Goal: Task Accomplishment & Management: Manage account settings

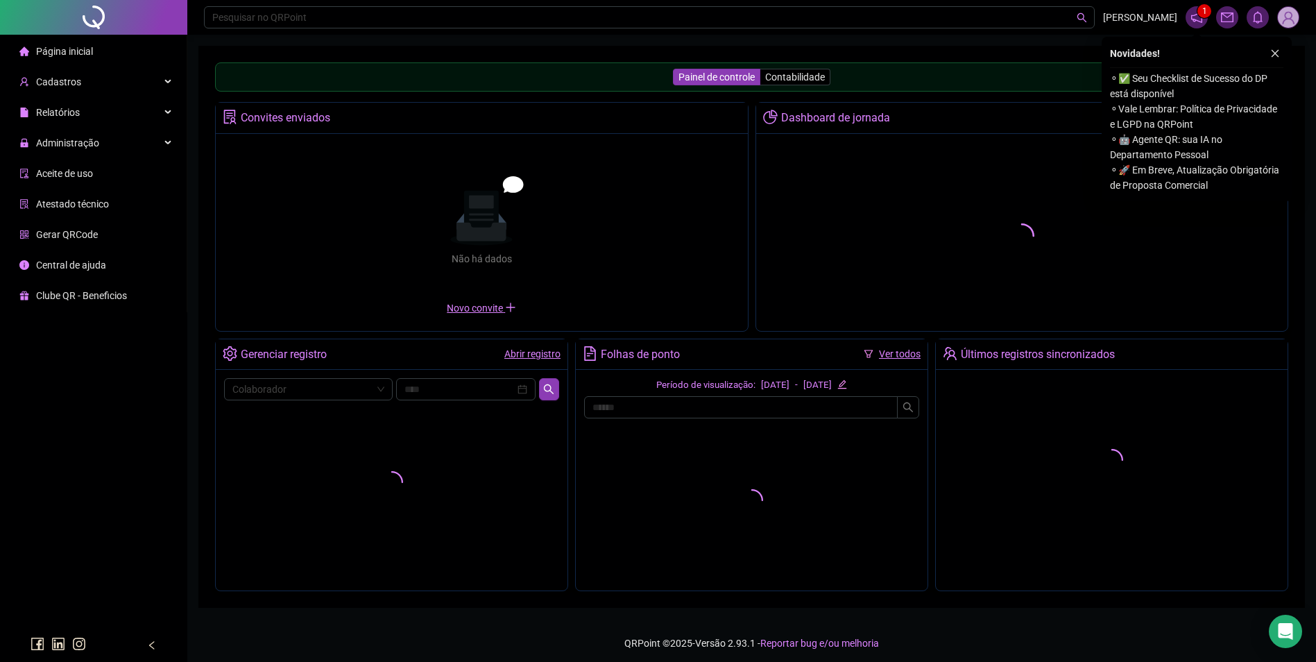
click at [1281, 50] on button "button" at bounding box center [1275, 53] width 17 height 17
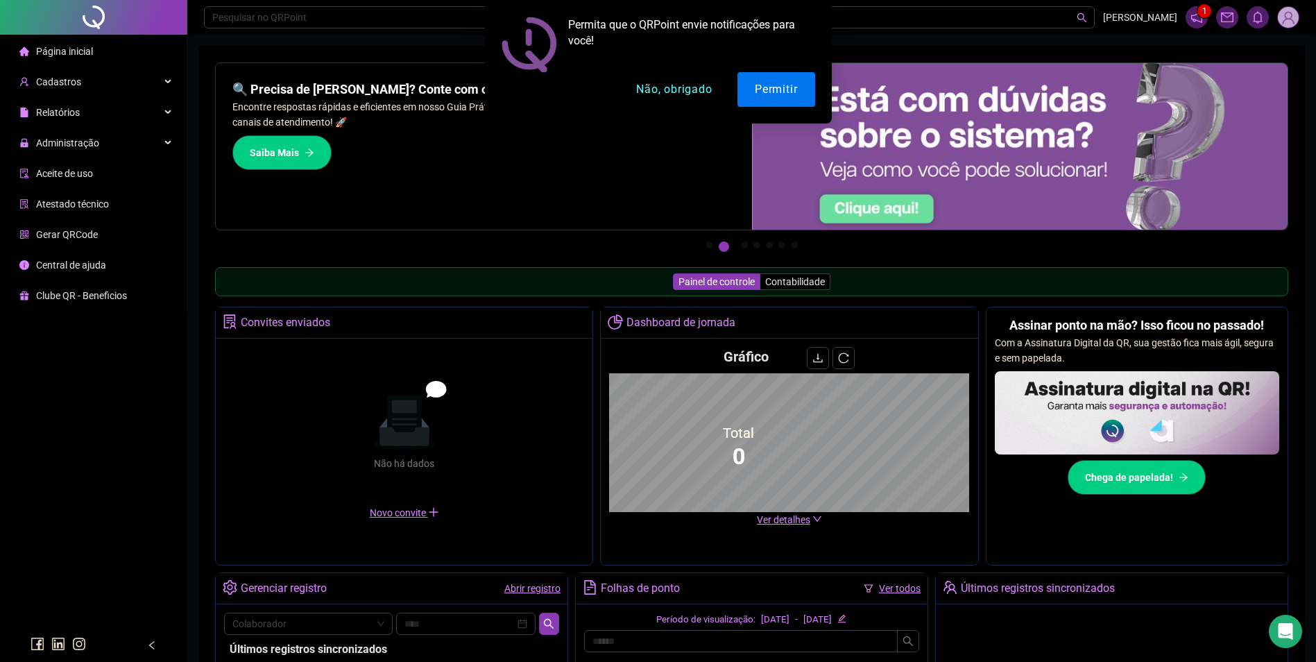
click at [650, 89] on button "Não, obrigado" at bounding box center [674, 89] width 110 height 35
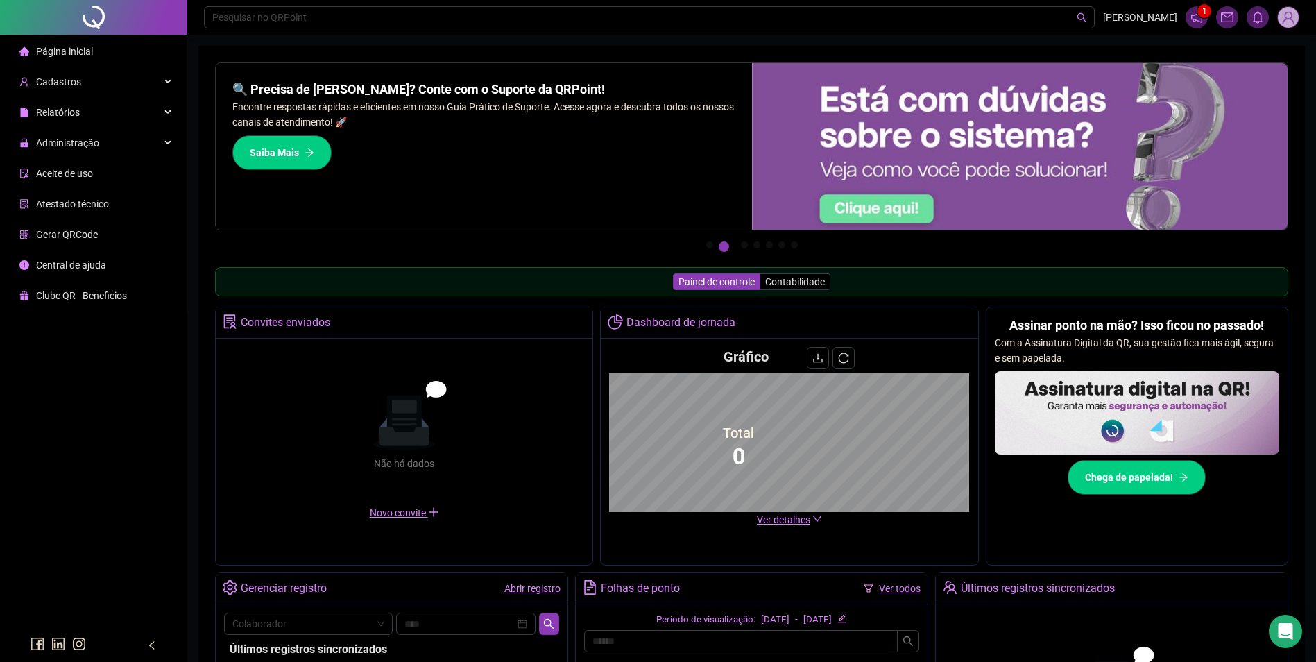
click at [147, 145] on div "Administração" at bounding box center [93, 143] width 181 height 28
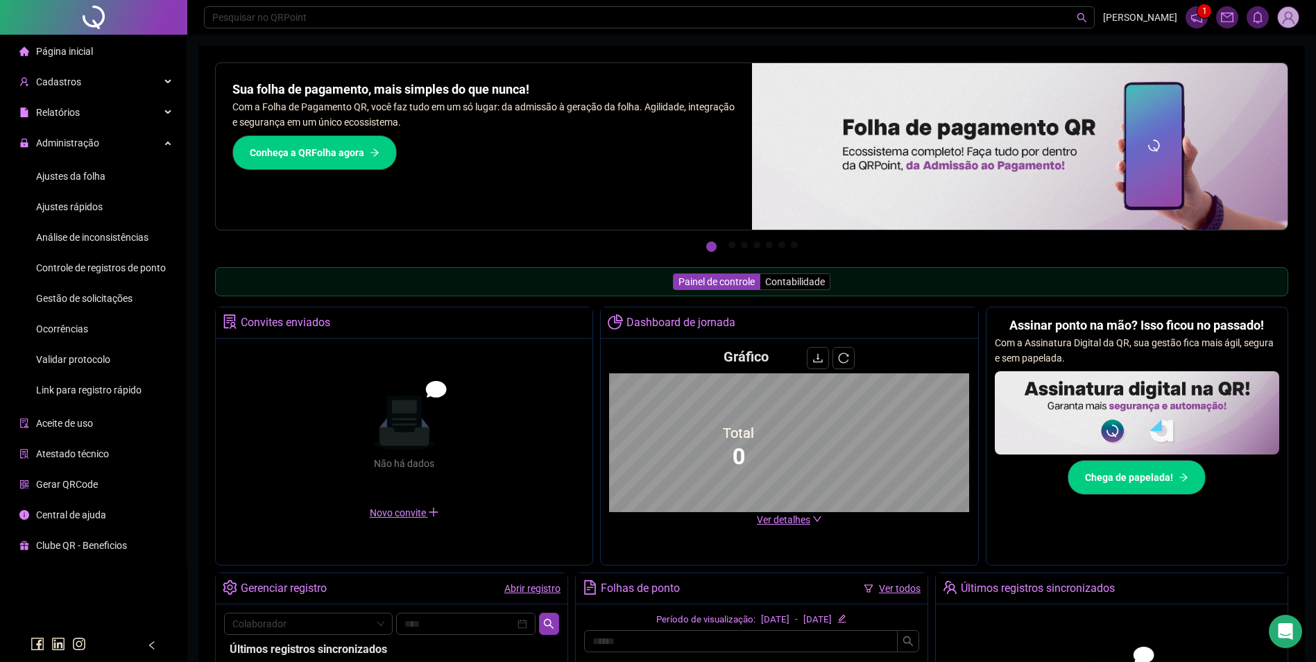
click at [81, 295] on span "Gestão de solicitações" at bounding box center [84, 298] width 96 height 11
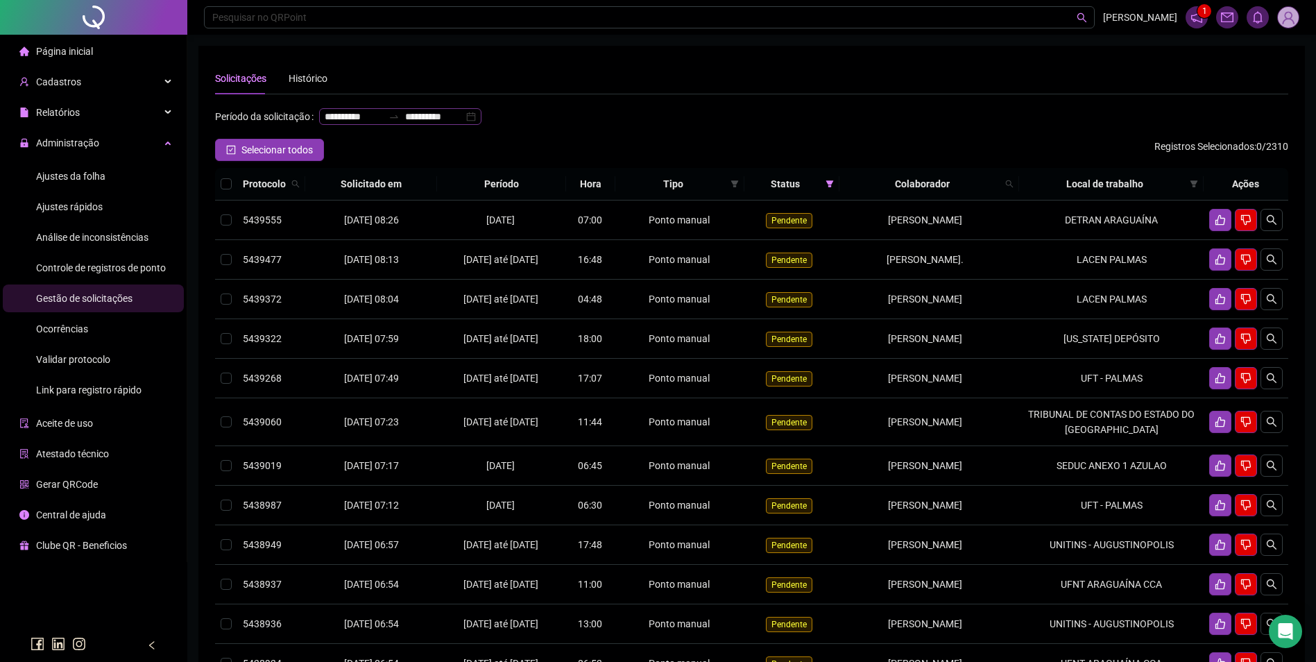
click at [383, 122] on div at bounding box center [394, 116] width 22 height 11
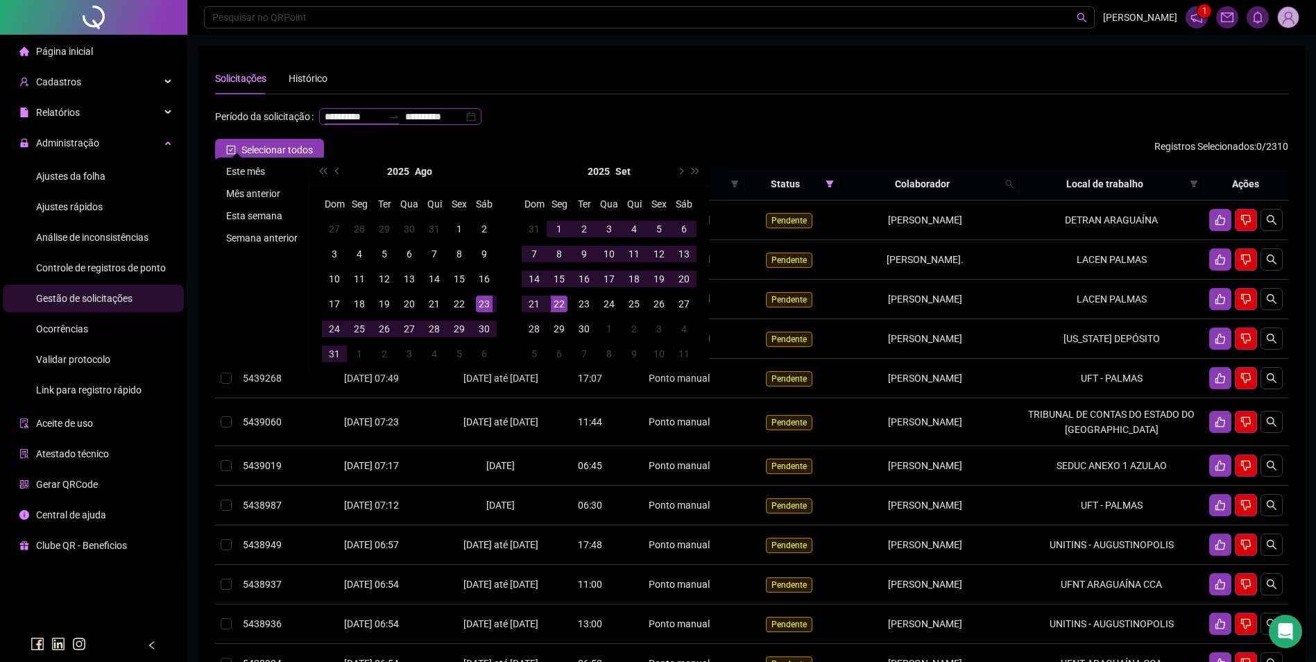
type input "**********"
click at [238, 173] on li "Este mês" at bounding box center [262, 171] width 83 height 17
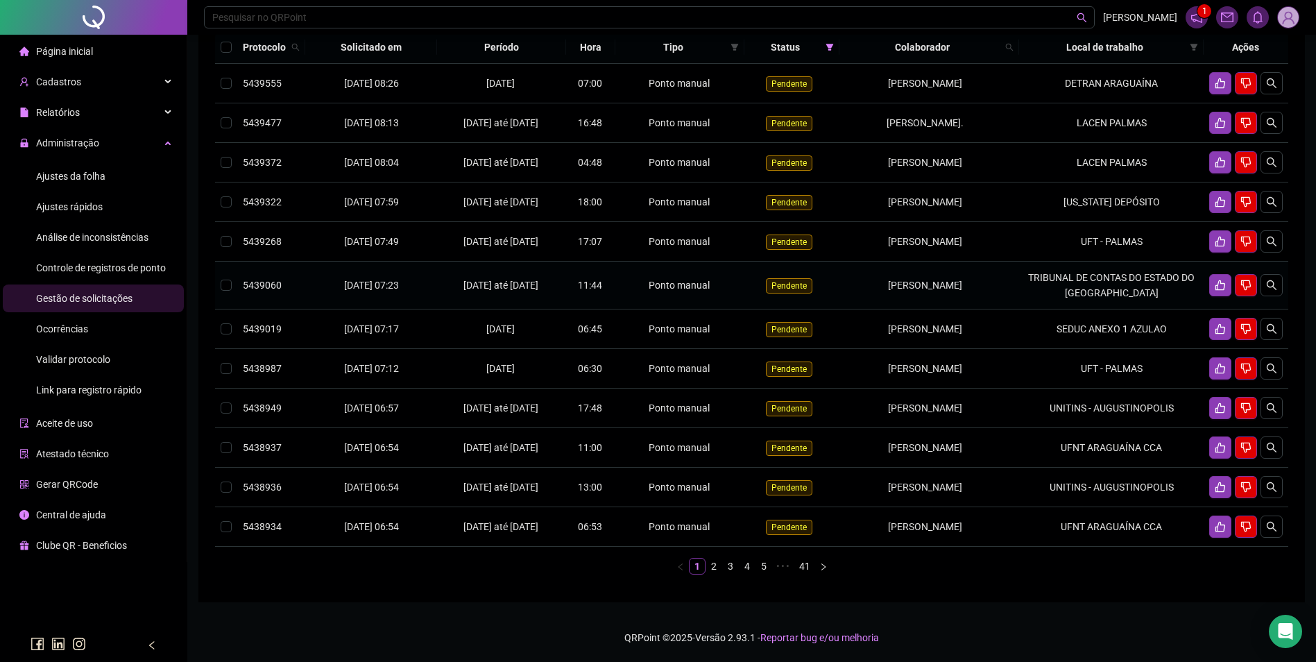
scroll to position [208, 0]
click at [1107, 182] on td "MONTANA DEPÓSITO" at bounding box center [1111, 202] width 184 height 40
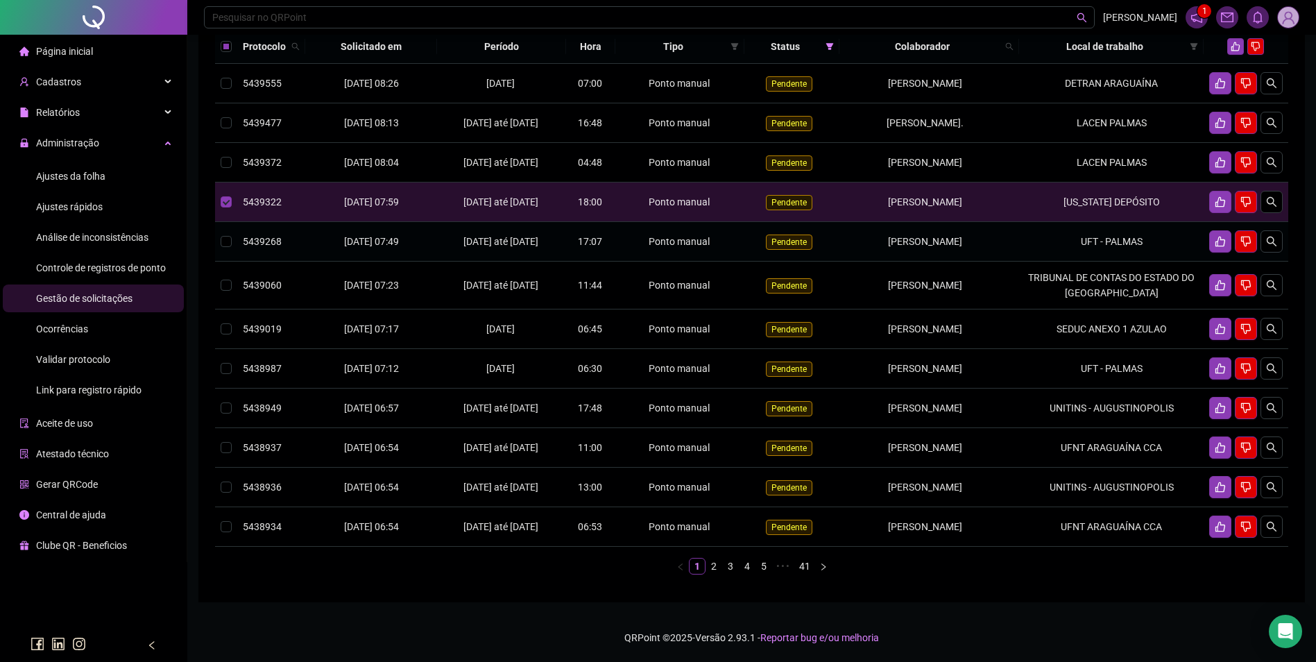
click at [1090, 223] on td "UFT - PALMAS" at bounding box center [1111, 242] width 184 height 40
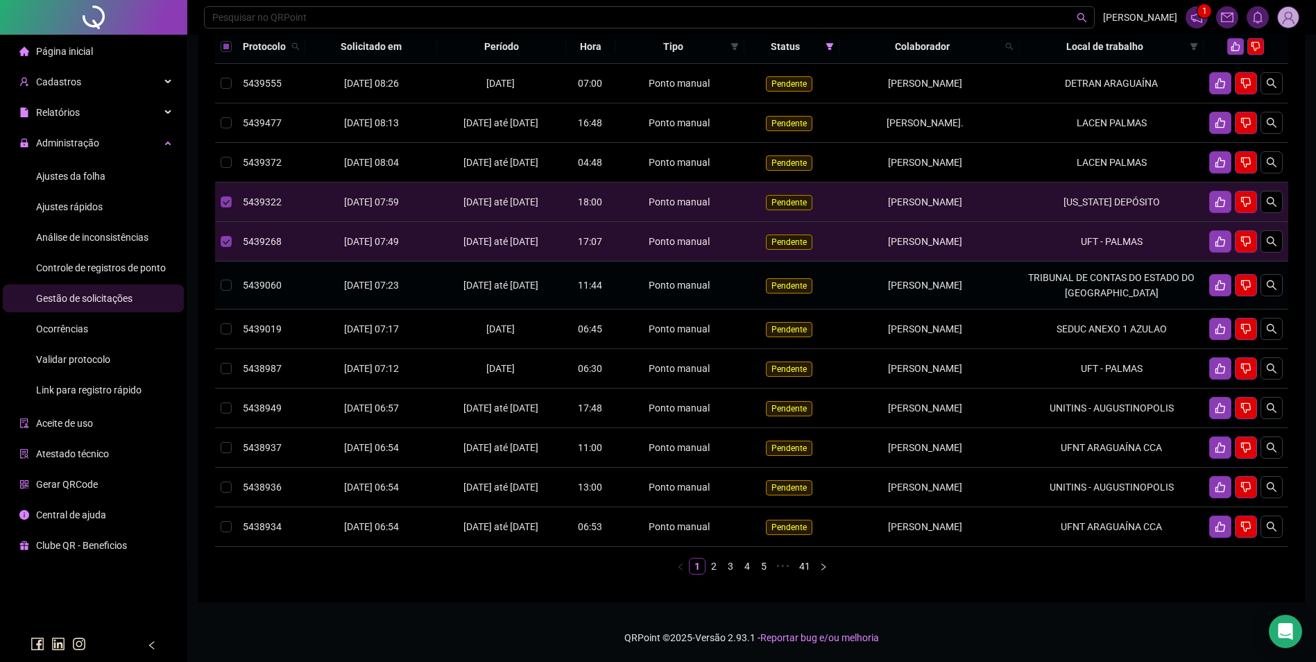
click at [1116, 279] on td "TRIBUNAL DE CONTAS DO ESTADO DO [GEOGRAPHIC_DATA]" at bounding box center [1111, 285] width 184 height 48
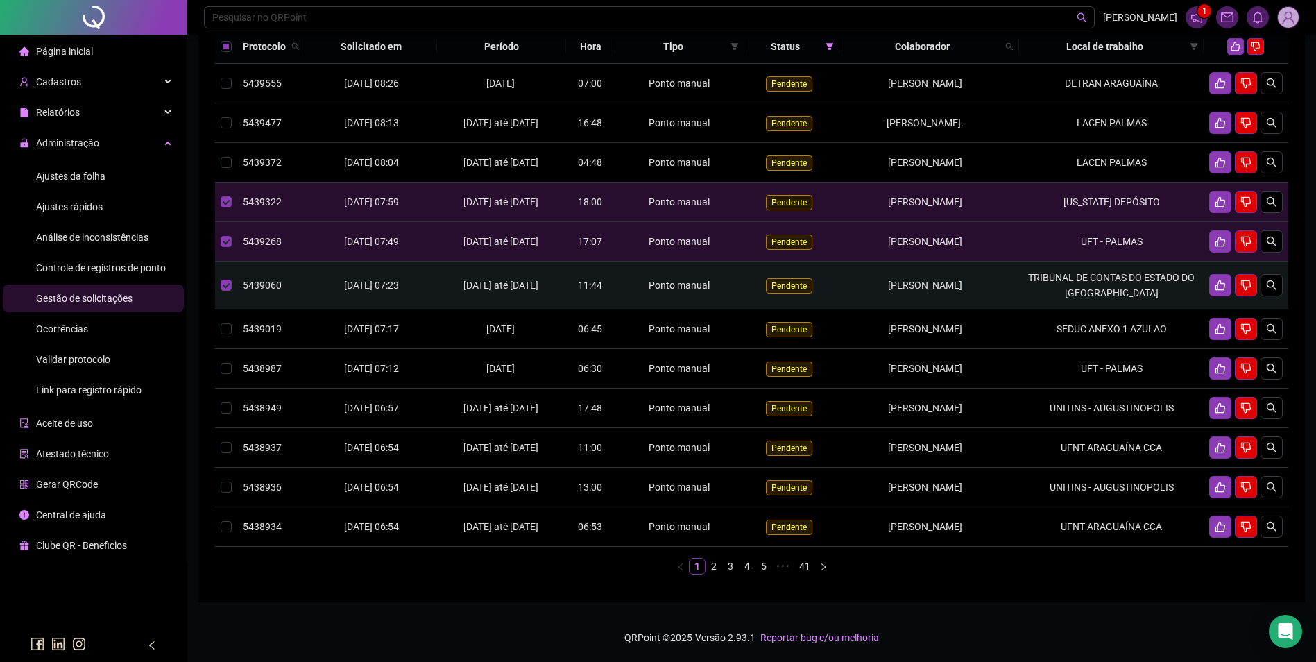
click at [1116, 279] on td "TRIBUNAL DE CONTAS DO ESTADO DO [GEOGRAPHIC_DATA]" at bounding box center [1111, 285] width 184 height 48
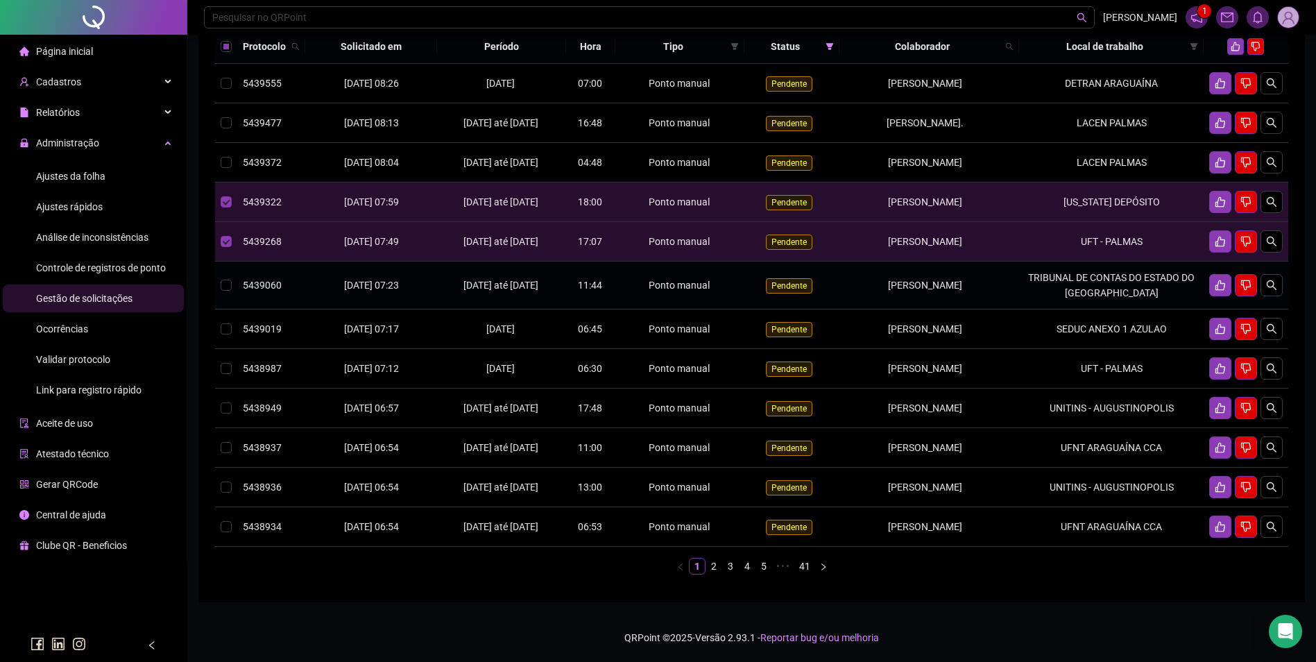
click at [1116, 279] on td "TRIBUNAL DE CONTAS DO ESTADO DO [GEOGRAPHIC_DATA]" at bounding box center [1111, 285] width 184 height 48
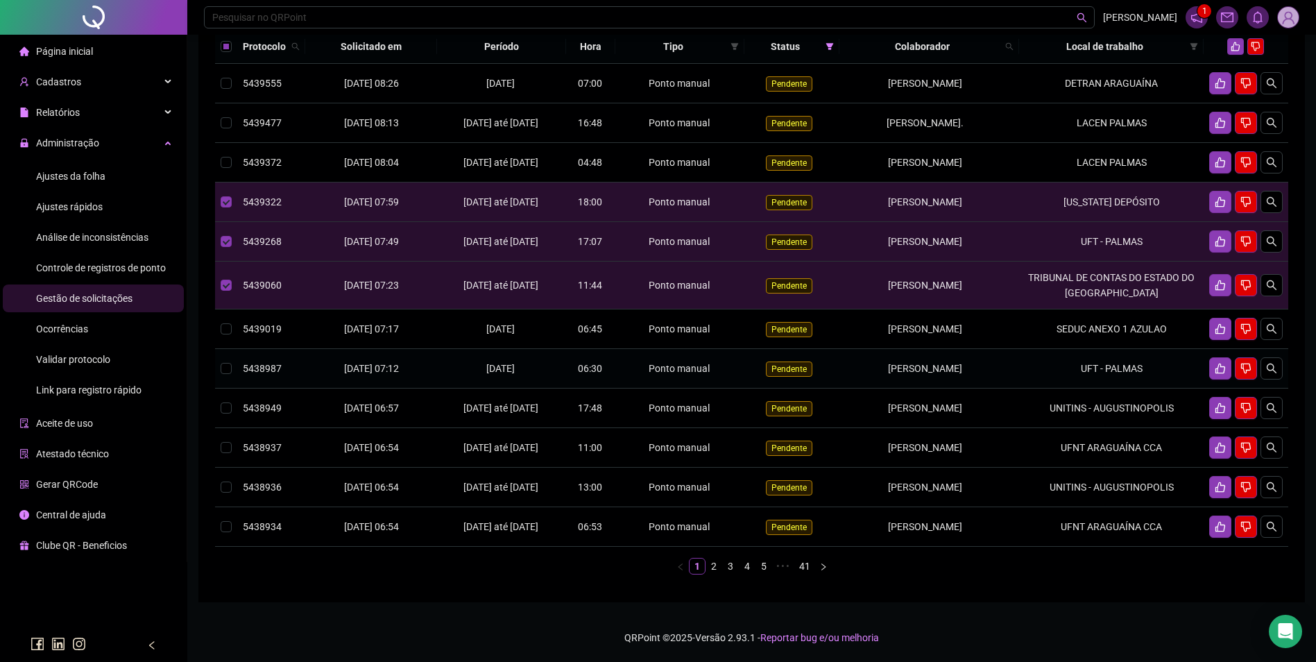
click at [1109, 359] on td "UFT - PALMAS" at bounding box center [1111, 369] width 184 height 40
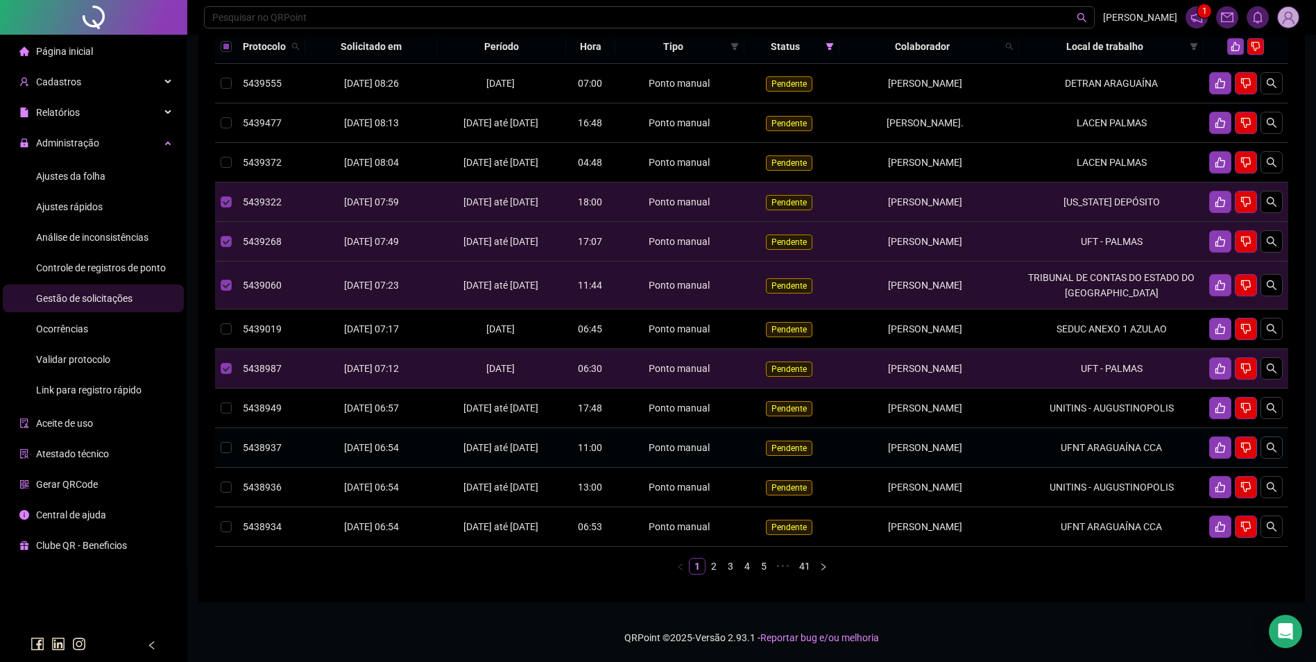
click at [1109, 429] on td "UFNT ARAGUAÍNA CCA" at bounding box center [1111, 448] width 184 height 40
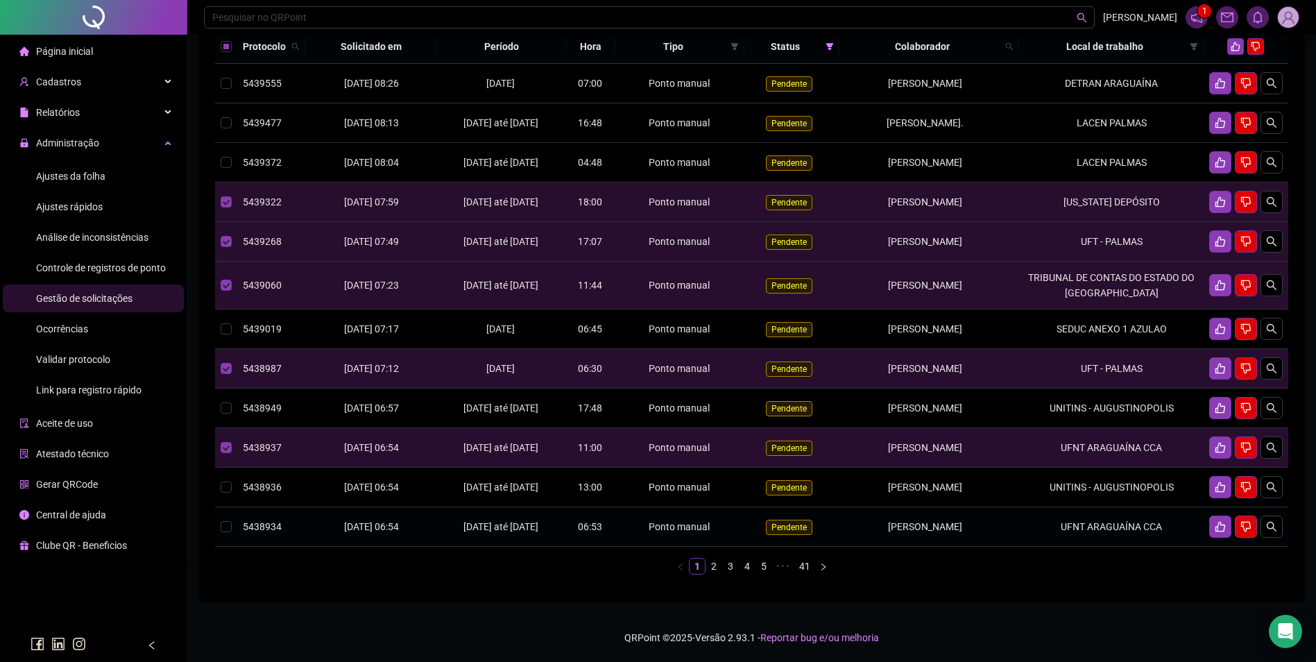
click at [1117, 547] on td "UFNT ARAGUAÍNA CCA" at bounding box center [1111, 527] width 184 height 40
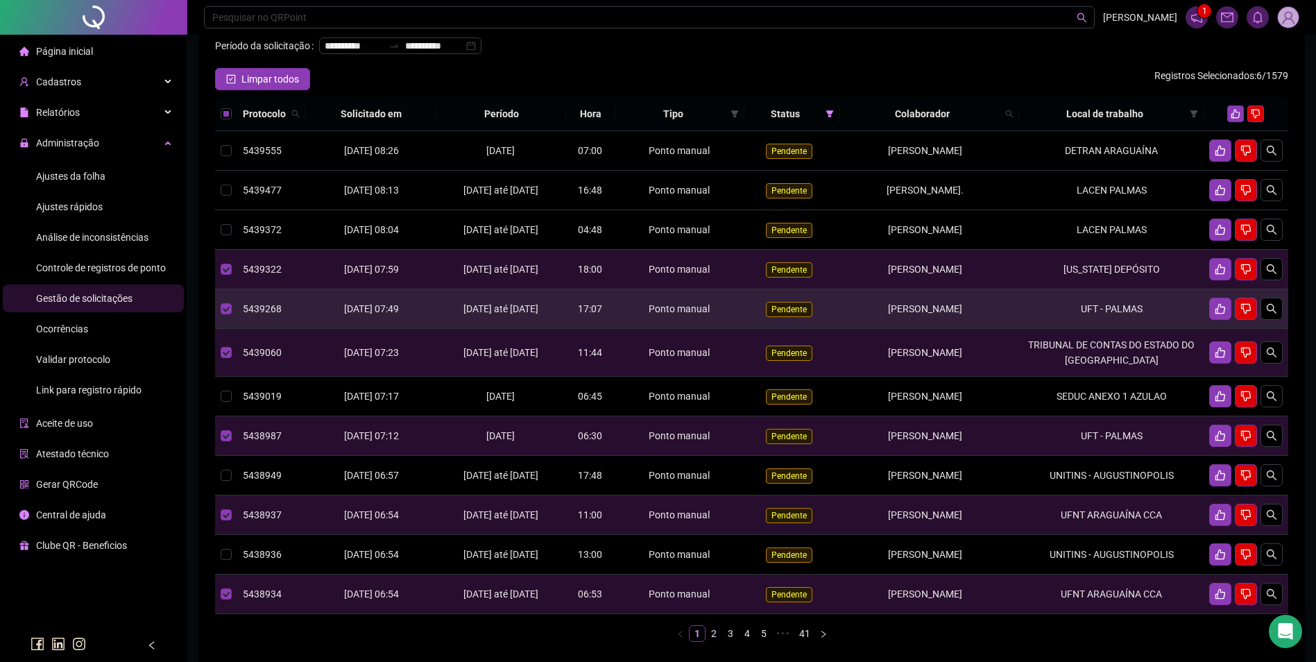
scroll to position [69, 0]
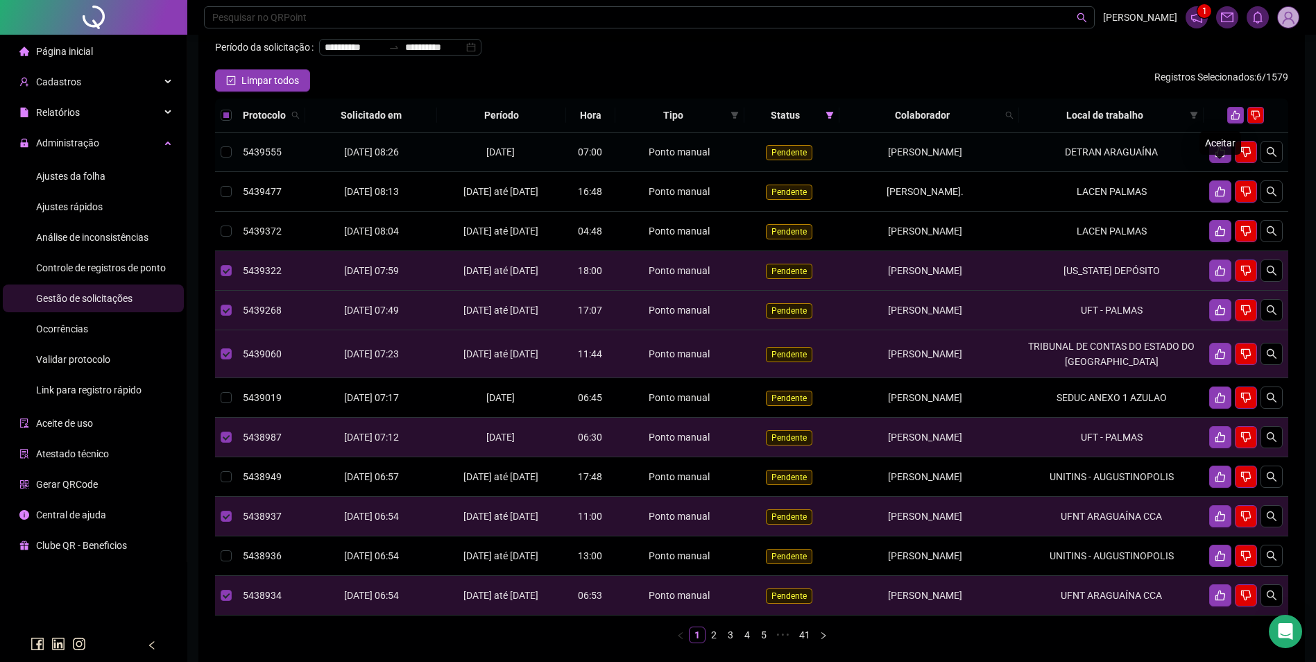
click at [1234, 135] on div "Aceitar" at bounding box center [1220, 143] width 42 height 24
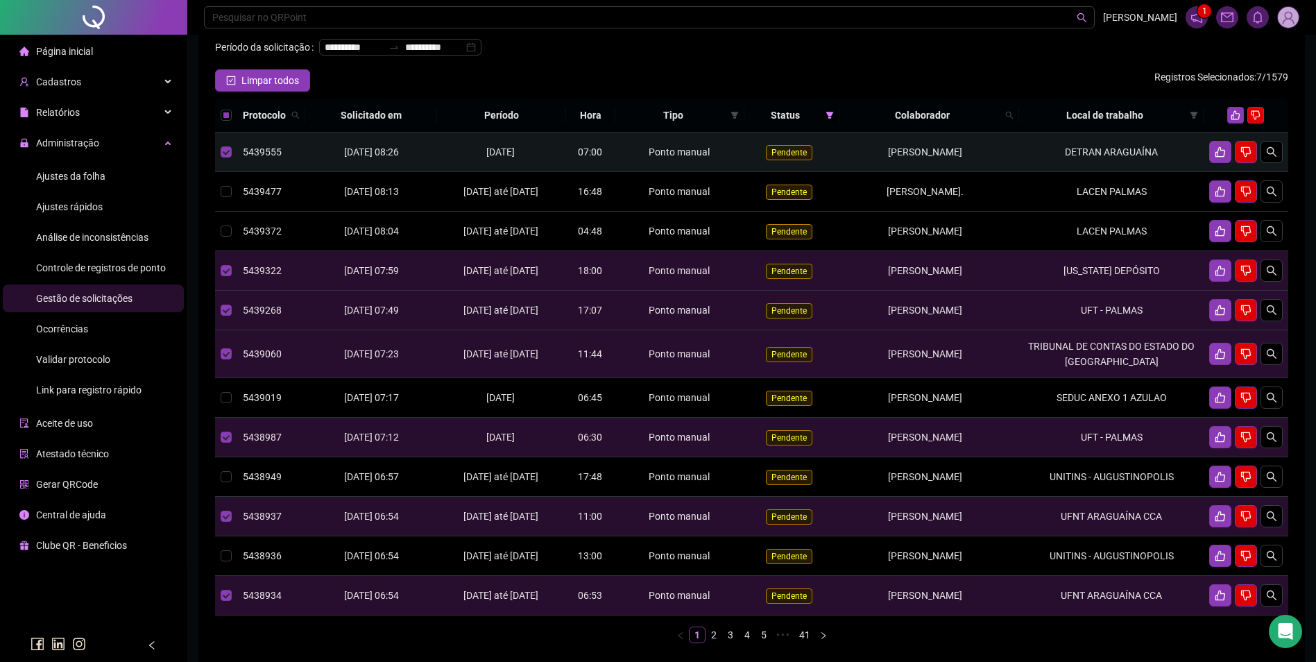
click at [1135, 172] on td "DETRAN ARAGUAÍNA" at bounding box center [1111, 152] width 184 height 40
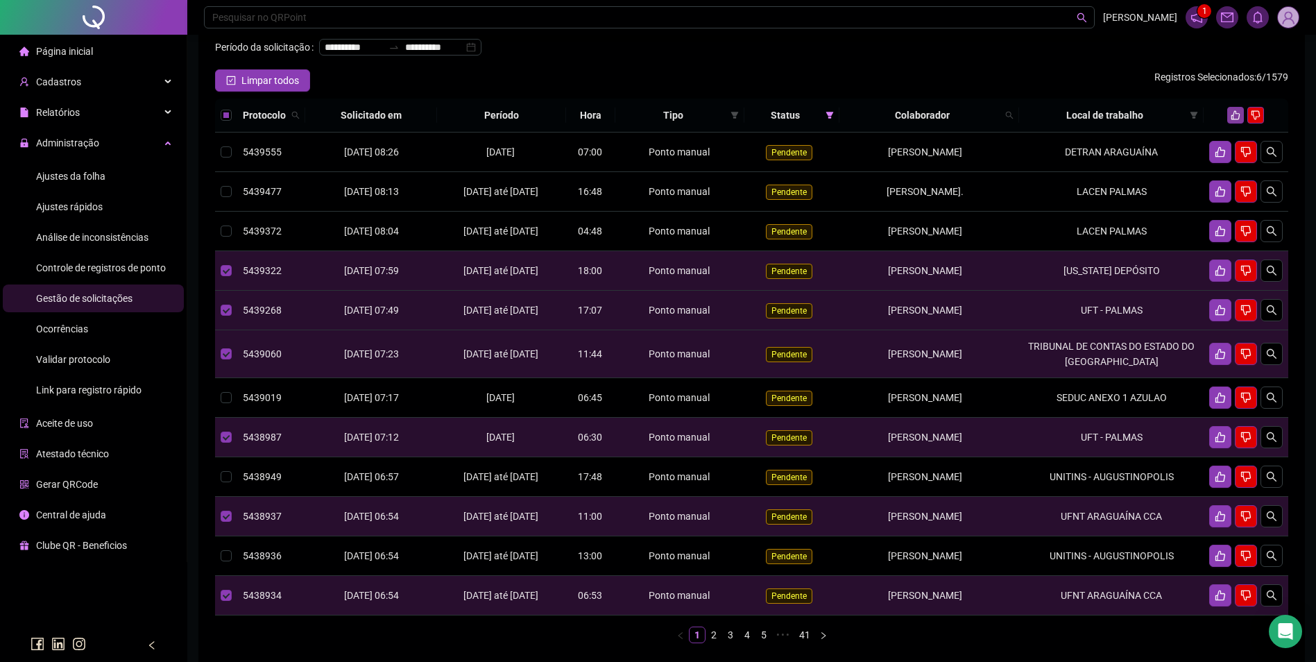
click at [1229, 123] on button "button" at bounding box center [1235, 115] width 17 height 17
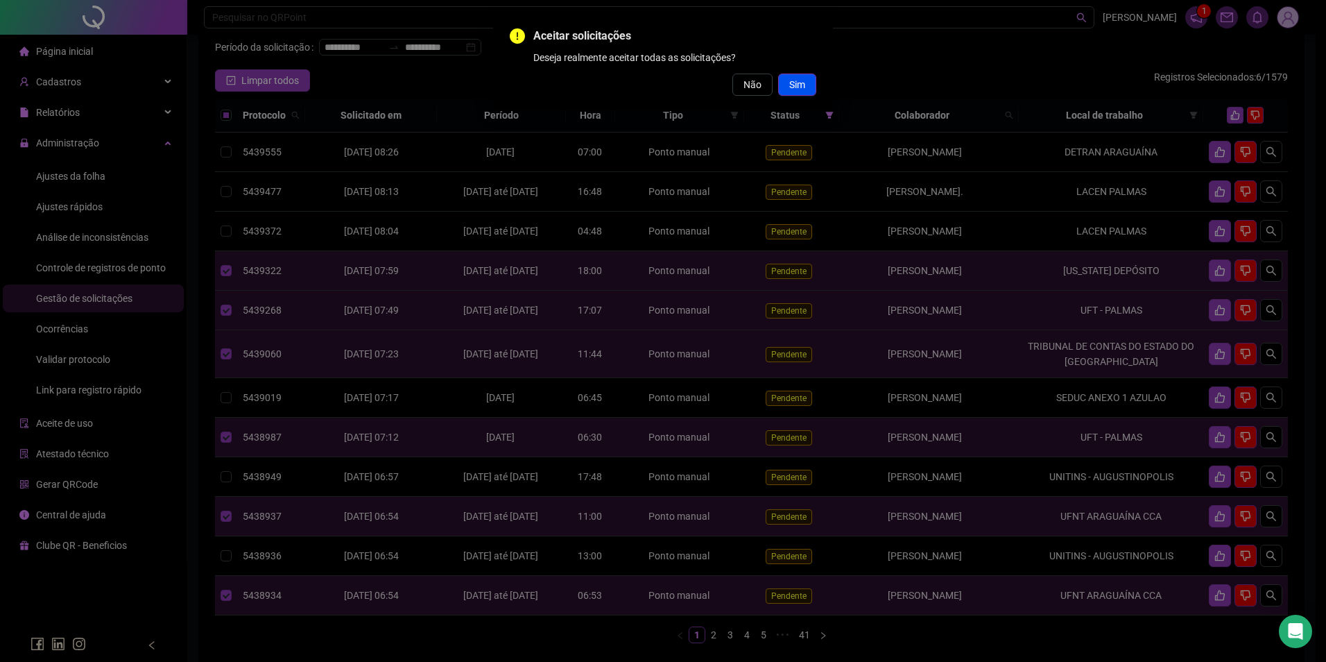
click at [796, 89] on span "Sim" at bounding box center [797, 84] width 16 height 15
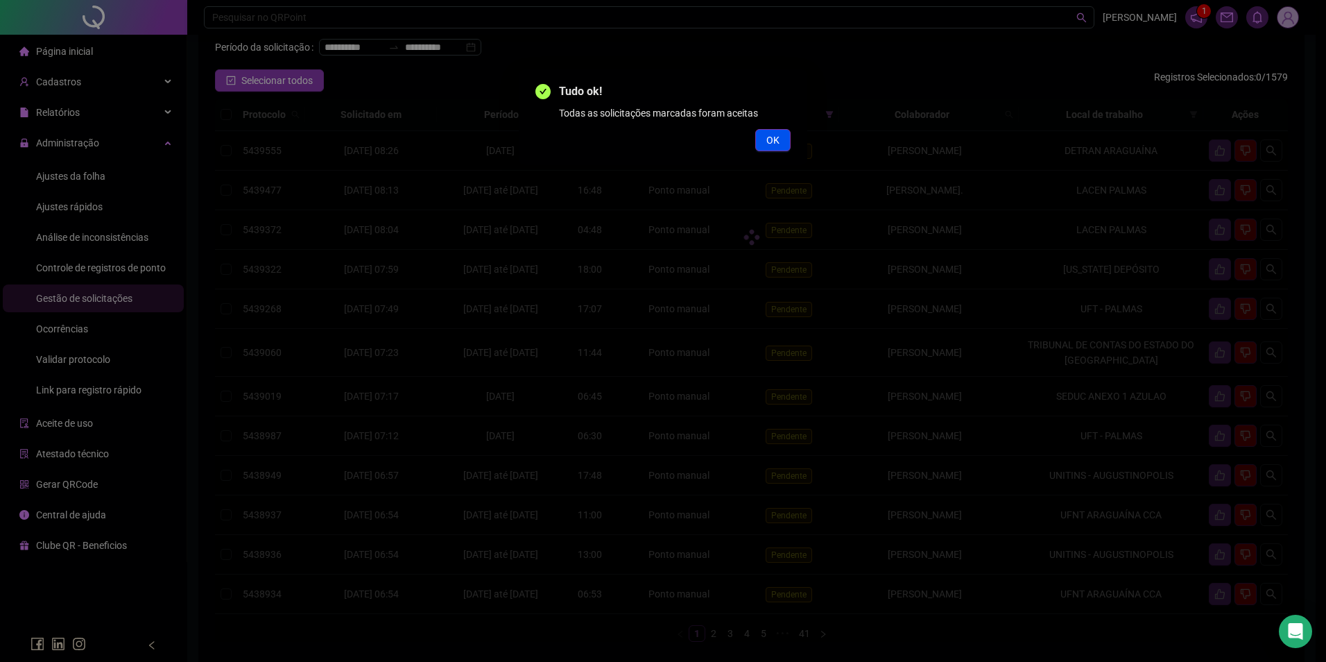
click at [779, 145] on span "OK" at bounding box center [772, 139] width 13 height 15
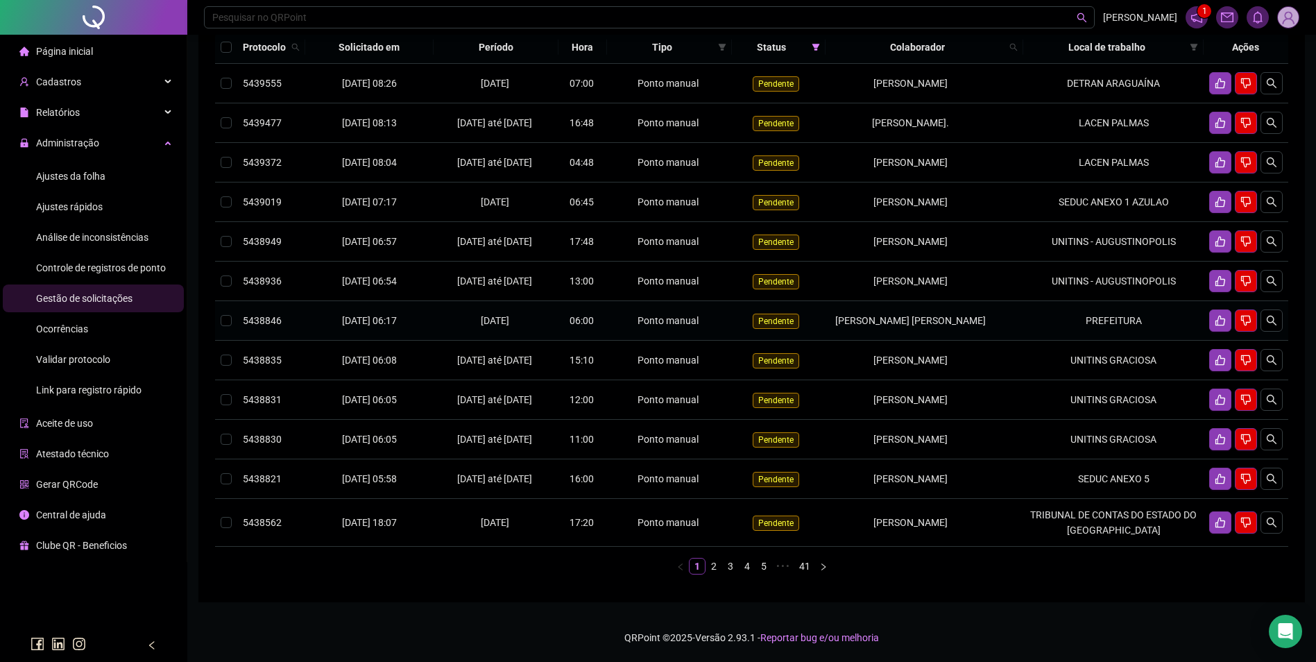
scroll to position [225, 0]
click at [1215, 522] on icon "like" at bounding box center [1220, 522] width 11 height 11
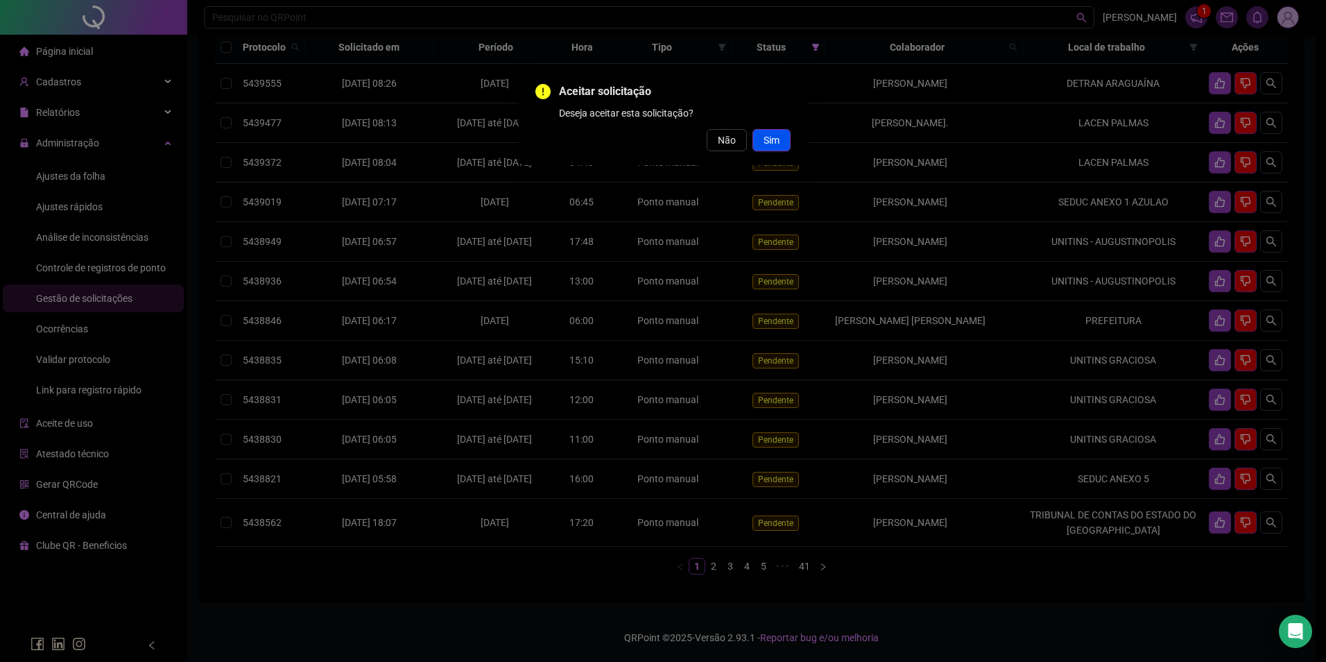
click at [784, 138] on button "Sim" at bounding box center [772, 140] width 38 height 22
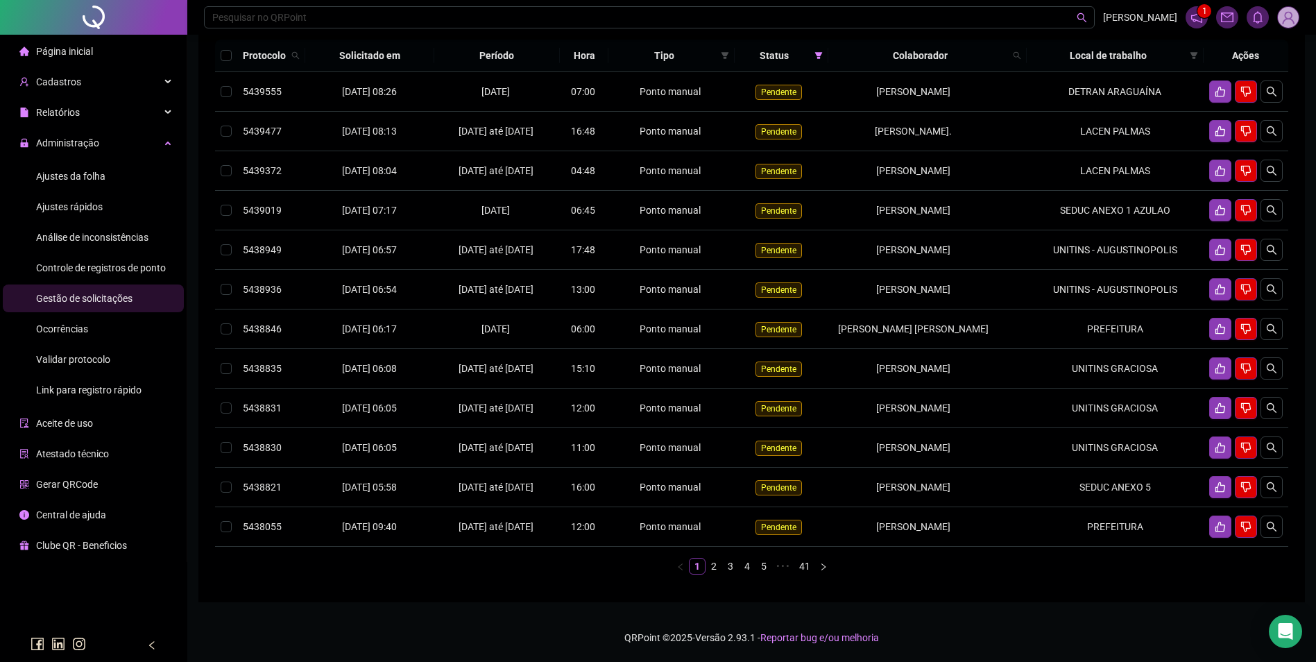
drag, startPoint x: 713, startPoint y: 567, endPoint x: 723, endPoint y: 561, distance: 11.8
click at [714, 567] on link "2" at bounding box center [713, 565] width 15 height 15
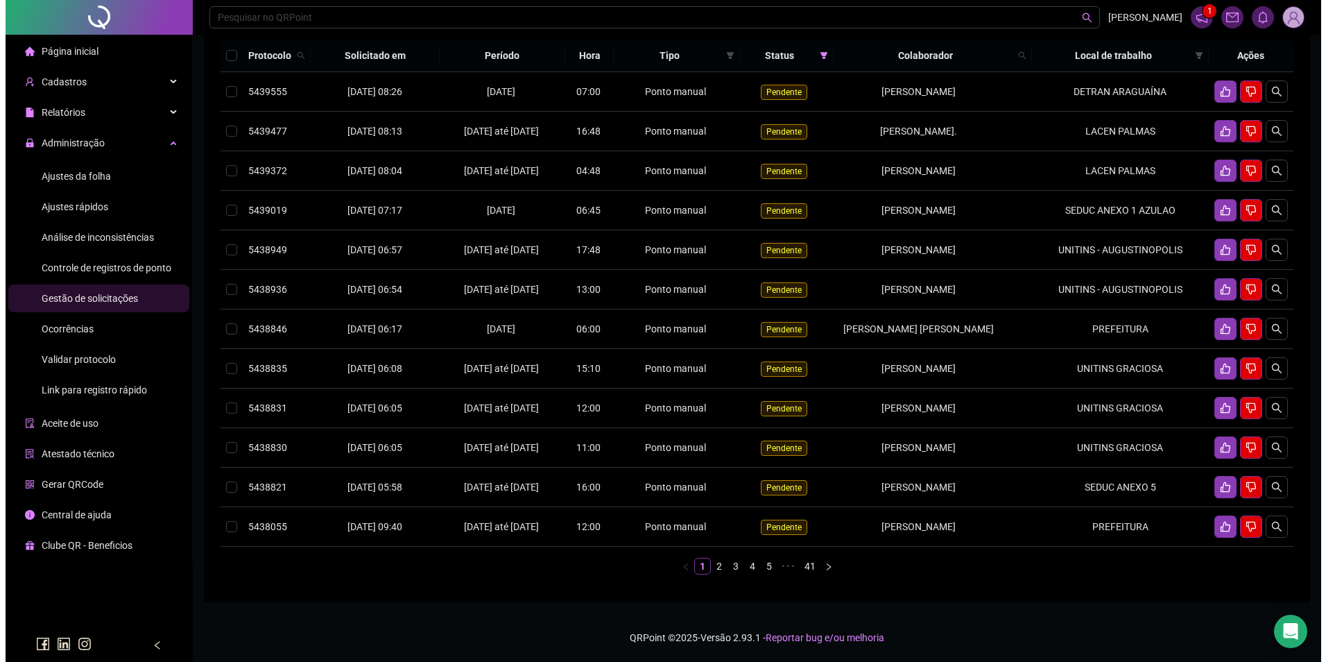
scroll to position [167, 0]
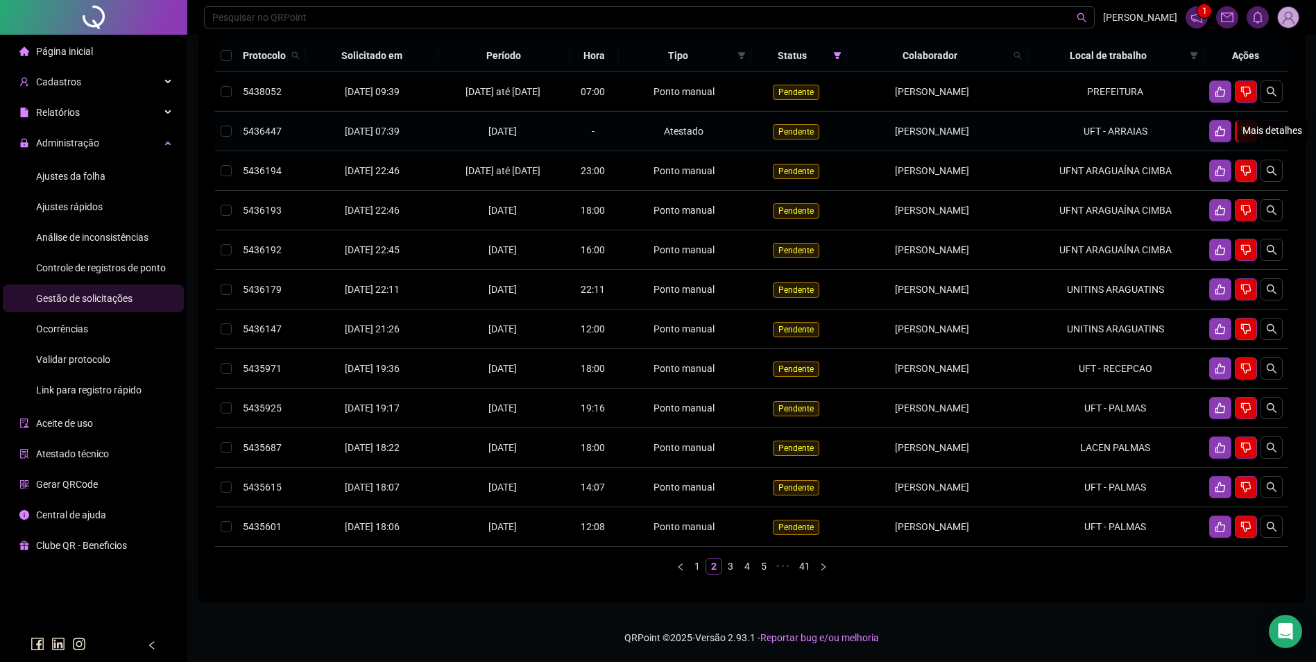
click at [1276, 126] on icon "search" at bounding box center [1271, 131] width 11 height 11
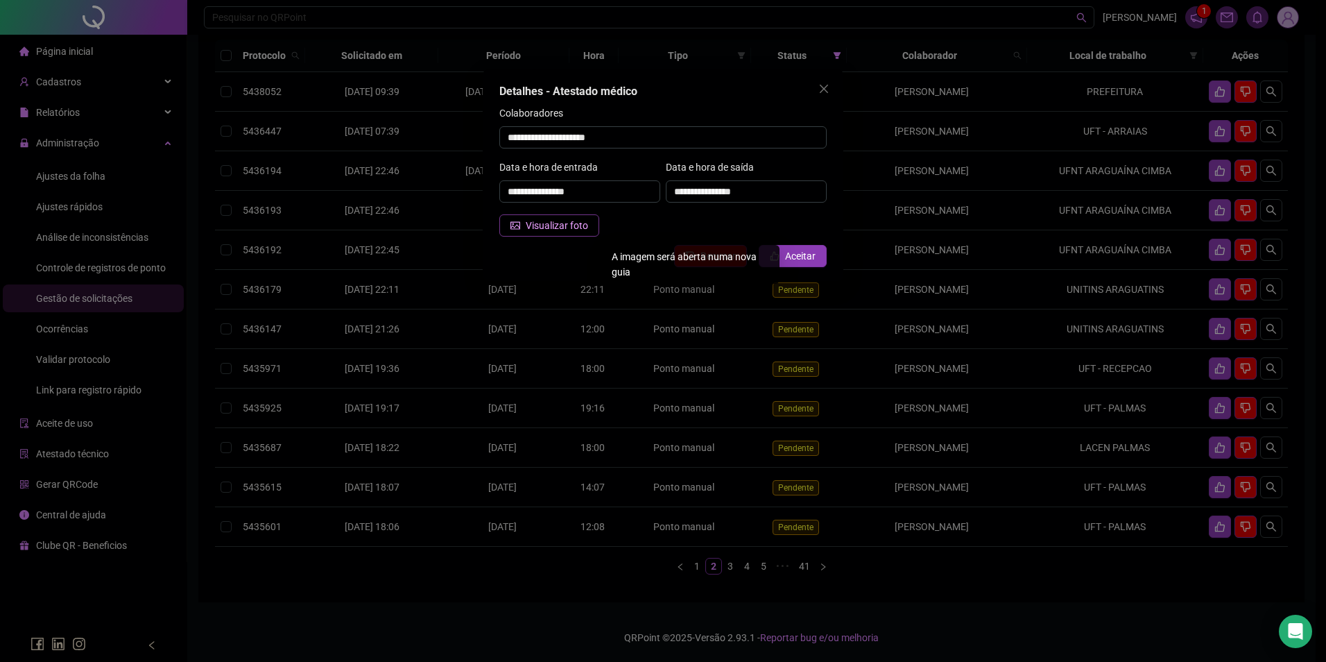
click at [576, 229] on span "Visualizar foto" at bounding box center [557, 225] width 62 height 15
click at [793, 257] on span "Aceitar" at bounding box center [800, 255] width 31 height 15
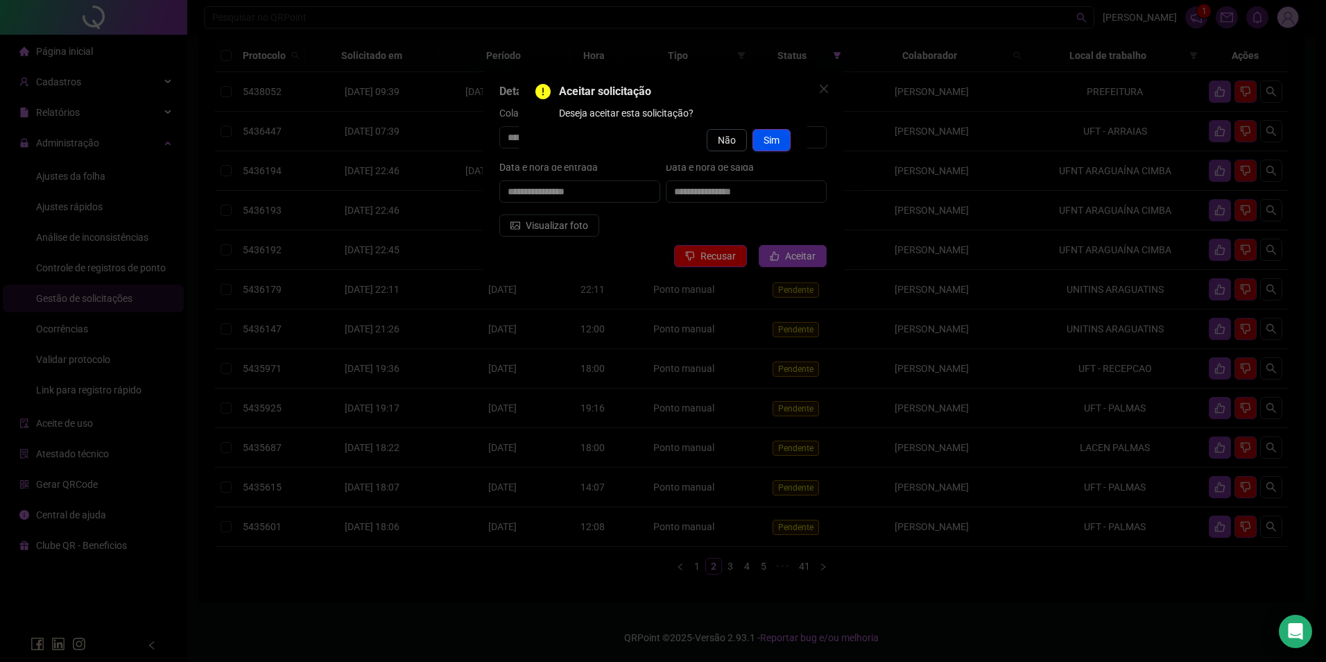
click at [784, 141] on button "Sim" at bounding box center [772, 140] width 38 height 22
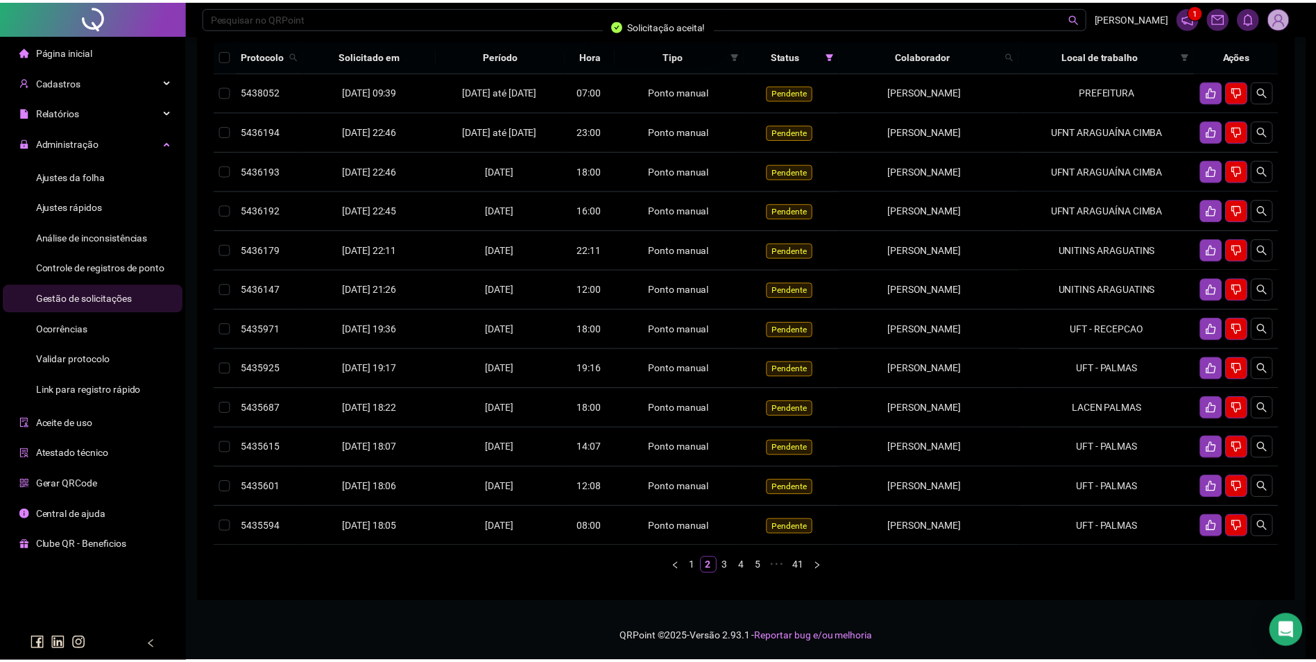
scroll to position [151, 0]
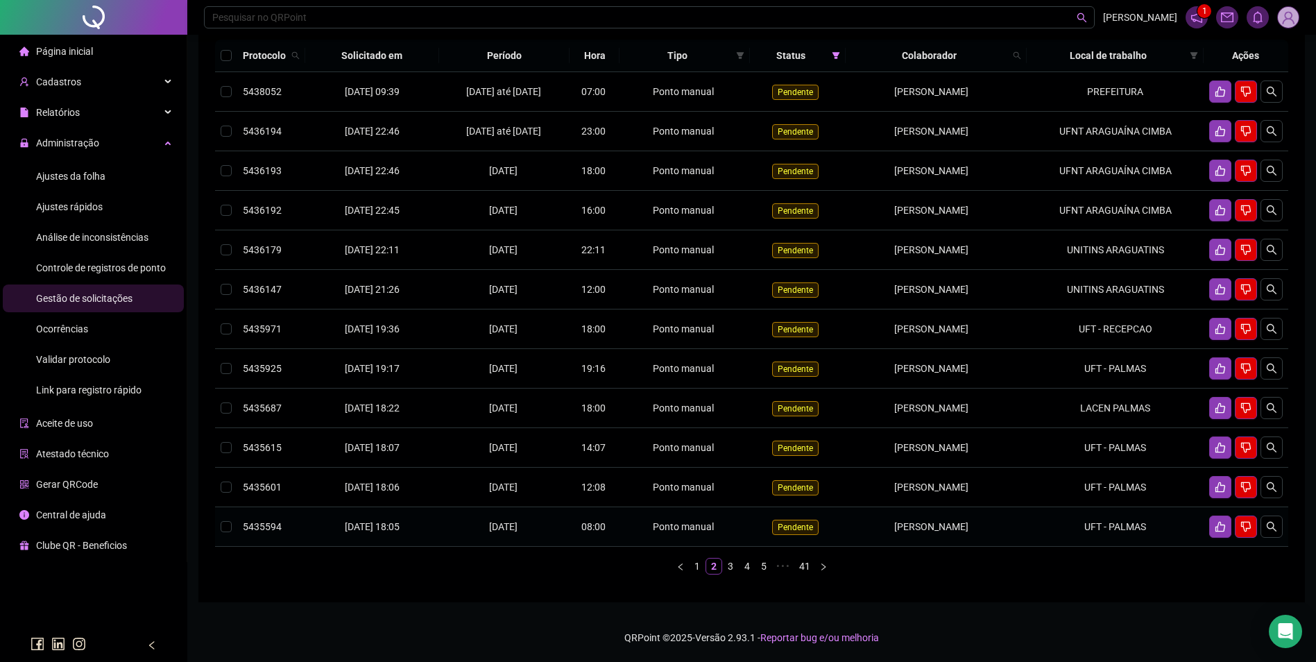
click at [1094, 538] on td "UFT - PALMAS" at bounding box center [1115, 527] width 177 height 40
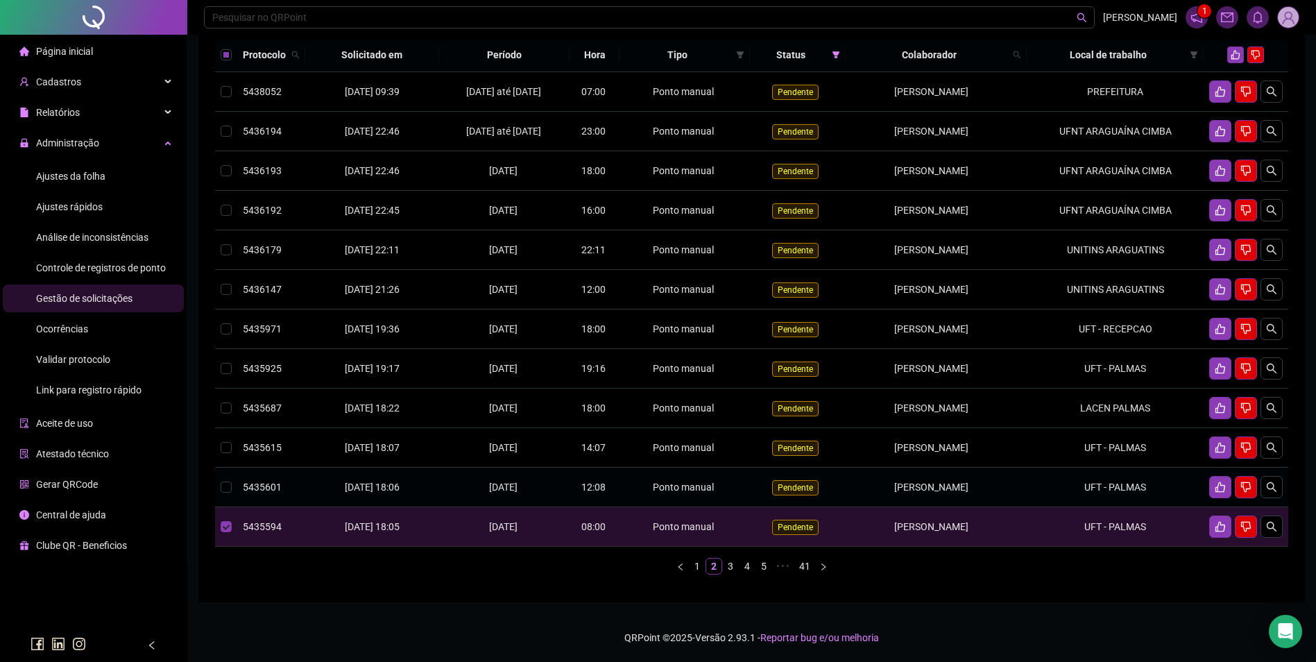
click at [1101, 506] on td "UFT - PALMAS" at bounding box center [1115, 487] width 177 height 40
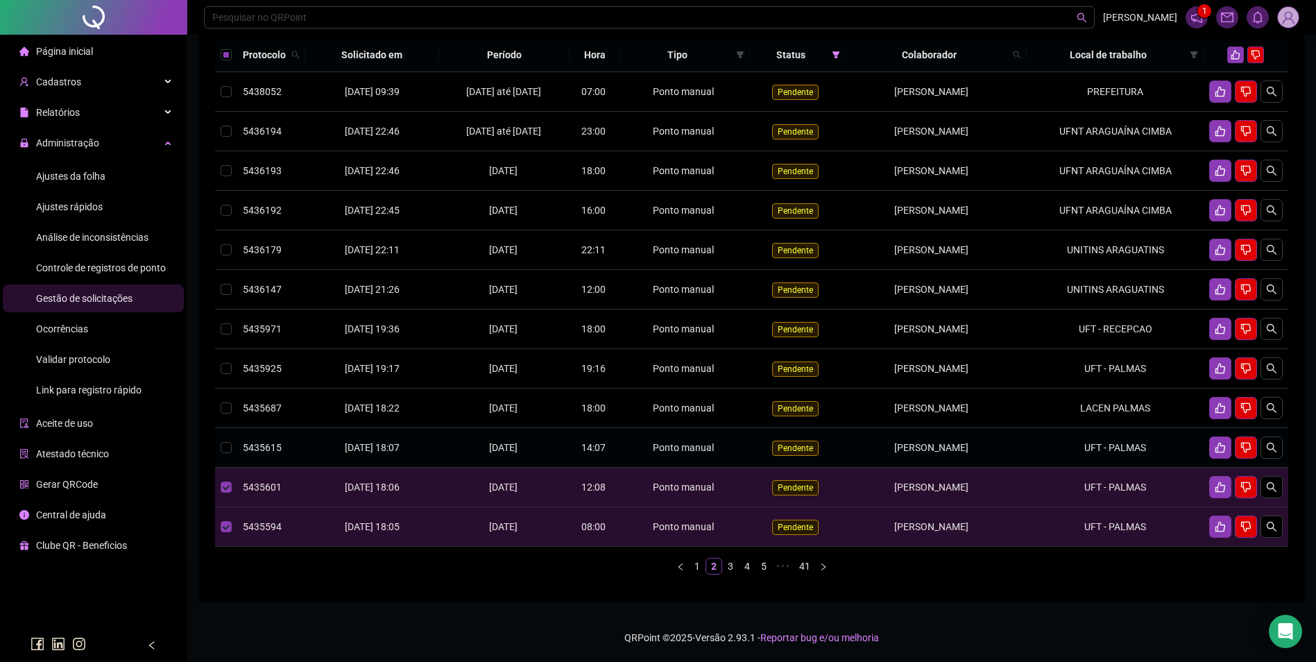
click at [1106, 467] on td "UFT - PALMAS" at bounding box center [1115, 448] width 177 height 40
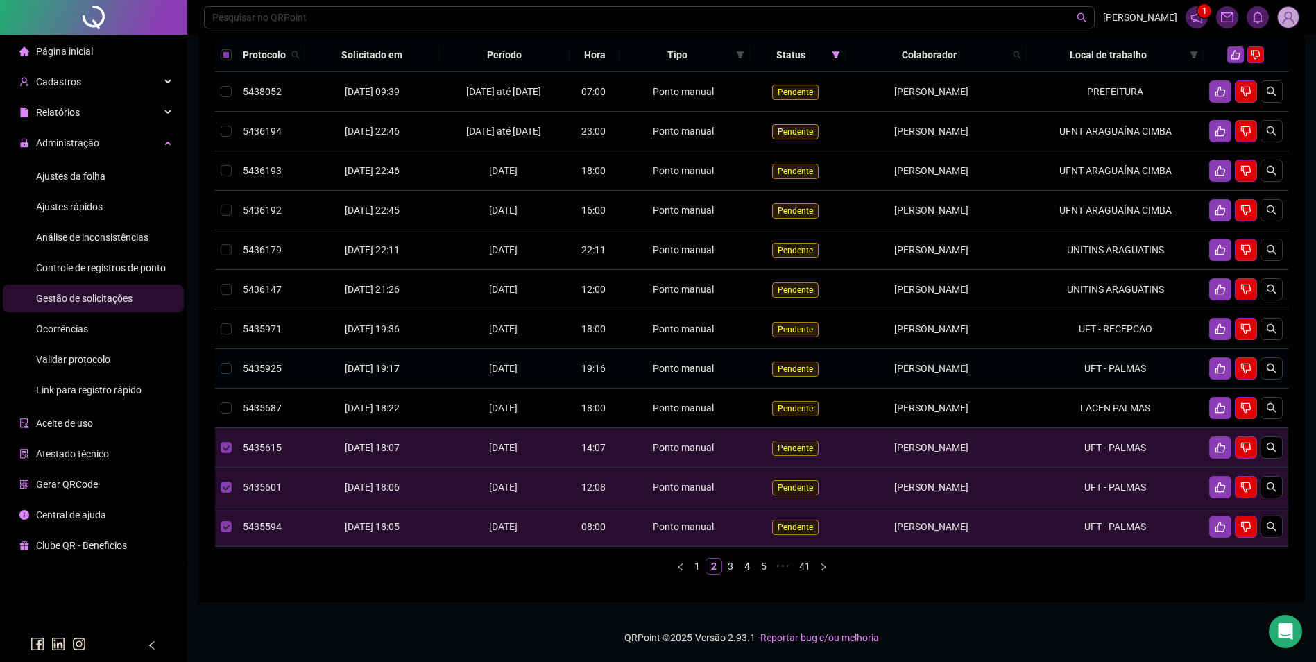
click at [1100, 381] on td "UFT - PALMAS" at bounding box center [1115, 369] width 177 height 40
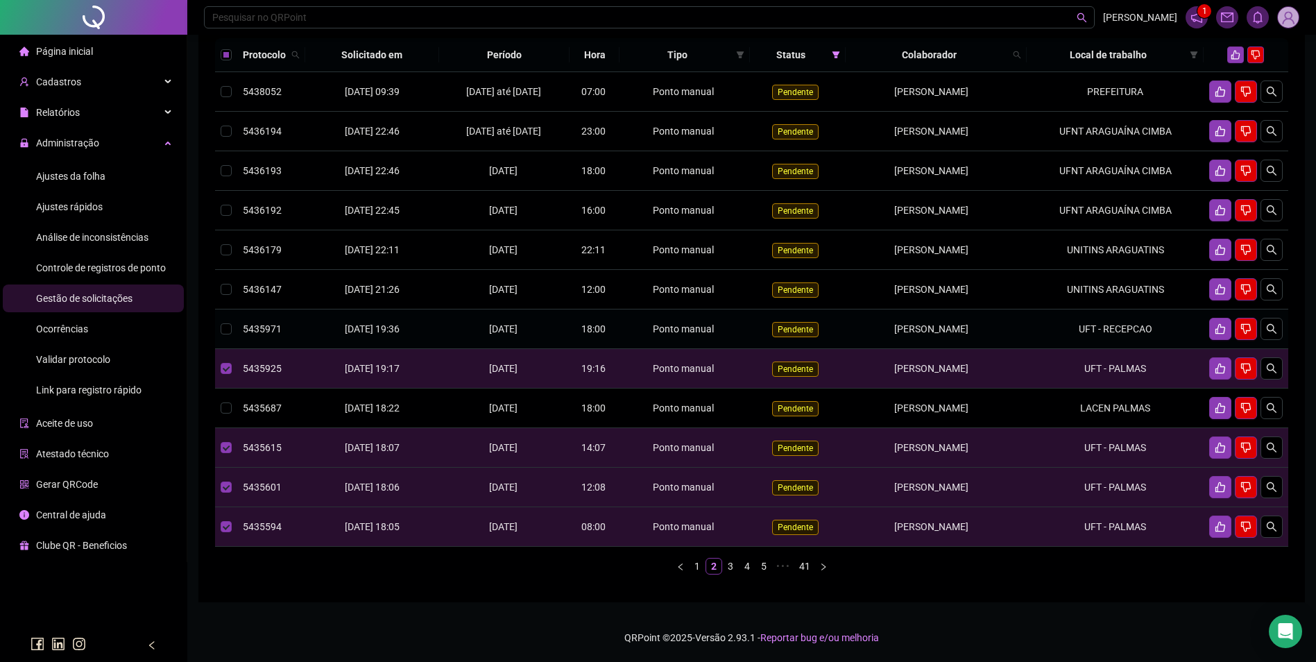
click at [1089, 333] on td "UFT - RECEPCAO" at bounding box center [1115, 329] width 177 height 40
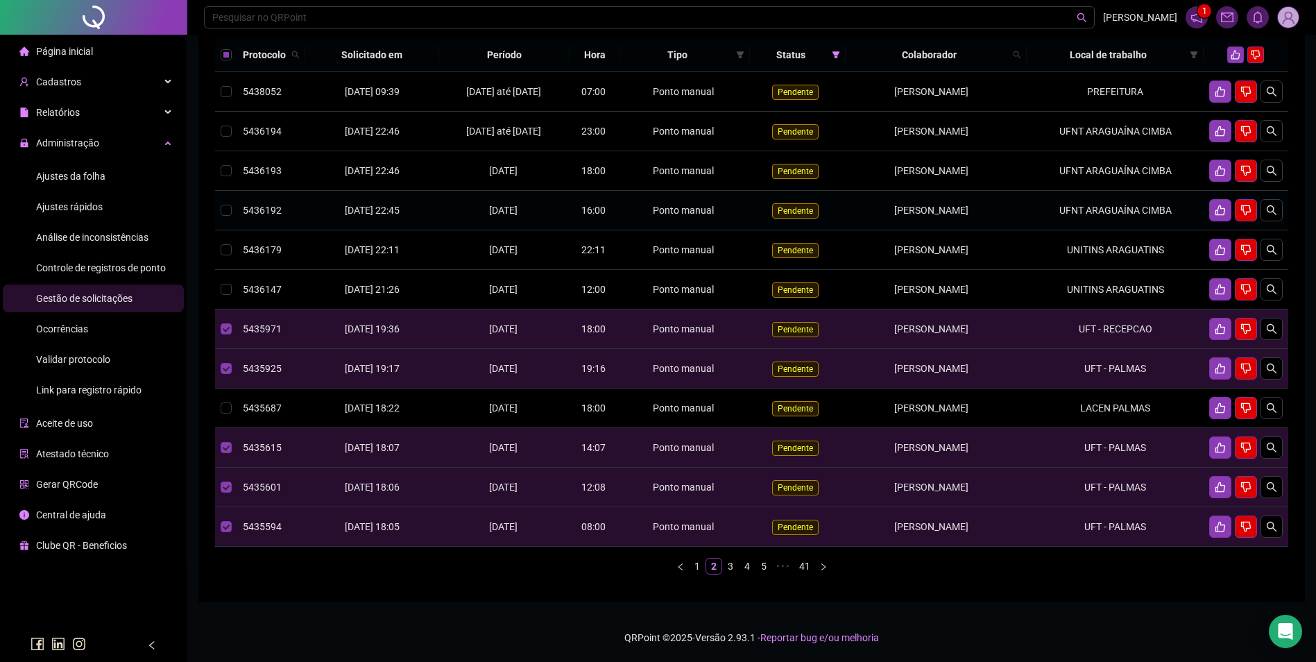
click at [1113, 225] on td "UFNT ARAGUAÍNA CIMBA" at bounding box center [1115, 211] width 177 height 40
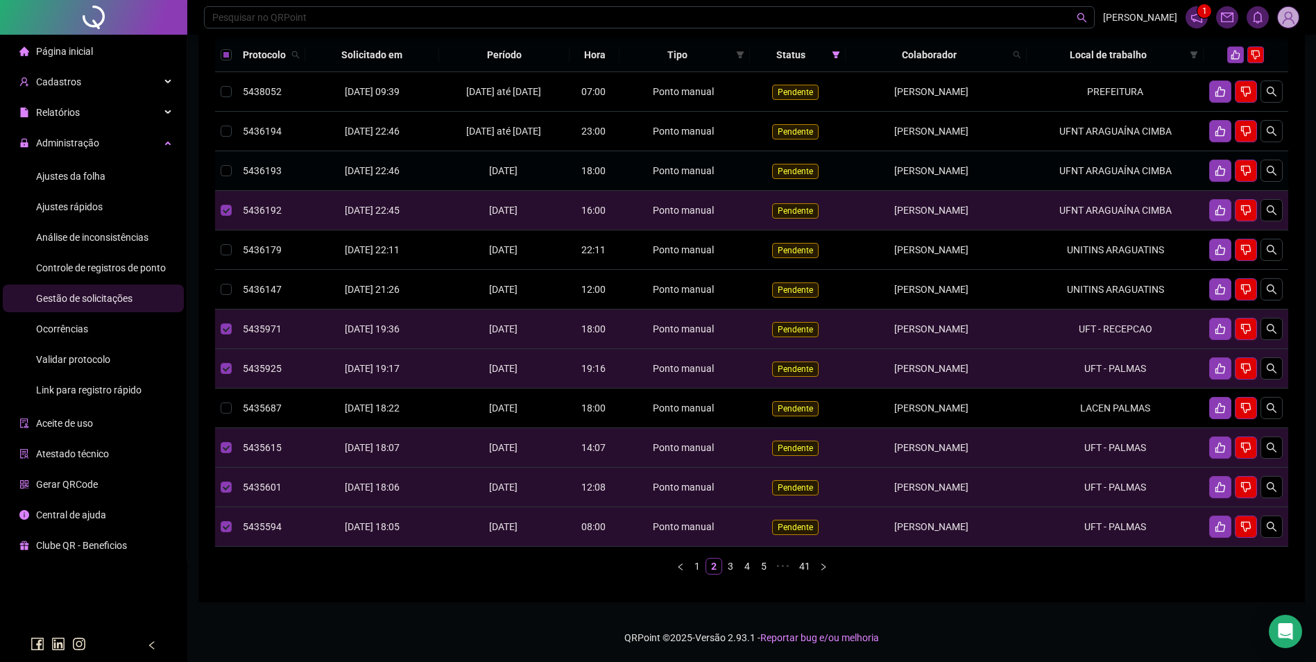
click at [1112, 182] on td "UFNT ARAGUAÍNA CIMBA" at bounding box center [1115, 171] width 177 height 40
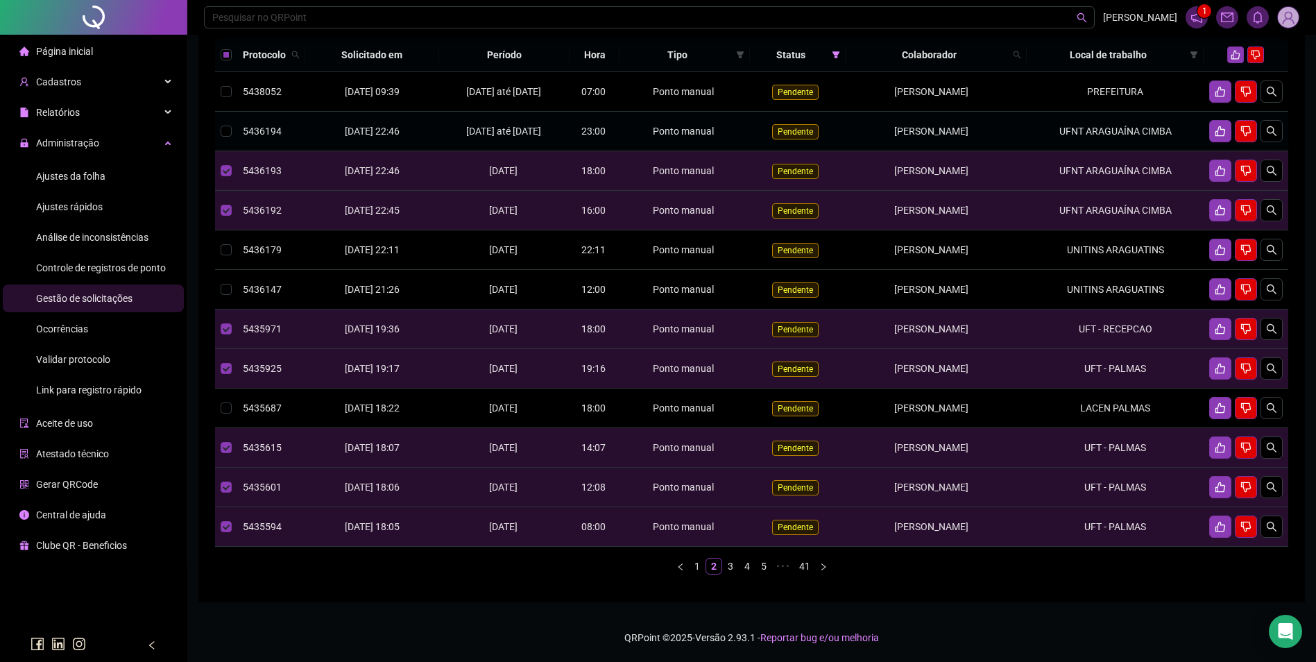
click at [1109, 144] on td "UFNT ARAGUAÍNA CIMBA" at bounding box center [1115, 132] width 177 height 40
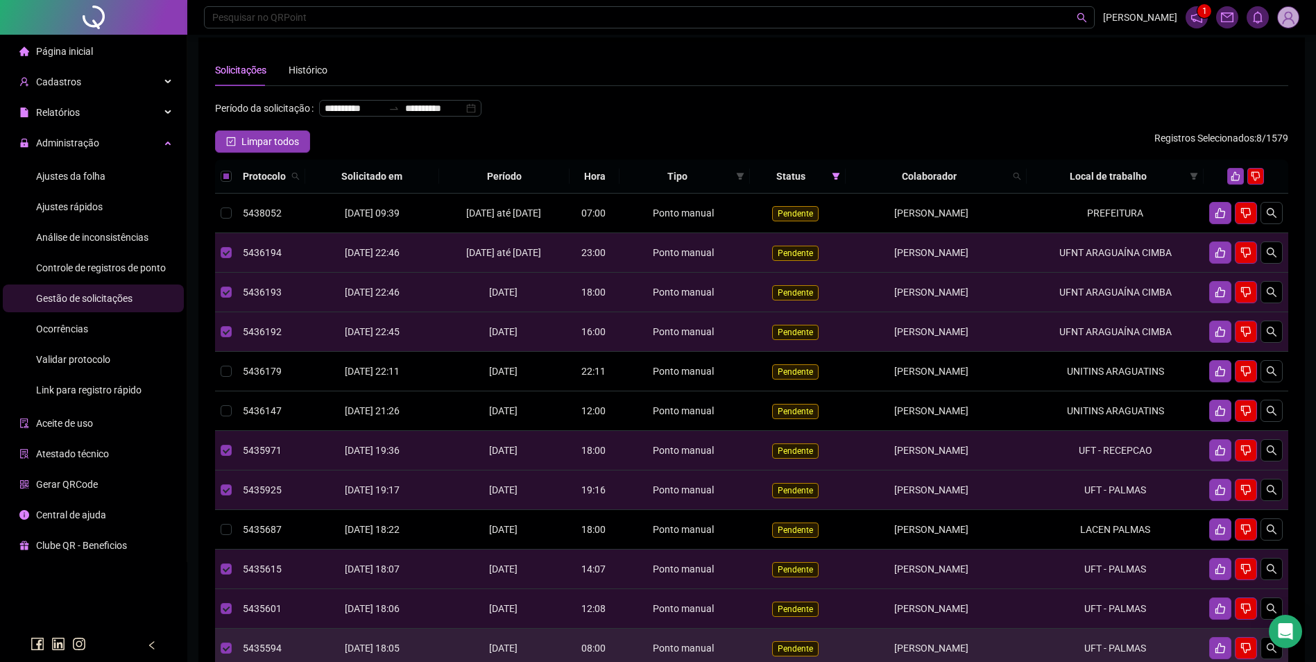
scroll to position [0, 0]
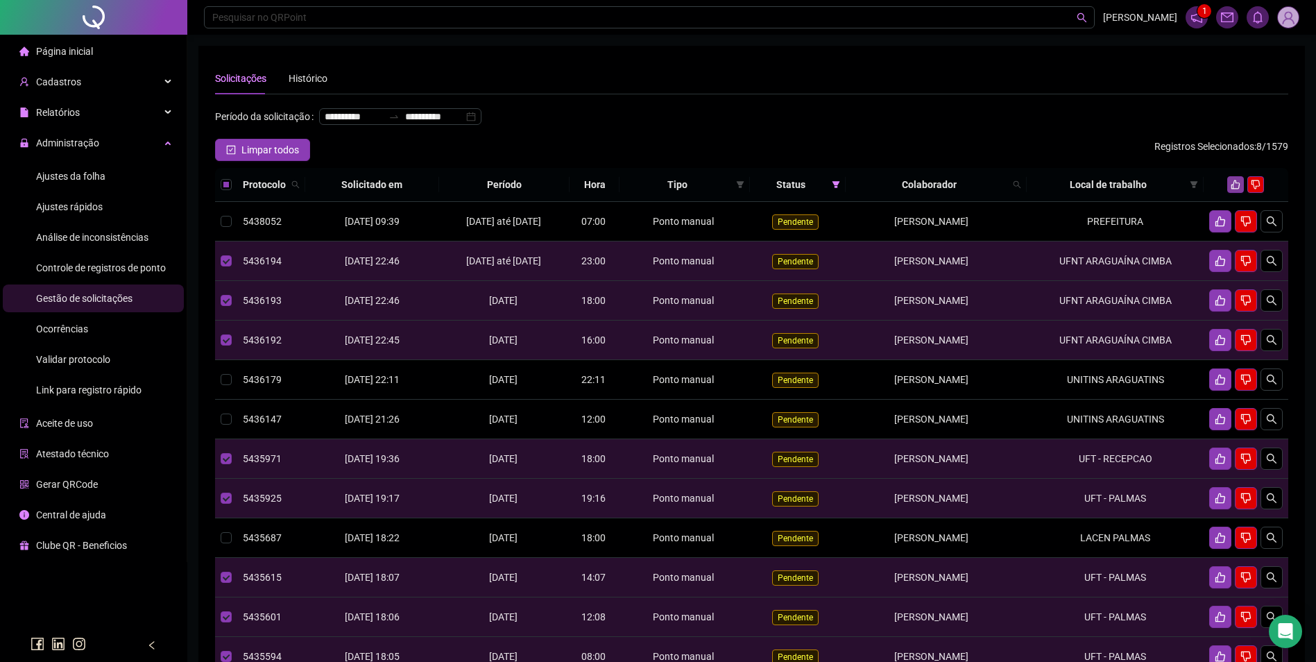
click at [1239, 189] on icon "like" at bounding box center [1235, 184] width 9 height 9
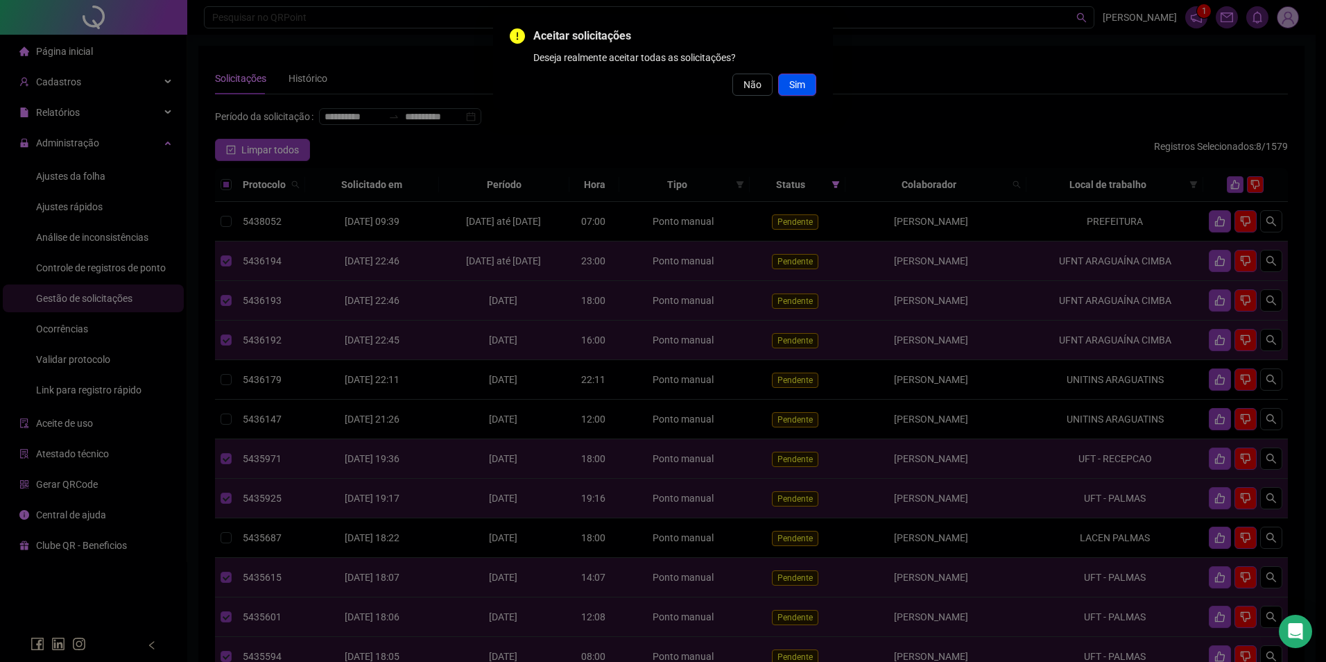
click at [793, 86] on span "Sim" at bounding box center [797, 84] width 16 height 15
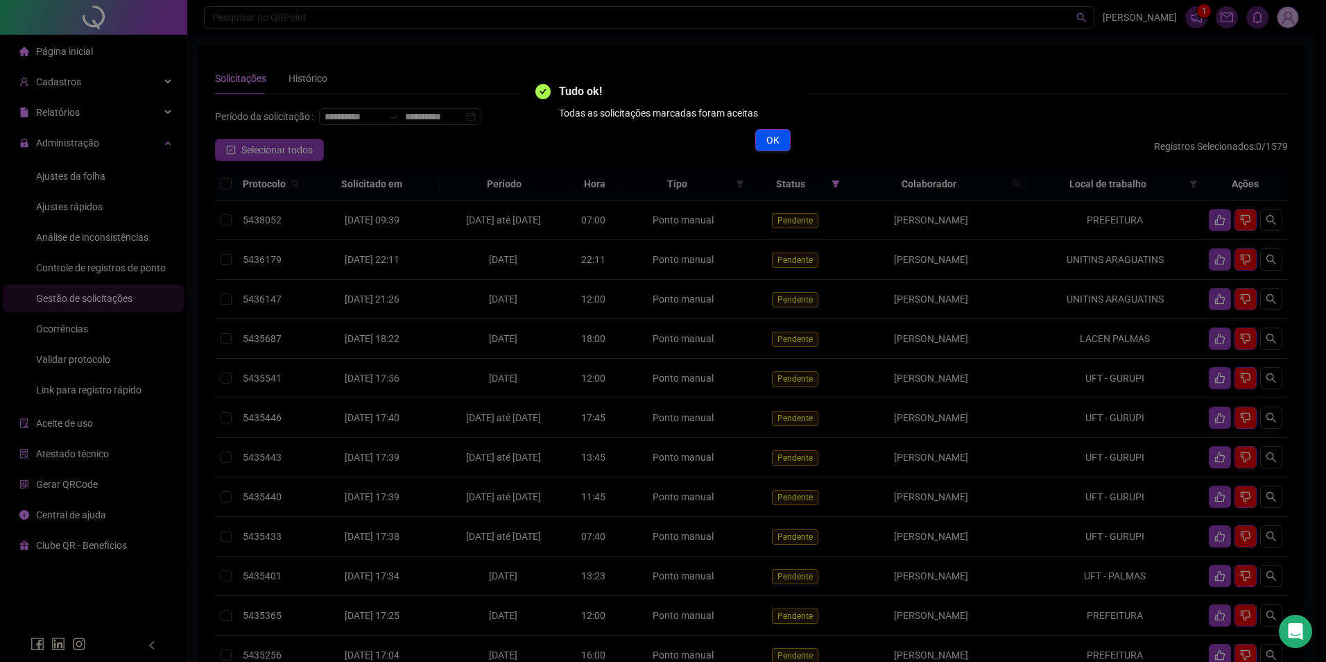
click at [771, 143] on span "OK" at bounding box center [772, 139] width 13 height 15
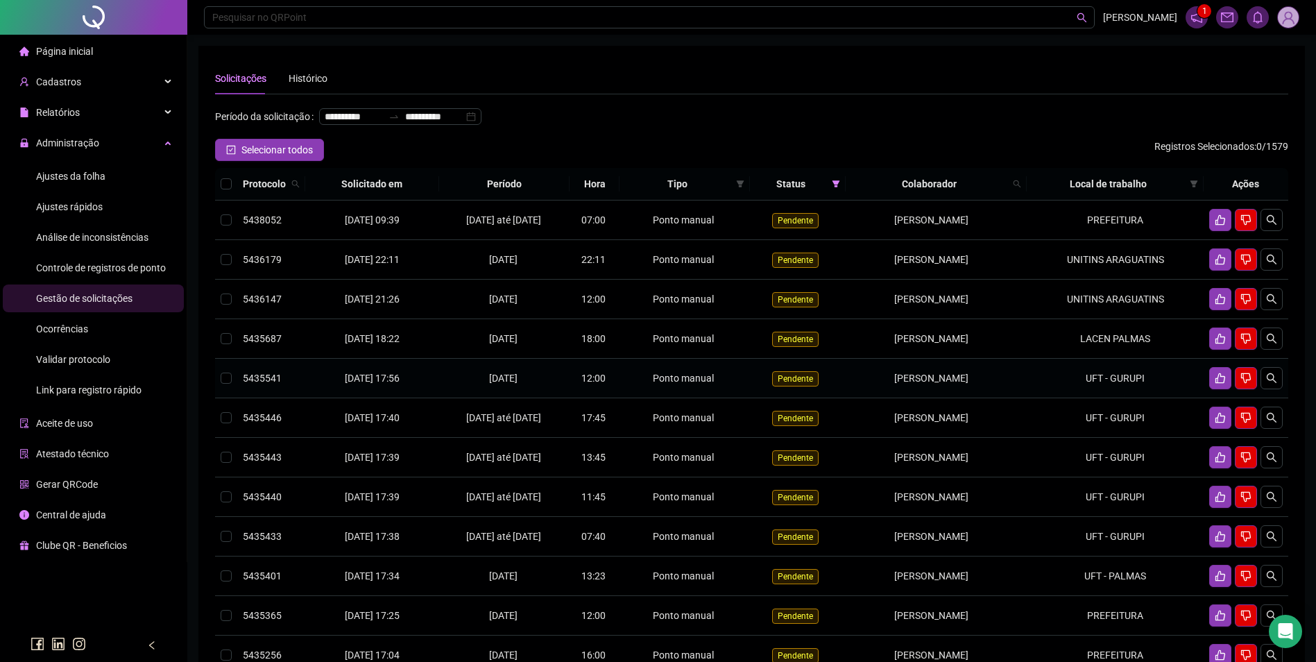
click at [965, 394] on td "[PERSON_NAME]" at bounding box center [936, 379] width 181 height 40
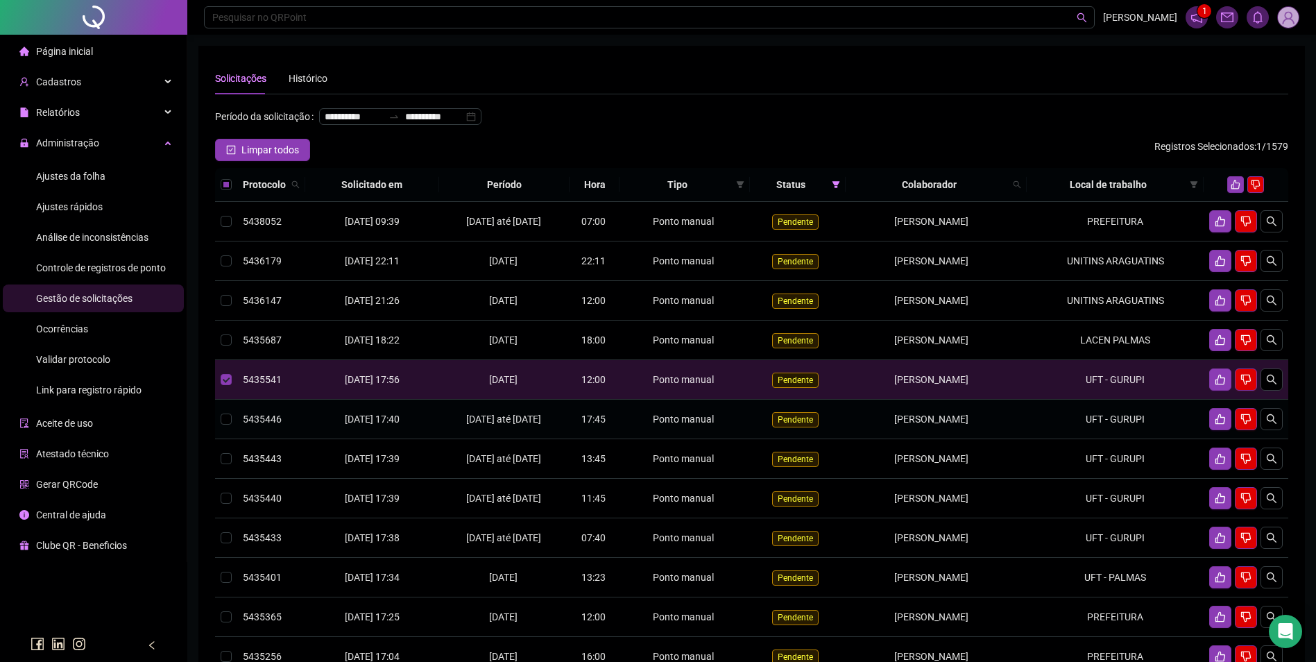
click at [997, 439] on td "BEATRIZ DIAS DOS SANTOS" at bounding box center [936, 420] width 181 height 40
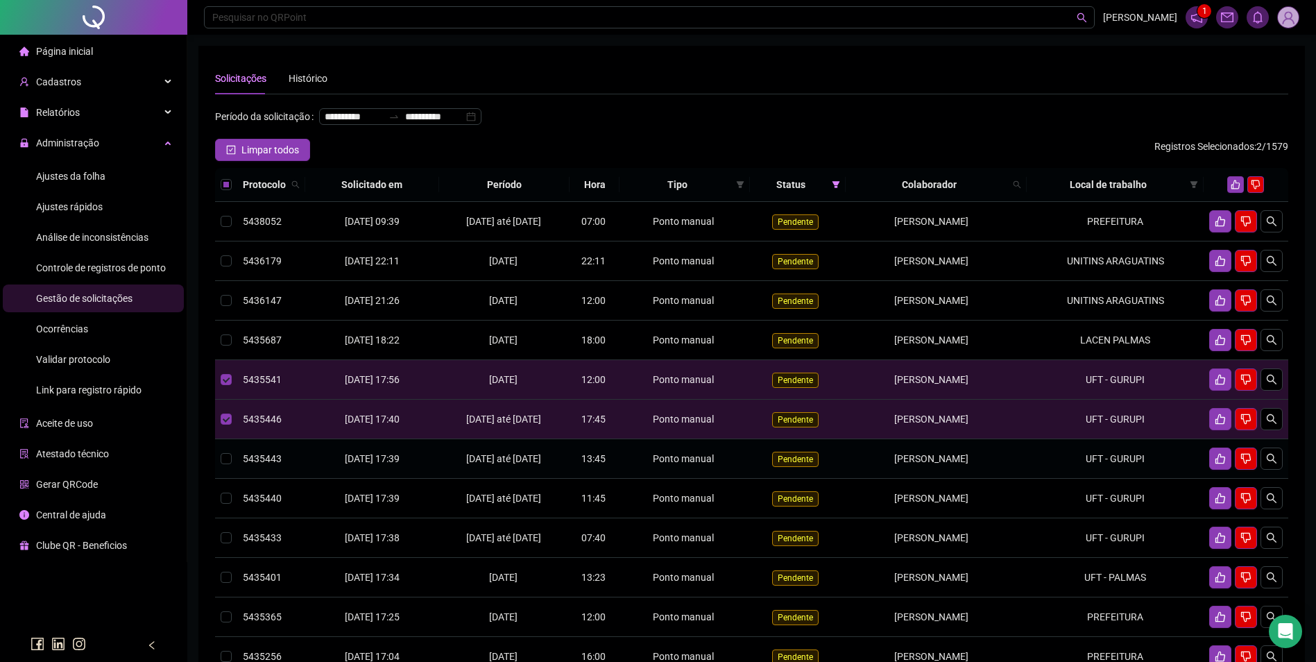
click at [1075, 479] on td "UFT - GURUPI" at bounding box center [1115, 459] width 177 height 40
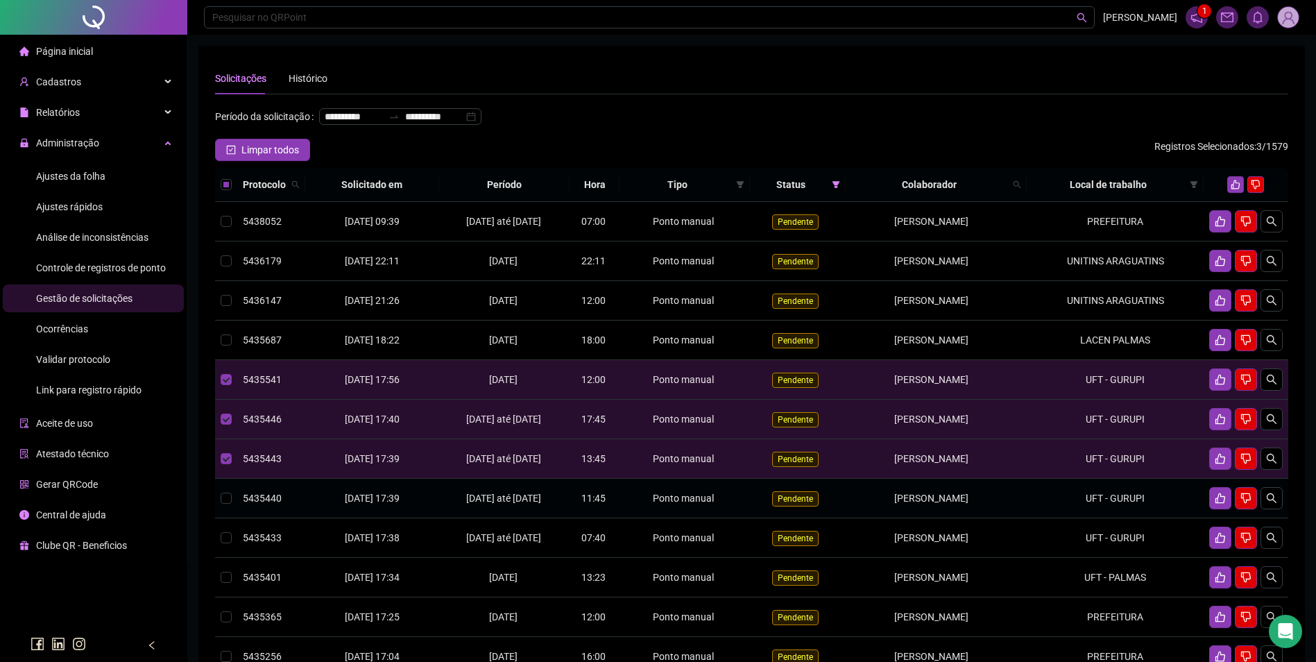
click at [1142, 518] on td "UFT - GURUPI" at bounding box center [1115, 499] width 177 height 40
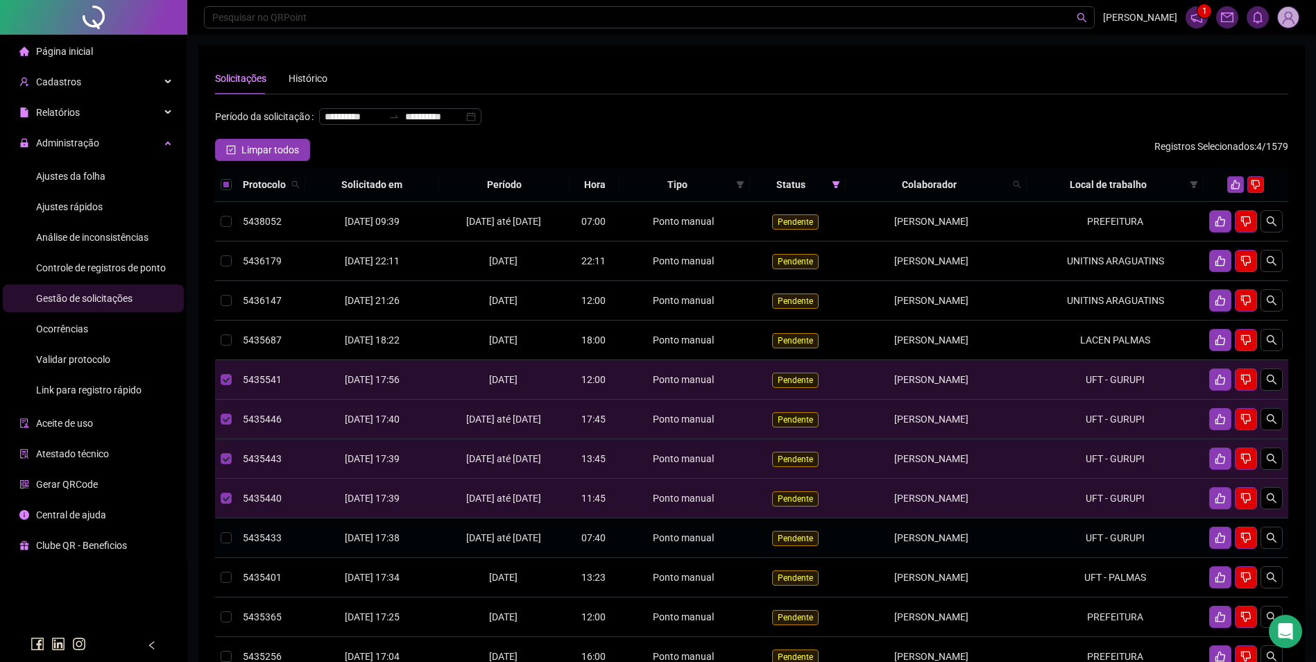
click at [1114, 558] on td "UFT - GURUPI" at bounding box center [1115, 538] width 177 height 40
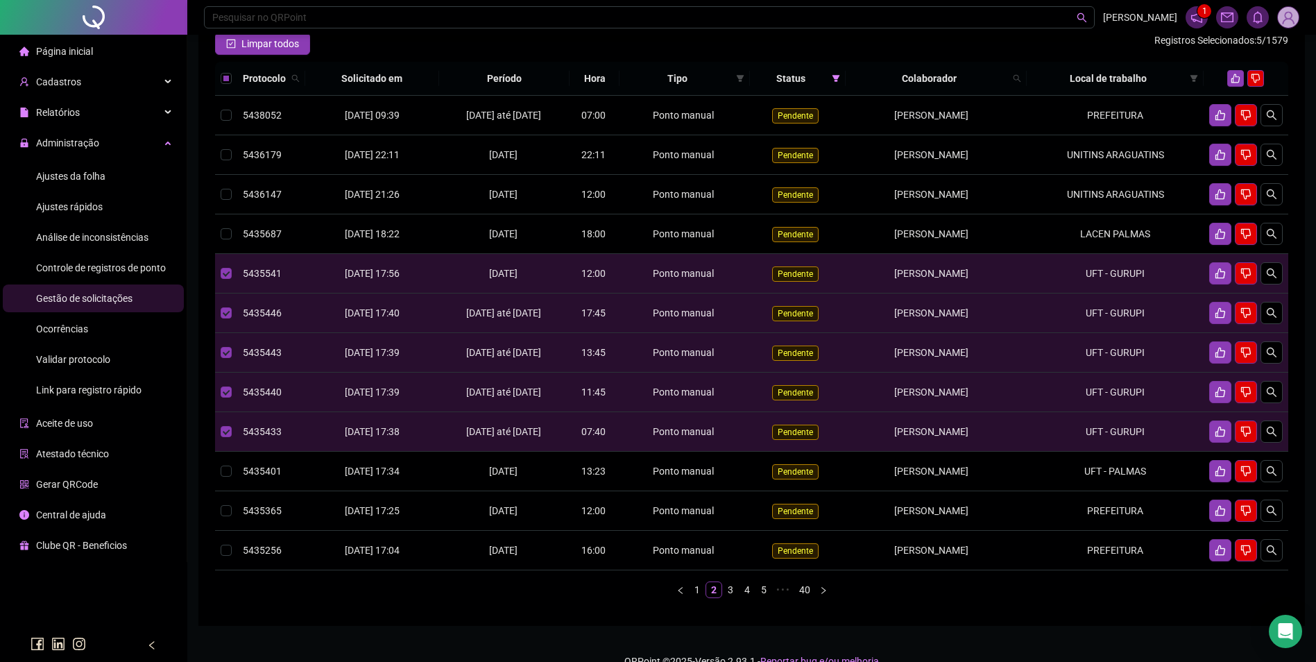
scroll to position [139, 0]
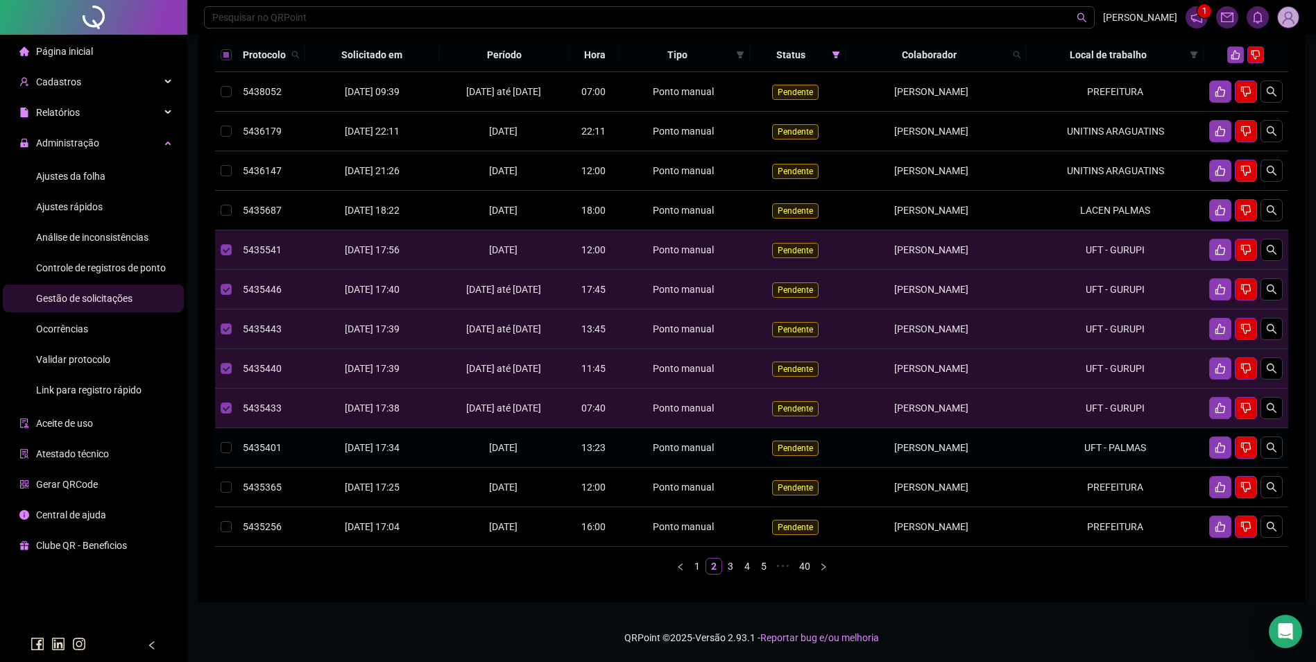
click at [1099, 467] on td "UFT - PALMAS" at bounding box center [1115, 448] width 177 height 40
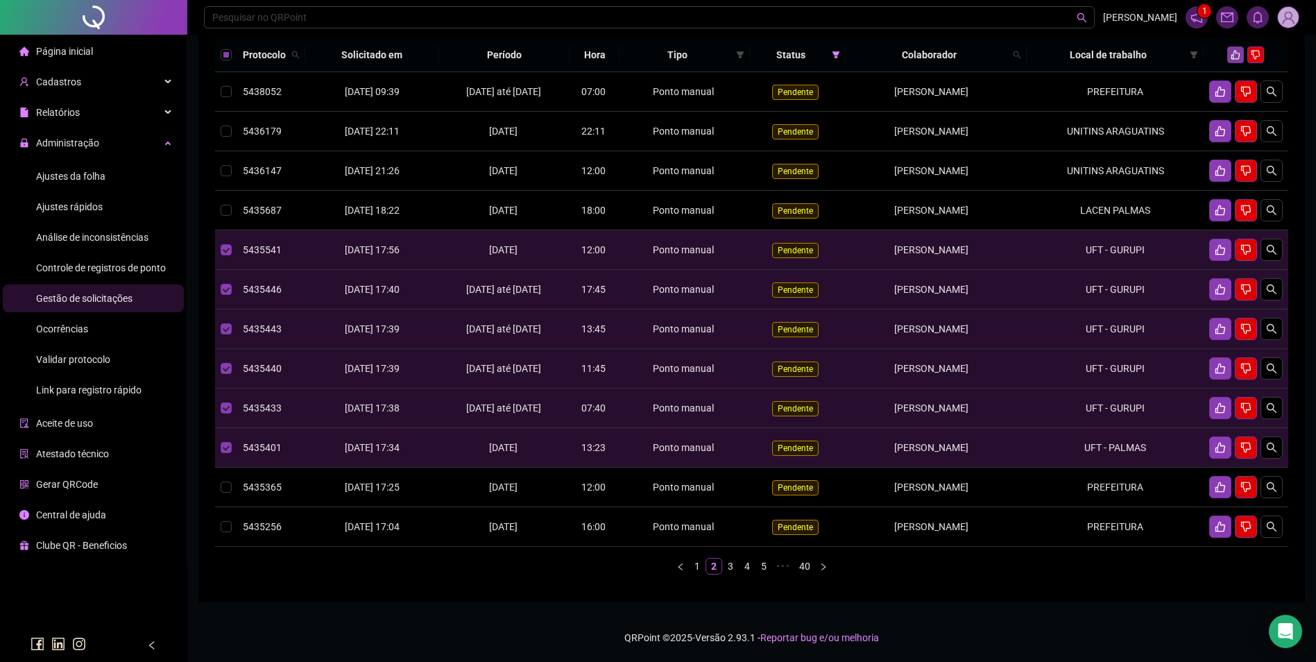
click at [1234, 61] on button "button" at bounding box center [1235, 54] width 17 height 17
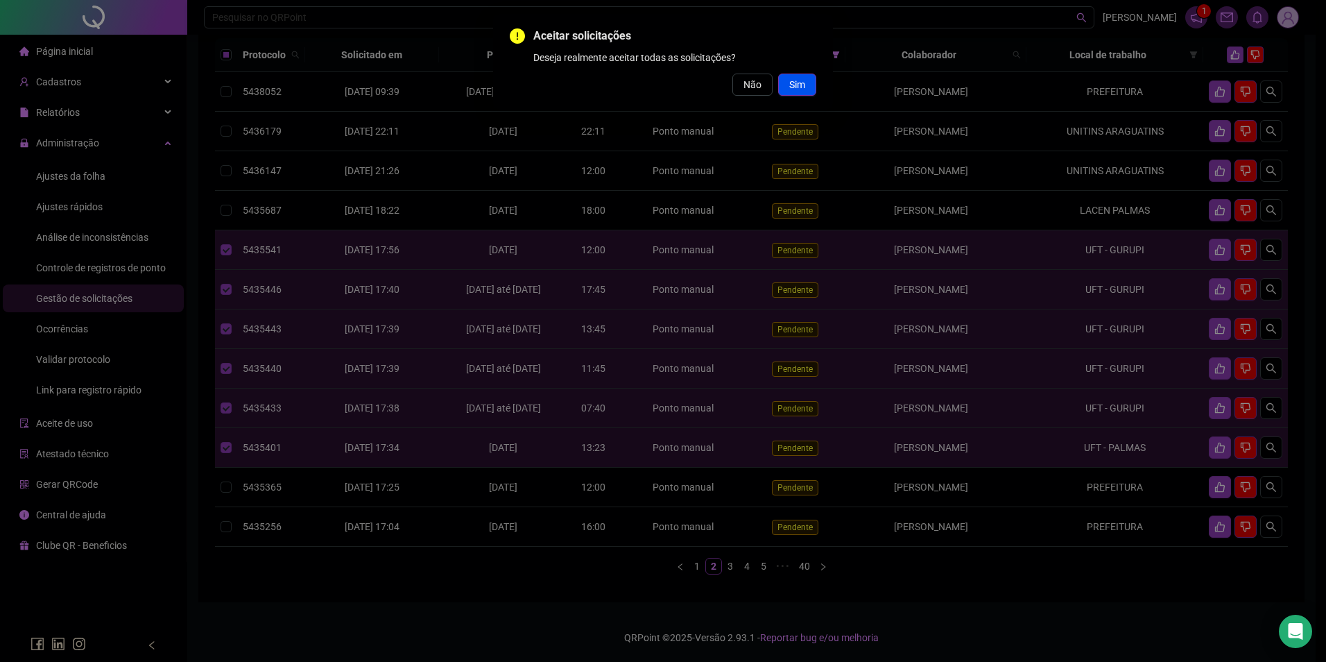
click at [798, 82] on span "Sim" at bounding box center [797, 84] width 16 height 15
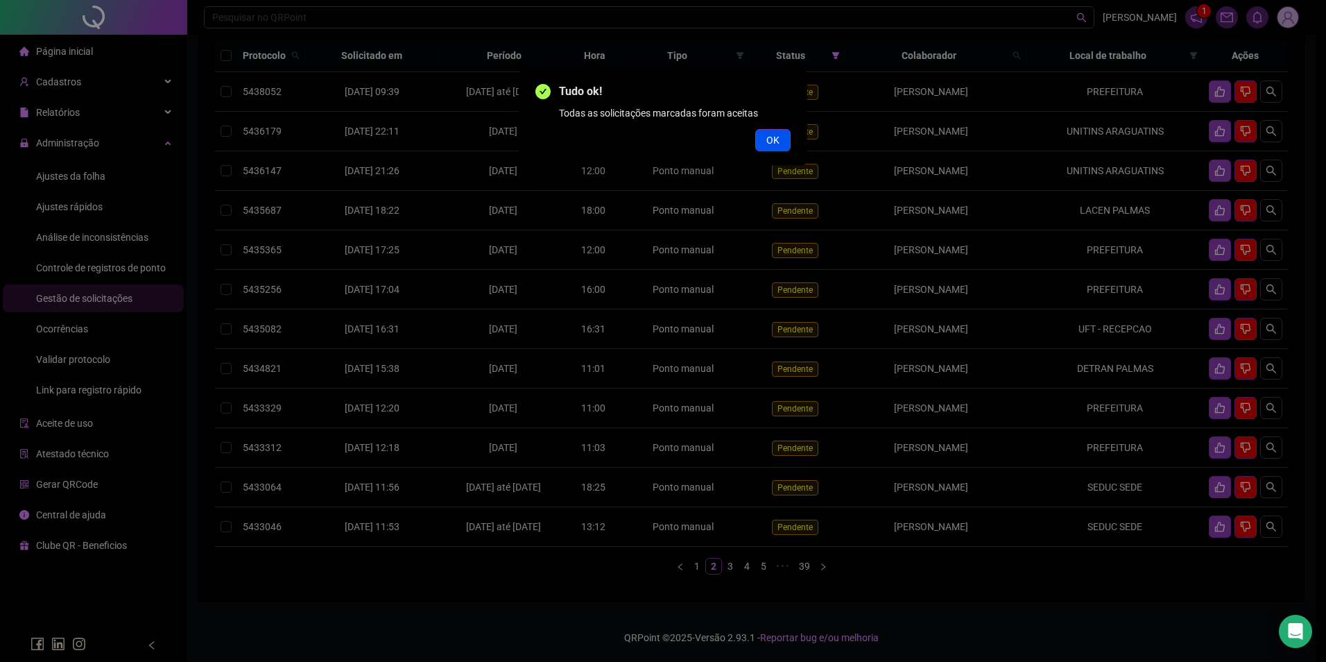
click at [777, 141] on span "OK" at bounding box center [772, 139] width 13 height 15
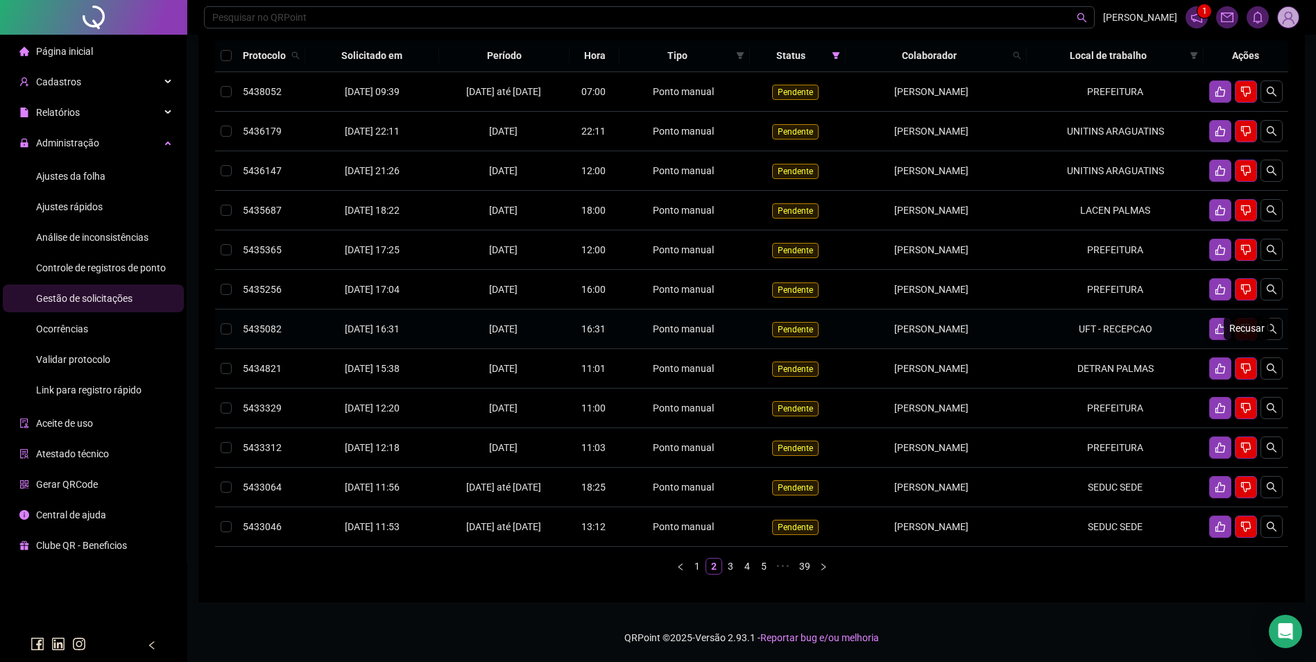
click at [1244, 334] on icon "dislike" at bounding box center [1245, 328] width 11 height 11
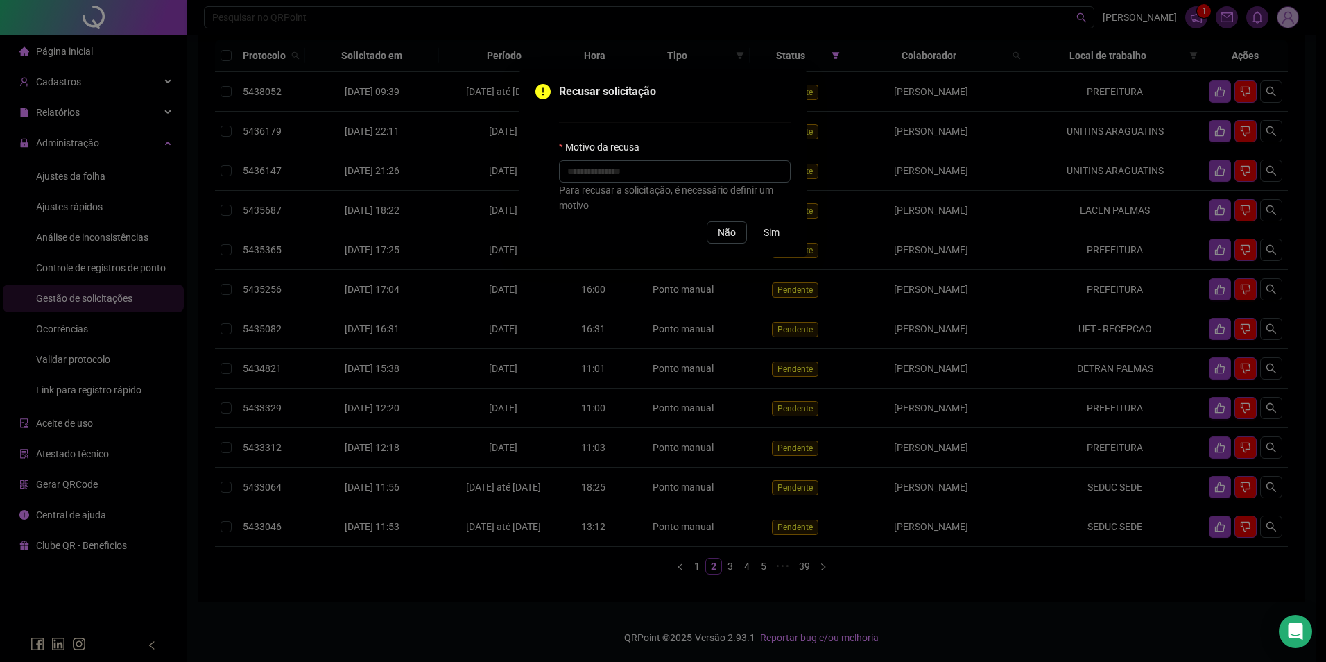
click at [864, 241] on div "Recusar solicitação Motivo da recusa Para recusar a solicitação, é necessário d…" at bounding box center [663, 331] width 1326 height 662
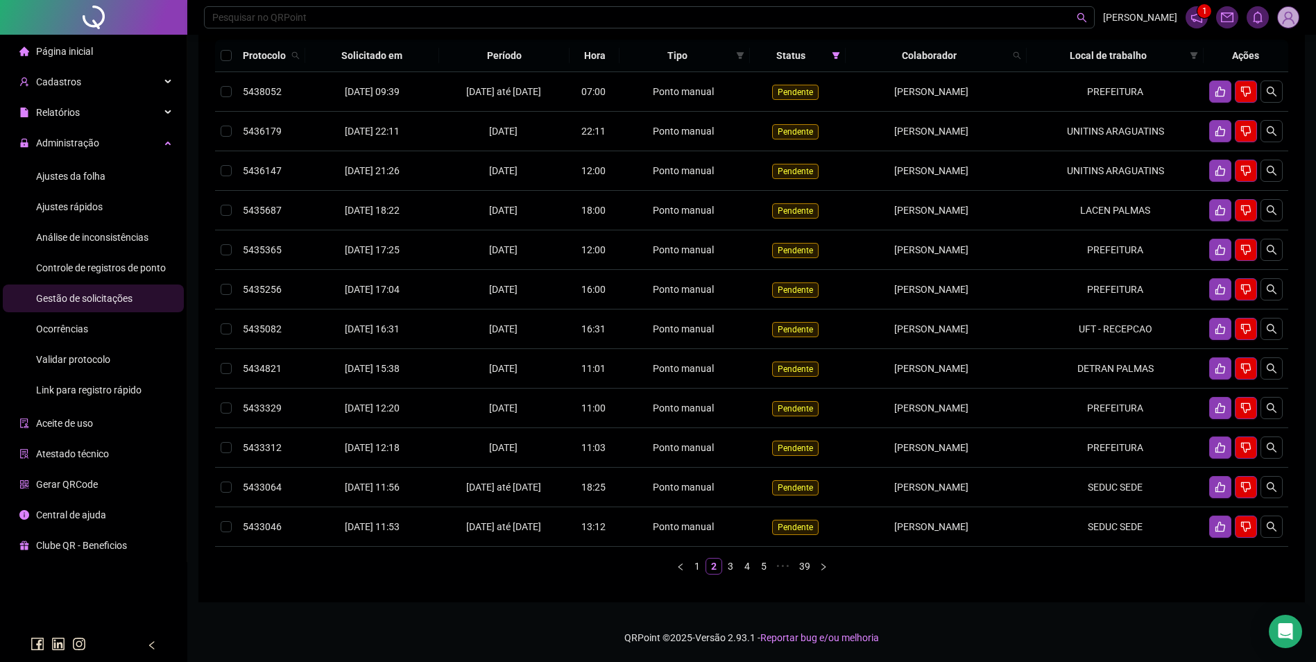
click at [92, 173] on span "Ajustes da folha" at bounding box center [70, 176] width 69 height 11
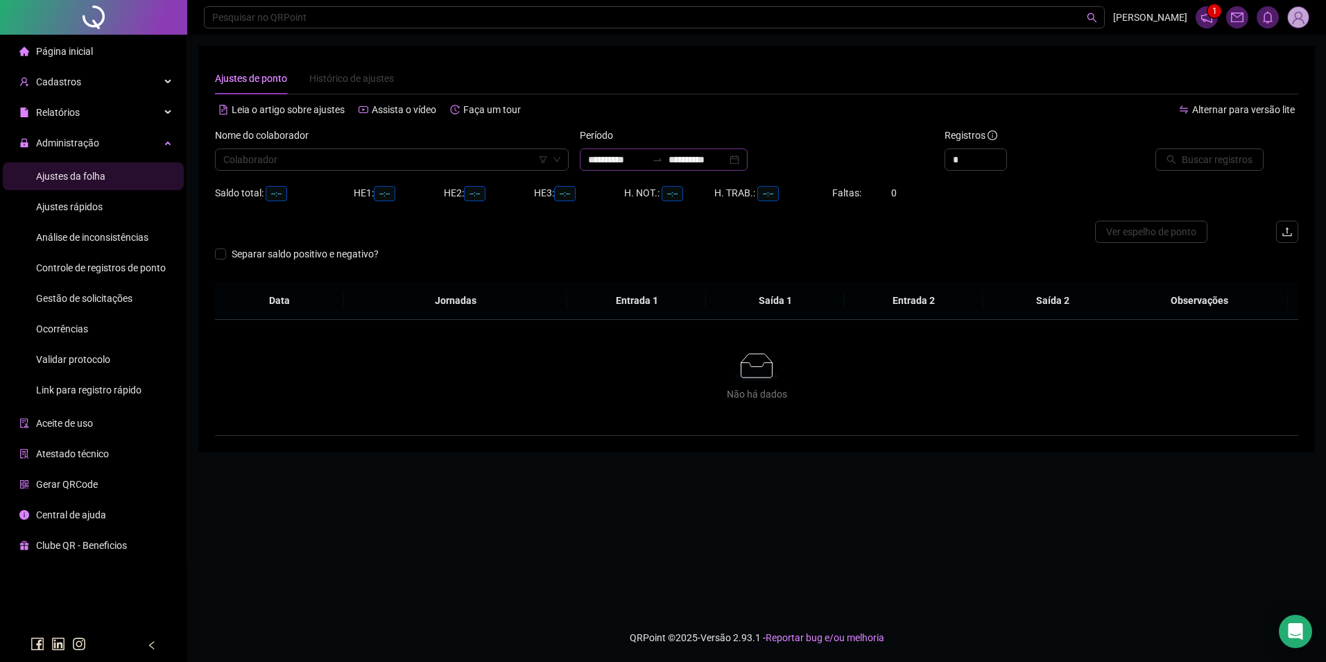
click at [669, 162] on div at bounding box center [657, 159] width 22 height 11
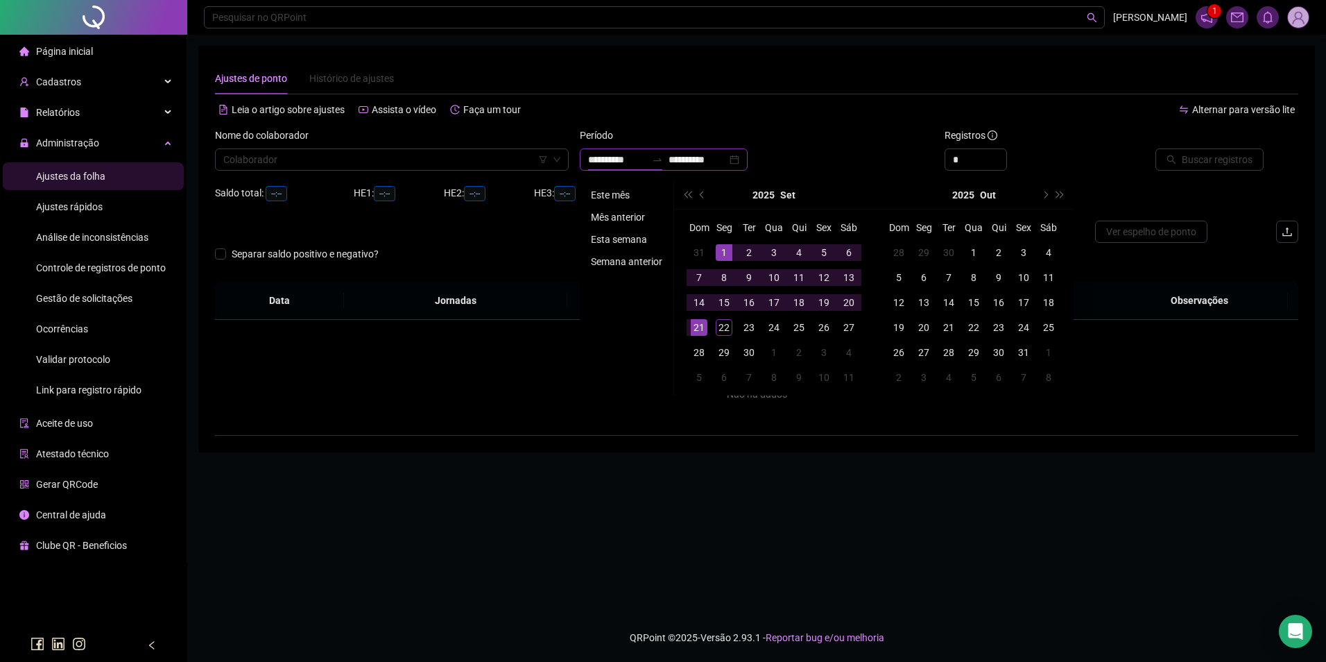
type input "**********"
click at [619, 191] on li "Este mês" at bounding box center [626, 195] width 83 height 17
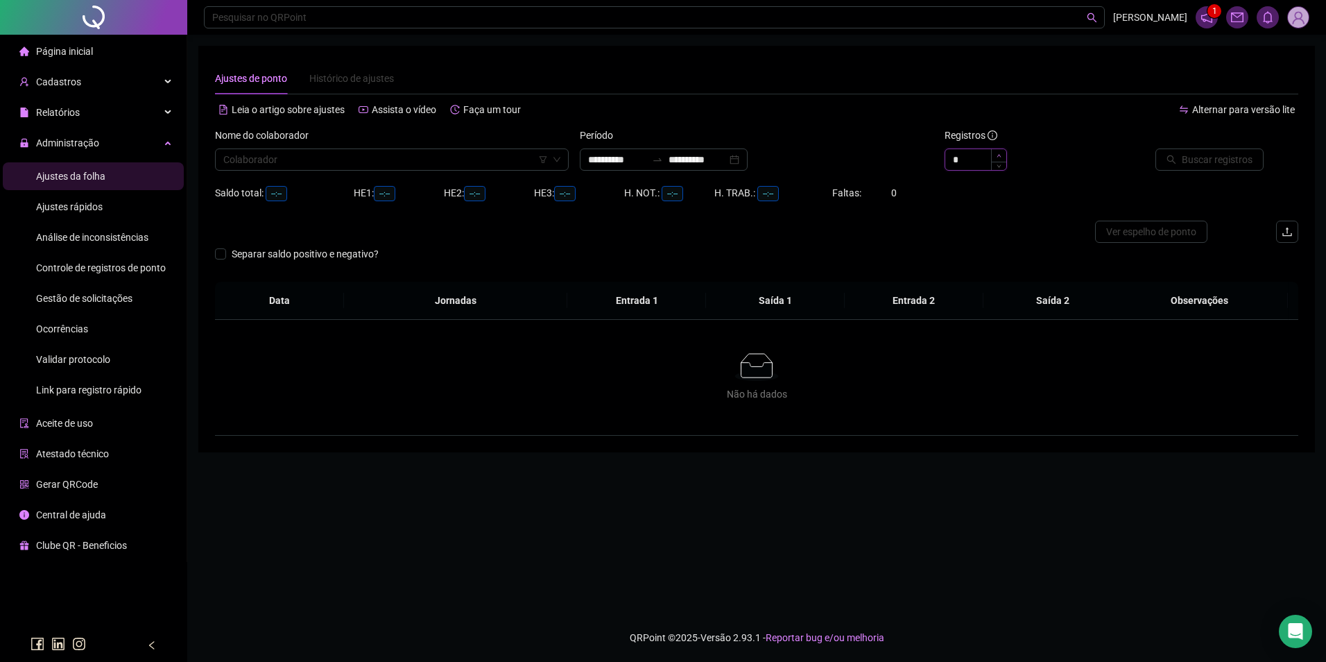
type input "*"
click at [997, 155] on icon "up" at bounding box center [999, 155] width 5 height 5
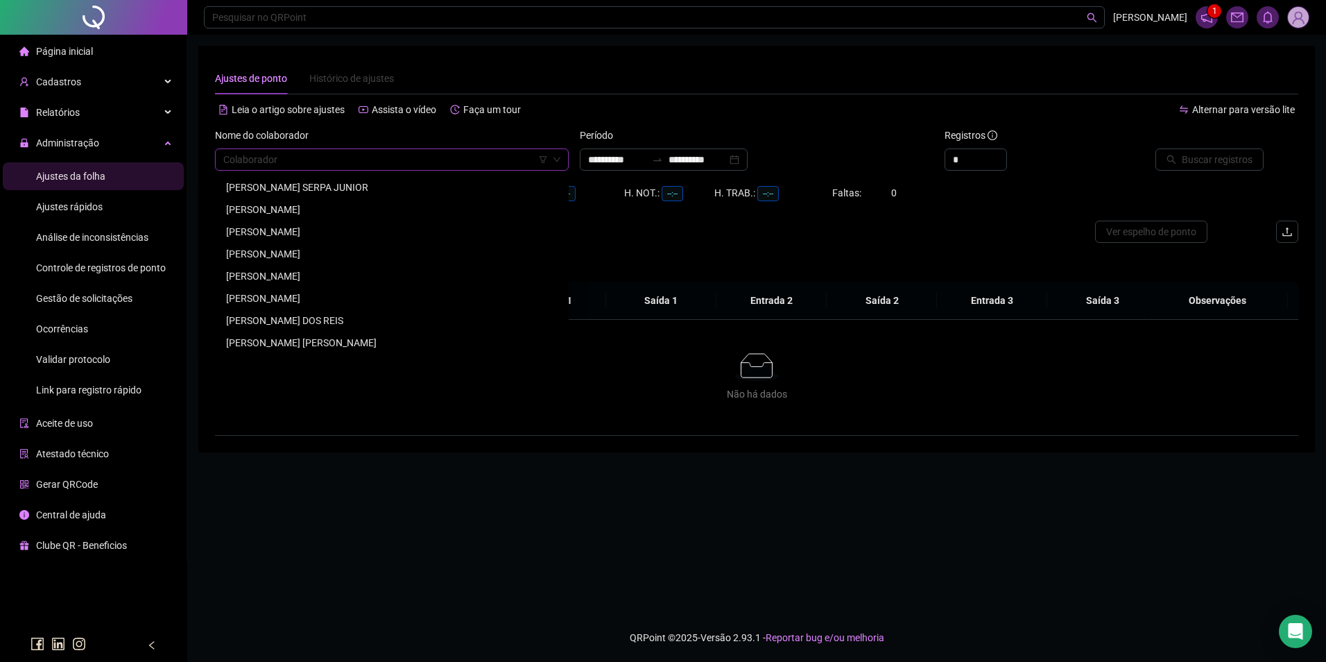
click at [499, 157] on input "search" at bounding box center [385, 159] width 325 height 21
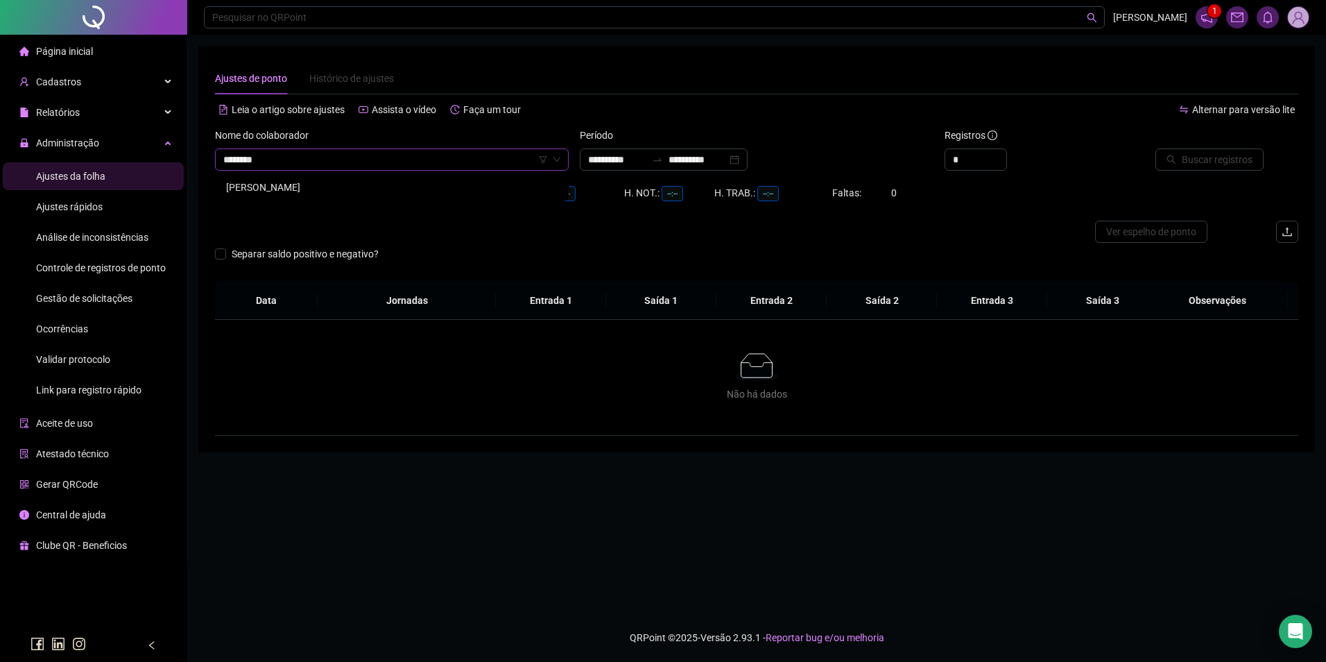
type input "********"
click at [315, 190] on div "[PERSON_NAME]" at bounding box center [392, 187] width 332 height 15
click at [1208, 155] on span "Buscar registros" at bounding box center [1217, 159] width 71 height 15
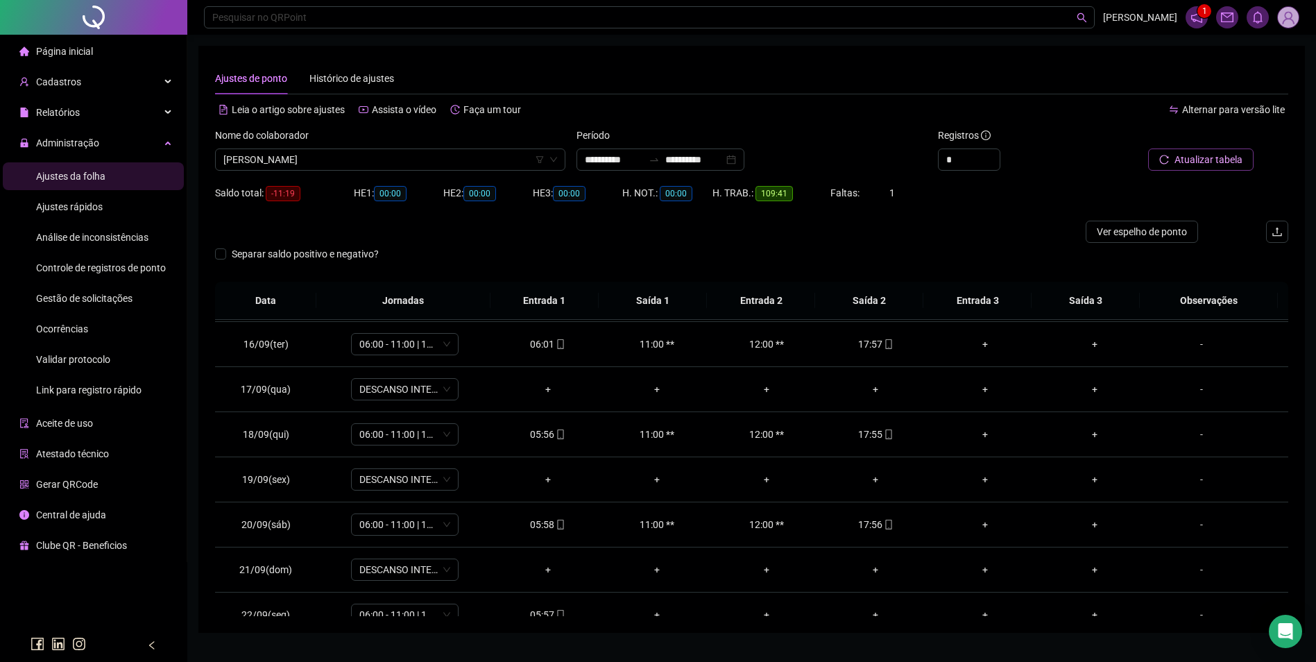
scroll to position [696, 0]
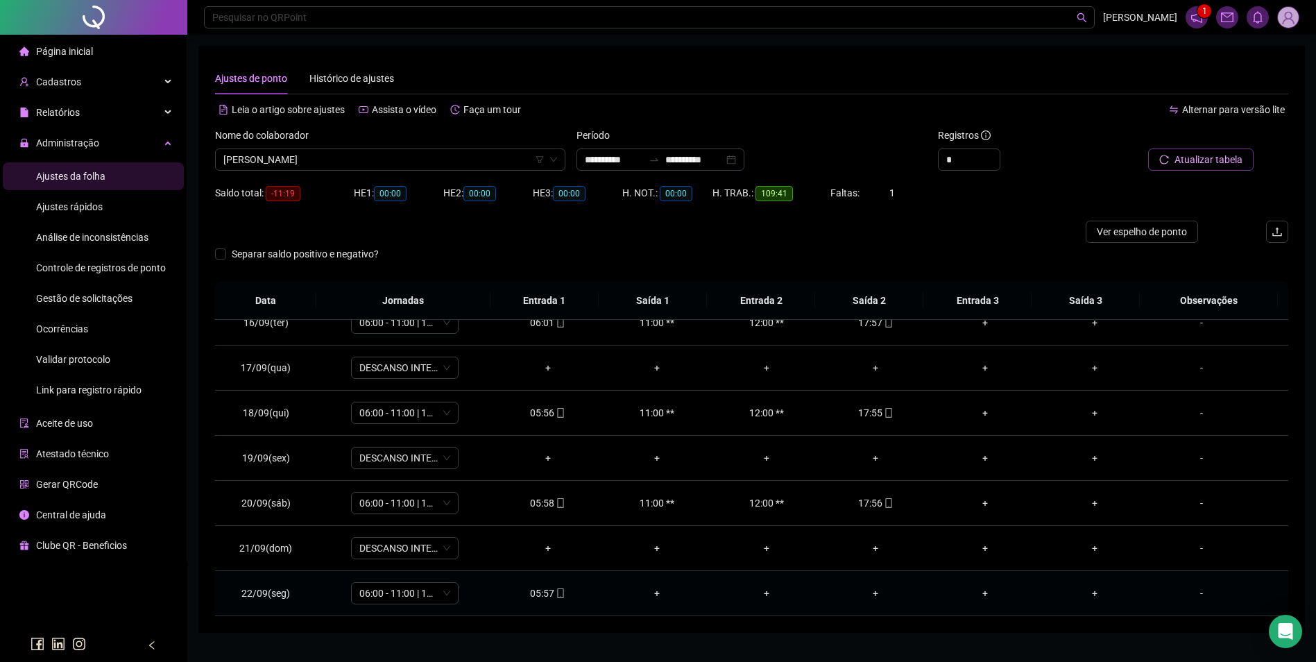
click at [544, 592] on div "05:57" at bounding box center [547, 592] width 87 height 15
type input "**********"
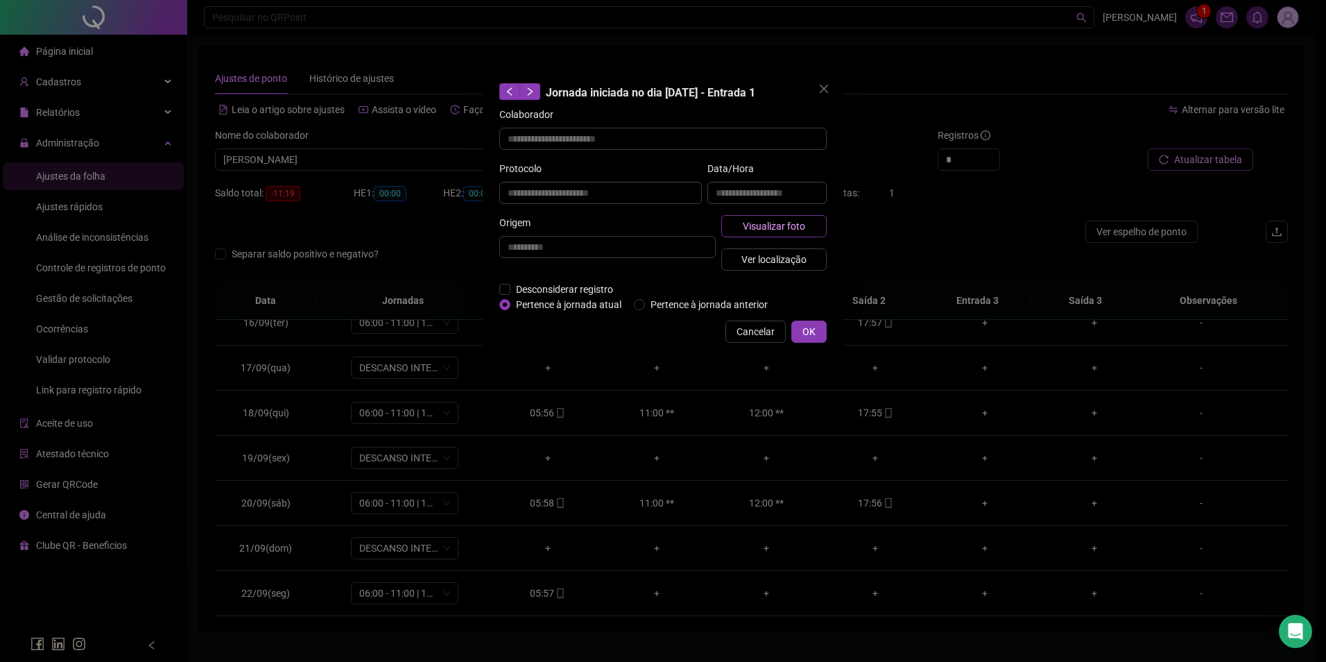
click at [762, 221] on span "Visualizar foto" at bounding box center [774, 225] width 62 height 15
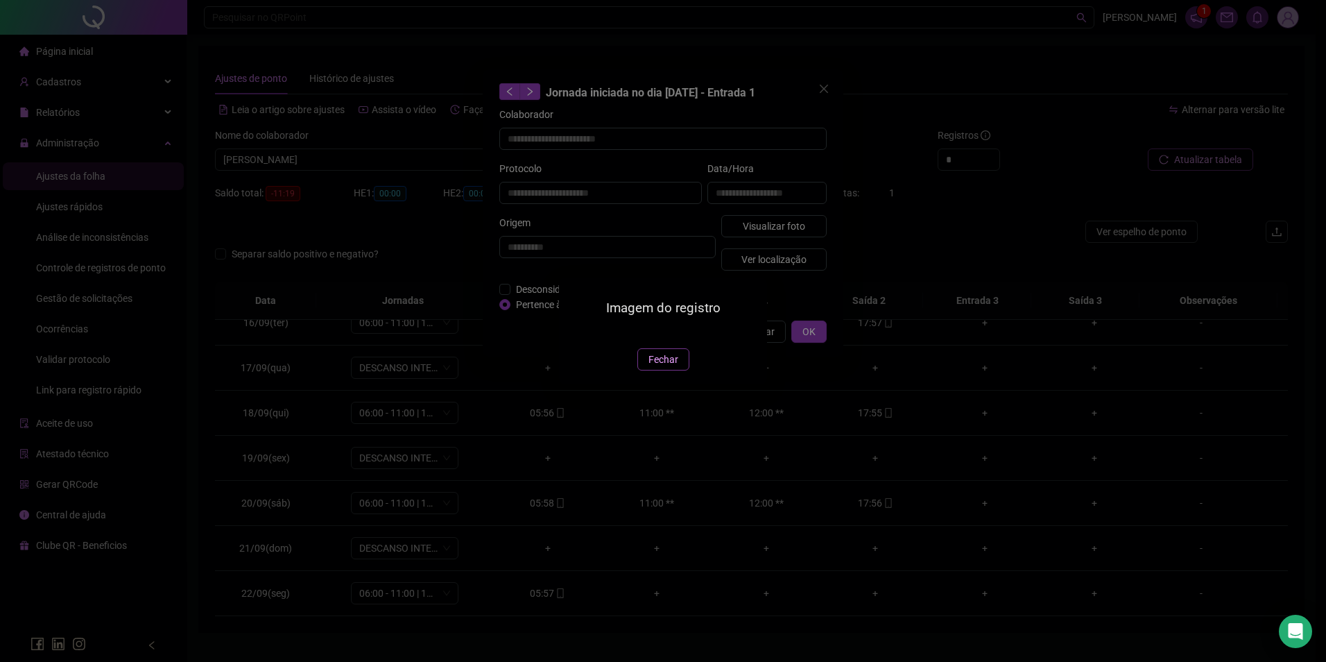
click at [666, 367] on span "Fechar" at bounding box center [664, 359] width 30 height 15
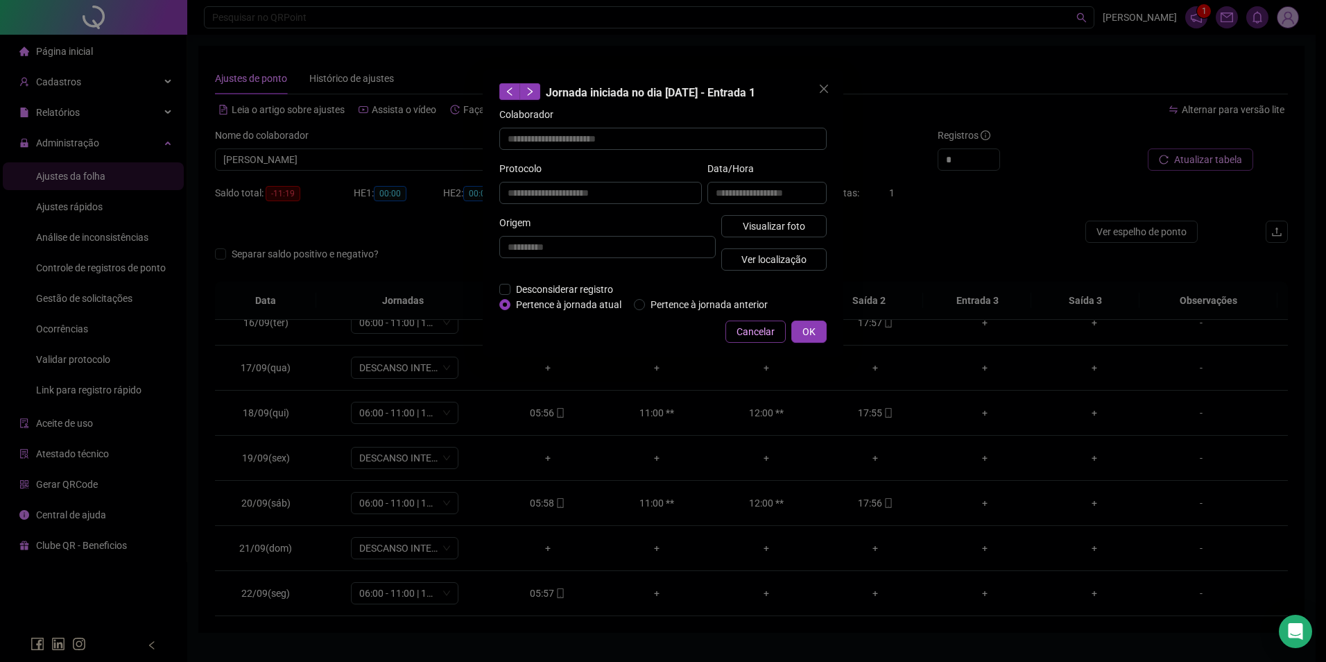
click at [759, 331] on span "Cancelar" at bounding box center [756, 331] width 38 height 15
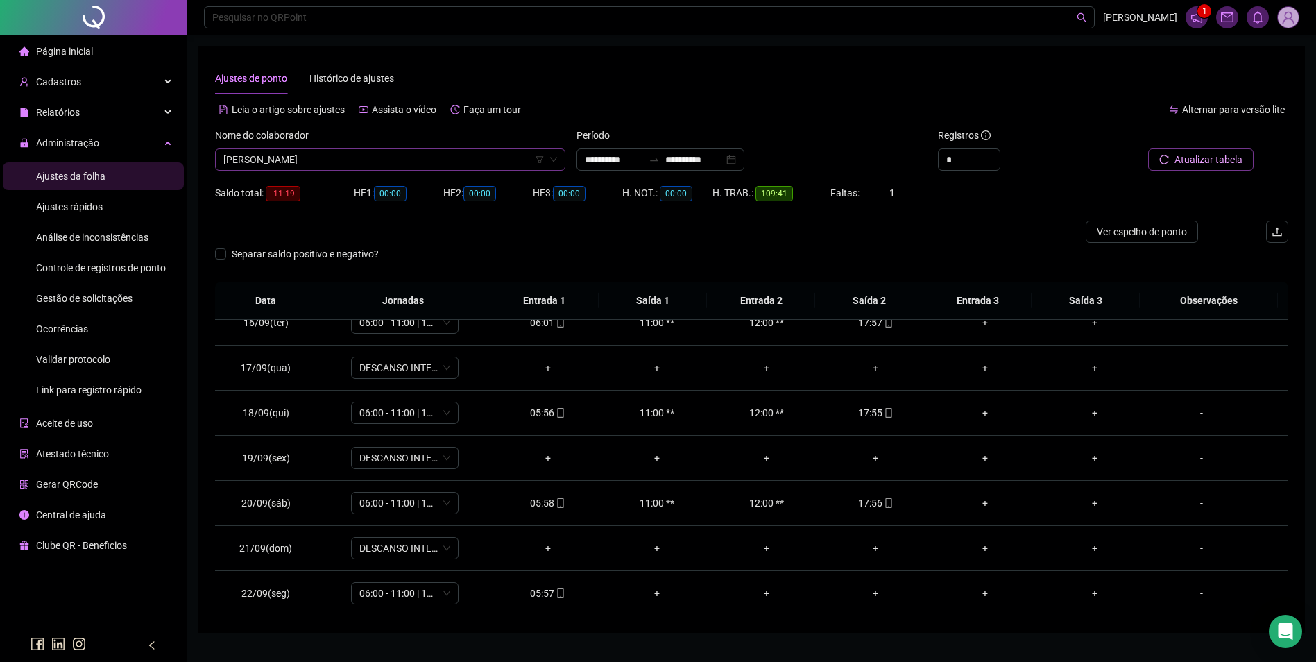
click at [440, 162] on span "[PERSON_NAME]" at bounding box center [390, 159] width 334 height 21
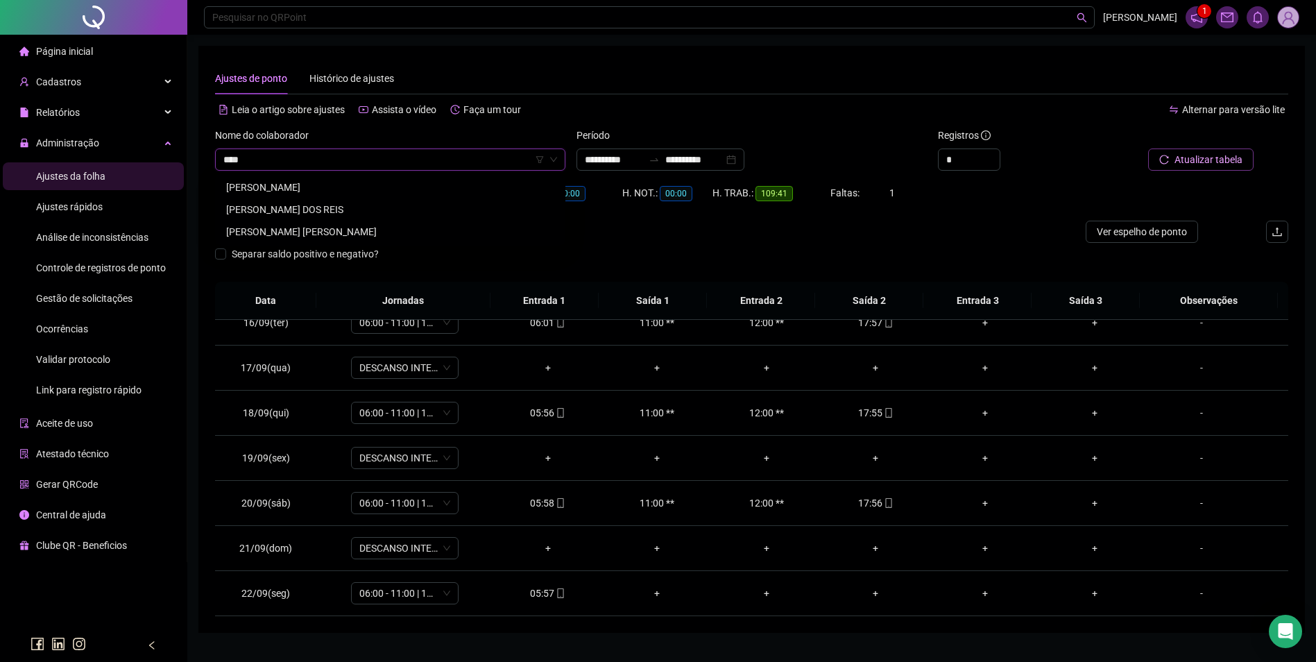
type input "****"
click at [321, 187] on div "[PERSON_NAME]" at bounding box center [390, 187] width 328 height 15
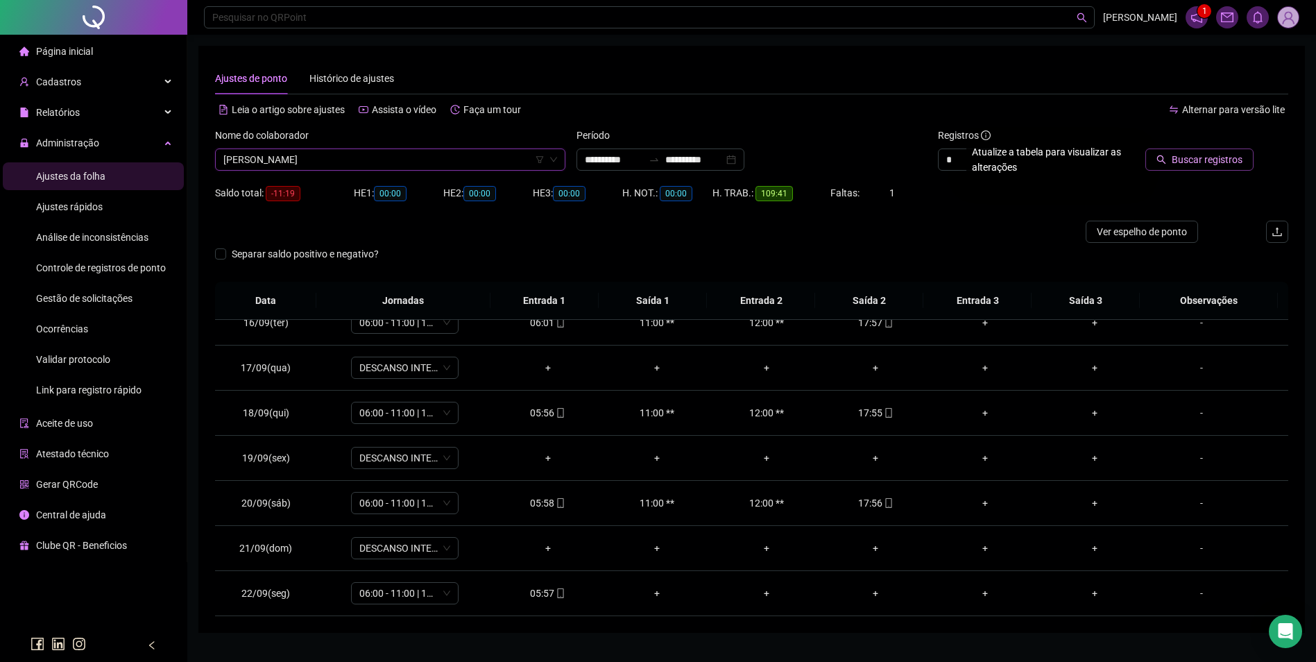
click at [1193, 149] on button "Buscar registros" at bounding box center [1199, 159] width 108 height 22
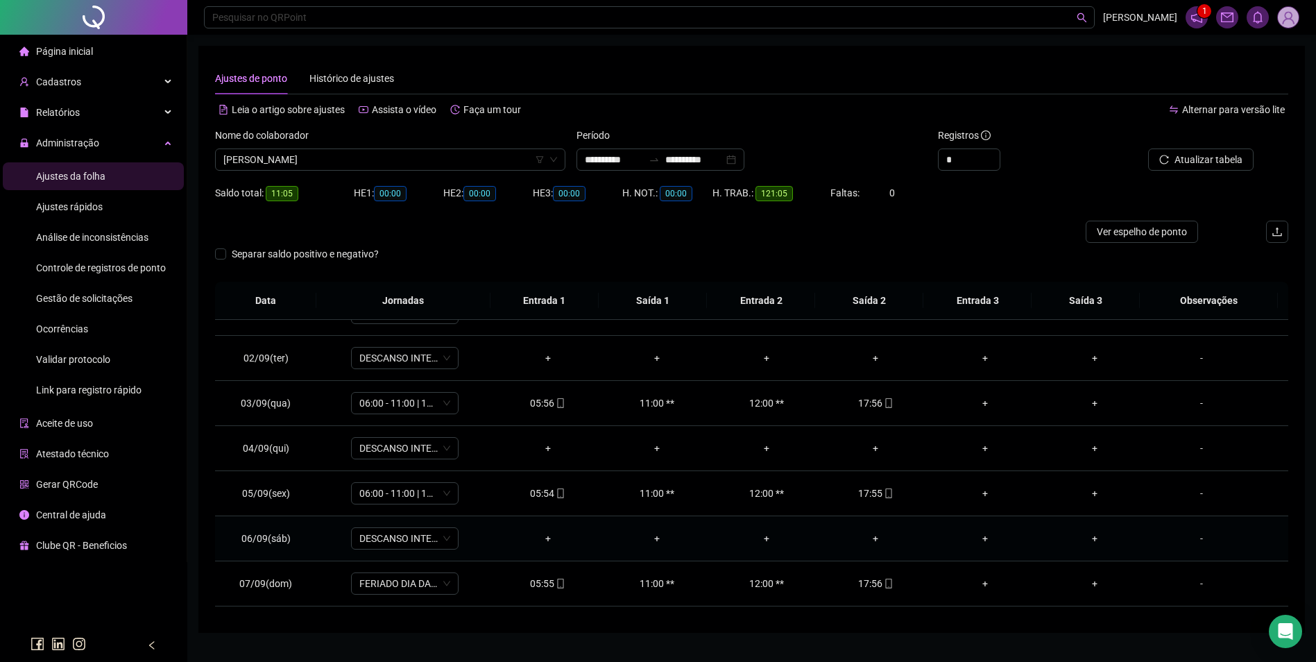
scroll to position [0, 0]
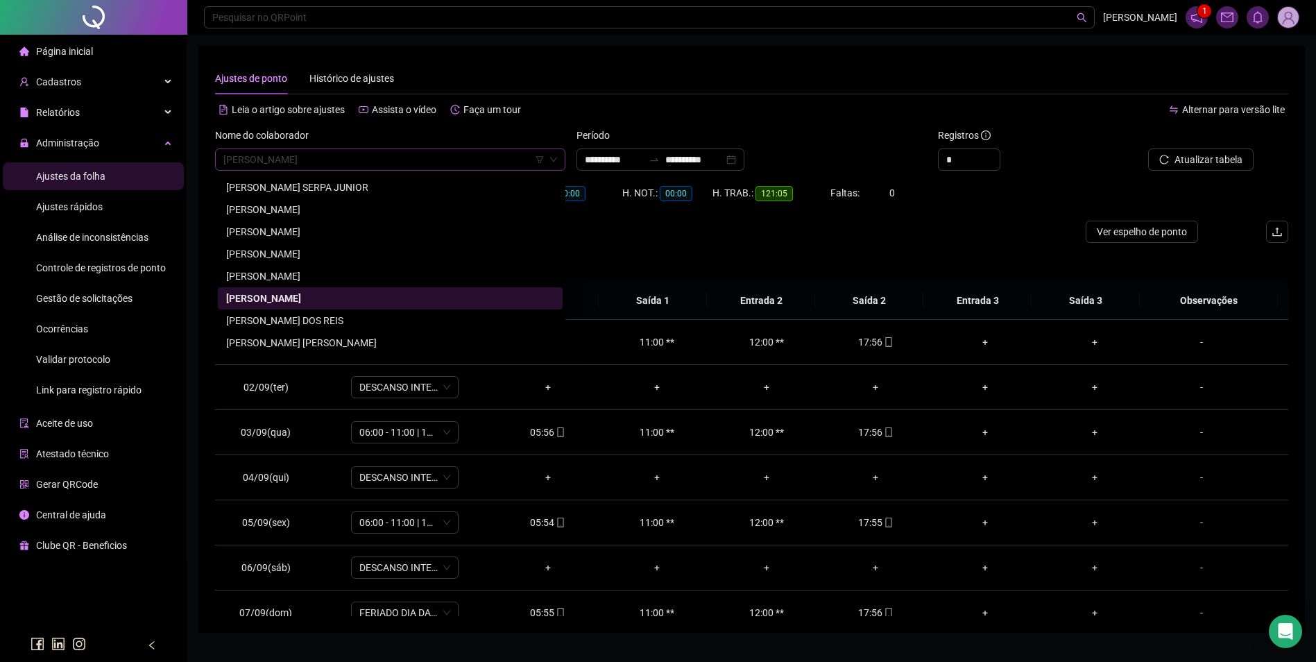
click at [418, 164] on span "[PERSON_NAME]" at bounding box center [390, 159] width 334 height 21
click at [311, 316] on div "[PERSON_NAME] DOS REIS" at bounding box center [390, 320] width 328 height 15
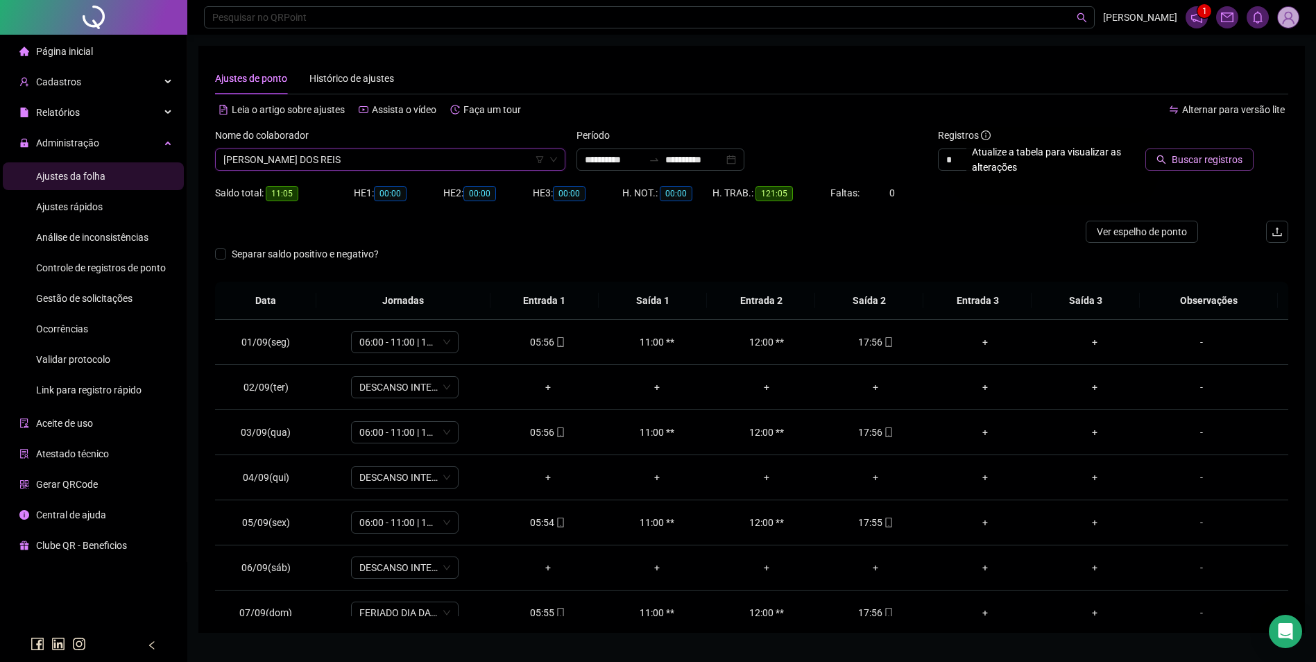
click at [1178, 162] on span "Buscar registros" at bounding box center [1207, 159] width 71 height 15
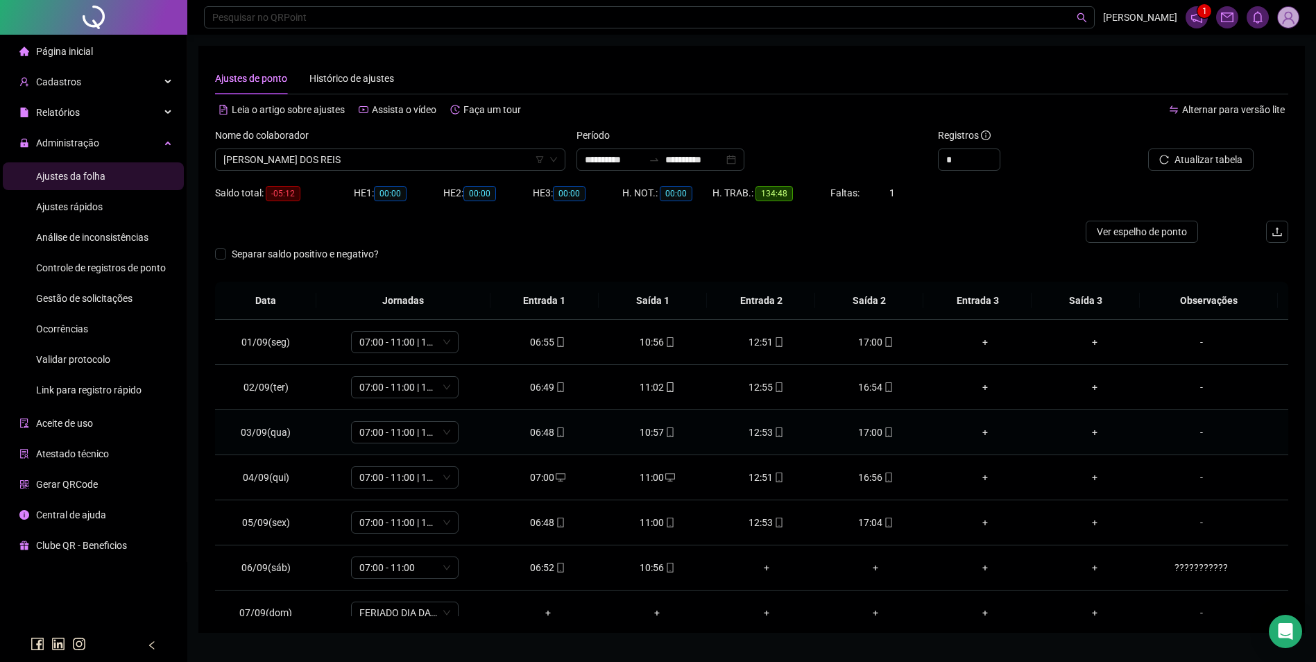
scroll to position [139, 0]
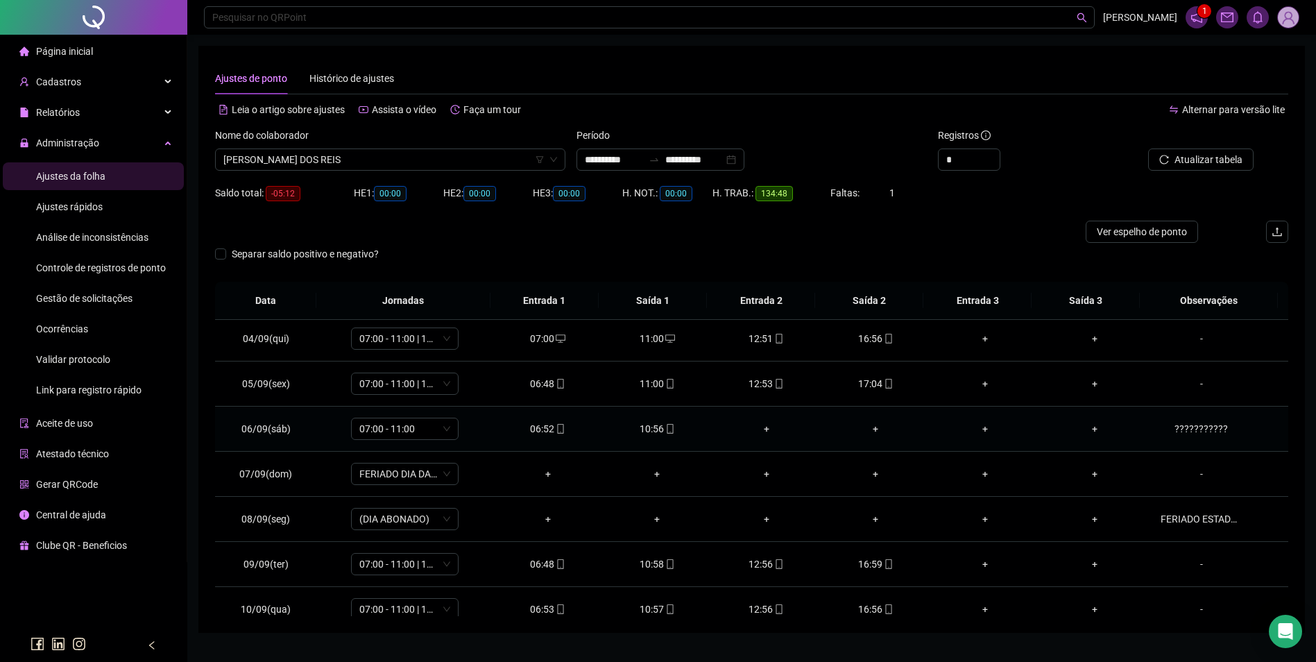
click at [1198, 432] on div "???????????" at bounding box center [1201, 428] width 82 height 15
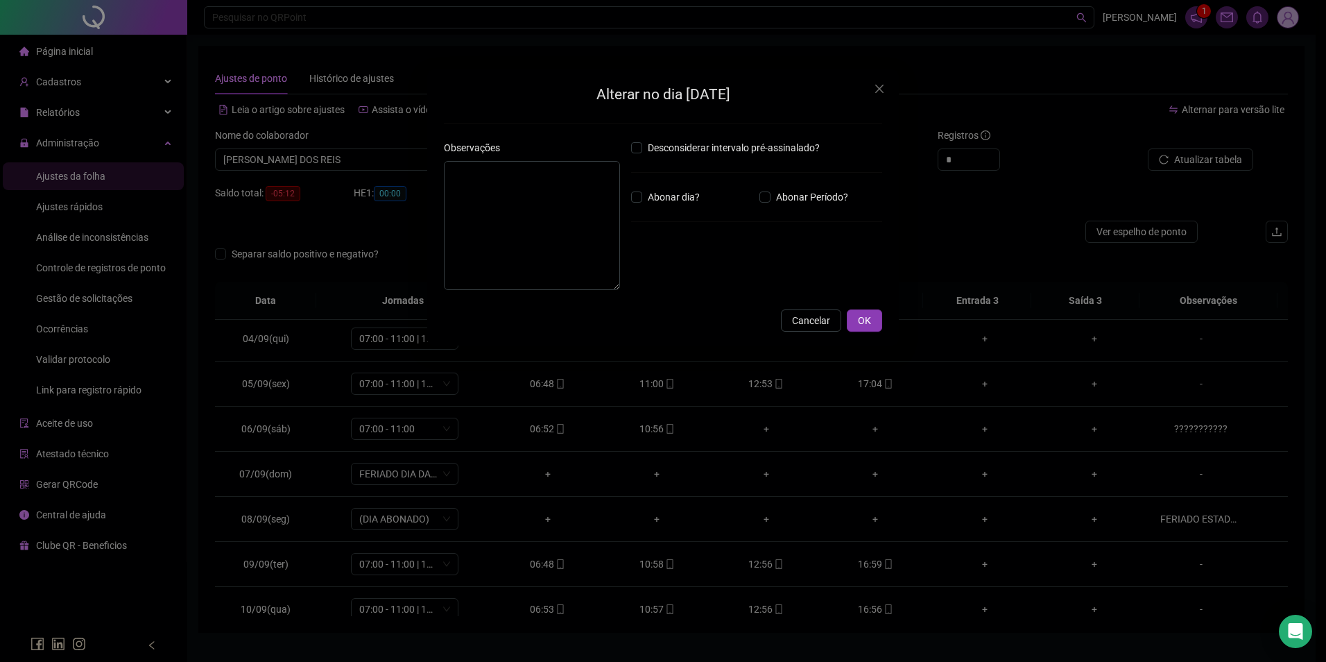
type textarea "**********"
drag, startPoint x: 566, startPoint y: 192, endPoint x: 425, endPoint y: 189, distance: 140.8
click at [425, 189] on div "**********" at bounding box center [663, 331] width 1326 height 662
click at [858, 318] on span "OK" at bounding box center [864, 320] width 13 height 15
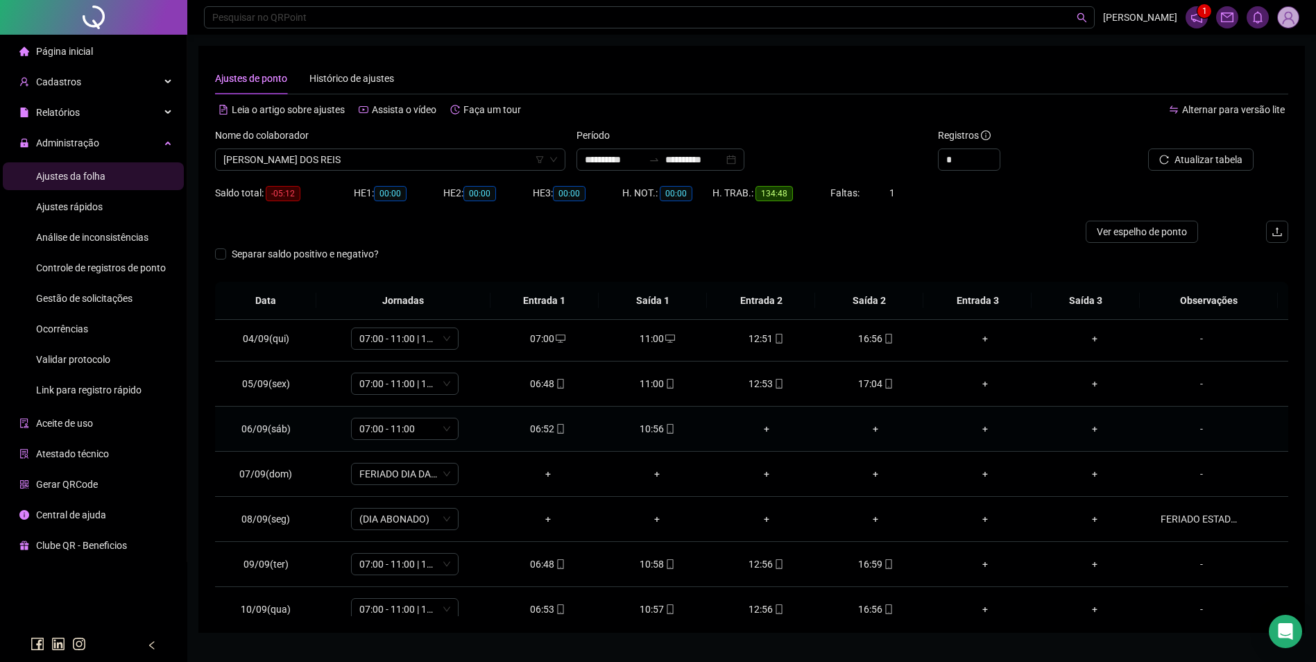
click at [651, 431] on div "10:56" at bounding box center [656, 428] width 87 height 15
type input "**********"
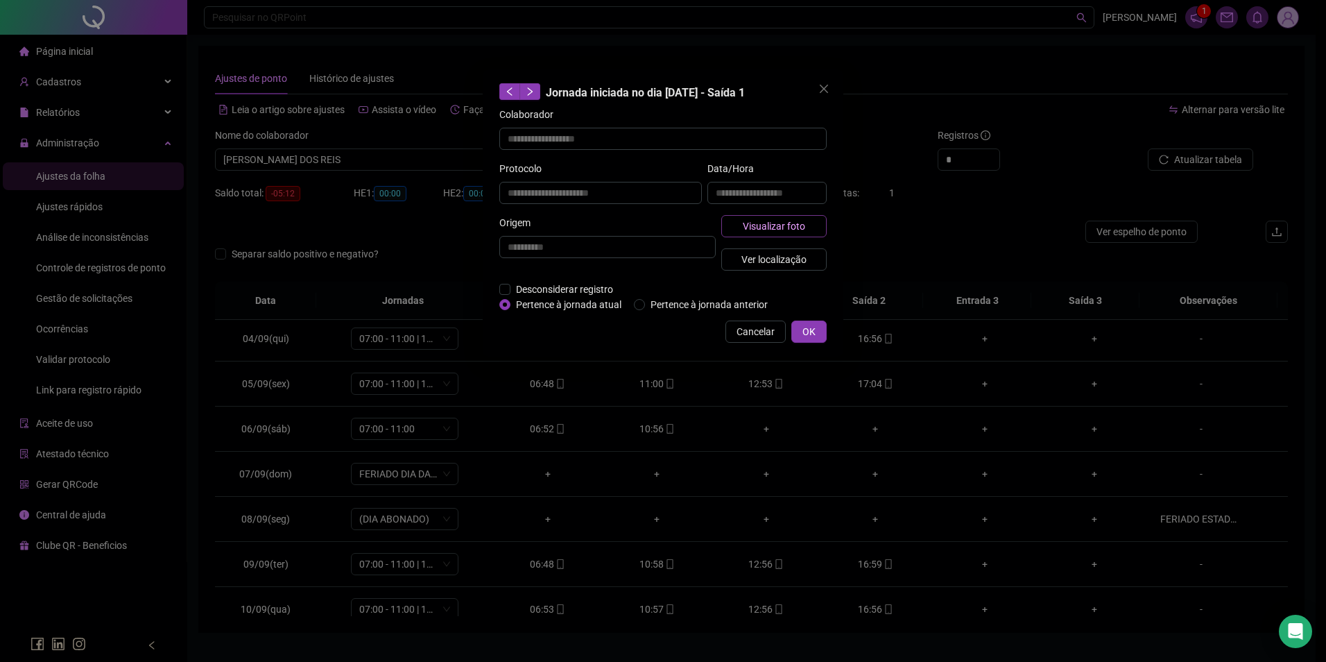
click at [755, 229] on span "Visualizar foto" at bounding box center [774, 225] width 62 height 15
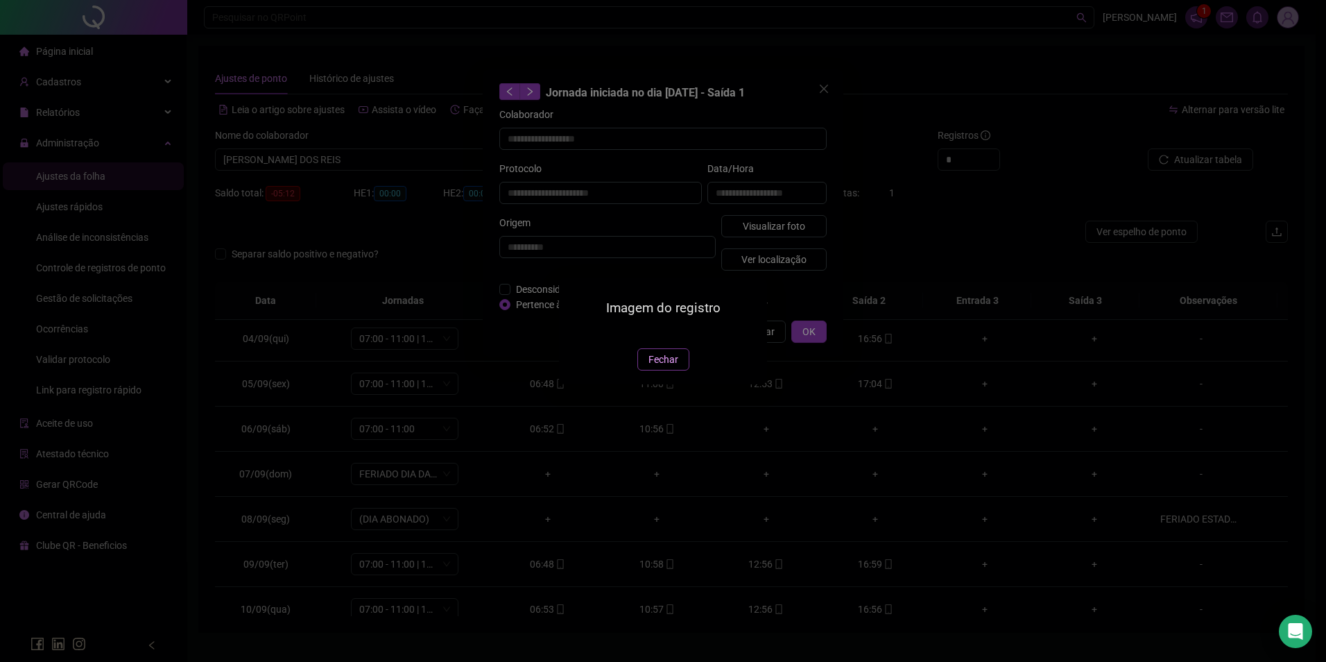
click at [658, 367] on span "Fechar" at bounding box center [664, 359] width 30 height 15
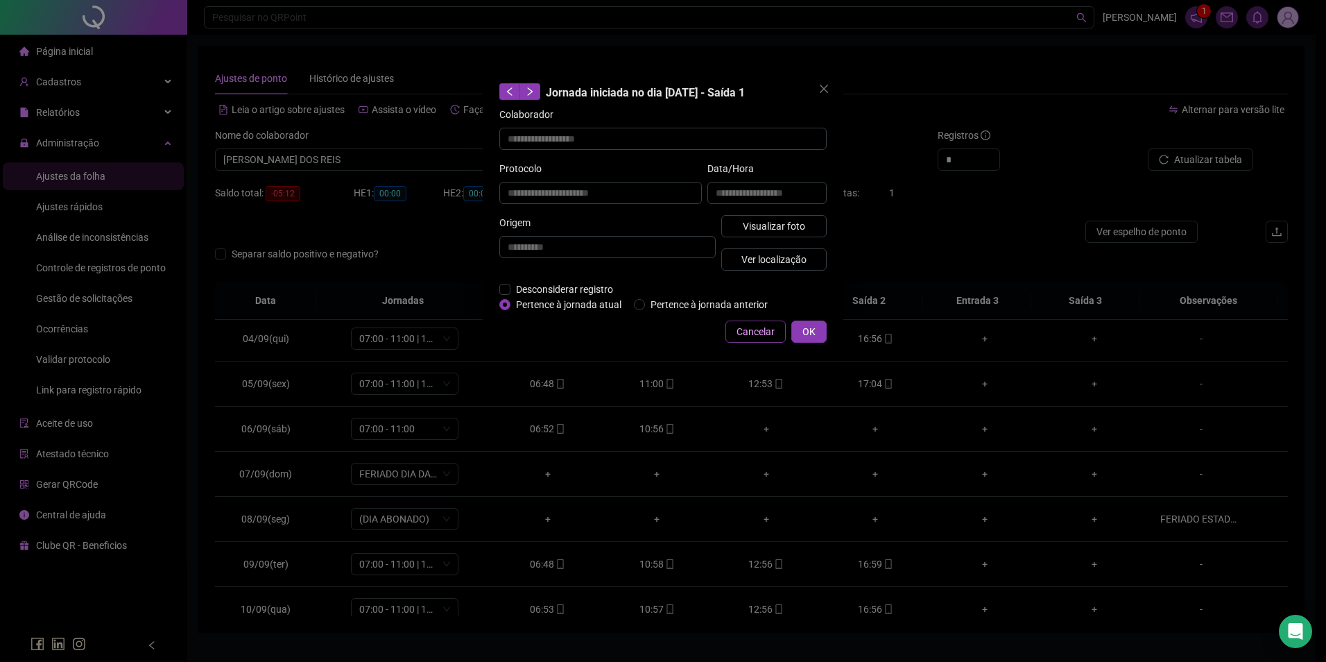
click at [762, 336] on span "Cancelar" at bounding box center [756, 331] width 38 height 15
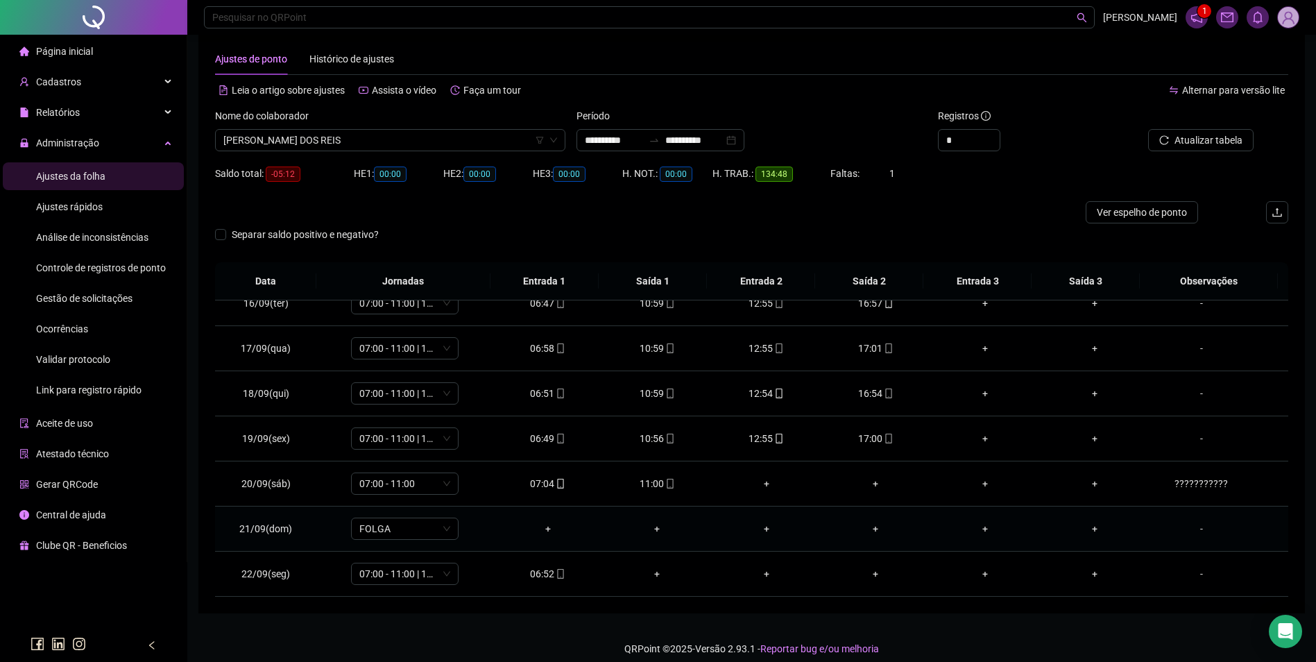
scroll to position [31, 0]
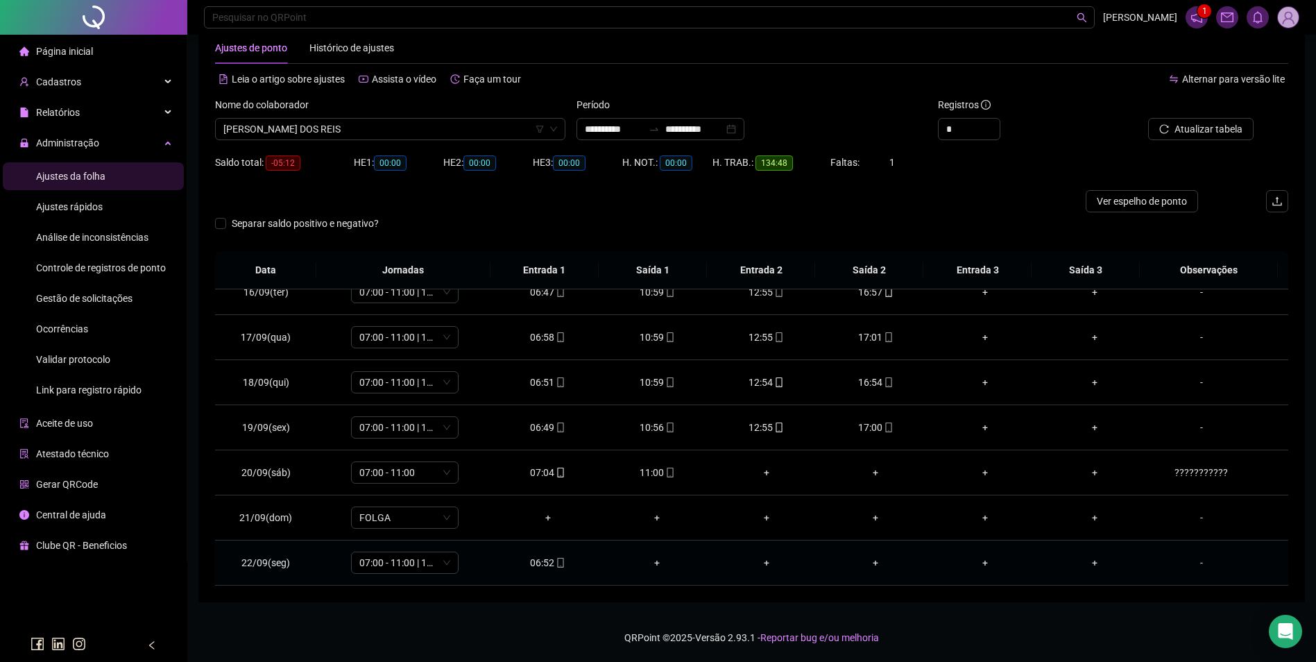
click at [557, 565] on icon "mobile" at bounding box center [560, 563] width 6 height 10
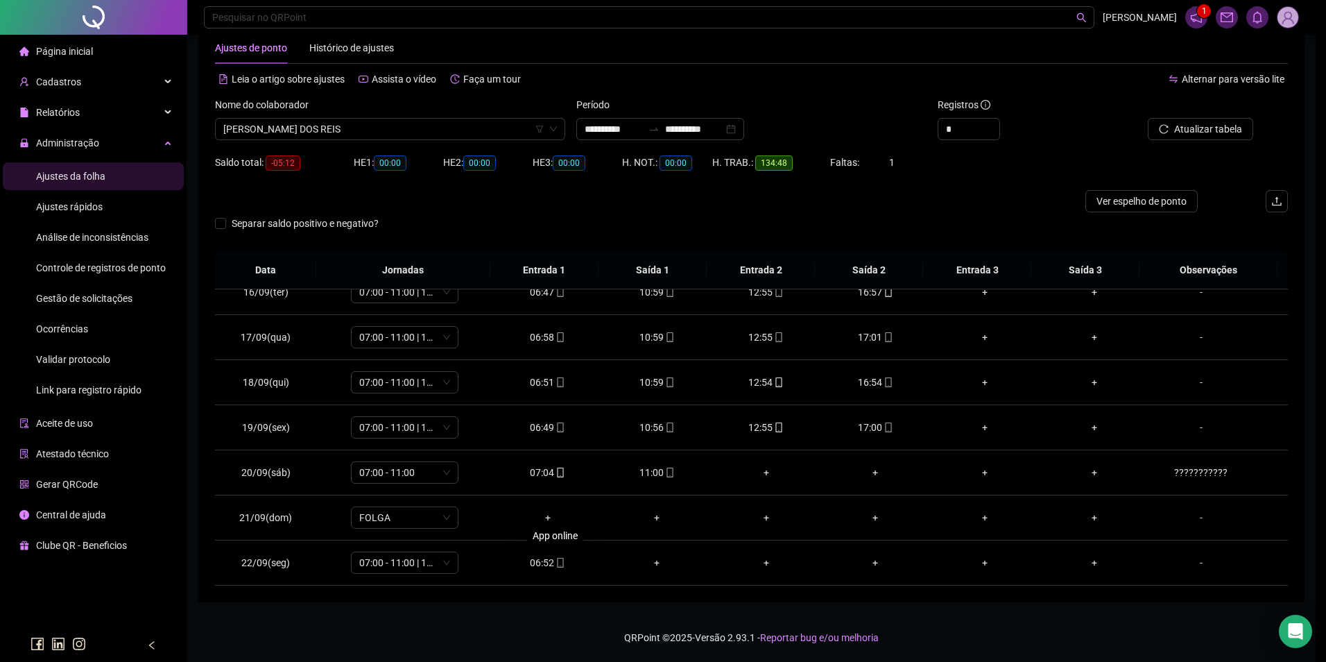
type input "**********"
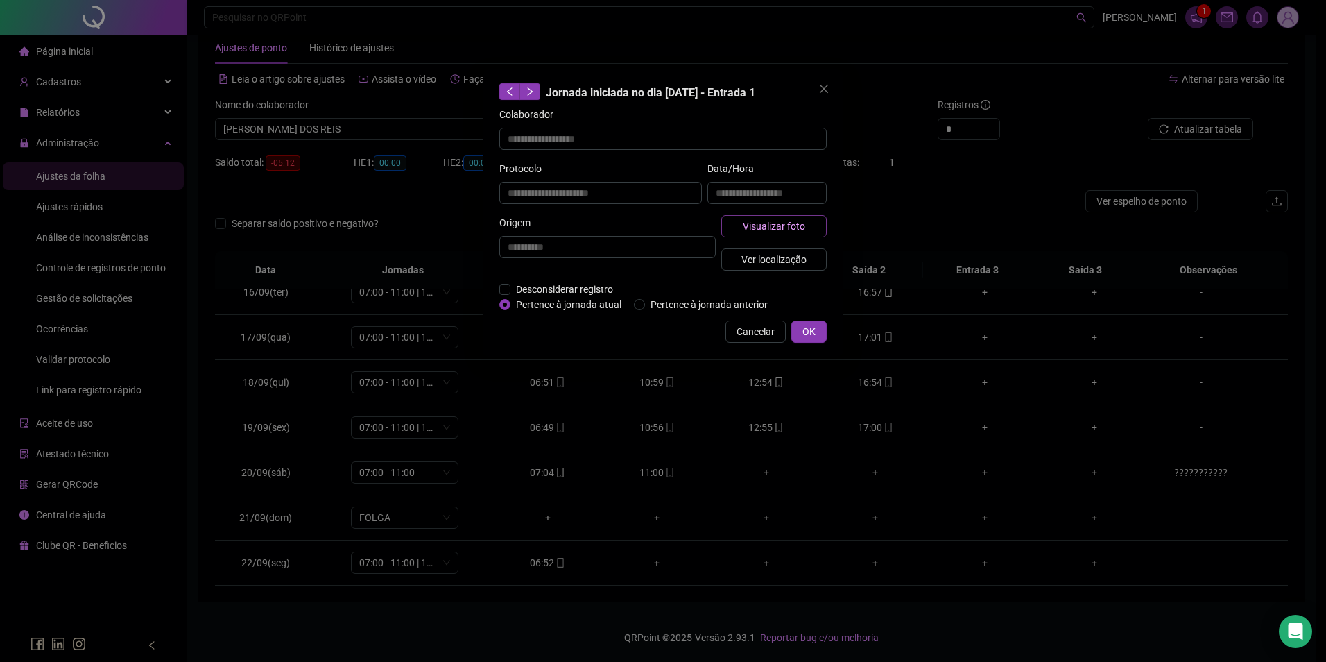
click at [805, 229] on button "Visualizar foto" at bounding box center [773, 226] width 105 height 22
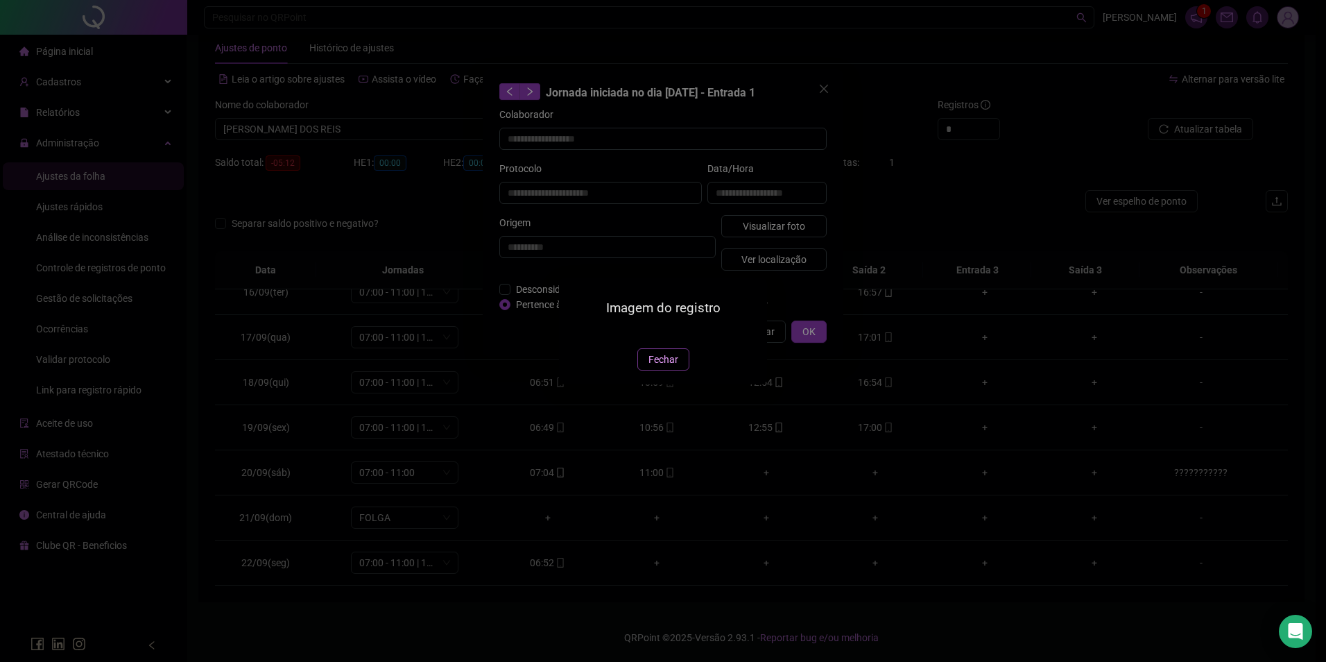
drag, startPoint x: 653, startPoint y: 440, endPoint x: 712, endPoint y: 399, distance: 71.8
click at [653, 367] on span "Fechar" at bounding box center [664, 359] width 30 height 15
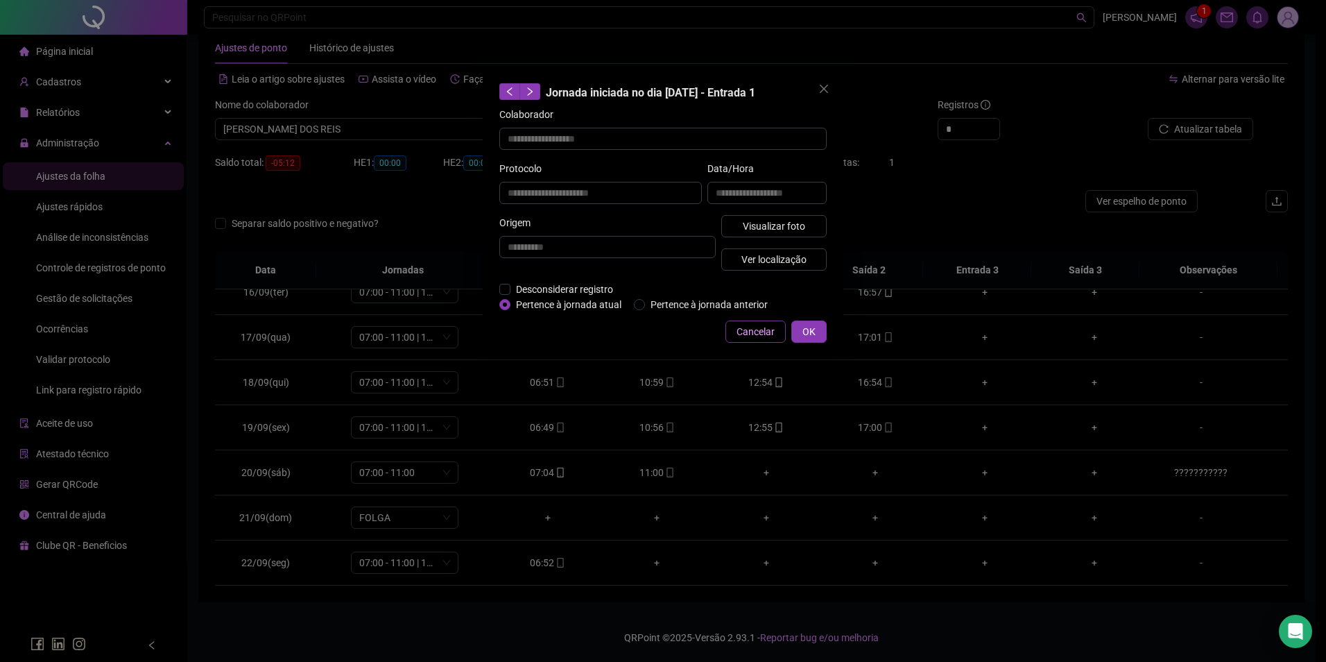
click at [769, 334] on span "Cancelar" at bounding box center [756, 331] width 38 height 15
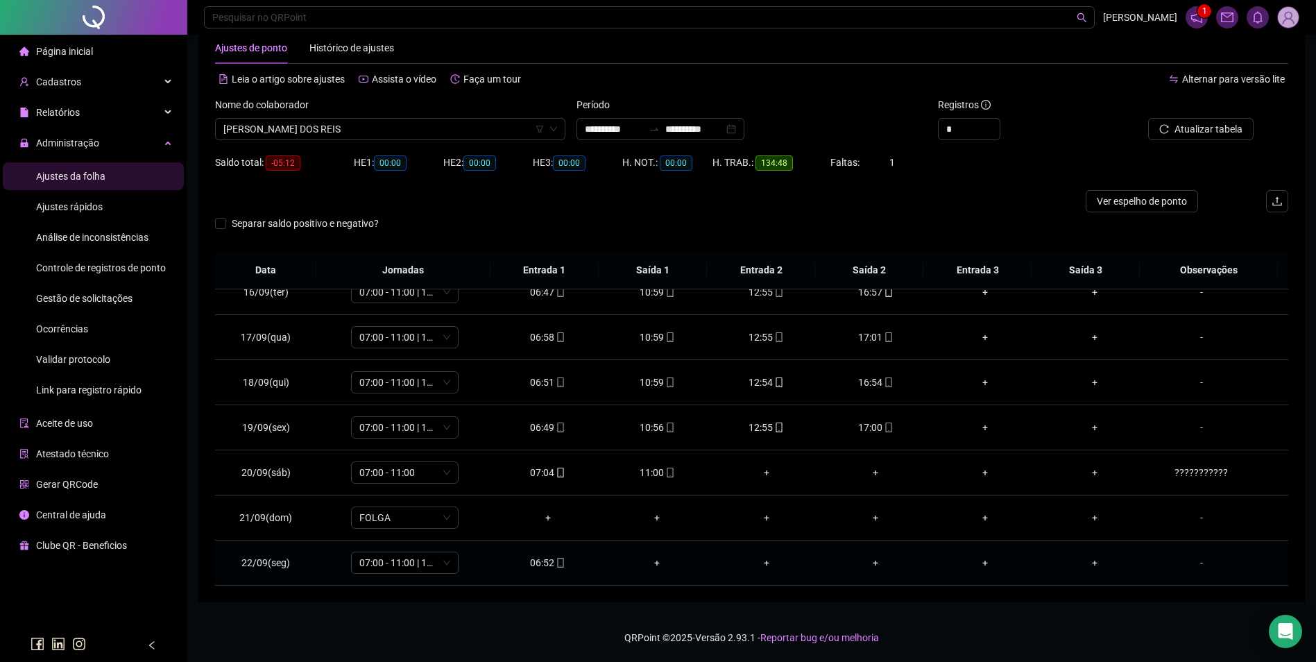
click at [542, 565] on div "06:52" at bounding box center [547, 562] width 87 height 15
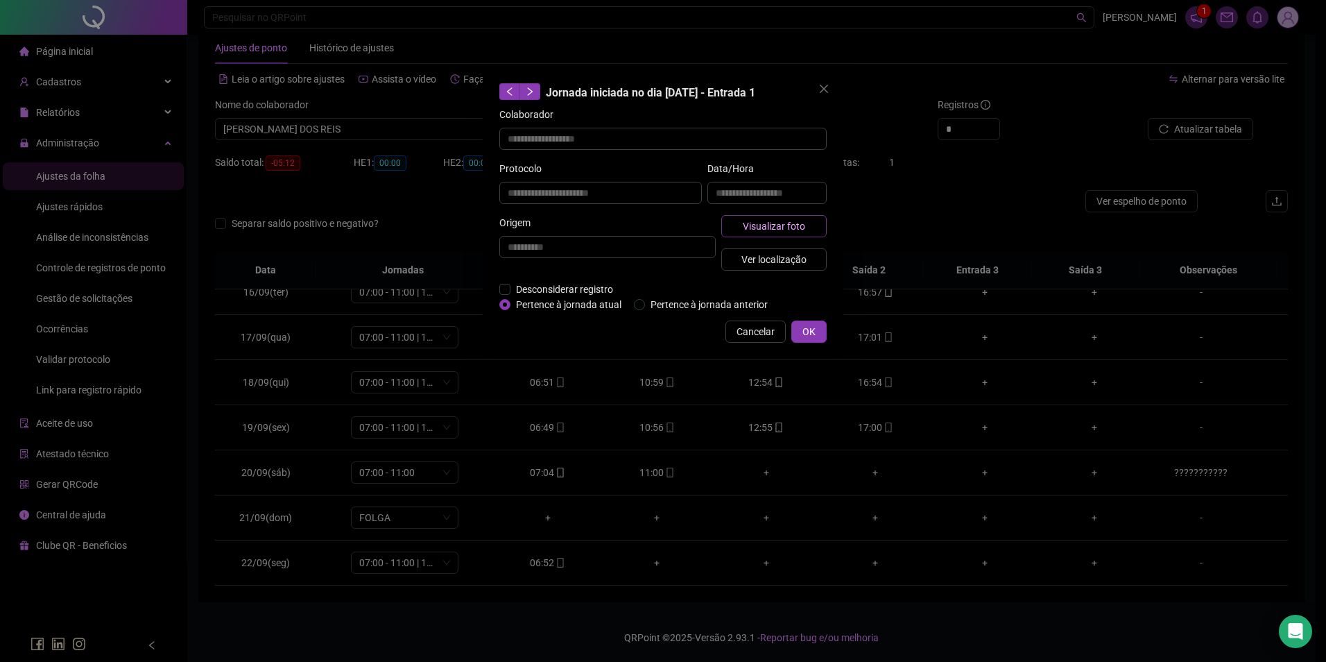
click at [778, 222] on span "Visualizar foto" at bounding box center [774, 225] width 62 height 15
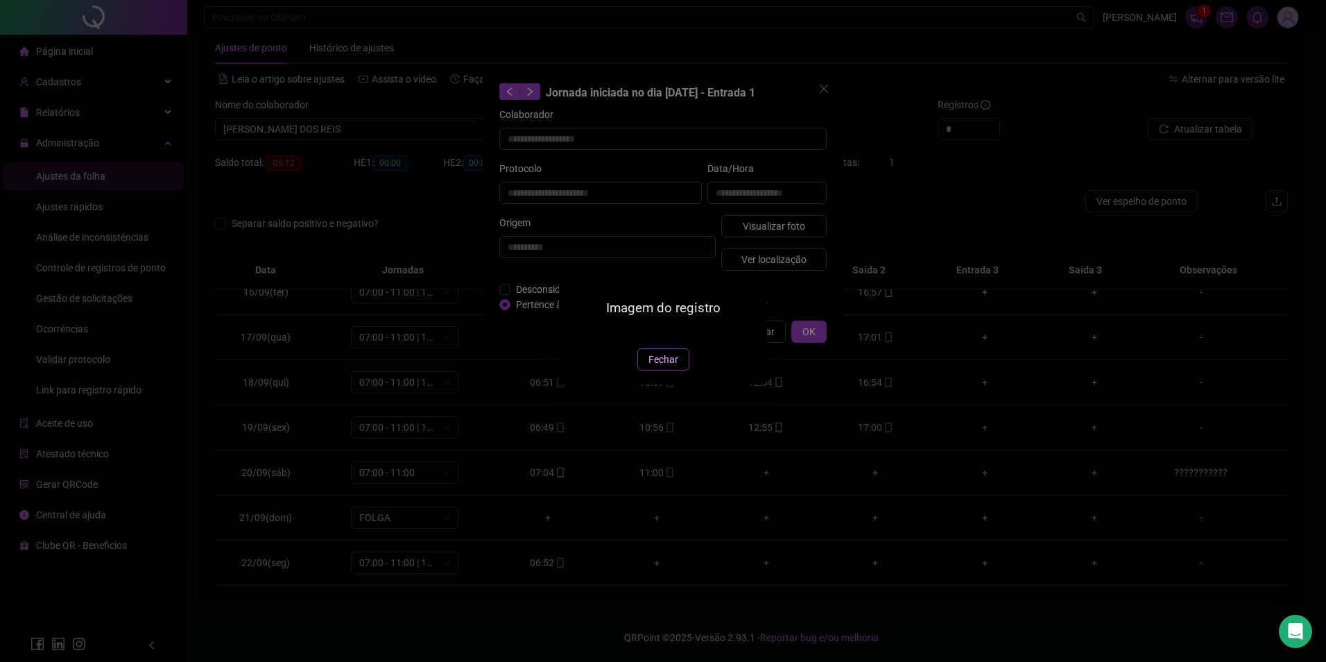
click at [664, 367] on span "Fechar" at bounding box center [664, 359] width 30 height 15
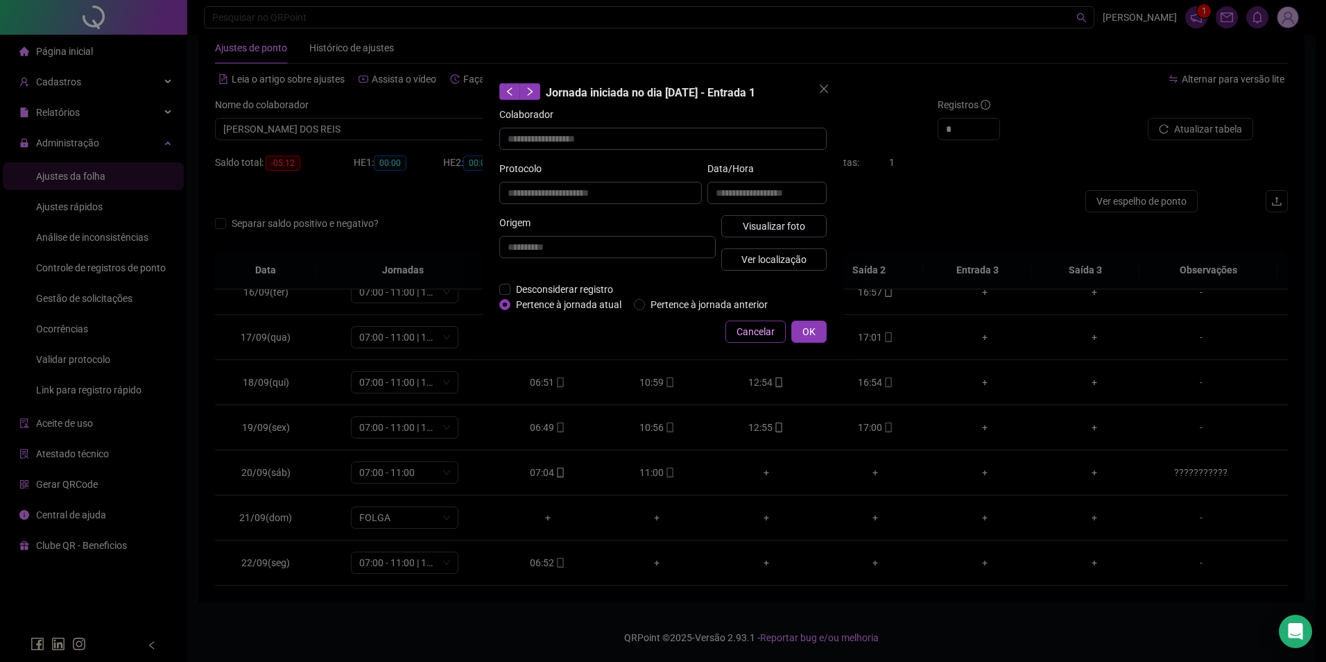
click at [739, 332] on span "Cancelar" at bounding box center [756, 331] width 38 height 15
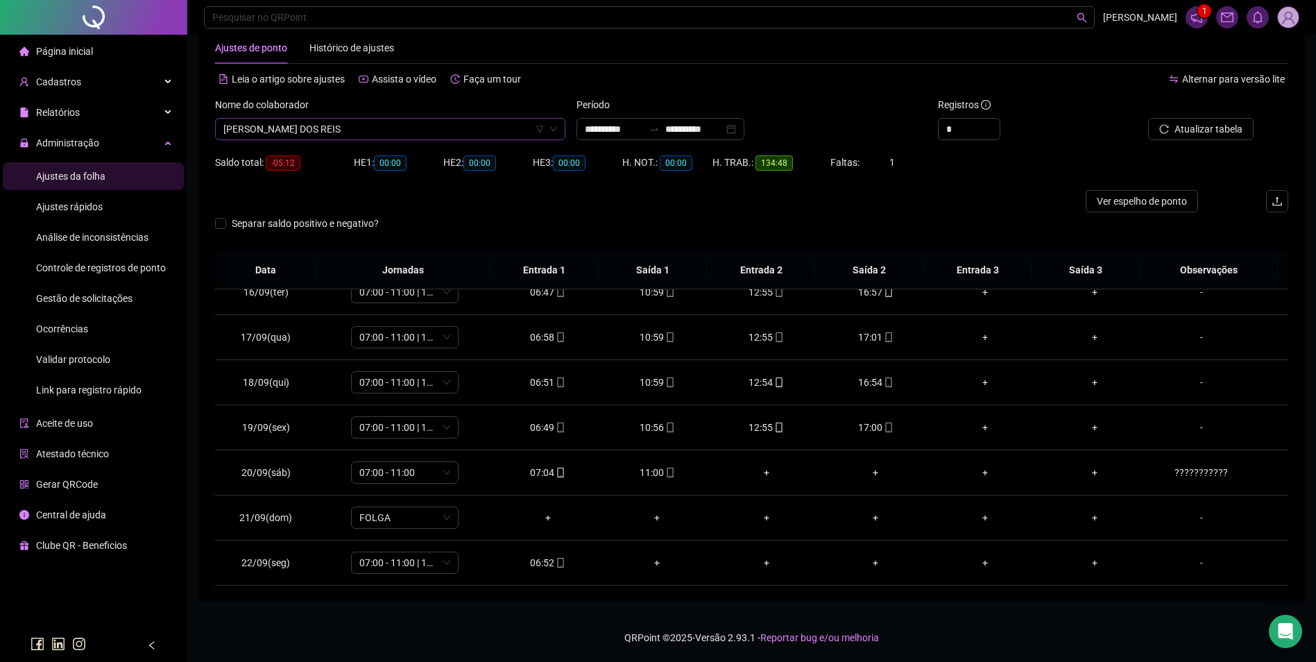
click at [434, 130] on span "[PERSON_NAME] DOS REIS" at bounding box center [390, 129] width 334 height 21
type input "*******"
click at [346, 180] on div "ANDREIA PEREIRA DA SILVA" at bounding box center [390, 178] width 328 height 15
click at [1186, 127] on span "Buscar registros" at bounding box center [1207, 128] width 71 height 15
click at [558, 558] on icon "mobile" at bounding box center [561, 563] width 10 height 10
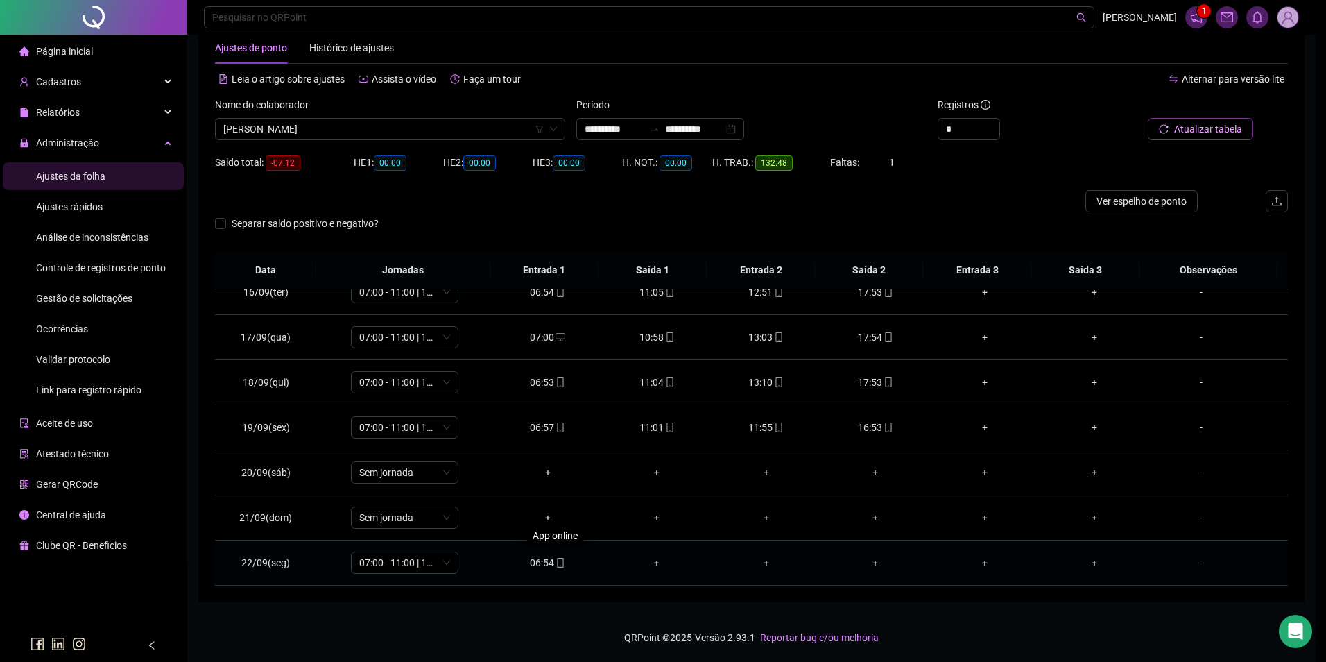
type input "**********"
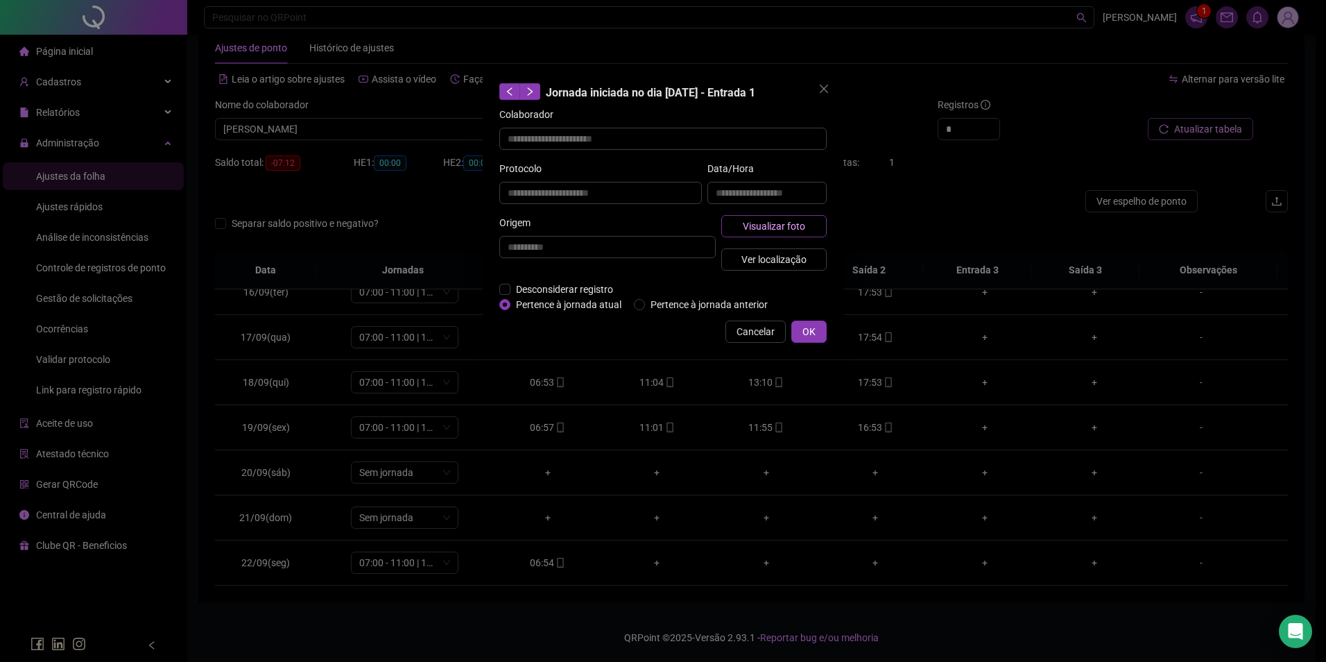
click at [803, 222] on span "Visualizar foto" at bounding box center [774, 225] width 62 height 15
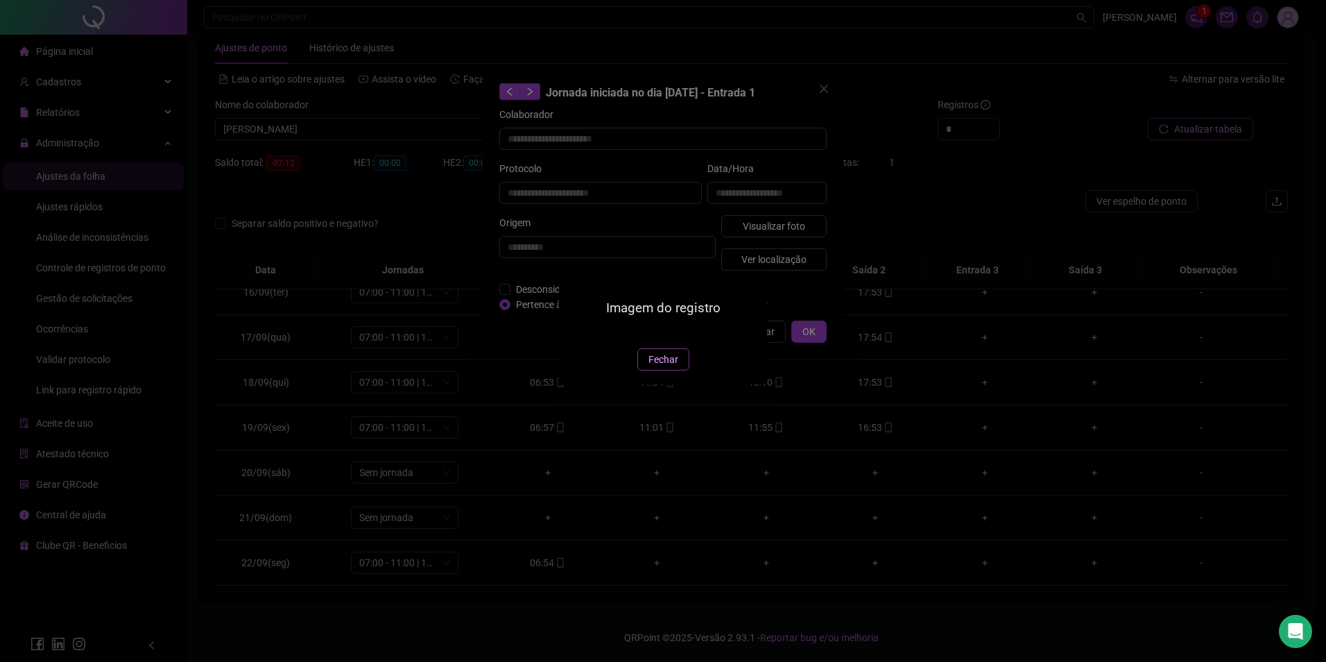
click at [644, 370] on button "Fechar" at bounding box center [663, 359] width 52 height 22
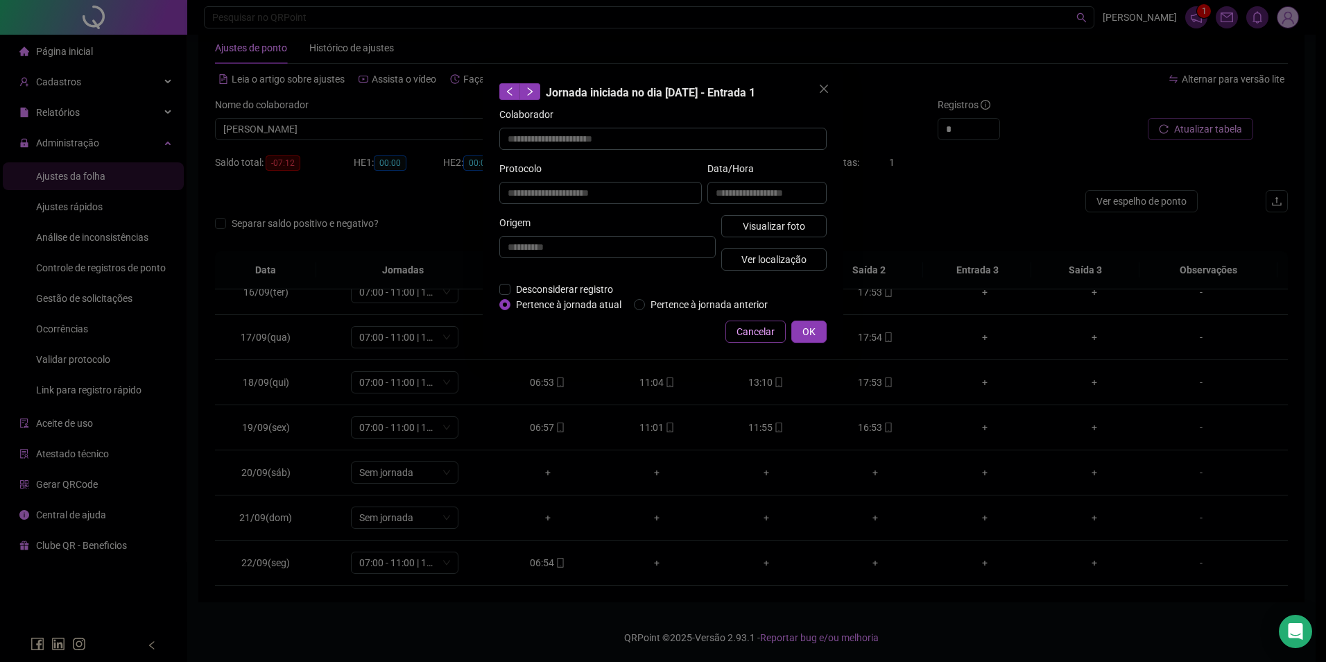
click at [762, 320] on button "Cancelar" at bounding box center [756, 331] width 60 height 22
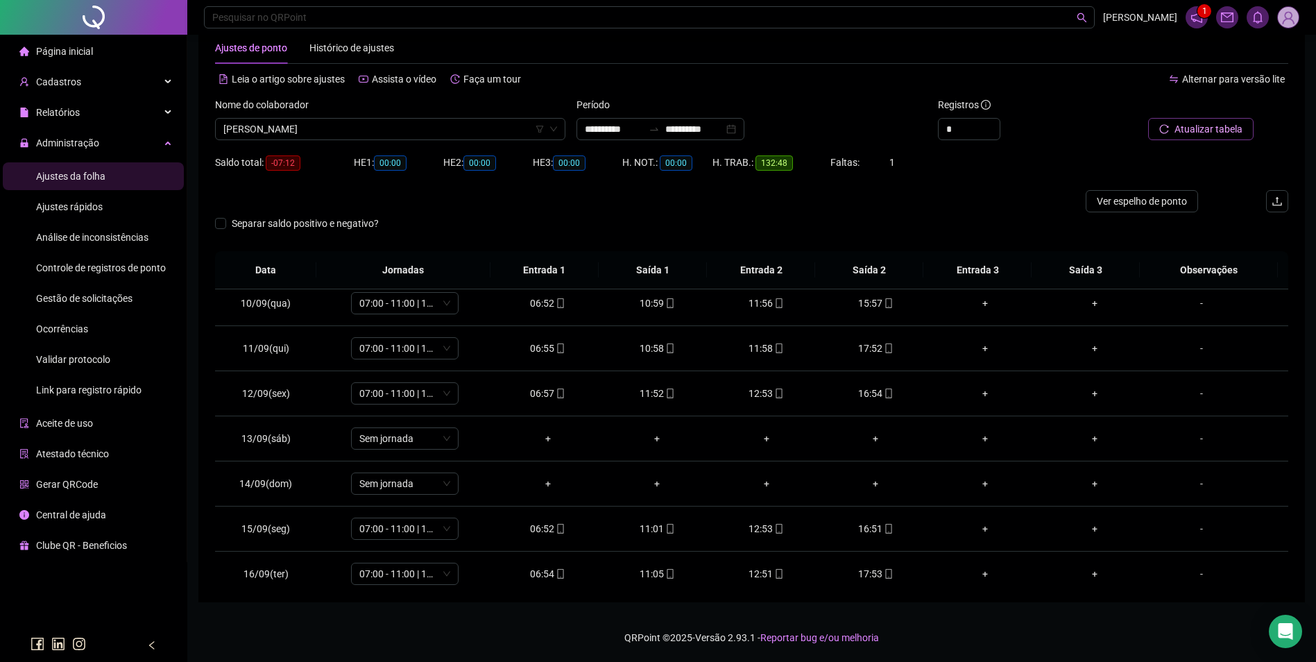
scroll to position [418, 0]
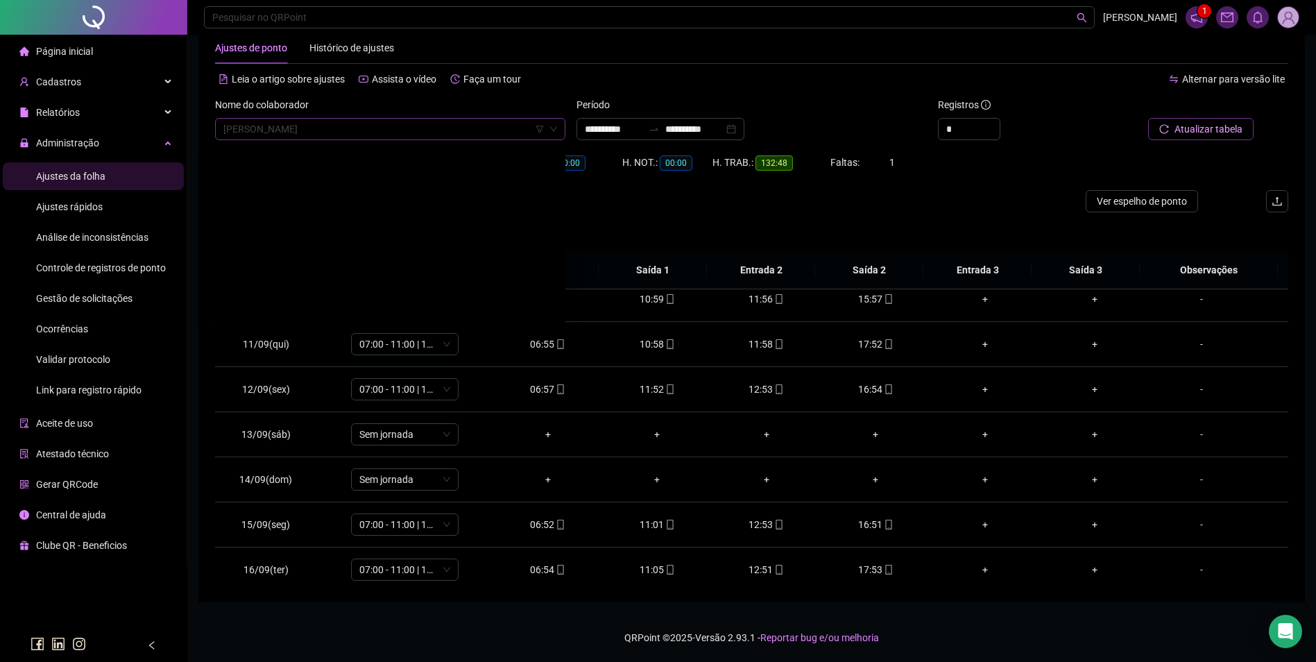
click at [431, 122] on span "ANDREIA PEREIRA DA SILVA" at bounding box center [390, 129] width 334 height 21
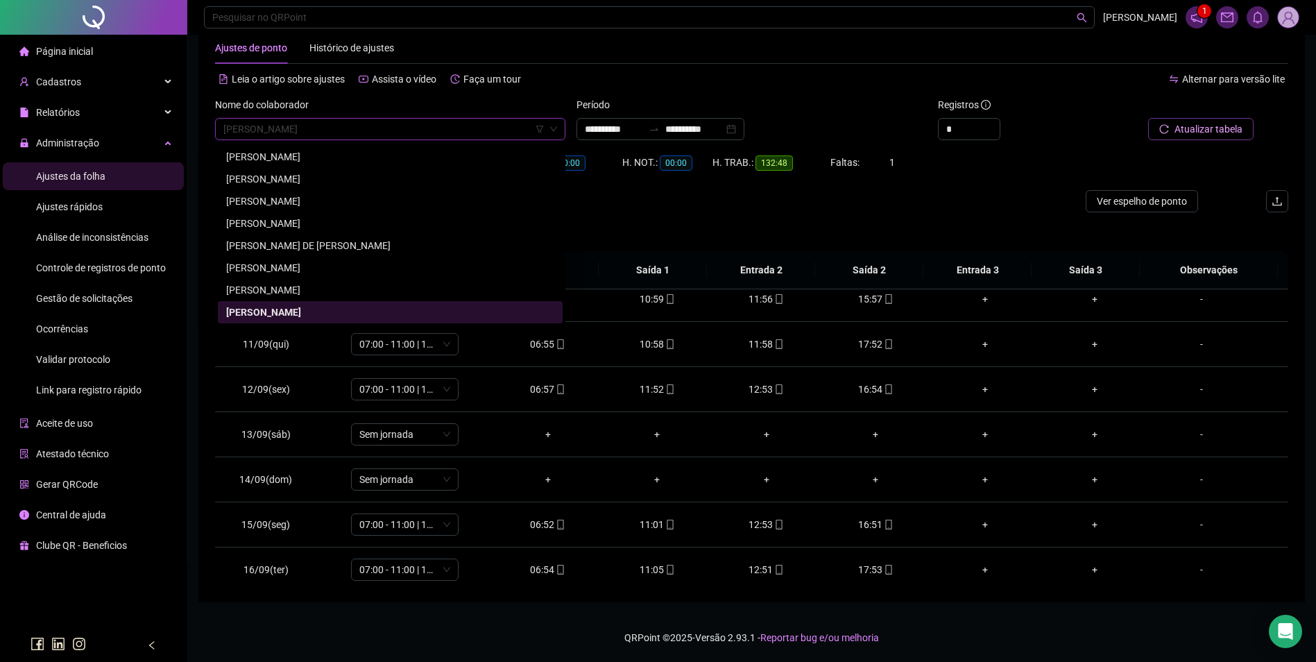
type input "*"
click at [884, 388] on icon "mobile" at bounding box center [889, 389] width 10 height 10
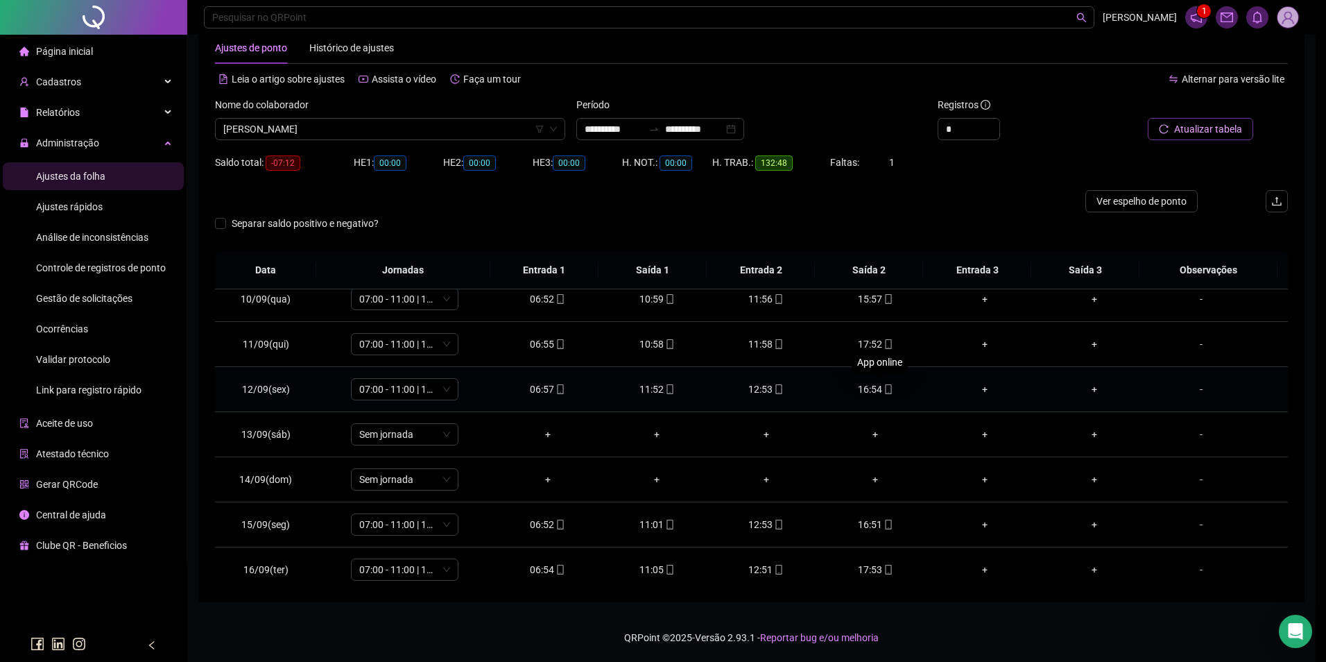
type input "**********"
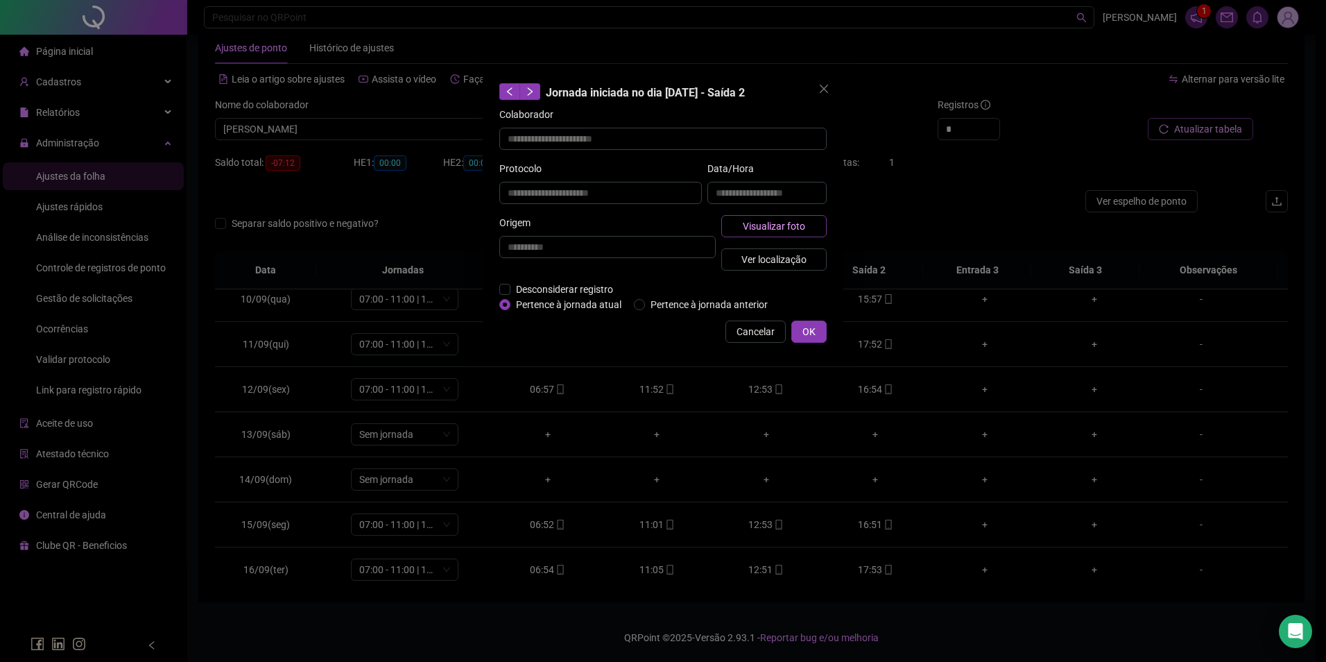
click at [803, 230] on span "Visualizar foto" at bounding box center [774, 225] width 62 height 15
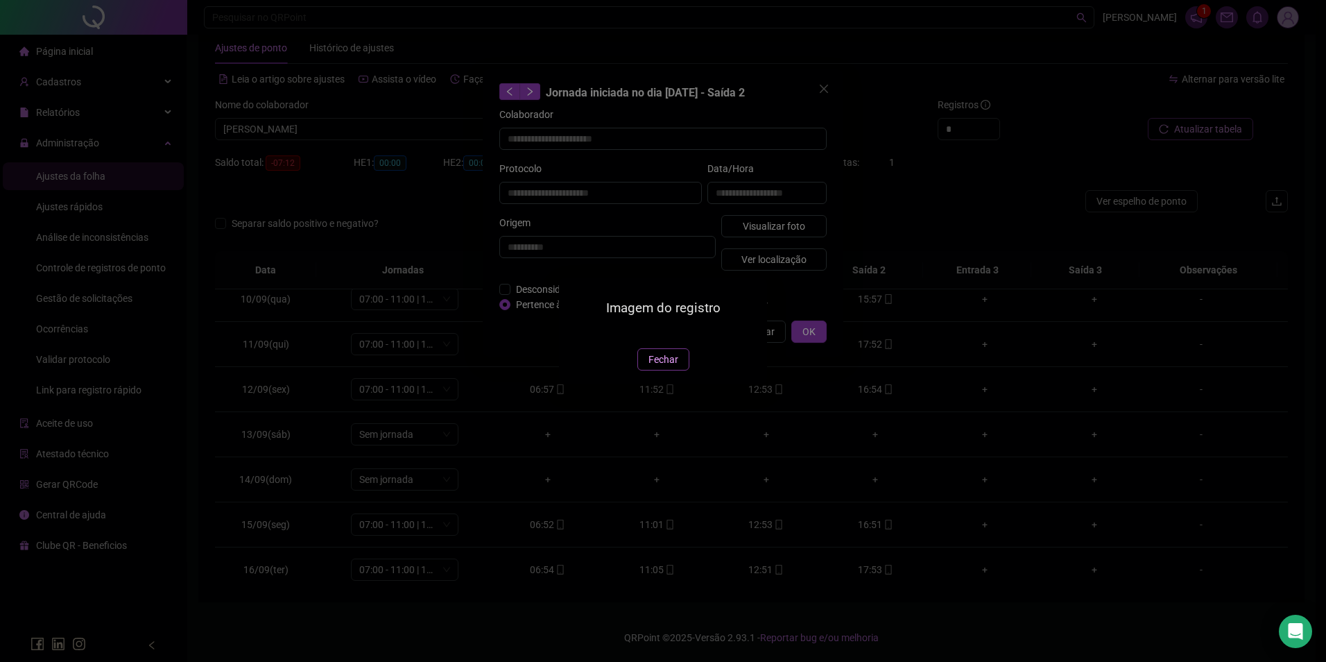
drag, startPoint x: 658, startPoint y: 433, endPoint x: 778, endPoint y: 301, distance: 178.2
click at [663, 370] on button "Fechar" at bounding box center [663, 359] width 52 height 22
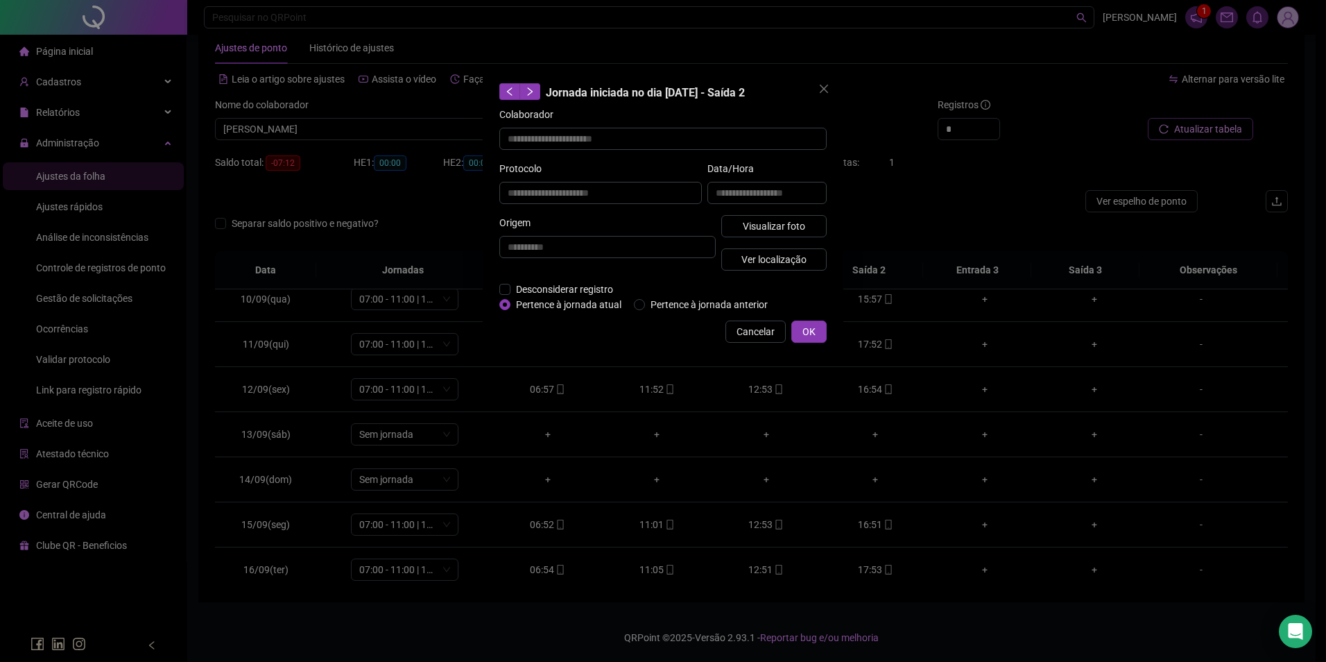
click at [747, 343] on div "**********" at bounding box center [663, 212] width 361 height 287
click at [739, 333] on span "Cancelar" at bounding box center [756, 331] width 38 height 15
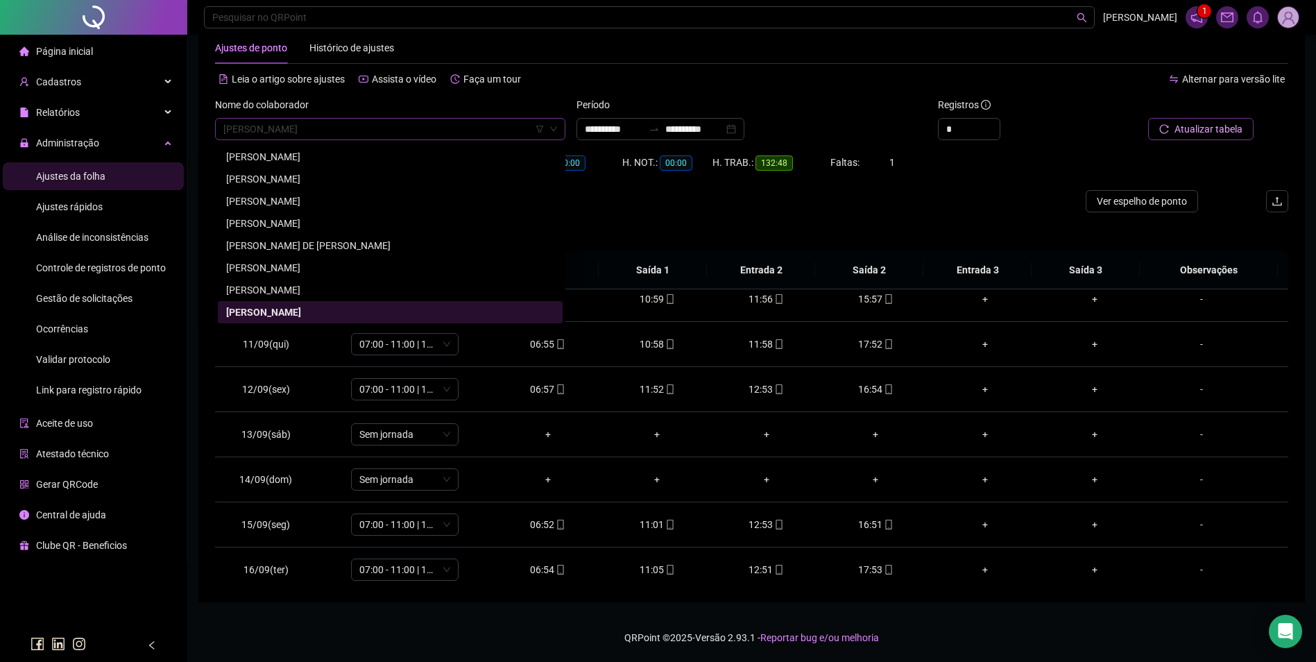
click at [394, 128] on span "ANDREIA PEREIRA DA SILVA" at bounding box center [390, 129] width 334 height 21
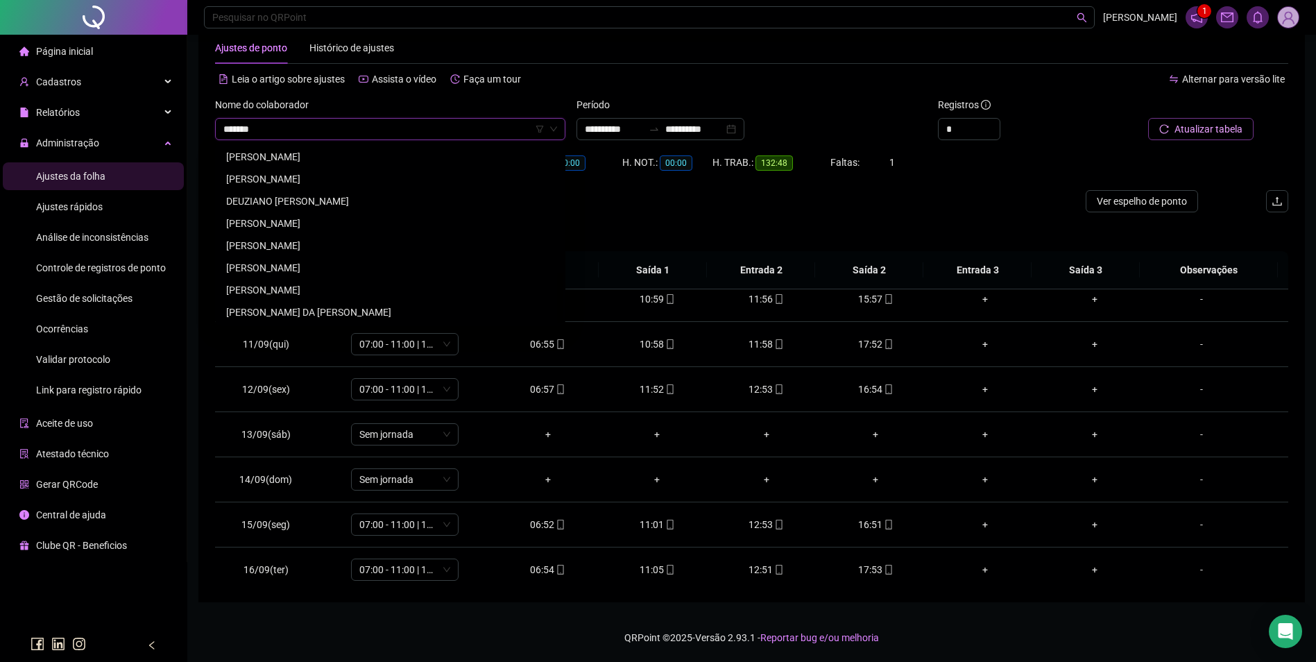
scroll to position [244, 0]
type input "**********"
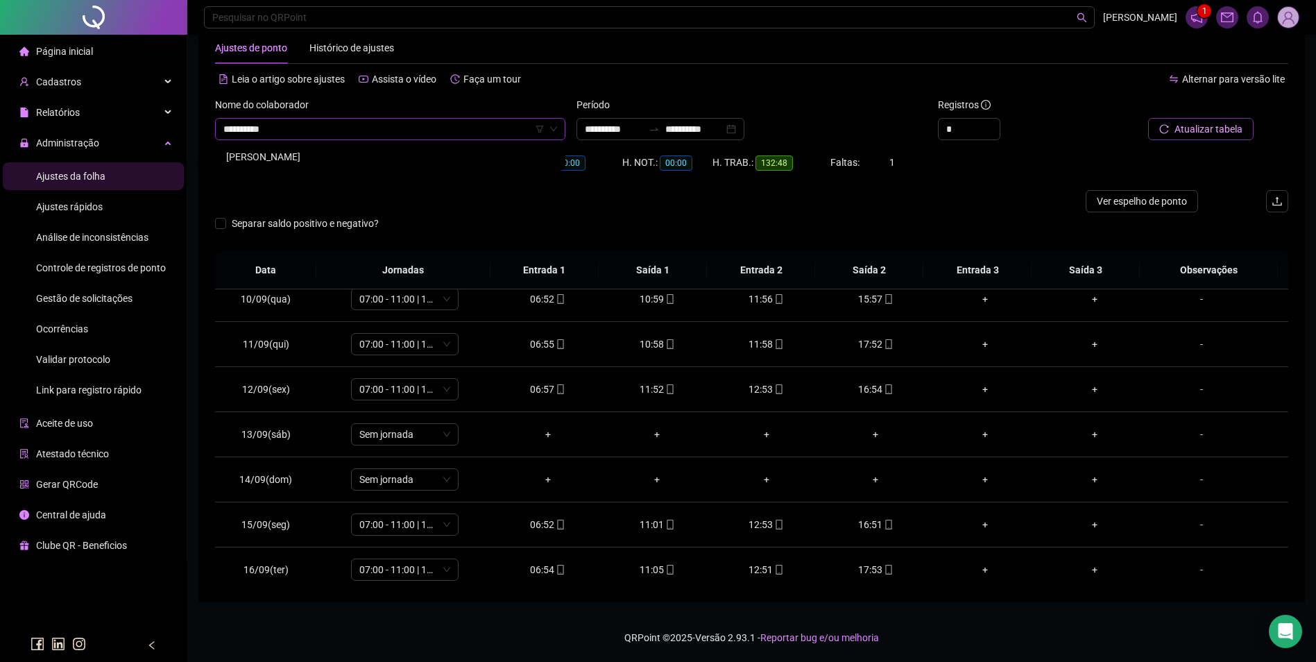
scroll to position [0, 0]
click at [368, 155] on div "ANTONIO ALVES DE MATOS" at bounding box center [390, 156] width 328 height 15
click at [1199, 135] on span "Buscar registros" at bounding box center [1207, 128] width 71 height 15
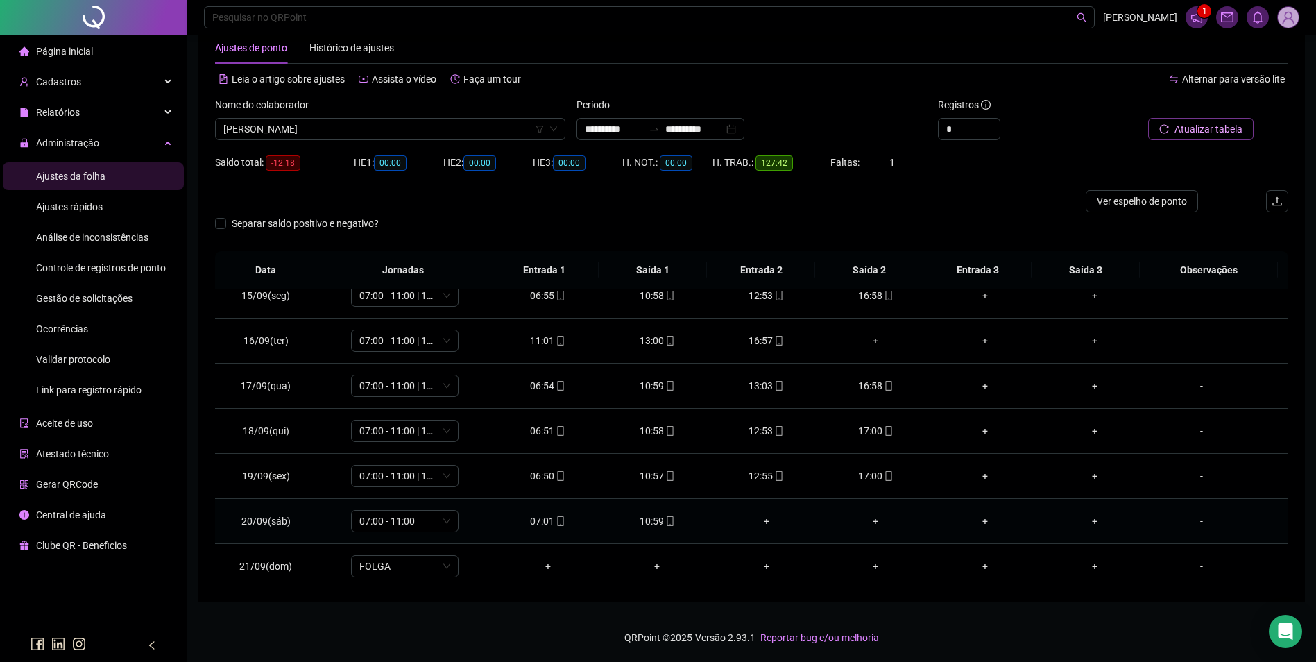
scroll to position [696, 0]
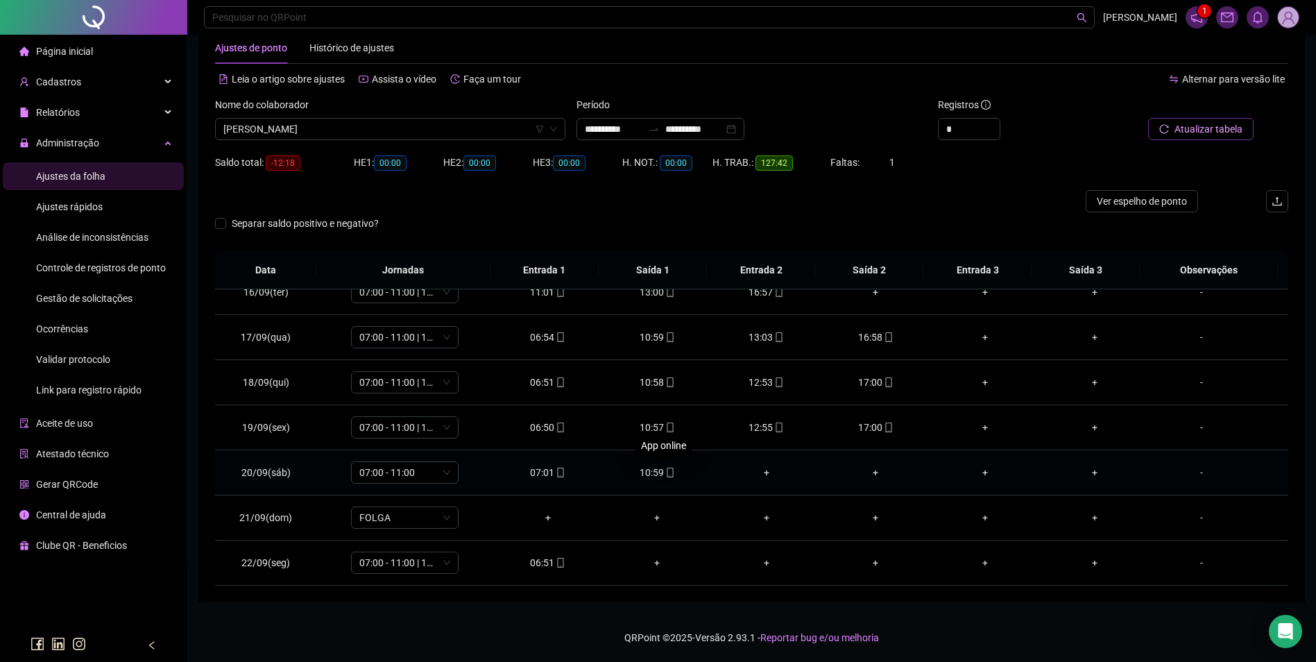
click at [667, 472] on icon "mobile" at bounding box center [670, 472] width 10 height 10
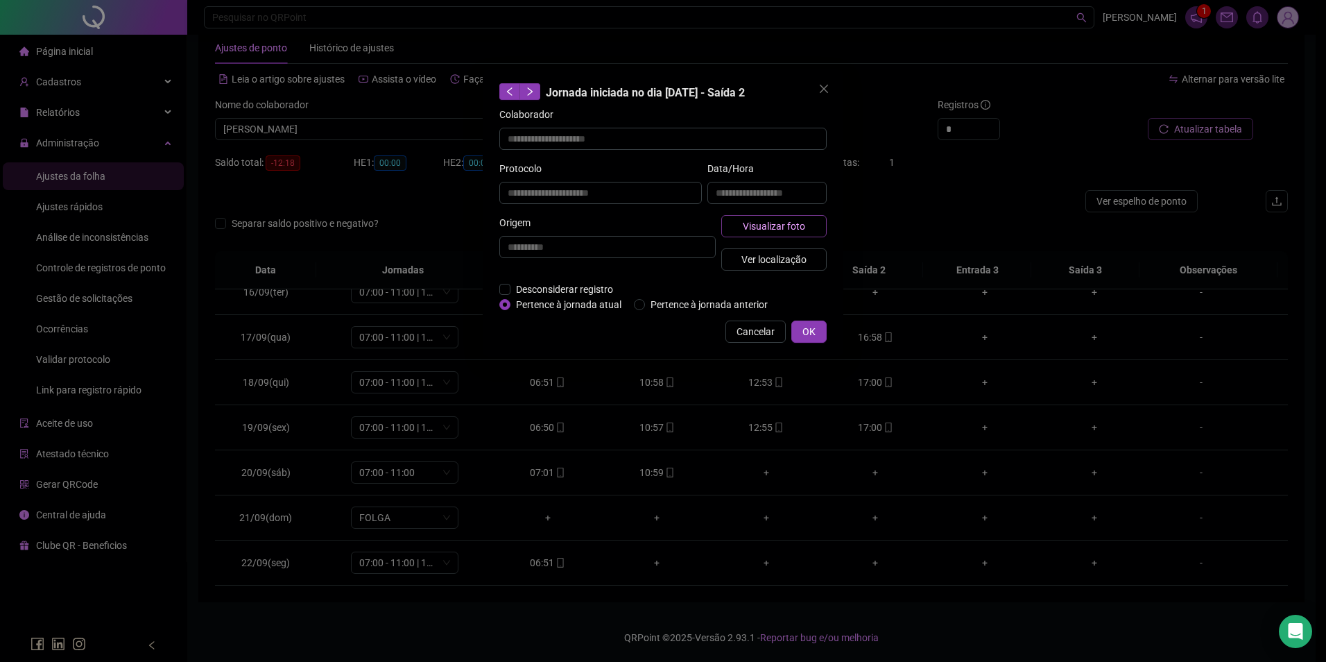
type input "**********"
click at [773, 226] on span "Visualizar foto" at bounding box center [774, 225] width 62 height 15
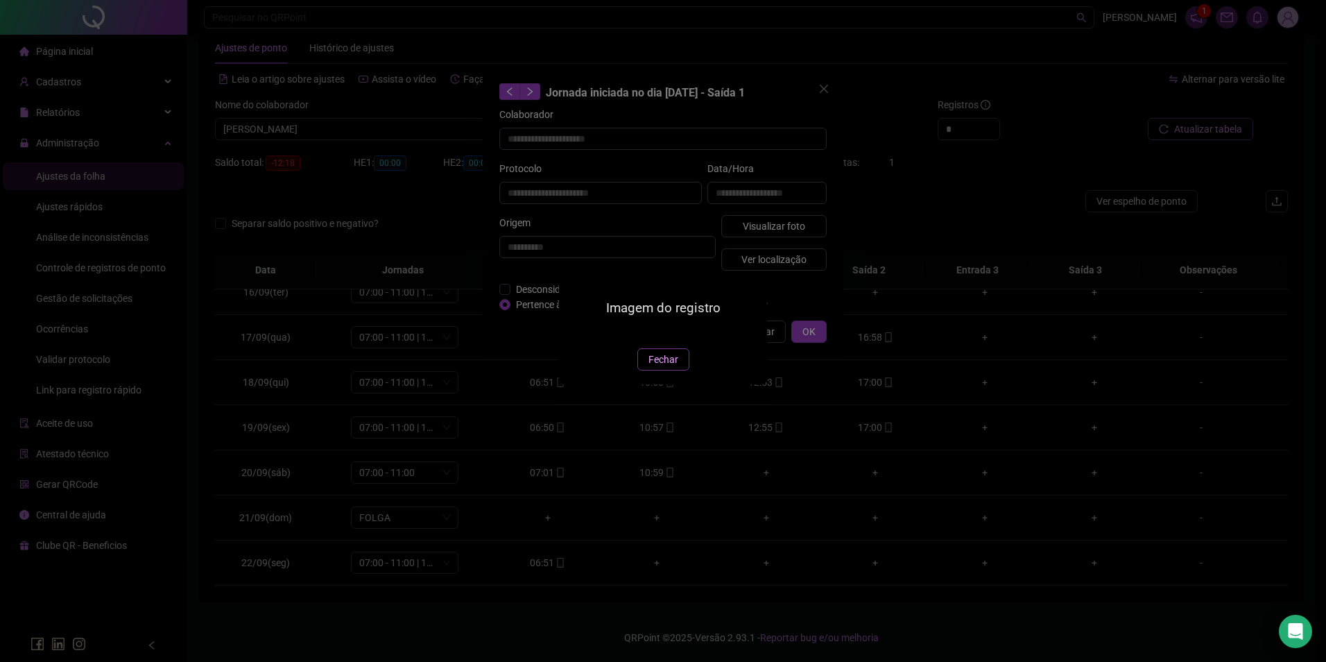
click at [655, 370] on button "Fechar" at bounding box center [663, 359] width 52 height 22
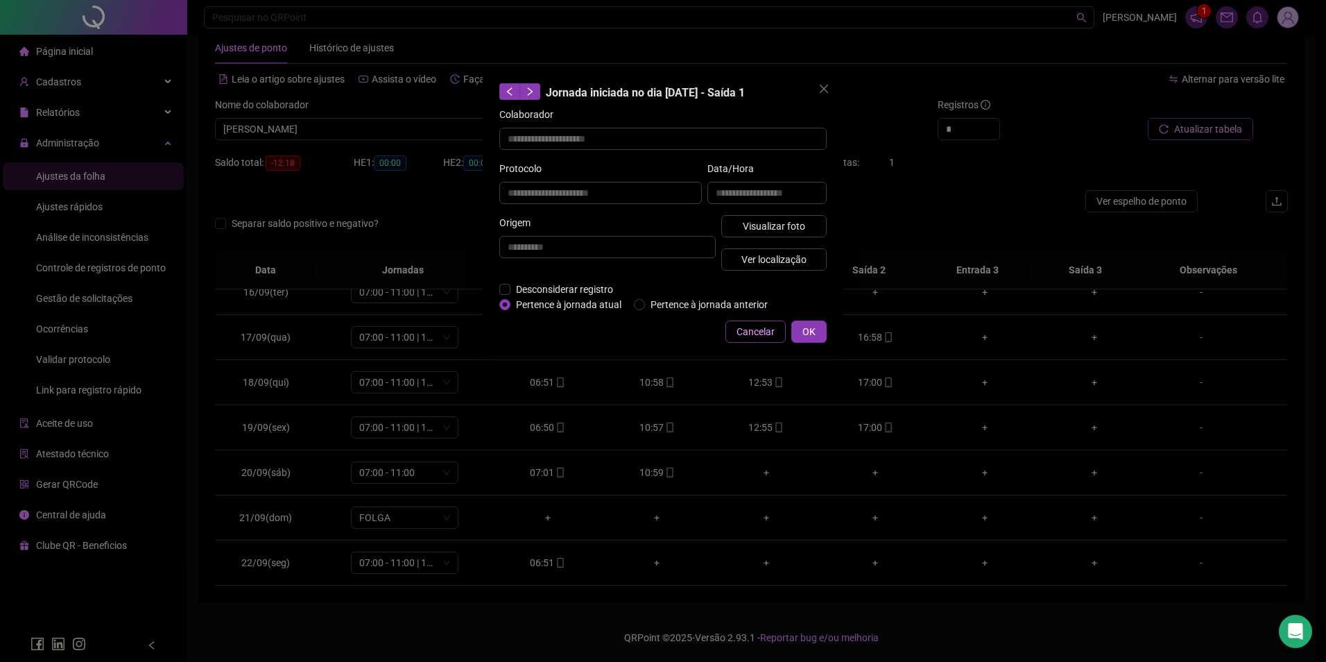
click at [744, 328] on span "Cancelar" at bounding box center [756, 331] width 38 height 15
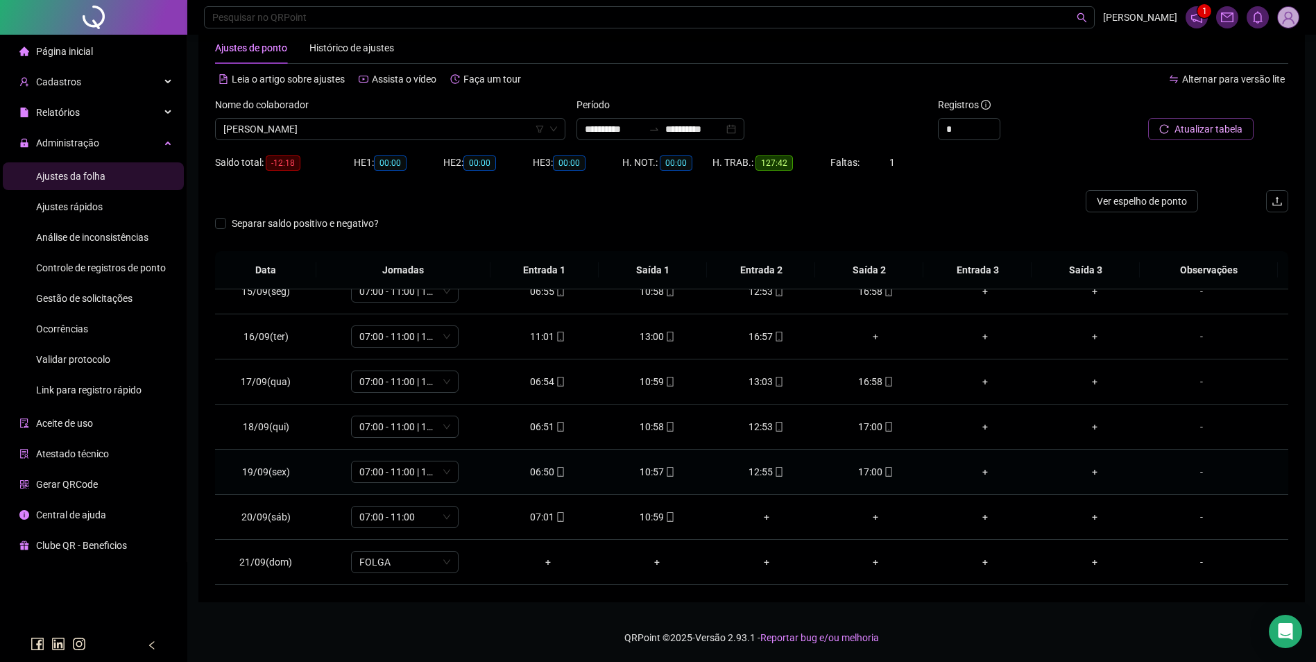
scroll to position [626, 0]
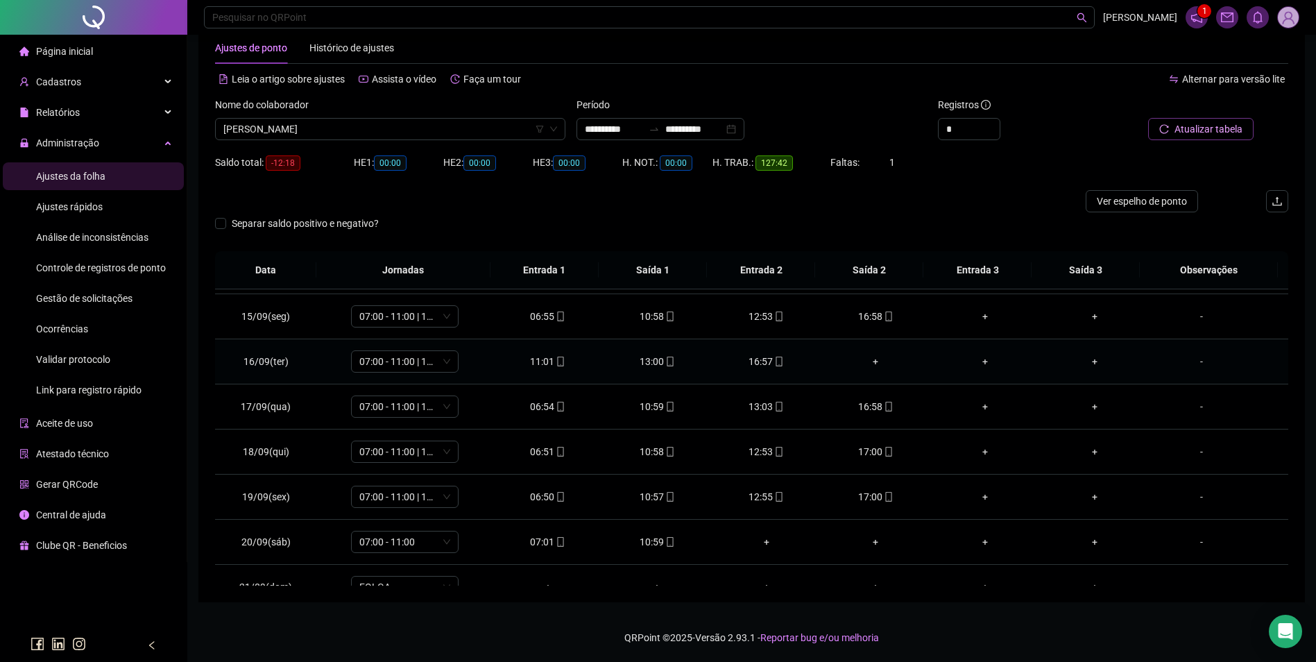
click at [868, 363] on div "+" at bounding box center [875, 361] width 87 height 15
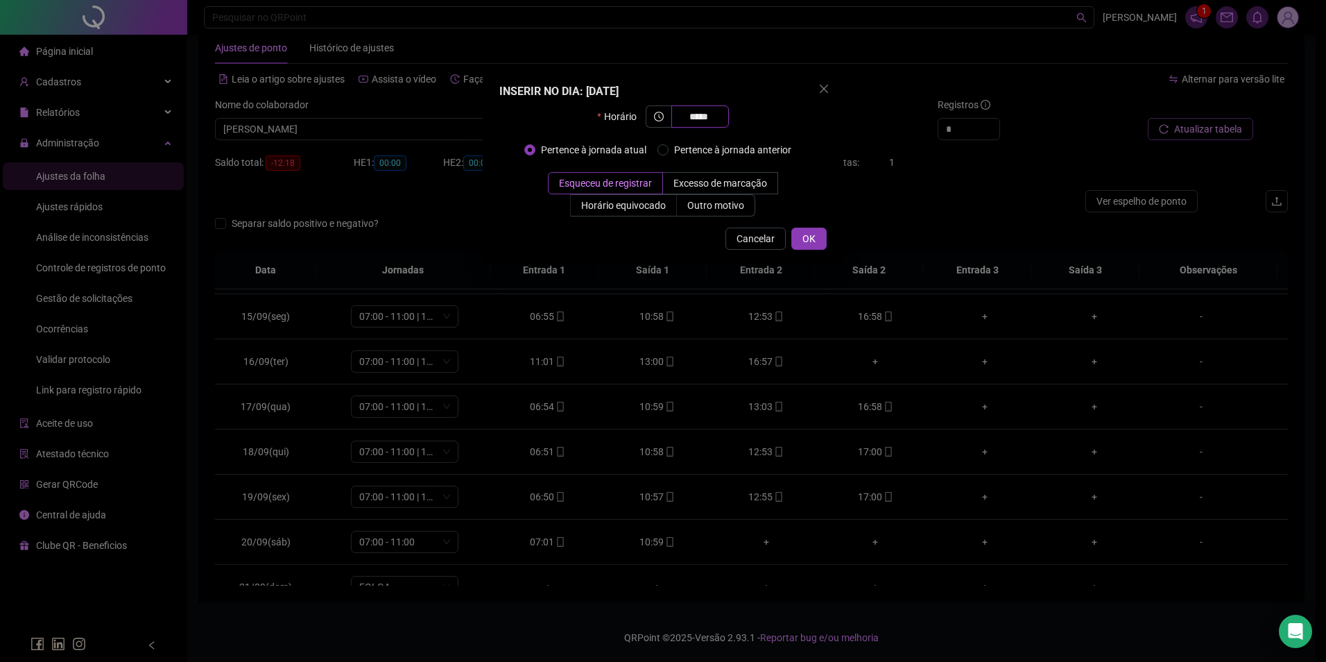
type input "*****"
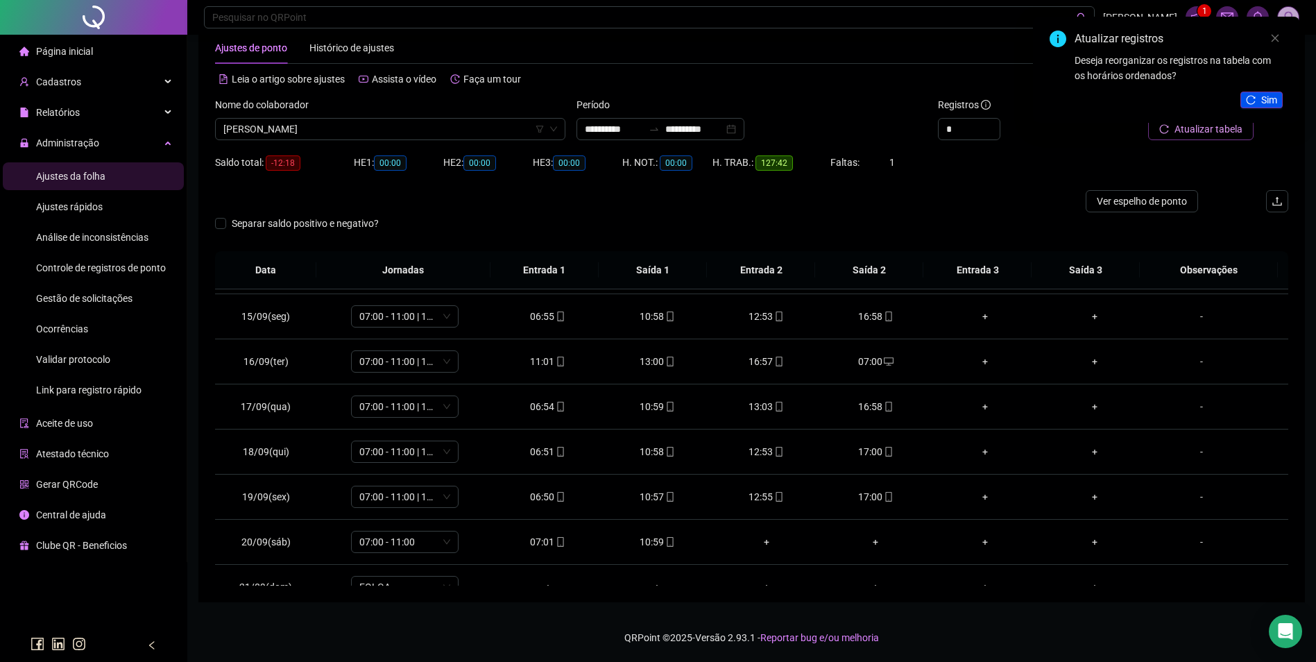
click at [1259, 92] on button "Sim" at bounding box center [1261, 100] width 42 height 17
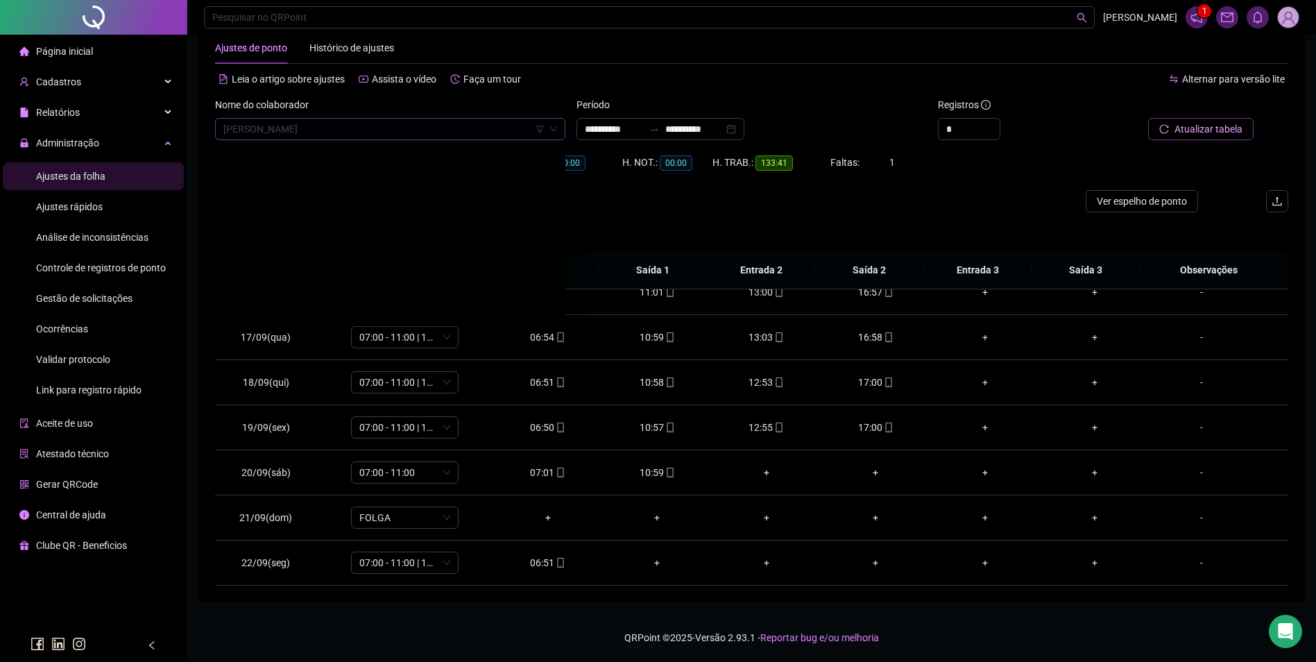
scroll to position [1332, 0]
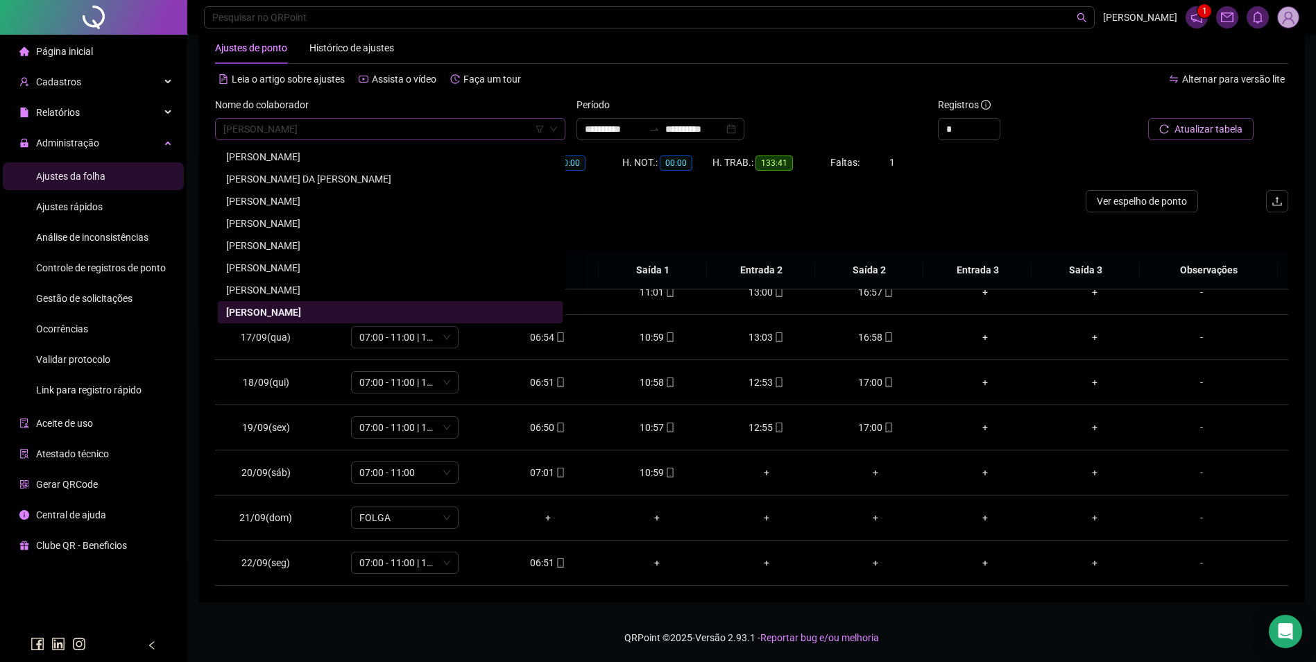
click at [404, 130] on span "ANTONIO ALVES DE MATOS" at bounding box center [390, 129] width 334 height 21
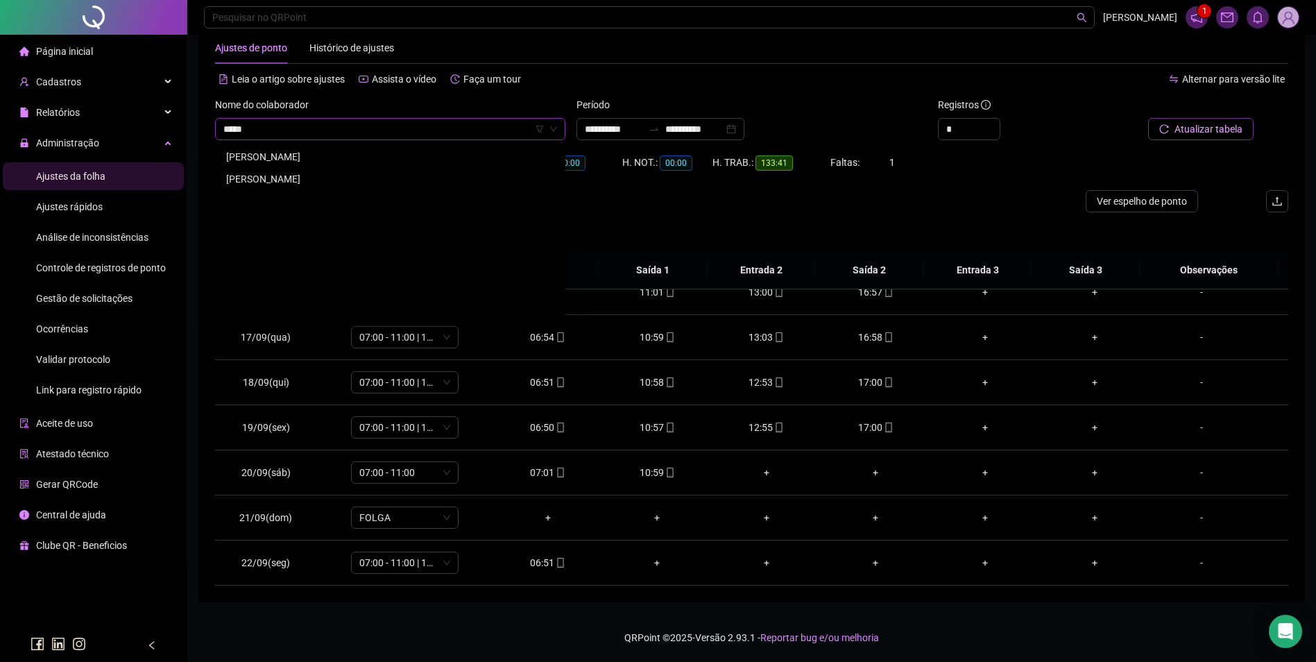
scroll to position [155, 0]
type input "**********"
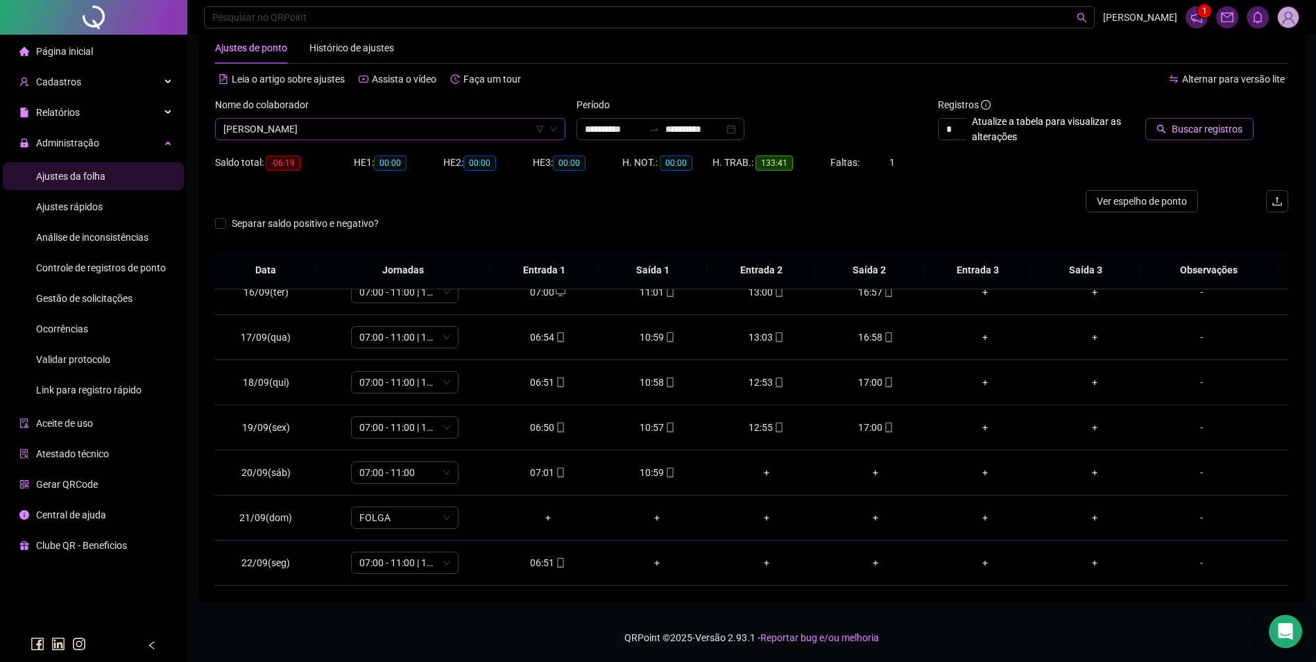
click at [1145, 118] on button "Buscar registros" at bounding box center [1199, 129] width 108 height 22
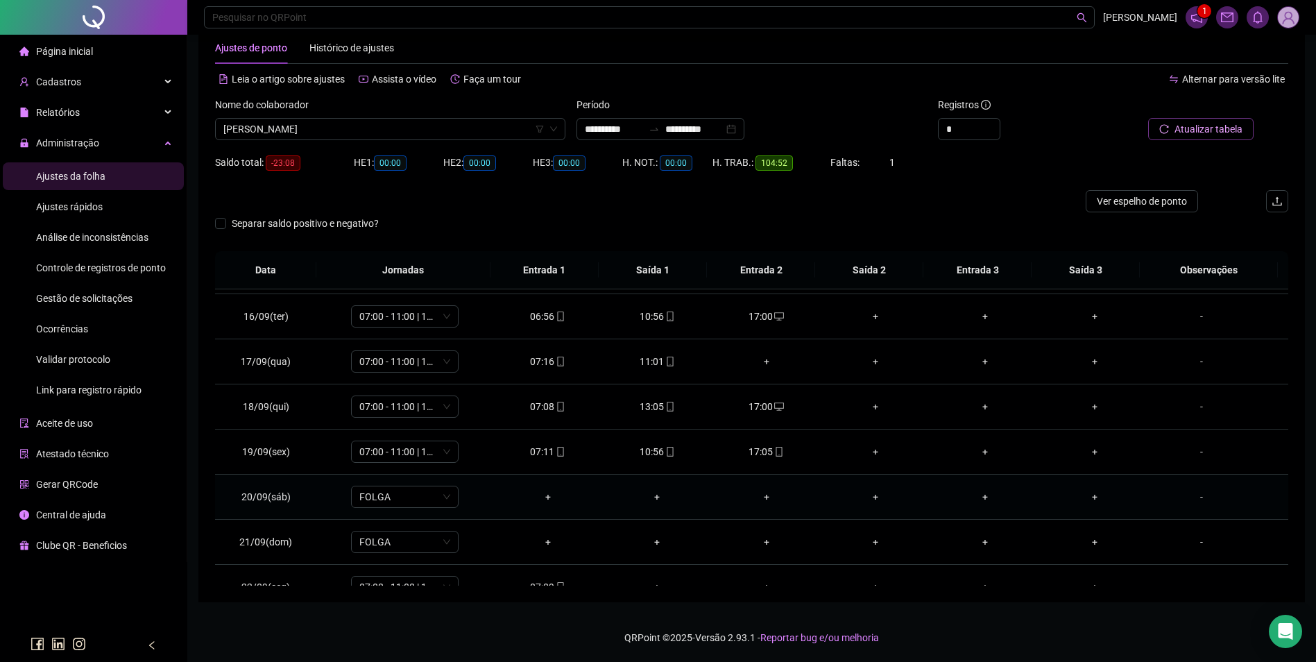
scroll to position [696, 0]
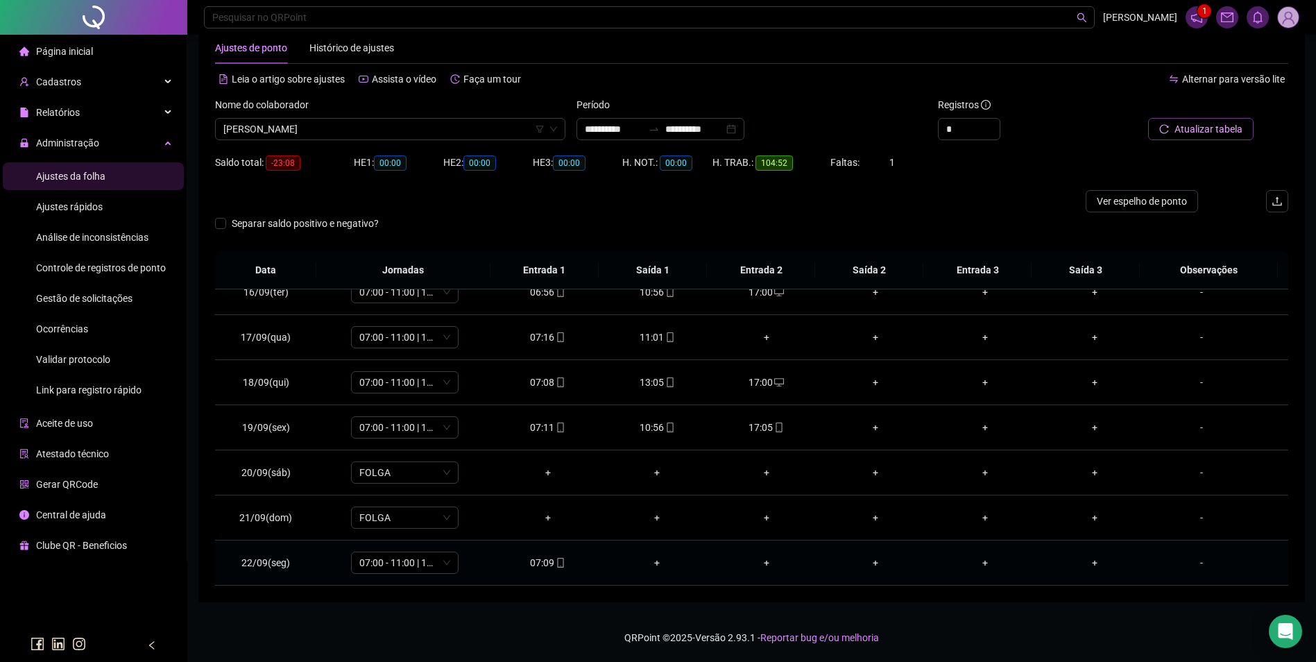
click at [557, 567] on span at bounding box center [559, 562] width 11 height 11
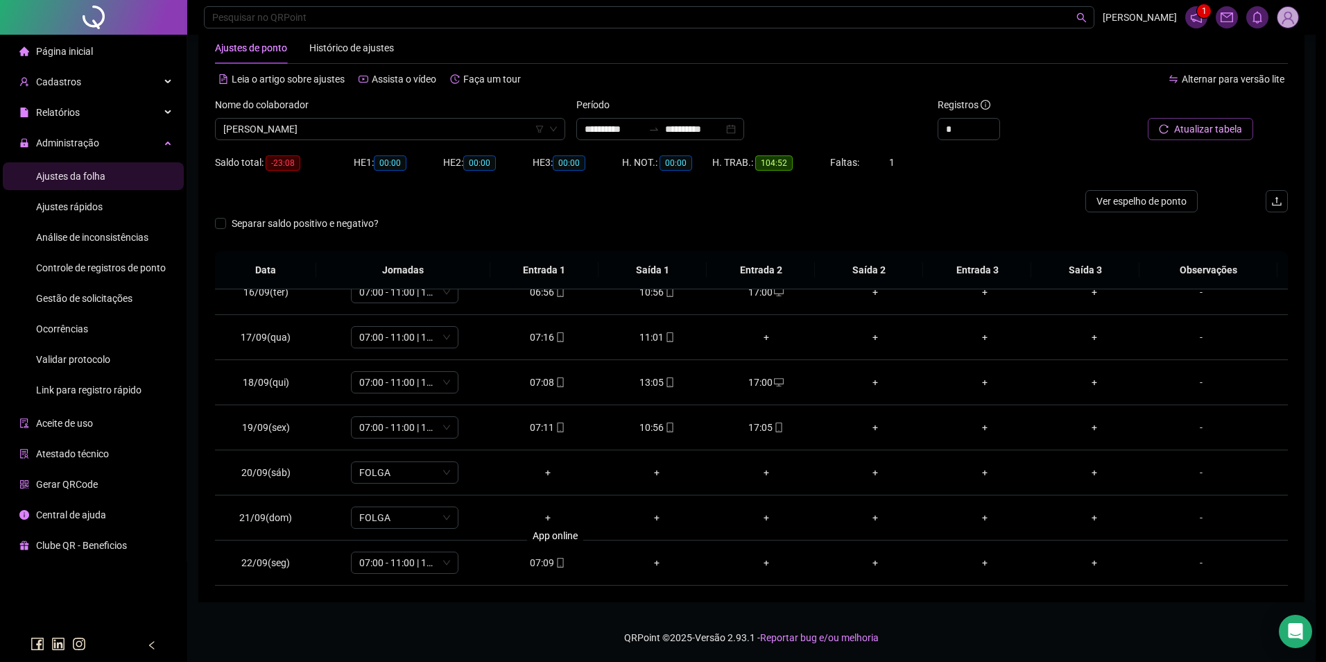
type input "**********"
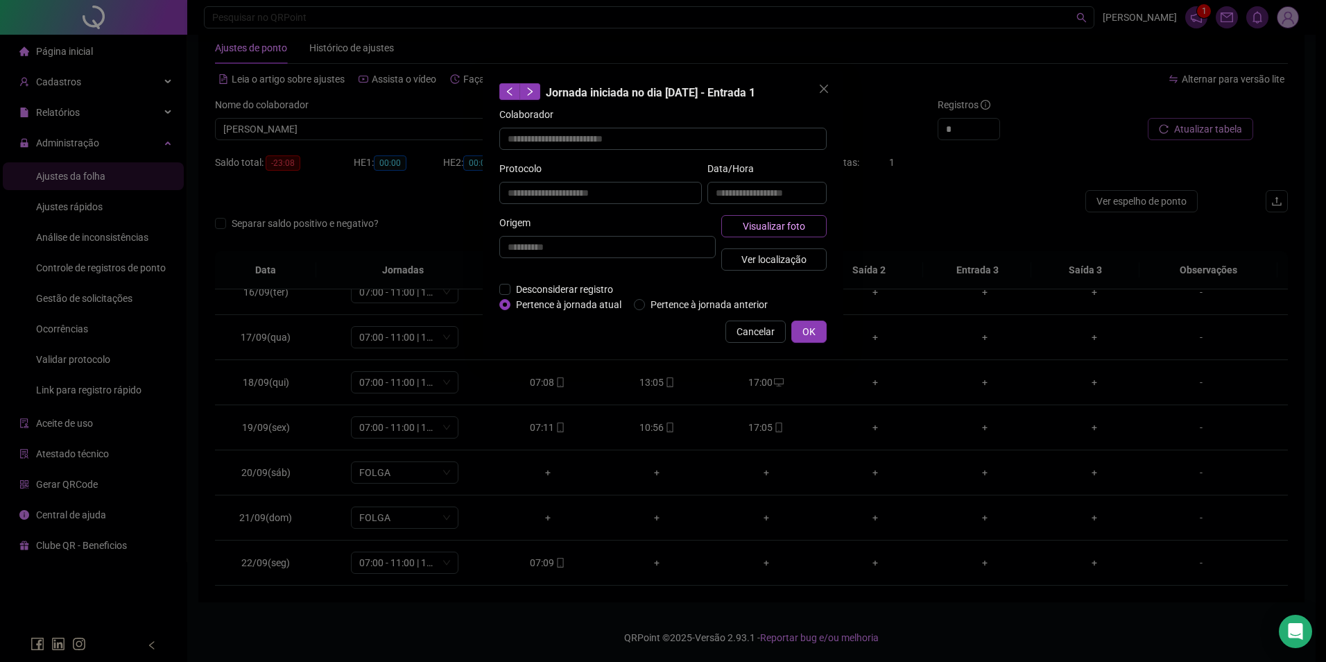
click at [775, 220] on span "Visualizar foto" at bounding box center [774, 225] width 62 height 15
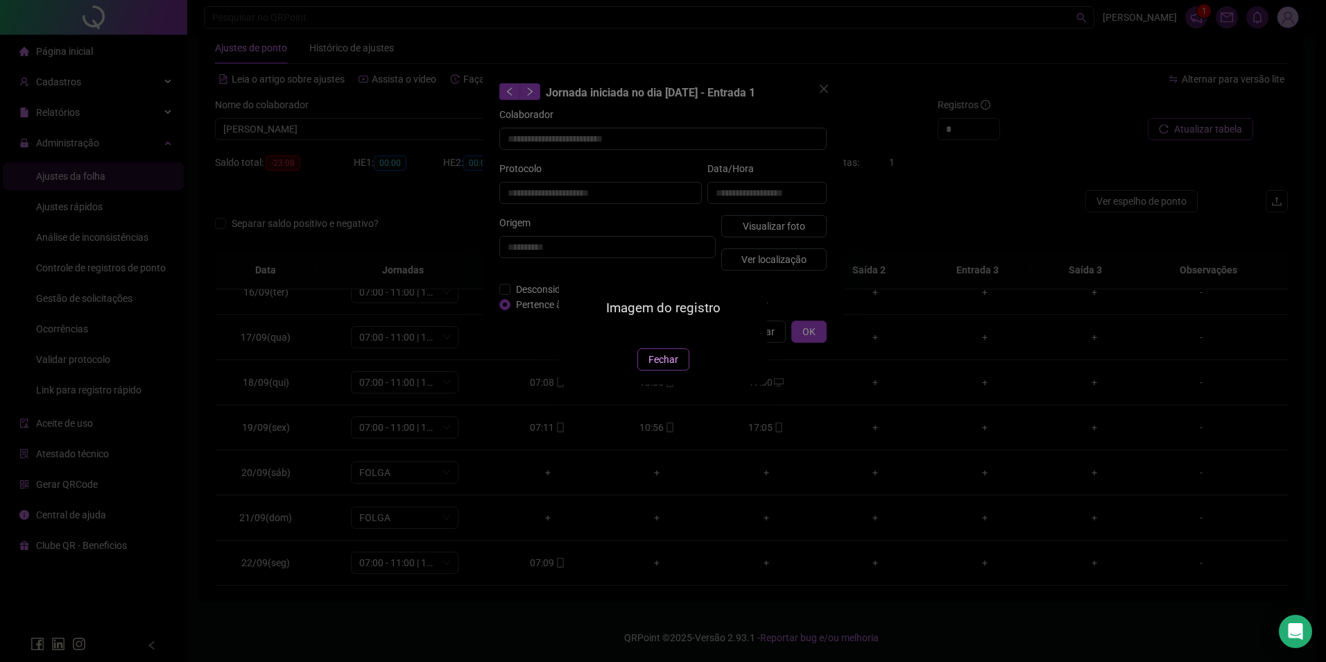
click at [680, 370] on button "Fechar" at bounding box center [663, 359] width 52 height 22
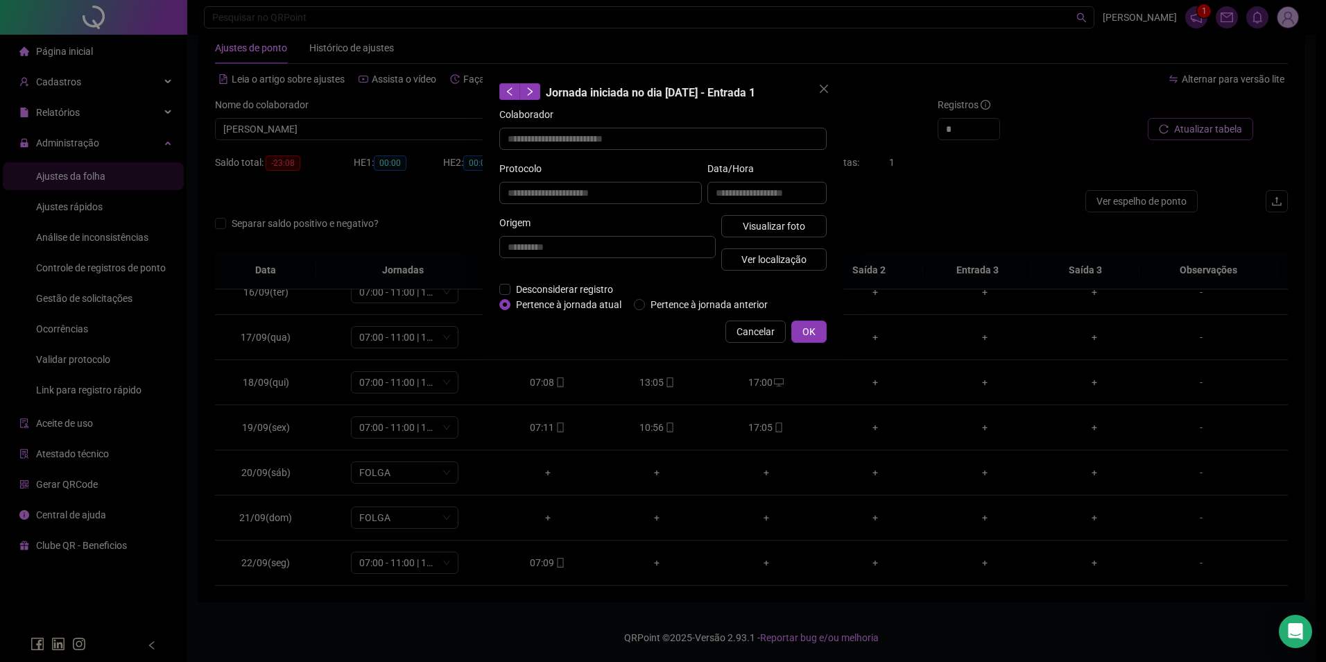
drag, startPoint x: 741, startPoint y: 336, endPoint x: 644, endPoint y: 297, distance: 104.6
click at [738, 336] on span "Cancelar" at bounding box center [756, 331] width 38 height 15
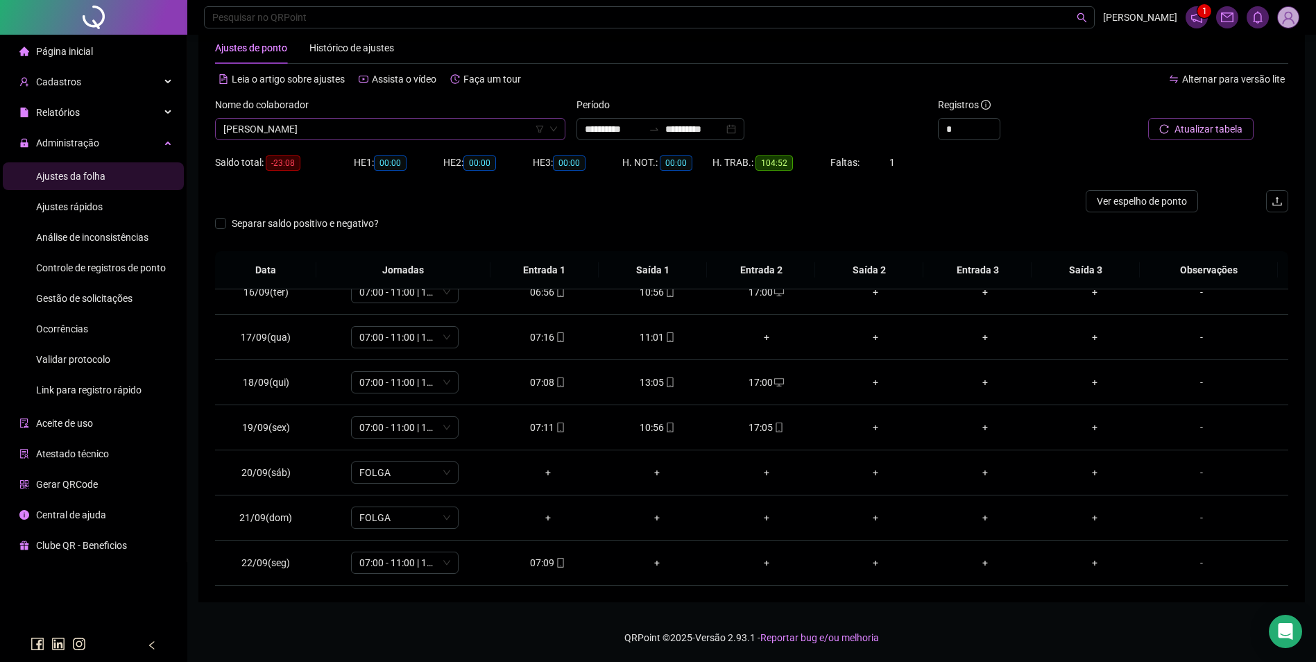
click at [411, 130] on span "[PERSON_NAME]" at bounding box center [390, 129] width 334 height 21
type input "**********"
click at [1145, 118] on button "Buscar registros" at bounding box center [1199, 129] width 108 height 22
click at [665, 474] on icon "mobile" at bounding box center [670, 472] width 10 height 10
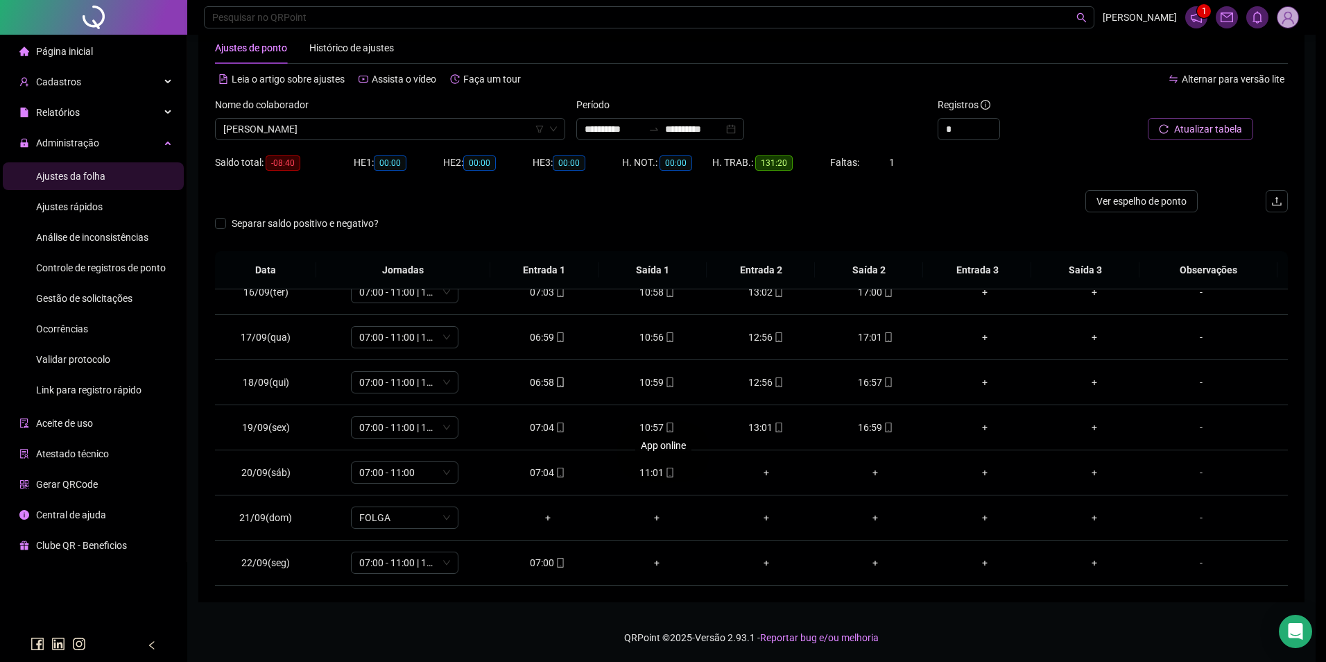
type input "**********"
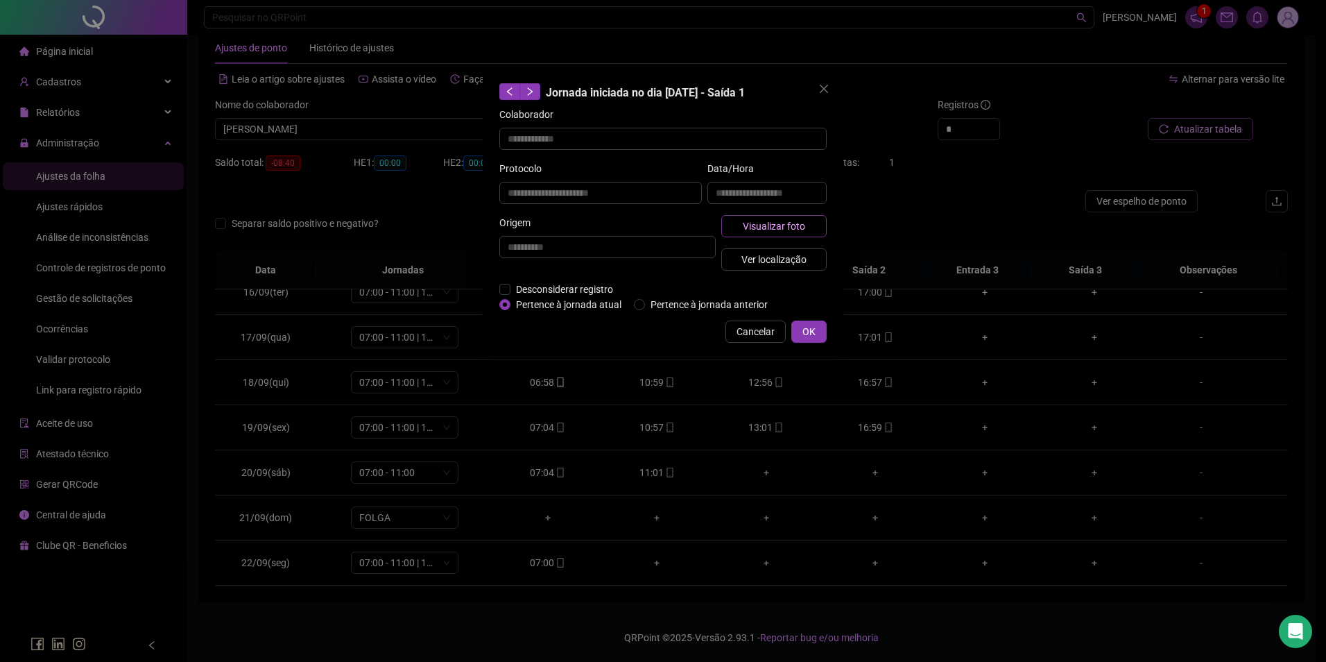
click at [768, 229] on span "Visualizar foto" at bounding box center [774, 225] width 62 height 15
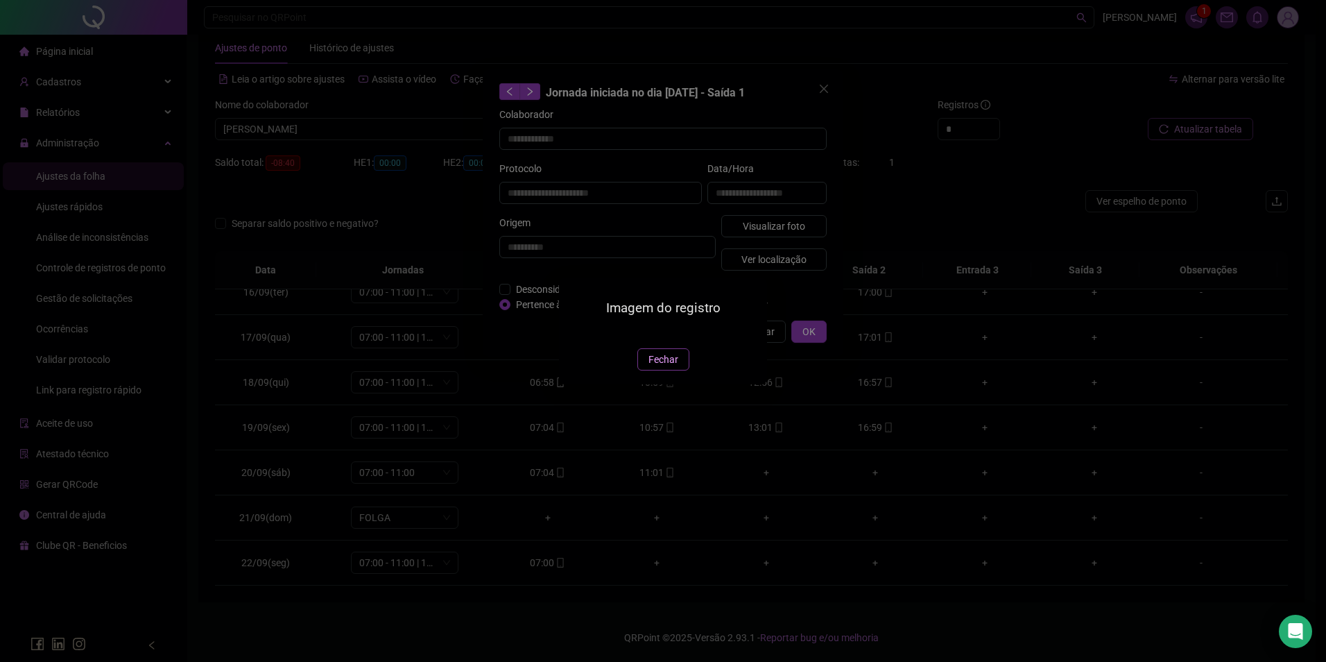
click at [660, 367] on span "Fechar" at bounding box center [664, 359] width 30 height 15
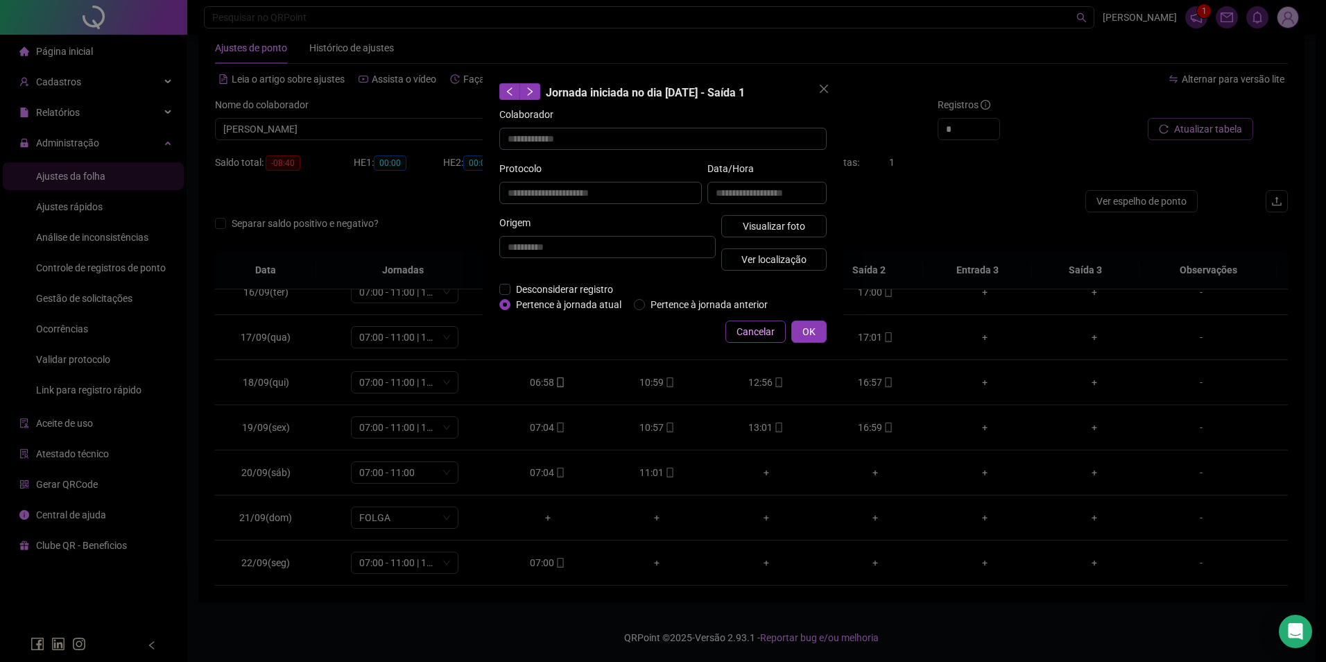
click at [750, 321] on button "Cancelar" at bounding box center [756, 331] width 60 height 22
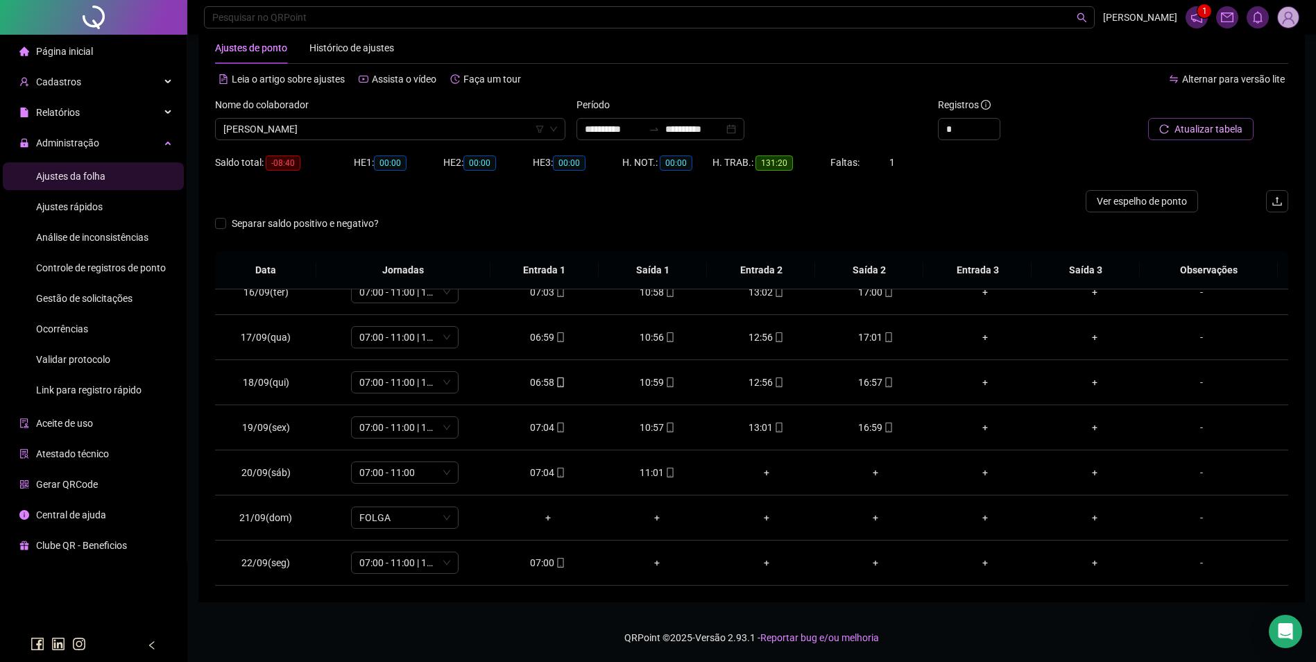
click at [357, 151] on div "Nome do colaborador ANTONIO SOUSA" at bounding box center [389, 124] width 361 height 54
click at [368, 130] on span "ANTONIO SOUSA" at bounding box center [390, 129] width 334 height 21
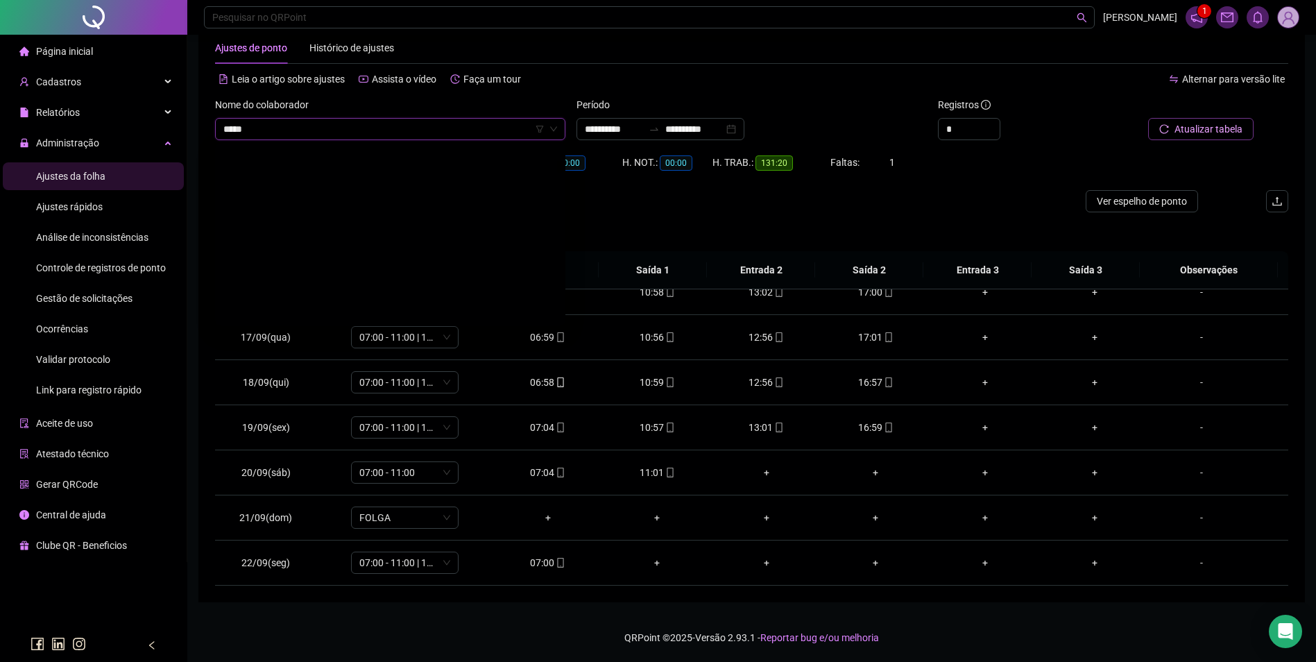
type input "******"
click at [288, 157] on div "[PERSON_NAME]" at bounding box center [390, 156] width 328 height 15
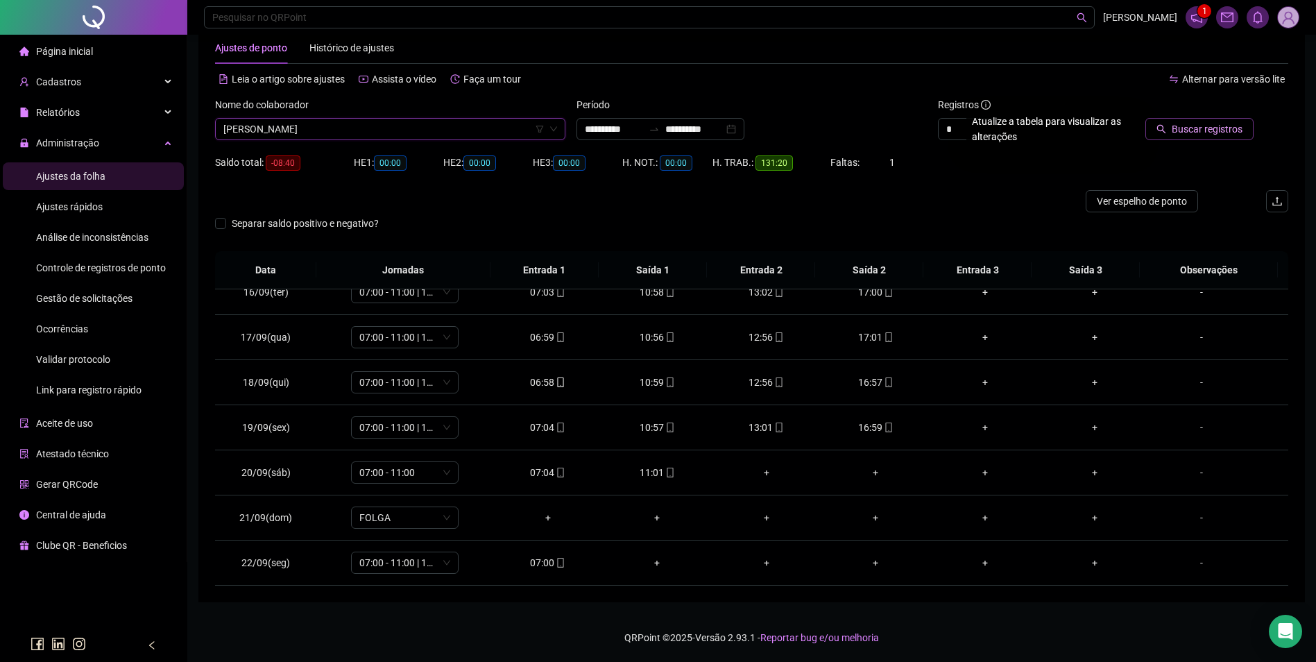
click at [1228, 135] on span "Buscar registros" at bounding box center [1207, 128] width 71 height 15
click at [654, 422] on div "11:00" at bounding box center [656, 427] width 87 height 15
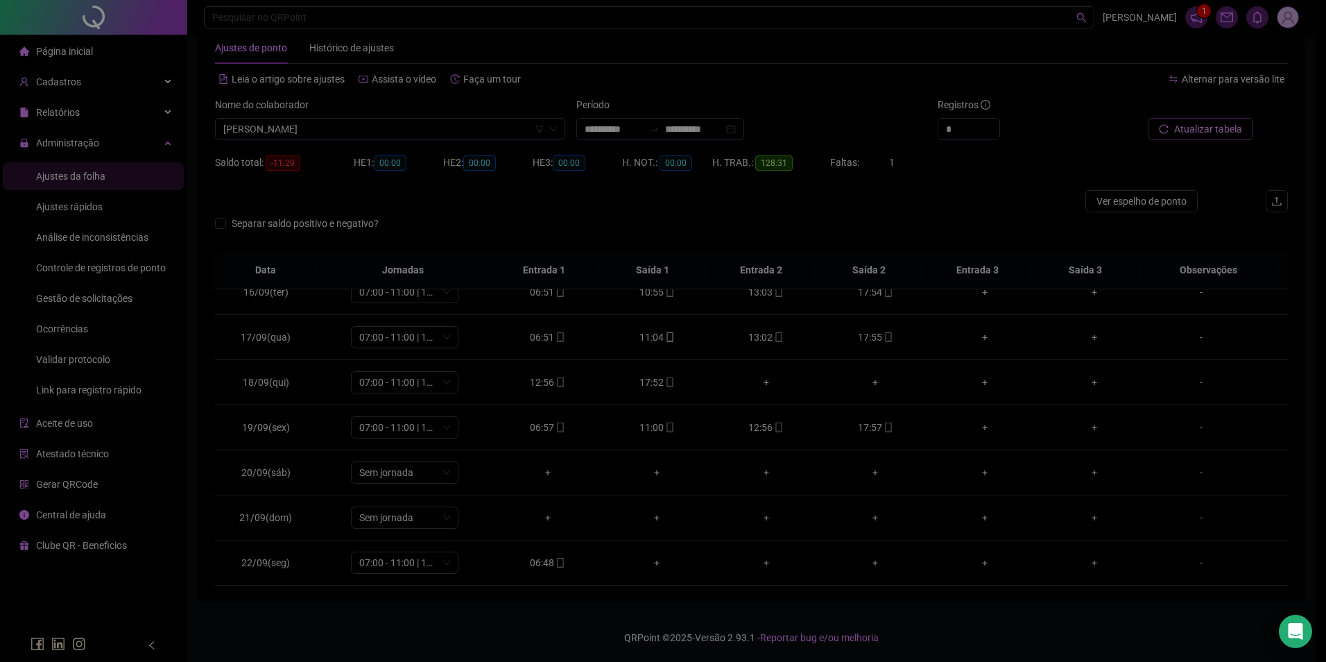
type input "**********"
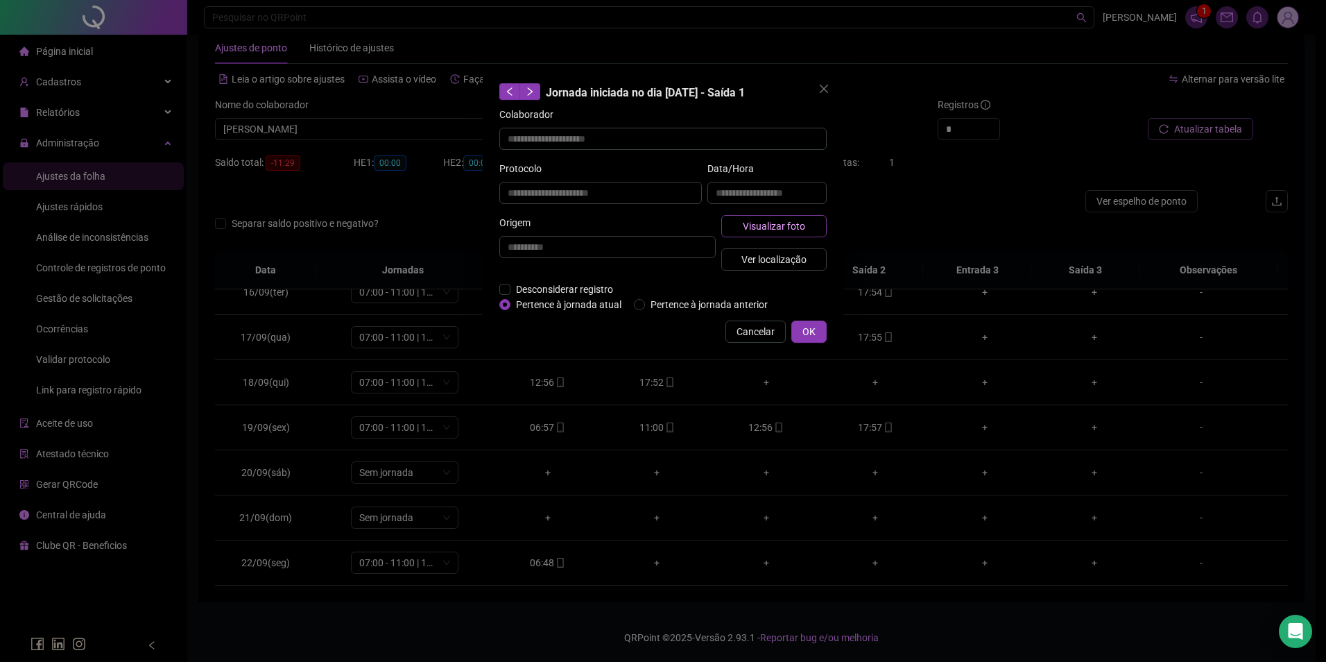
click at [765, 231] on span "Visualizar foto" at bounding box center [774, 225] width 62 height 15
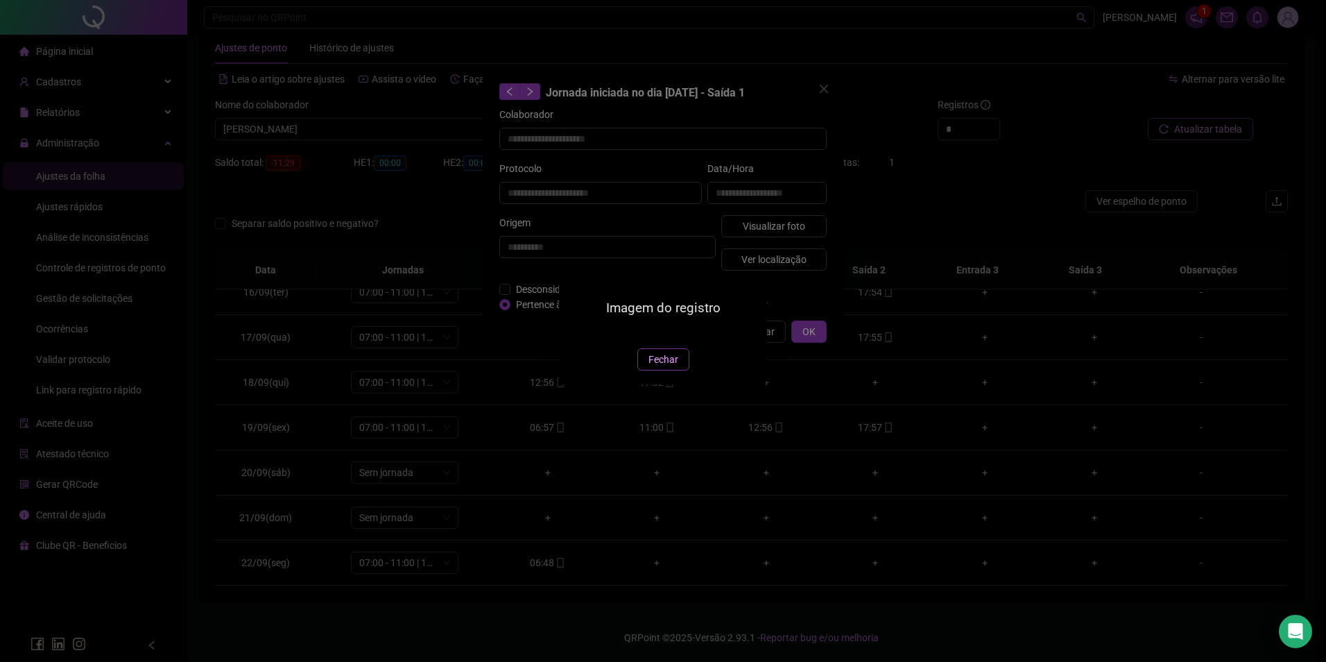
click at [658, 367] on span "Fechar" at bounding box center [664, 359] width 30 height 15
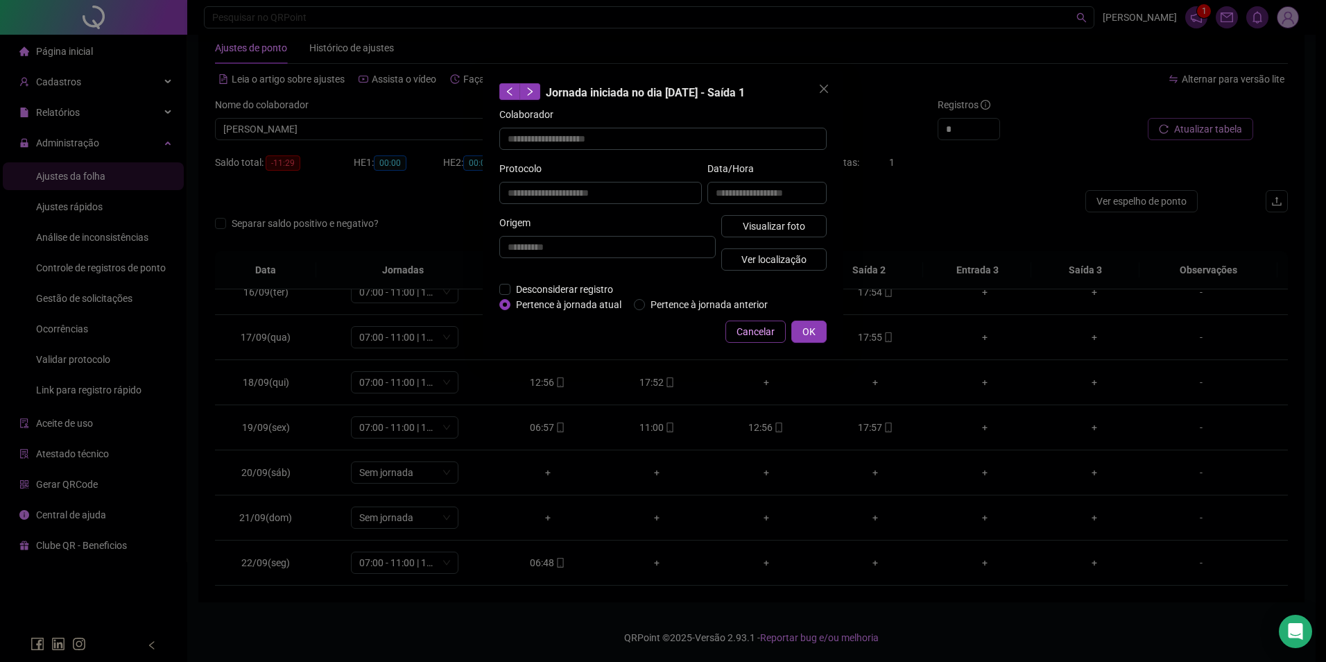
click at [770, 332] on span "Cancelar" at bounding box center [756, 331] width 38 height 15
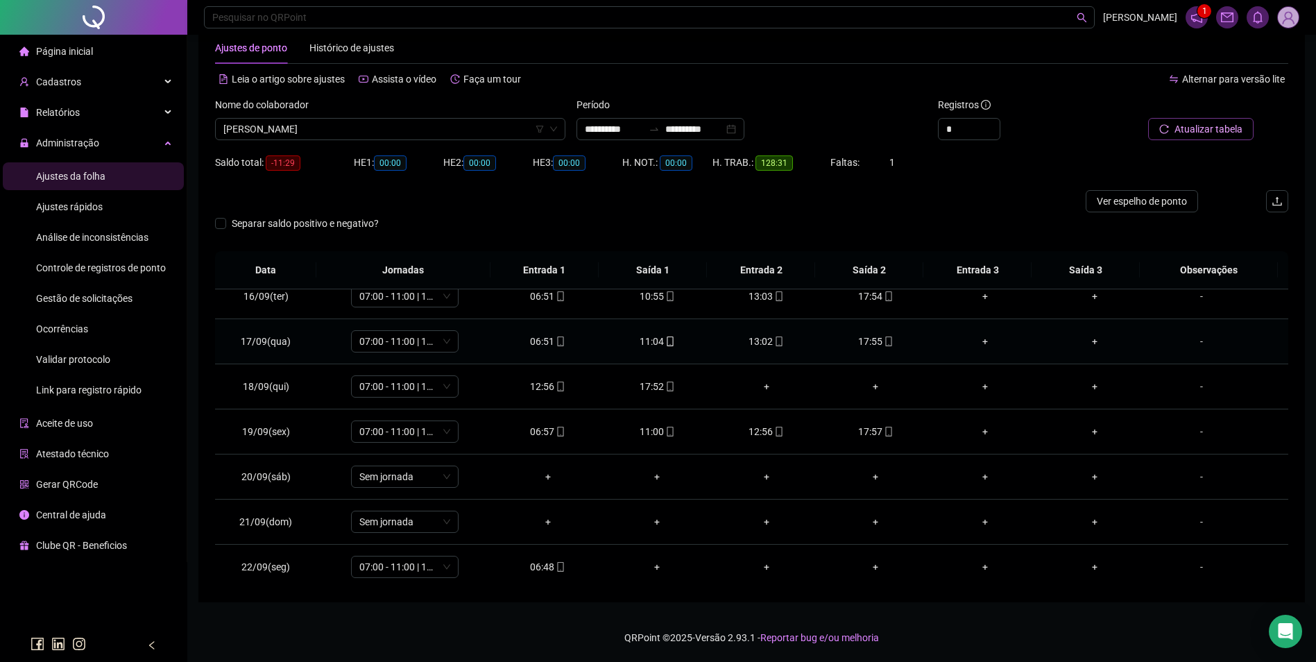
scroll to position [696, 0]
click at [652, 381] on div "17:52" at bounding box center [656, 382] width 87 height 15
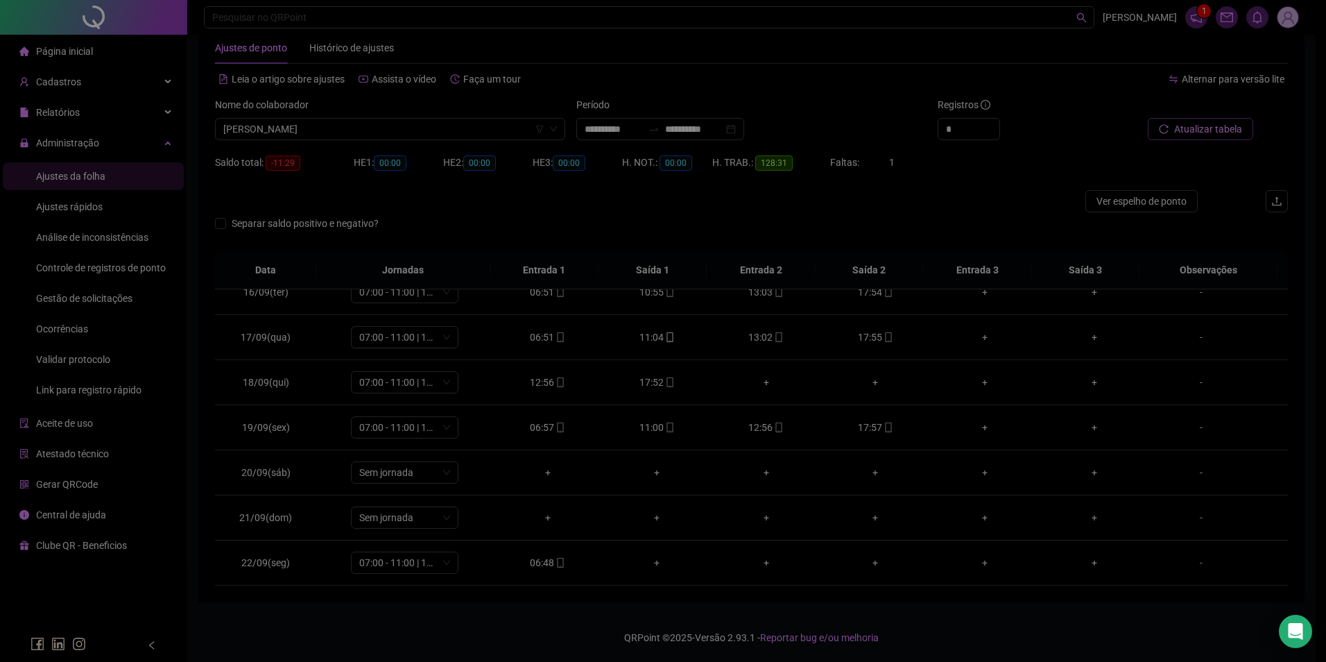
type input "**********"
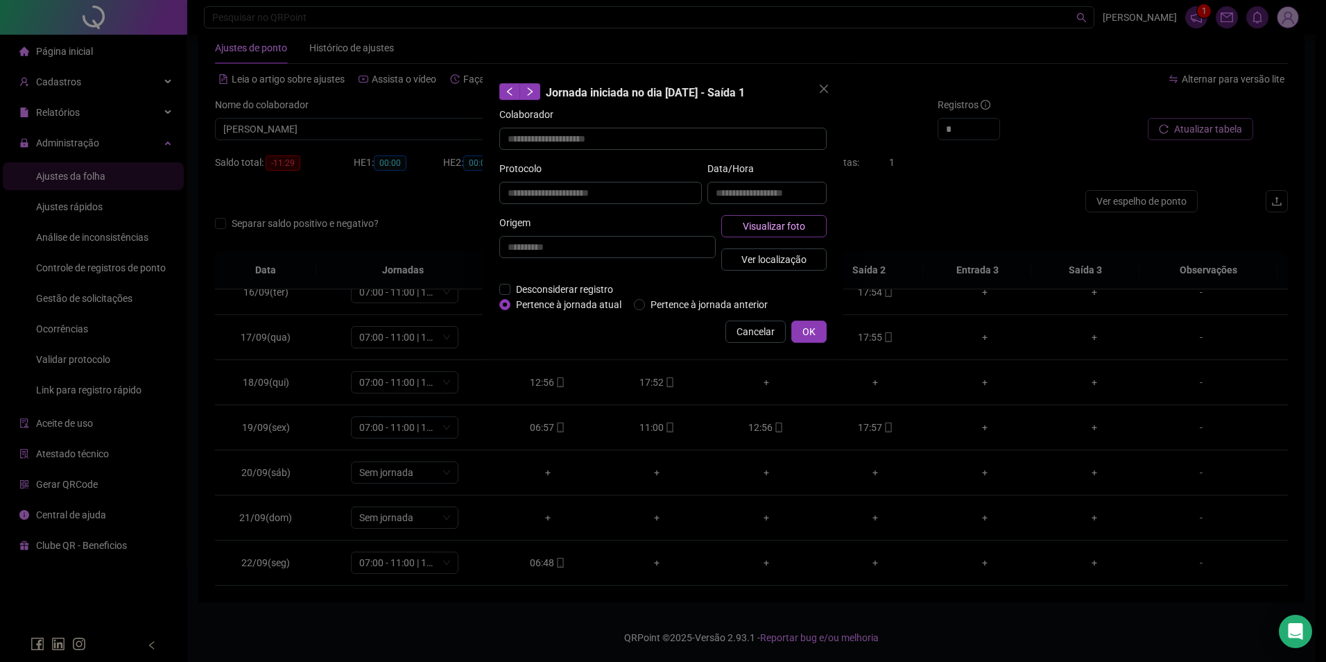
click at [774, 224] on span "Visualizar foto" at bounding box center [774, 225] width 62 height 15
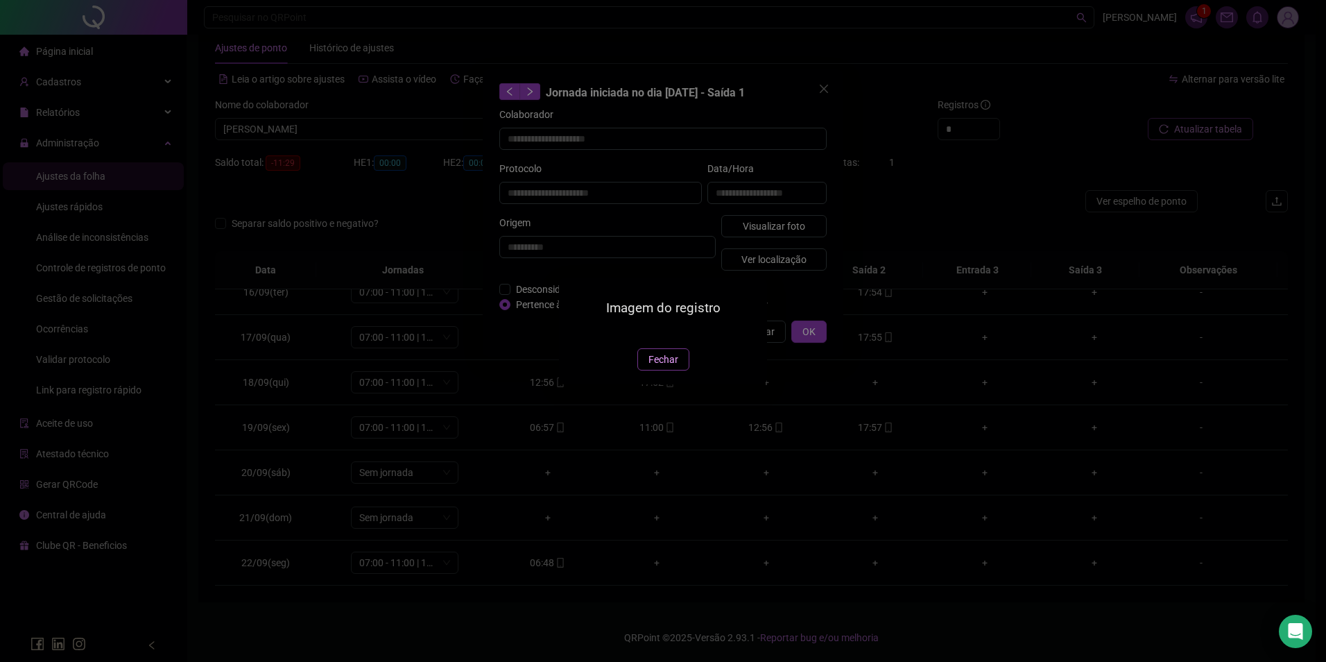
click at [659, 367] on span "Fechar" at bounding box center [664, 359] width 30 height 15
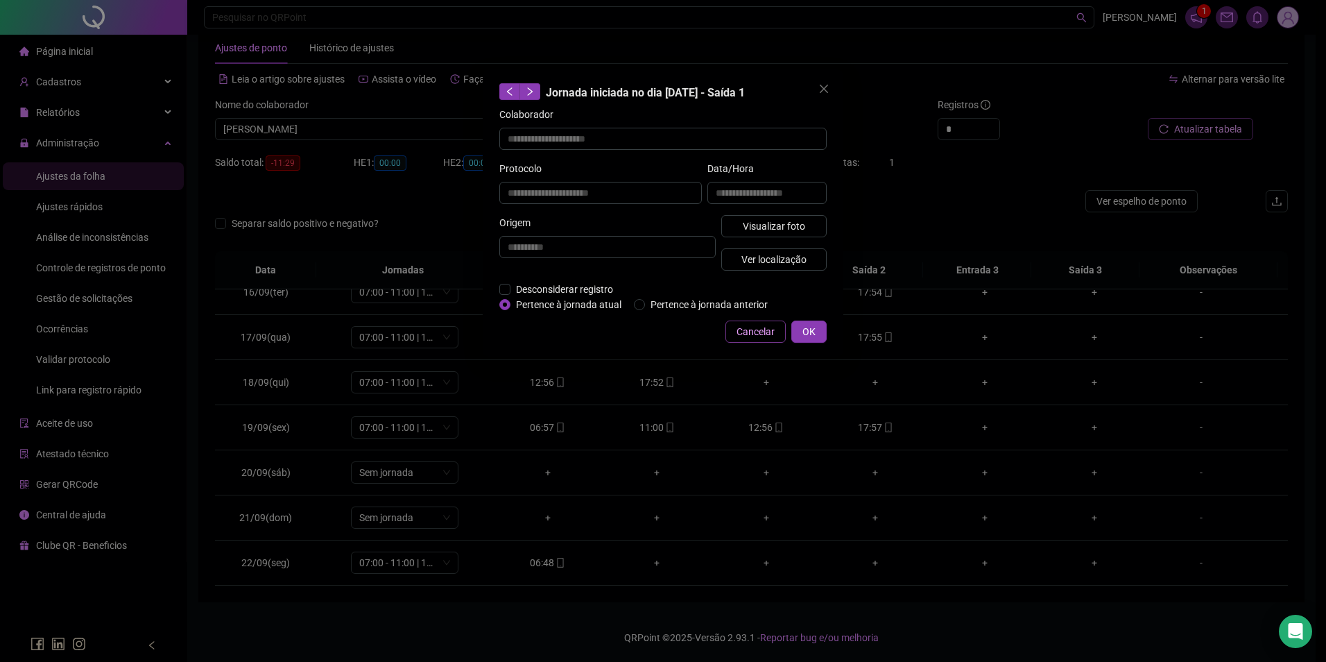
click at [755, 334] on span "Cancelar" at bounding box center [756, 331] width 38 height 15
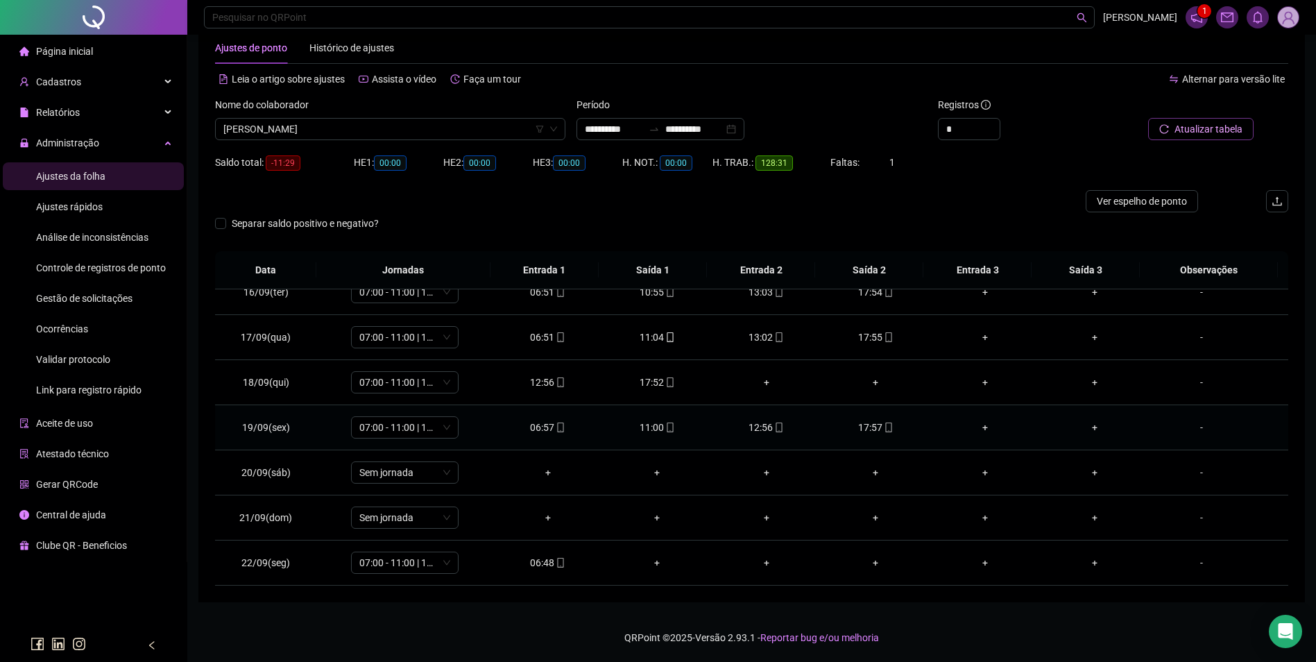
click at [873, 432] on div "17:57" at bounding box center [875, 427] width 87 height 15
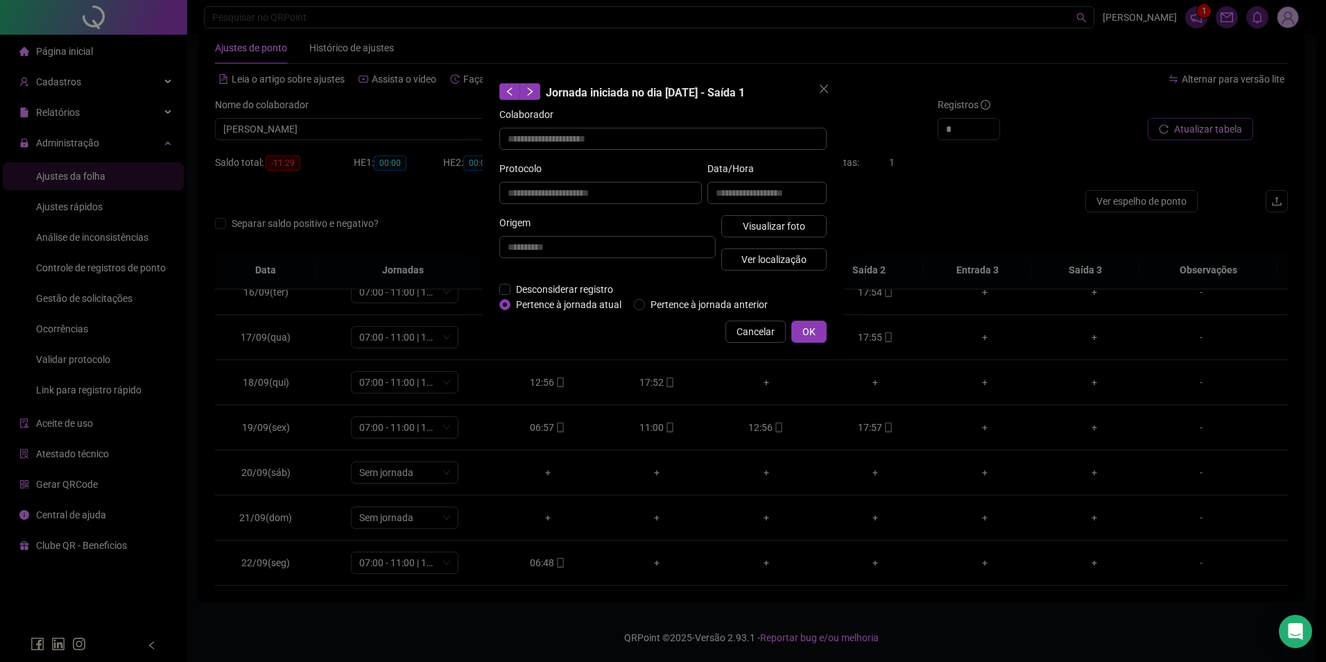
type input "**********"
click at [799, 236] on button "Visualizar foto" at bounding box center [773, 226] width 105 height 22
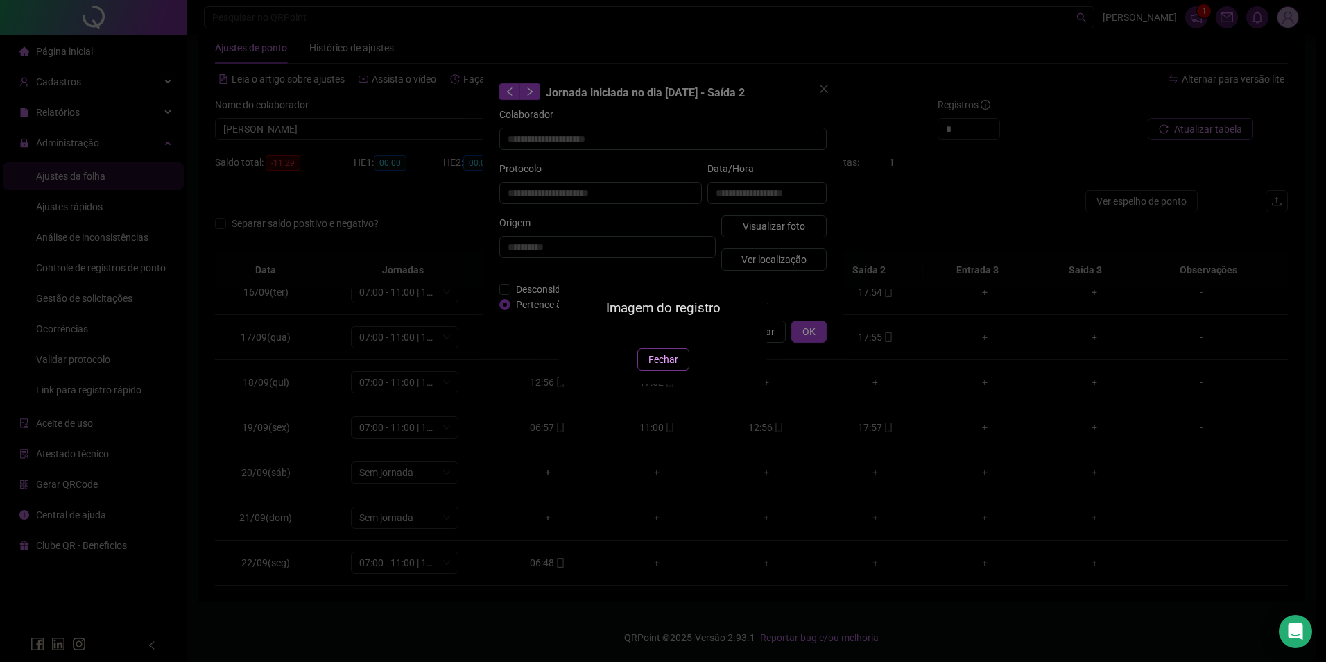
click at [681, 370] on button "Fechar" at bounding box center [663, 359] width 52 height 22
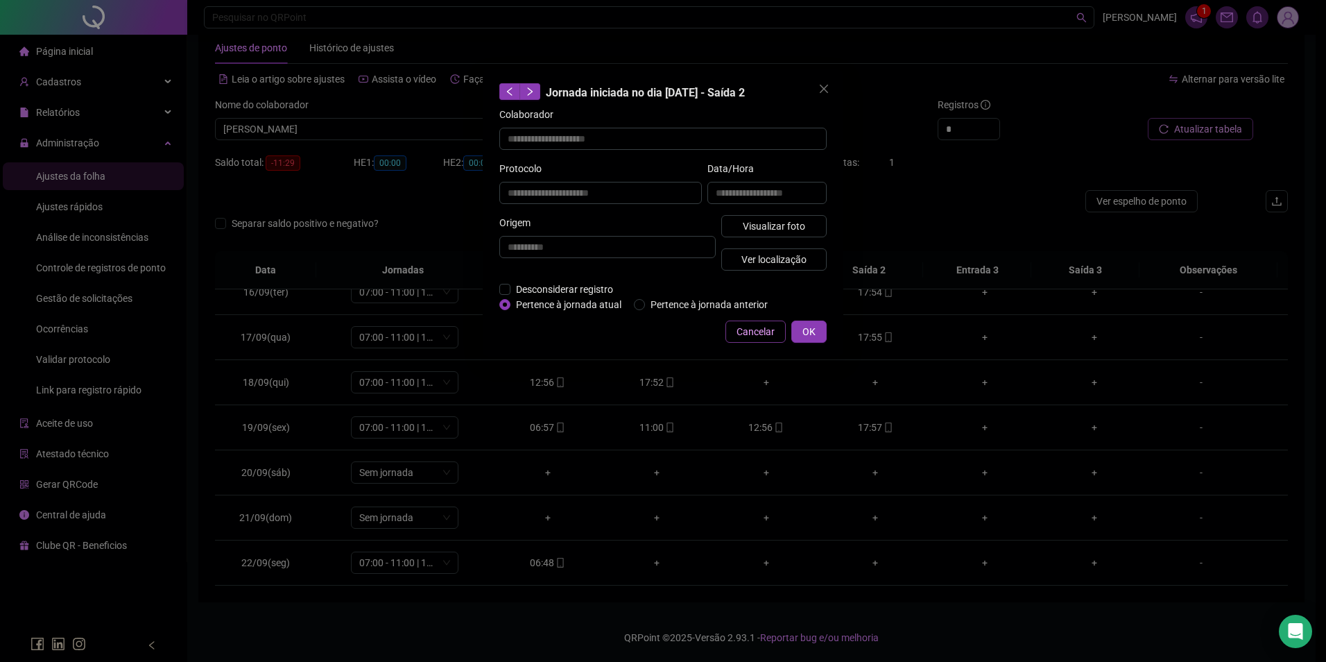
click at [762, 333] on span "Cancelar" at bounding box center [756, 331] width 38 height 15
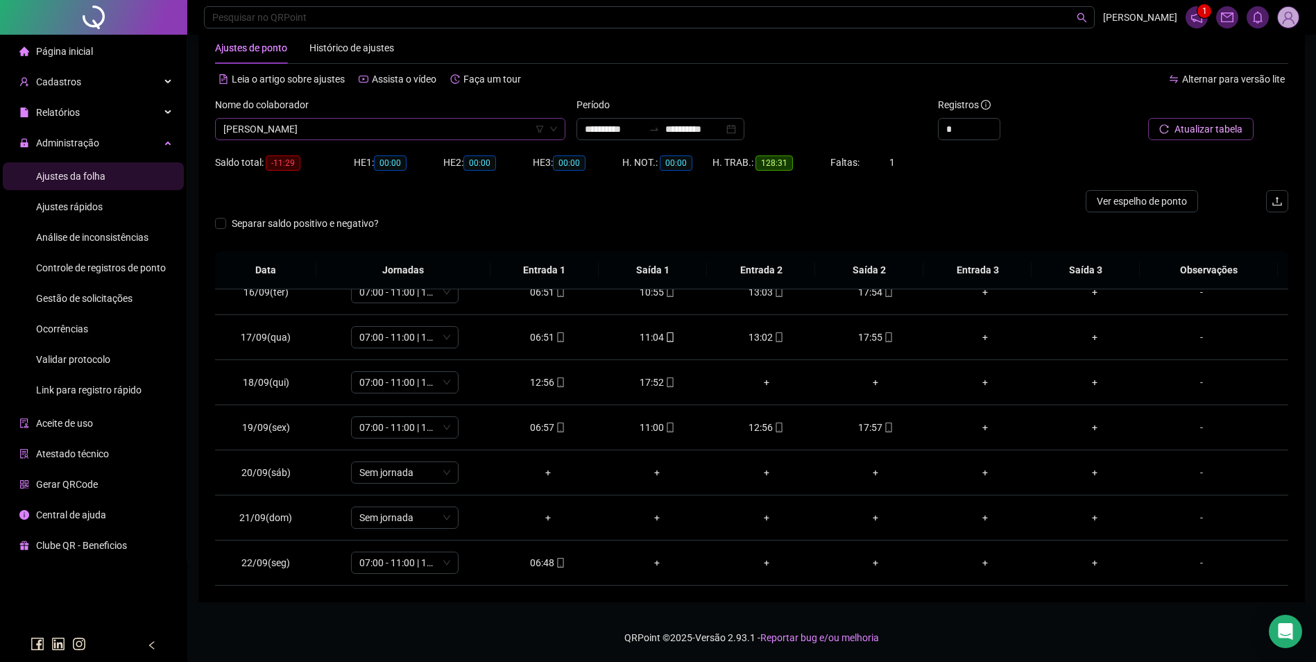
click at [463, 131] on span "[PERSON_NAME]" at bounding box center [390, 129] width 334 height 21
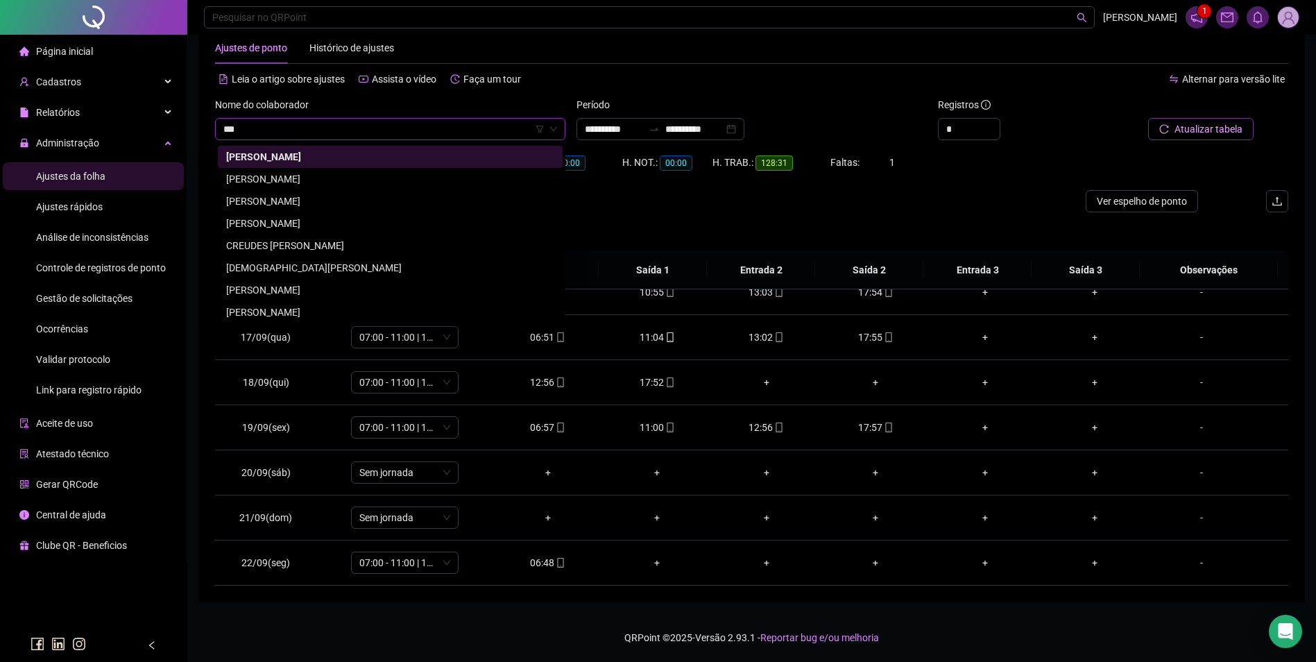
scroll to position [0, 0]
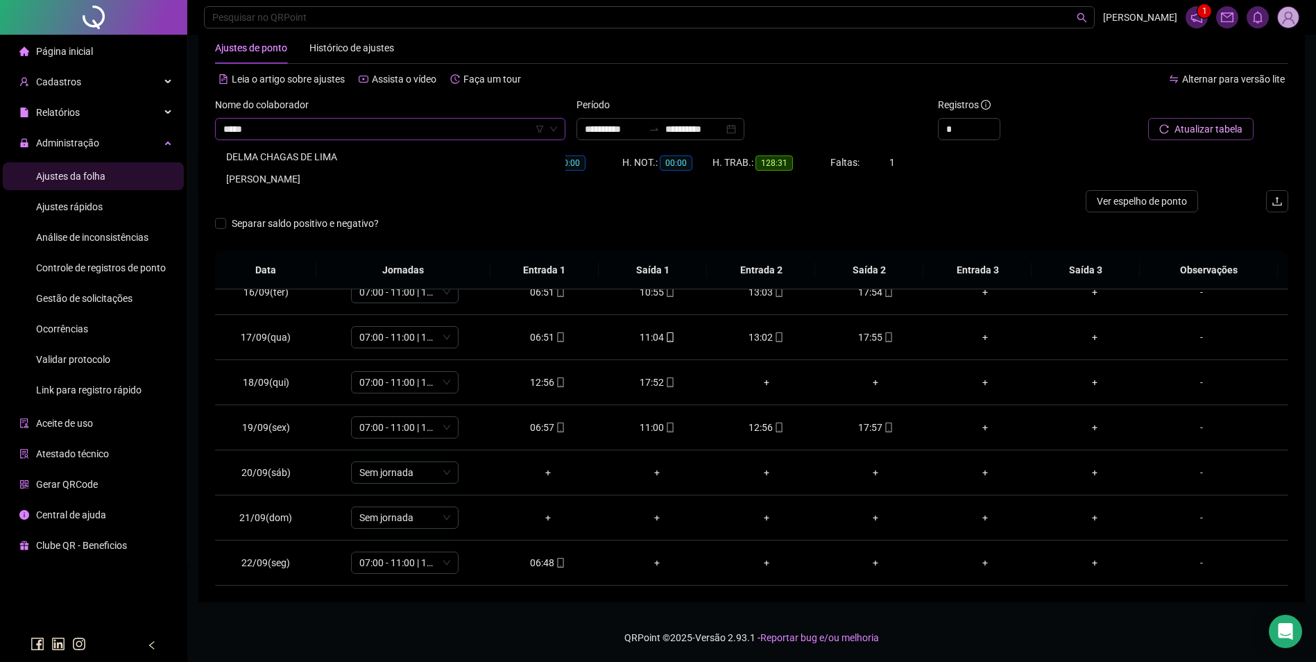
type input "*****"
click at [278, 151] on div "DELMA CHAGAS DE LIMA" at bounding box center [390, 156] width 328 height 15
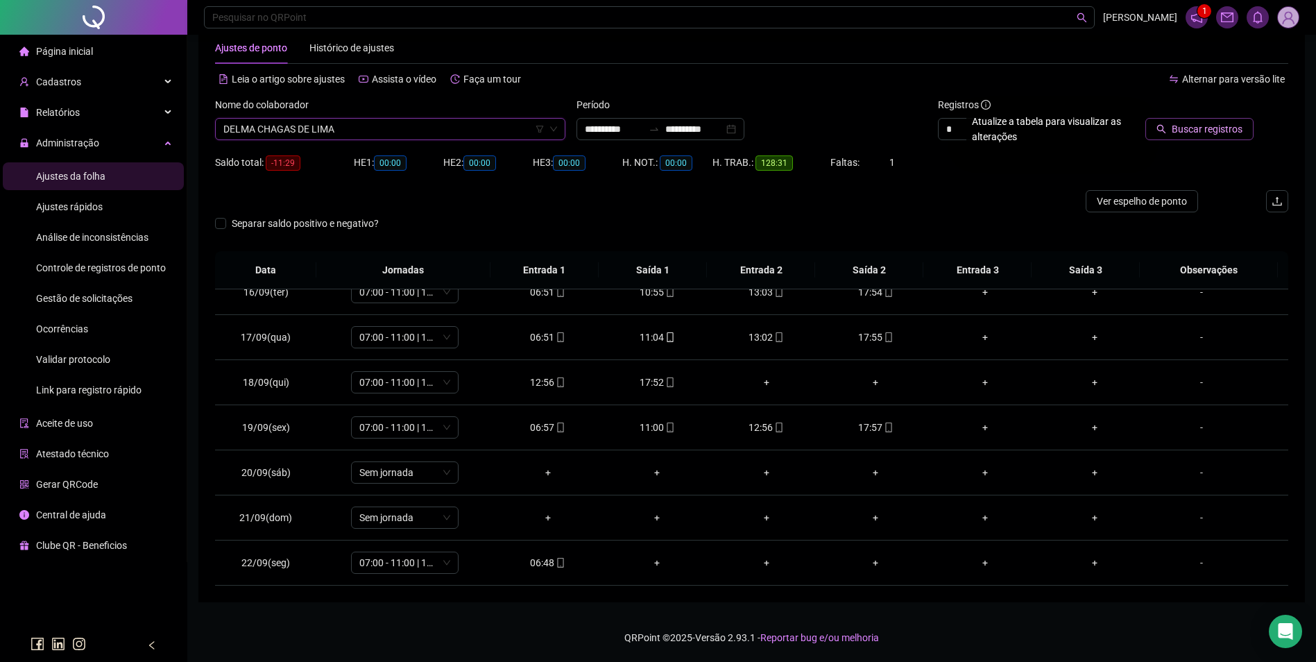
click at [1204, 125] on span "Buscar registros" at bounding box center [1207, 128] width 71 height 15
click at [565, 563] on div "07:09" at bounding box center [547, 562] width 87 height 15
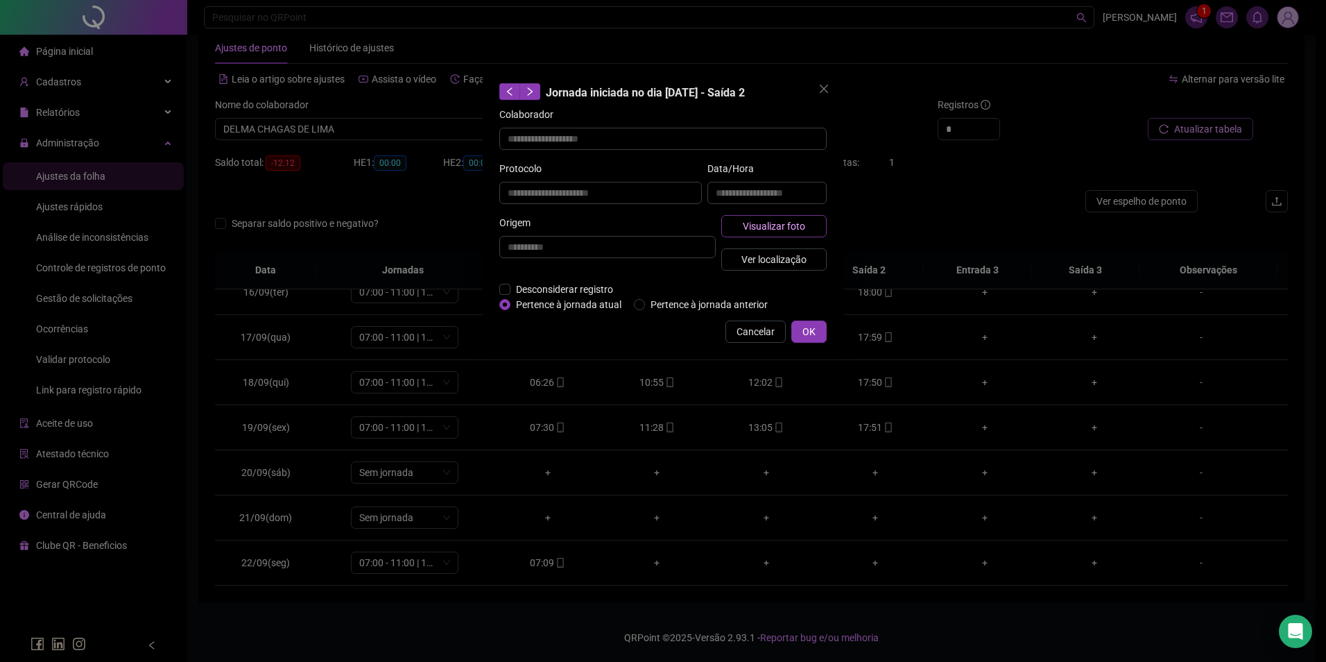
click at [773, 219] on span "Visualizar foto" at bounding box center [774, 225] width 62 height 15
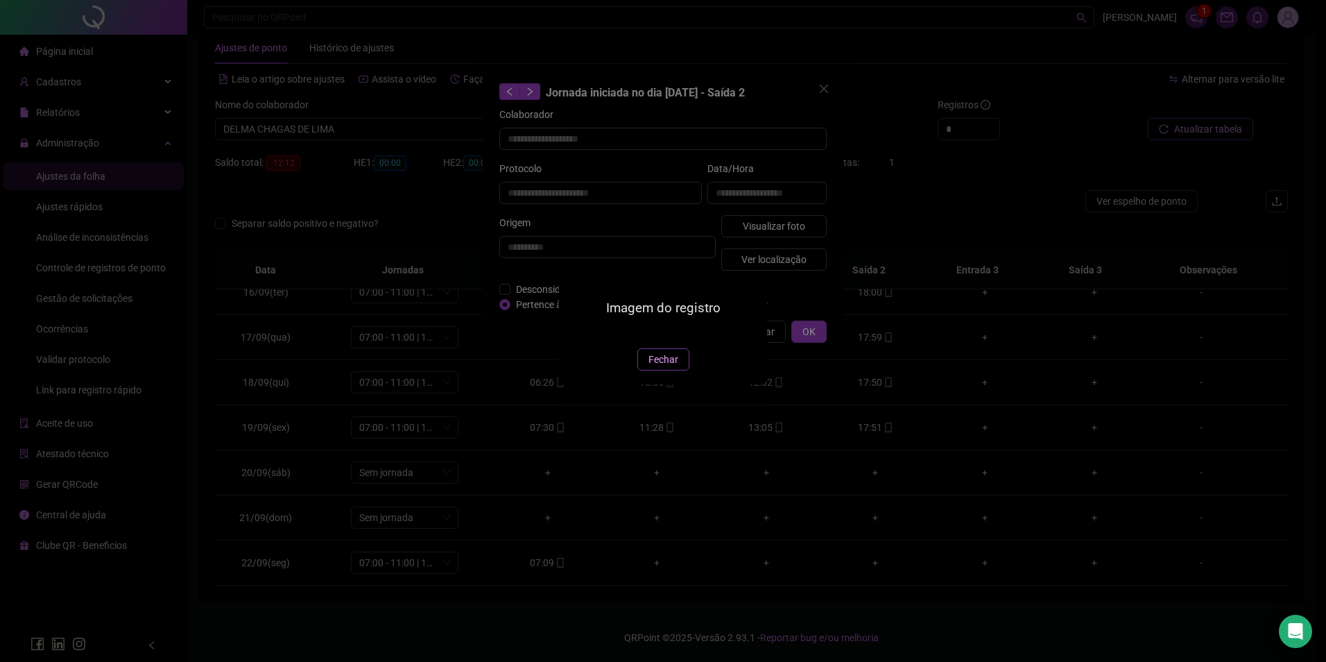
type input "**********"
click at [653, 367] on span "Fechar" at bounding box center [664, 359] width 30 height 15
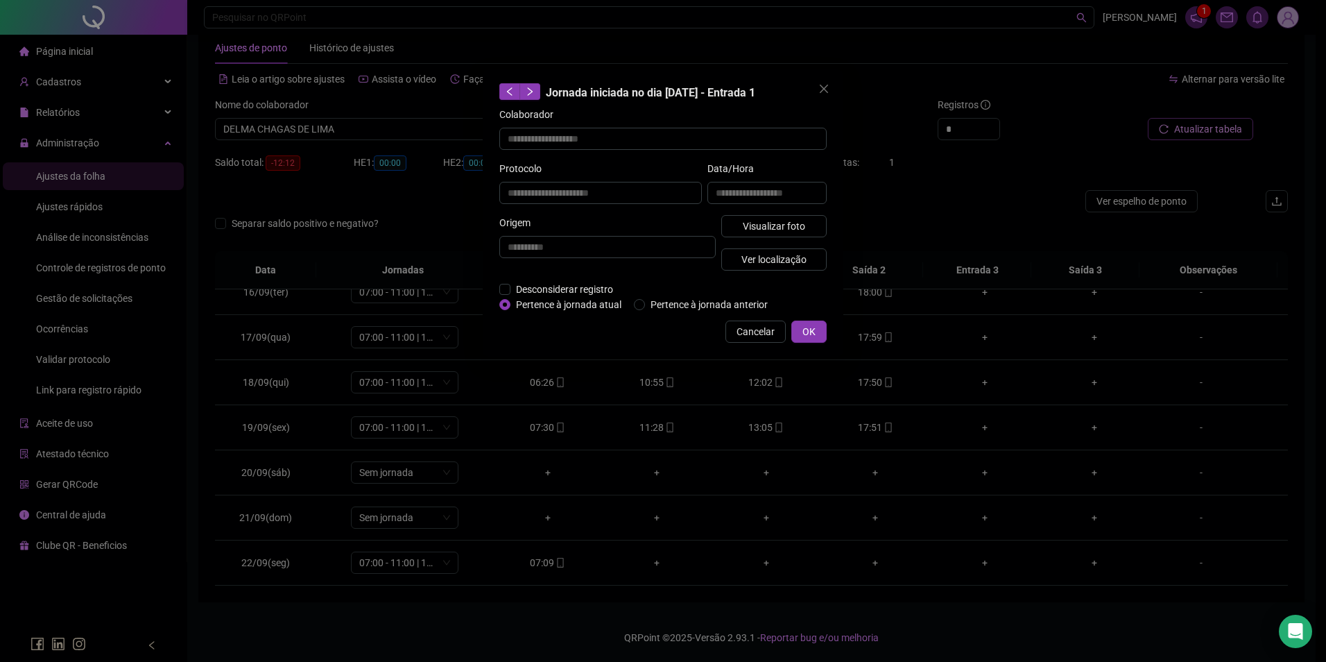
click at [555, 563] on div "**********" at bounding box center [663, 331] width 1326 height 662
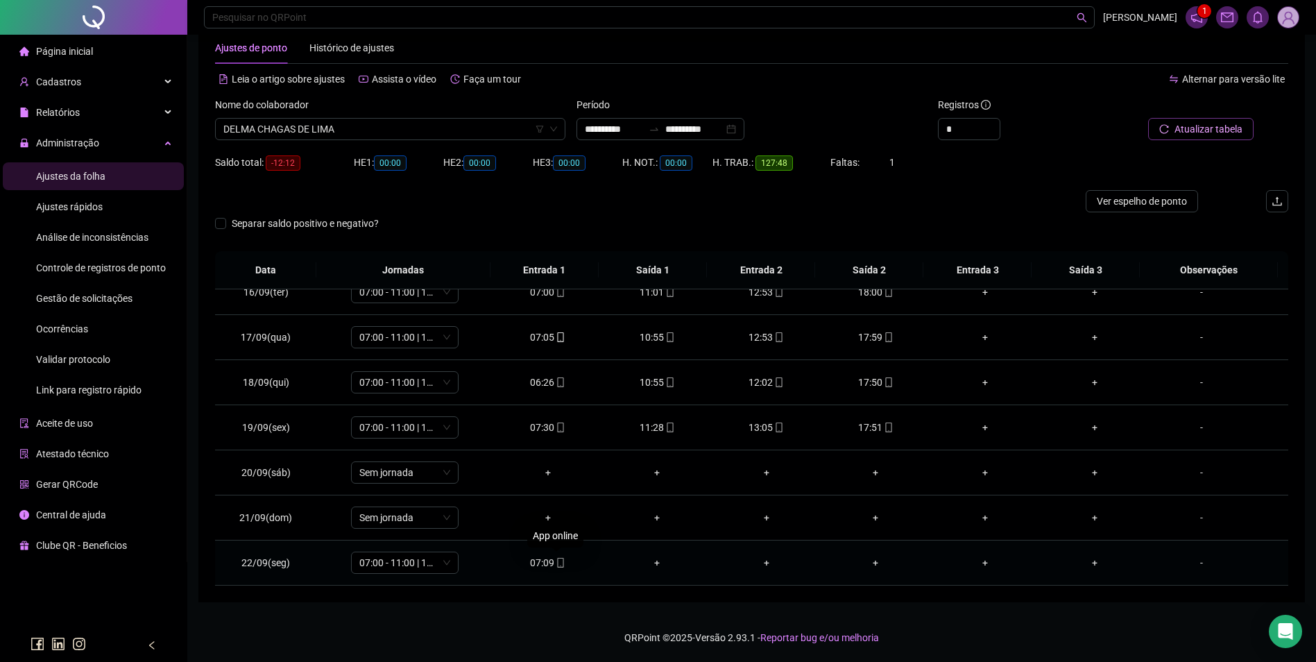
click at [557, 567] on icon "mobile" at bounding box center [560, 563] width 6 height 10
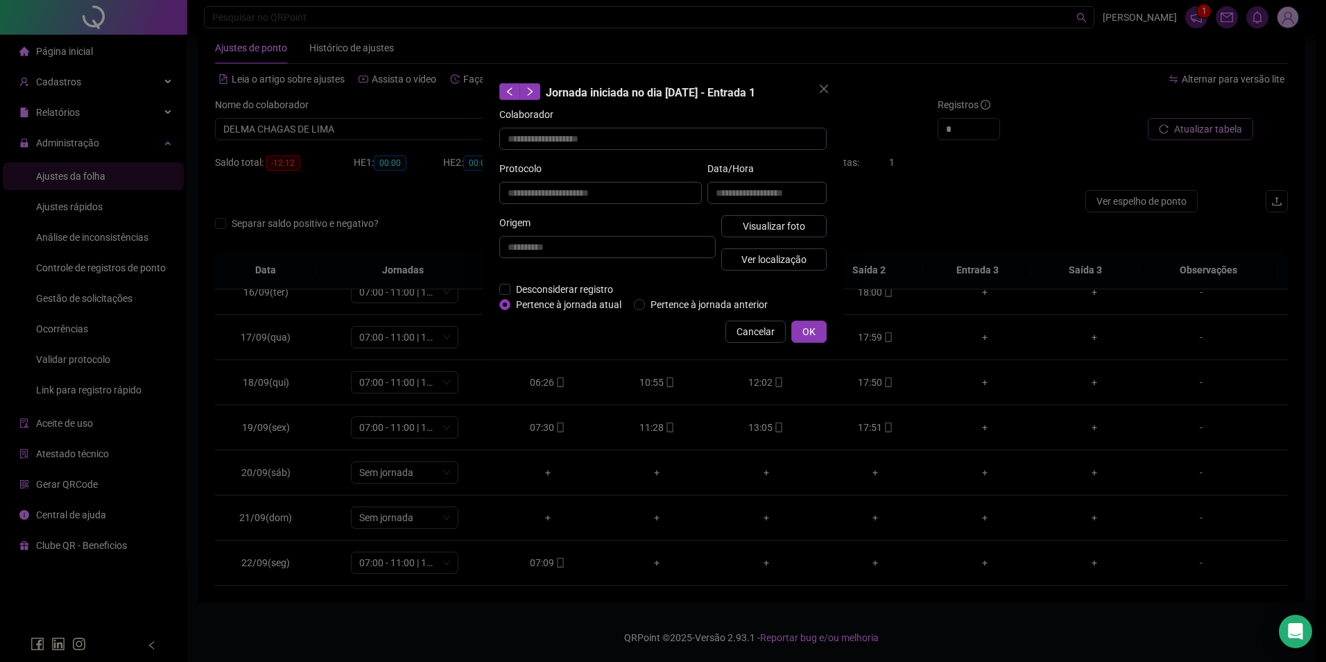
click at [1127, 180] on div "**********" at bounding box center [663, 331] width 1326 height 662
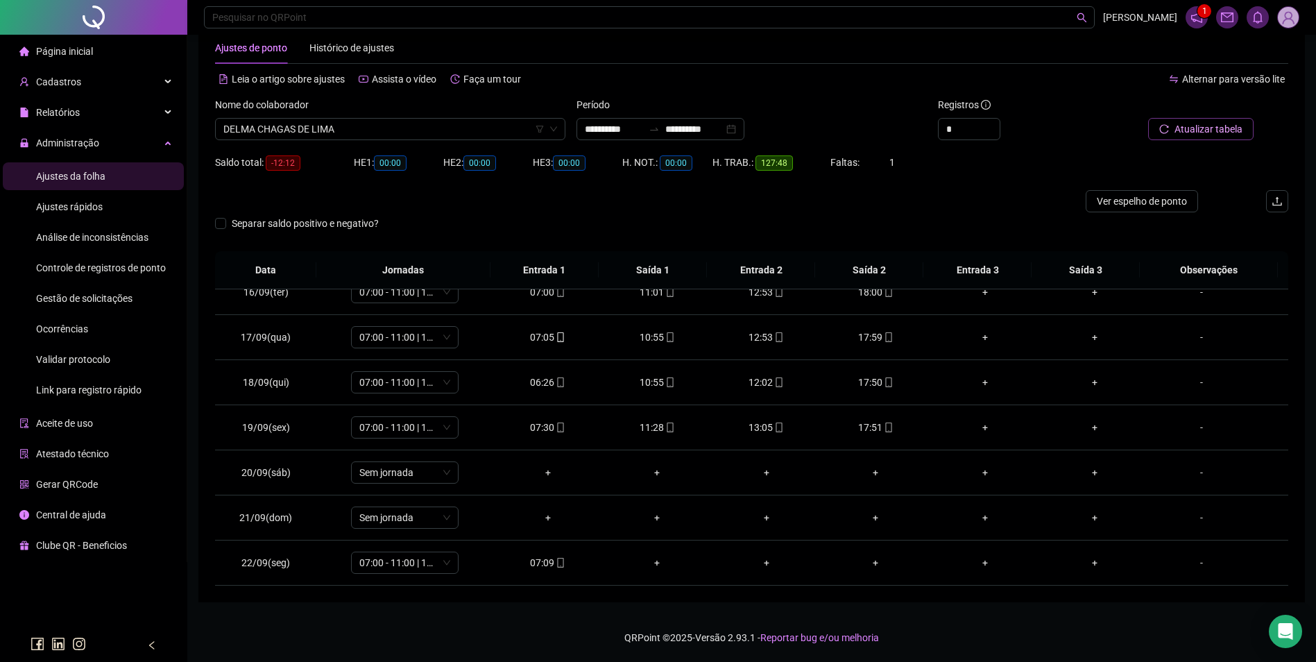
click at [1210, 121] on button "Atualizar tabela" at bounding box center [1200, 129] width 105 height 22
click at [549, 569] on div "07:09" at bounding box center [547, 562] width 87 height 15
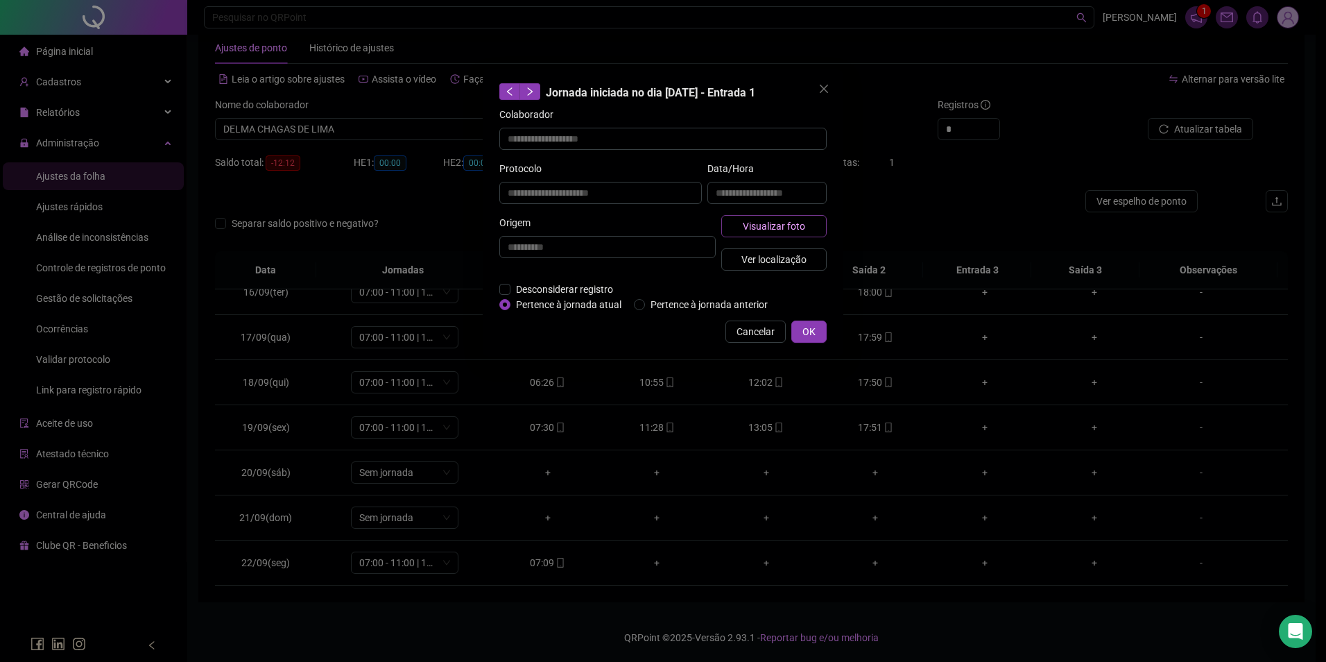
click at [780, 224] on span "Visualizar foto" at bounding box center [774, 225] width 62 height 15
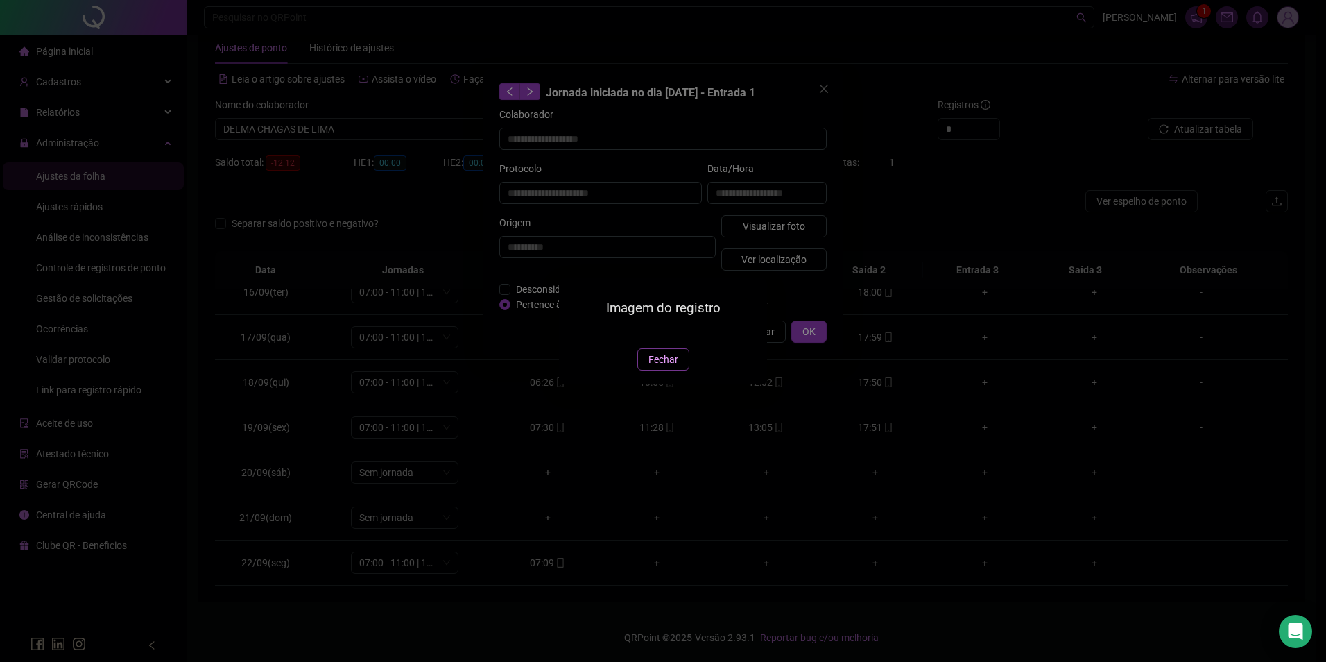
click at [669, 367] on span "Fechar" at bounding box center [664, 359] width 30 height 15
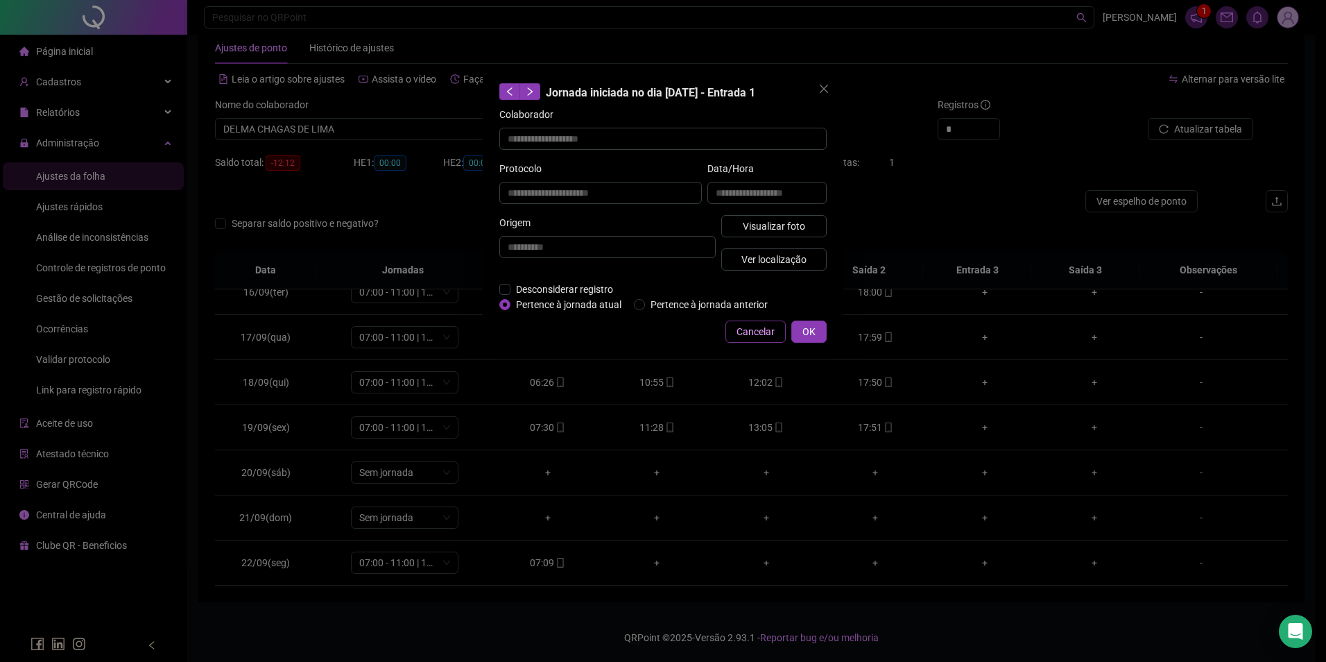
click at [744, 331] on span "Cancelar" at bounding box center [756, 331] width 38 height 15
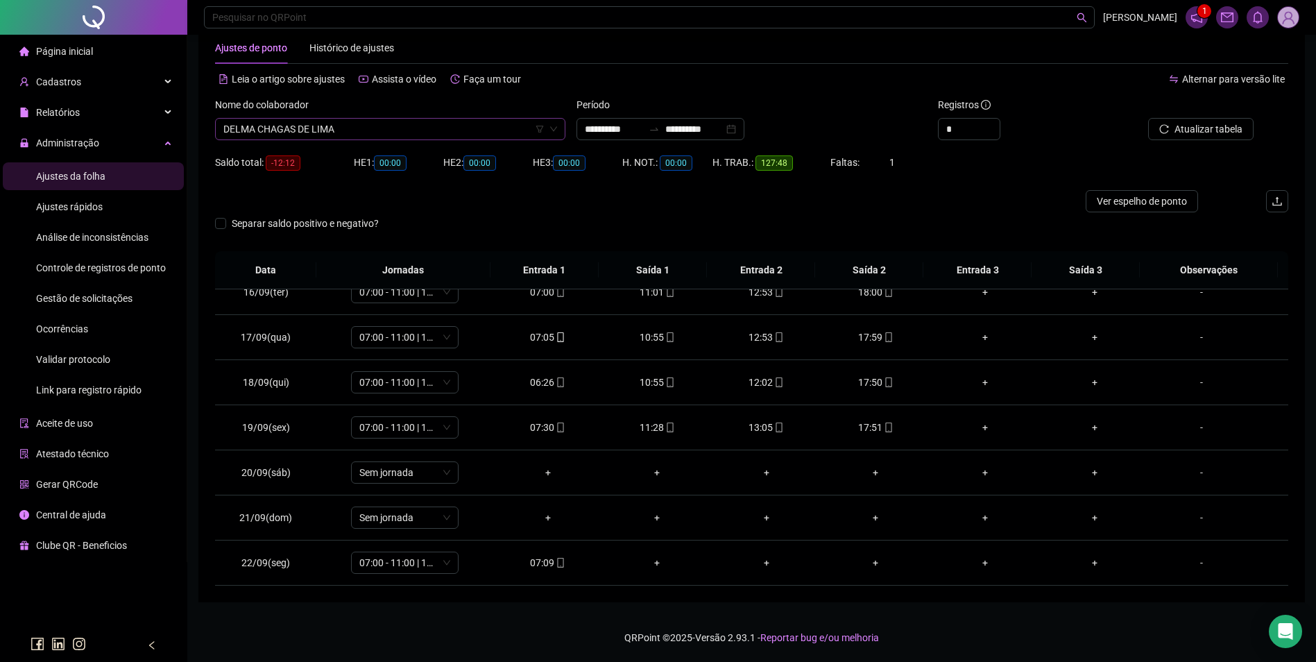
scroll to position [3507, 0]
click at [360, 135] on span "DELMA CHAGAS DE LIMA" at bounding box center [390, 129] width 334 height 21
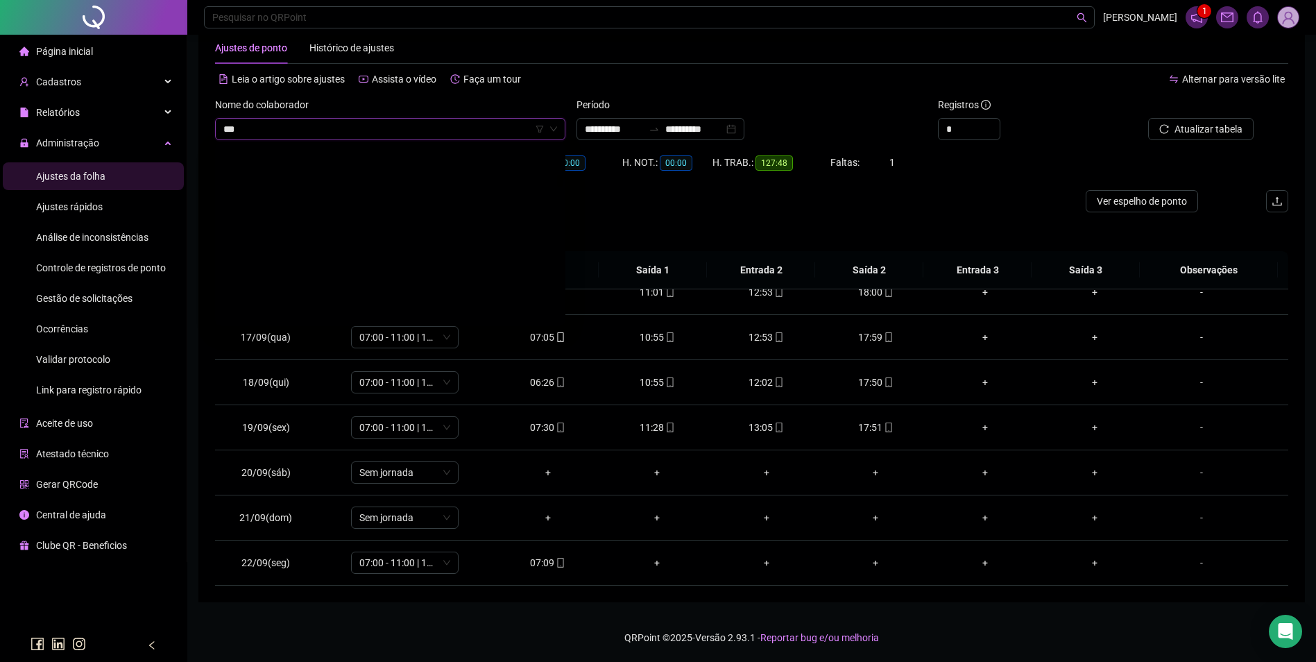
scroll to position [0, 0]
type input "********"
click at [294, 150] on div "DELZUITA NERES CIRQUEIRA" at bounding box center [390, 156] width 328 height 15
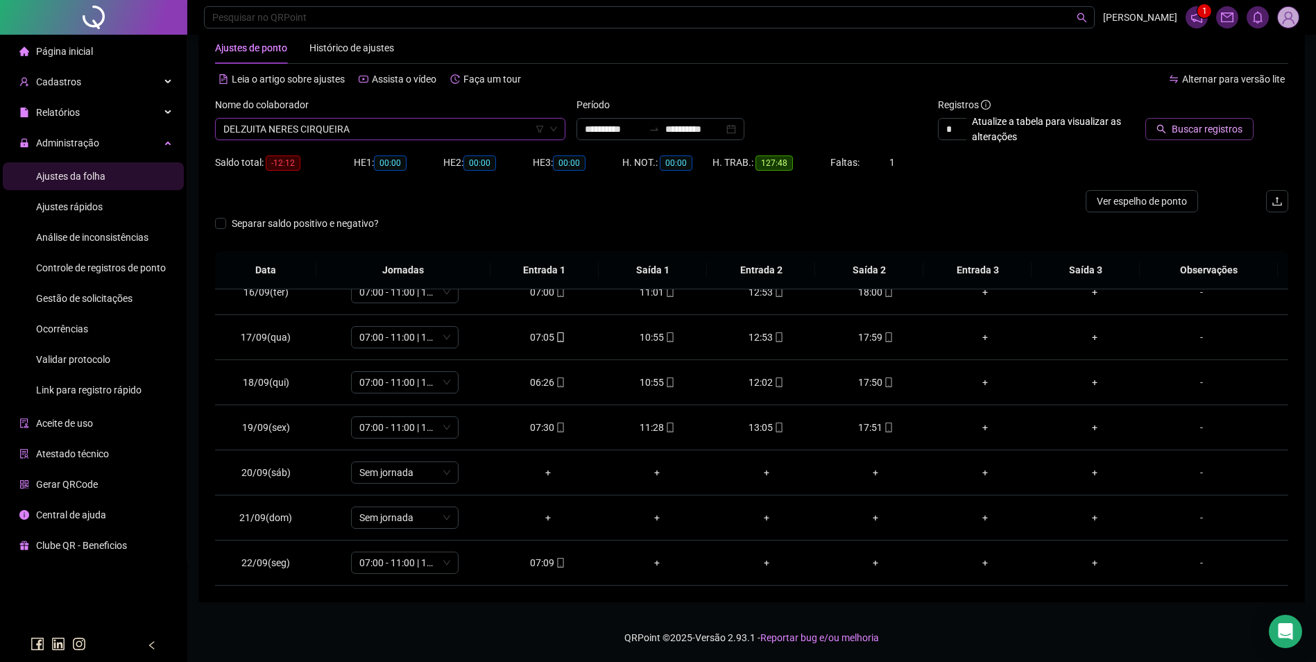
click at [1180, 134] on span "Buscar registros" at bounding box center [1207, 128] width 71 height 15
click at [546, 566] on div "05:58" at bounding box center [547, 562] width 87 height 15
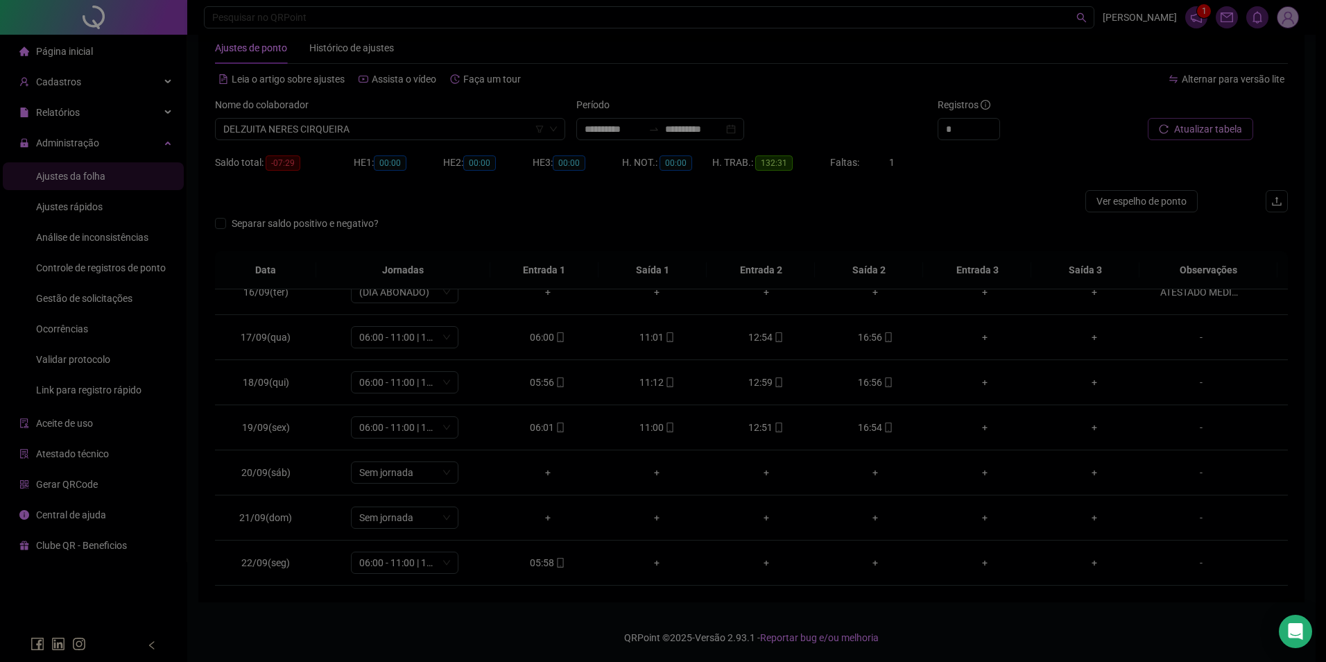
type input "**********"
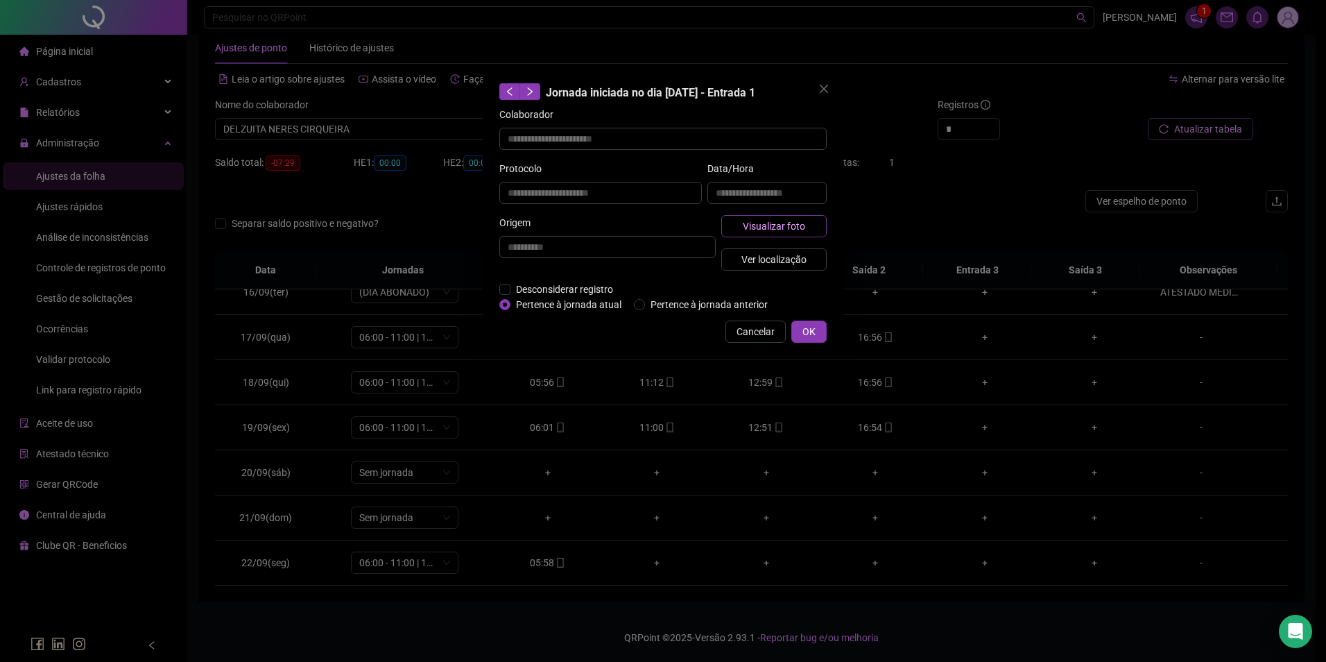
click at [744, 226] on span "Visualizar foto" at bounding box center [774, 225] width 62 height 15
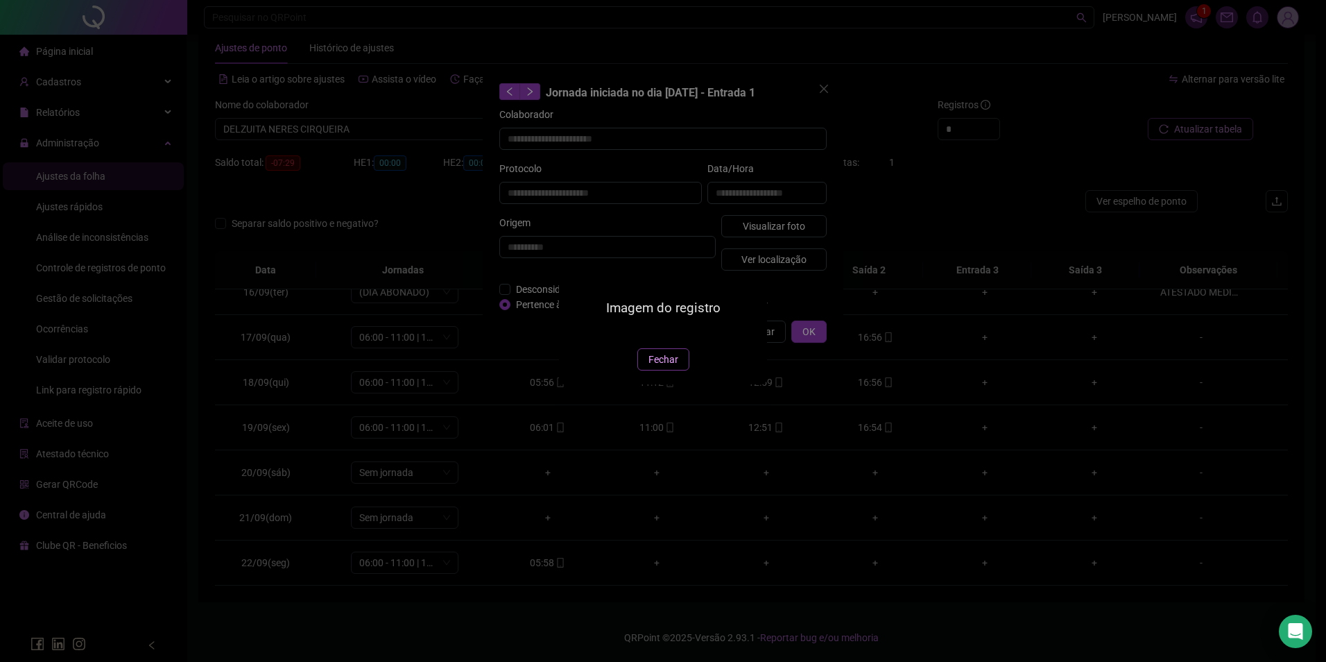
click at [670, 367] on span "Fechar" at bounding box center [664, 359] width 30 height 15
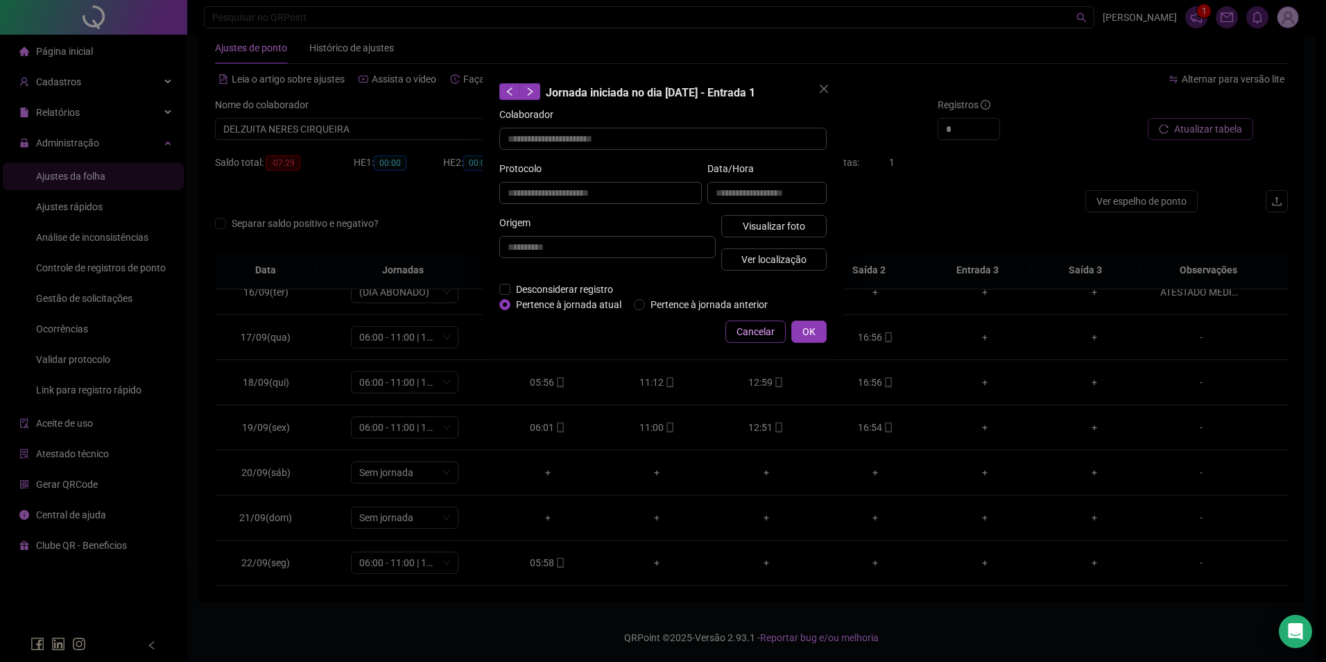
click at [748, 322] on button "Cancelar" at bounding box center [756, 331] width 60 height 22
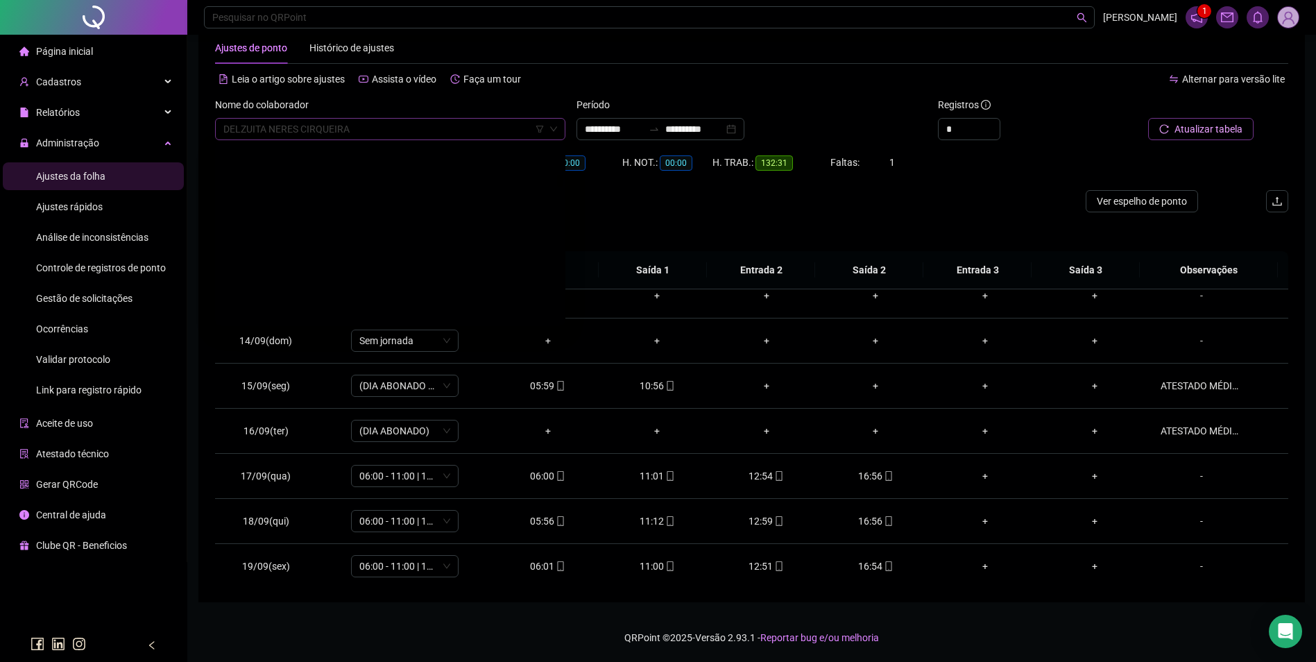
scroll to position [3529, 0]
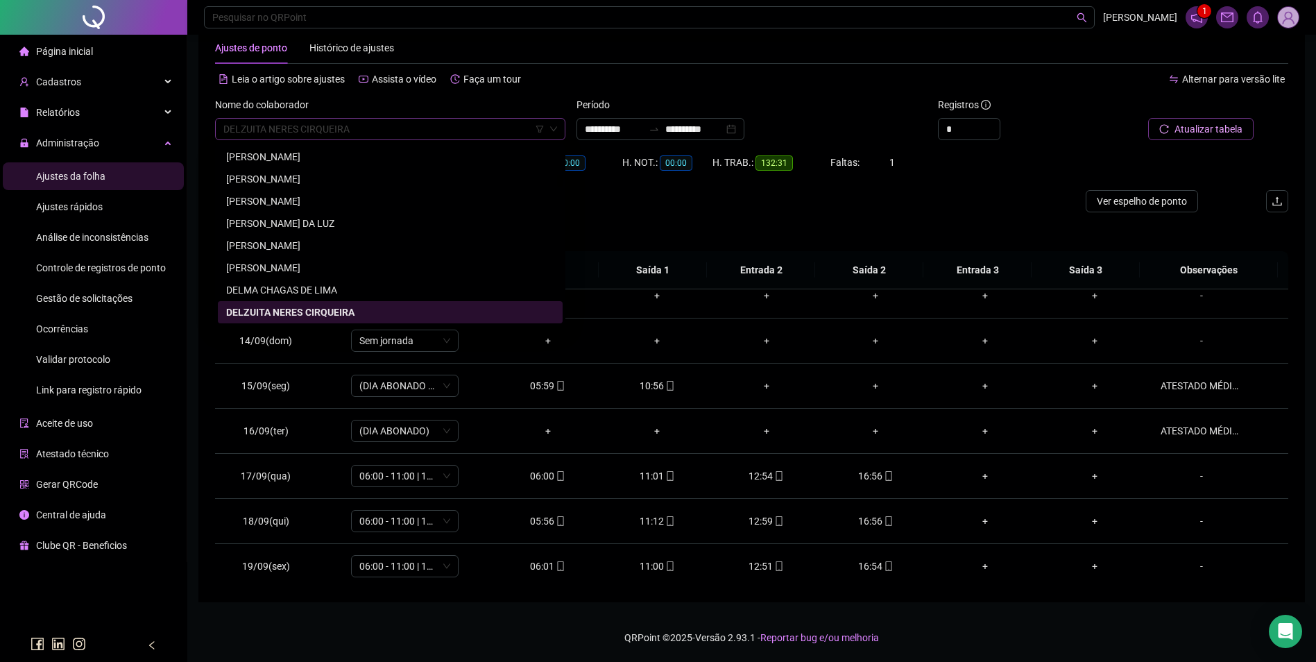
click at [409, 130] on span "DELZUITA NERES CIRQUEIRA" at bounding box center [390, 129] width 334 height 21
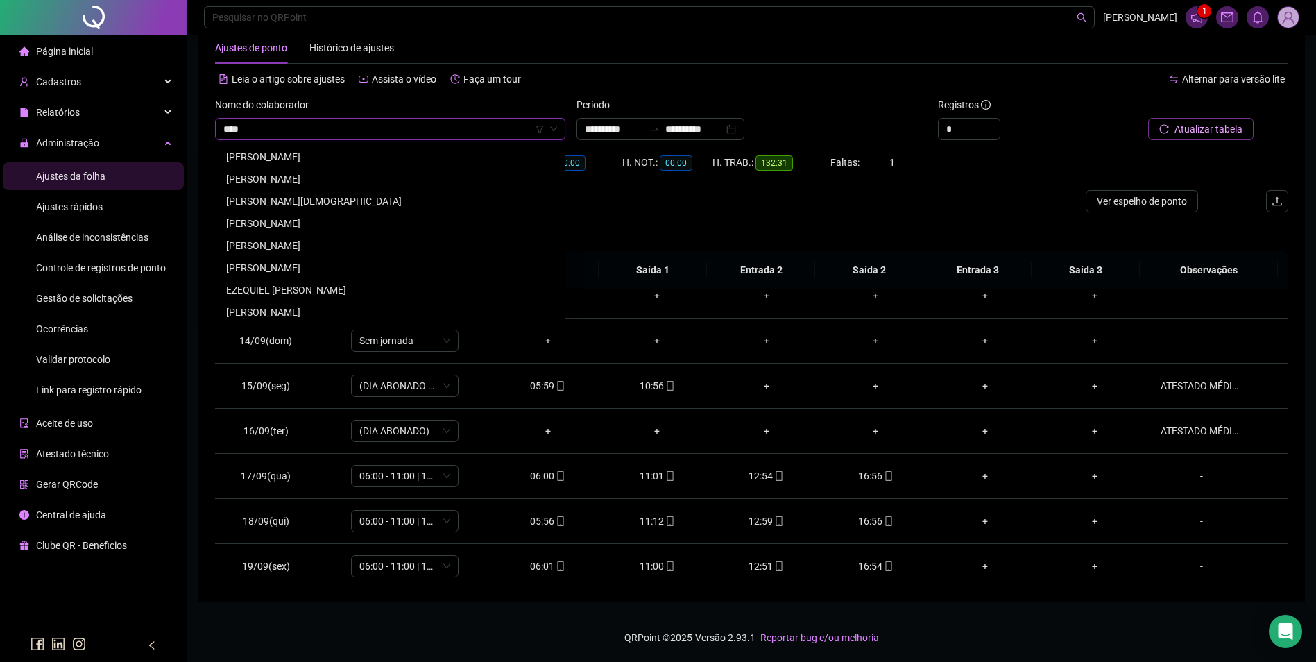
scroll to position [0, 0]
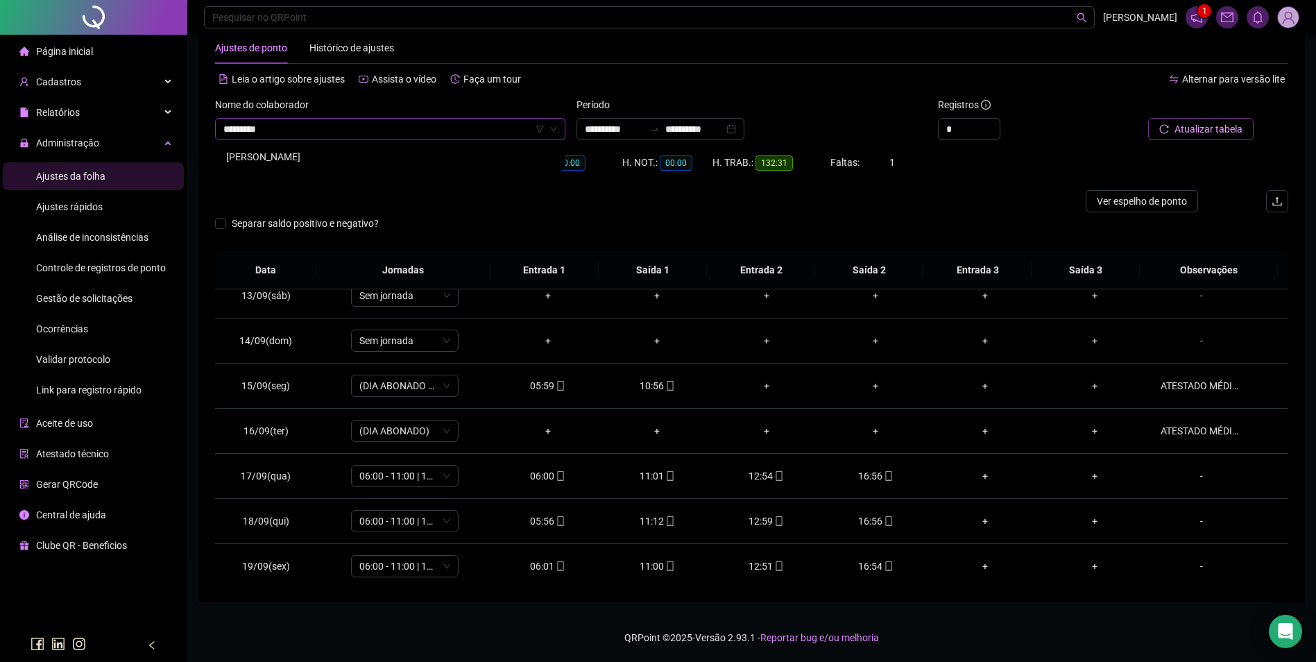
type input "**********"
click at [314, 155] on div "ELIANE DOS SANTOS ARRUDA" at bounding box center [390, 156] width 328 height 15
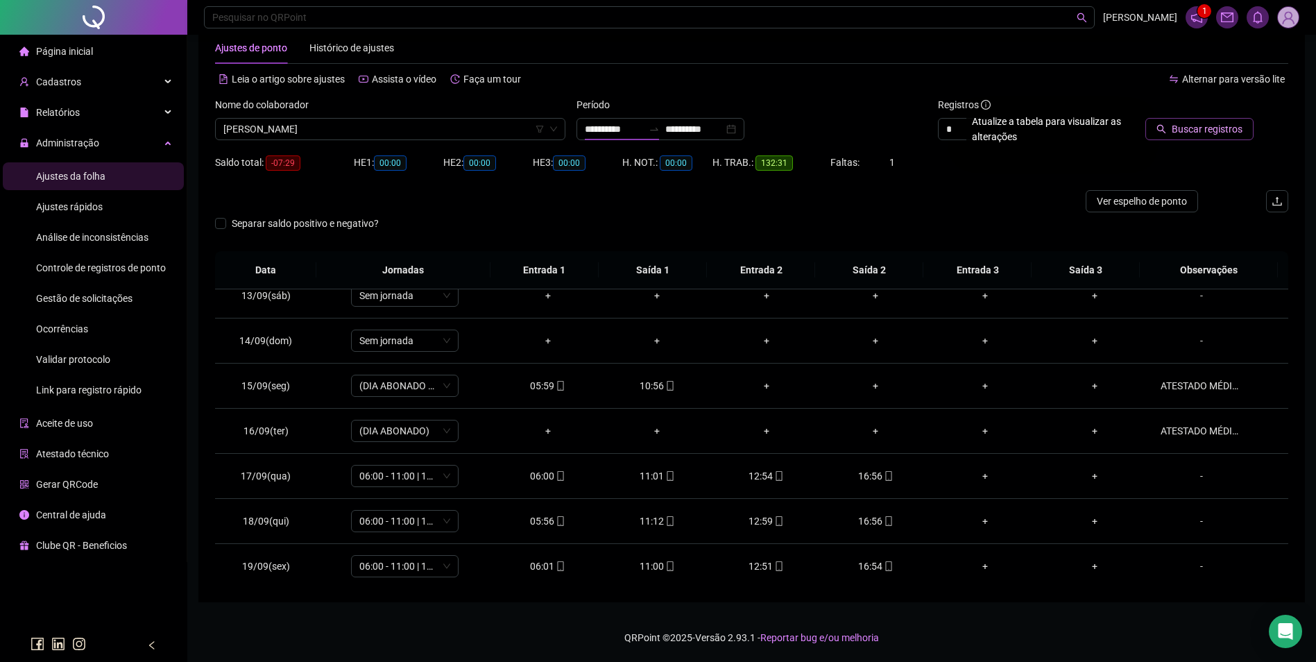
click at [1182, 118] on button "Buscar registros" at bounding box center [1199, 129] width 108 height 22
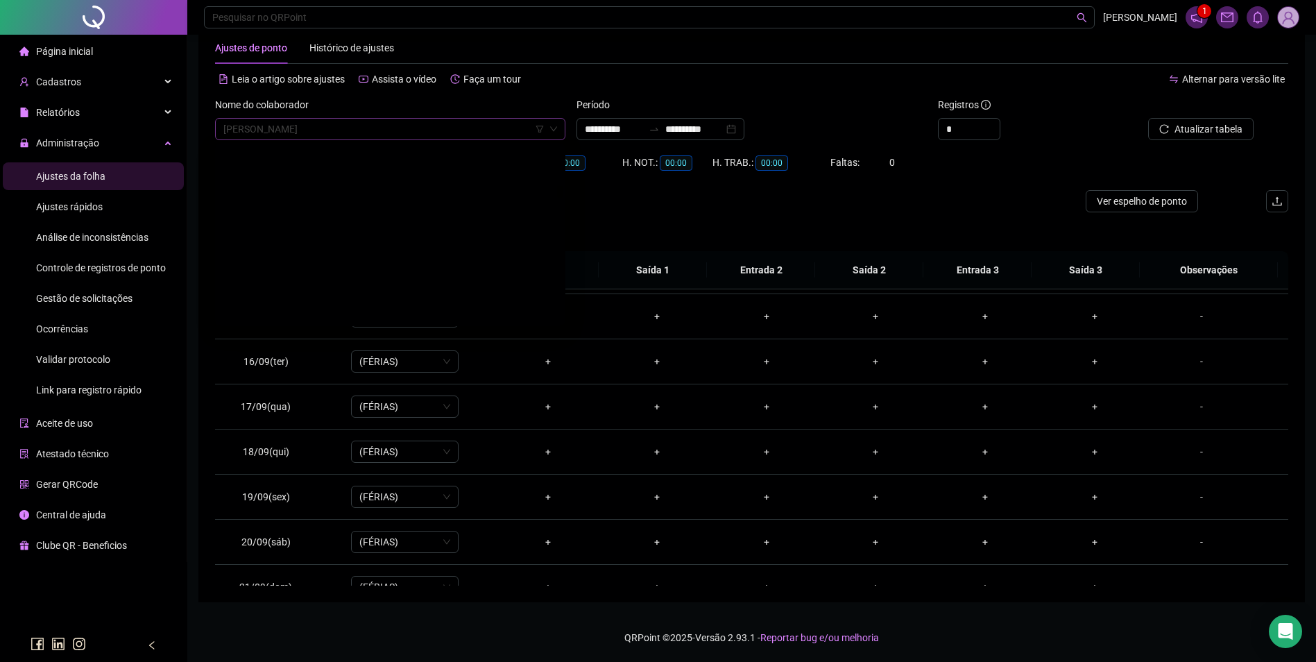
scroll to position [4905, 0]
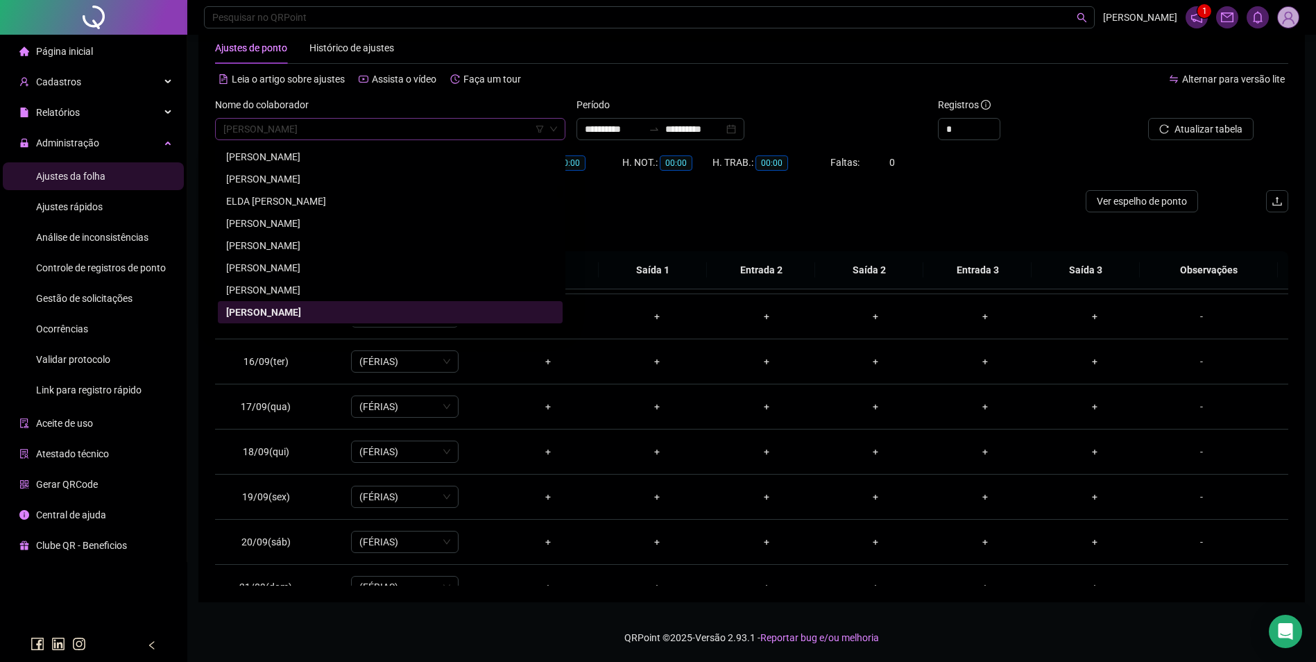
click at [391, 137] on span "ELIANE DOS SANTOS ARRUDA" at bounding box center [390, 129] width 334 height 21
click at [299, 128] on span "ELIANE DOS SANTOS ARRUDA" at bounding box center [390, 129] width 334 height 21
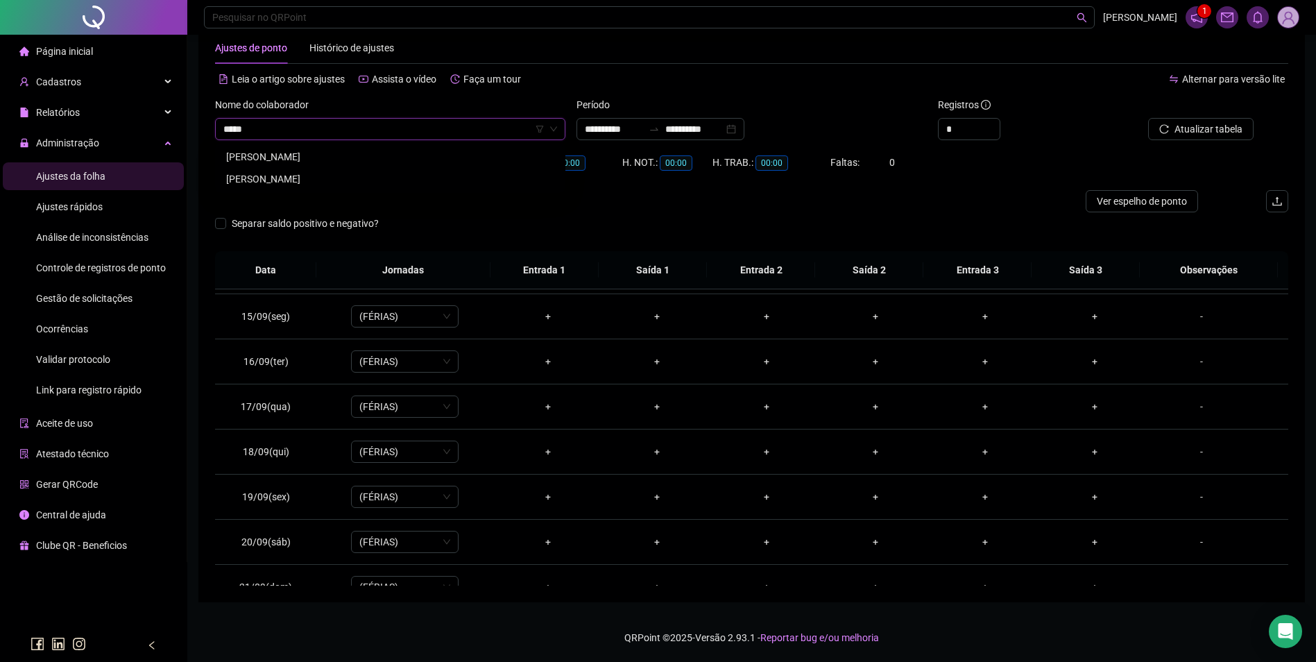
scroll to position [0, 0]
type input "******"
click at [302, 158] on div "ELIMAR BARROS DOS SANTOS" at bounding box center [390, 156] width 328 height 15
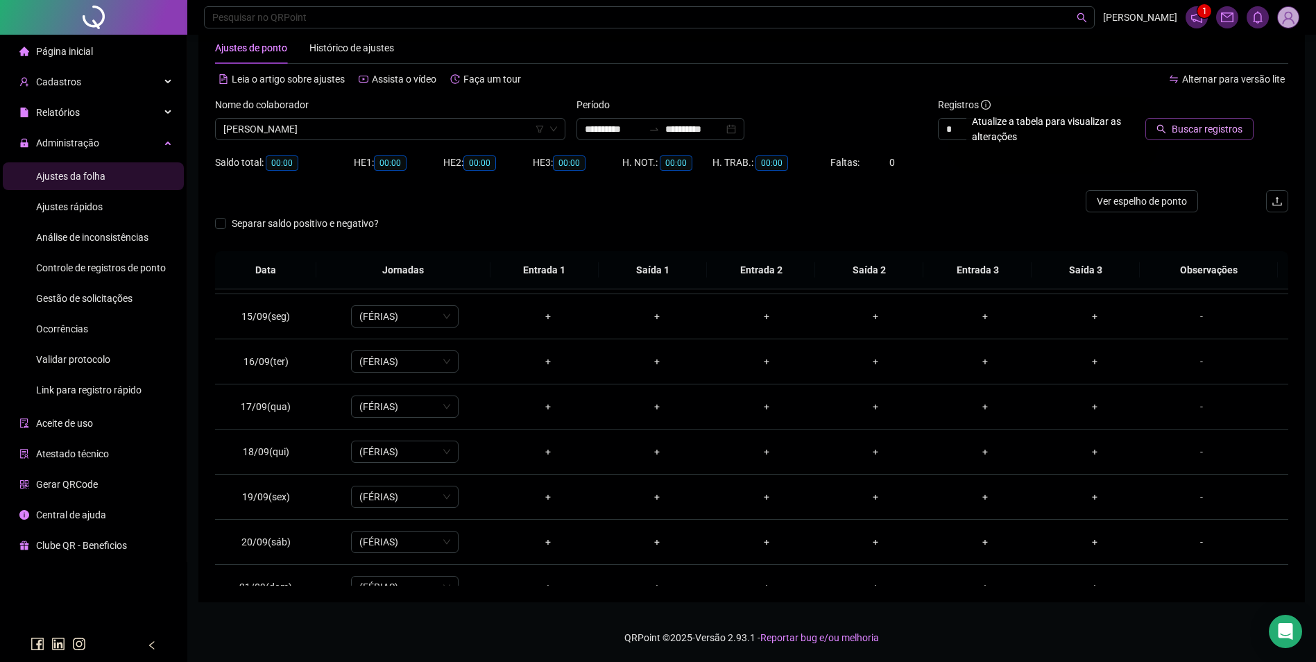
click at [1214, 135] on span "Buscar registros" at bounding box center [1207, 128] width 71 height 15
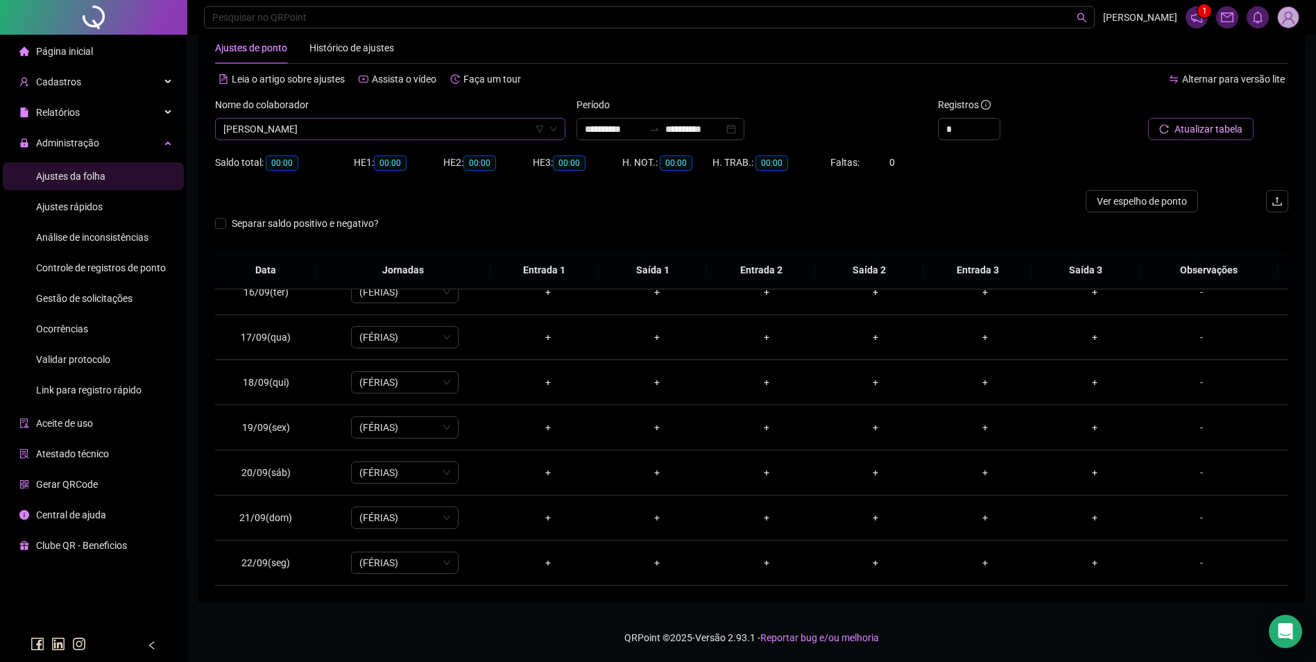
scroll to position [5016, 0]
click at [372, 133] on span "ELIMAR BARROS DOS SANTOS" at bounding box center [390, 129] width 334 height 21
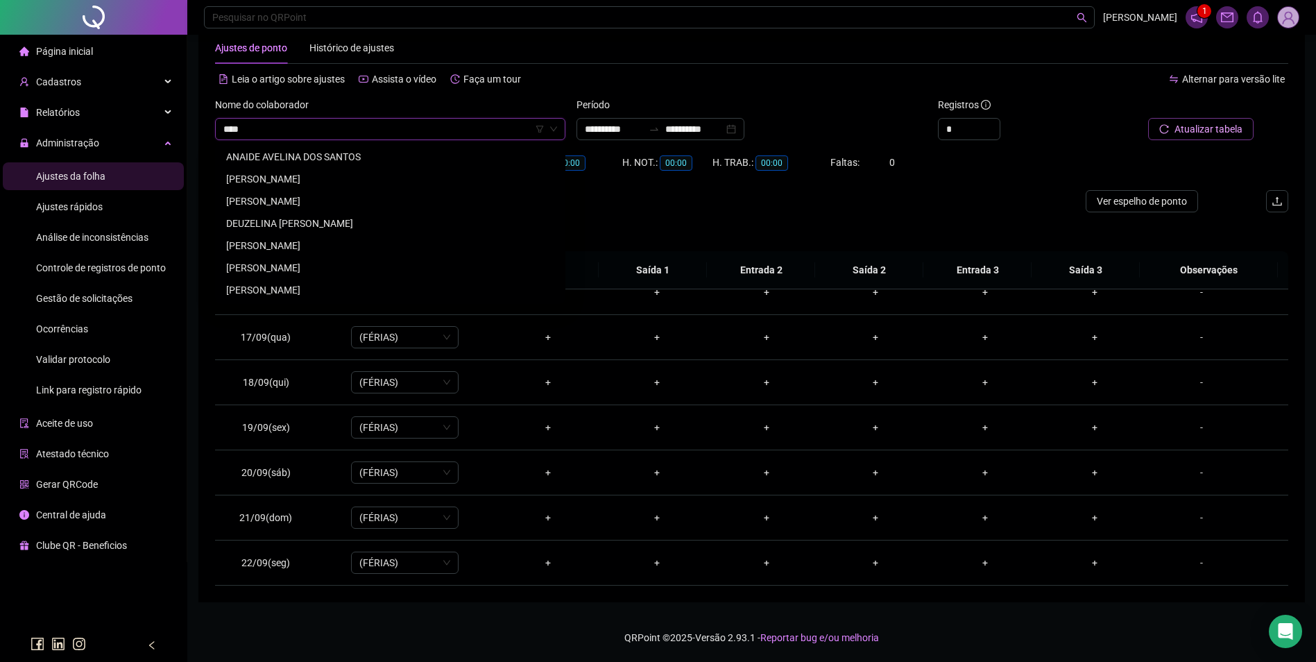
scroll to position [0, 0]
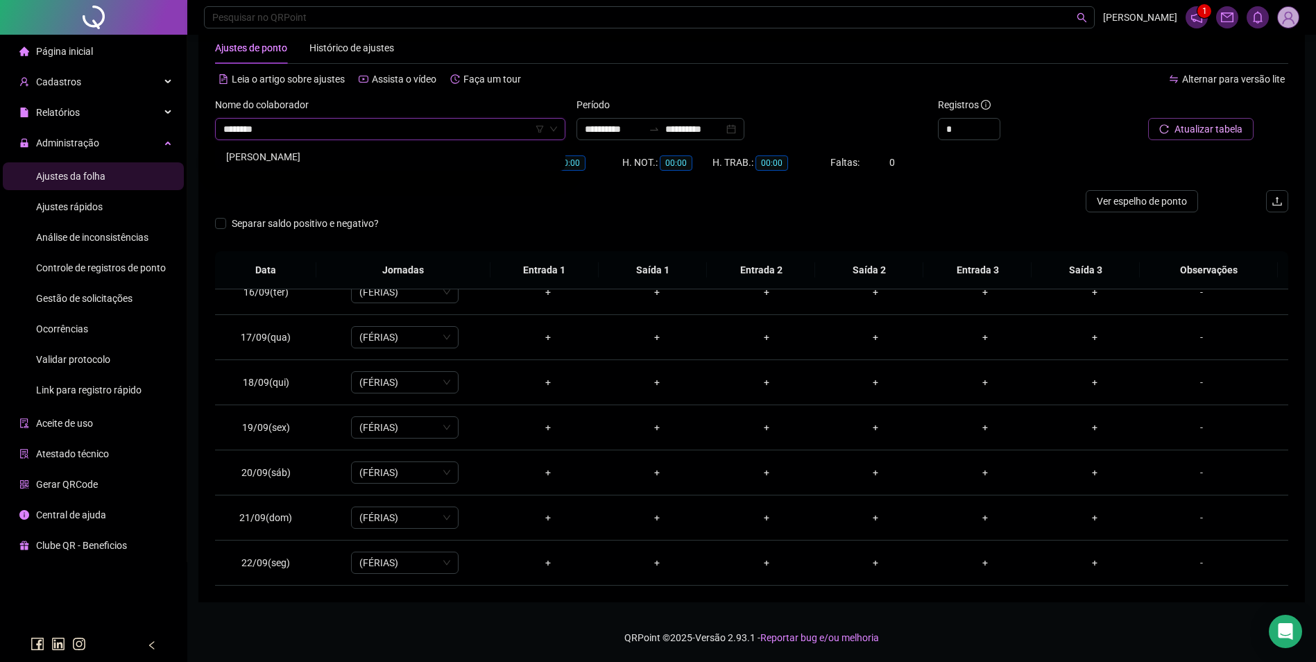
type input "********"
click at [382, 153] on div "[PERSON_NAME]" at bounding box center [390, 156] width 328 height 15
click at [1185, 129] on span "Buscar registros" at bounding box center [1207, 128] width 71 height 15
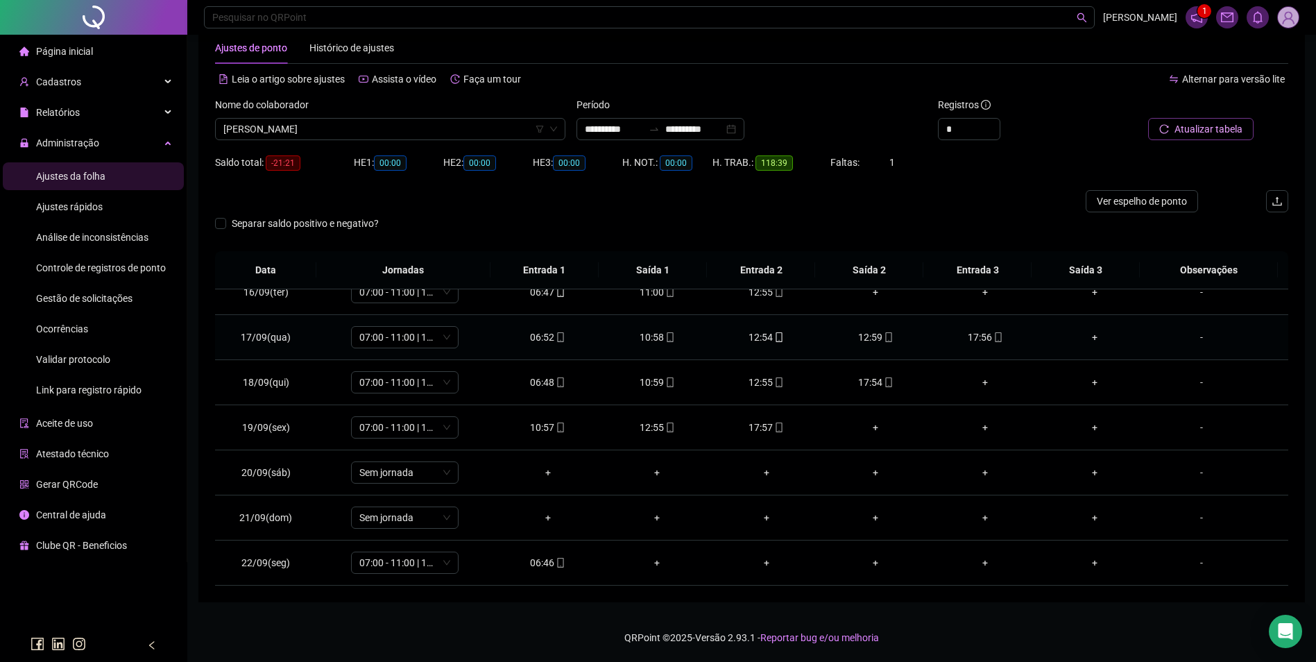
click at [884, 332] on icon "mobile" at bounding box center [889, 337] width 10 height 10
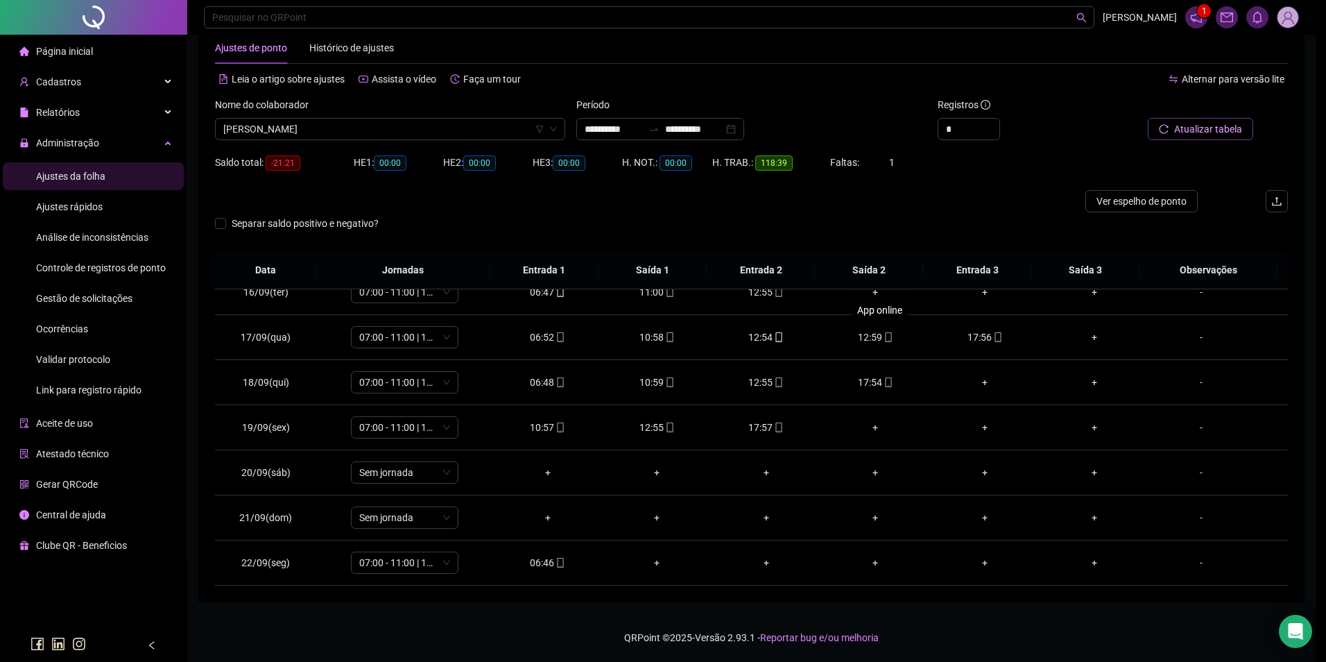
type input "**********"
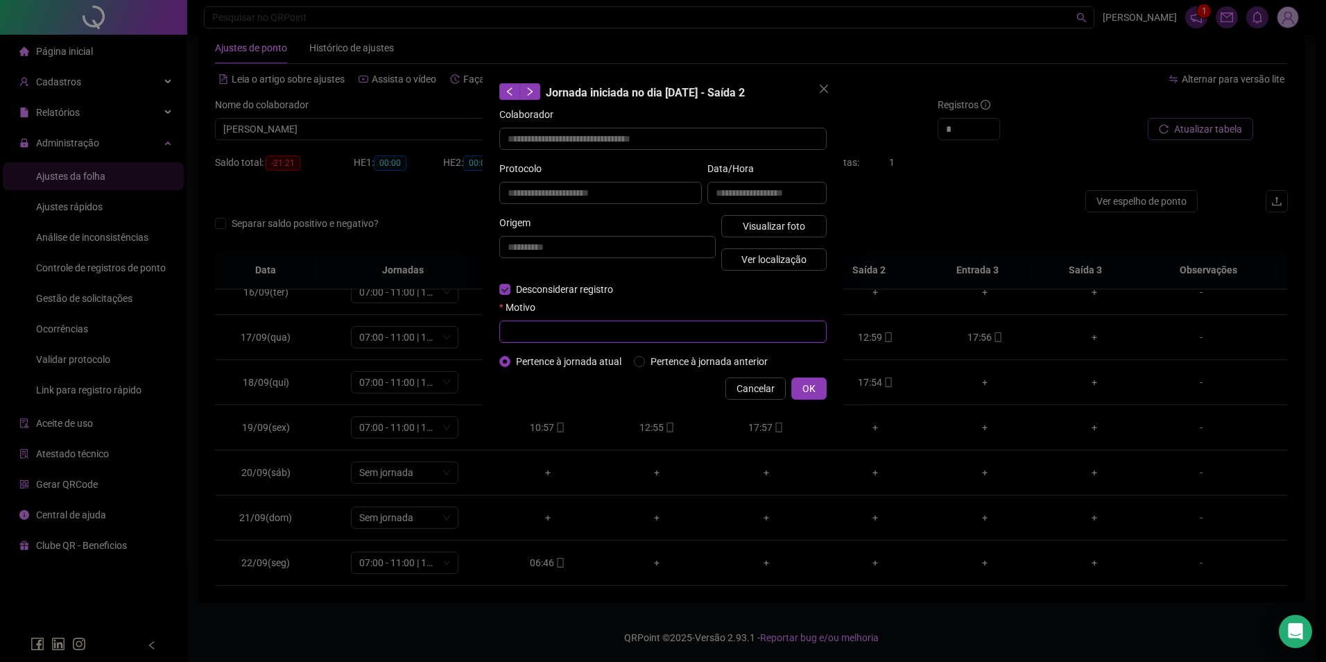
click at [551, 328] on input "text" at bounding box center [662, 331] width 327 height 22
type input "*"
click at [809, 386] on span "OK" at bounding box center [809, 388] width 13 height 15
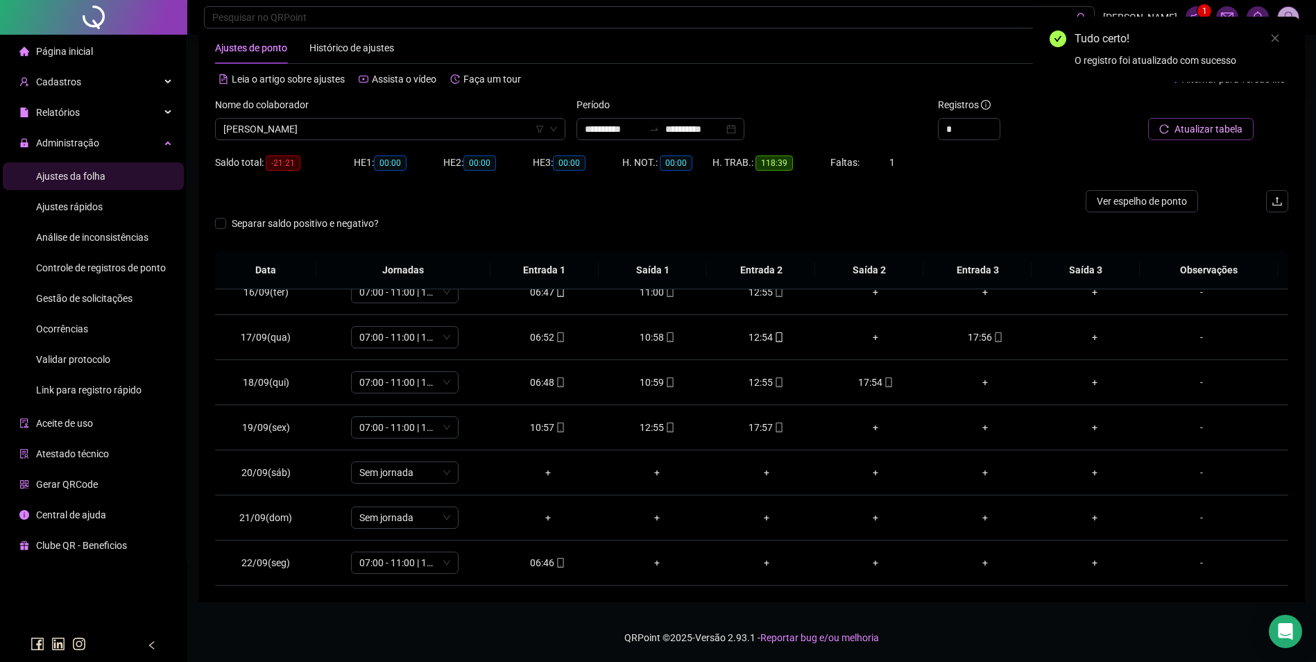
click at [1230, 130] on span "Atualizar tabela" at bounding box center [1208, 128] width 68 height 15
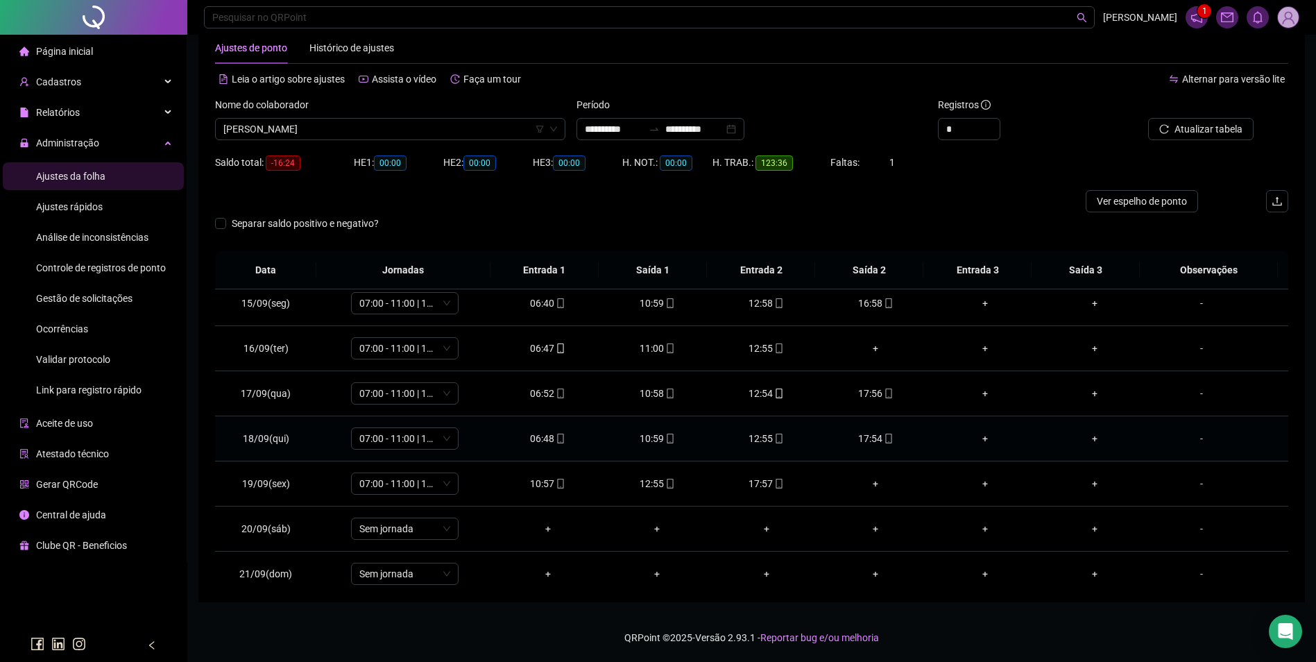
scroll to position [557, 0]
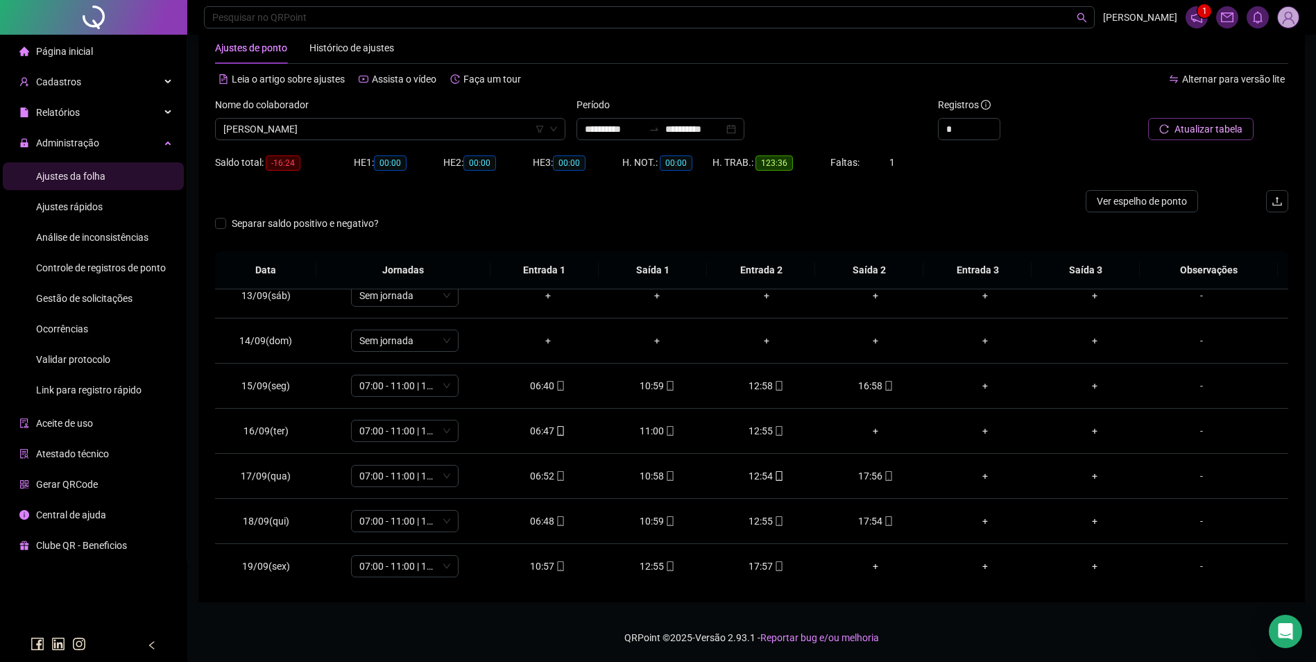
click at [1192, 135] on span "Atualizar tabela" at bounding box center [1208, 128] width 68 height 15
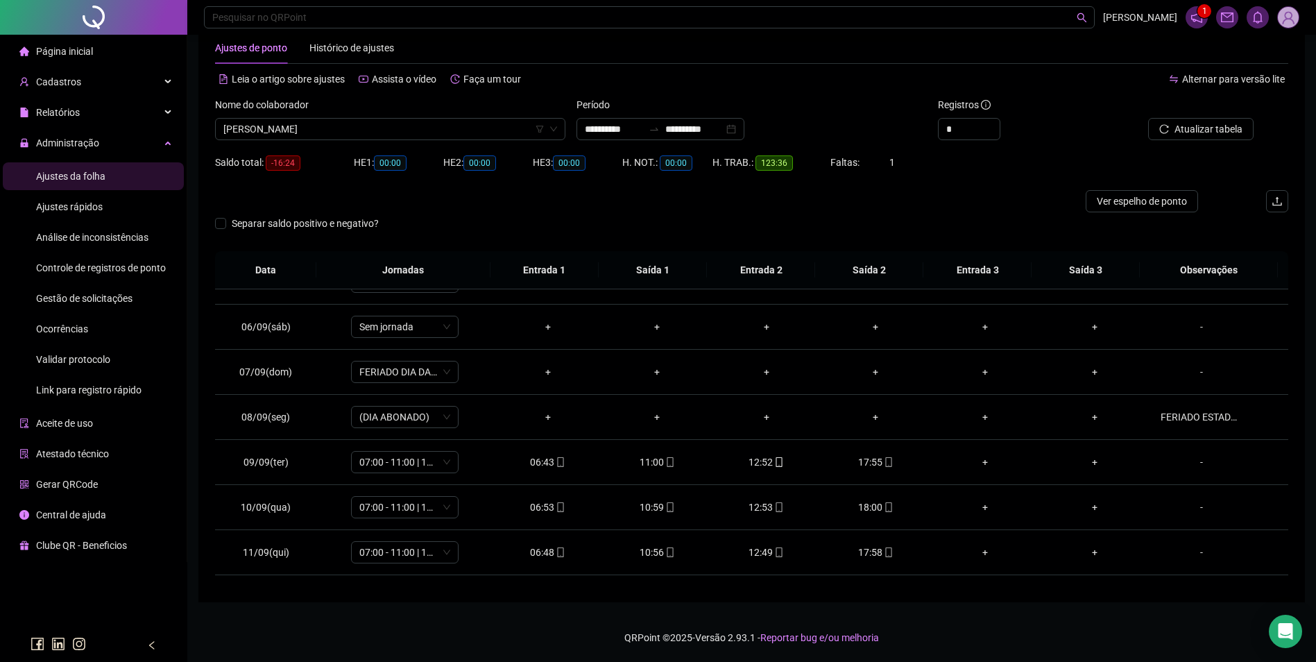
scroll to position [696, 0]
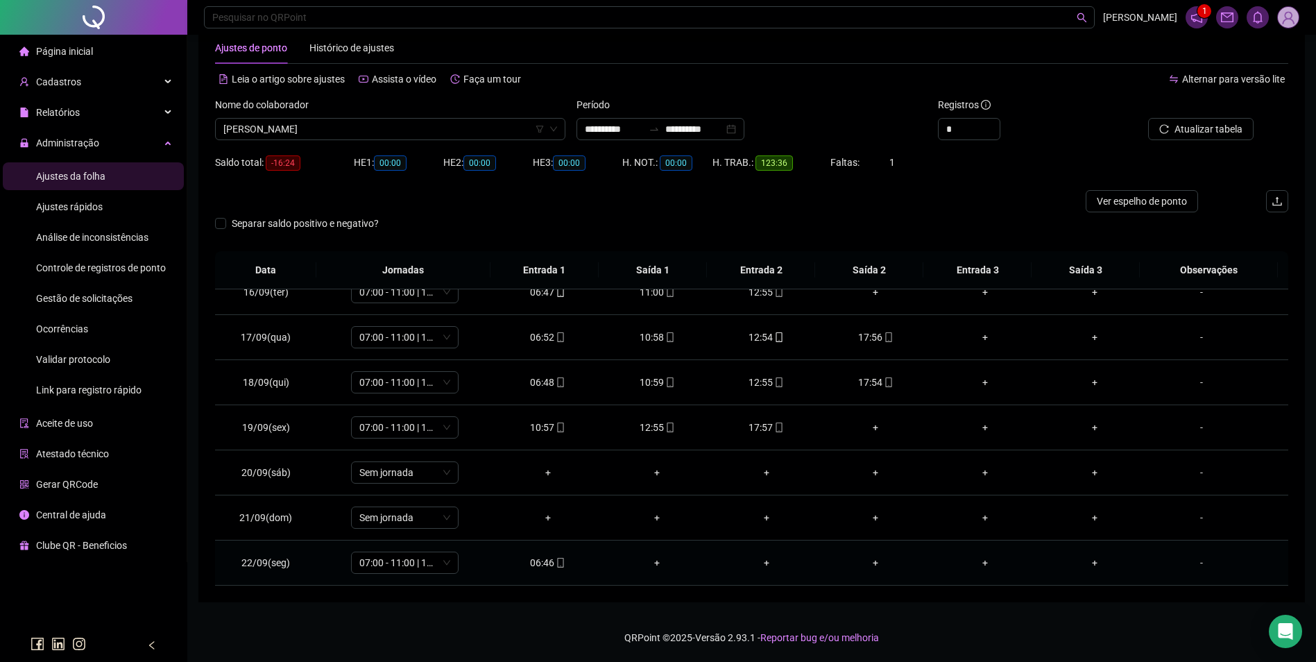
click at [551, 572] on td "06:46" at bounding box center [548, 562] width 110 height 45
click at [554, 567] on span "mobile" at bounding box center [559, 563] width 11 height 10
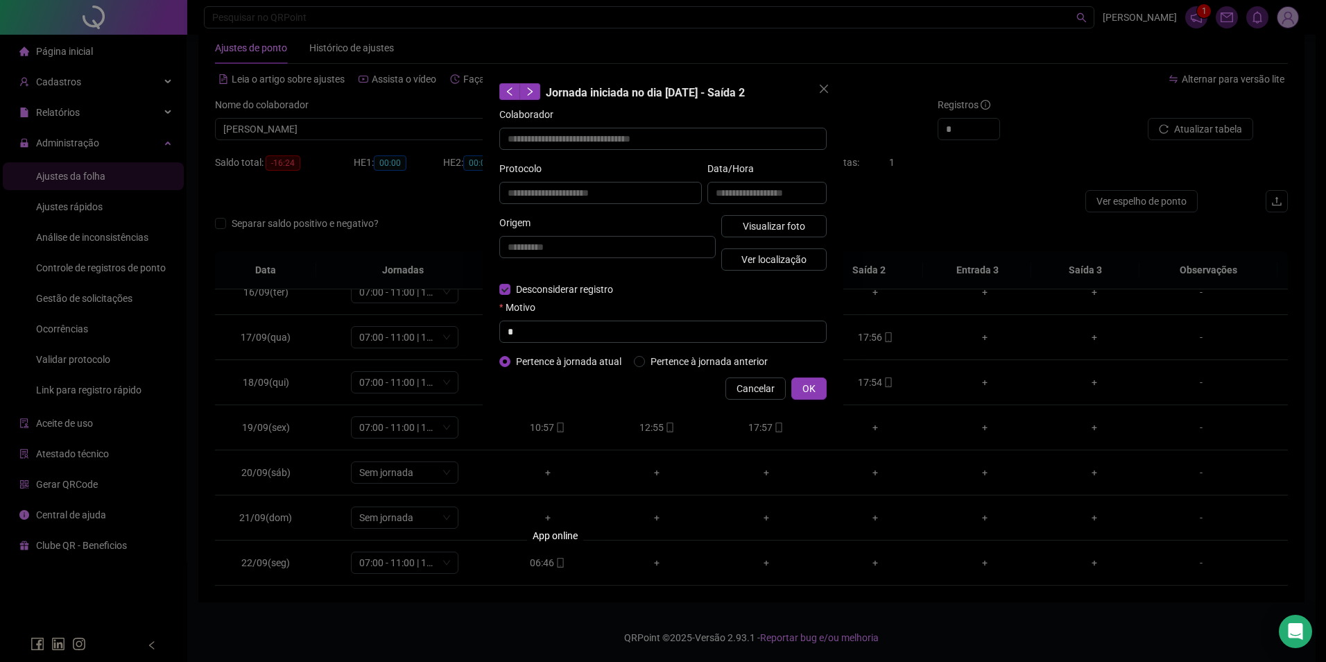
type input "**********"
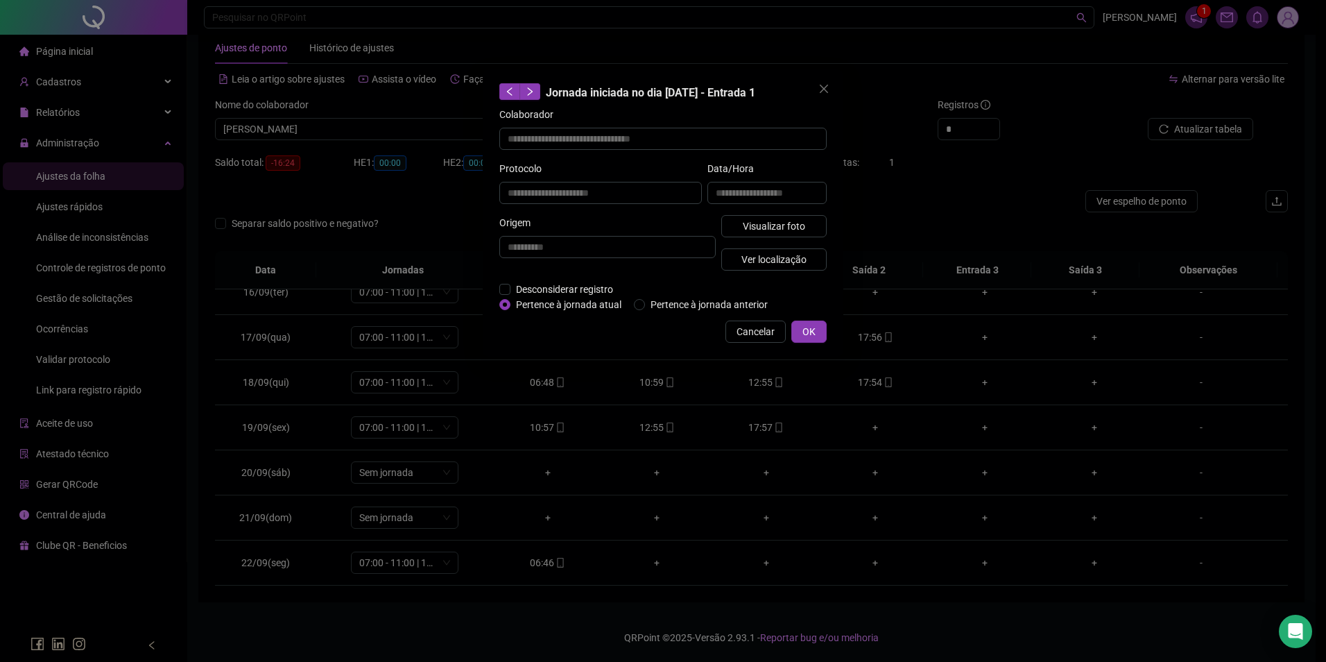
click at [782, 211] on div "**********" at bounding box center [767, 188] width 125 height 54
click at [782, 220] on span "Visualizar foto" at bounding box center [774, 225] width 62 height 15
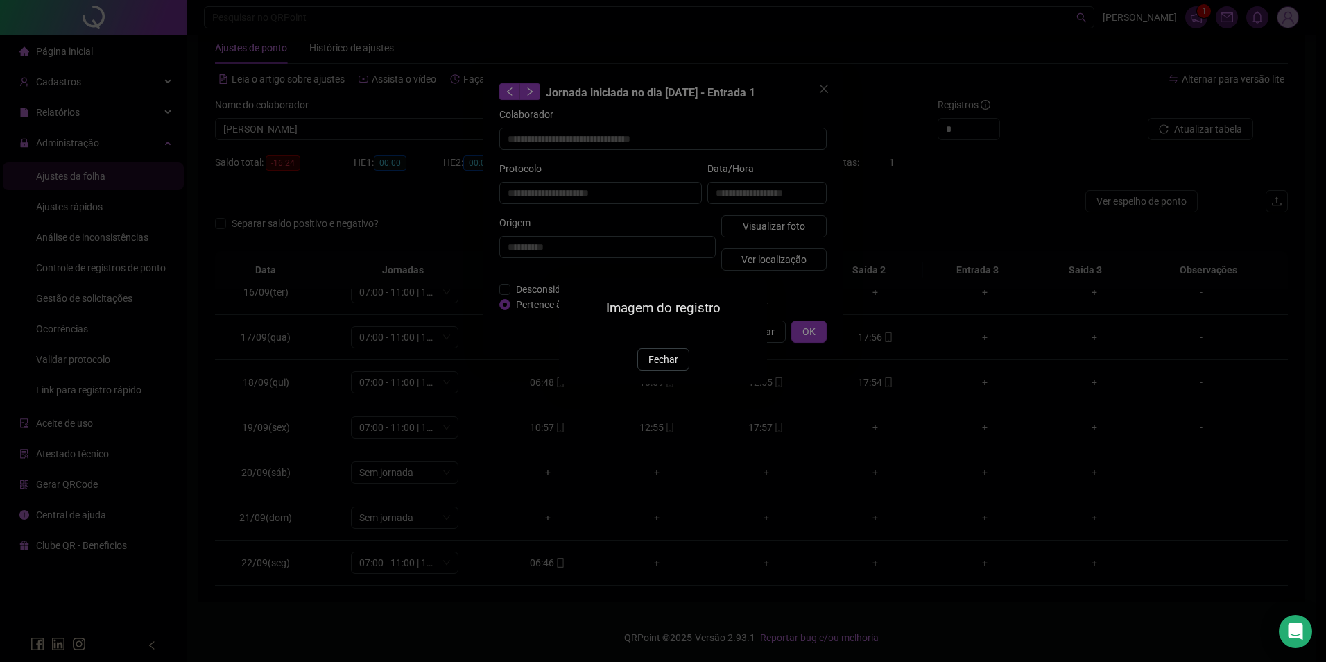
click at [576, 333] on img at bounding box center [576, 333] width 0 height 0
click at [642, 370] on button "Fechar" at bounding box center [663, 359] width 52 height 22
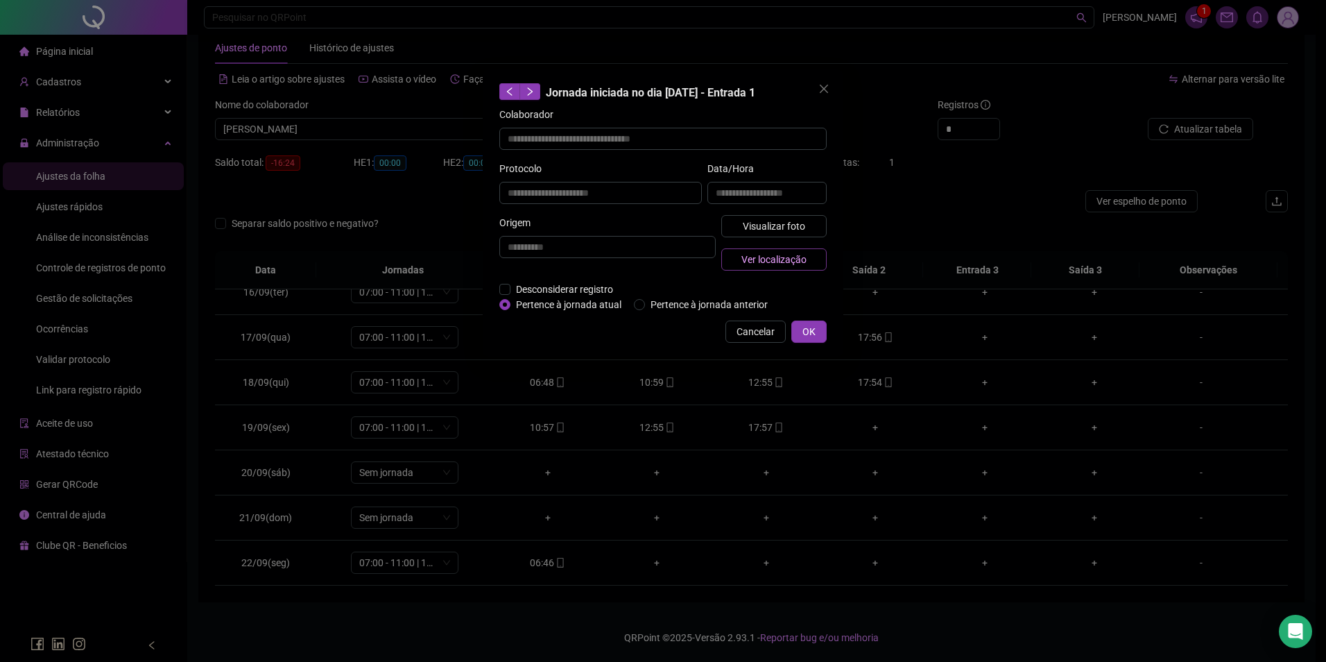
click at [807, 255] on button "Ver localização" at bounding box center [773, 259] width 105 height 22
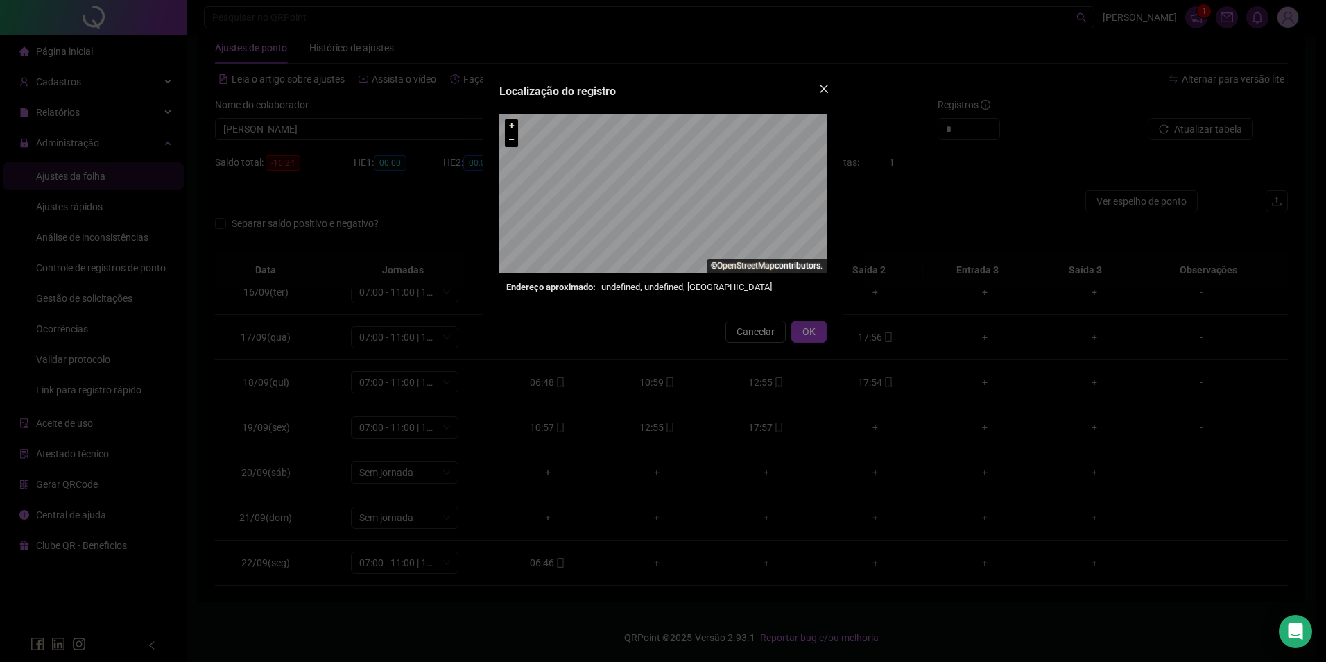
click at [823, 83] on button "Close" at bounding box center [824, 89] width 22 height 22
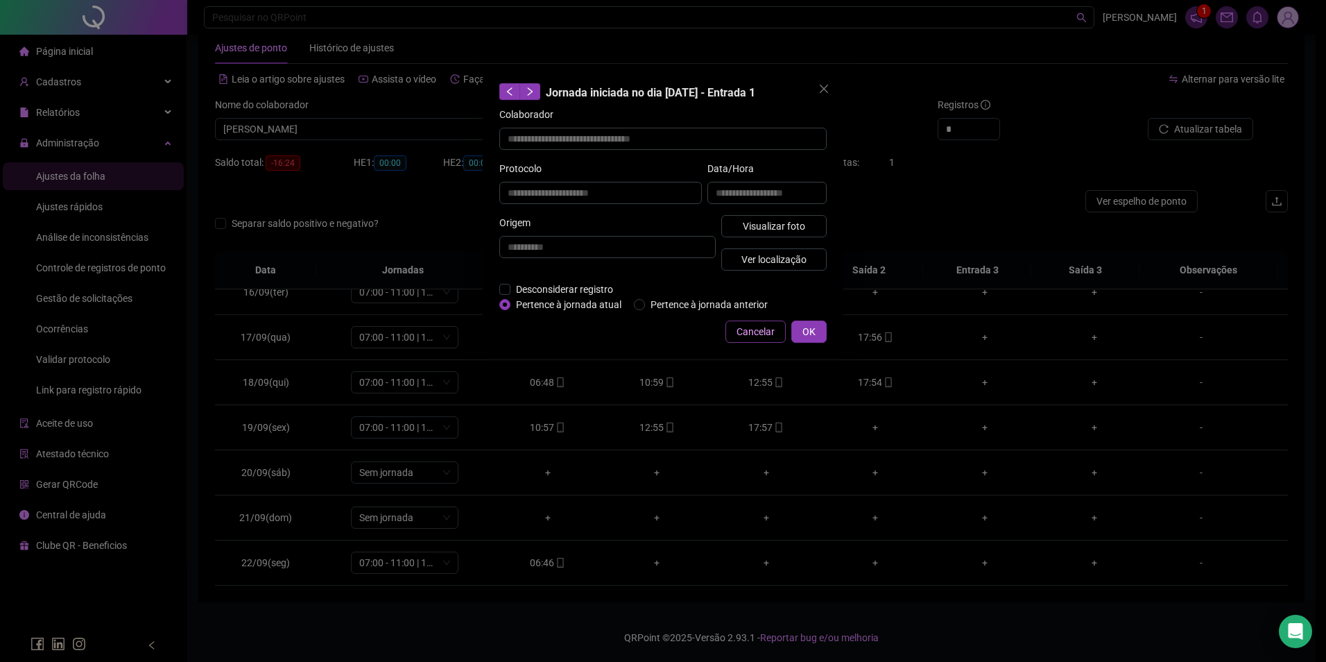
click at [739, 323] on button "Cancelar" at bounding box center [756, 331] width 60 height 22
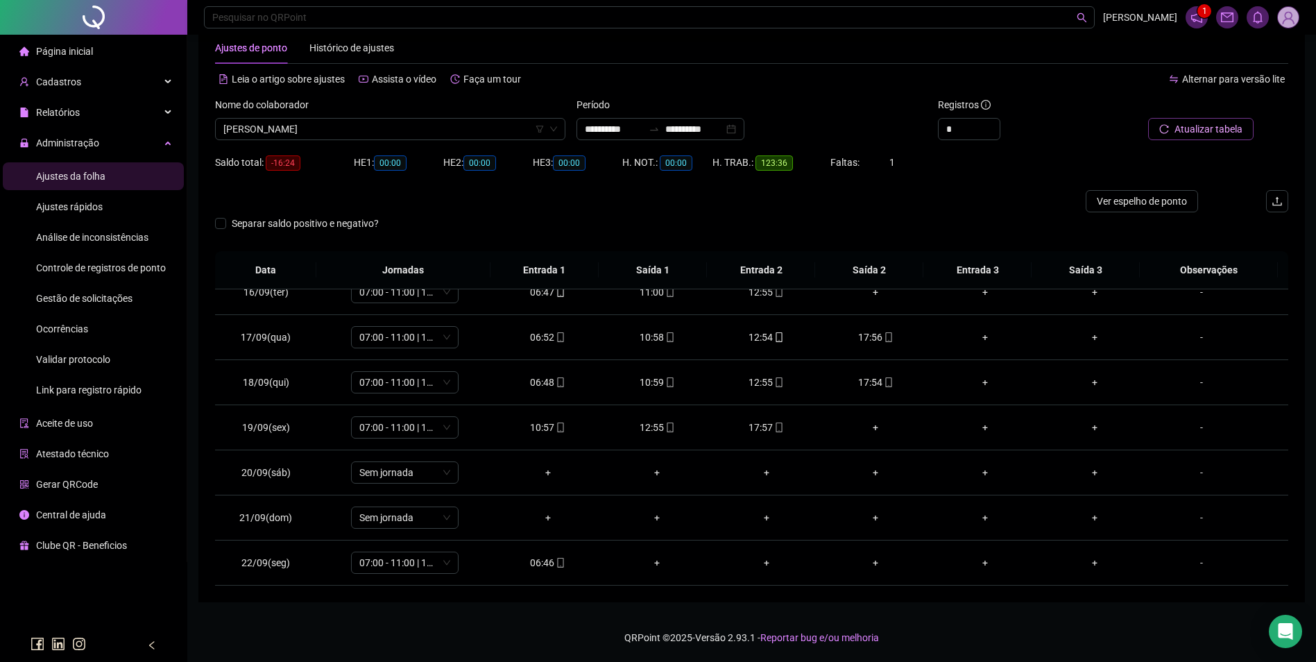
click at [1193, 128] on span "Atualizar tabela" at bounding box center [1208, 128] width 68 height 15
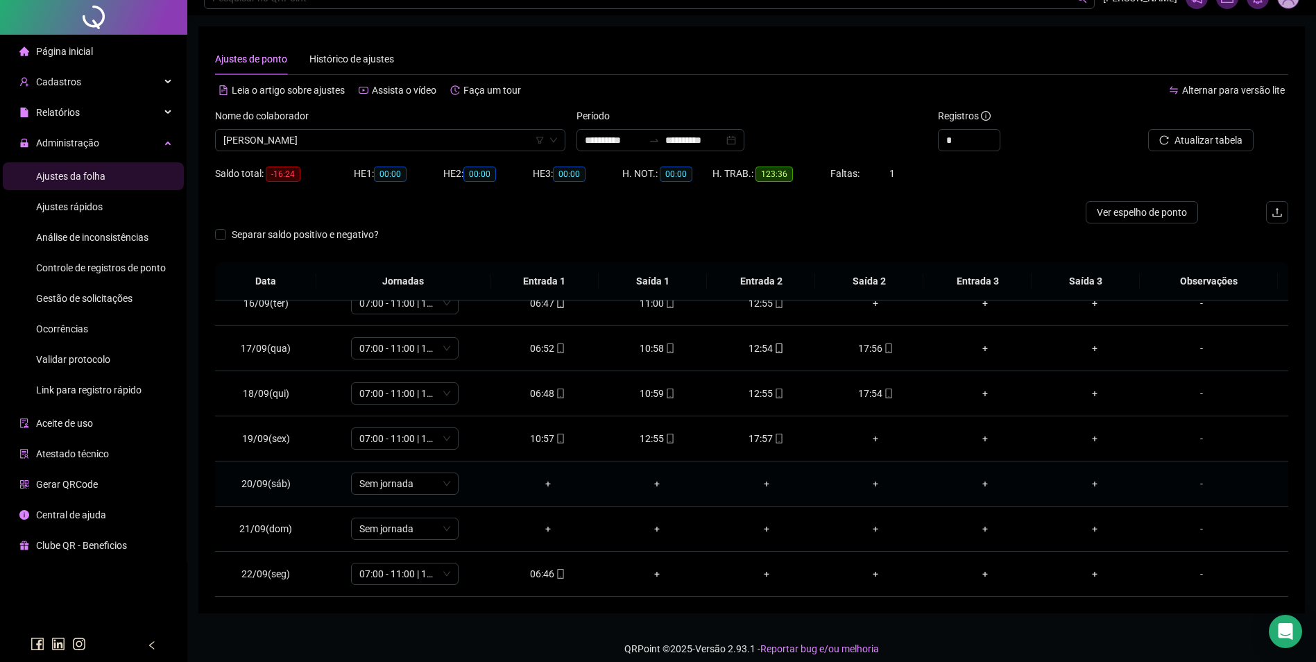
scroll to position [31, 0]
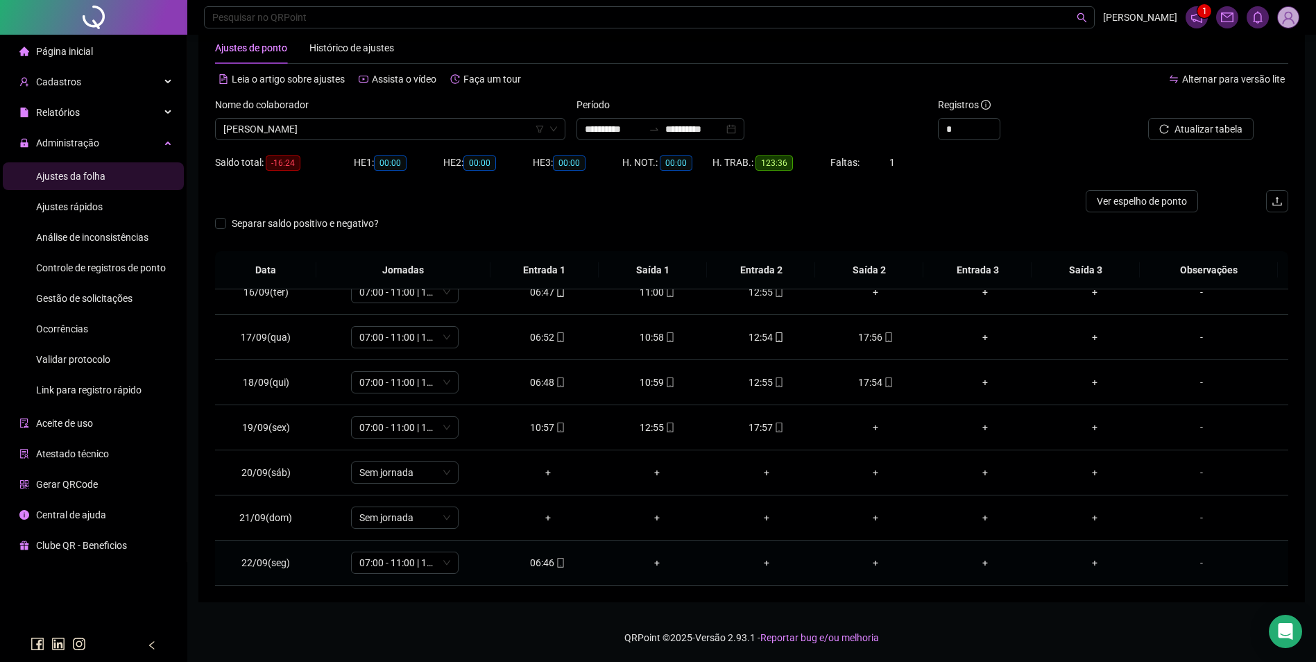
drag, startPoint x: 566, startPoint y: 558, endPoint x: 545, endPoint y: 563, distance: 21.4
click at [565, 558] on div "06:46" at bounding box center [547, 562] width 87 height 15
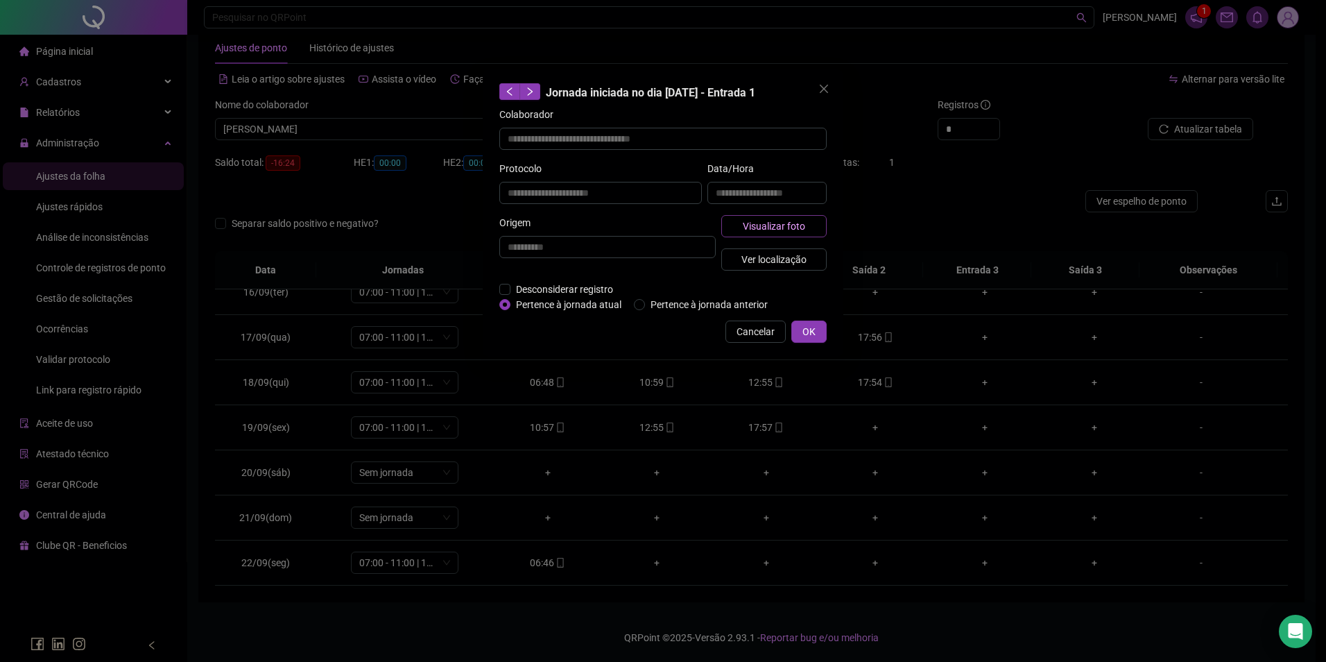
click at [757, 230] on span "Visualizar foto" at bounding box center [774, 225] width 62 height 15
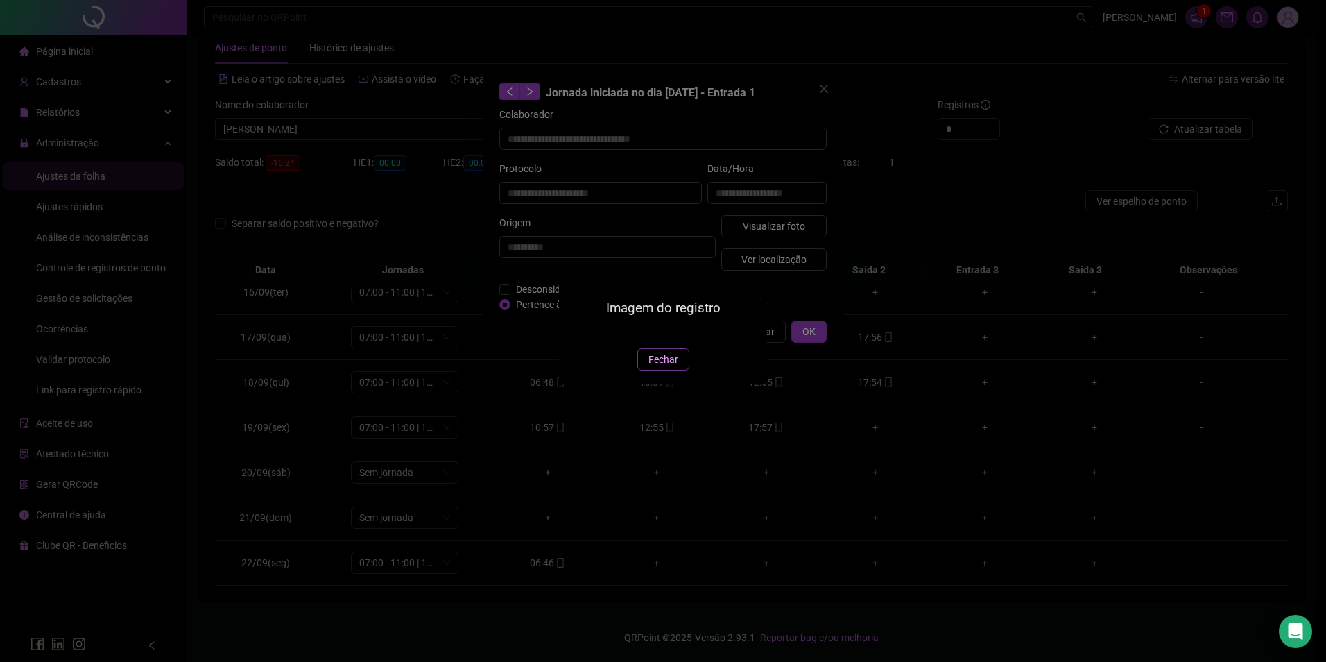
click at [668, 367] on span "Fechar" at bounding box center [664, 359] width 30 height 15
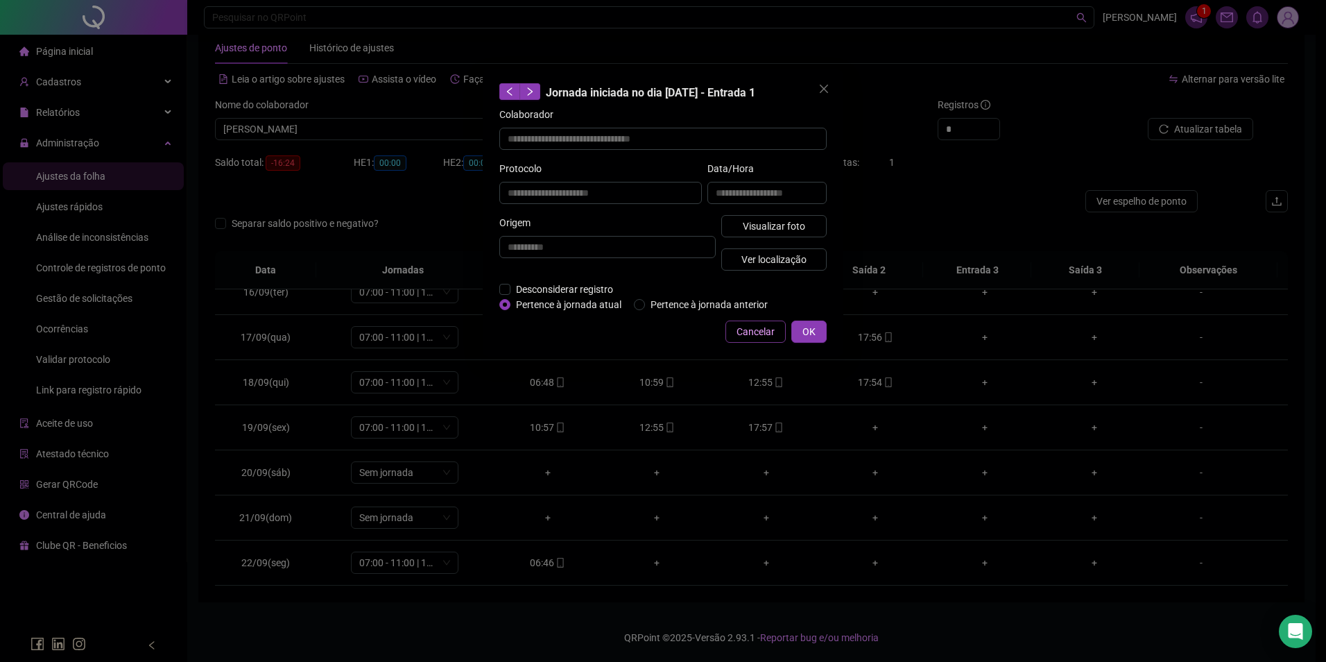
click at [757, 320] on button "Cancelar" at bounding box center [756, 331] width 60 height 22
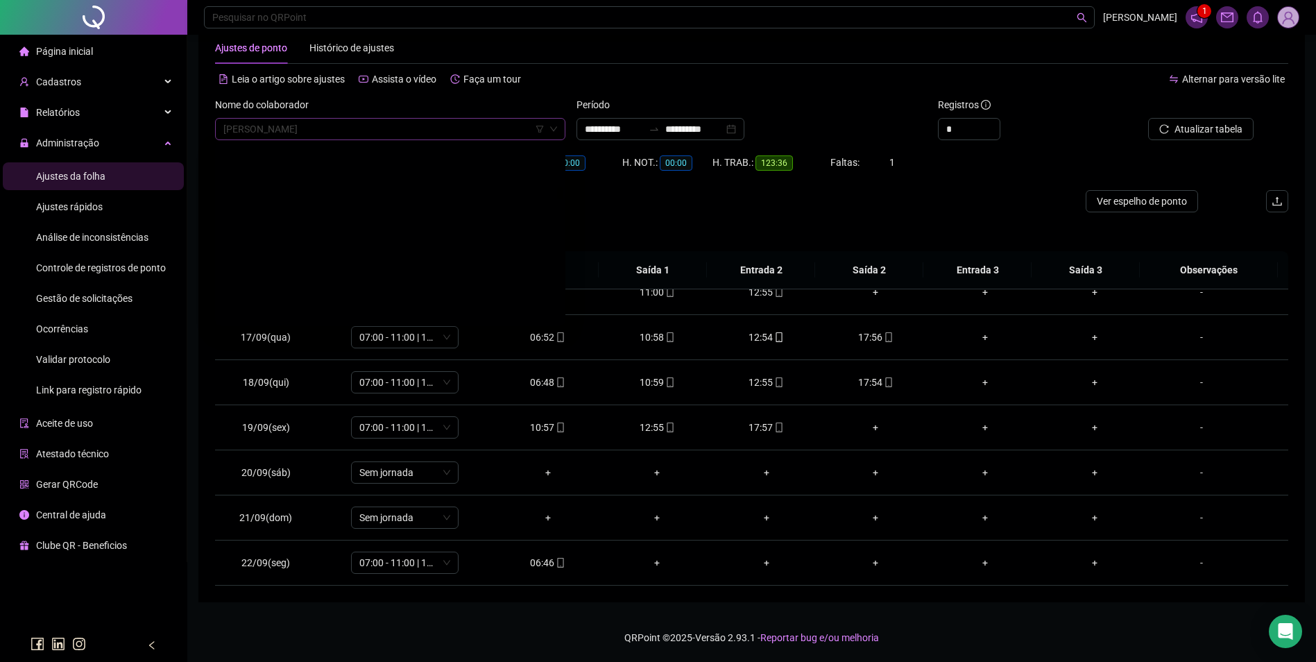
click at [431, 122] on span "[PERSON_NAME]" at bounding box center [390, 129] width 334 height 21
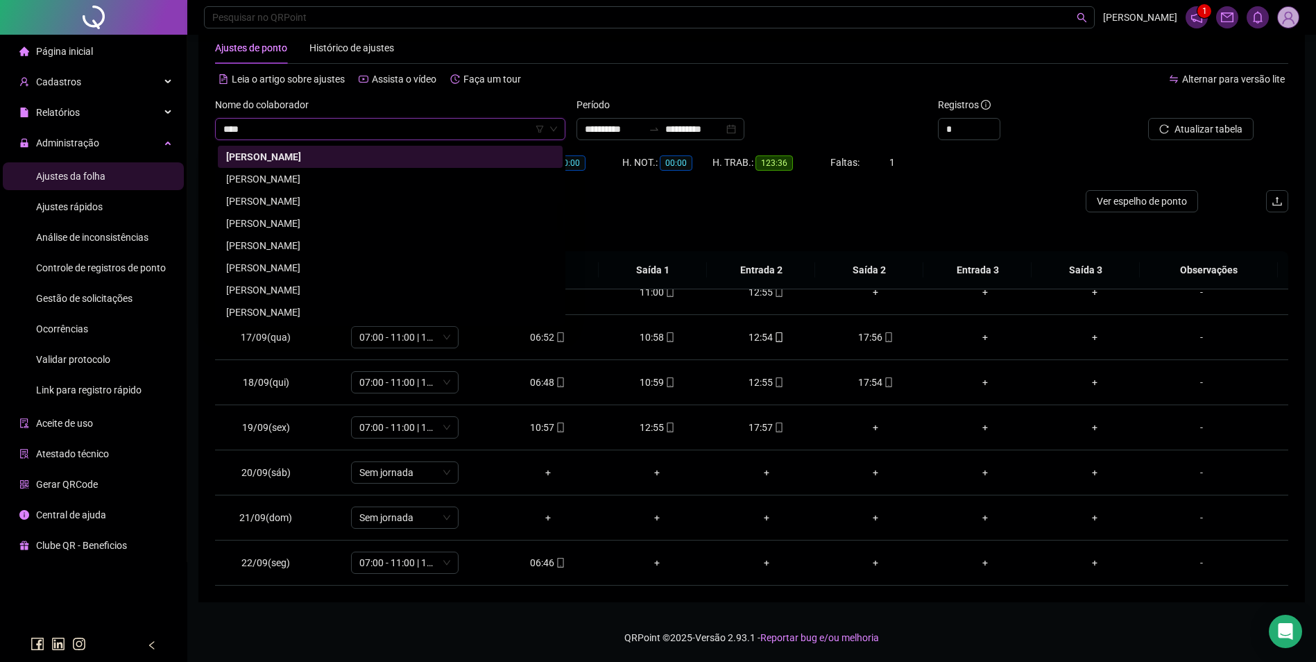
scroll to position [0, 0]
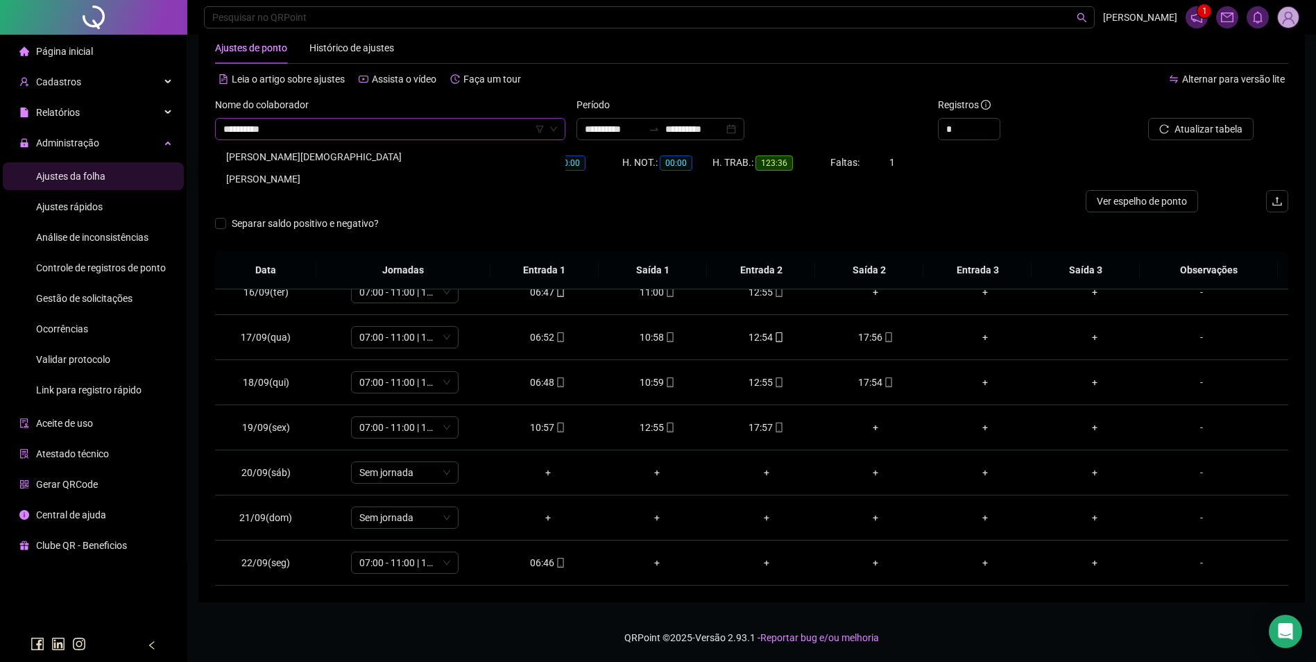
type input "**********"
click at [315, 177] on div "[PERSON_NAME]" at bounding box center [390, 178] width 328 height 15
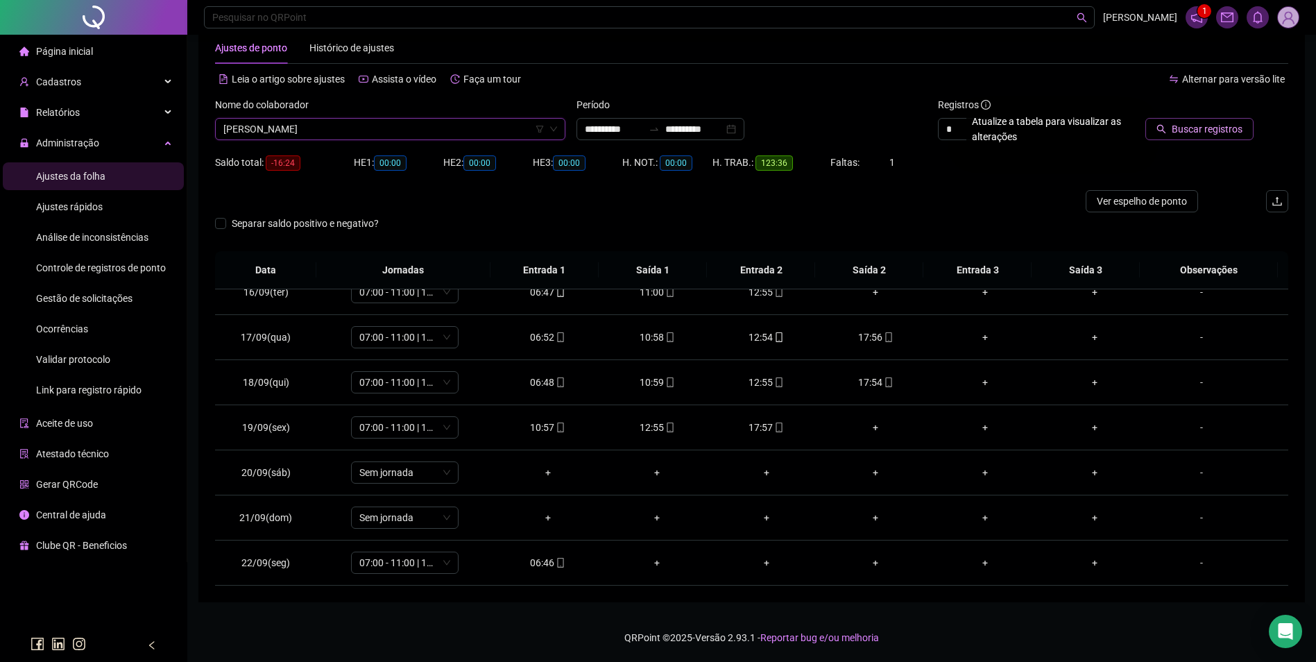
click at [1209, 129] on span "Buscar registros" at bounding box center [1207, 128] width 71 height 15
click at [548, 563] on div "06:45" at bounding box center [547, 562] width 87 height 15
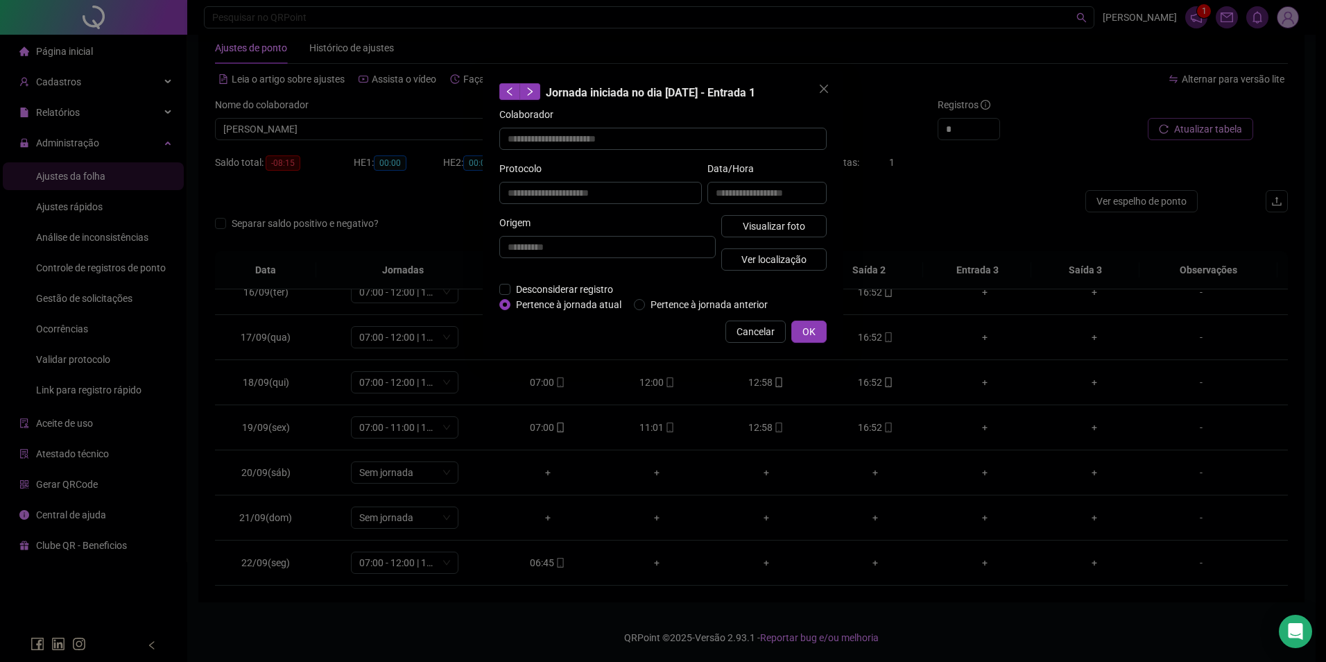
type input "**********"
click at [755, 230] on span "Visualizar foto" at bounding box center [774, 225] width 62 height 15
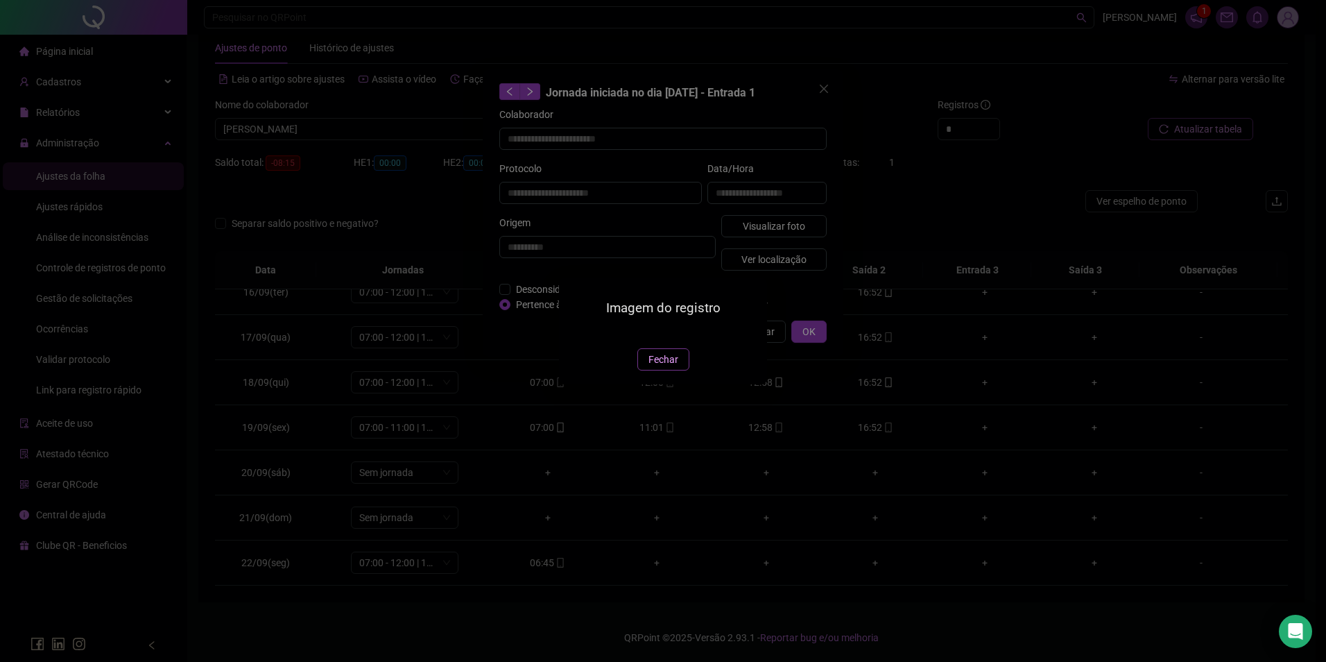
click at [667, 367] on span "Fechar" at bounding box center [664, 359] width 30 height 15
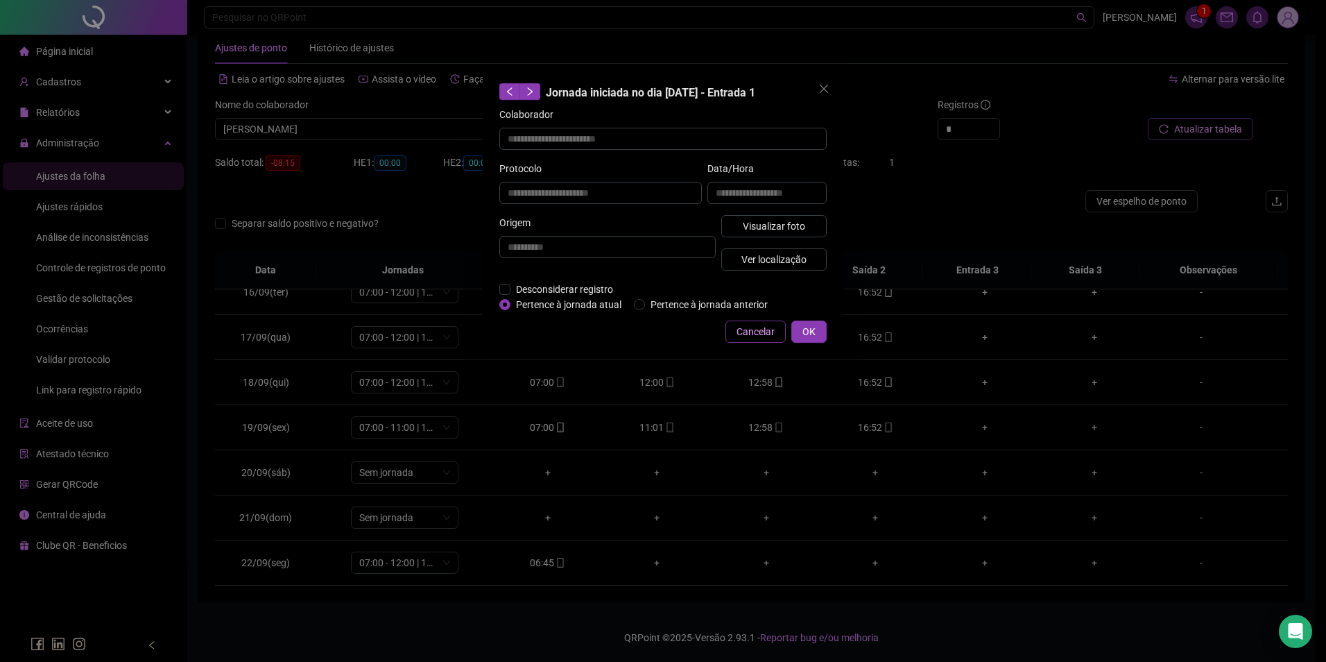
click at [757, 325] on span "Cancelar" at bounding box center [756, 331] width 38 height 15
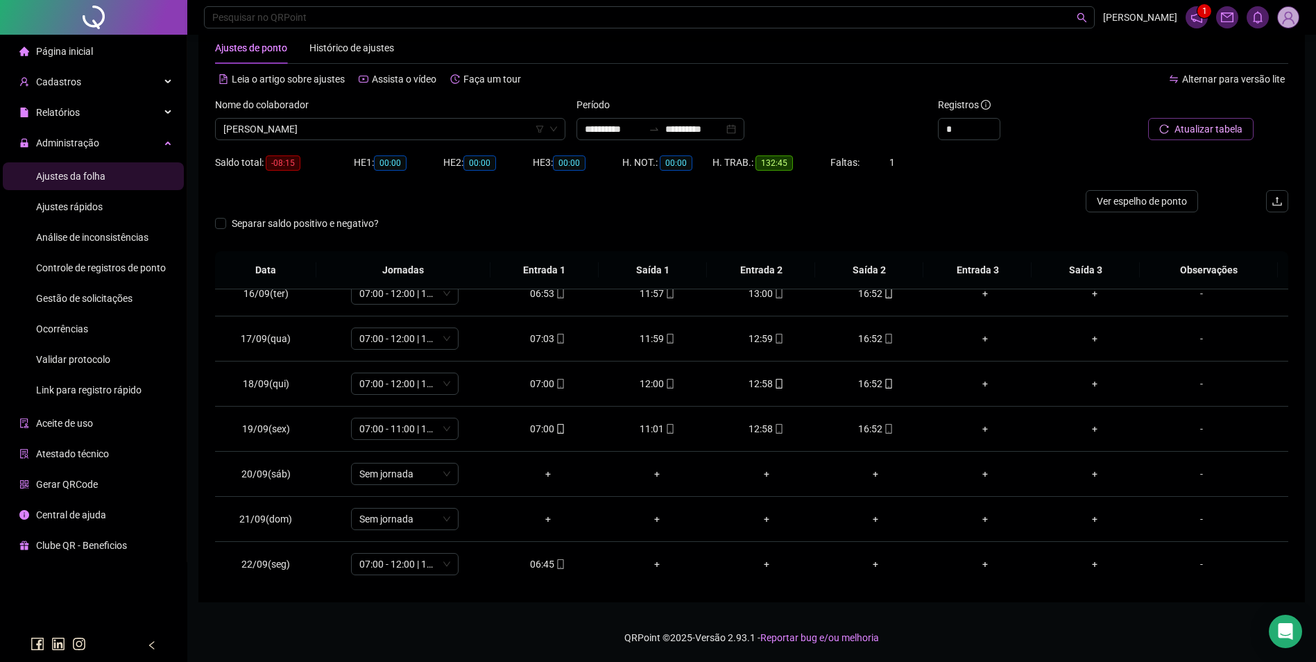
scroll to position [696, 0]
click at [553, 569] on div "06:45" at bounding box center [547, 562] width 87 height 15
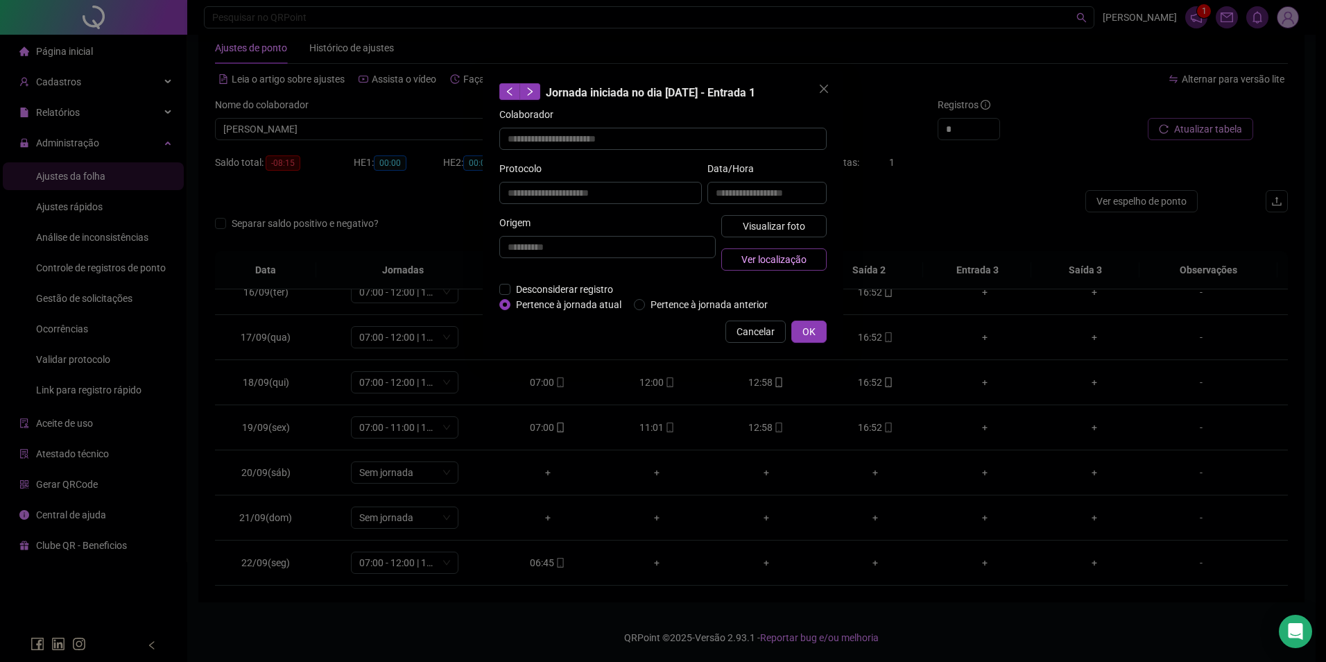
click at [782, 255] on span "Ver localização" at bounding box center [773, 259] width 65 height 15
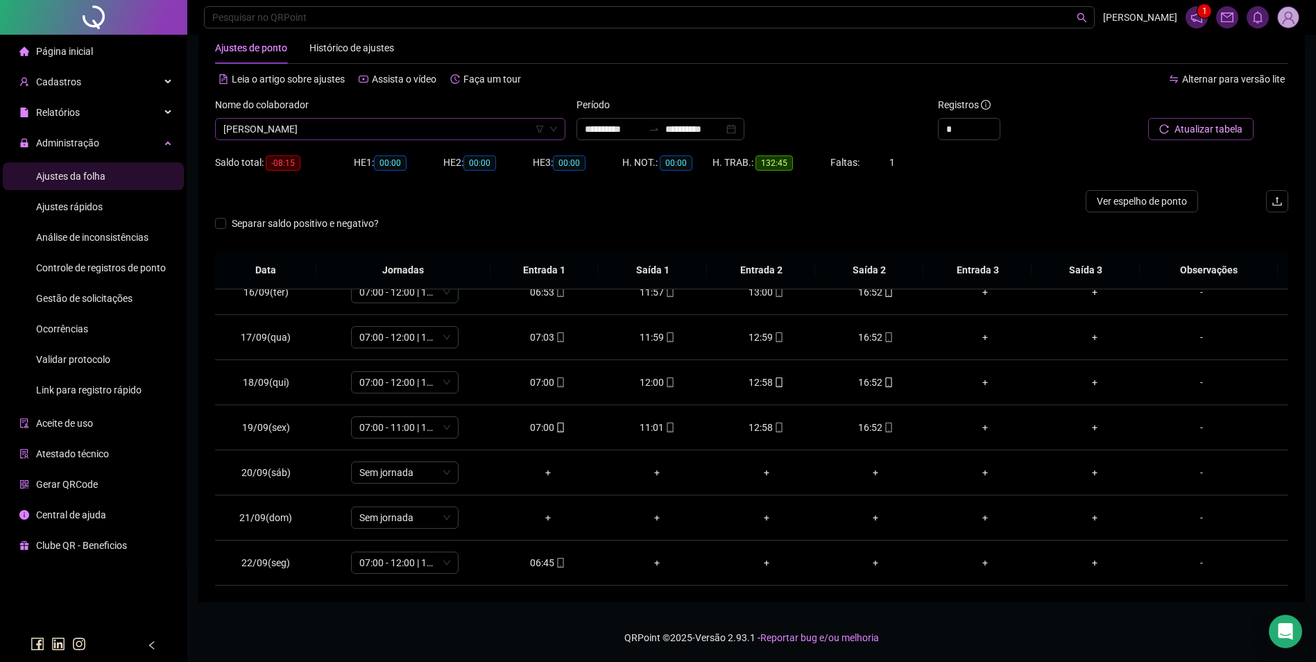
click at [366, 132] on span "[PERSON_NAME]" at bounding box center [390, 129] width 334 height 21
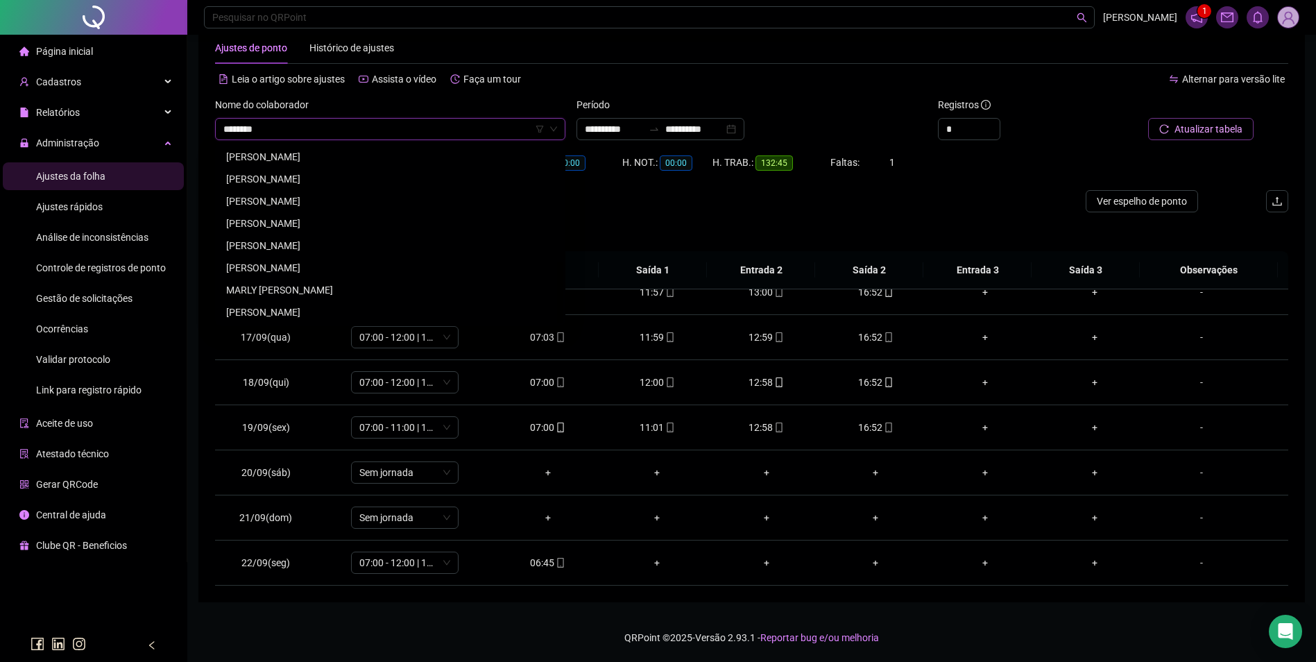
scroll to position [0, 0]
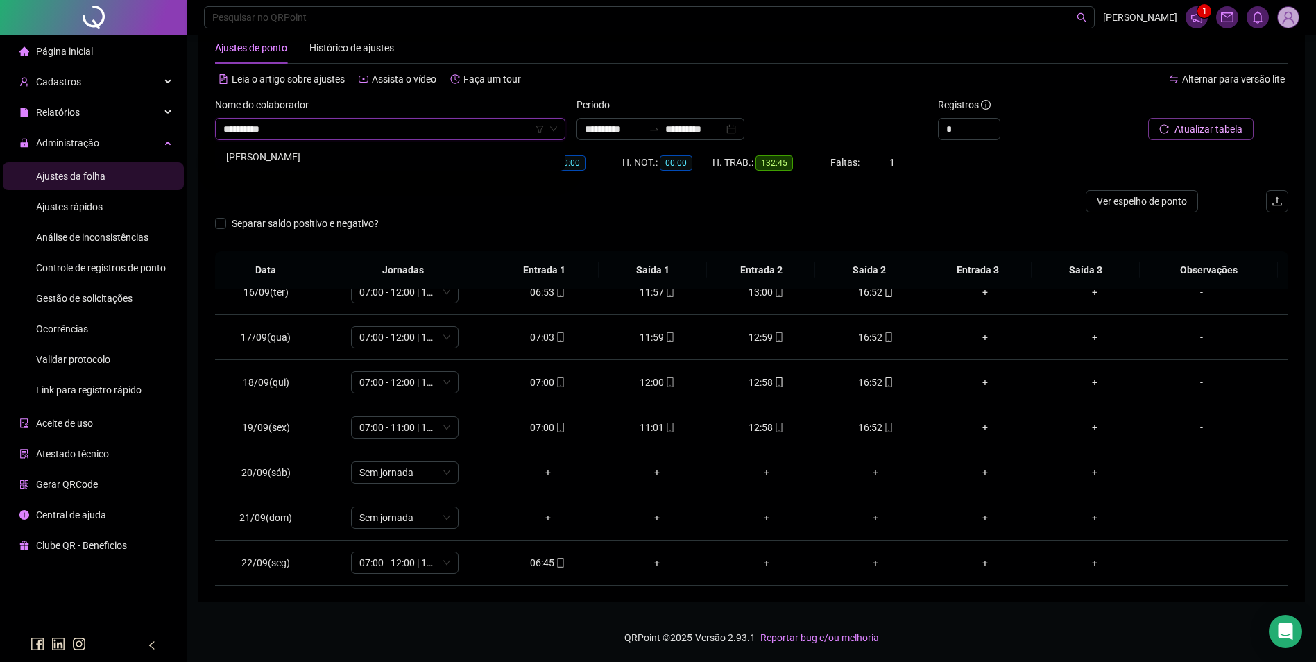
type input "**********"
click at [350, 152] on div "FRANCISLENE ALVES DA SILVA" at bounding box center [390, 156] width 328 height 15
click at [1184, 128] on span "Buscar registros" at bounding box center [1207, 128] width 71 height 15
click at [547, 567] on div "06:56" at bounding box center [547, 562] width 87 height 15
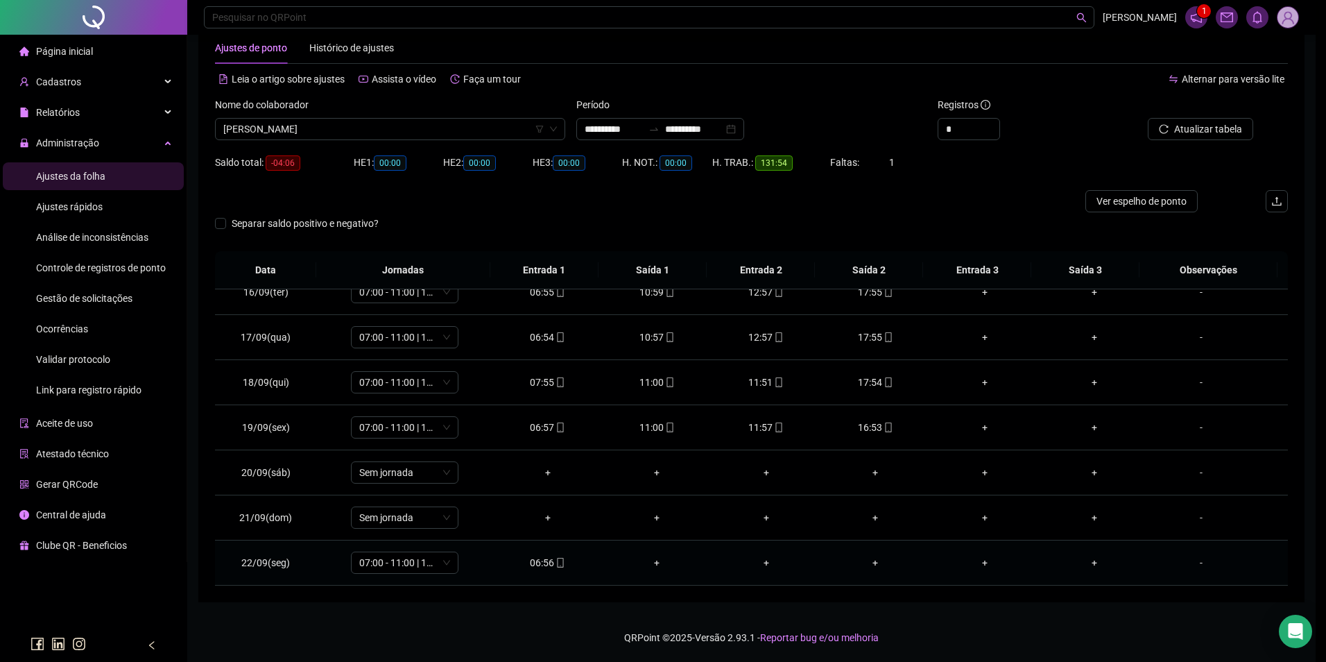
type input "**********"
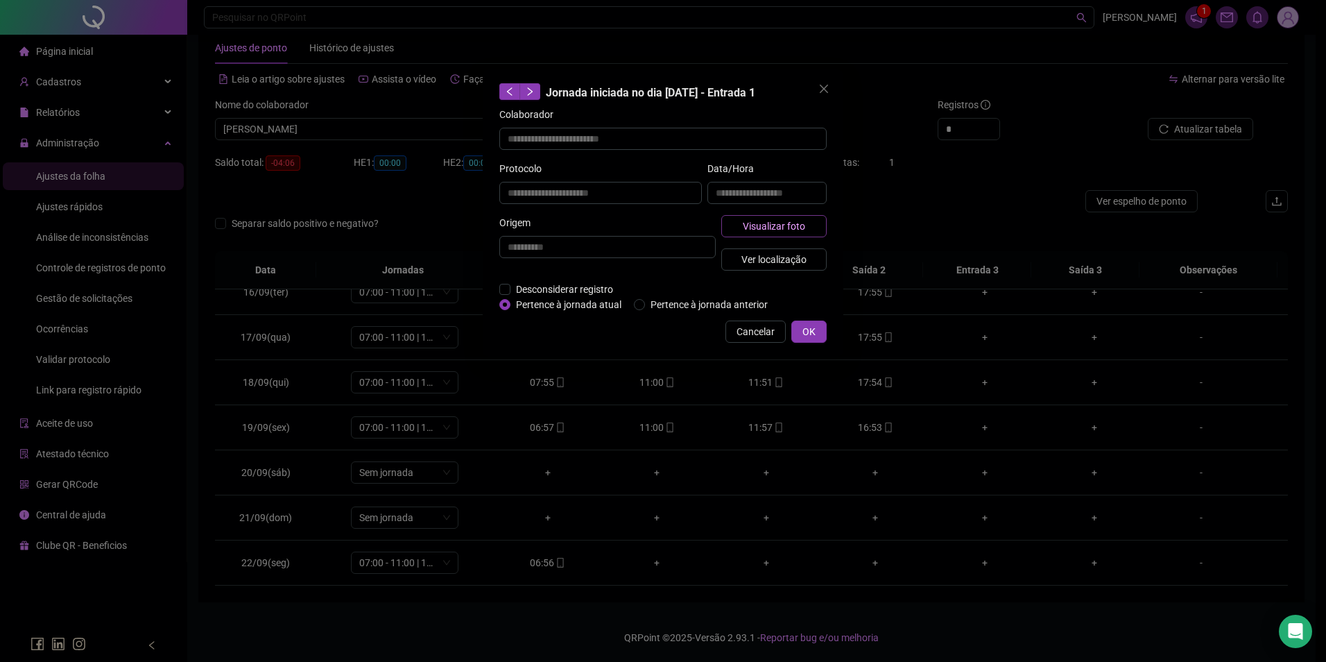
click at [773, 230] on span "Visualizar foto" at bounding box center [774, 225] width 62 height 15
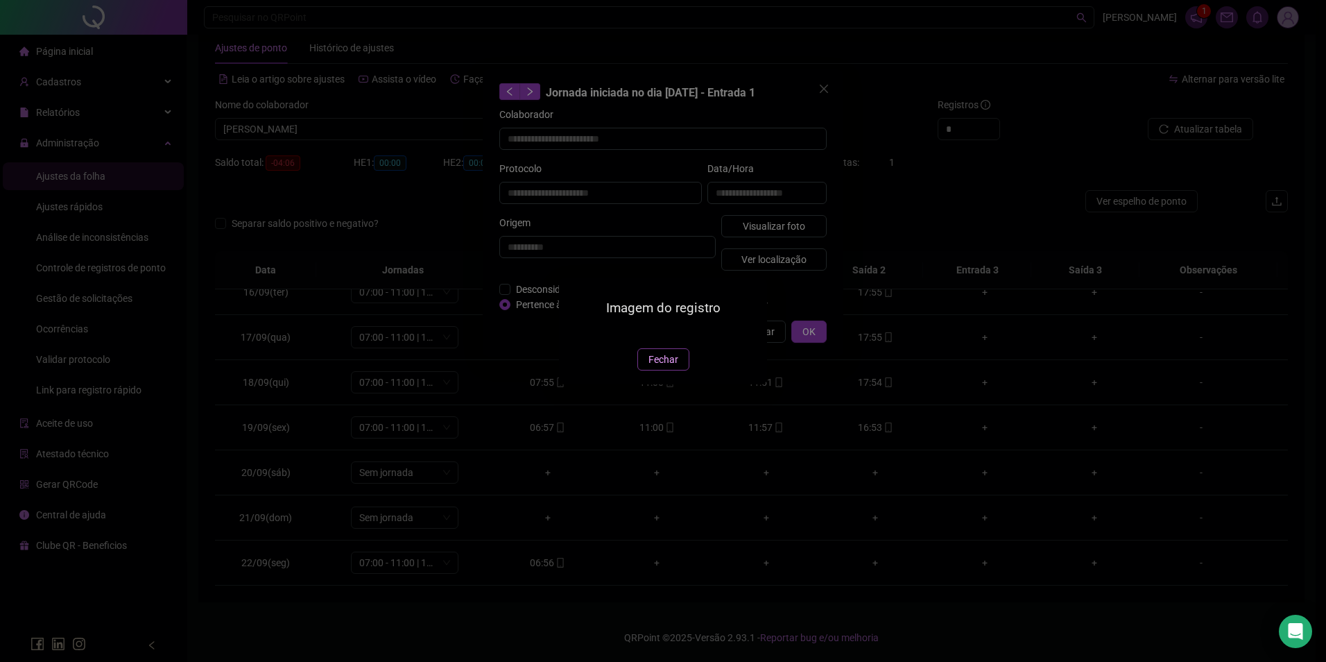
click at [660, 367] on span "Fechar" at bounding box center [664, 359] width 30 height 15
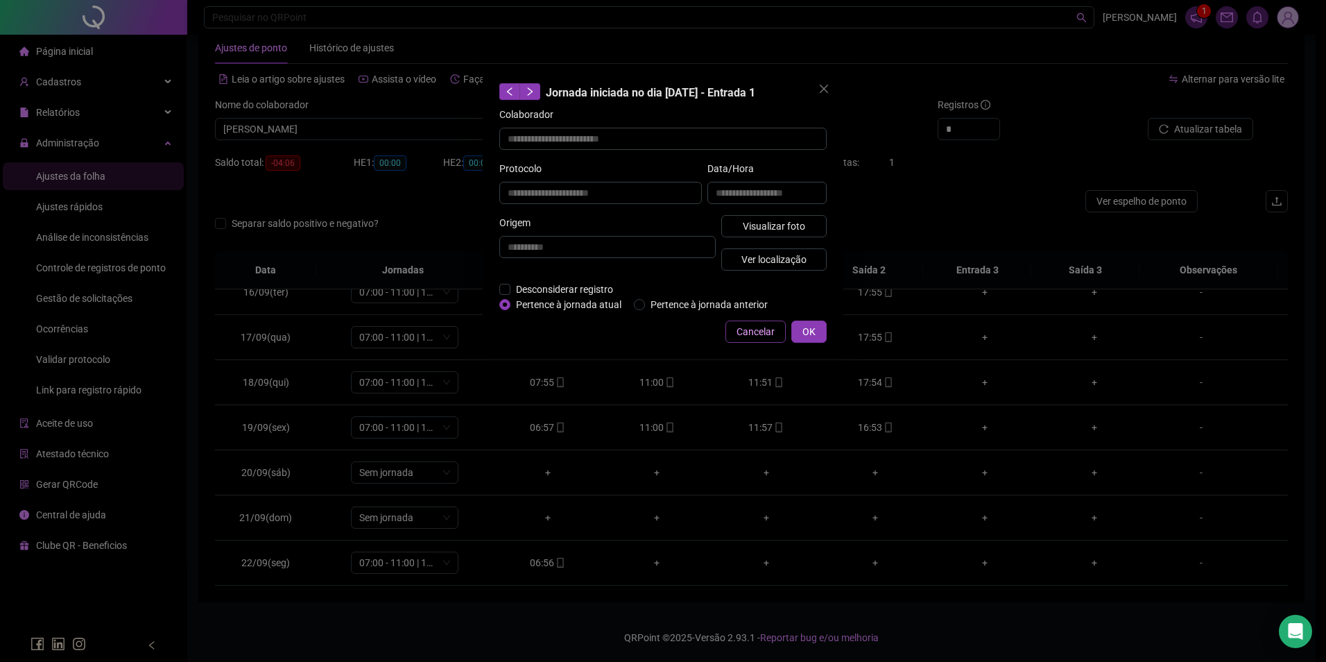
click at [750, 340] on button "Cancelar" at bounding box center [756, 331] width 60 height 22
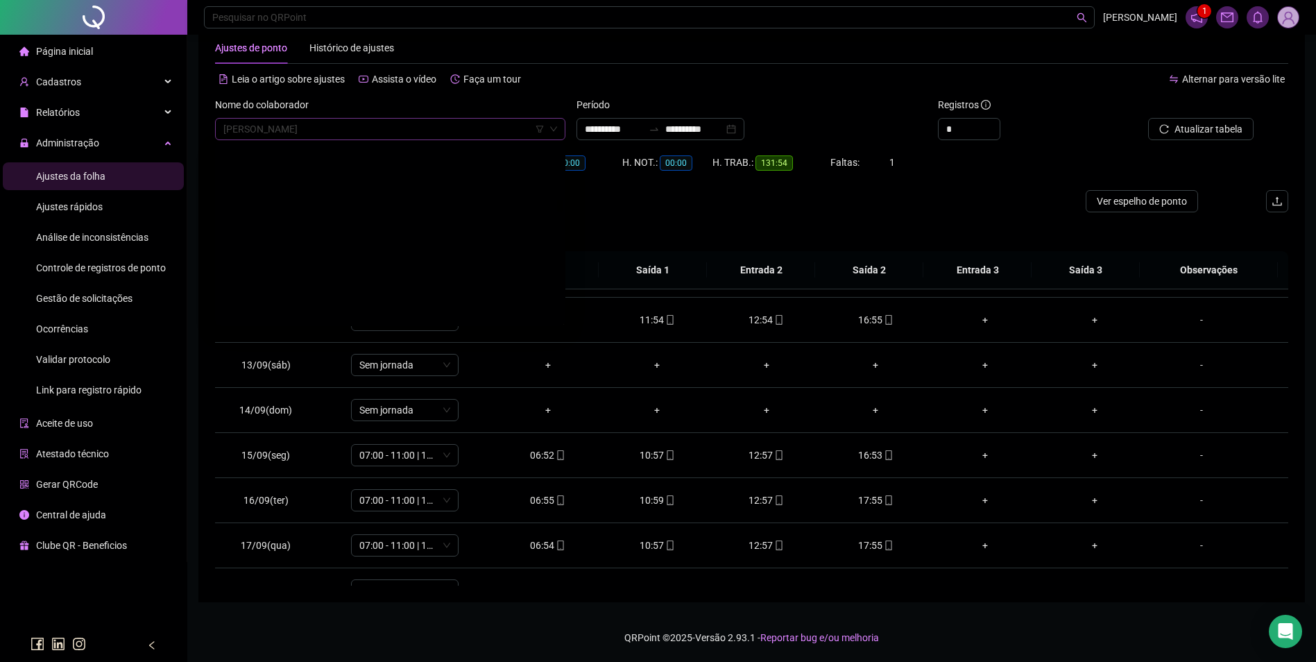
scroll to position [6659, 0]
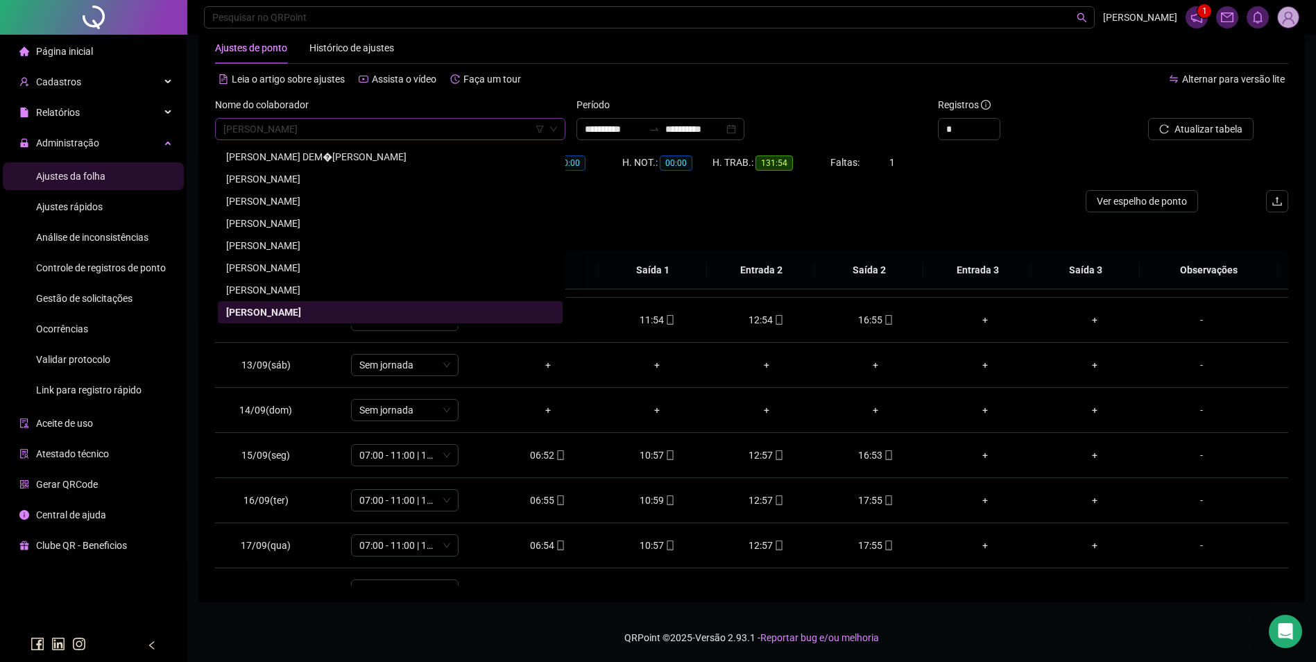
click at [426, 129] on span "FRANCISLENE ALVES DA SILVA" at bounding box center [390, 129] width 334 height 21
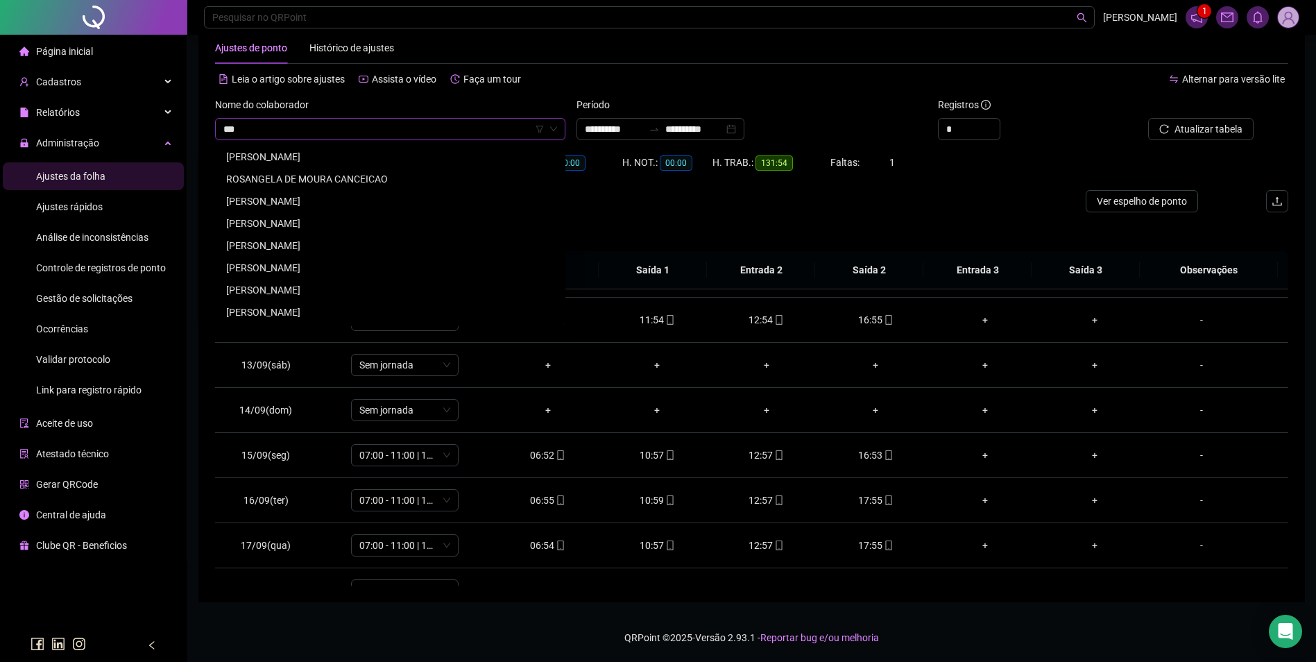
scroll to position [0, 0]
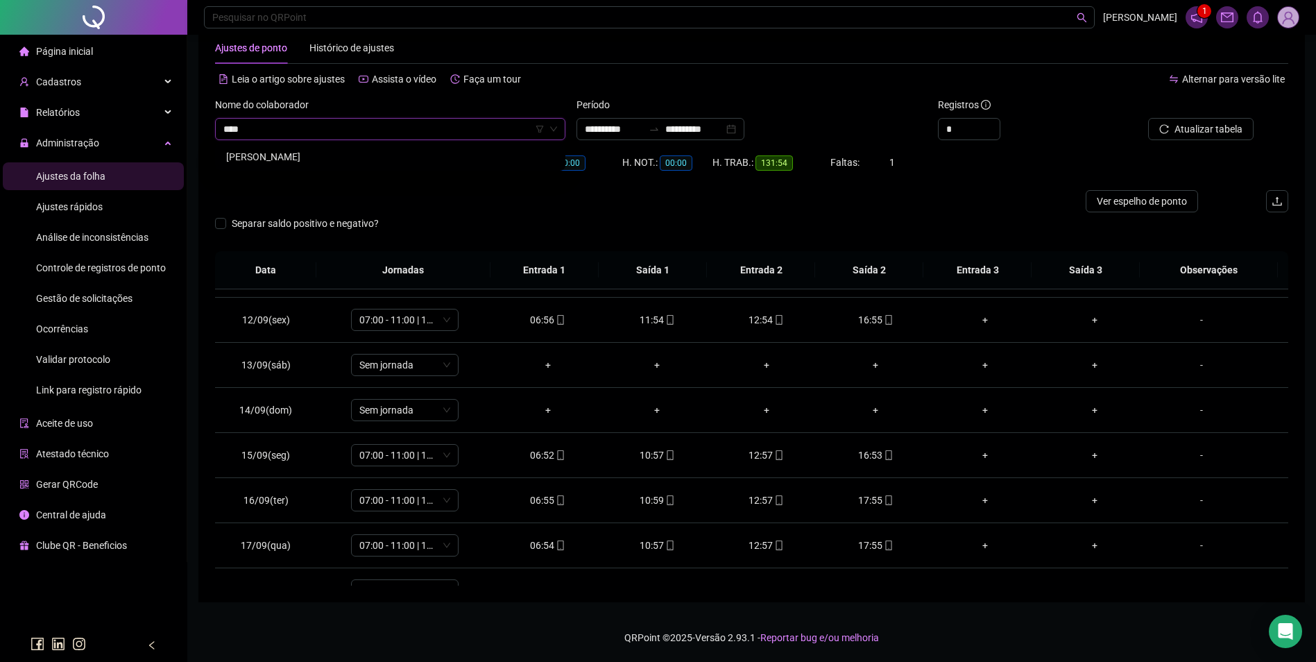
type input "*****"
click at [322, 155] on div "[PERSON_NAME]" at bounding box center [390, 156] width 328 height 15
click at [1221, 132] on span "Buscar registros" at bounding box center [1207, 128] width 71 height 15
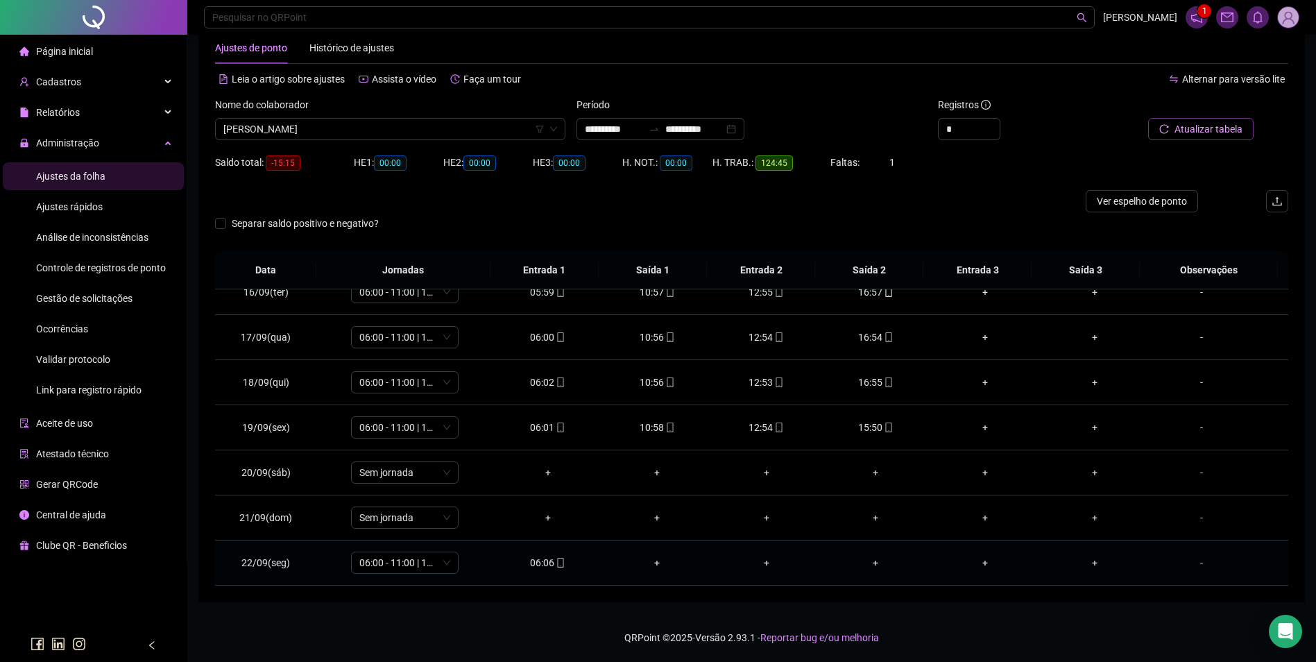
click at [556, 562] on icon "mobile" at bounding box center [561, 563] width 10 height 10
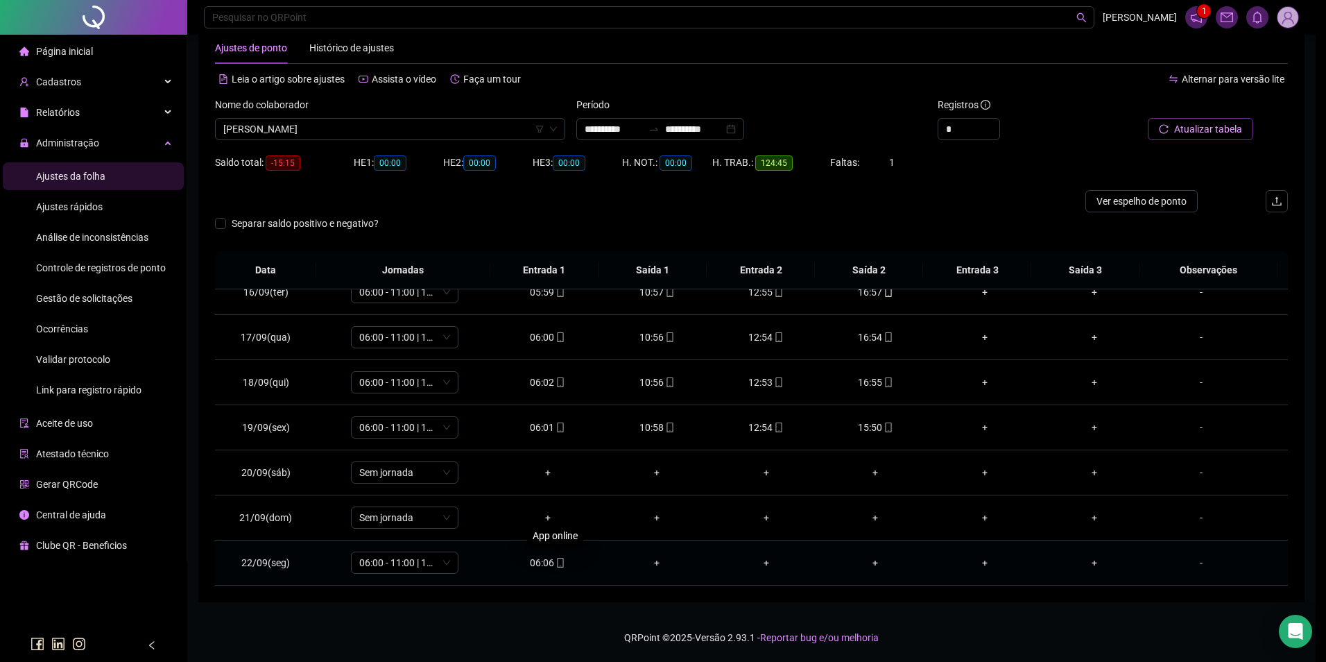
type input "**********"
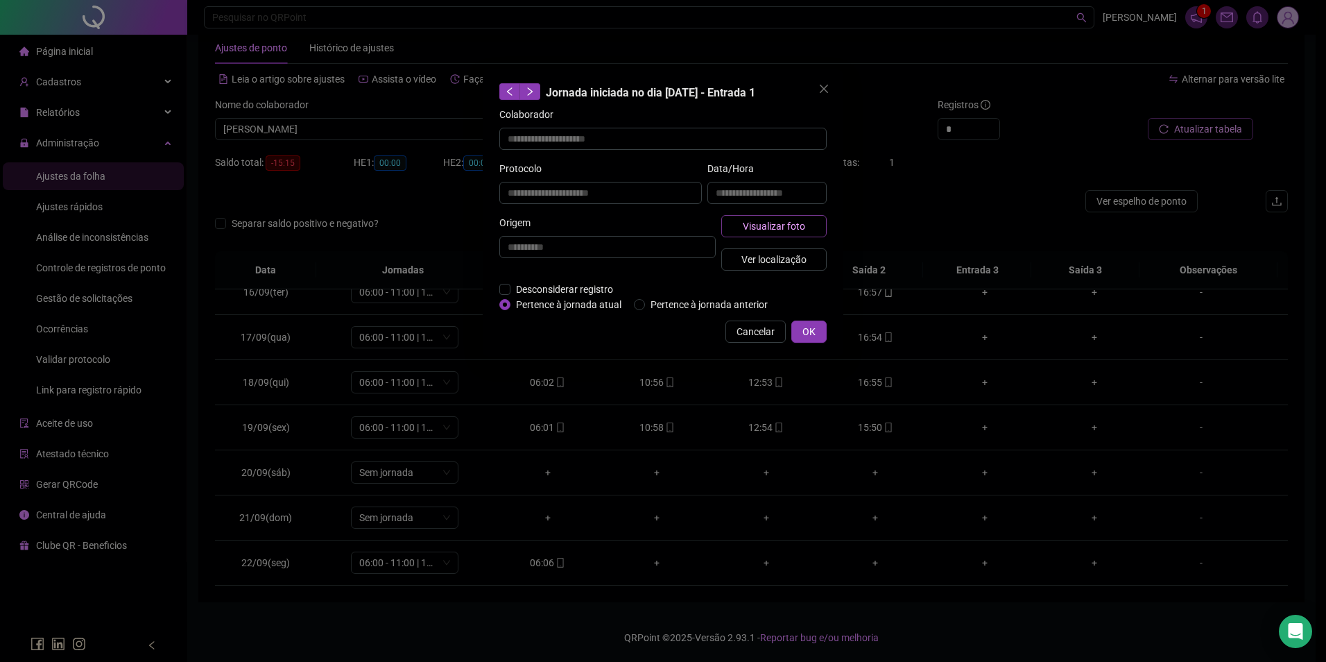
click at [782, 224] on span "Visualizar foto" at bounding box center [774, 225] width 62 height 15
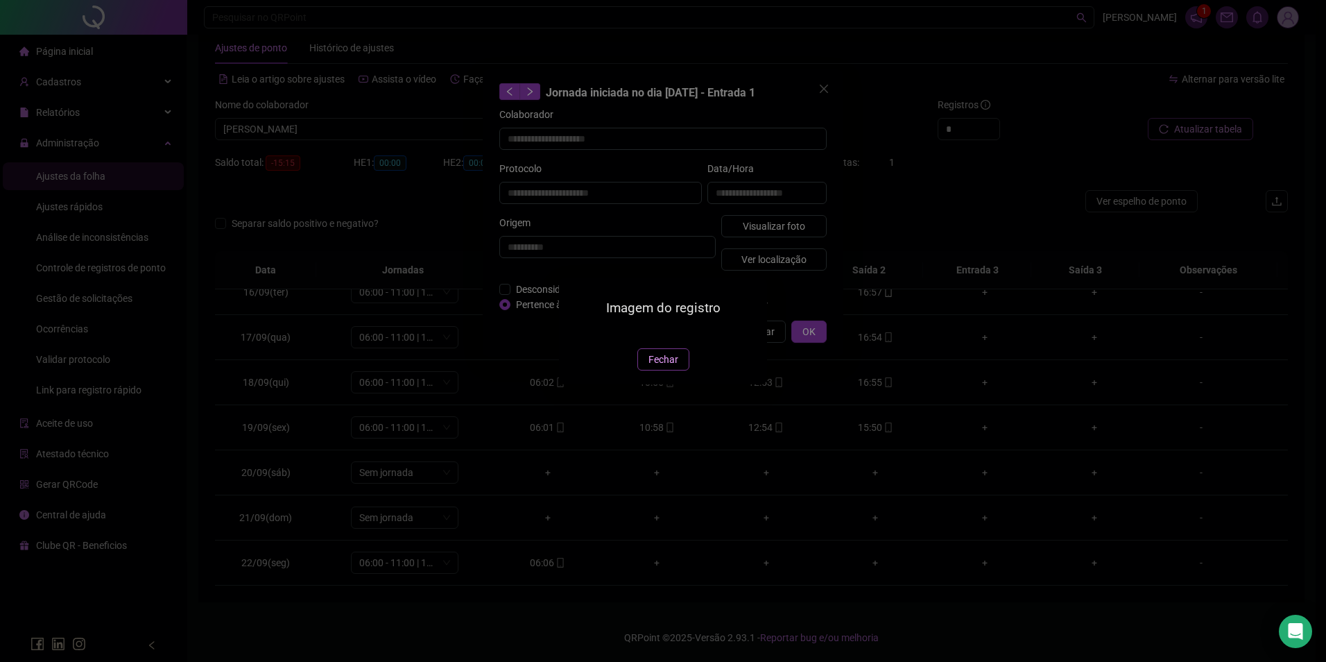
click at [658, 367] on span "Fechar" at bounding box center [664, 359] width 30 height 15
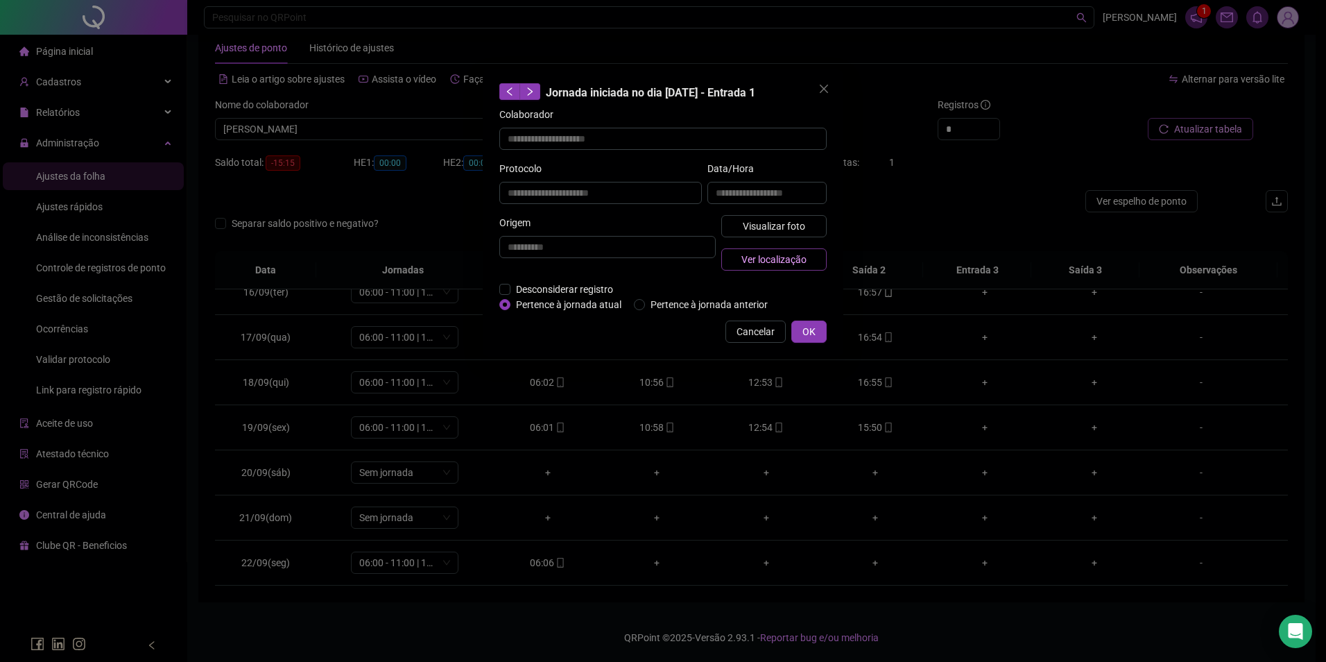
click at [814, 258] on button "Ver localização" at bounding box center [773, 259] width 105 height 22
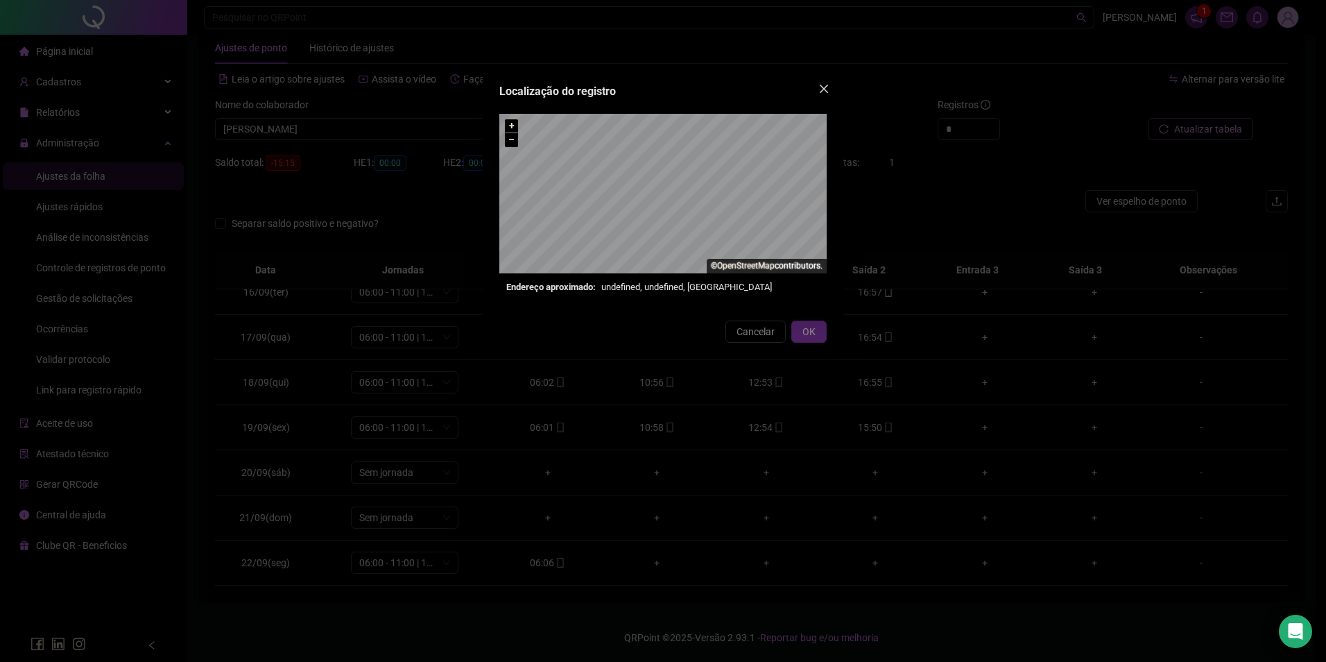
click at [831, 87] on span "Close" at bounding box center [824, 88] width 22 height 11
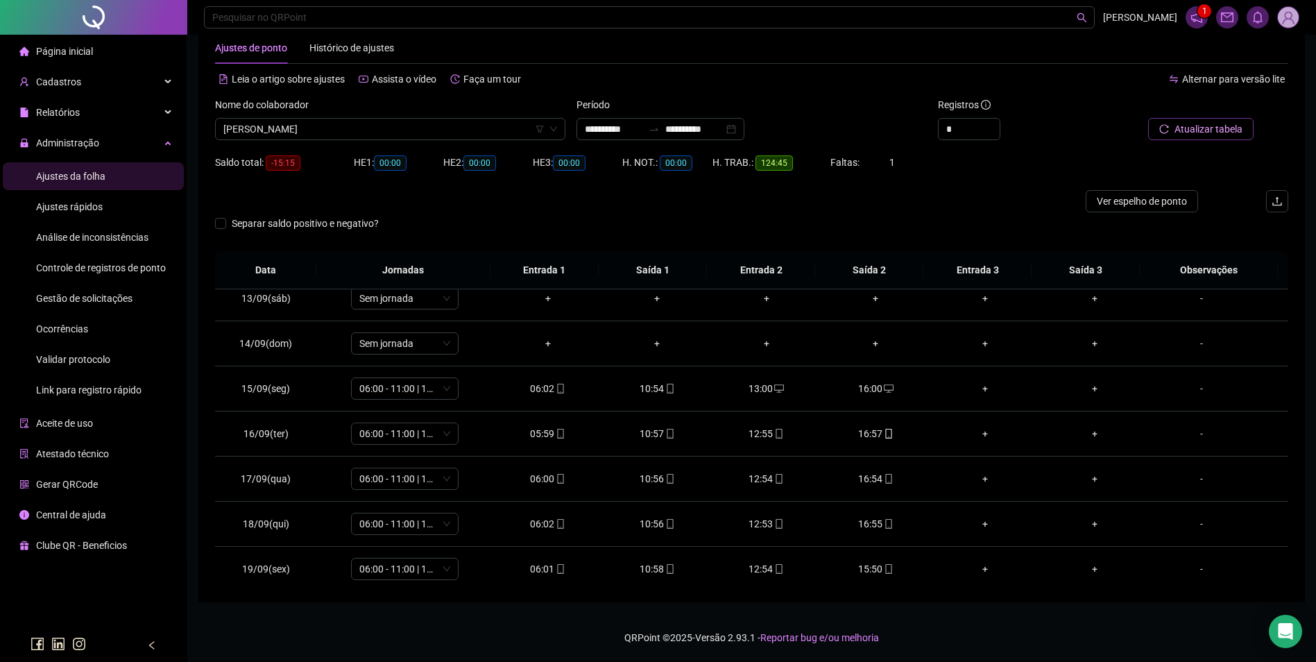
scroll to position [557, 0]
click at [377, 132] on span "[PERSON_NAME]" at bounding box center [390, 129] width 334 height 21
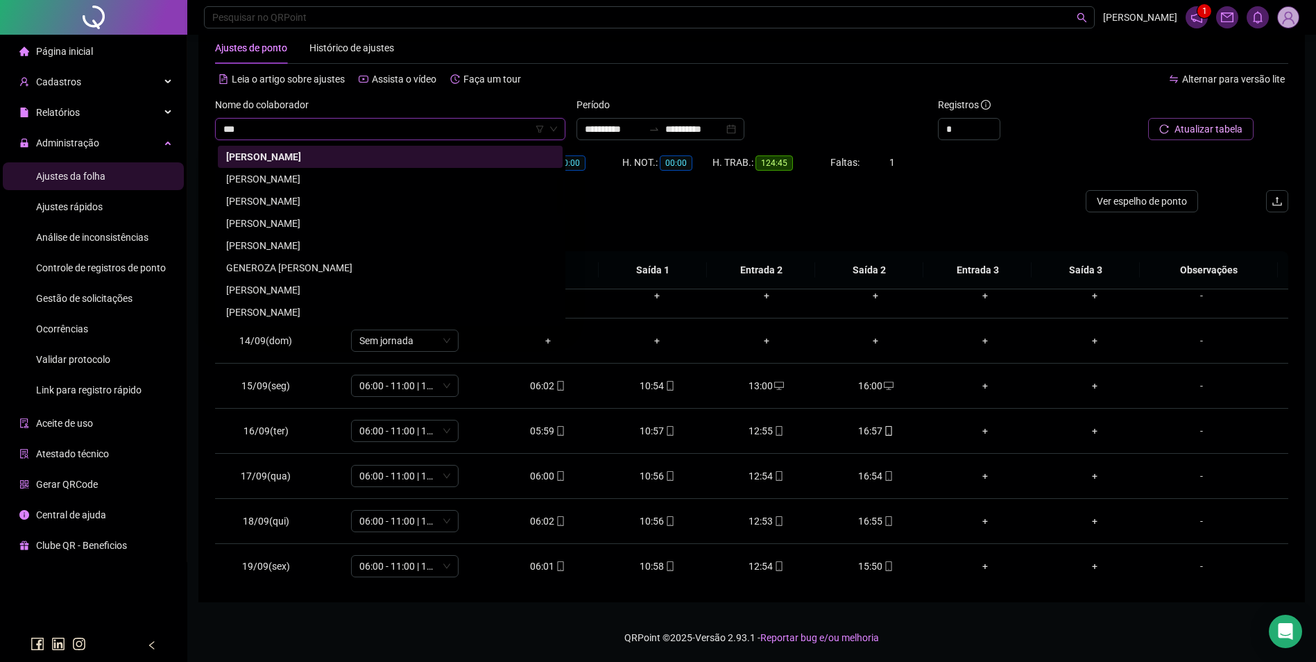
scroll to position [0, 0]
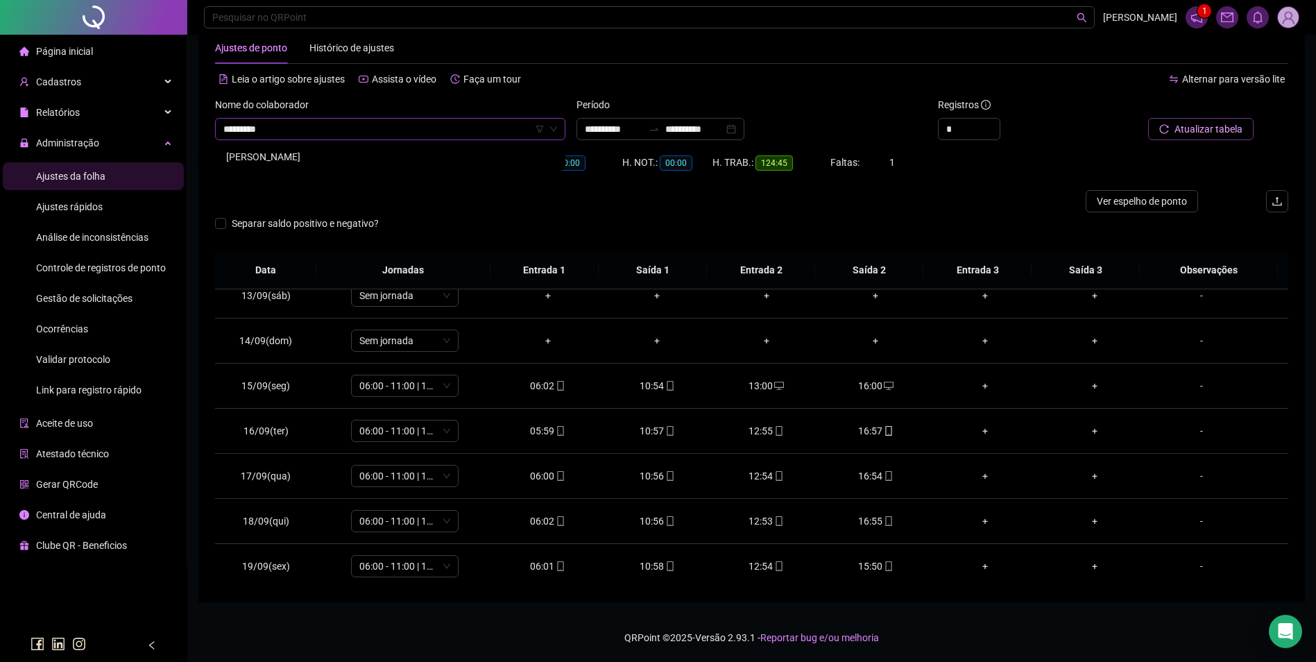
type input "*********"
click at [354, 157] on div "[PERSON_NAME]" at bounding box center [390, 156] width 328 height 15
click at [1163, 137] on button "Buscar registros" at bounding box center [1199, 129] width 108 height 22
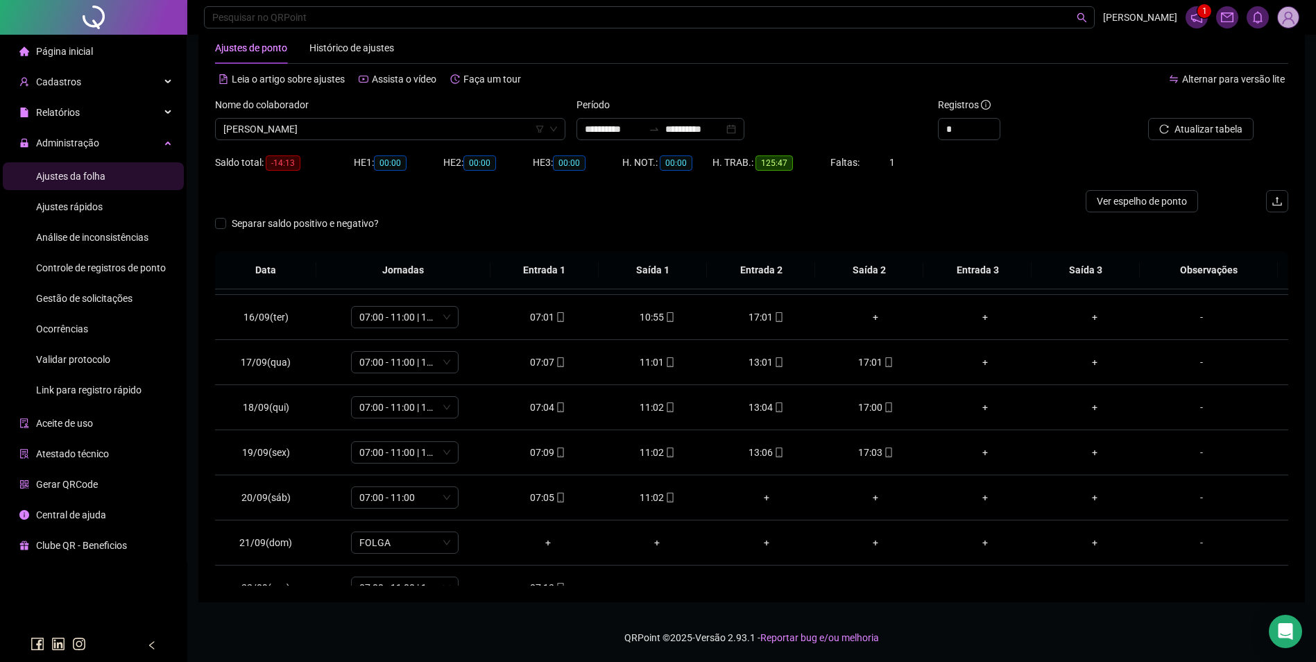
scroll to position [696, 0]
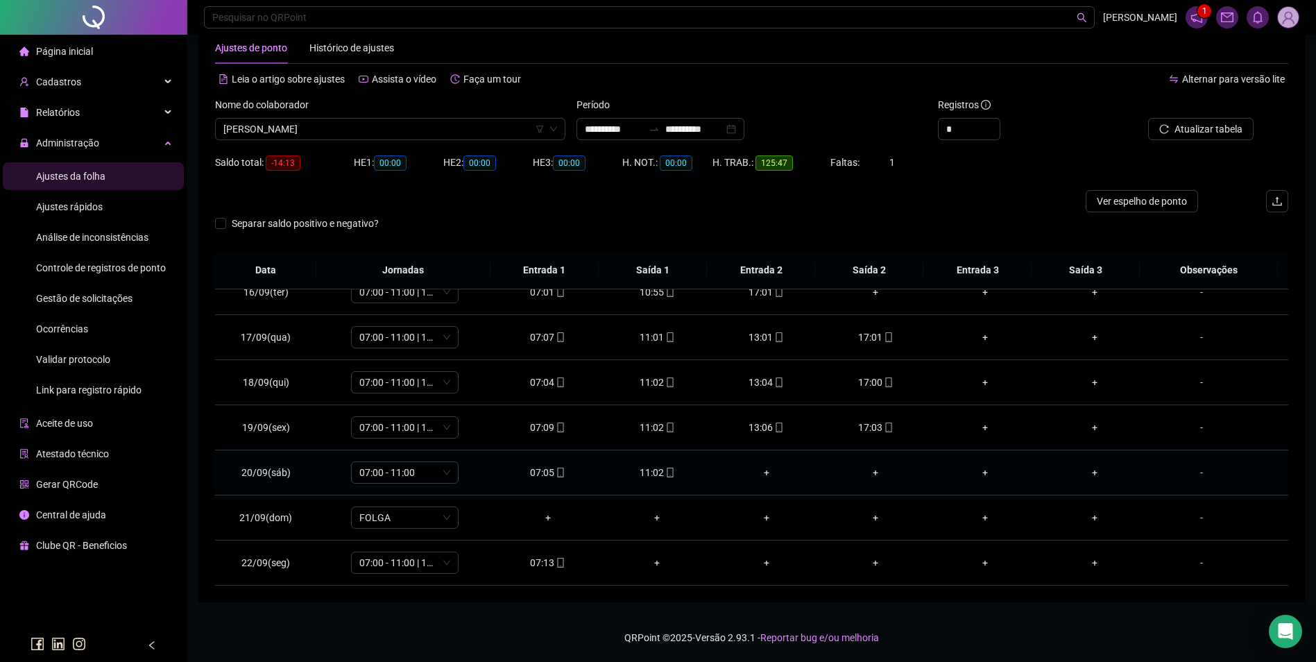
click at [660, 479] on div "11:02" at bounding box center [656, 472] width 87 height 15
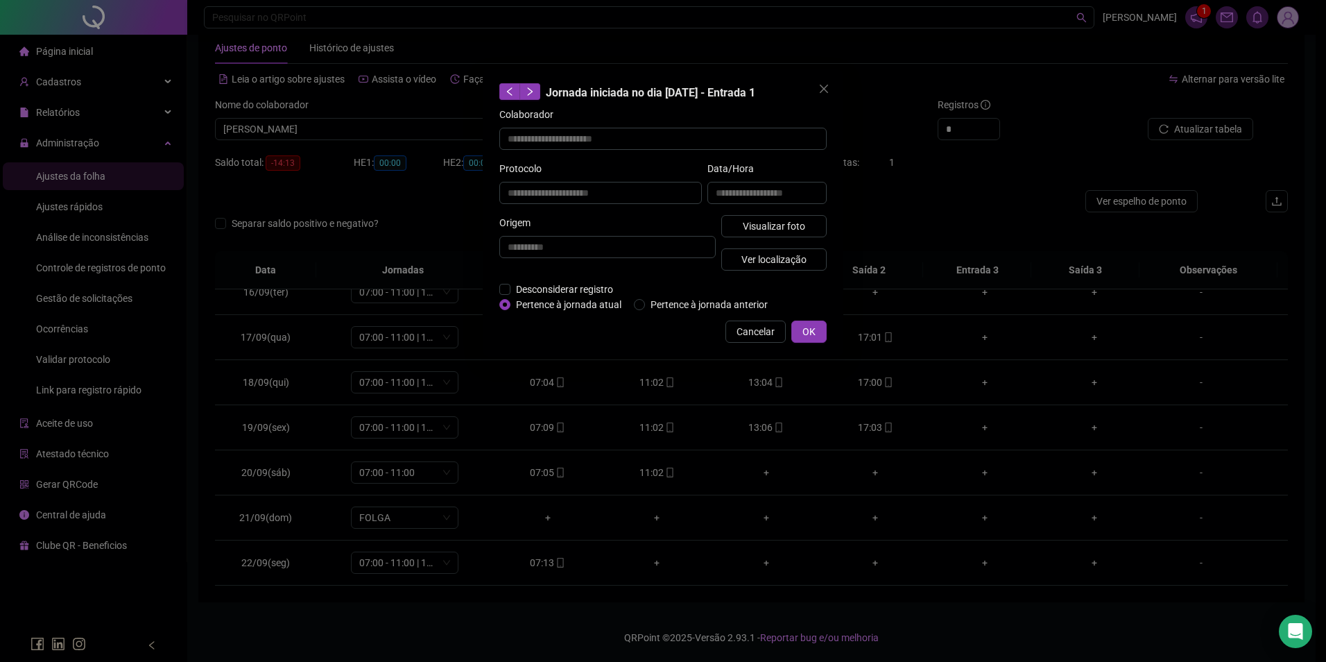
type input "**********"
click at [796, 216] on button "Visualizar foto" at bounding box center [773, 226] width 105 height 22
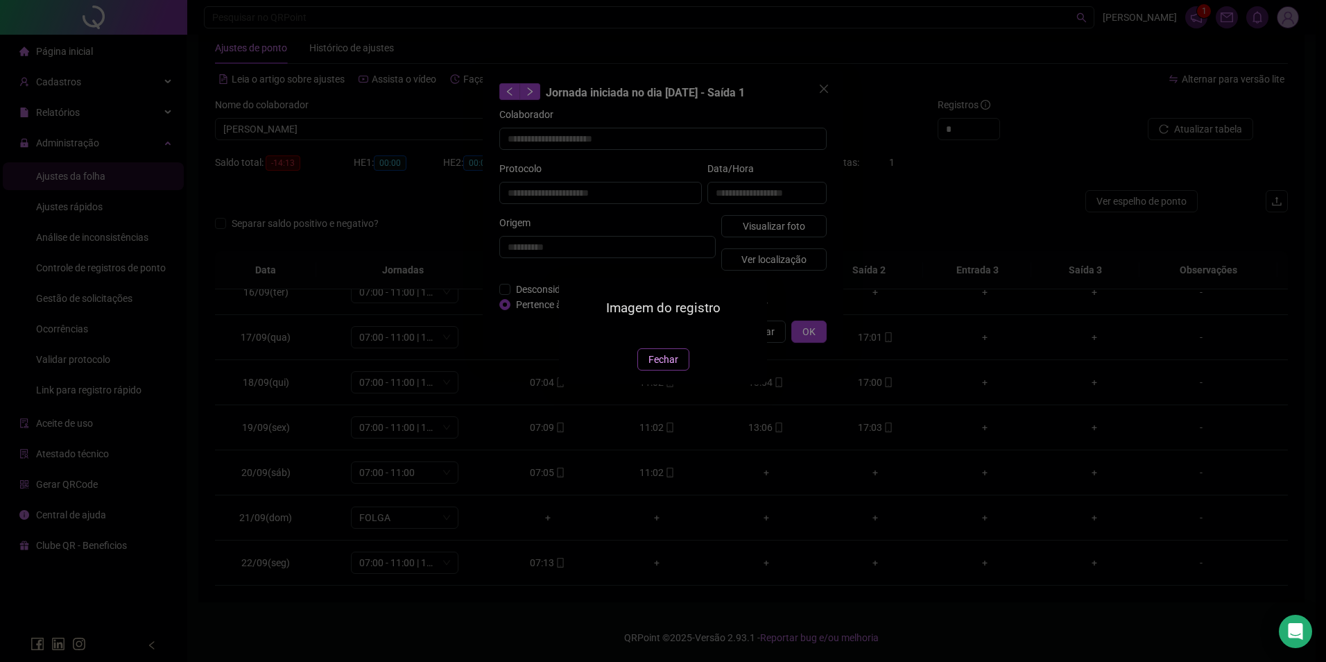
click at [660, 367] on span "Fechar" at bounding box center [664, 359] width 30 height 15
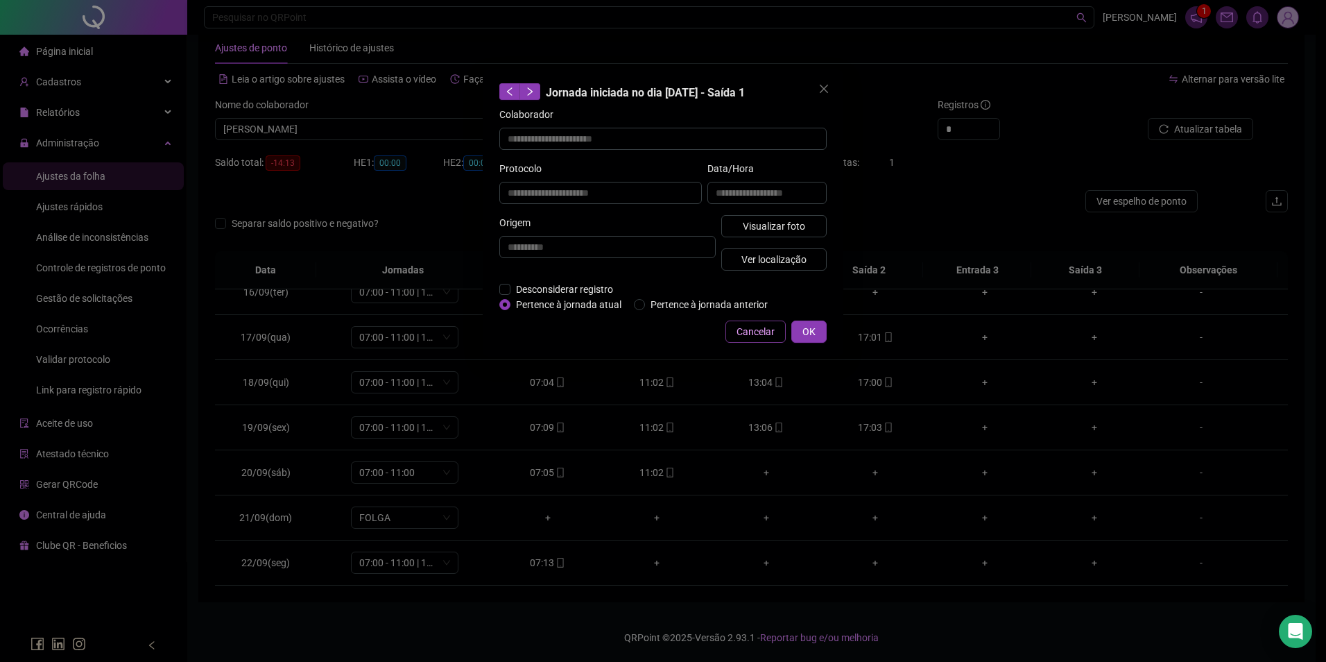
click at [780, 327] on button "Cancelar" at bounding box center [756, 331] width 60 height 22
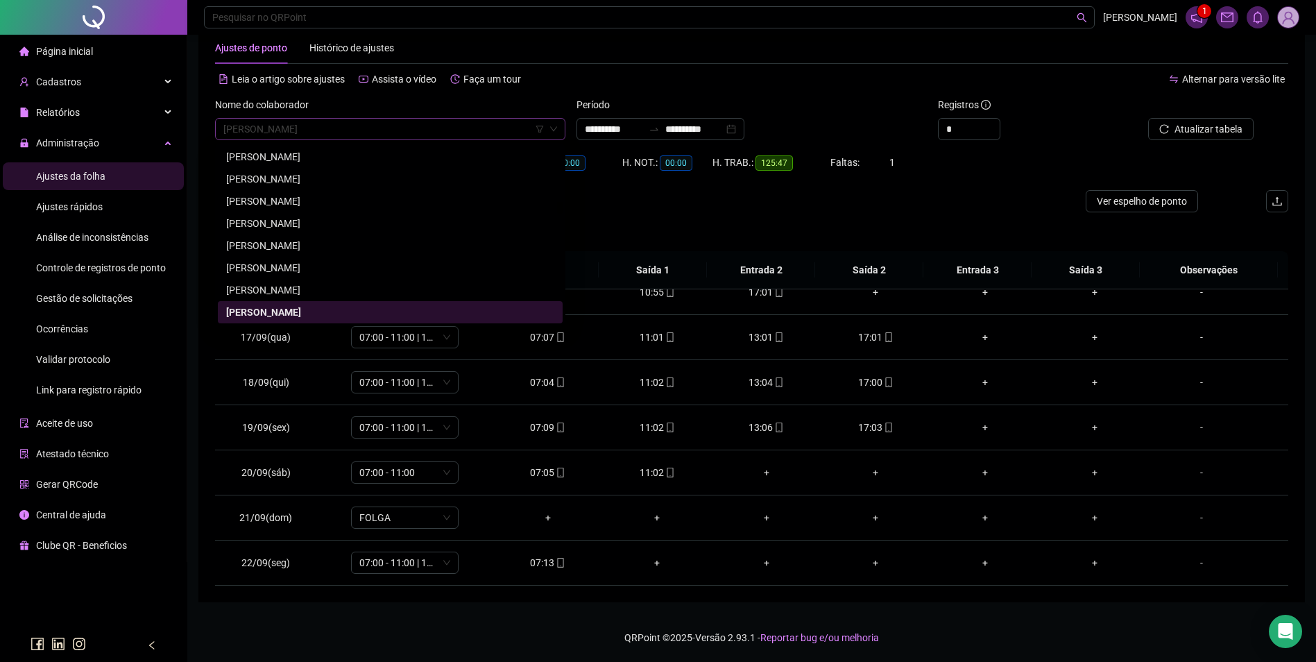
click at [487, 136] on span "[PERSON_NAME]" at bounding box center [390, 129] width 334 height 21
type input "*"
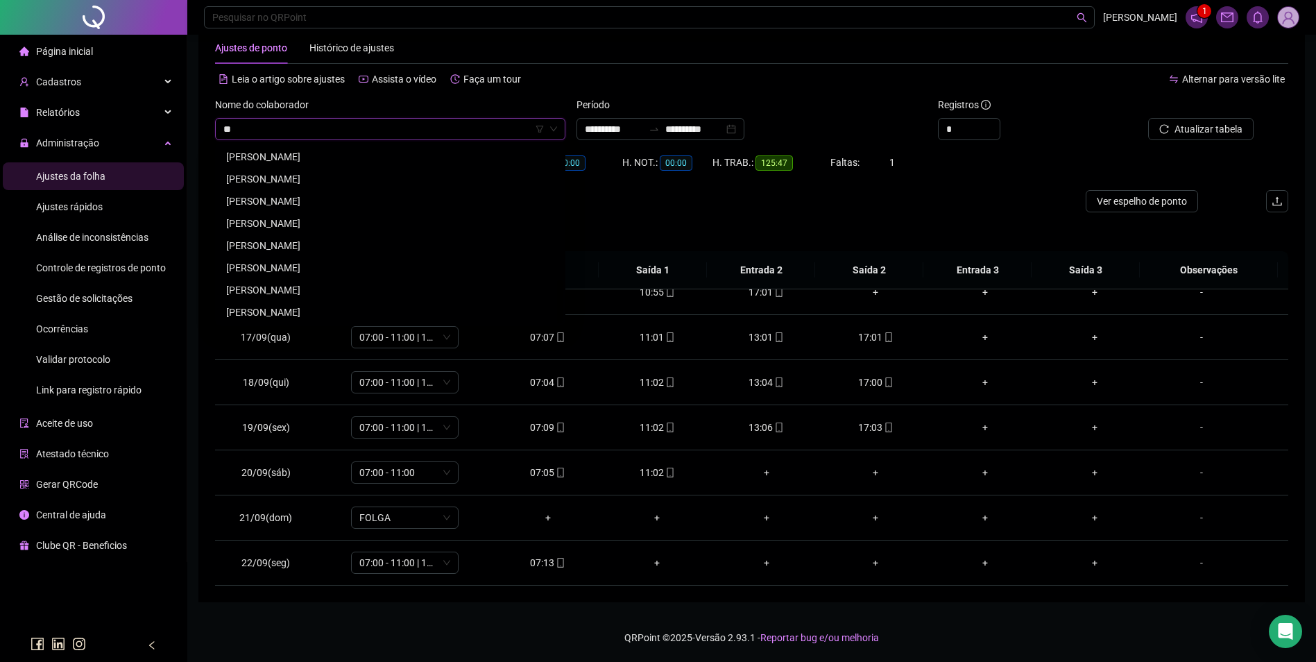
scroll to position [0, 0]
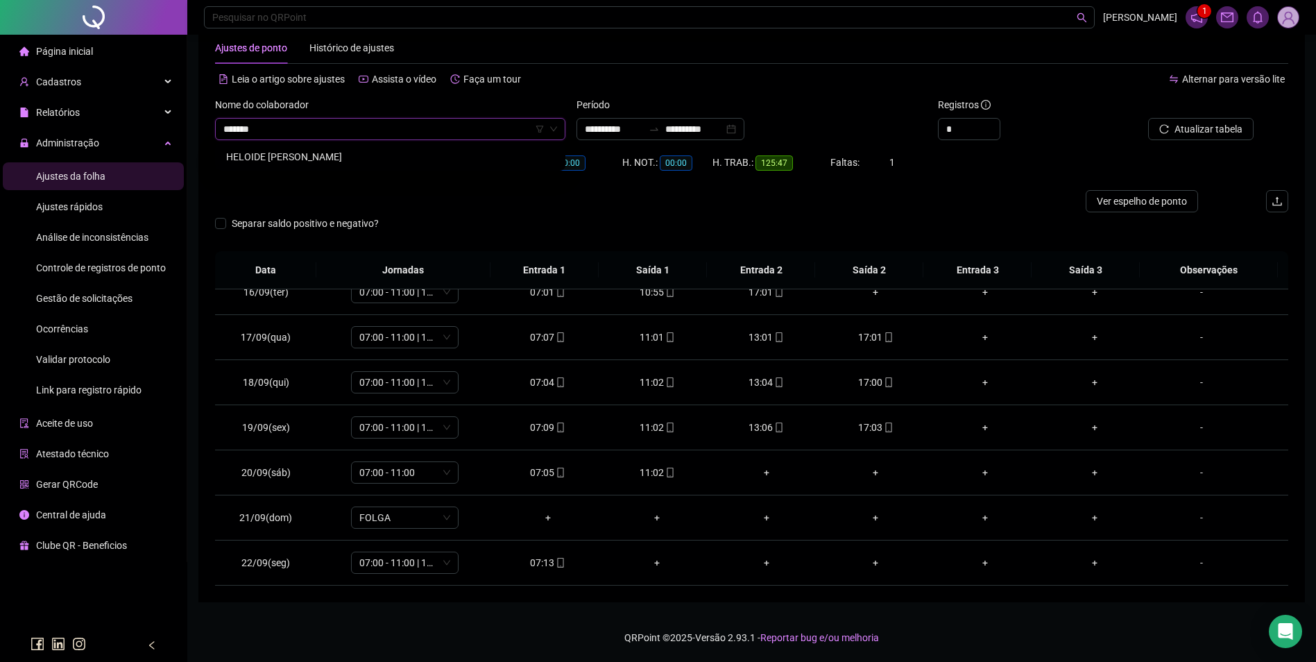
type input "*******"
drag, startPoint x: 261, startPoint y: 158, endPoint x: 685, endPoint y: 104, distance: 427.2
click at [264, 158] on div "HELOIDE FIRMINO DA SILVA" at bounding box center [390, 156] width 328 height 15
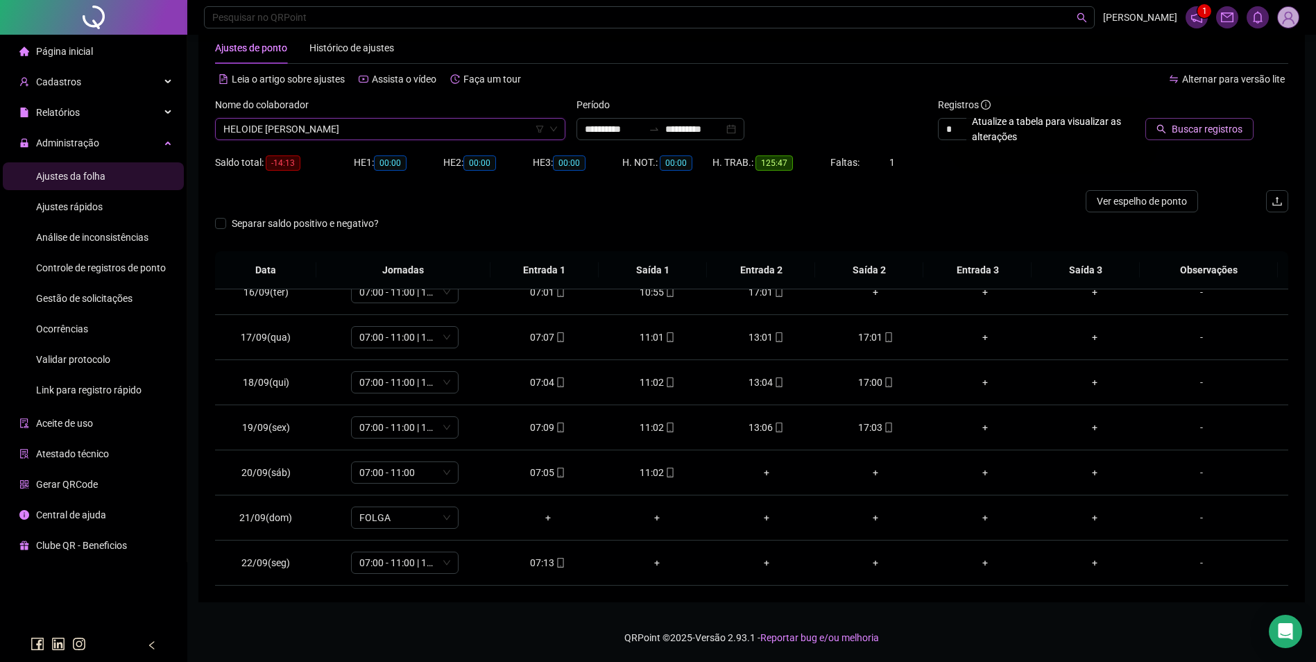
click at [1221, 130] on span "Buscar registros" at bounding box center [1207, 128] width 71 height 15
click at [557, 564] on icon "mobile" at bounding box center [560, 563] width 6 height 10
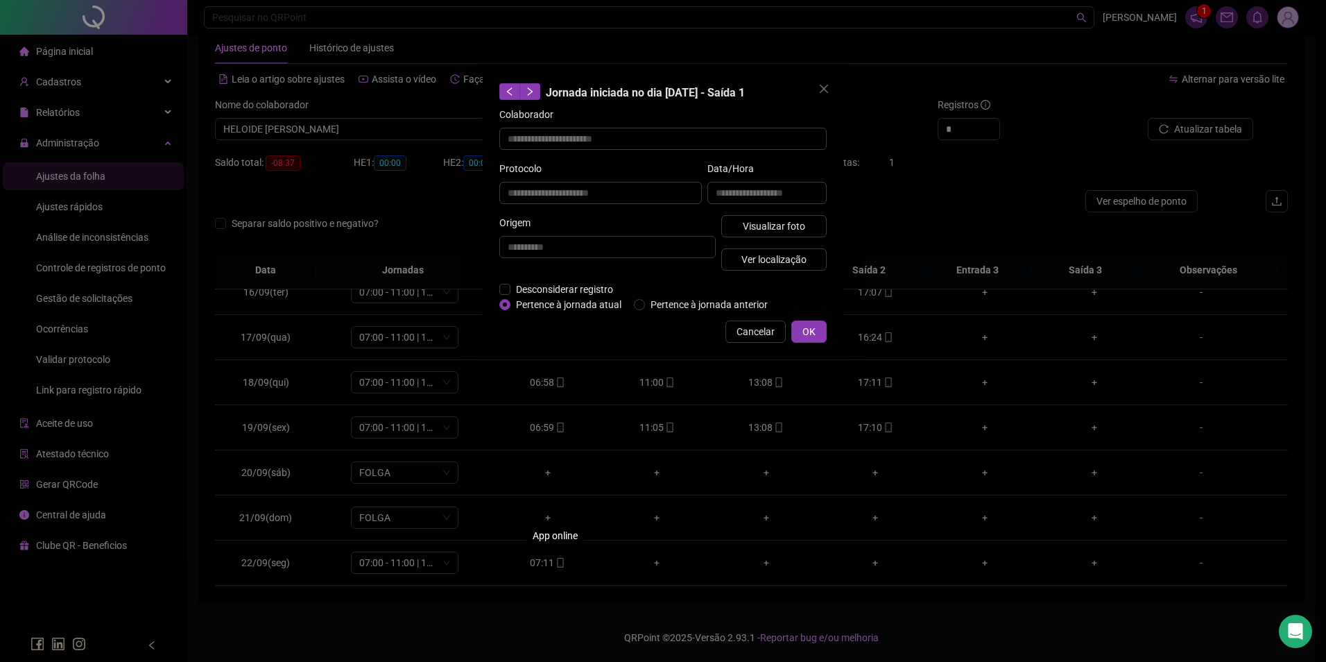
type input "**********"
click at [782, 228] on span "Visualizar foto" at bounding box center [774, 225] width 62 height 15
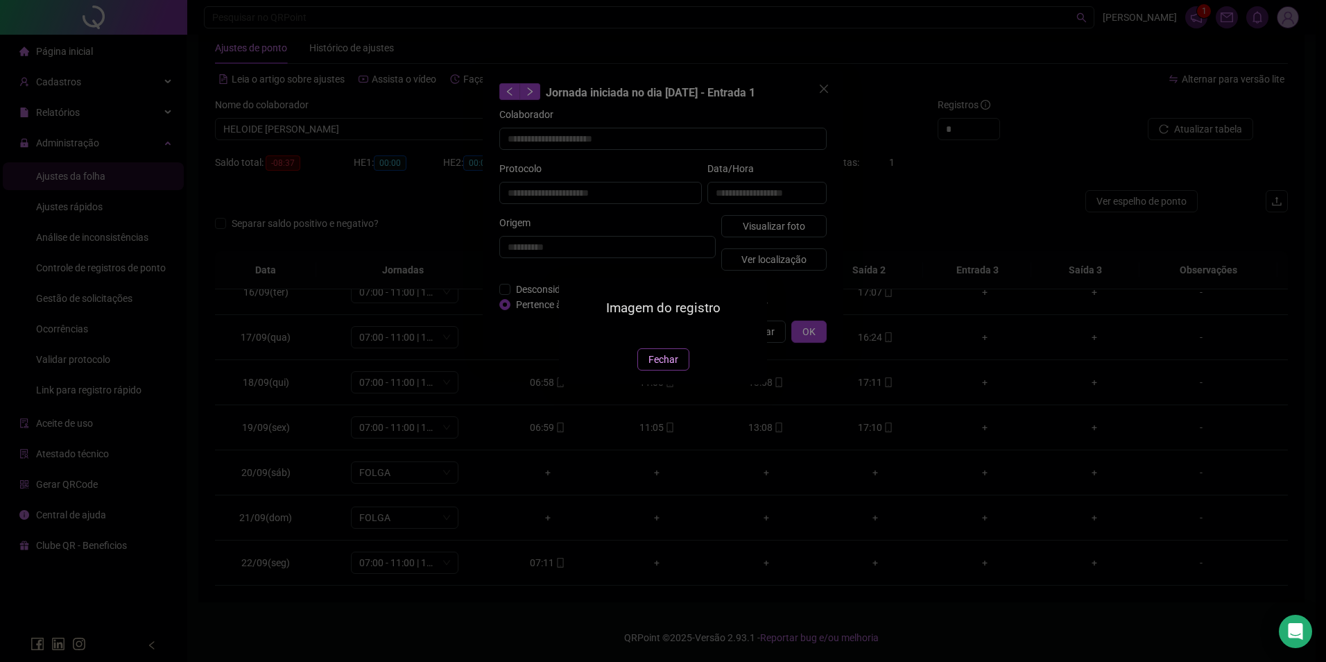
click at [660, 370] on button "Fechar" at bounding box center [663, 359] width 52 height 22
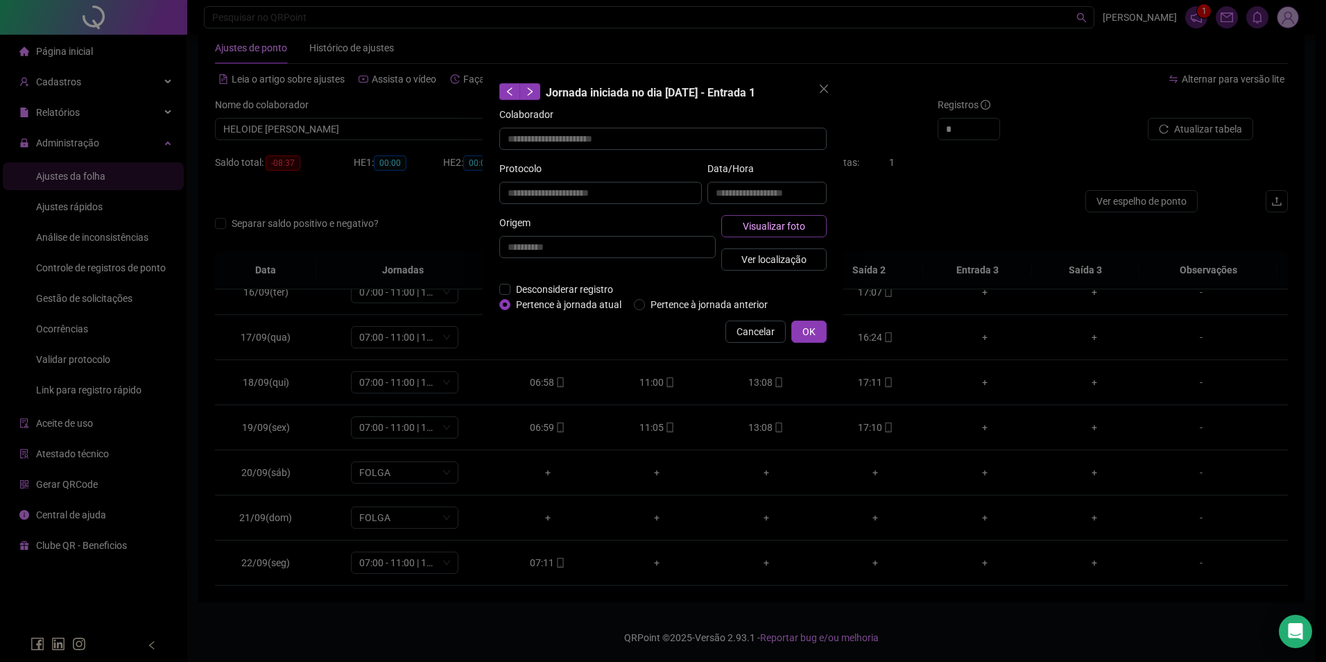
click at [780, 226] on span "Visualizar foto" at bounding box center [774, 225] width 62 height 15
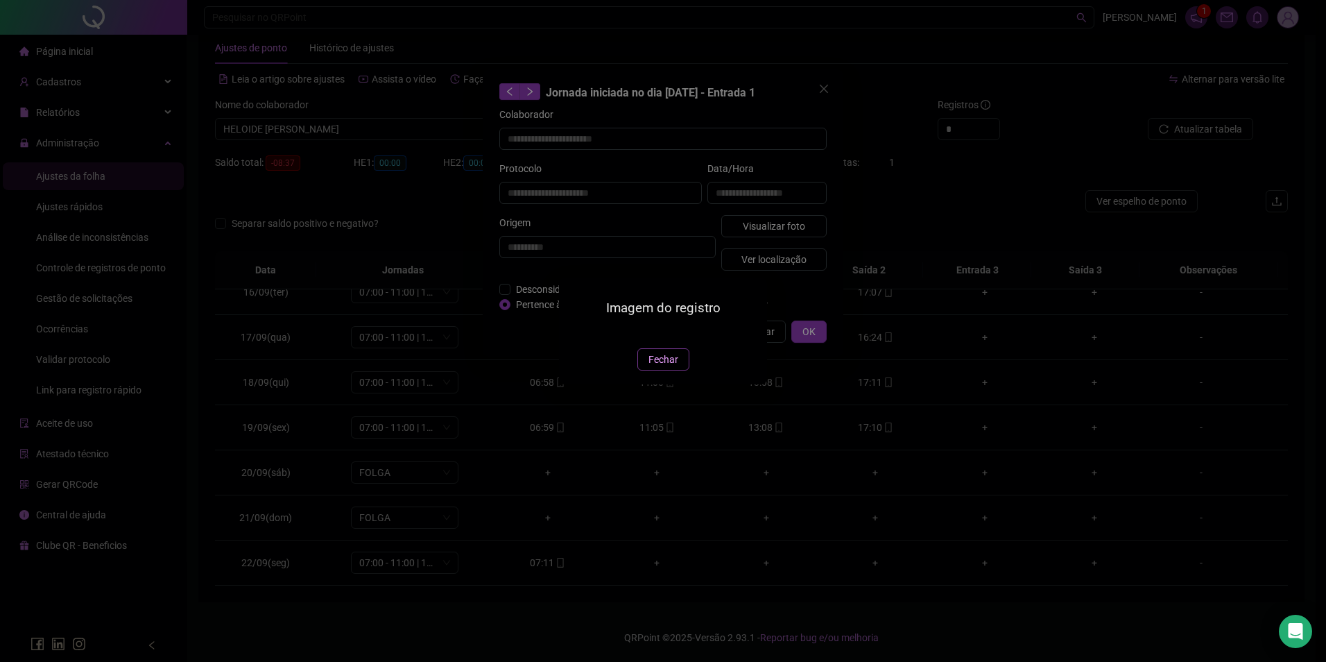
click at [671, 367] on span "Fechar" at bounding box center [664, 359] width 30 height 15
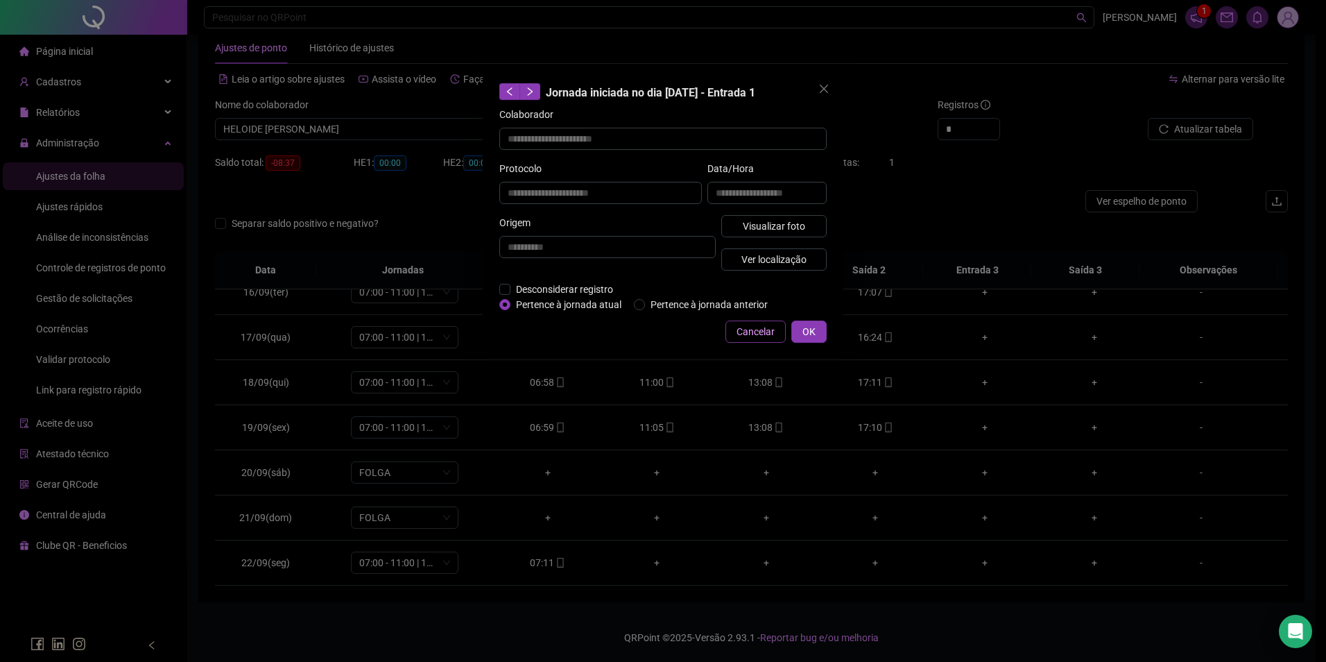
click at [750, 327] on span "Cancelar" at bounding box center [756, 331] width 38 height 15
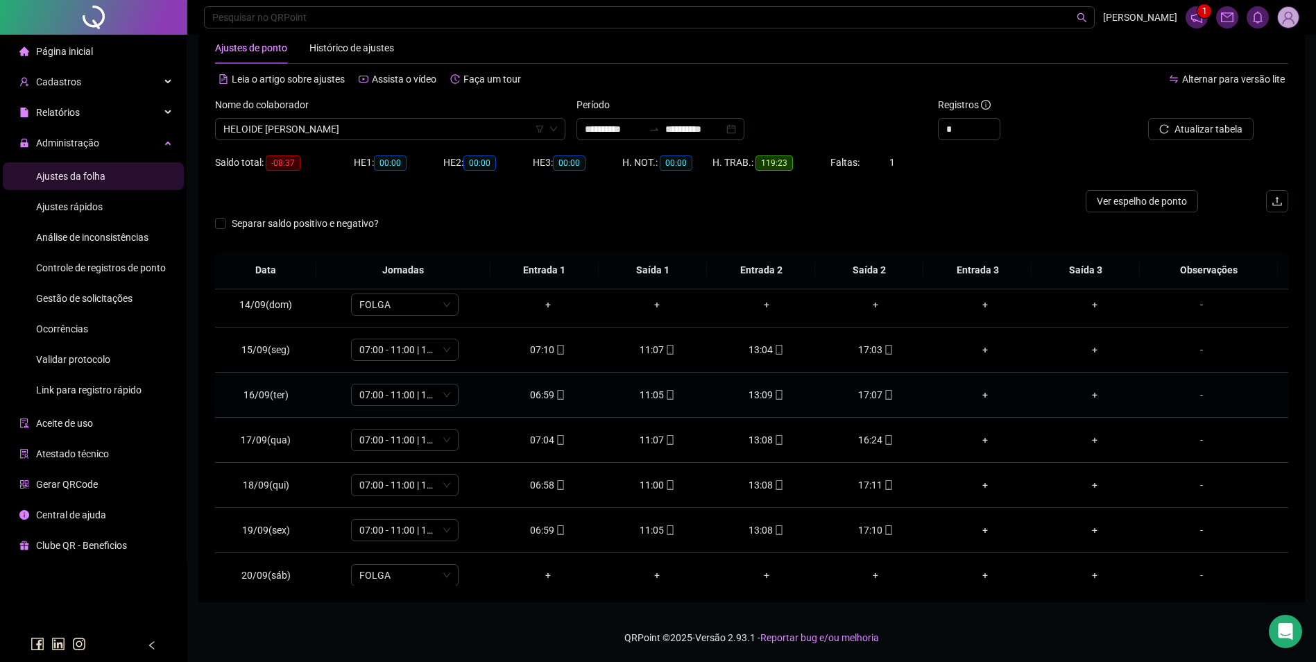
scroll to position [696, 0]
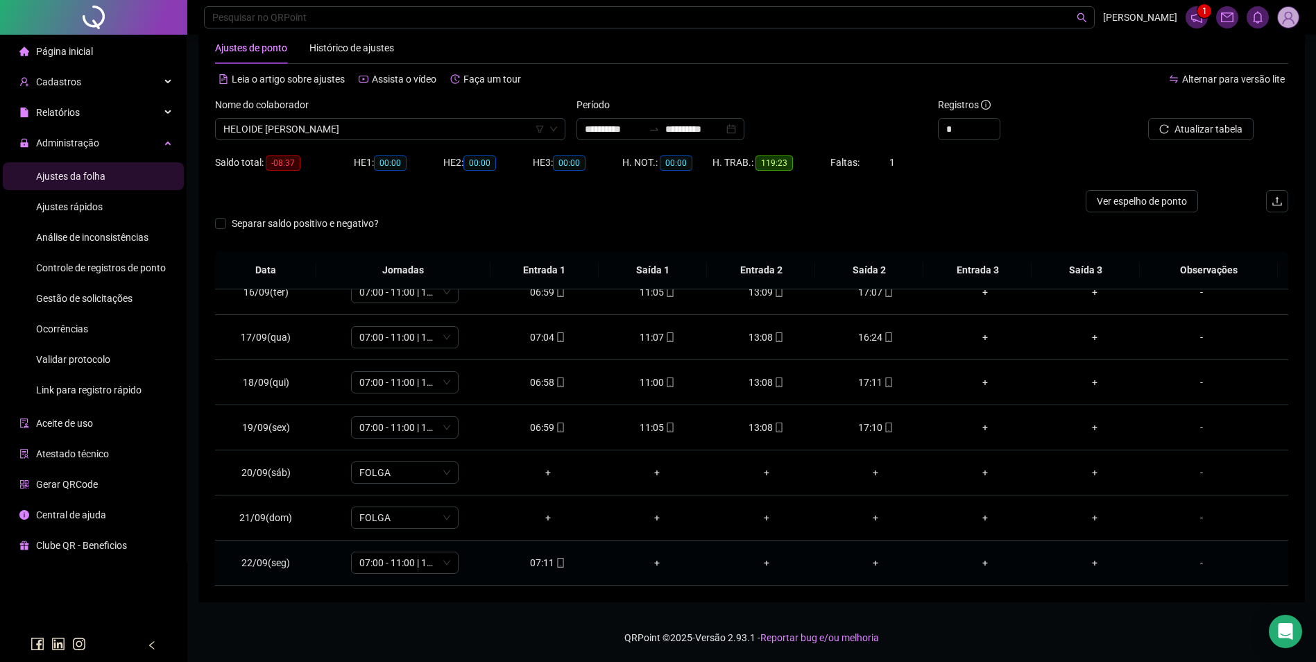
click at [554, 568] on span at bounding box center [559, 562] width 11 height 11
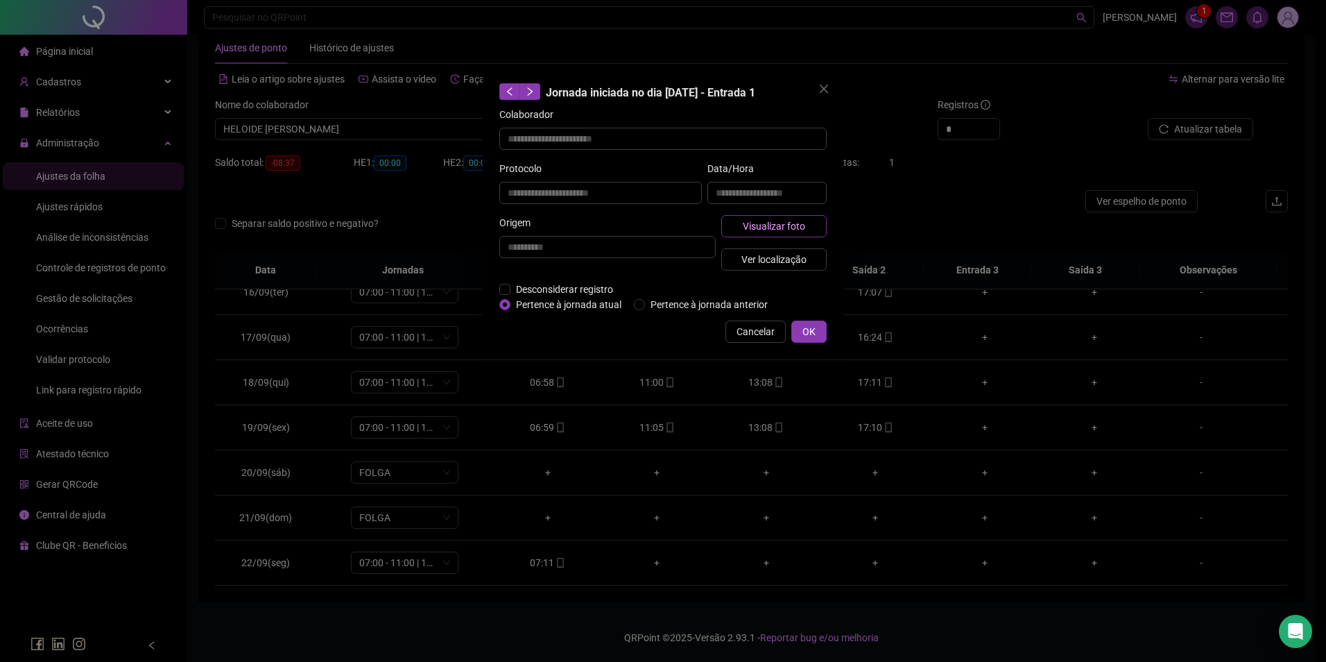
click at [784, 226] on span "Visualizar foto" at bounding box center [774, 225] width 62 height 15
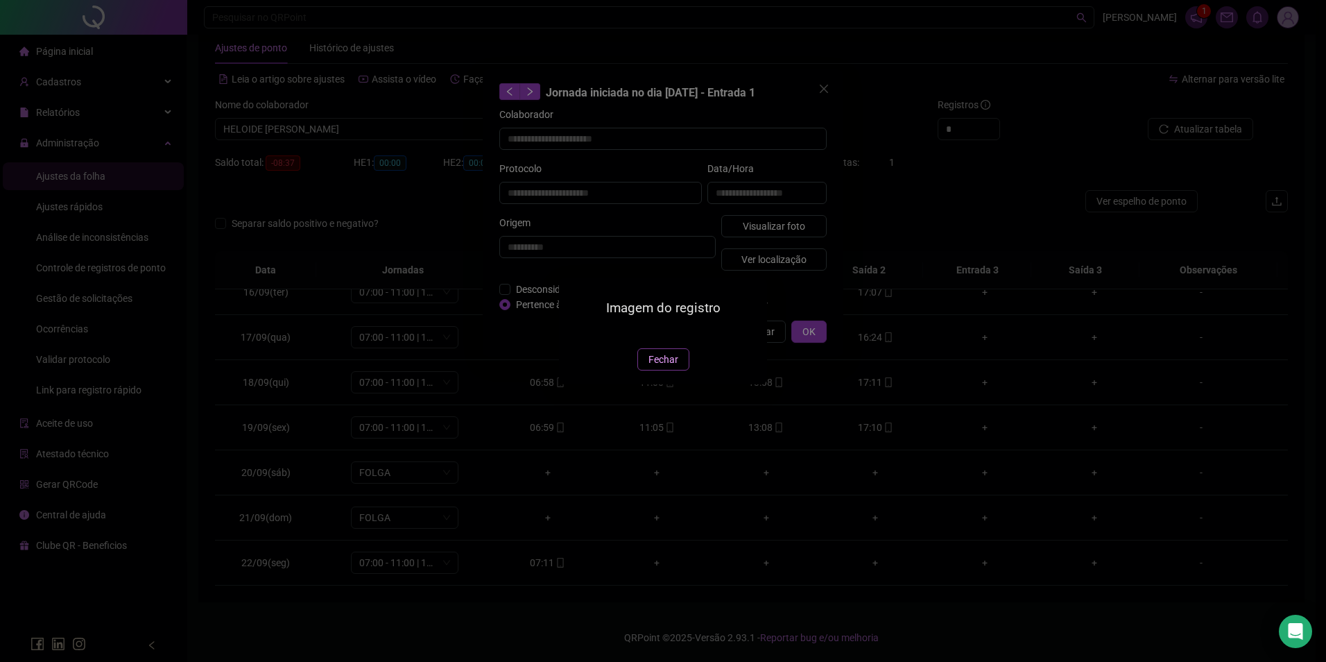
click at [673, 370] on button "Fechar" at bounding box center [663, 359] width 52 height 22
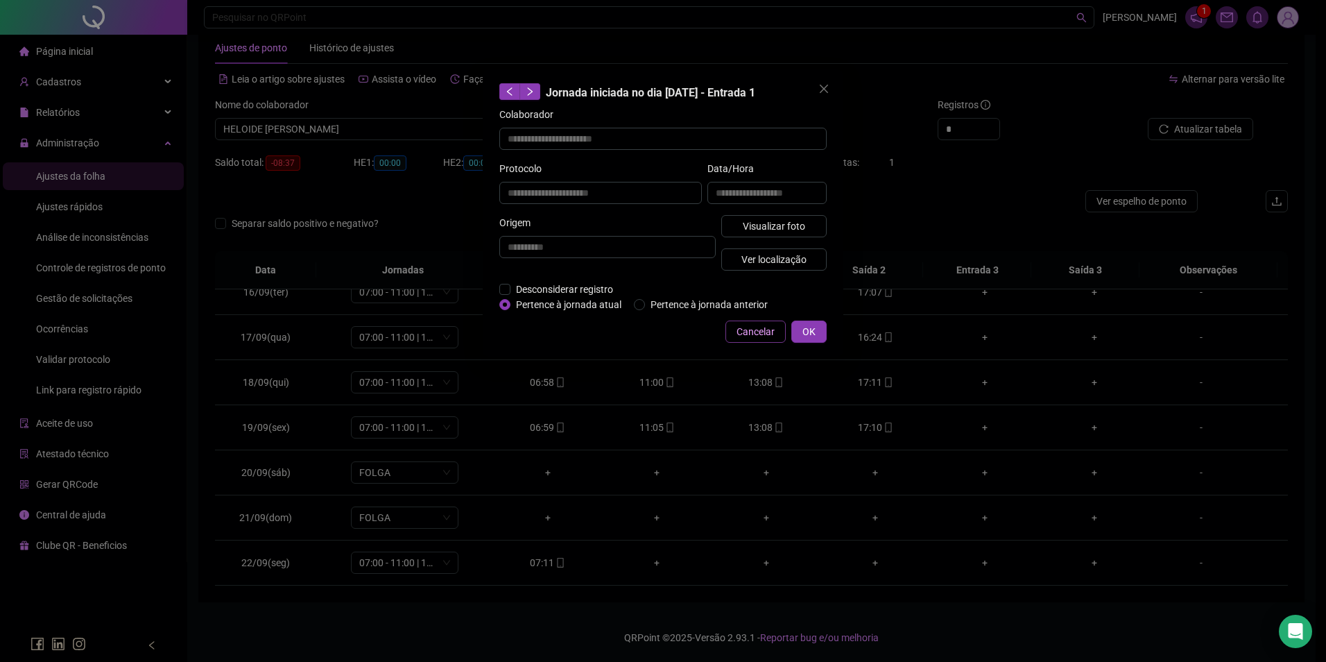
click at [750, 320] on button "Cancelar" at bounding box center [756, 331] width 60 height 22
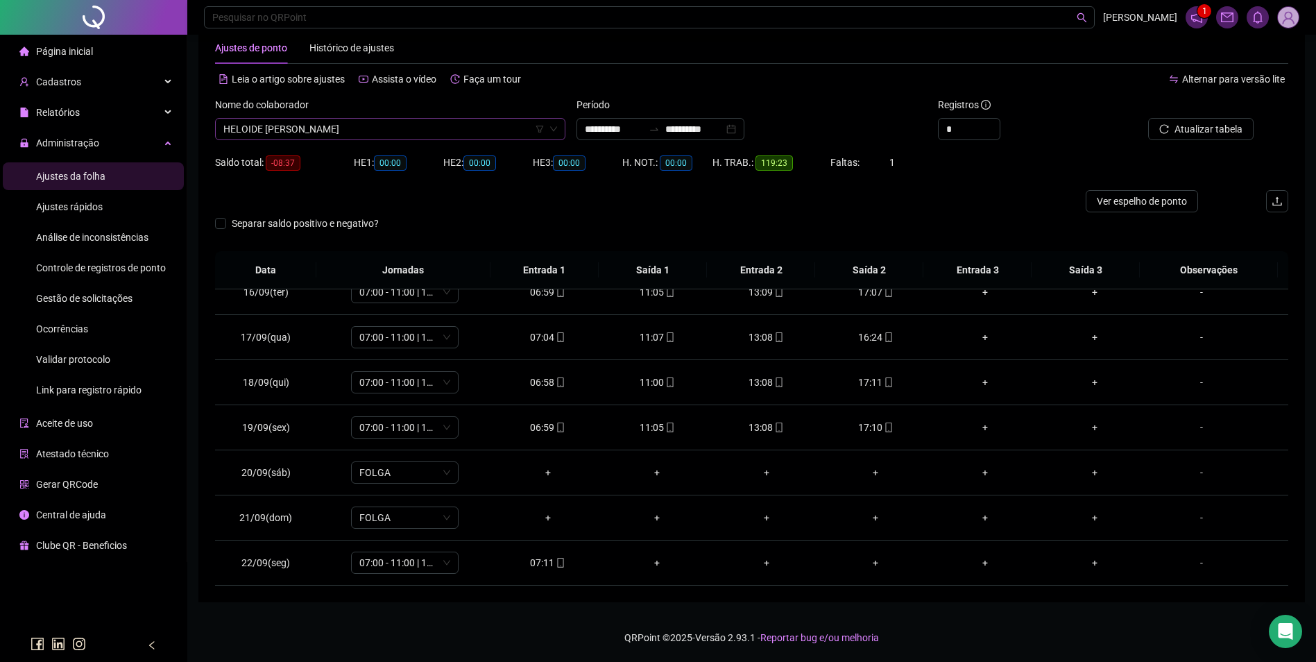
click at [429, 127] on span "HELOIDE FIRMINO DA SILVA" at bounding box center [390, 129] width 334 height 21
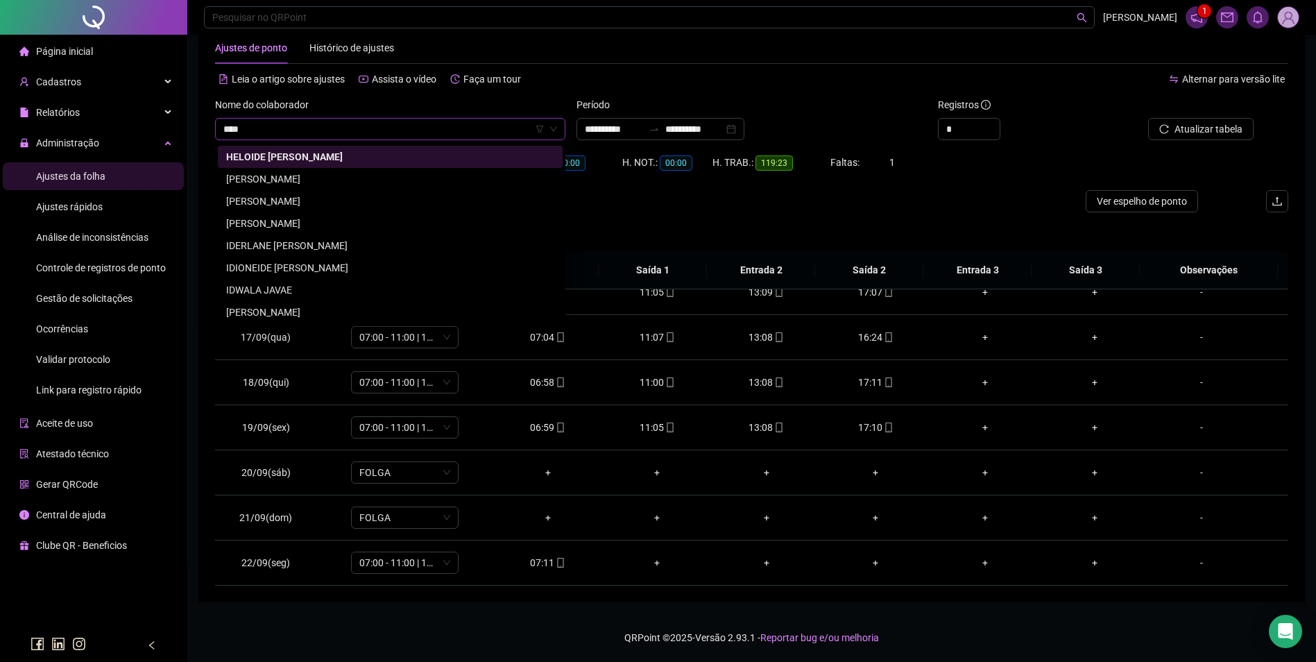
scroll to position [0, 0]
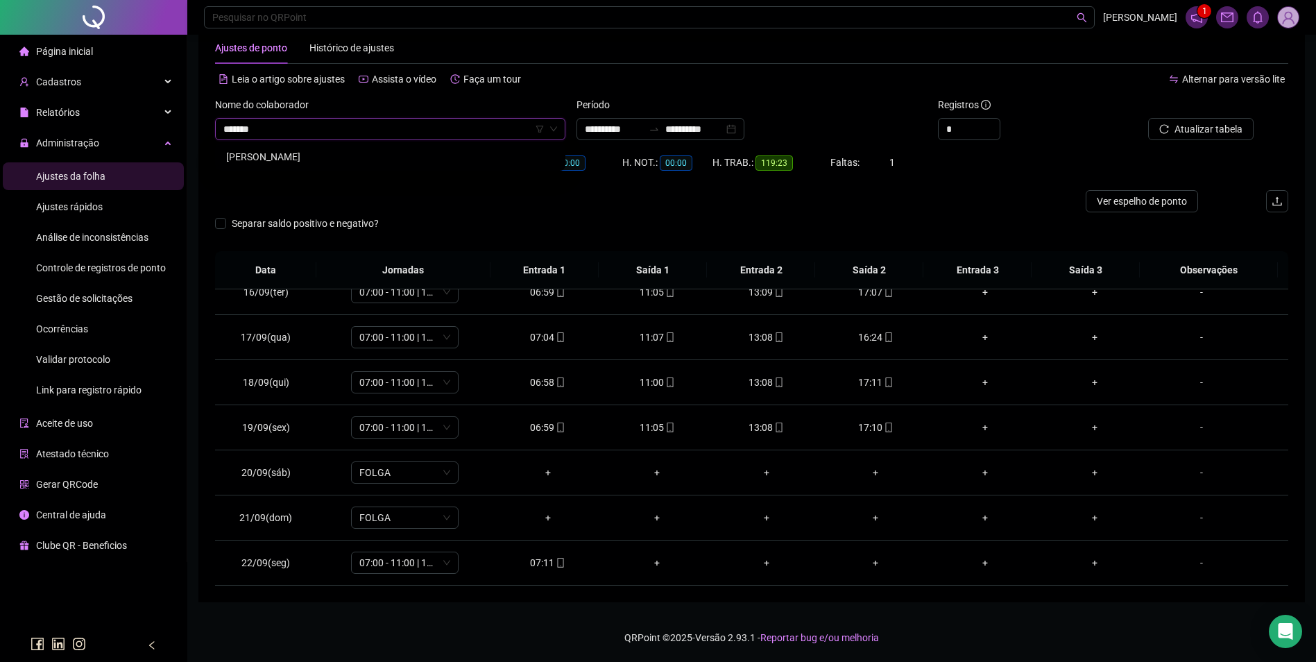
type input "*******"
click at [345, 148] on div "IDALVAN FERREIRA DA LUZ" at bounding box center [390, 157] width 345 height 22
click at [1217, 129] on span "Buscar registros" at bounding box center [1207, 128] width 71 height 15
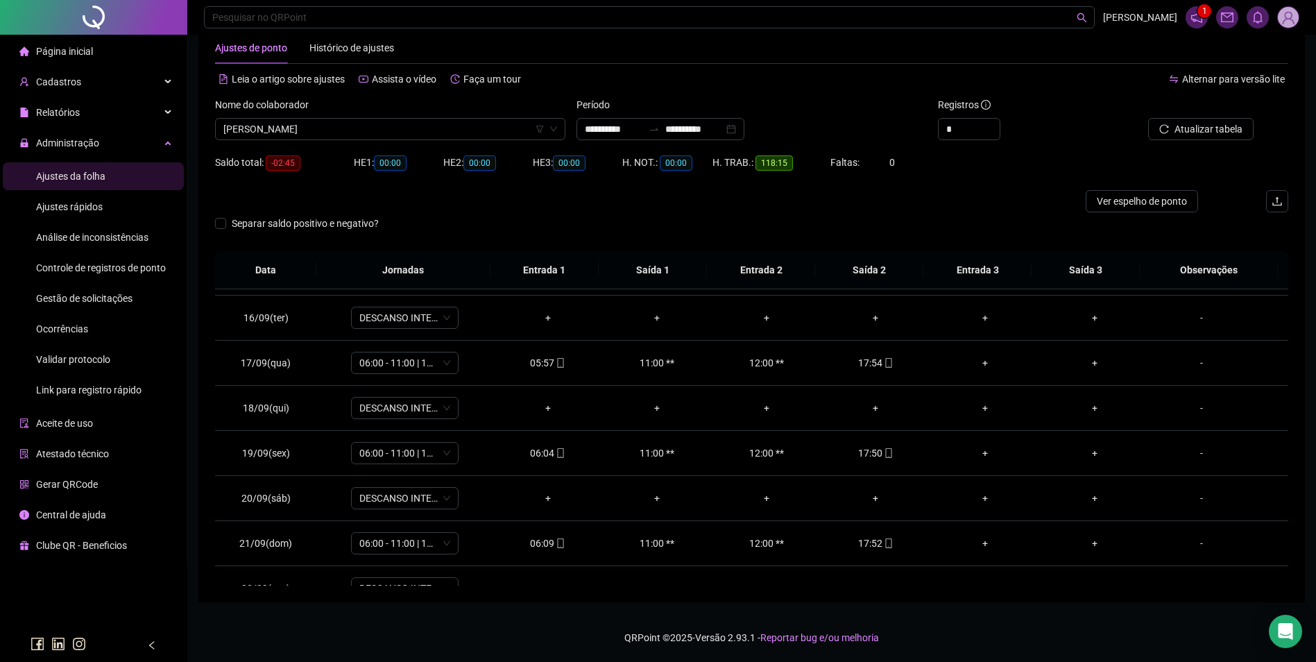
scroll to position [696, 0]
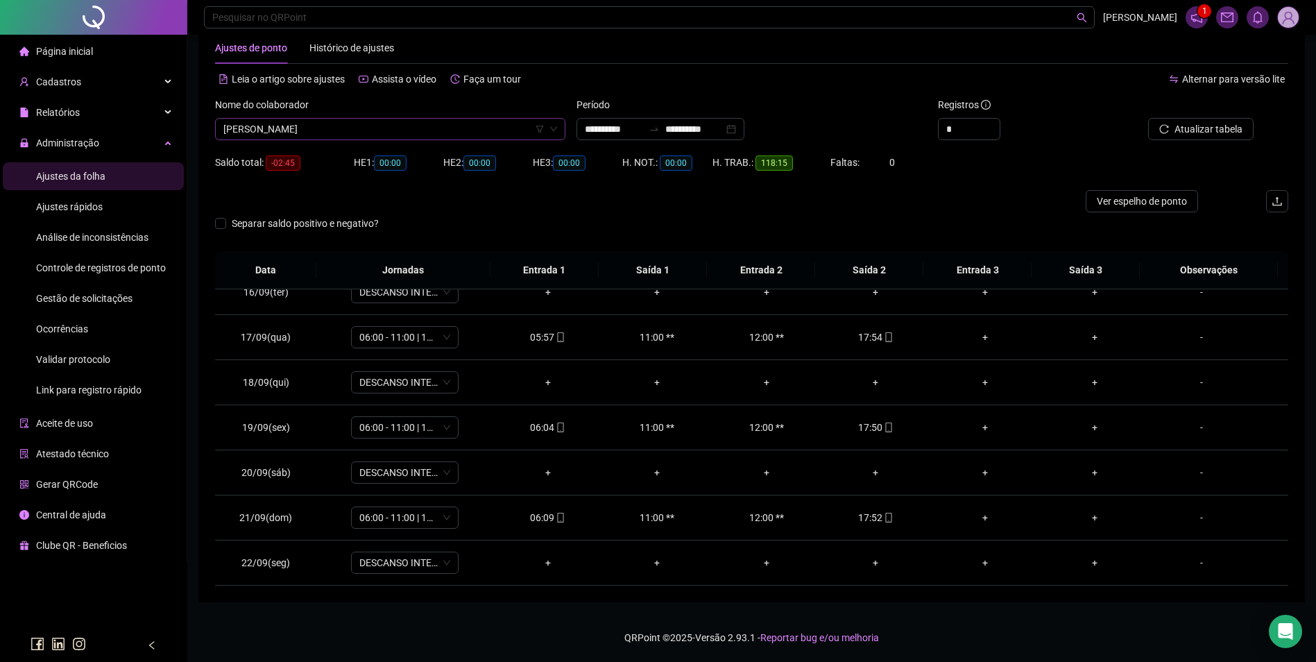
click at [438, 123] on span "IDALVAN FERREIRA DA LUZ" at bounding box center [390, 129] width 334 height 21
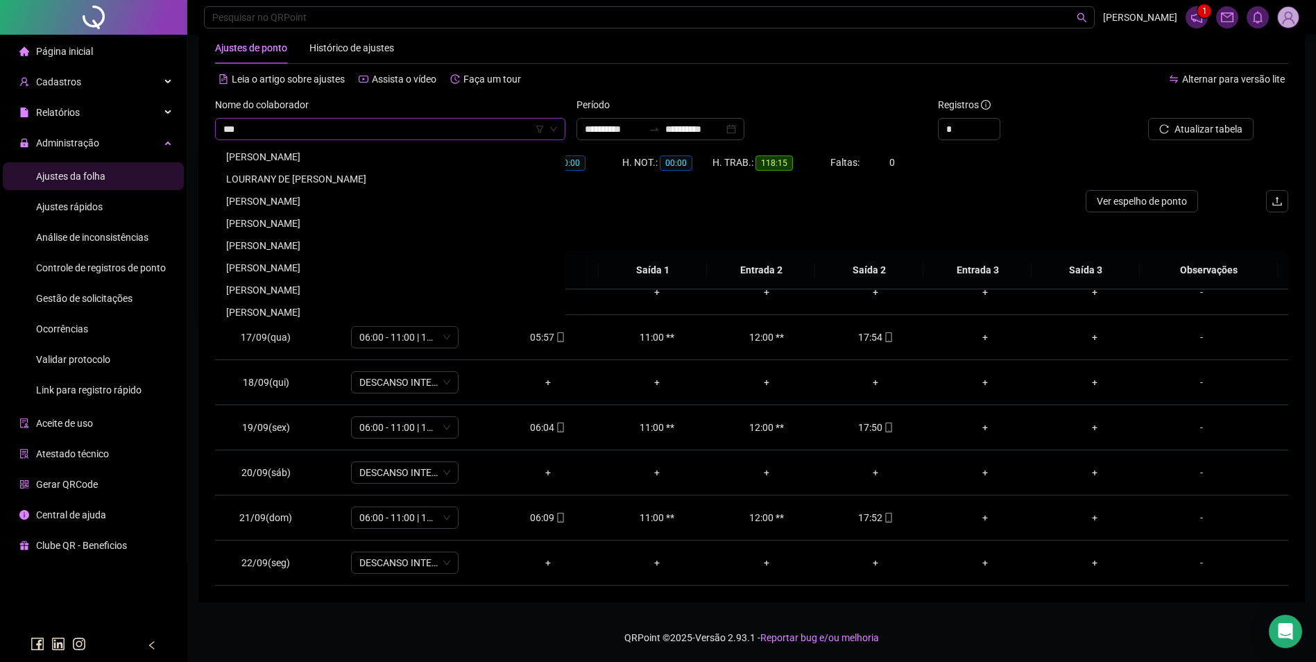
scroll to position [0, 0]
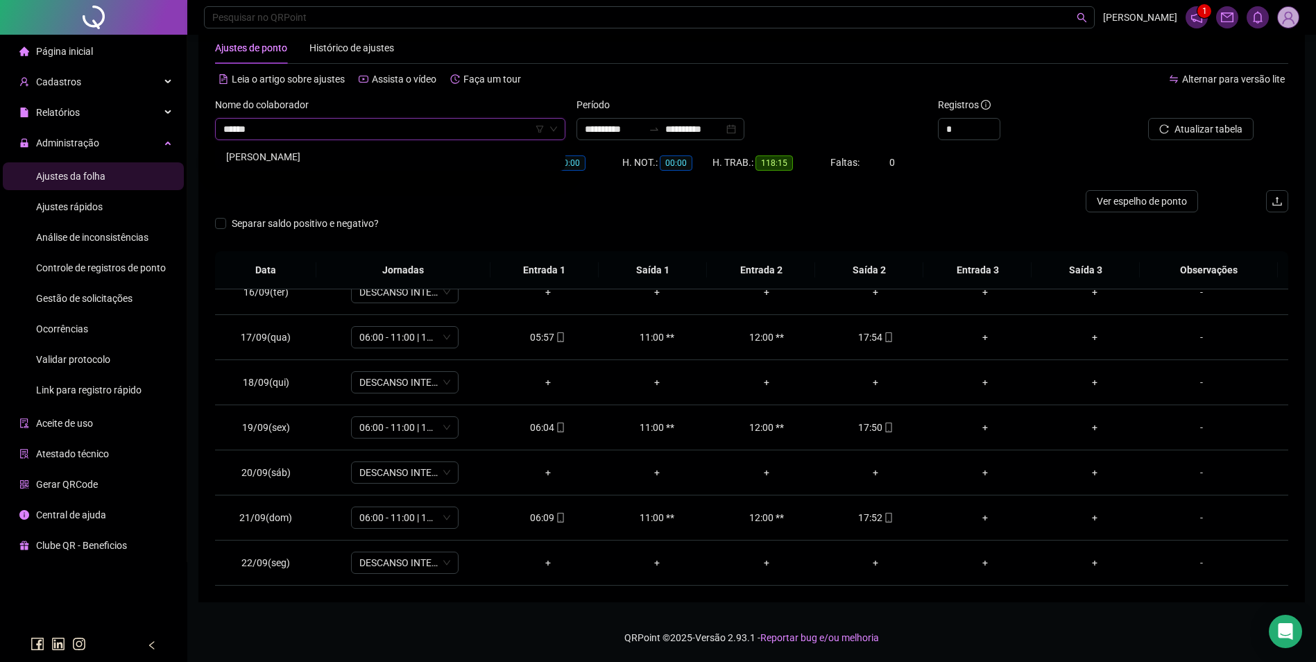
type input "*******"
click at [328, 148] on div "JEFFERSON BARBOSA PIRES" at bounding box center [390, 157] width 345 height 22
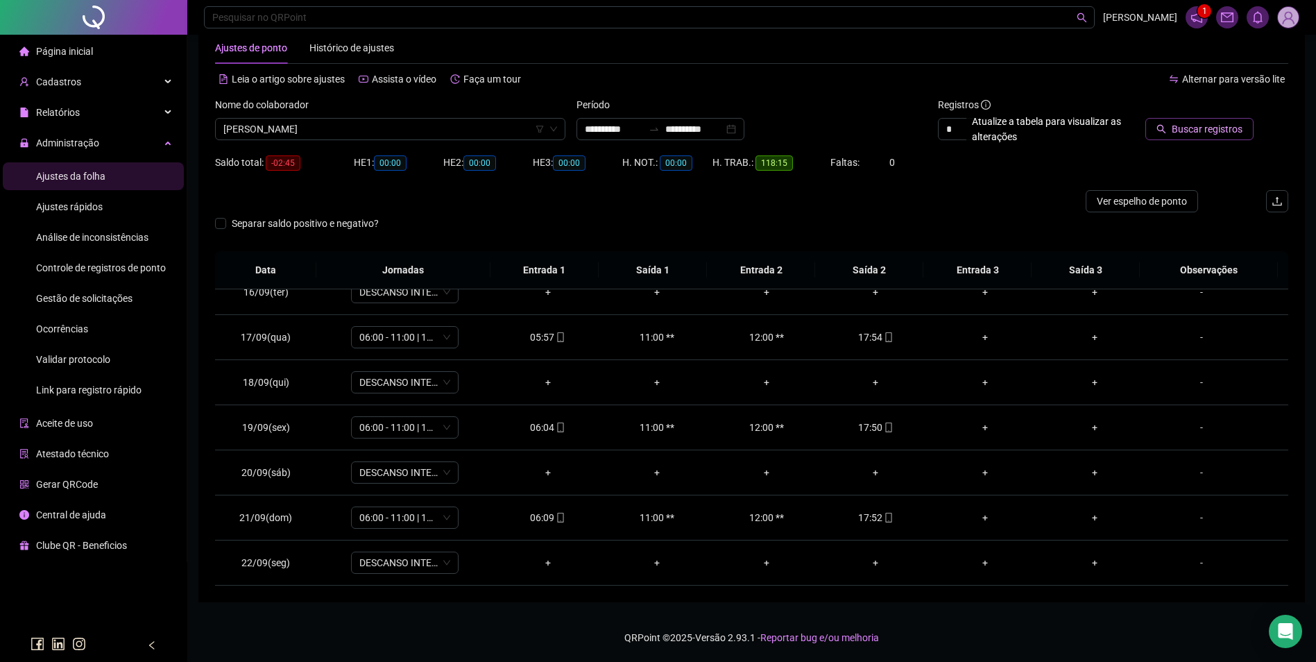
click at [1181, 126] on span "Buscar registros" at bounding box center [1207, 128] width 71 height 15
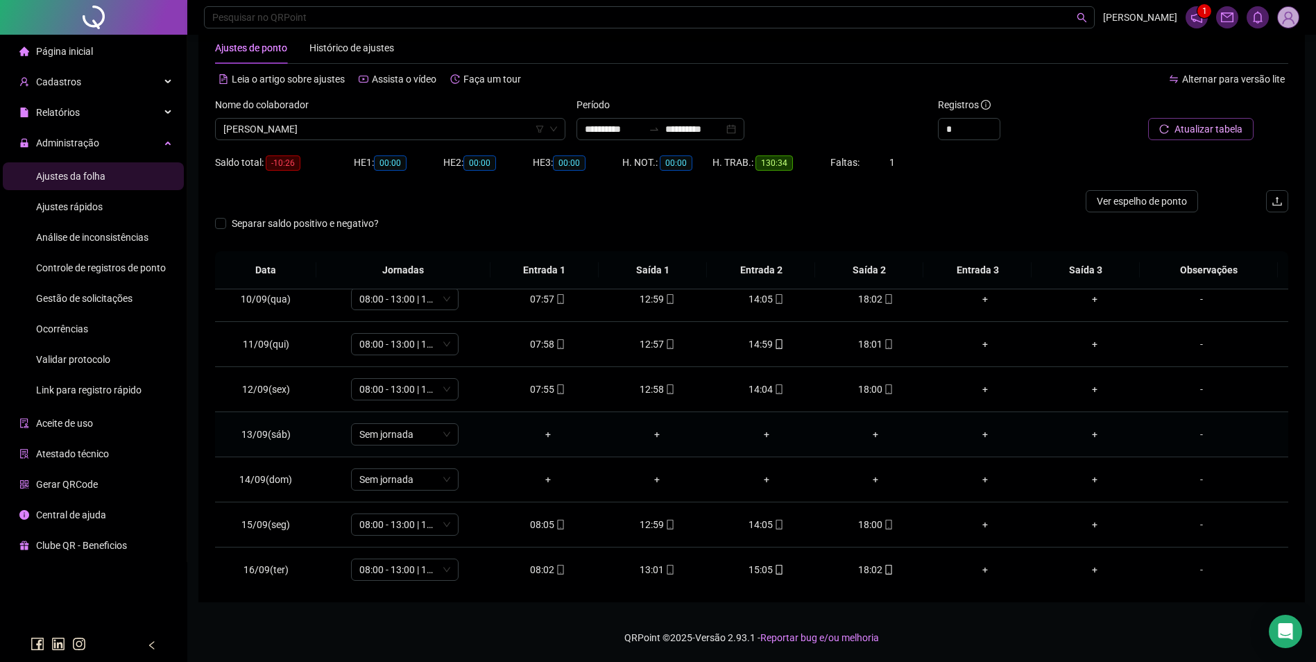
scroll to position [696, 0]
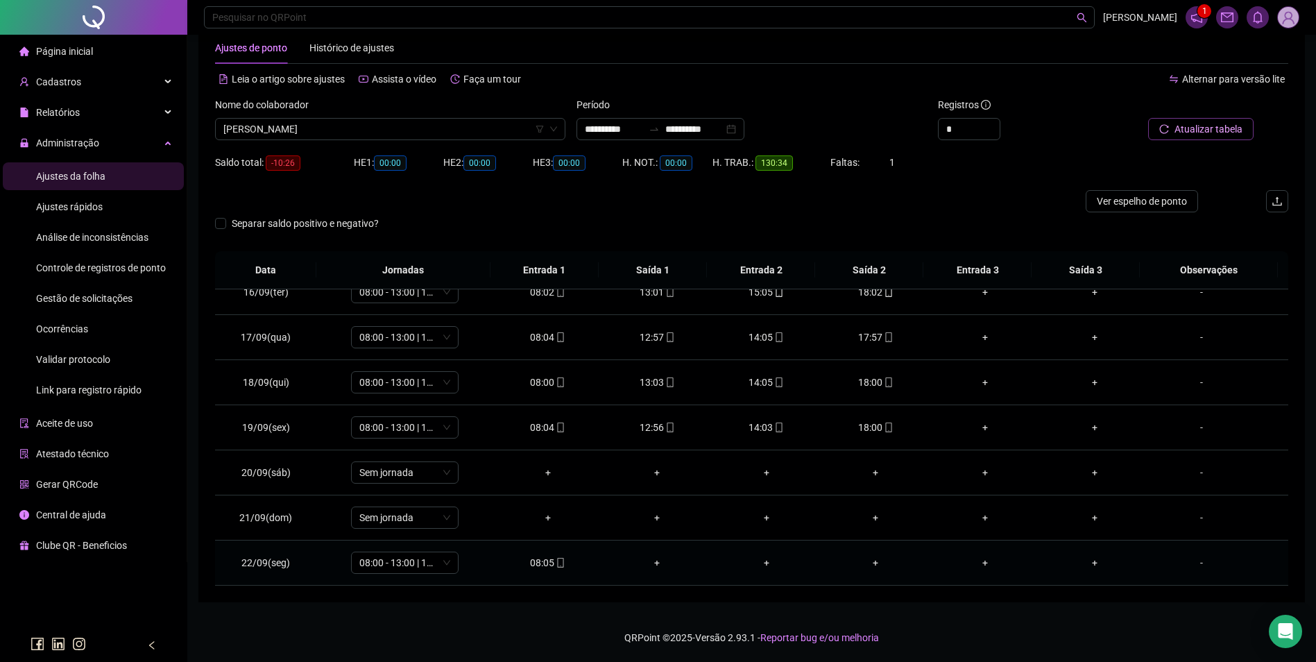
click at [558, 563] on icon "mobile" at bounding box center [561, 563] width 10 height 10
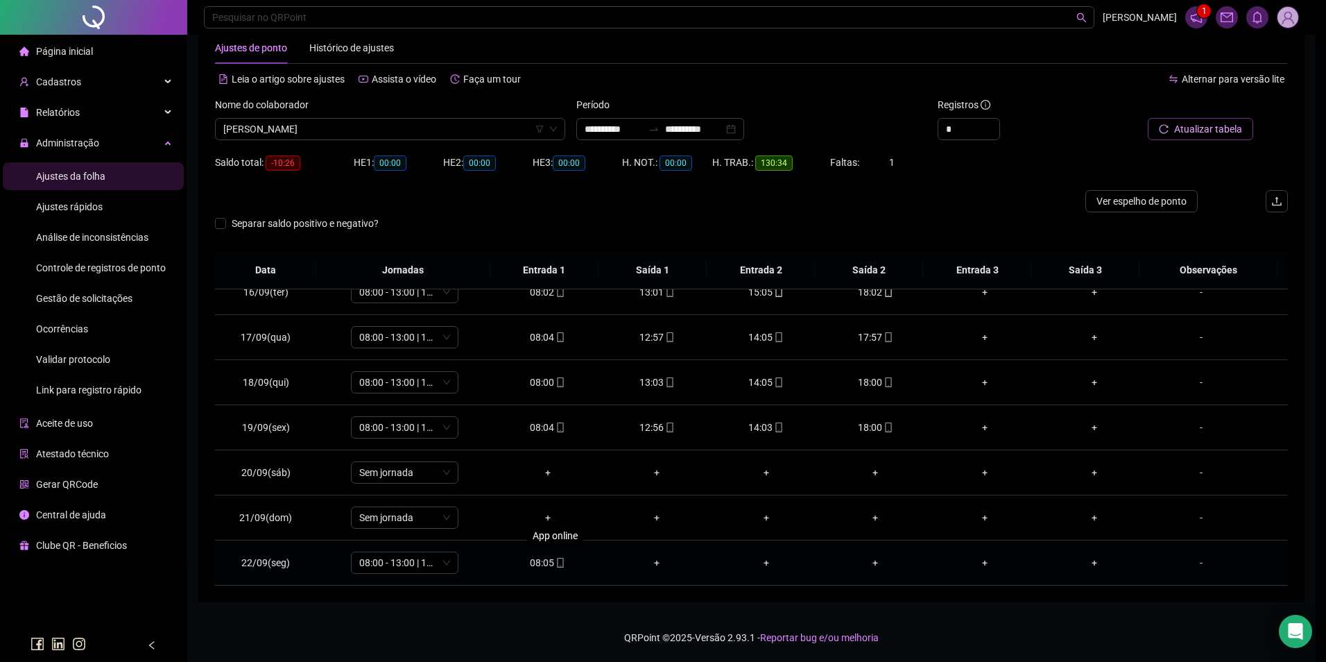
type input "**********"
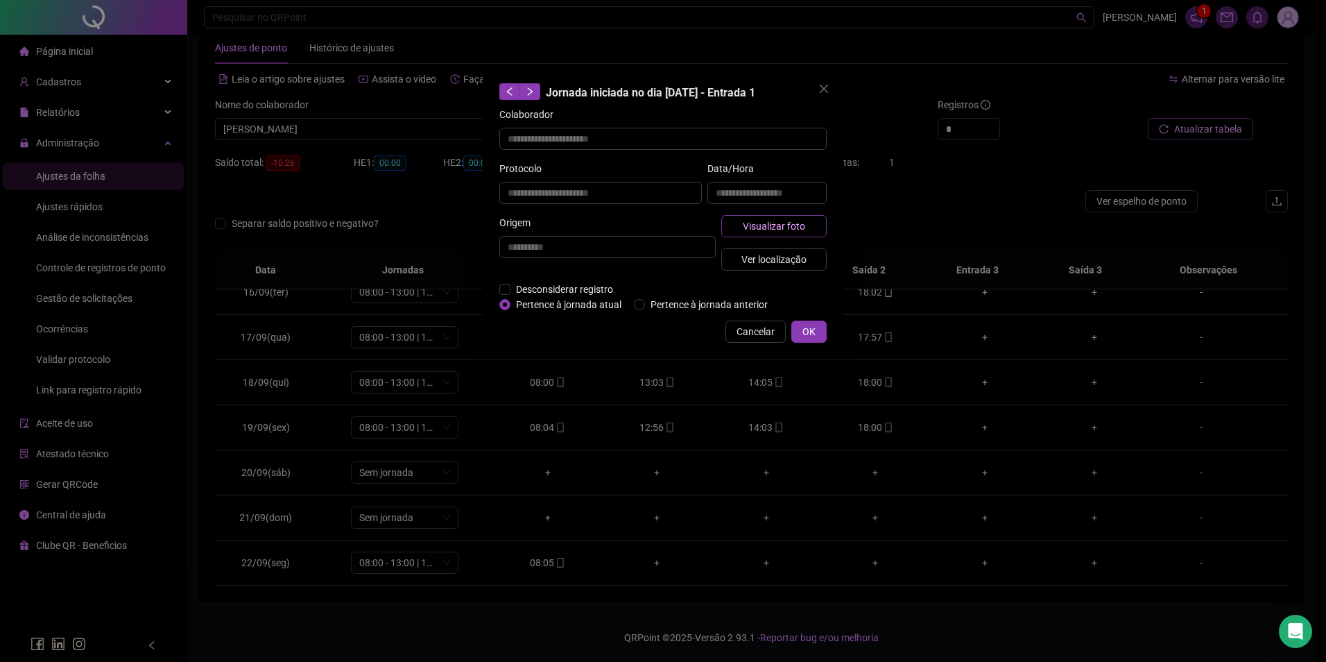
click at [789, 231] on span "Visualizar foto" at bounding box center [774, 225] width 62 height 15
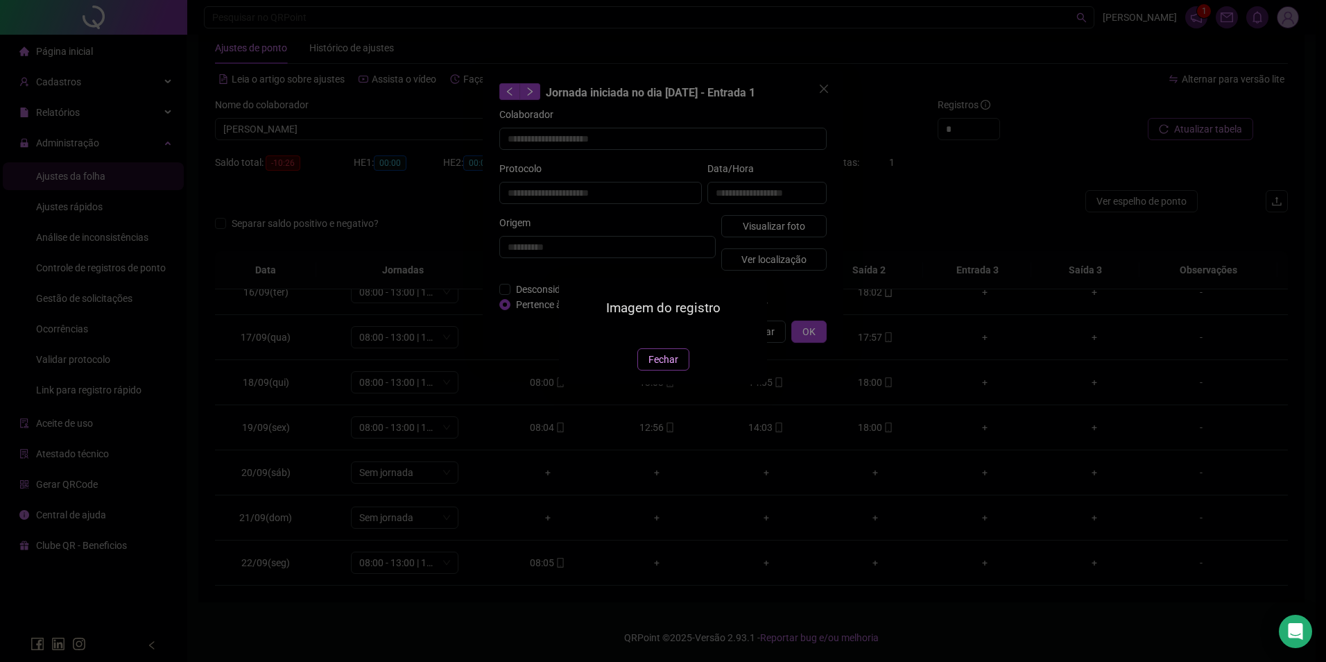
click at [657, 367] on span "Fechar" at bounding box center [664, 359] width 30 height 15
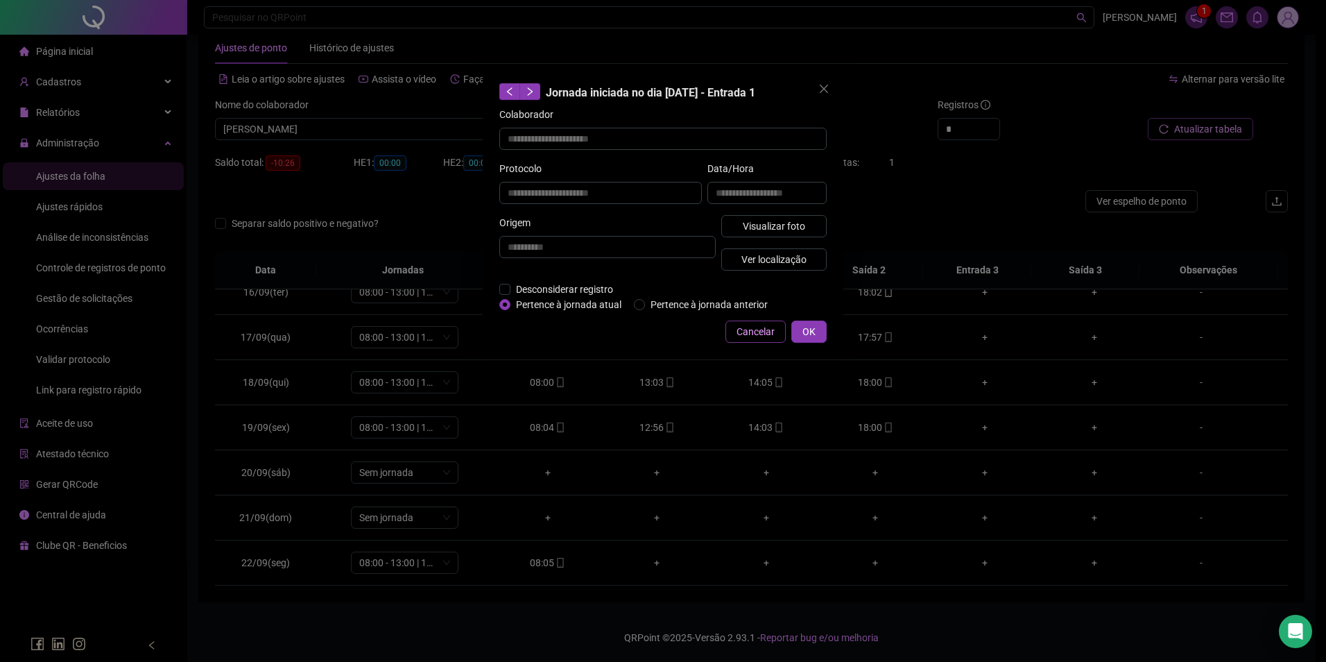
click at [773, 330] on span "Cancelar" at bounding box center [756, 331] width 38 height 15
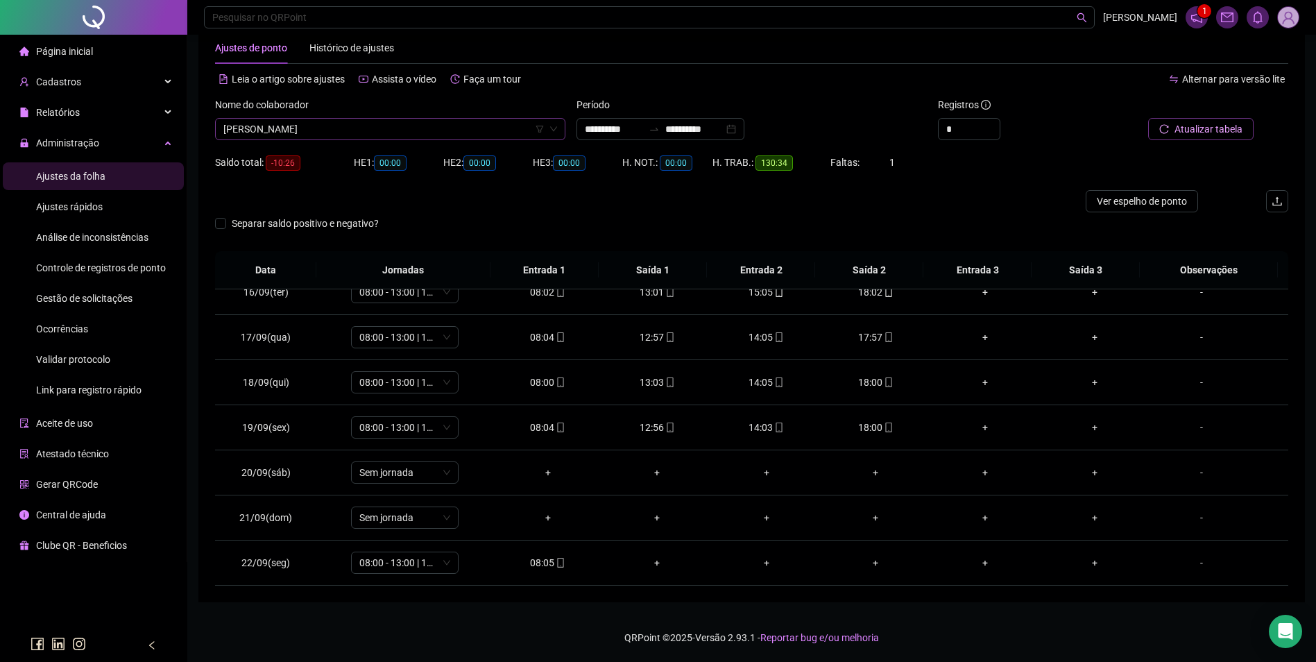
click at [407, 133] on span "JEFFERSON BARBOSA PIRES" at bounding box center [390, 129] width 334 height 21
type input "**********"
drag, startPoint x: 336, startPoint y: 180, endPoint x: 431, endPoint y: 200, distance: 98.0
click at [336, 180] on div "JOAO BATISTA EDUARDO DA COSTA" at bounding box center [390, 178] width 328 height 15
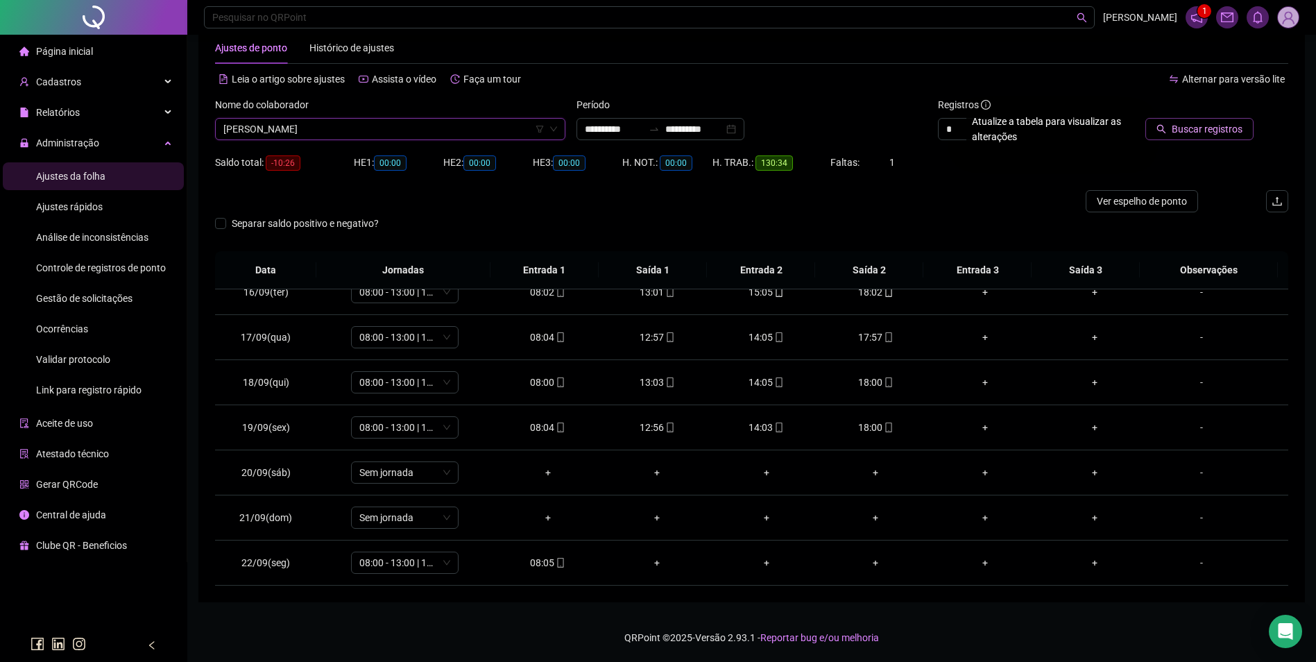
click at [1217, 121] on span "Buscar registros" at bounding box center [1207, 128] width 71 height 15
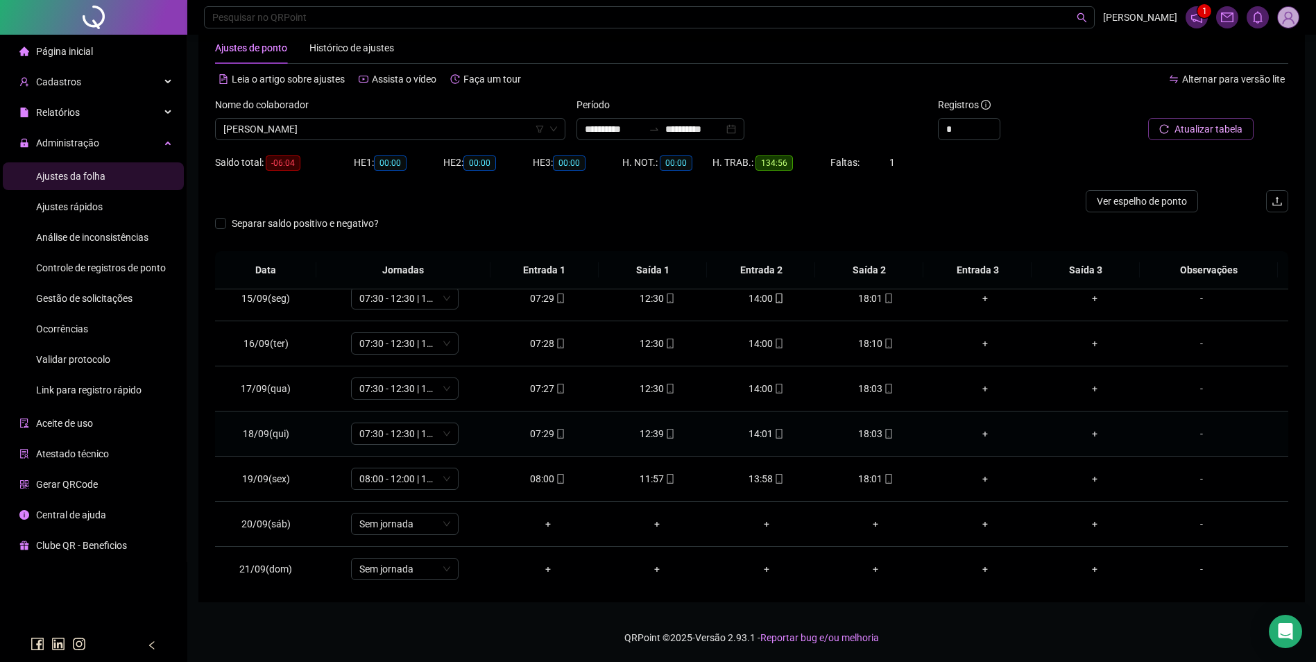
scroll to position [696, 0]
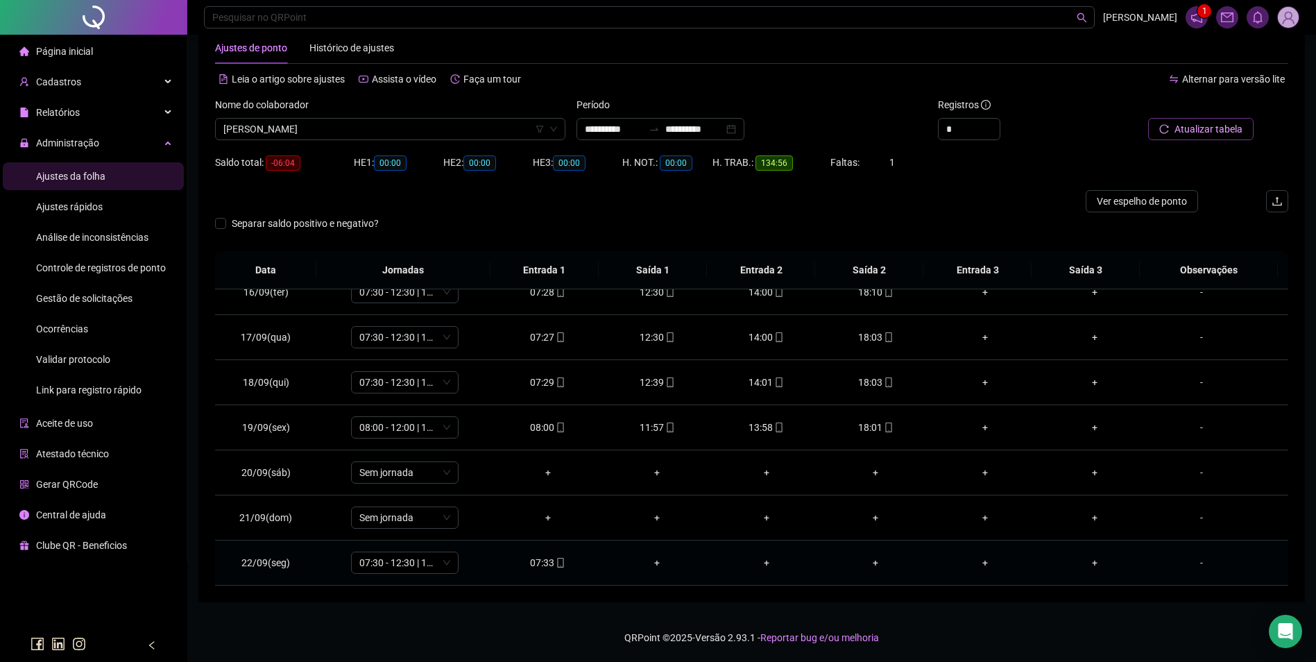
click at [537, 565] on div "07:33" at bounding box center [547, 562] width 87 height 15
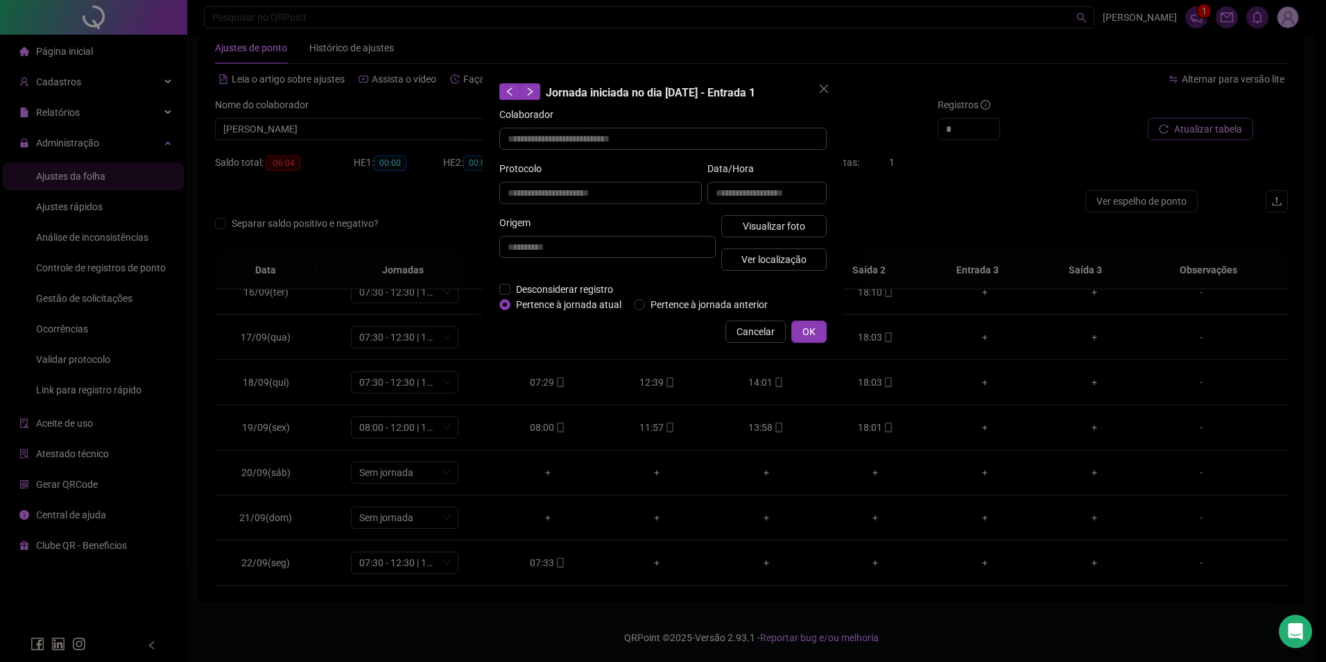
type input "**********"
click at [797, 231] on span "Visualizar foto" at bounding box center [774, 225] width 62 height 15
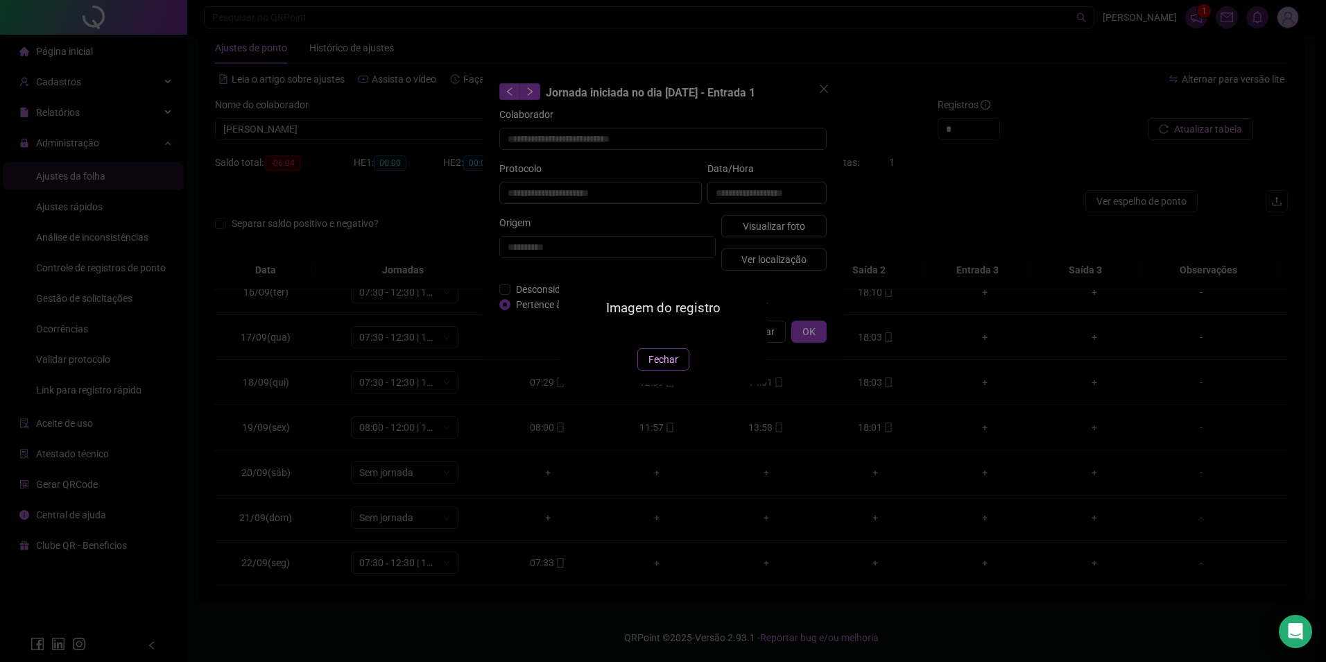
click at [678, 370] on button "Fechar" at bounding box center [663, 359] width 52 height 22
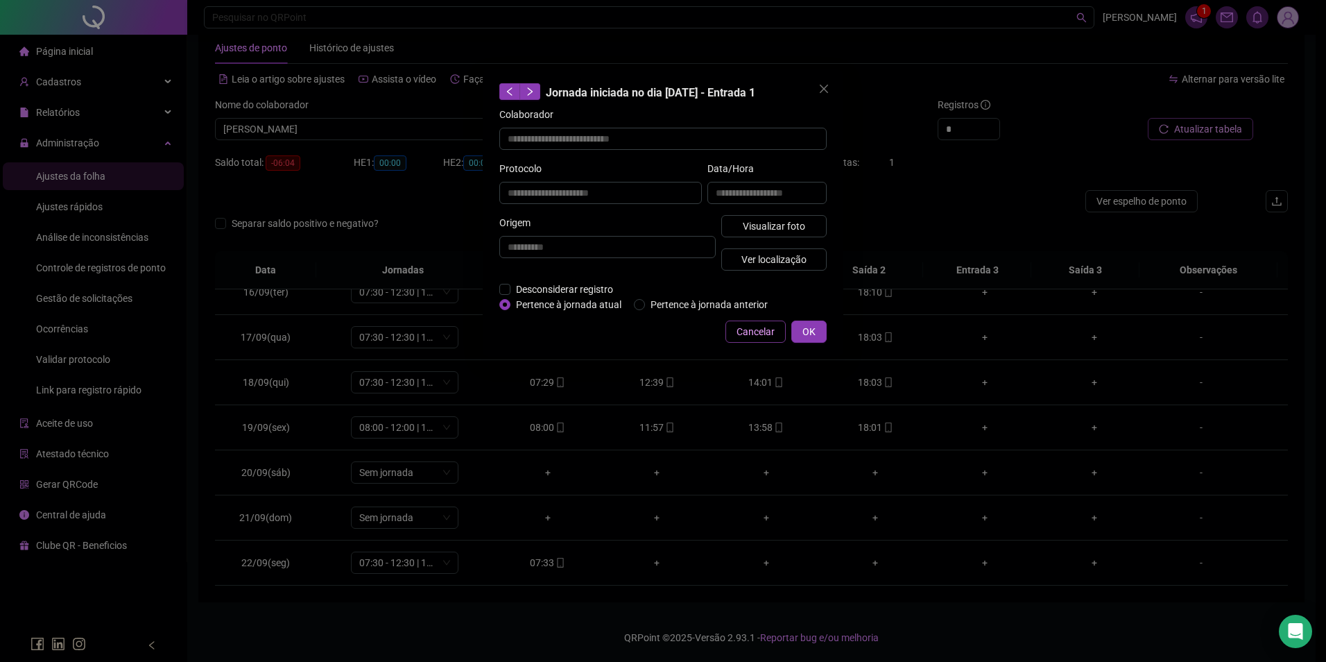
click at [754, 327] on span "Cancelar" at bounding box center [756, 331] width 38 height 15
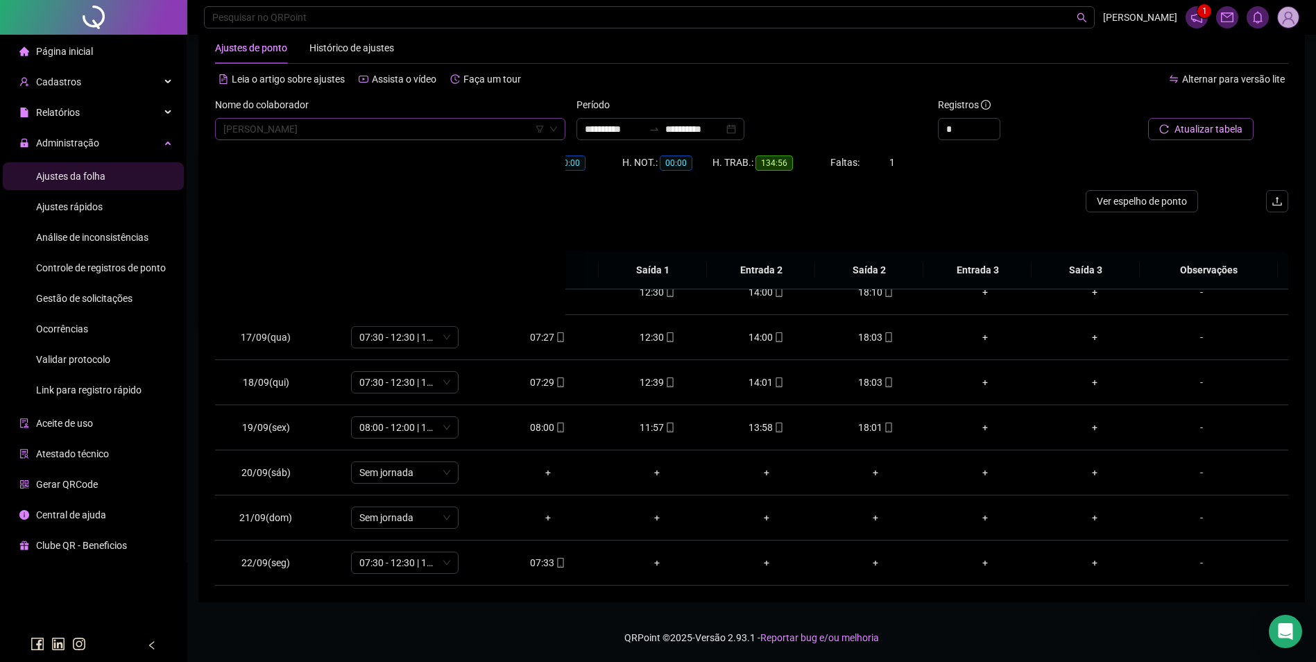
click at [414, 134] on span "JOAO BATISTA EDUARDO DA COSTA" at bounding box center [390, 129] width 334 height 21
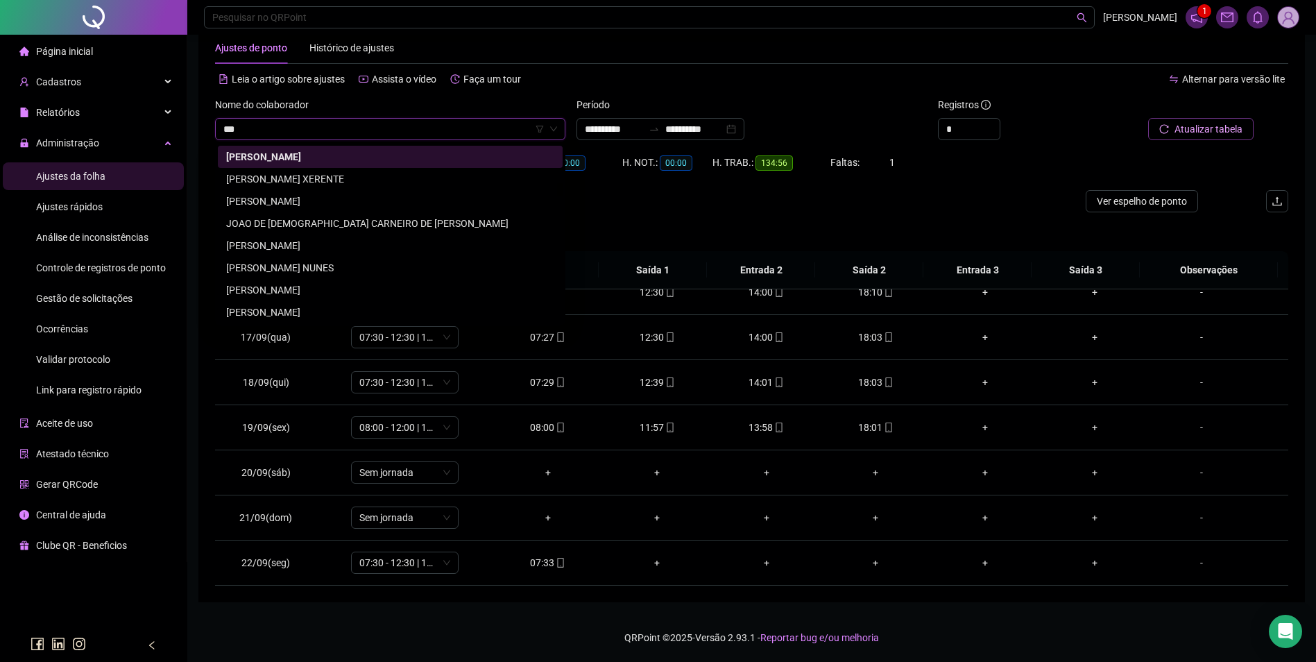
scroll to position [0, 0]
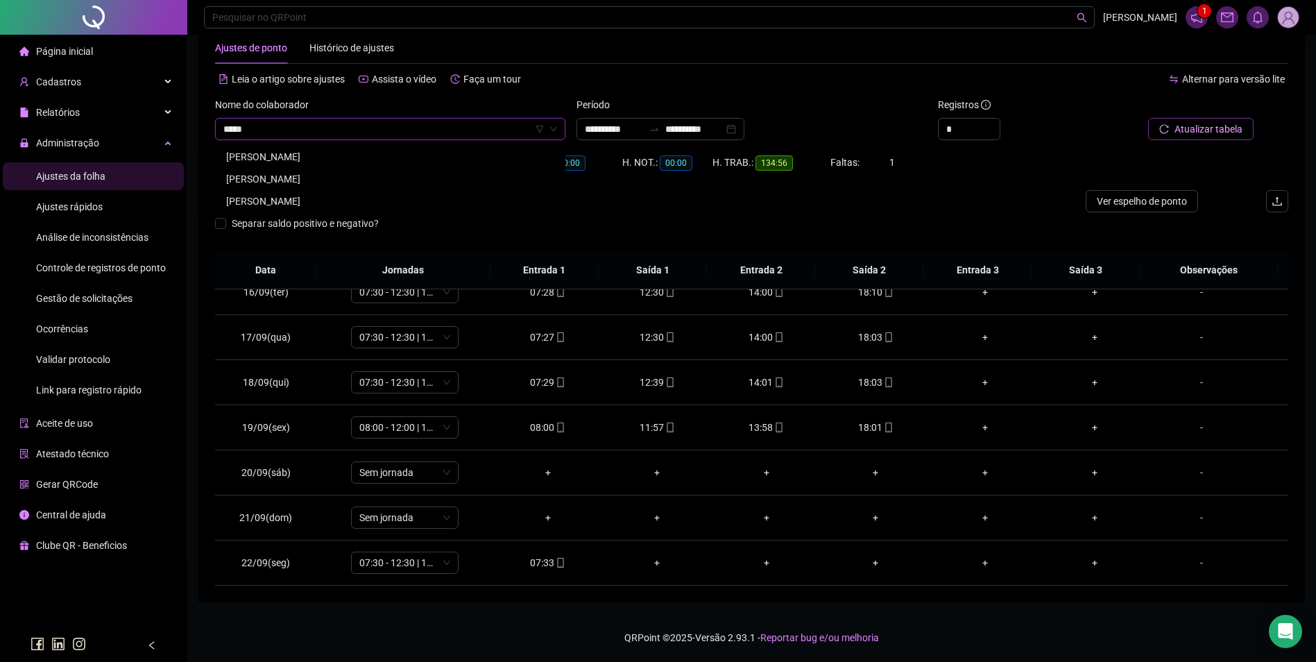
type input "*****"
click at [296, 186] on div "JORGE NEVES OLIVEIRA" at bounding box center [390, 178] width 328 height 15
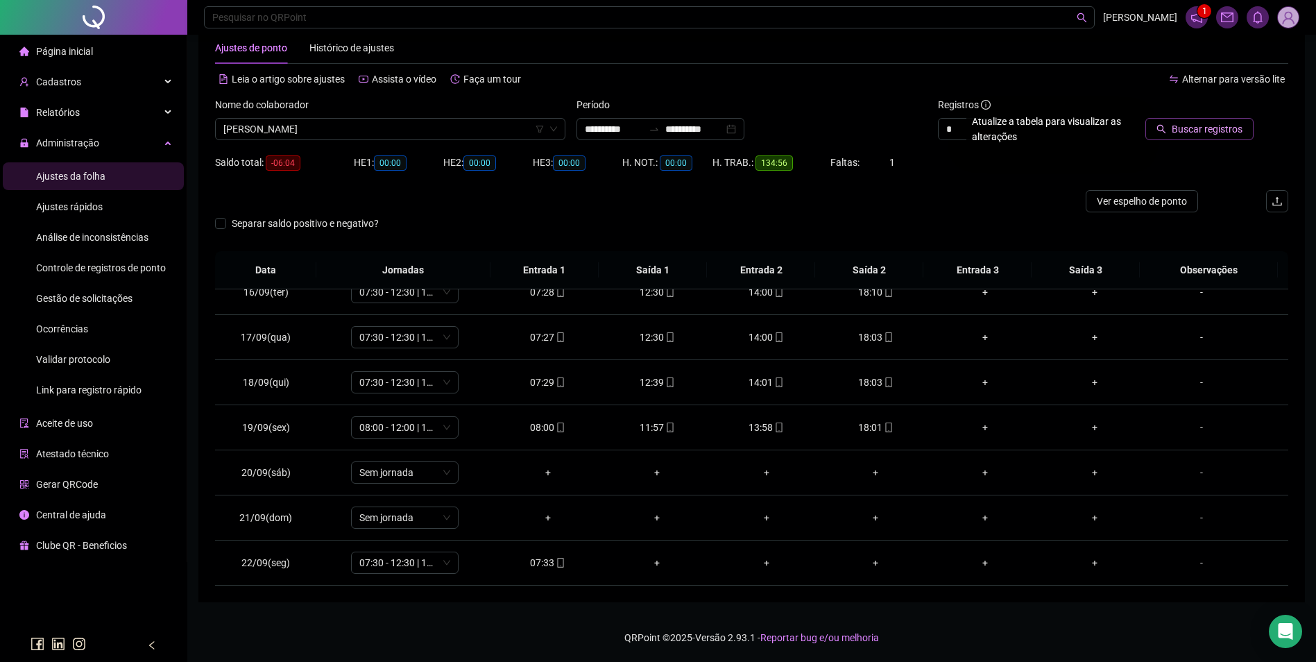
click at [1180, 129] on span "Buscar registros" at bounding box center [1207, 128] width 71 height 15
click at [554, 563] on span "mobile" at bounding box center [559, 563] width 11 height 10
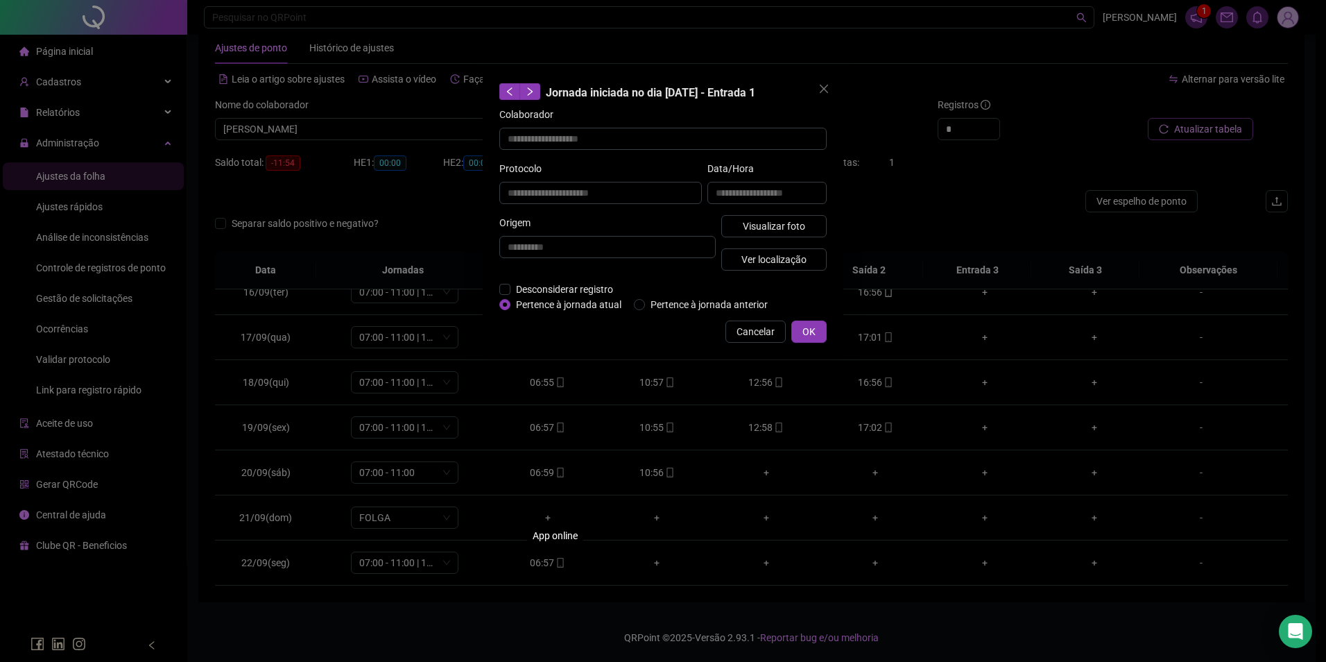
type input "**********"
click at [766, 232] on span "Visualizar foto" at bounding box center [774, 225] width 62 height 15
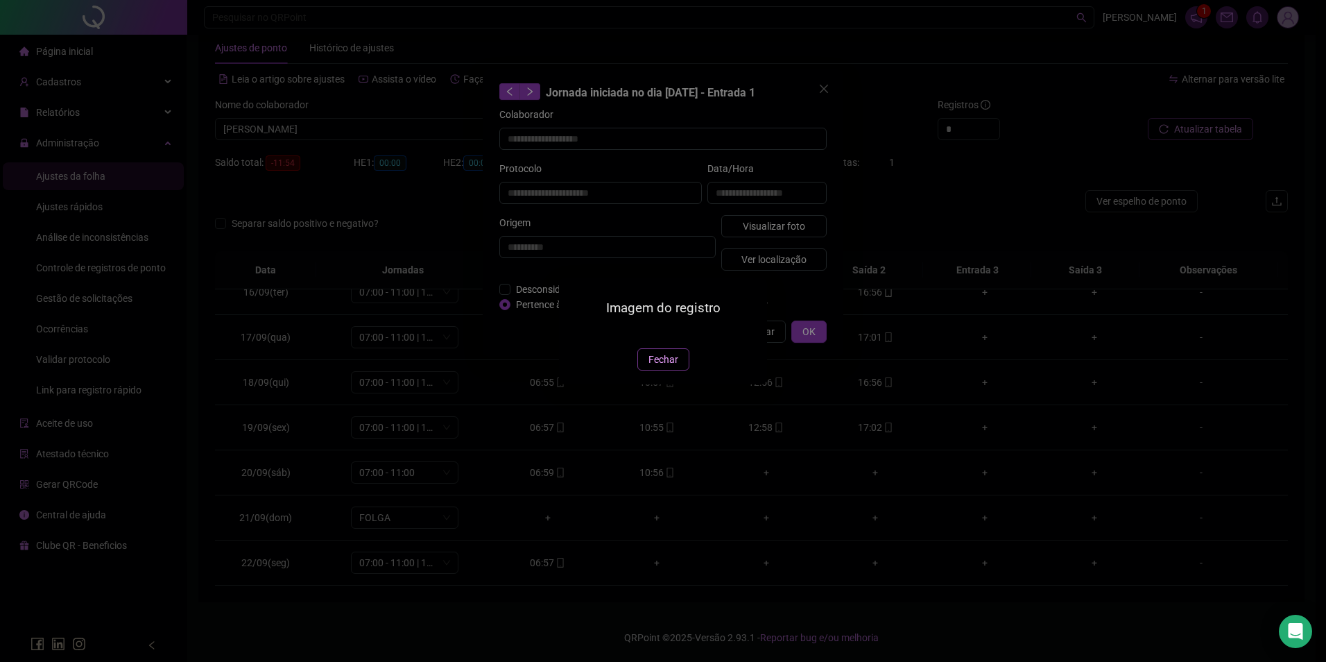
click at [664, 367] on span "Fechar" at bounding box center [664, 359] width 30 height 15
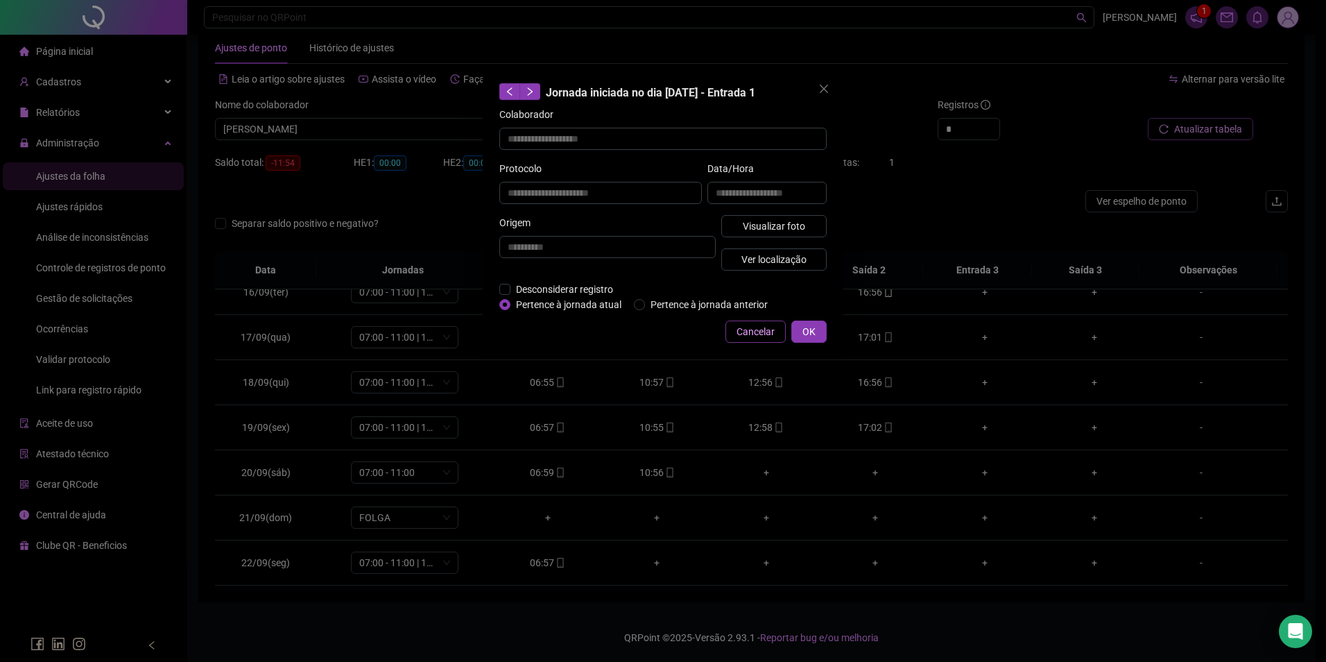
click at [766, 333] on span "Cancelar" at bounding box center [756, 331] width 38 height 15
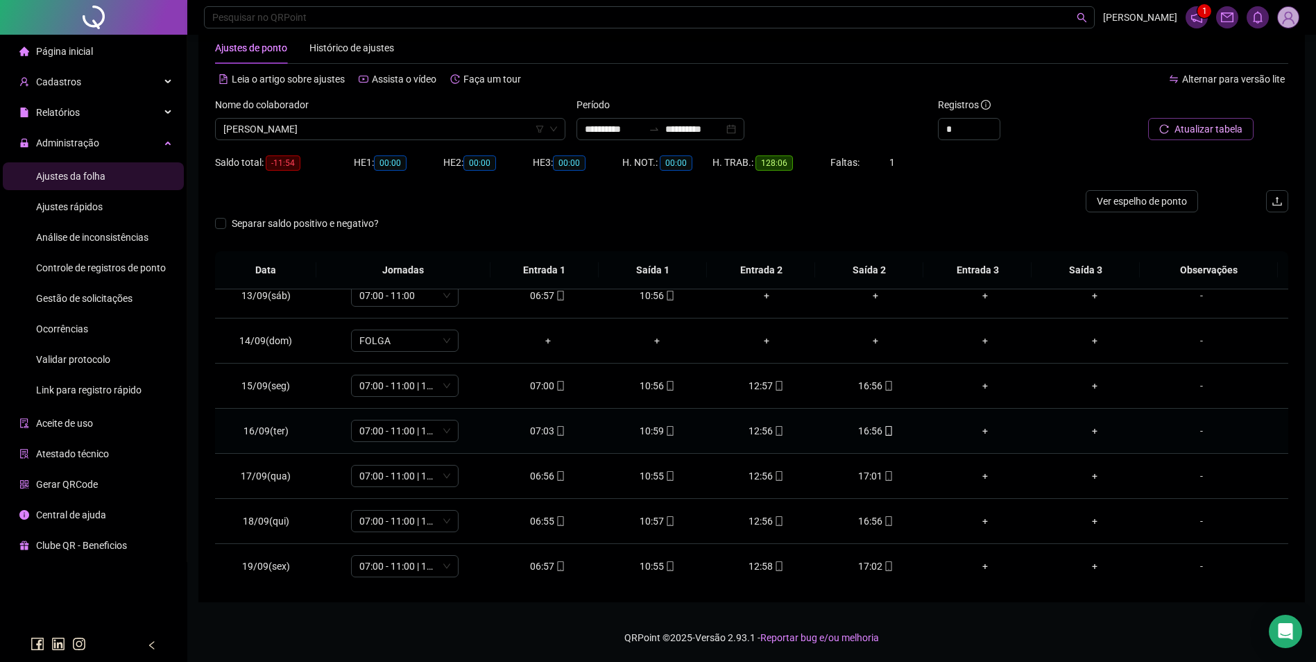
scroll to position [696, 0]
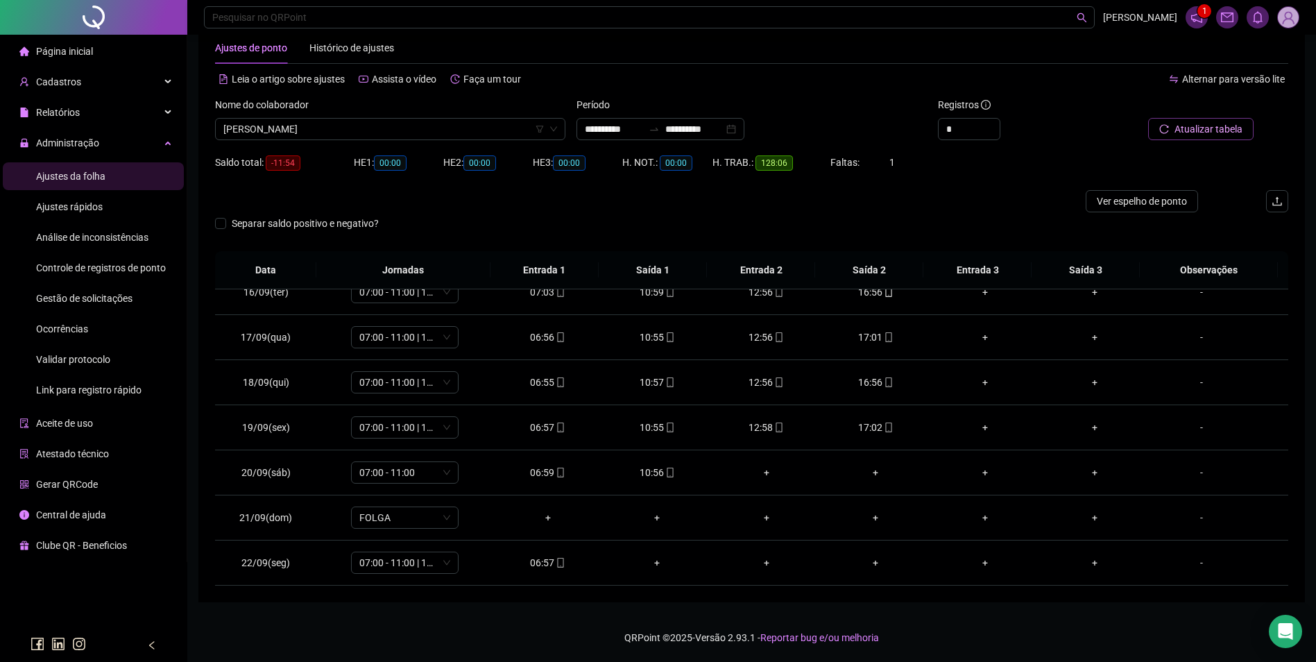
click at [362, 146] on div "Nome do colaborador JORGE NEVES OLIVEIRA" at bounding box center [389, 124] width 361 height 54
click at [378, 131] on span "JORGE NEVES OLIVEIRA" at bounding box center [390, 129] width 334 height 21
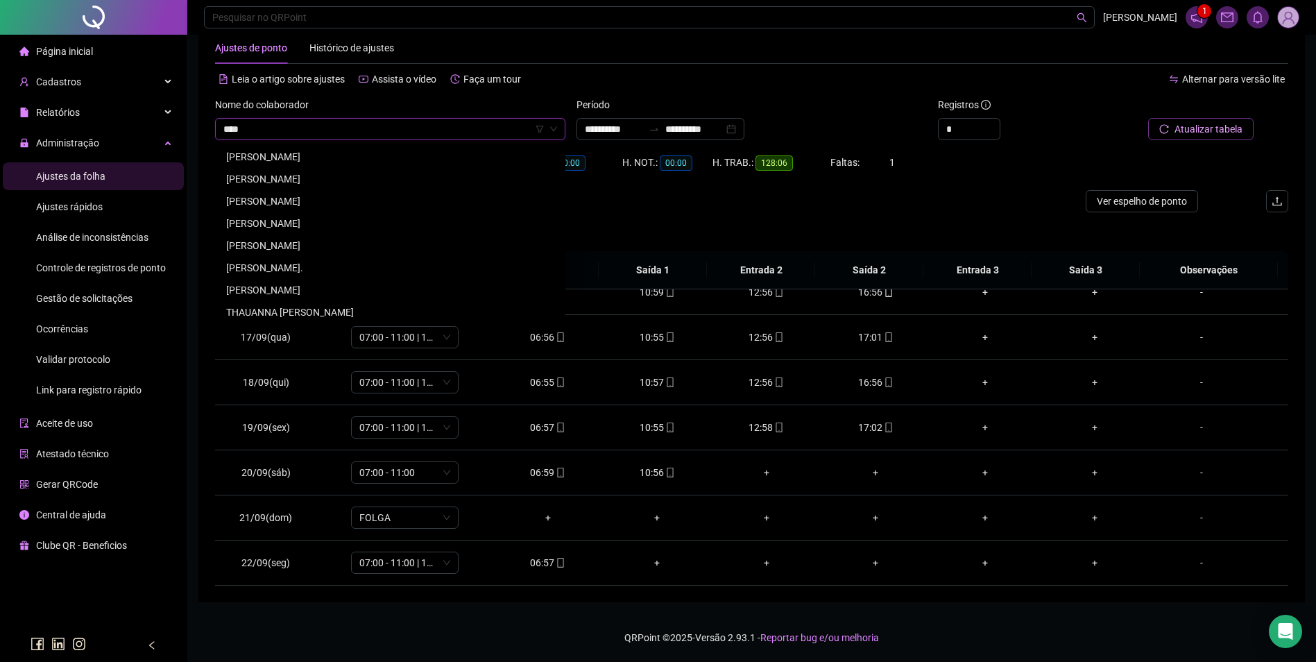
scroll to position [0, 0]
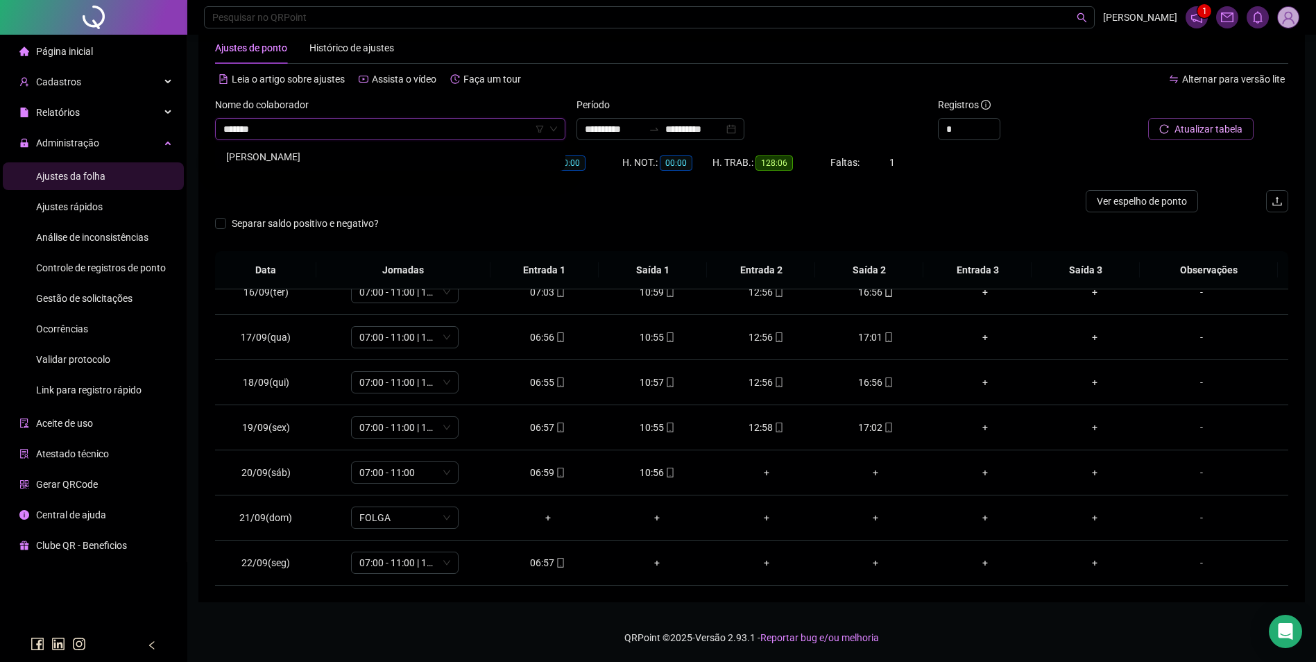
type input "*******"
drag, startPoint x: 284, startPoint y: 151, endPoint x: 716, endPoint y: 104, distance: 434.0
click at [288, 151] on div "JOSAFAN DE SOUSA GOMES" at bounding box center [390, 156] width 328 height 15
click at [1179, 132] on span "Buscar registros" at bounding box center [1207, 128] width 71 height 15
click at [549, 563] on div "07:34" at bounding box center [547, 562] width 87 height 15
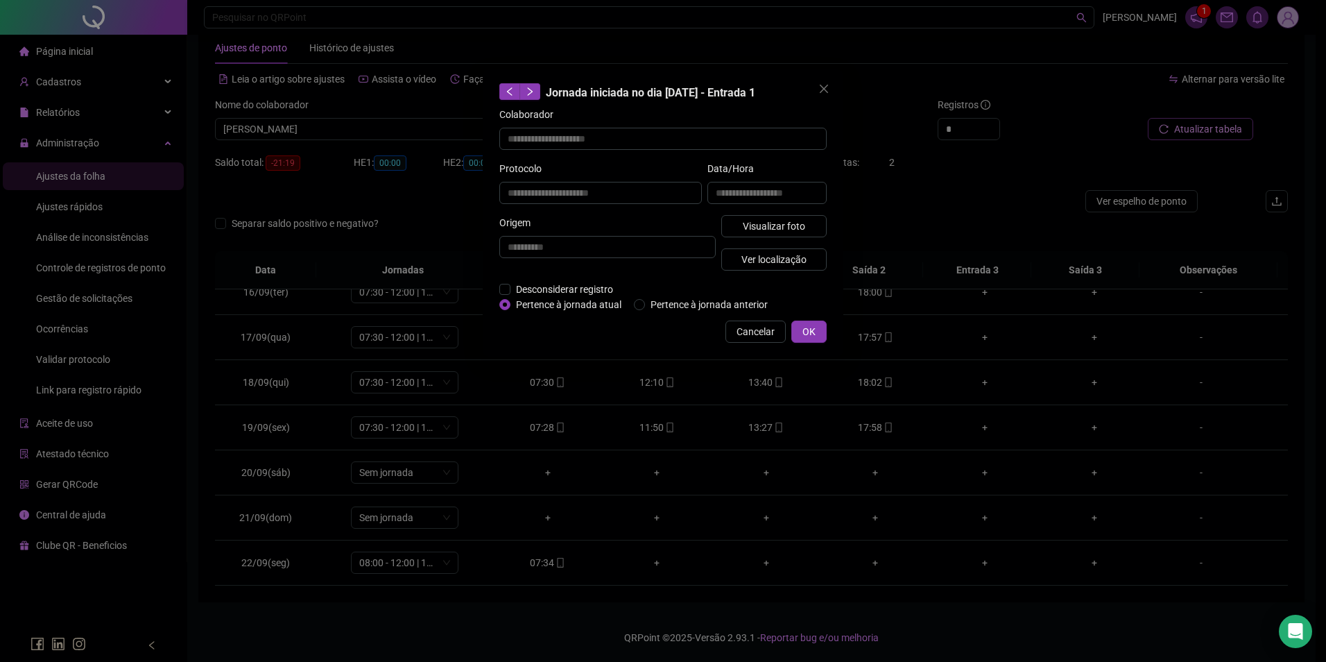
type input "**********"
click at [784, 223] on span "Visualizar foto" at bounding box center [774, 225] width 62 height 15
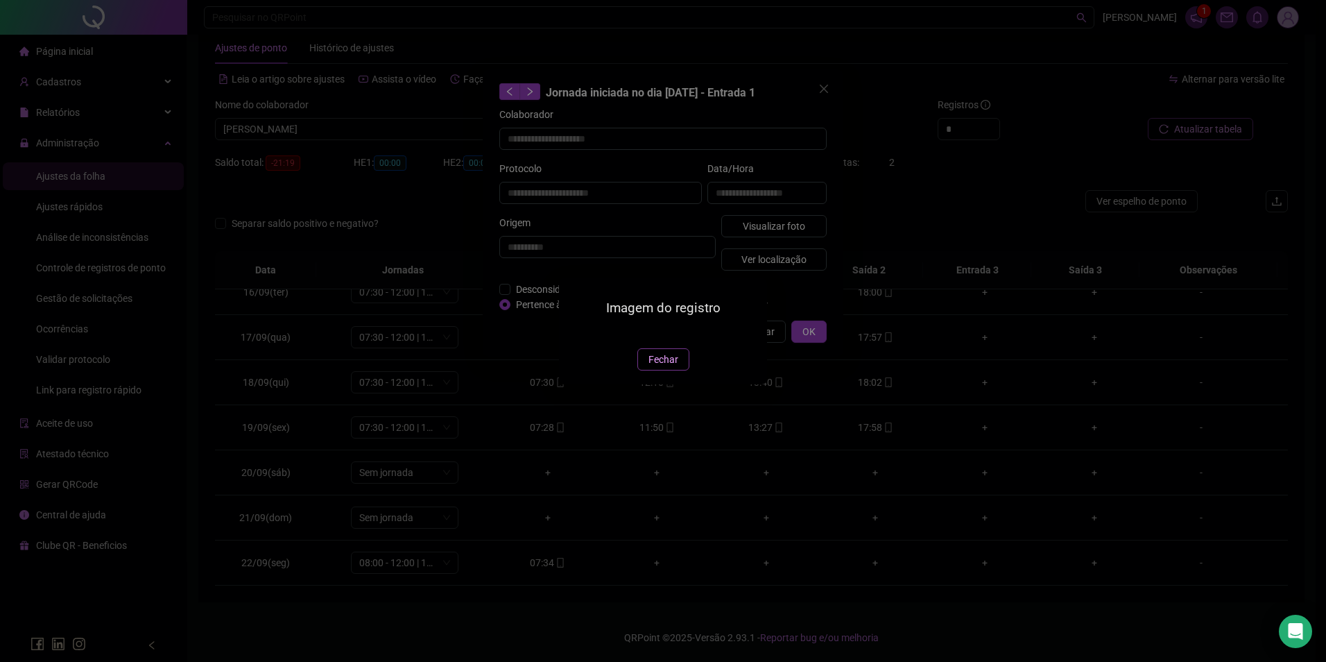
click at [658, 367] on span "Fechar" at bounding box center [664, 359] width 30 height 15
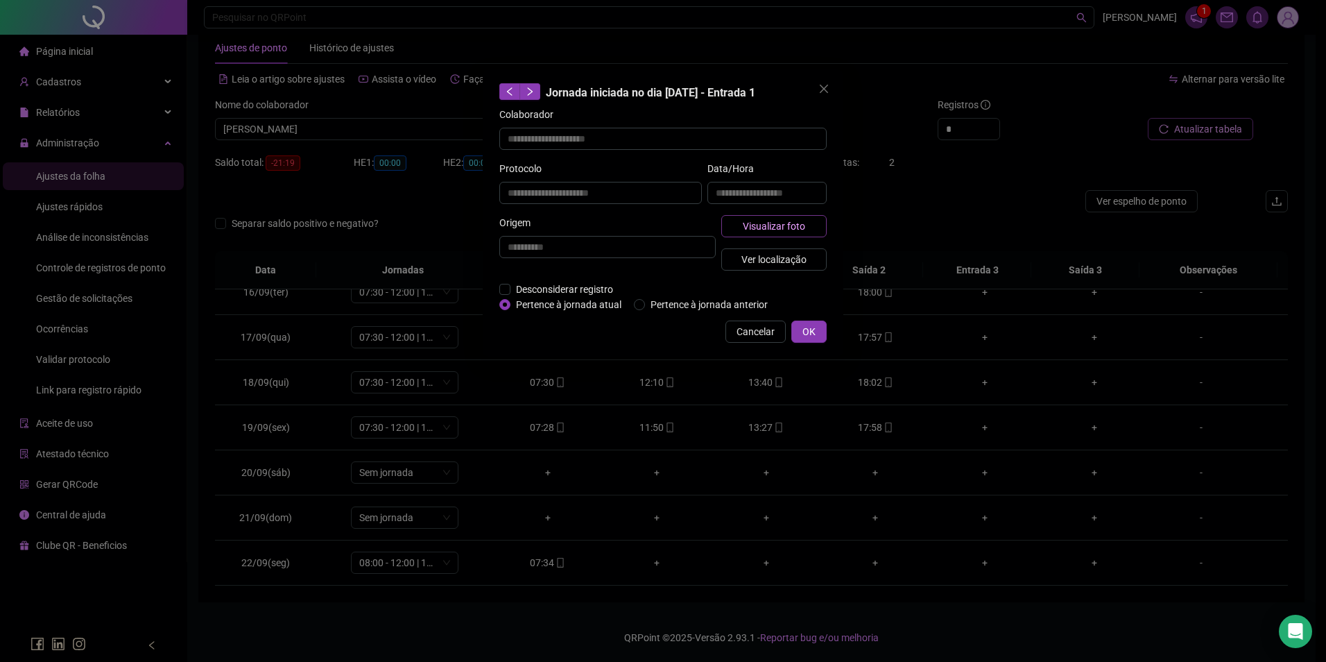
click at [773, 217] on button "Visualizar foto" at bounding box center [773, 226] width 105 height 22
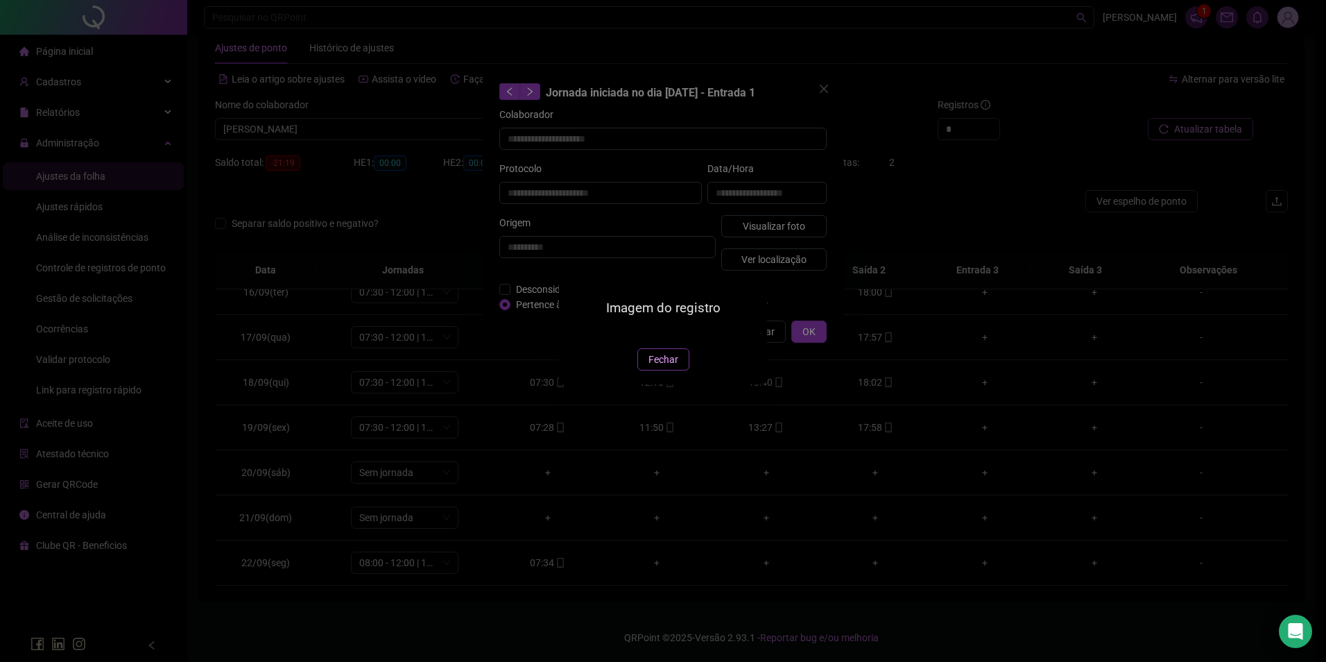
click at [653, 367] on span "Fechar" at bounding box center [664, 359] width 30 height 15
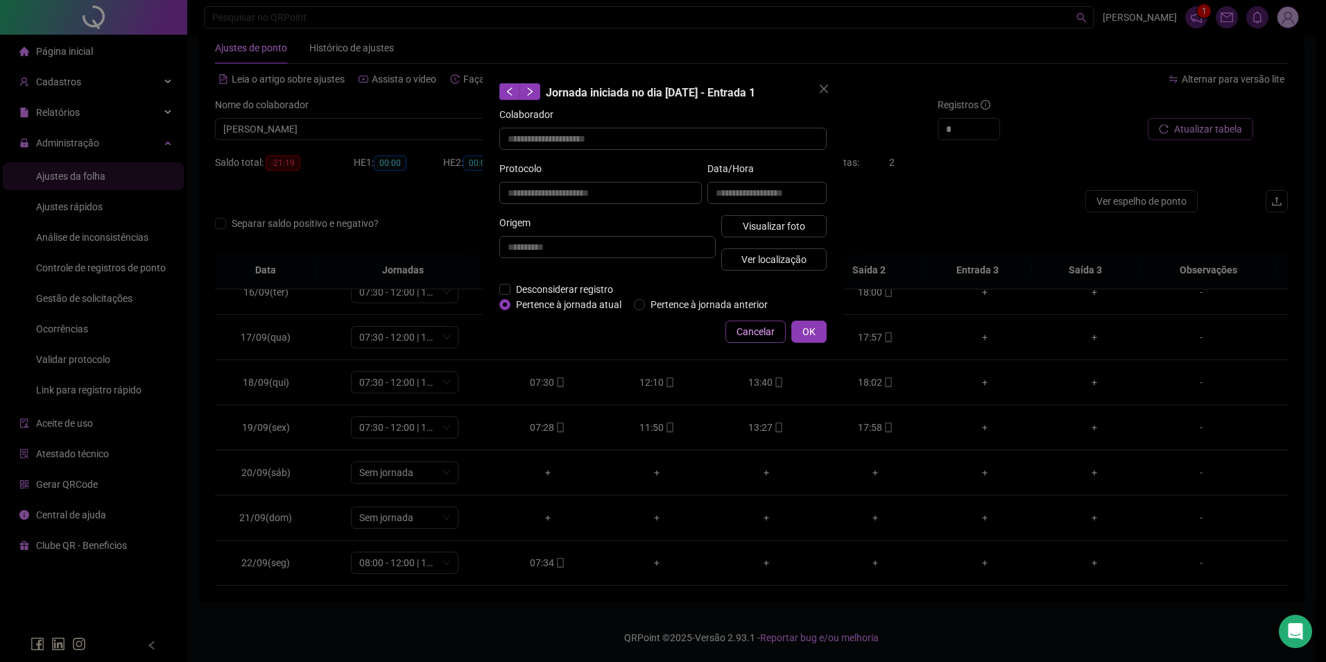
click at [762, 326] on span "Cancelar" at bounding box center [756, 331] width 38 height 15
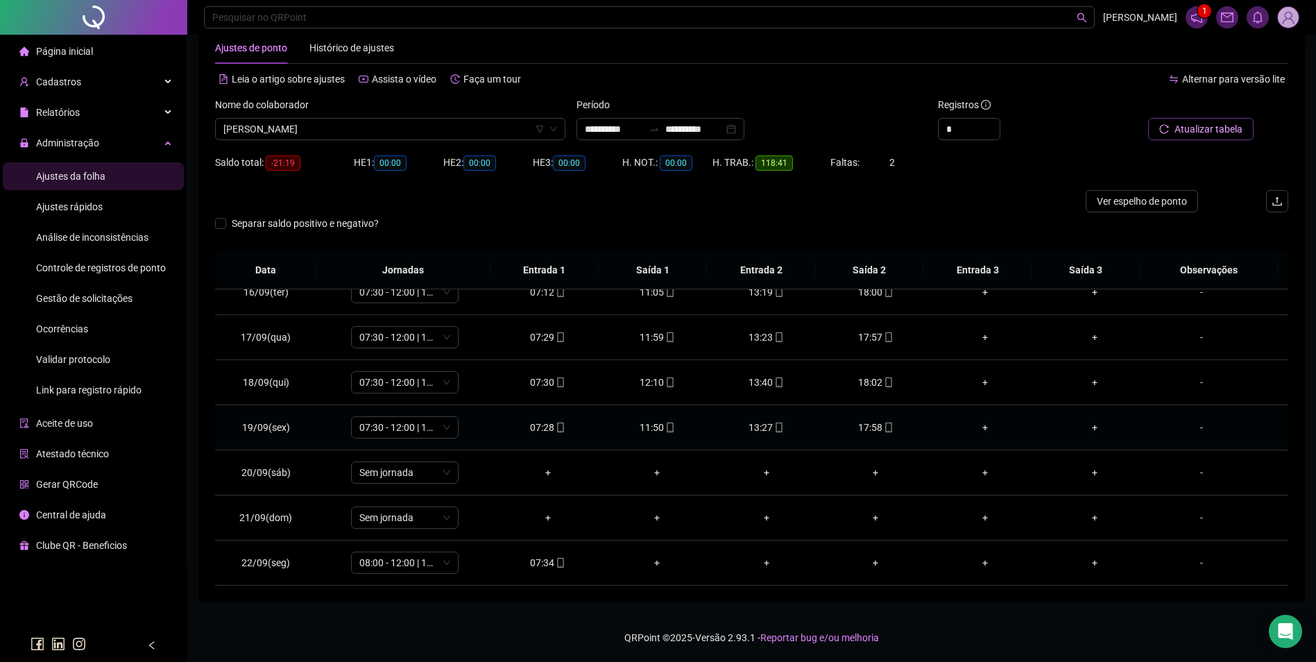
click at [764, 429] on div "13:27" at bounding box center [766, 427] width 87 height 15
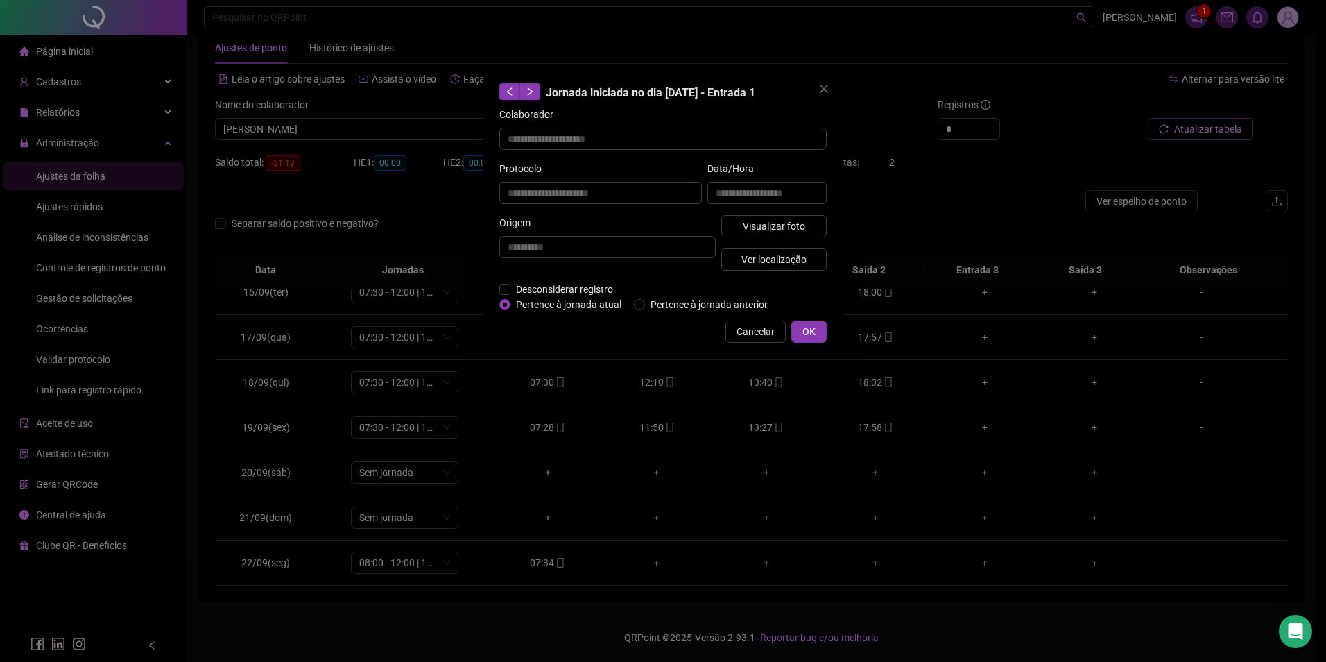
type input "**********"
click at [809, 227] on button "Visualizar foto" at bounding box center [773, 226] width 105 height 22
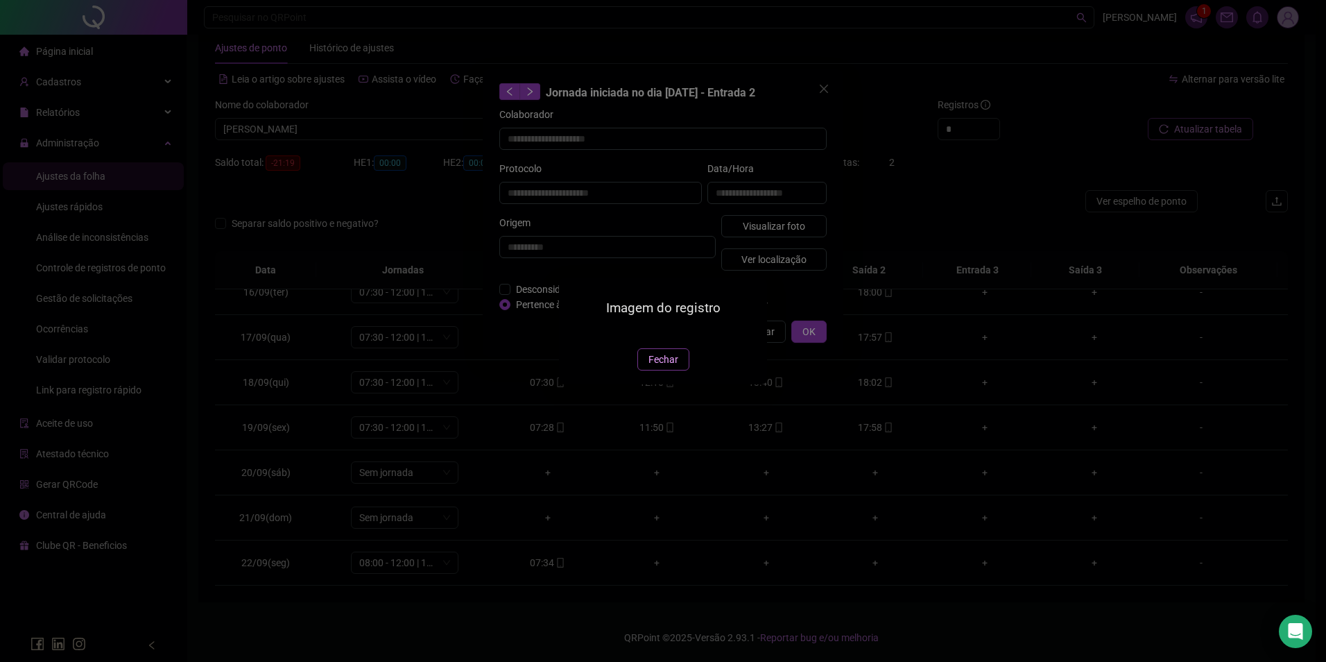
click at [661, 367] on span "Fechar" at bounding box center [664, 359] width 30 height 15
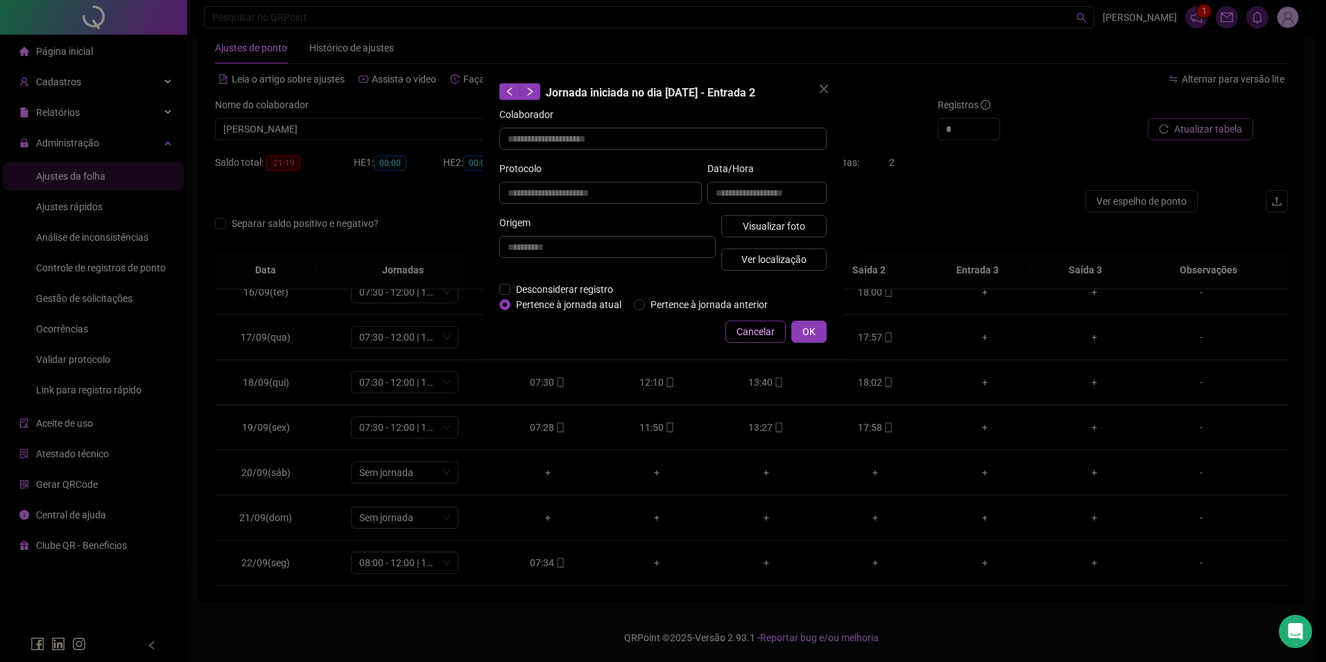
click at [762, 325] on span "Cancelar" at bounding box center [756, 331] width 38 height 15
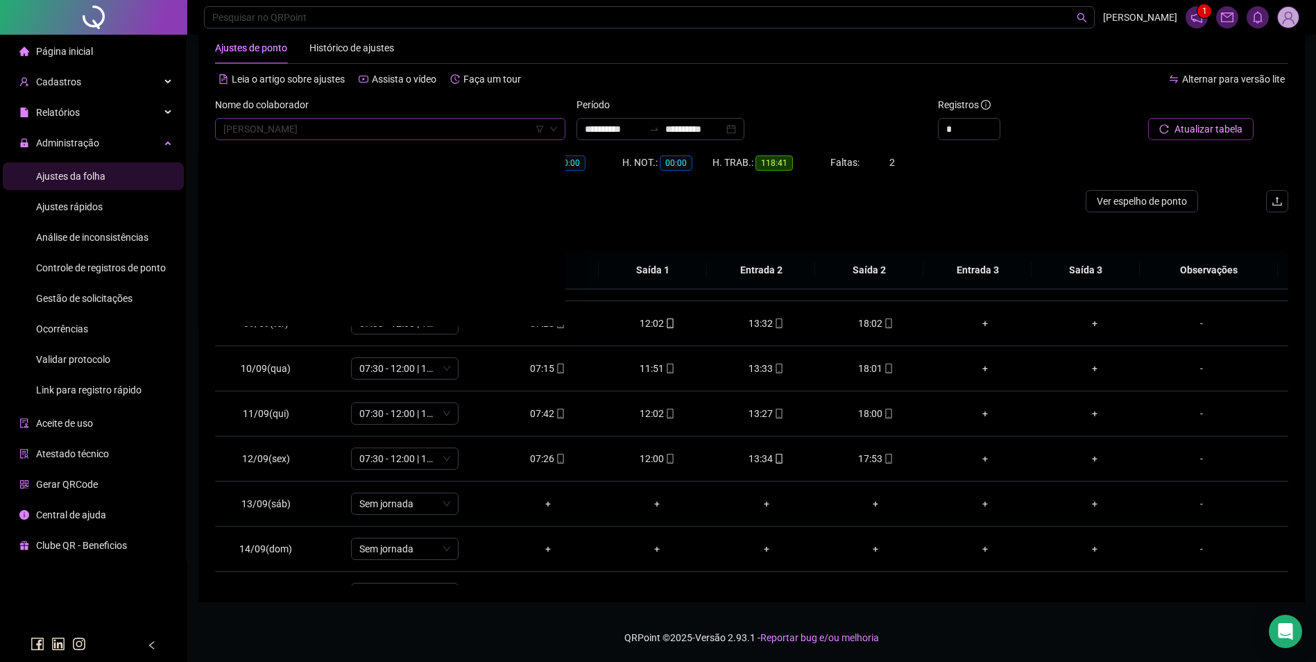
scroll to position [9233, 0]
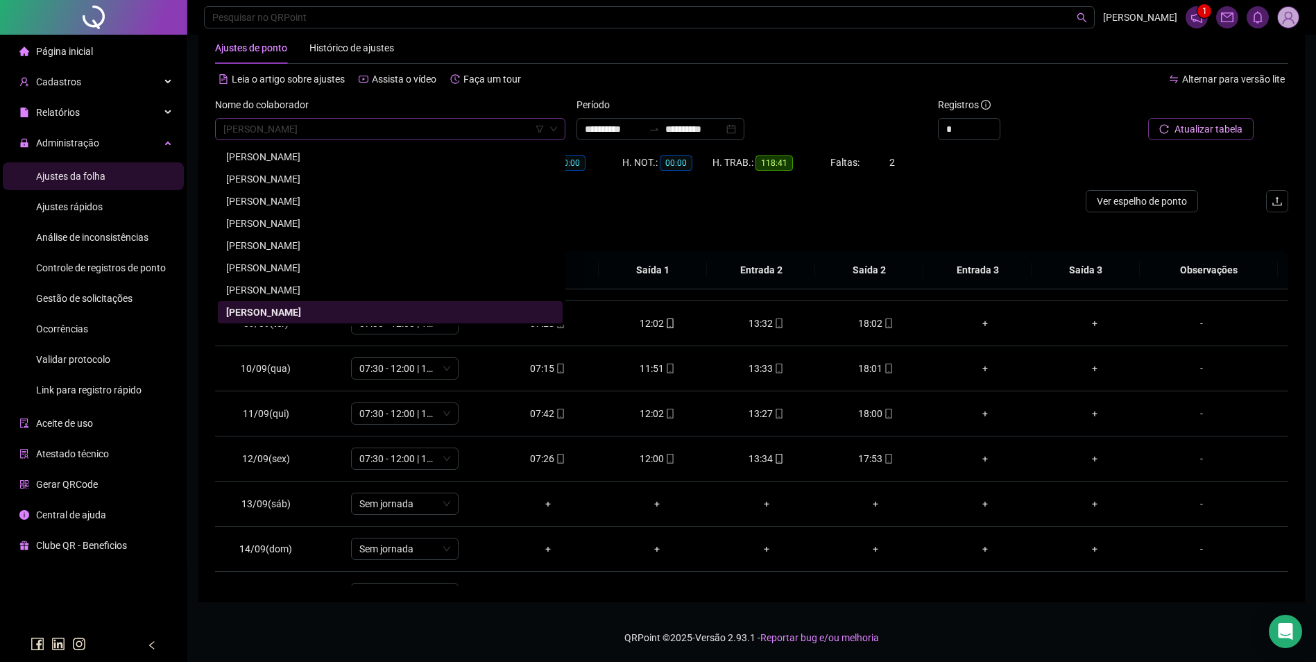
click at [492, 135] on span "JOSAFAN DE SOUSA GOMES" at bounding box center [390, 129] width 334 height 21
click at [841, 379] on td "18:01" at bounding box center [876, 368] width 110 height 45
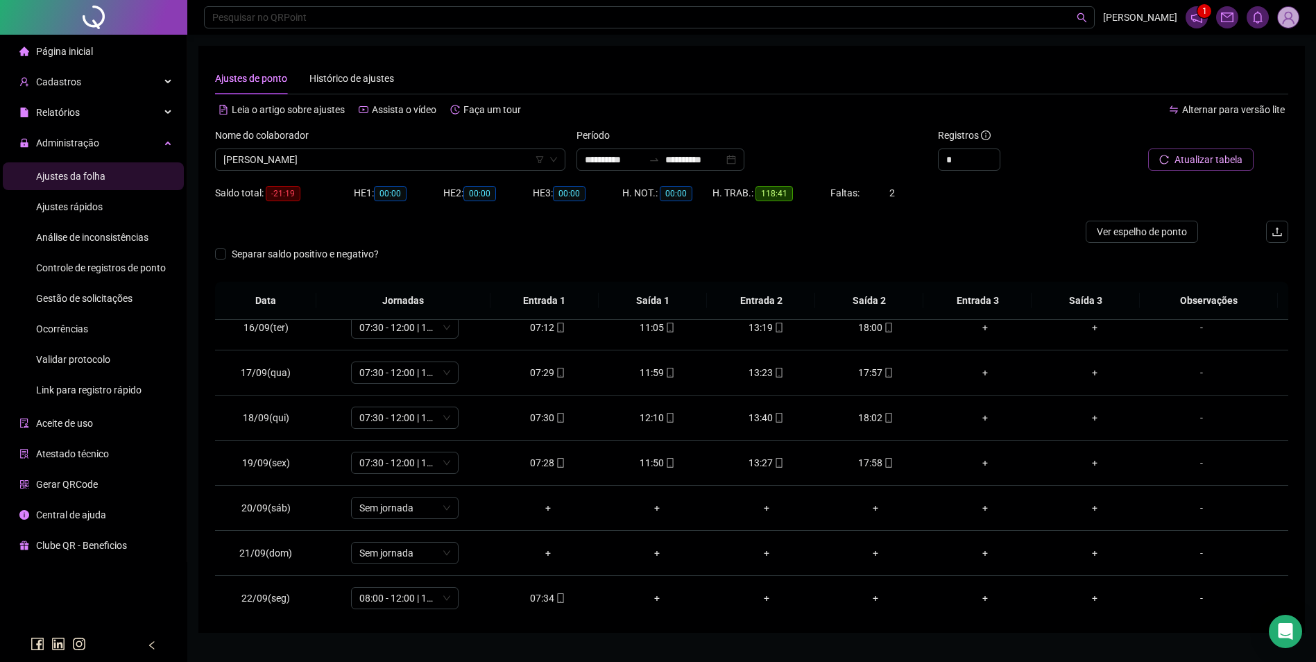
scroll to position [694, 0]
click at [561, 597] on icon "mobile" at bounding box center [561, 595] width 10 height 10
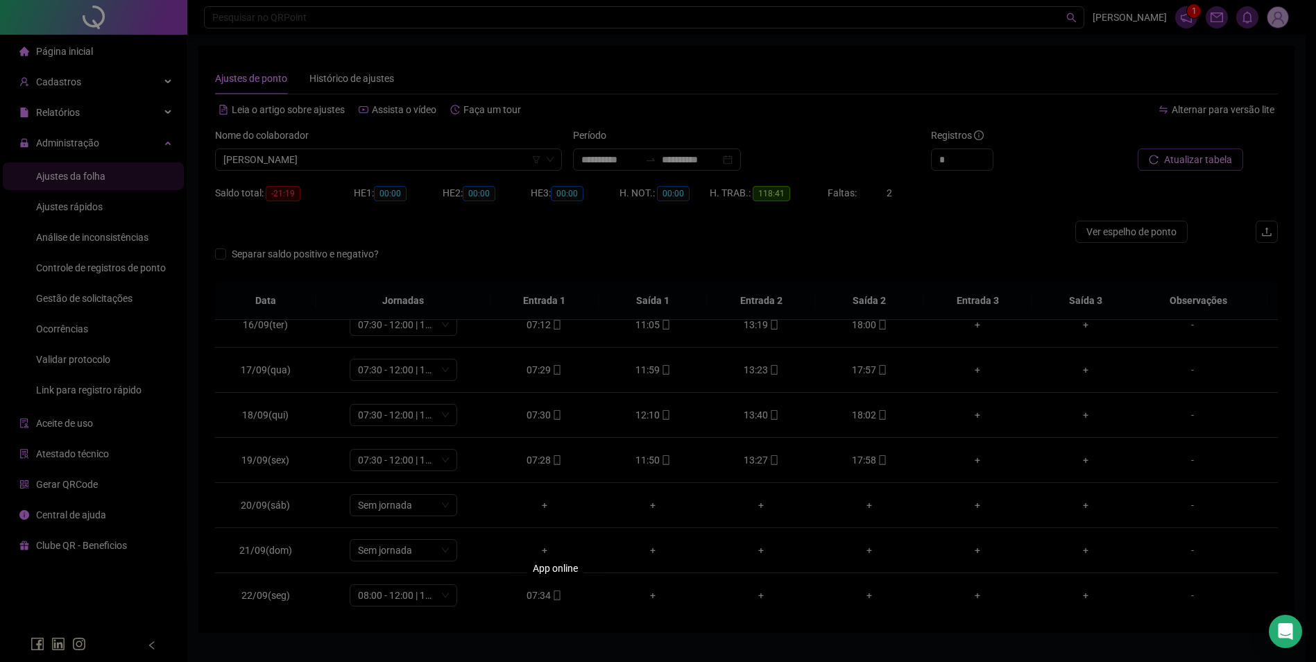
type input "**********"
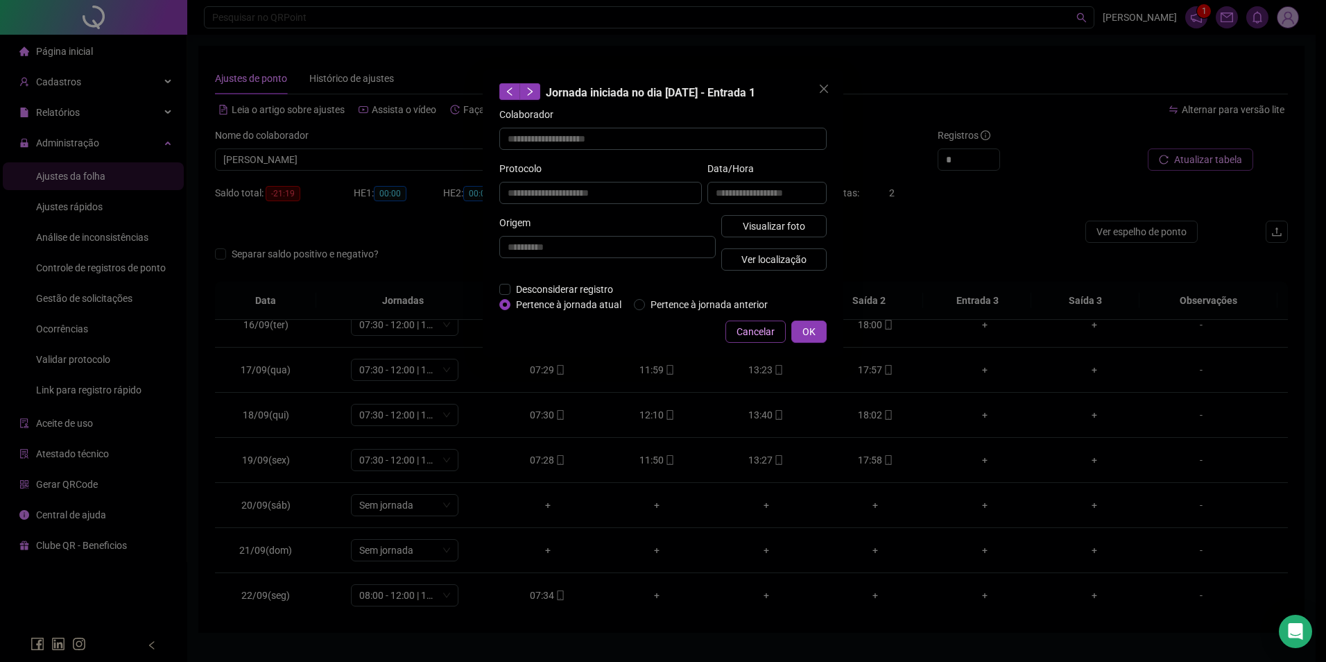
click at [775, 334] on span "Cancelar" at bounding box center [756, 331] width 38 height 15
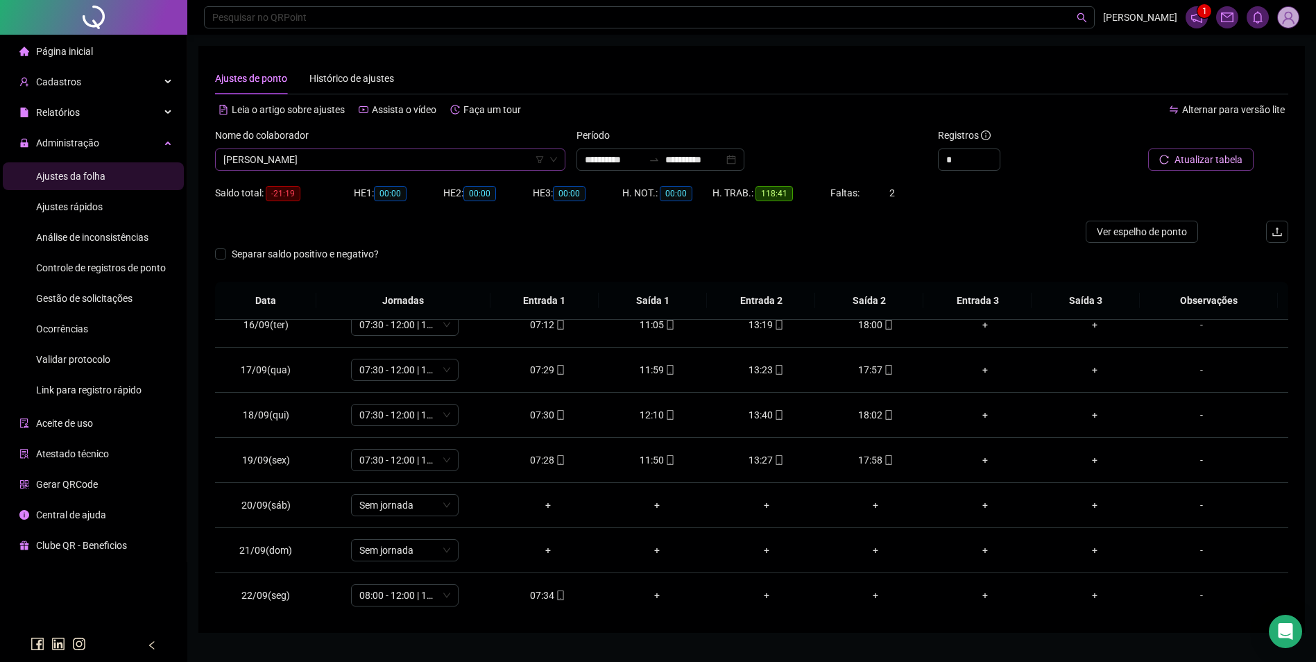
click at [421, 155] on span "JOSAFAN DE SOUSA GOMES" at bounding box center [390, 159] width 334 height 21
type input "**********"
click at [361, 205] on div "[PERSON_NAME]" at bounding box center [390, 209] width 328 height 15
click at [1161, 162] on icon "search" at bounding box center [1161, 160] width 10 height 10
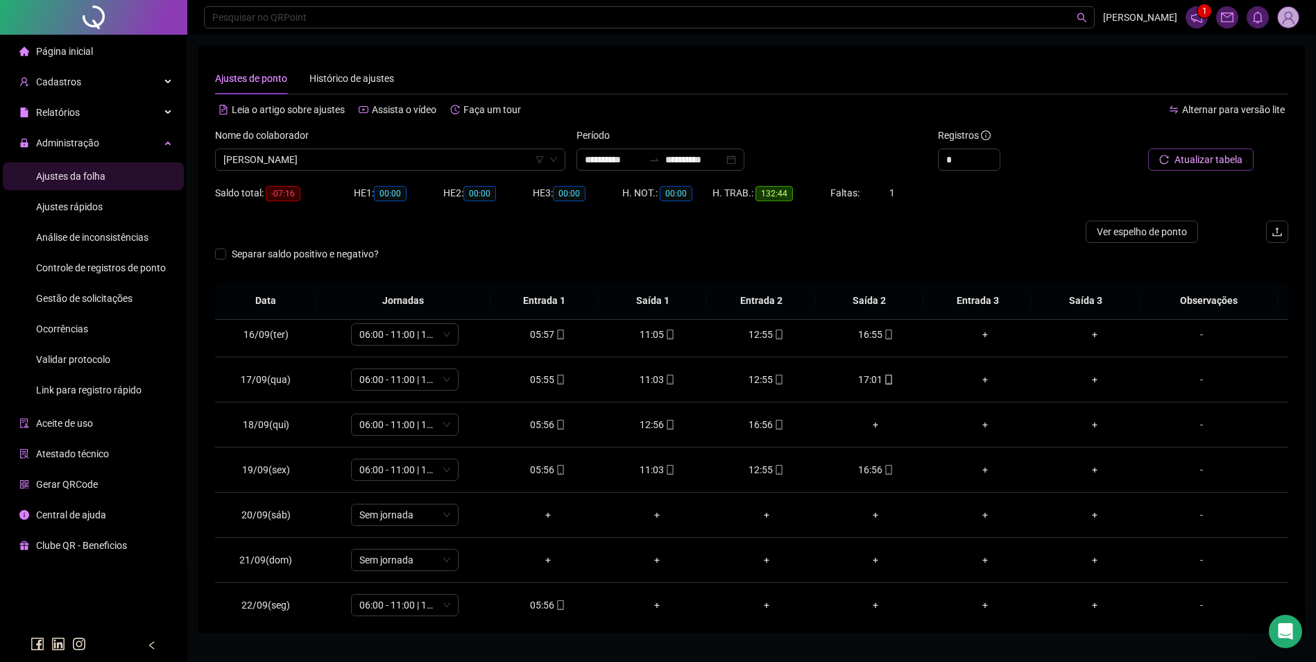
scroll to position [696, 0]
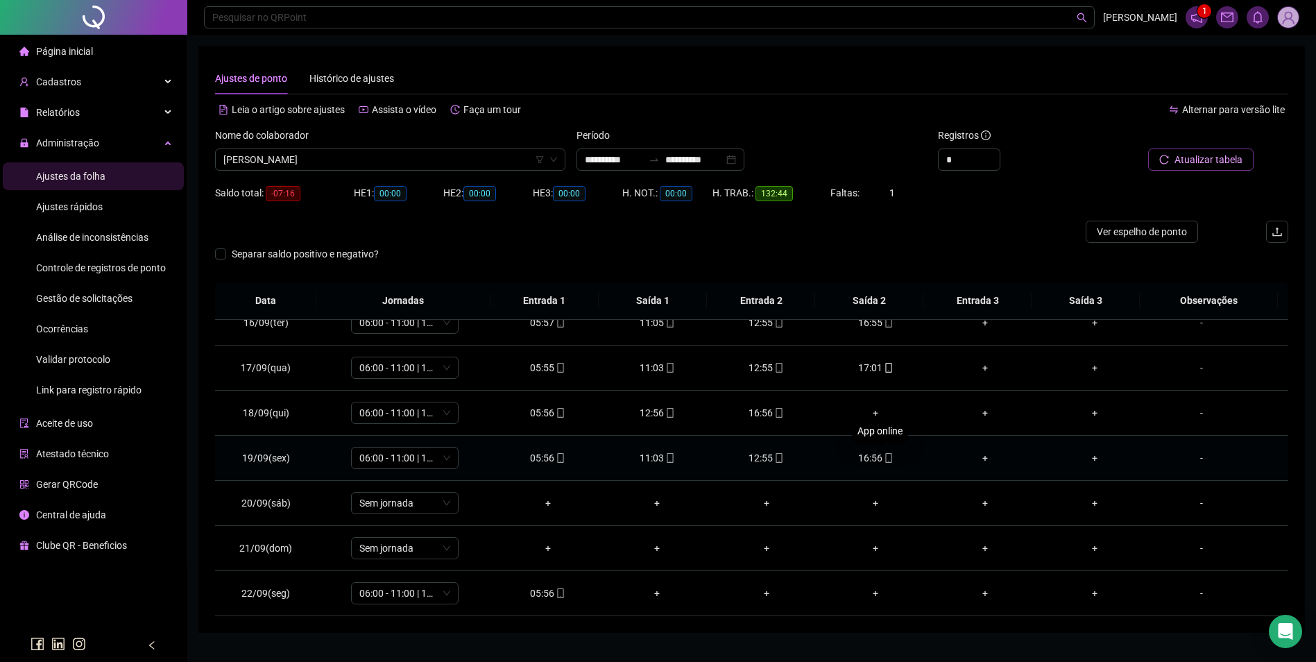
click at [884, 456] on icon "mobile" at bounding box center [889, 458] width 10 height 10
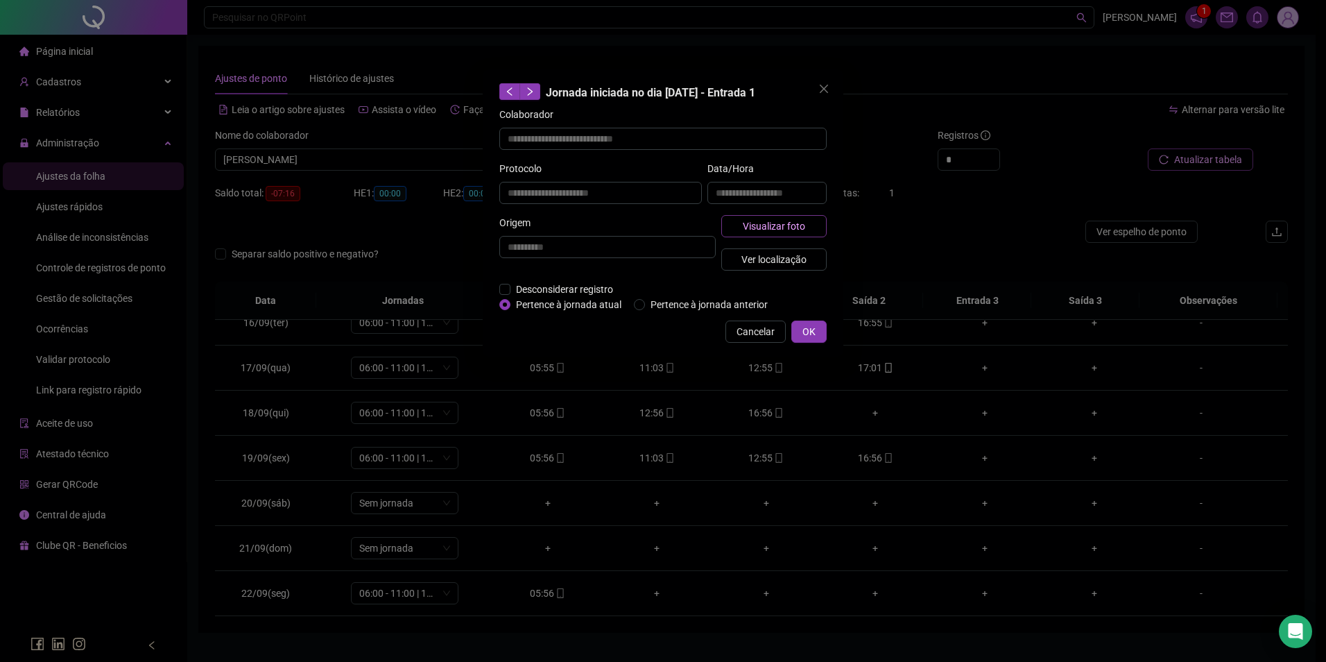
click at [789, 221] on span "Visualizar foto" at bounding box center [774, 225] width 62 height 15
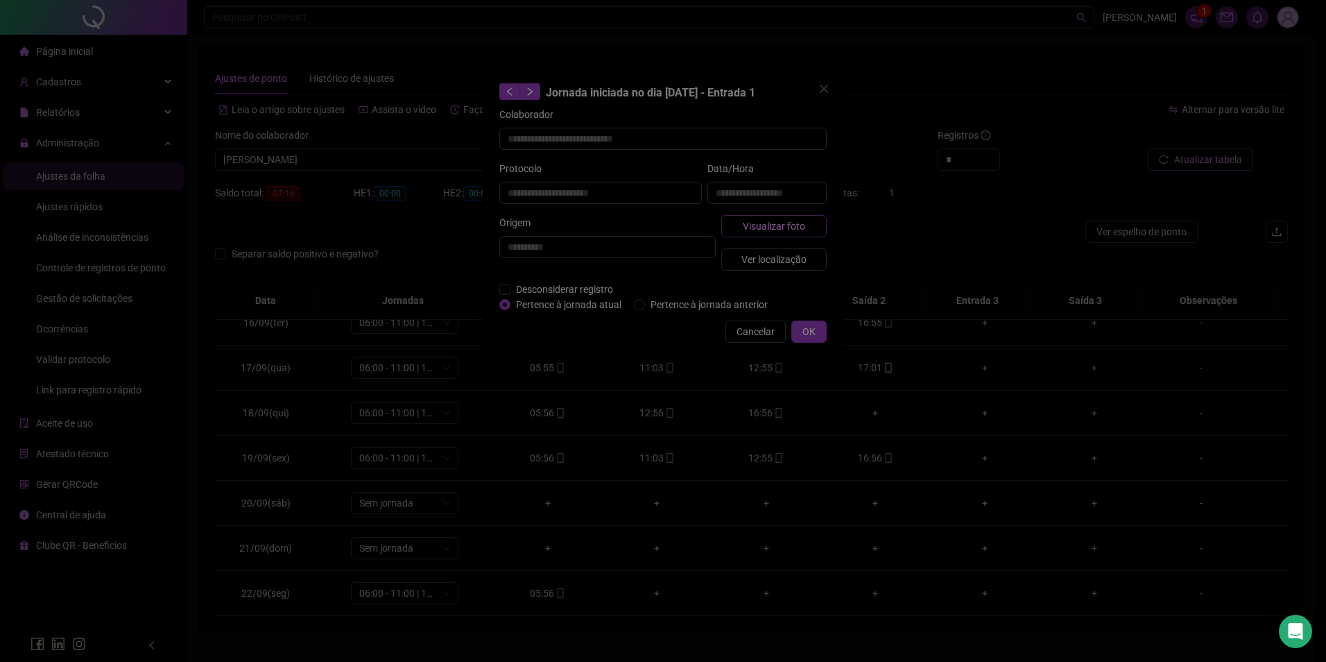
type input "**********"
click at [655, 367] on span "Fechar" at bounding box center [664, 359] width 30 height 15
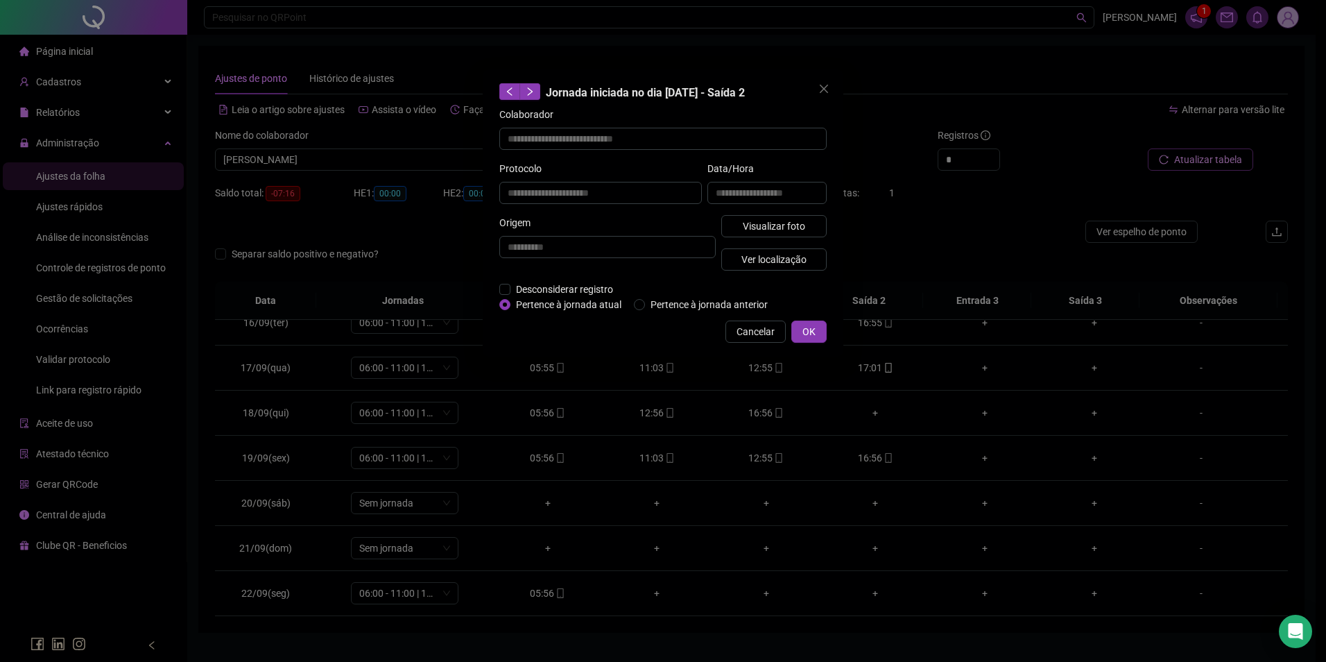
click at [1187, 167] on div "**********" at bounding box center [663, 331] width 1326 height 662
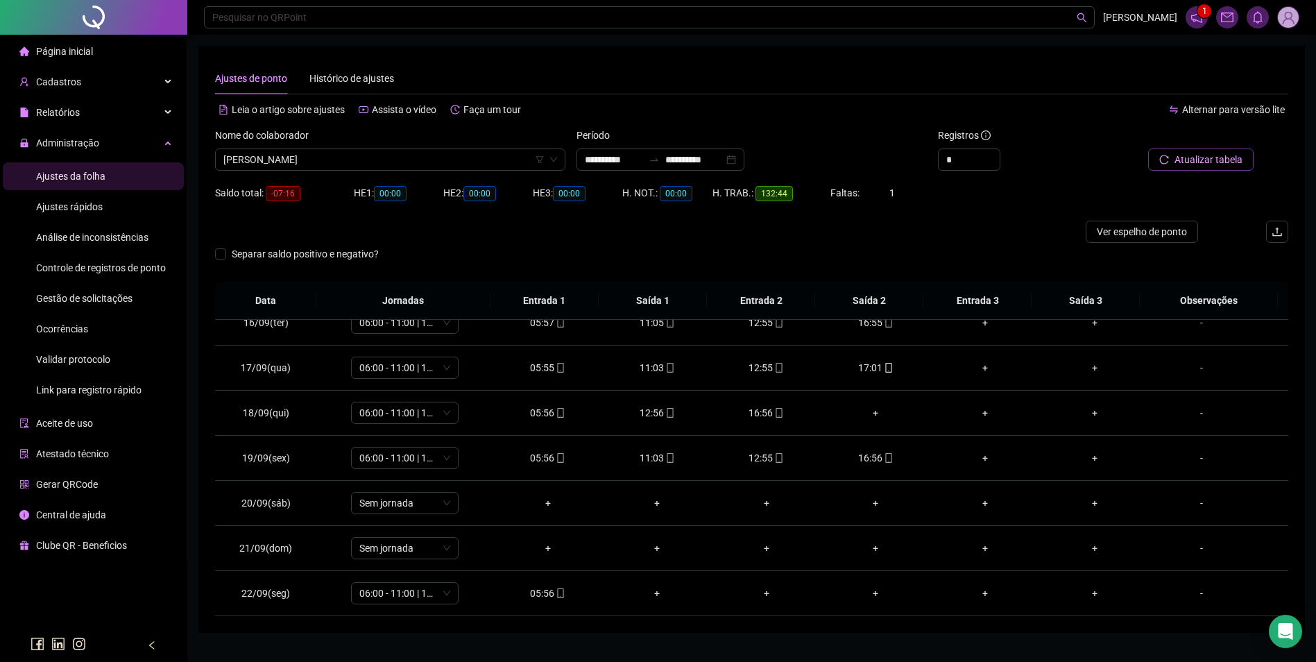
click at [1197, 161] on span "Atualizar tabela" at bounding box center [1208, 159] width 68 height 15
click at [874, 456] on div "16:56" at bounding box center [875, 457] width 87 height 15
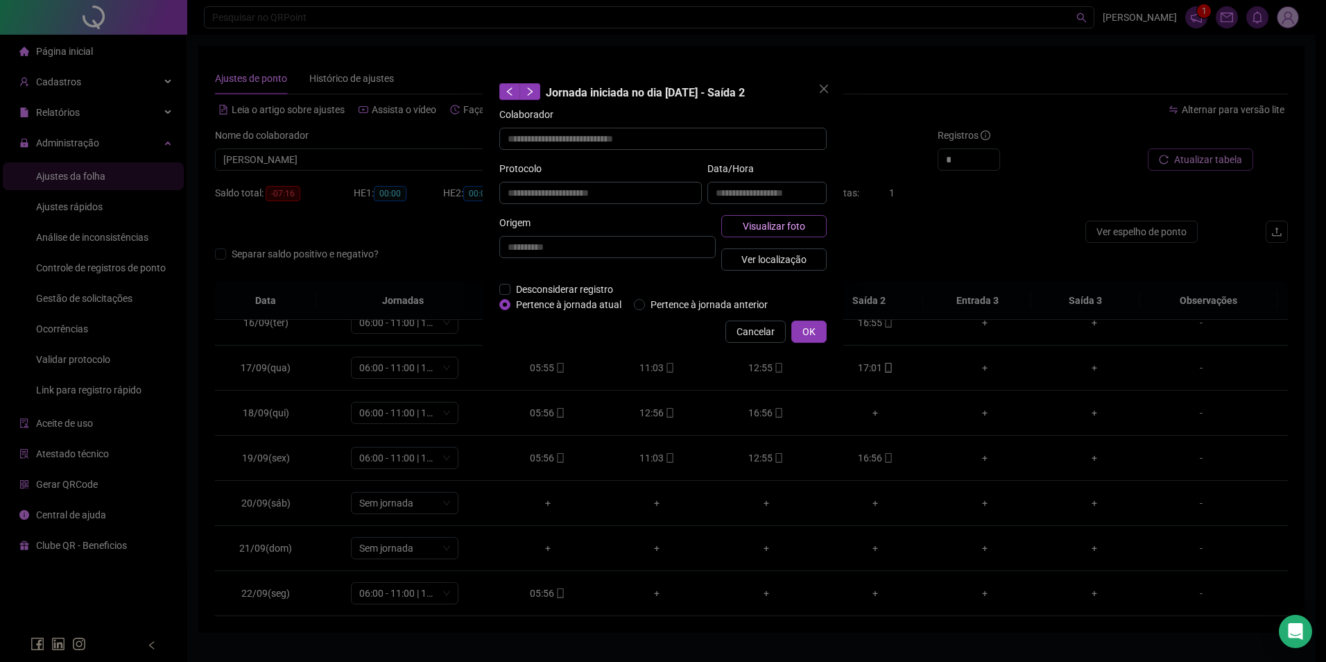
click at [789, 231] on span "Visualizar foto" at bounding box center [774, 225] width 62 height 15
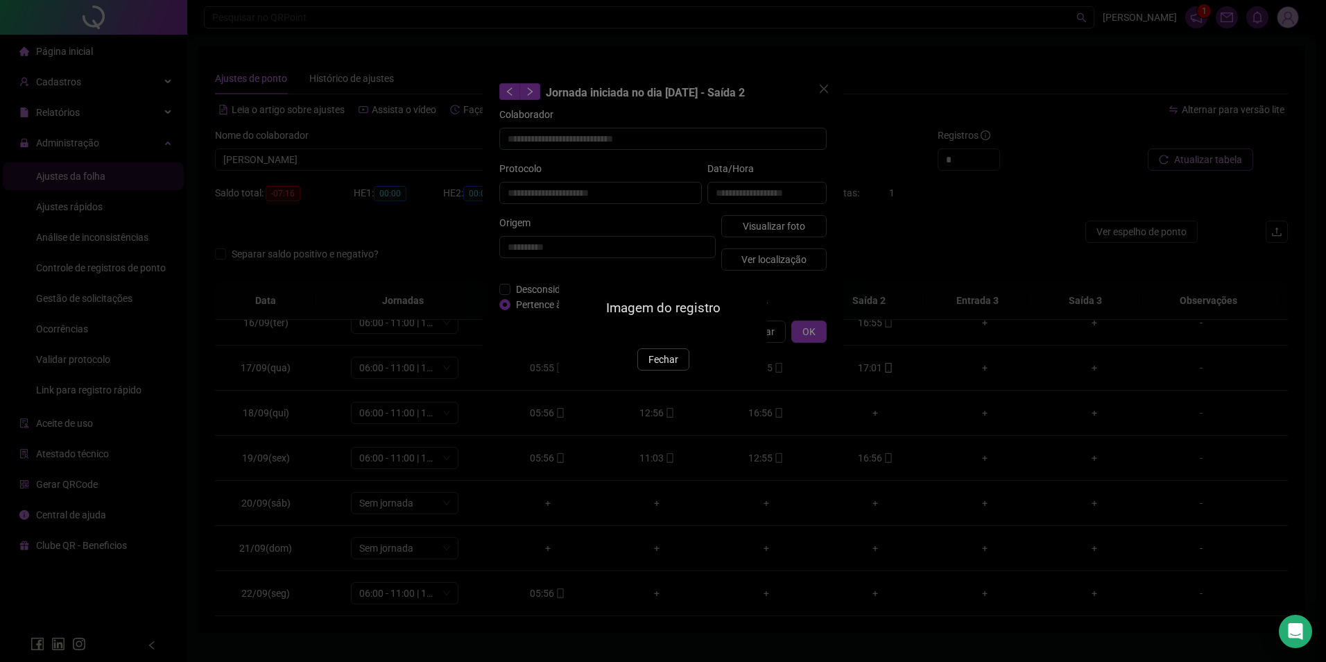
drag, startPoint x: 667, startPoint y: 443, endPoint x: 689, endPoint y: 426, distance: 27.6
click at [669, 367] on span "Fechar" at bounding box center [664, 359] width 30 height 15
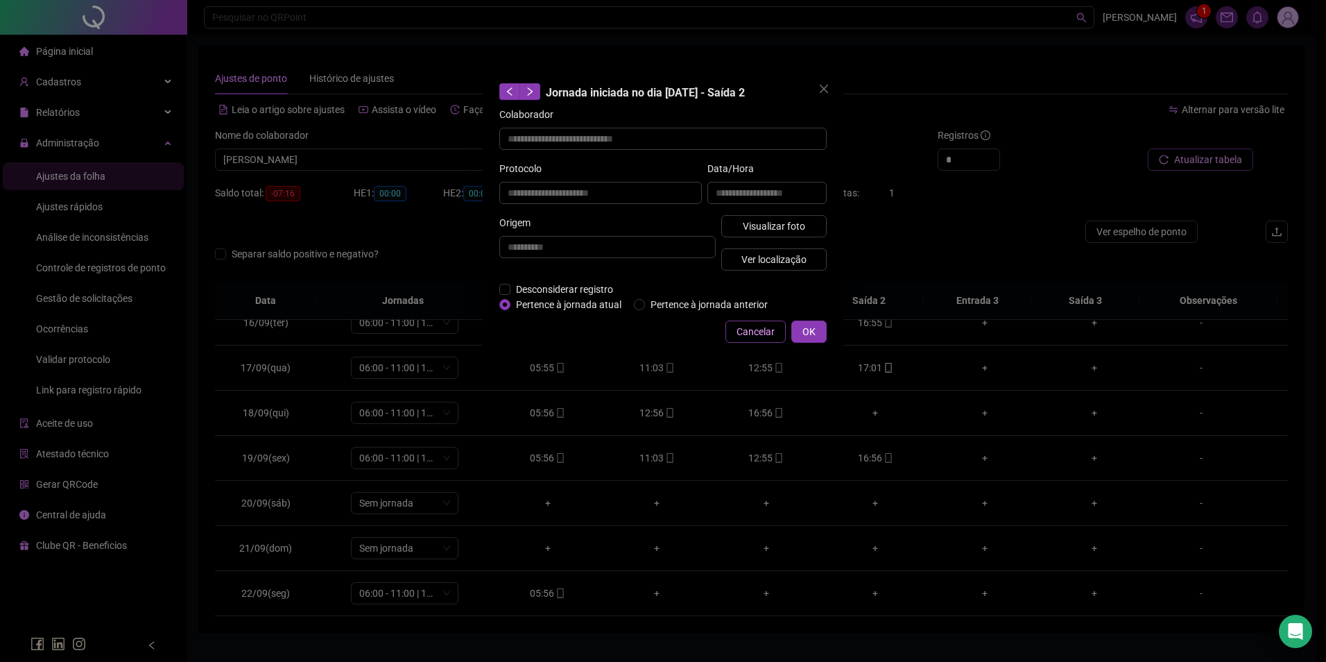
click at [764, 335] on span "Cancelar" at bounding box center [756, 331] width 38 height 15
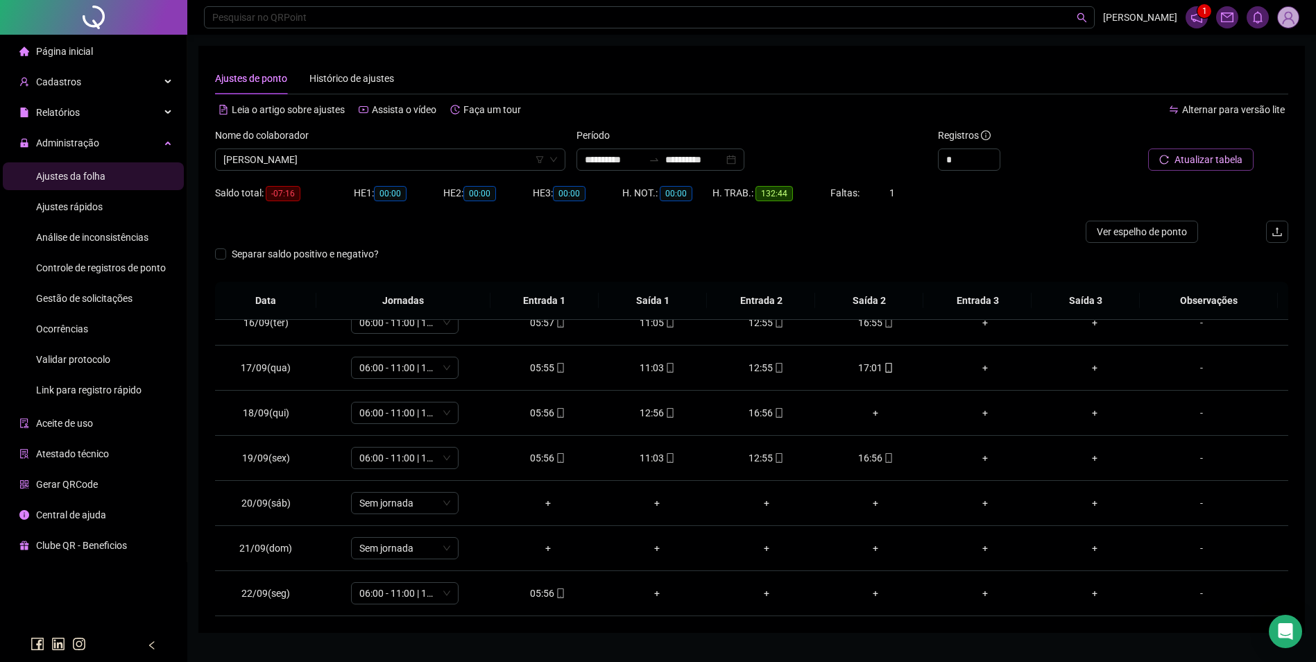
click at [431, 147] on div "Nome do colaborador" at bounding box center [390, 138] width 350 height 21
click at [482, 157] on span "[PERSON_NAME]" at bounding box center [390, 159] width 334 height 21
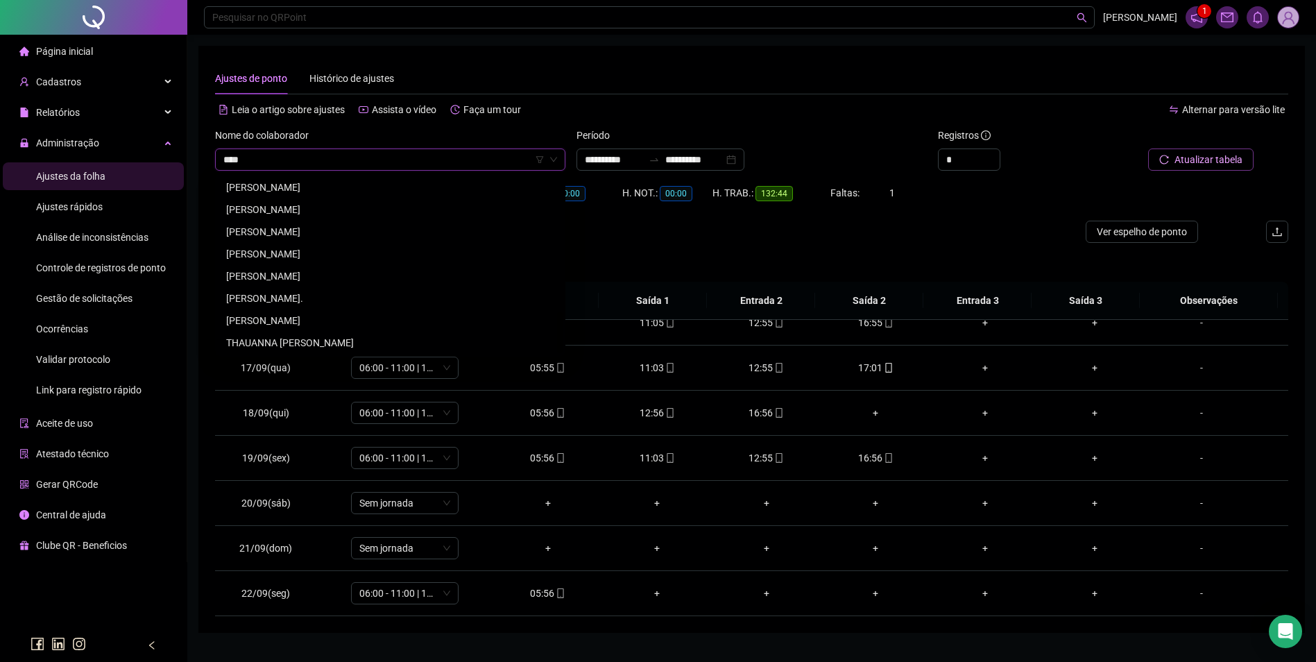
scroll to position [0, 0]
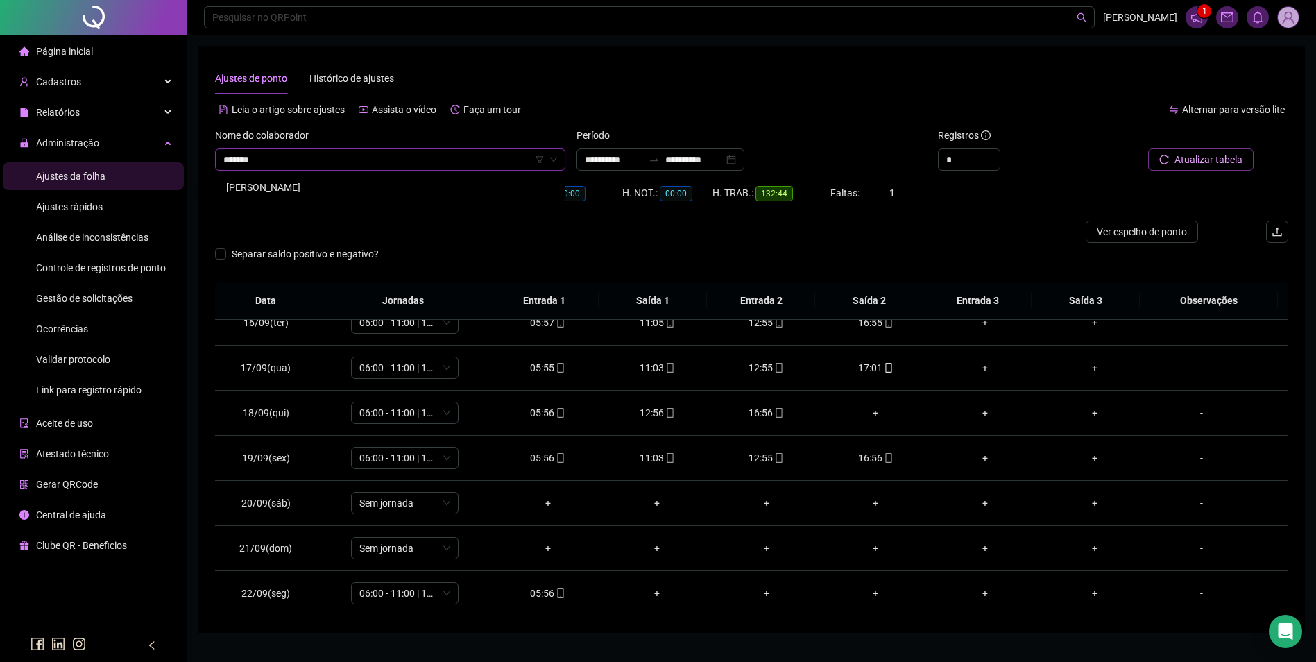
type input "********"
click at [360, 185] on div "[PERSON_NAME]" at bounding box center [390, 187] width 328 height 15
click at [1208, 157] on span "Buscar registros" at bounding box center [1207, 159] width 71 height 15
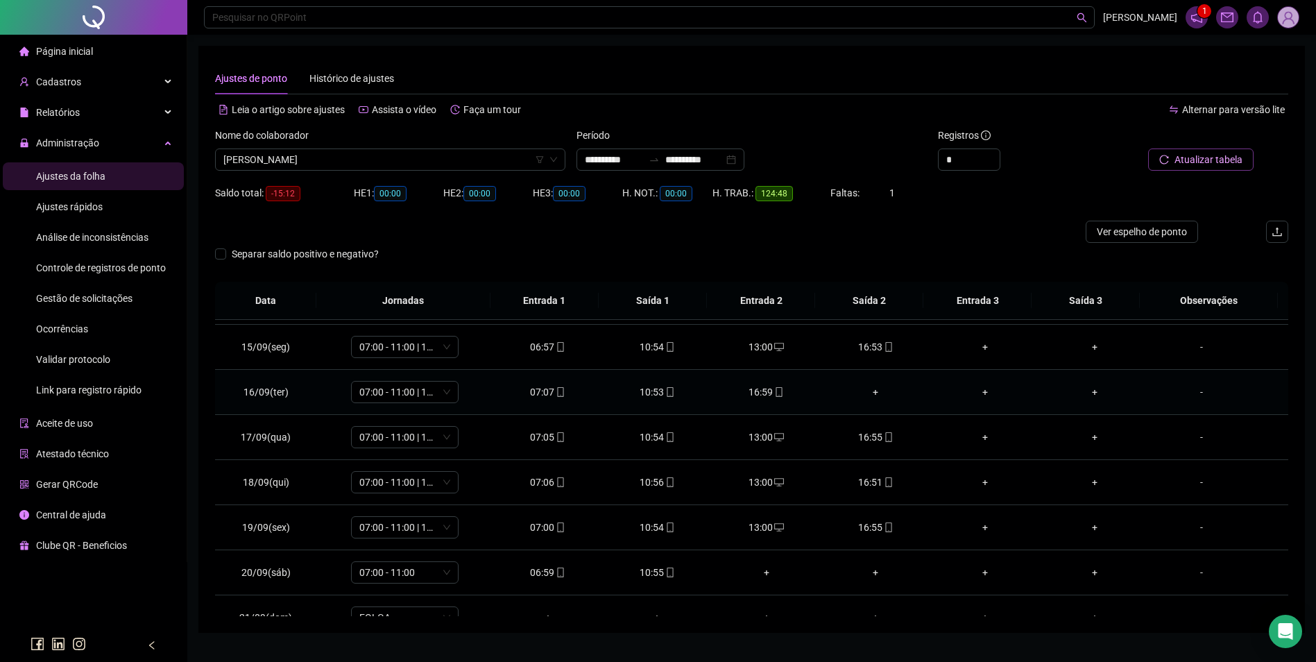
click at [556, 391] on icon "mobile" at bounding box center [561, 392] width 10 height 10
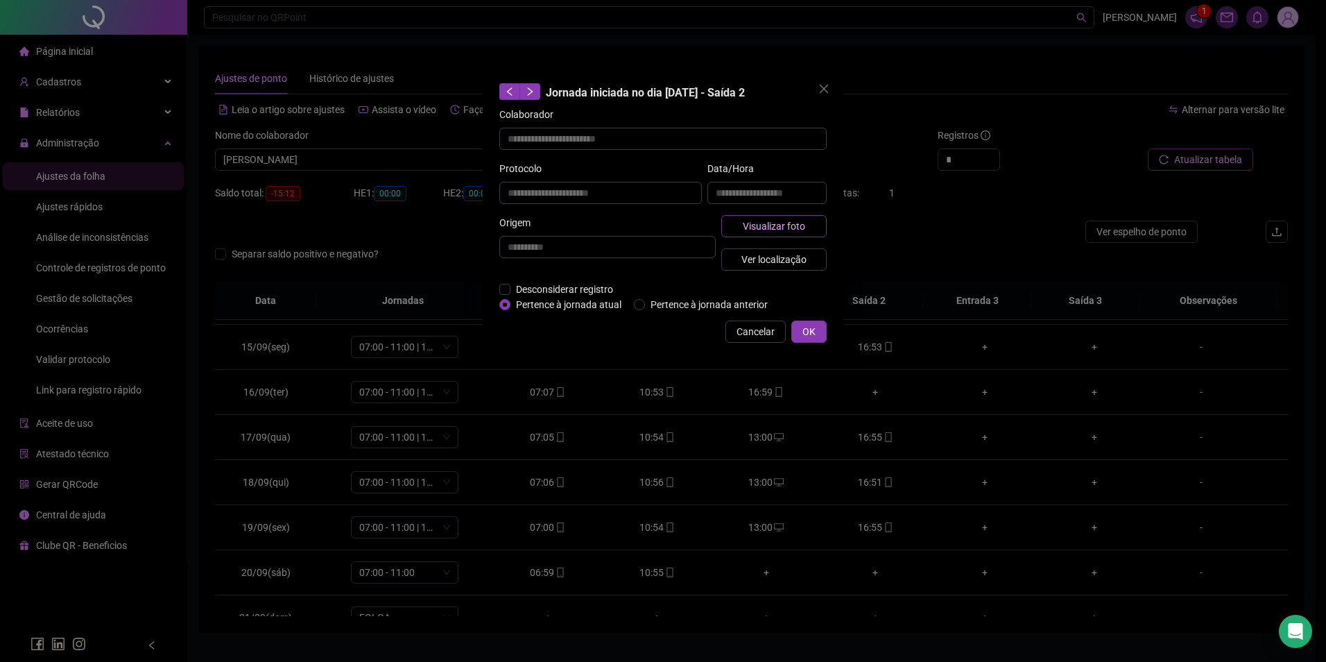
type input "**********"
click at [778, 225] on span "Visualizar foto" at bounding box center [774, 225] width 62 height 15
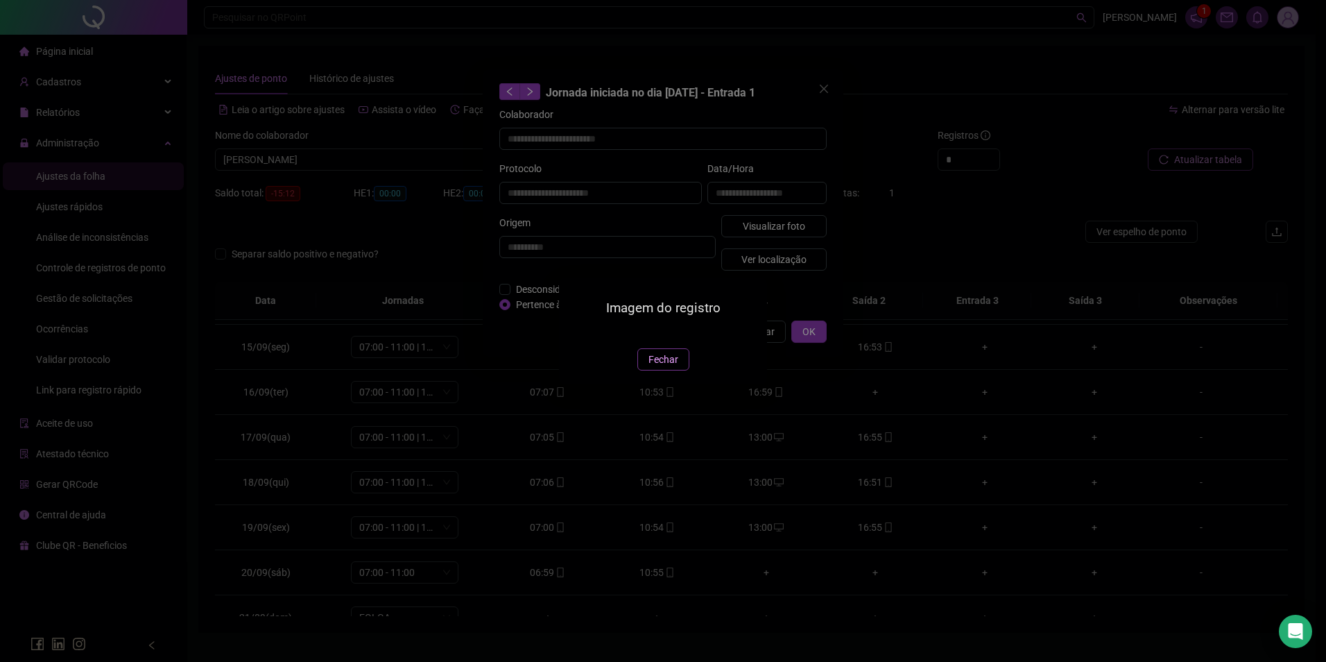
click at [658, 367] on span "Fechar" at bounding box center [664, 359] width 30 height 15
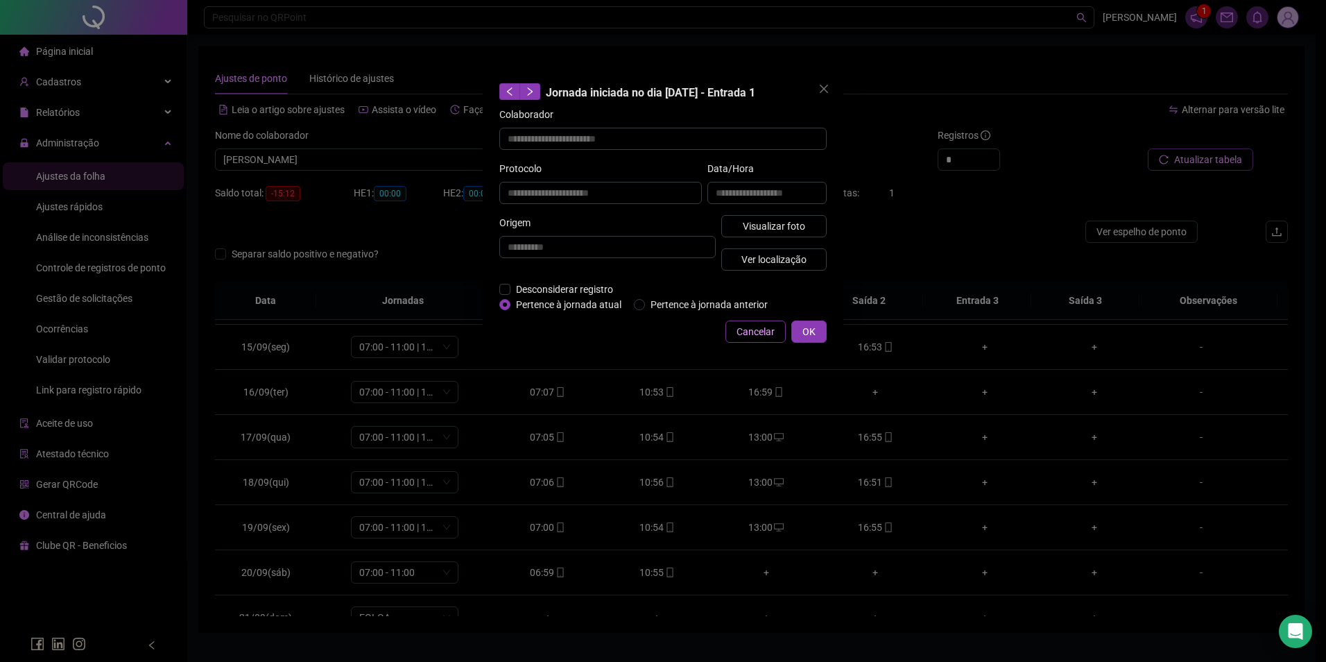
click at [750, 329] on span "Cancelar" at bounding box center [756, 331] width 38 height 15
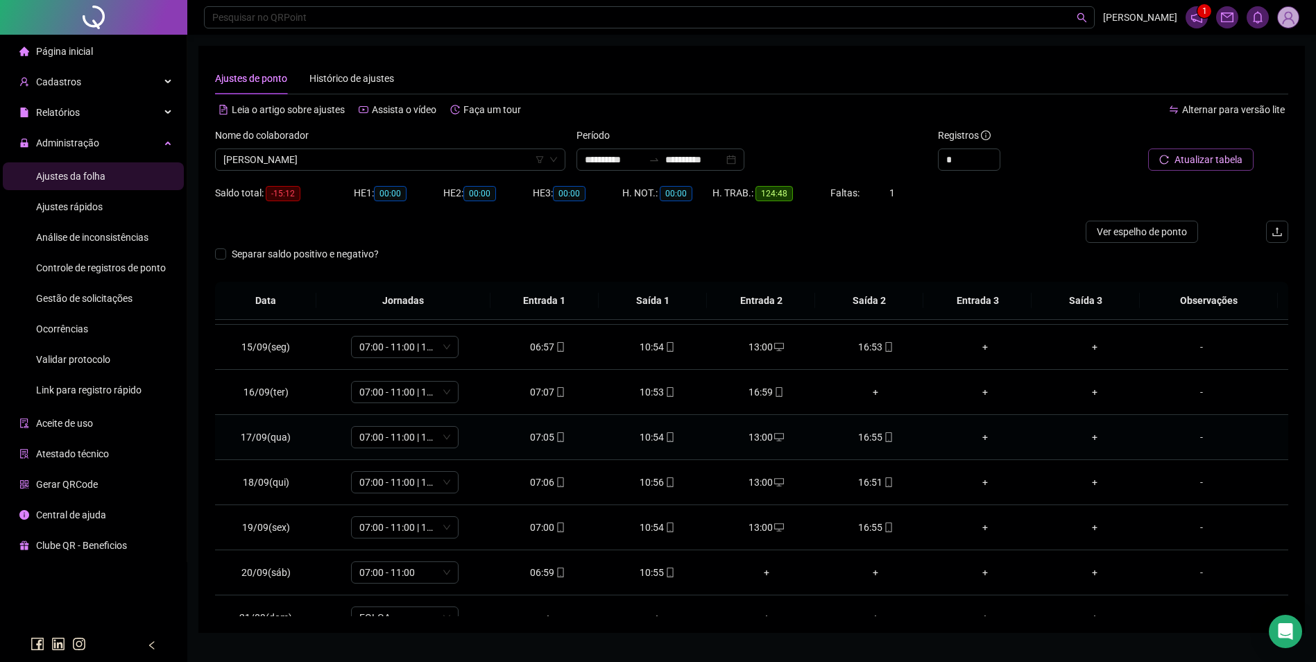
click at [881, 445] on td "16:55" at bounding box center [876, 437] width 110 height 45
click at [882, 442] on span at bounding box center [887, 436] width 11 height 11
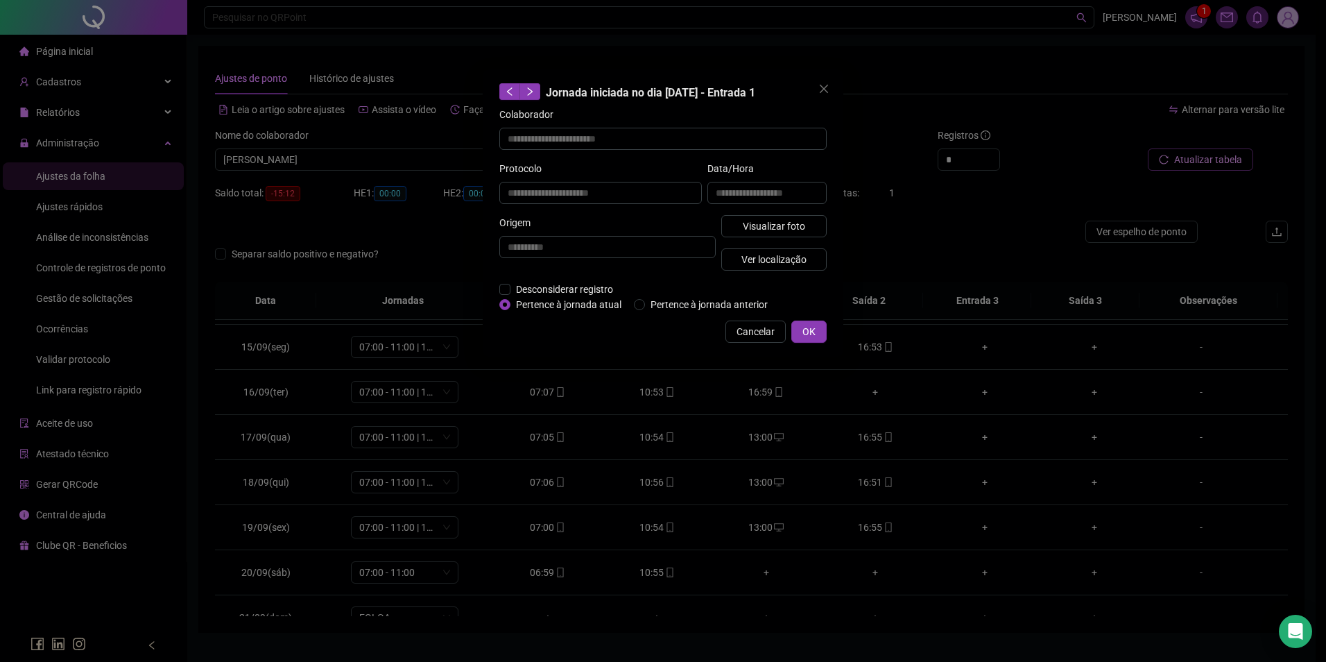
type input "**********"
click at [800, 233] on button "Visualizar foto" at bounding box center [773, 226] width 105 height 22
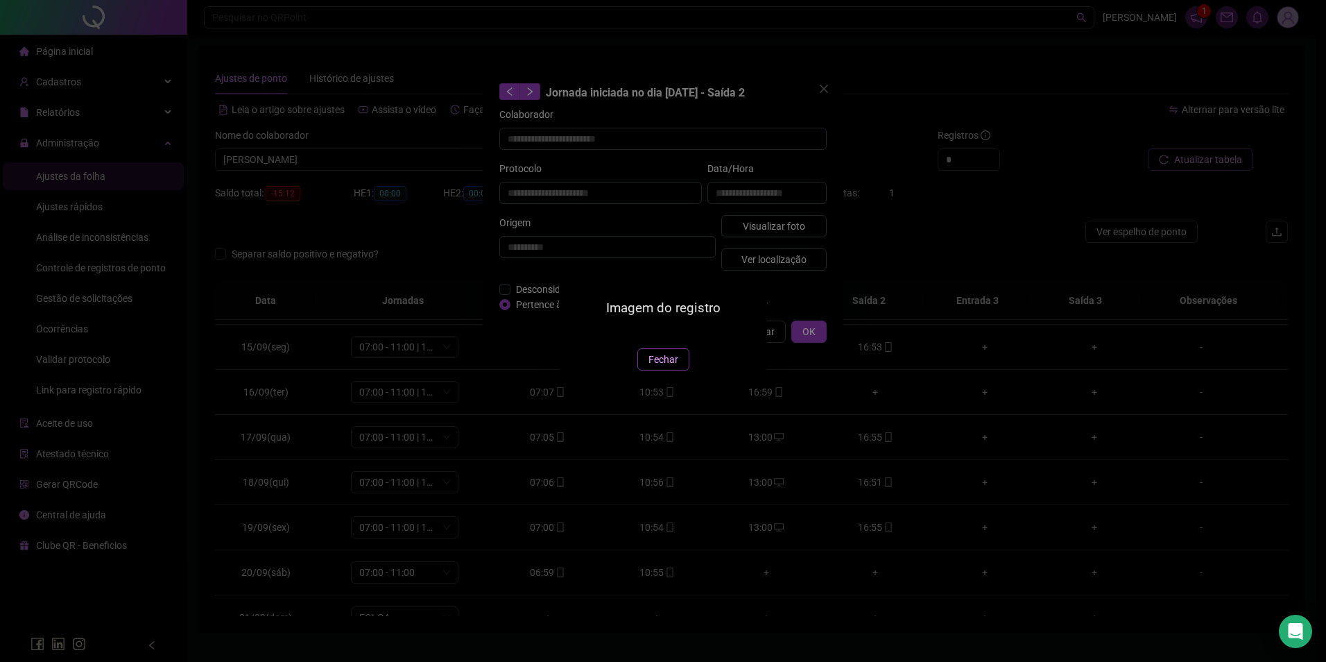
click at [669, 367] on span "Fechar" at bounding box center [664, 359] width 30 height 15
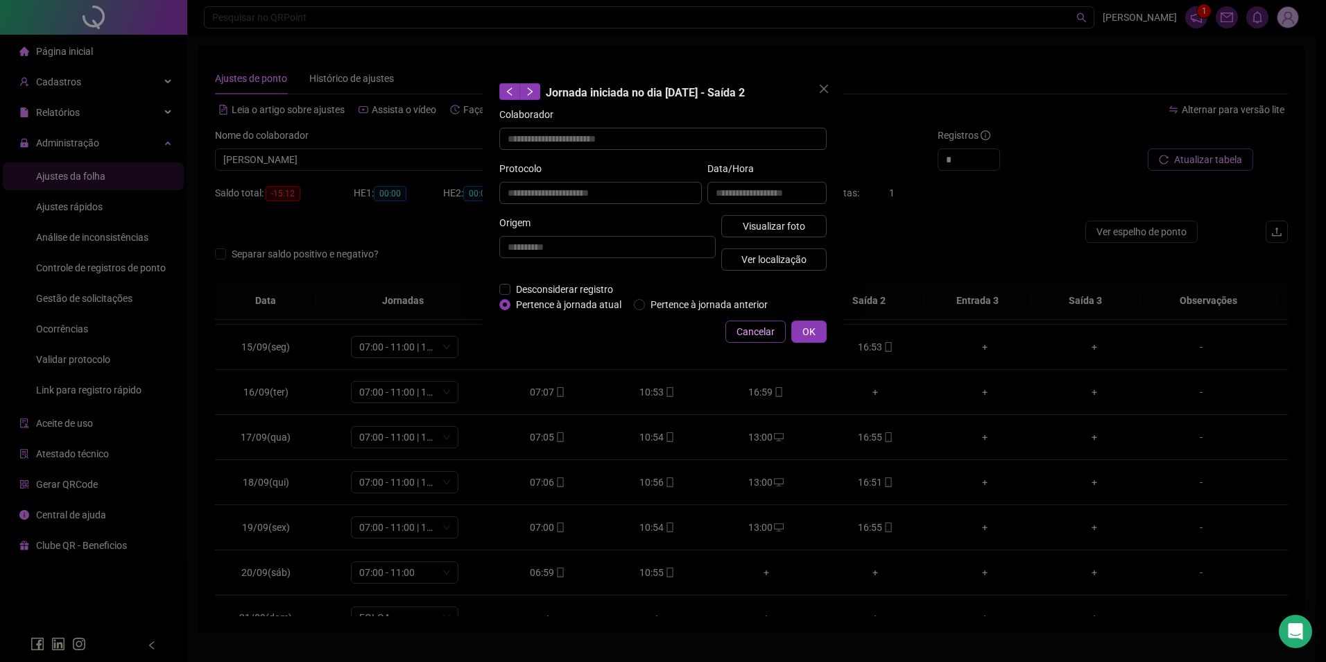
click at [757, 328] on span "Cancelar" at bounding box center [756, 331] width 38 height 15
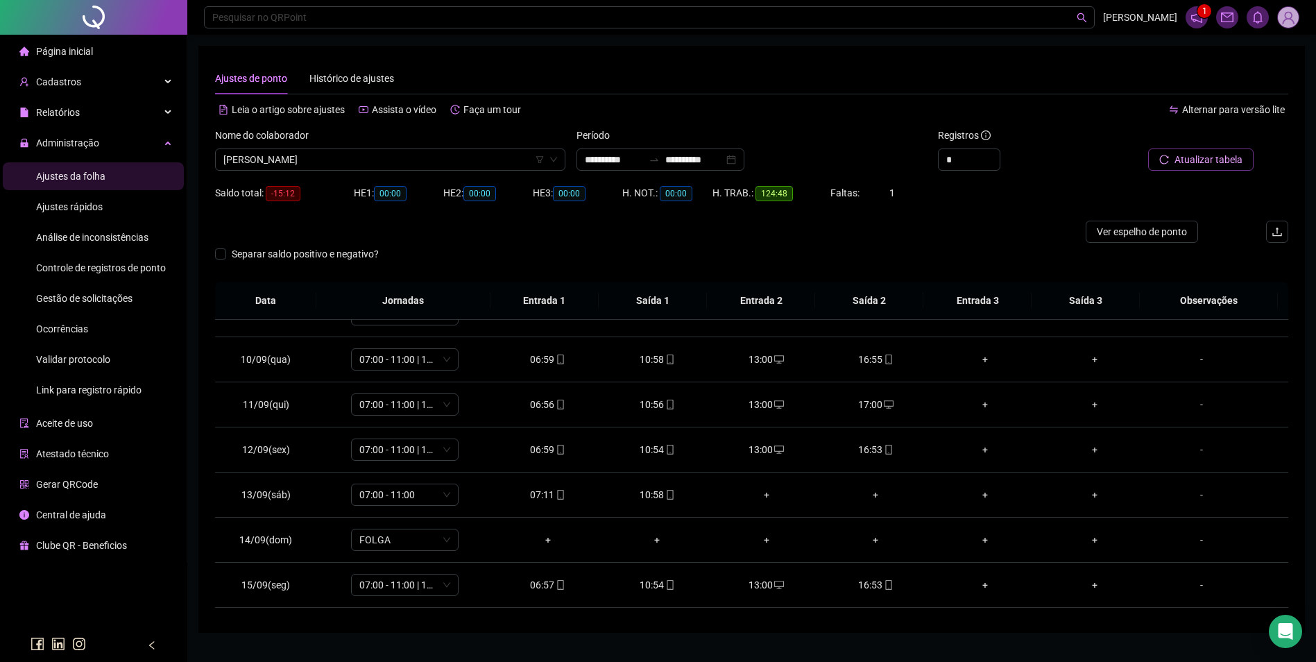
scroll to position [349, 0]
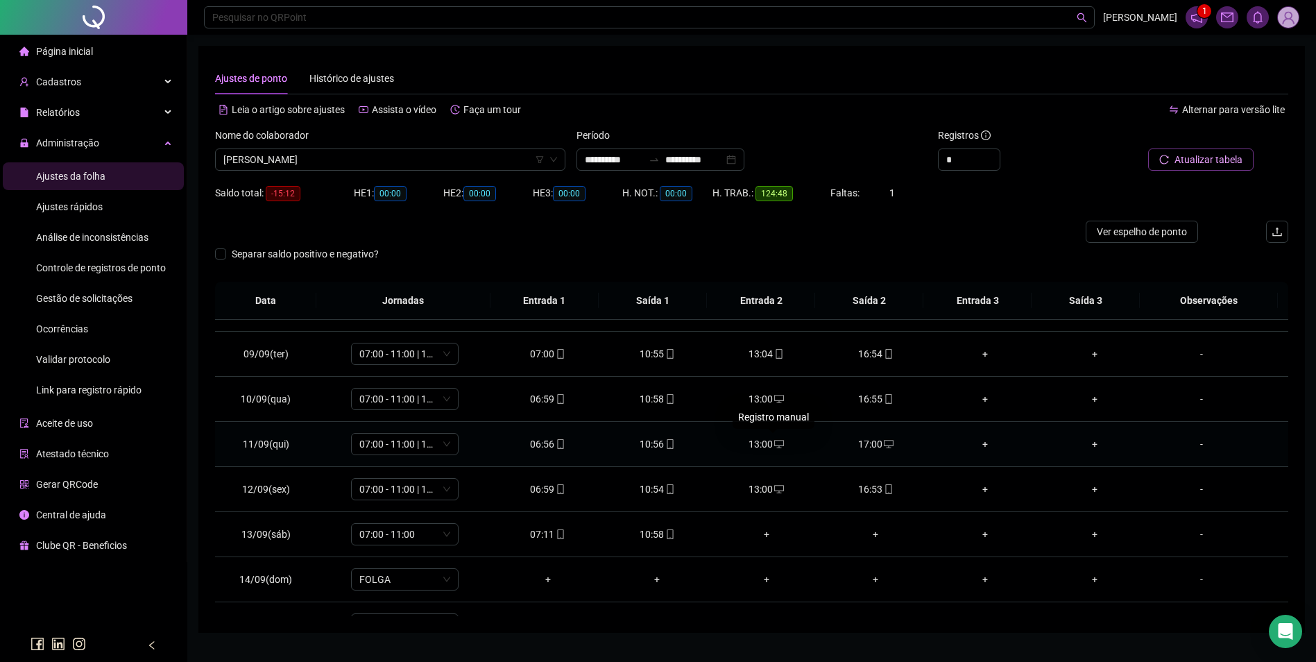
click at [775, 443] on icon "desktop" at bounding box center [779, 444] width 10 height 10
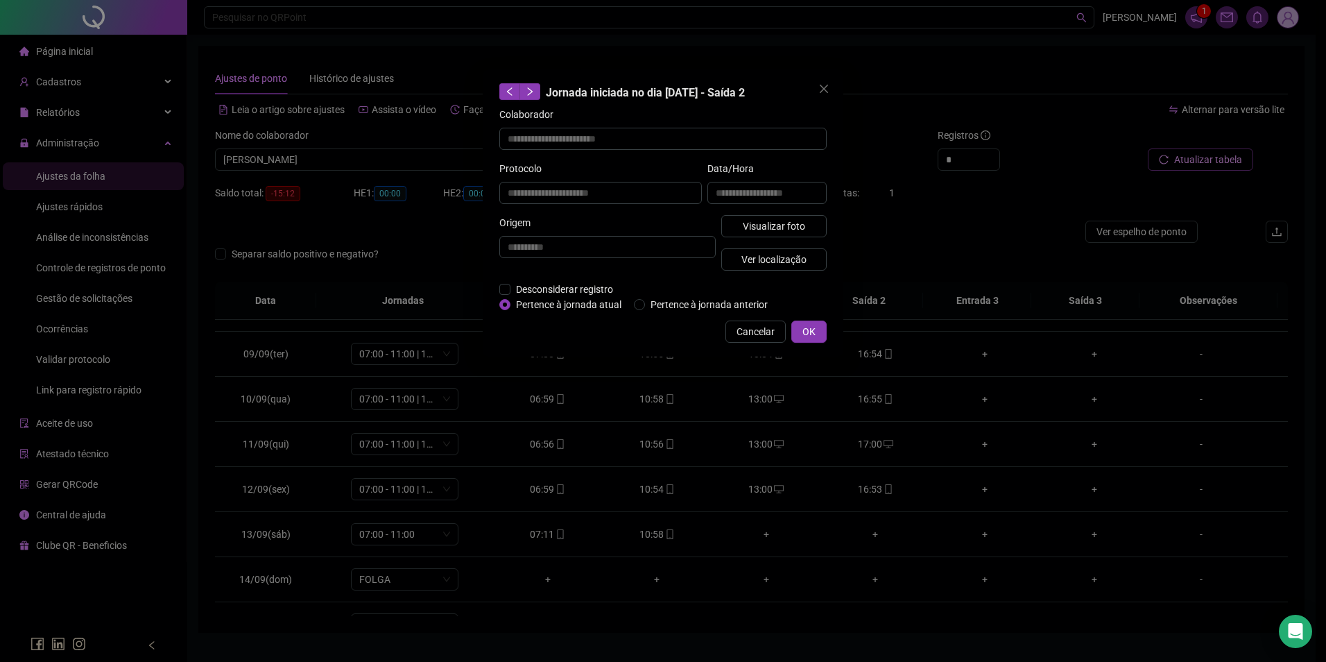
click at [504, 280] on div "**********" at bounding box center [608, 248] width 222 height 67
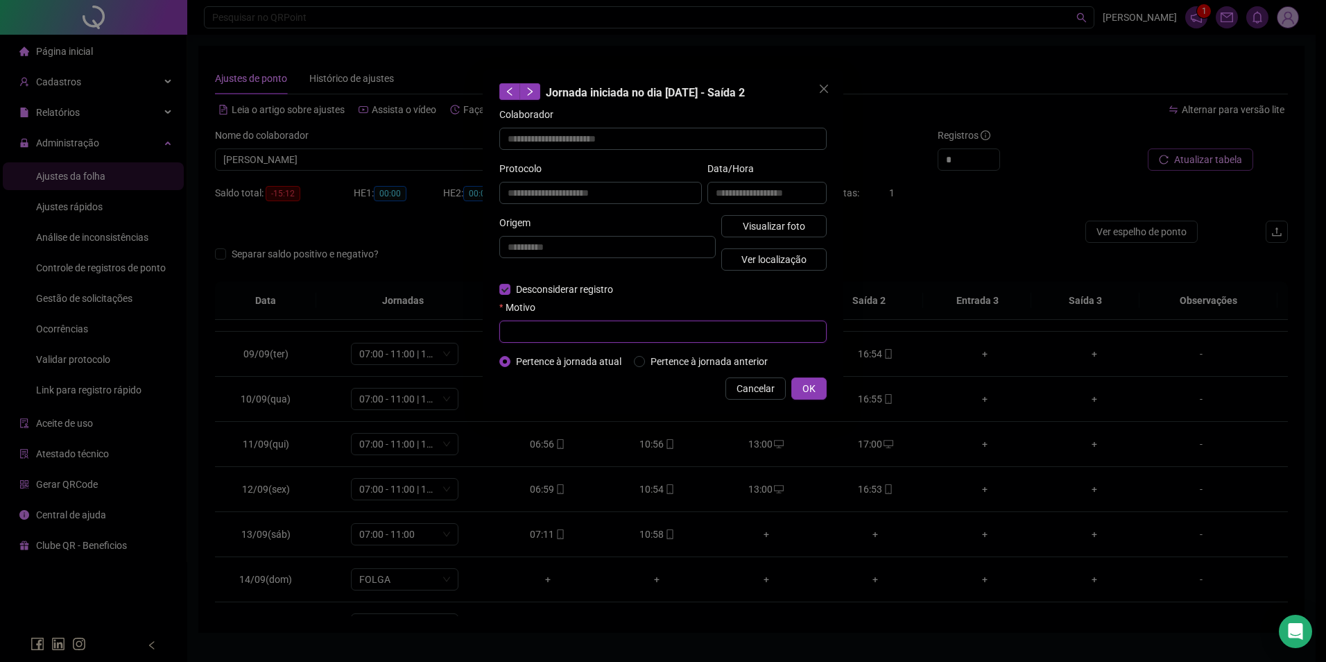
click at [668, 327] on input "text" at bounding box center [662, 331] width 327 height 22
type input "*"
type input "**********"
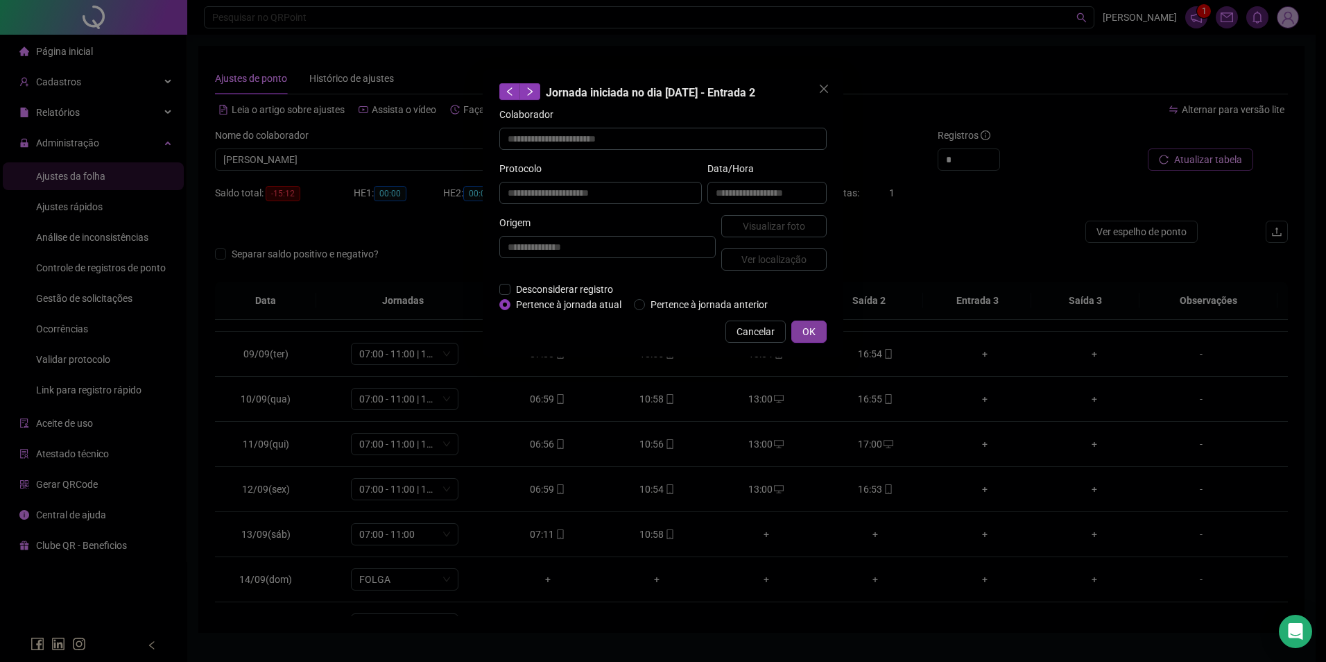
click at [810, 331] on span "OK" at bounding box center [809, 331] width 13 height 15
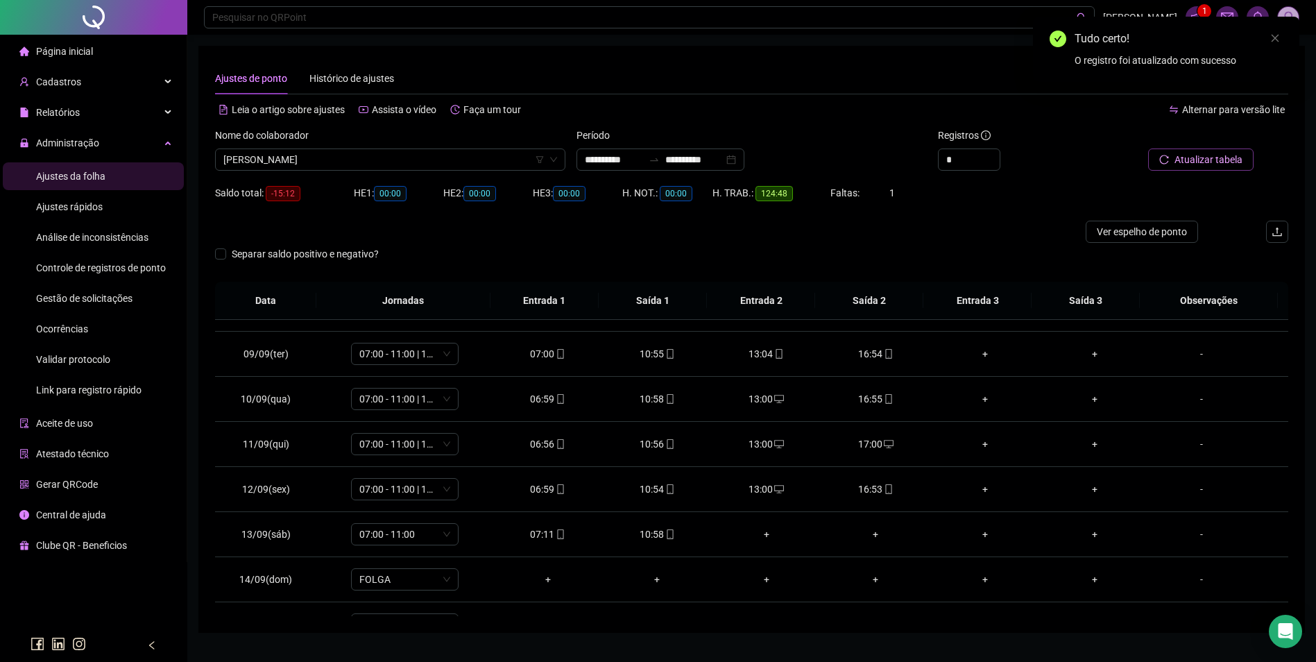
click at [1220, 162] on span "Atualizar tabela" at bounding box center [1208, 159] width 68 height 15
click at [774, 397] on icon "desktop" at bounding box center [779, 399] width 10 height 8
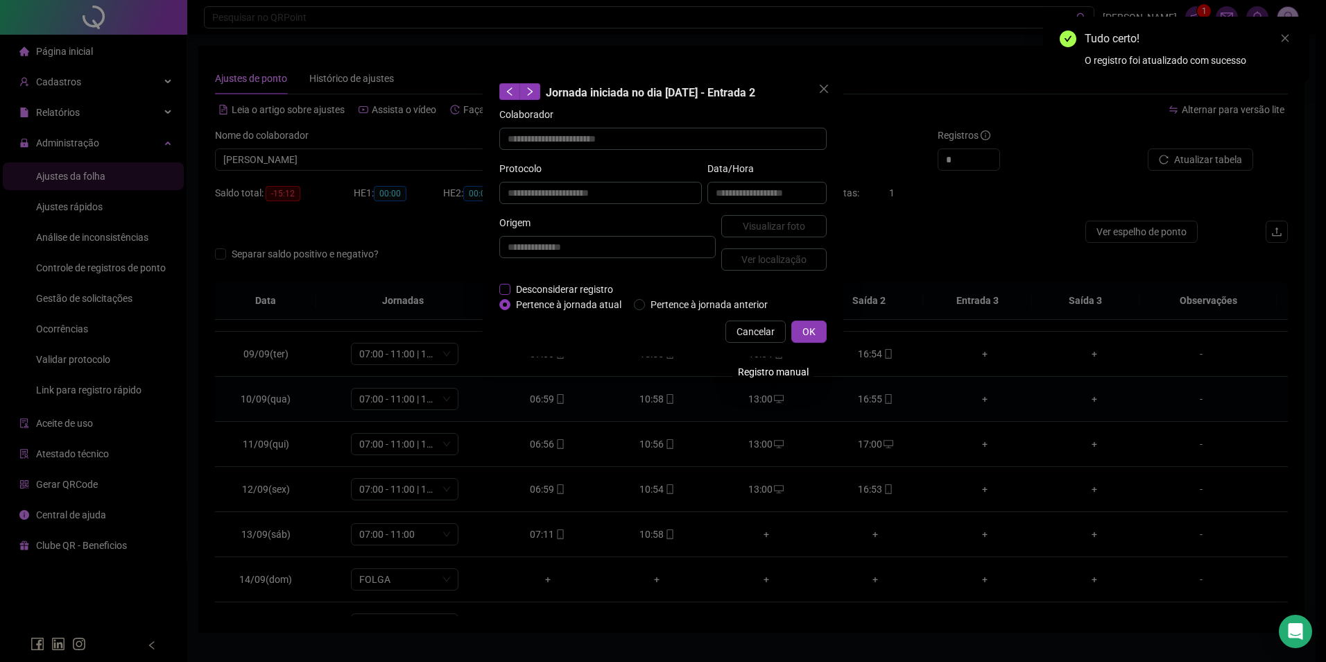
type input "**********"
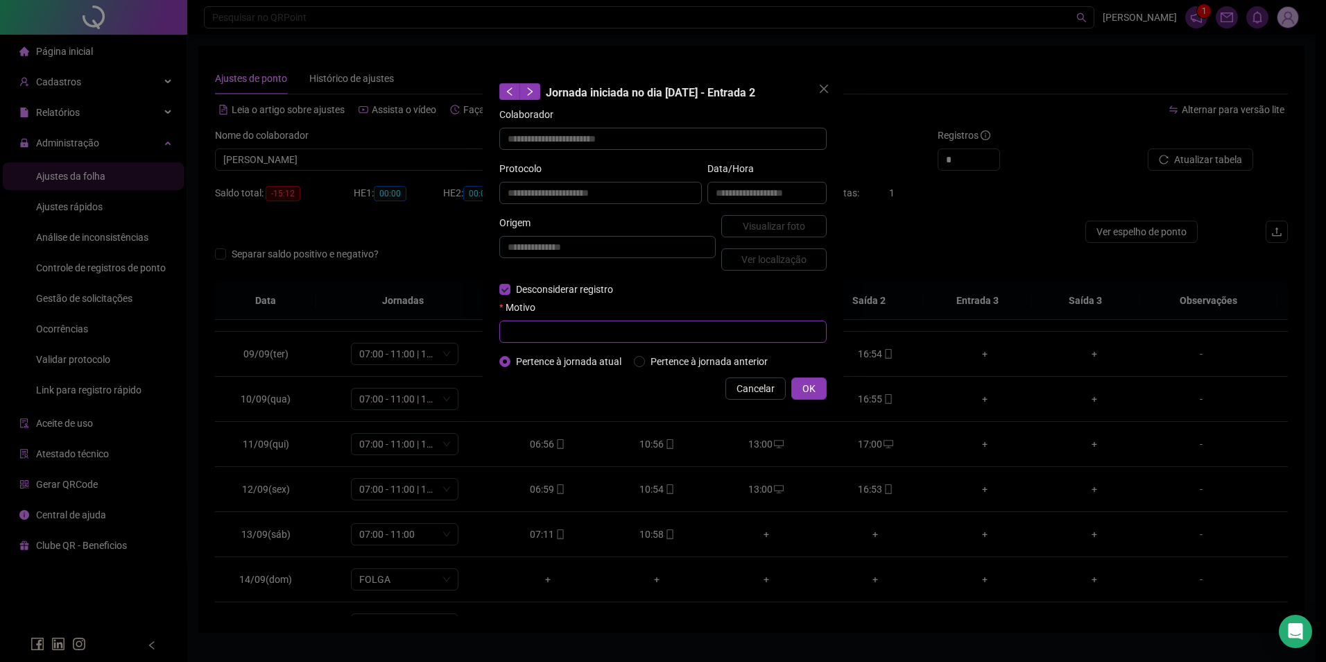
click at [542, 336] on input "text" at bounding box center [662, 331] width 327 height 22
type input "*"
click at [805, 386] on span "OK" at bounding box center [809, 388] width 13 height 15
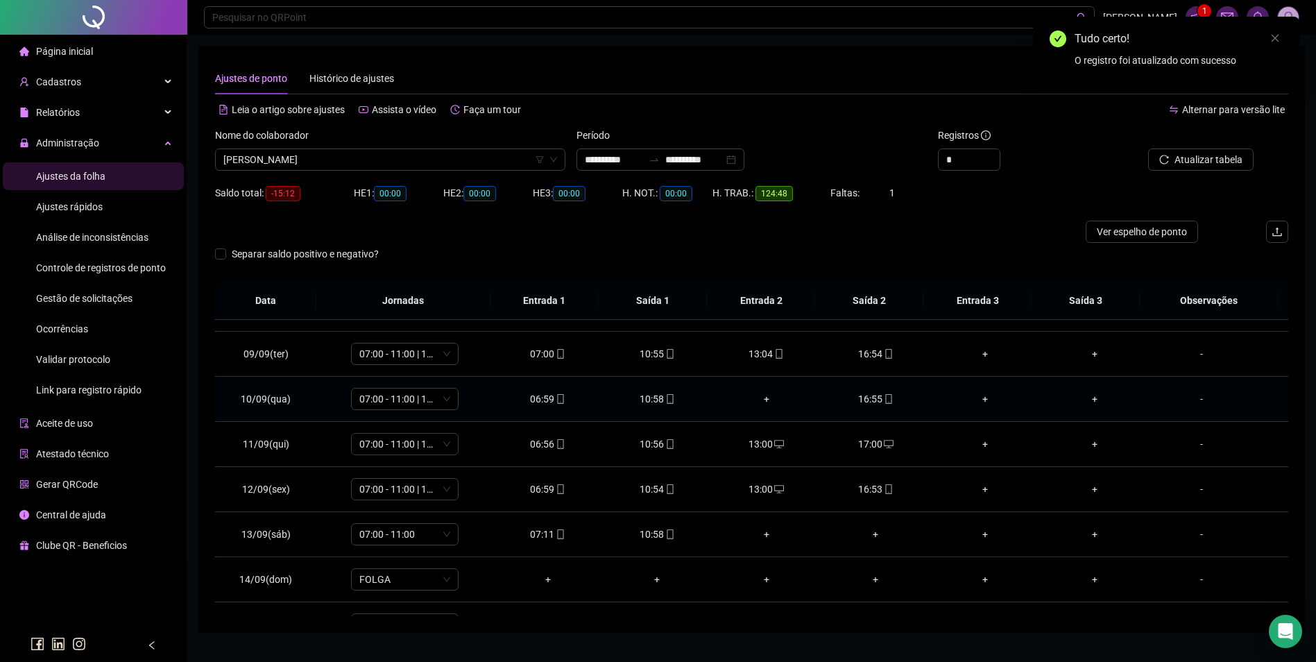
click at [871, 395] on div "16:55" at bounding box center [875, 398] width 87 height 15
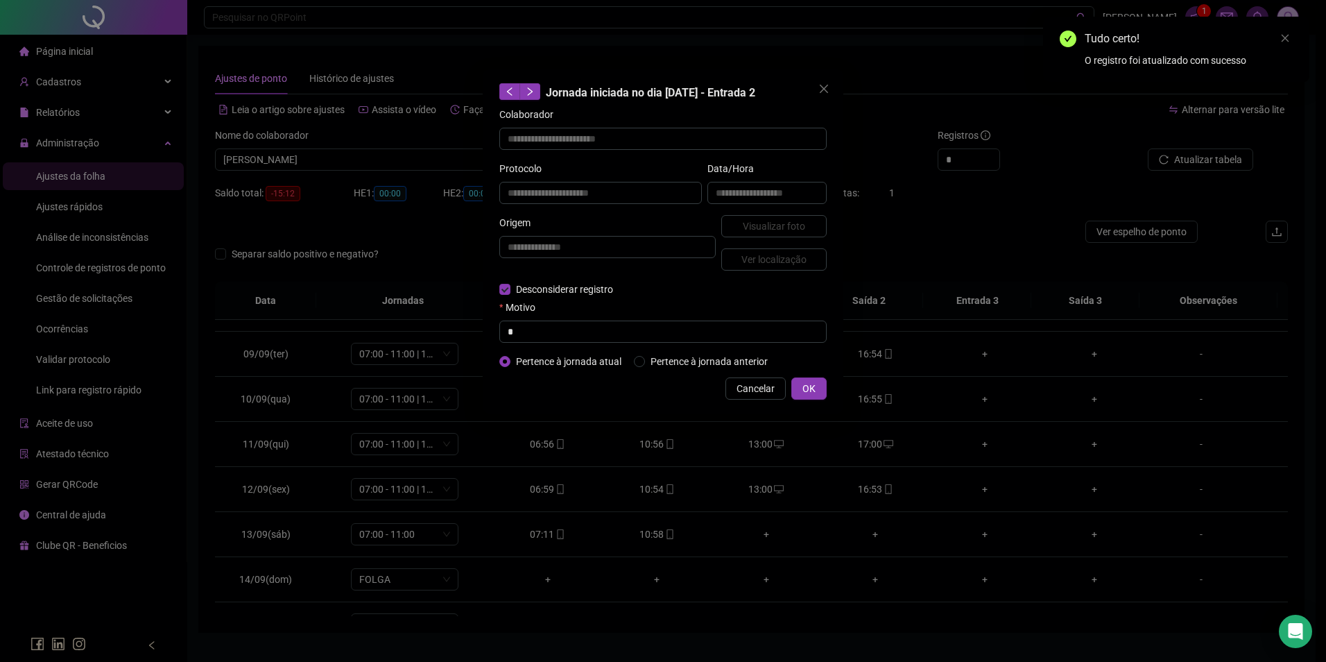
type input "**********"
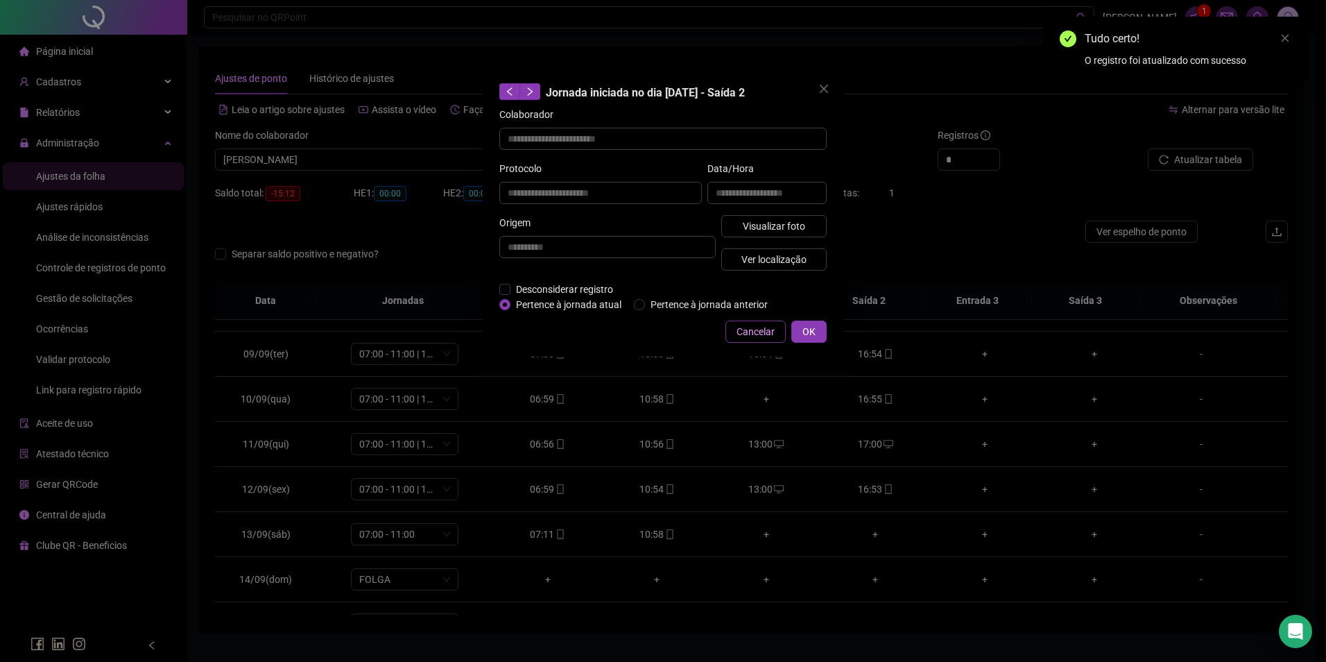
click at [745, 331] on span "Cancelar" at bounding box center [756, 331] width 38 height 15
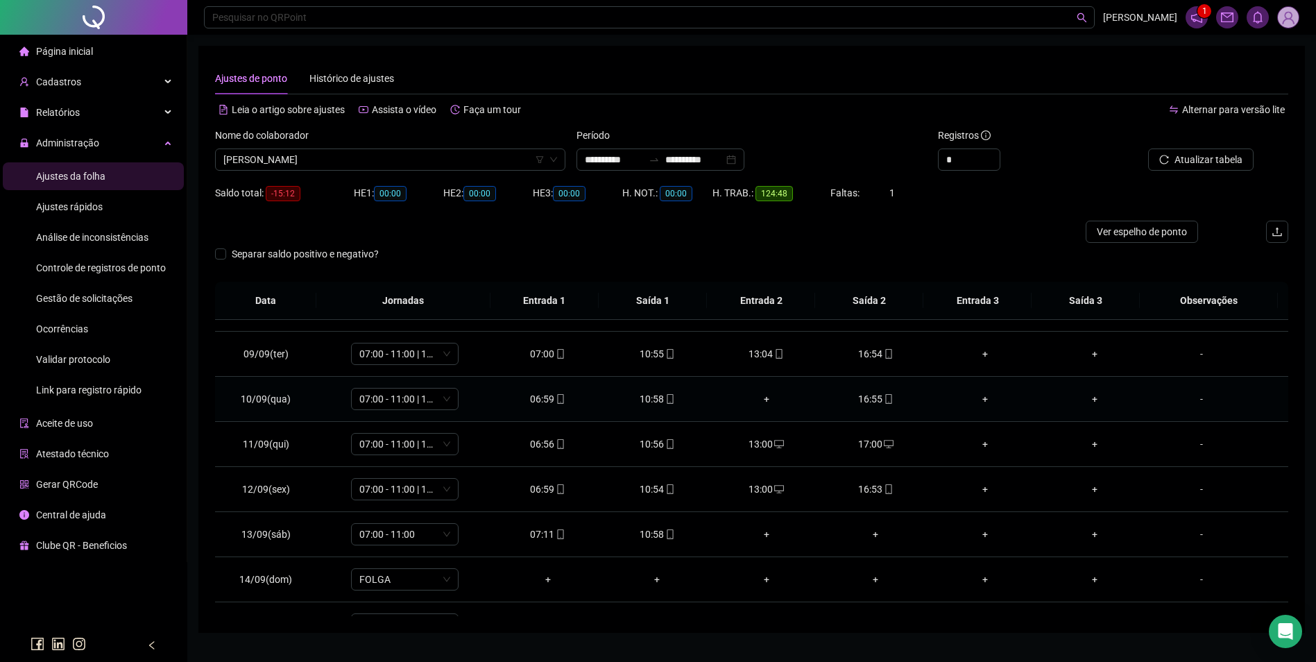
click at [762, 400] on div "+" at bounding box center [766, 398] width 87 height 15
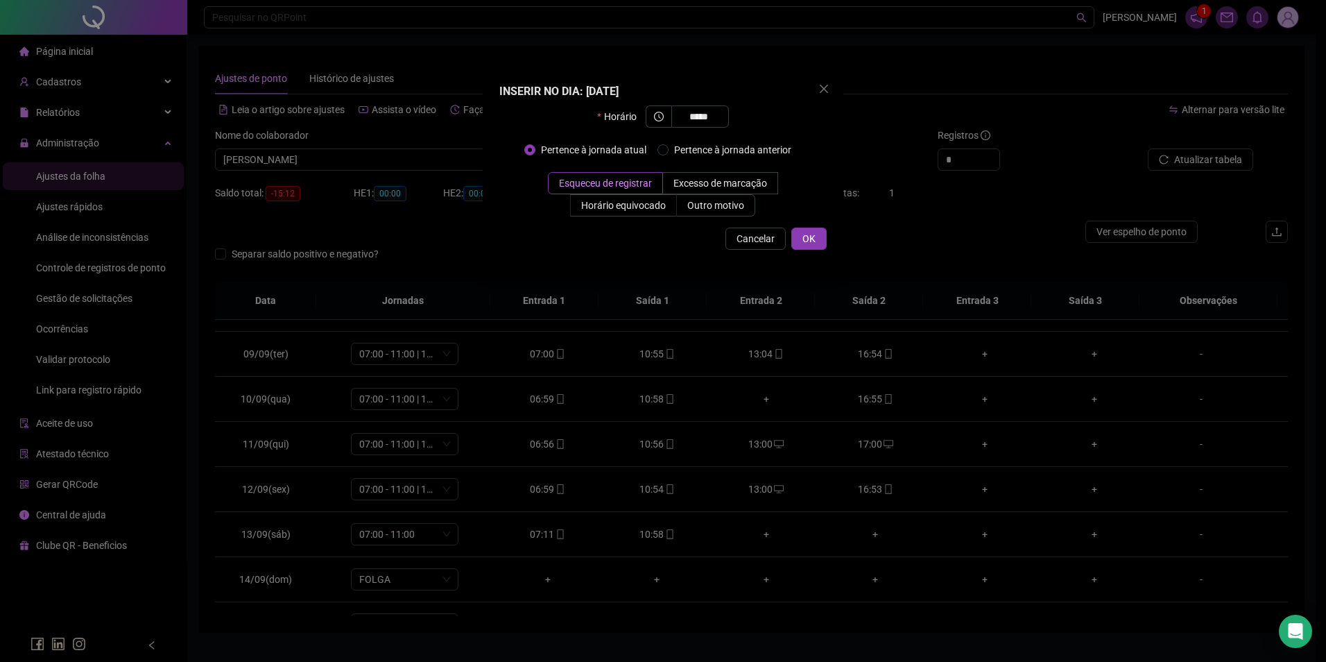
type input "*****"
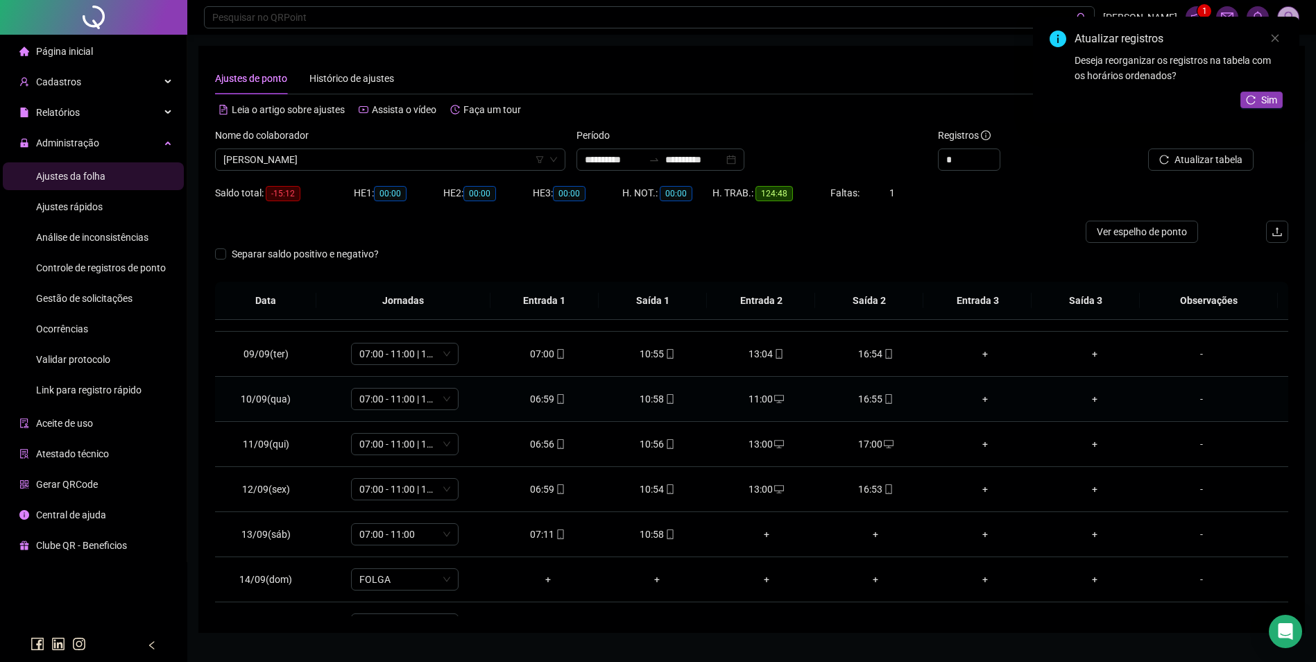
click at [754, 397] on div "11:00" at bounding box center [766, 398] width 87 height 15
type input "**********"
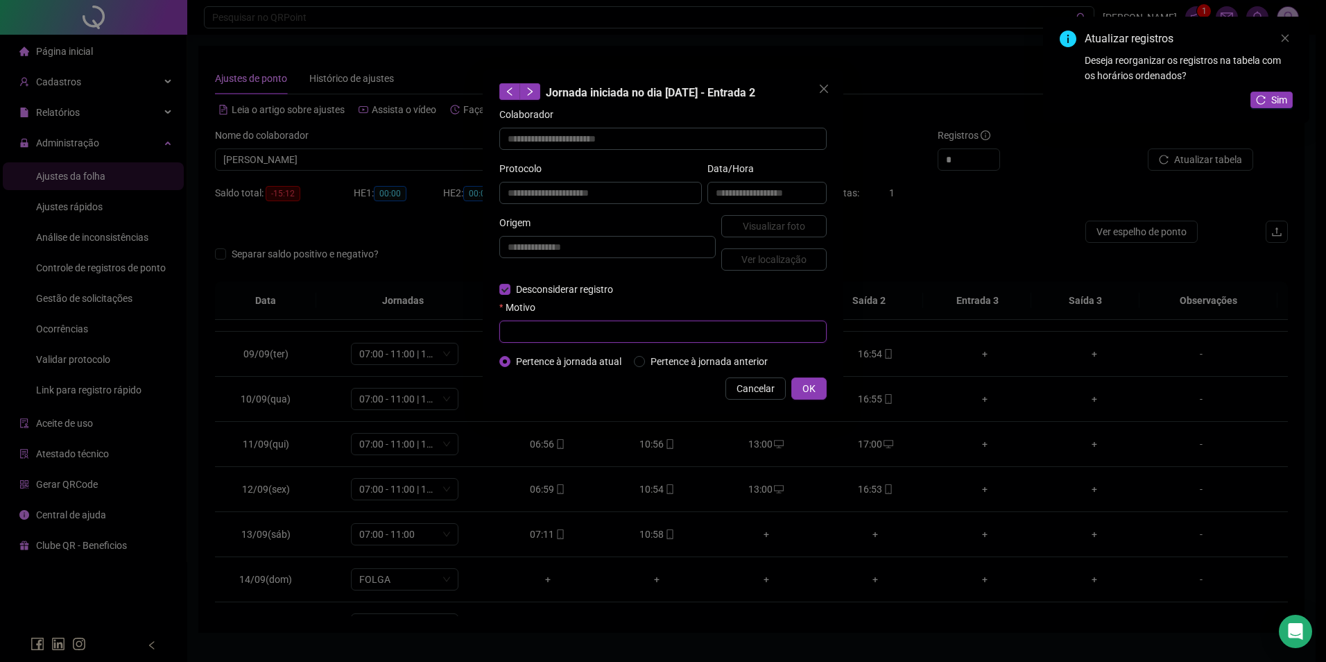
click at [553, 326] on input "text" at bounding box center [662, 331] width 327 height 22
type input "*"
click at [810, 386] on span "OK" at bounding box center [809, 388] width 13 height 15
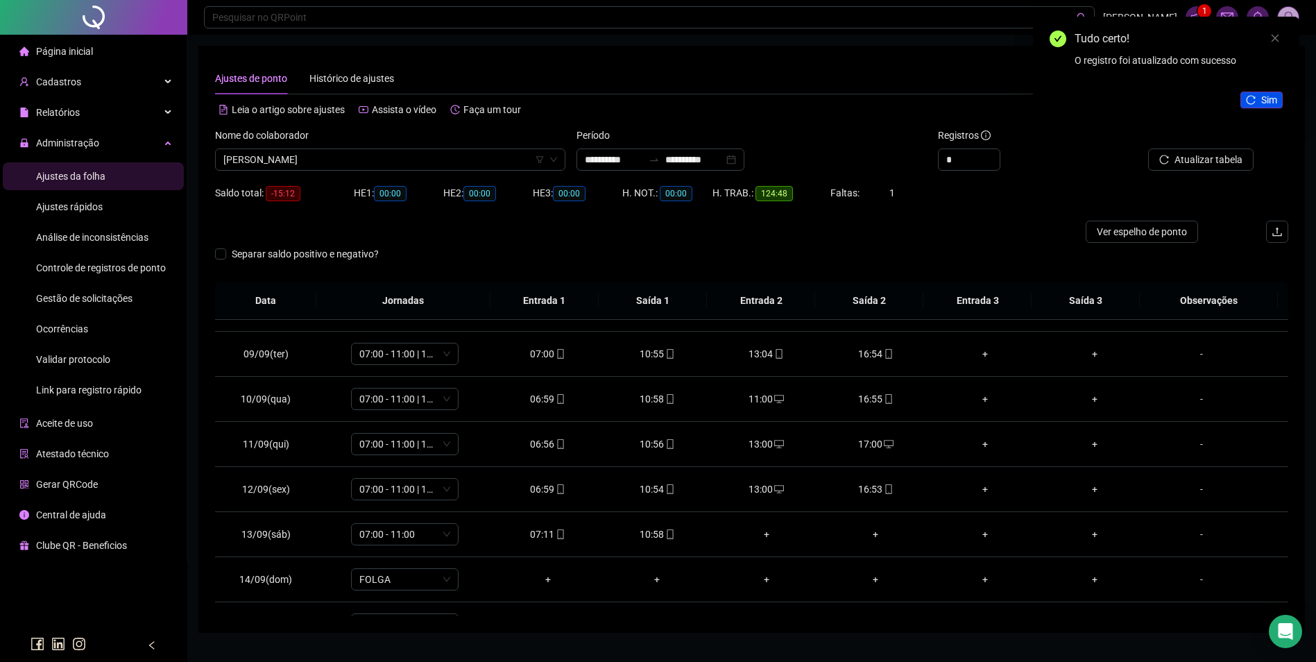
click at [1250, 101] on icon "reload" at bounding box center [1251, 100] width 10 height 10
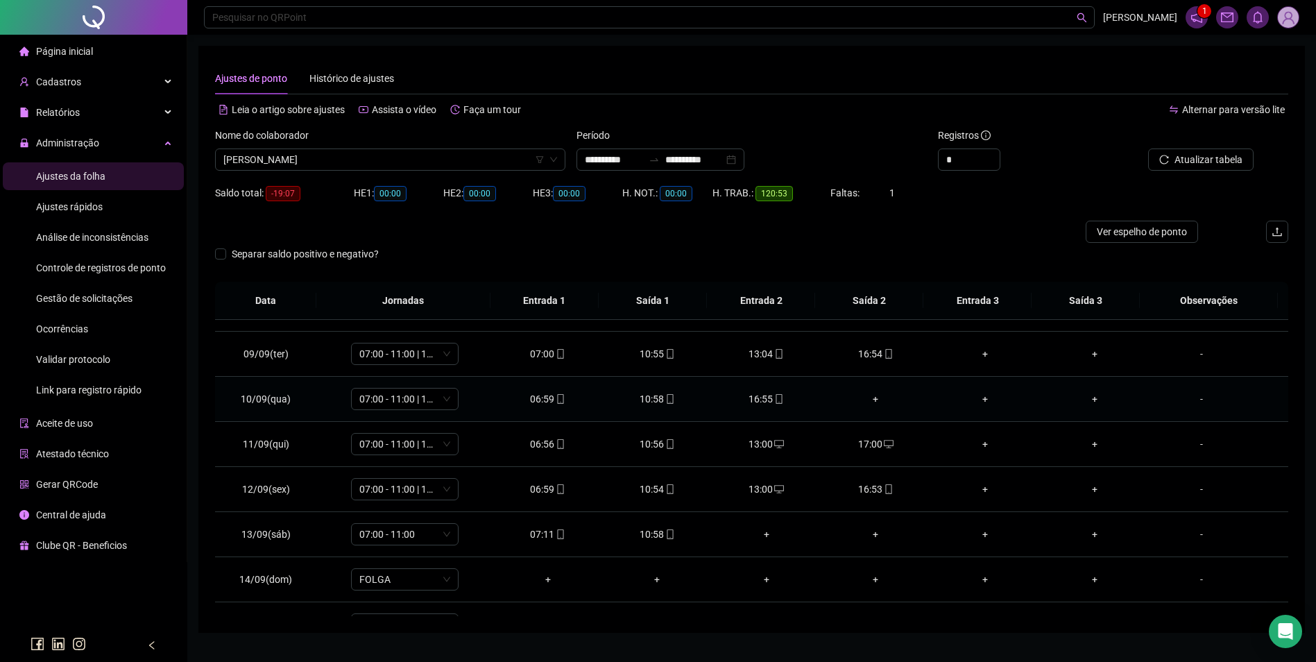
click at [868, 397] on div "+" at bounding box center [875, 398] width 87 height 15
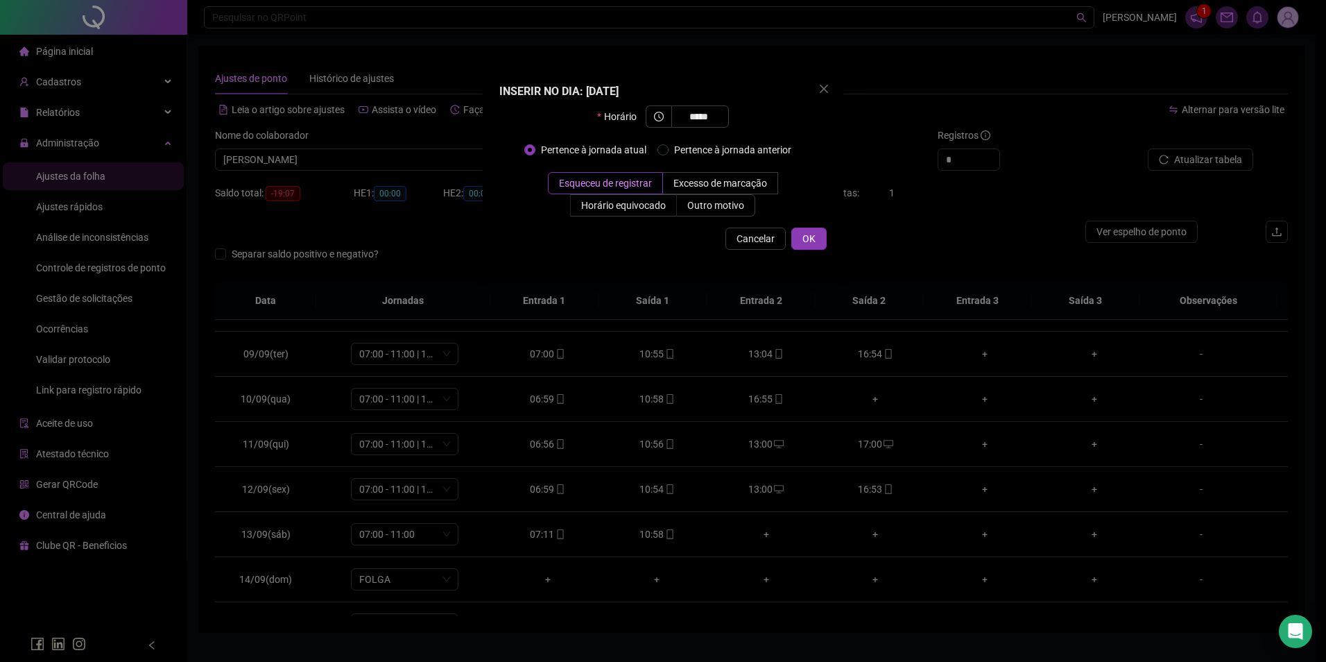
type input "*****"
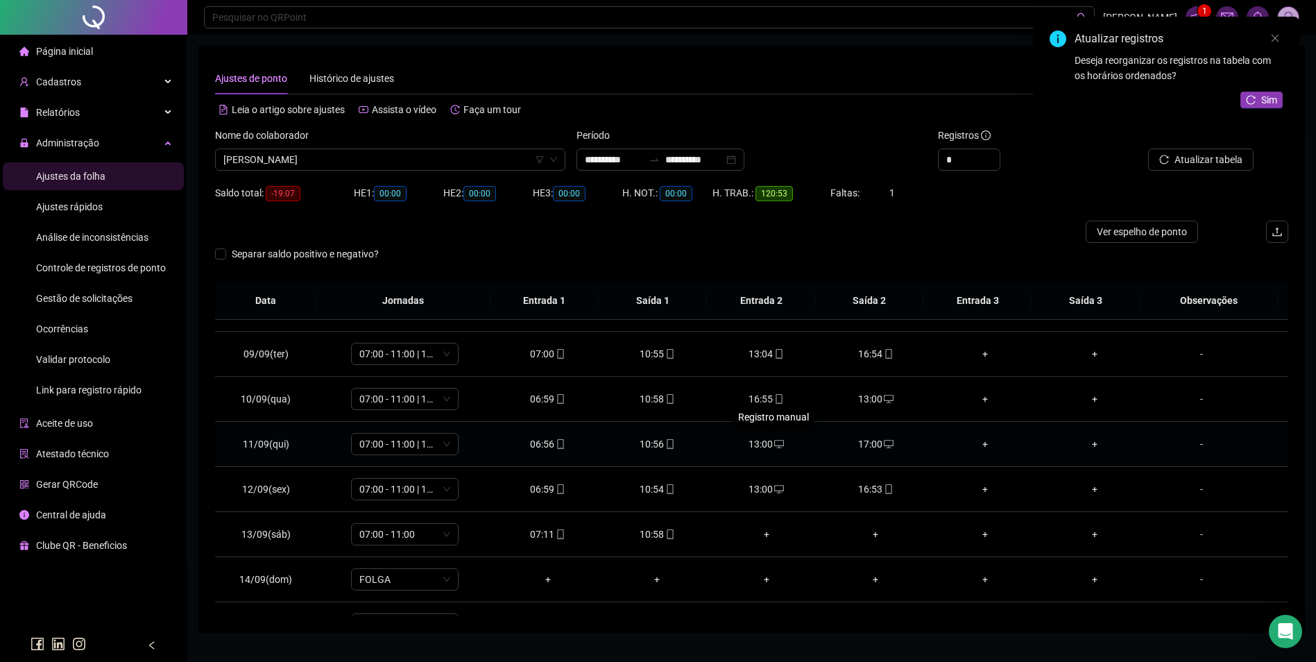
click at [774, 442] on icon "desktop" at bounding box center [779, 444] width 10 height 10
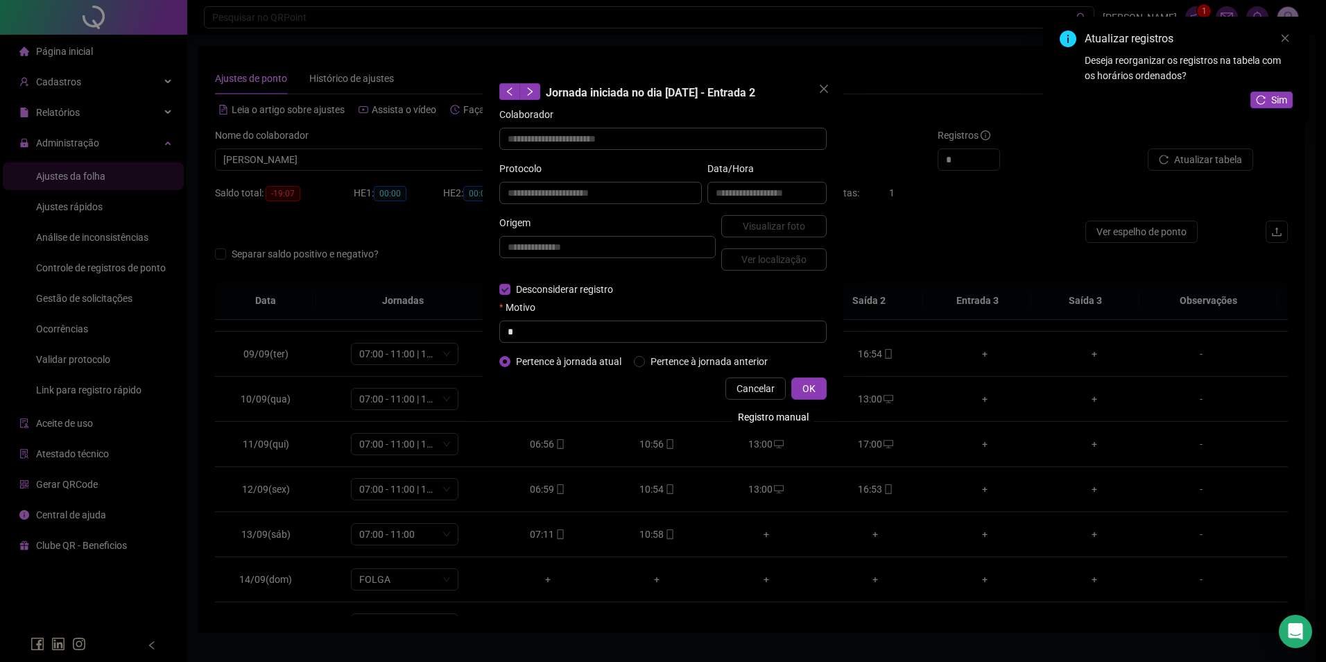
type input "**********"
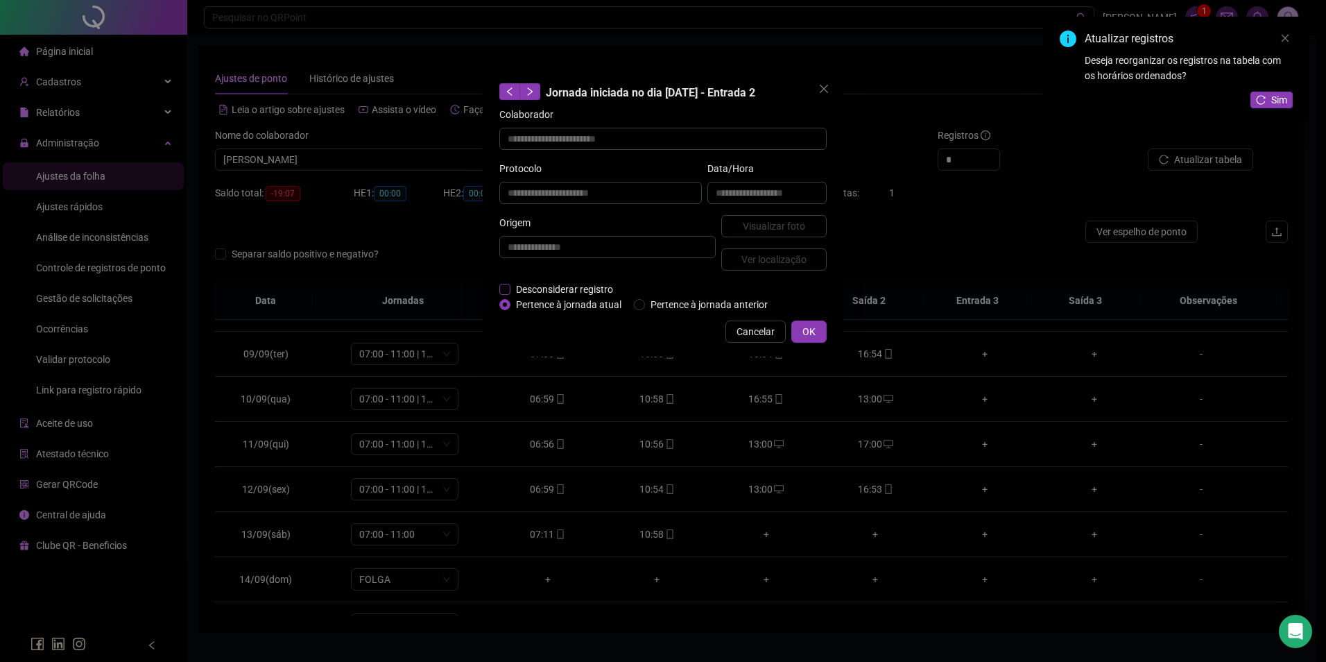
click at [510, 286] on span "Desconsiderar registro" at bounding box center [564, 289] width 108 height 15
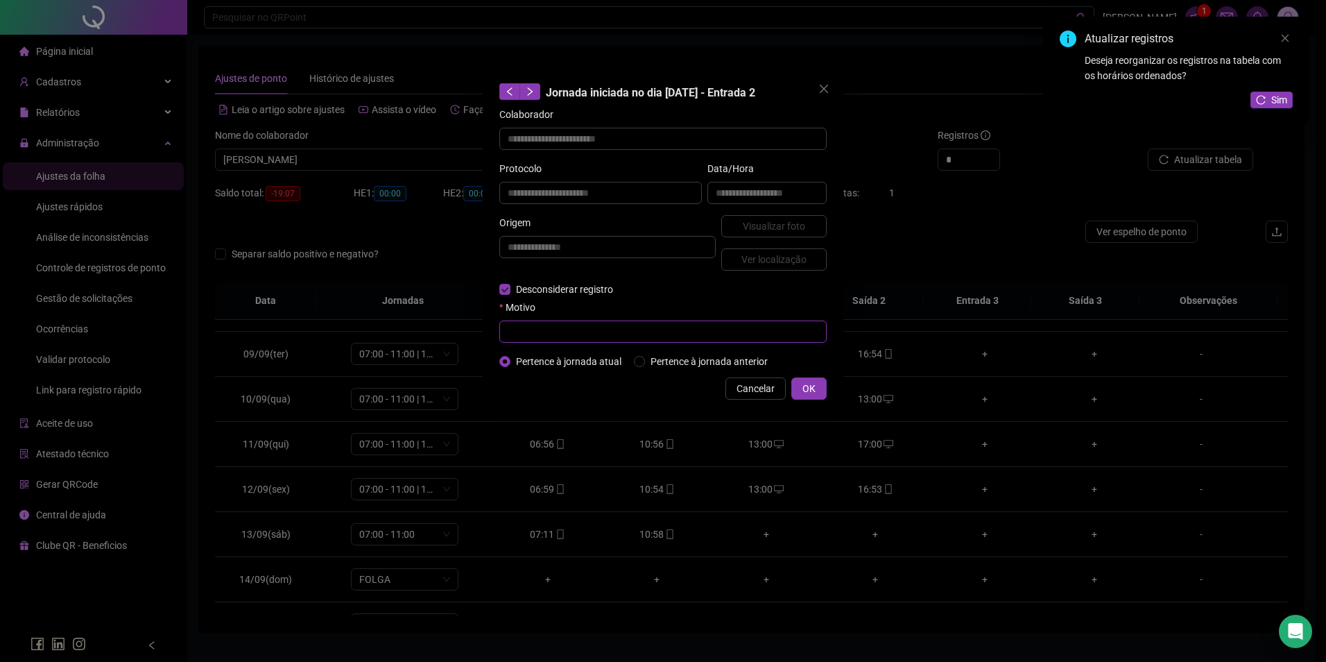
click at [555, 329] on input "text" at bounding box center [662, 331] width 327 height 22
type input "*"
click at [812, 384] on span "OK" at bounding box center [809, 388] width 13 height 15
click at [814, 390] on span "OK" at bounding box center [809, 388] width 13 height 15
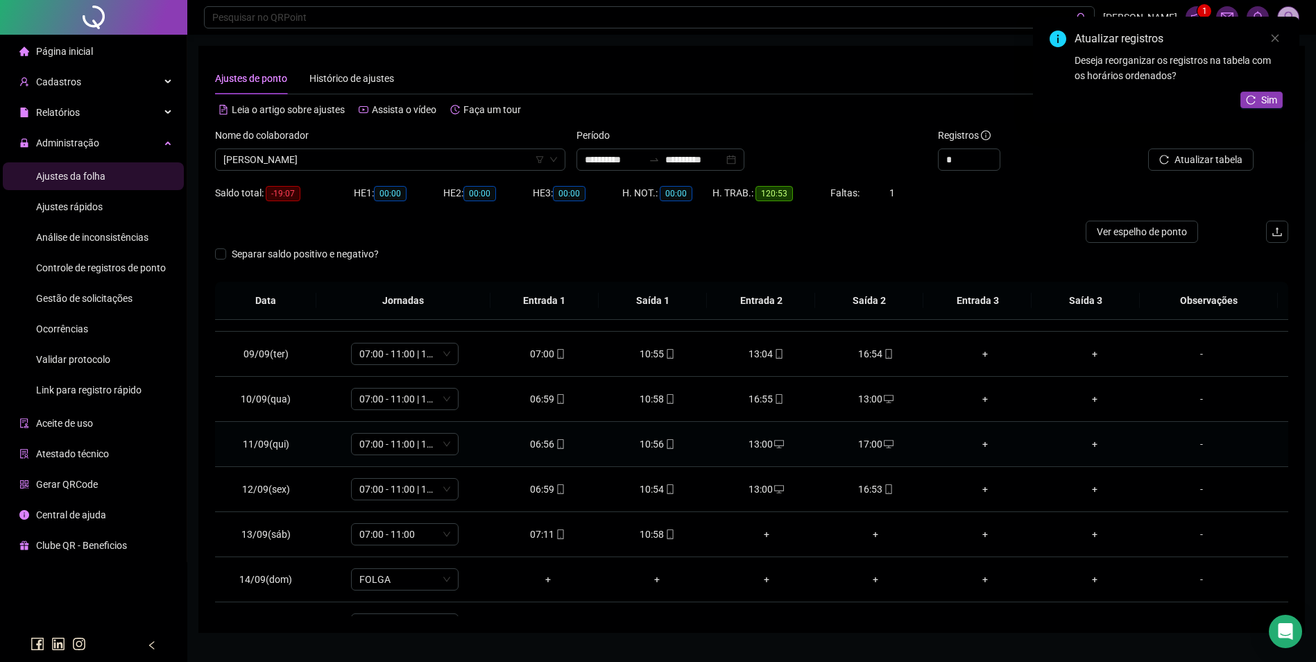
click at [872, 440] on div "17:00" at bounding box center [875, 443] width 87 height 15
click at [866, 445] on div "17:00" at bounding box center [875, 443] width 87 height 15
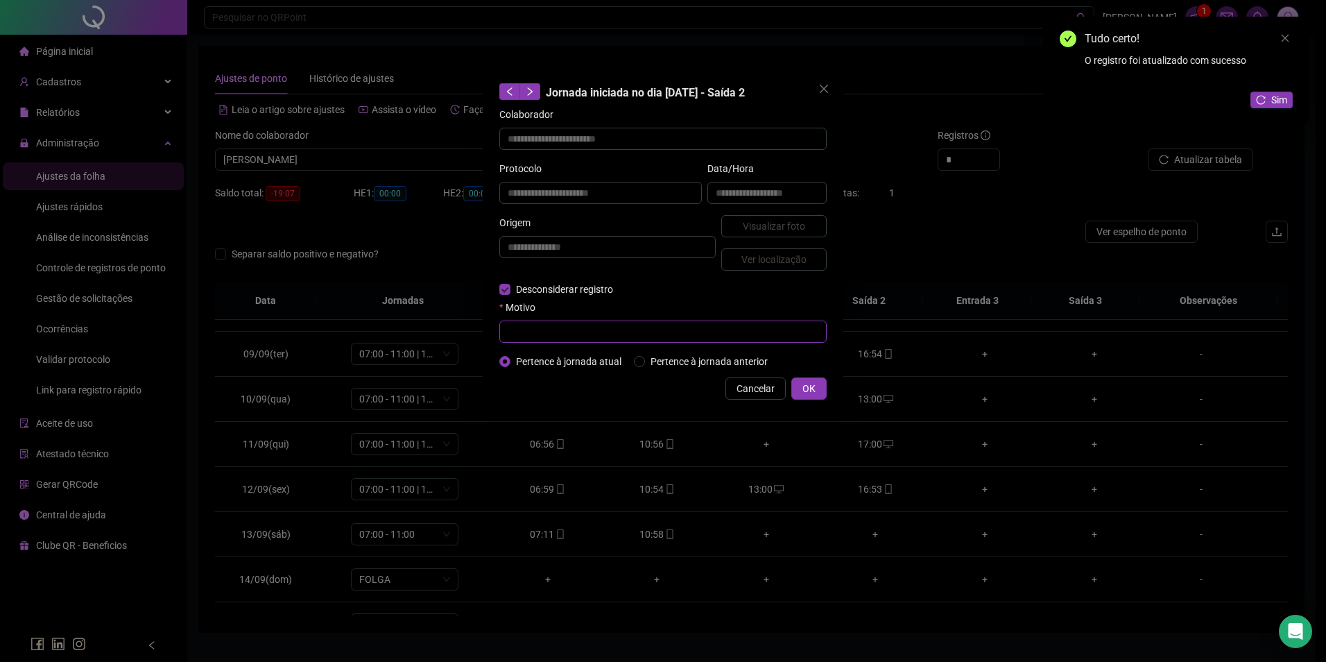
click at [558, 334] on input "text" at bounding box center [662, 331] width 327 height 22
type input "*"
click at [810, 384] on span "OK" at bounding box center [809, 388] width 13 height 15
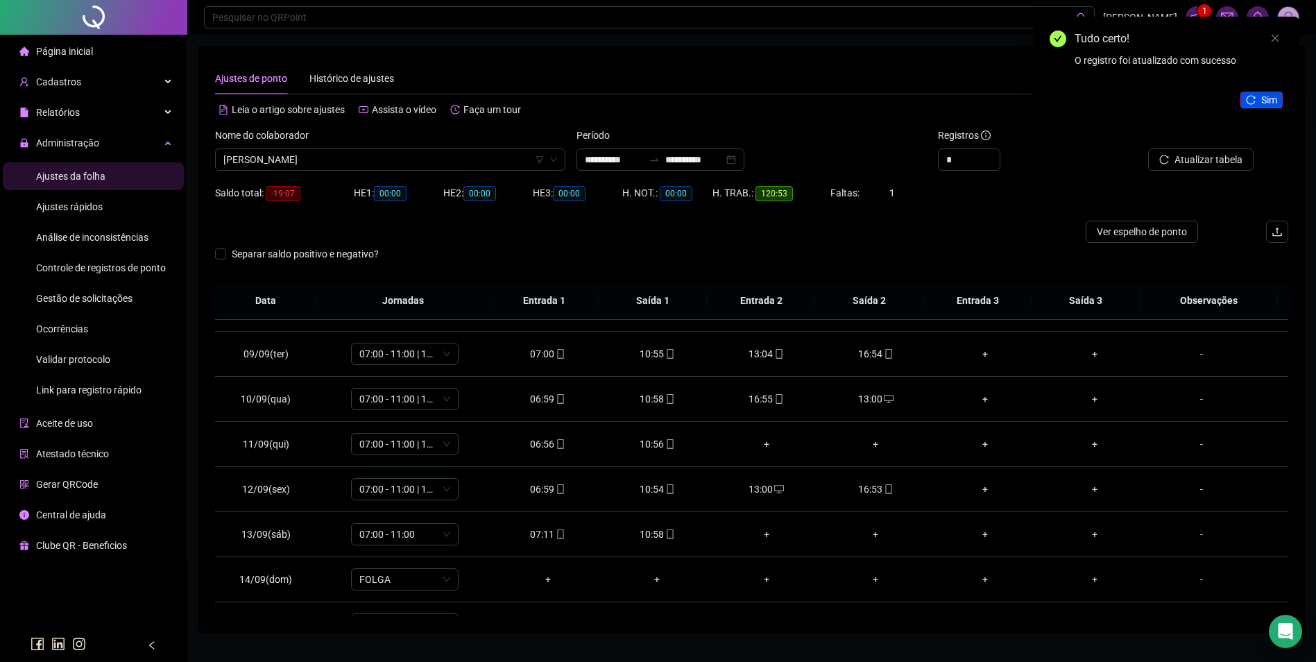
click at [1268, 100] on span "Sim" at bounding box center [1269, 99] width 16 height 15
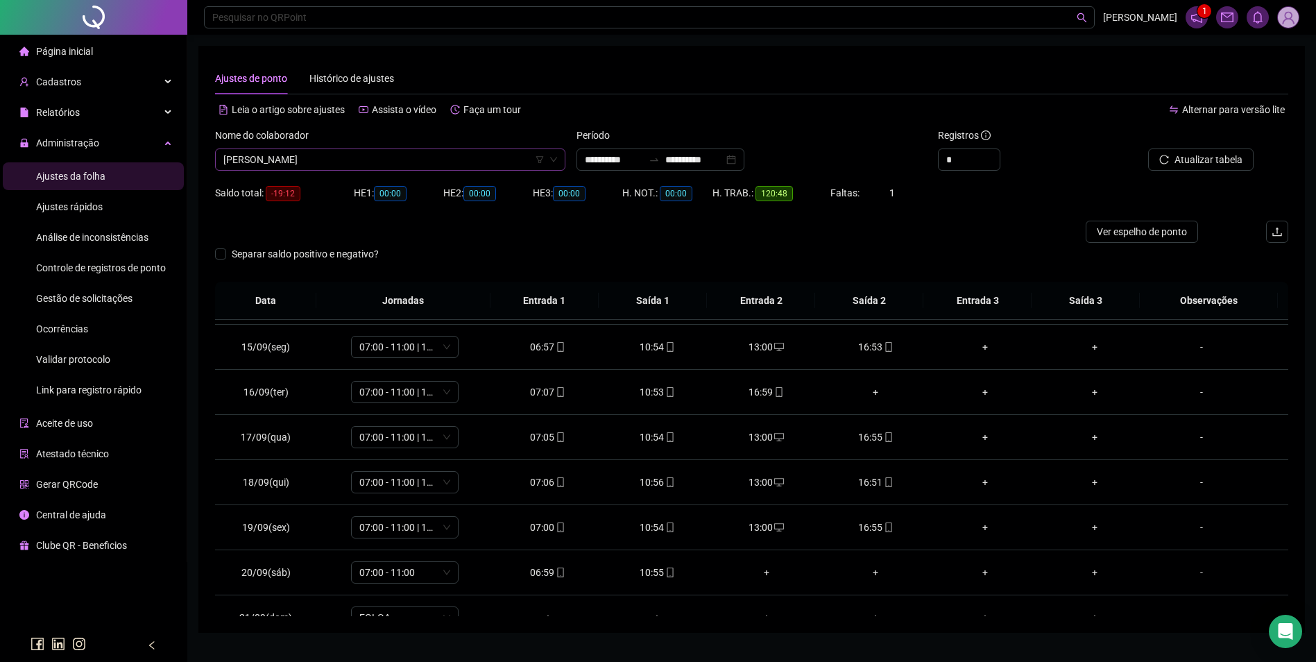
scroll to position [9766, 0]
click at [387, 162] on span "[PERSON_NAME]" at bounding box center [390, 159] width 334 height 21
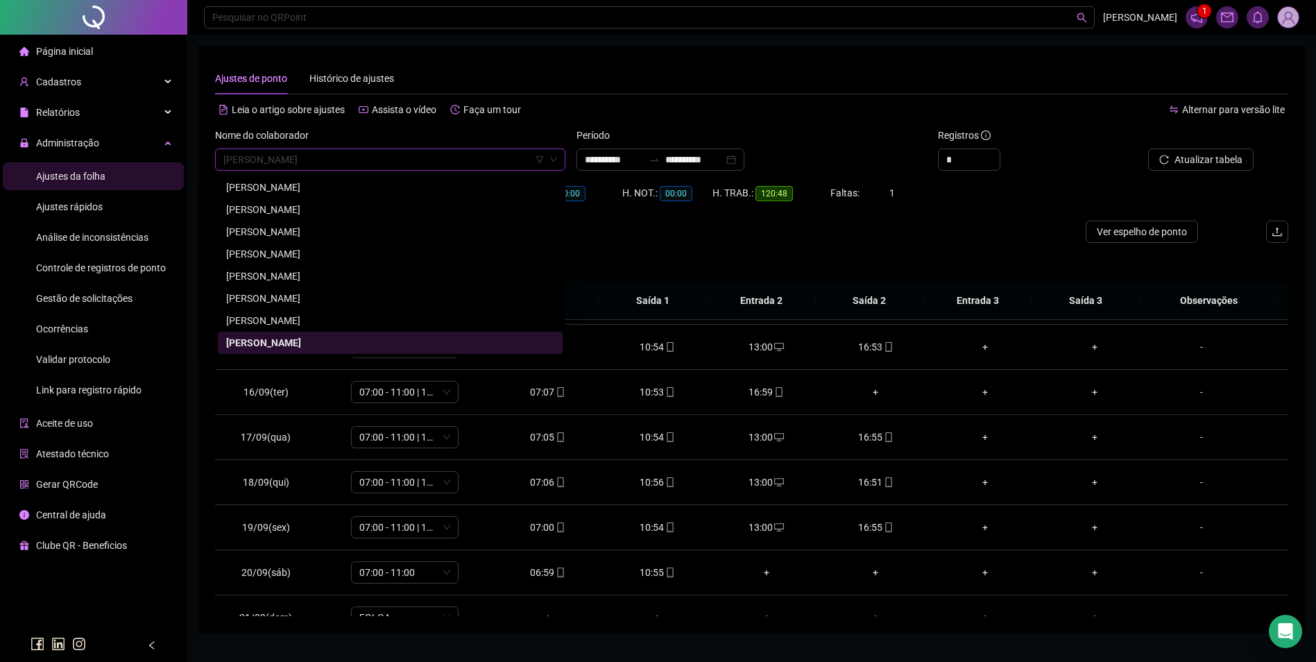
paste input "**********"
type input "**********"
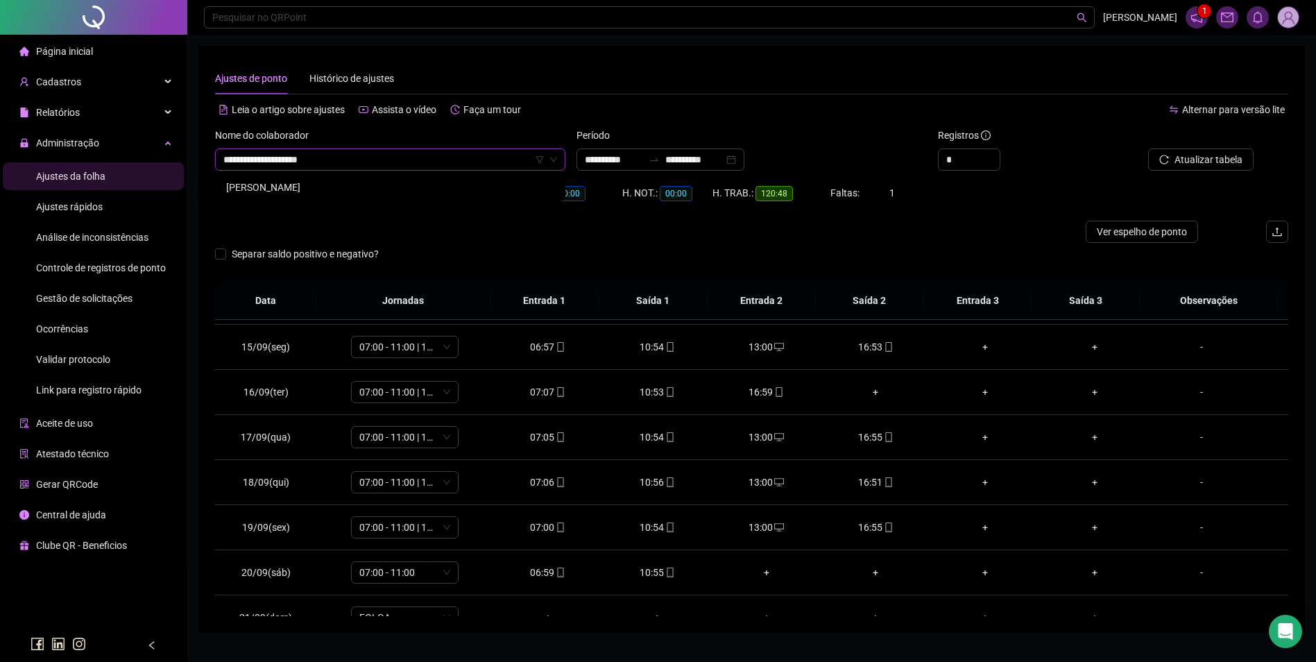
scroll to position [0, 0]
click at [353, 187] on div "OTÁVIO OLIVEIRA PINTO" at bounding box center [390, 187] width 328 height 15
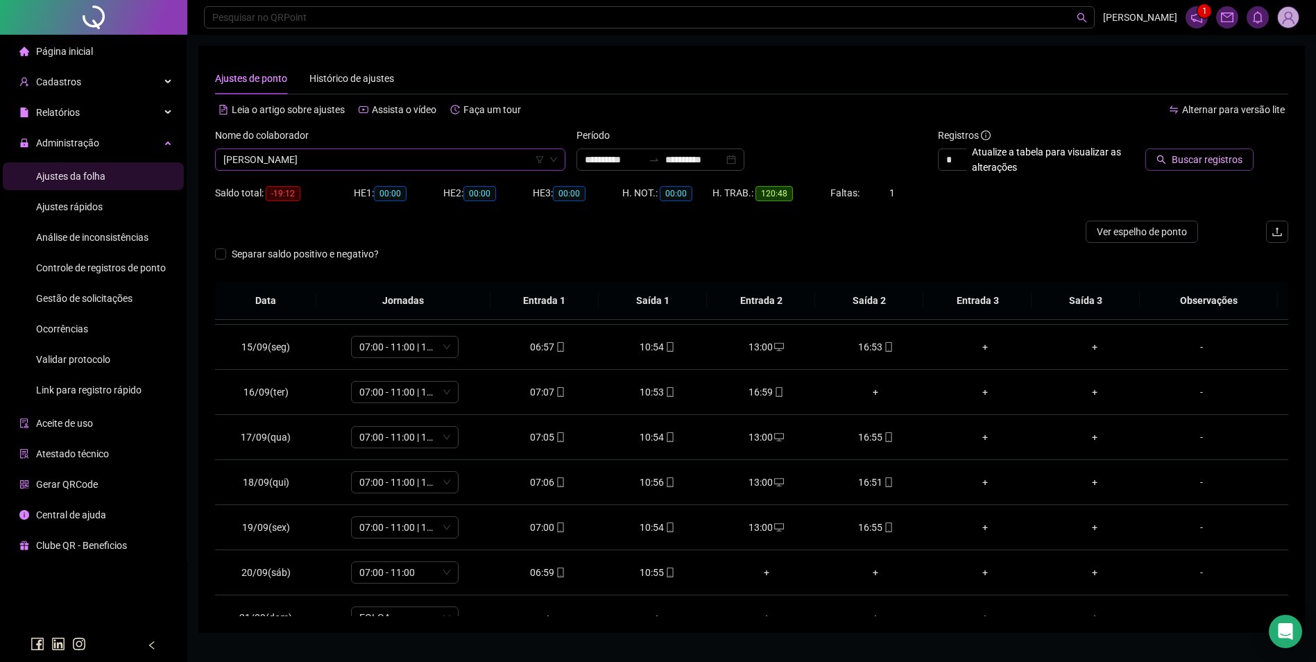
click at [1185, 169] on button "Buscar registros" at bounding box center [1199, 159] width 108 height 22
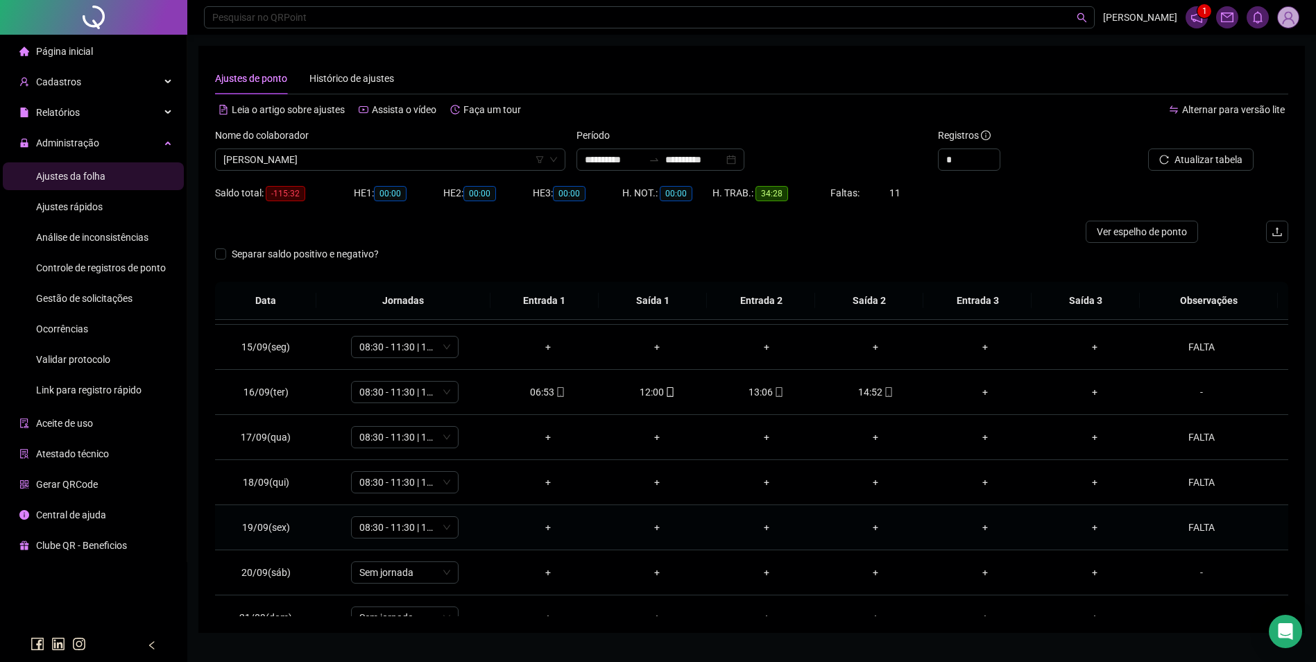
scroll to position [696, 0]
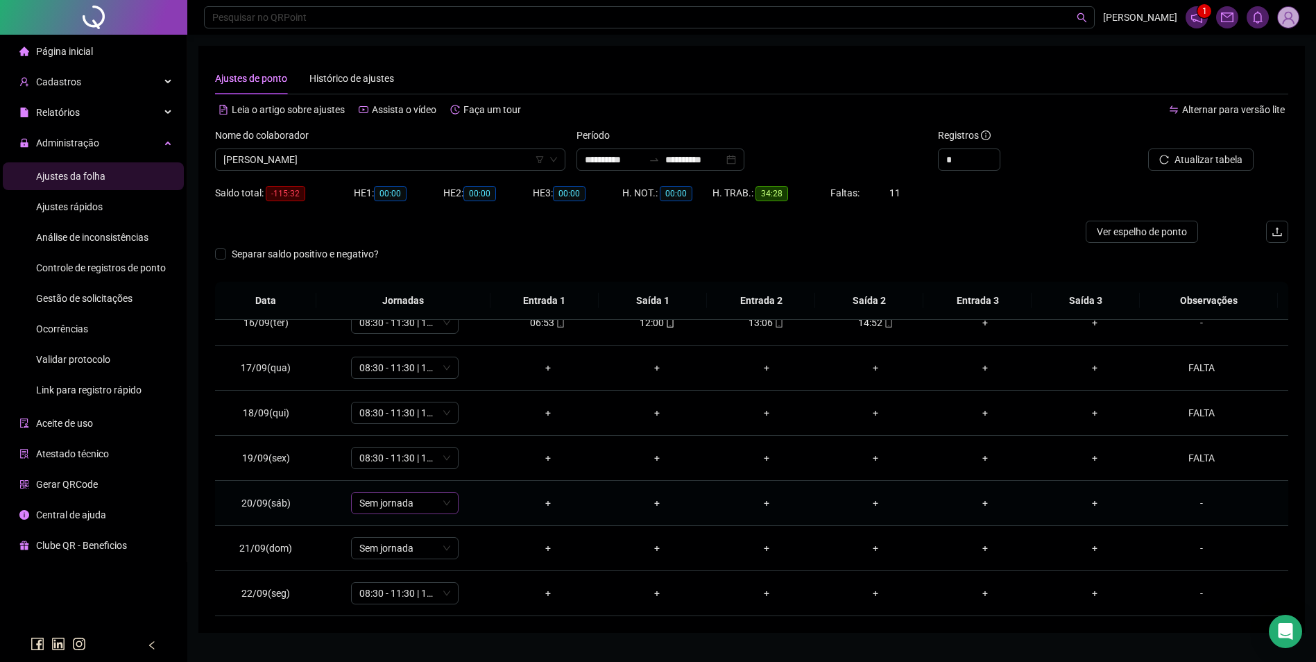
click at [405, 505] on span "Sem jornada" at bounding box center [404, 502] width 91 height 21
click at [414, 429] on div "06:00 - 10:00" at bounding box center [427, 428] width 117 height 15
click at [474, 461] on button "Sim" at bounding box center [468, 466] width 27 height 17
click at [1191, 501] on div "-" at bounding box center [1201, 502] width 82 height 15
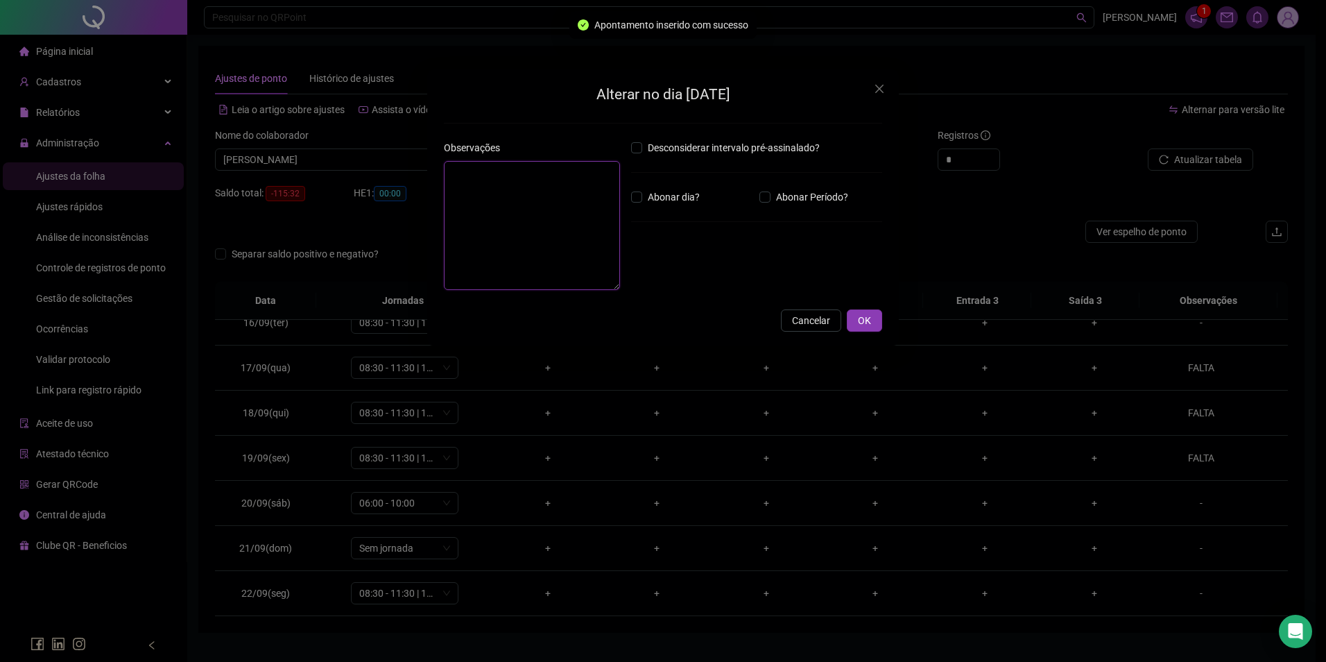
click at [529, 221] on textarea at bounding box center [532, 225] width 176 height 129
type textarea "*****"
click at [868, 321] on span "OK" at bounding box center [864, 320] width 13 height 15
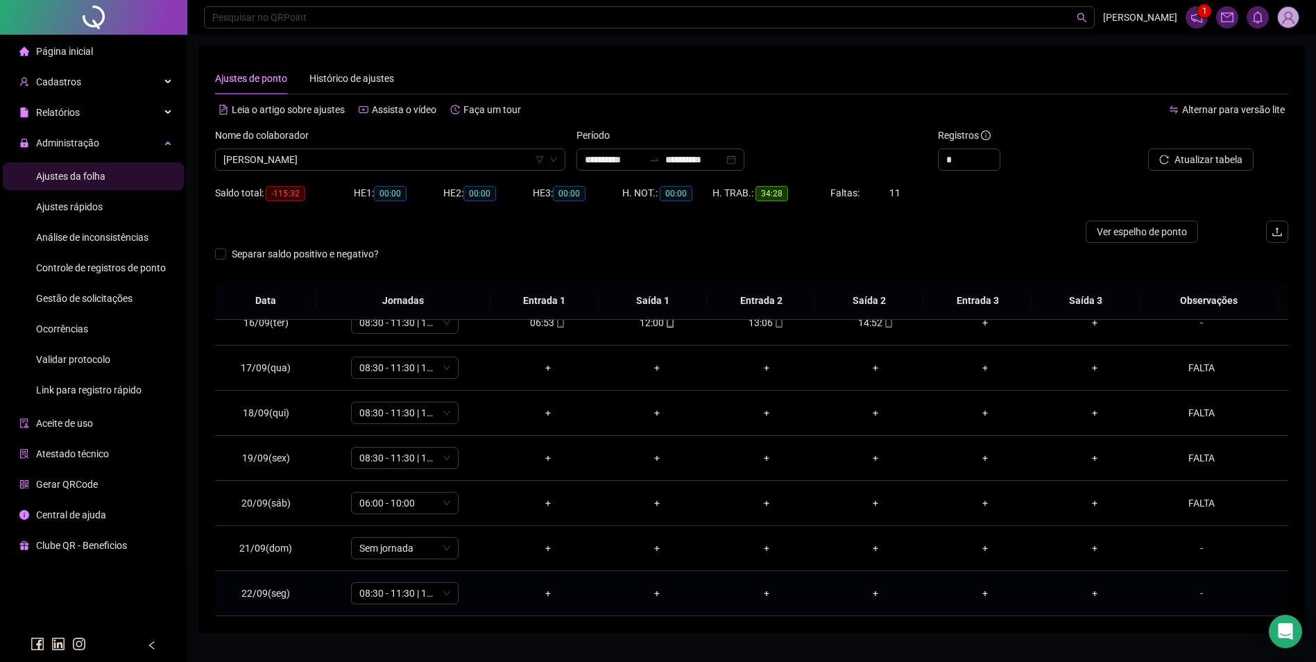
click at [1192, 592] on div "-" at bounding box center [1201, 592] width 82 height 15
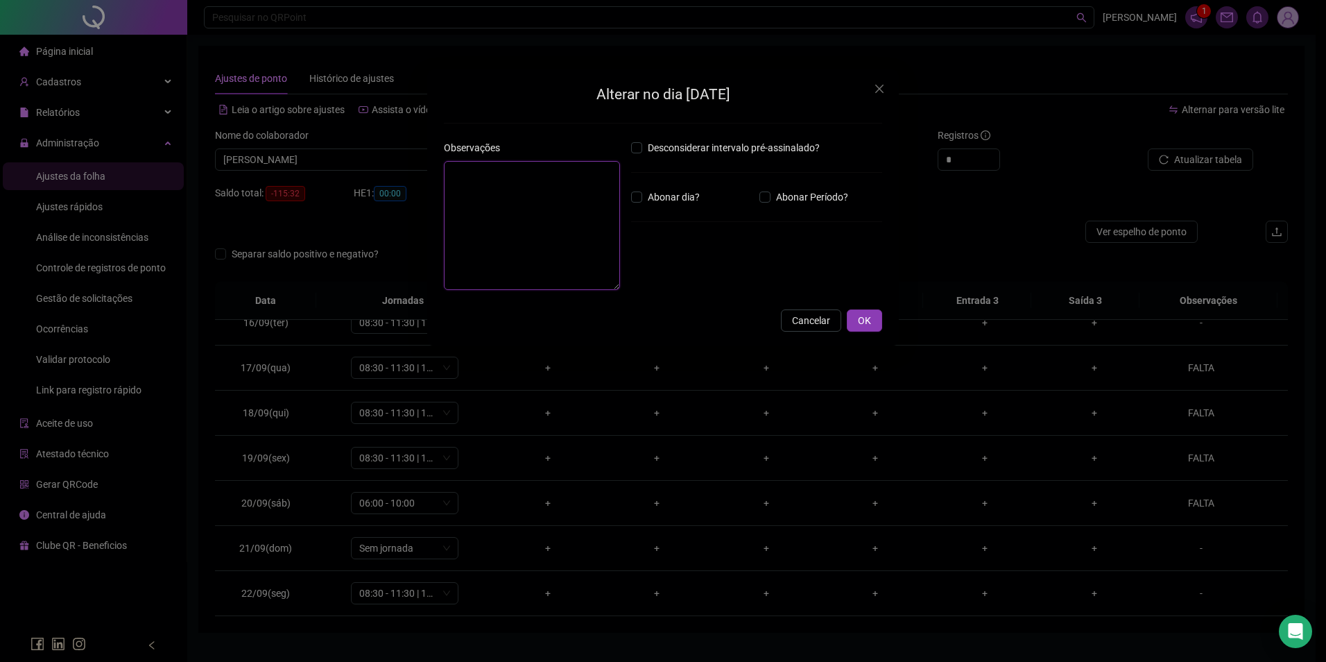
click at [504, 228] on textarea at bounding box center [532, 225] width 176 height 129
type textarea "*****"
click at [873, 322] on button "OK" at bounding box center [864, 320] width 35 height 22
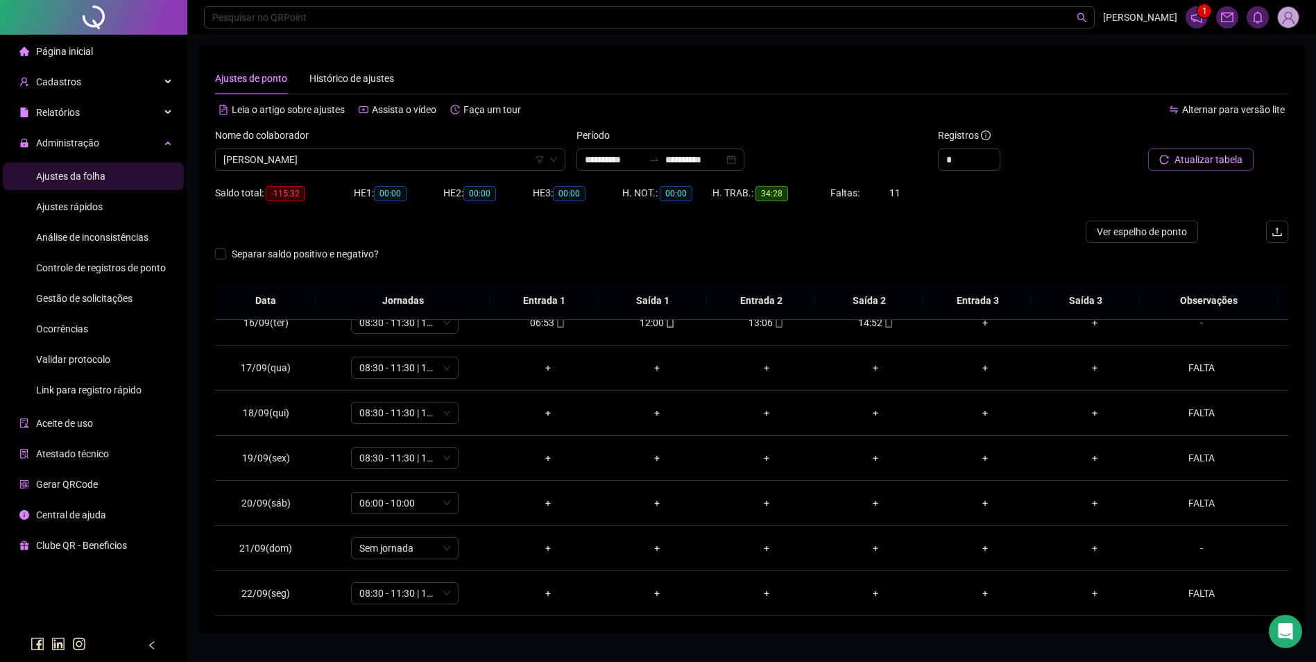
click at [1180, 169] on button "Atualizar tabela" at bounding box center [1200, 159] width 105 height 22
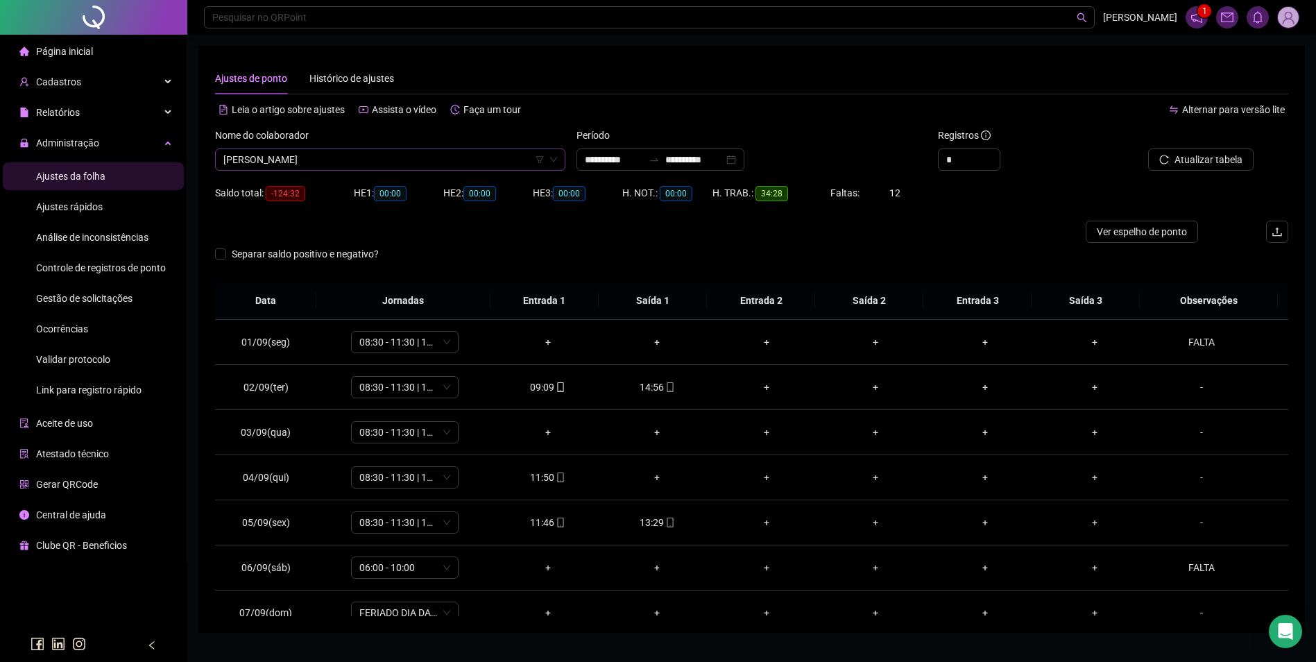
scroll to position [15603, 0]
click at [490, 157] on span "OTÁVIO OLIVEIRA PINTO" at bounding box center [390, 159] width 334 height 21
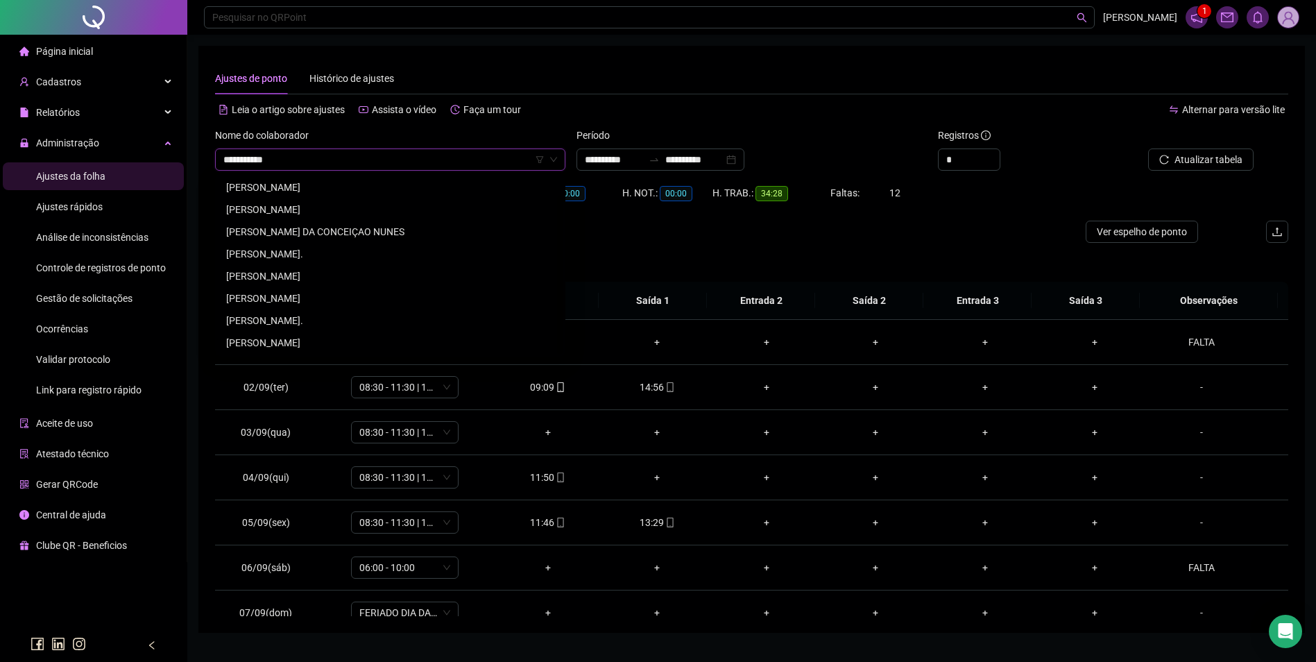
scroll to position [0, 0]
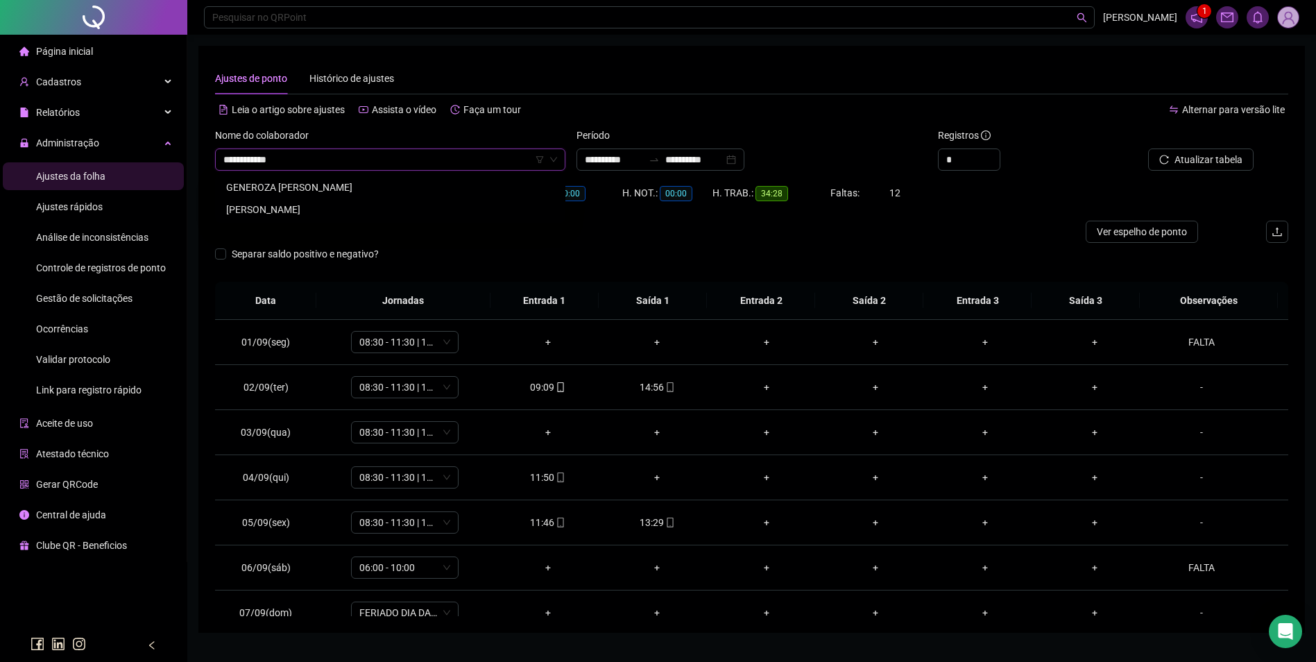
type input "**********"
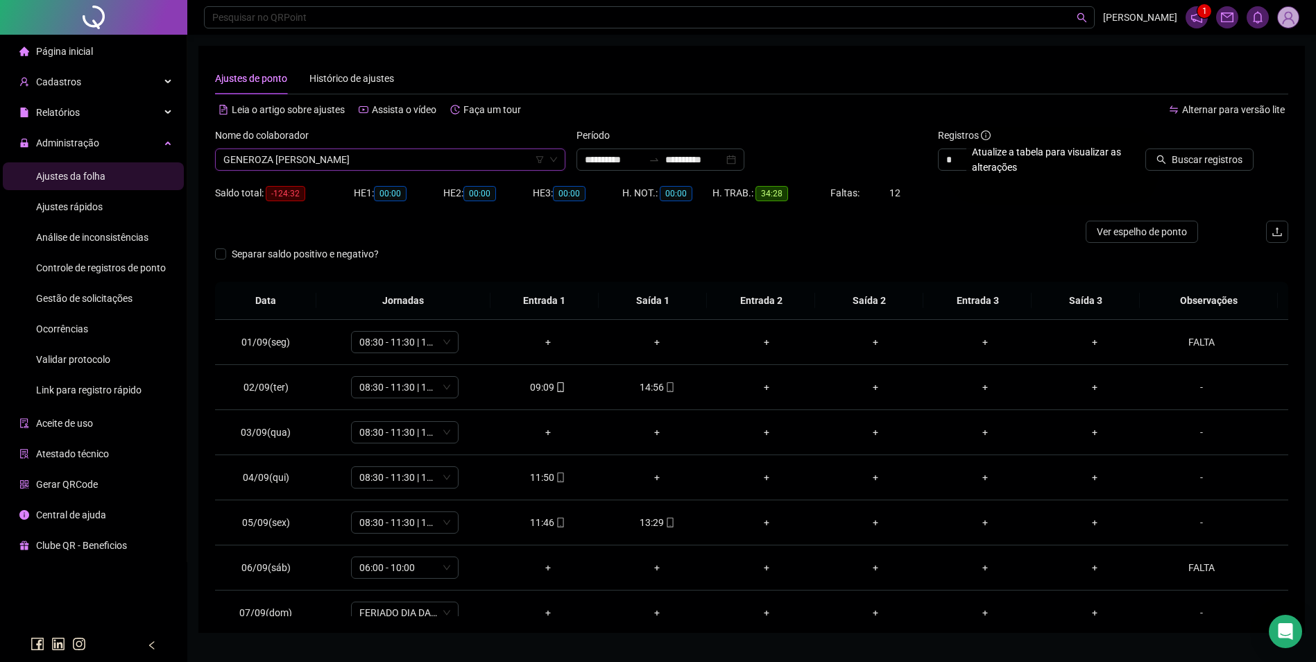
click at [490, 157] on span "GENEROZA MARIA DA CRUZ ROCHA" at bounding box center [390, 159] width 334 height 21
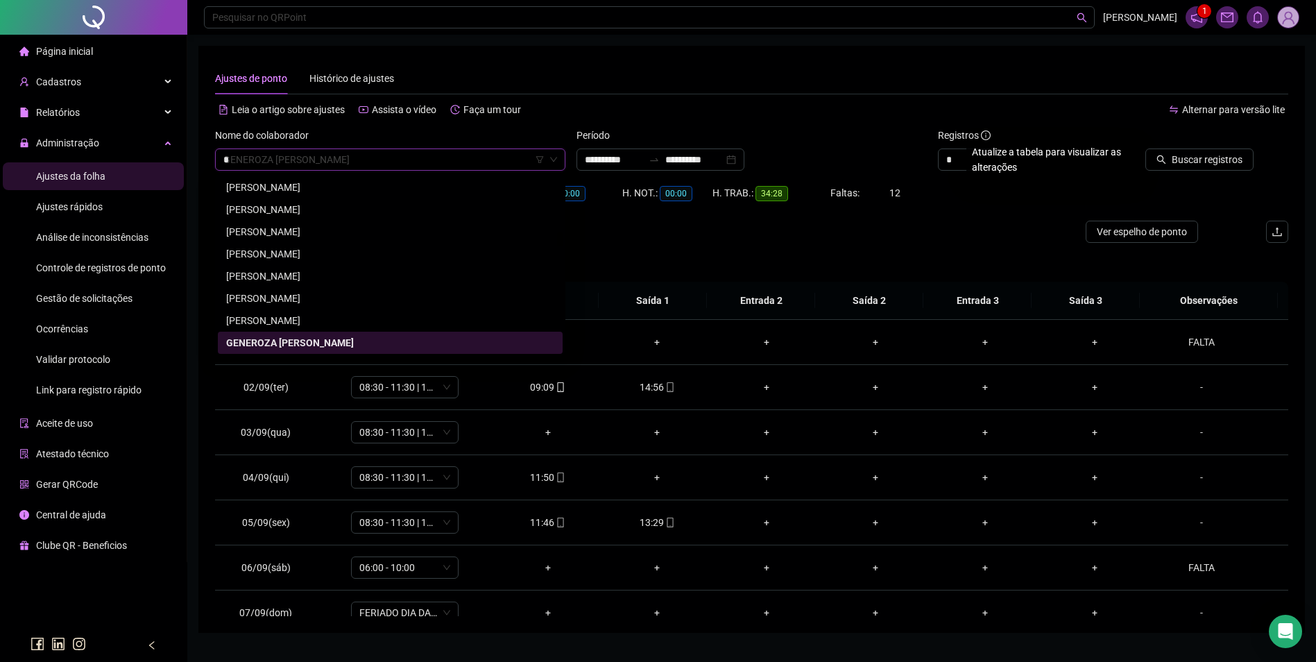
scroll to position [422, 0]
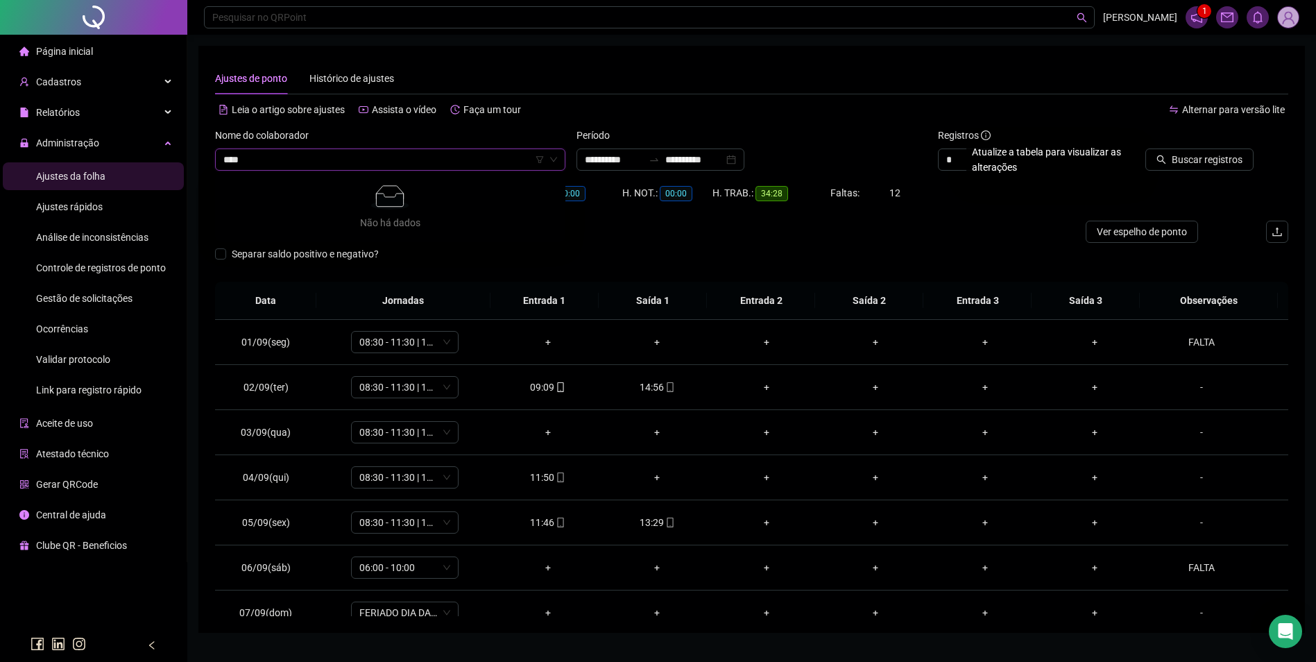
drag, startPoint x: 291, startPoint y: 162, endPoint x: 187, endPoint y: 153, distance: 104.5
click at [187, 153] on div "**********" at bounding box center [751, 346] width 1128 height 692
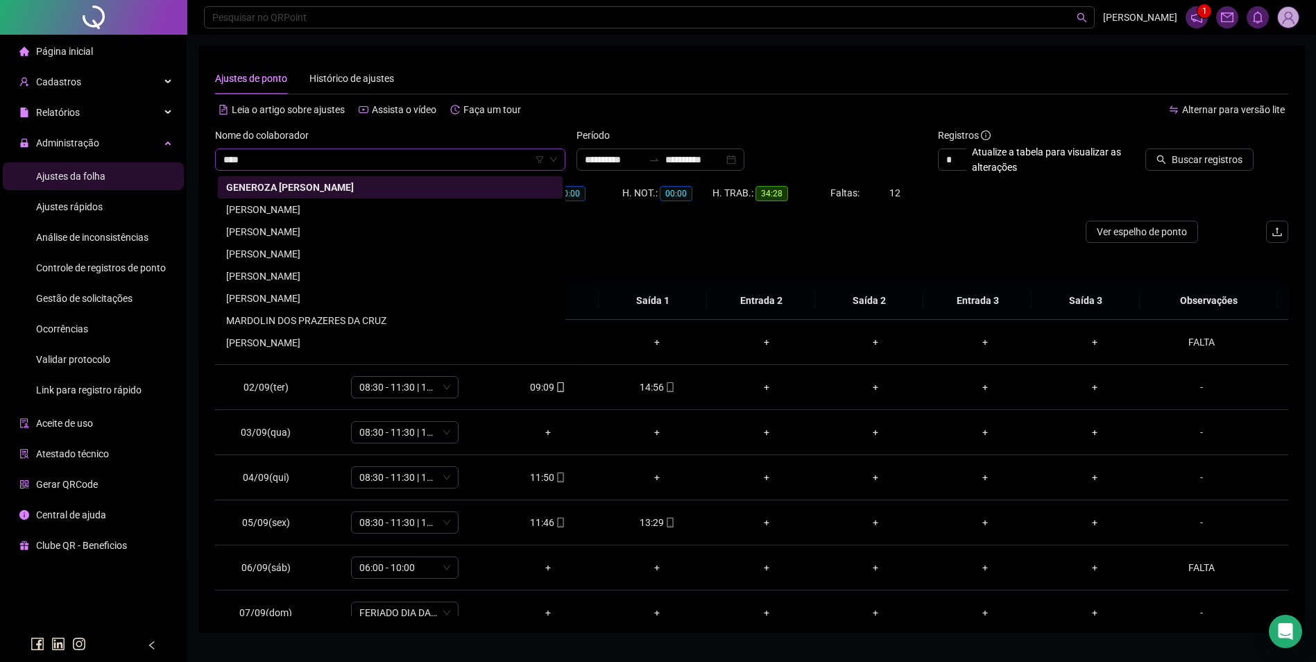
type input "****"
click at [304, 256] on div "[PERSON_NAME]" at bounding box center [390, 253] width 328 height 15
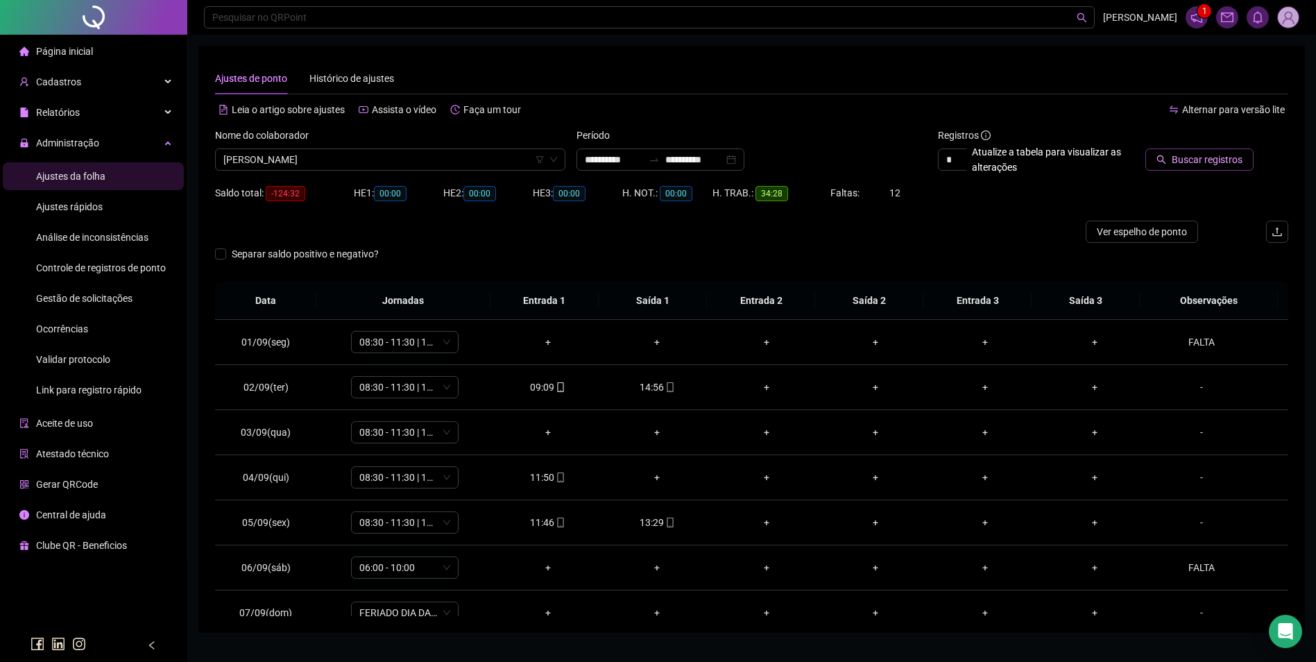
click at [1228, 161] on span "Buscar registros" at bounding box center [1207, 159] width 71 height 15
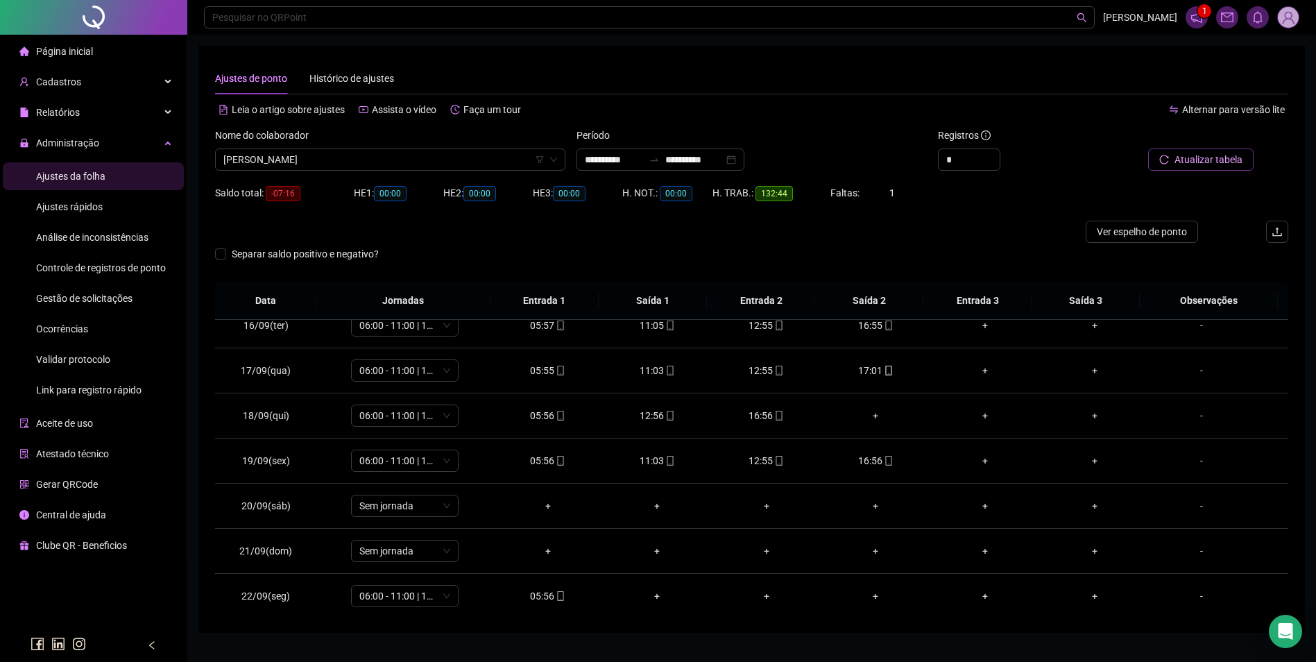
scroll to position [696, 0]
click at [874, 458] on div "16:56" at bounding box center [875, 457] width 87 height 15
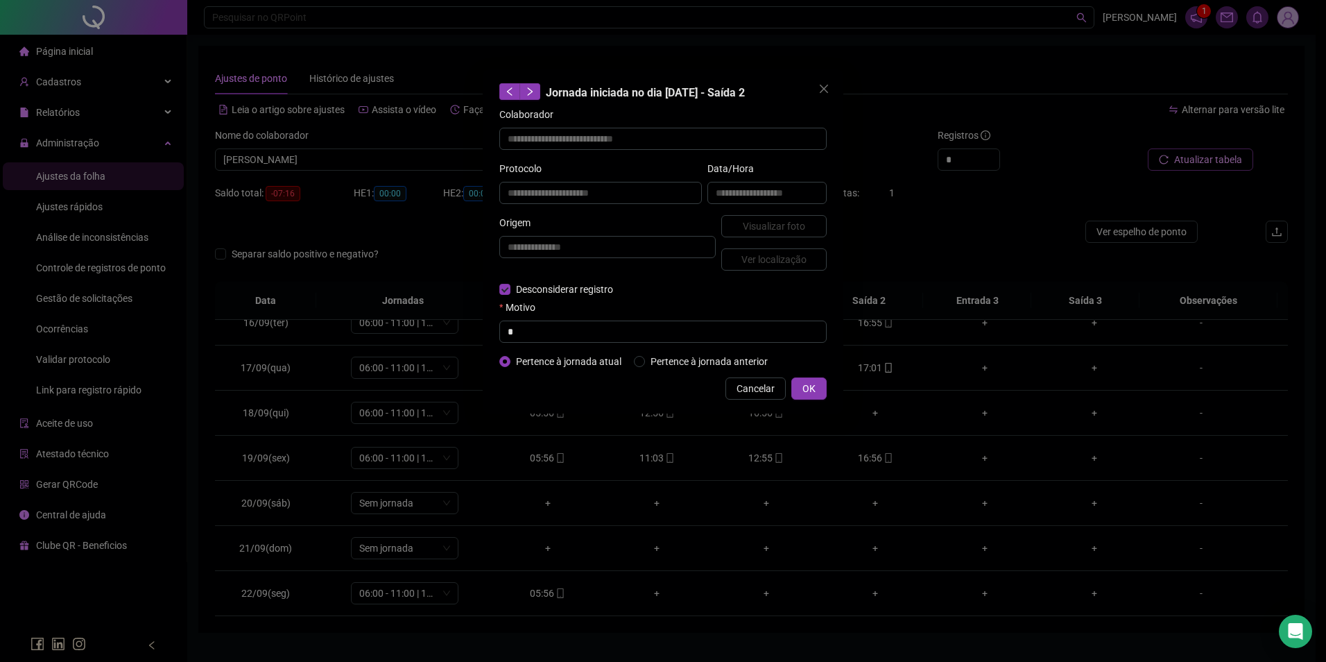
type input "**********"
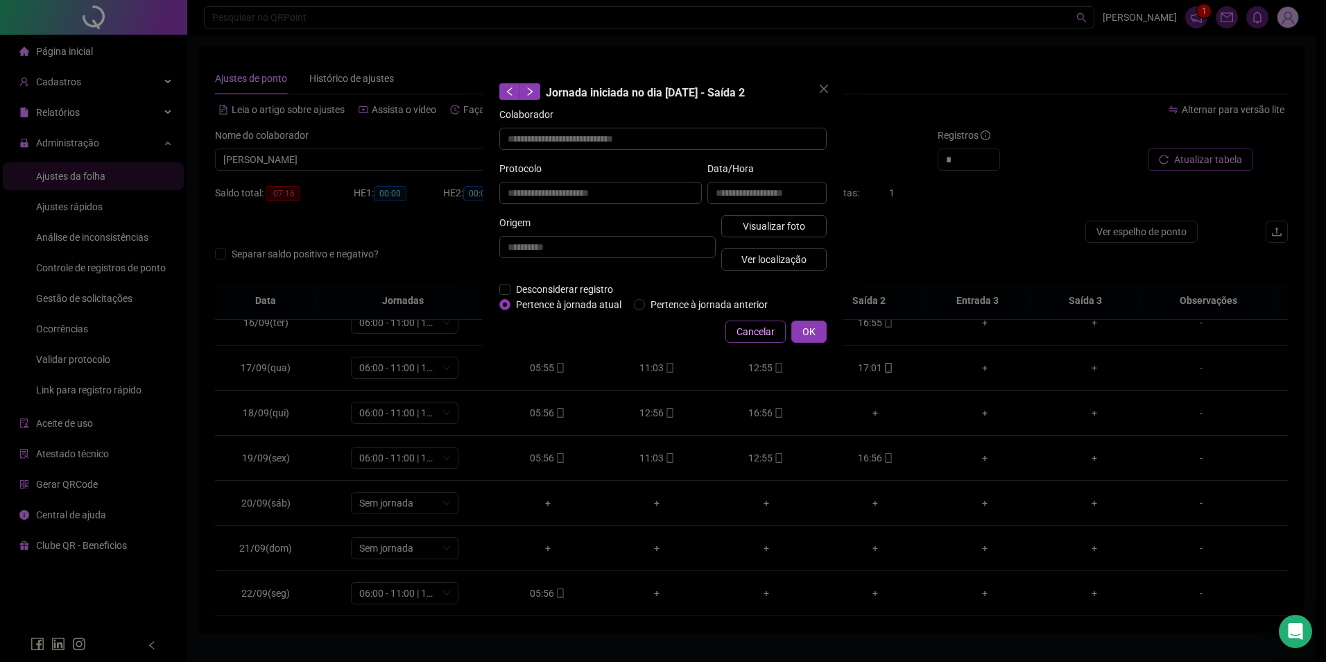
click at [762, 327] on span "Cancelar" at bounding box center [756, 331] width 38 height 15
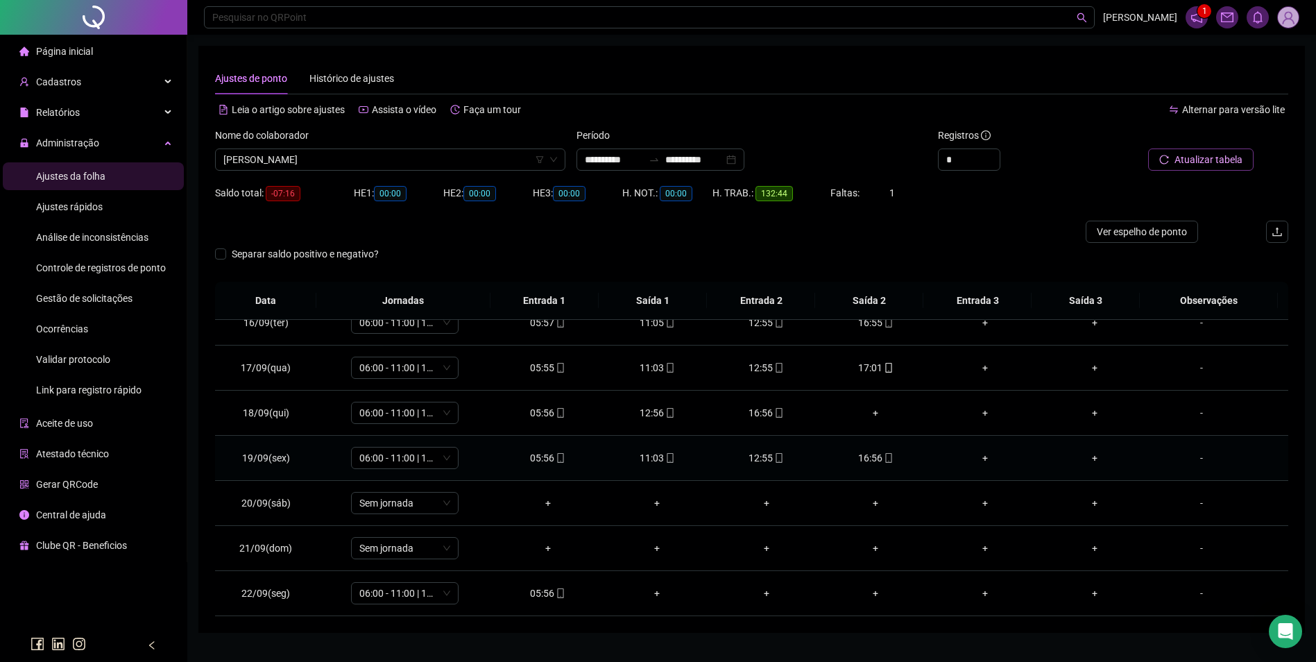
click at [868, 458] on div "16:56" at bounding box center [875, 457] width 87 height 15
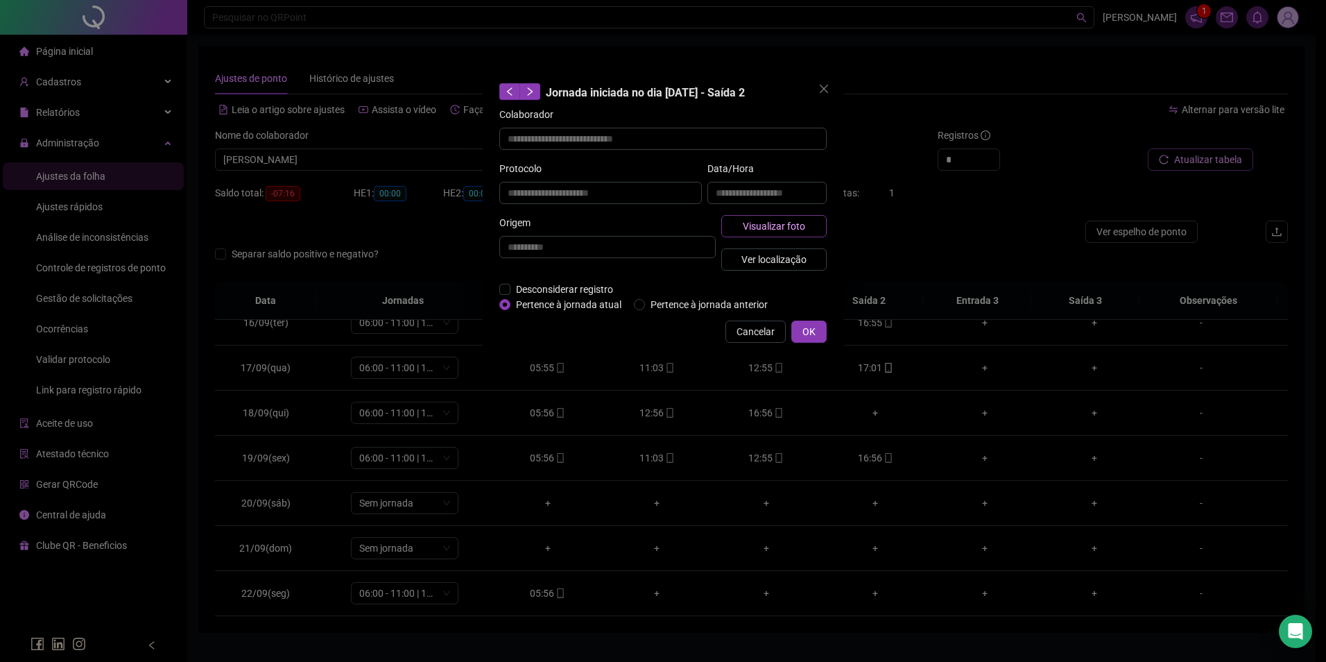
click at [786, 219] on span "Visualizar foto" at bounding box center [774, 225] width 62 height 15
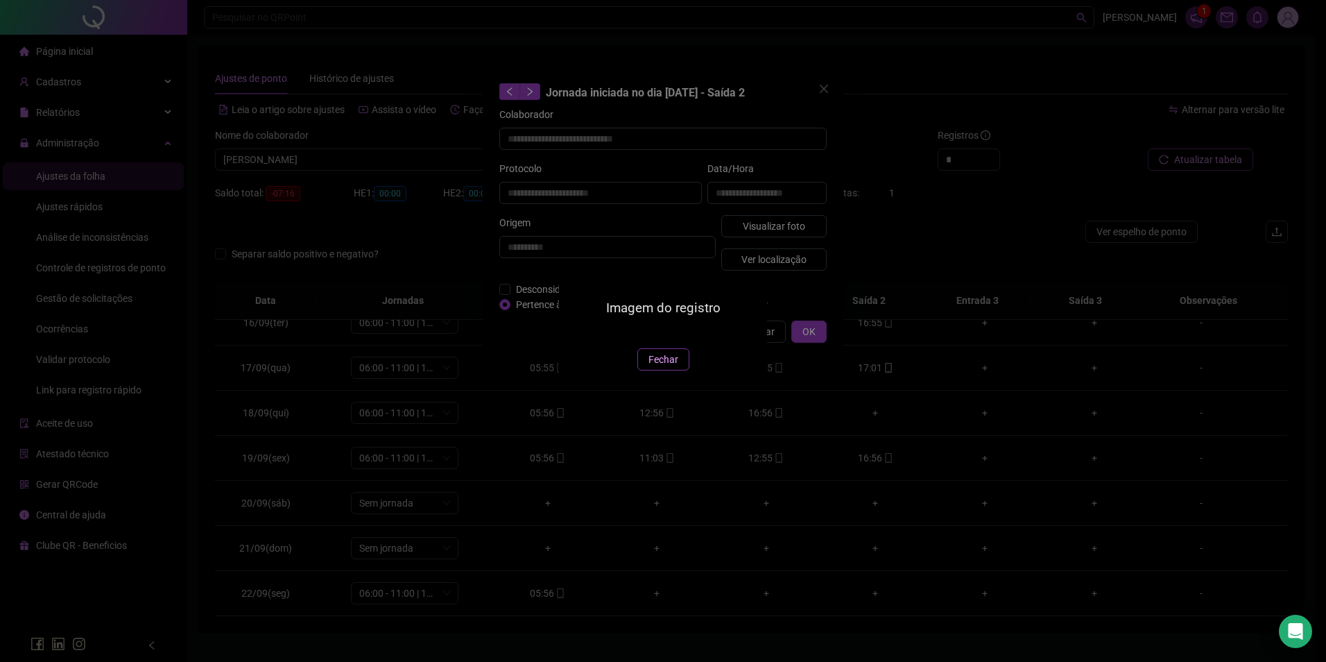
click at [678, 370] on button "Fechar" at bounding box center [663, 359] width 52 height 22
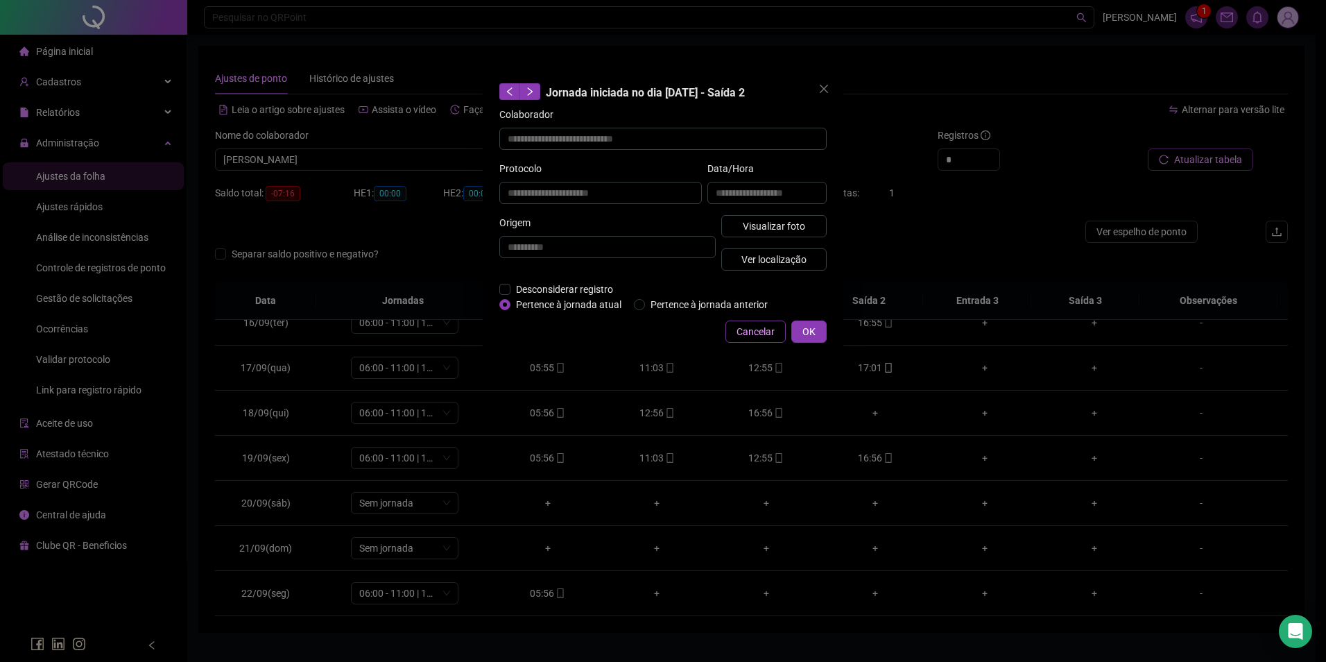
click at [761, 334] on span "Cancelar" at bounding box center [756, 331] width 38 height 15
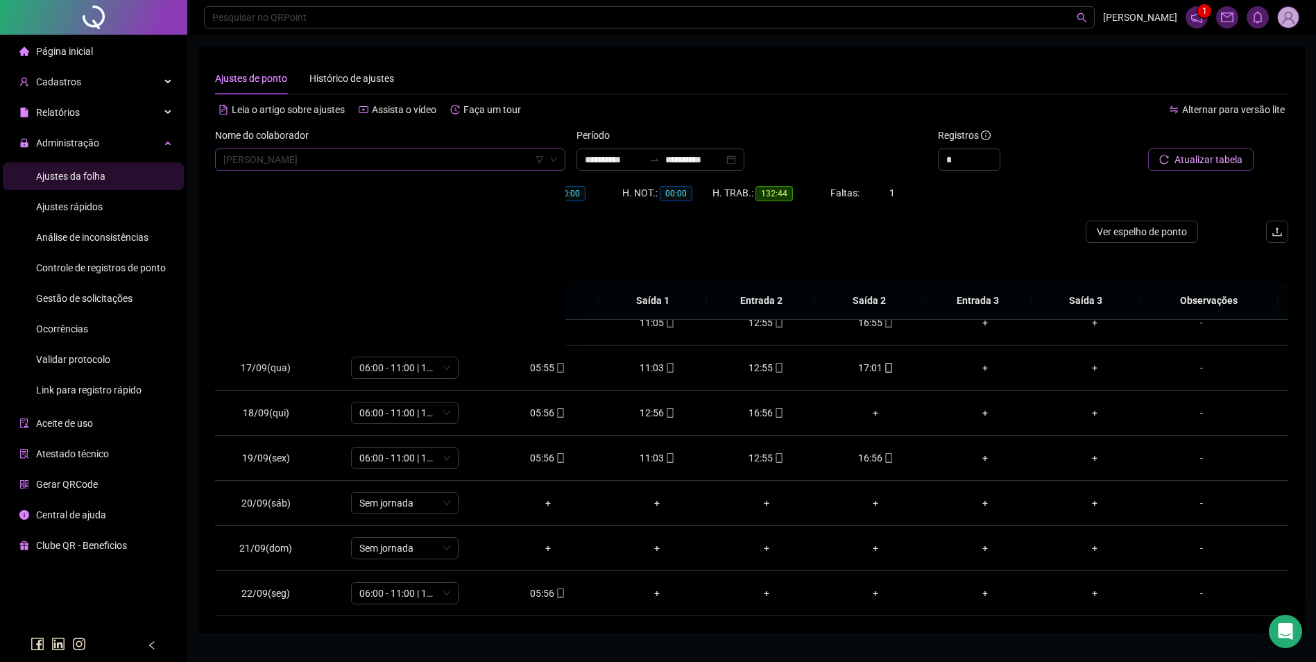
click at [485, 160] on span "[PERSON_NAME]" at bounding box center [390, 159] width 334 height 21
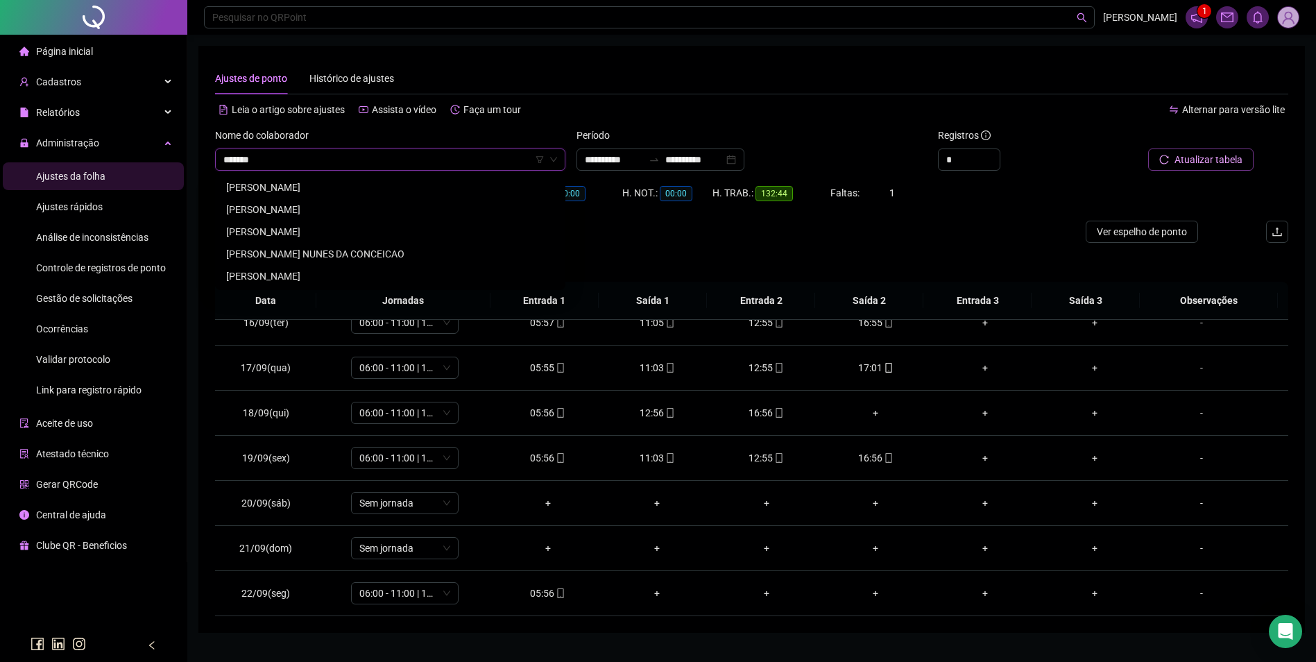
scroll to position [0, 0]
type input "**********"
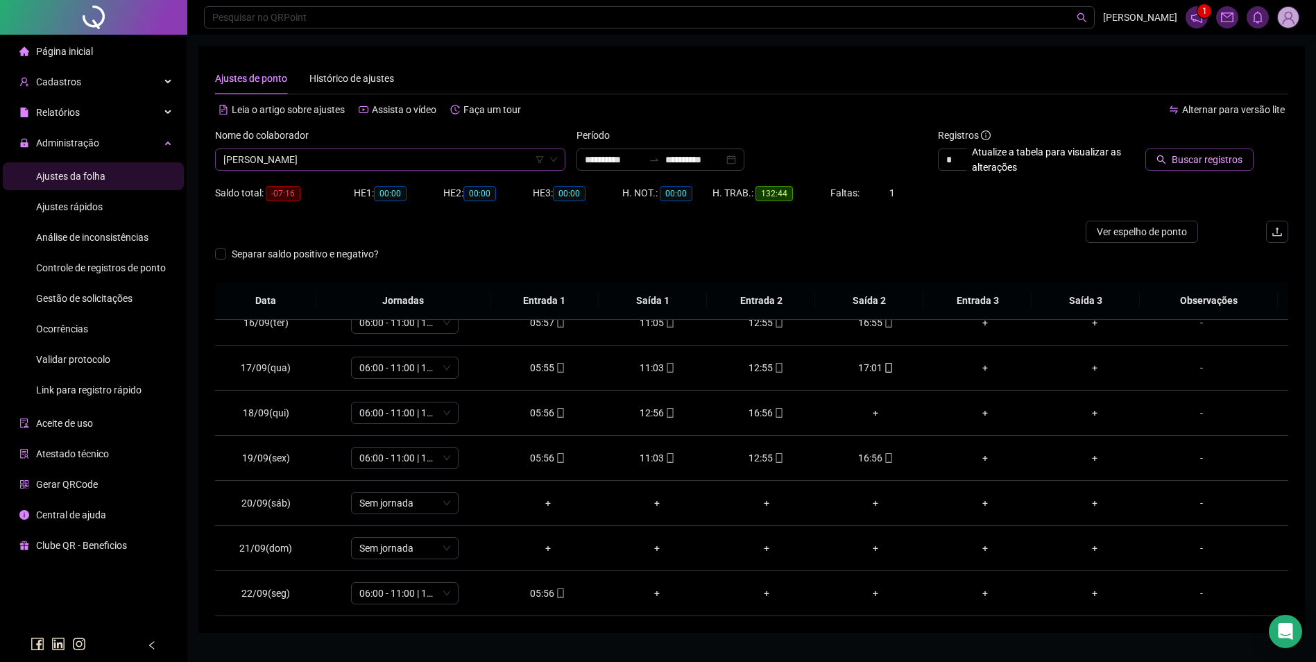
click at [1085, 221] on button "Ver espelho de ponto" at bounding box center [1141, 232] width 112 height 22
click at [1236, 164] on span "Buscar registros" at bounding box center [1207, 159] width 71 height 15
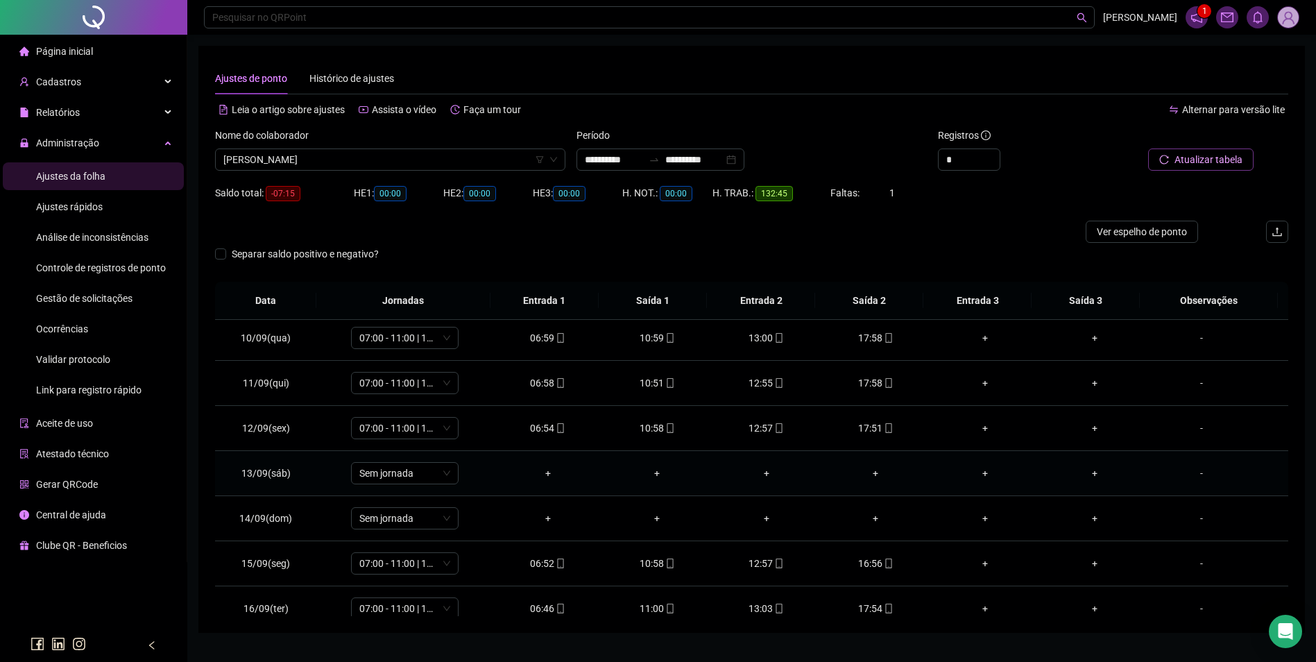
scroll to position [418, 0]
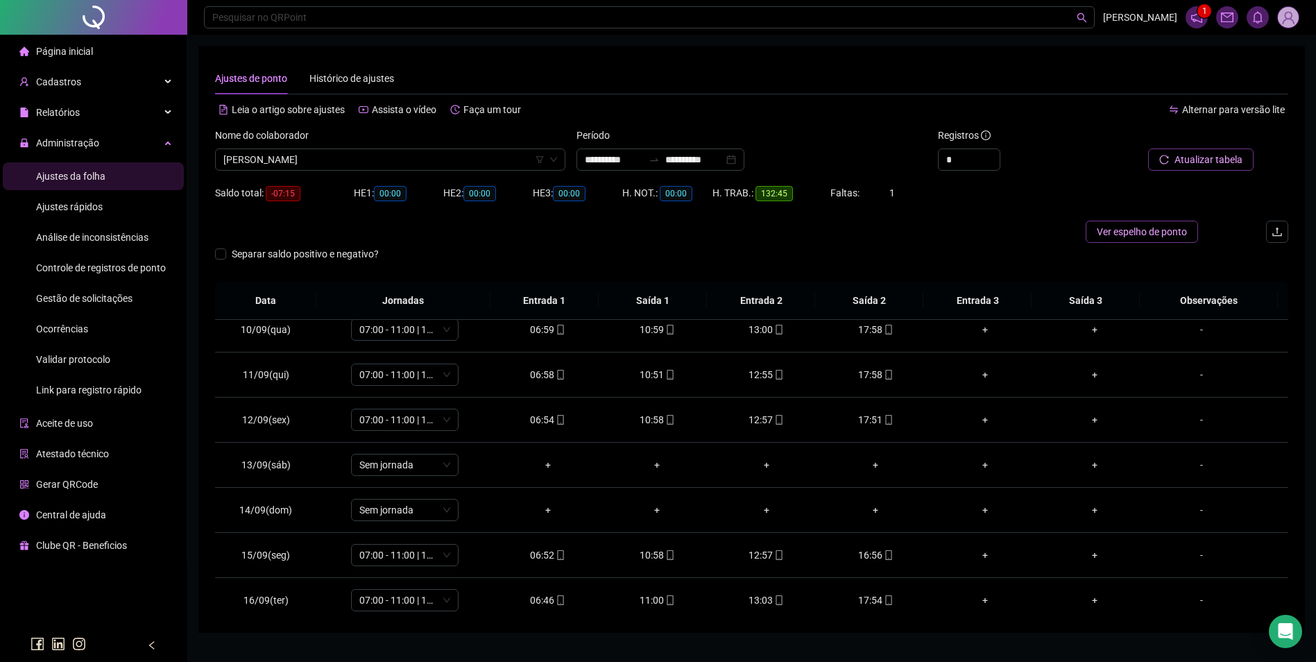
click at [1160, 224] on span "Ver espelho de ponto" at bounding box center [1142, 231] width 90 height 15
click at [446, 156] on span "[PERSON_NAME]" at bounding box center [390, 159] width 334 height 21
type input "**********"
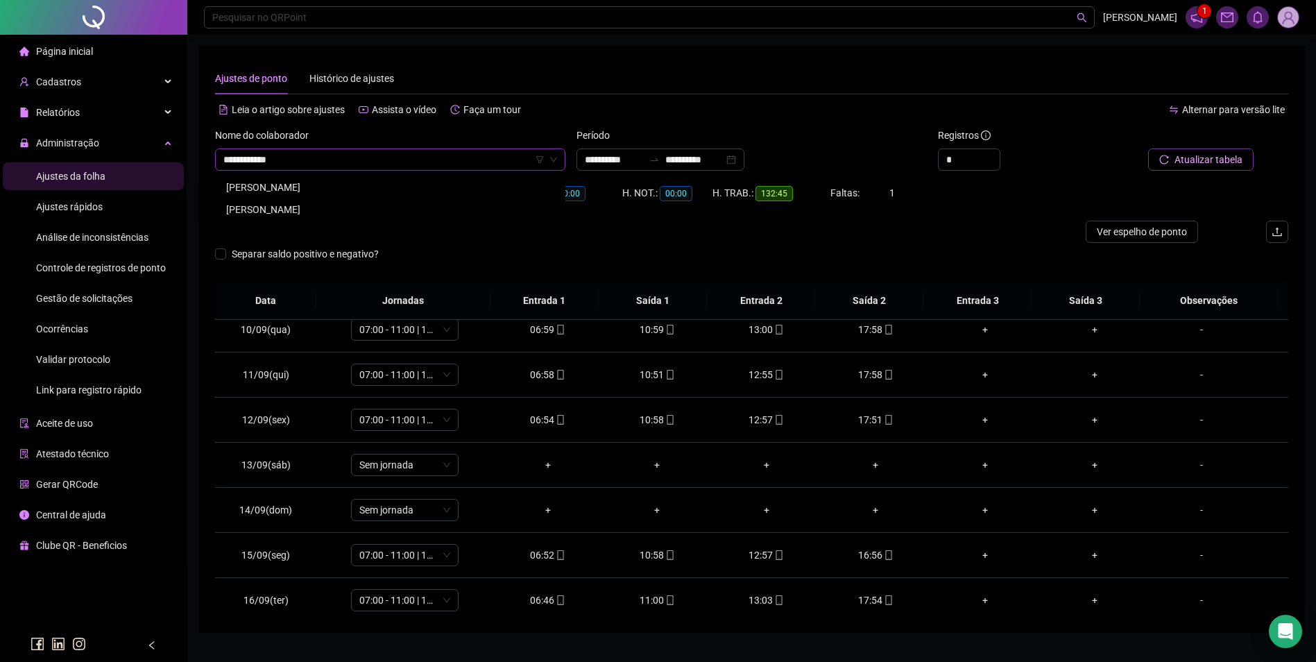
drag, startPoint x: 326, startPoint y: 208, endPoint x: 361, endPoint y: 201, distance: 36.0
click at [327, 208] on div "[PERSON_NAME]" at bounding box center [390, 209] width 328 height 15
click at [1219, 162] on span "Buscar registros" at bounding box center [1207, 159] width 71 height 15
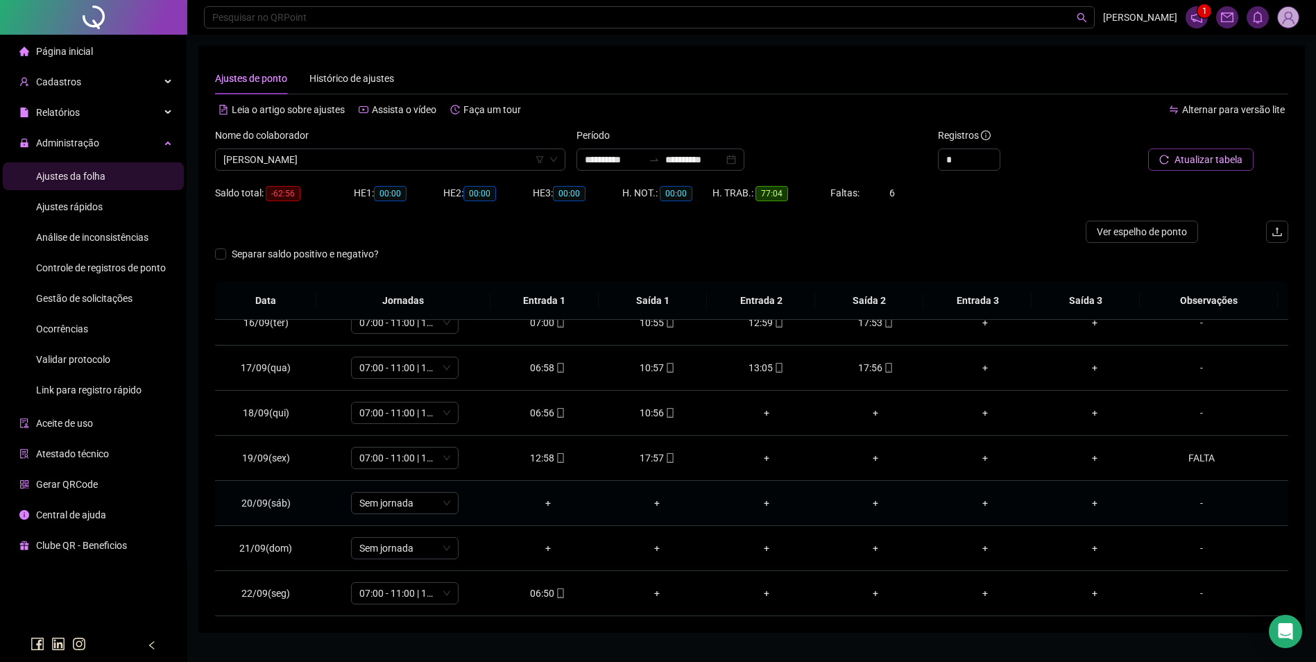
scroll to position [31, 0]
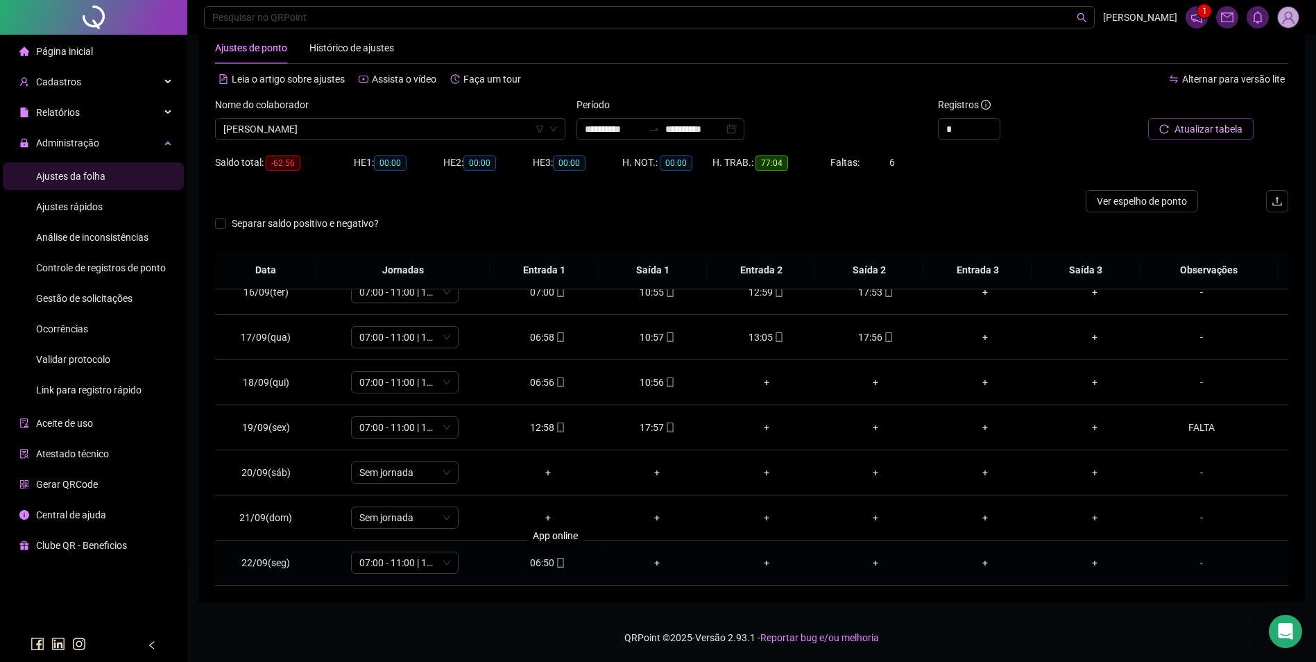
click at [557, 562] on icon "mobile" at bounding box center [560, 563] width 6 height 10
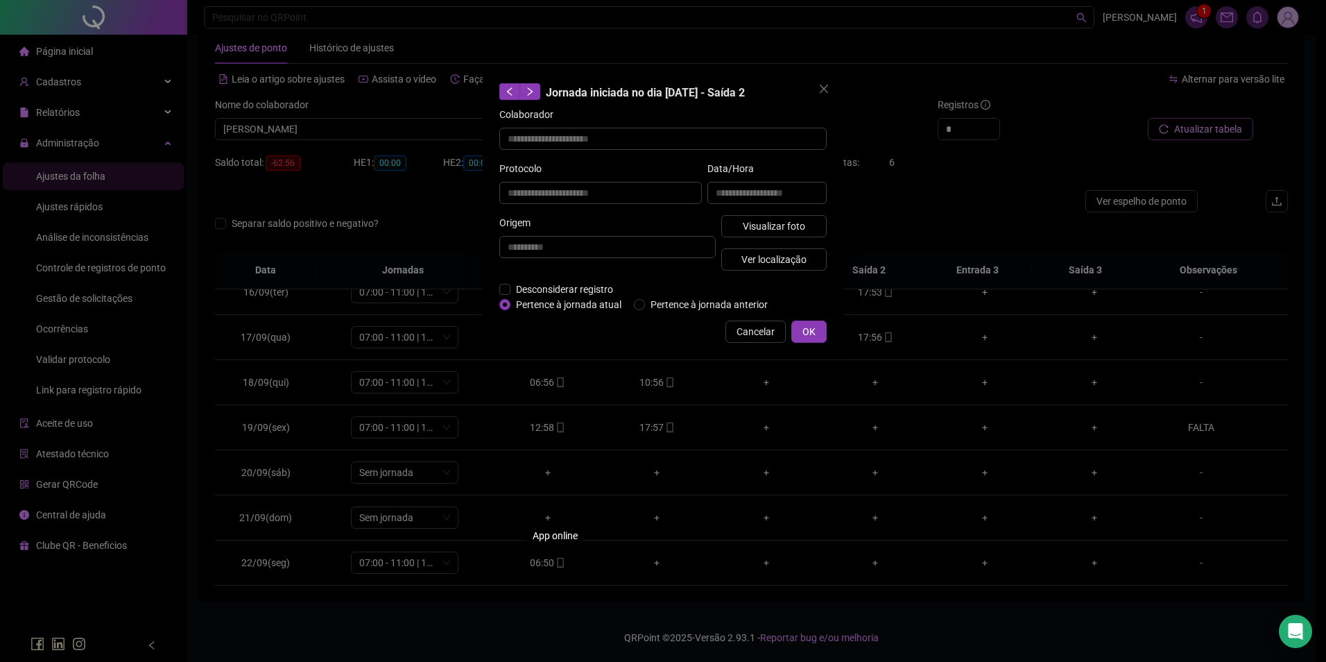
type input "**********"
click at [769, 225] on span "Visualizar foto" at bounding box center [774, 225] width 62 height 15
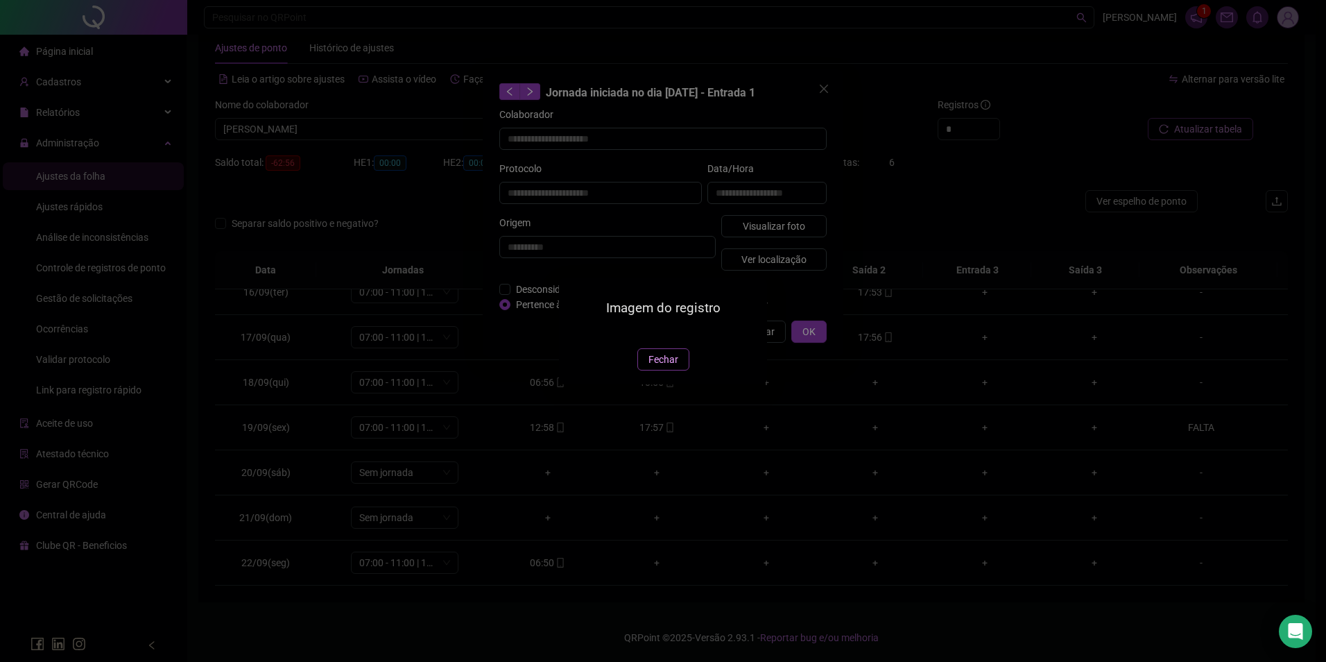
click at [665, 367] on span "Fechar" at bounding box center [664, 359] width 30 height 15
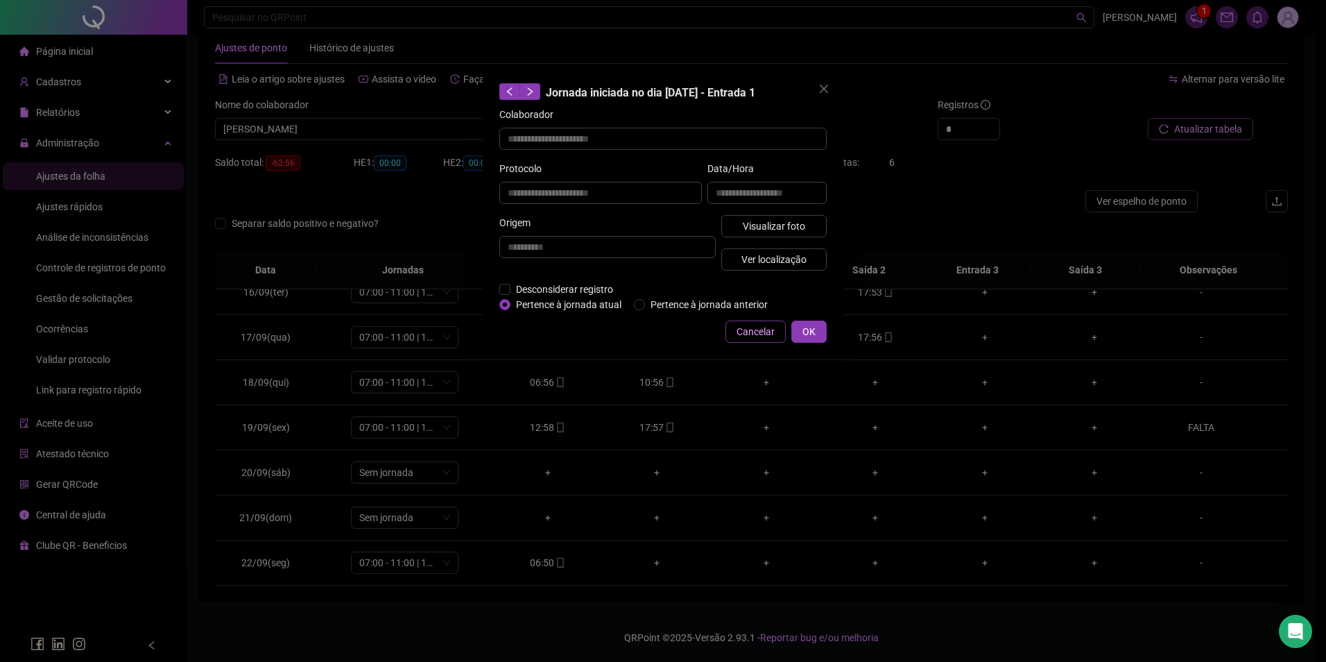
click at [755, 328] on span "Cancelar" at bounding box center [756, 331] width 38 height 15
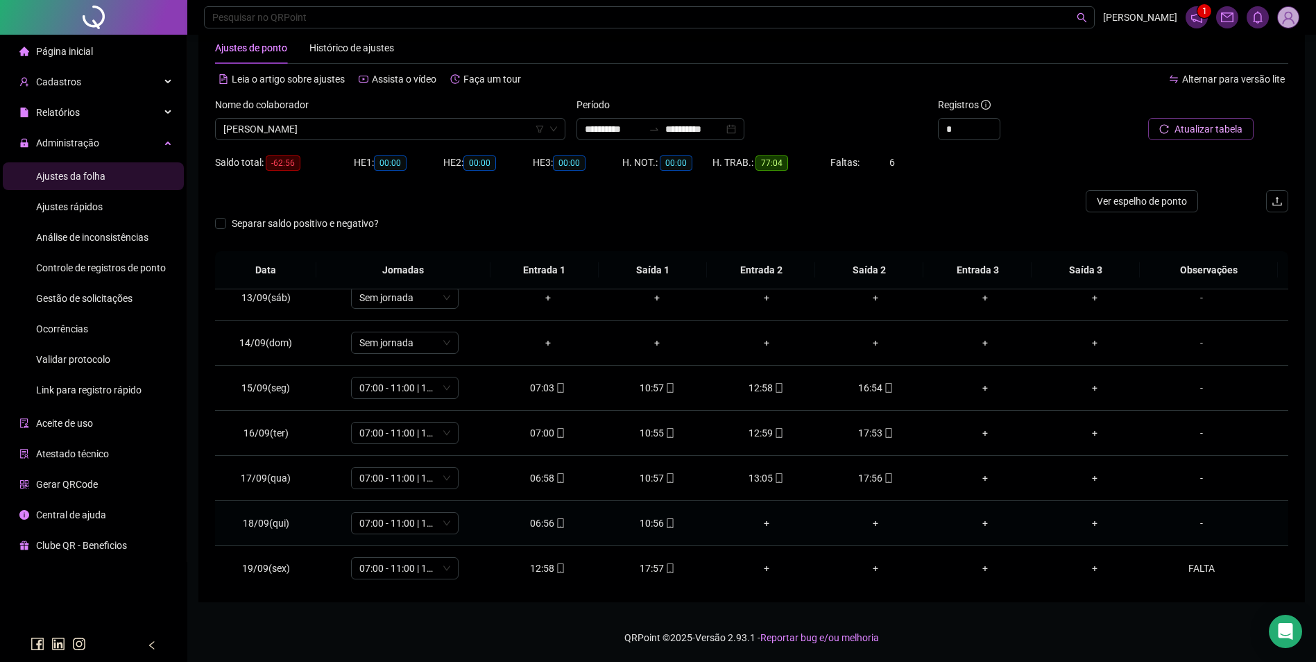
scroll to position [624, 0]
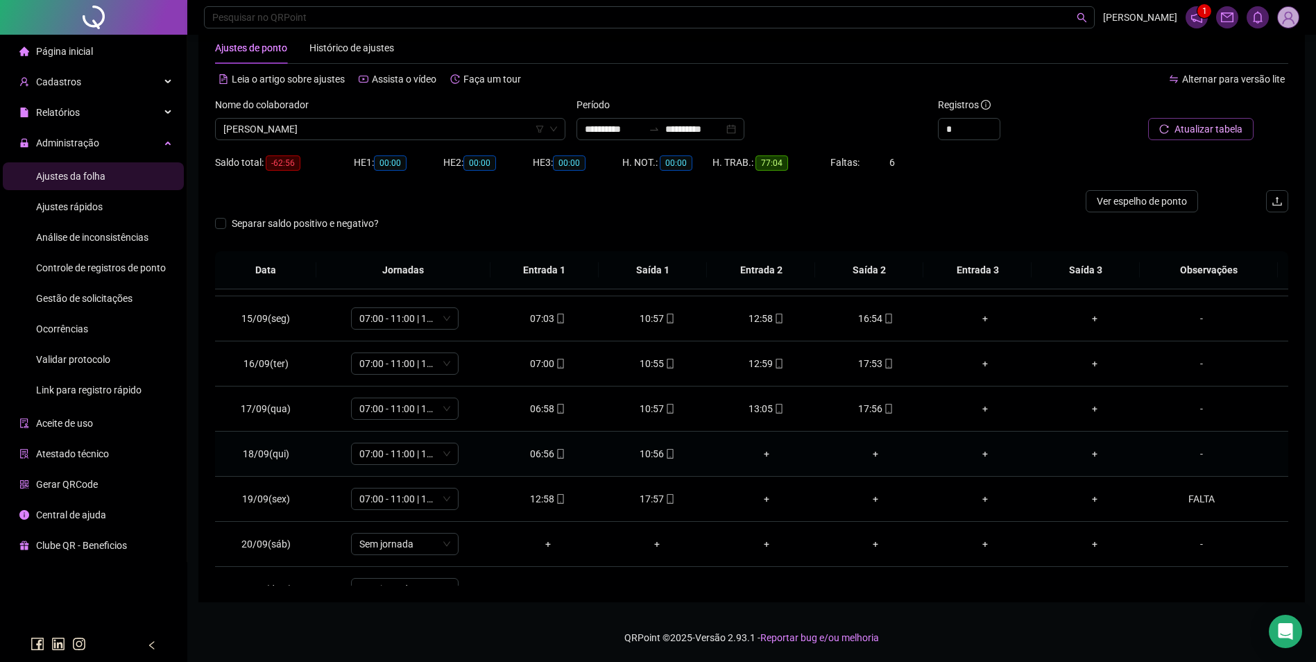
click at [1195, 456] on div "-" at bounding box center [1201, 453] width 82 height 15
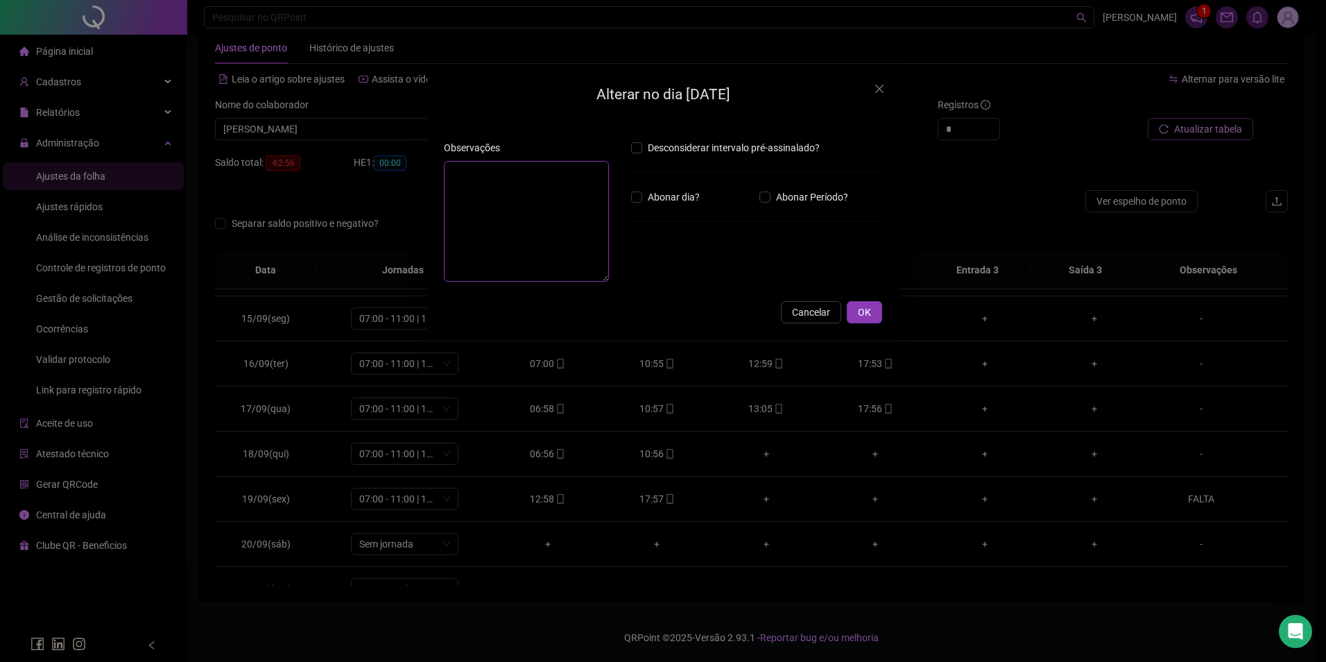
click at [595, 238] on textarea at bounding box center [526, 221] width 165 height 121
type textarea "*****"
click at [855, 314] on button "OK" at bounding box center [864, 320] width 35 height 22
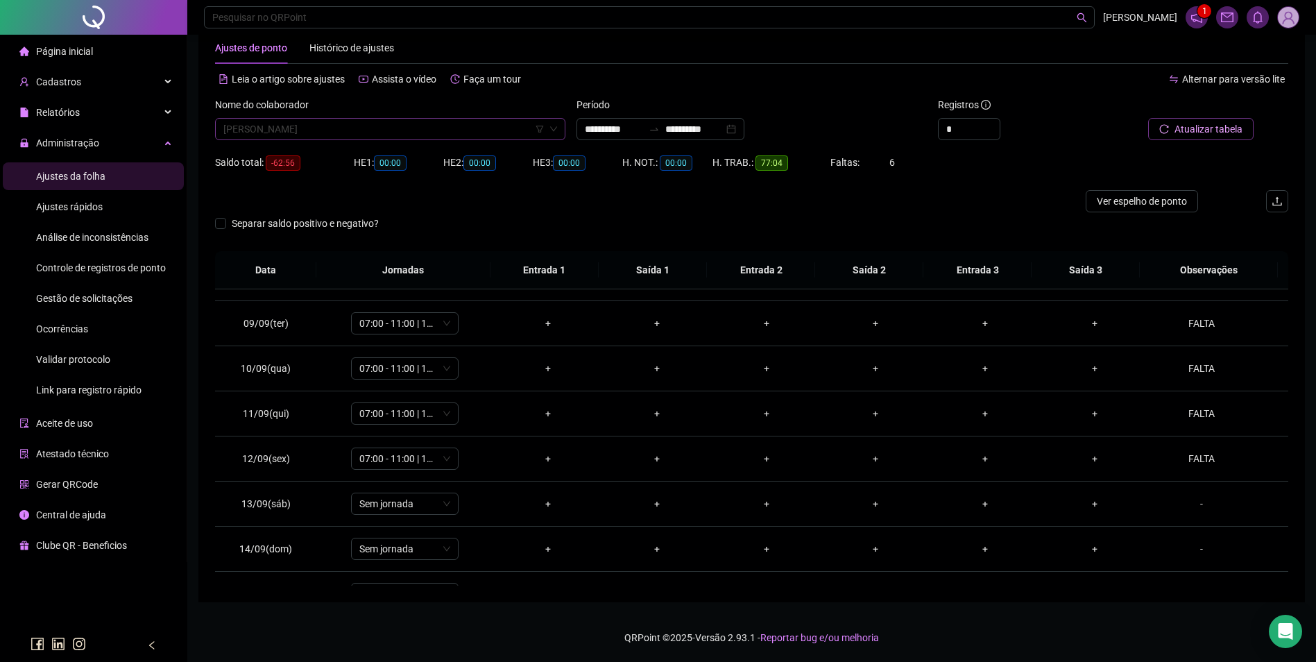
scroll to position [13406, 0]
click at [397, 135] on span "[PERSON_NAME]" at bounding box center [390, 129] width 334 height 21
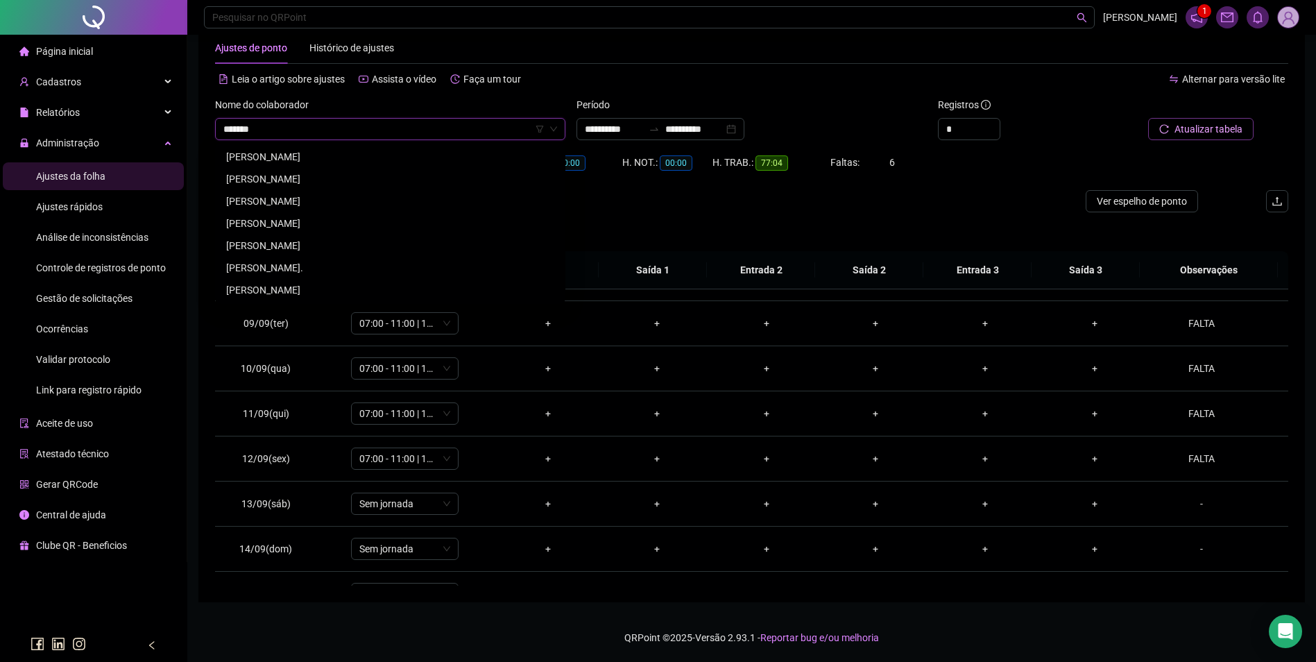
scroll to position [0, 0]
type input "**********"
click at [391, 175] on div "[PERSON_NAME]" at bounding box center [390, 178] width 328 height 15
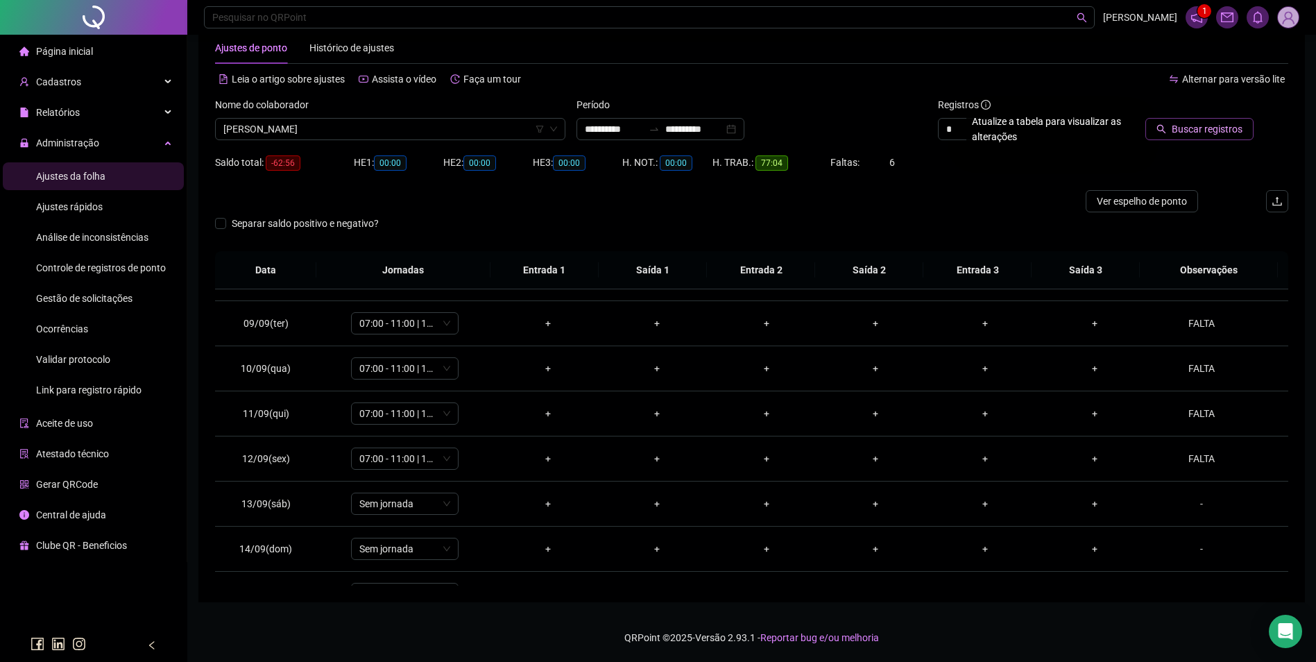
click at [1181, 133] on span "Buscar registros" at bounding box center [1207, 128] width 71 height 15
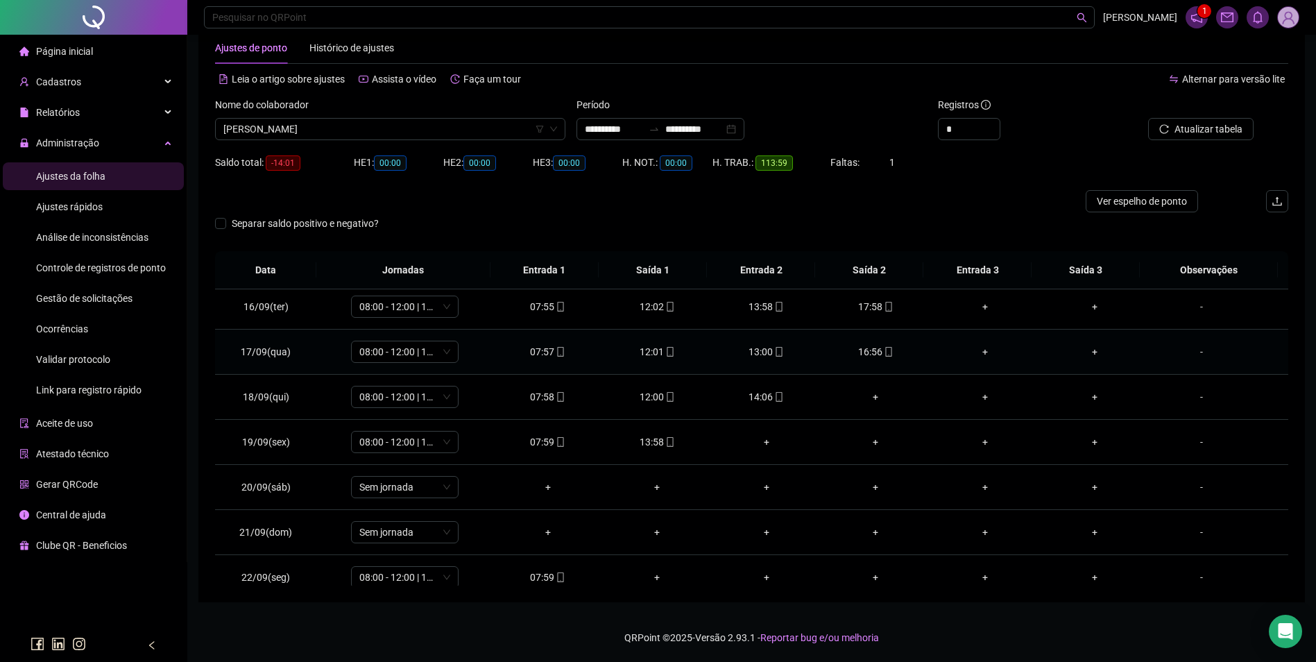
scroll to position [696, 0]
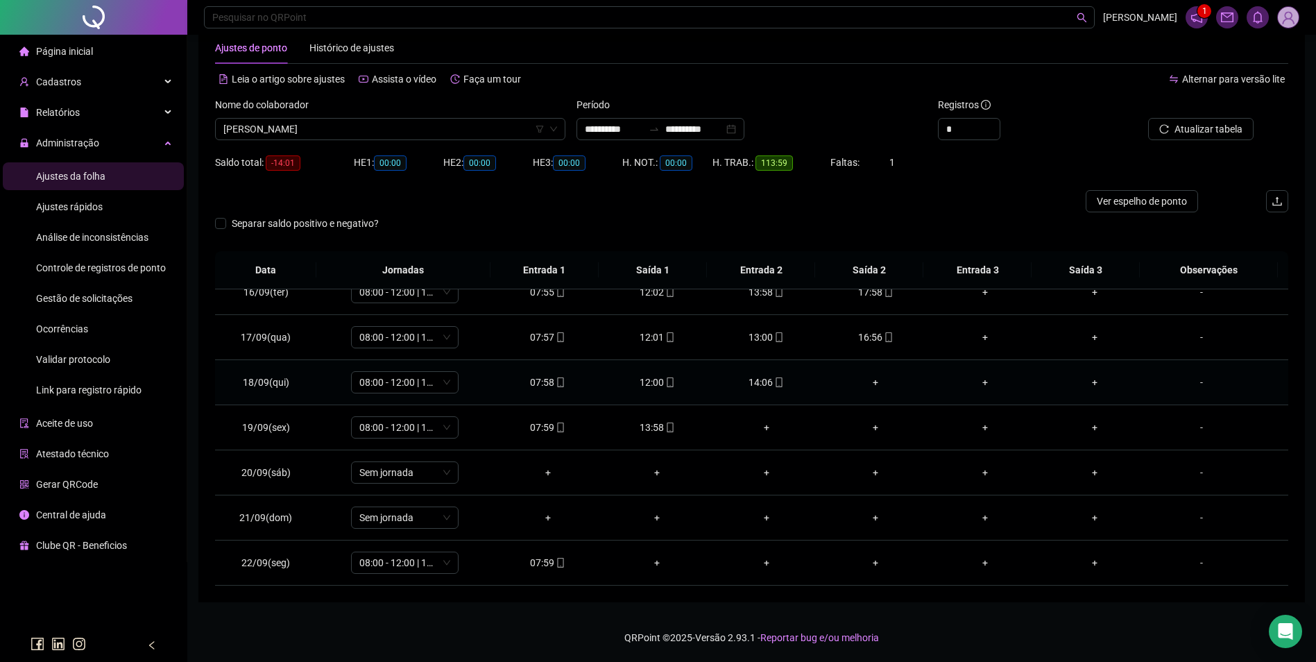
click at [773, 383] on span "mobile" at bounding box center [778, 382] width 11 height 10
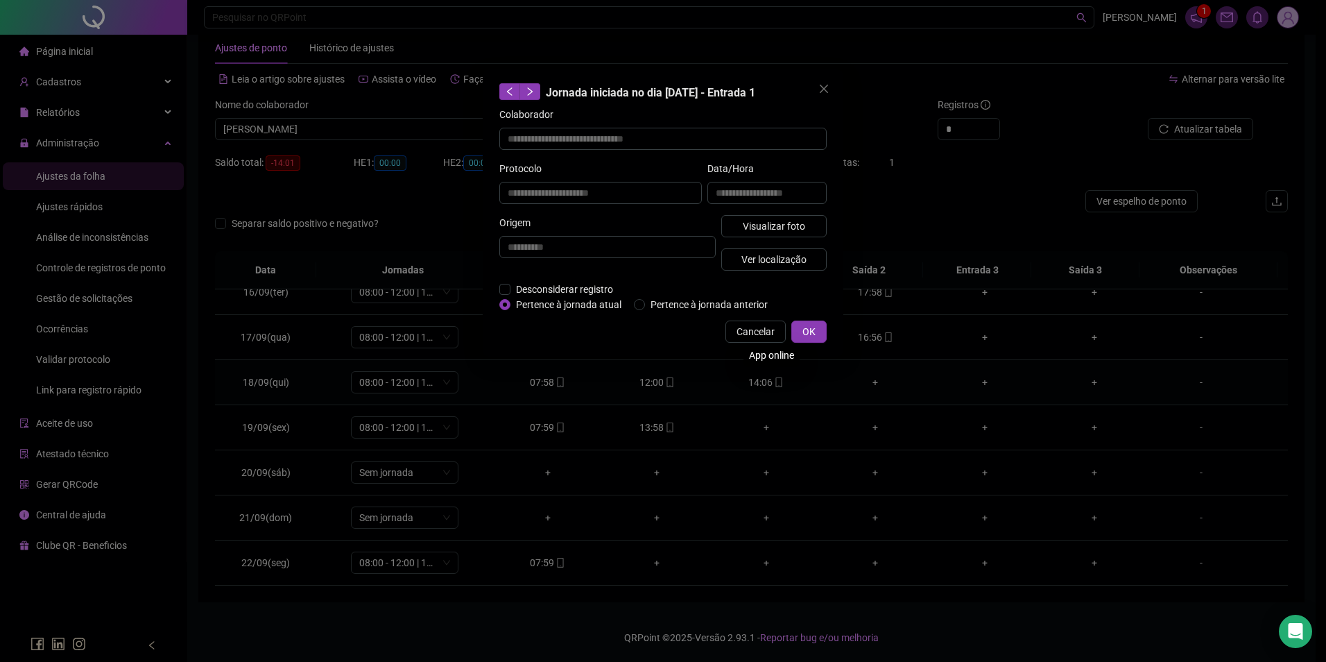
type input "**********"
click at [803, 235] on button "Visualizar foto" at bounding box center [773, 226] width 105 height 22
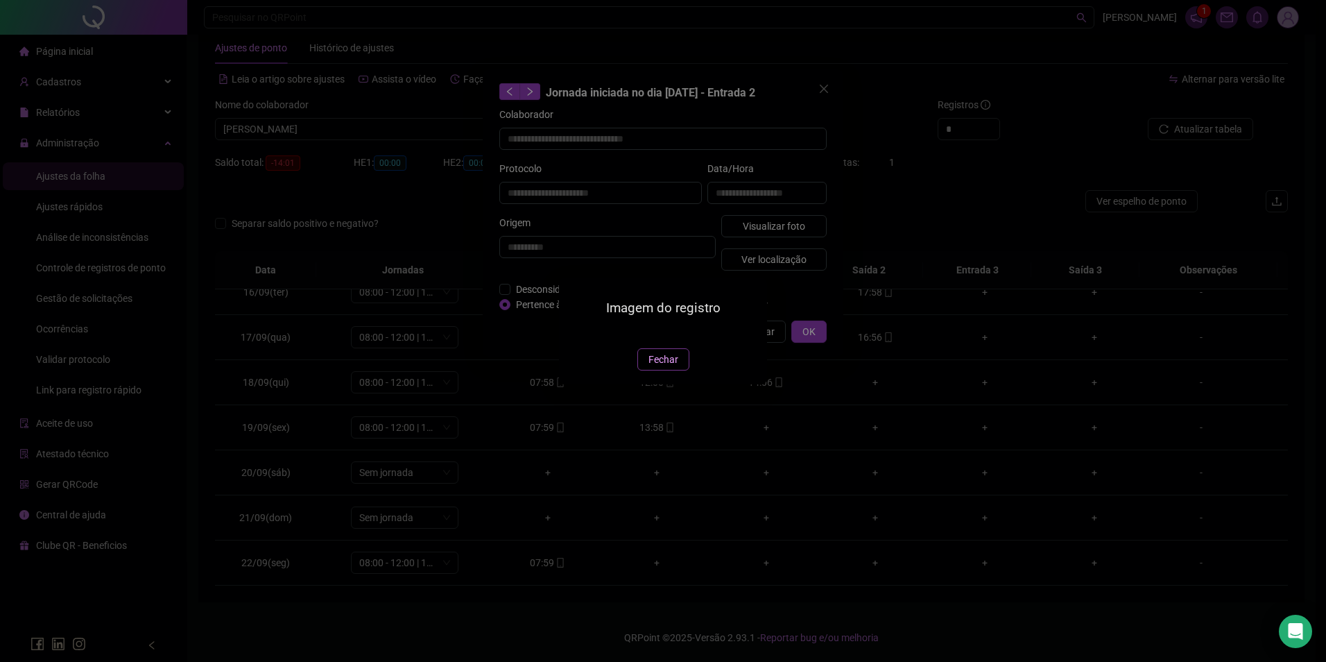
click at [667, 367] on span "Fechar" at bounding box center [664, 359] width 30 height 15
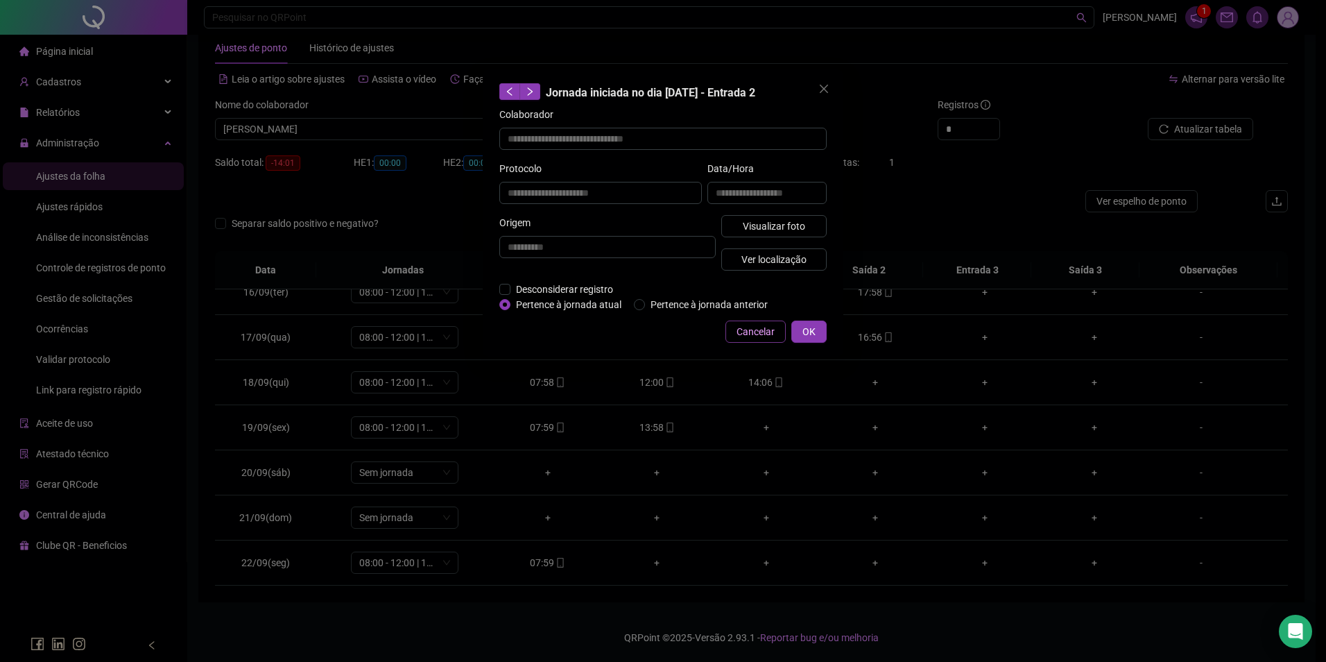
click at [744, 333] on span "Cancelar" at bounding box center [756, 331] width 38 height 15
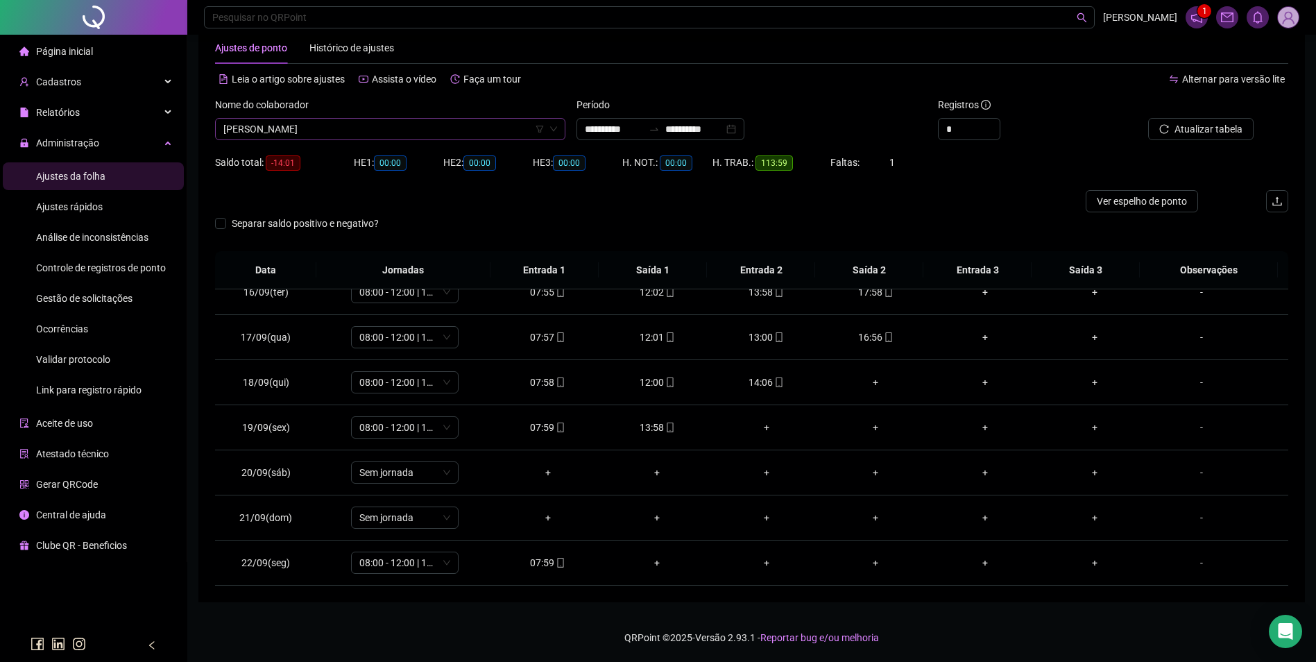
click at [465, 130] on span "[PERSON_NAME]" at bounding box center [390, 129] width 334 height 21
type input "**********"
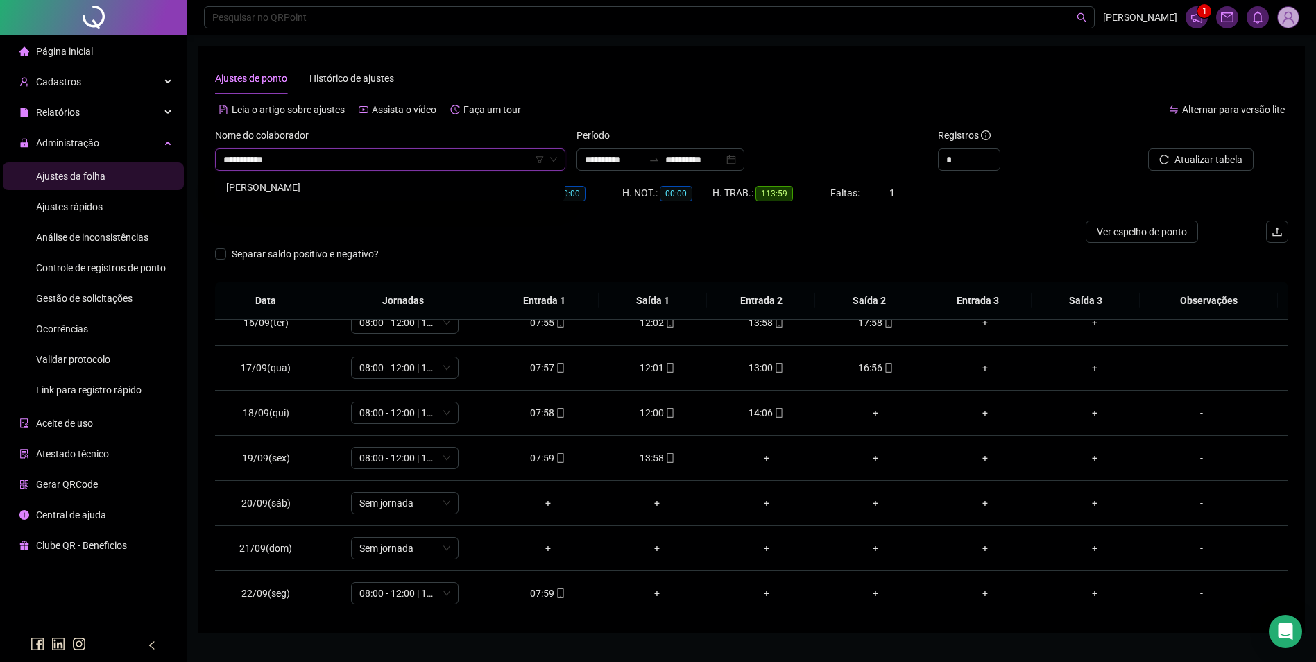
click at [350, 187] on div "[PERSON_NAME]" at bounding box center [390, 187] width 328 height 15
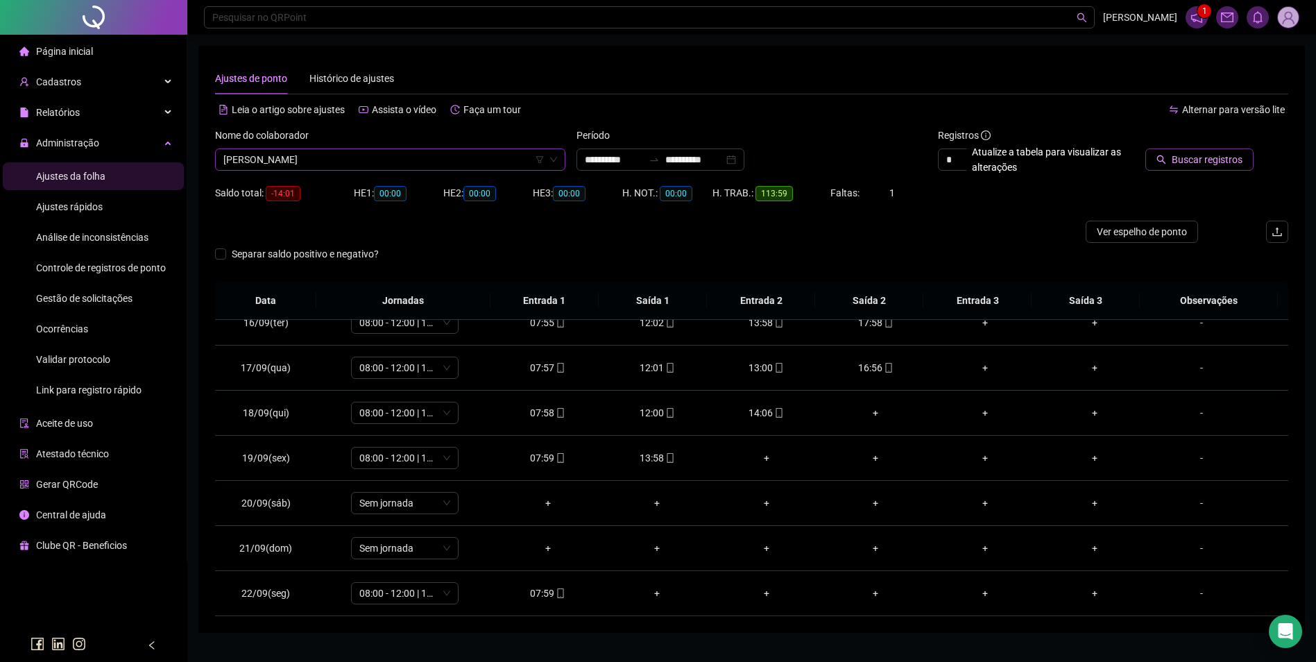
click at [1187, 167] on button "Buscar registros" at bounding box center [1199, 159] width 108 height 22
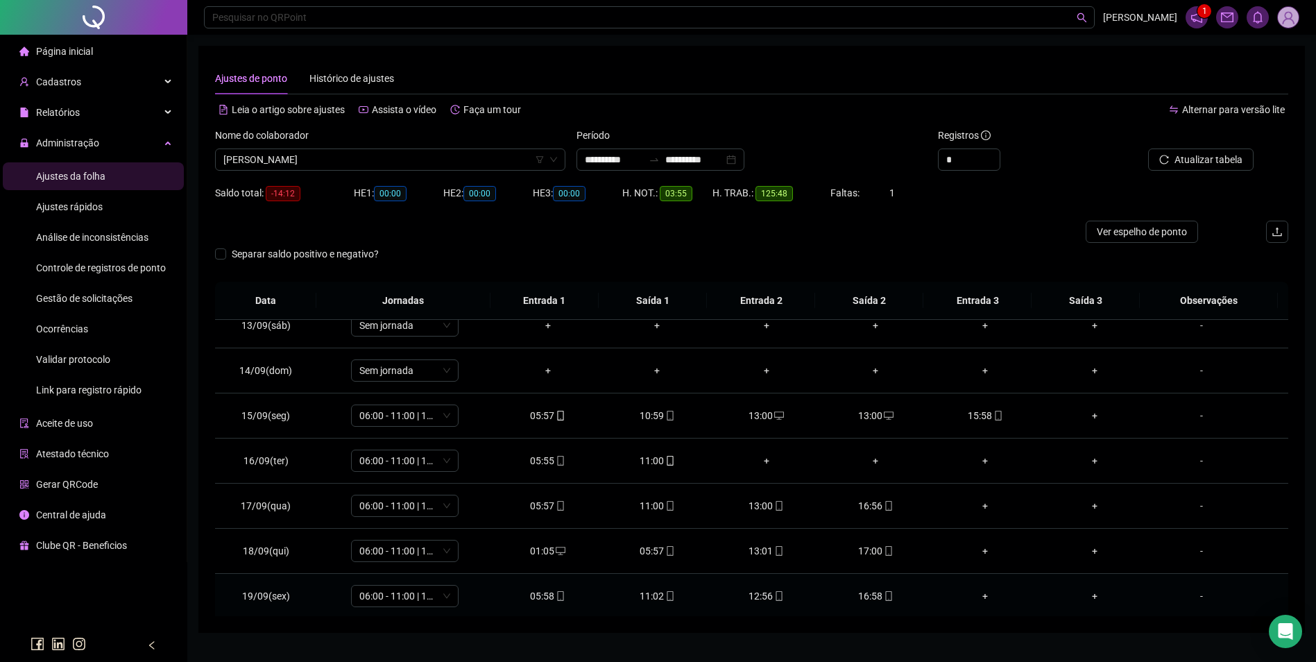
scroll to position [557, 0]
click at [866, 418] on div "13:00" at bounding box center [875, 416] width 87 height 15
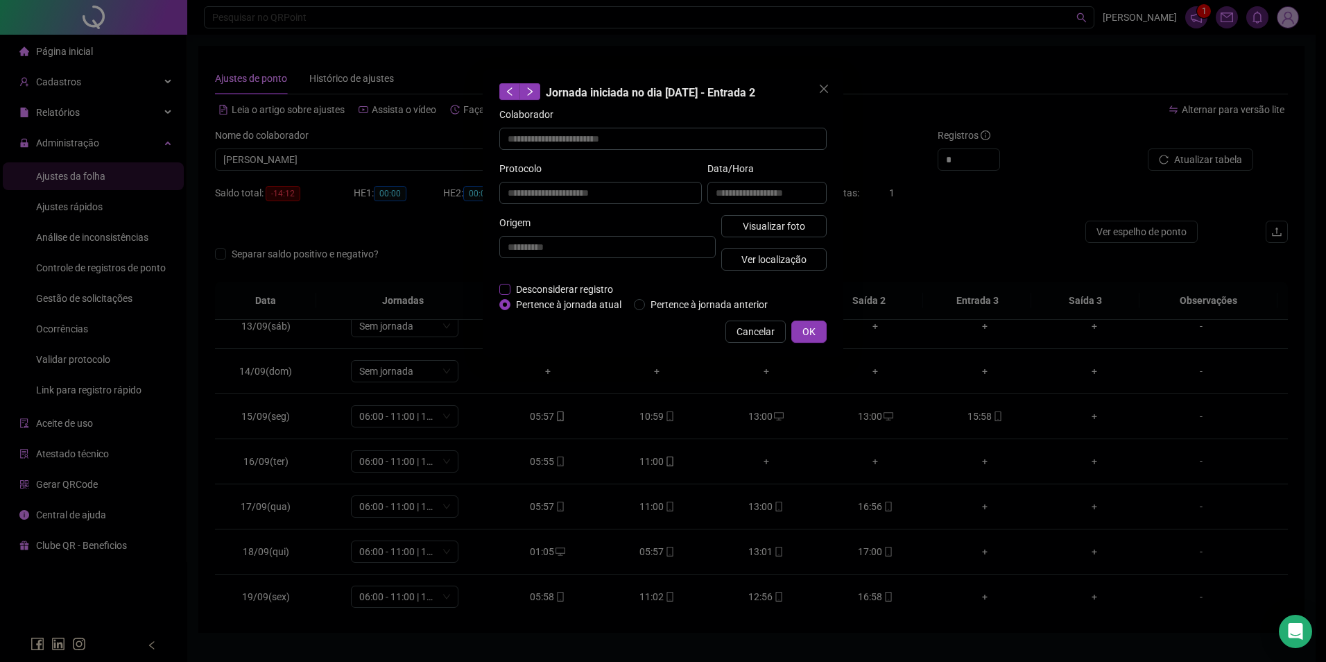
type input "**********"
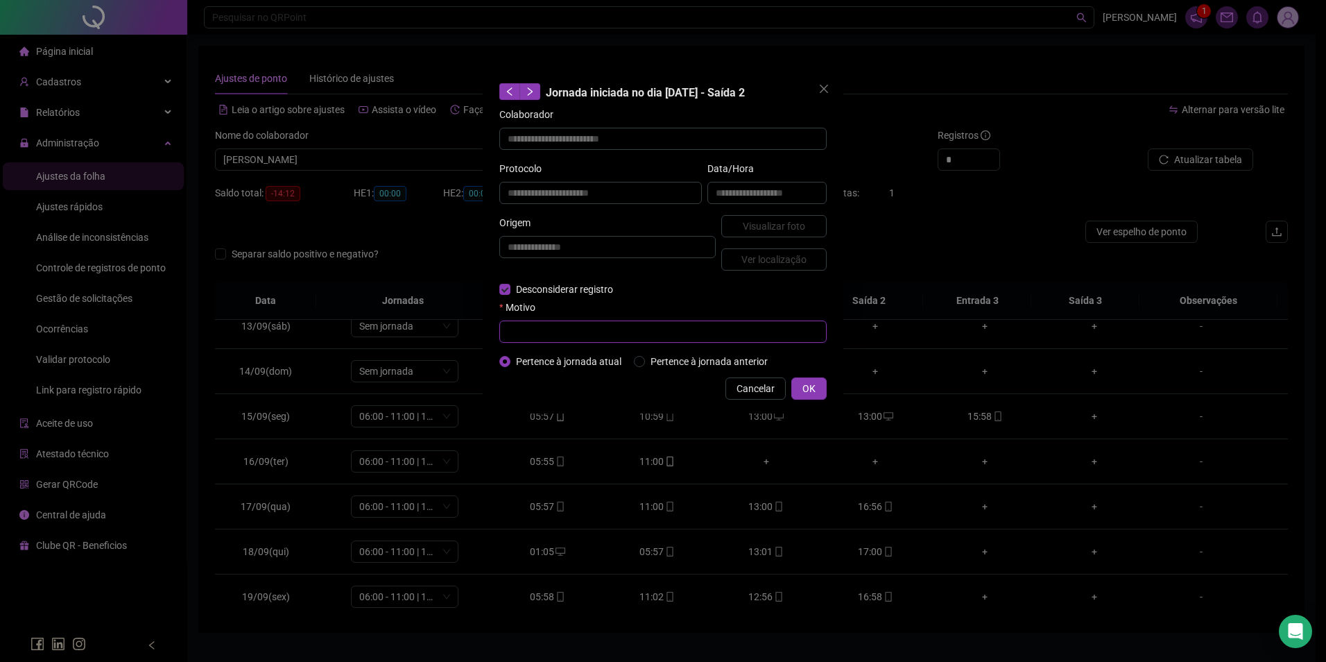
click at [558, 338] on input "text" at bounding box center [662, 331] width 327 height 22
type input "*"
click at [813, 391] on span "OK" at bounding box center [809, 388] width 13 height 15
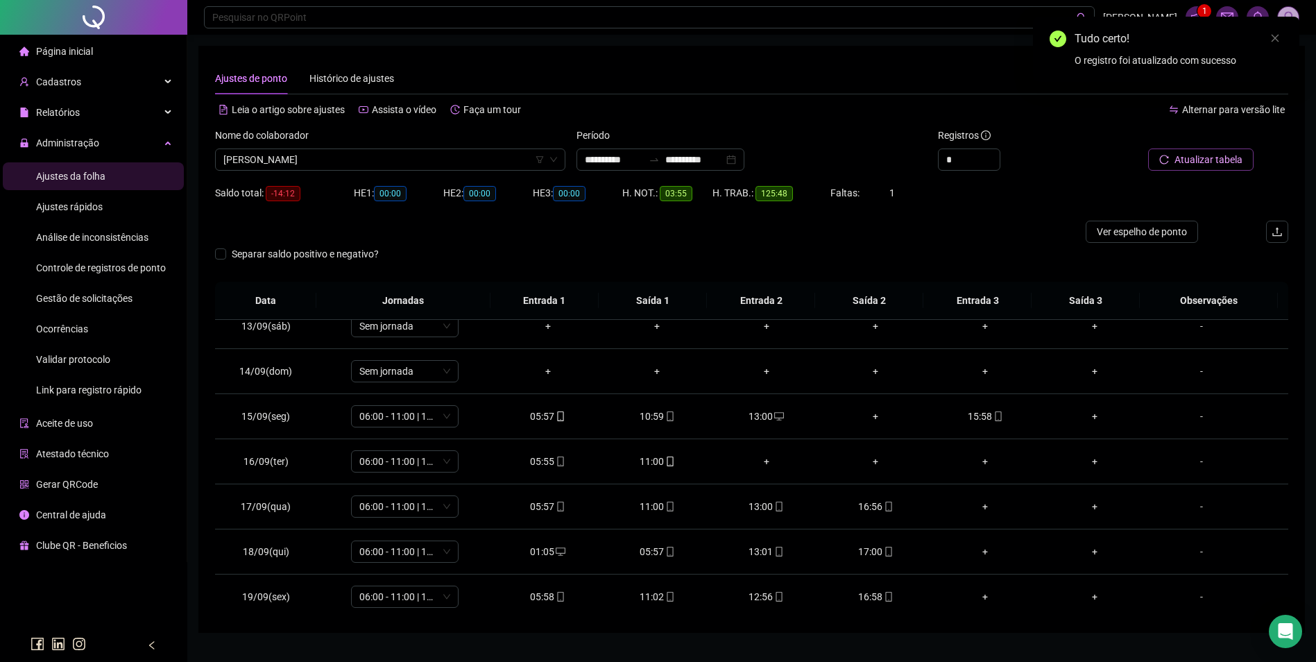
click at [1219, 163] on span "Atualizar tabela" at bounding box center [1208, 159] width 68 height 15
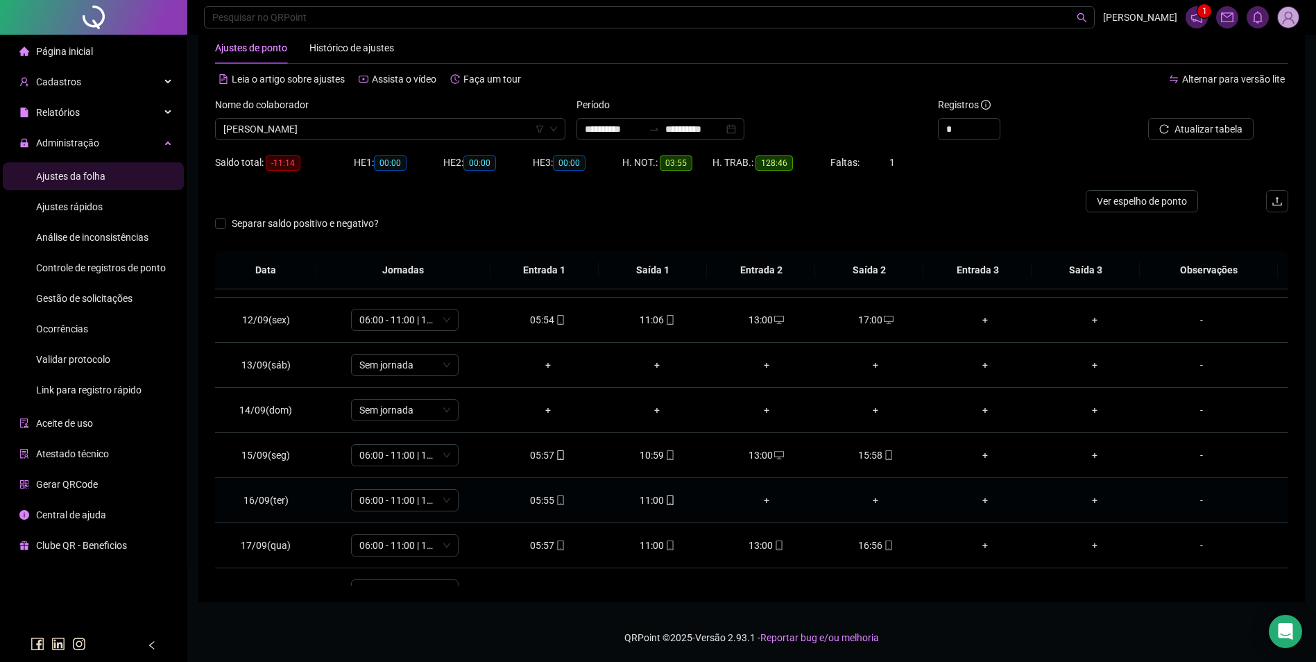
scroll to position [696, 0]
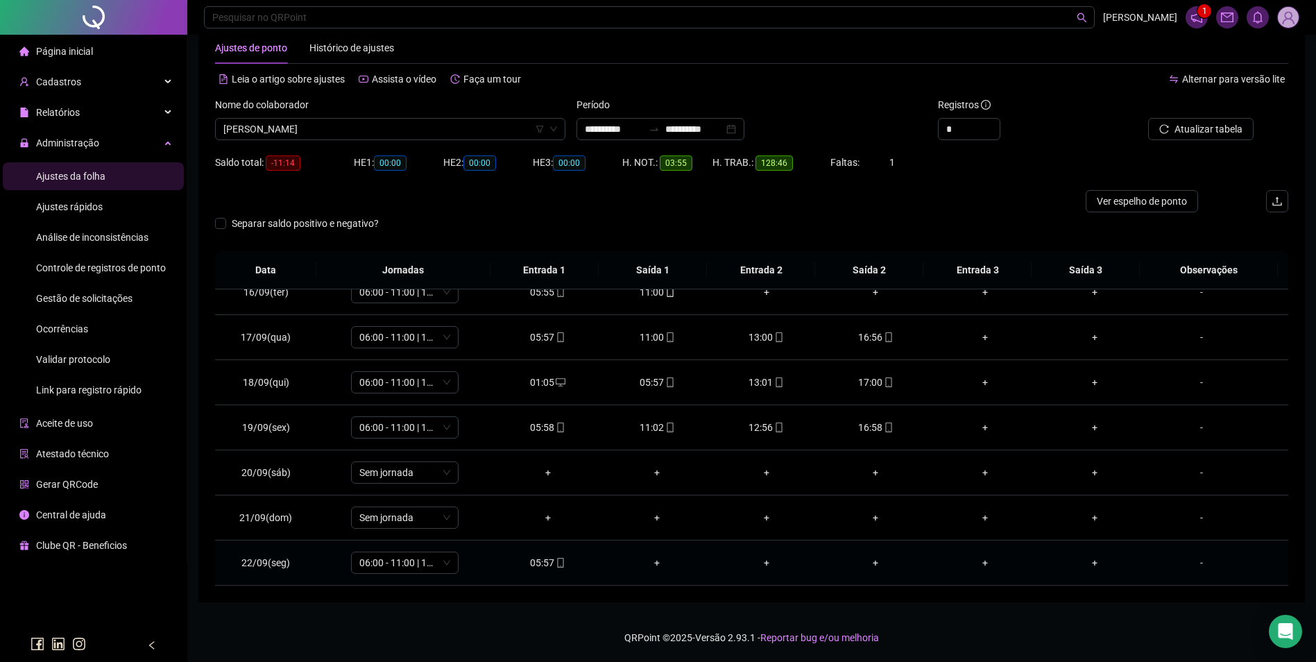
click at [556, 557] on span at bounding box center [559, 562] width 11 height 11
type input "**********"
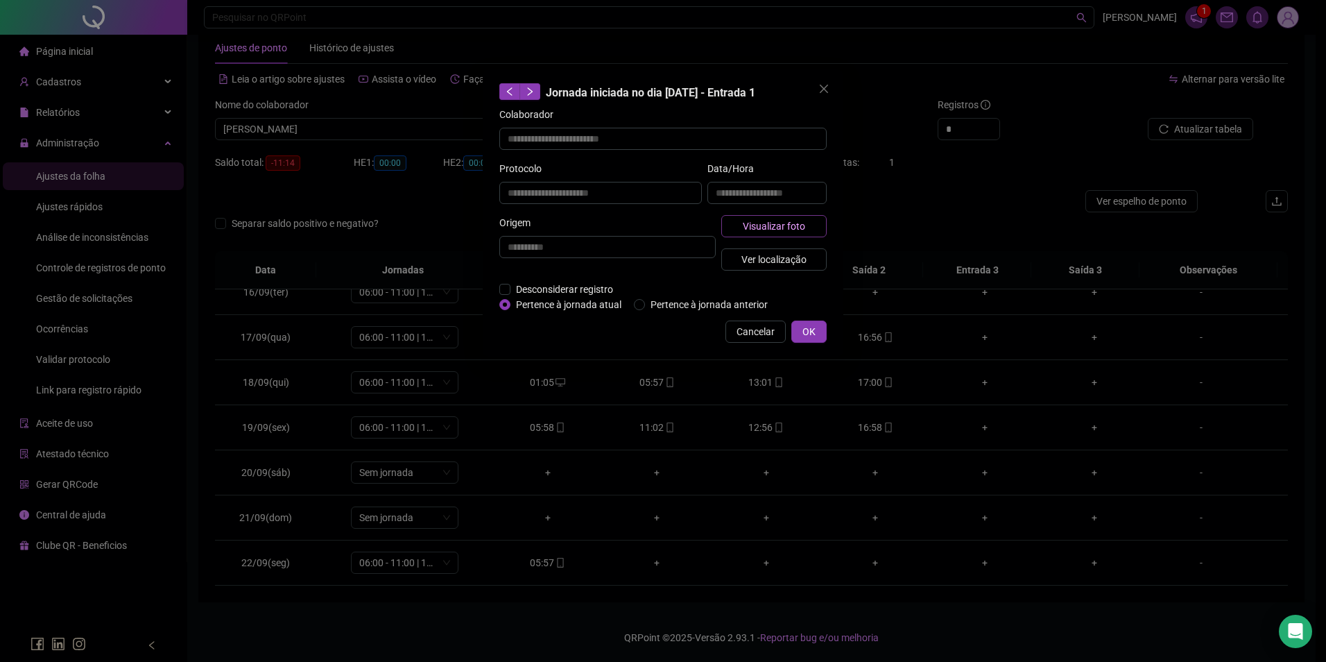
click at [787, 218] on span "Visualizar foto" at bounding box center [774, 225] width 62 height 15
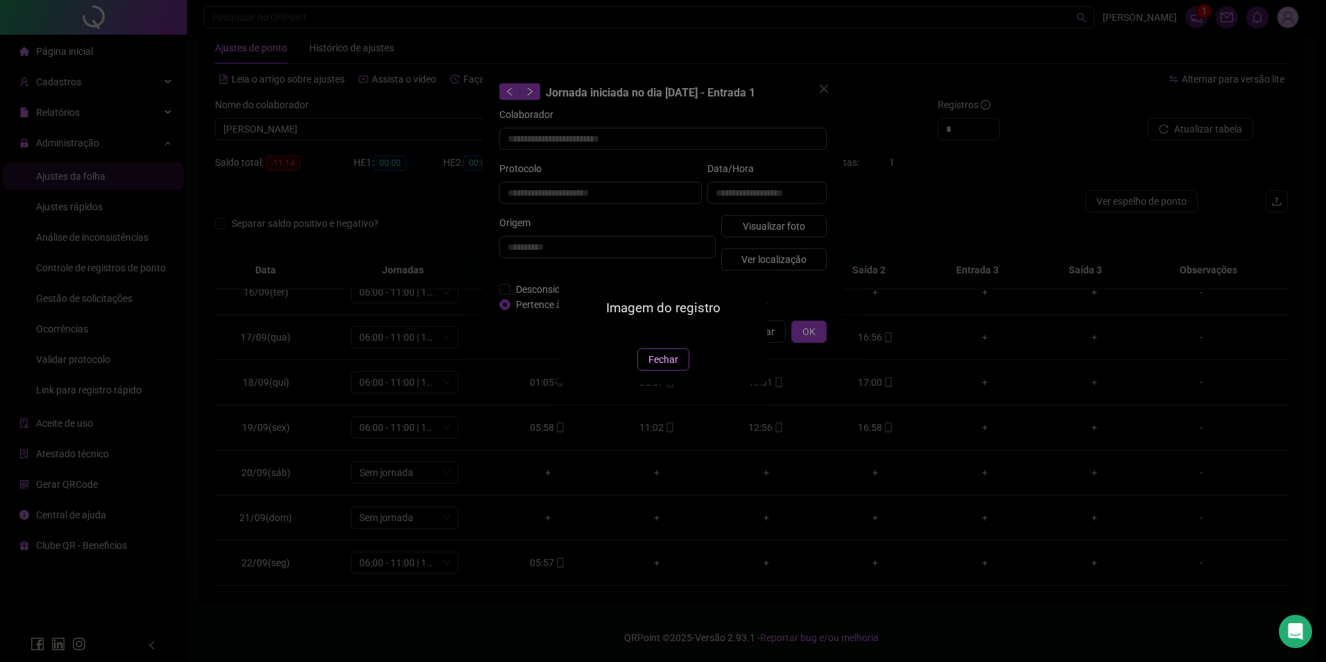
click at [675, 367] on span "Fechar" at bounding box center [664, 359] width 30 height 15
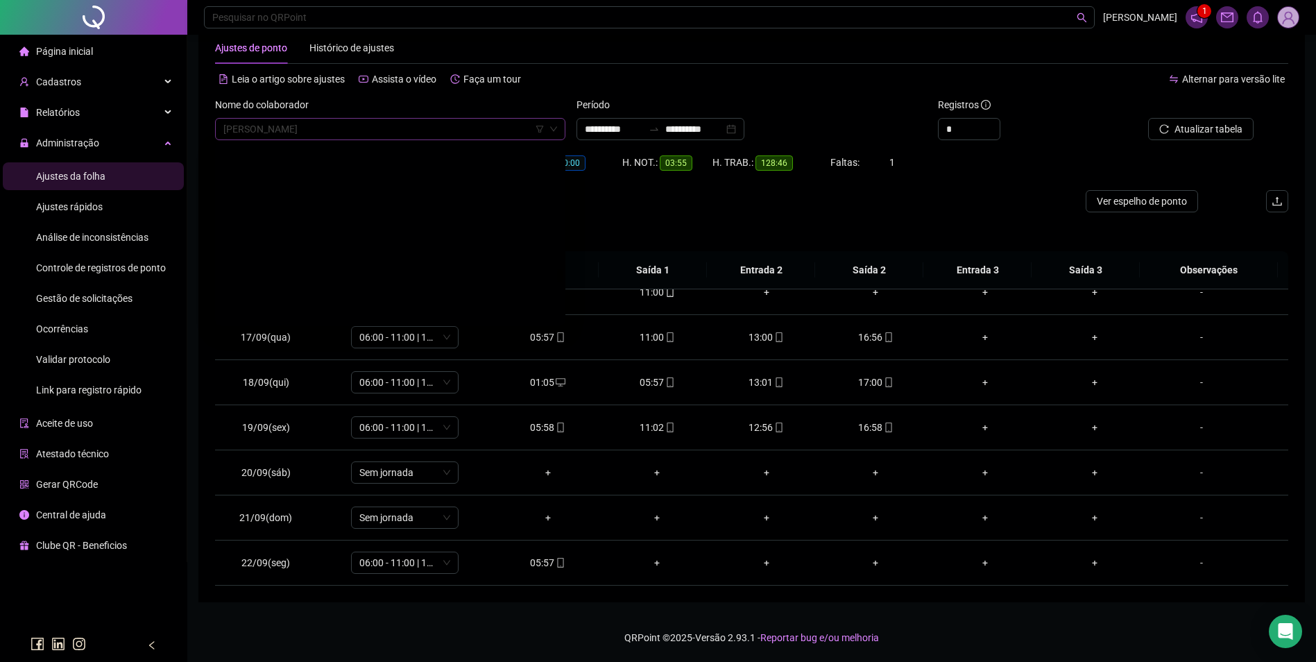
click at [418, 131] on span "[PERSON_NAME]" at bounding box center [390, 129] width 334 height 21
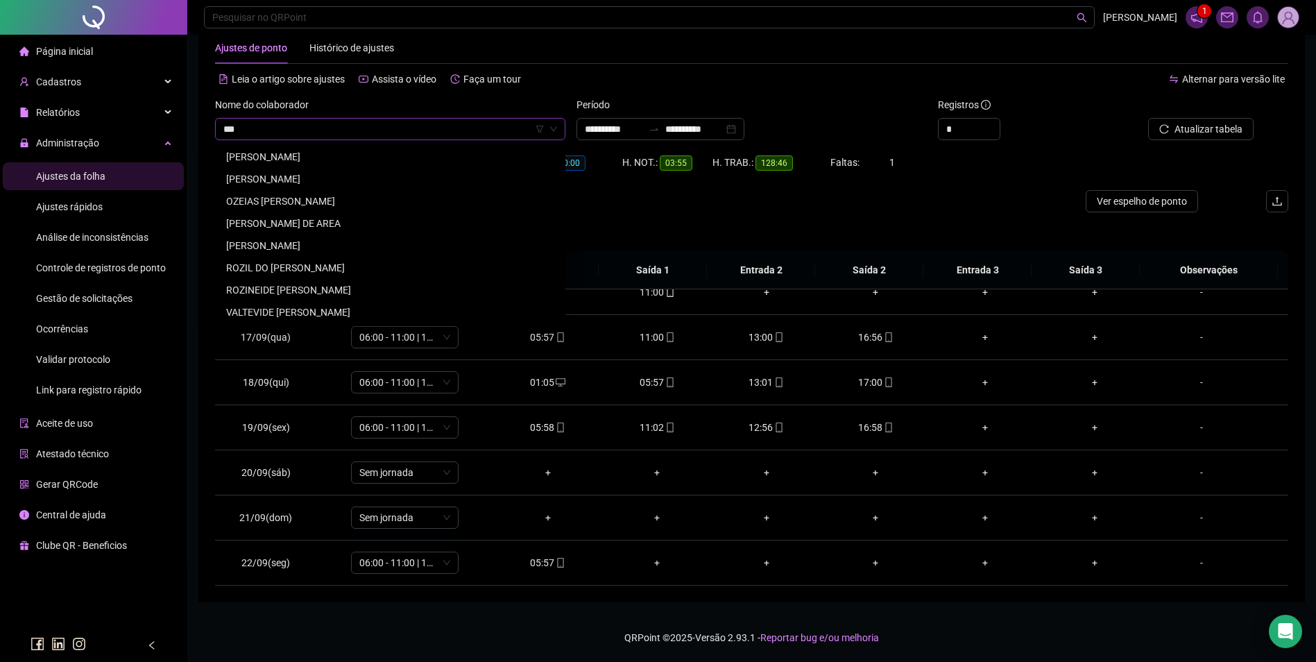
scroll to position [0, 0]
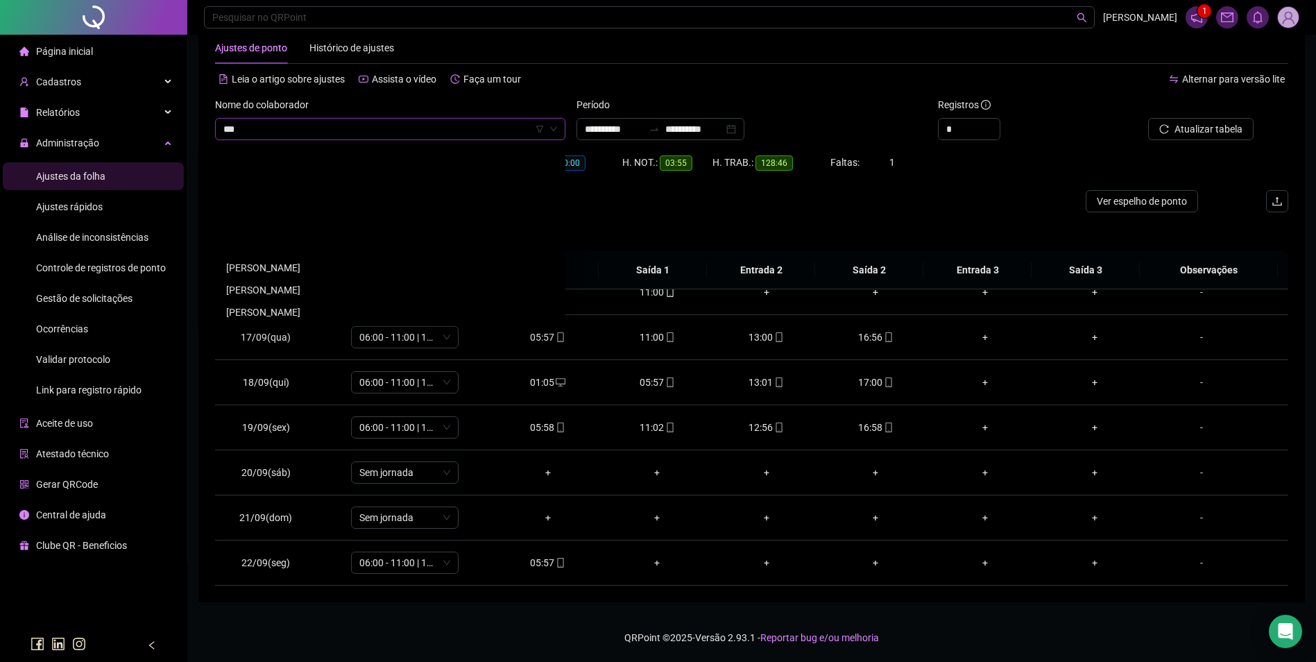
type input "****"
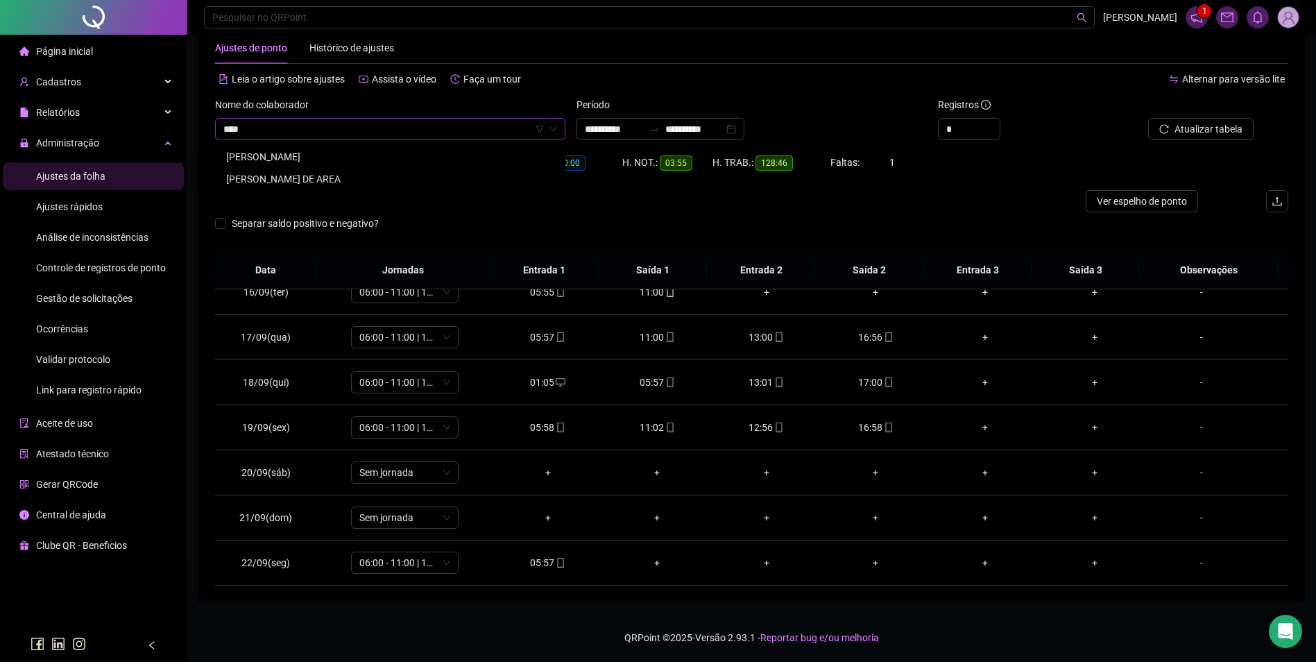
click at [291, 171] on div "OZIEL BARBOSA DE AREA" at bounding box center [390, 179] width 345 height 22
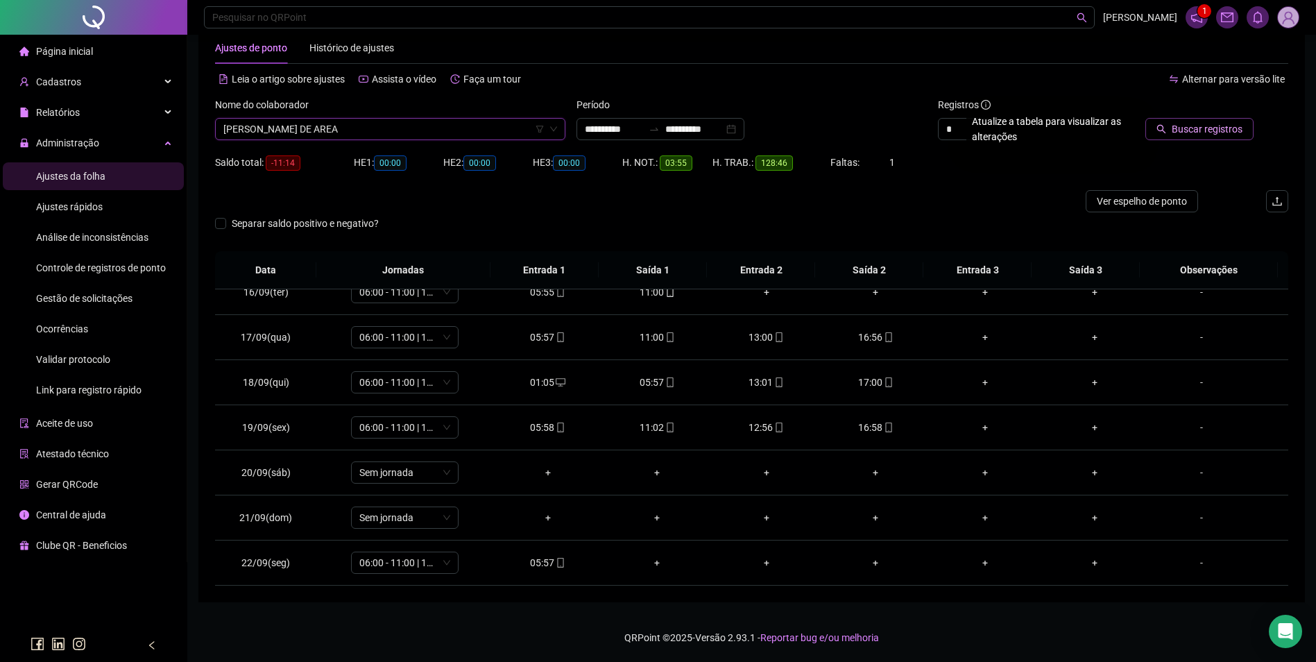
click at [1210, 135] on span "Buscar registros" at bounding box center [1207, 128] width 71 height 15
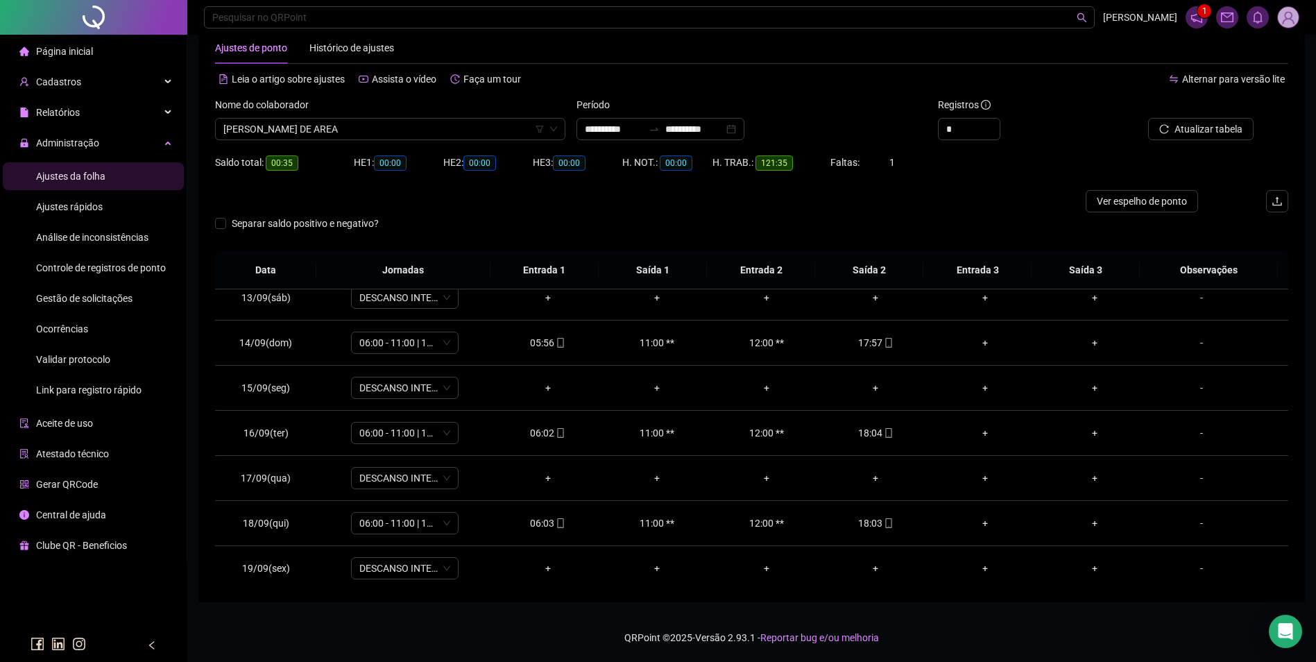
scroll to position [696, 0]
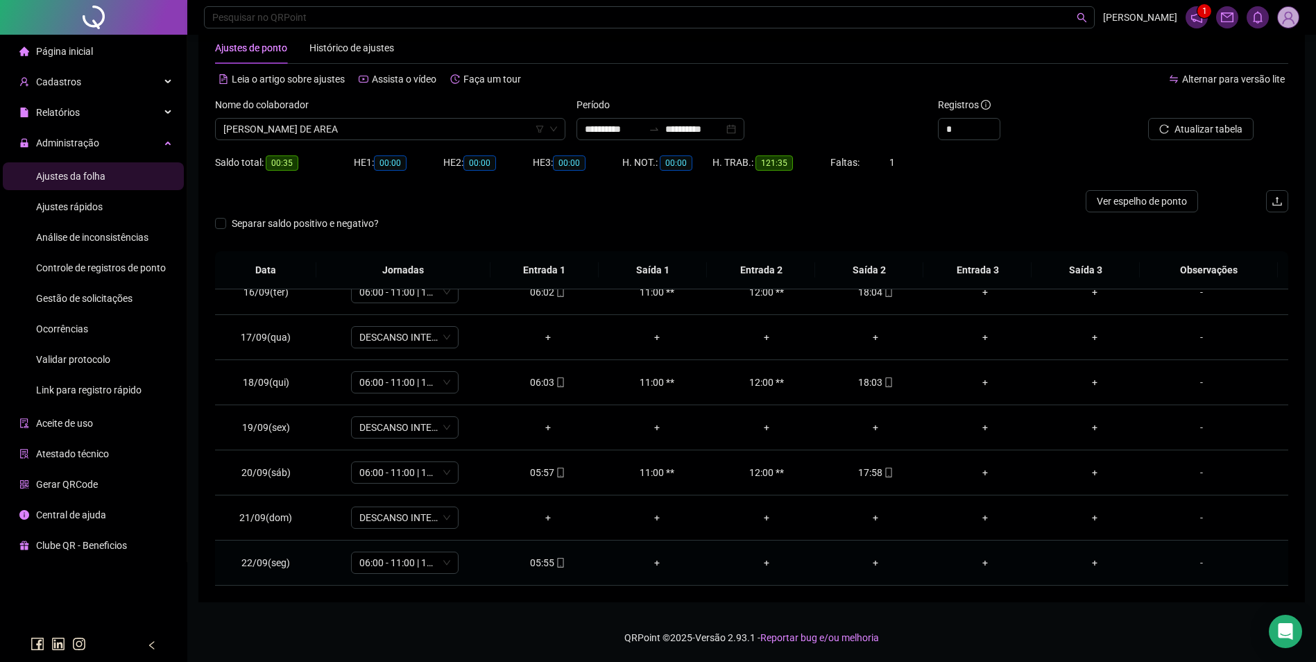
click at [558, 565] on icon "mobile" at bounding box center [561, 563] width 10 height 10
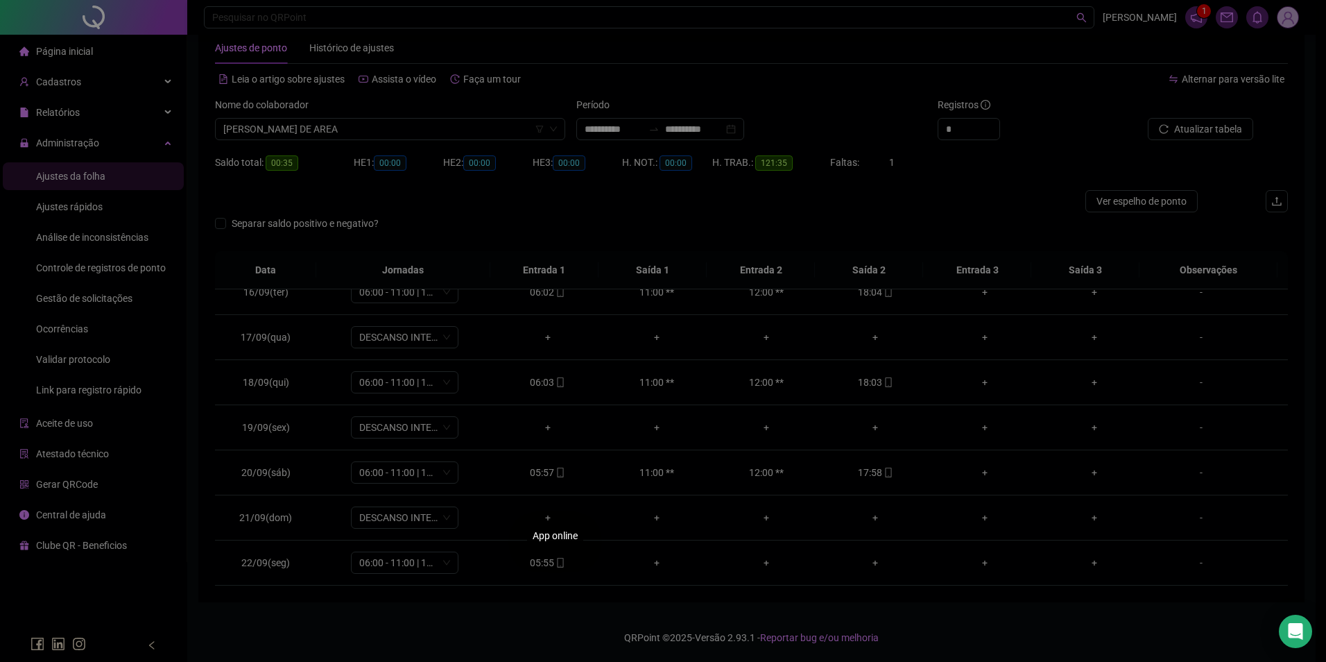
type input "**********"
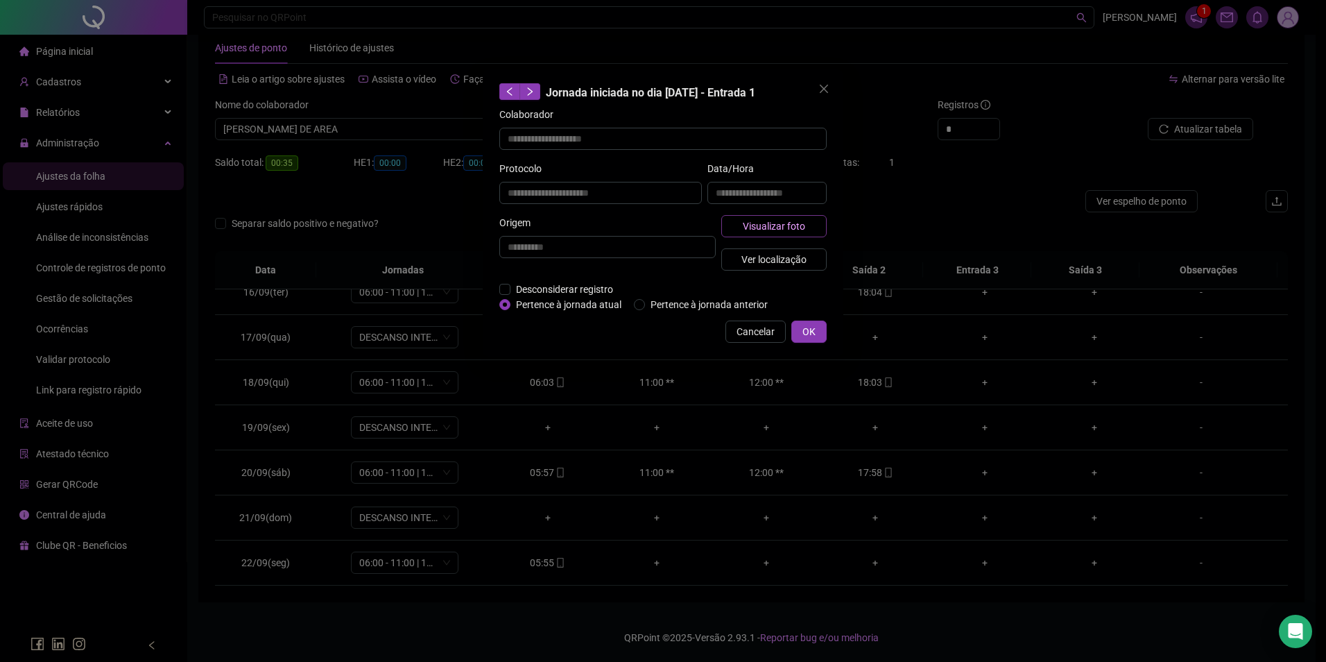
click at [792, 226] on span "Visualizar foto" at bounding box center [774, 225] width 62 height 15
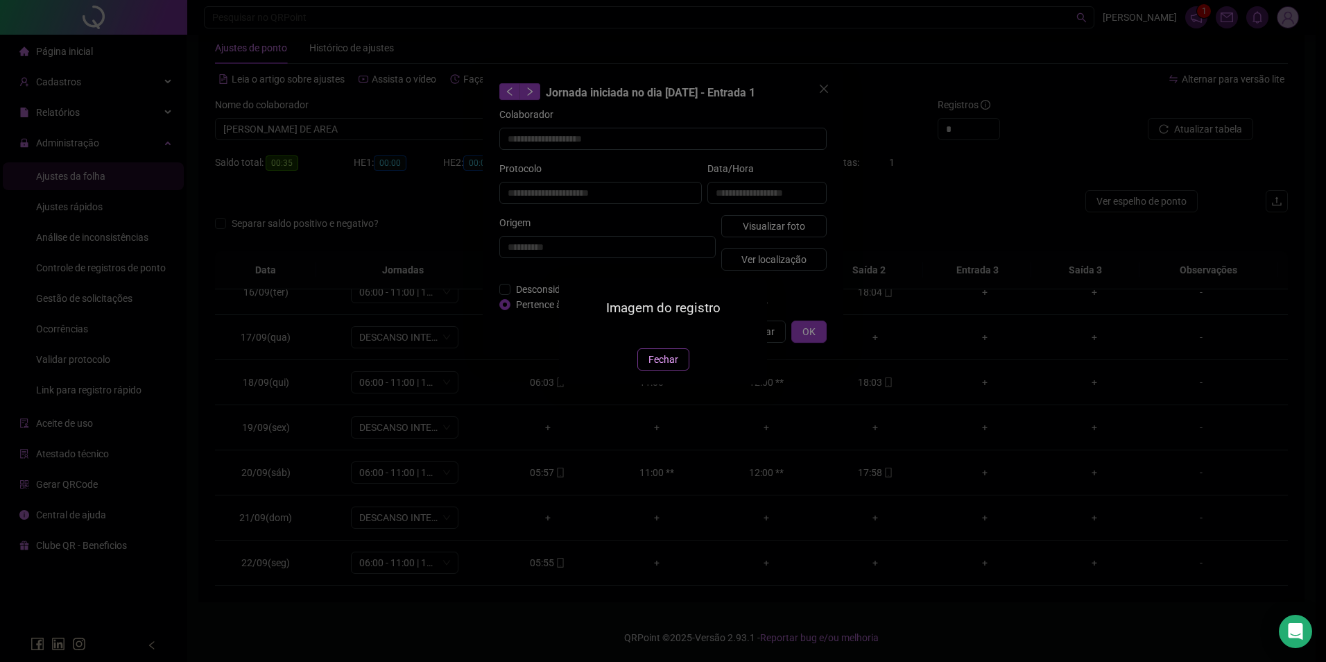
click at [671, 367] on span "Fechar" at bounding box center [664, 359] width 30 height 15
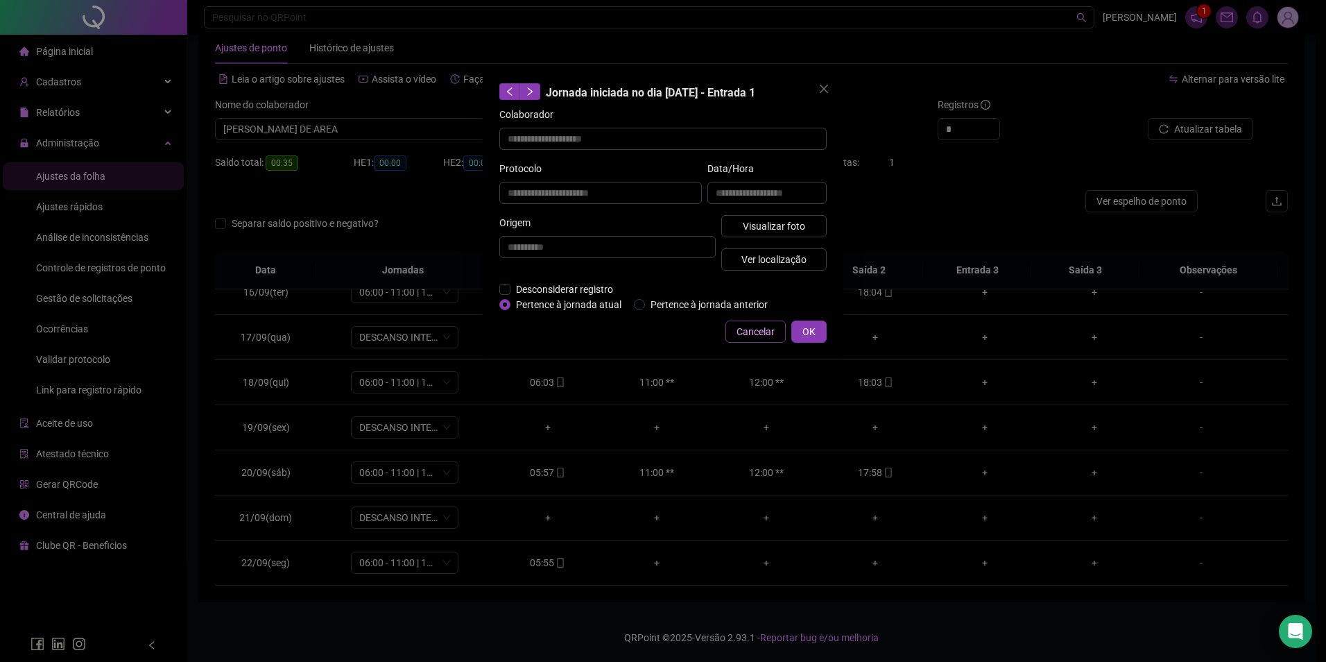
click at [757, 329] on span "Cancelar" at bounding box center [756, 331] width 38 height 15
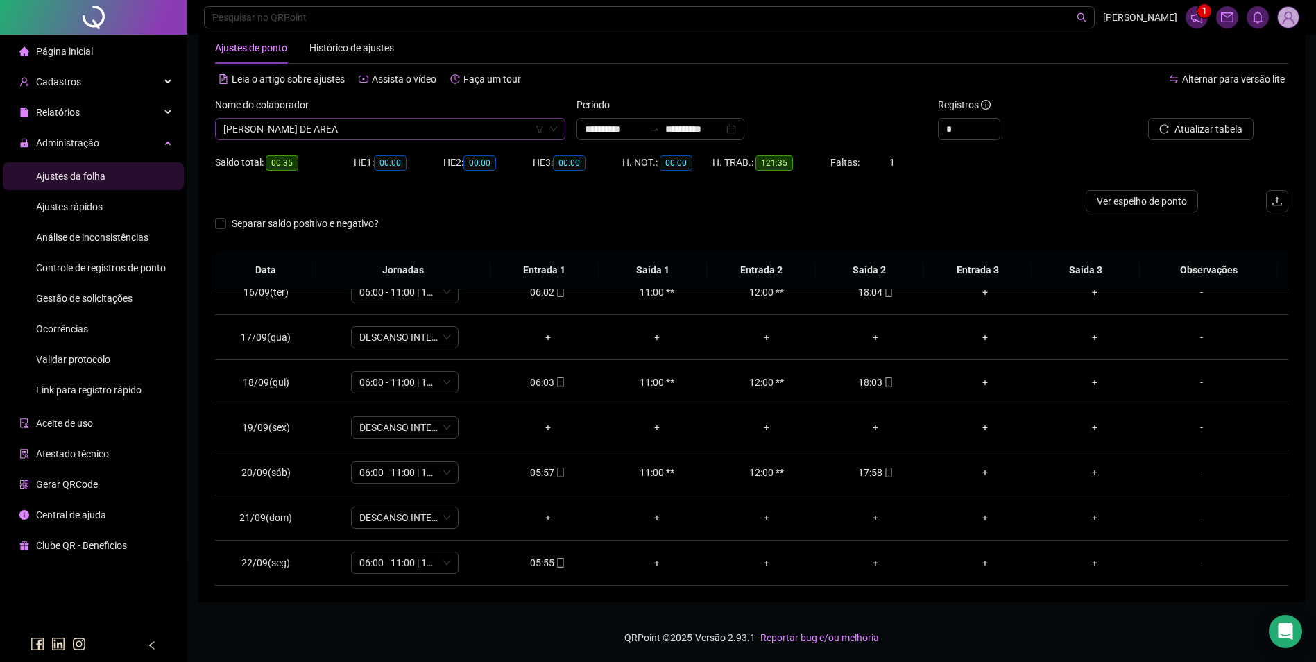
scroll to position [15714, 0]
click at [466, 133] on span "OZIEL BARBOSA DE AREA" at bounding box center [390, 129] width 334 height 21
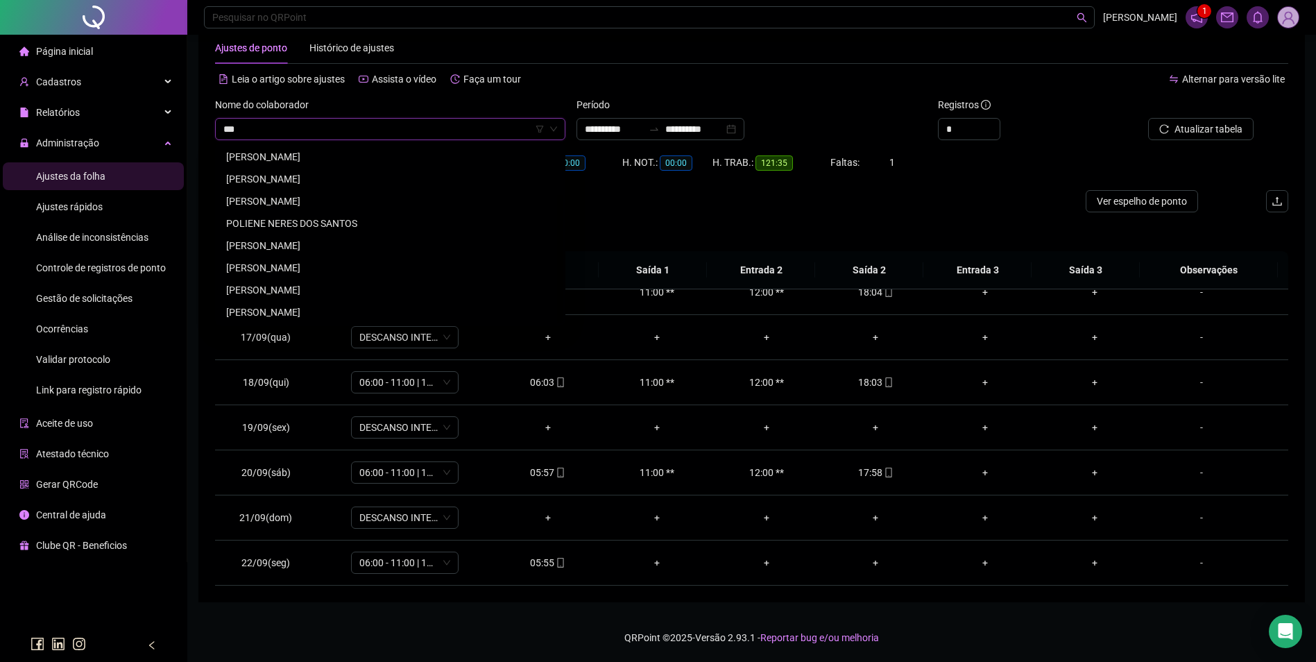
scroll to position [0, 0]
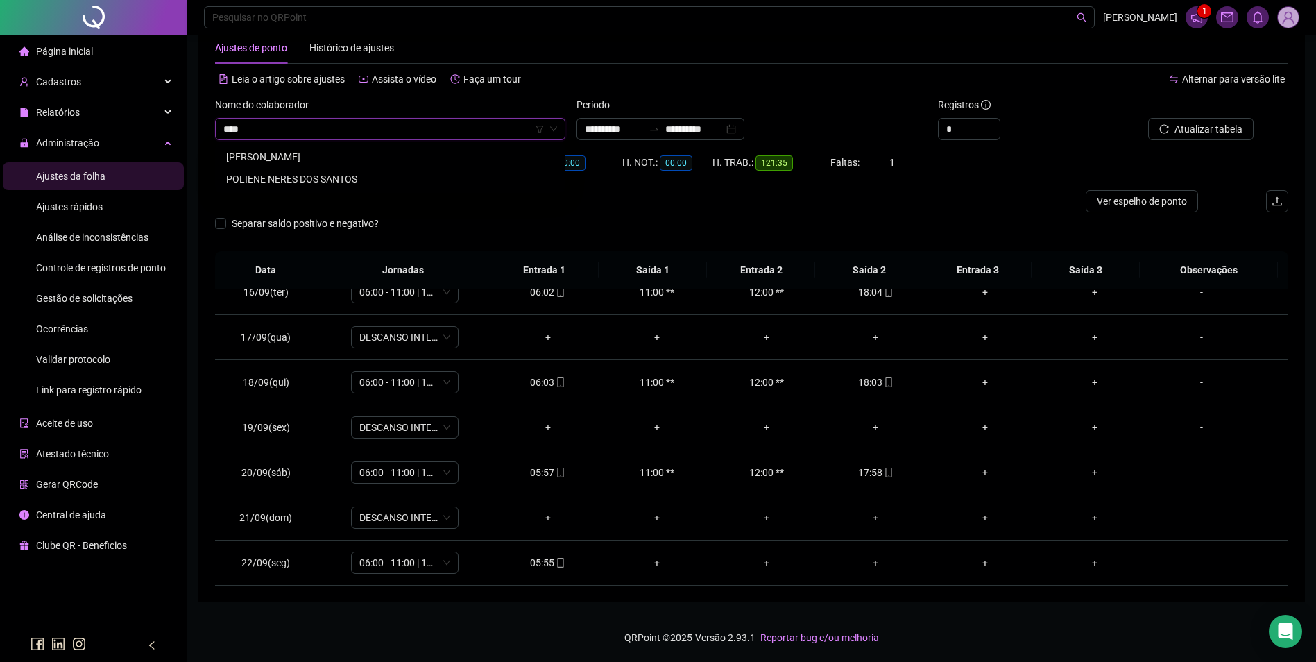
type input "*****"
click at [332, 148] on div "POLIENE NERES DOS SANTOS" at bounding box center [390, 157] width 345 height 22
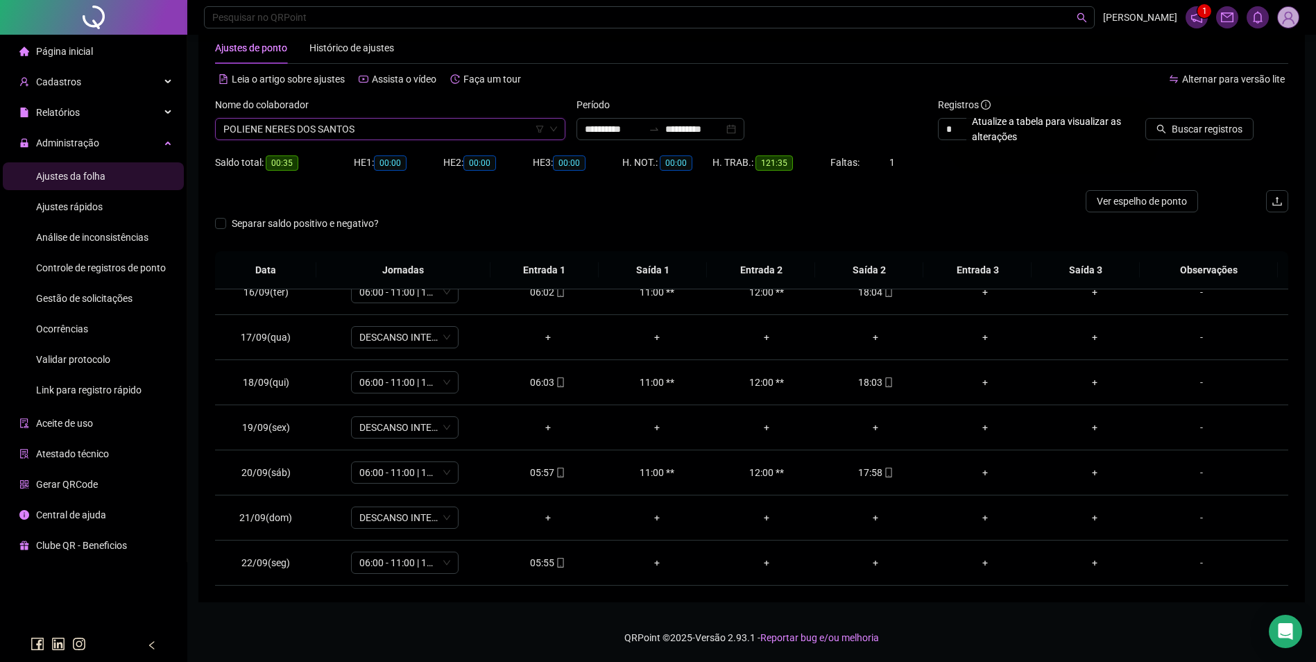
click at [1163, 133] on icon "search" at bounding box center [1161, 129] width 10 height 10
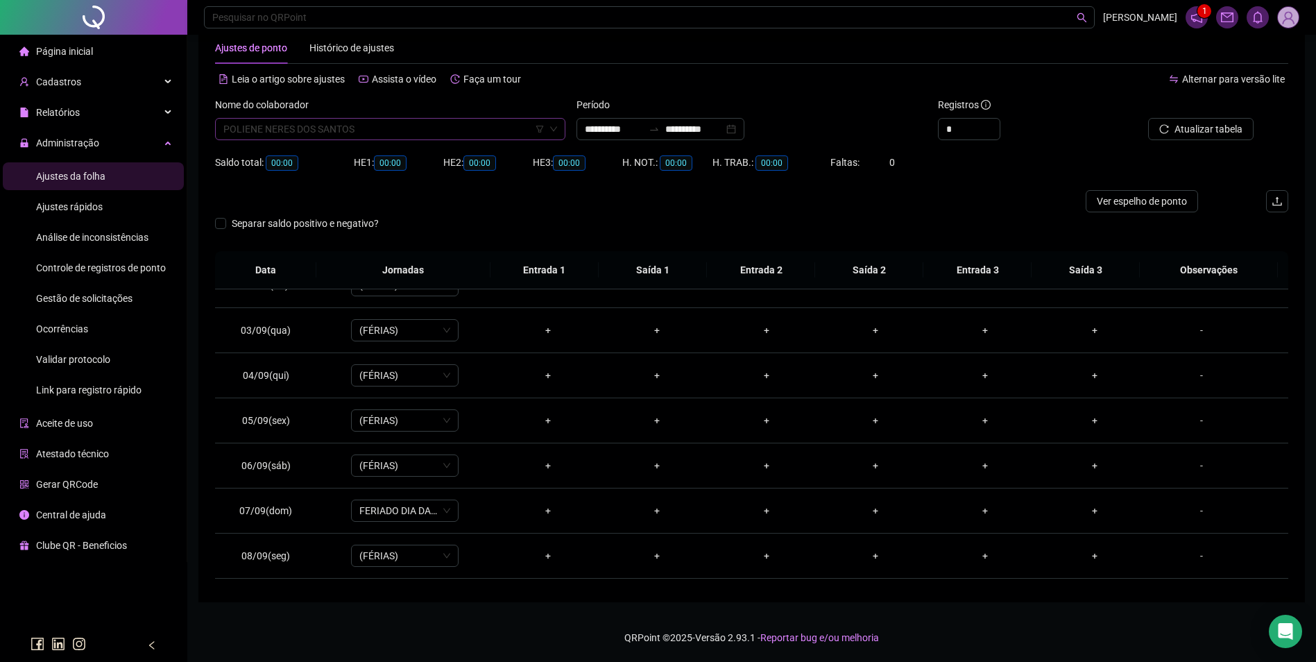
scroll to position [16203, 0]
click at [377, 124] on span "POLIENE NERES DOS SANTOS" at bounding box center [390, 129] width 334 height 21
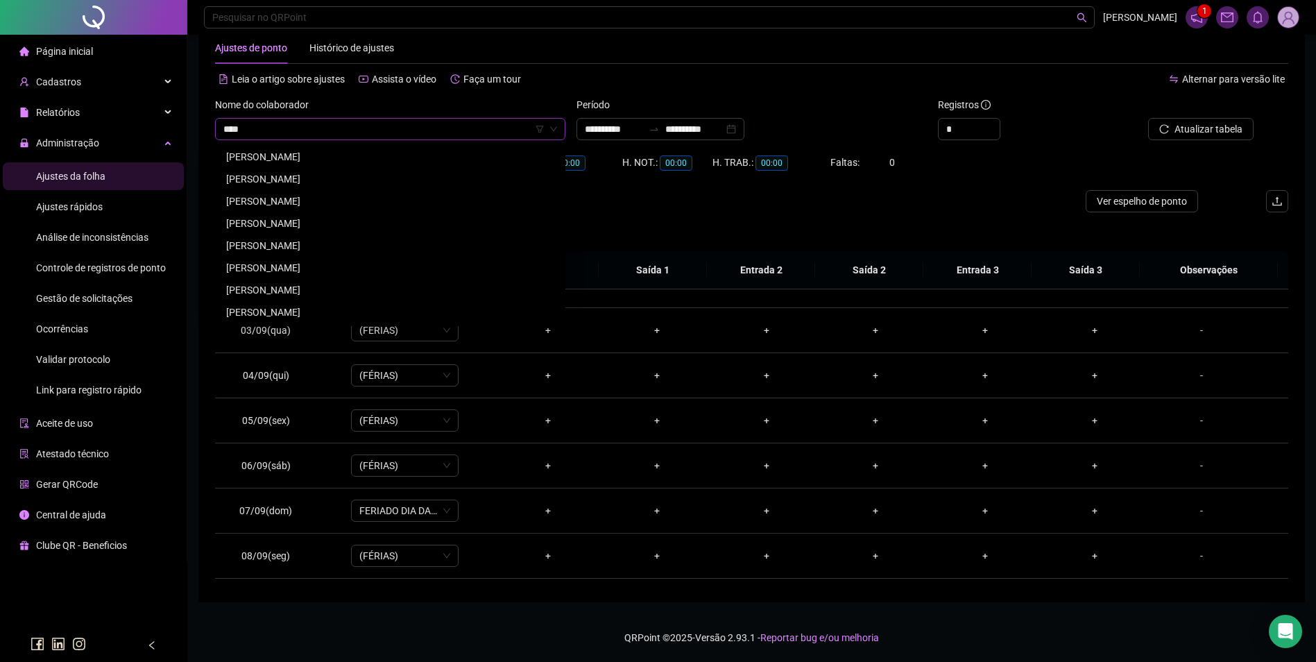
scroll to position [0, 0]
type input "******"
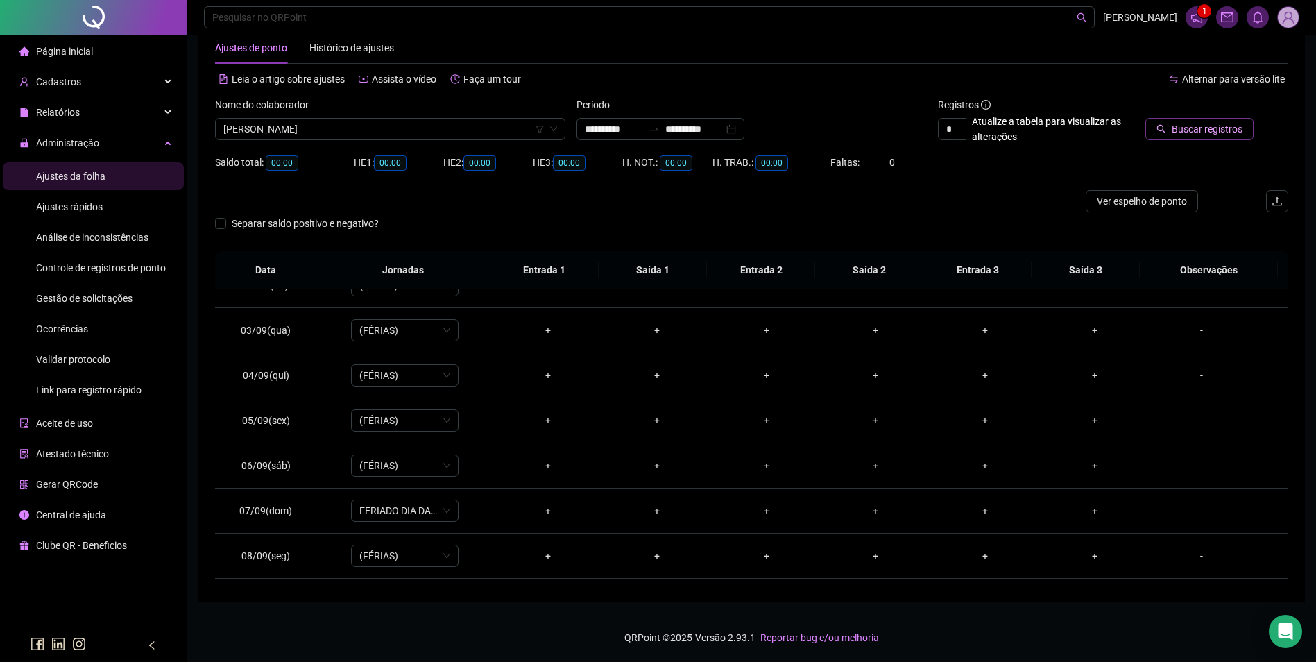
click at [1201, 126] on span "Buscar registros" at bounding box center [1207, 128] width 71 height 15
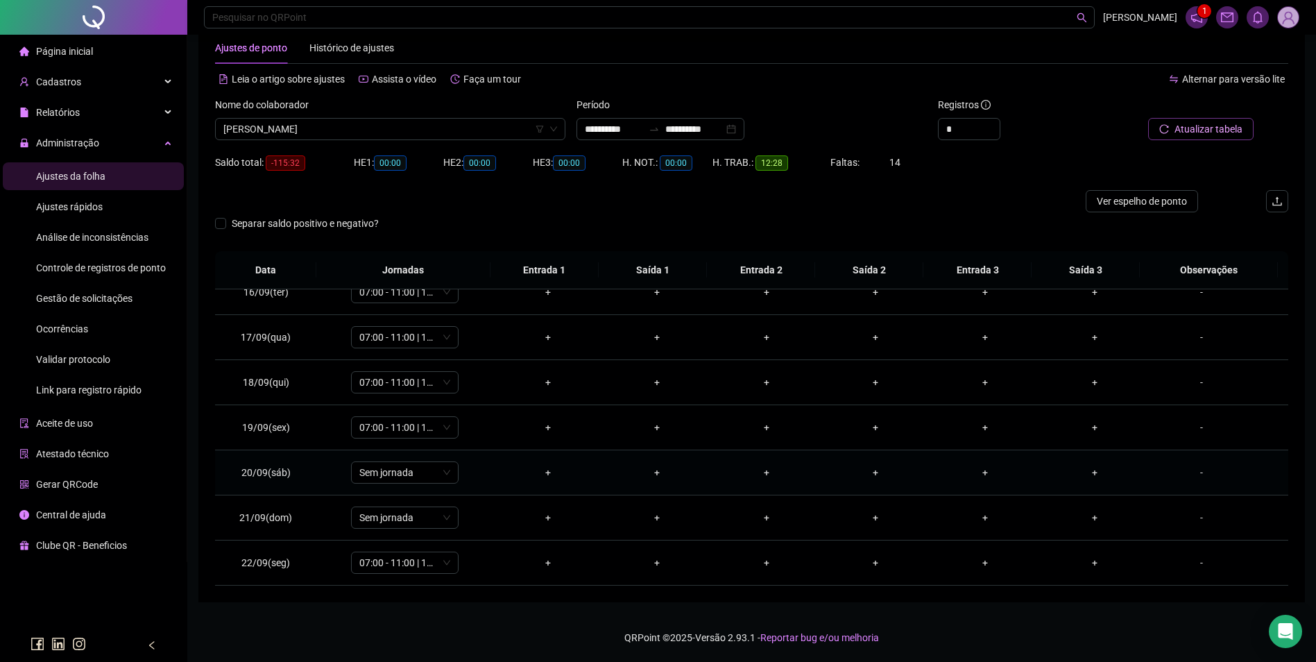
scroll to position [626, 0]
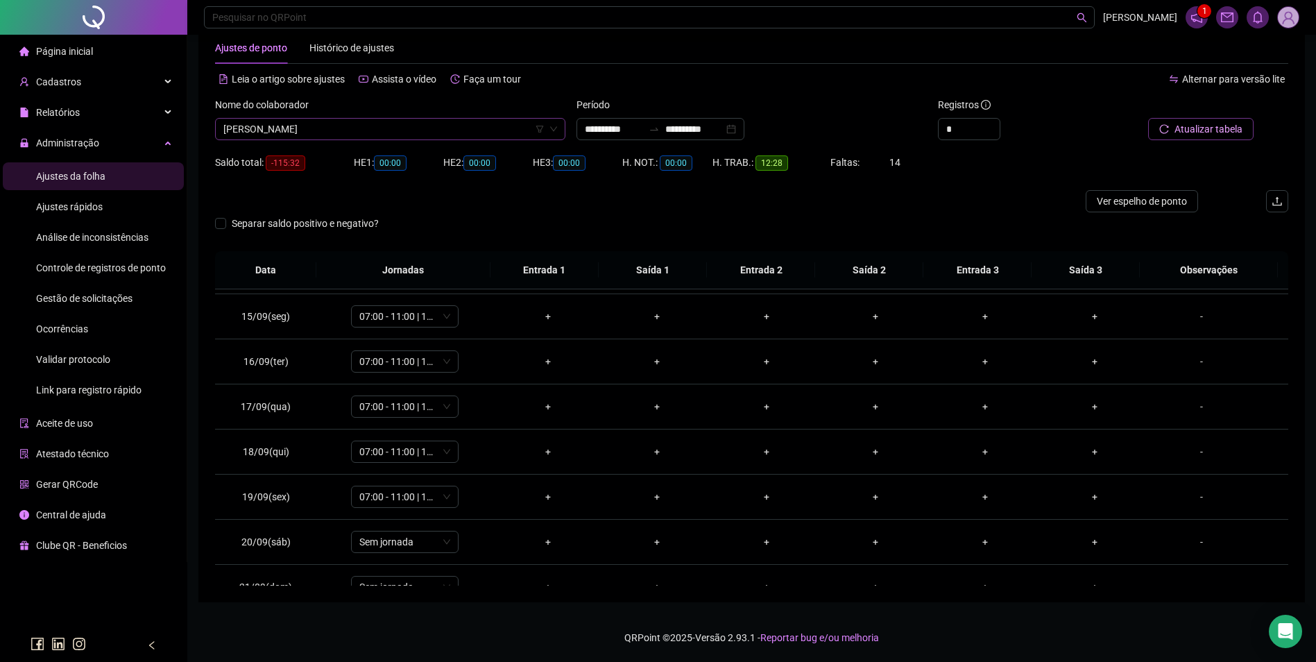
click at [445, 128] on span "FRANCISCO RAFAEL REIS DA SILVA" at bounding box center [390, 129] width 334 height 21
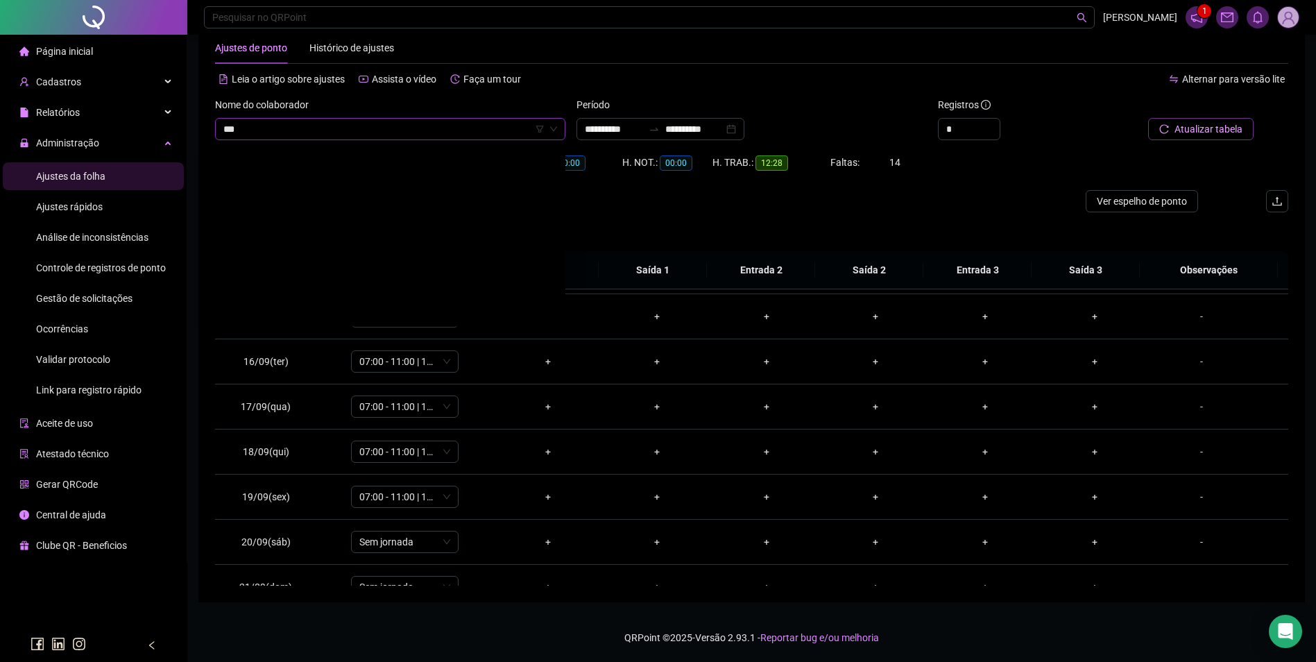
scroll to position [0, 0]
type input "****"
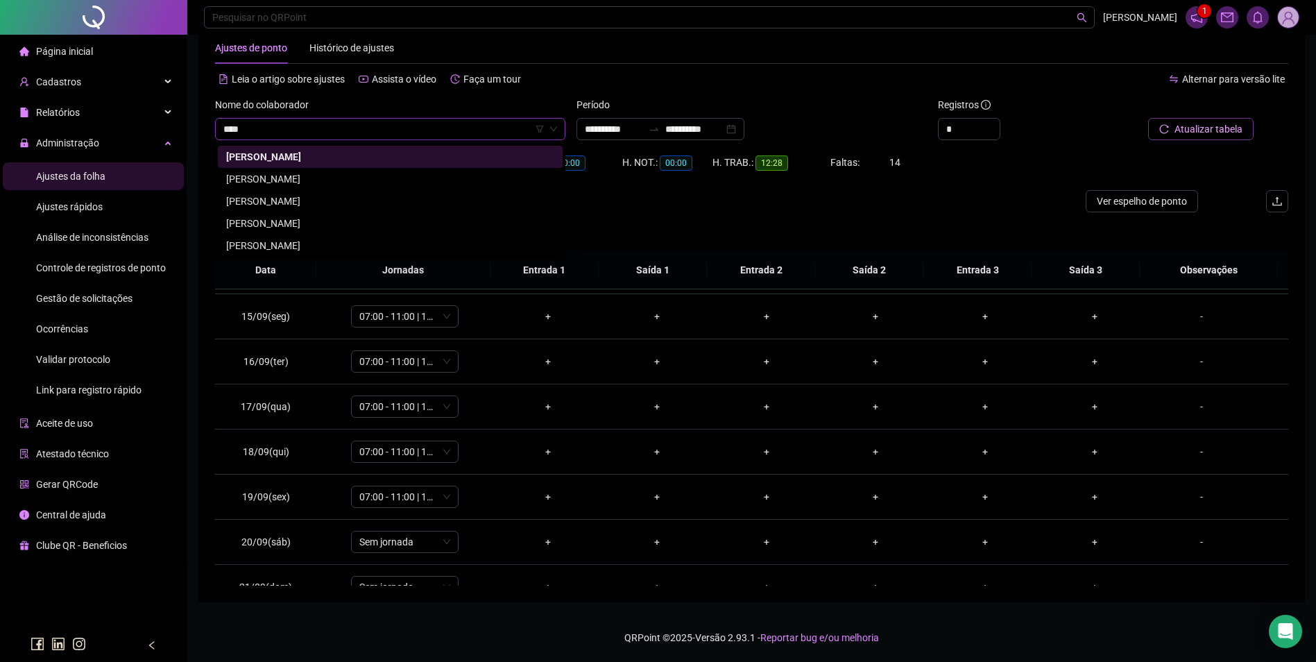
click at [329, 201] on div "RAFAEL DE OLIVEIRA PIRES" at bounding box center [390, 201] width 328 height 15
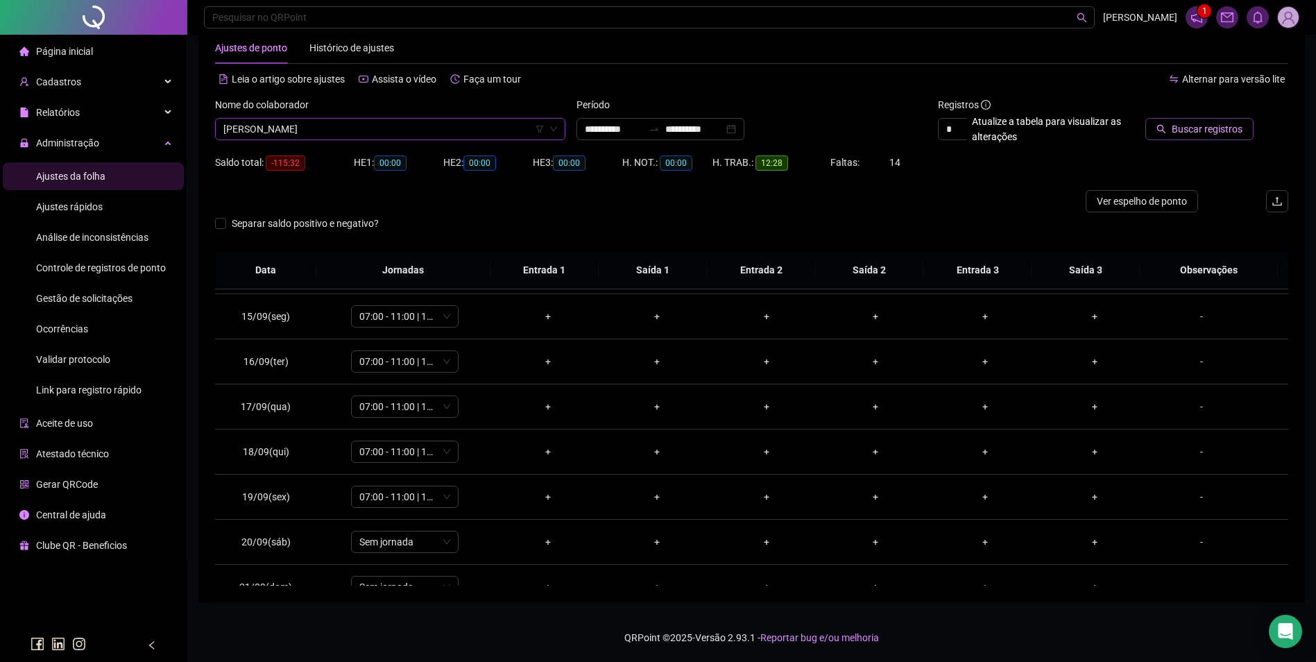
click at [1210, 135] on span "Buscar registros" at bounding box center [1207, 128] width 71 height 15
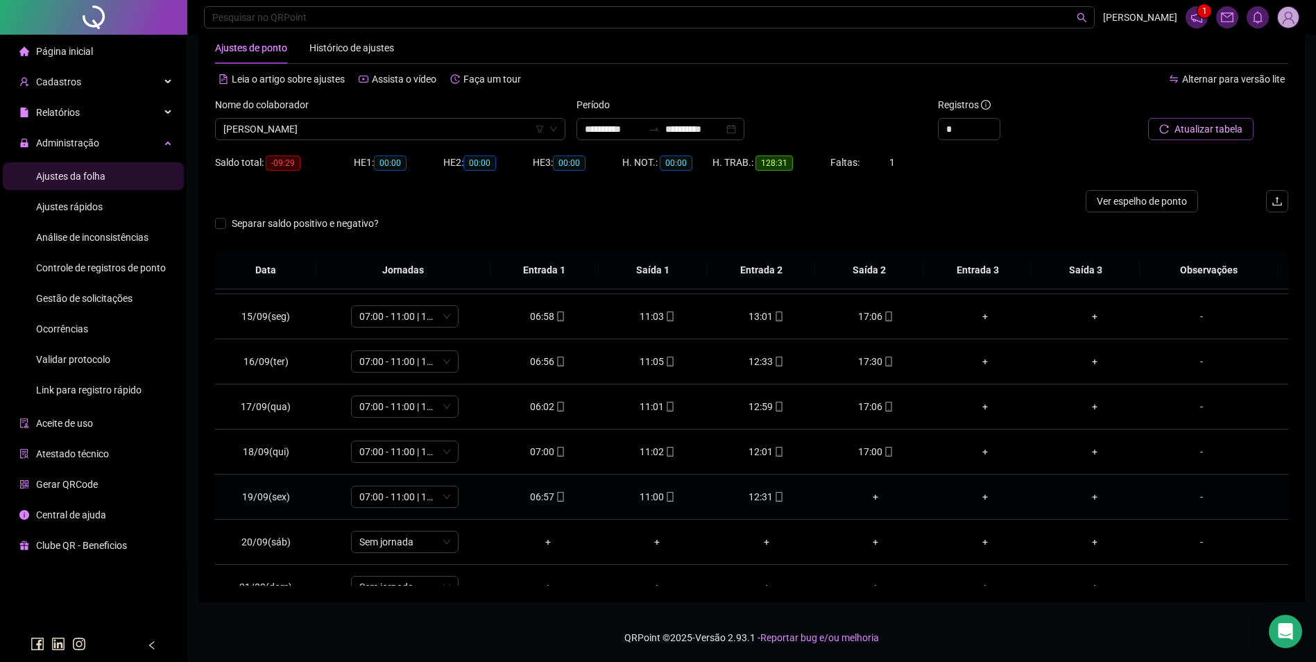
scroll to position [696, 0]
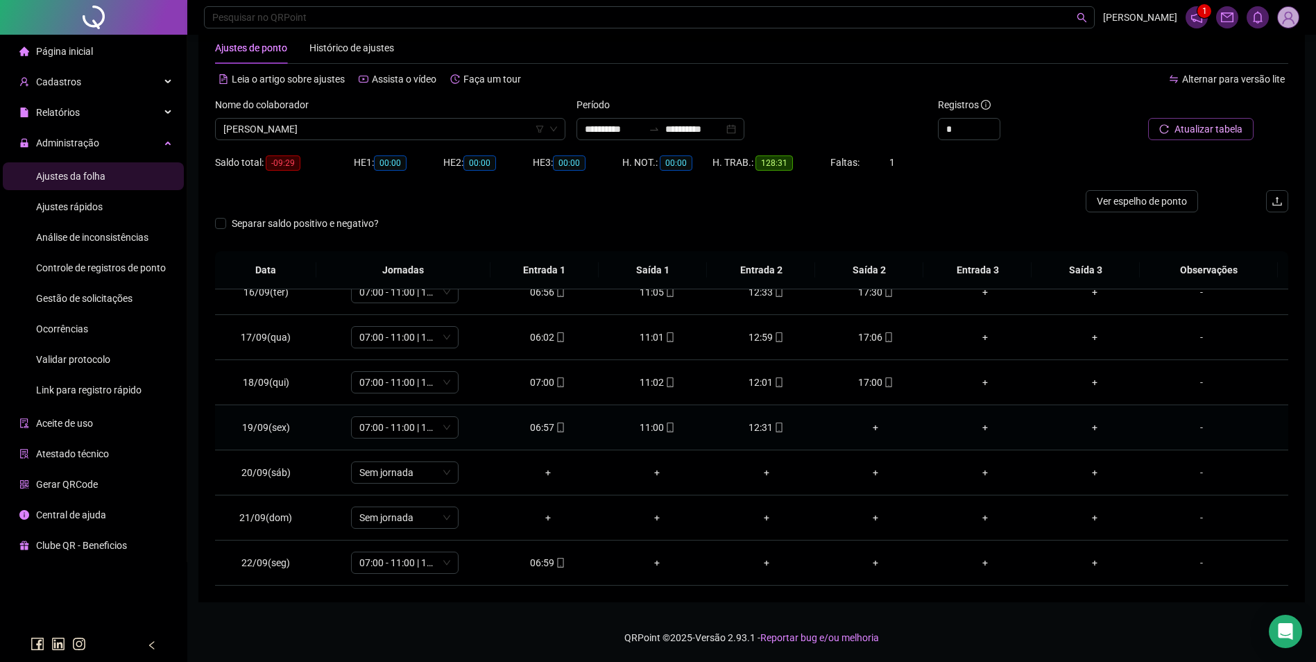
click at [762, 434] on div "12:31" at bounding box center [766, 427] width 87 height 15
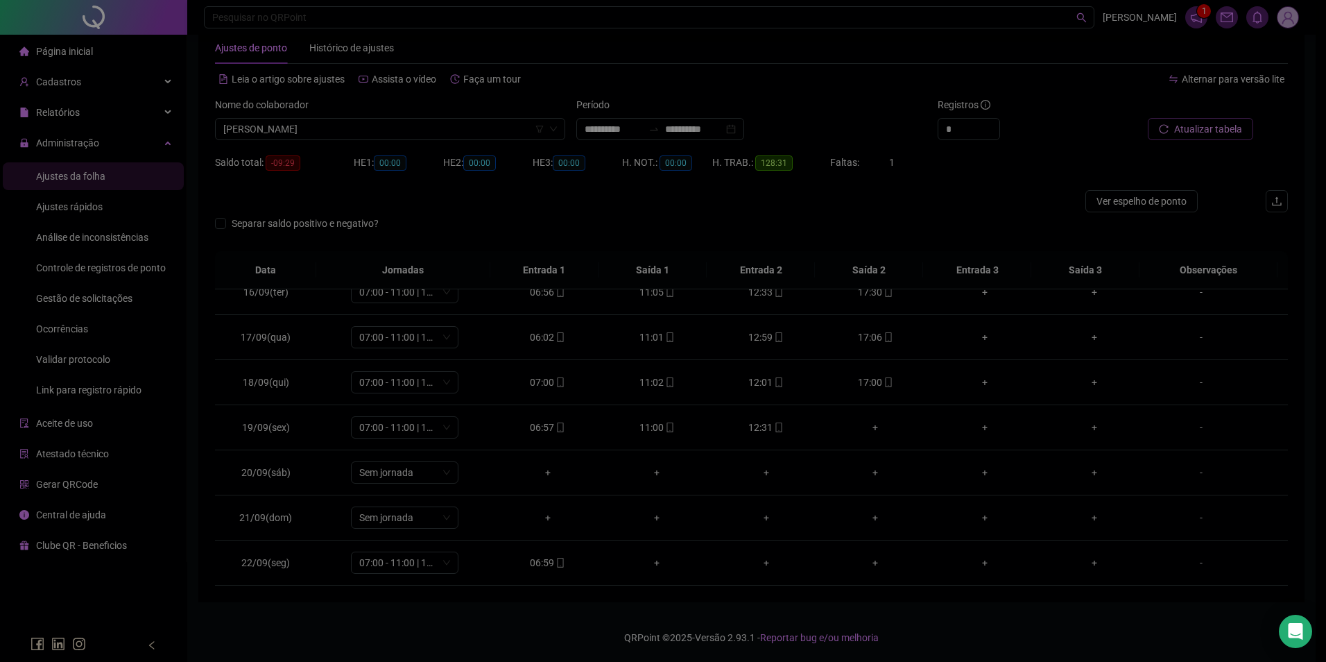
type input "**********"
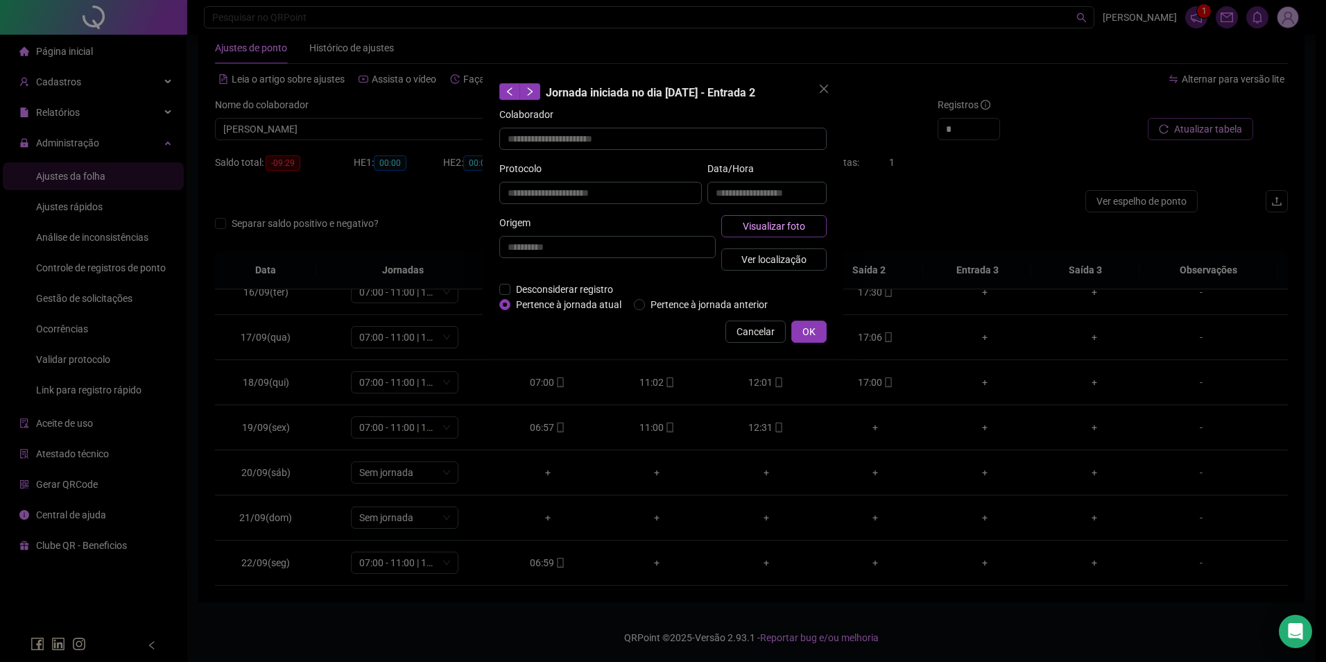
click at [773, 218] on span "Visualizar foto" at bounding box center [774, 225] width 62 height 15
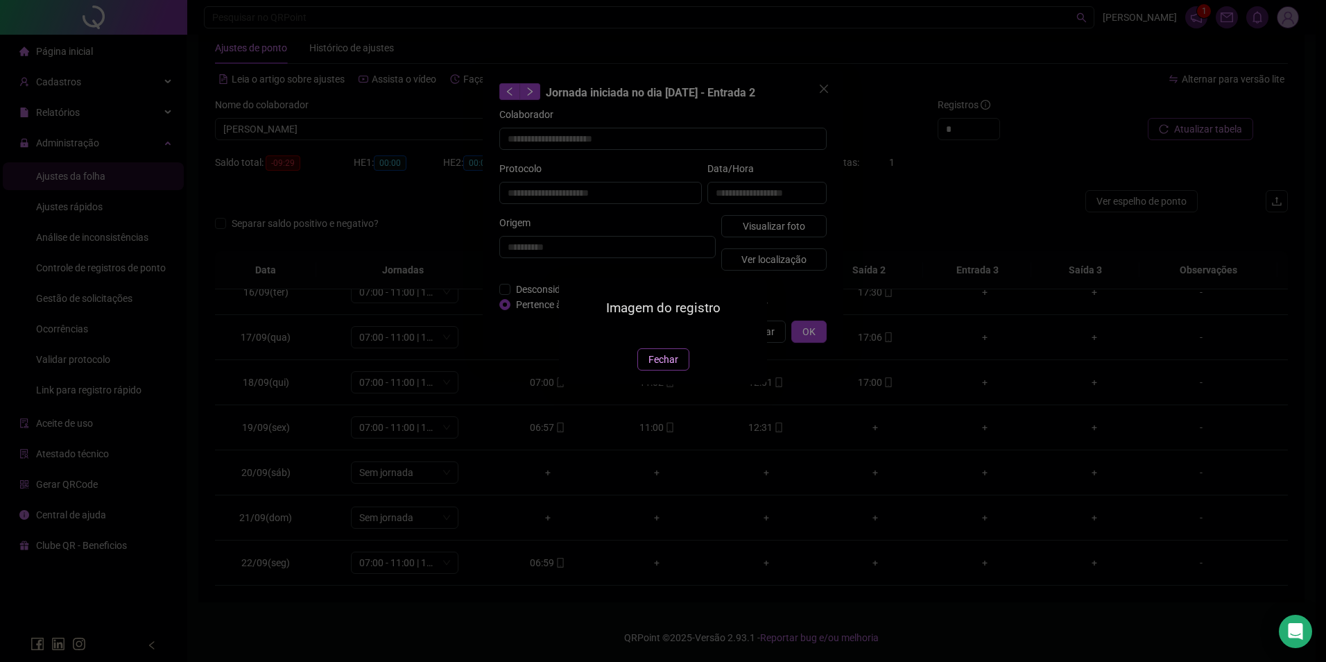
click at [681, 370] on button "Fechar" at bounding box center [663, 359] width 52 height 22
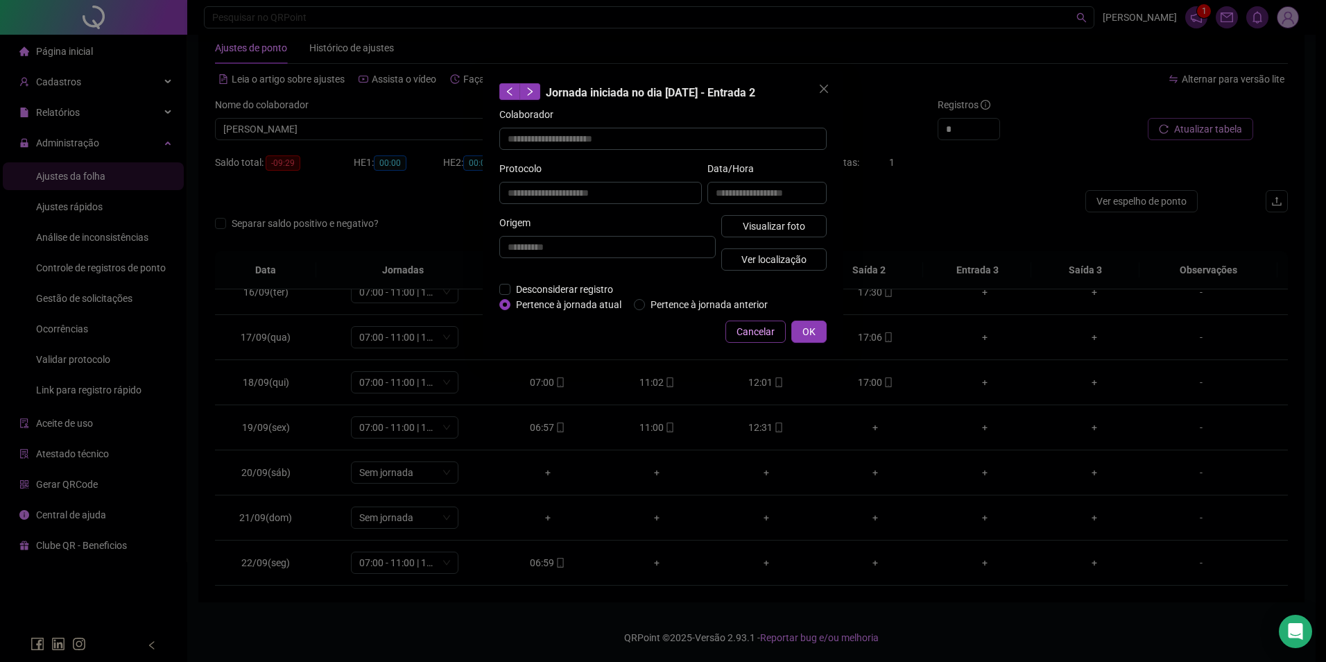
click at [746, 329] on span "Cancelar" at bounding box center [756, 331] width 38 height 15
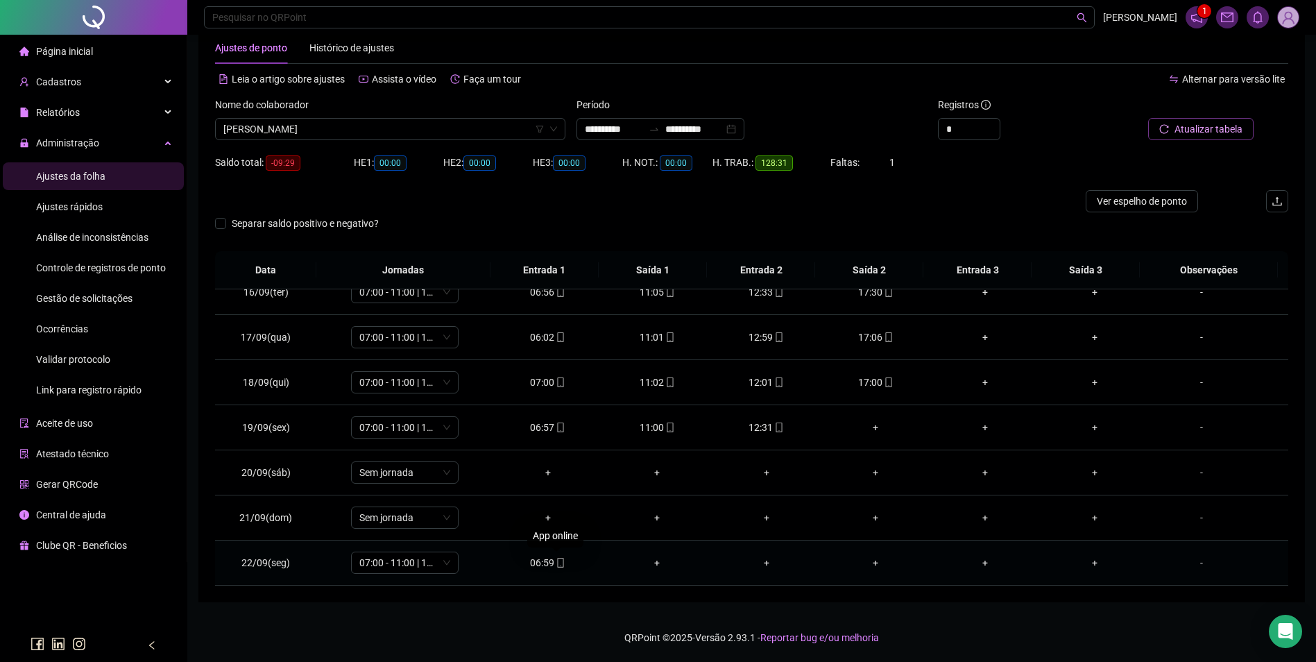
click at [560, 564] on icon "mobile" at bounding box center [561, 563] width 10 height 10
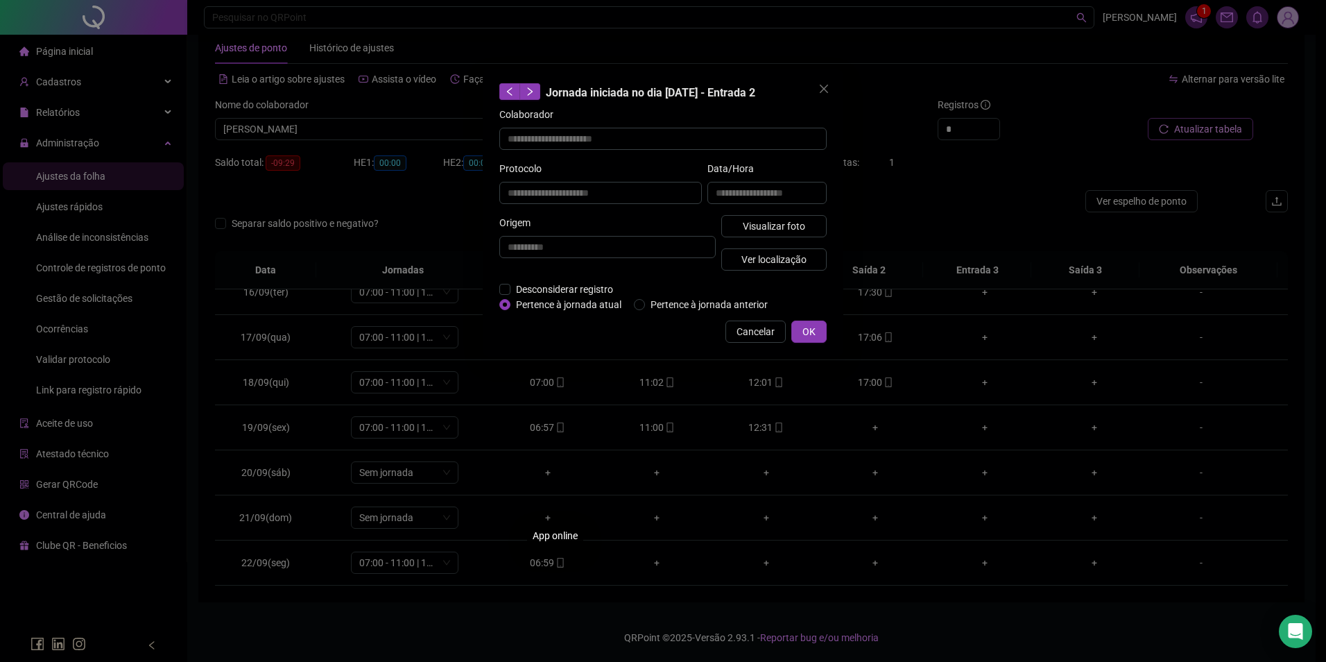
type input "**********"
click at [785, 232] on span "Visualizar foto" at bounding box center [774, 225] width 62 height 15
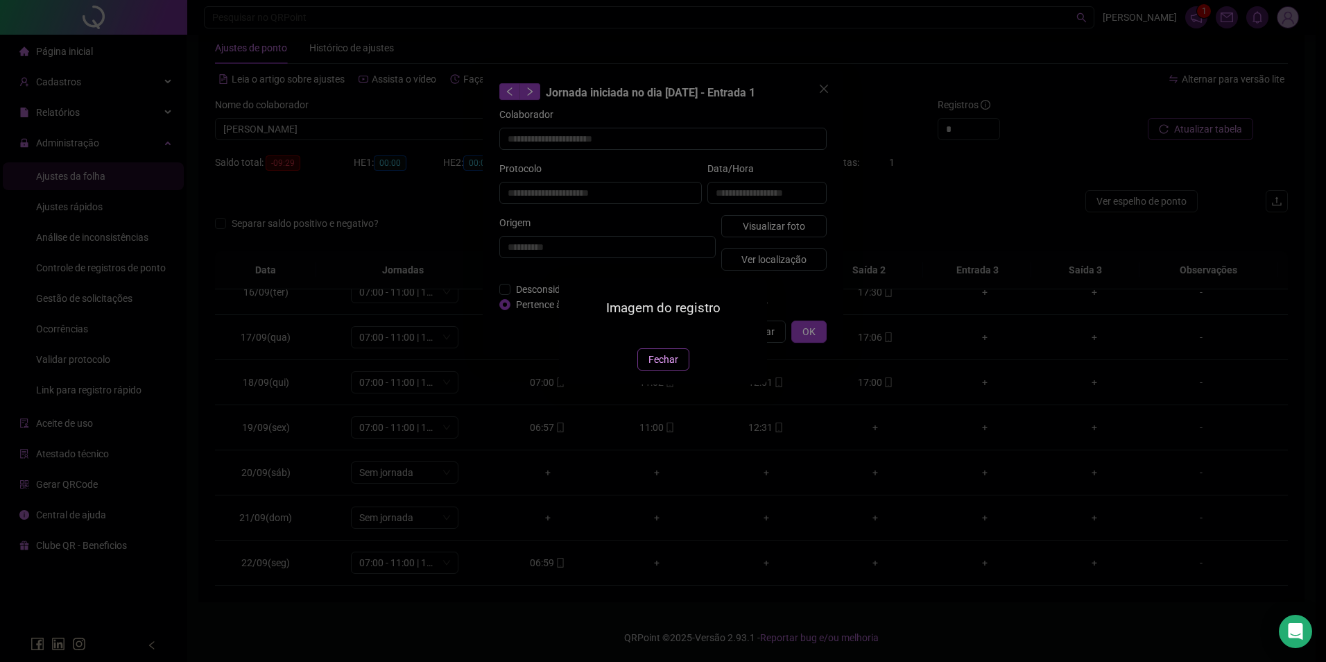
click at [657, 367] on span "Fechar" at bounding box center [664, 359] width 30 height 15
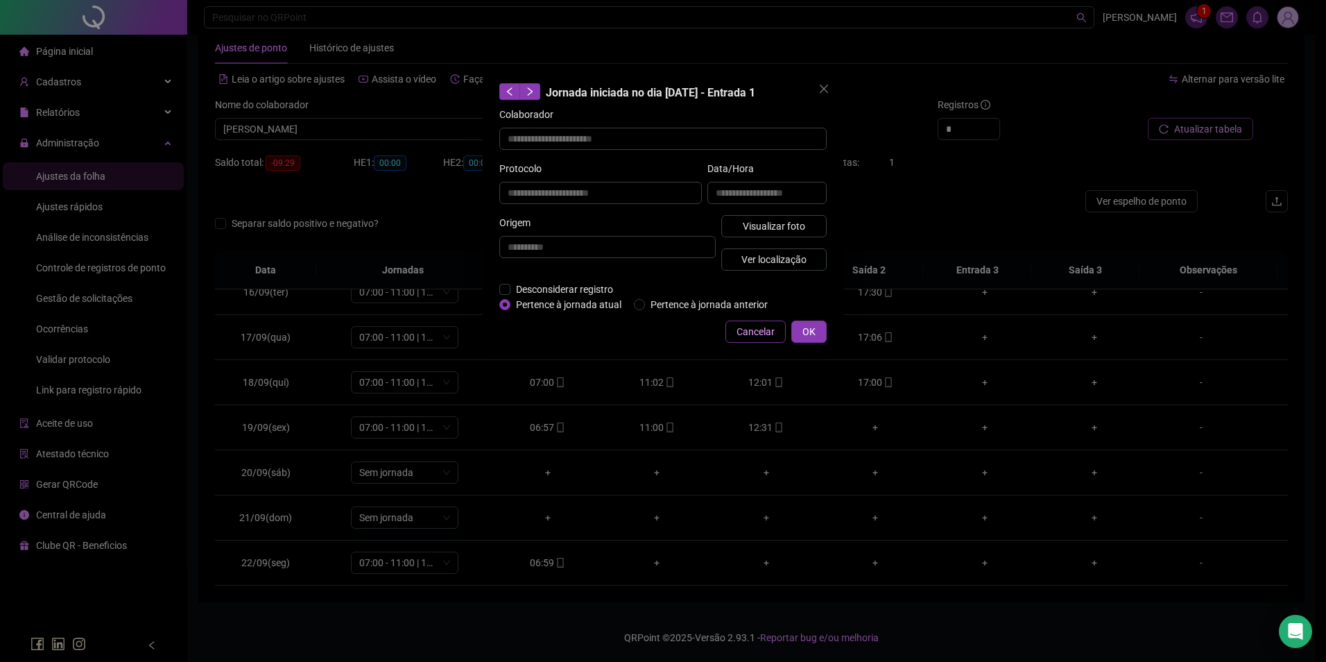
click at [765, 335] on span "Cancelar" at bounding box center [756, 331] width 38 height 15
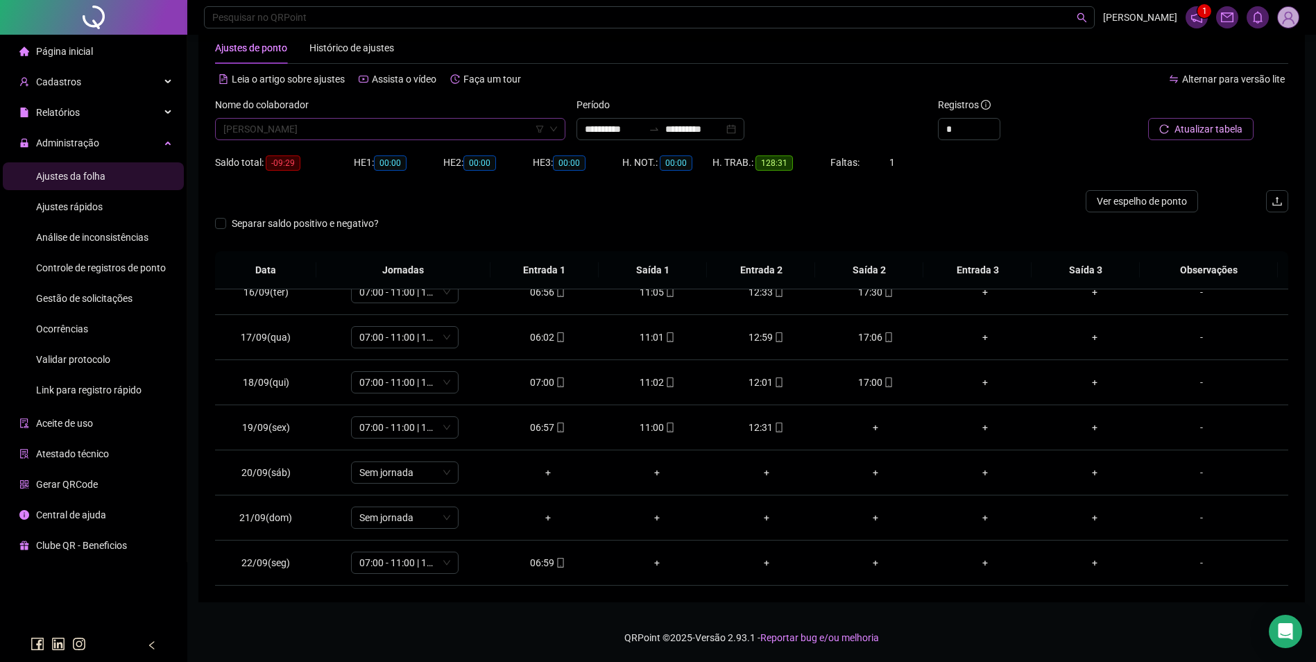
scroll to position [16269, 0]
click at [398, 132] on span "RAFAEL DE OLIVEIRA PIRES" at bounding box center [390, 129] width 334 height 21
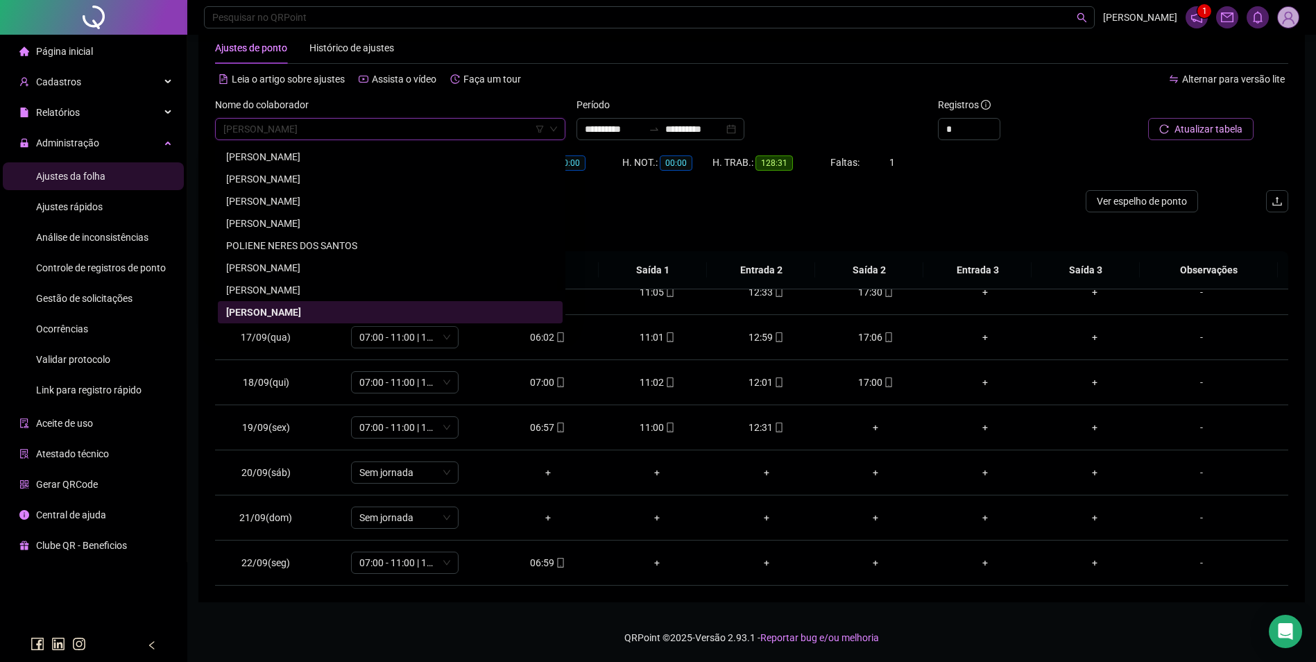
click at [398, 128] on span "RAFAEL DE OLIVEIRA PIRES" at bounding box center [390, 129] width 334 height 21
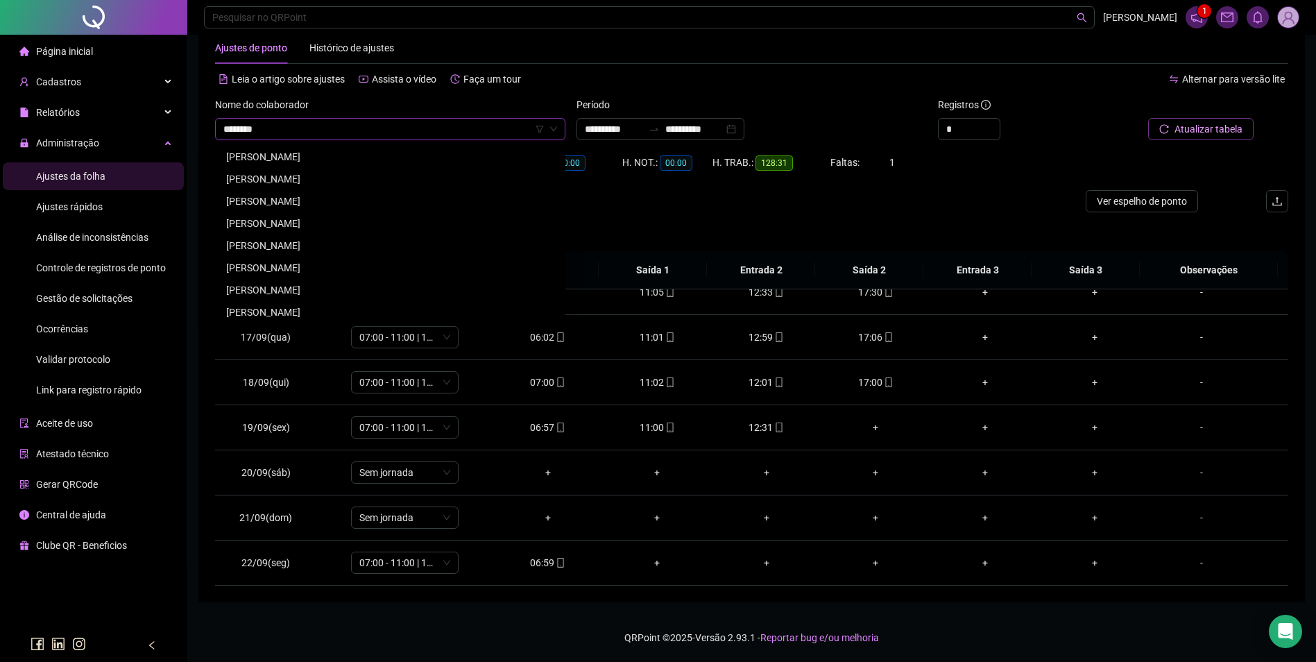
scroll to position [22, 0]
type input "********"
click at [330, 135] on input "********" at bounding box center [383, 129] width 321 height 21
click at [320, 153] on div "[PERSON_NAME]" at bounding box center [390, 156] width 328 height 15
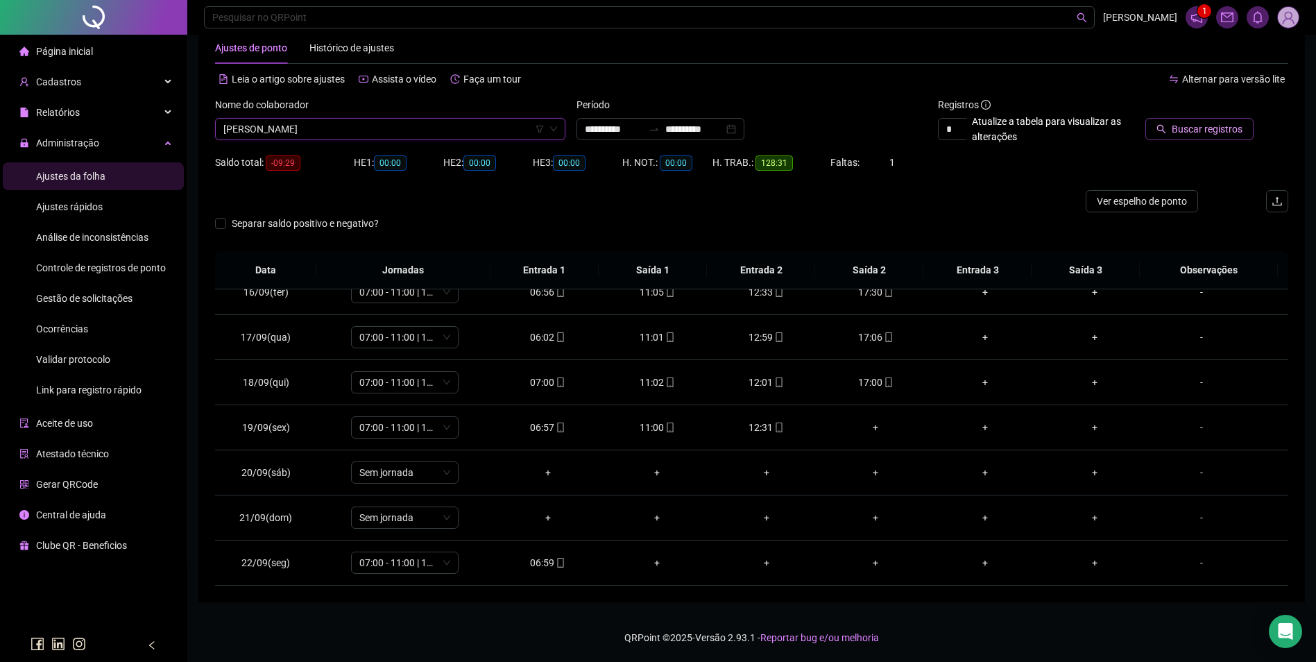
click at [1220, 128] on span "Buscar registros" at bounding box center [1207, 128] width 71 height 15
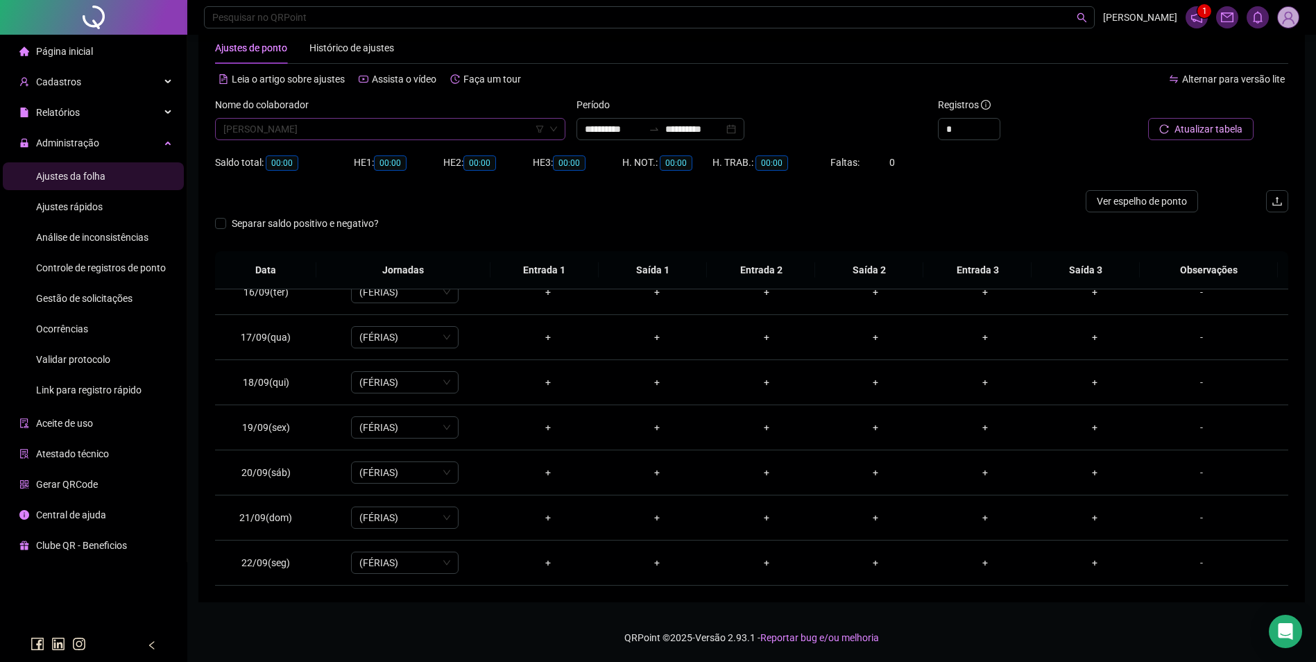
scroll to position [16425, 0]
click at [381, 135] on span "[PERSON_NAME]" at bounding box center [390, 129] width 334 height 21
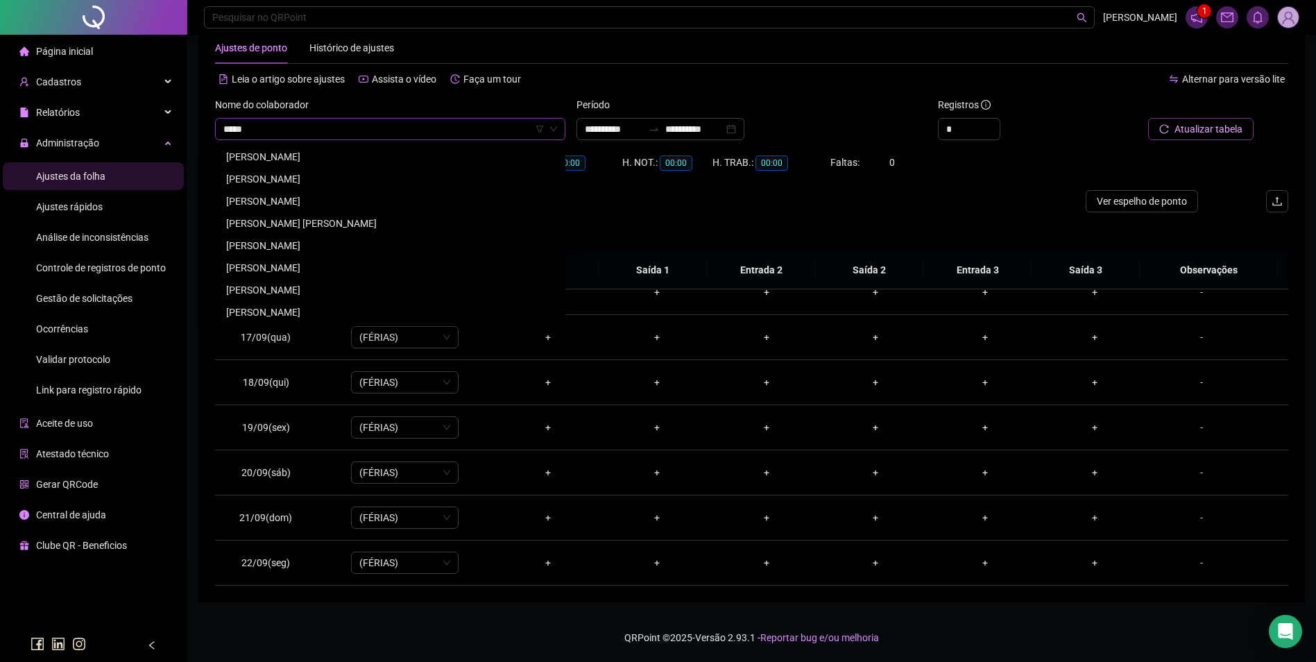
scroll to position [0, 0]
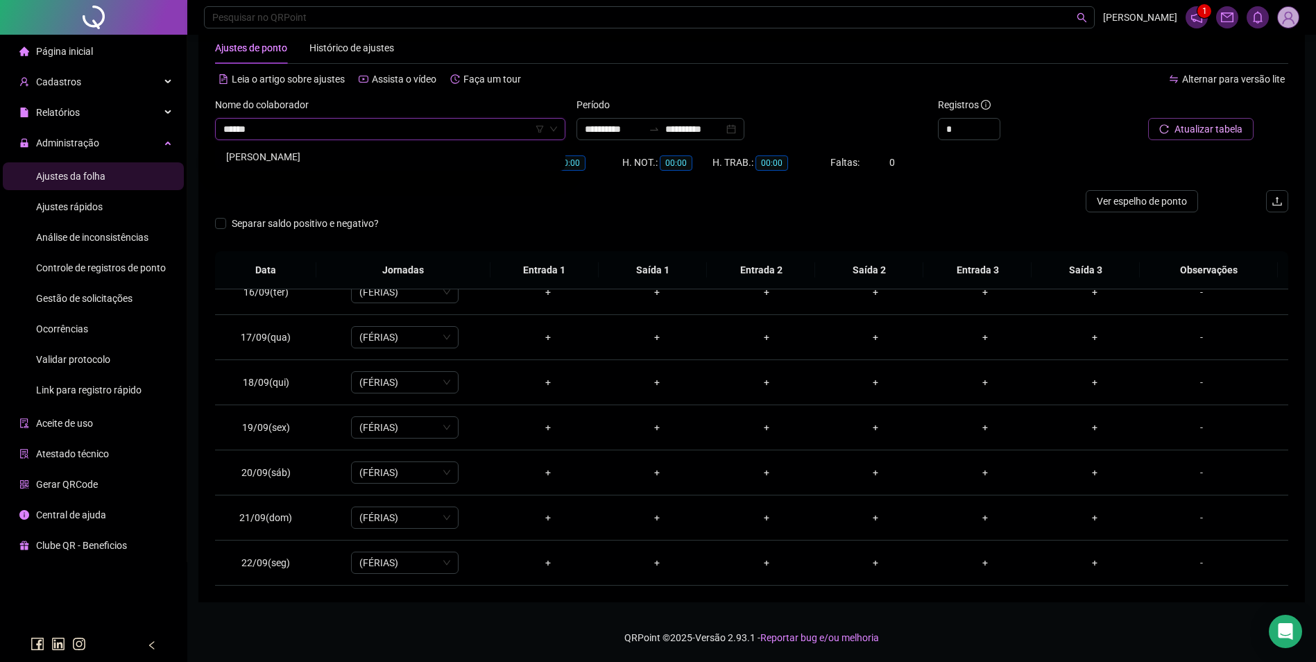
type input "*******"
click at [311, 158] on div "[PERSON_NAME]" at bounding box center [390, 156] width 328 height 15
click at [1219, 132] on span "Buscar registros" at bounding box center [1207, 128] width 71 height 15
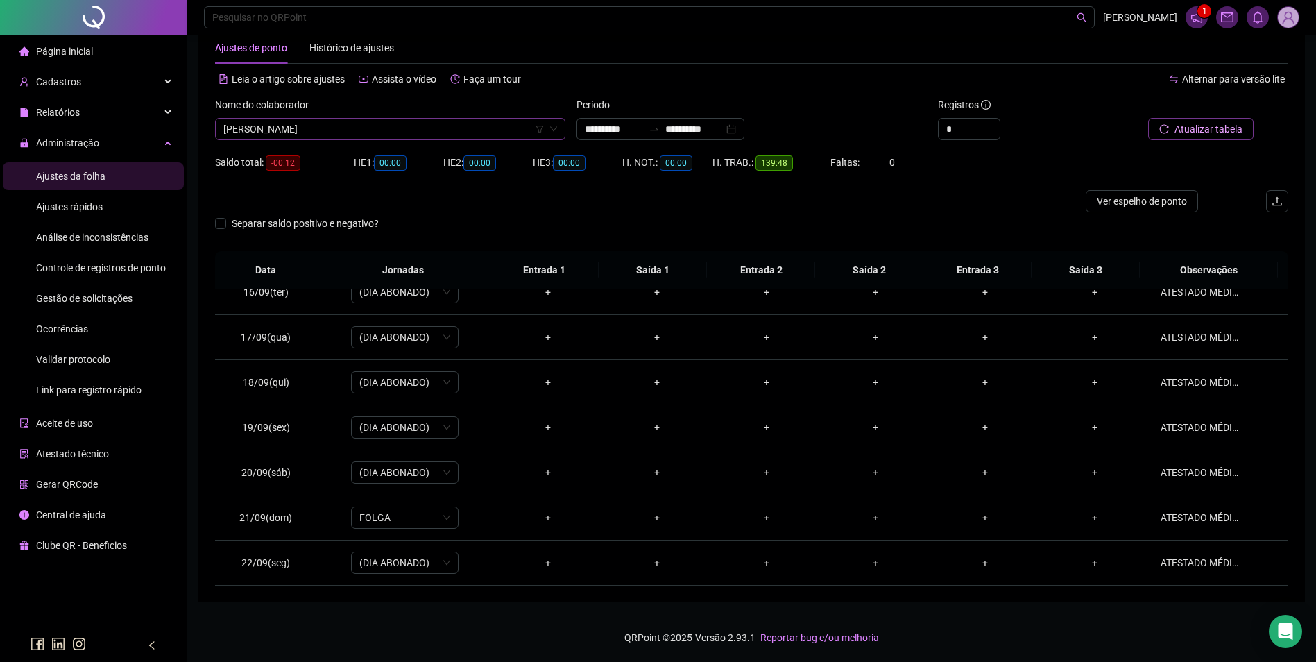
click at [402, 138] on span "[PERSON_NAME]" at bounding box center [390, 129] width 334 height 21
type input "******"
click at [1195, 123] on span "Buscar registros" at bounding box center [1207, 128] width 71 height 15
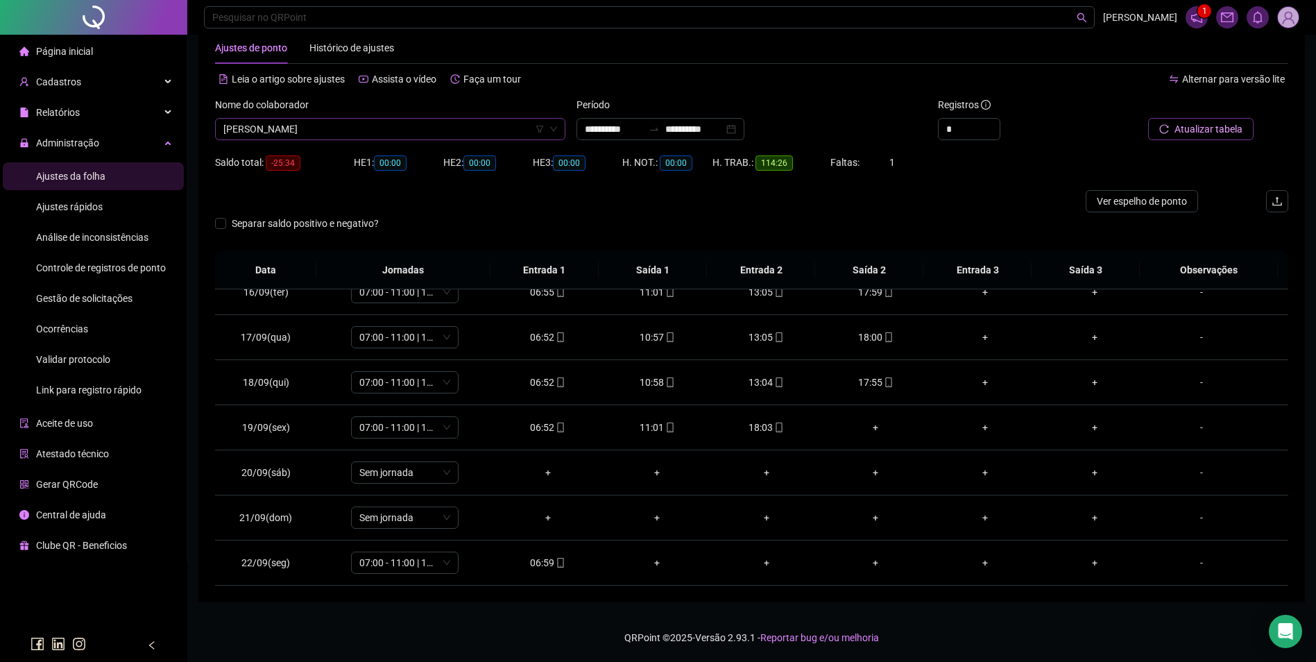
scroll to position [18267, 0]
click at [368, 133] on span "[PERSON_NAME]" at bounding box center [390, 129] width 334 height 21
type input "*****"
click at [350, 147] on div "[PERSON_NAME]" at bounding box center [390, 157] width 345 height 22
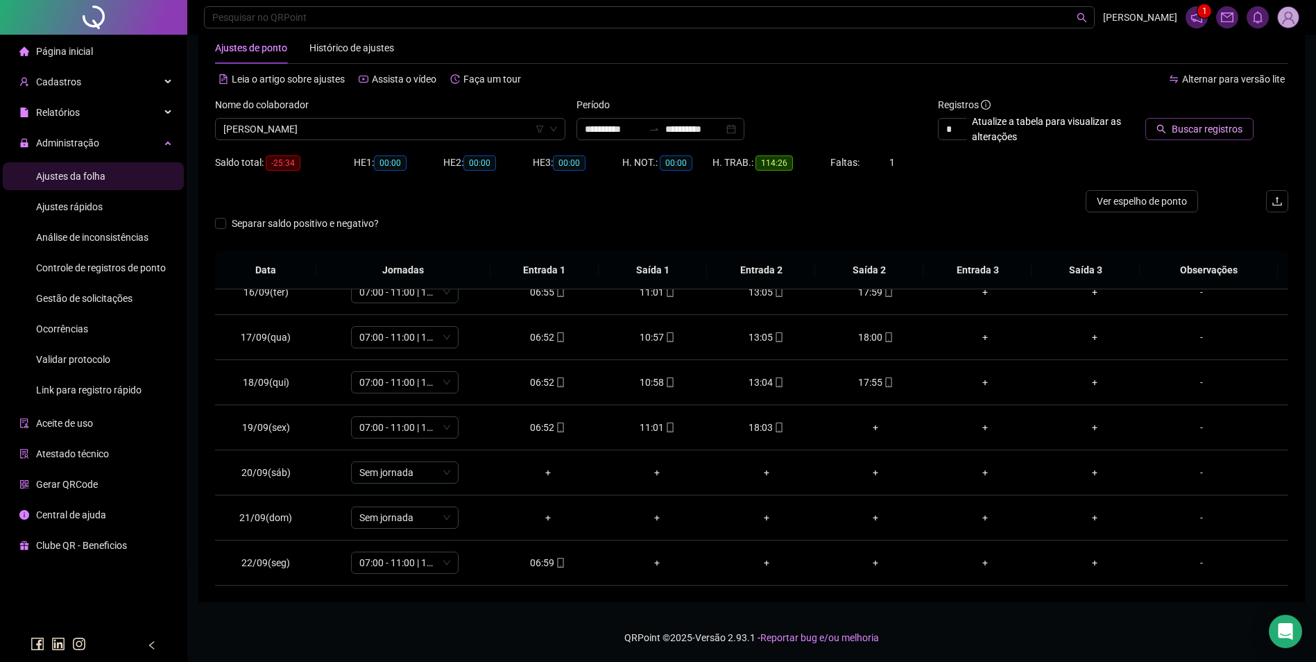
click at [1169, 124] on button "Buscar registros" at bounding box center [1199, 129] width 108 height 22
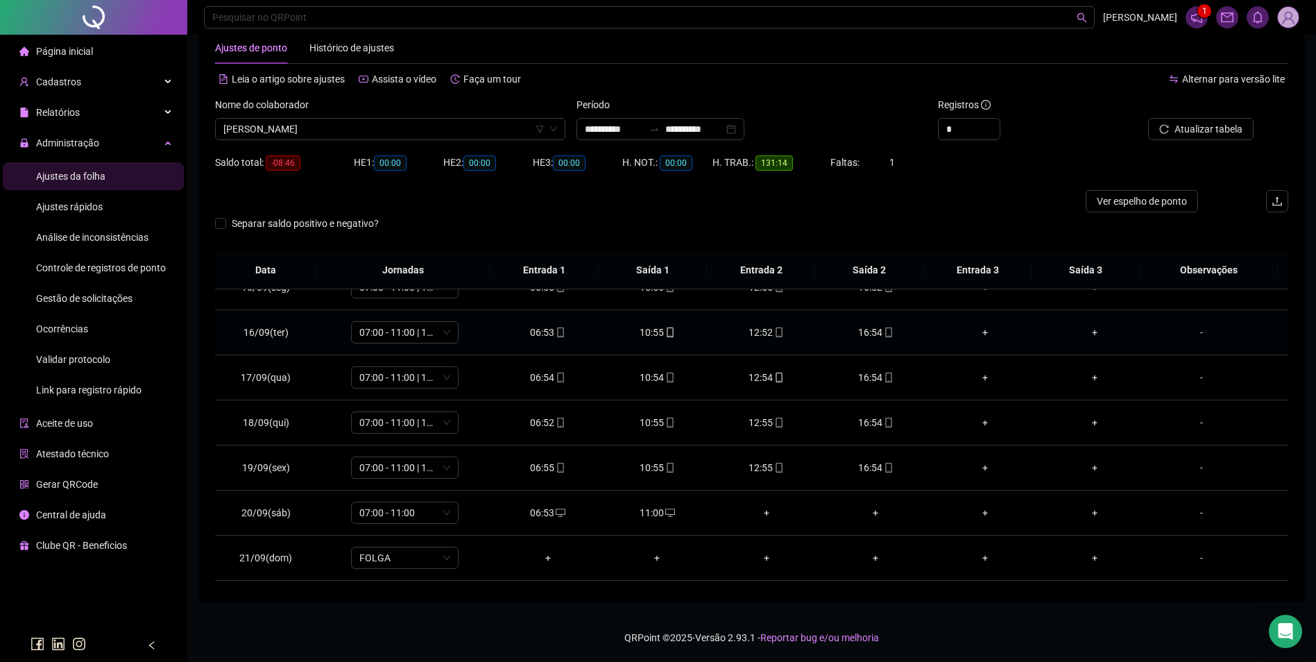
scroll to position [696, 0]
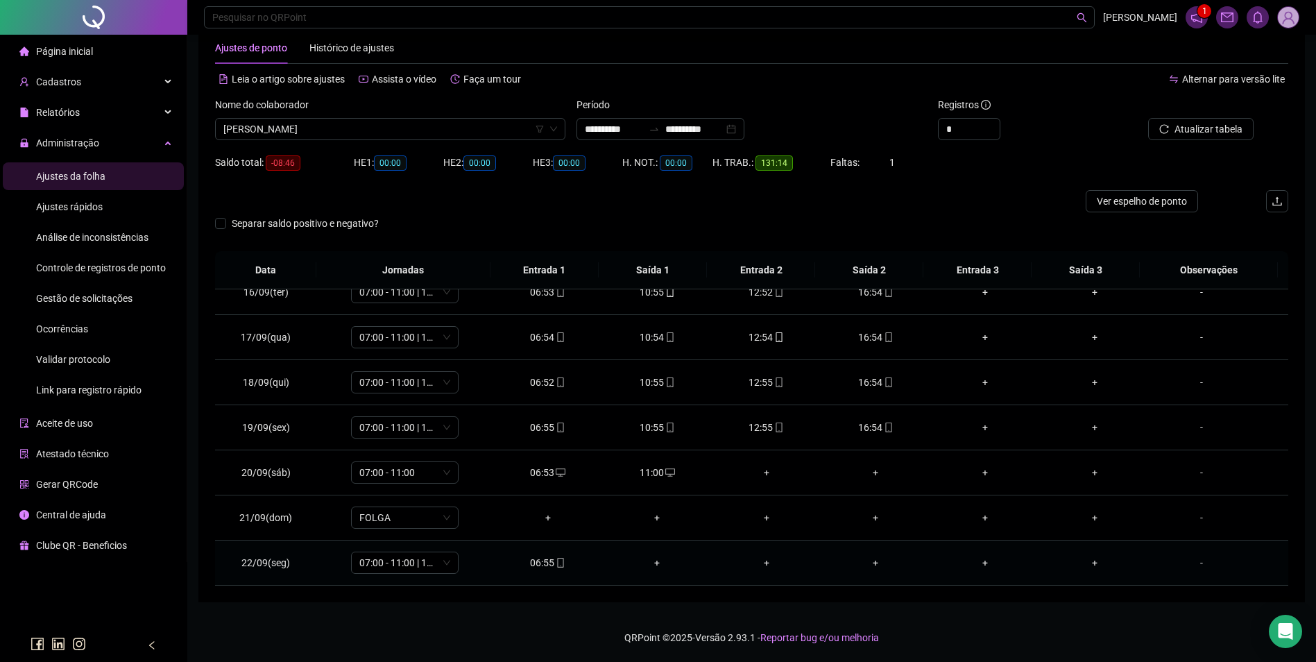
click at [549, 560] on div "06:55" at bounding box center [547, 562] width 87 height 15
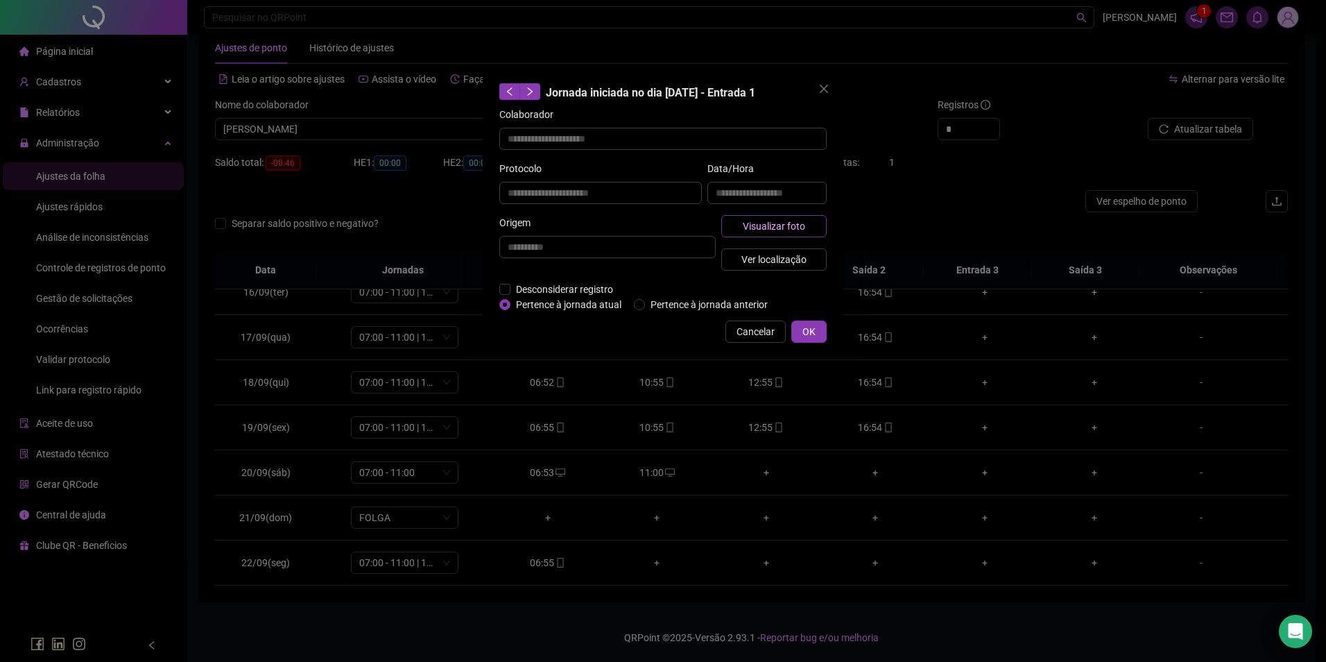
type input "**********"
click at [763, 221] on span "Visualizar foto" at bounding box center [774, 225] width 62 height 15
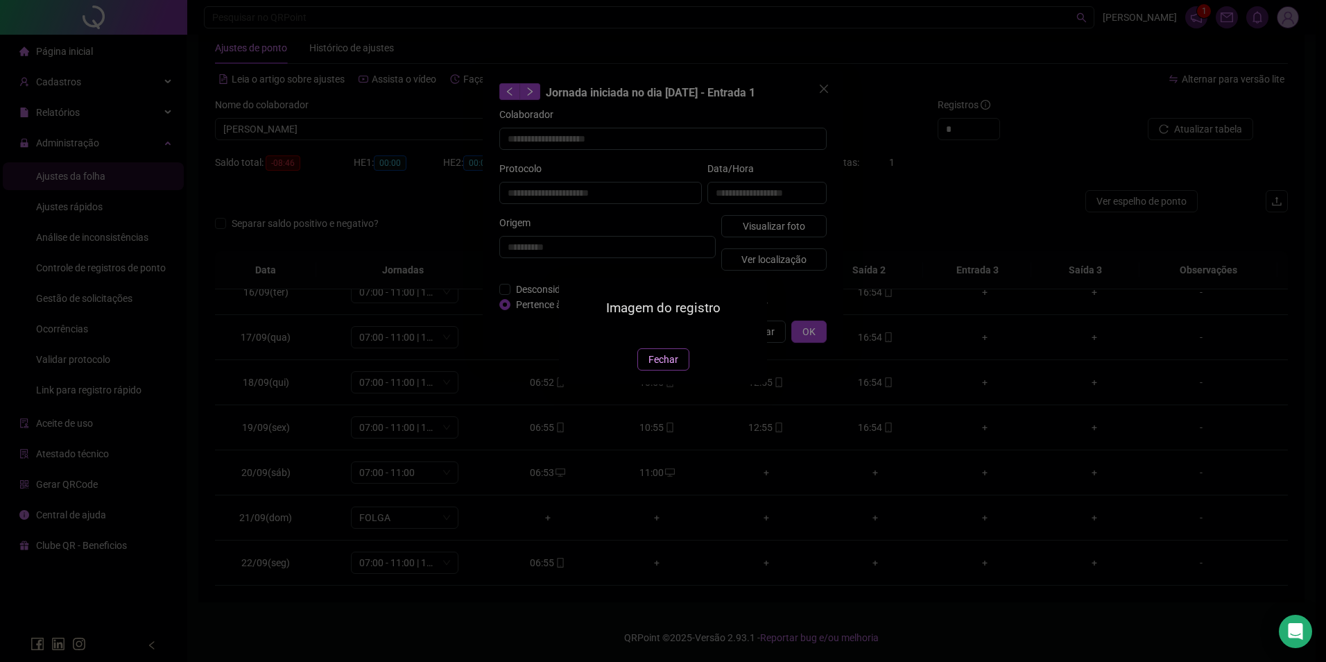
click at [648, 370] on button "Fechar" at bounding box center [663, 359] width 52 height 22
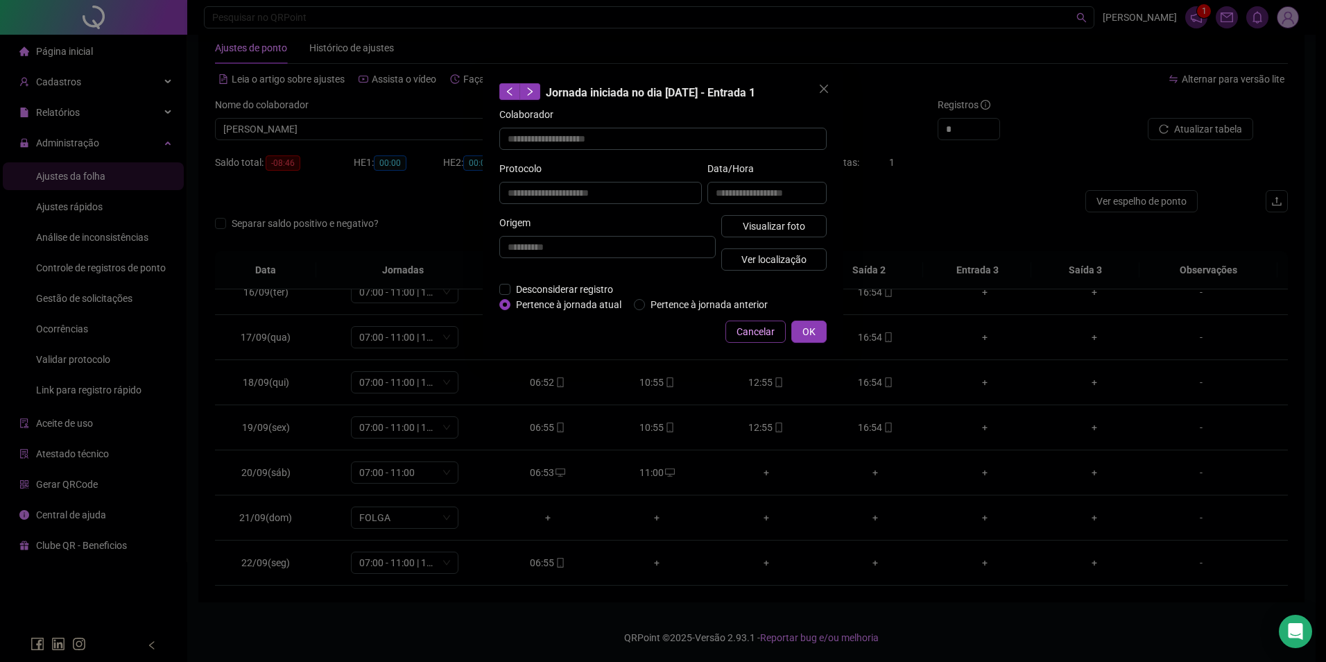
click at [760, 329] on span "Cancelar" at bounding box center [756, 331] width 38 height 15
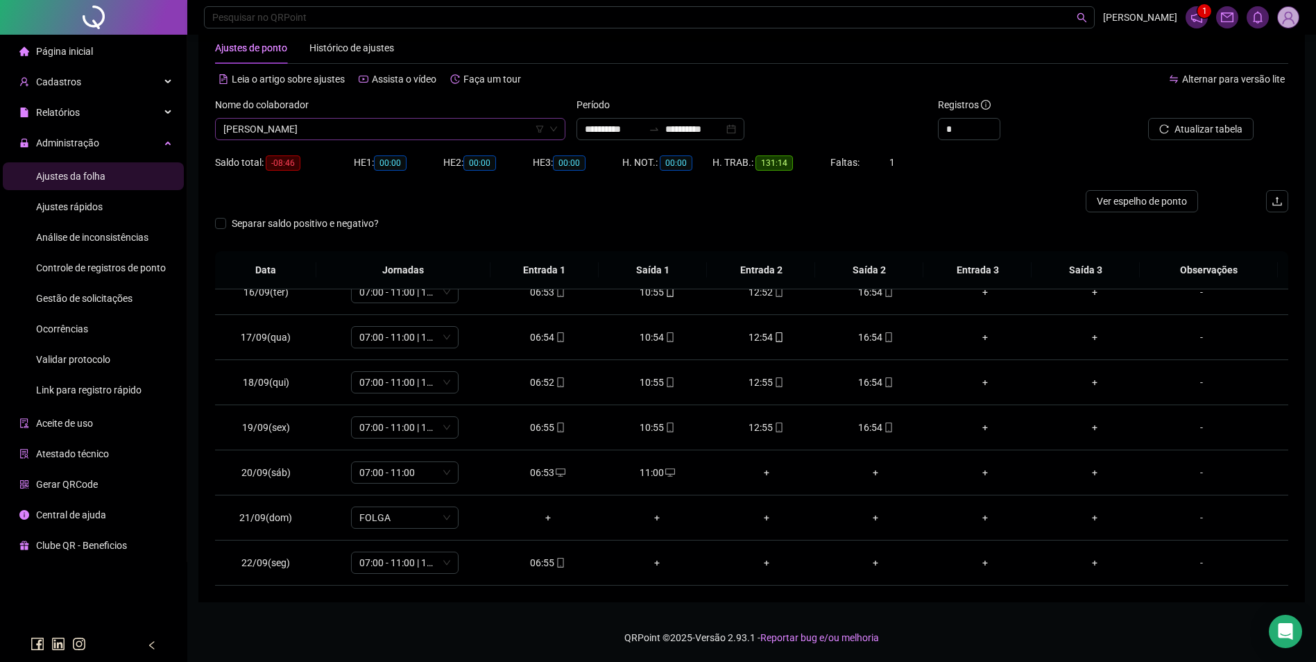
click at [379, 137] on div "Nome do colaborador VALDI DOS SANTOS SILVA" at bounding box center [389, 124] width 361 height 54
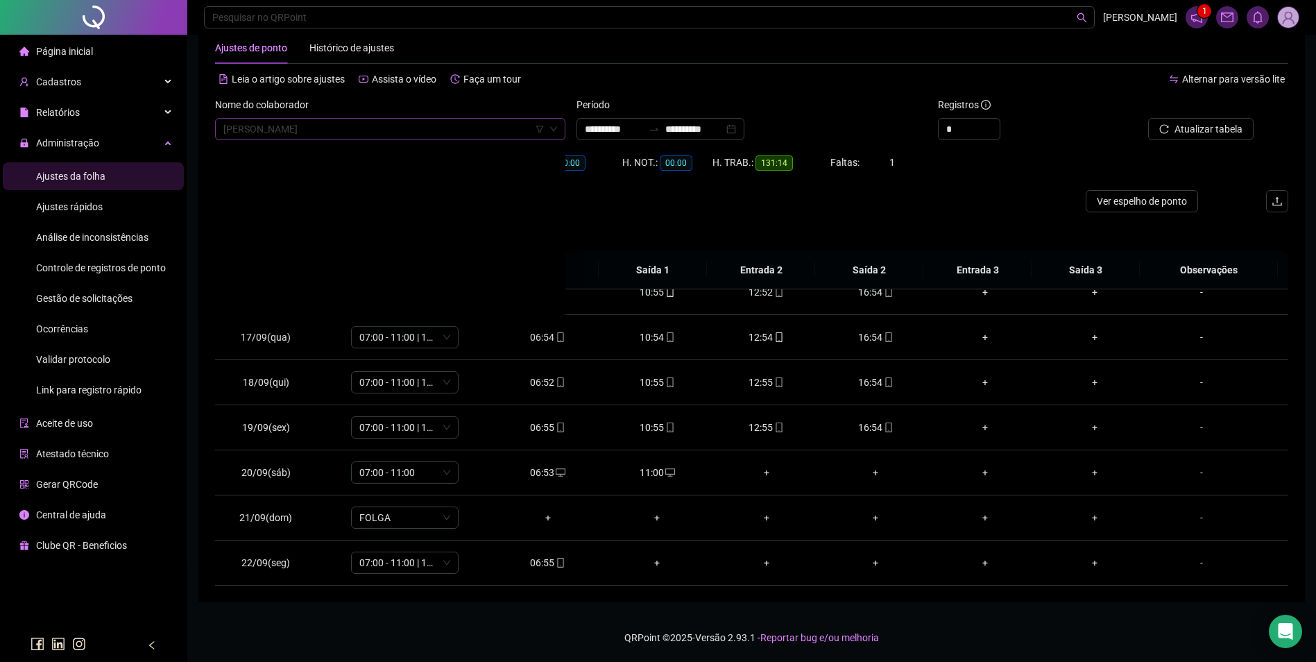
drag, startPoint x: 379, startPoint y: 137, endPoint x: 383, endPoint y: 130, distance: 8.1
click at [383, 130] on span "[PERSON_NAME]" at bounding box center [390, 129] width 334 height 21
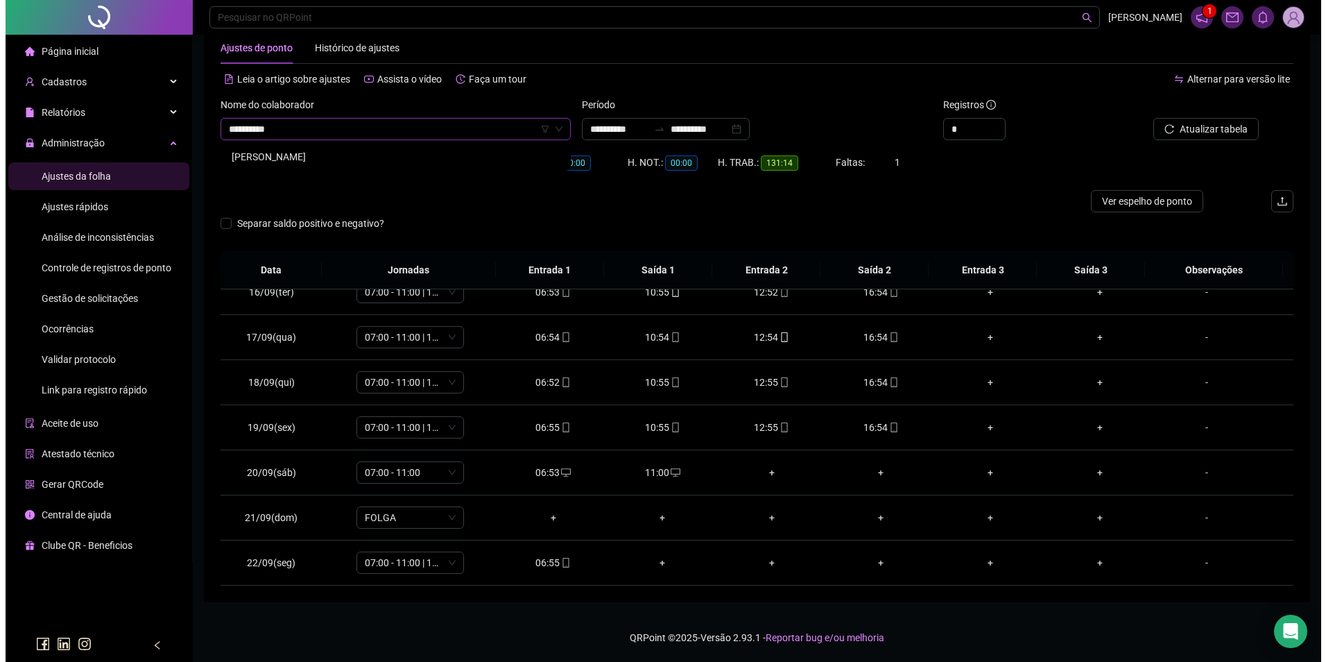
scroll to position [0, 0]
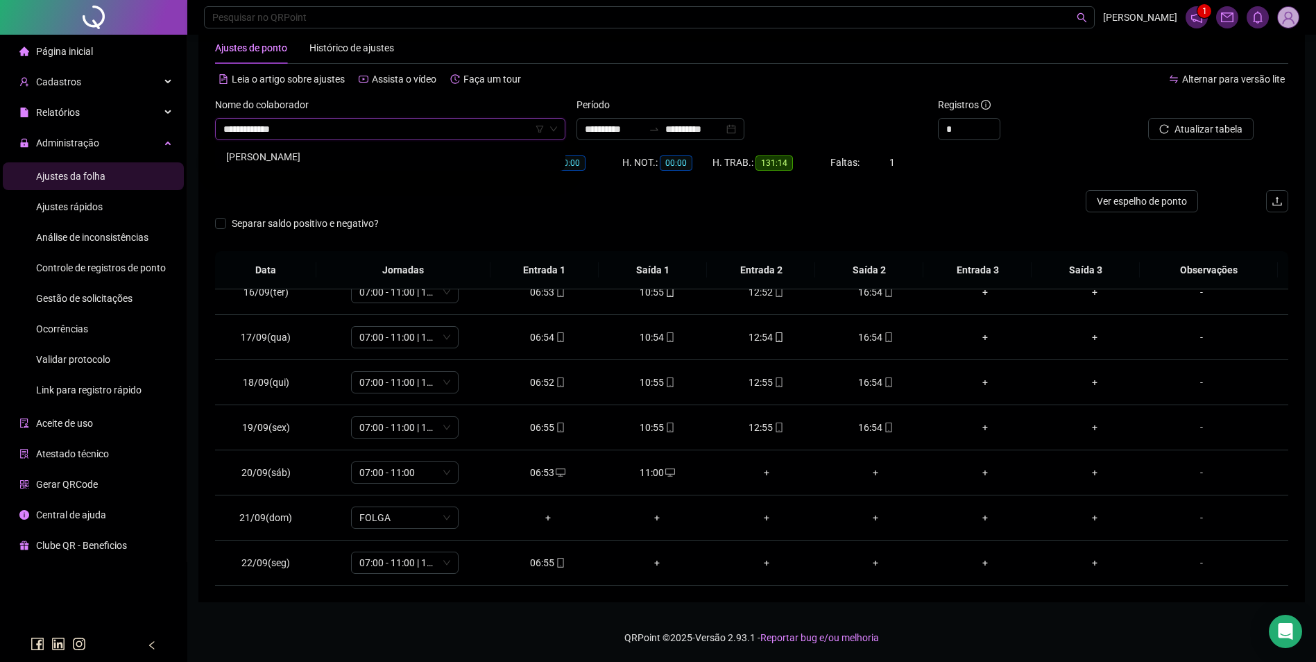
type input "**********"
click at [381, 152] on div "RAIMUNDO FERREIRA DA SILVA" at bounding box center [390, 156] width 328 height 15
click at [1169, 137] on button "Buscar registros" at bounding box center [1199, 129] width 108 height 22
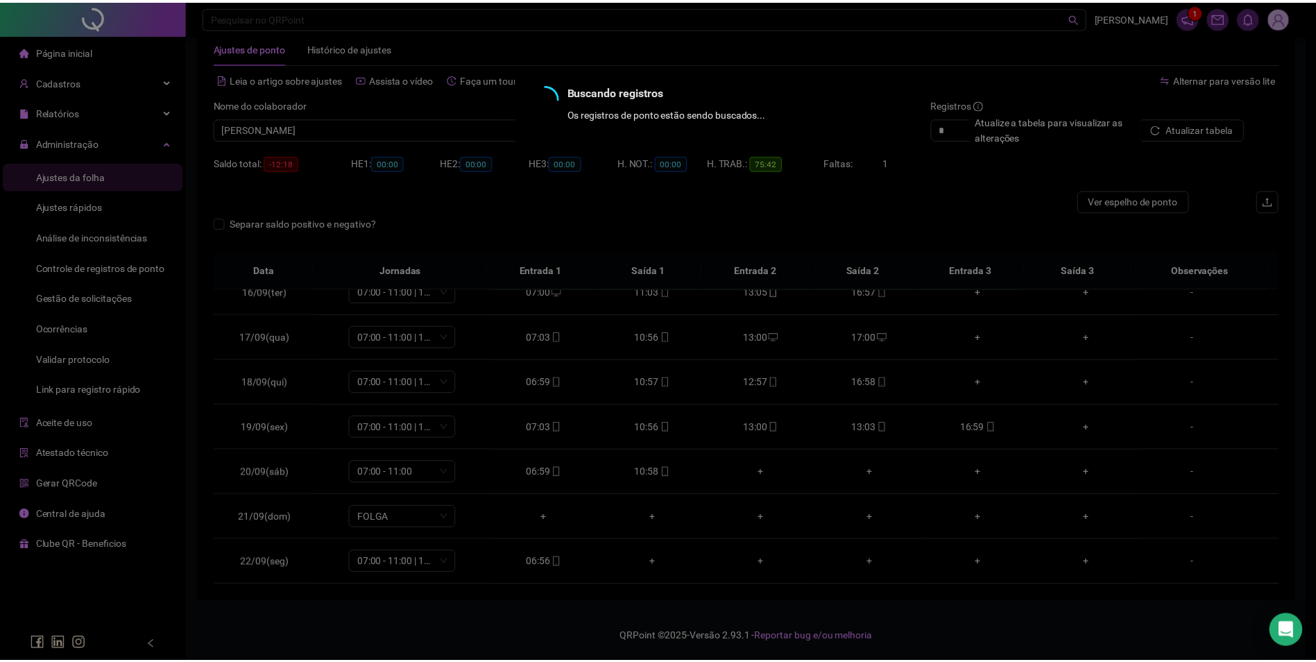
scroll to position [335, 0]
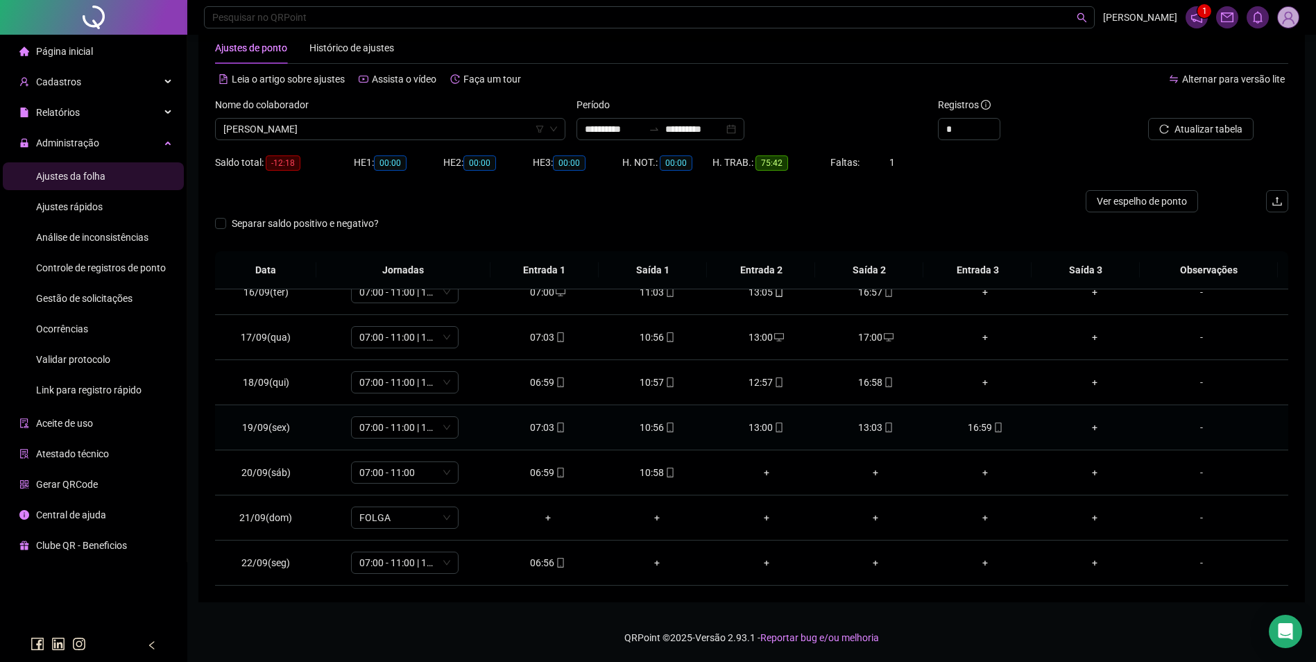
click at [884, 426] on icon "mobile" at bounding box center [889, 427] width 10 height 10
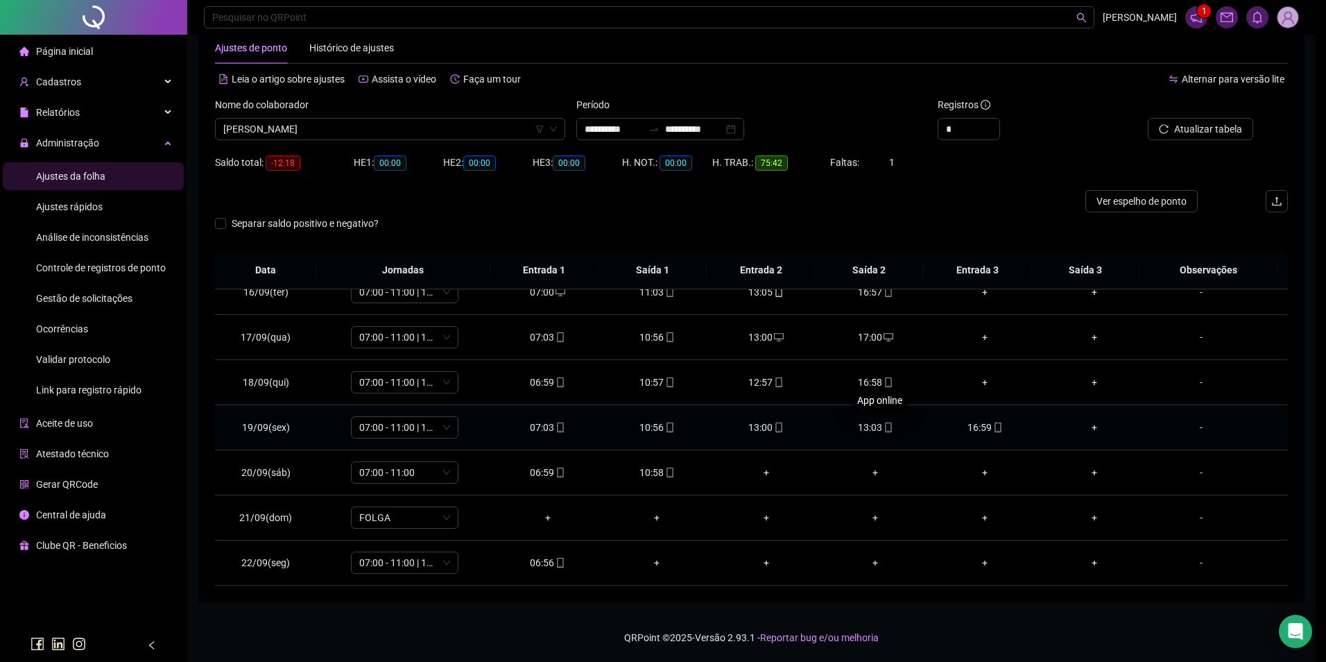
type input "**********"
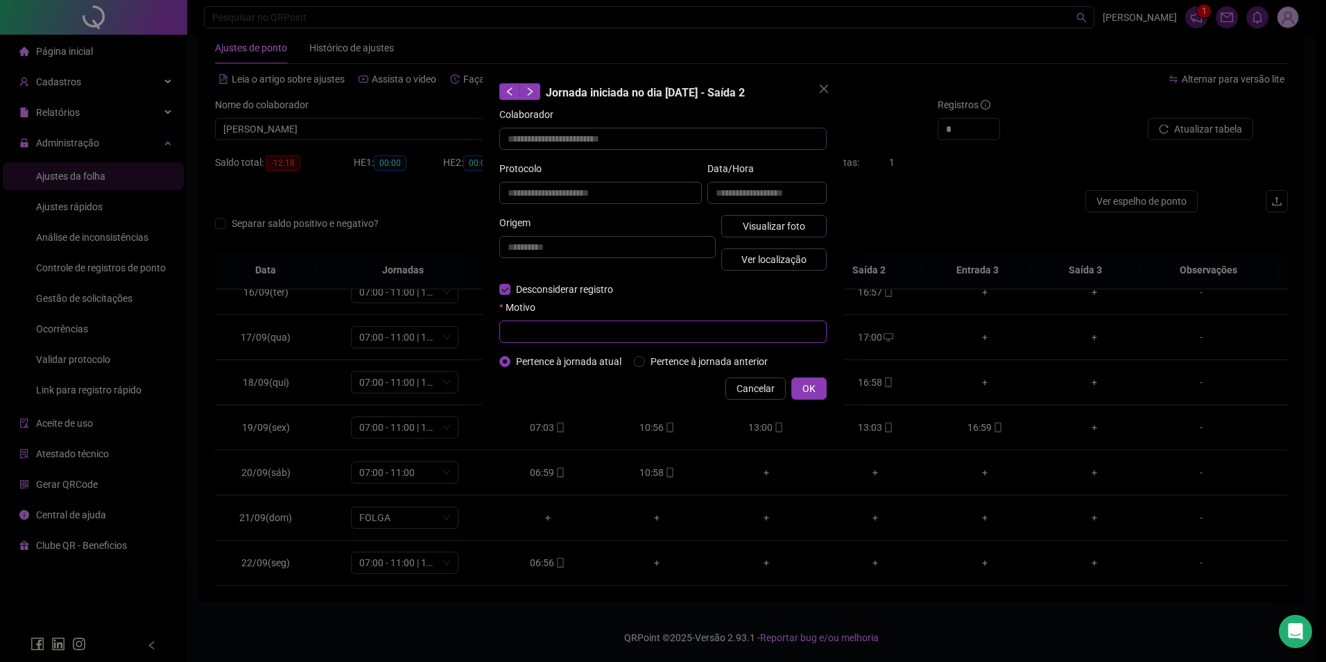
click at [560, 341] on input "text" at bounding box center [662, 331] width 327 height 22
type input "*"
click at [807, 383] on span "OK" at bounding box center [809, 388] width 13 height 15
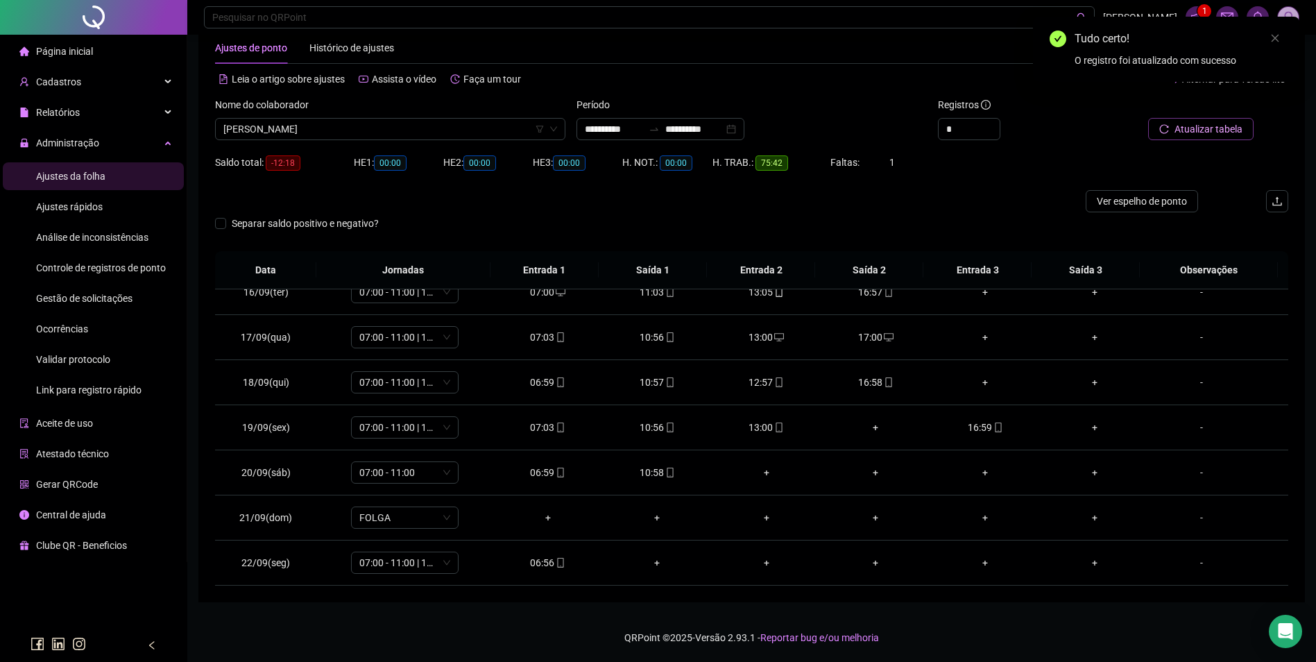
click at [1195, 124] on span "Atualizar tabela" at bounding box center [1208, 128] width 68 height 15
click at [666, 476] on icon "mobile" at bounding box center [670, 472] width 10 height 10
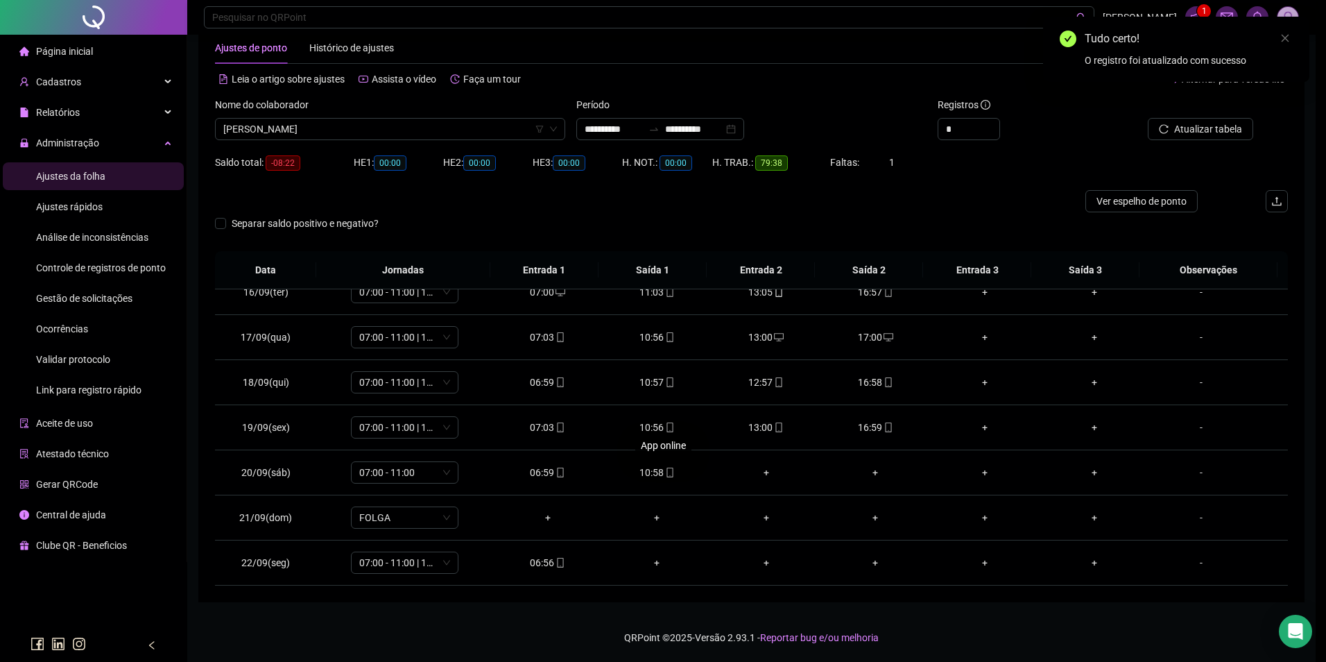
type input "**********"
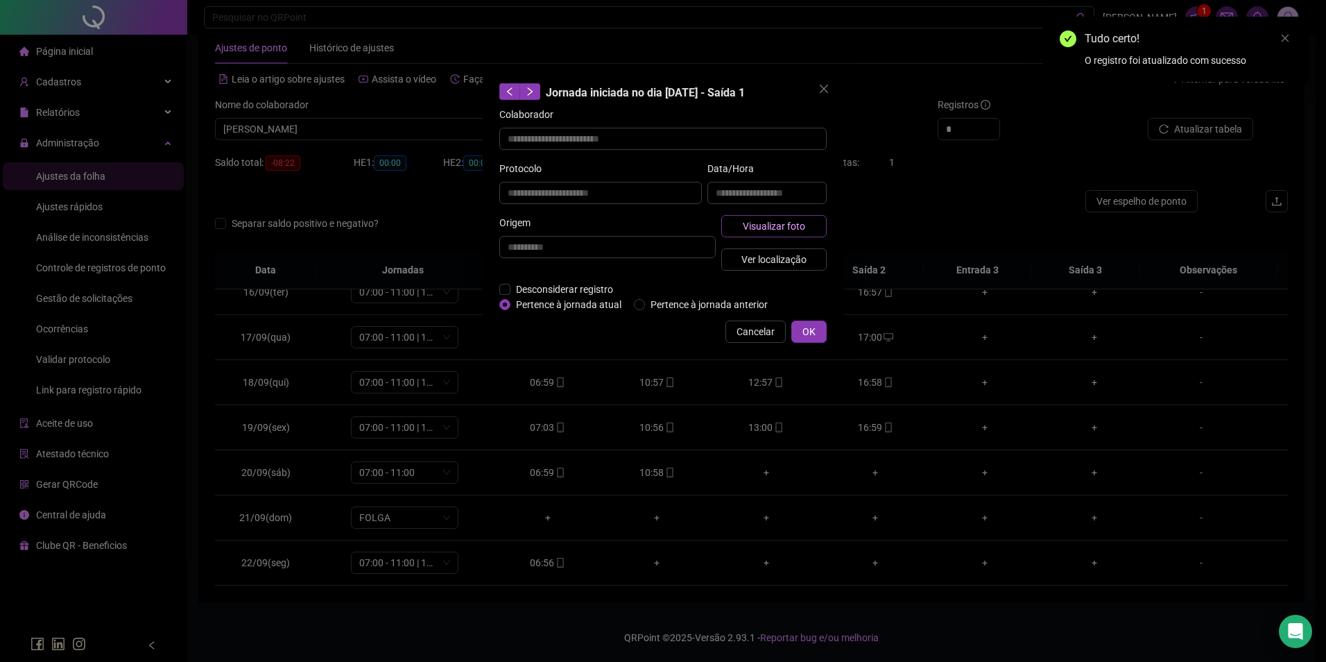
click at [780, 228] on span "Visualizar foto" at bounding box center [774, 225] width 62 height 15
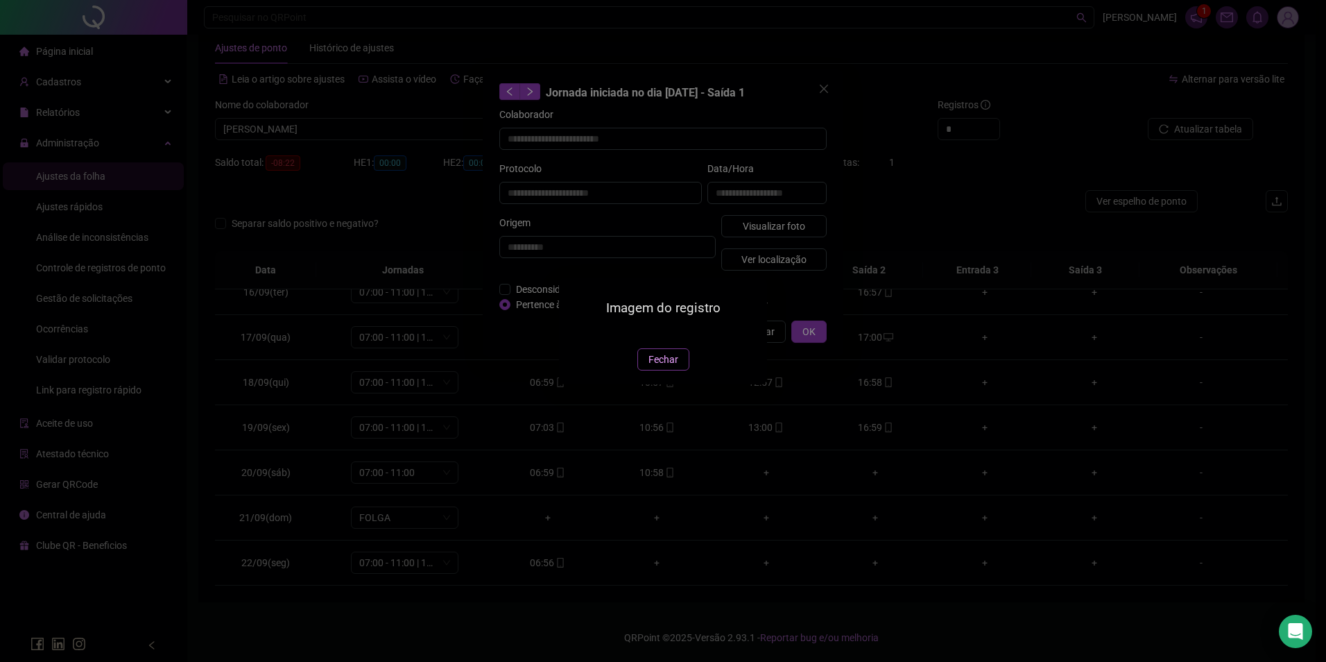
click at [658, 367] on span "Fechar" at bounding box center [664, 359] width 30 height 15
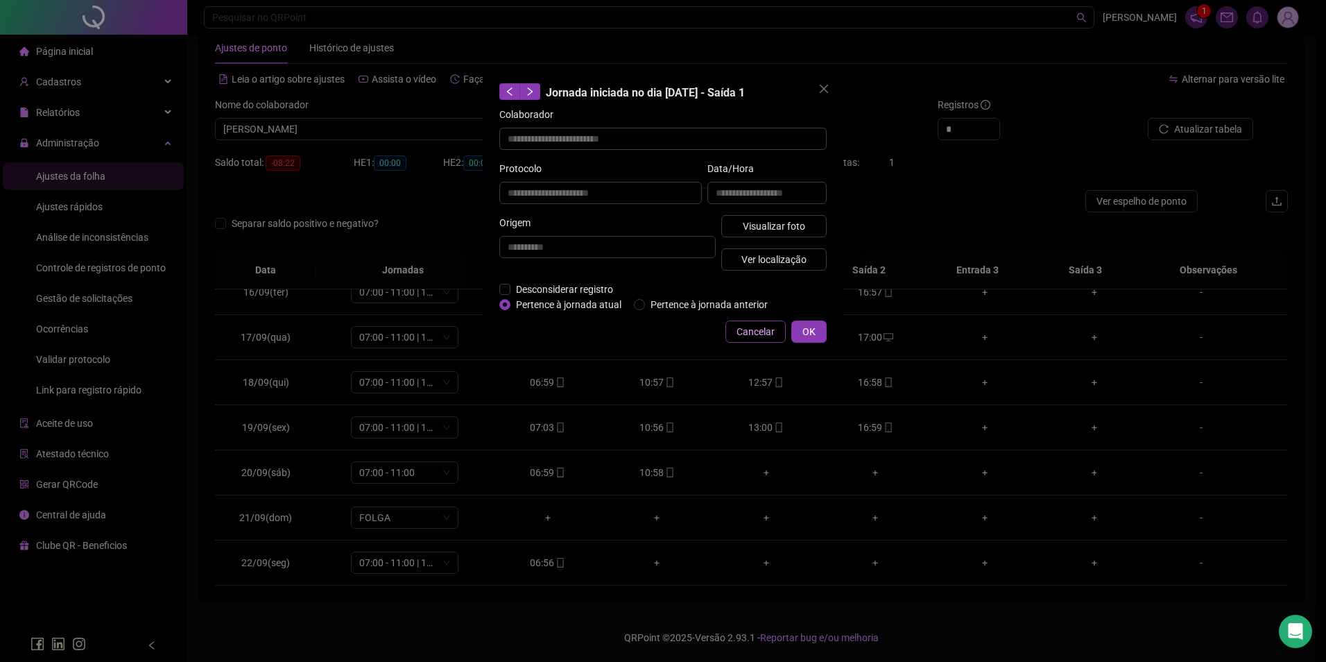
click at [777, 323] on button "Cancelar" at bounding box center [756, 331] width 60 height 22
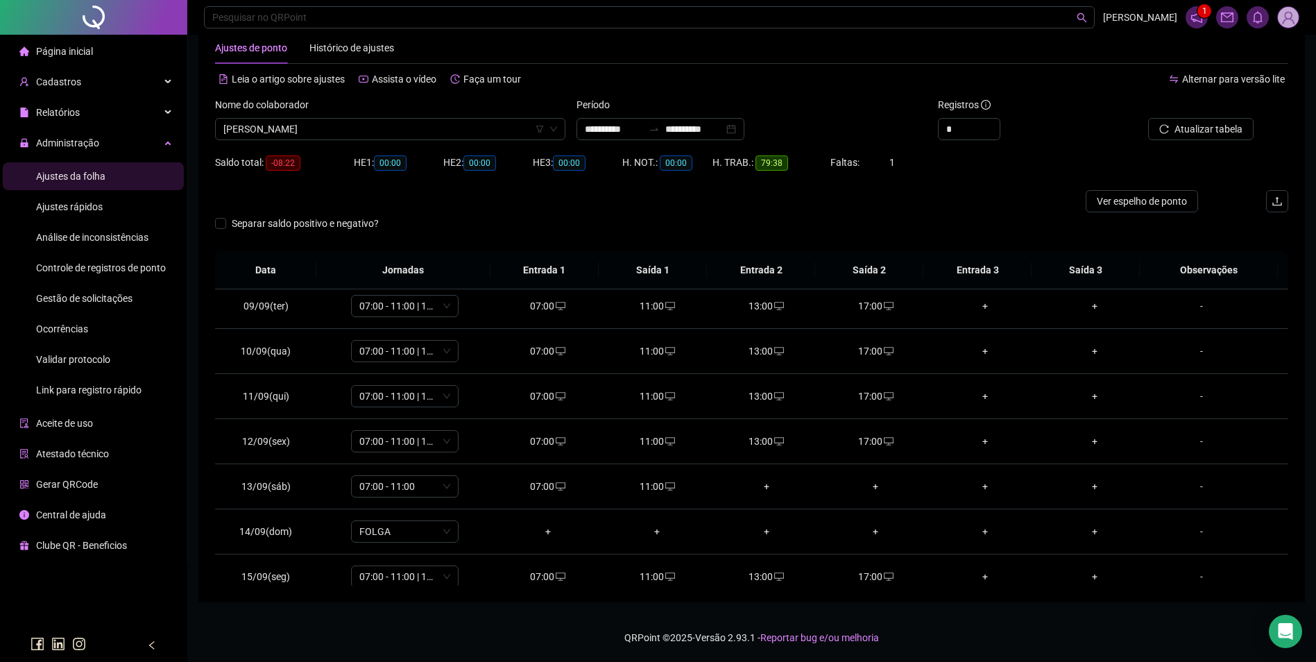
scroll to position [0, 0]
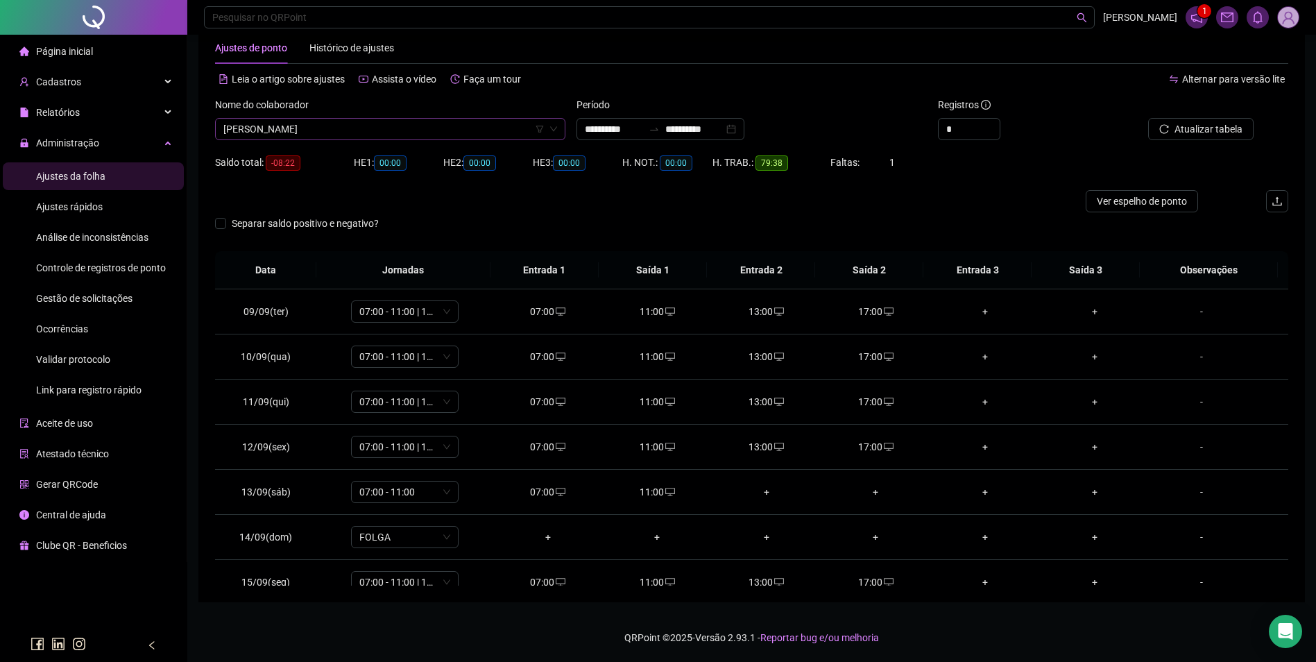
click at [461, 125] on span "RAIMUNDO FERREIRA DA SILVA" at bounding box center [390, 129] width 334 height 21
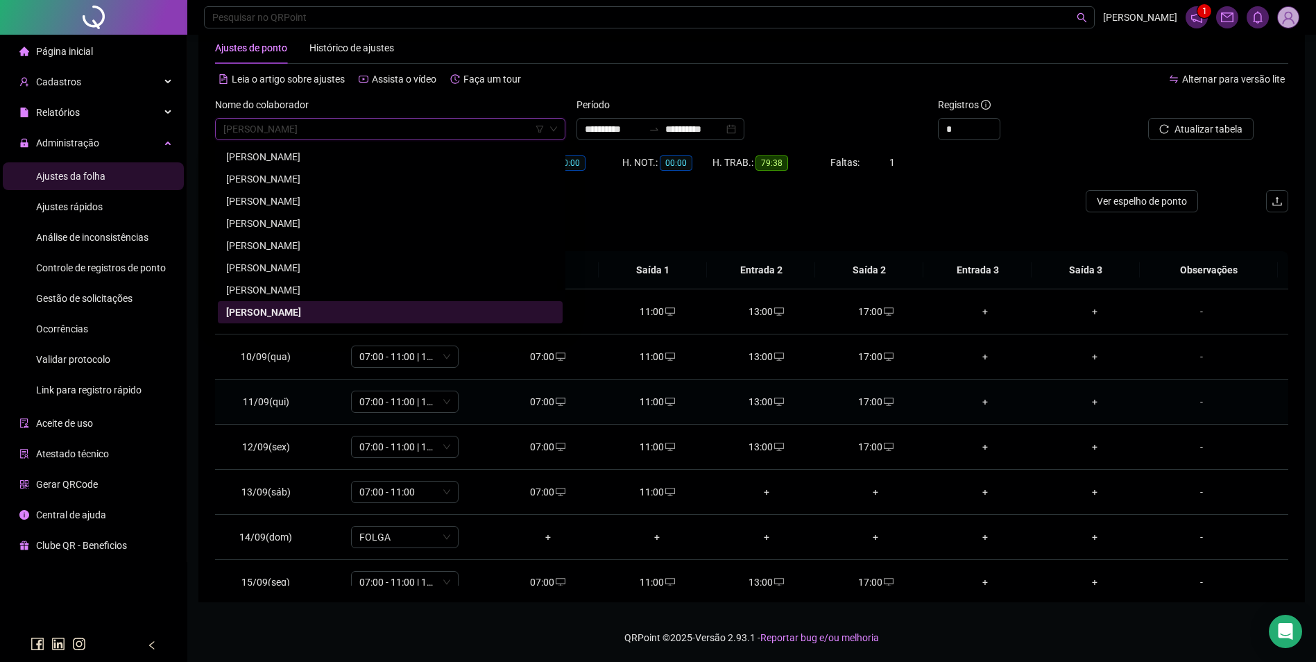
click at [1024, 419] on td "+" at bounding box center [985, 401] width 110 height 45
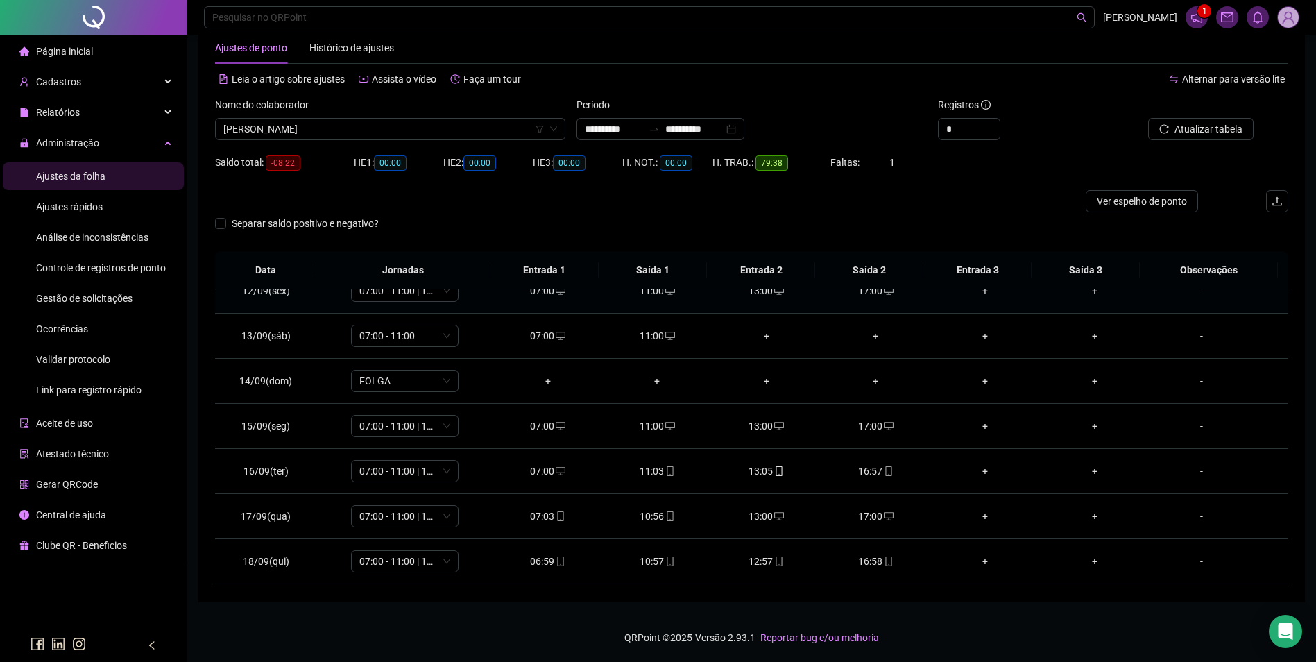
scroll to position [335, 0]
click at [431, 123] on span "RAIMUNDO FERREIRA DA SILVA" at bounding box center [390, 129] width 334 height 21
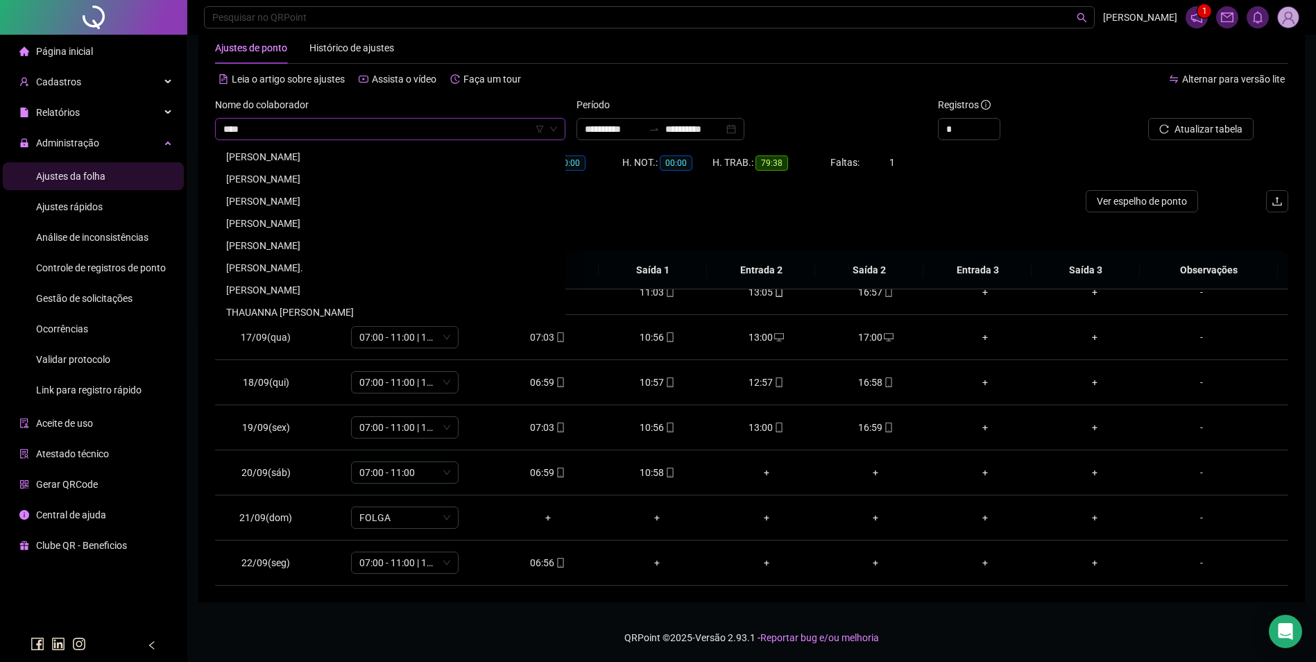
scroll to position [0, 0]
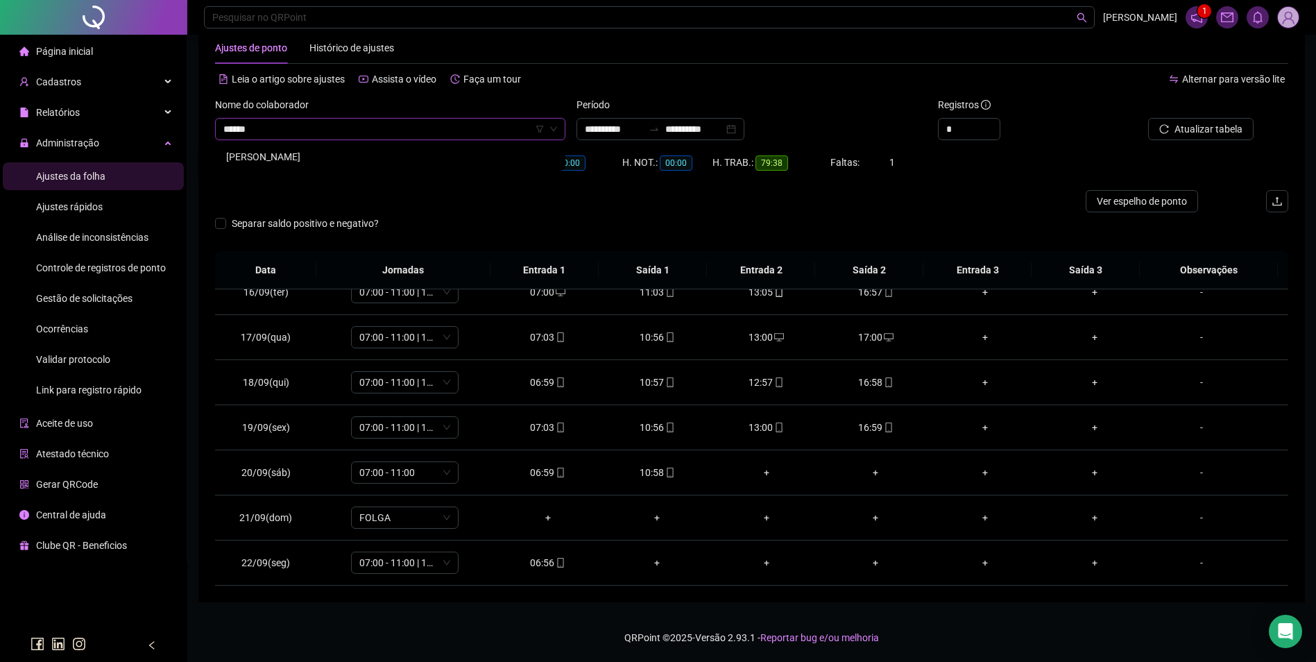
type input "*******"
click at [1202, 123] on span "Buscar registros" at bounding box center [1207, 128] width 71 height 15
click at [414, 136] on span "JOSAFAN DE SOUSA GOMES" at bounding box center [390, 129] width 334 height 21
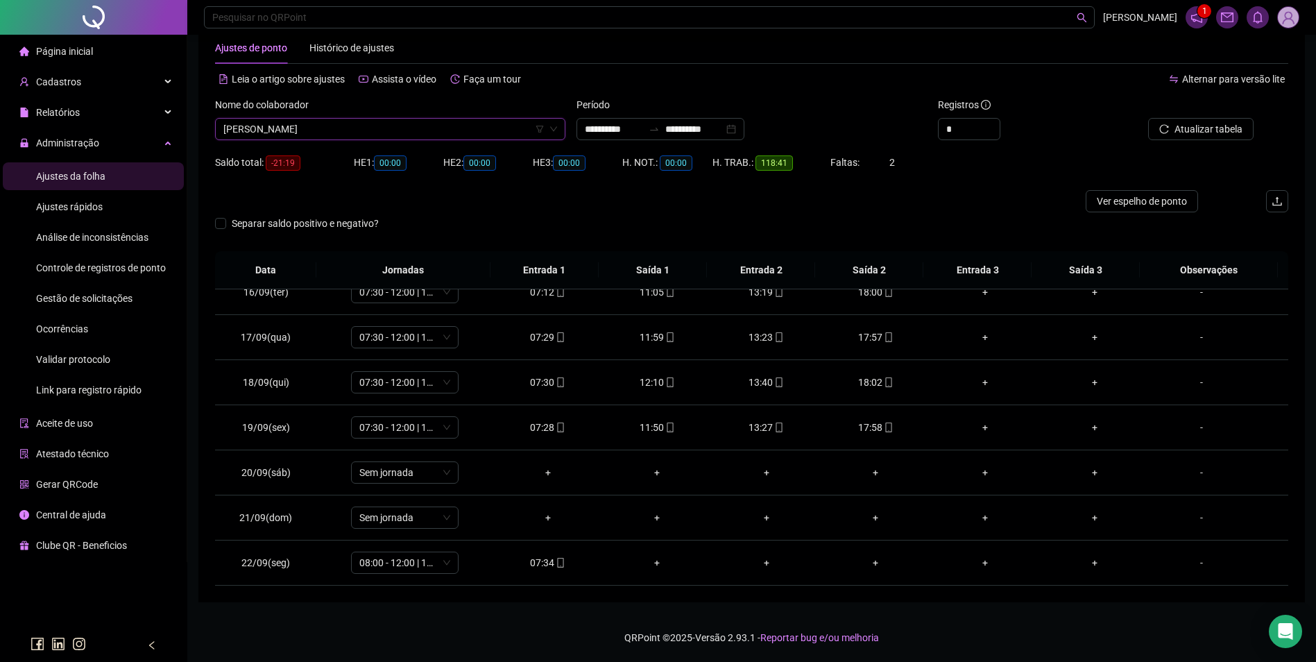
click at [414, 135] on span "JOSAFAN DE SOUSA GOMES" at bounding box center [390, 129] width 334 height 21
paste input "**********"
type input "**********"
click at [223, 130] on div "JOSAFAN DE SOUSA GOMES" at bounding box center [390, 129] width 350 height 22
type input "*****"
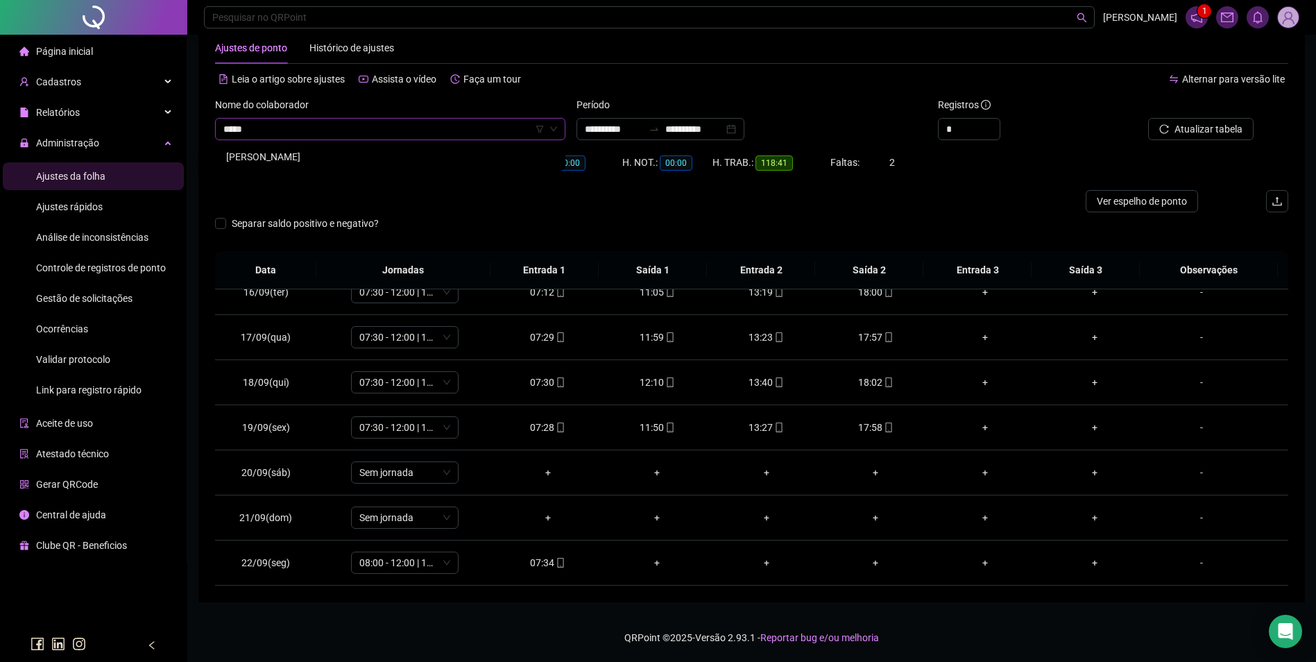
click at [323, 162] on div "[PERSON_NAME]" at bounding box center [390, 156] width 328 height 15
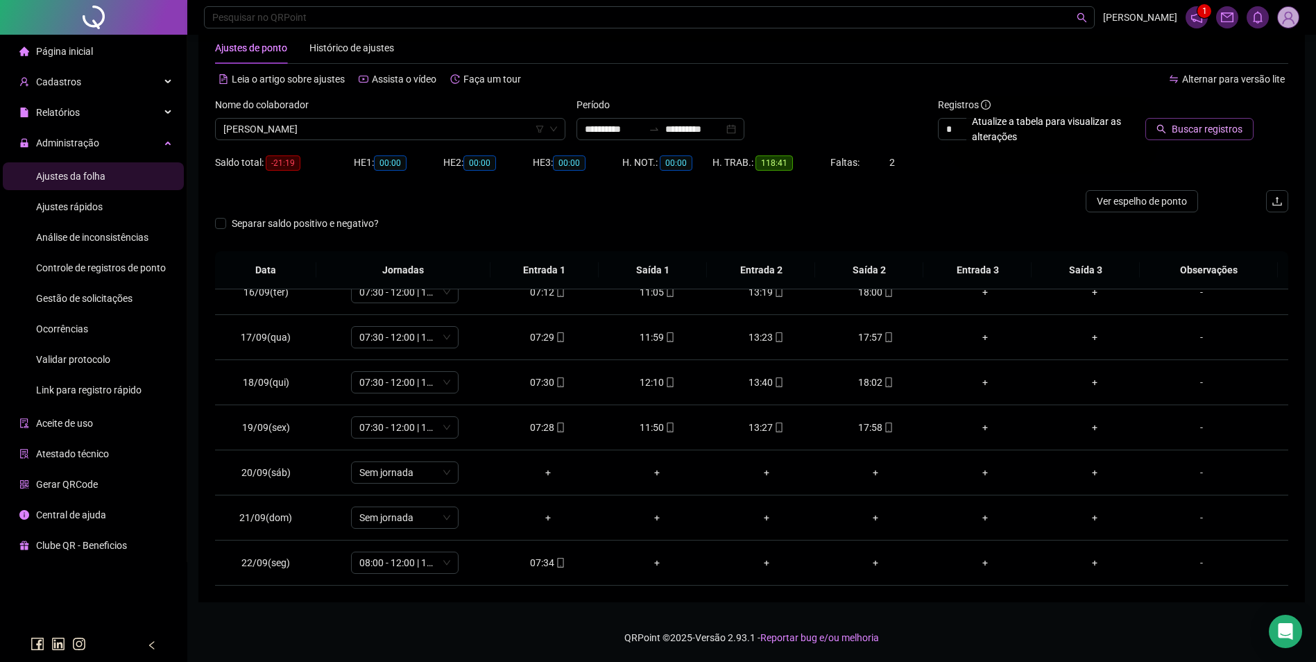
click at [1183, 125] on span "Buscar registros" at bounding box center [1207, 128] width 71 height 15
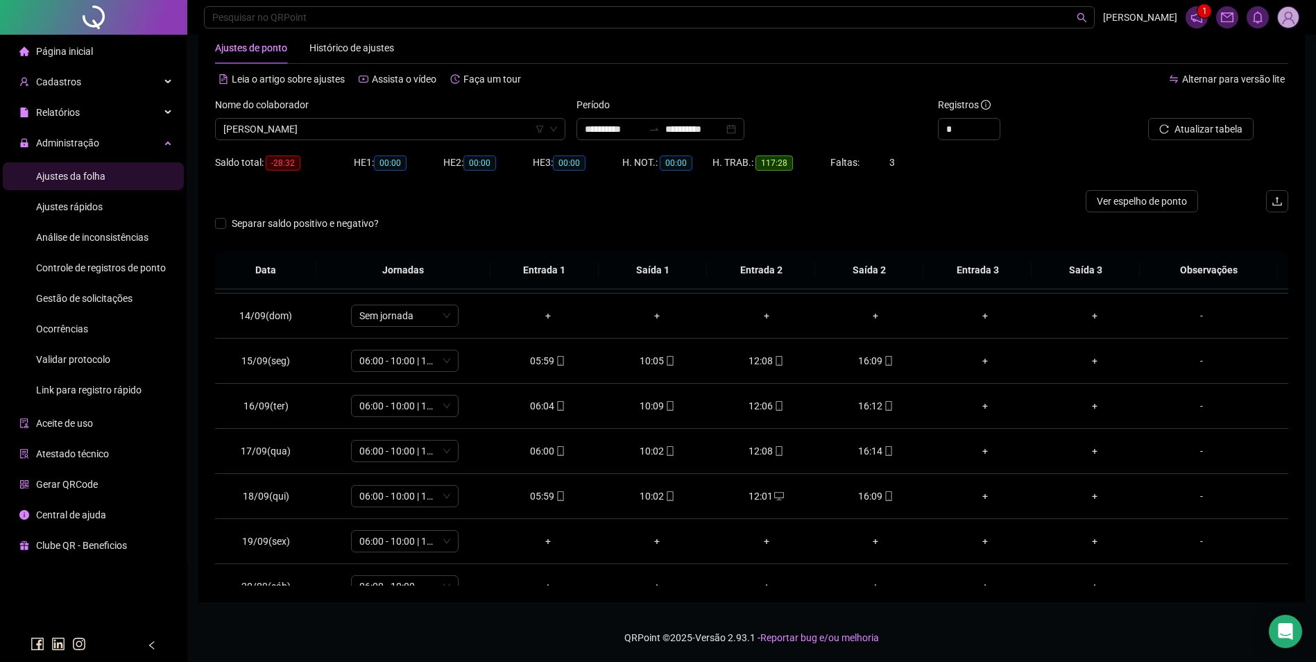
scroll to position [696, 0]
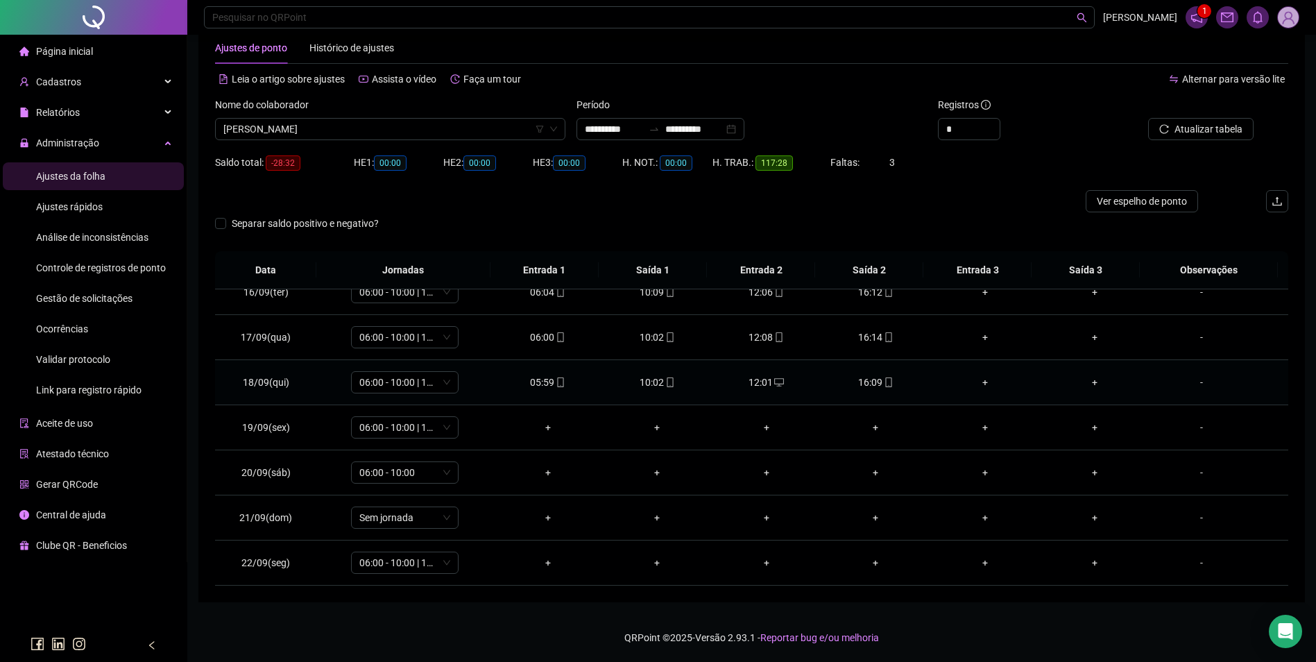
click at [884, 382] on icon "mobile" at bounding box center [889, 382] width 10 height 10
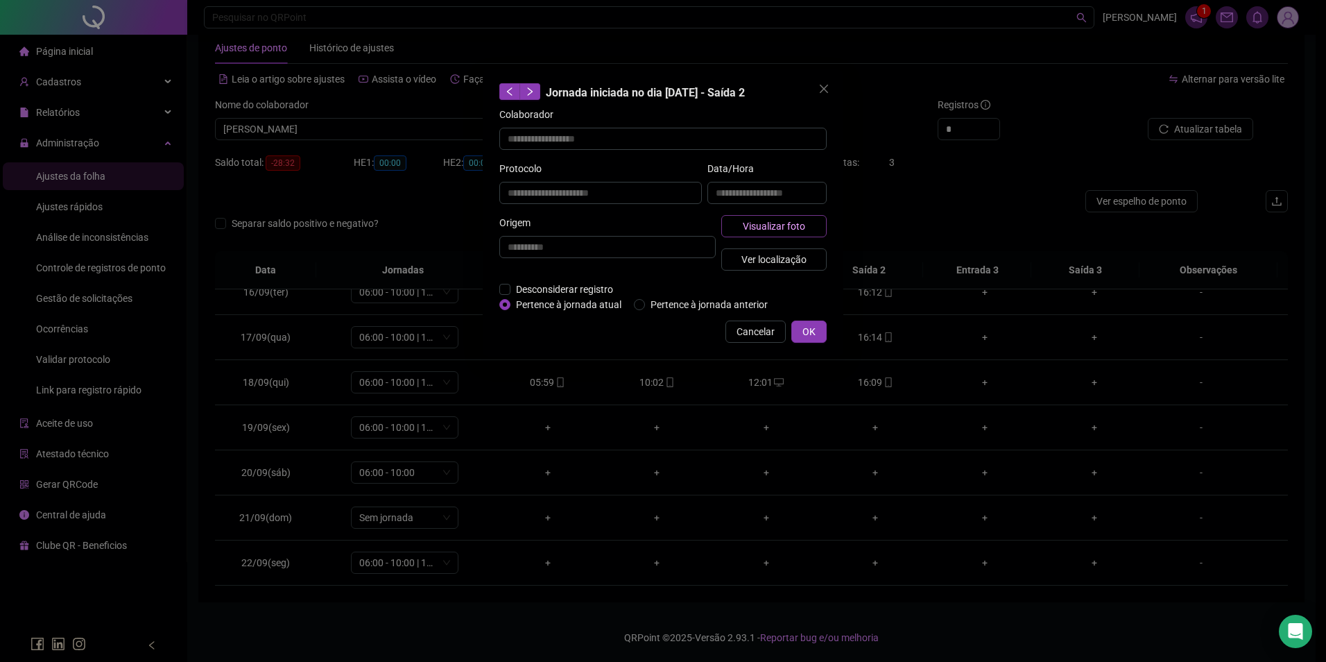
click at [787, 221] on span "Visualizar foto" at bounding box center [774, 225] width 62 height 15
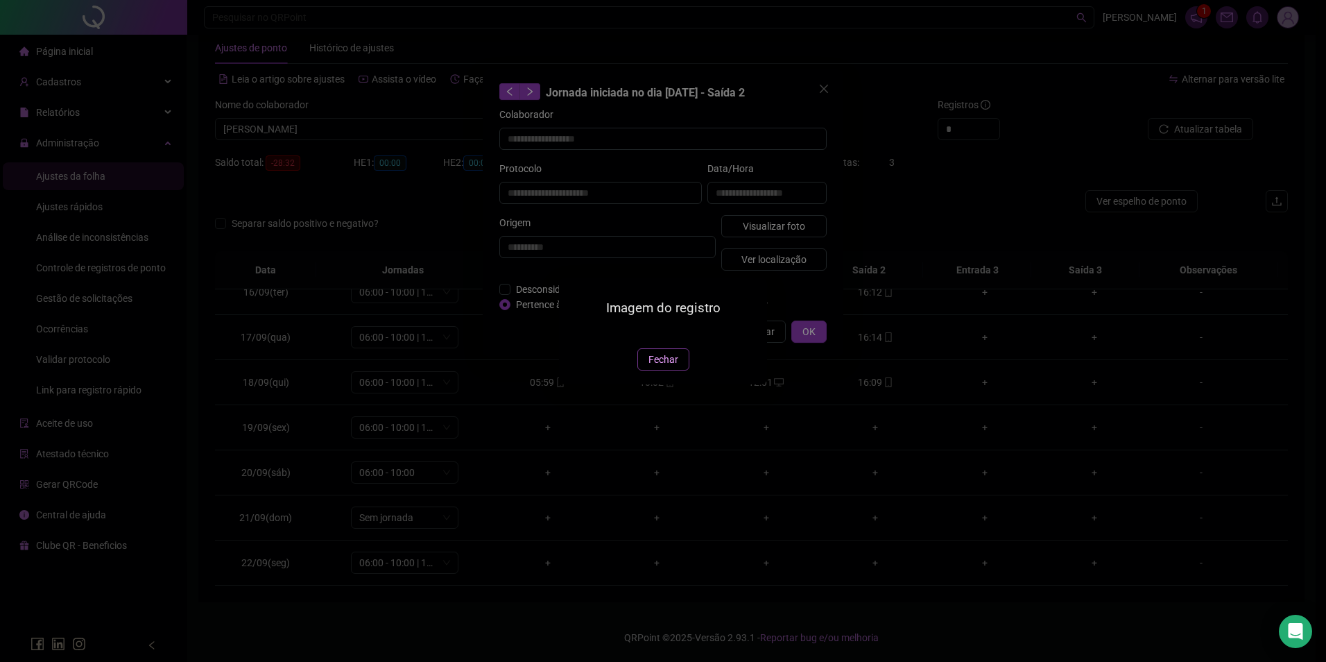
click at [662, 367] on span "Fechar" at bounding box center [664, 359] width 30 height 15
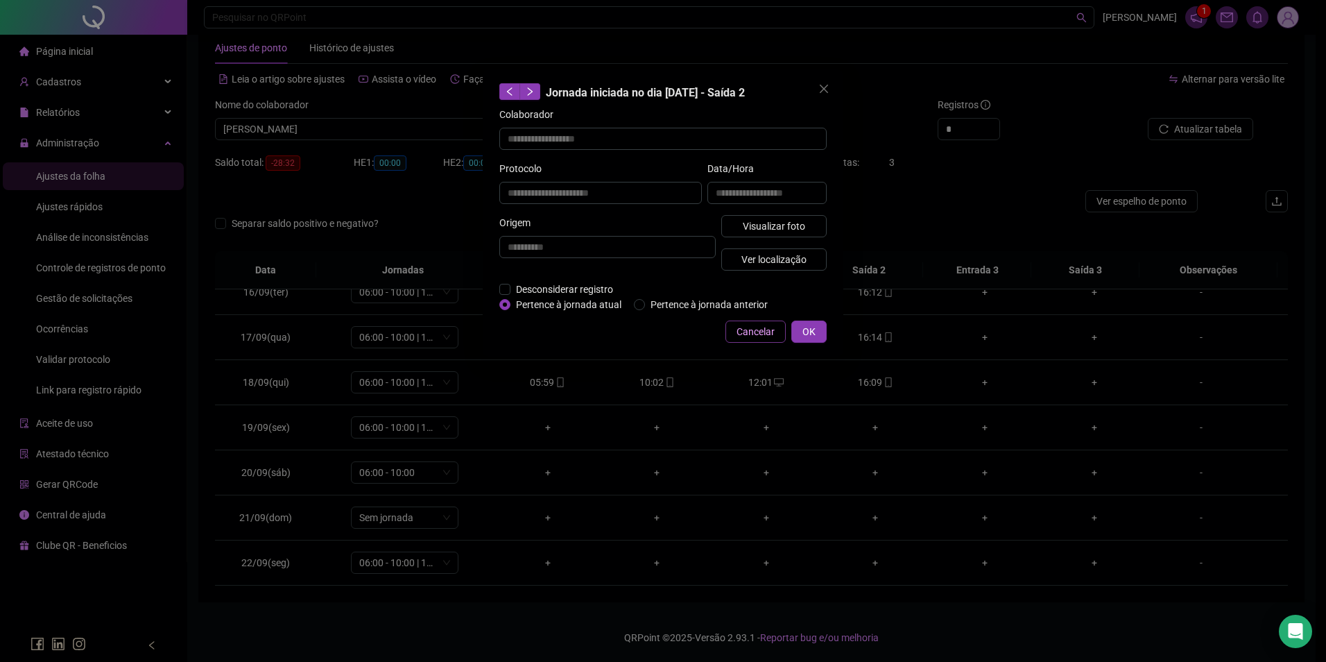
click at [750, 320] on button "Cancelar" at bounding box center [756, 331] width 60 height 22
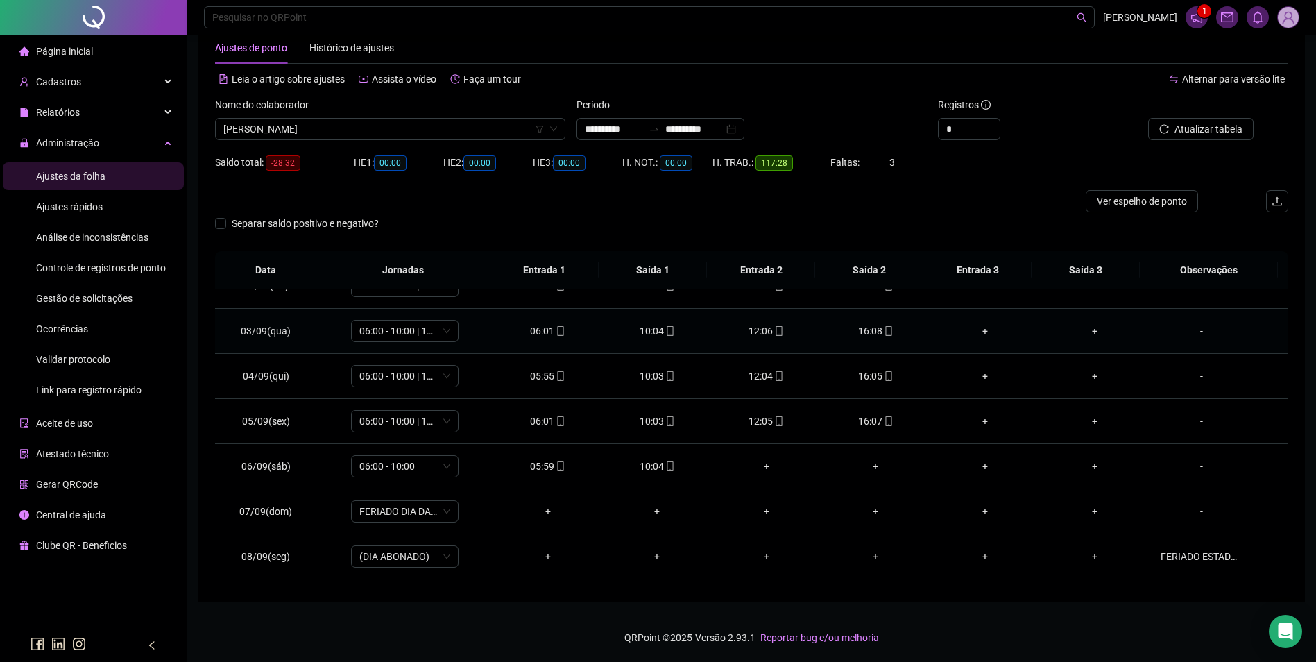
scroll to position [139, 0]
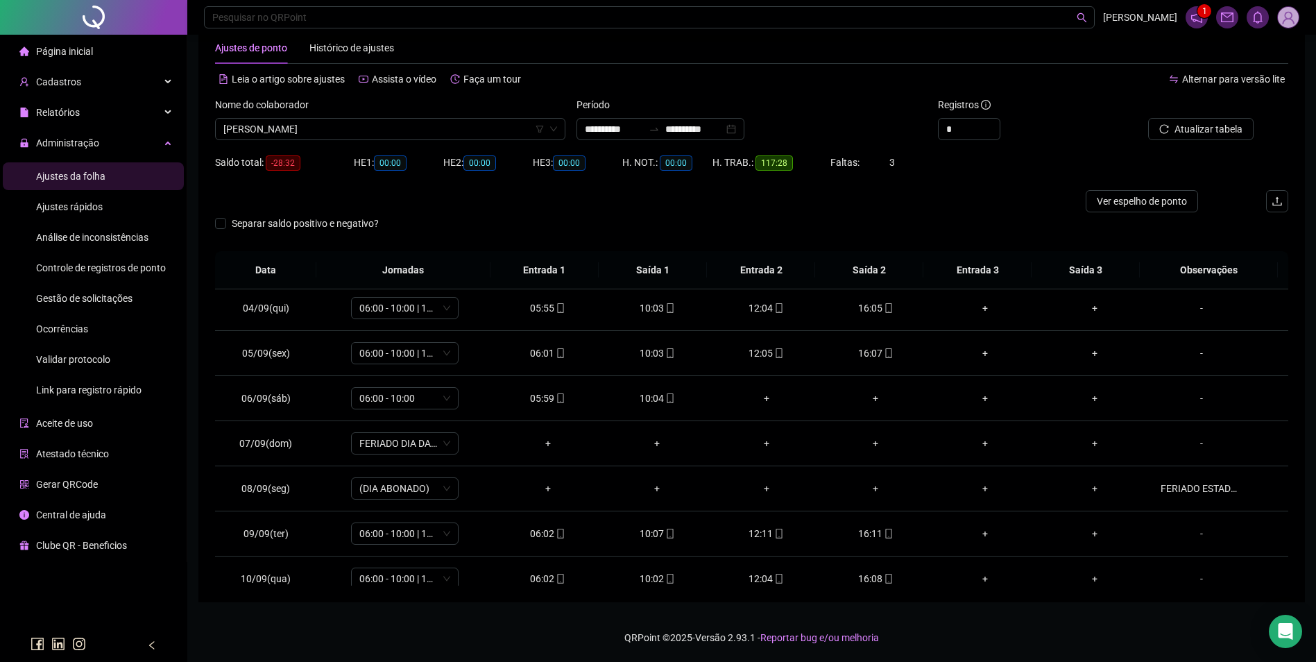
click at [93, 204] on span "Ajustes rápidos" at bounding box center [69, 206] width 67 height 11
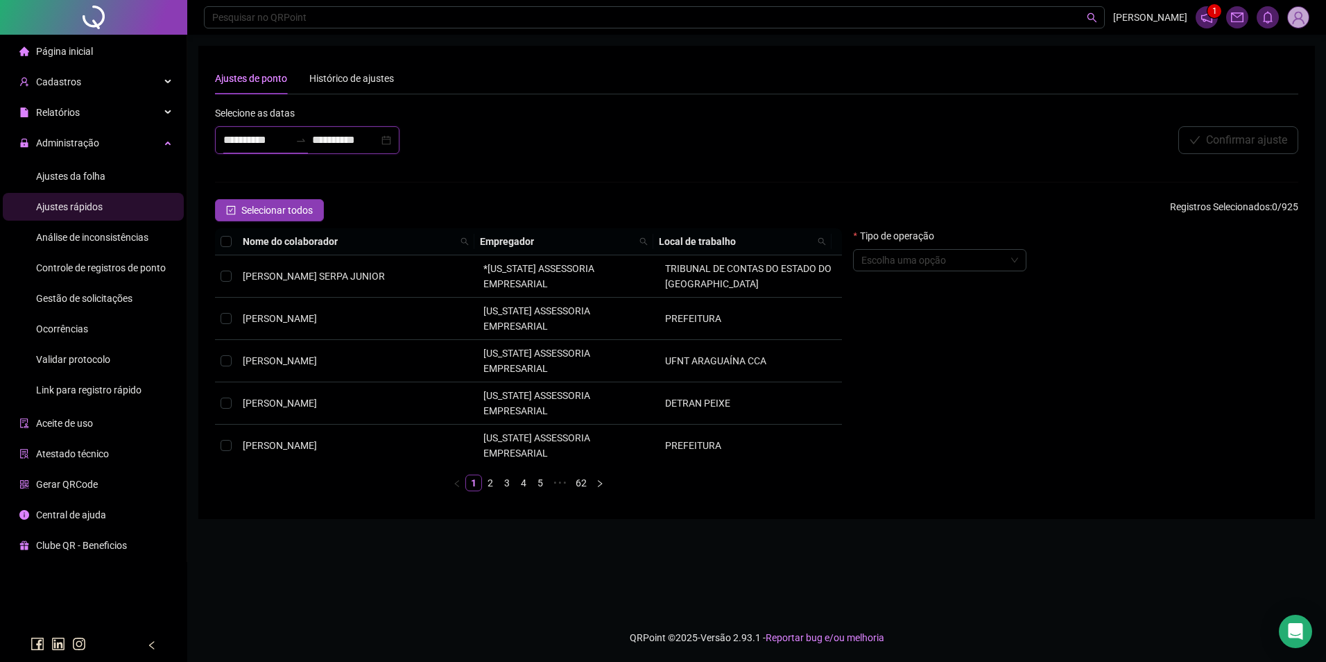
click at [271, 137] on input "**********" at bounding box center [256, 140] width 67 height 17
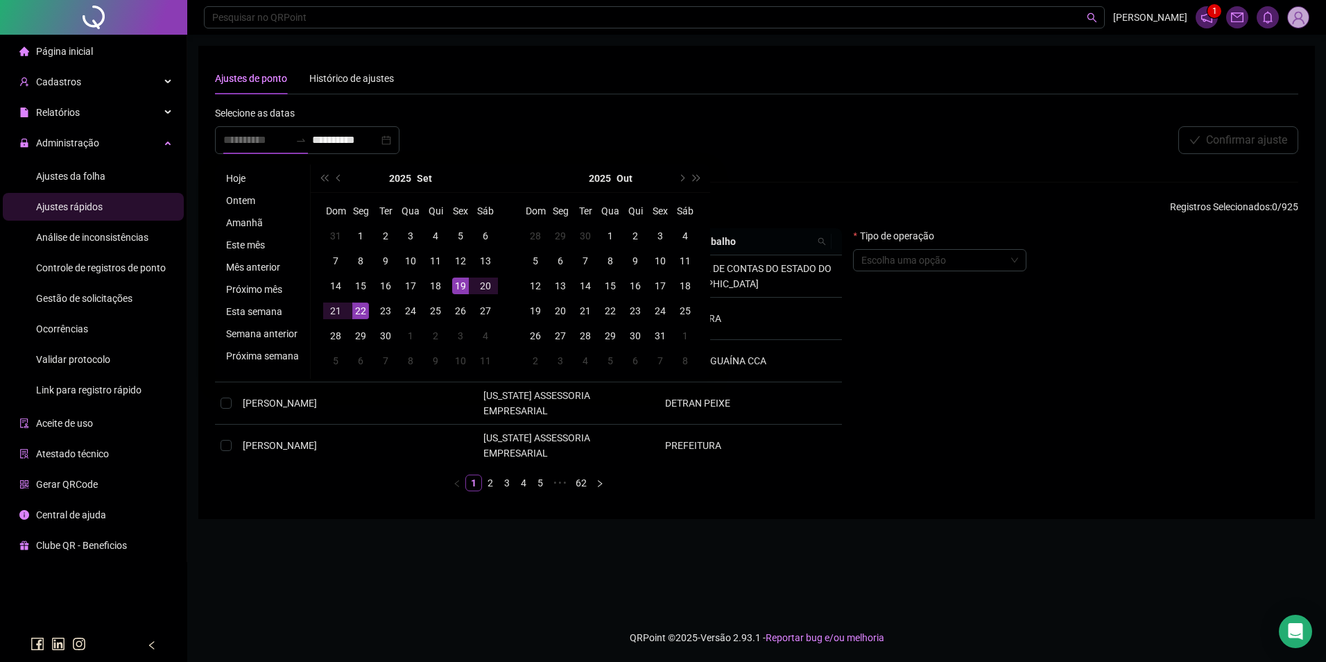
click at [462, 288] on div "19" at bounding box center [460, 285] width 17 height 17
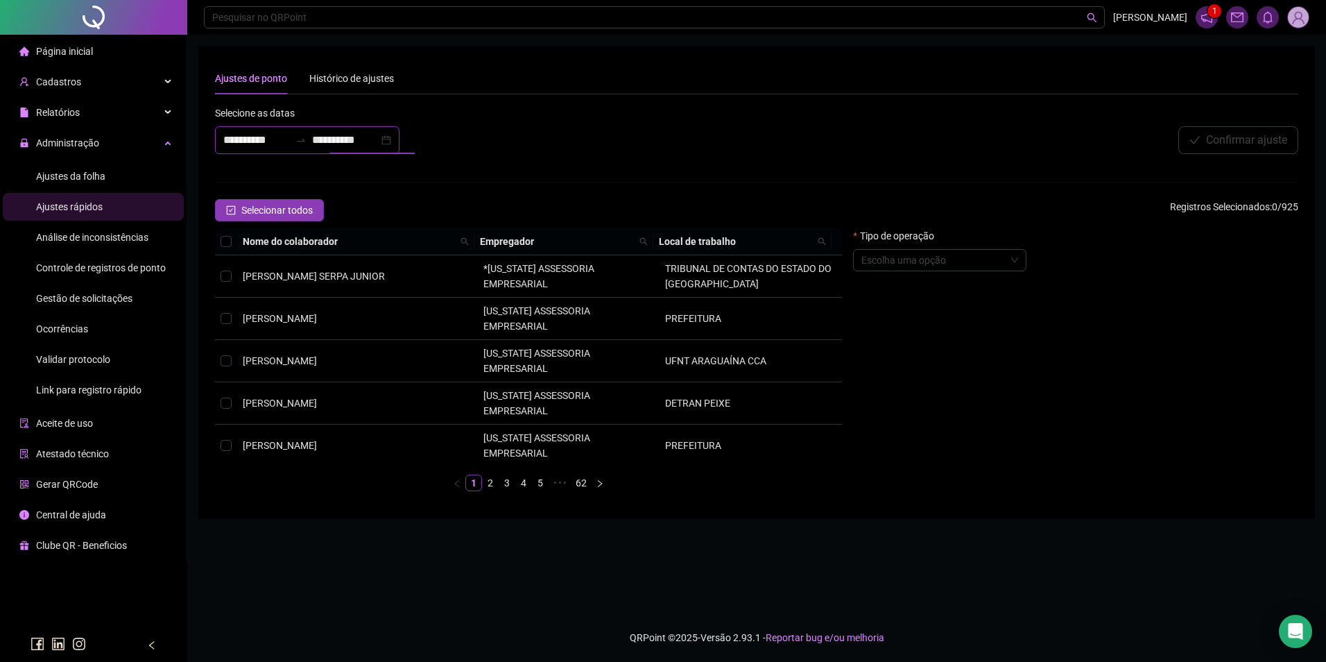
click at [347, 135] on input "**********" at bounding box center [345, 140] width 67 height 17
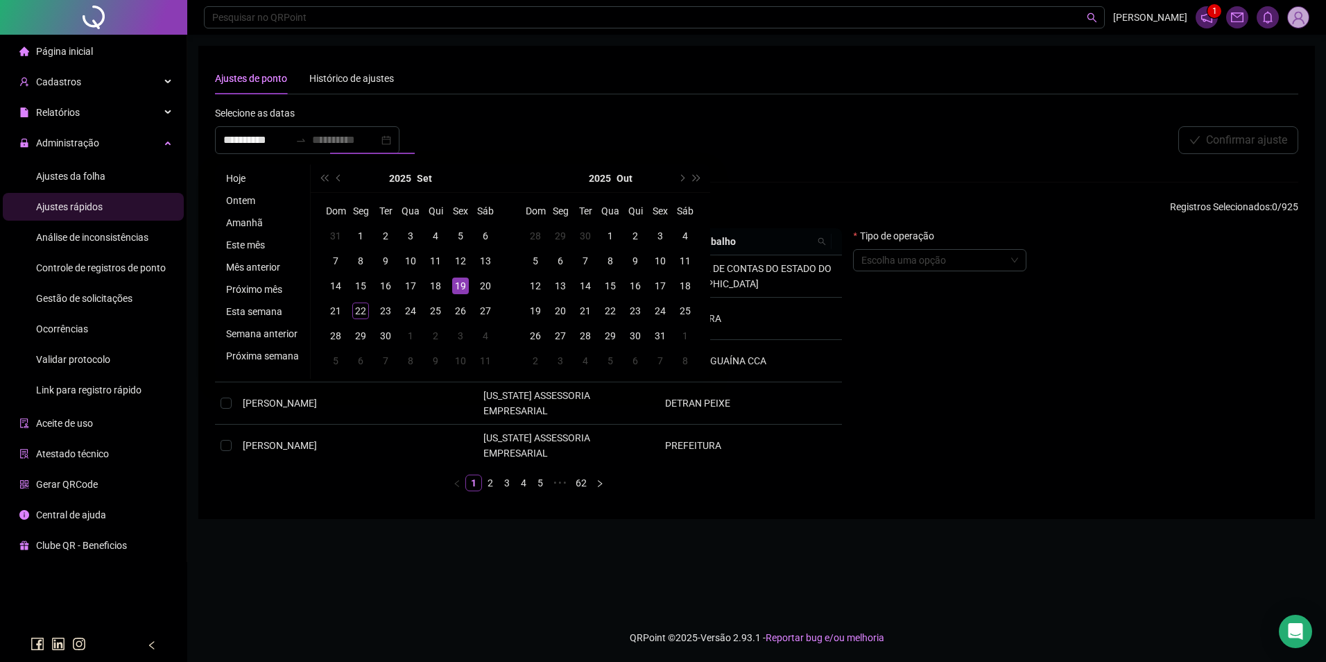
click at [458, 285] on div "19" at bounding box center [460, 285] width 17 height 17
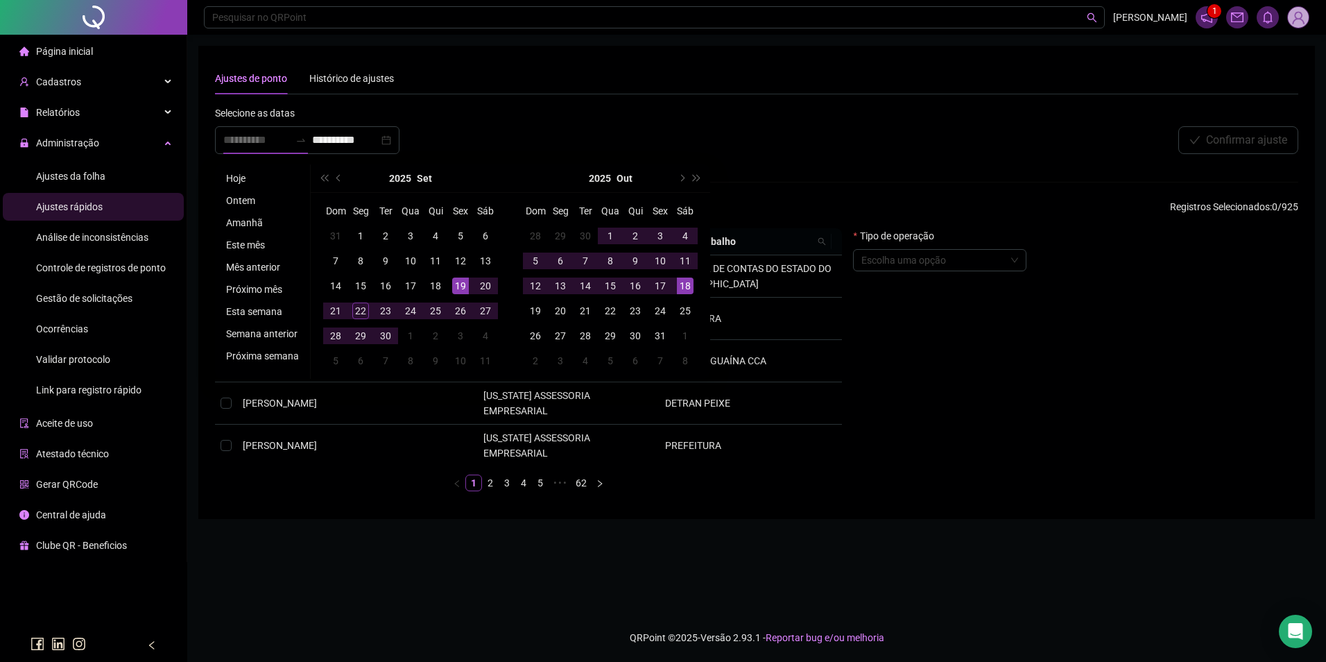
click at [680, 284] on div "18" at bounding box center [685, 285] width 17 height 17
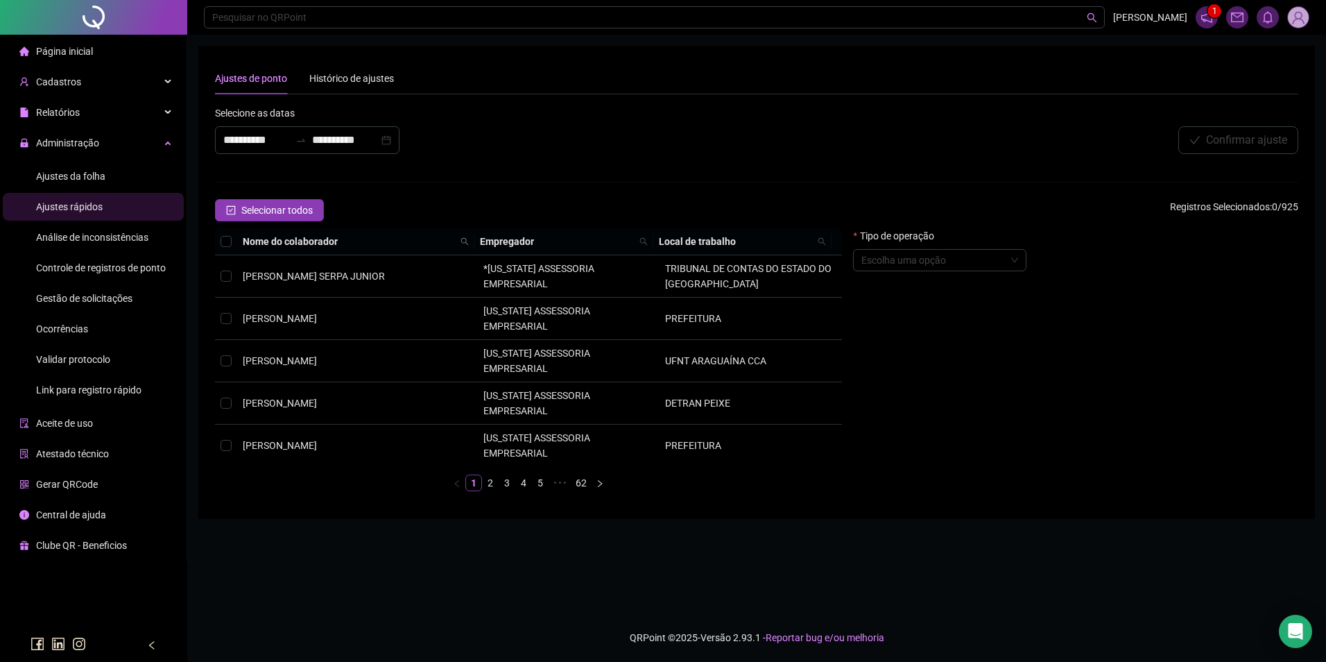
click at [468, 243] on icon "search" at bounding box center [465, 241] width 8 height 8
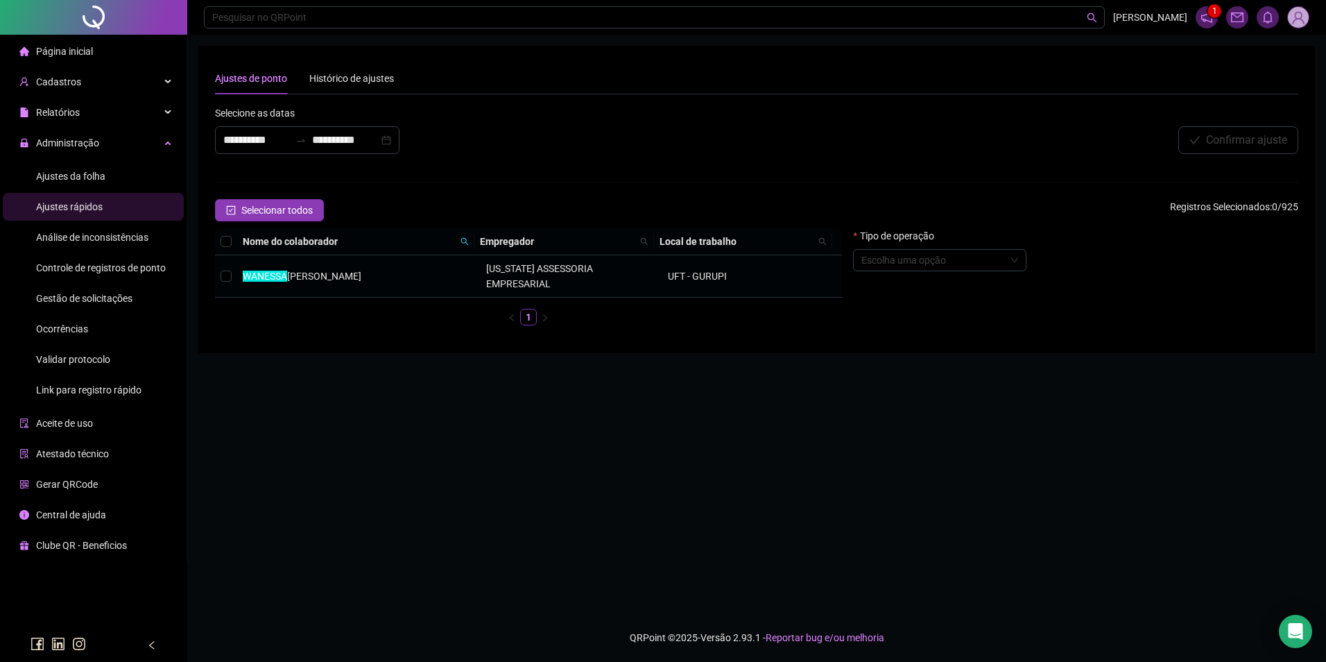
click at [404, 264] on td "WANESSA BRAGA SILVA" at bounding box center [358, 276] width 243 height 42
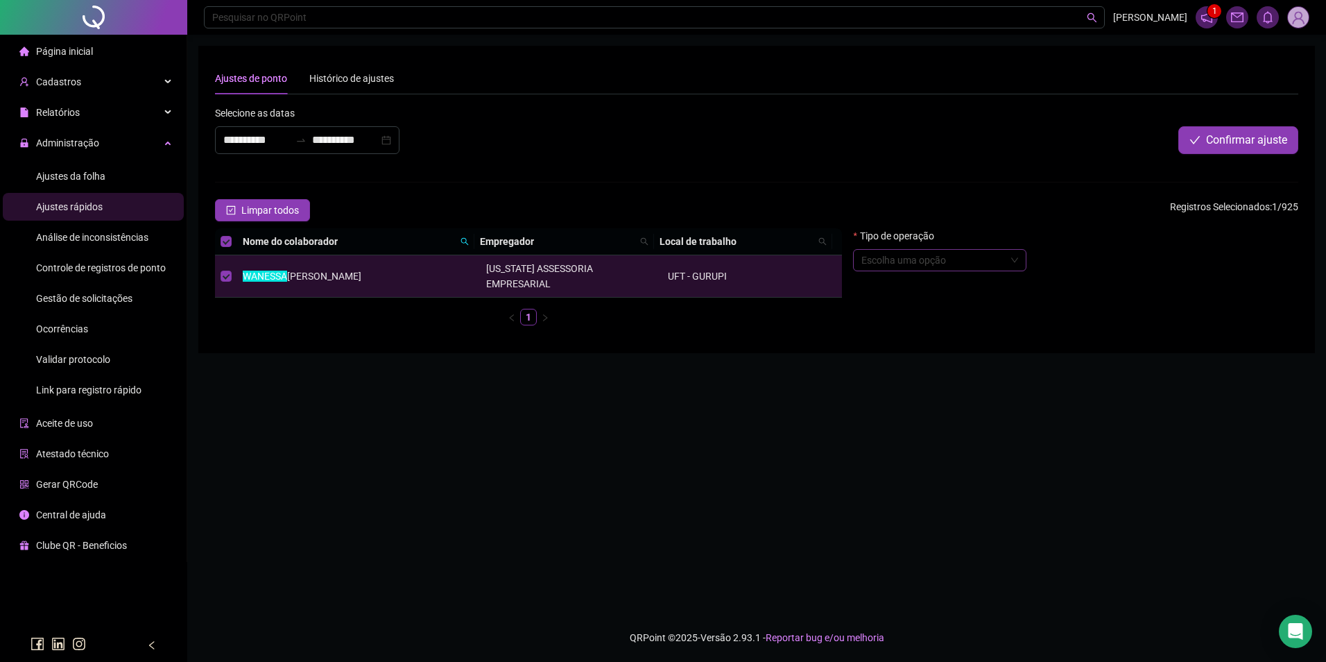
click at [940, 263] on input "search" at bounding box center [933, 260] width 144 height 21
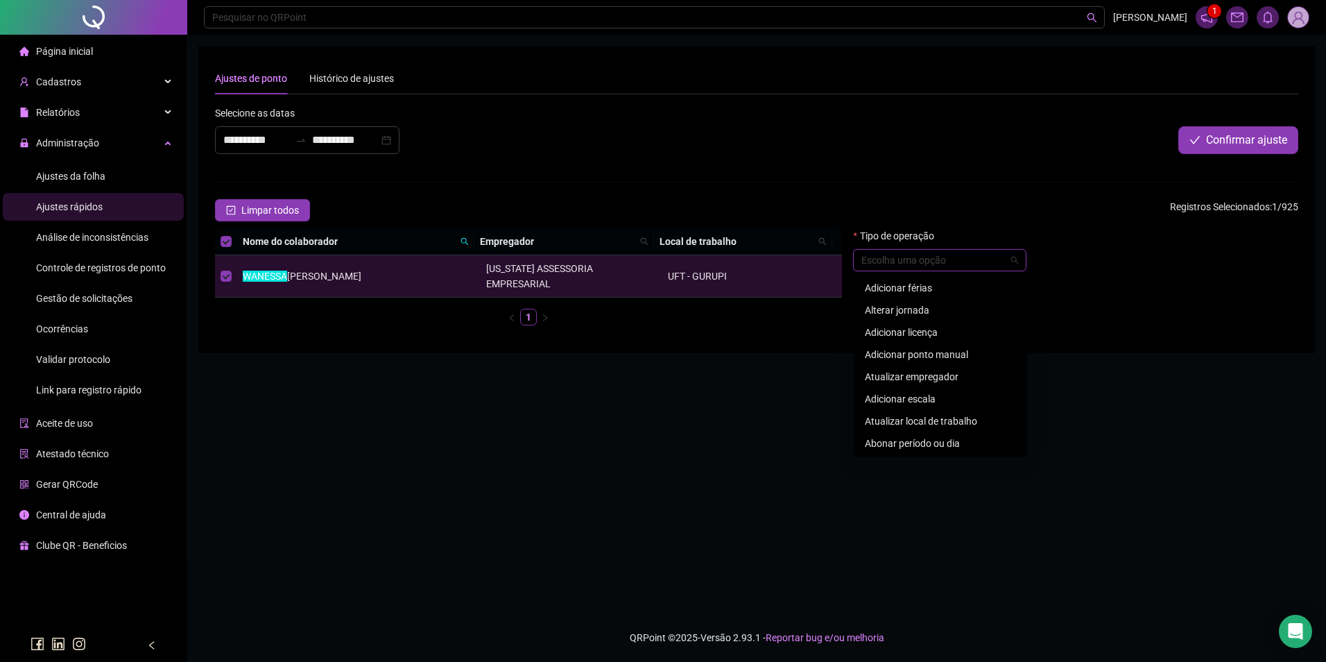
click at [893, 322] on div "Adicionar licença" at bounding box center [941, 332] width 168 height 22
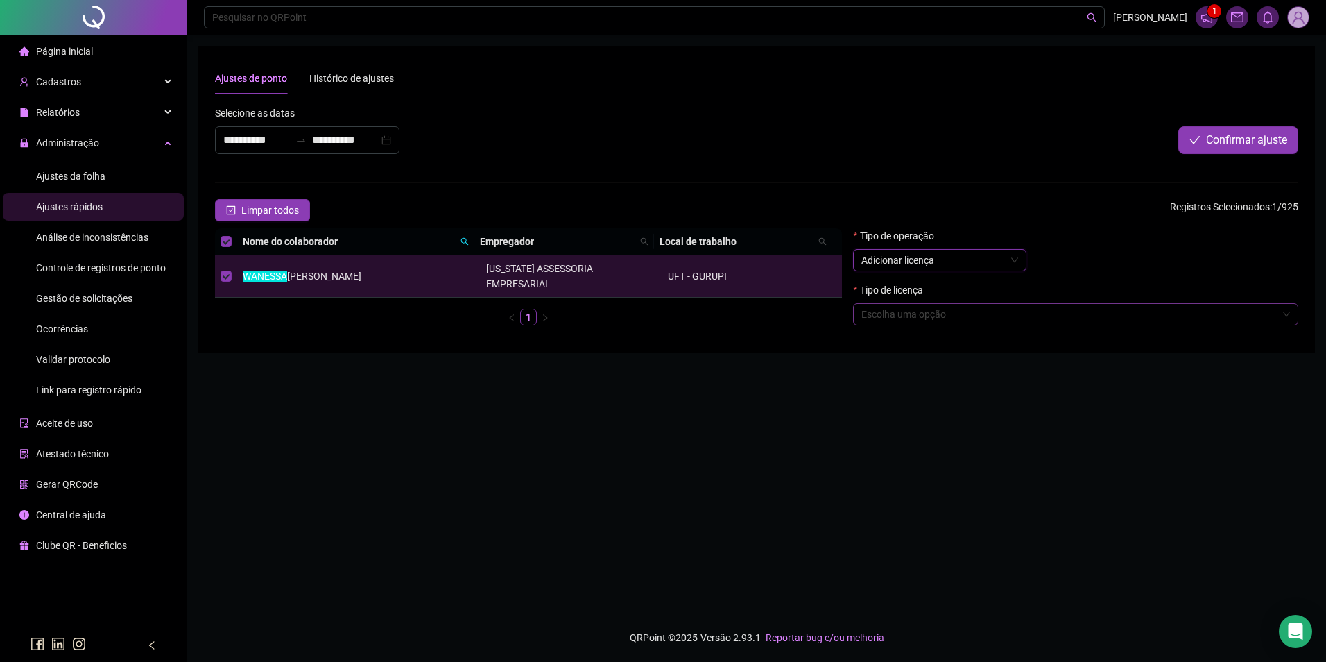
click at [946, 317] on input "search" at bounding box center [1069, 314] width 416 height 21
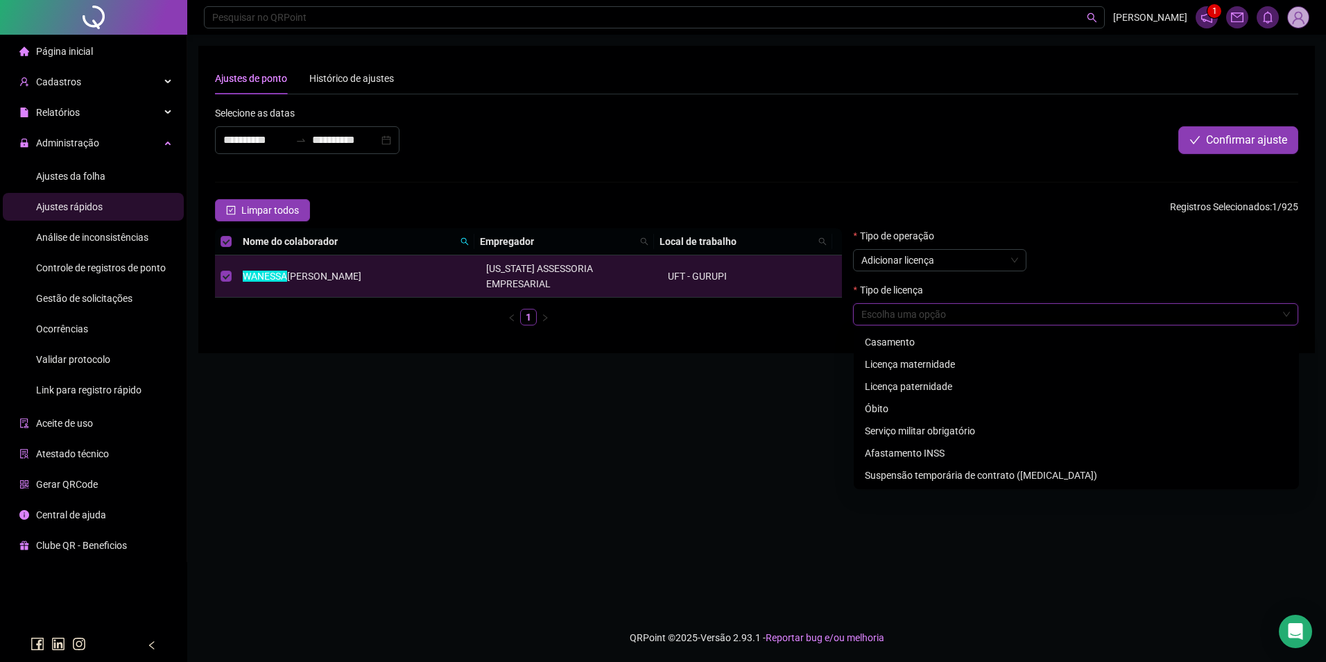
click at [974, 310] on input "search" at bounding box center [1069, 314] width 416 height 21
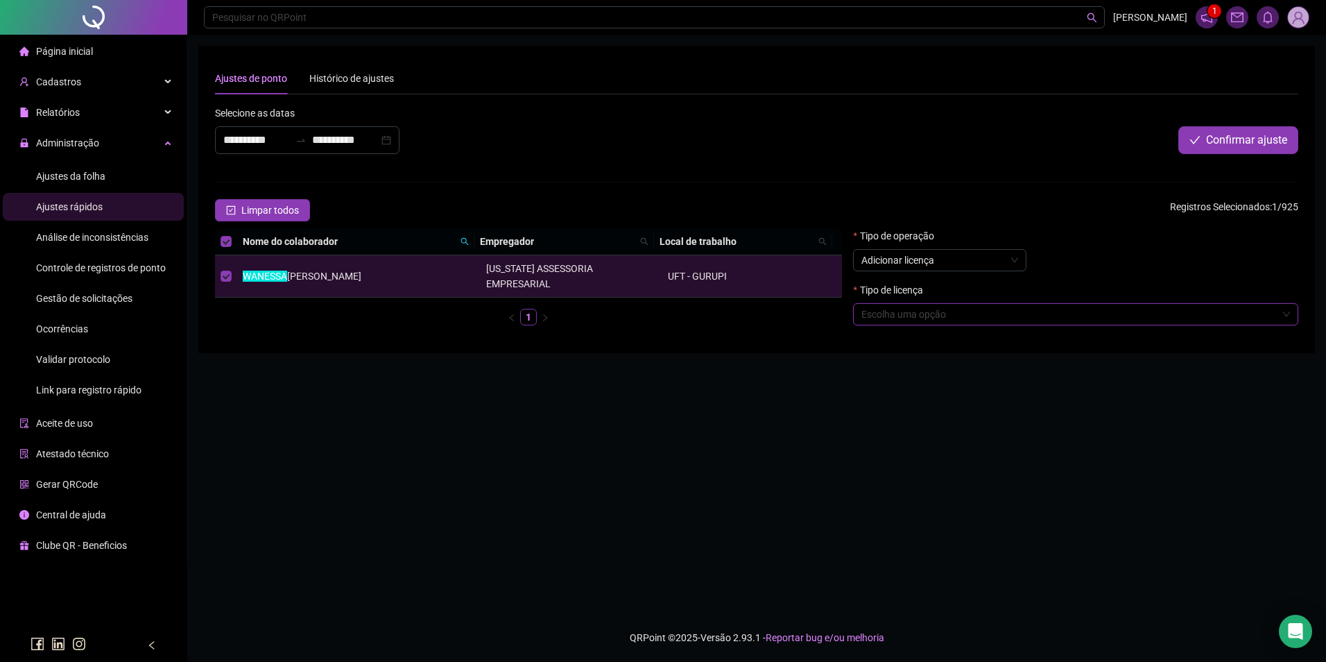
click at [974, 310] on input "search" at bounding box center [1069, 314] width 416 height 21
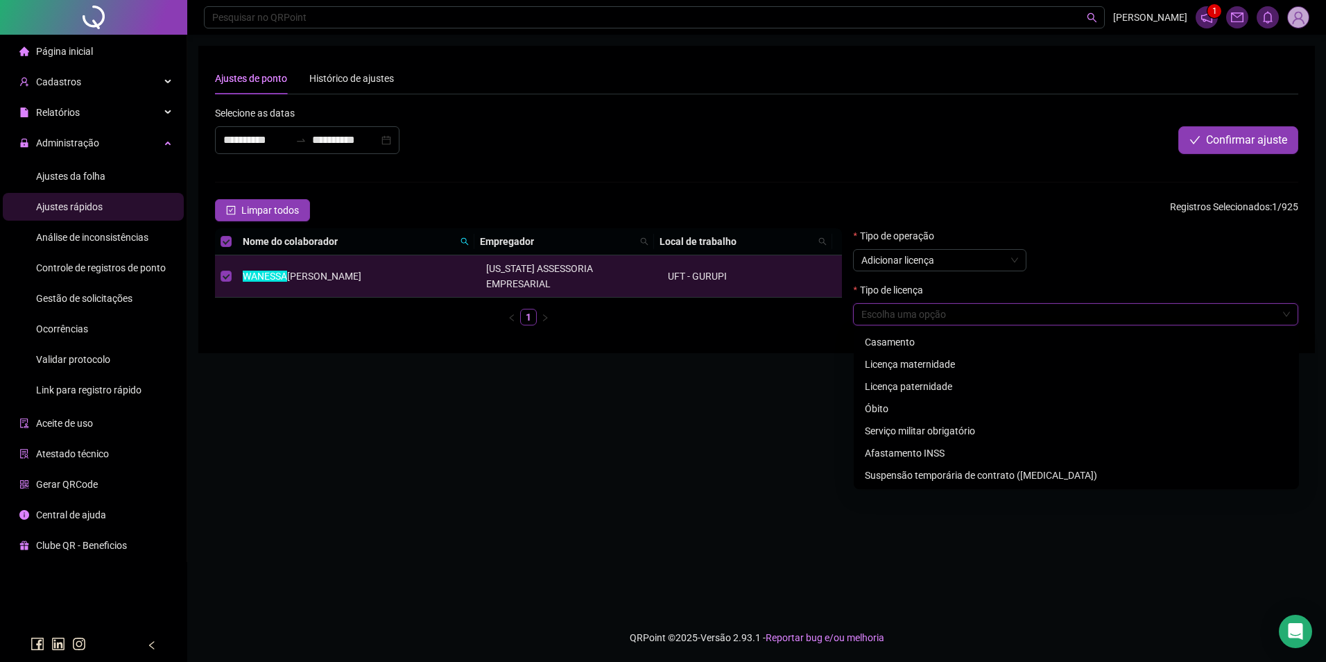
click at [974, 310] on input "search" at bounding box center [1069, 314] width 416 height 21
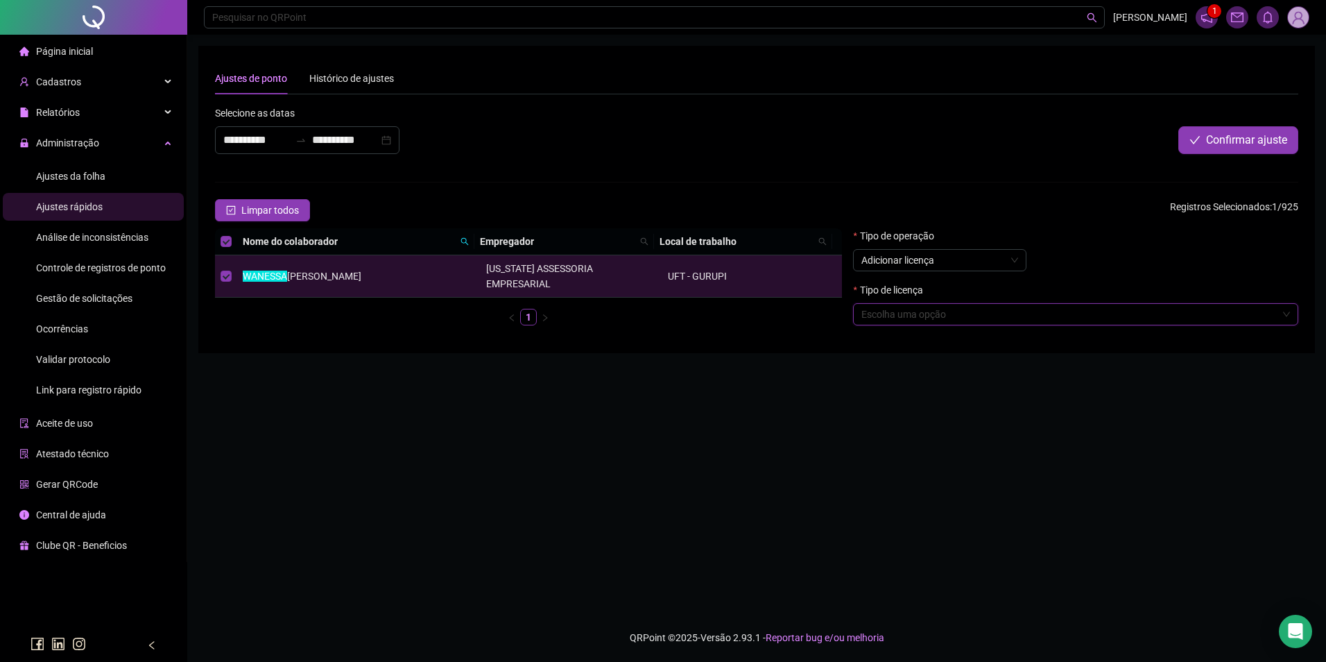
click at [951, 311] on input "search" at bounding box center [1069, 314] width 416 height 21
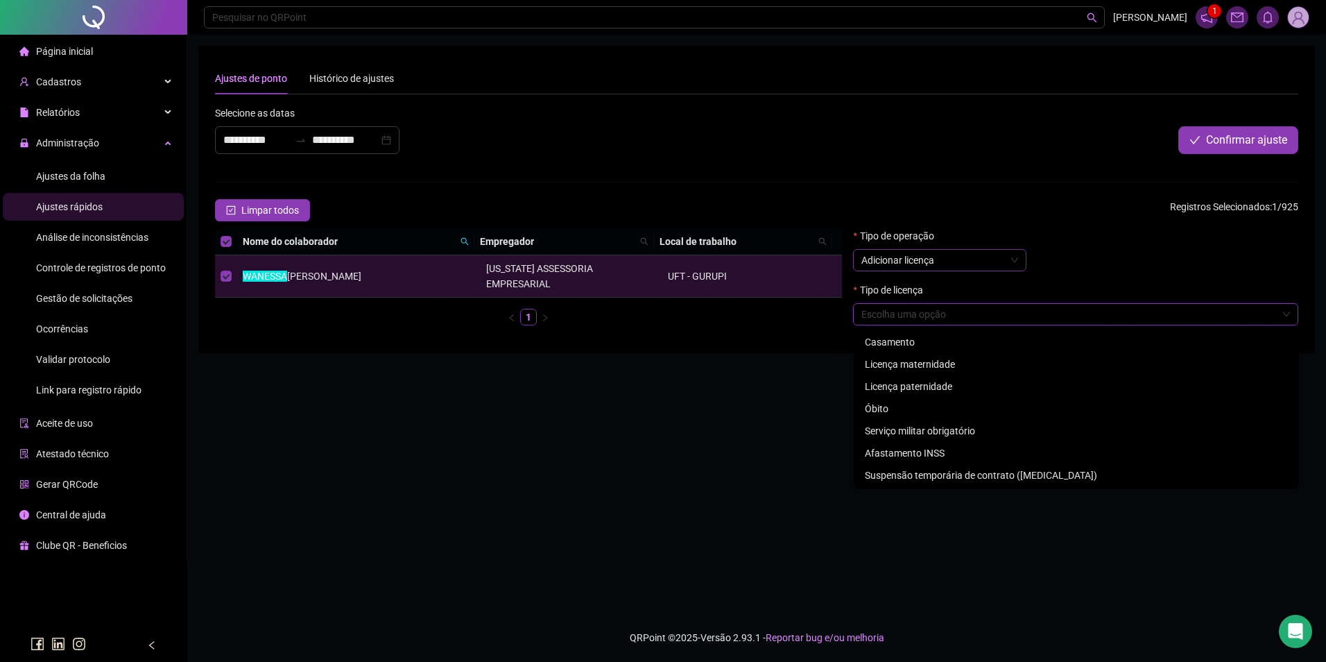
click at [973, 256] on span "Adicionar licença" at bounding box center [939, 260] width 157 height 21
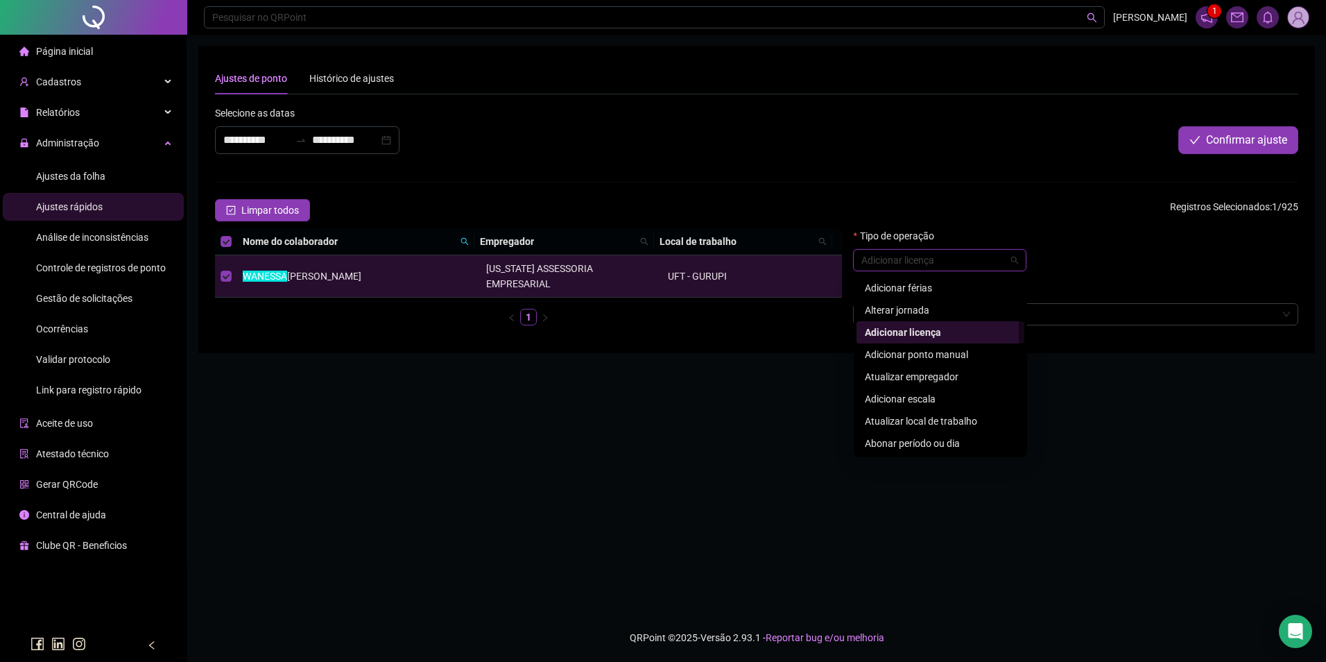
click at [926, 447] on div "Abonar período ou dia" at bounding box center [940, 443] width 151 height 15
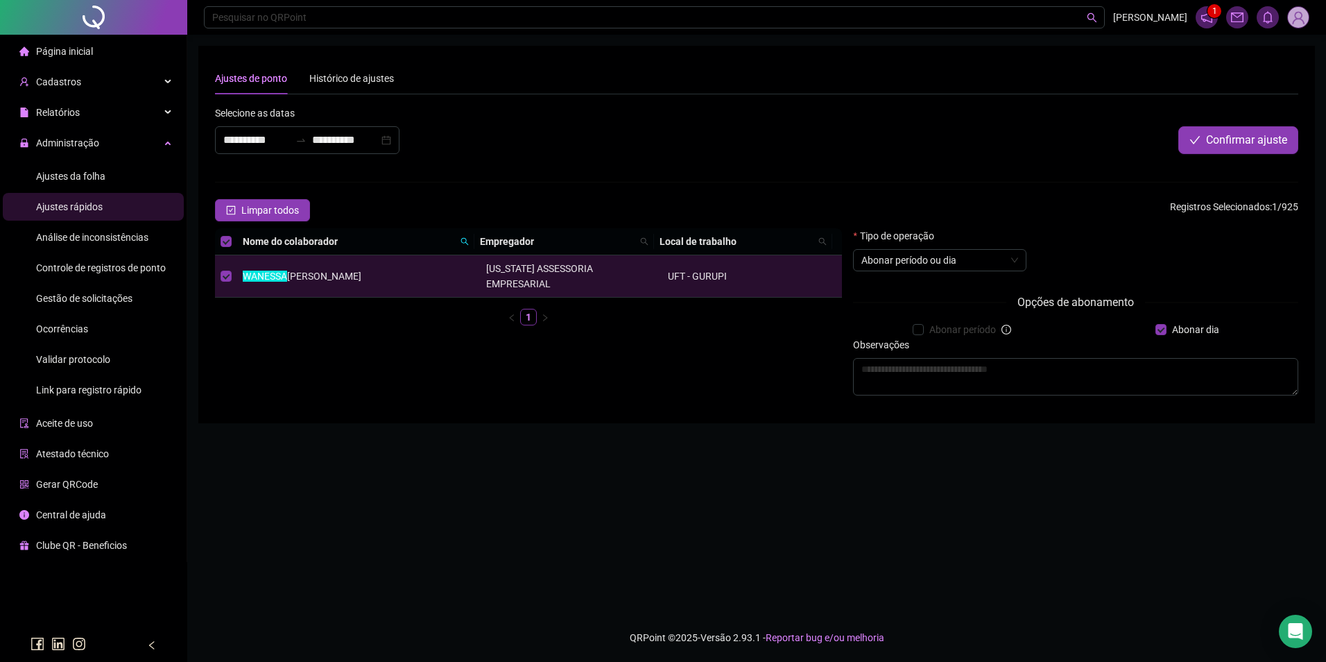
click at [919, 331] on label "Abonar período" at bounding box center [957, 329] width 89 height 15
click at [1104, 368] on textarea at bounding box center [1075, 376] width 445 height 37
click at [1201, 140] on button "Confirmar ajuste" at bounding box center [1238, 140] width 120 height 28
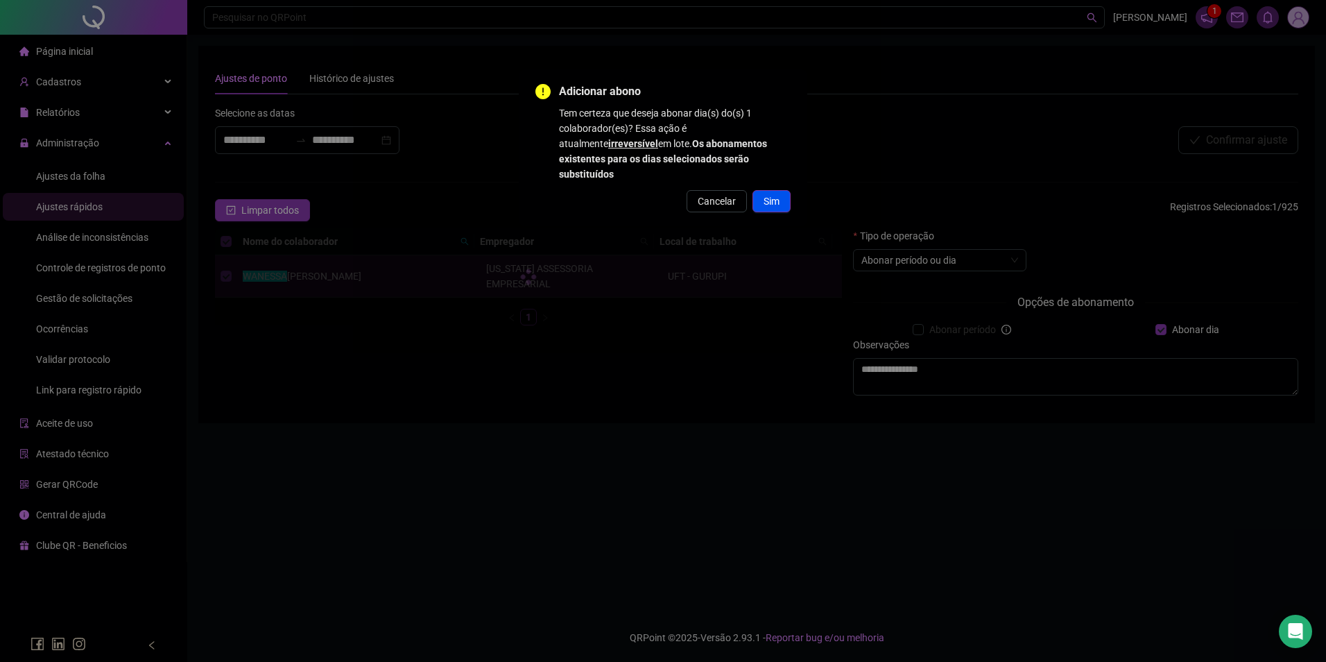
click at [772, 194] on span "Sim" at bounding box center [772, 201] width 16 height 15
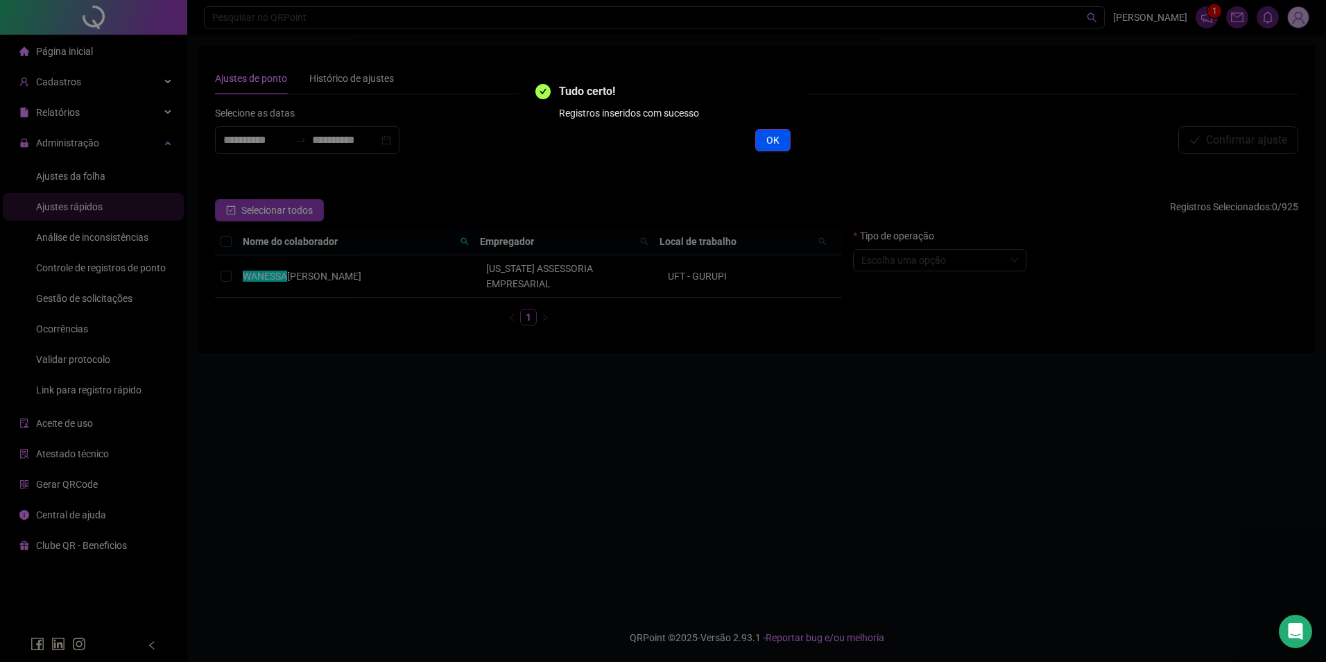
click at [771, 141] on span "OK" at bounding box center [772, 139] width 13 height 15
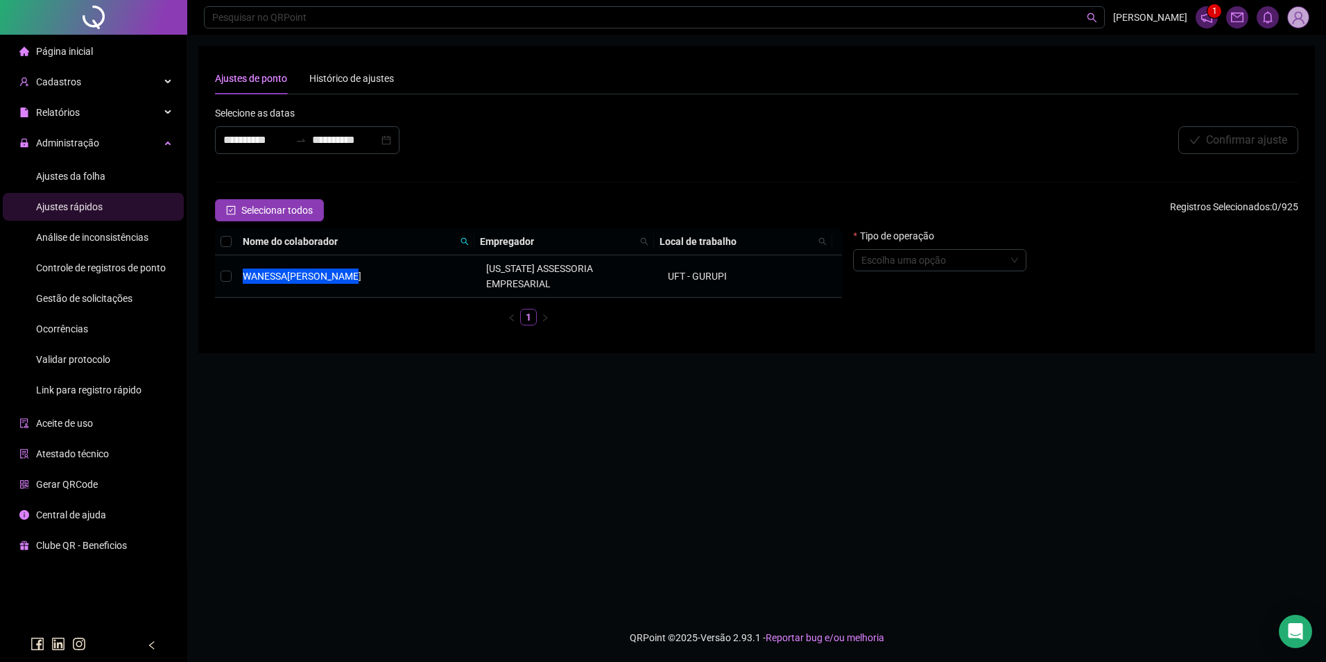
click at [230, 266] on tr "WANESSA BRAGA SILVA MONTANA ASSESSORIA EMPRESARIAL UFT - GURUPI" at bounding box center [528, 276] width 627 height 42
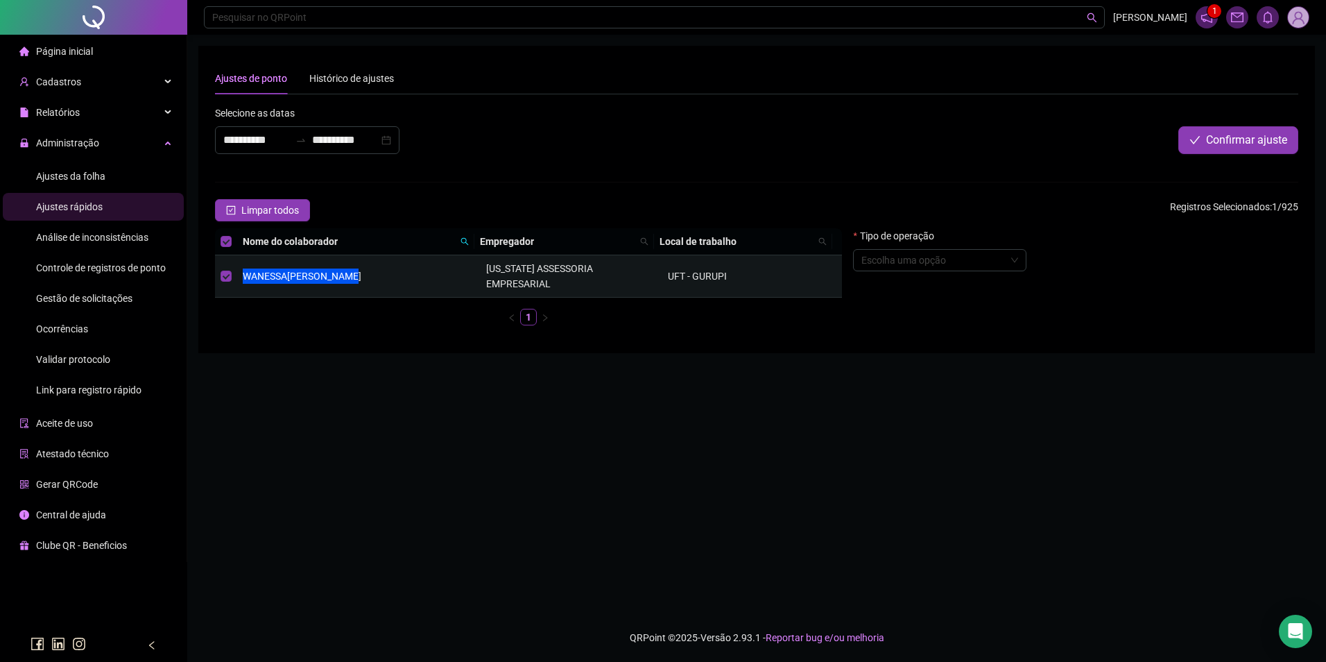
copy tr "WANESSA BRAGA SILVA"
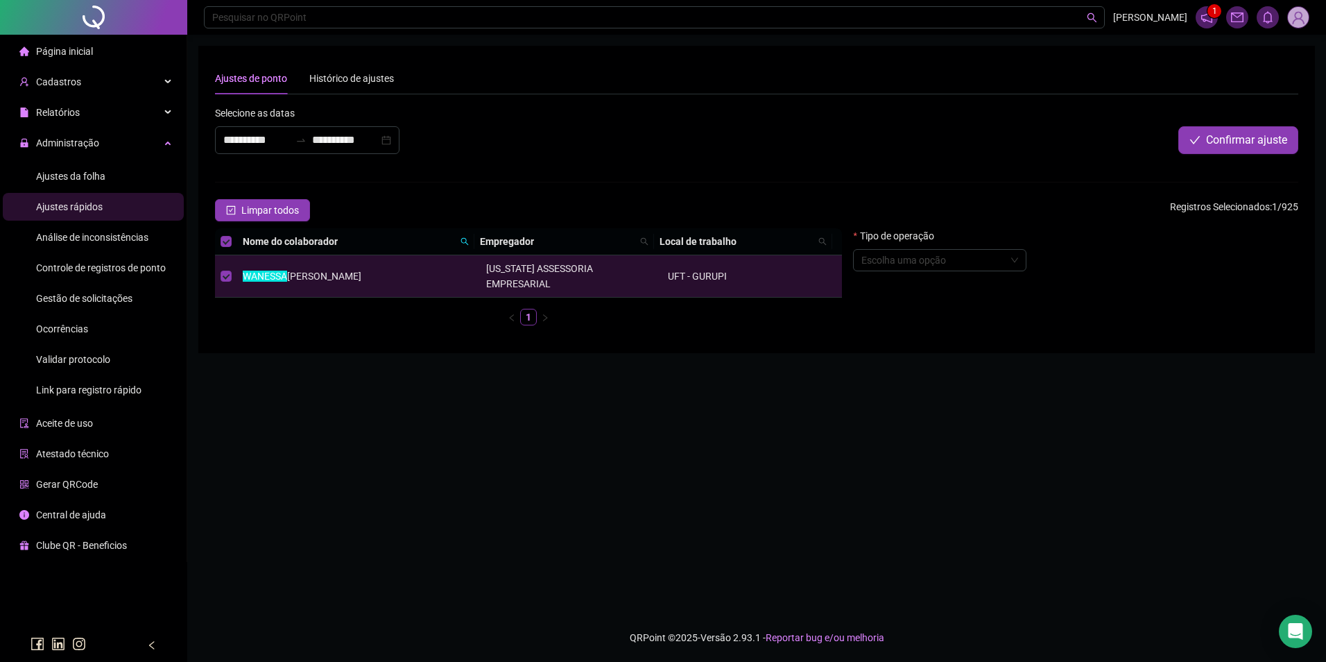
click at [77, 181] on span "Ajustes da folha" at bounding box center [70, 176] width 69 height 11
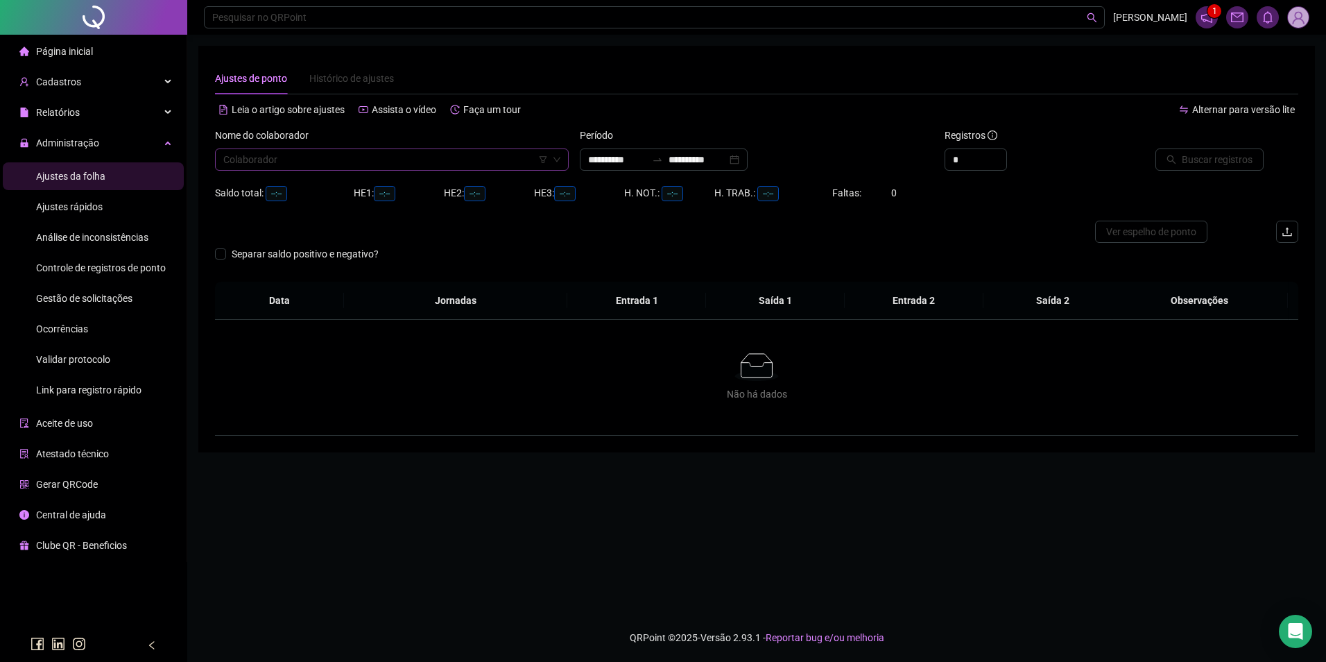
click at [334, 153] on input "search" at bounding box center [385, 159] width 325 height 21
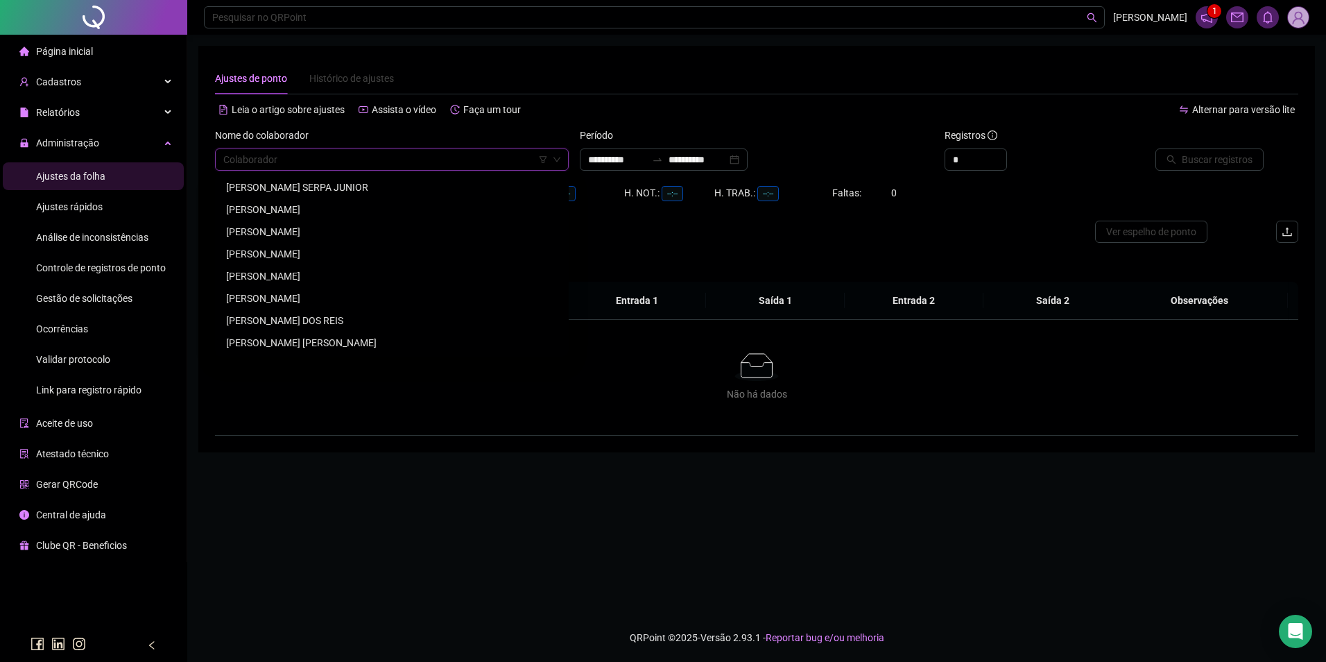
paste input "**********"
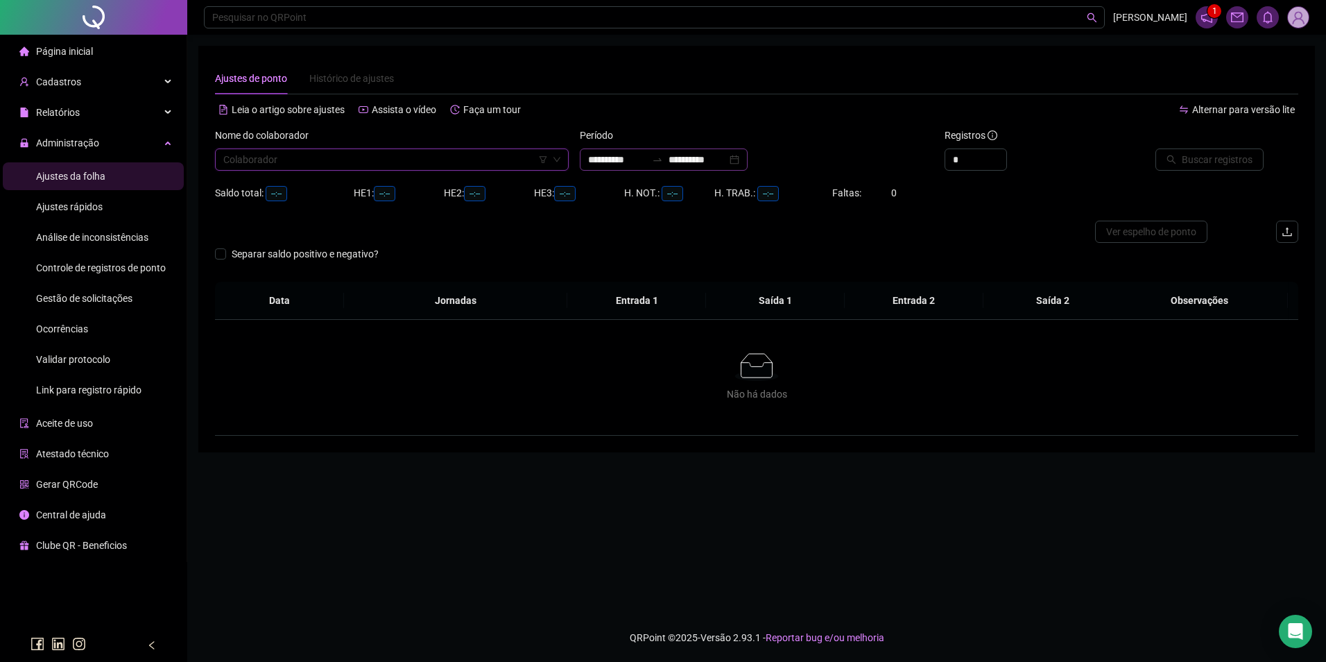
click at [662, 160] on icon "swap-right" at bounding box center [657, 159] width 8 height 3
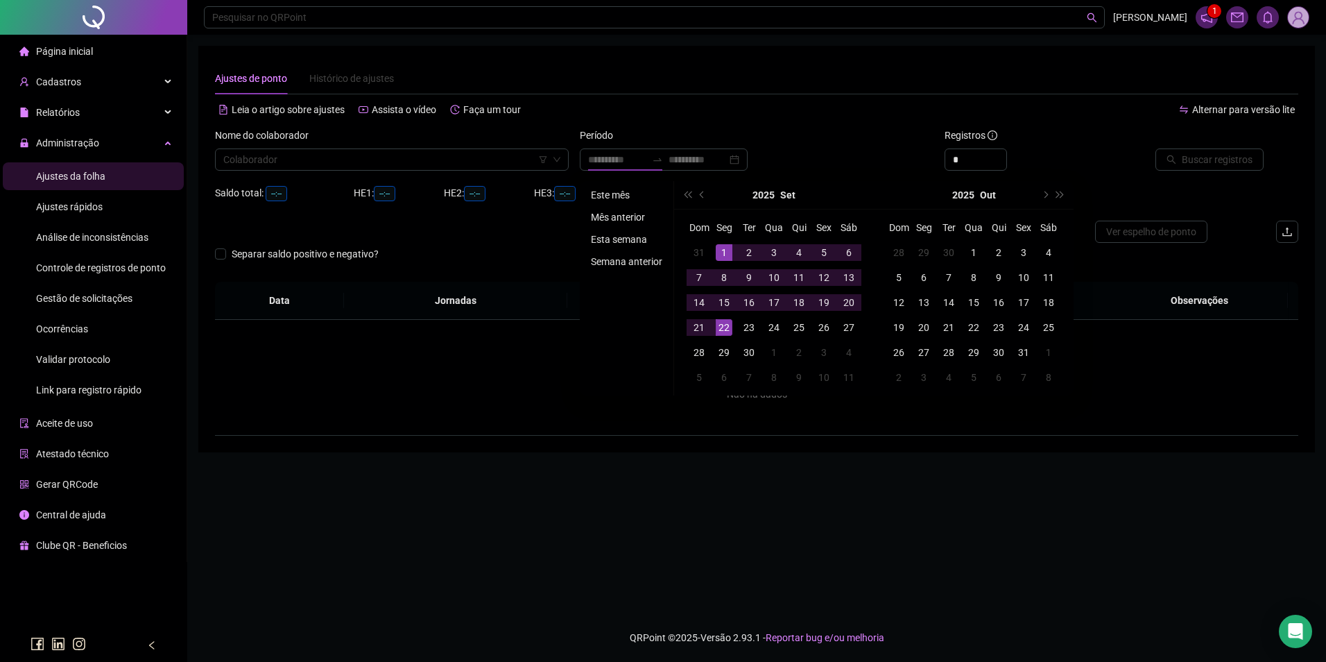
click at [619, 192] on li "Este mês" at bounding box center [626, 195] width 83 height 17
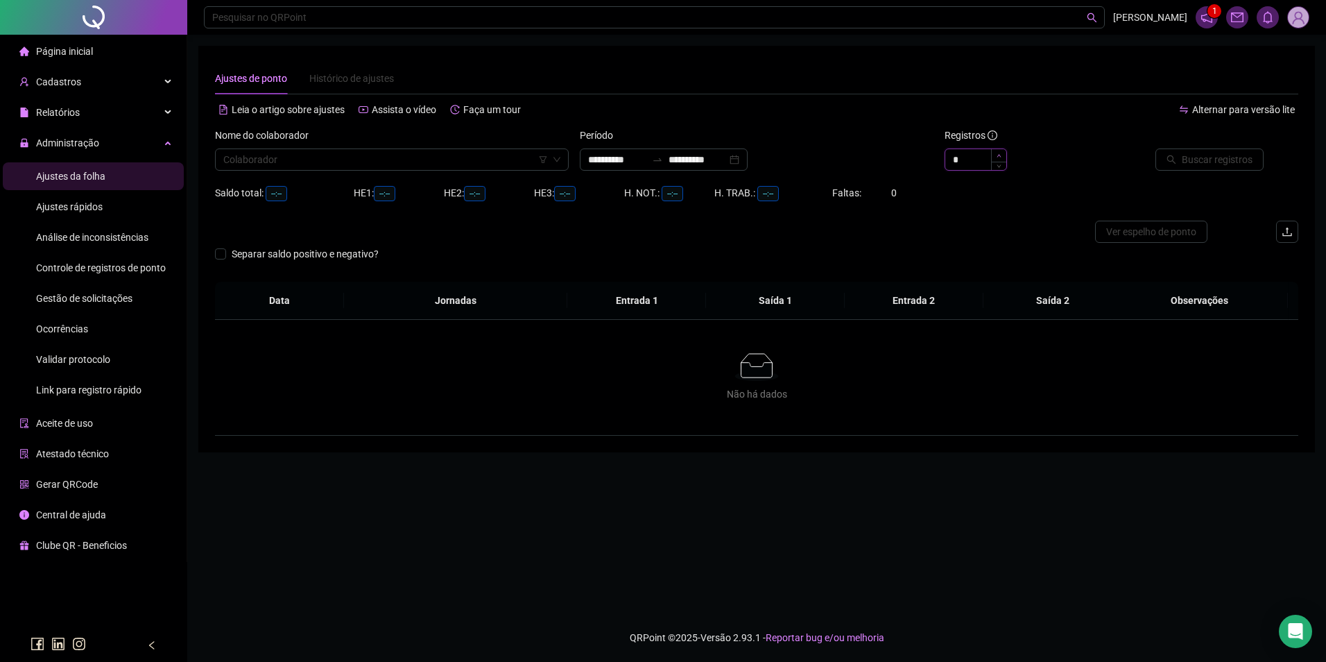
click at [999, 153] on icon "up" at bounding box center [999, 155] width 5 height 5
click at [390, 165] on input "search" at bounding box center [385, 159] width 325 height 21
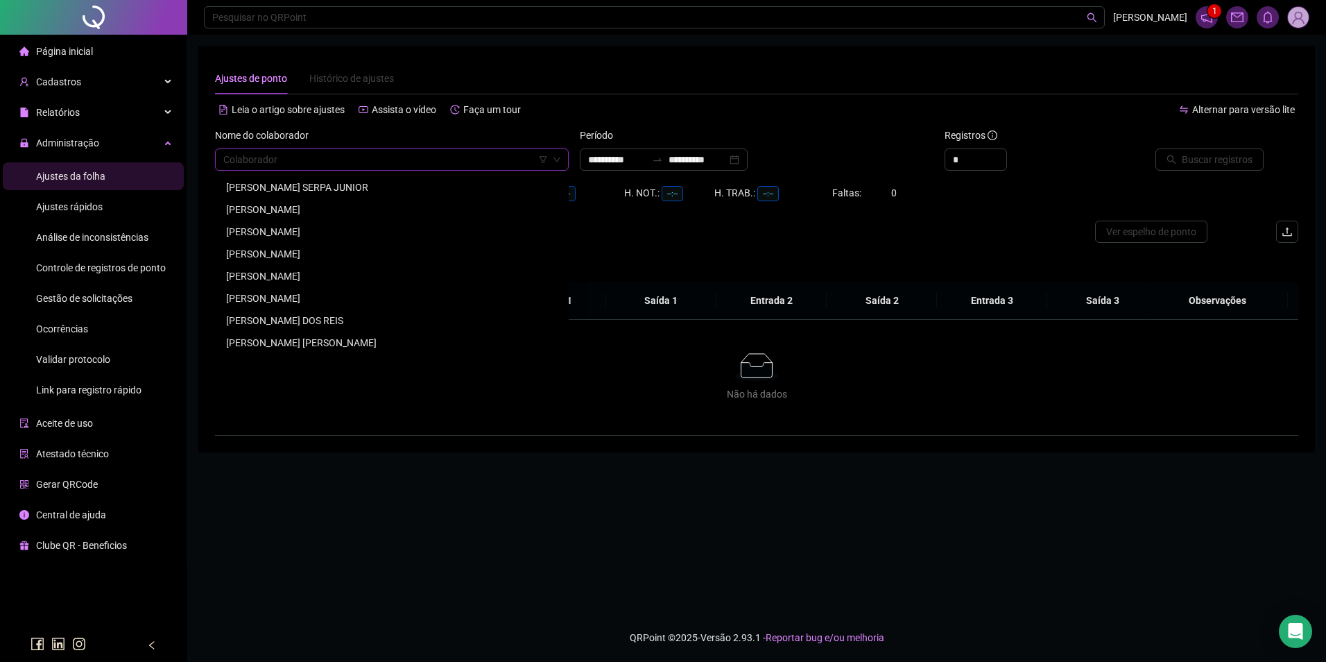
paste input "**********"
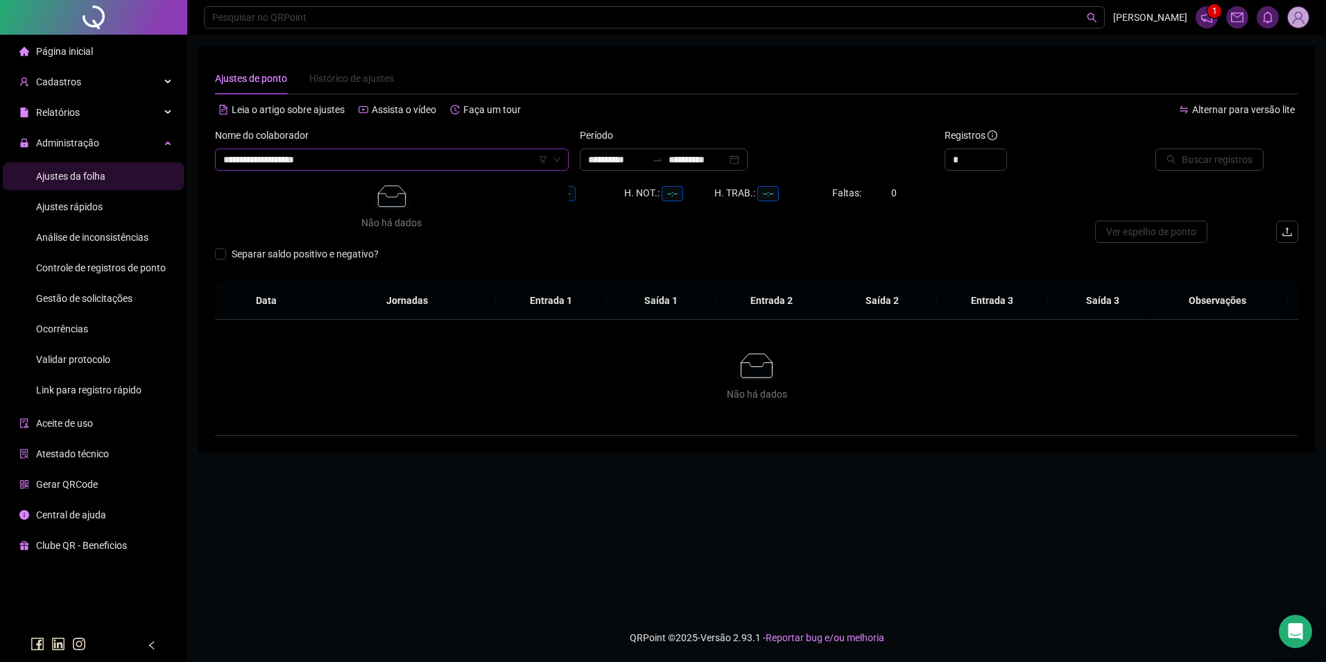
click at [225, 160] on input "**********" at bounding box center [385, 159] width 325 height 21
click at [270, 184] on div "[PERSON_NAME]" at bounding box center [392, 187] width 332 height 15
click at [1200, 150] on button "Buscar registros" at bounding box center [1210, 159] width 108 height 22
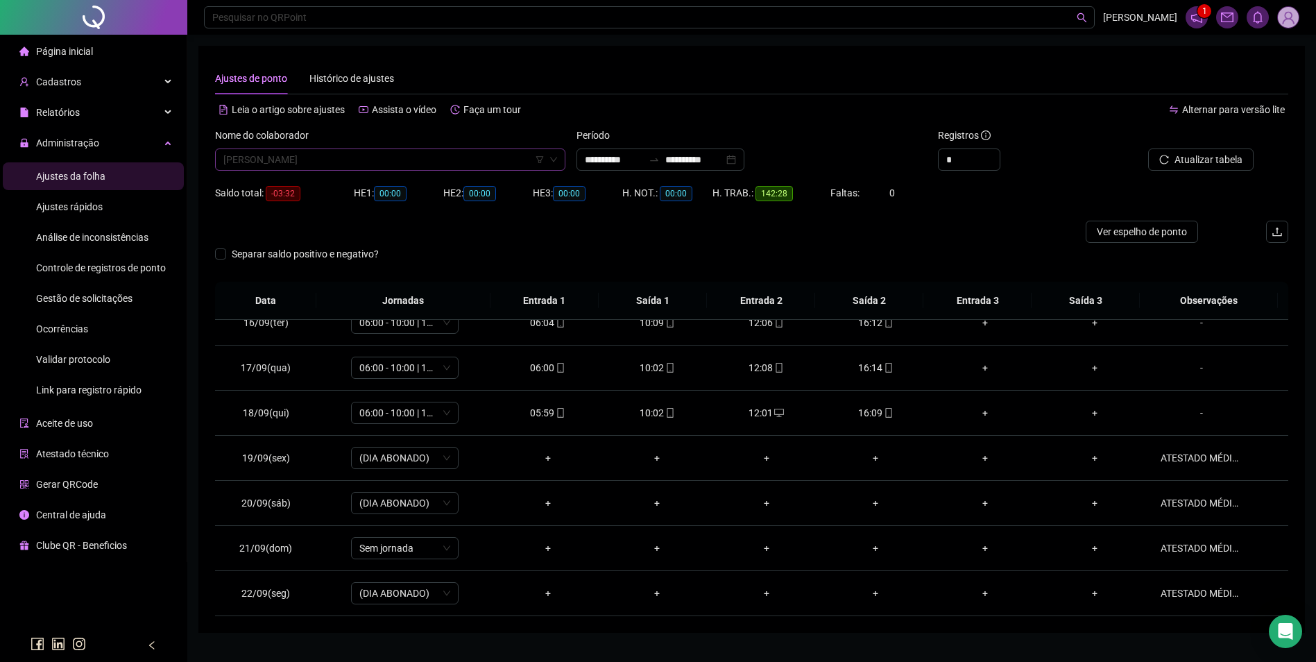
scroll to position [19887, 0]
click at [447, 156] on span "[PERSON_NAME]" at bounding box center [390, 159] width 334 height 21
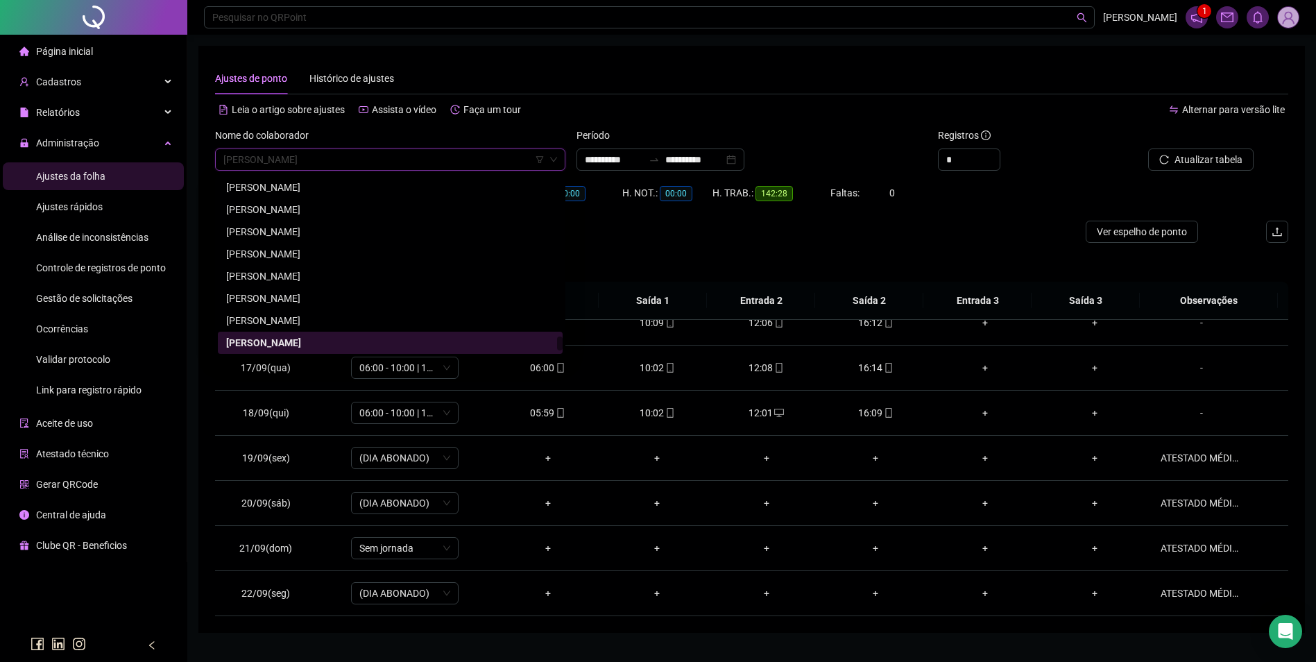
paste input "**********"
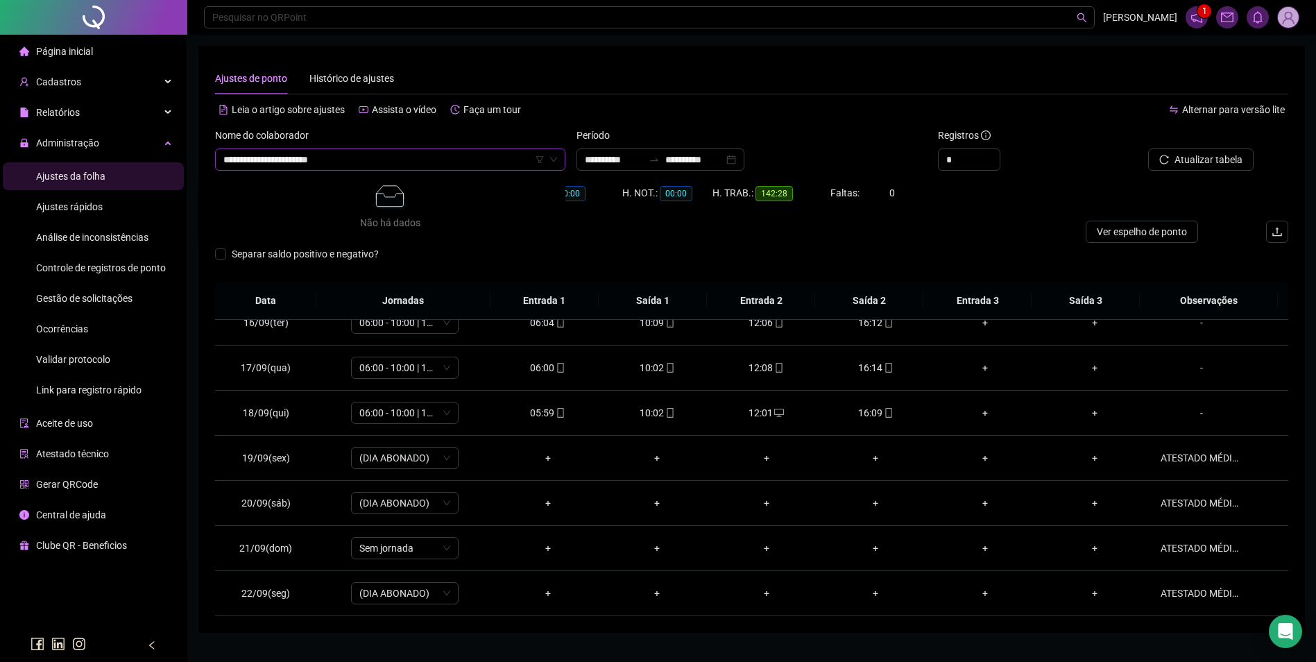
click at [225, 162] on input "**********" at bounding box center [383, 159] width 321 height 21
drag, startPoint x: 404, startPoint y: 157, endPoint x: 223, endPoint y: 160, distance: 181.1
click at [223, 160] on div "**********" at bounding box center [390, 159] width 350 height 22
click at [85, 89] on div "Cadastros" at bounding box center [93, 82] width 181 height 28
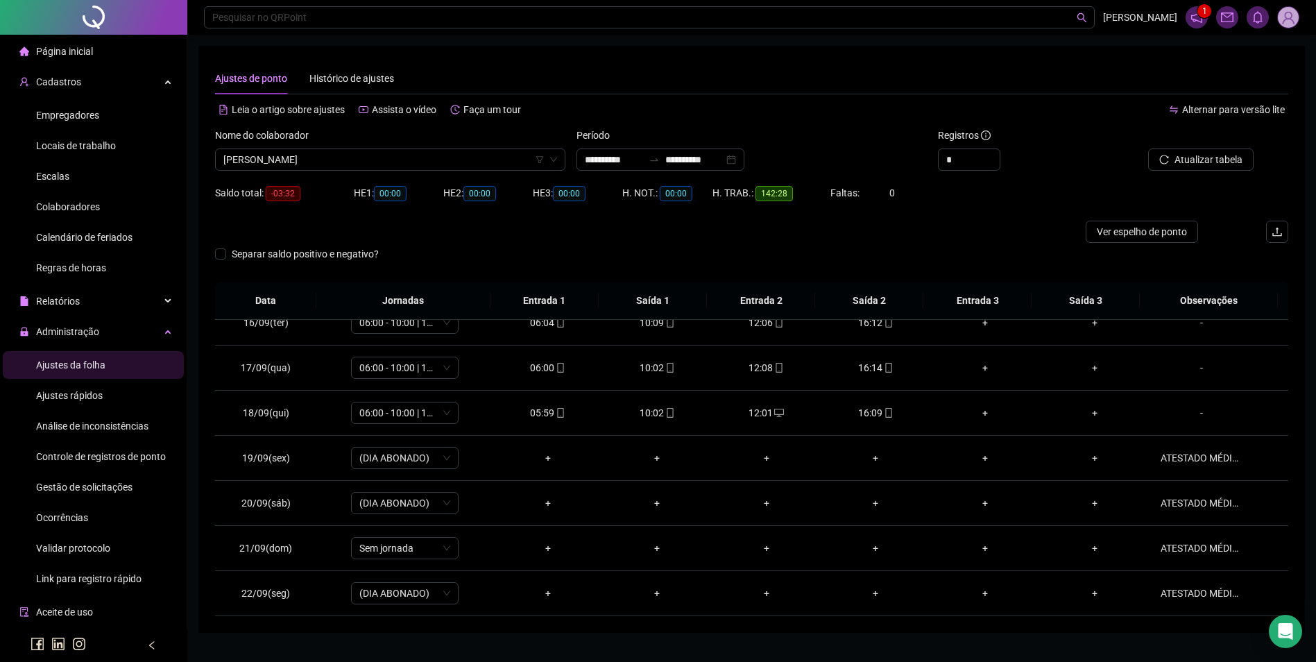
click at [95, 203] on span "Colaboradores" at bounding box center [68, 206] width 64 height 11
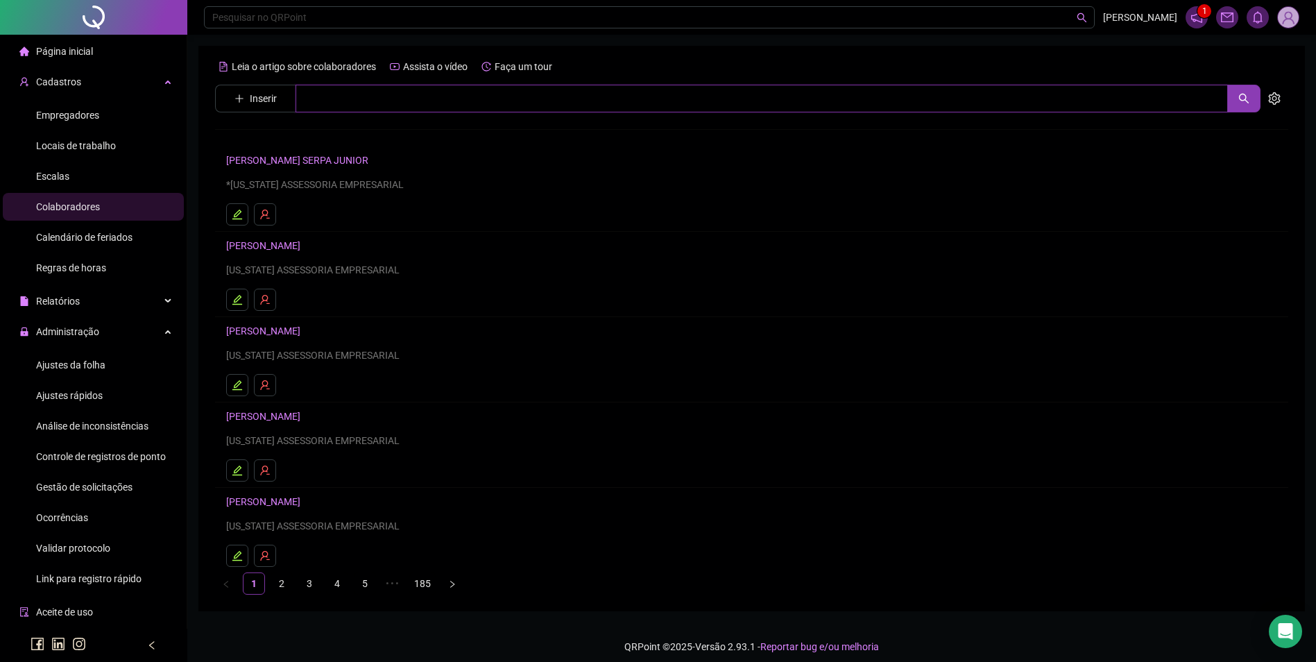
click at [372, 100] on input "text" at bounding box center [761, 99] width 932 height 28
click at [296, 166] on link "[PERSON_NAME]" at bounding box center [278, 169] width 74 height 11
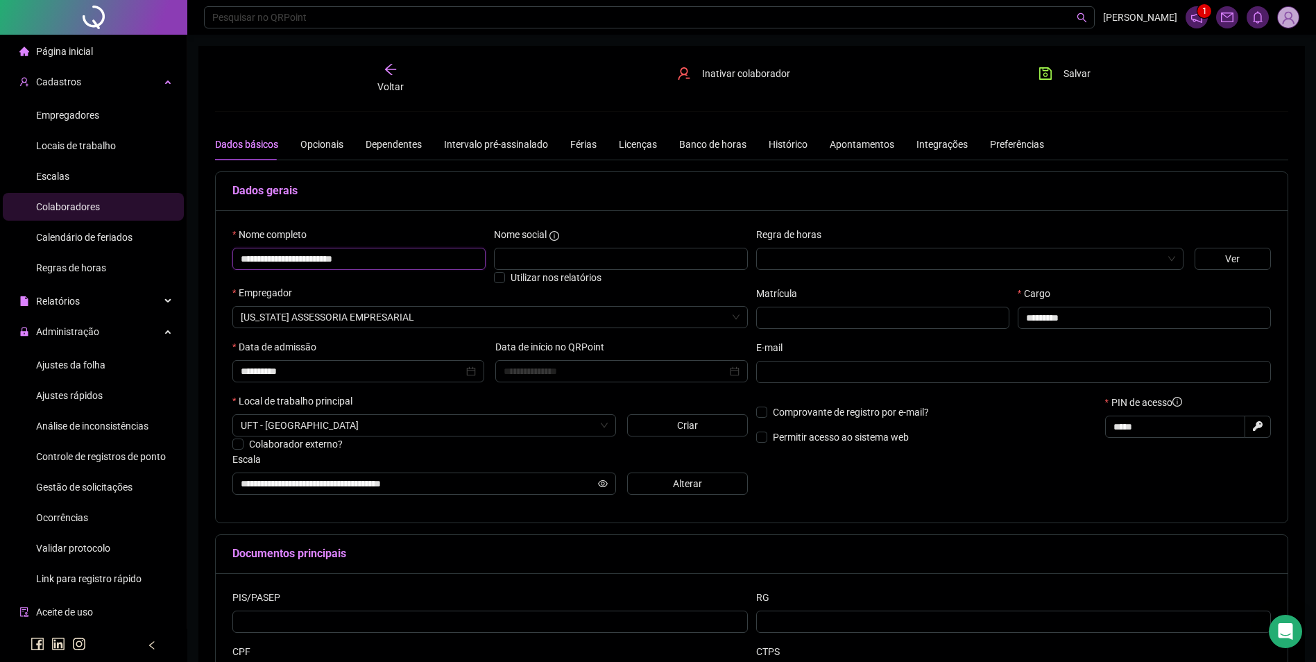
drag, startPoint x: 403, startPoint y: 260, endPoint x: 191, endPoint y: 272, distance: 212.6
click at [191, 272] on div "**********" at bounding box center [751, 395] width 1128 height 791
click at [77, 370] on span "Ajustes da folha" at bounding box center [70, 364] width 69 height 11
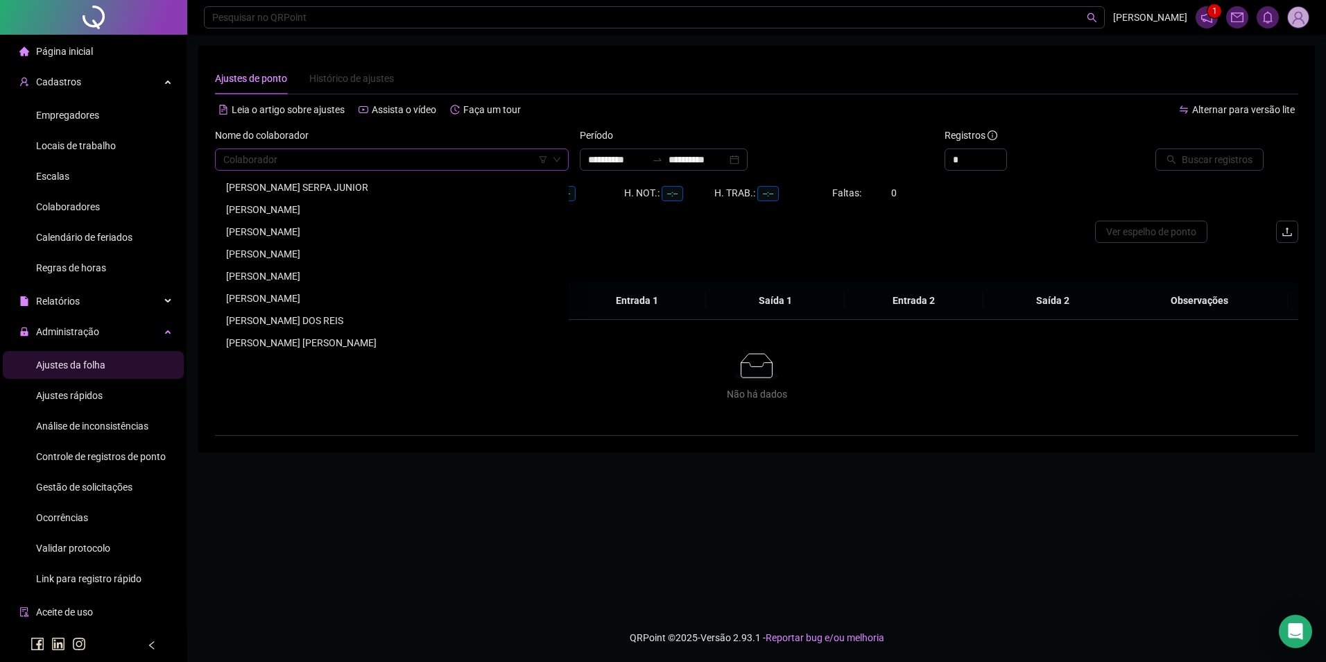
click at [338, 163] on input "search" at bounding box center [385, 159] width 325 height 21
paste input "**********"
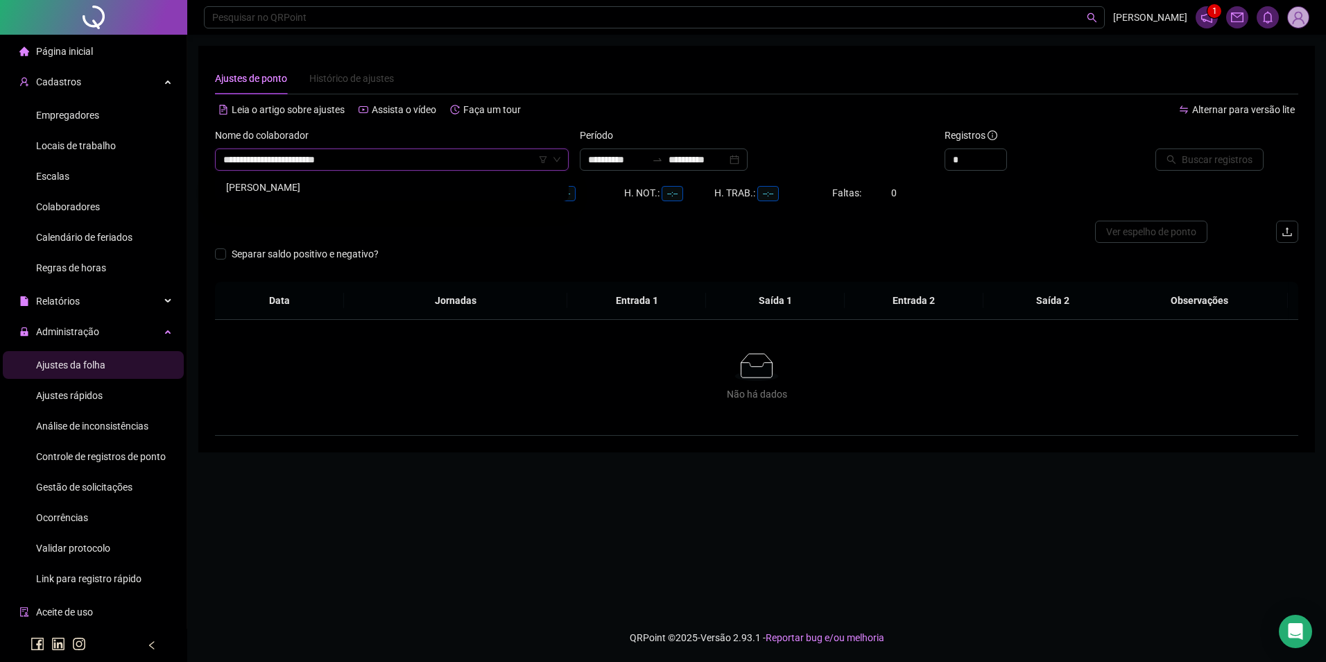
click at [304, 193] on div "[PERSON_NAME]" at bounding box center [392, 187] width 332 height 15
click at [1239, 166] on span "Buscar registros" at bounding box center [1217, 159] width 71 height 15
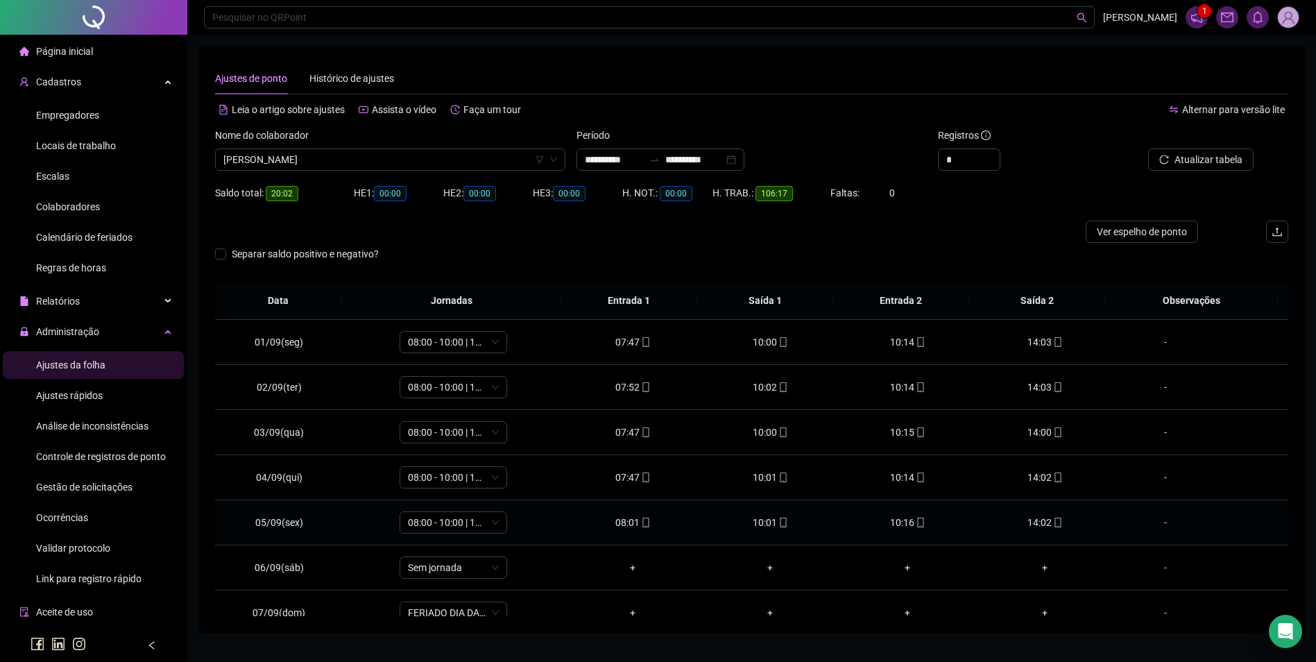
click at [767, 524] on div "10:01" at bounding box center [769, 522] width 115 height 15
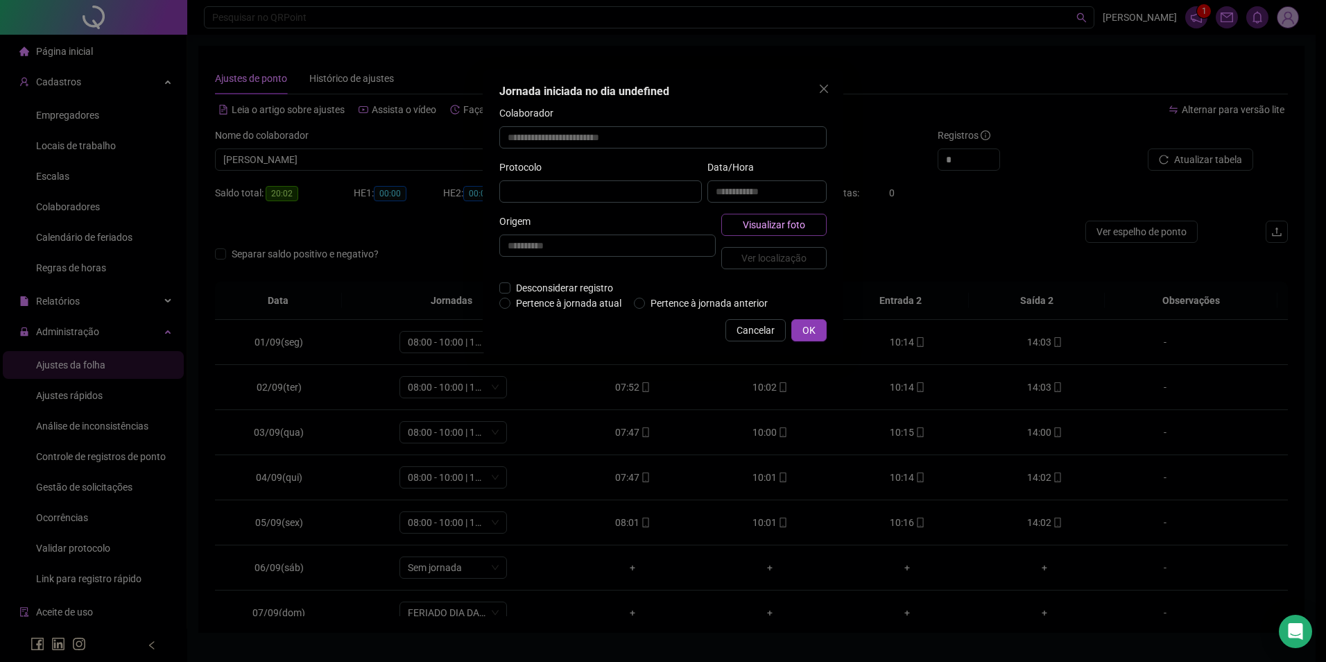
click at [807, 225] on button "Visualizar foto" at bounding box center [773, 225] width 105 height 22
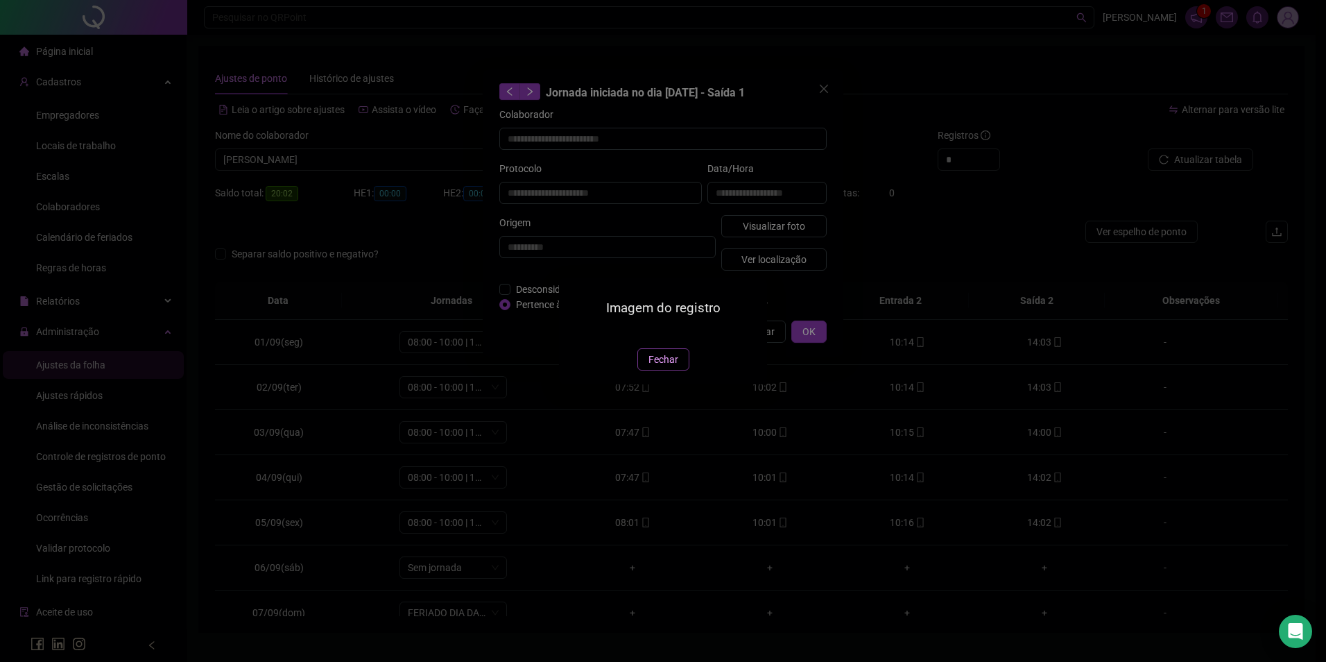
click at [665, 370] on button "Fechar" at bounding box center [663, 359] width 52 height 22
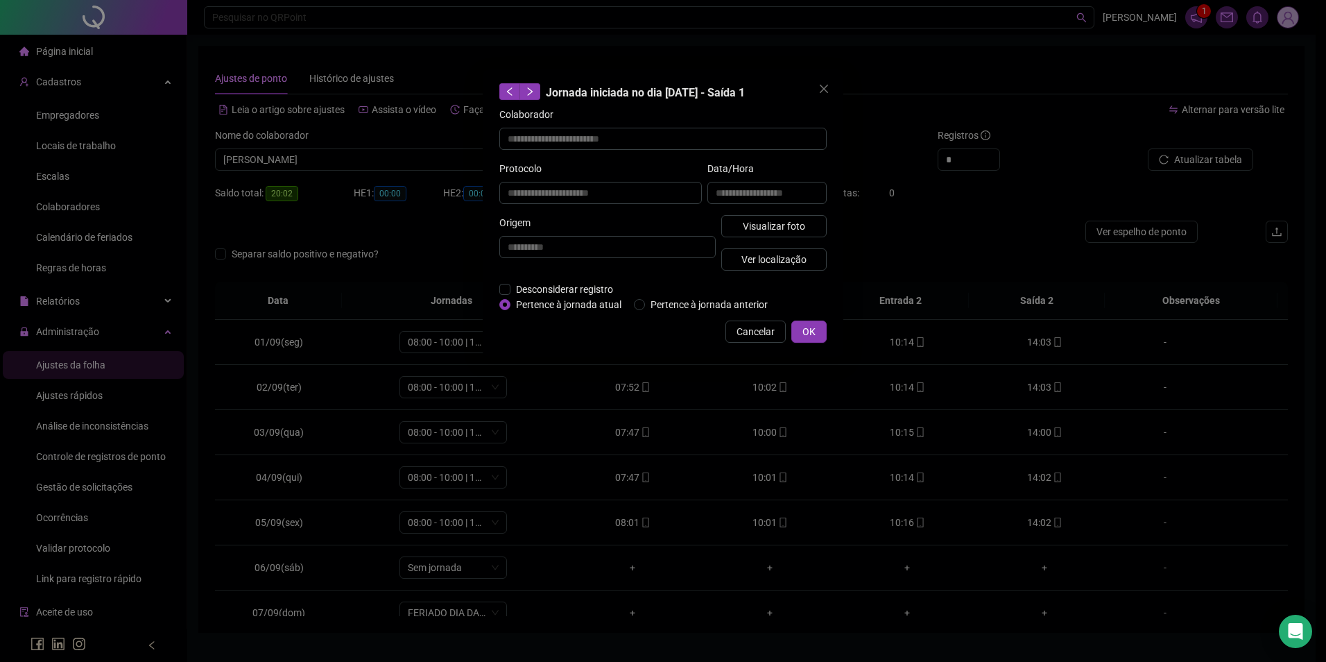
click at [103, 190] on div "**********" at bounding box center [663, 331] width 1326 height 662
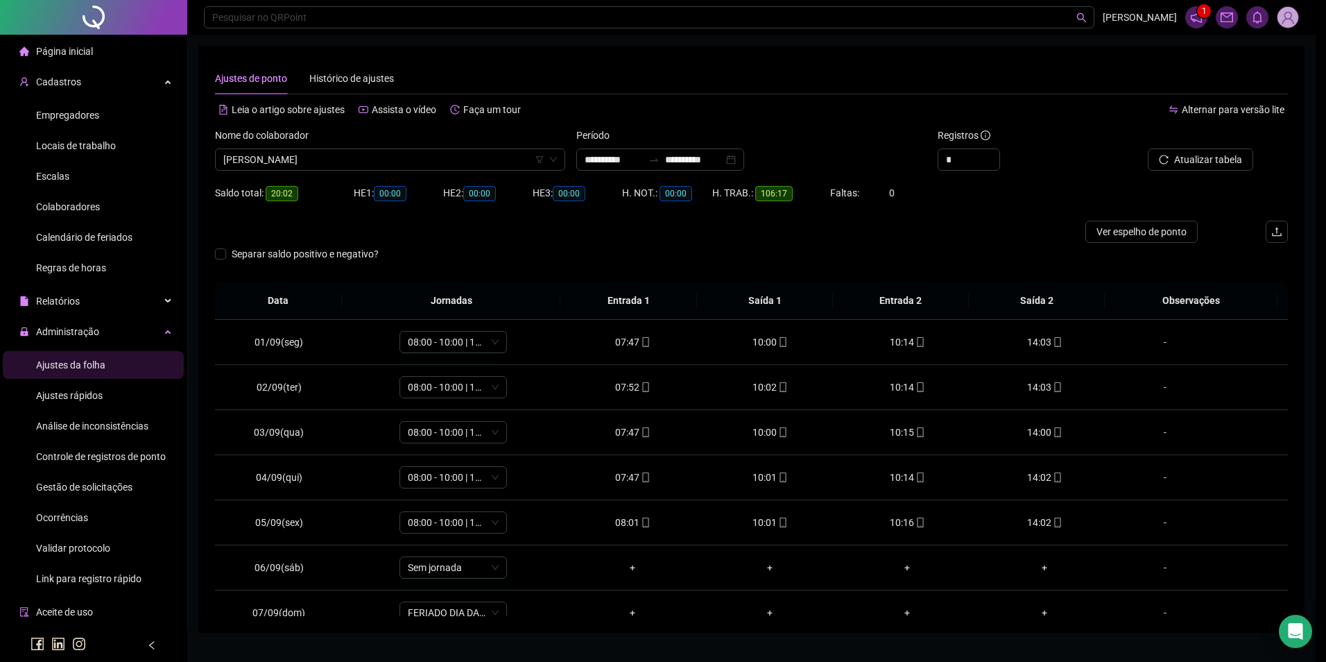
click at [99, 204] on div "**********" at bounding box center [663, 331] width 1326 height 662
click at [104, 207] on li "Colaboradores" at bounding box center [93, 207] width 181 height 28
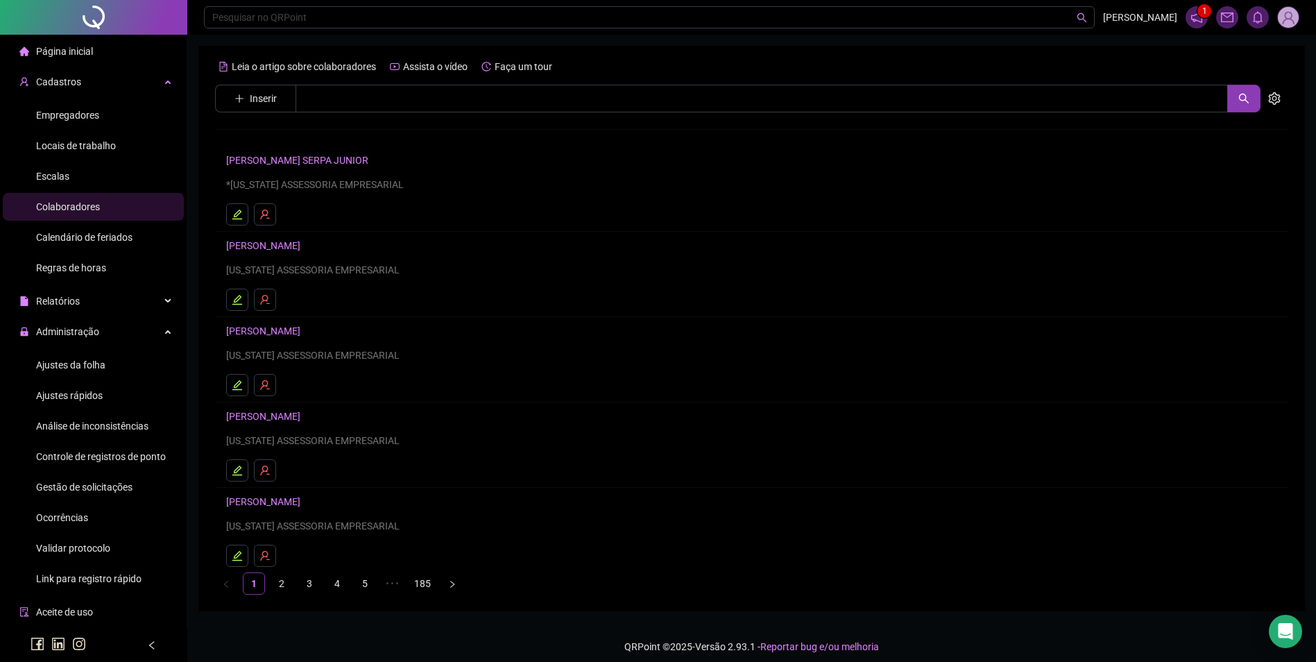
click at [100, 123] on li "Empregadores" at bounding box center [93, 115] width 181 height 28
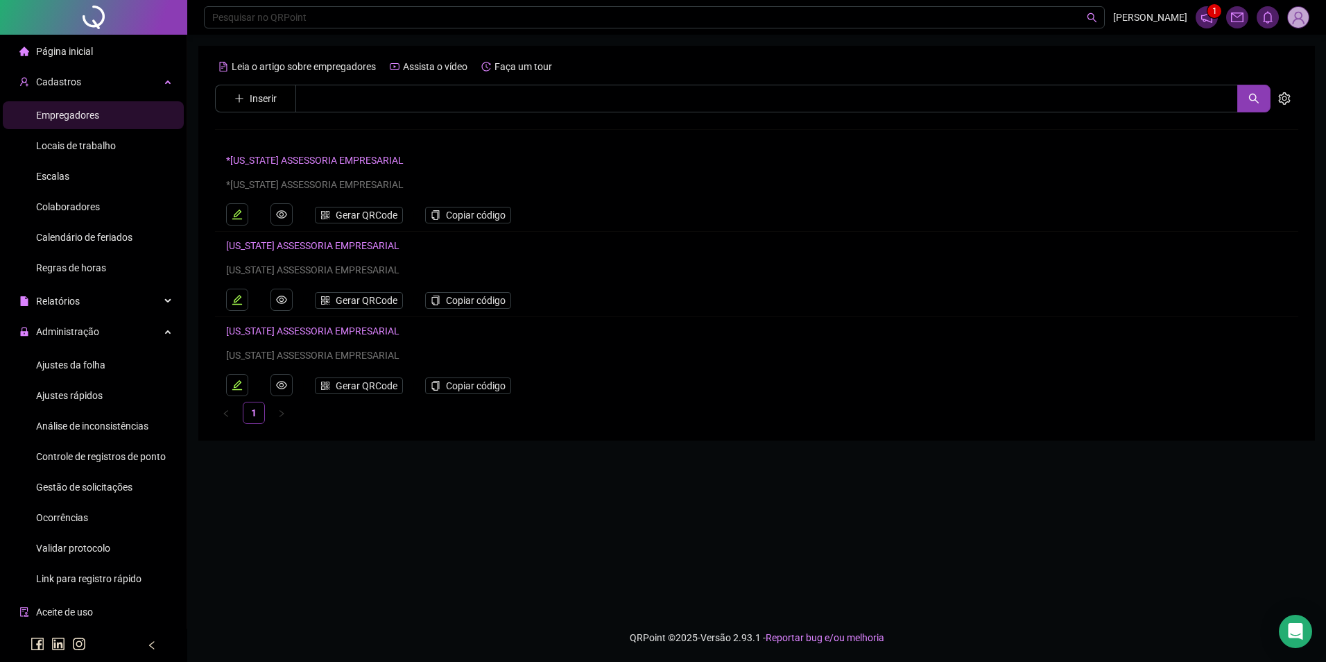
click at [61, 203] on span "Colaboradores" at bounding box center [68, 206] width 64 height 11
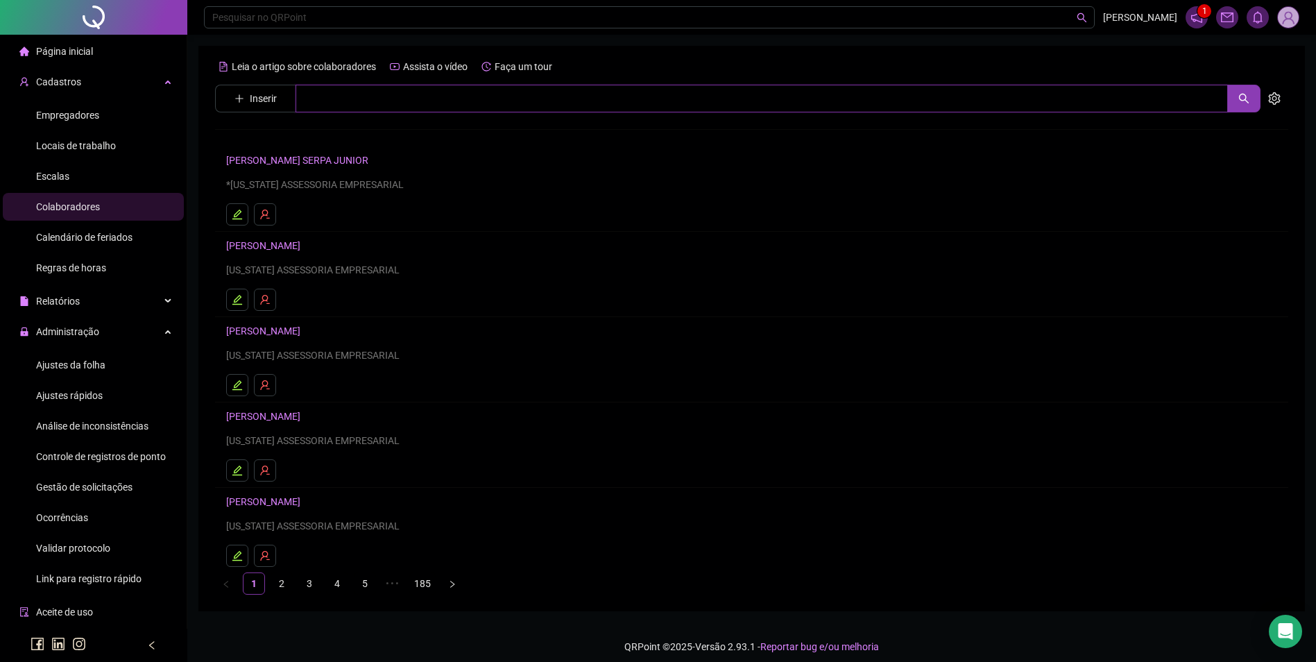
click at [320, 101] on input "text" at bounding box center [761, 99] width 932 height 28
paste input "**********"
click at [308, 141] on link "[PERSON_NAME]" at bounding box center [278, 139] width 74 height 11
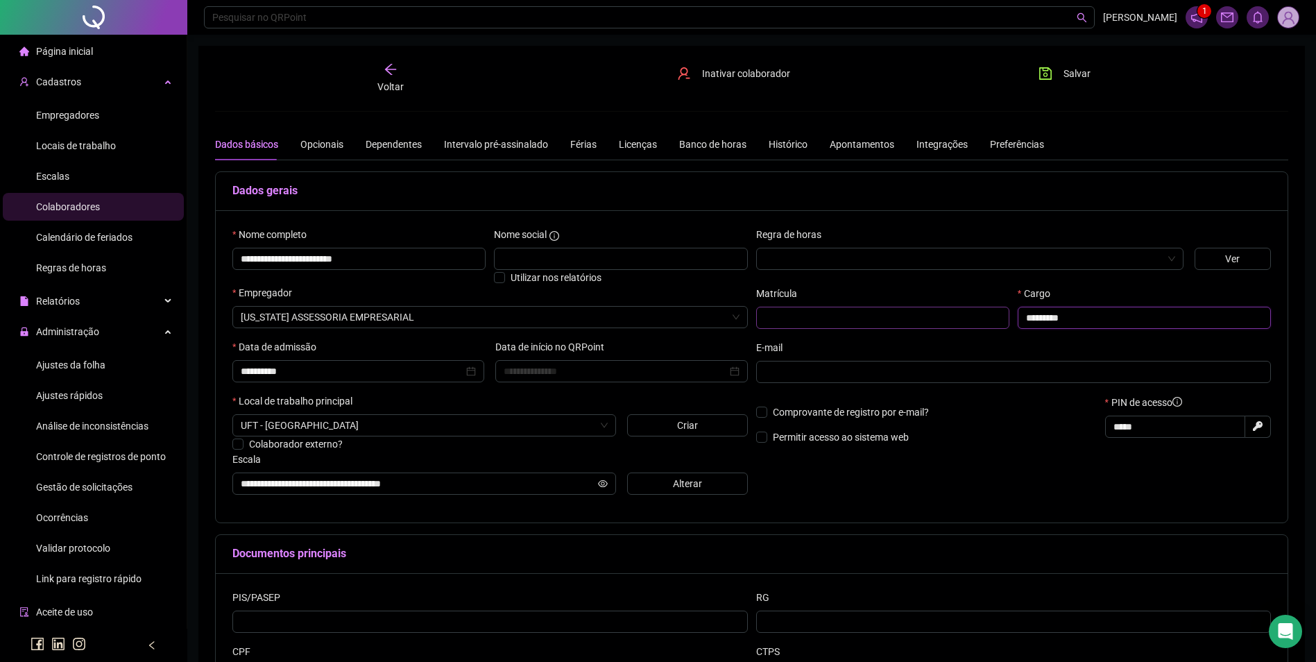
drag, startPoint x: 1110, startPoint y: 320, endPoint x: 978, endPoint y: 318, distance: 132.5
click at [978, 318] on div "Matrícula Cargo *********" at bounding box center [1014, 313] width 524 height 54
click at [1086, 76] on span "Salvar" at bounding box center [1076, 73] width 27 height 15
click at [61, 359] on span "Ajustes da folha" at bounding box center [70, 364] width 69 height 11
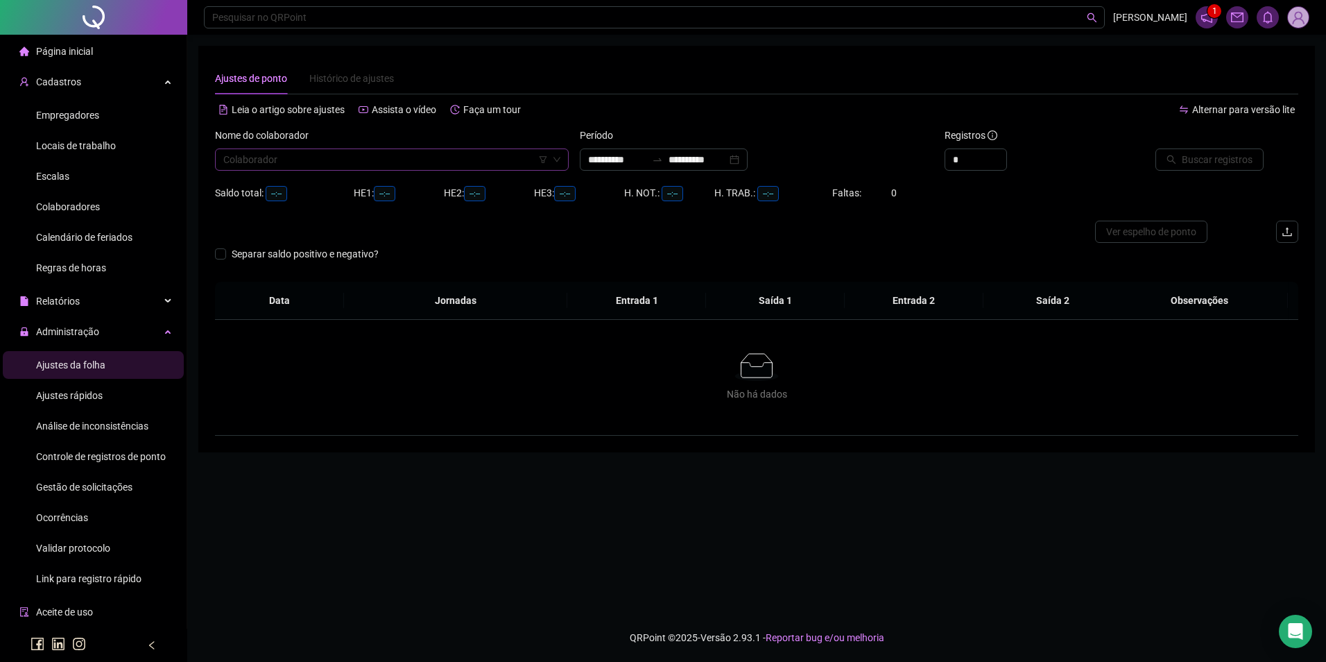
click at [348, 169] on input "search" at bounding box center [385, 159] width 325 height 21
click at [705, 154] on input "**********" at bounding box center [698, 159] width 58 height 15
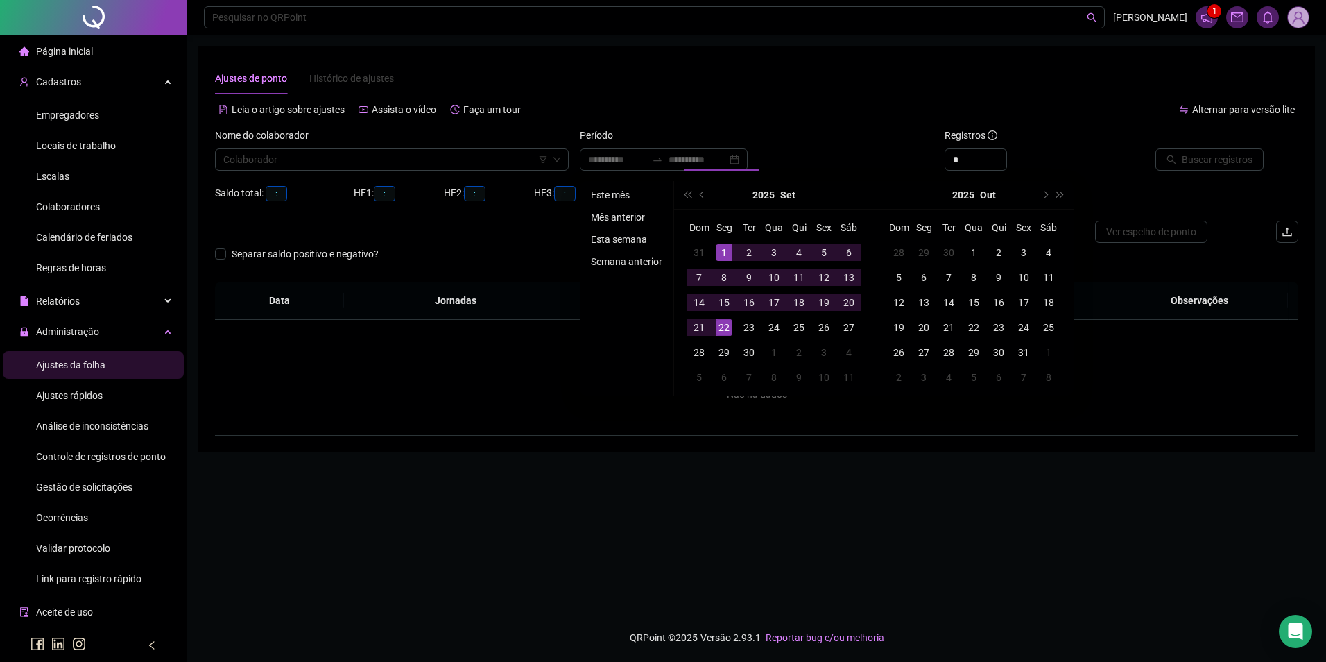
click at [644, 196] on li "Este mês" at bounding box center [626, 195] width 83 height 17
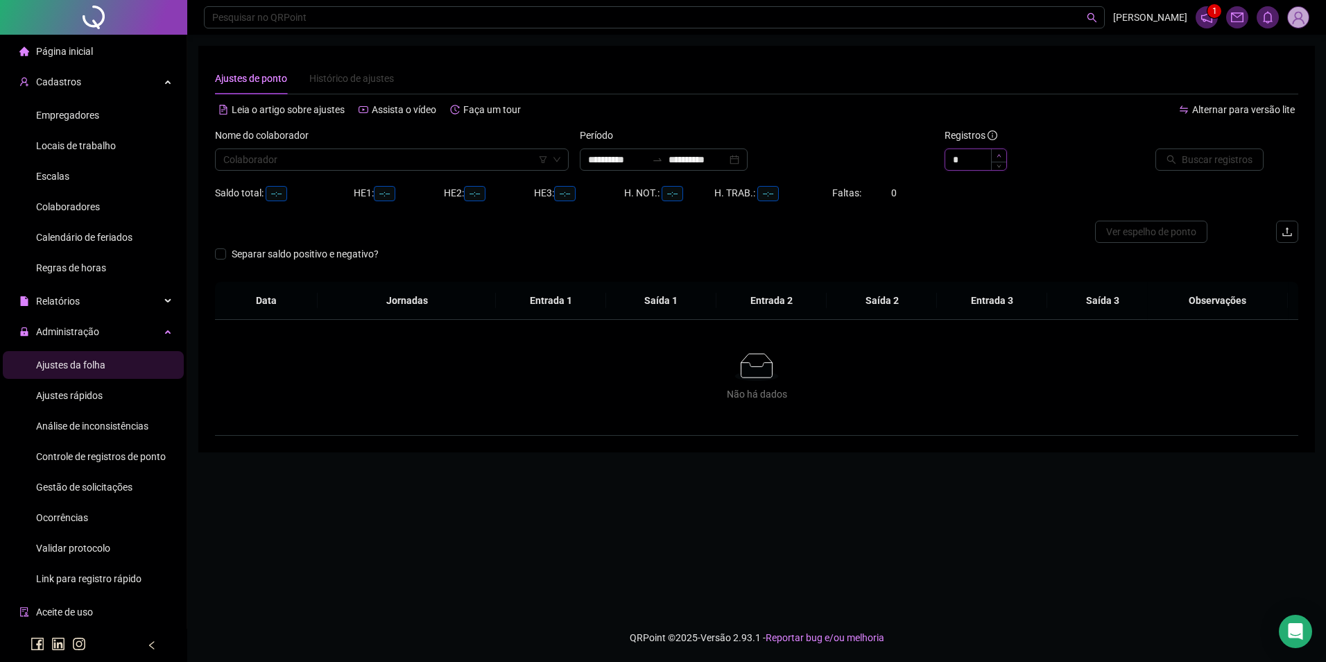
click at [1004, 156] on span "Increase Value" at bounding box center [998, 155] width 15 height 12
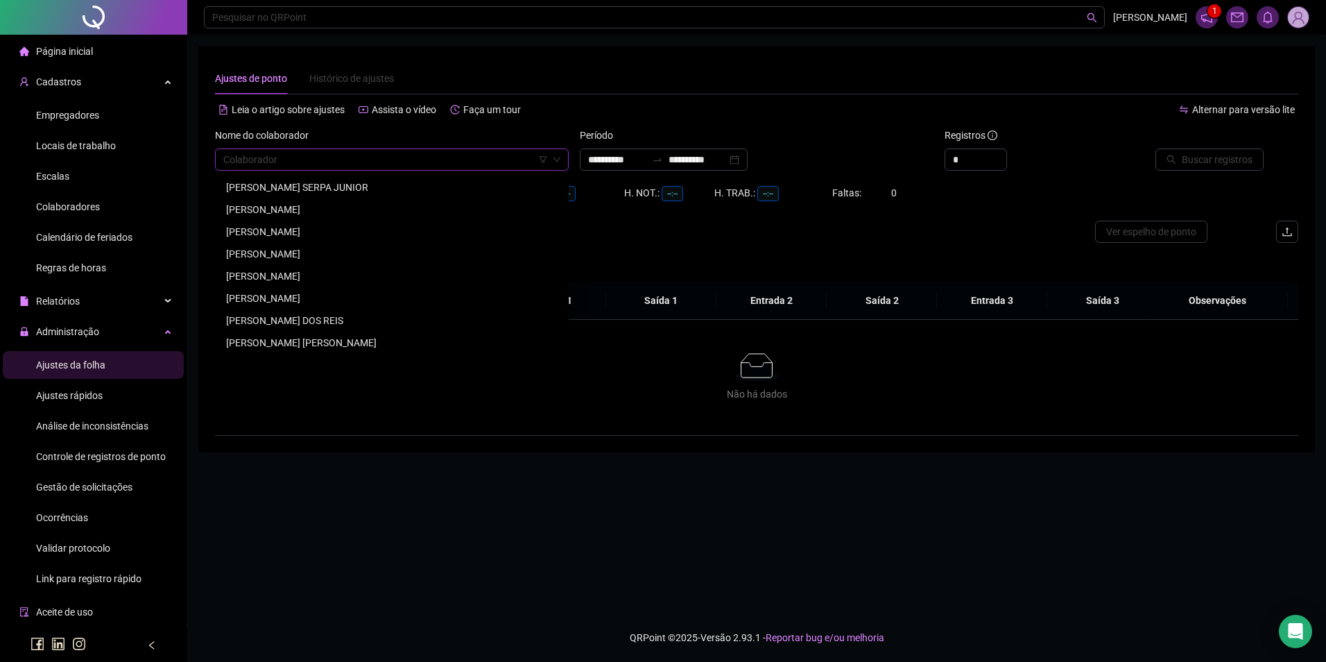
click at [375, 165] on input "search" at bounding box center [385, 159] width 325 height 21
click at [353, 187] on div "[PERSON_NAME]" at bounding box center [392, 187] width 332 height 15
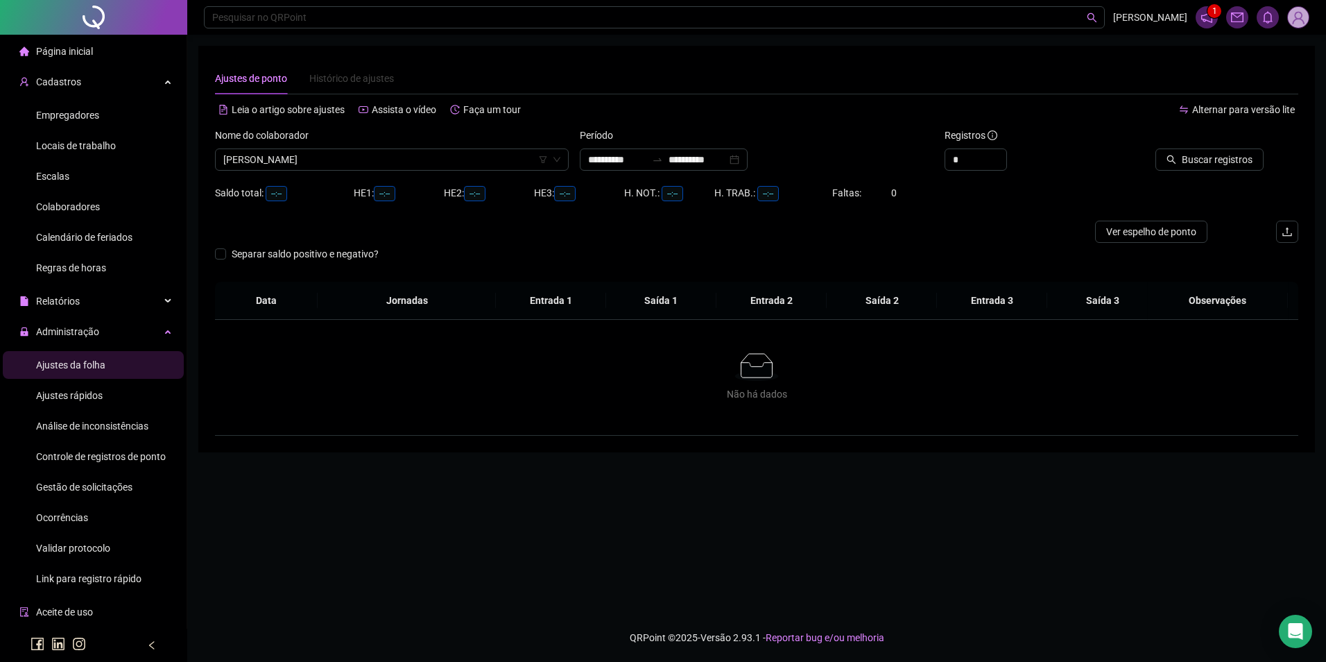
click at [1206, 171] on div "Buscar registros" at bounding box center [1213, 155] width 182 height 54
click at [1202, 161] on span "Buscar registros" at bounding box center [1217, 159] width 71 height 15
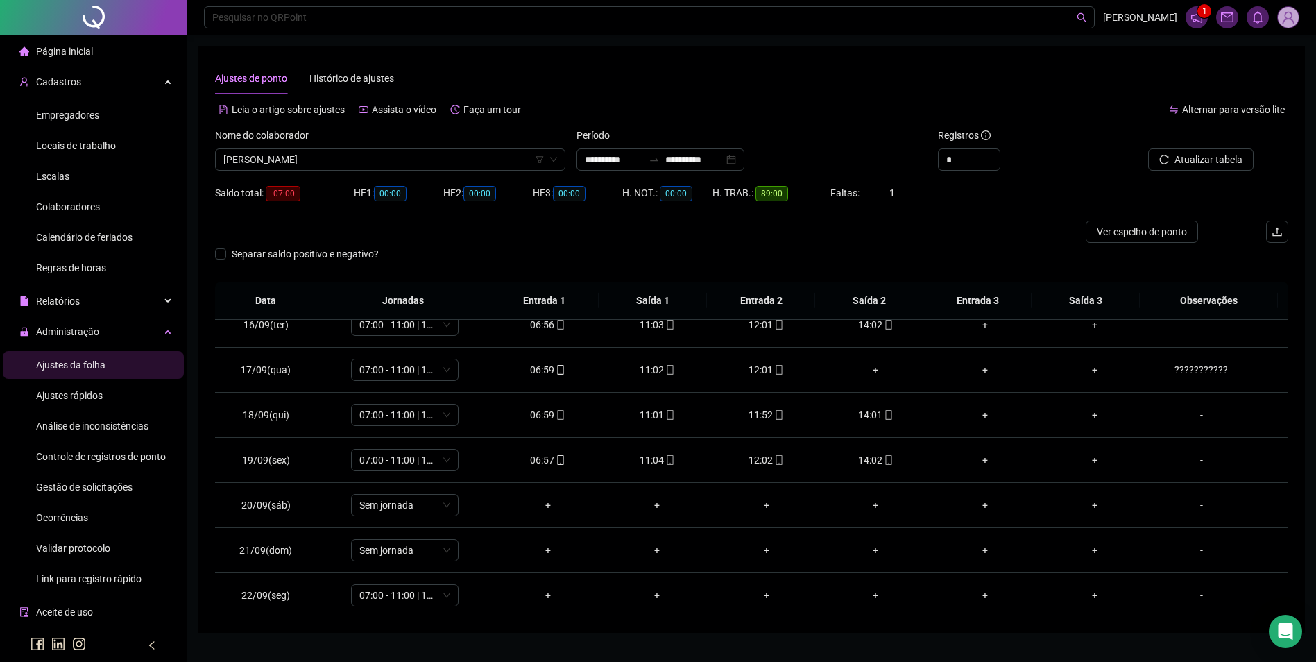
scroll to position [696, 0]
click at [773, 364] on span "mobile" at bounding box center [778, 368] width 11 height 10
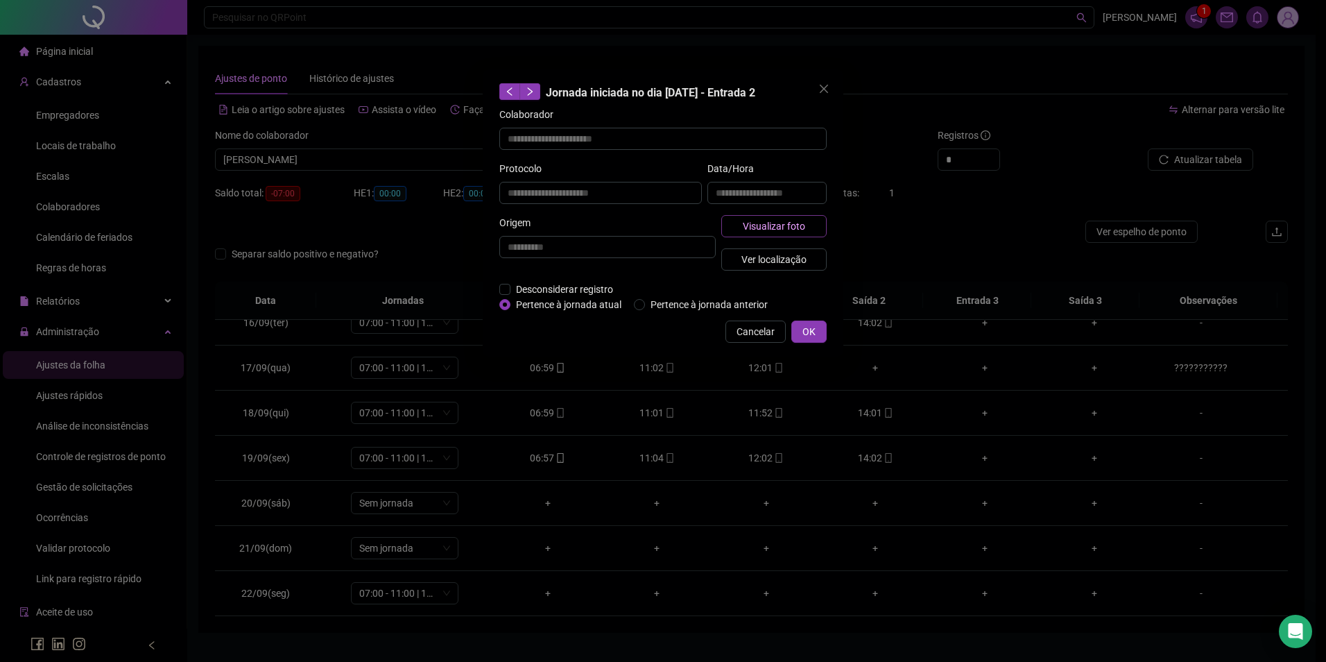
click at [776, 231] on span "Visualizar foto" at bounding box center [774, 225] width 62 height 15
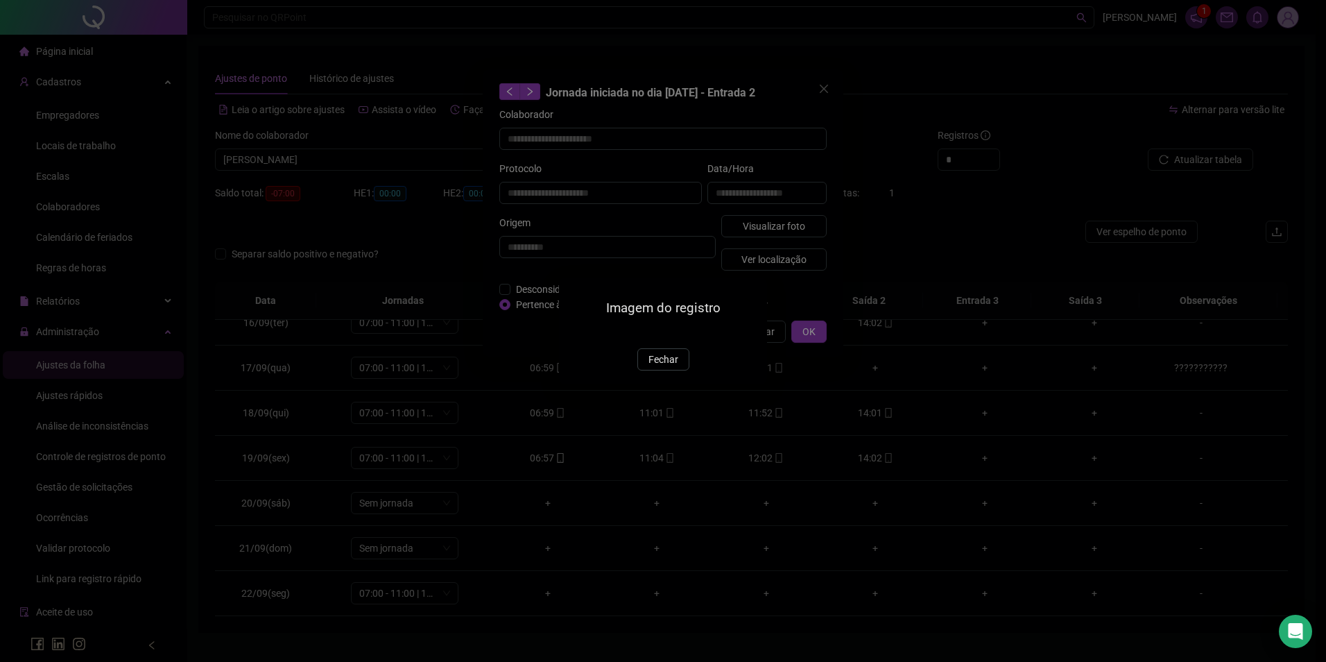
click at [657, 384] on div "Imagem do registro Fechar" at bounding box center [663, 330] width 208 height 106
click at [658, 367] on span "Fechar" at bounding box center [664, 359] width 30 height 15
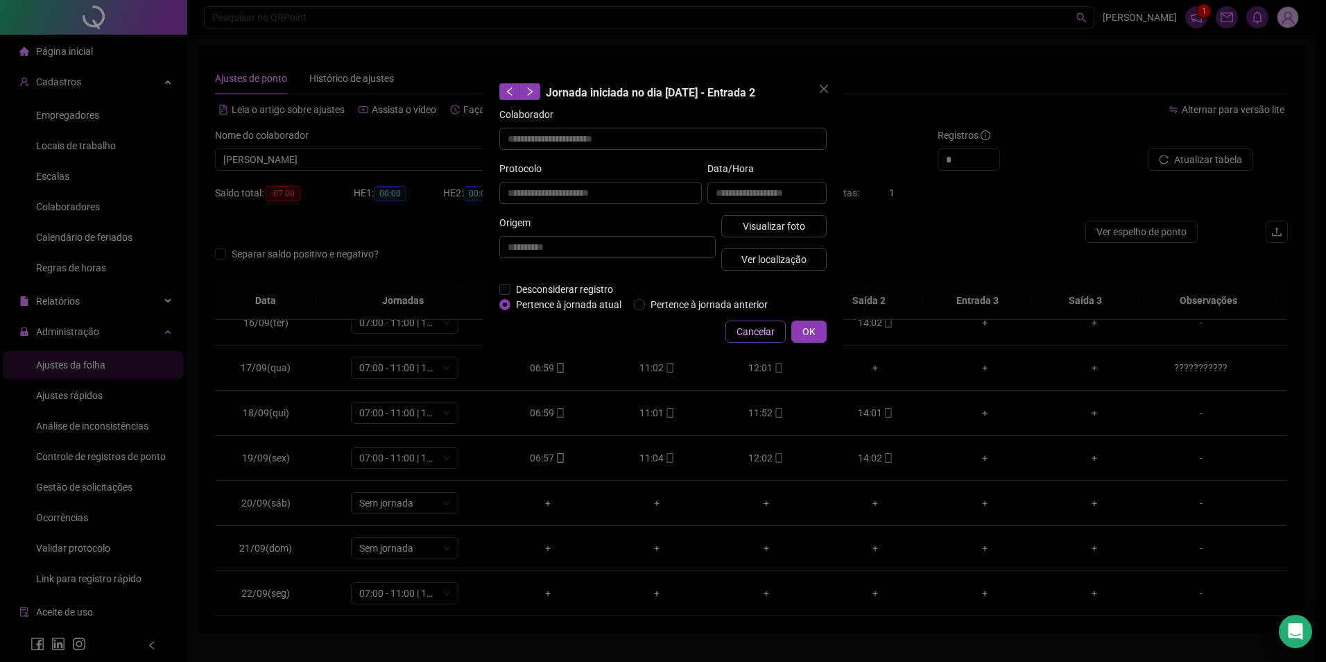
click at [765, 322] on button "Cancelar" at bounding box center [756, 331] width 60 height 22
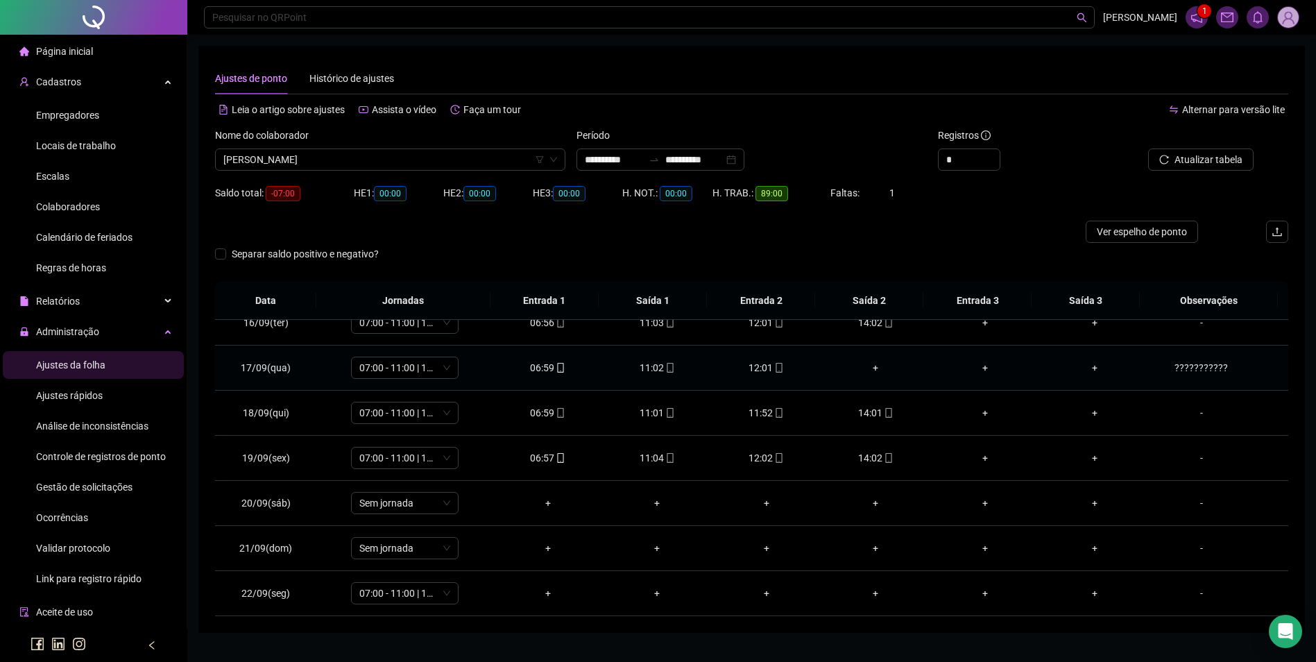
click at [1193, 366] on div "???????????" at bounding box center [1201, 367] width 82 height 15
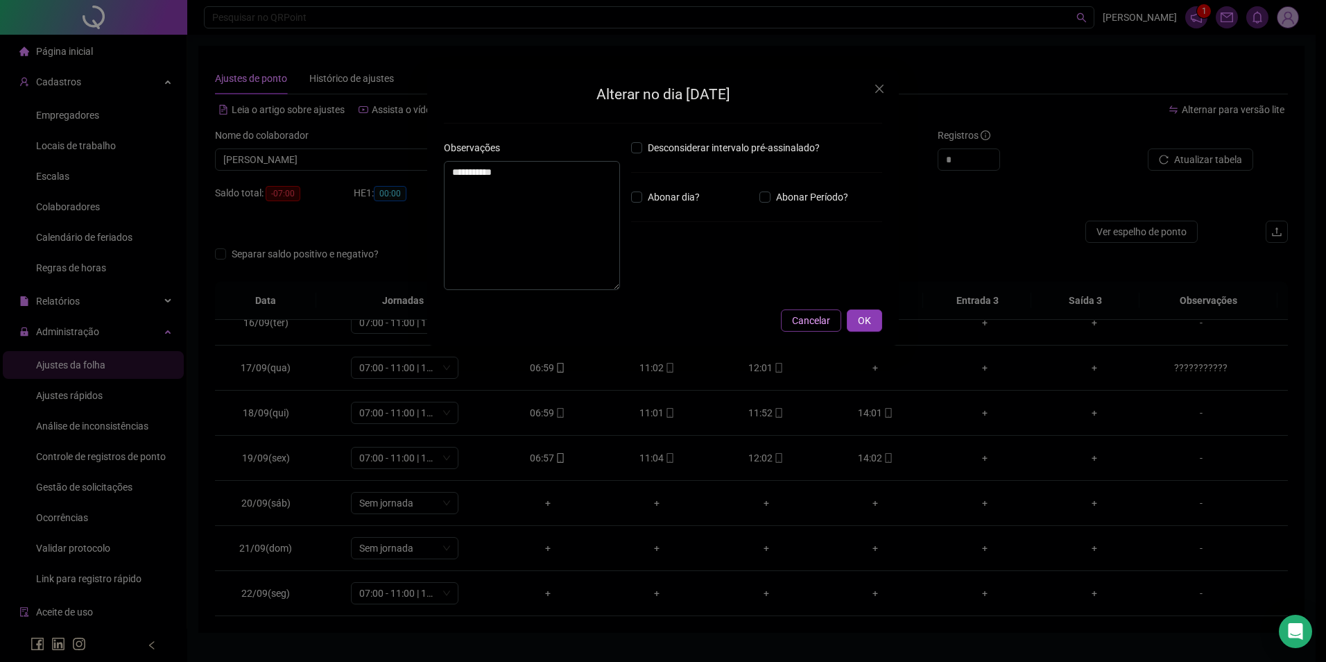
click at [788, 318] on button "Cancelar" at bounding box center [811, 320] width 60 height 22
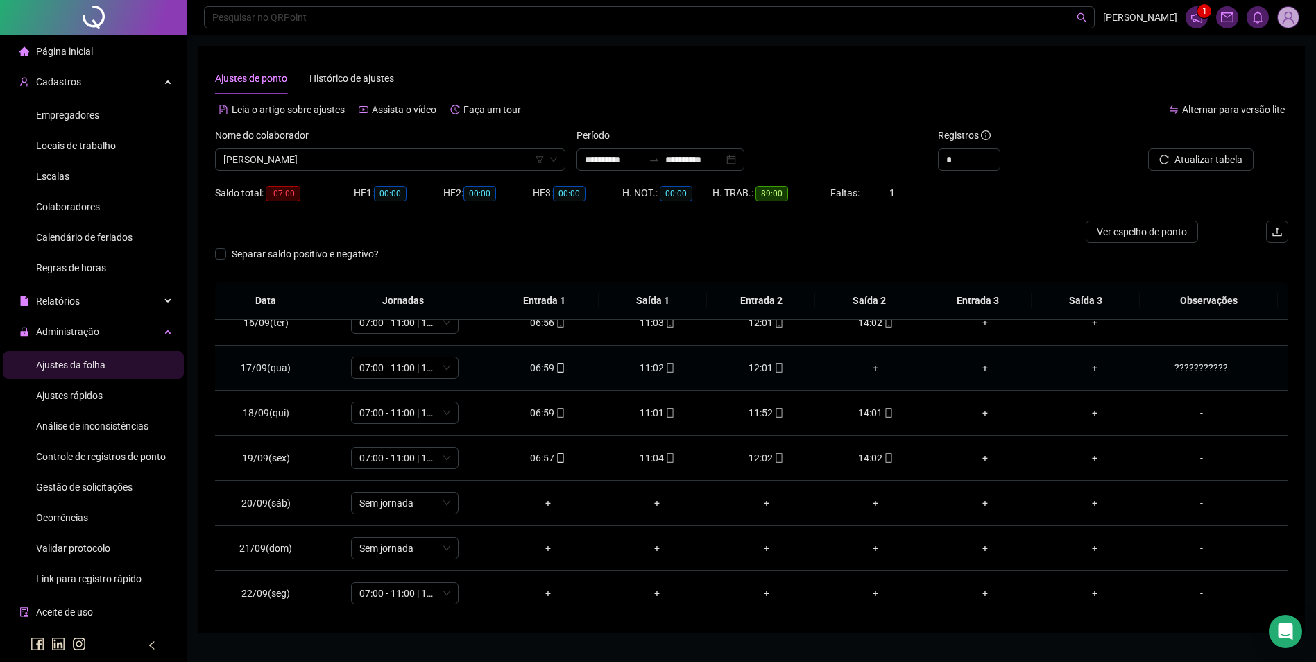
click at [1196, 369] on div "???????????" at bounding box center [1201, 367] width 82 height 15
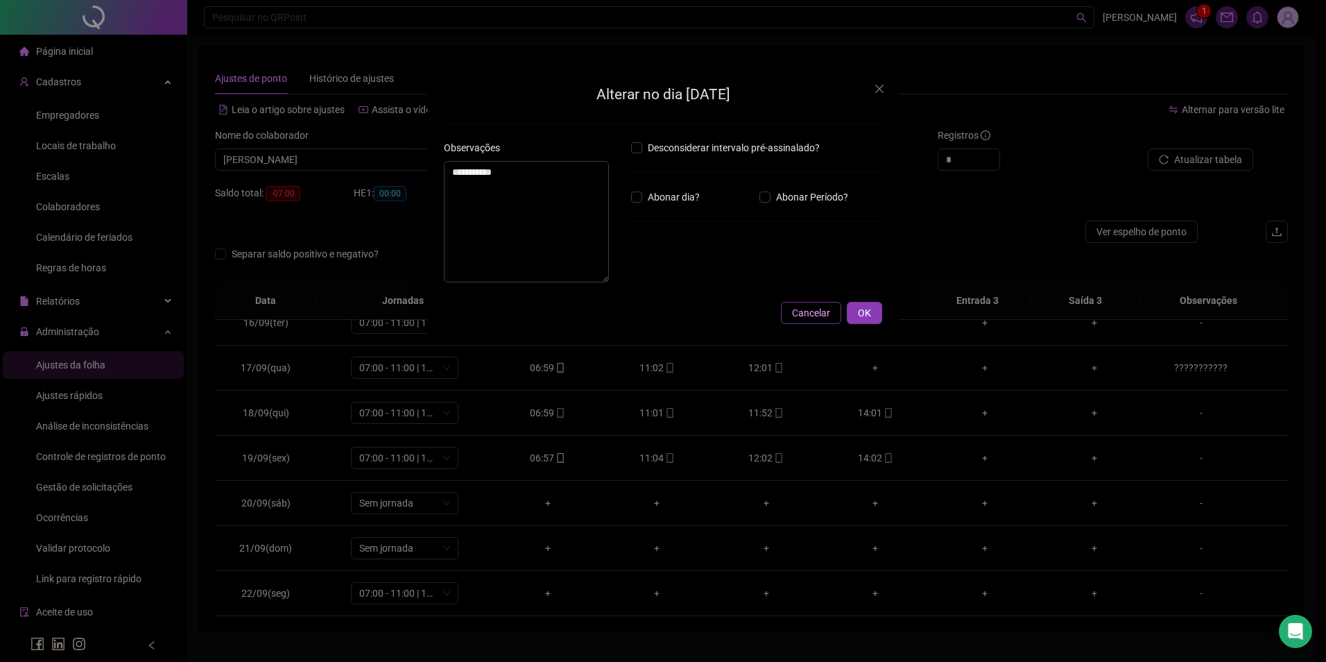
click at [793, 320] on span "Cancelar" at bounding box center [811, 312] width 38 height 15
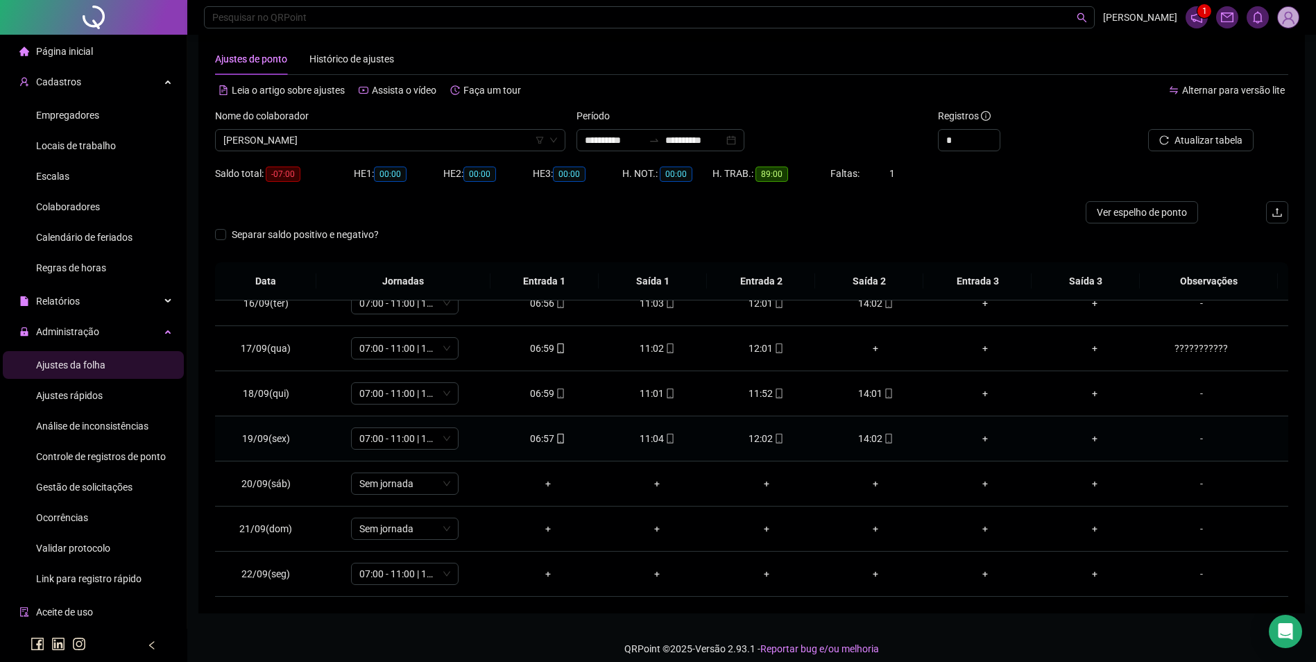
scroll to position [31, 0]
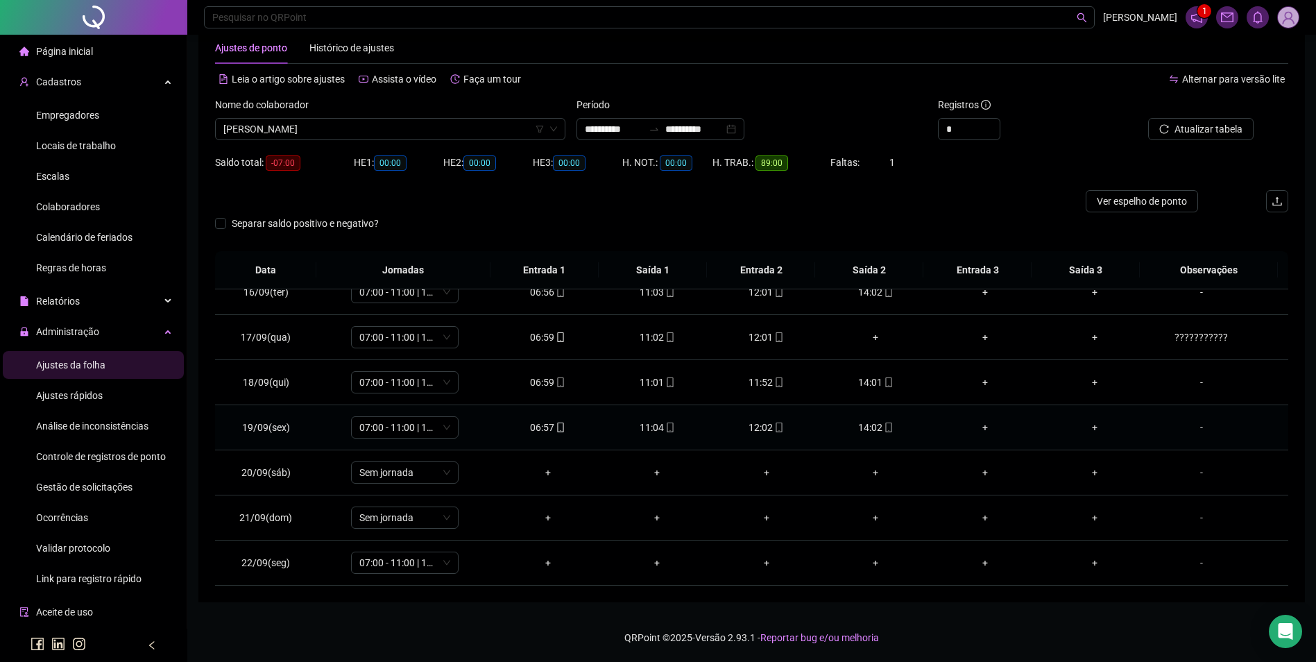
click at [869, 428] on div "14:02" at bounding box center [875, 427] width 87 height 15
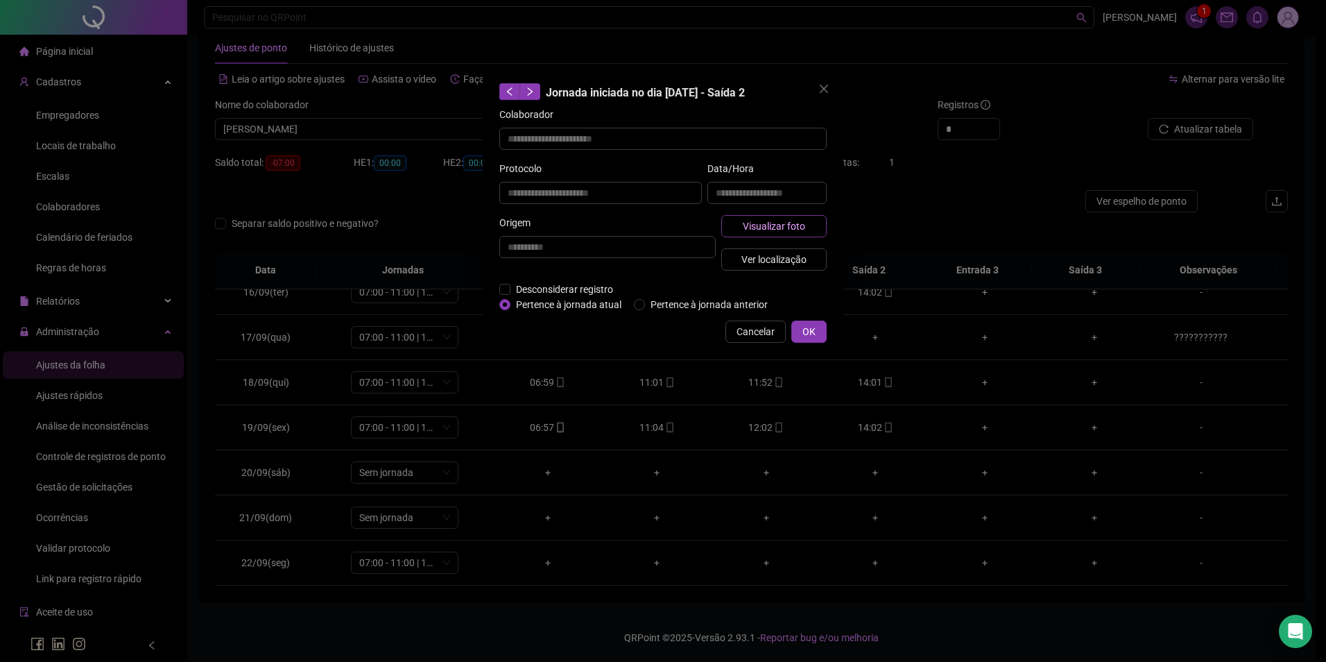
click at [783, 228] on span "Visualizar foto" at bounding box center [774, 225] width 62 height 15
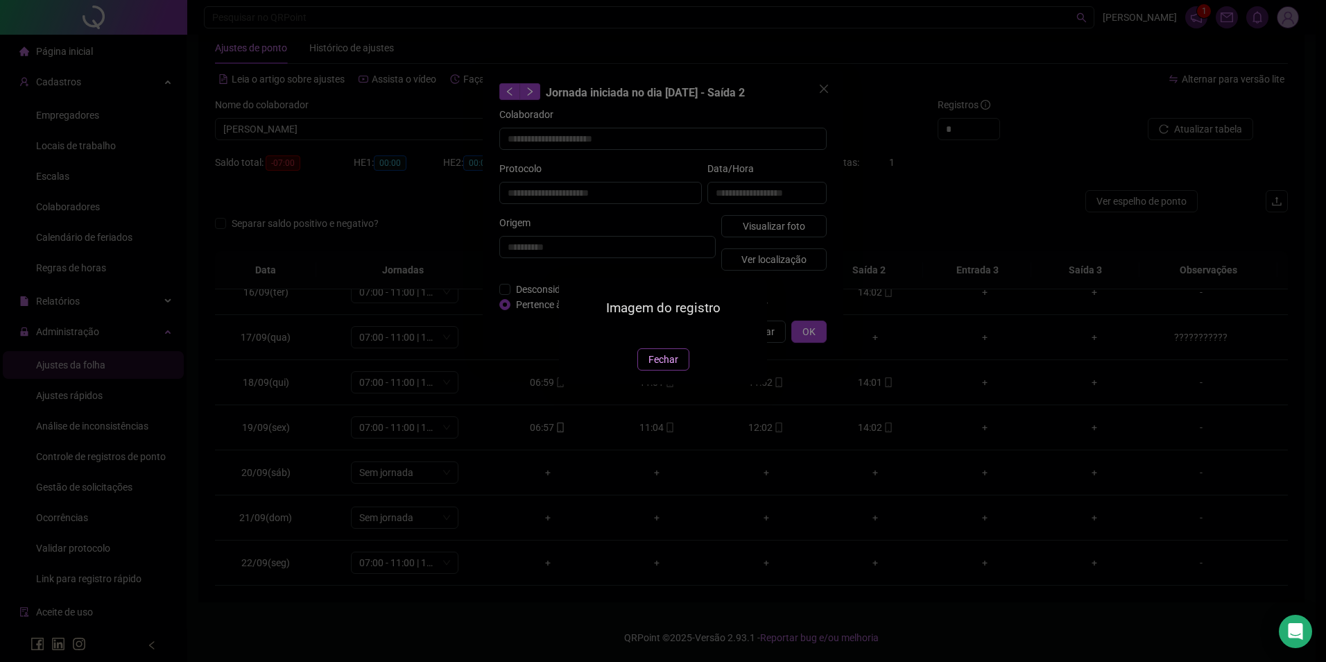
click at [671, 367] on span "Fechar" at bounding box center [664, 359] width 30 height 15
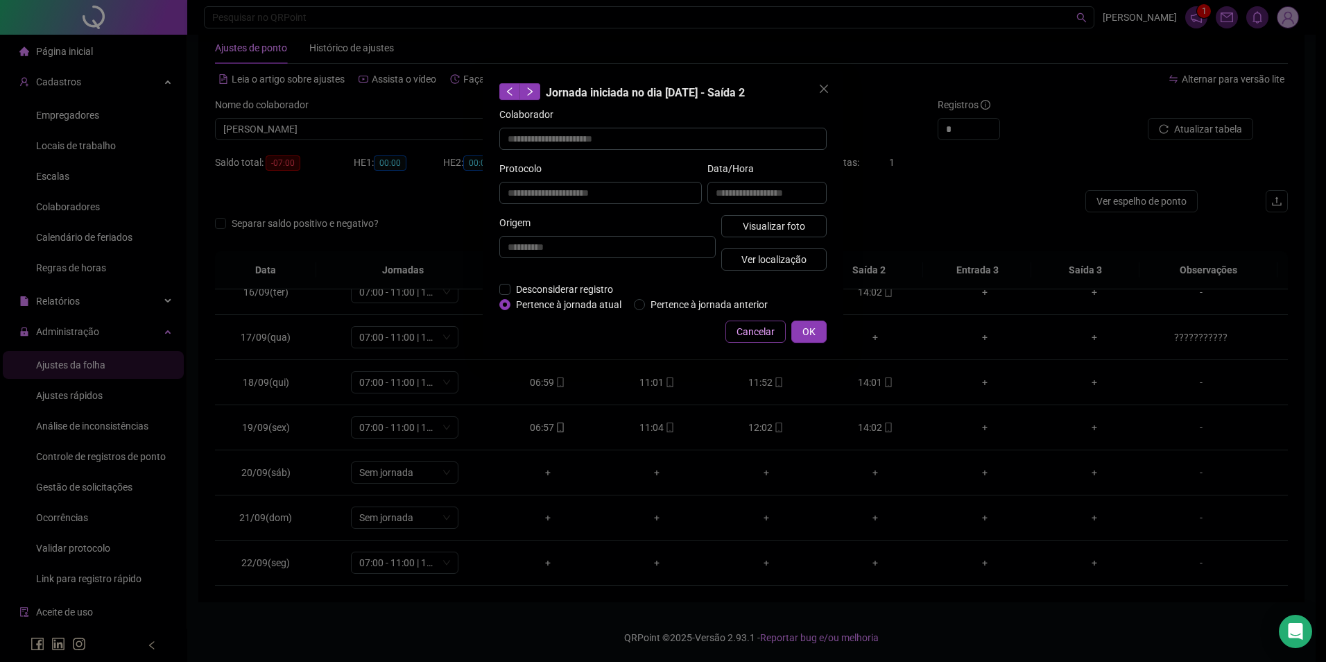
click at [765, 330] on span "Cancelar" at bounding box center [756, 331] width 38 height 15
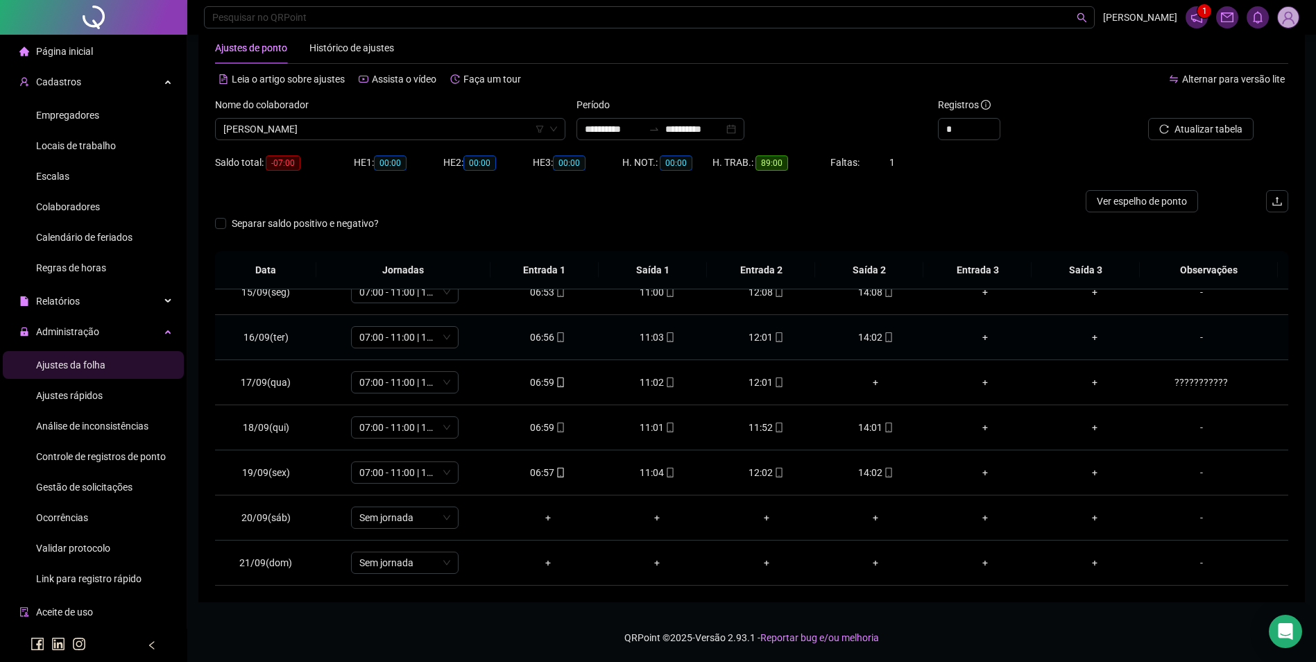
scroll to position [626, 0]
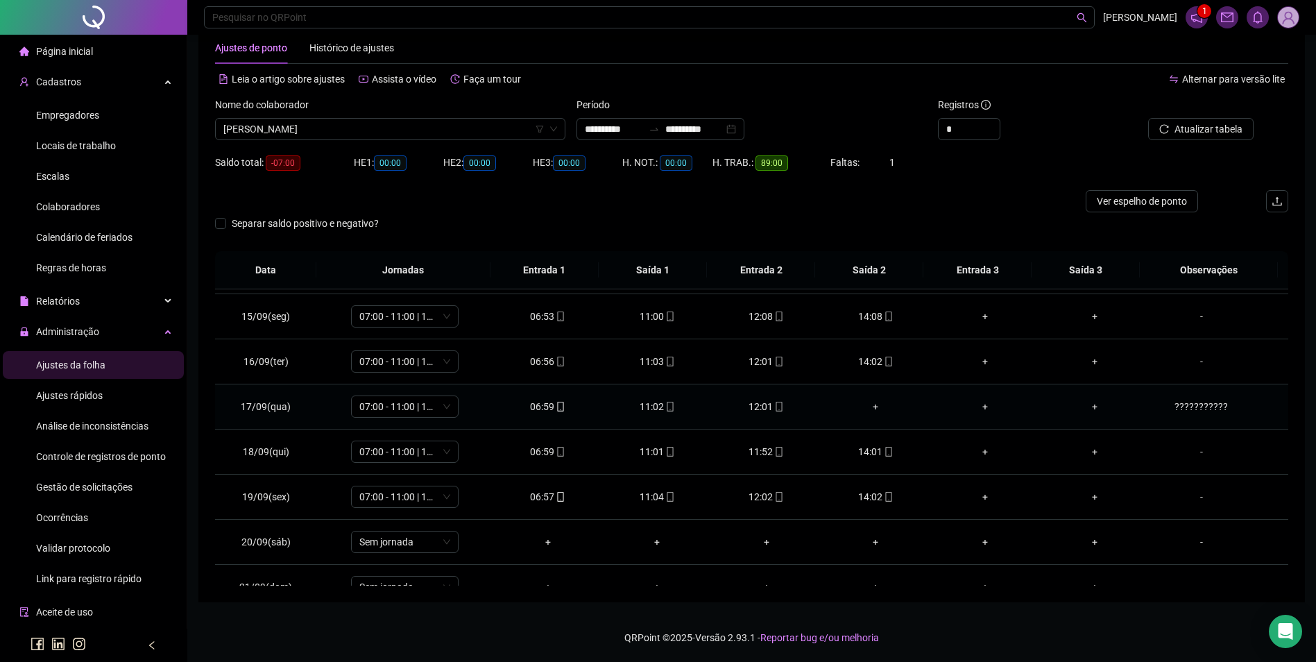
click at [1195, 406] on div "???????????" at bounding box center [1201, 406] width 82 height 15
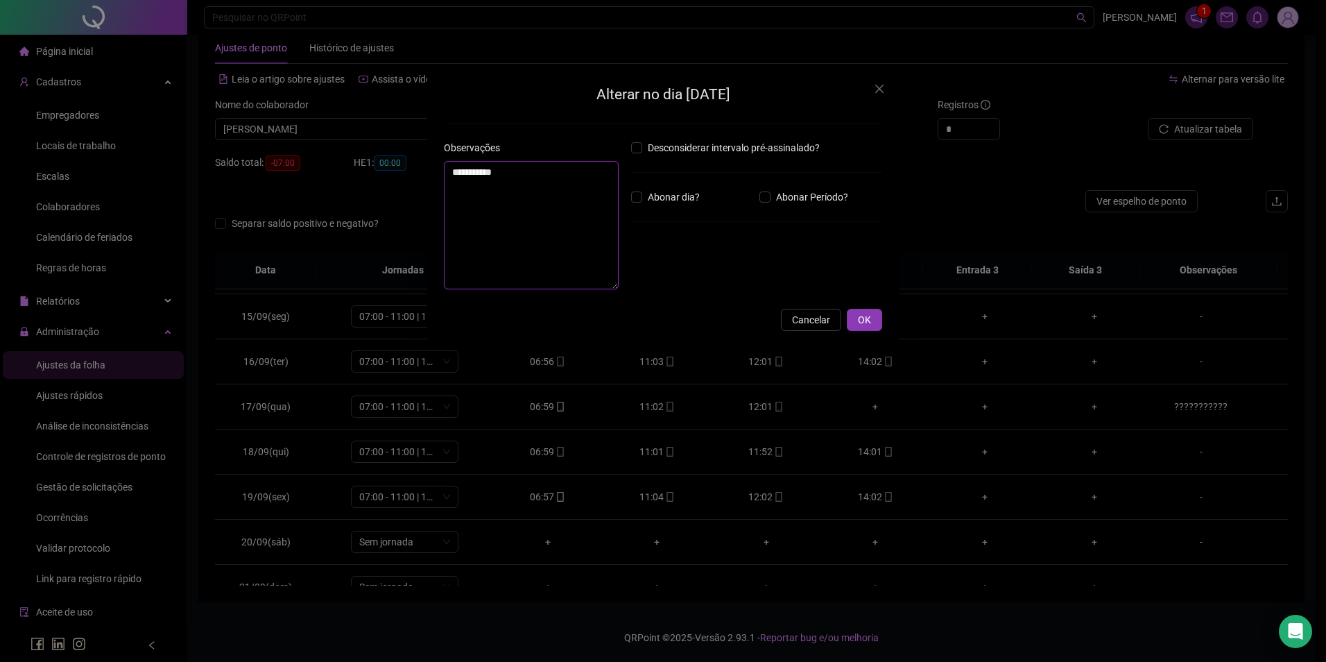
drag, startPoint x: 534, startPoint y: 175, endPoint x: 414, endPoint y: 166, distance: 120.3
click at [414, 166] on div "**********" at bounding box center [663, 331] width 1326 height 662
click at [866, 316] on span "OK" at bounding box center [864, 320] width 13 height 15
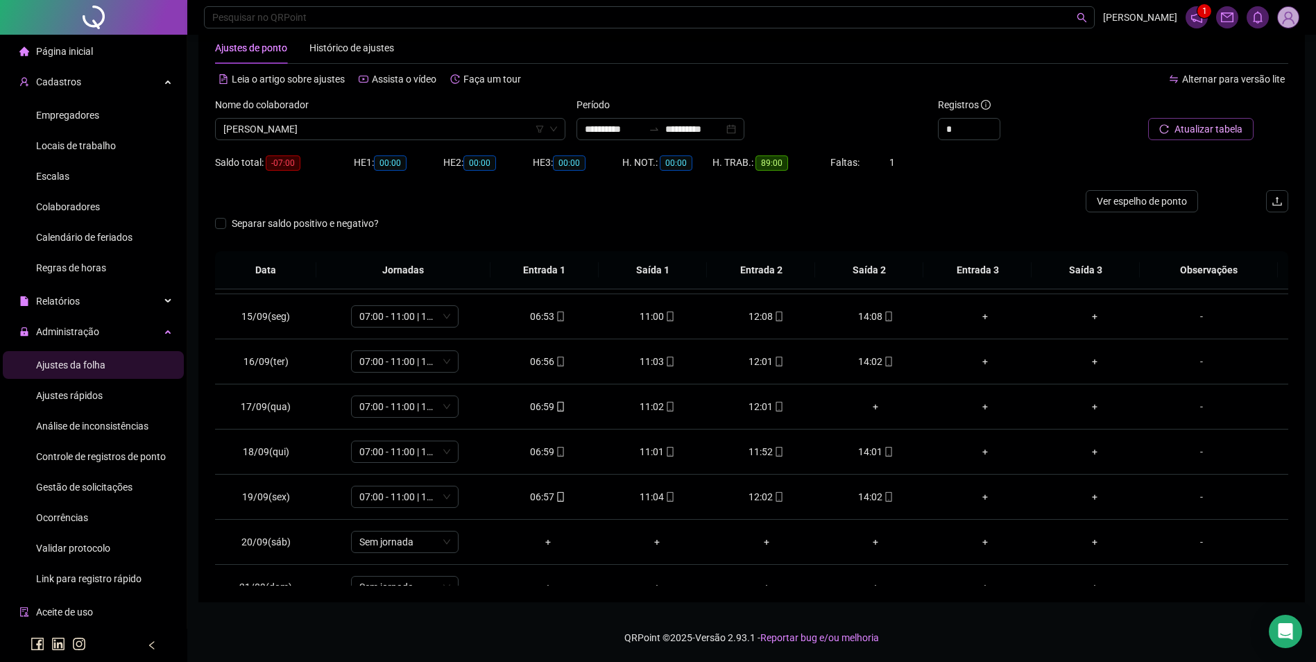
click at [1197, 123] on span "Atualizar tabela" at bounding box center [1208, 128] width 68 height 15
click at [762, 409] on div "12:01" at bounding box center [766, 406] width 87 height 15
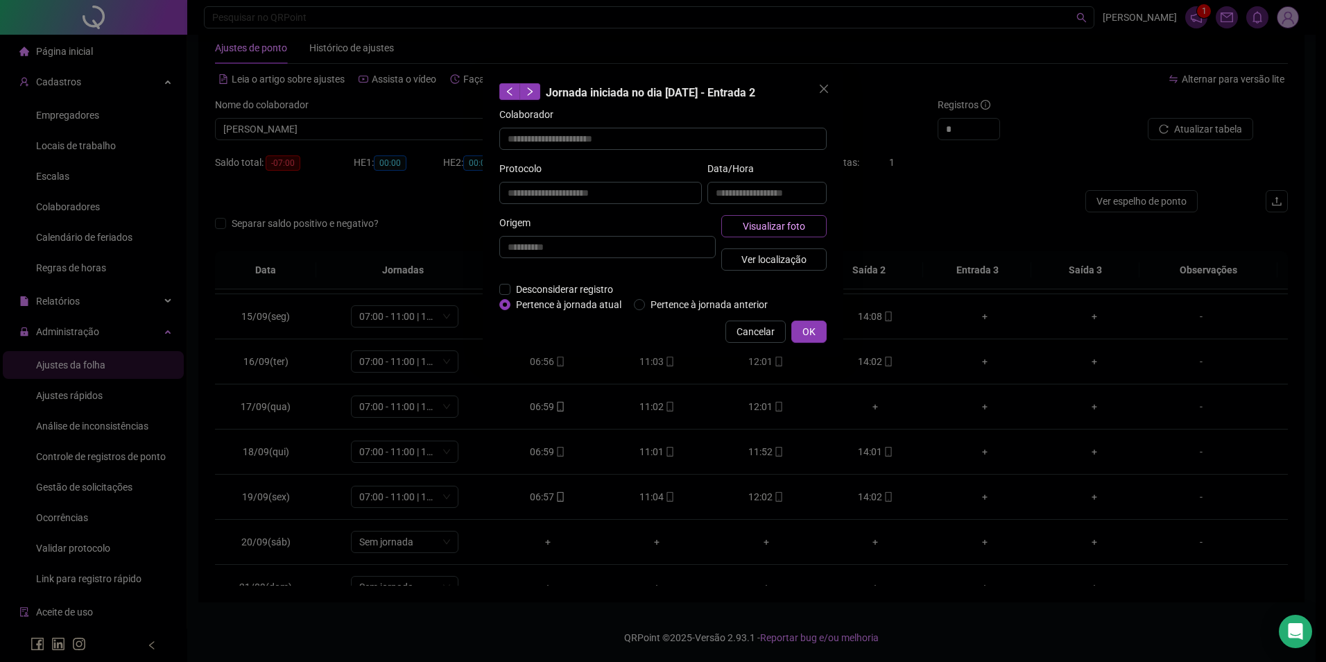
click at [807, 217] on button "Visualizar foto" at bounding box center [773, 226] width 105 height 22
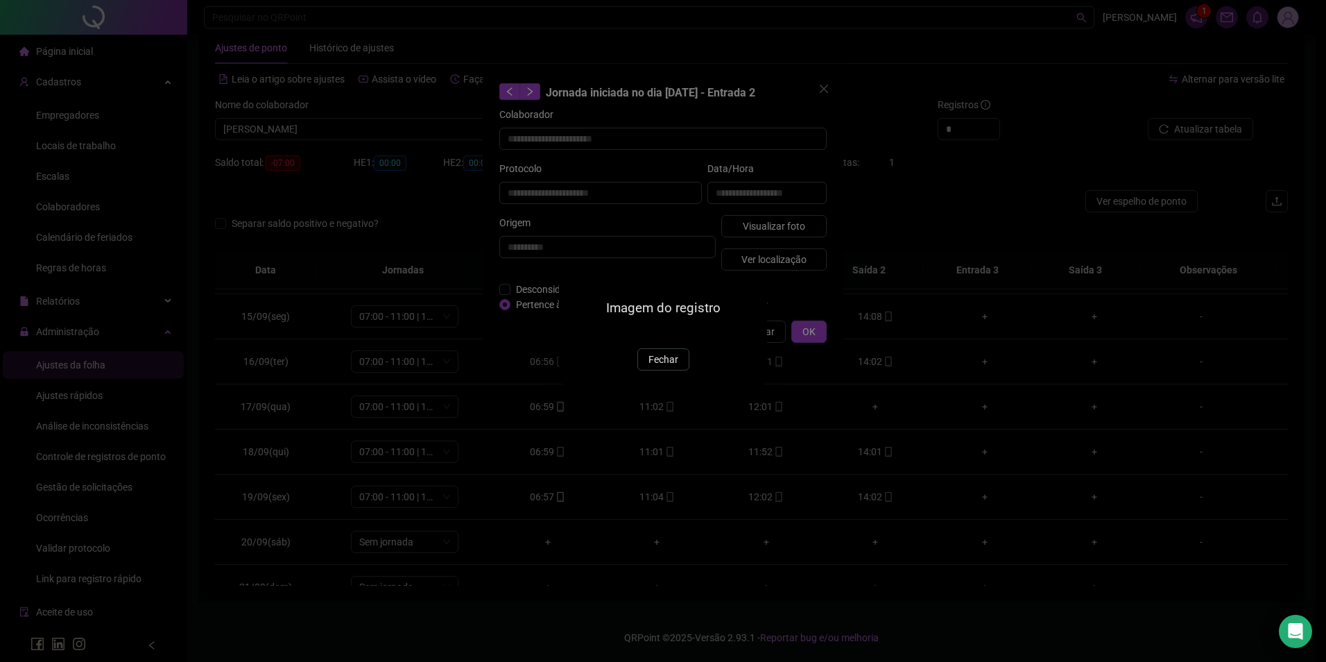
drag, startPoint x: 640, startPoint y: 438, endPoint x: 719, endPoint y: 372, distance: 102.4
click at [641, 370] on button "Fechar" at bounding box center [663, 359] width 52 height 22
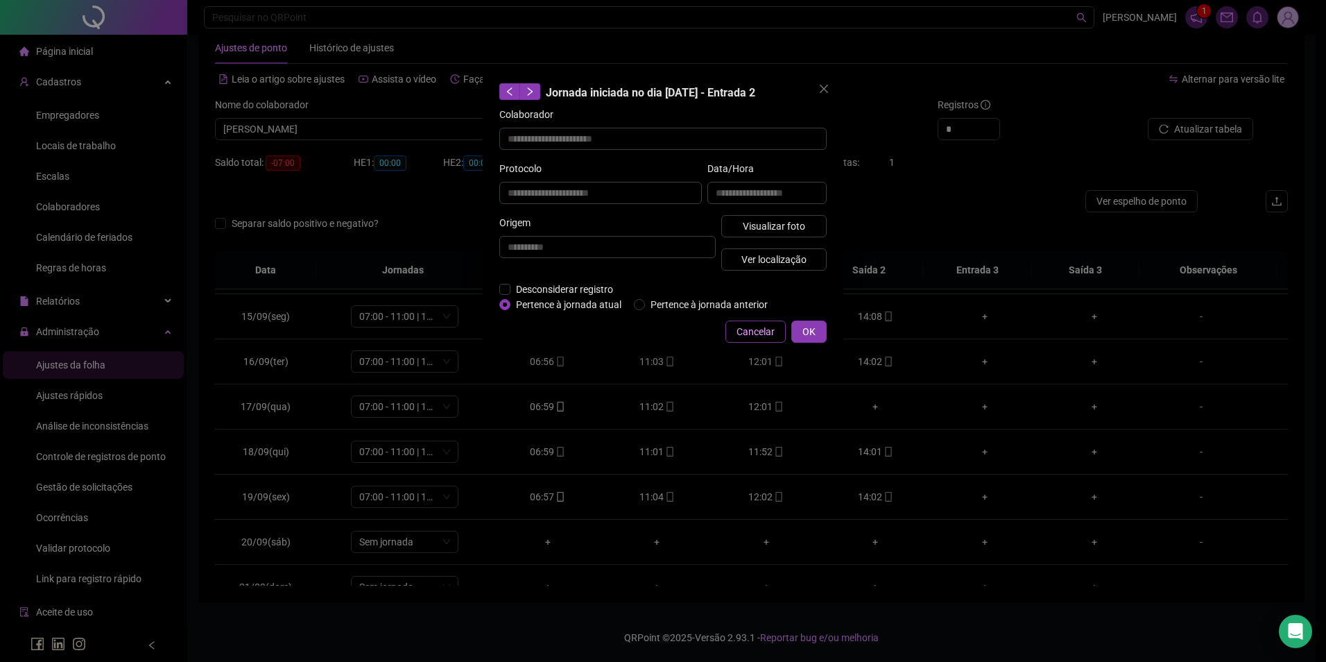
click at [744, 336] on span "Cancelar" at bounding box center [756, 331] width 38 height 15
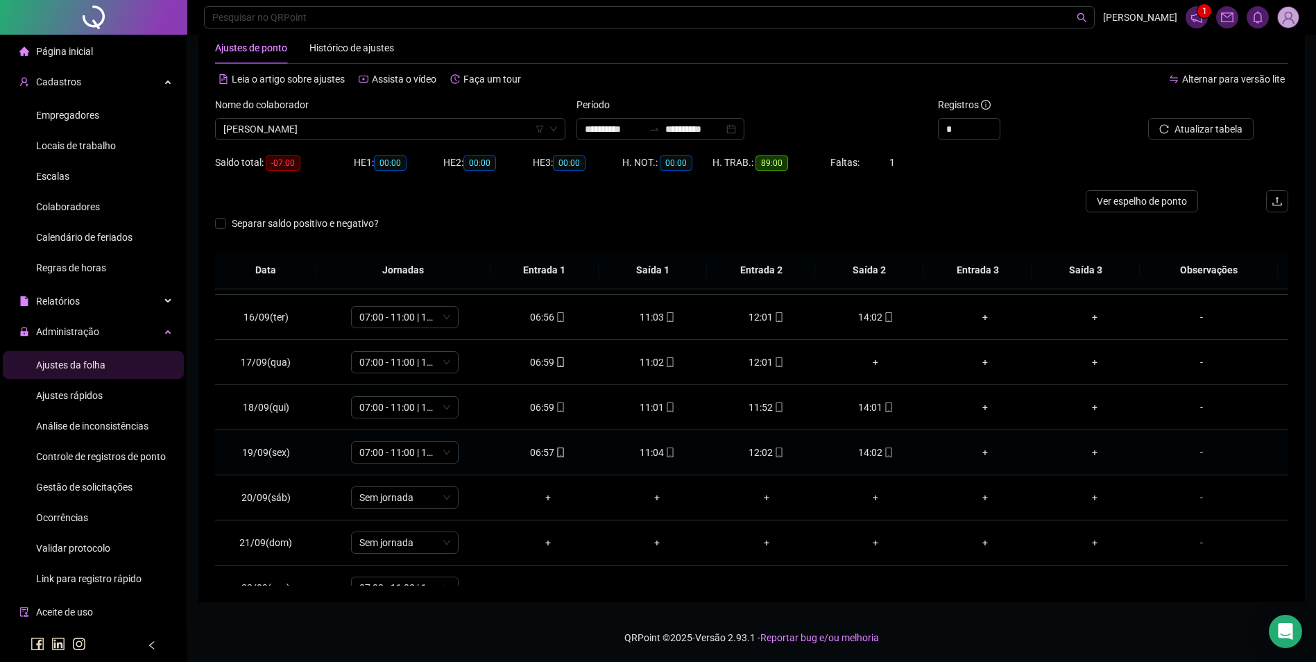
scroll to position [696, 0]
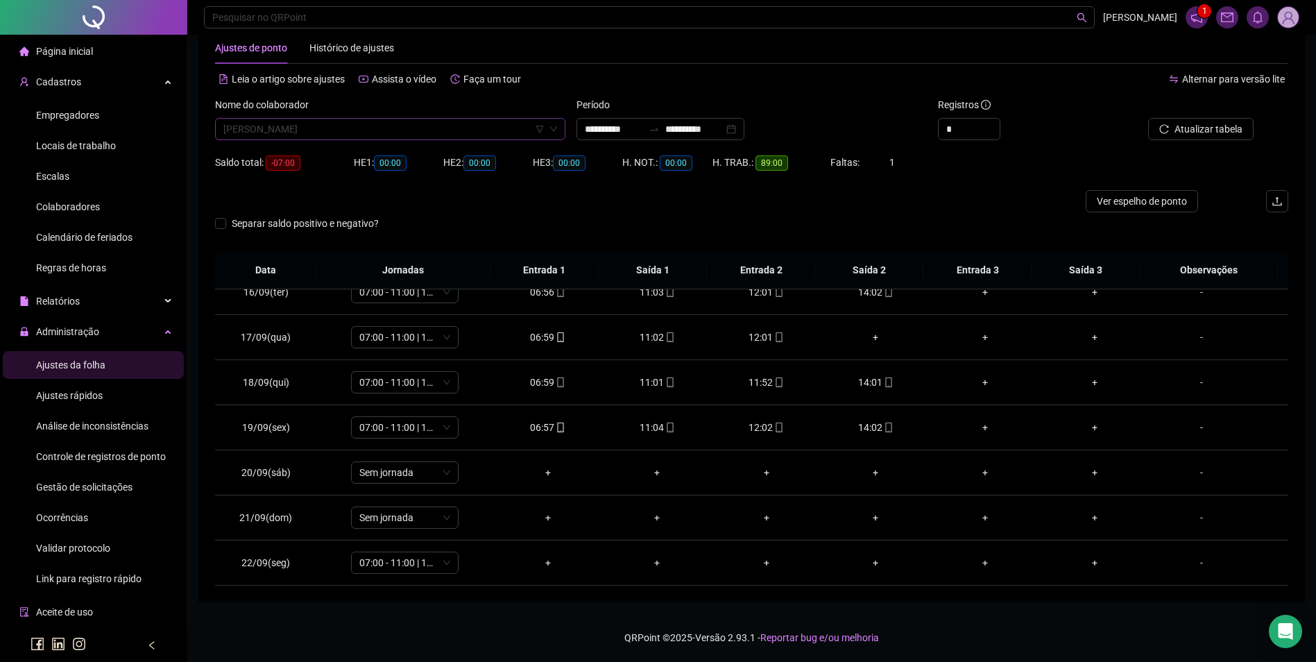
click at [357, 133] on span "[PERSON_NAME]" at bounding box center [390, 129] width 334 height 21
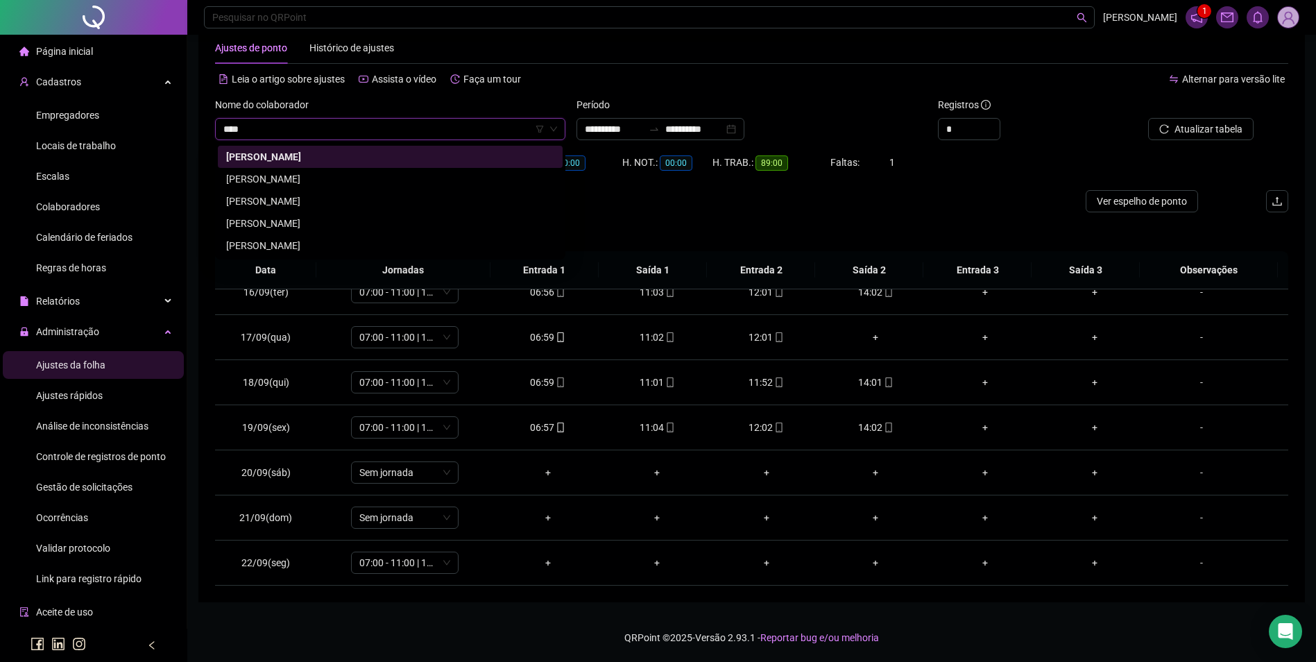
scroll to position [0, 0]
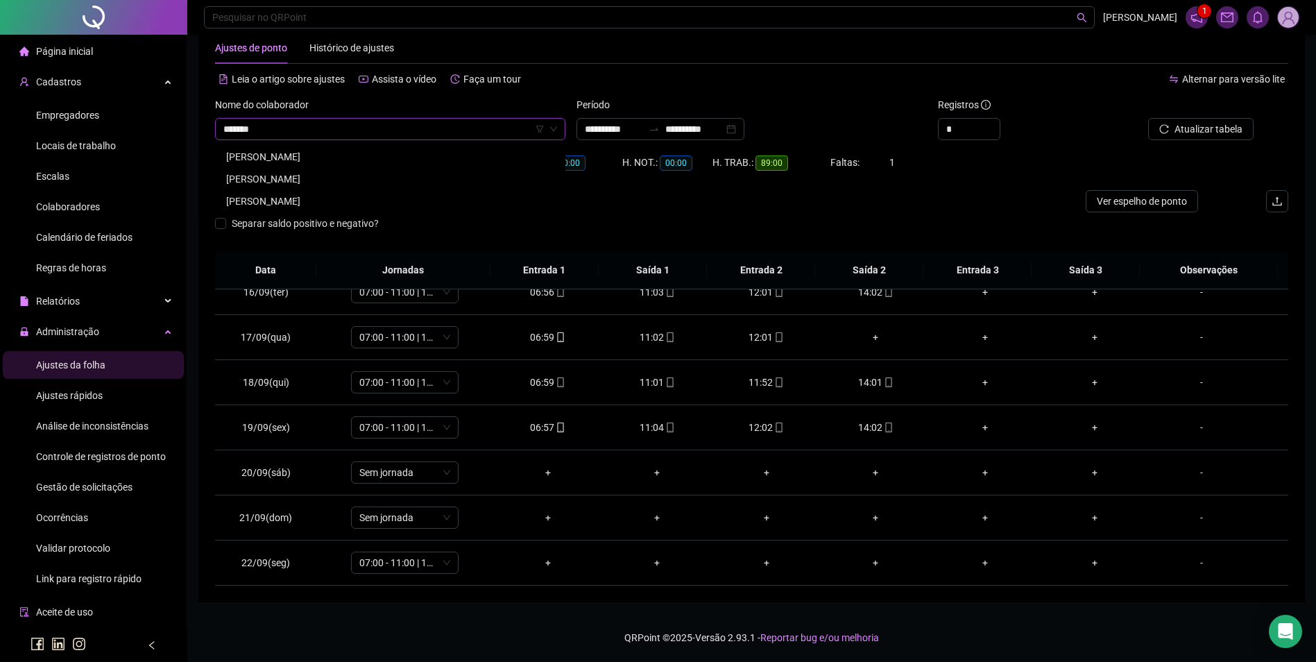
click at [314, 151] on div "[PERSON_NAME]" at bounding box center [390, 156] width 328 height 15
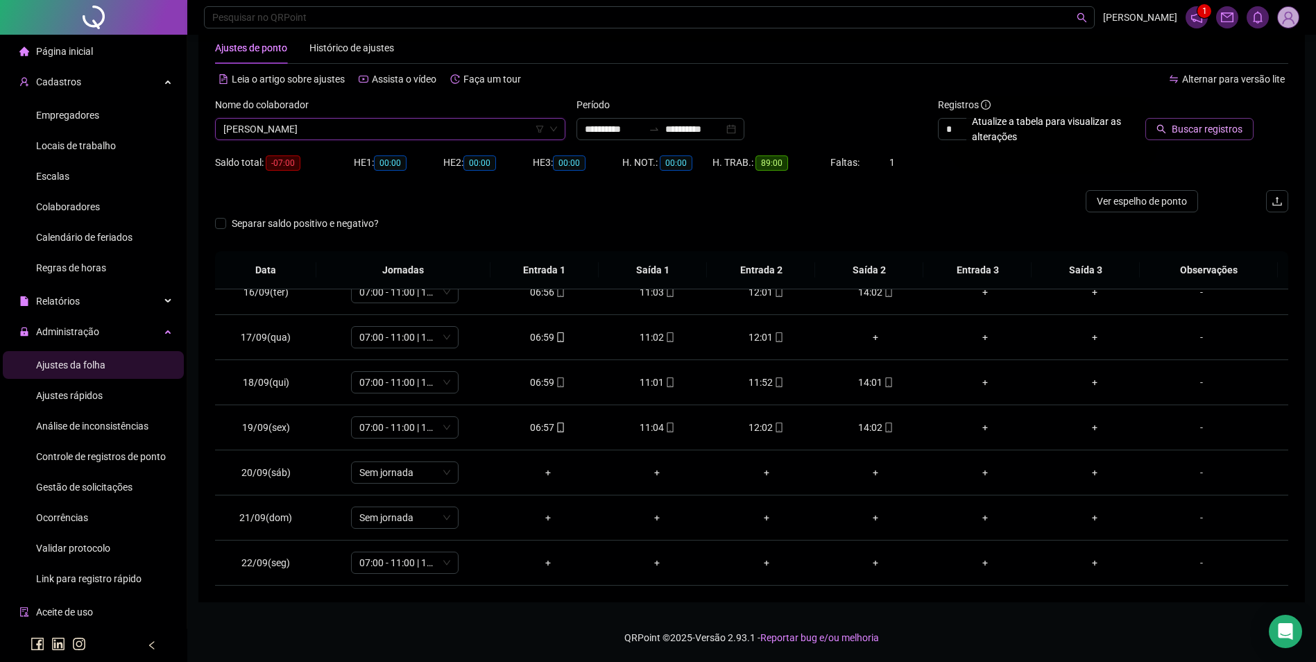
click at [1165, 132] on icon "search" at bounding box center [1161, 129] width 10 height 10
click at [1190, 384] on div "???????????" at bounding box center [1201, 382] width 82 height 15
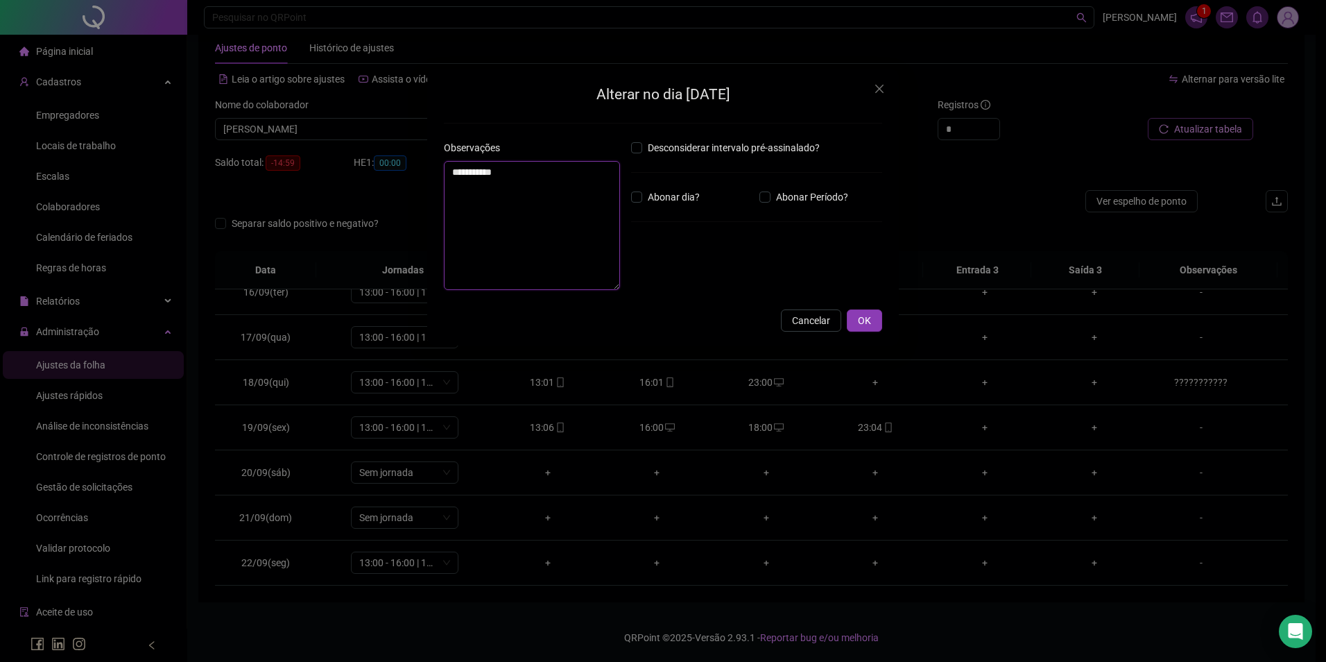
drag, startPoint x: 545, startPoint y: 184, endPoint x: 444, endPoint y: 175, distance: 101.7
click at [444, 175] on textarea "**********" at bounding box center [532, 225] width 176 height 129
click at [868, 316] on span "OK" at bounding box center [864, 320] width 13 height 15
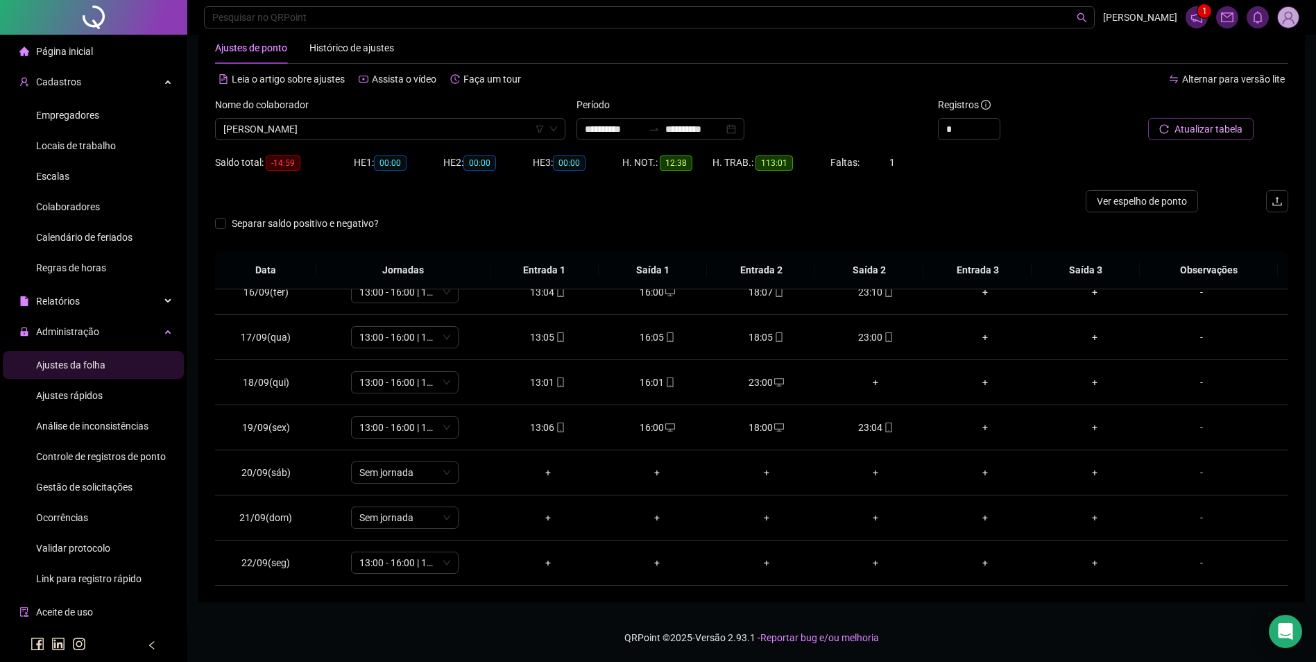
click at [1205, 122] on span "Atualizar tabela" at bounding box center [1208, 128] width 68 height 15
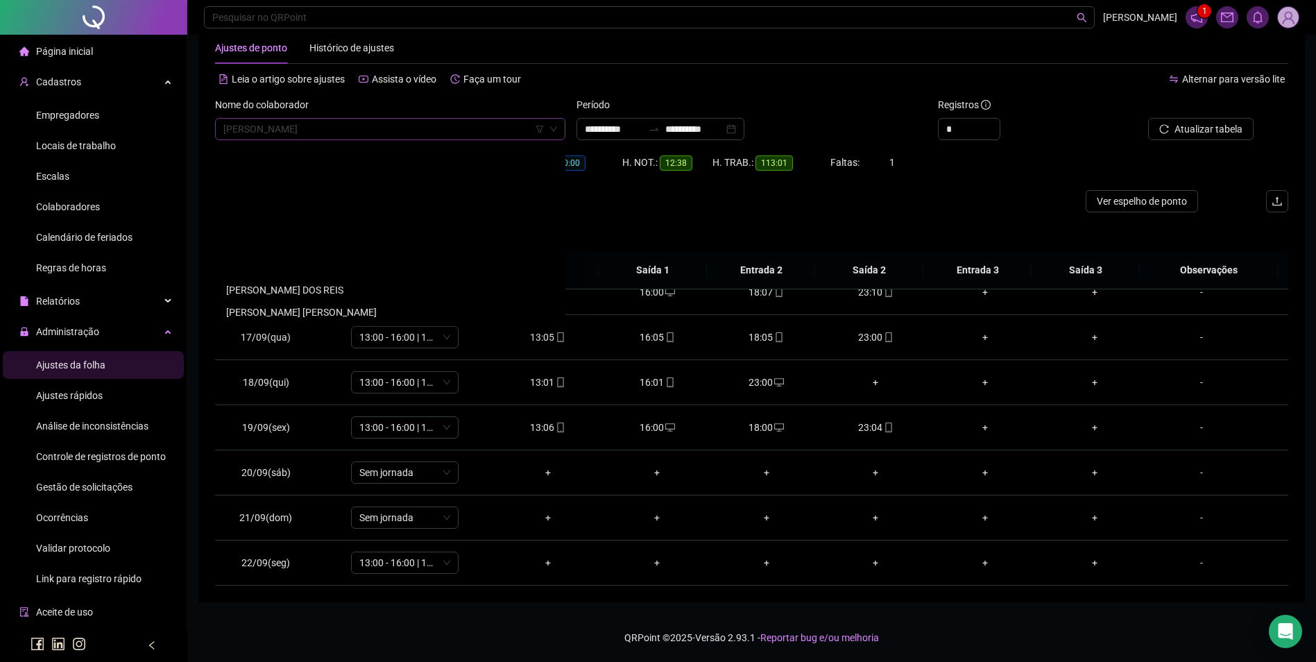
scroll to position [155, 0]
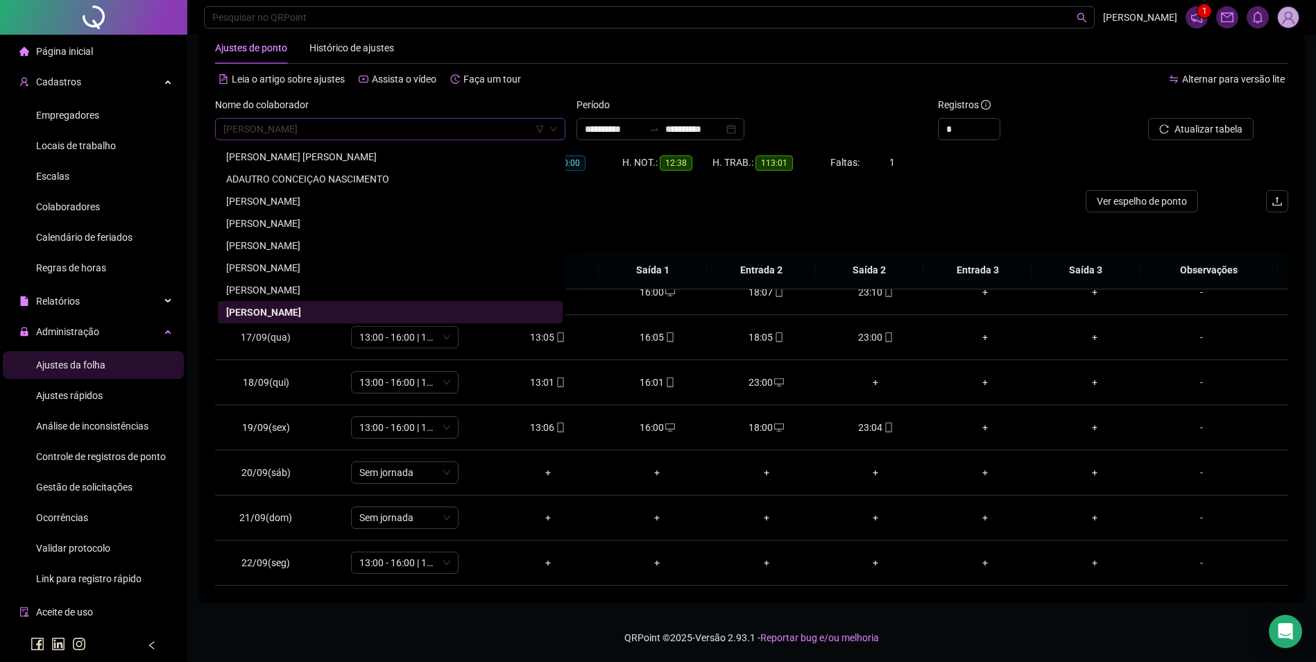
click at [374, 136] on span "[PERSON_NAME]" at bounding box center [390, 129] width 334 height 21
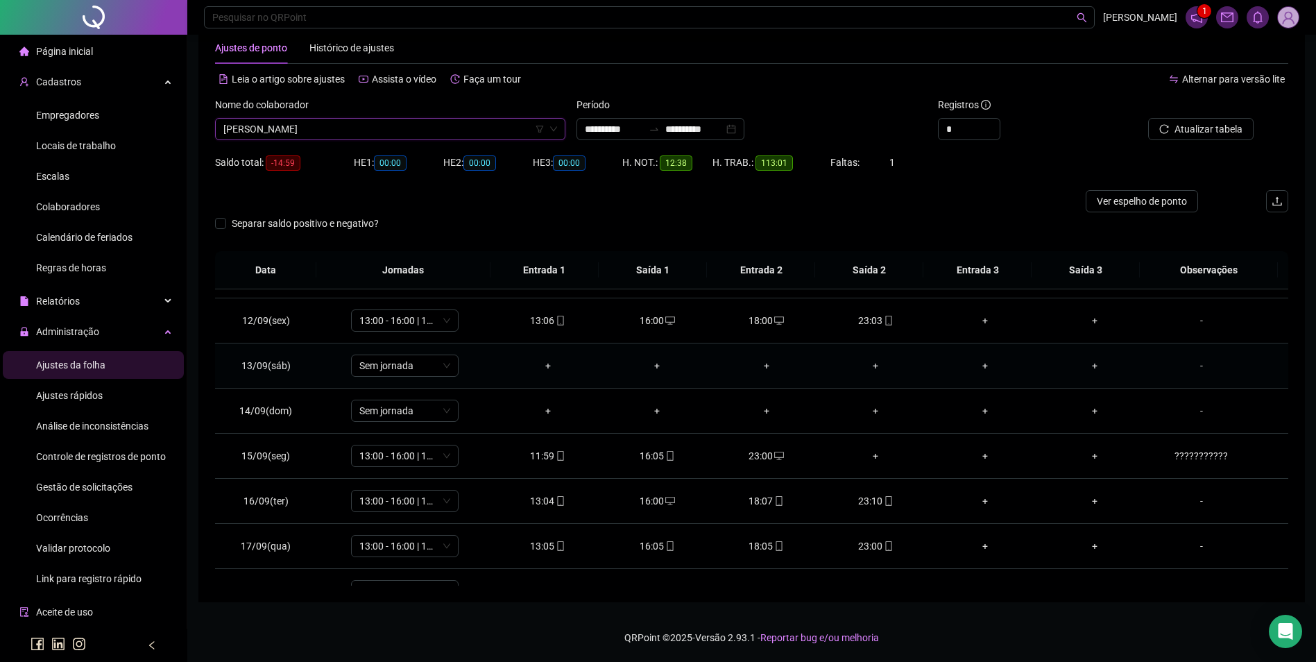
scroll to position [488, 0]
click at [1193, 458] on div "???????????" at bounding box center [1201, 454] width 82 height 15
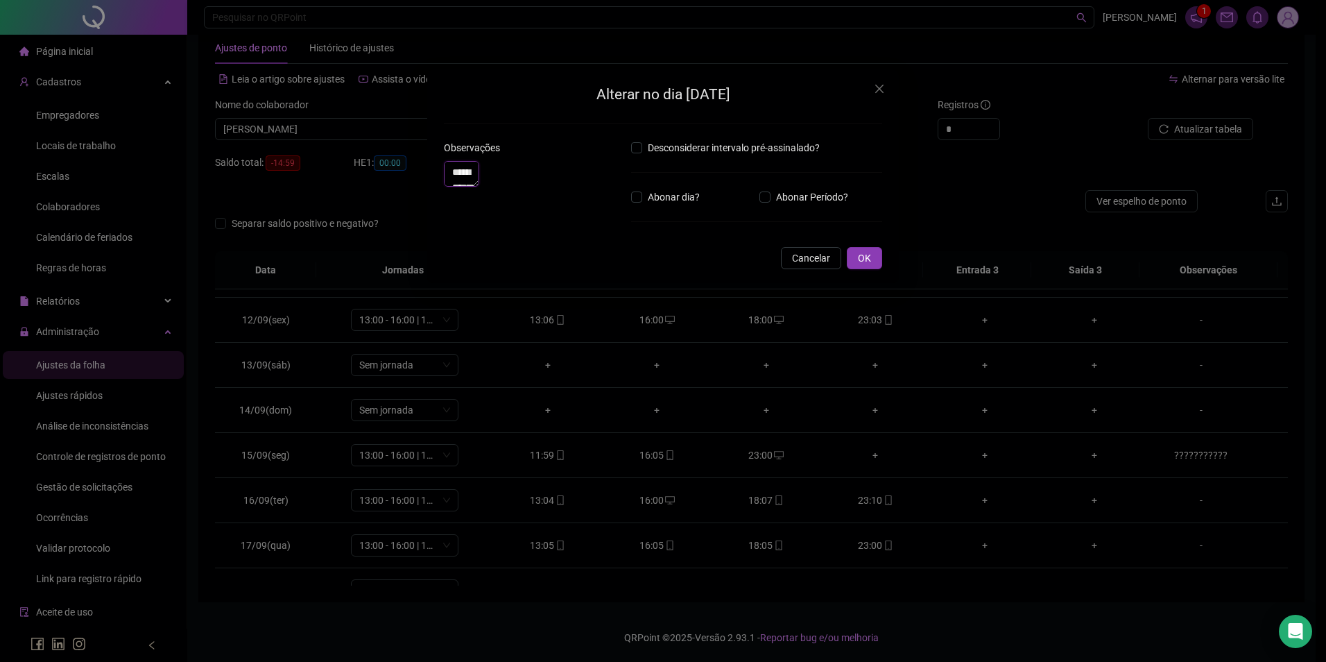
drag, startPoint x: 576, startPoint y: 197, endPoint x: 431, endPoint y: 168, distance: 147.9
click at [431, 168] on div "**********" at bounding box center [663, 176] width 472 height 214
click at [879, 323] on button "OK" at bounding box center [864, 320] width 35 height 22
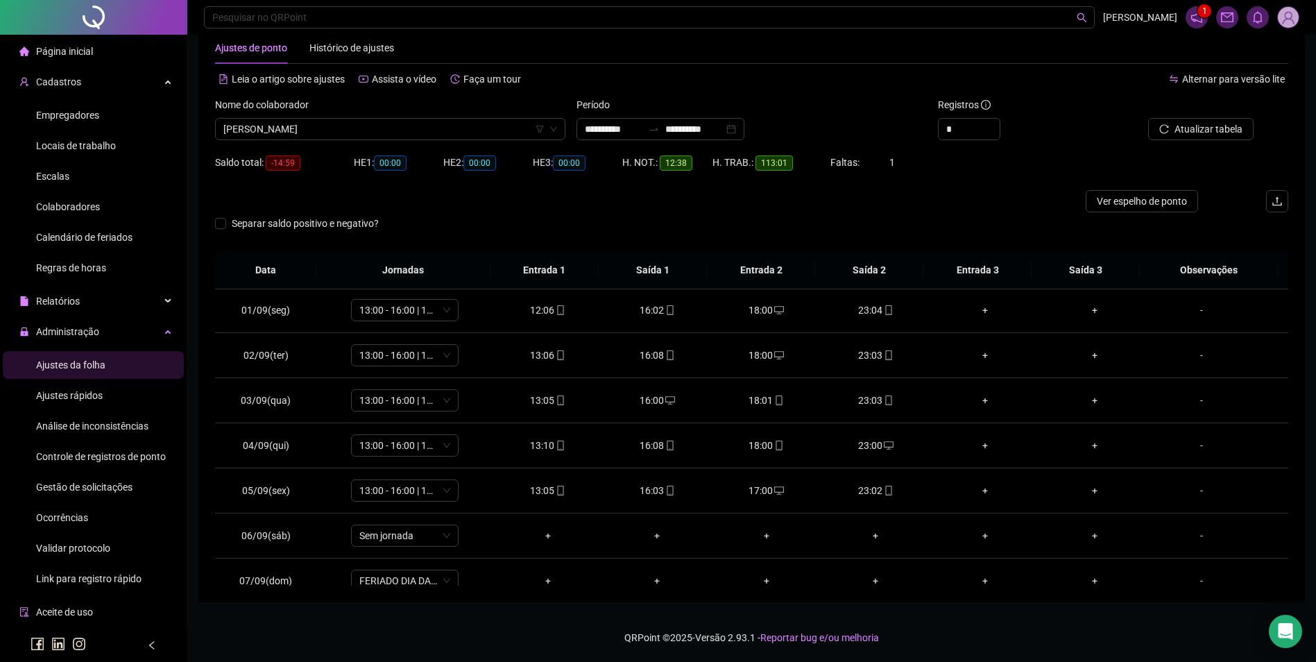
scroll to position [0, 0]
click at [1220, 124] on span "Atualizar tabela" at bounding box center [1208, 128] width 68 height 15
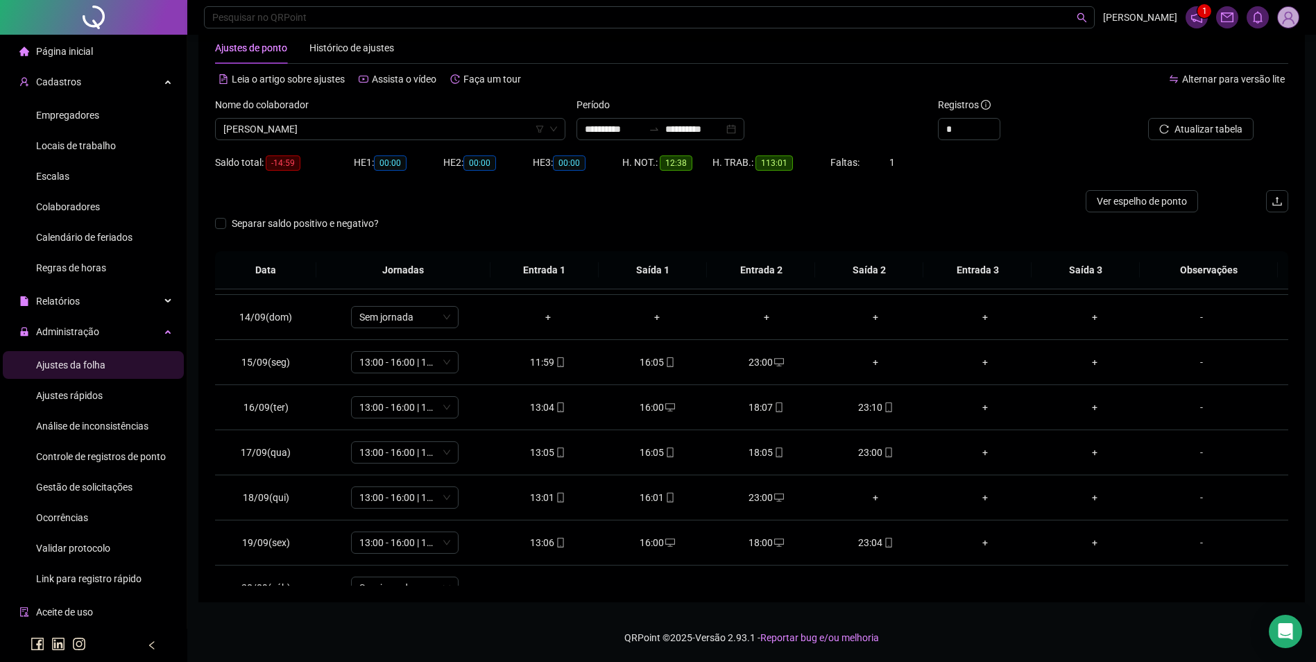
scroll to position [624, 0]
click at [443, 134] on span "[PERSON_NAME]" at bounding box center [390, 129] width 334 height 21
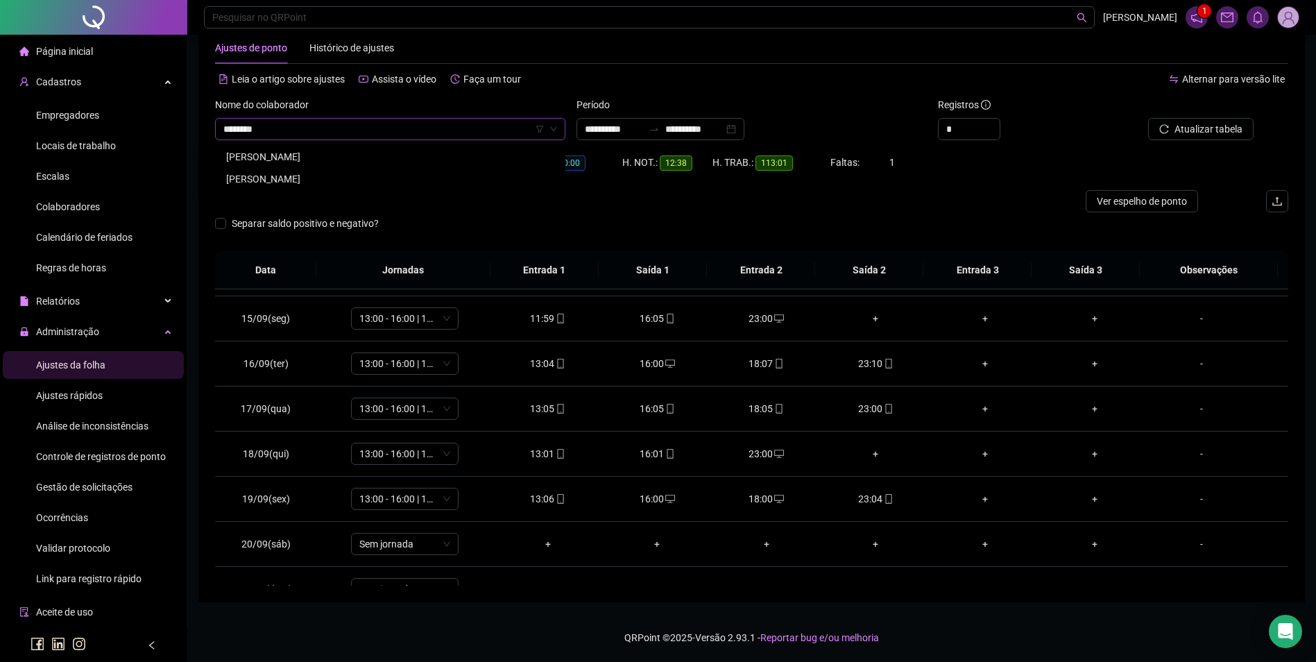
scroll to position [0, 0]
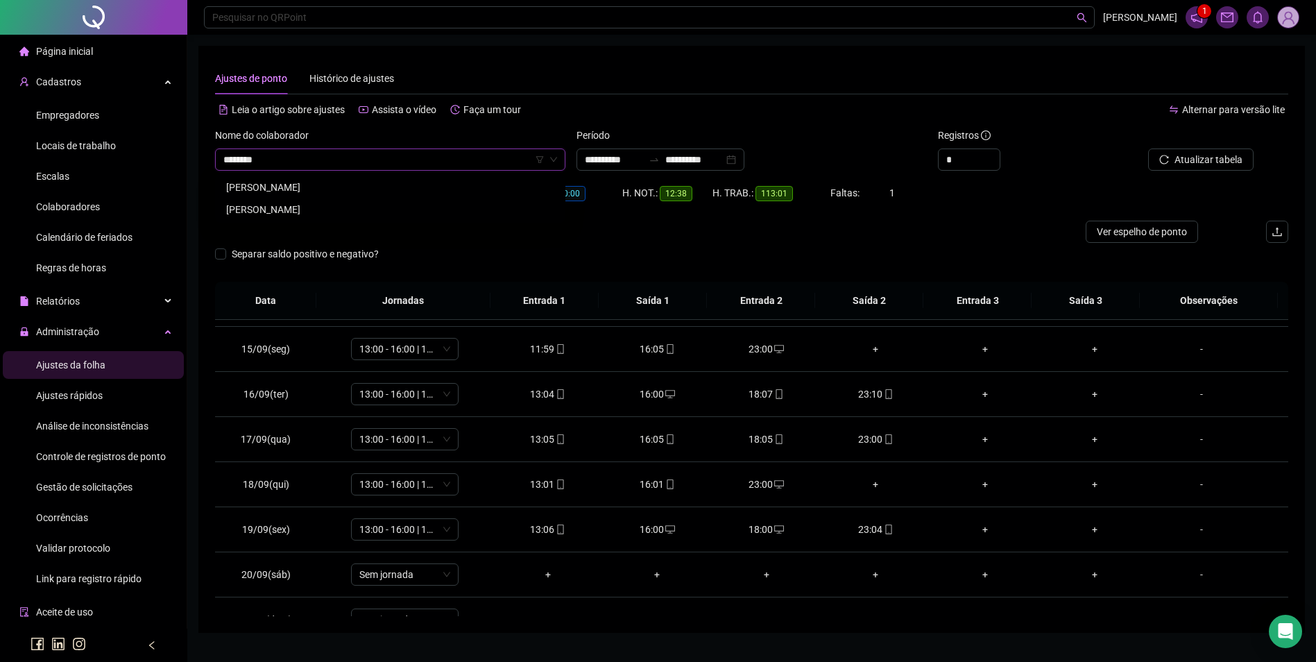
click at [307, 181] on div "[PERSON_NAME]" at bounding box center [390, 187] width 328 height 15
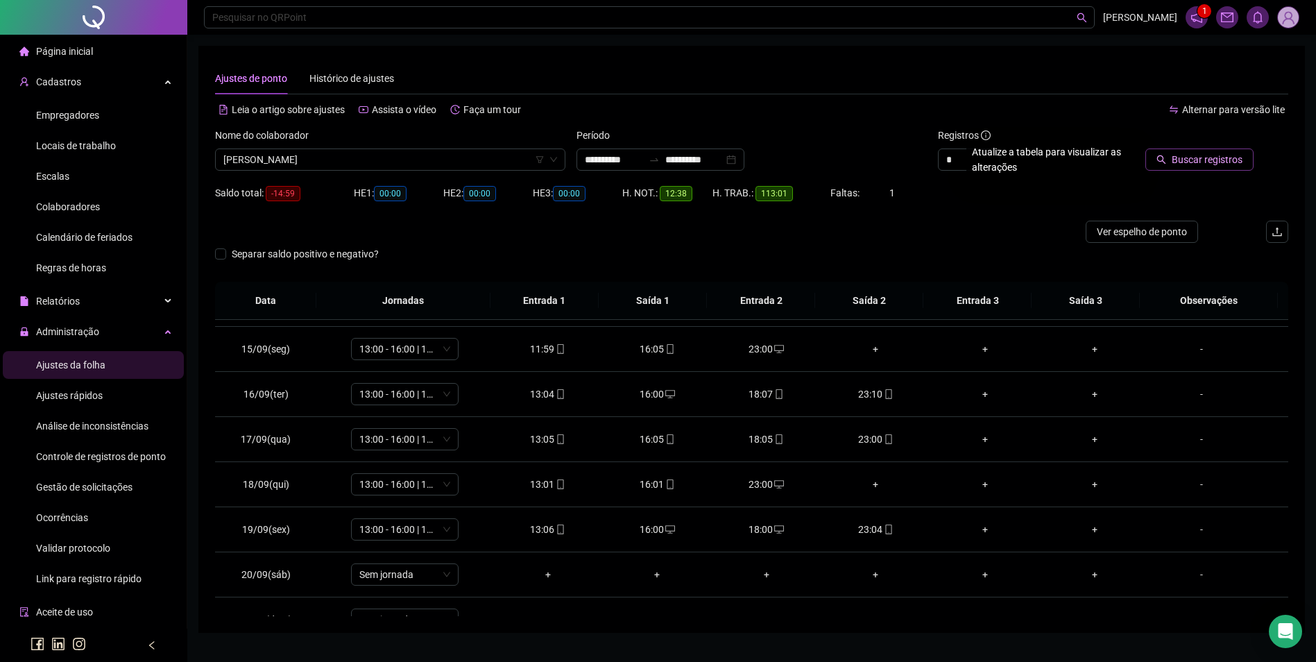
click at [1207, 157] on span "Buscar registros" at bounding box center [1207, 159] width 71 height 15
click at [883, 445] on div "15:56" at bounding box center [875, 438] width 87 height 15
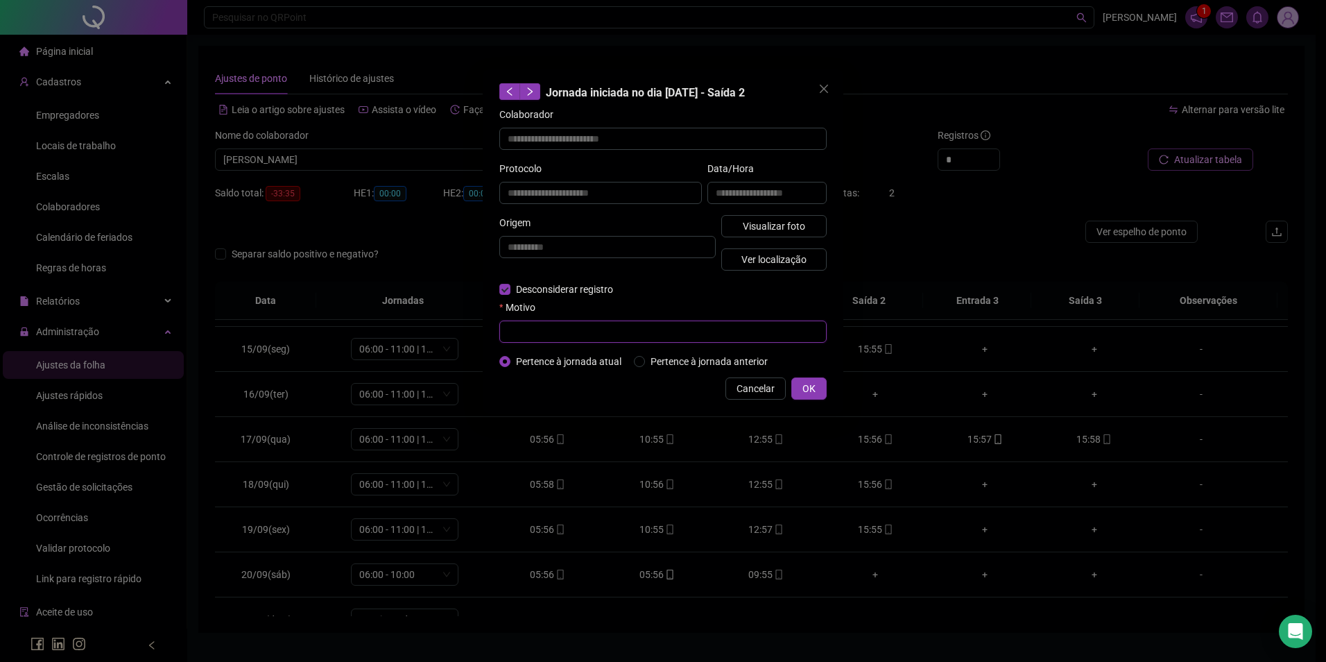
click at [617, 327] on input "text" at bounding box center [662, 331] width 327 height 22
click at [803, 387] on span "OK" at bounding box center [809, 388] width 13 height 15
click at [809, 391] on span "OK" at bounding box center [809, 388] width 13 height 15
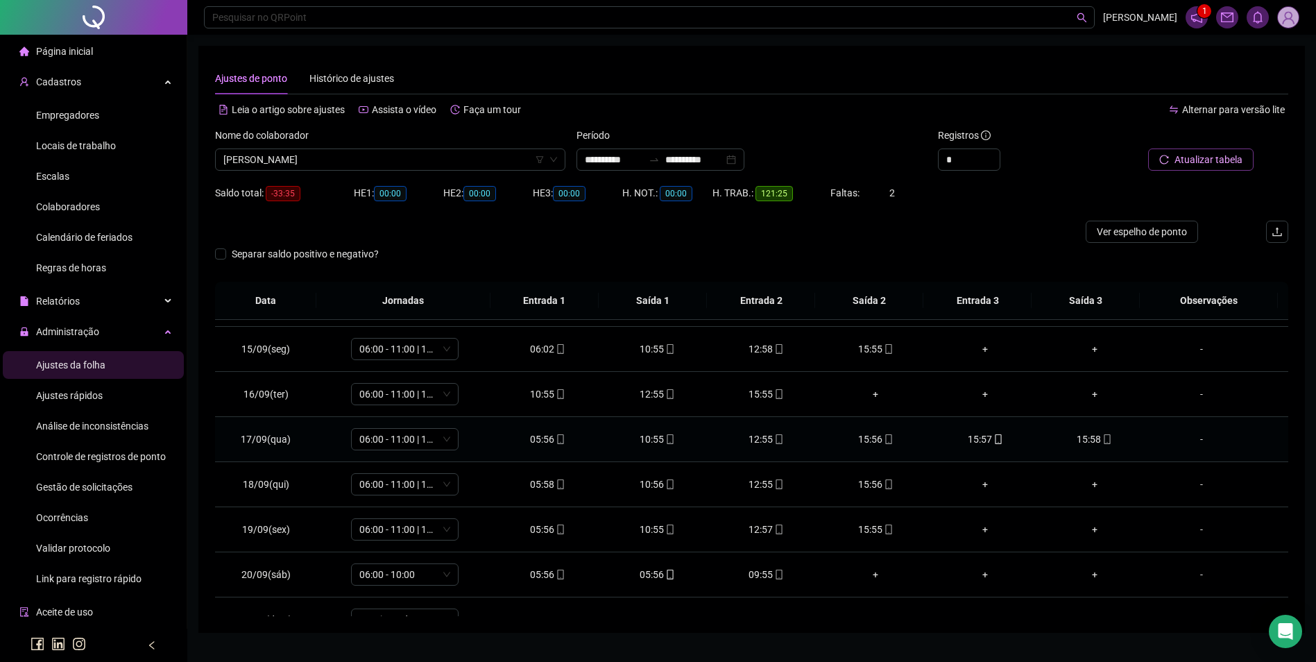
click at [995, 438] on icon "mobile" at bounding box center [998, 439] width 6 height 10
click at [992, 439] on span "mobile" at bounding box center [997, 439] width 11 height 10
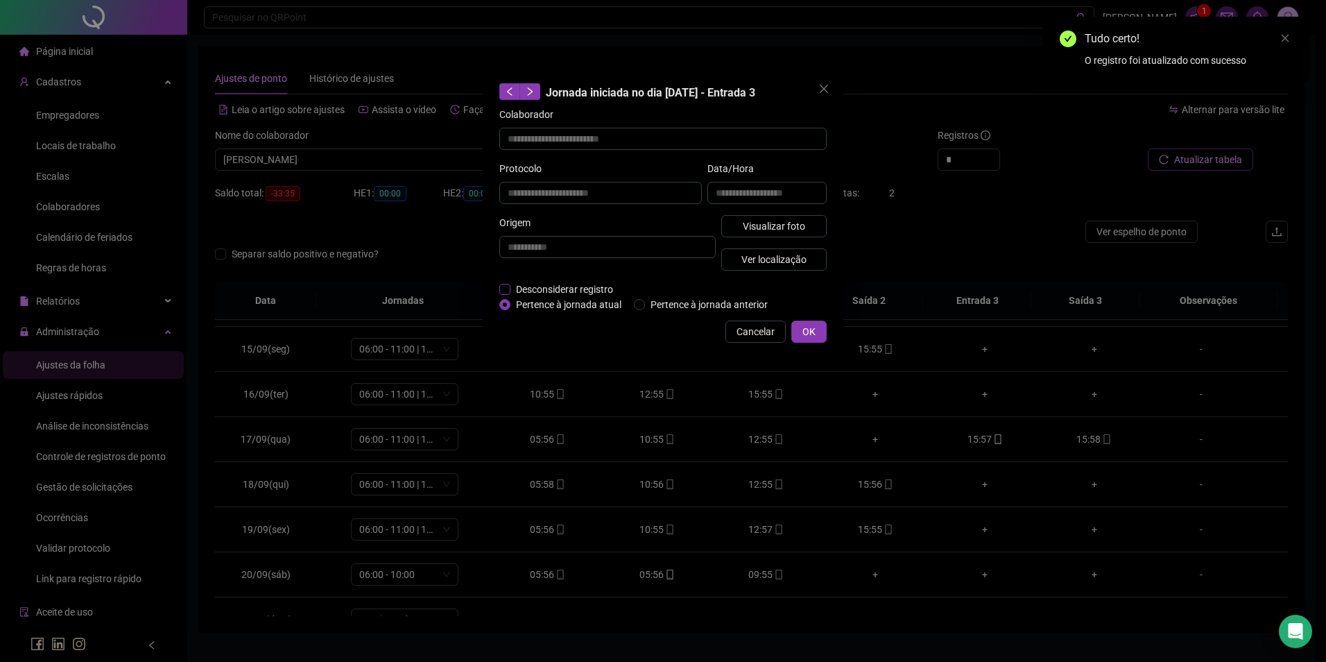
click at [501, 282] on label "Desconsiderar registro" at bounding box center [563, 289] width 129 height 15
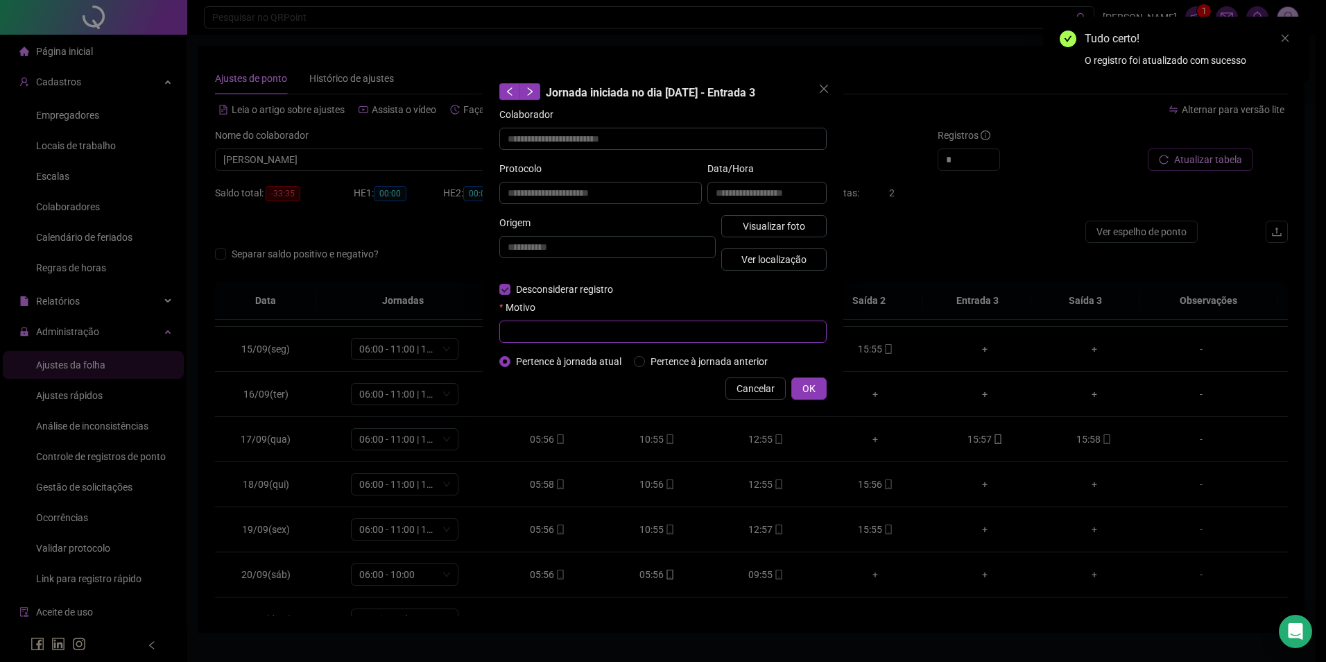
click at [550, 325] on input "text" at bounding box center [662, 331] width 327 height 22
click at [814, 388] on span "OK" at bounding box center [809, 388] width 13 height 15
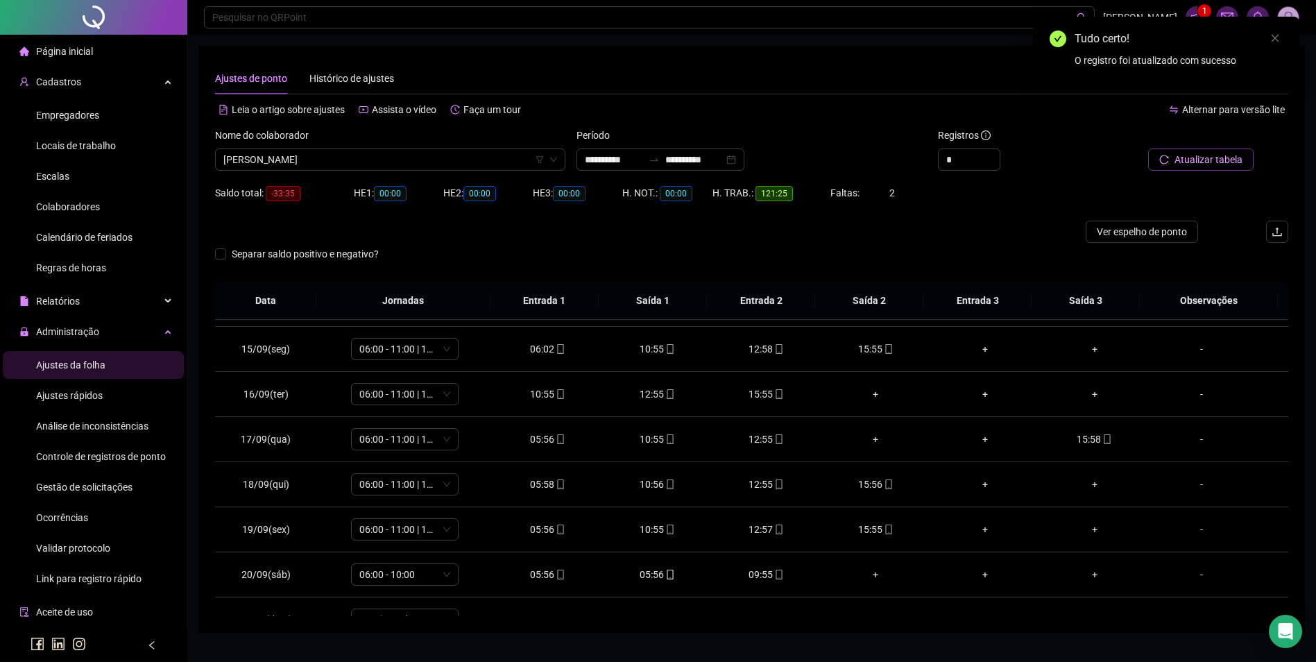
click at [1214, 156] on span "Atualizar tabela" at bounding box center [1208, 159] width 68 height 15
click at [774, 396] on icon "mobile" at bounding box center [779, 394] width 10 height 10
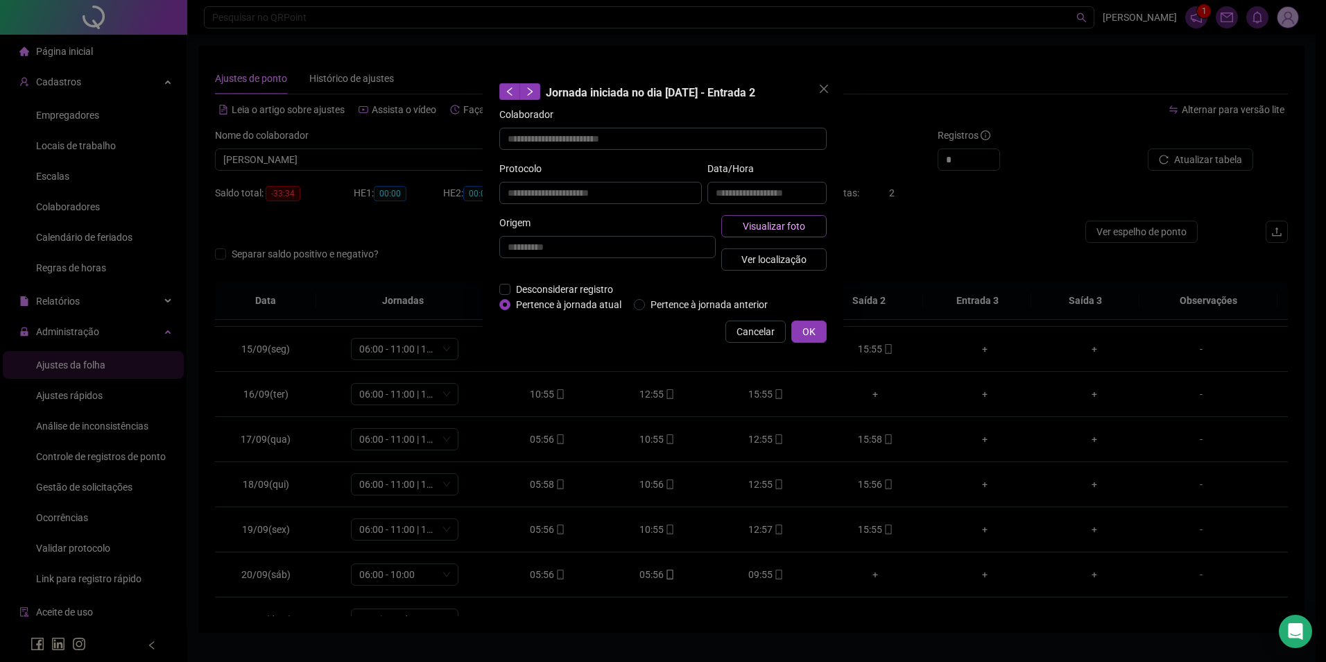
click at [771, 223] on span "Visualizar foto" at bounding box center [774, 225] width 62 height 15
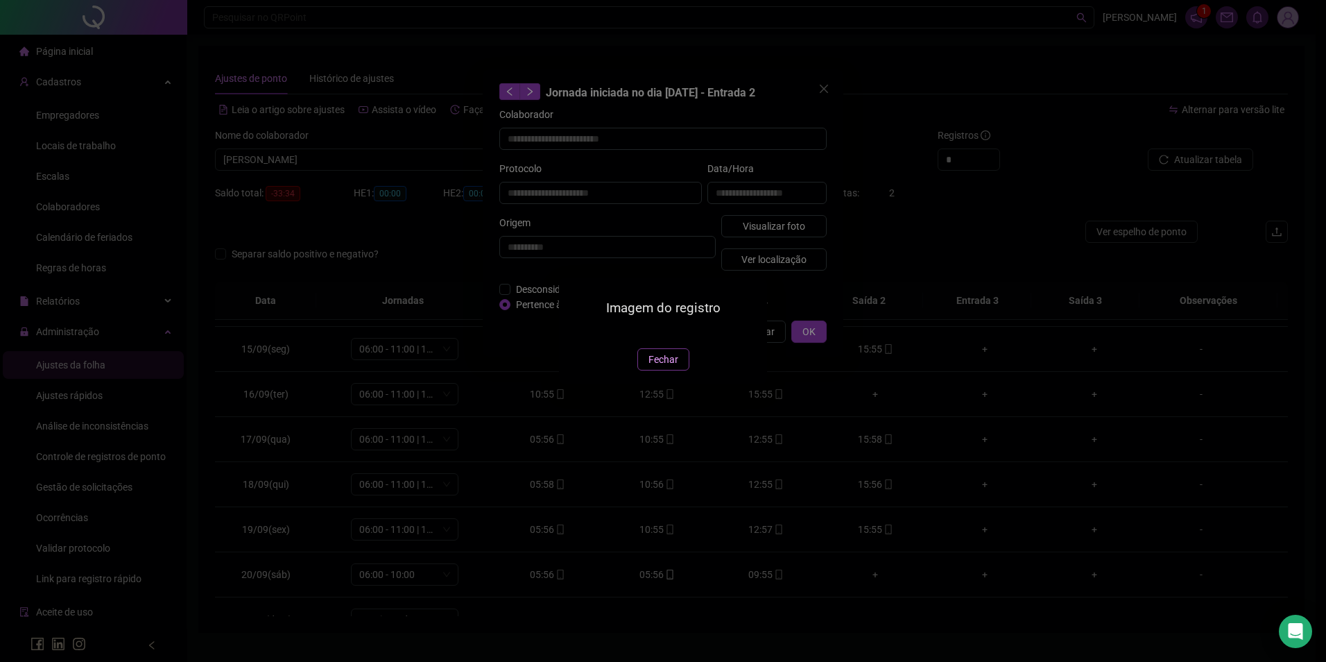
click at [655, 367] on span "Fechar" at bounding box center [664, 359] width 30 height 15
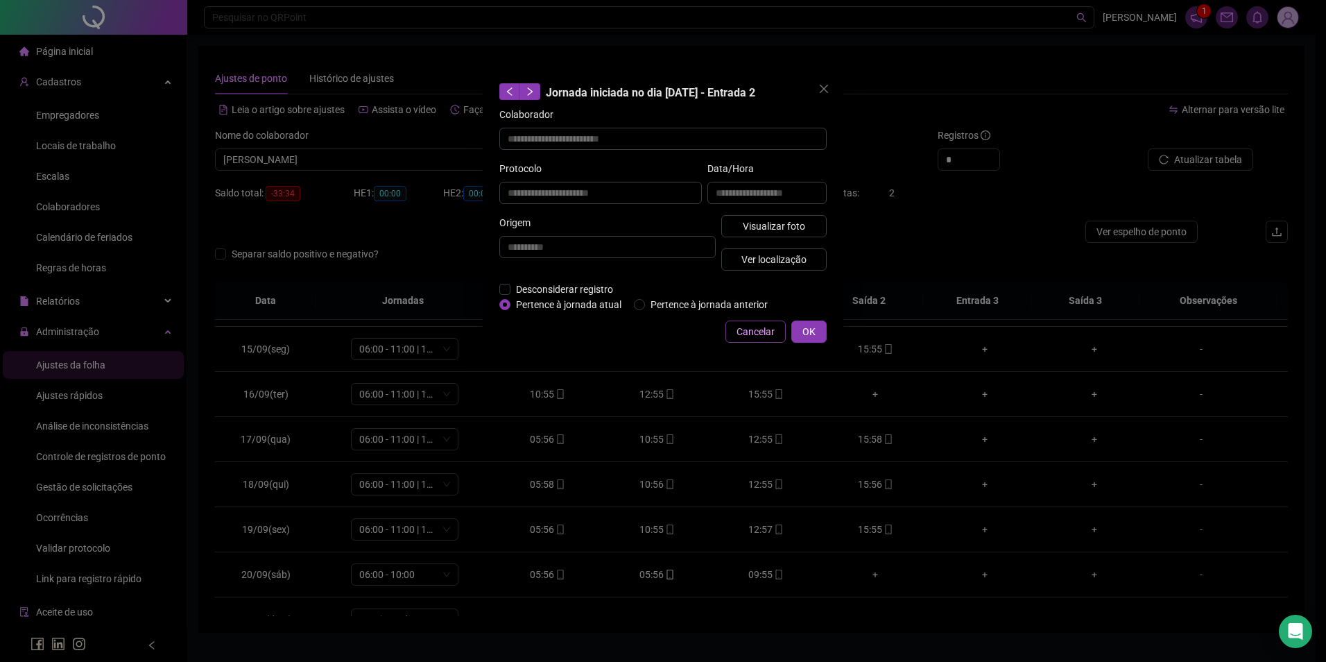
click at [760, 334] on span "Cancelar" at bounding box center [756, 331] width 38 height 15
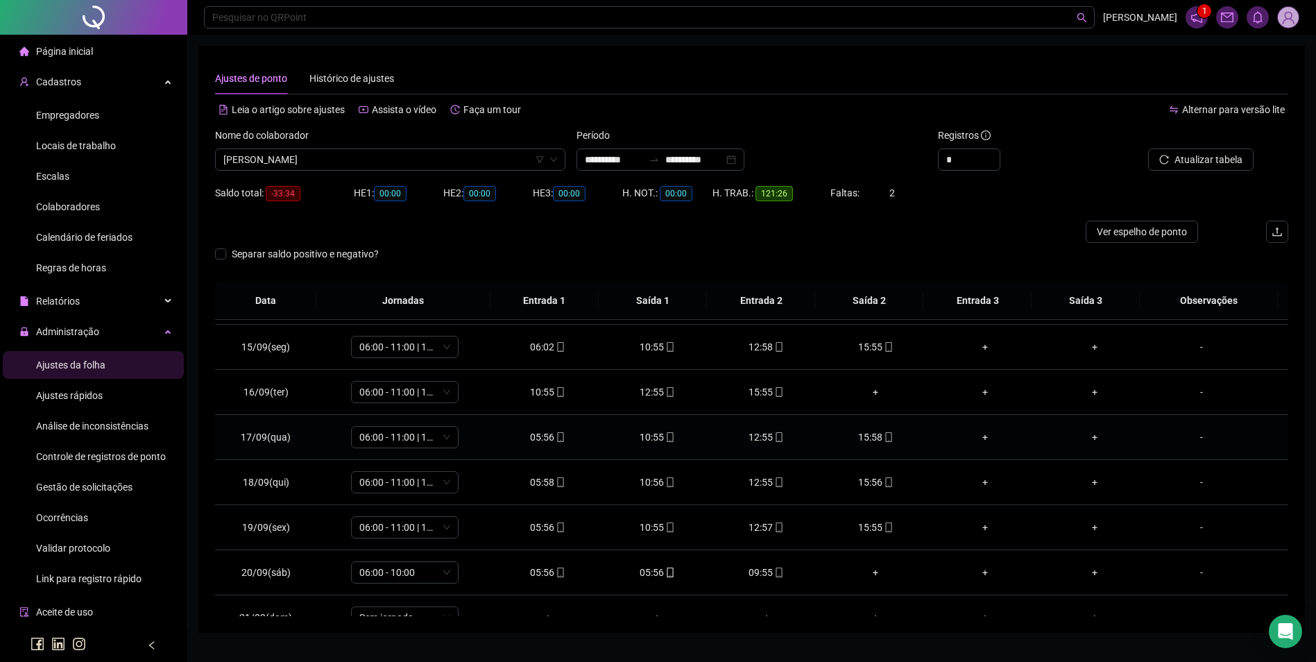
scroll to position [696, 0]
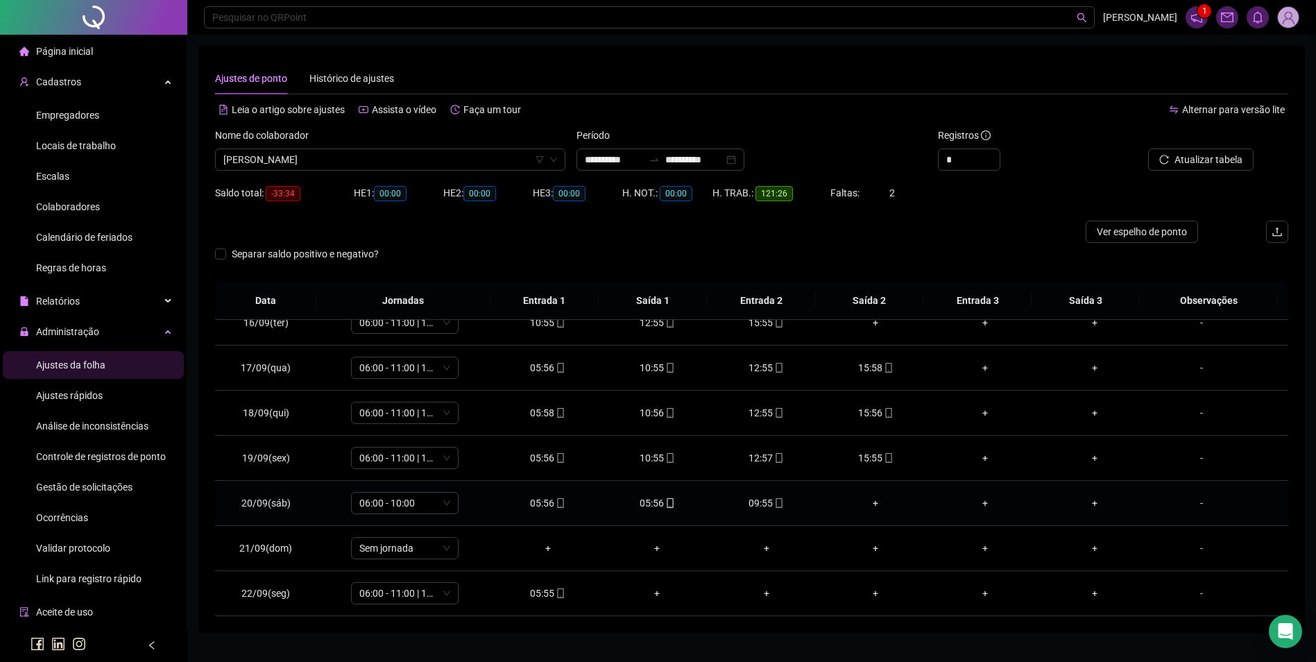
drag, startPoint x: 662, startPoint y: 494, endPoint x: 659, endPoint y: 502, distance: 8.8
click at [660, 499] on td "05:56" at bounding box center [657, 503] width 110 height 45
click at [664, 502] on span "mobile" at bounding box center [669, 503] width 11 height 10
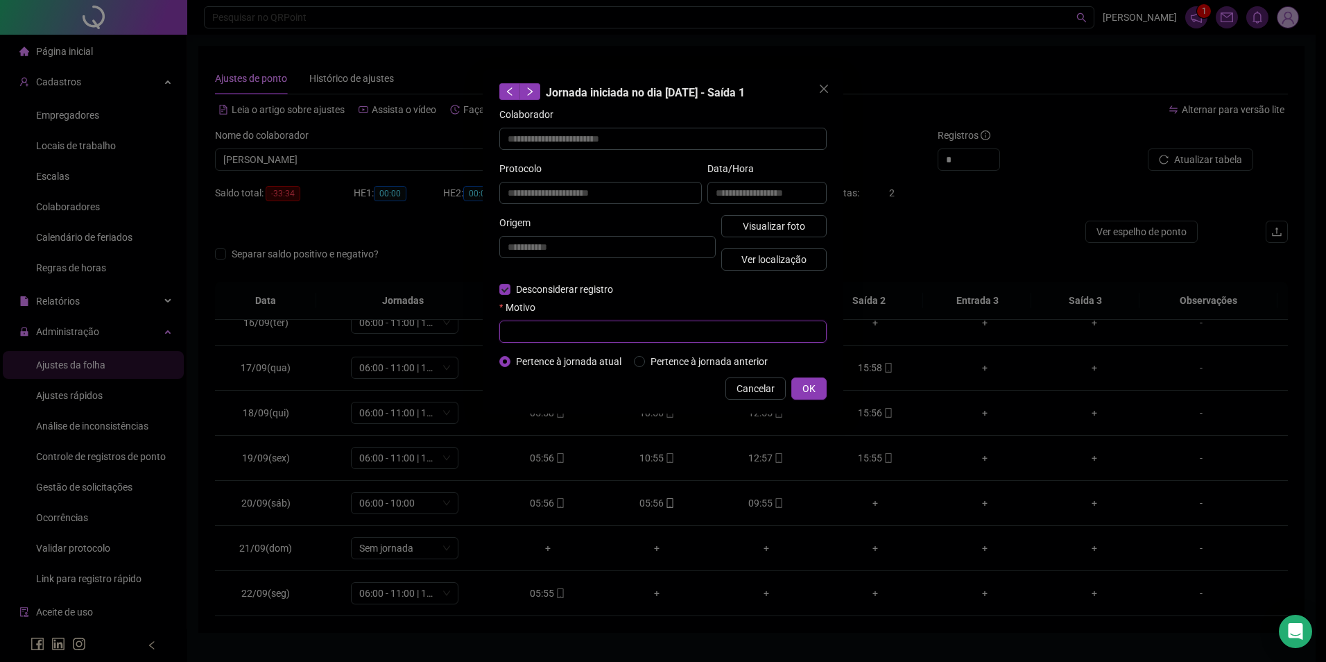
click at [527, 328] on input "text" at bounding box center [662, 331] width 327 height 22
click at [816, 382] on button "OK" at bounding box center [808, 388] width 35 height 22
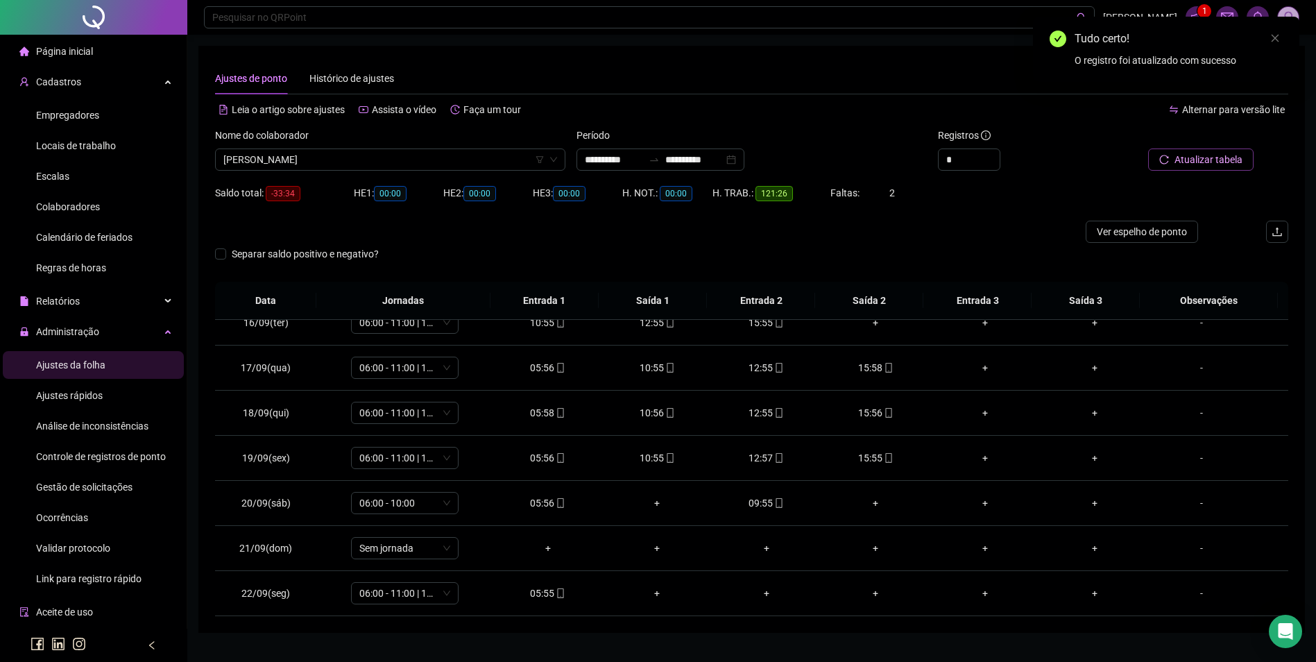
click at [1233, 164] on span "Atualizar tabela" at bounding box center [1208, 159] width 68 height 15
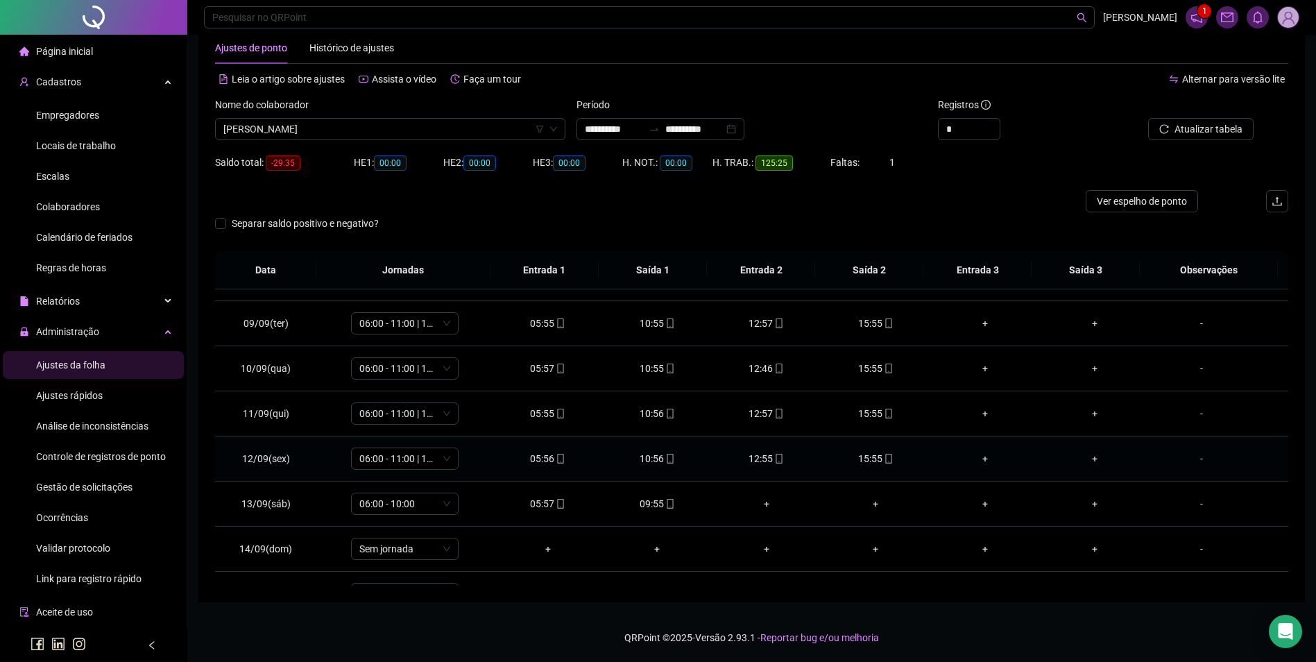
scroll to position [280, 0]
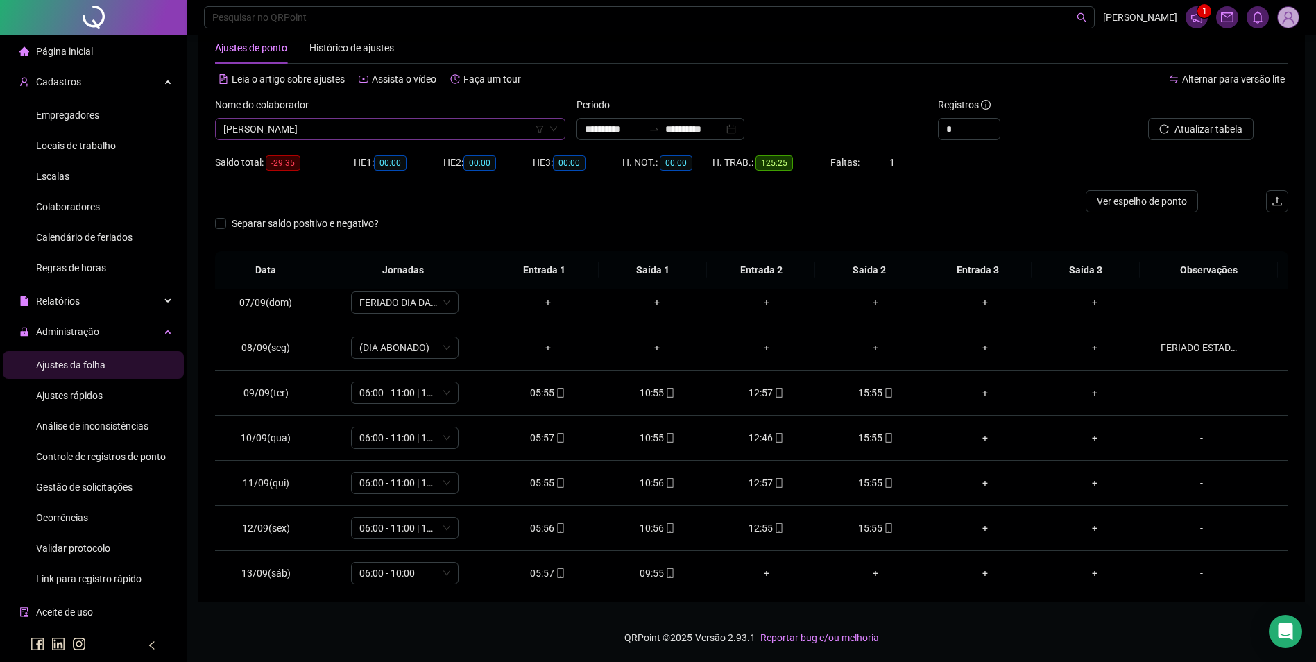
click at [386, 132] on span "[PERSON_NAME]" at bounding box center [390, 129] width 334 height 21
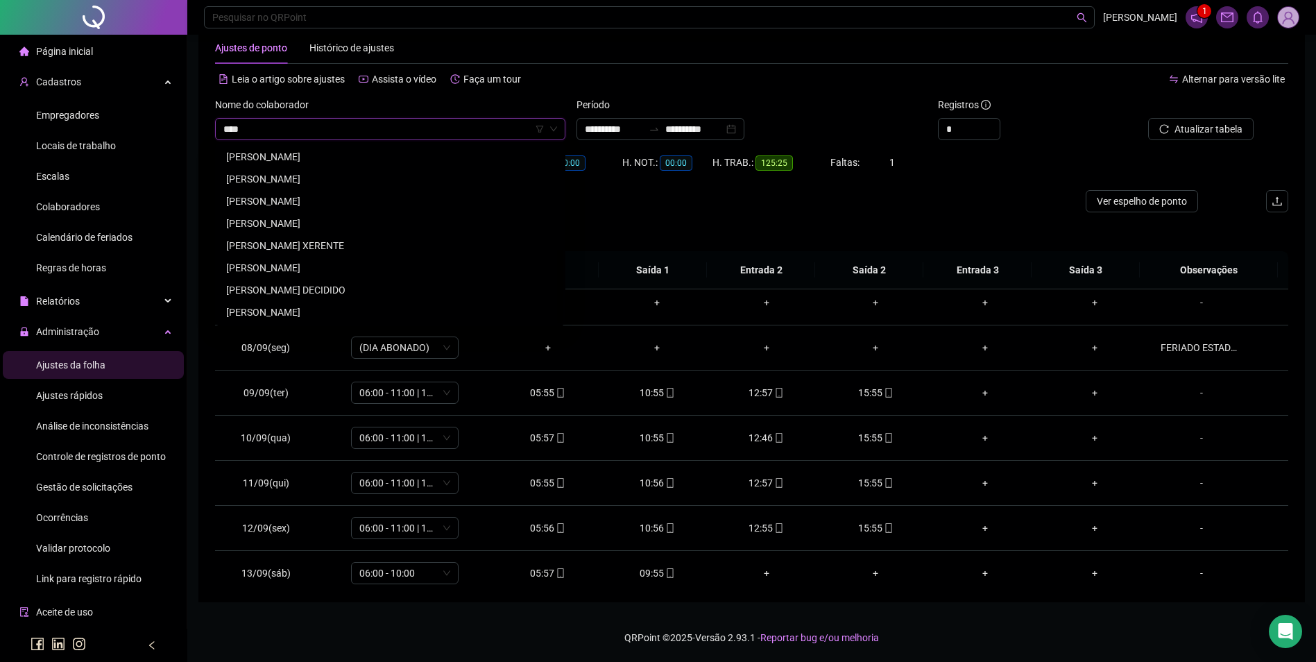
scroll to position [0, 0]
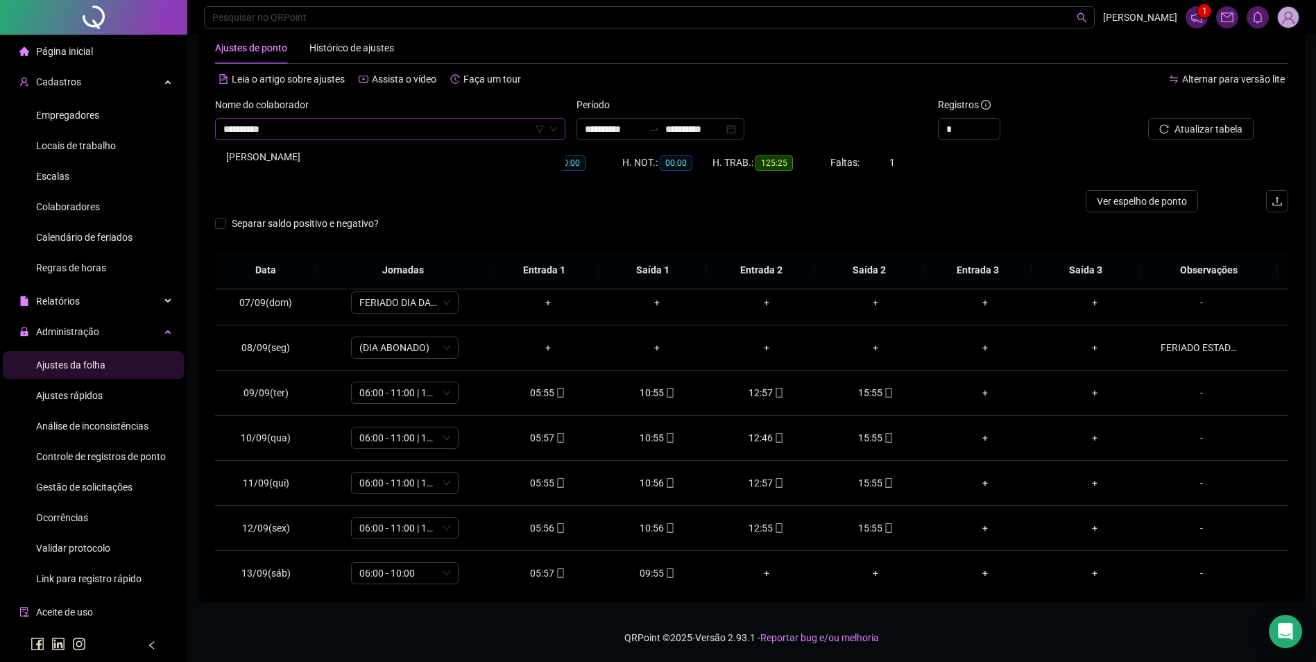
click at [373, 155] on div "CARLA PATRICIA ALVES DA SILVA" at bounding box center [390, 156] width 328 height 15
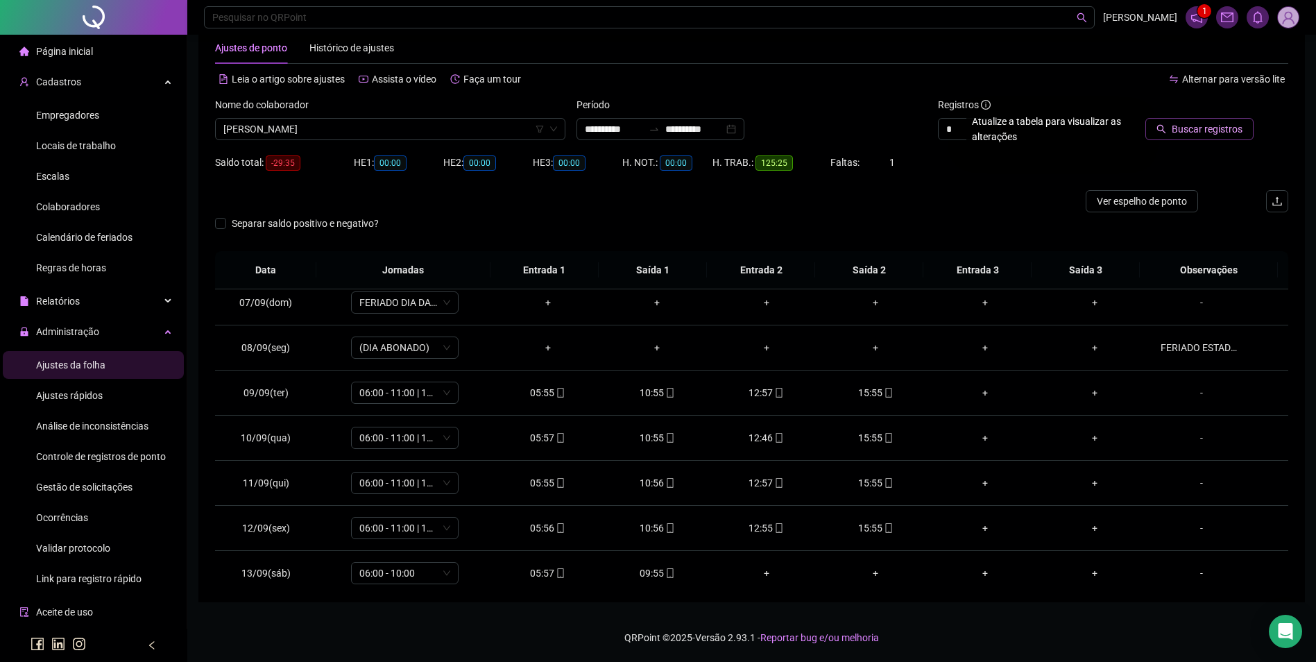
click at [1211, 123] on span "Buscar registros" at bounding box center [1207, 128] width 71 height 15
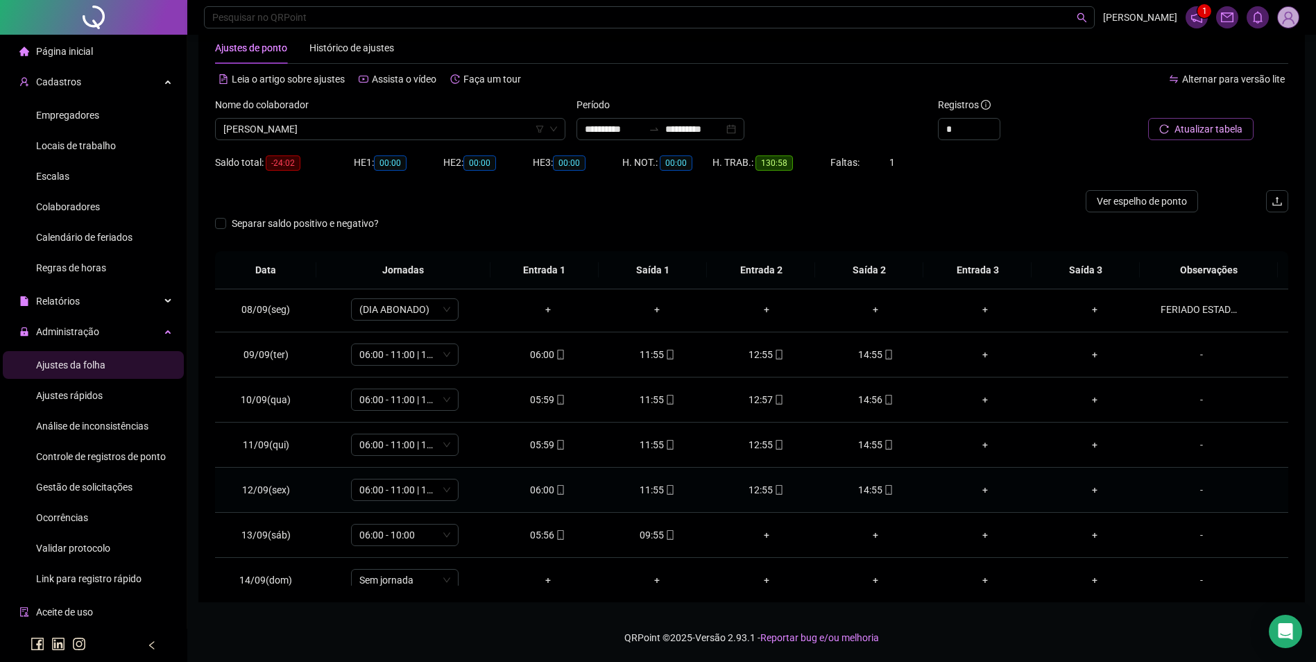
scroll to position [349, 0]
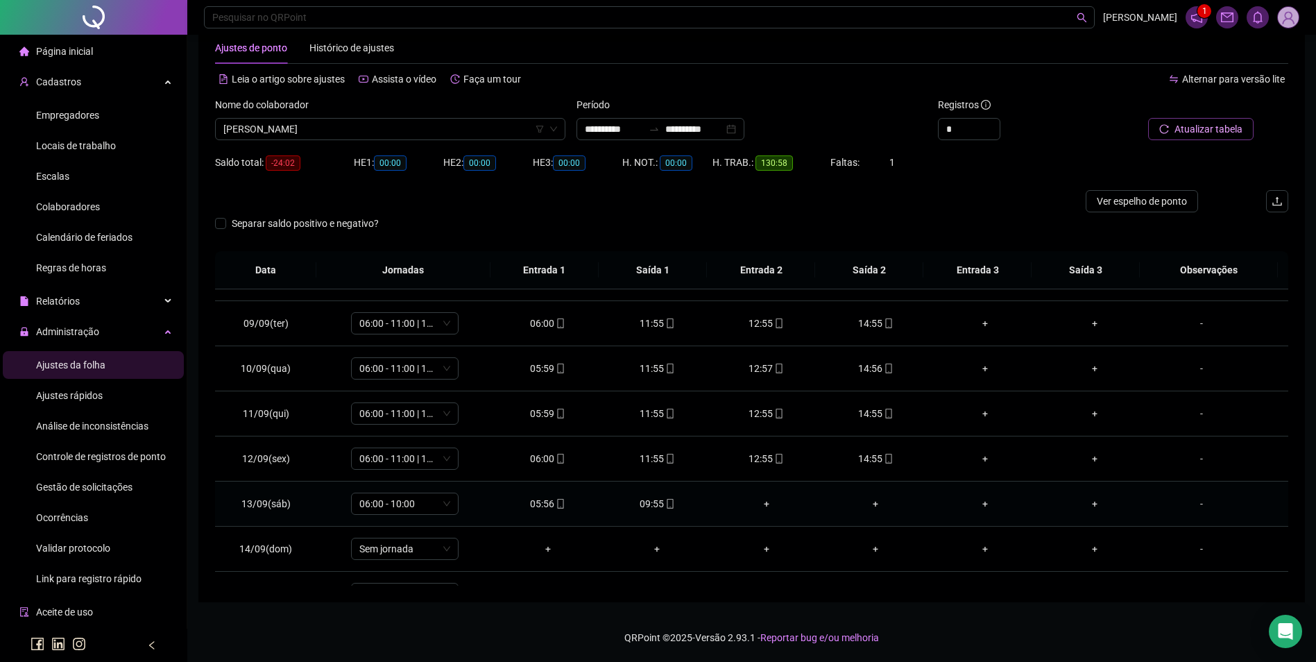
click at [662, 510] on div "09:55" at bounding box center [656, 503] width 87 height 15
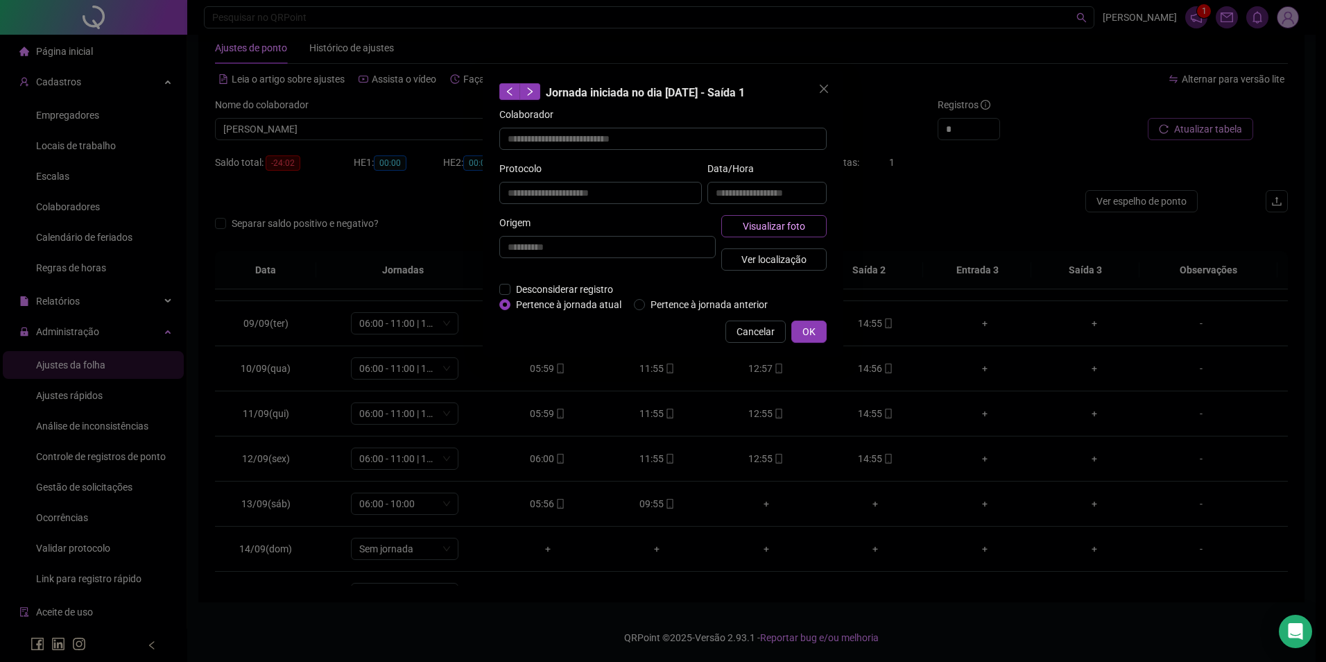
click at [773, 230] on span "Visualizar foto" at bounding box center [774, 225] width 62 height 15
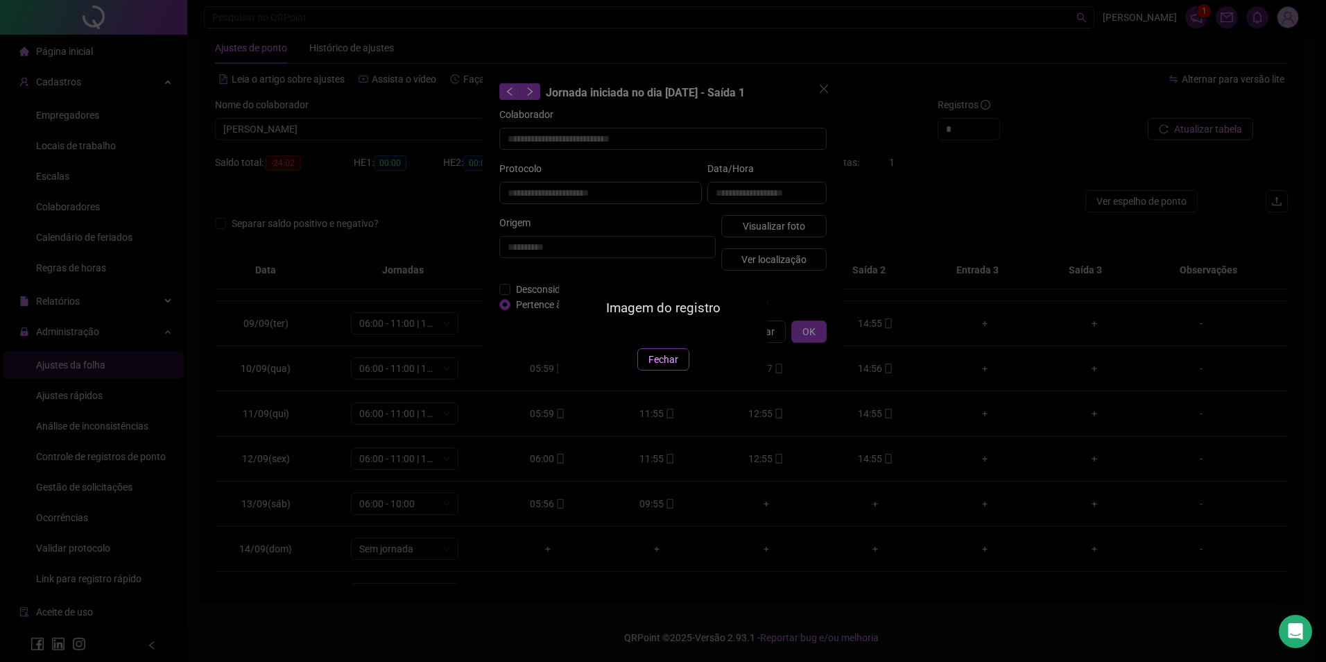
click at [658, 367] on span "Fechar" at bounding box center [664, 359] width 30 height 15
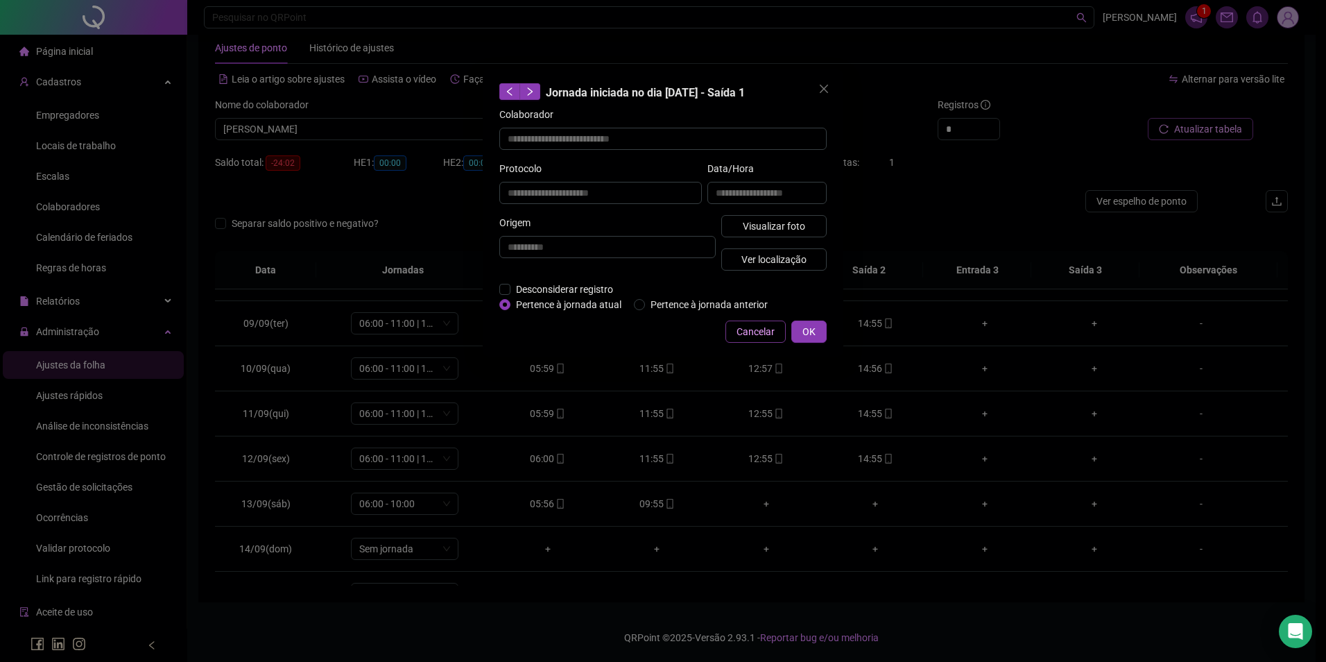
click at [738, 329] on span "Cancelar" at bounding box center [756, 331] width 38 height 15
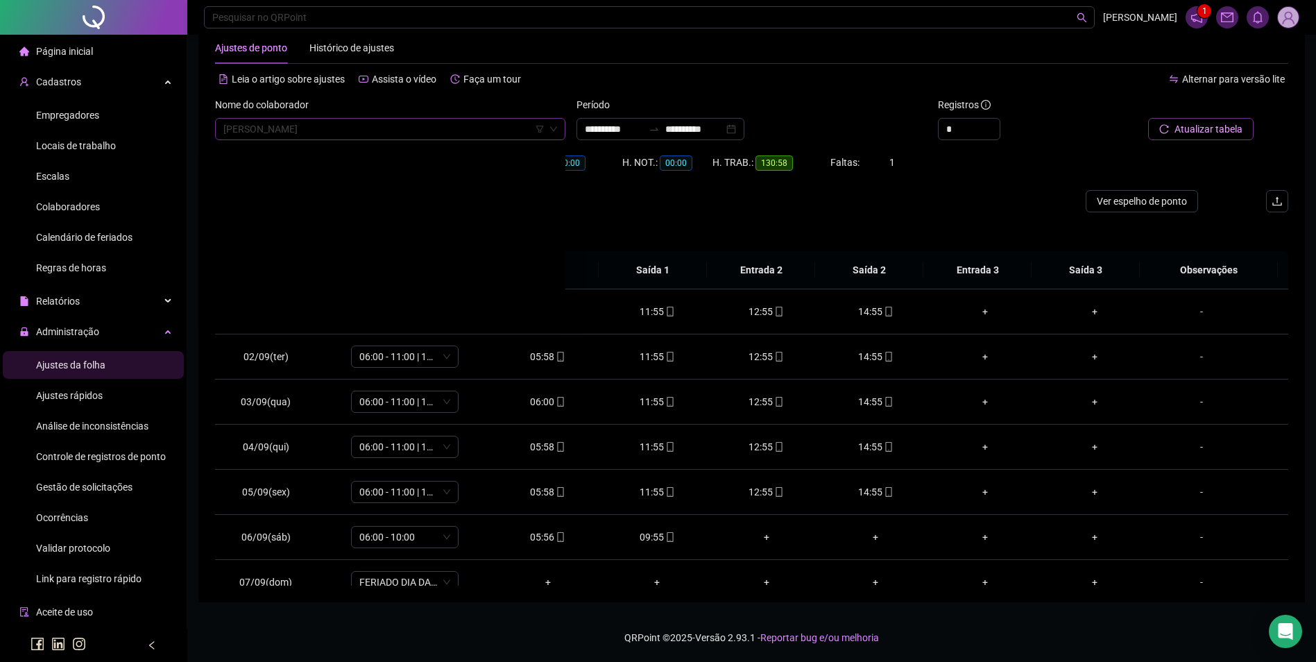
scroll to position [2064, 0]
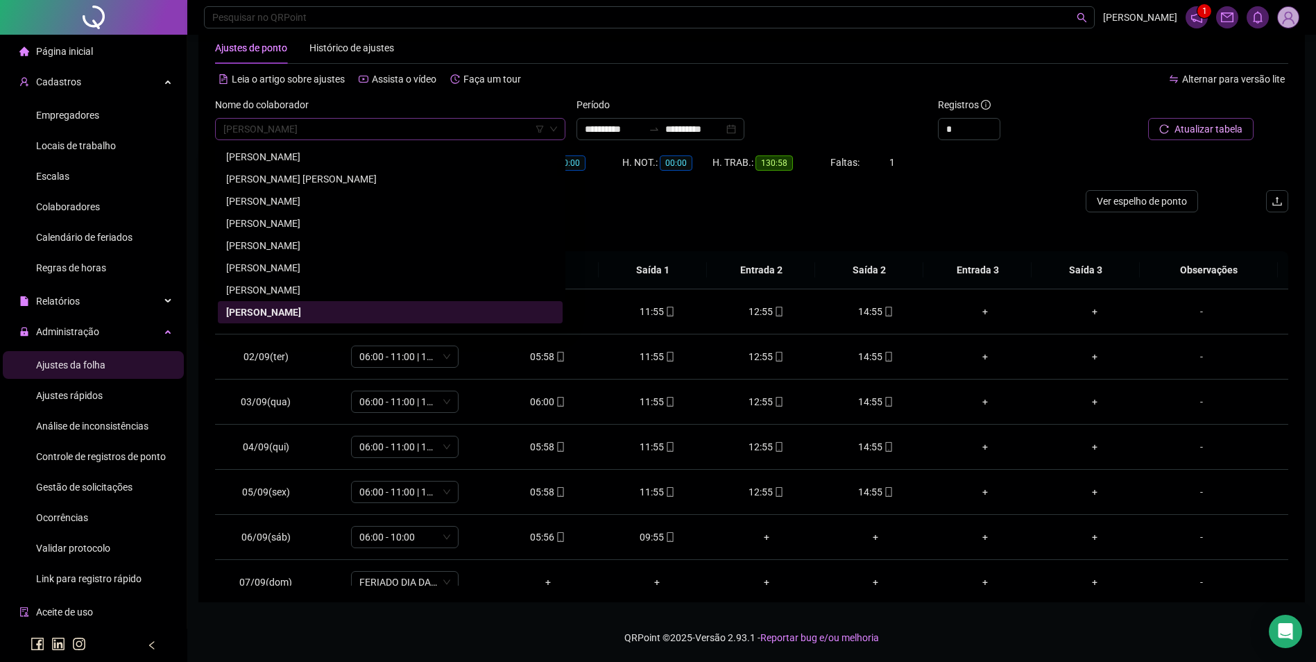
click at [455, 130] on span "CARLA PATRICIA ALVES DA SILVA" at bounding box center [390, 129] width 334 height 21
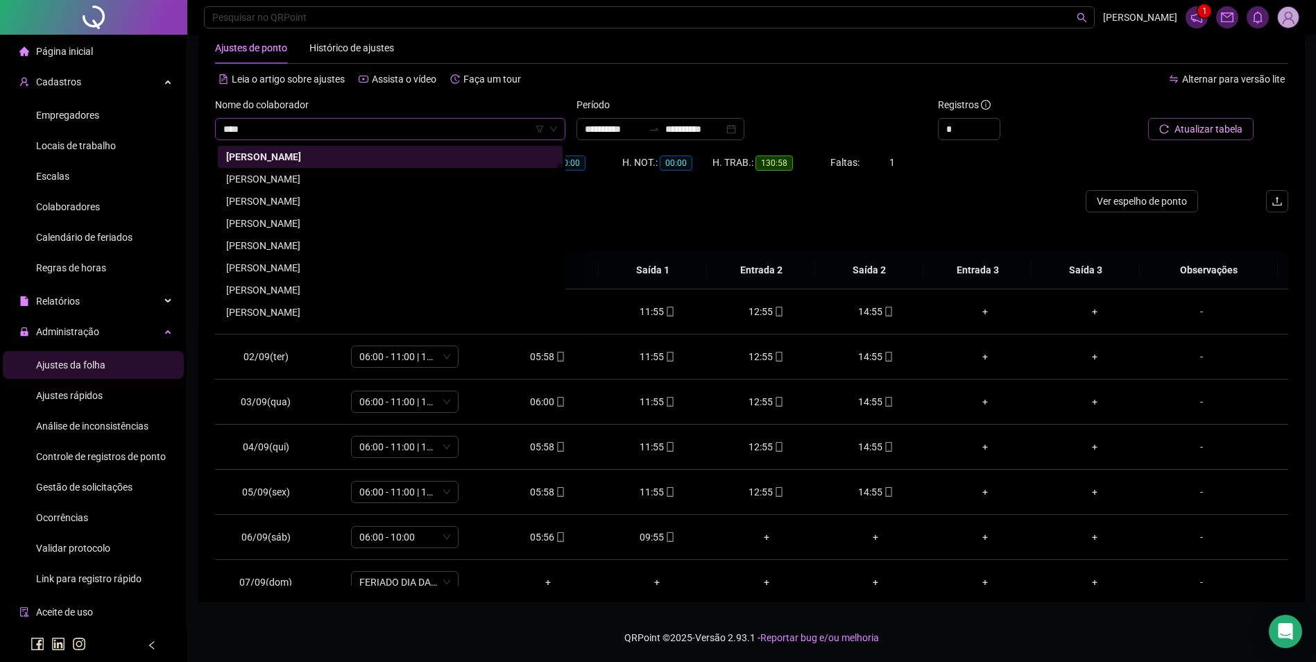
scroll to position [0, 0]
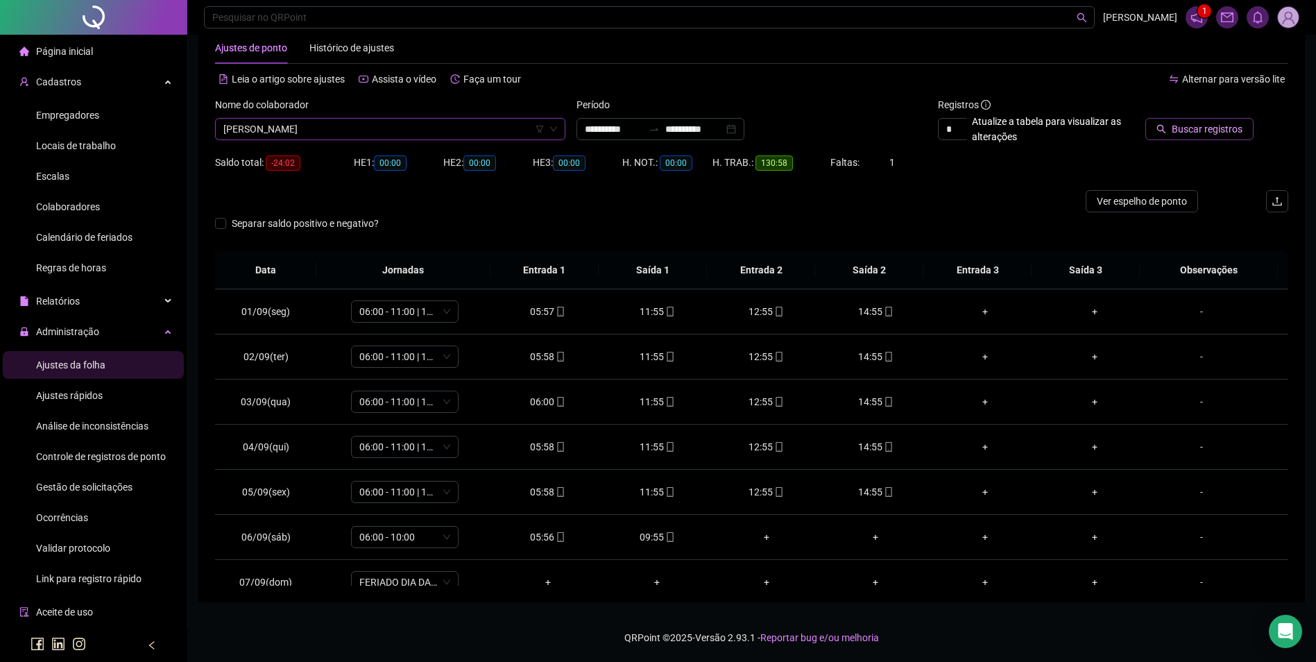
click at [1210, 131] on span "Buscar registros" at bounding box center [1207, 128] width 71 height 15
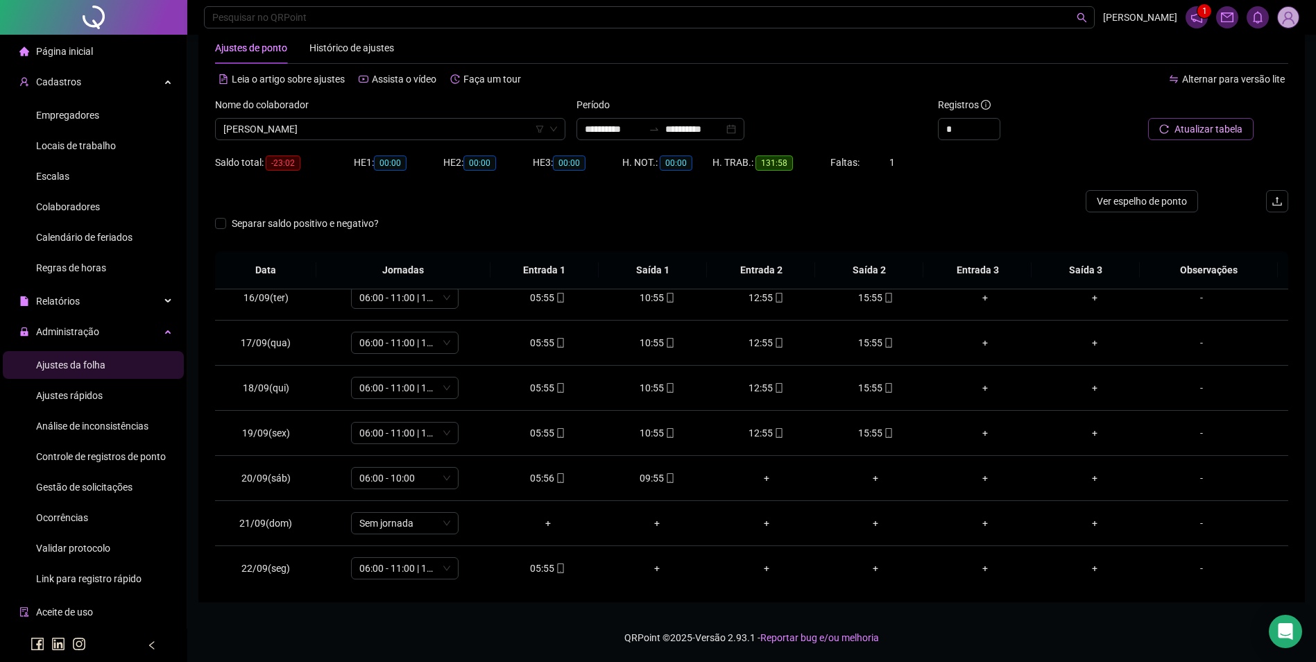
scroll to position [696, 0]
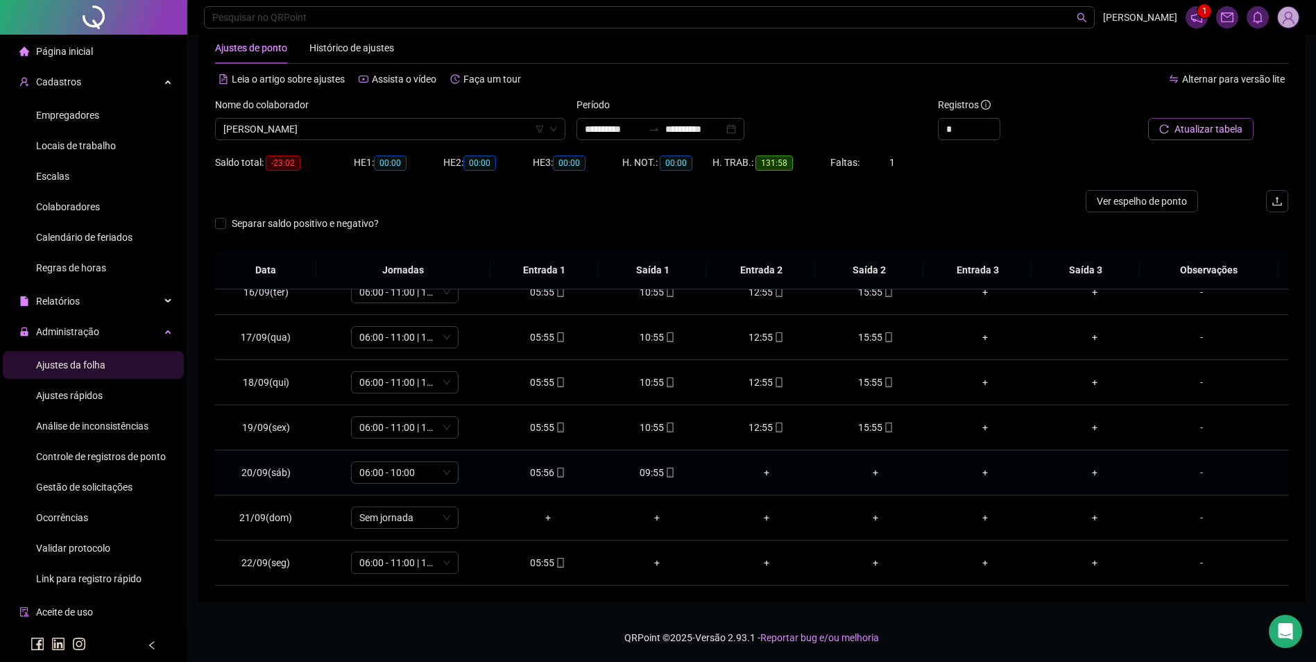
click at [654, 466] on div "09:55" at bounding box center [656, 472] width 87 height 15
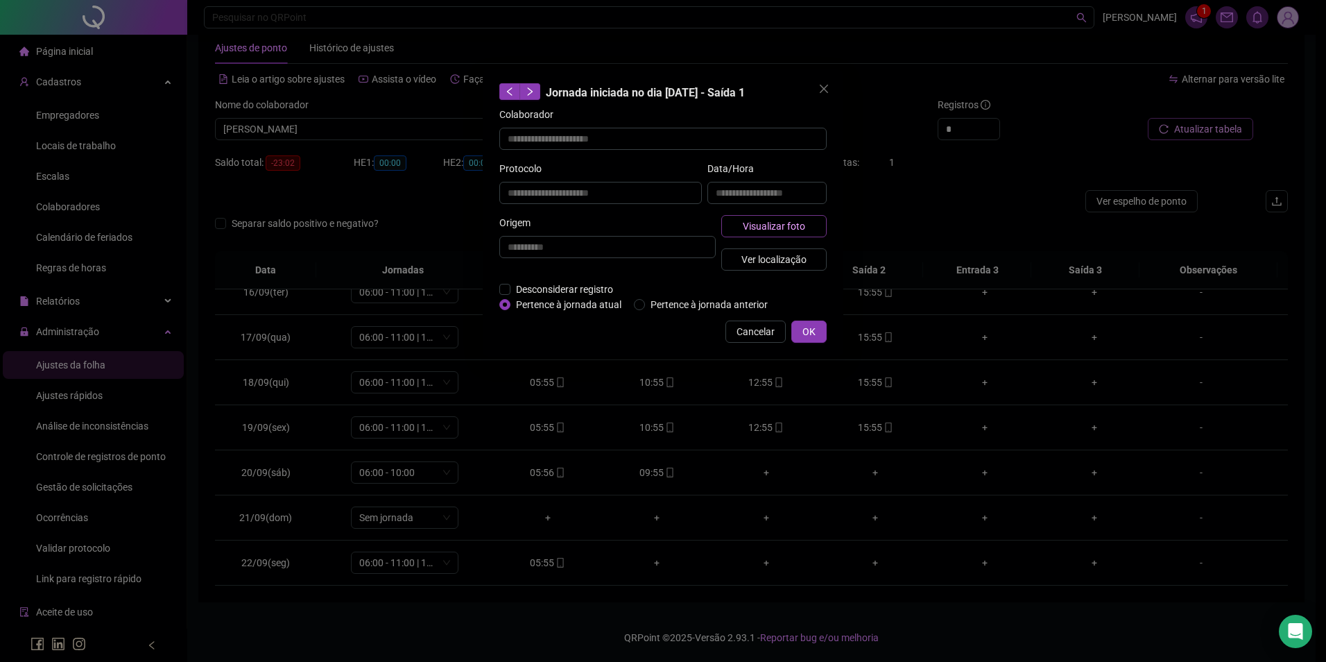
click at [760, 232] on span "Visualizar foto" at bounding box center [774, 225] width 62 height 15
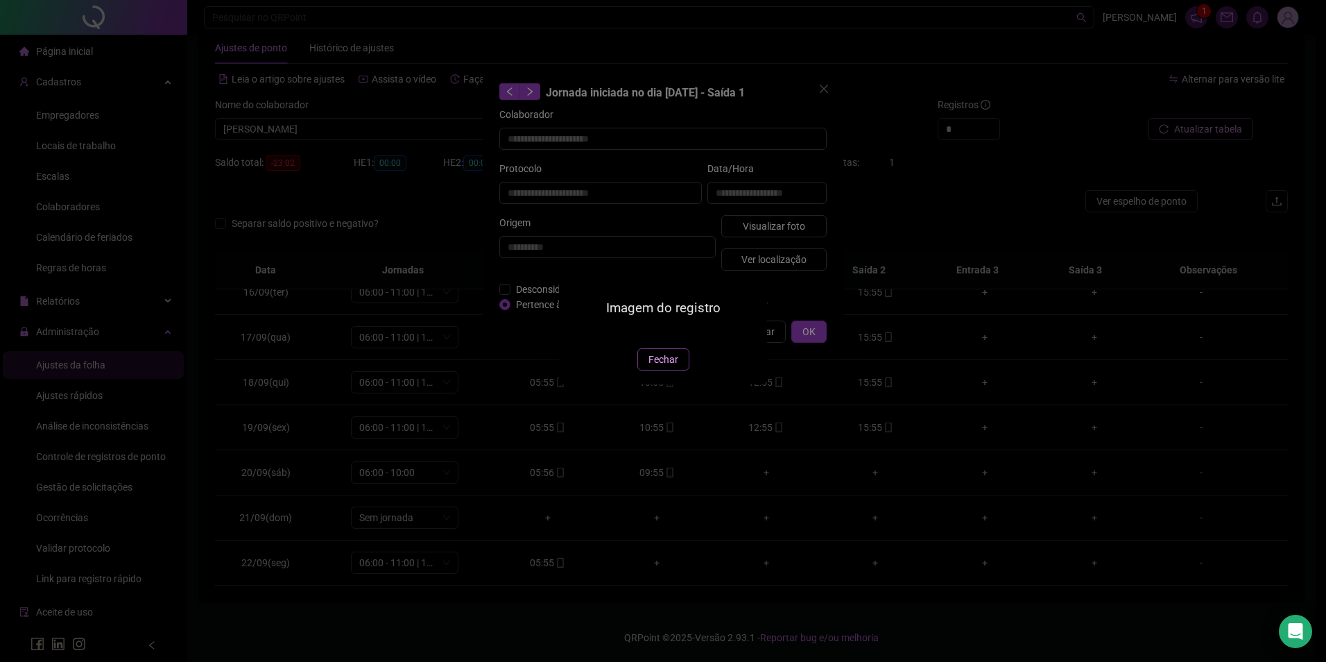
click at [664, 367] on span "Fechar" at bounding box center [664, 359] width 30 height 15
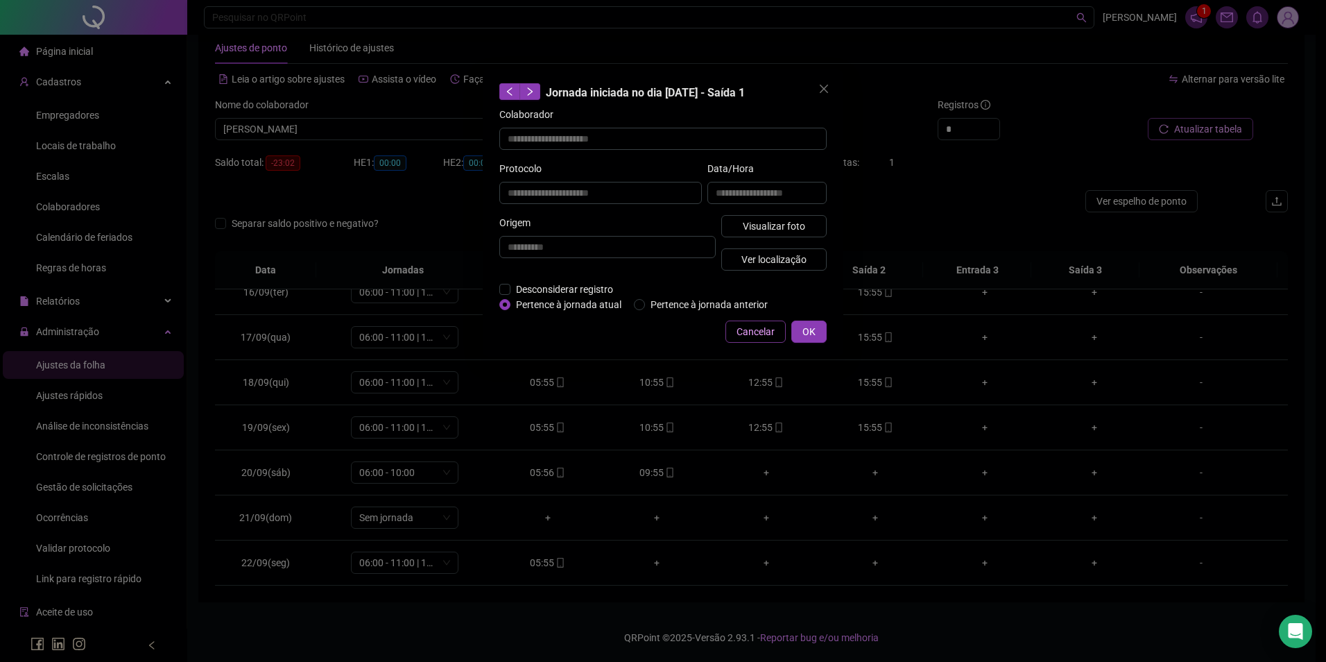
click at [765, 341] on button "Cancelar" at bounding box center [756, 331] width 60 height 22
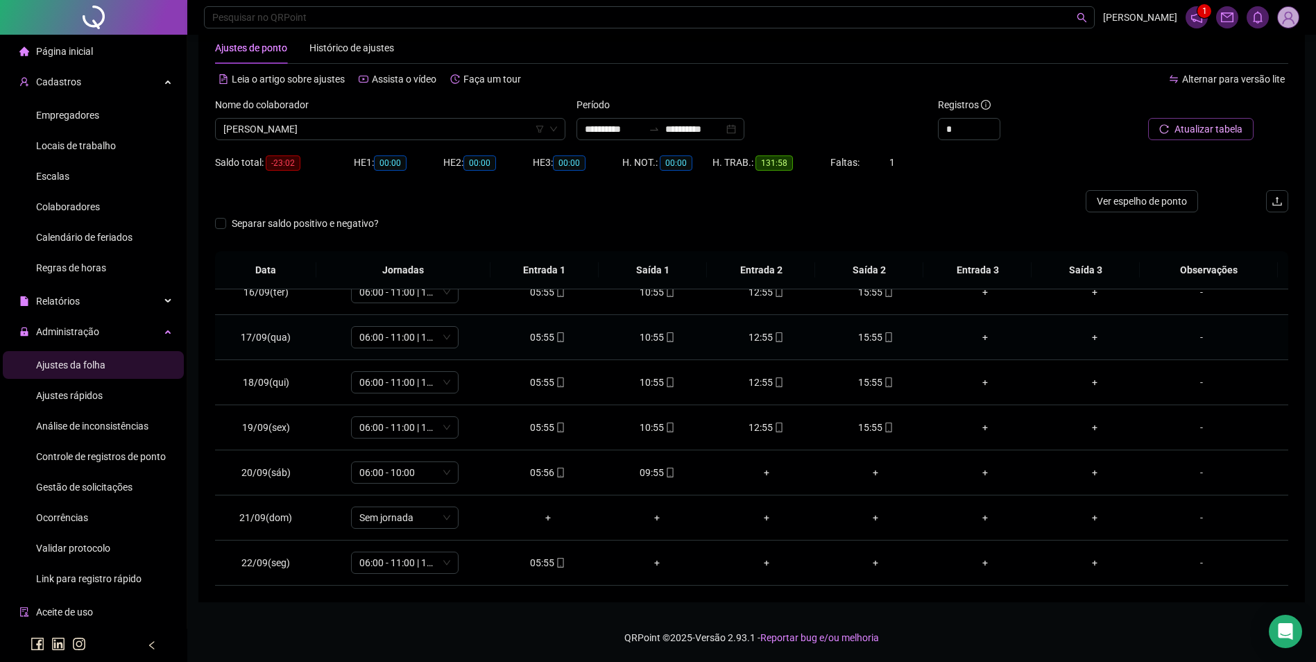
click at [766, 336] on div "12:55" at bounding box center [766, 336] width 87 height 15
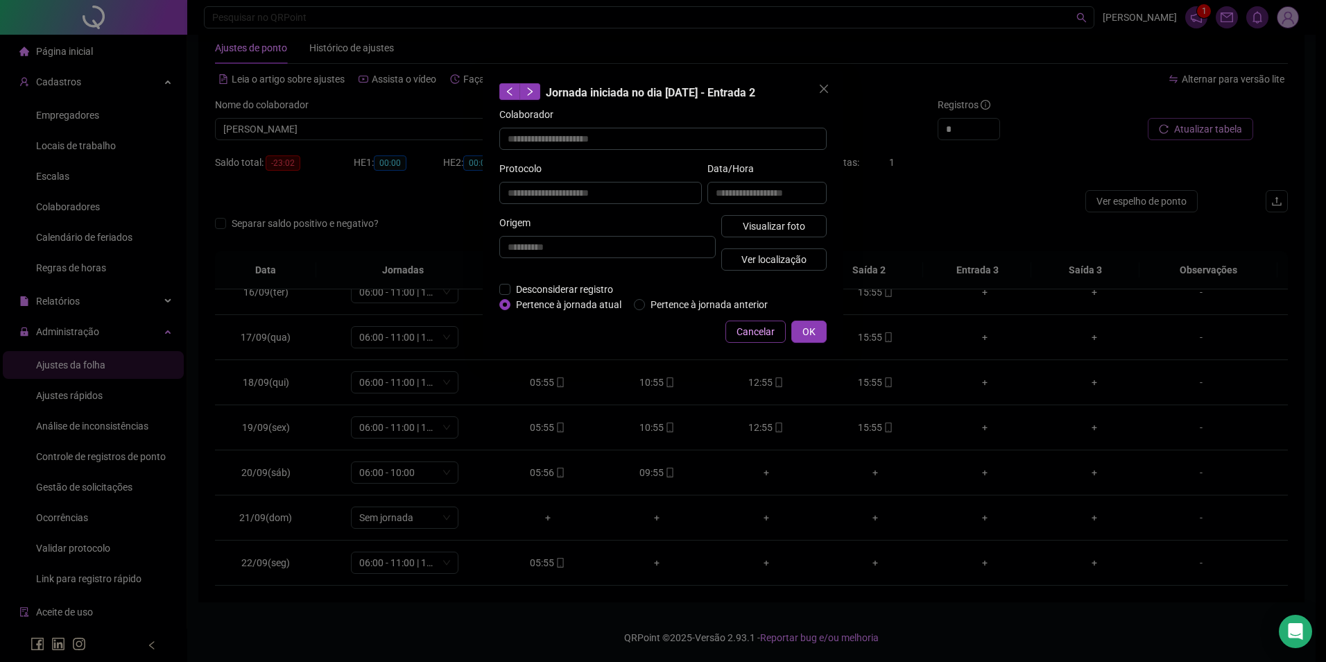
click at [764, 329] on span "Cancelar" at bounding box center [756, 331] width 38 height 15
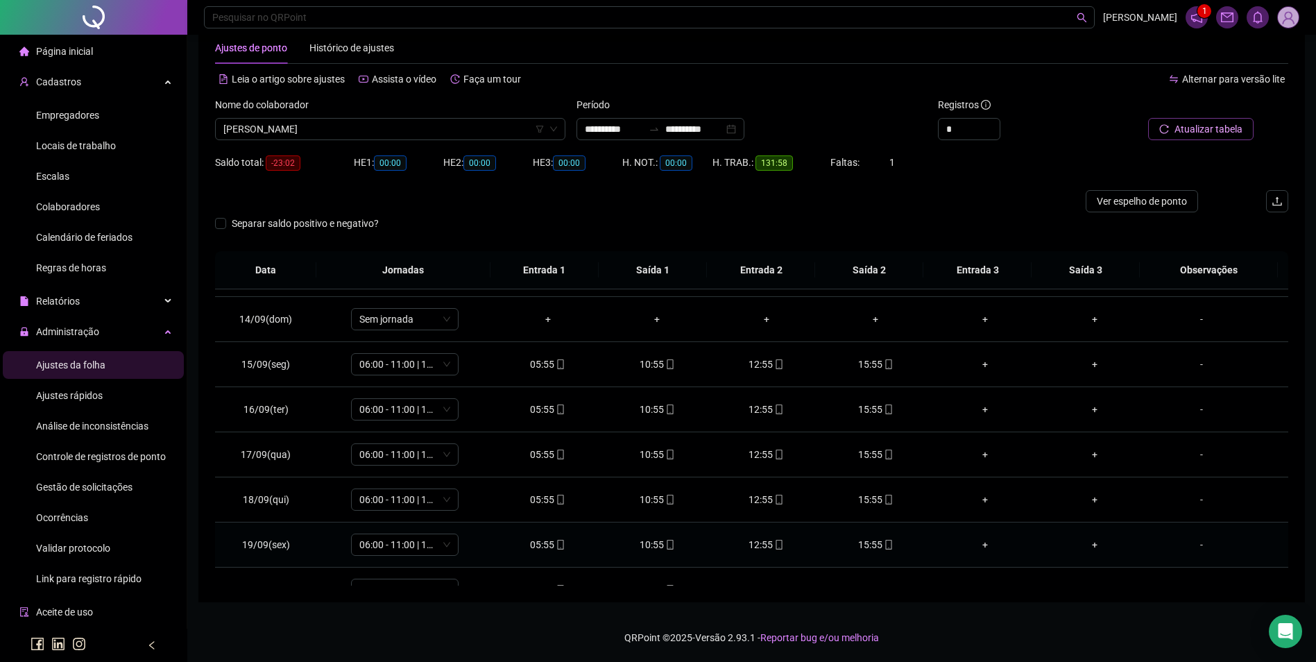
scroll to position [557, 0]
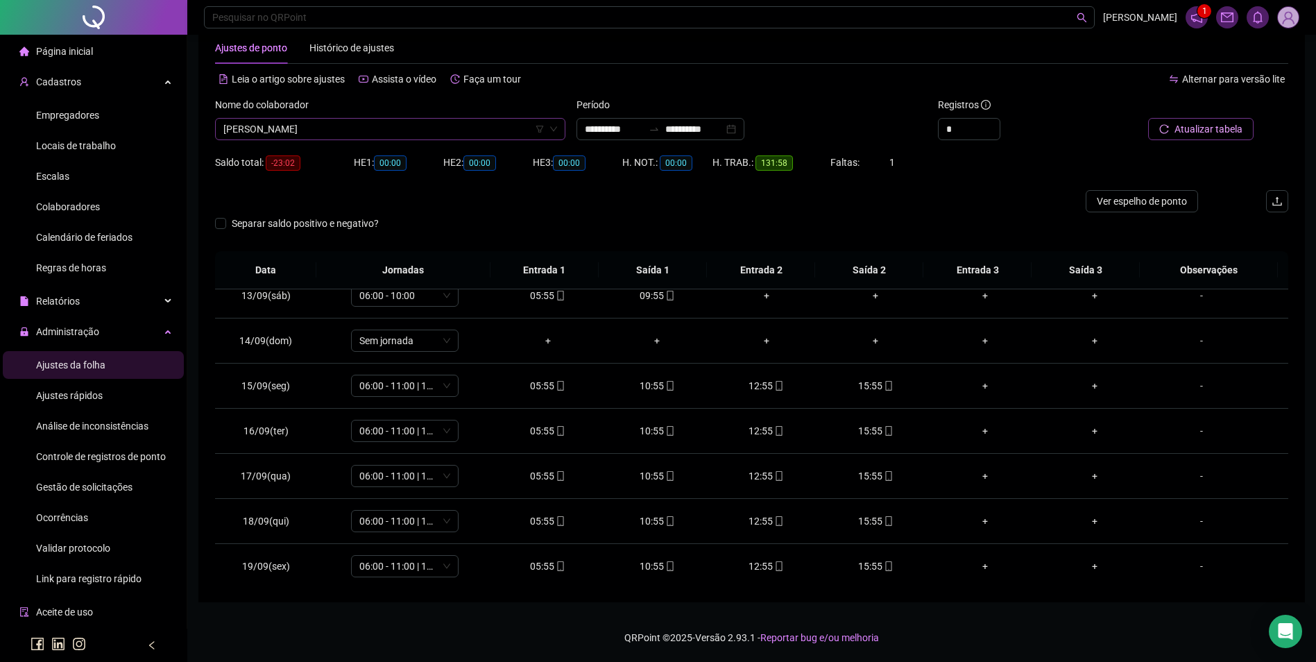
click at [426, 135] on span "[PERSON_NAME]" at bounding box center [390, 129] width 334 height 21
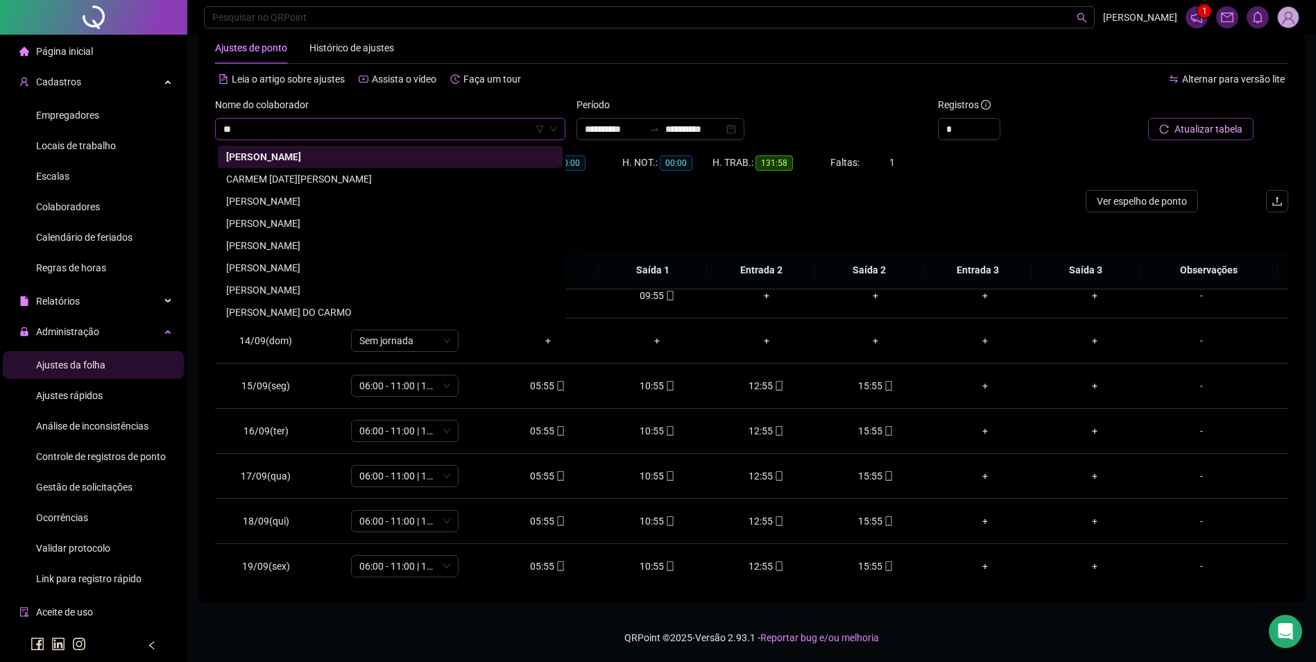
scroll to position [422, 0]
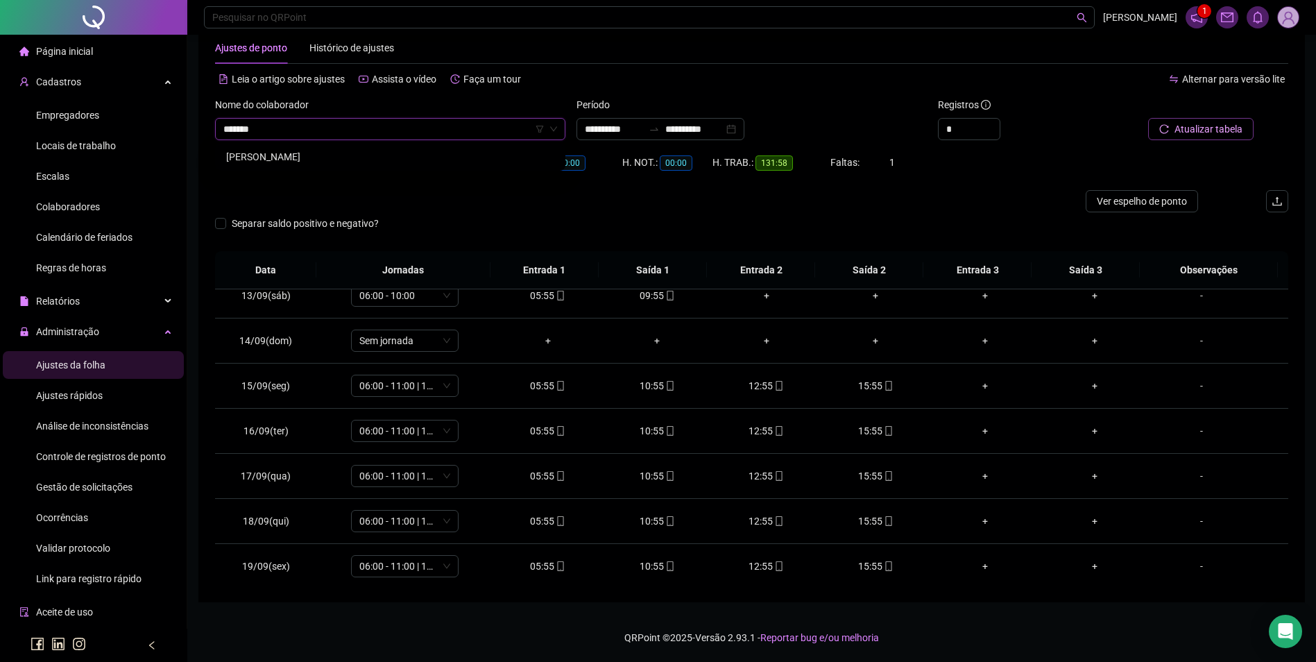
click at [402, 146] on div "[PERSON_NAME]" at bounding box center [390, 157] width 345 height 22
click at [1229, 128] on span "Buscar registros" at bounding box center [1207, 128] width 71 height 15
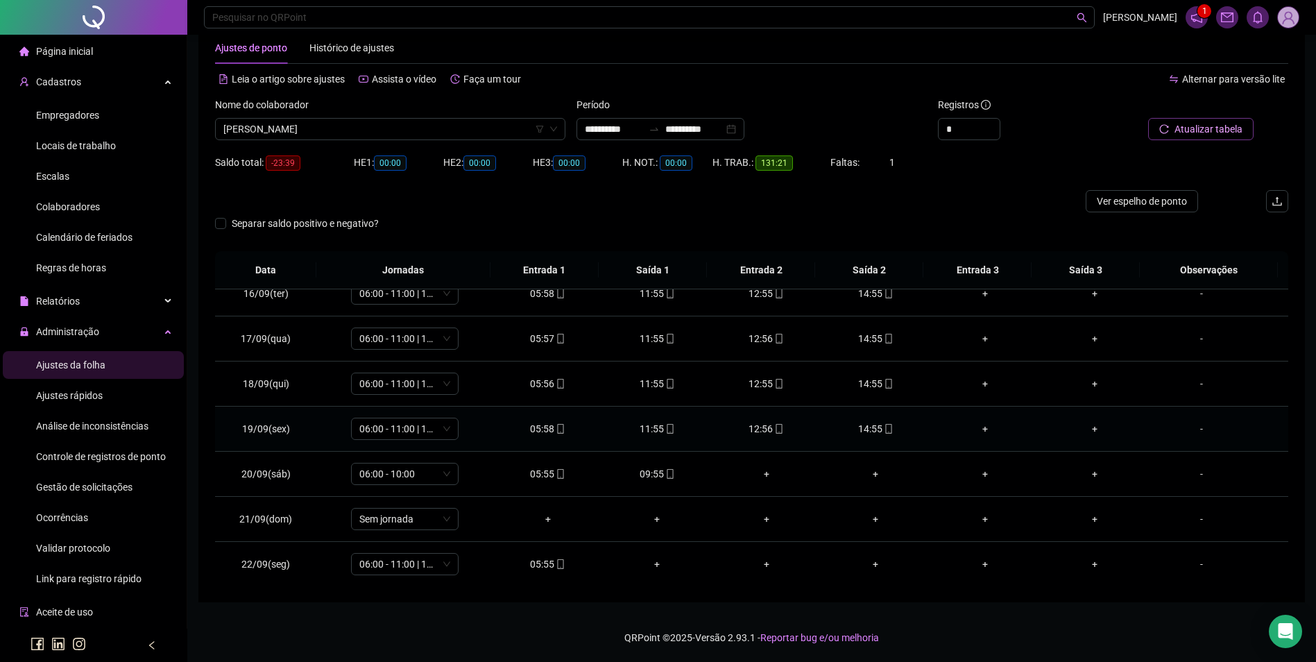
scroll to position [696, 0]
click at [648, 472] on div "09:55" at bounding box center [656, 472] width 87 height 15
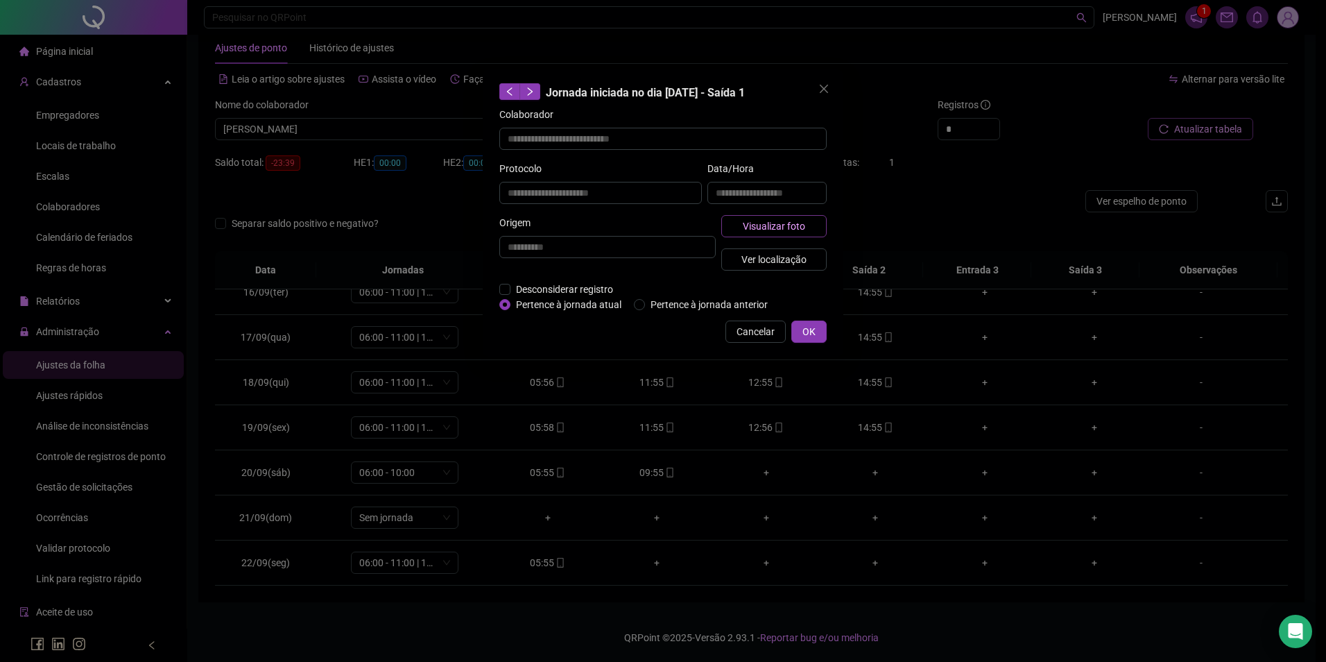
click at [781, 228] on span "Visualizar foto" at bounding box center [774, 225] width 62 height 15
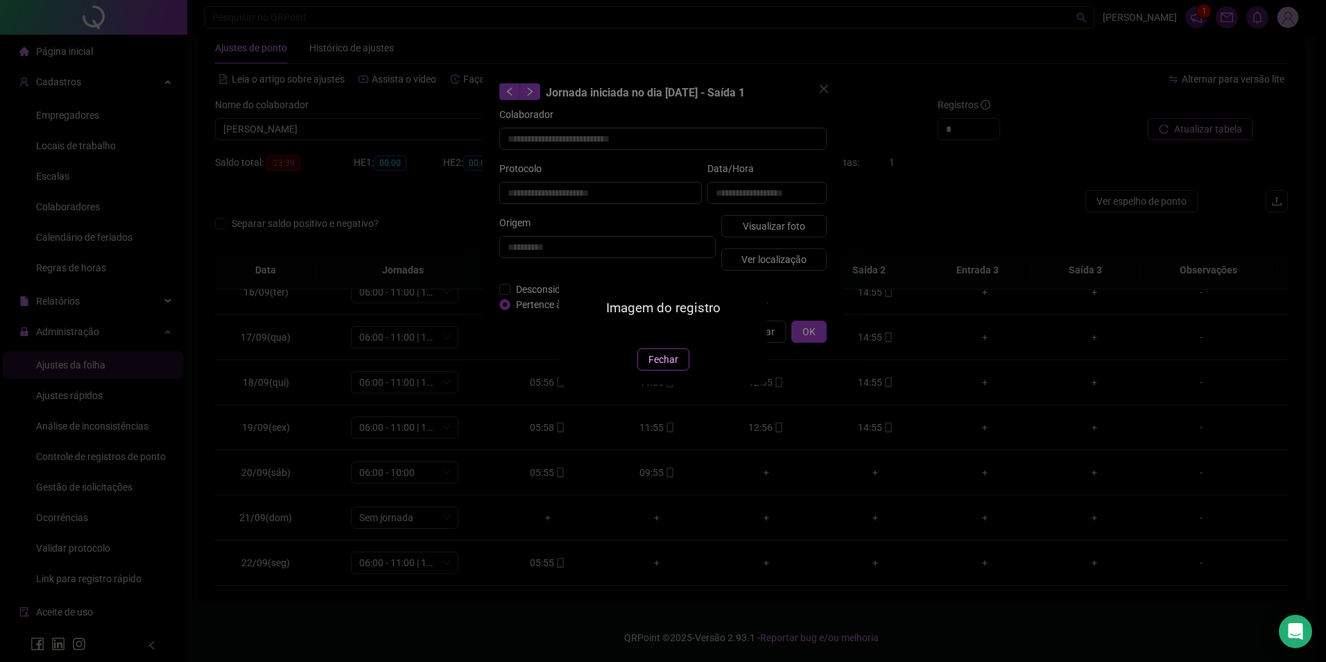
click at [655, 367] on span "Fechar" at bounding box center [664, 359] width 30 height 15
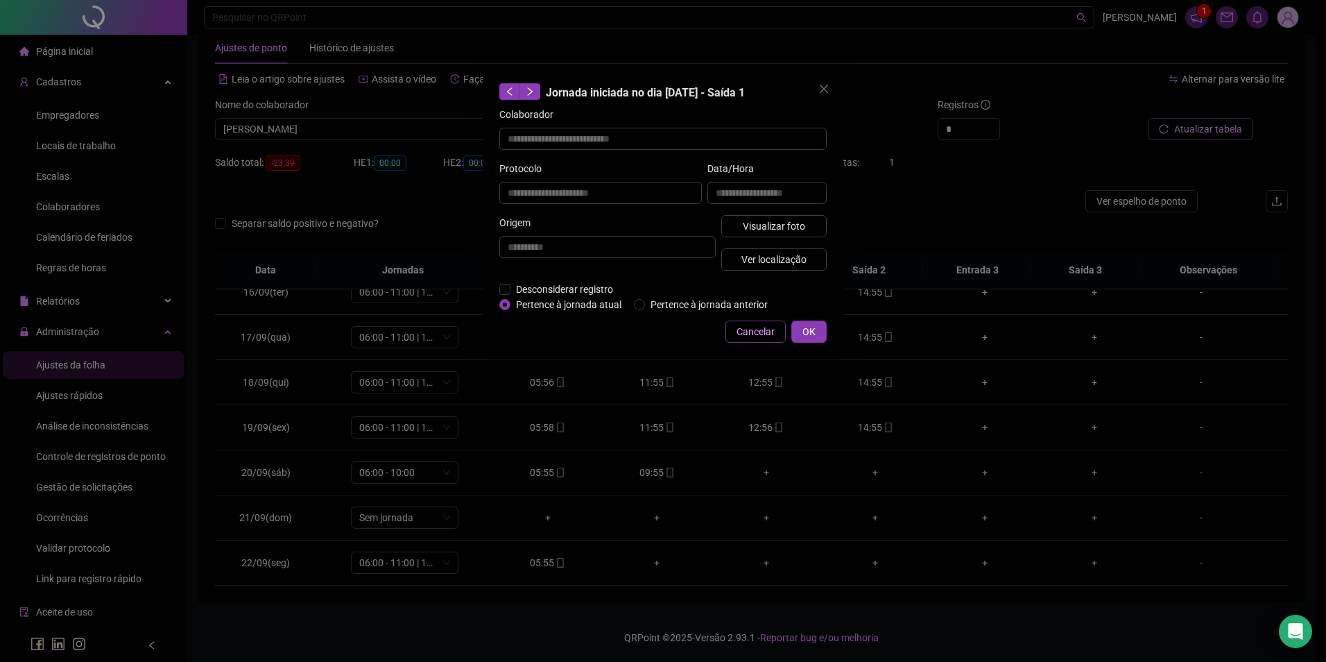
click at [739, 335] on span "Cancelar" at bounding box center [756, 331] width 38 height 15
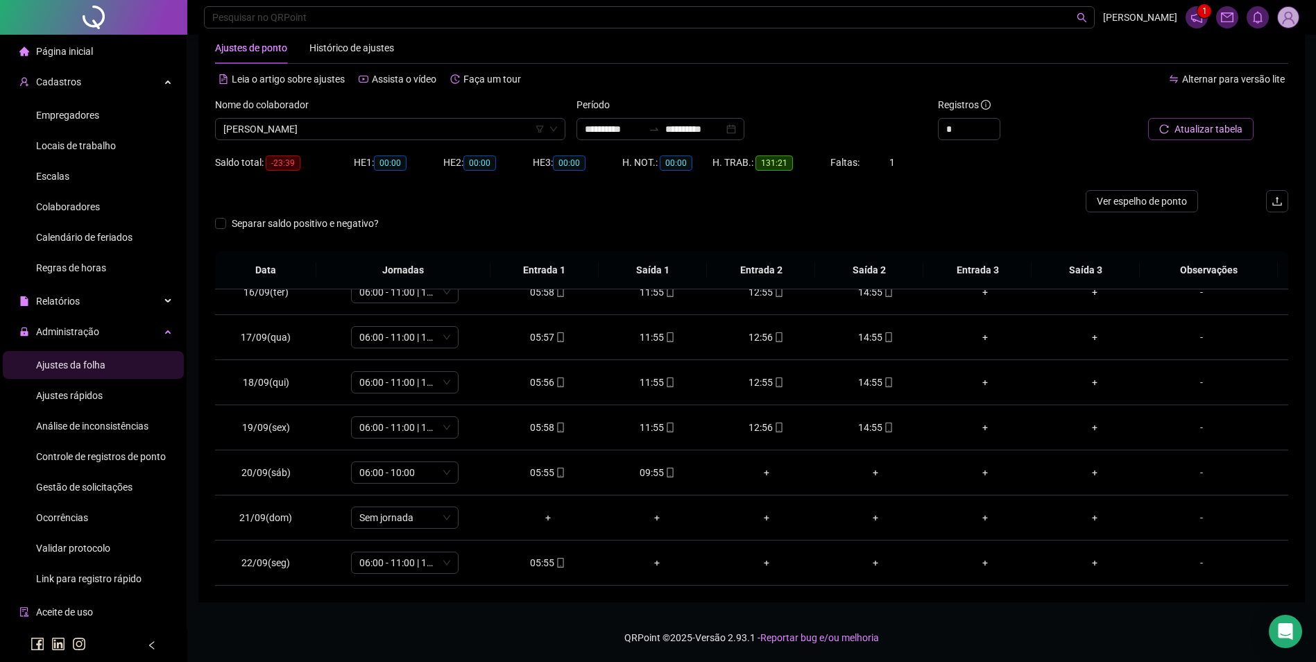
click at [404, 115] on div "Nome do colaborador" at bounding box center [390, 107] width 350 height 21
click at [406, 131] on span "[PERSON_NAME]" at bounding box center [390, 129] width 334 height 21
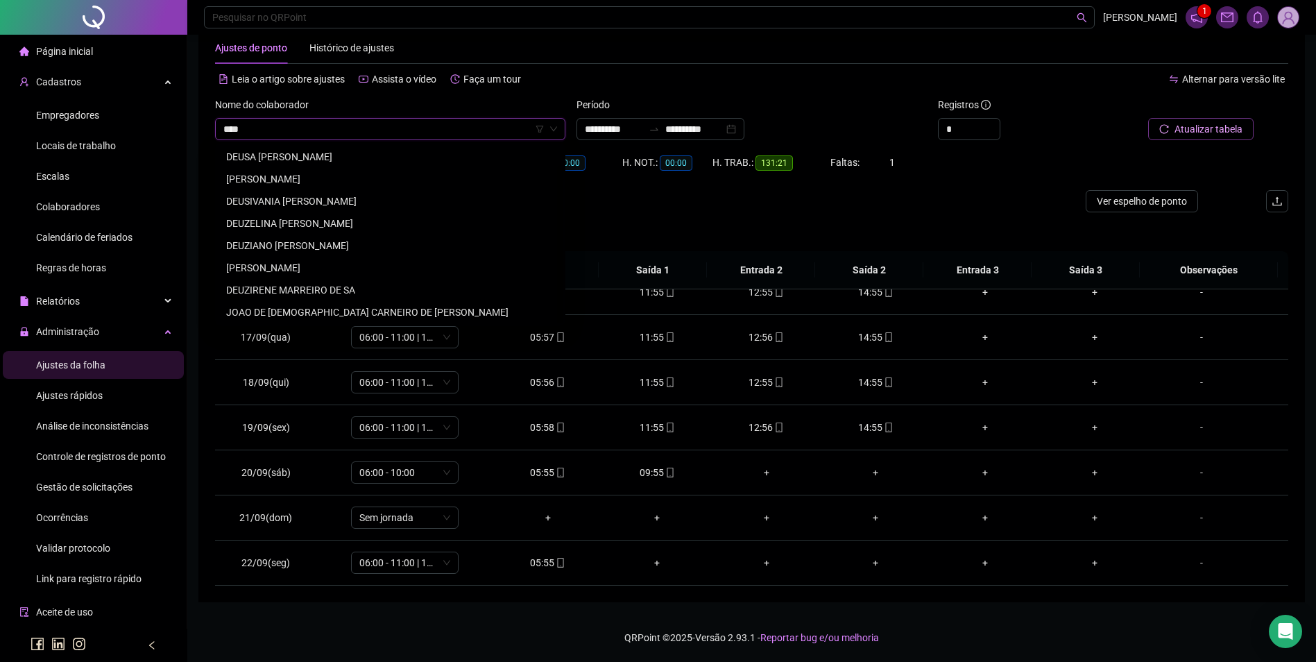
scroll to position [0, 0]
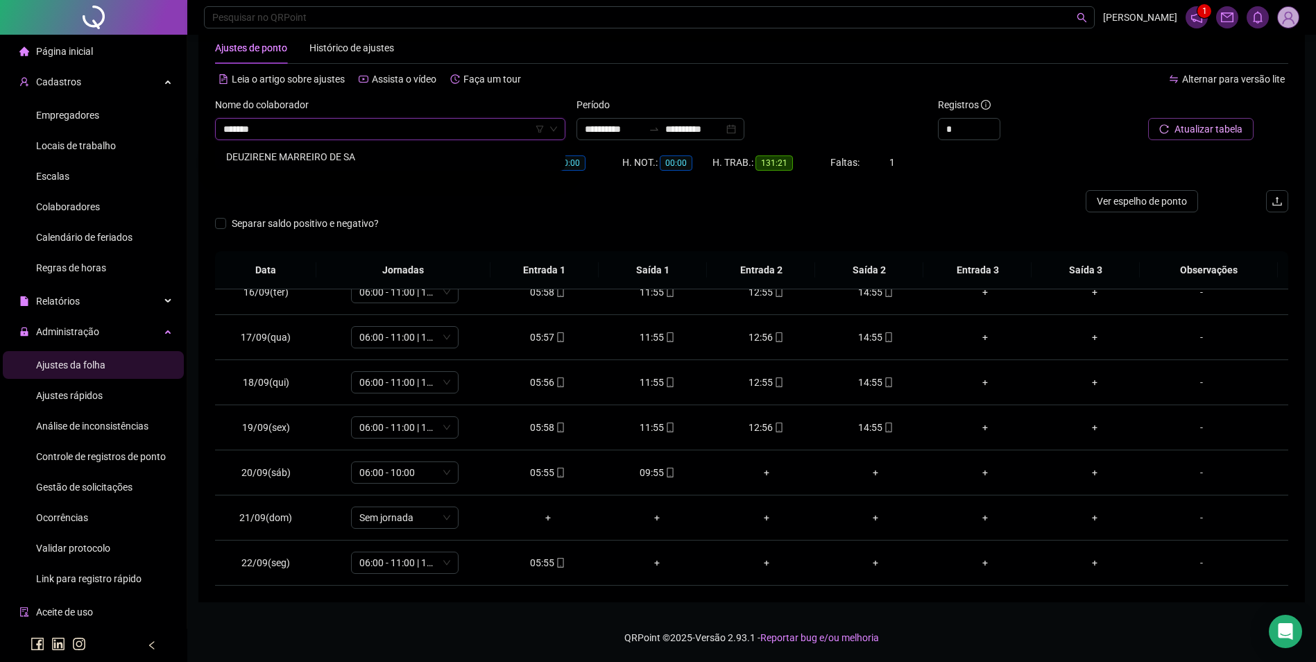
drag, startPoint x: 374, startPoint y: 160, endPoint x: 532, endPoint y: 162, distance: 158.2
click at [374, 160] on div "DEUZIRENE MARREIRO DE SA" at bounding box center [390, 156] width 328 height 15
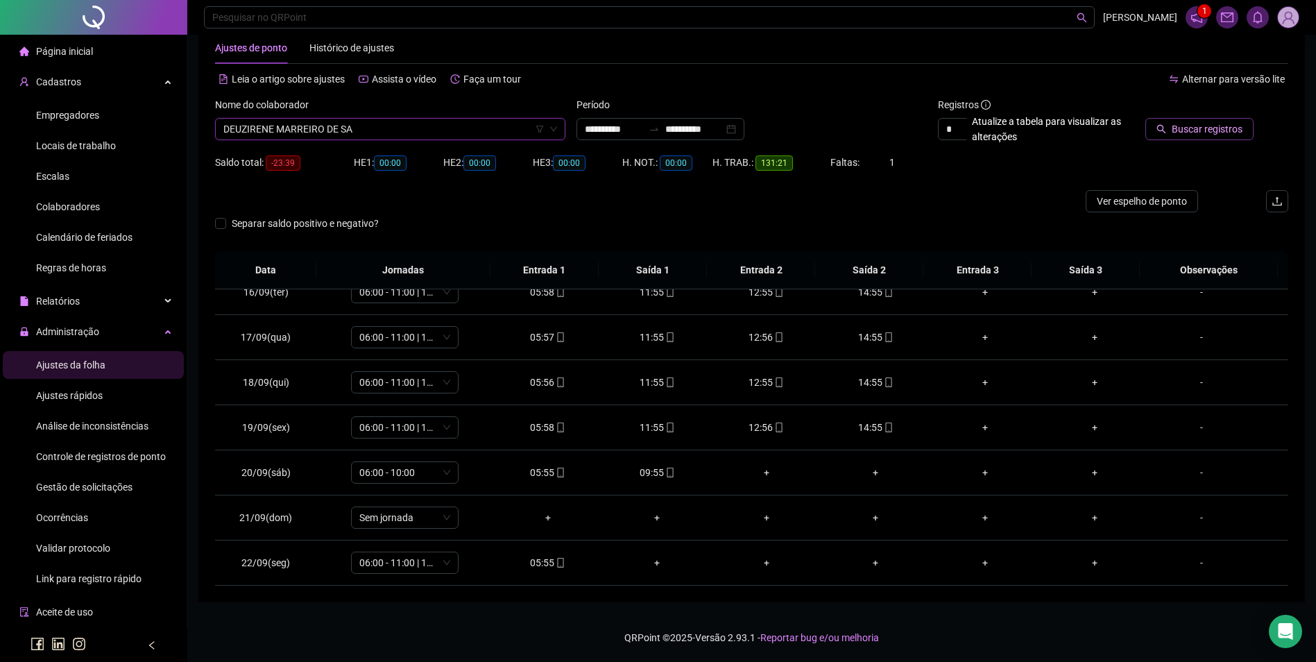
click at [1206, 130] on span "Buscar registros" at bounding box center [1207, 128] width 71 height 15
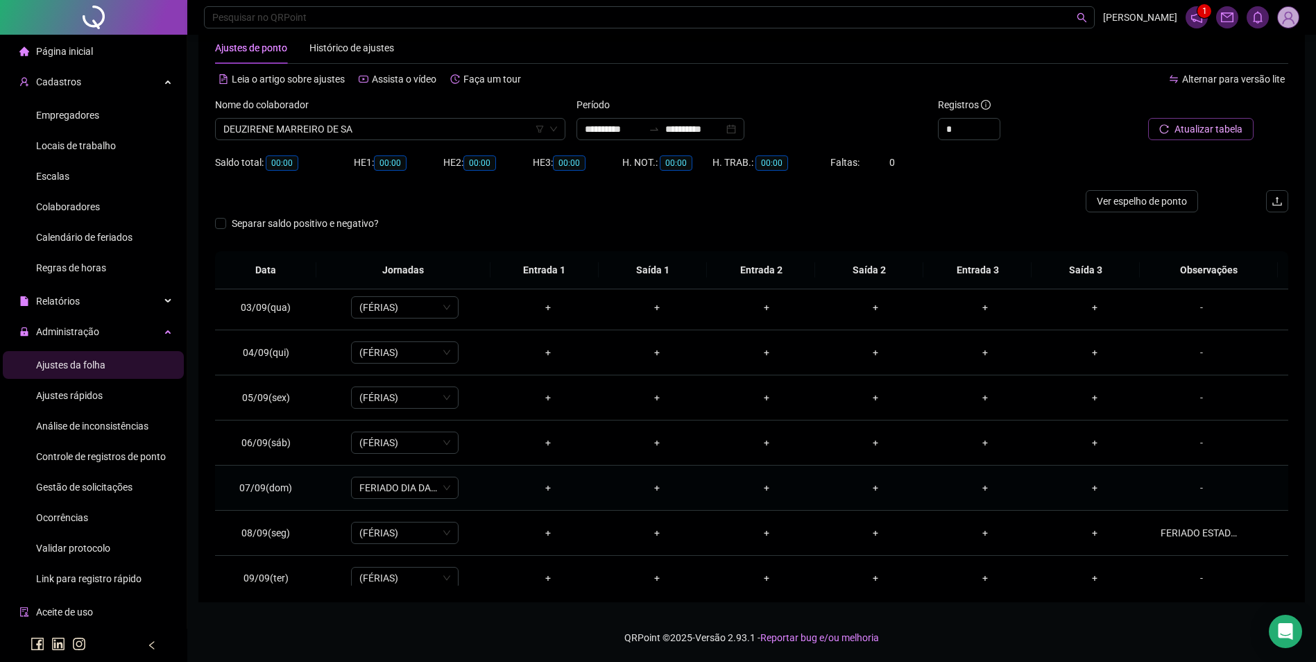
scroll to position [71, 0]
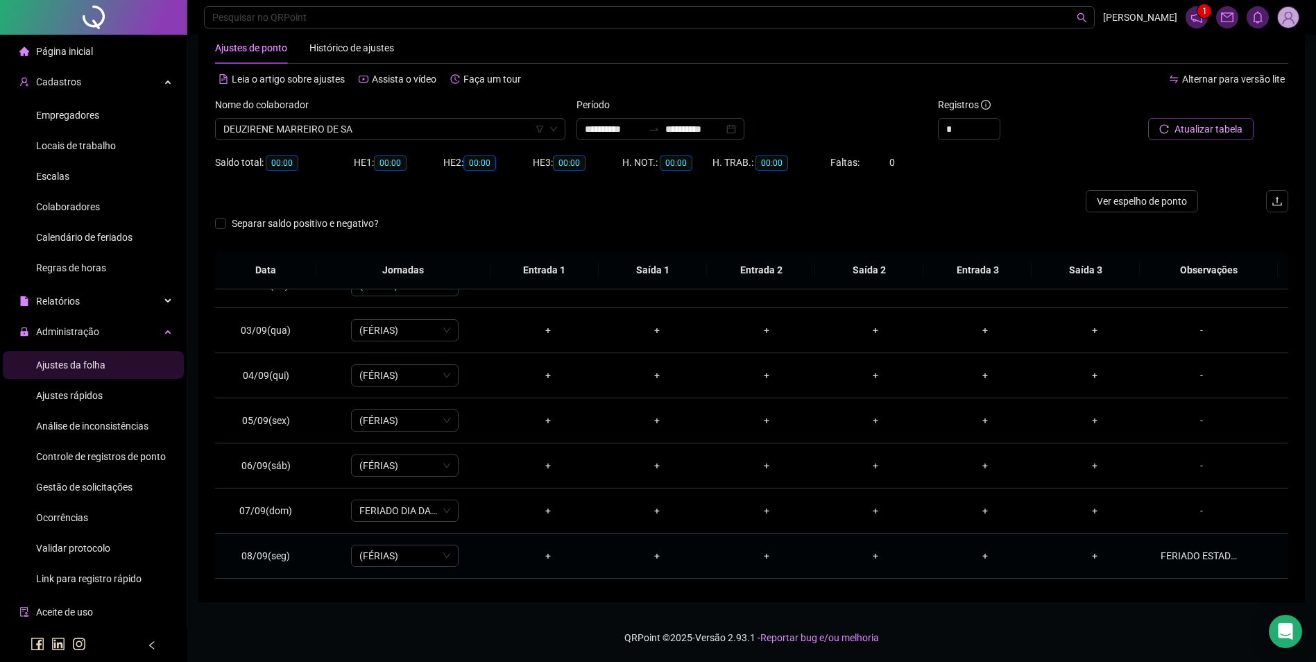
click at [1188, 542] on td "FERIADO ESTADUAL." at bounding box center [1218, 555] width 139 height 45
click at [1188, 549] on div "FERIADO ESTADUAL." at bounding box center [1201, 555] width 82 height 15
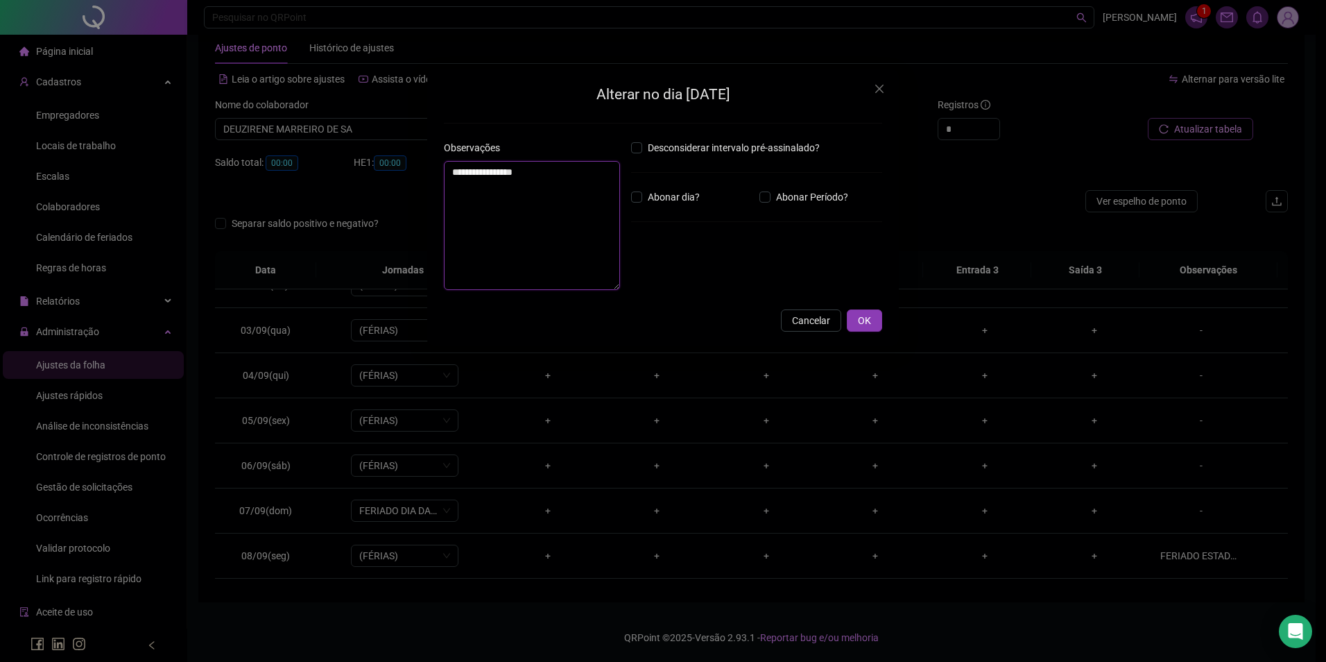
drag, startPoint x: 563, startPoint y: 187, endPoint x: 458, endPoint y: 185, distance: 104.1
click at [458, 185] on textarea "**********" at bounding box center [532, 225] width 176 height 129
click at [868, 320] on span "OK" at bounding box center [864, 320] width 13 height 15
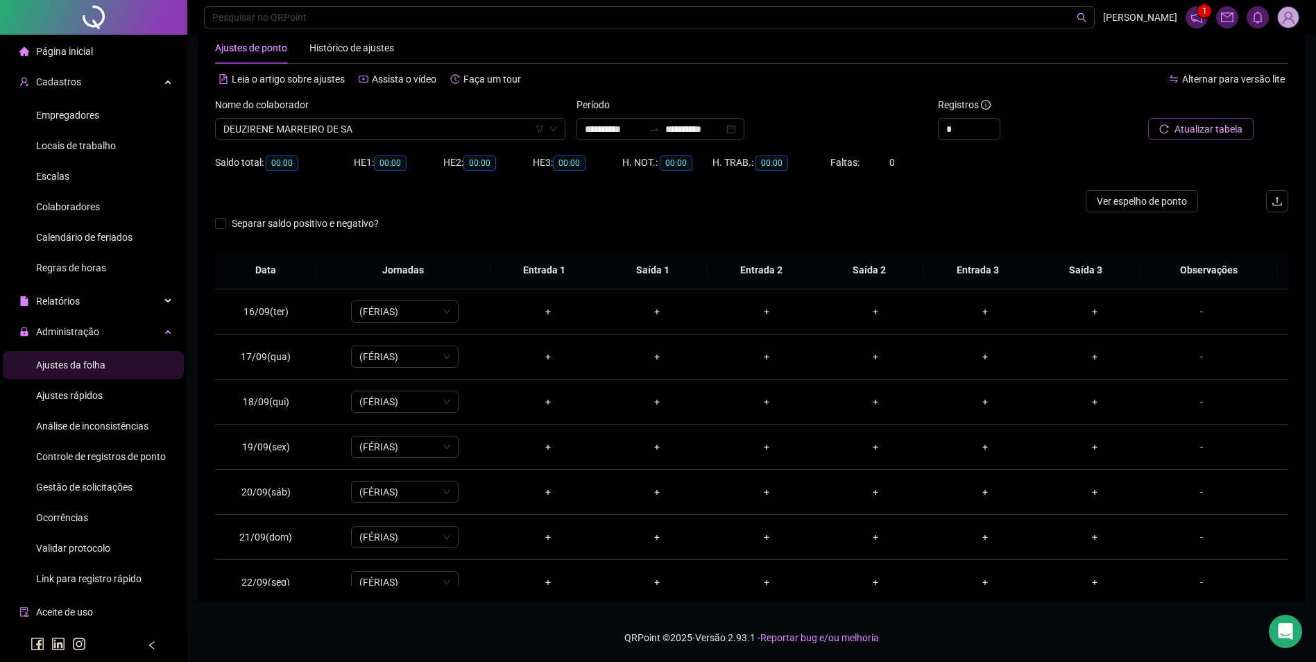
scroll to position [696, 0]
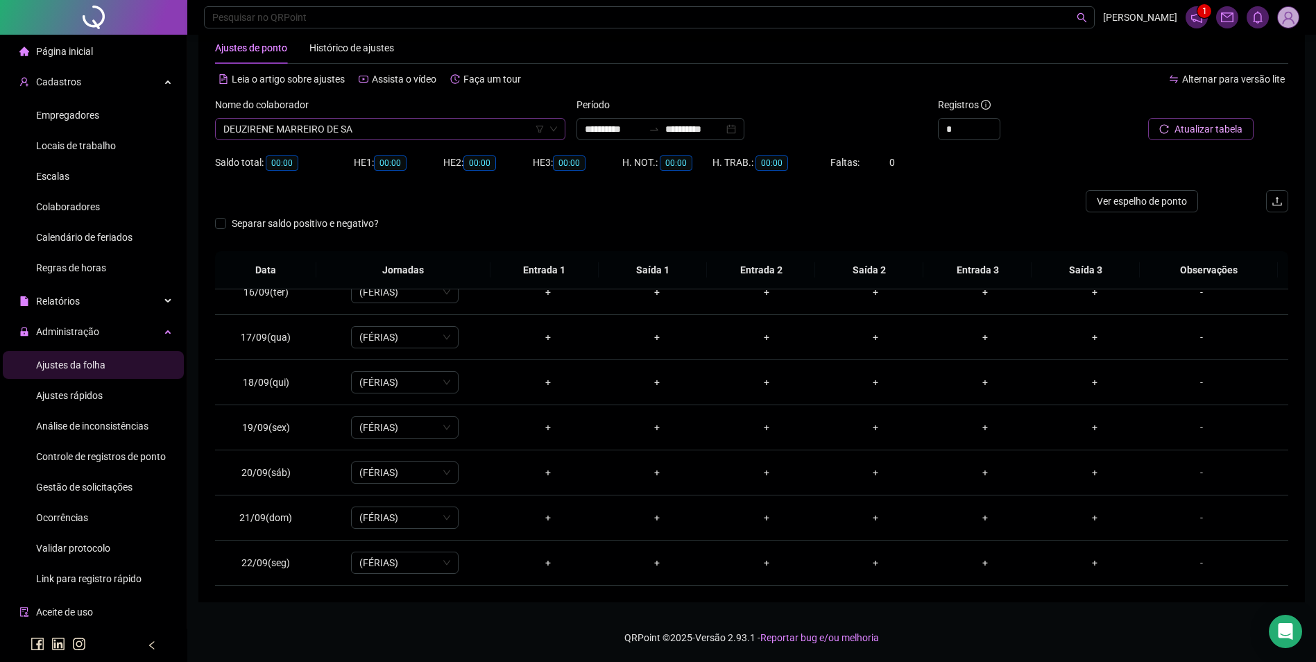
click at [372, 132] on span "DEUZIRENE MARREIRO DE SA" at bounding box center [390, 129] width 334 height 21
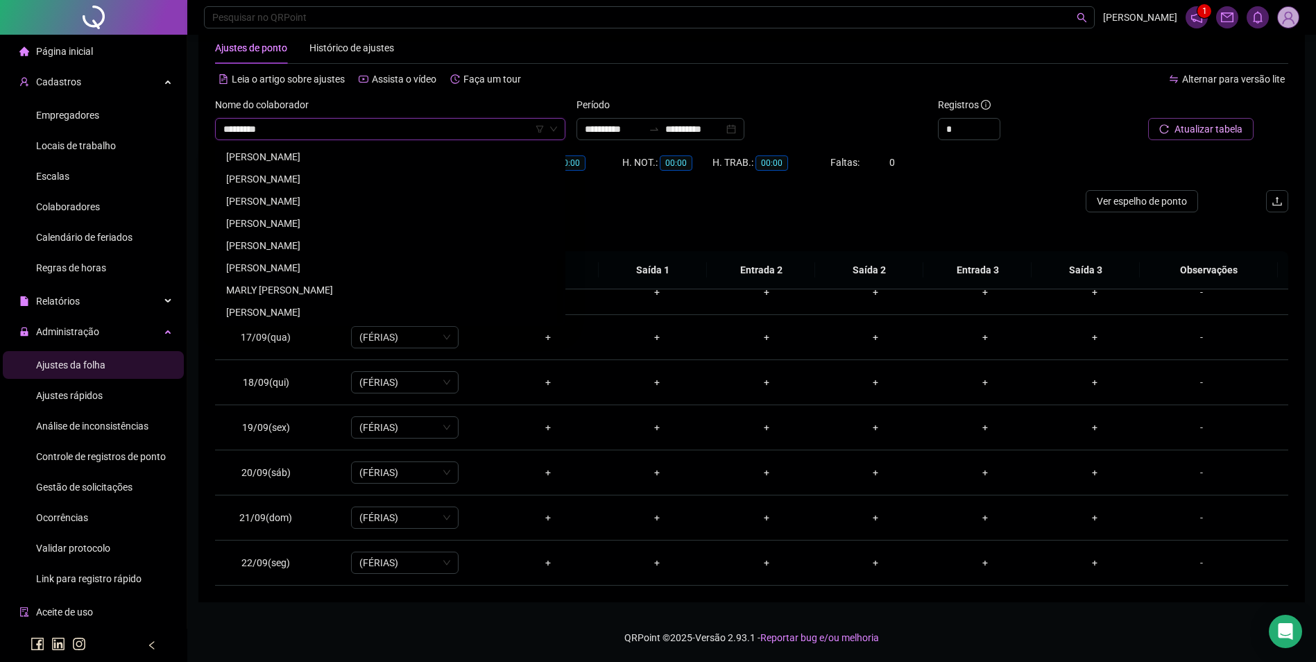
scroll to position [0, 0]
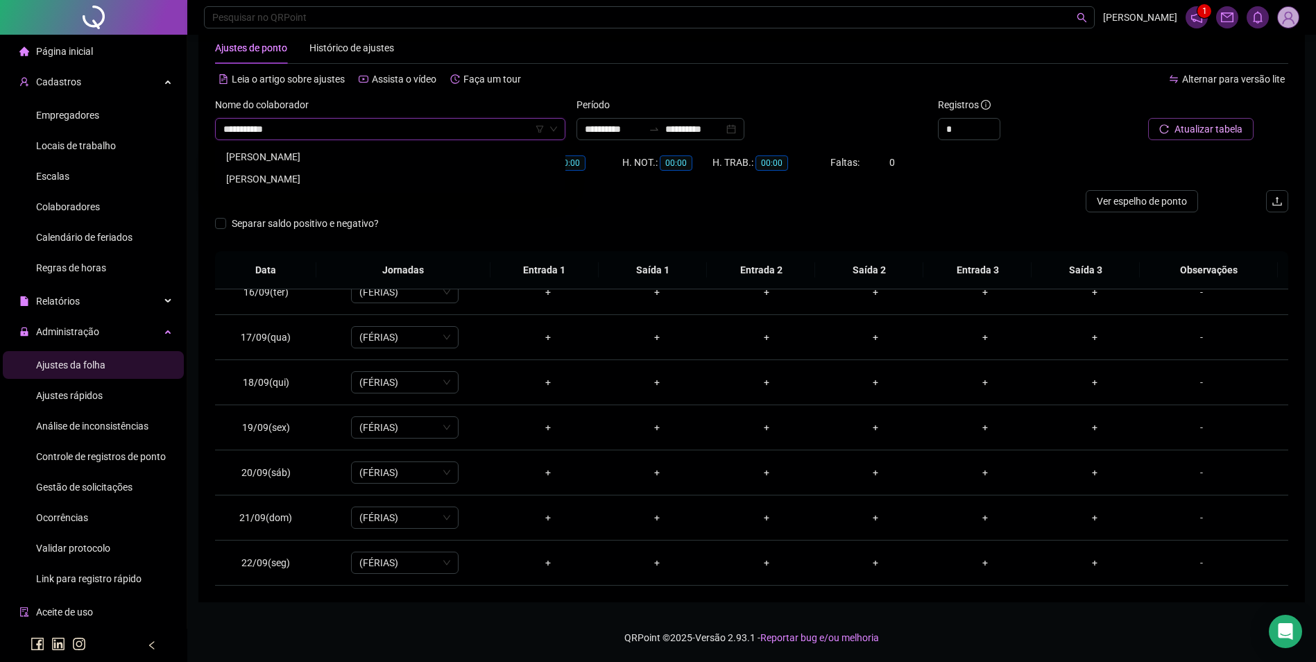
click at [337, 175] on div "FRANCISCA DOS SANTOS" at bounding box center [390, 178] width 328 height 15
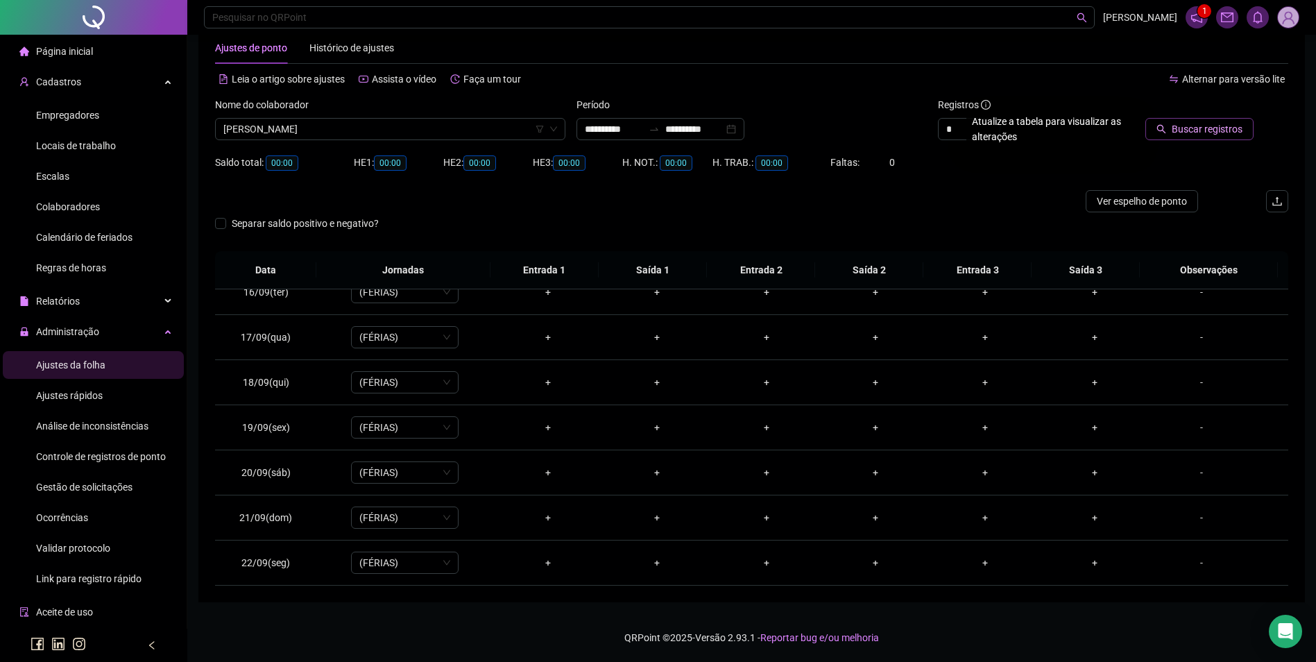
click at [1173, 126] on button "Buscar registros" at bounding box center [1199, 129] width 108 height 22
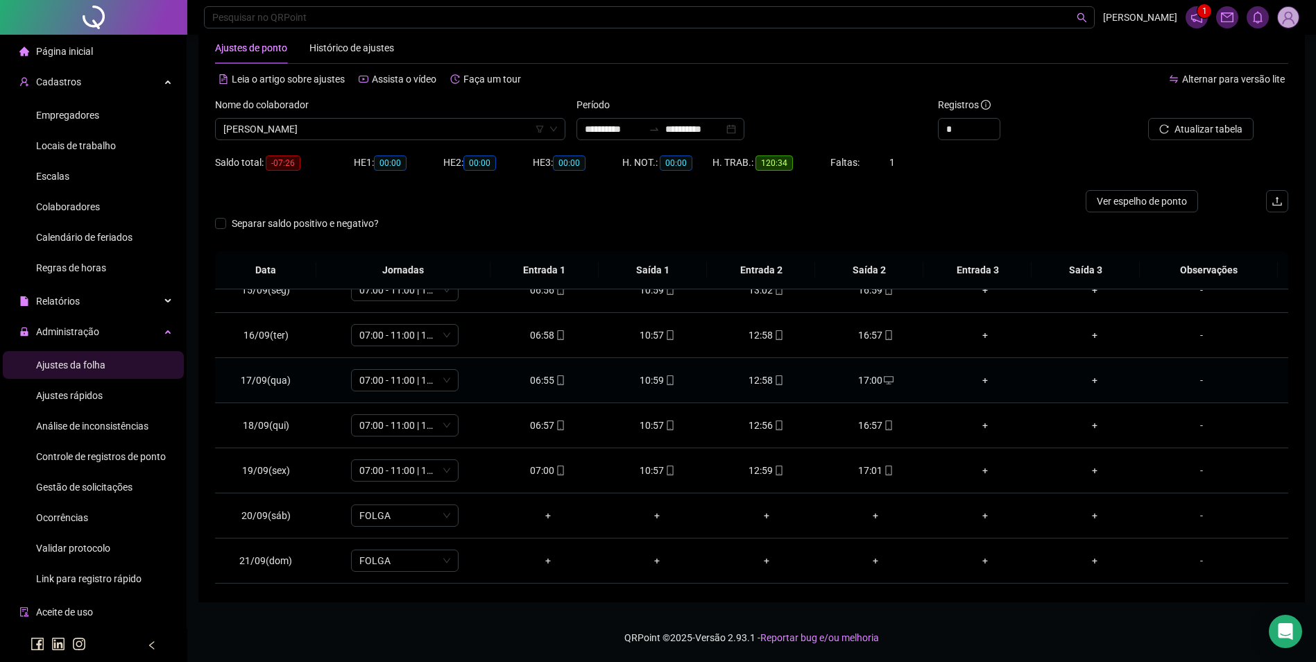
scroll to position [696, 0]
click at [885, 425] on icon "mobile" at bounding box center [888, 427] width 6 height 10
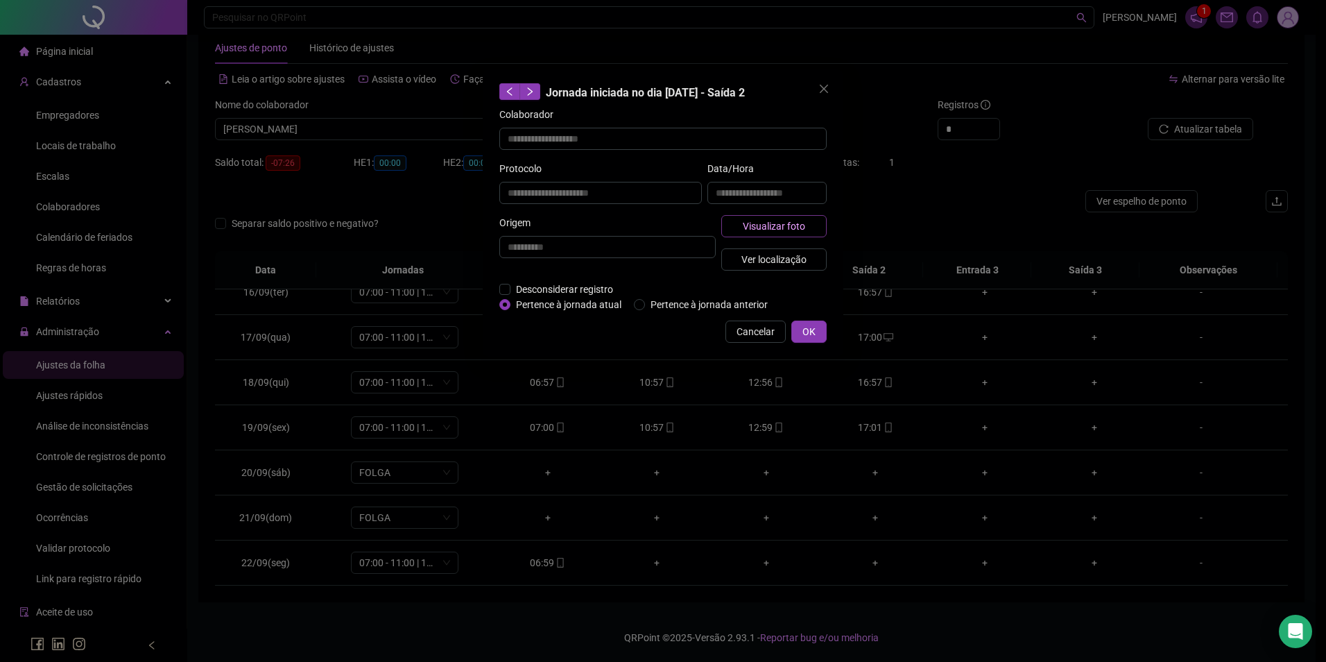
click at [776, 225] on span "Visualizar foto" at bounding box center [774, 225] width 62 height 15
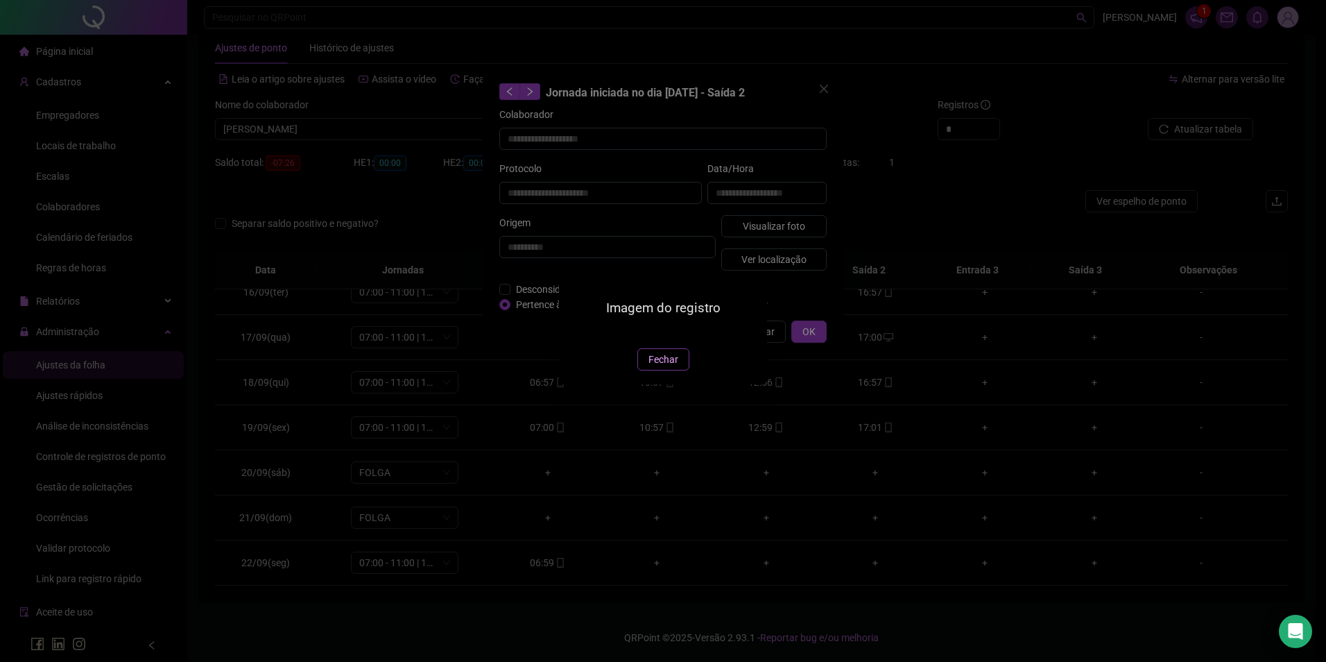
click at [659, 367] on span "Fechar" at bounding box center [664, 359] width 30 height 15
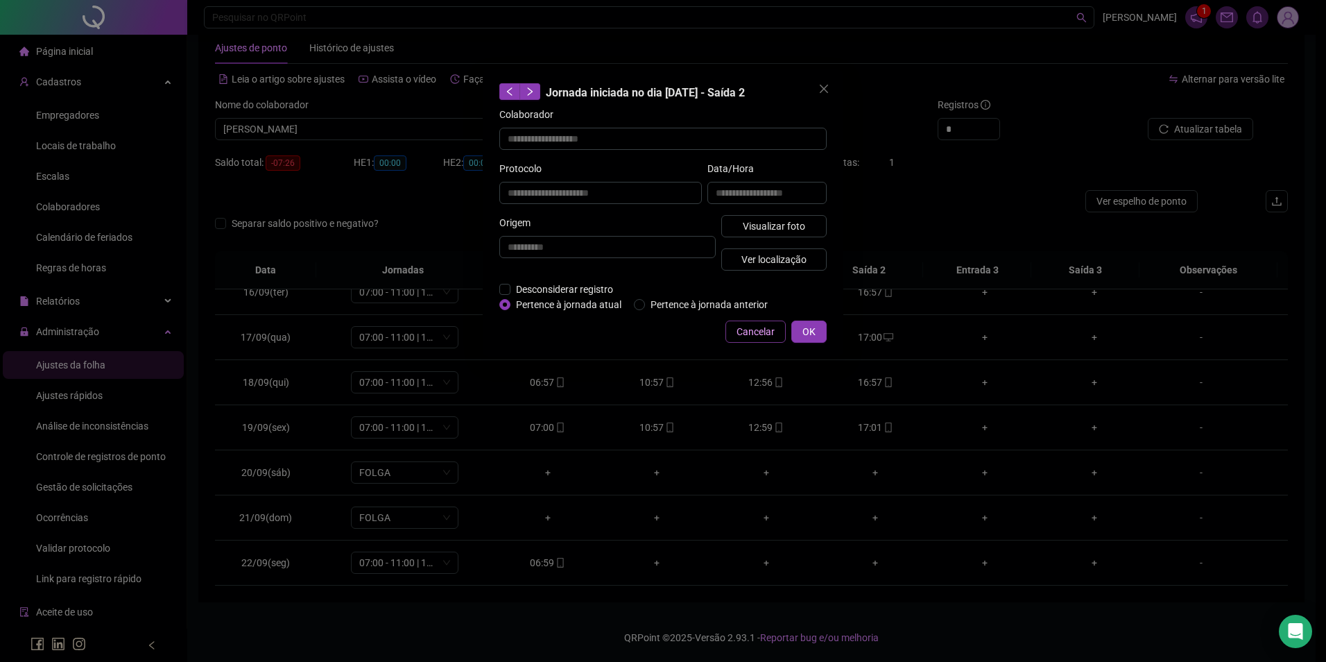
click at [755, 333] on span "Cancelar" at bounding box center [756, 331] width 38 height 15
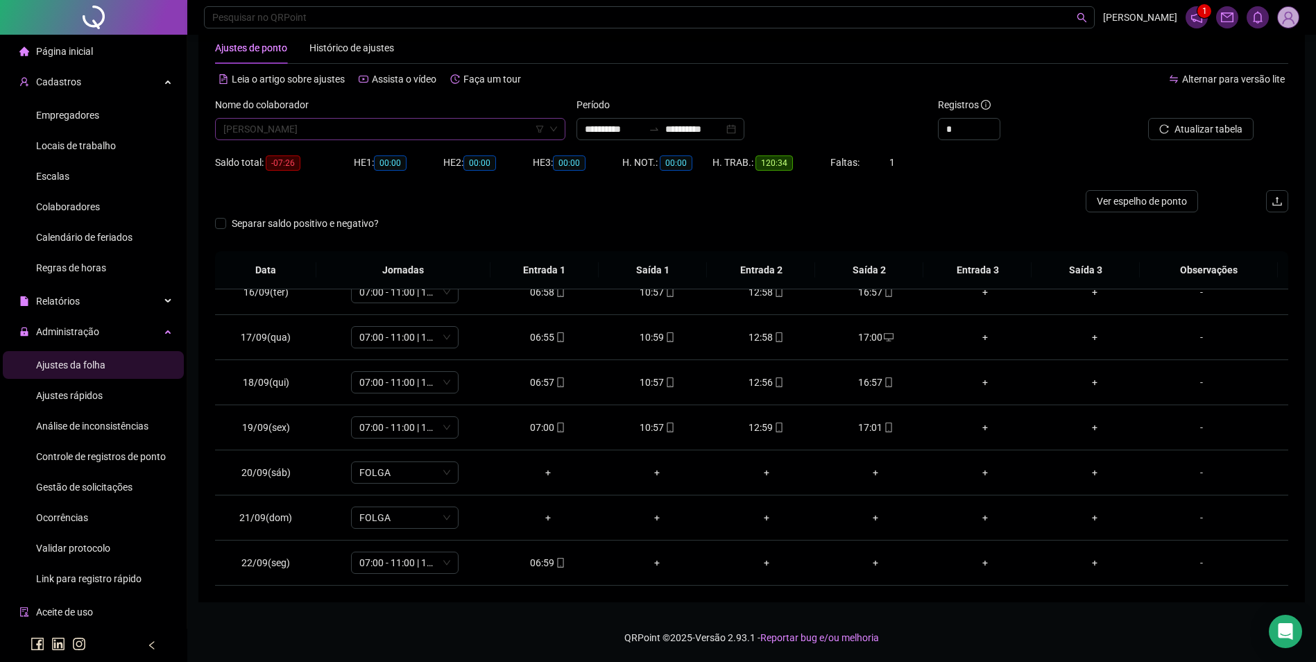
click at [400, 128] on span "FRANCISCA DOS SANTOS" at bounding box center [390, 129] width 334 height 21
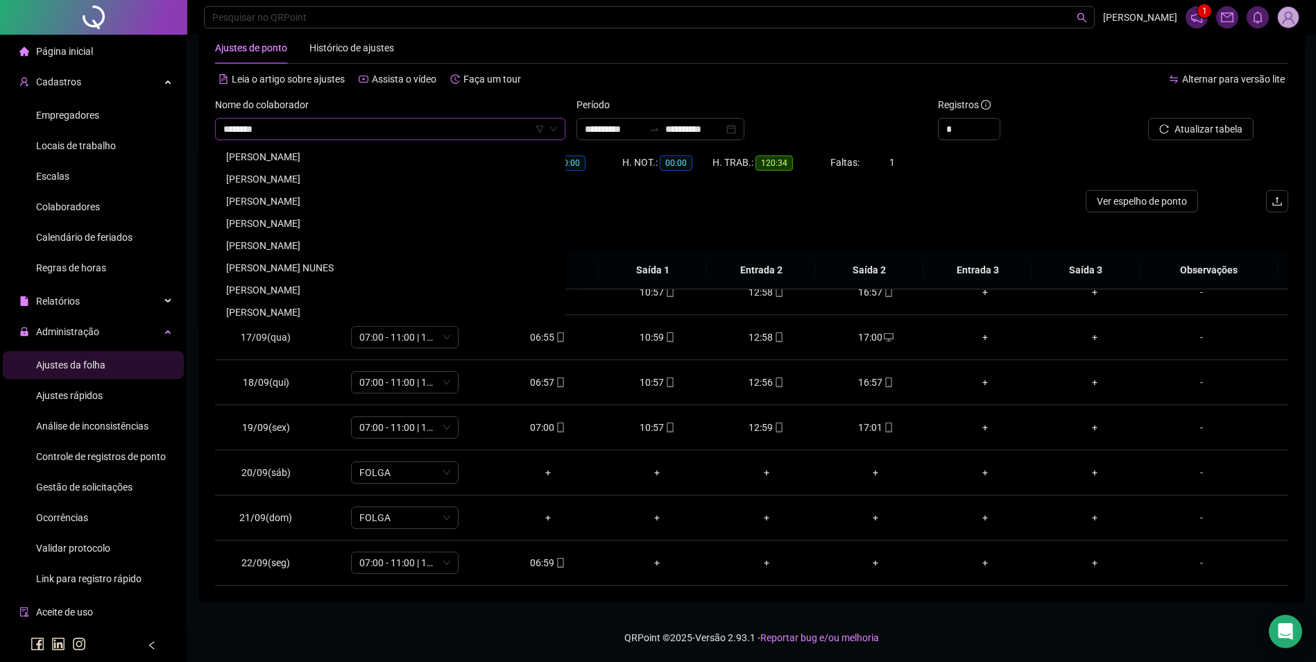
scroll to position [44, 0]
click at [318, 174] on div "[PERSON_NAME]" at bounding box center [390, 178] width 328 height 15
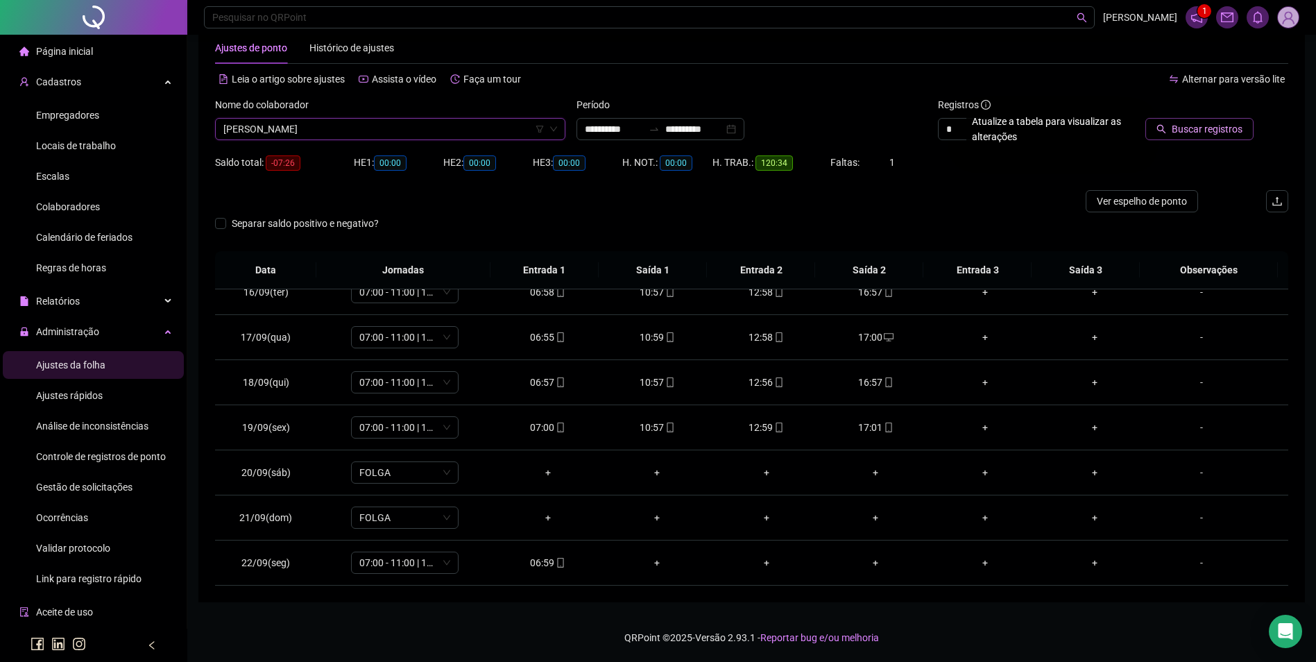
click at [1212, 126] on span "Buscar registros" at bounding box center [1207, 128] width 71 height 15
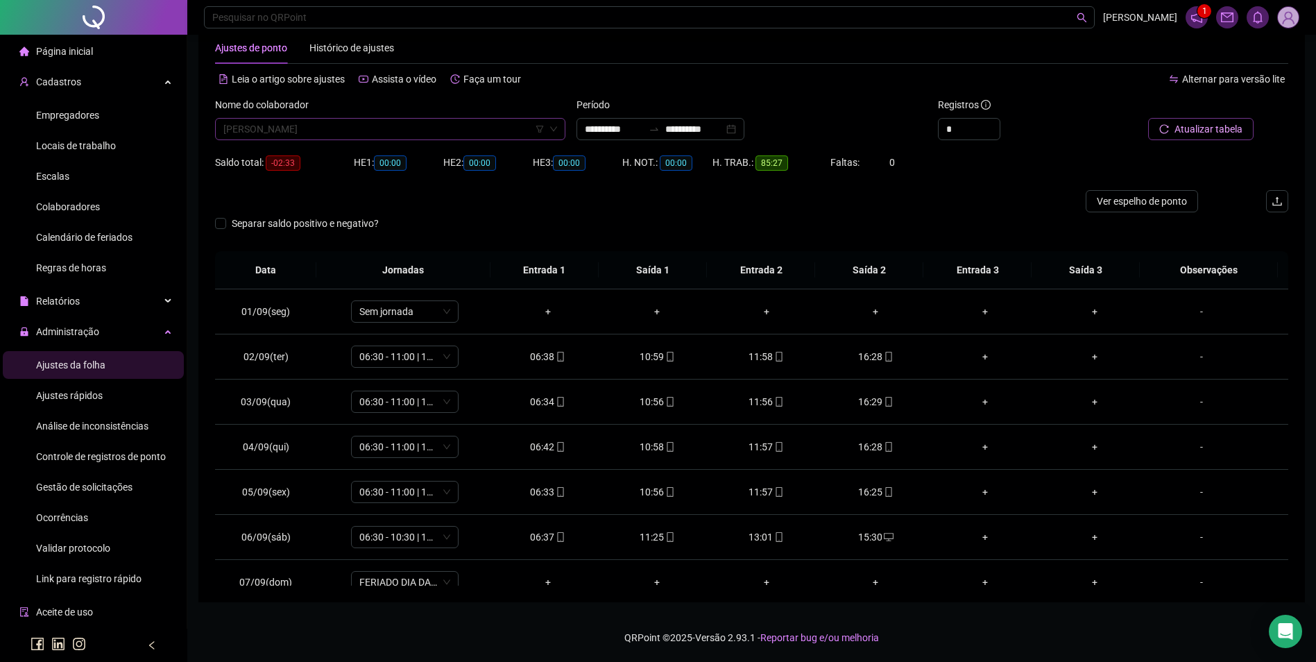
scroll to position [6792, 0]
click at [429, 130] on span "[PERSON_NAME]" at bounding box center [390, 129] width 334 height 21
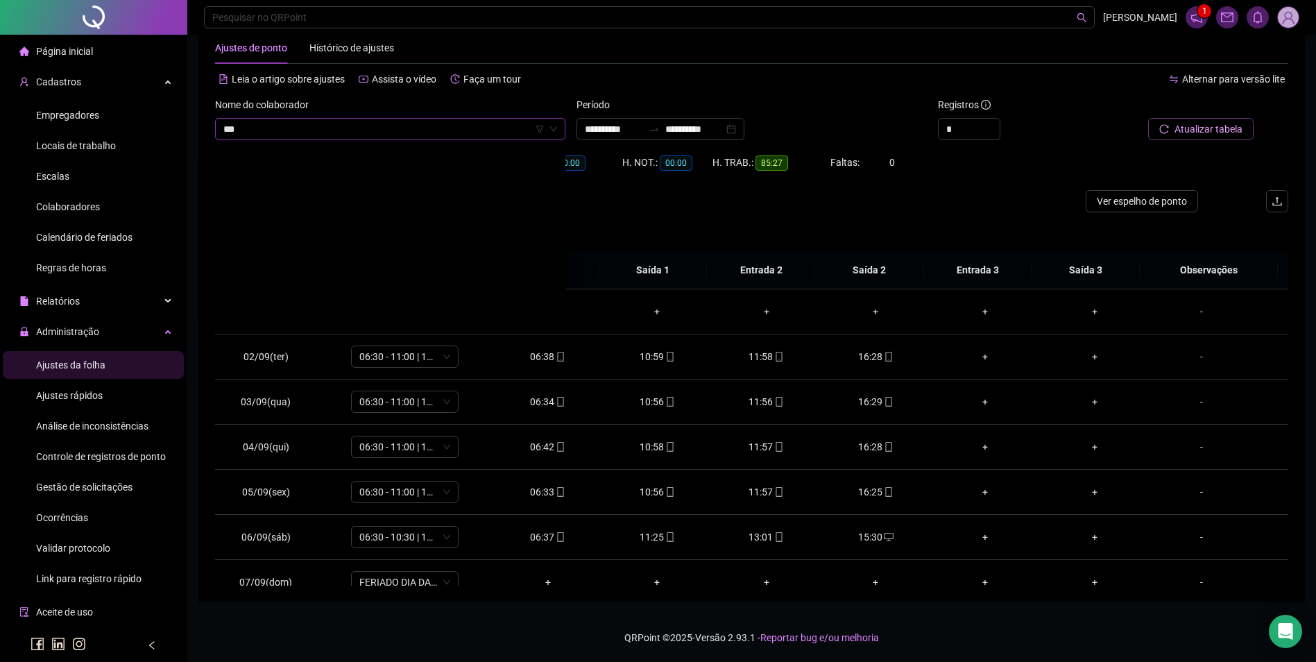
scroll to position [89, 0]
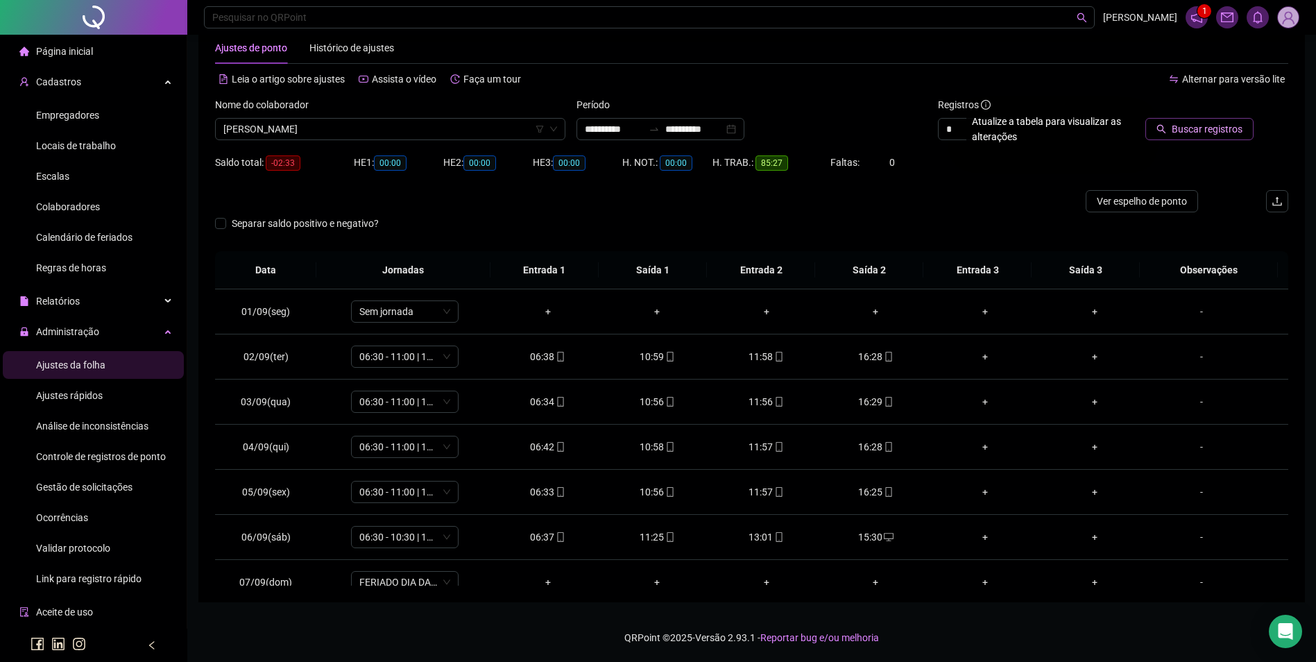
click at [1214, 121] on button "Buscar registros" at bounding box center [1199, 129] width 108 height 22
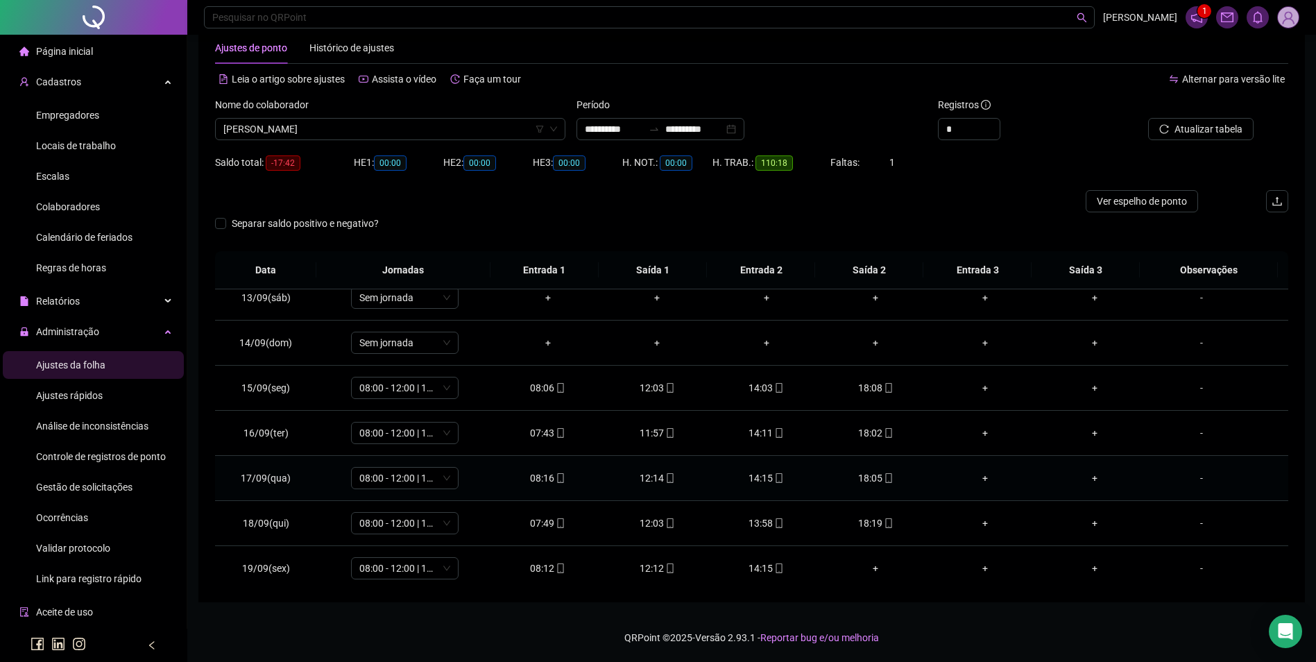
scroll to position [696, 0]
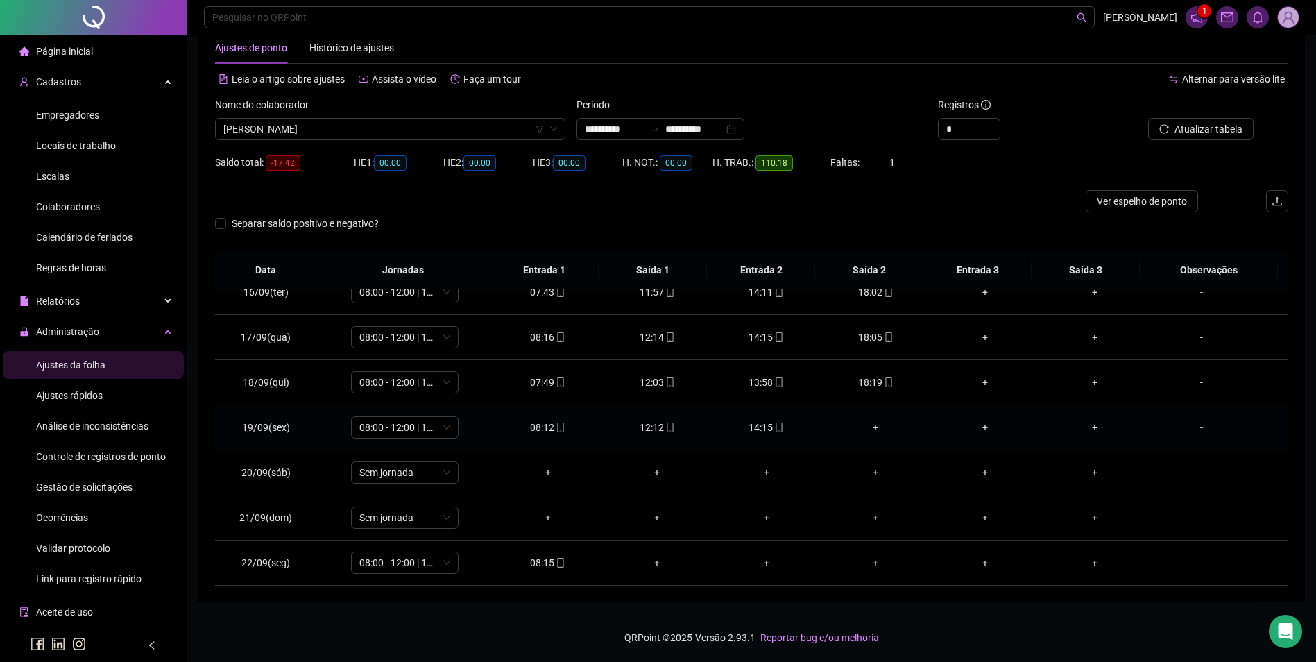
click at [761, 427] on div "14:15" at bounding box center [766, 427] width 87 height 15
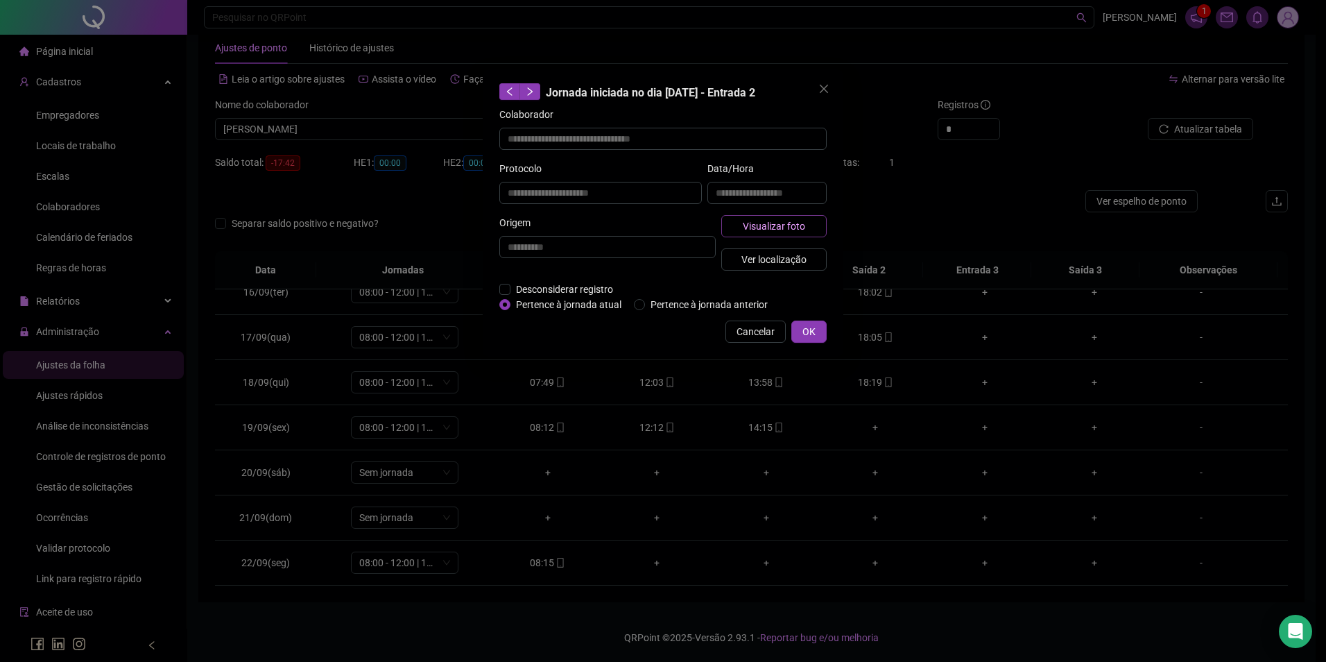
click at [787, 234] on button "Visualizar foto" at bounding box center [773, 226] width 105 height 22
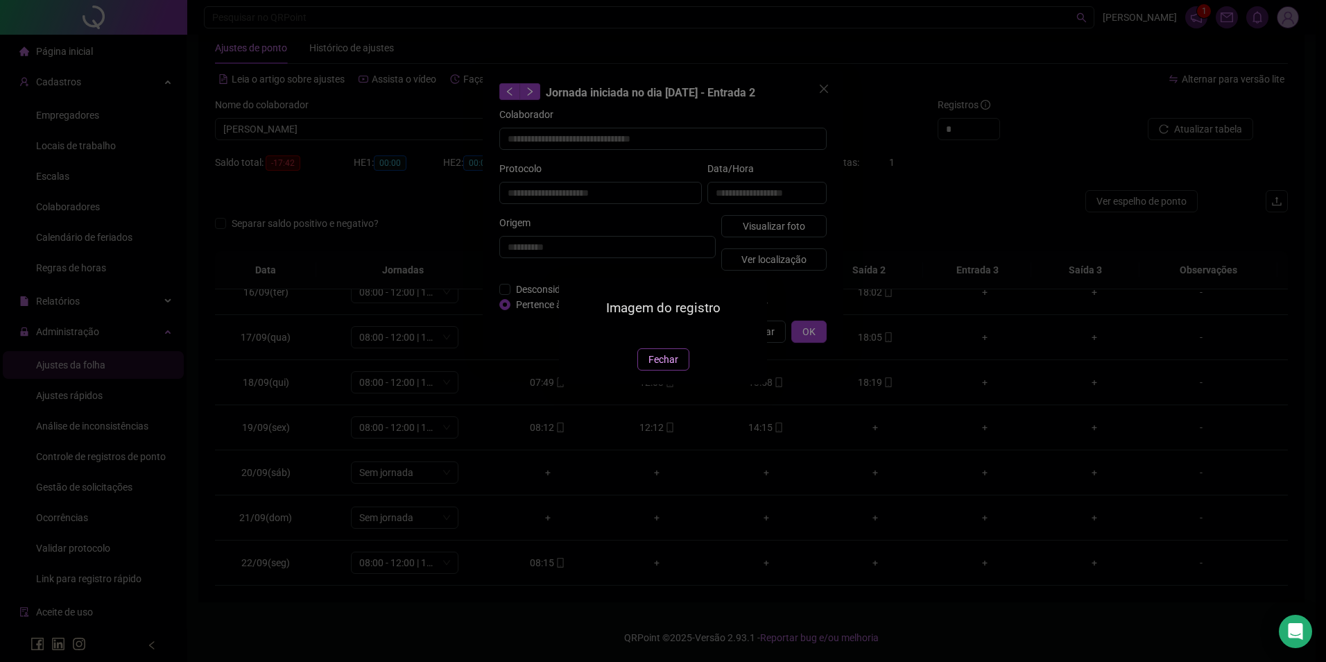
click at [670, 367] on span "Fechar" at bounding box center [664, 359] width 30 height 15
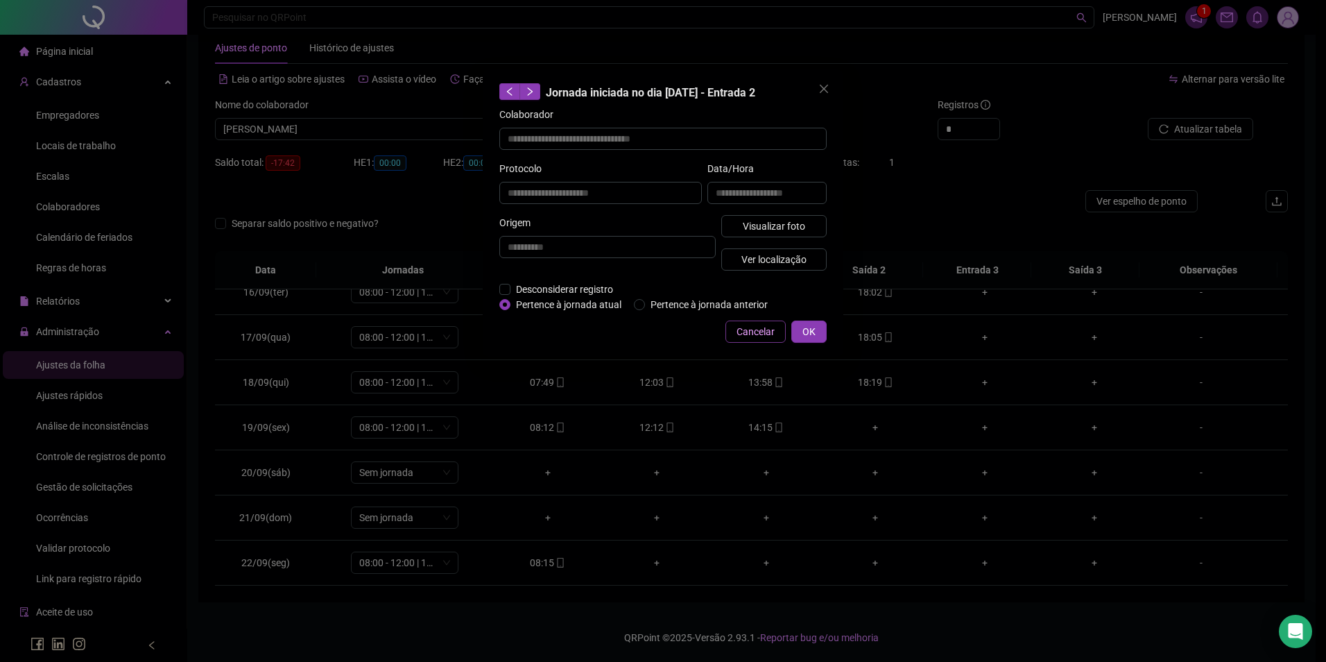
click at [754, 326] on span "Cancelar" at bounding box center [756, 331] width 38 height 15
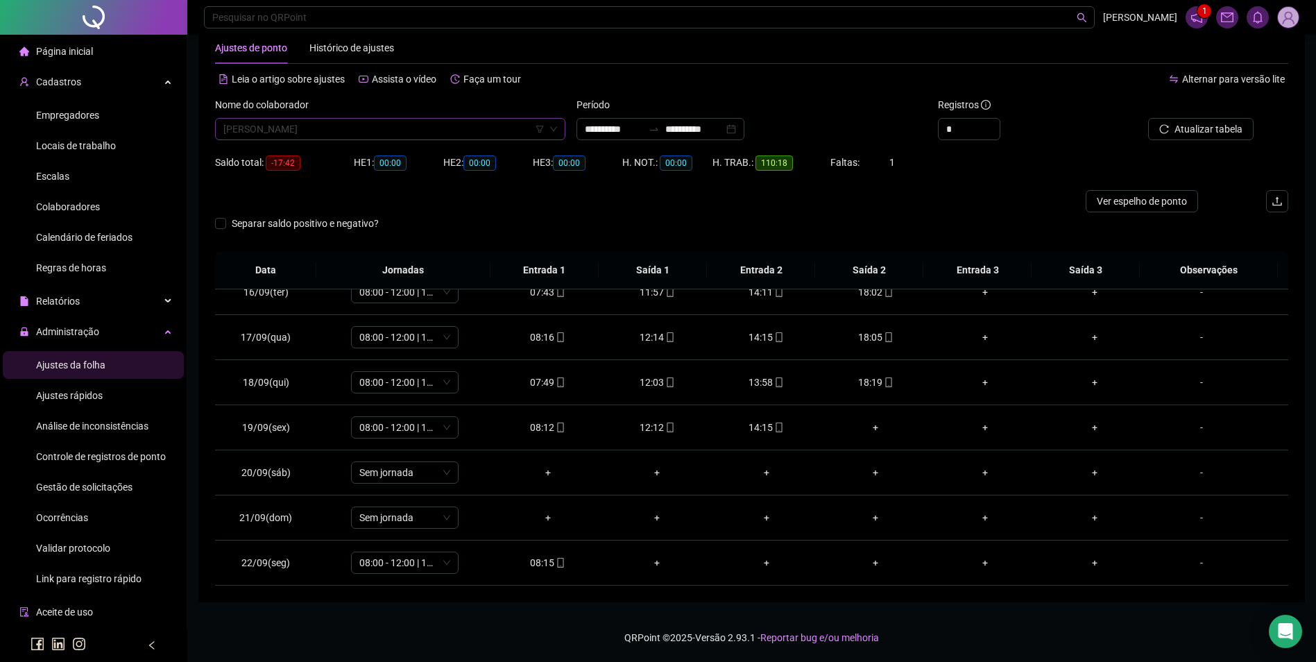
click at [469, 126] on span "[PERSON_NAME]" at bounding box center [390, 129] width 334 height 21
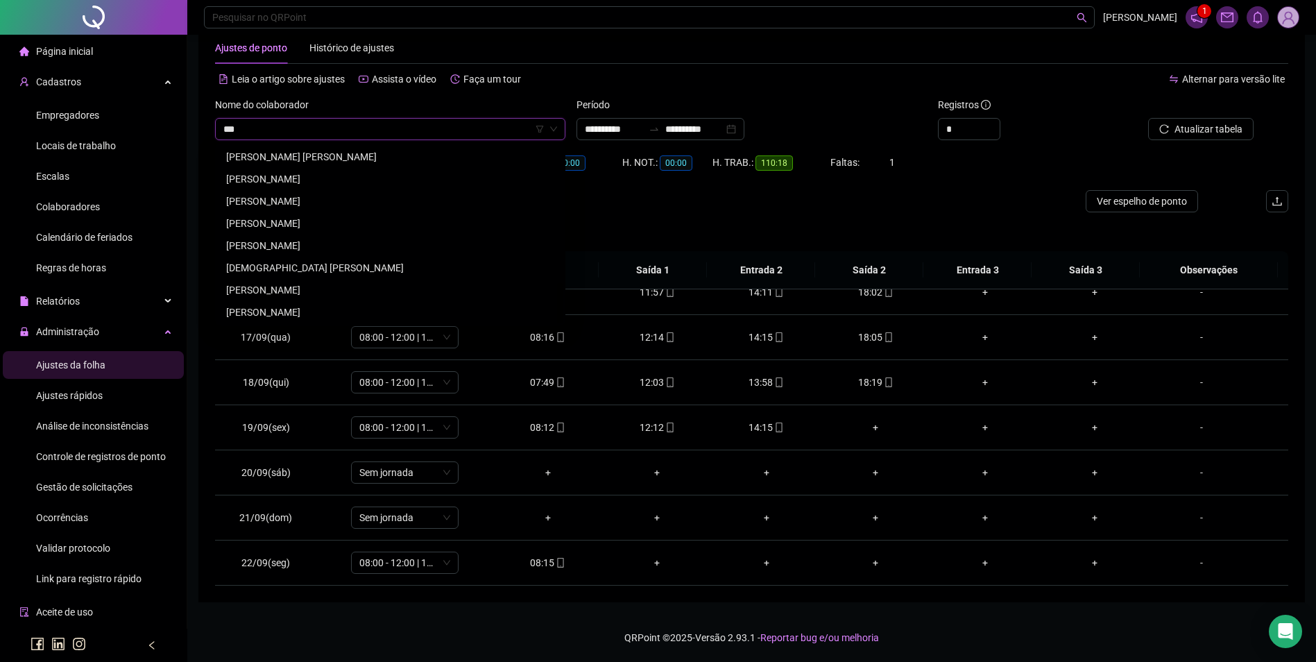
scroll to position [0, 0]
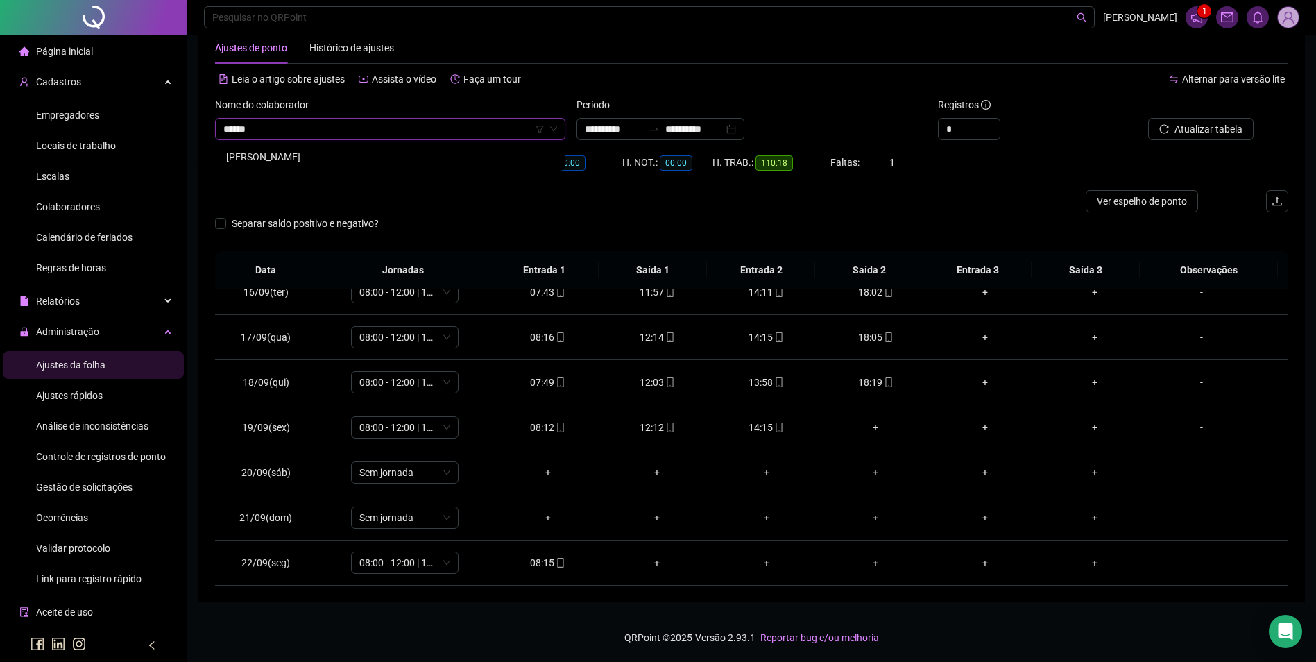
click at [284, 152] on div "IZILDA PEREIRA SOUZA" at bounding box center [390, 156] width 328 height 15
click at [1210, 133] on span "Buscar registros" at bounding box center [1207, 128] width 71 height 15
click at [656, 475] on div "09:55" at bounding box center [656, 472] width 87 height 15
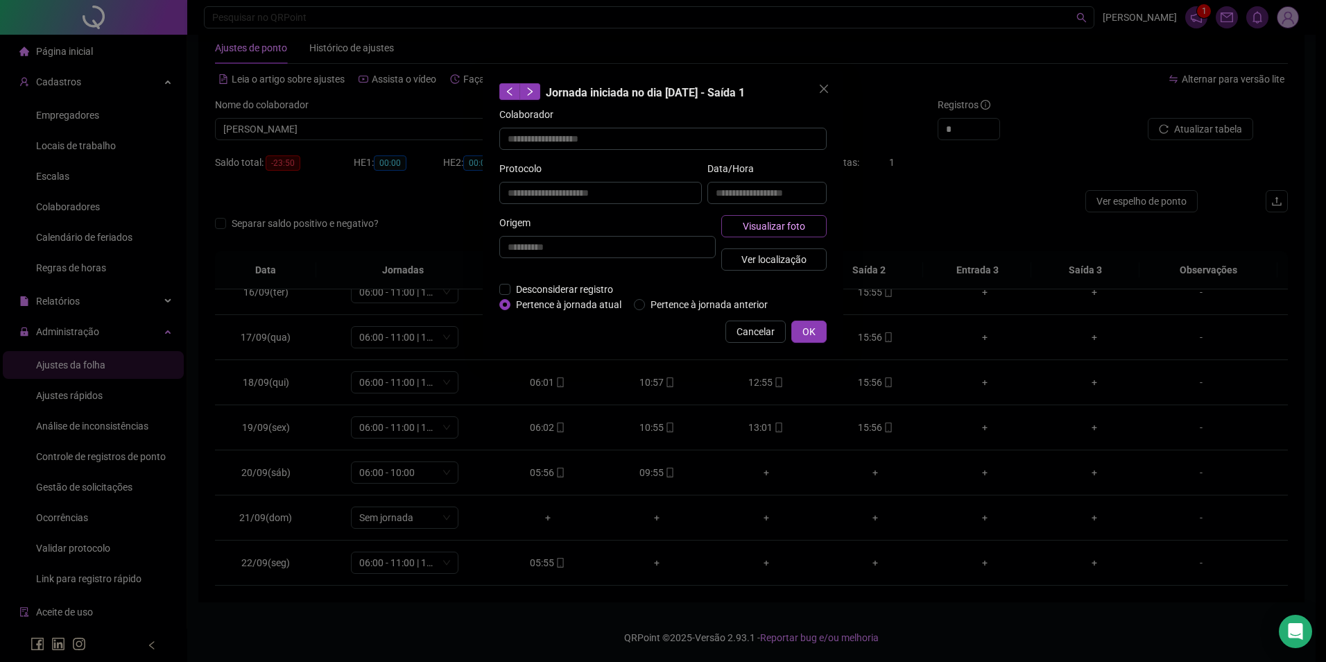
click at [776, 223] on span "Visualizar foto" at bounding box center [774, 225] width 62 height 15
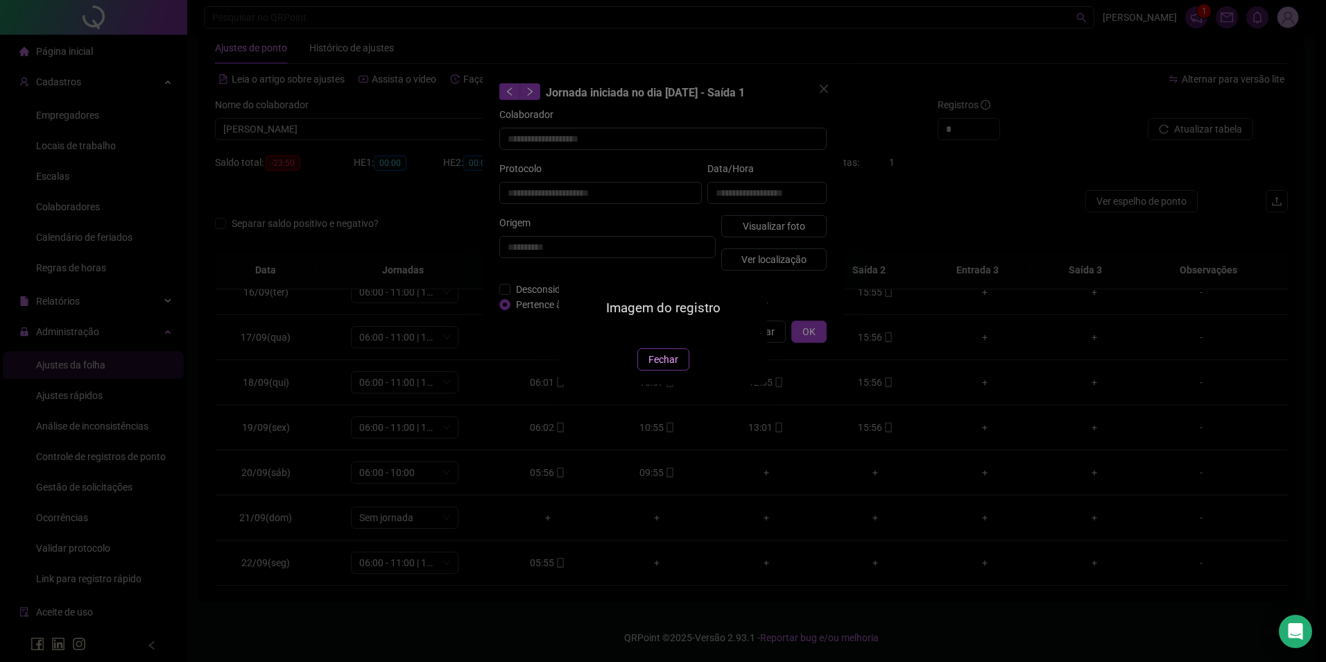
click at [676, 367] on span "Fechar" at bounding box center [664, 359] width 30 height 15
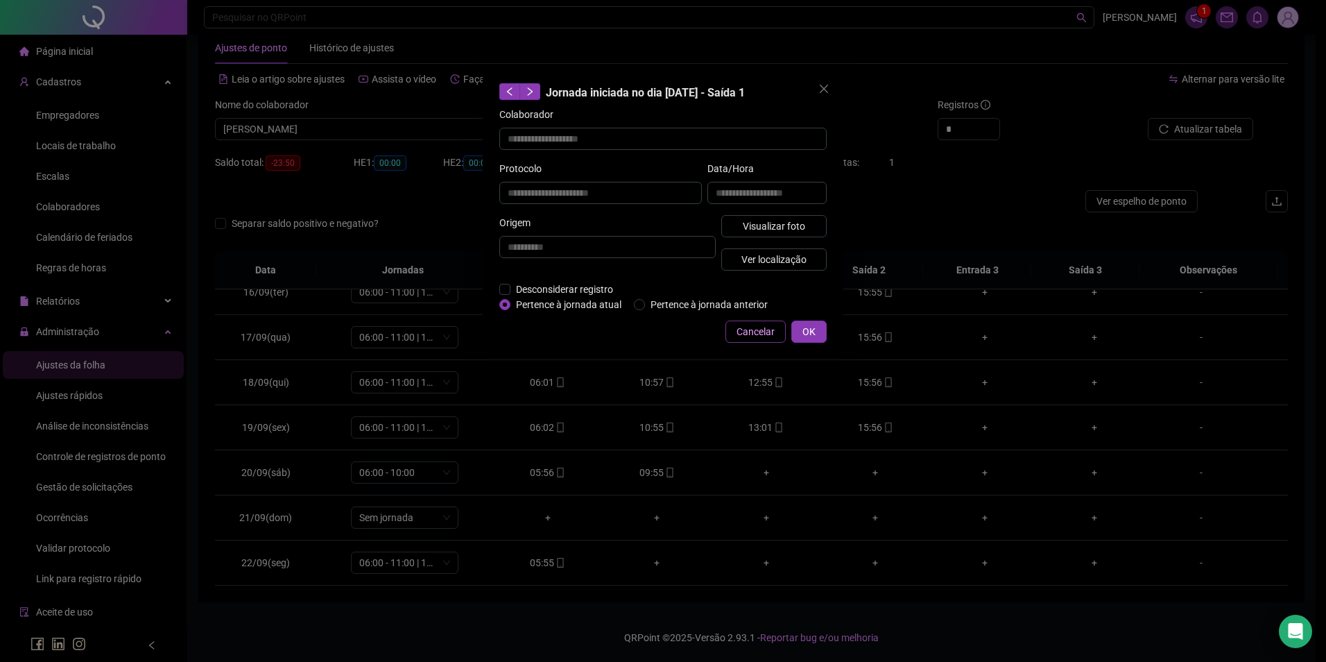
click at [753, 335] on span "Cancelar" at bounding box center [756, 331] width 38 height 15
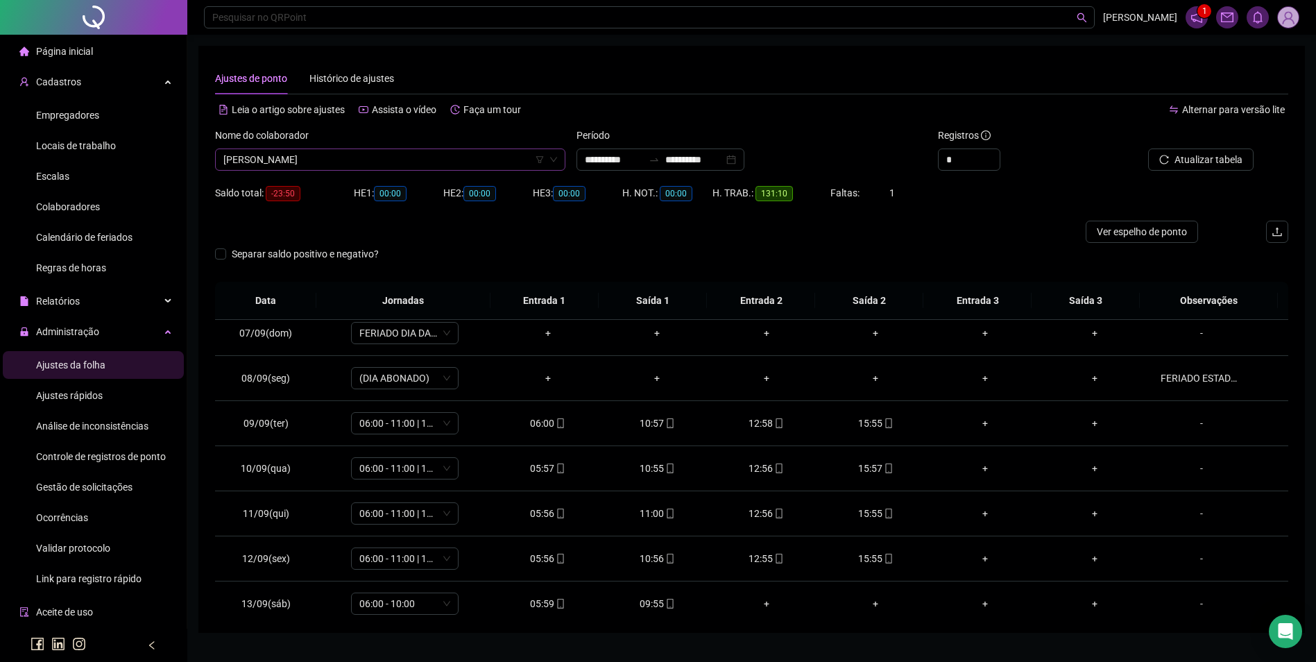
scroll to position [8212, 0]
click at [492, 165] on span "IZILDA PEREIRA SOUZA" at bounding box center [390, 159] width 334 height 21
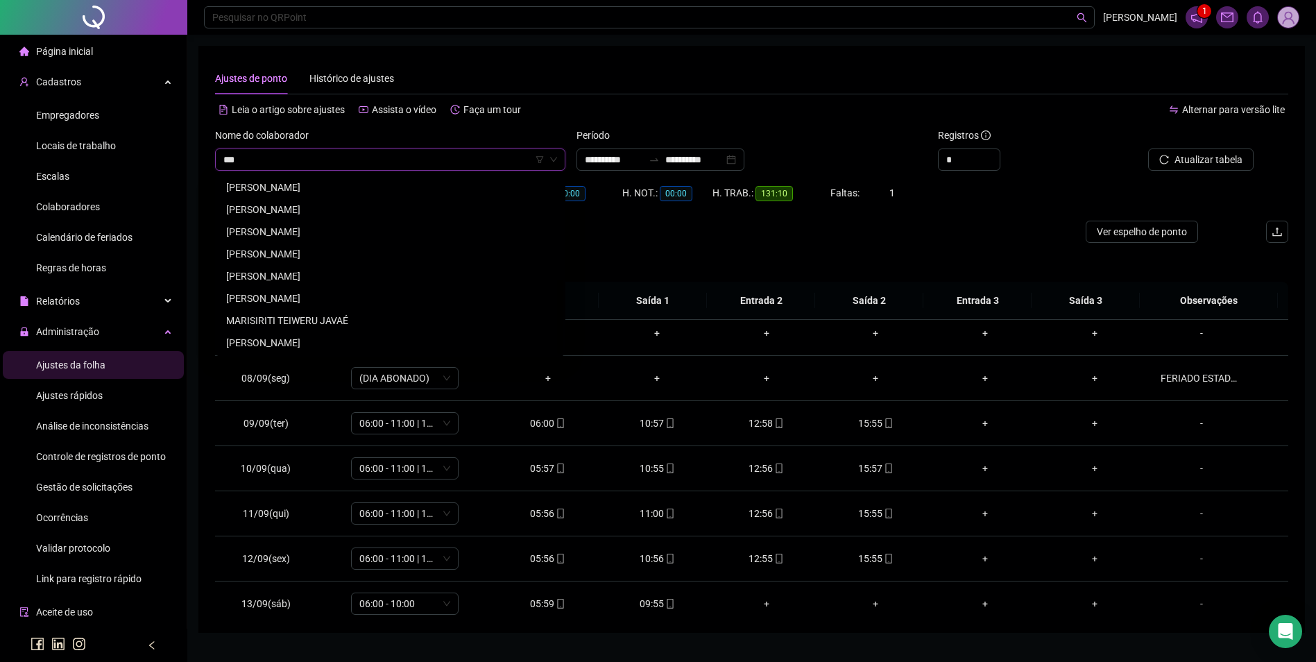
scroll to position [0, 0]
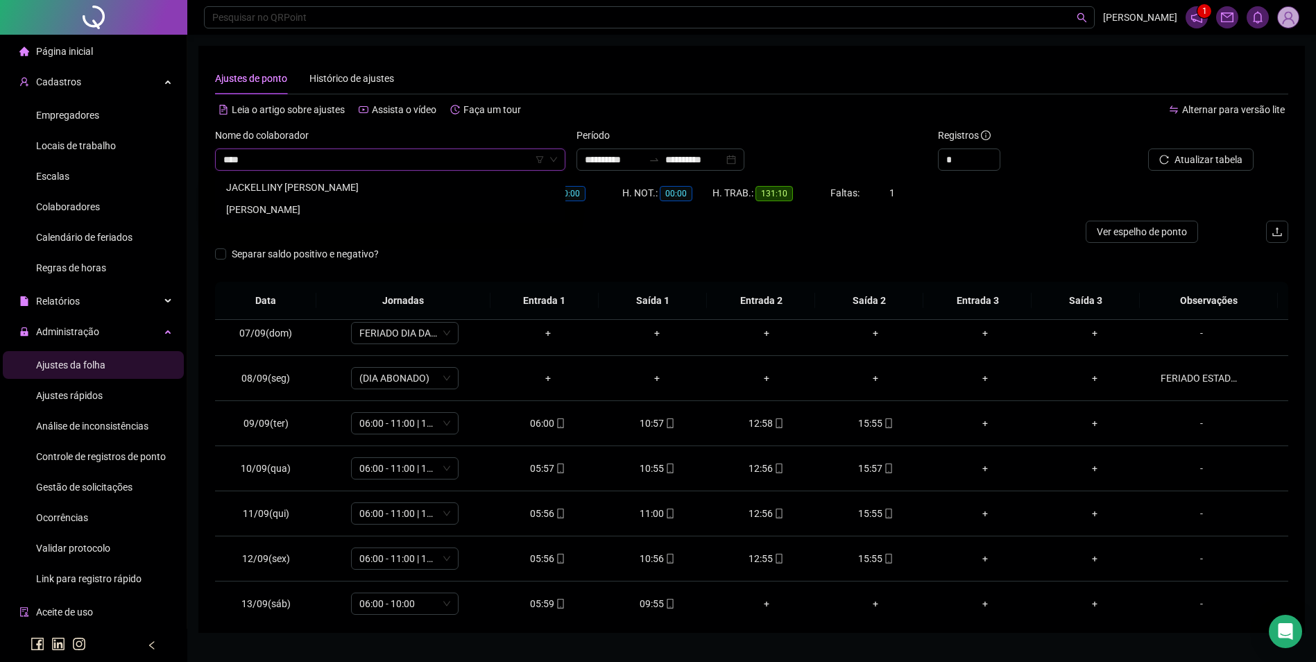
click at [395, 182] on div "JACKELLINY [PERSON_NAME]" at bounding box center [390, 187] width 328 height 15
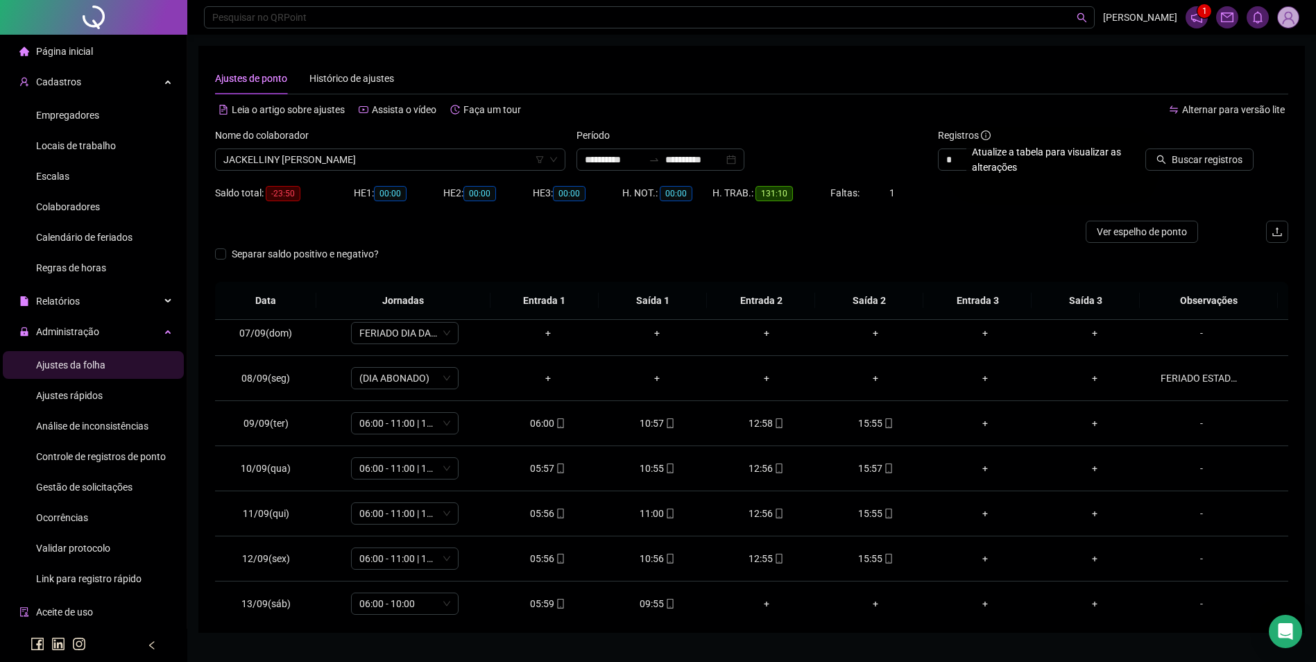
drag, startPoint x: 1160, startPoint y: 160, endPoint x: 1171, endPoint y: 161, distance: 10.5
click at [1171, 161] on button "Buscar registros" at bounding box center [1199, 159] width 108 height 22
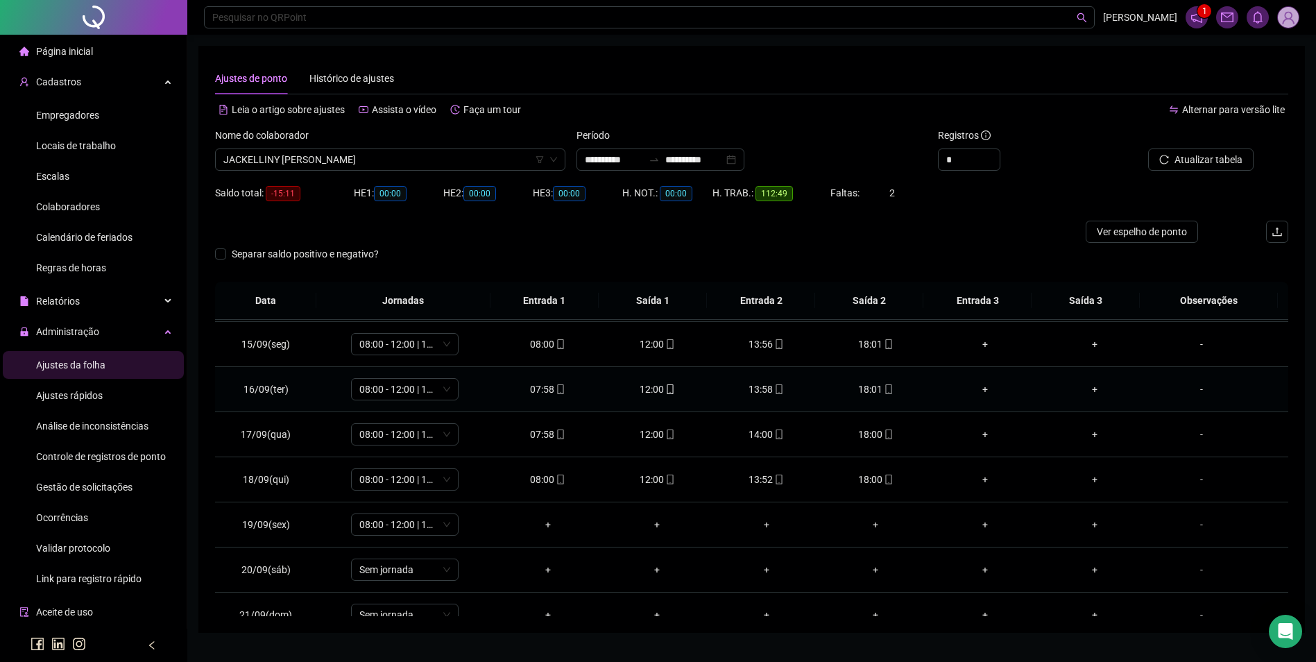
scroll to position [696, 0]
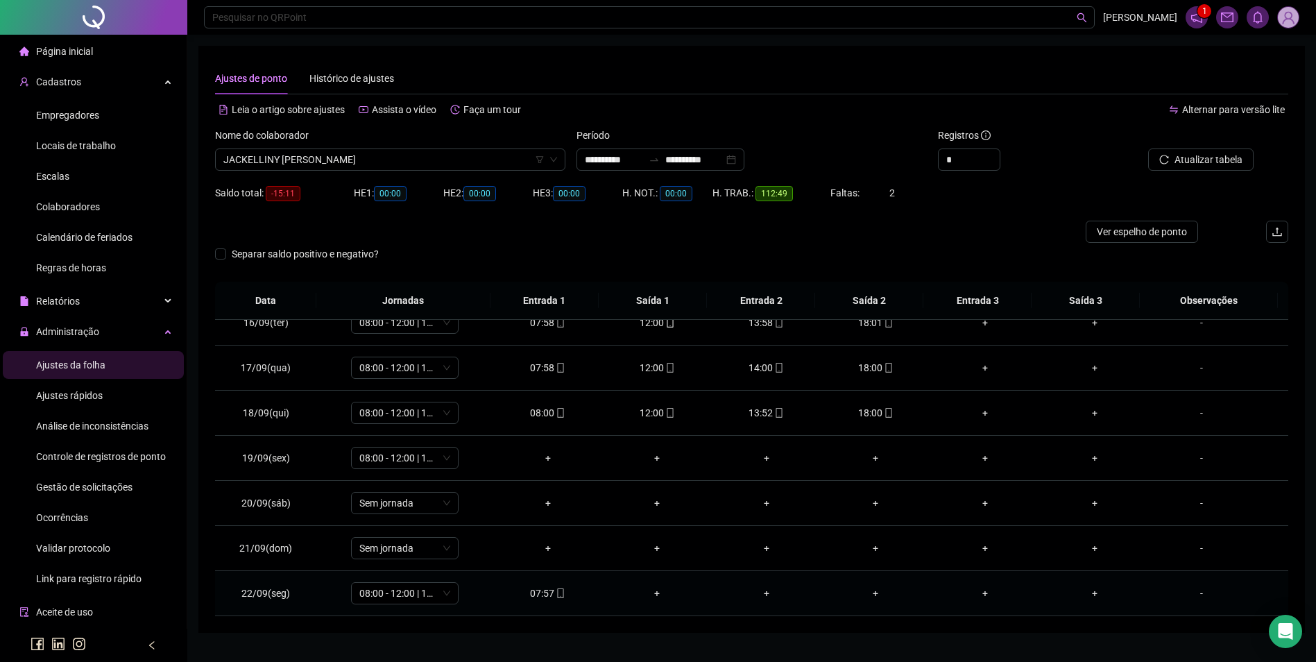
click at [543, 591] on div "07:57" at bounding box center [547, 592] width 87 height 15
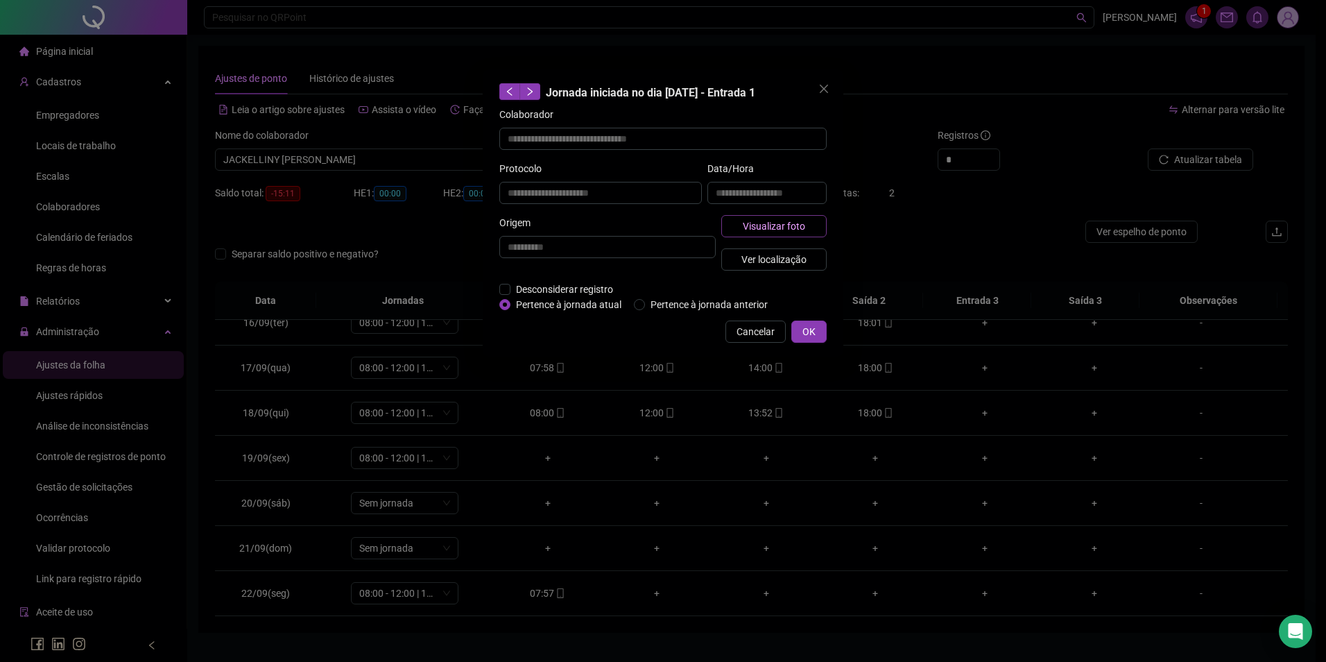
click at [795, 228] on span "Visualizar foto" at bounding box center [774, 225] width 62 height 15
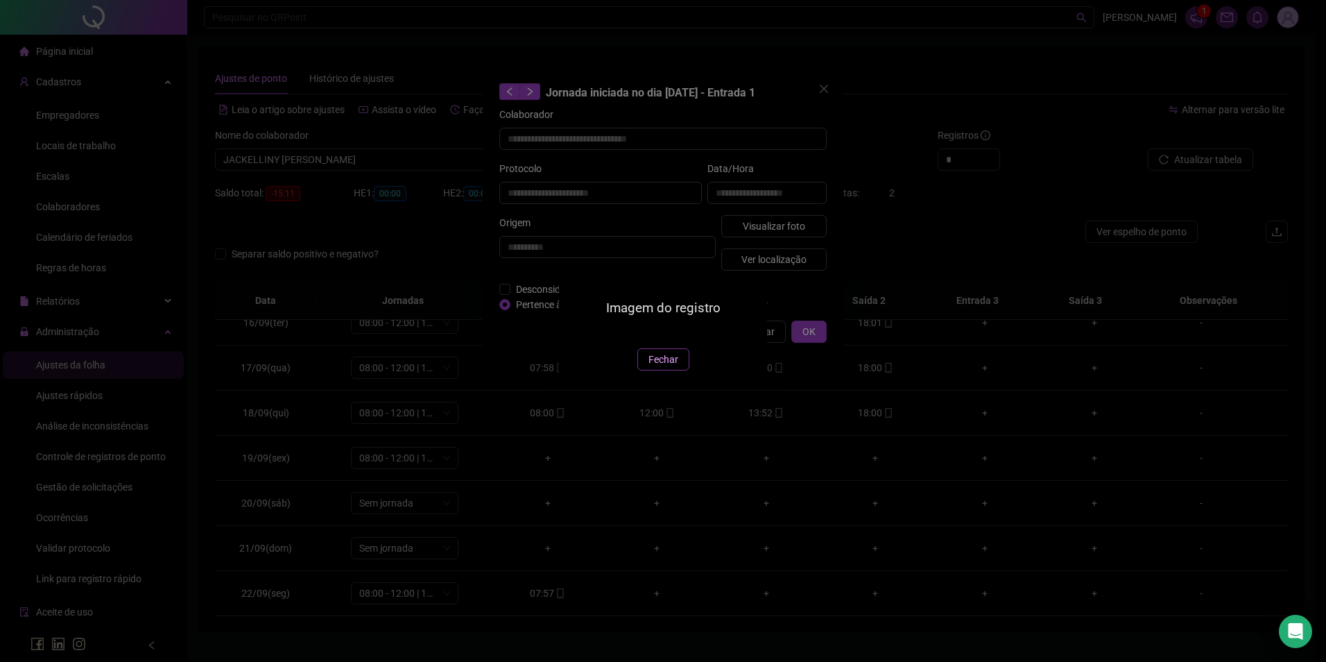
click at [655, 367] on span "Fechar" at bounding box center [664, 359] width 30 height 15
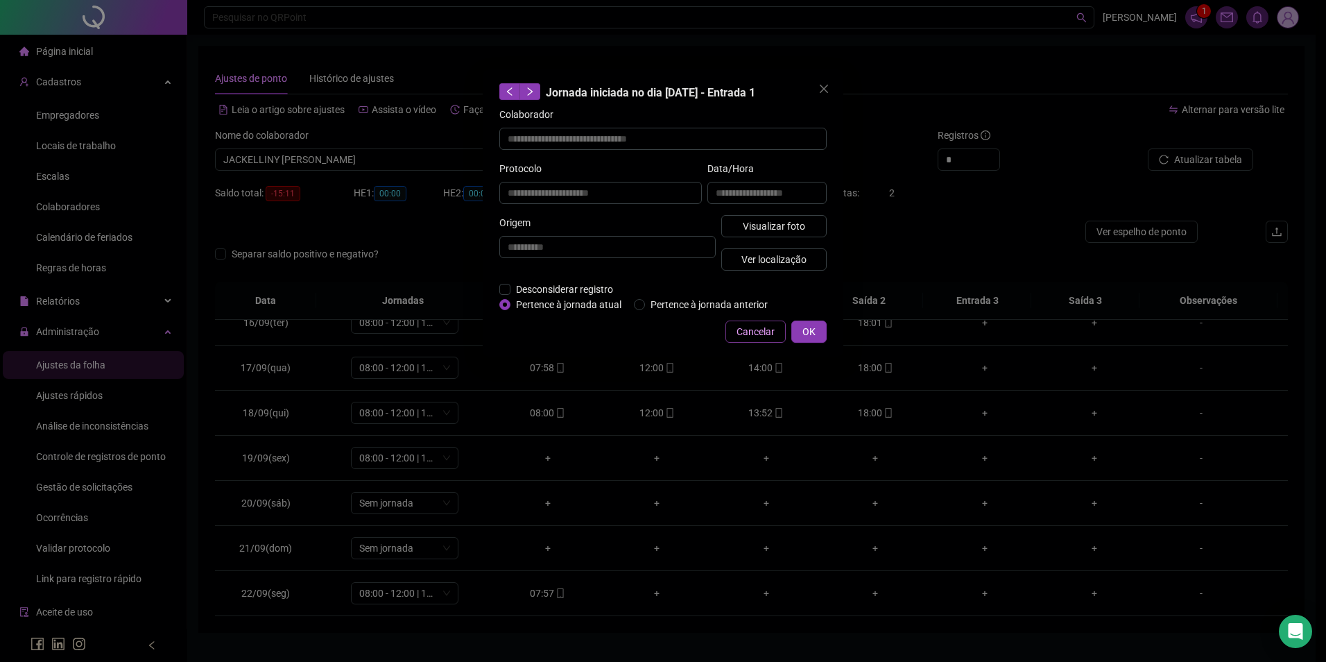
click at [741, 329] on span "Cancelar" at bounding box center [756, 331] width 38 height 15
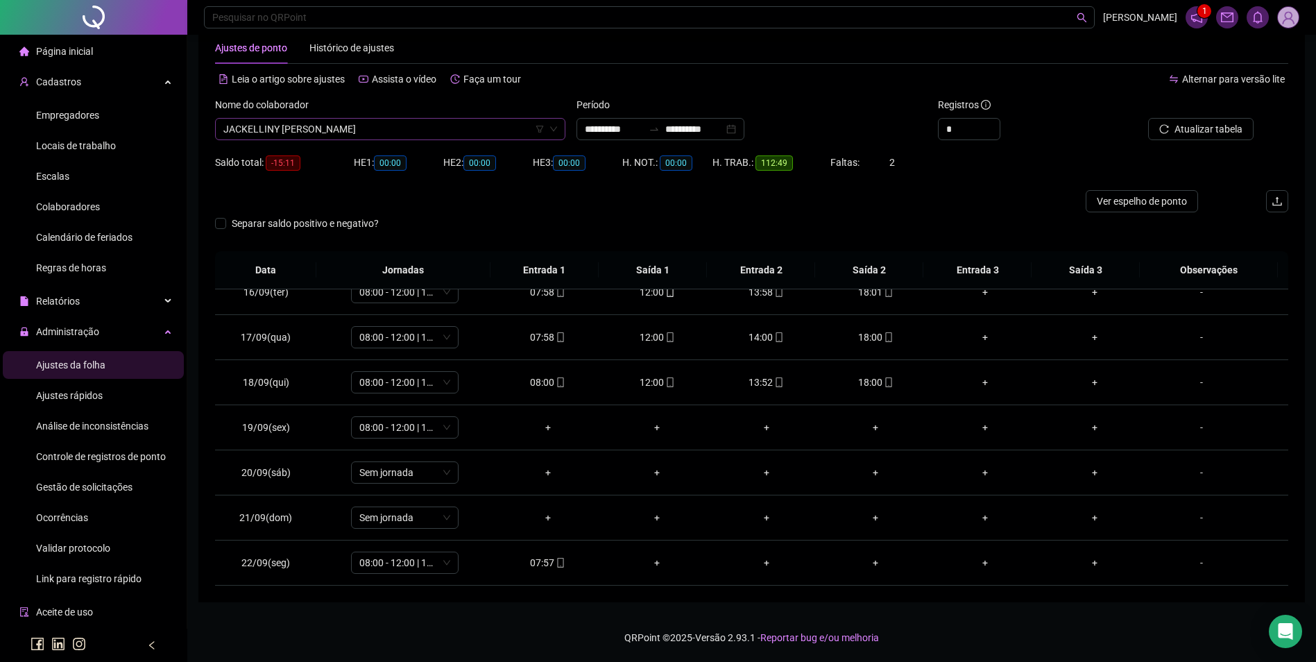
scroll to position [8257, 0]
click at [410, 123] on span "JACKELLINY [PERSON_NAME]" at bounding box center [390, 129] width 334 height 21
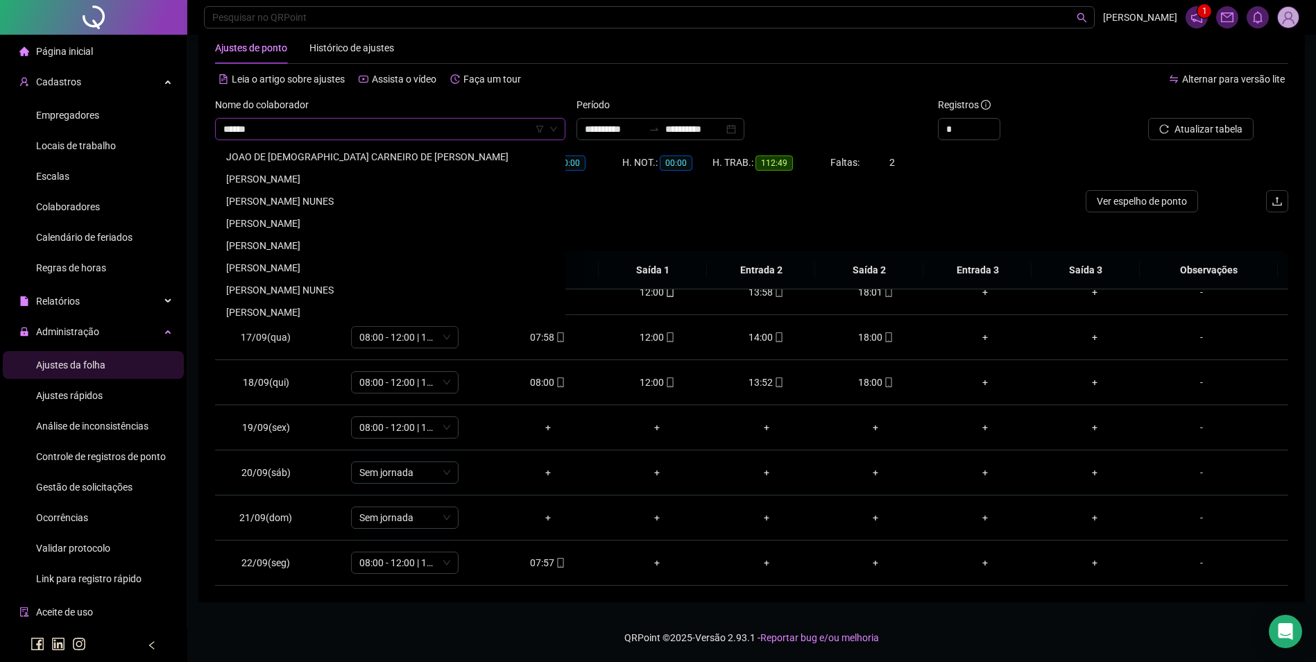
scroll to position [0, 0]
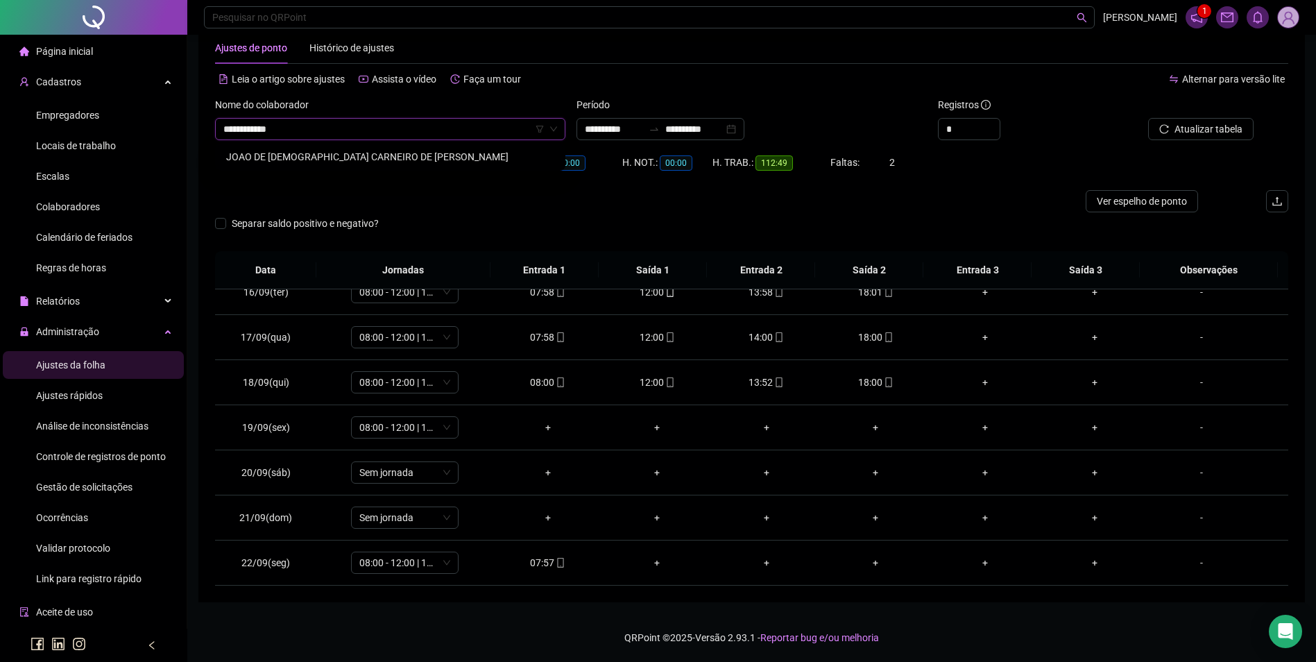
click at [386, 155] on div "JOAO DE DEUS CARNEIRO DE SÁ JUNIOR" at bounding box center [390, 156] width 328 height 15
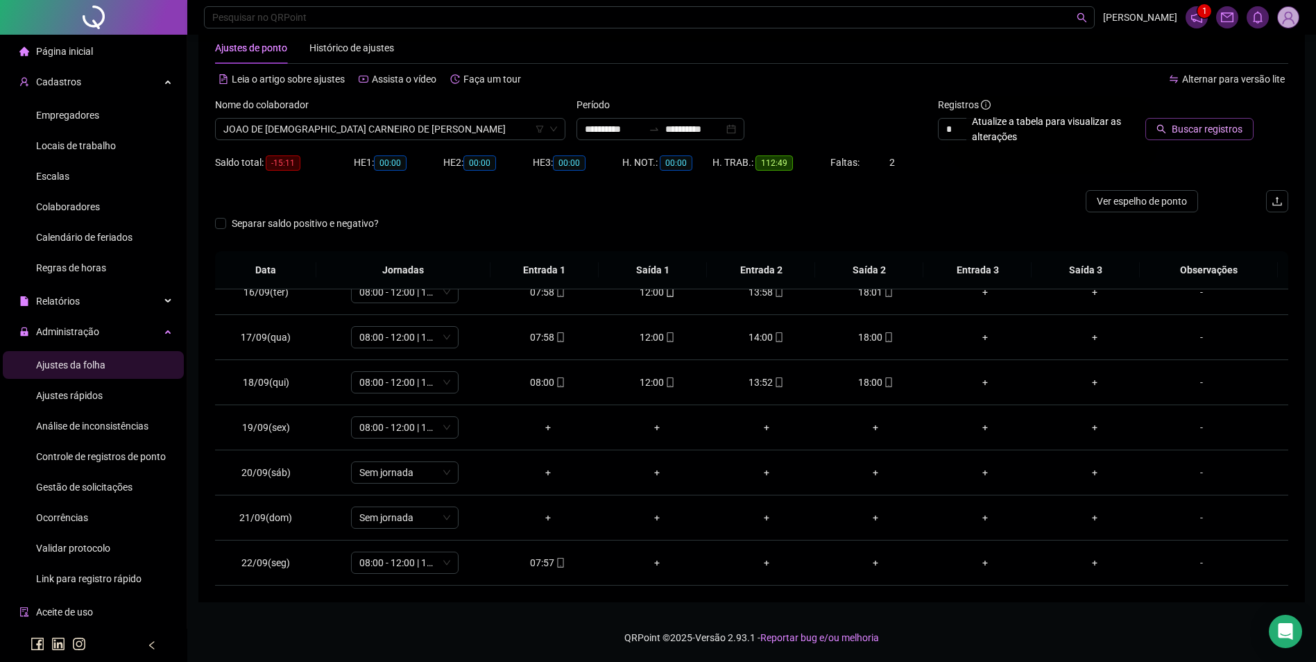
click at [1207, 133] on span "Buscar registros" at bounding box center [1207, 128] width 71 height 15
click at [556, 563] on icon "mobile" at bounding box center [561, 563] width 10 height 10
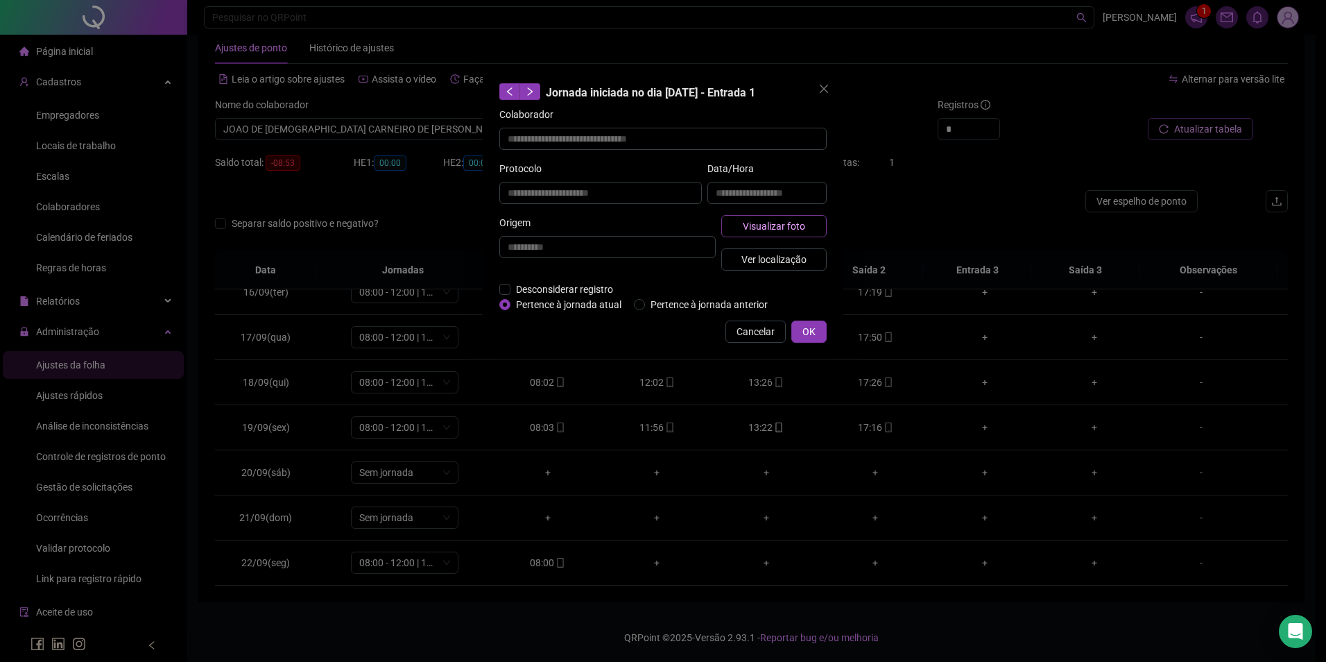
click at [775, 222] on span "Visualizar foto" at bounding box center [774, 225] width 62 height 15
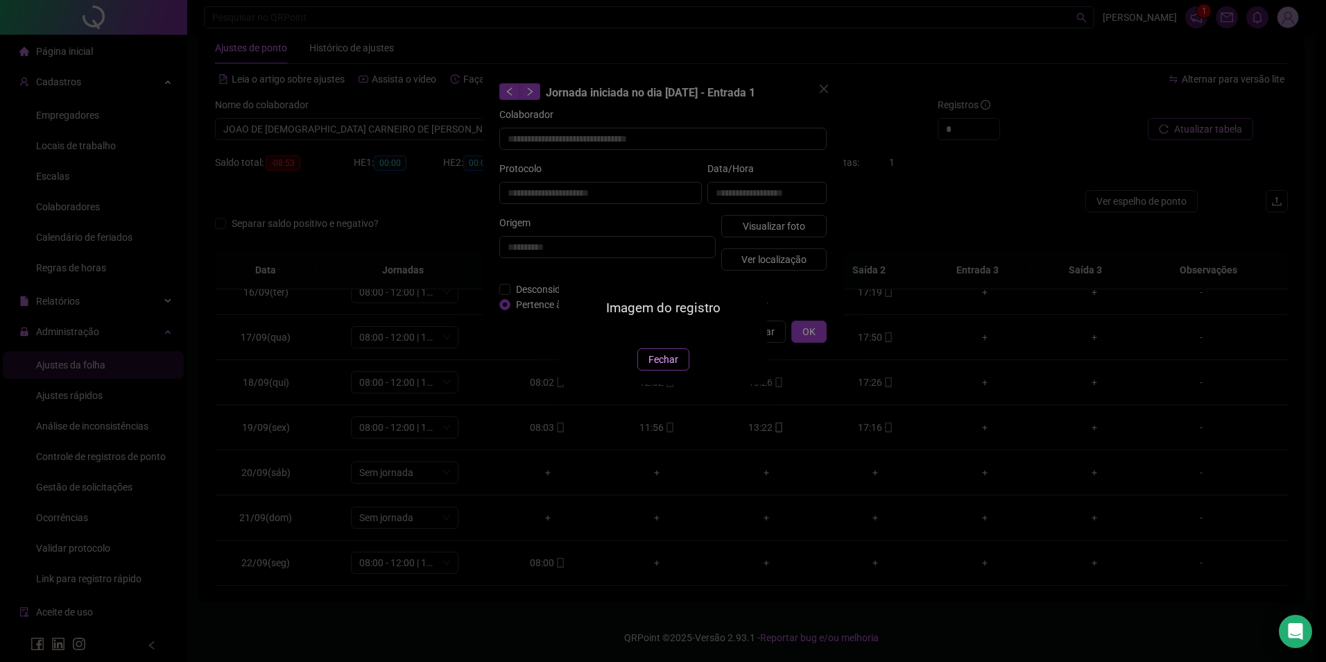
click at [669, 367] on span "Fechar" at bounding box center [664, 359] width 30 height 15
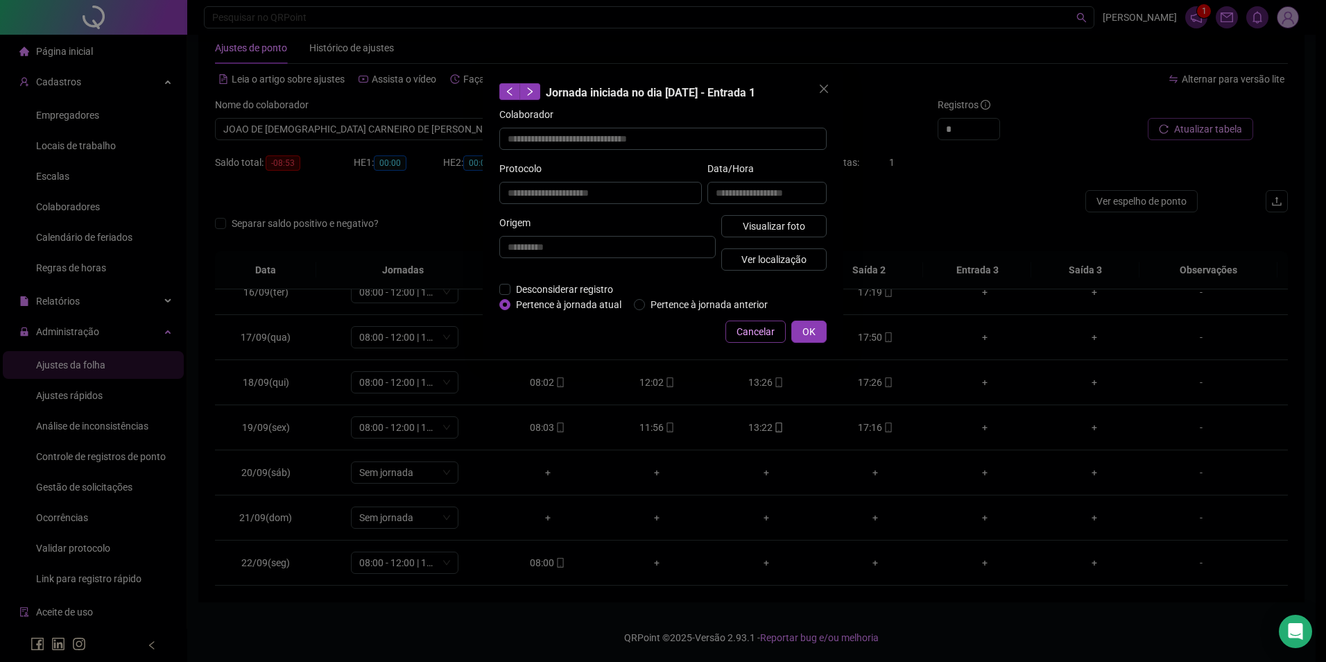
click at [757, 332] on span "Cancelar" at bounding box center [756, 331] width 38 height 15
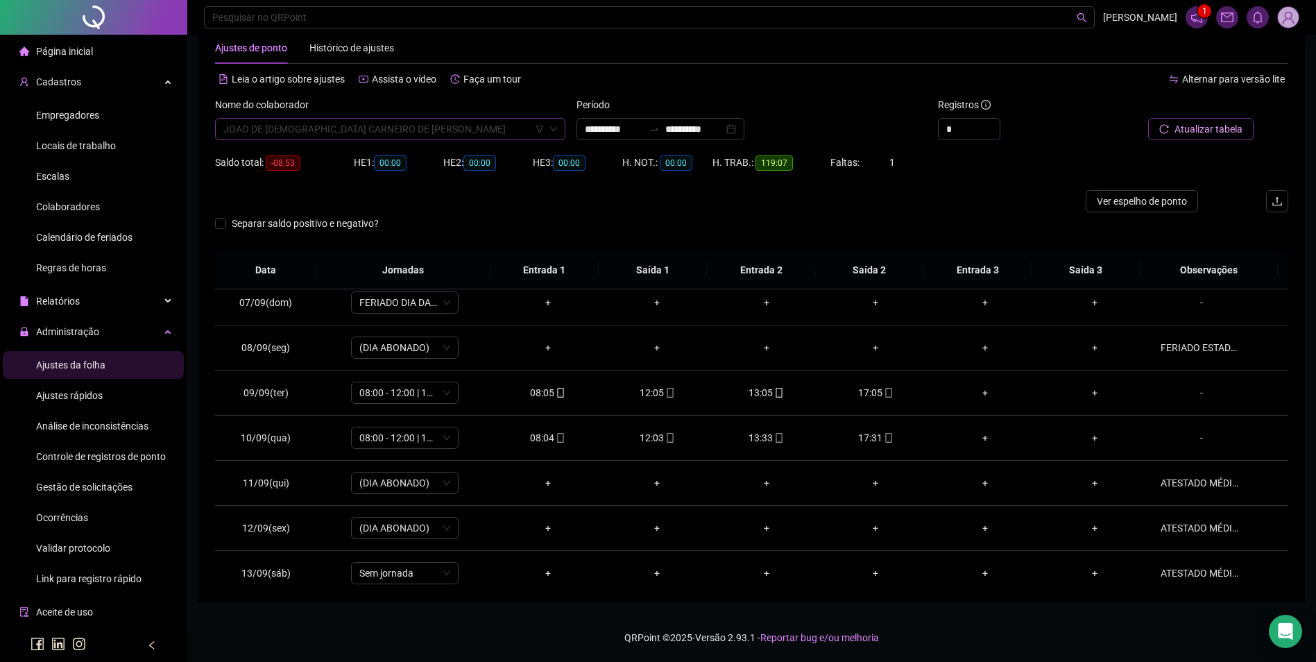
scroll to position [8767, 0]
click at [442, 131] on span "JOAO DE DEUS CARNEIRO DE SÁ JUNIOR" at bounding box center [390, 129] width 334 height 21
click at [334, 159] on div "JOSÉ LAERTE RODRIGUES DA SILVA" at bounding box center [390, 156] width 328 height 15
click at [1216, 127] on span "Buscar registros" at bounding box center [1207, 128] width 71 height 15
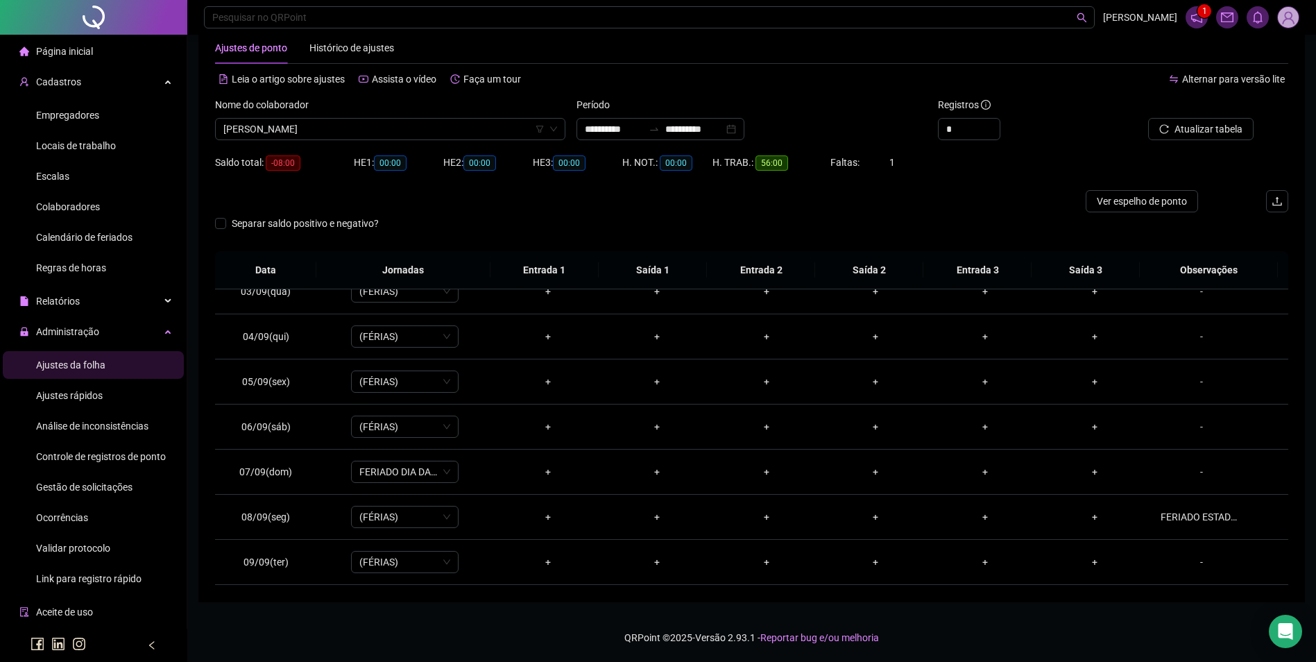
scroll to position [71, 0]
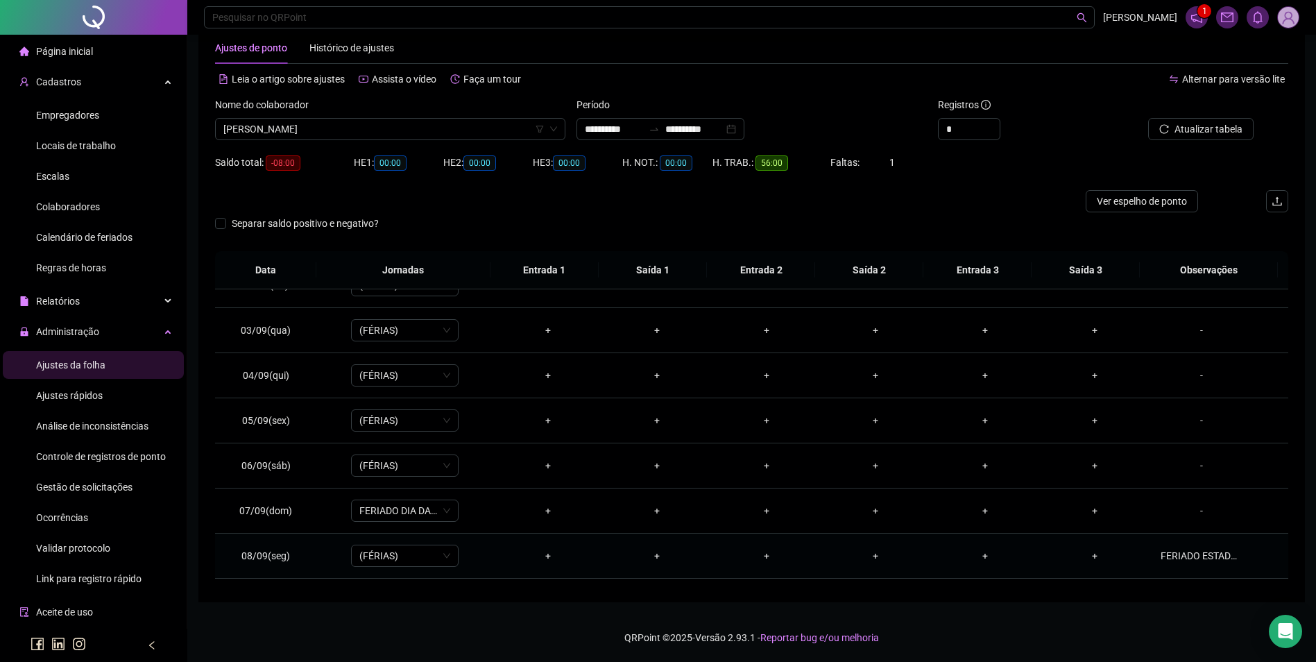
click at [1181, 553] on div "FERIADO ESTADUAL." at bounding box center [1201, 555] width 82 height 15
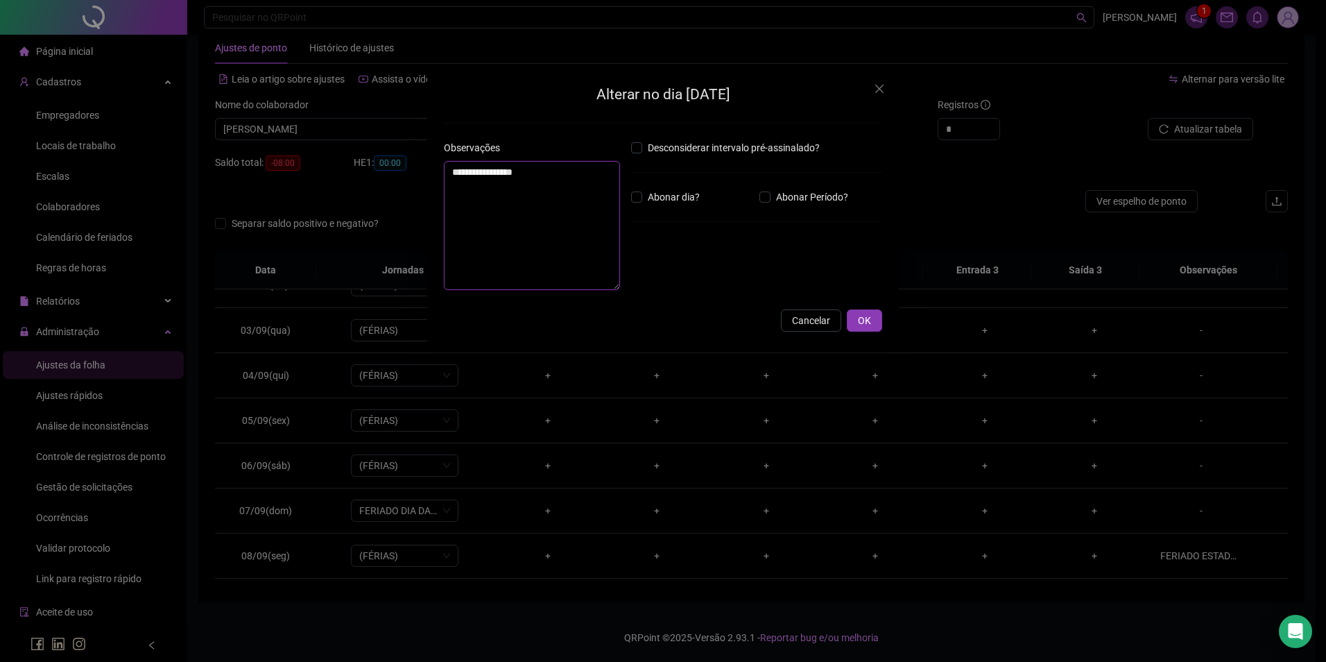
drag, startPoint x: 553, startPoint y: 184, endPoint x: 379, endPoint y: 187, distance: 174.1
click at [379, 187] on div "**********" at bounding box center [663, 331] width 1326 height 662
click at [876, 322] on button "OK" at bounding box center [864, 320] width 35 height 22
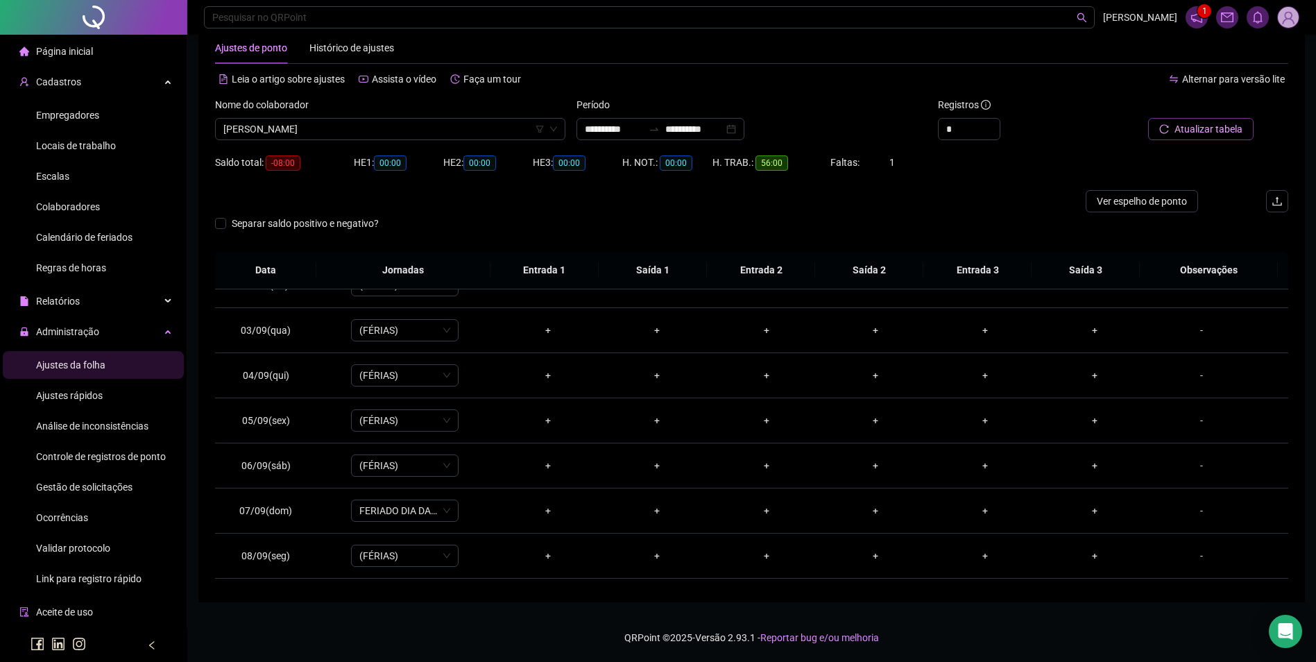
click at [1189, 127] on span "Atualizar tabela" at bounding box center [1208, 128] width 68 height 15
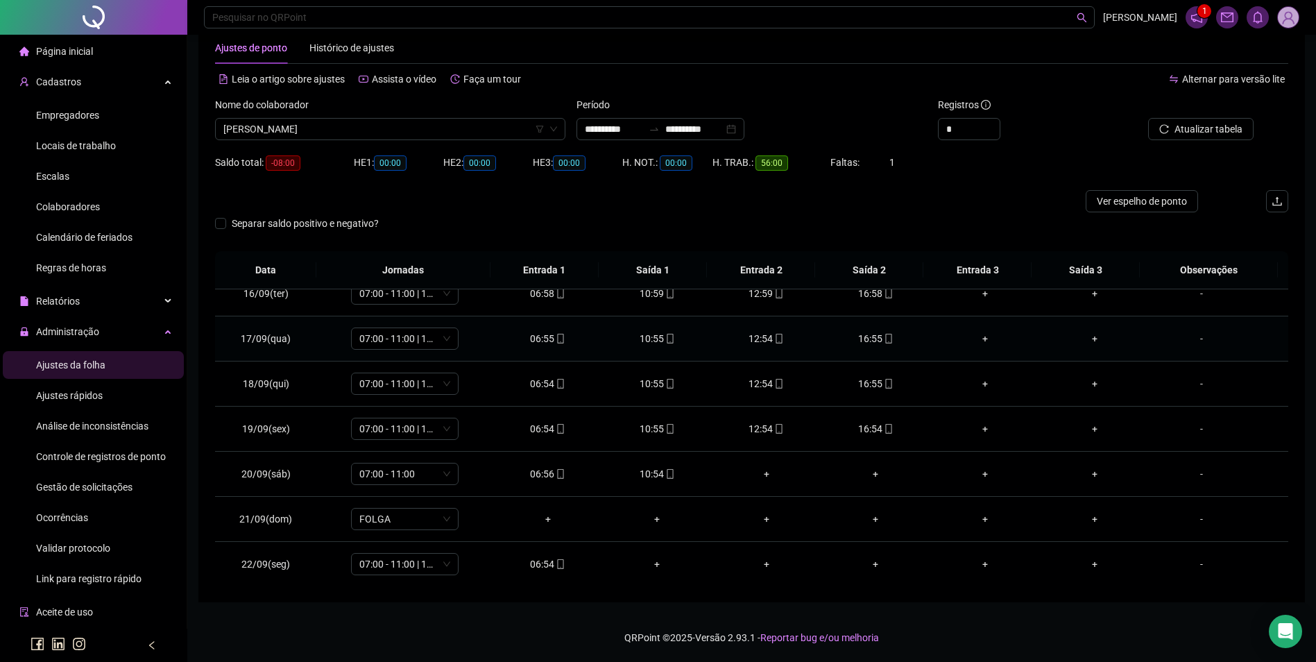
scroll to position [696, 0]
click at [669, 470] on icon "mobile" at bounding box center [670, 472] width 10 height 10
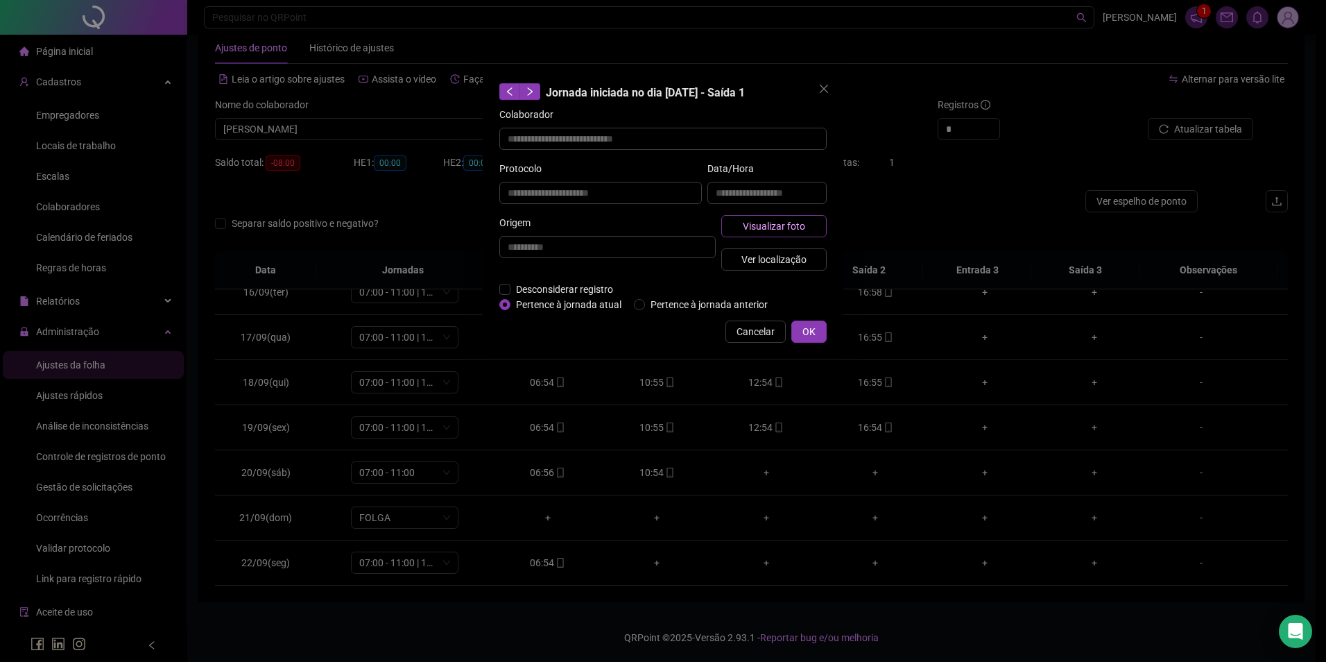
click at [771, 227] on span "Visualizar foto" at bounding box center [774, 225] width 62 height 15
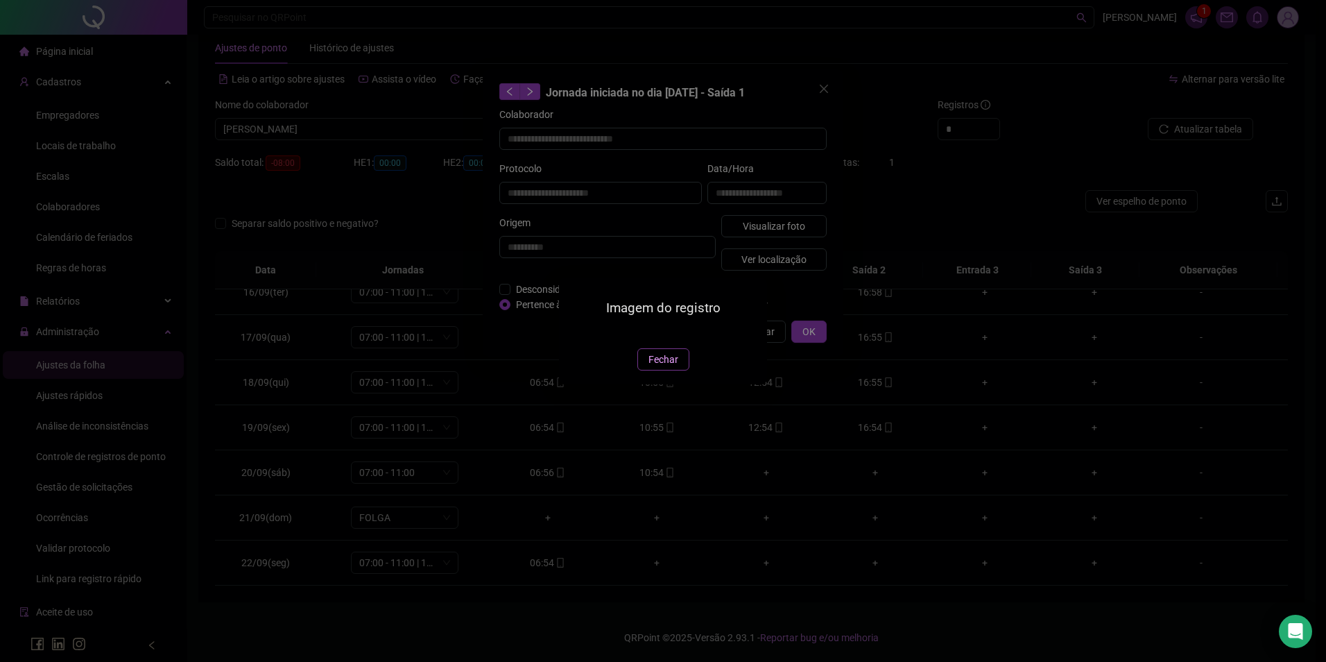
click at [668, 367] on span "Fechar" at bounding box center [664, 359] width 30 height 15
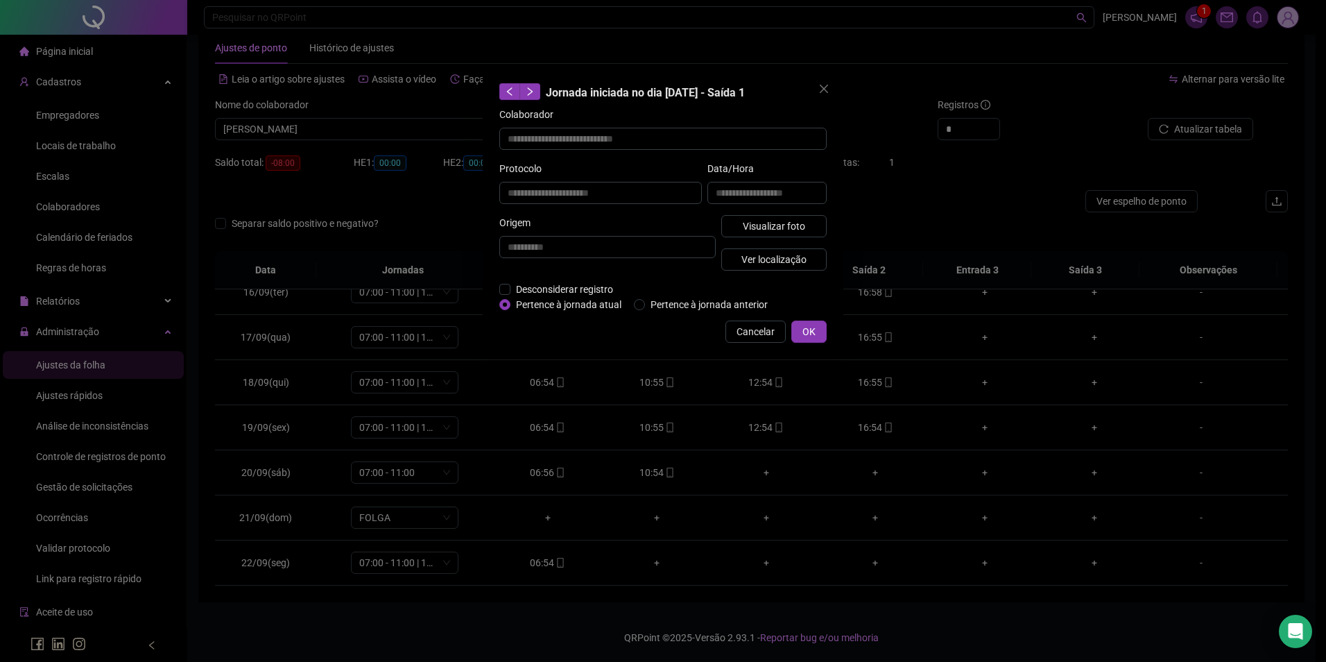
click at [753, 327] on span "Cancelar" at bounding box center [756, 331] width 38 height 15
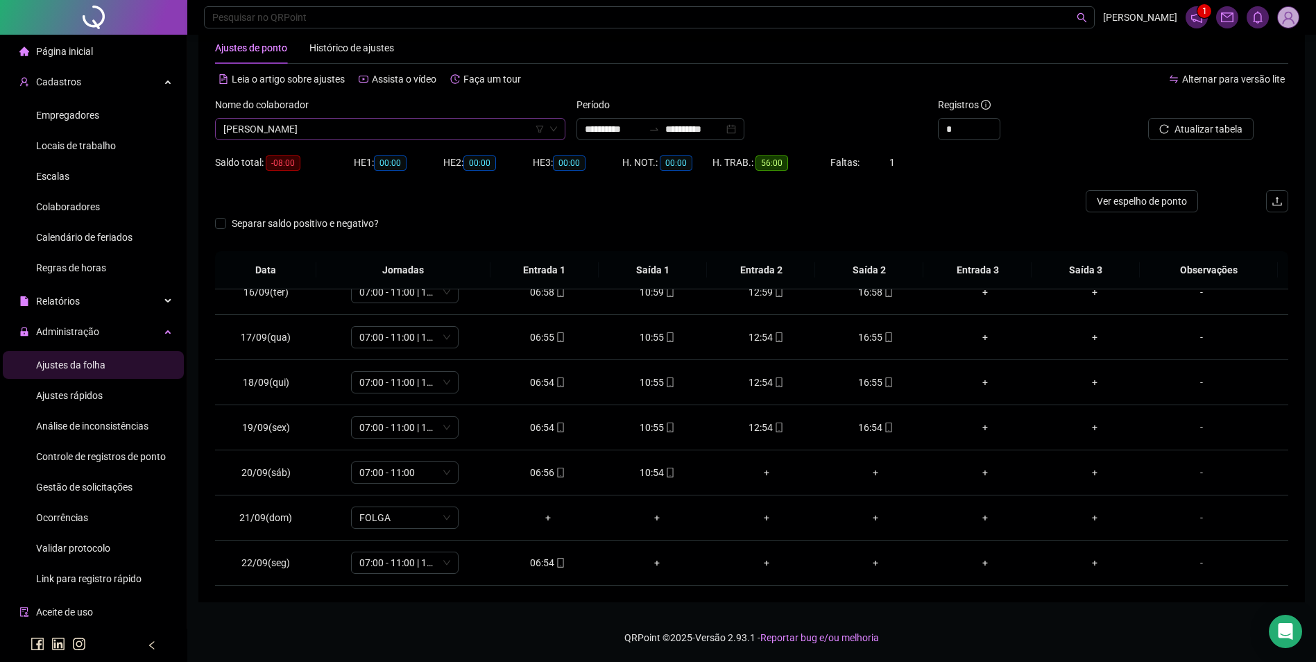
scroll to position [9544, 0]
click at [418, 128] on span "JOSÉ LAERTE RODRIGUES DA SILVA" at bounding box center [390, 129] width 334 height 21
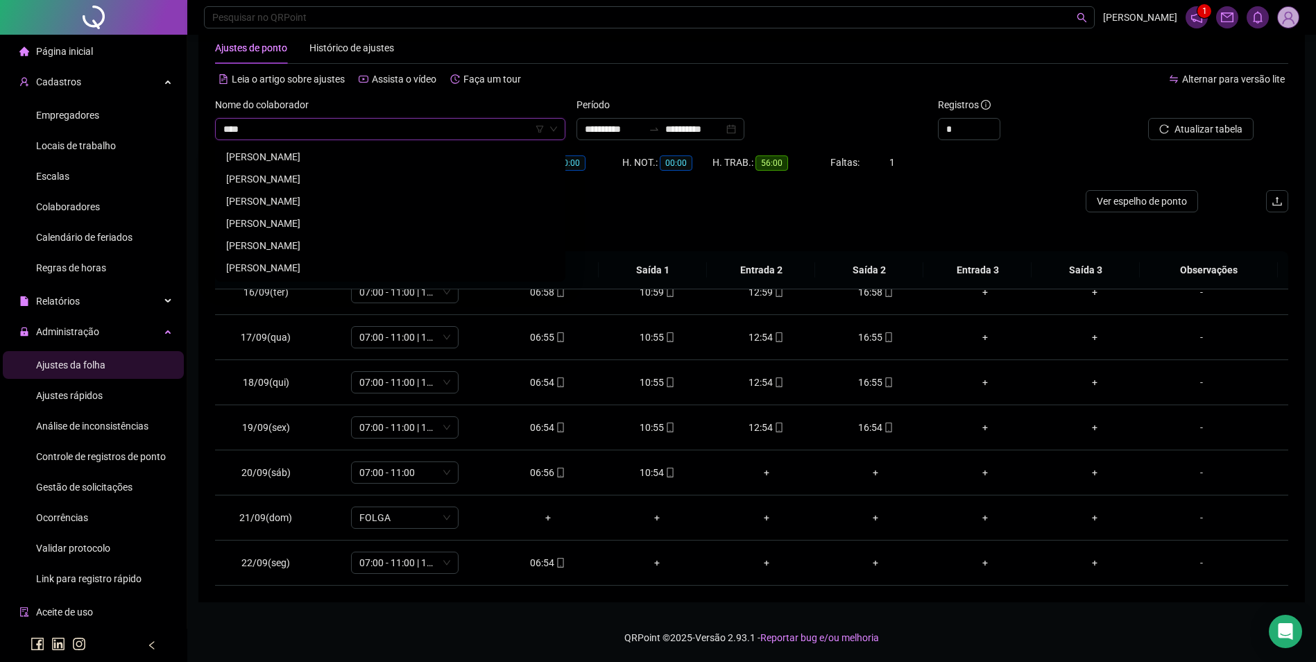
scroll to position [0, 0]
click at [293, 195] on div "[PERSON_NAME]" at bounding box center [390, 201] width 328 height 15
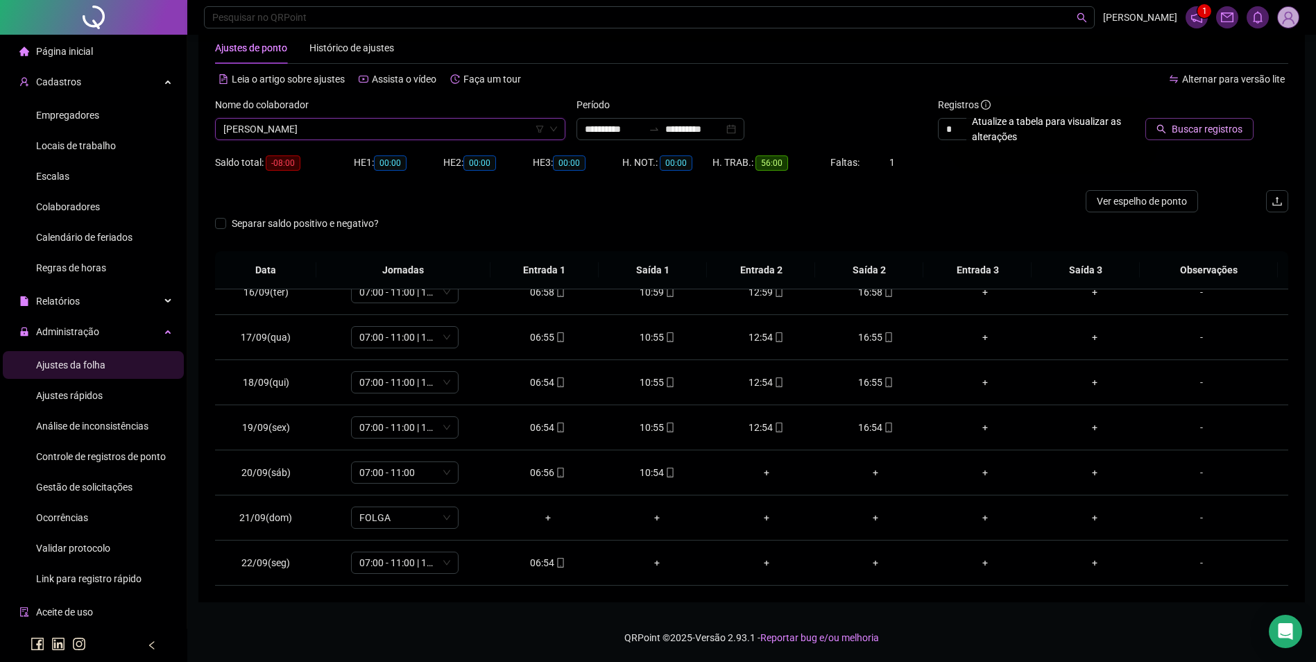
click at [1184, 133] on span "Buscar registros" at bounding box center [1207, 128] width 71 height 15
click at [665, 474] on icon "mobile" at bounding box center [670, 472] width 10 height 10
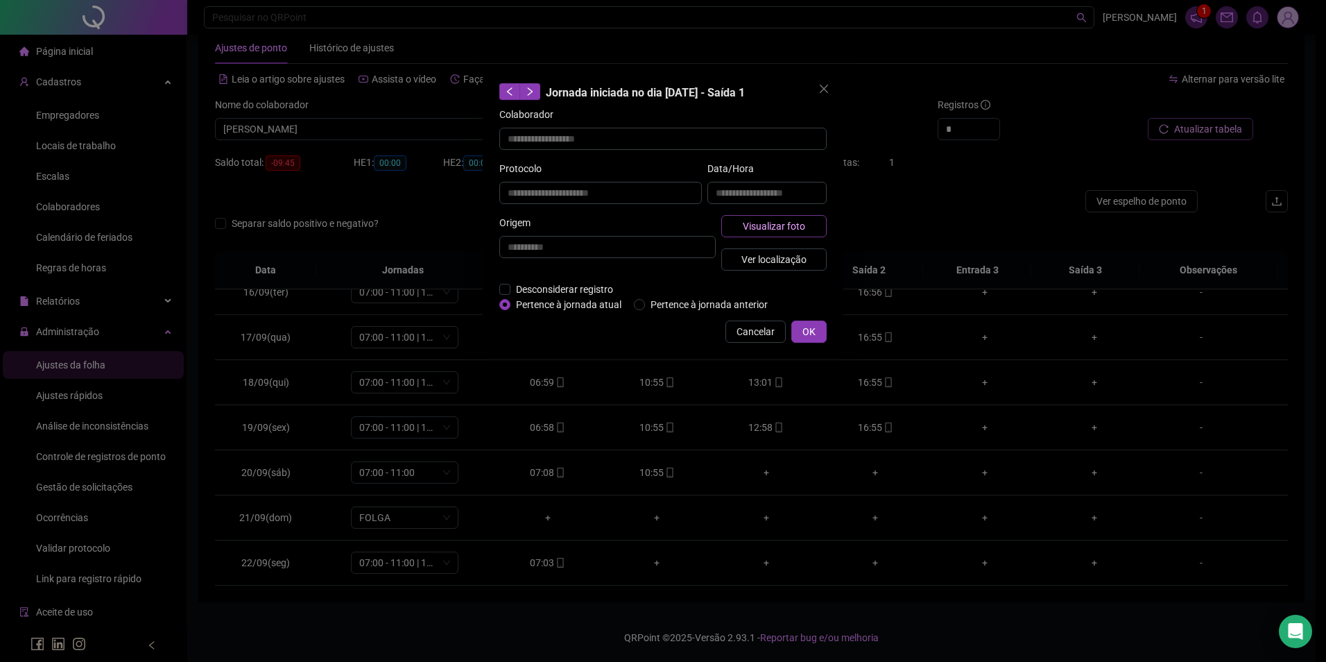
click at [797, 227] on span "Visualizar foto" at bounding box center [774, 225] width 62 height 15
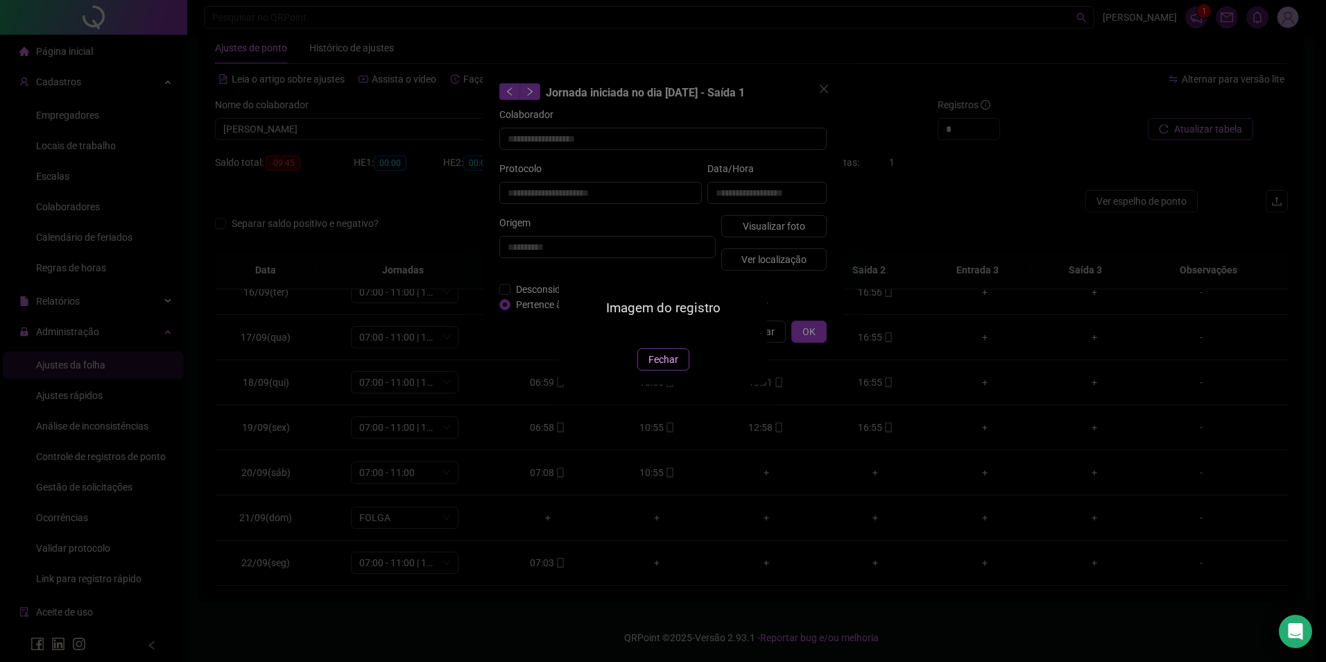
click at [662, 367] on span "Fechar" at bounding box center [664, 359] width 30 height 15
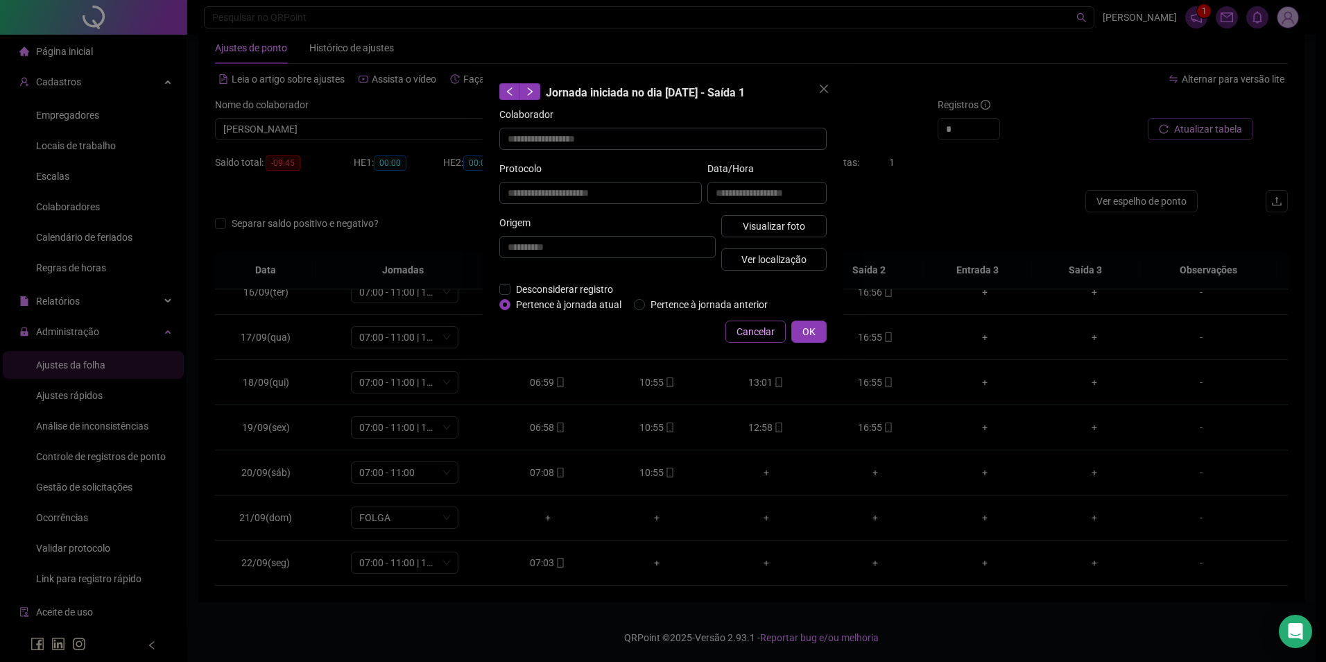
click at [752, 332] on span "Cancelar" at bounding box center [756, 331] width 38 height 15
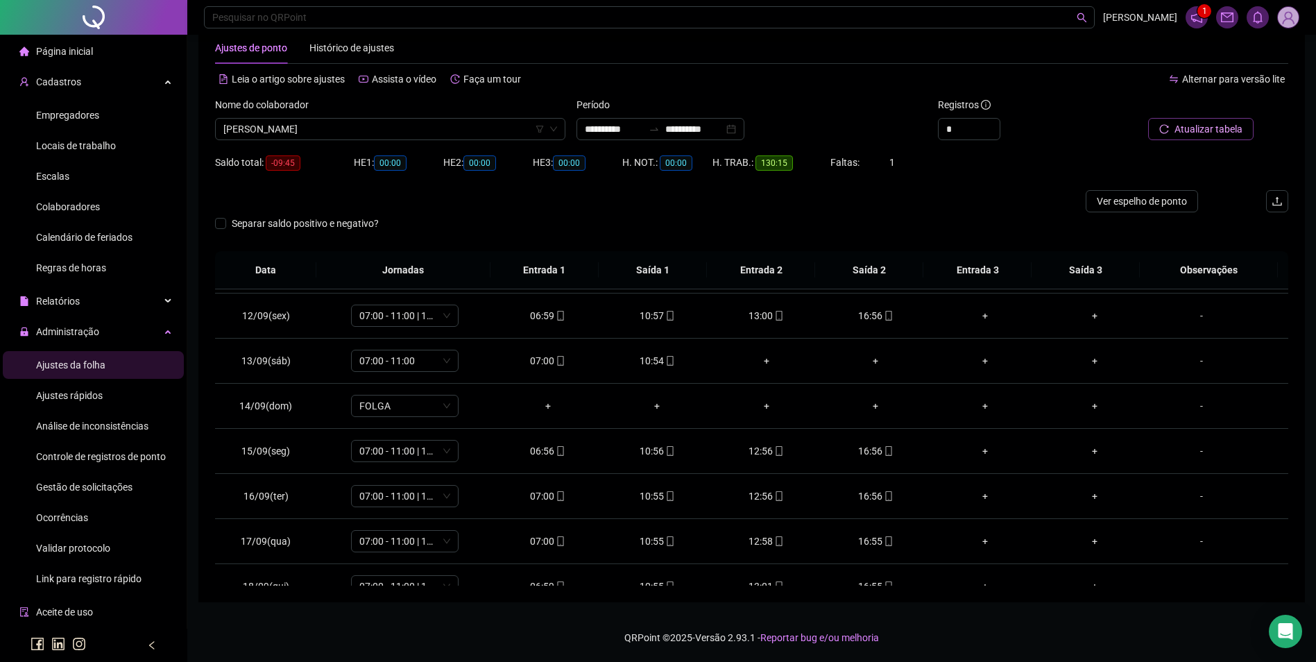
scroll to position [488, 0]
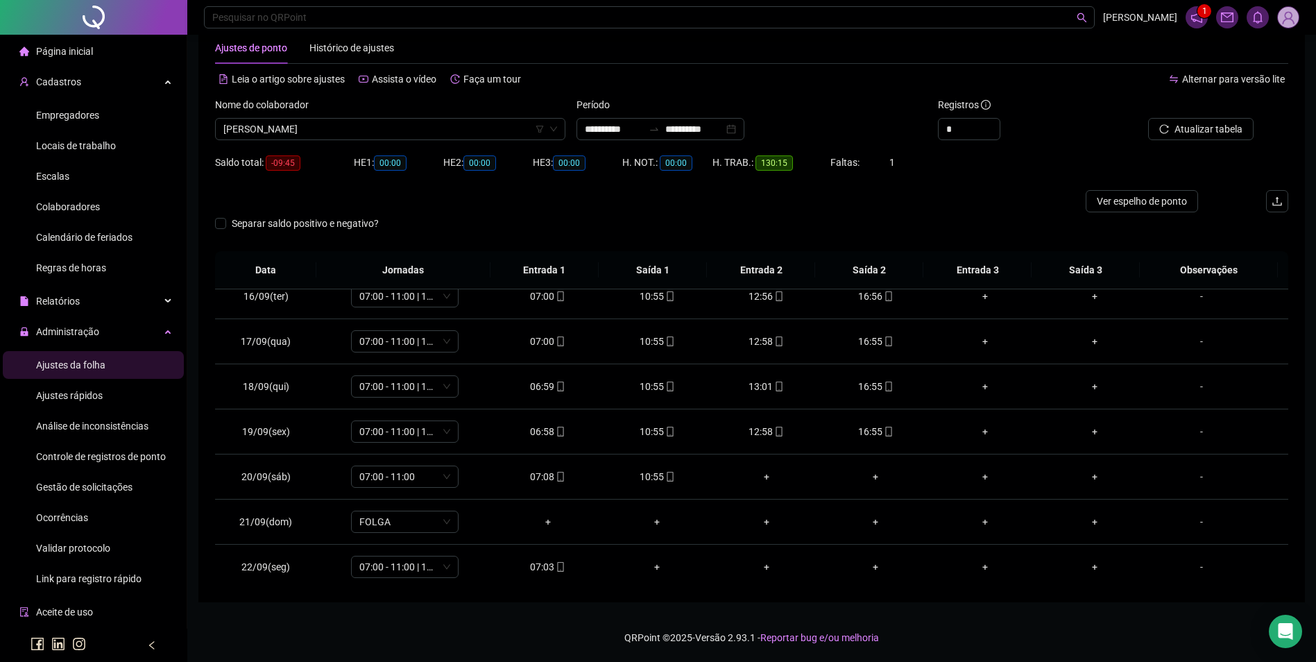
scroll to position [696, 0]
click at [548, 560] on div "07:03" at bounding box center [547, 562] width 87 height 15
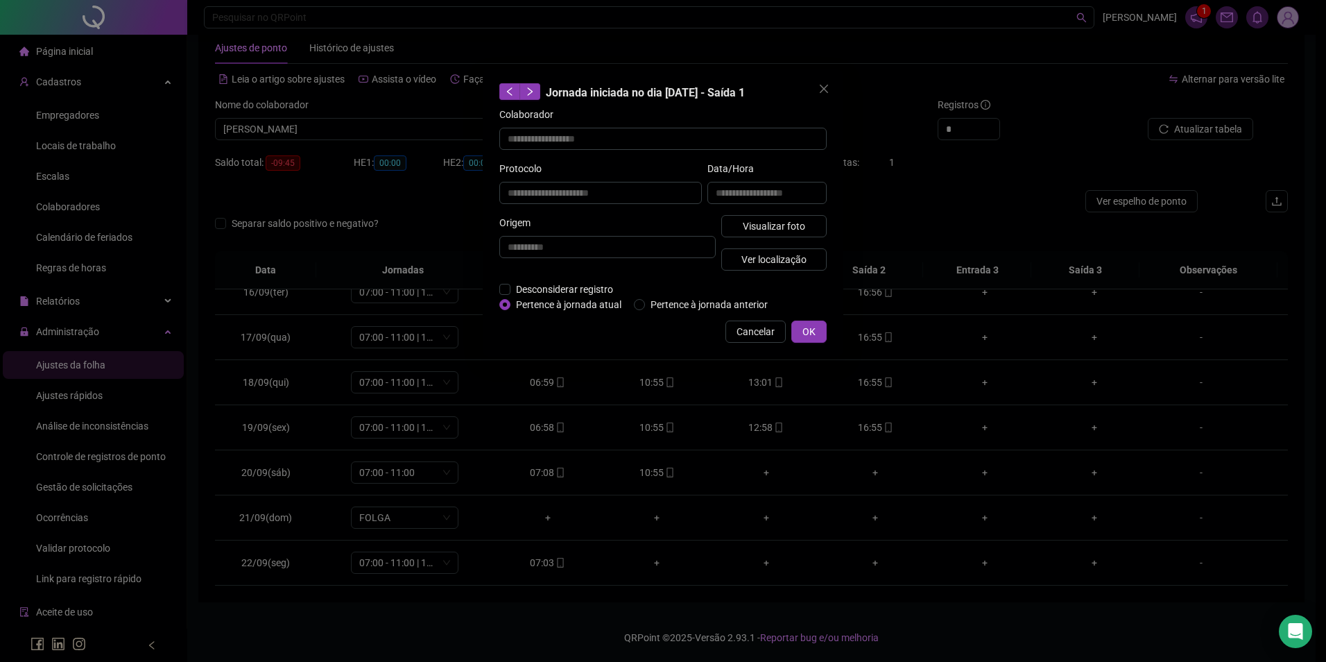
type input "**********"
click at [750, 230] on span "Visualizar foto" at bounding box center [774, 225] width 62 height 15
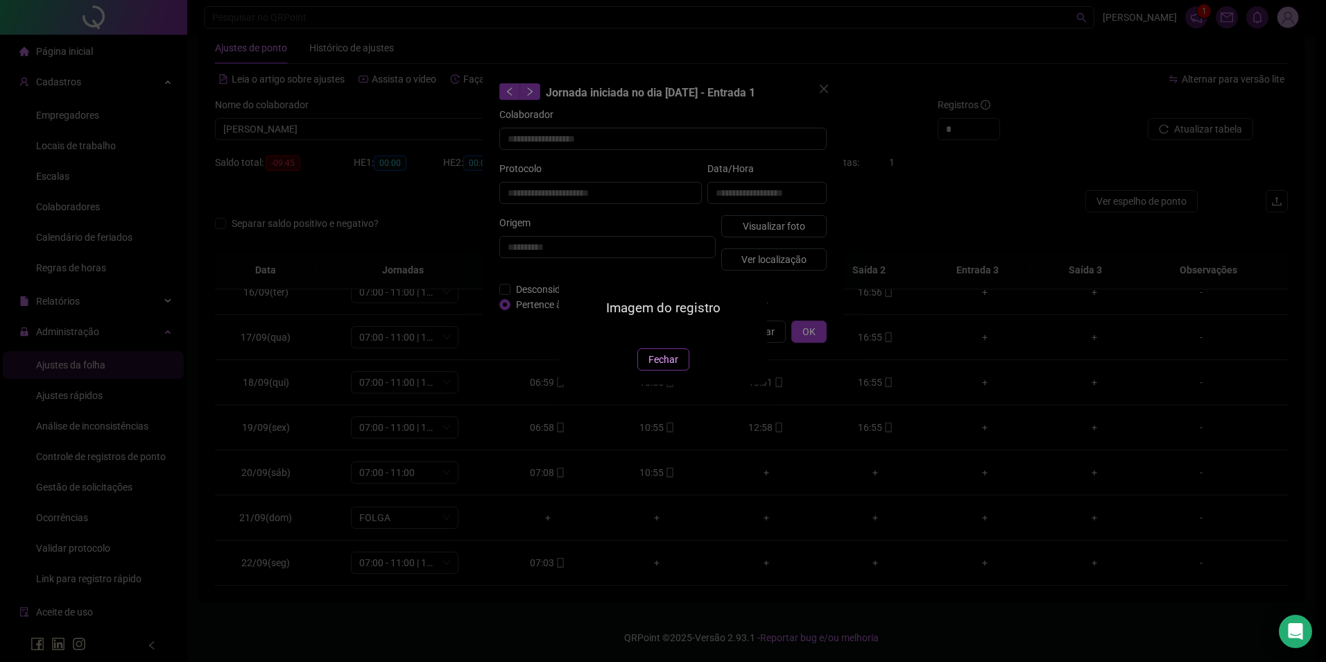
click at [671, 370] on button "Fechar" at bounding box center [663, 359] width 52 height 22
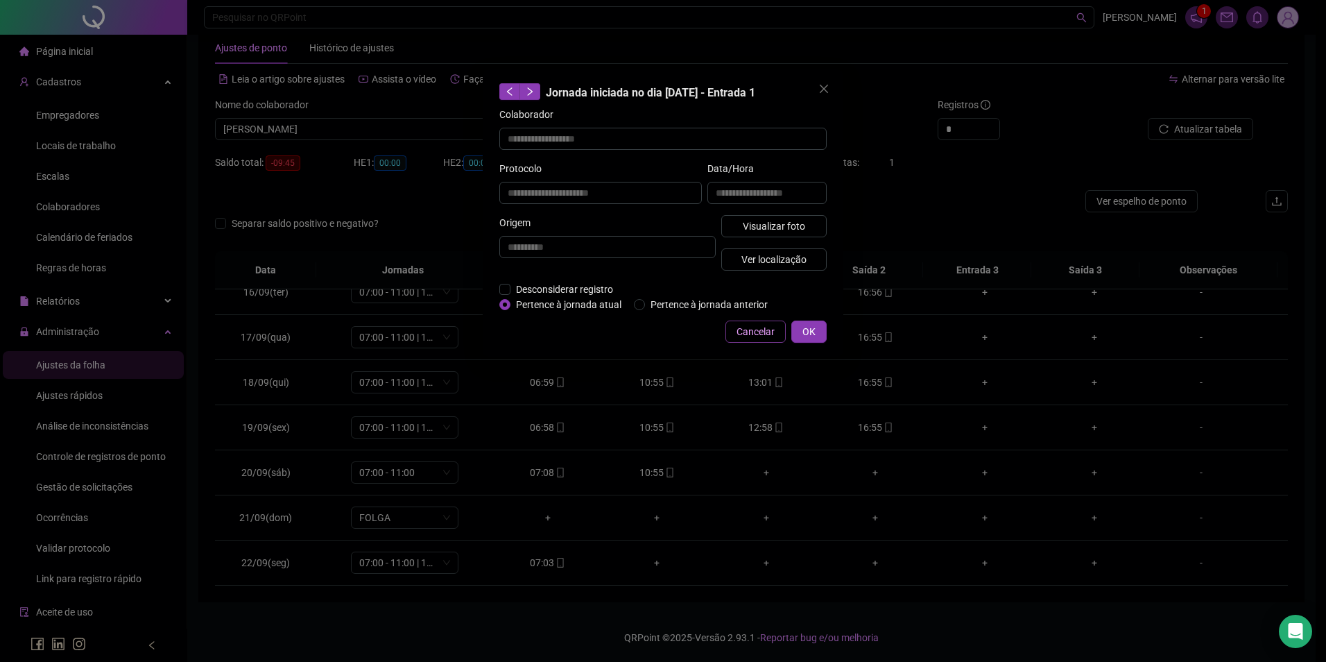
click at [733, 333] on button "Cancelar" at bounding box center [756, 331] width 60 height 22
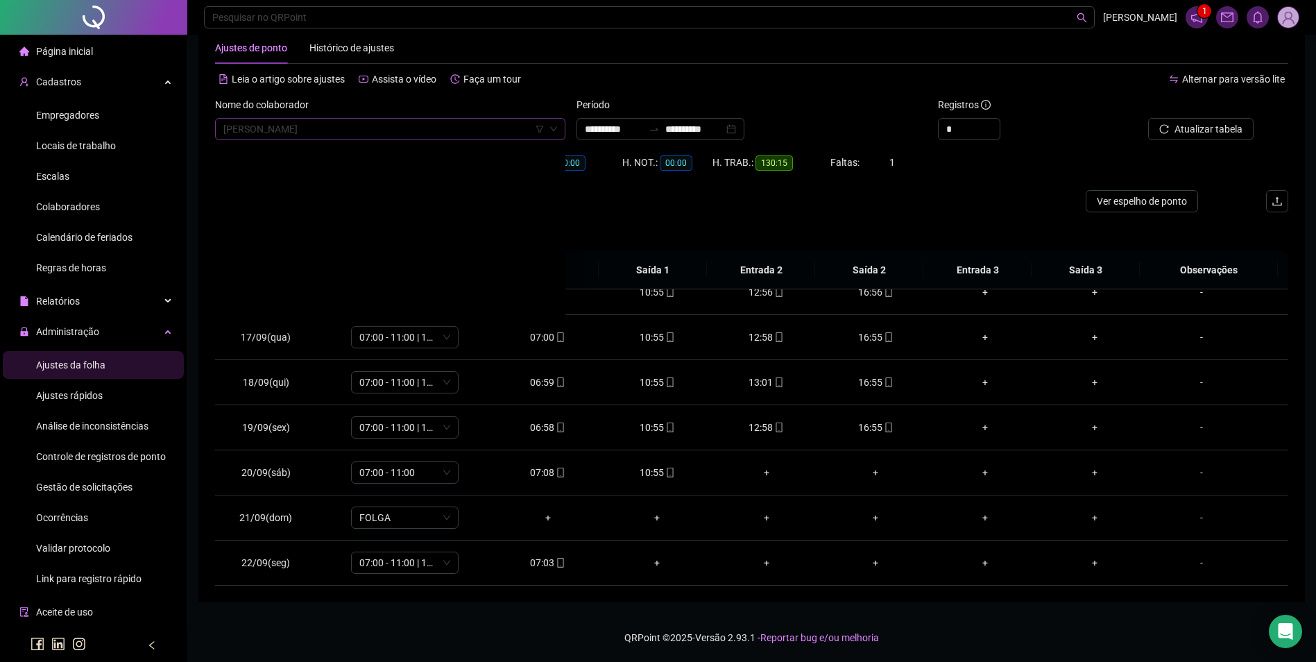
scroll to position [9744, 0]
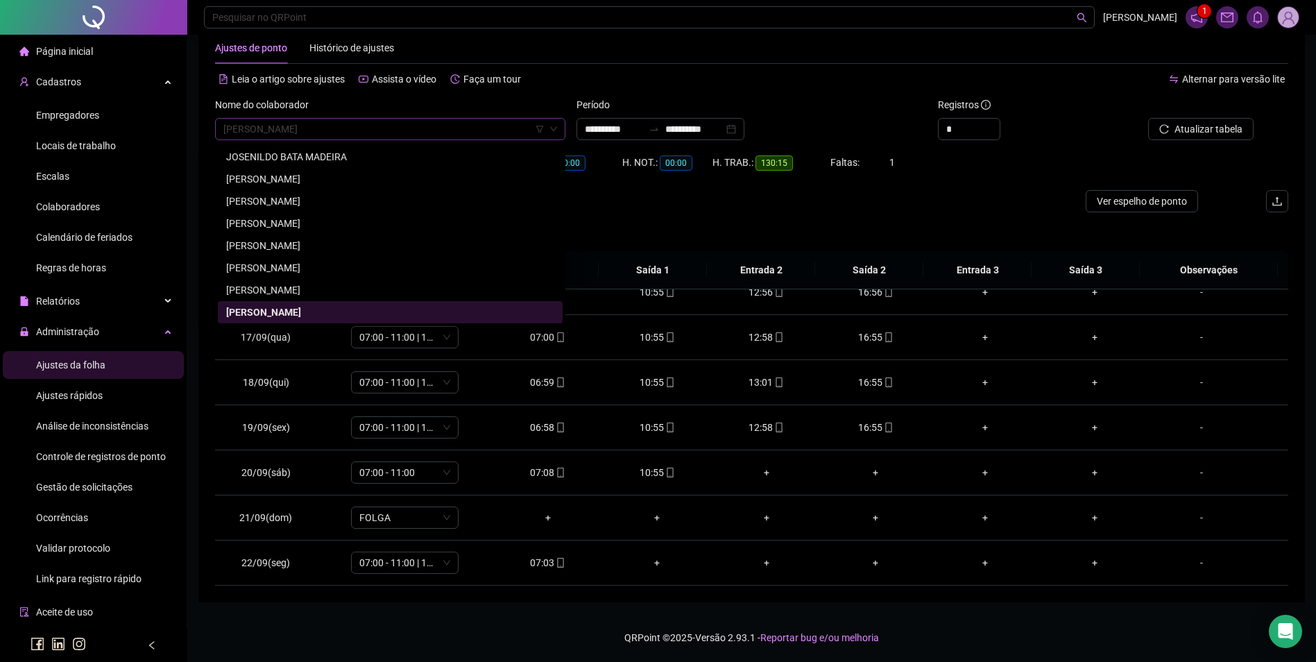
click at [420, 130] on span "[PERSON_NAME]" at bounding box center [390, 129] width 334 height 21
click at [395, 132] on span "[PERSON_NAME]" at bounding box center [390, 129] width 334 height 21
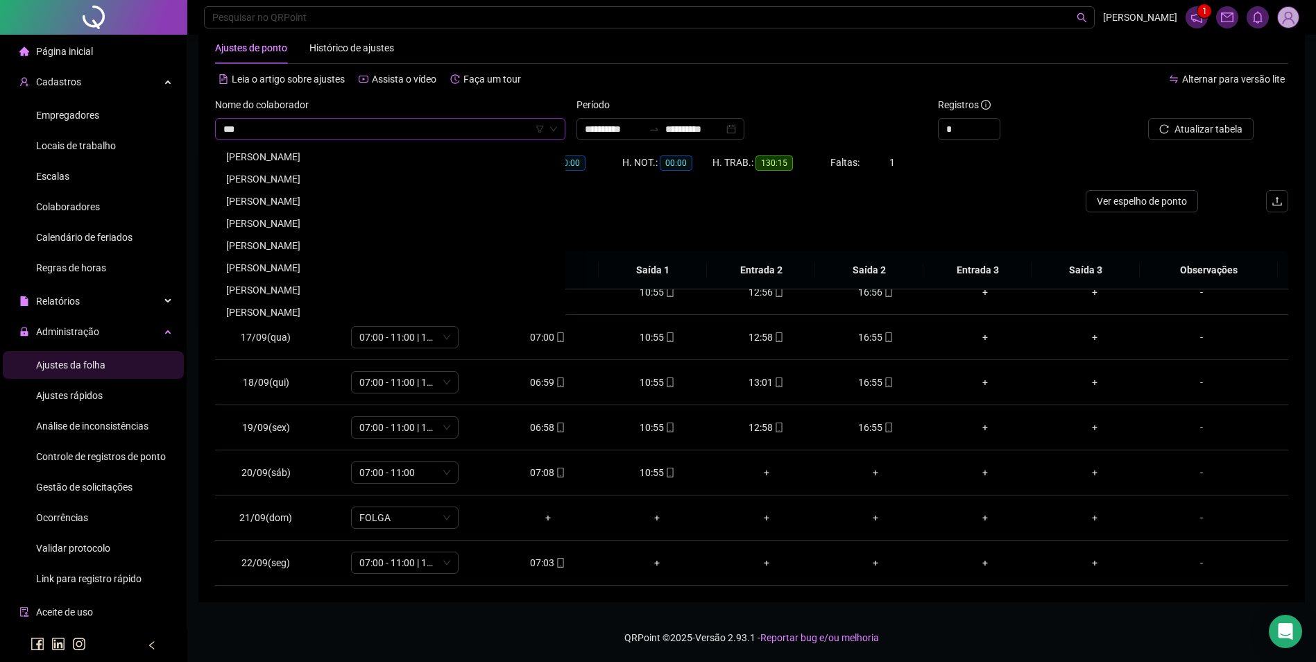
scroll to position [0, 0]
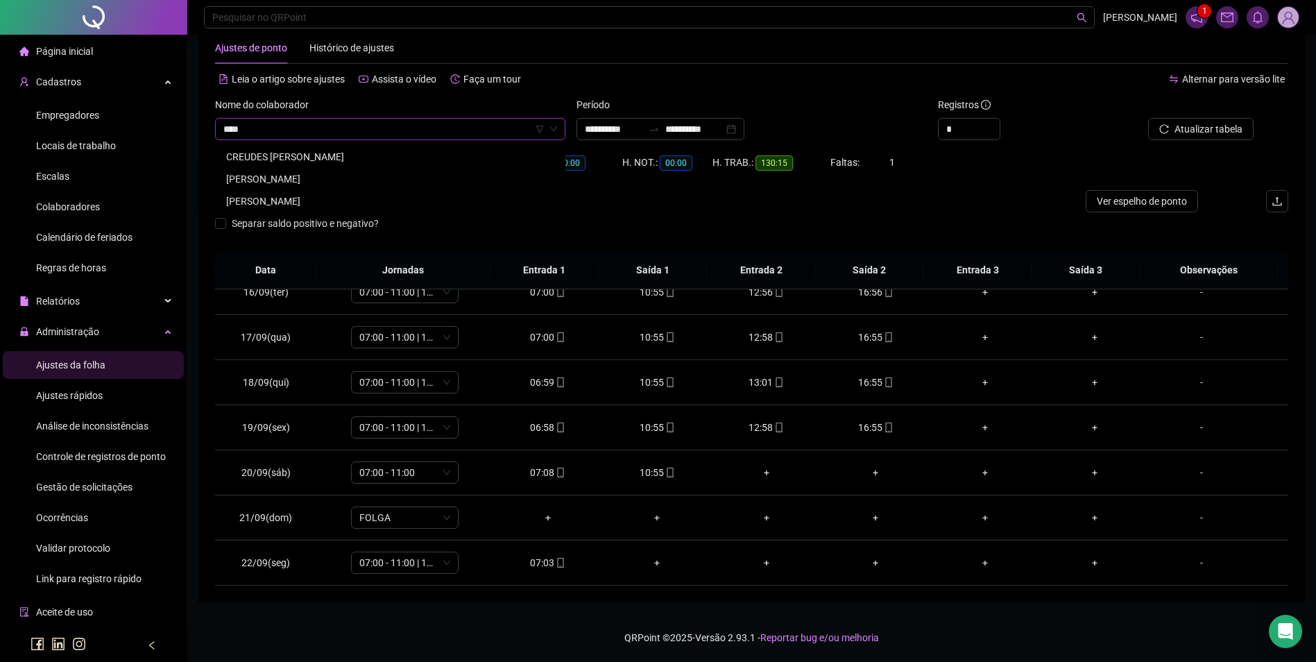
type input "*****"
click at [338, 155] on div "[PERSON_NAME]" at bounding box center [390, 156] width 328 height 15
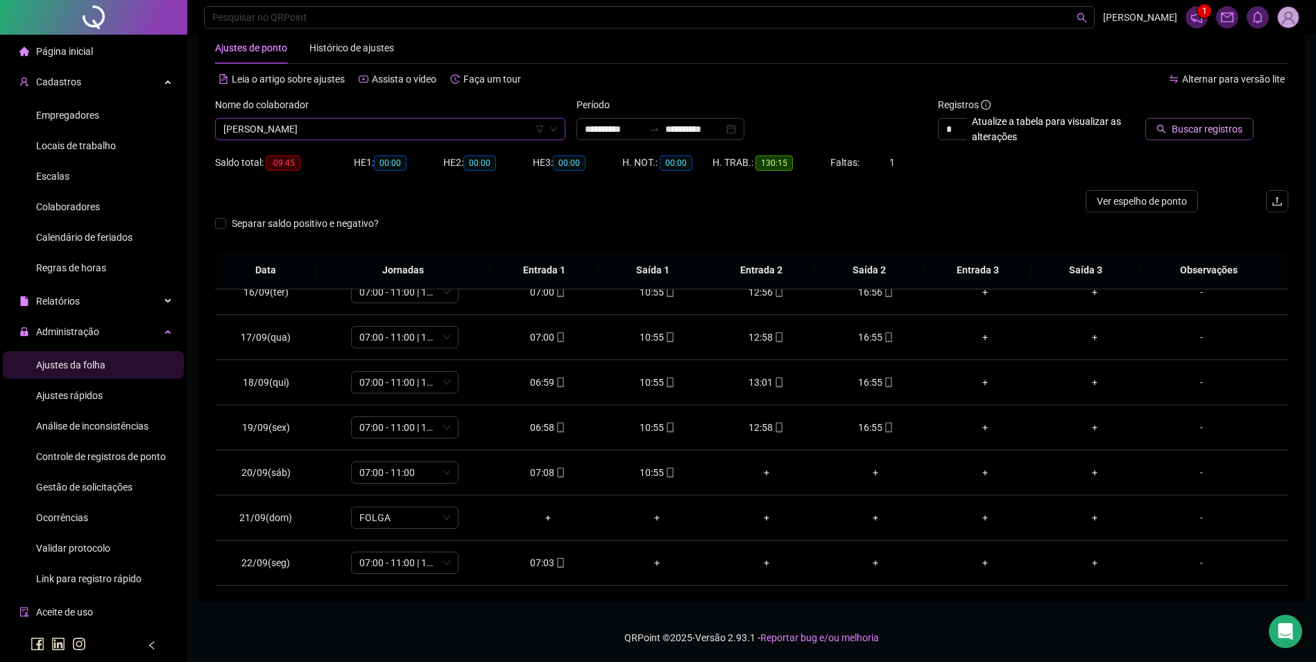
click at [1192, 128] on span "Buscar registros" at bounding box center [1207, 128] width 71 height 15
click at [665, 472] on icon "mobile" at bounding box center [670, 472] width 10 height 10
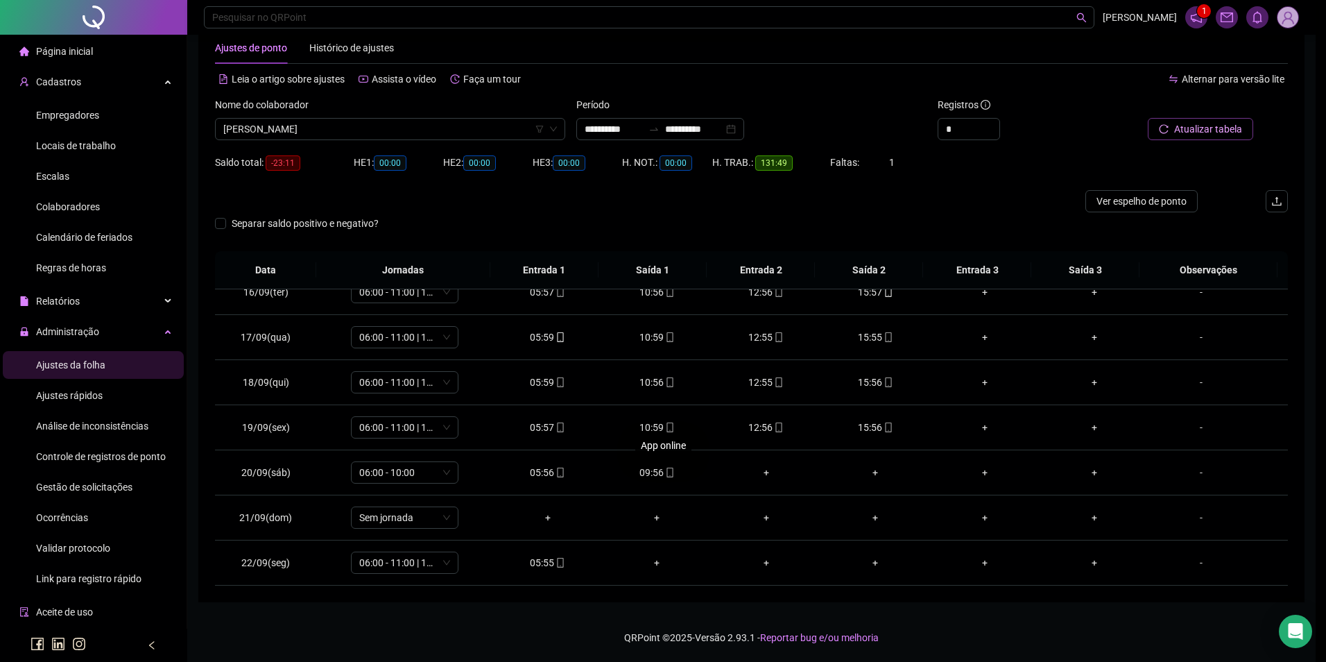
type input "**********"
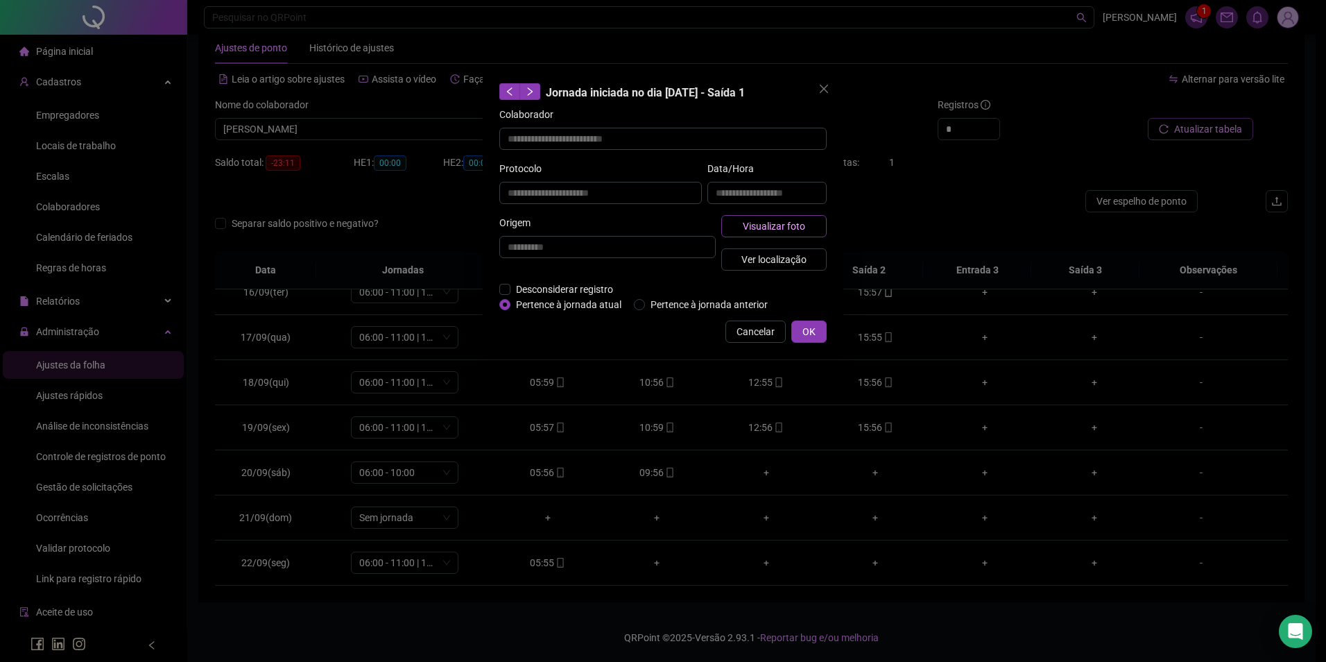
click at [782, 229] on span "Visualizar foto" at bounding box center [774, 225] width 62 height 15
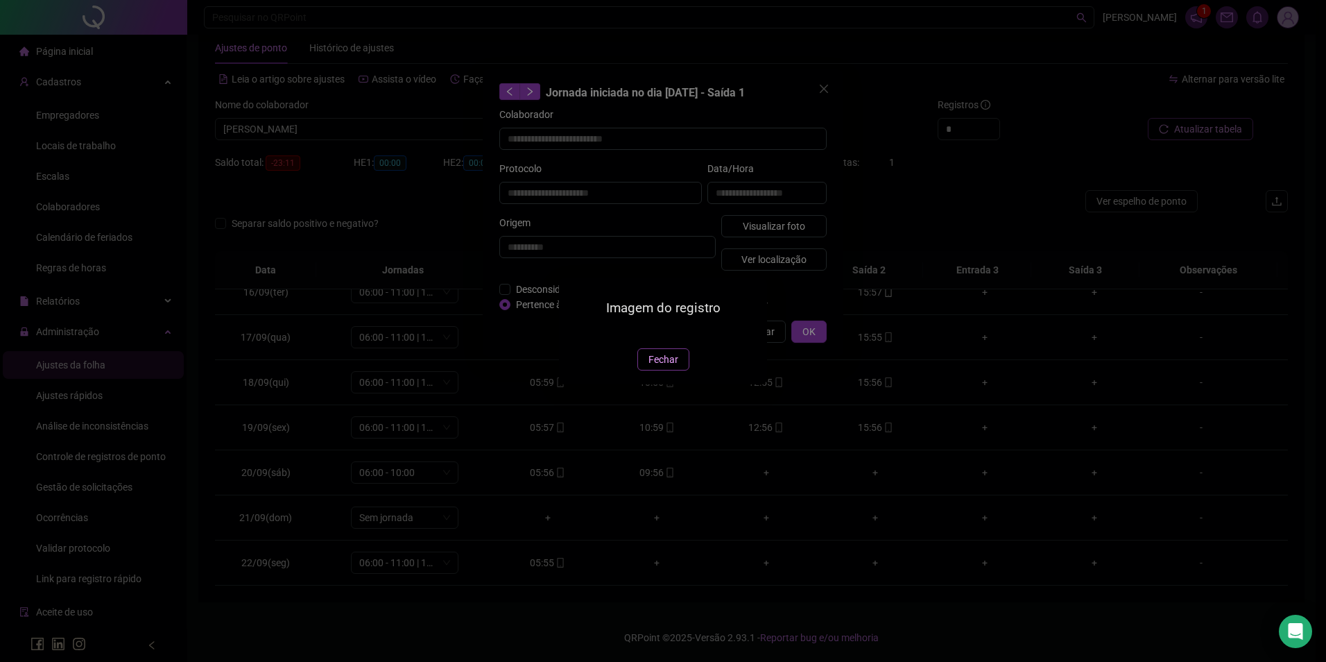
click at [667, 367] on span "Fechar" at bounding box center [664, 359] width 30 height 15
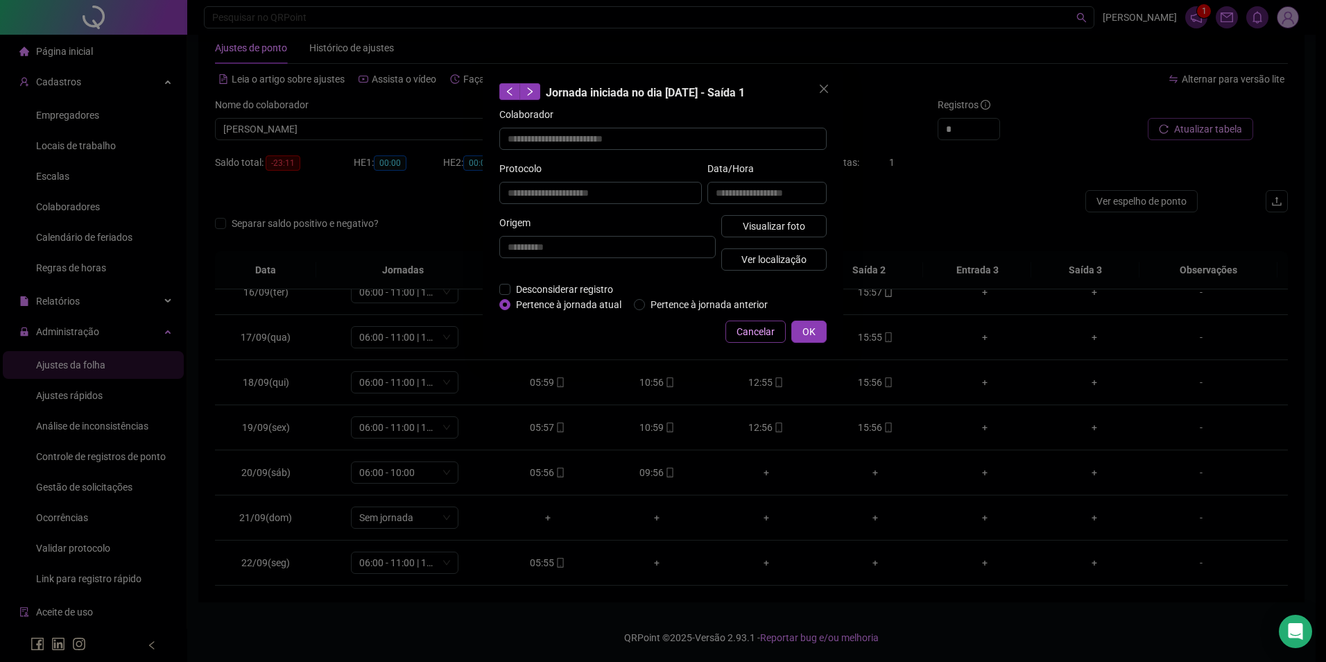
click at [746, 336] on span "Cancelar" at bounding box center [756, 331] width 38 height 15
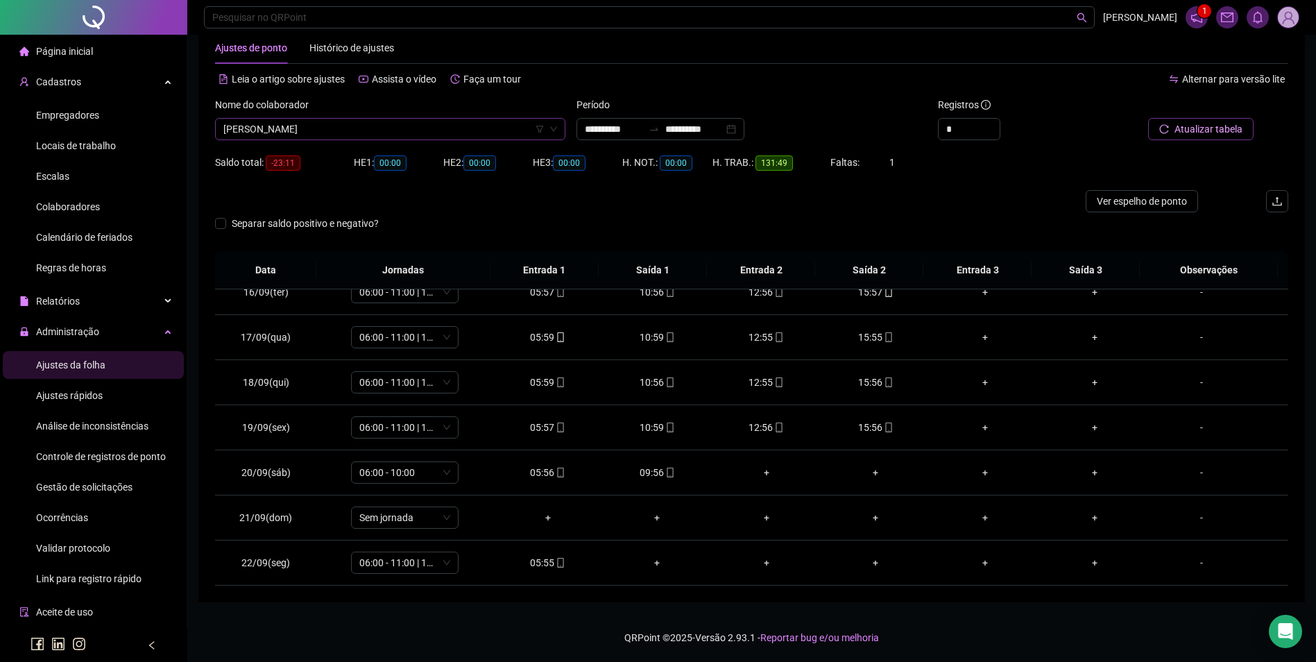
scroll to position [10077, 0]
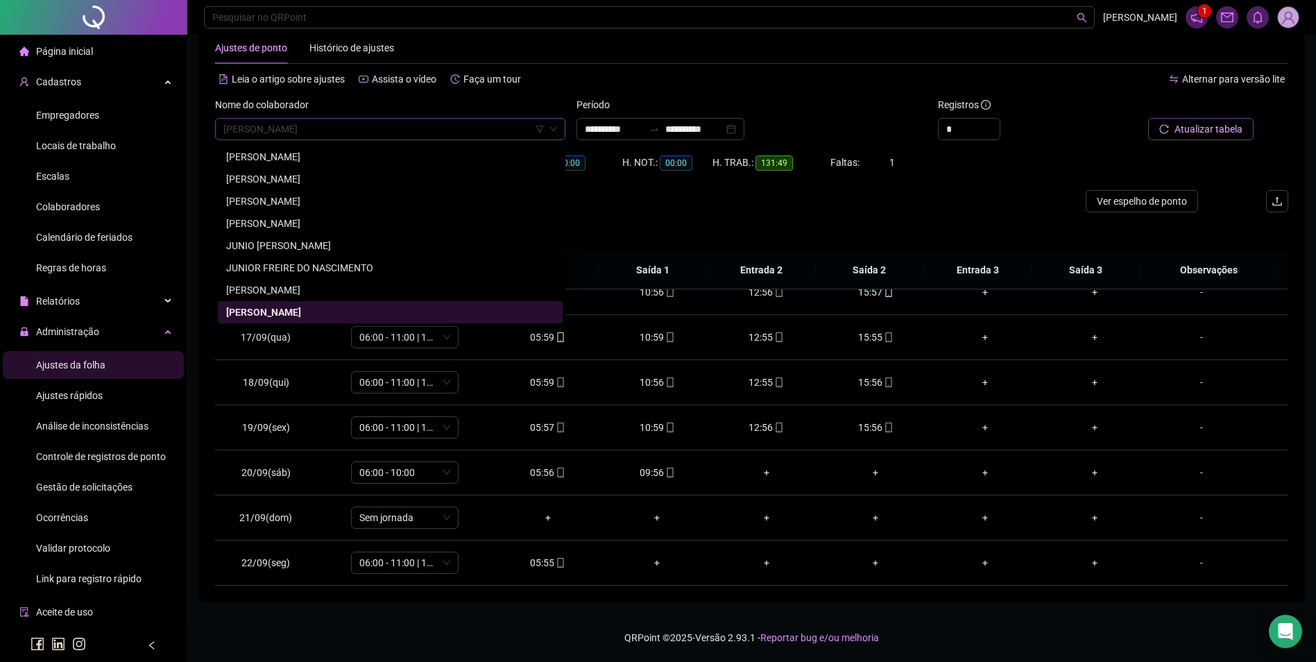
click at [436, 130] on span "[PERSON_NAME]" at bounding box center [390, 129] width 334 height 21
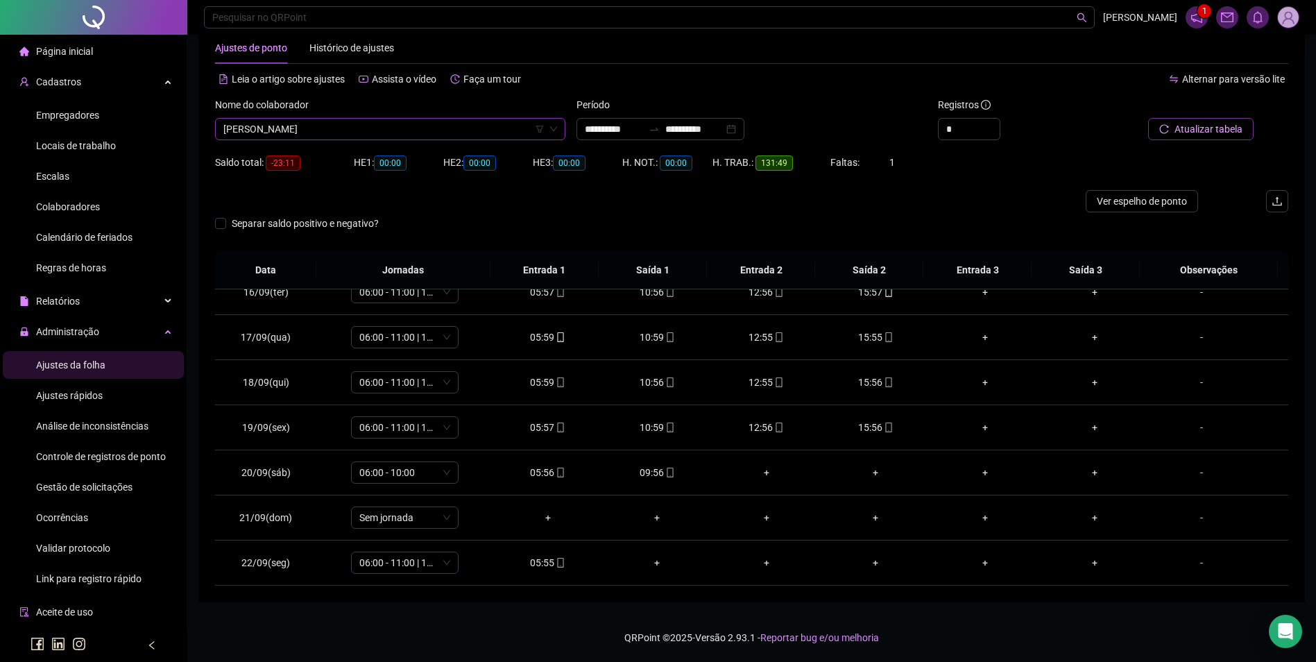
click at [415, 128] on span "[PERSON_NAME]" at bounding box center [390, 129] width 334 height 21
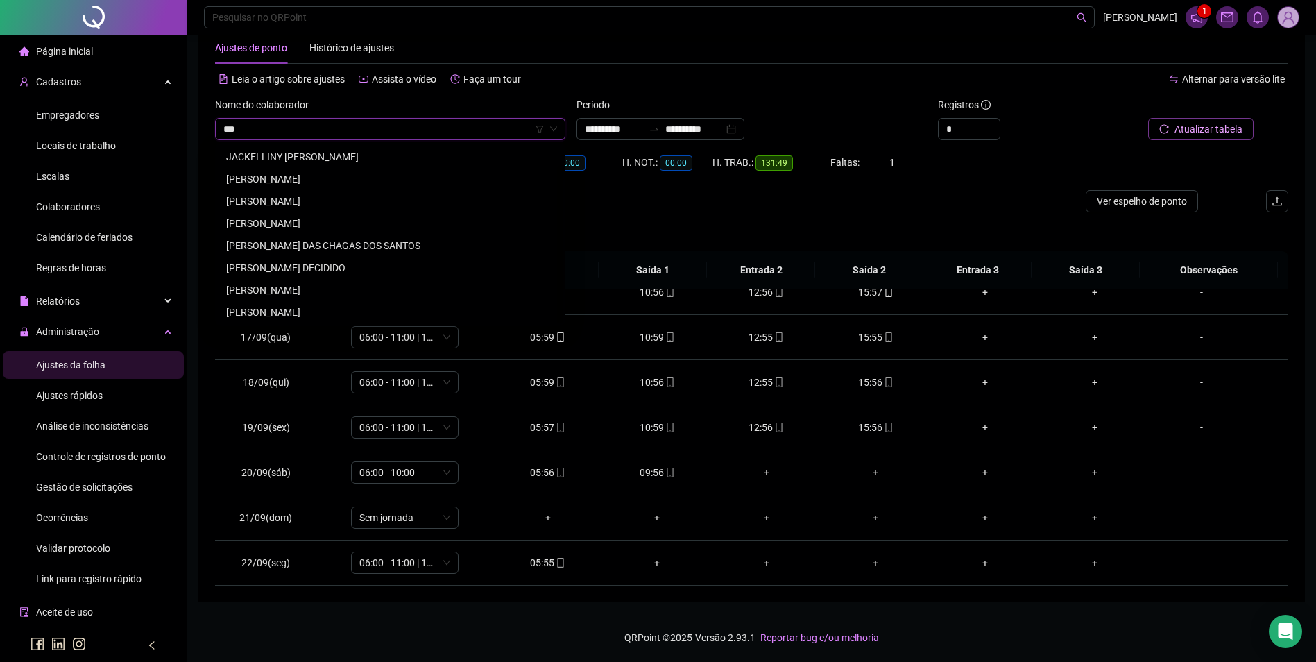
scroll to position [0, 0]
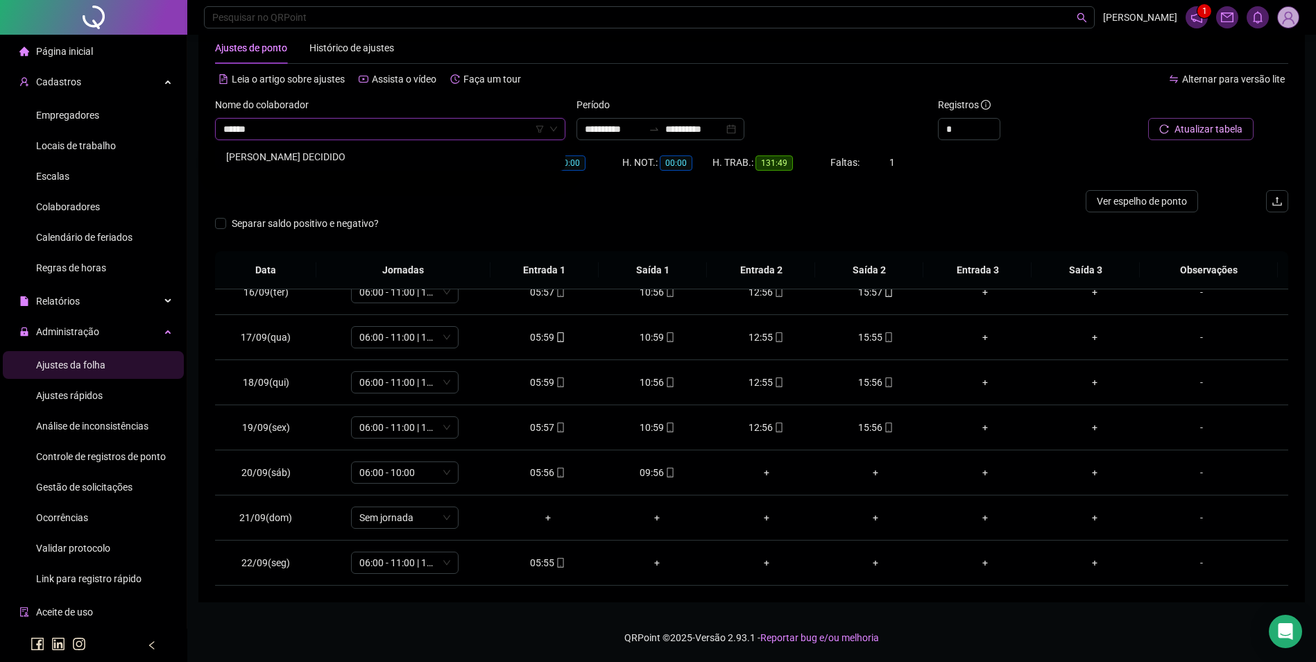
type input "******"
click at [351, 161] on div "[PERSON_NAME] DECIDIDO" at bounding box center [390, 156] width 328 height 15
click at [1183, 130] on span "Buscar registros" at bounding box center [1207, 128] width 71 height 15
click at [765, 384] on div "10:59" at bounding box center [766, 382] width 87 height 15
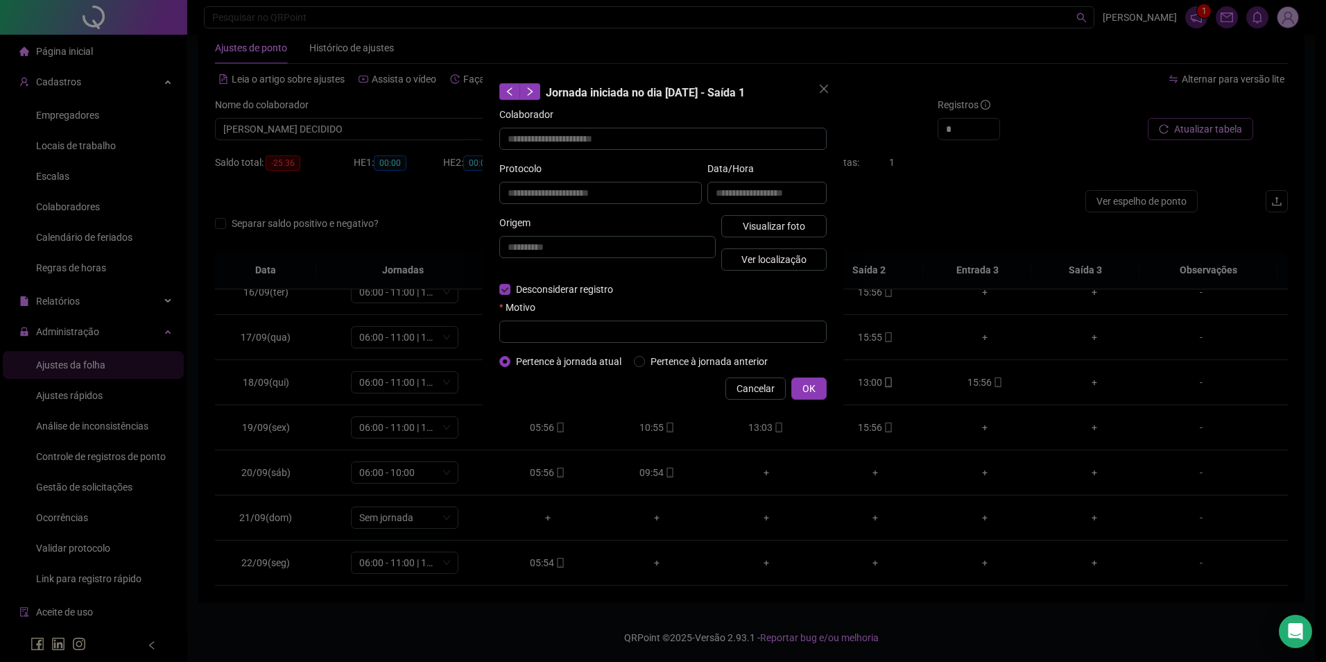
type input "**********"
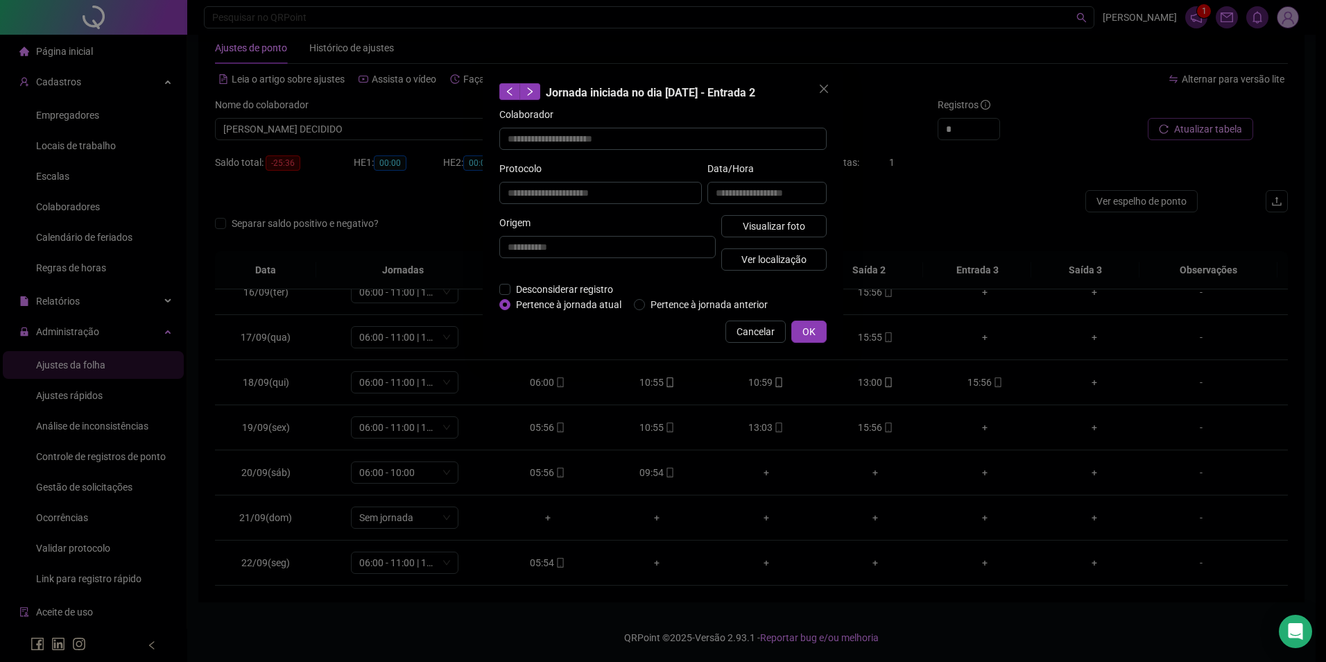
click at [546, 324] on div "Cancelar OK" at bounding box center [662, 331] width 327 height 22
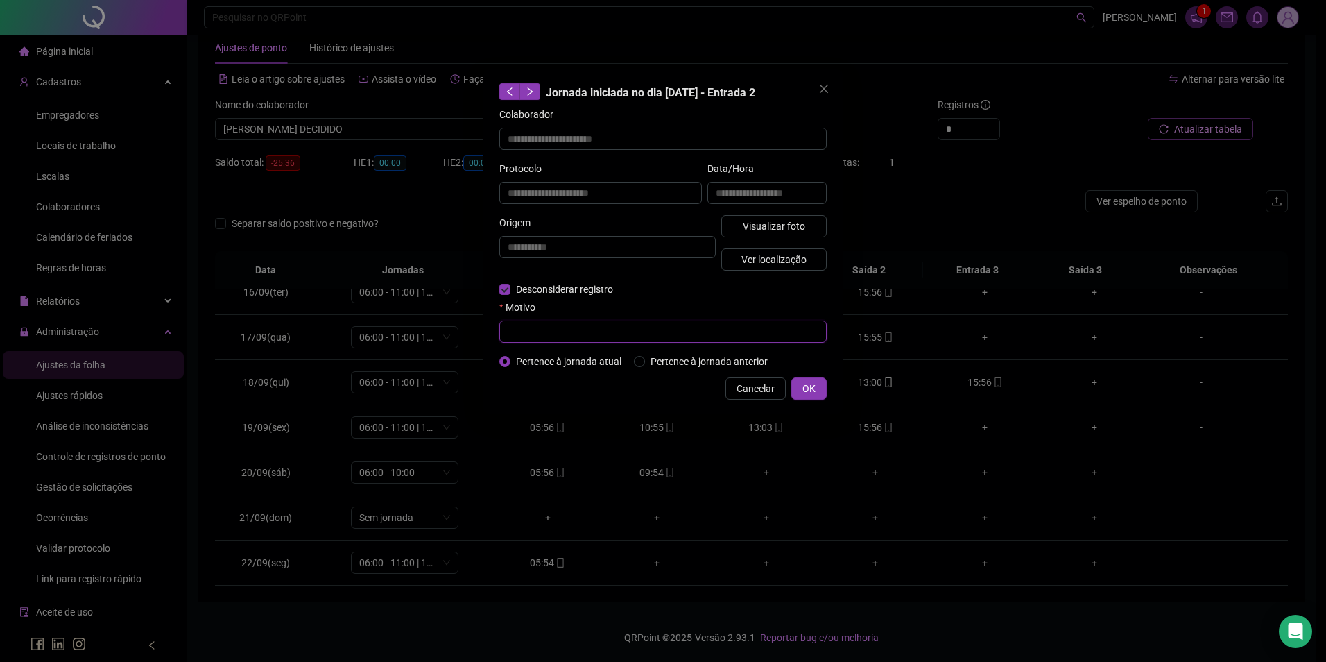
click at [517, 320] on input "text" at bounding box center [662, 331] width 327 height 22
type input "*"
click at [821, 385] on button "OK" at bounding box center [808, 388] width 35 height 22
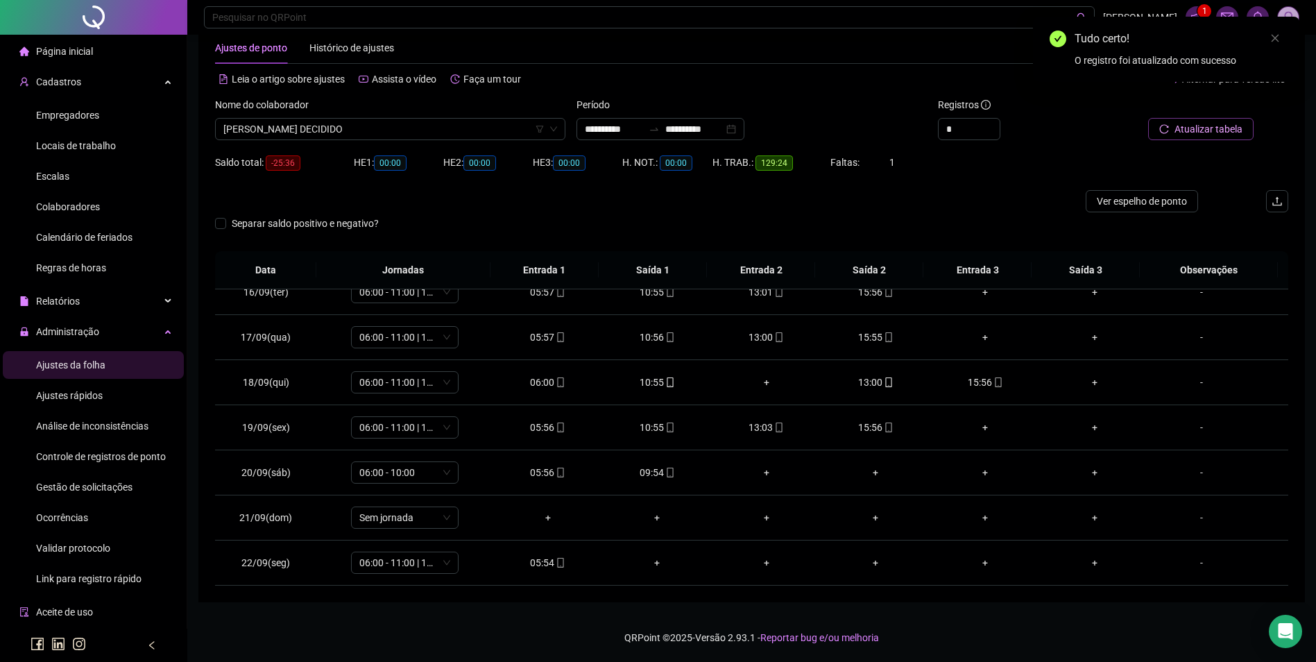
click at [1215, 132] on span "Atualizar tabela" at bounding box center [1208, 128] width 68 height 15
click at [665, 473] on icon "mobile" at bounding box center [670, 472] width 10 height 10
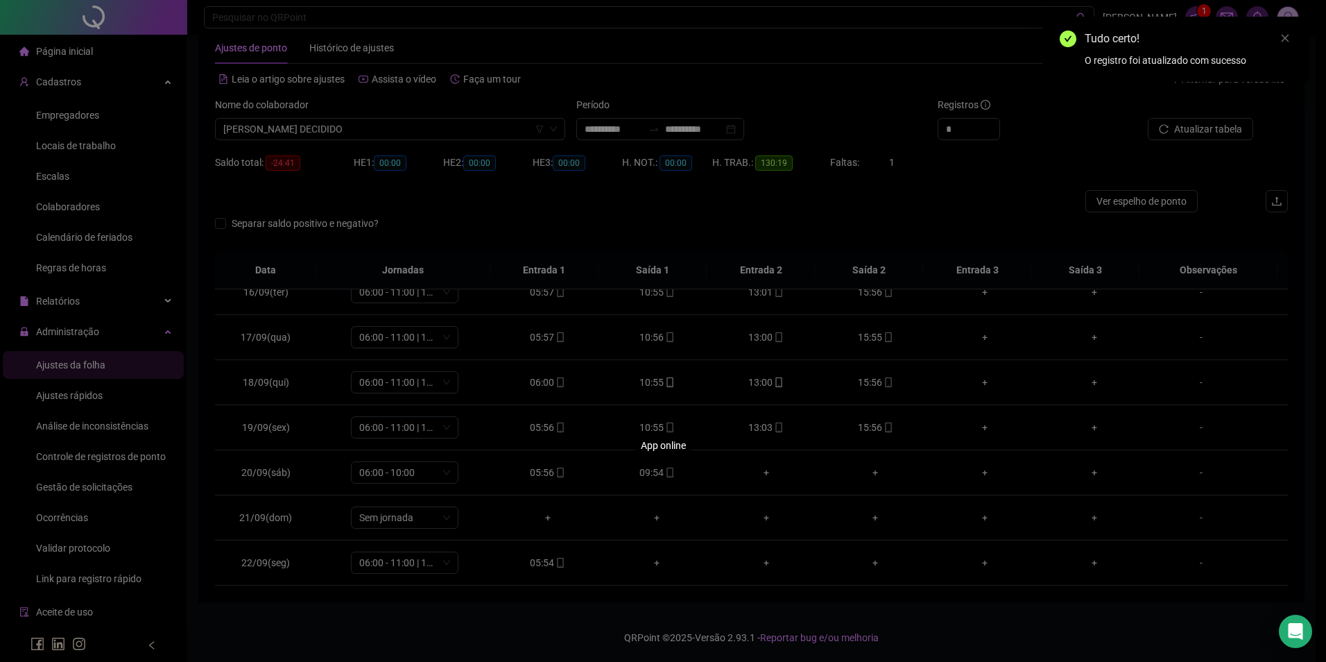
type input "**********"
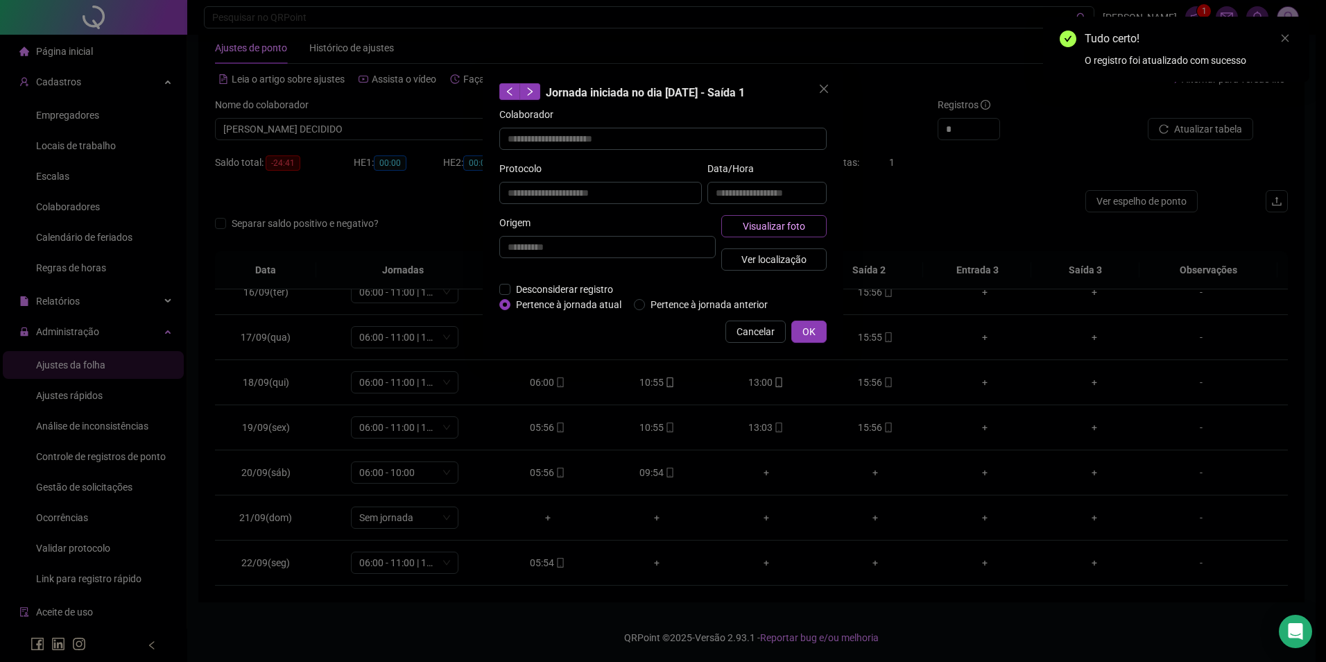
click at [757, 233] on button "Visualizar foto" at bounding box center [773, 226] width 105 height 22
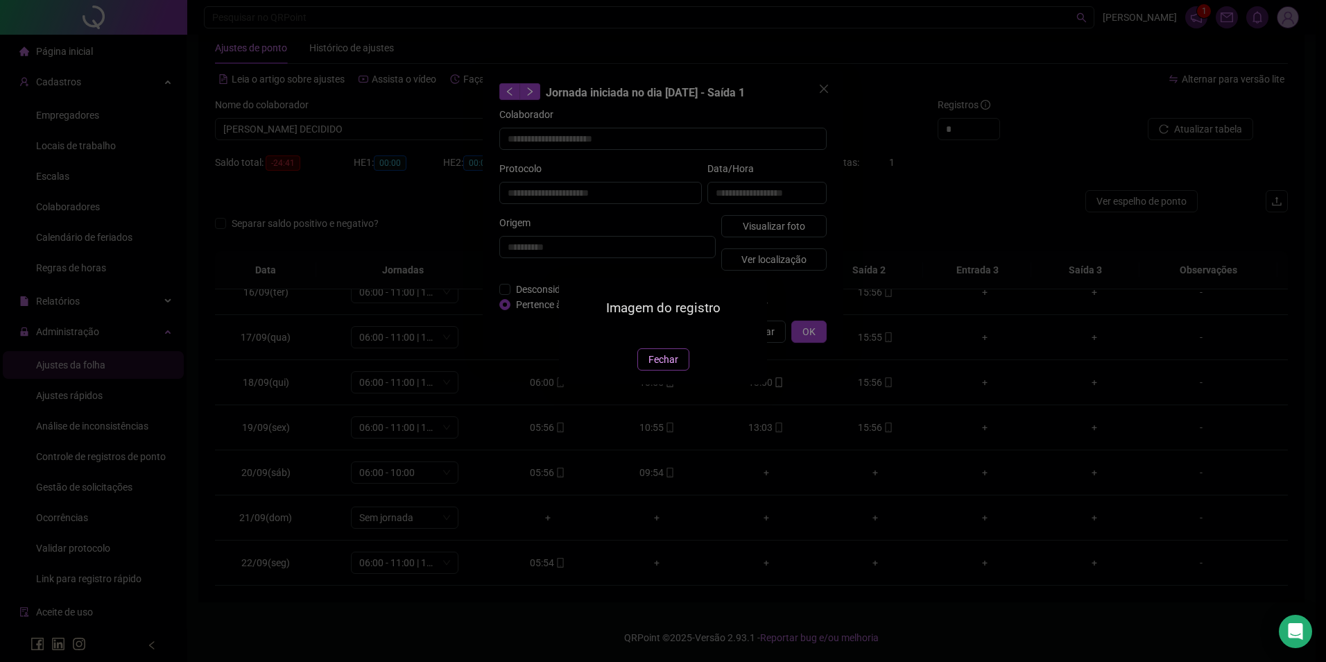
click at [655, 367] on span "Fechar" at bounding box center [664, 359] width 30 height 15
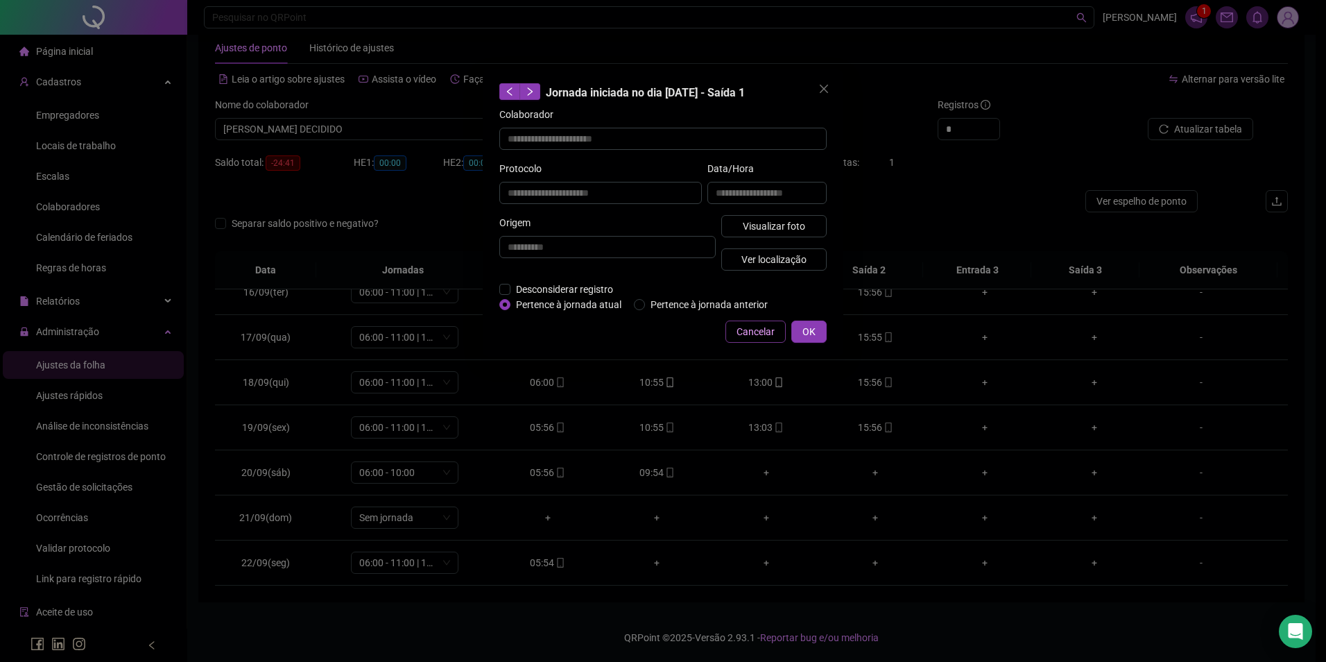
click at [743, 332] on span "Cancelar" at bounding box center [756, 331] width 38 height 15
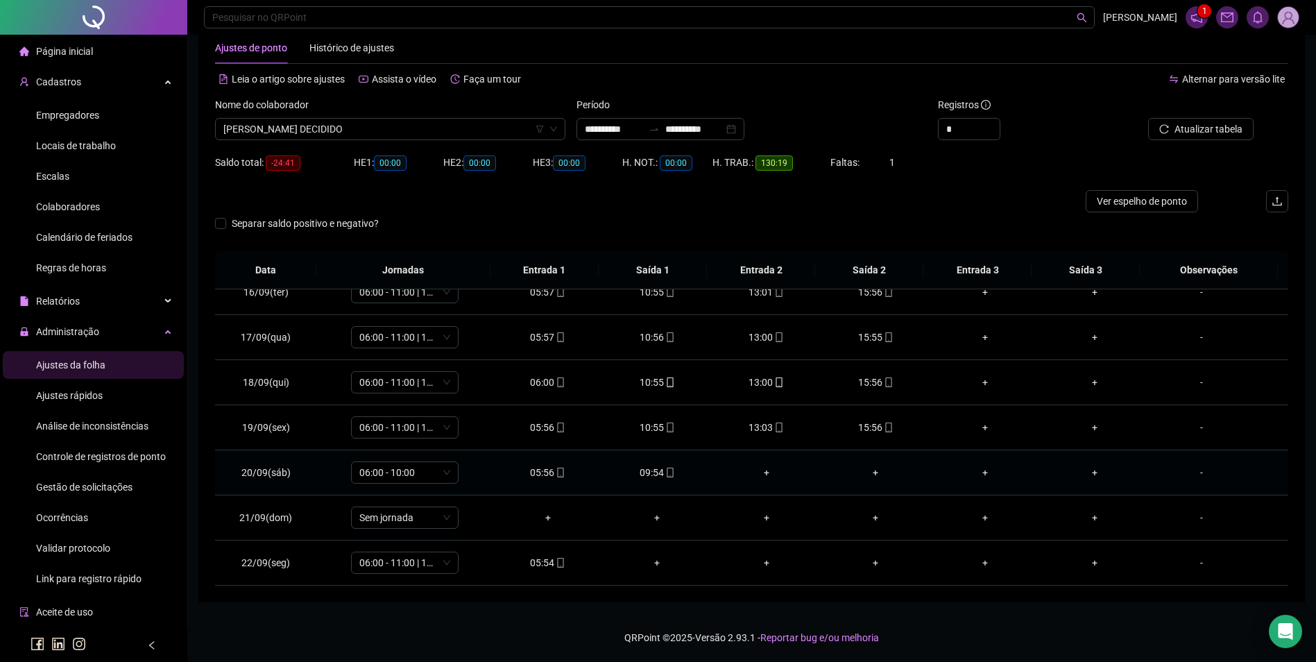
click at [653, 473] on div "09:54" at bounding box center [656, 472] width 87 height 15
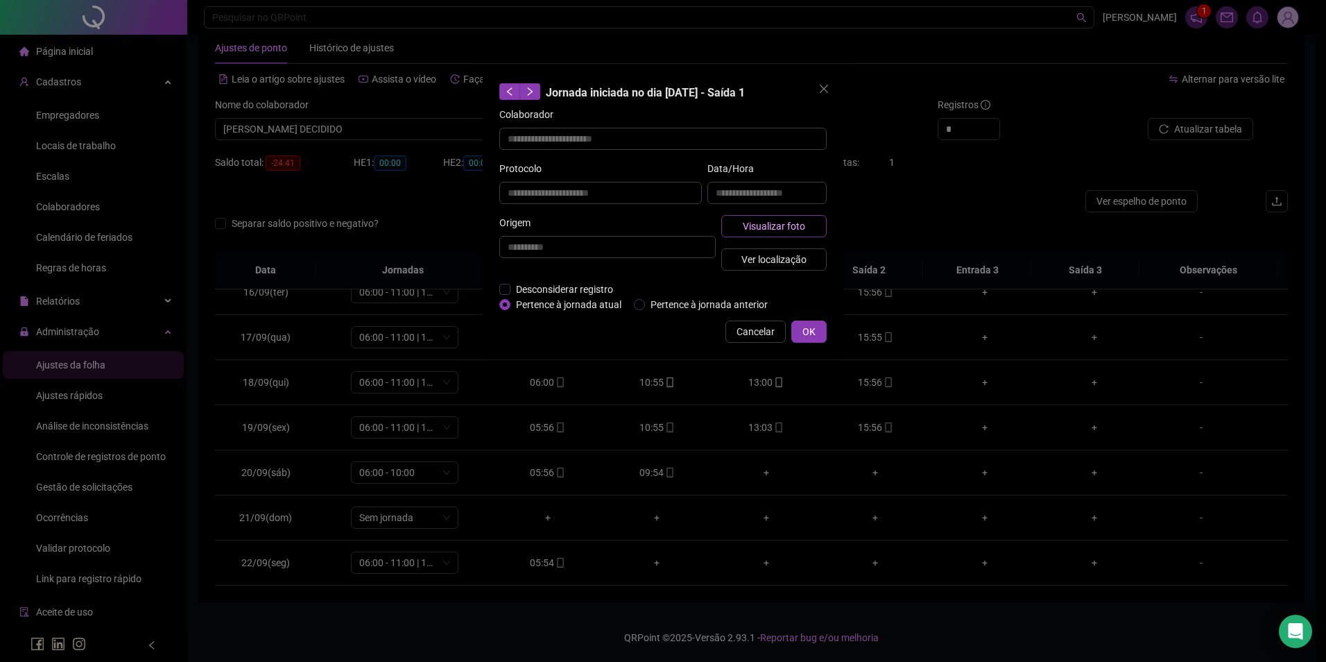
click at [780, 222] on span "Visualizar foto" at bounding box center [774, 225] width 62 height 15
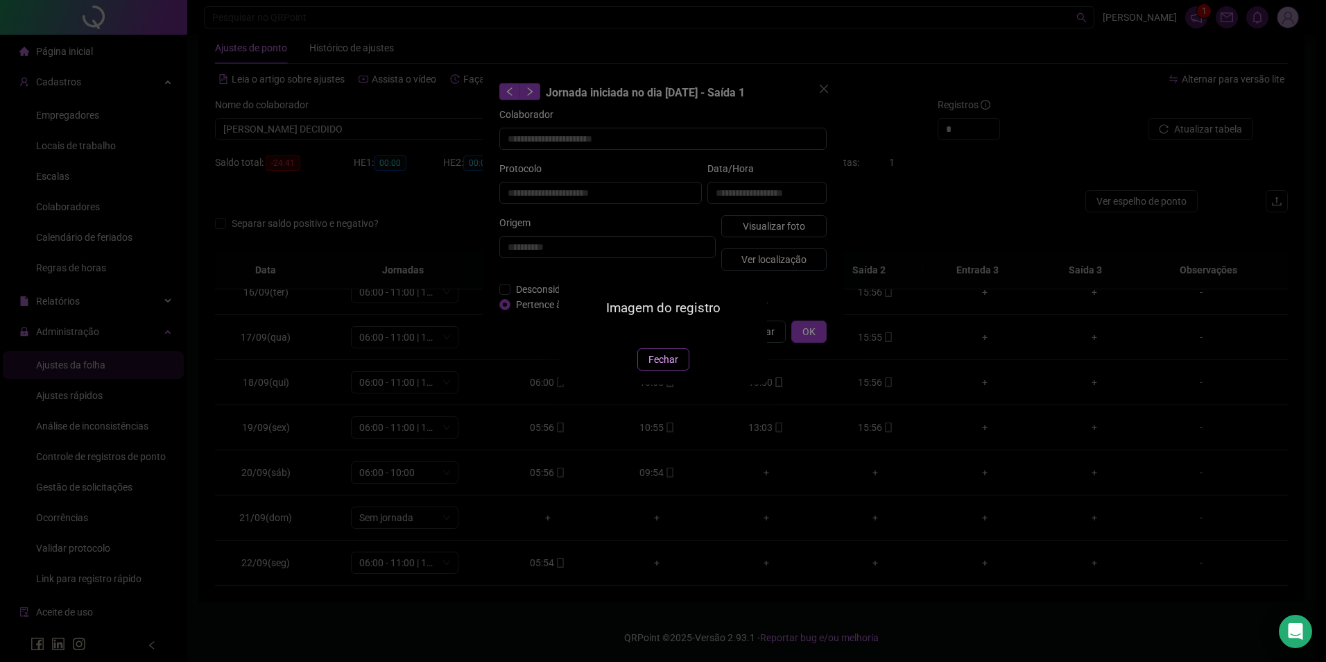
drag, startPoint x: 664, startPoint y: 443, endPoint x: 701, endPoint y: 377, distance: 75.7
click at [665, 367] on span "Fechar" at bounding box center [664, 359] width 30 height 15
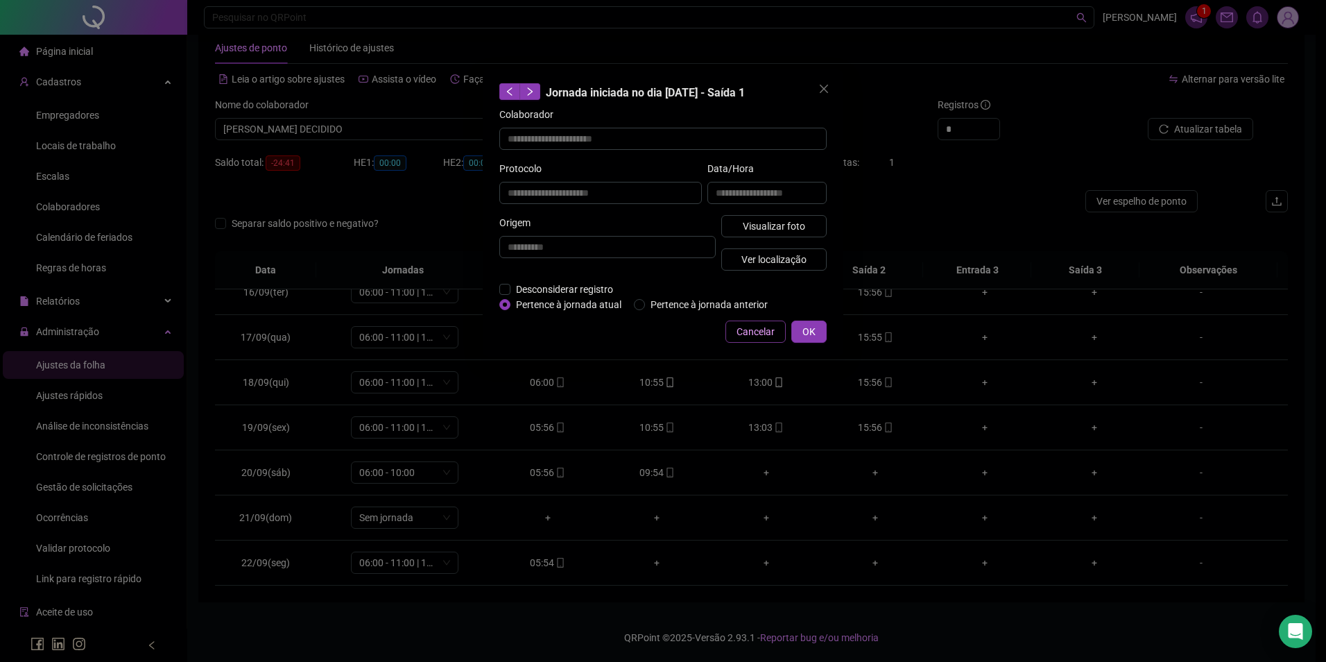
click at [751, 329] on span "Cancelar" at bounding box center [756, 331] width 38 height 15
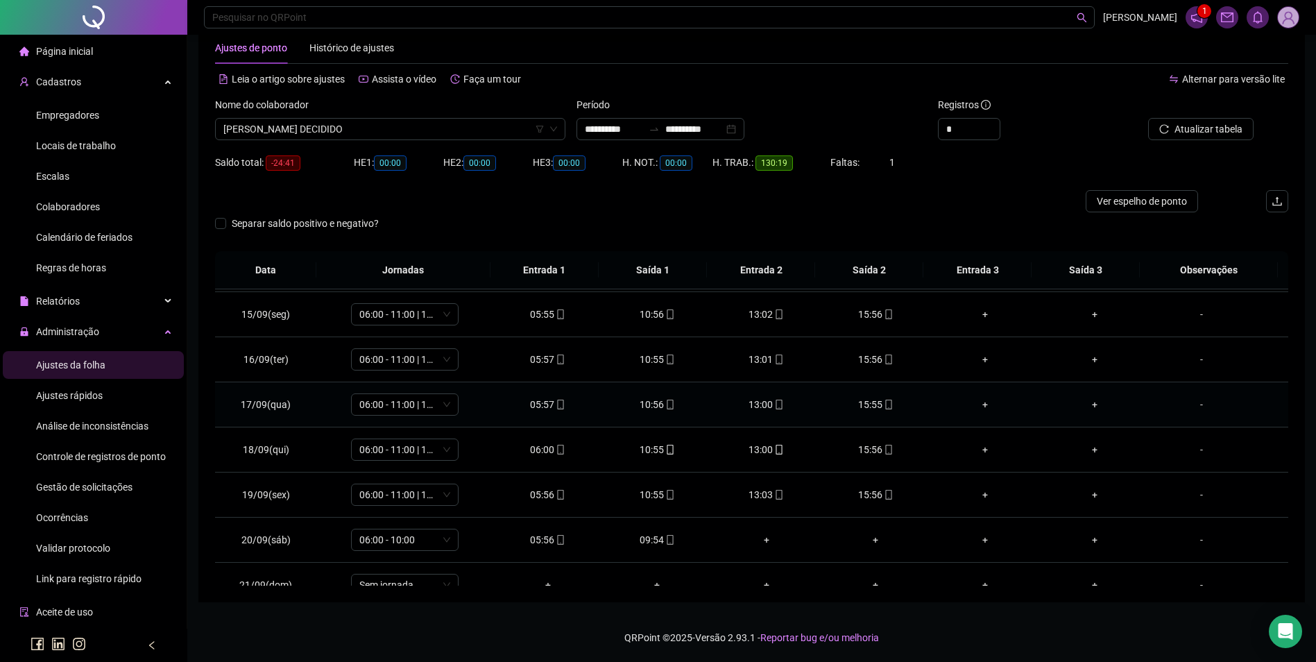
scroll to position [696, 0]
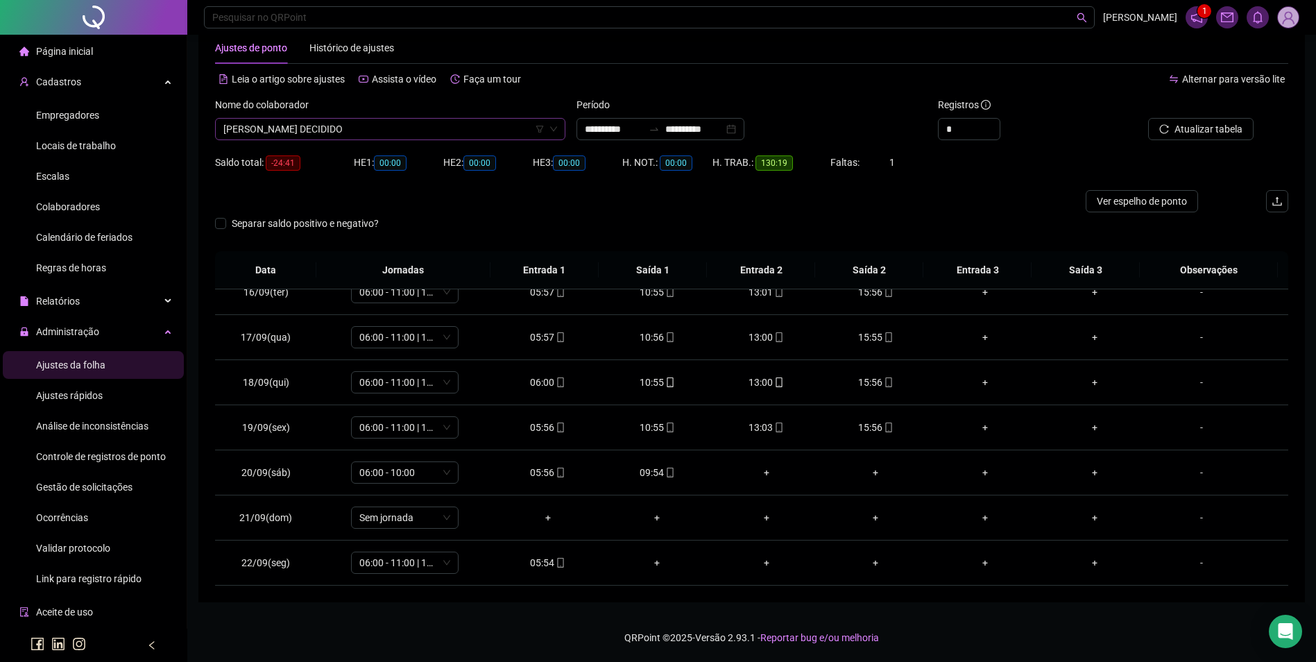
click at [374, 131] on span "[PERSON_NAME] DECIDIDO" at bounding box center [390, 129] width 334 height 21
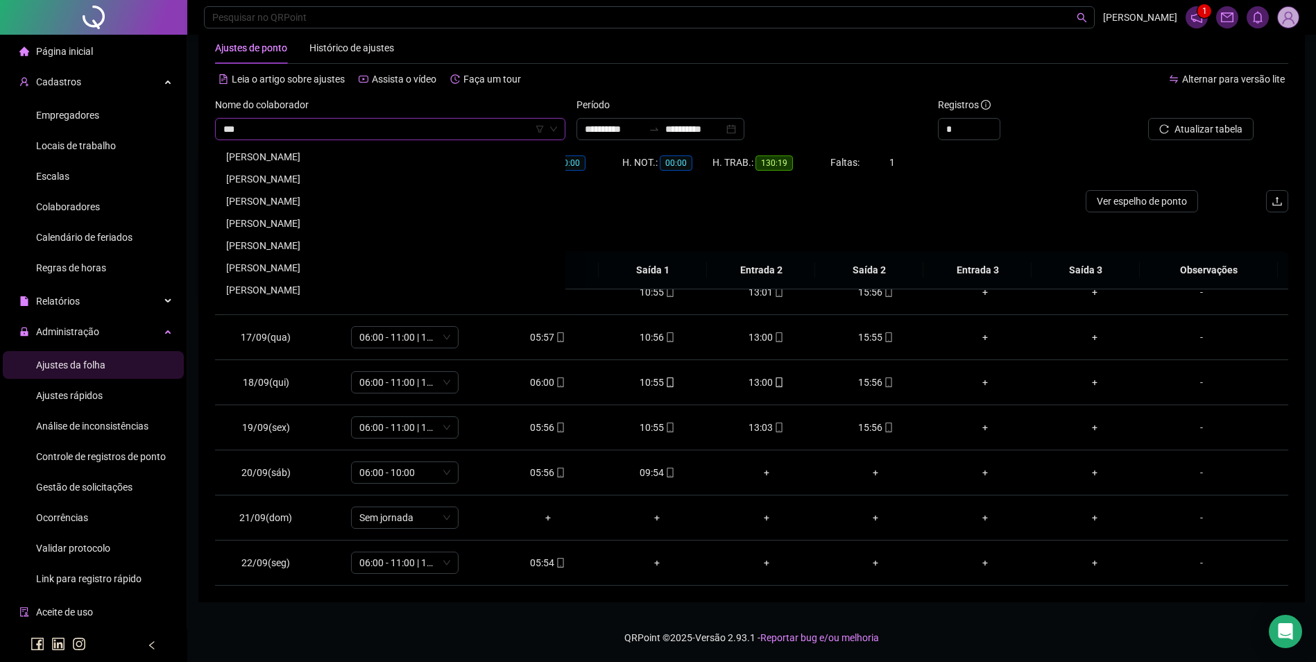
scroll to position [0, 0]
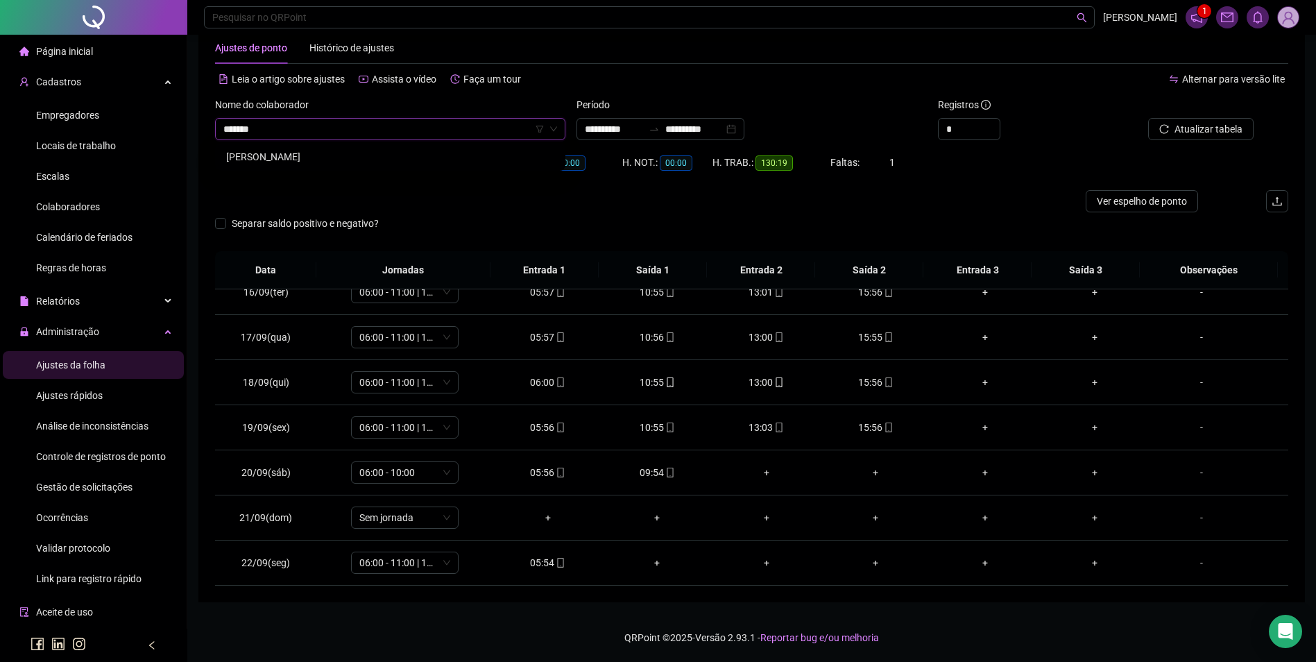
type input "*******"
click at [309, 156] on div "[PERSON_NAME]" at bounding box center [390, 156] width 328 height 15
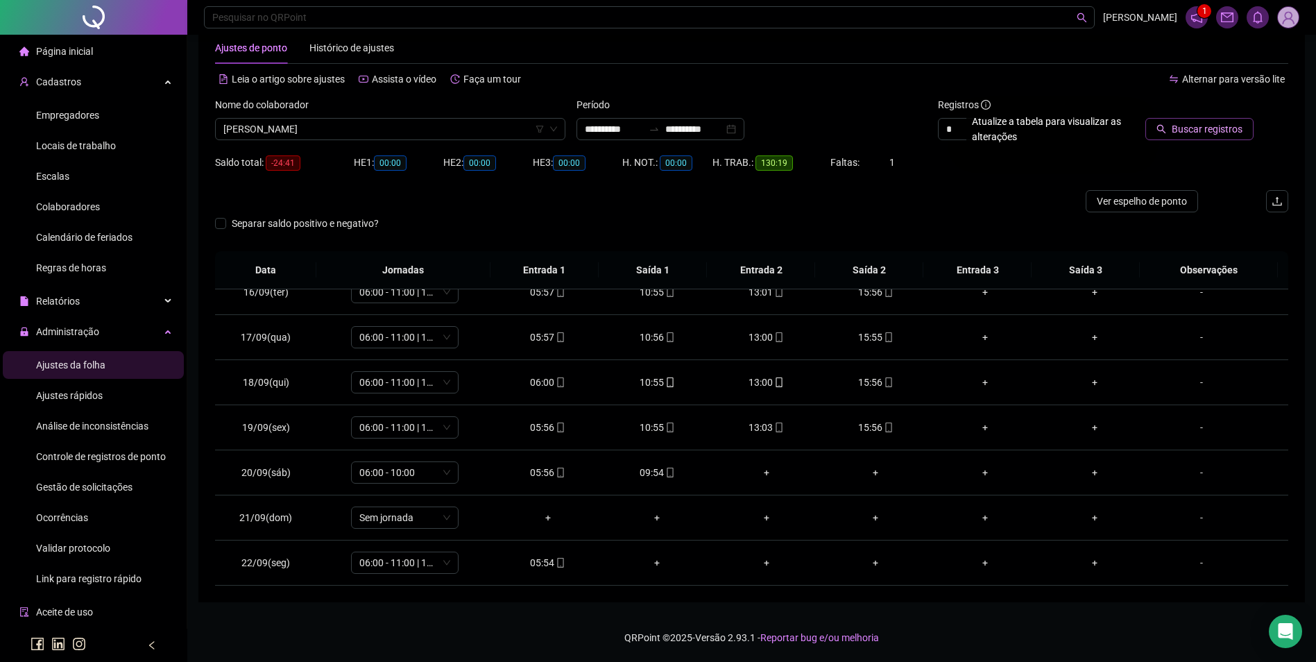
click at [1178, 126] on span "Buscar registros" at bounding box center [1207, 128] width 71 height 15
click at [423, 474] on span "FOLGA" at bounding box center [404, 472] width 91 height 21
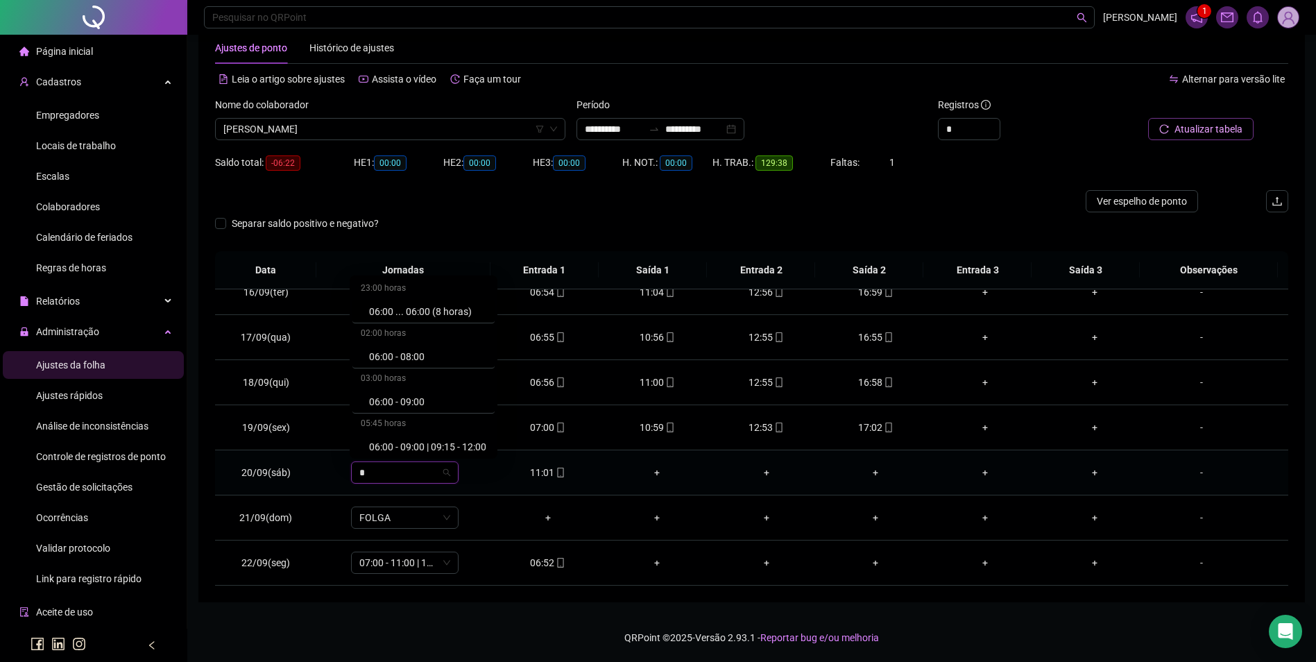
type input "**"
click at [411, 395] on div "07:00 - 11:00" at bounding box center [427, 398] width 117 height 15
click at [470, 437] on span "Sim" at bounding box center [469, 436] width 16 height 15
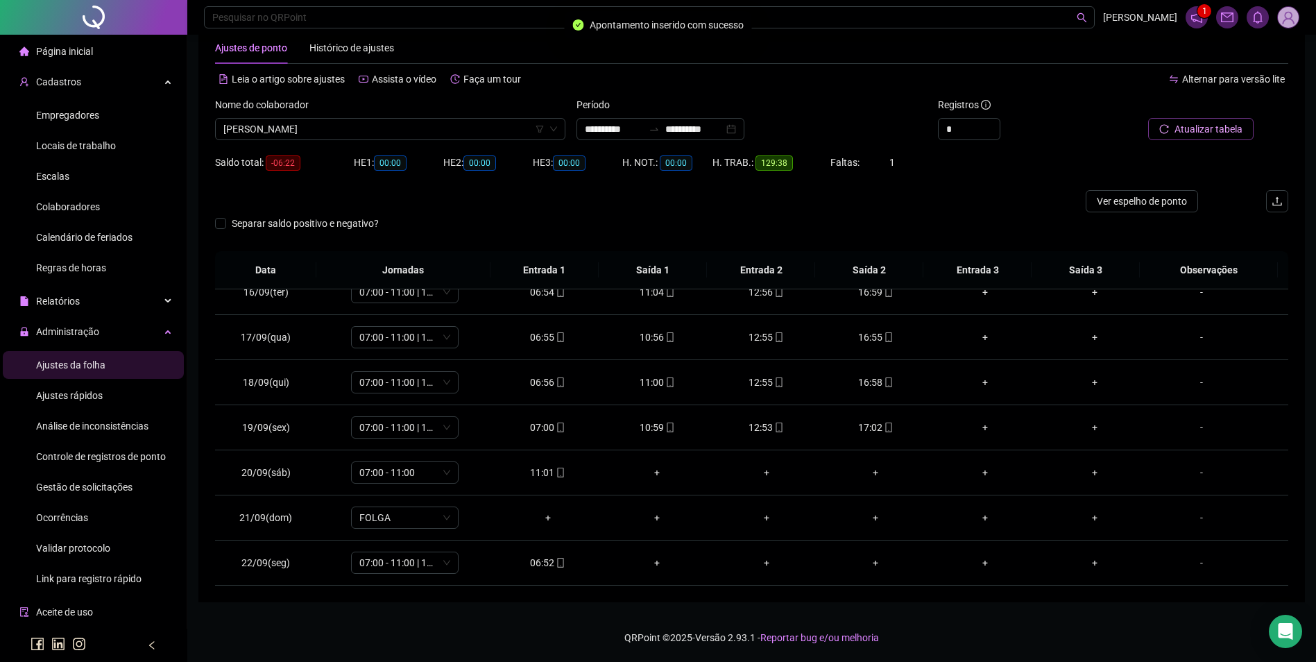
click at [1218, 134] on span "Atualizar tabela" at bounding box center [1208, 128] width 68 height 15
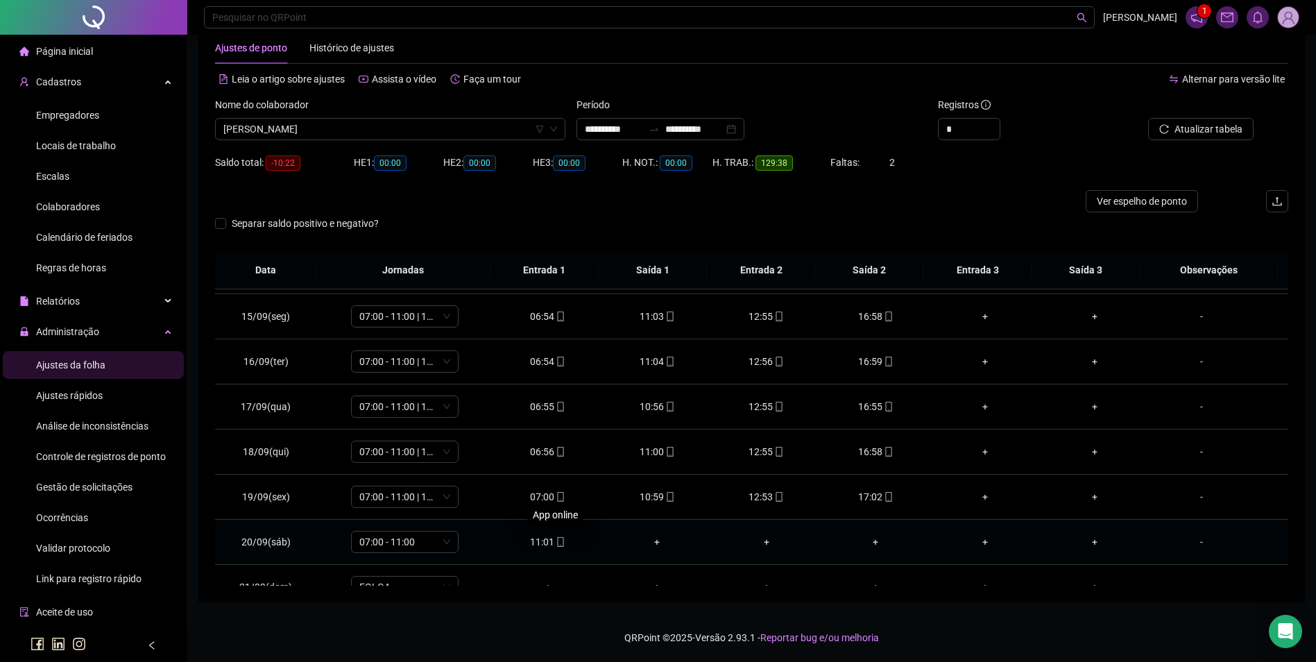
click at [549, 543] on div "11:01" at bounding box center [547, 541] width 87 height 15
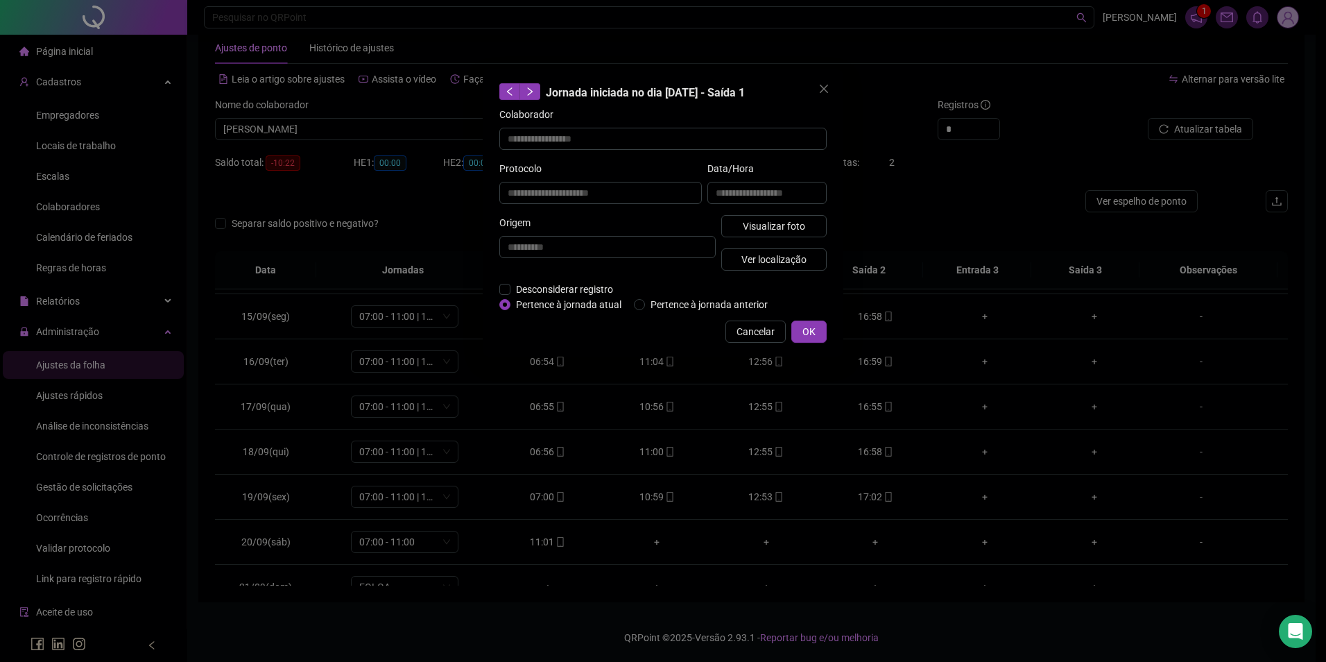
type input "**********"
click at [796, 218] on span "Visualizar foto" at bounding box center [774, 225] width 62 height 15
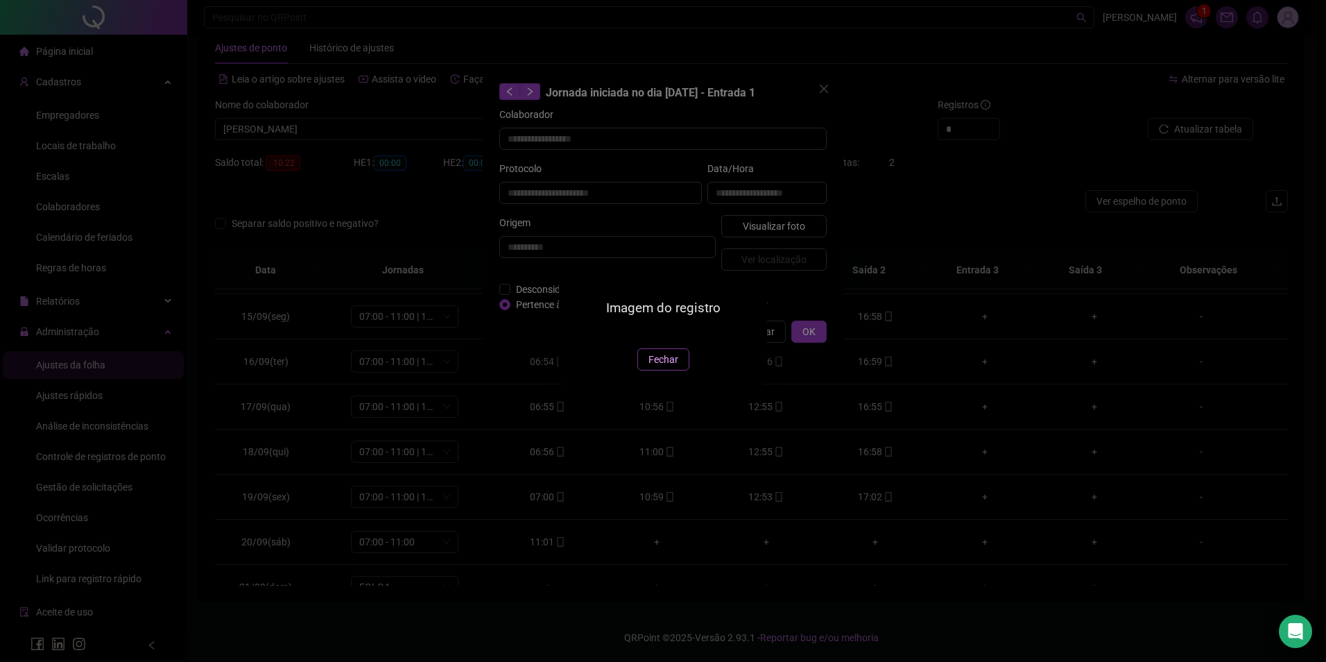
click at [660, 367] on span "Fechar" at bounding box center [664, 359] width 30 height 15
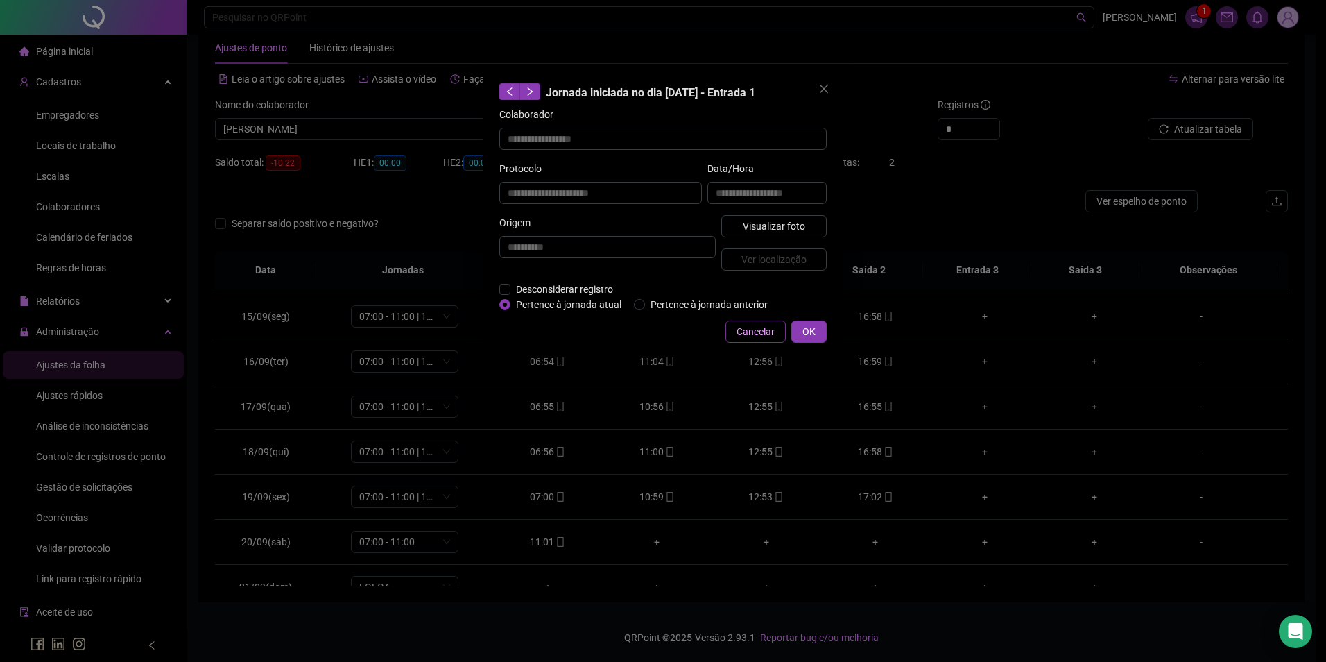
click at [750, 328] on span "Cancelar" at bounding box center [756, 331] width 38 height 15
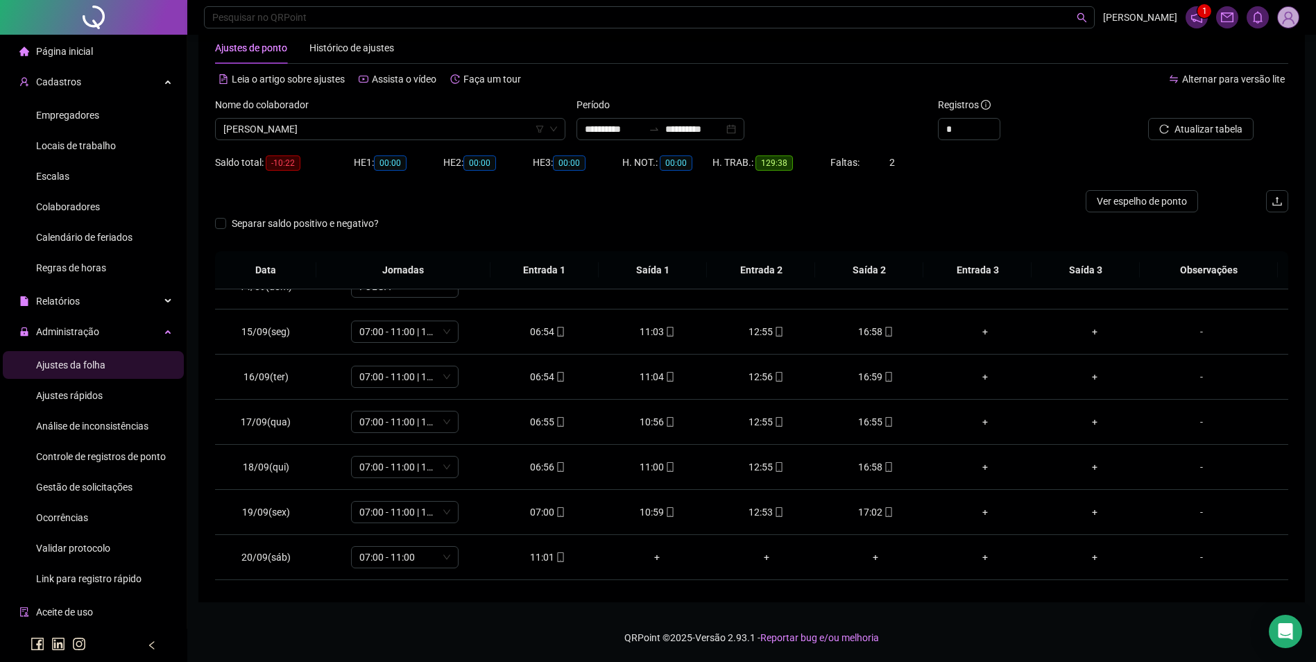
scroll to position [696, 0]
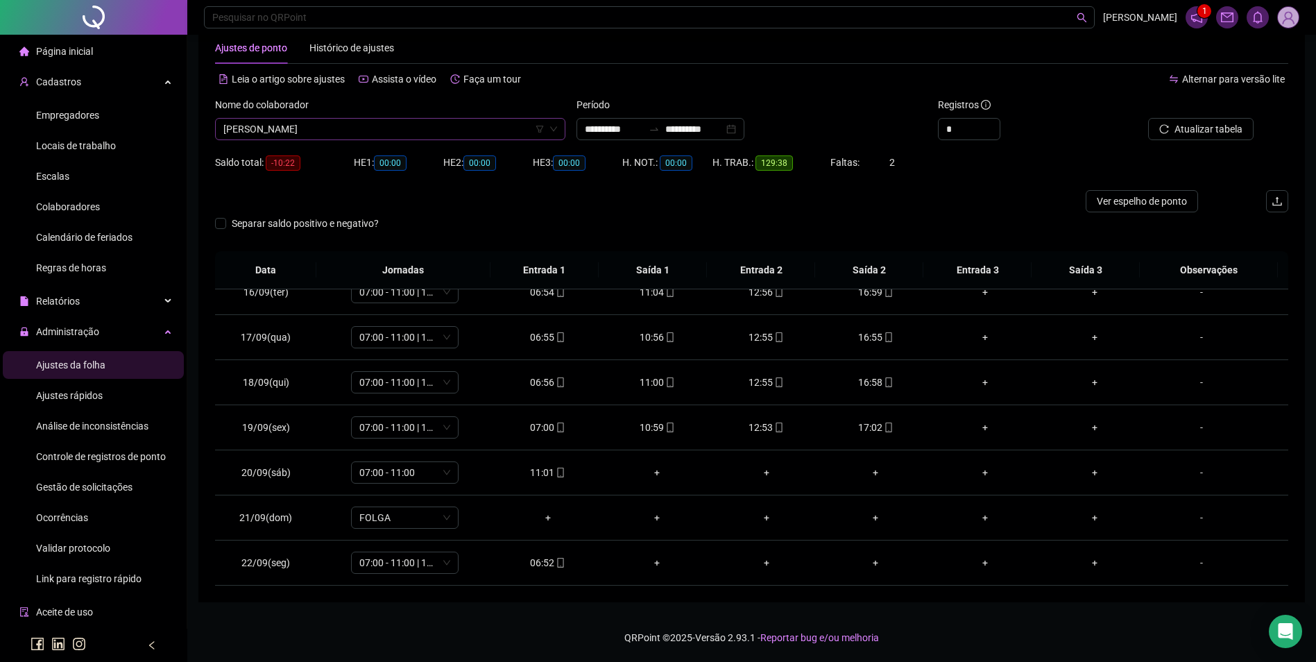
click at [399, 123] on span "[PERSON_NAME]" at bounding box center [390, 129] width 334 height 21
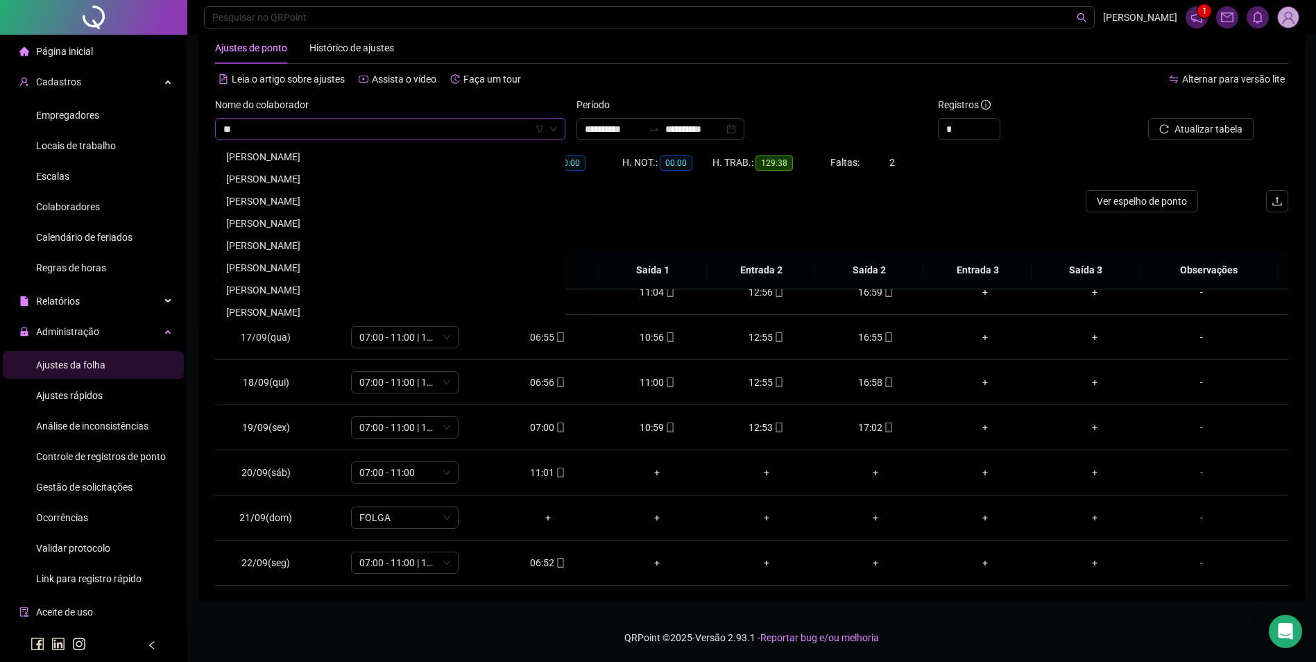
type input "*"
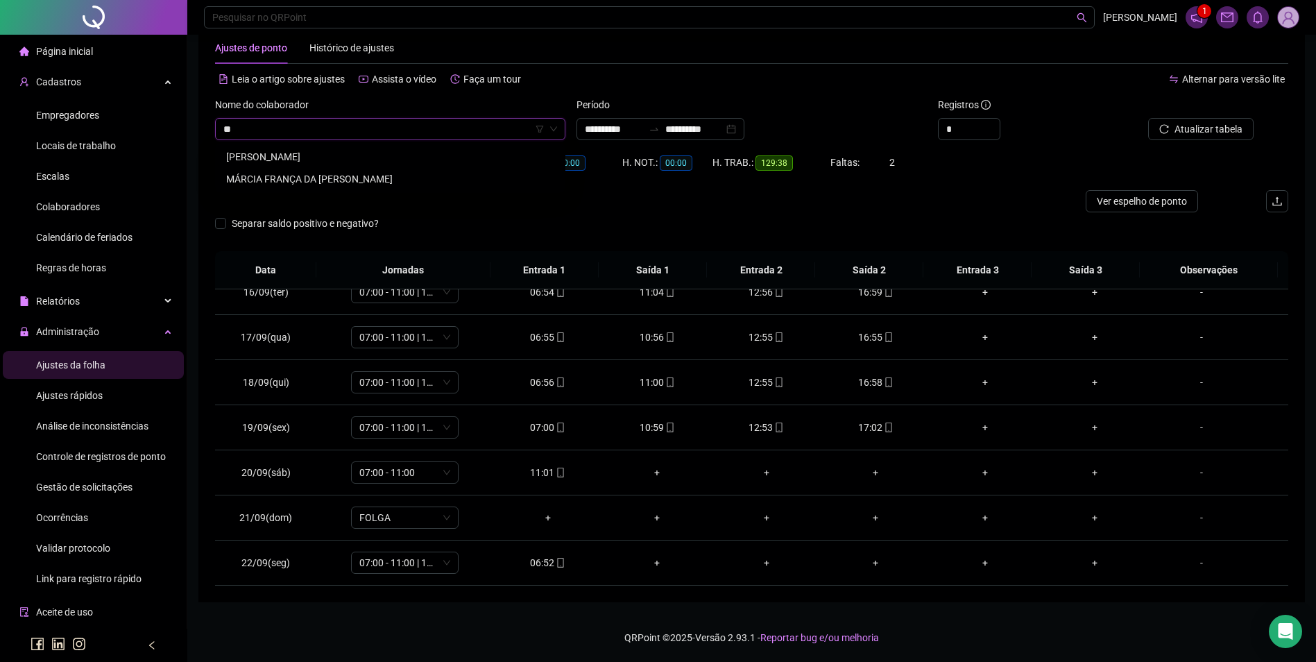
scroll to position [0, 0]
type input "****"
click at [322, 175] on div "MÁRCIA FRANÇA DA [PERSON_NAME]" at bounding box center [390, 178] width 328 height 15
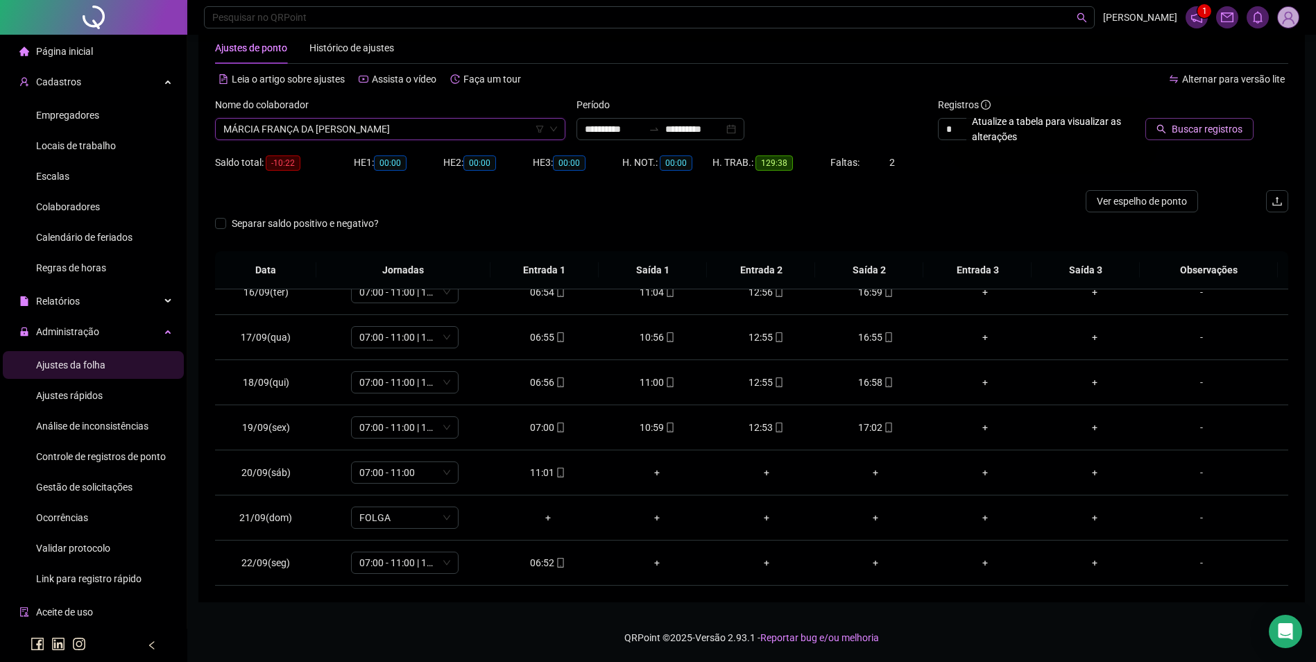
click at [1227, 130] on span "Buscar registros" at bounding box center [1207, 128] width 71 height 15
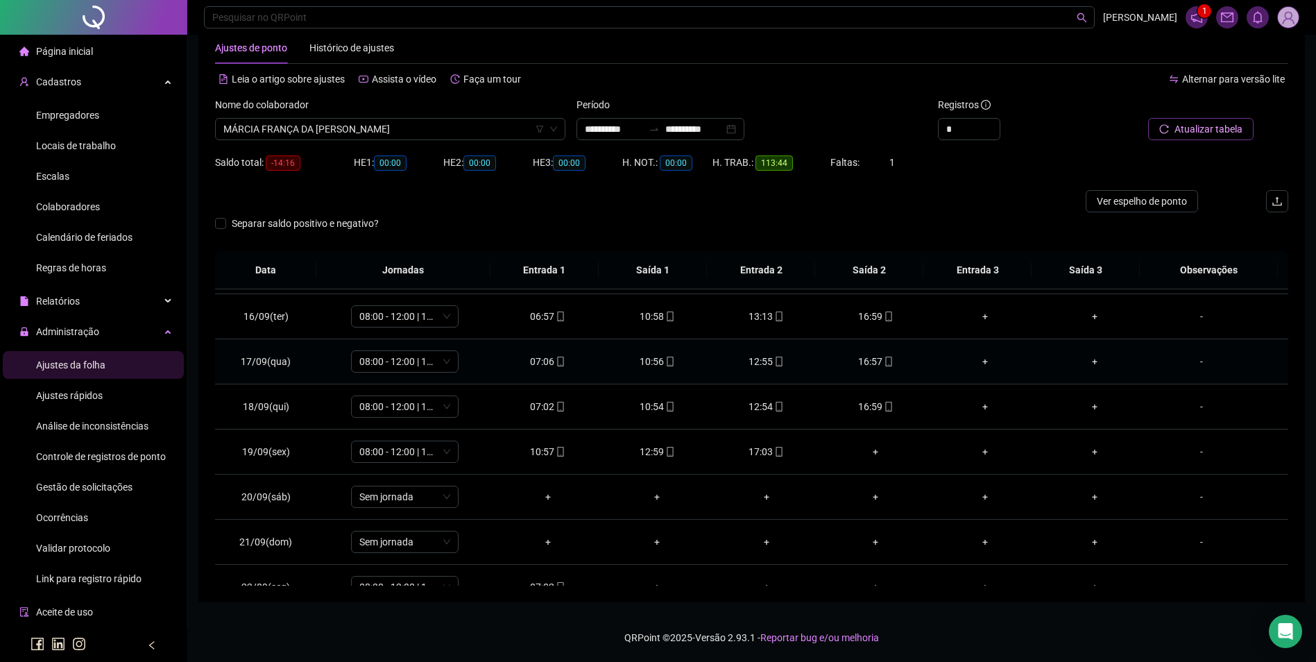
scroll to position [696, 0]
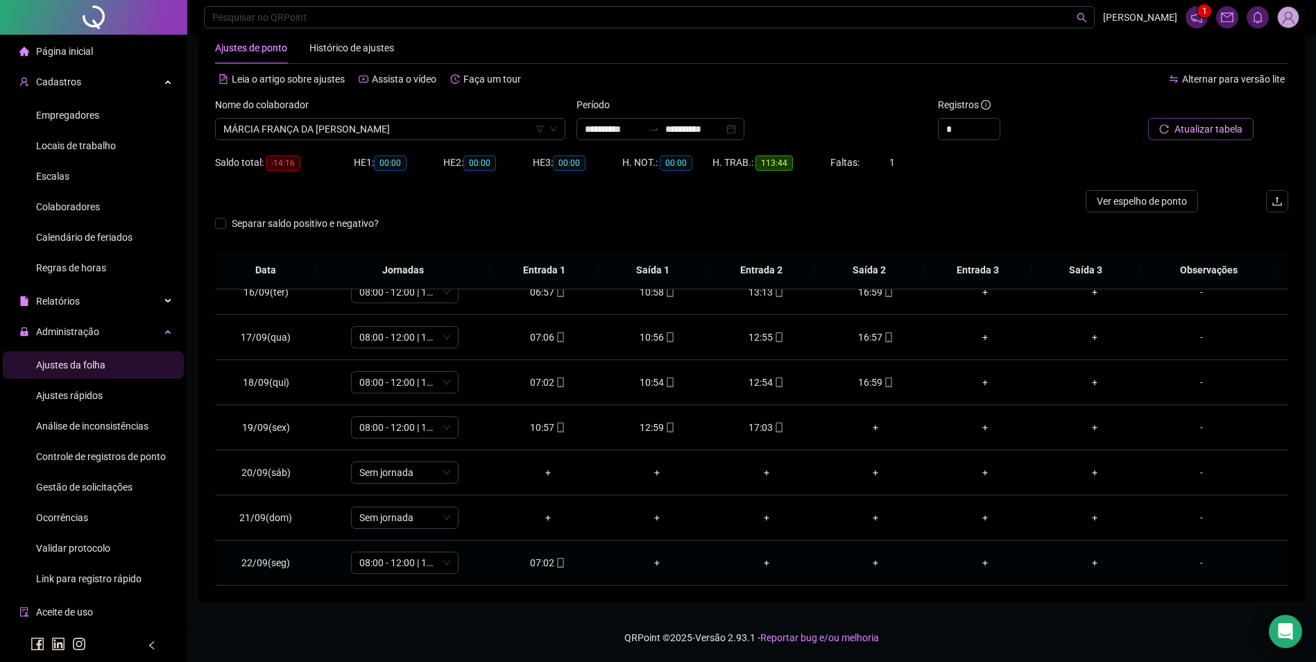
click at [557, 562] on icon "mobile" at bounding box center [560, 563] width 6 height 10
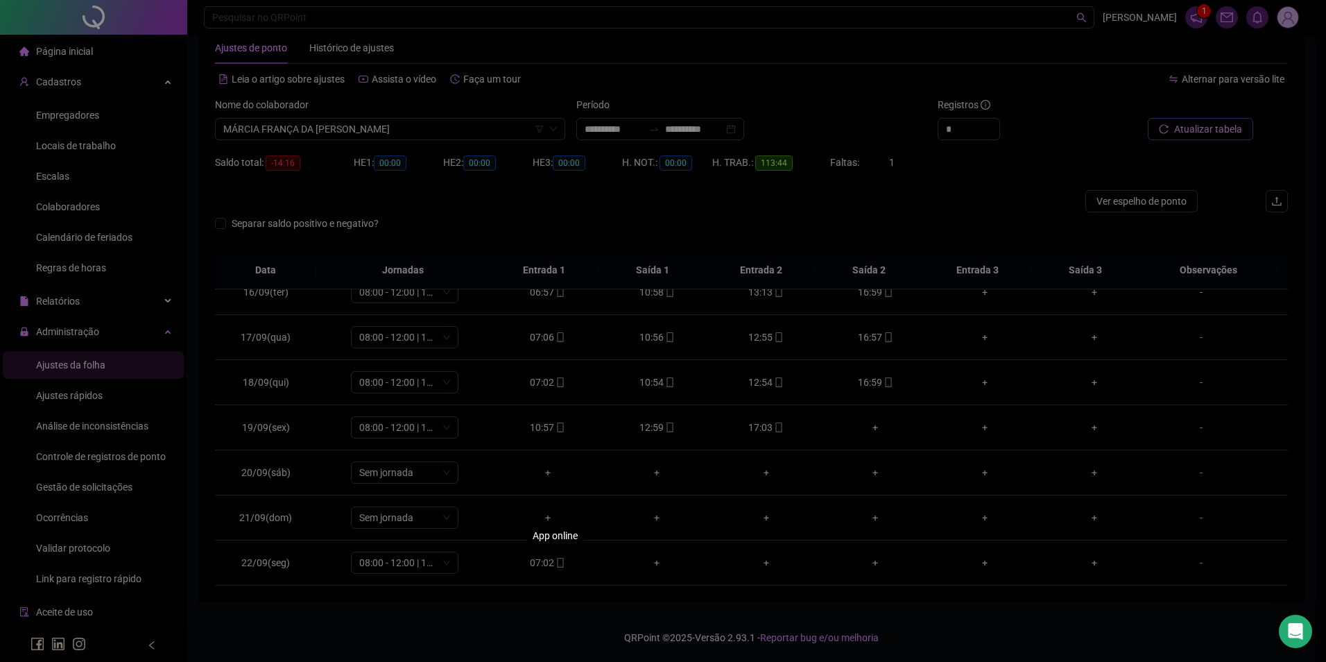
type input "**********"
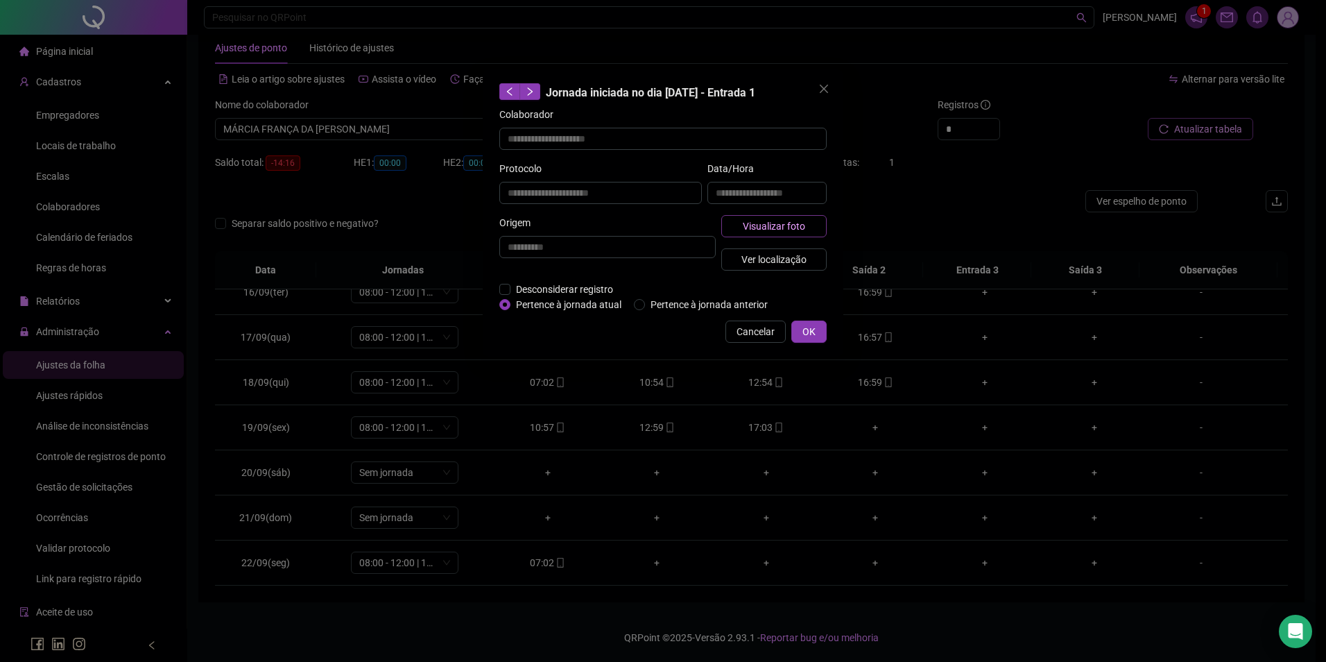
click at [789, 231] on span "Visualizar foto" at bounding box center [774, 225] width 62 height 15
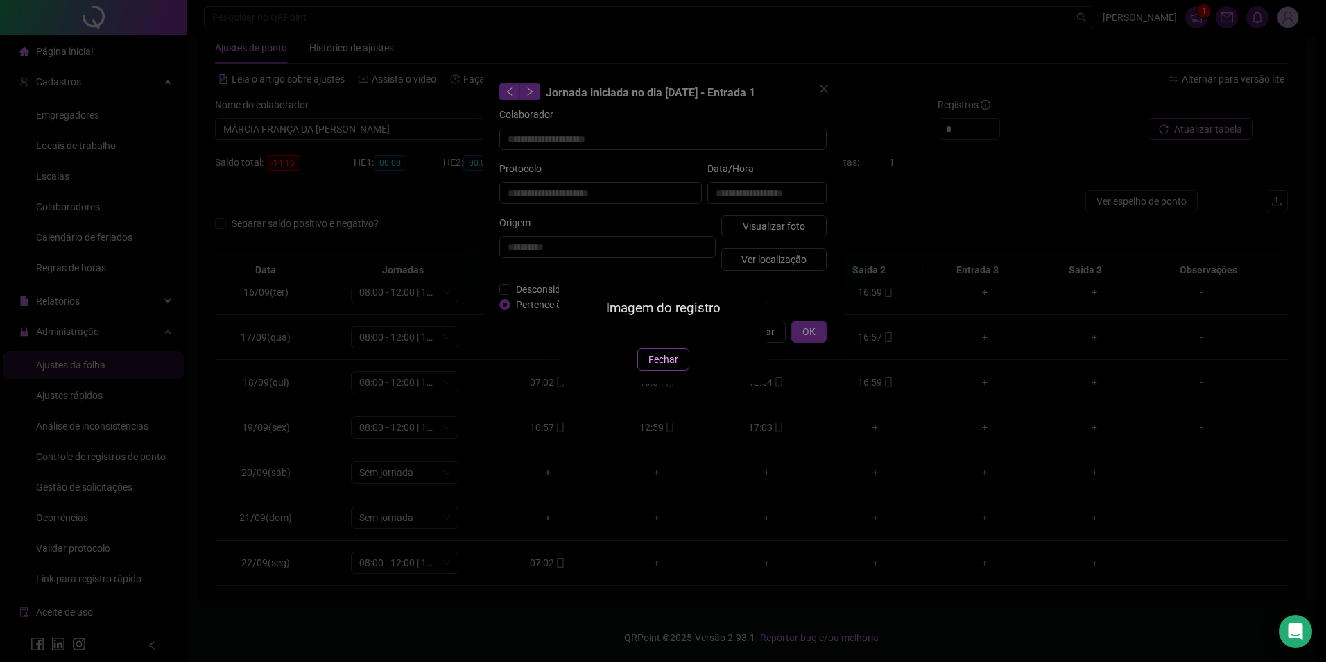
click at [657, 367] on span "Fechar" at bounding box center [664, 359] width 30 height 15
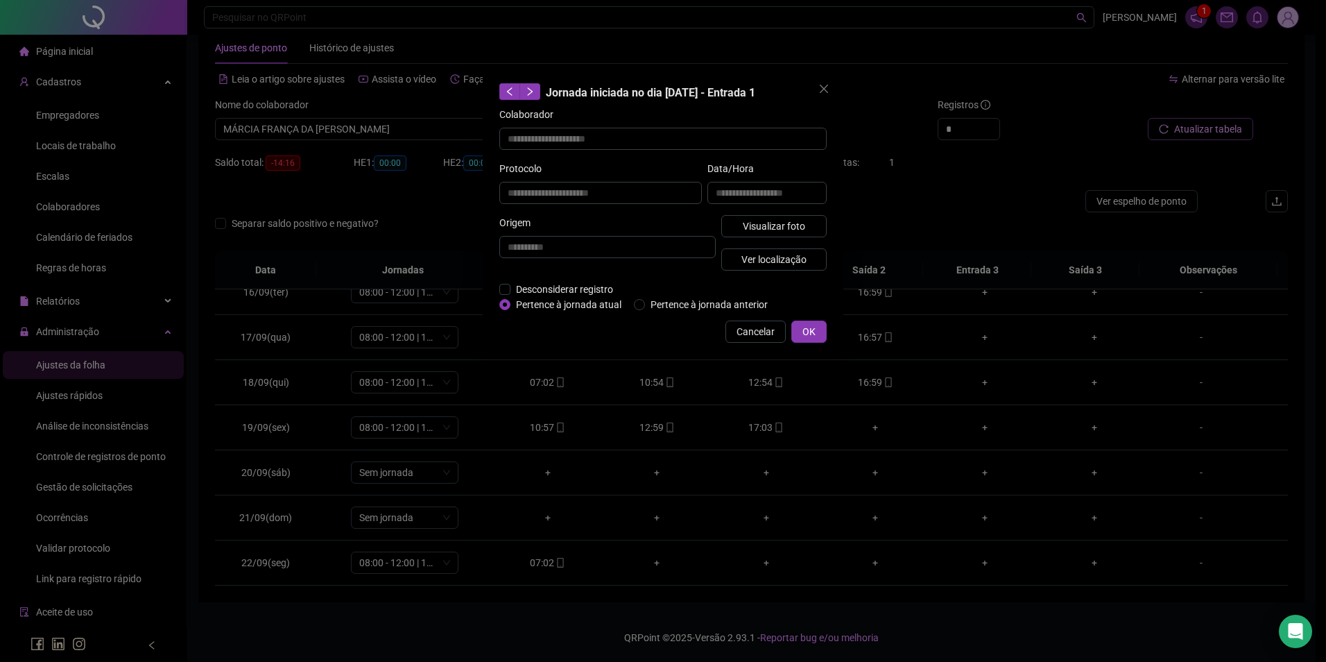
click at [771, 322] on button "Cancelar" at bounding box center [756, 331] width 60 height 22
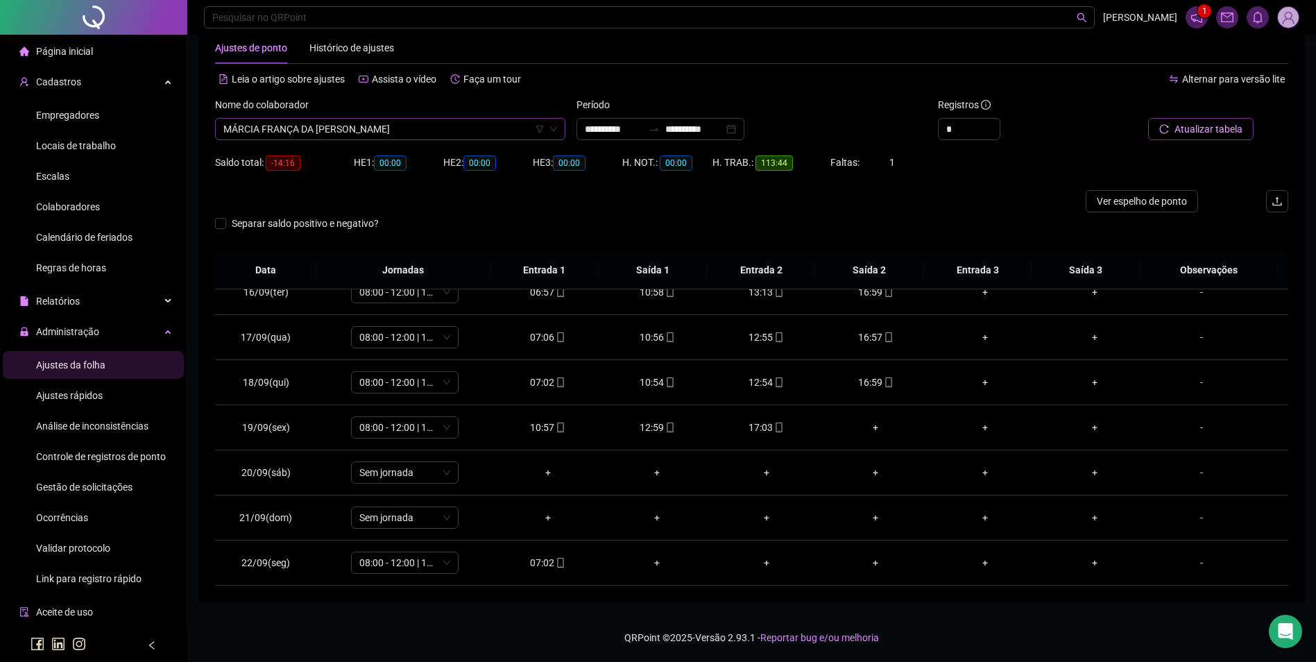
click at [406, 125] on span "MÁRCIA FRANÇA DA [PERSON_NAME]" at bounding box center [390, 129] width 334 height 21
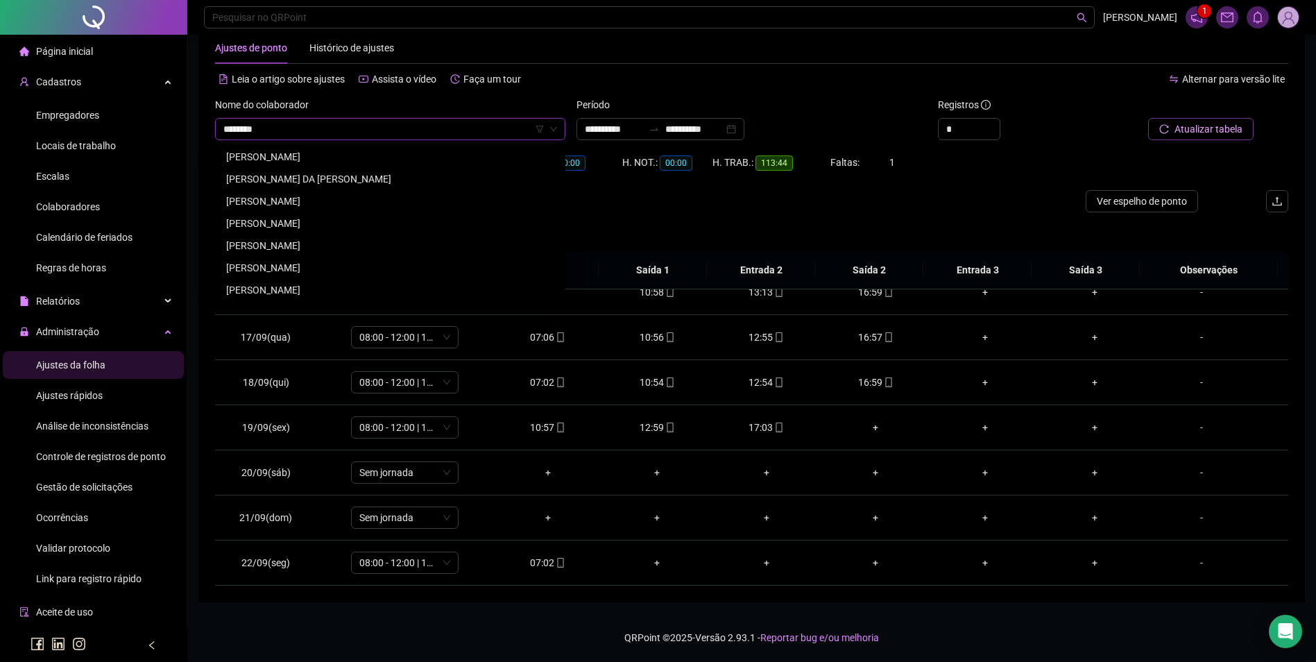
scroll to position [0, 0]
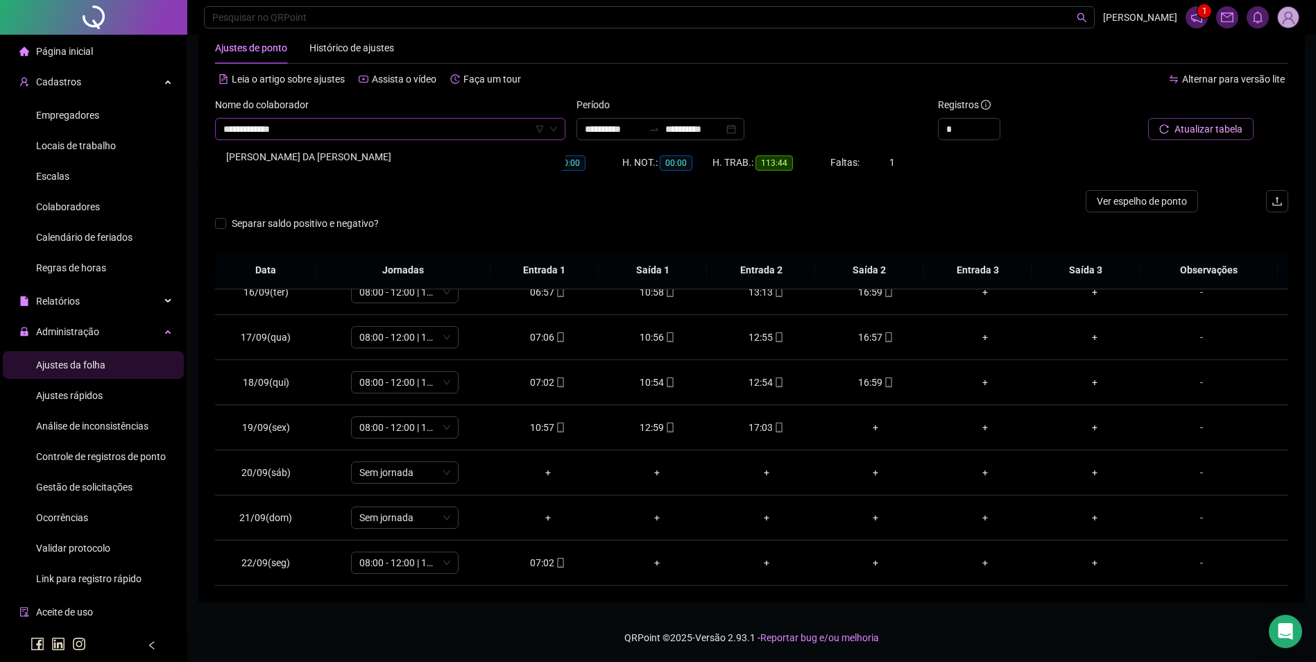
type input "**********"
click at [404, 162] on div "[PERSON_NAME] DA [PERSON_NAME]" at bounding box center [390, 156] width 328 height 15
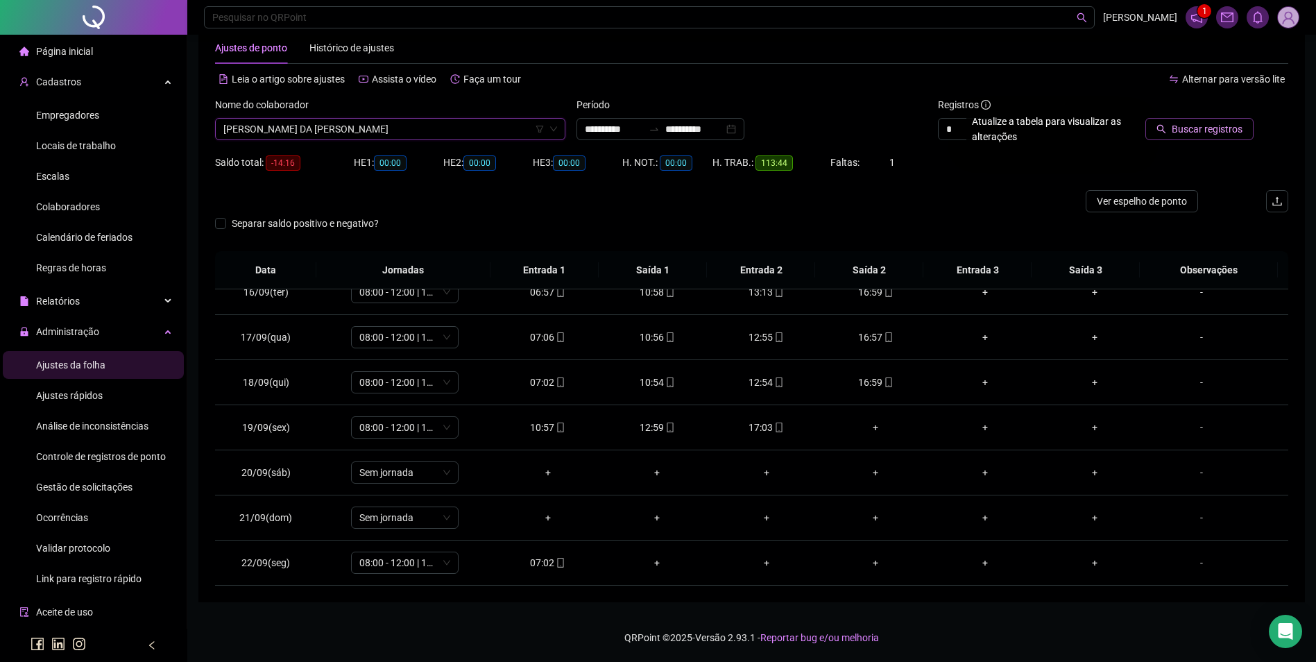
click at [1228, 123] on button "Buscar registros" at bounding box center [1199, 129] width 108 height 22
click at [539, 560] on div "06:58" at bounding box center [547, 562] width 87 height 15
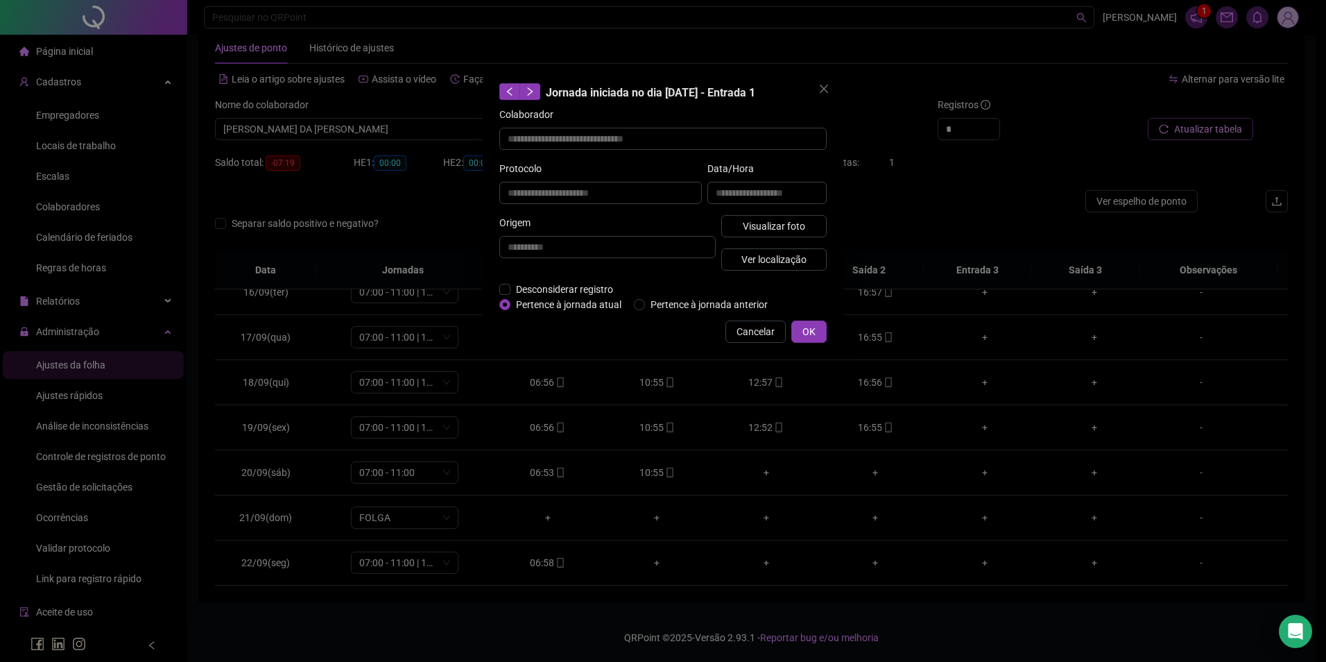
type input "**********"
click at [765, 228] on span "Visualizar foto" at bounding box center [774, 225] width 62 height 15
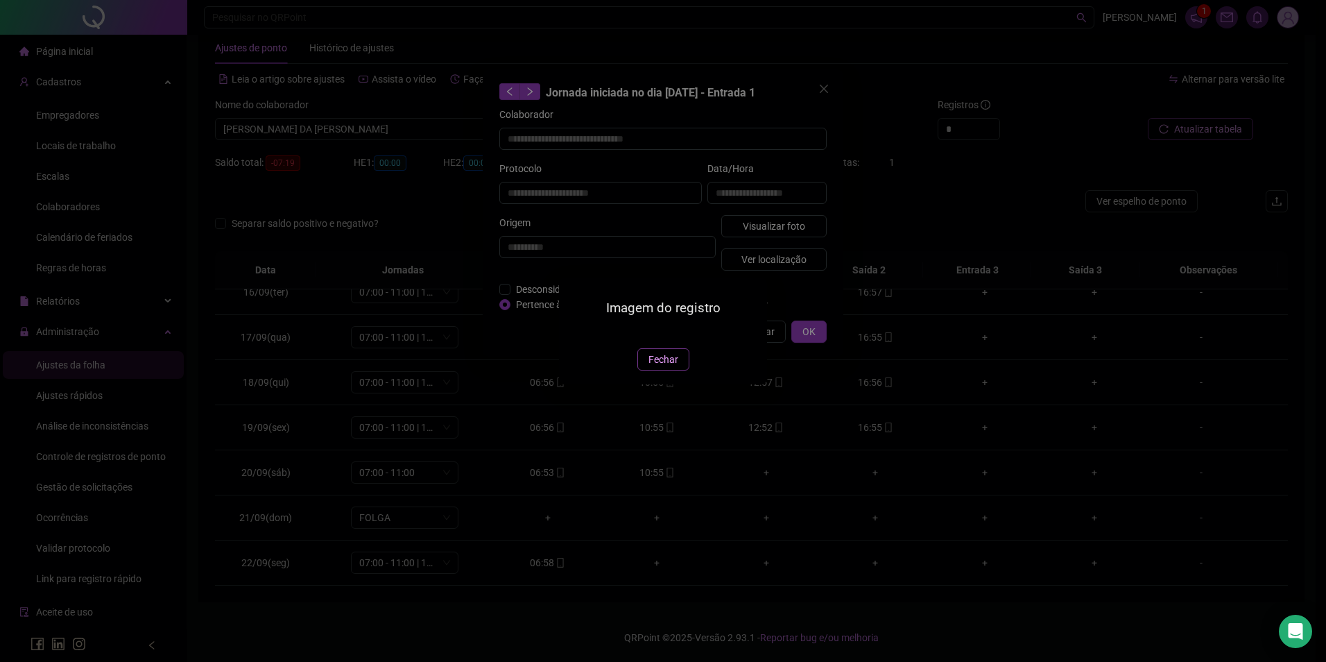
click at [667, 367] on span "Fechar" at bounding box center [664, 359] width 30 height 15
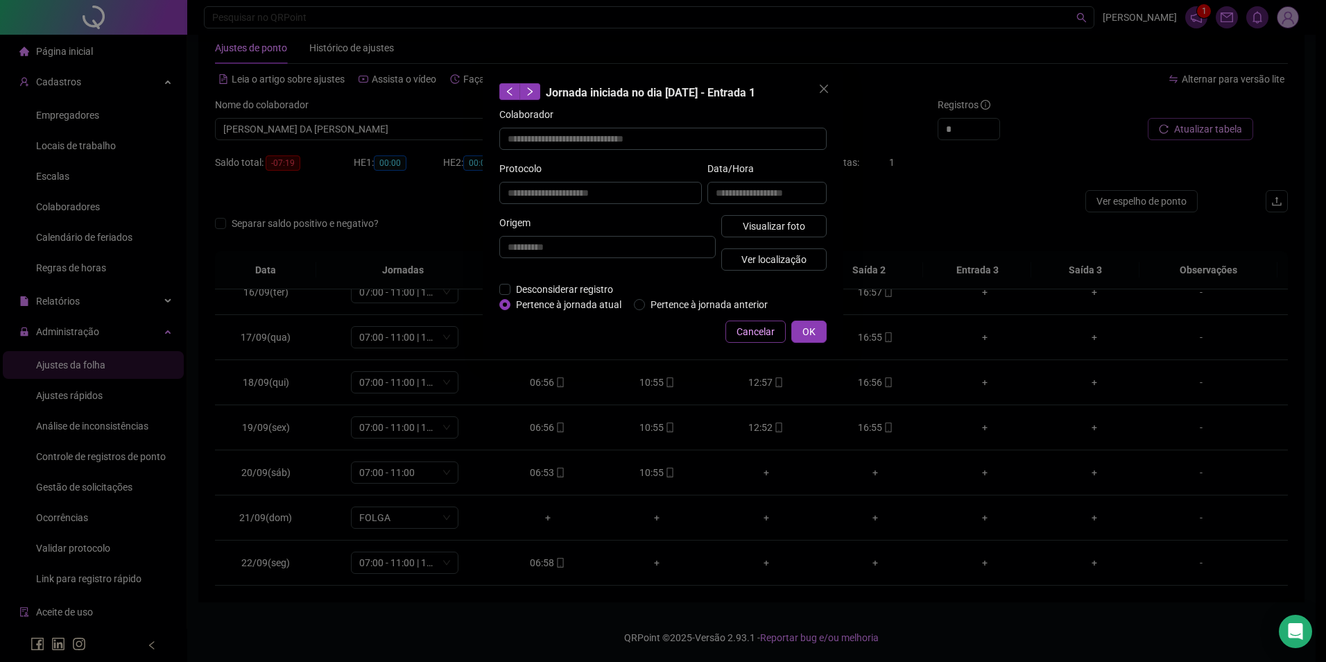
click at [742, 334] on span "Cancelar" at bounding box center [756, 331] width 38 height 15
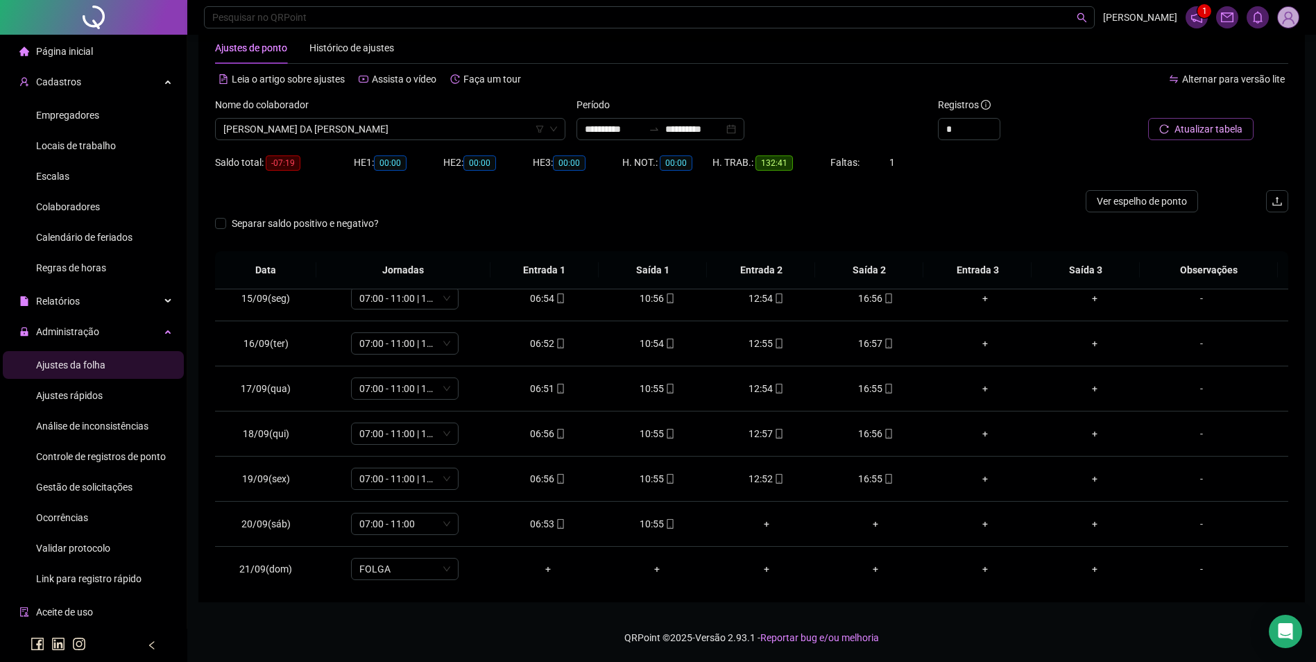
scroll to position [696, 0]
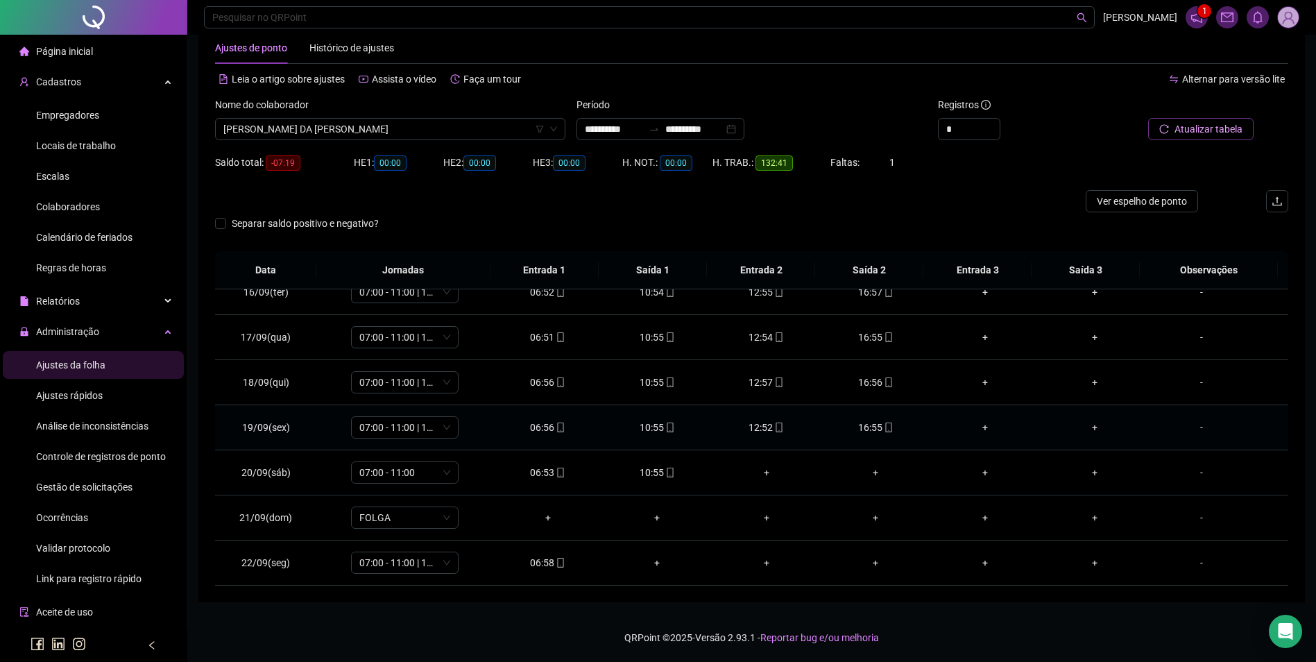
click at [882, 427] on span "mobile" at bounding box center [887, 427] width 11 height 10
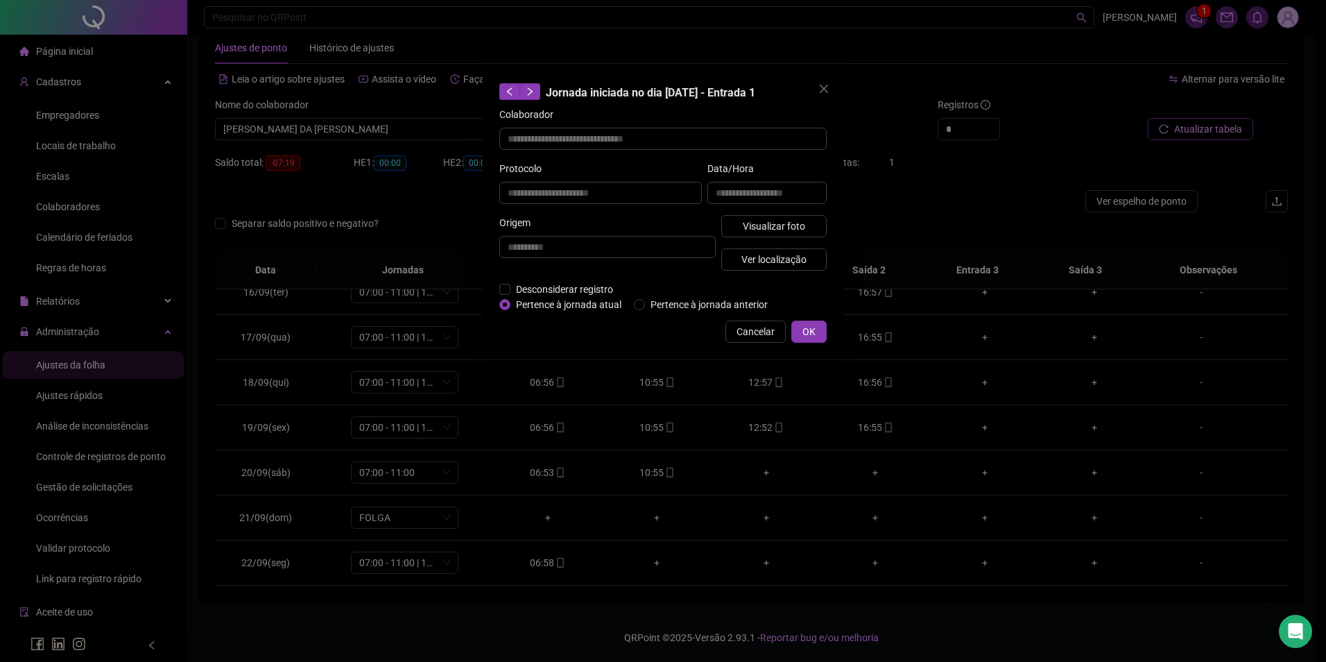
type input "**********"
click at [800, 228] on span "Visualizar foto" at bounding box center [774, 225] width 62 height 15
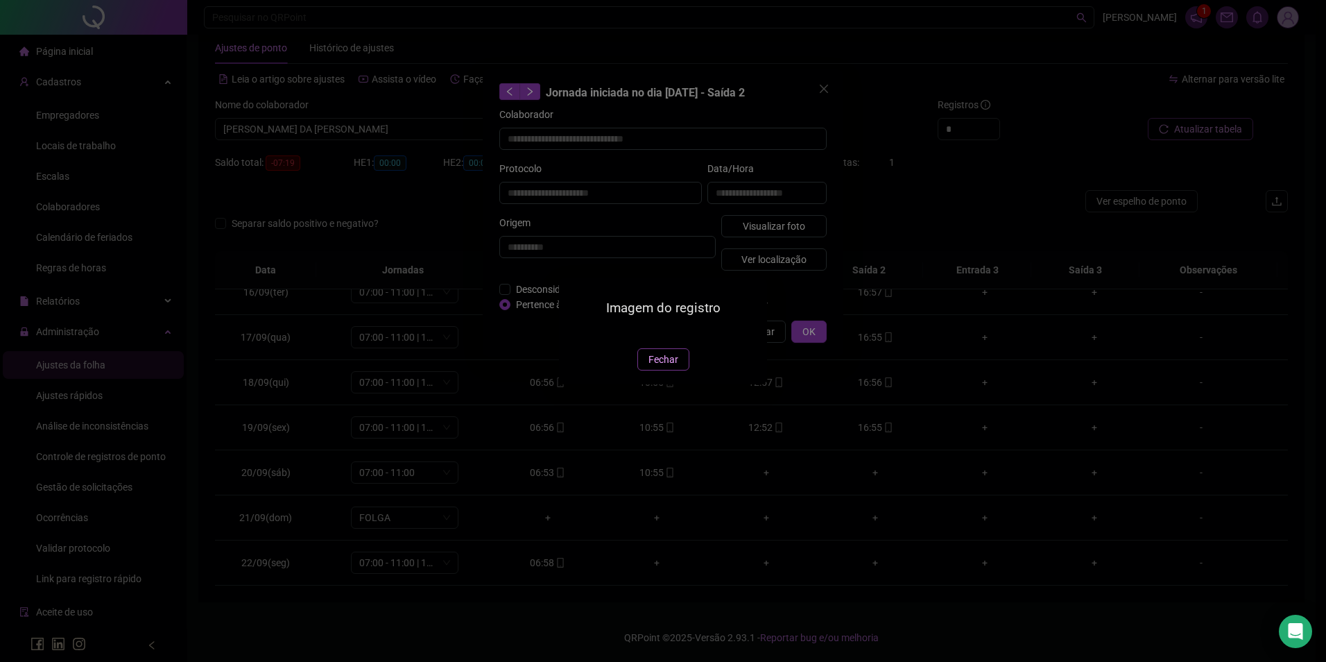
click at [667, 367] on span "Fechar" at bounding box center [664, 359] width 30 height 15
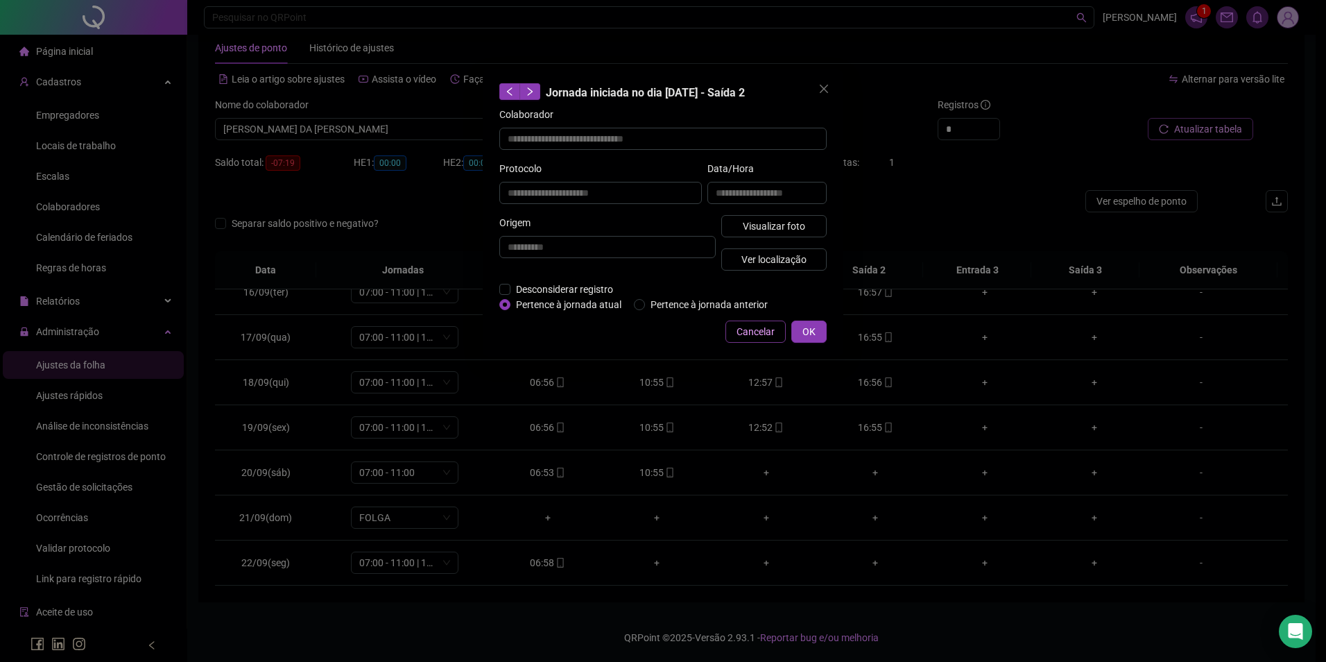
click at [769, 325] on span "Cancelar" at bounding box center [756, 331] width 38 height 15
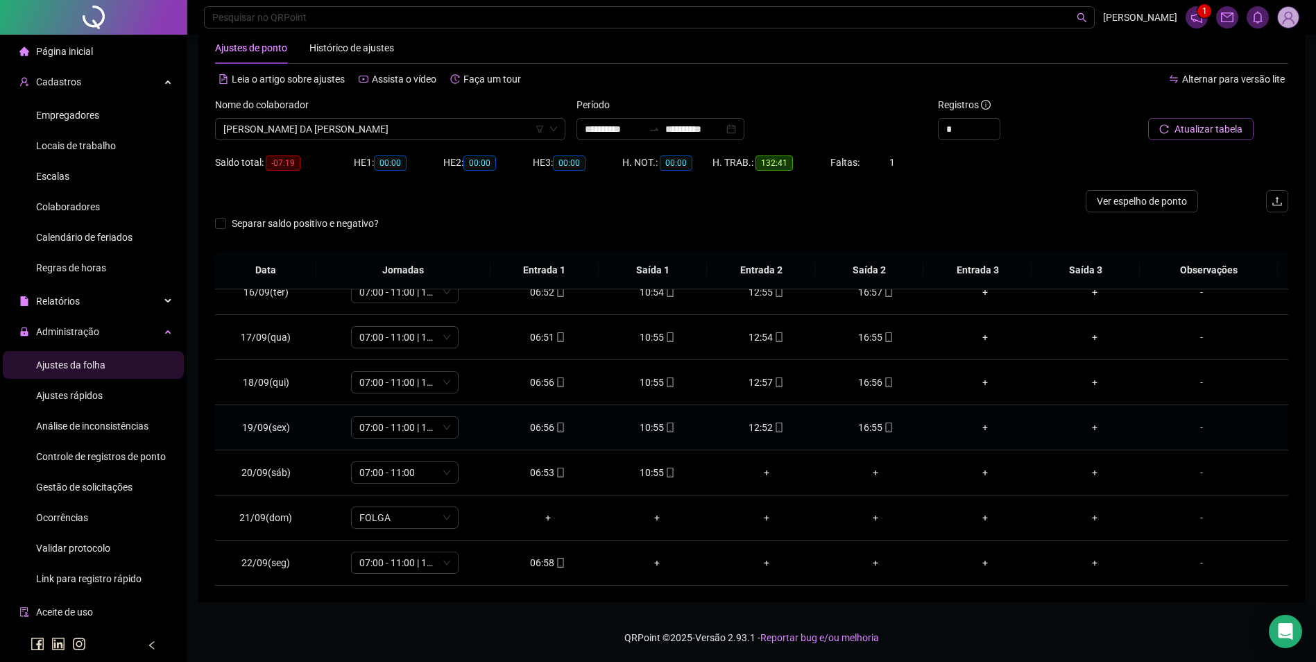
click at [761, 429] on div "12:52" at bounding box center [766, 427] width 87 height 15
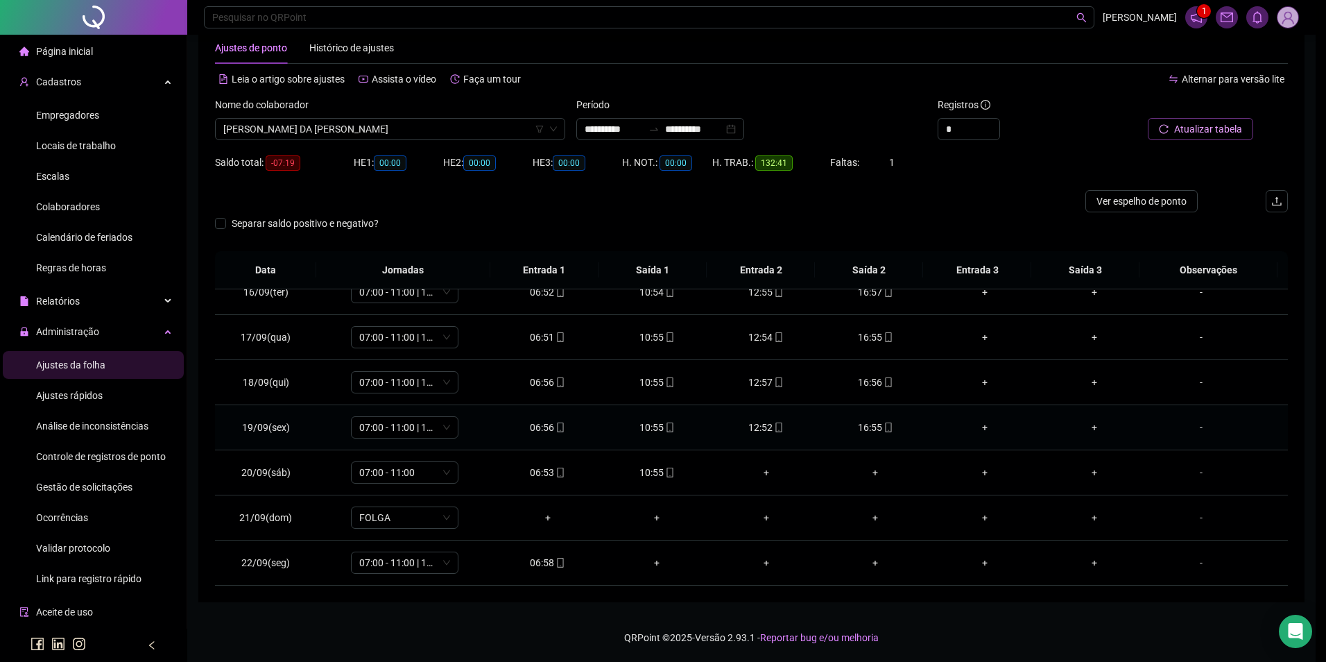
type input "**********"
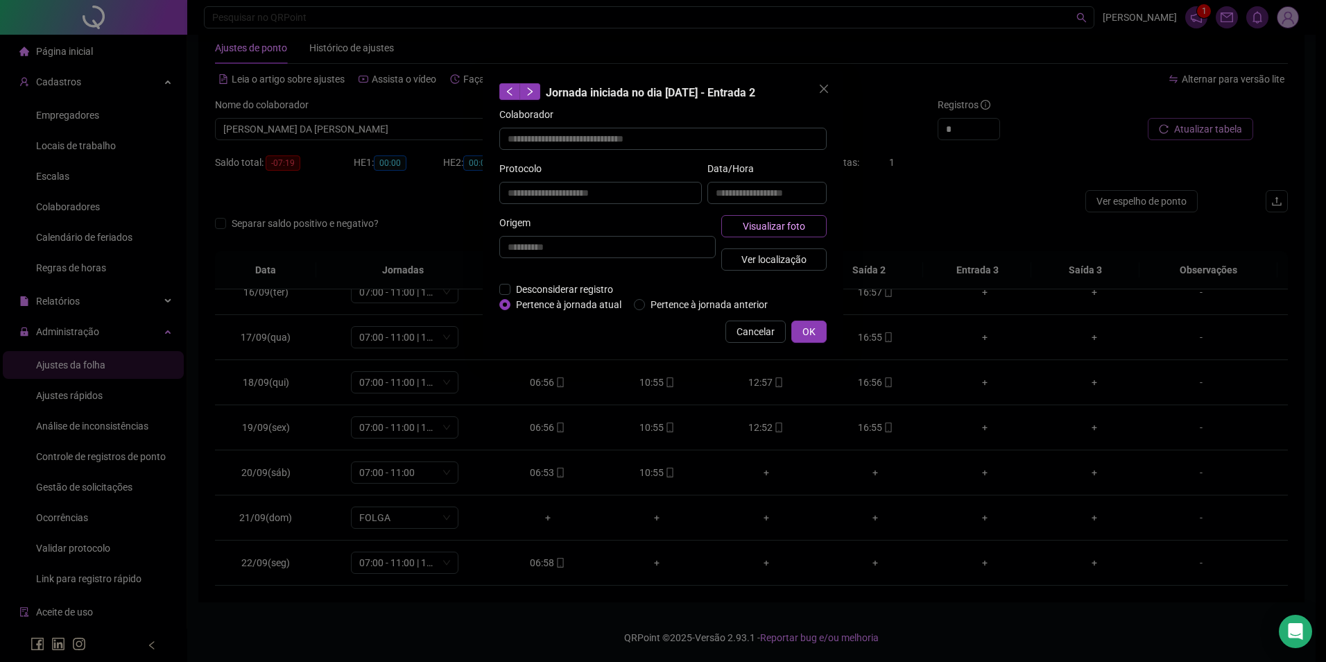
click at [793, 222] on span "Visualizar foto" at bounding box center [774, 225] width 62 height 15
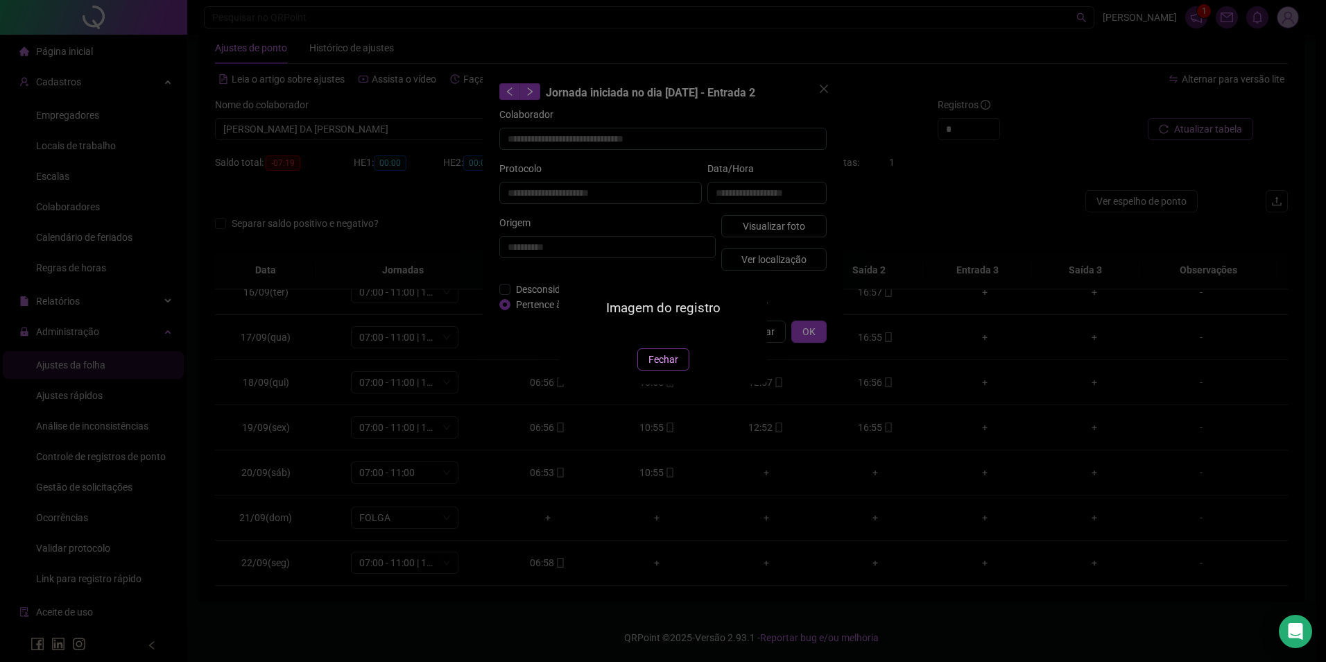
click at [658, 367] on span "Fechar" at bounding box center [664, 359] width 30 height 15
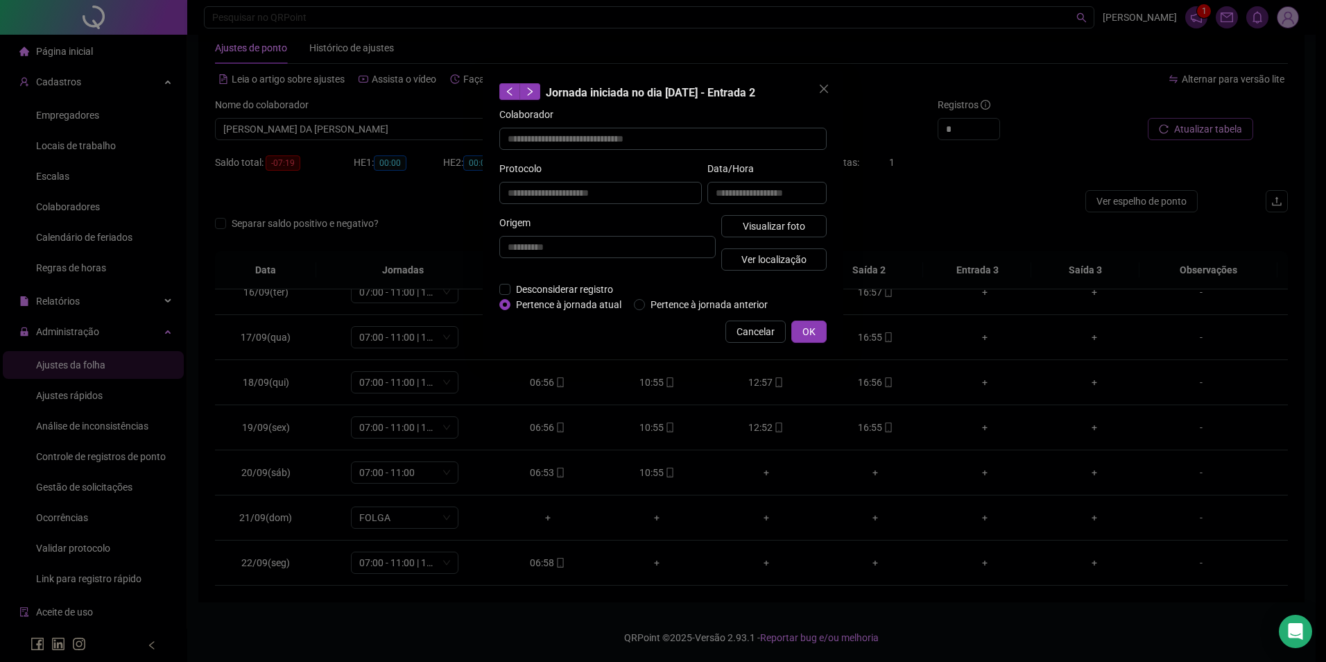
click at [760, 343] on div "**********" at bounding box center [663, 212] width 361 height 287
click at [763, 334] on span "Cancelar" at bounding box center [756, 331] width 38 height 15
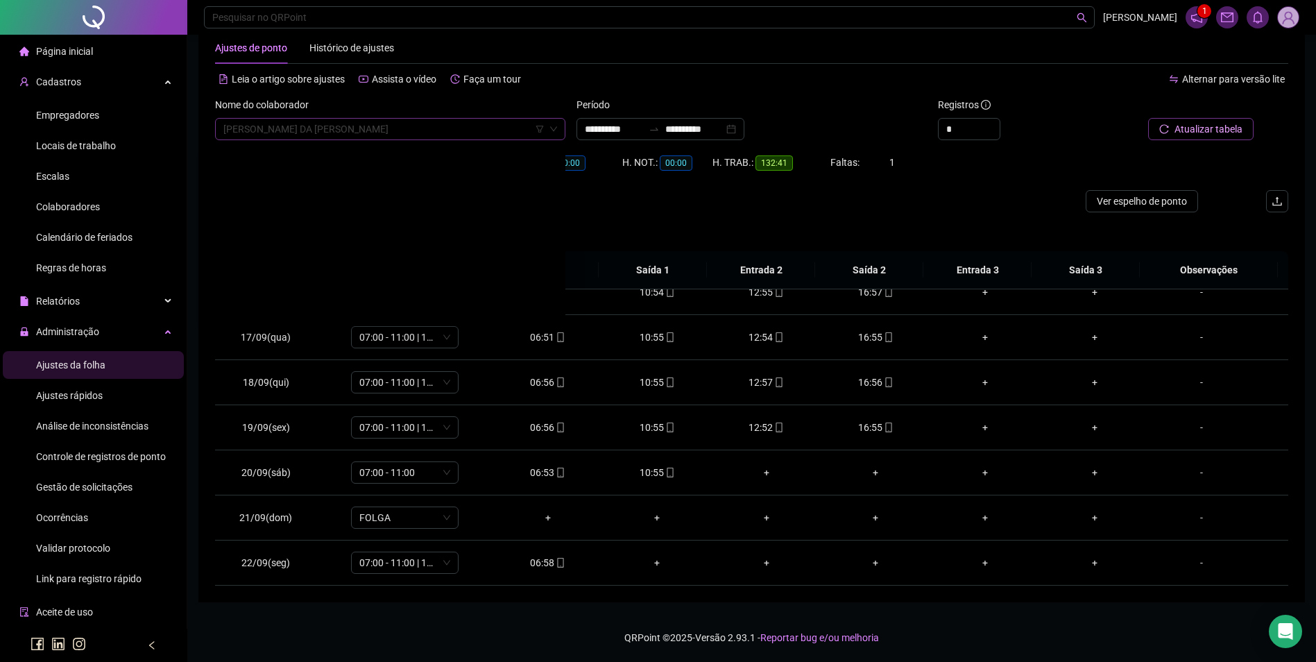
scroll to position [12540, 0]
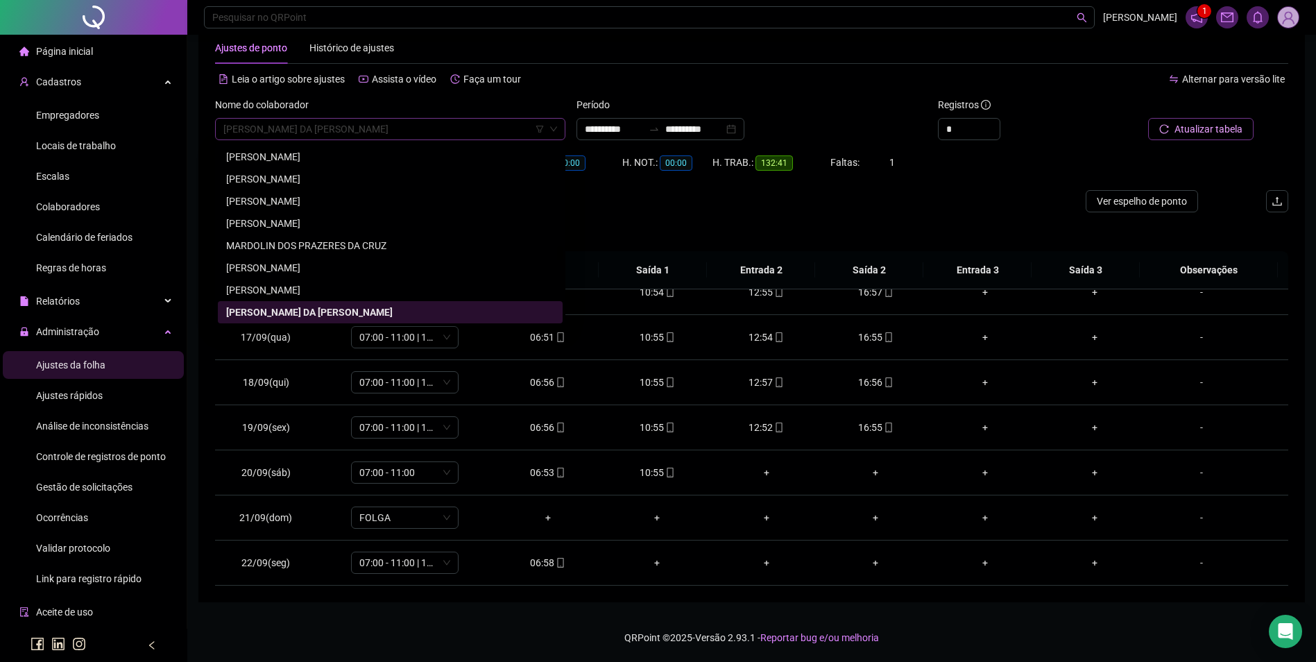
click at [438, 135] on span "[PERSON_NAME] DA [PERSON_NAME]" at bounding box center [390, 129] width 334 height 21
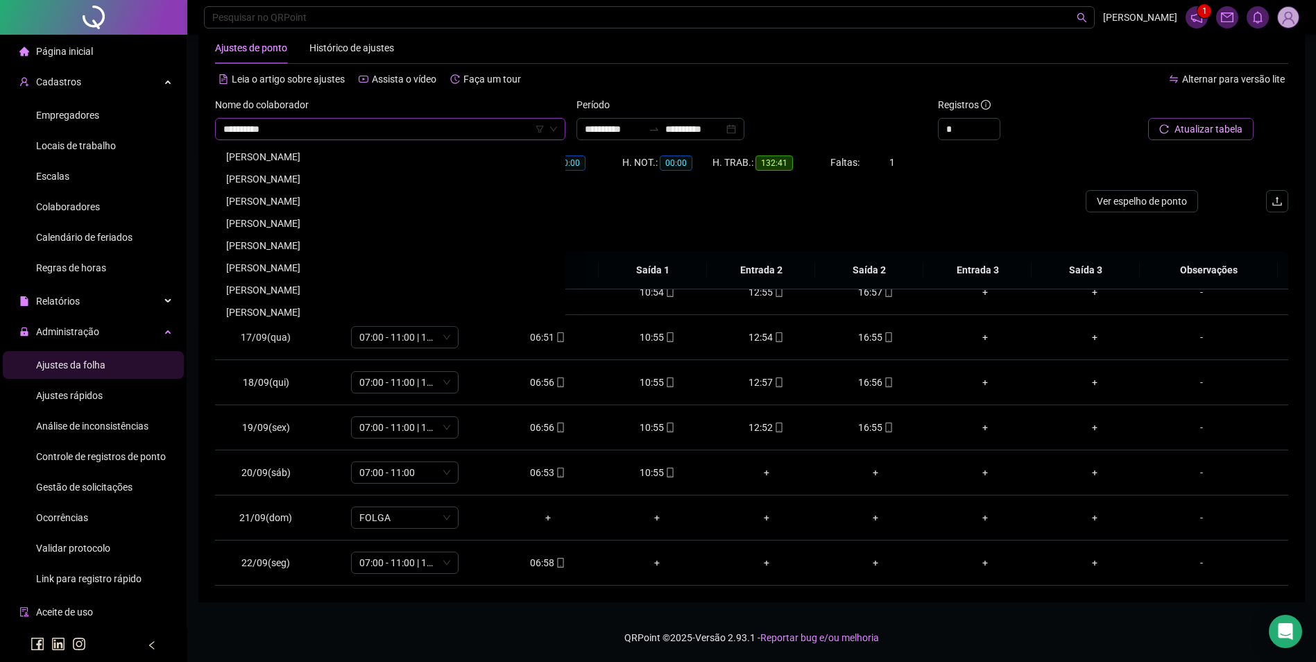
scroll to position [0, 0]
type input "**********"
click at [372, 196] on div "[PERSON_NAME]" at bounding box center [390, 201] width 328 height 15
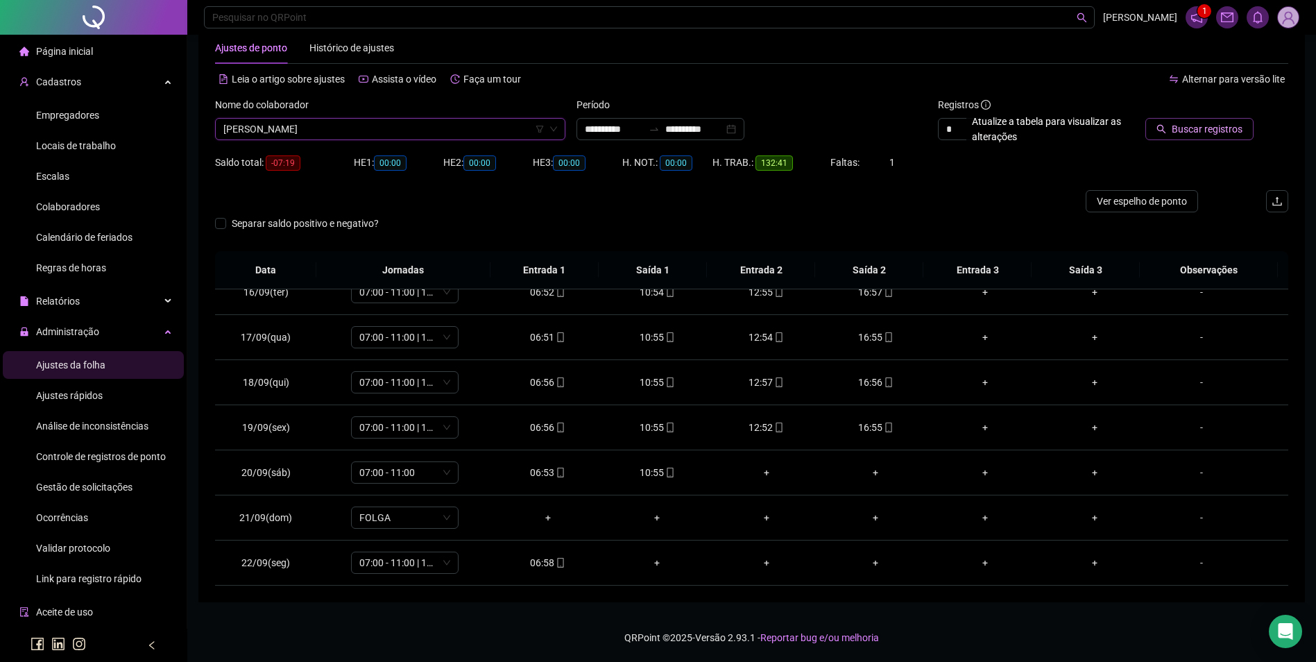
click at [1202, 119] on button "Buscar registros" at bounding box center [1199, 129] width 108 height 22
click at [451, 117] on div "Nome do colaborador" at bounding box center [390, 107] width 350 height 21
click at [451, 128] on span "[PERSON_NAME]" at bounding box center [390, 129] width 334 height 21
click at [1251, 131] on button "Atualizar tabela" at bounding box center [1200, 129] width 105 height 22
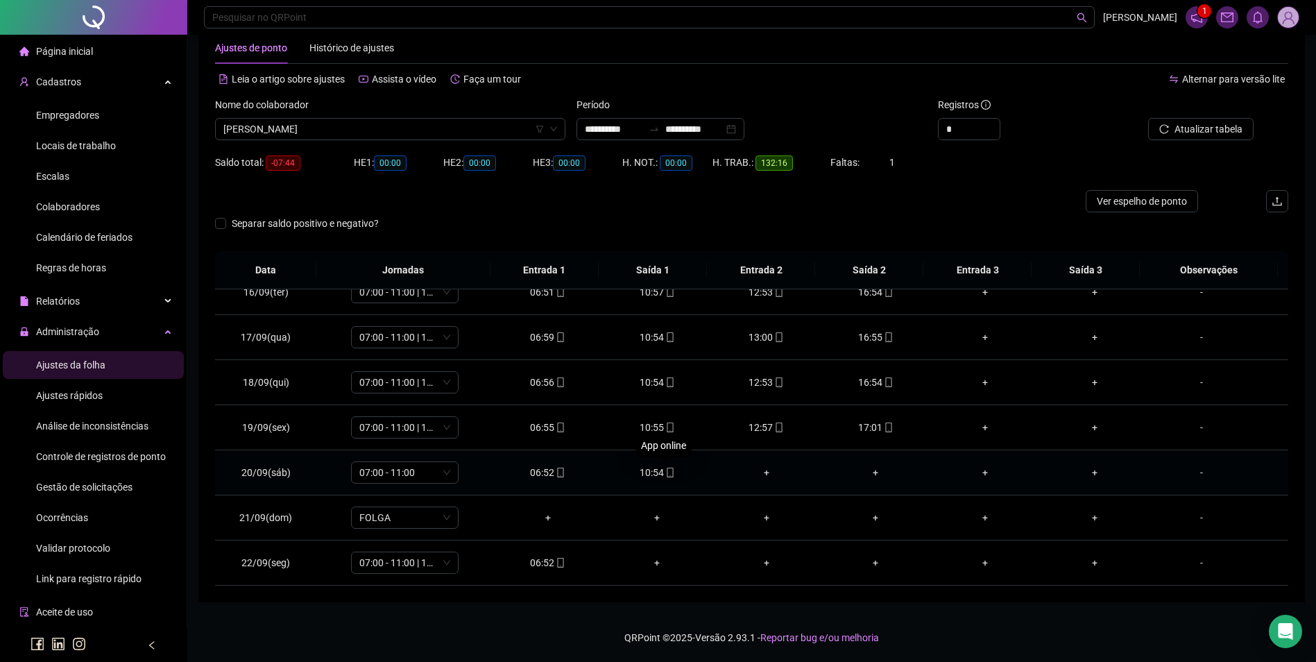
click at [667, 467] on icon "mobile" at bounding box center [670, 472] width 6 height 10
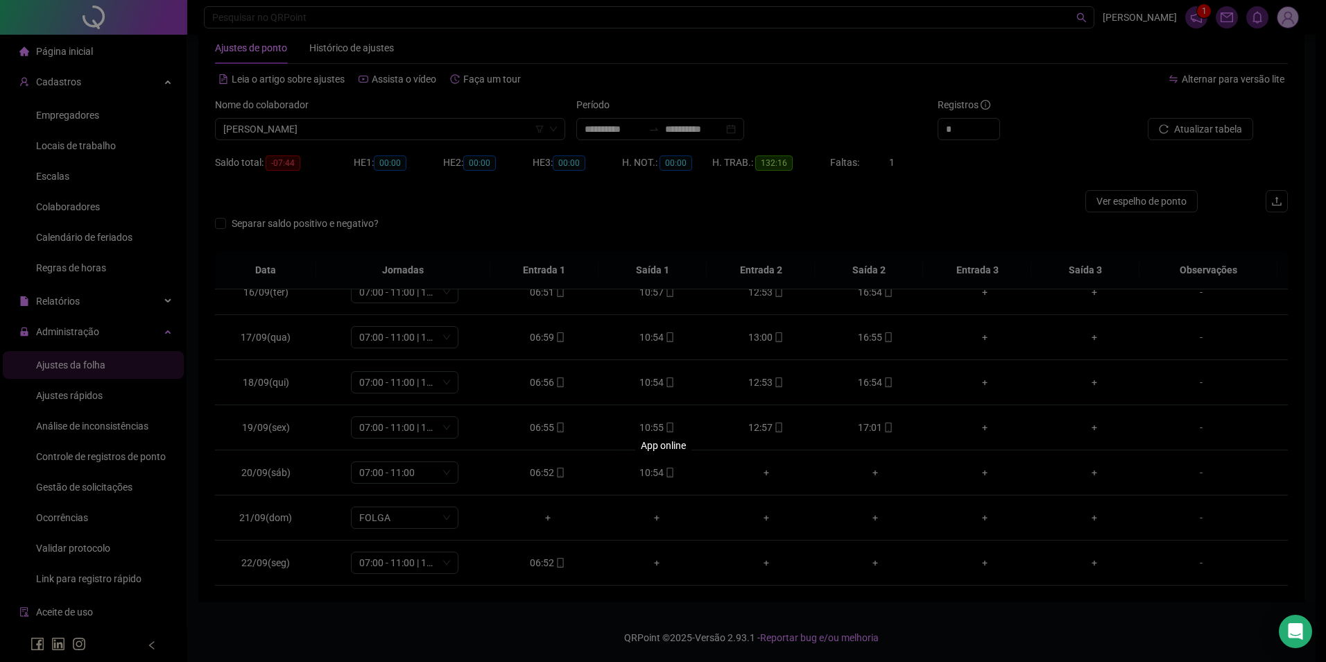
type input "**********"
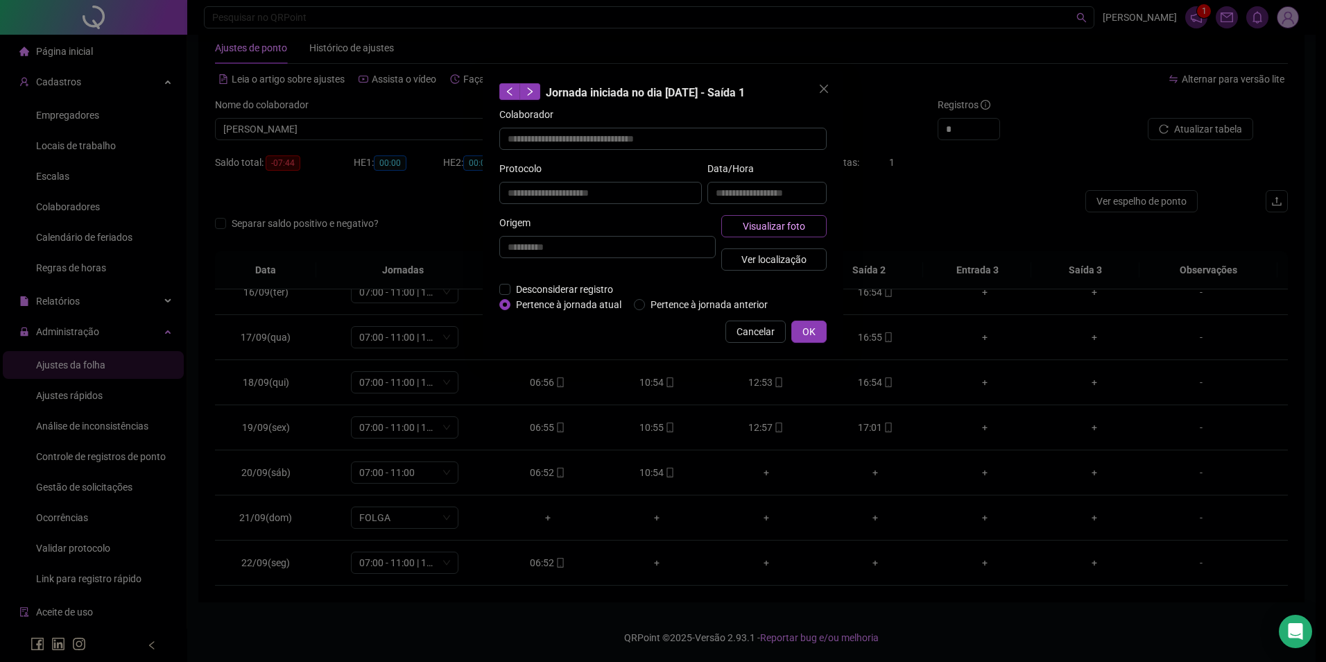
click at [755, 218] on span "Visualizar foto" at bounding box center [774, 225] width 62 height 15
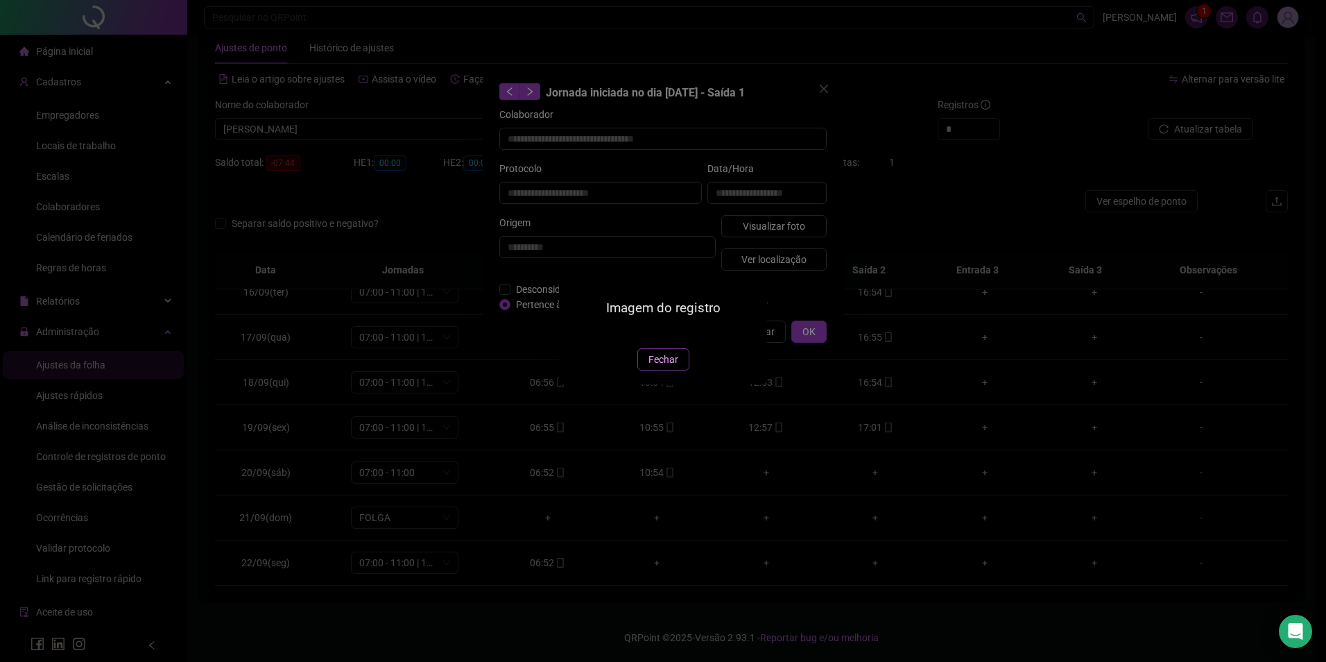
click at [667, 367] on span "Fechar" at bounding box center [664, 359] width 30 height 15
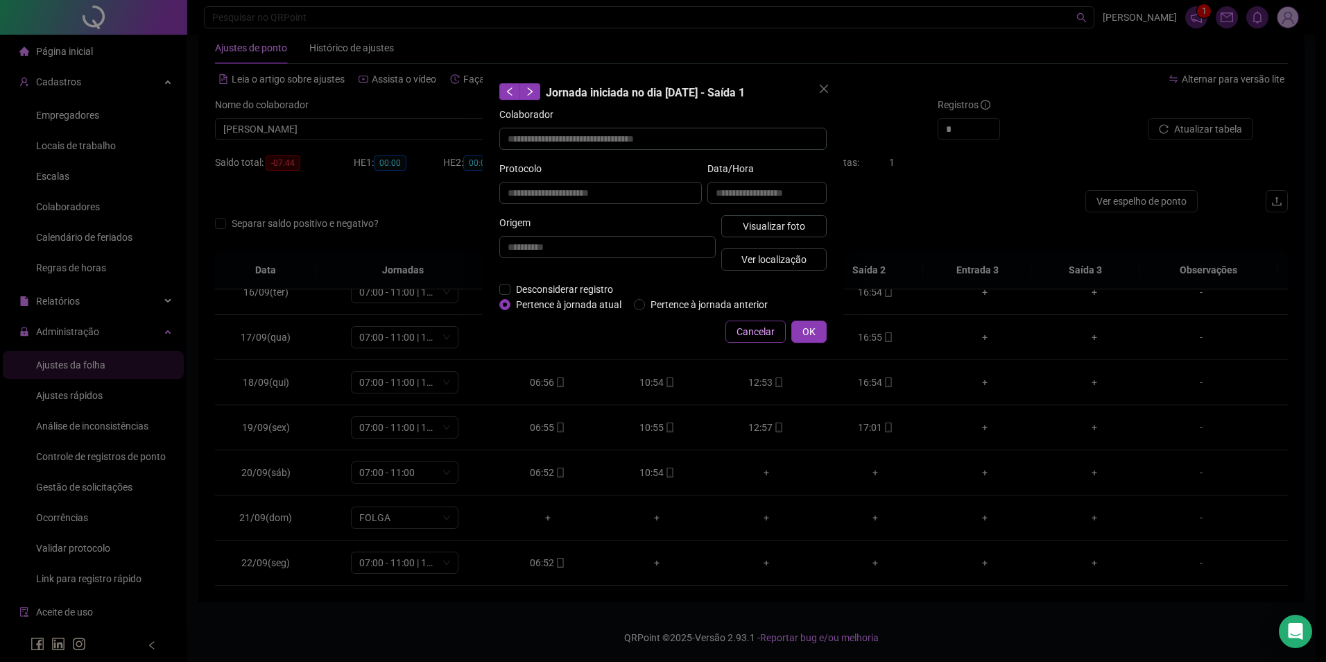
click at [731, 333] on button "Cancelar" at bounding box center [756, 331] width 60 height 22
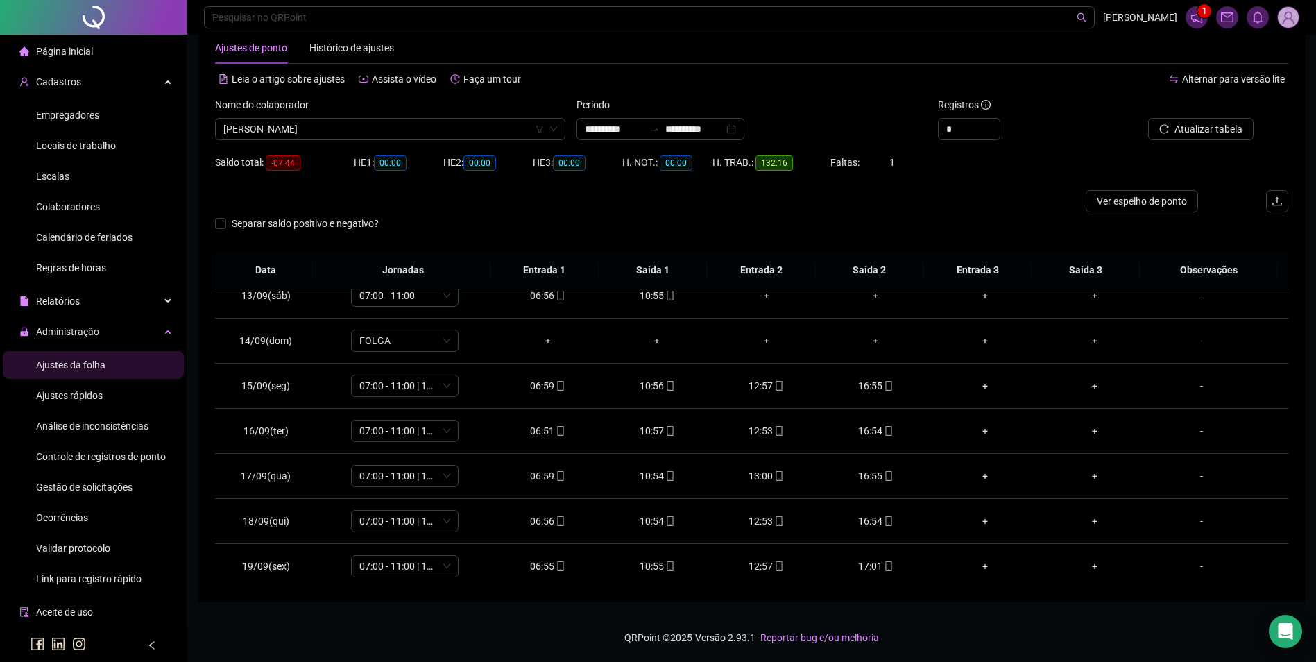
scroll to position [696, 0]
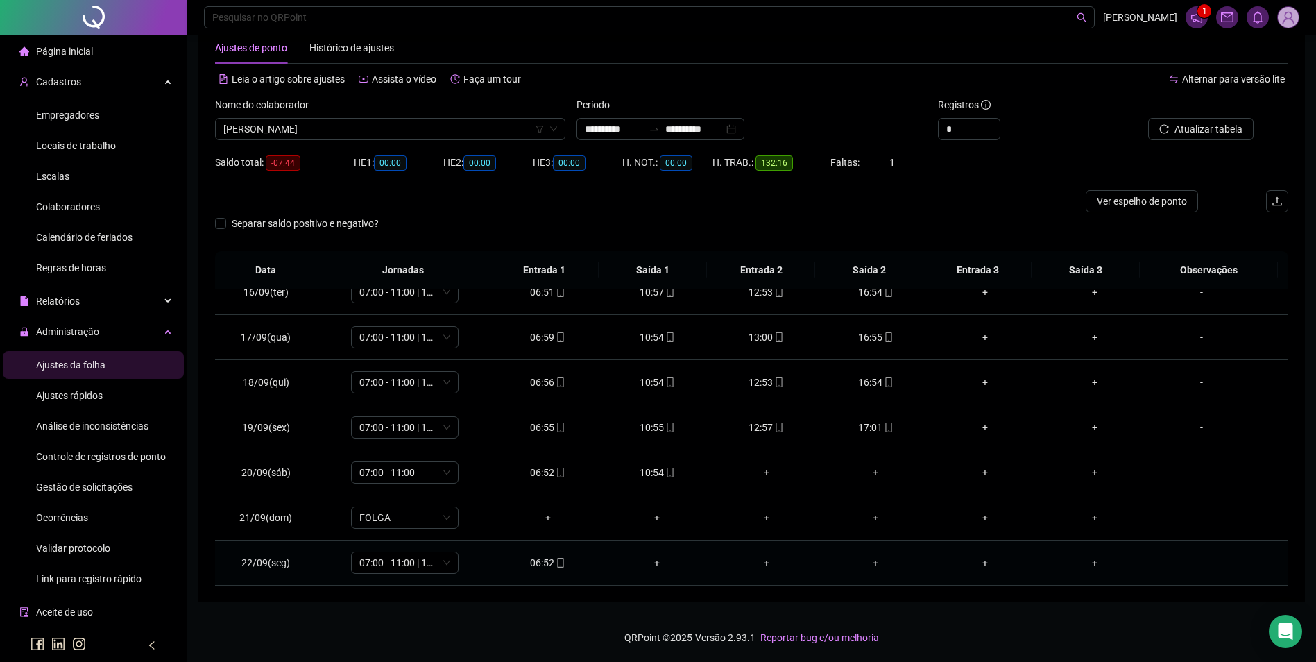
click at [543, 560] on div "06:52" at bounding box center [547, 562] width 87 height 15
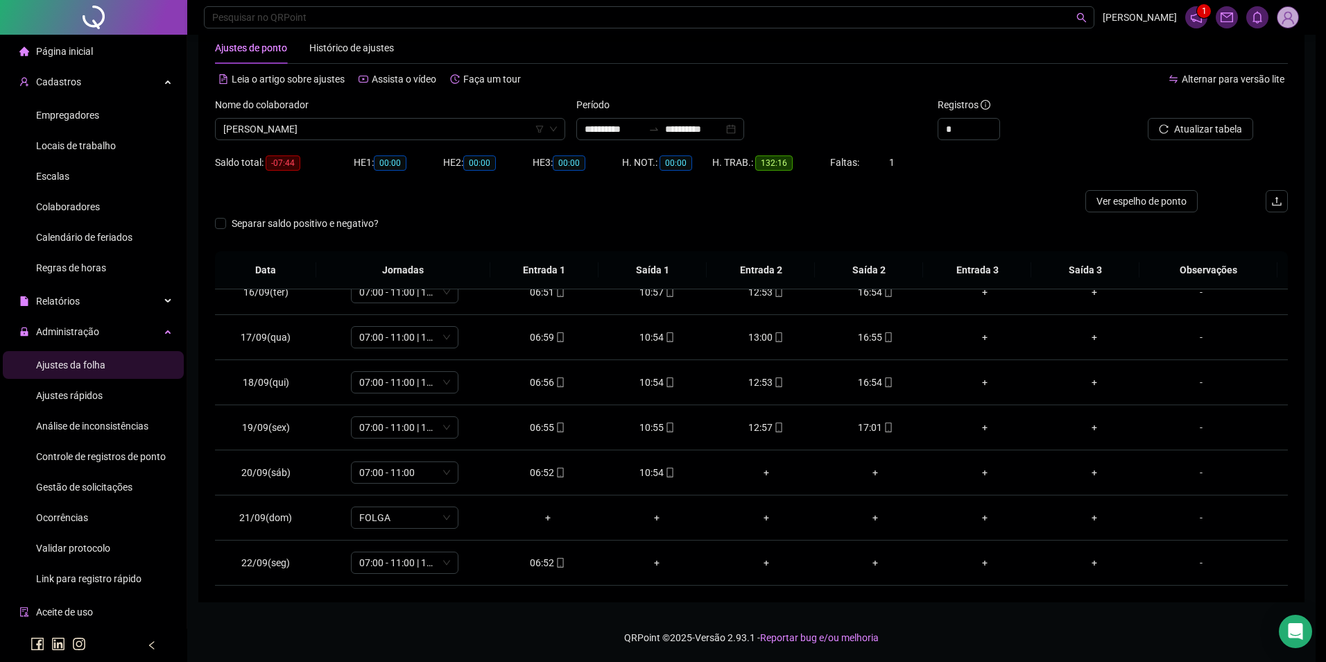
type input "**********"
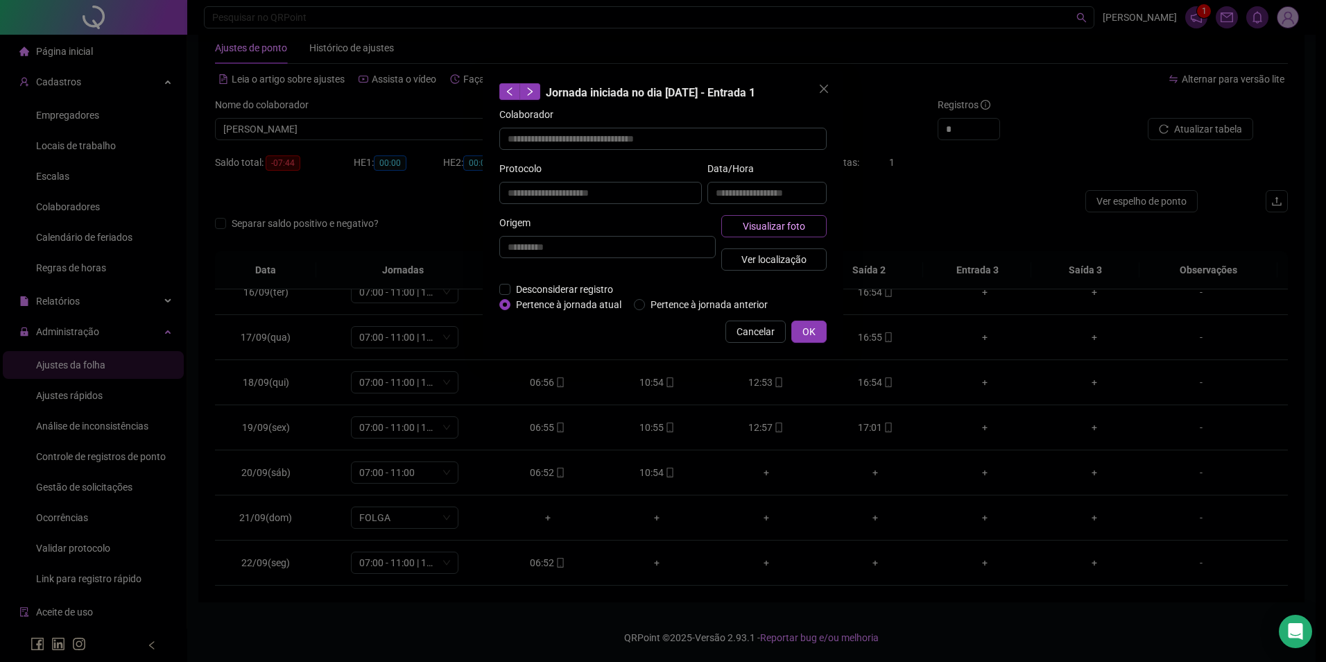
click at [764, 233] on button "Visualizar foto" at bounding box center [773, 226] width 105 height 22
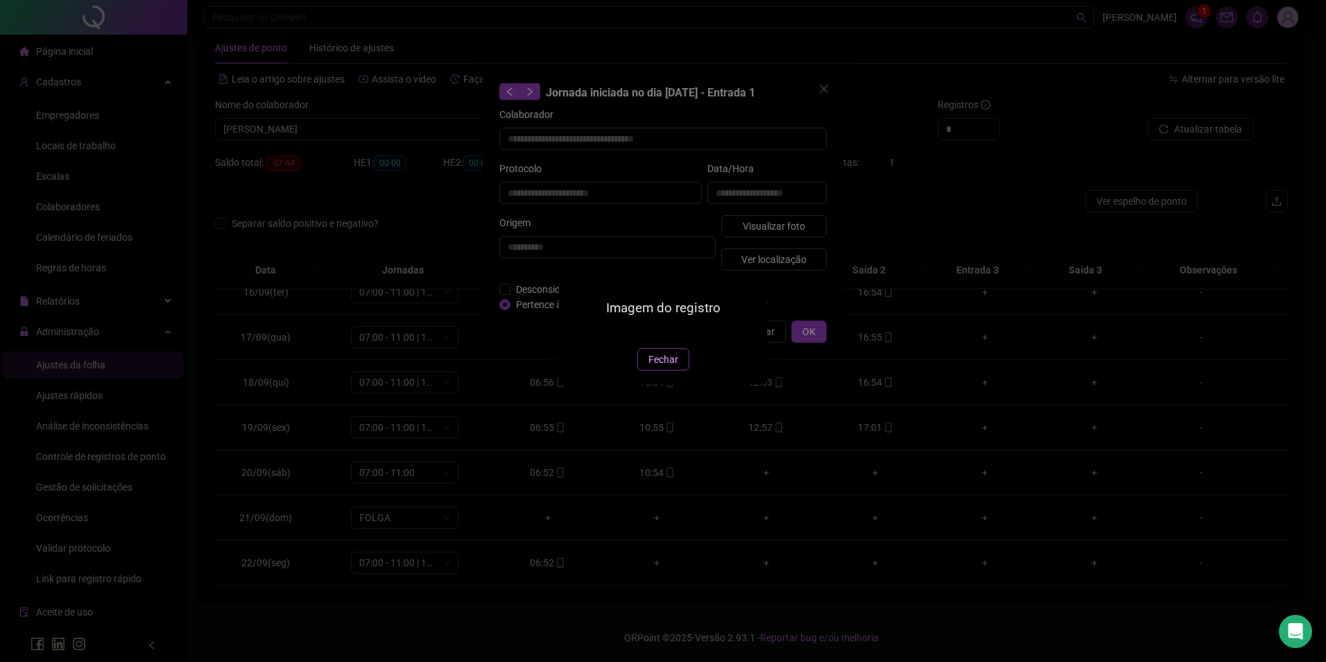
click at [657, 367] on span "Fechar" at bounding box center [664, 359] width 30 height 15
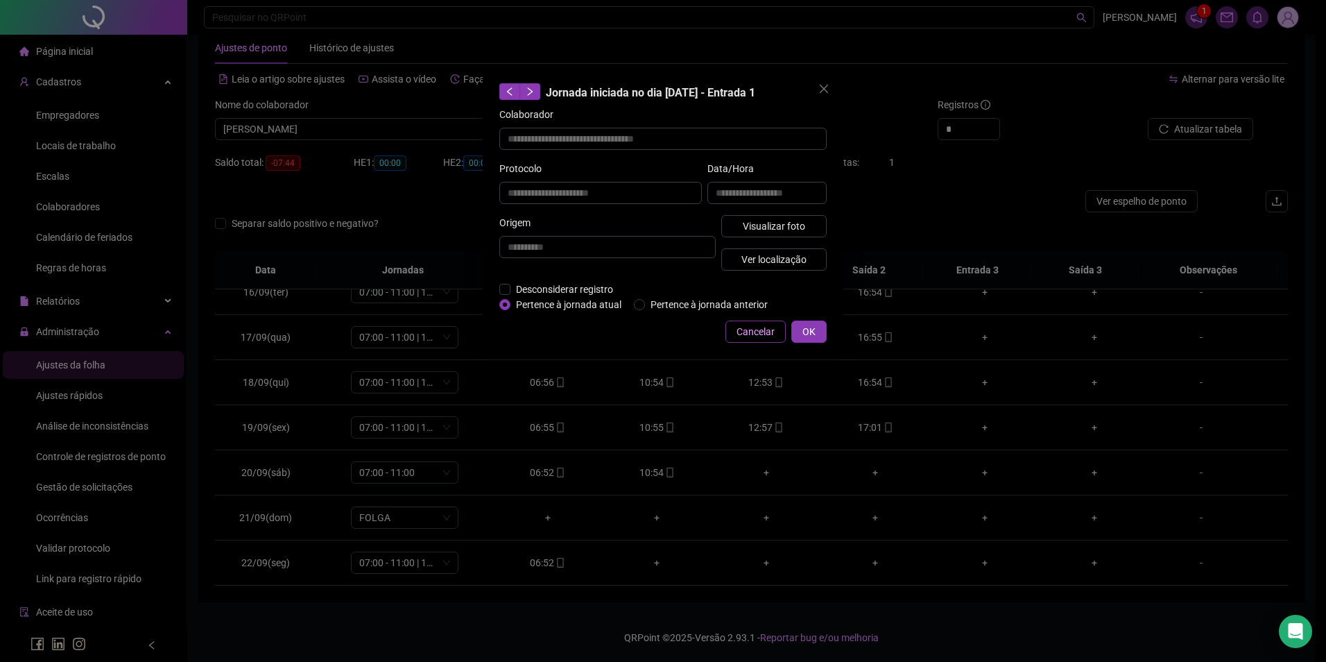
click at [746, 334] on span "Cancelar" at bounding box center [756, 331] width 38 height 15
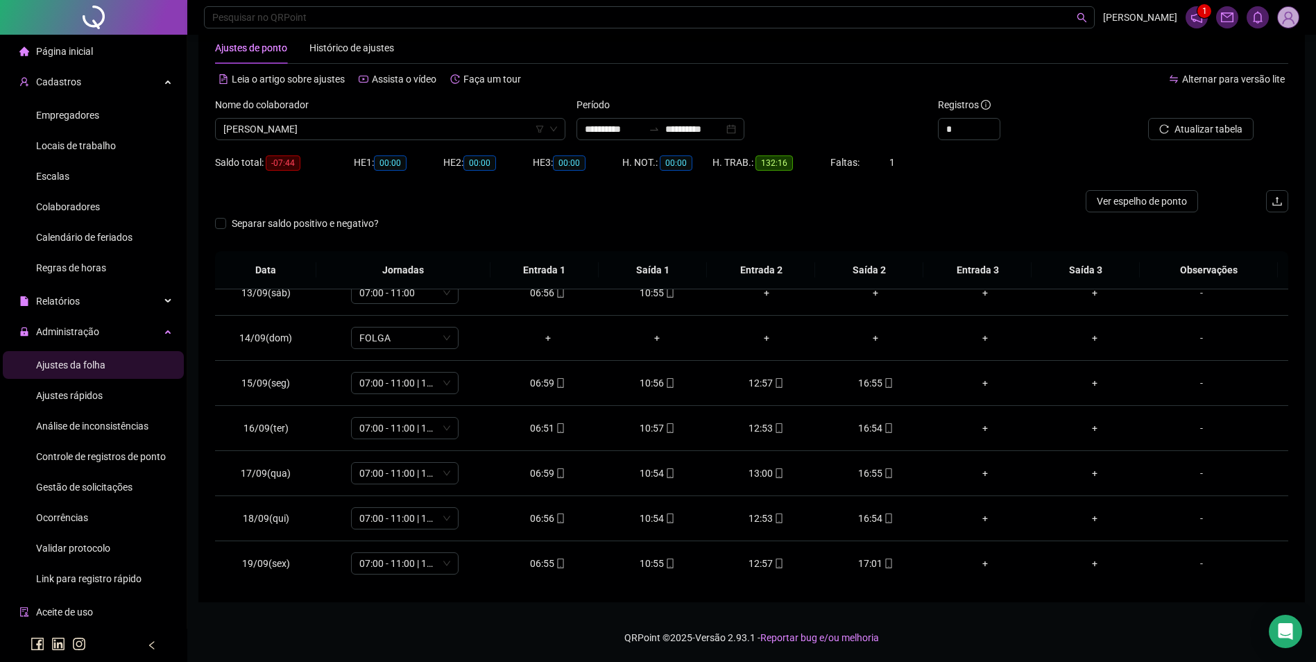
scroll to position [557, 0]
click at [462, 126] on span "[PERSON_NAME]" at bounding box center [390, 129] width 334 height 21
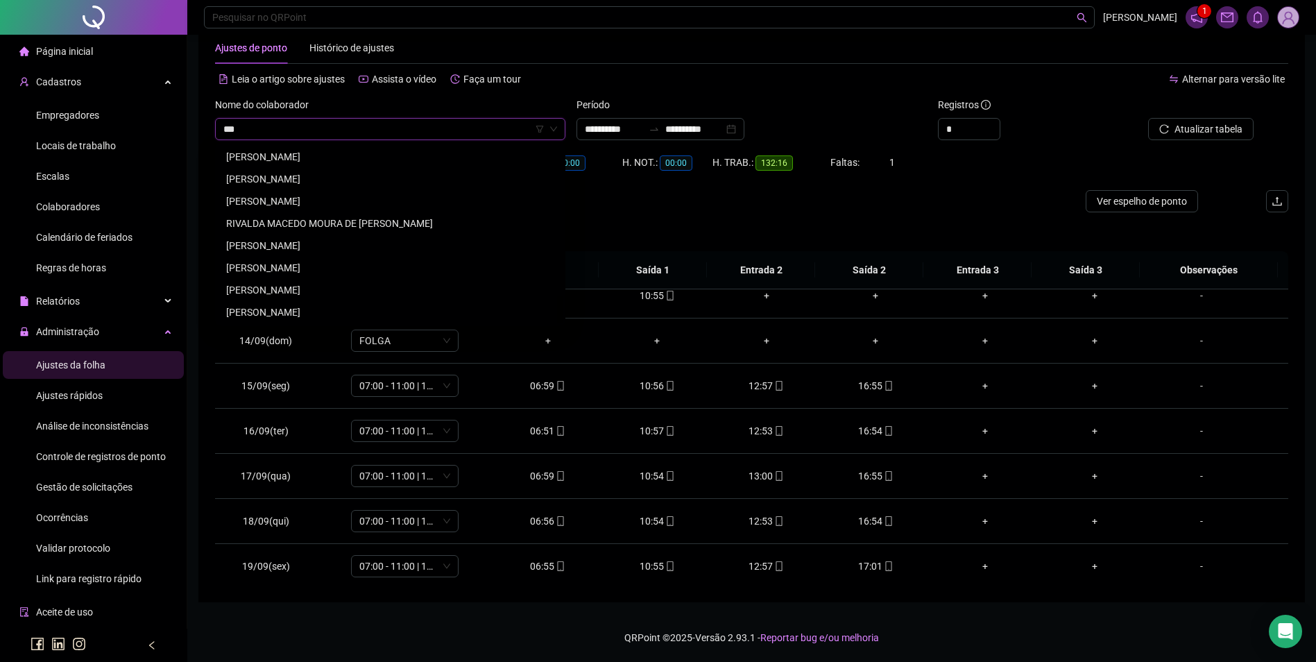
scroll to position [0, 0]
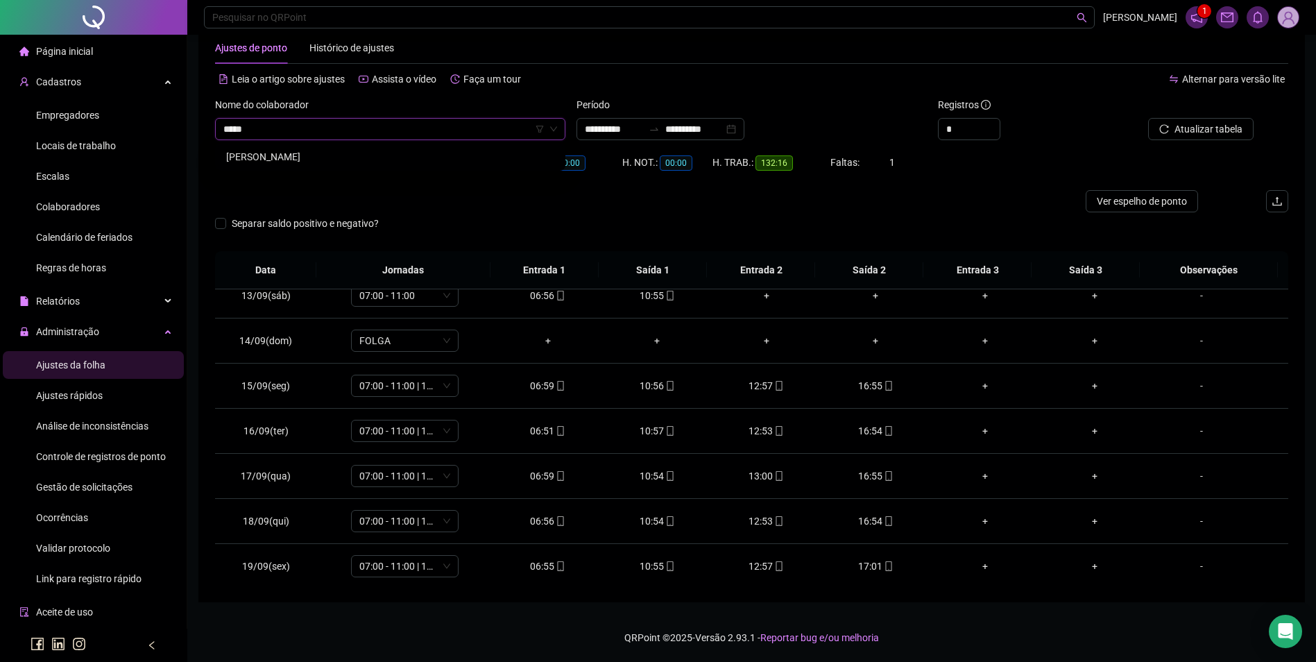
type input "******"
click at [379, 158] on div "[PERSON_NAME]" at bounding box center [390, 156] width 328 height 15
click at [1219, 124] on span "Buscar registros" at bounding box center [1207, 128] width 71 height 15
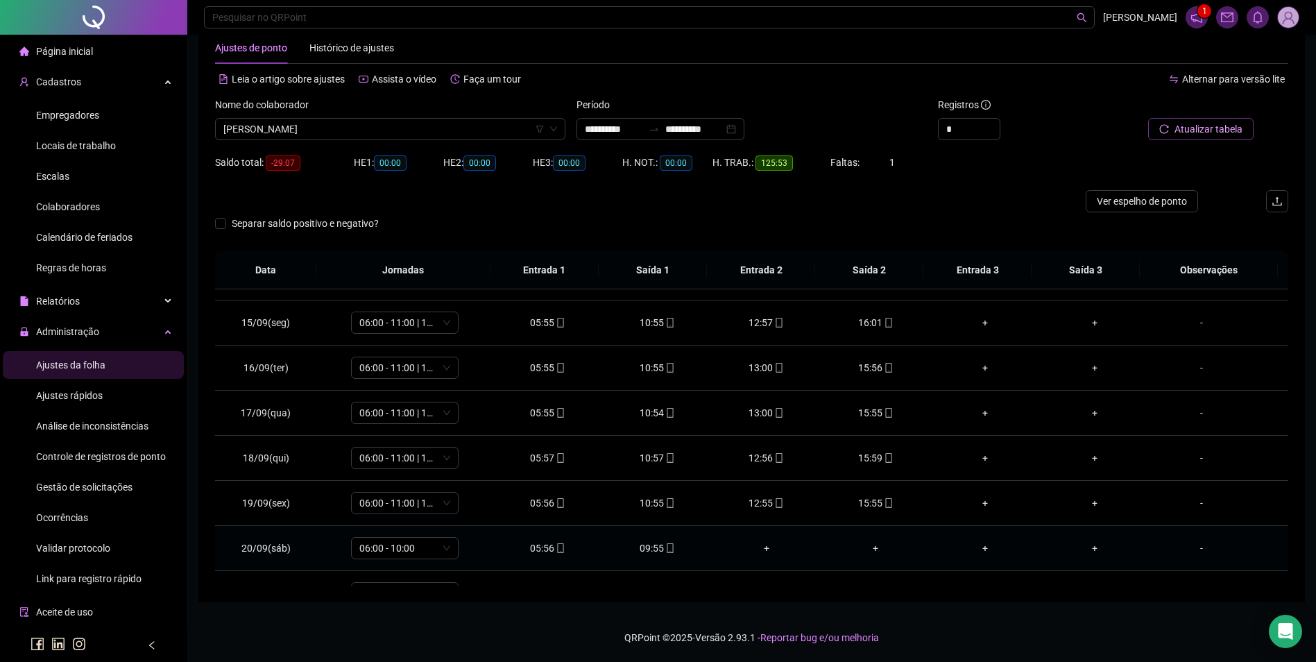
scroll to position [696, 0]
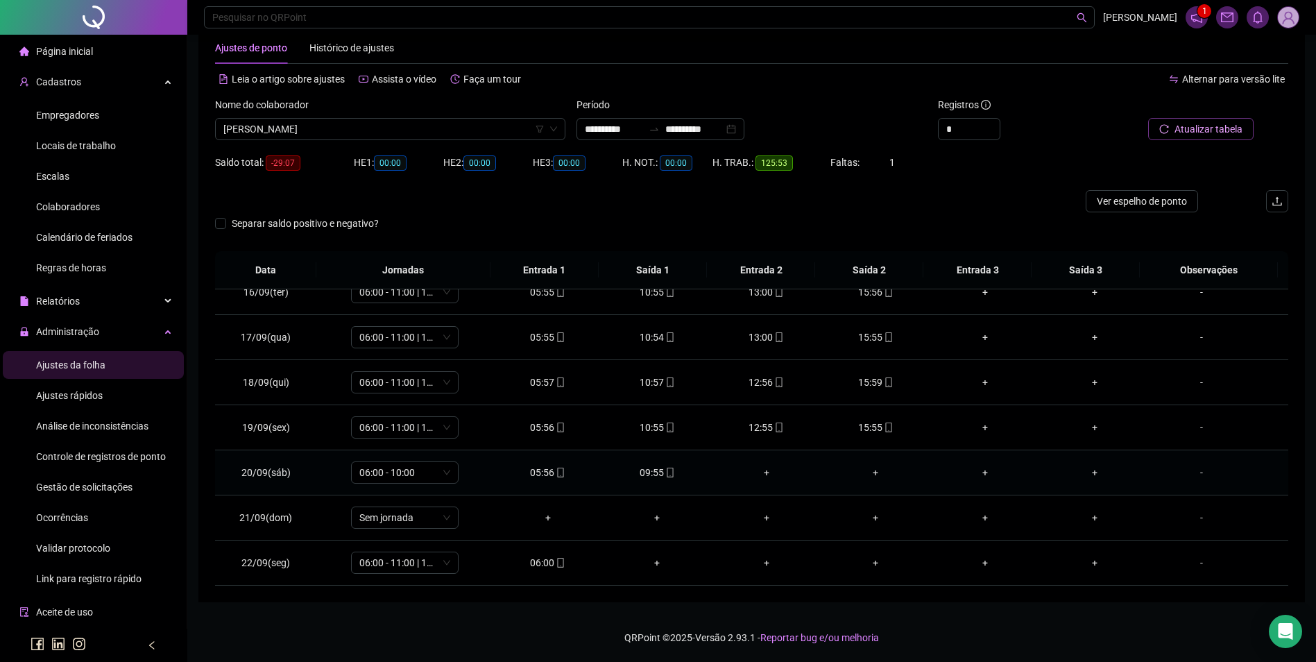
click at [656, 465] on div "09:55" at bounding box center [656, 472] width 87 height 15
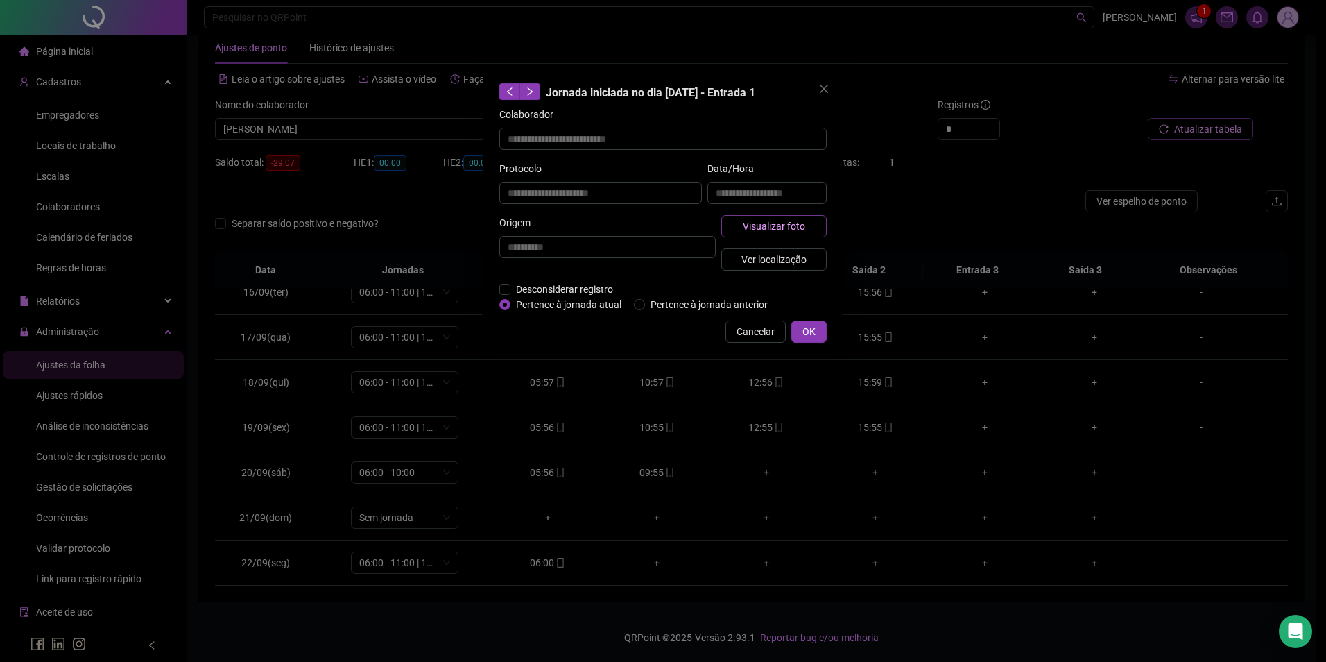
click at [798, 228] on span "Visualizar foto" at bounding box center [774, 225] width 62 height 15
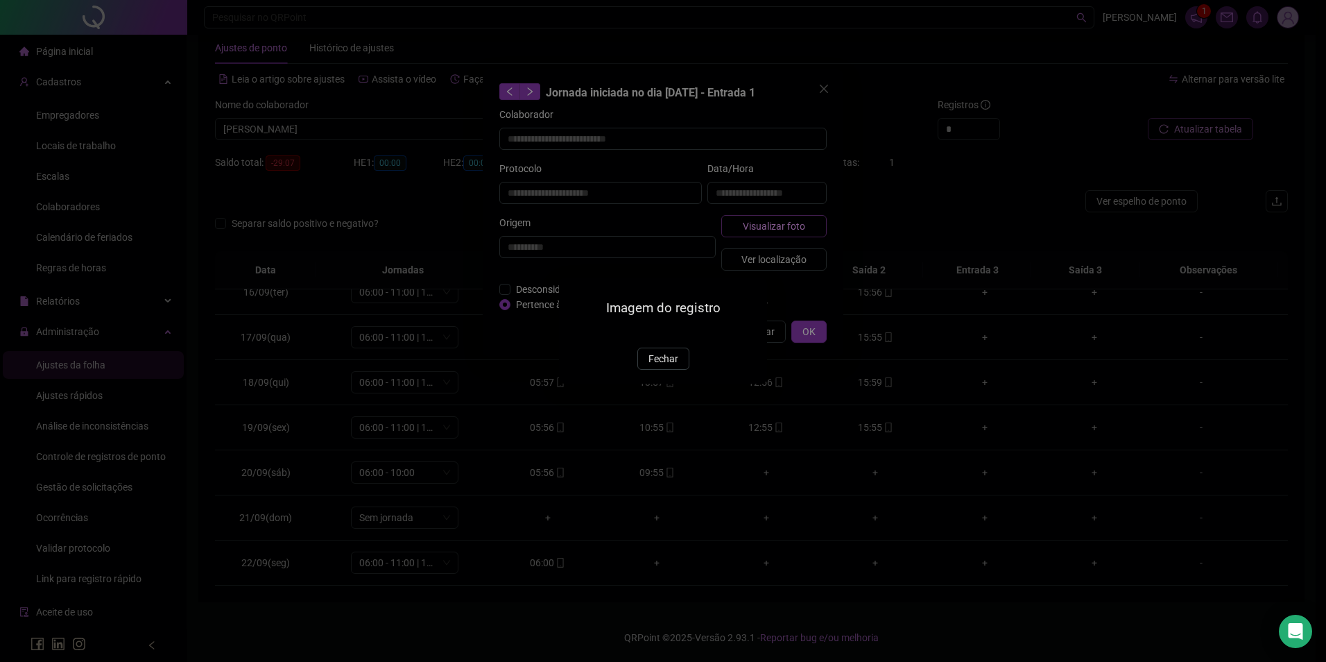
type input "**********"
click at [656, 367] on span "Fechar" at bounding box center [664, 359] width 30 height 15
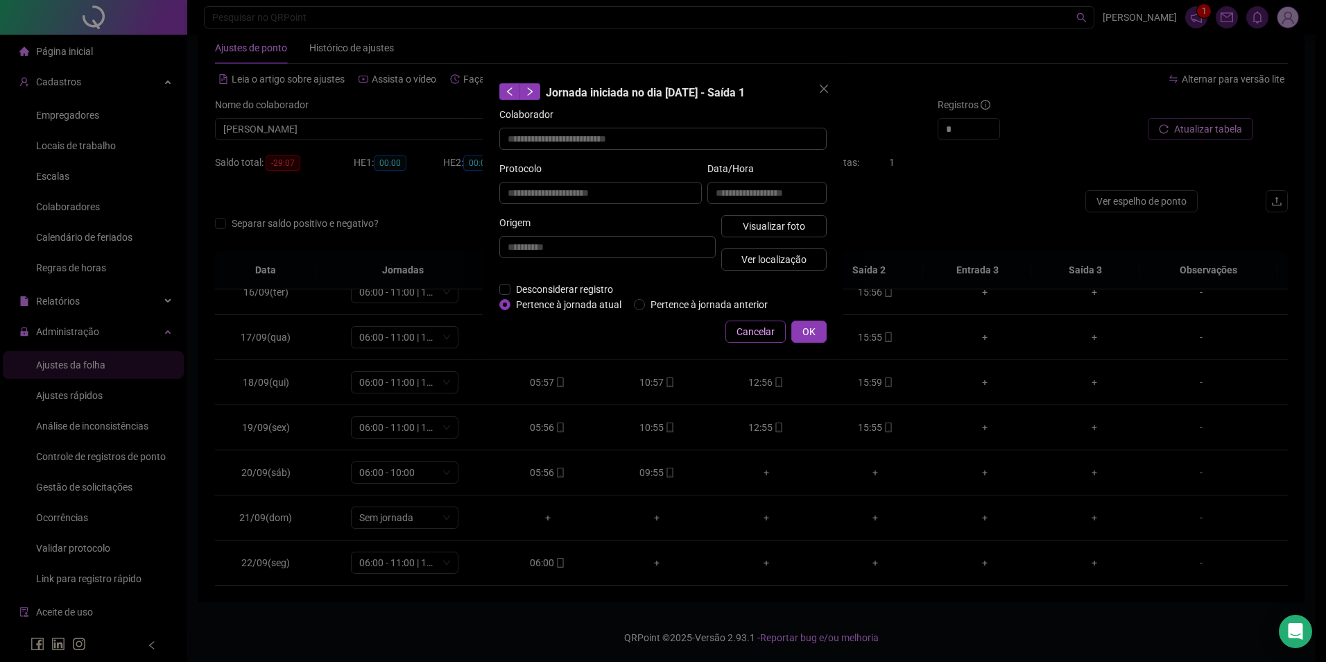
click at [778, 330] on button "Cancelar" at bounding box center [756, 331] width 60 height 22
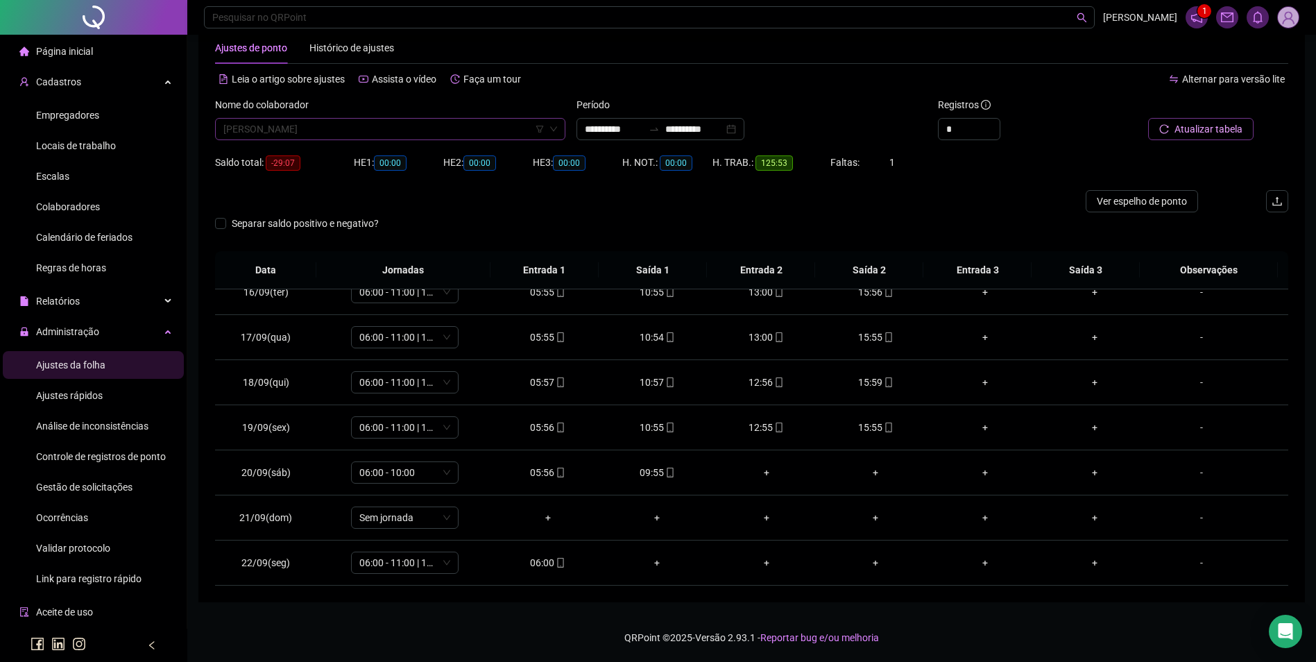
scroll to position [13384, 0]
click at [471, 128] on span "[PERSON_NAME]" at bounding box center [390, 129] width 334 height 21
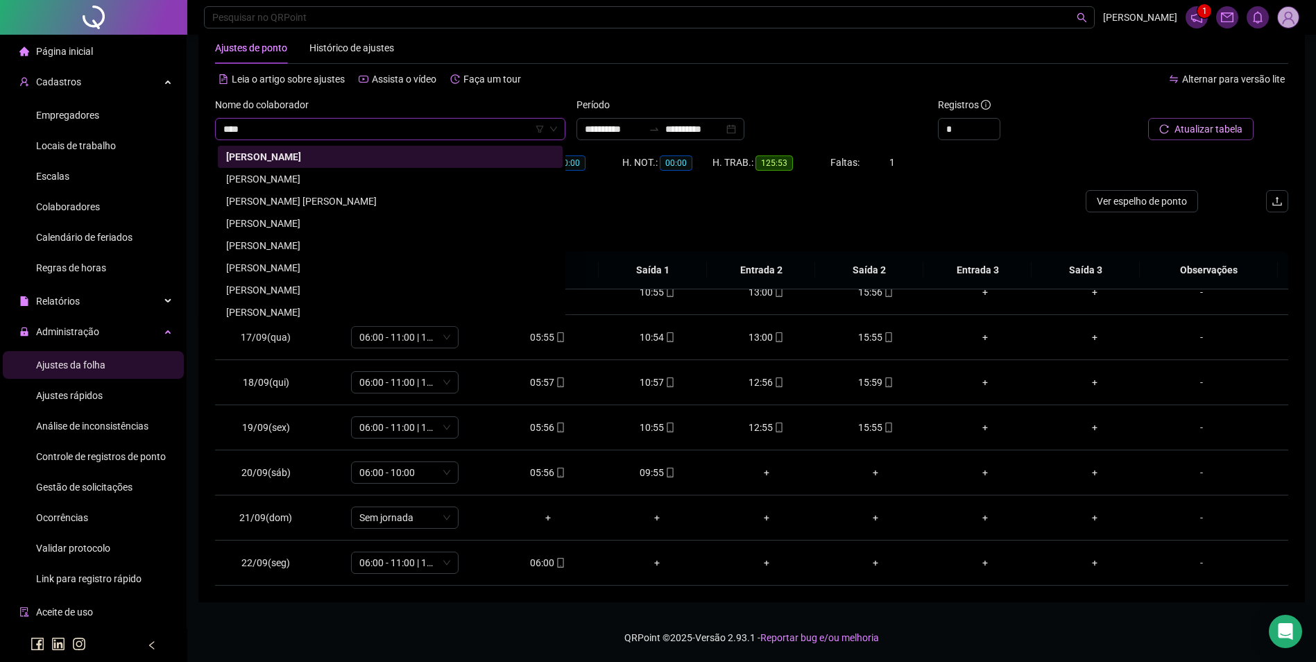
scroll to position [0, 0]
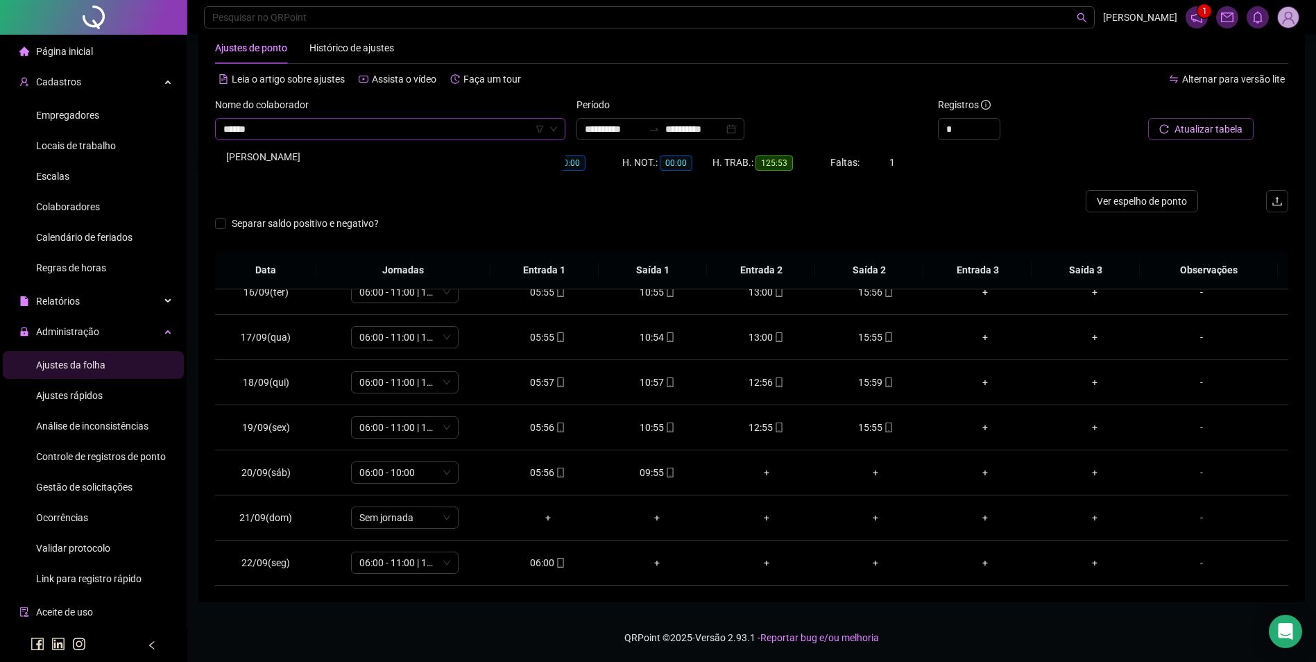
type input "*******"
click at [300, 152] on div "[PERSON_NAME]" at bounding box center [390, 156] width 328 height 15
click at [1190, 126] on span "Buscar registros" at bounding box center [1207, 128] width 71 height 15
click at [651, 475] on div "09:55" at bounding box center [656, 472] width 87 height 15
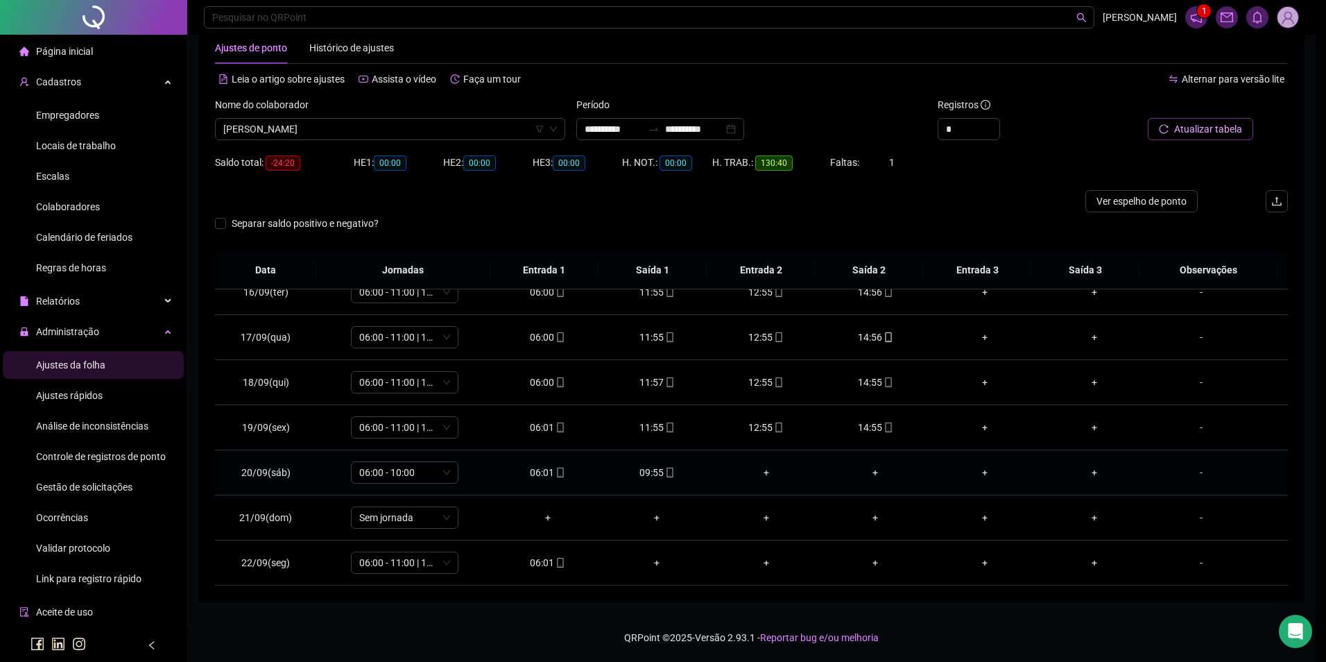
type input "**********"
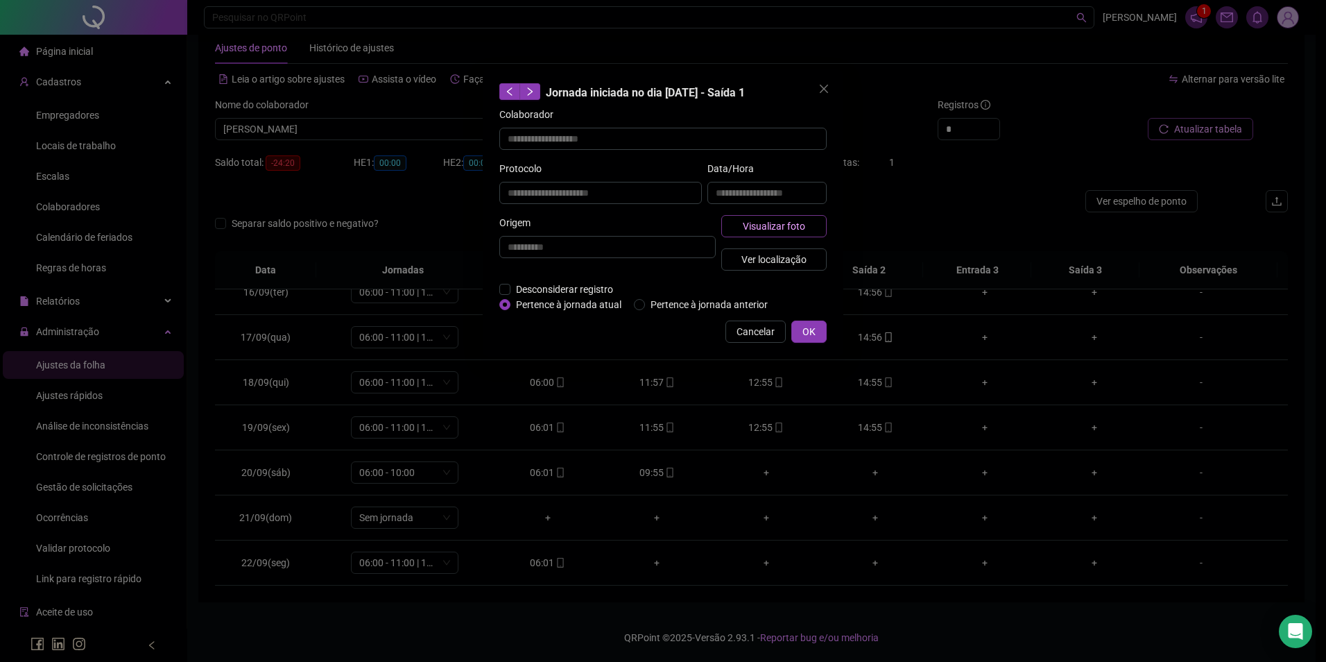
click at [821, 224] on button "Visualizar foto" at bounding box center [773, 226] width 105 height 22
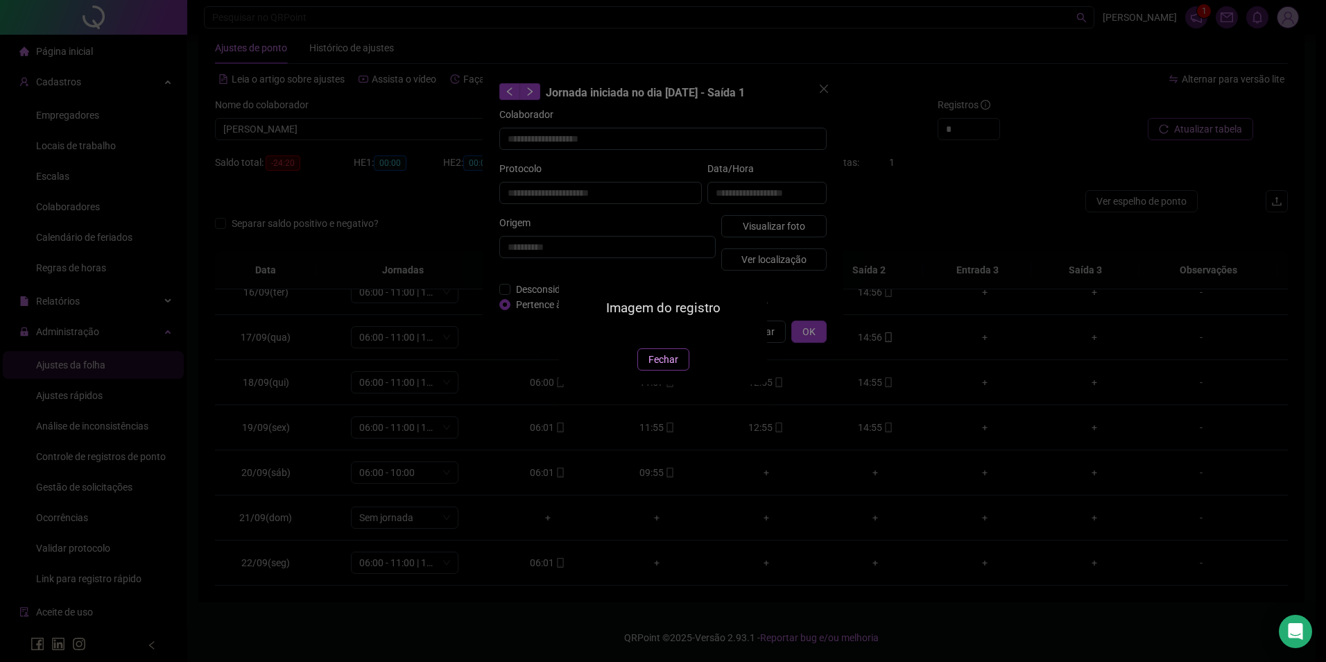
click at [656, 367] on span "Fechar" at bounding box center [664, 359] width 30 height 15
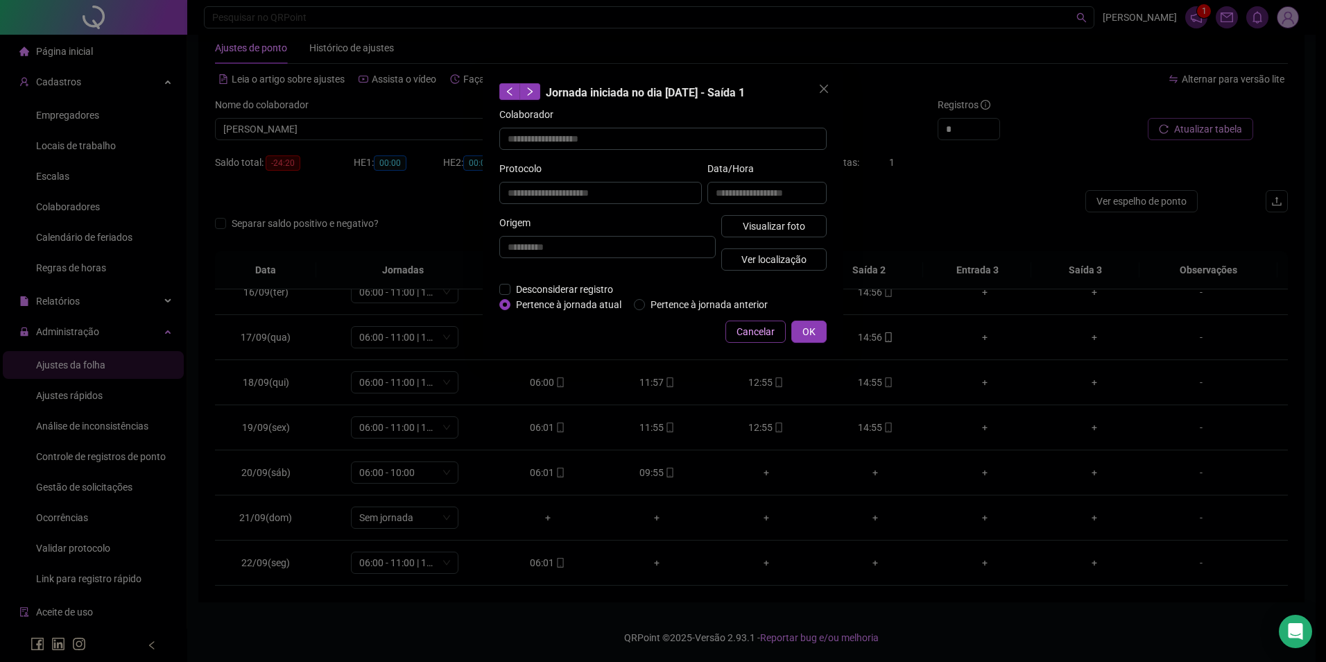
click at [775, 339] on button "Cancelar" at bounding box center [756, 331] width 60 height 22
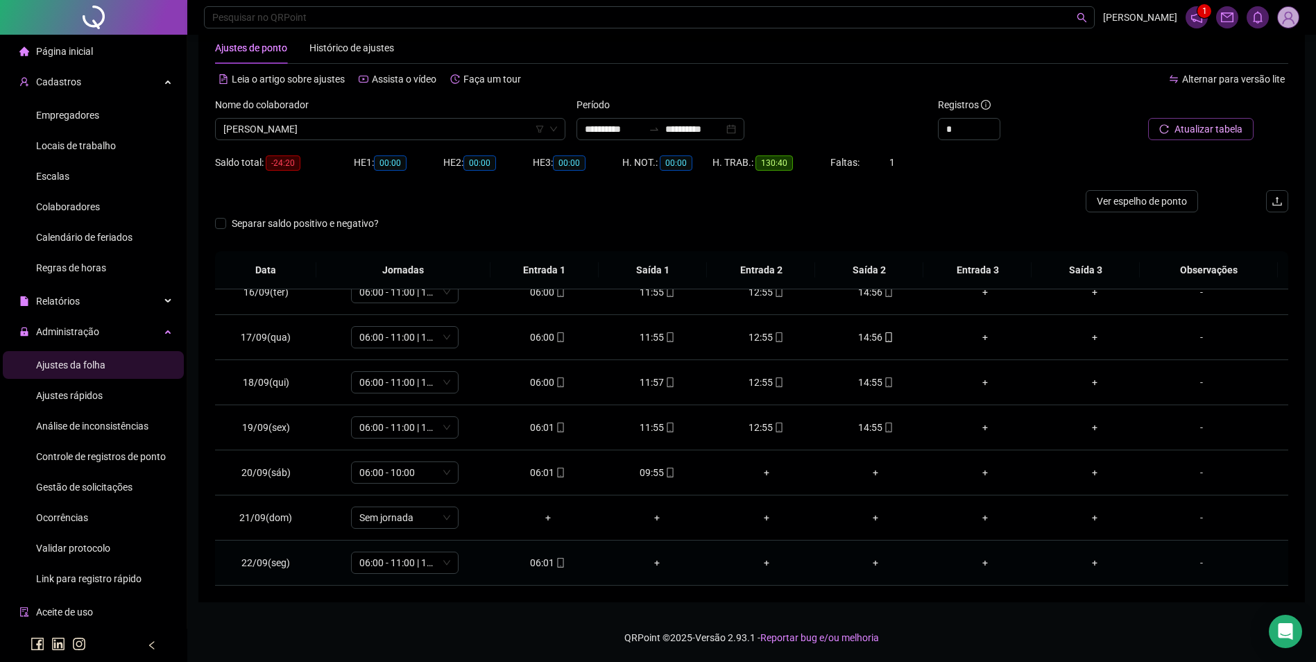
click at [559, 569] on div "06:01" at bounding box center [547, 562] width 87 height 15
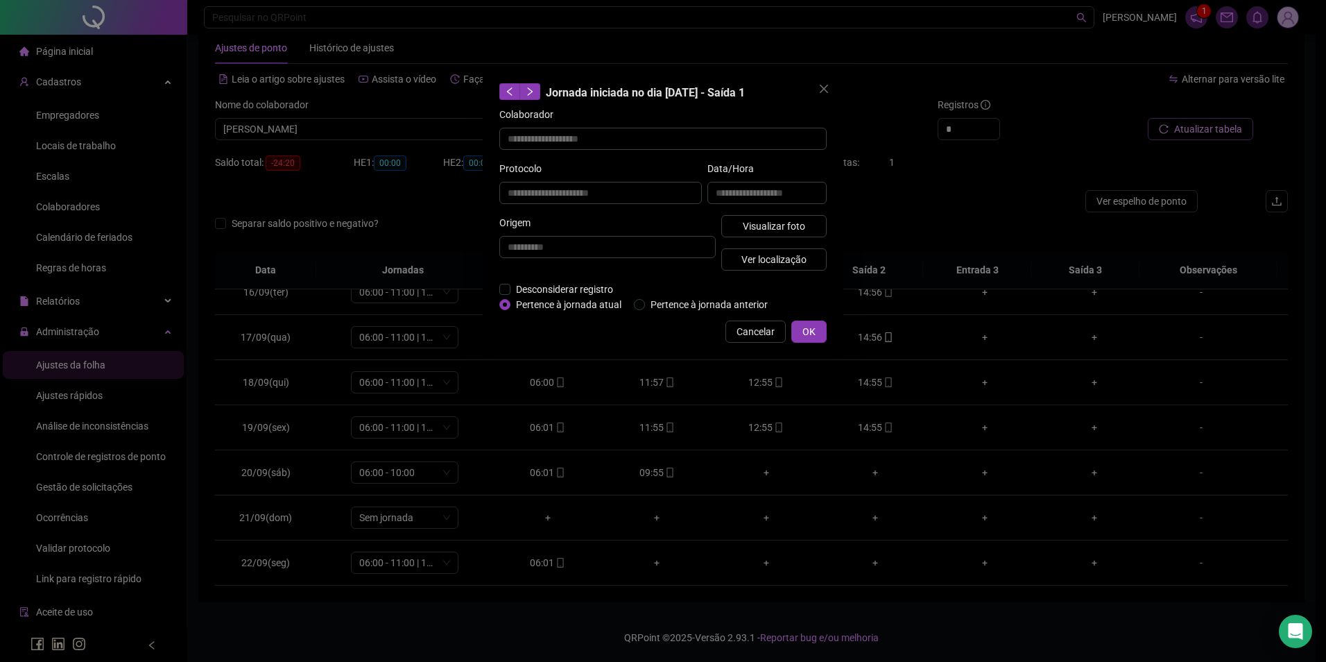
type input "**********"
click at [756, 228] on span "Visualizar foto" at bounding box center [774, 225] width 62 height 15
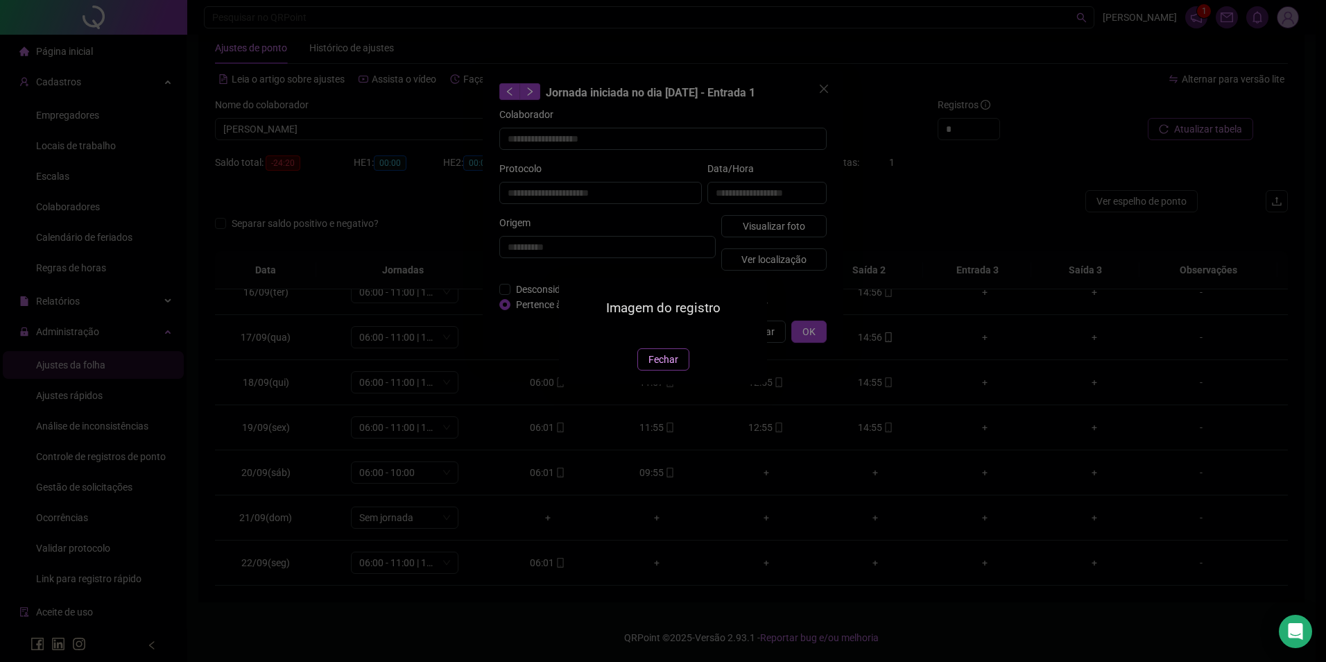
click at [673, 367] on span "Fechar" at bounding box center [664, 359] width 30 height 15
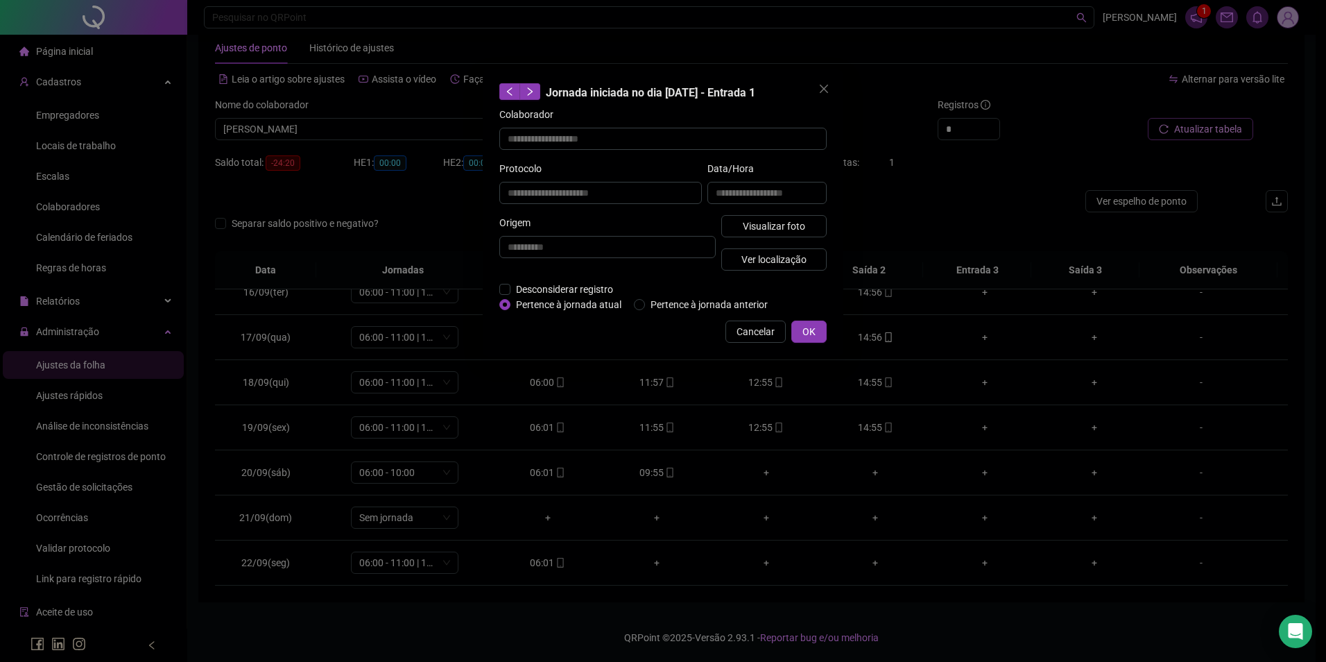
click at [769, 317] on div "**********" at bounding box center [663, 212] width 361 height 287
click at [767, 329] on span "Cancelar" at bounding box center [756, 331] width 38 height 15
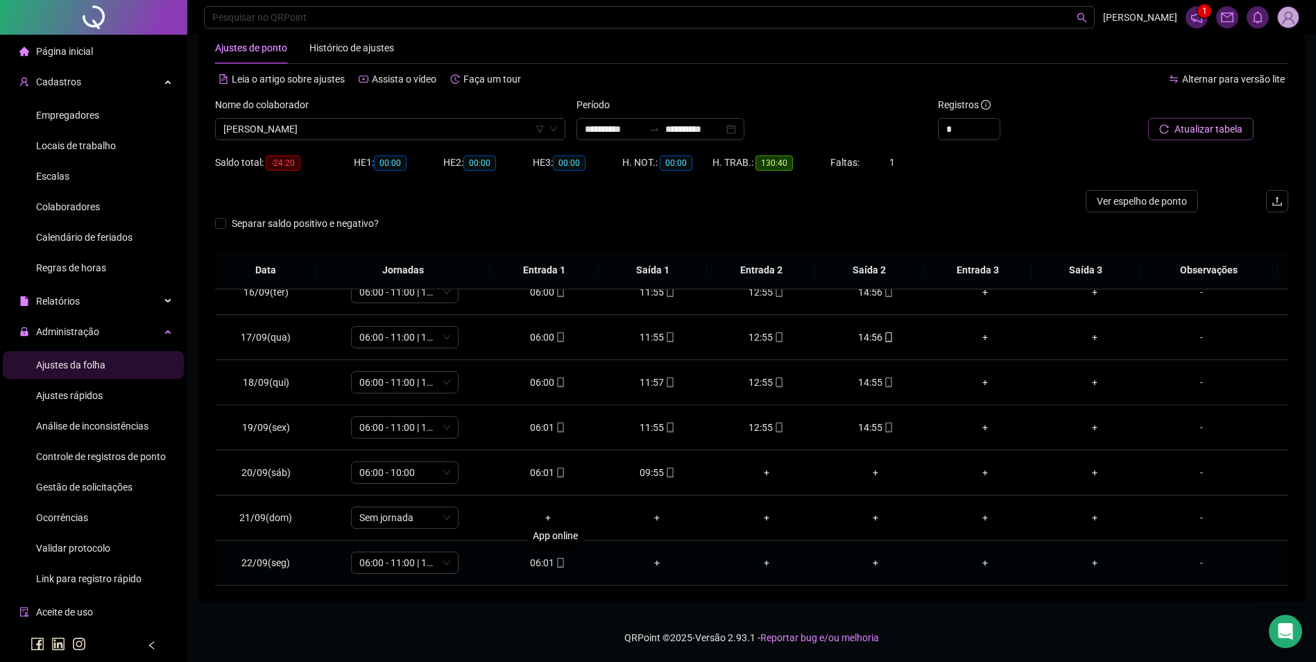
click at [556, 563] on icon "mobile" at bounding box center [561, 563] width 10 height 10
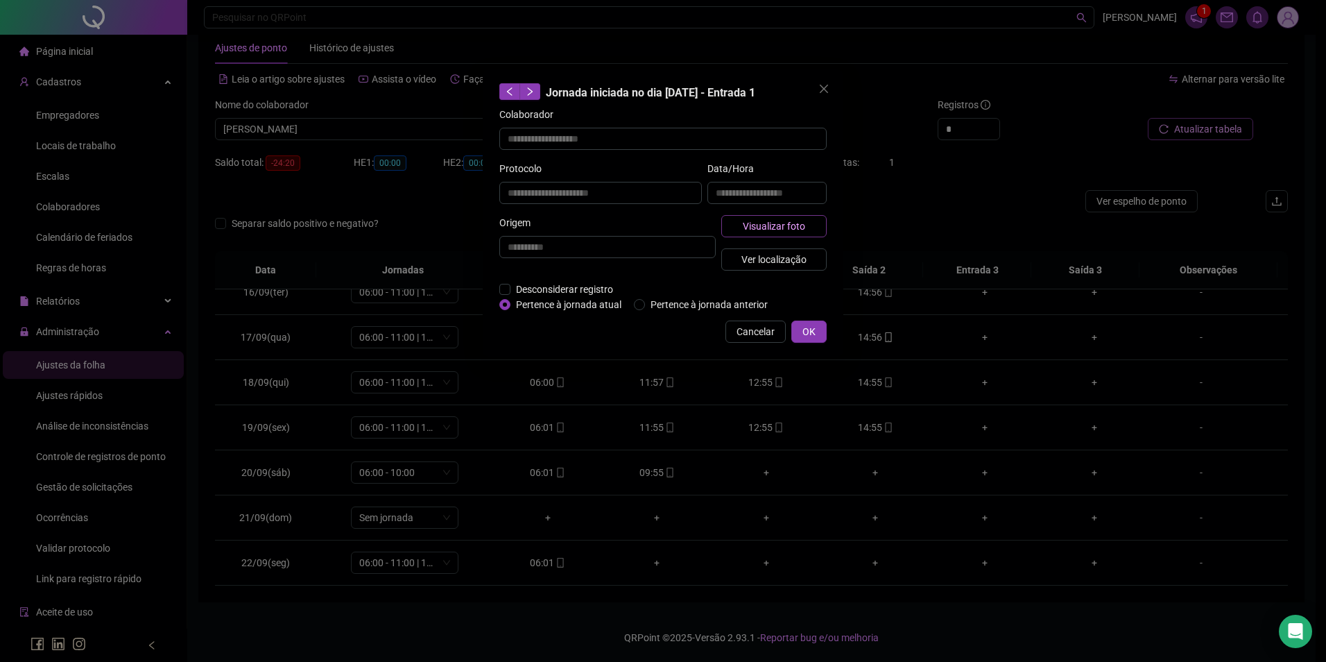
click at [758, 225] on span "Visualizar foto" at bounding box center [774, 225] width 62 height 15
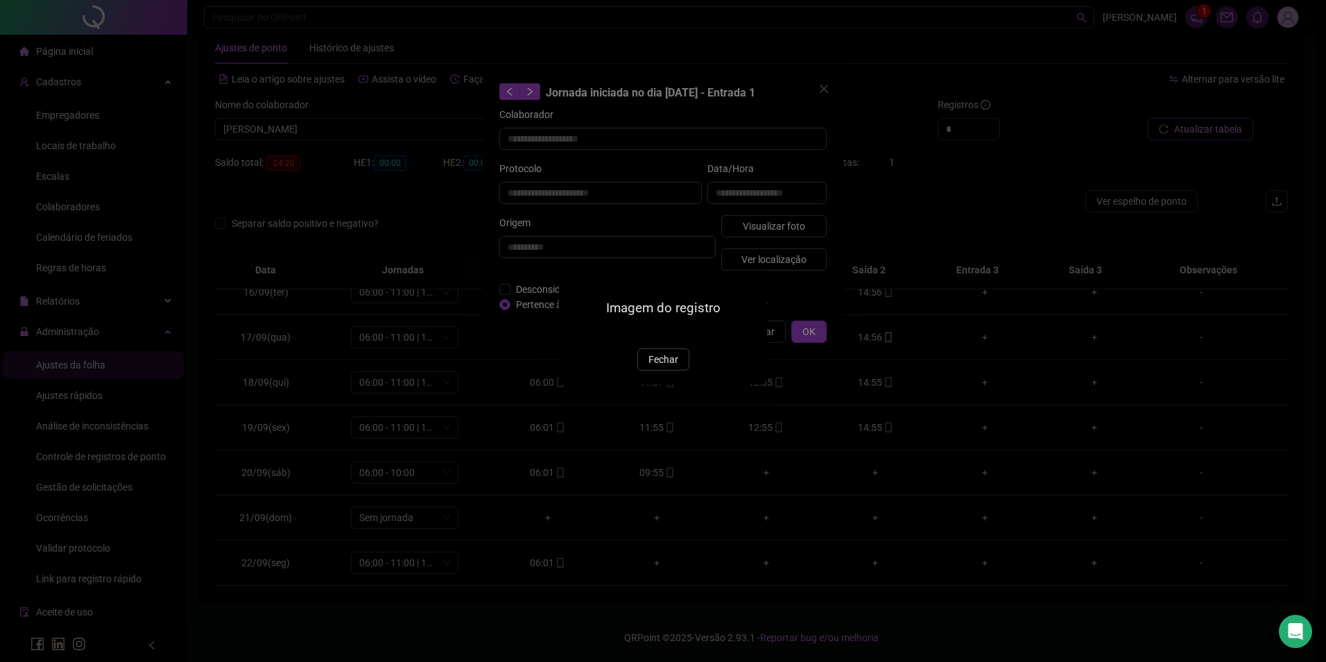
click at [656, 384] on div "Imagem do registro Fechar" at bounding box center [663, 330] width 208 height 106
click at [657, 370] on button "Fechar" at bounding box center [663, 359] width 52 height 22
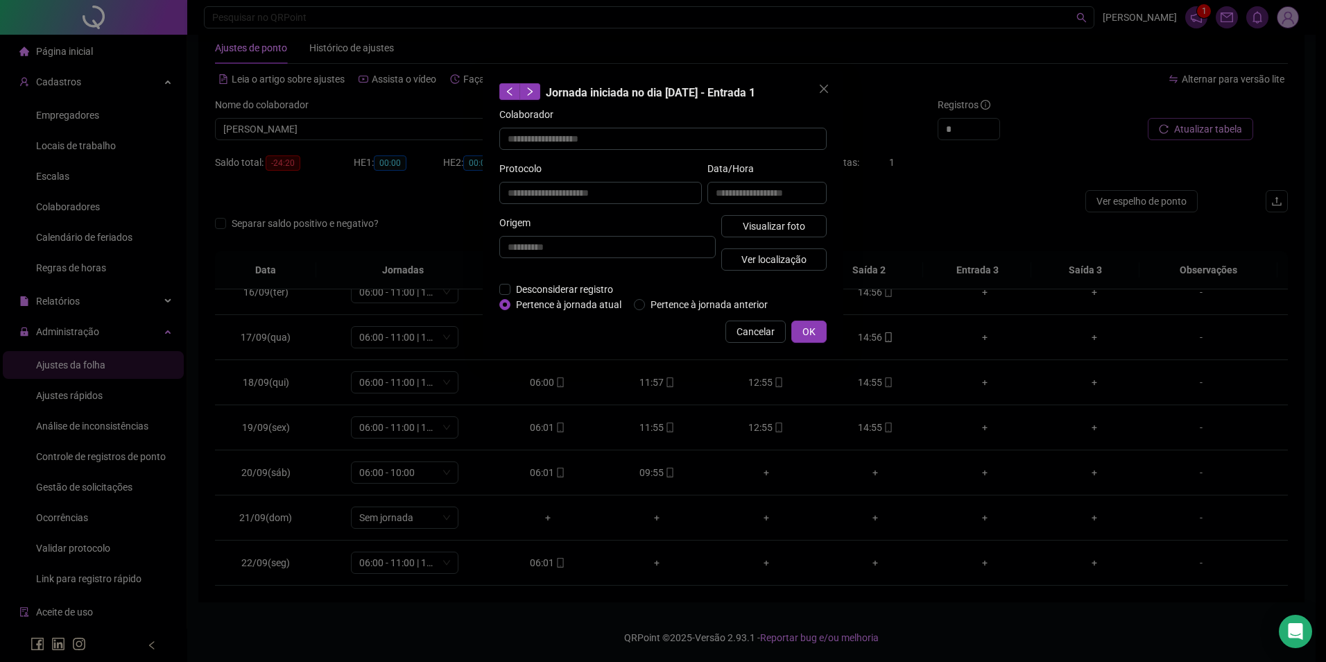
click at [361, 135] on div "**********" at bounding box center [663, 331] width 1326 height 662
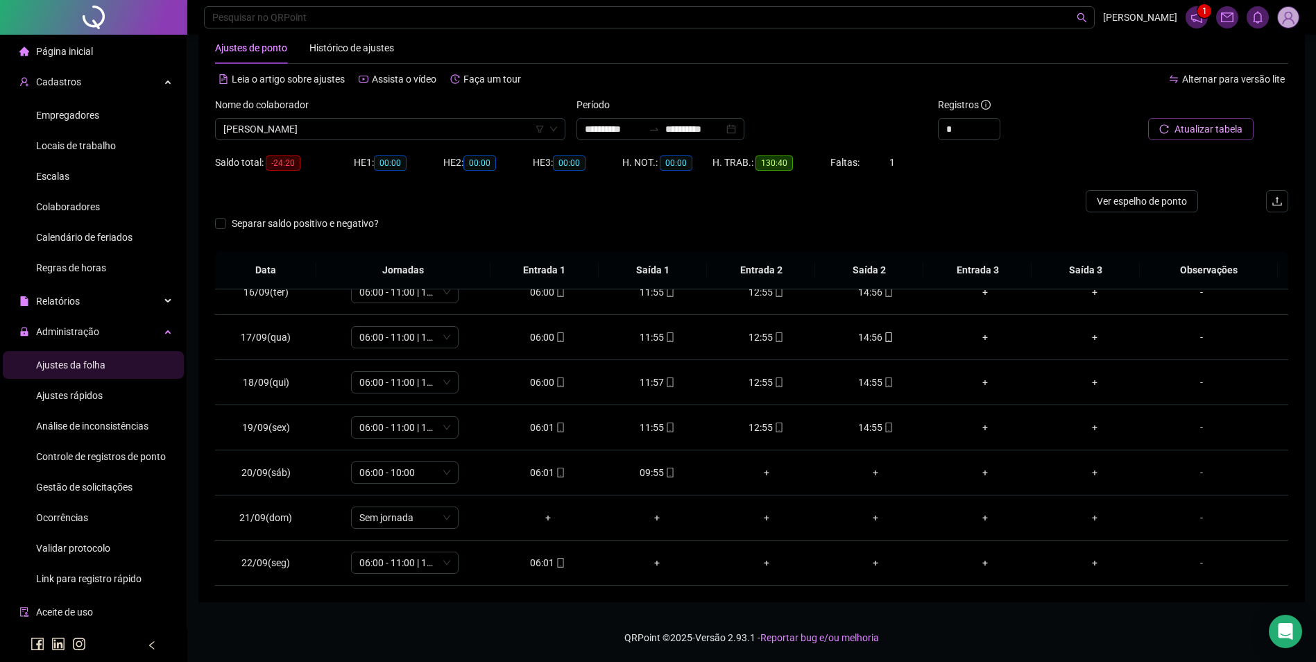
scroll to position [14360, 0]
click at [362, 132] on span "[PERSON_NAME]" at bounding box center [390, 129] width 334 height 21
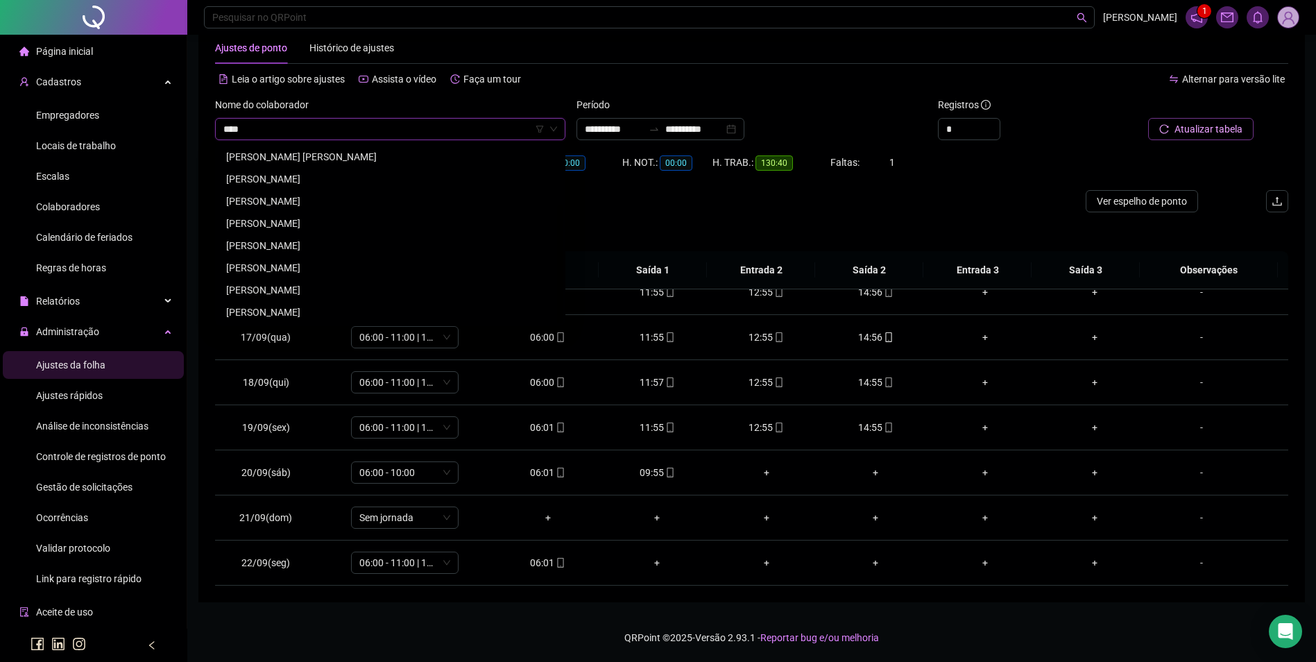
scroll to position [0, 0]
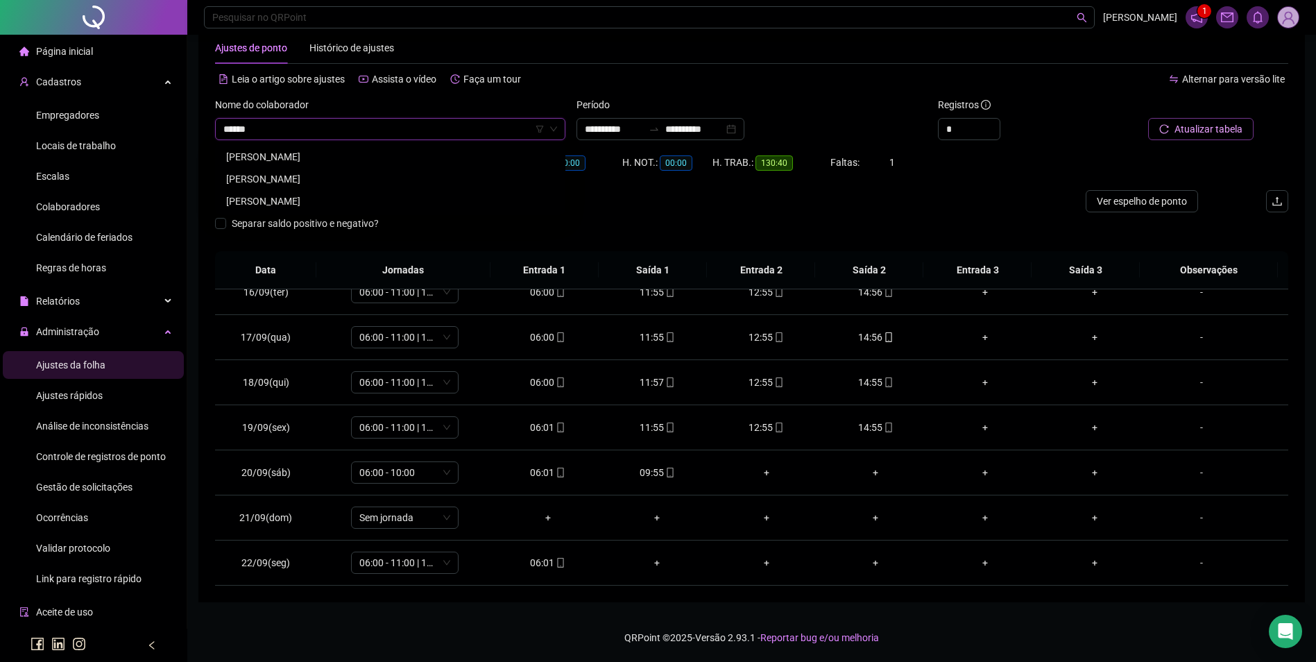
type input "******"
click at [309, 179] on div "[PERSON_NAME]" at bounding box center [390, 178] width 328 height 15
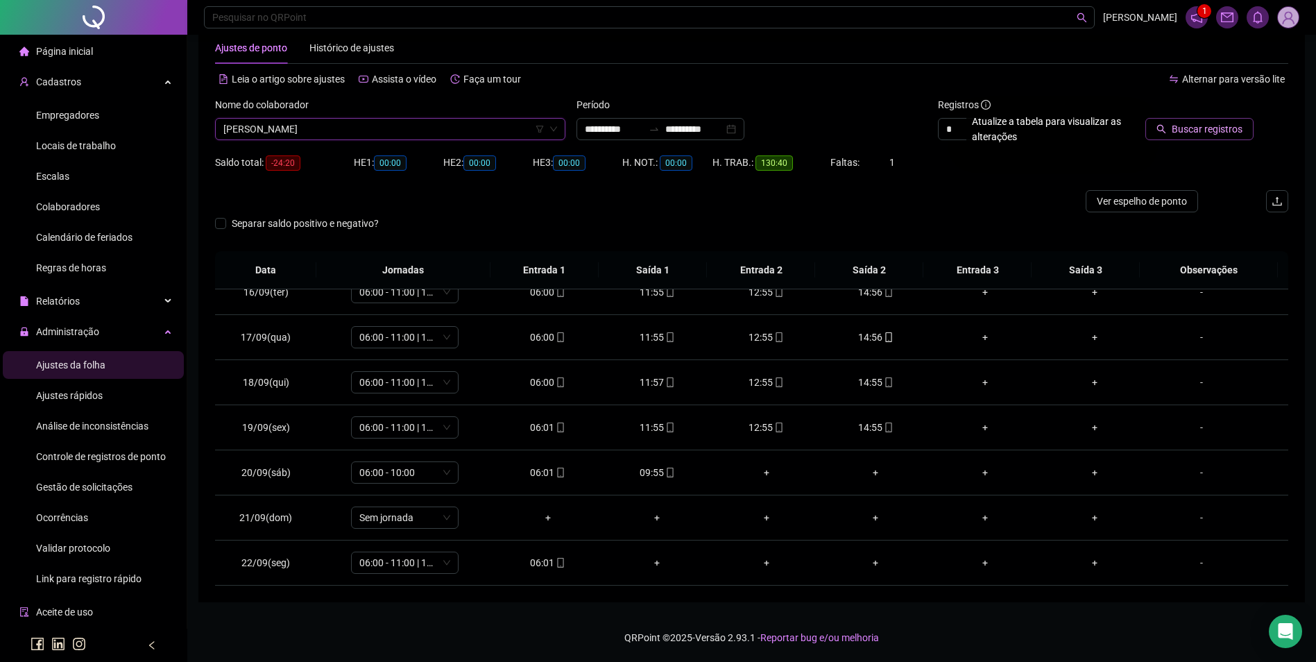
click at [1172, 121] on button "Buscar registros" at bounding box center [1199, 129] width 108 height 22
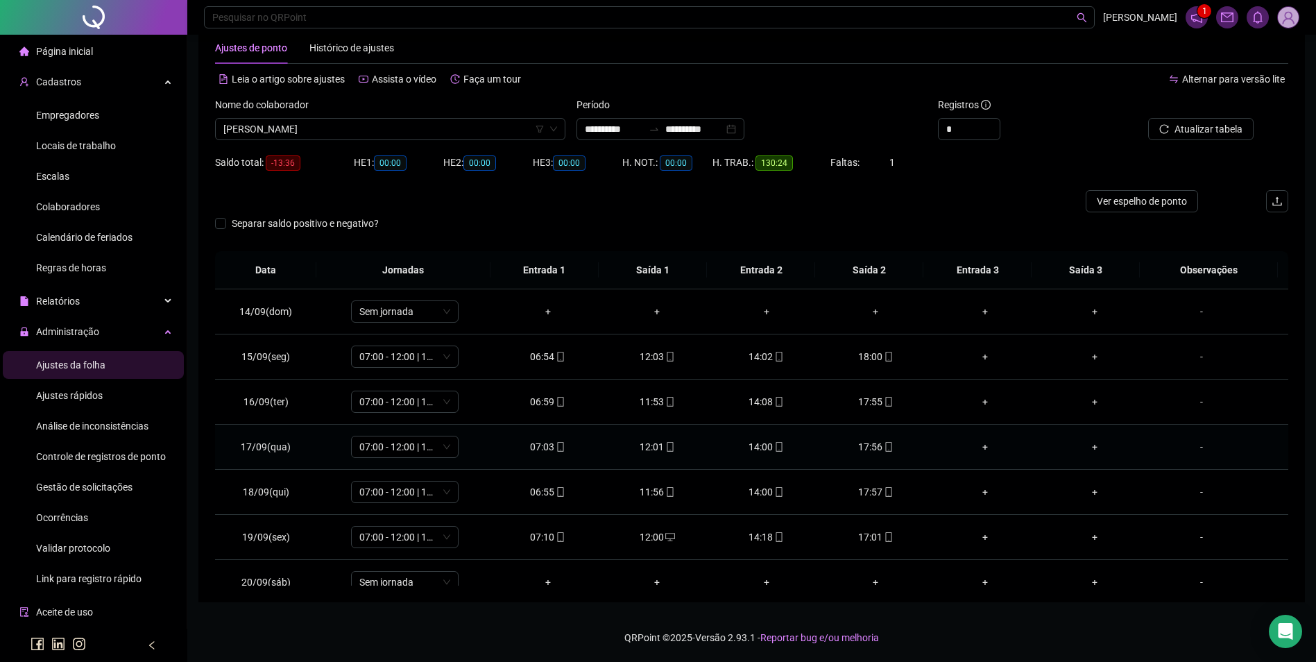
scroll to position [696, 0]
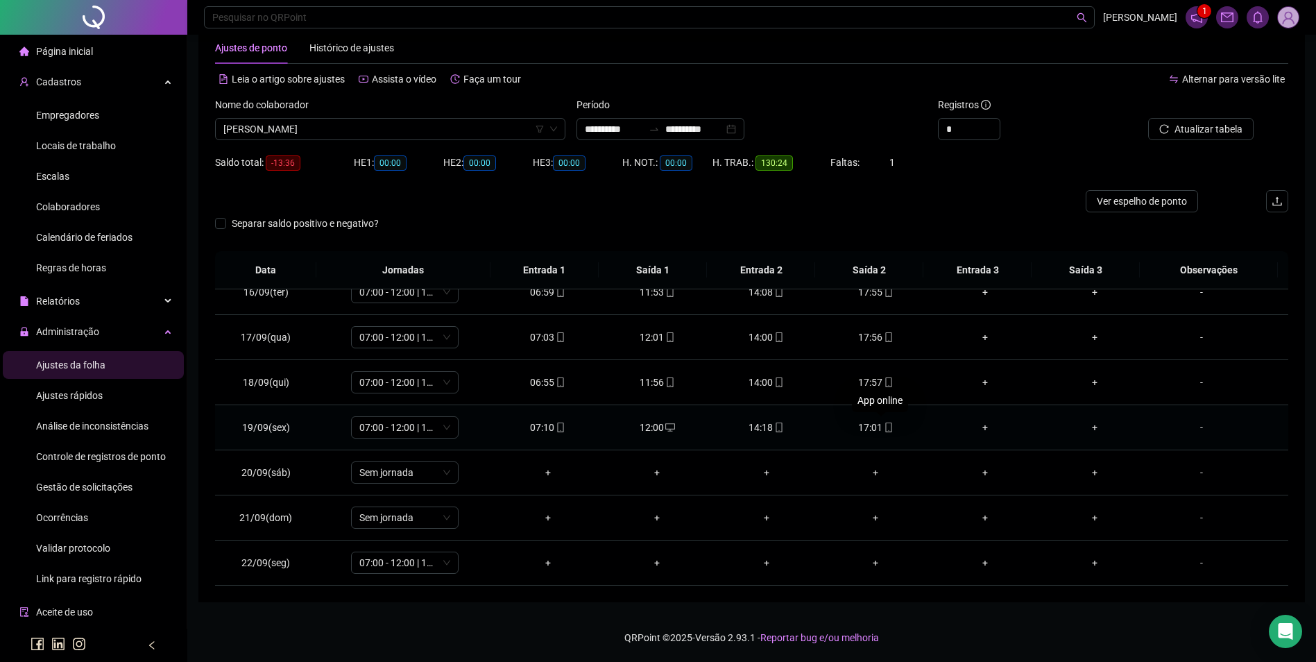
click at [884, 427] on icon "mobile" at bounding box center [889, 427] width 10 height 10
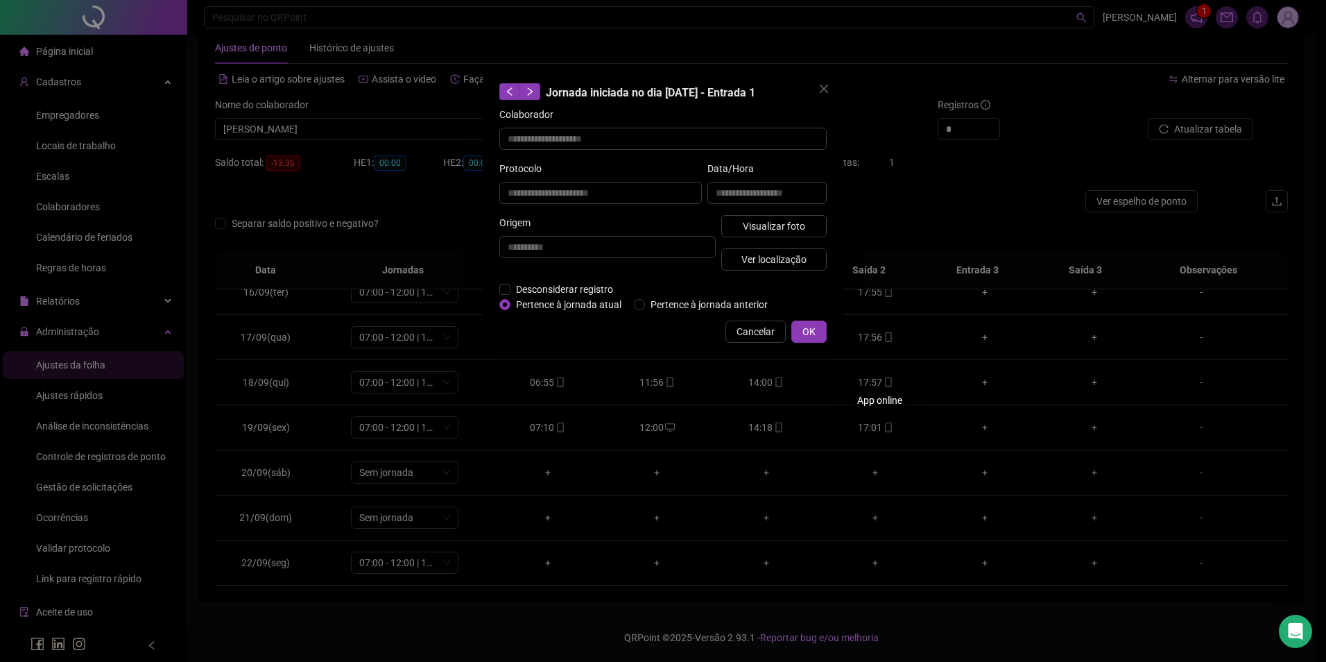
type input "**********"
click at [795, 228] on span "Visualizar foto" at bounding box center [774, 225] width 62 height 15
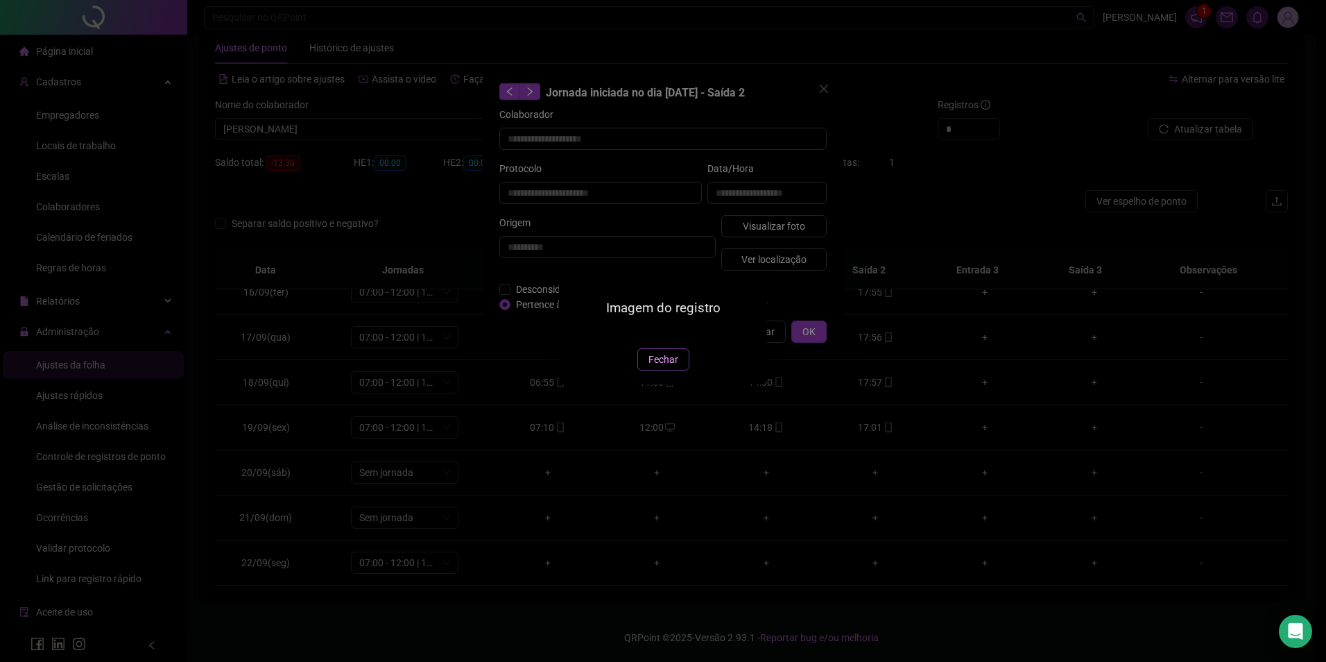
click at [676, 367] on span "Fechar" at bounding box center [664, 359] width 30 height 15
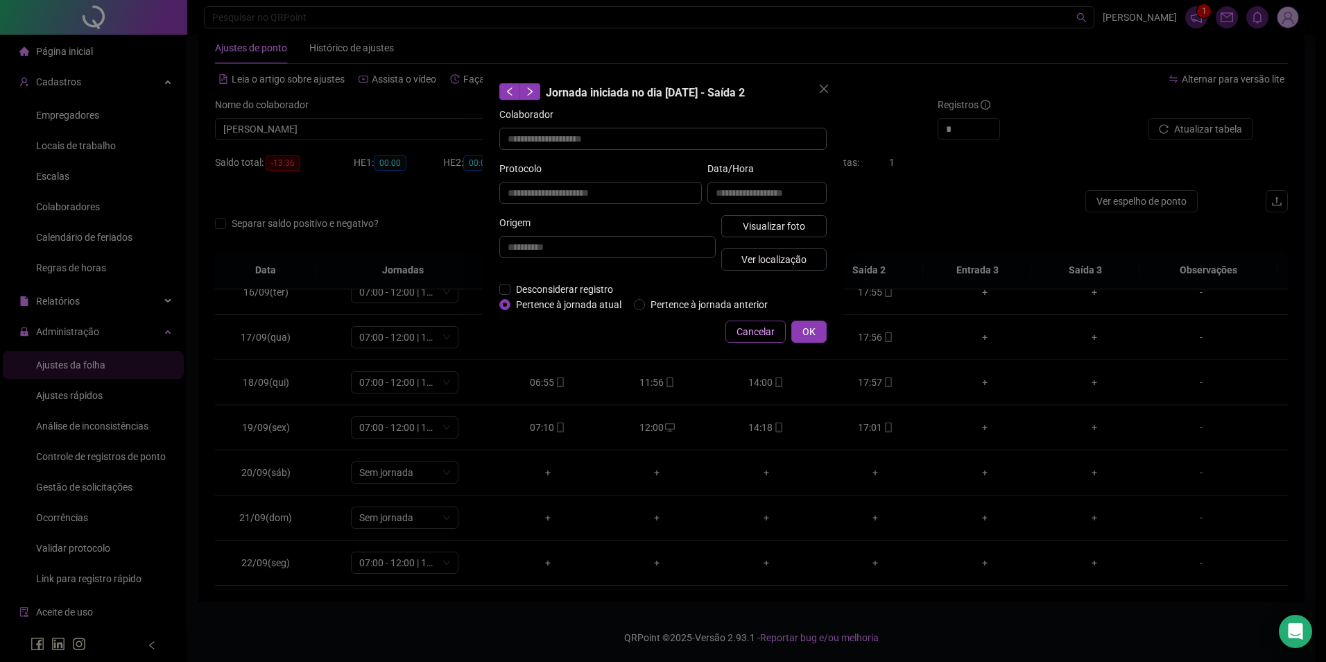
click at [776, 336] on button "Cancelar" at bounding box center [756, 331] width 60 height 22
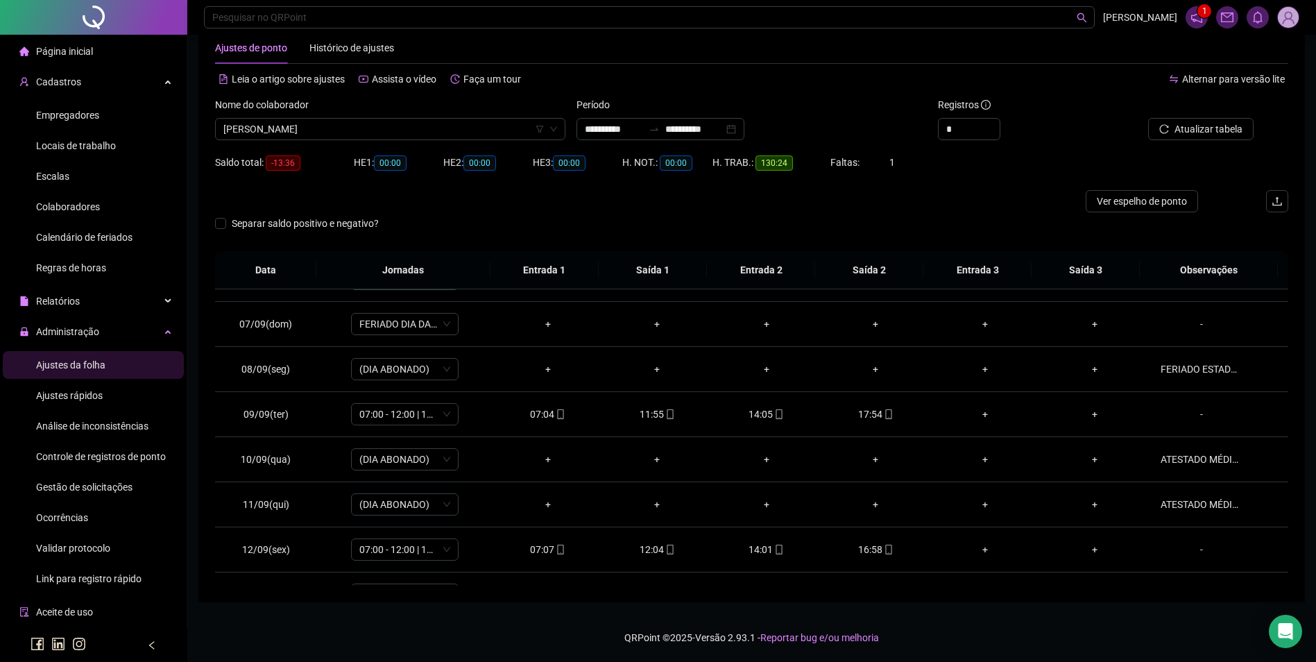
scroll to position [280, 0]
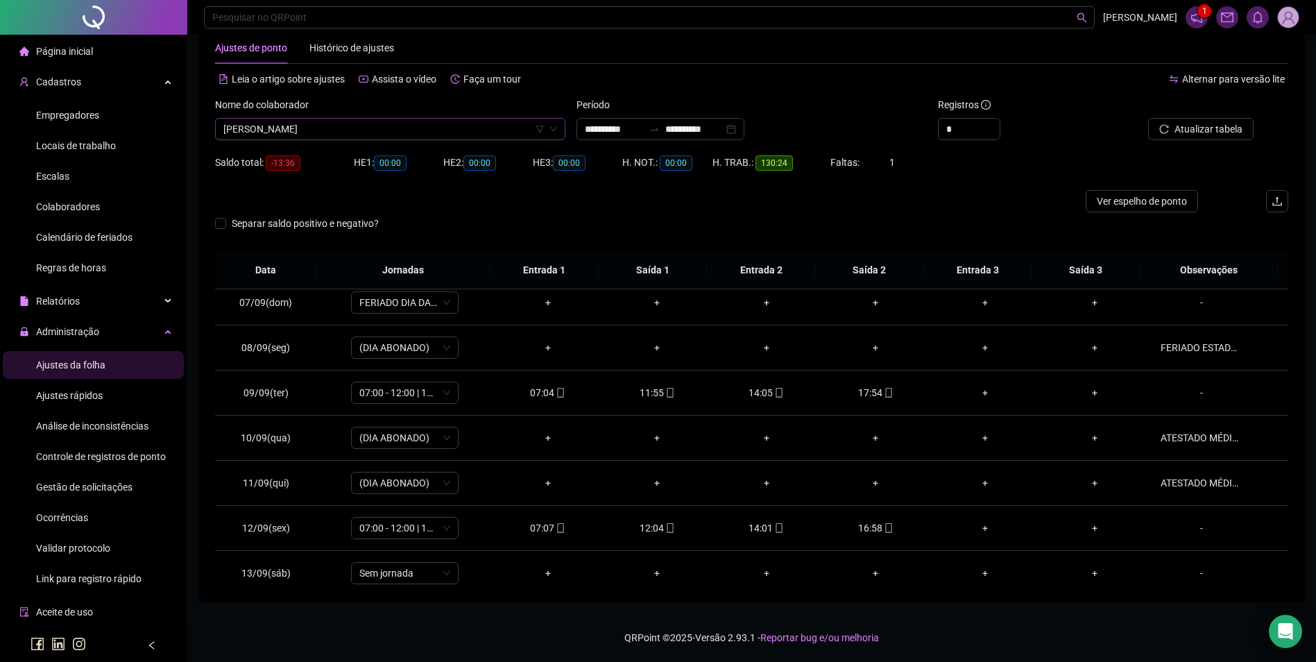
click at [455, 134] on span "[PERSON_NAME]" at bounding box center [390, 129] width 334 height 21
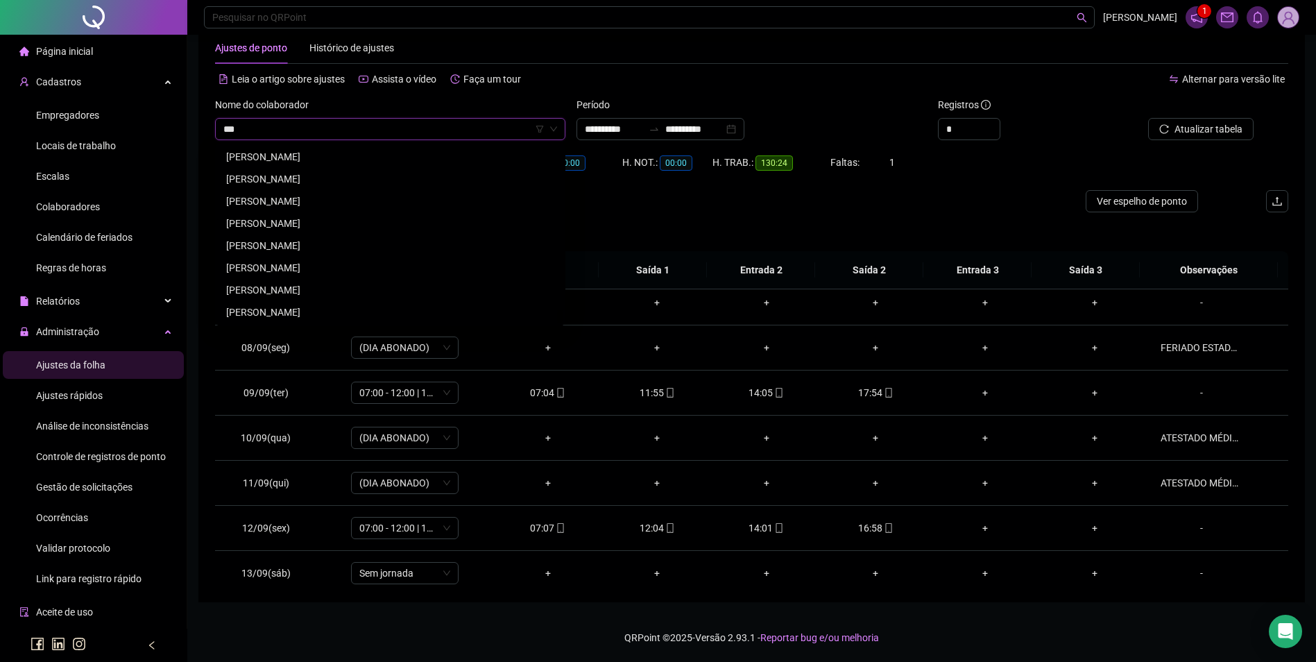
scroll to position [133, 0]
type input "*****"
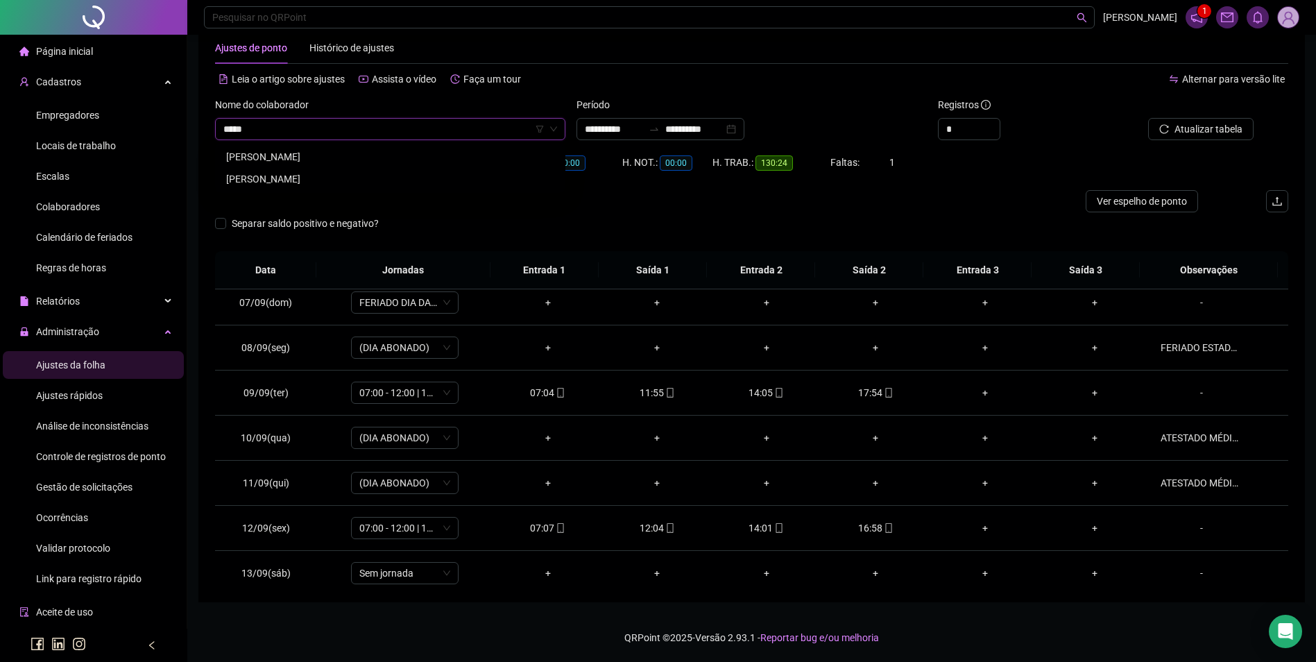
click at [293, 153] on div "[PERSON_NAME]" at bounding box center [390, 156] width 328 height 15
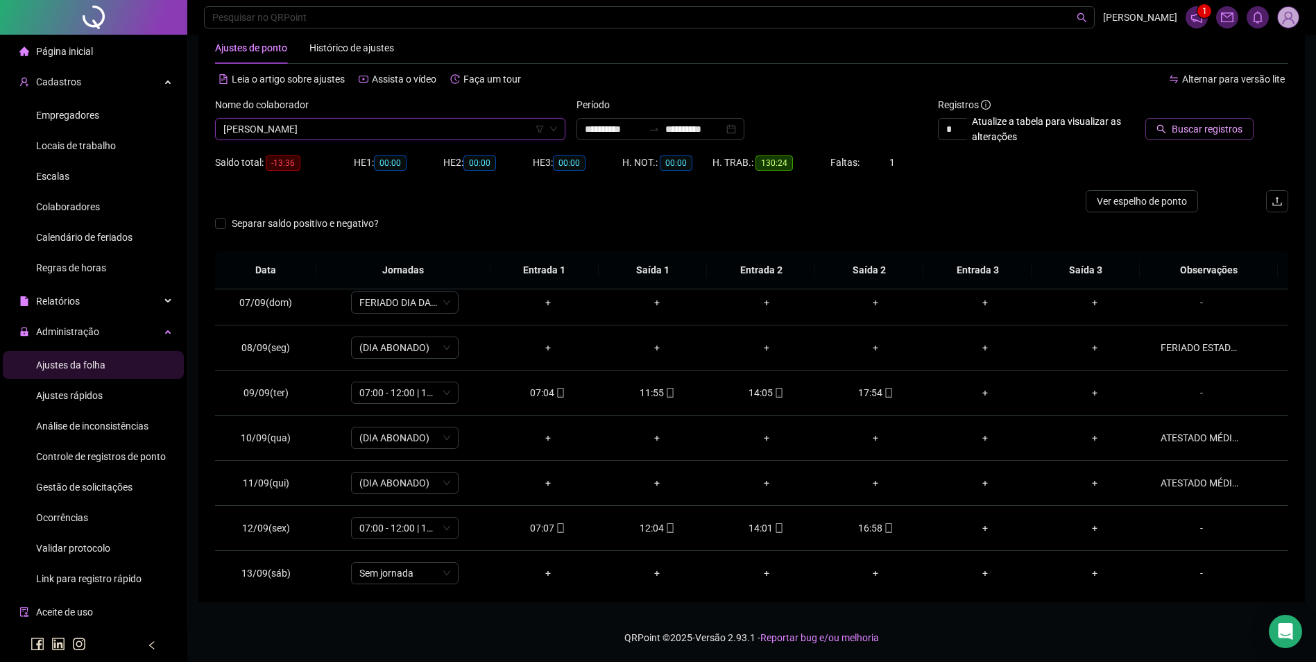
click at [1188, 121] on span "Buscar registros" at bounding box center [1207, 128] width 71 height 15
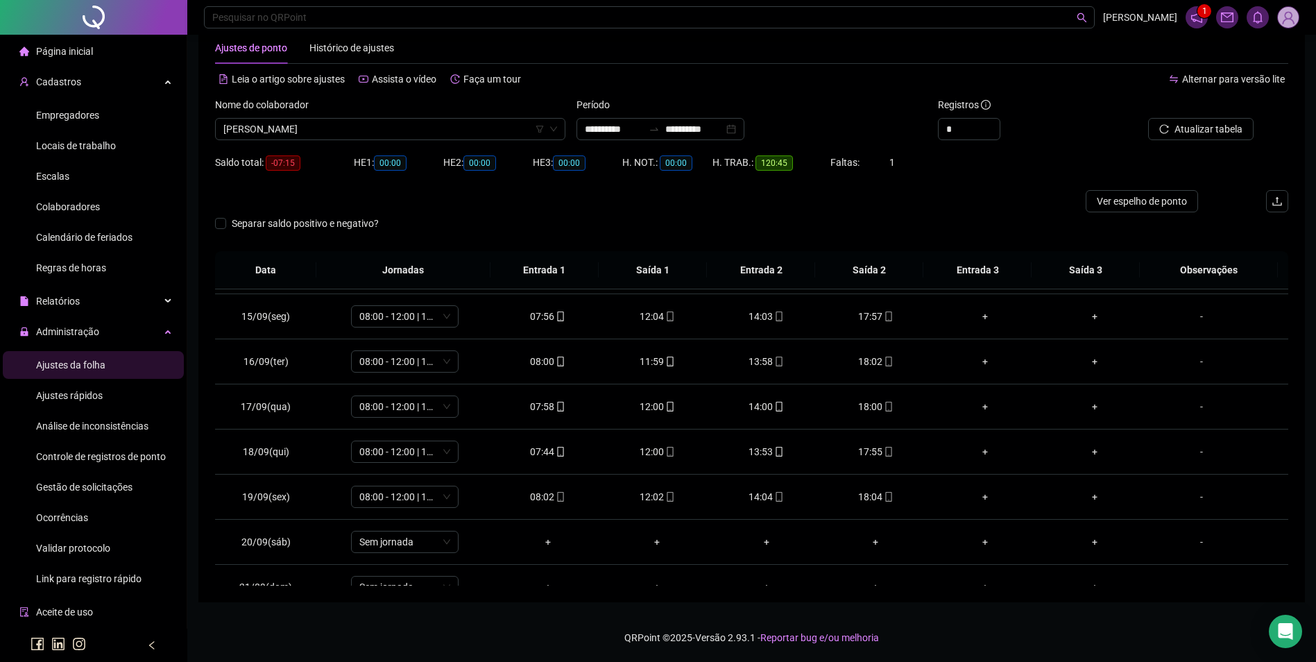
scroll to position [696, 0]
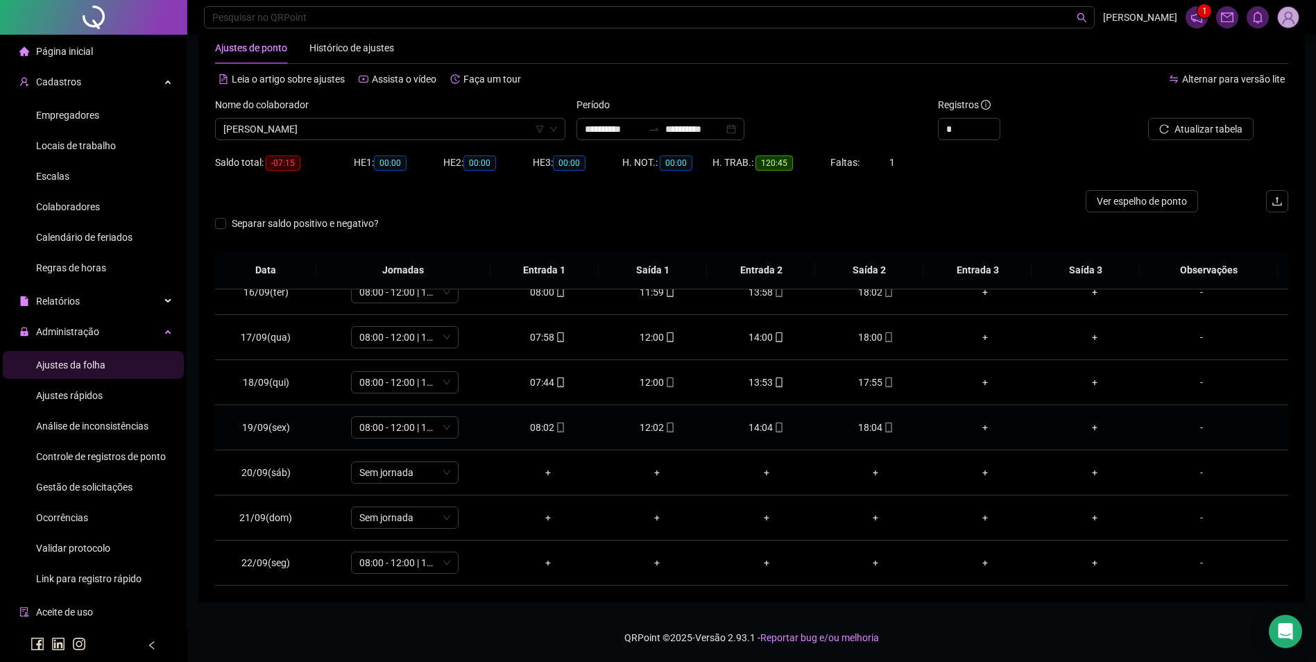
click at [875, 434] on div "18:04" at bounding box center [875, 427] width 87 height 15
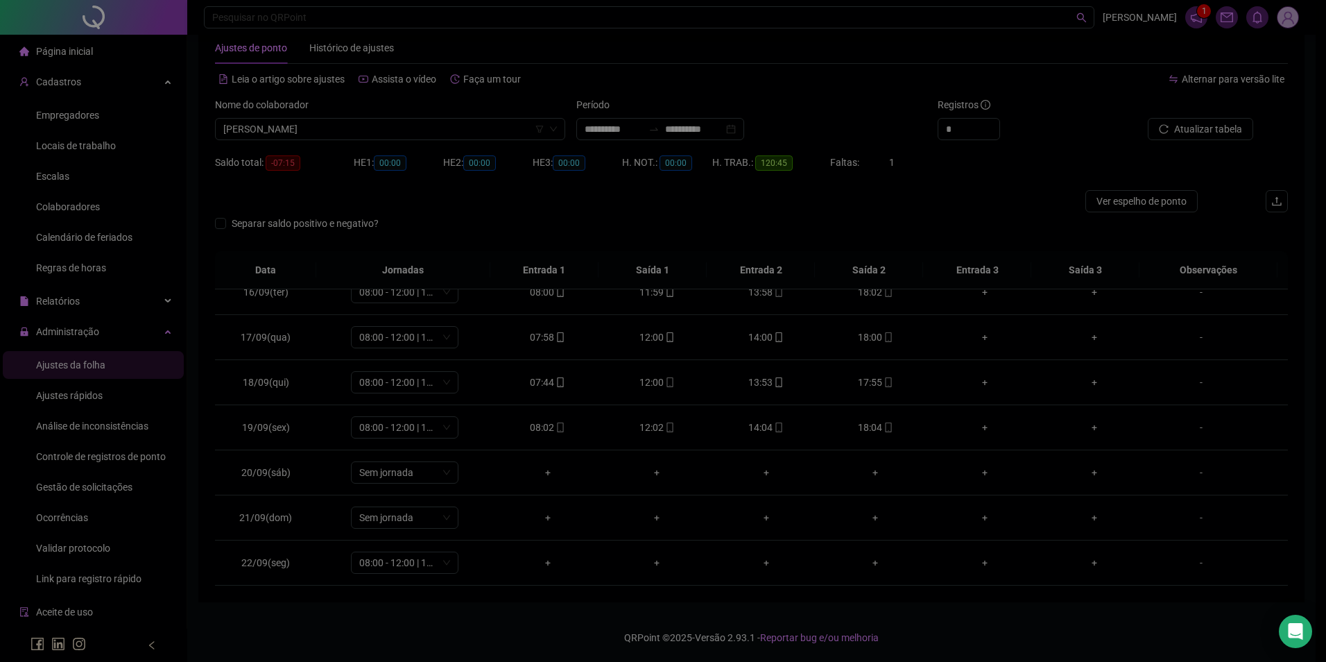
type input "**********"
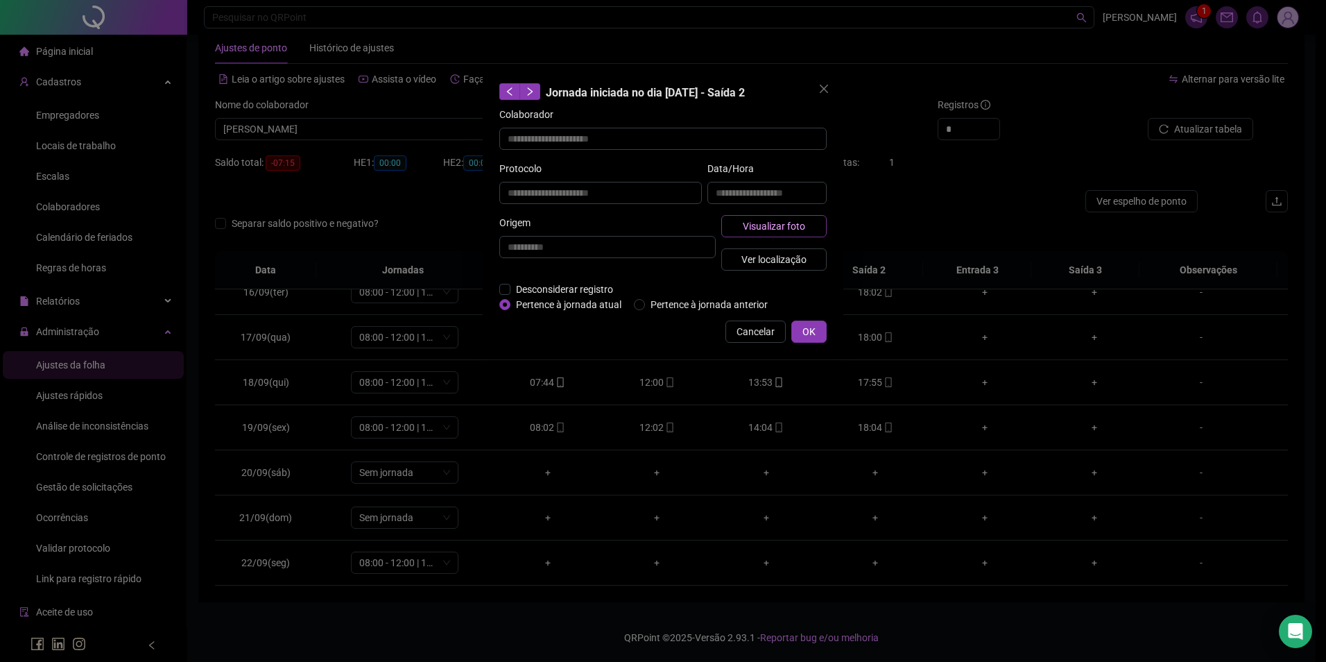
click at [767, 216] on button "Visualizar foto" at bounding box center [773, 226] width 105 height 22
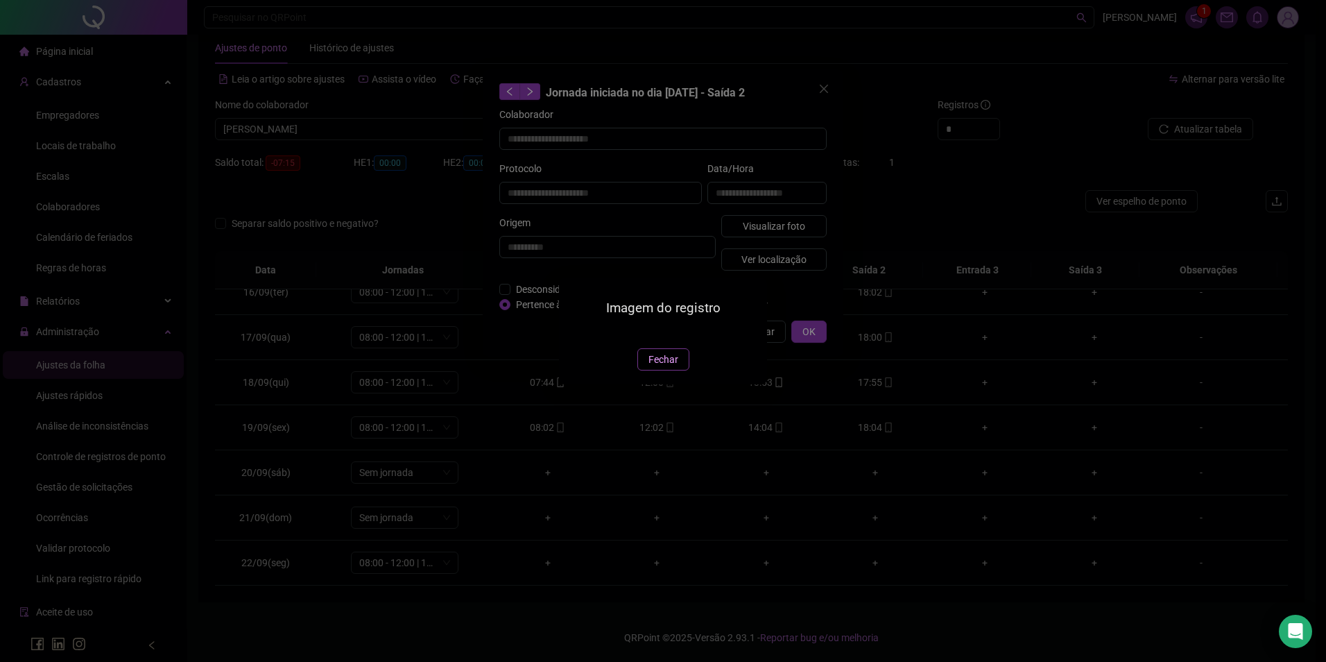
click at [672, 367] on span "Fechar" at bounding box center [664, 359] width 30 height 15
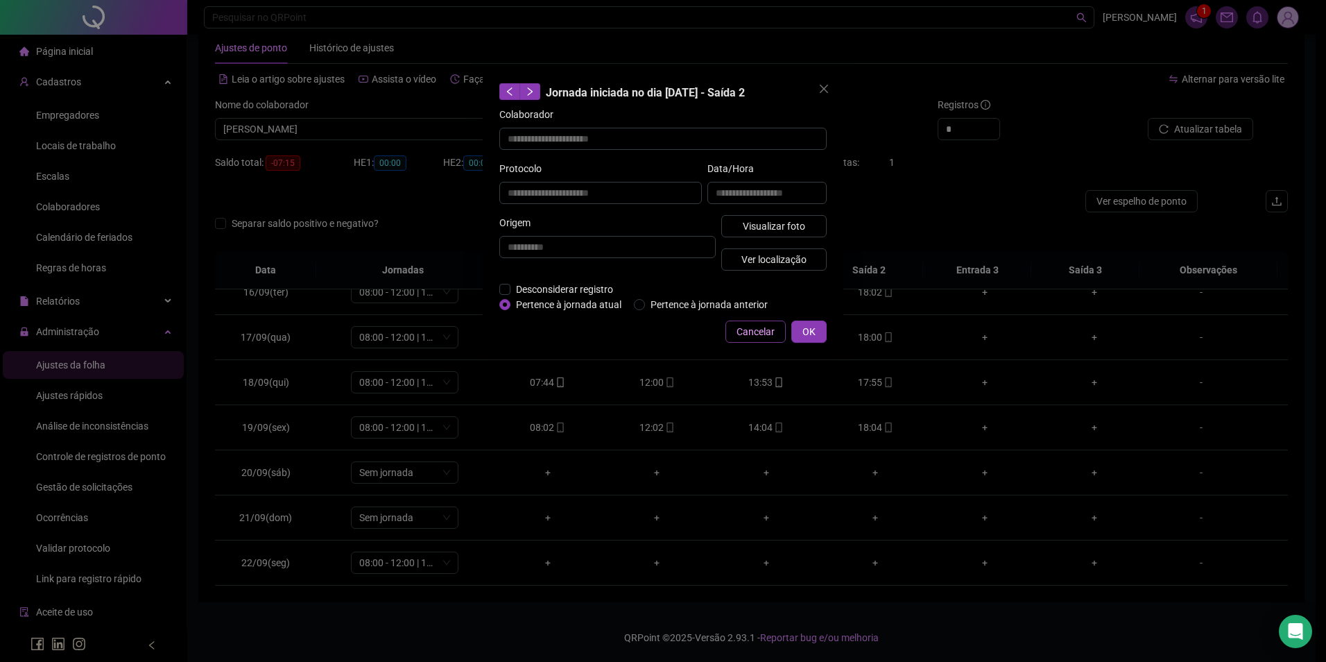
click at [768, 336] on span "Cancelar" at bounding box center [756, 331] width 38 height 15
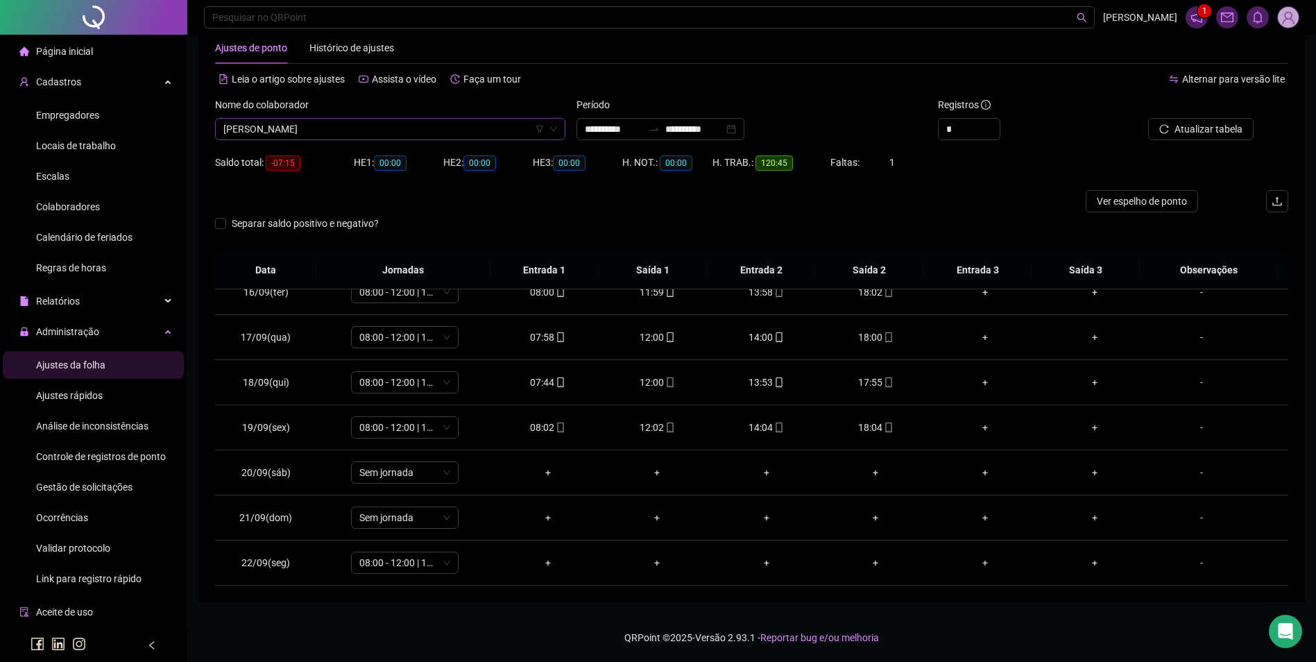
click at [393, 126] on span "[PERSON_NAME]" at bounding box center [390, 129] width 334 height 21
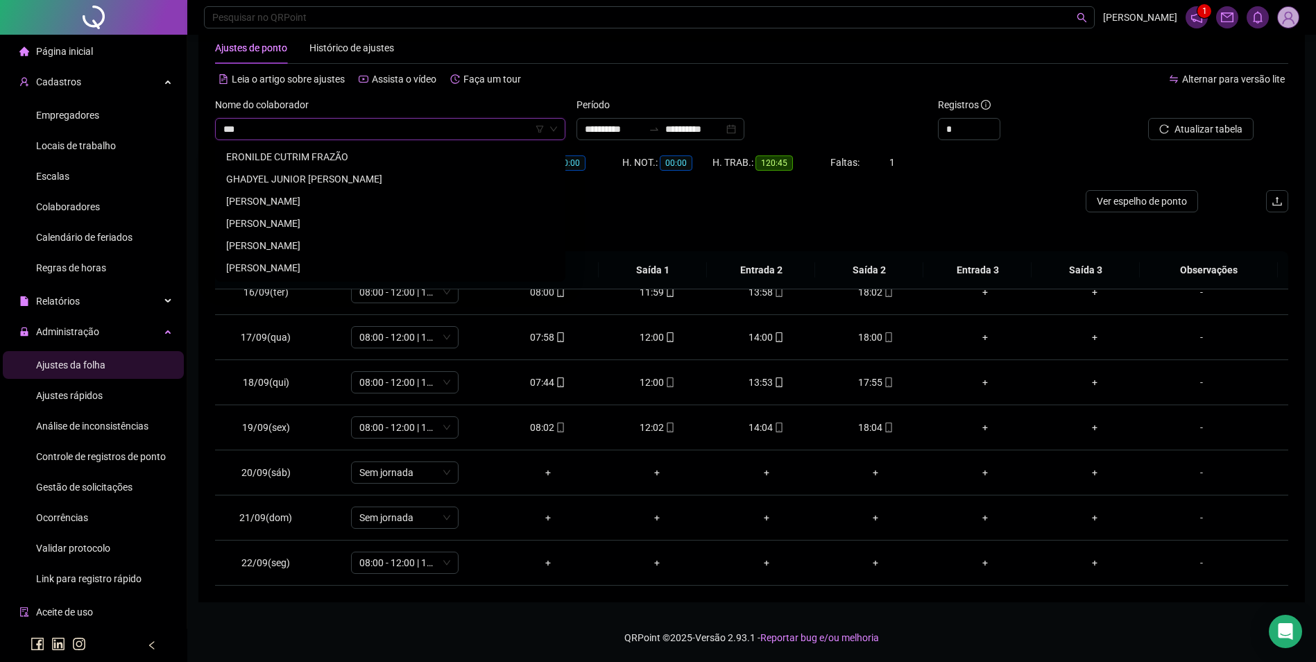
scroll to position [0, 0]
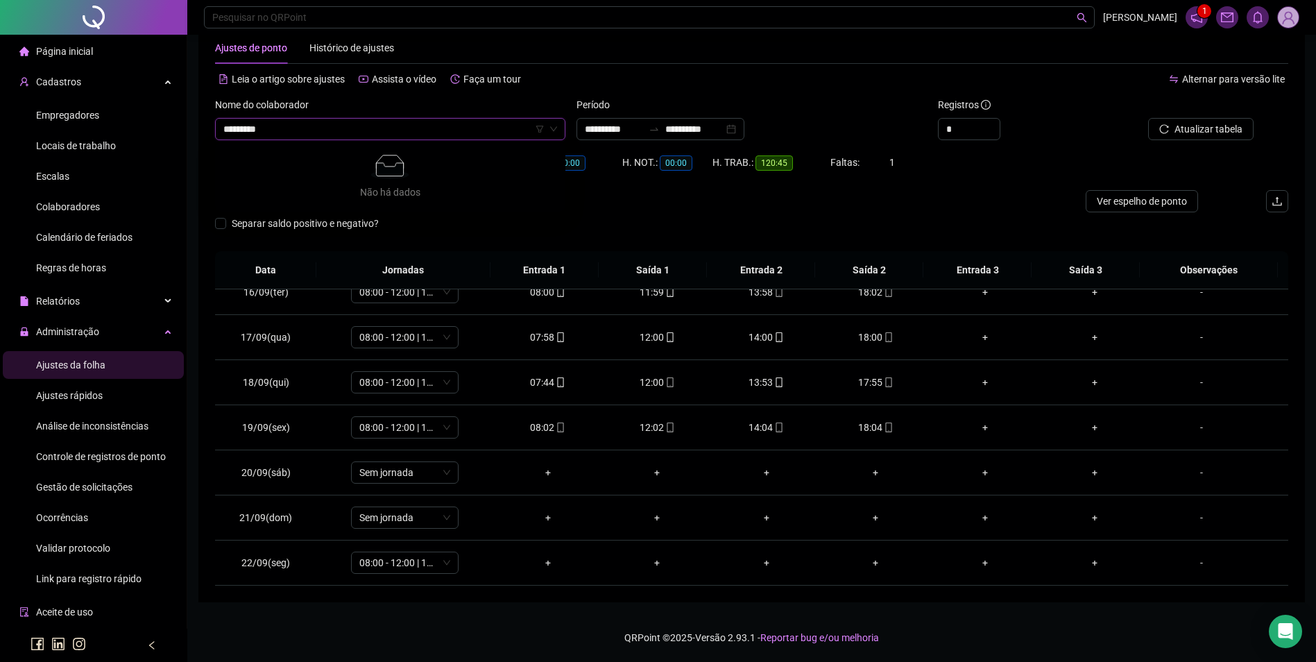
type input "*******"
click at [364, 158] on div "[PERSON_NAME]" at bounding box center [390, 156] width 328 height 15
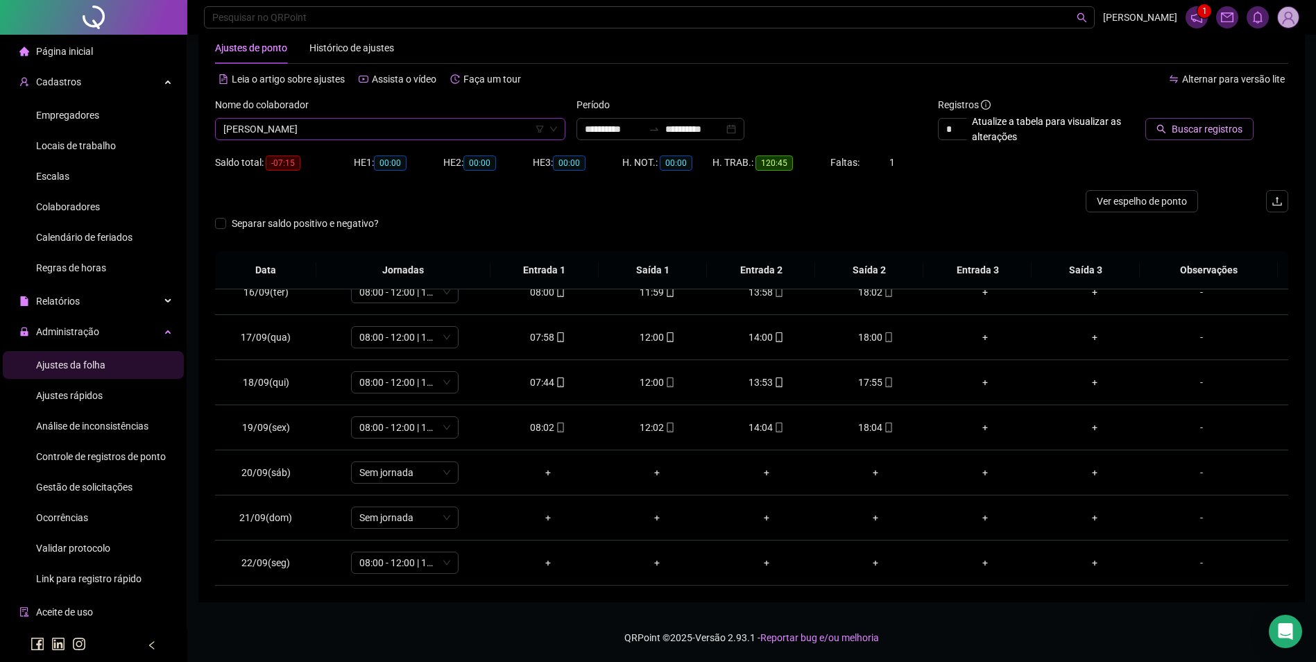
click at [1224, 132] on span "Buscar registros" at bounding box center [1207, 128] width 71 height 15
click at [658, 475] on div "09:55" at bounding box center [656, 472] width 87 height 15
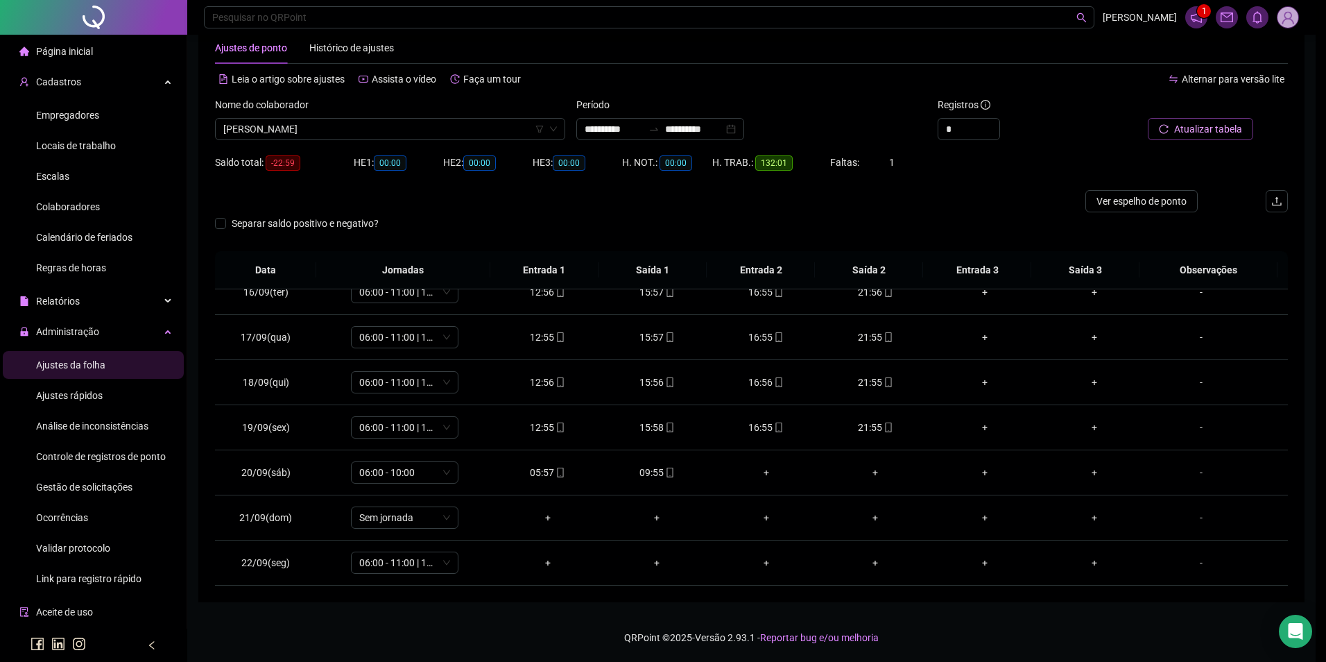
type input "**********"
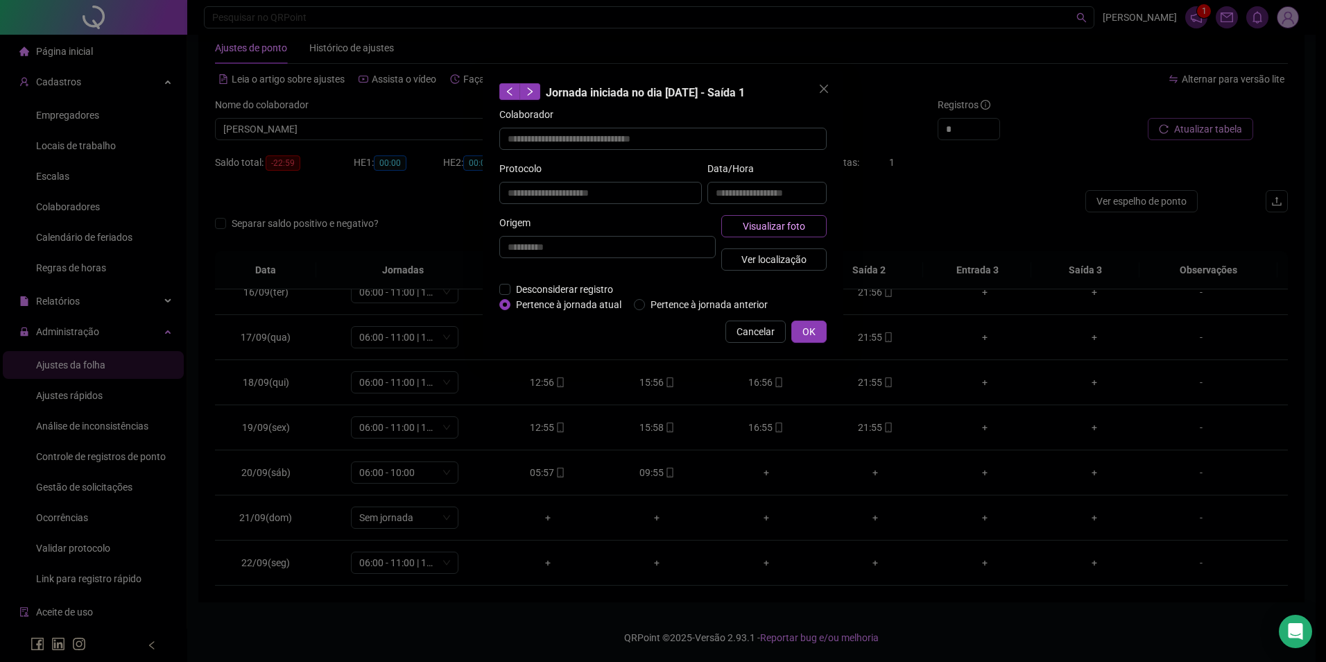
click at [768, 228] on span "Visualizar foto" at bounding box center [774, 225] width 62 height 15
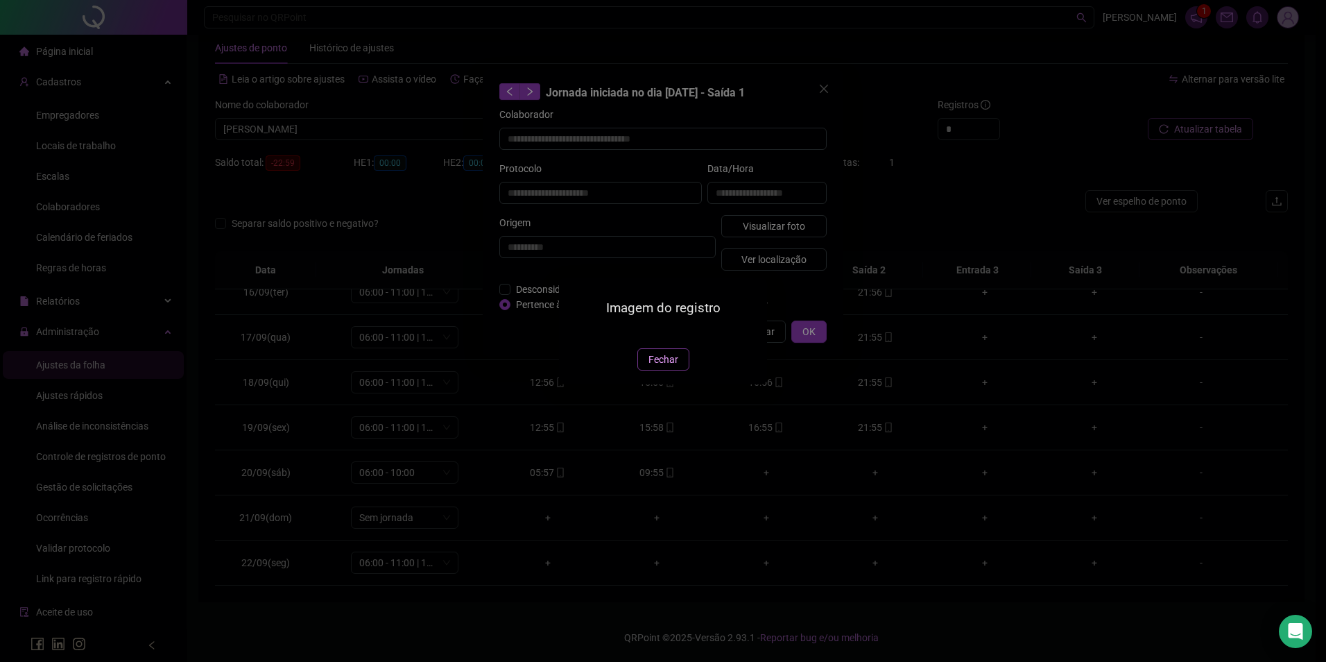
click at [671, 367] on span "Fechar" at bounding box center [664, 359] width 30 height 15
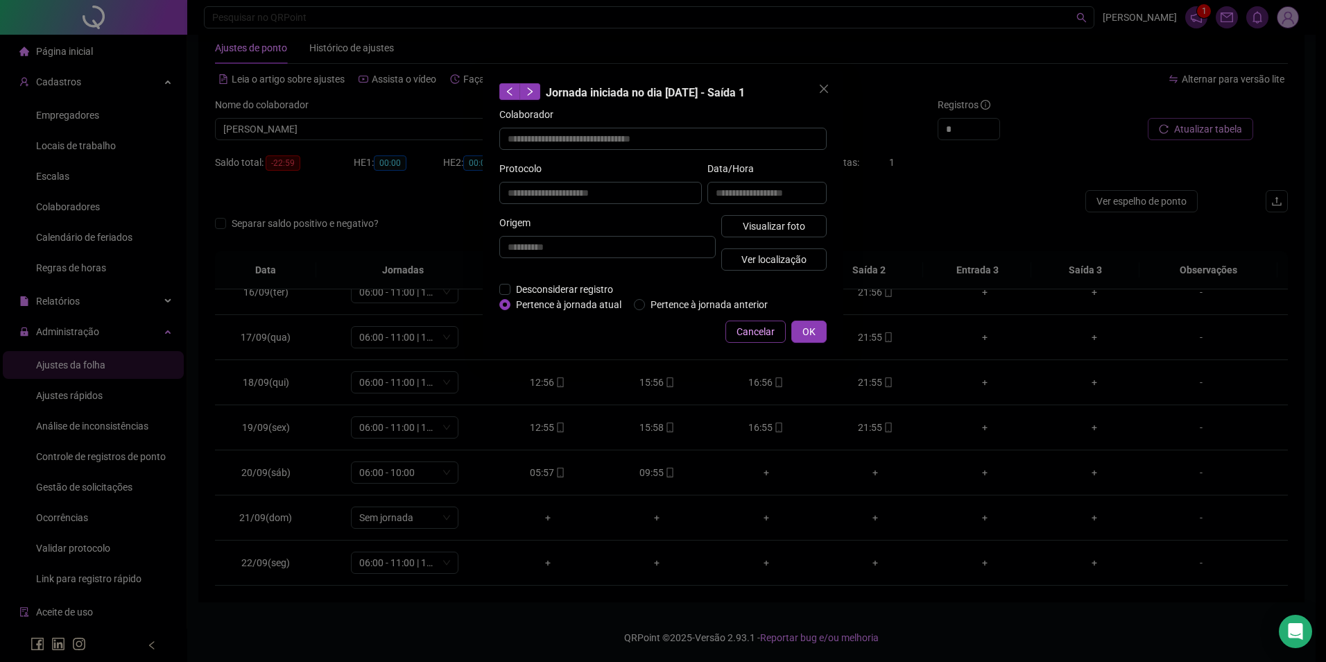
click at [754, 333] on span "Cancelar" at bounding box center [756, 331] width 38 height 15
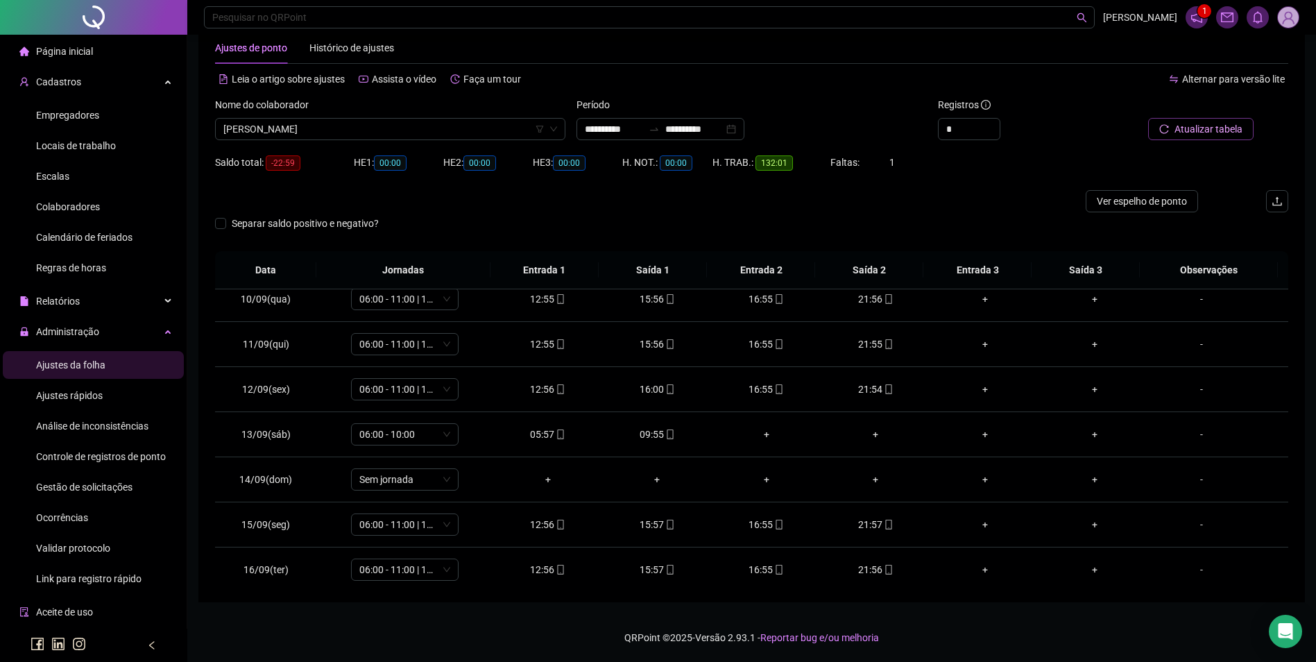
scroll to position [696, 0]
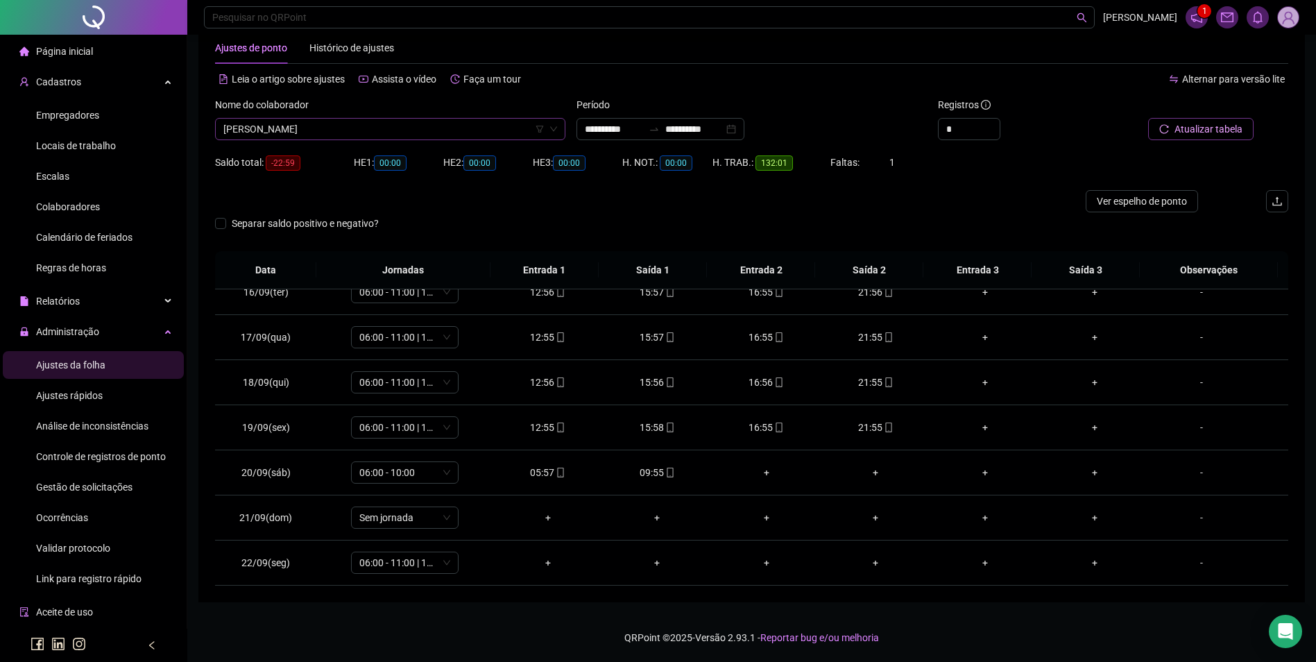
click at [488, 132] on span "[PERSON_NAME]" at bounding box center [390, 129] width 334 height 21
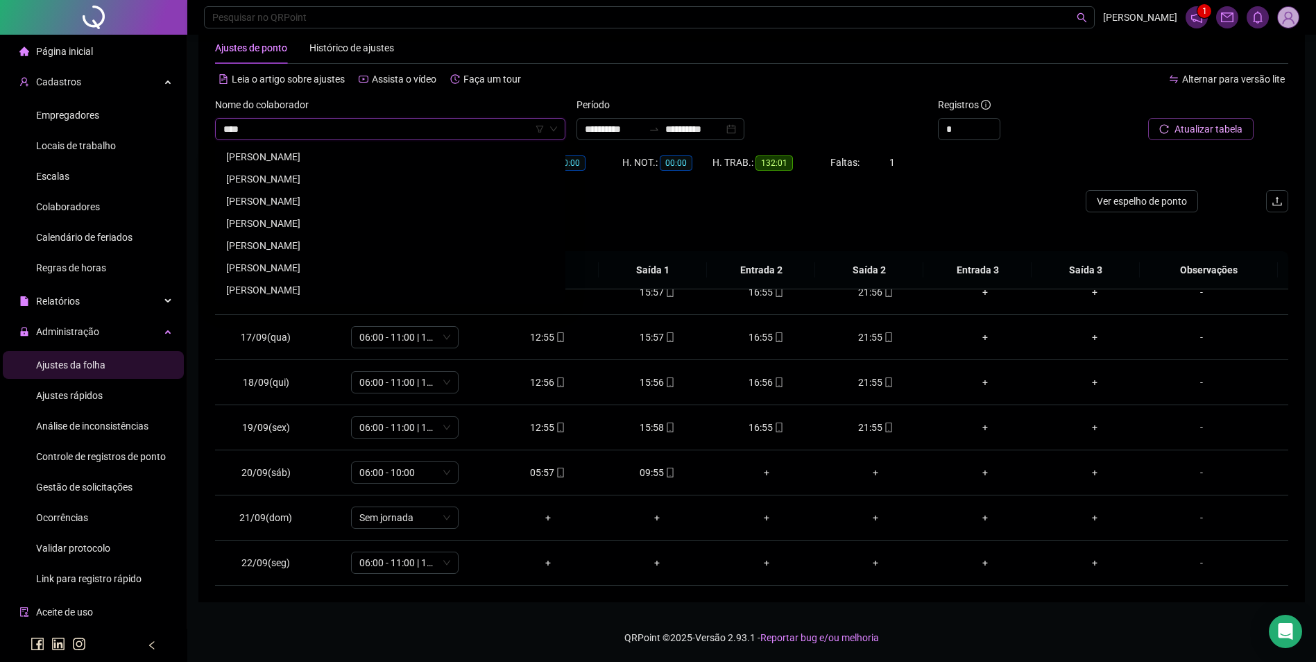
scroll to position [0, 0]
type input "******"
click at [291, 248] on div "[PERSON_NAME]" at bounding box center [390, 245] width 328 height 15
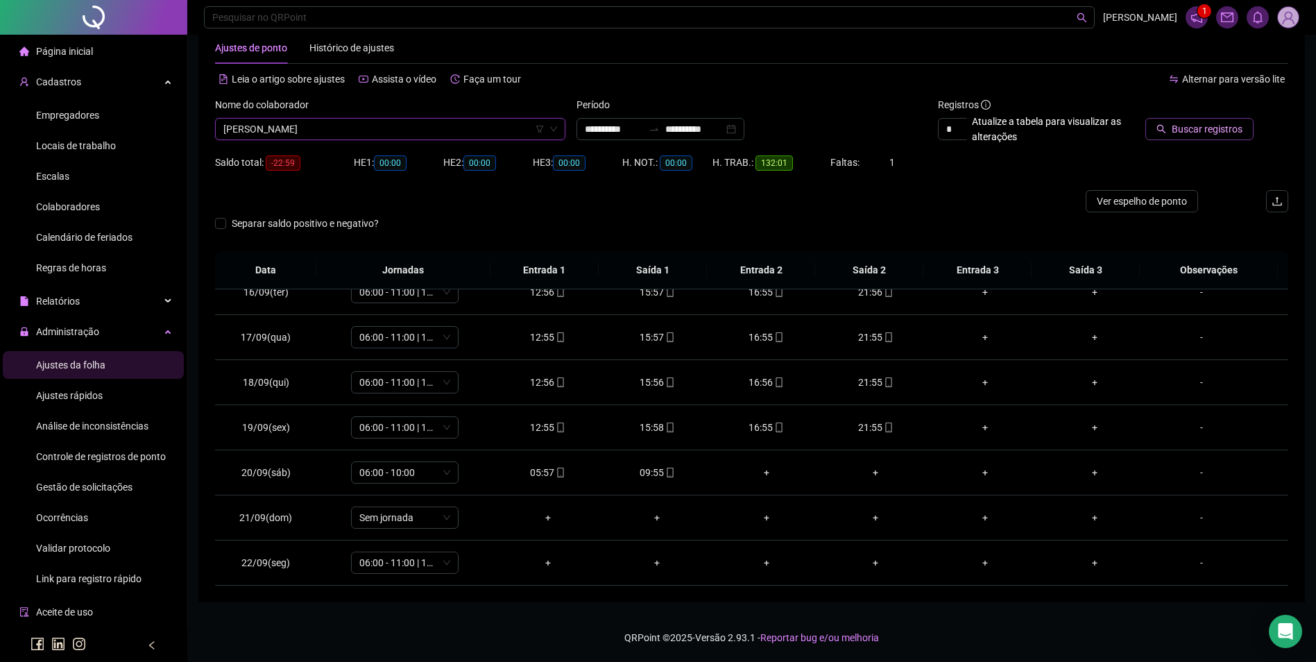
click at [1201, 112] on div at bounding box center [1185, 107] width 135 height 21
click at [1205, 129] on span "Buscar registros" at bounding box center [1207, 128] width 71 height 15
click at [556, 475] on icon "mobile" at bounding box center [561, 472] width 10 height 10
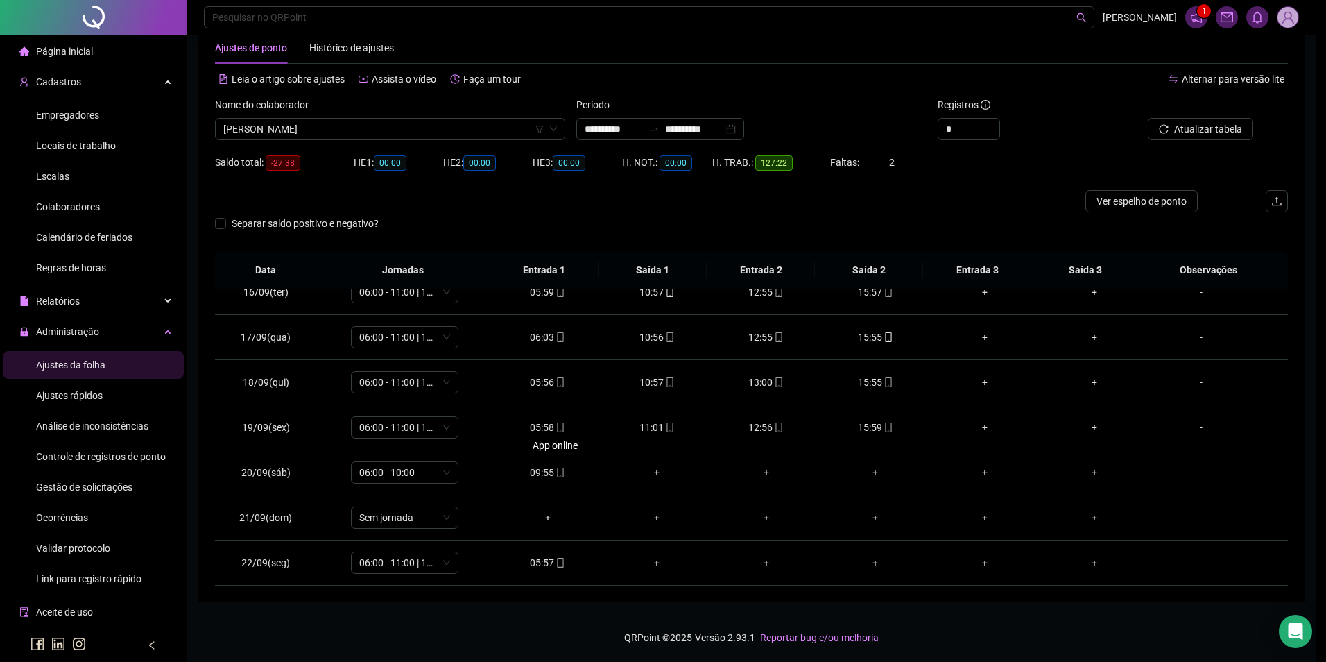
type input "**********"
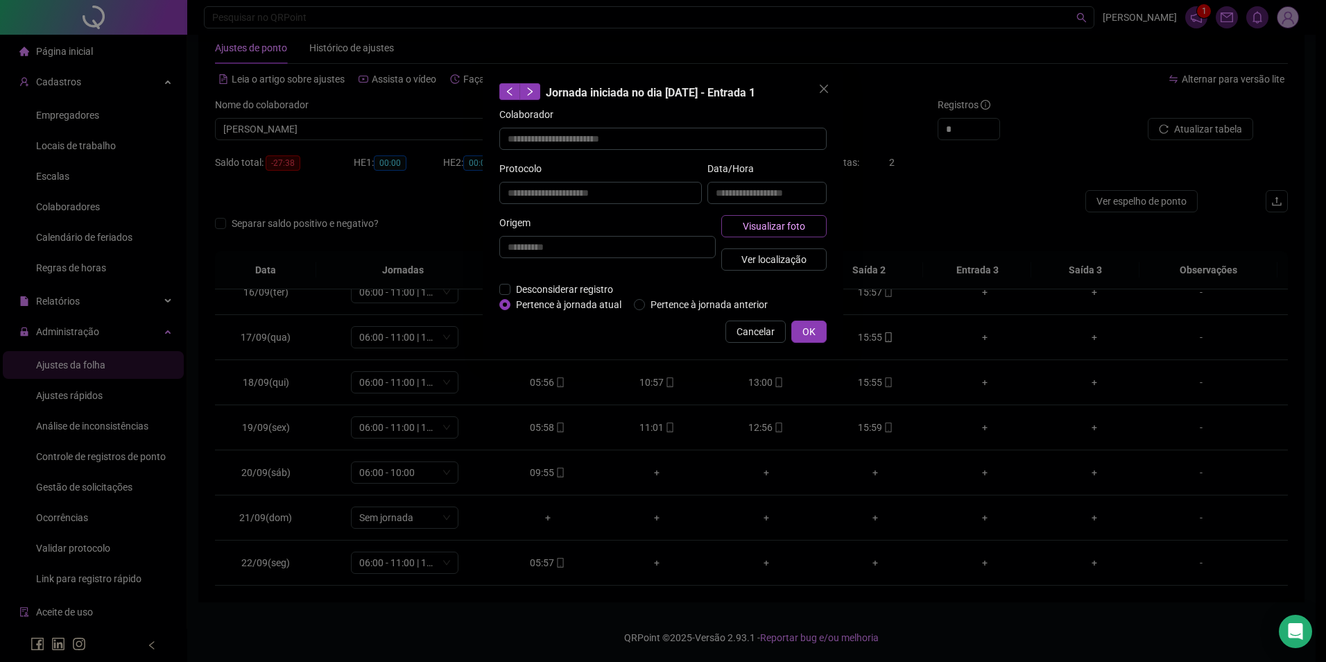
click at [740, 229] on button "Visualizar foto" at bounding box center [773, 226] width 105 height 22
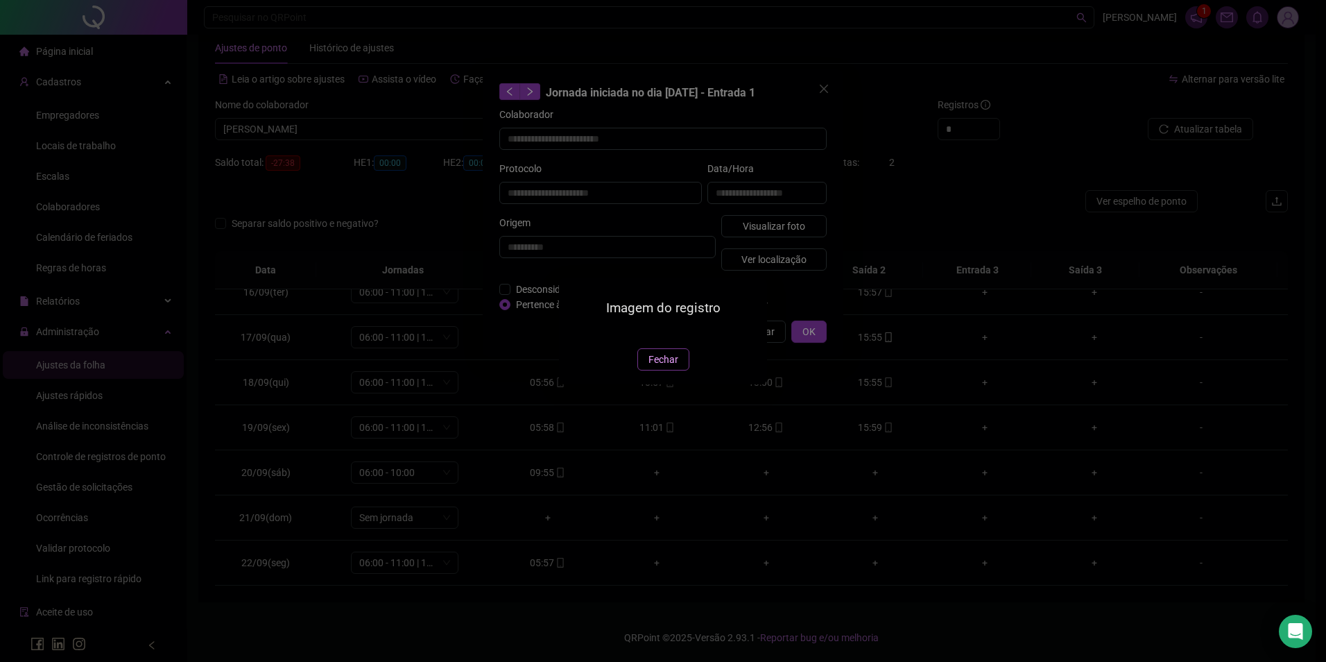
click at [657, 367] on span "Fechar" at bounding box center [664, 359] width 30 height 15
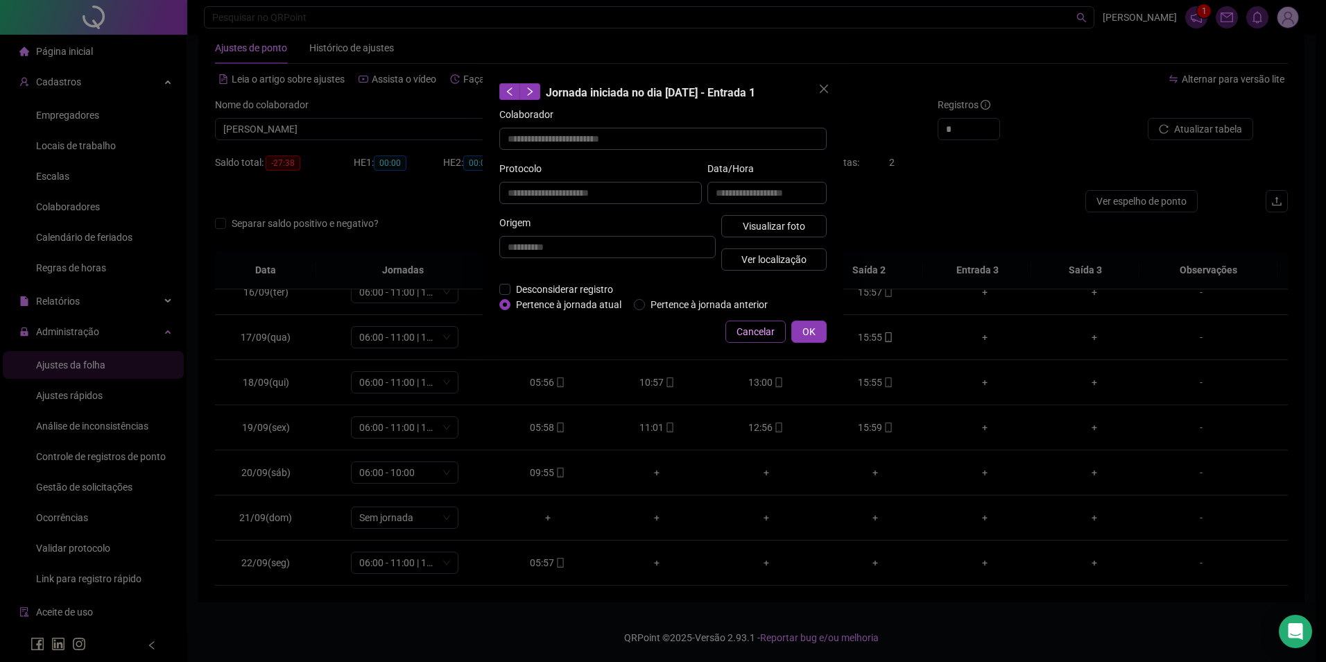
click at [755, 320] on button "Cancelar" at bounding box center [756, 331] width 60 height 22
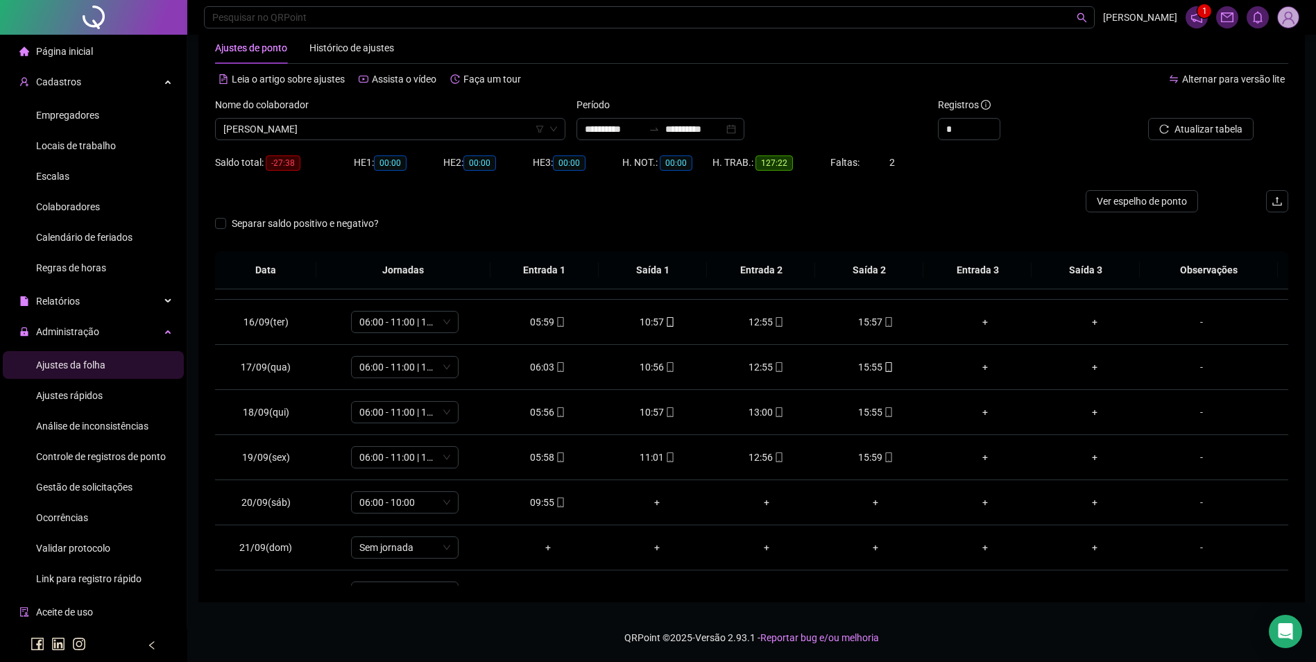
scroll to position [696, 0]
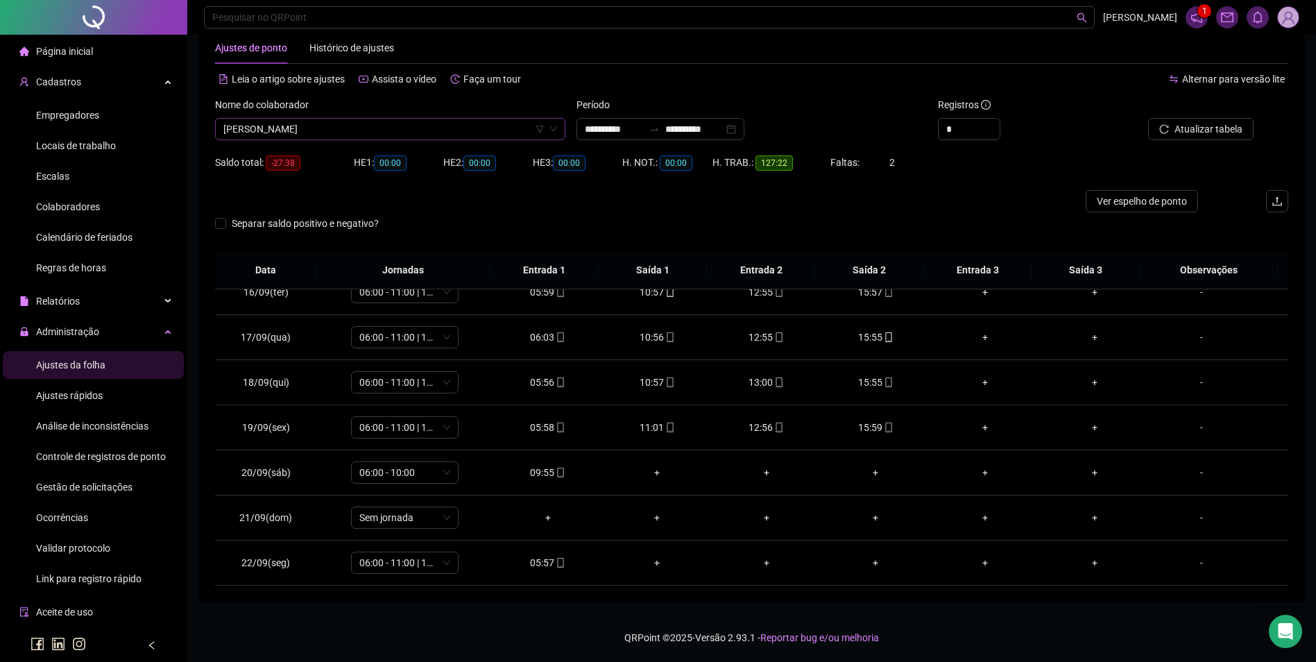
click at [379, 127] on span "[PERSON_NAME]" at bounding box center [390, 129] width 334 height 21
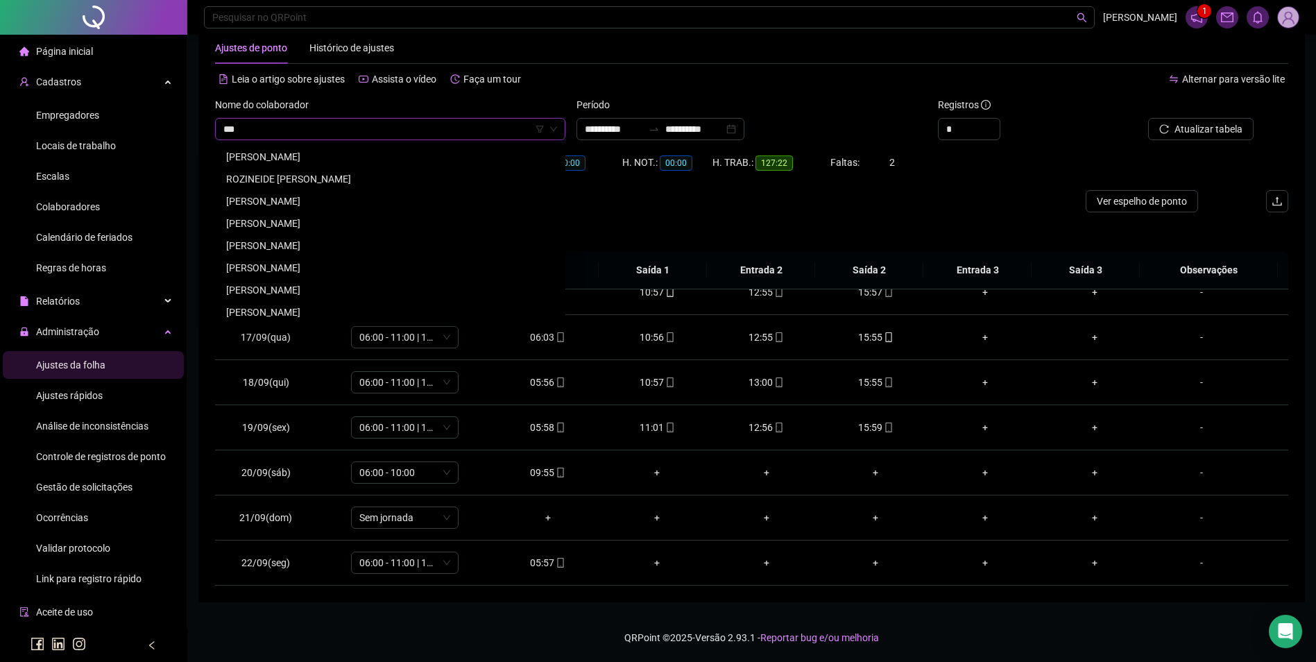
scroll to position [0, 0]
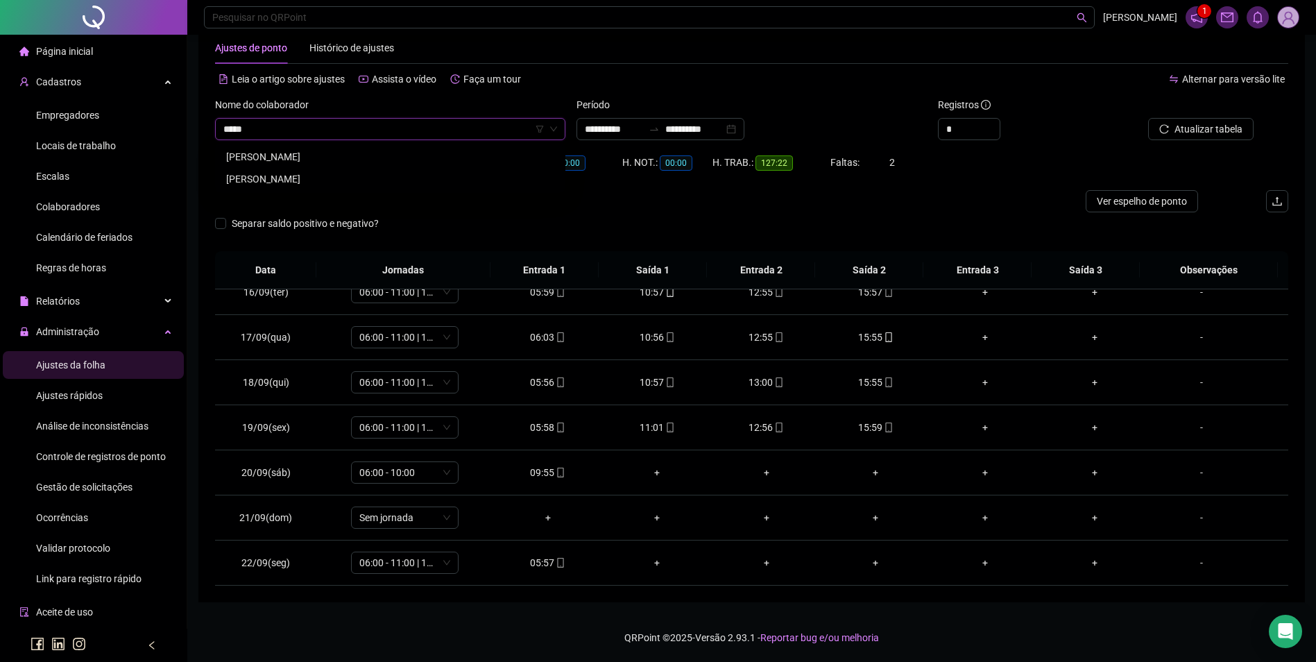
type input "******"
click at [368, 161] on div "[PERSON_NAME]" at bounding box center [390, 156] width 328 height 15
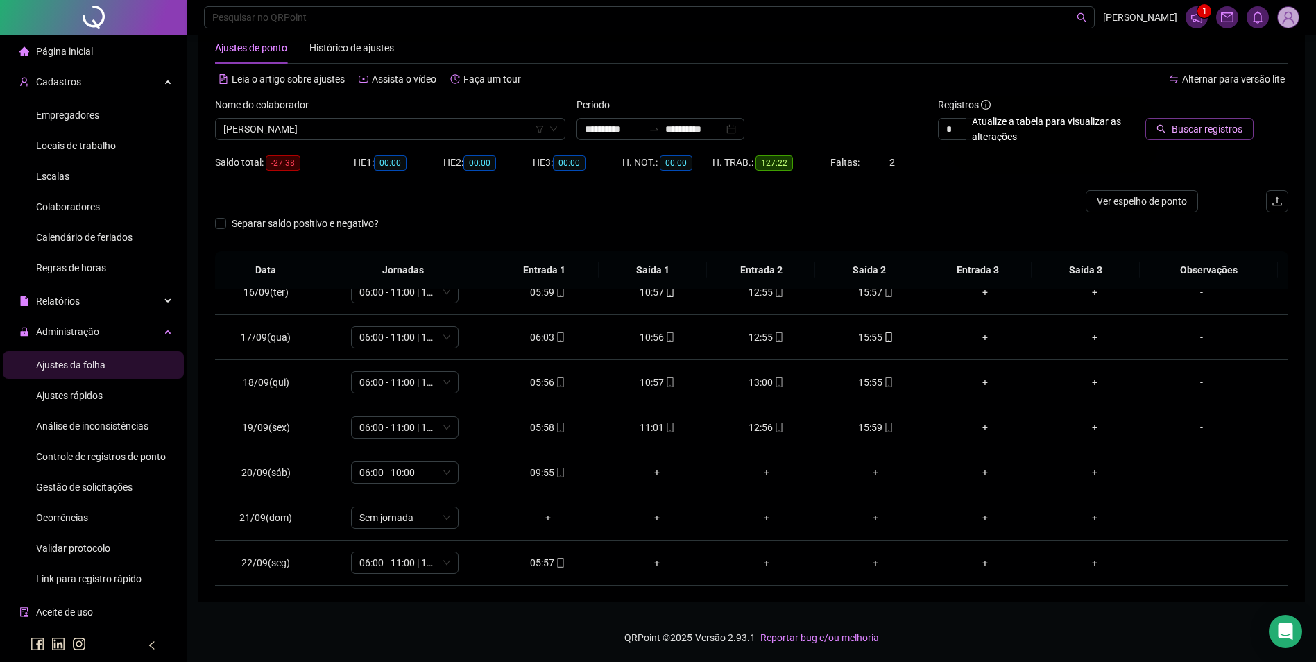
click at [1191, 135] on span "Buscar registros" at bounding box center [1207, 128] width 71 height 15
click at [884, 429] on icon "mobile" at bounding box center [889, 427] width 10 height 10
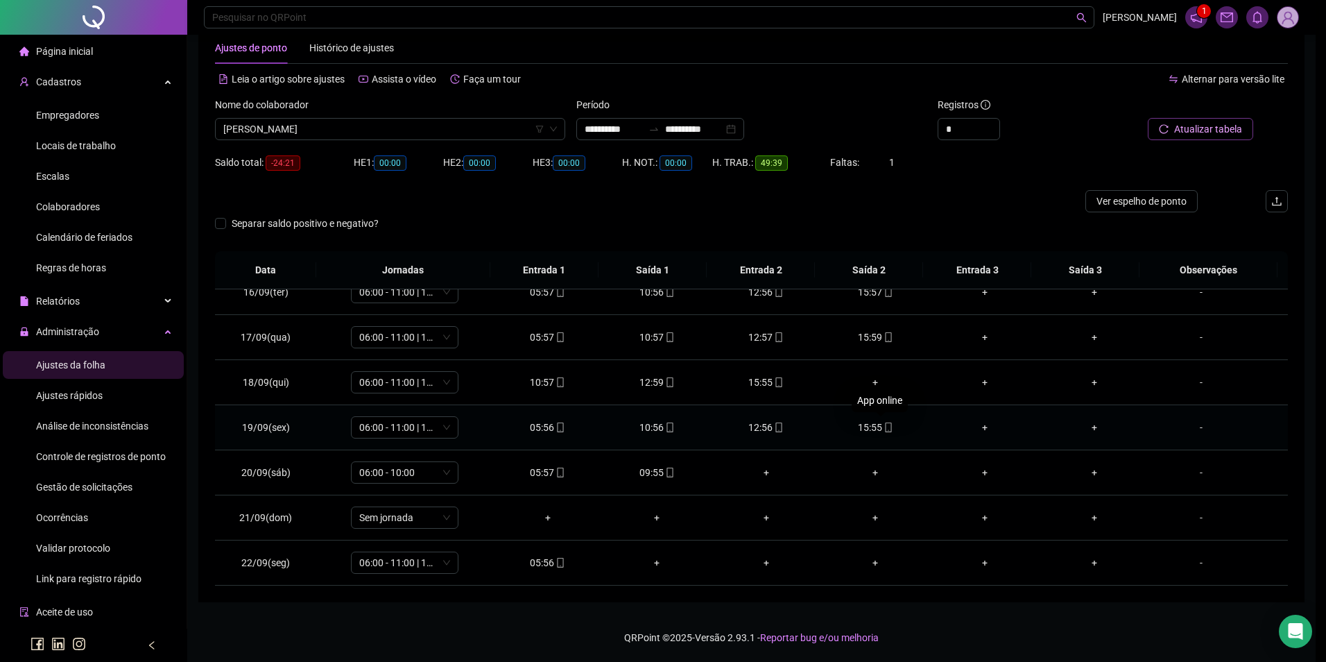
type input "**********"
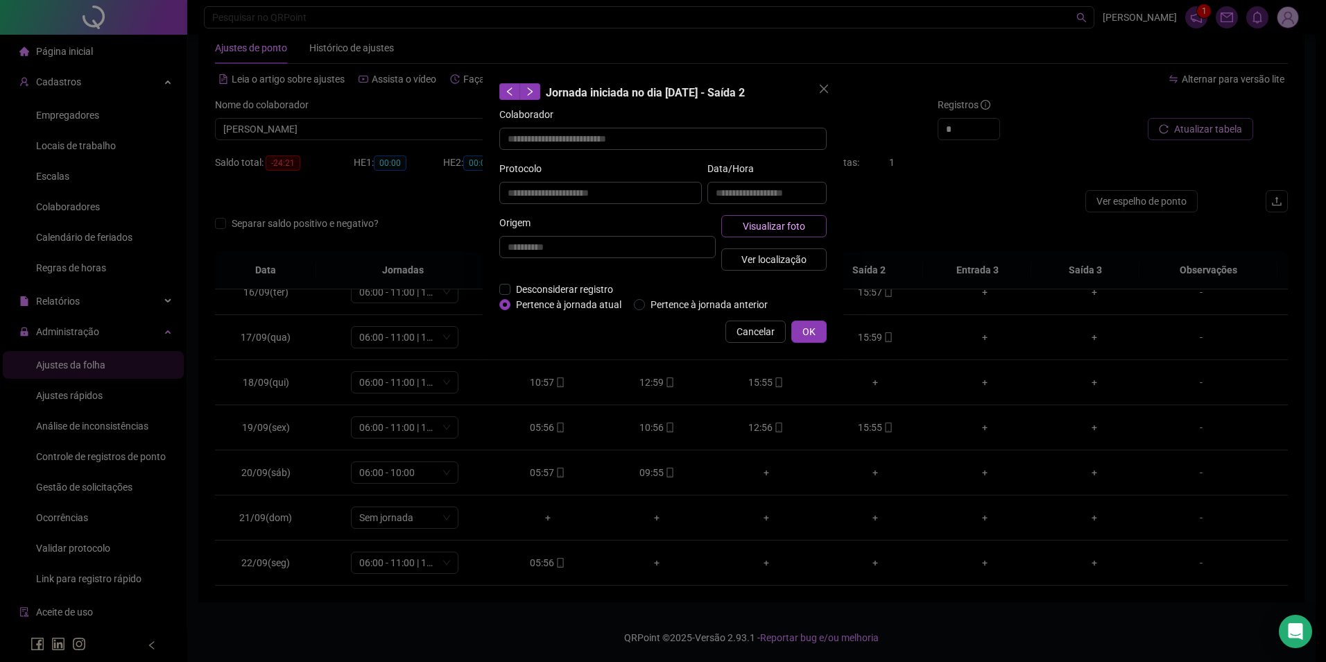
click at [814, 228] on button "Visualizar foto" at bounding box center [773, 226] width 105 height 22
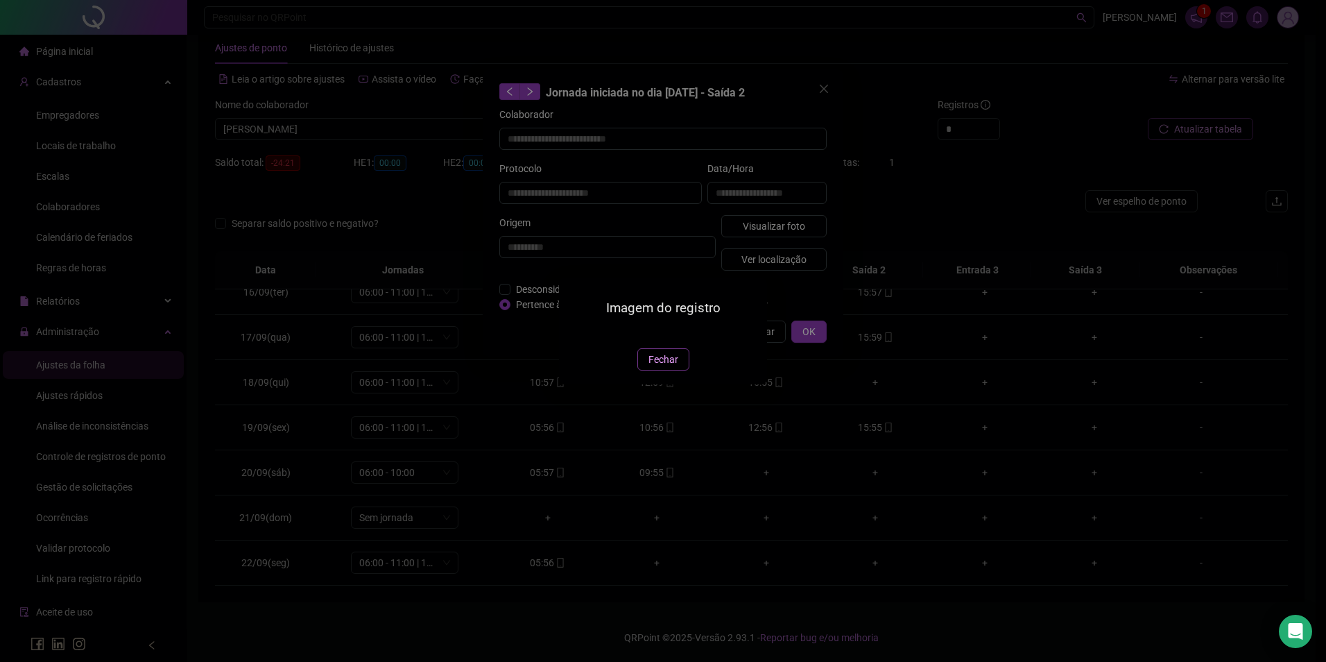
click at [668, 367] on span "Fechar" at bounding box center [664, 359] width 30 height 15
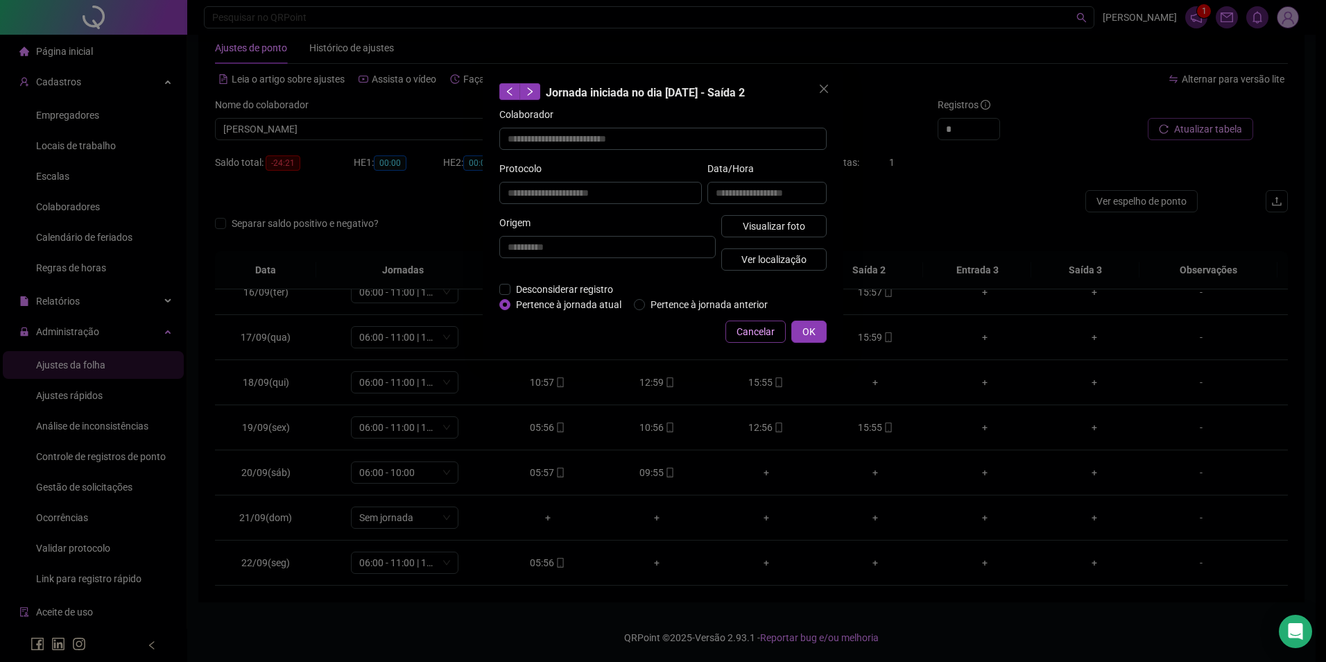
click at [768, 329] on span "Cancelar" at bounding box center [756, 331] width 38 height 15
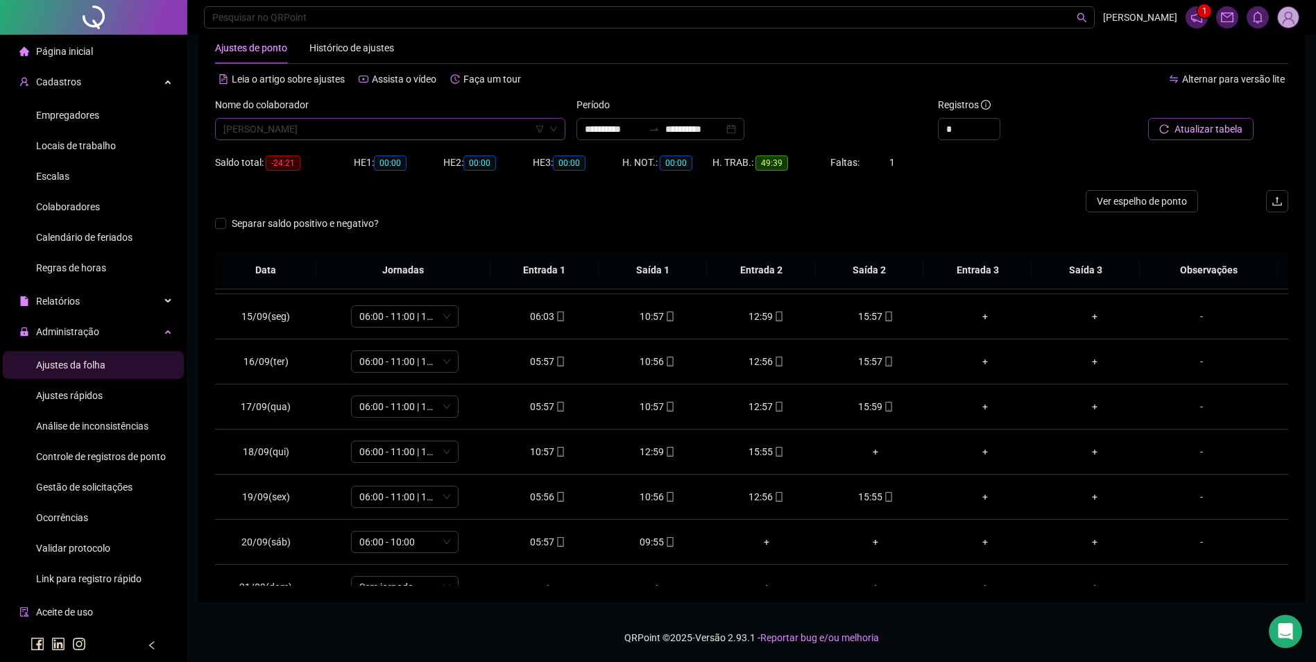
scroll to position [17890, 0]
click at [452, 135] on span "[PERSON_NAME]" at bounding box center [390, 129] width 334 height 21
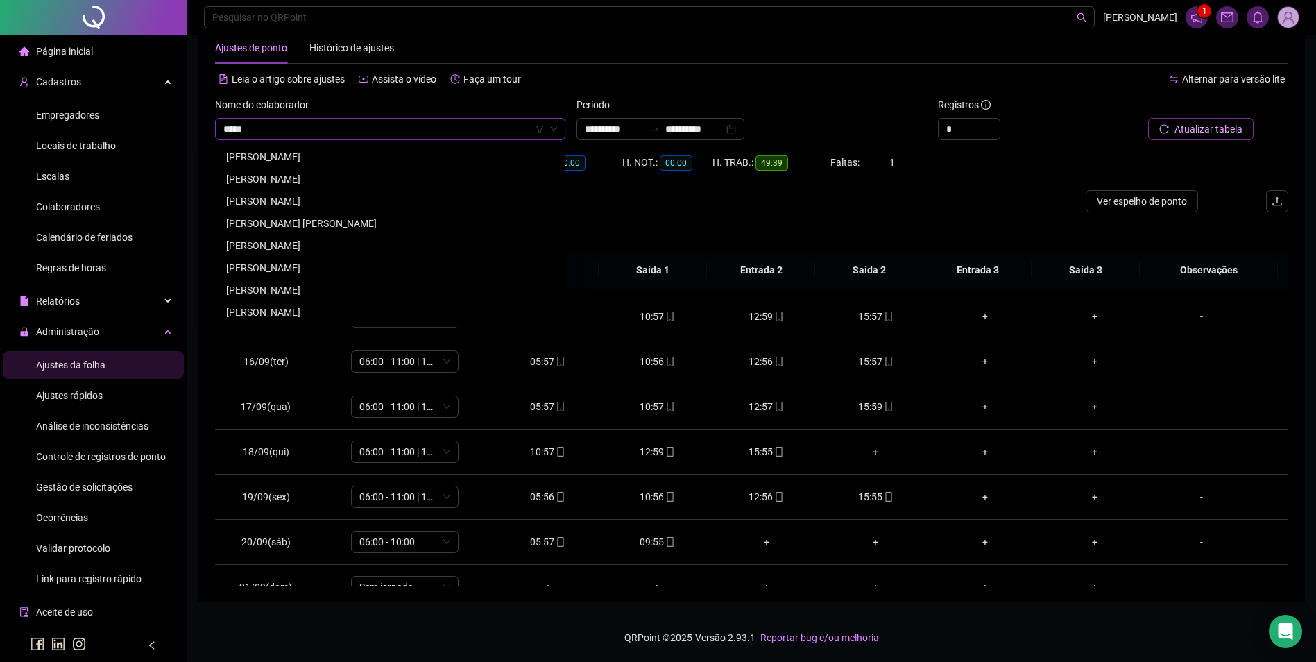
scroll to position [4439, 0]
type input "*******"
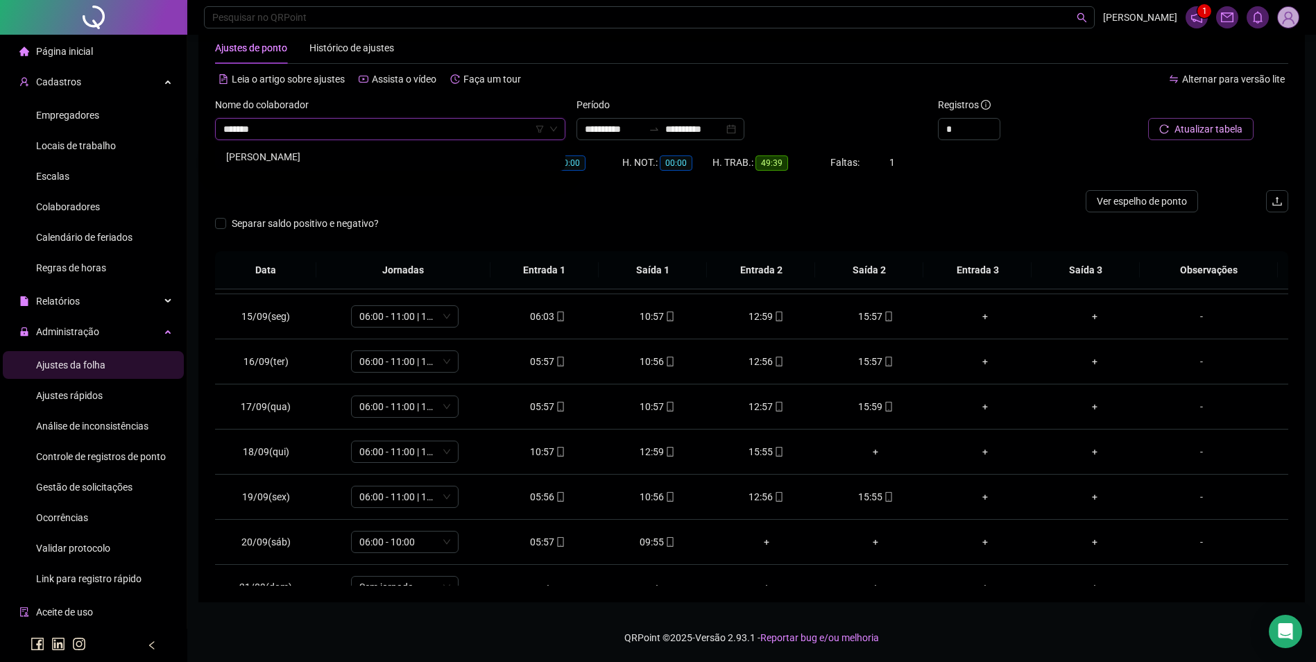
click at [318, 162] on div "[PERSON_NAME]" at bounding box center [390, 156] width 328 height 15
click at [1178, 135] on span "Buscar registros" at bounding box center [1207, 128] width 71 height 15
click at [654, 533] on td "09:55" at bounding box center [657, 542] width 110 height 45
click at [665, 538] on icon "mobile" at bounding box center [670, 542] width 10 height 10
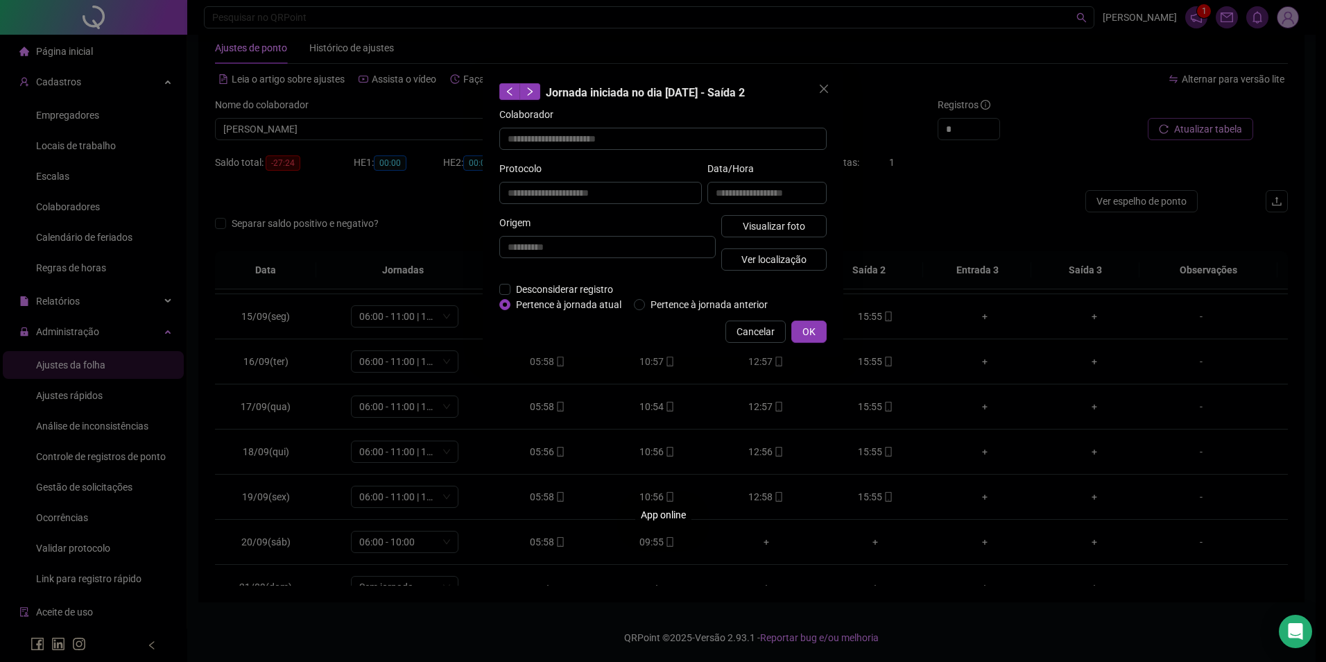
type input "**********"
click at [800, 222] on span "Visualizar foto" at bounding box center [774, 225] width 62 height 15
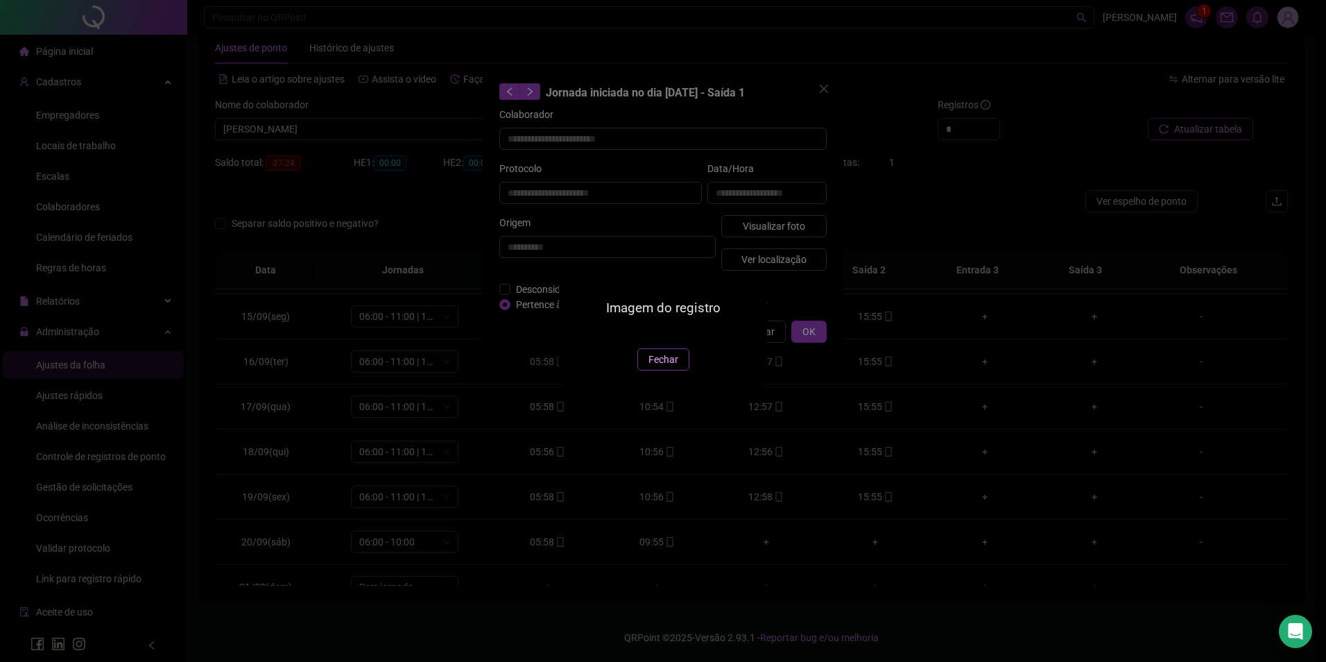
click at [662, 367] on span "Fechar" at bounding box center [664, 359] width 30 height 15
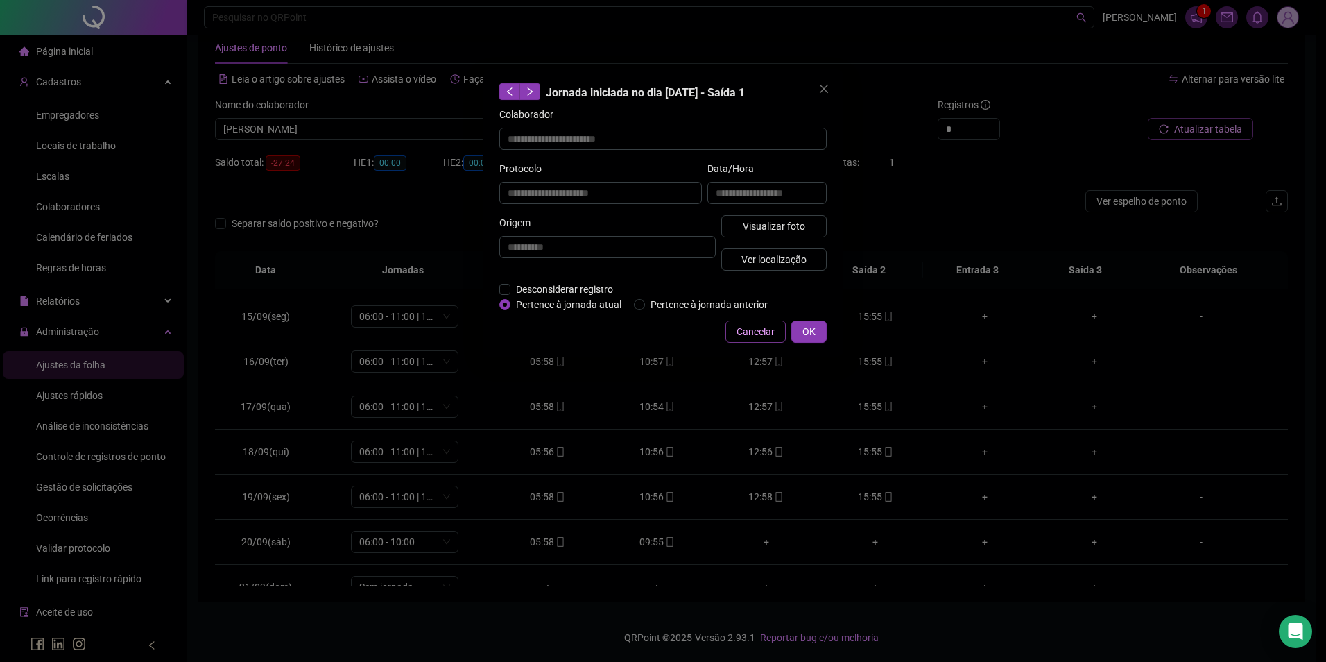
click at [763, 334] on span "Cancelar" at bounding box center [756, 331] width 38 height 15
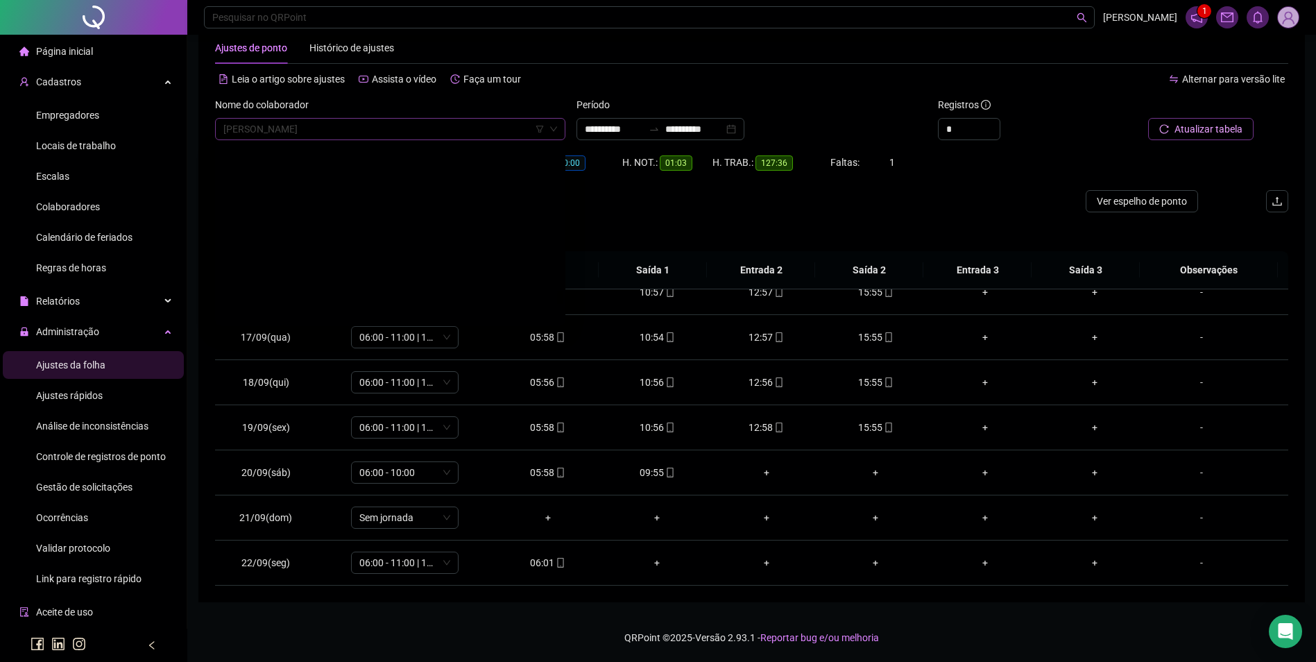
scroll to position [18045, 0]
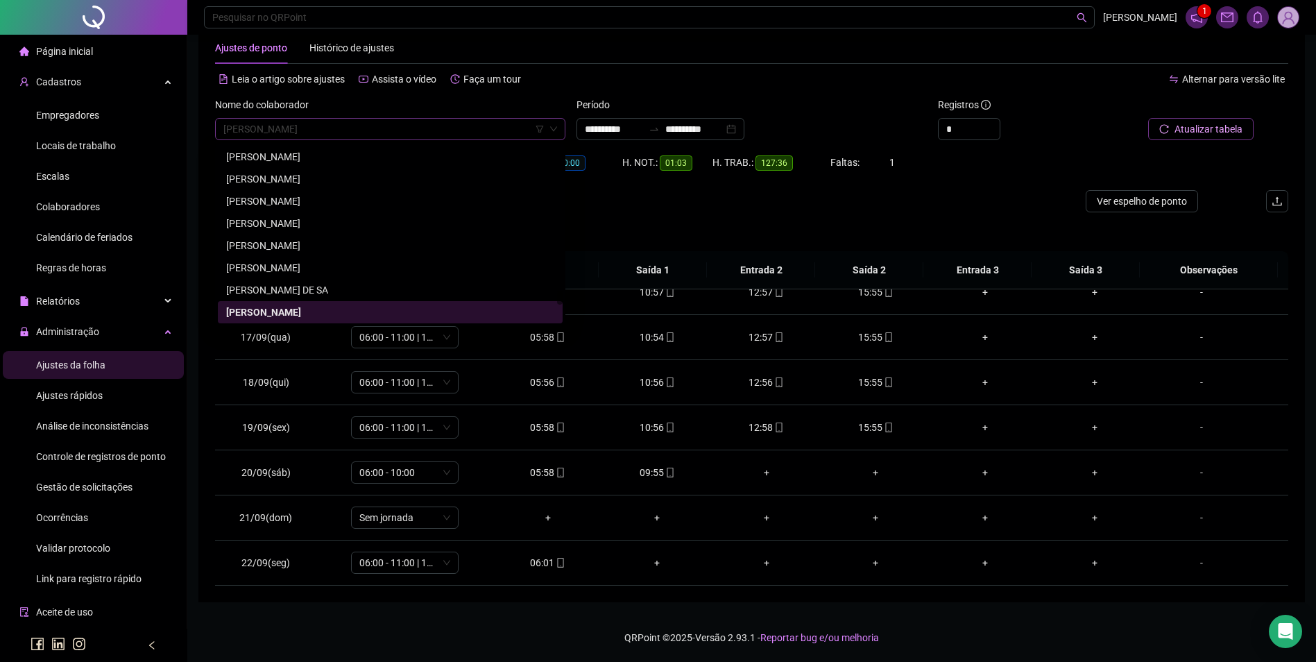
click at [422, 127] on span "[PERSON_NAME]" at bounding box center [390, 129] width 334 height 21
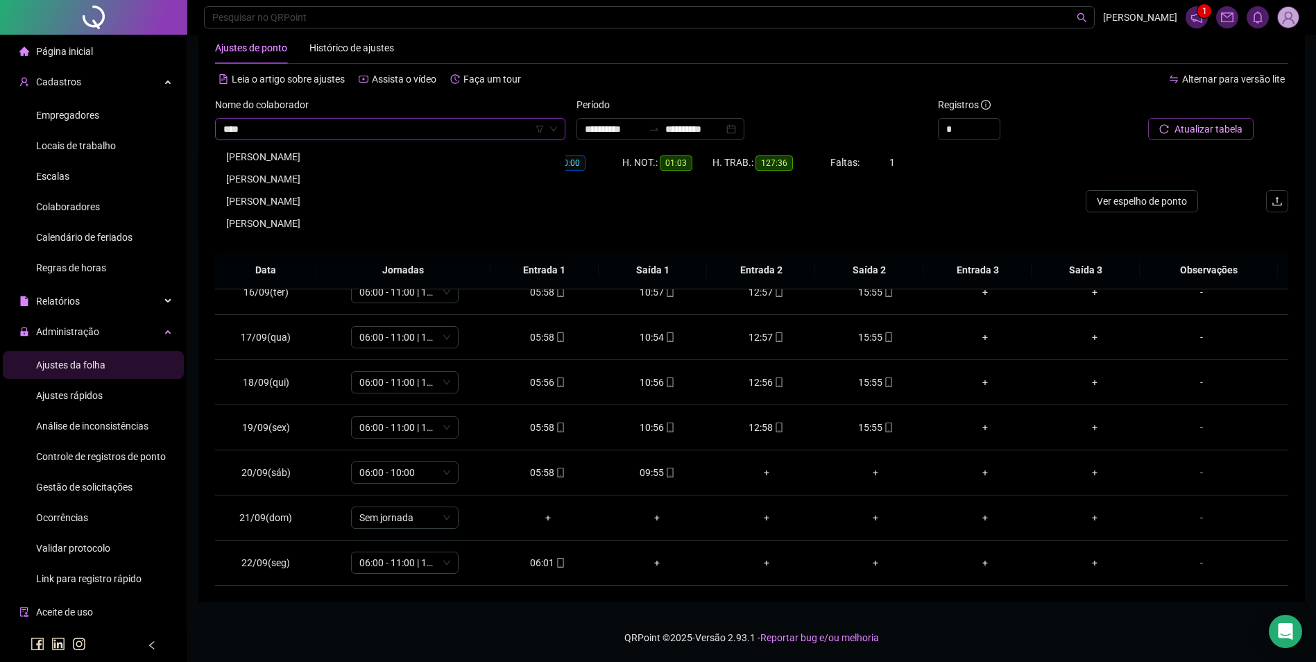
scroll to position [0, 0]
type input "******"
click at [304, 161] on div "[PERSON_NAME]" at bounding box center [390, 156] width 328 height 15
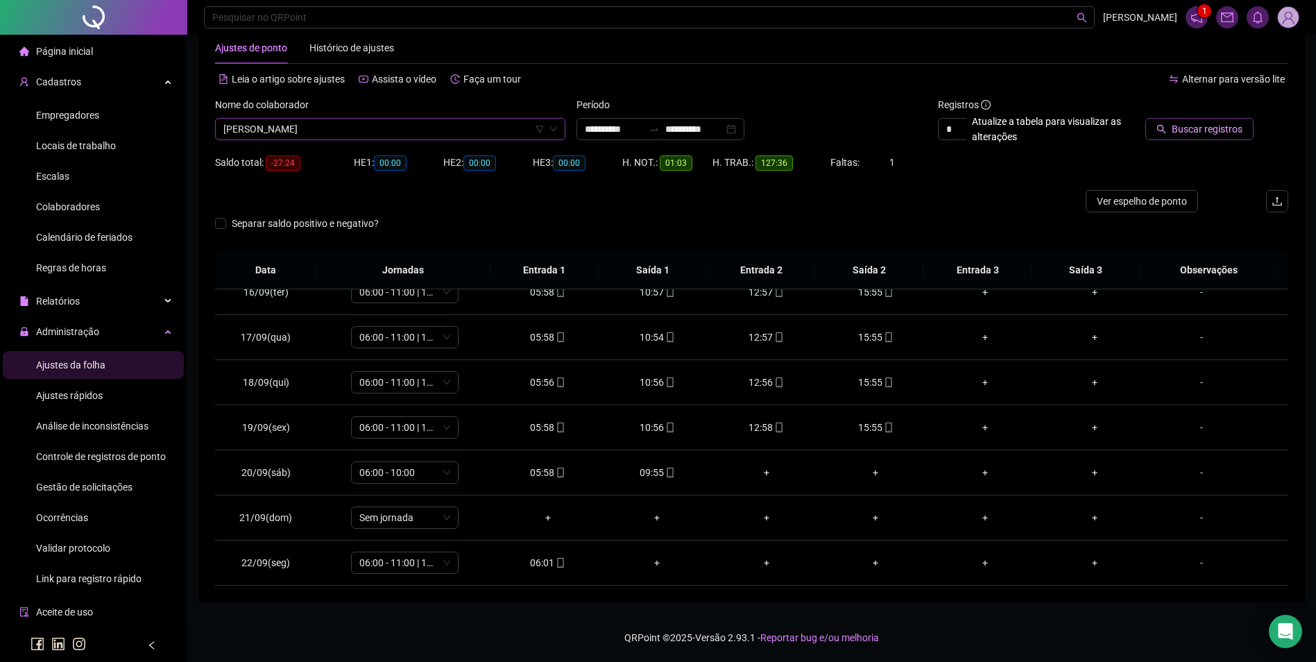
click at [1199, 128] on span "Buscar registros" at bounding box center [1207, 128] width 71 height 15
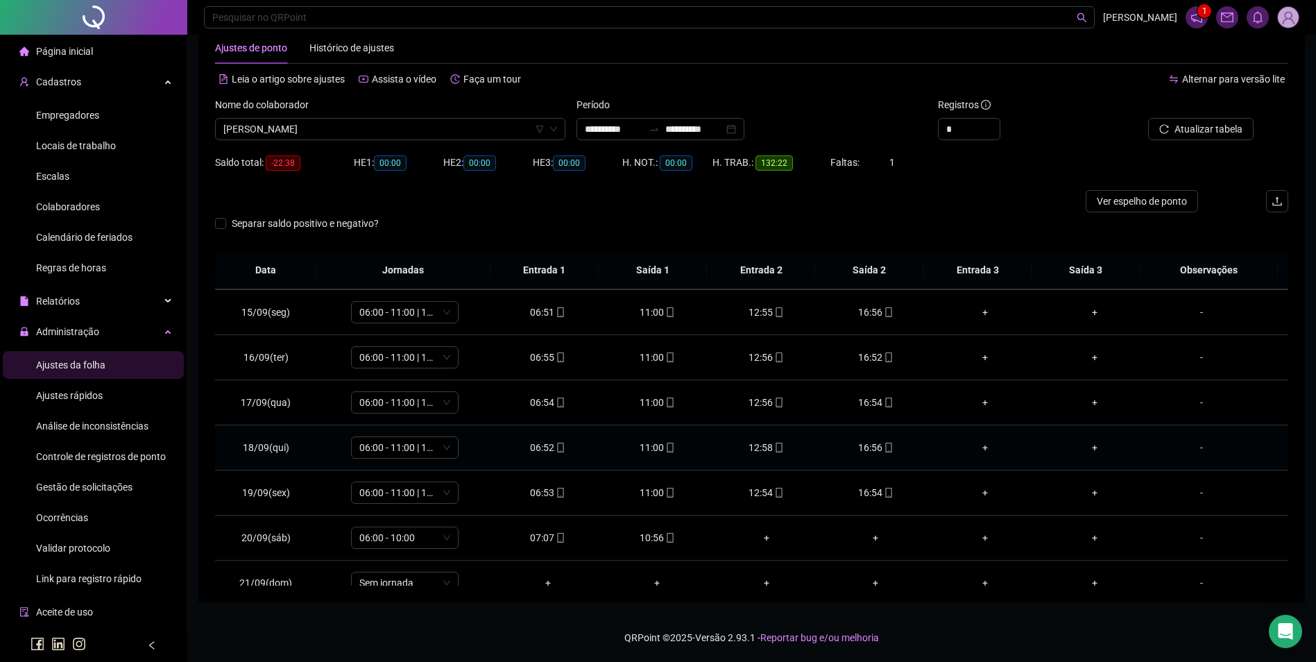
scroll to position [696, 0]
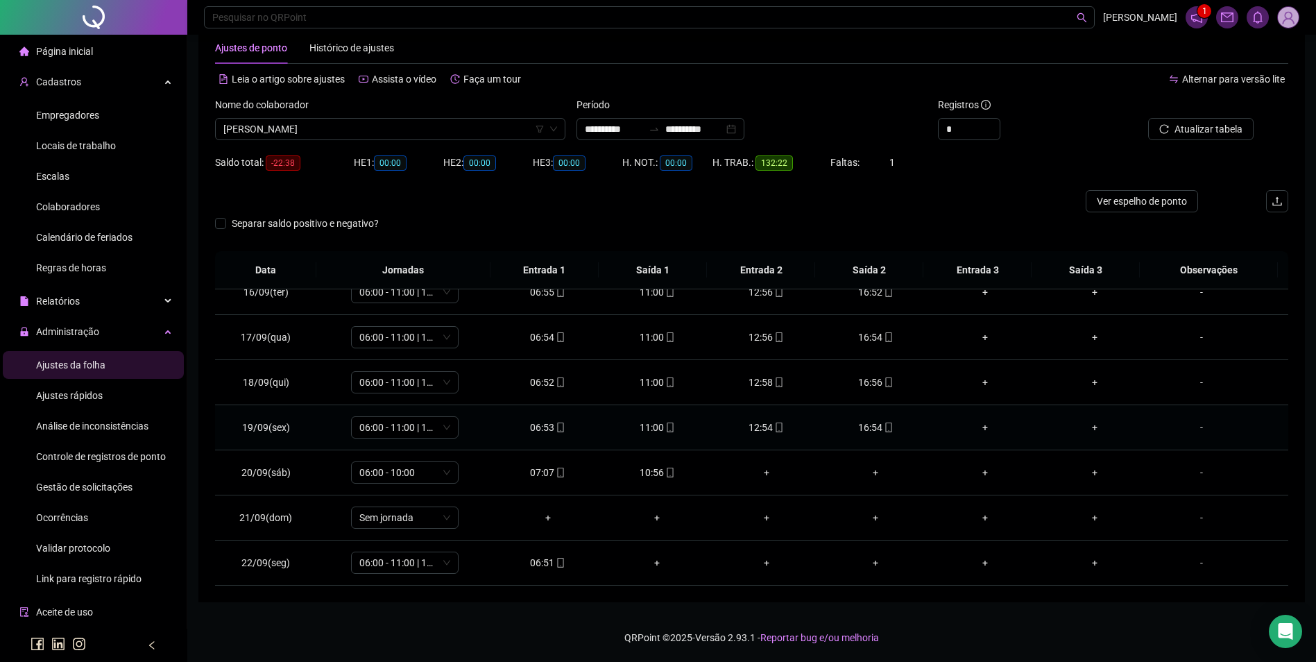
click at [884, 429] on icon "mobile" at bounding box center [889, 427] width 10 height 10
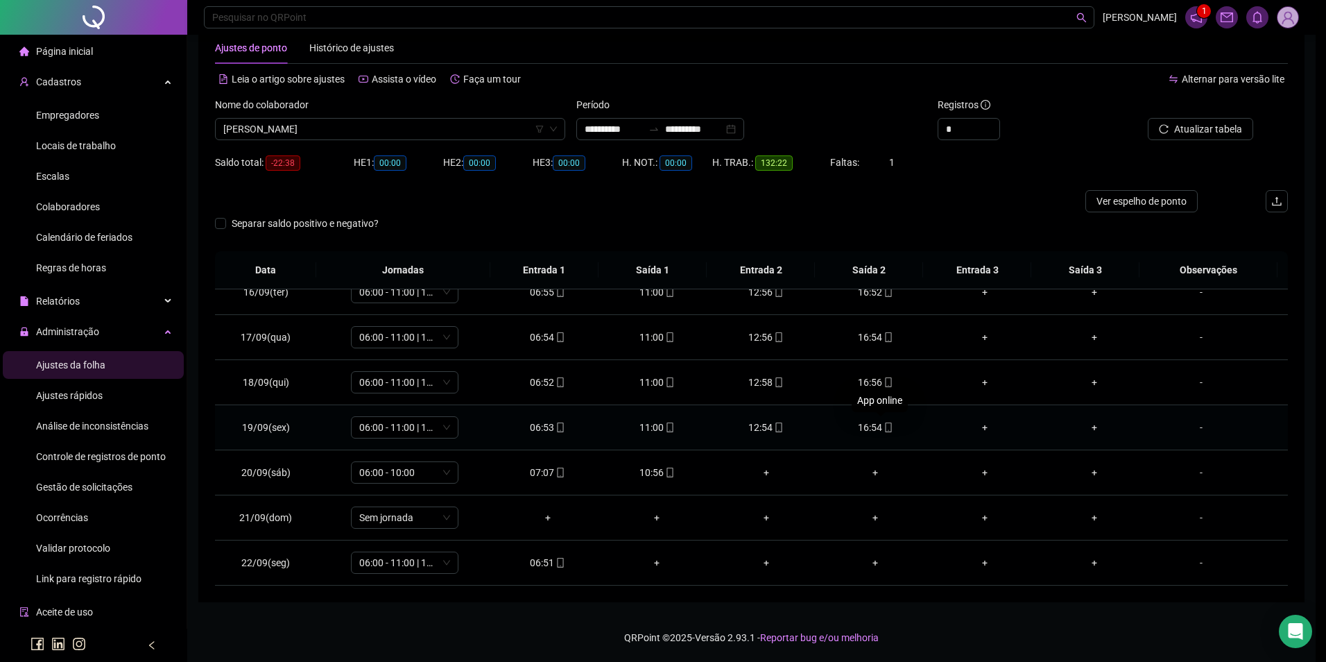
type input "**********"
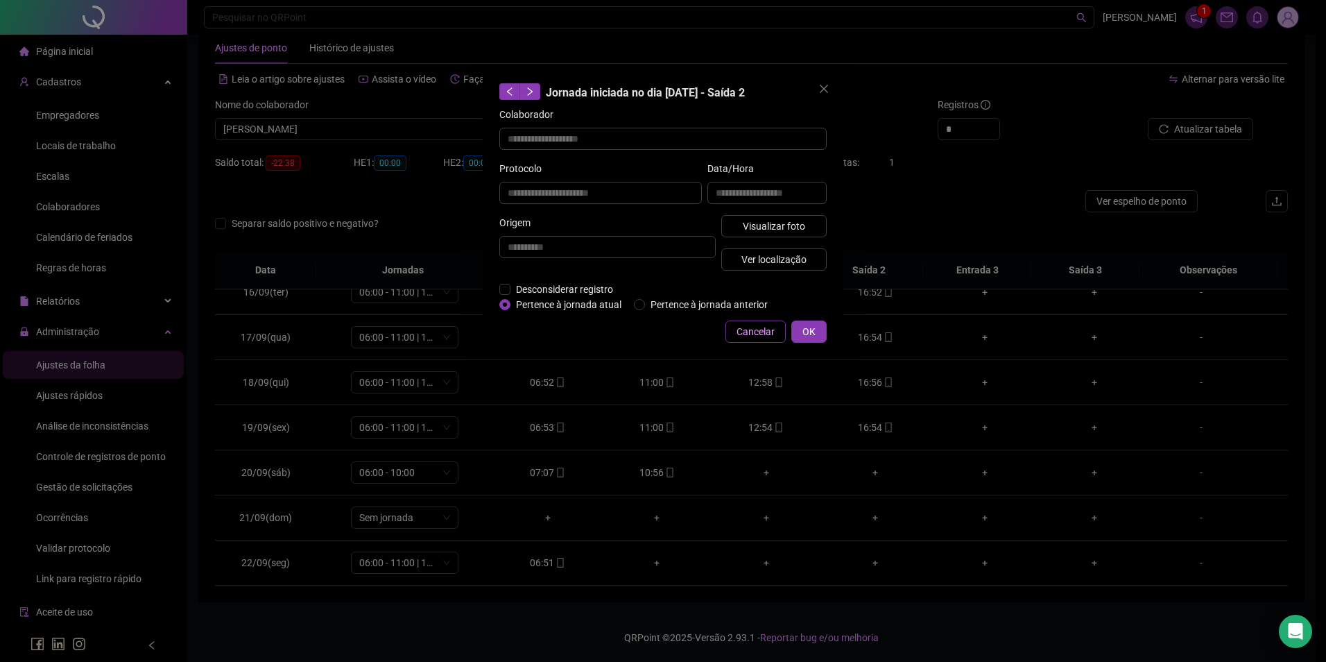
click at [750, 329] on span "Cancelar" at bounding box center [756, 331] width 38 height 15
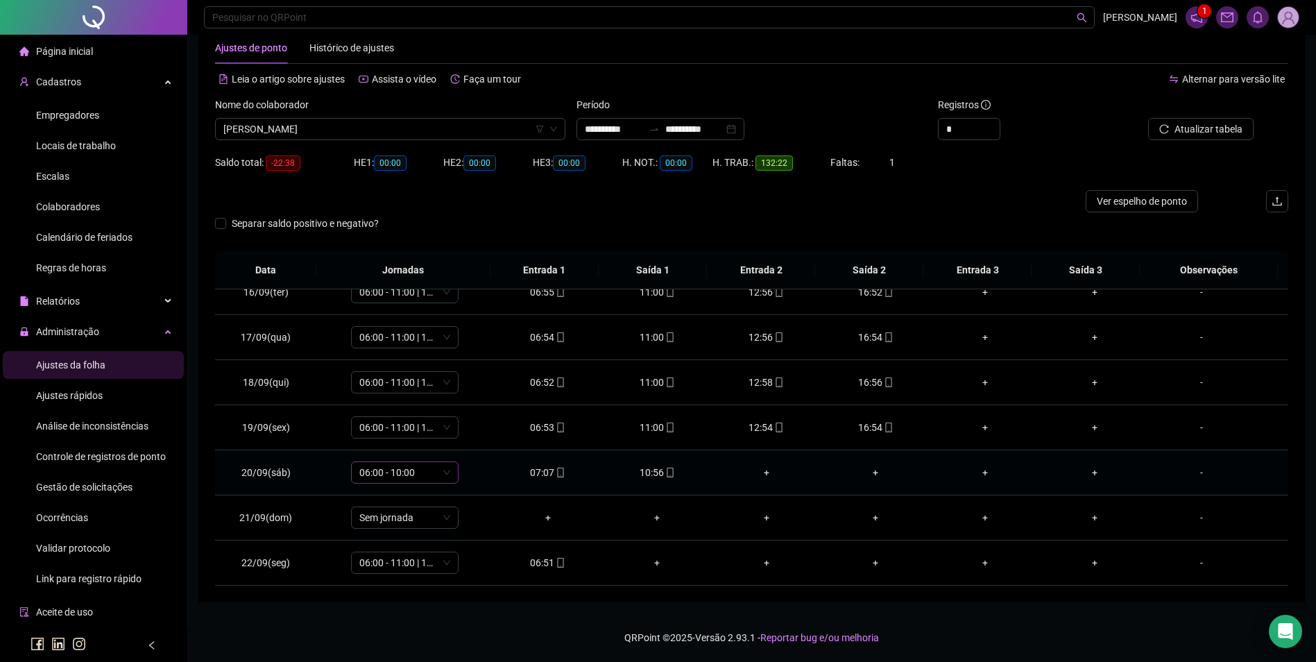
click at [422, 476] on span "06:00 - 10:00" at bounding box center [404, 472] width 91 height 21
type input "**"
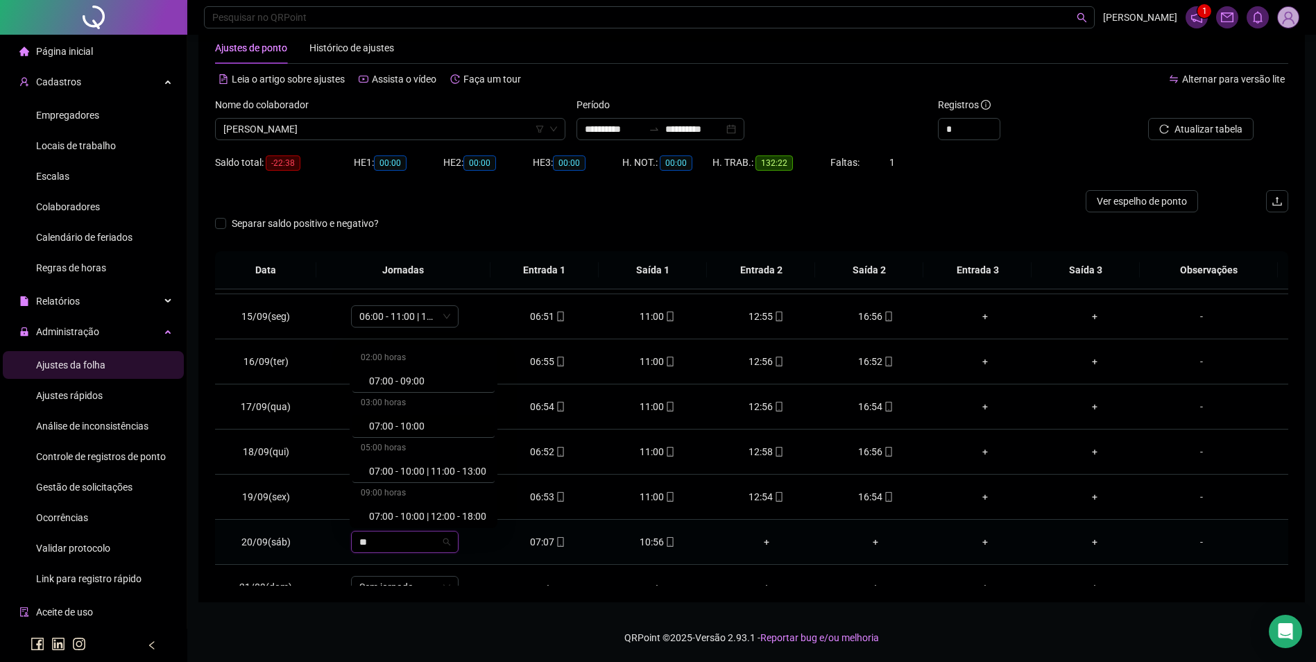
scroll to position [139, 0]
click at [407, 472] on div "07:00 - 11:00" at bounding box center [427, 467] width 117 height 15
click at [461, 509] on span "Sim" at bounding box center [469, 505] width 16 height 15
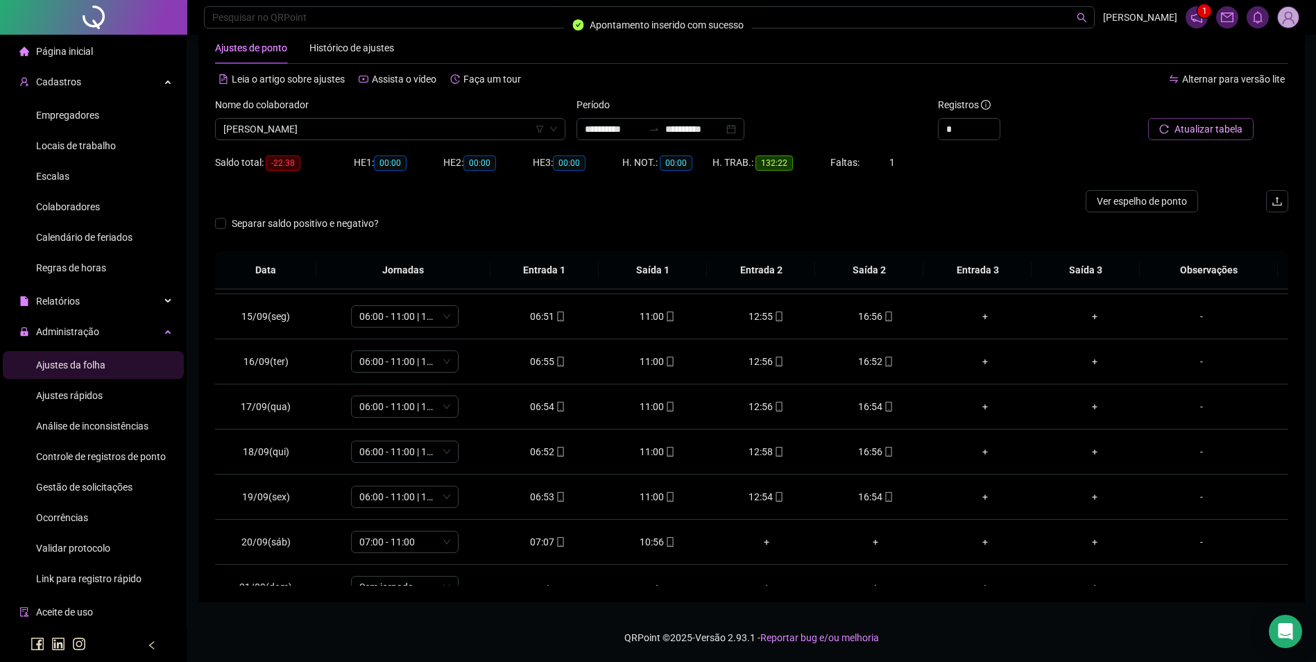
click at [1216, 131] on span "Atualizar tabela" at bounding box center [1208, 128] width 68 height 15
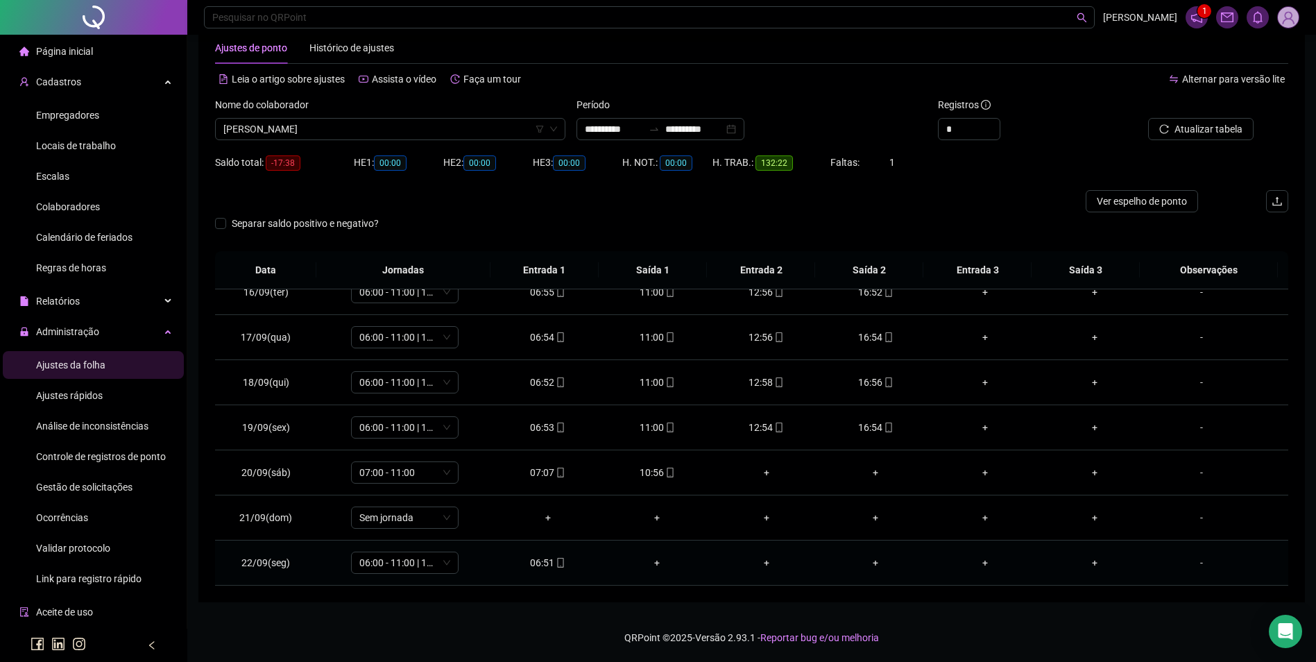
click at [556, 562] on icon "mobile" at bounding box center [561, 563] width 10 height 10
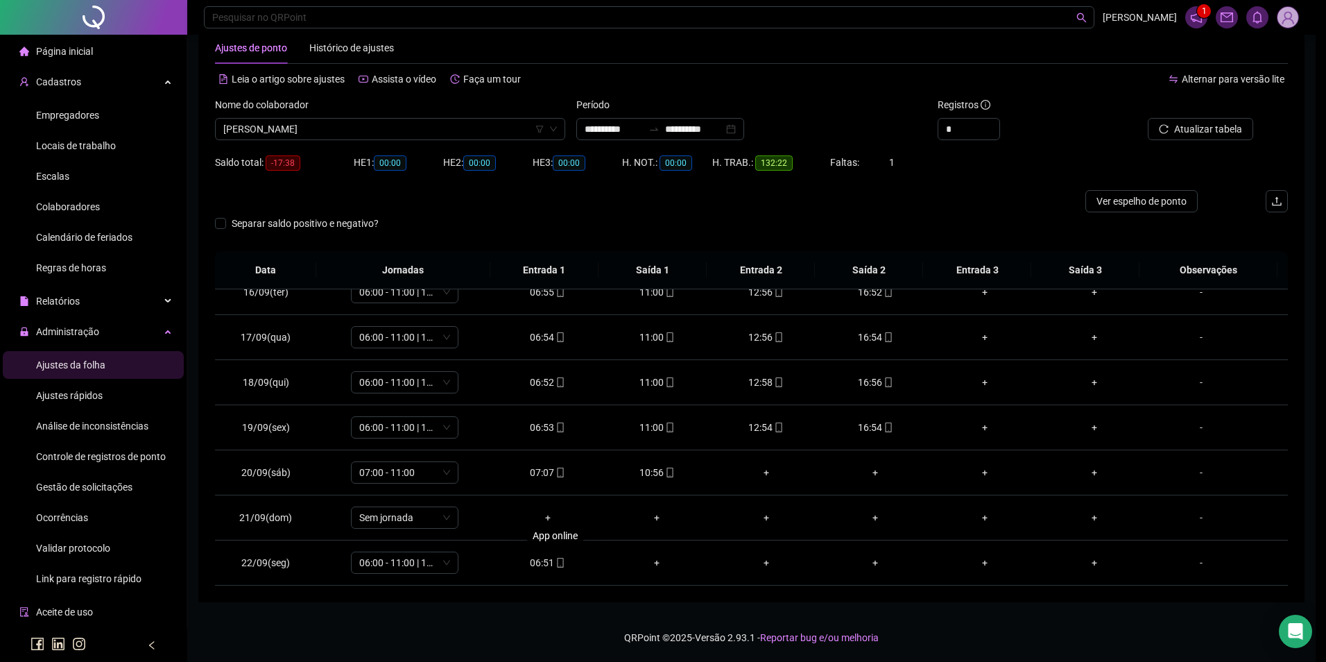
type input "**********"
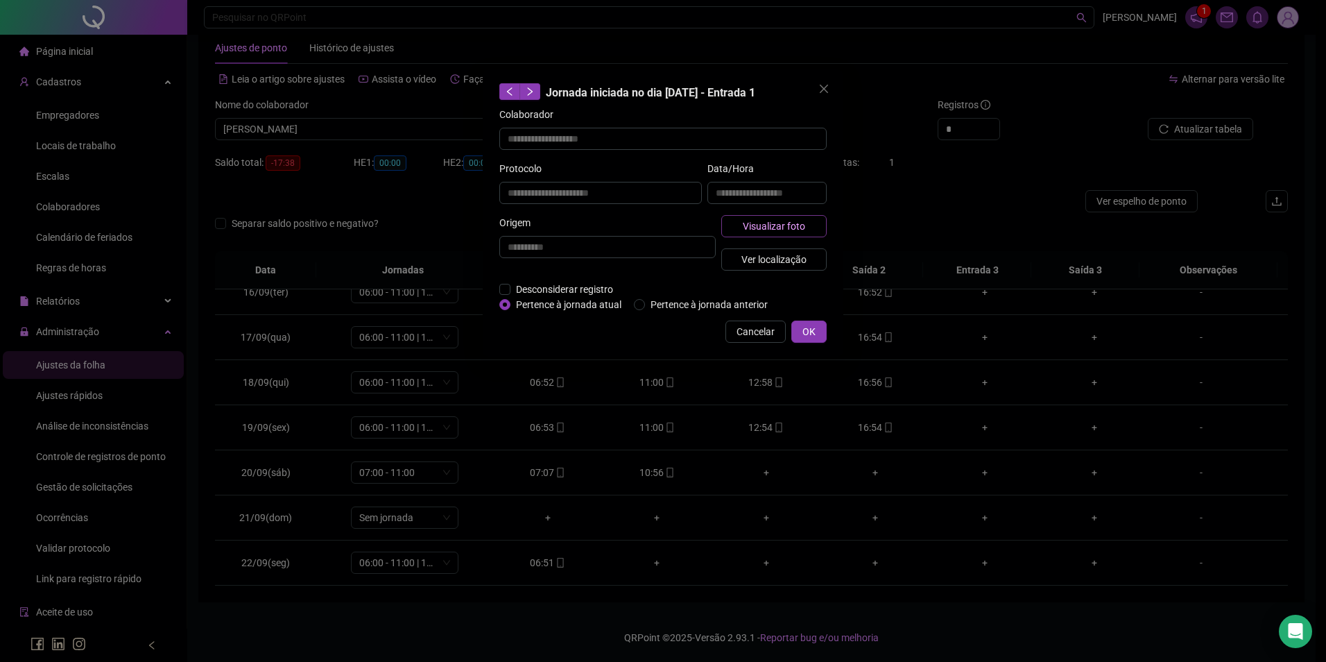
click at [800, 226] on span "Visualizar foto" at bounding box center [774, 225] width 62 height 15
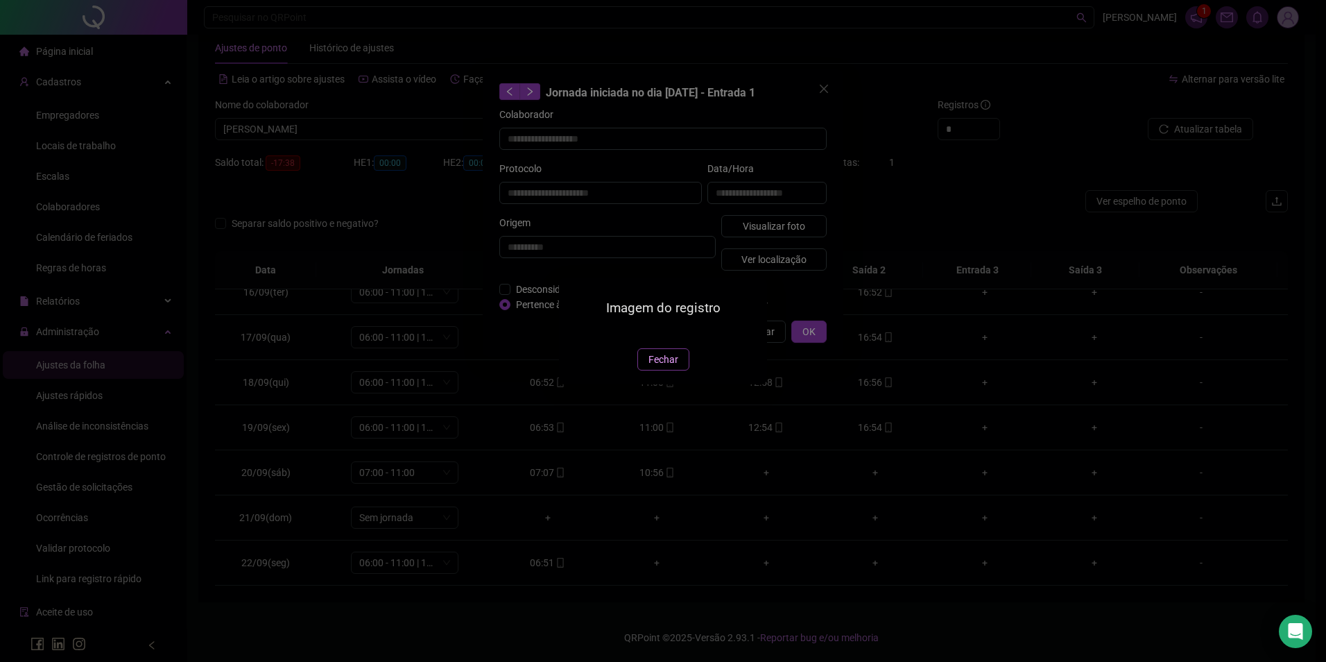
click at [667, 367] on span "Fechar" at bounding box center [664, 359] width 30 height 15
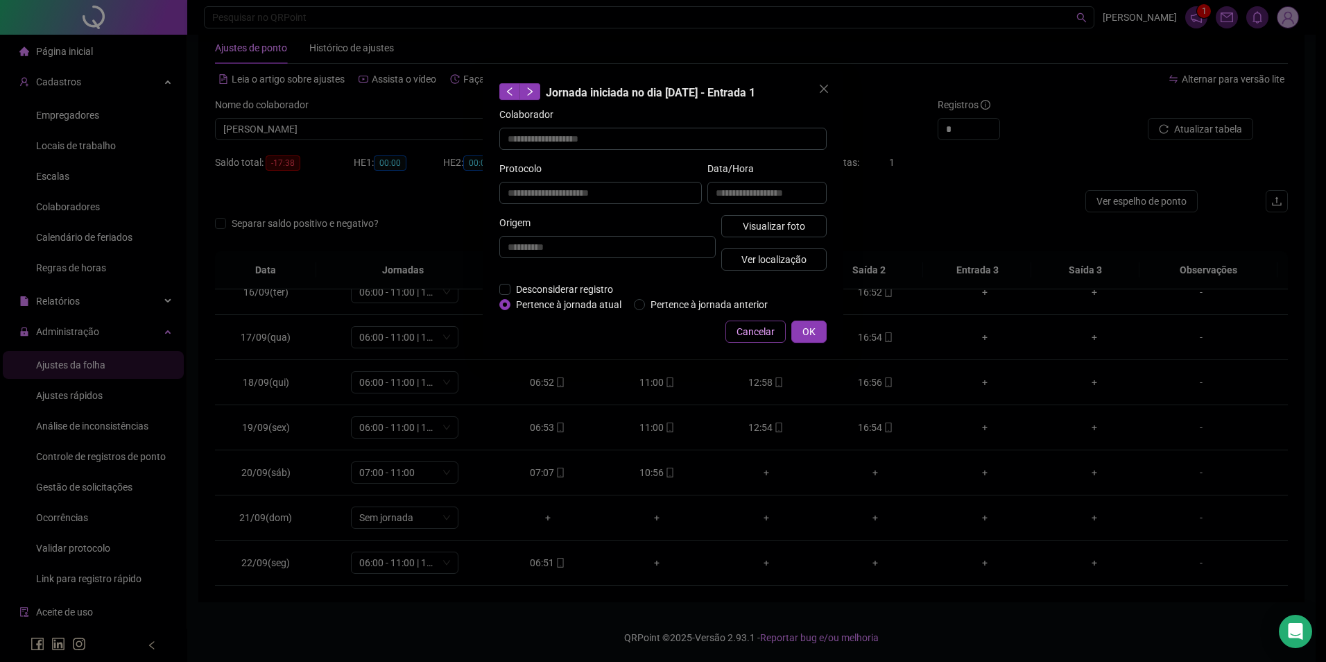
click at [764, 338] on span "Cancelar" at bounding box center [756, 331] width 38 height 15
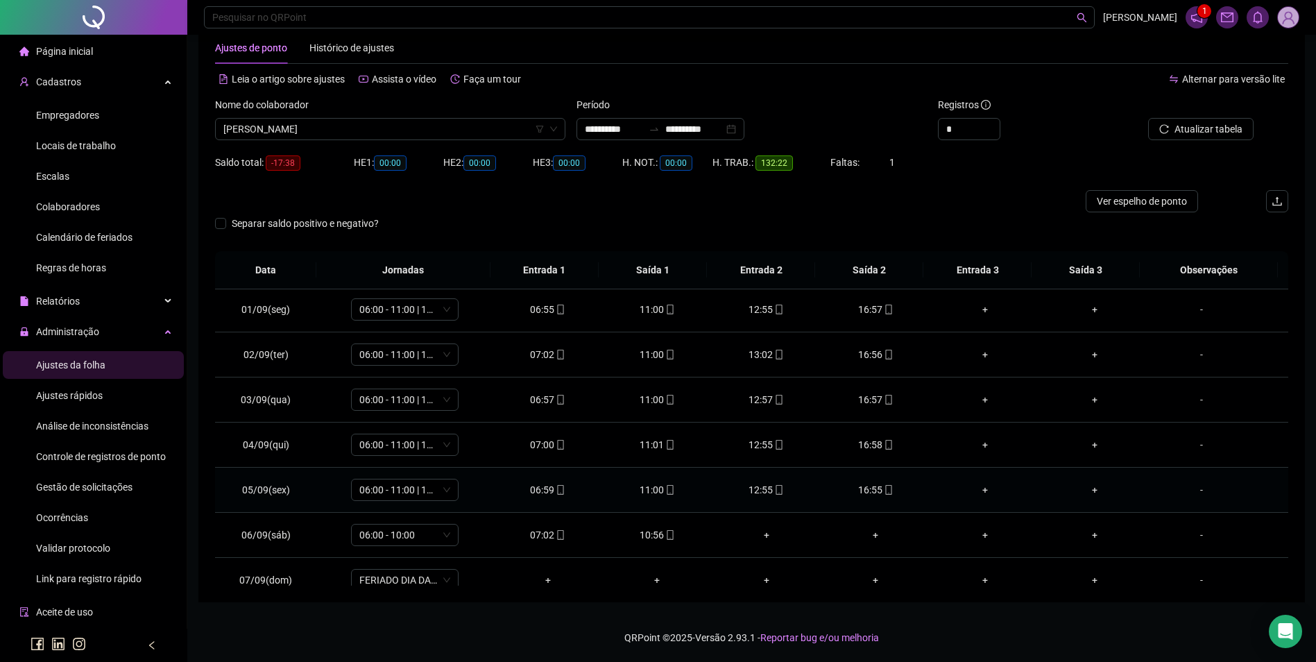
scroll to position [0, 0]
click at [67, 209] on span "Colaboradores" at bounding box center [68, 206] width 64 height 11
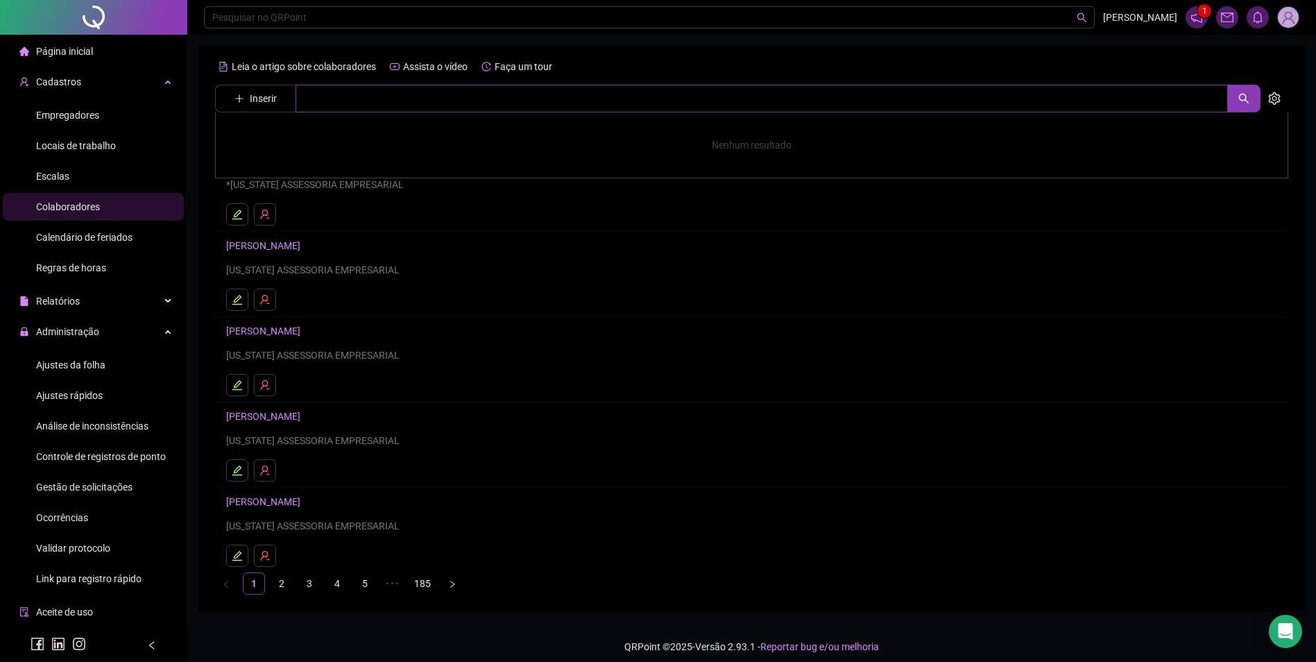
click at [368, 99] on input "text" at bounding box center [761, 99] width 932 height 28
type input "**********"
click at [315, 137] on link "[PERSON_NAME]" at bounding box center [278, 139] width 74 height 11
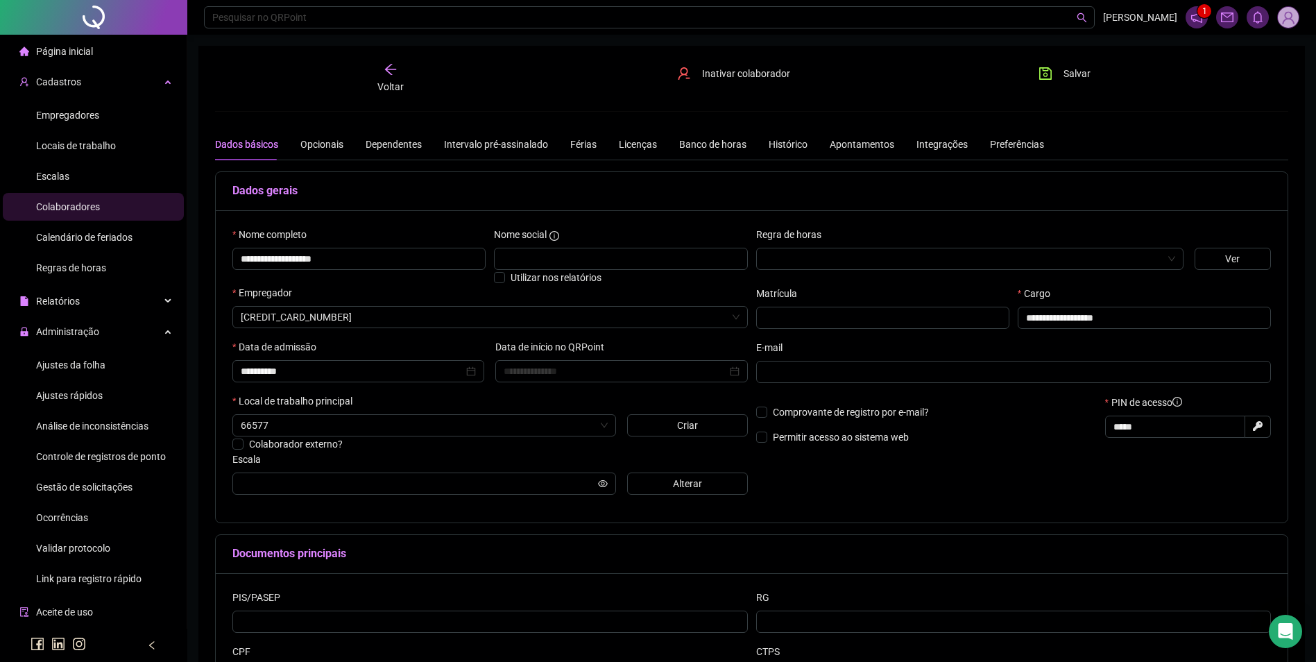
type input "**********"
click at [654, 484] on button "Alterar" at bounding box center [687, 483] width 121 height 22
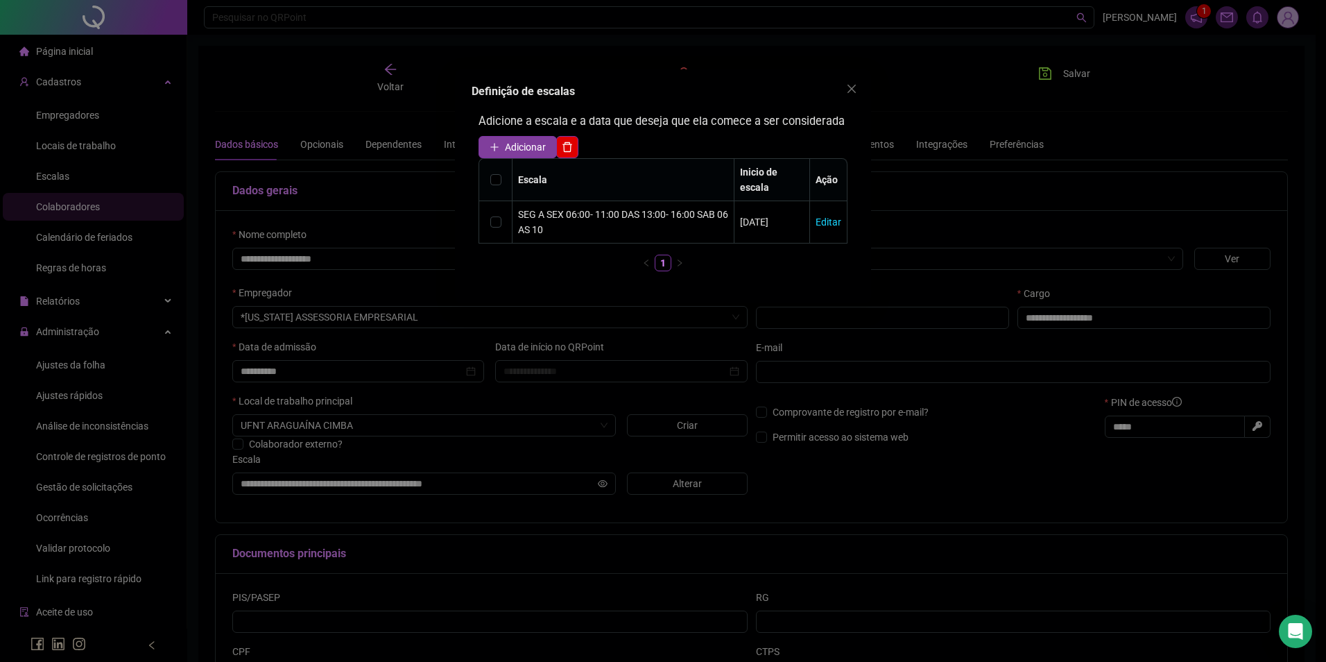
click at [514, 148] on span "Adicionar" at bounding box center [525, 146] width 41 height 15
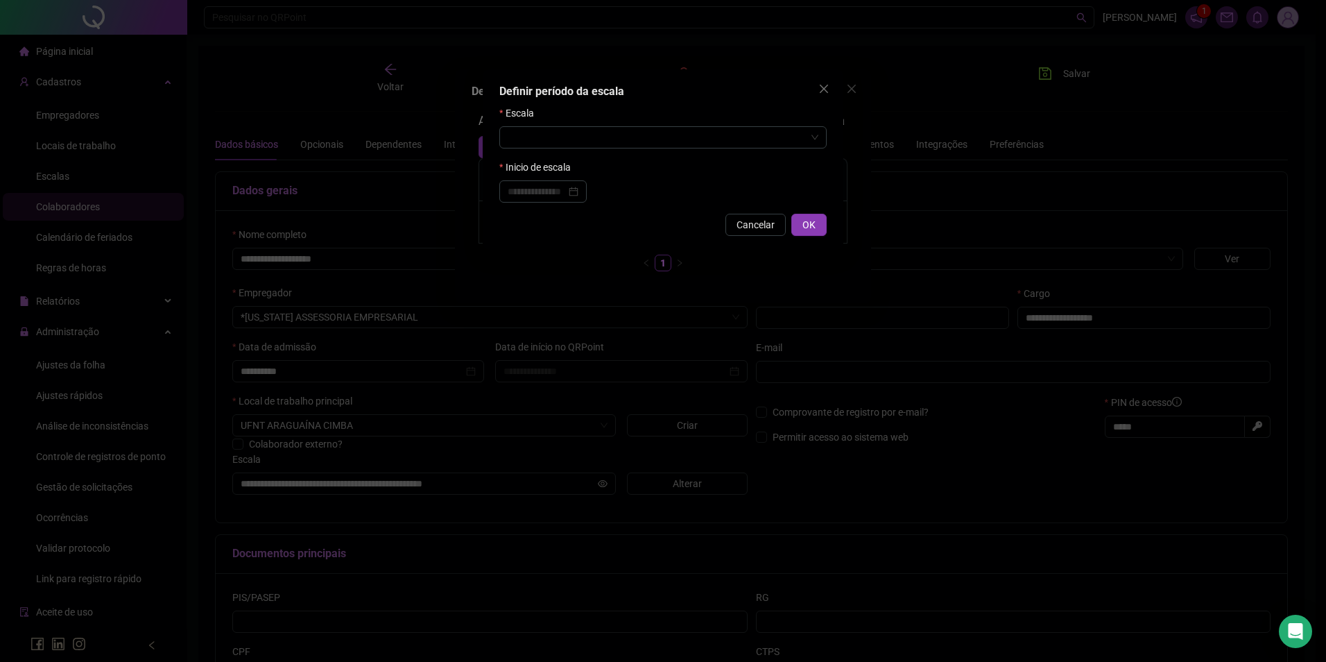
click at [582, 150] on form "Escala Inicio de escala" at bounding box center [662, 153] width 327 height 97
click at [585, 142] on input "search" at bounding box center [657, 137] width 298 height 21
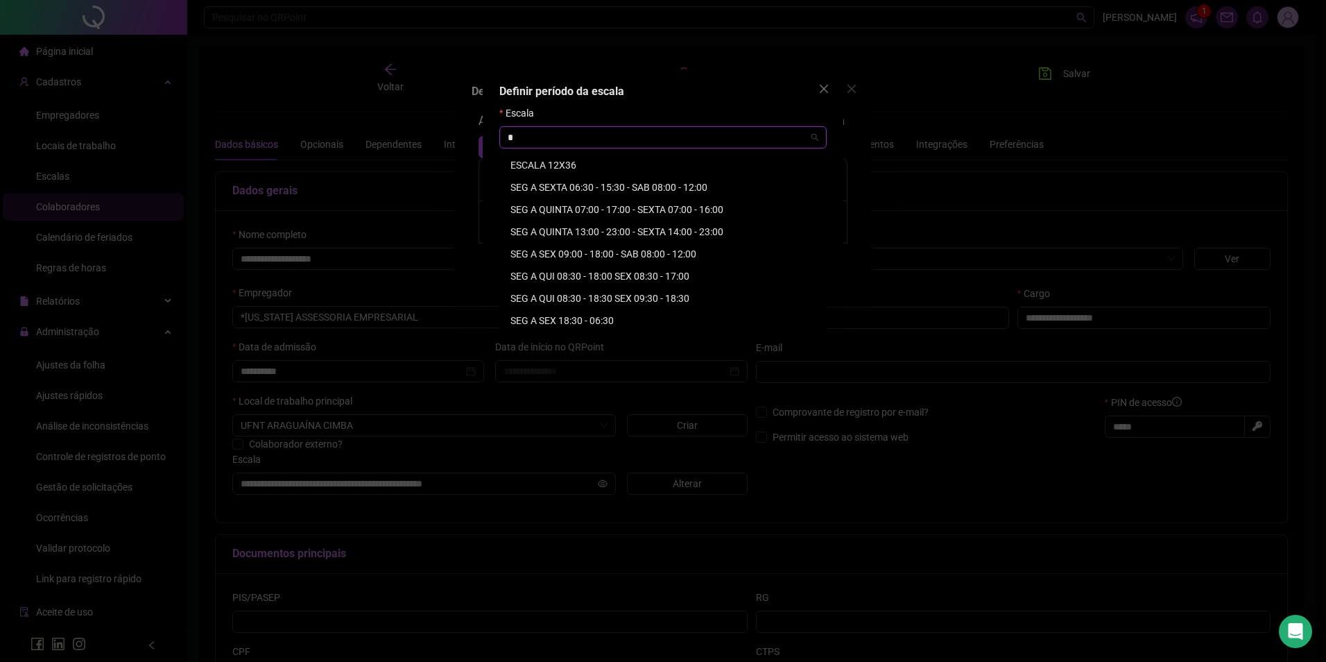
type input "**"
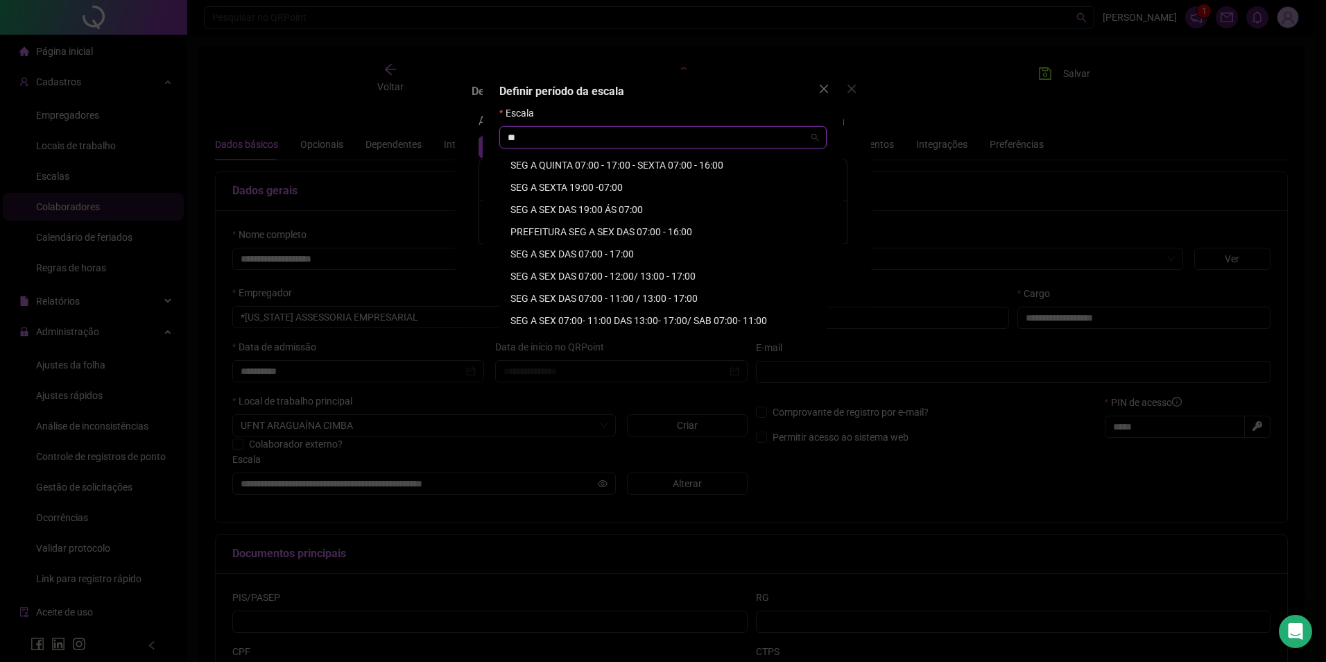
click at [711, 317] on div "SEG A SEX 07:00- 11:00 DAS 13:00- 17:00/ SAB 07:00- 11:00" at bounding box center [662, 320] width 305 height 15
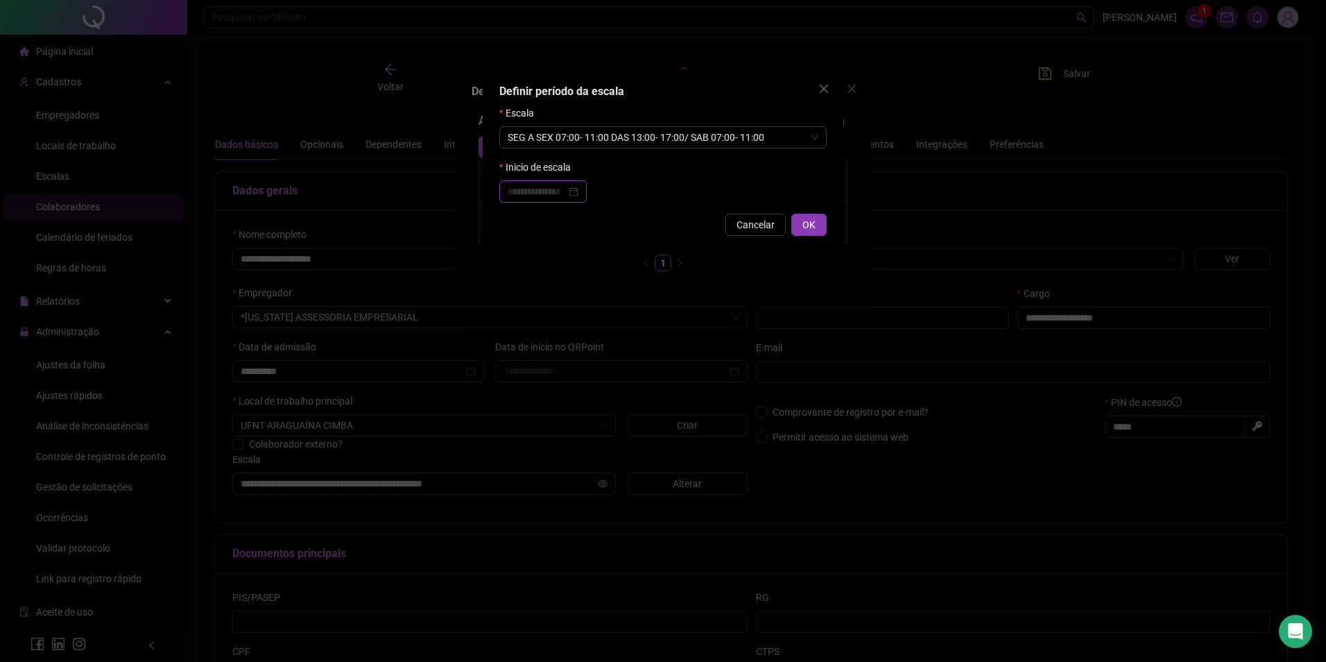
click at [522, 192] on input at bounding box center [537, 191] width 58 height 15
type input "**********"
click at [551, 273] on div "01" at bounding box center [549, 275] width 25 height 15
click at [813, 230] on span "OK" at bounding box center [809, 224] width 13 height 15
type input "**********"
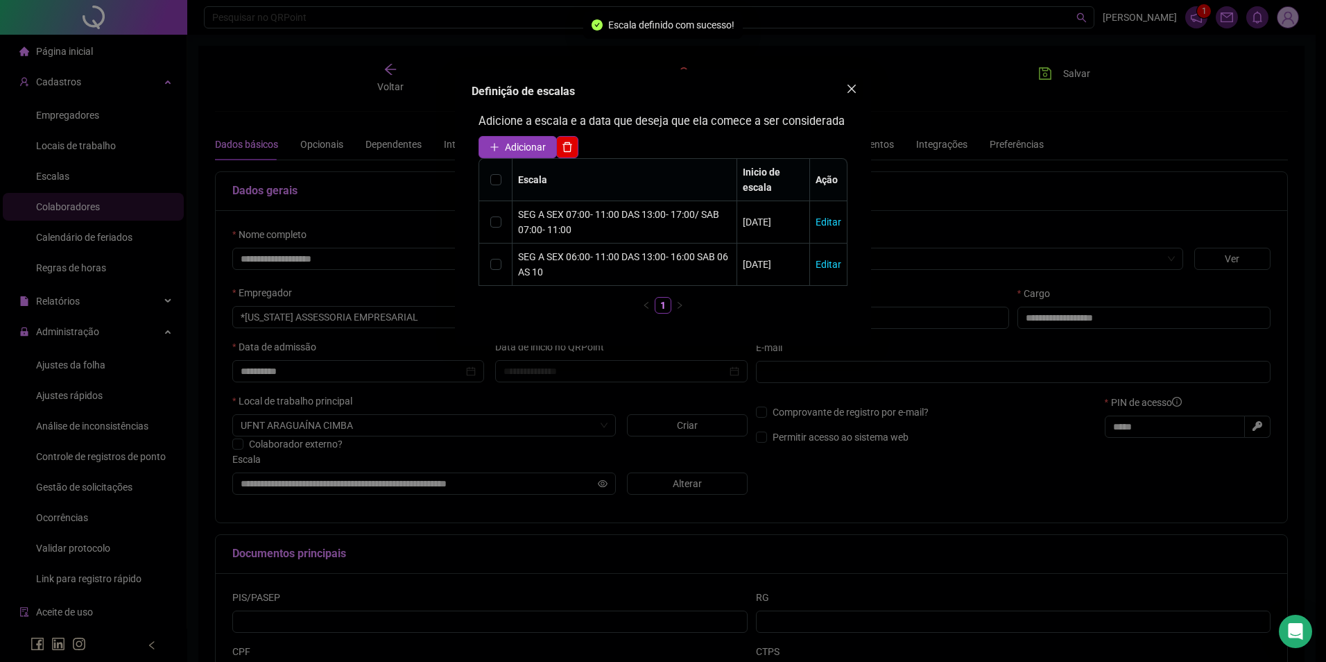
click at [857, 91] on span "Close" at bounding box center [852, 88] width 22 height 11
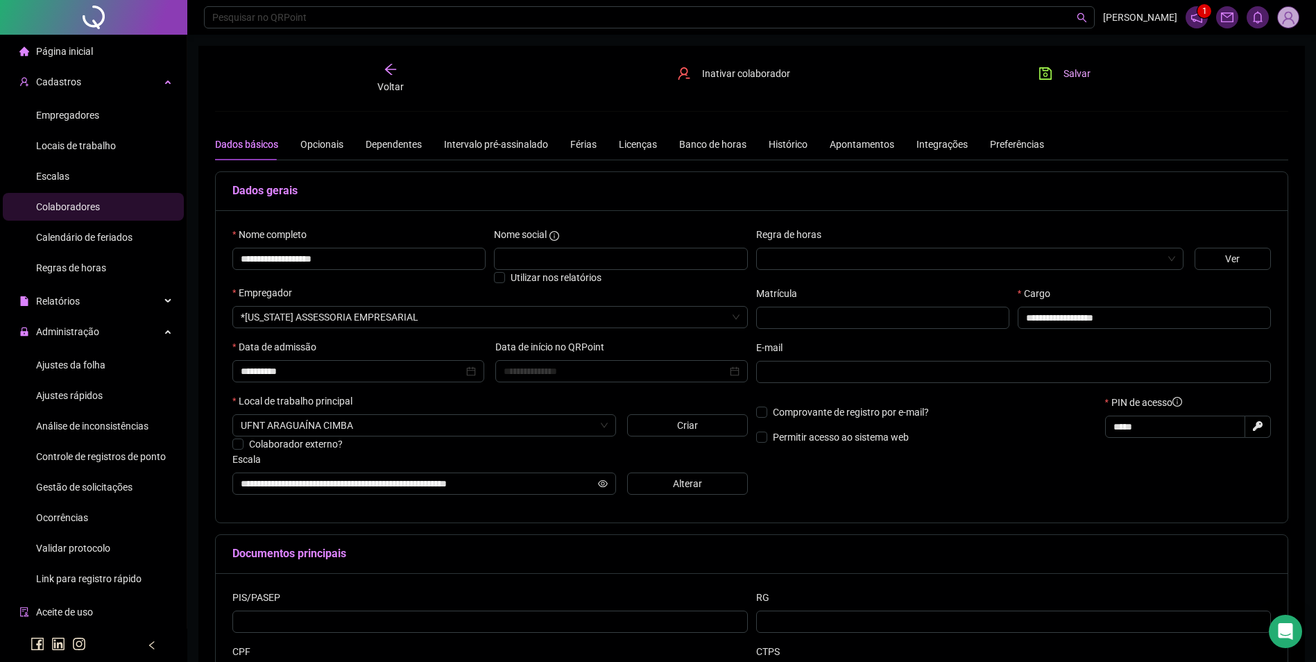
click at [1049, 74] on icon "save" at bounding box center [1045, 74] width 14 height 14
click at [1056, 75] on button "Salvar" at bounding box center [1064, 73] width 73 height 22
click at [388, 73] on icon "arrow-left" at bounding box center [391, 69] width 14 height 14
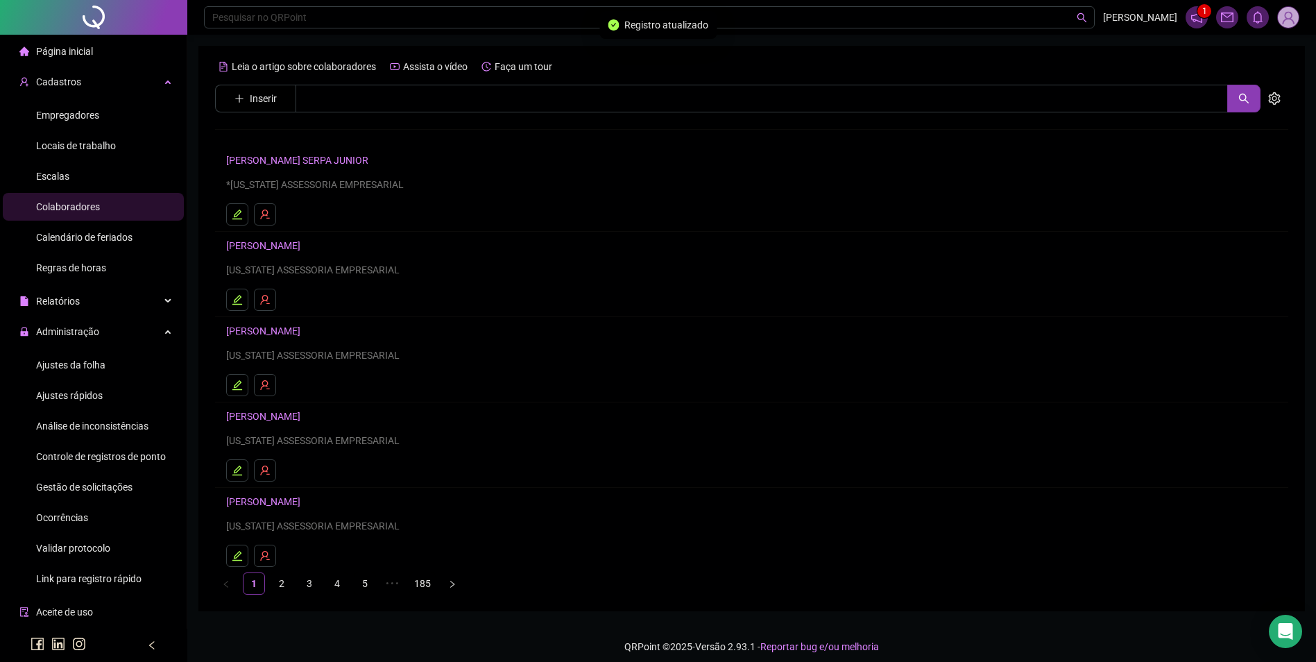
click at [101, 363] on span "Ajustes da folha" at bounding box center [70, 364] width 69 height 11
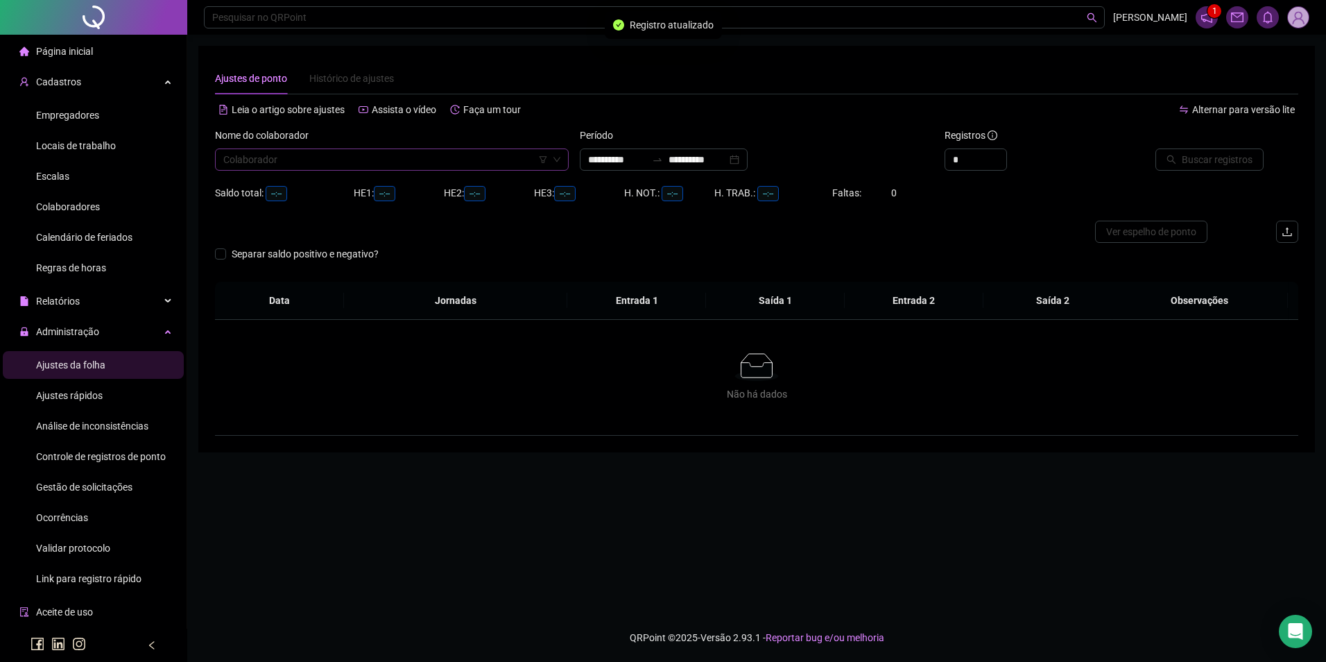
type input "**********"
click at [346, 166] on input "search" at bounding box center [385, 159] width 325 height 21
type input "*********"
click at [335, 182] on div "[PERSON_NAME]" at bounding box center [392, 187] width 332 height 15
click at [630, 158] on input "**********" at bounding box center [617, 159] width 58 height 15
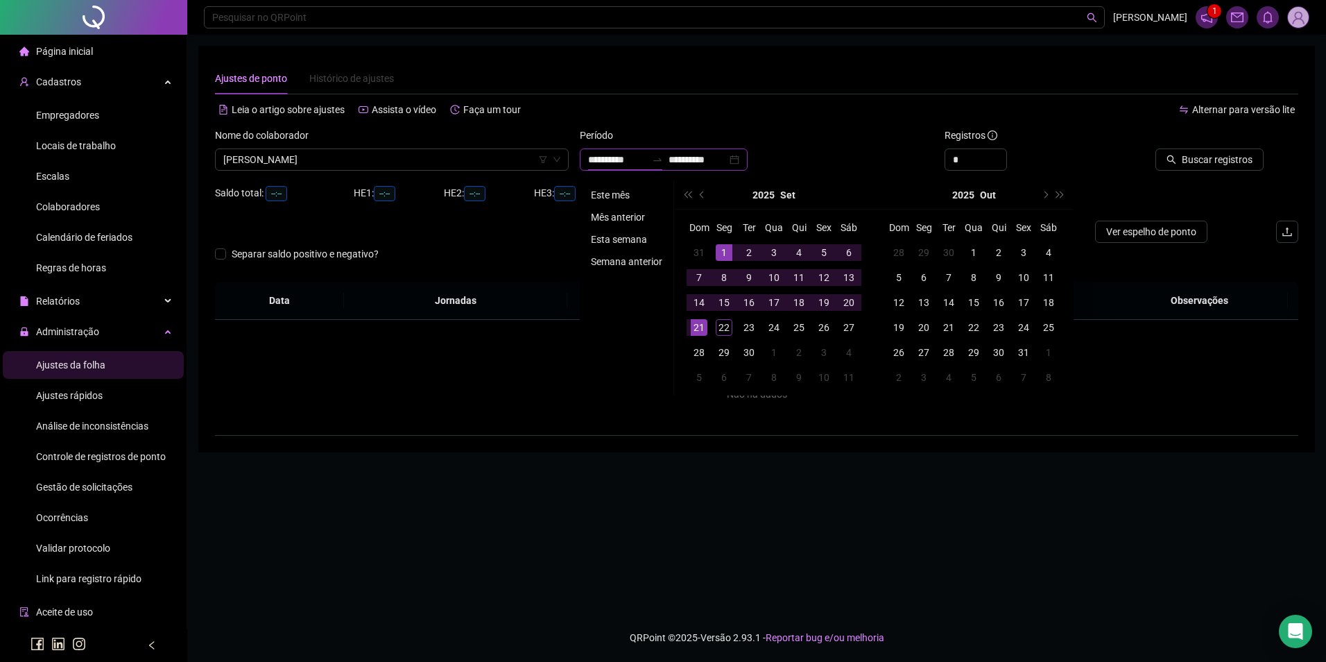
type input "**********"
click at [605, 198] on li "Este mês" at bounding box center [626, 195] width 83 height 17
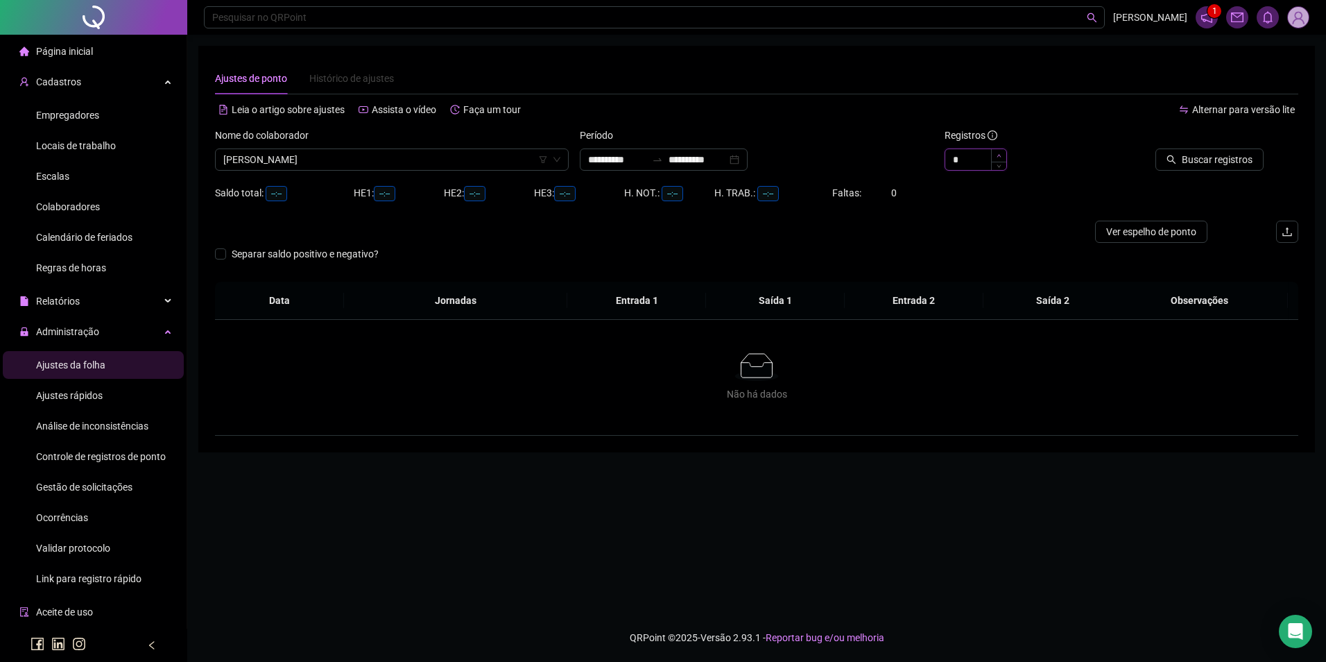
type input "*"
click at [996, 153] on span "Increase Value" at bounding box center [998, 155] width 15 height 12
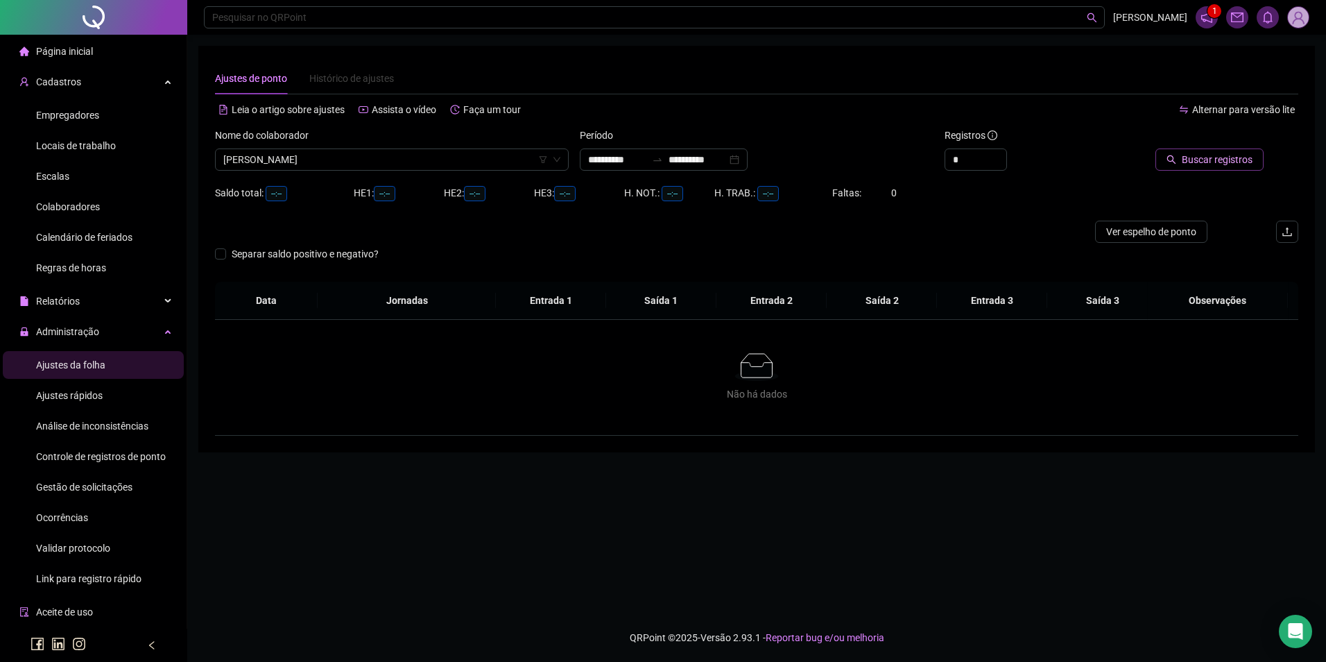
click at [1229, 153] on span "Buscar registros" at bounding box center [1217, 159] width 71 height 15
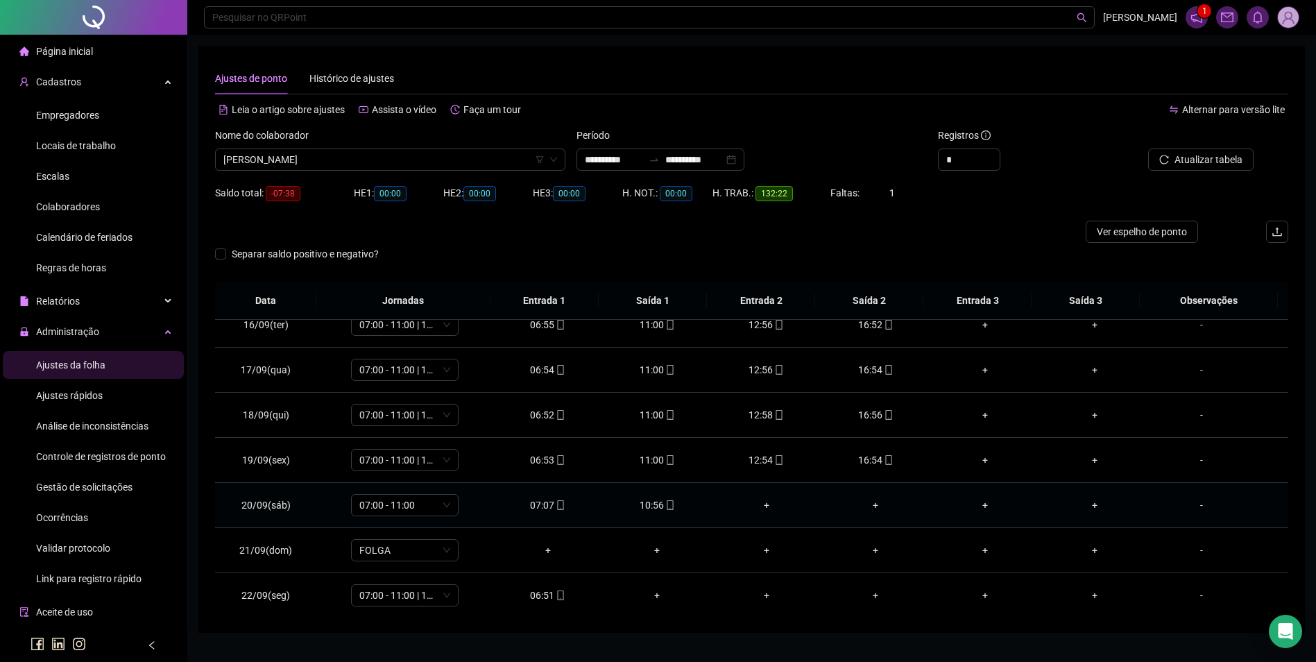
scroll to position [696, 0]
click at [563, 590] on div "06:51" at bounding box center [547, 592] width 87 height 15
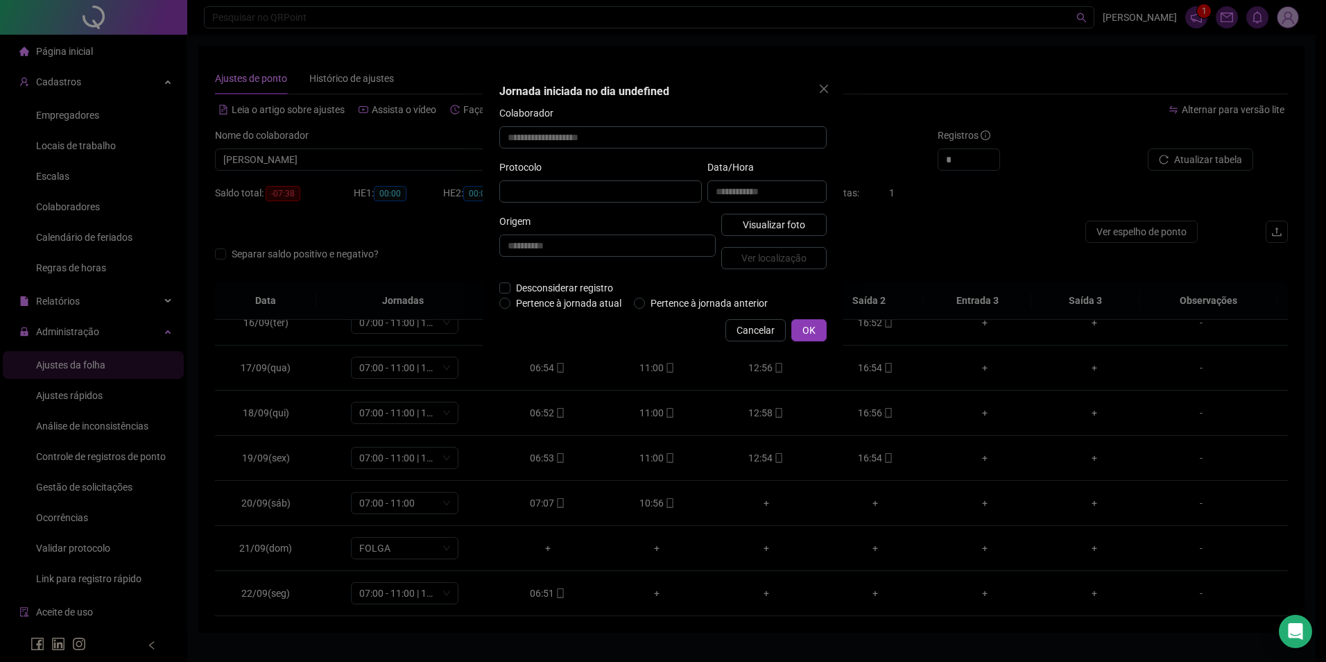
type input "**********"
click at [784, 224] on span "Visualizar foto" at bounding box center [774, 225] width 62 height 15
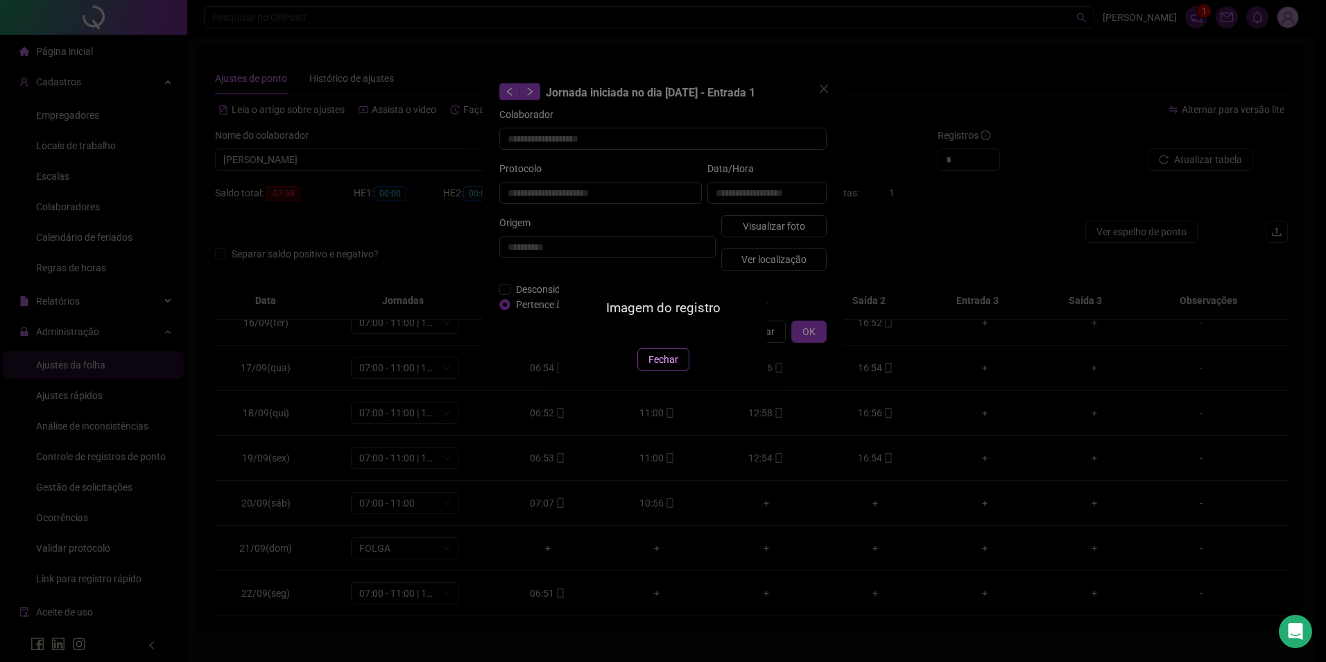
click at [640, 370] on button "Fechar" at bounding box center [663, 359] width 52 height 22
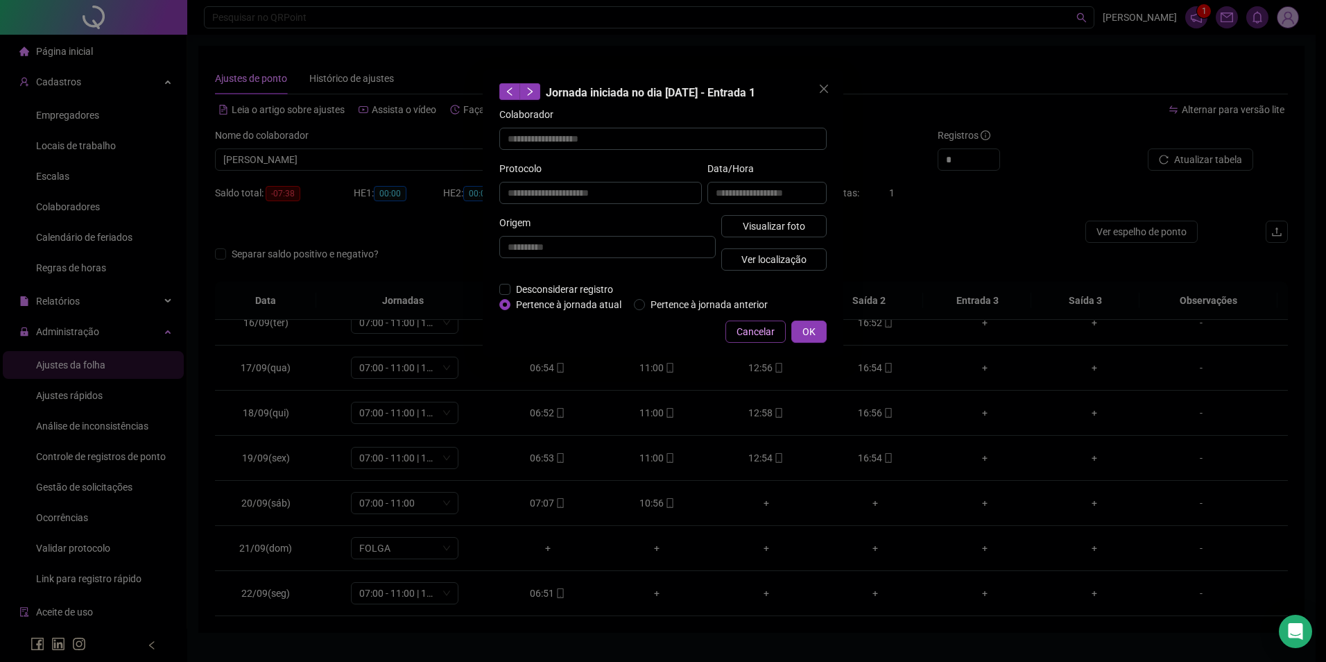
click at [731, 333] on button "Cancelar" at bounding box center [756, 331] width 60 height 22
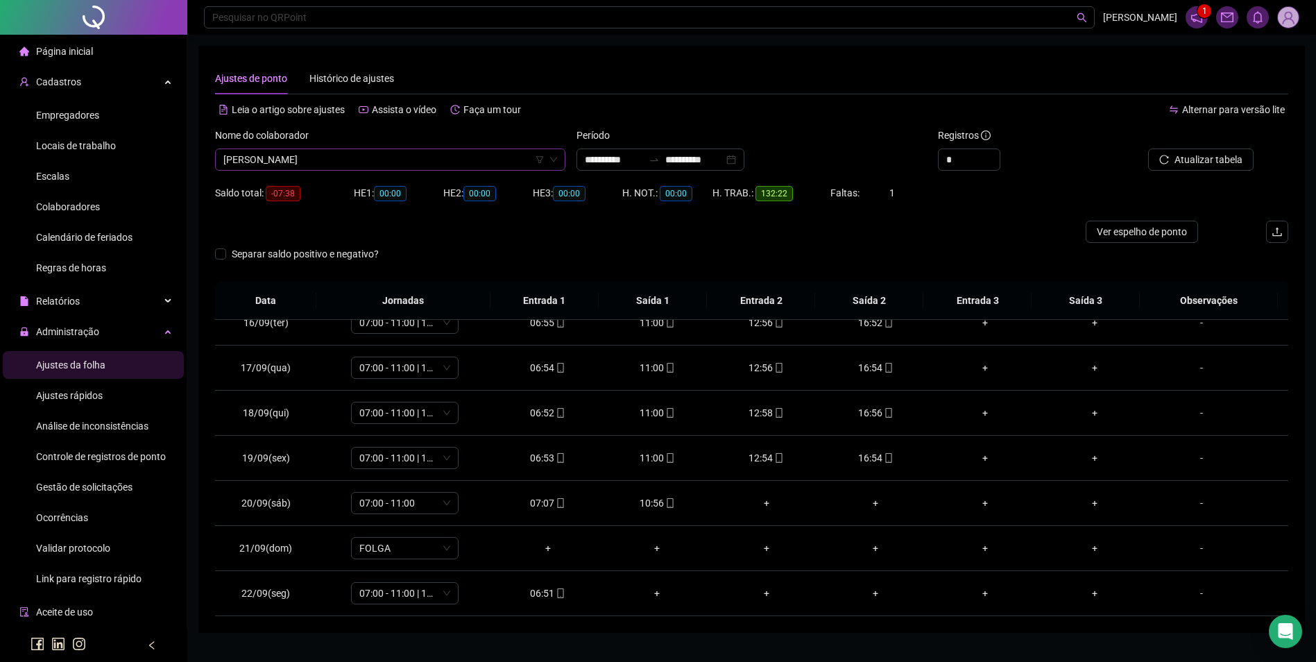
scroll to position [18156, 0]
click at [490, 159] on span "[PERSON_NAME]" at bounding box center [390, 159] width 334 height 21
type input "*****"
click at [321, 232] on div "[PERSON_NAME]" at bounding box center [390, 231] width 328 height 15
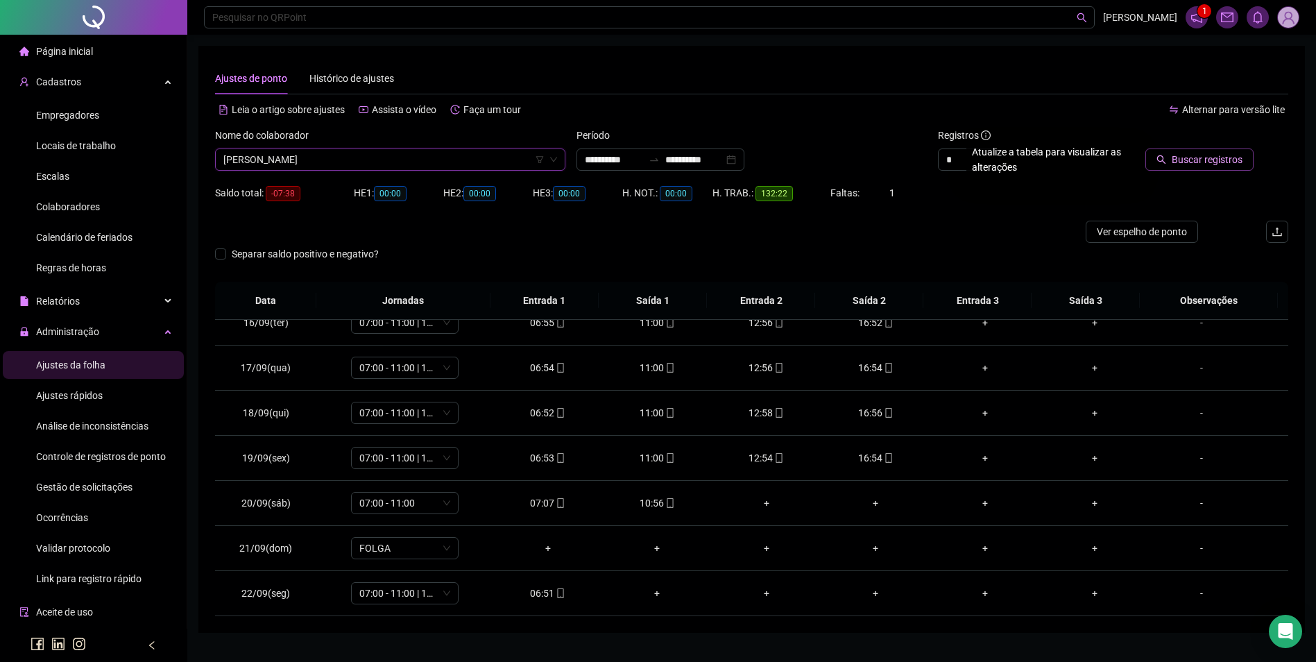
click at [1158, 155] on button "Buscar registros" at bounding box center [1199, 159] width 108 height 22
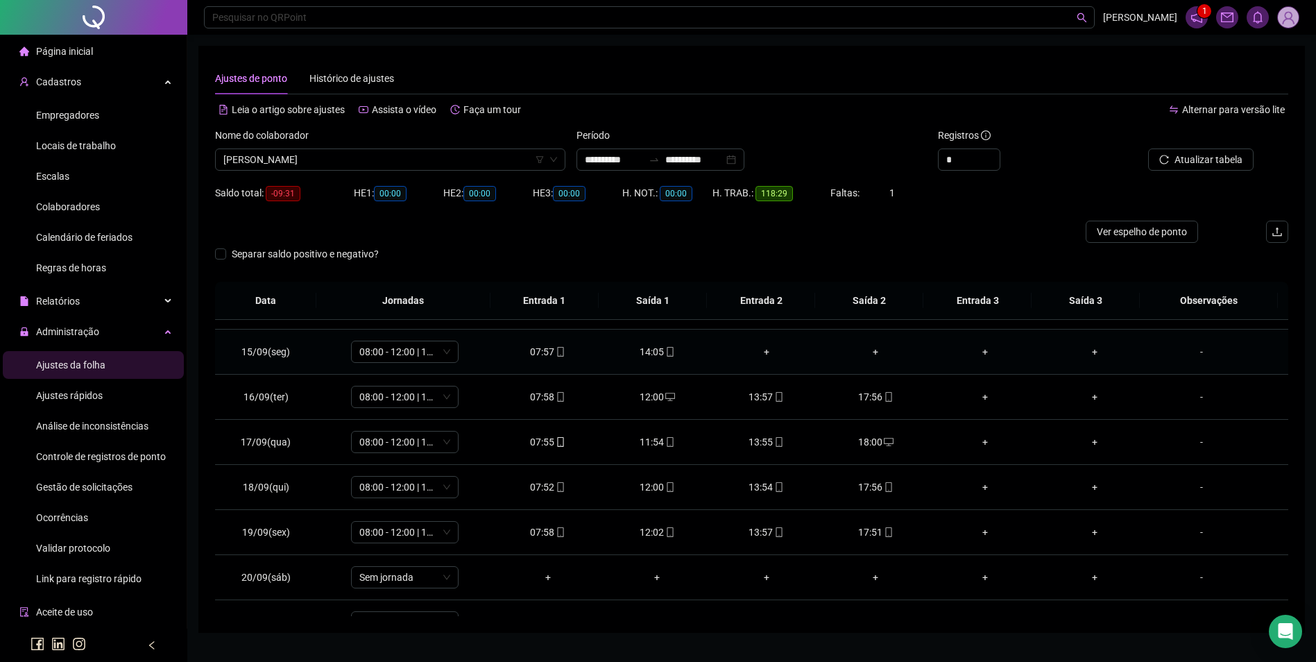
scroll to position [696, 0]
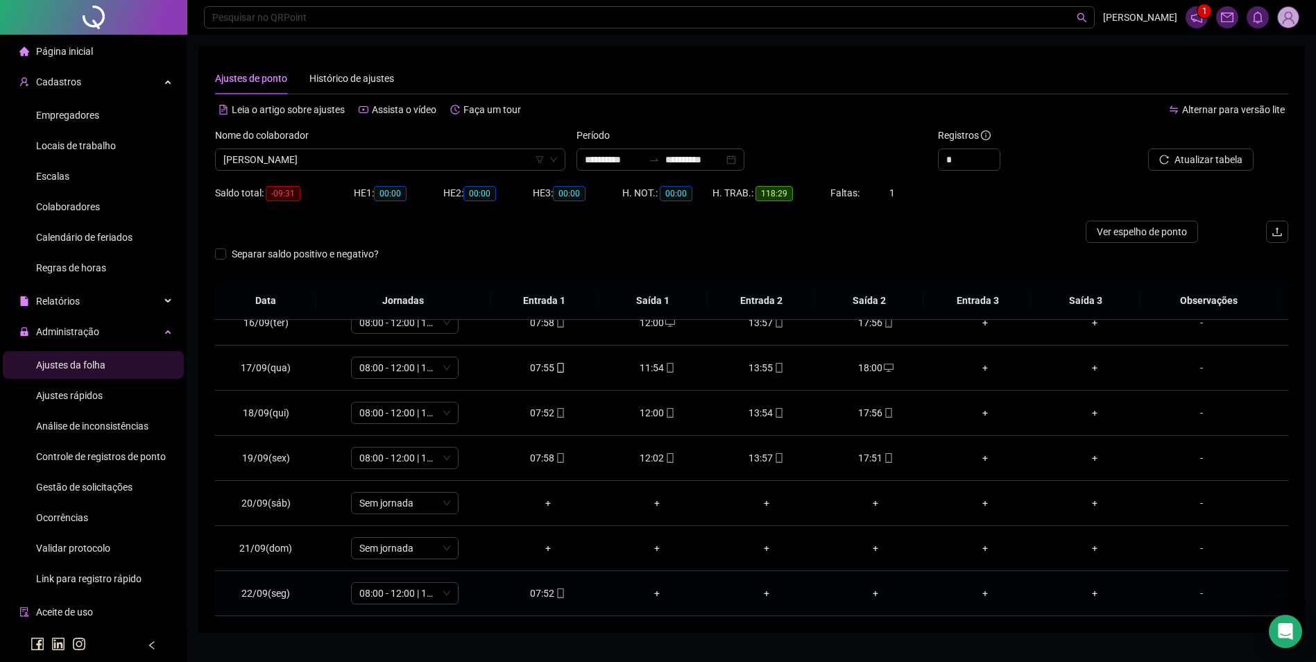
click at [556, 591] on icon "mobile" at bounding box center [561, 593] width 10 height 10
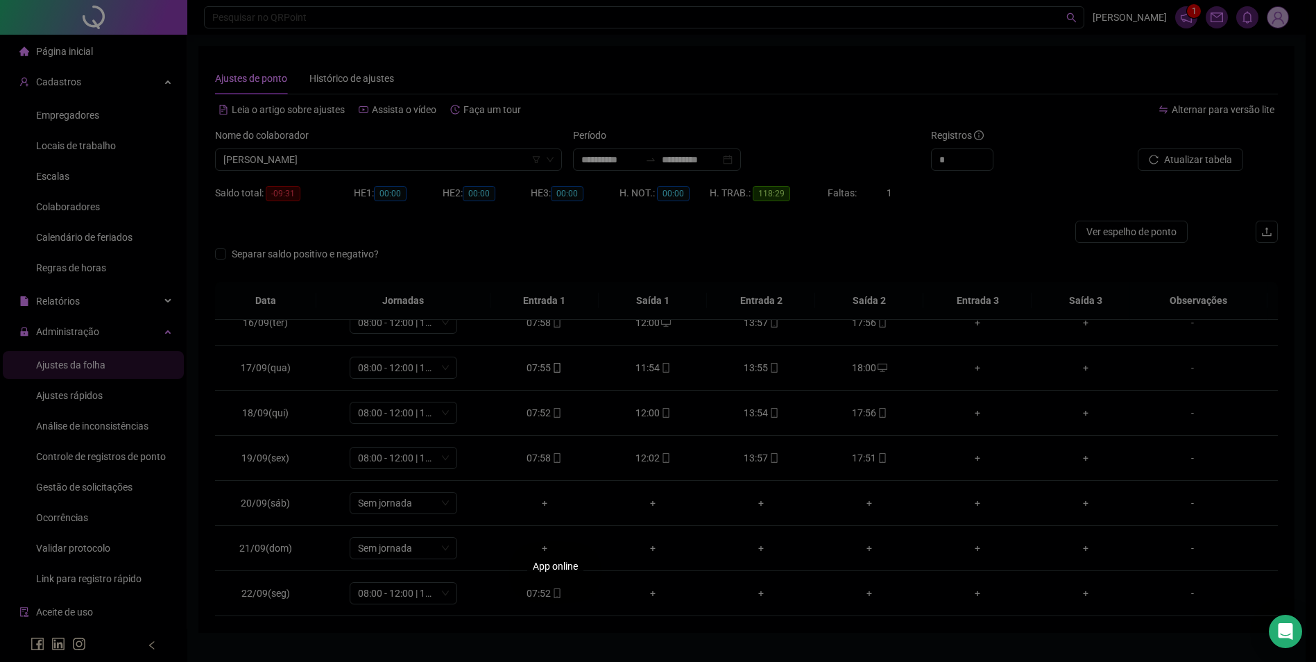
type input "**********"
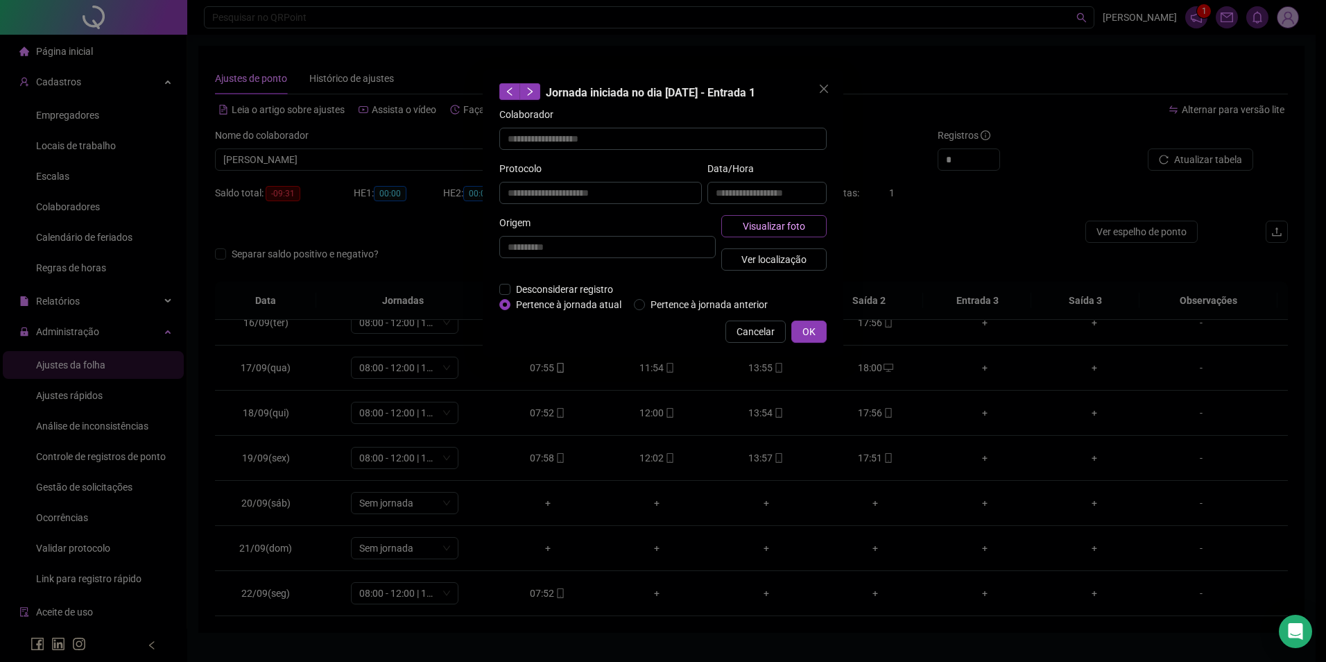
click at [739, 232] on button "Visualizar foto" at bounding box center [773, 226] width 105 height 22
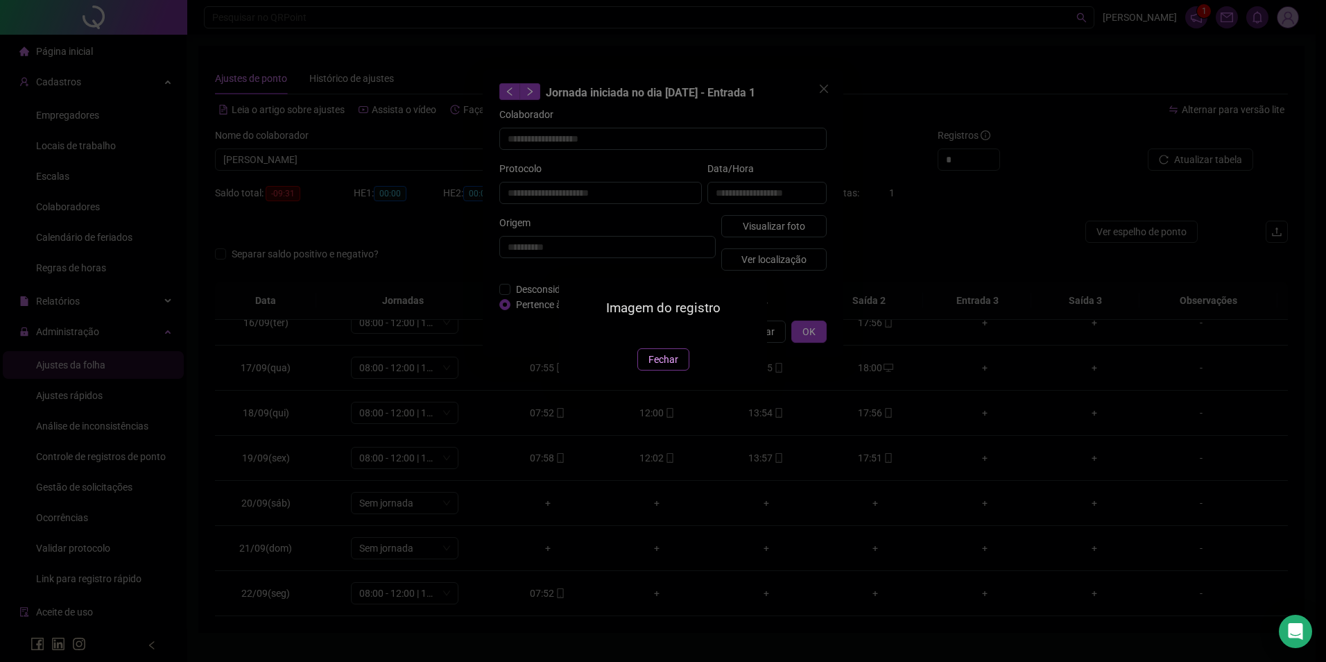
click at [670, 367] on span "Fechar" at bounding box center [664, 359] width 30 height 15
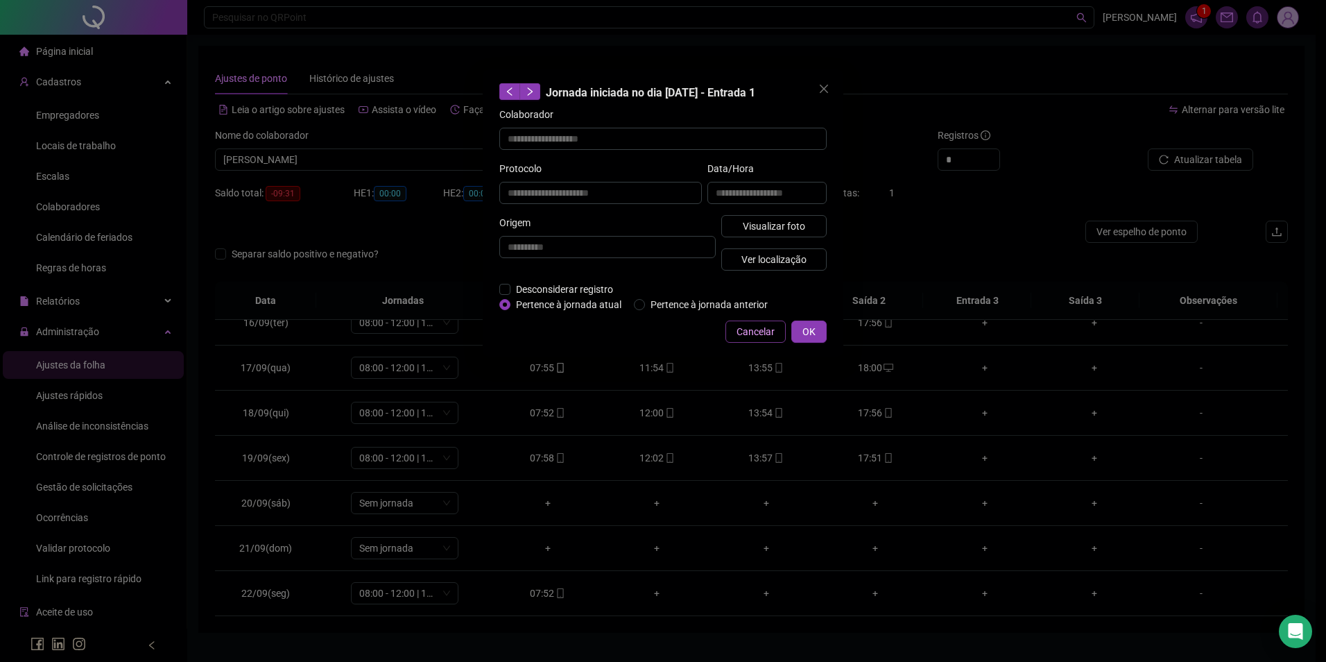
click at [762, 329] on span "Cancelar" at bounding box center [756, 331] width 38 height 15
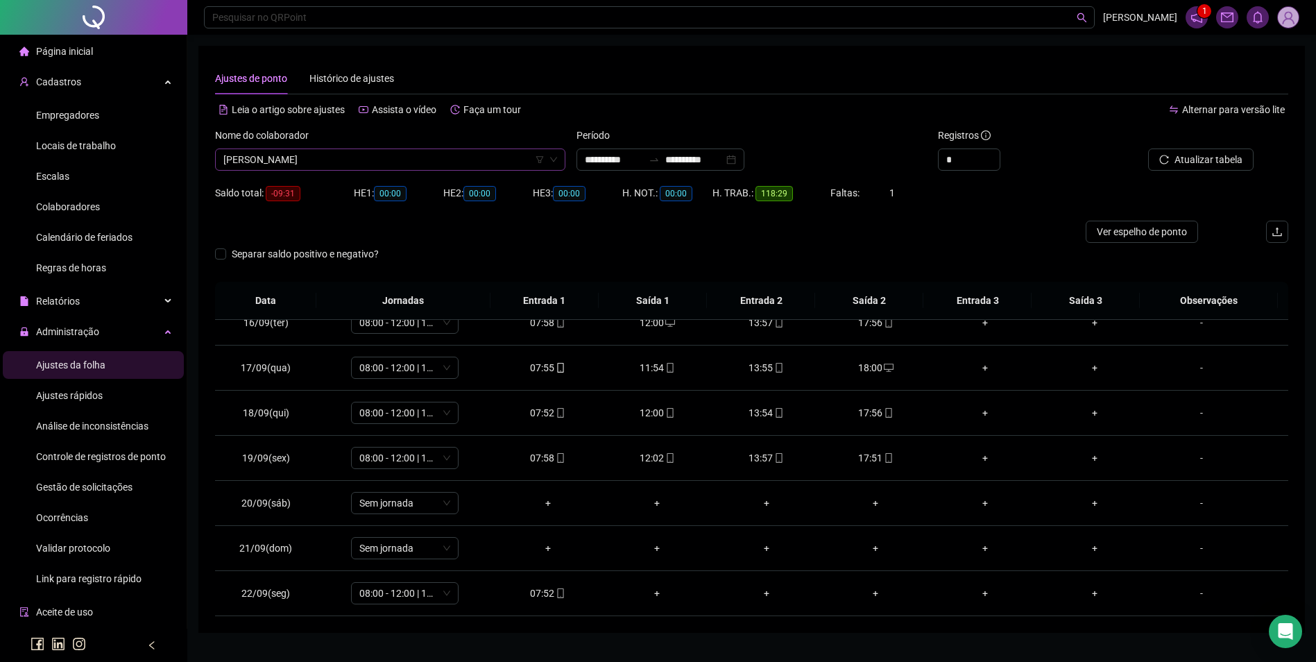
click at [359, 151] on span "[PERSON_NAME]" at bounding box center [390, 159] width 334 height 21
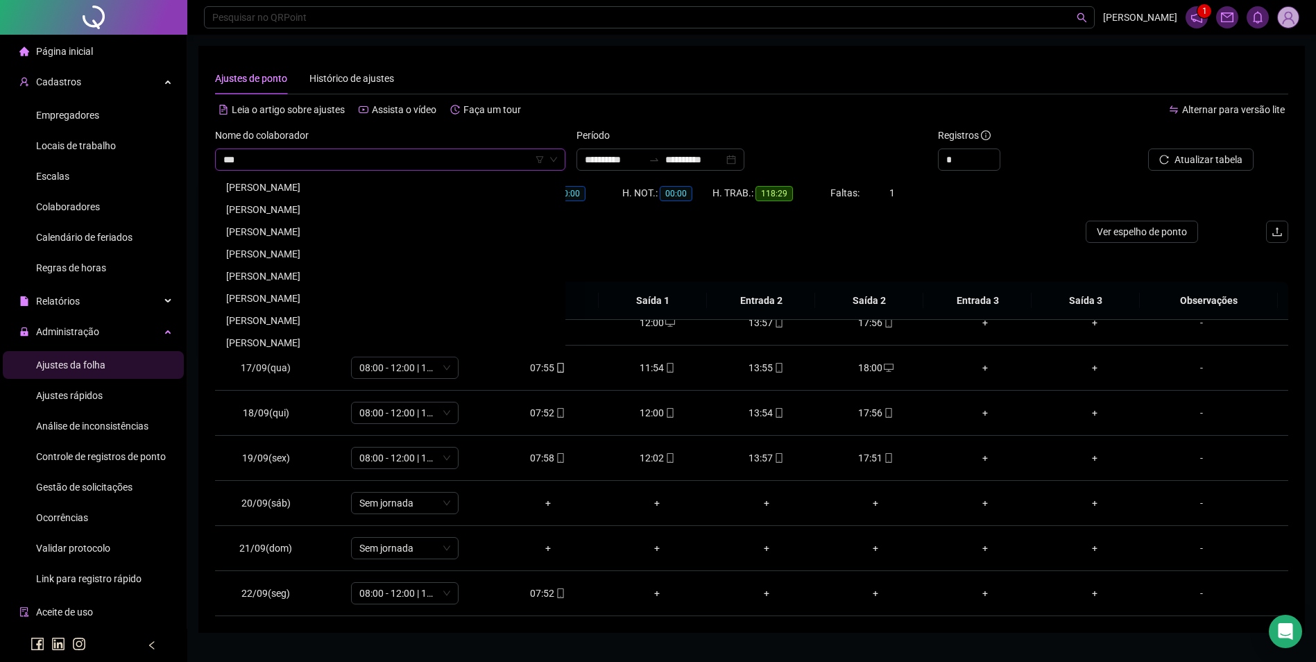
scroll to position [22, 0]
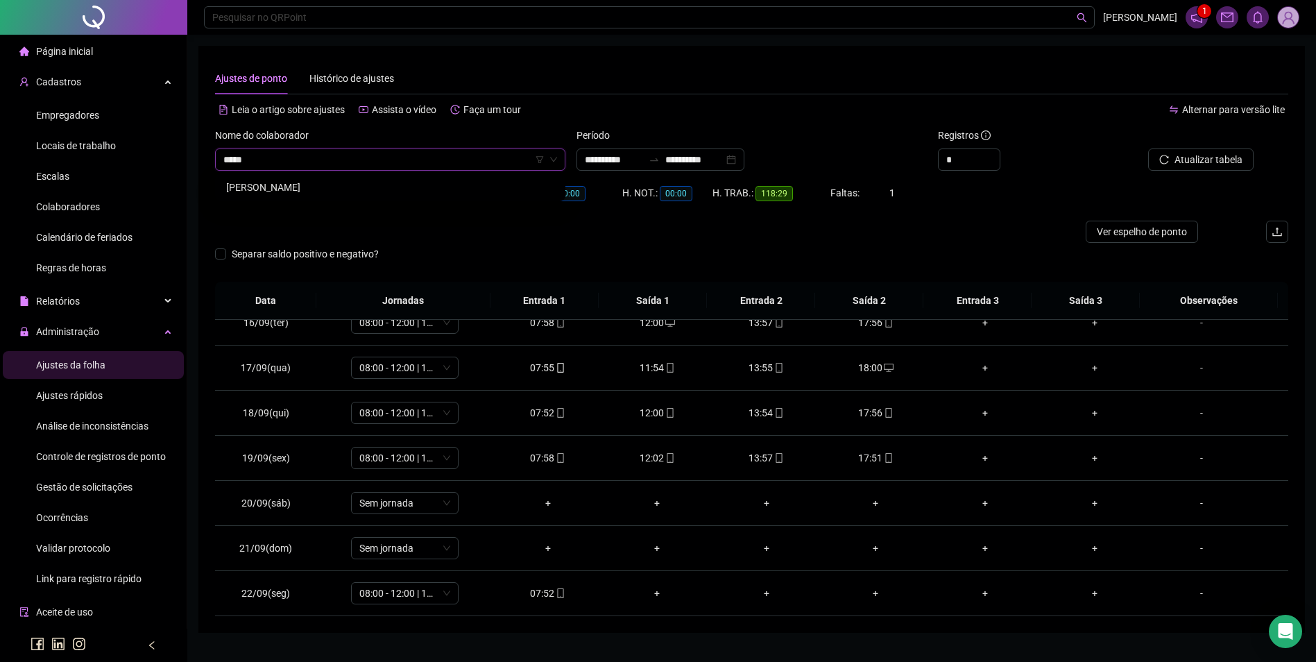
type input "******"
click at [1145, 148] on button "Buscar registros" at bounding box center [1199, 159] width 108 height 22
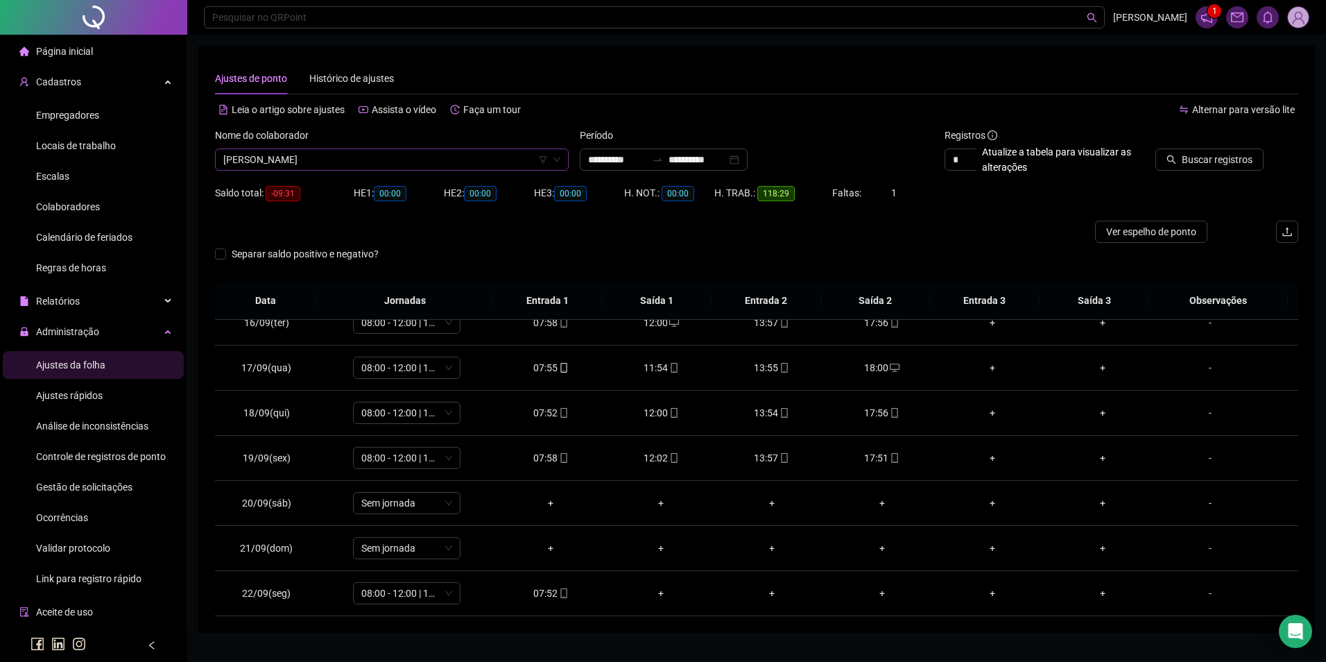
click at [1156, 148] on button "Buscar registros" at bounding box center [1210, 159] width 108 height 22
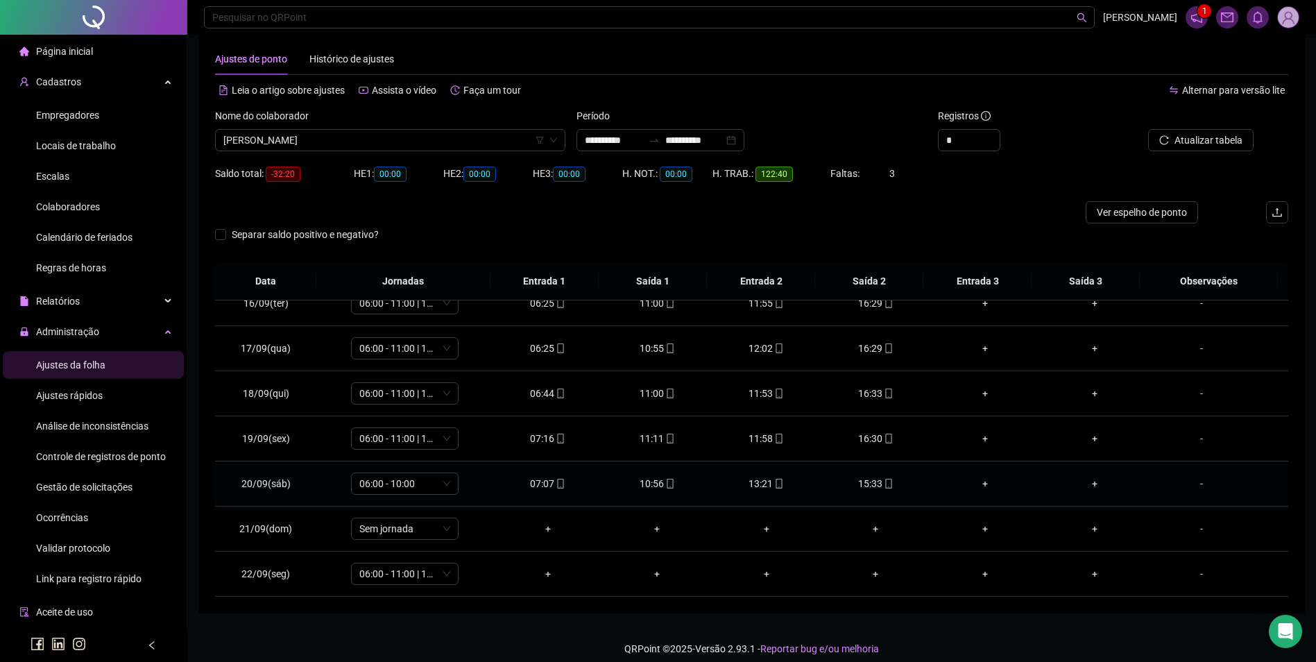
scroll to position [31, 0]
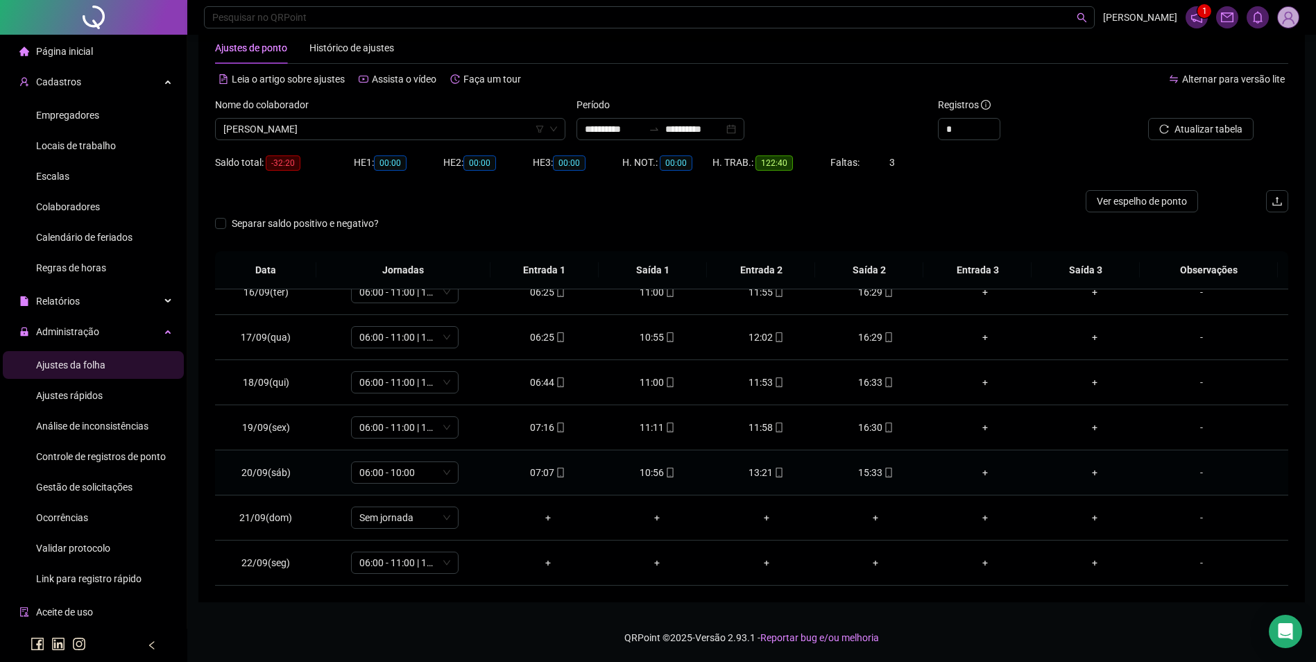
click at [879, 464] on td "15:33" at bounding box center [876, 472] width 110 height 45
click at [885, 467] on icon "mobile" at bounding box center [888, 472] width 6 height 10
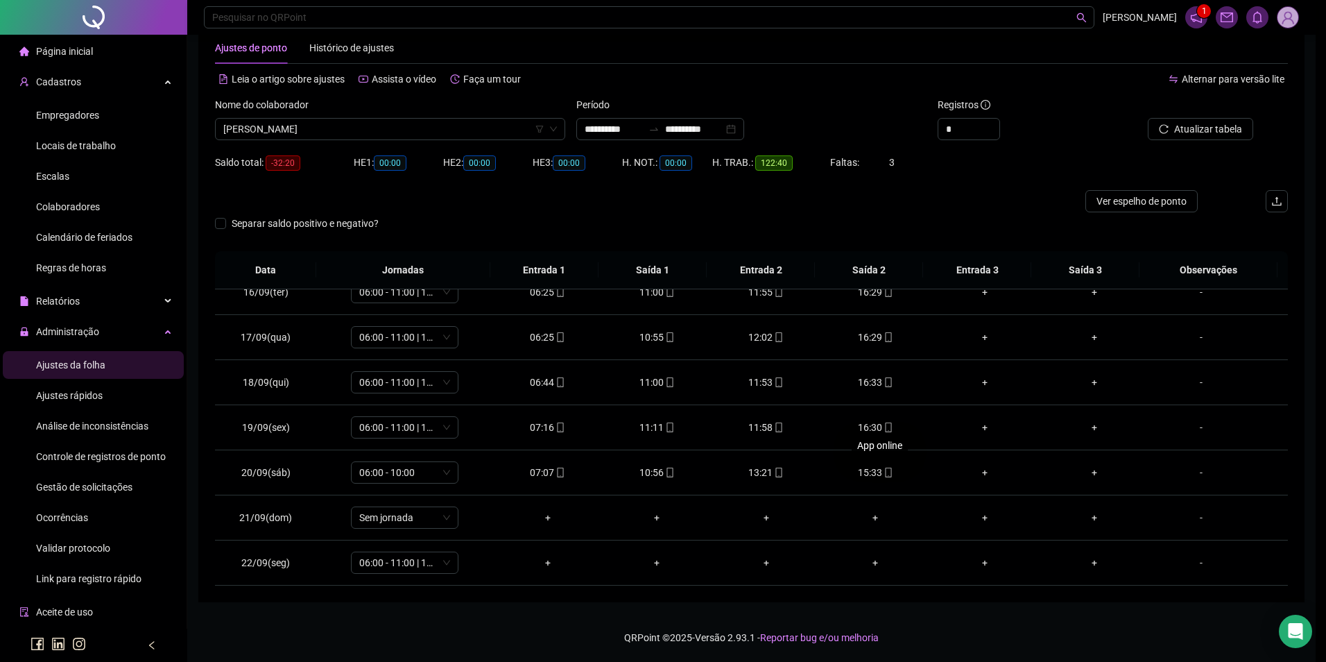
type input "**********"
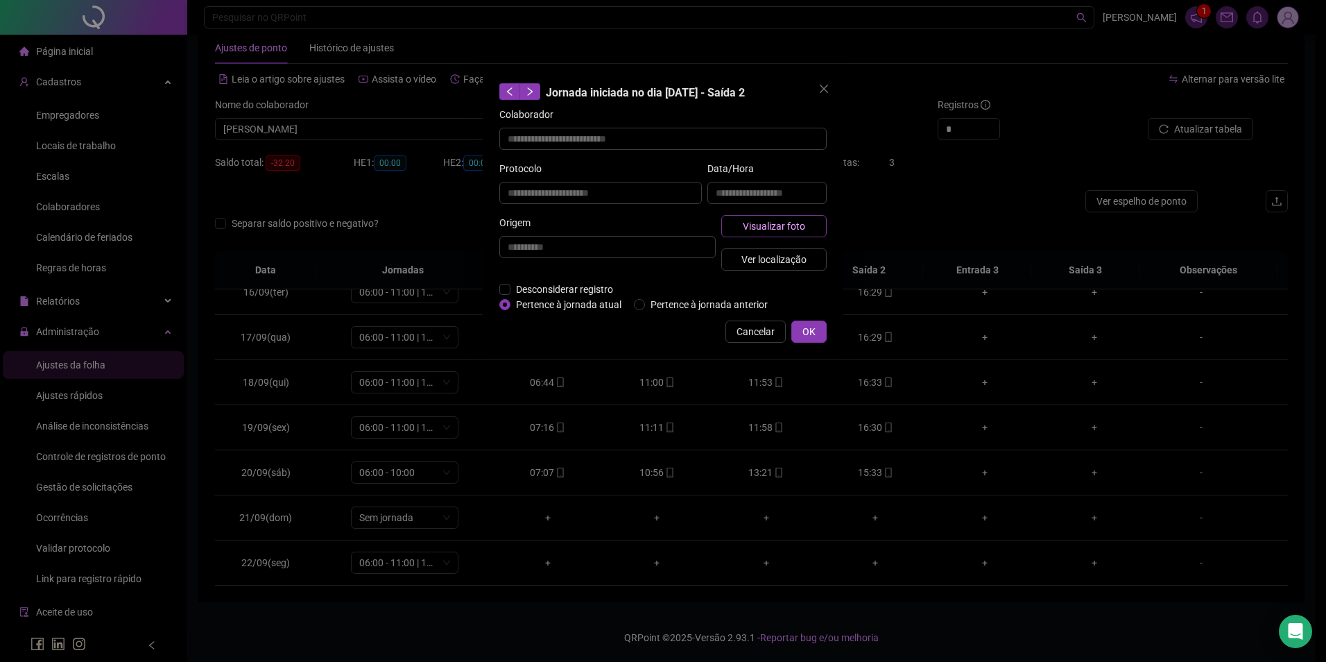
click at [784, 226] on span "Visualizar foto" at bounding box center [774, 225] width 62 height 15
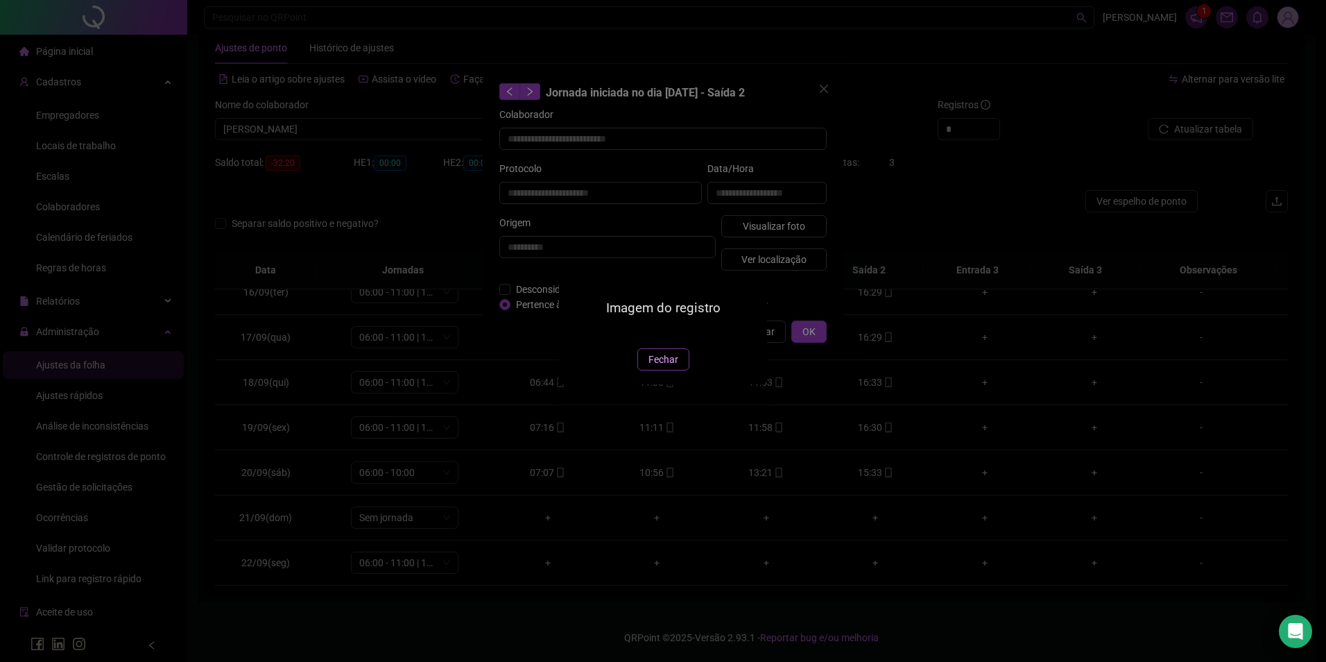
click at [653, 367] on span "Fechar" at bounding box center [664, 359] width 30 height 15
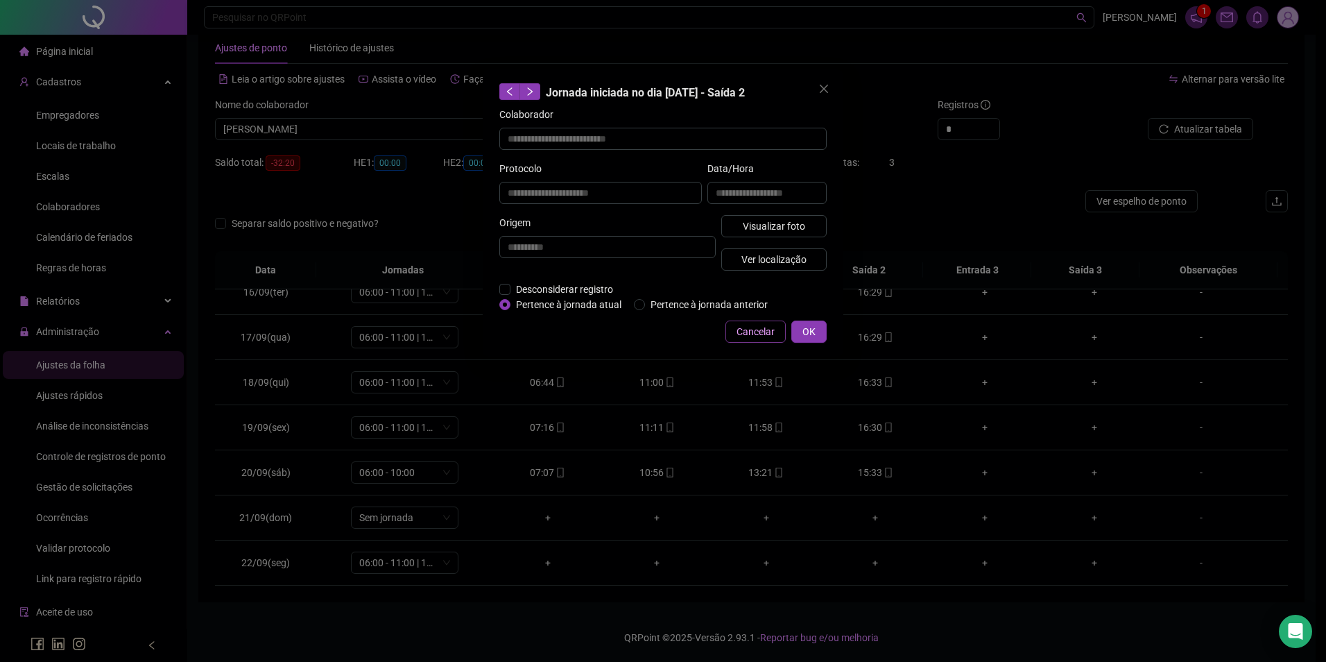
click at [746, 334] on span "Cancelar" at bounding box center [756, 331] width 38 height 15
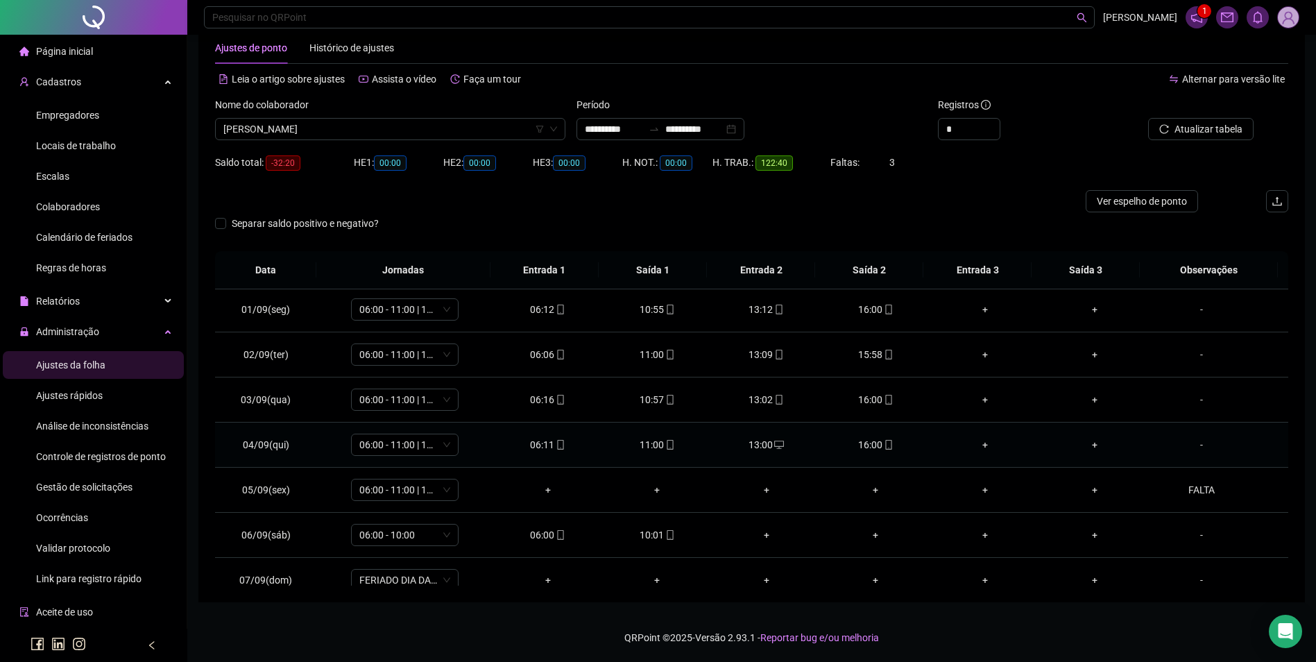
scroll to position [0, 0]
click at [765, 446] on div "13:00" at bounding box center [766, 446] width 87 height 15
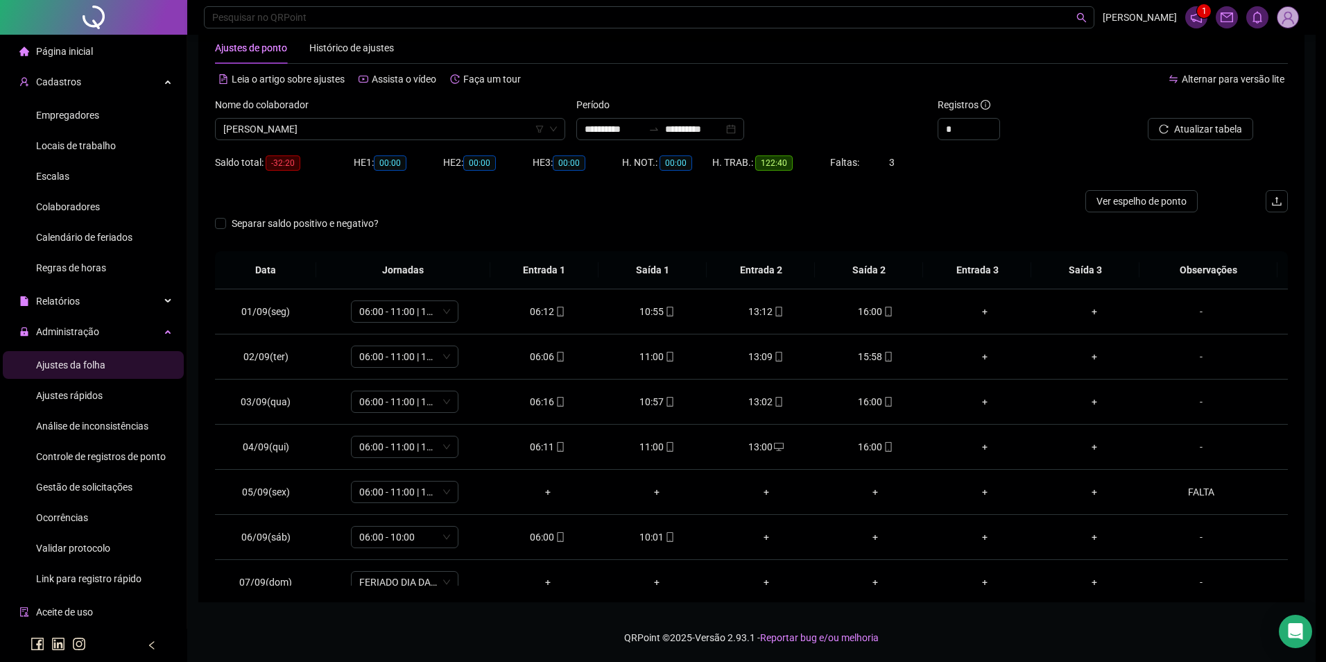
type input "**********"
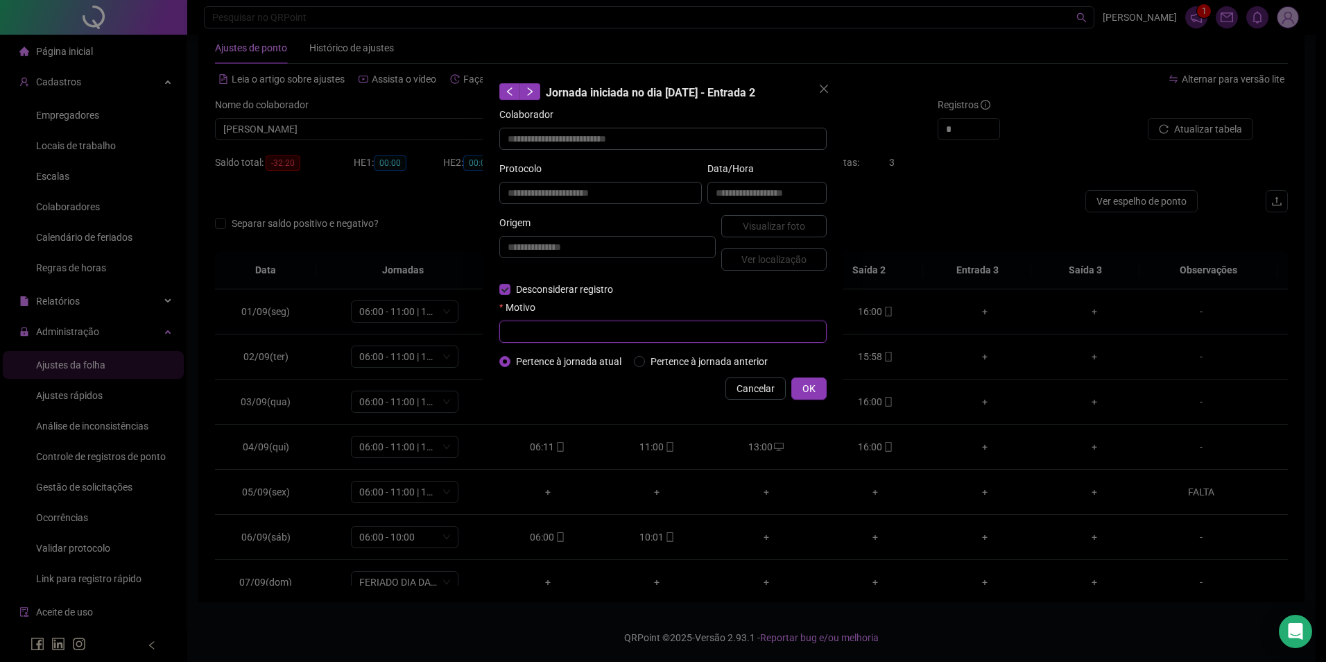
click at [674, 332] on input "text" at bounding box center [662, 331] width 327 height 22
click at [462, 435] on div "**********" at bounding box center [663, 331] width 1326 height 662
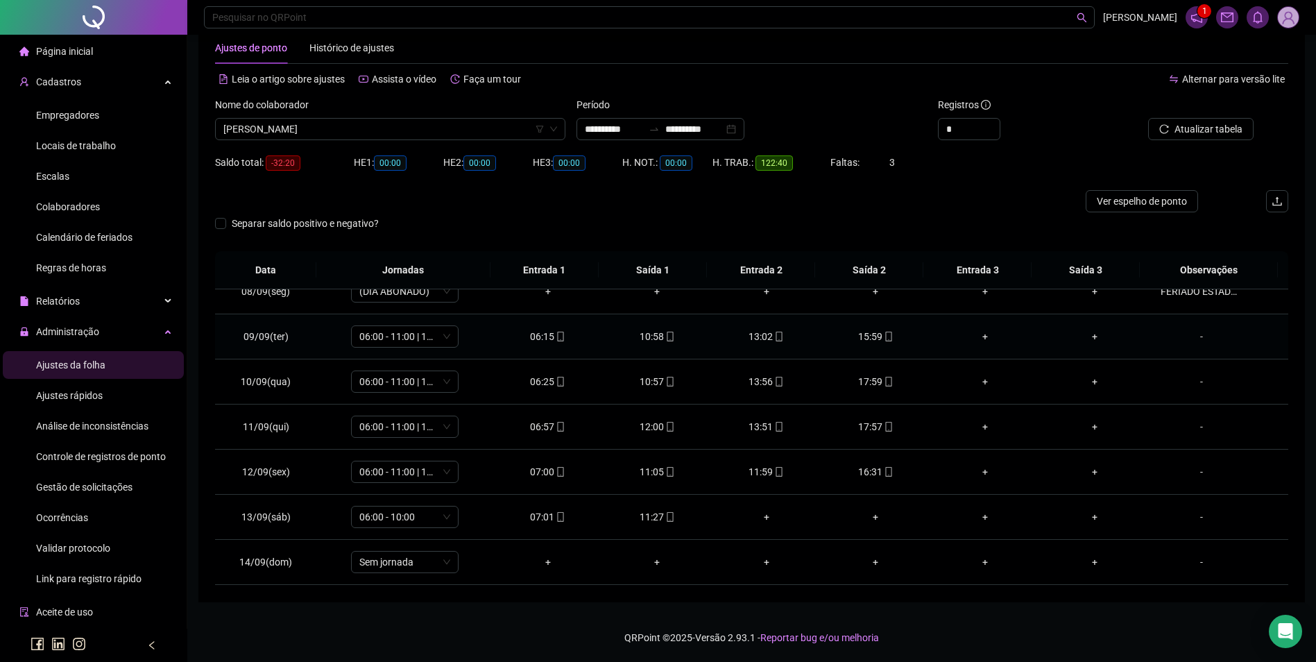
scroll to position [347, 0]
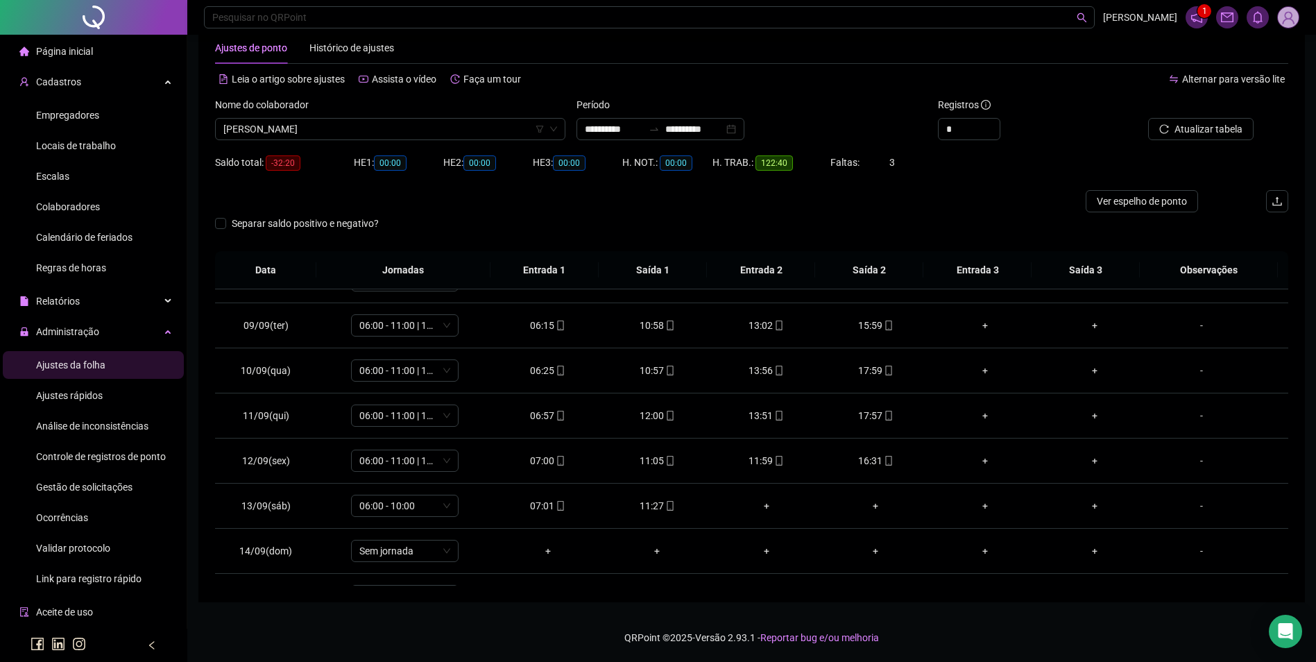
click at [76, 199] on div "Colaboradores" at bounding box center [68, 207] width 64 height 28
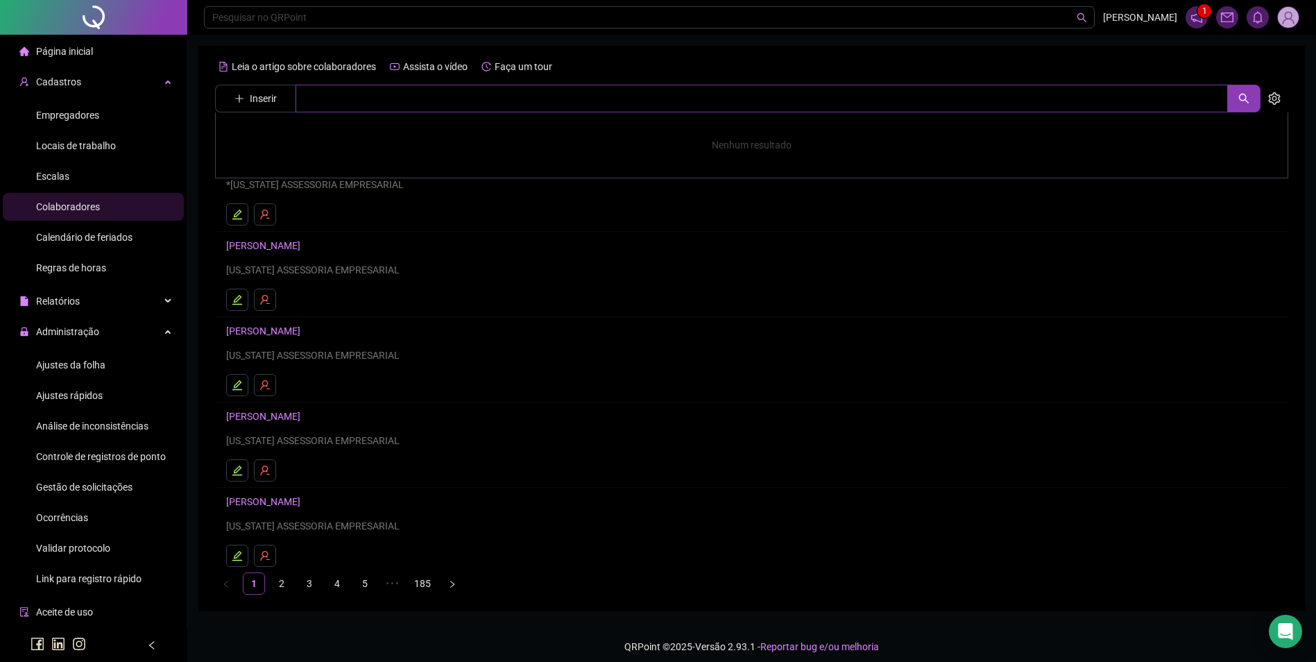
click at [344, 106] on input "text" at bounding box center [761, 99] width 932 height 28
type input "******"
click at [315, 140] on link "[PERSON_NAME]" at bounding box center [278, 139] width 74 height 11
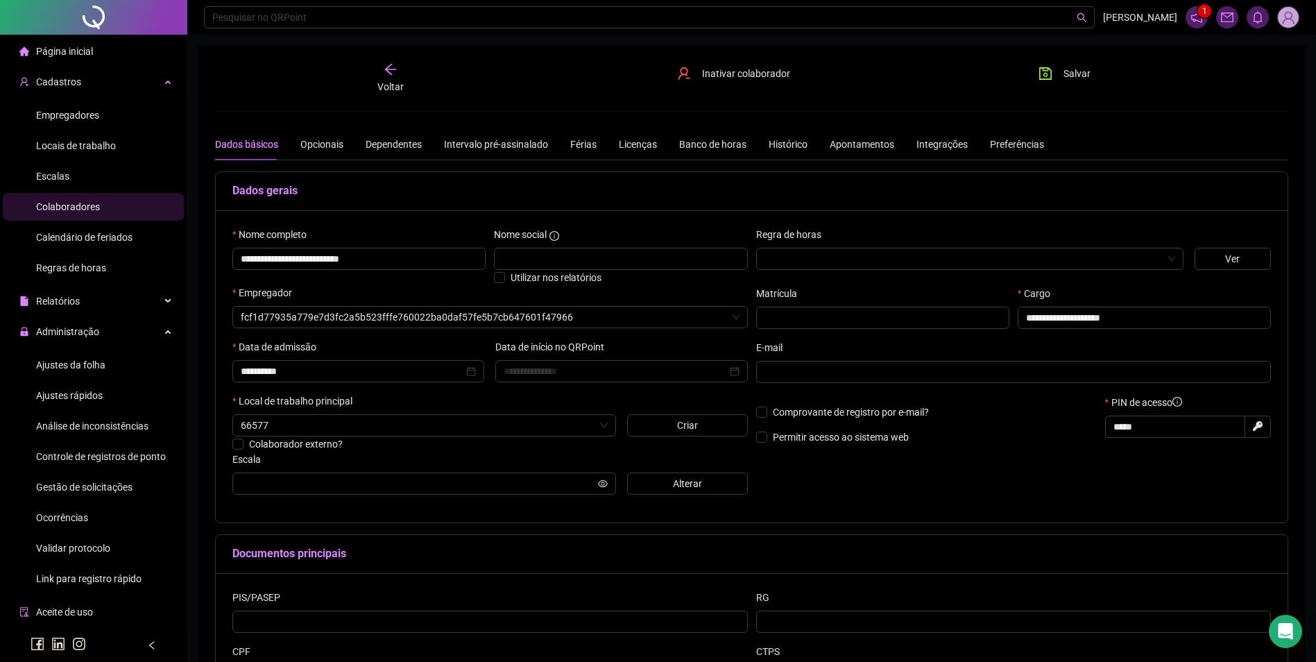
type input "**********"
click at [671, 493] on button "Alterar" at bounding box center [687, 483] width 121 height 22
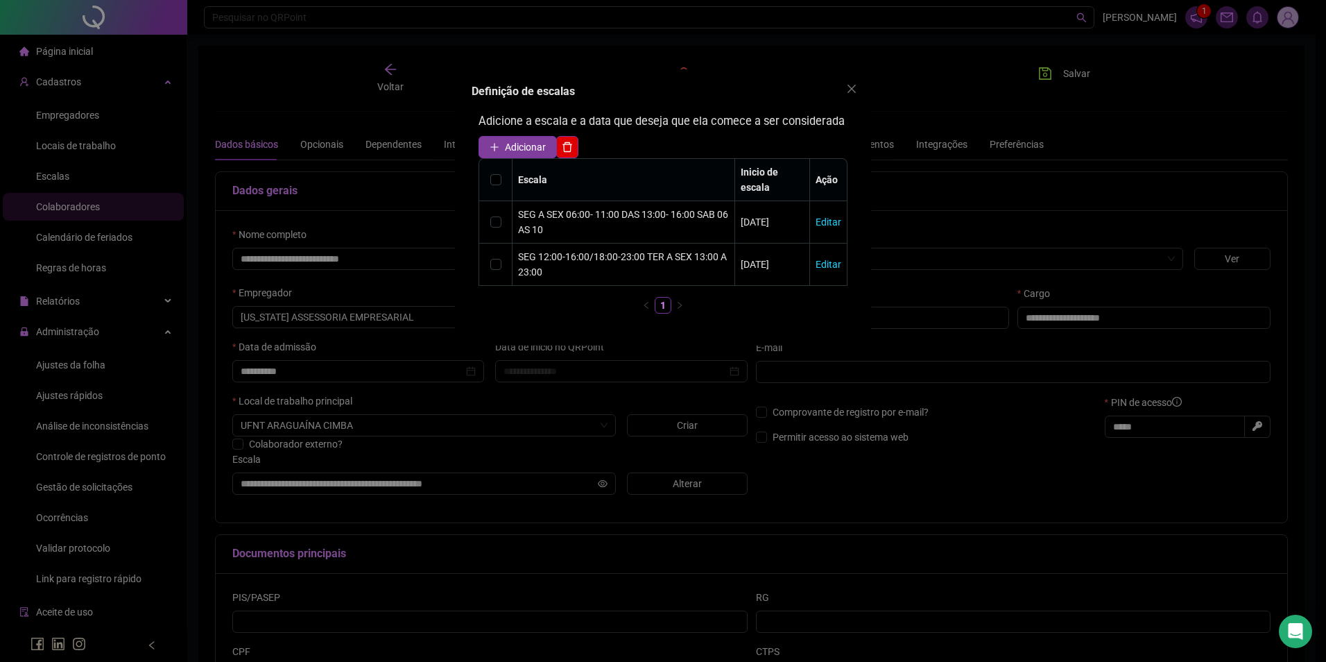
click at [505, 145] on span "Adicionar" at bounding box center [525, 146] width 41 height 15
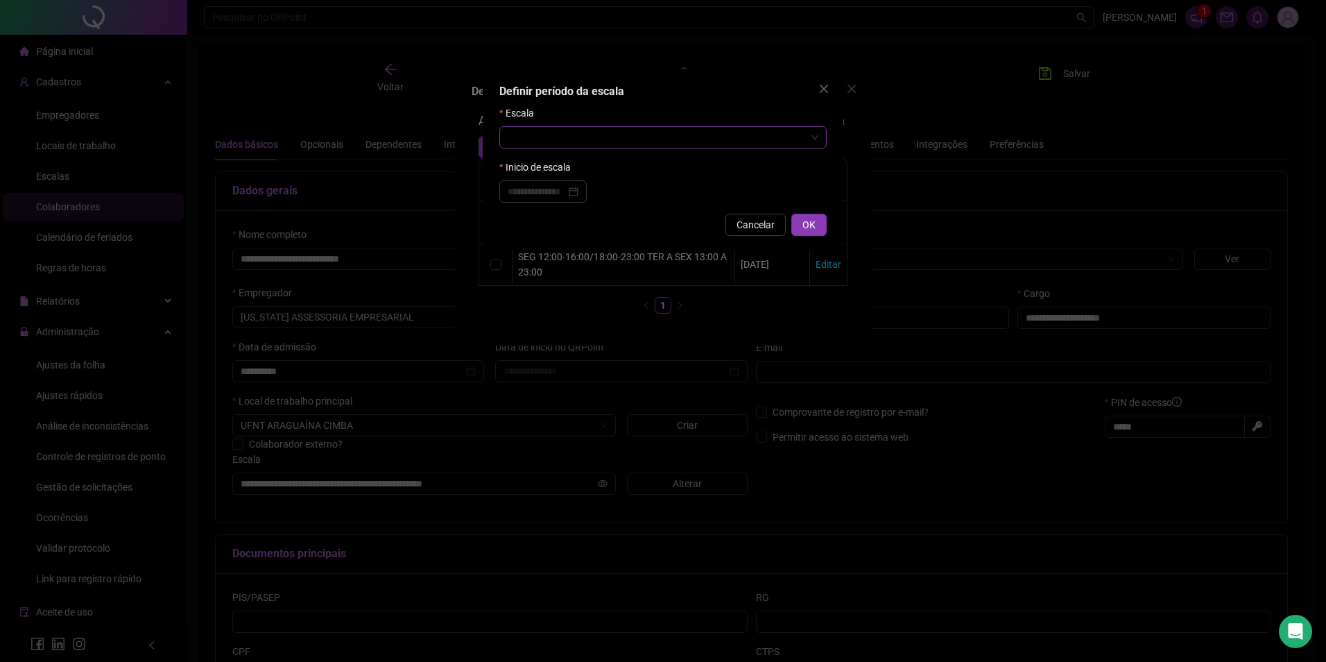
click at [523, 144] on input "search" at bounding box center [657, 137] width 298 height 21
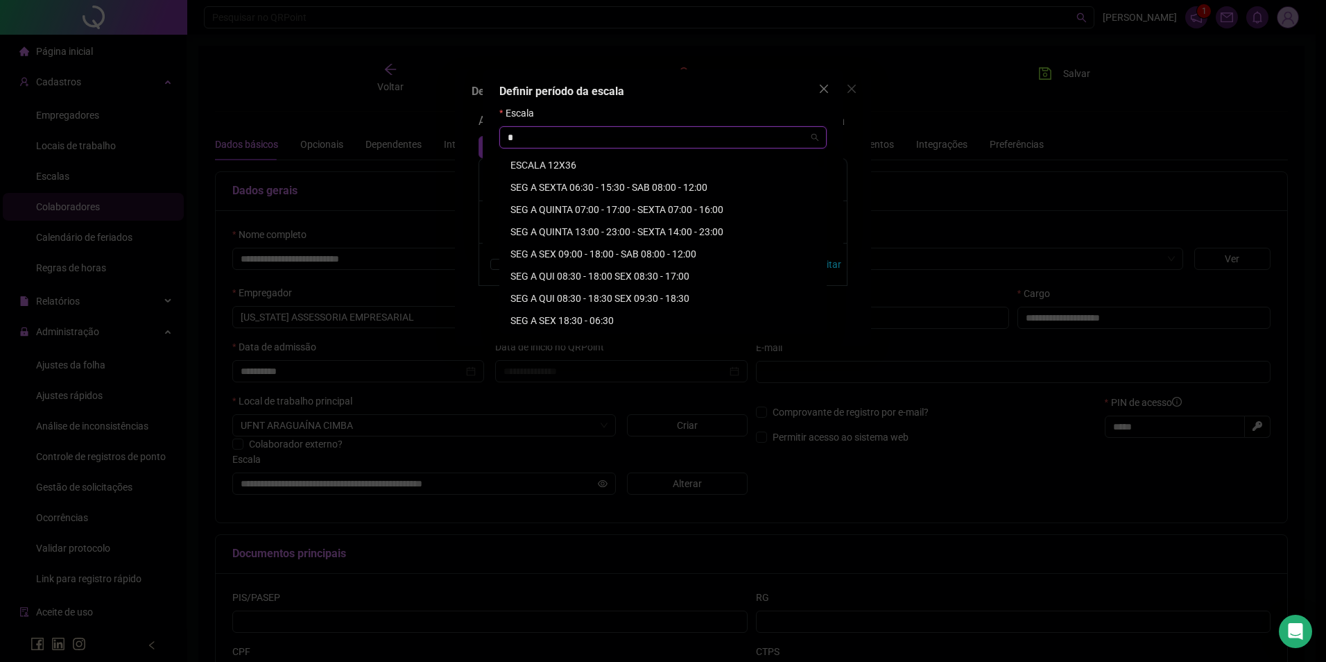
type input "**"
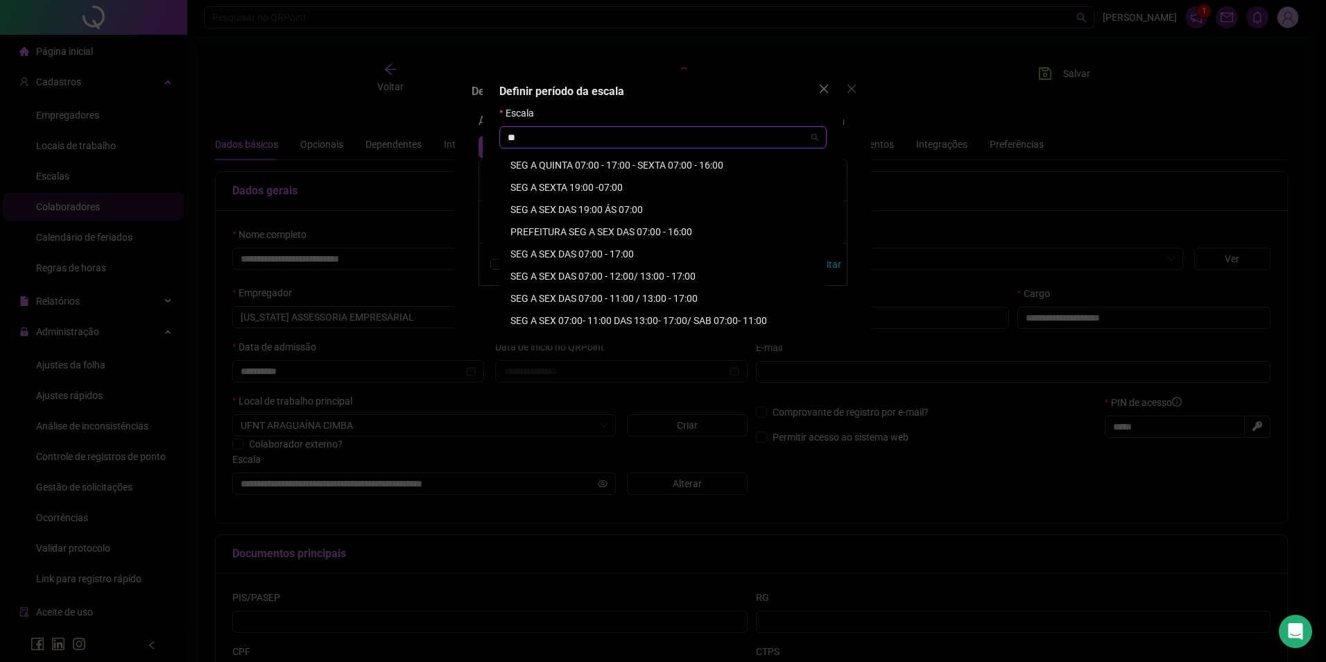
click at [649, 318] on div "SEG A SEX 07:00- 11:00 DAS 13:00- 17:00/ SAB 07:00- 11:00" at bounding box center [662, 320] width 305 height 15
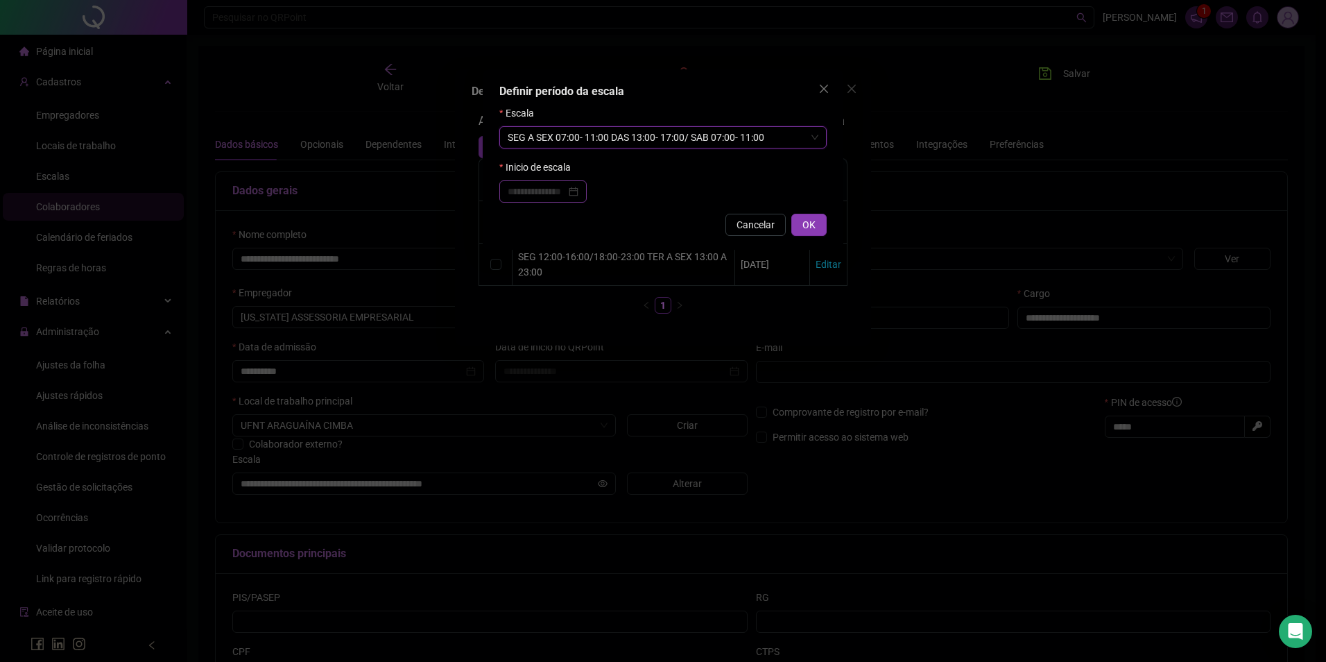
click at [557, 183] on div at bounding box center [542, 191] width 87 height 22
type input "**********"
click at [622, 300] on div "11" at bounding box center [624, 299] width 25 height 15
click at [807, 225] on span "OK" at bounding box center [809, 224] width 13 height 15
type input "**********"
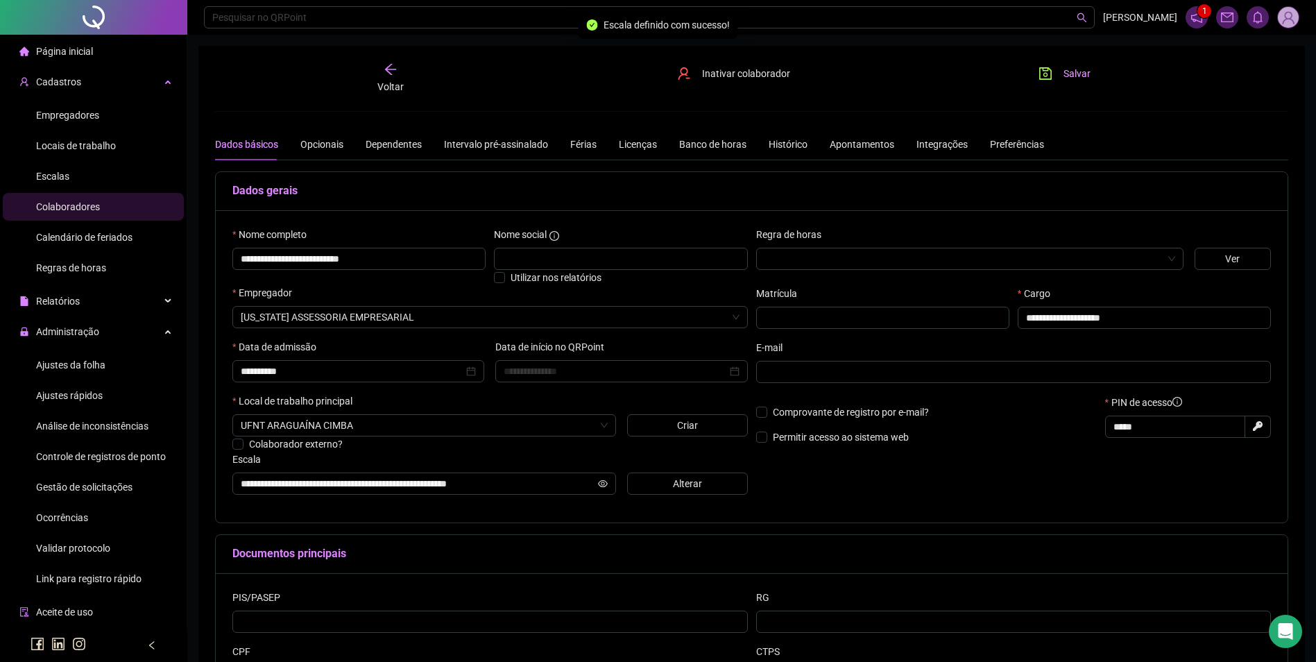
click at [1045, 73] on icon "save" at bounding box center [1045, 73] width 12 height 12
click at [1081, 69] on span "Salvar" at bounding box center [1076, 73] width 27 height 15
drag, startPoint x: 413, startPoint y: 258, endPoint x: 155, endPoint y: 257, distance: 257.3
click at [155, 257] on div "**********" at bounding box center [658, 395] width 1316 height 791
click at [49, 363] on span "Ajustes da folha" at bounding box center [70, 364] width 69 height 11
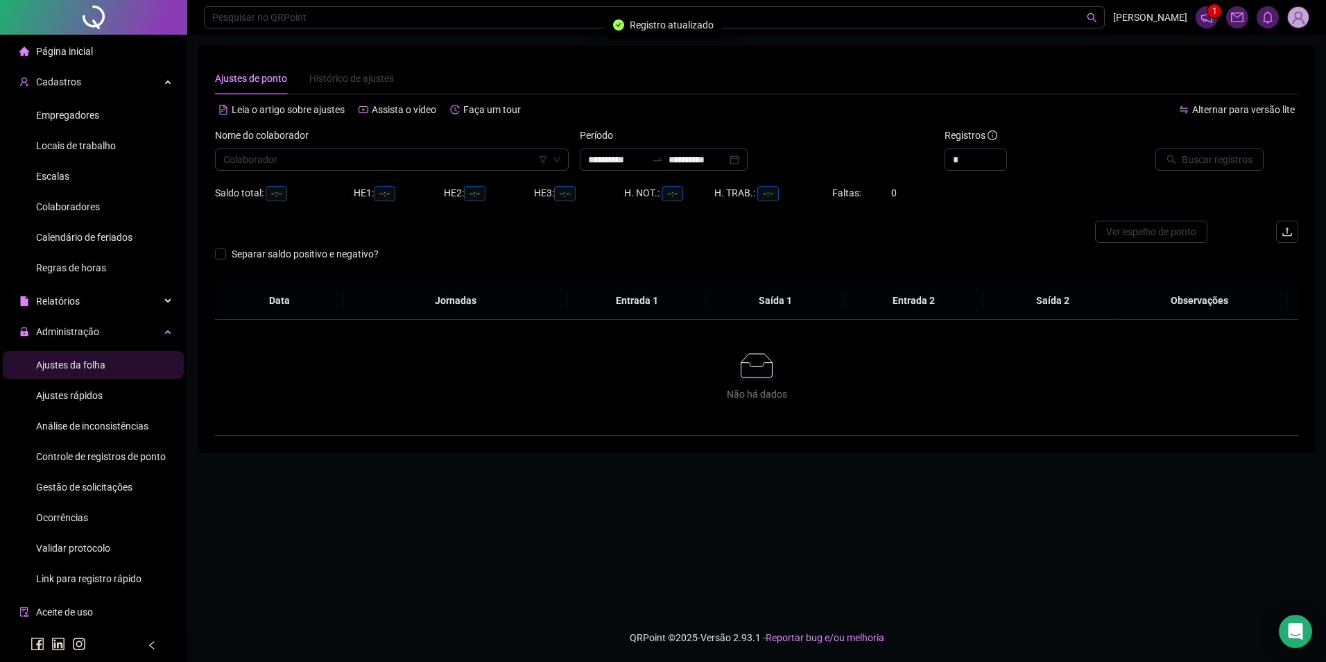
type input "**********"
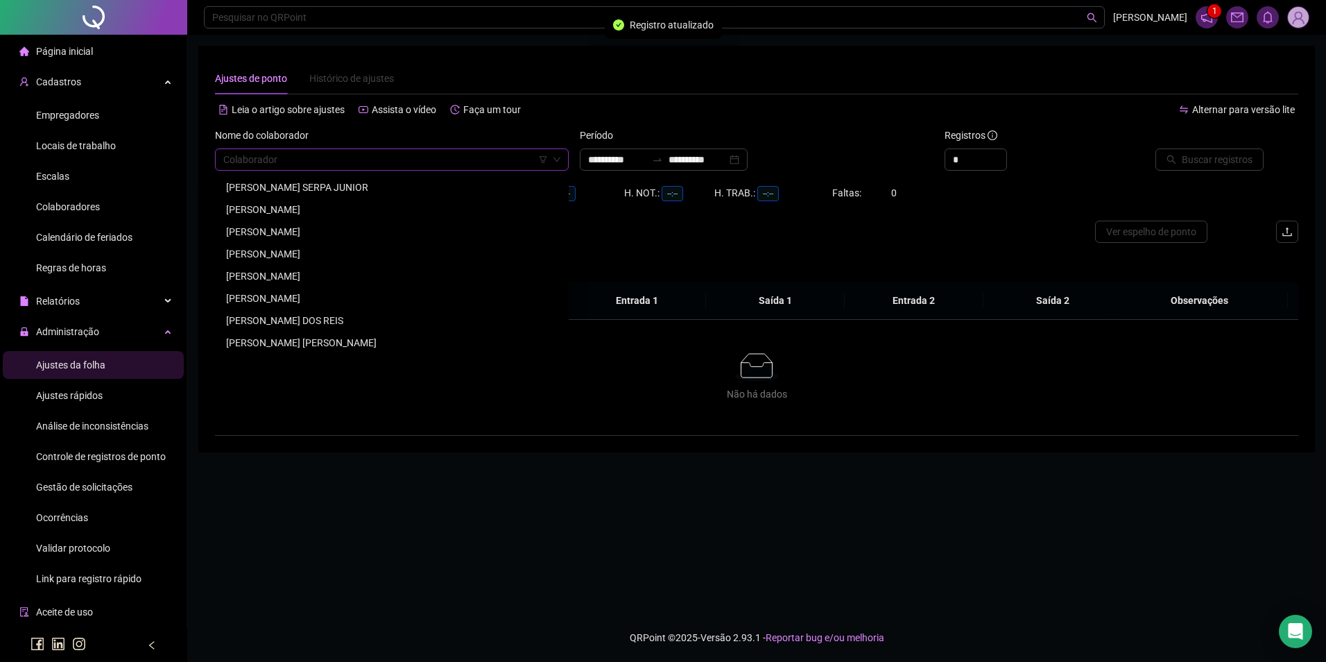
click at [358, 166] on input "search" at bounding box center [385, 159] width 325 height 21
paste input "**********"
type input "**********"
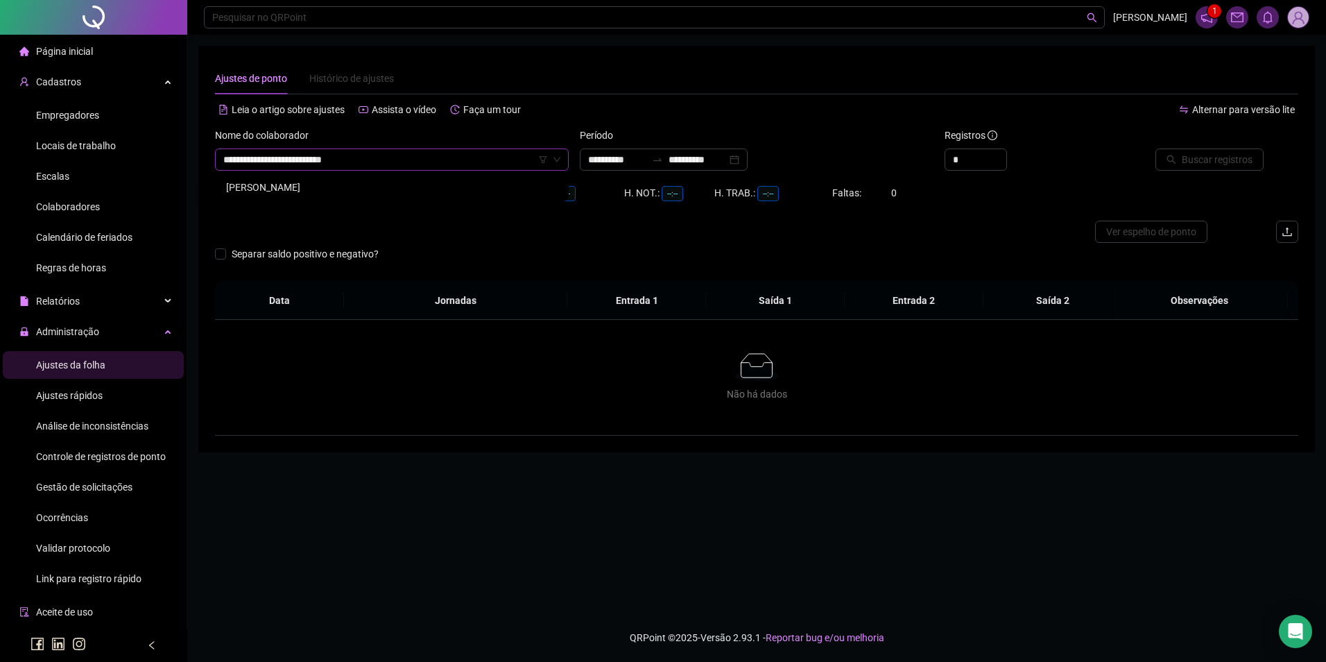
click at [381, 187] on div "[PERSON_NAME]" at bounding box center [392, 187] width 332 height 15
click at [701, 165] on input "**********" at bounding box center [698, 159] width 58 height 15
type input "**********"
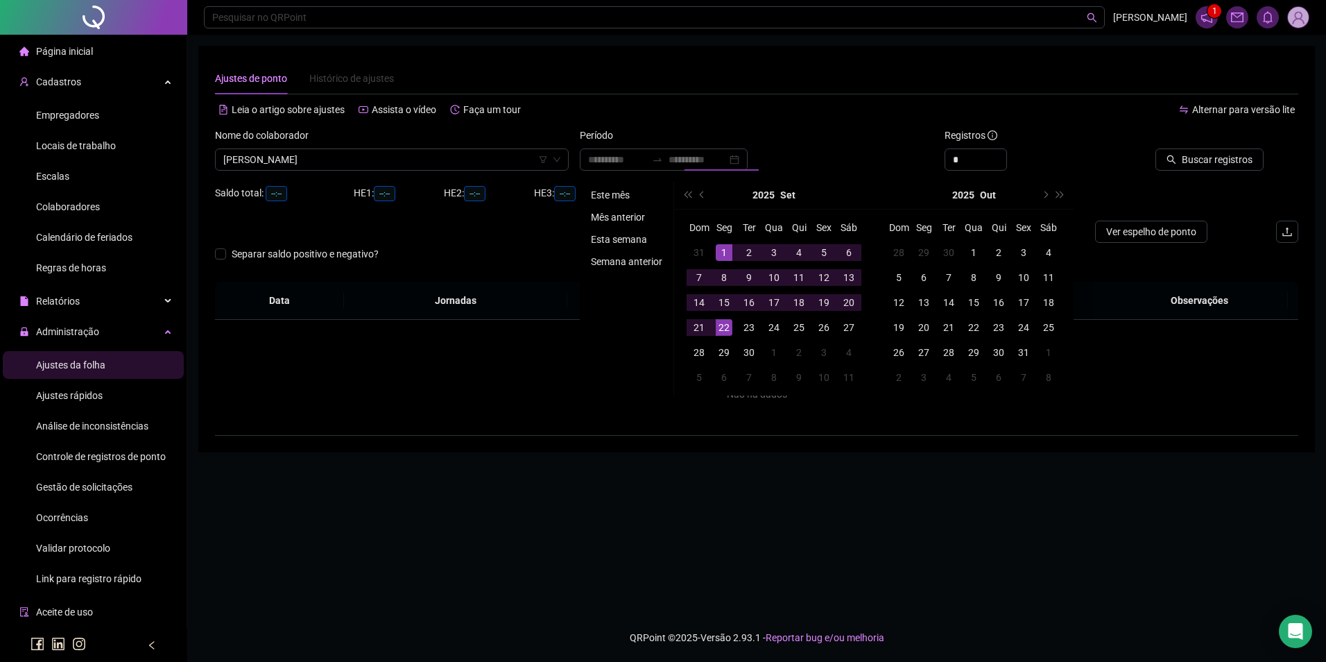
click at [619, 194] on li "Este mês" at bounding box center [626, 195] width 83 height 17
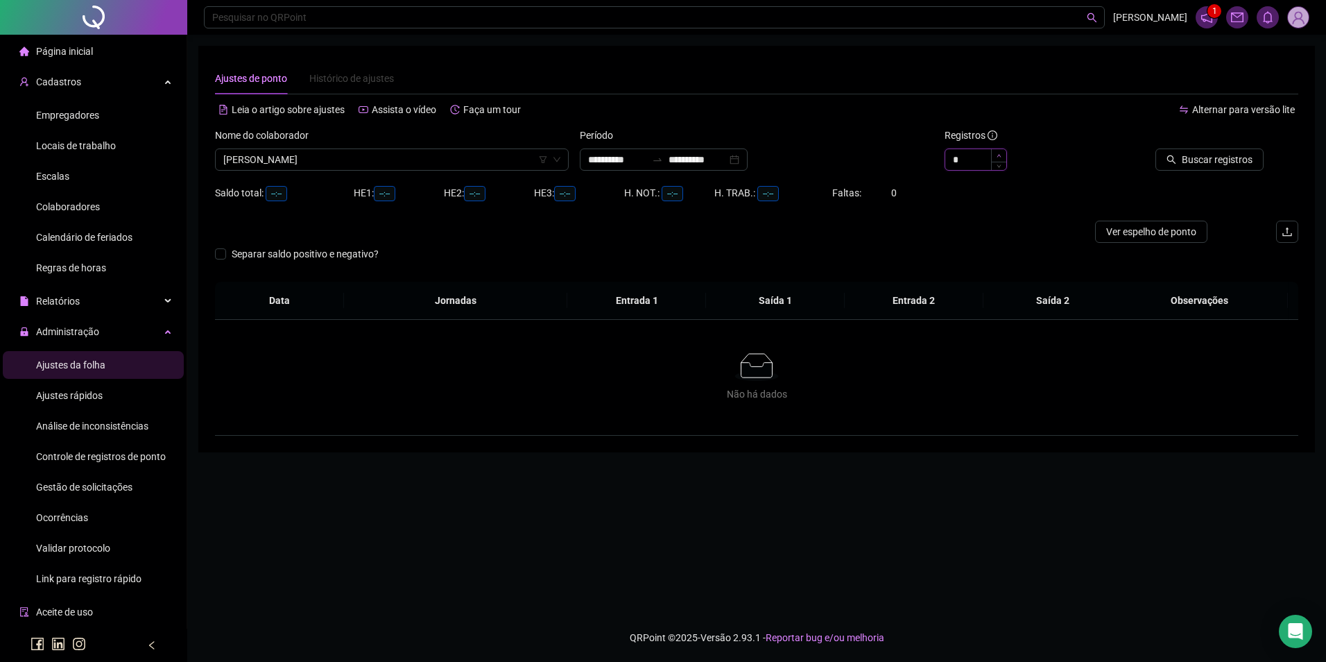
type input "*"
click at [1004, 156] on span "Increase Value" at bounding box center [998, 155] width 15 height 12
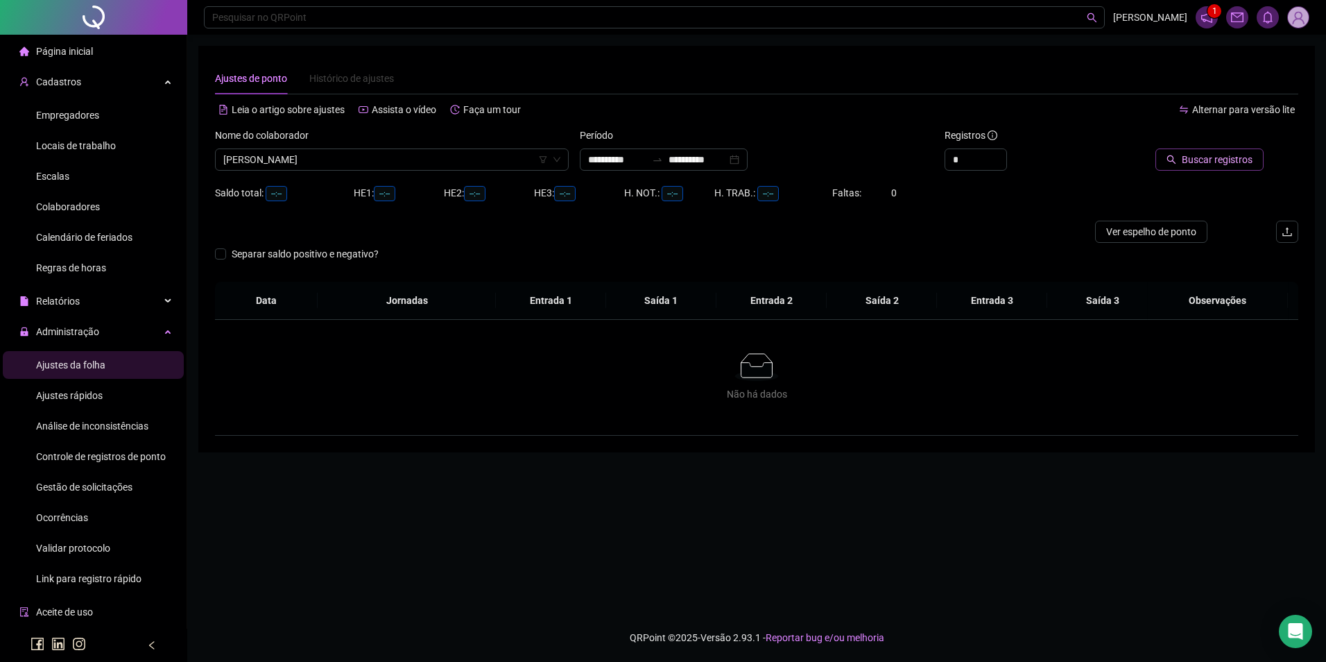
click at [1206, 156] on span "Buscar registros" at bounding box center [1217, 159] width 71 height 15
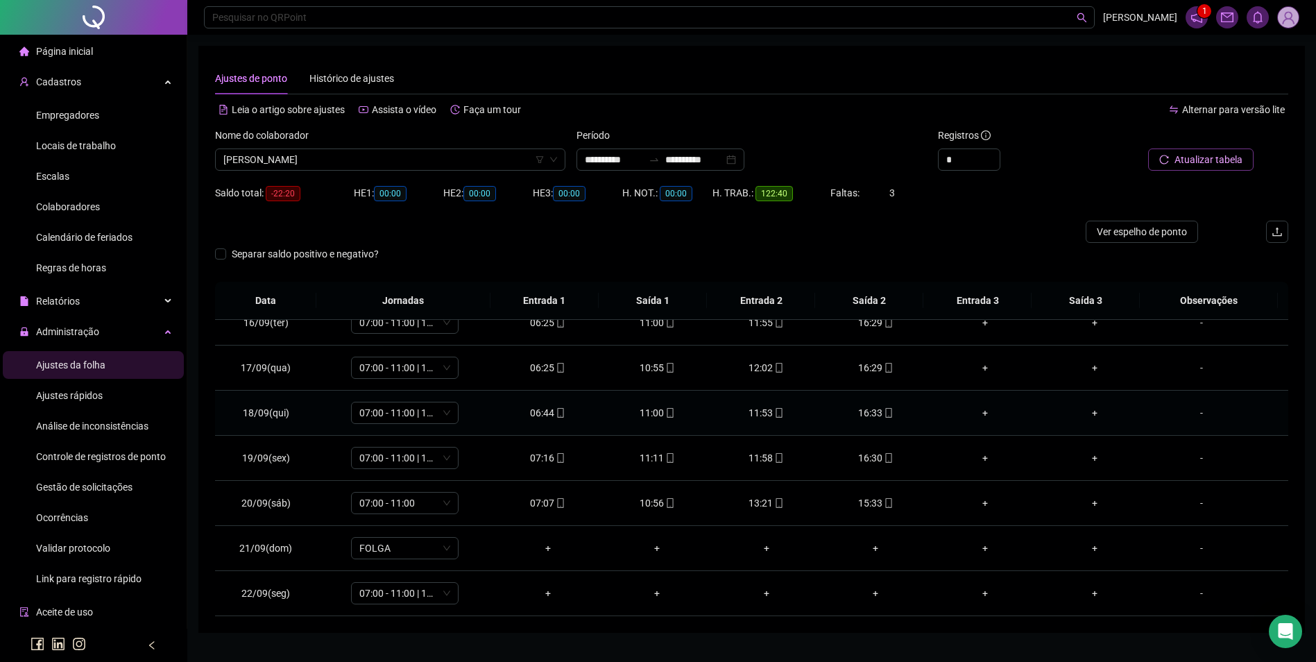
scroll to position [31, 0]
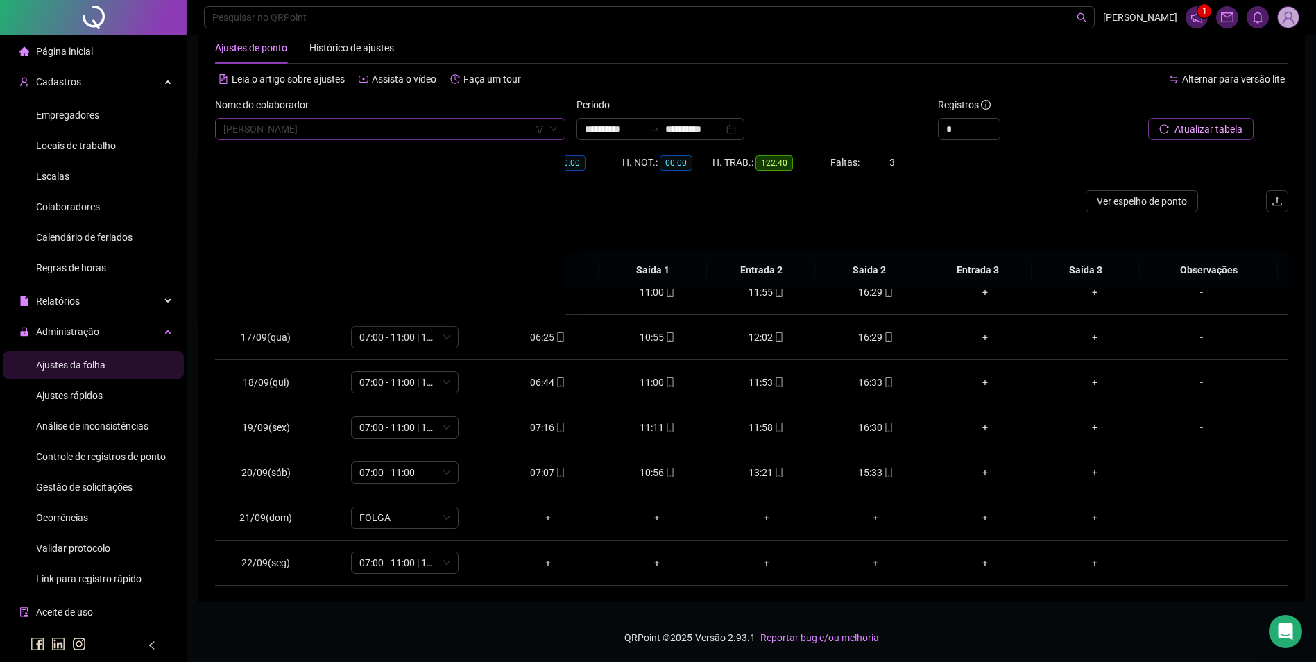
click at [465, 133] on span "[PERSON_NAME]" at bounding box center [390, 129] width 334 height 21
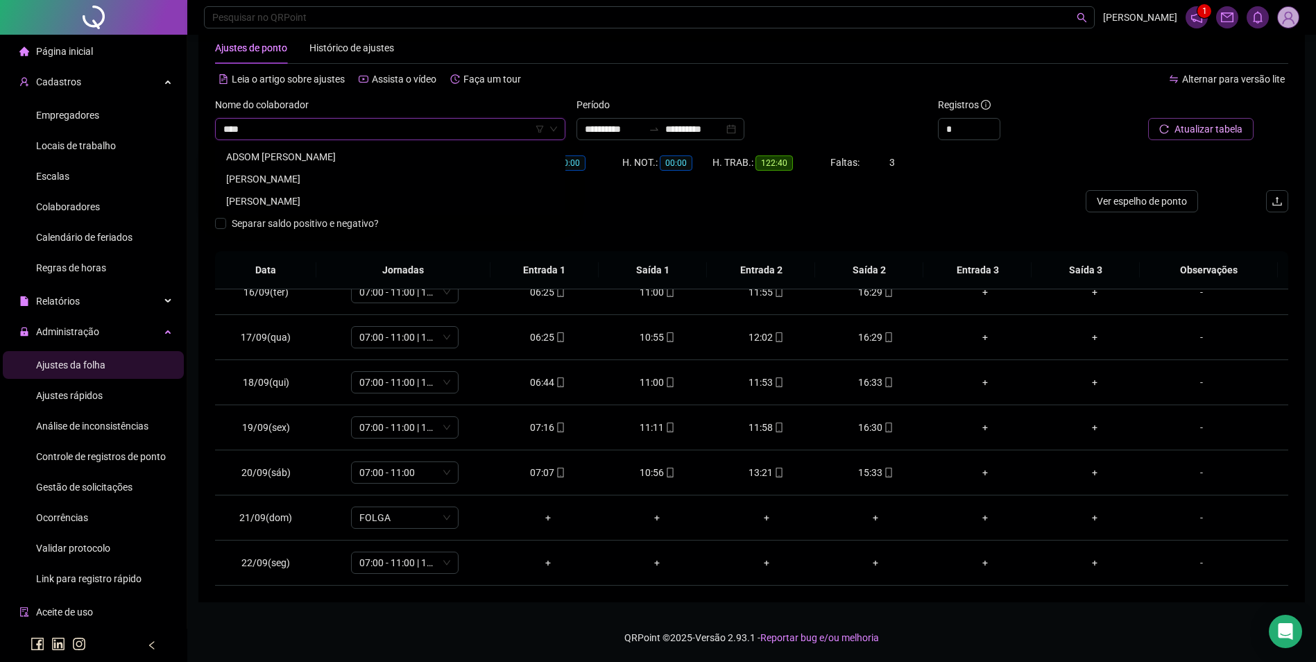
scroll to position [0, 0]
type input "*******"
click at [327, 172] on div "[PERSON_NAME]" at bounding box center [390, 178] width 328 height 15
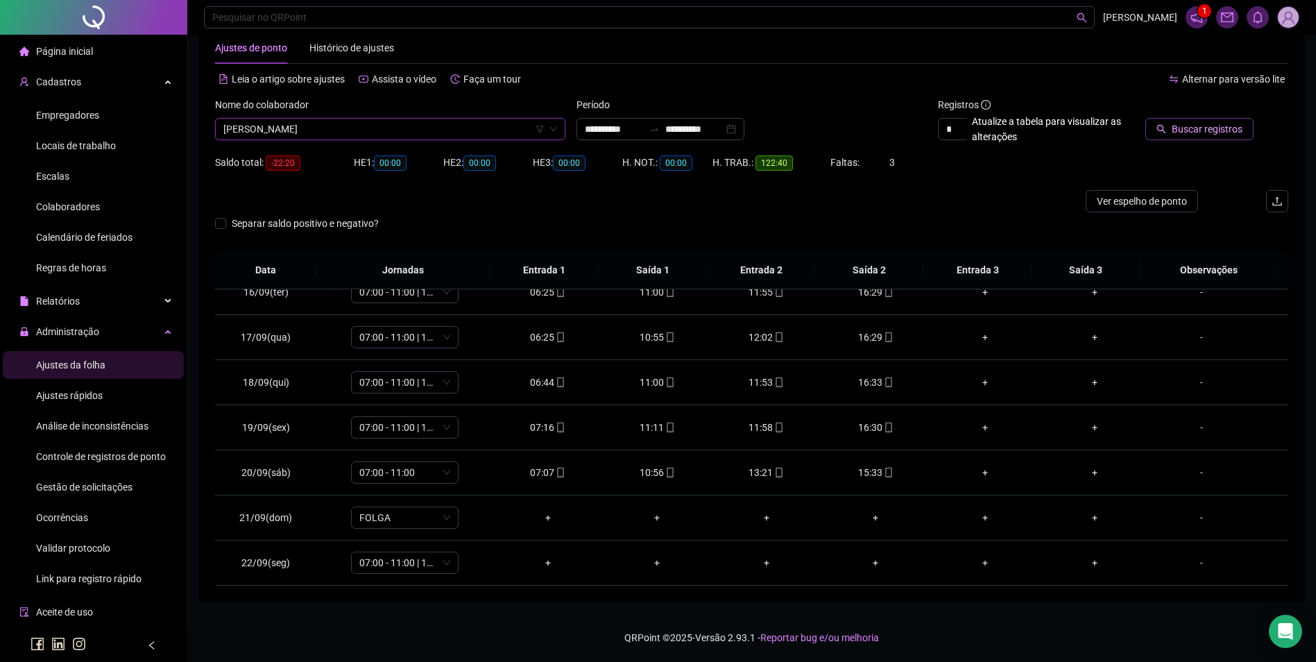
click at [1174, 128] on button "Buscar registros" at bounding box center [1199, 129] width 108 height 22
click at [549, 563] on div "07:04" at bounding box center [547, 562] width 87 height 15
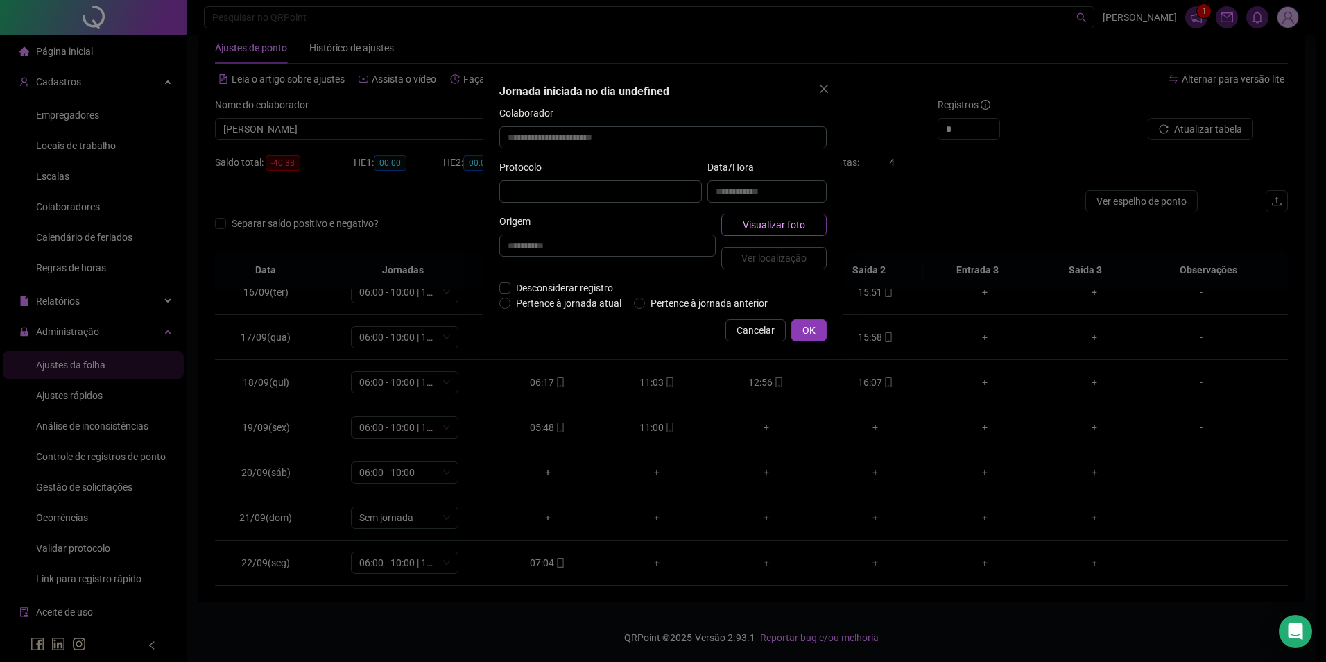
click at [787, 221] on span "Visualizar foto" at bounding box center [774, 224] width 62 height 15
type input "**********"
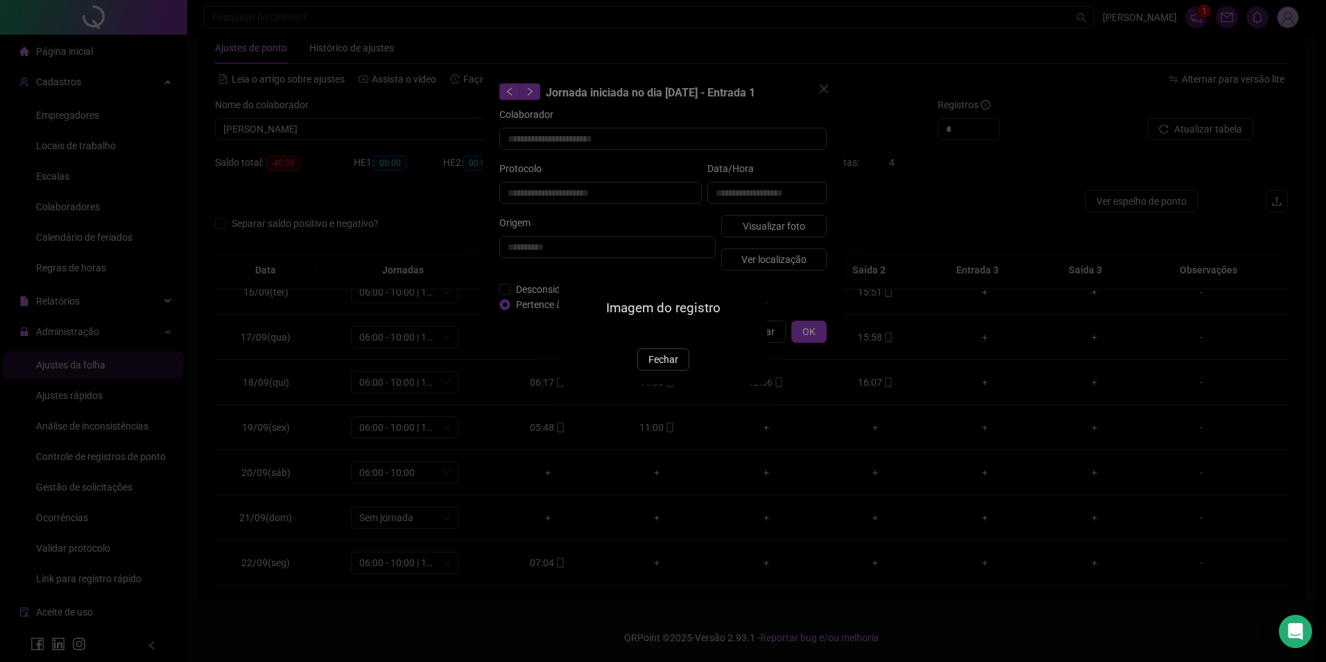
click at [576, 333] on img at bounding box center [576, 333] width 0 height 0
click at [655, 367] on span "Fechar" at bounding box center [664, 359] width 30 height 15
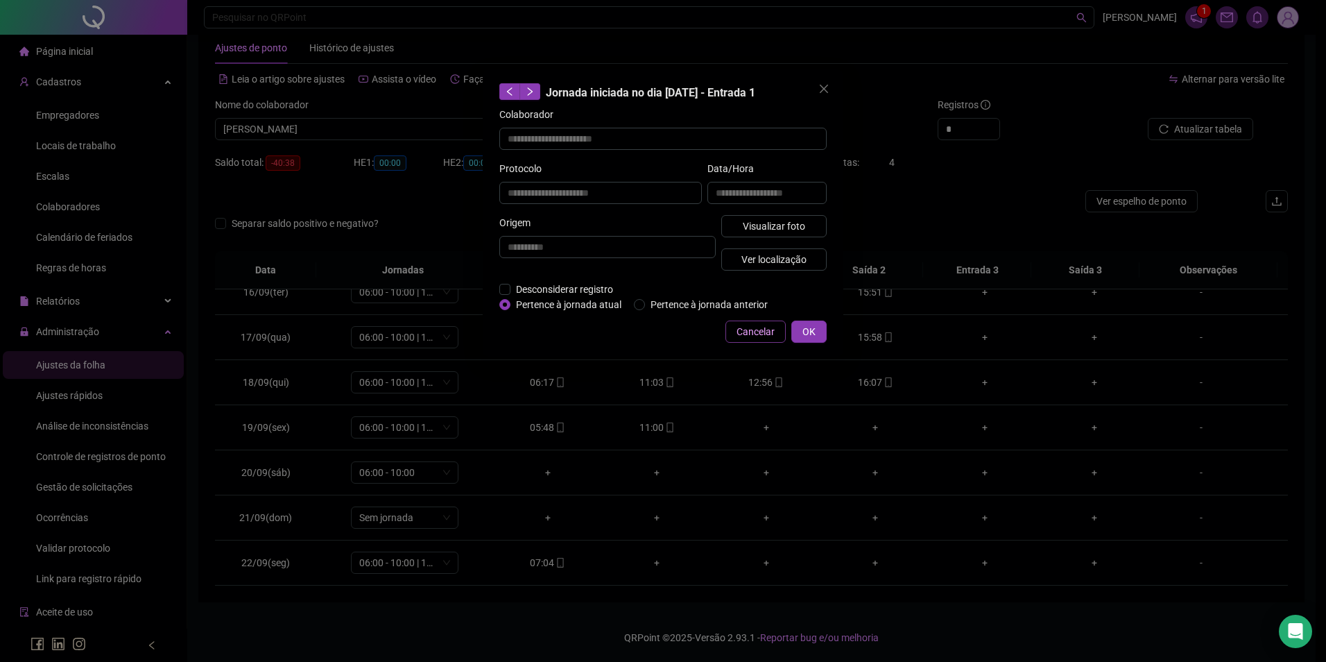
click at [750, 324] on span "Cancelar" at bounding box center [756, 331] width 38 height 15
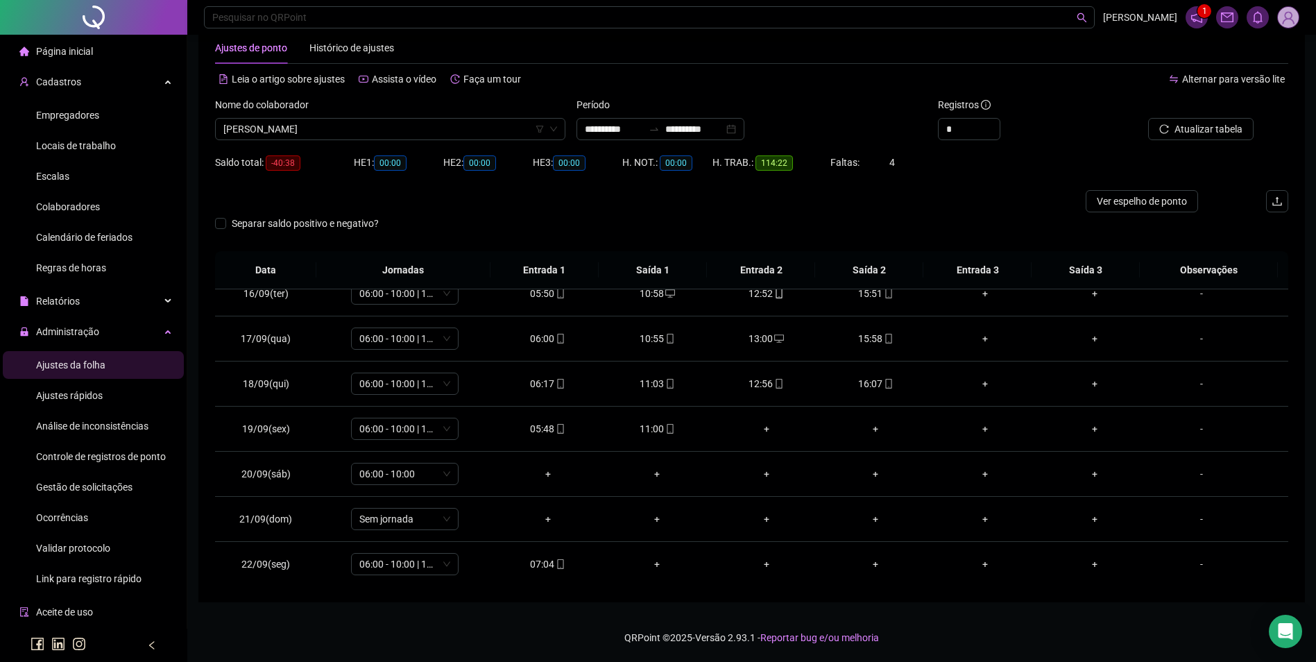
scroll to position [696, 0]
click at [399, 128] on span "[PERSON_NAME]" at bounding box center [390, 129] width 334 height 21
click at [471, 128] on span "[PERSON_NAME]" at bounding box center [390, 129] width 334 height 21
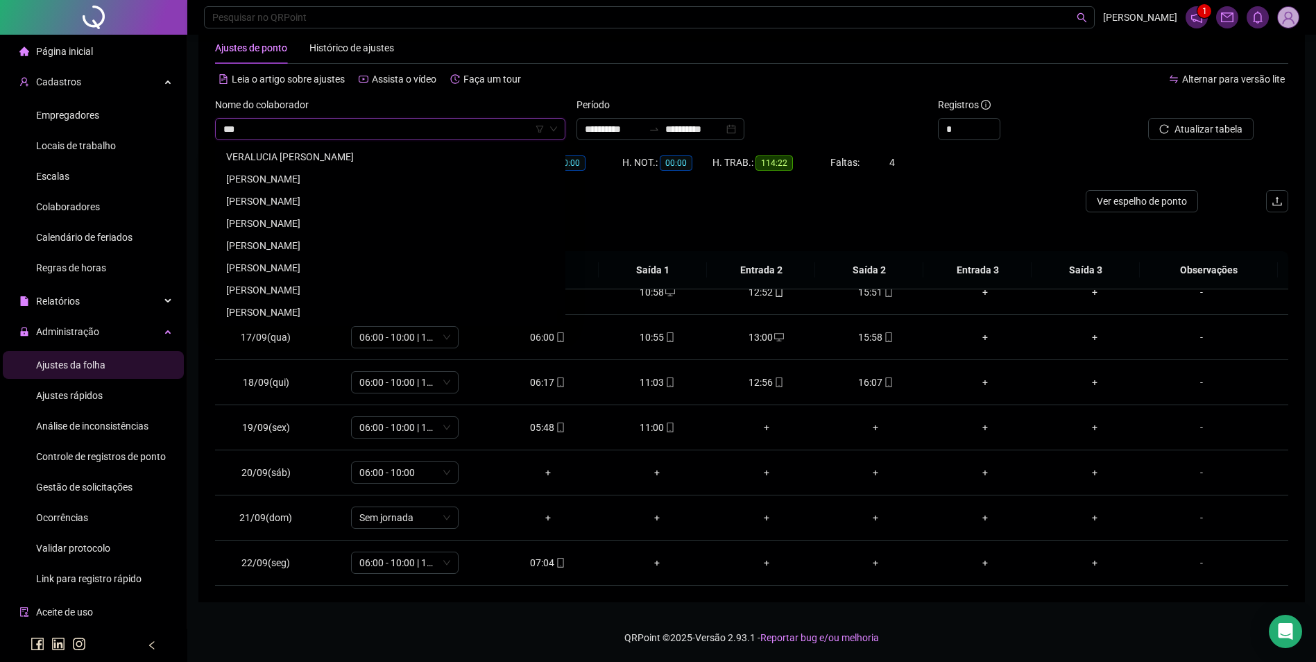
scroll to position [0, 0]
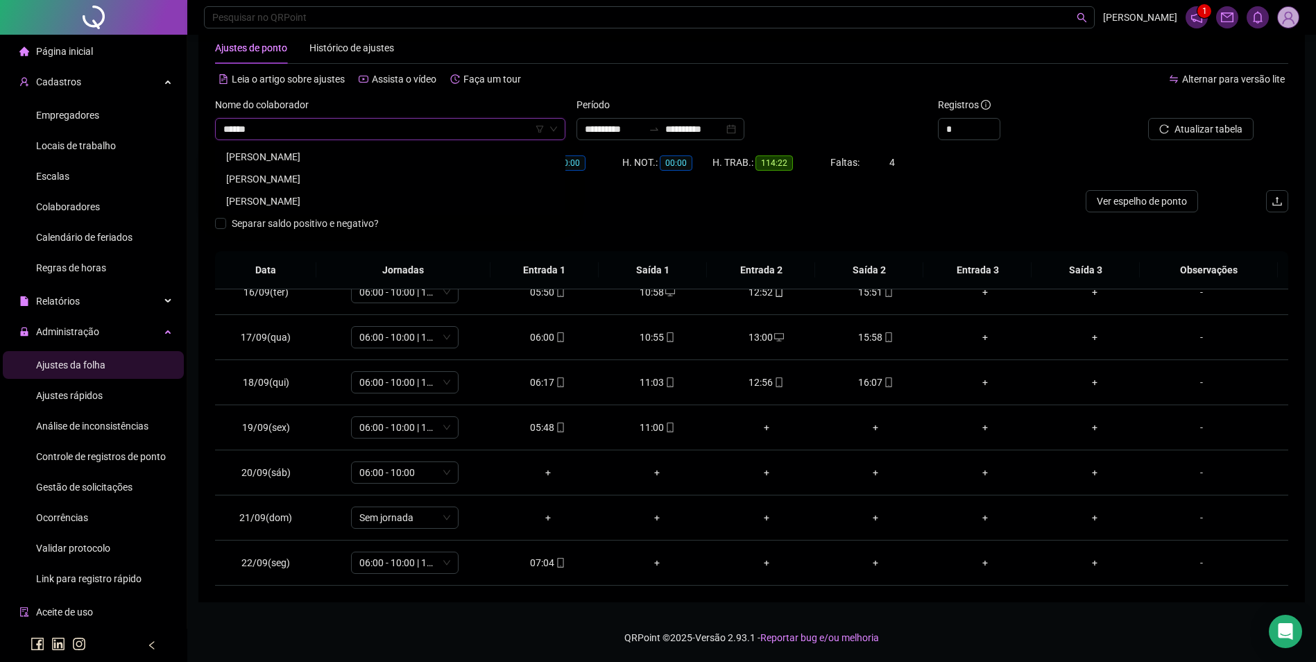
type input "*******"
click at [414, 157] on div "[PERSON_NAME]" at bounding box center [390, 156] width 328 height 15
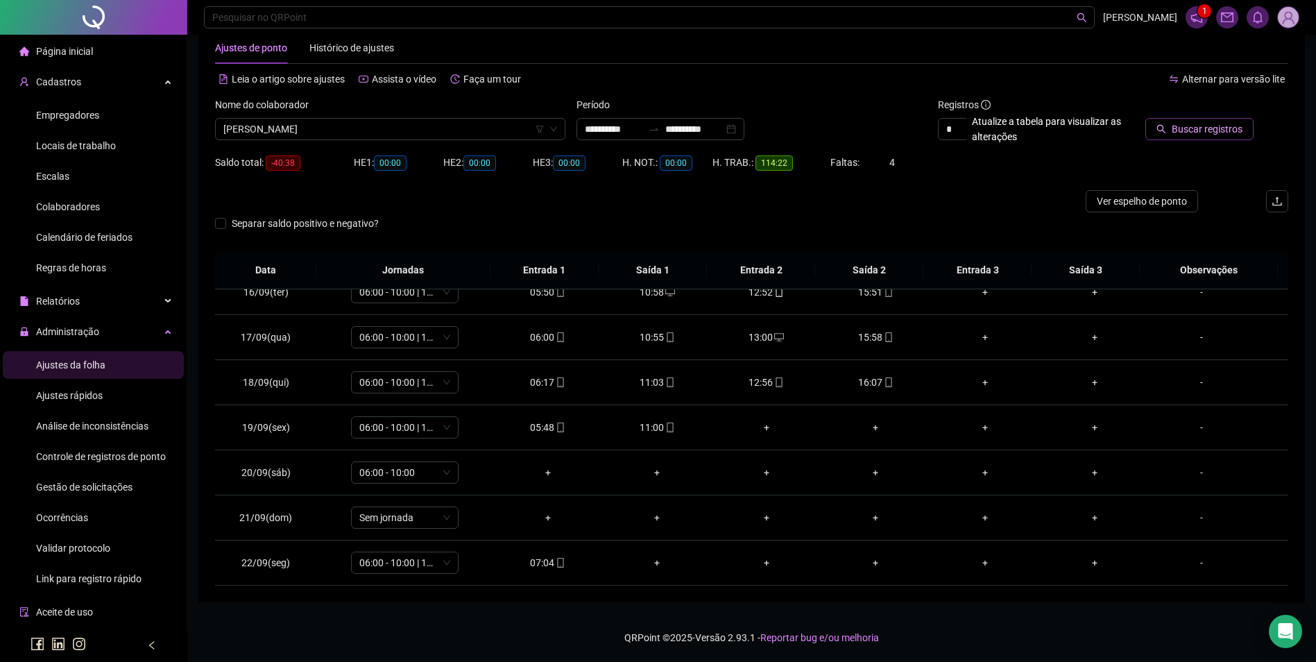
click at [1184, 123] on span "Buscar registros" at bounding box center [1207, 128] width 71 height 15
click at [436, 128] on span "[PERSON_NAME]" at bounding box center [390, 129] width 334 height 21
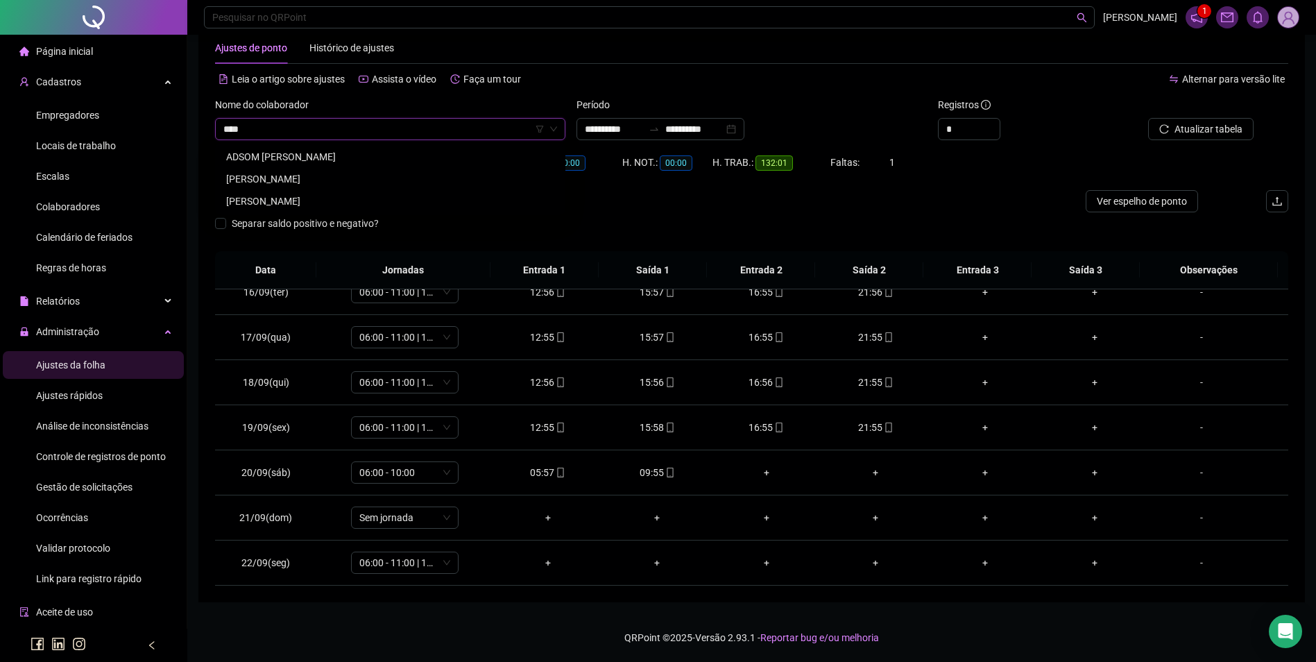
scroll to position [0, 0]
type input "*******"
click at [347, 178] on div "[PERSON_NAME]" at bounding box center [390, 178] width 328 height 15
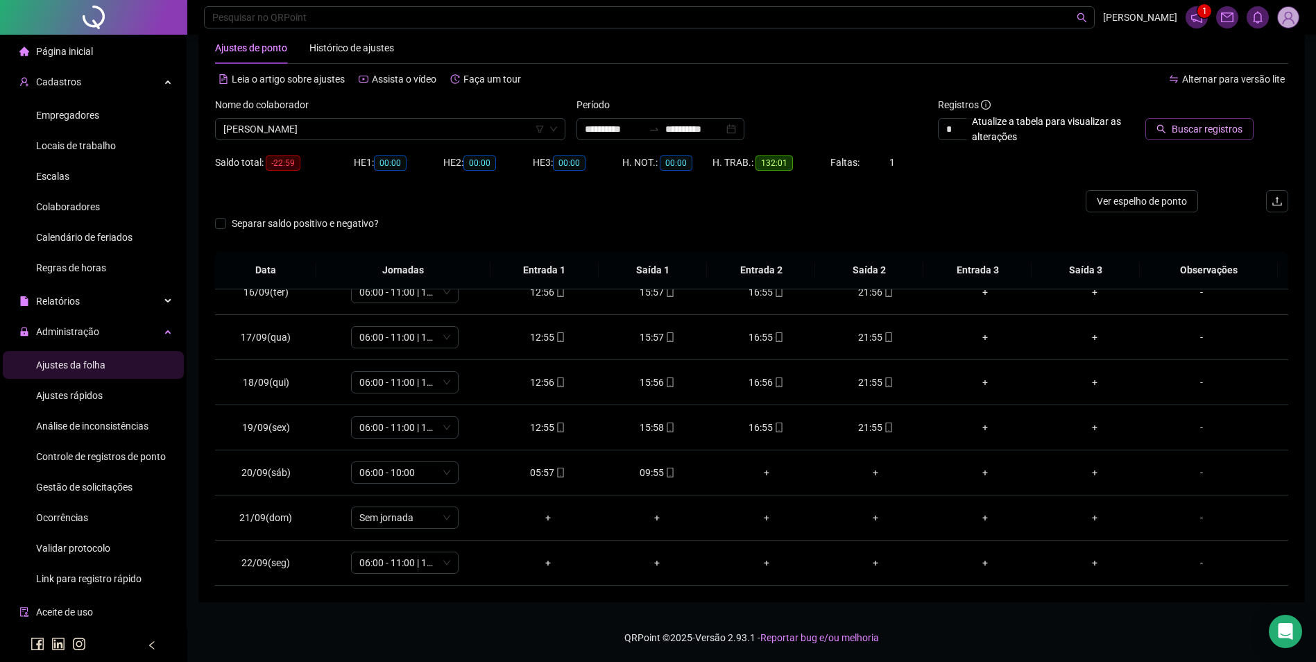
click at [1231, 123] on span "Buscar registros" at bounding box center [1207, 128] width 71 height 15
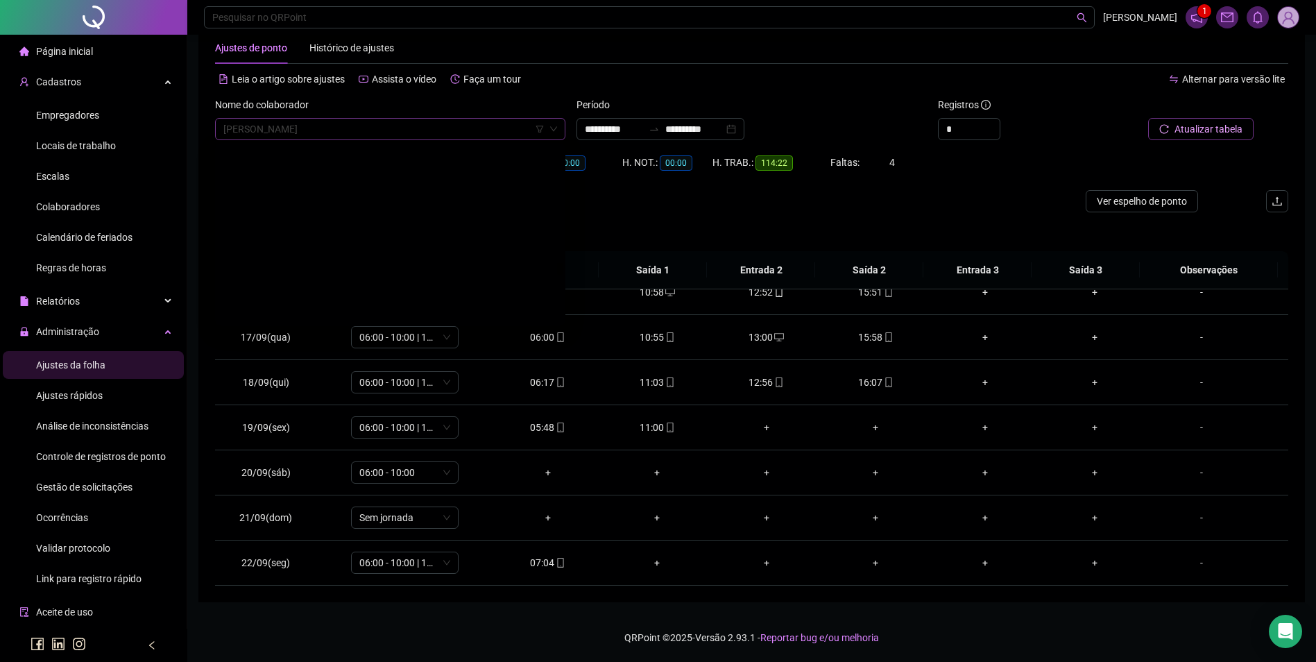
click at [355, 128] on span "[PERSON_NAME]" at bounding box center [390, 129] width 334 height 21
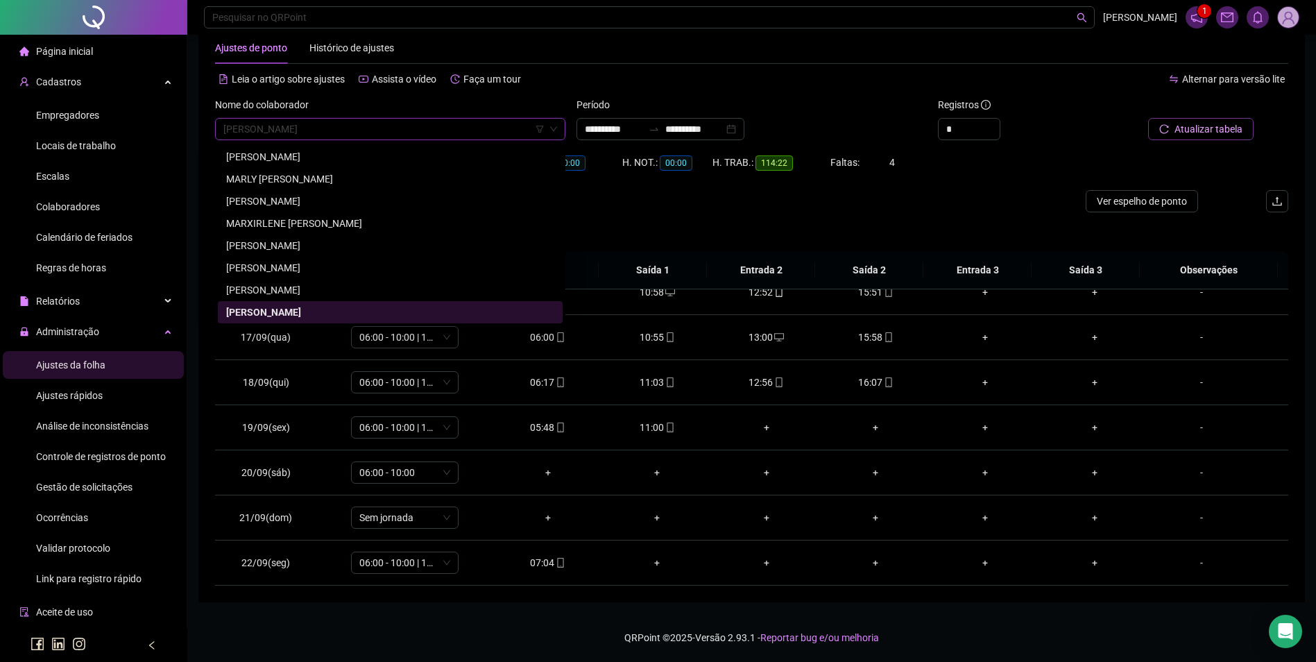
click at [66, 209] on span "Colaboradores" at bounding box center [68, 206] width 64 height 11
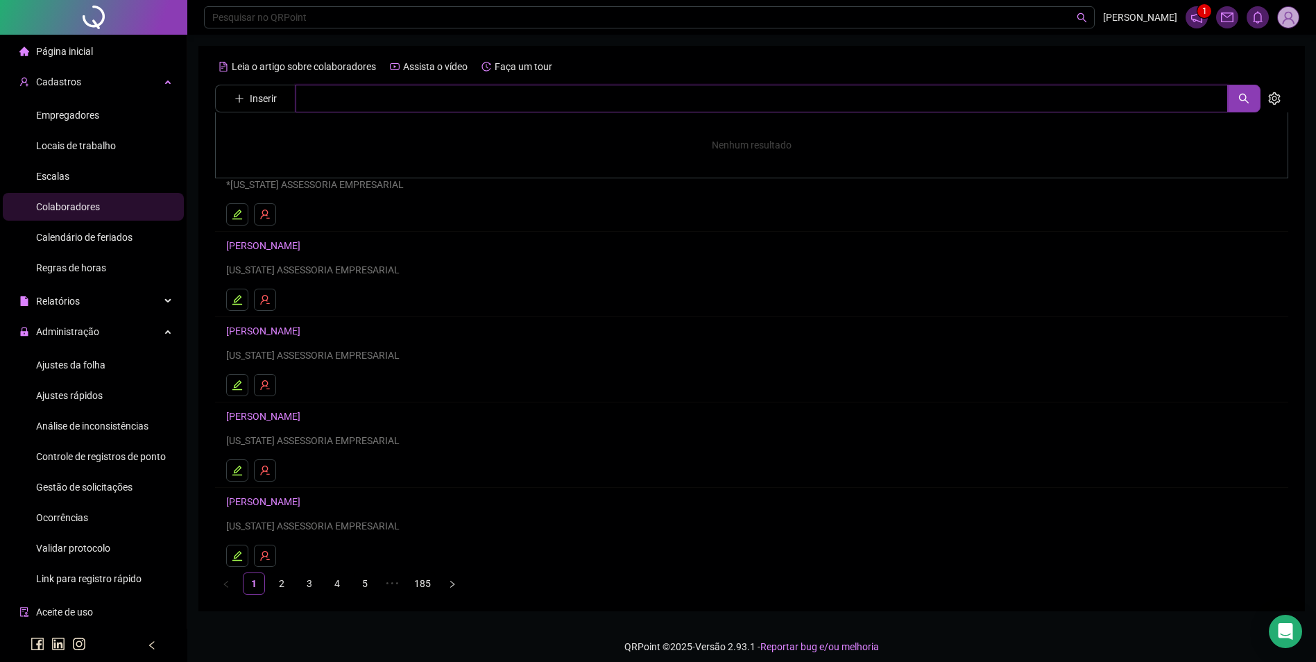
click at [323, 101] on input "text" at bounding box center [761, 99] width 932 height 28
type input "*********"
click at [315, 137] on link "[PERSON_NAME]" at bounding box center [278, 139] width 74 height 11
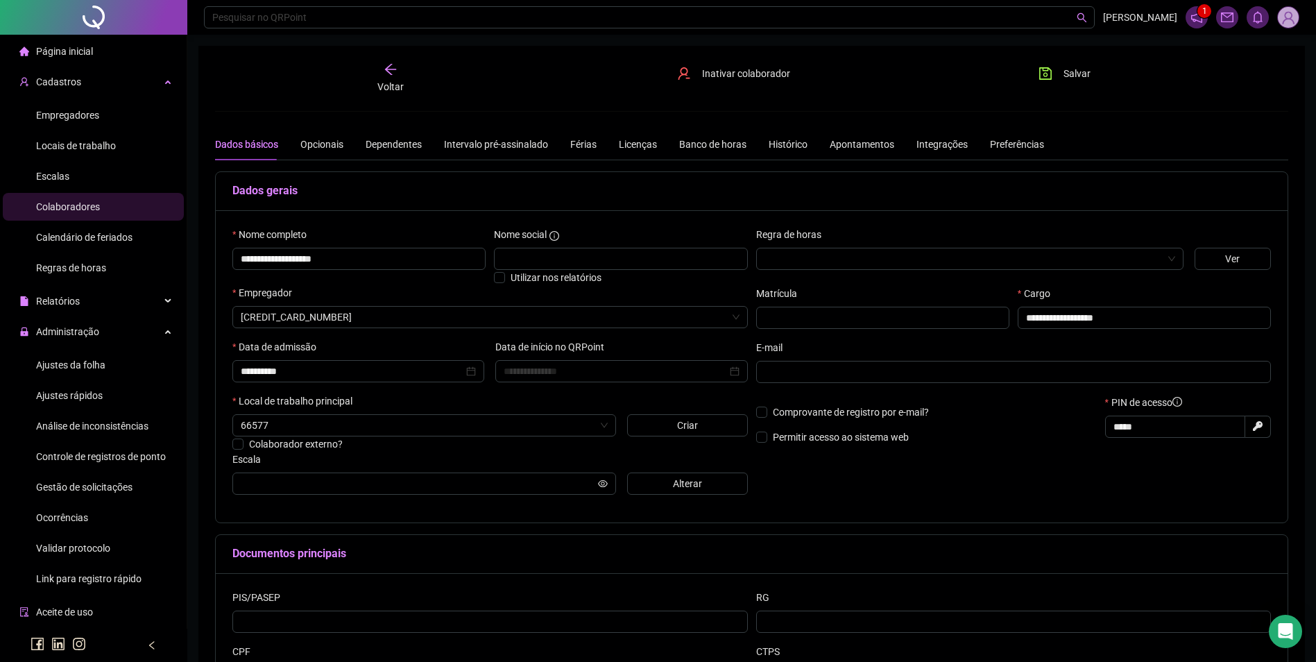
type input "**********"
drag, startPoint x: 382, startPoint y: 266, endPoint x: 180, endPoint y: 264, distance: 202.6
click at [180, 264] on div "**********" at bounding box center [658, 395] width 1316 height 791
click at [98, 360] on span "Ajustes da folha" at bounding box center [70, 364] width 69 height 11
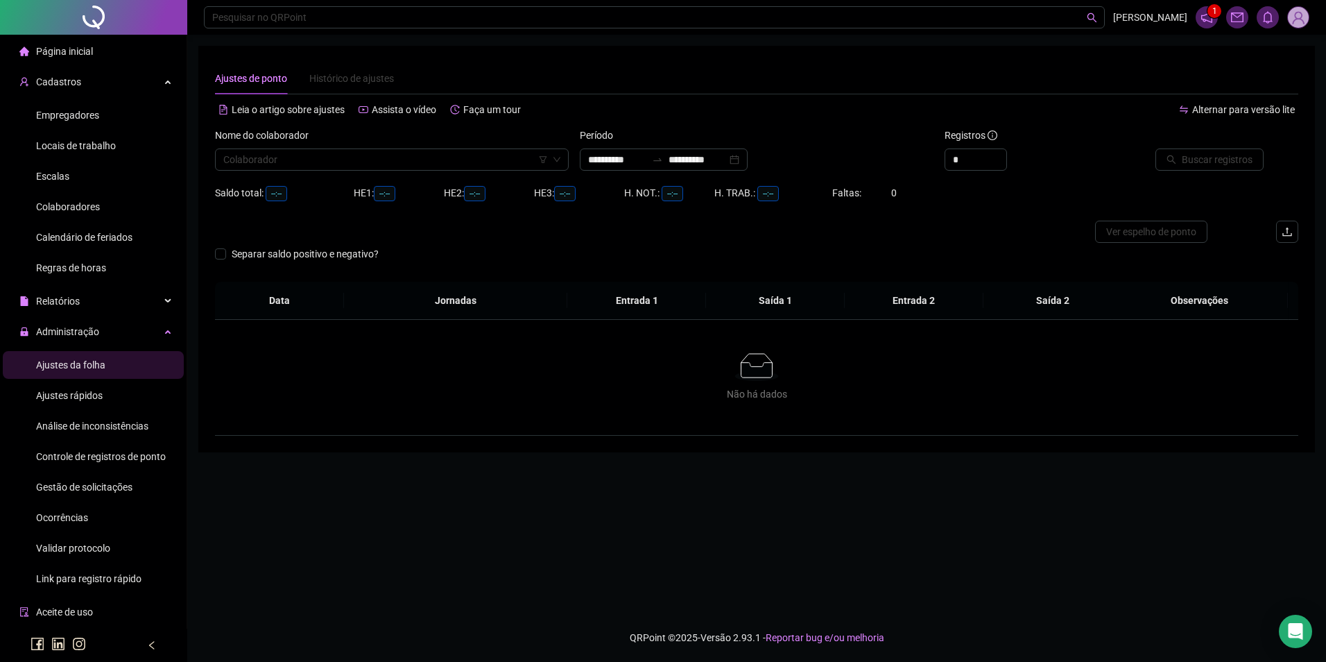
type input "**********"
click at [365, 158] on input "search" at bounding box center [385, 159] width 325 height 21
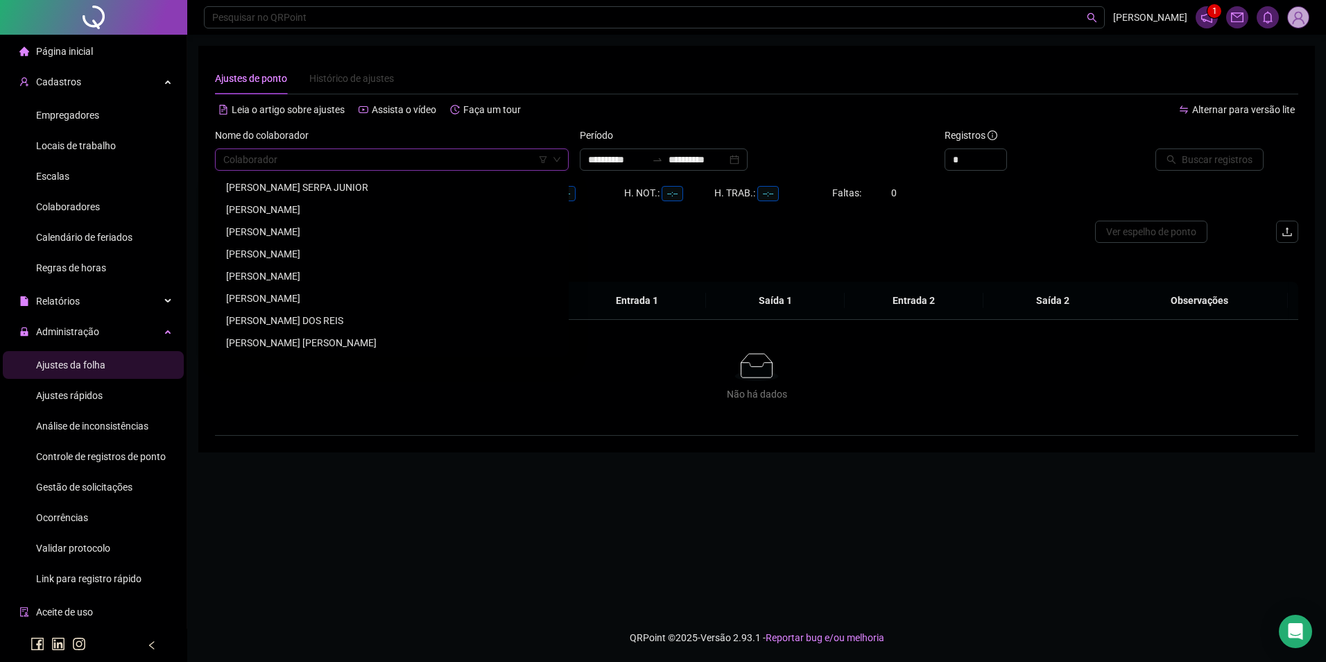
paste input "**********"
type input "**********"
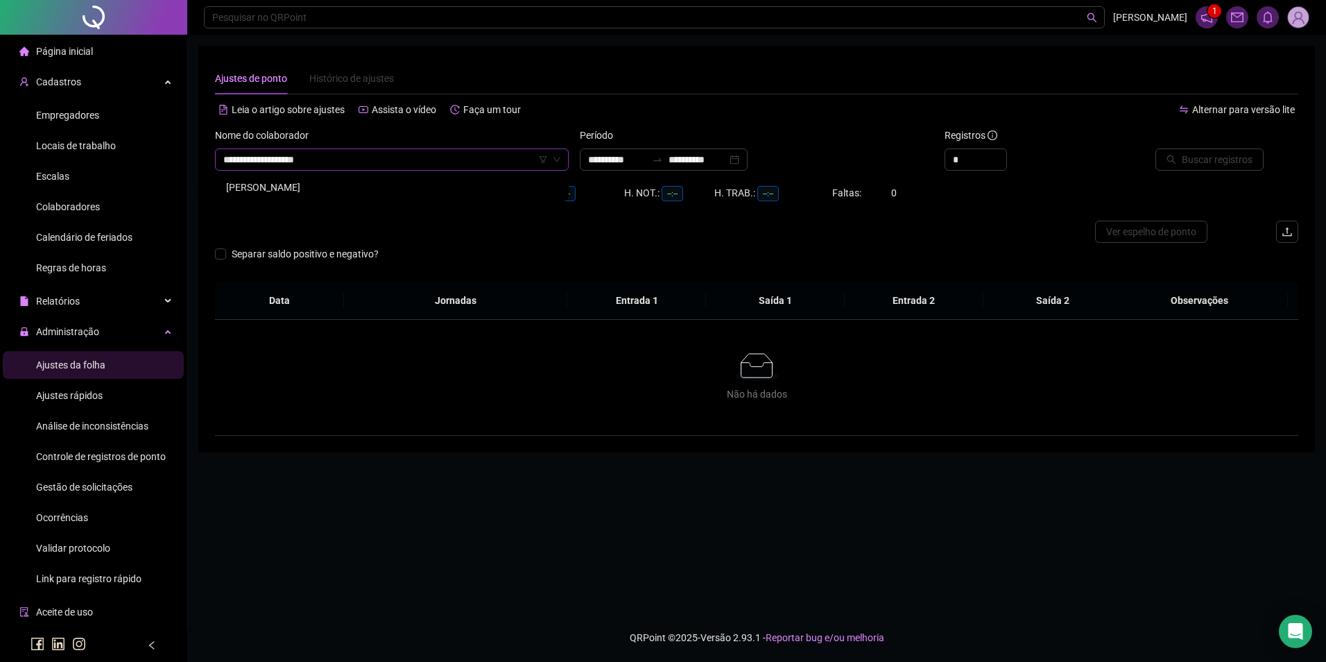
click at [328, 187] on div "[PERSON_NAME]" at bounding box center [392, 187] width 332 height 15
click at [719, 167] on div "**********" at bounding box center [664, 159] width 168 height 22
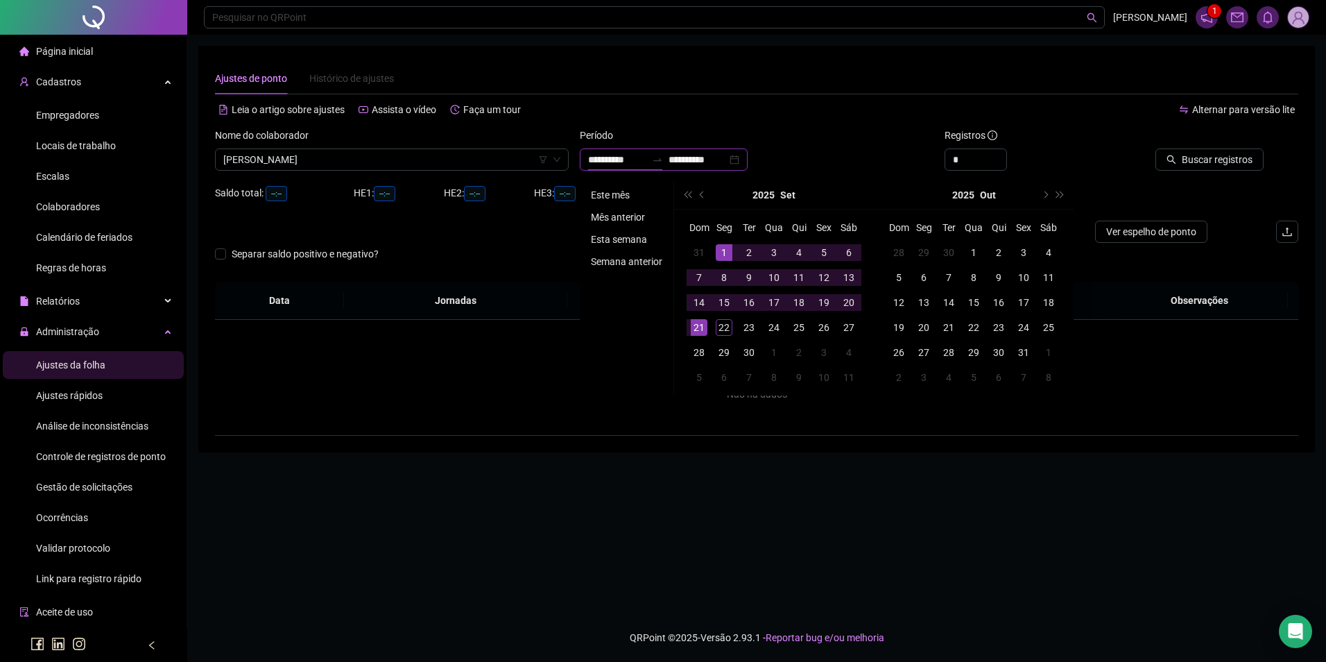
type input "**********"
click at [633, 196] on li "Este mês" at bounding box center [626, 195] width 83 height 17
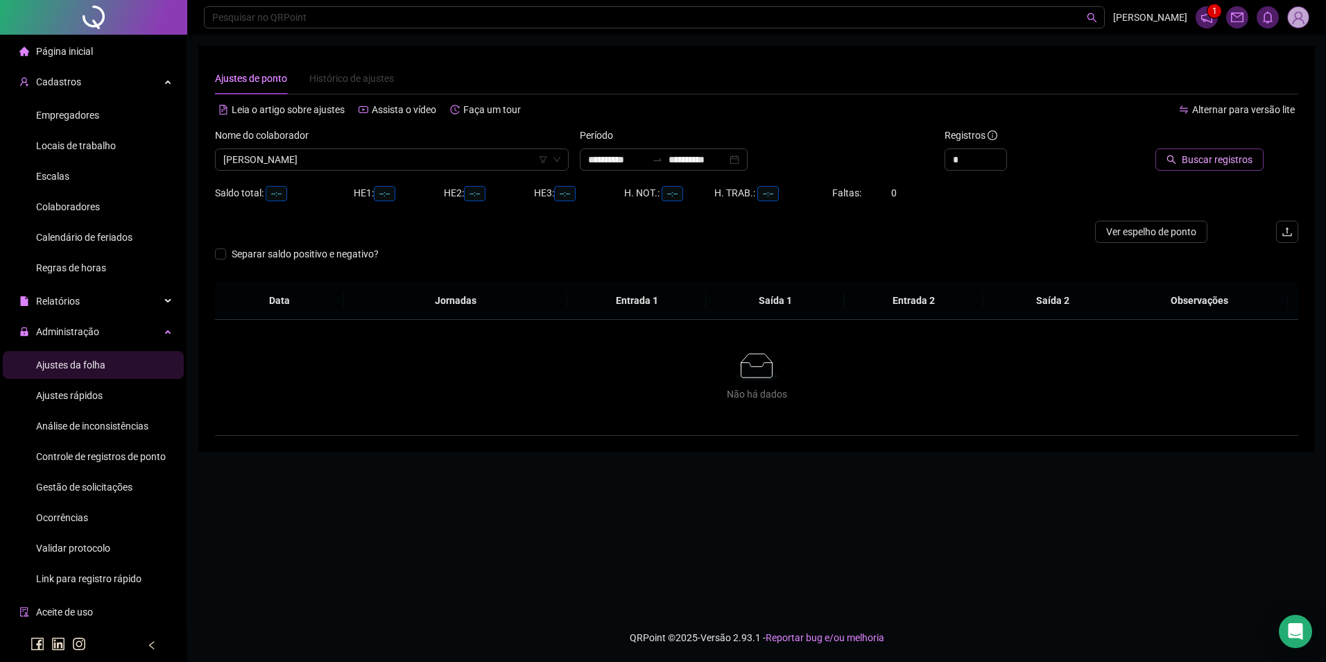
click at [1224, 156] on span "Buscar registros" at bounding box center [1217, 159] width 71 height 15
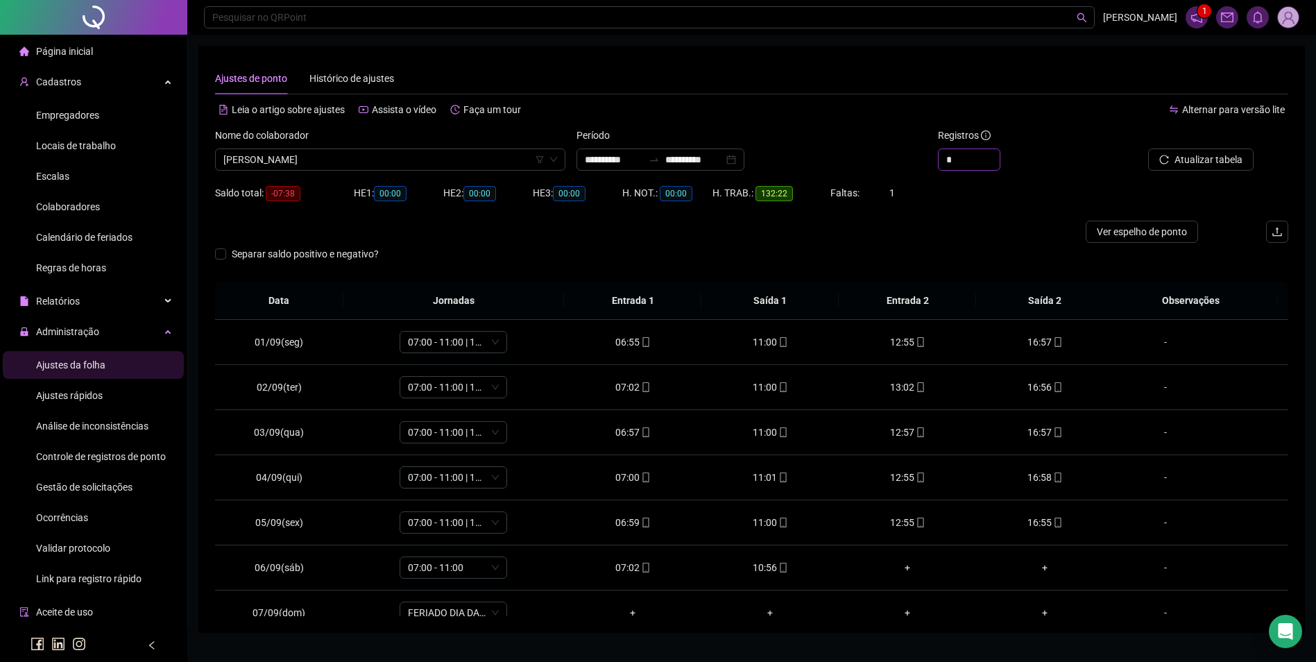
click at [997, 153] on icon "up" at bounding box center [999, 154] width 5 height 5
type input "*"
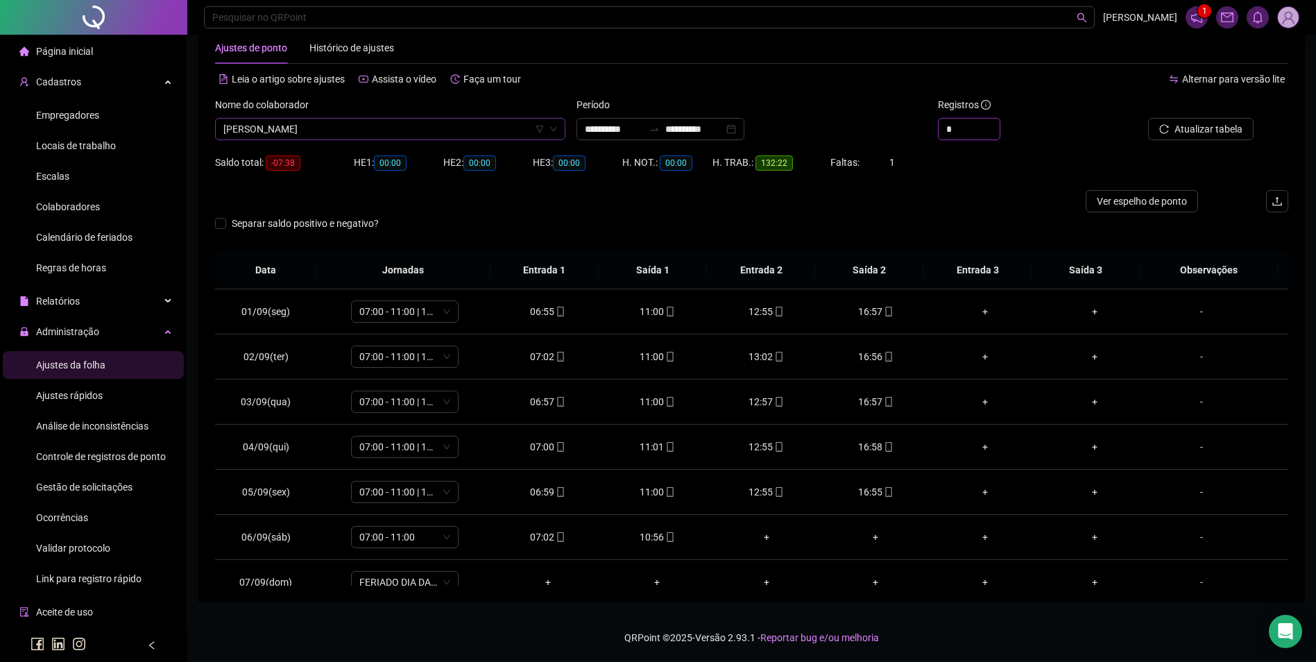
click at [366, 129] on span "[PERSON_NAME]" at bounding box center [390, 129] width 334 height 21
type input "*******"
click at [375, 157] on div "[PERSON_NAME]" at bounding box center [390, 156] width 328 height 15
drag, startPoint x: 1222, startPoint y: 143, endPoint x: 1220, endPoint y: 129, distance: 14.0
click at [1223, 143] on div "Buscar registros" at bounding box center [1203, 124] width 181 height 54
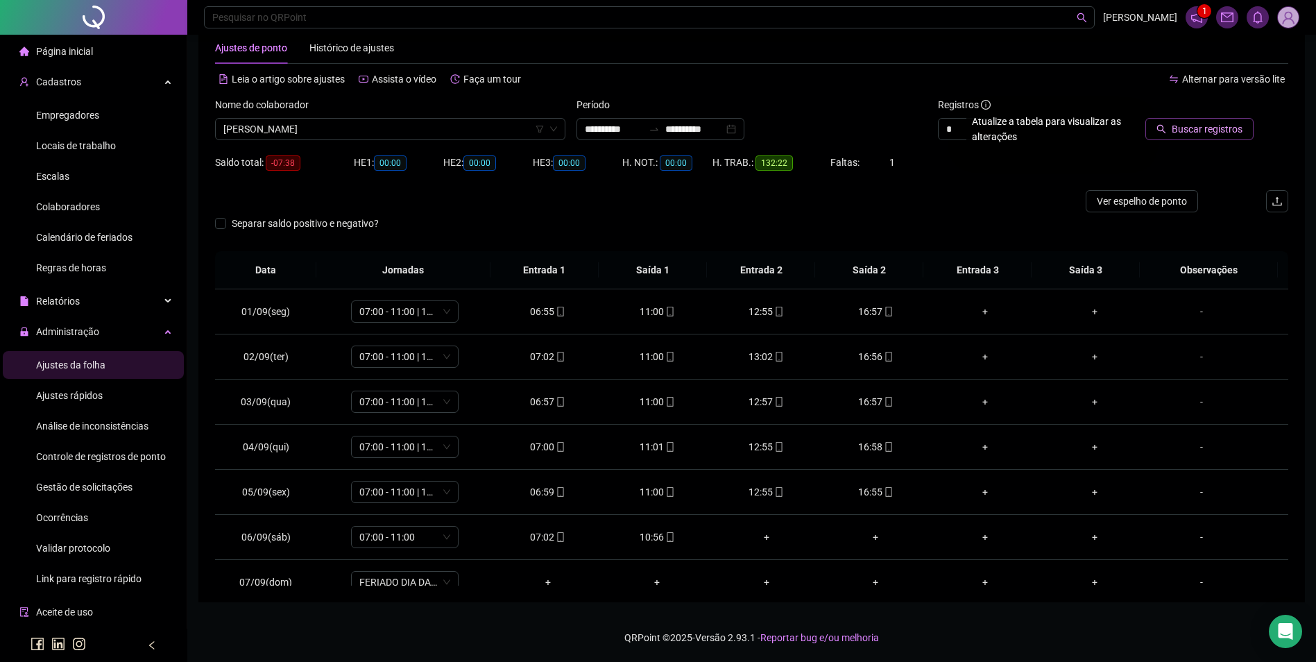
click at [1220, 129] on span "Buscar registros" at bounding box center [1207, 128] width 71 height 15
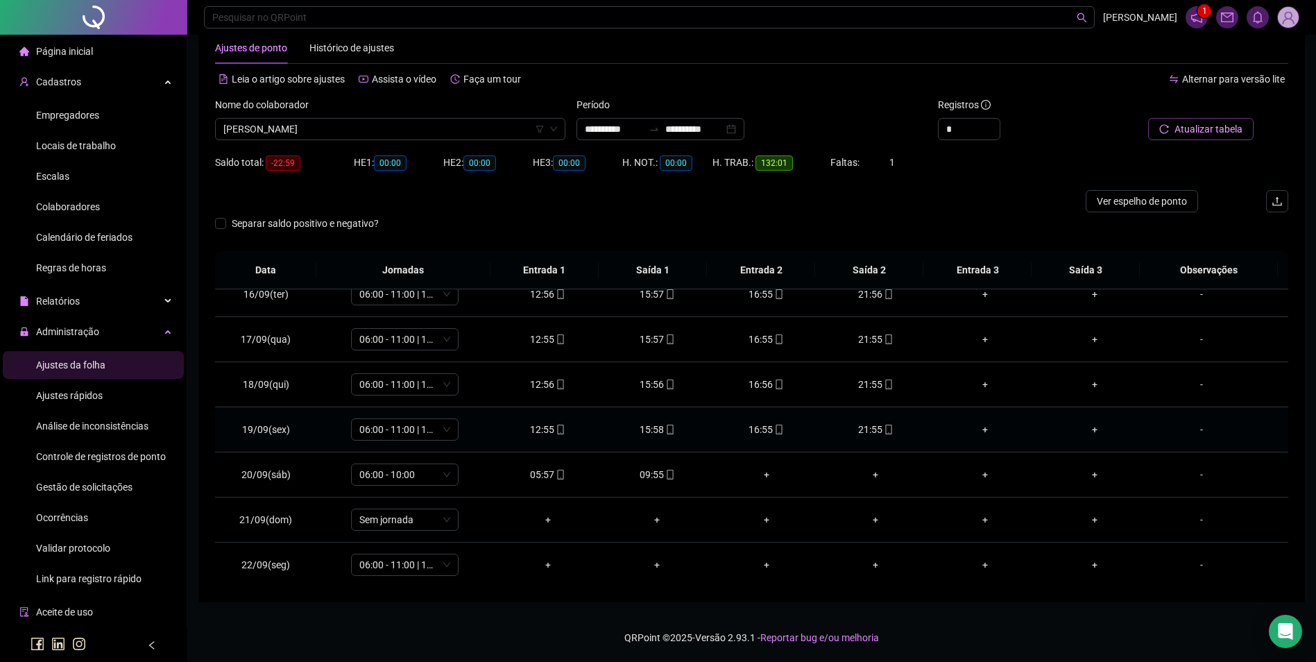
scroll to position [696, 0]
click at [99, 211] on li "Colaboradores" at bounding box center [93, 207] width 181 height 28
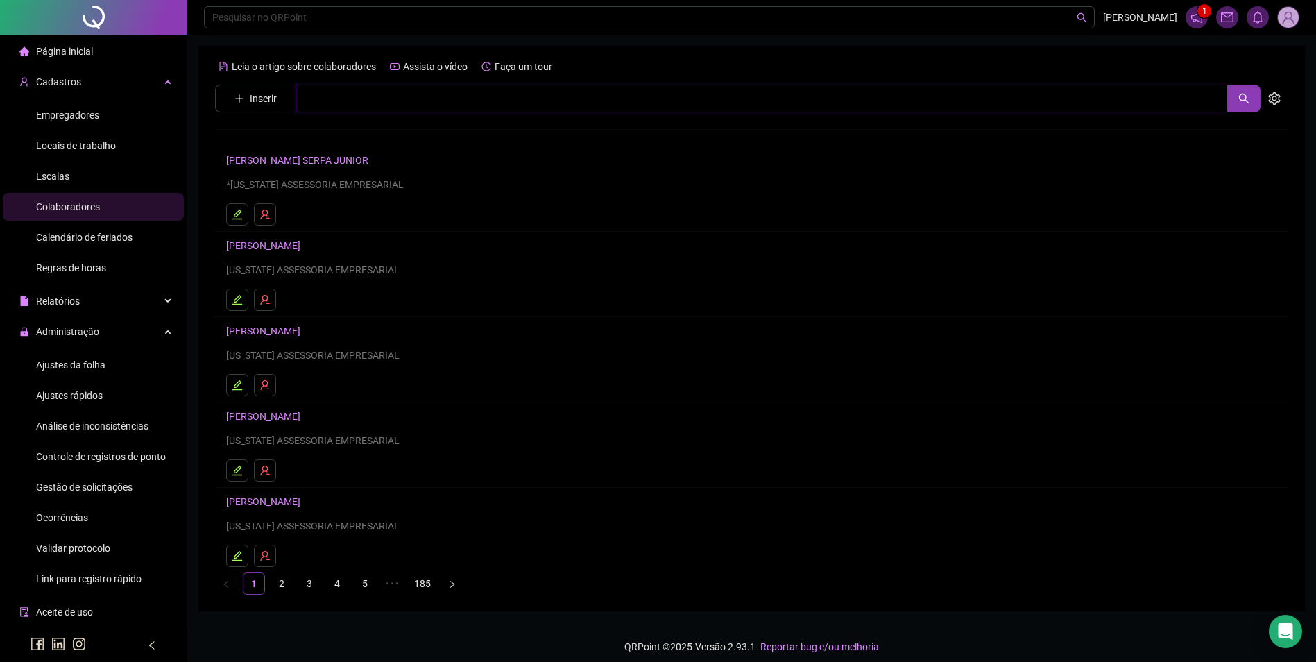
click at [393, 98] on input "text" at bounding box center [761, 99] width 932 height 28
type input "*******"
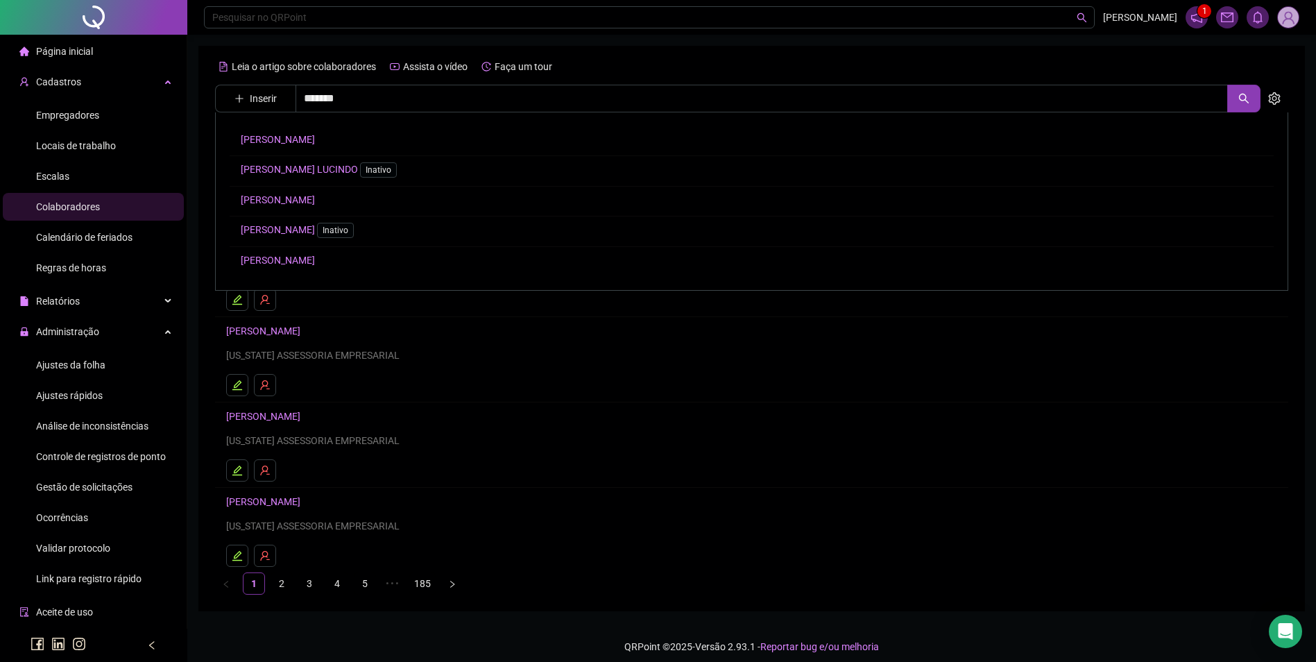
click at [315, 135] on link "[PERSON_NAME]" at bounding box center [278, 139] width 74 height 11
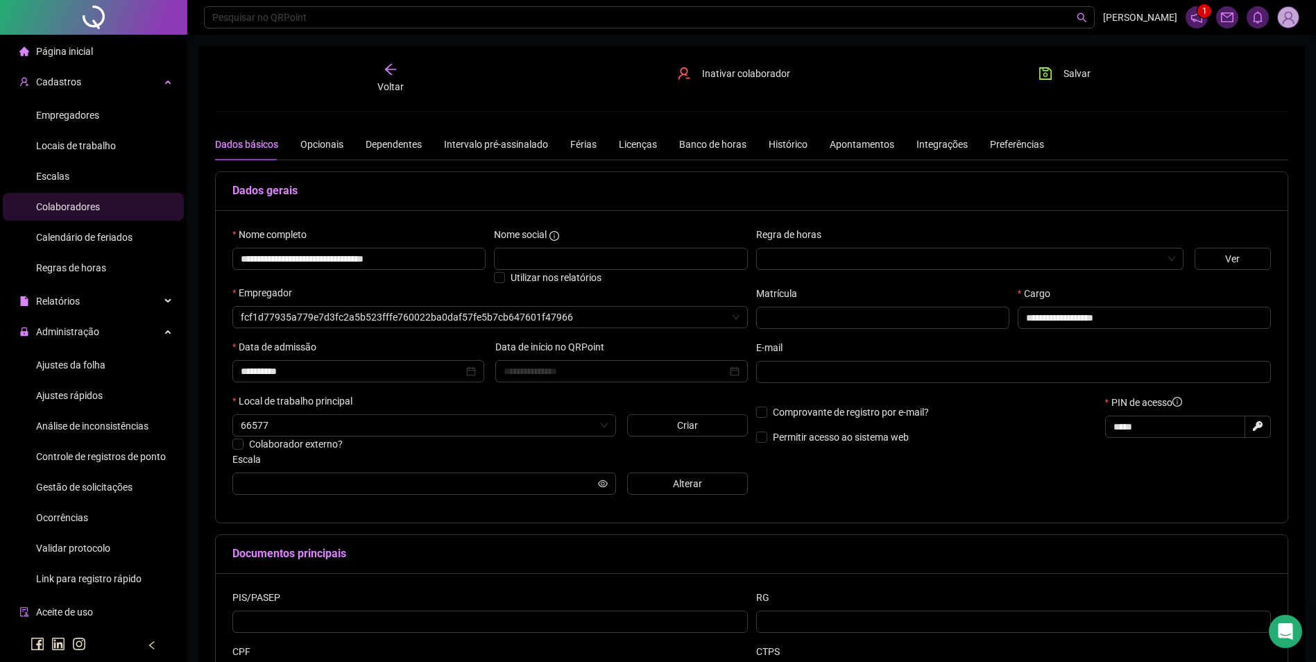
type input "**********"
click at [678, 480] on span "Alterar" at bounding box center [687, 483] width 29 height 15
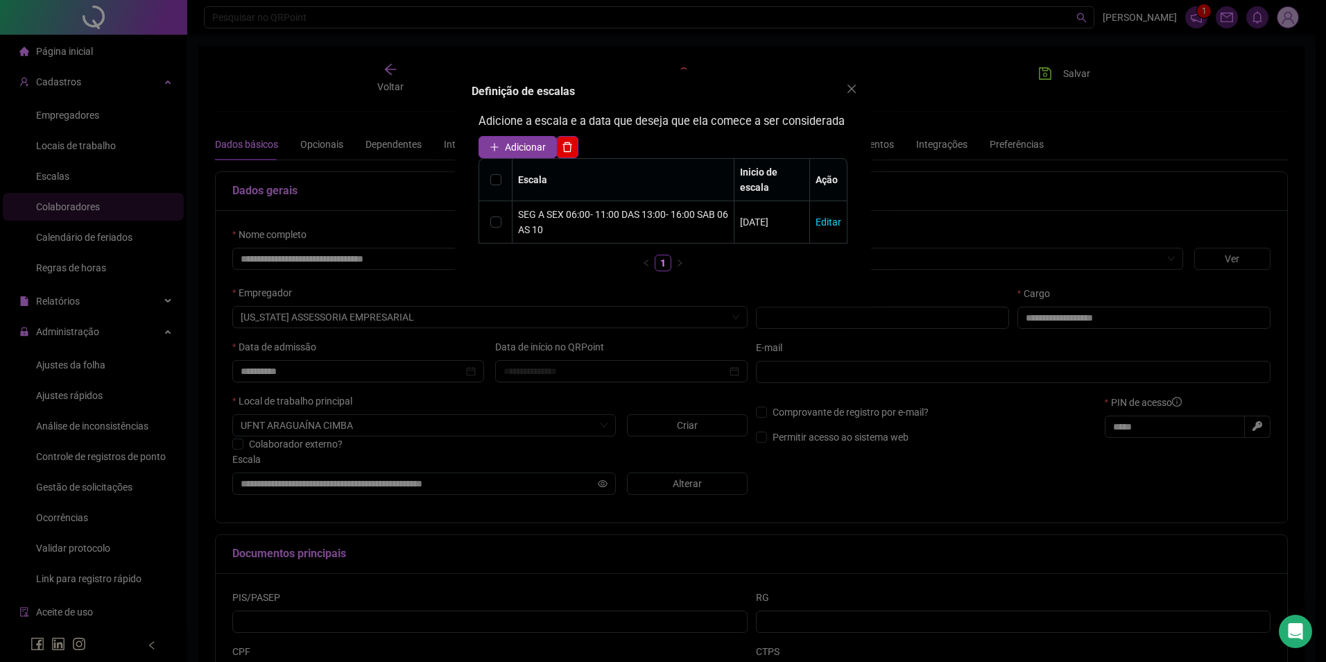
click at [519, 147] on span "Adicionar" at bounding box center [525, 146] width 41 height 15
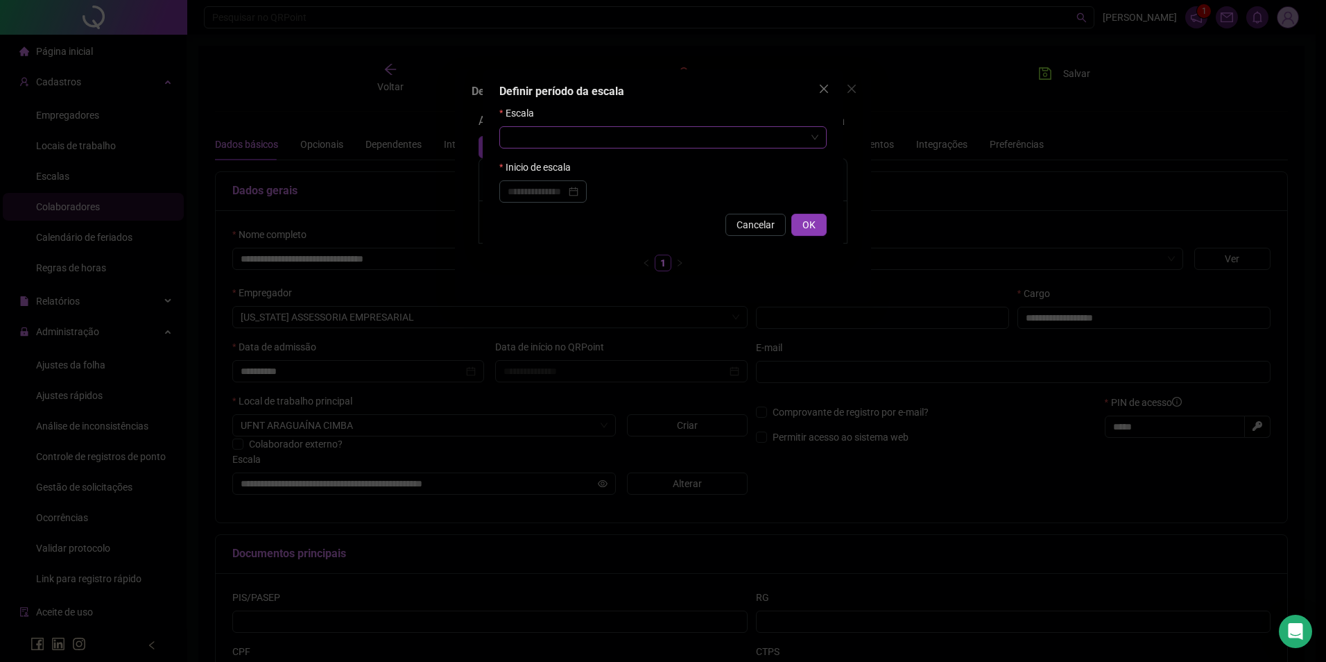
click at [621, 139] on input "search" at bounding box center [657, 137] width 298 height 21
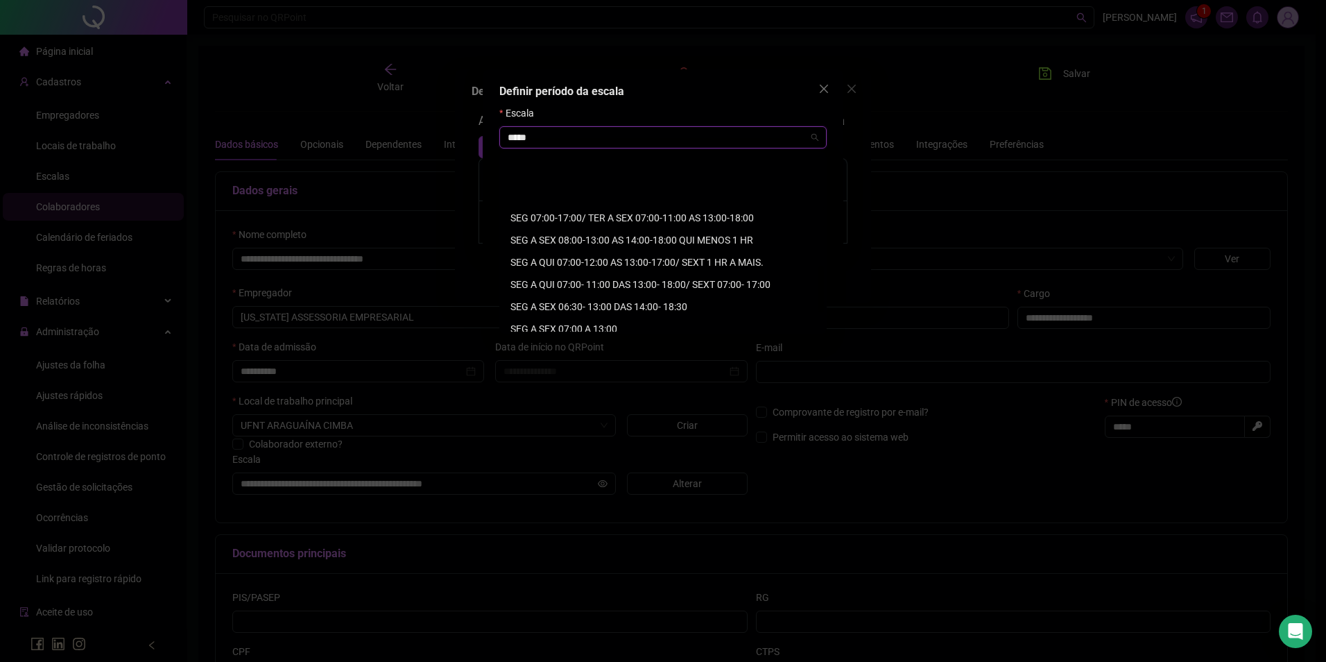
scroll to position [416, 0]
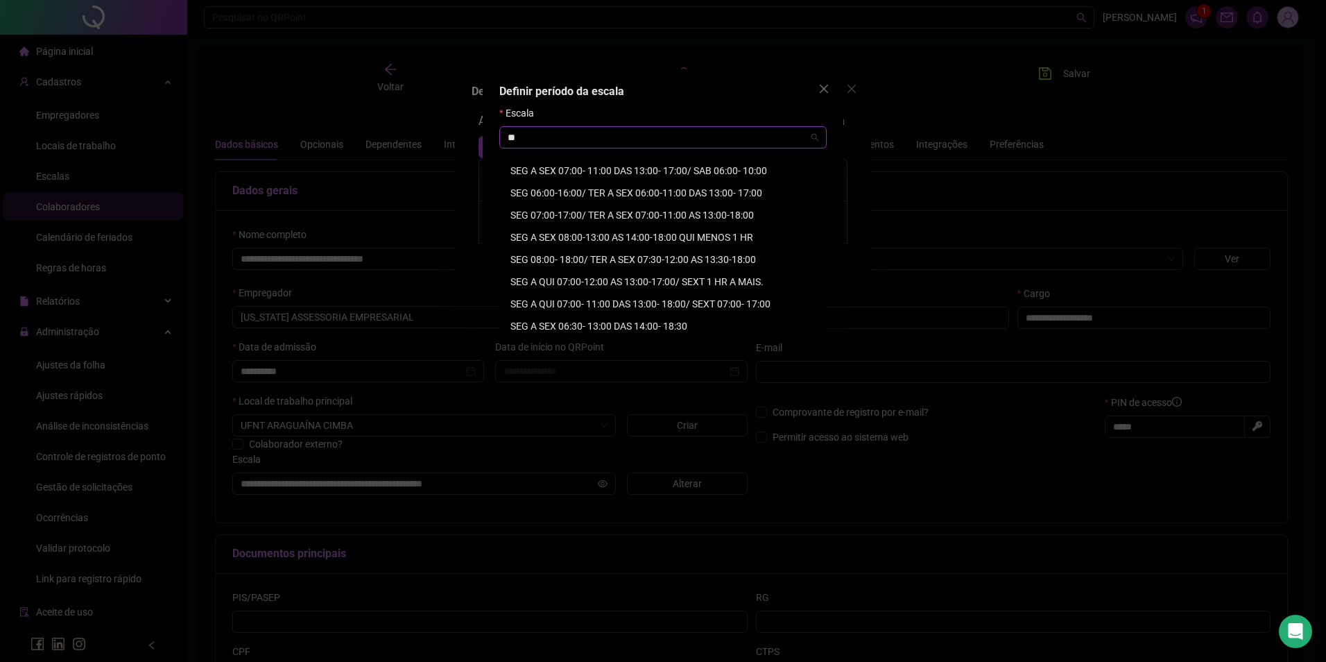
type input "*"
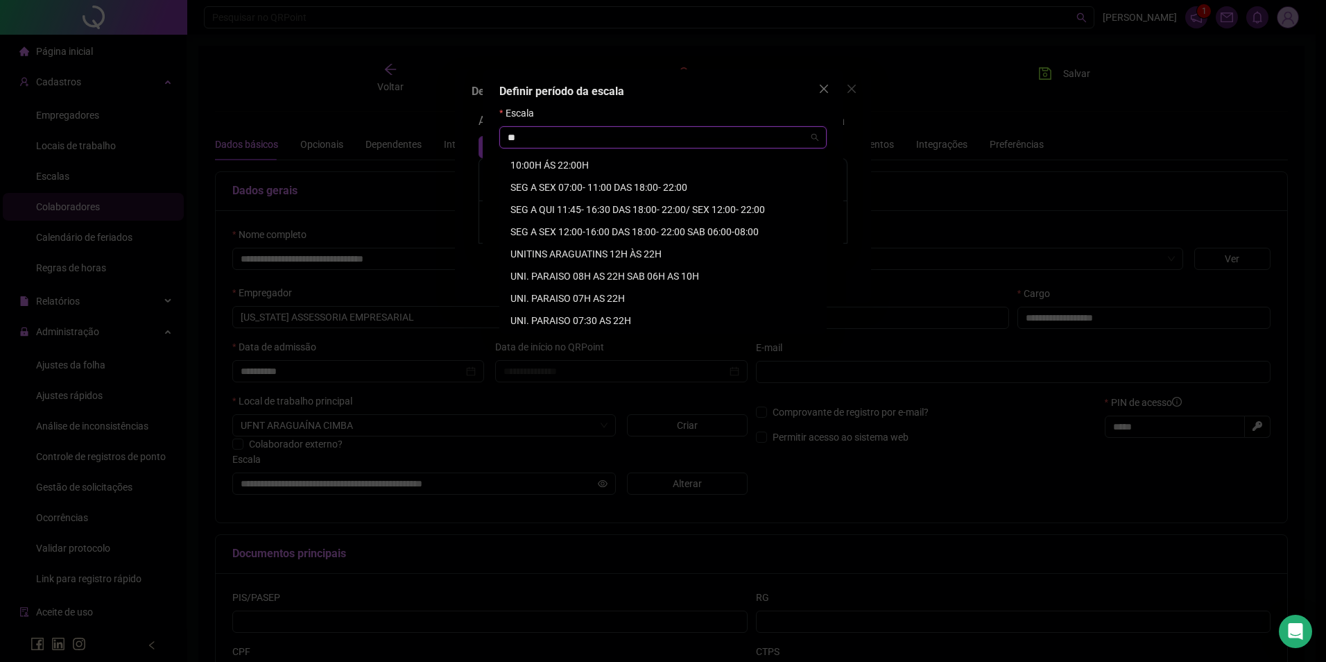
scroll to position [0, 0]
type input "*****"
click at [827, 89] on icon "close" at bounding box center [823, 88] width 11 height 11
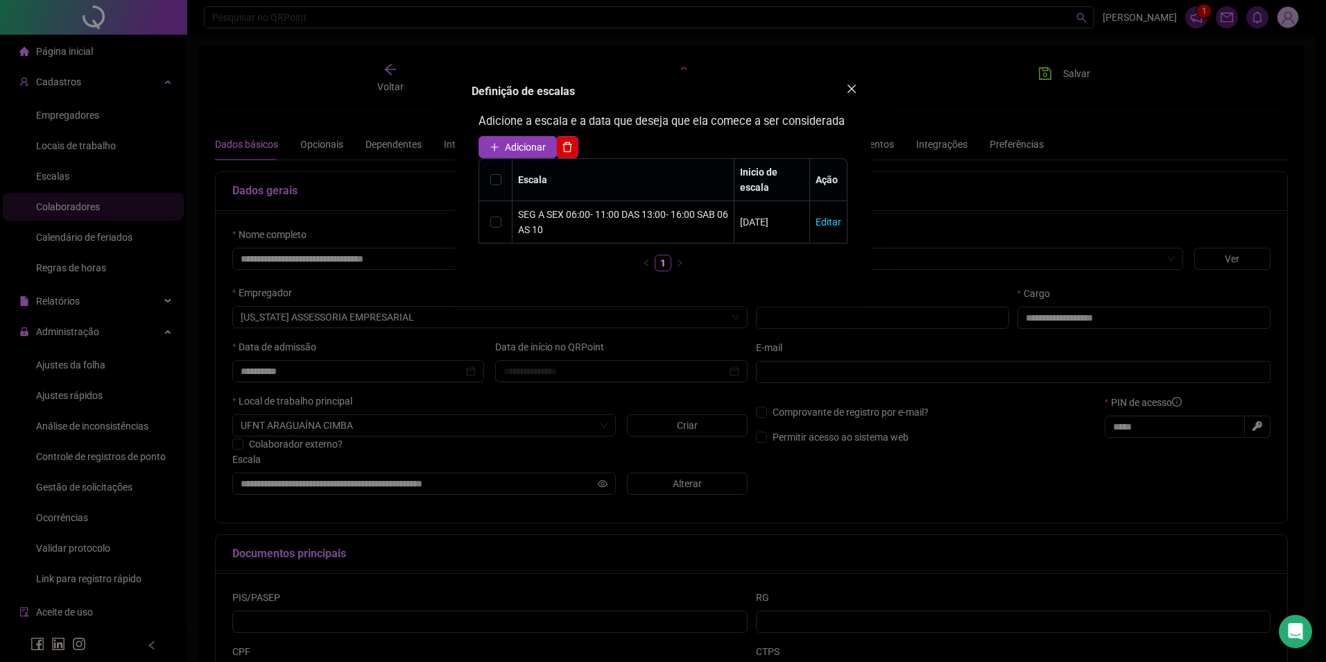
click at [855, 84] on icon "close" at bounding box center [851, 88] width 11 height 11
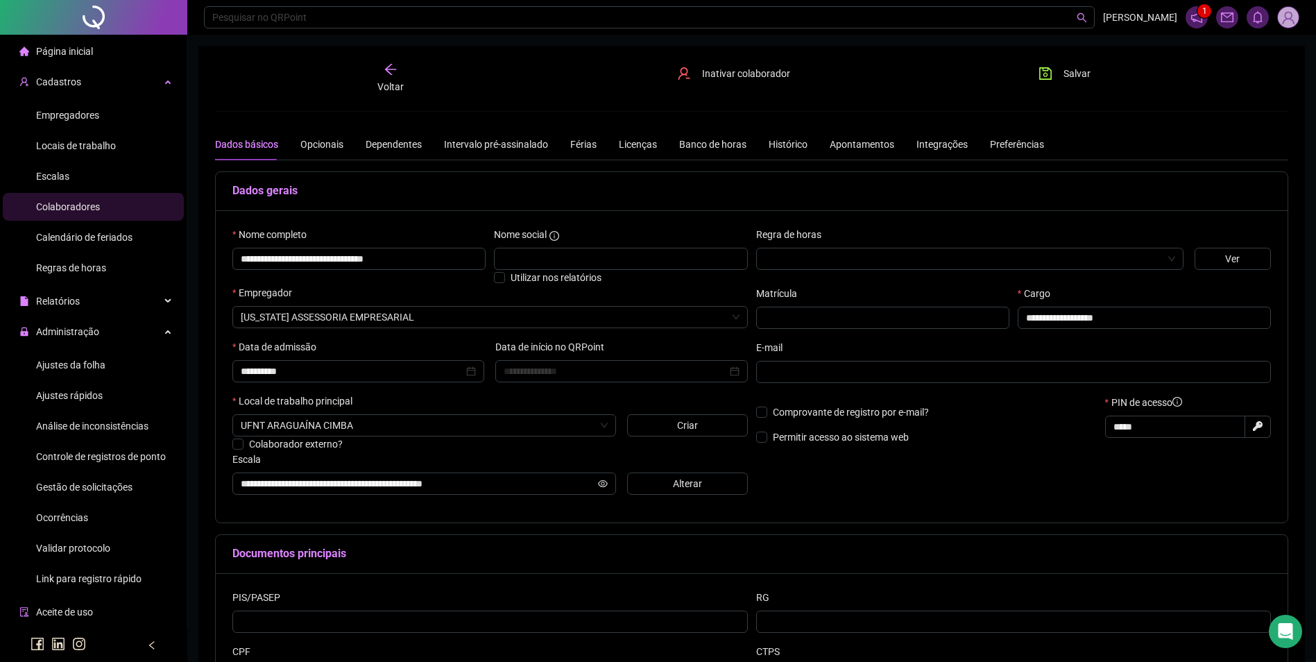
click at [55, 174] on span "Escalas" at bounding box center [52, 176] width 33 height 11
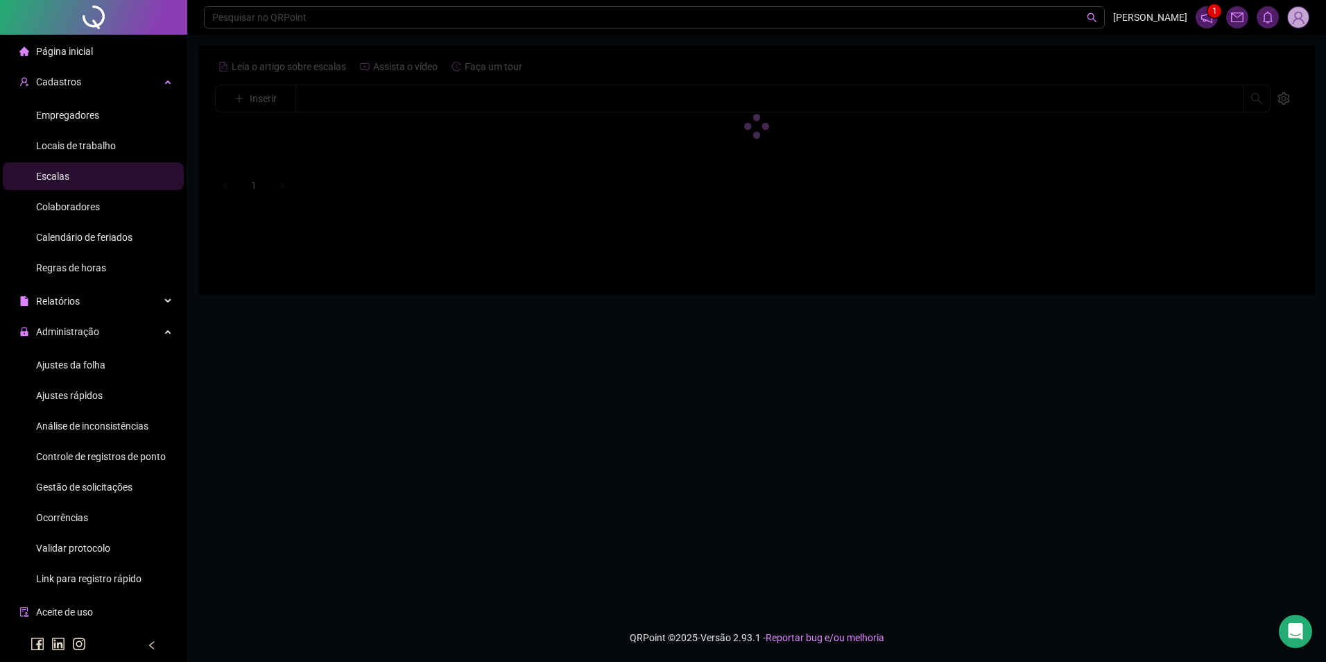
click at [269, 95] on div at bounding box center [756, 125] width 1083 height 141
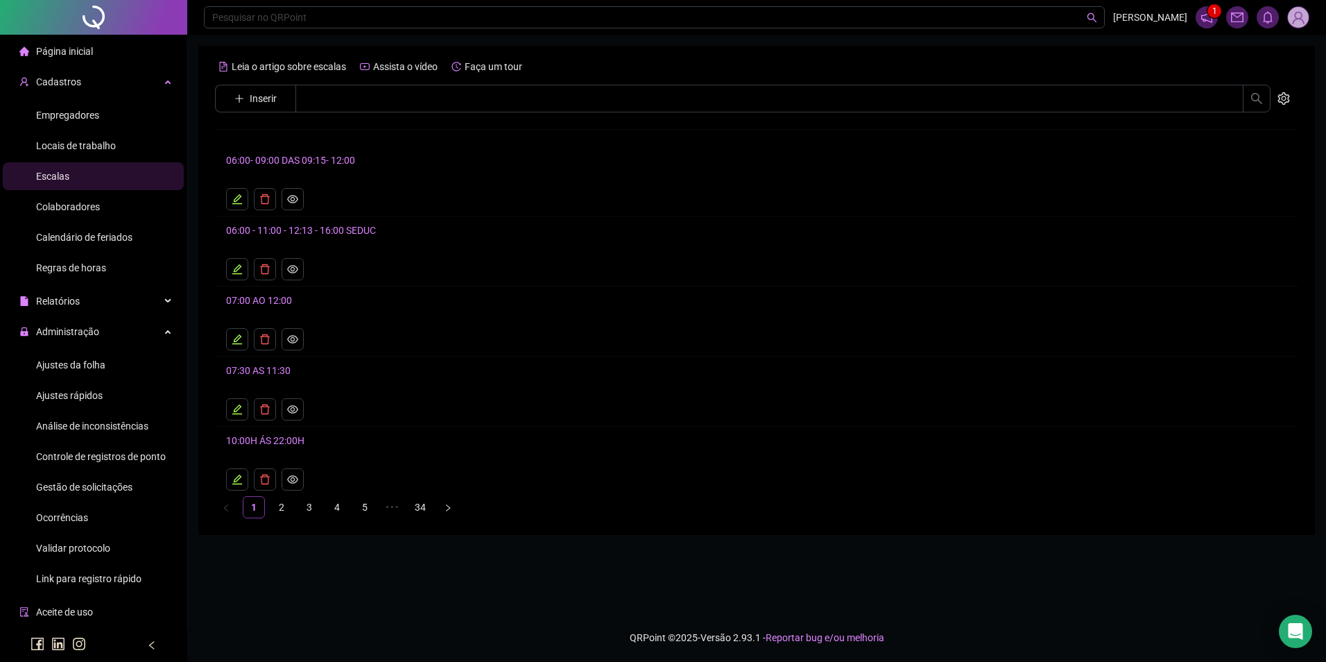
click at [269, 95] on span "Inserir" at bounding box center [263, 98] width 27 height 15
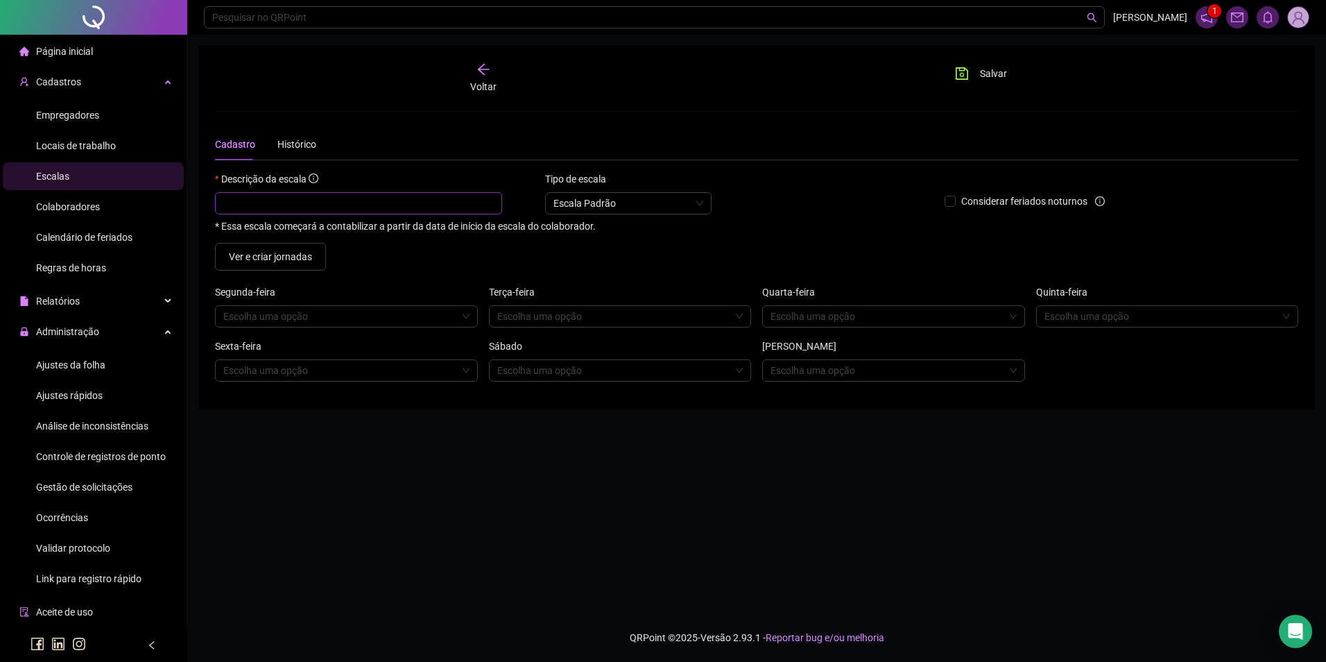
click at [278, 210] on input "text" at bounding box center [358, 203] width 287 height 22
click at [437, 197] on input "text" at bounding box center [358, 203] width 287 height 22
type input "**********"
click at [264, 313] on input "search" at bounding box center [340, 316] width 234 height 21
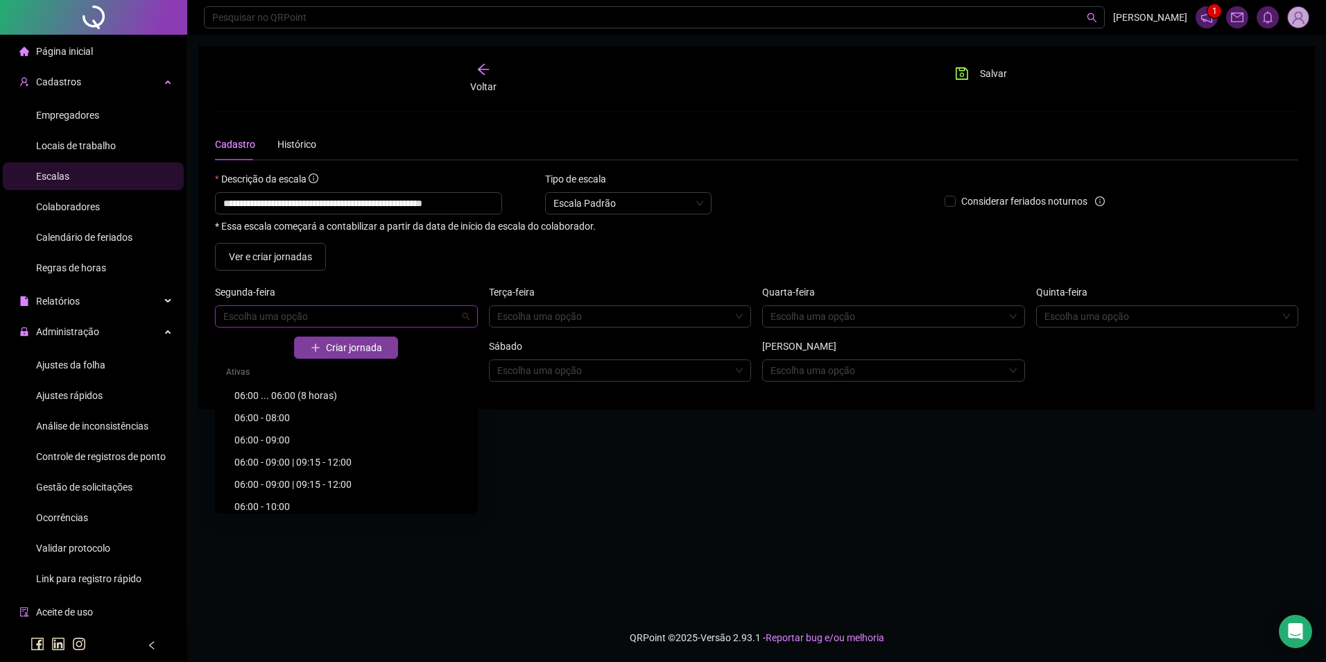
click at [327, 353] on span "Criar jornada" at bounding box center [354, 347] width 56 height 15
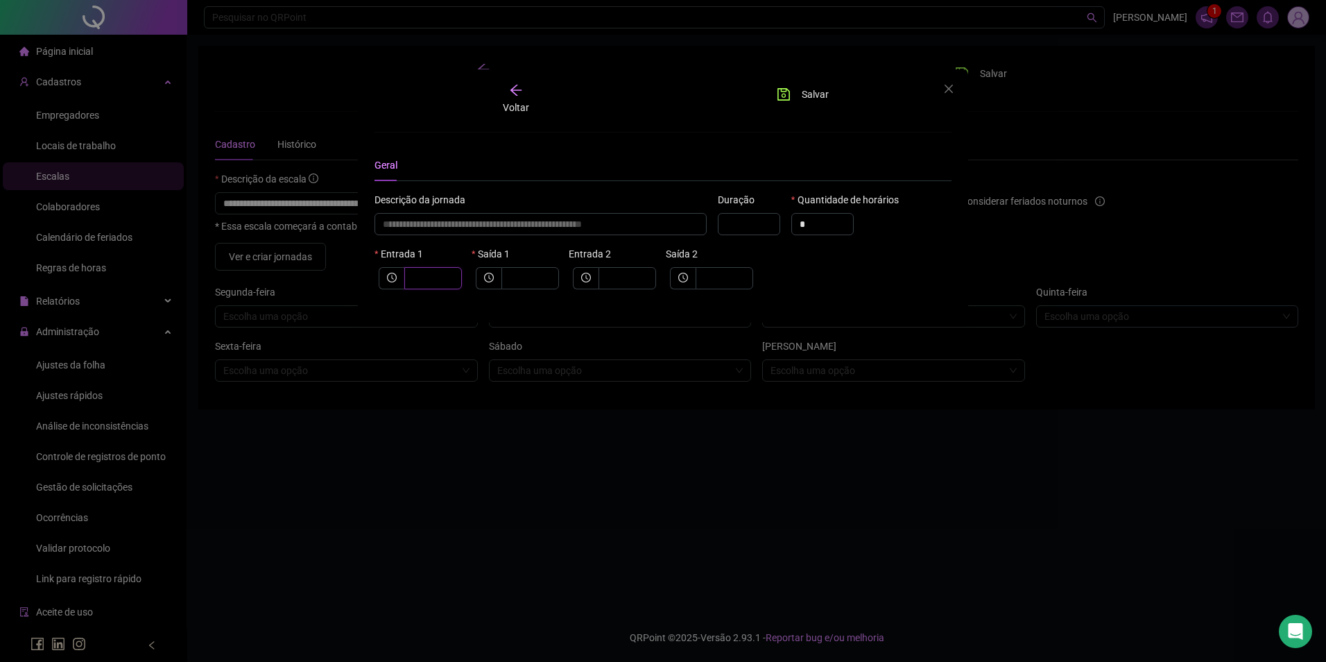
click at [414, 277] on input "text" at bounding box center [432, 278] width 38 height 15
type input "*****"
type input "*"
type input "******"
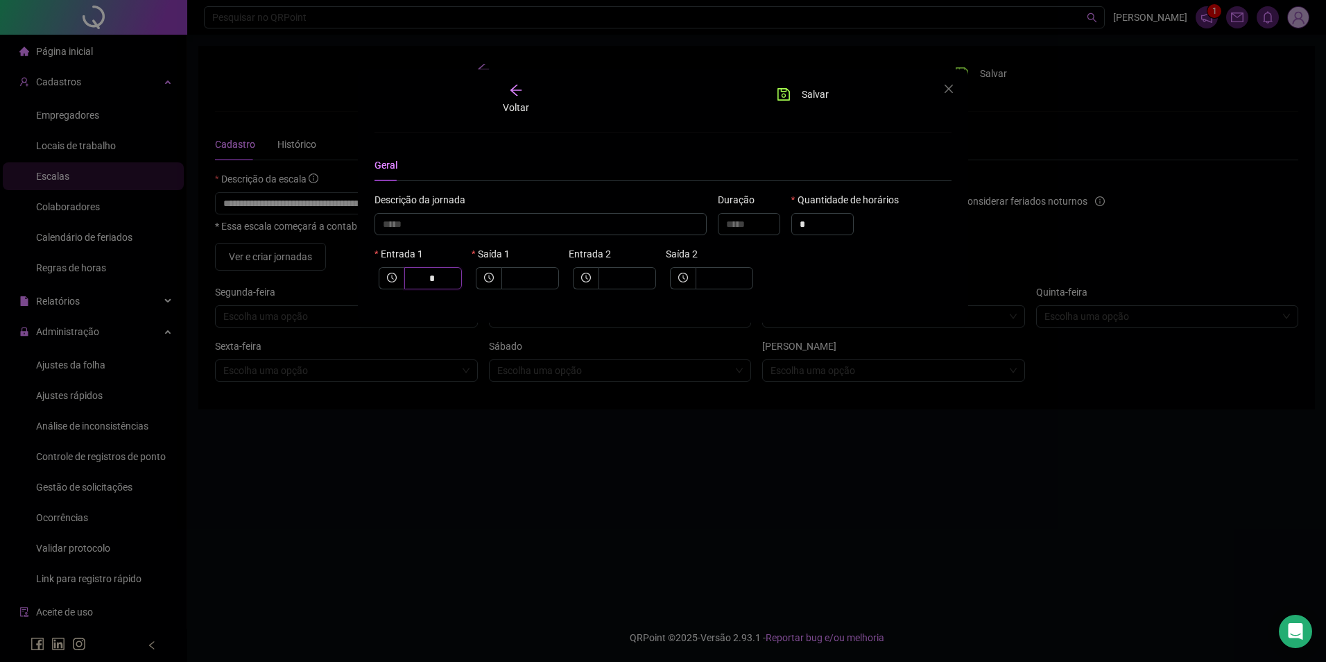
type input "**"
type input "********"
type input "****"
type input "*********"
type input "*****"
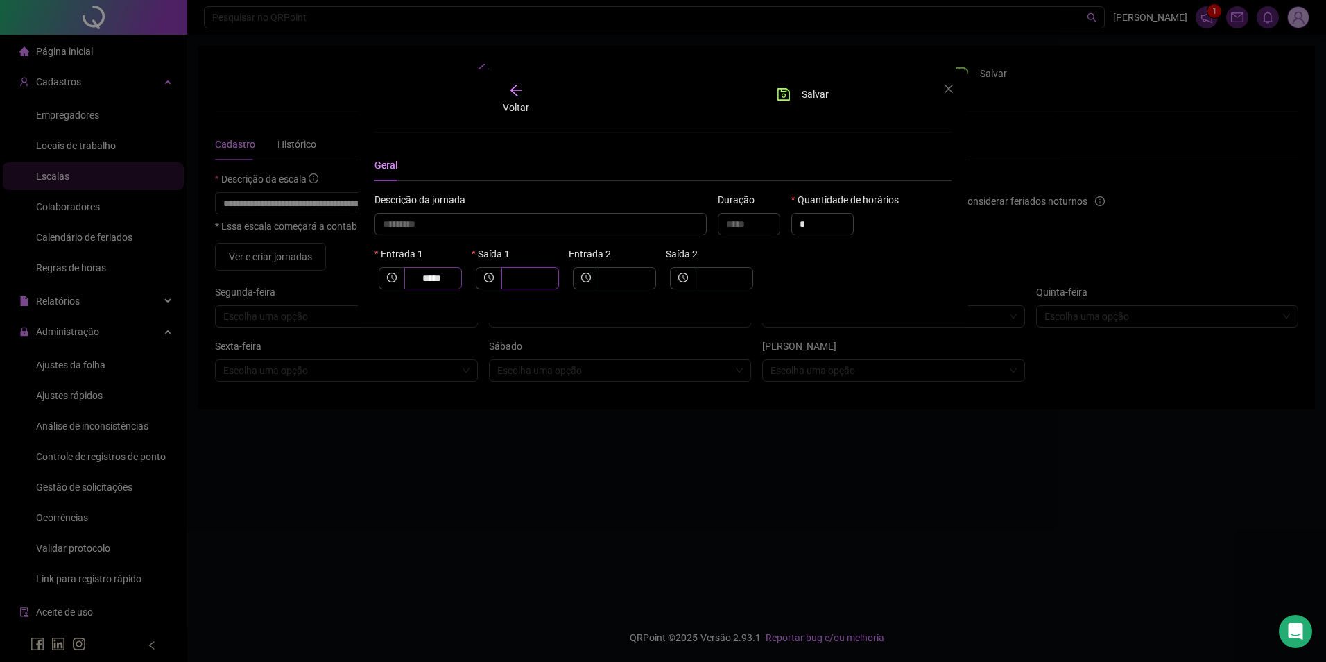
type input "*********"
type input "*"
type input "**********"
type input "**"
type input "**********"
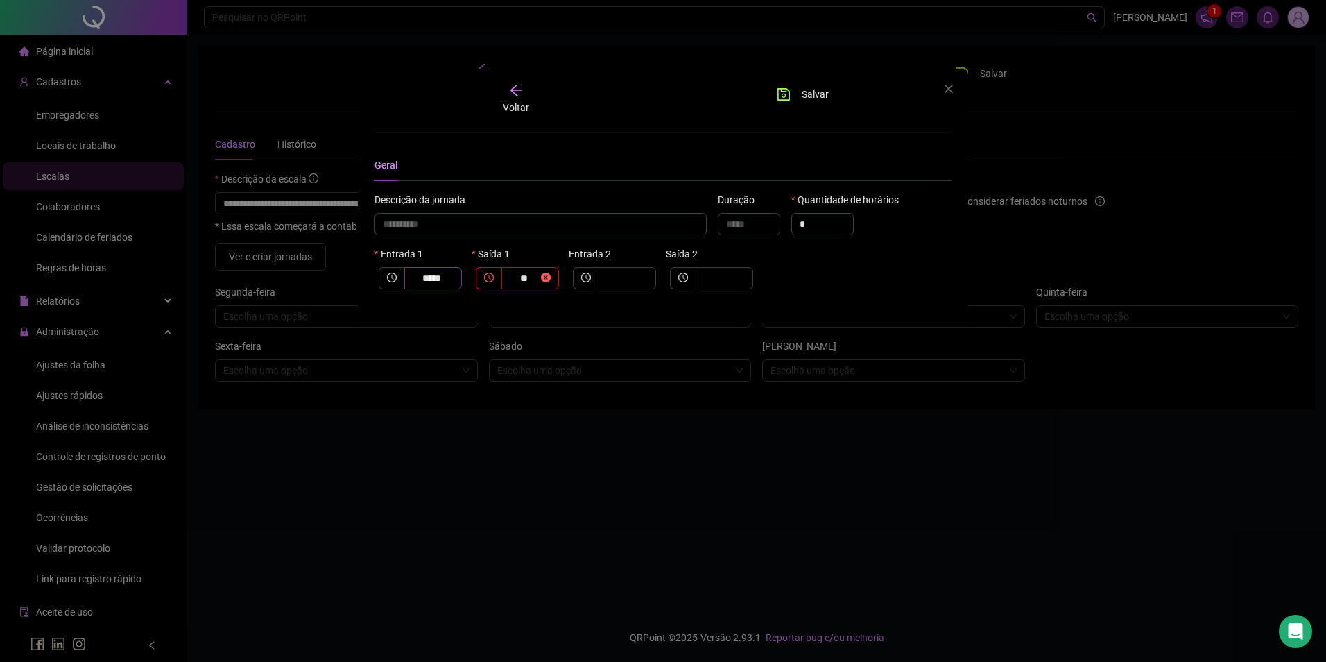
type input "*****"
type input "****"
type input "**********"
type input "*****"
type input "**********"
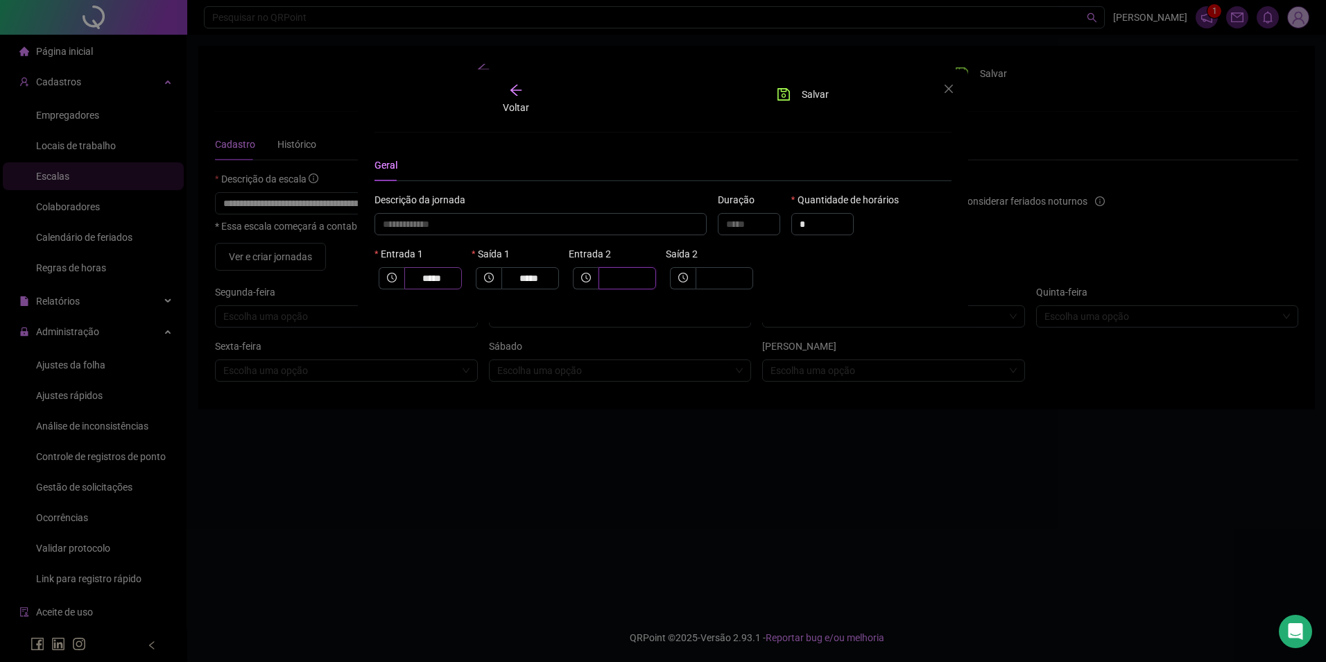
type input "*"
type input "**********"
type input "**"
type input "**********"
type input "****"
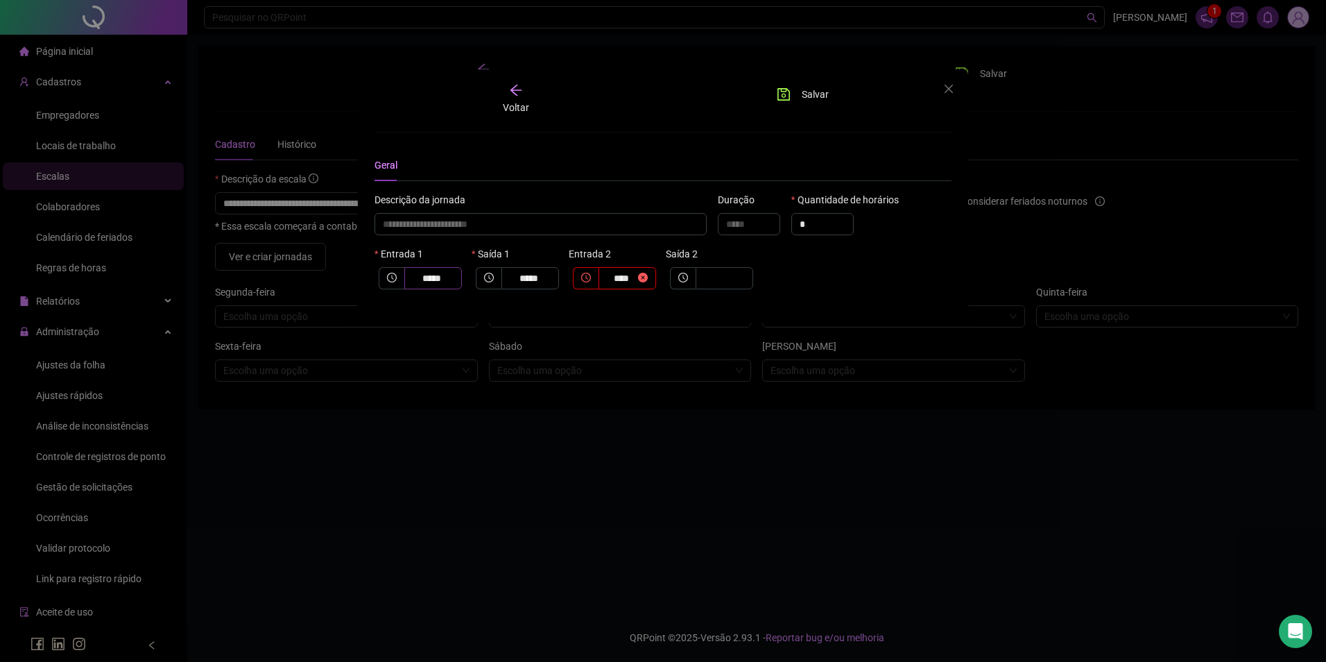
type input "**********"
type input "*****"
type input "**********"
type input "*"
type input "**********"
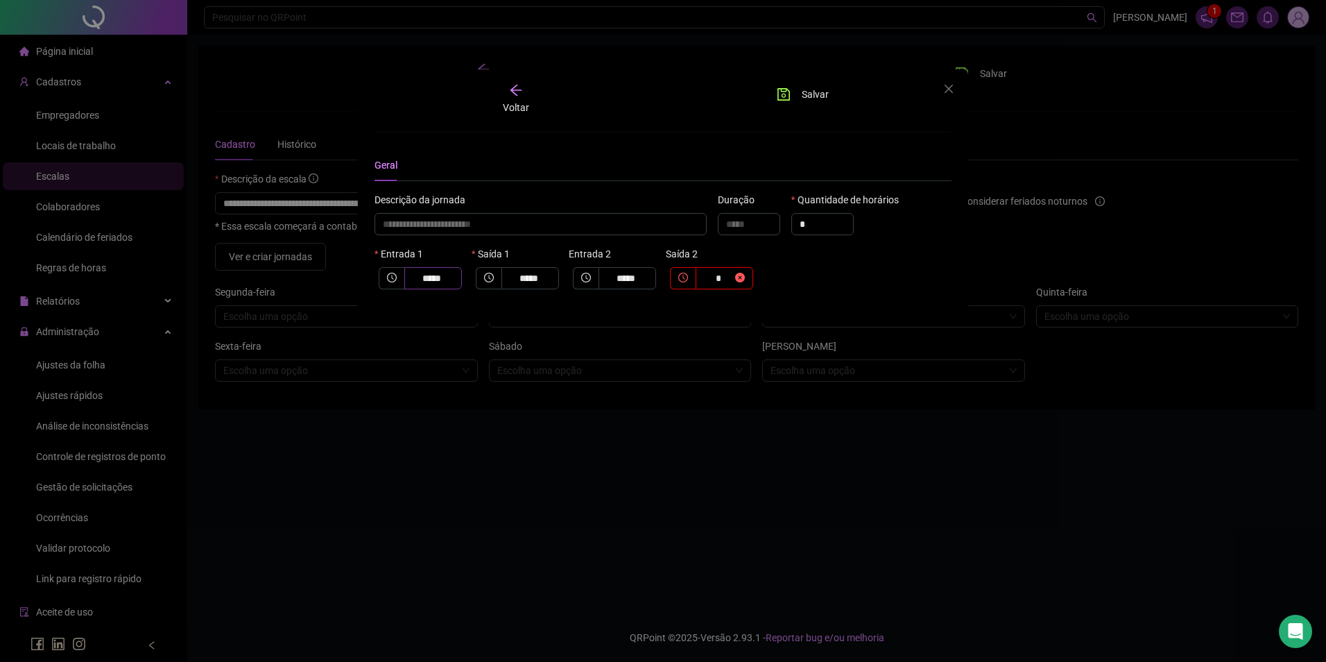
type input "**"
type input "**********"
type input "*****"
type input "****"
type input "**********"
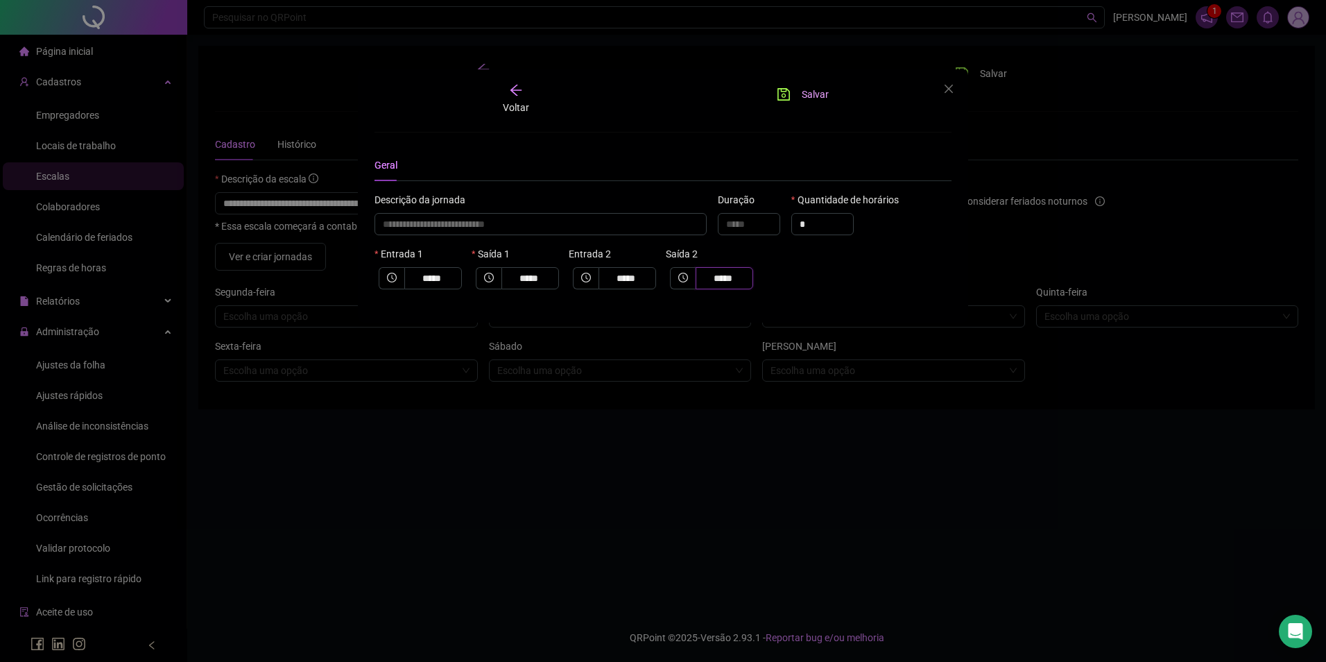
type input "*****"
click at [808, 97] on span "Salvar" at bounding box center [815, 94] width 27 height 15
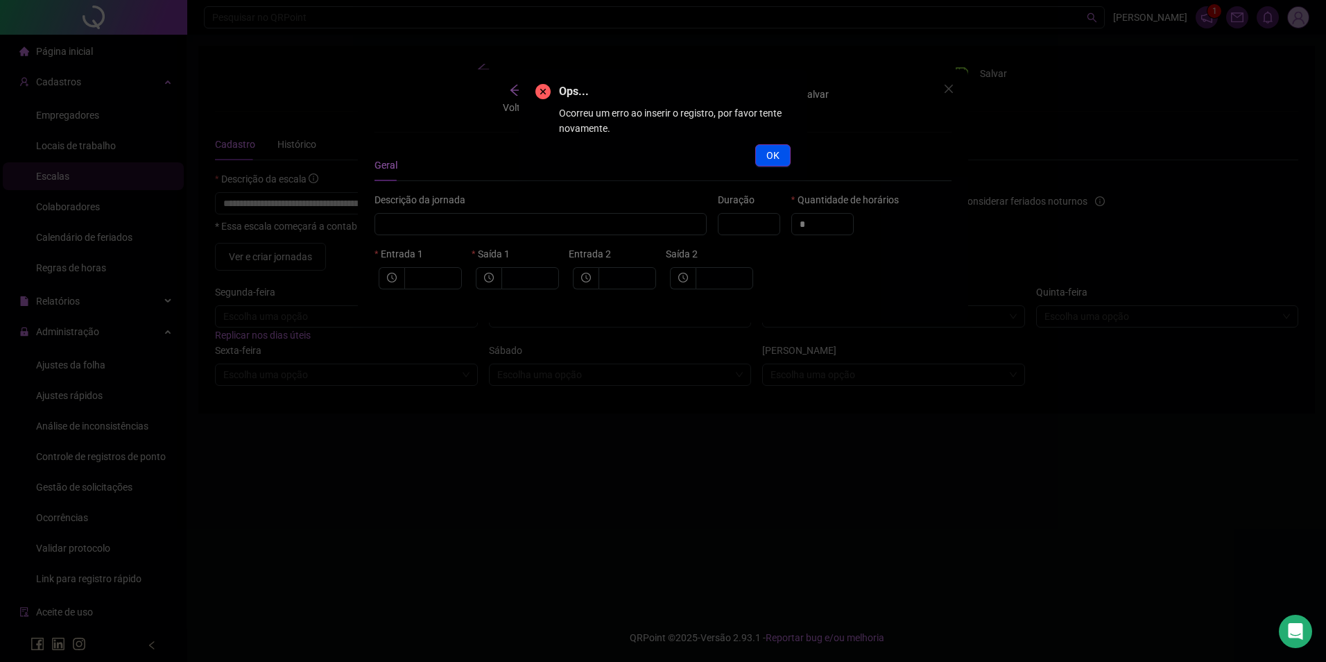
click at [772, 160] on span "OK" at bounding box center [772, 155] width 13 height 15
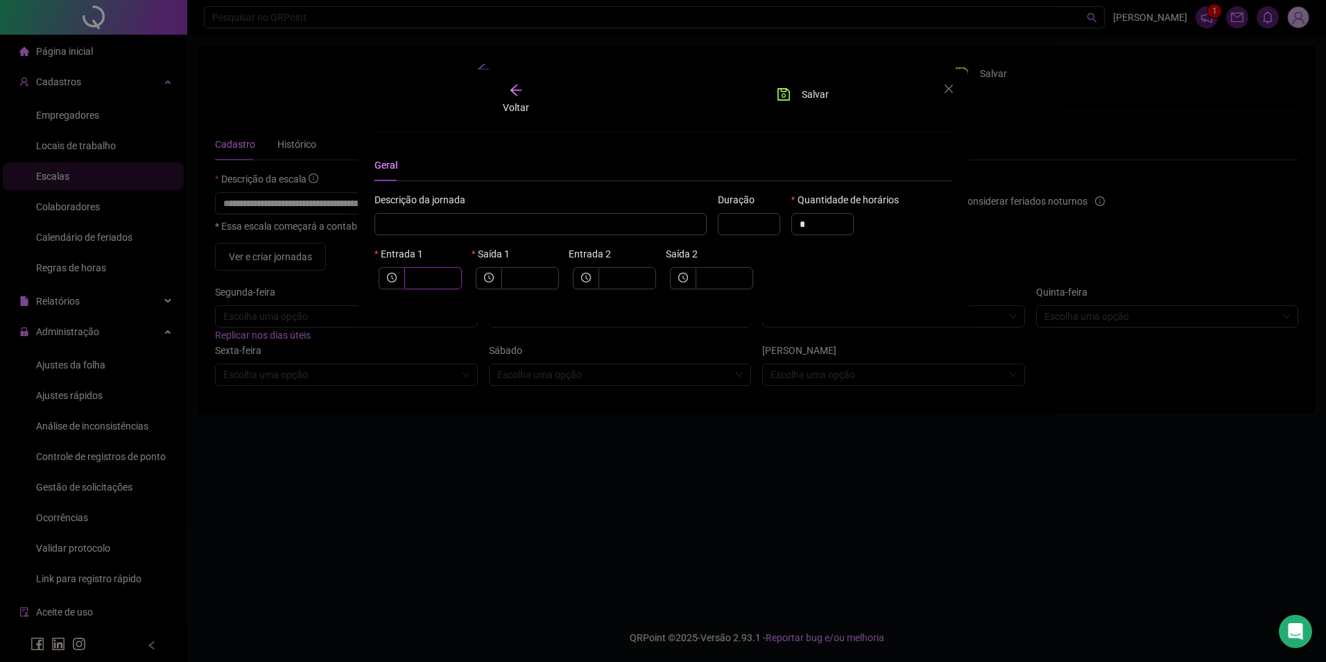
click at [436, 274] on input "text" at bounding box center [432, 278] width 38 height 15
type input "*****"
type input "*"
type input "******"
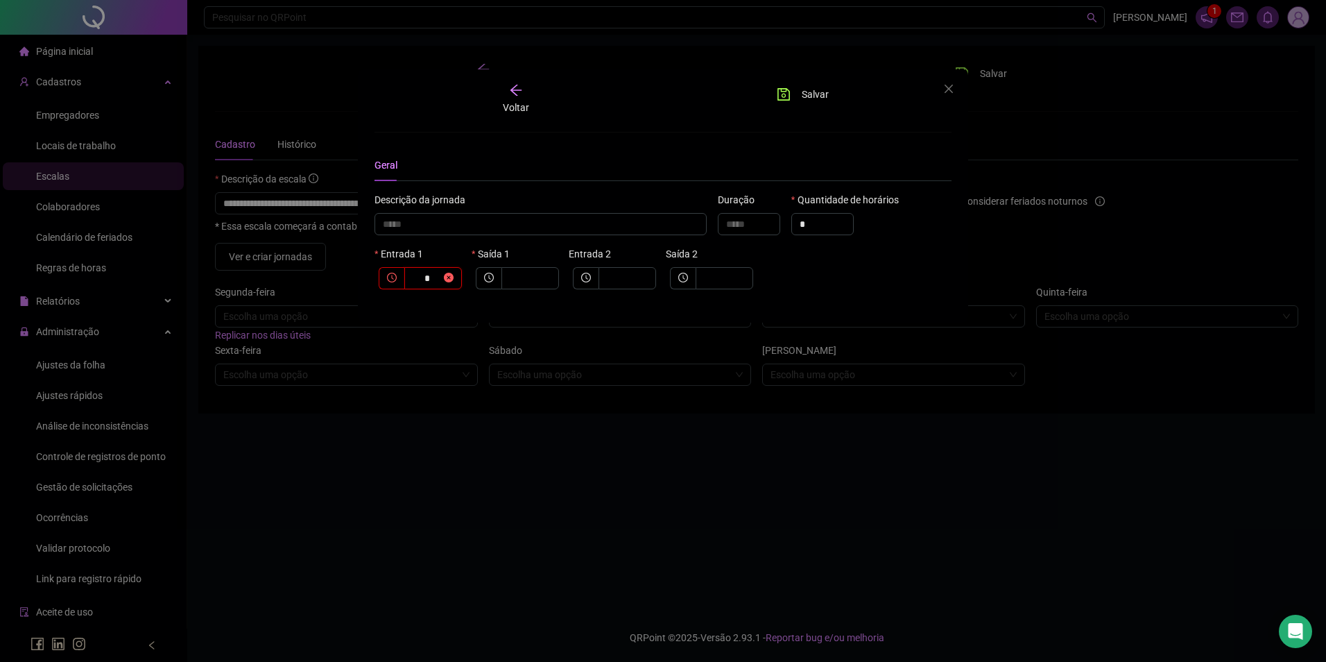
type input "**"
type input "********"
type input "****"
type input "*********"
type input "*****"
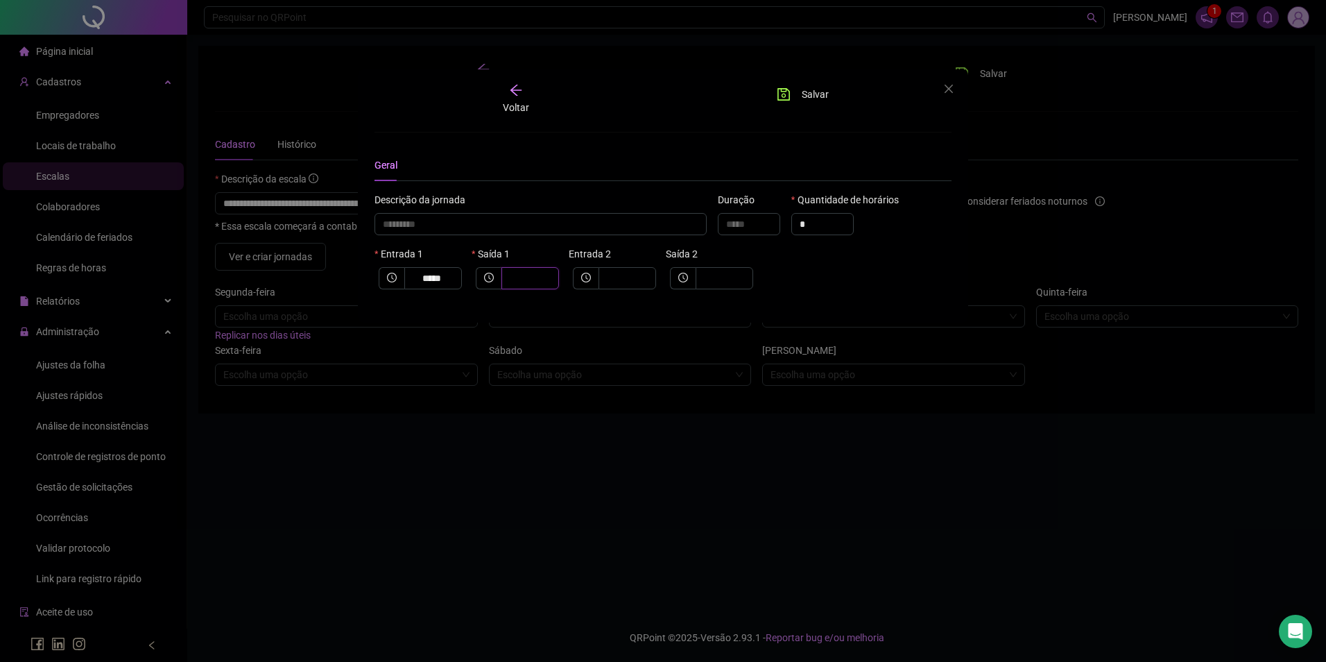
type input "*********"
type input "*"
type input "**********"
type input "**"
type input "**********"
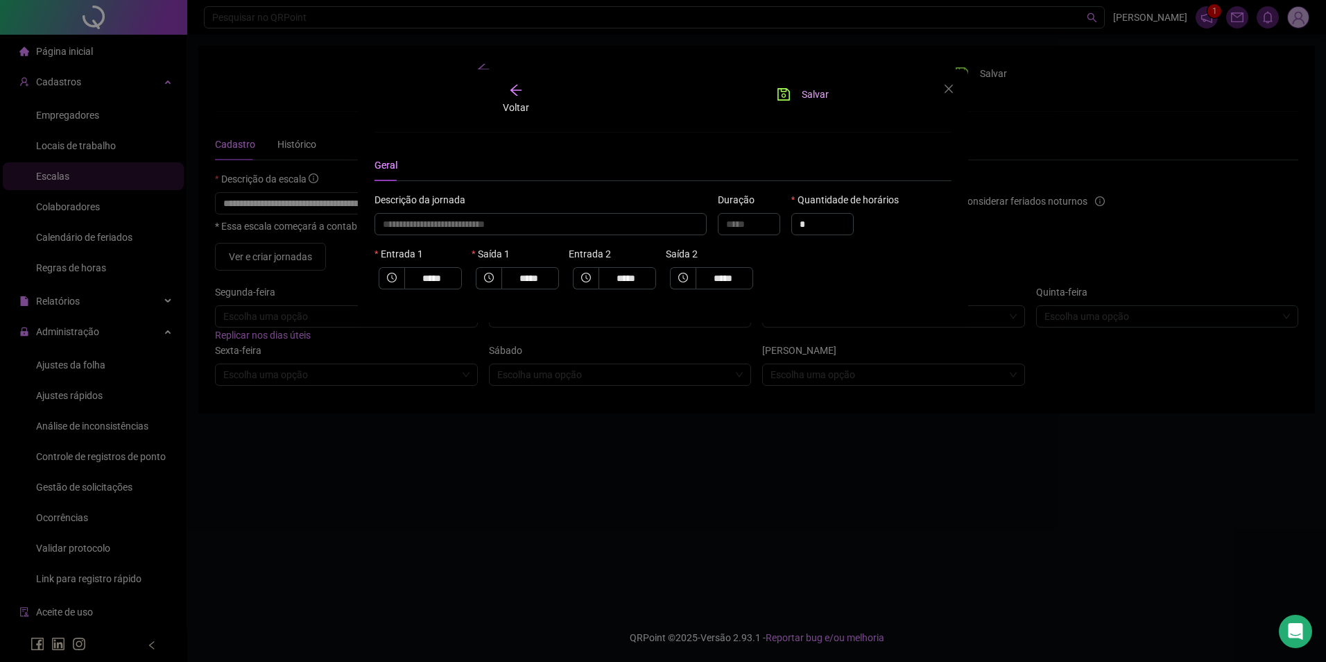
click at [798, 98] on button "Salvar" at bounding box center [802, 94] width 73 height 22
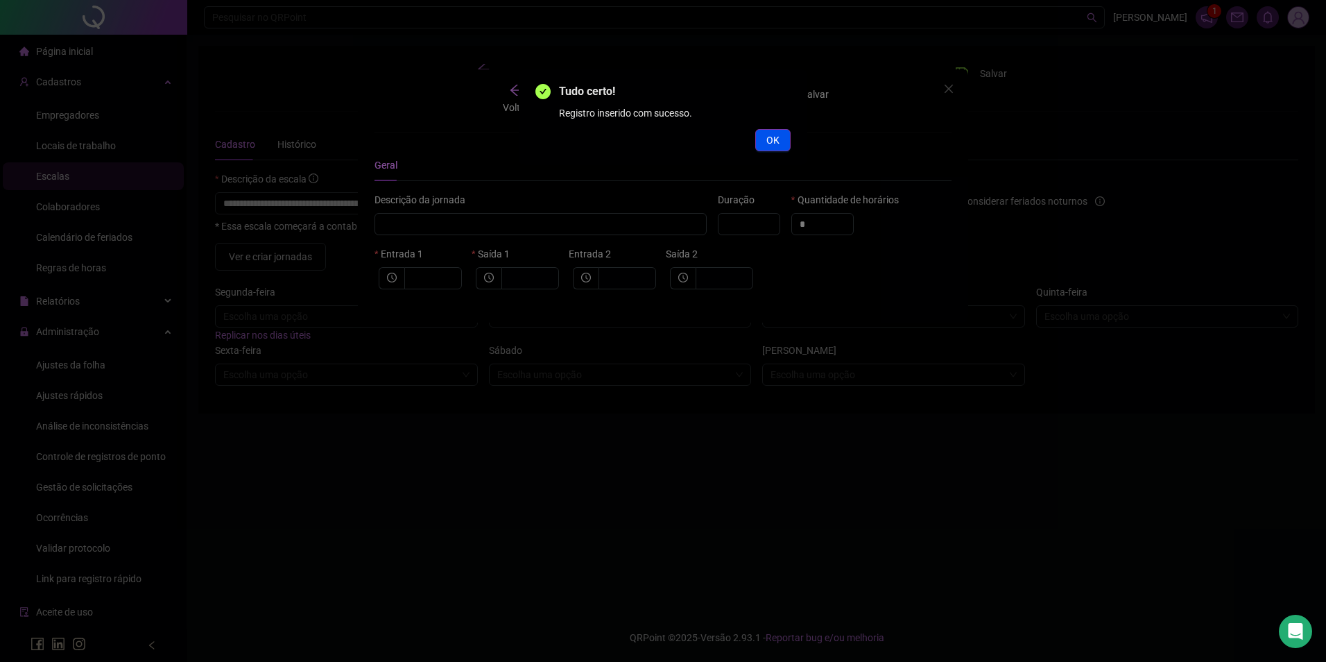
click at [782, 146] on button "OK" at bounding box center [772, 140] width 35 height 22
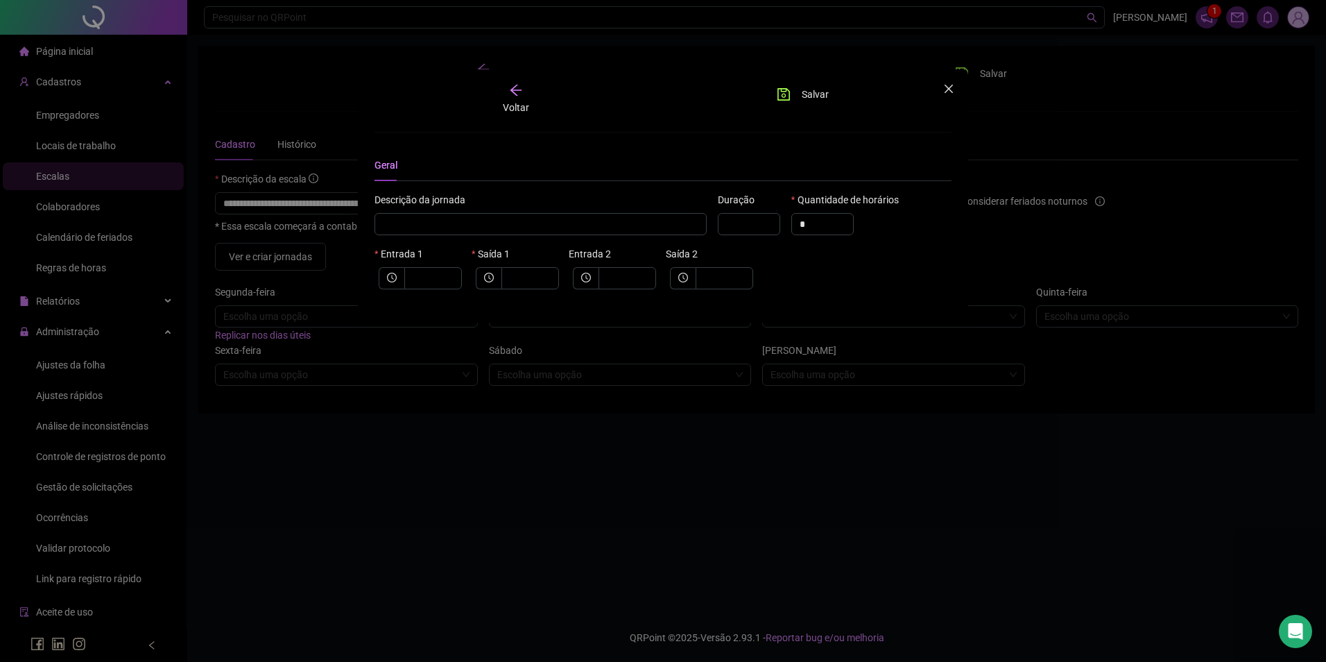
click at [955, 94] on span "Close" at bounding box center [949, 88] width 22 height 11
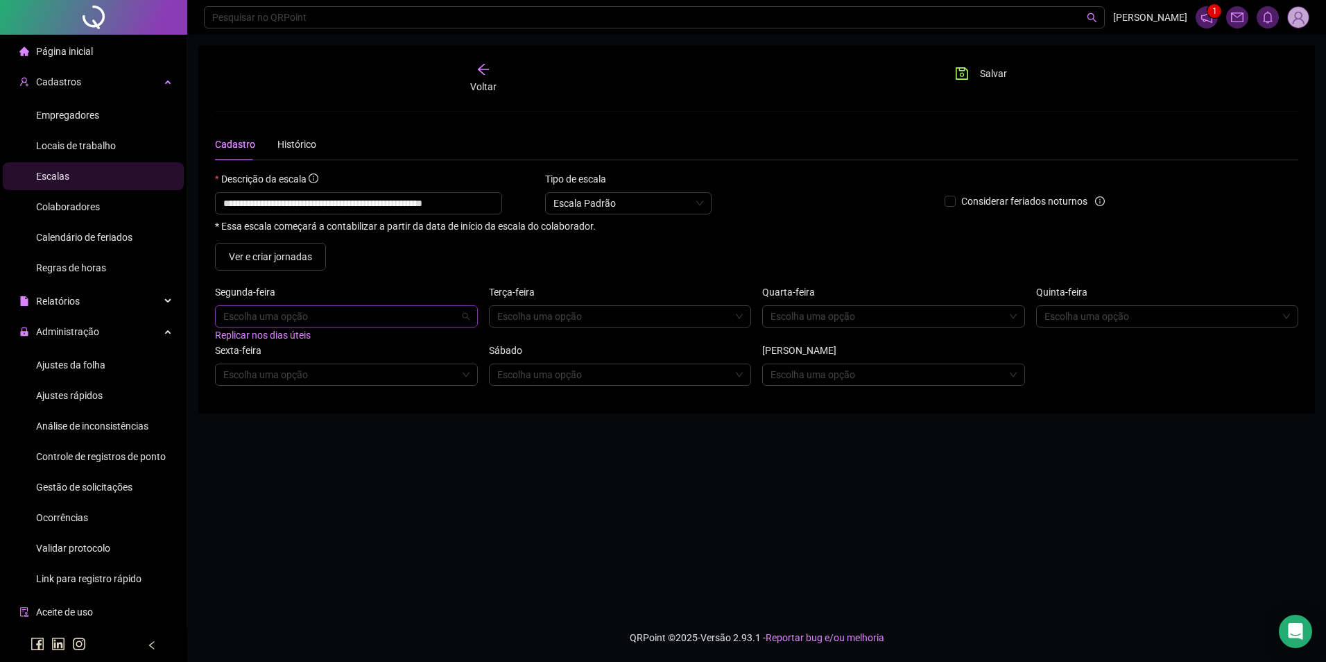
click at [330, 312] on input "search" at bounding box center [340, 316] width 234 height 21
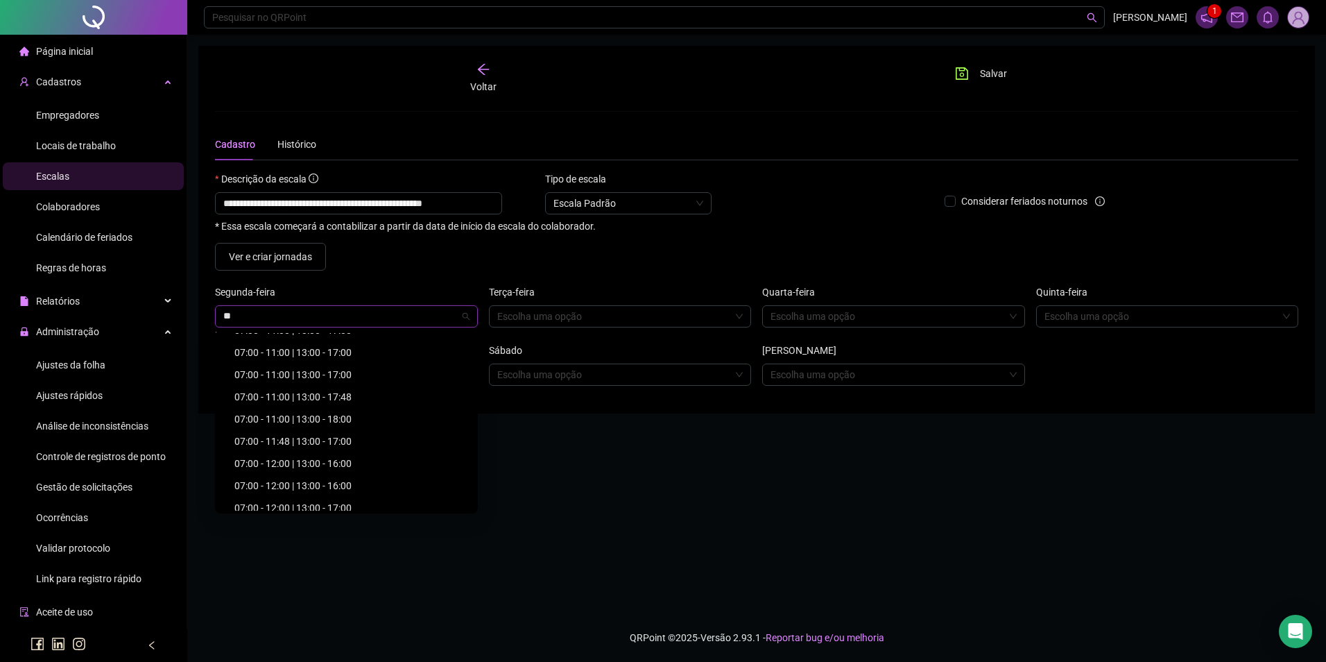
scroll to position [555, 0]
drag, startPoint x: 275, startPoint y: 320, endPoint x: 207, endPoint y: 320, distance: 67.3
click at [207, 320] on div "**********" at bounding box center [756, 230] width 1117 height 368
click at [254, 461] on div "13:00 - 15:00 | 17:00 - 22:00" at bounding box center [350, 454] width 232 height 15
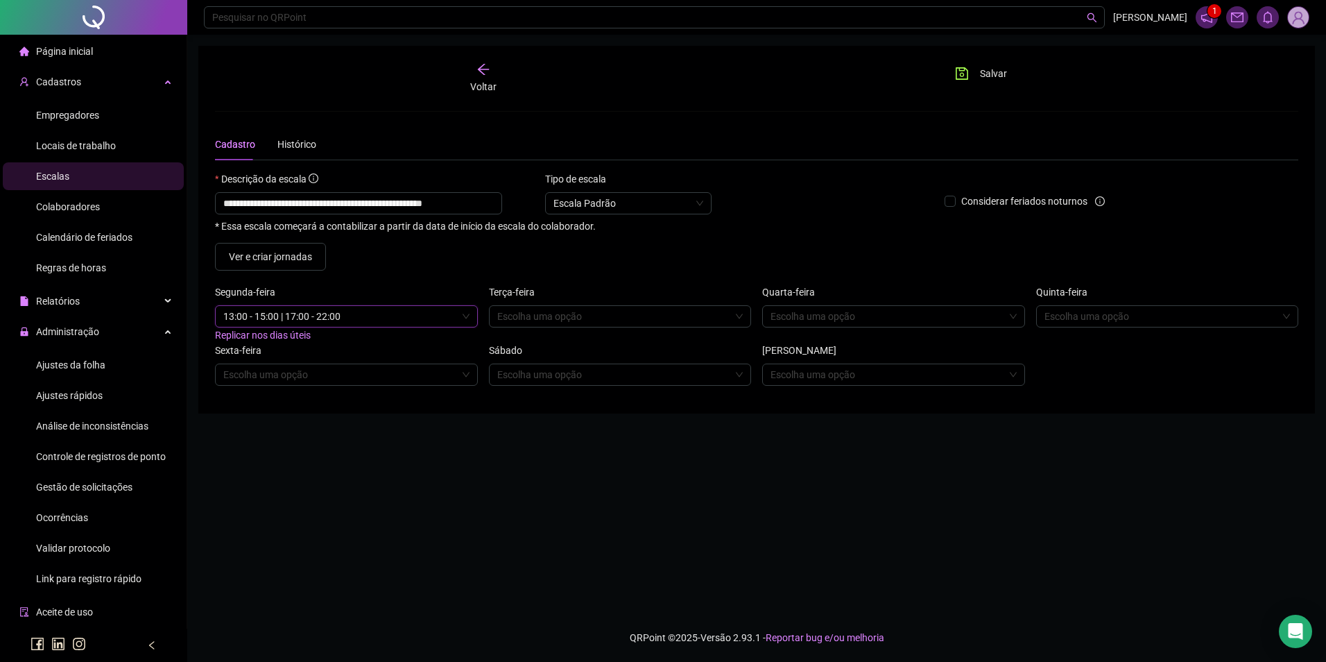
click at [269, 337] on span "Replicar nos dias úteis" at bounding box center [263, 334] width 96 height 11
click at [574, 369] on input "search" at bounding box center [614, 374] width 234 height 21
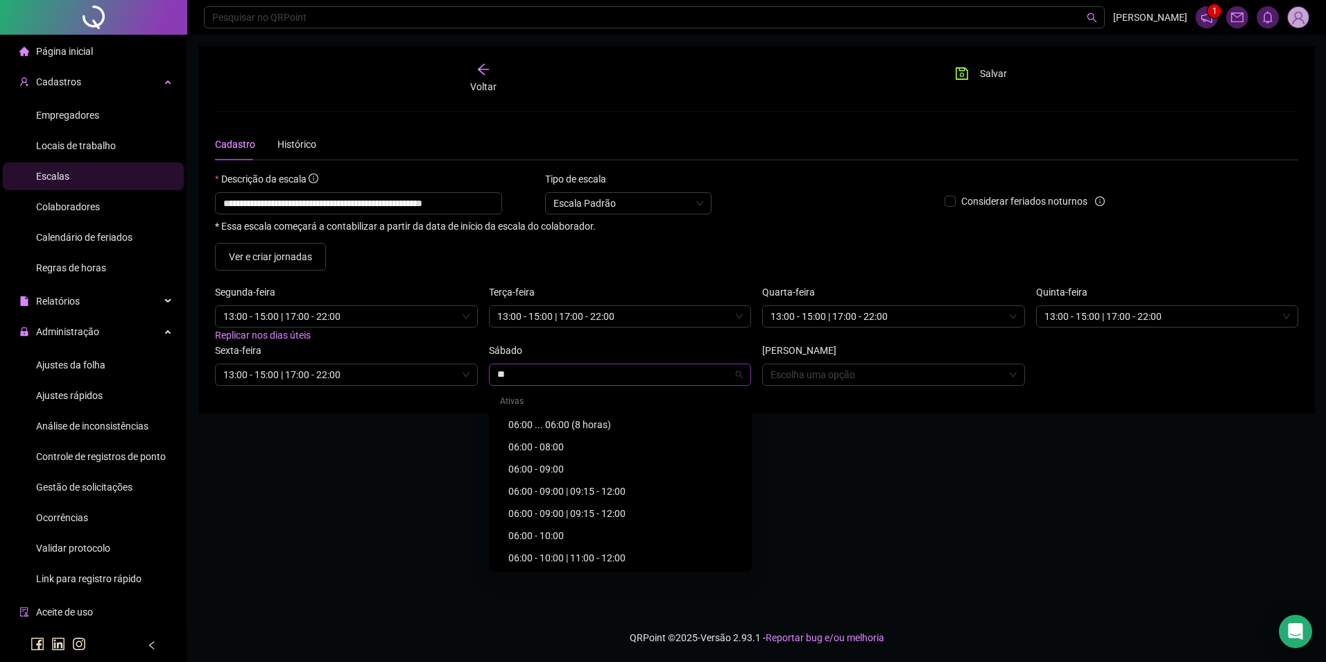
click at [565, 533] on div "06:00 - 10:00" at bounding box center [624, 535] width 232 height 15
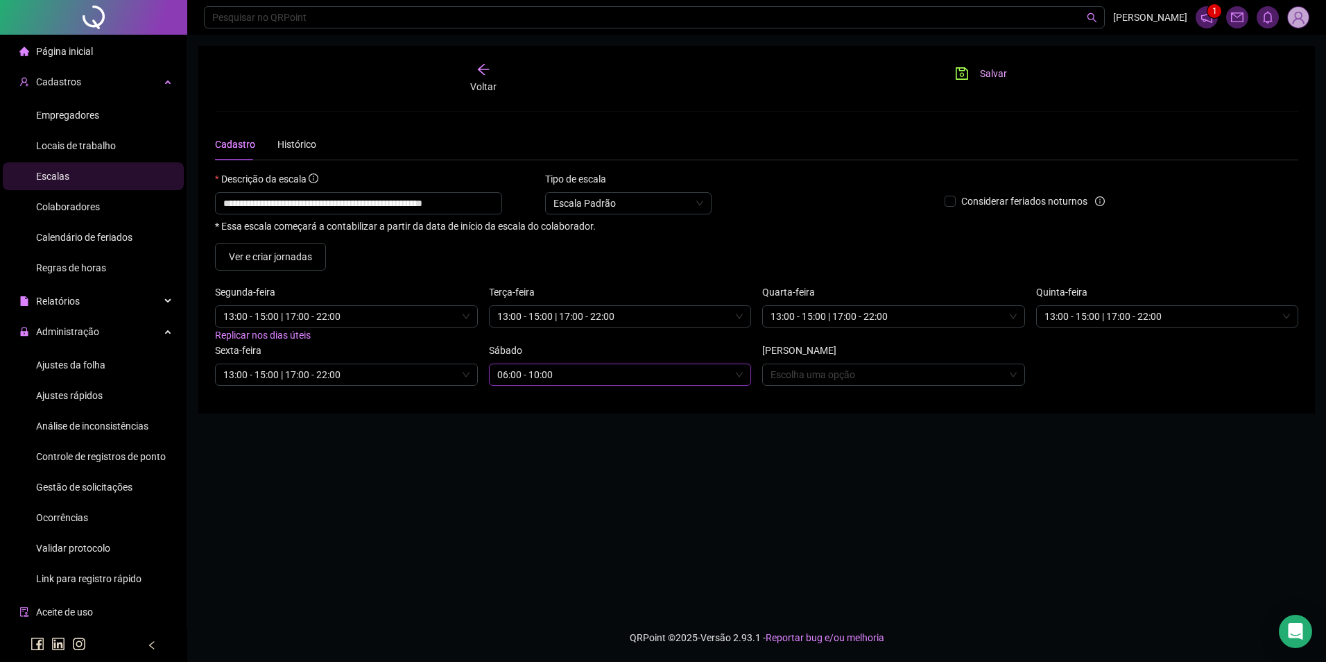
click at [977, 73] on button "Salvar" at bounding box center [981, 73] width 73 height 22
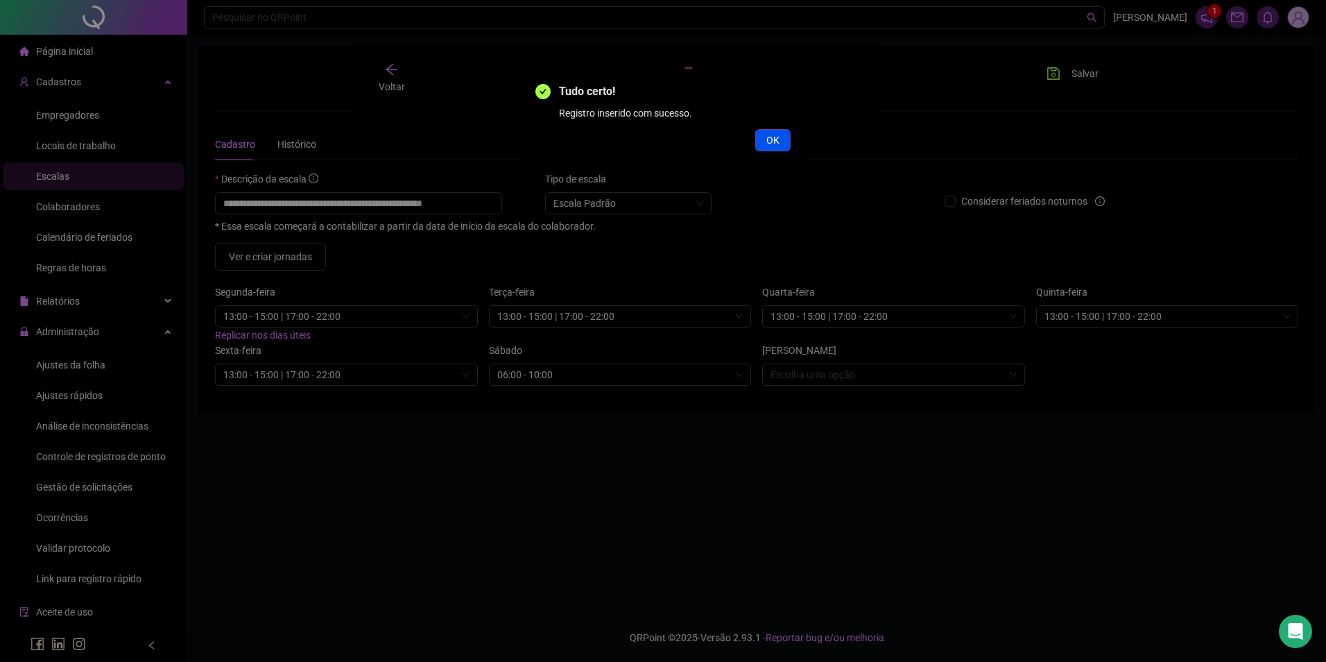
click at [772, 139] on span "OK" at bounding box center [772, 139] width 13 height 15
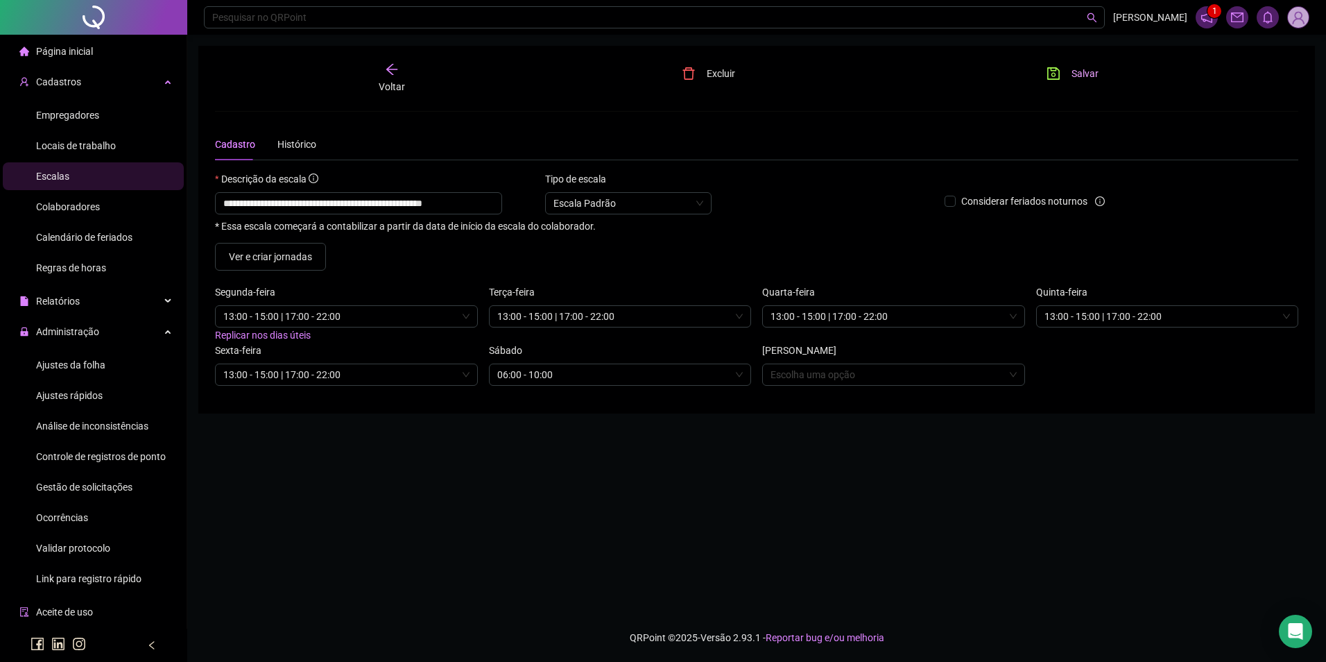
click at [1054, 69] on icon "save" at bounding box center [1054, 74] width 14 height 14
drag, startPoint x: 482, startPoint y: 211, endPoint x: 205, endPoint y: 239, distance: 278.9
click at [205, 239] on div "**********" at bounding box center [756, 230] width 1117 height 368
drag, startPoint x: 465, startPoint y: 59, endPoint x: 407, endPoint y: 74, distance: 59.6
click at [464, 59] on div "**********" at bounding box center [756, 230] width 1117 height 368
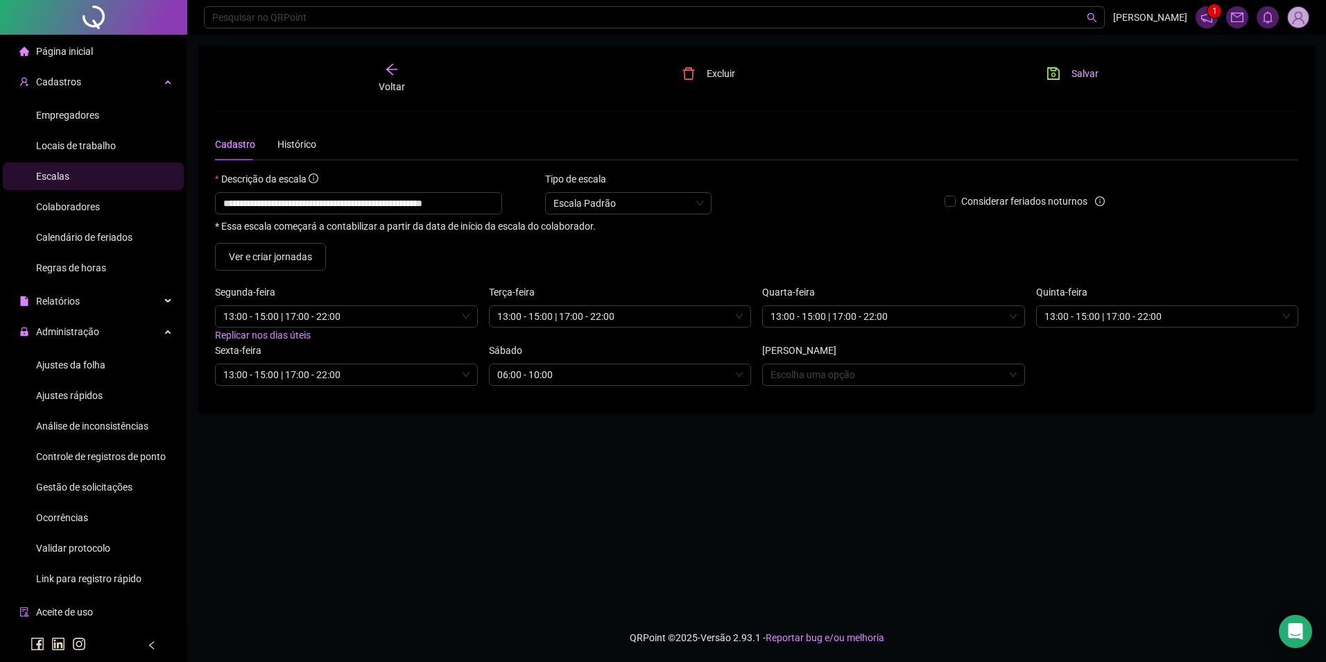
drag, startPoint x: 83, startPoint y: 210, endPoint x: 114, endPoint y: 203, distance: 31.3
click at [84, 212] on span "Colaboradores" at bounding box center [68, 206] width 64 height 11
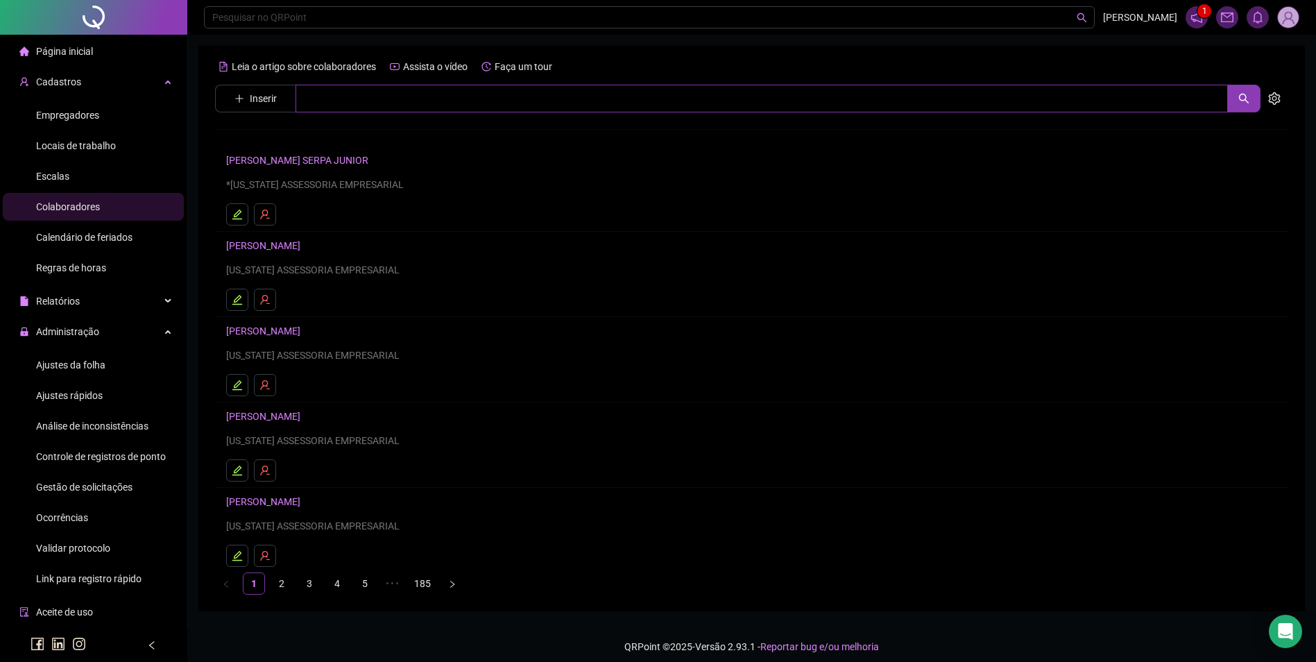
click at [362, 102] on input "text" at bounding box center [761, 99] width 932 height 28
click at [315, 139] on link "[PERSON_NAME]" at bounding box center [278, 139] width 74 height 11
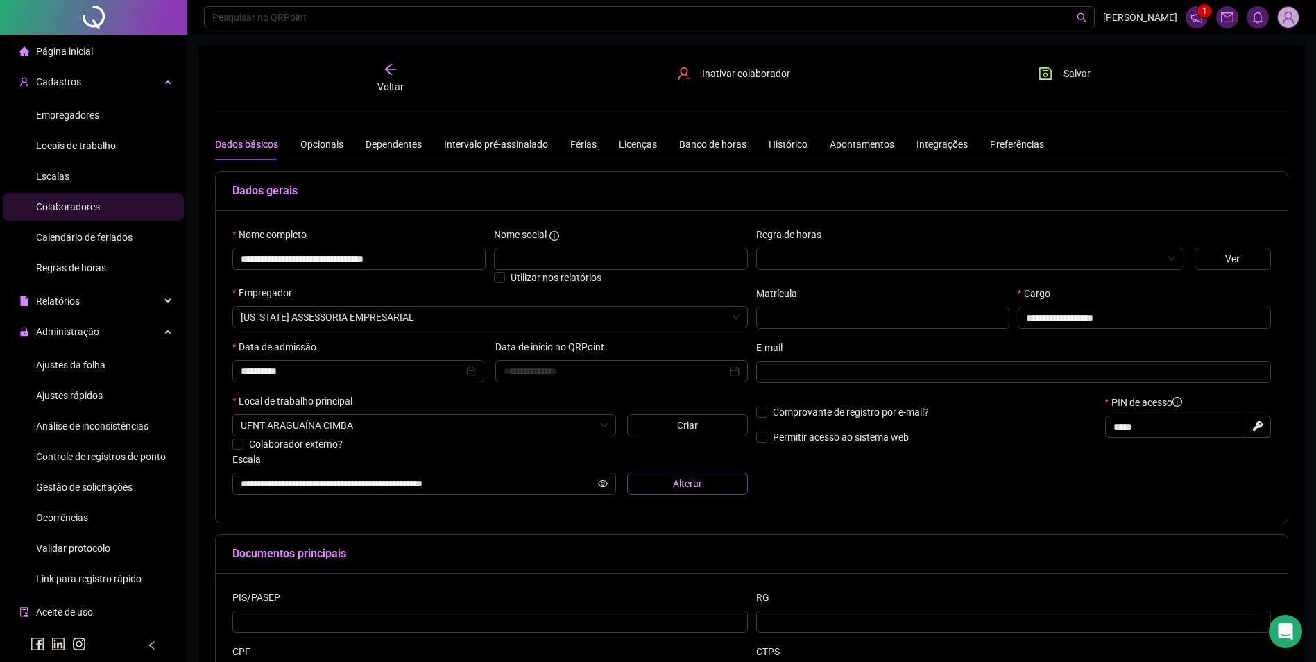
click at [662, 482] on button "Alterar" at bounding box center [687, 483] width 121 height 22
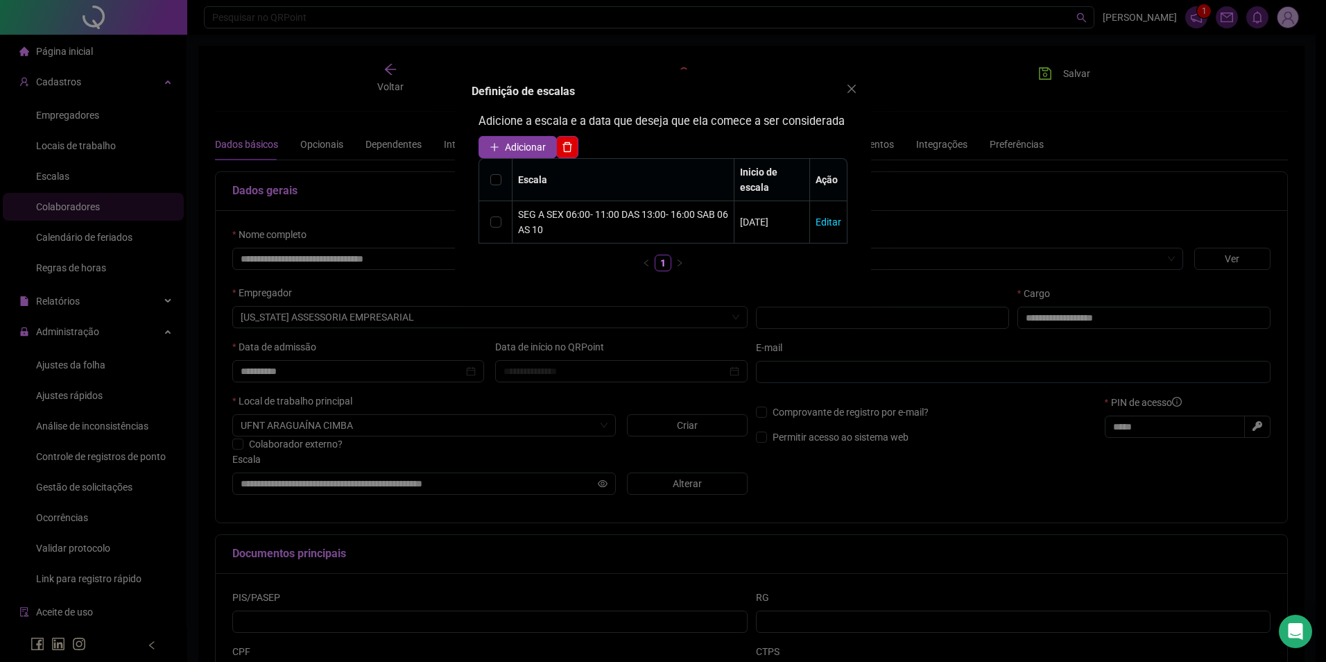
click at [522, 150] on span "Adicionar" at bounding box center [525, 146] width 41 height 15
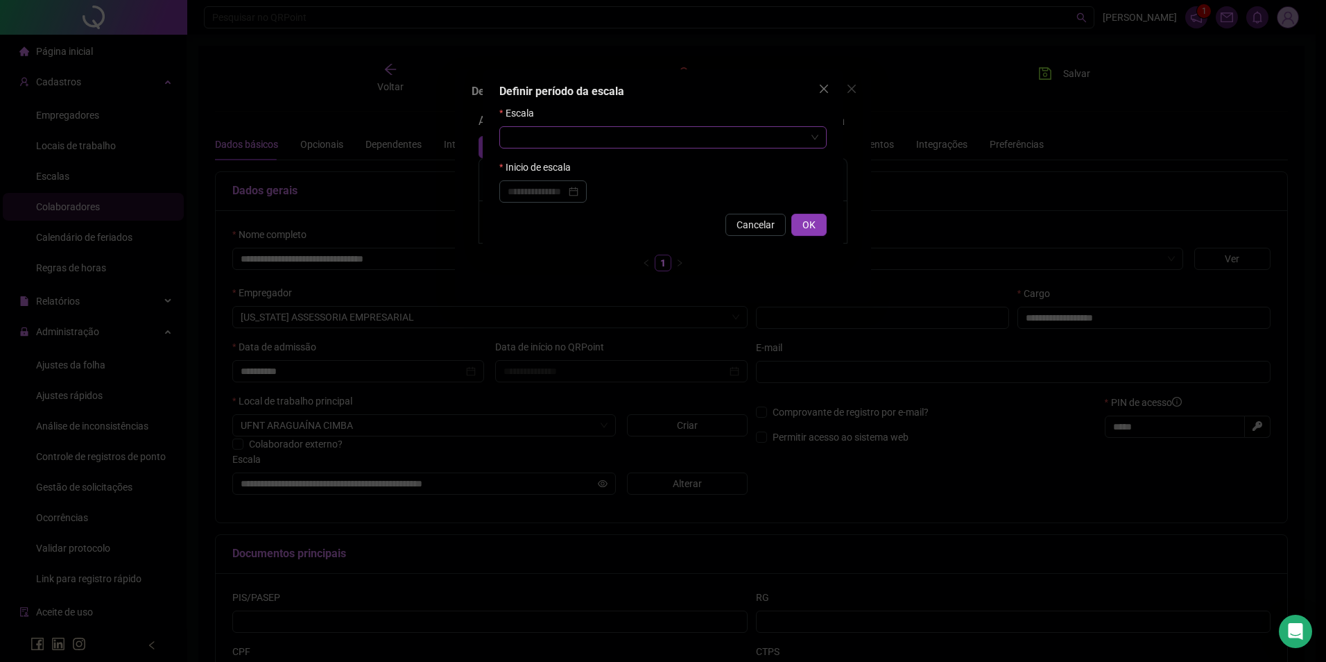
click at [599, 143] on input "search" at bounding box center [657, 137] width 298 height 21
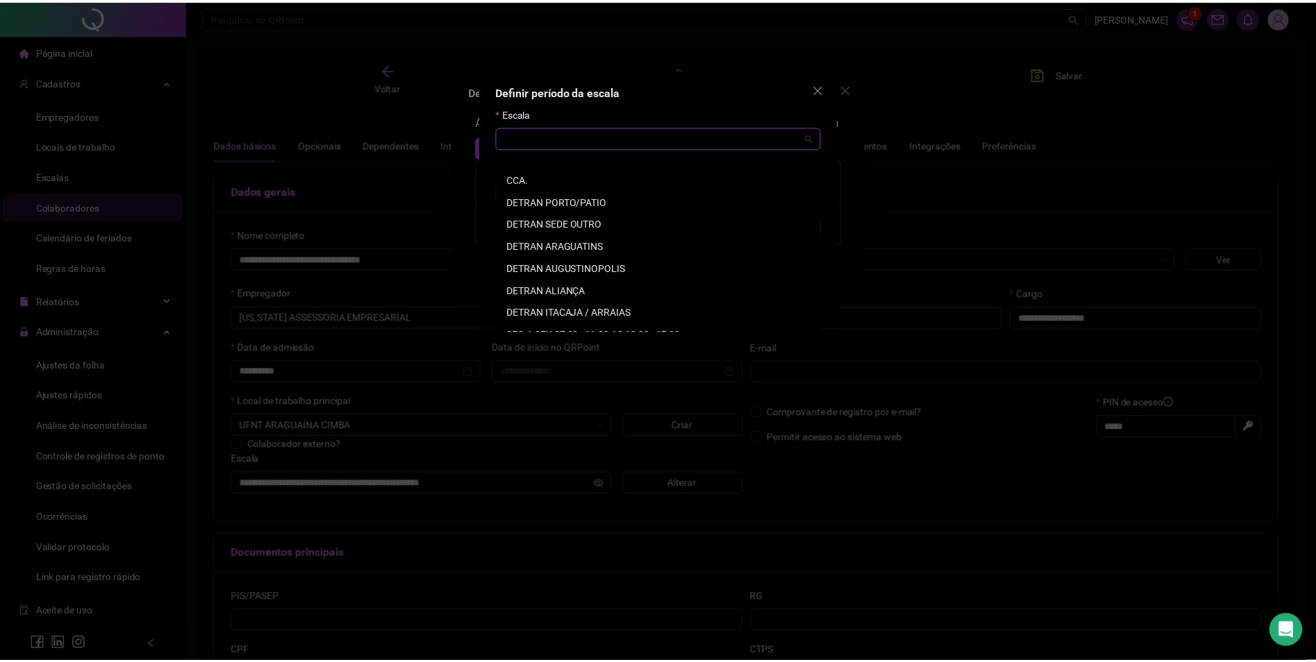
scroll to position [3573, 0]
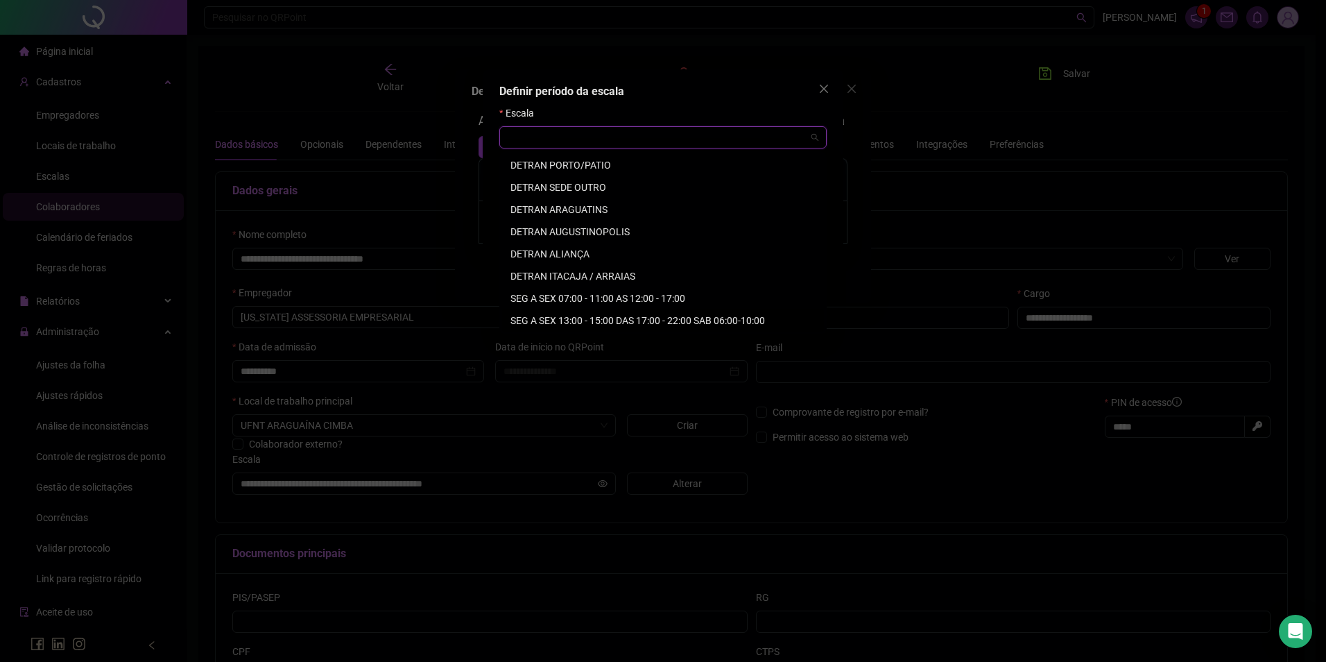
click at [625, 318] on div "SEG A SEX 13:00 - 15:00 DAS 17:00 - 22:00 SAB 06:00-10:00" at bounding box center [662, 320] width 305 height 15
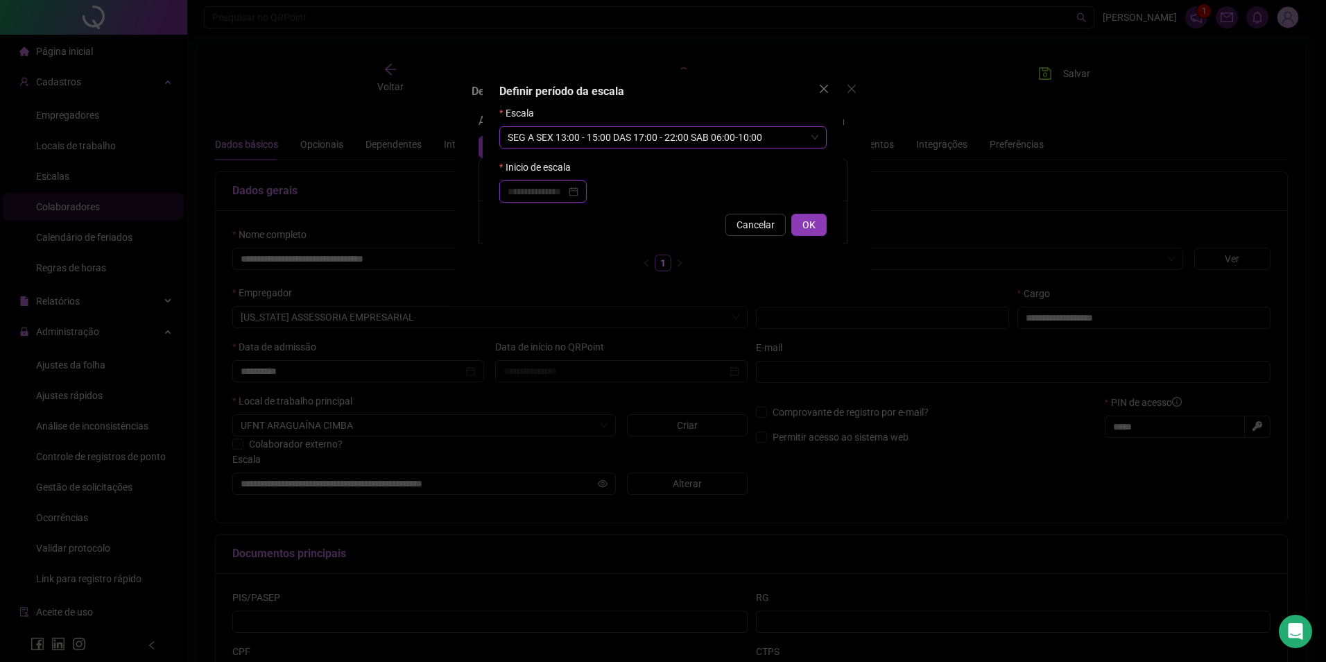
click at [524, 187] on input at bounding box center [537, 191] width 58 height 15
click at [548, 277] on div "01" at bounding box center [549, 275] width 25 height 15
click at [798, 225] on button "OK" at bounding box center [808, 225] width 35 height 22
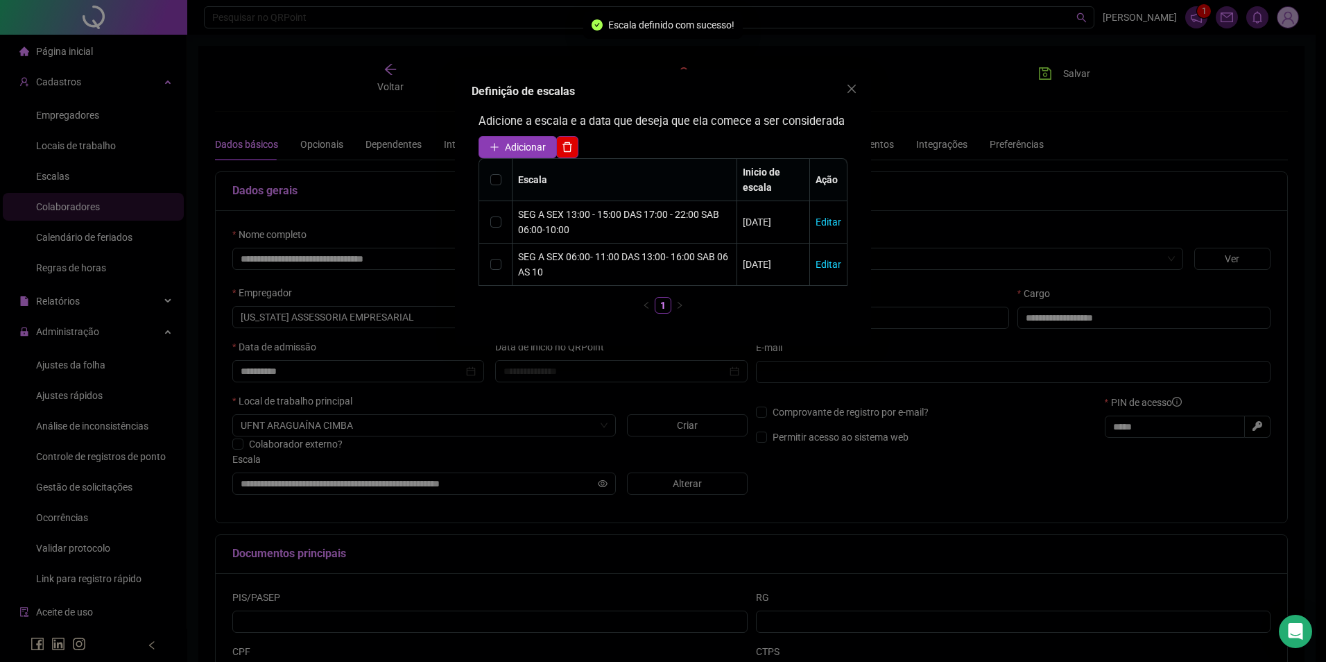
click at [836, 79] on div "Definição de escalas Adicione a escala e a data que deseja que ela comece a ser…" at bounding box center [663, 207] width 416 height 276
click at [853, 87] on icon "close" at bounding box center [852, 89] width 8 height 8
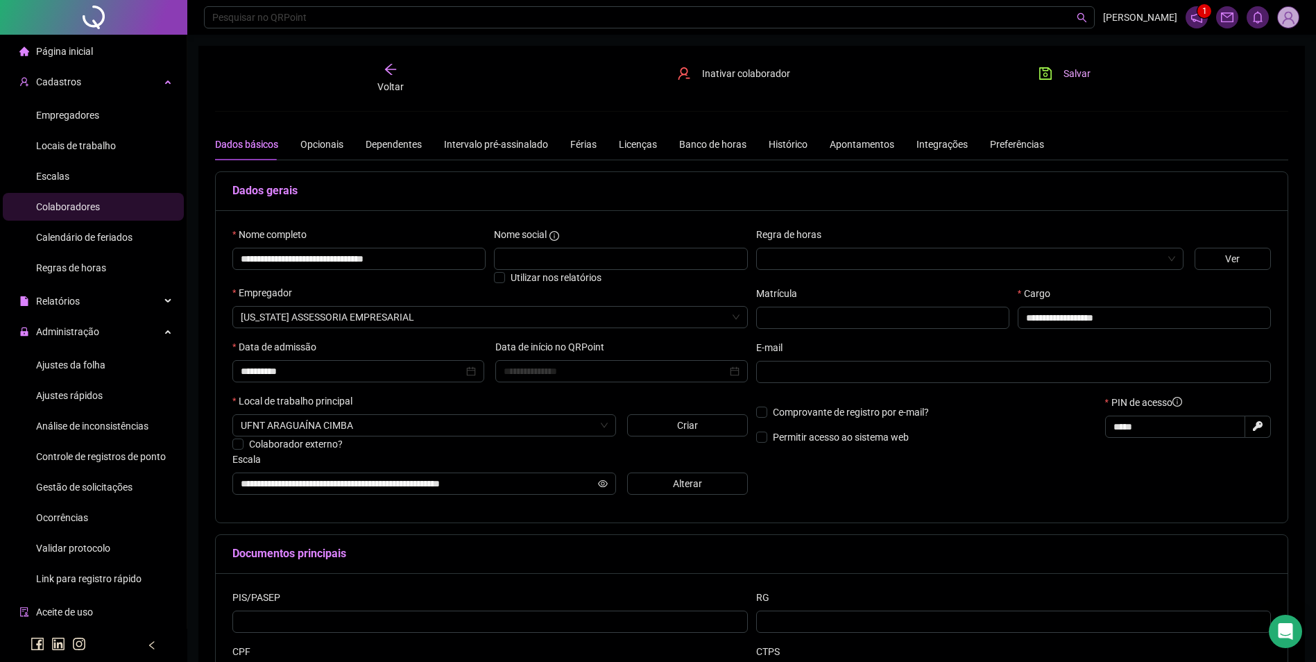
click at [1050, 74] on icon "save" at bounding box center [1045, 74] width 14 height 14
click at [1054, 74] on button "Salvar" at bounding box center [1064, 73] width 73 height 22
drag, startPoint x: 458, startPoint y: 260, endPoint x: 165, endPoint y: 263, distance: 293.4
click at [165, 263] on div "**********" at bounding box center [658, 395] width 1316 height 791
click at [68, 361] on span "Ajustes da folha" at bounding box center [70, 364] width 69 height 11
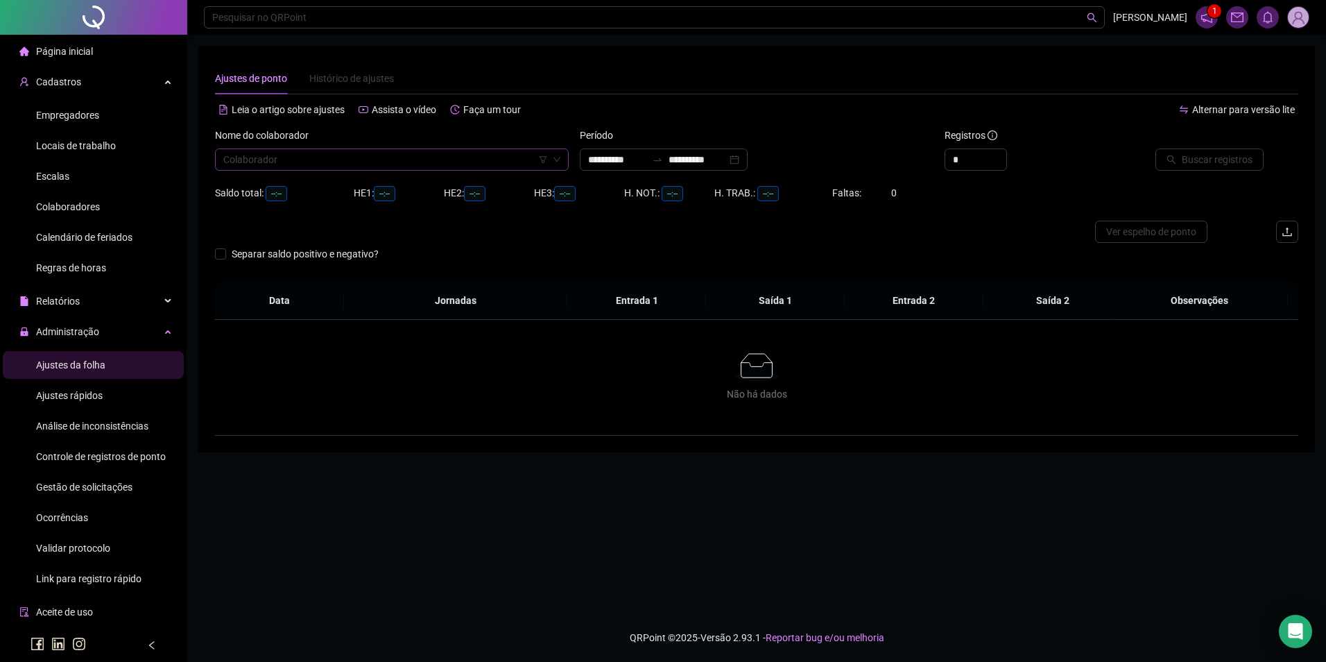
click at [266, 160] on input "search" at bounding box center [385, 159] width 325 height 21
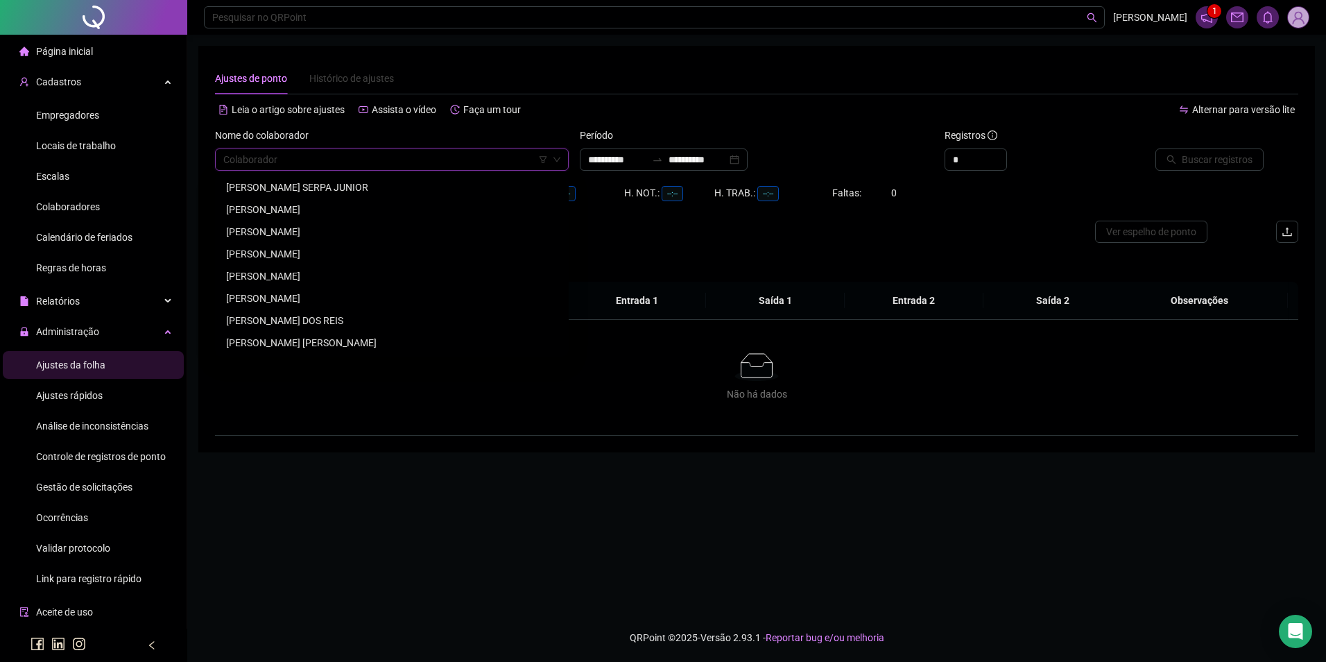
paste input "**********"
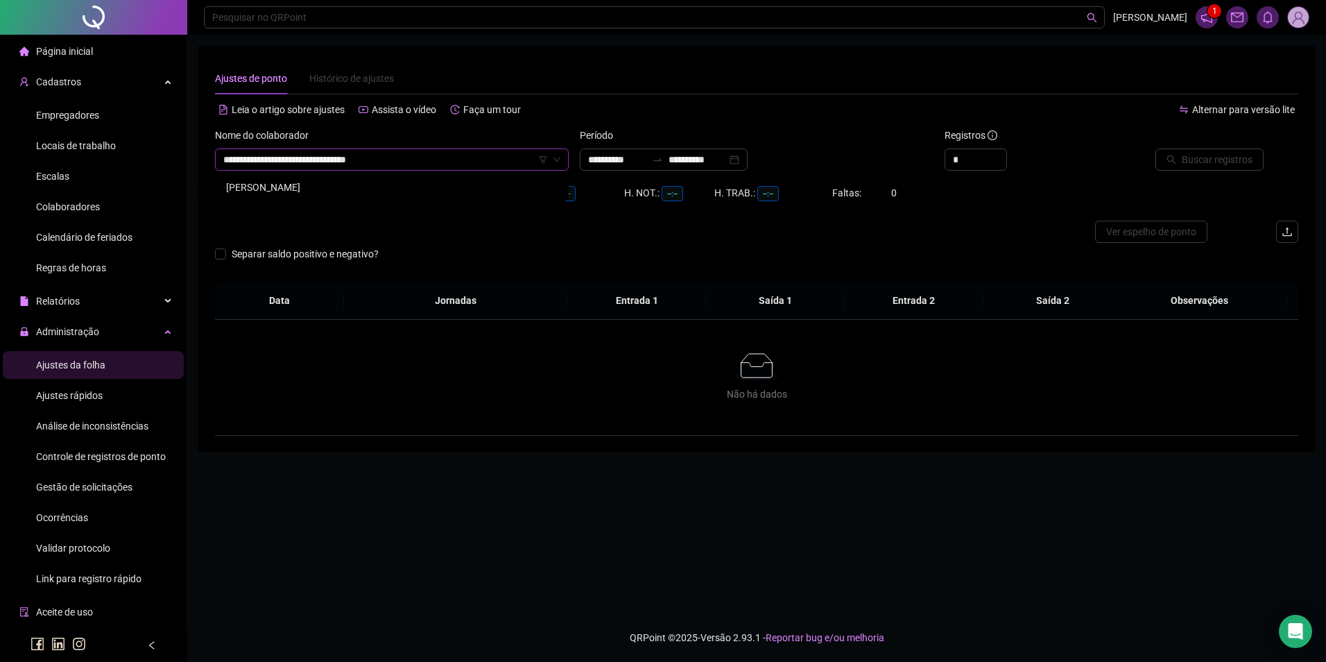
click at [282, 188] on div "[PERSON_NAME]" at bounding box center [392, 187] width 332 height 15
click at [659, 151] on div "**********" at bounding box center [664, 159] width 168 height 22
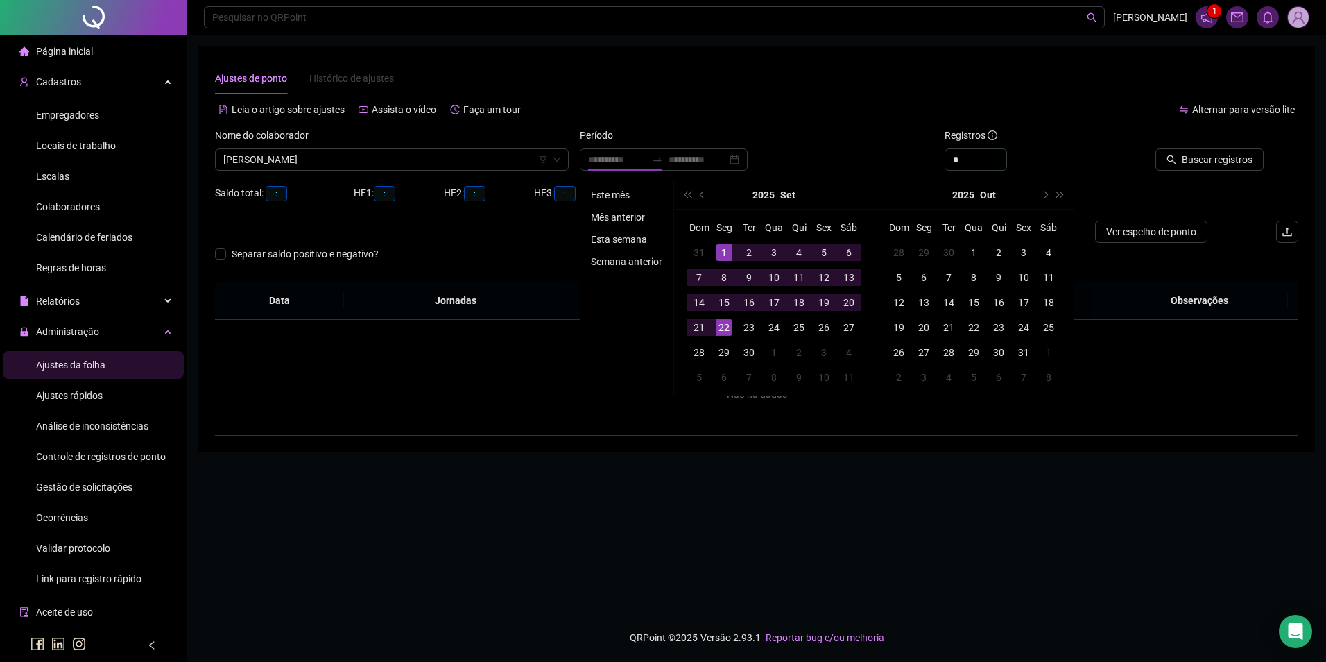
click at [622, 190] on li "Este mês" at bounding box center [626, 195] width 83 height 17
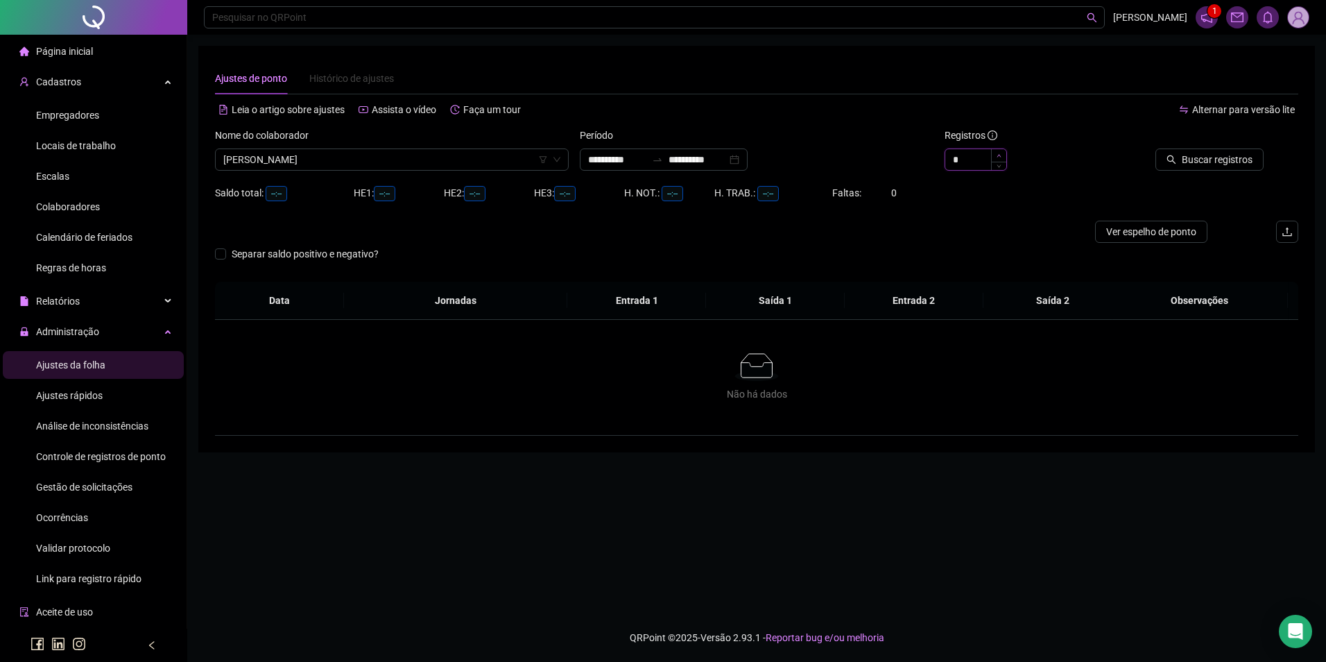
click at [995, 156] on span "Increase Value" at bounding box center [998, 155] width 15 height 12
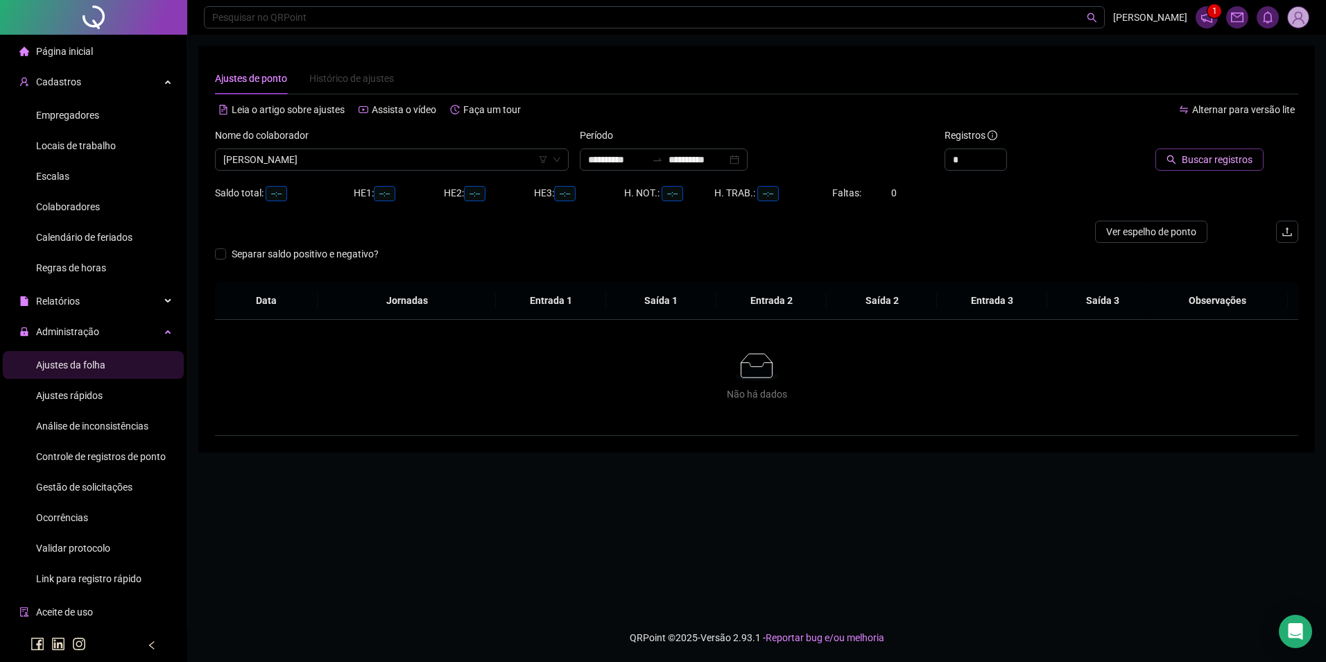
click at [1180, 157] on button "Buscar registros" at bounding box center [1210, 159] width 108 height 22
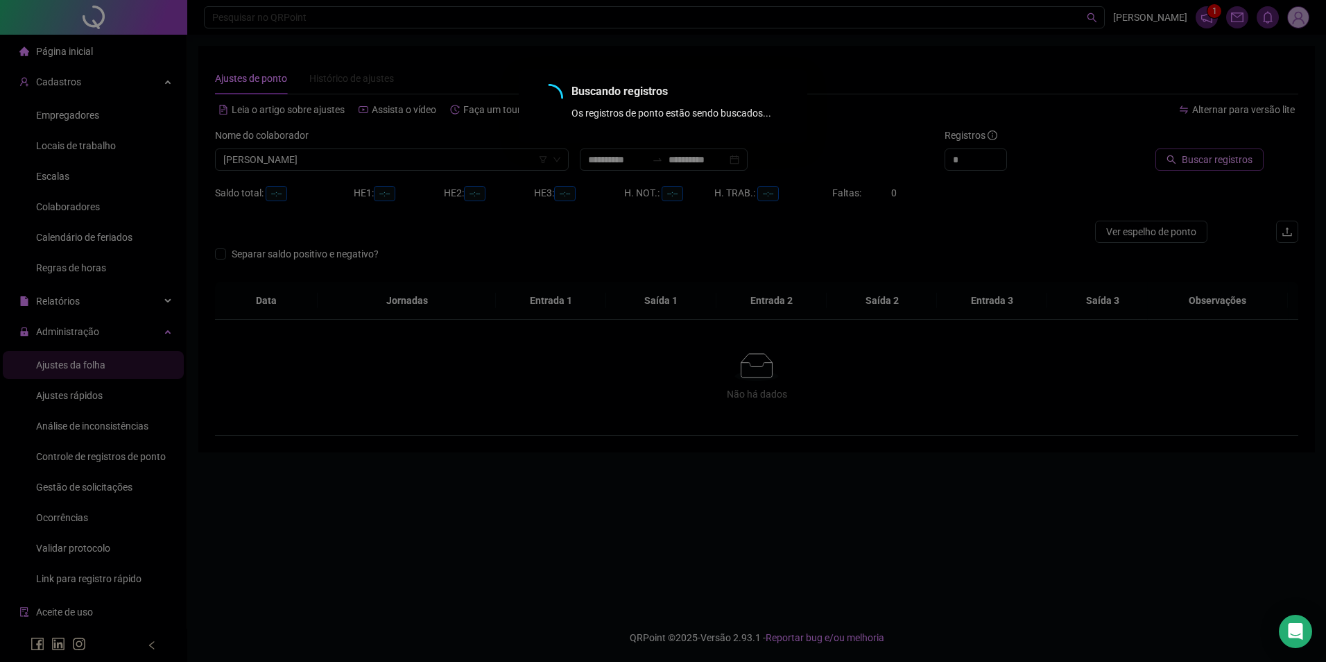
click at [1180, 157] on div "Buscando registros Os registros de ponto estão sendo buscados... OK" at bounding box center [663, 331] width 1326 height 662
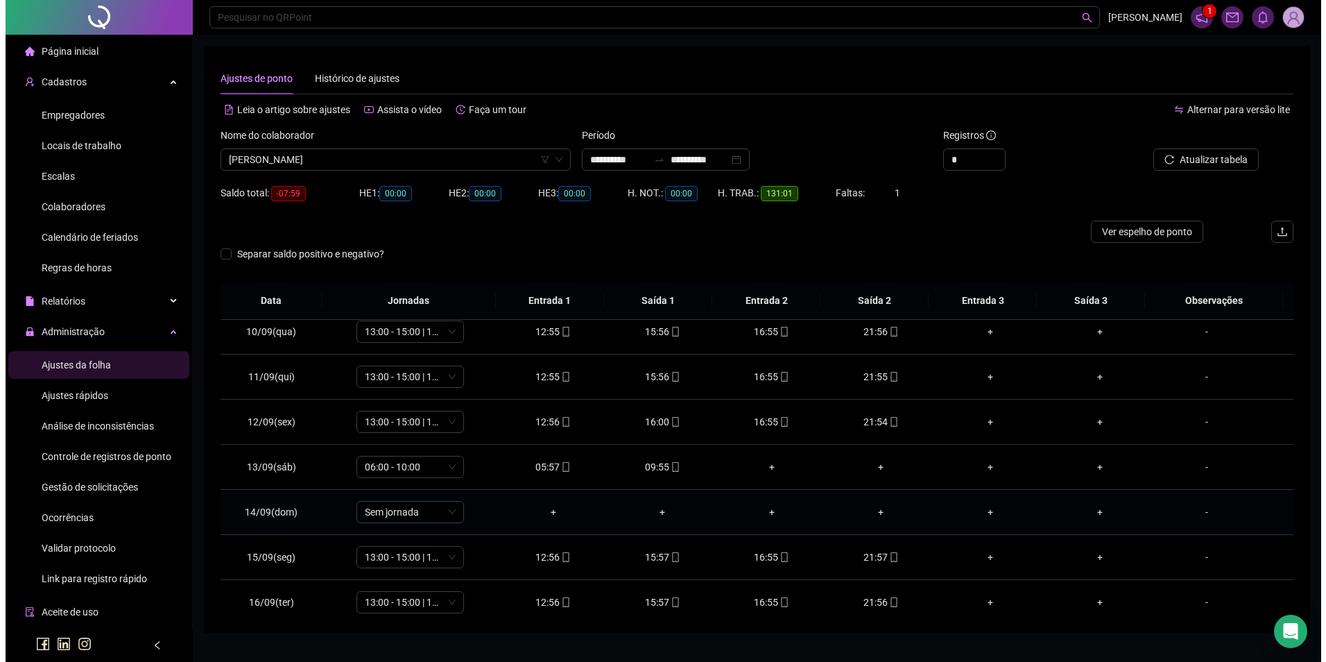
scroll to position [555, 0]
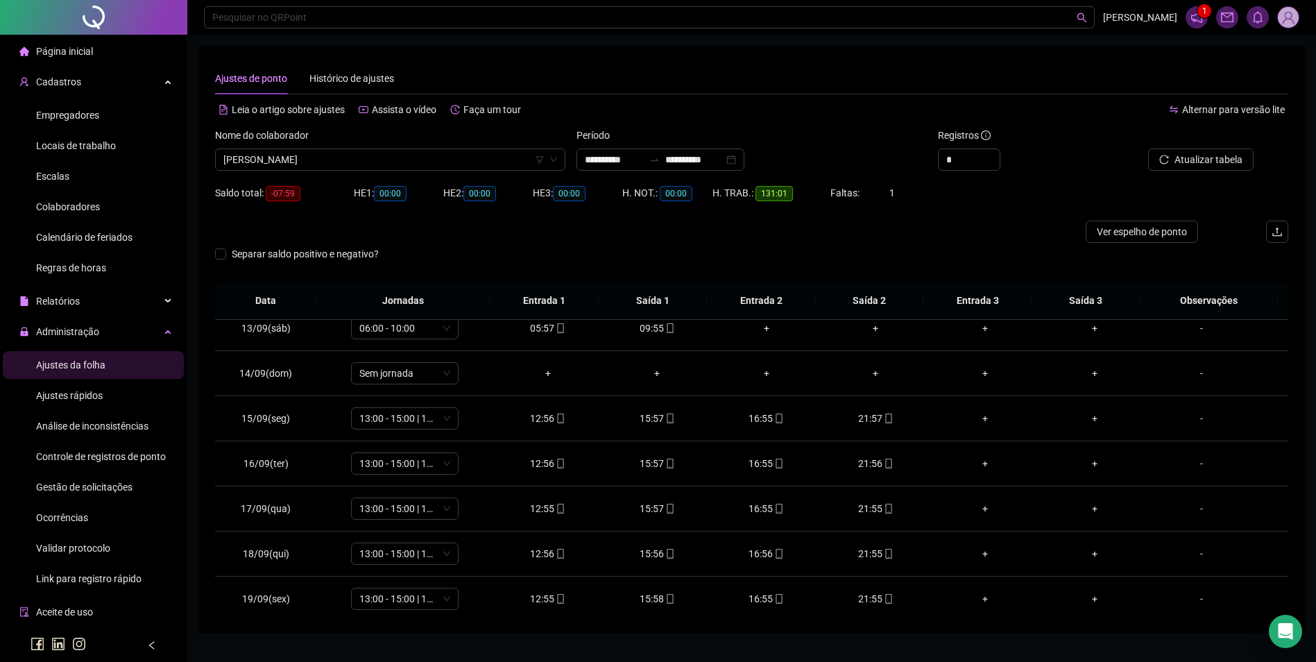
click at [62, 171] on span "Escalas" at bounding box center [52, 176] width 33 height 11
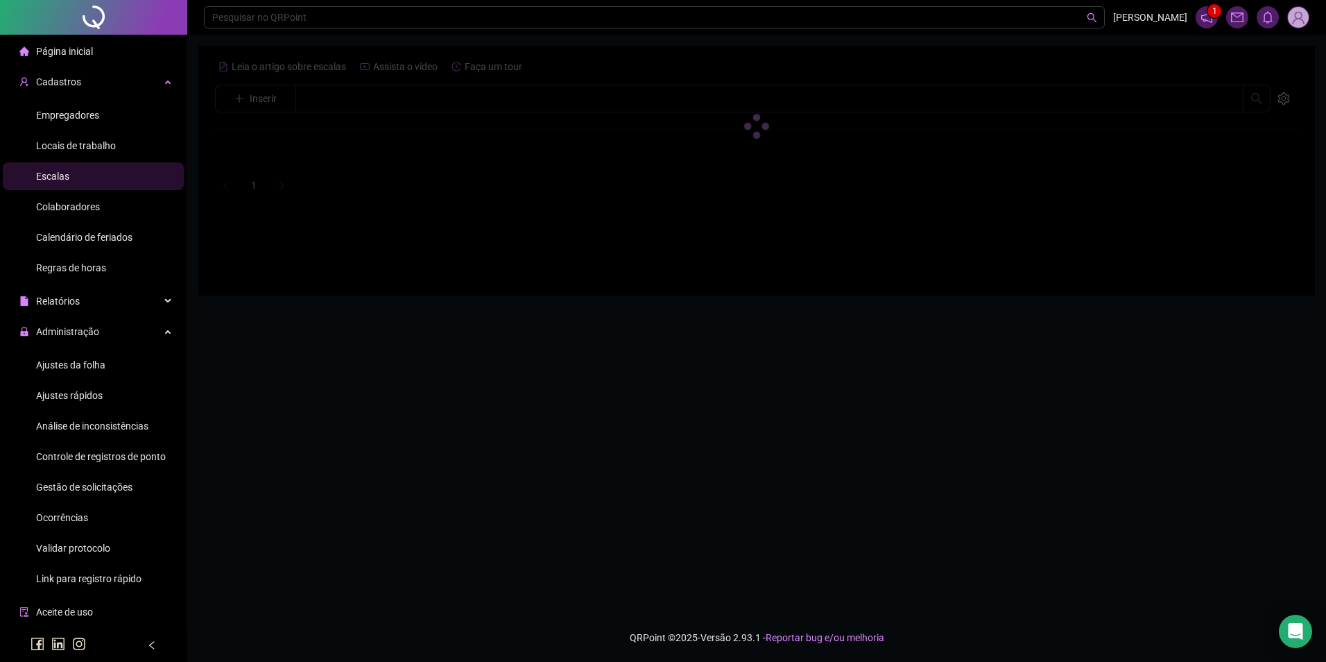
drag, startPoint x: 355, startPoint y: 109, endPoint x: 365, endPoint y: 102, distance: 11.9
click at [356, 109] on div at bounding box center [756, 125] width 1083 height 141
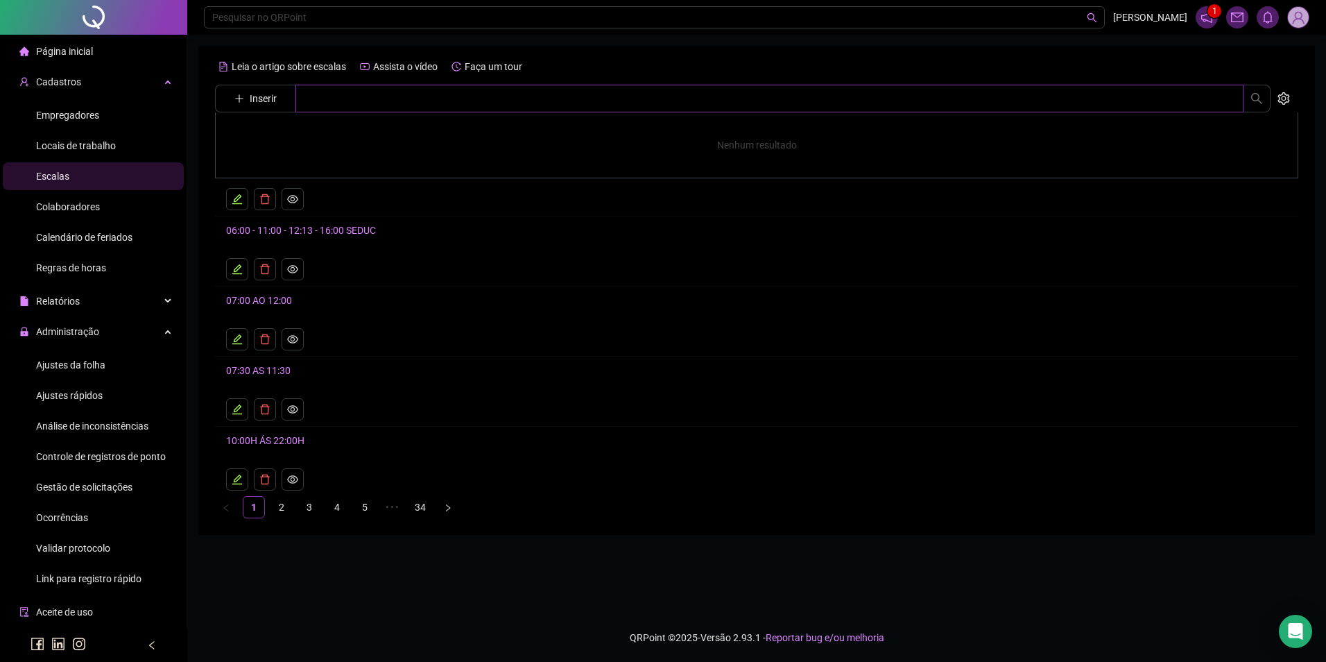
click at [365, 102] on input "text" at bounding box center [769, 99] width 948 height 28
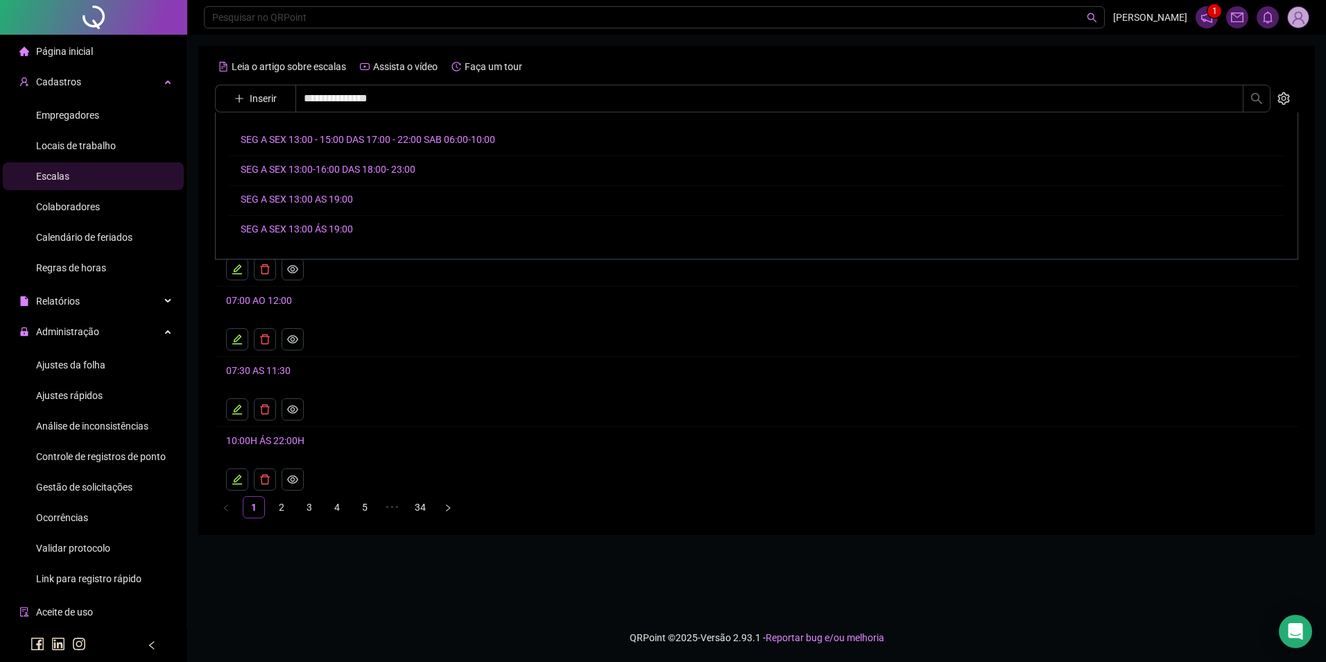
click at [368, 142] on link "SEG A SEX 13:00 - 15:00 DAS 17:00 - 22:00 SAB 06:00-10:00" at bounding box center [368, 139] width 255 height 11
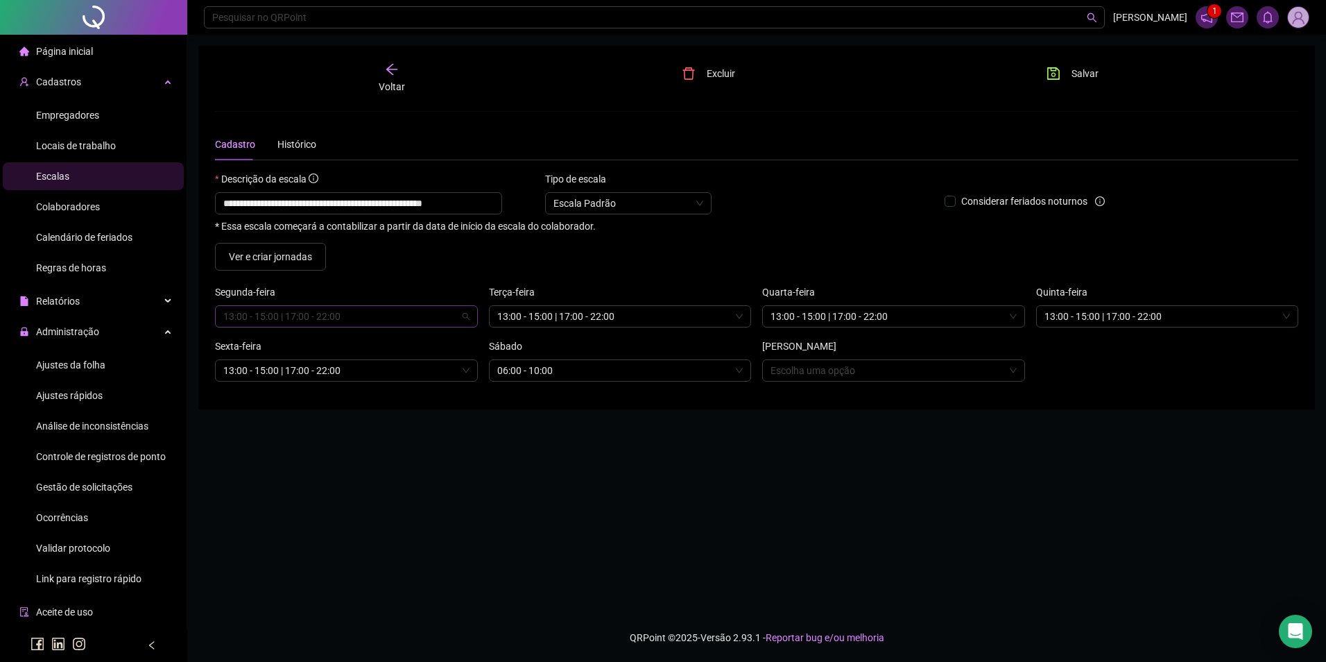
click at [295, 323] on span "13:00 - 15:00 | 17:00 - 22:00" at bounding box center [346, 316] width 246 height 21
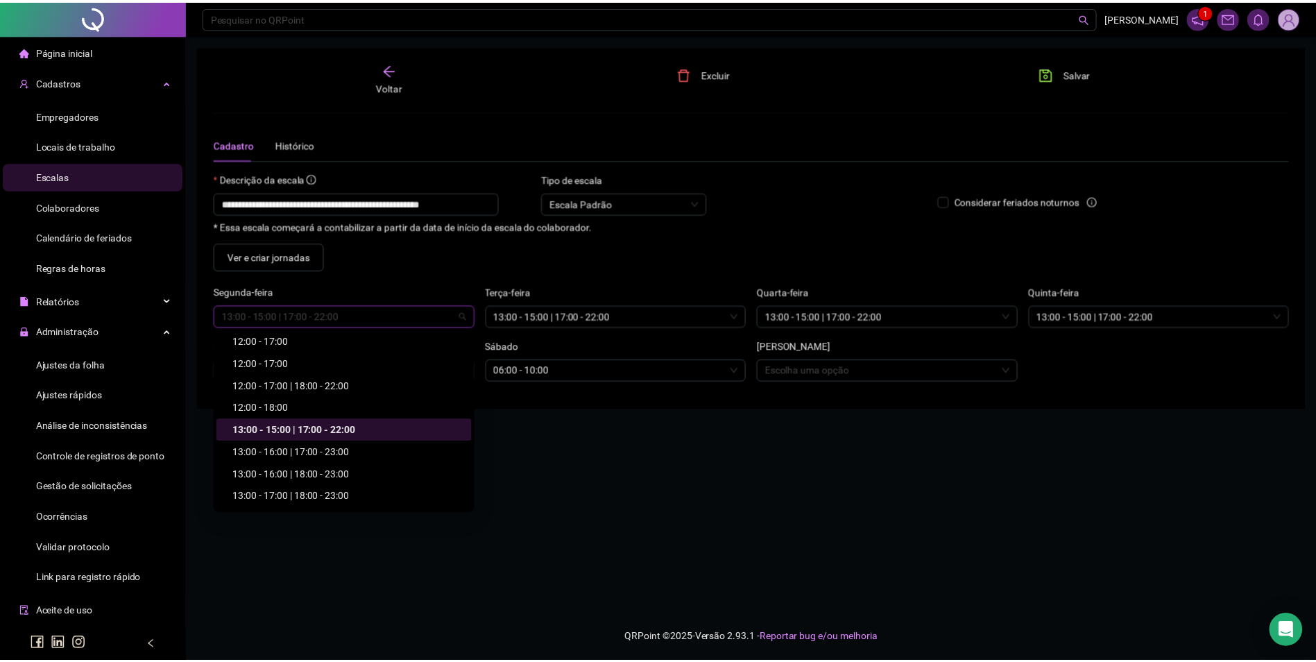
scroll to position [3253, 0]
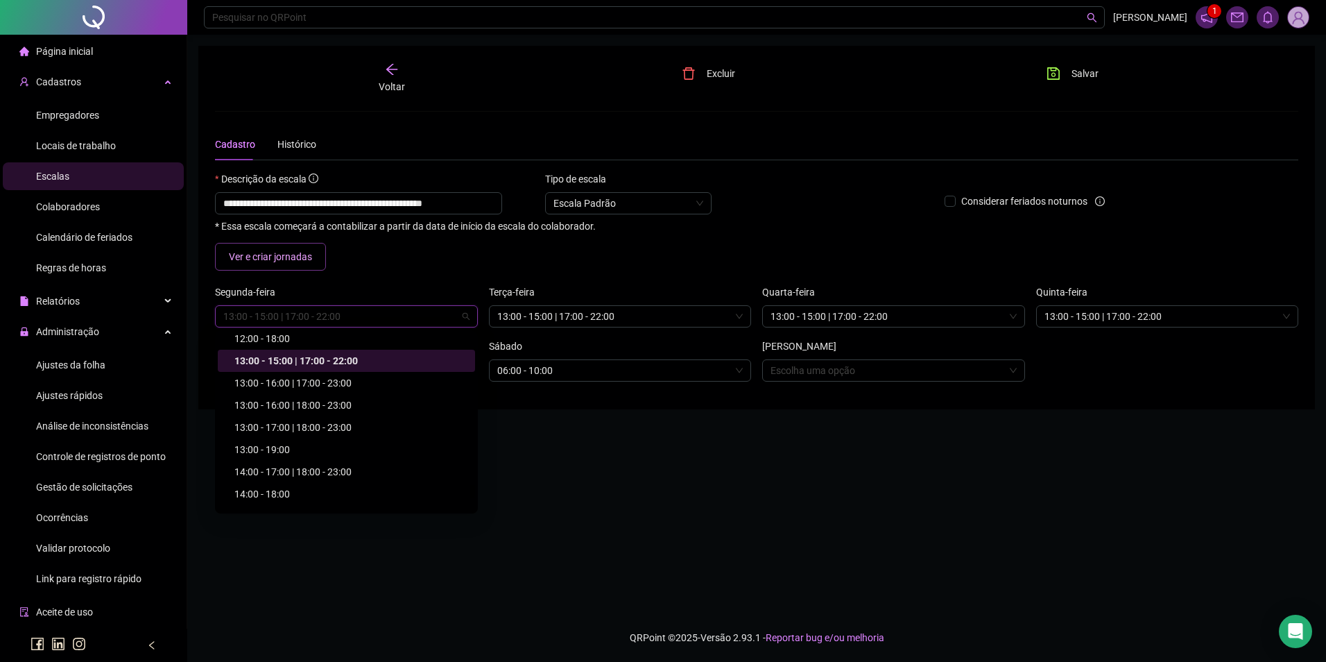
click at [291, 255] on span "Ver e criar jornadas" at bounding box center [270, 256] width 83 height 15
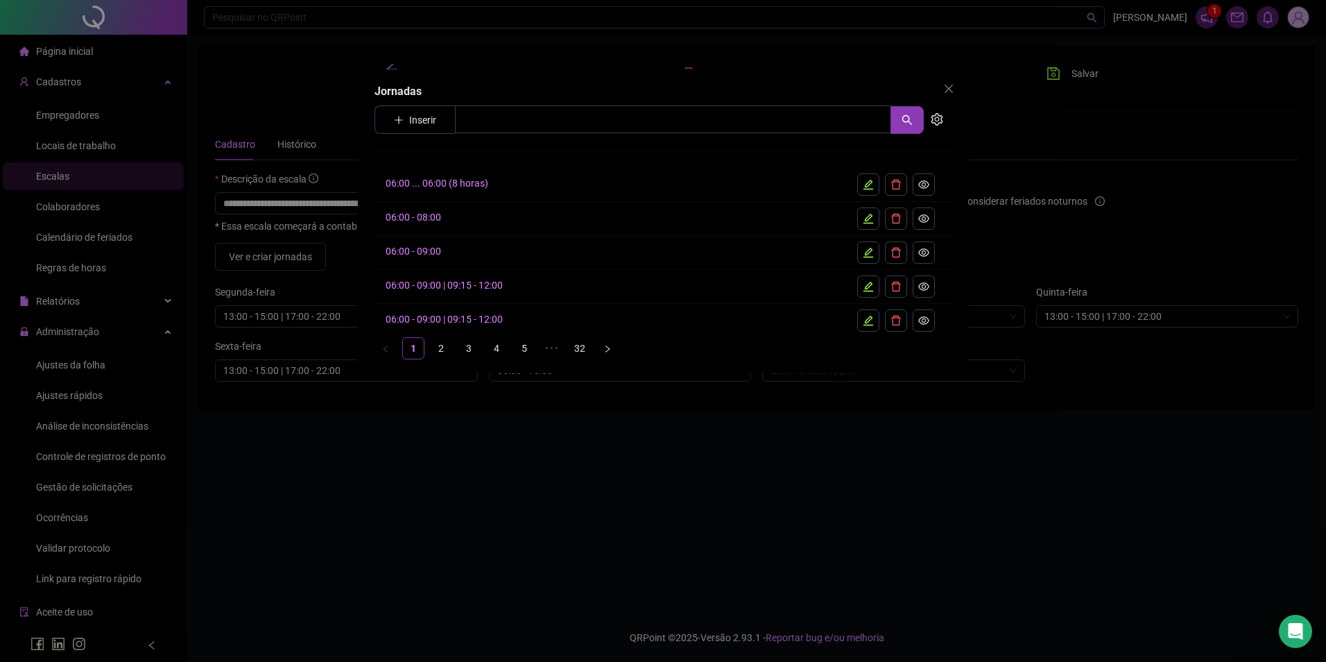
click at [406, 121] on button "Inserir" at bounding box center [415, 120] width 65 height 22
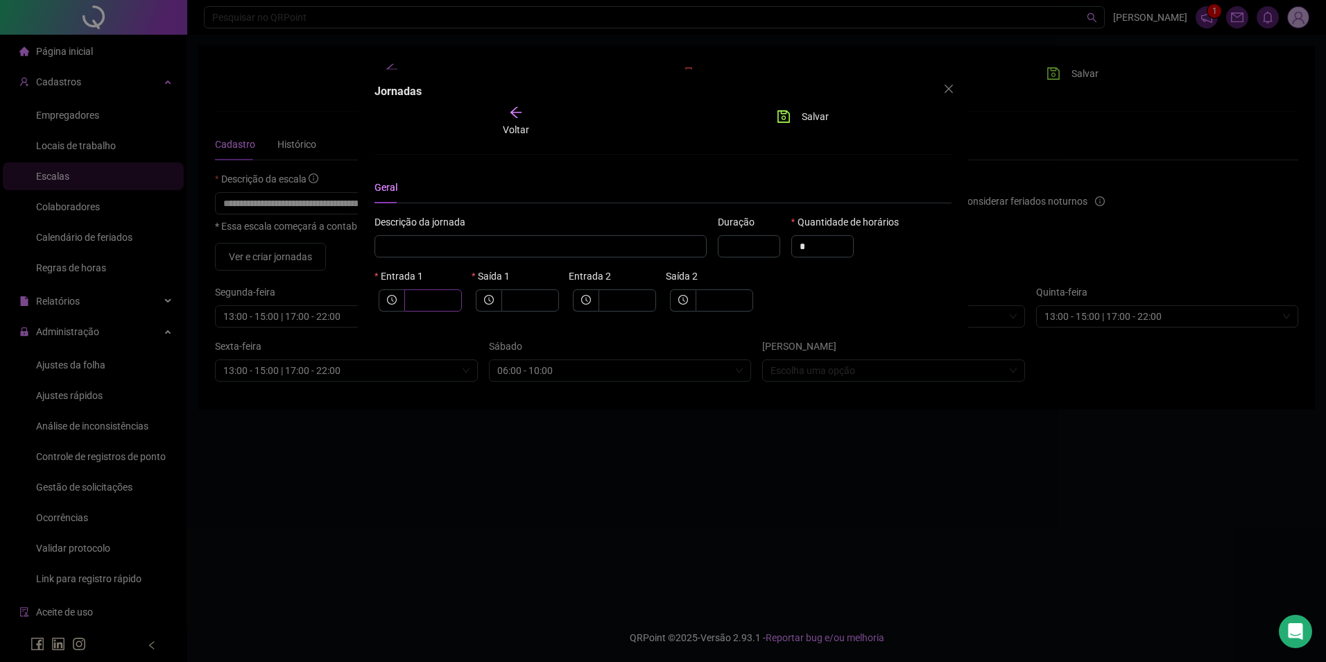
click at [431, 291] on span at bounding box center [433, 300] width 58 height 22
click at [818, 117] on span "Salvar" at bounding box center [815, 116] width 27 height 15
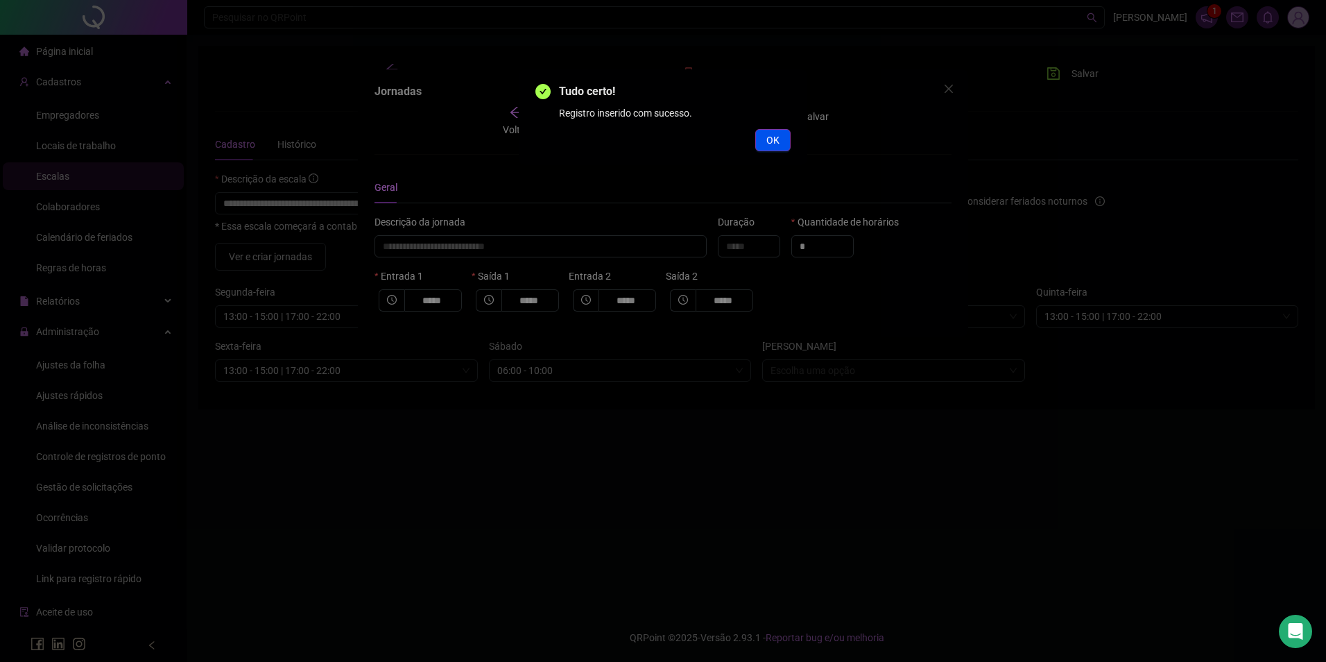
click at [782, 141] on button "OK" at bounding box center [772, 140] width 35 height 22
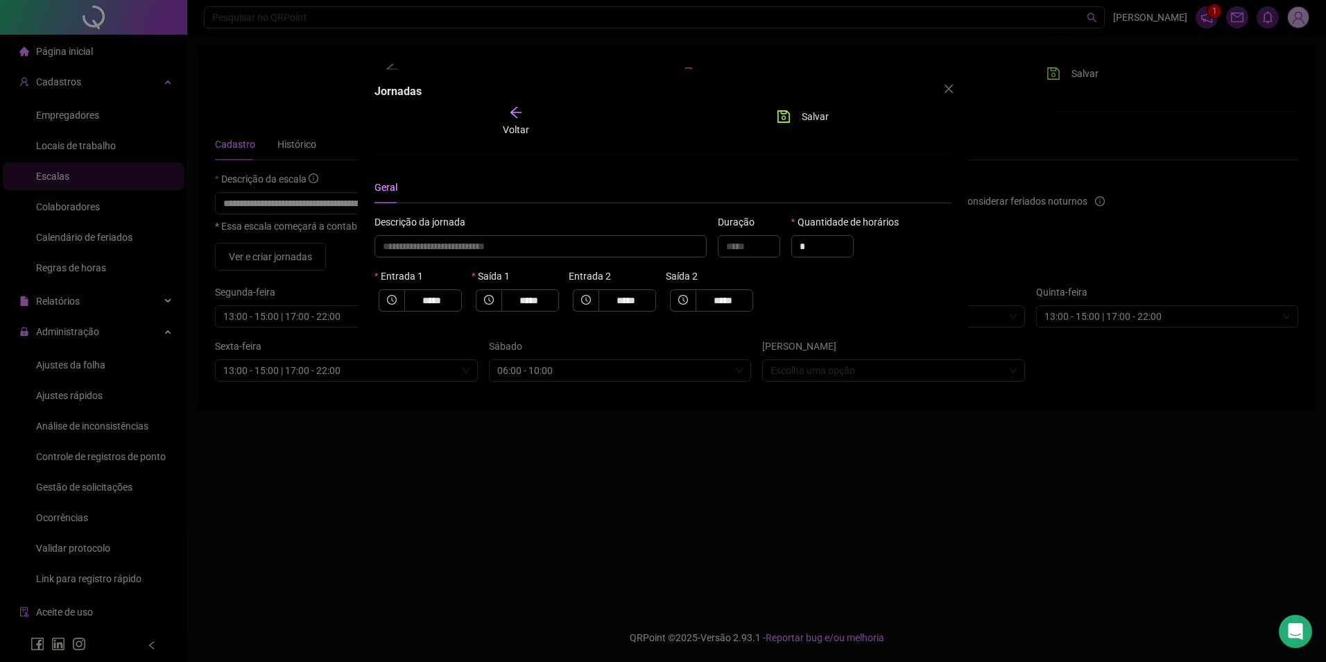
click at [830, 114] on button "Salvar" at bounding box center [802, 116] width 73 height 22
click at [811, 116] on span "Salvar" at bounding box center [815, 116] width 27 height 15
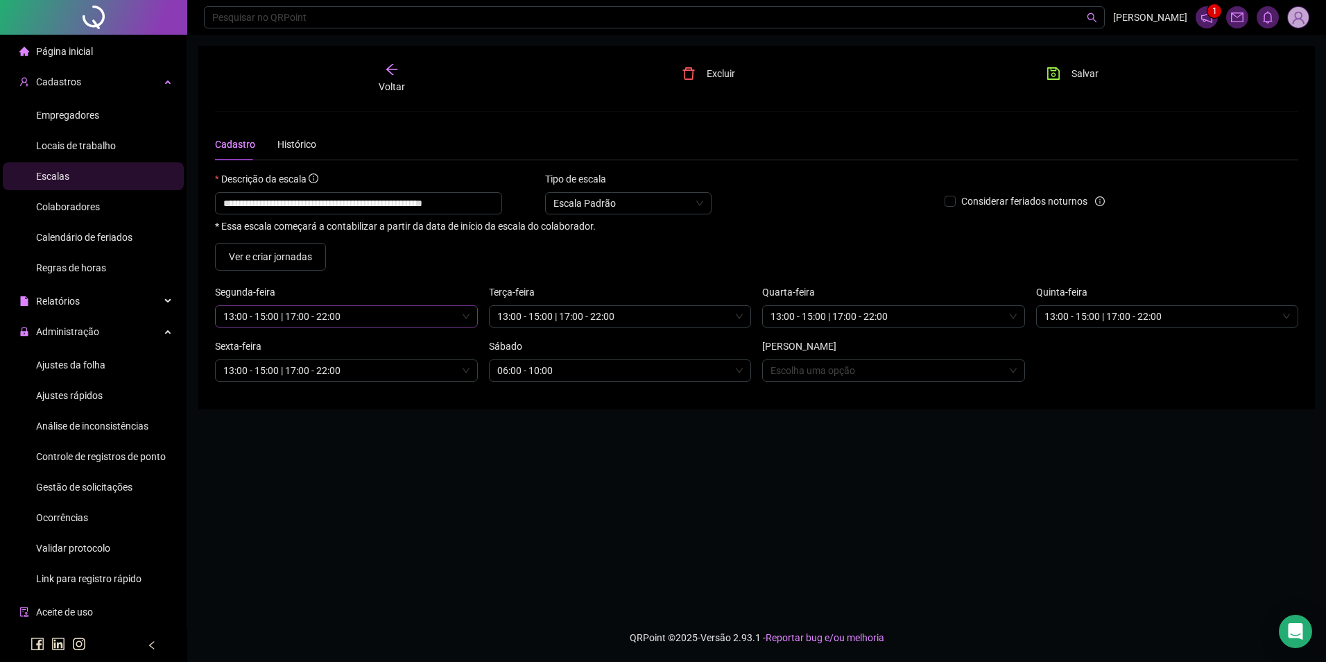
click at [299, 314] on span "13:00 - 15:00 | 17:00 - 22:00" at bounding box center [346, 316] width 246 height 21
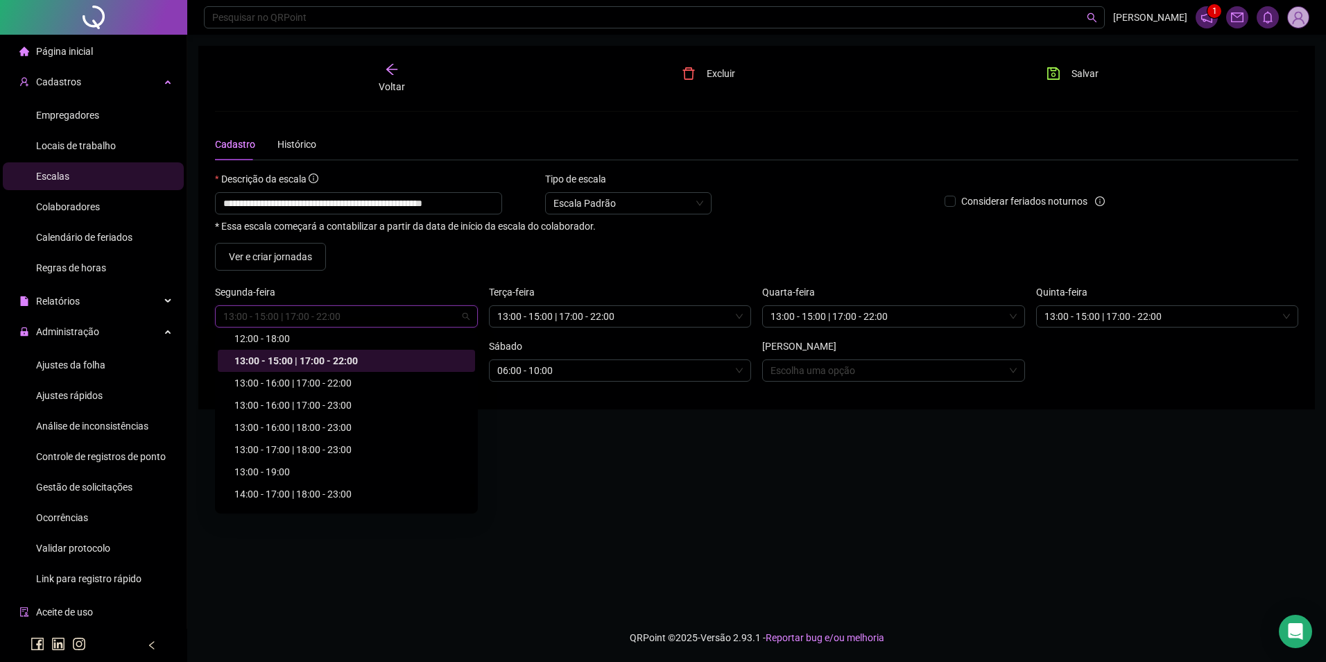
click at [329, 386] on div "13:00 - 16:00 | 17:00 - 22:00" at bounding box center [350, 382] width 232 height 15
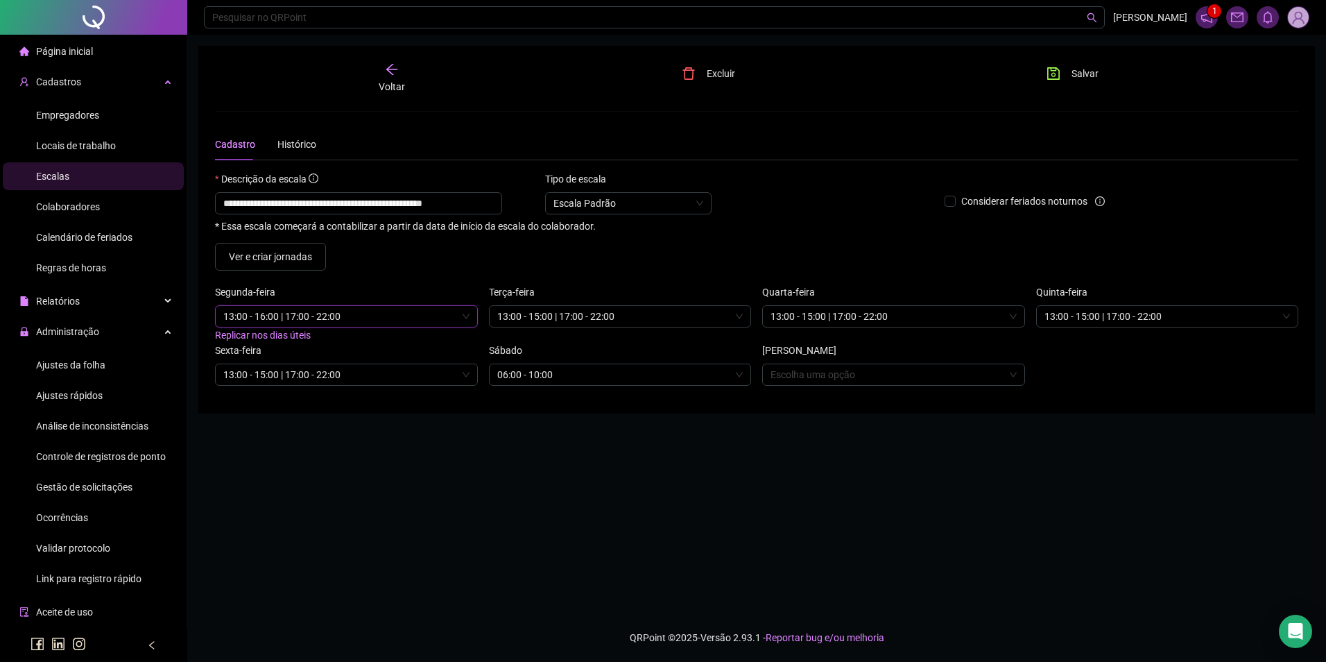
click at [284, 332] on span "Replicar nos dias úteis" at bounding box center [263, 334] width 96 height 11
click at [1058, 76] on icon "save" at bounding box center [1053, 73] width 12 height 12
click at [311, 207] on input "**********" at bounding box center [358, 203] width 287 height 22
click at [1081, 85] on div "Salvar" at bounding box center [1122, 78] width 182 height 32
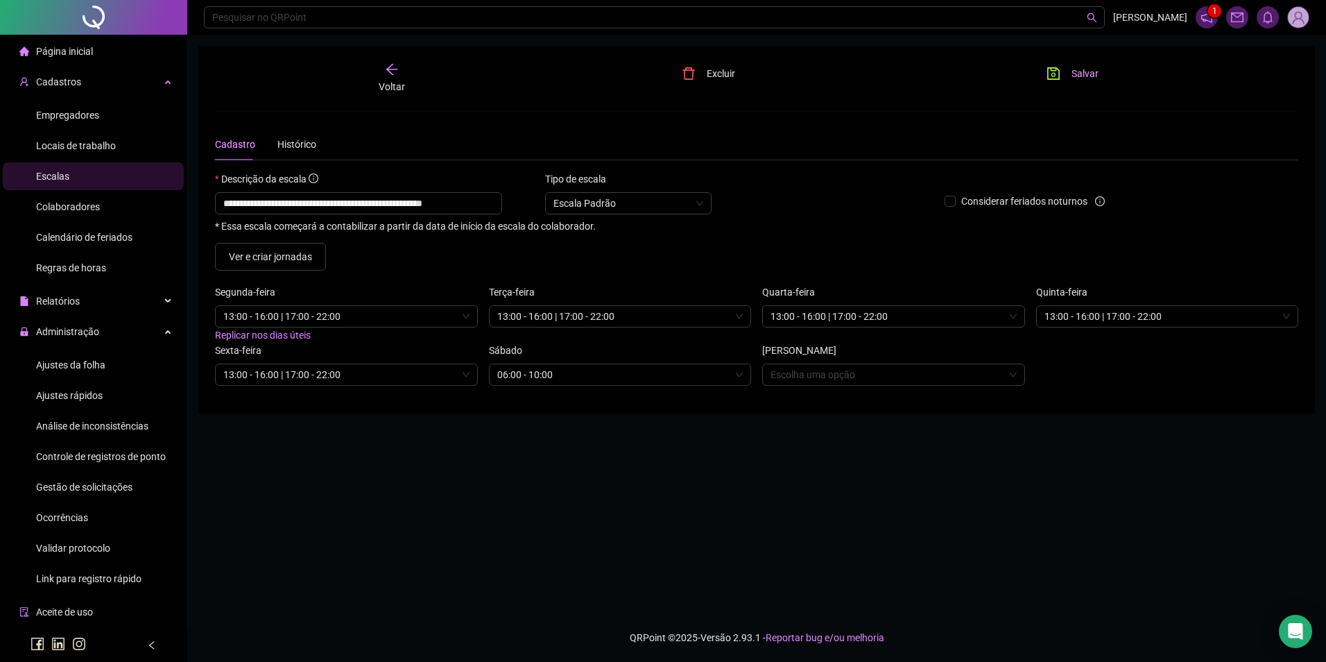
click at [1080, 80] on span "Salvar" at bounding box center [1085, 73] width 27 height 15
click at [1056, 73] on icon "save" at bounding box center [1054, 74] width 14 height 14
click at [72, 361] on span "Ajustes da folha" at bounding box center [70, 364] width 69 height 11
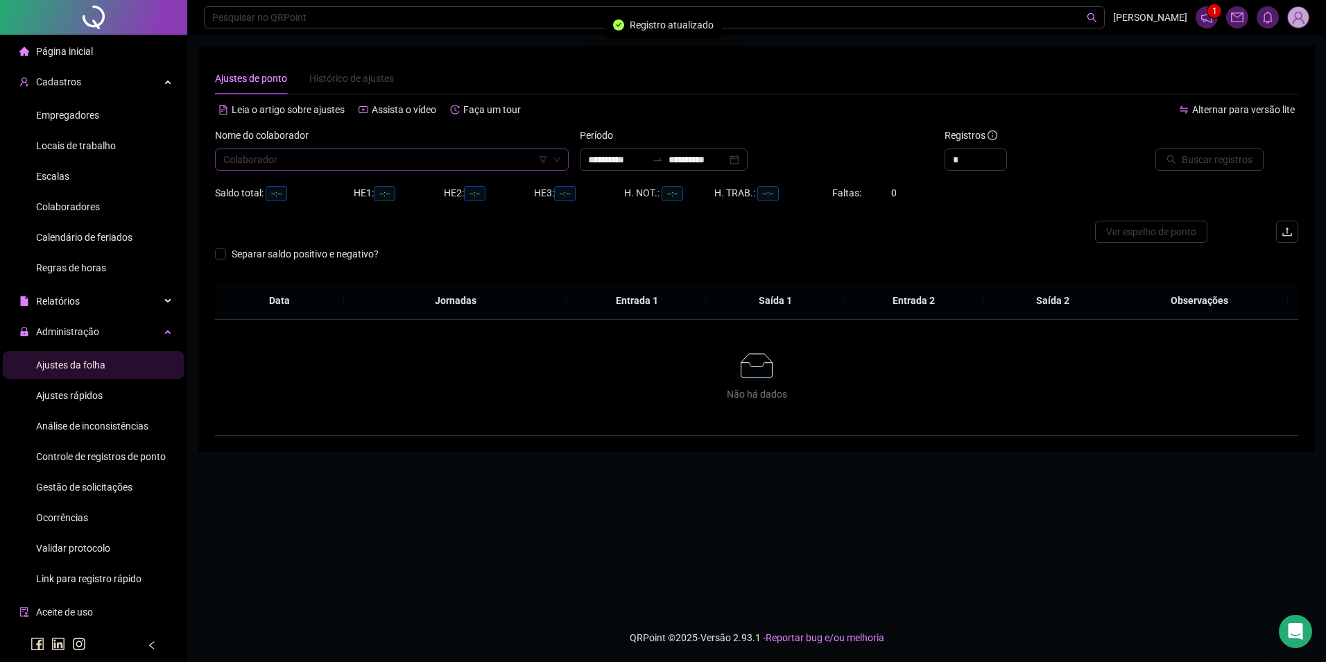
click at [332, 161] on input "search" at bounding box center [385, 159] width 325 height 21
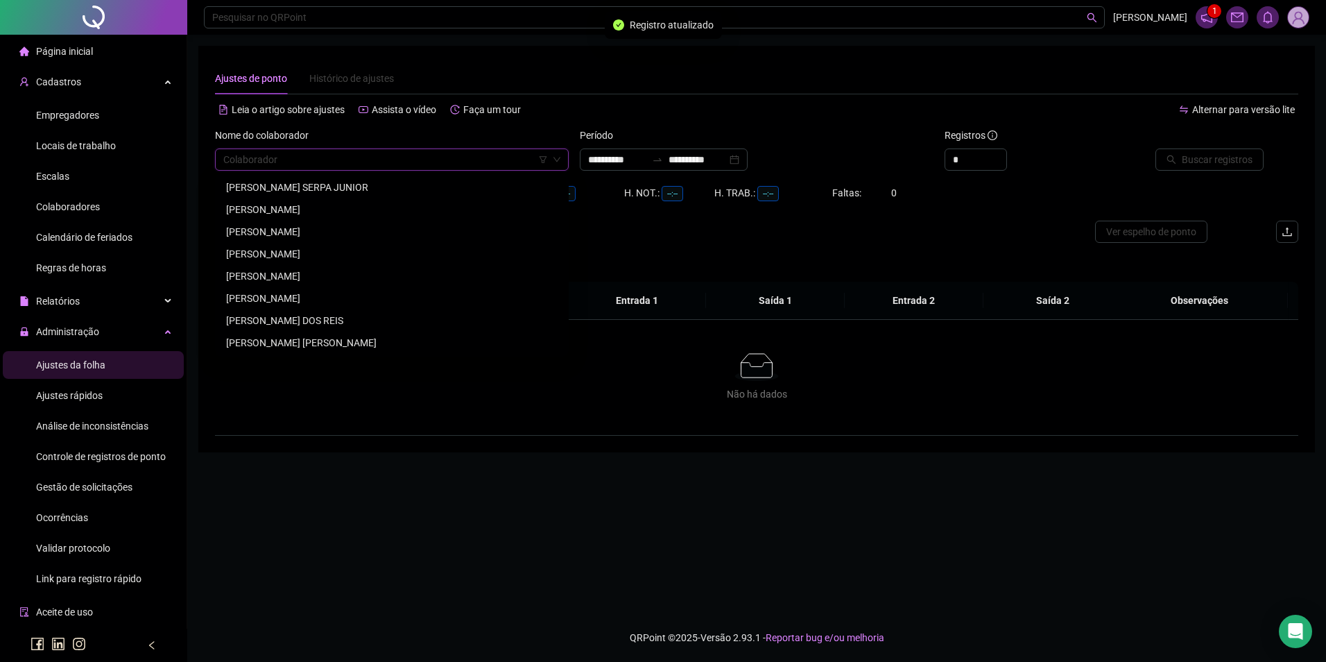
paste input "**********"
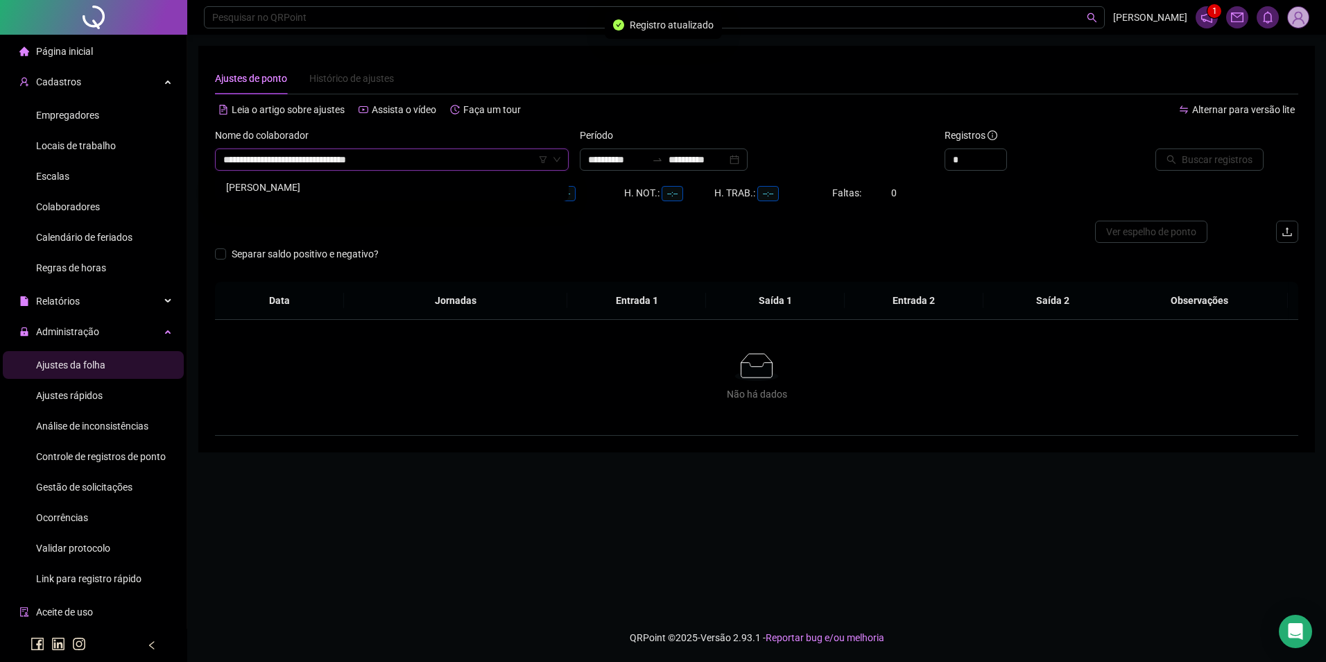
click at [295, 189] on div "[PERSON_NAME]" at bounding box center [392, 187] width 332 height 15
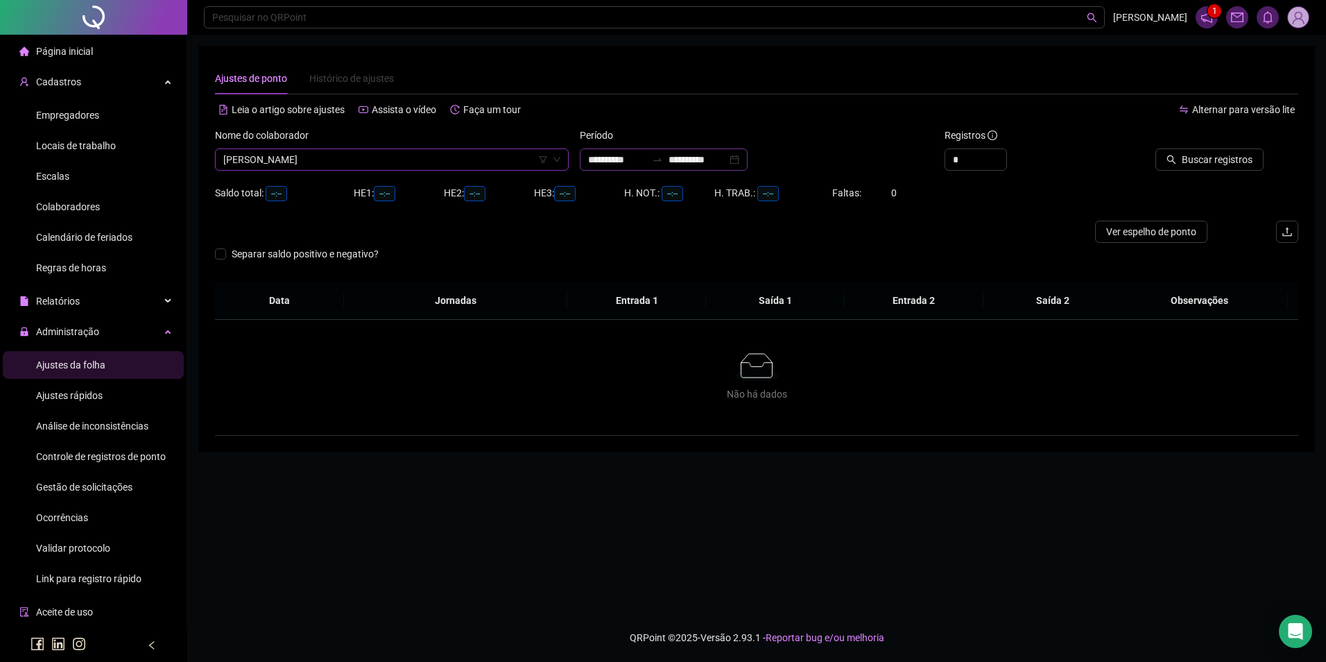
click at [663, 157] on icon "swap-right" at bounding box center [657, 159] width 11 height 11
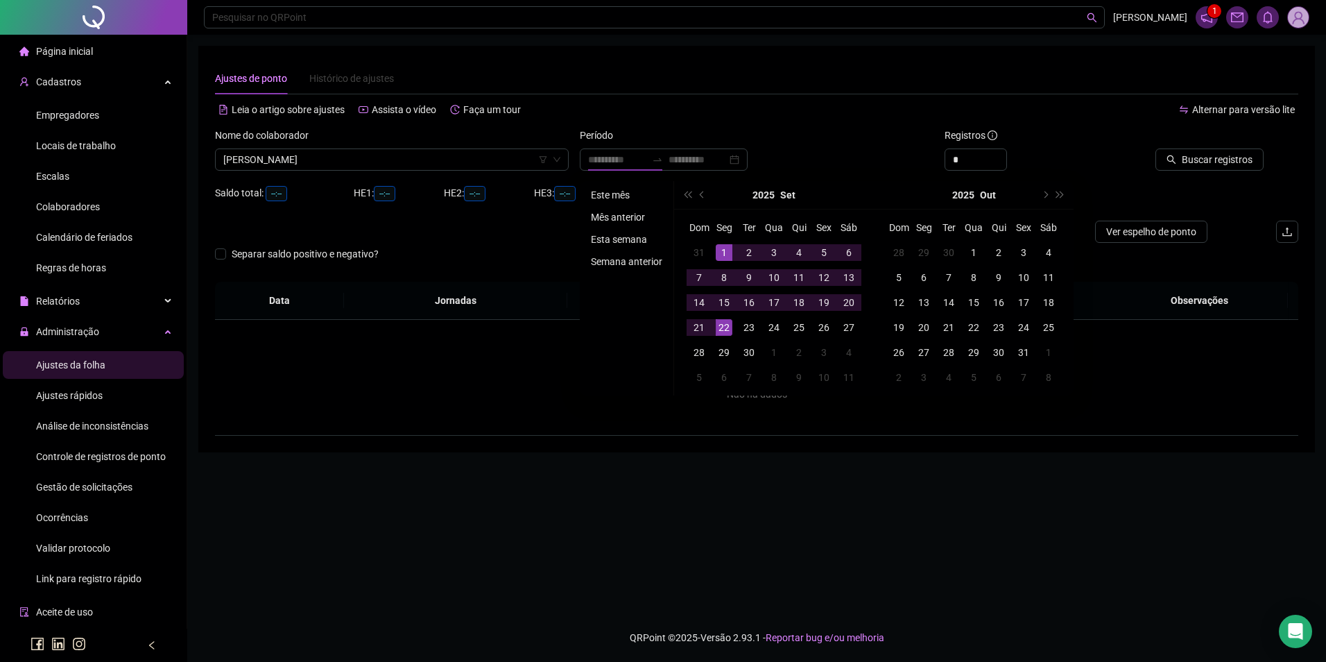
click at [619, 189] on li "Este mês" at bounding box center [626, 195] width 83 height 17
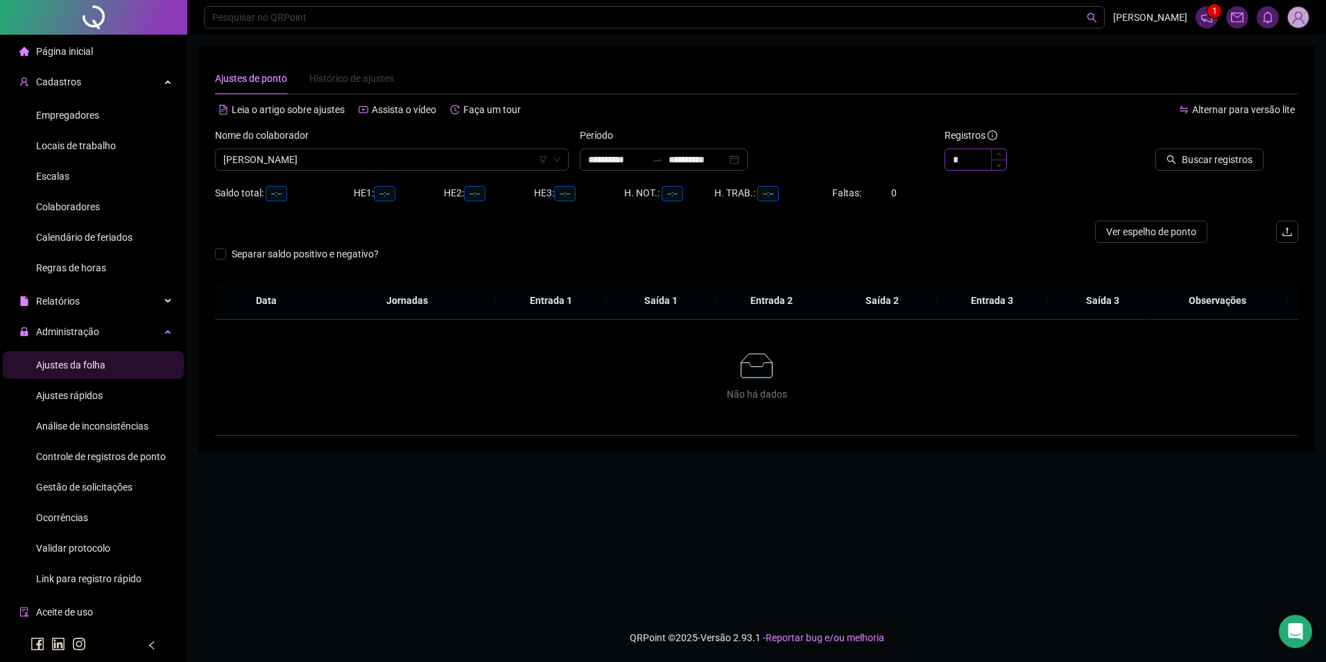
click at [995, 153] on span "Increase Value" at bounding box center [998, 154] width 15 height 10
click at [1200, 151] on button "Buscar registros" at bounding box center [1210, 159] width 108 height 22
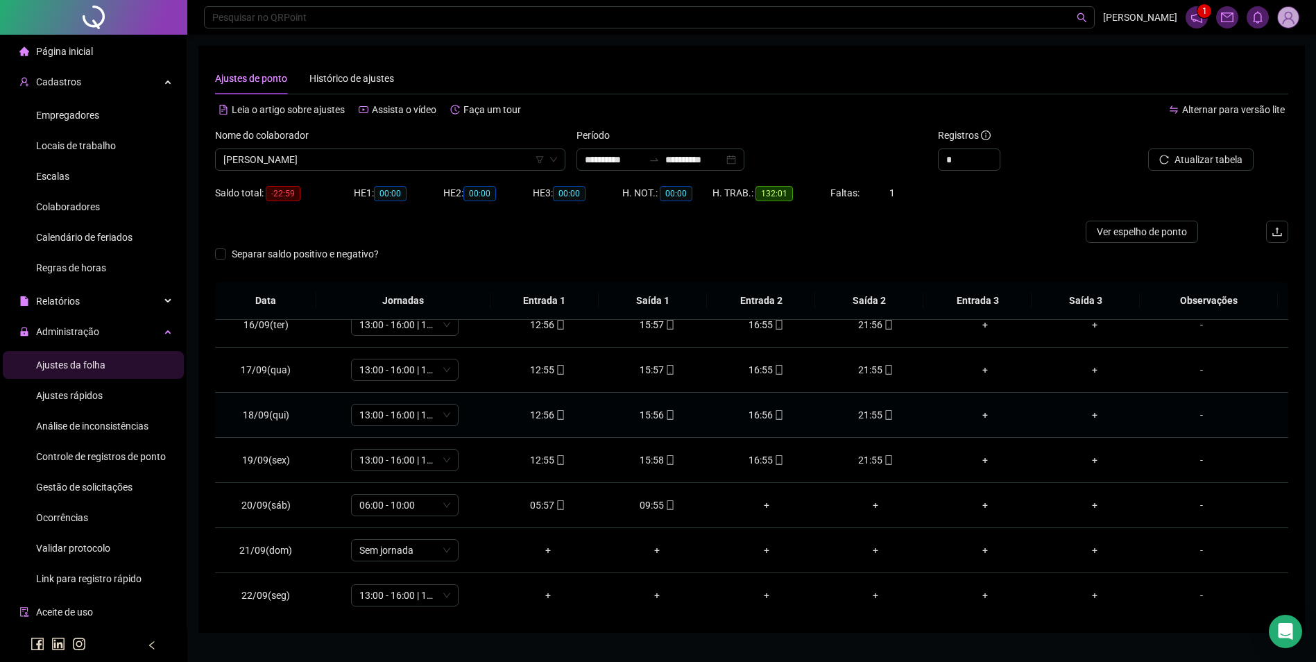
scroll to position [696, 0]
click at [434, 161] on span "[PERSON_NAME]" at bounding box center [390, 159] width 334 height 21
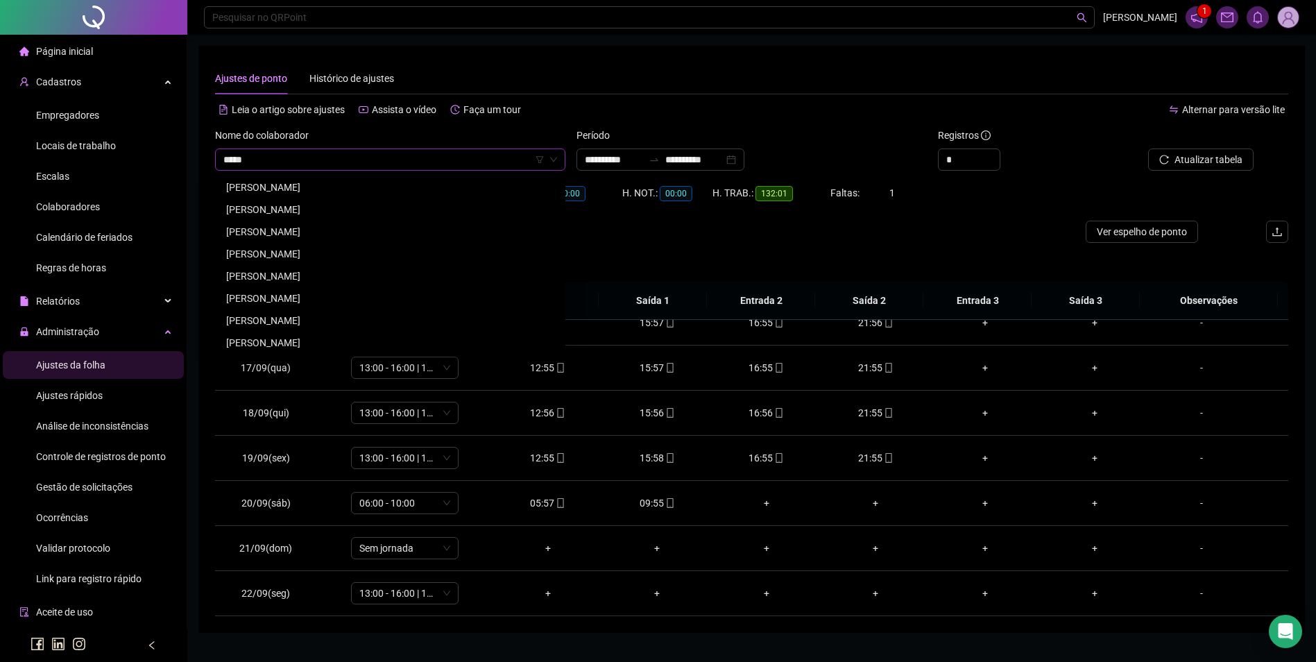
scroll to position [0, 0]
click at [310, 232] on div "[PERSON_NAME]" at bounding box center [390, 231] width 328 height 15
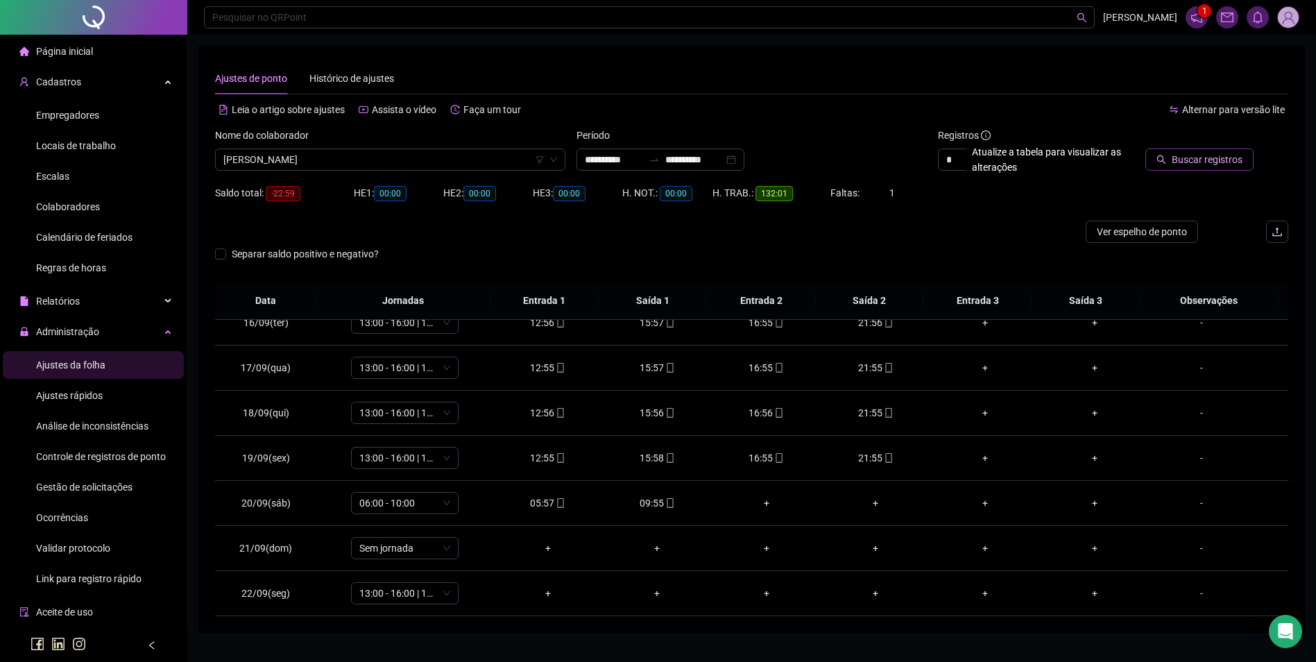
click at [1226, 162] on span "Buscar registros" at bounding box center [1207, 159] width 71 height 15
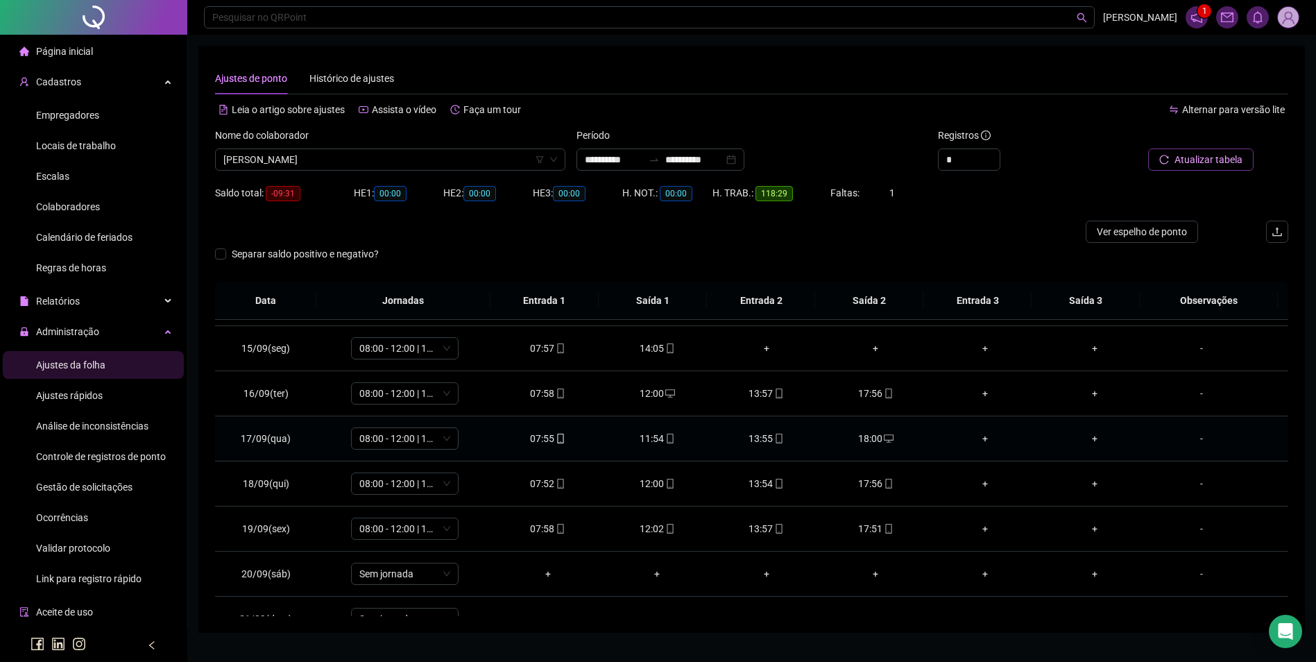
scroll to position [557, 0]
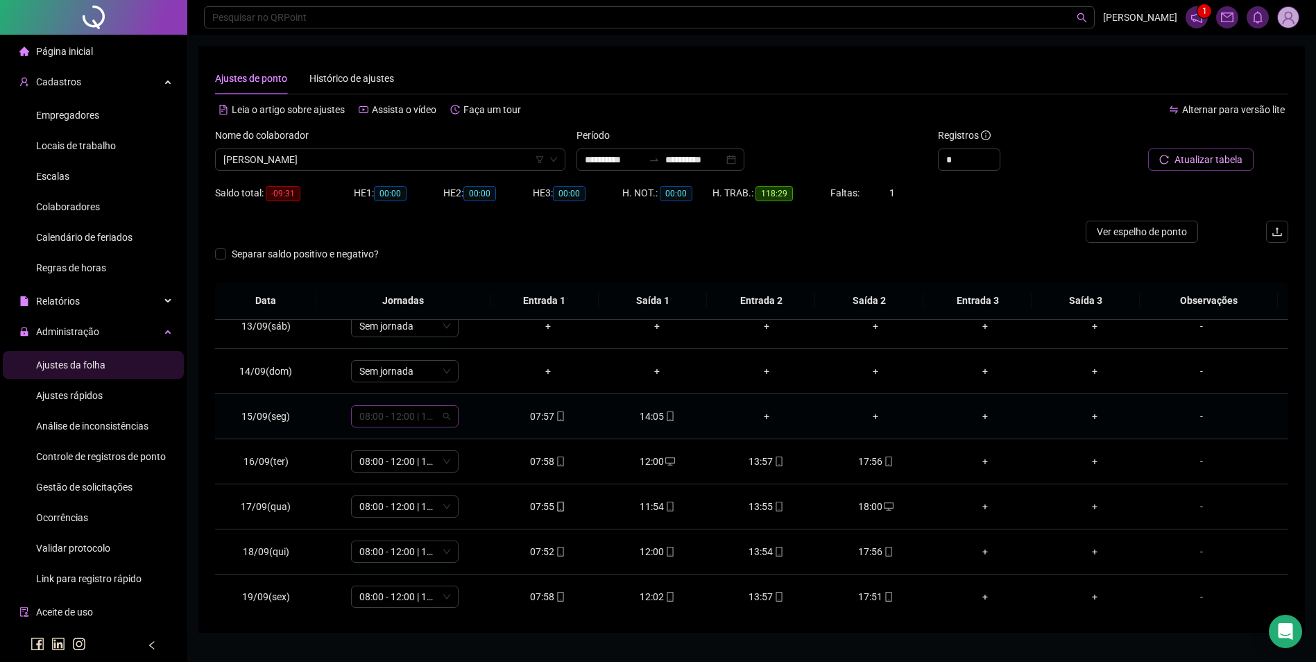
click at [415, 418] on span "08:00 - 12:00 | 14:00 - 18:00" at bounding box center [404, 416] width 91 height 21
click at [408, 474] on div "08:00 - 12:00" at bounding box center [427, 479] width 117 height 15
click at [467, 384] on span "Sim" at bounding box center [469, 379] width 16 height 15
click at [413, 420] on span "08:00 - 12:00" at bounding box center [404, 416] width 91 height 21
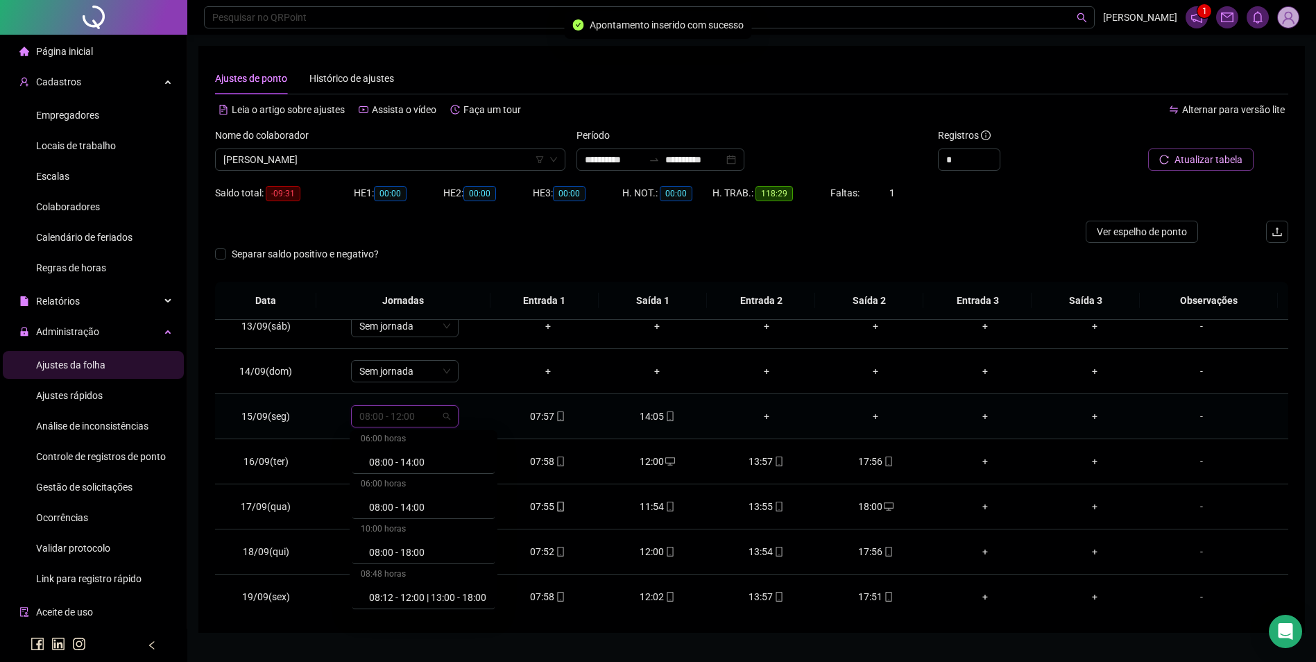
scroll to position [5004, 0]
click at [404, 465] on div "08:00 - 14:00" at bounding box center [427, 466] width 117 height 15
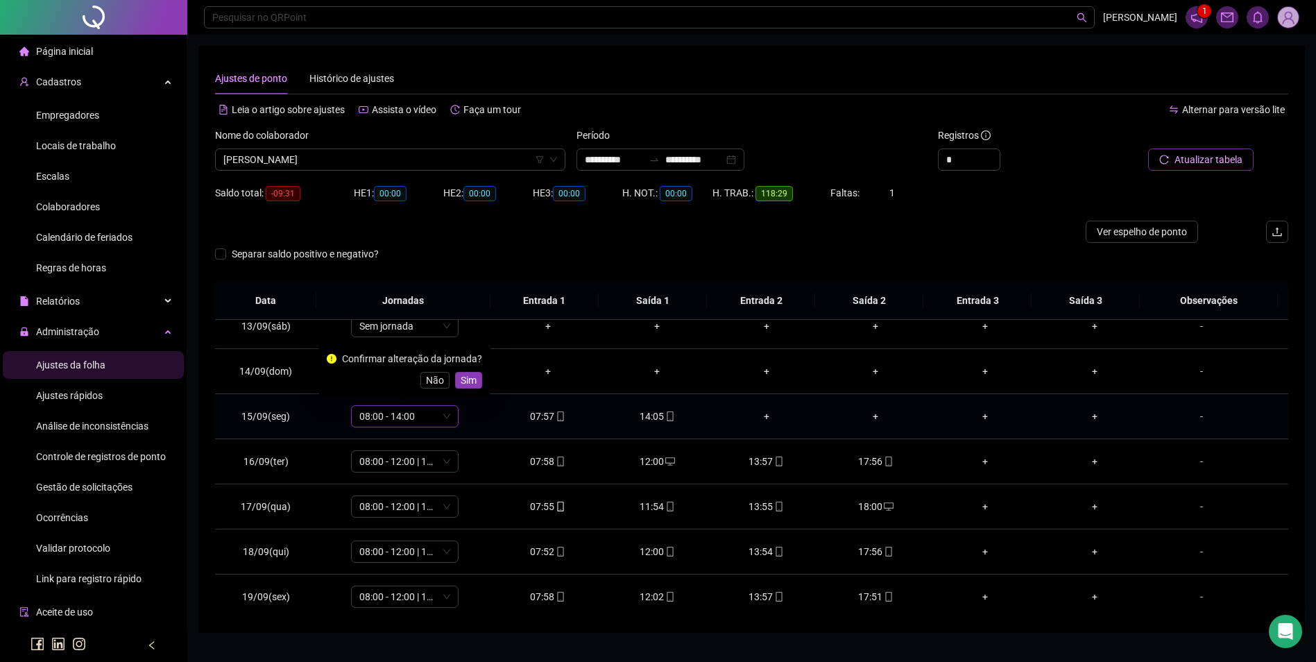
click at [466, 389] on div "Confirmar alteração da jornada? Não Sim" at bounding box center [404, 370] width 172 height 54
click at [470, 378] on span "Sim" at bounding box center [469, 379] width 16 height 15
click at [1190, 158] on span "Atualizar tabela" at bounding box center [1208, 159] width 68 height 15
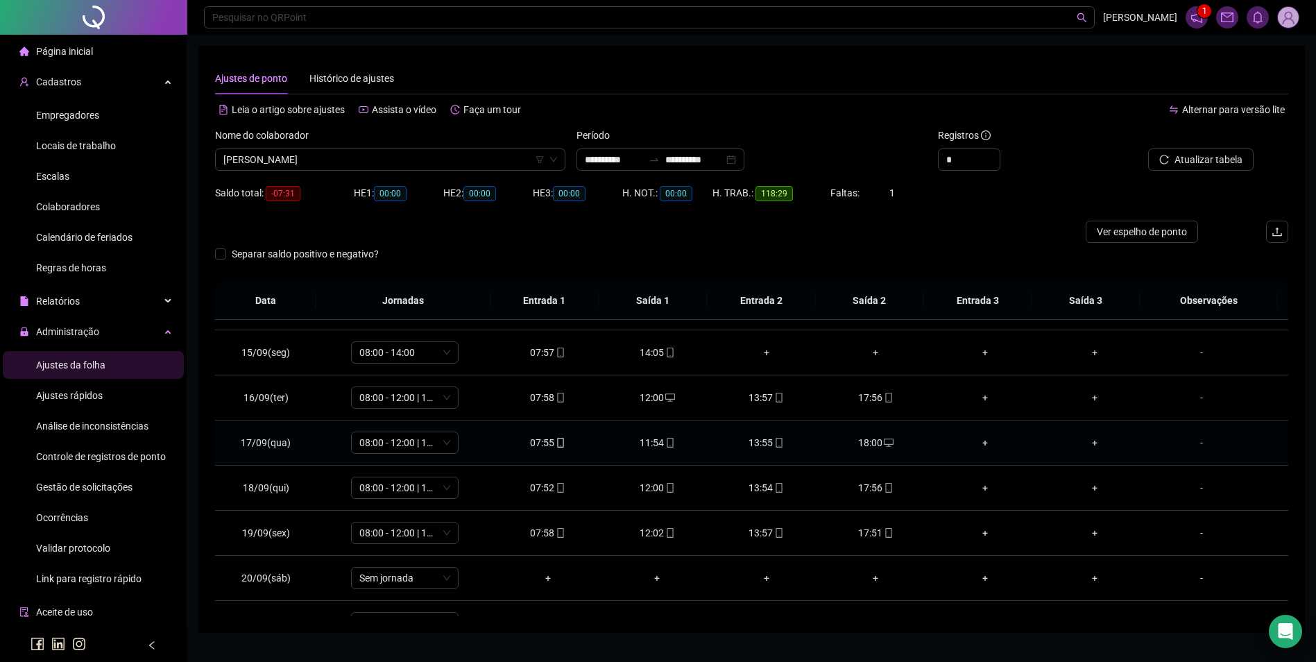
scroll to position [624, 0]
click at [1191, 163] on span "Atualizar tabela" at bounding box center [1208, 159] width 68 height 15
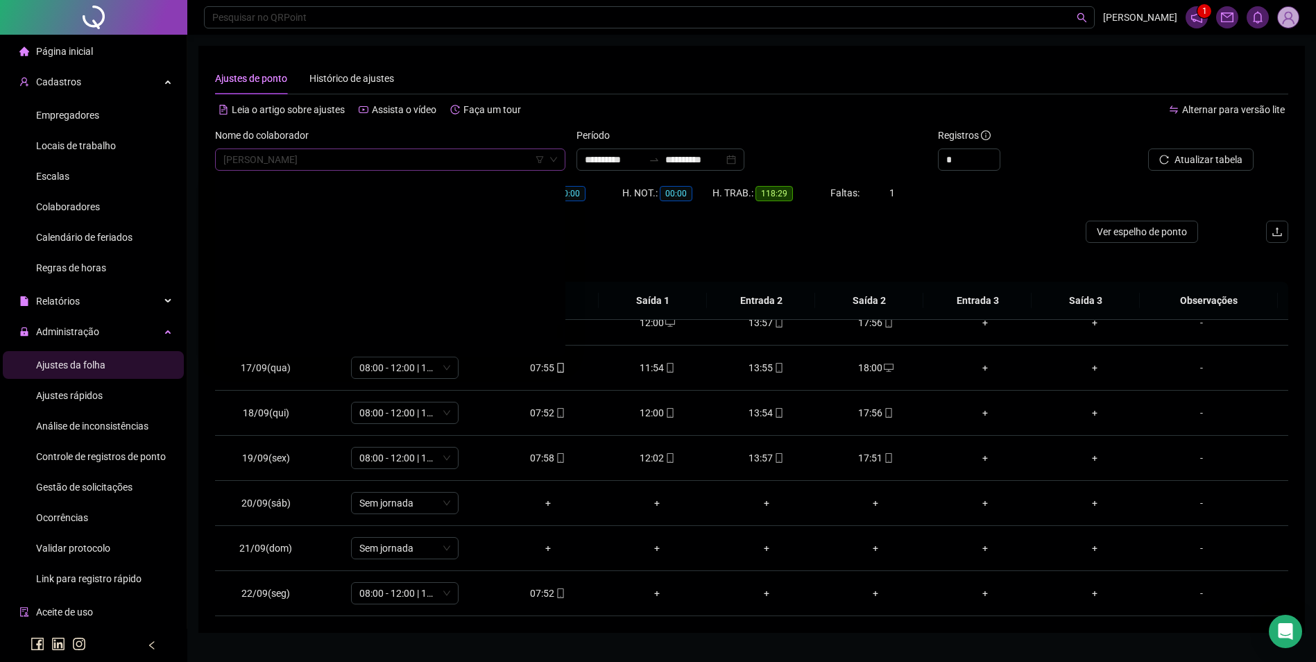
scroll to position [18444, 0]
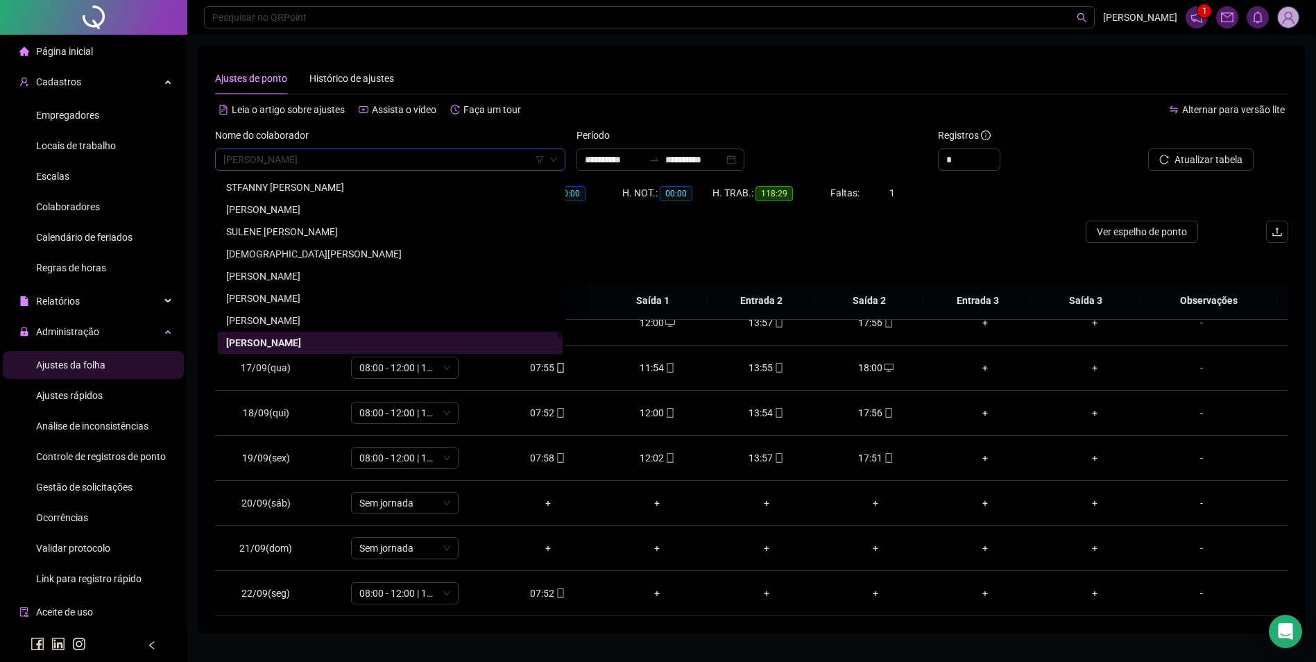
click at [406, 166] on span "[PERSON_NAME]" at bounding box center [390, 159] width 334 height 21
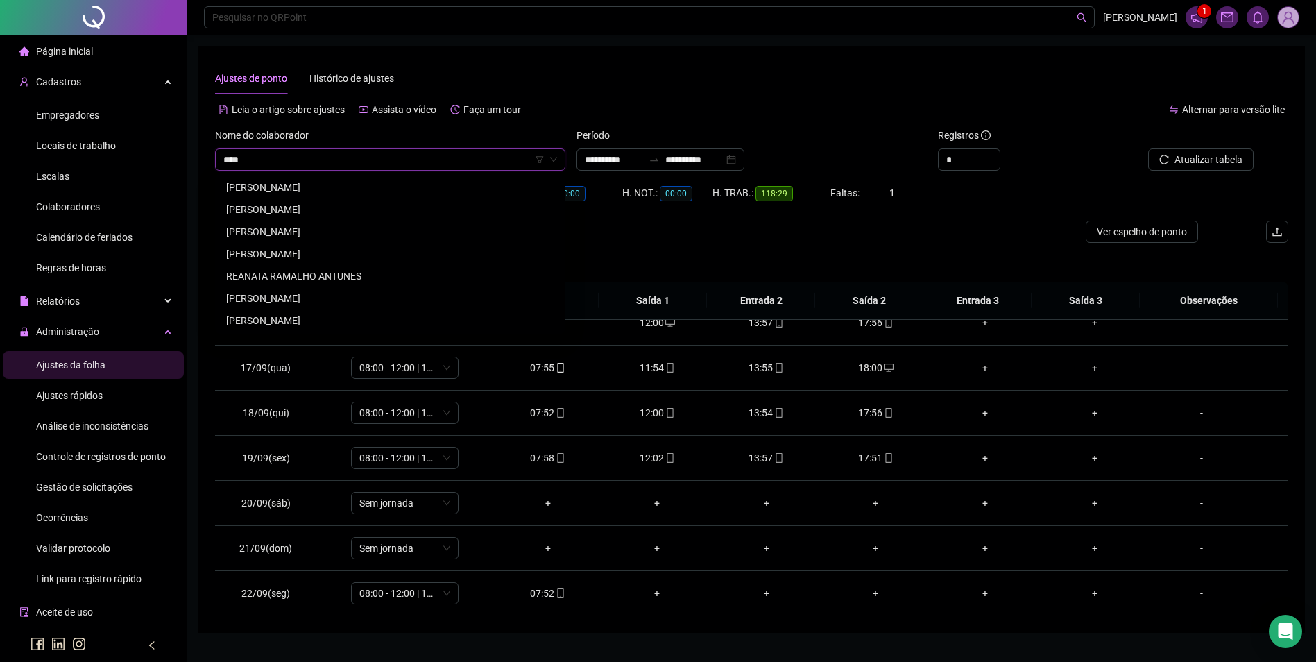
scroll to position [0, 0]
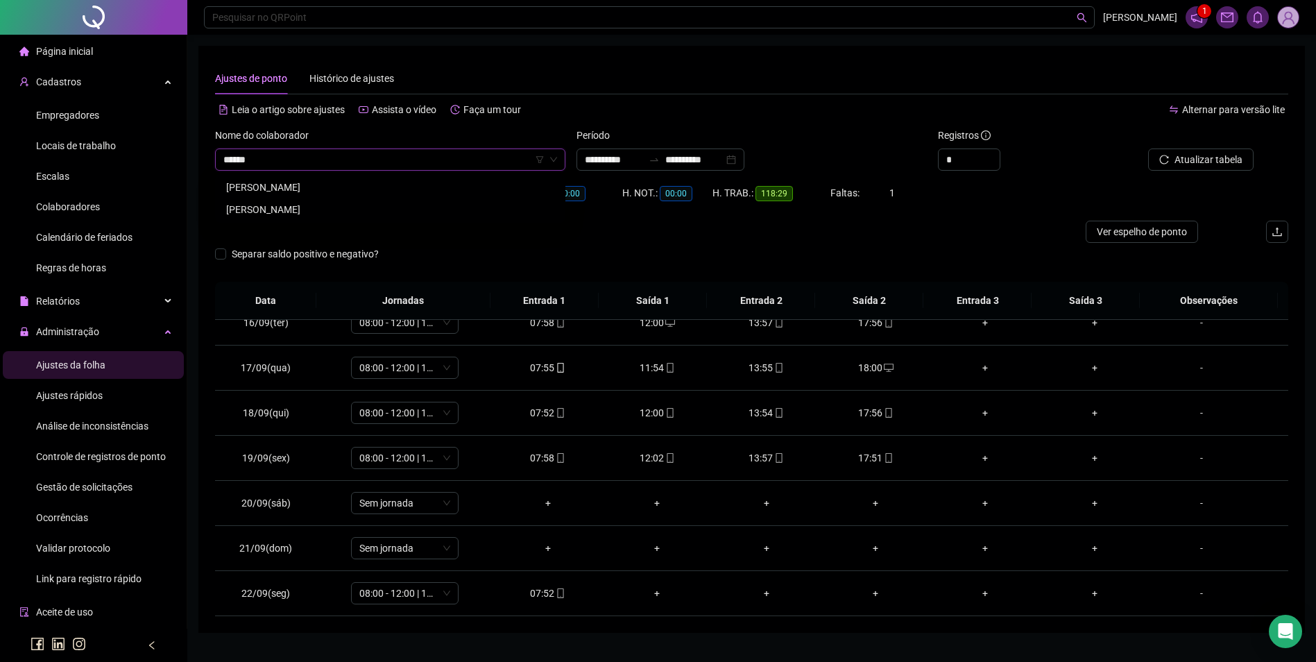
click at [332, 189] on div "[PERSON_NAME]" at bounding box center [390, 187] width 328 height 15
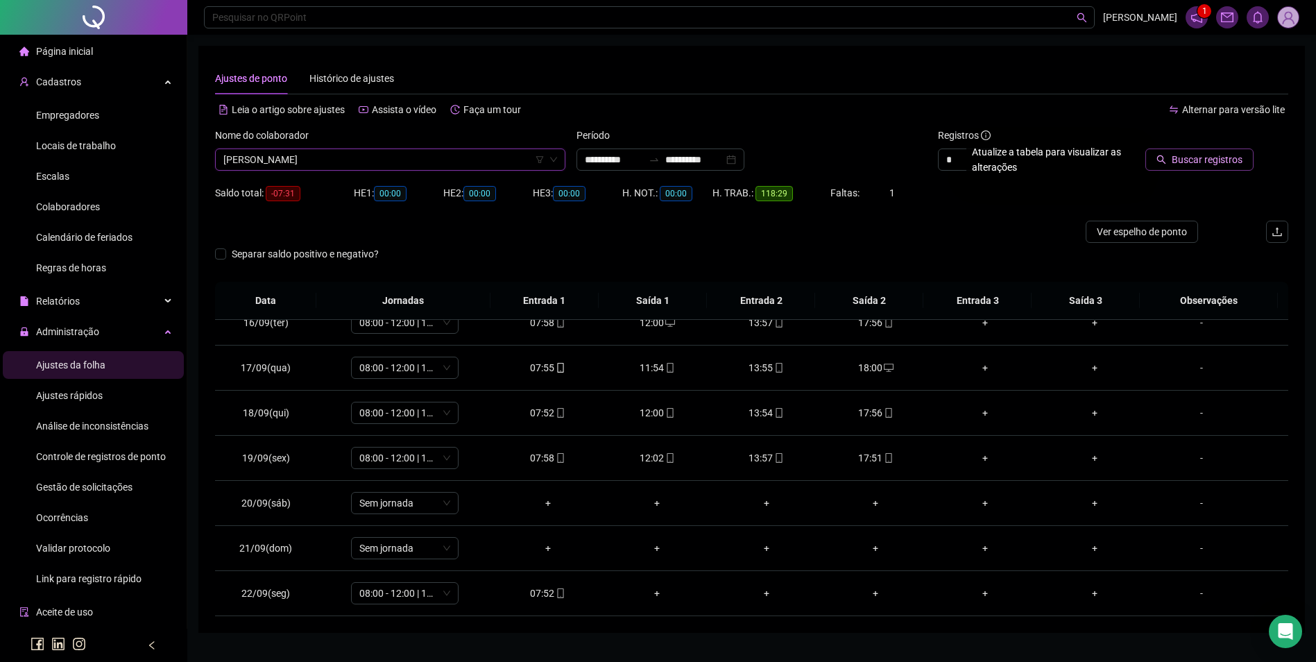
click at [1165, 161] on icon "search" at bounding box center [1161, 159] width 9 height 9
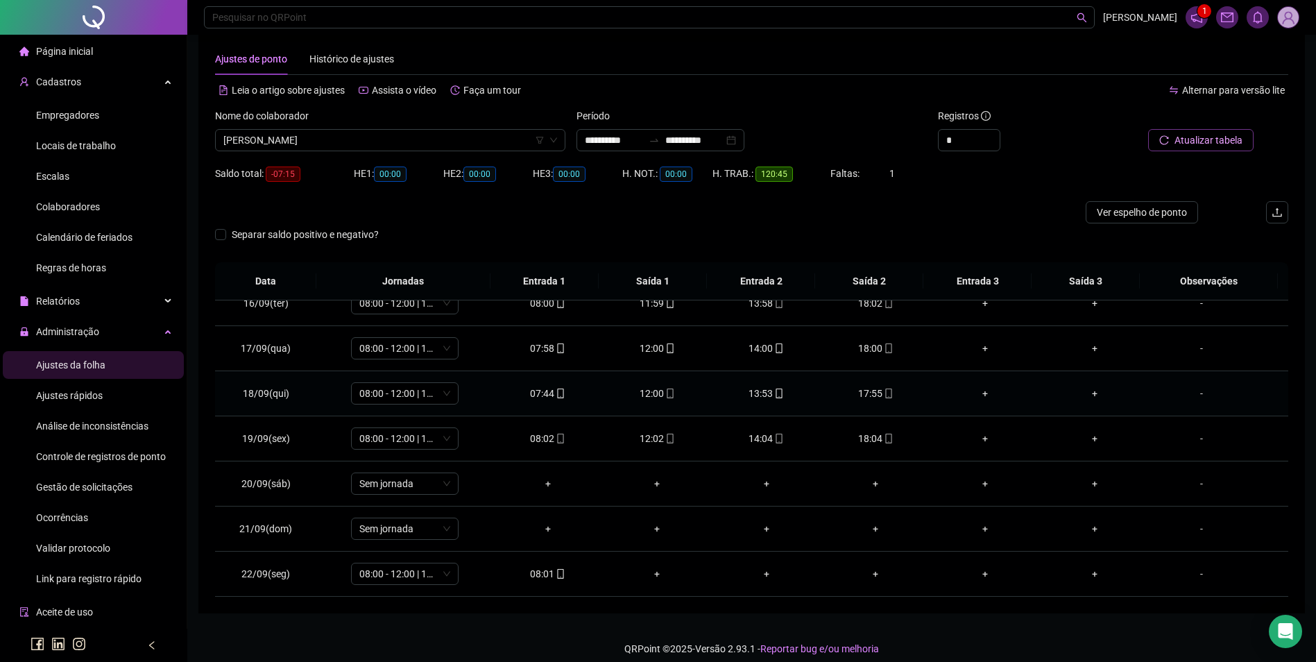
scroll to position [31, 0]
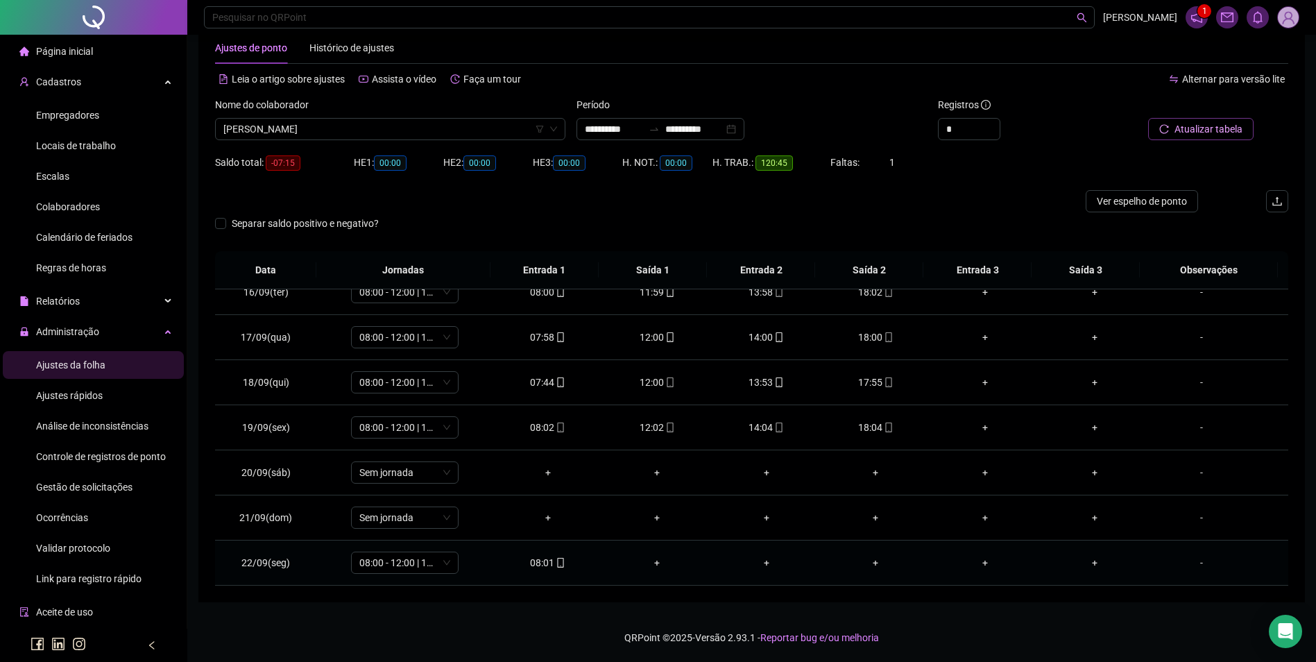
click at [557, 567] on icon "mobile" at bounding box center [560, 563] width 6 height 10
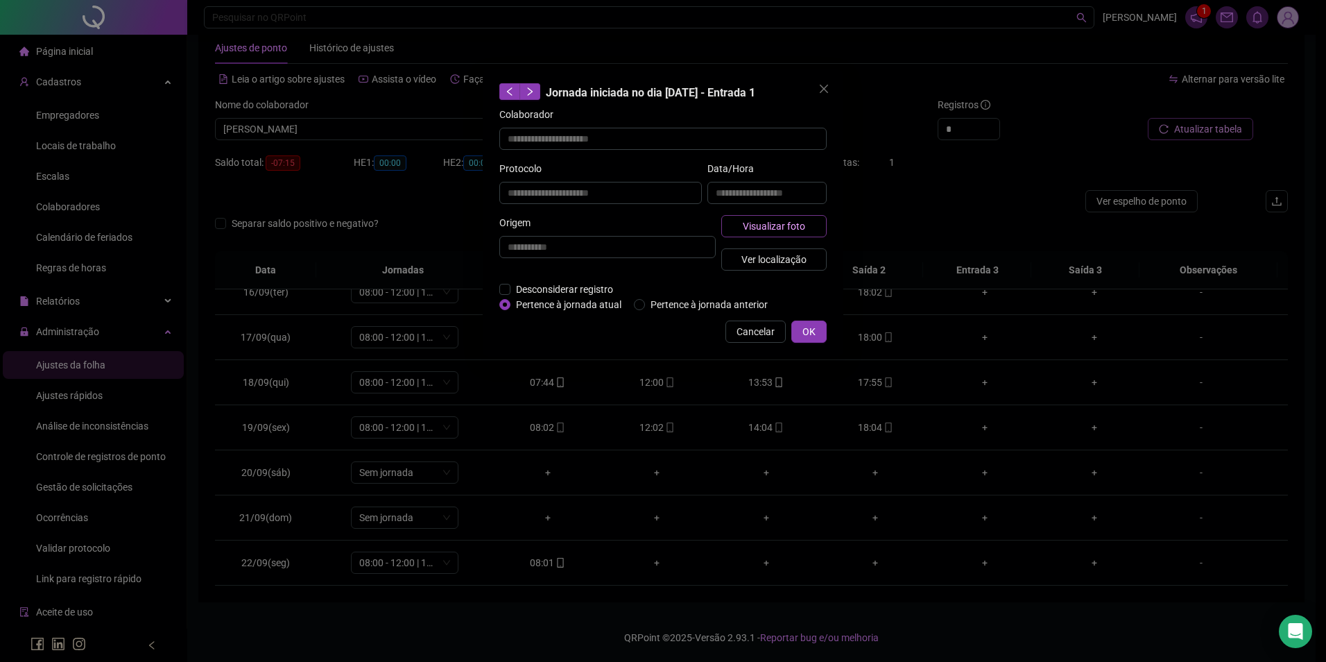
click at [757, 234] on button "Visualizar foto" at bounding box center [773, 226] width 105 height 22
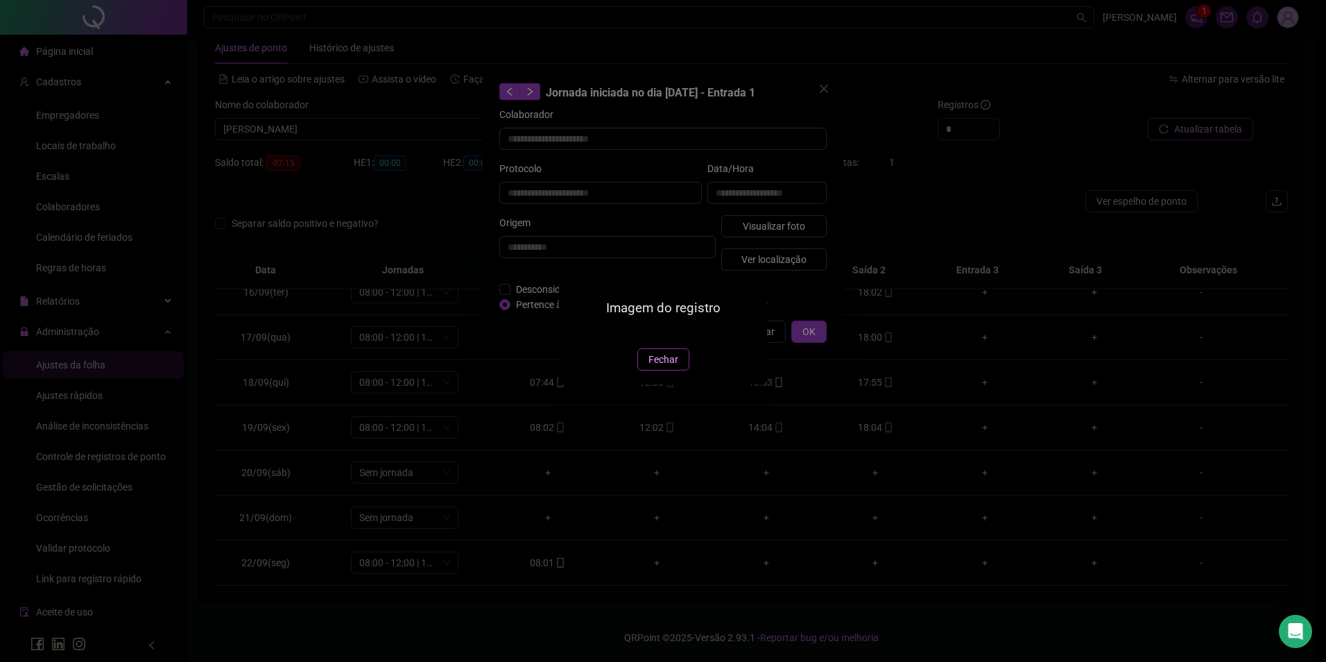
click at [669, 370] on button "Fechar" at bounding box center [663, 359] width 52 height 22
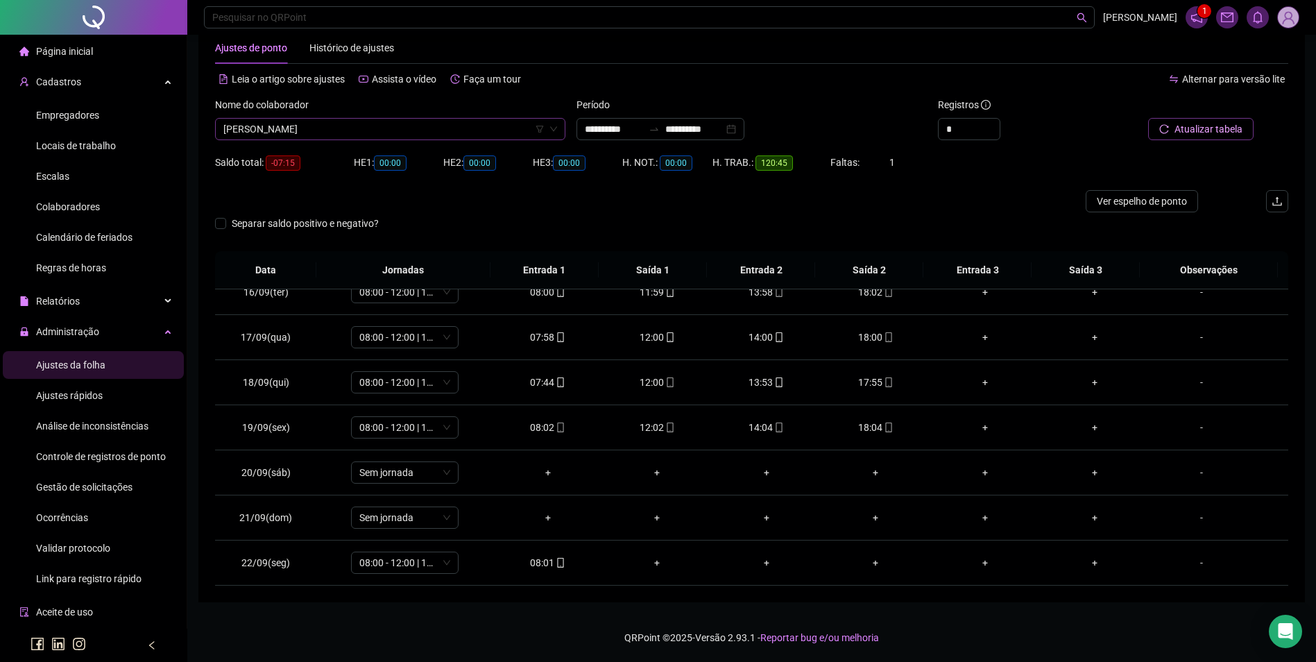
click at [351, 130] on span "[PERSON_NAME]" at bounding box center [390, 129] width 334 height 21
click at [457, 124] on span "[PERSON_NAME]" at bounding box center [390, 129] width 334 height 21
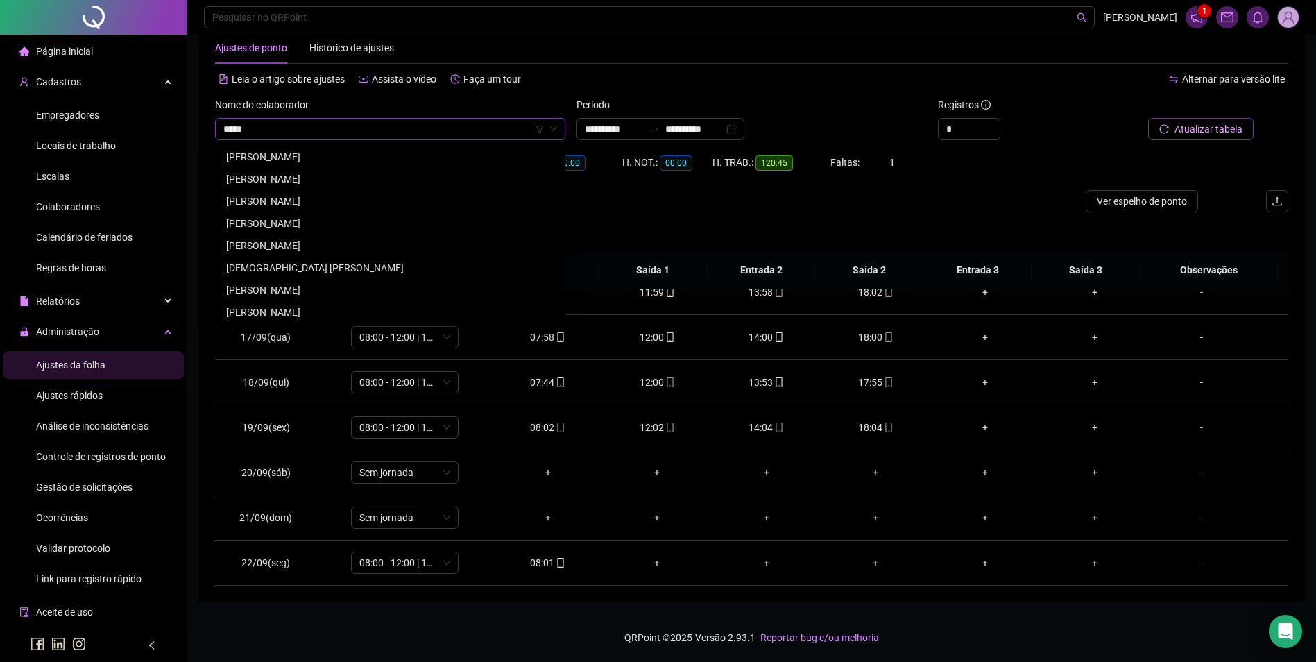
scroll to position [0, 0]
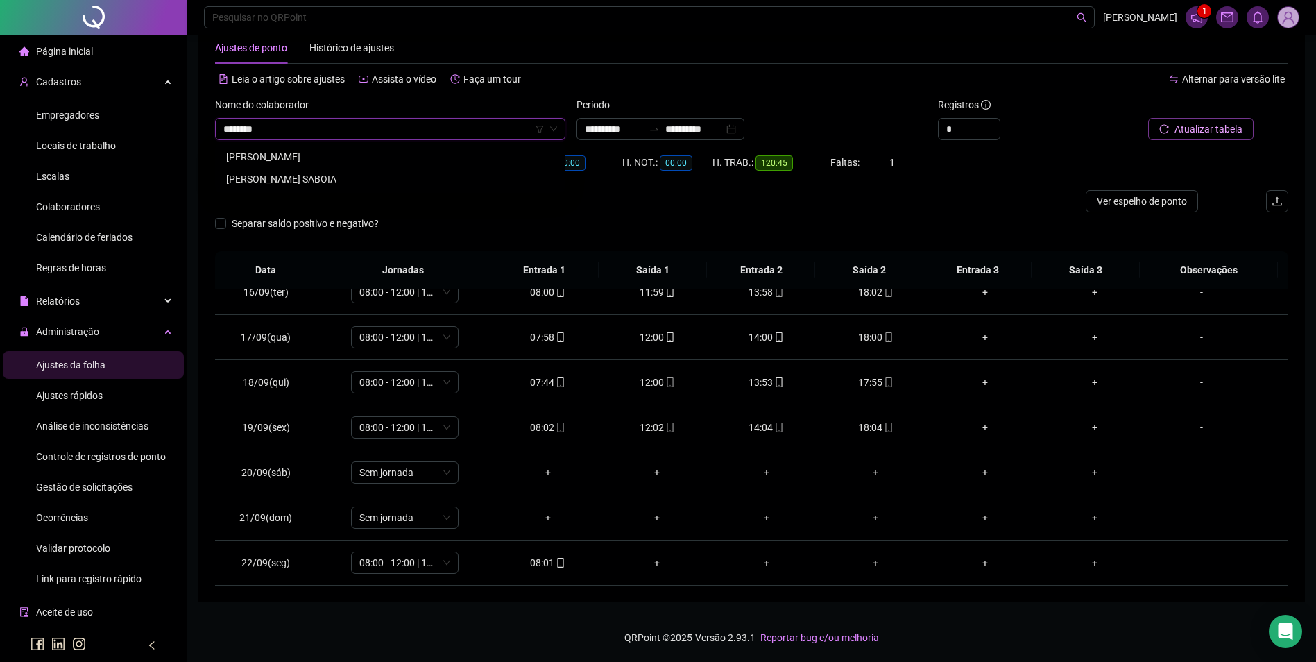
click at [358, 182] on div "[PERSON_NAME] SABOIA" at bounding box center [390, 178] width 328 height 15
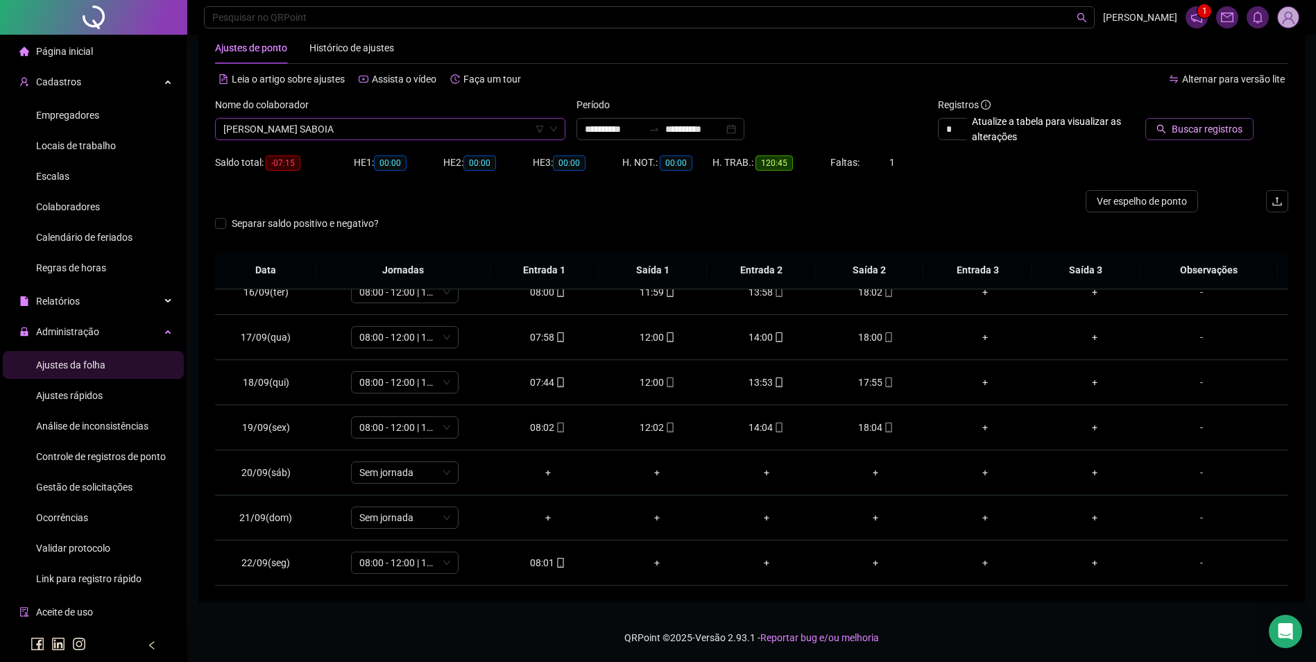
click at [1229, 136] on span "Buscar registros" at bounding box center [1207, 128] width 71 height 15
click at [884, 430] on icon "mobile" at bounding box center [889, 427] width 10 height 10
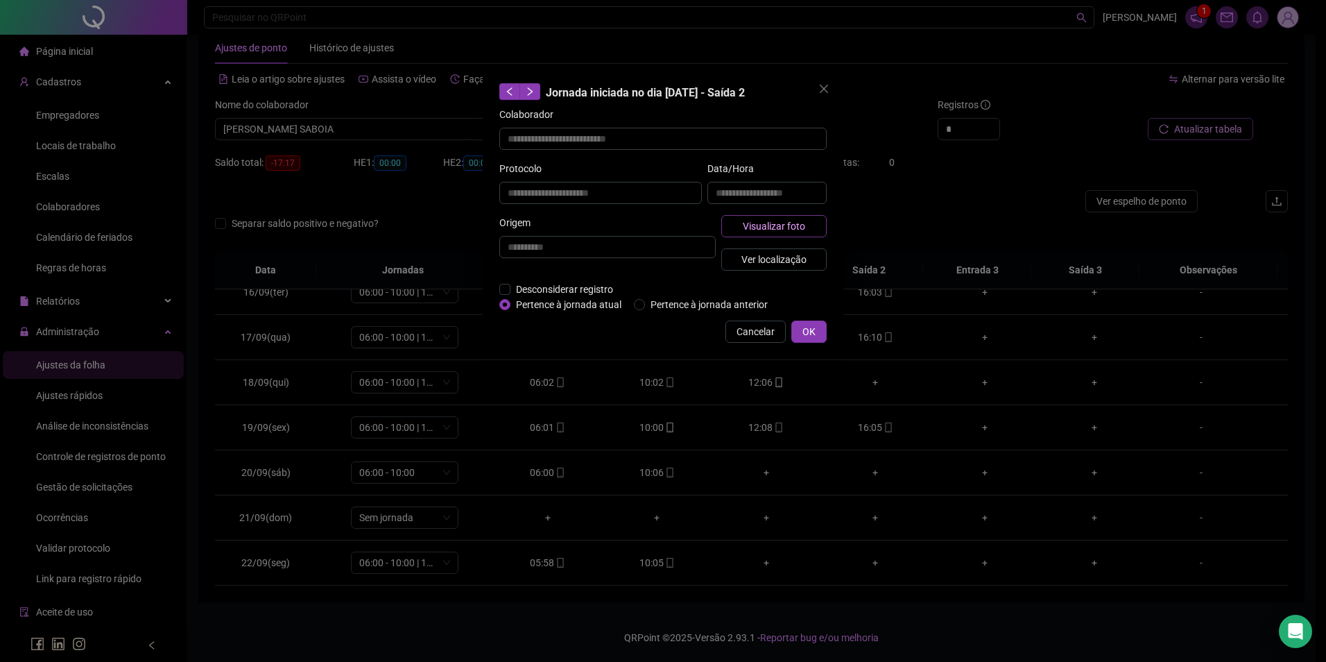
click at [755, 231] on span "Visualizar foto" at bounding box center [774, 225] width 62 height 15
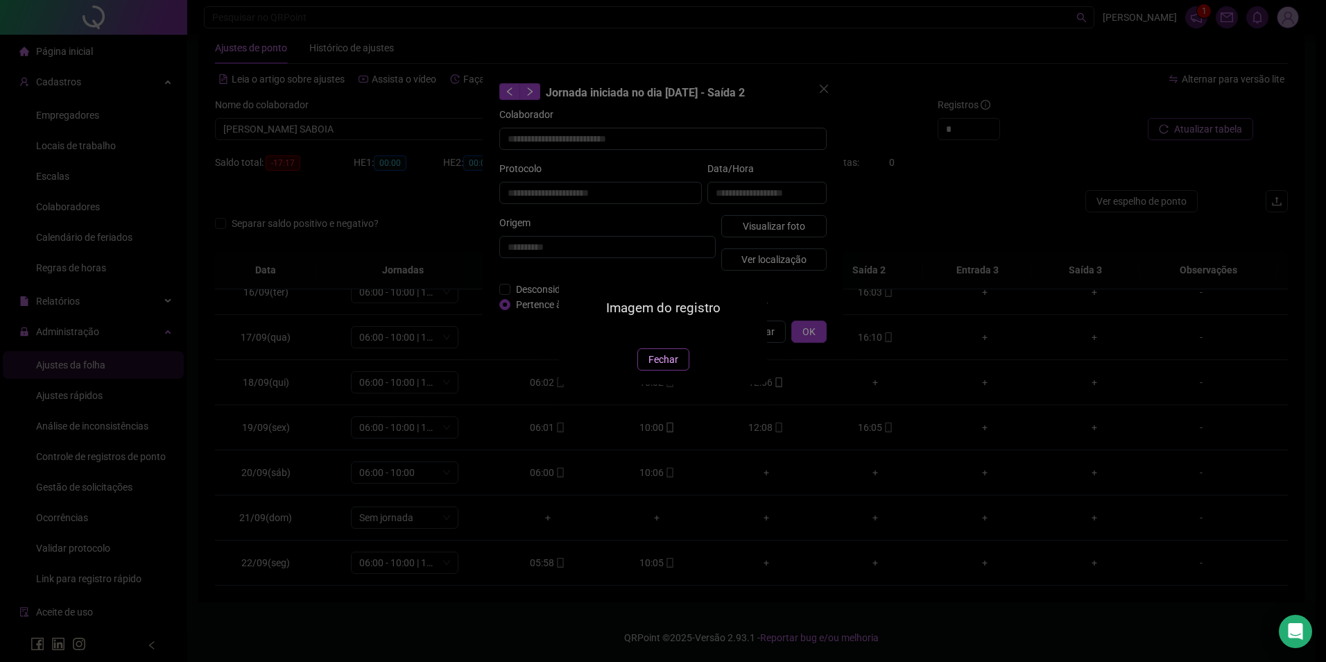
click at [665, 367] on span "Fechar" at bounding box center [664, 359] width 30 height 15
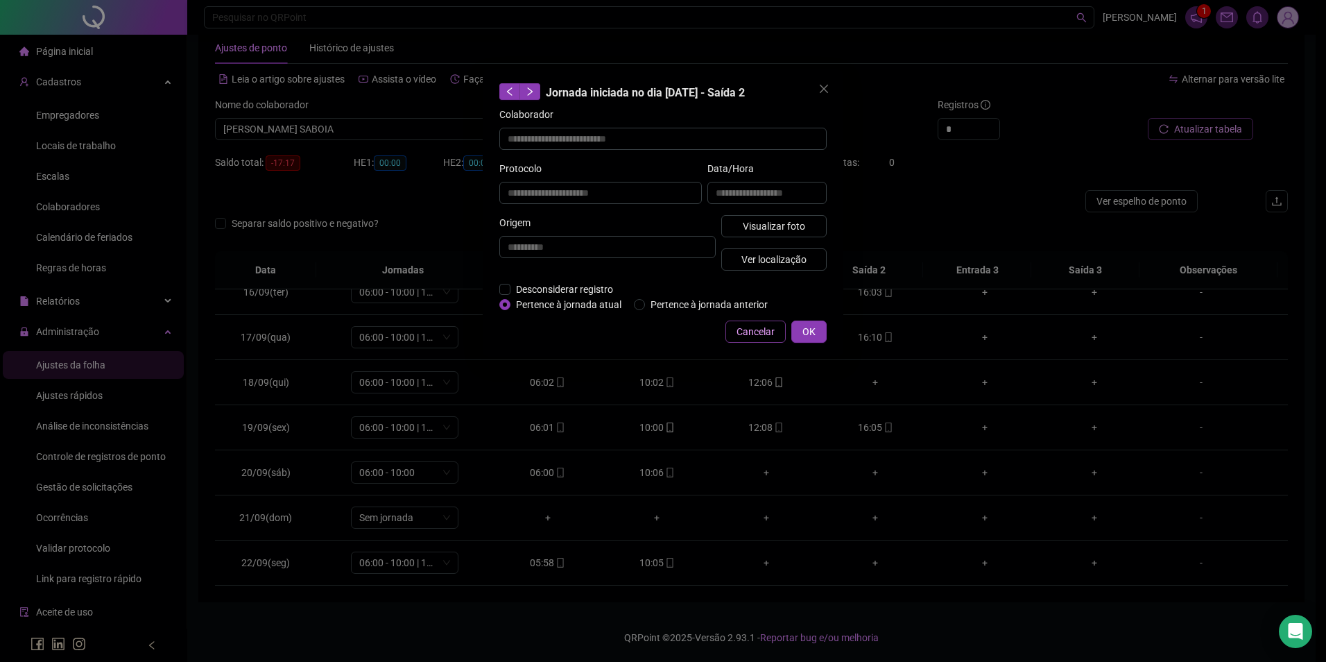
click at [746, 334] on span "Cancelar" at bounding box center [756, 331] width 38 height 15
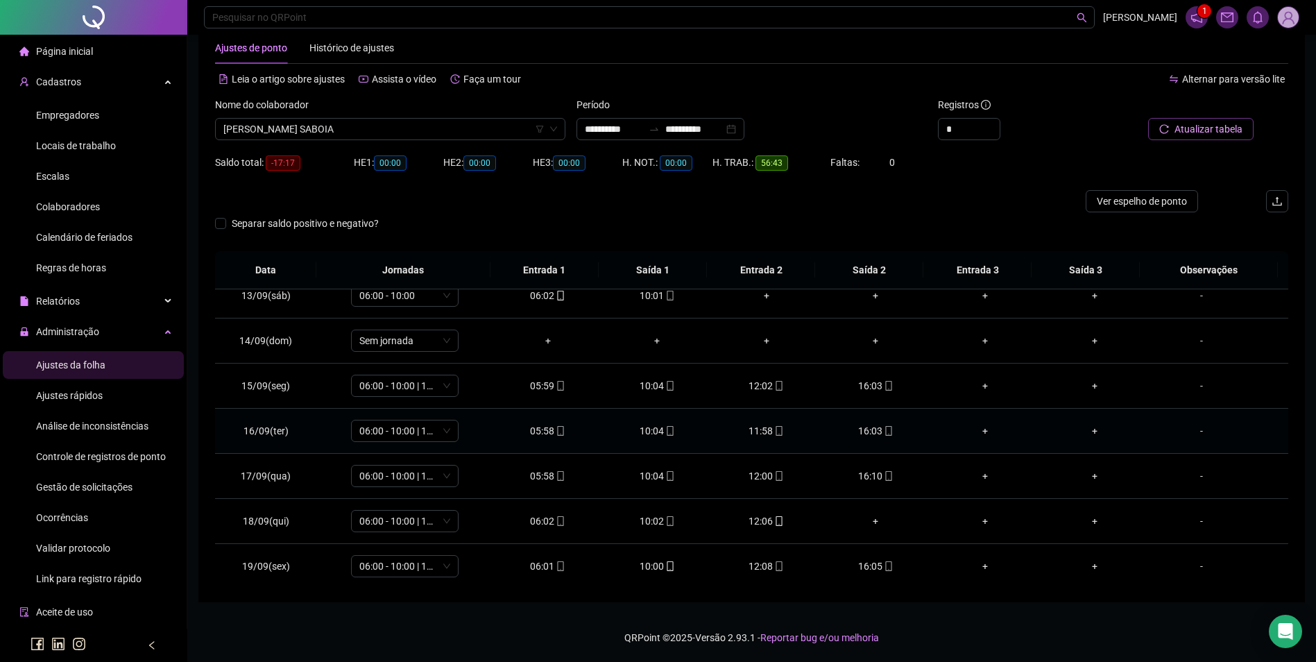
scroll to position [626, 0]
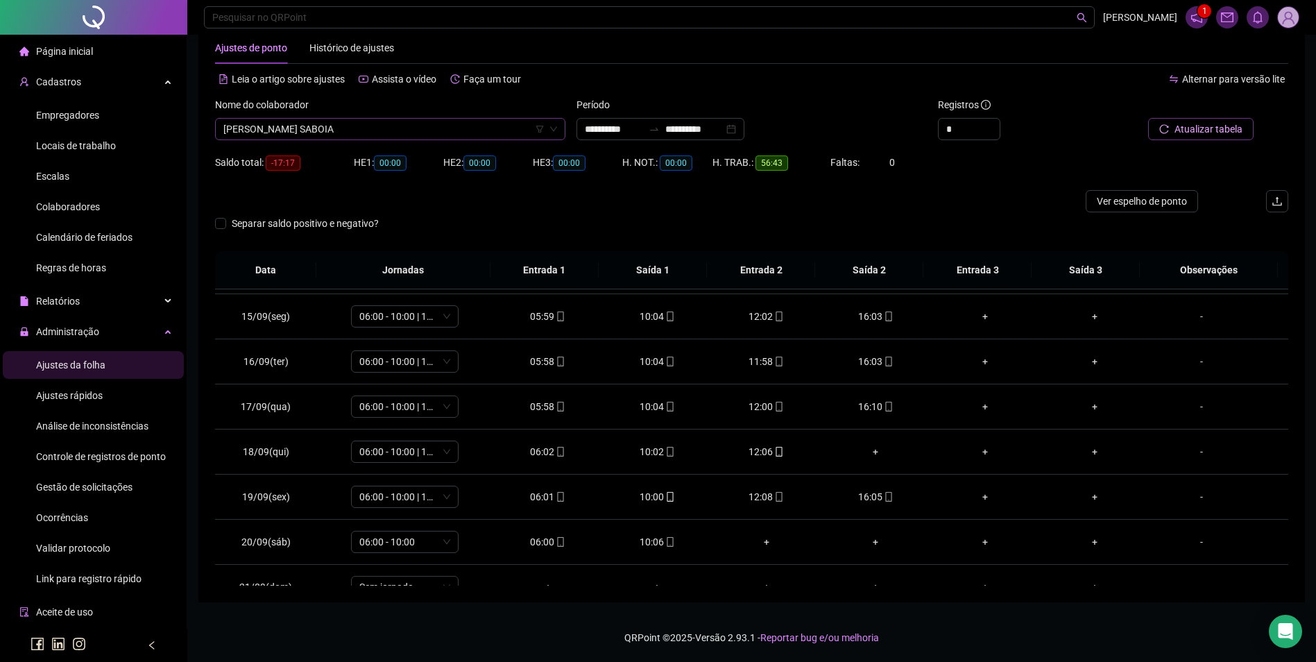
click at [465, 130] on span "[PERSON_NAME] SABOIA" at bounding box center [390, 129] width 334 height 21
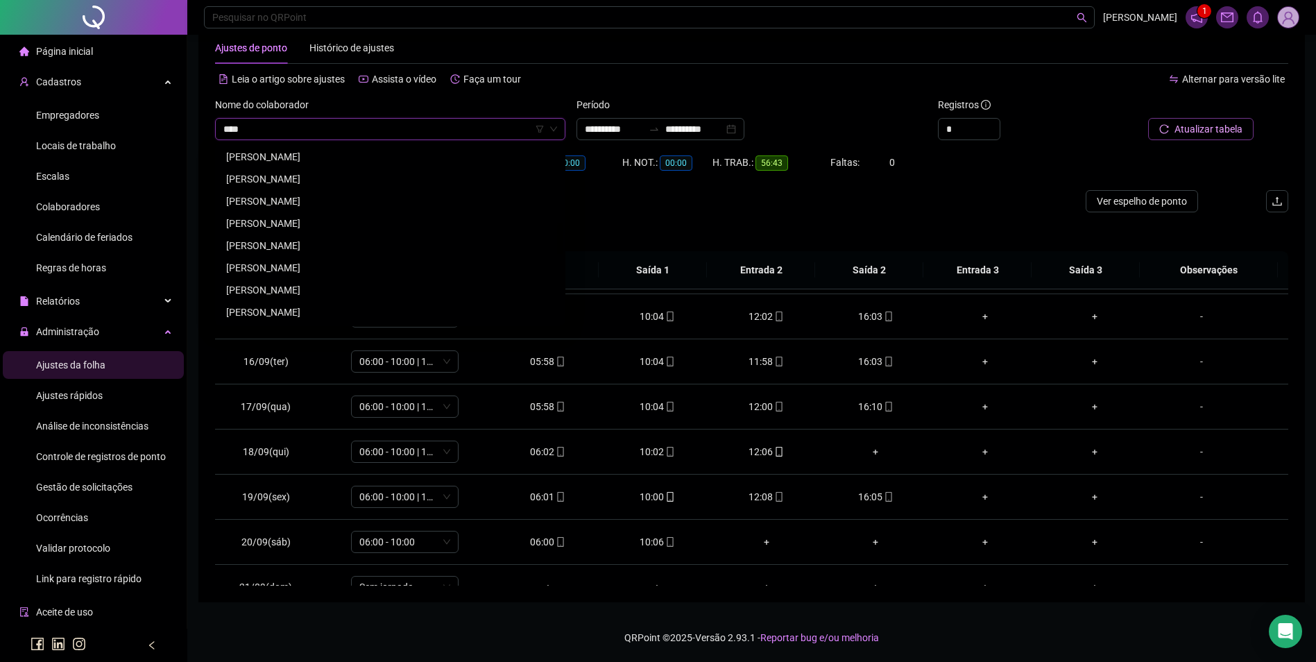
scroll to position [0, 0]
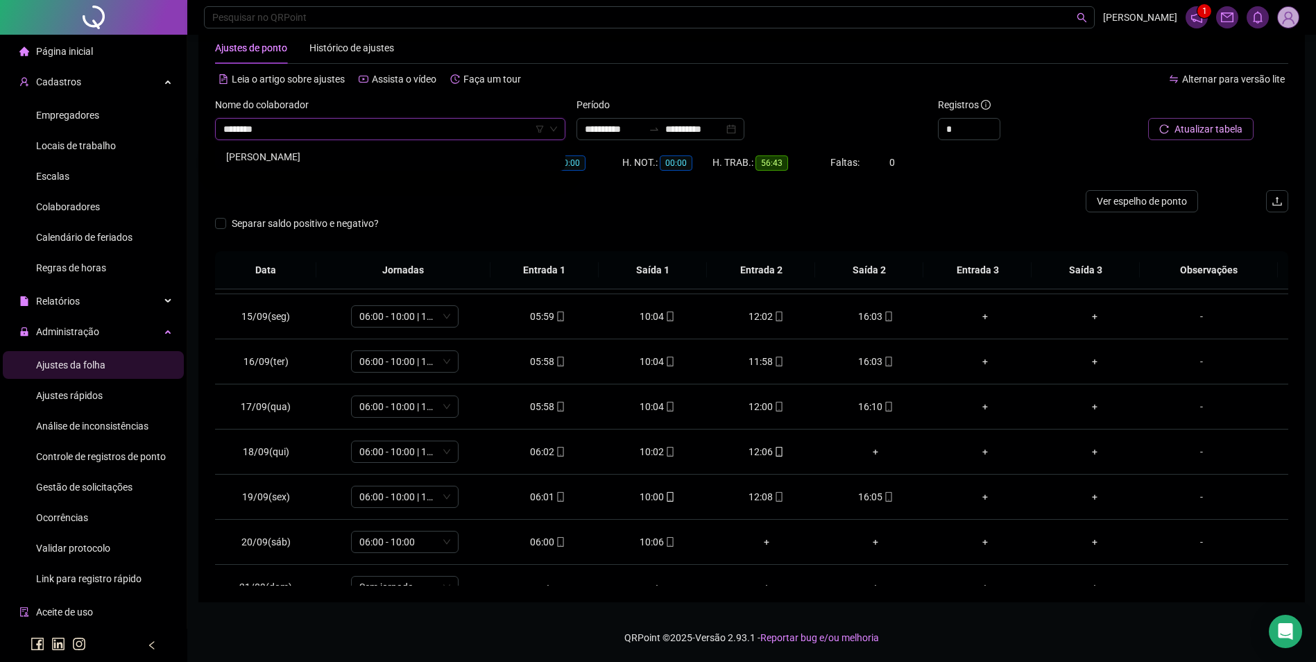
click at [287, 153] on div "[PERSON_NAME]" at bounding box center [390, 156] width 328 height 15
click at [1210, 128] on span "Buscar registros" at bounding box center [1207, 128] width 71 height 15
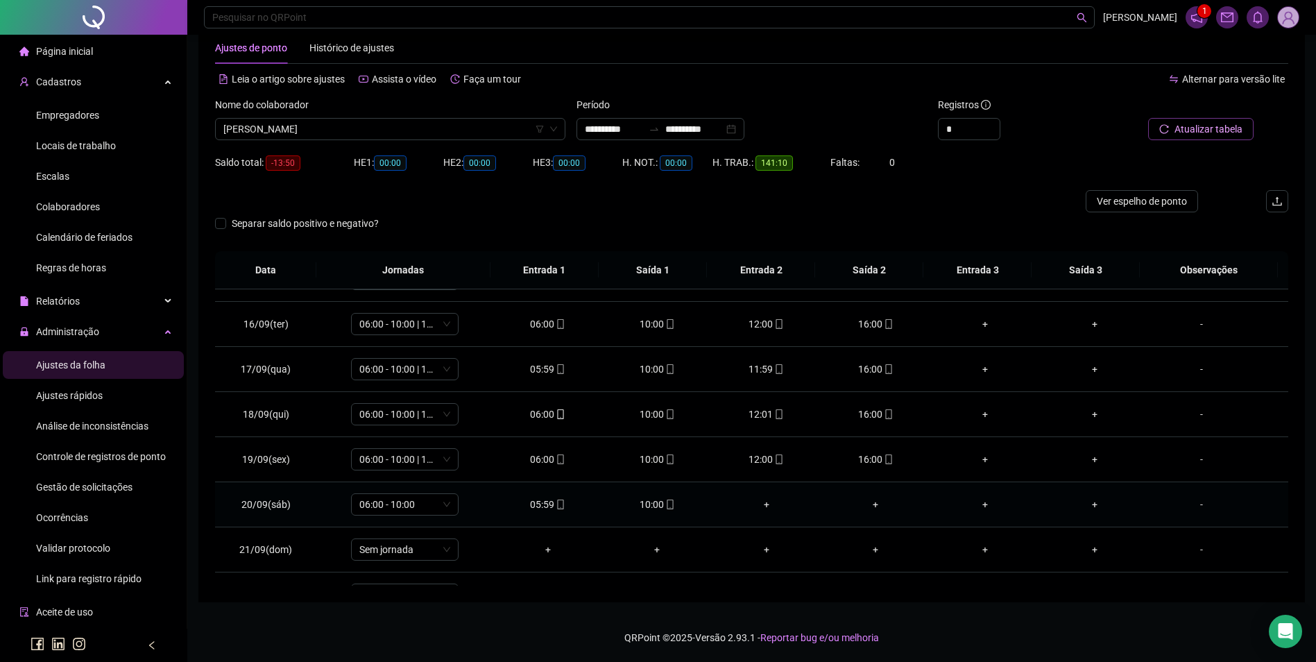
scroll to position [696, 0]
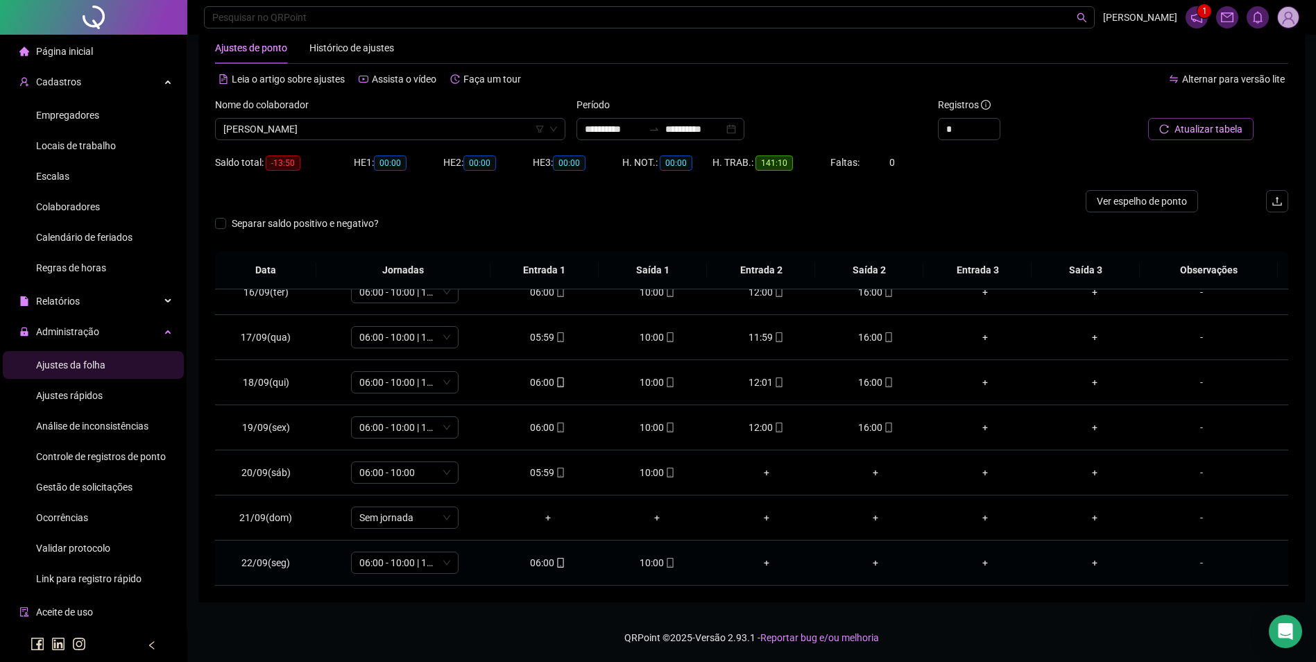
click at [671, 567] on div "10:00" at bounding box center [656, 562] width 87 height 15
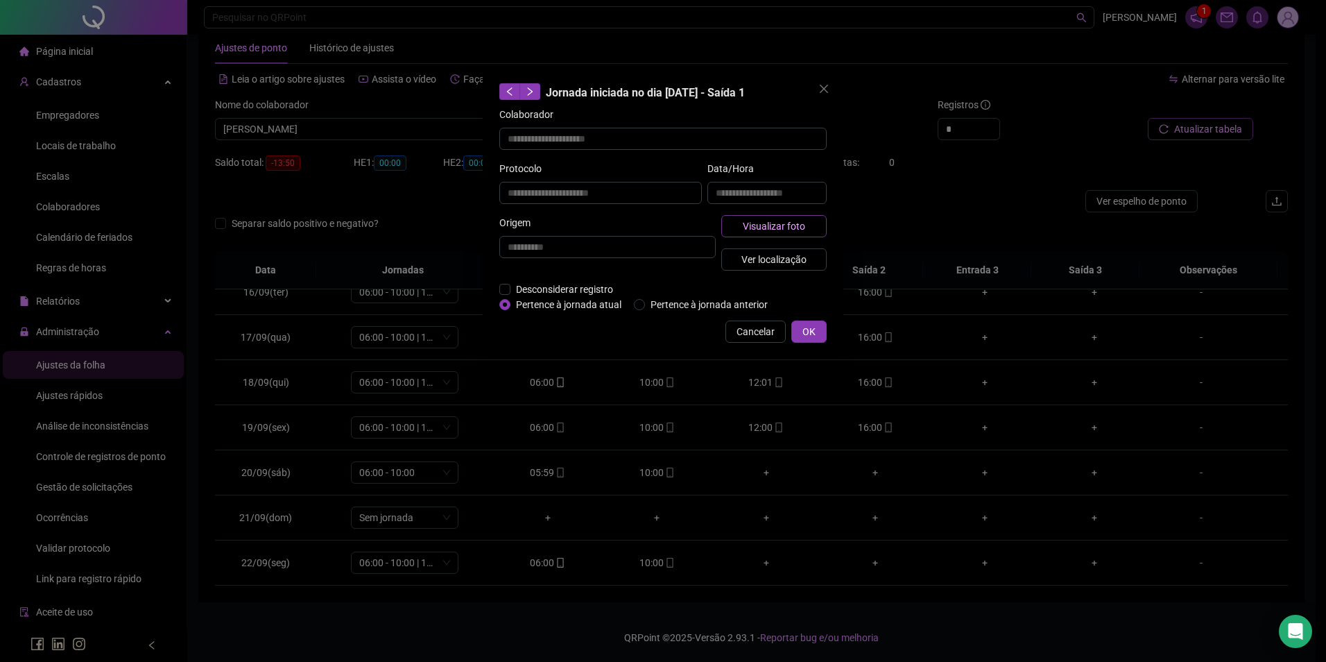
click at [823, 217] on button "Visualizar foto" at bounding box center [773, 226] width 105 height 22
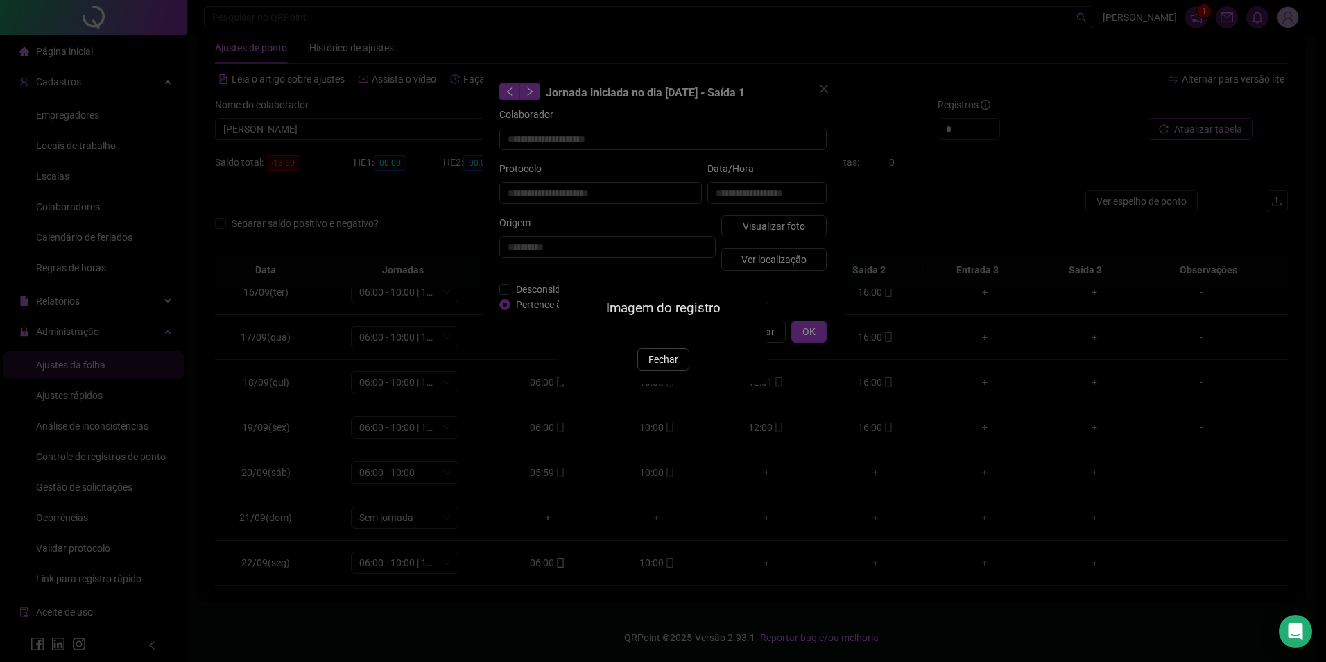
drag, startPoint x: 646, startPoint y: 447, endPoint x: 671, endPoint y: 415, distance: 40.0
click at [646, 370] on button "Fechar" at bounding box center [663, 359] width 52 height 22
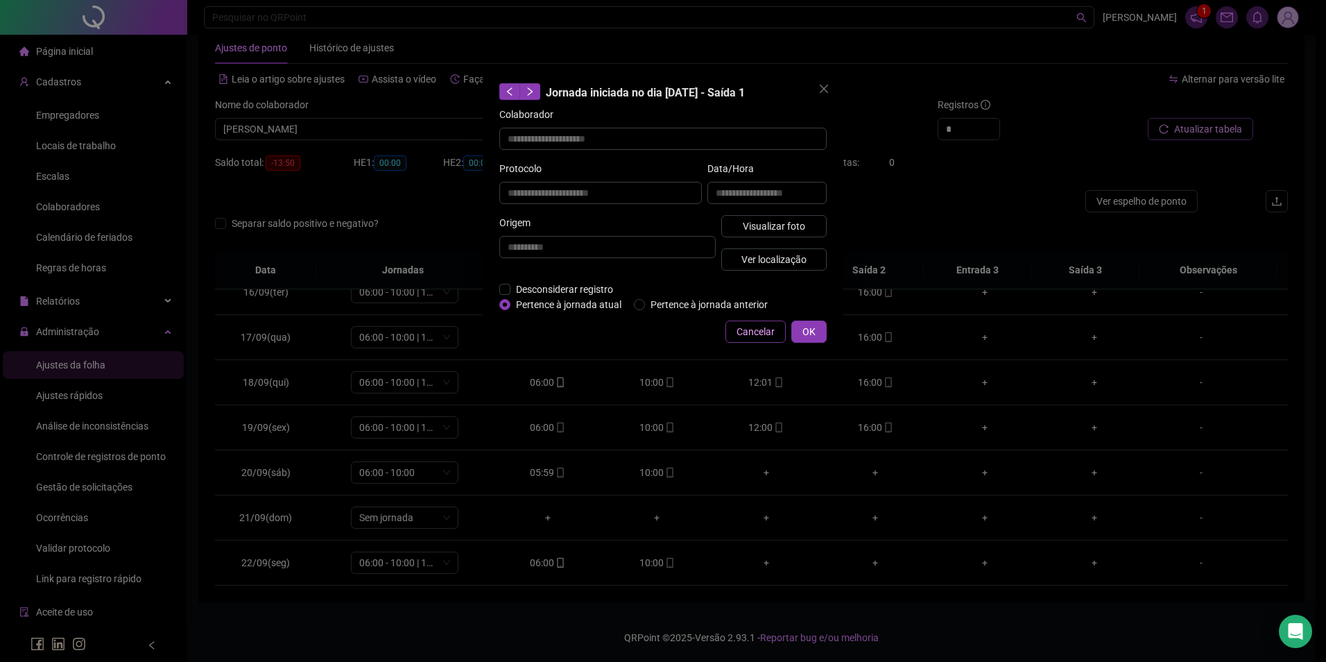
click at [762, 327] on span "Cancelar" at bounding box center [756, 331] width 38 height 15
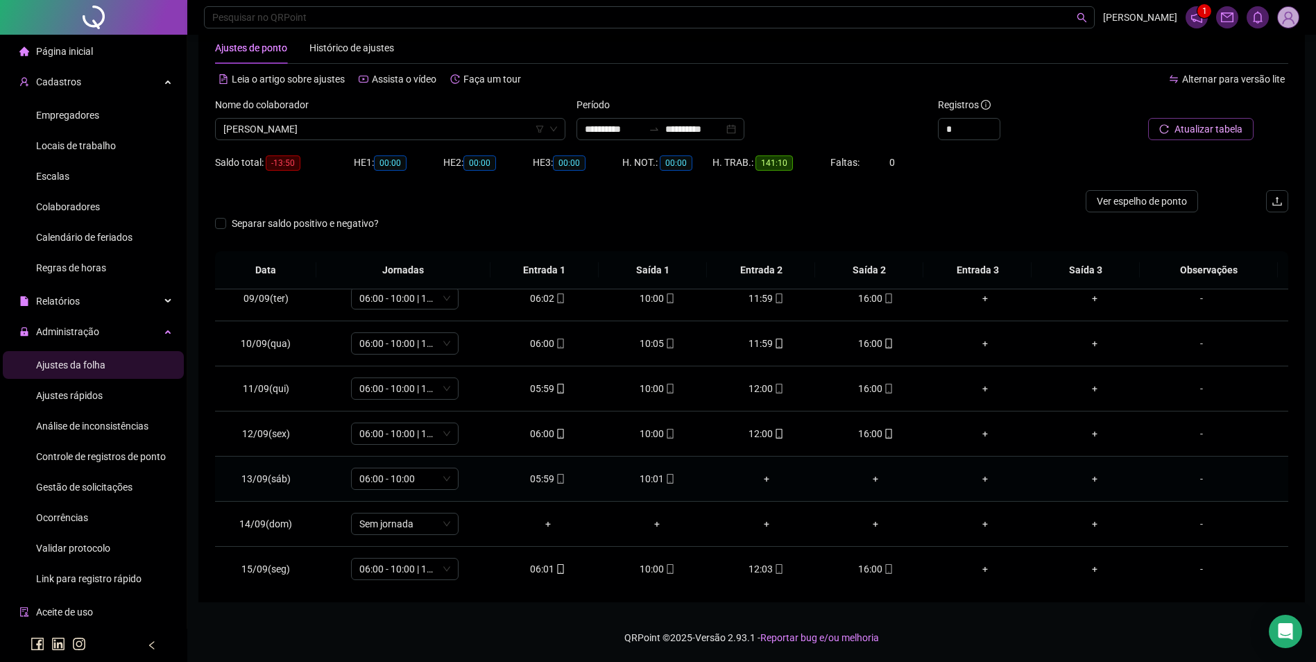
scroll to position [349, 0]
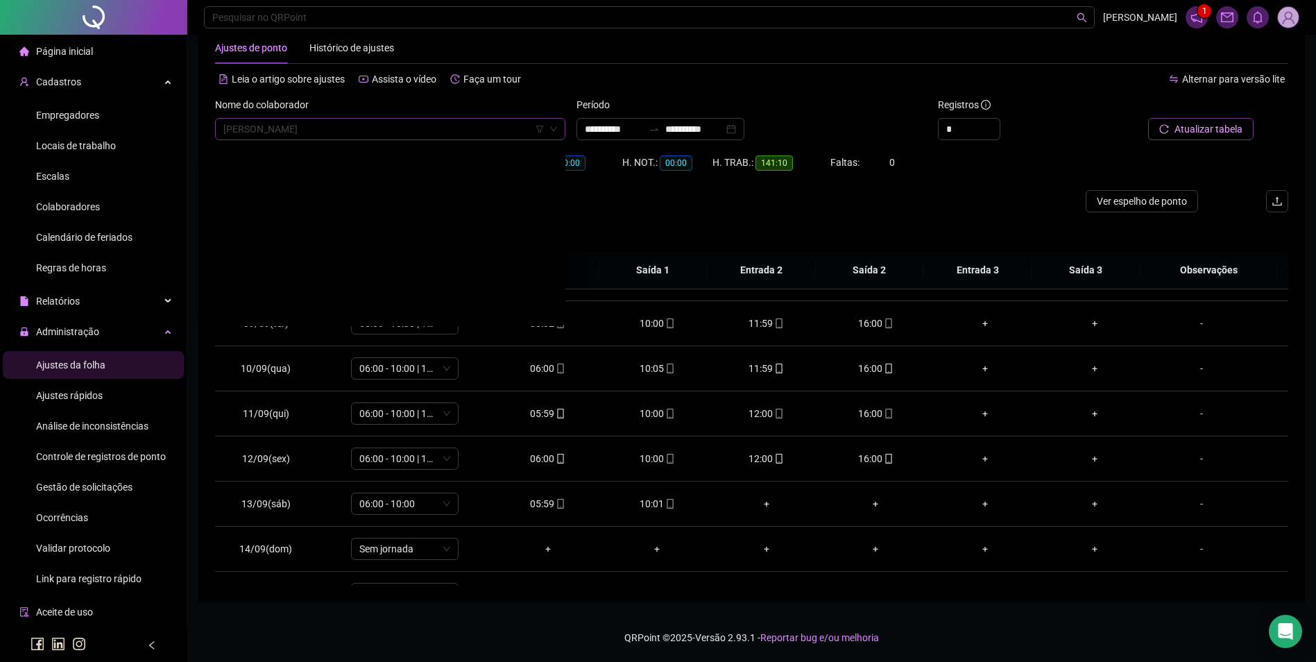
click at [404, 126] on span "[PERSON_NAME]" at bounding box center [390, 129] width 334 height 21
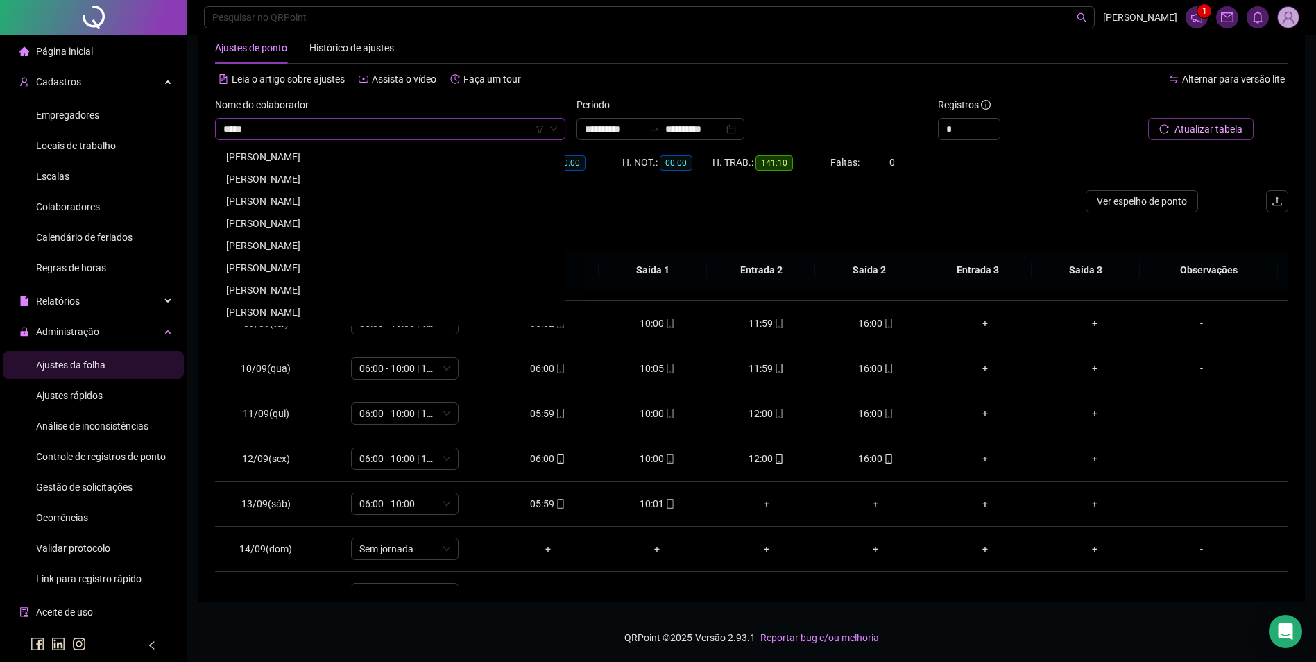
scroll to position [0, 0]
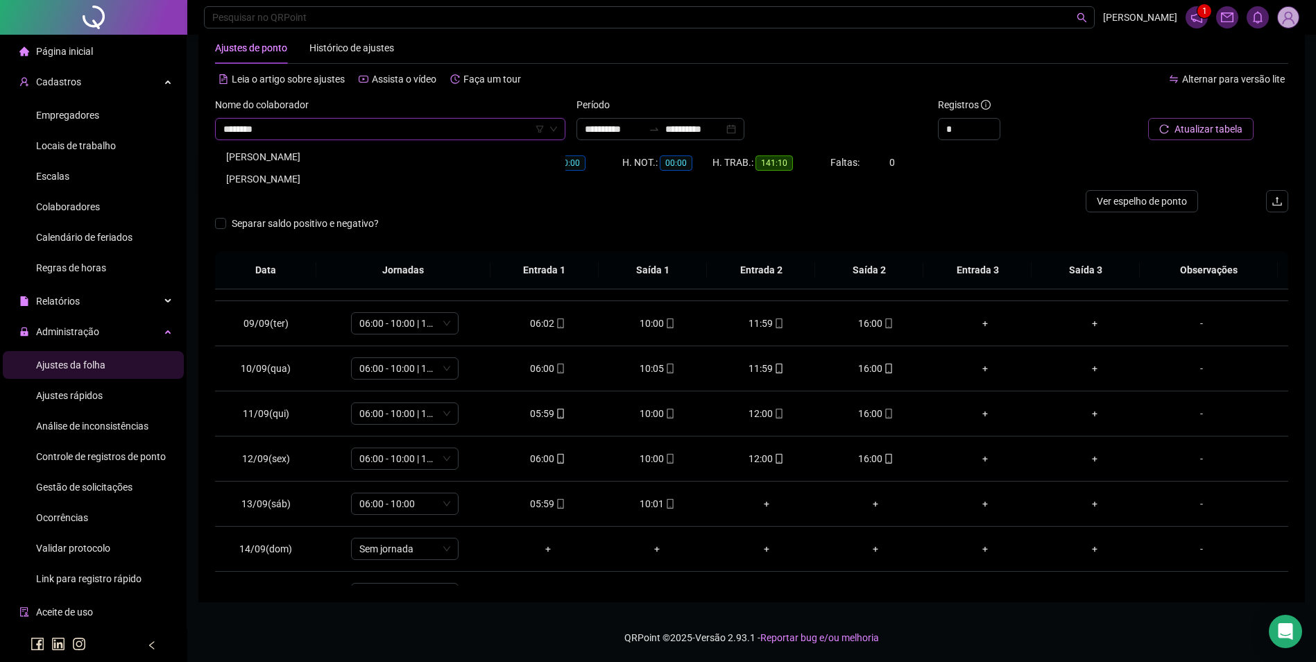
click at [337, 178] on div "[PERSON_NAME]" at bounding box center [390, 178] width 328 height 15
click at [1178, 127] on span "Buscar registros" at bounding box center [1207, 128] width 71 height 15
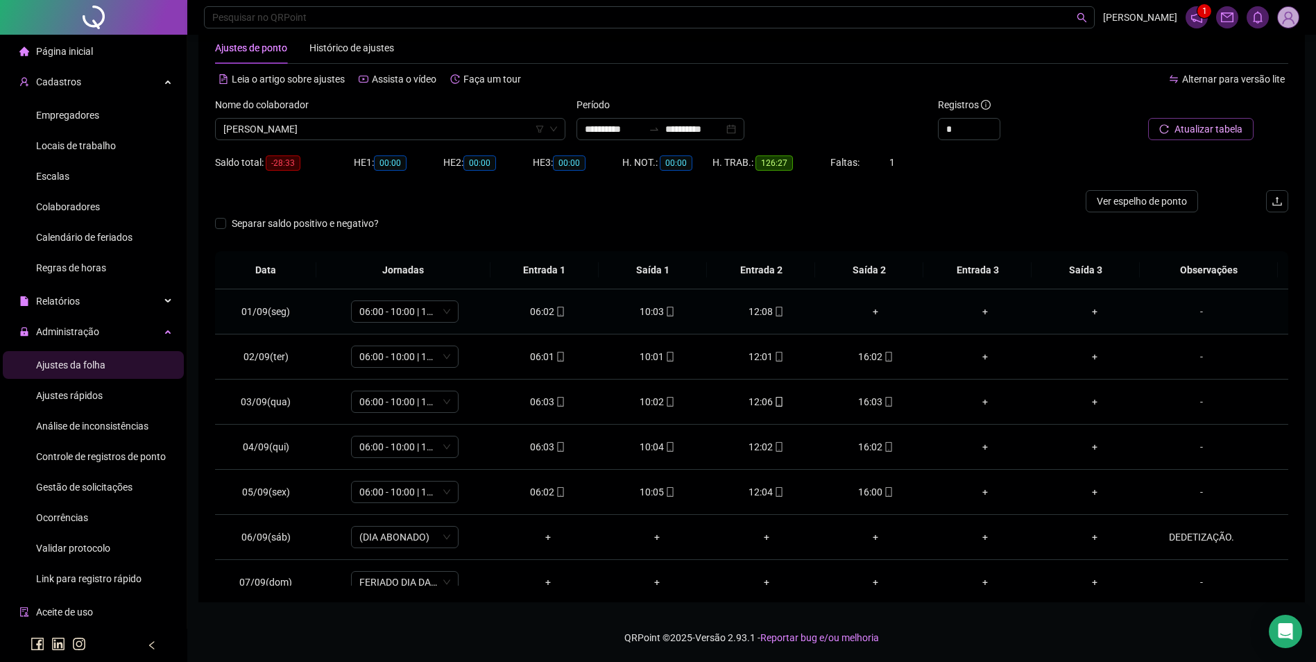
click at [867, 308] on div "+" at bounding box center [875, 311] width 87 height 15
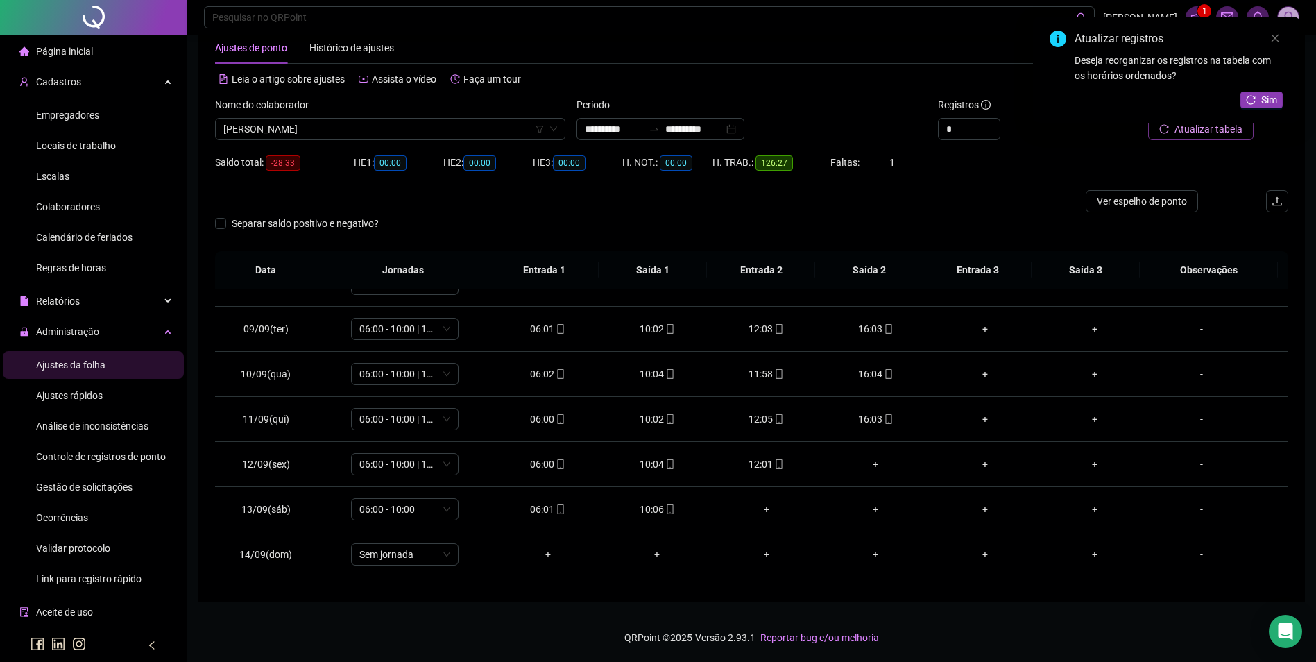
scroll to position [347, 0]
click at [872, 461] on div "+" at bounding box center [875, 460] width 87 height 15
click at [1265, 101] on span "Sim" at bounding box center [1269, 99] width 16 height 15
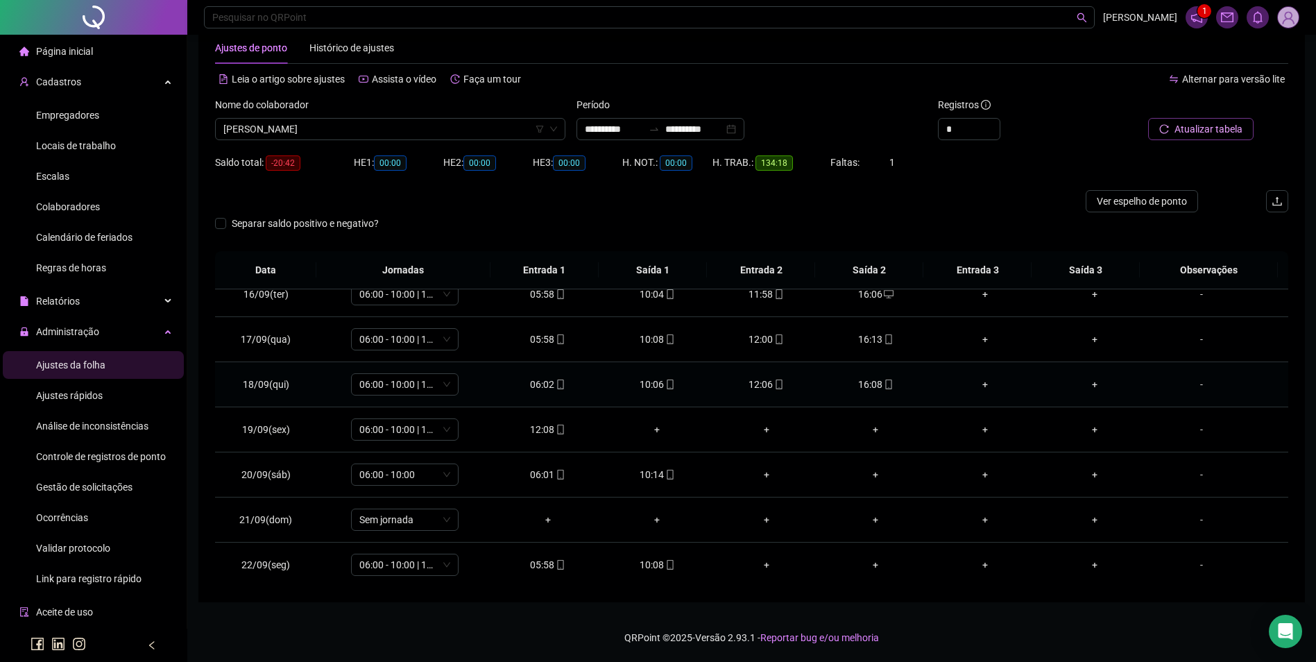
scroll to position [696, 0]
click at [665, 565] on icon "mobile" at bounding box center [670, 563] width 10 height 10
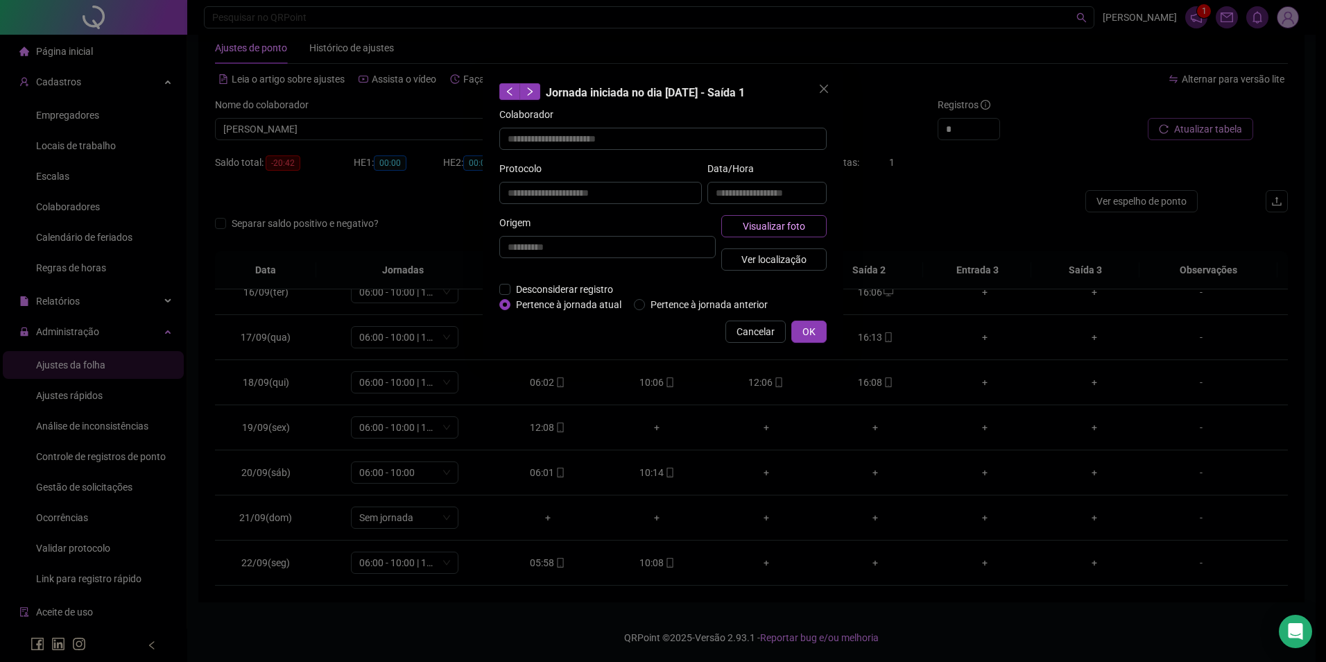
click at [780, 225] on span "Visualizar foto" at bounding box center [774, 225] width 62 height 15
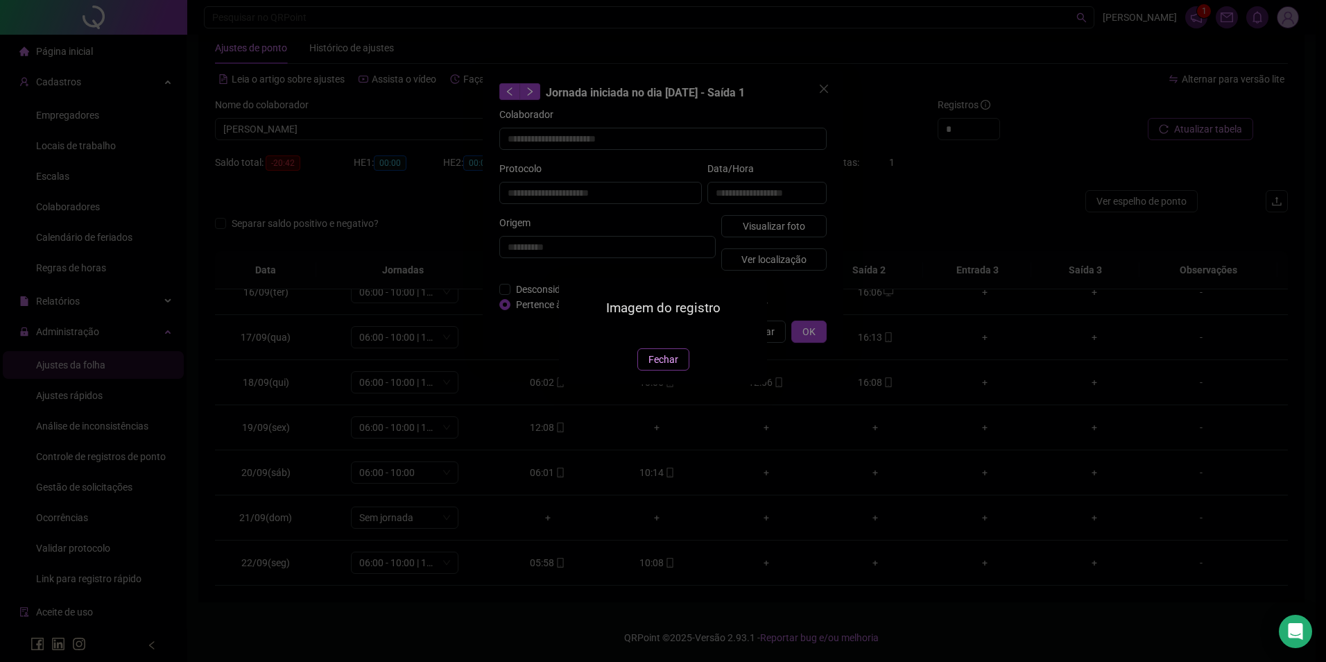
click at [658, 370] on button "Fechar" at bounding box center [663, 359] width 52 height 22
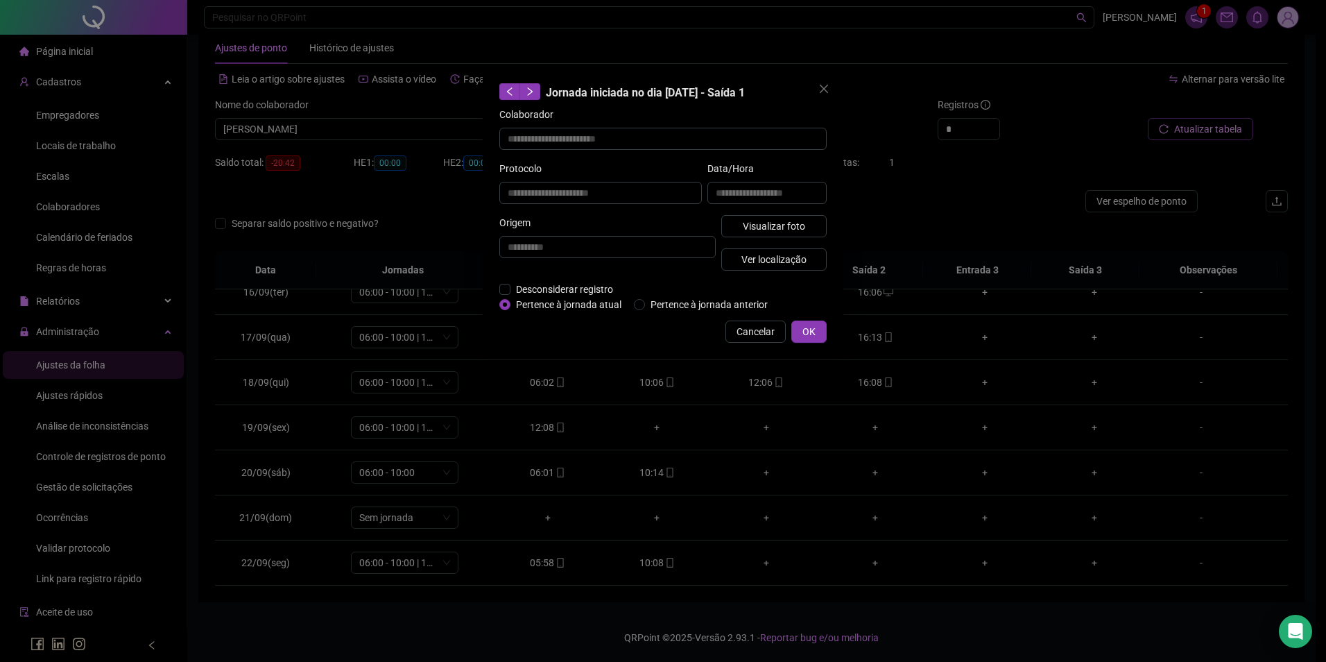
click at [747, 336] on span "Cancelar" at bounding box center [756, 331] width 38 height 15
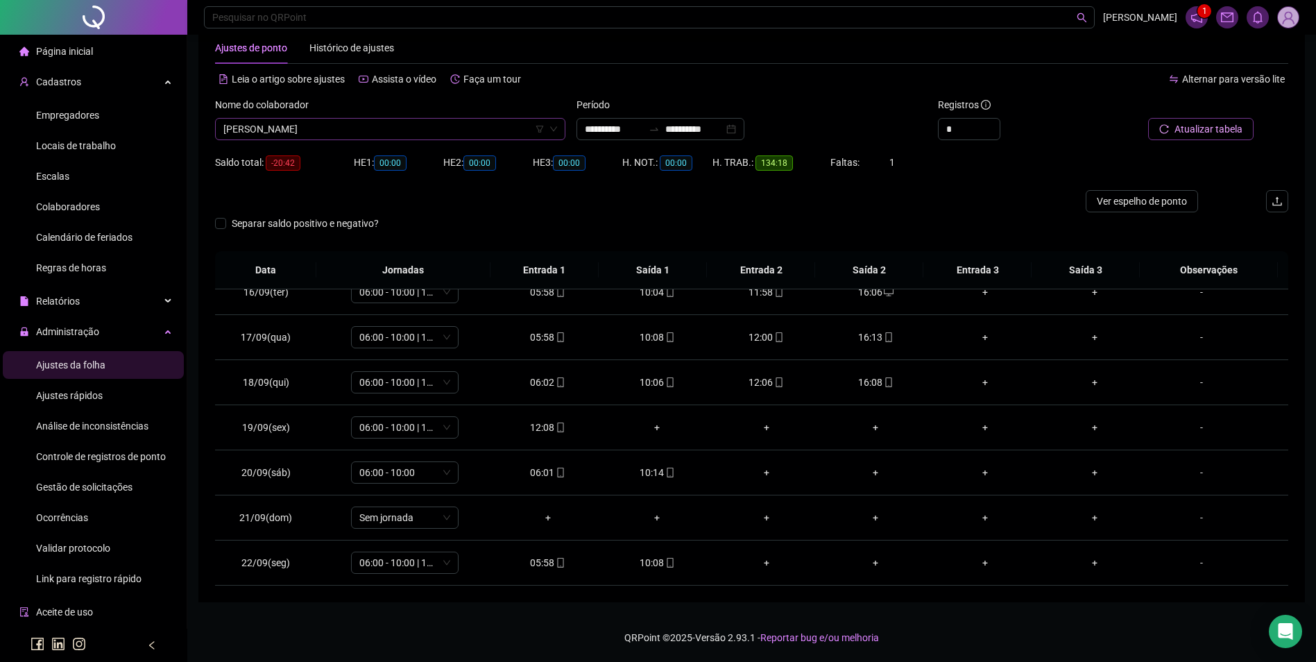
scroll to position [3906, 0]
click at [282, 122] on span "[PERSON_NAME]" at bounding box center [390, 129] width 334 height 21
click at [280, 153] on div "[PERSON_NAME]" at bounding box center [390, 156] width 328 height 15
click at [1191, 130] on span "Buscar registros" at bounding box center [1207, 128] width 71 height 15
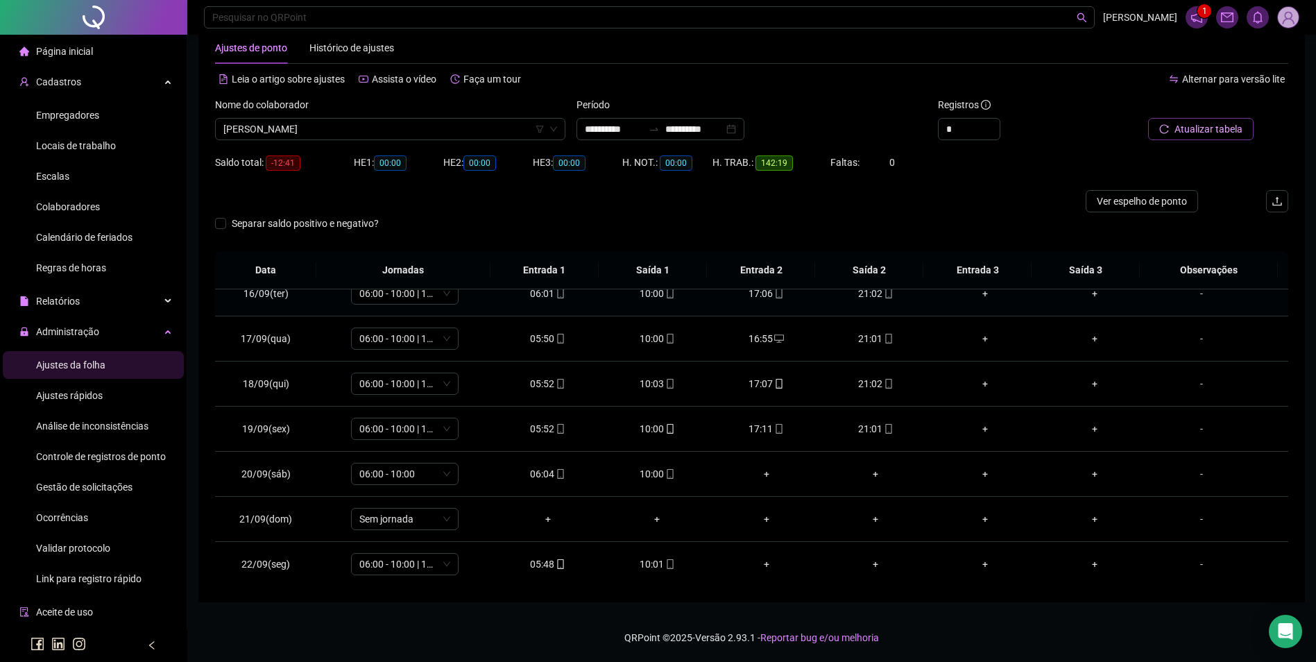
scroll to position [696, 0]
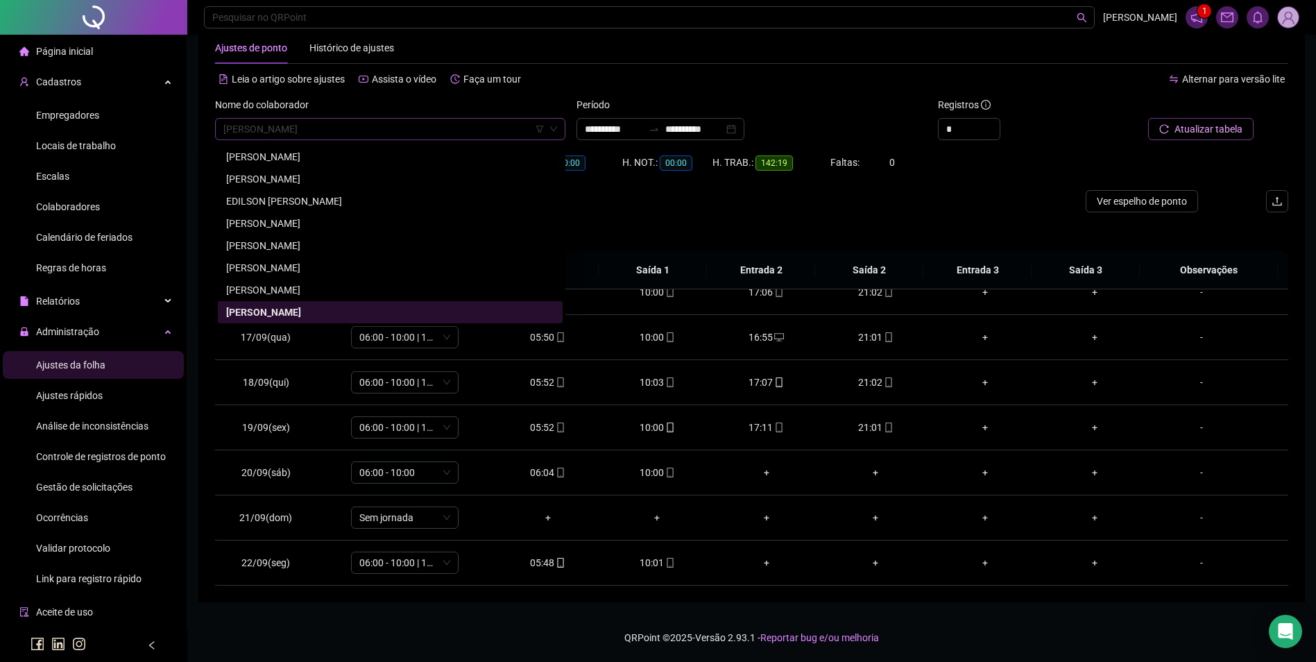
click at [363, 132] on span "[PERSON_NAME]" at bounding box center [390, 129] width 334 height 21
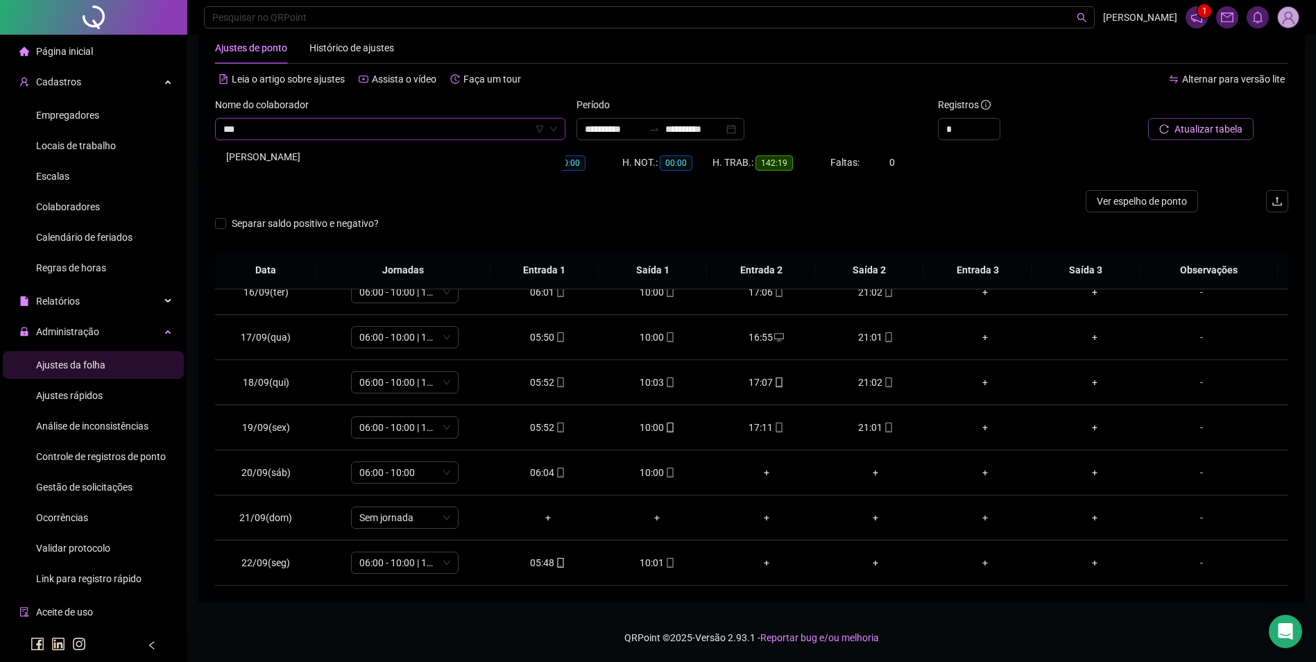
scroll to position [0, 0]
click at [350, 158] on div "[PERSON_NAME]" at bounding box center [390, 156] width 328 height 15
click at [1183, 129] on span "Buscar registros" at bounding box center [1207, 128] width 71 height 15
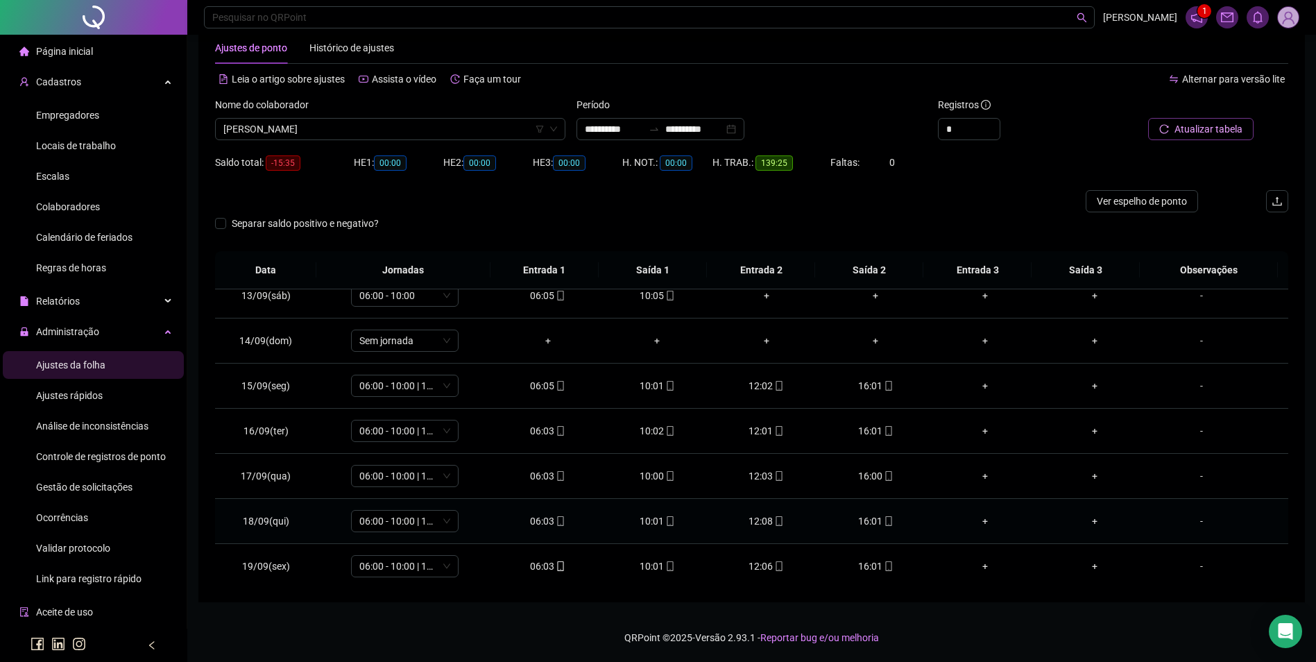
scroll to position [696, 0]
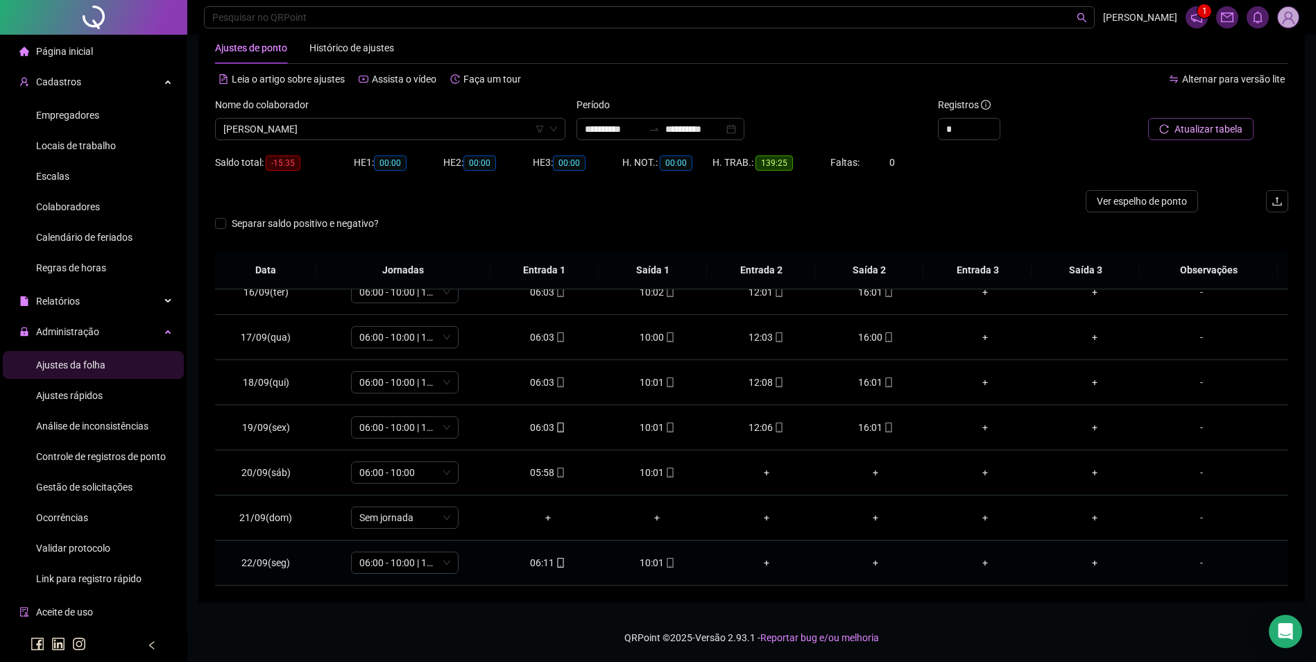
click at [658, 564] on div "10:01" at bounding box center [656, 562] width 87 height 15
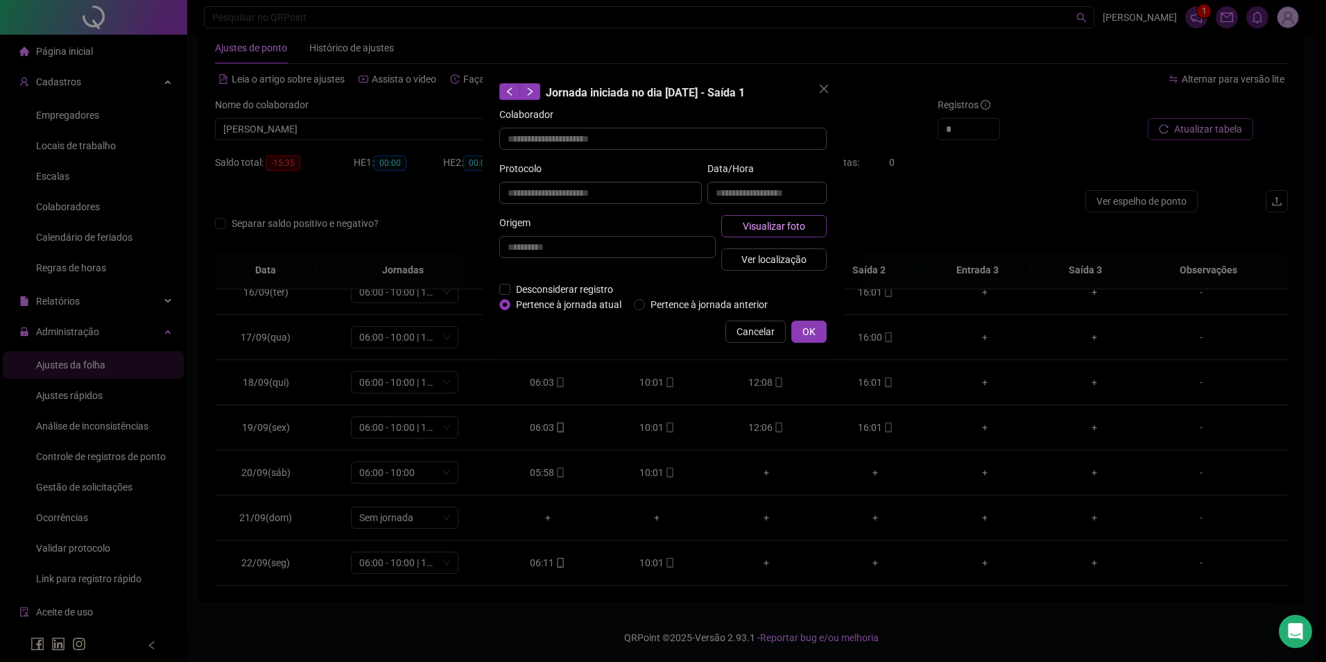
click at [803, 220] on span "Visualizar foto" at bounding box center [774, 225] width 62 height 15
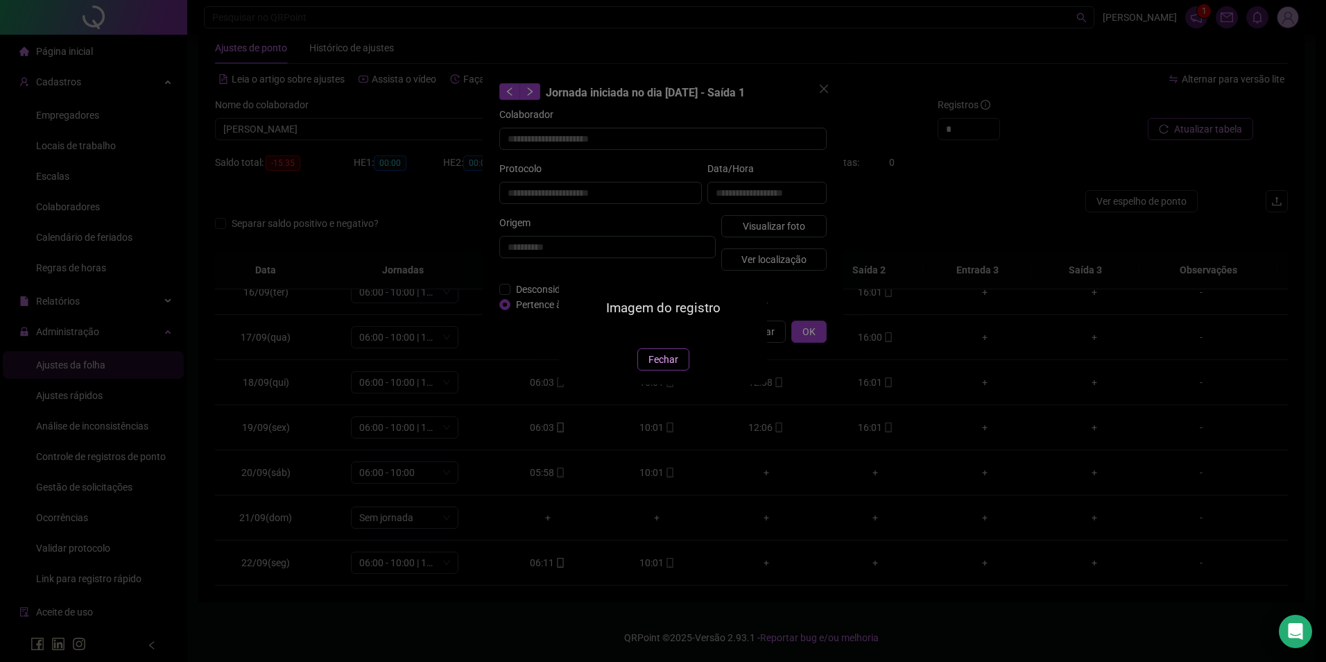
click at [651, 367] on span "Fechar" at bounding box center [664, 359] width 30 height 15
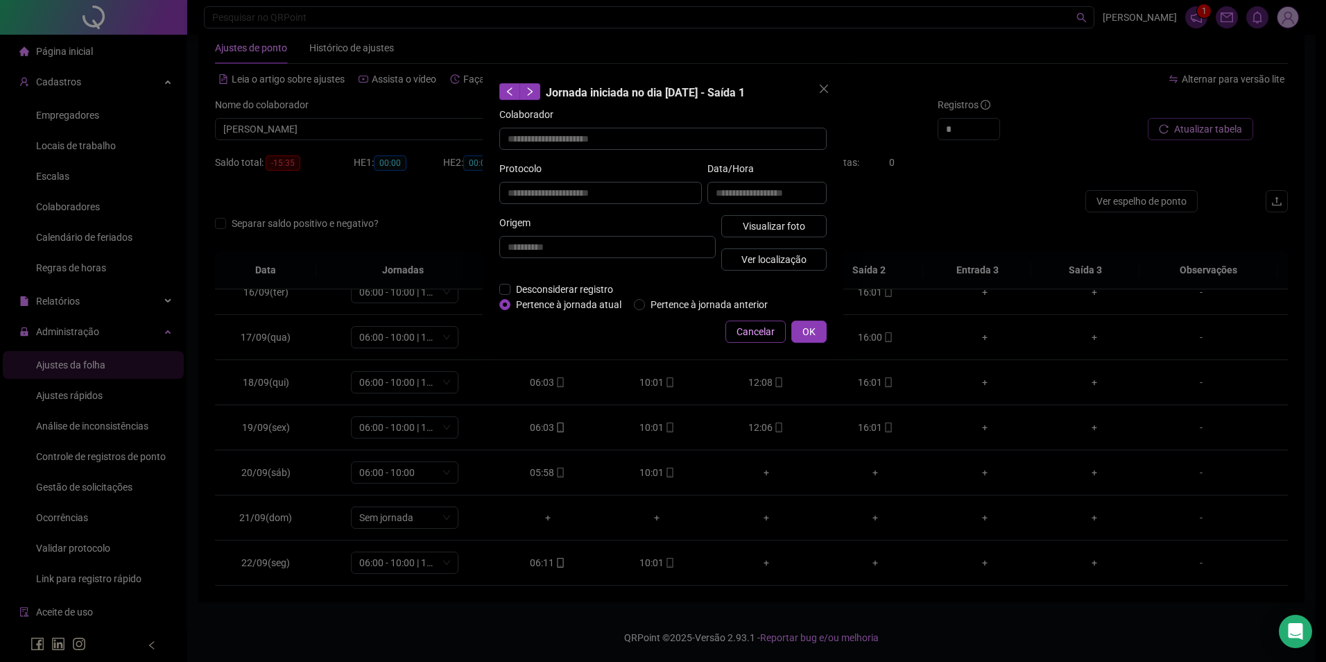
click at [769, 332] on span "Cancelar" at bounding box center [756, 331] width 38 height 15
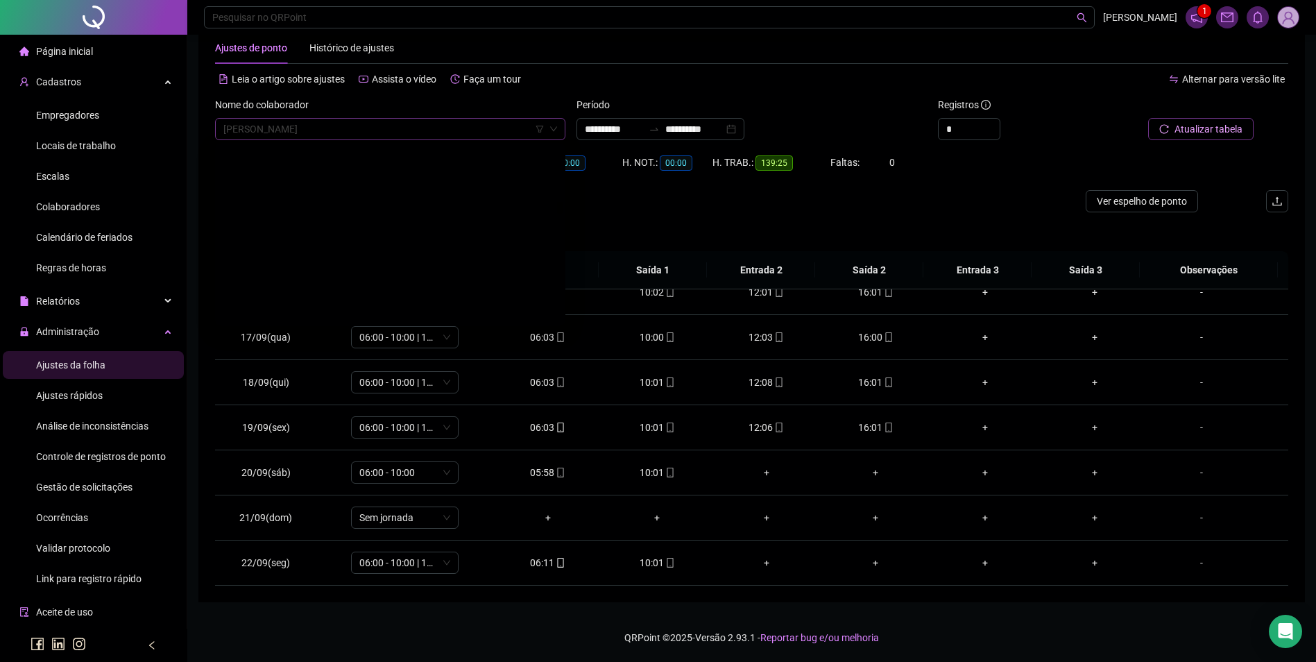
scroll to position [6925, 0]
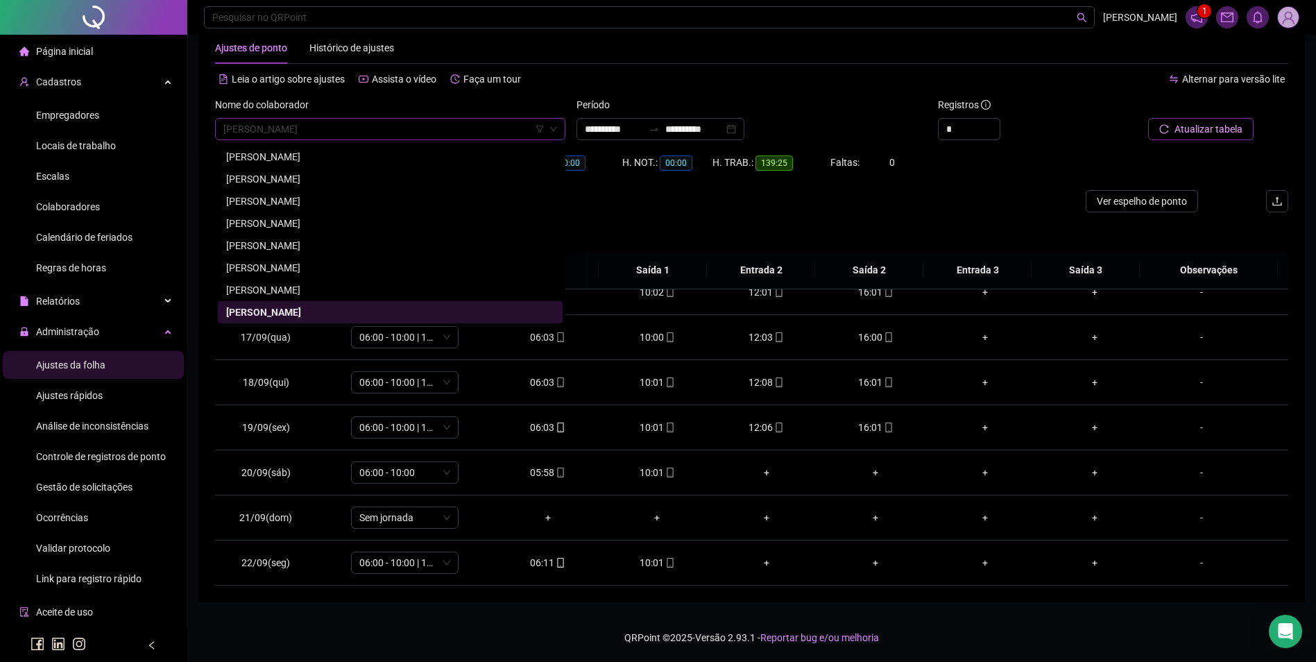
click at [402, 136] on span "[PERSON_NAME]" at bounding box center [390, 129] width 334 height 21
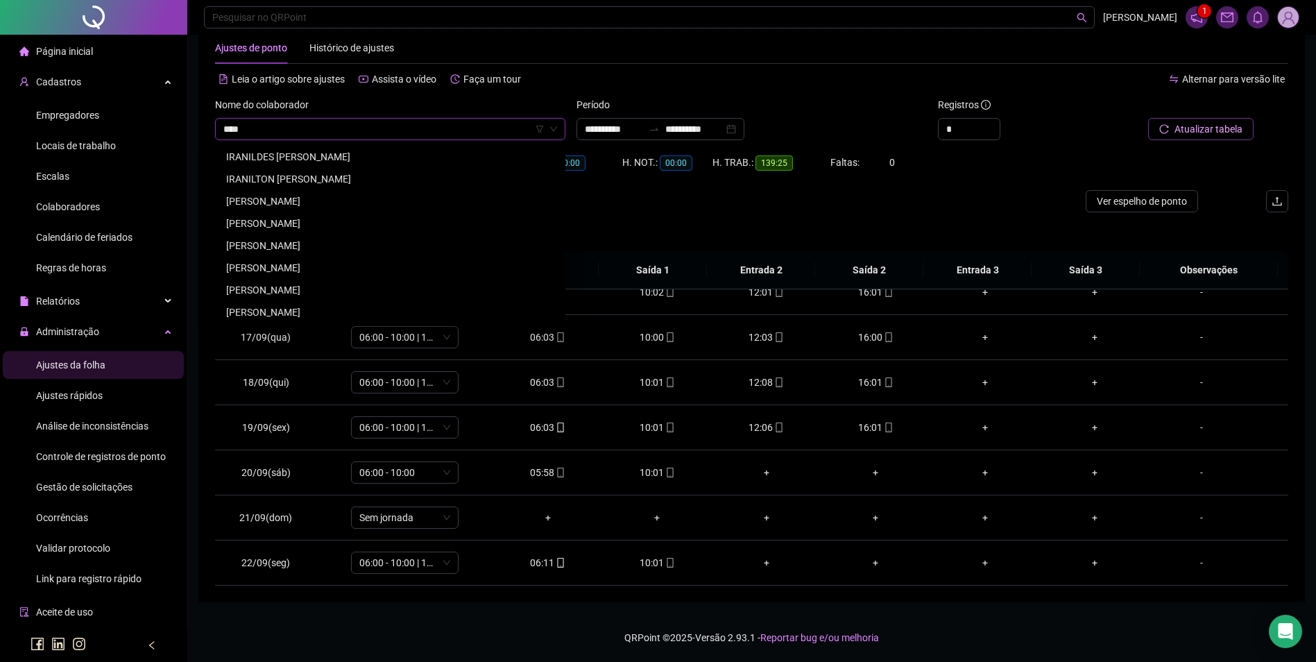
scroll to position [0, 0]
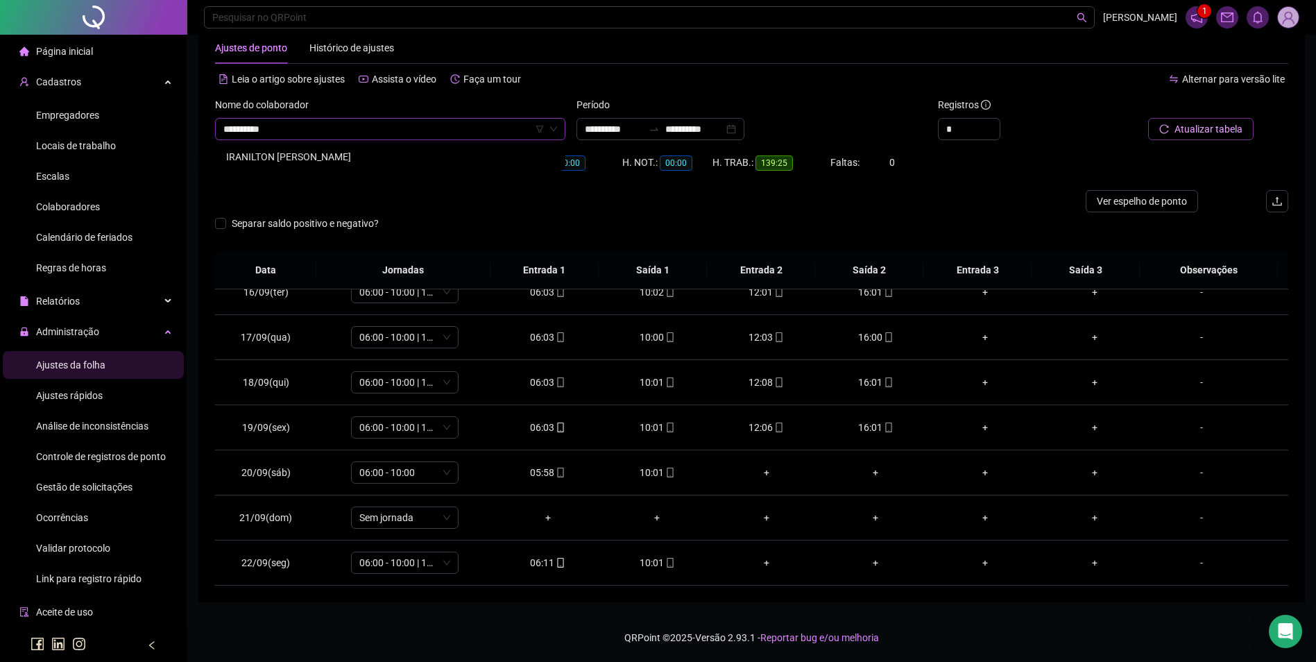
click at [388, 153] on div "IRANILTON [PERSON_NAME]" at bounding box center [390, 156] width 328 height 15
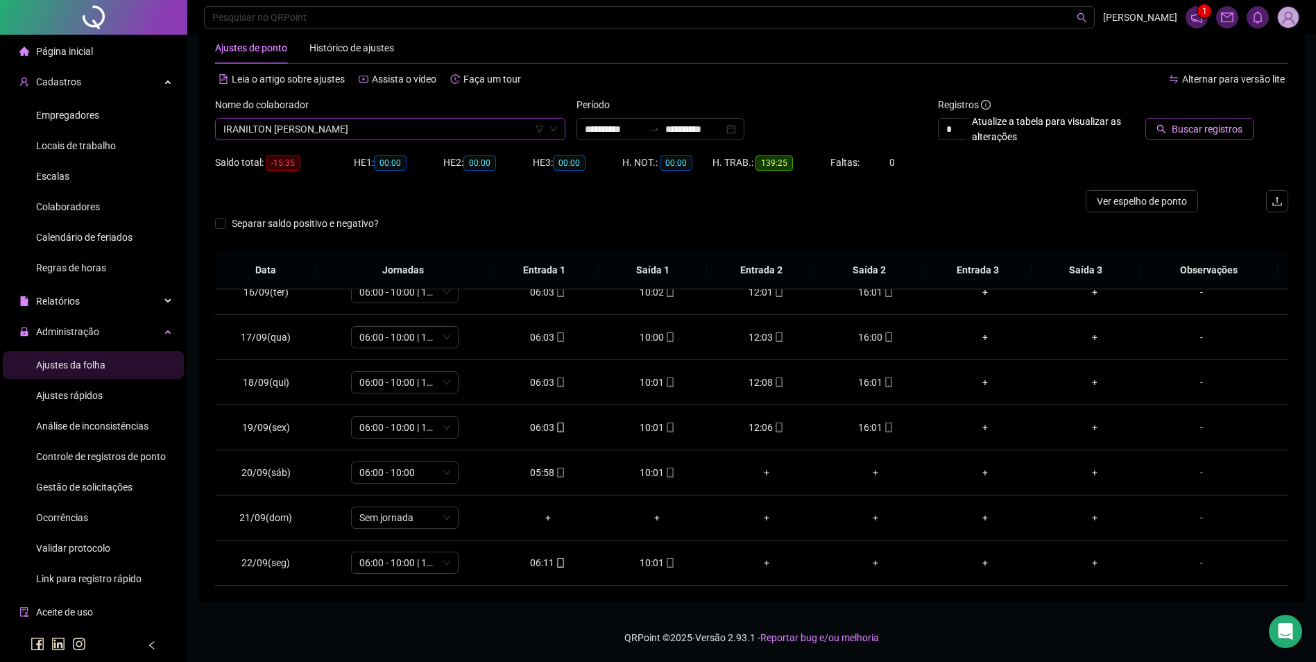
click at [1205, 123] on span "Buscar registros" at bounding box center [1207, 128] width 71 height 15
click at [665, 560] on icon "mobile" at bounding box center [670, 563] width 10 height 10
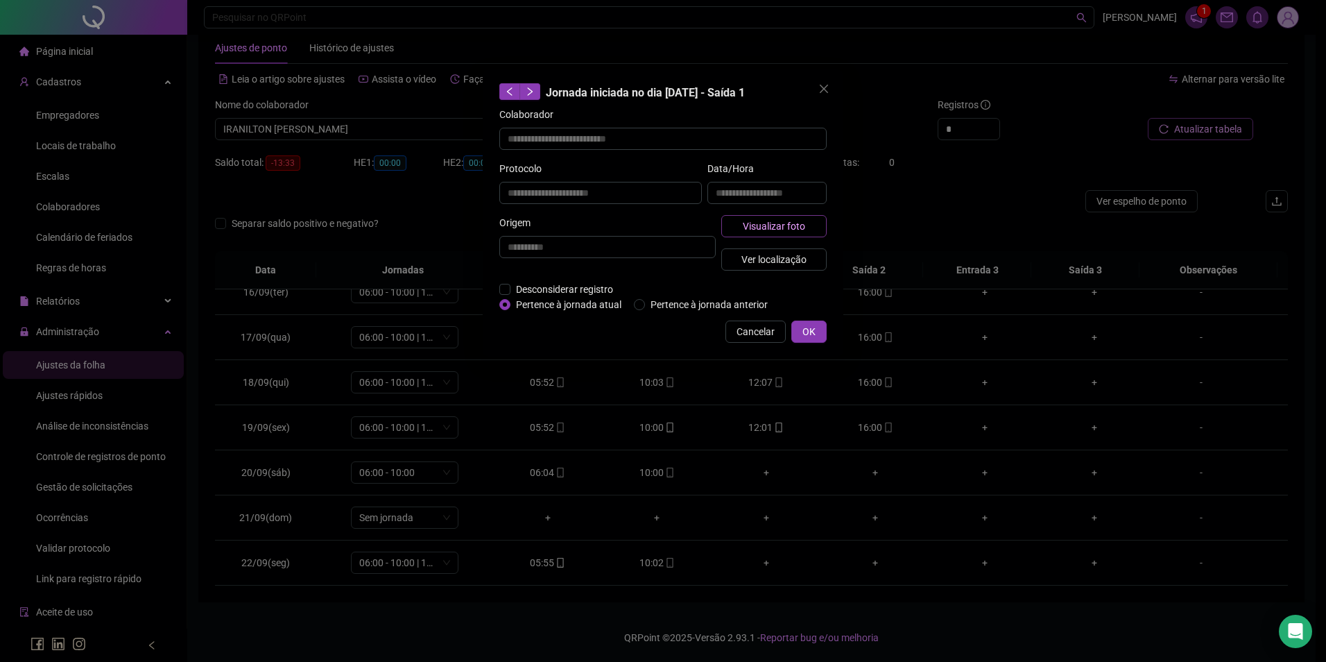
click at [791, 225] on span "Visualizar foto" at bounding box center [774, 225] width 62 height 15
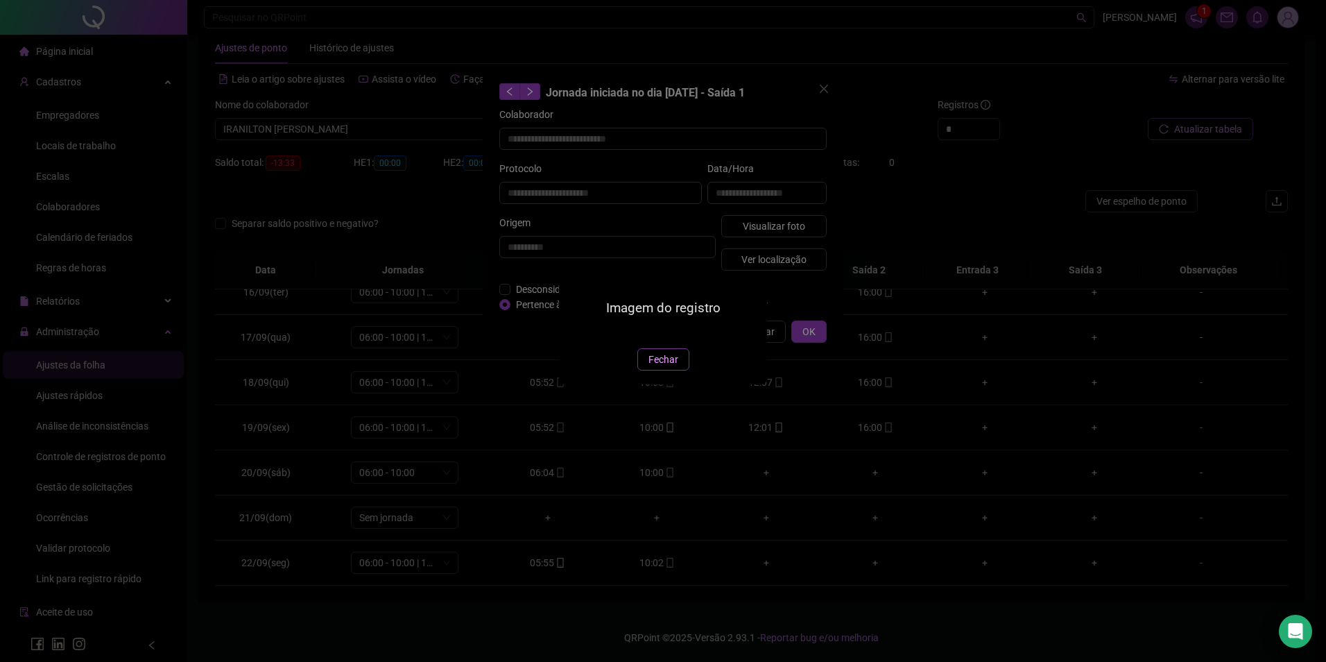
click at [655, 370] on button "Fechar" at bounding box center [663, 359] width 52 height 22
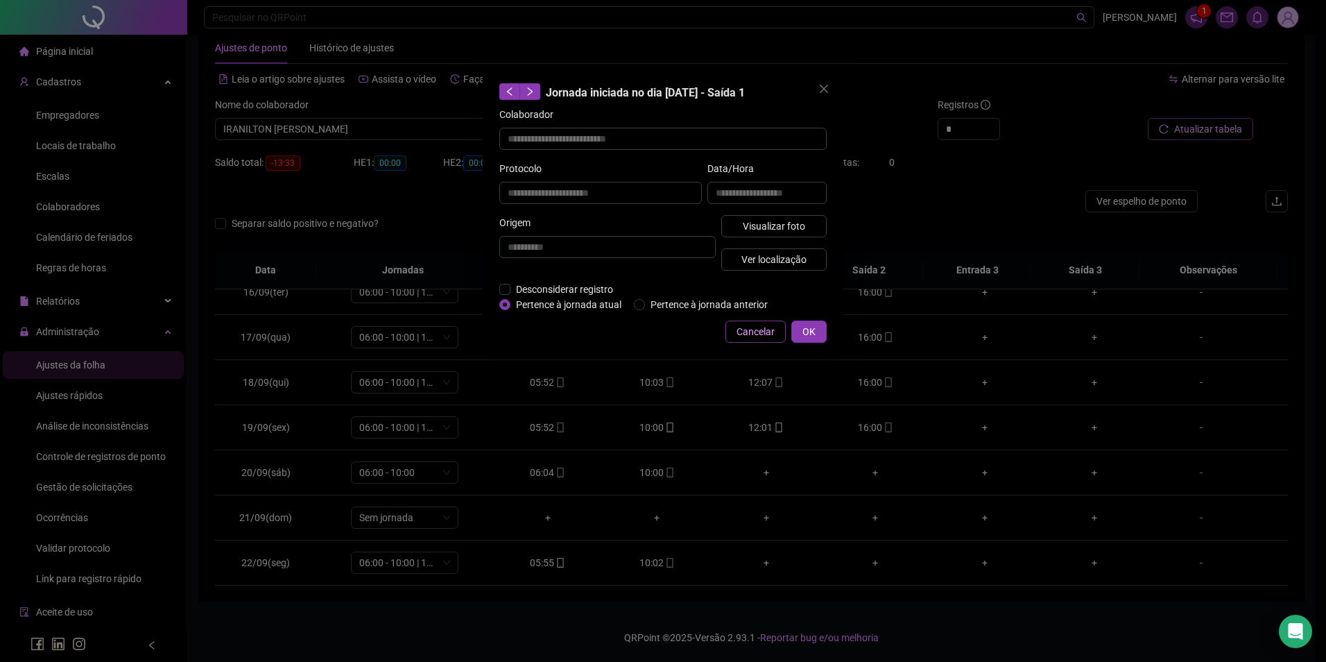
click at [764, 331] on span "Cancelar" at bounding box center [756, 331] width 38 height 15
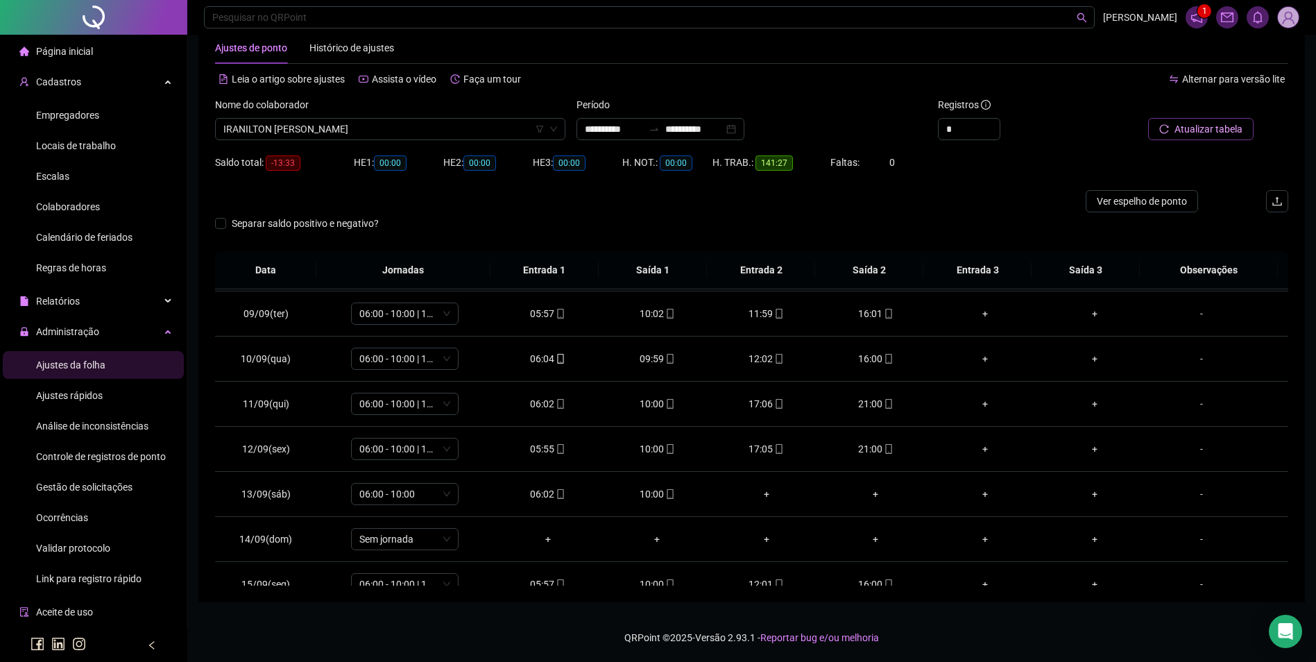
scroll to position [349, 0]
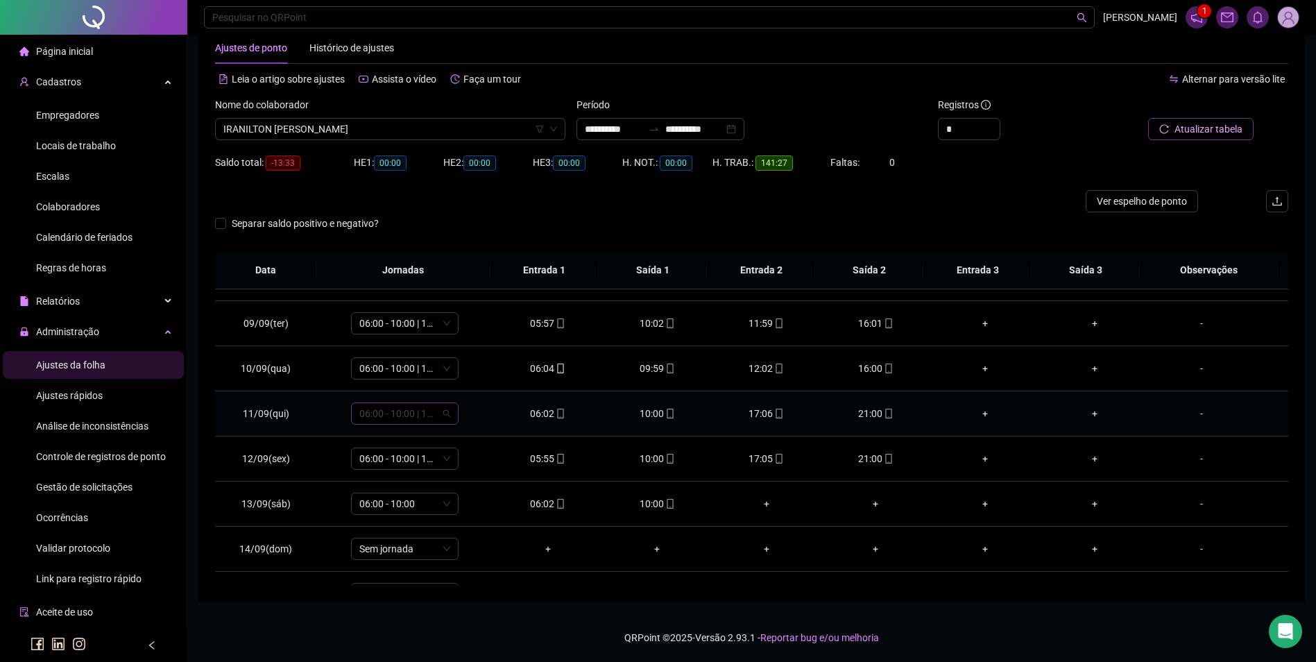
click at [431, 411] on span "06:00 - 10:00 | 12:00 - 16:00" at bounding box center [404, 413] width 91 height 21
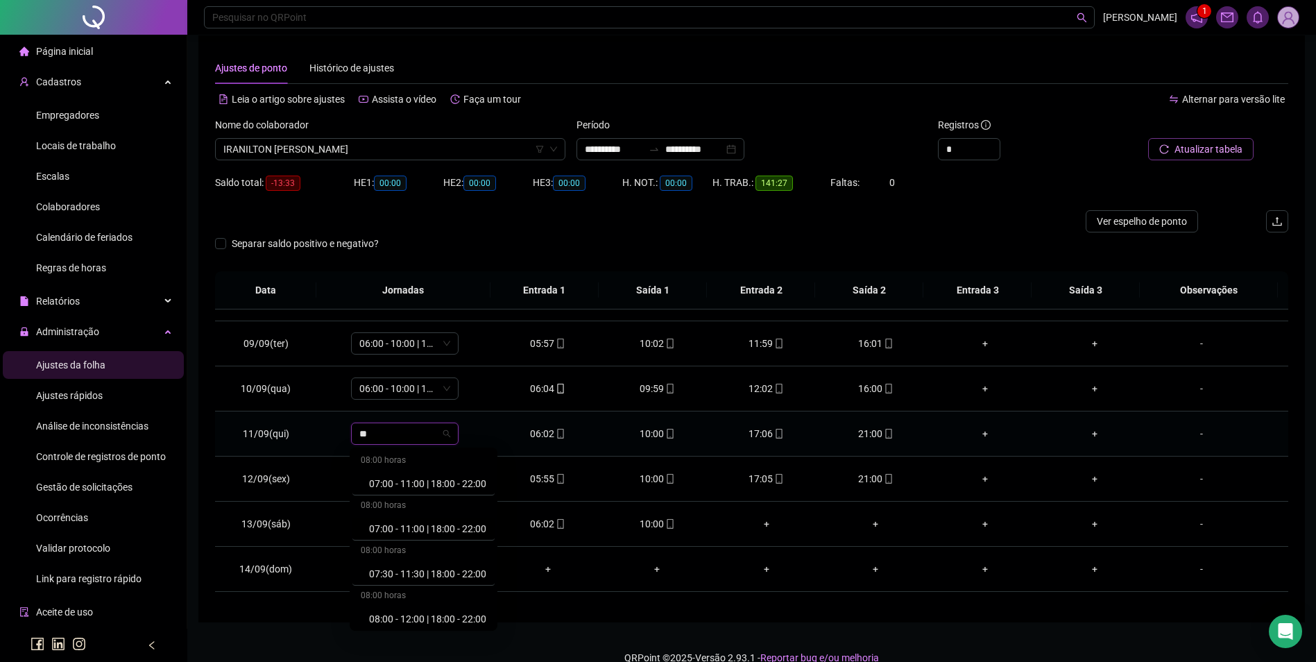
scroll to position [0, 0]
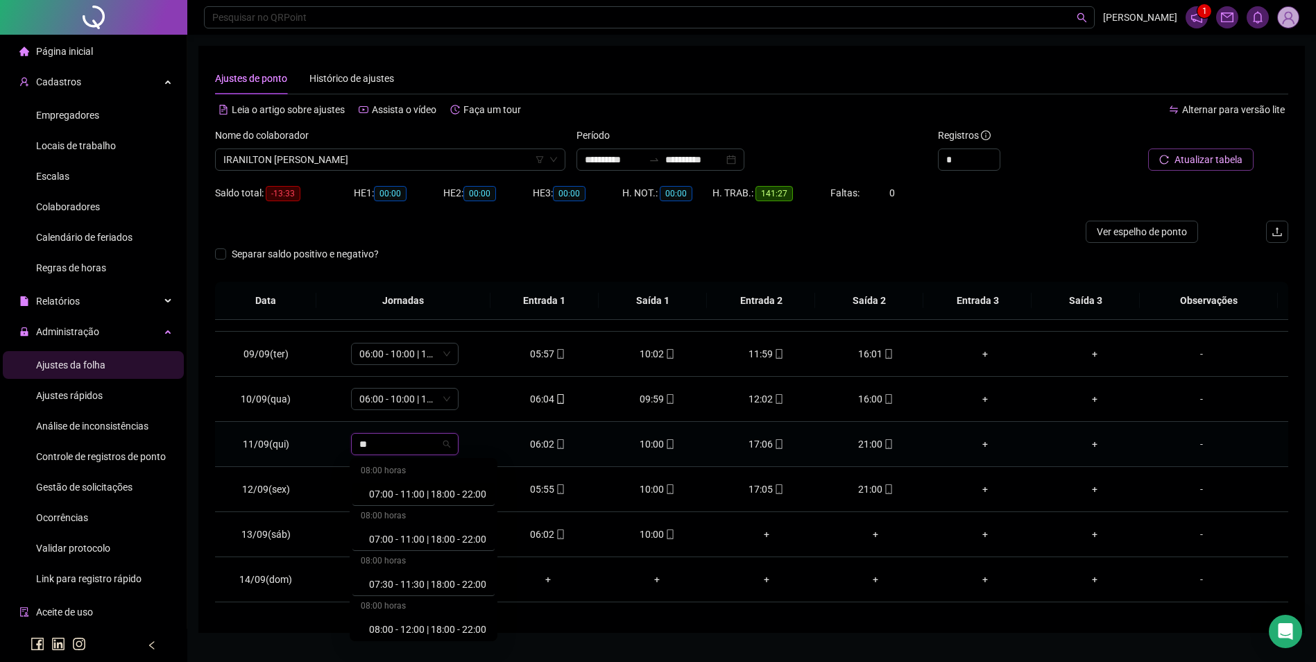
click at [401, 446] on input "**" at bounding box center [398, 444] width 78 height 21
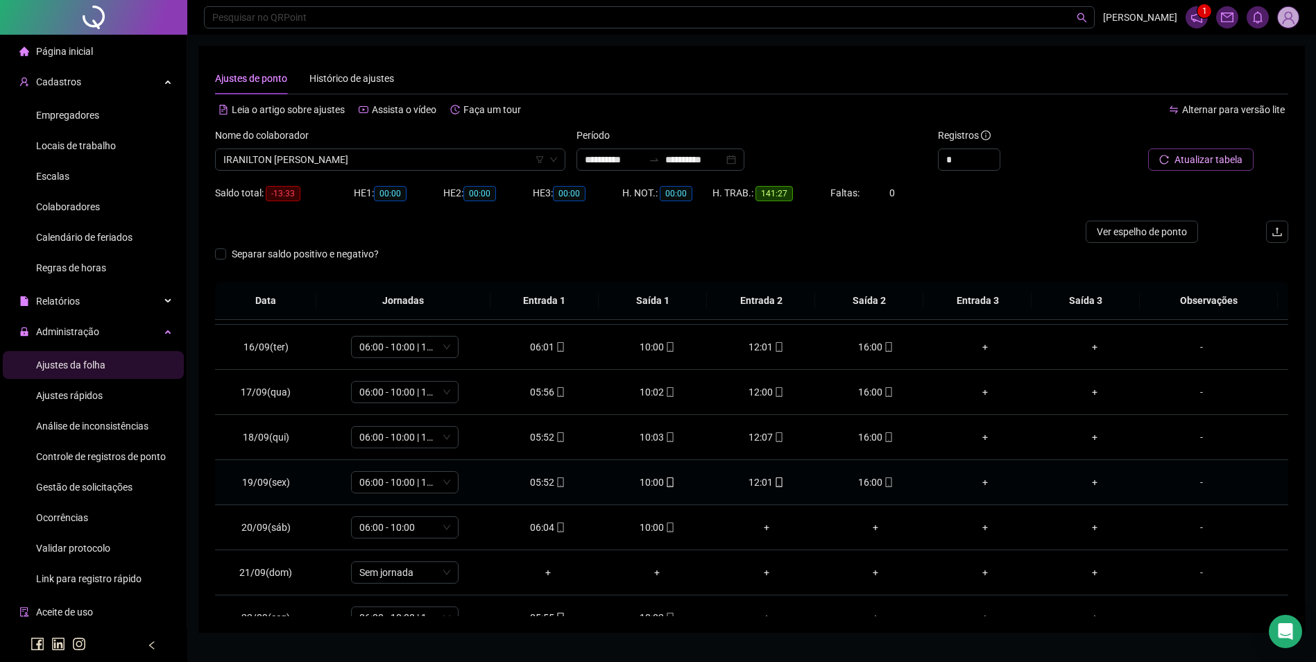
scroll to position [696, 0]
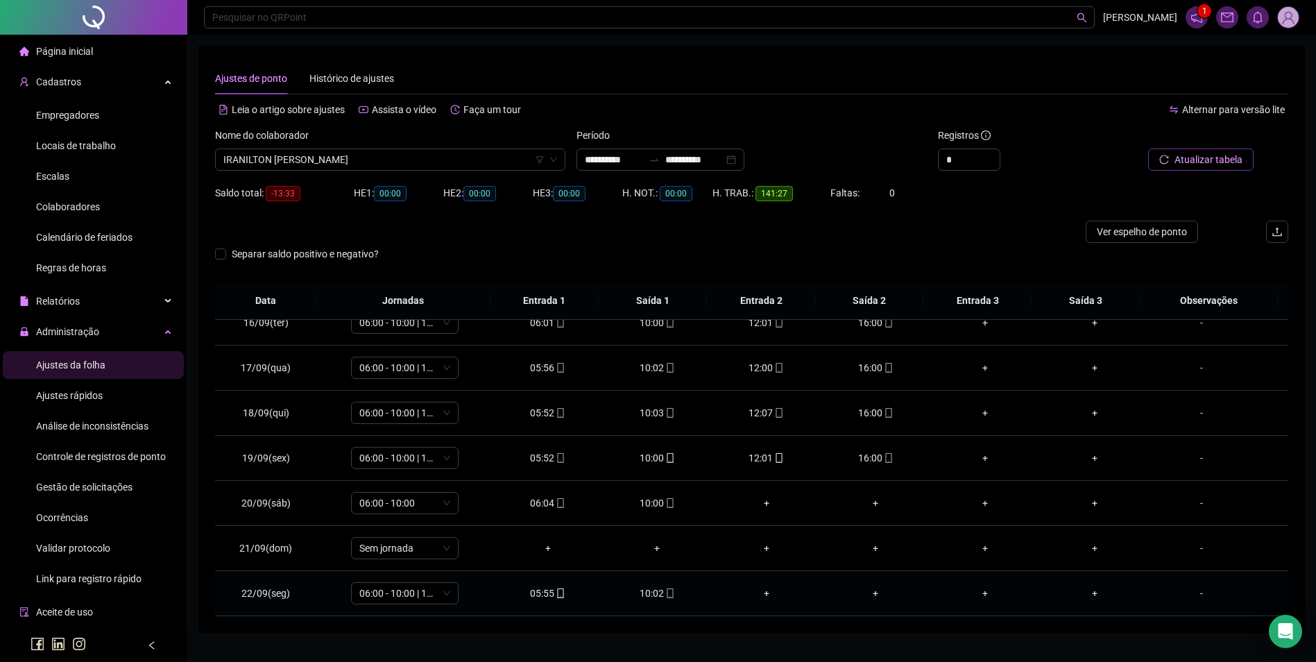
click at [665, 590] on icon "mobile" at bounding box center [670, 593] width 10 height 10
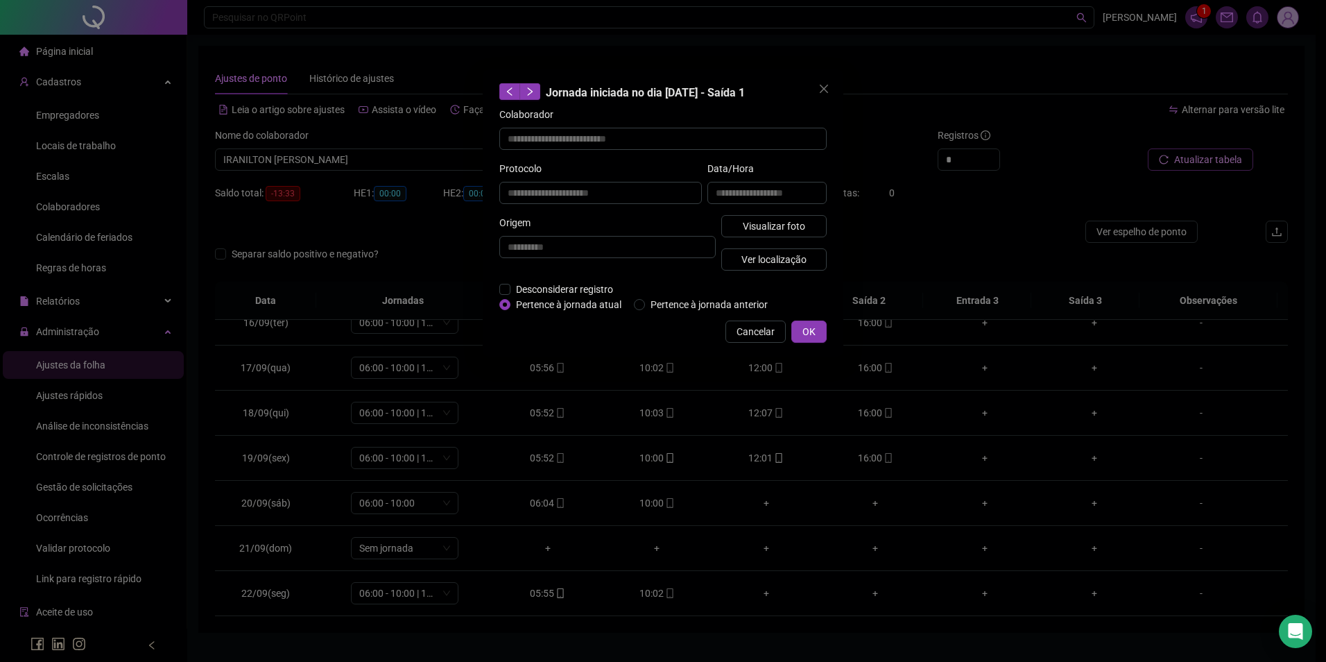
click at [771, 214] on div "**********" at bounding box center [767, 188] width 125 height 54
click at [776, 230] on span "Visualizar foto" at bounding box center [774, 225] width 62 height 15
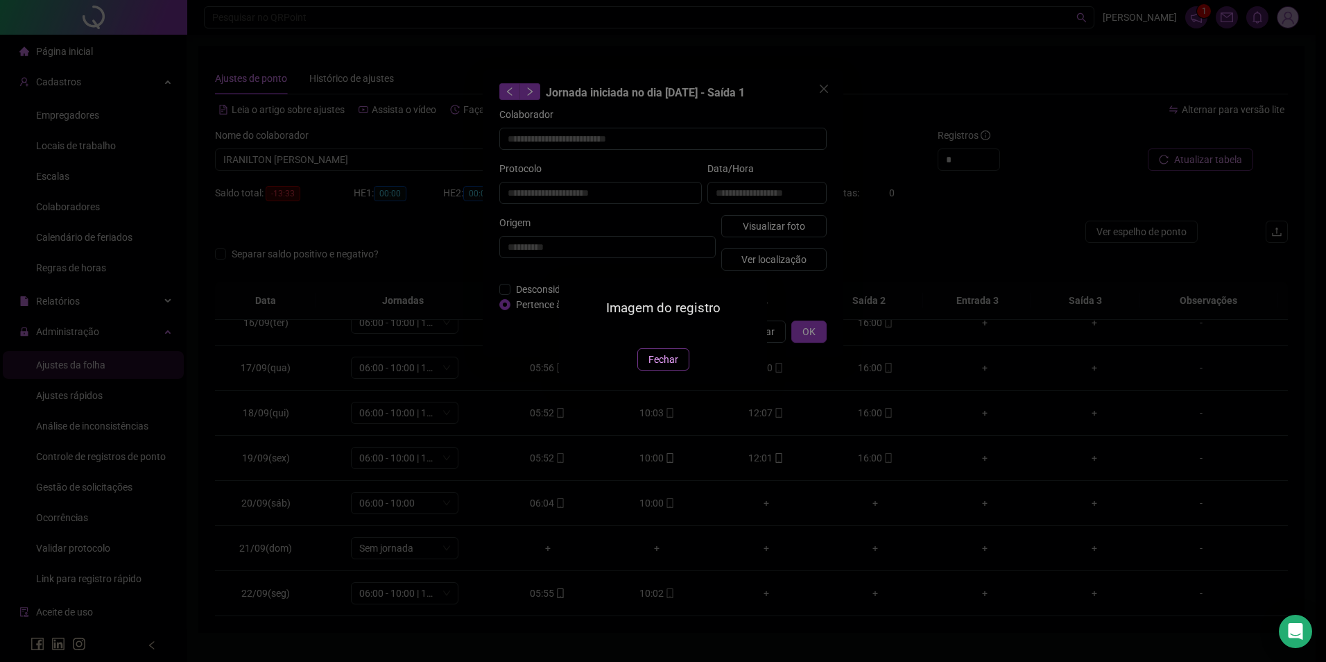
click at [645, 370] on button "Fechar" at bounding box center [663, 359] width 52 height 22
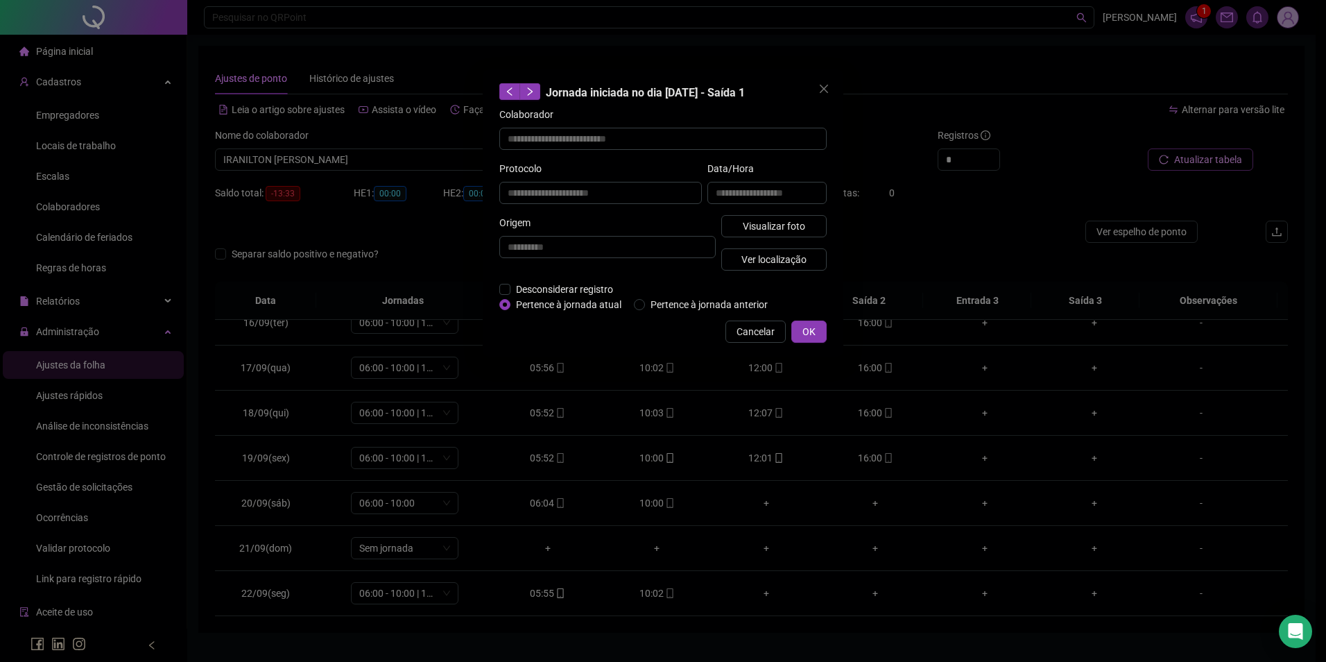
click at [351, 160] on div "**********" at bounding box center [663, 331] width 1326 height 662
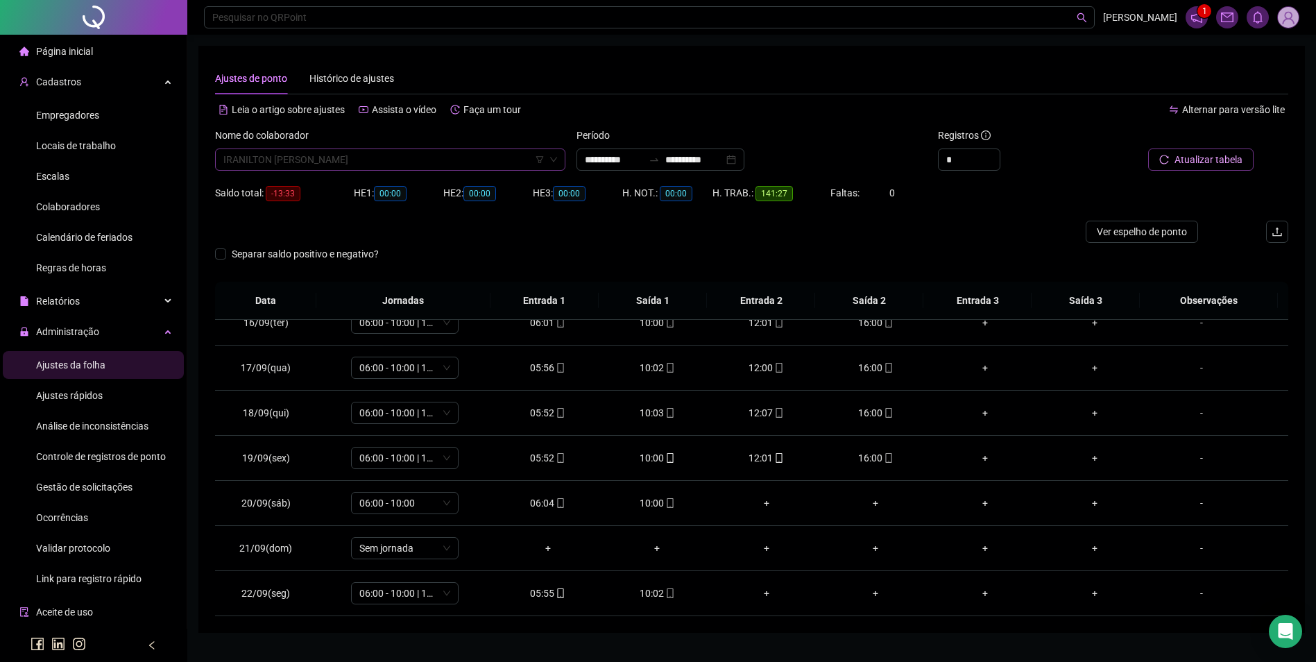
scroll to position [7946, 0]
click at [352, 160] on span "IRANILTON [PERSON_NAME]" at bounding box center [390, 159] width 334 height 21
click at [1145, 148] on button "Buscar registros" at bounding box center [1199, 159] width 108 height 22
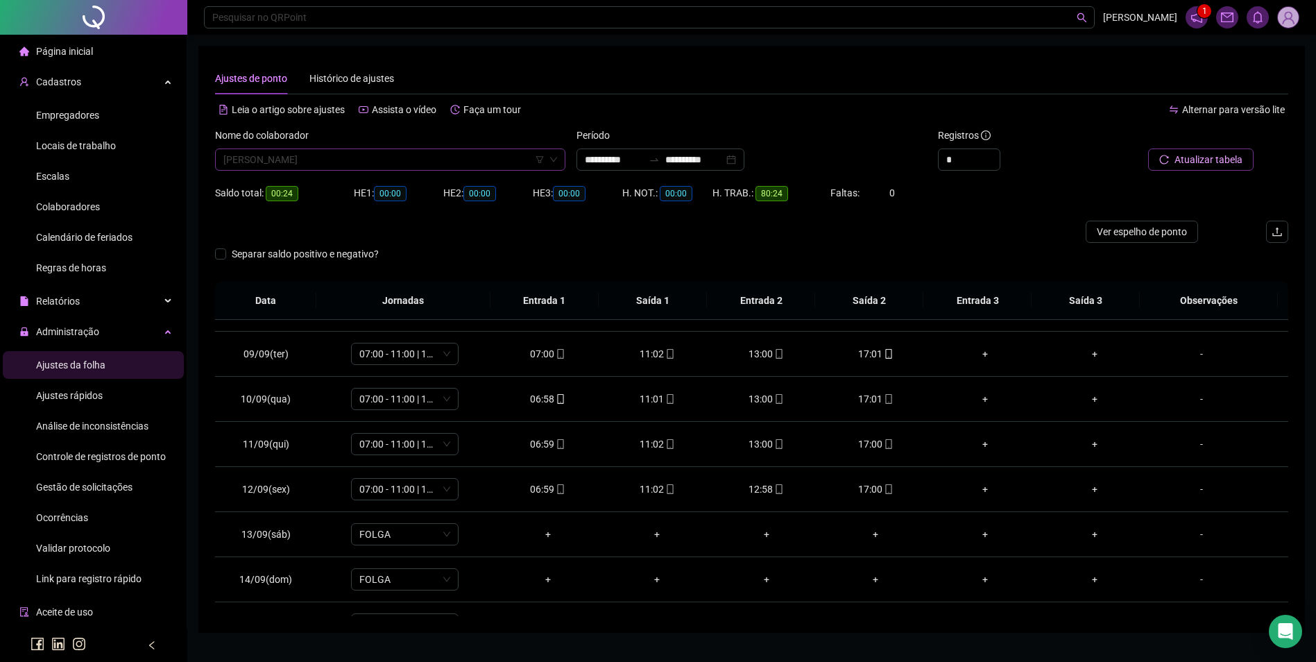
scroll to position [9833, 0]
click at [369, 160] on span "[PERSON_NAME]" at bounding box center [390, 159] width 334 height 21
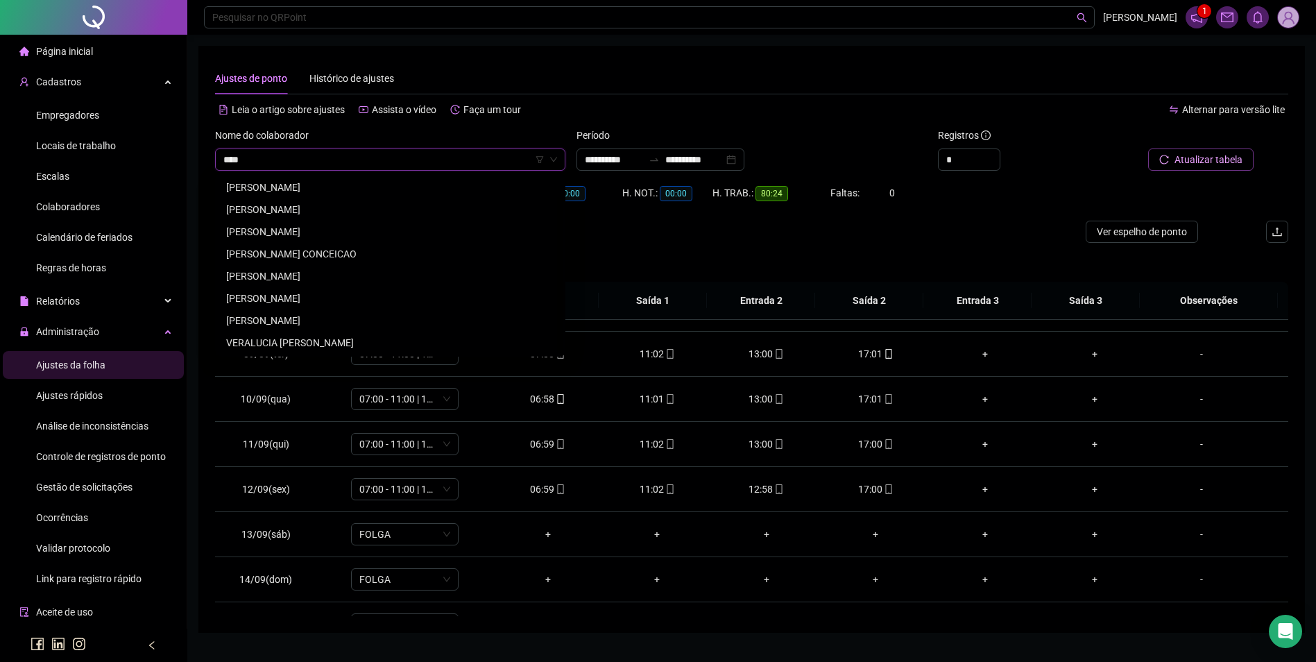
scroll to position [0, 0]
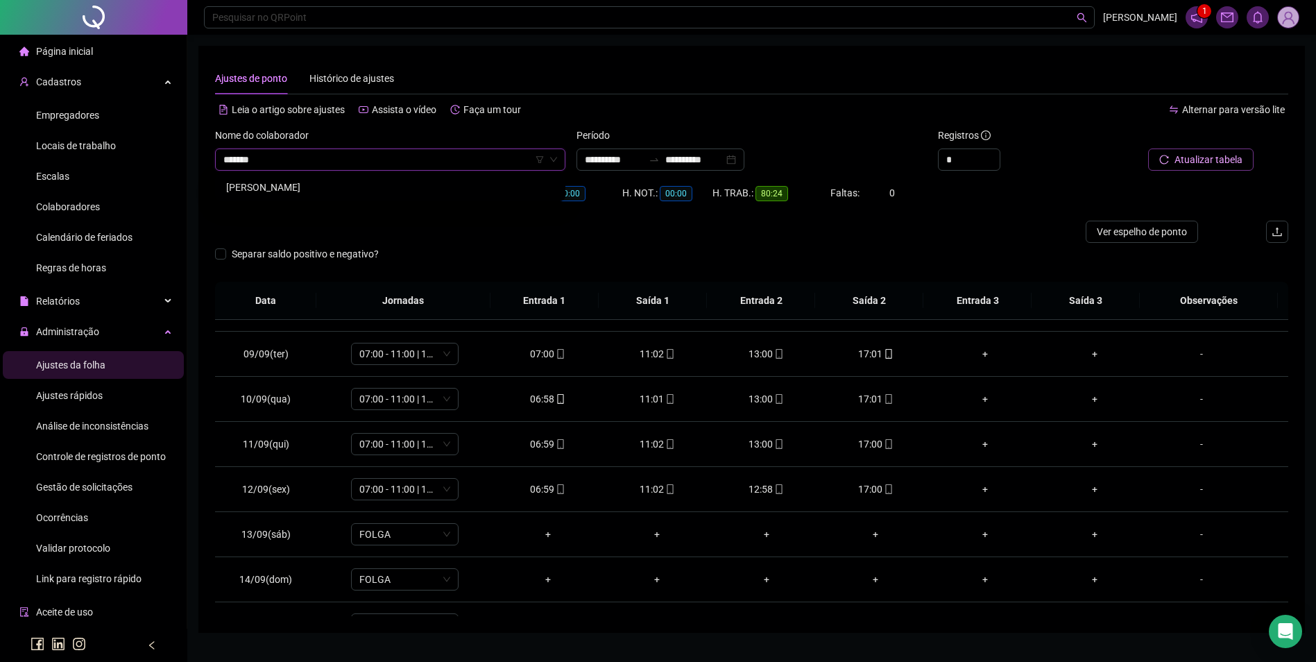
click at [318, 189] on div "[PERSON_NAME]" at bounding box center [390, 187] width 328 height 15
click at [1188, 154] on span "Buscar registros" at bounding box center [1207, 159] width 71 height 15
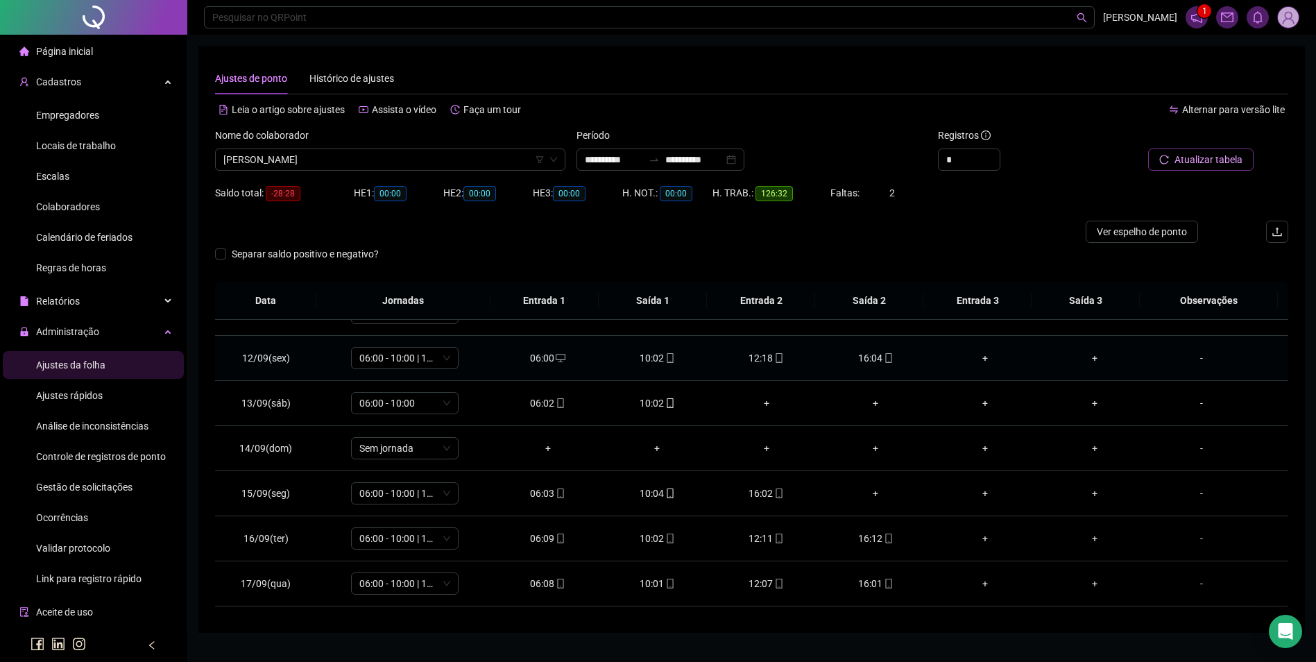
scroll to position [626, 0]
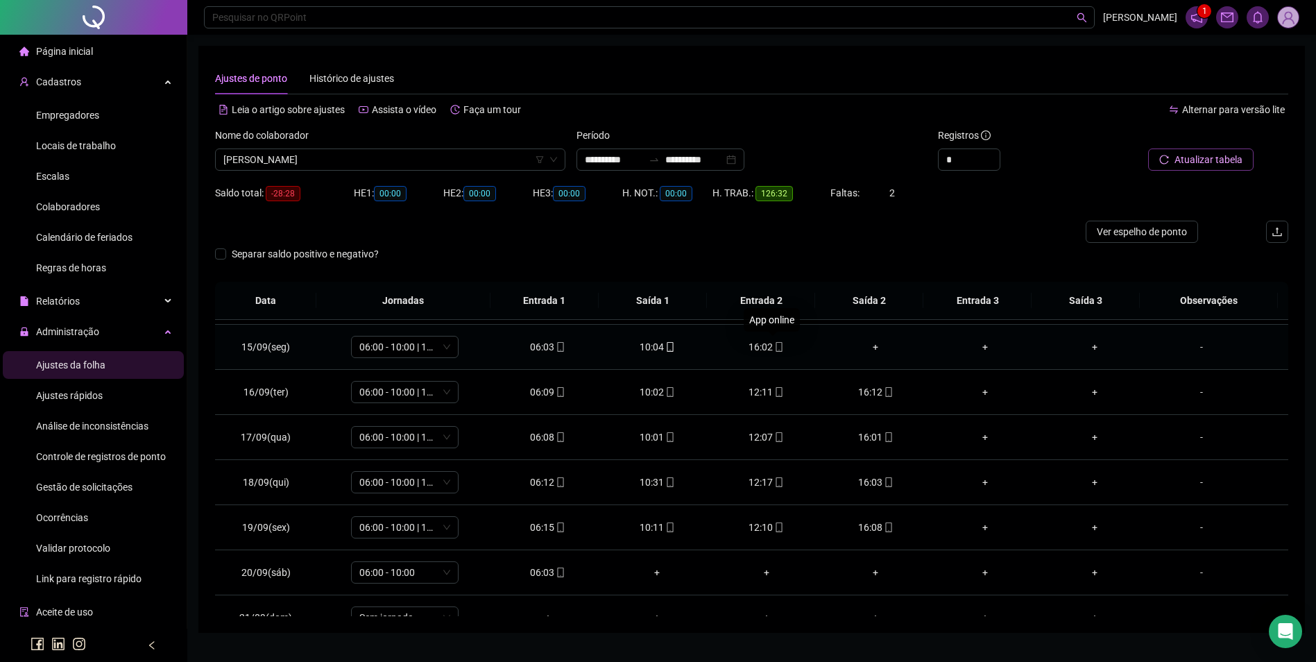
click at [774, 345] on icon "mobile" at bounding box center [779, 347] width 10 height 10
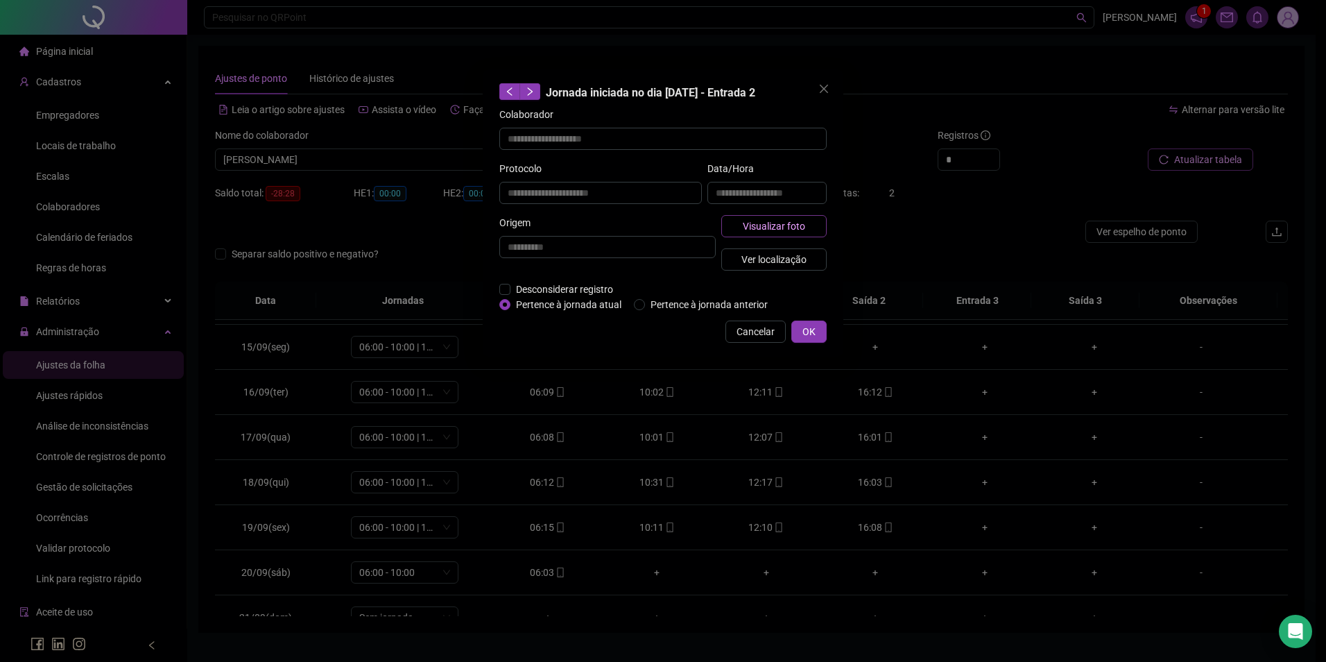
click at [797, 230] on span "Visualizar foto" at bounding box center [774, 225] width 62 height 15
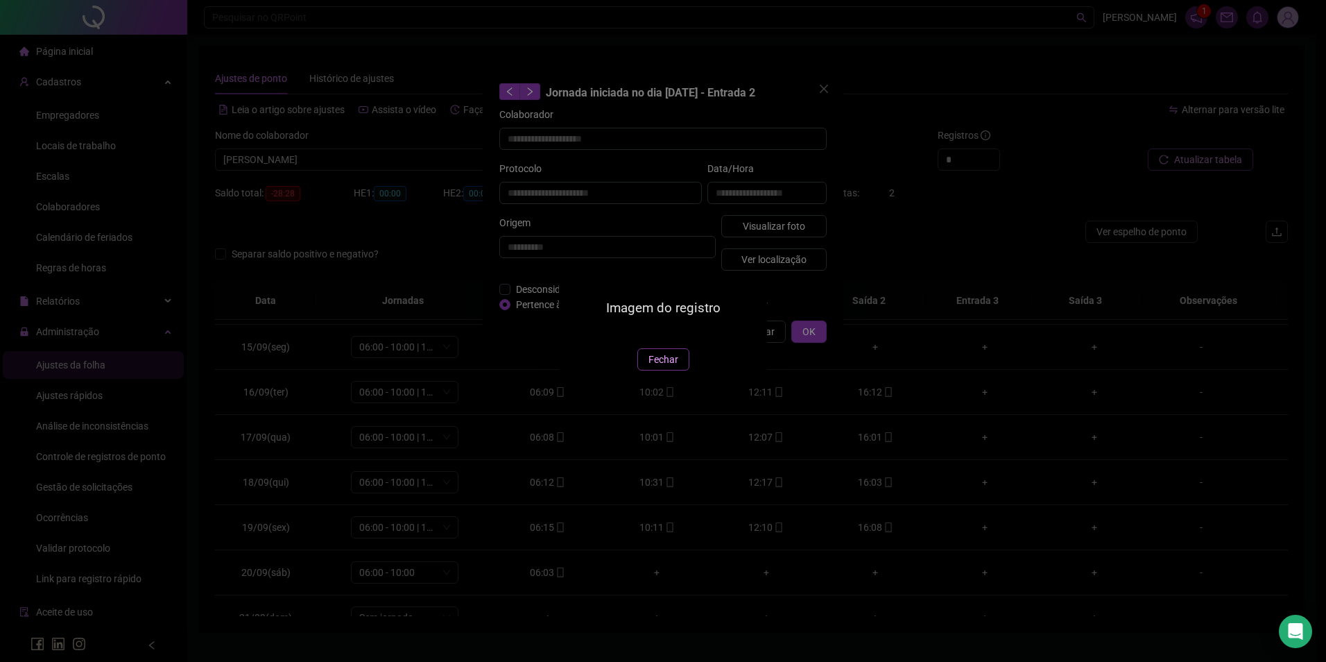
click at [683, 370] on button "Fechar" at bounding box center [663, 359] width 52 height 22
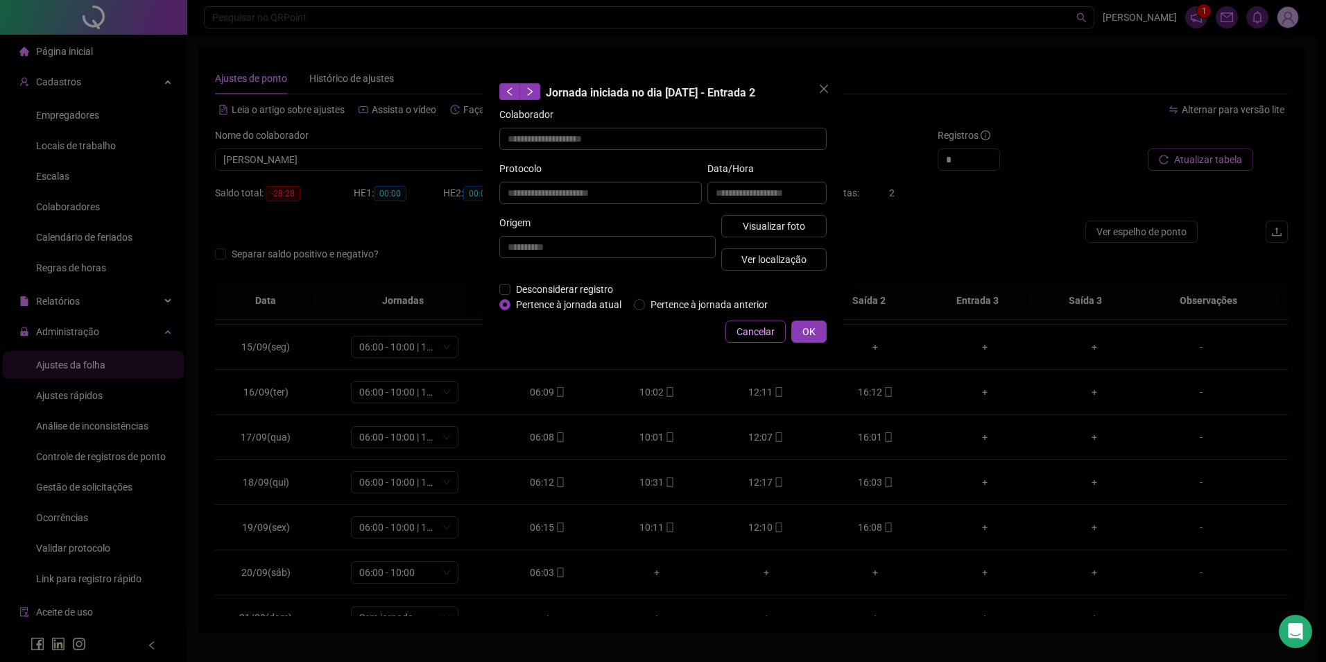
click at [769, 332] on span "Cancelar" at bounding box center [756, 331] width 38 height 15
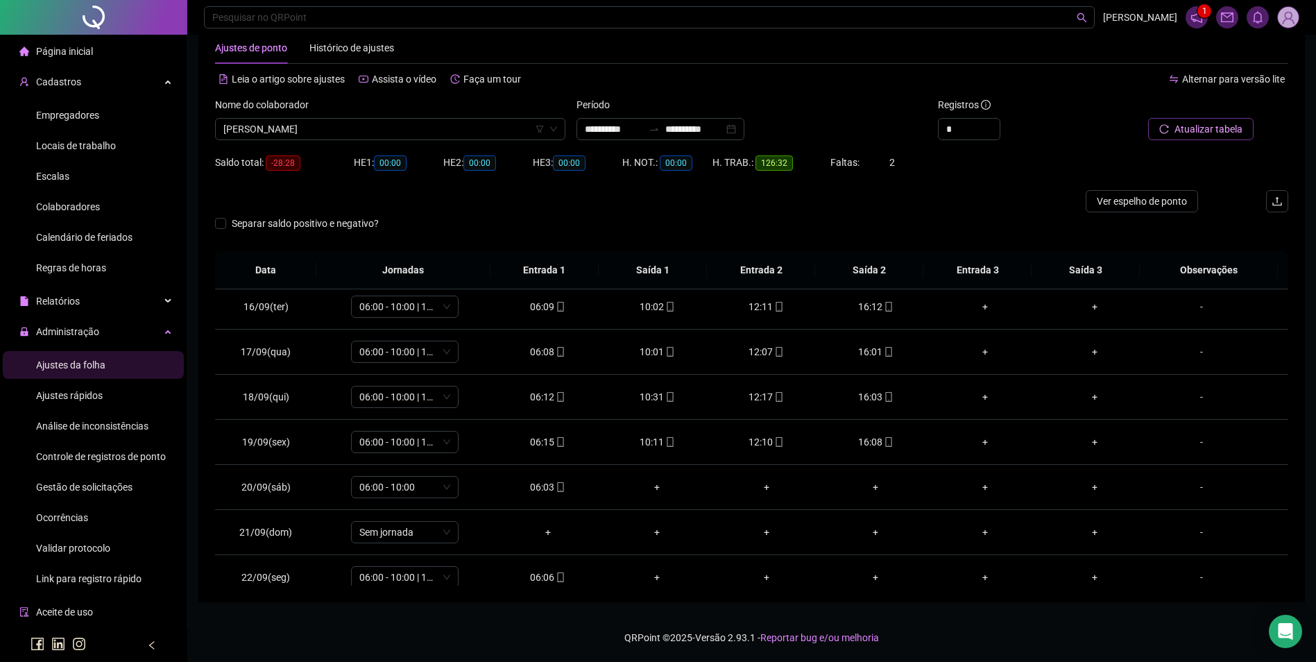
scroll to position [696, 0]
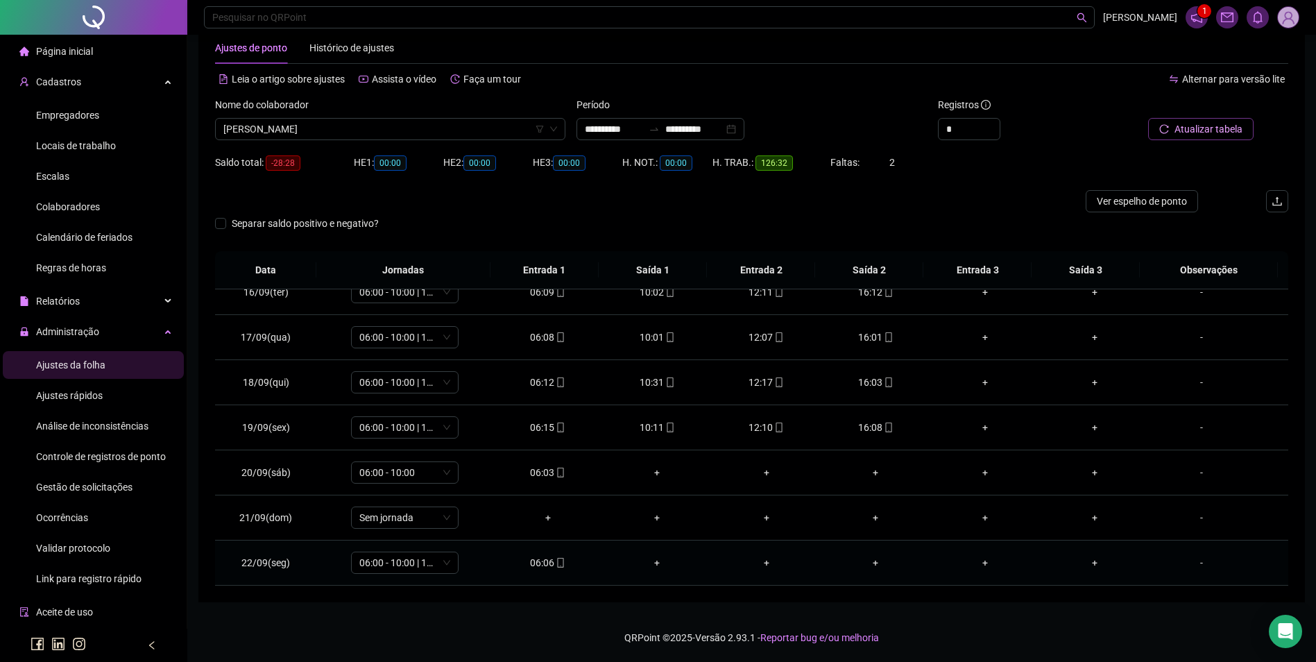
click at [557, 565] on icon "mobile" at bounding box center [561, 563] width 10 height 10
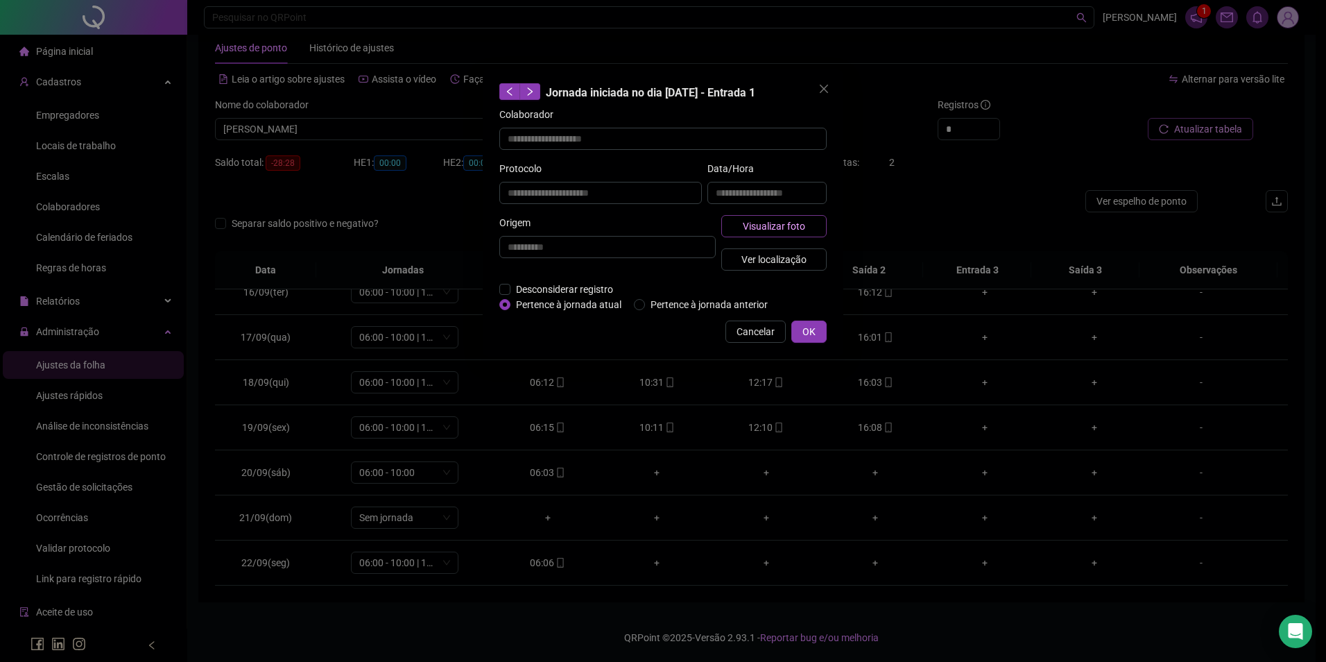
click at [748, 232] on span "Visualizar foto" at bounding box center [774, 225] width 62 height 15
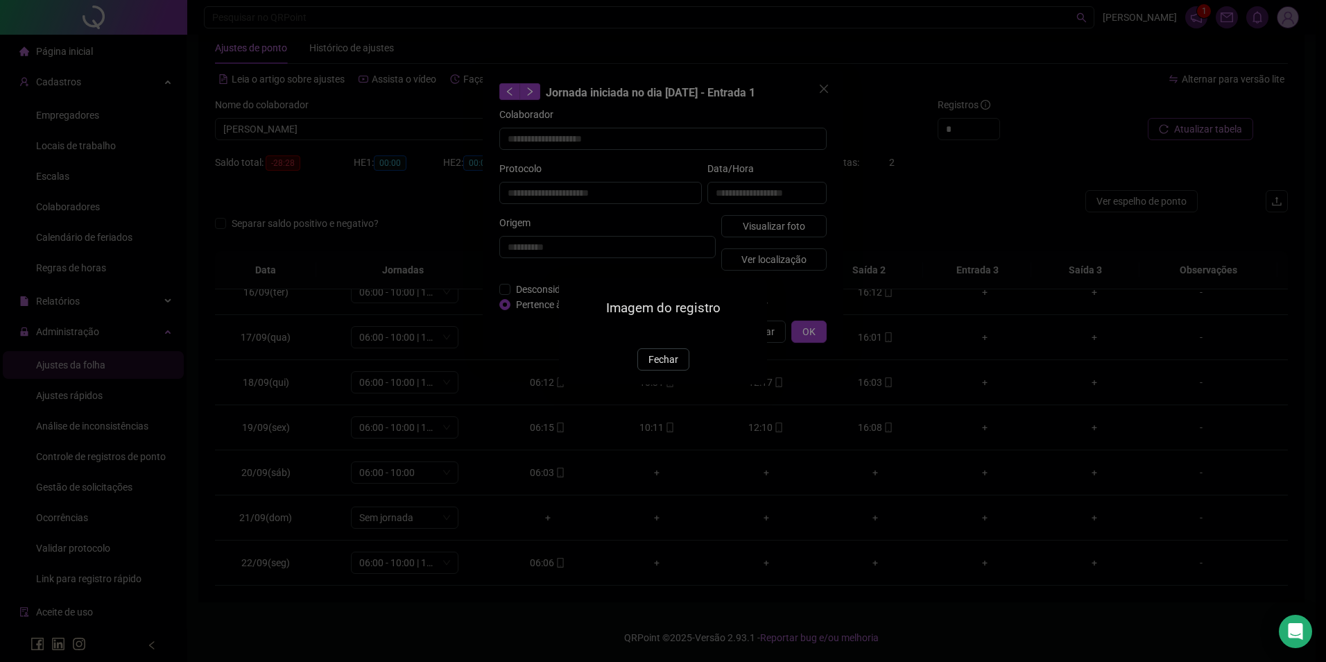
drag, startPoint x: 662, startPoint y: 441, endPoint x: 668, endPoint y: 420, distance: 21.7
click at [662, 367] on span "Fechar" at bounding box center [664, 359] width 30 height 15
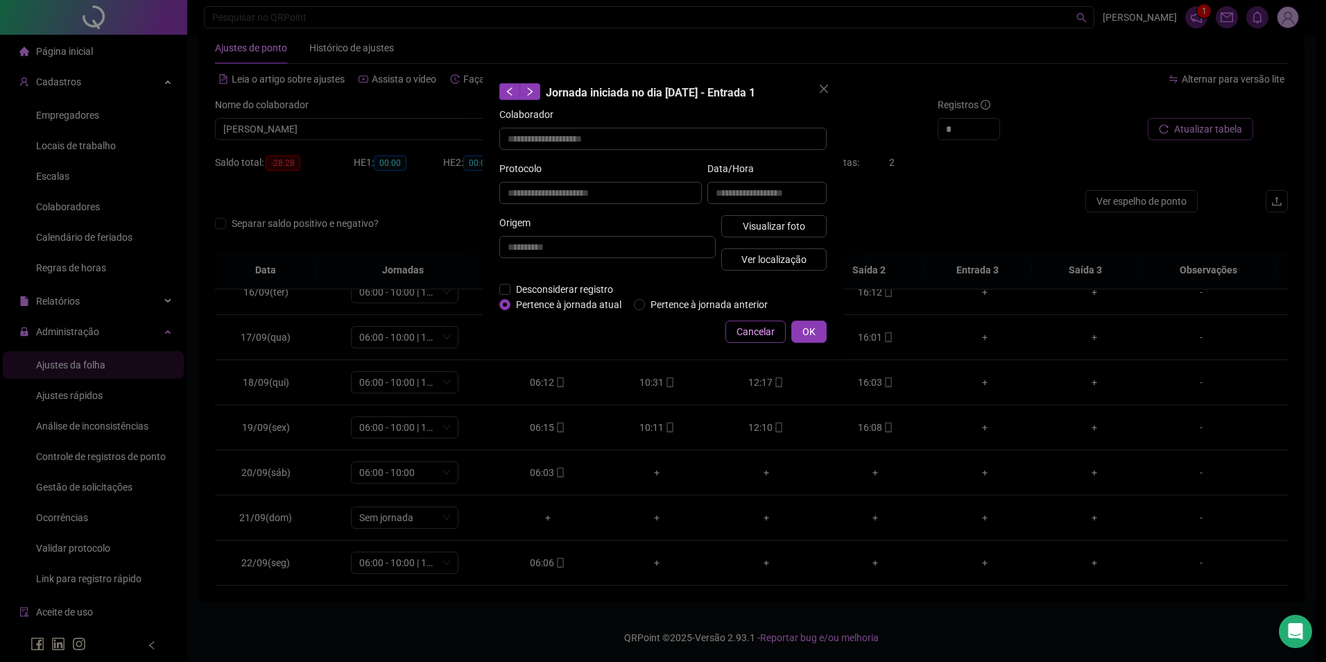
click at [750, 320] on button "Cancelar" at bounding box center [756, 331] width 60 height 22
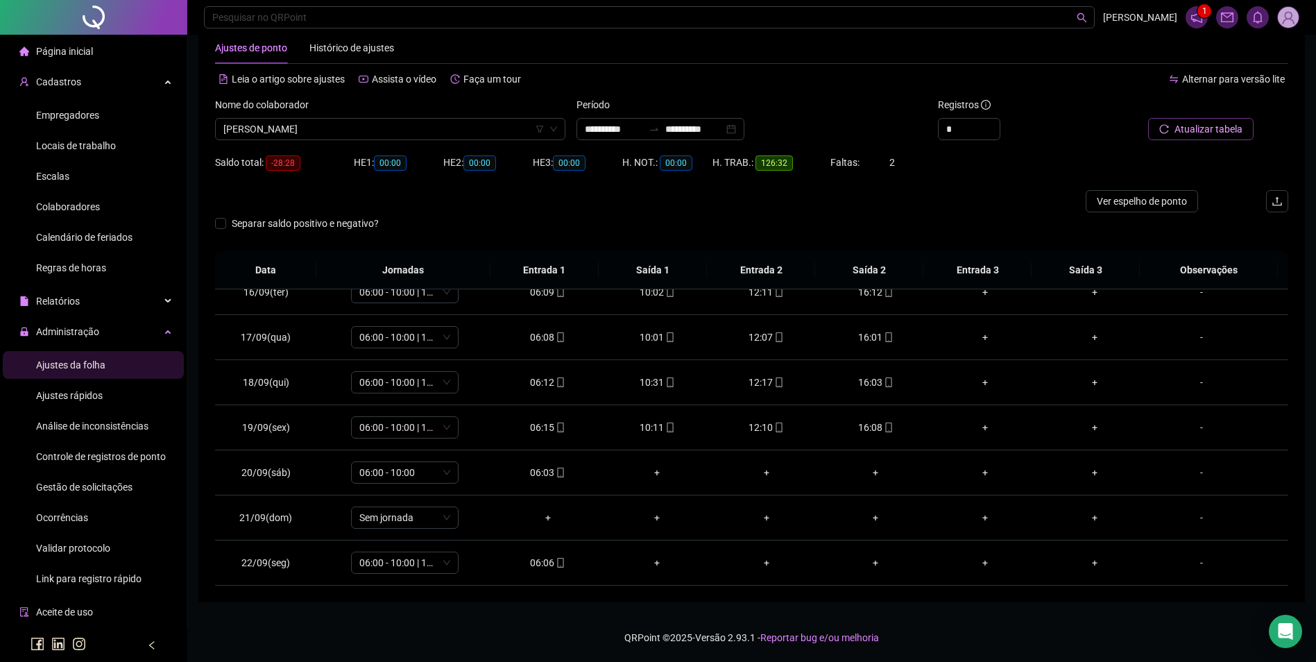
click at [338, 130] on span "[PERSON_NAME]" at bounding box center [390, 129] width 334 height 21
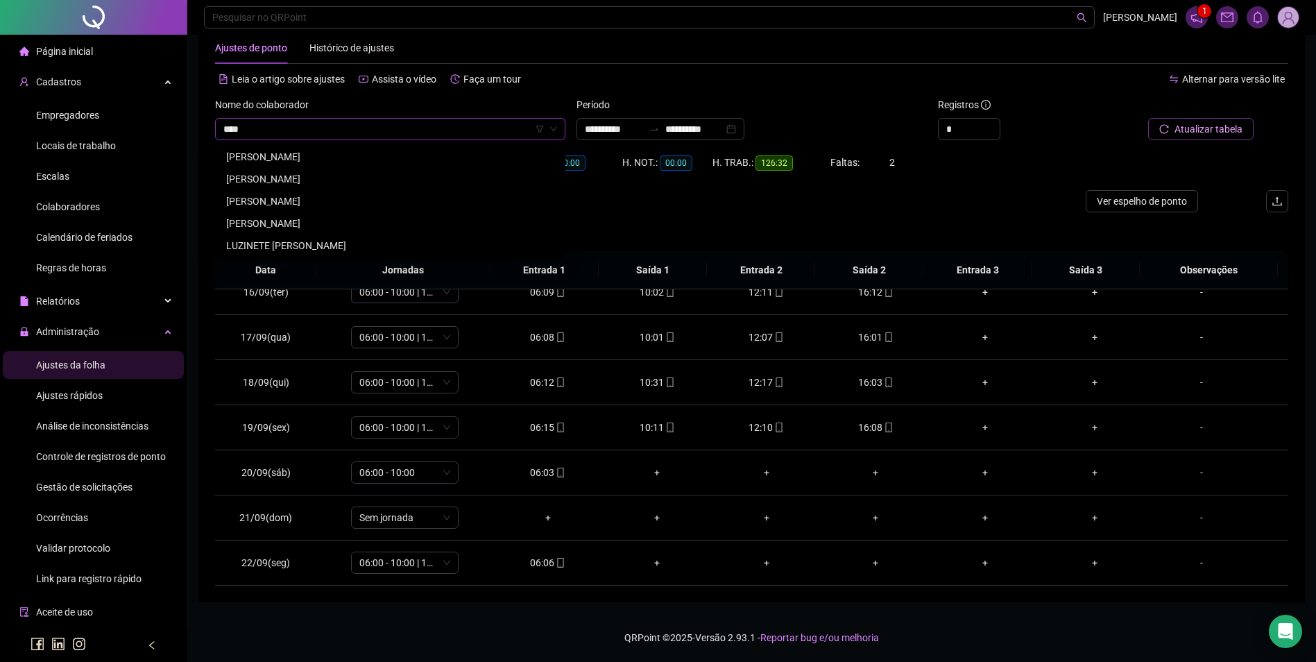
scroll to position [0, 0]
click at [338, 162] on div "LUZINETE [PERSON_NAME]" at bounding box center [390, 156] width 328 height 15
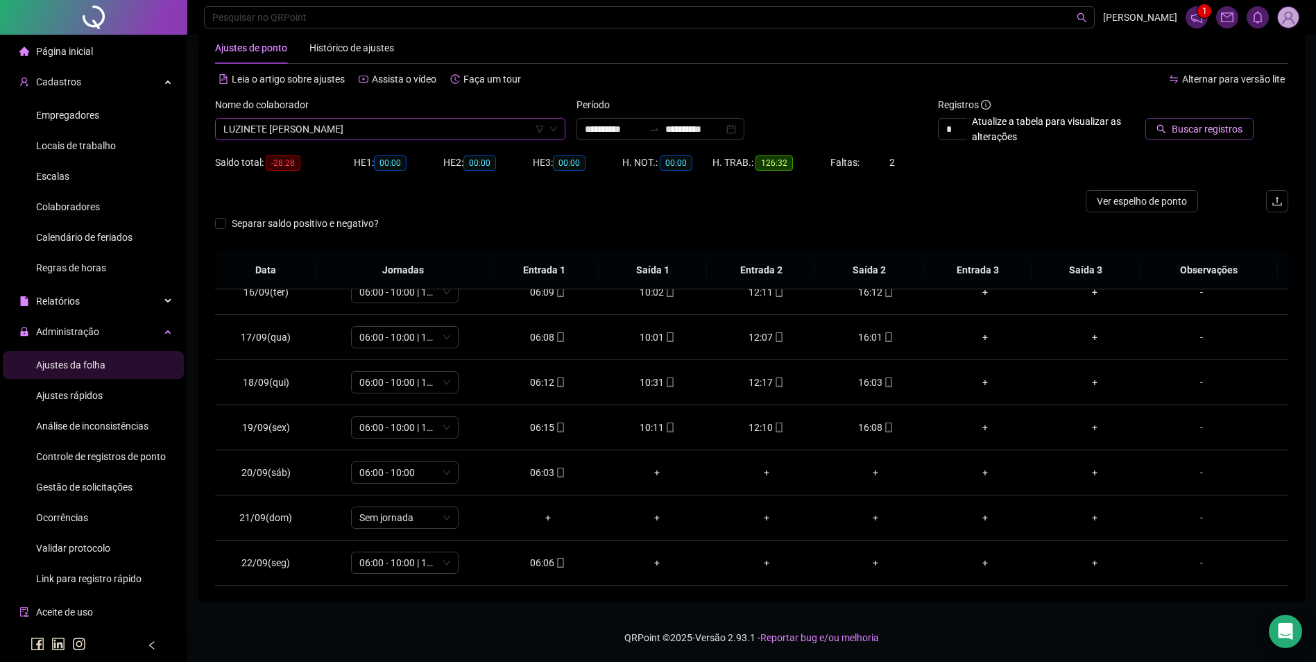
click at [1231, 138] on button "Buscar registros" at bounding box center [1199, 129] width 108 height 22
click at [993, 335] on icon "mobile" at bounding box center [998, 337] width 10 height 10
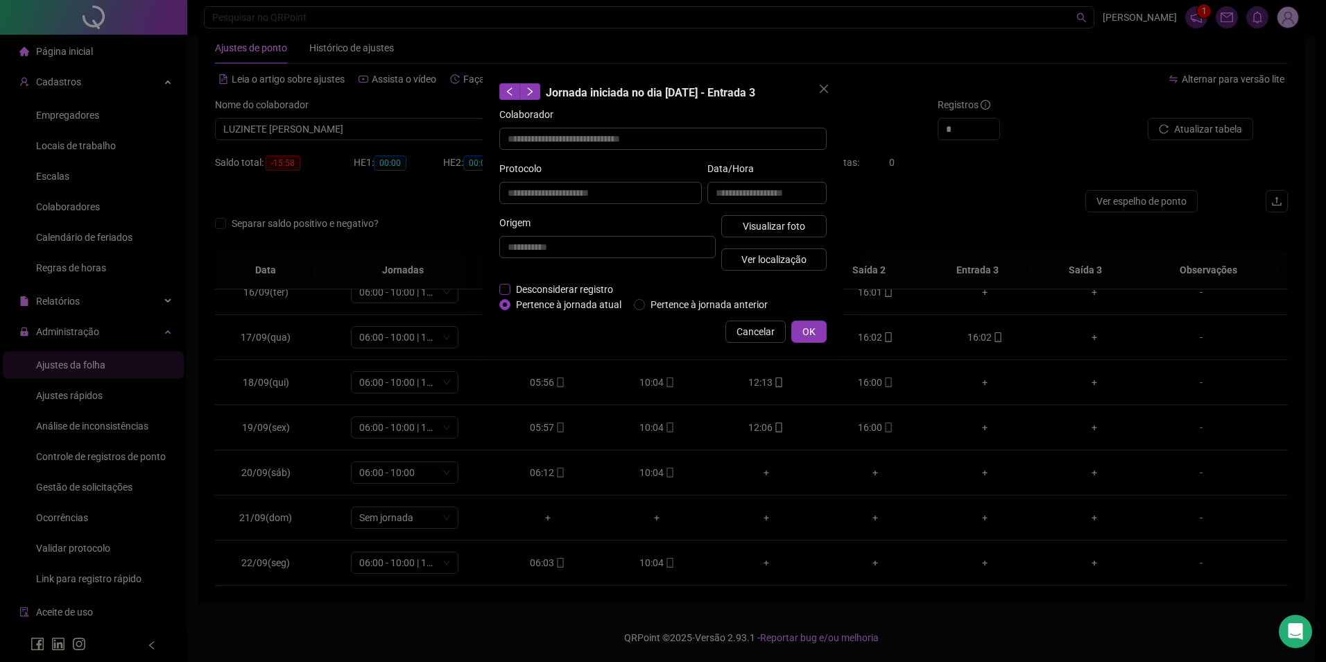
click at [511, 285] on span "Desconsiderar registro" at bounding box center [564, 289] width 108 height 15
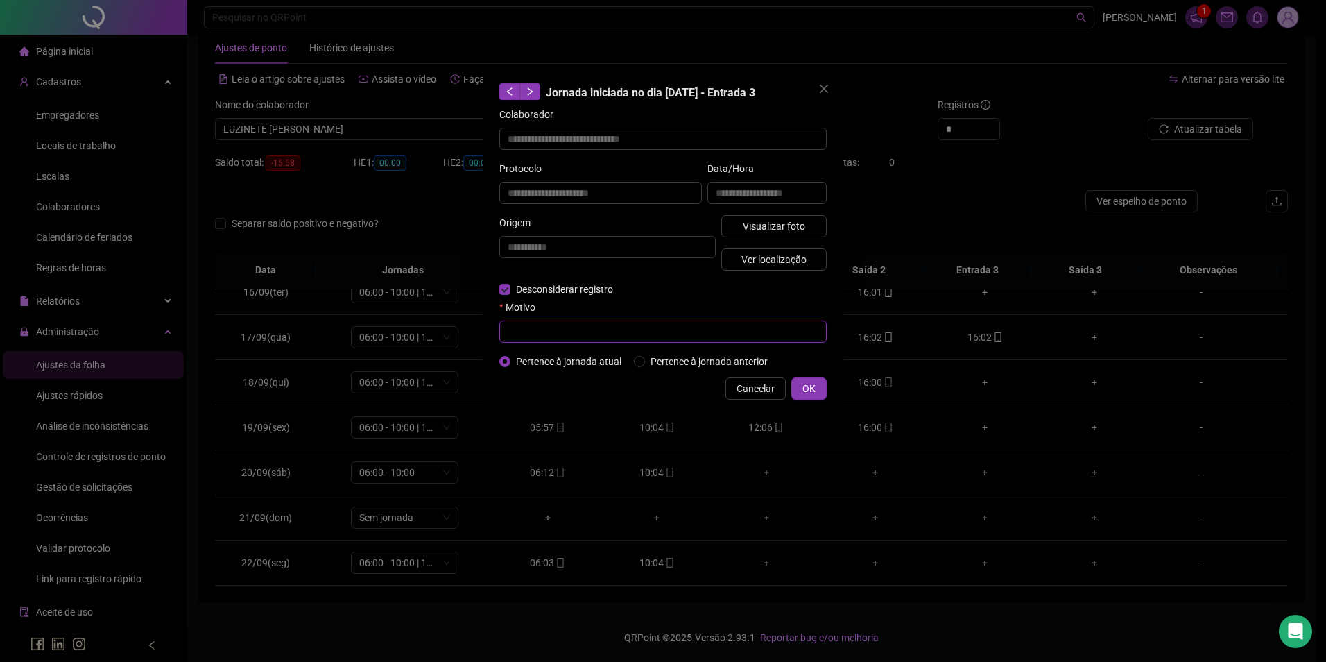
click at [529, 323] on input "text" at bounding box center [662, 331] width 327 height 22
click at [818, 386] on button "OK" at bounding box center [808, 388] width 35 height 22
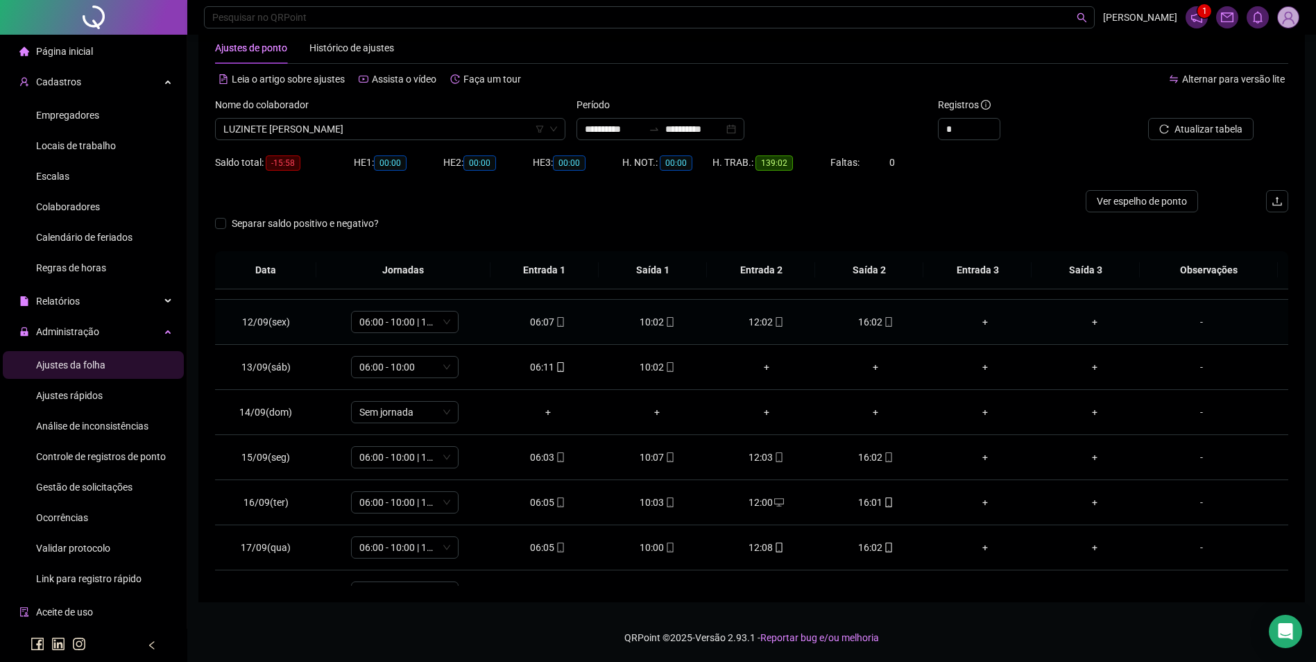
scroll to position [696, 0]
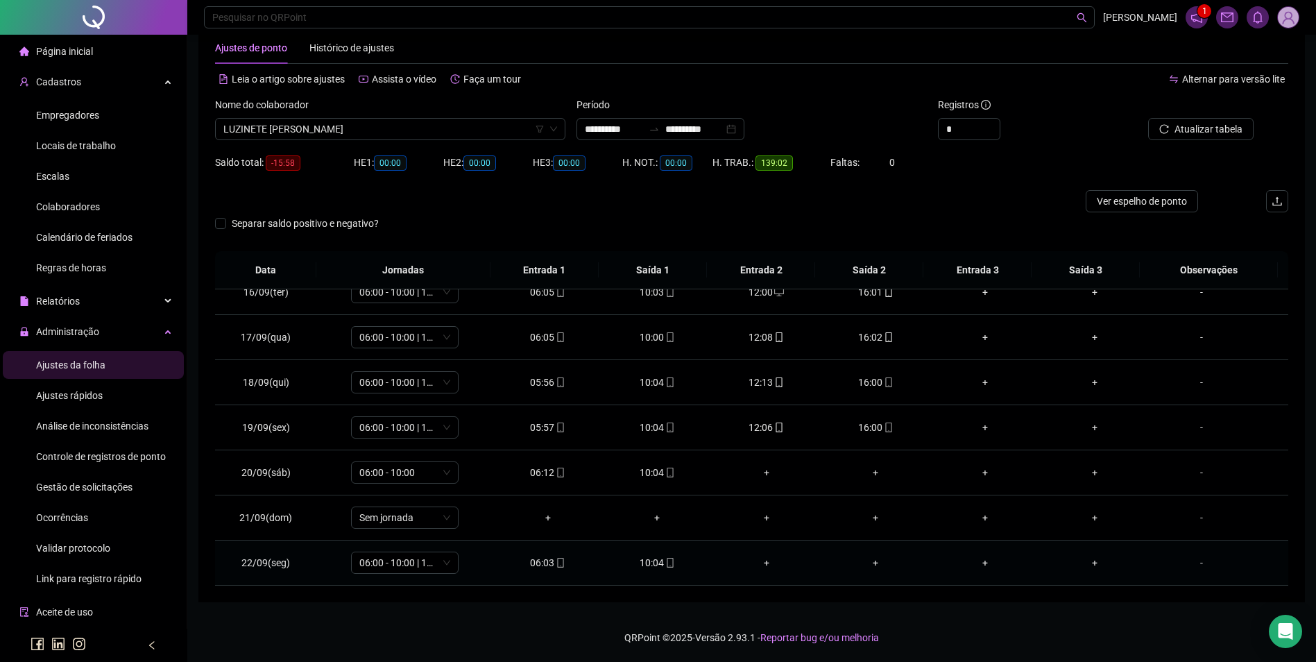
click at [667, 560] on td "10:04" at bounding box center [657, 562] width 110 height 45
click at [667, 560] on icon "mobile" at bounding box center [670, 563] width 10 height 10
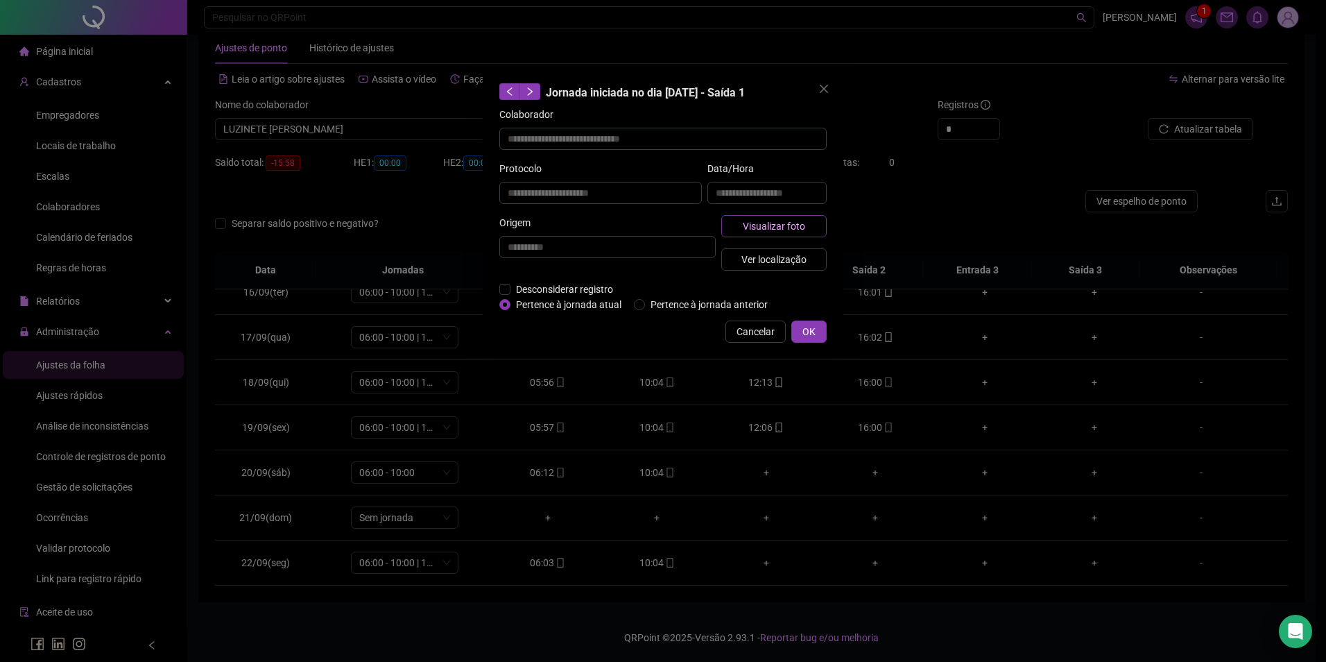
click at [769, 225] on span "Visualizar foto" at bounding box center [774, 225] width 62 height 15
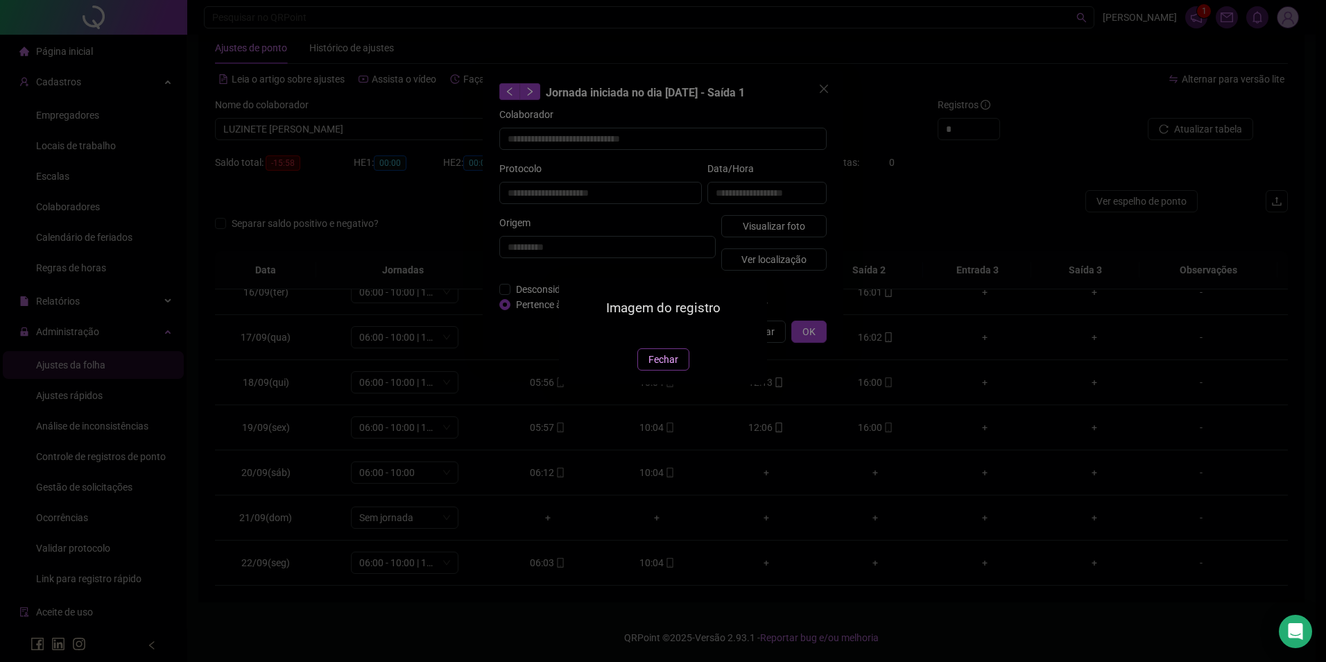
click at [669, 367] on span "Fechar" at bounding box center [664, 359] width 30 height 15
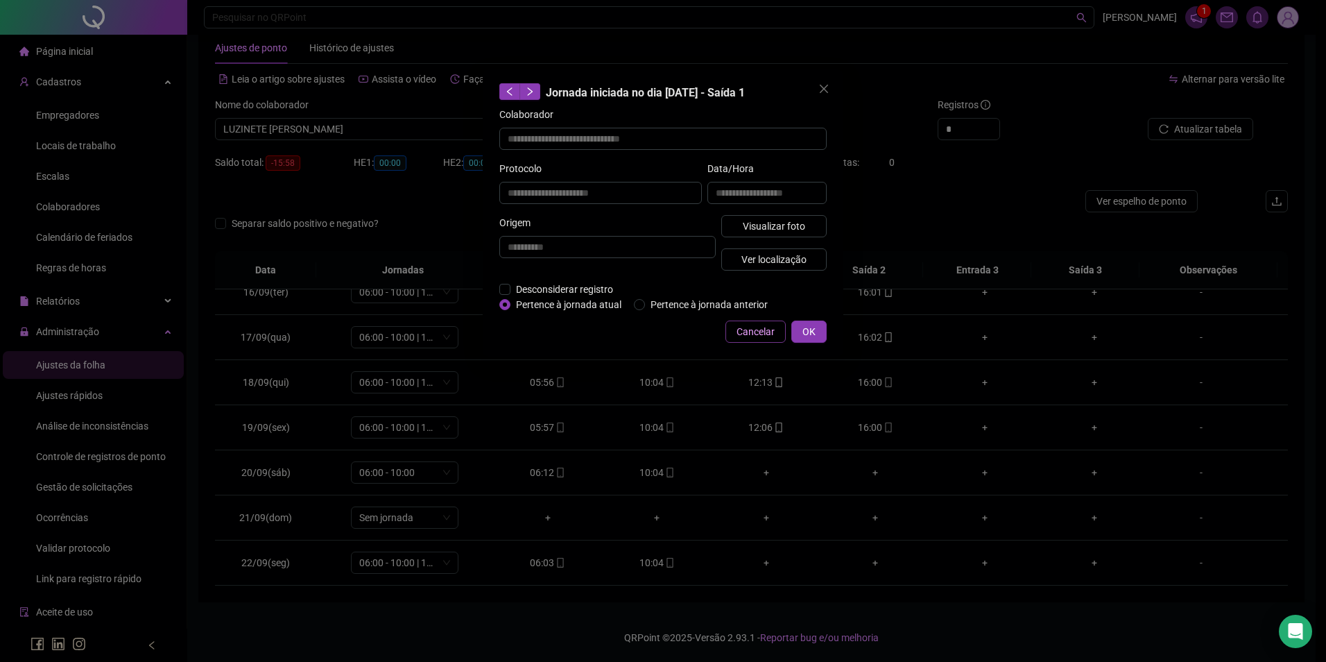
click at [746, 336] on span "Cancelar" at bounding box center [756, 331] width 38 height 15
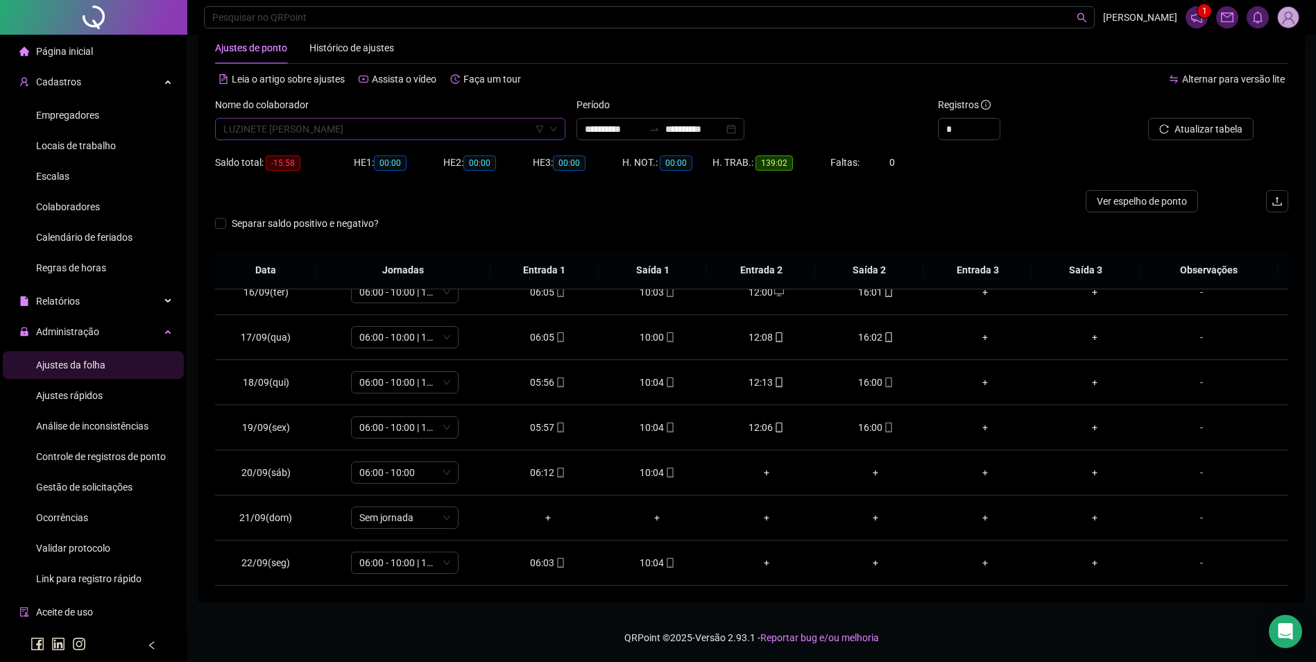
click at [438, 130] on span "LUZINETE [PERSON_NAME]" at bounding box center [390, 129] width 334 height 21
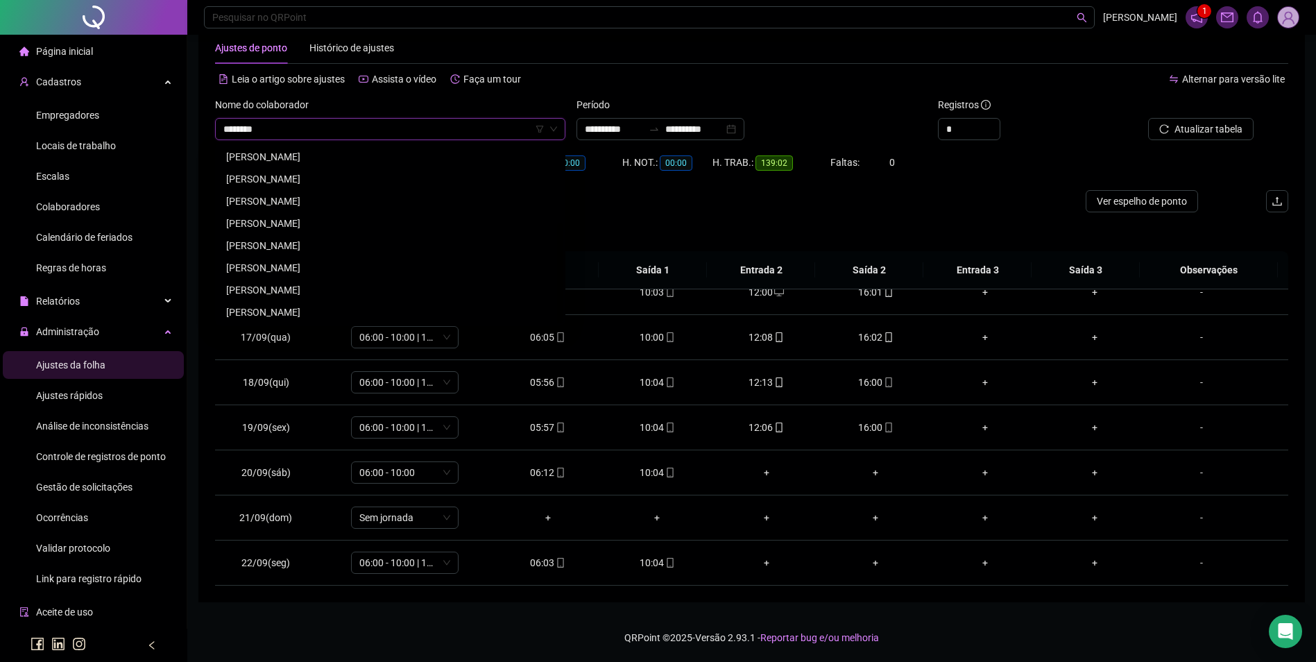
scroll to position [0, 0]
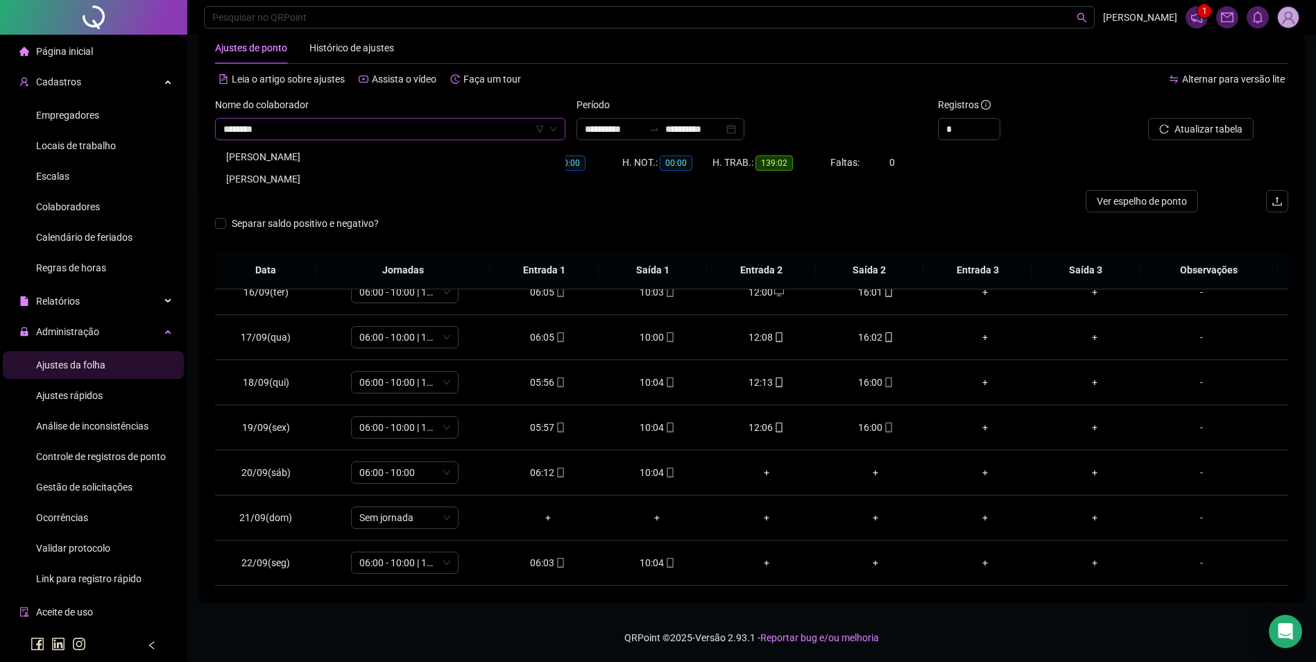
click at [368, 174] on div "[PERSON_NAME]" at bounding box center [390, 178] width 328 height 15
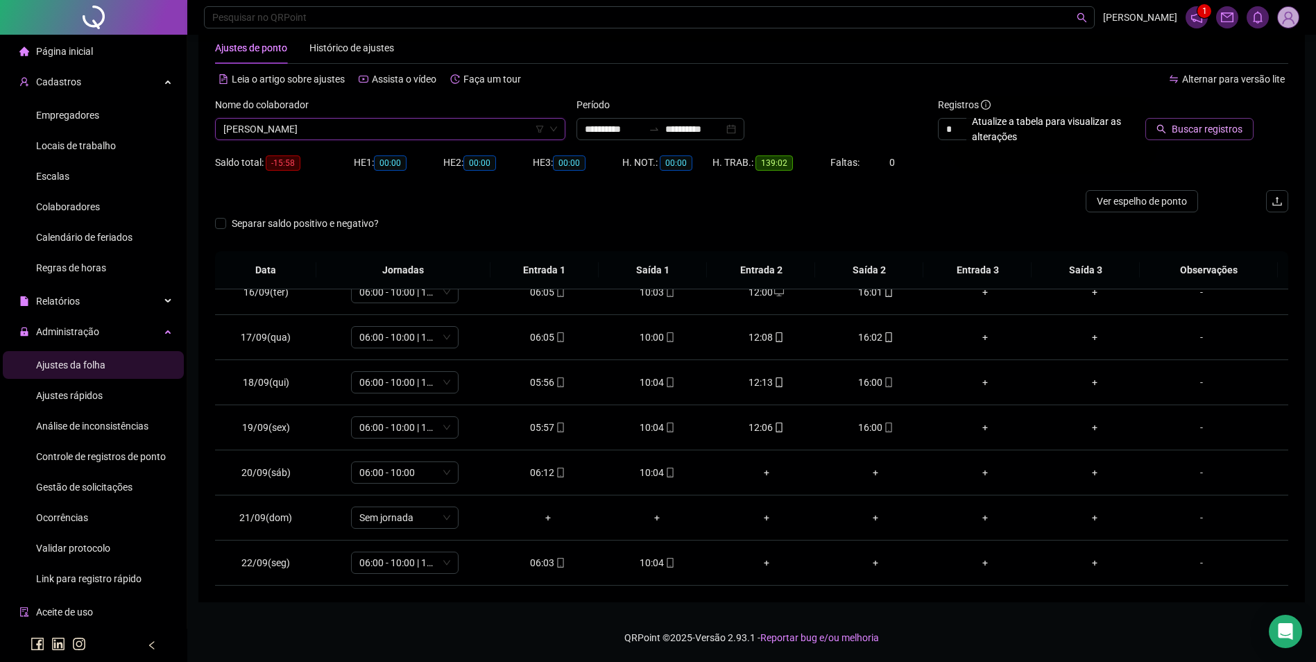
click at [1188, 132] on span "Buscar registros" at bounding box center [1207, 128] width 71 height 15
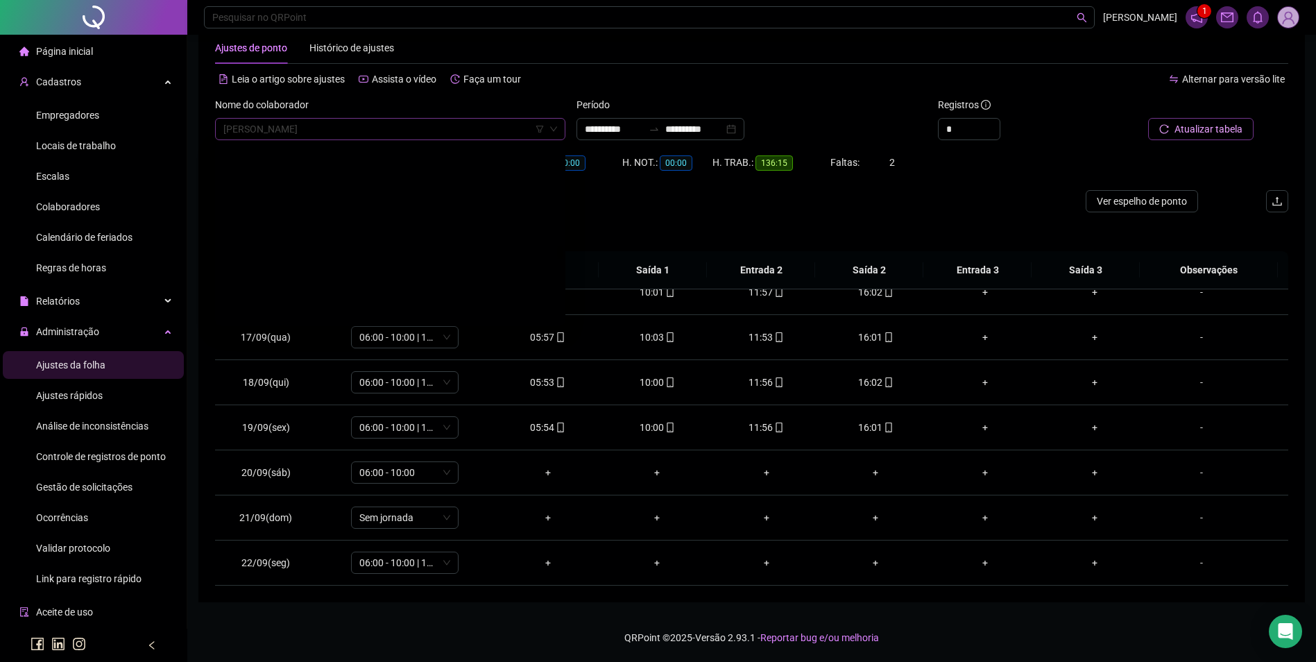
scroll to position [12385, 0]
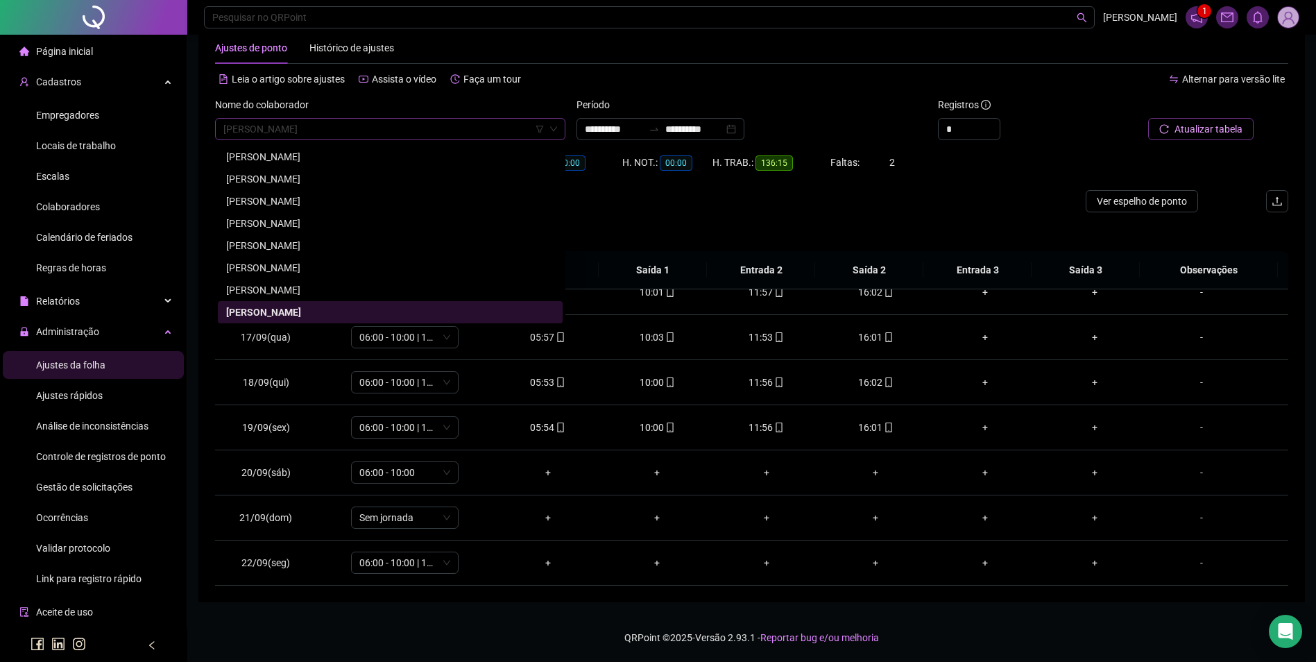
click at [389, 128] on span "[PERSON_NAME]" at bounding box center [390, 129] width 334 height 21
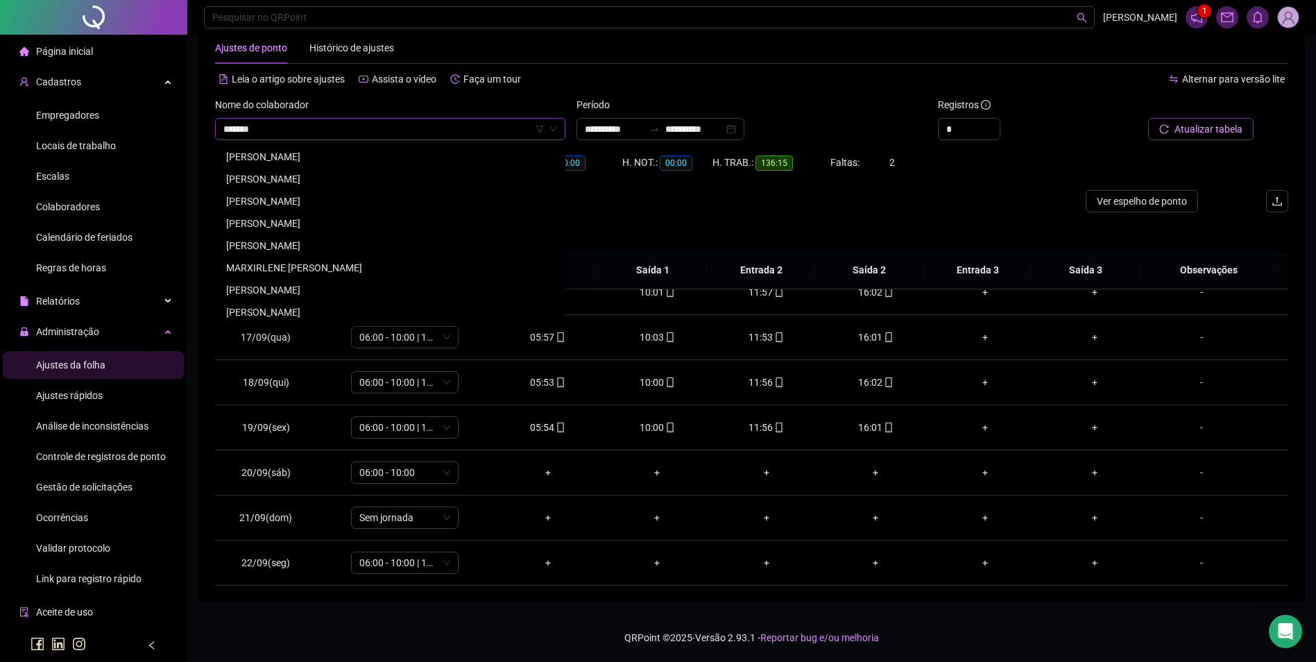
scroll to position [0, 0]
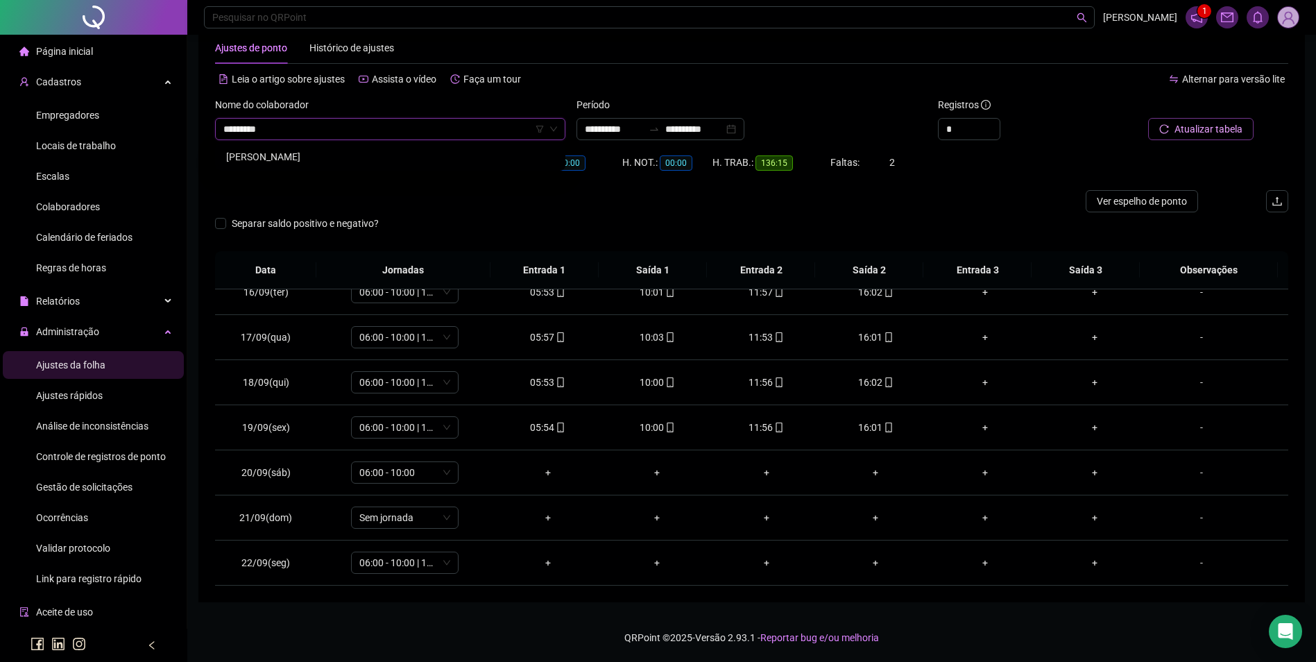
click at [347, 156] on div "[PERSON_NAME]" at bounding box center [390, 156] width 328 height 15
click at [1174, 131] on span "Buscar registros" at bounding box center [1207, 128] width 71 height 15
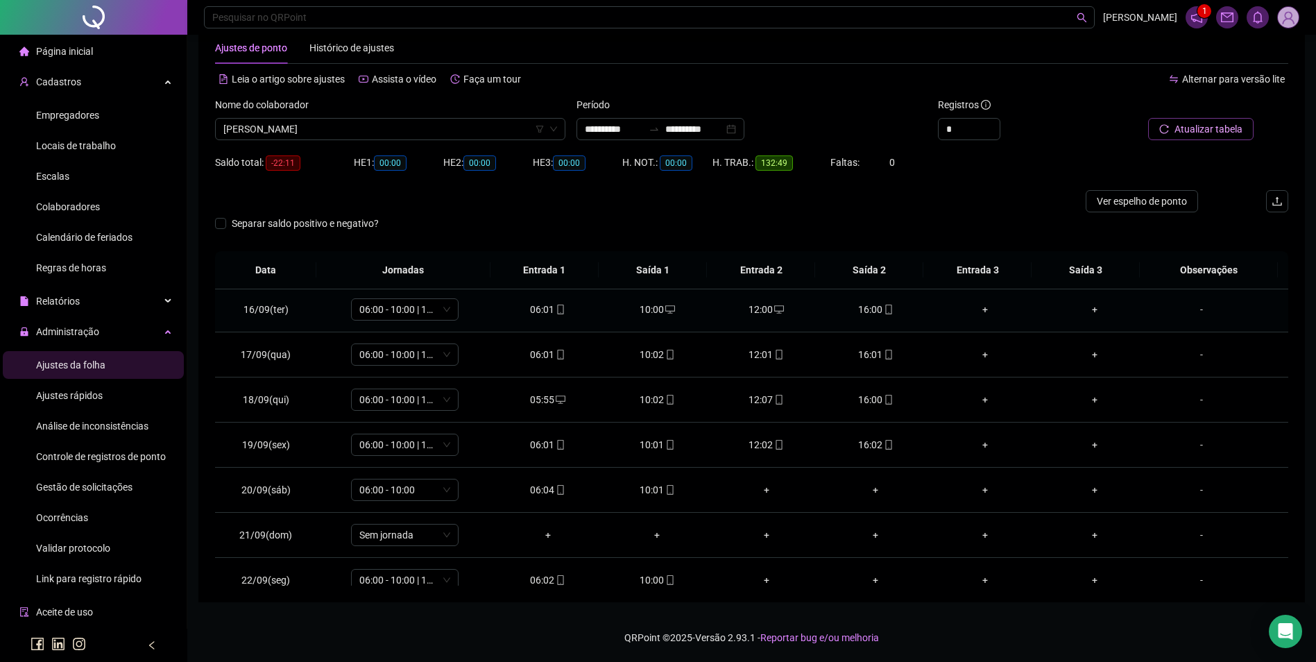
scroll to position [696, 0]
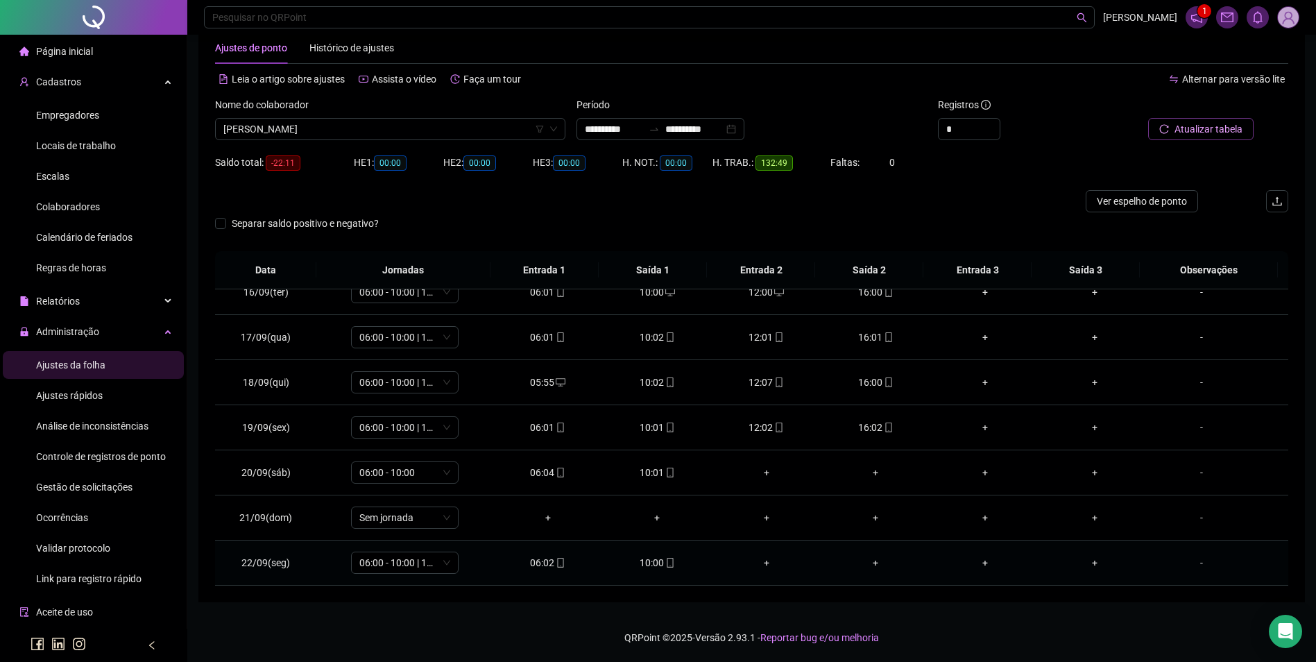
click at [659, 569] on div "10:00" at bounding box center [656, 562] width 87 height 15
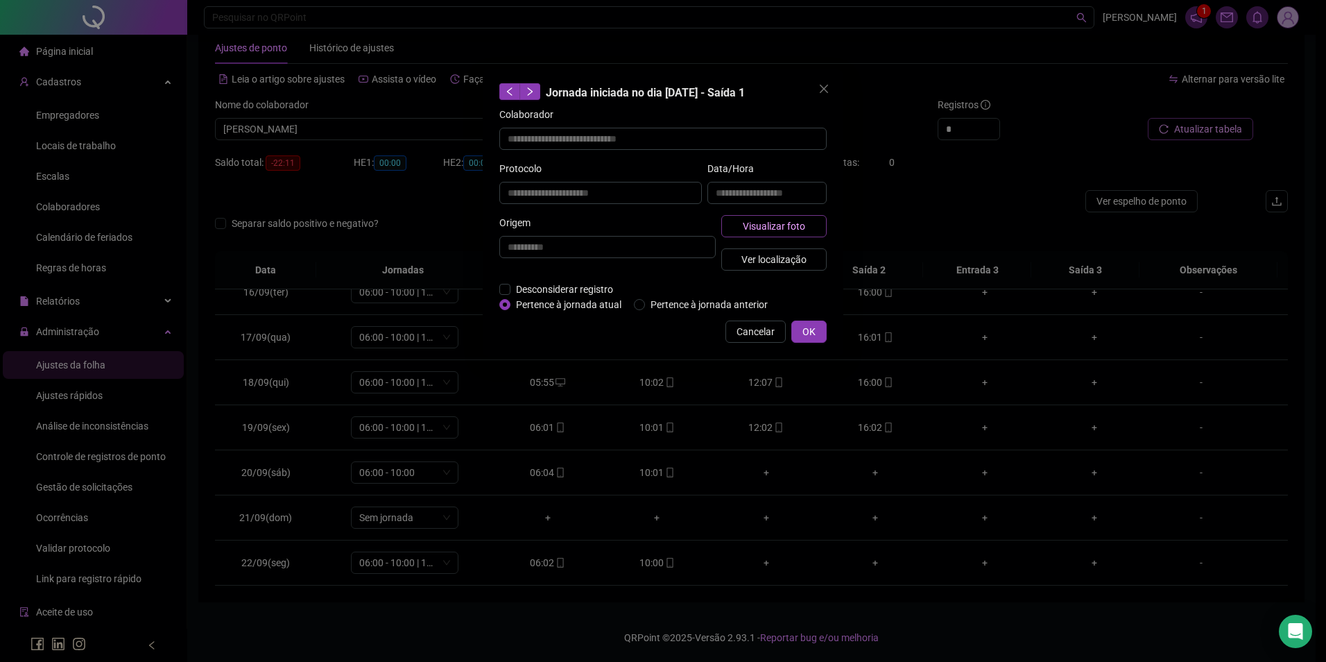
click at [791, 223] on span "Visualizar foto" at bounding box center [774, 225] width 62 height 15
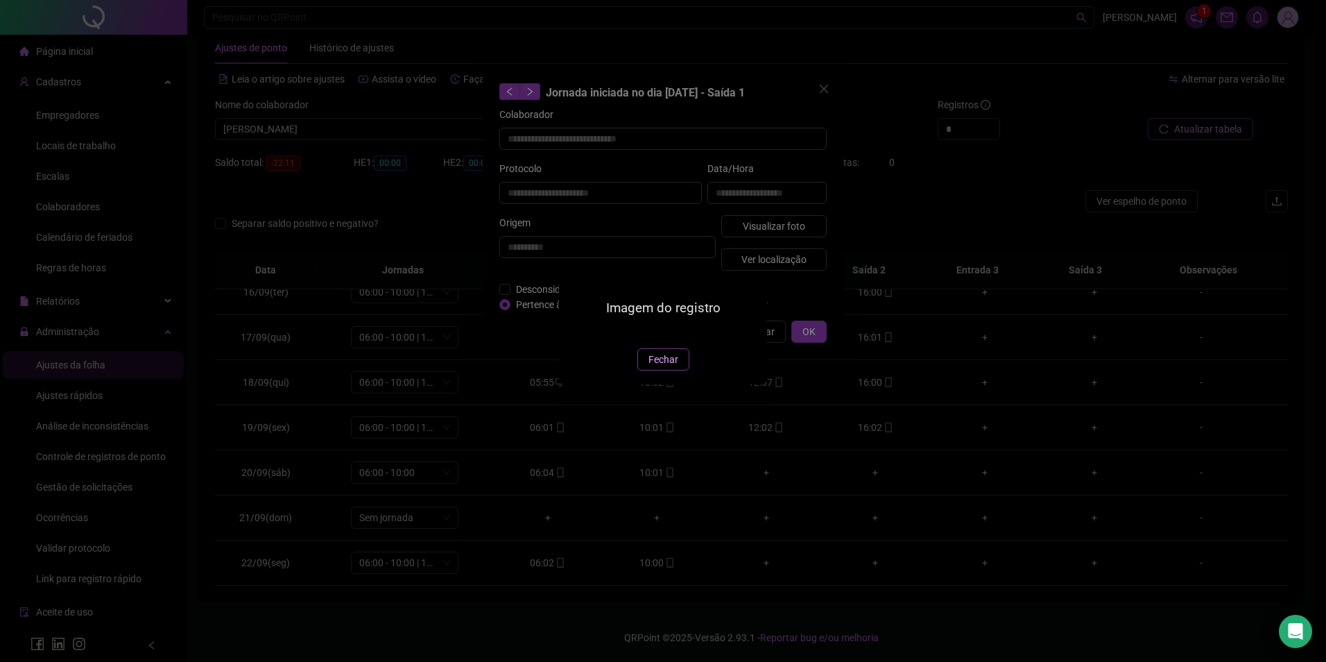
click at [658, 370] on button "Fechar" at bounding box center [663, 359] width 52 height 22
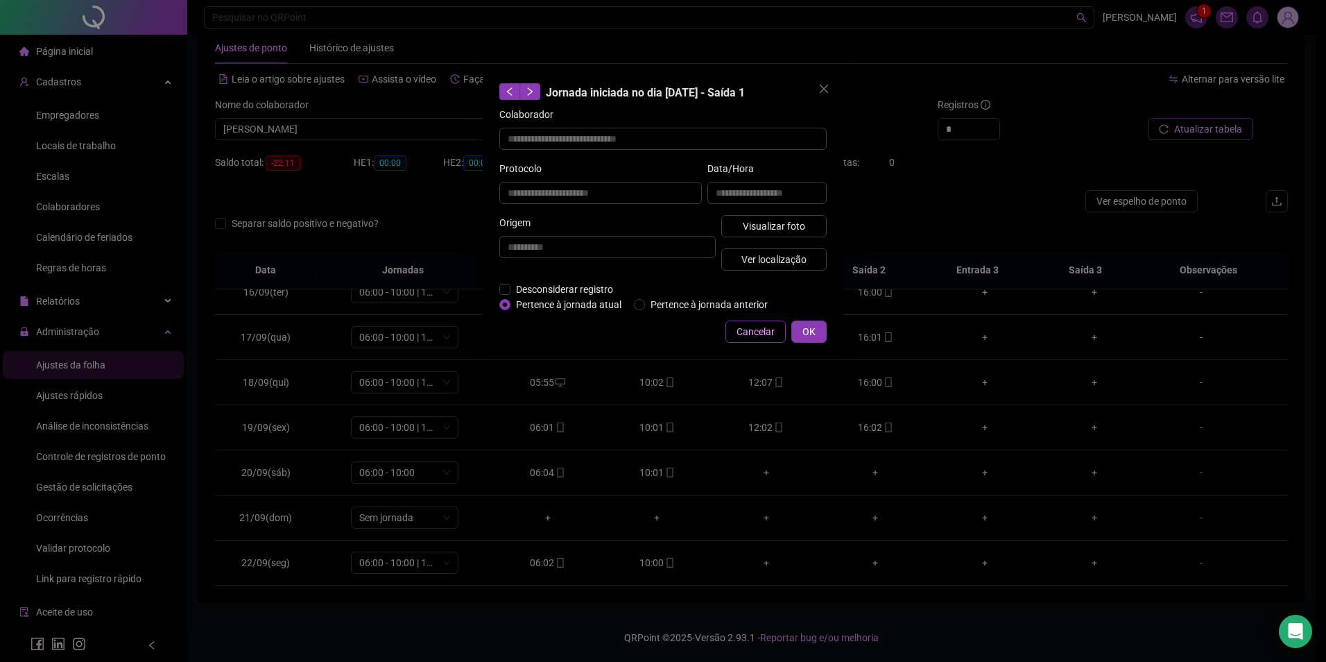
click at [755, 326] on span "Cancelar" at bounding box center [756, 331] width 38 height 15
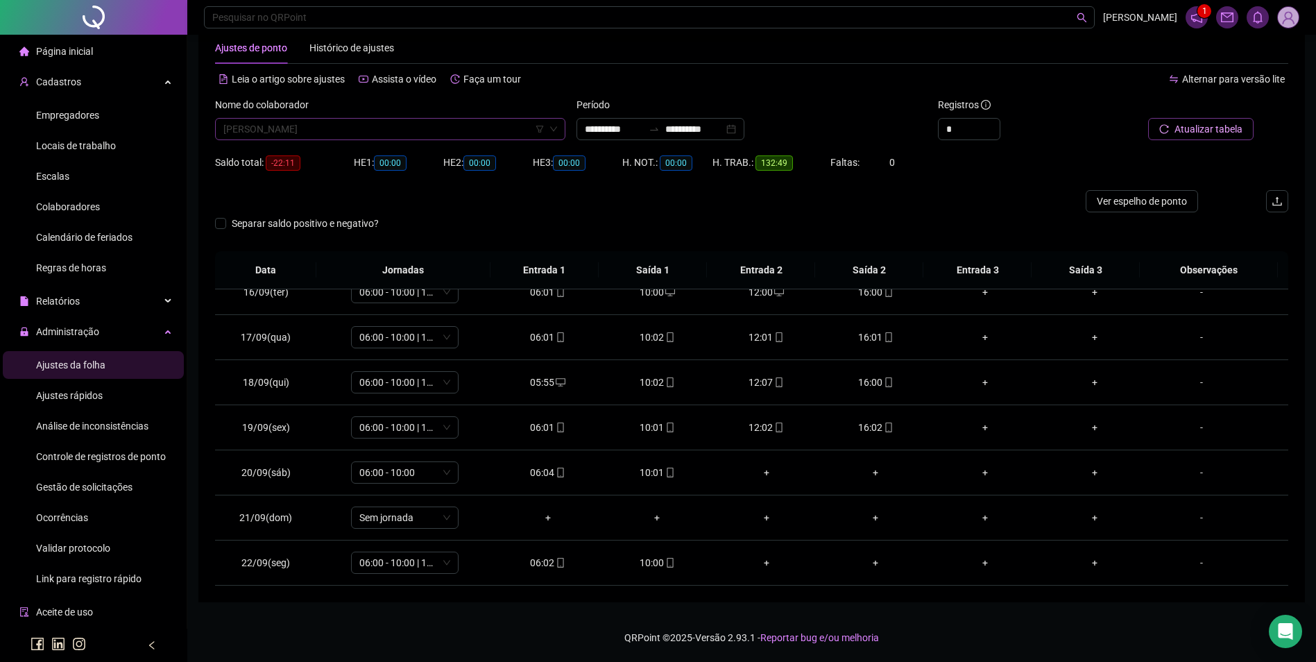
scroll to position [13717, 0]
click at [429, 118] on div "[PERSON_NAME]" at bounding box center [390, 129] width 350 height 22
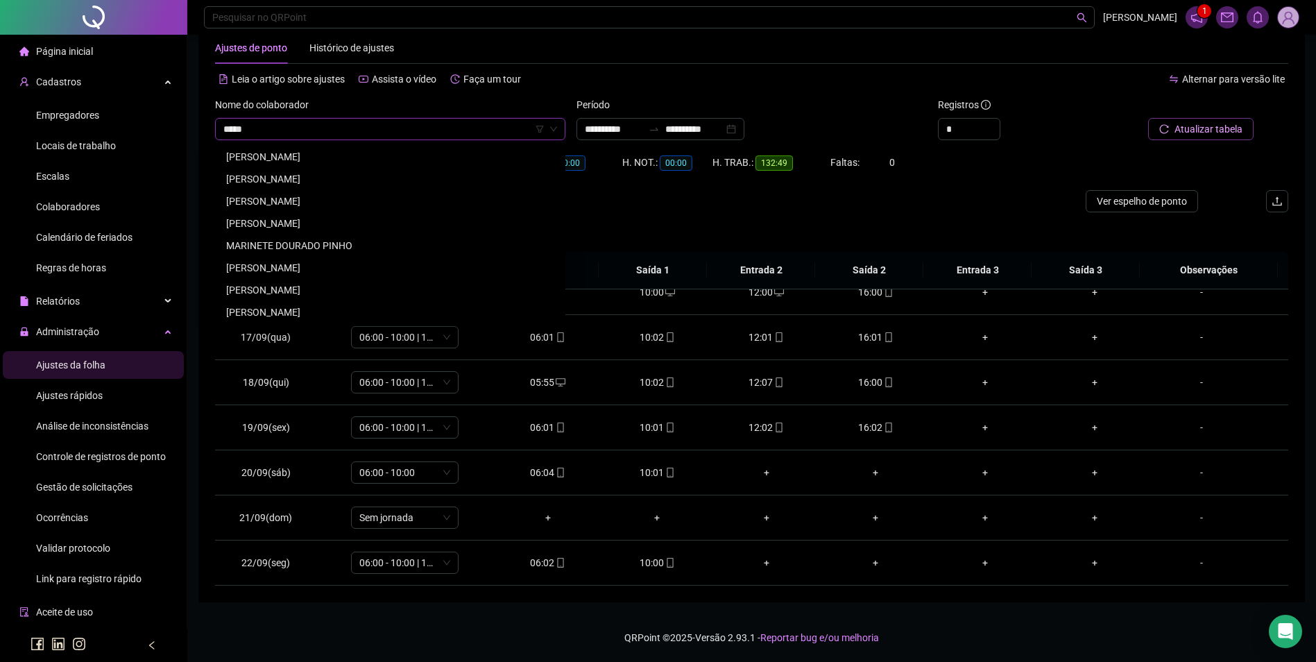
scroll to position [0, 0]
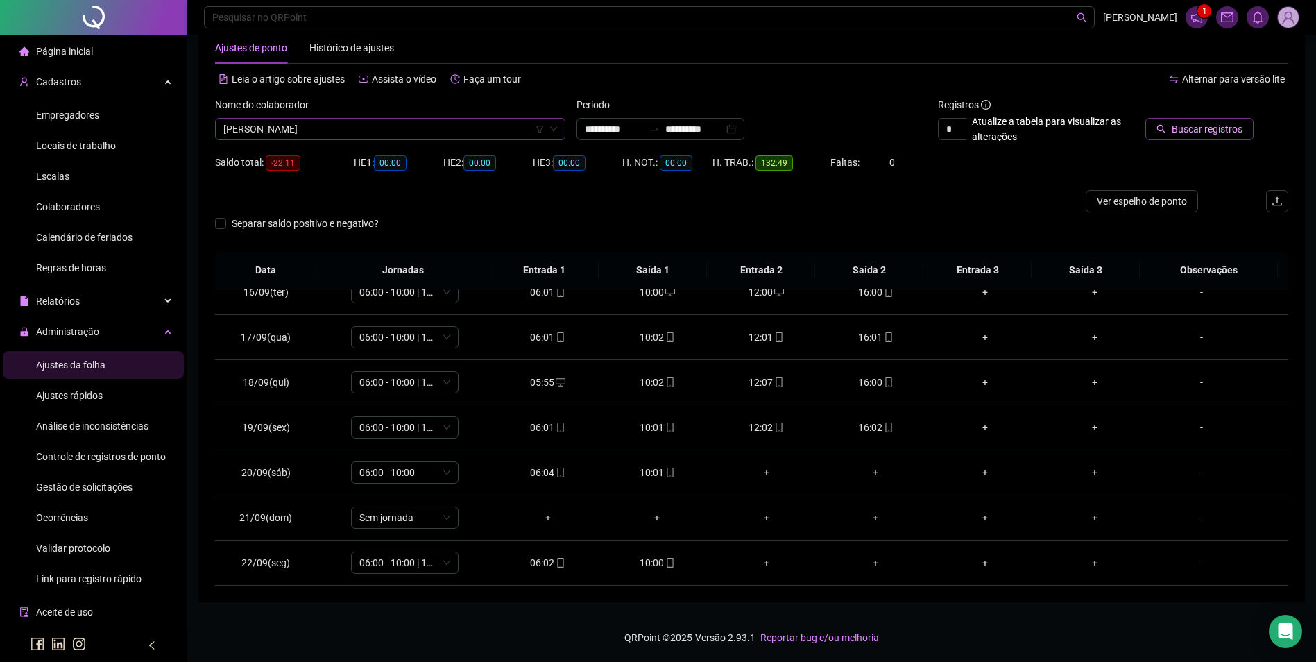
click at [1145, 118] on button "Buscar registros" at bounding box center [1199, 129] width 108 height 22
click at [664, 478] on span at bounding box center [669, 472] width 11 height 11
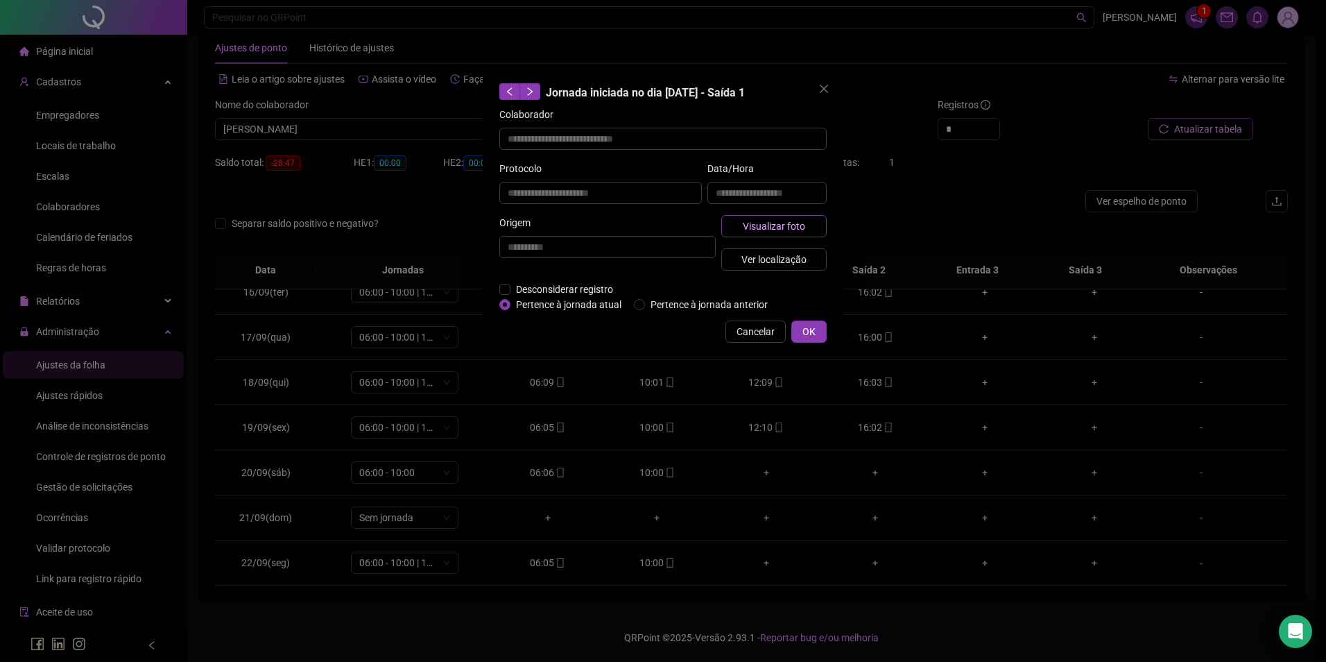
click at [755, 225] on span "Visualizar foto" at bounding box center [774, 225] width 62 height 15
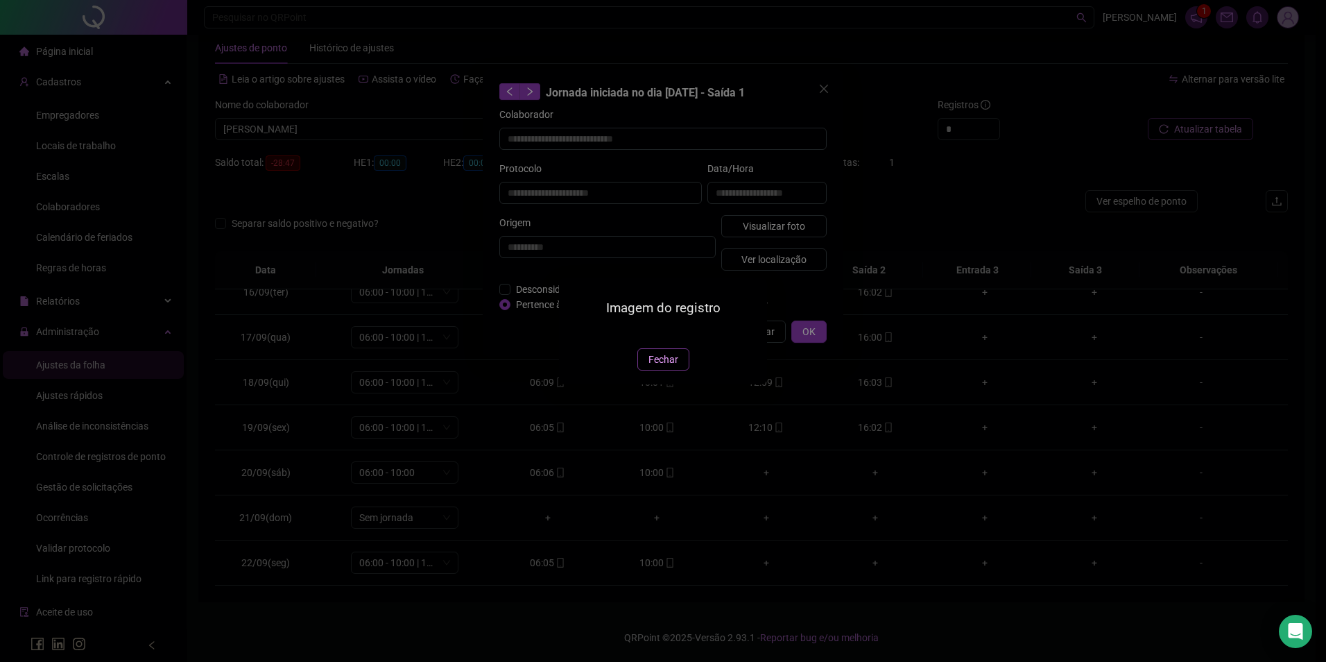
click at [674, 367] on span "Fechar" at bounding box center [664, 359] width 30 height 15
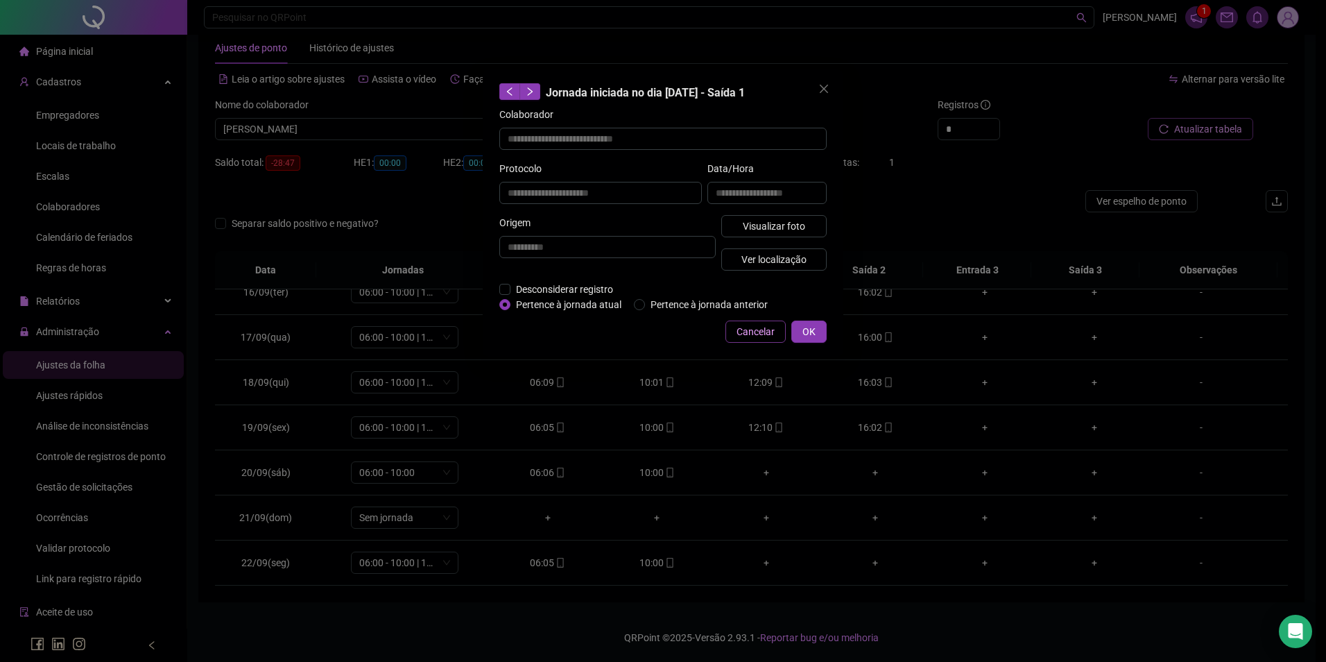
click at [760, 334] on span "Cancelar" at bounding box center [756, 331] width 38 height 15
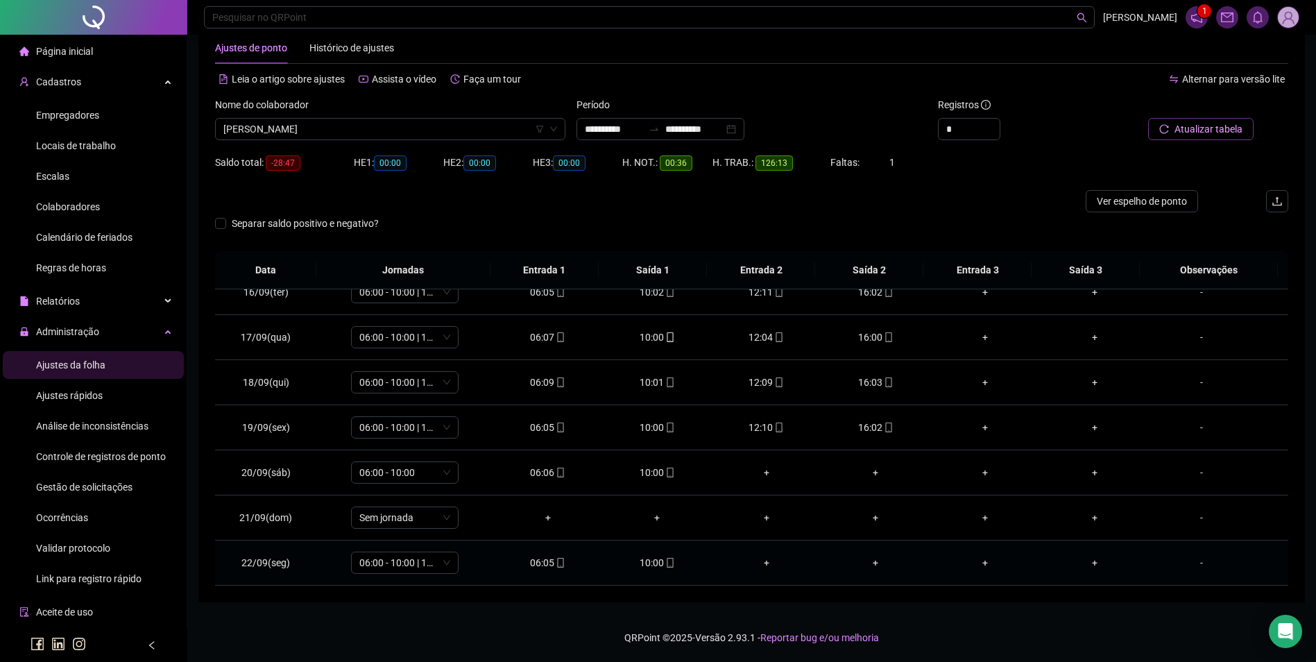
click at [670, 562] on div "10:00" at bounding box center [656, 562] width 87 height 15
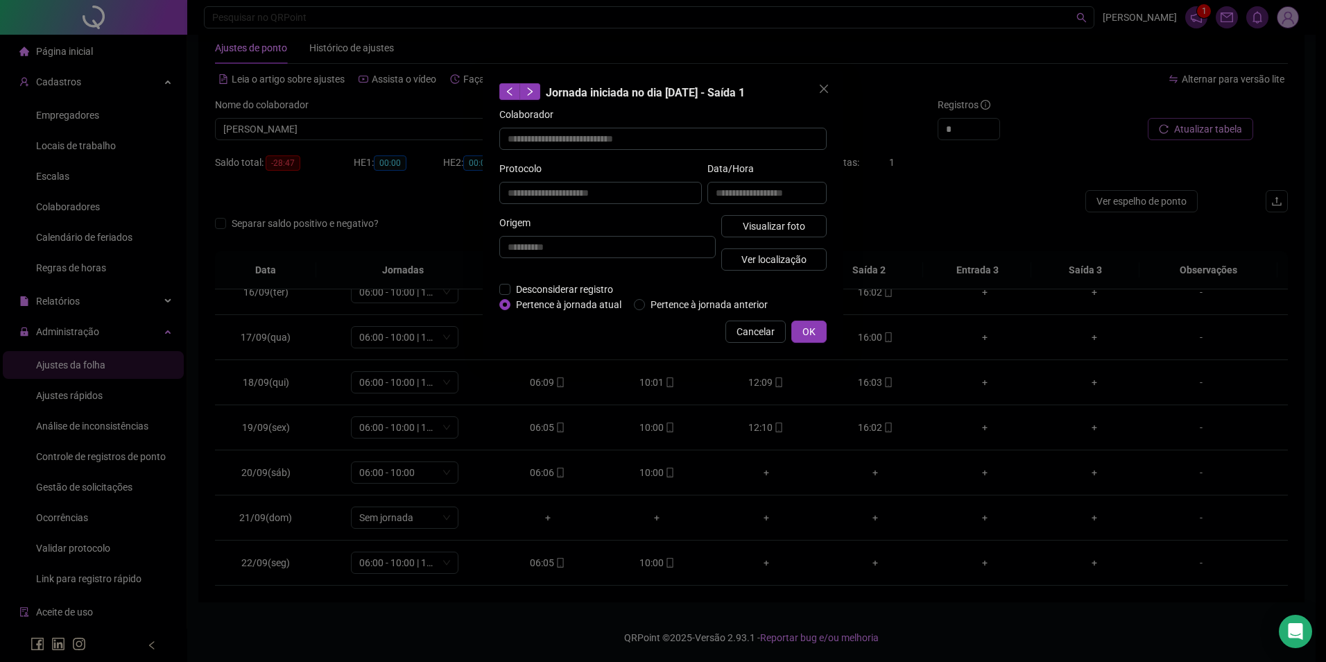
click at [790, 211] on div "**********" at bounding box center [767, 188] width 125 height 54
click at [798, 231] on span "Visualizar foto" at bounding box center [774, 225] width 62 height 15
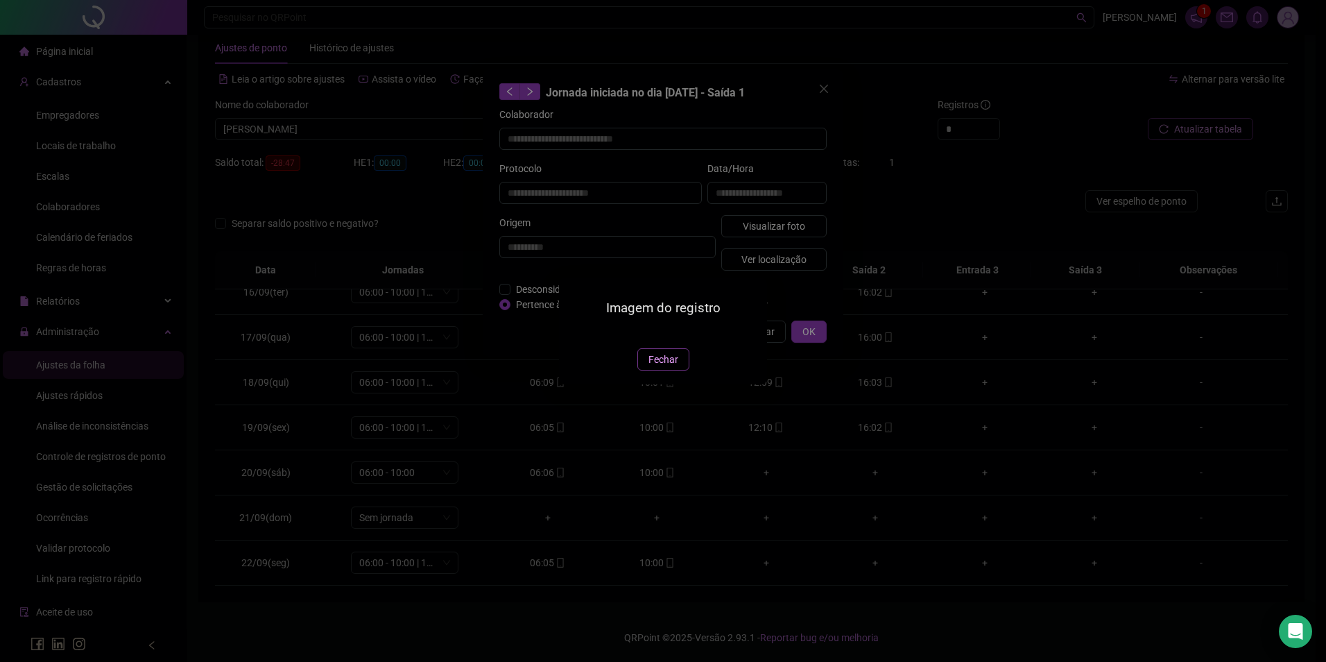
click at [649, 367] on span "Fechar" at bounding box center [664, 359] width 30 height 15
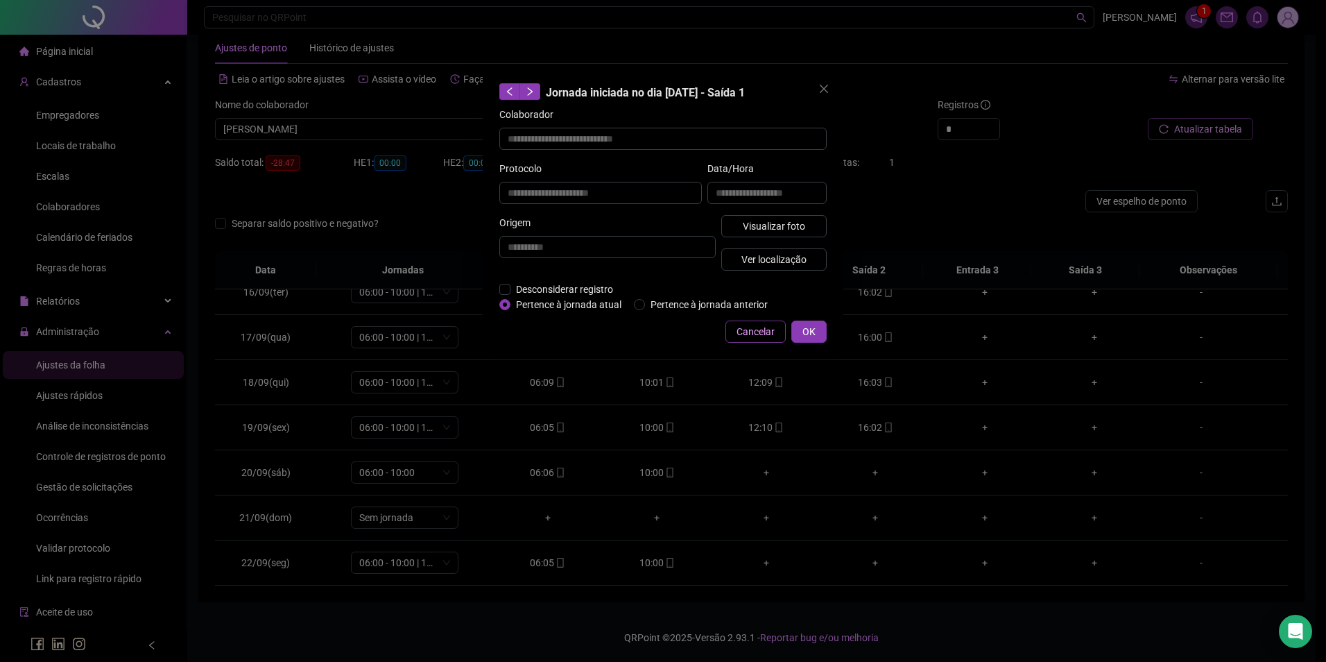
click at [745, 329] on span "Cancelar" at bounding box center [756, 331] width 38 height 15
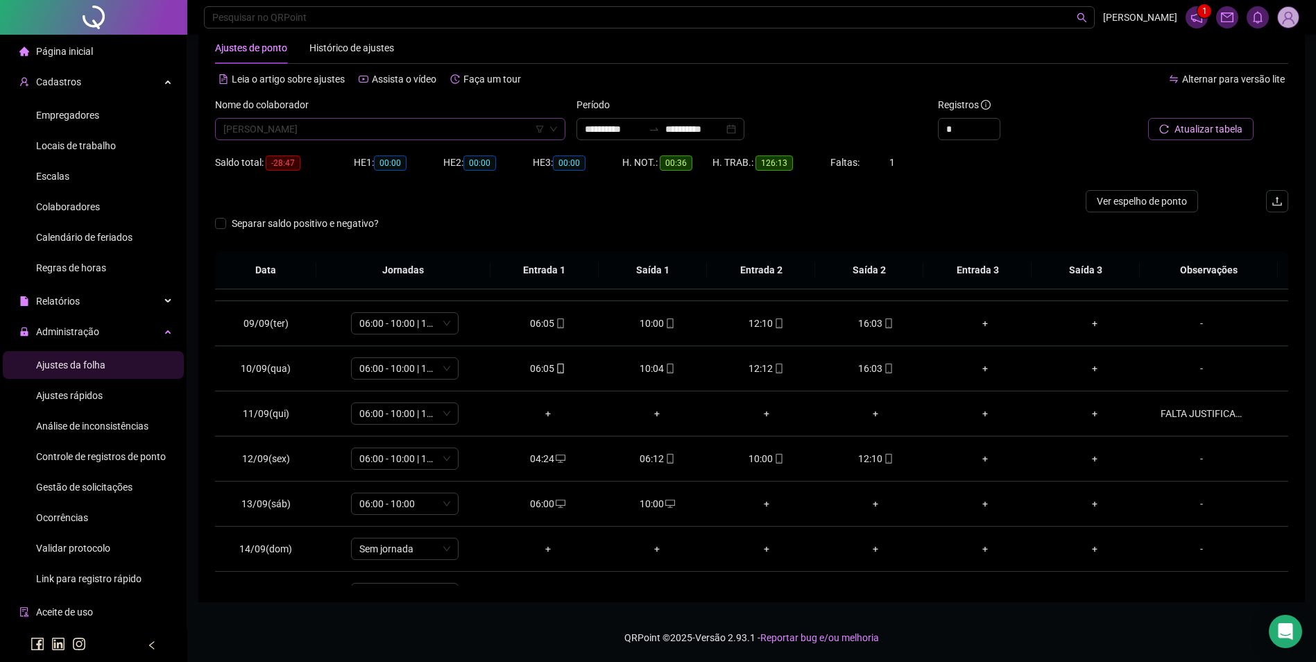
scroll to position [14227, 0]
click at [437, 130] on span "[PERSON_NAME]" at bounding box center [390, 129] width 334 height 21
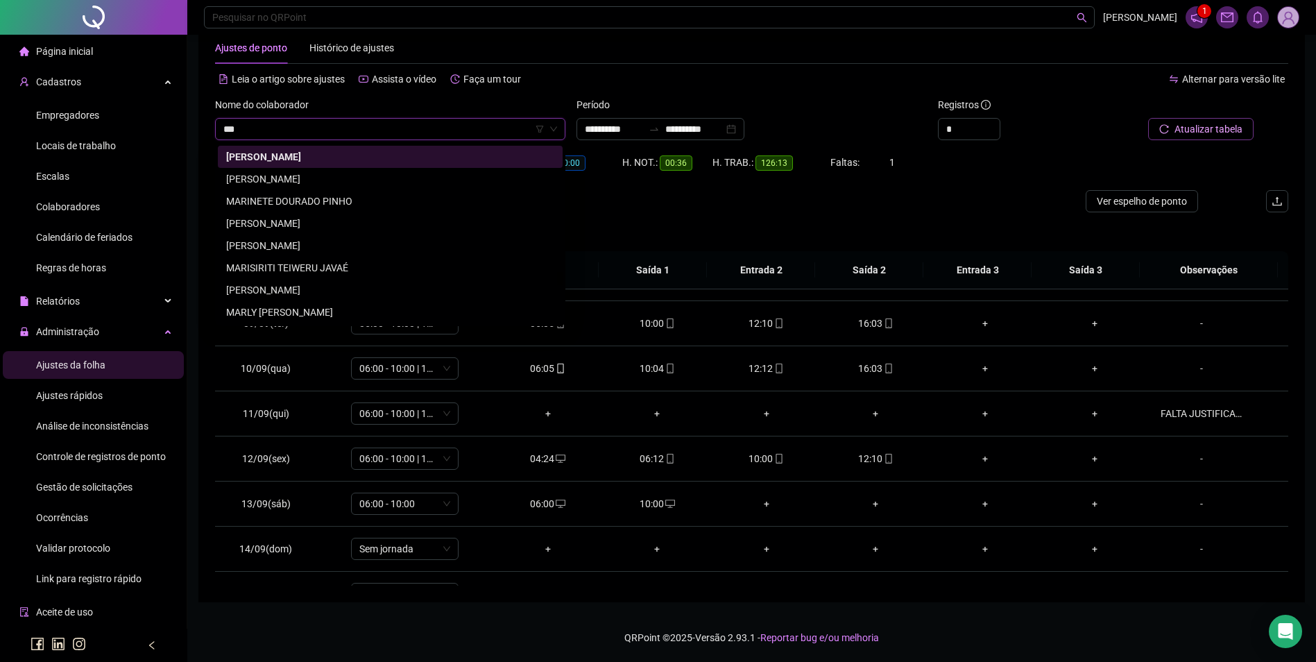
scroll to position [0, 0]
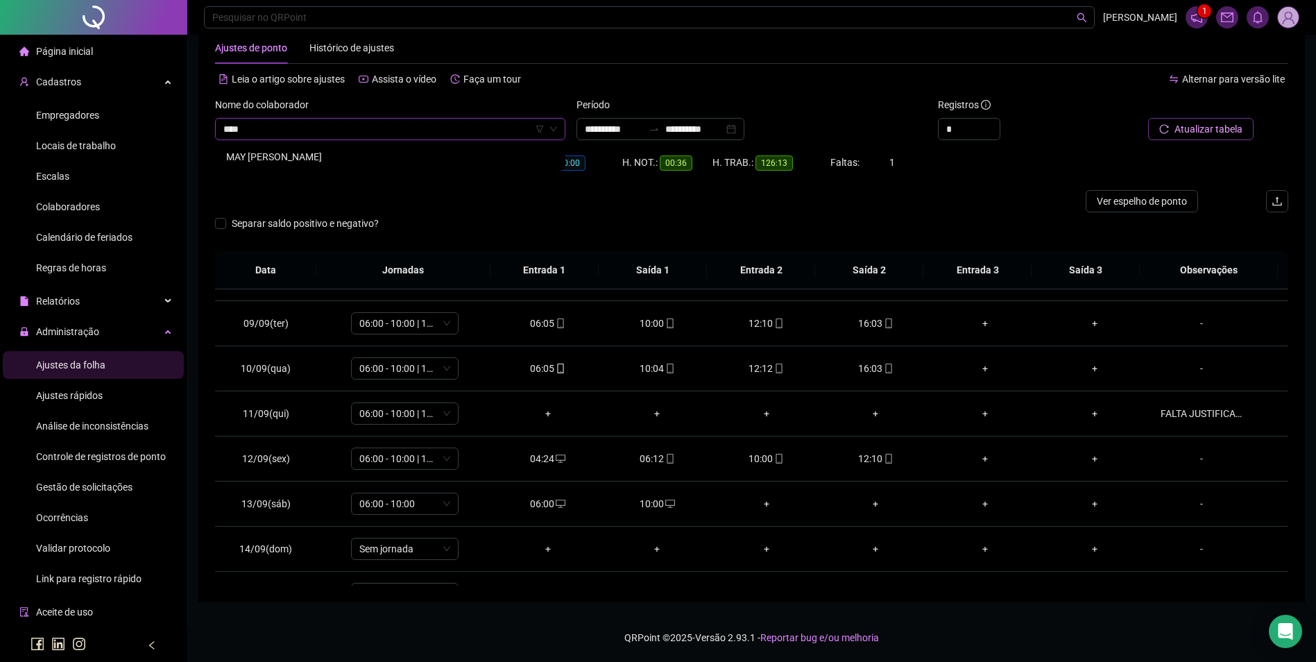
click at [315, 157] on div "MAY [PERSON_NAME]" at bounding box center [390, 156] width 328 height 15
click at [1224, 121] on button "Buscar registros" at bounding box center [1199, 129] width 108 height 22
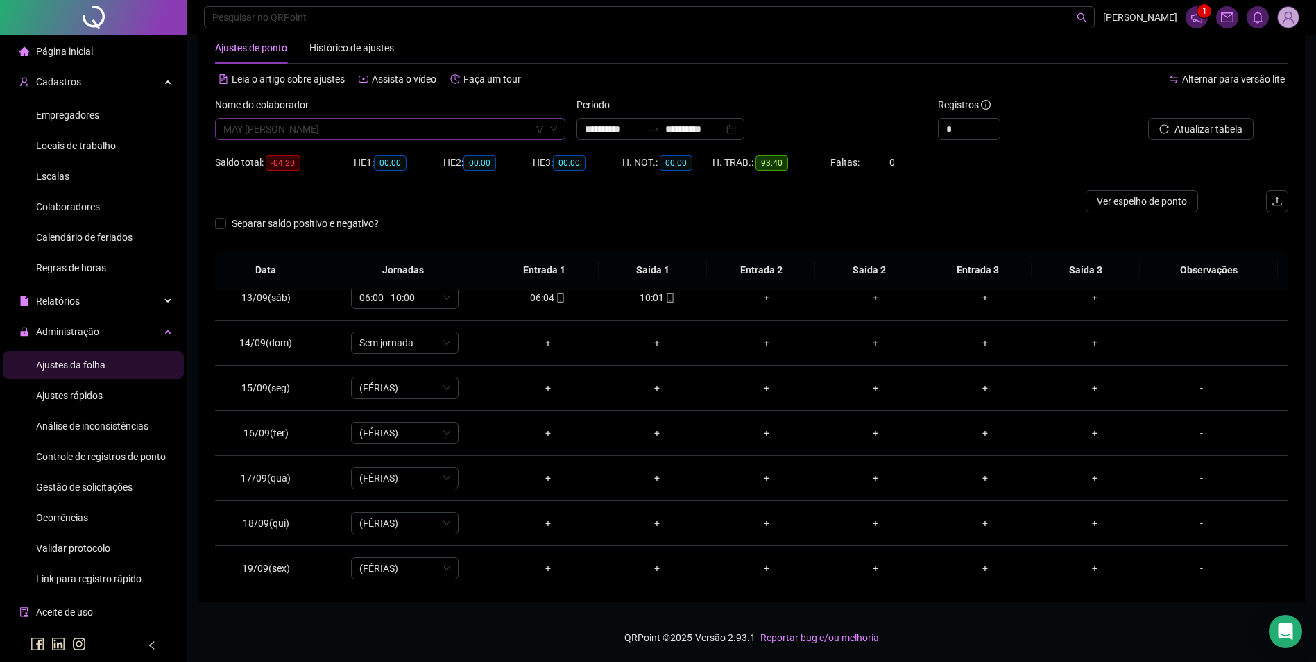
scroll to position [14693, 0]
click at [406, 123] on span "MAY [PERSON_NAME]" at bounding box center [390, 129] width 334 height 21
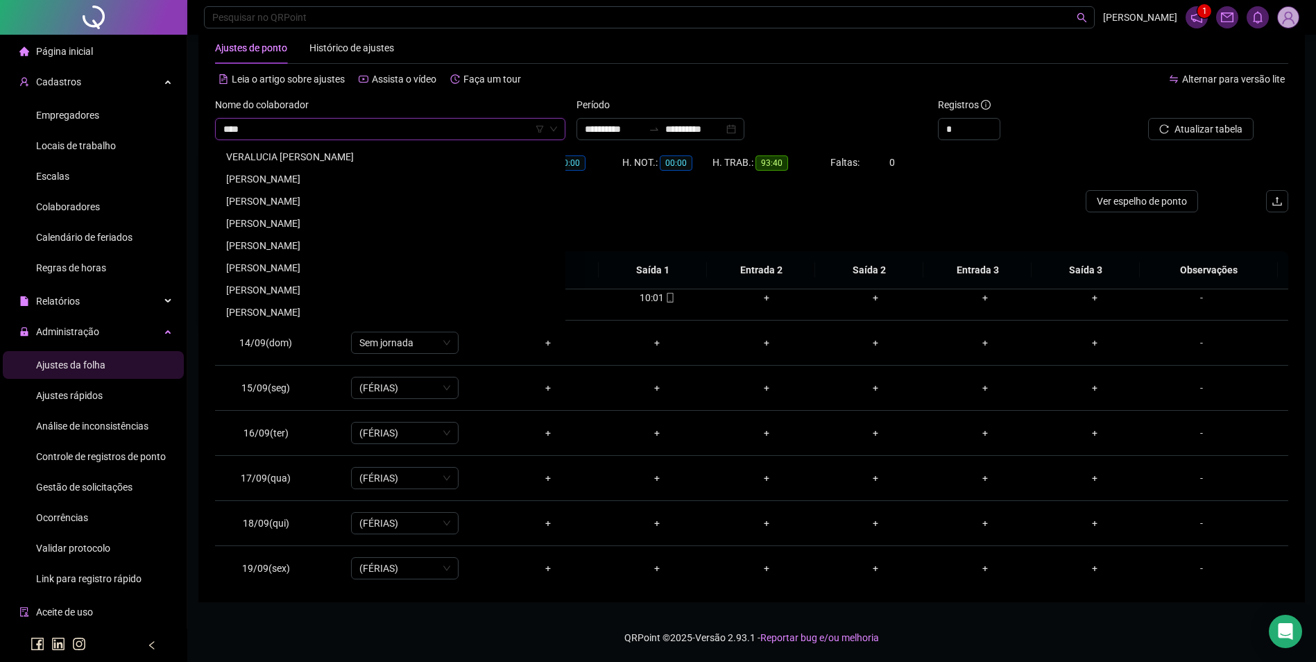
scroll to position [0, 0]
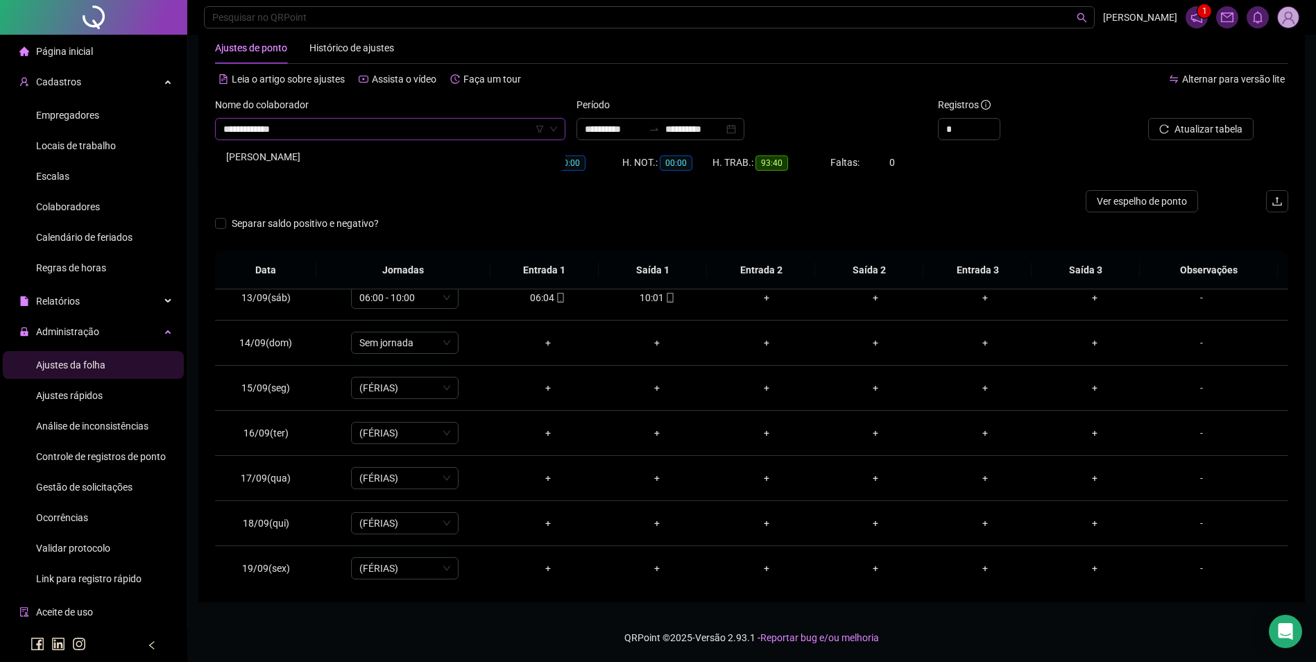
click at [371, 161] on div "[PERSON_NAME]" at bounding box center [390, 156] width 328 height 15
click at [1209, 134] on span "Buscar registros" at bounding box center [1207, 128] width 71 height 15
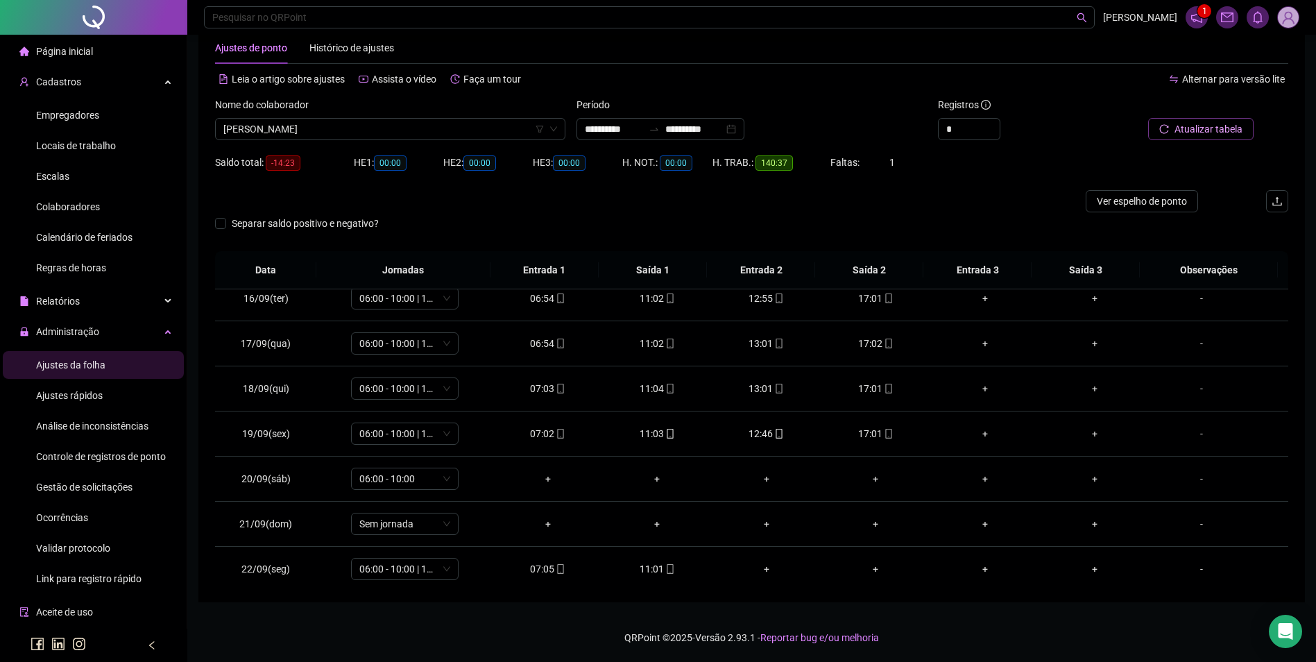
scroll to position [696, 0]
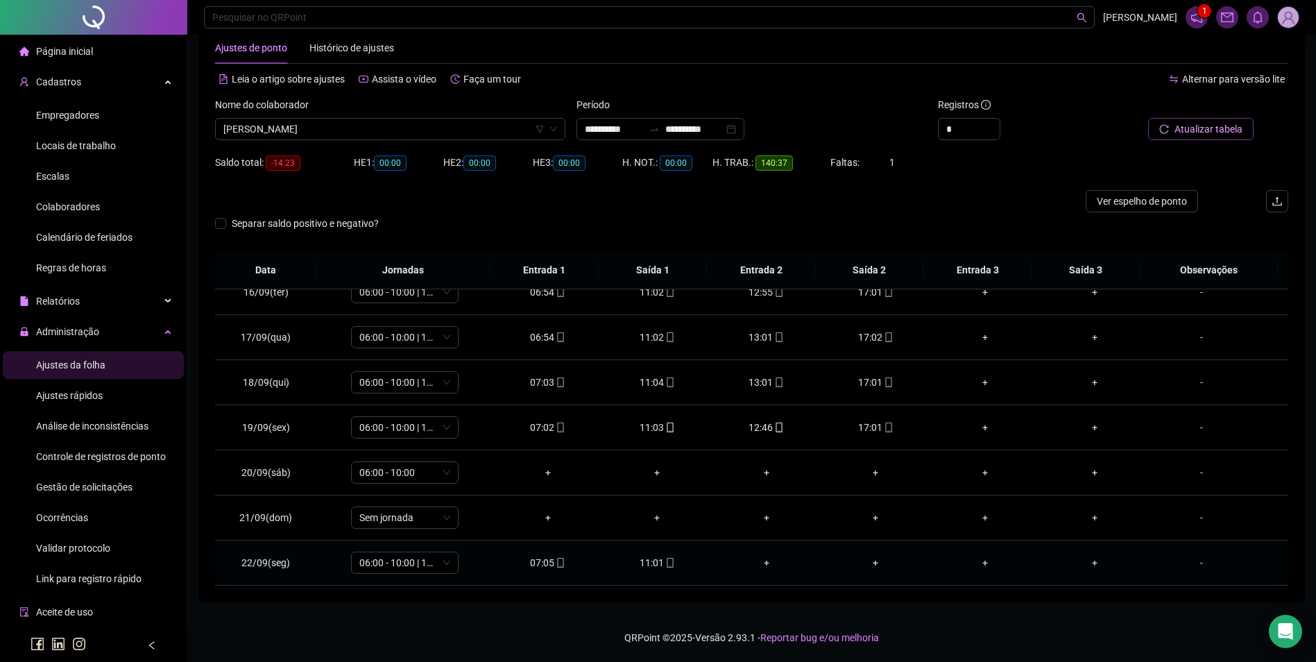
click at [667, 567] on icon "mobile" at bounding box center [670, 563] width 6 height 10
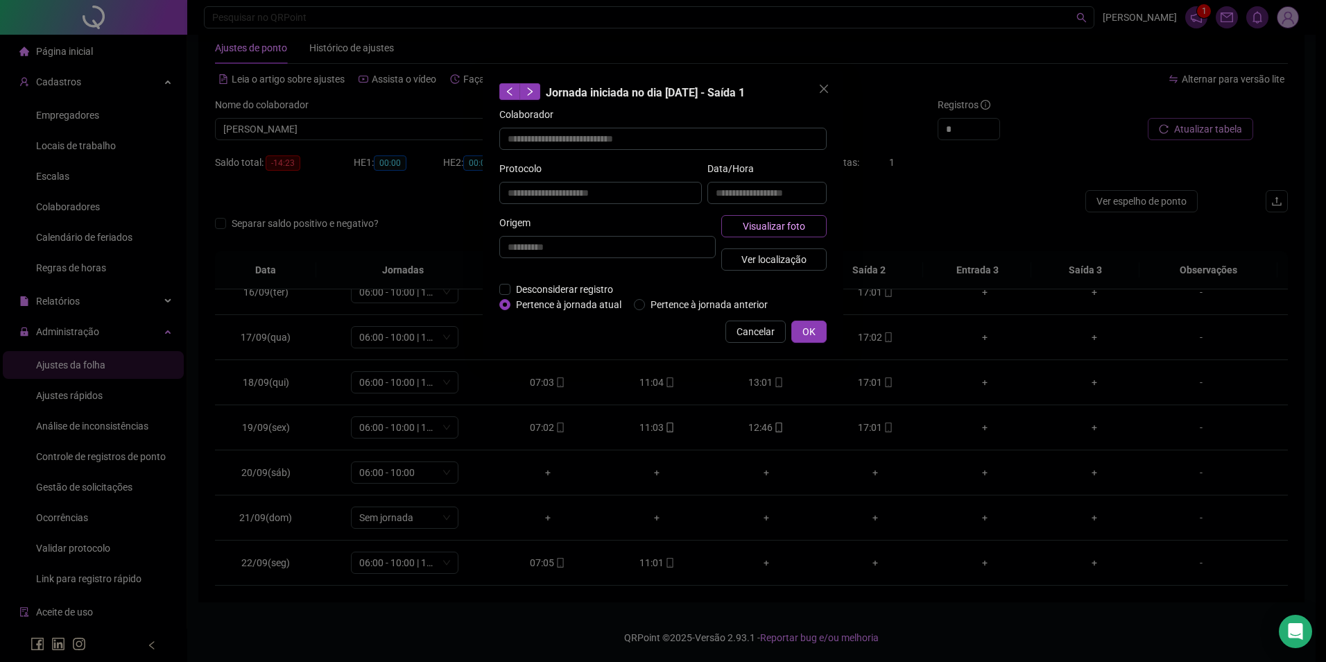
click at [775, 232] on span "Visualizar foto" at bounding box center [774, 225] width 62 height 15
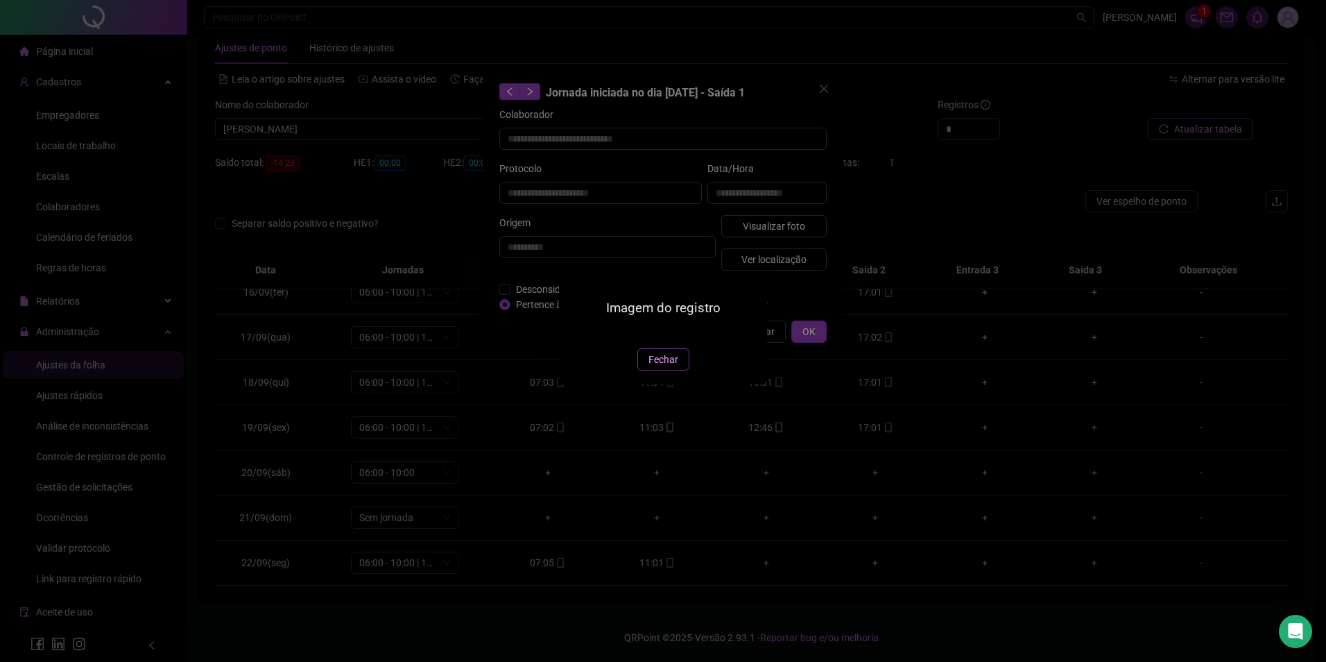
click at [658, 367] on span "Fechar" at bounding box center [664, 359] width 30 height 15
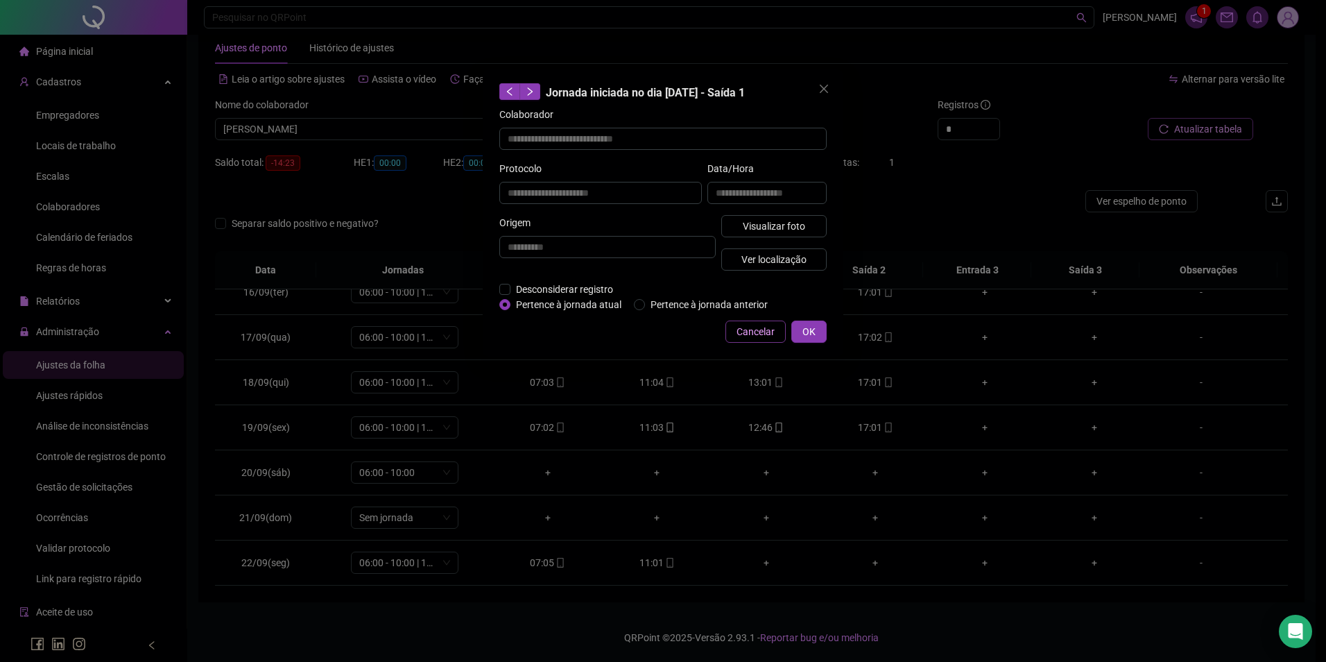
click at [764, 332] on span "Cancelar" at bounding box center [756, 331] width 38 height 15
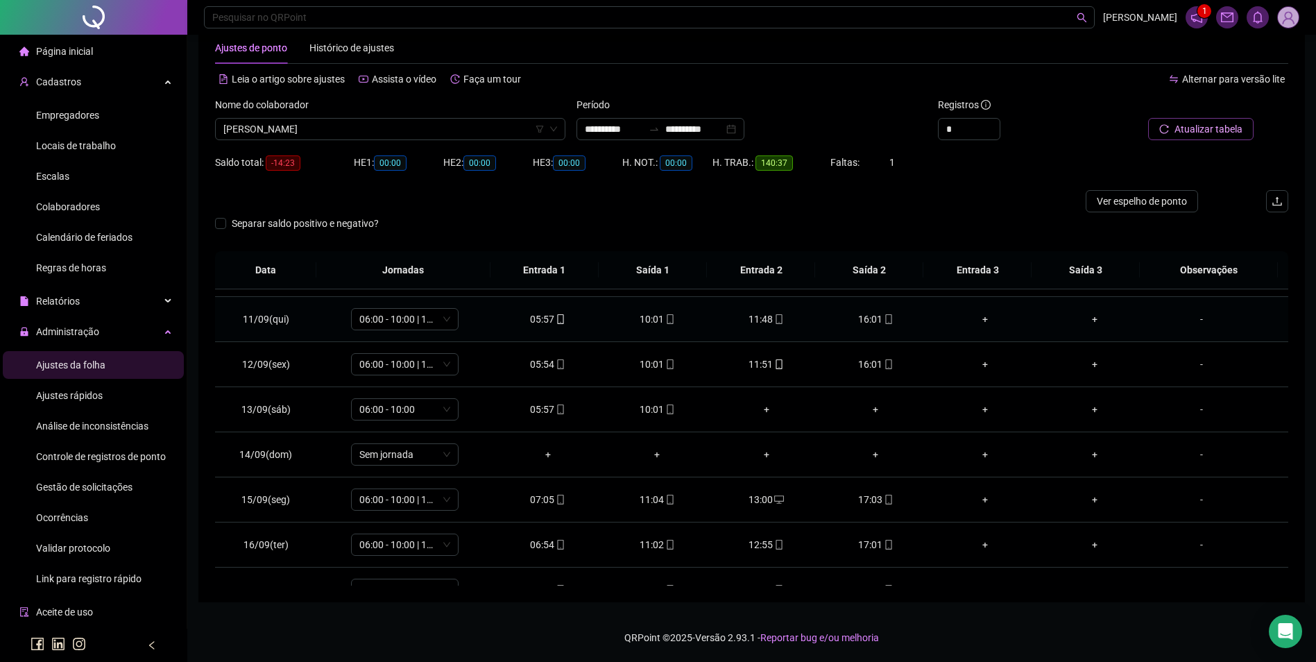
scroll to position [488, 0]
click at [357, 130] on span "[PERSON_NAME]" at bounding box center [390, 129] width 334 height 21
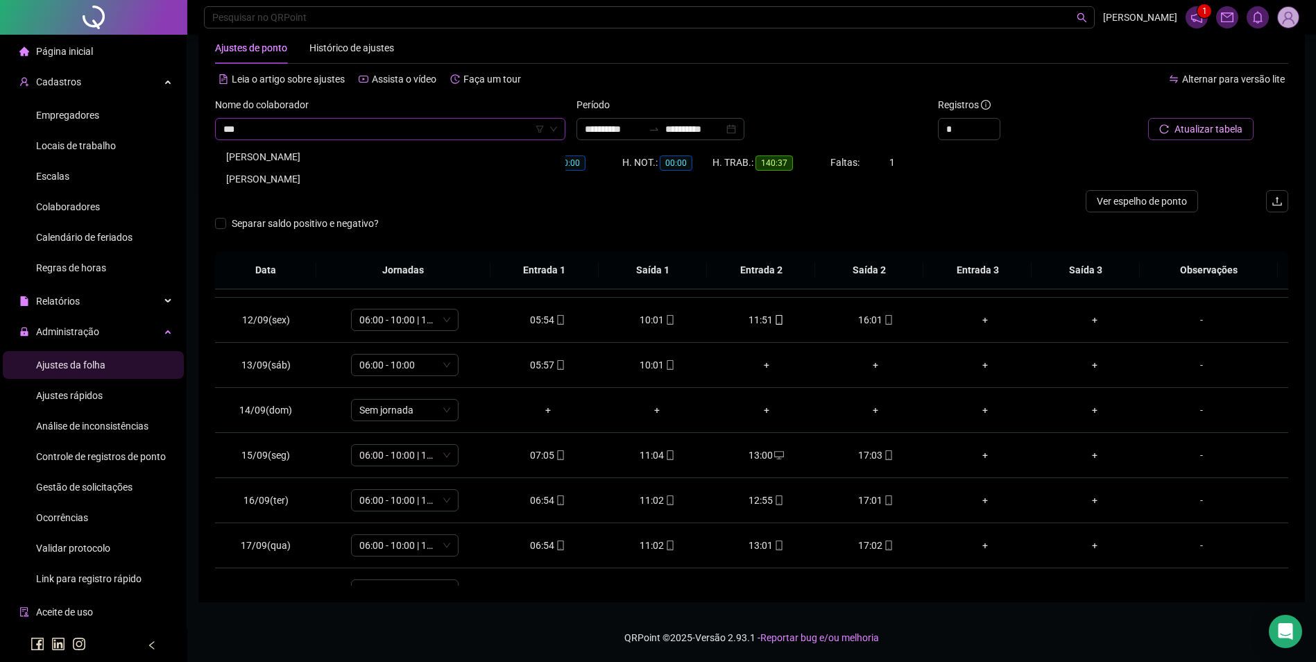
scroll to position [0, 0]
click at [367, 161] on div "[PERSON_NAME]" at bounding box center [390, 156] width 328 height 15
click at [1213, 121] on span "Buscar registros" at bounding box center [1207, 128] width 71 height 15
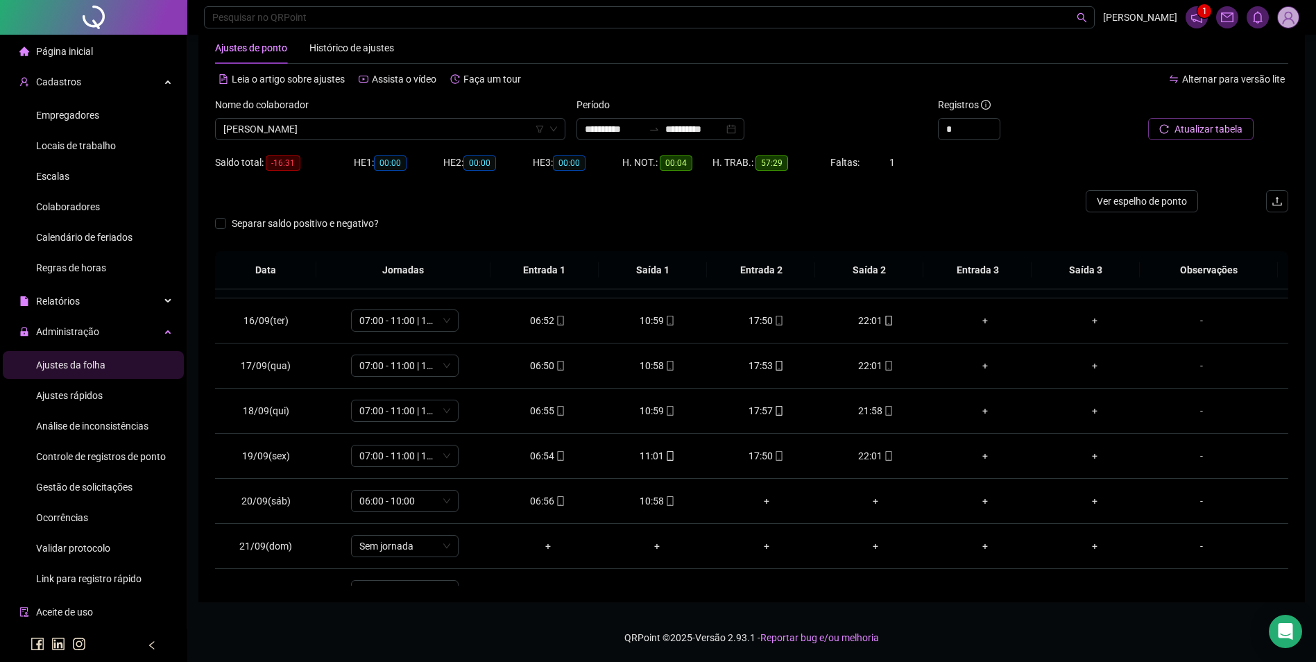
scroll to position [696, 0]
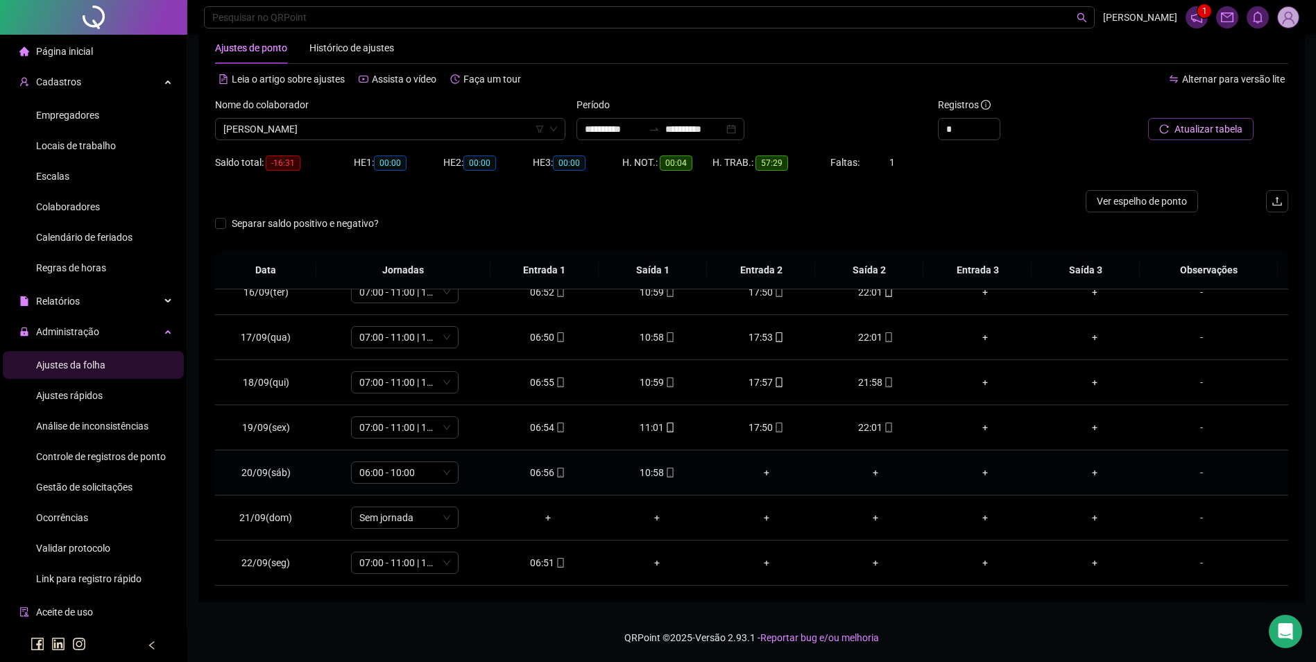
click at [655, 468] on div "10:58" at bounding box center [656, 472] width 87 height 15
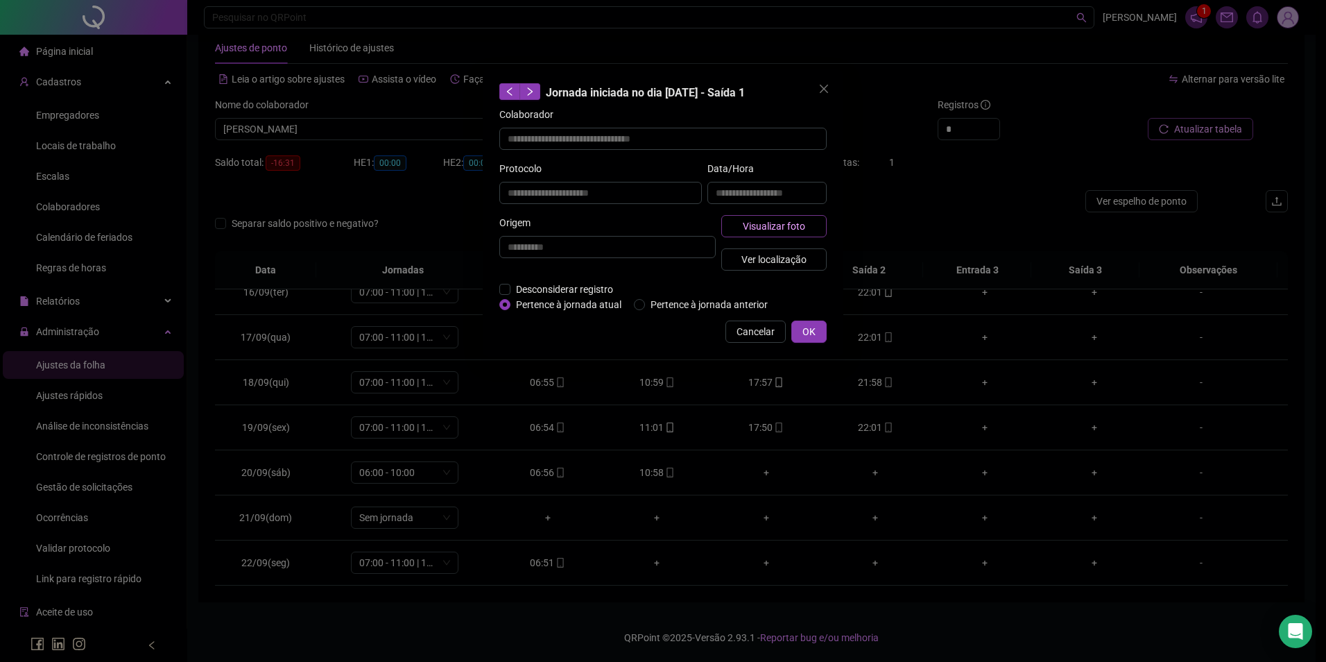
click at [757, 230] on span "Visualizar foto" at bounding box center [774, 225] width 62 height 15
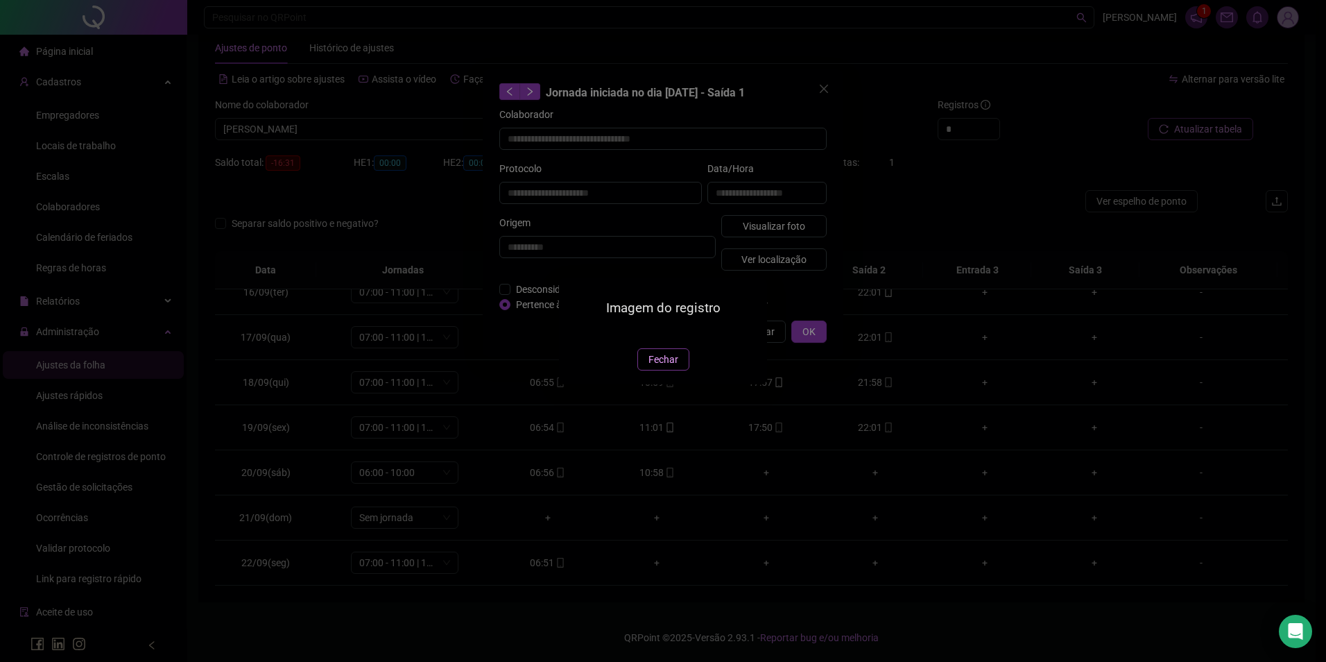
click at [667, 367] on span "Fechar" at bounding box center [664, 359] width 30 height 15
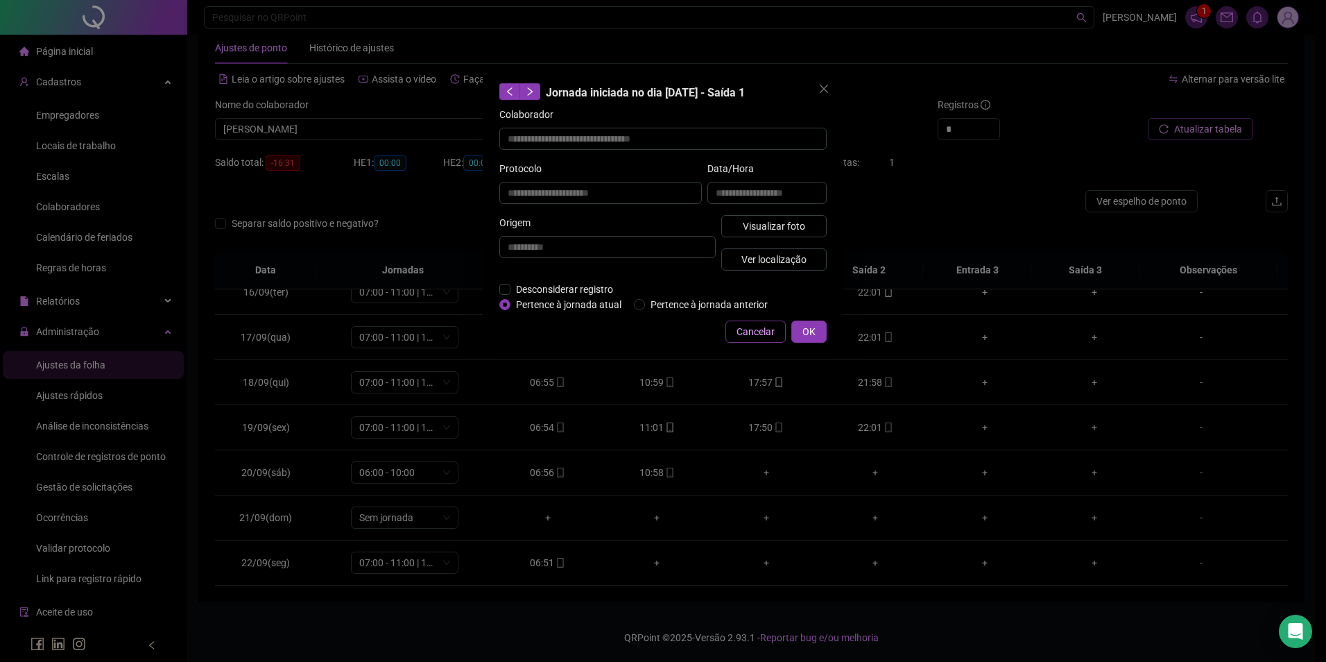
click at [753, 337] on span "Cancelar" at bounding box center [756, 331] width 38 height 15
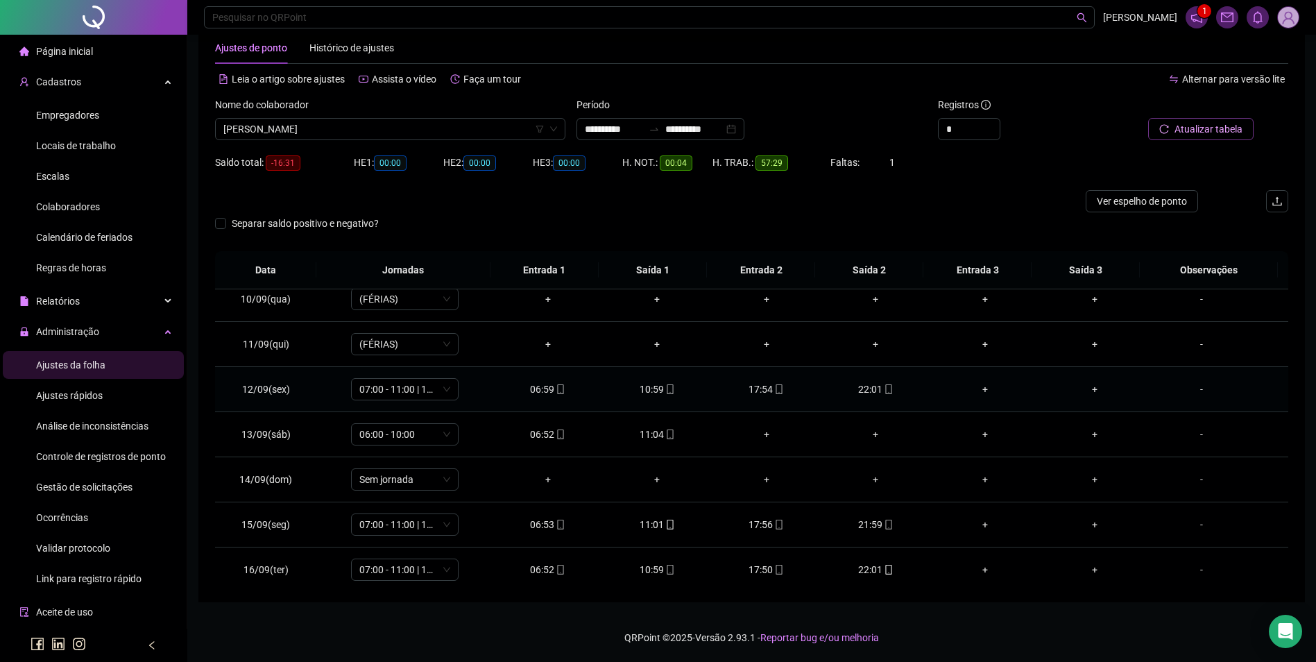
scroll to position [488, 0]
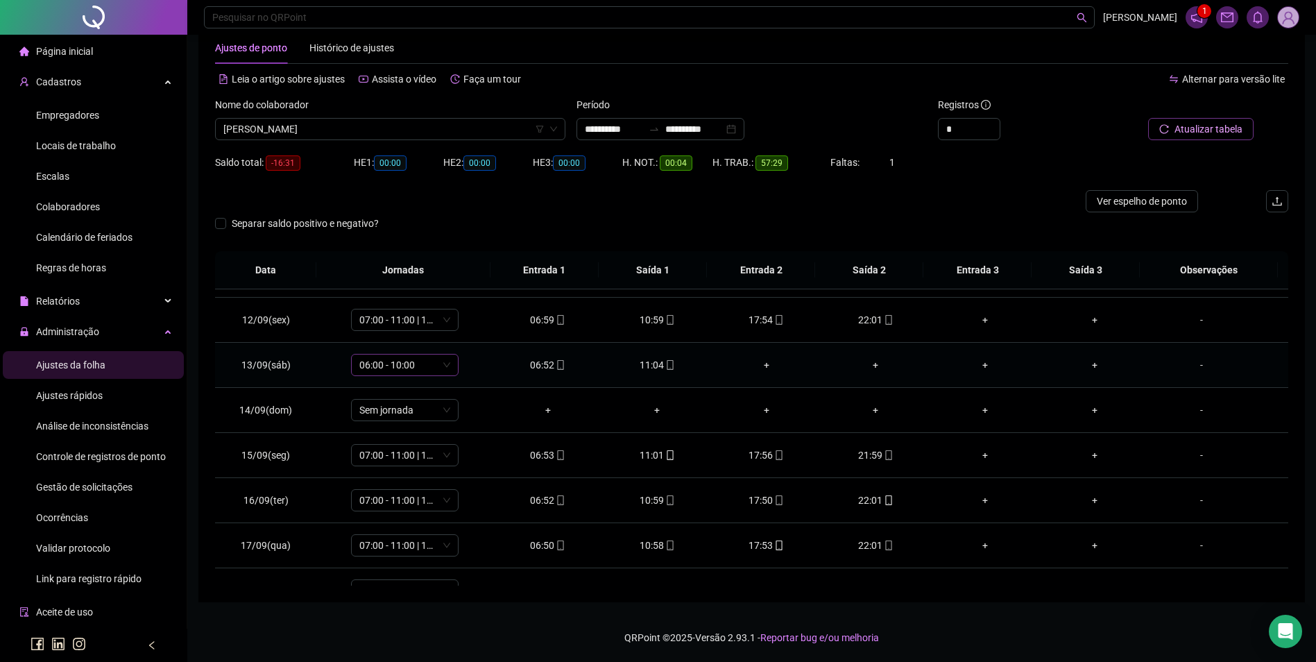
click at [398, 367] on span "06:00 - 10:00" at bounding box center [404, 364] width 91 height 21
click at [419, 501] on div "07:00 - 11:00" at bounding box center [427, 501] width 117 height 15
click at [464, 332] on span "Sim" at bounding box center [469, 328] width 16 height 15
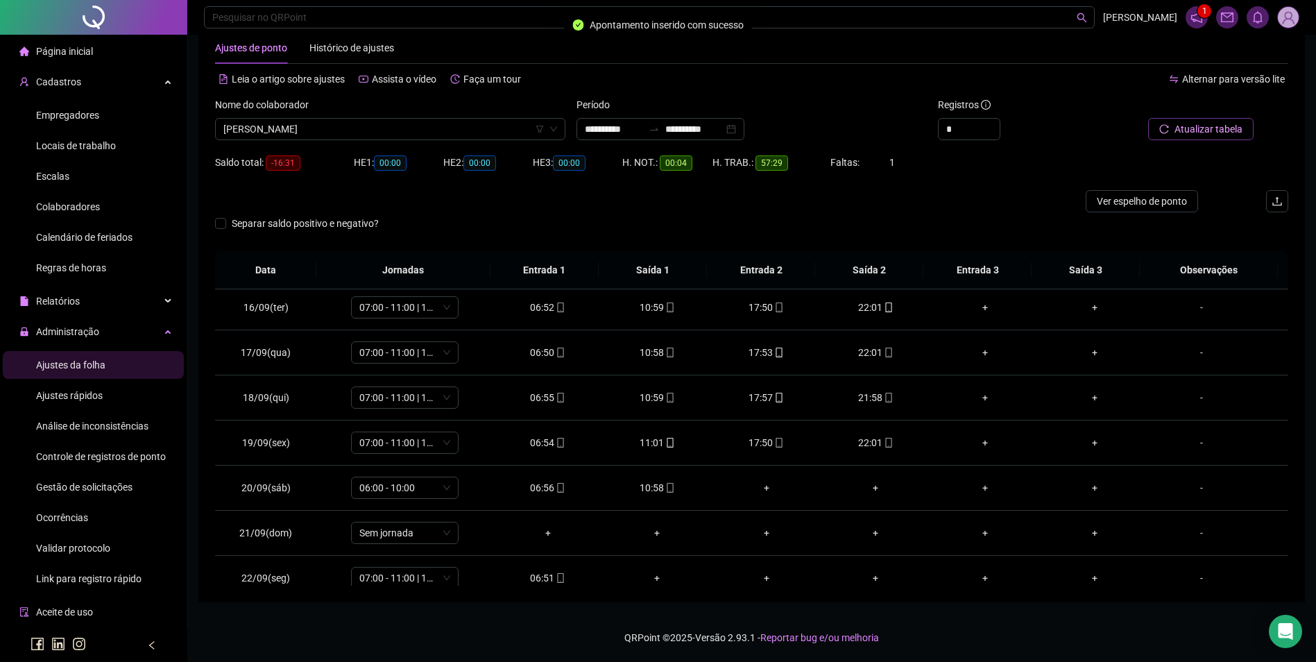
scroll to position [696, 0]
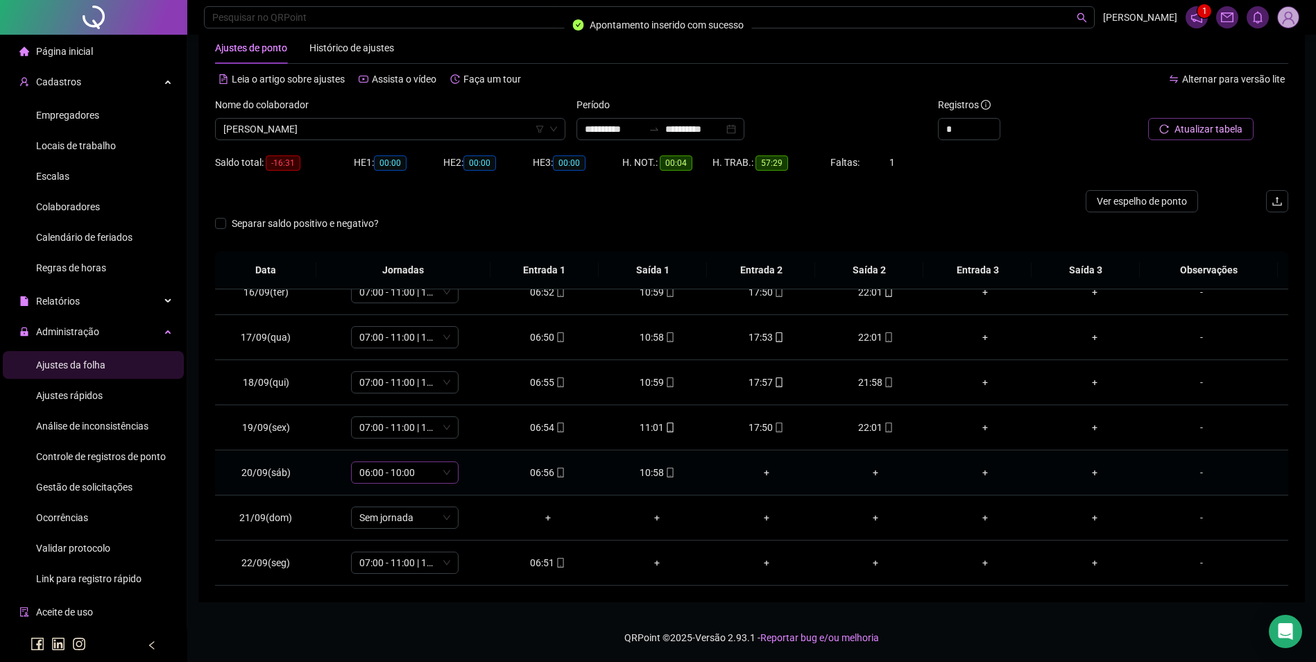
click at [423, 477] on span "06:00 - 10:00" at bounding box center [404, 472] width 91 height 21
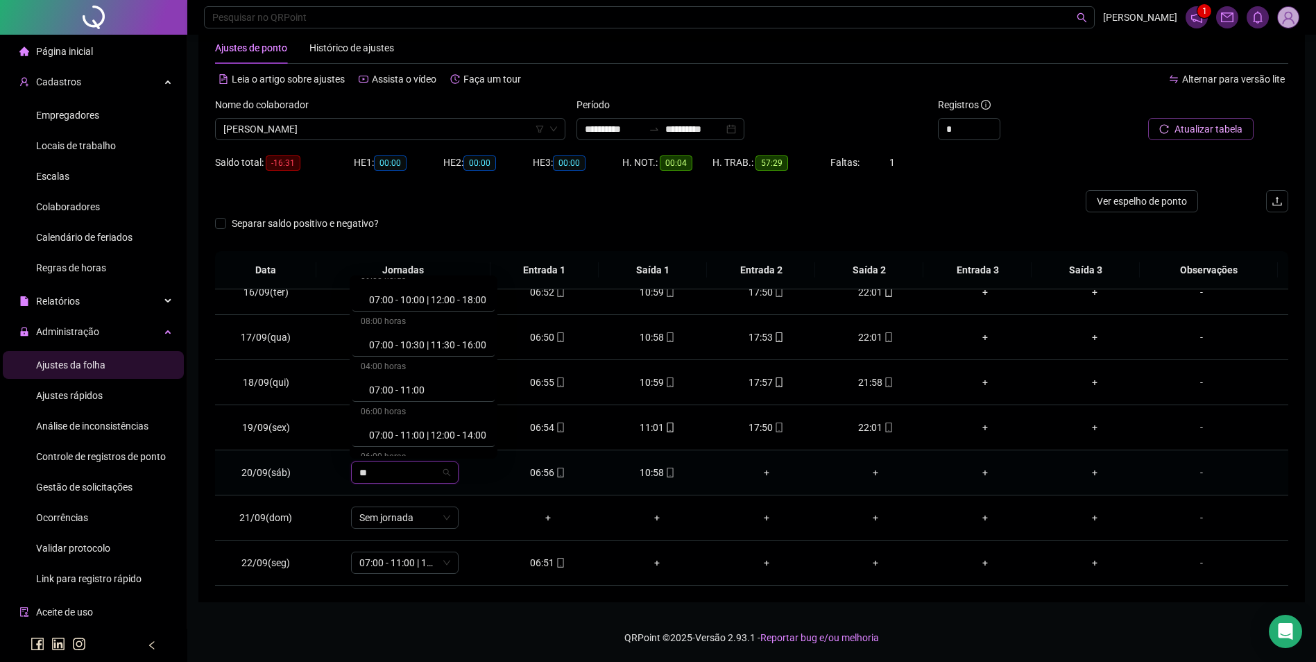
scroll to position [208, 0]
click at [418, 320] on div "07:00 - 11:00" at bounding box center [423, 329] width 142 height 23
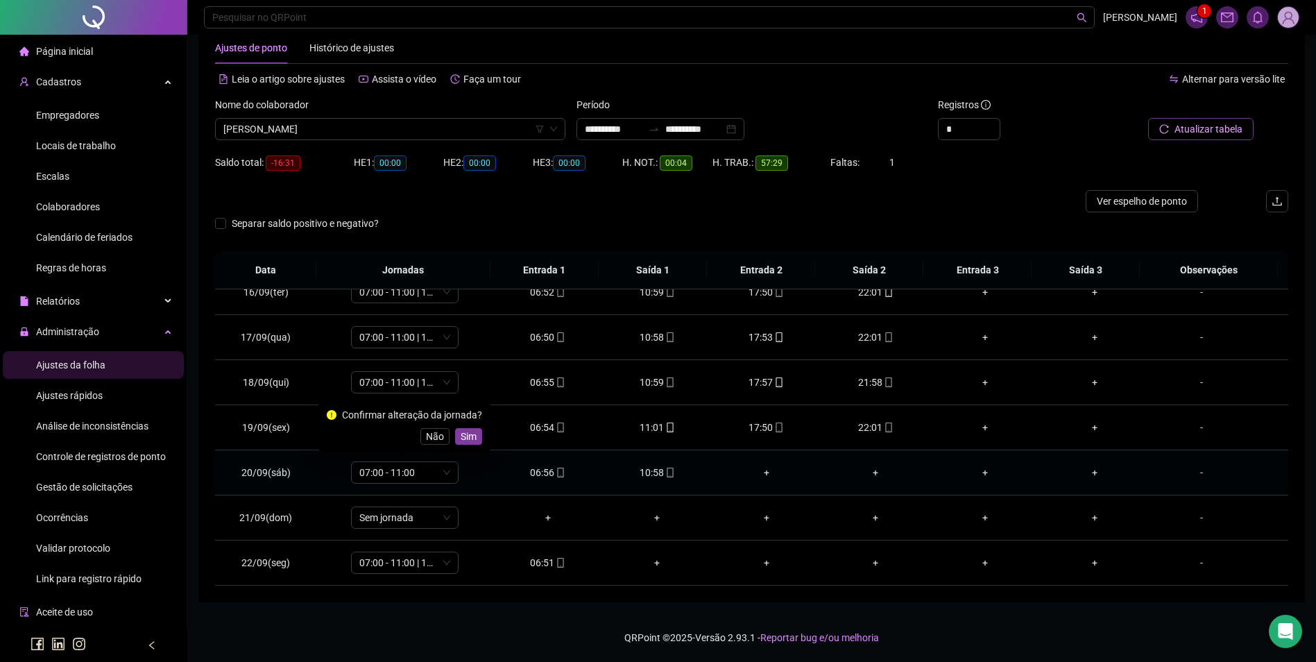
click at [463, 432] on span "Sim" at bounding box center [469, 436] width 16 height 15
click at [1215, 129] on span "Atualizar tabela" at bounding box center [1208, 128] width 68 height 15
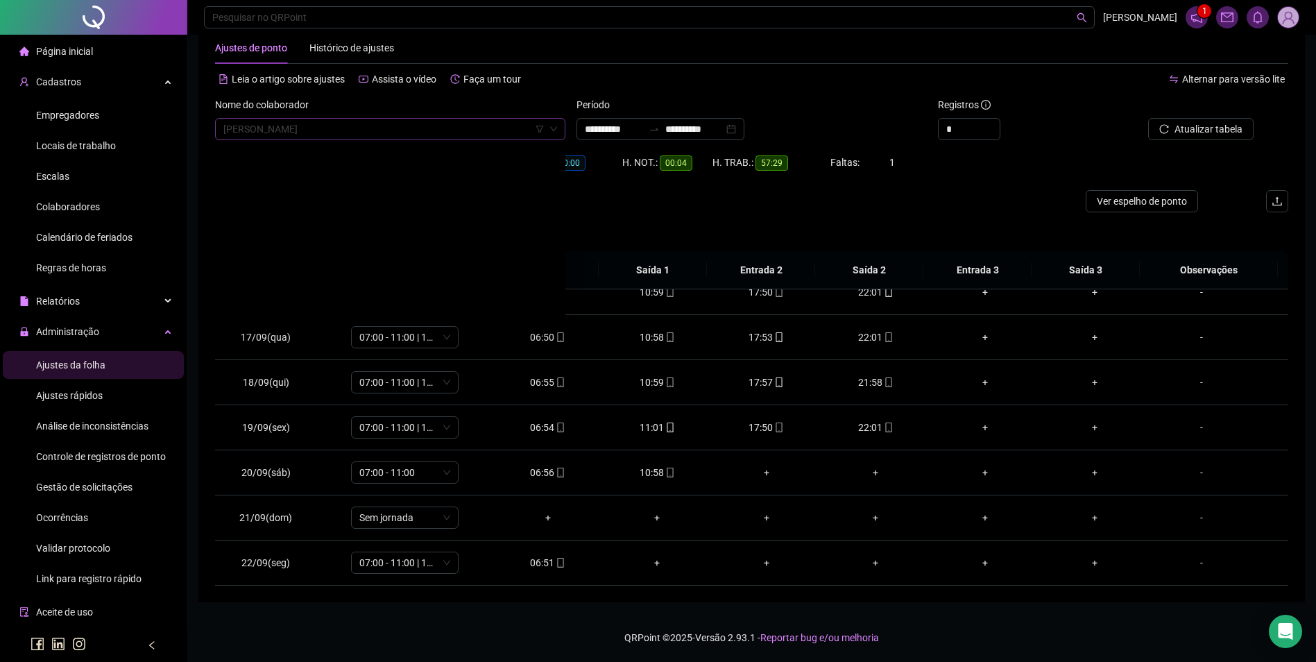
scroll to position [19998, 0]
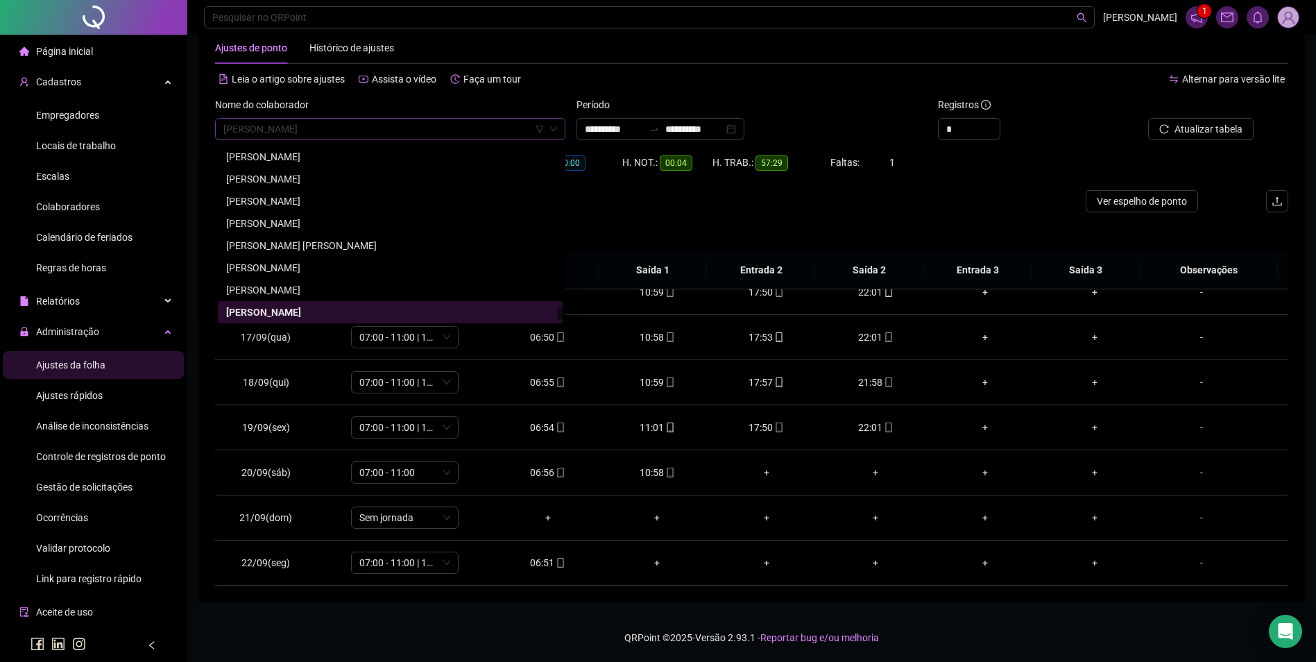
click at [446, 132] on span "[PERSON_NAME]" at bounding box center [390, 129] width 334 height 21
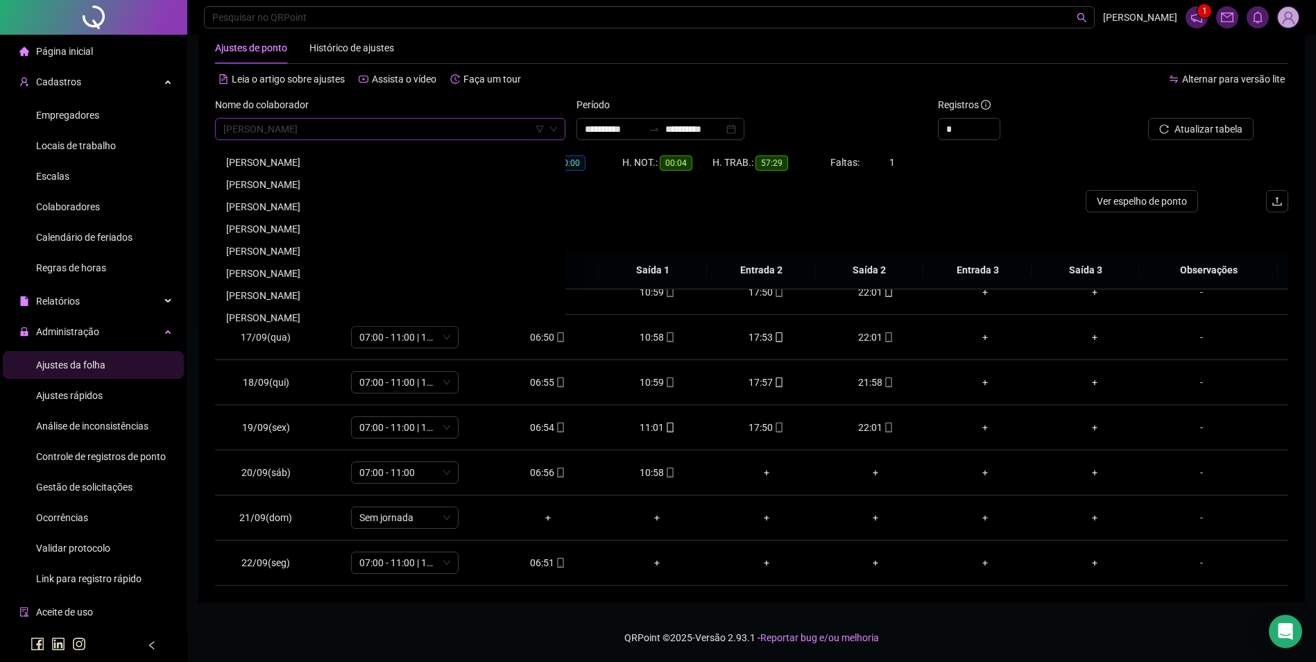
scroll to position [19790, 0]
click at [289, 187] on div "[PERSON_NAME]" at bounding box center [390, 187] width 328 height 15
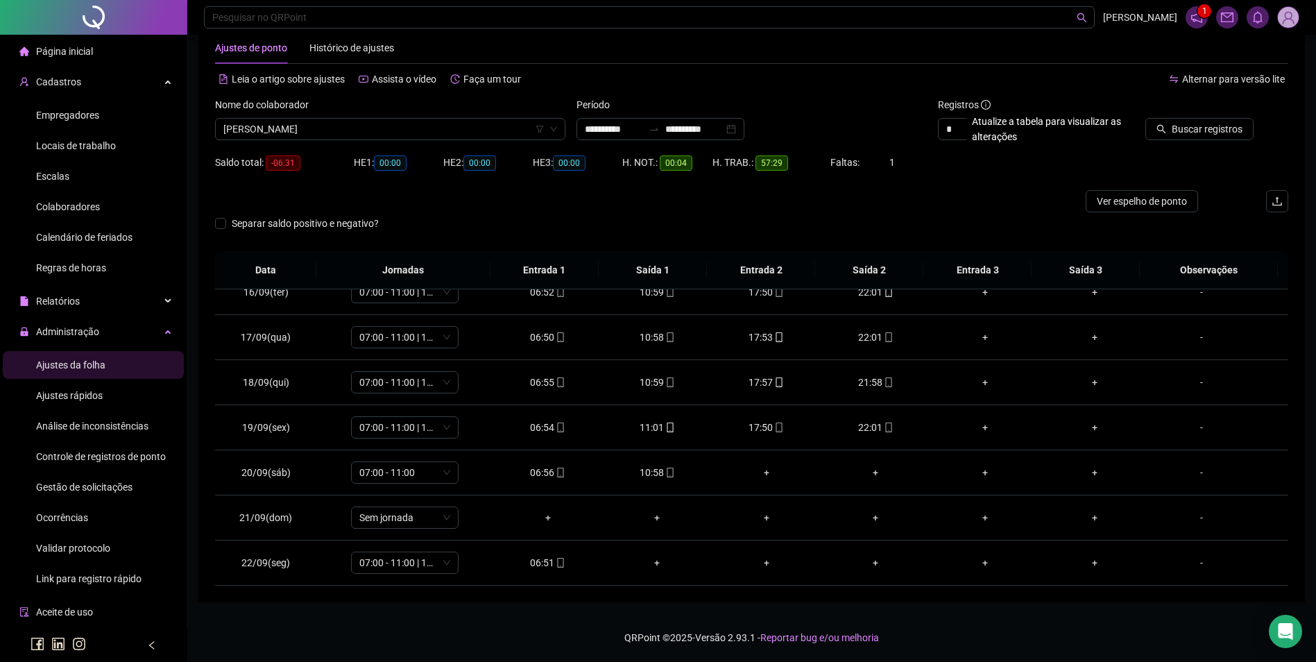
click at [1166, 131] on icon "search" at bounding box center [1161, 129] width 10 height 10
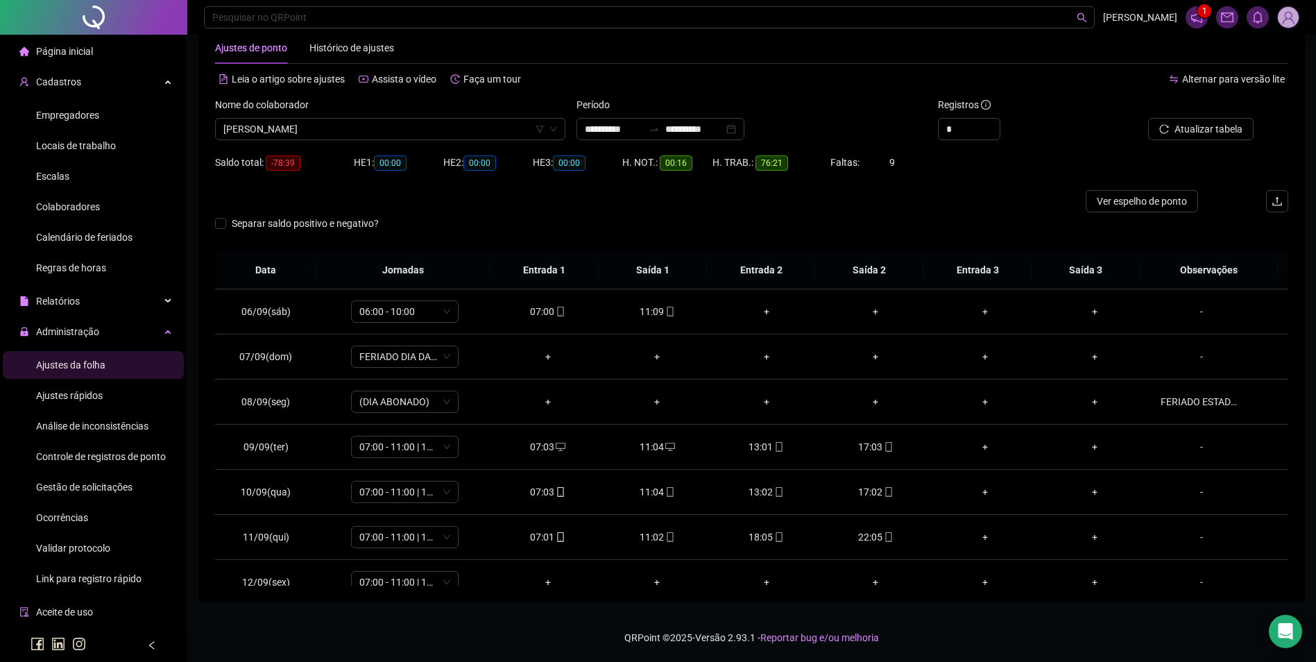
scroll to position [210, 0]
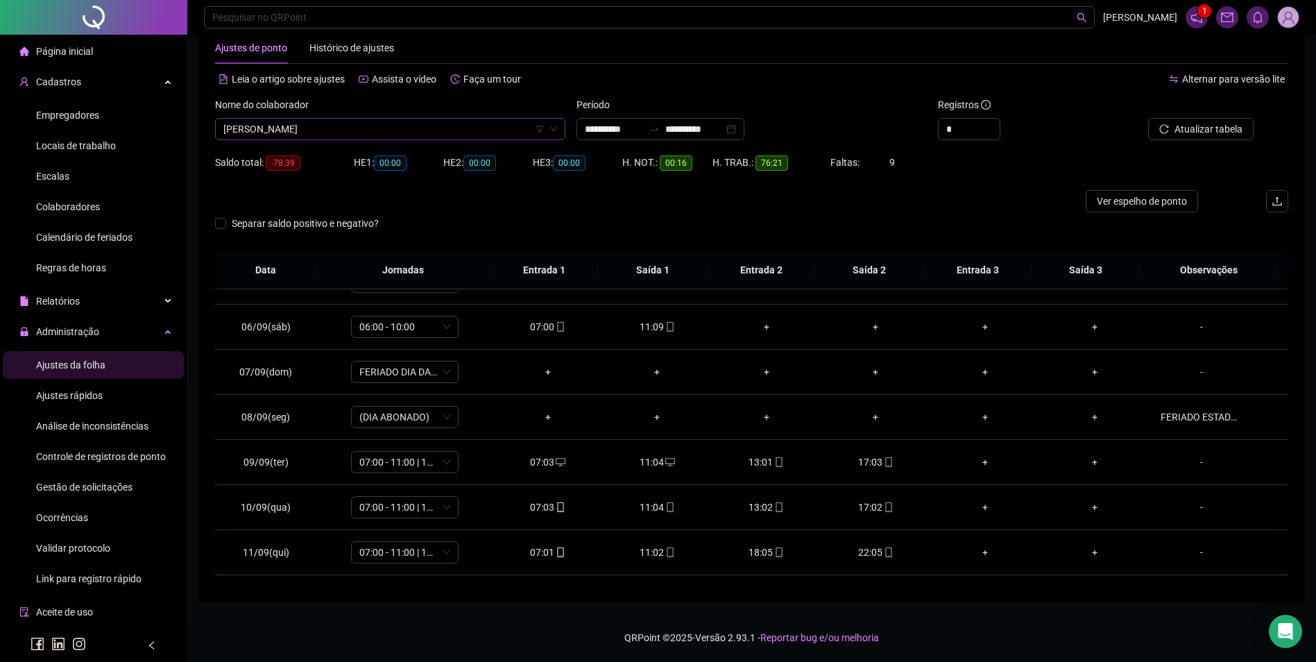
click at [378, 135] on span "[PERSON_NAME]" at bounding box center [390, 129] width 334 height 21
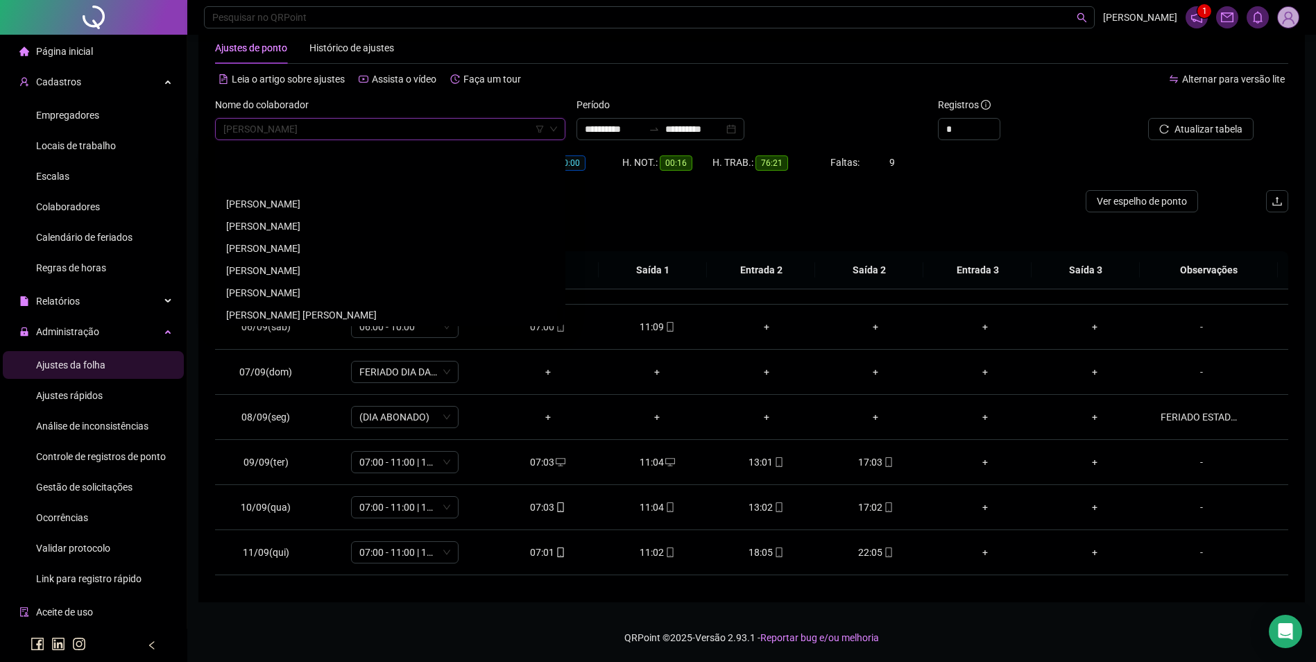
scroll to position [20067, 0]
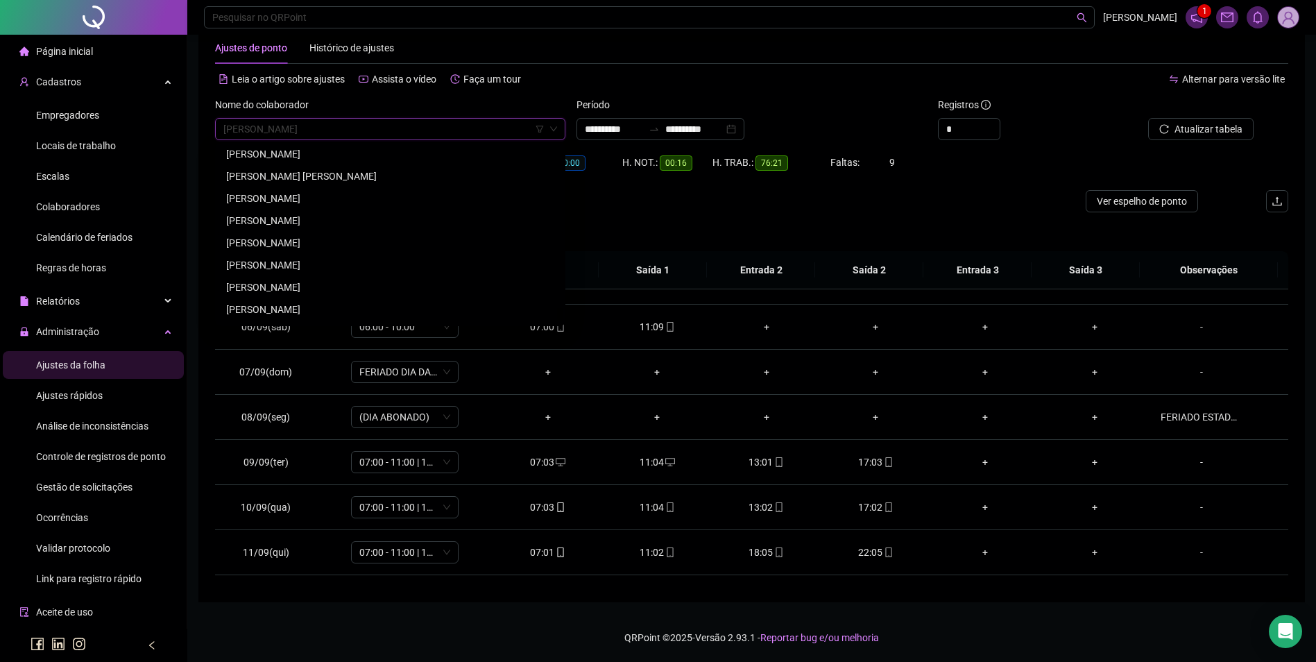
click at [264, 248] on div "[PERSON_NAME]" at bounding box center [390, 242] width 328 height 15
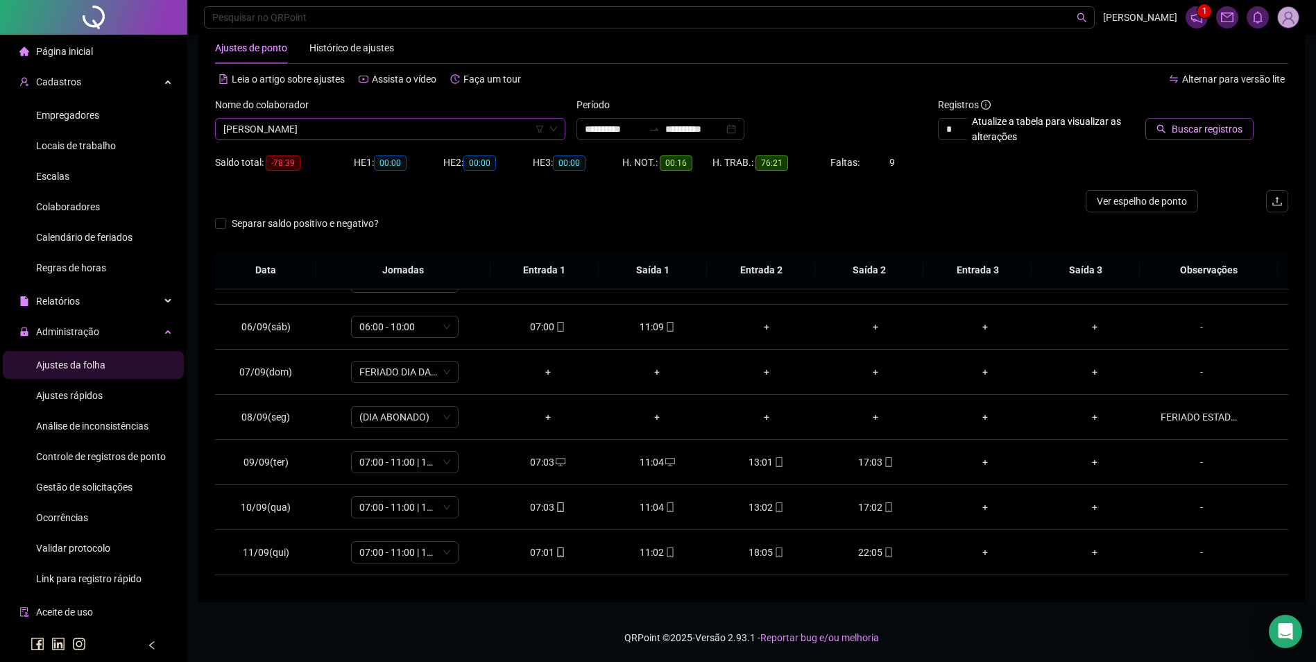
click at [1216, 118] on button "Buscar registros" at bounding box center [1199, 129] width 108 height 22
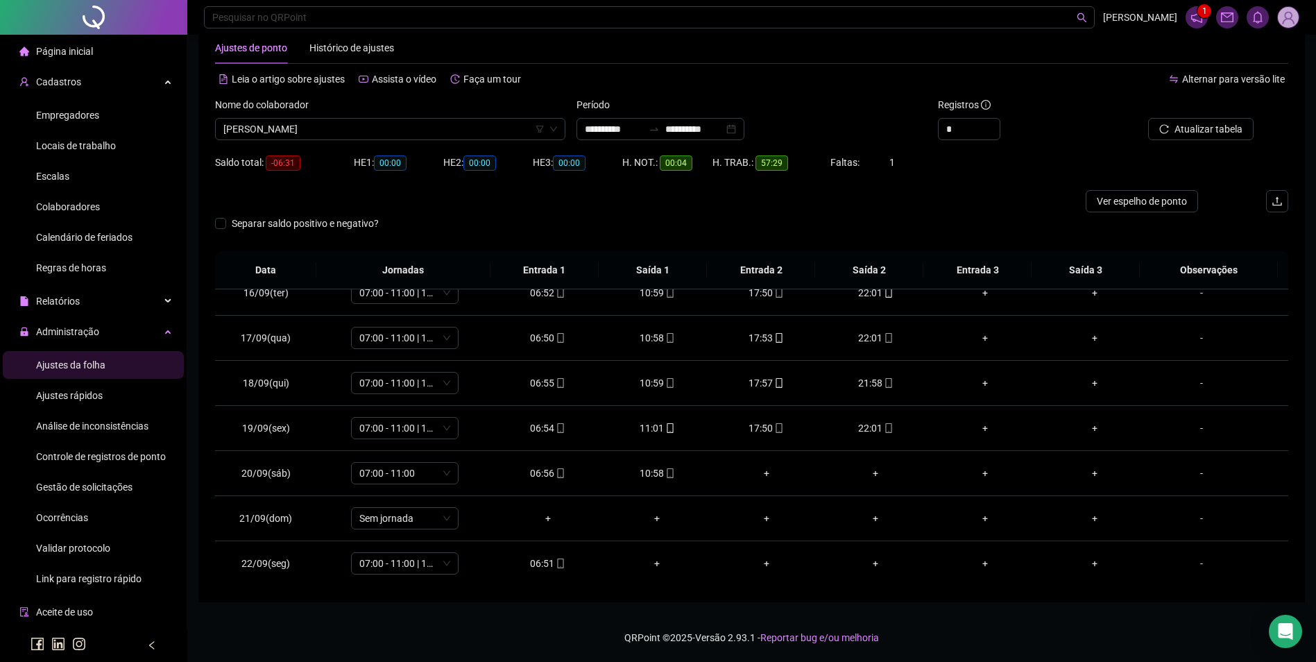
scroll to position [696, 0]
click at [114, 484] on span "Gestão de solicitações" at bounding box center [84, 486] width 96 height 11
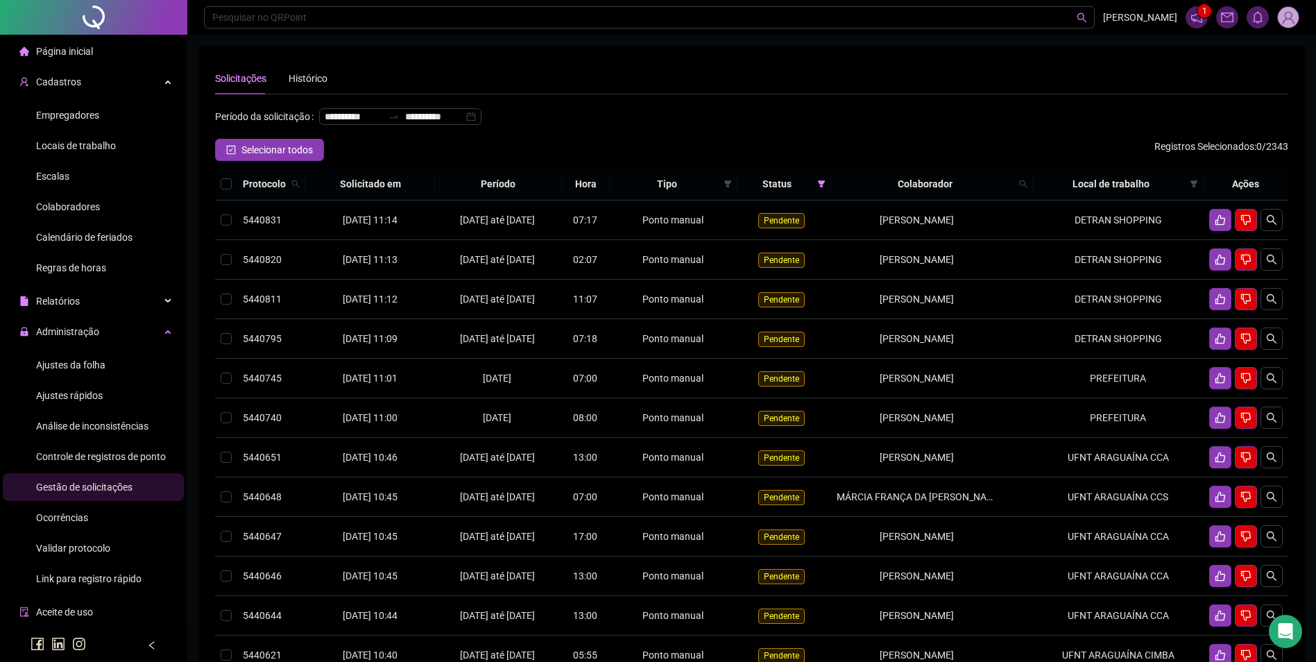
click at [58, 360] on span "Ajustes da folha" at bounding box center [70, 364] width 69 height 11
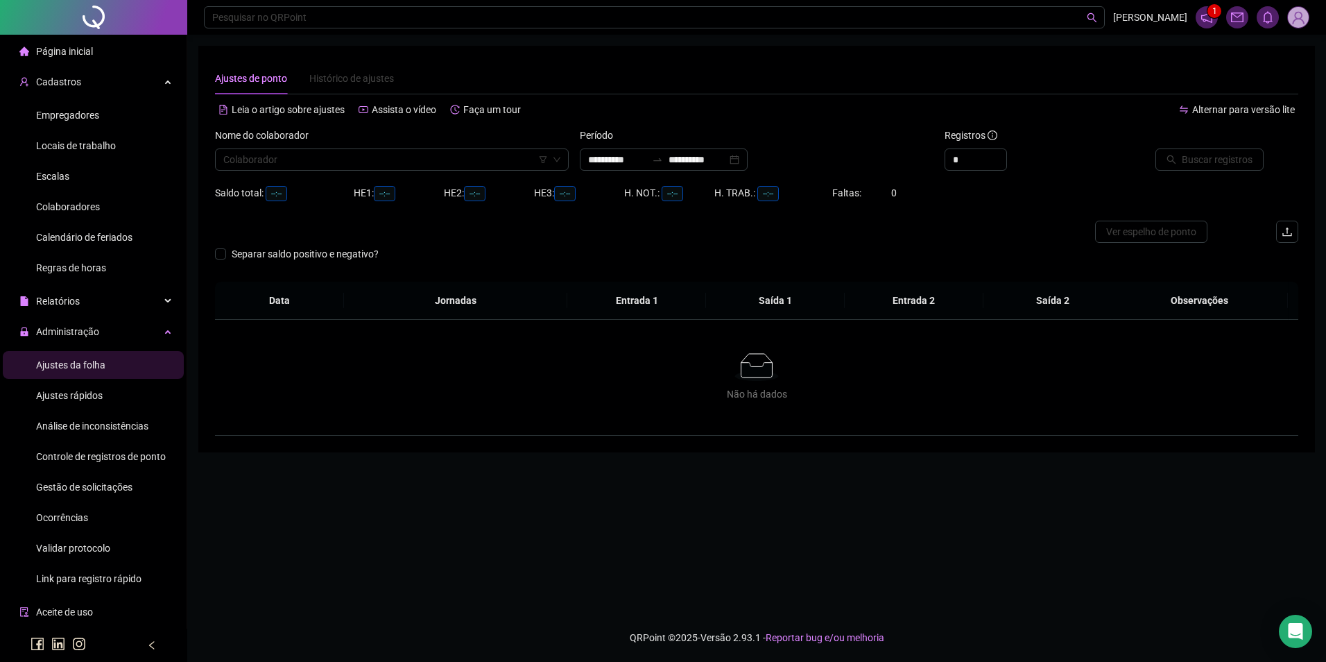
click at [75, 114] on span "Empregadores" at bounding box center [67, 115] width 63 height 11
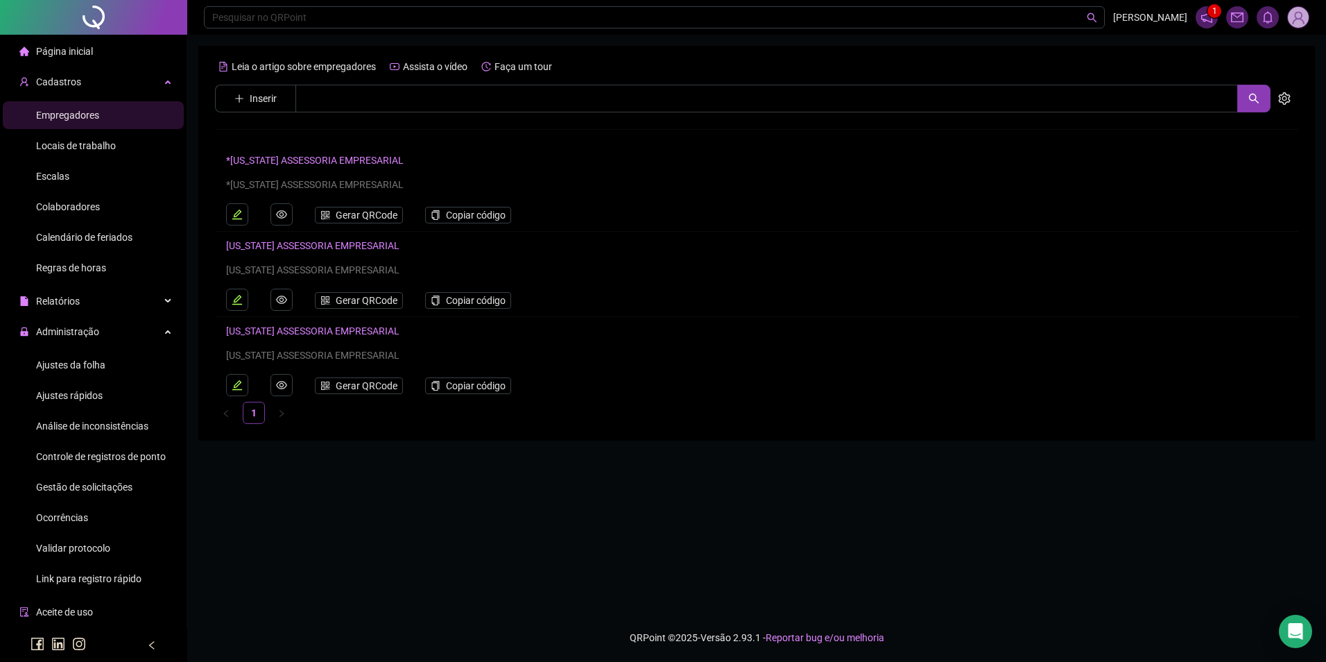
click at [81, 201] on span "Colaboradores" at bounding box center [68, 206] width 64 height 11
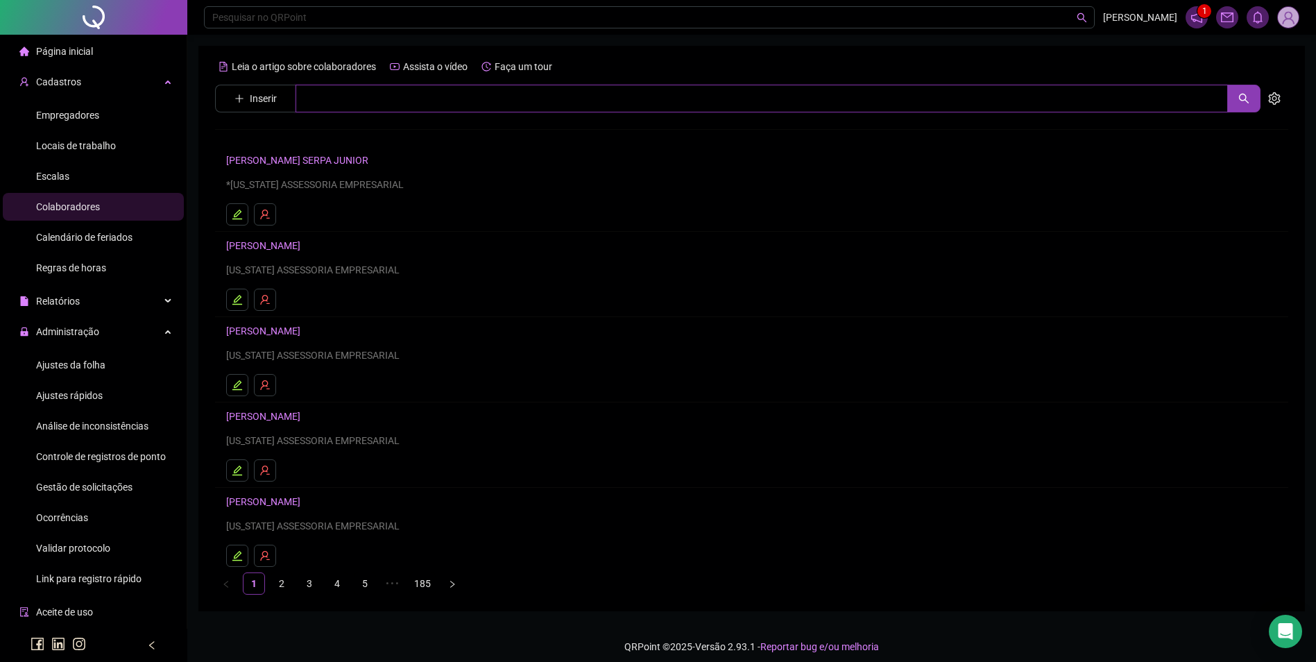
click at [363, 95] on input "text" at bounding box center [761, 99] width 932 height 28
click at [470, 108] on input "********" at bounding box center [761, 99] width 932 height 28
click at [315, 164] on link "[PERSON_NAME]" at bounding box center [278, 169] width 74 height 11
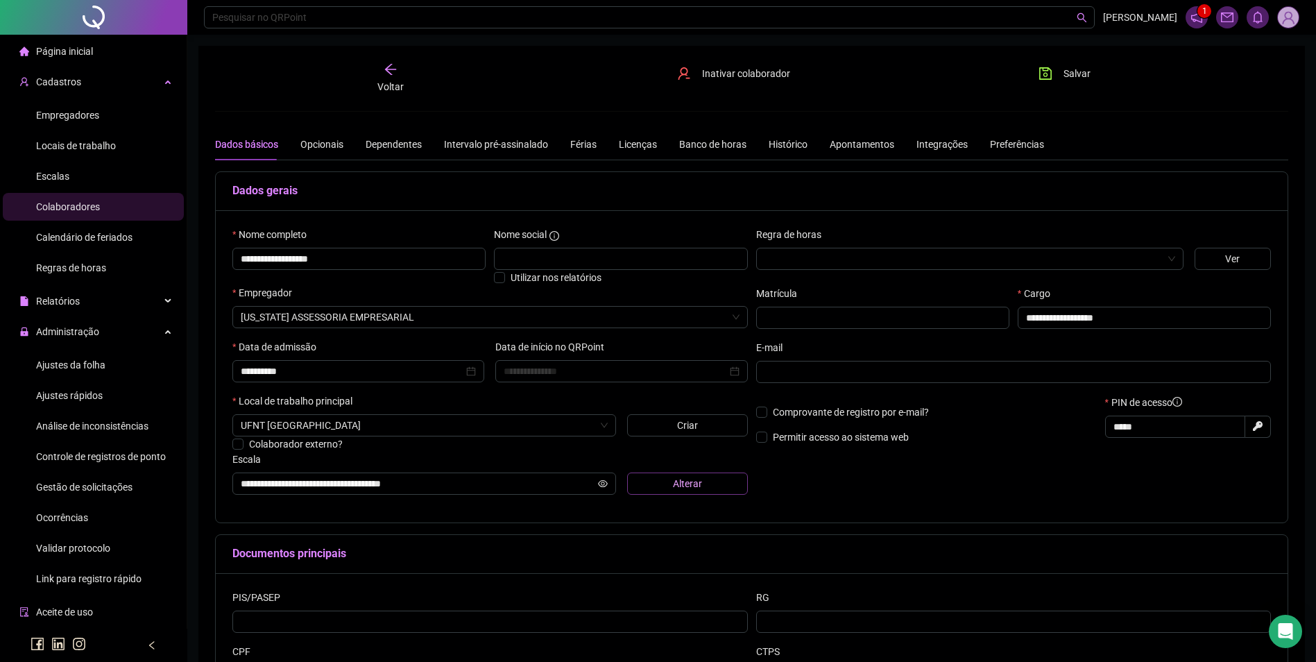
click at [642, 479] on button "Alterar" at bounding box center [687, 483] width 121 height 22
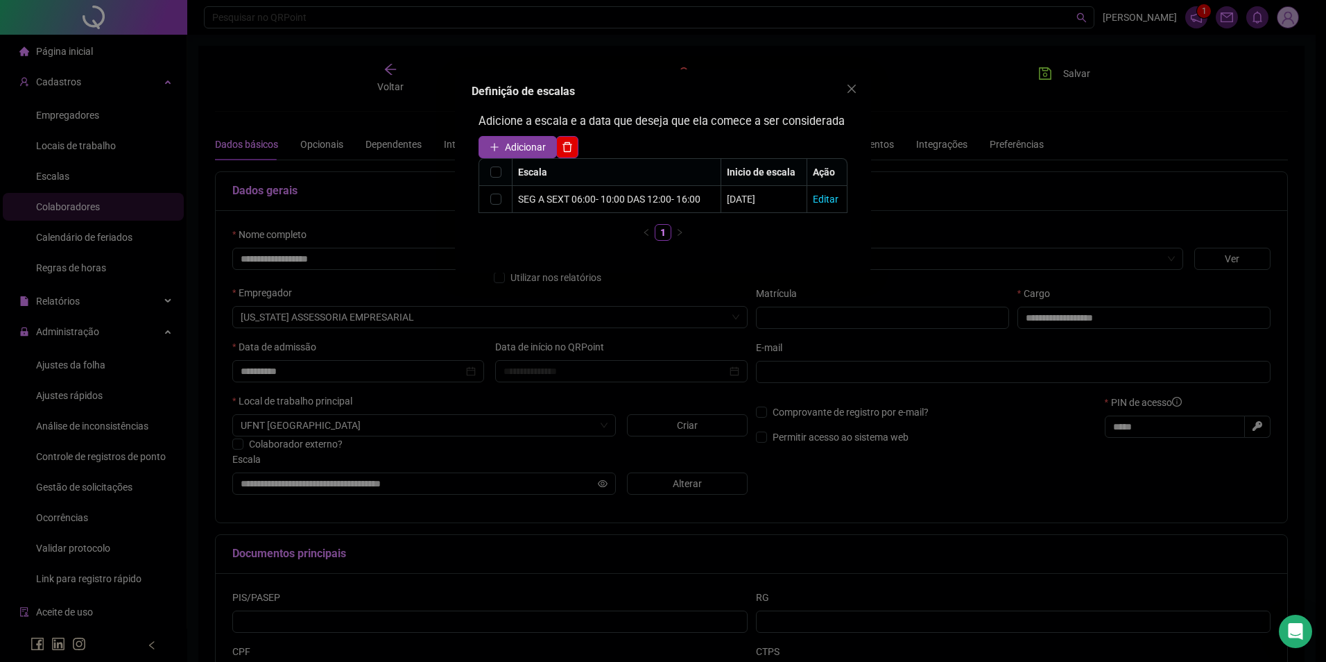
click at [497, 149] on icon "plus" at bounding box center [495, 147] width 10 height 10
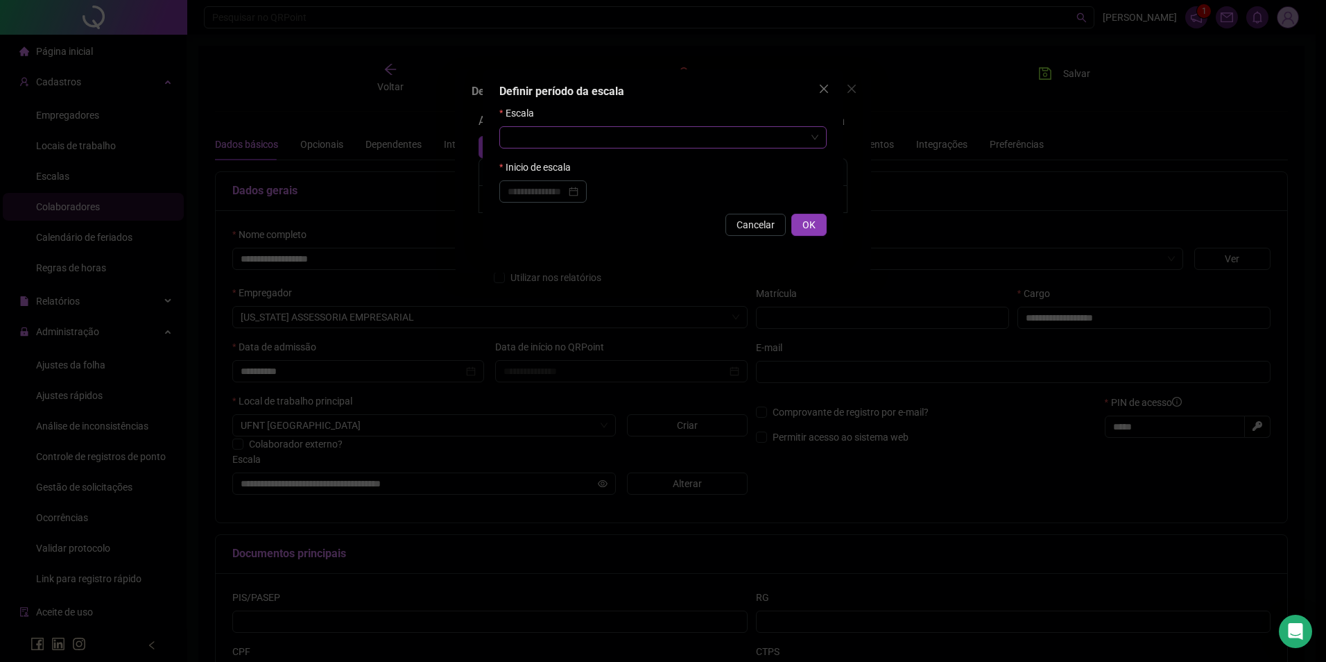
click at [620, 142] on input "search" at bounding box center [657, 137] width 298 height 21
click at [818, 87] on icon "close" at bounding box center [823, 88] width 11 height 11
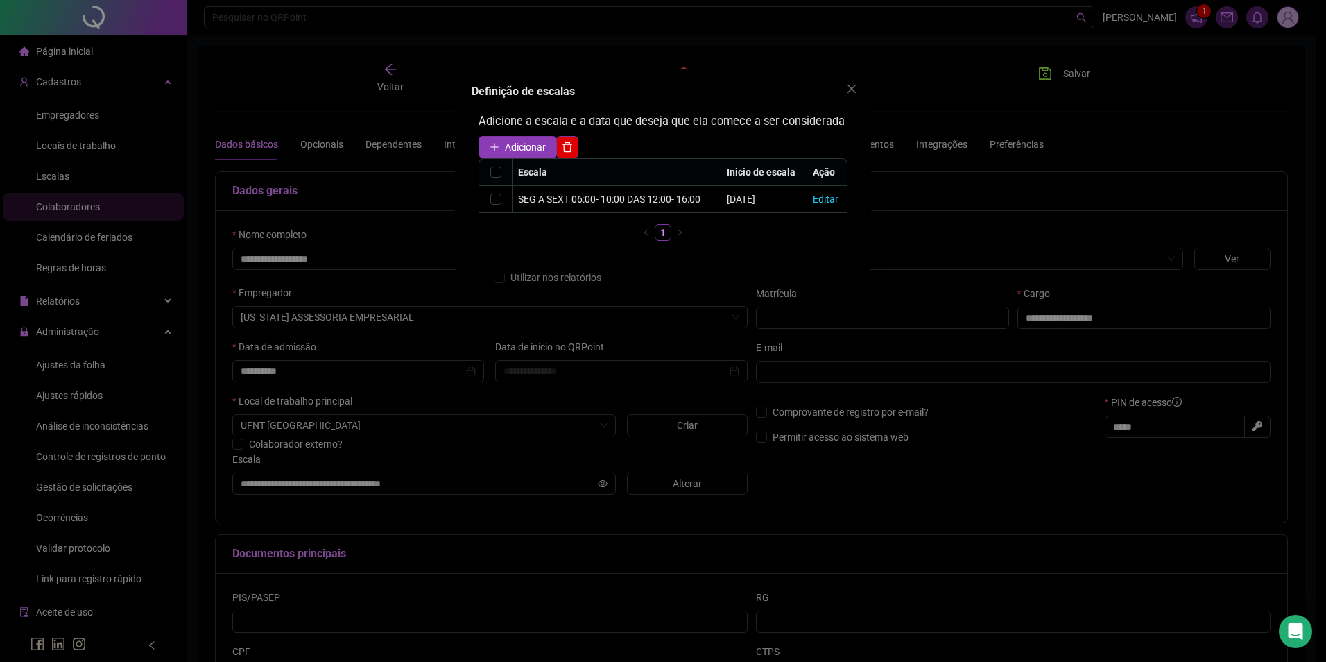
click at [851, 88] on icon "close" at bounding box center [852, 89] width 8 height 8
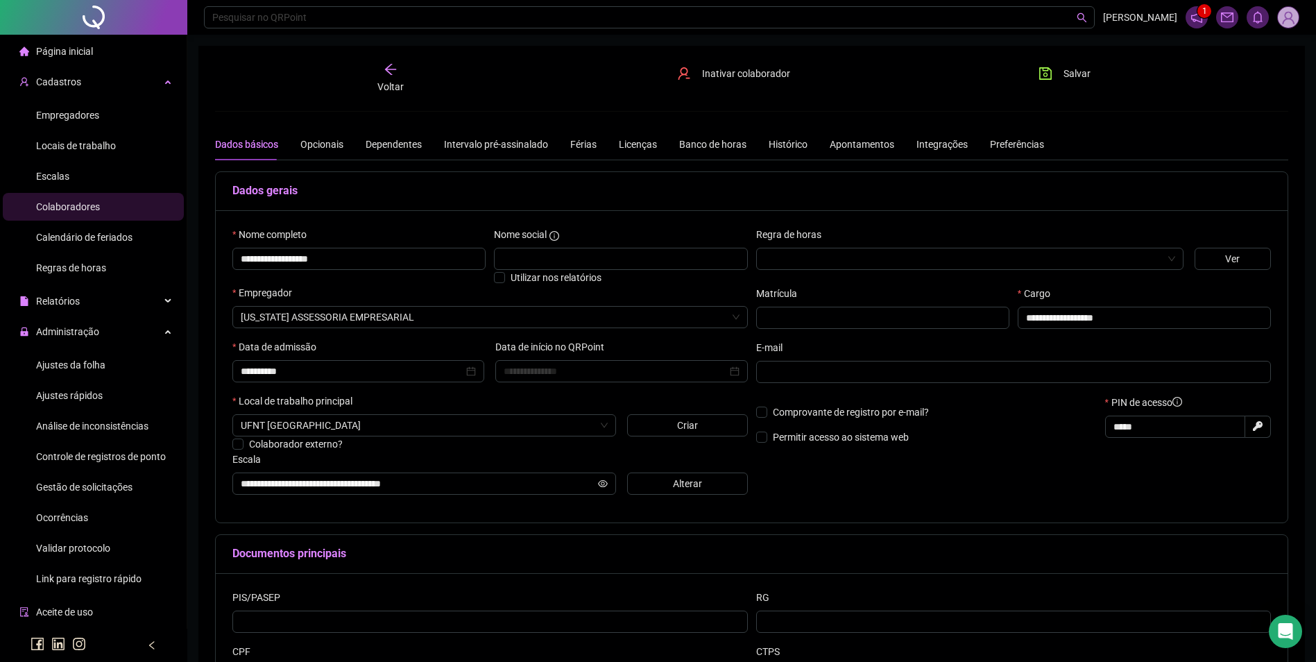
click at [85, 177] on li "Escalas" at bounding box center [93, 176] width 181 height 28
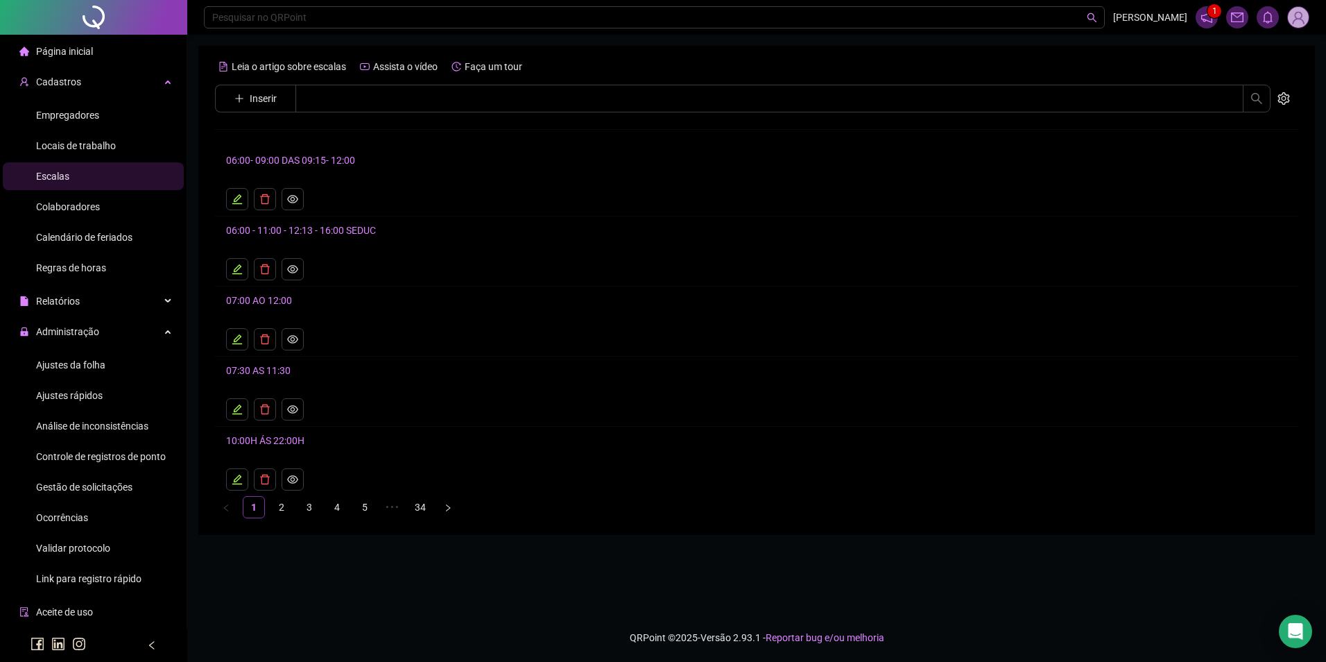
click at [252, 95] on span "Inserir" at bounding box center [263, 98] width 27 height 15
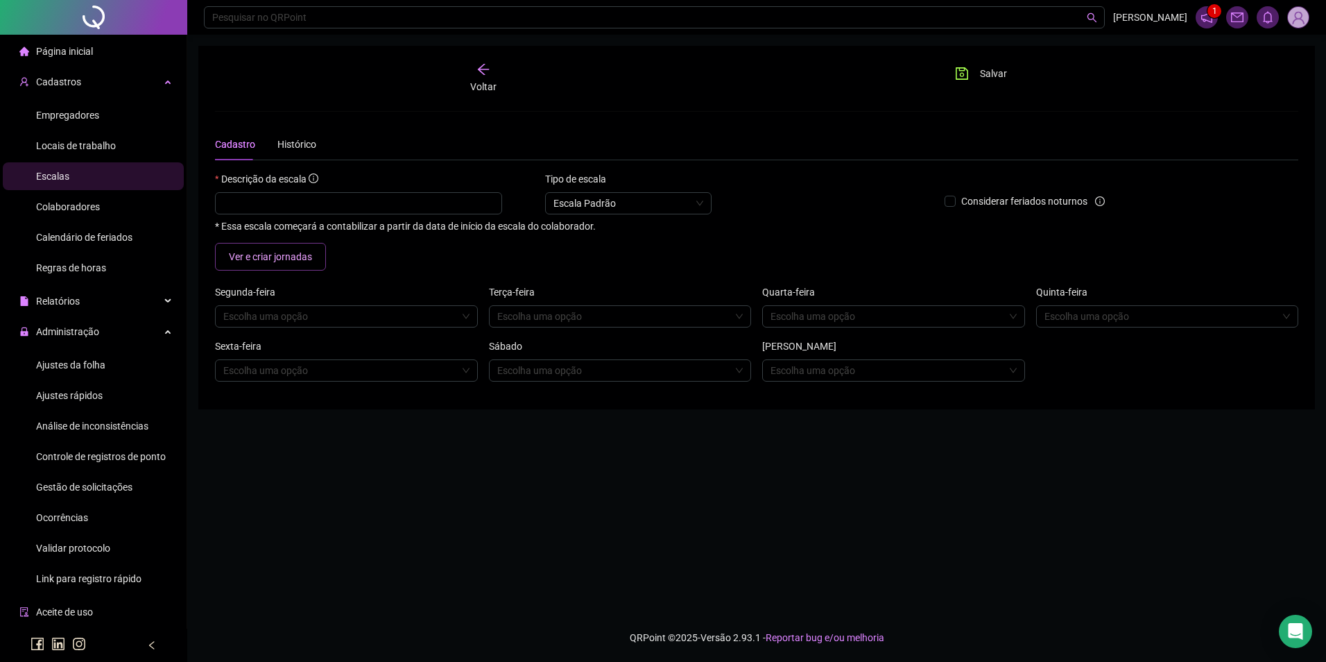
click at [285, 258] on span "Ver e criar jornadas" at bounding box center [270, 256] width 83 height 15
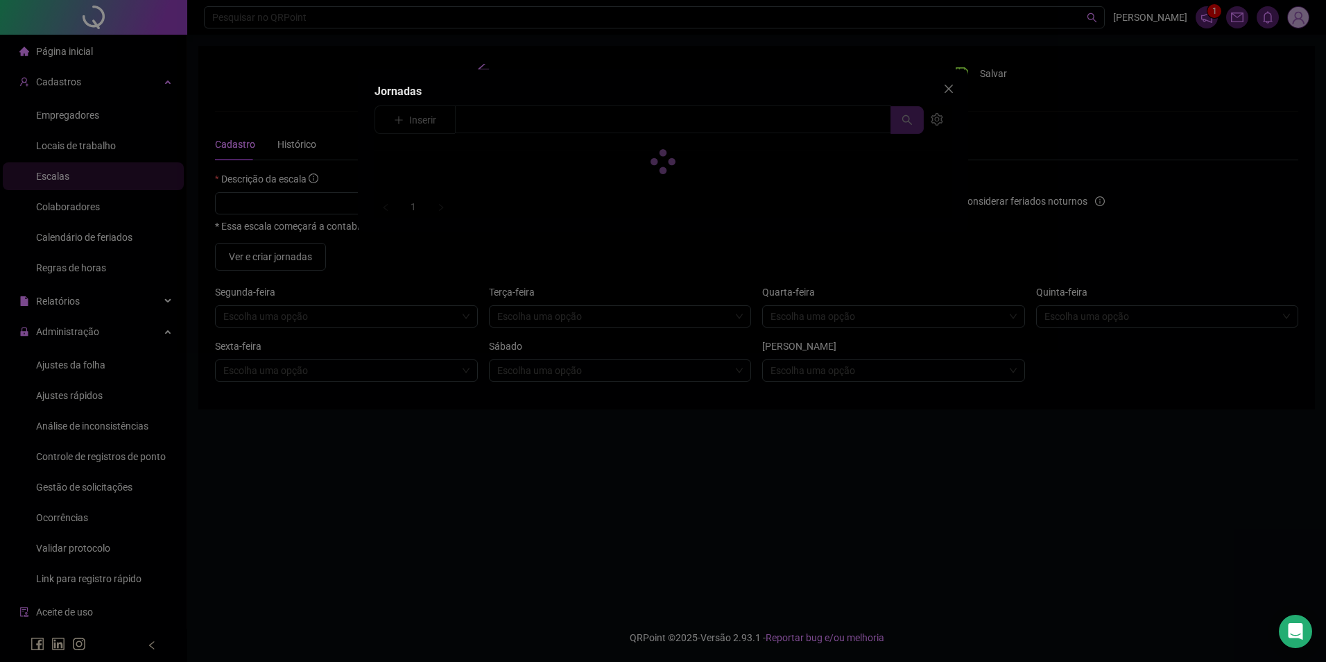
click at [405, 123] on div at bounding box center [663, 161] width 577 height 112
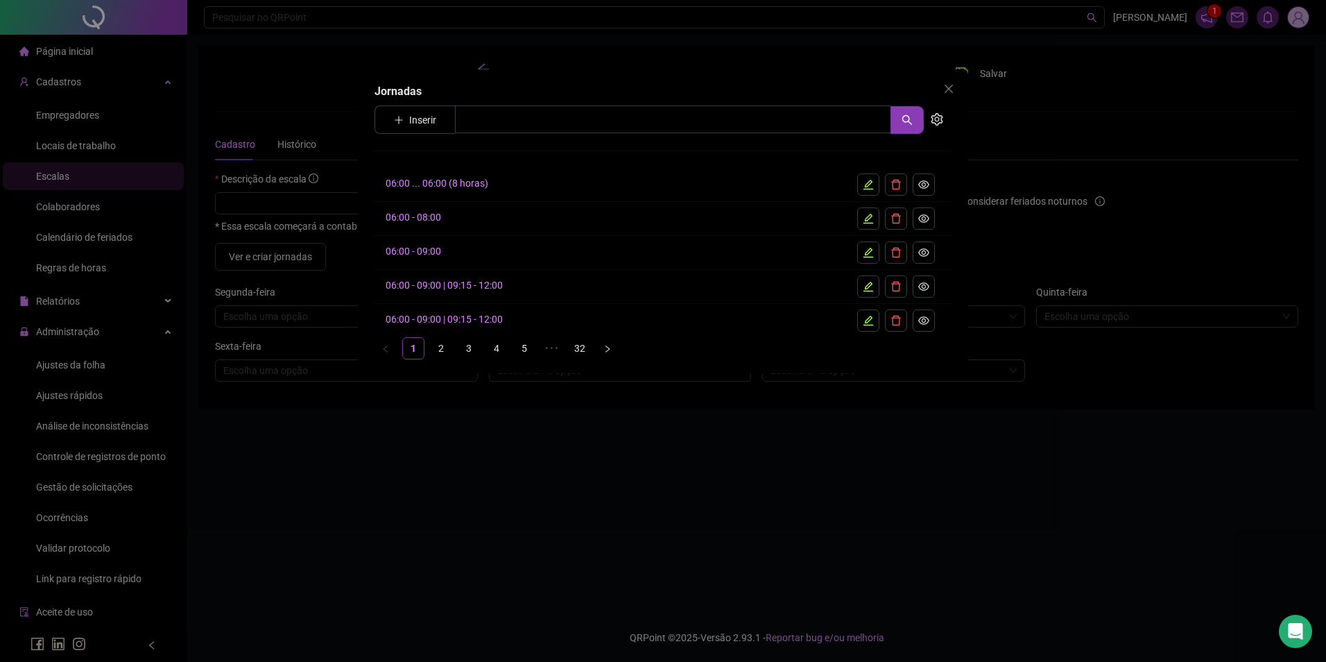
click at [405, 123] on button "Inserir" at bounding box center [415, 120] width 65 height 22
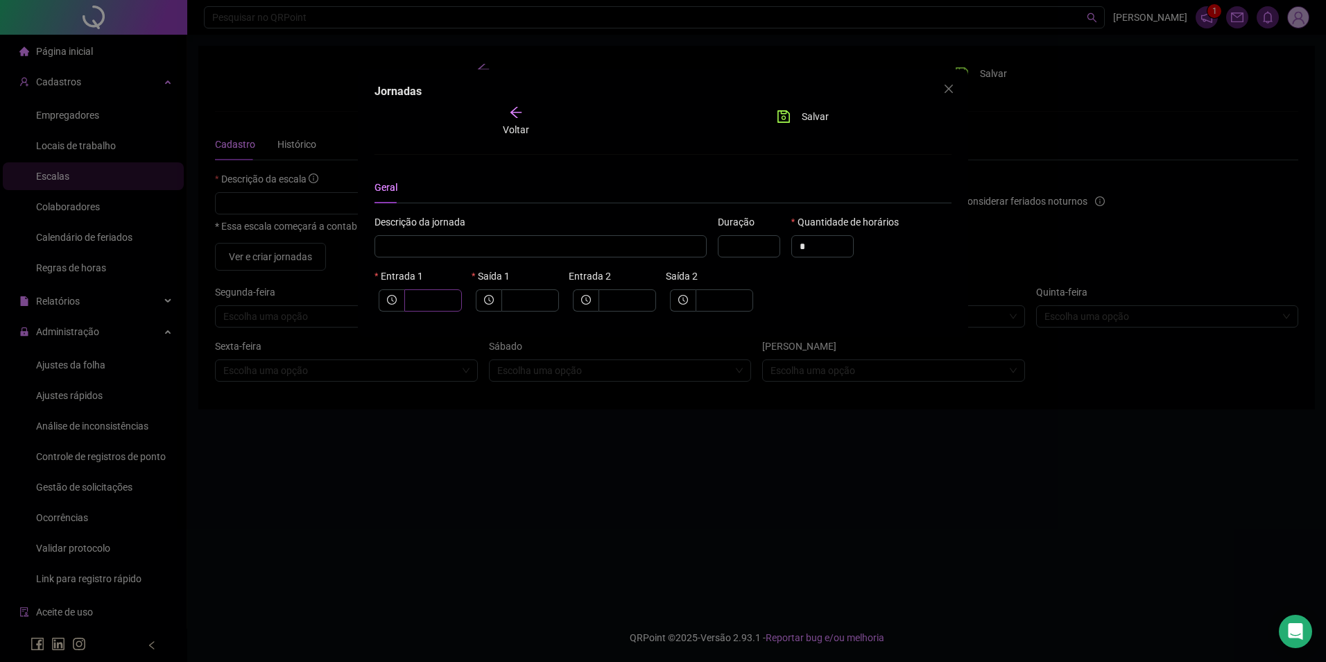
click at [414, 309] on span at bounding box center [433, 300] width 58 height 22
click at [426, 298] on input "text" at bounding box center [432, 300] width 38 height 15
click at [802, 117] on span "Salvar" at bounding box center [815, 116] width 27 height 15
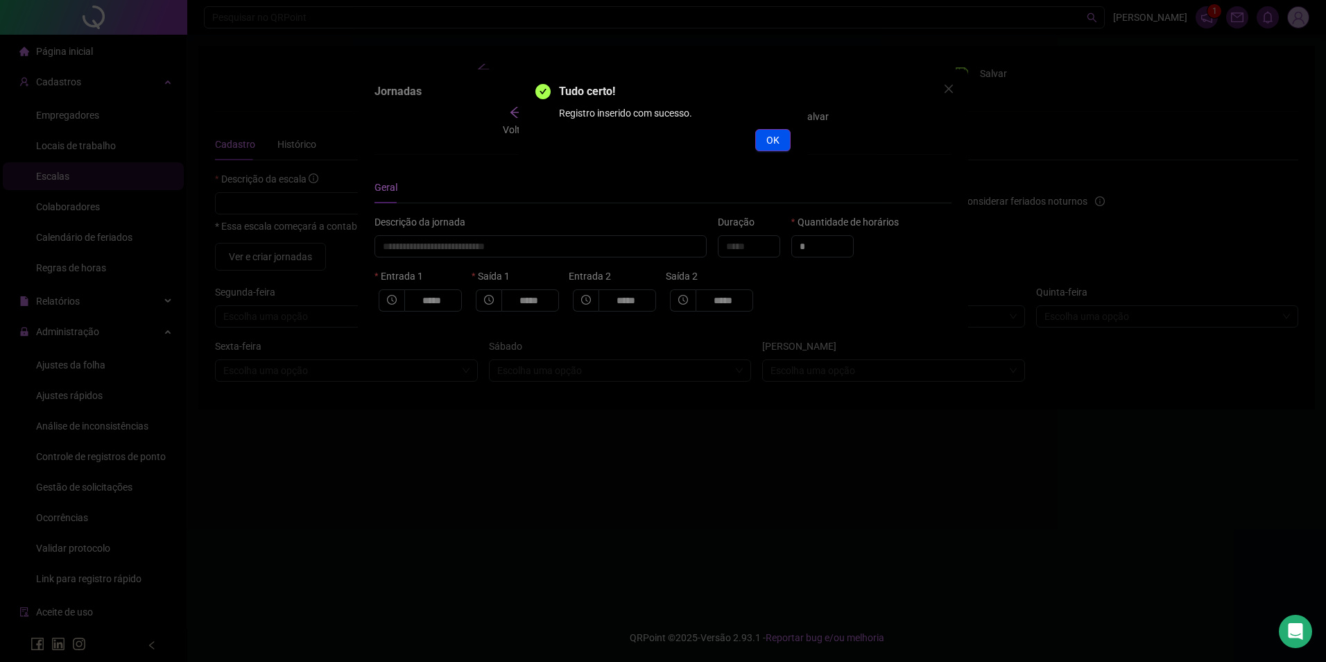
click at [784, 141] on button "OK" at bounding box center [772, 140] width 35 height 22
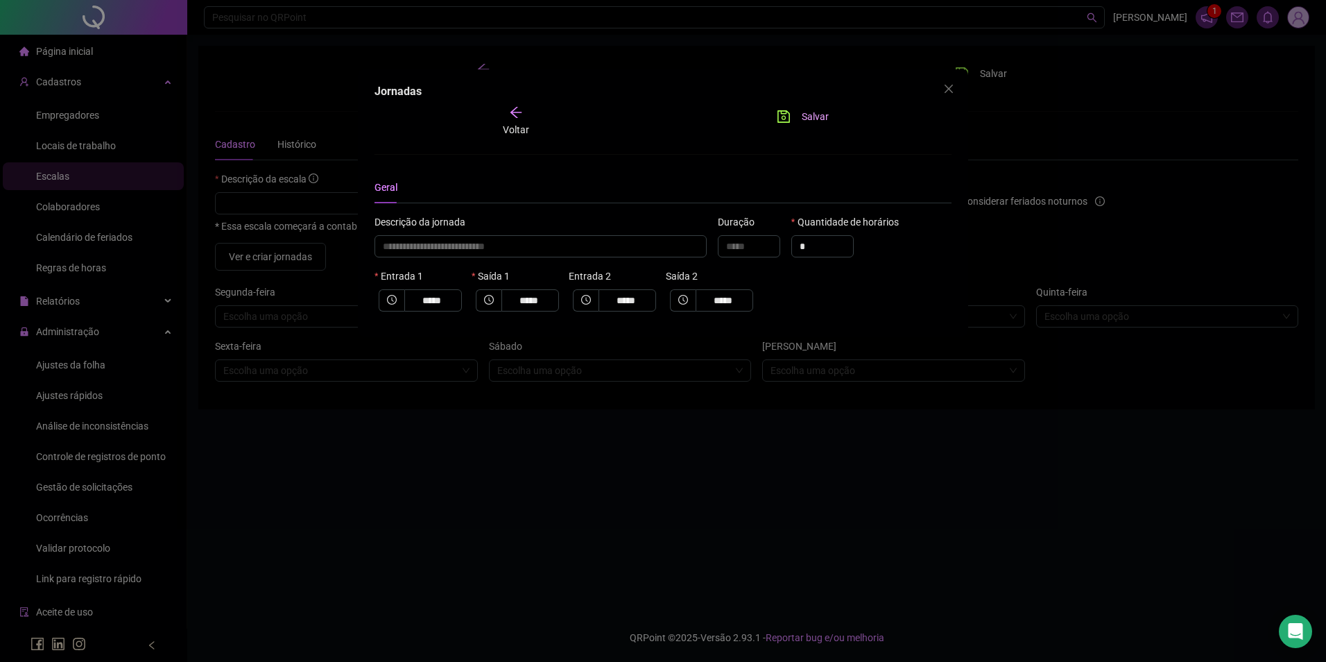
click at [785, 119] on icon "save" at bounding box center [784, 116] width 12 height 12
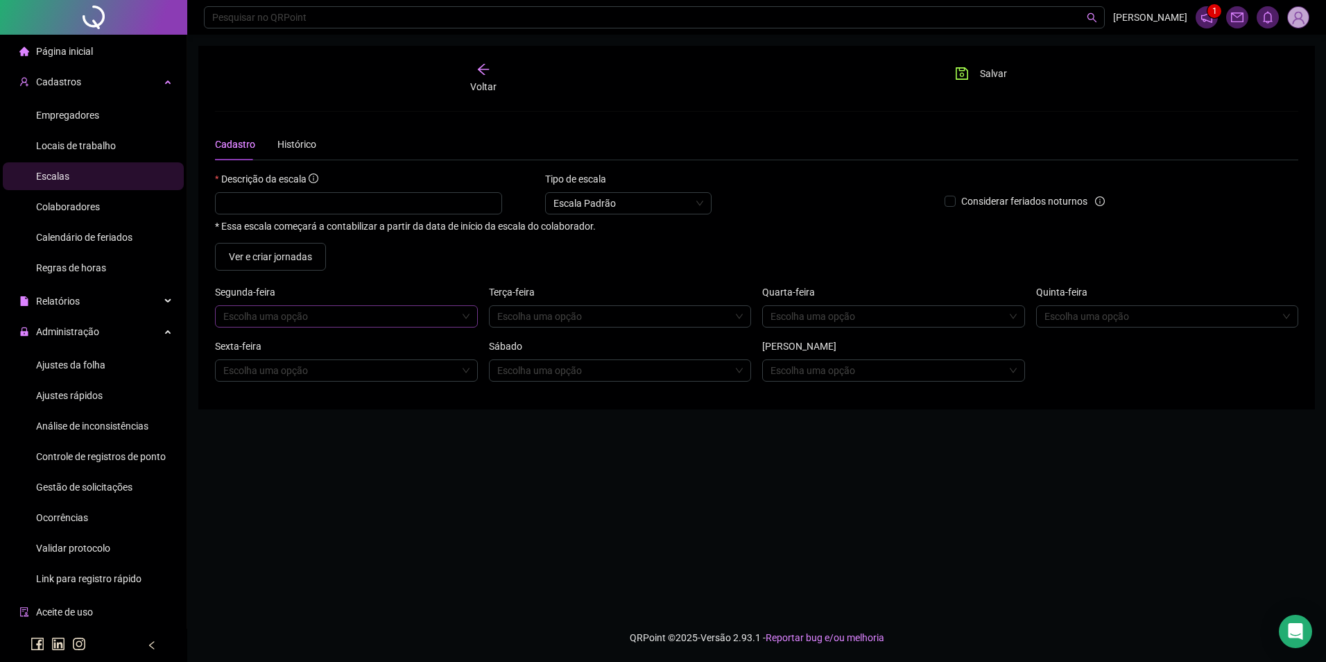
click at [324, 320] on input "search" at bounding box center [340, 316] width 234 height 21
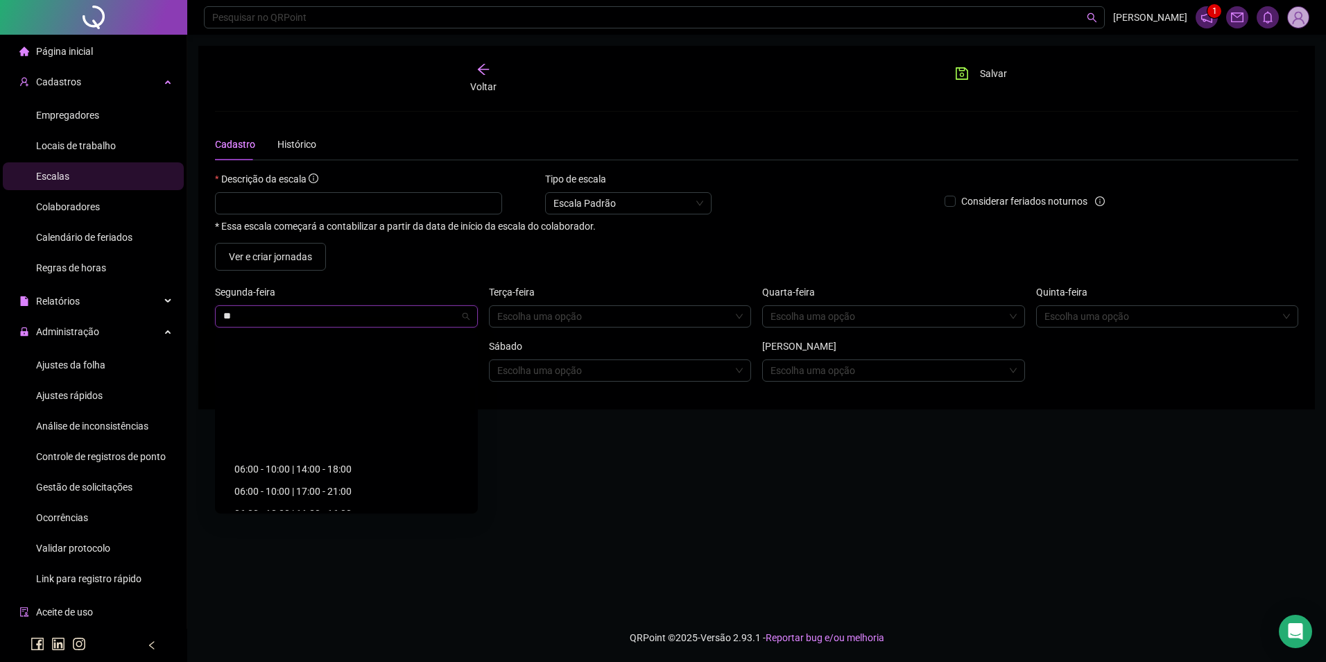
scroll to position [347, 0]
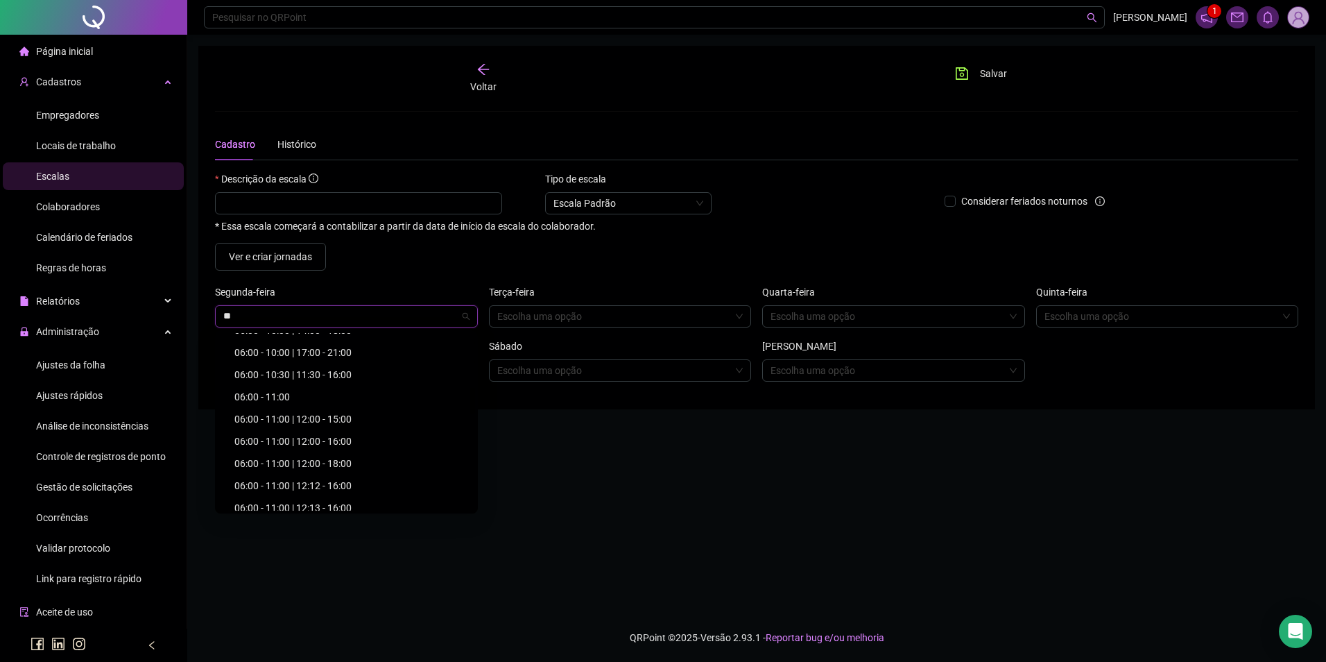
click at [349, 350] on div "06:00 - 10:00 | 17:00 - 21:00" at bounding box center [350, 352] width 232 height 15
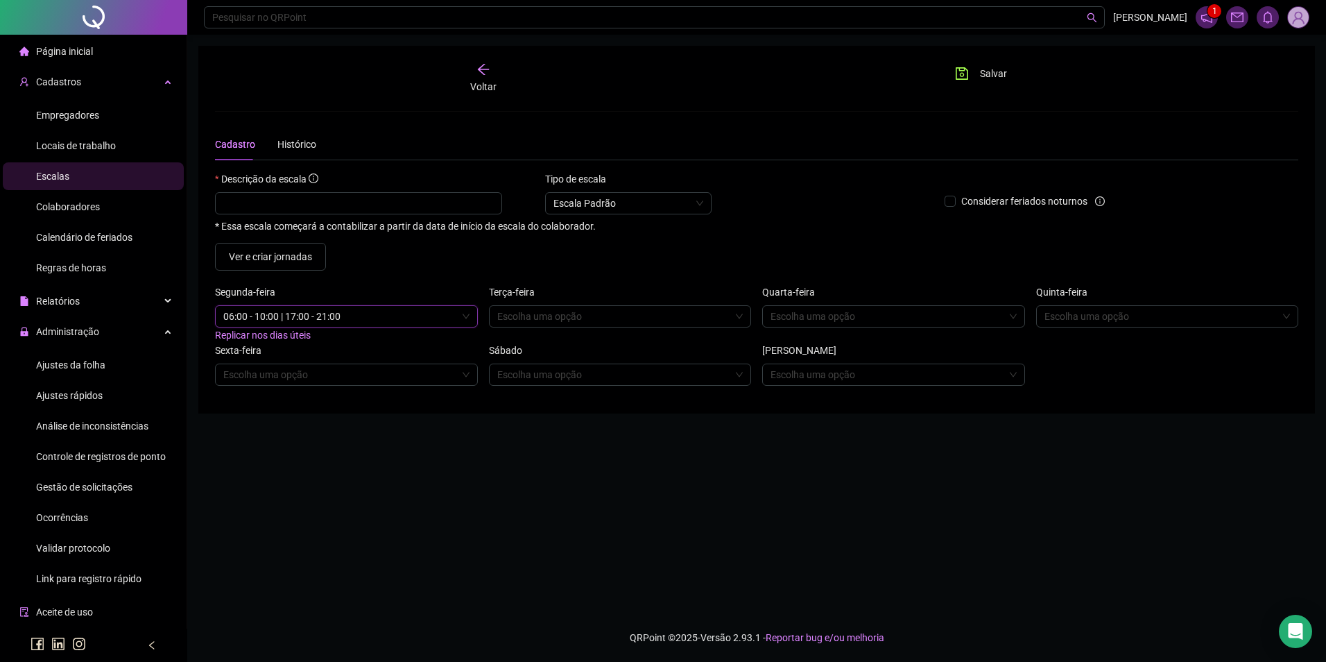
click at [267, 336] on span "Replicar nos dias úteis" at bounding box center [263, 334] width 96 height 11
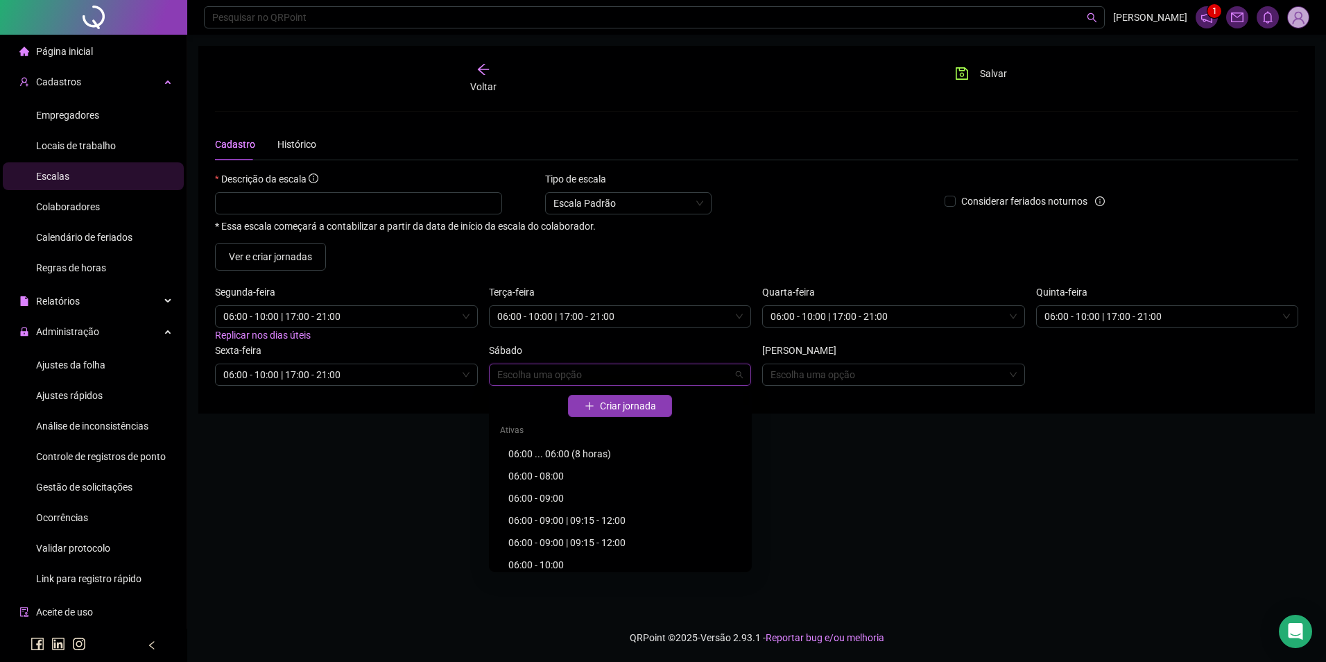
click at [499, 375] on input "search" at bounding box center [614, 374] width 234 height 21
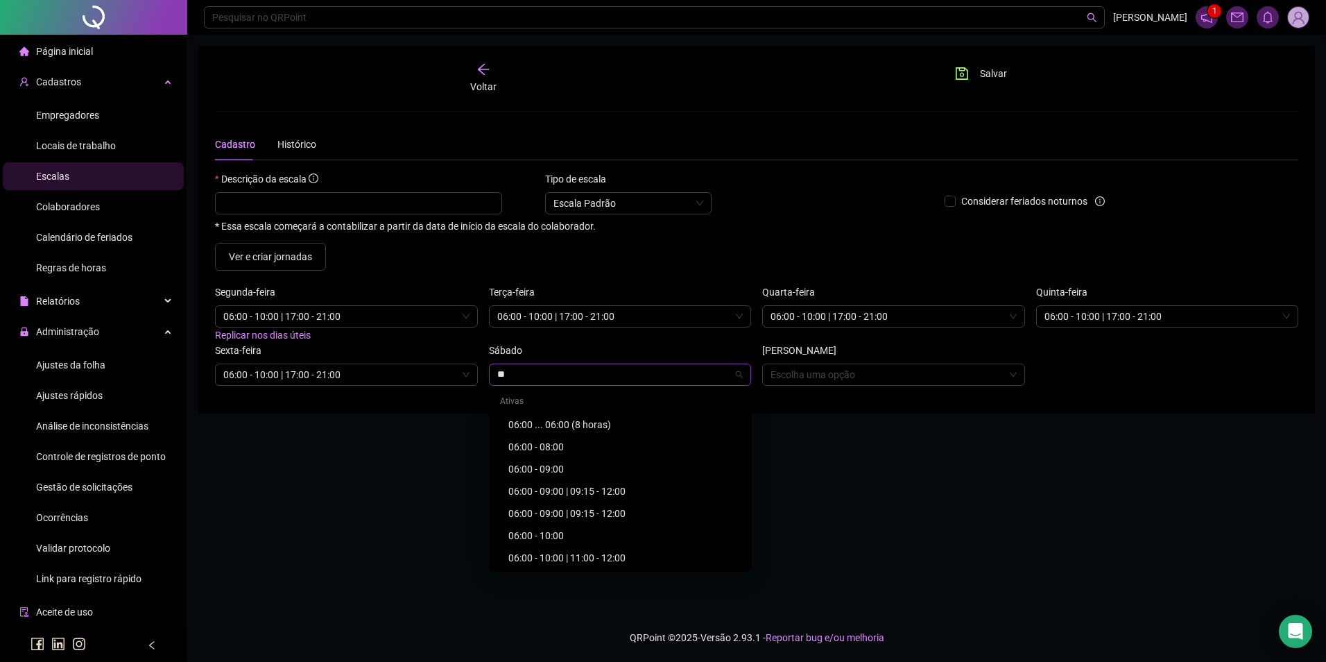
click at [553, 532] on div "06:00 - 10:00" at bounding box center [624, 535] width 232 height 15
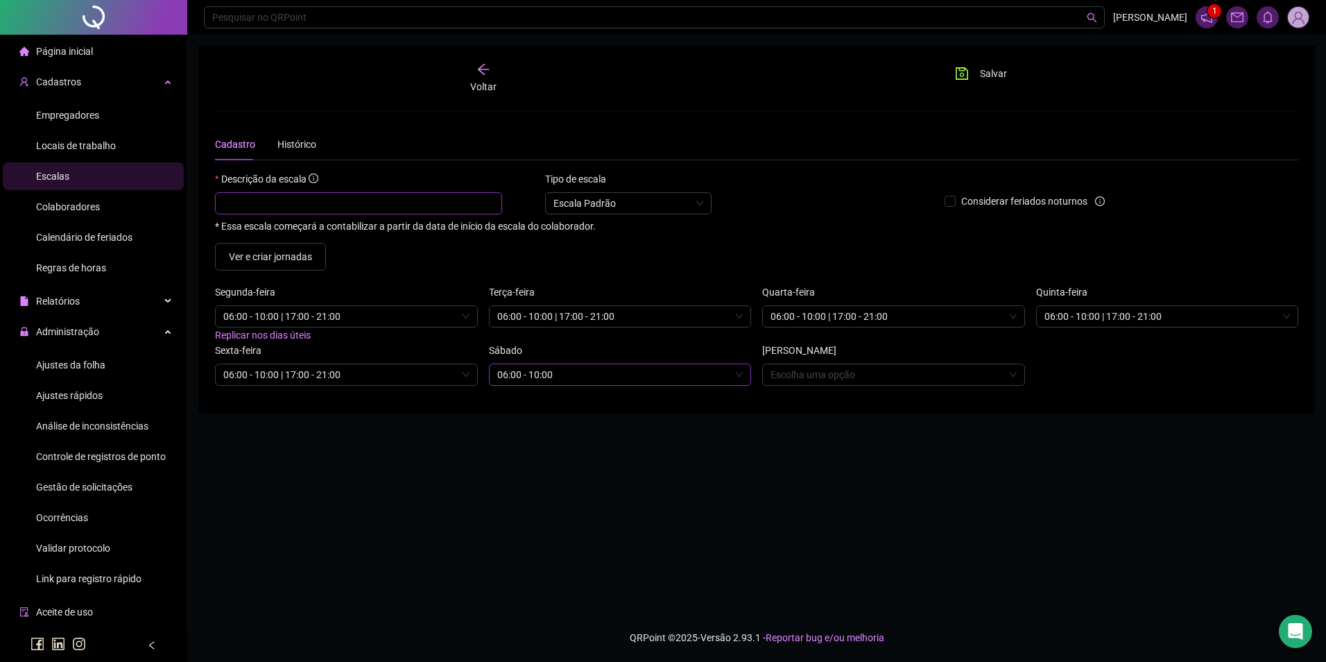
click at [449, 209] on input "text" at bounding box center [358, 203] width 287 height 22
click at [986, 76] on span "Salvar" at bounding box center [993, 73] width 27 height 15
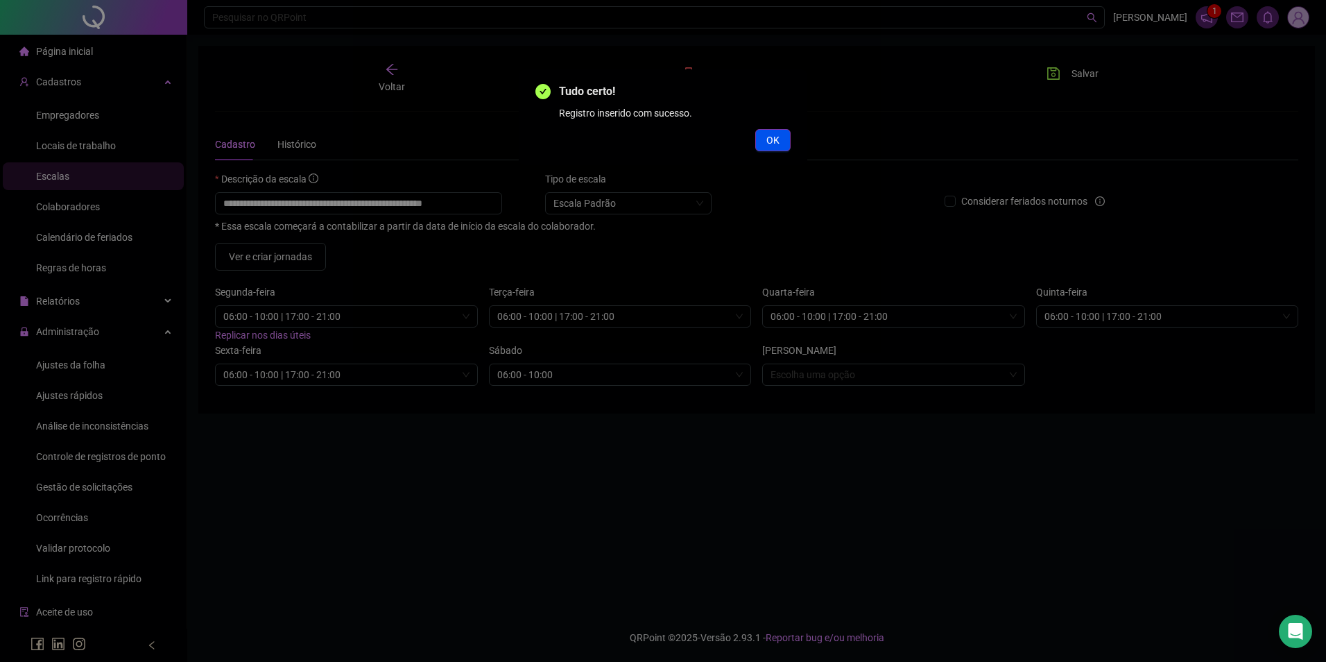
click at [775, 141] on span "OK" at bounding box center [772, 139] width 13 height 15
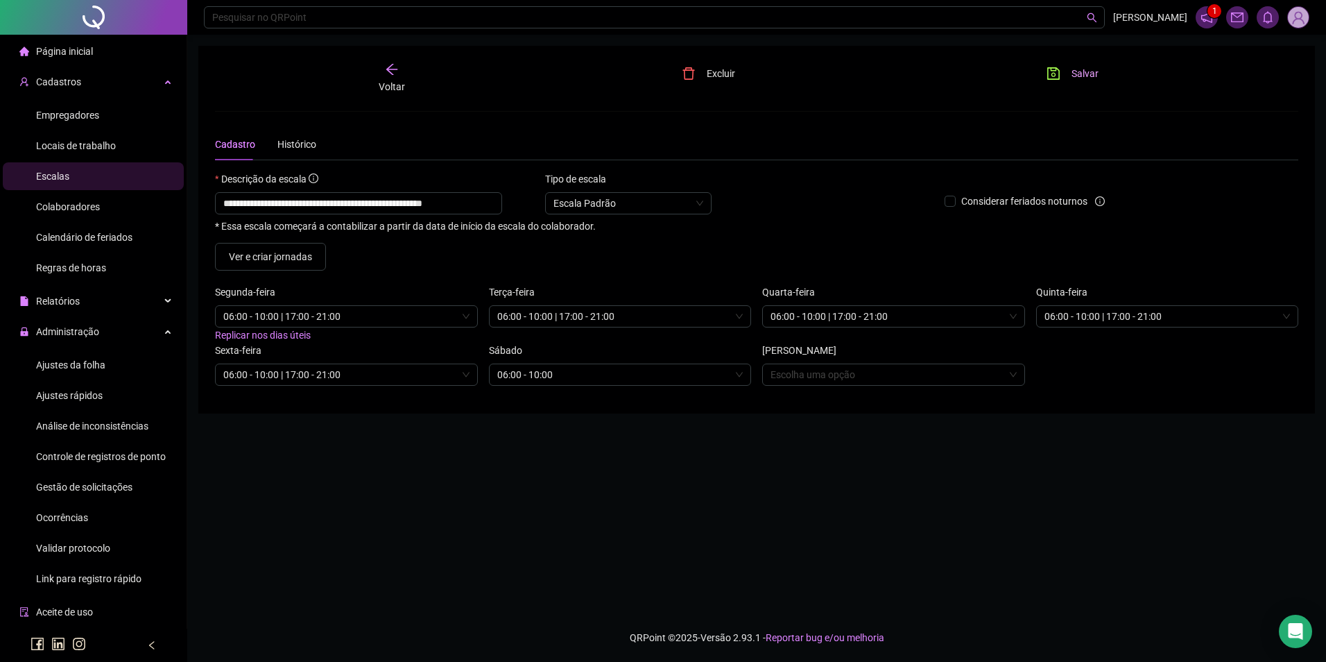
click at [1061, 70] on button "Salvar" at bounding box center [1072, 73] width 73 height 22
click at [98, 217] on div "Colaboradores" at bounding box center [68, 207] width 64 height 28
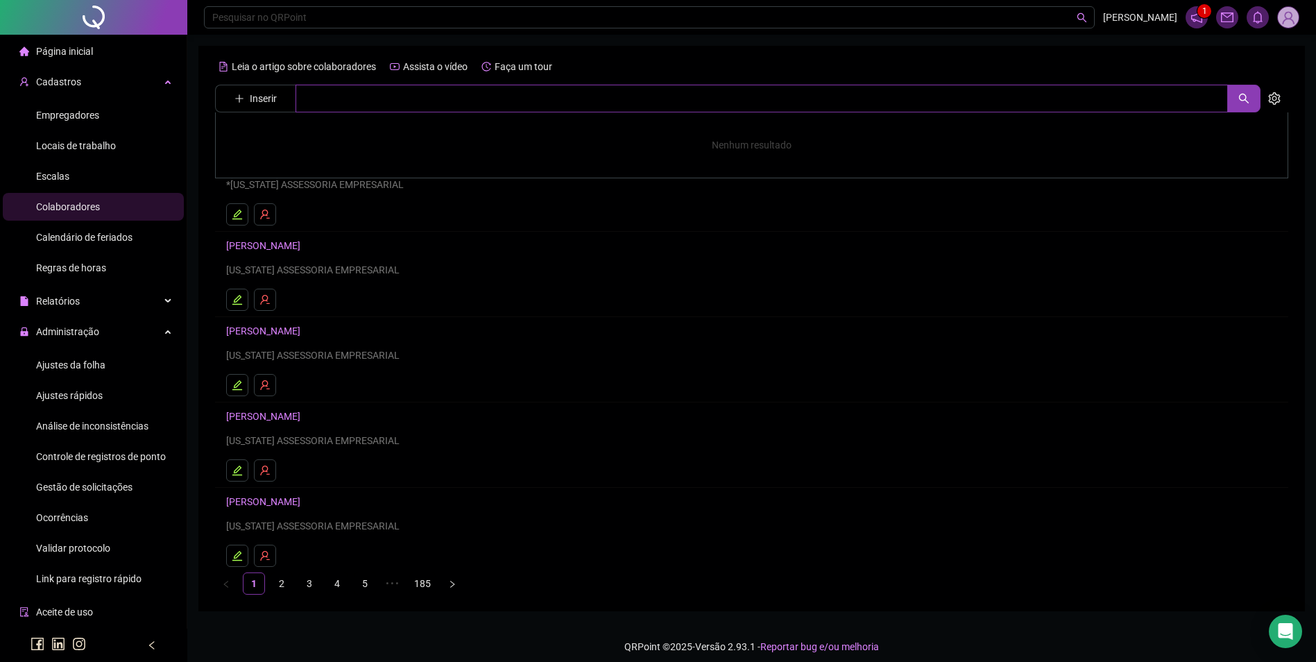
click at [391, 98] on input "text" at bounding box center [761, 99] width 932 height 28
click at [315, 173] on link "[PERSON_NAME]" at bounding box center [278, 169] width 74 height 11
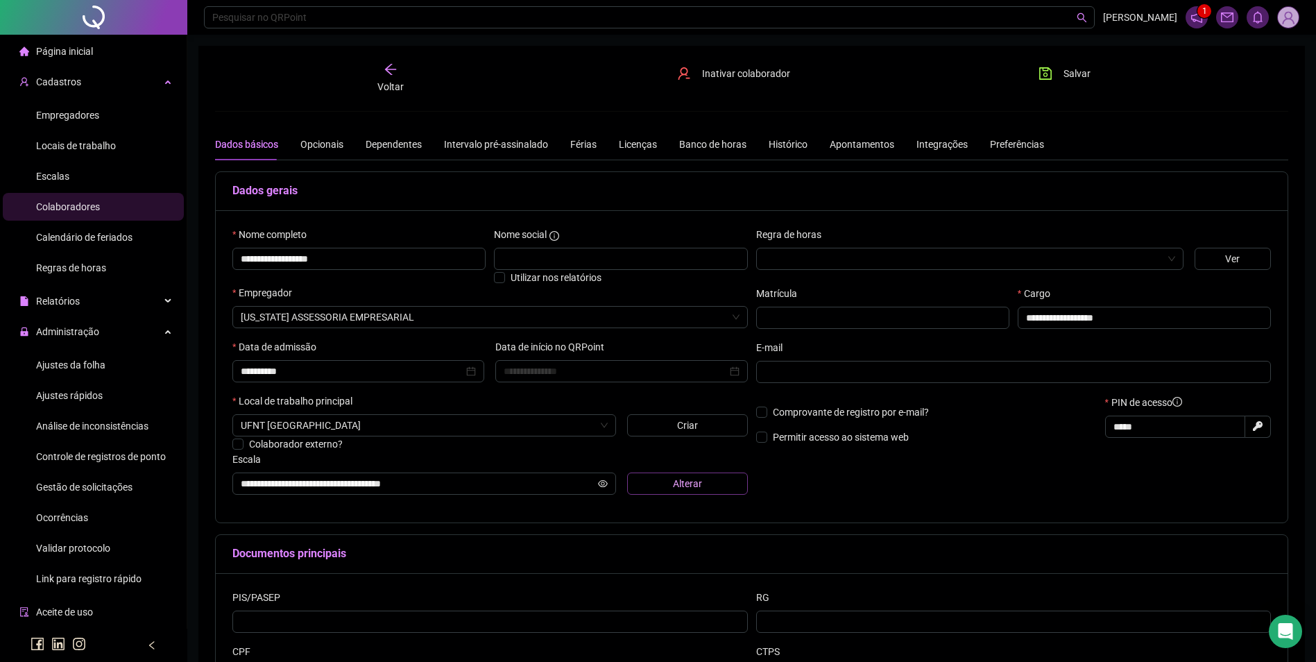
click at [692, 479] on span "Alterar" at bounding box center [687, 483] width 29 height 15
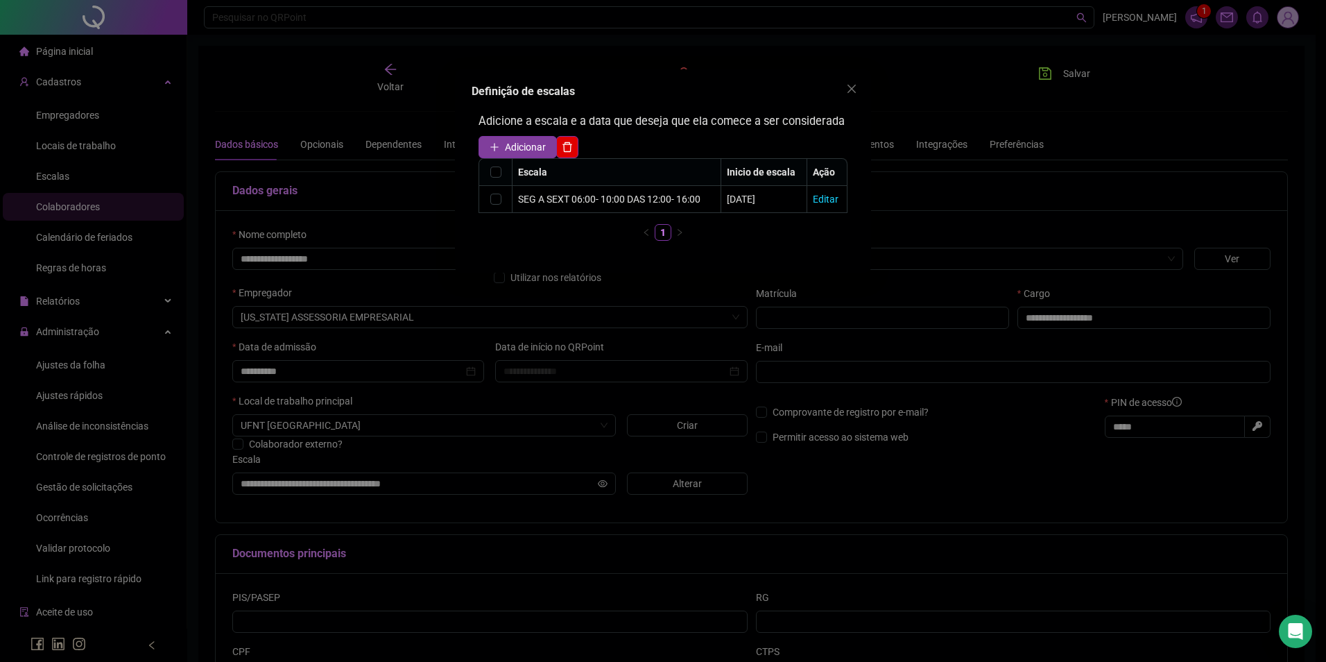
click at [533, 146] on span "Adicionar" at bounding box center [525, 146] width 41 height 15
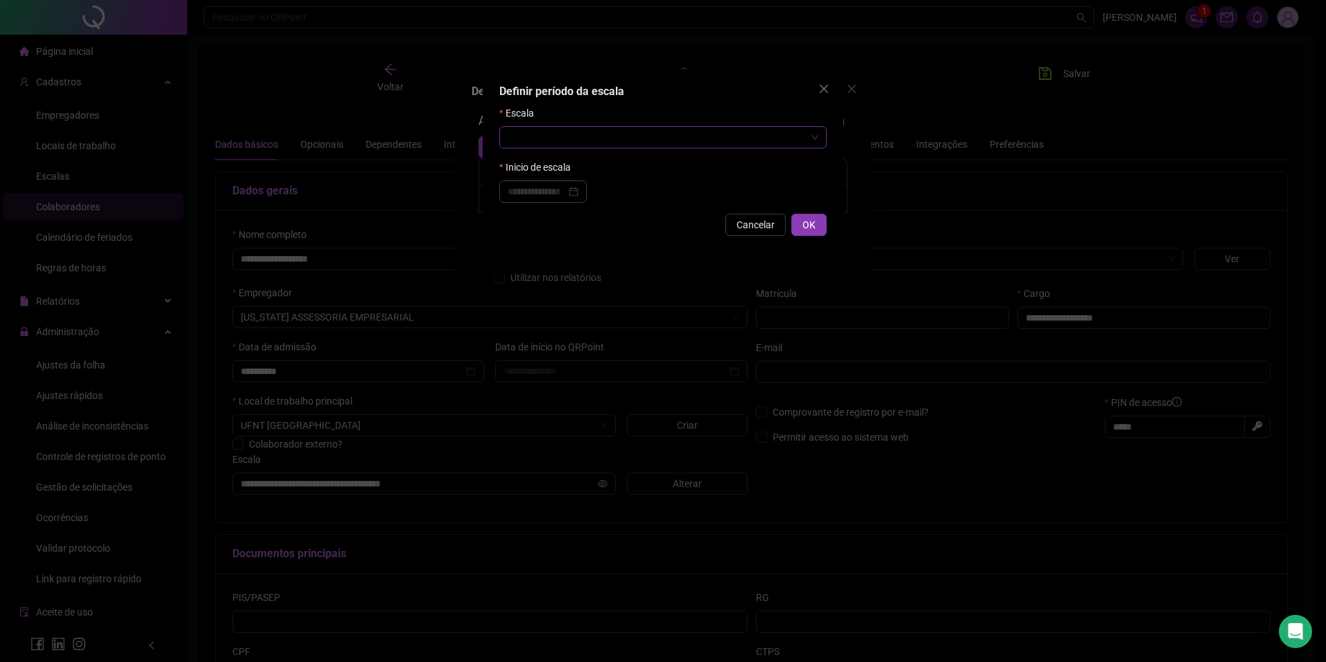
click at [532, 146] on input "search" at bounding box center [657, 137] width 298 height 21
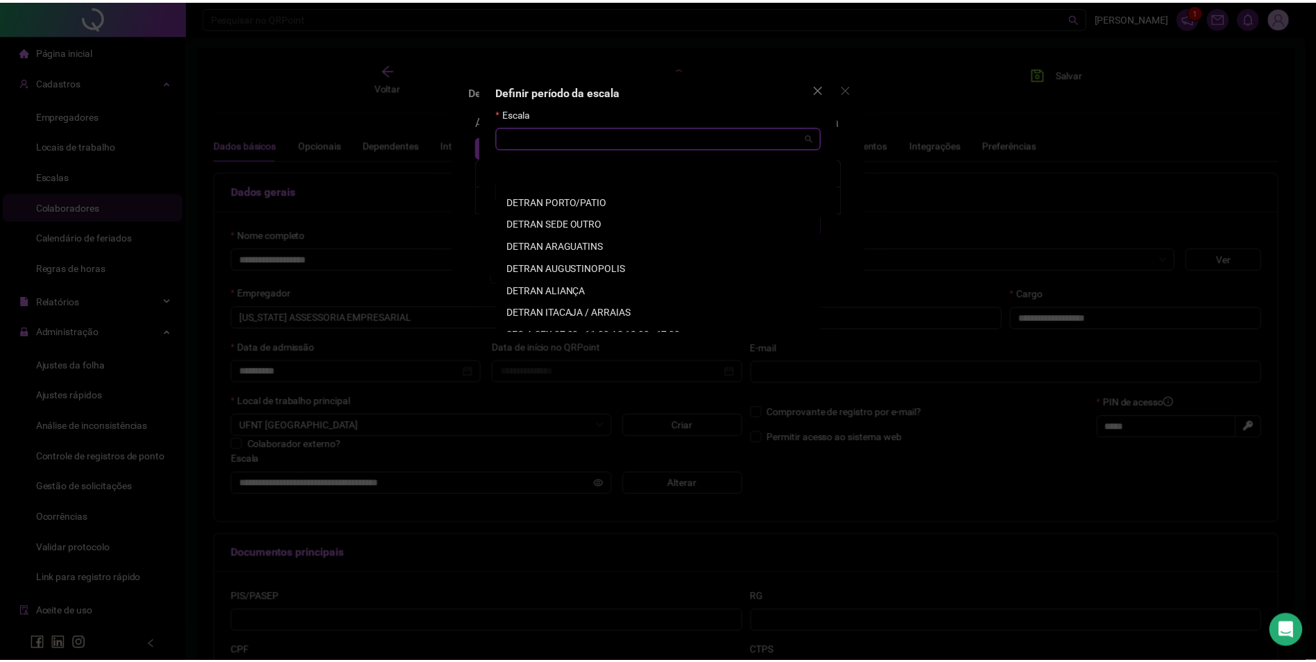
scroll to position [3596, 0]
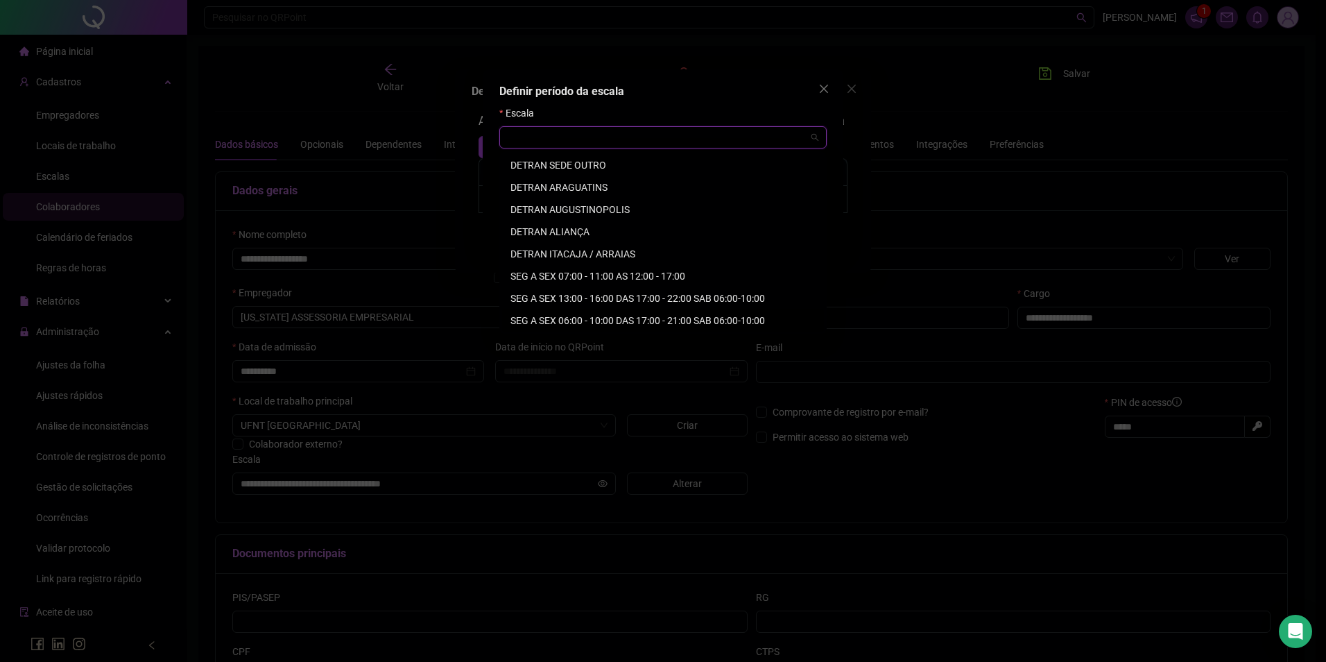
click at [610, 322] on div "SEG A SEX 06:00 - 10:00 DAS 17:00 - 21:00 SAB 06:00-10:00" at bounding box center [662, 320] width 305 height 15
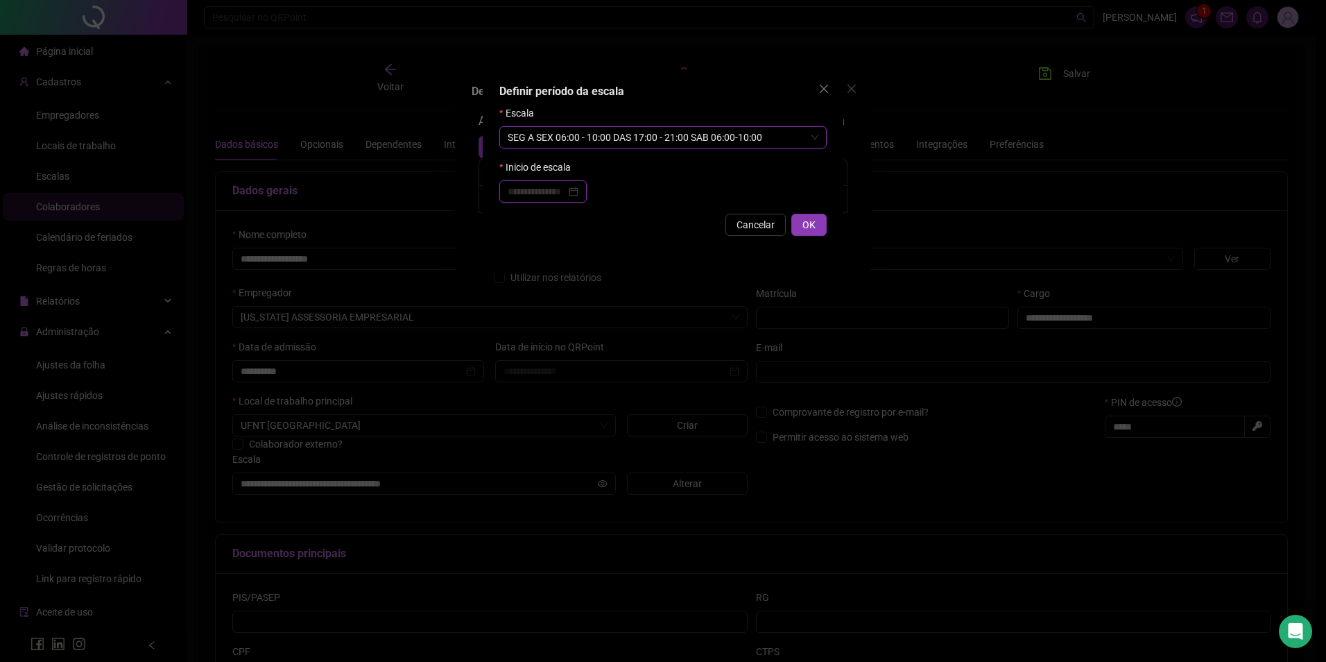
click at [547, 194] on input at bounding box center [537, 191] width 58 height 15
click at [551, 323] on div "15" at bounding box center [549, 323] width 25 height 15
click at [807, 225] on span "OK" at bounding box center [809, 224] width 13 height 15
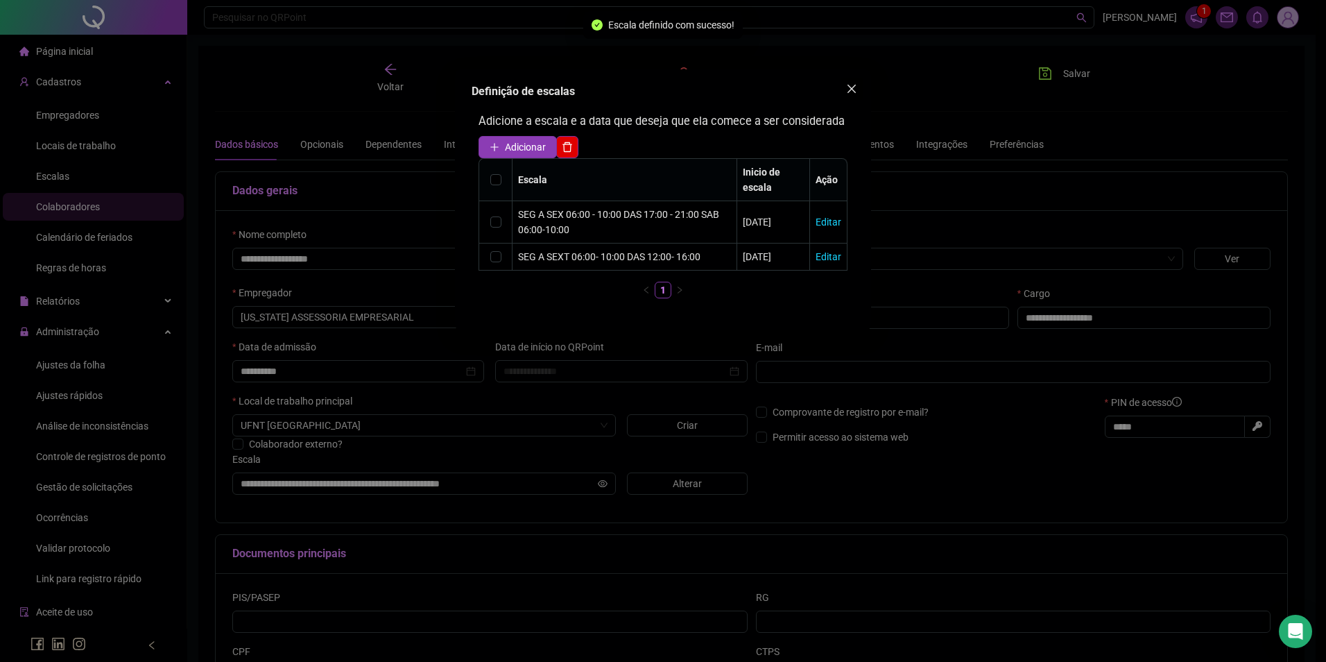
click at [854, 89] on icon "close" at bounding box center [851, 88] width 11 height 11
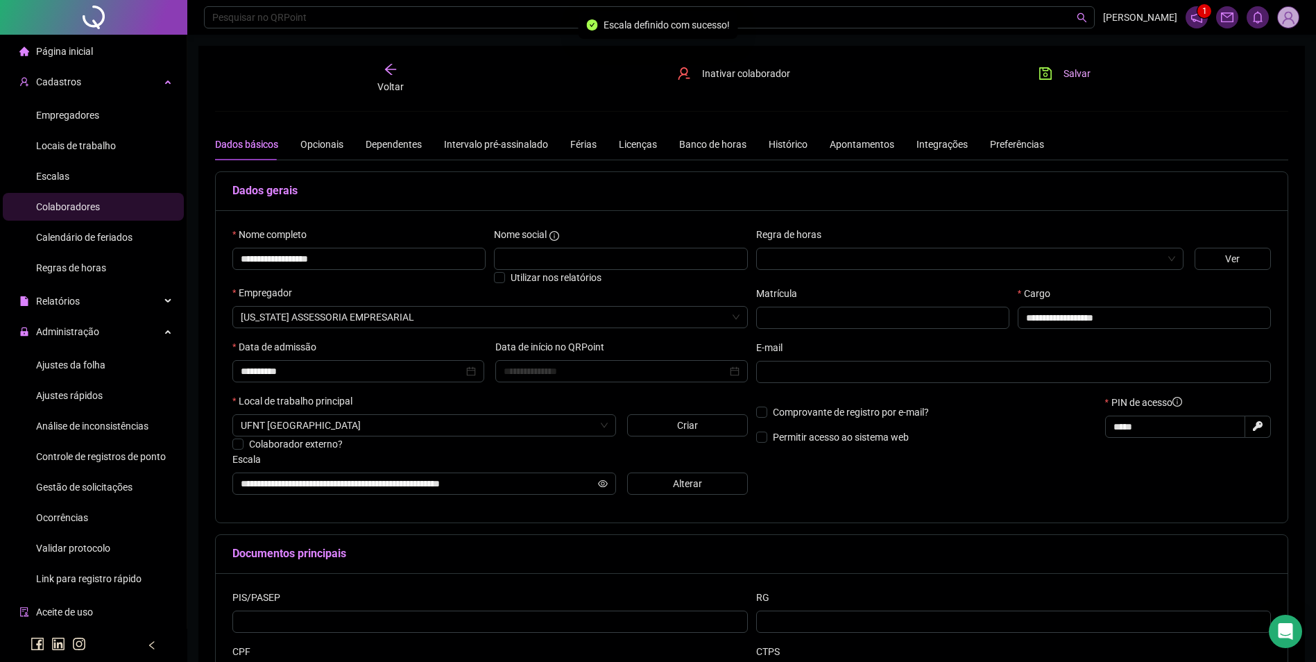
click at [1072, 75] on span "Salvar" at bounding box center [1076, 73] width 27 height 15
click at [1046, 74] on icon "save" at bounding box center [1045, 74] width 14 height 14
click at [389, 77] on div "Voltar" at bounding box center [390, 78] width 170 height 32
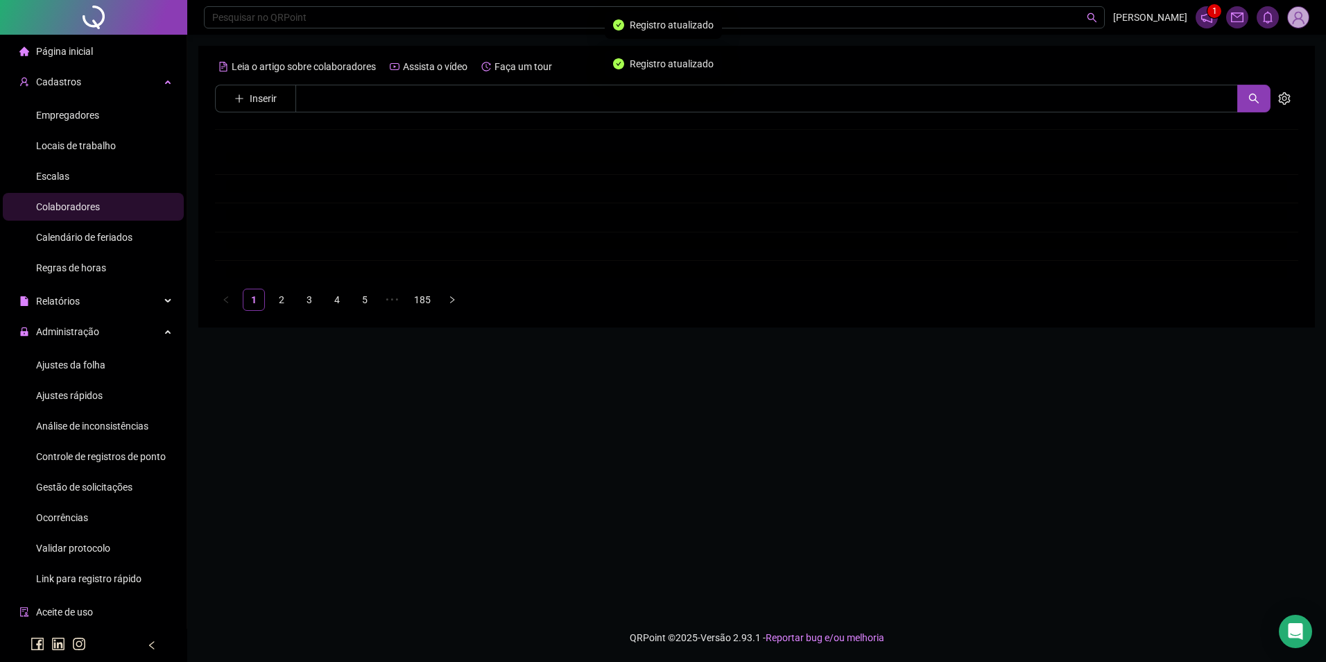
click at [400, 115] on div "Leia o artigo sobre colaboradores Assista o vídeo Faça um tour Inserir Nenhum r…" at bounding box center [756, 182] width 1083 height 255
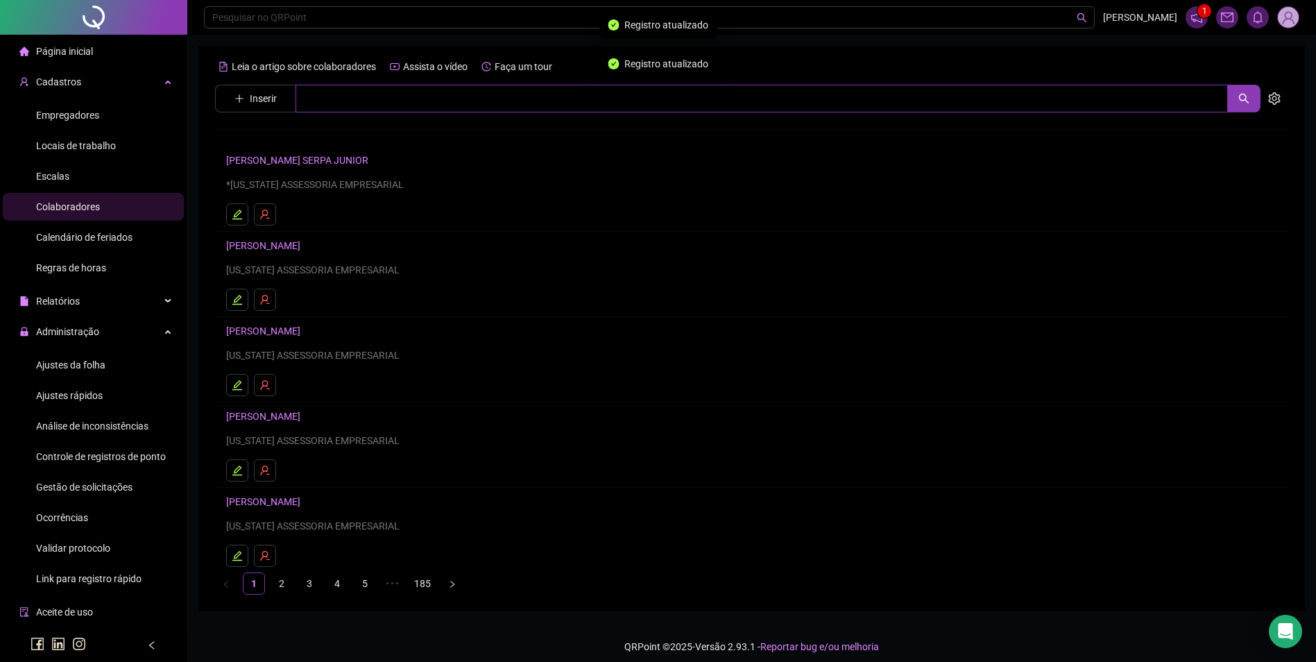
click at [402, 107] on input "text" at bounding box center [761, 99] width 932 height 28
drag, startPoint x: 395, startPoint y: 102, endPoint x: 295, endPoint y: 102, distance: 99.2
click at [295, 102] on input "*******" at bounding box center [761, 99] width 932 height 28
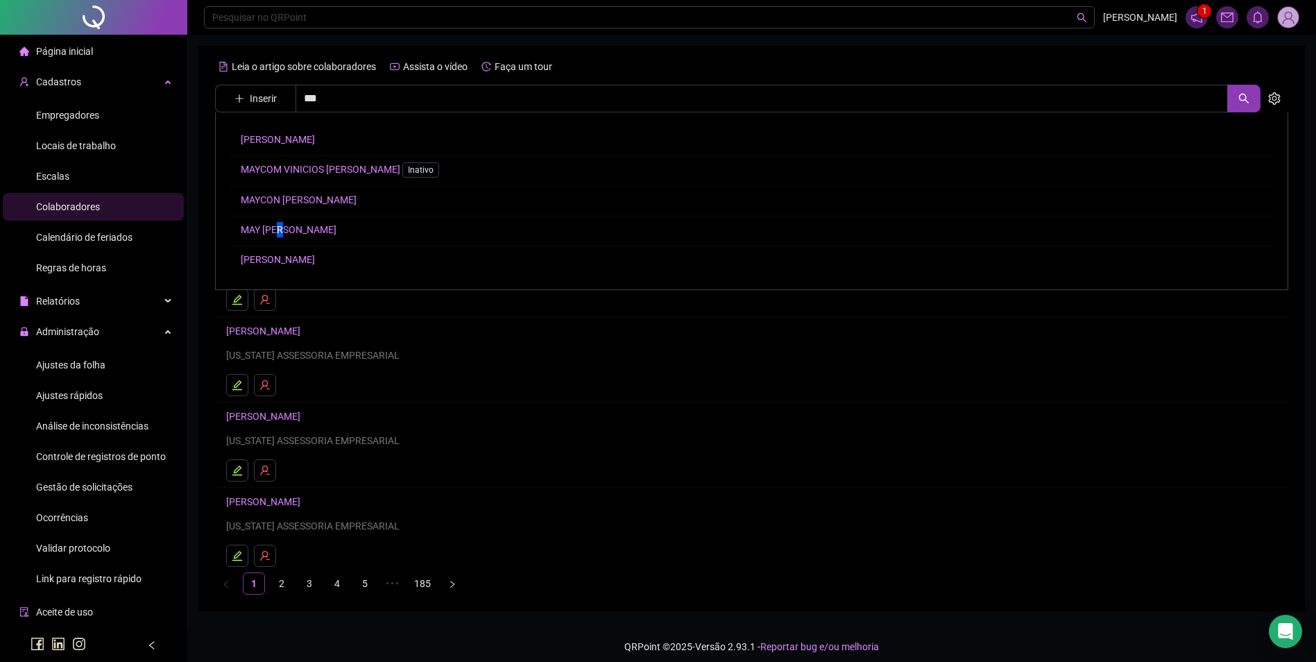
click at [286, 224] on link "MAY [PERSON_NAME]" at bounding box center [289, 229] width 96 height 11
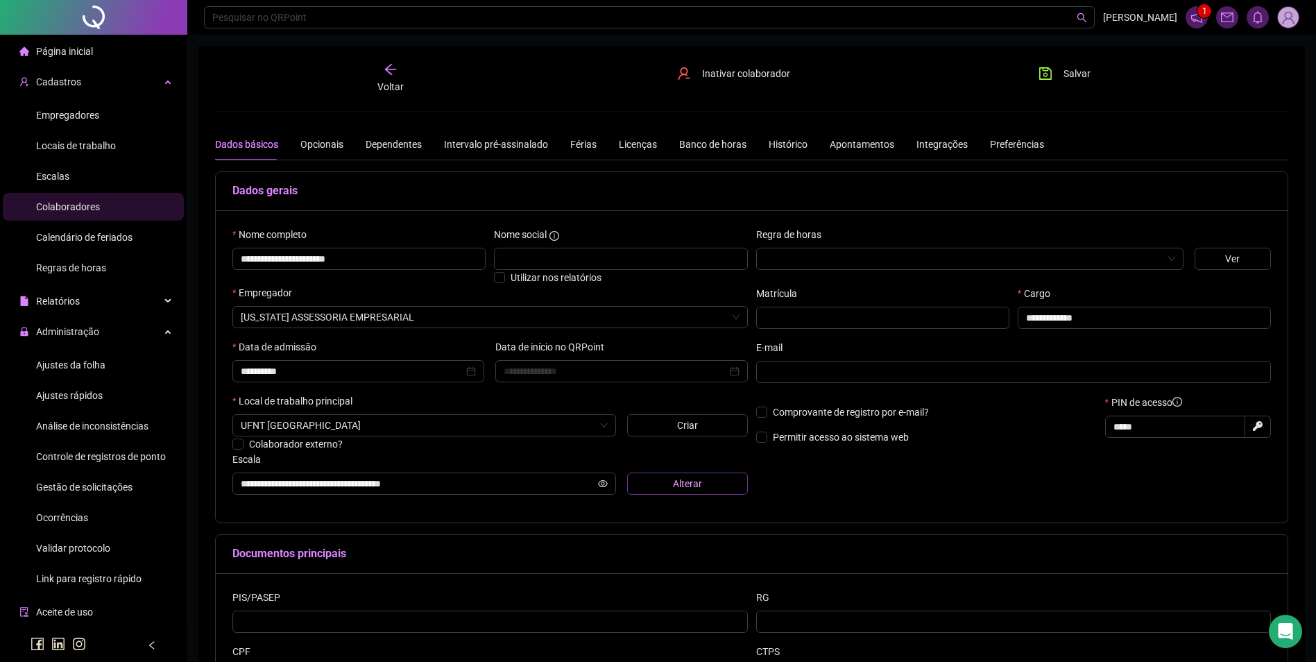
click at [661, 479] on button "Alterar" at bounding box center [687, 483] width 121 height 22
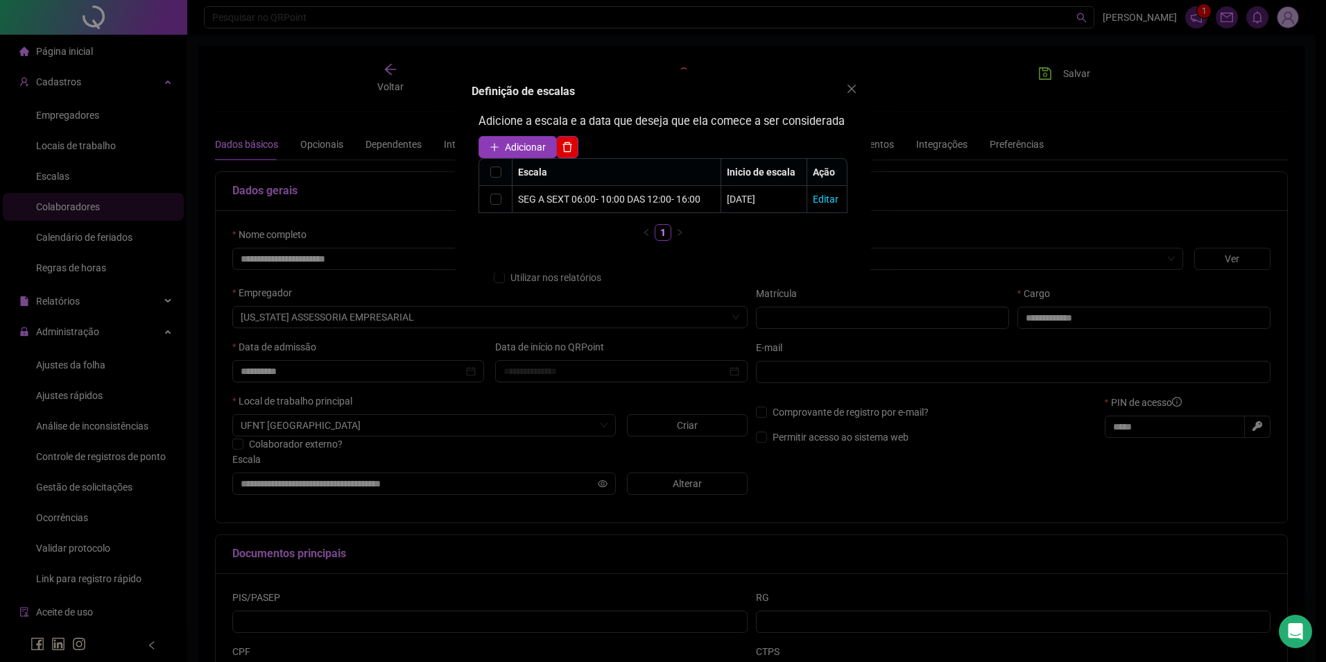
click at [864, 85] on div "Definição de escalas Adicione a escala e a data que deseja que ela comece a ser…" at bounding box center [663, 170] width 416 height 203
click at [859, 88] on span "Close" at bounding box center [852, 88] width 22 height 11
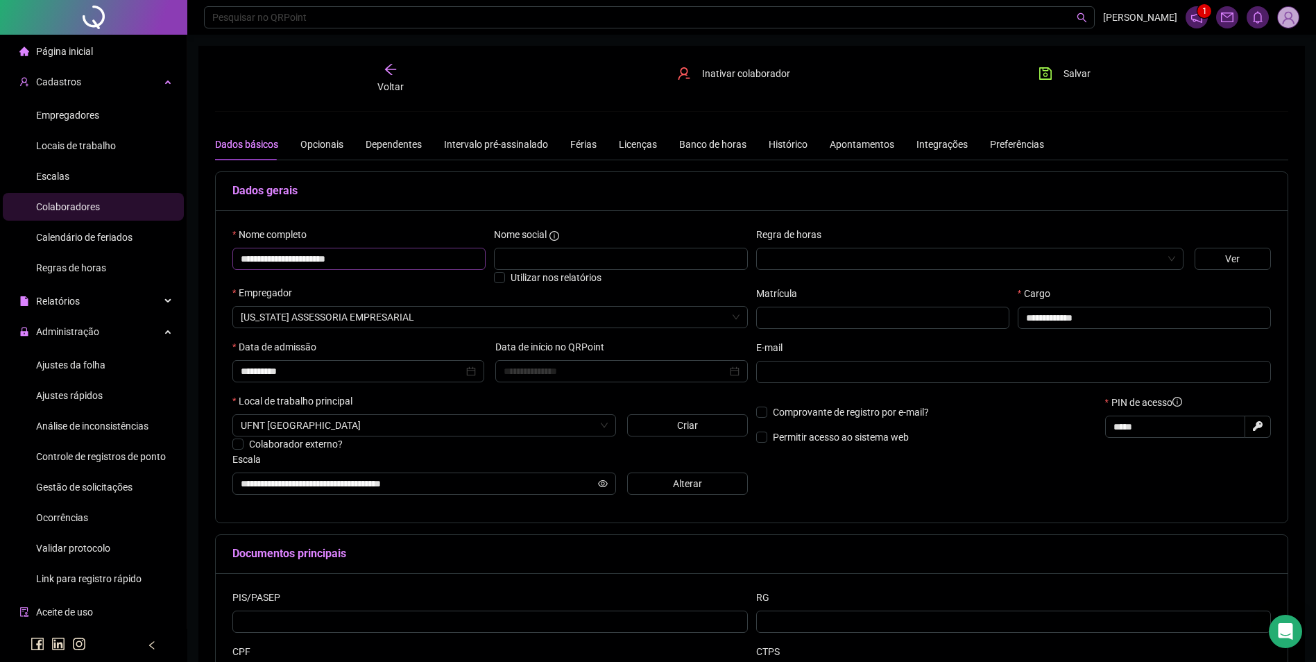
drag, startPoint x: 398, startPoint y: 271, endPoint x: 390, endPoint y: 260, distance: 13.3
click at [391, 260] on div "**********" at bounding box center [358, 256] width 261 height 58
drag, startPoint x: 390, startPoint y: 260, endPoint x: 122, endPoint y: 282, distance: 268.6
click at [122, 282] on div "**********" at bounding box center [658, 395] width 1316 height 791
click at [75, 361] on span "Ajustes da folha" at bounding box center [70, 364] width 69 height 11
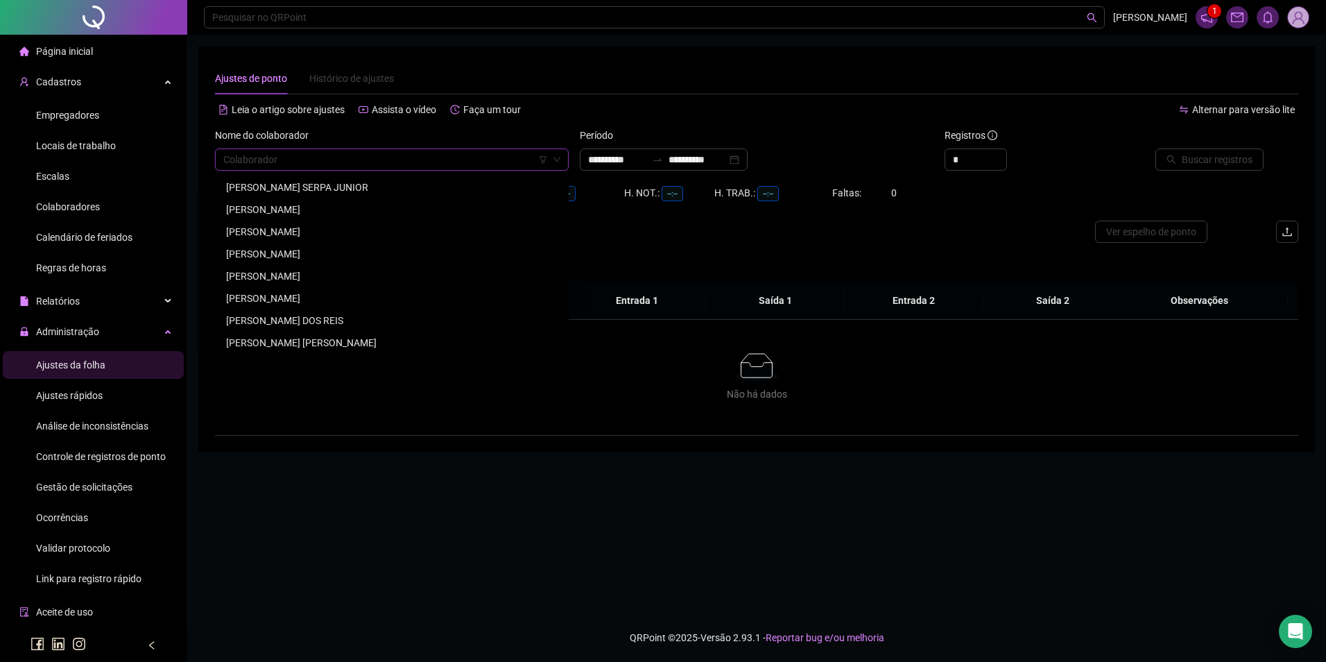
click at [280, 158] on input "search" at bounding box center [385, 159] width 325 height 21
paste input "**********"
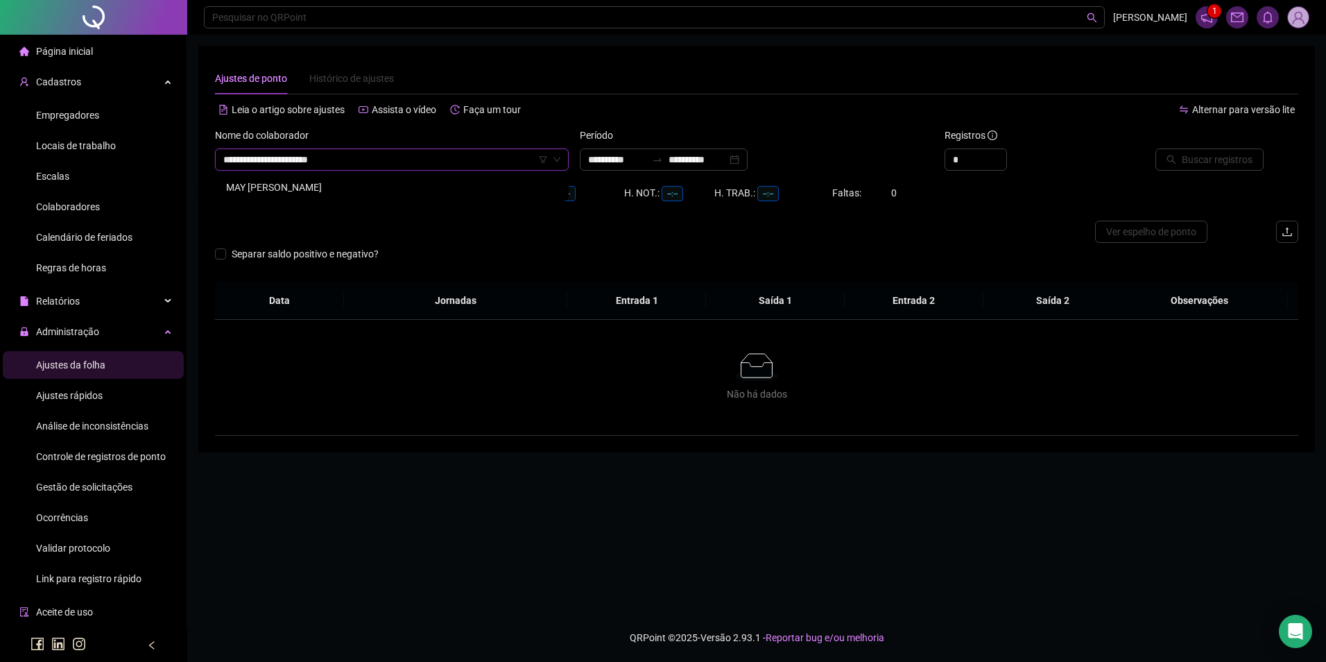
click at [311, 188] on div "MAY [PERSON_NAME]" at bounding box center [392, 187] width 332 height 15
click at [715, 159] on input "**********" at bounding box center [698, 159] width 58 height 15
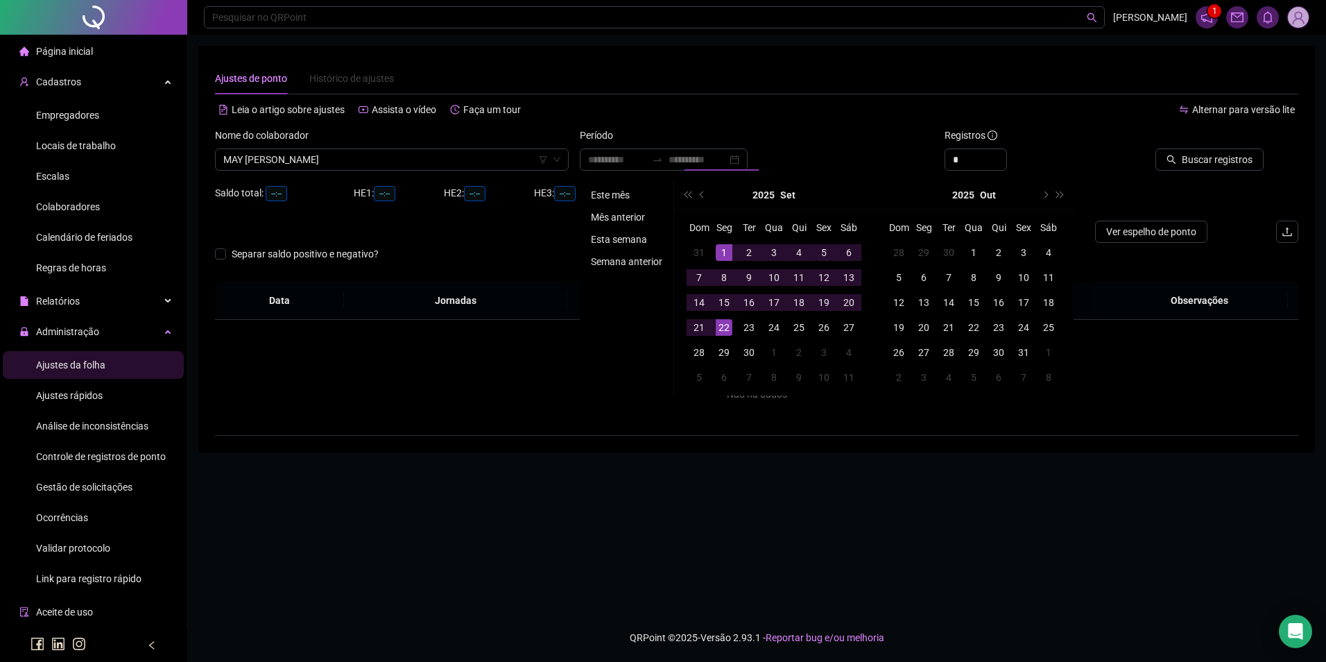
click at [617, 190] on li "Este mês" at bounding box center [626, 195] width 83 height 17
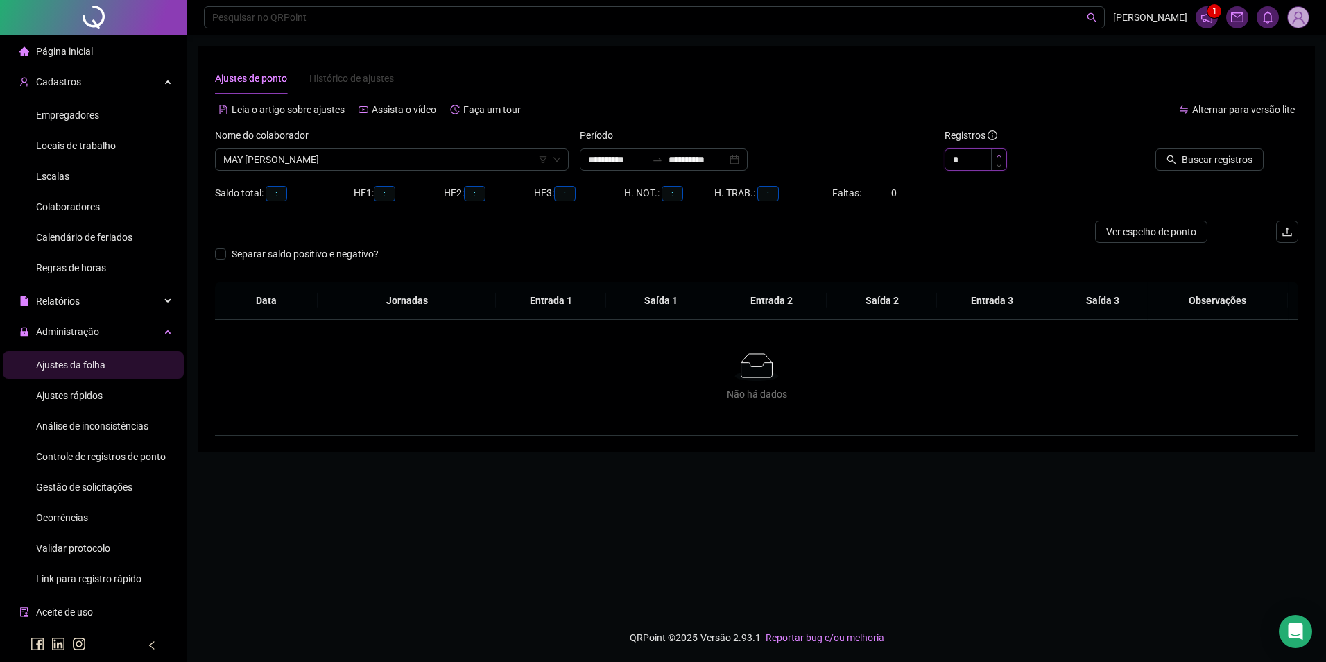
click at [997, 153] on icon "up" at bounding box center [999, 155] width 5 height 5
click at [1214, 153] on span "Buscar registros" at bounding box center [1217, 159] width 71 height 15
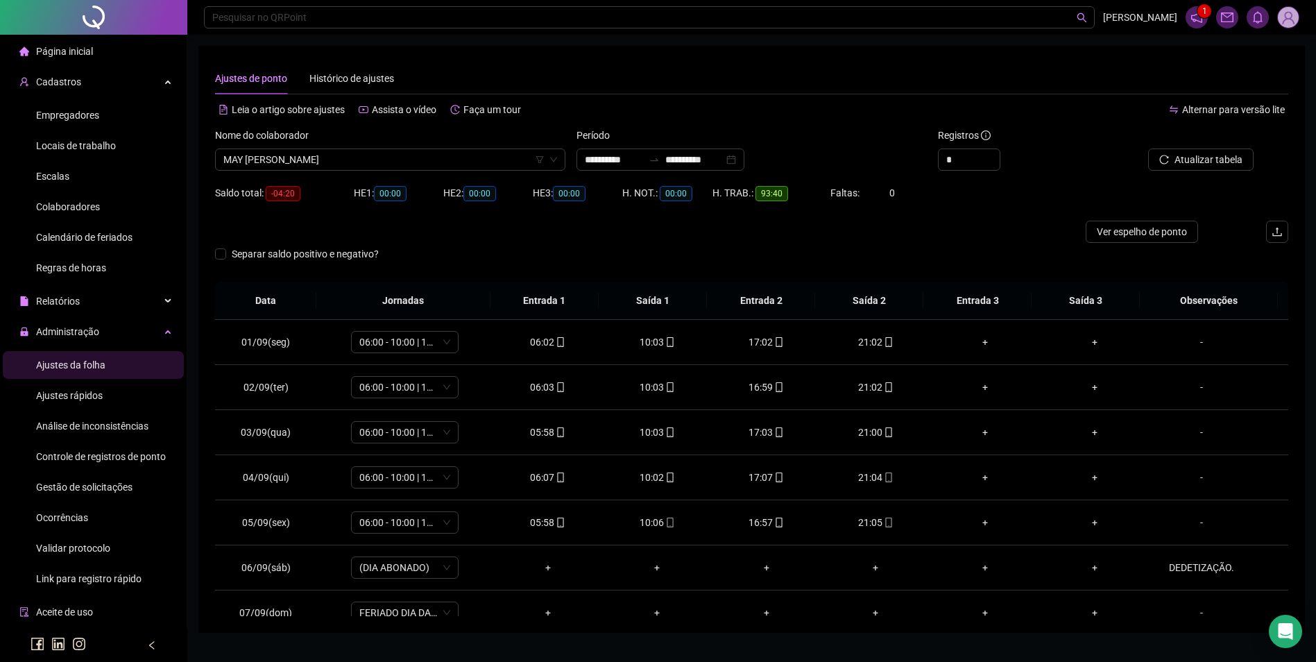
click at [68, 209] on span "Colaboradores" at bounding box center [68, 206] width 64 height 11
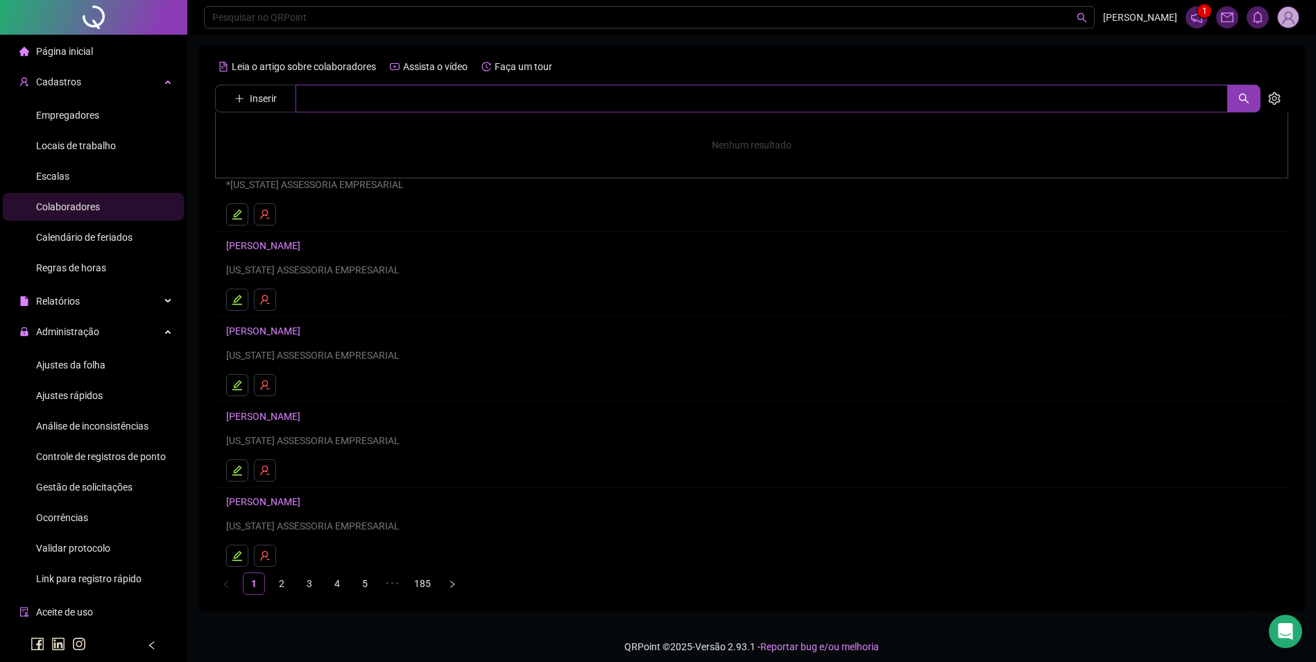
click at [403, 103] on input "text" at bounding box center [761, 99] width 932 height 28
paste input "**********"
click at [334, 139] on link "MAY [PERSON_NAME]" at bounding box center [289, 139] width 96 height 11
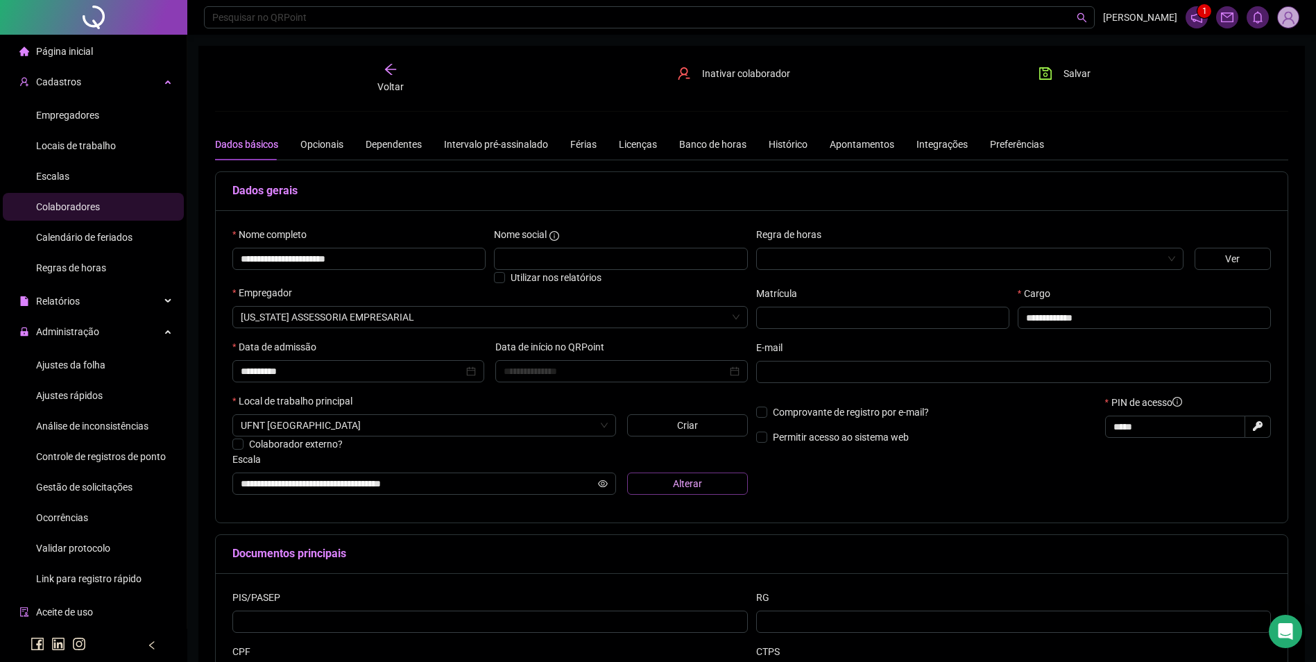
click at [674, 481] on span "Alterar" at bounding box center [687, 483] width 29 height 15
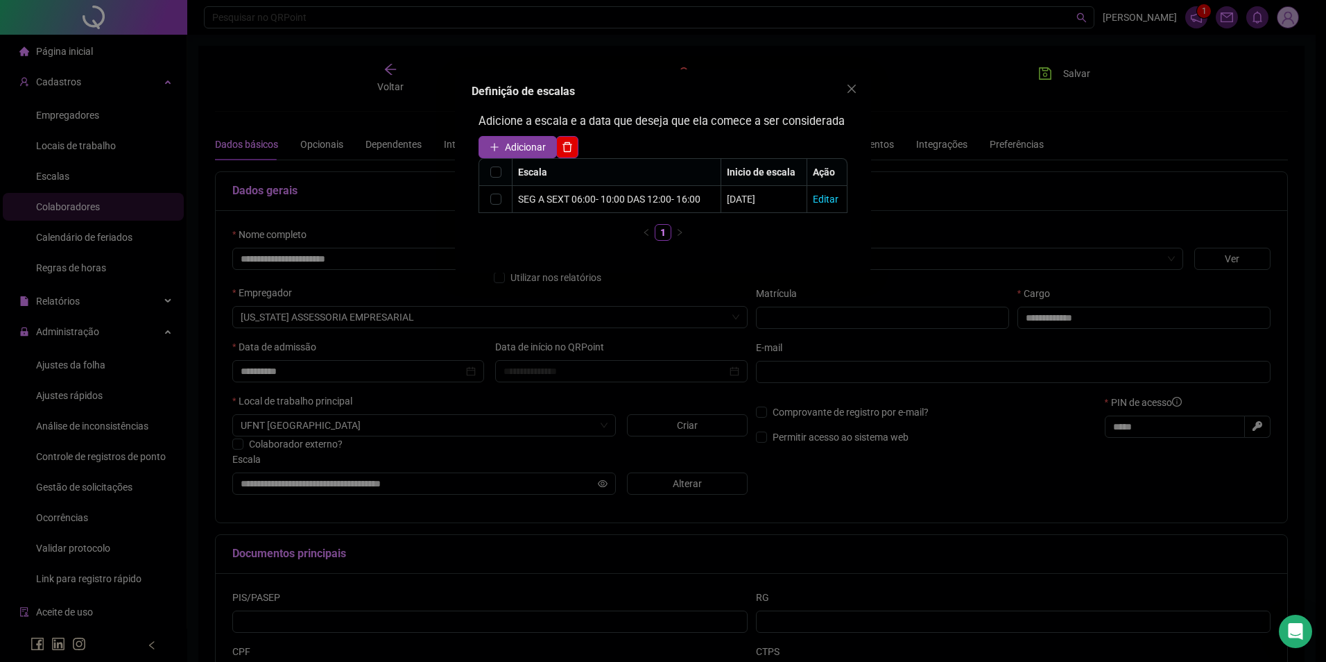
click at [520, 148] on span "Adicionar" at bounding box center [525, 146] width 41 height 15
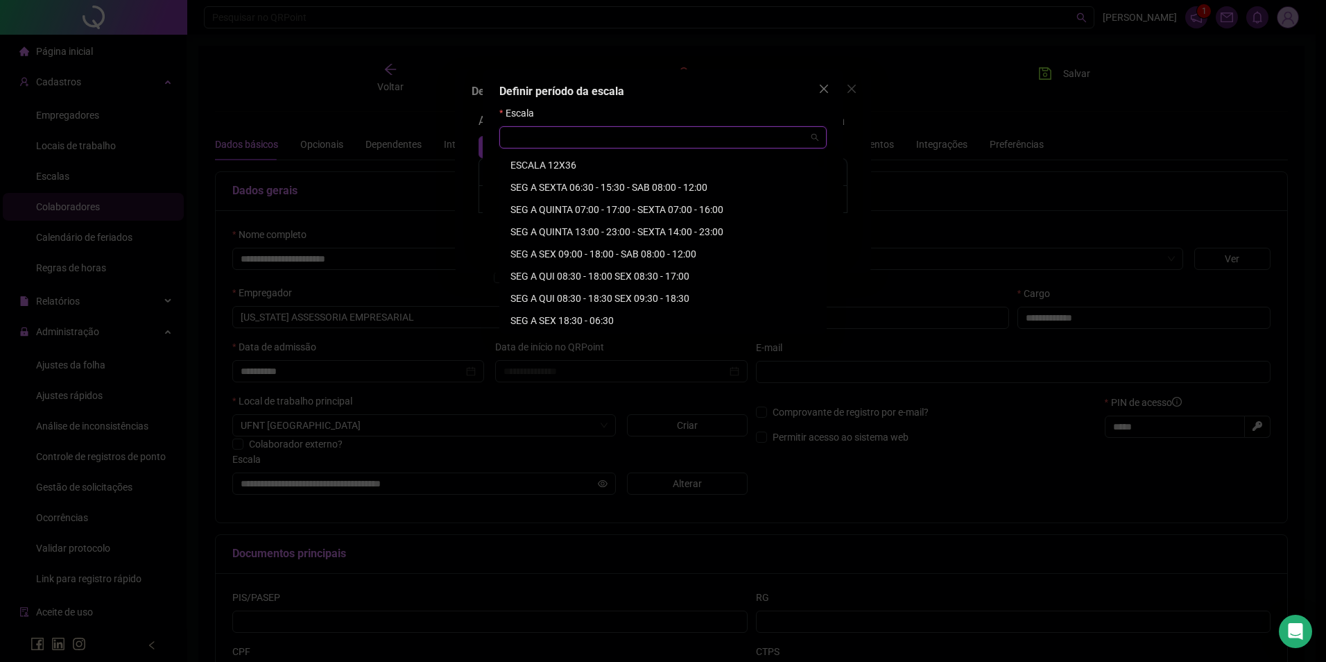
click at [529, 138] on input "search" at bounding box center [657, 137] width 298 height 21
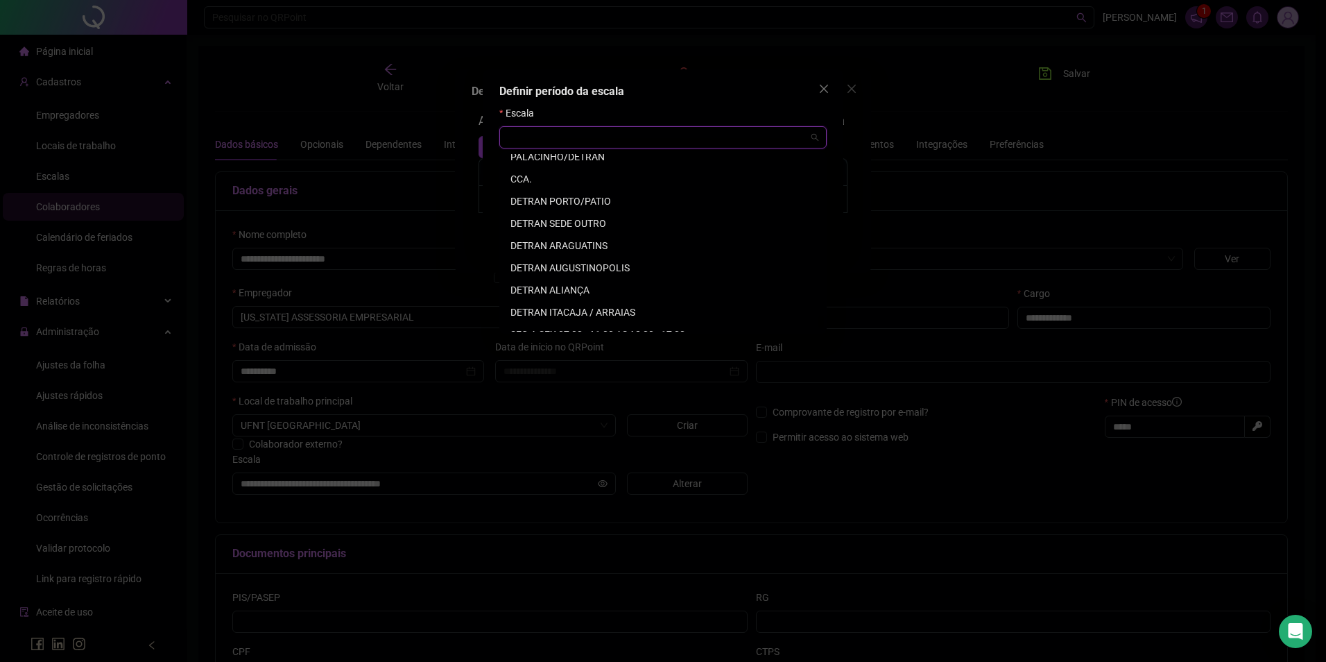
scroll to position [3596, 0]
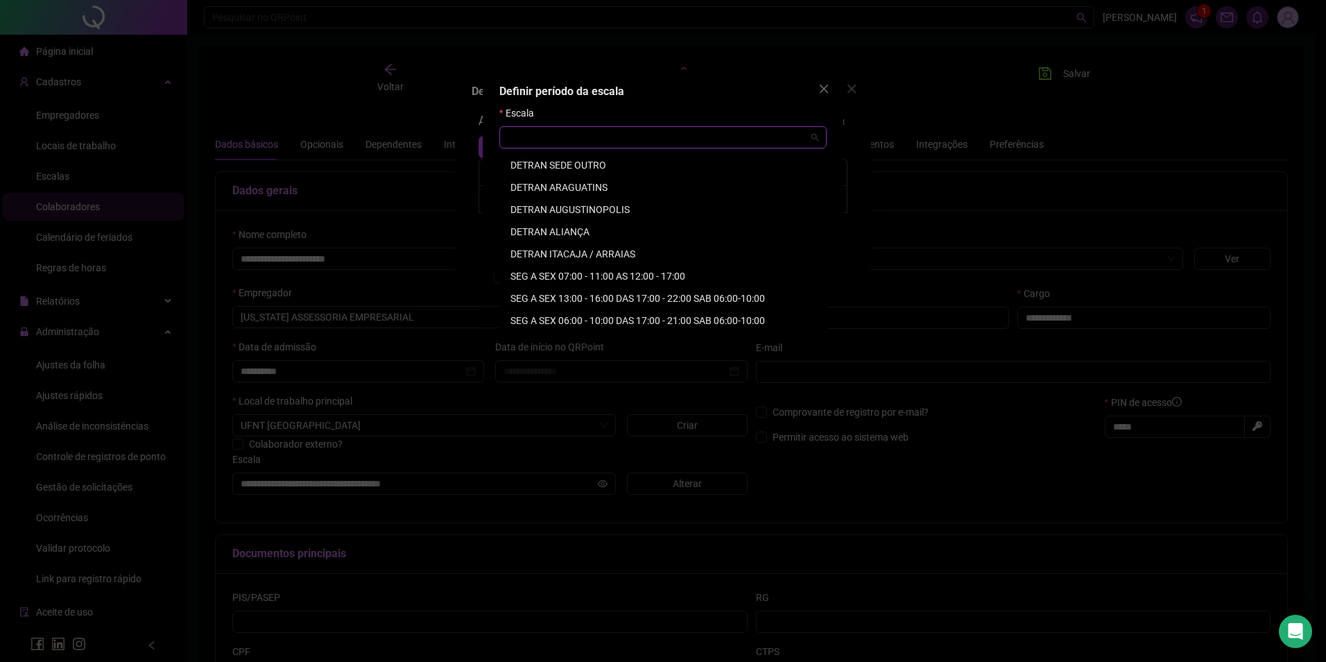
click at [599, 327] on div "SEG A SEX 06:00 - 10:00 DAS 17:00 - 21:00 SAB 06:00-10:00" at bounding box center [662, 320] width 305 height 15
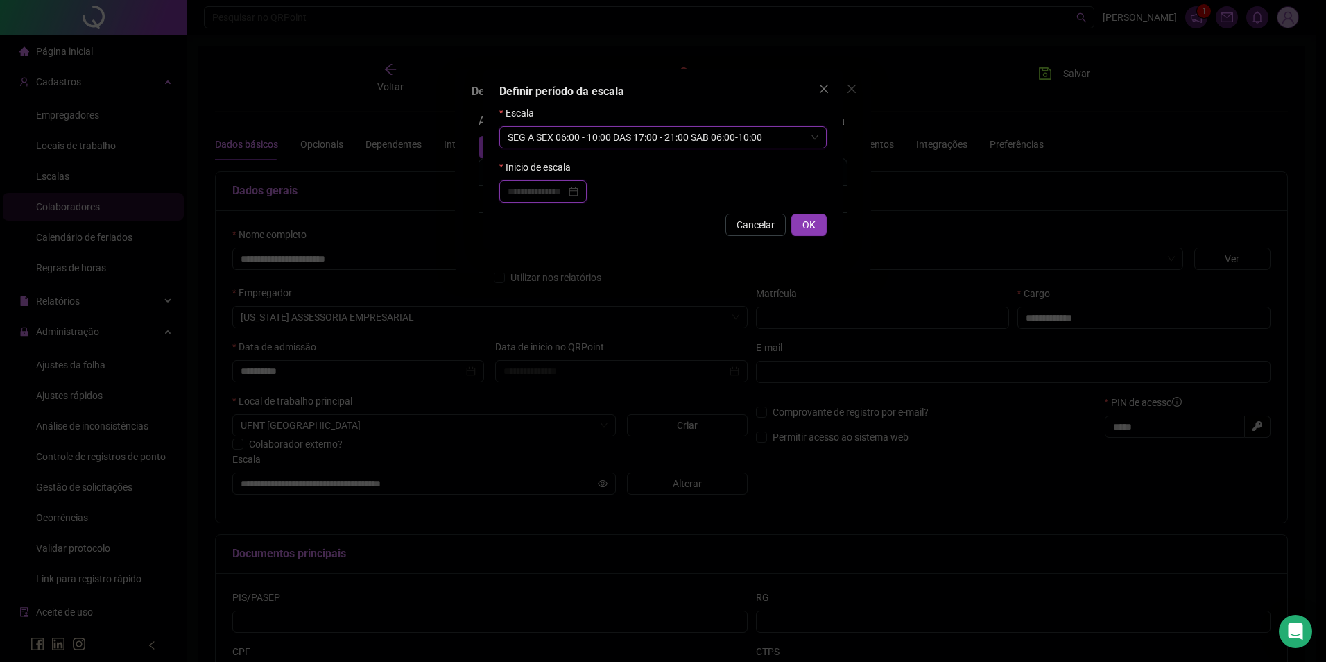
click at [526, 185] on input at bounding box center [537, 191] width 58 height 15
click at [553, 271] on div "01" at bounding box center [549, 275] width 25 height 15
click at [799, 223] on button "OK" at bounding box center [808, 225] width 35 height 22
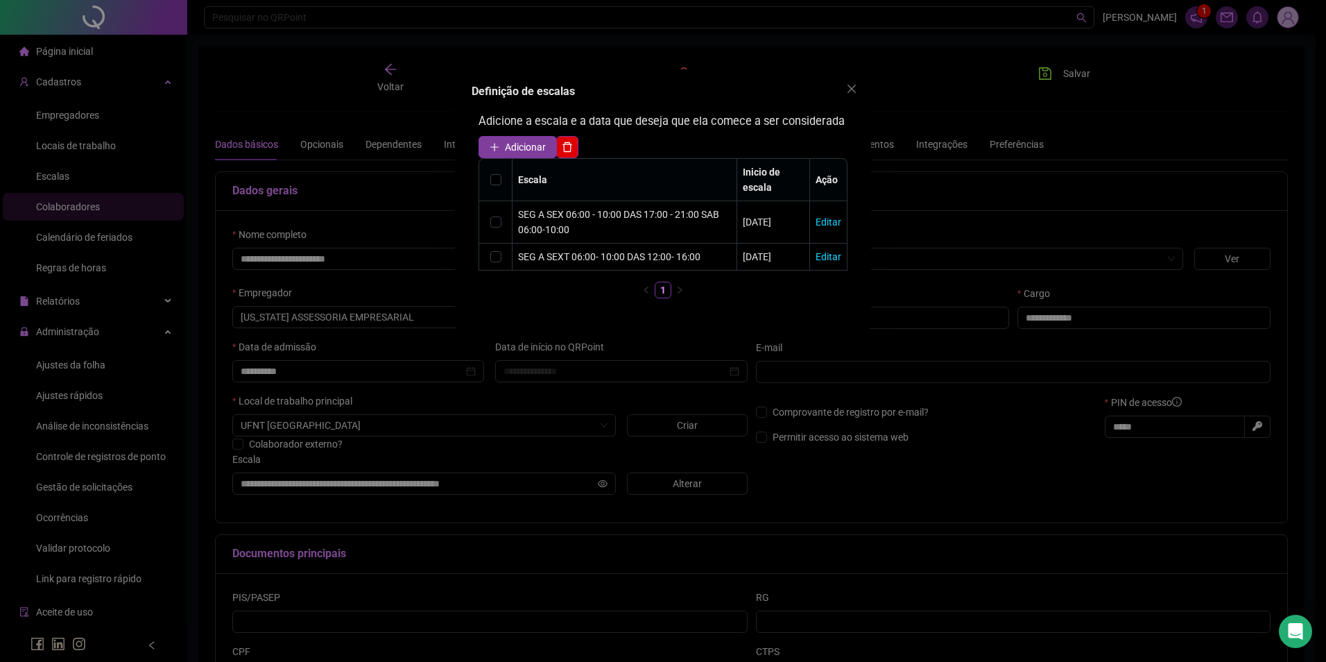
click at [539, 145] on span "Adicionar" at bounding box center [525, 146] width 41 height 15
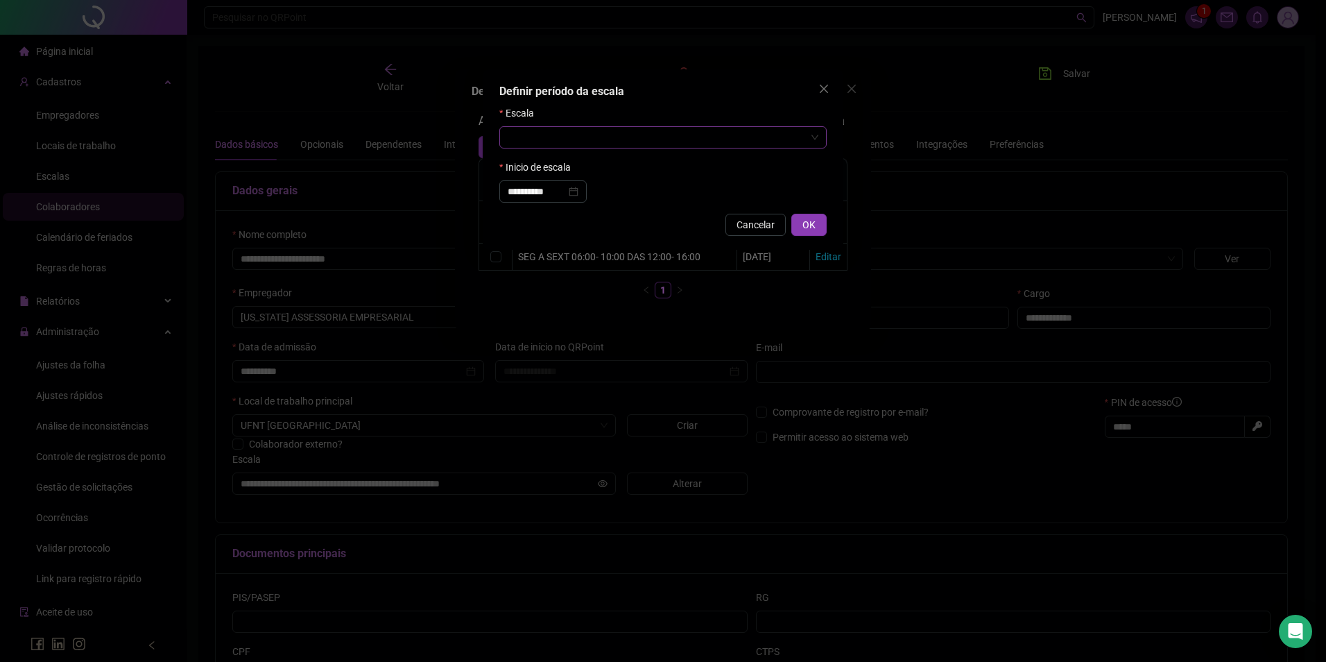
click at [560, 145] on input "search" at bounding box center [657, 137] width 298 height 21
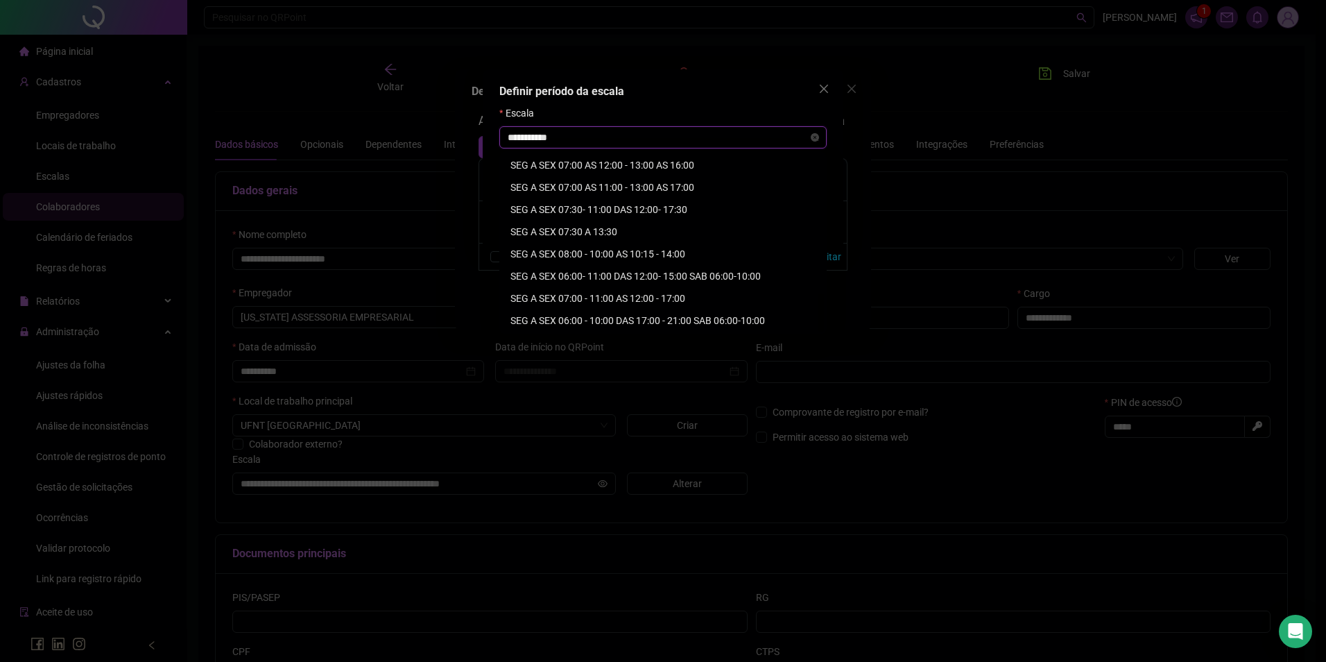
scroll to position [133, 0]
click at [509, 137] on input "**********" at bounding box center [657, 137] width 298 height 21
click at [575, 141] on input "**********" at bounding box center [657, 137] width 298 height 21
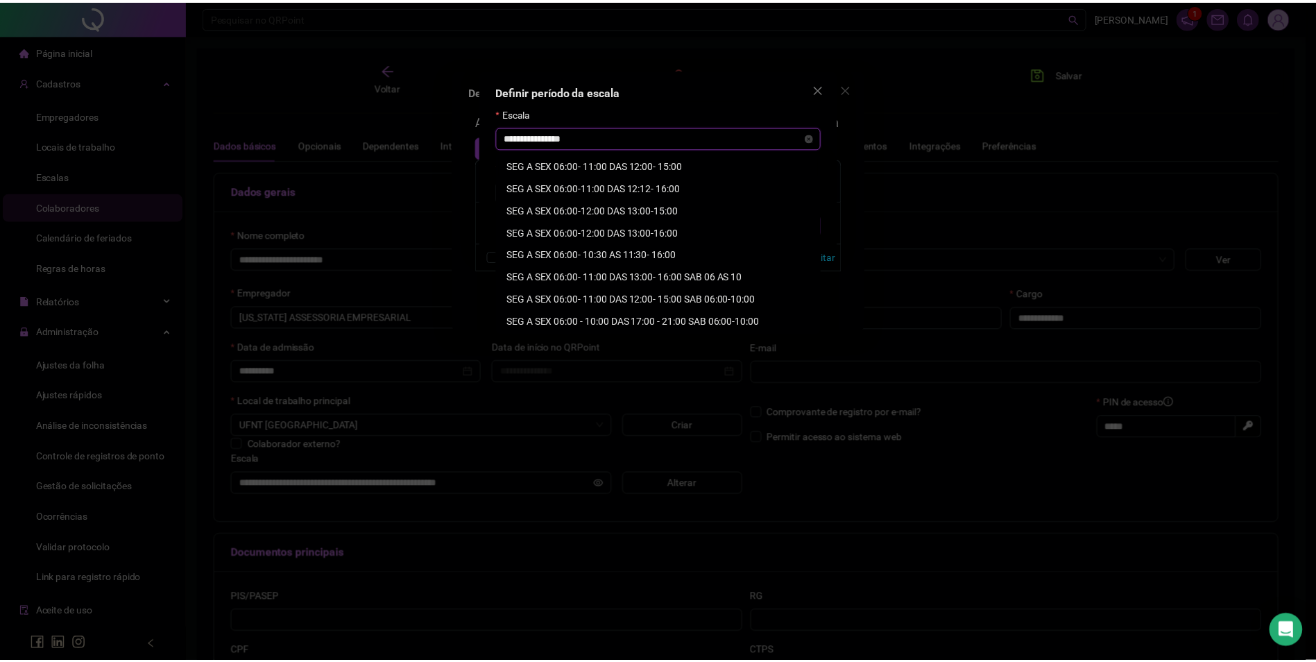
scroll to position [0, 0]
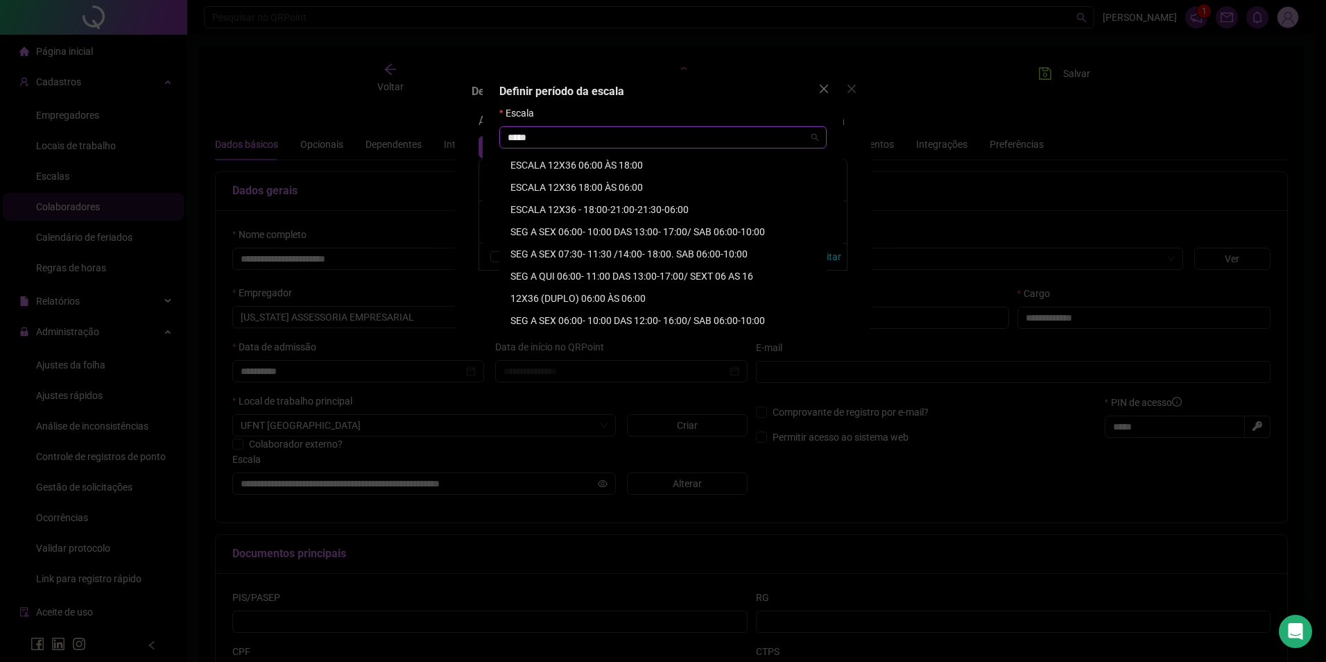
click at [678, 322] on div "SEG A SEX 06:00- 10:00 DAS 12:00- 16:00/ SAB 06:00-10:00" at bounding box center [662, 320] width 305 height 15
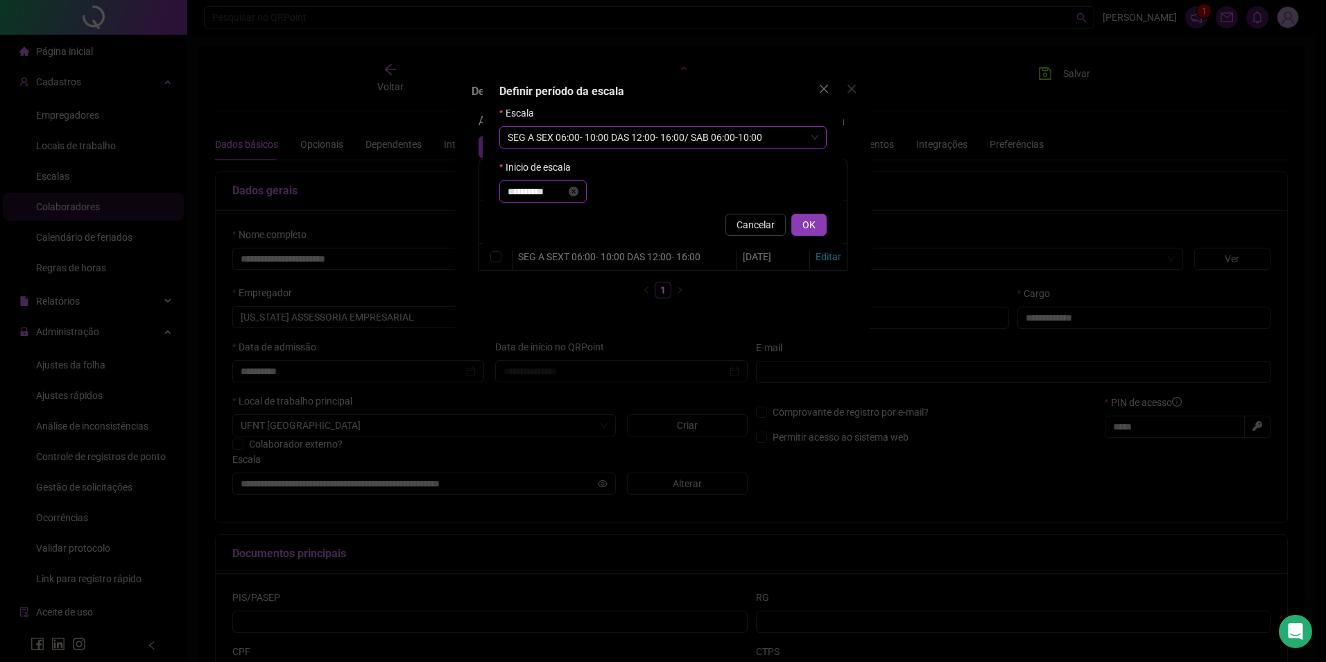
click at [543, 196] on input "**********" at bounding box center [537, 191] width 58 height 15
click at [549, 298] on div "08" at bounding box center [549, 299] width 25 height 15
click at [809, 222] on span "OK" at bounding box center [809, 224] width 13 height 15
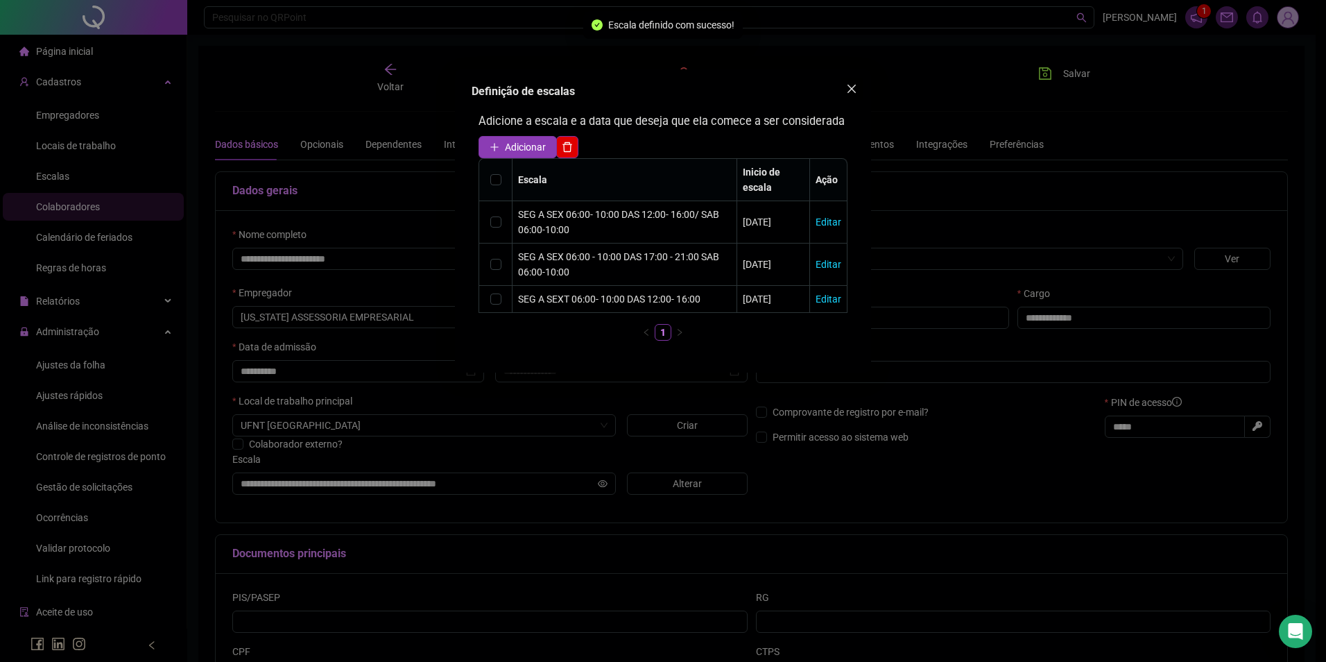
click at [851, 85] on icon "close" at bounding box center [851, 88] width 11 height 11
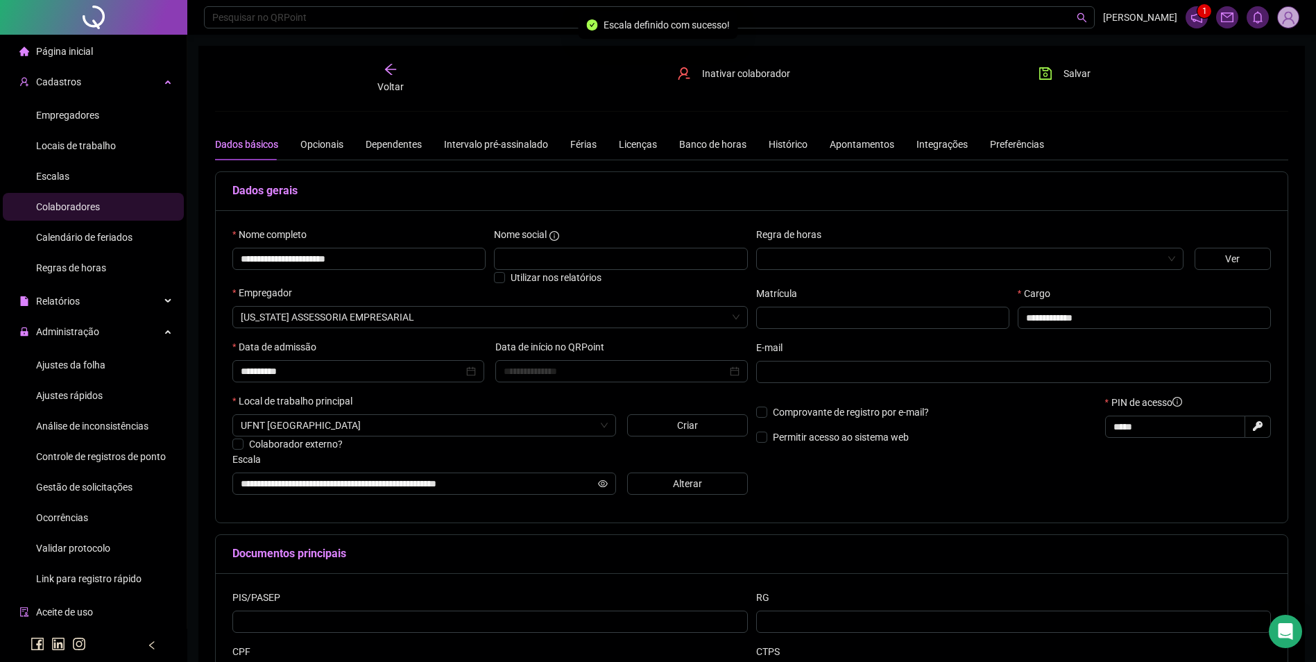
click at [1079, 76] on span "Salvar" at bounding box center [1076, 73] width 27 height 15
click at [1052, 74] on icon "save" at bounding box center [1045, 73] width 12 height 12
click at [50, 365] on span "Ajustes da folha" at bounding box center [70, 364] width 69 height 11
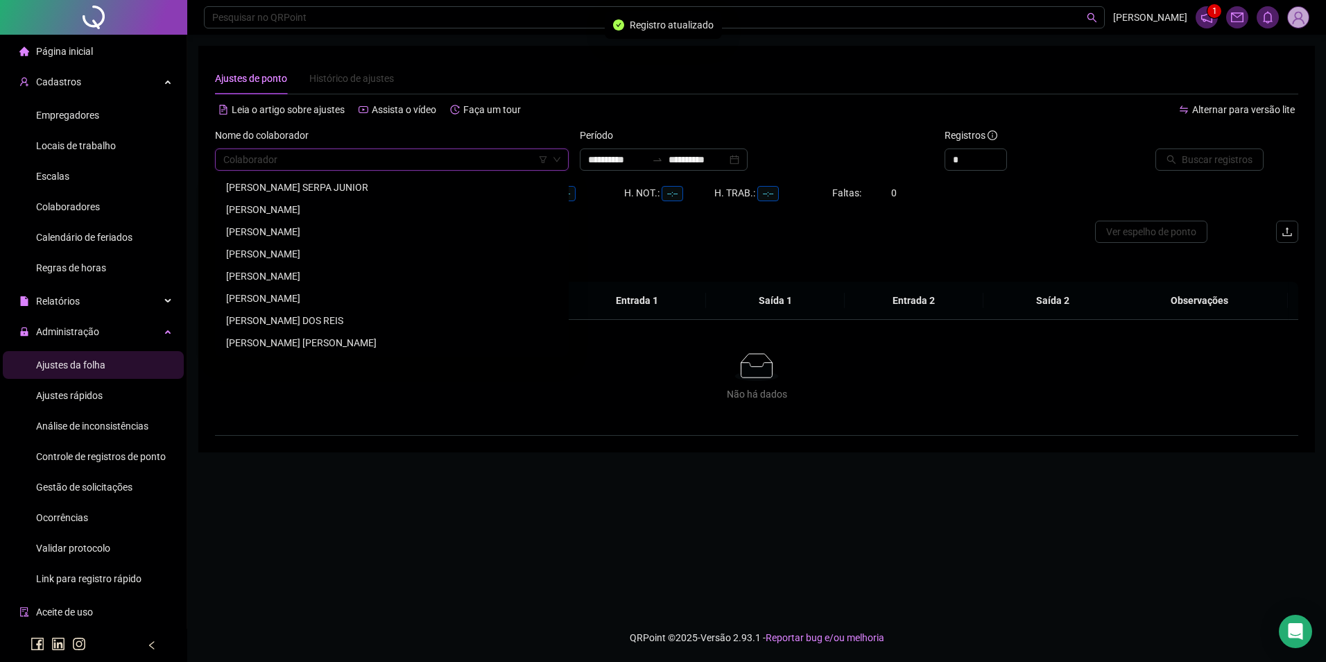
click at [280, 161] on input "search" at bounding box center [385, 159] width 325 height 21
paste input "**********"
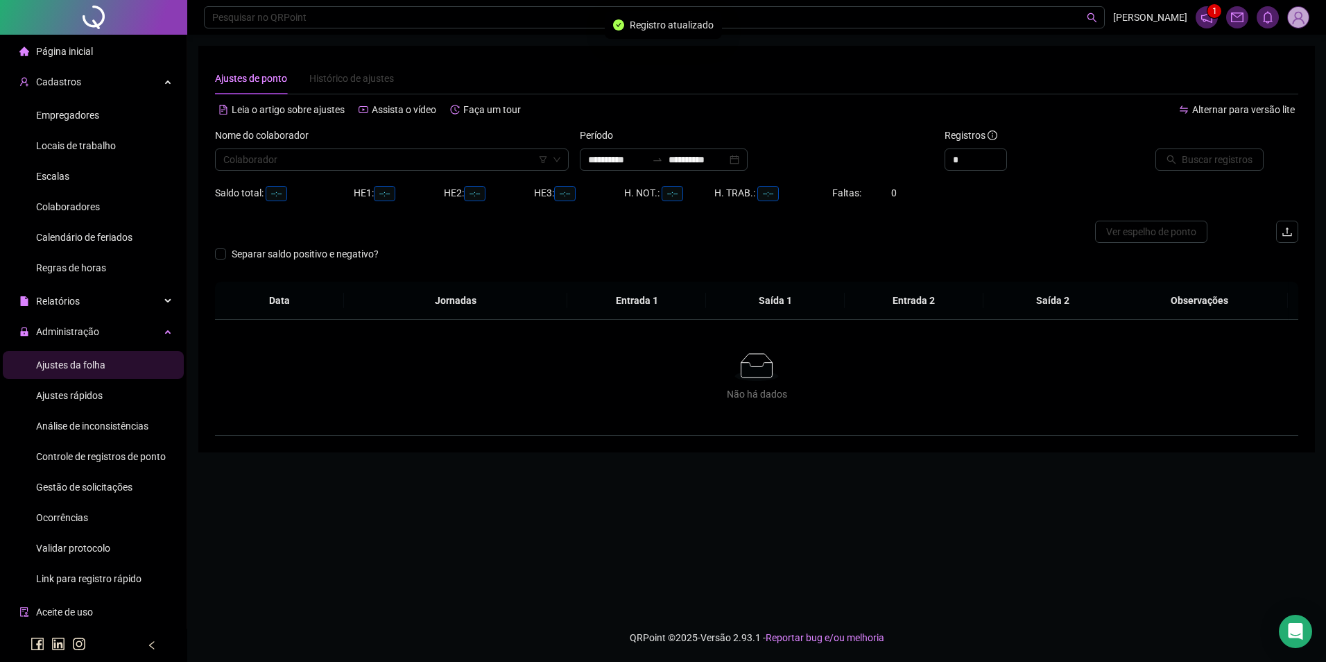
drag, startPoint x: 279, startPoint y: 171, endPoint x: 280, endPoint y: 179, distance: 8.4
click at [279, 178] on div "Nome do colaborador Colaborador" at bounding box center [391, 155] width 365 height 54
click at [280, 179] on div "Nome do colaborador Colaborador" at bounding box center [391, 155] width 365 height 54
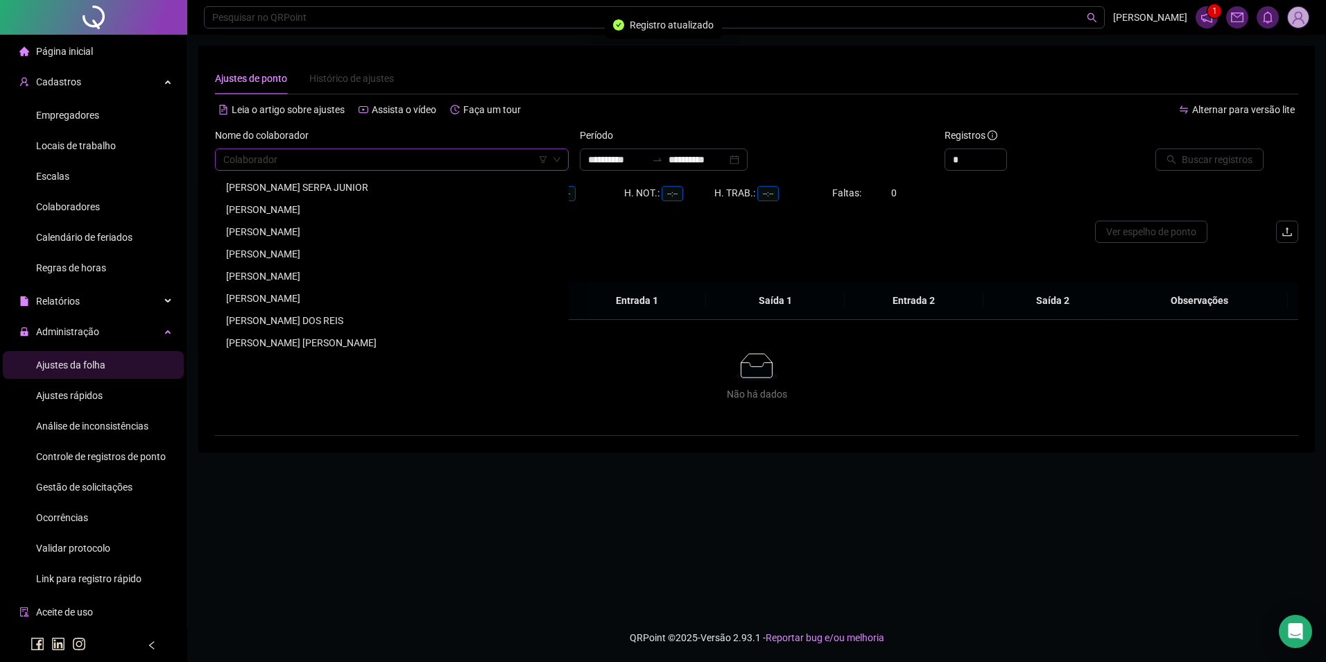
click at [313, 157] on input "search" at bounding box center [385, 159] width 325 height 21
paste input "**********"
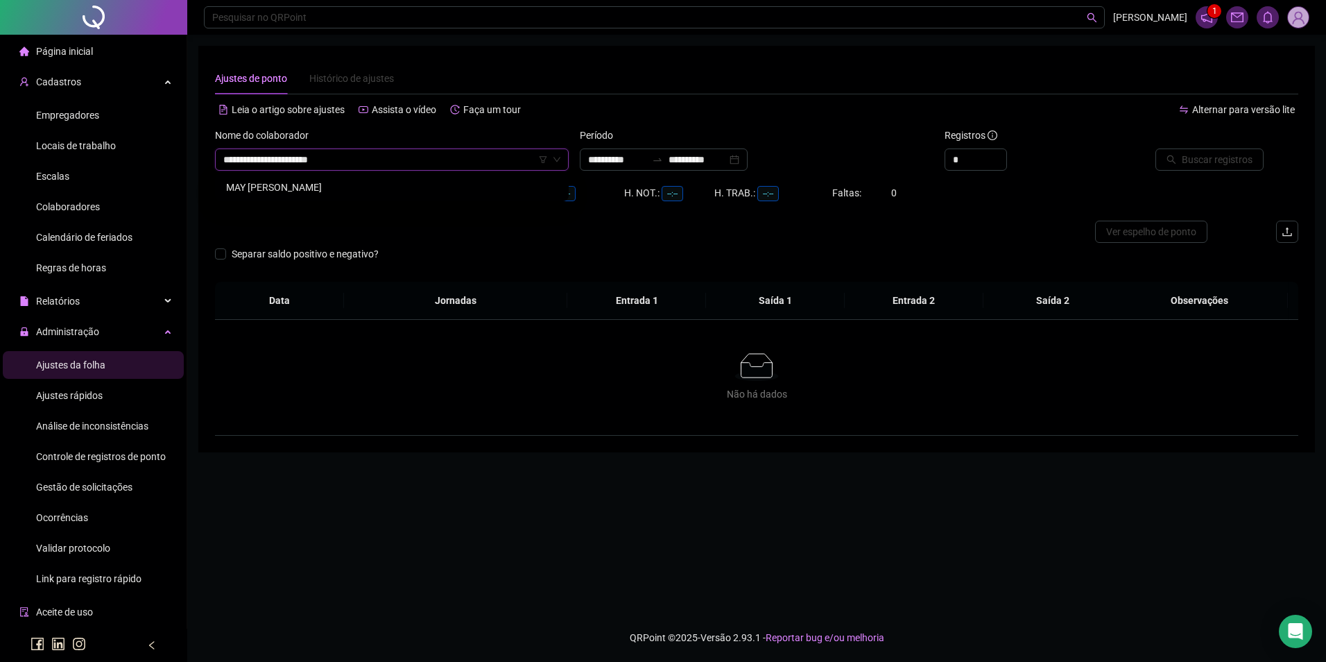
click at [318, 191] on div "MAY [PERSON_NAME]" at bounding box center [392, 187] width 332 height 15
click at [713, 153] on input "**********" at bounding box center [698, 159] width 58 height 15
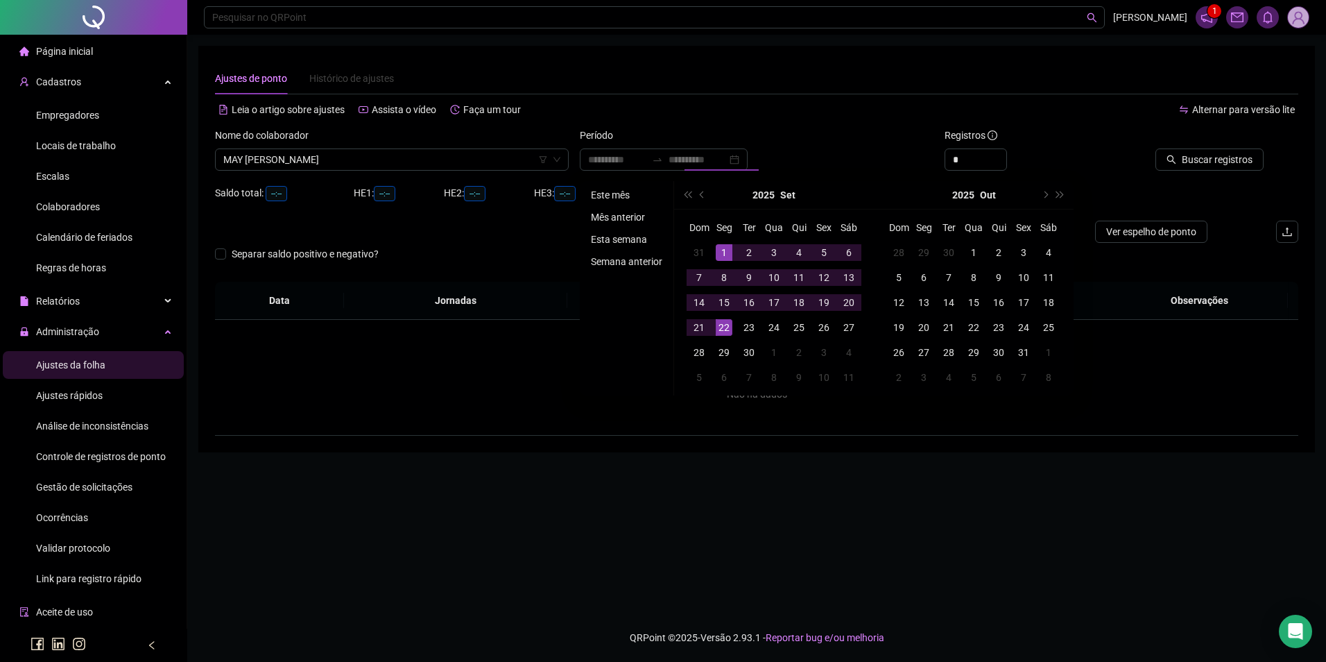
click at [618, 195] on li "Este mês" at bounding box center [626, 195] width 83 height 17
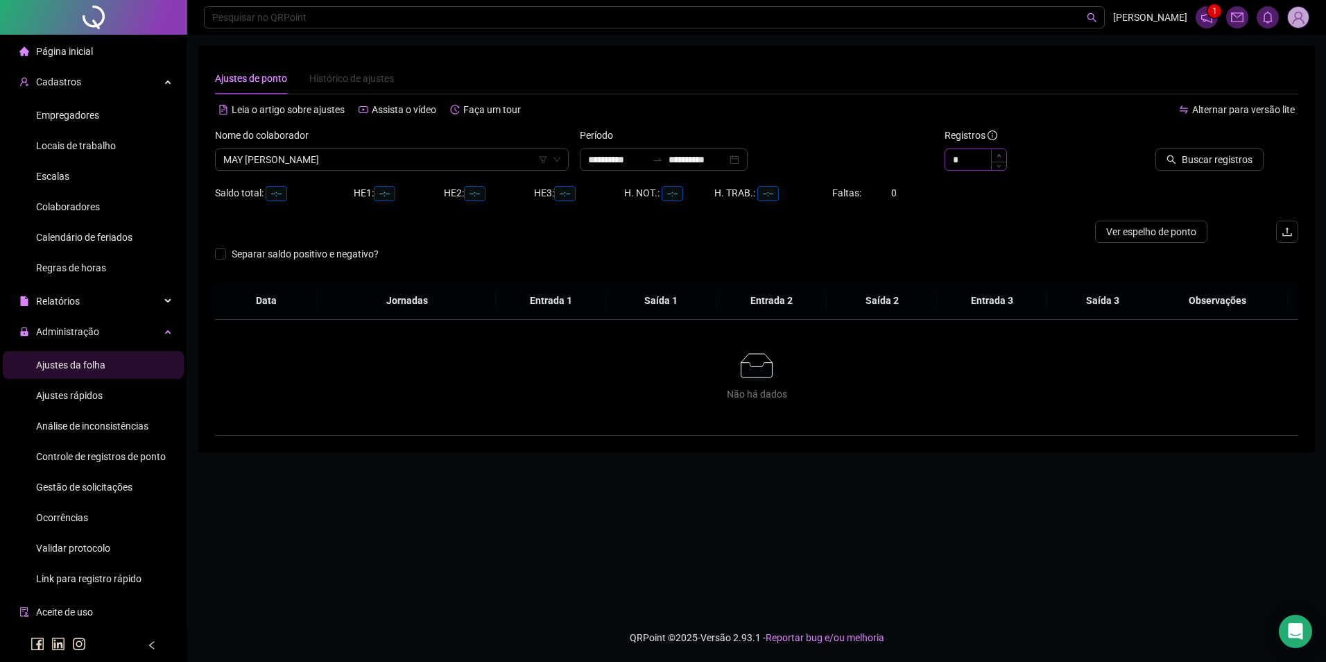
click at [999, 155] on icon "up" at bounding box center [999, 155] width 5 height 5
click at [1210, 164] on span "Buscar registros" at bounding box center [1217, 159] width 71 height 15
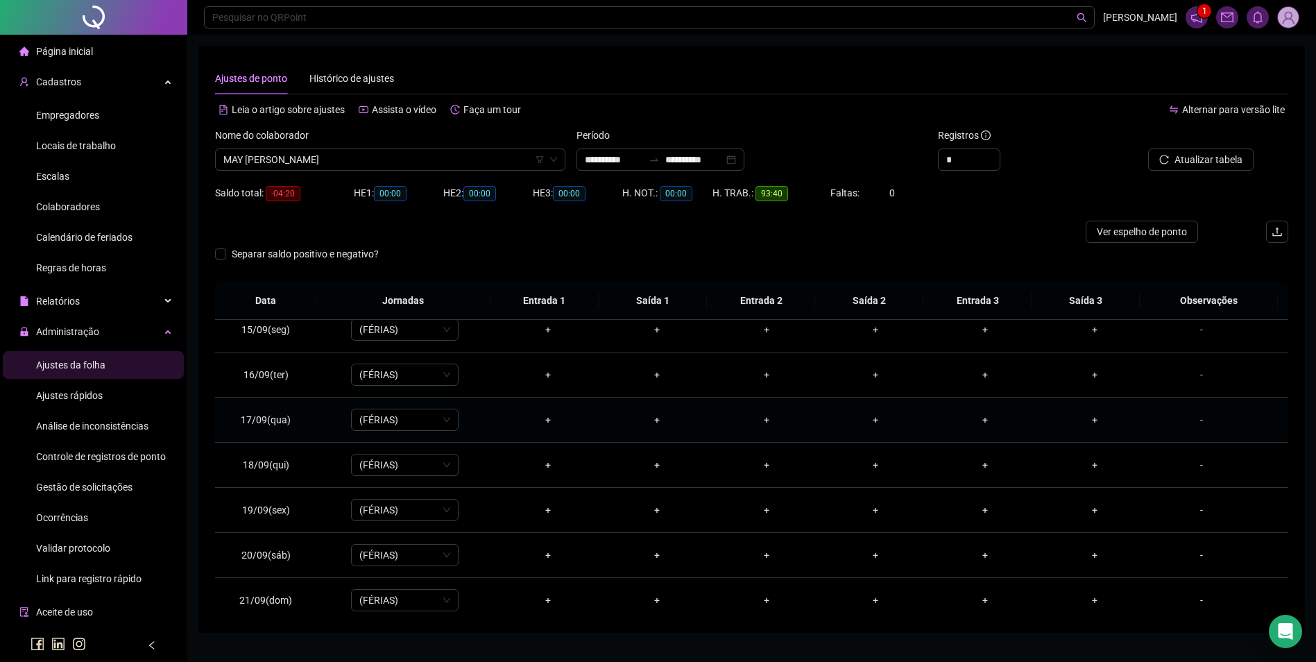
scroll to position [696, 0]
click at [407, 153] on span "MAY [PERSON_NAME]" at bounding box center [390, 159] width 334 height 21
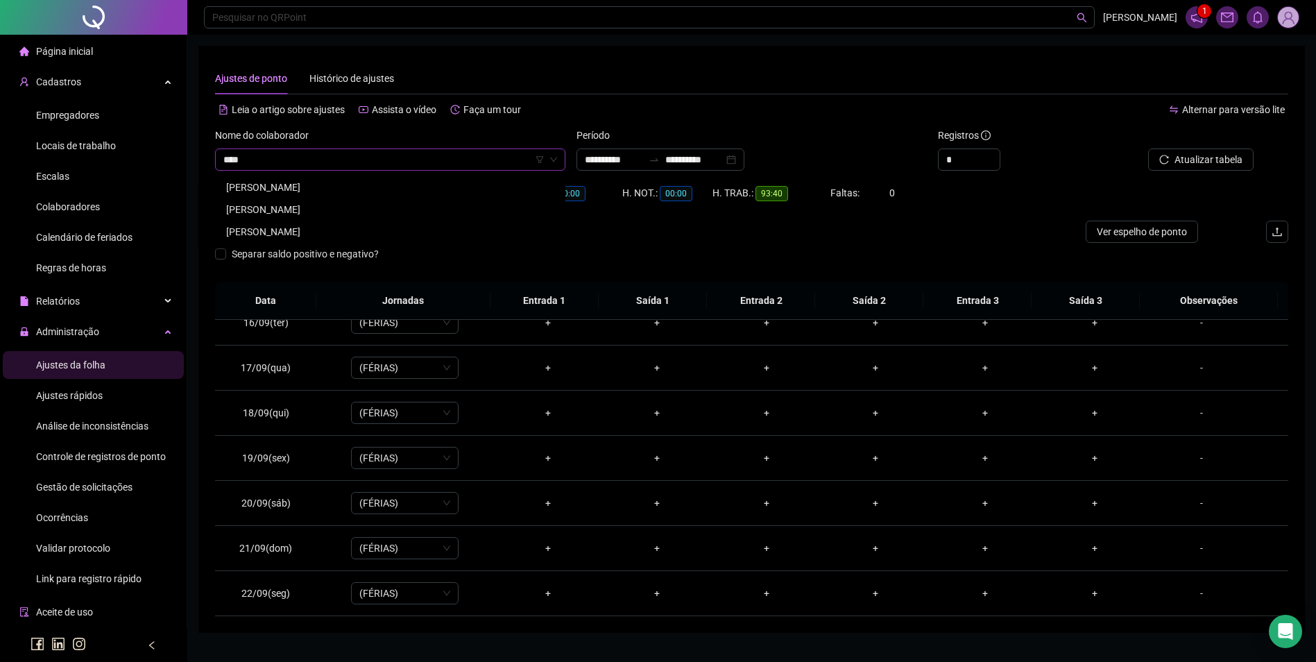
scroll to position [0, 0]
click at [363, 228] on div "[PERSON_NAME]" at bounding box center [390, 231] width 328 height 15
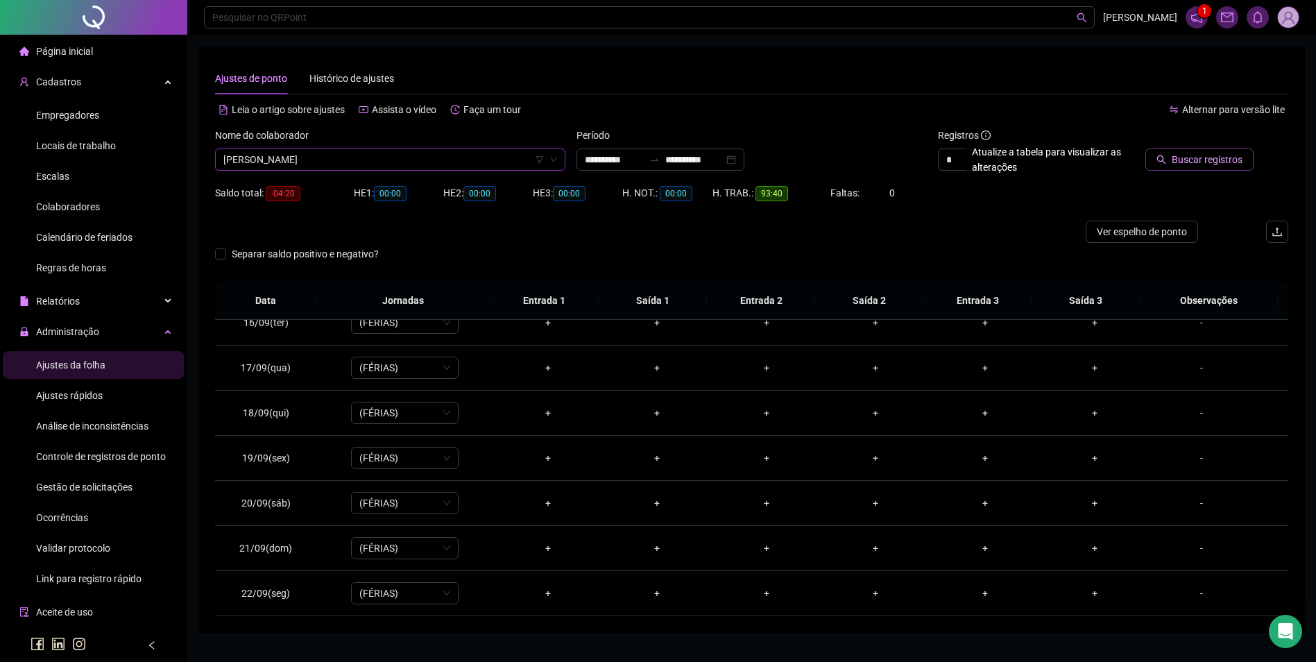
click at [1223, 155] on span "Buscar registros" at bounding box center [1207, 159] width 71 height 15
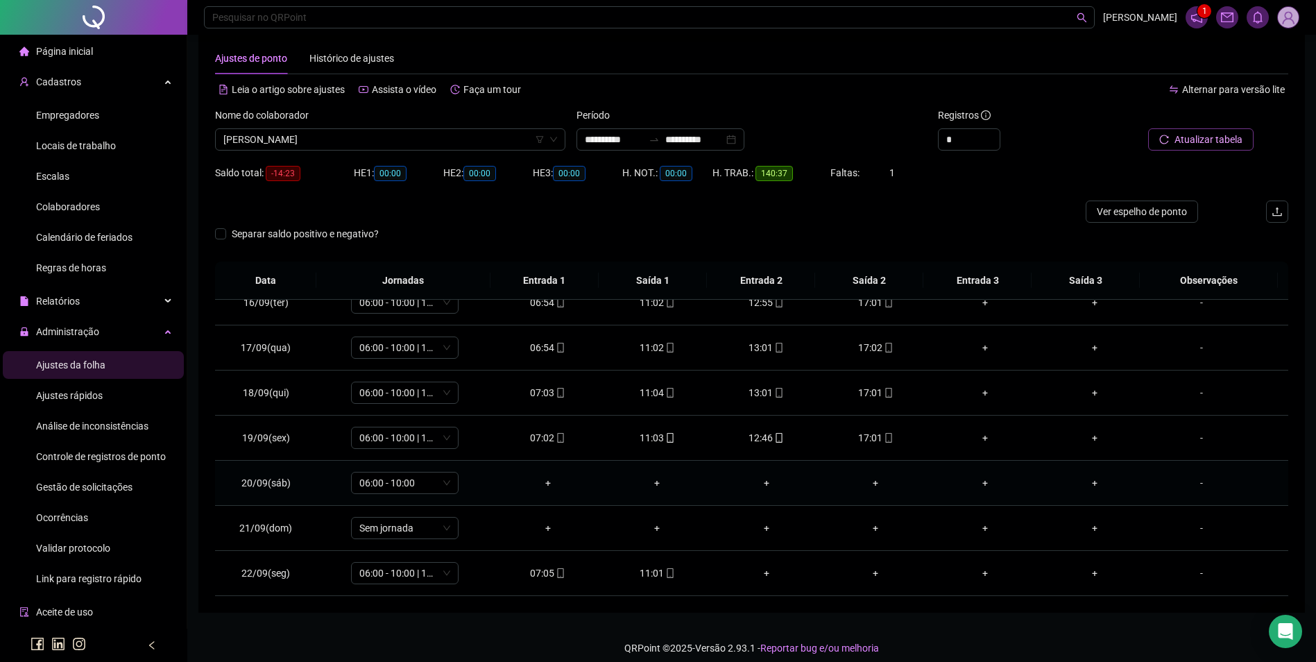
scroll to position [31, 0]
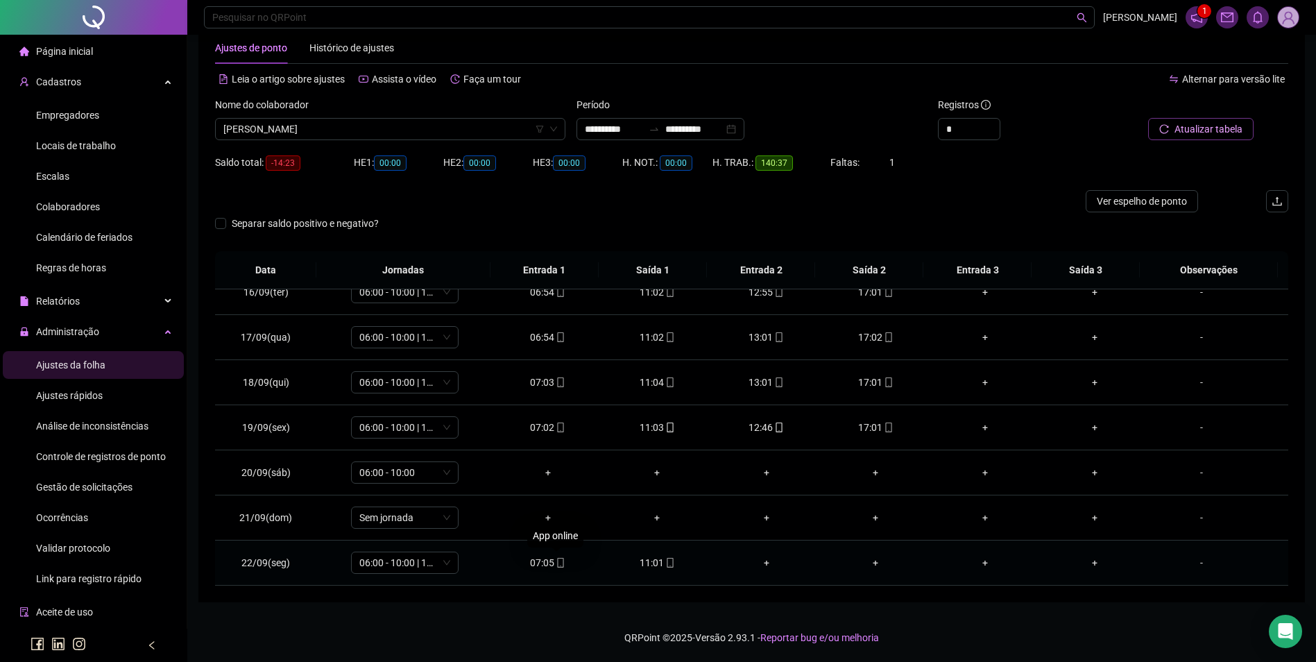
click at [556, 563] on icon "mobile" at bounding box center [561, 563] width 10 height 10
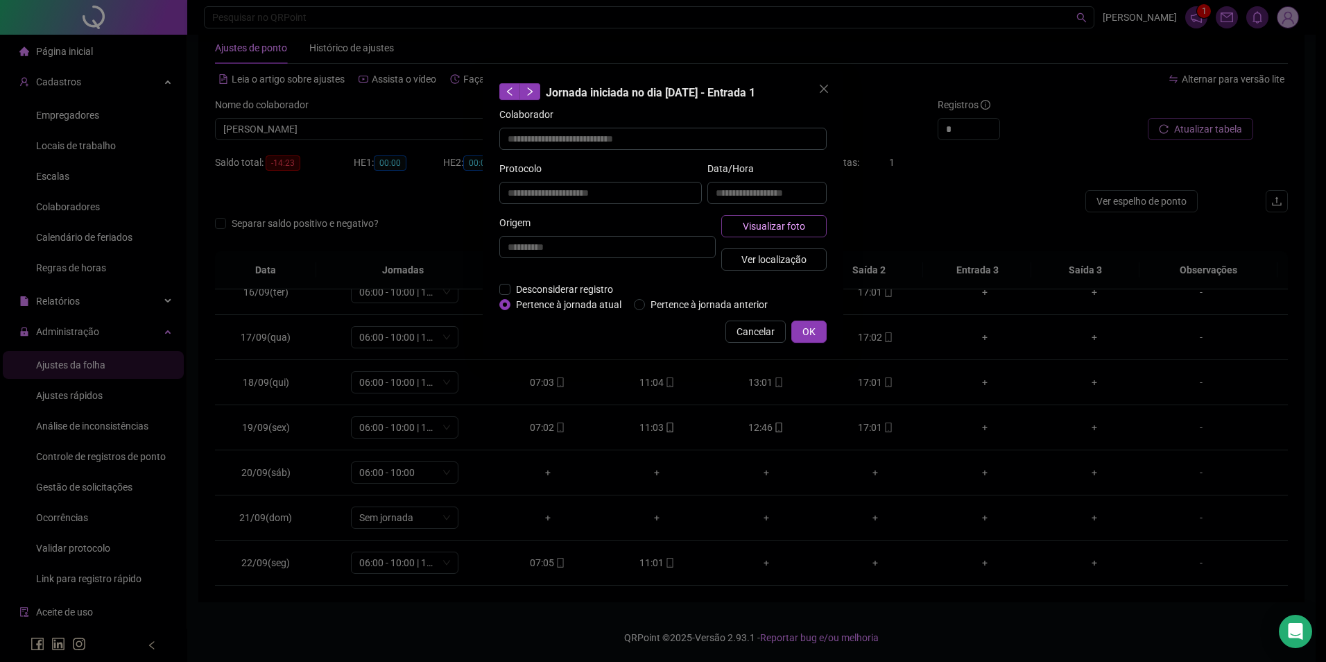
click at [753, 228] on span "Visualizar foto" at bounding box center [774, 225] width 62 height 15
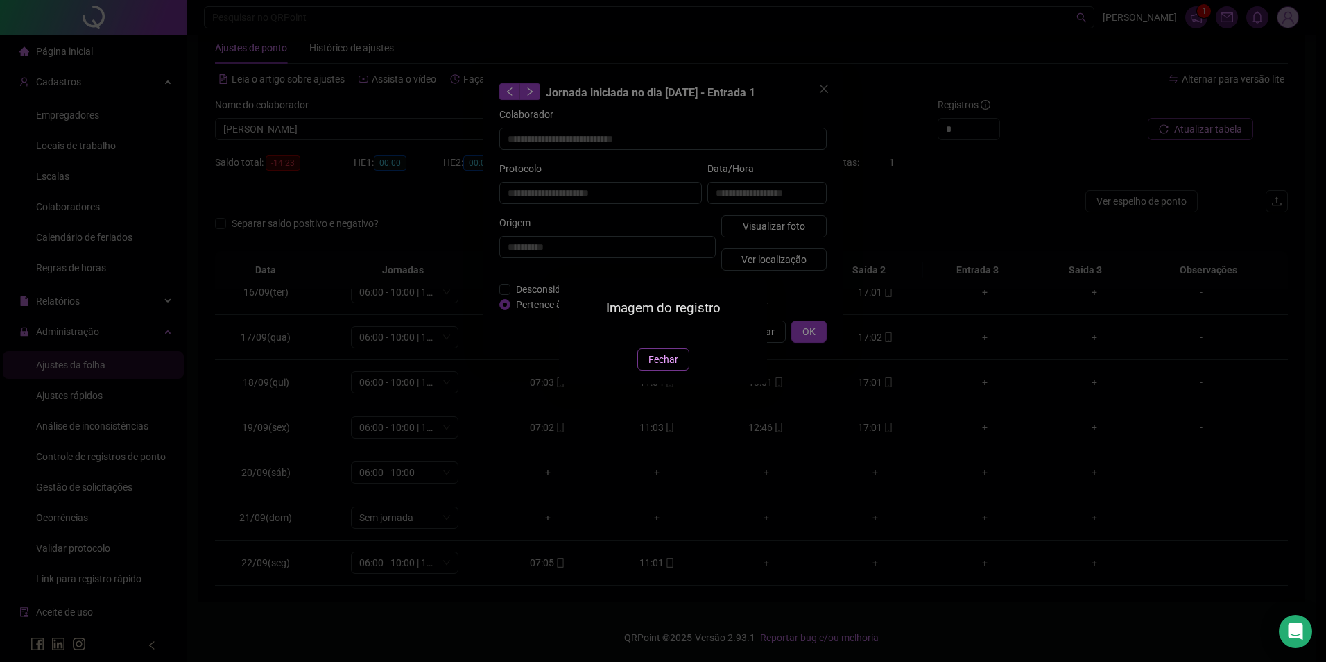
click at [662, 367] on span "Fechar" at bounding box center [664, 359] width 30 height 15
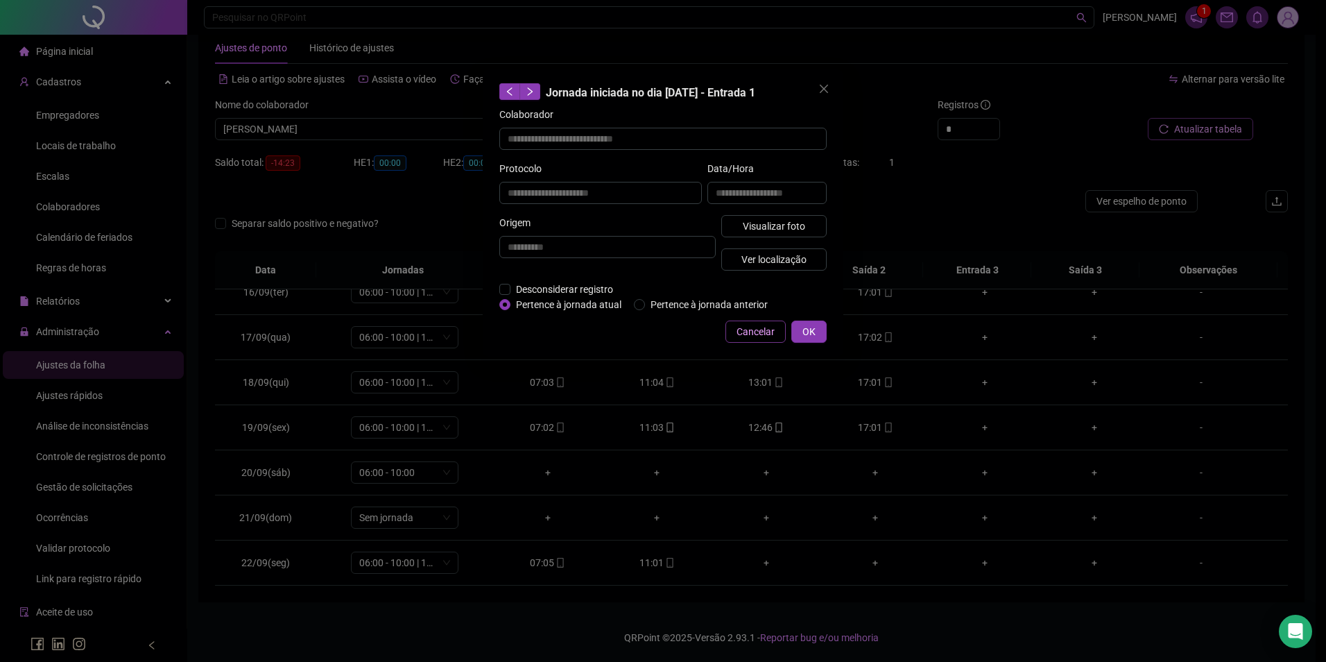
click at [763, 332] on span "Cancelar" at bounding box center [756, 331] width 38 height 15
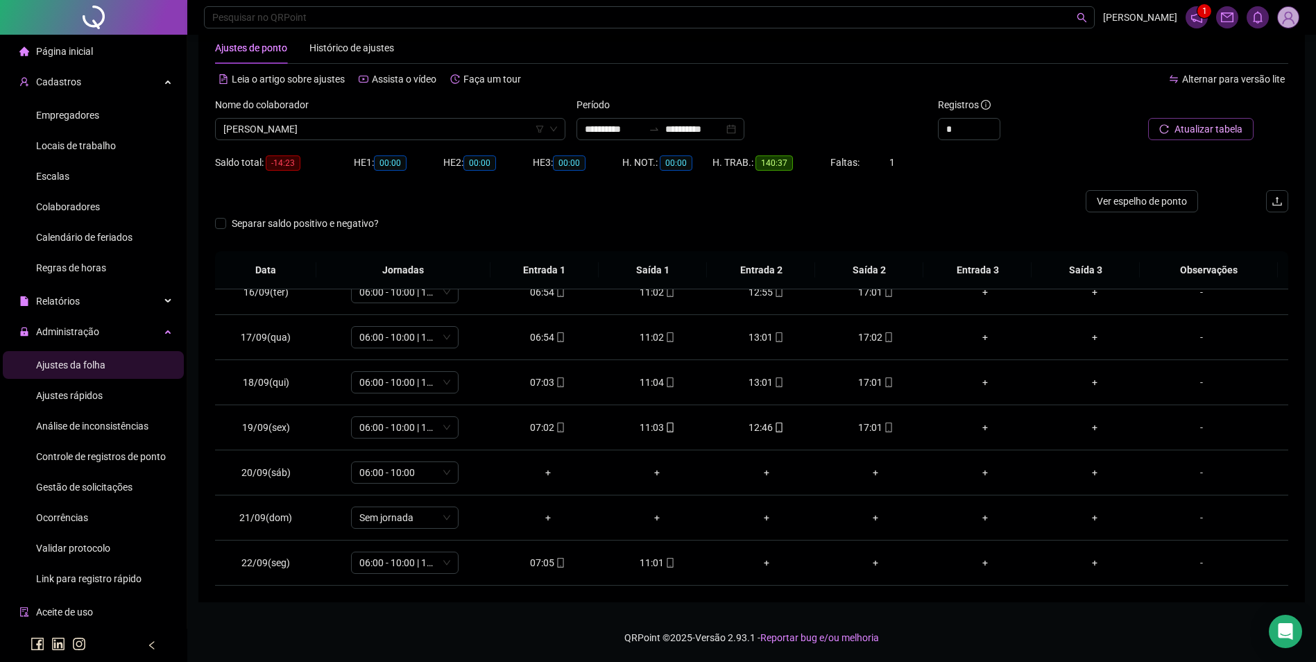
click at [69, 205] on span "Colaboradores" at bounding box center [68, 206] width 64 height 11
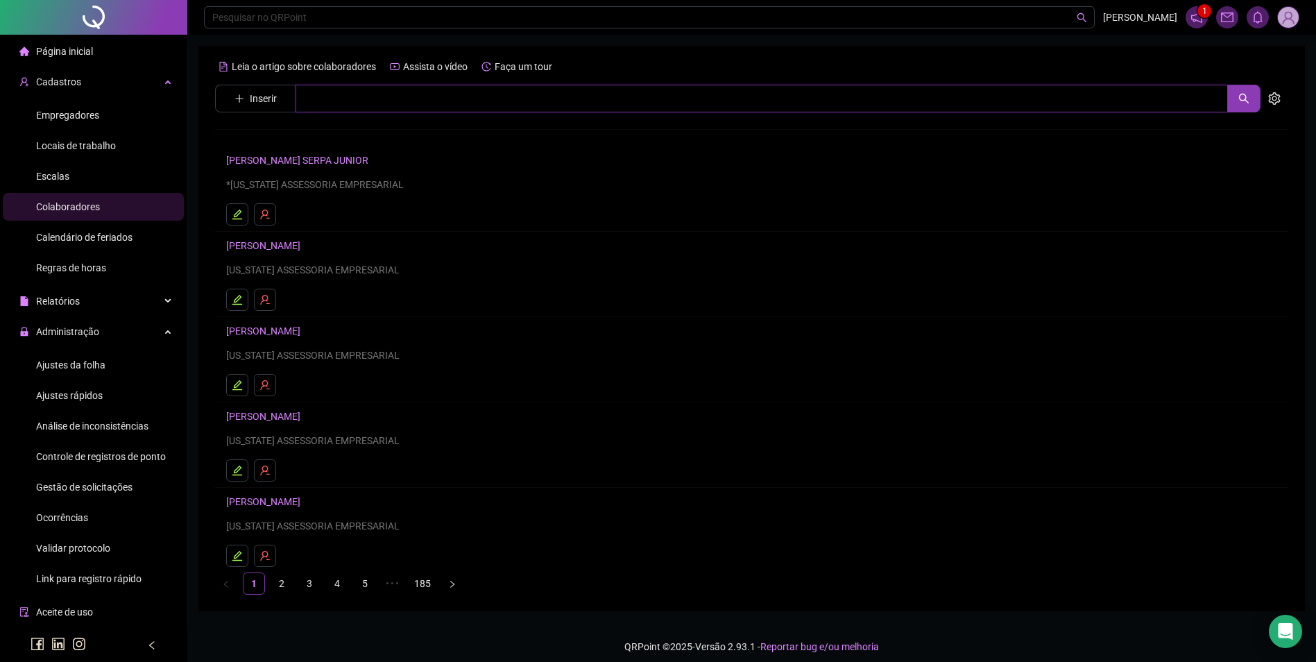
click at [350, 105] on input "text" at bounding box center [761, 99] width 932 height 28
click at [352, 148] on div "[PERSON_NAME]" at bounding box center [751, 141] width 1073 height 58
click at [353, 141] on div "Leia o artigo sobre colaboradores Assista o vídeo Faça um tour Inserir ********…" at bounding box center [751, 324] width 1073 height 539
click at [376, 90] on input "*********" at bounding box center [761, 99] width 932 height 28
click at [315, 143] on link "[PERSON_NAME]" at bounding box center [278, 139] width 74 height 11
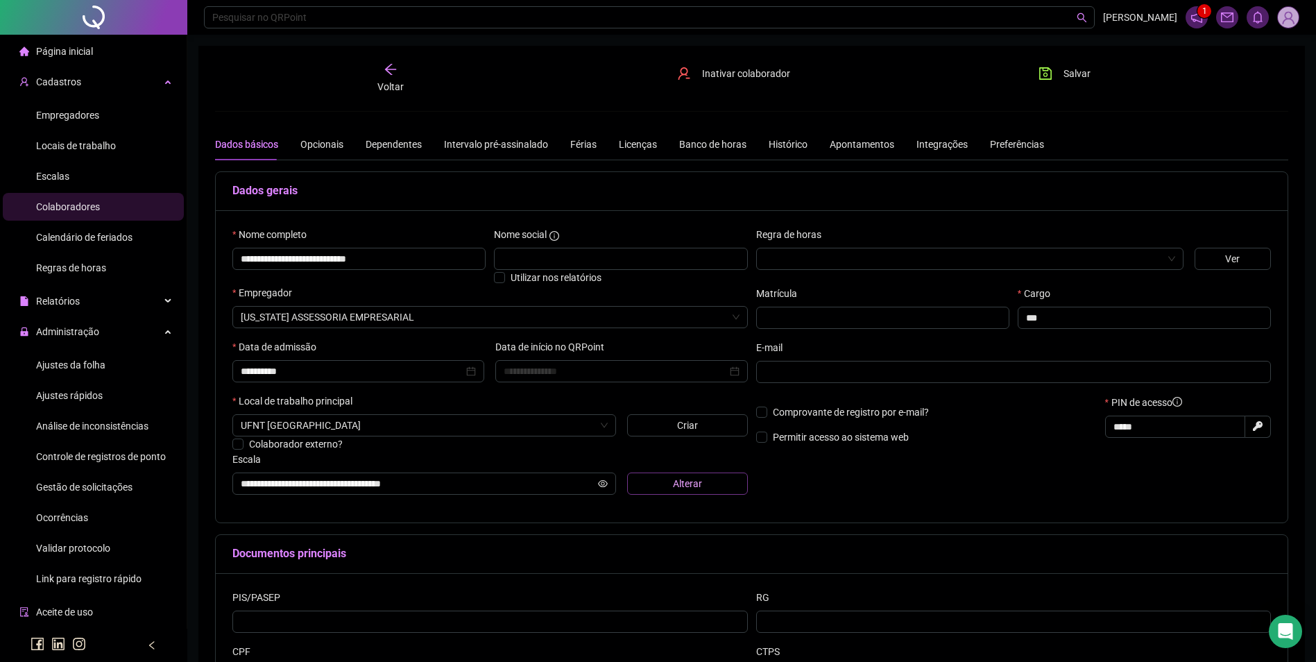
click at [679, 484] on span "Alterar" at bounding box center [687, 483] width 29 height 15
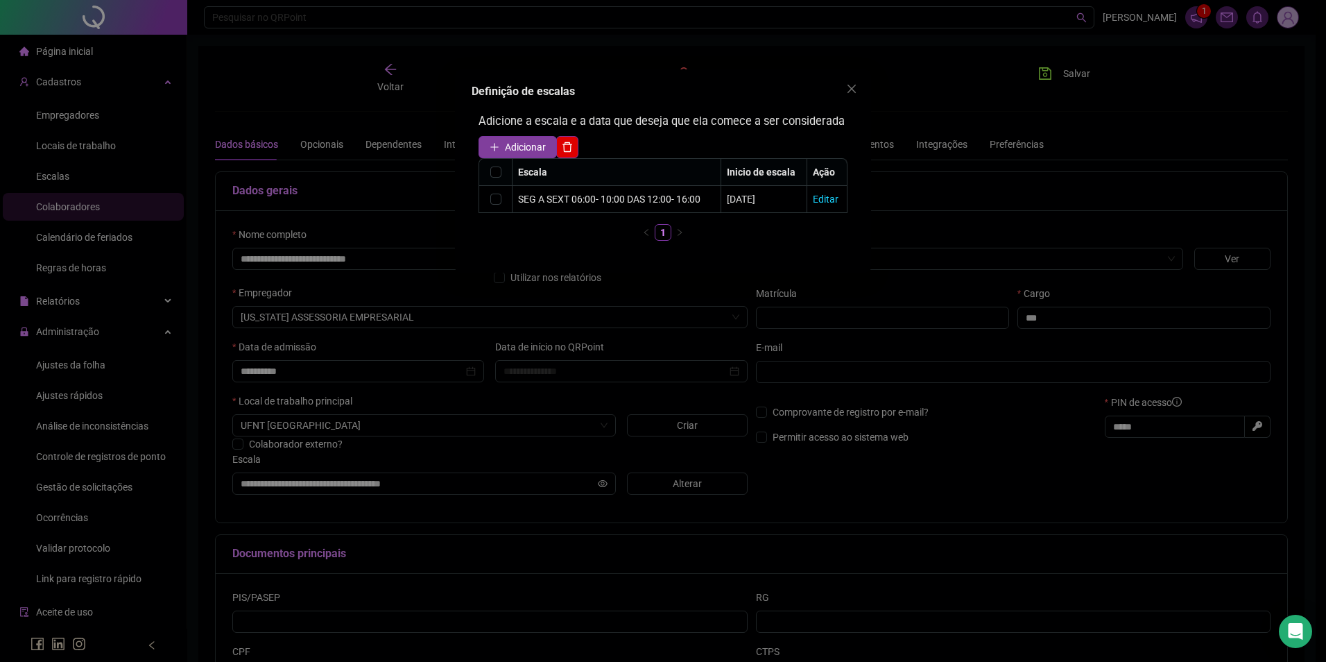
click at [527, 154] on span "Adicionar" at bounding box center [525, 146] width 41 height 15
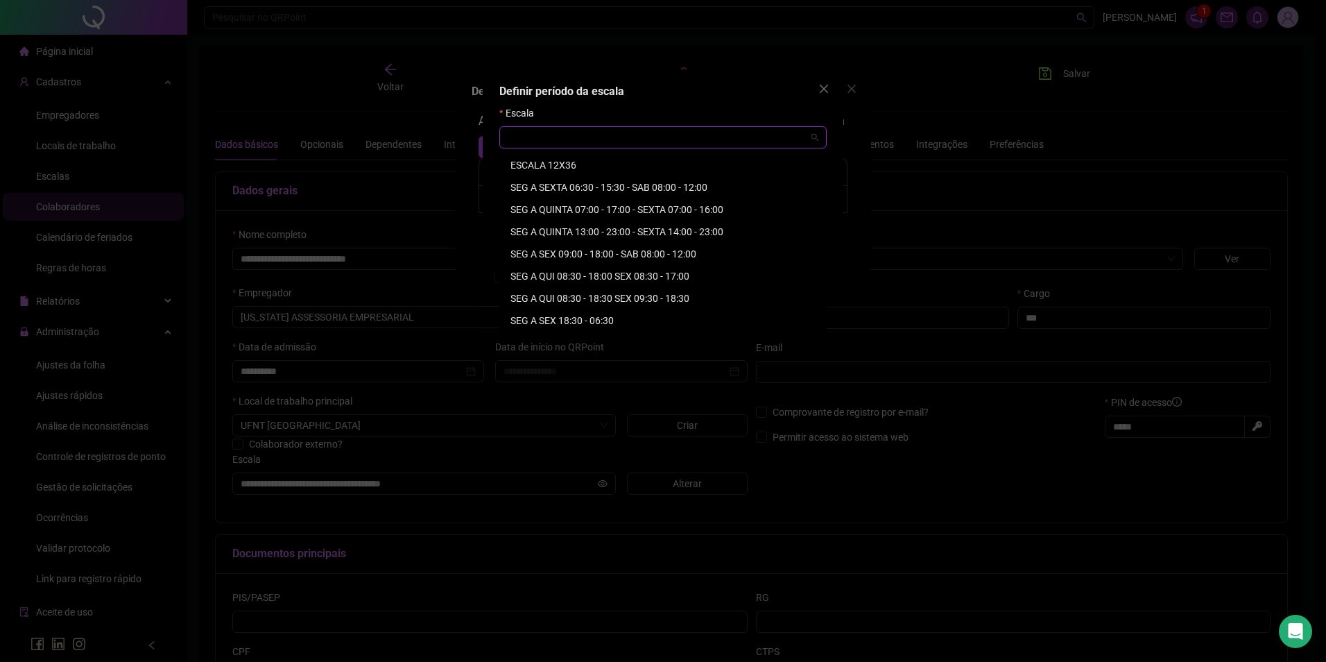
click at [544, 144] on input "search" at bounding box center [657, 137] width 298 height 21
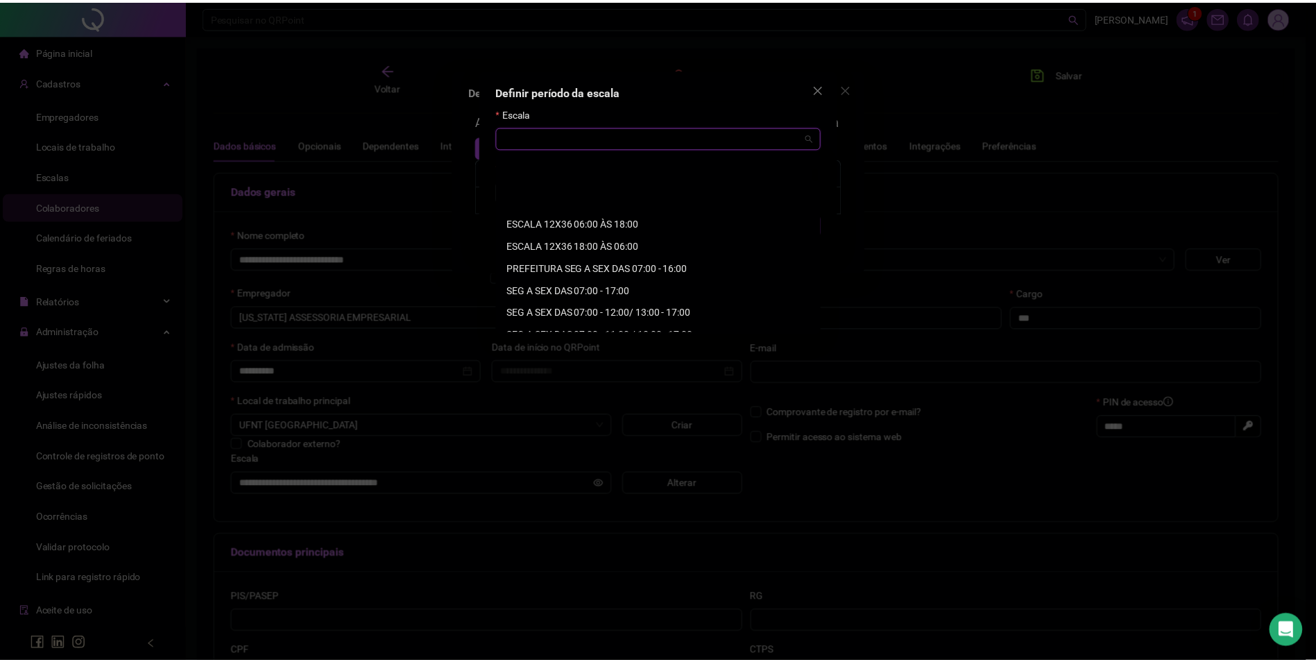
scroll to position [347, 0]
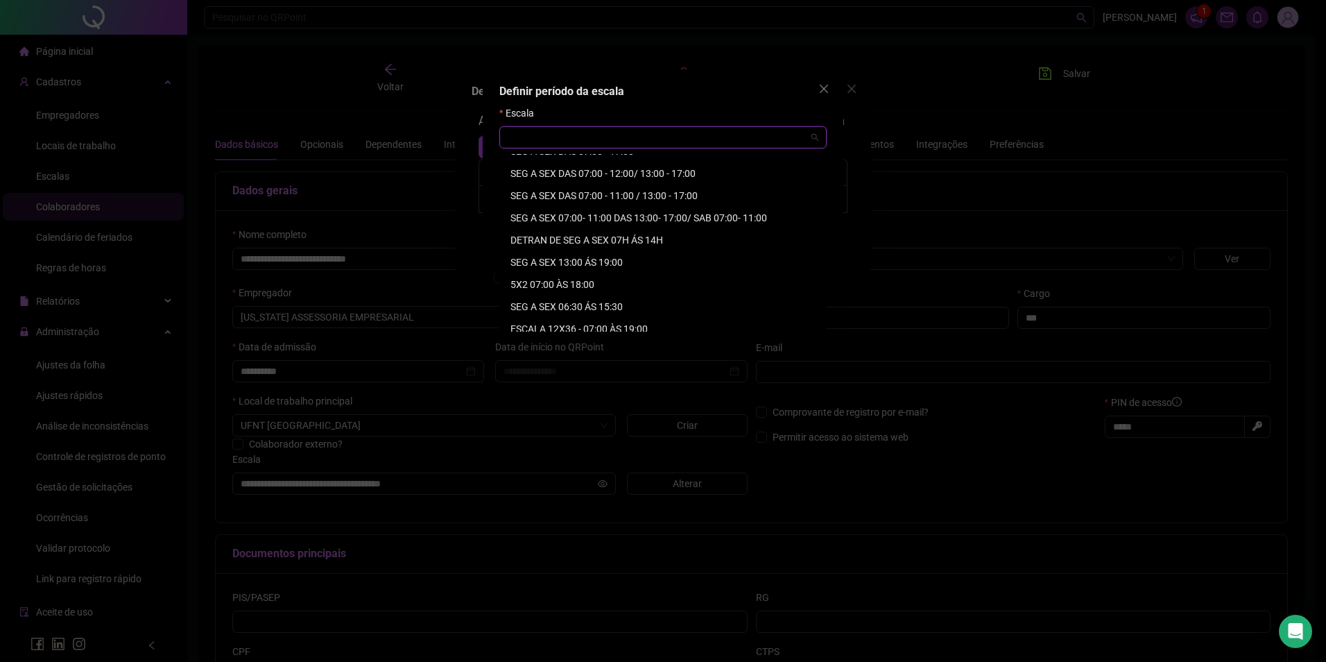
click at [630, 196] on div "SEG A SEX DAS 07:00 - 11:00 / 13:00 - 17:00" at bounding box center [662, 195] width 305 height 15
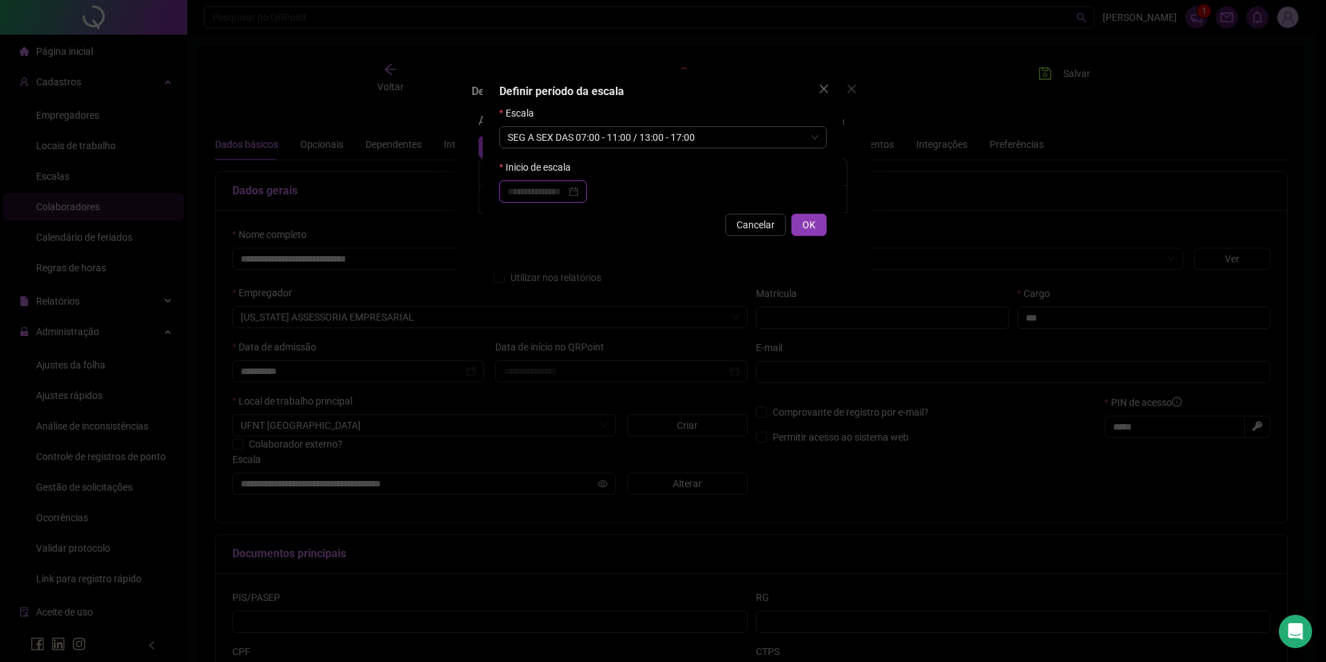
click at [561, 190] on input at bounding box center [537, 191] width 58 height 15
click at [553, 322] on div "15" at bounding box center [549, 323] width 25 height 15
click at [803, 225] on span "OK" at bounding box center [809, 224] width 13 height 15
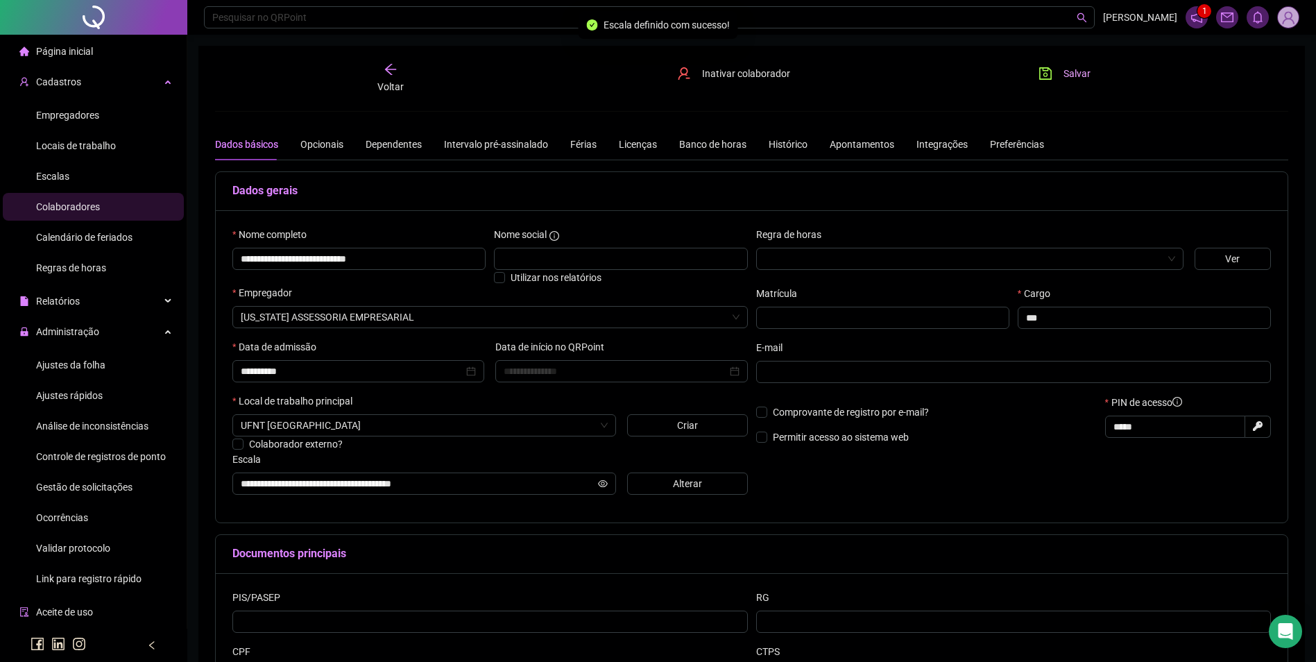
click at [1040, 71] on icon "save" at bounding box center [1045, 73] width 12 height 12
drag, startPoint x: 417, startPoint y: 259, endPoint x: 211, endPoint y: 265, distance: 206.1
click at [211, 265] on div "**********" at bounding box center [751, 389] width 1106 height 686
click at [82, 361] on span "Ajustes da folha" at bounding box center [70, 364] width 69 height 11
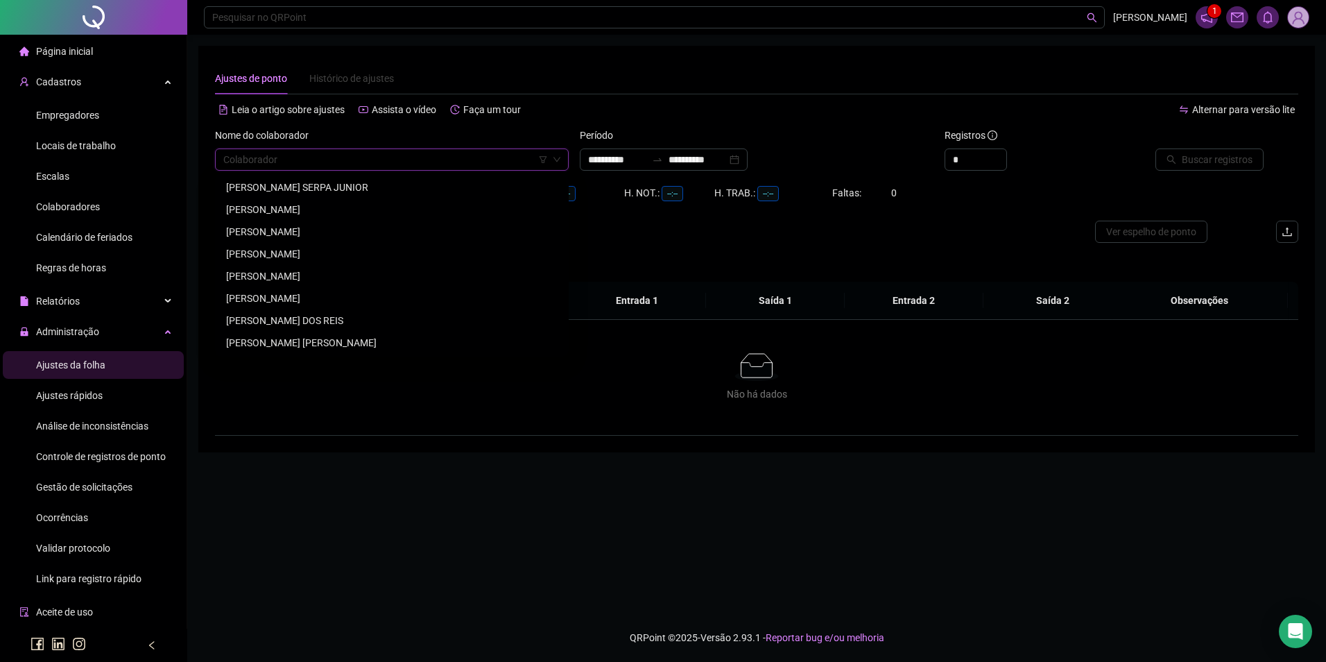
click at [352, 169] on input "search" at bounding box center [385, 159] width 325 height 21
paste input "**********"
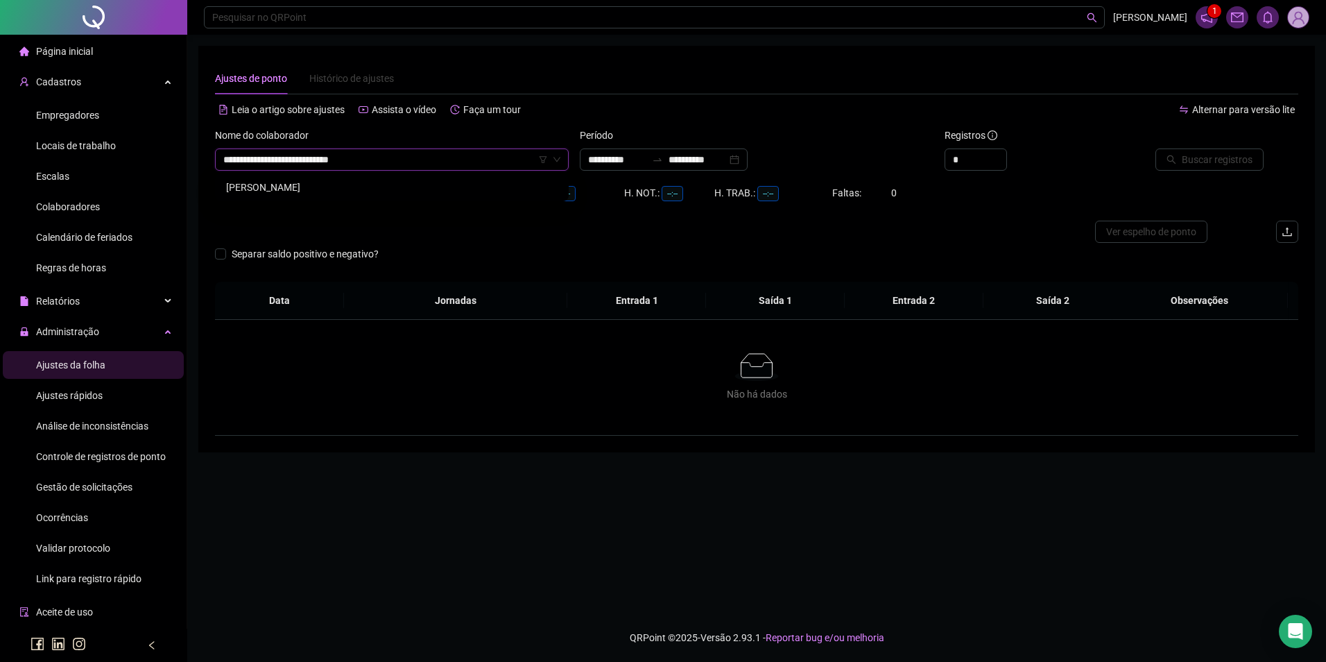
click at [357, 195] on div "[PERSON_NAME]" at bounding box center [392, 187] width 348 height 22
click at [646, 160] on input "**********" at bounding box center [617, 159] width 58 height 15
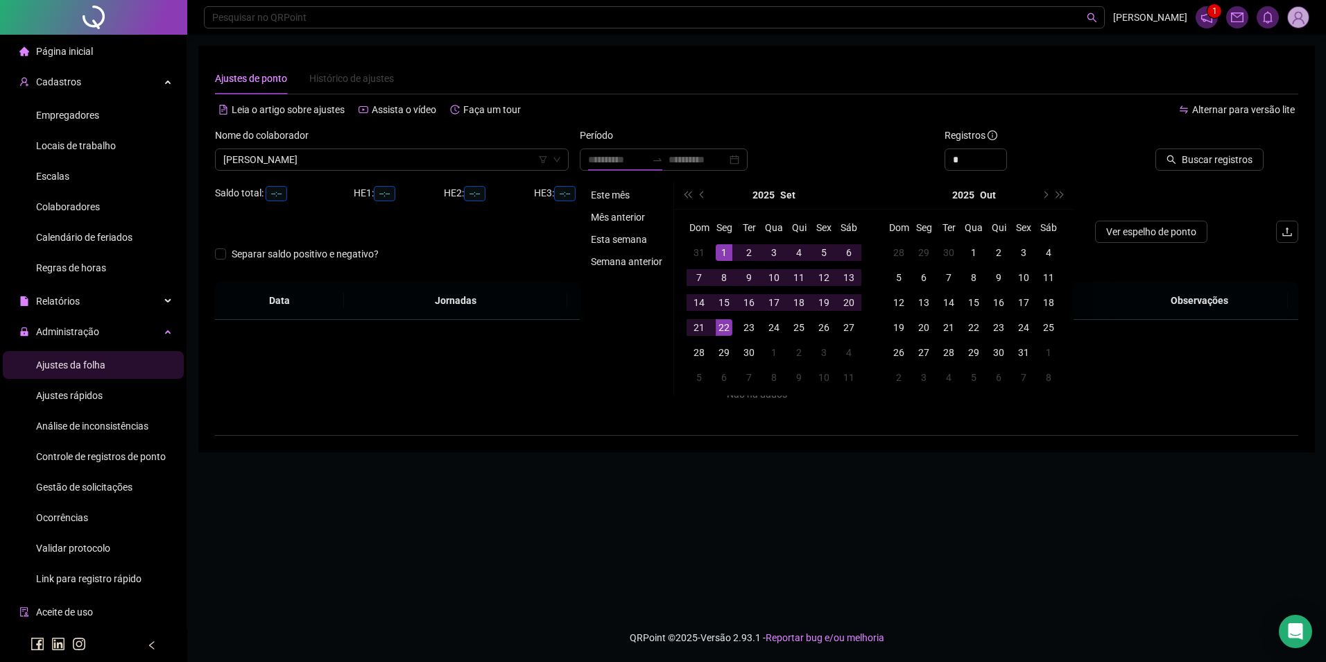
click at [610, 193] on li "Este mês" at bounding box center [626, 195] width 83 height 17
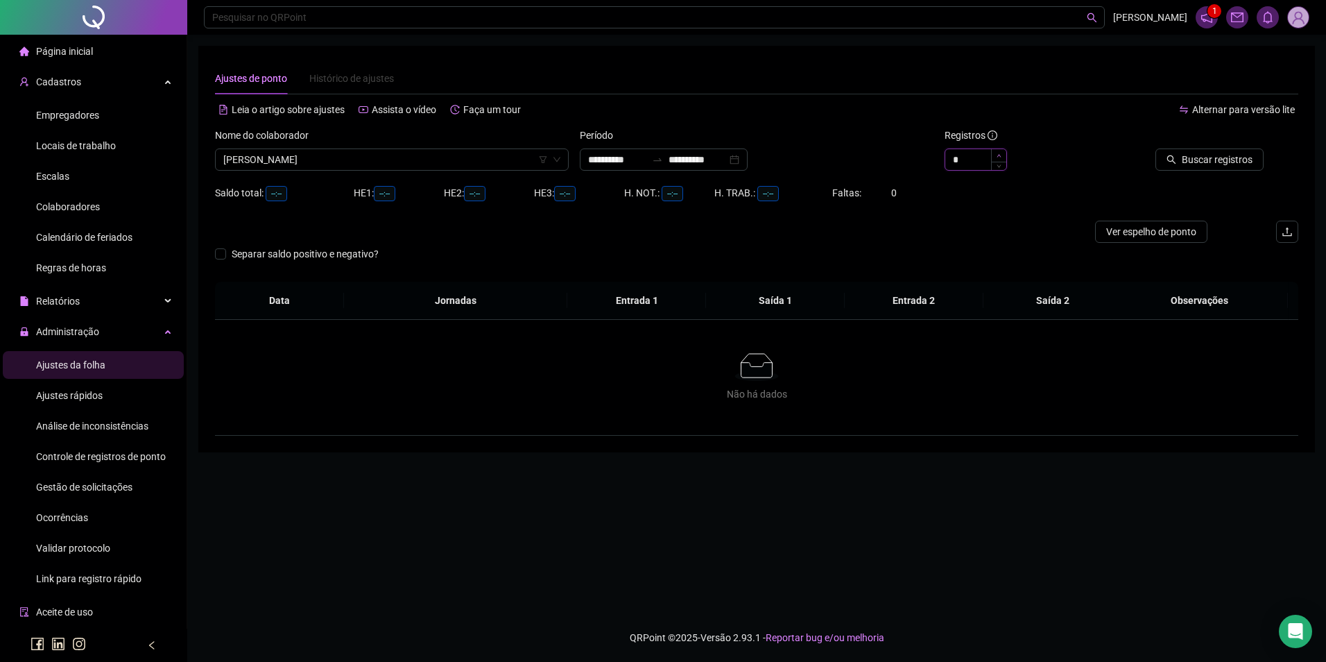
click at [997, 157] on span "Increase Value" at bounding box center [998, 155] width 15 height 12
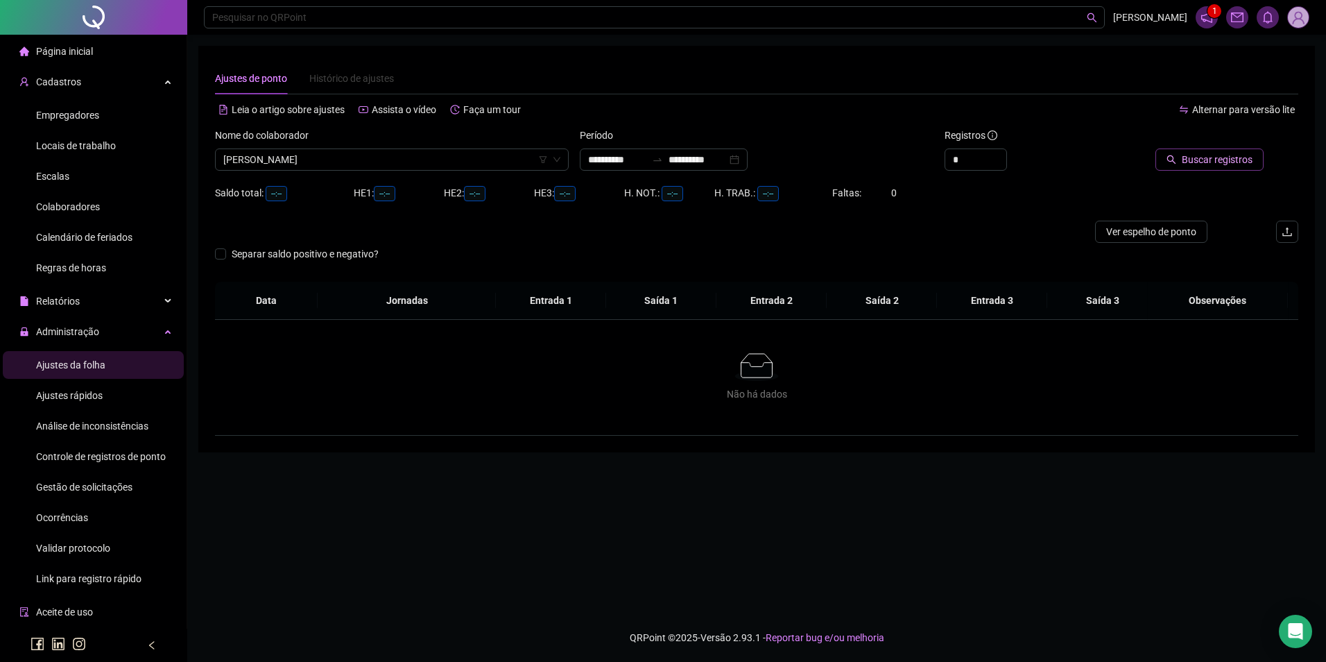
click at [1160, 155] on button "Buscar registros" at bounding box center [1210, 159] width 108 height 22
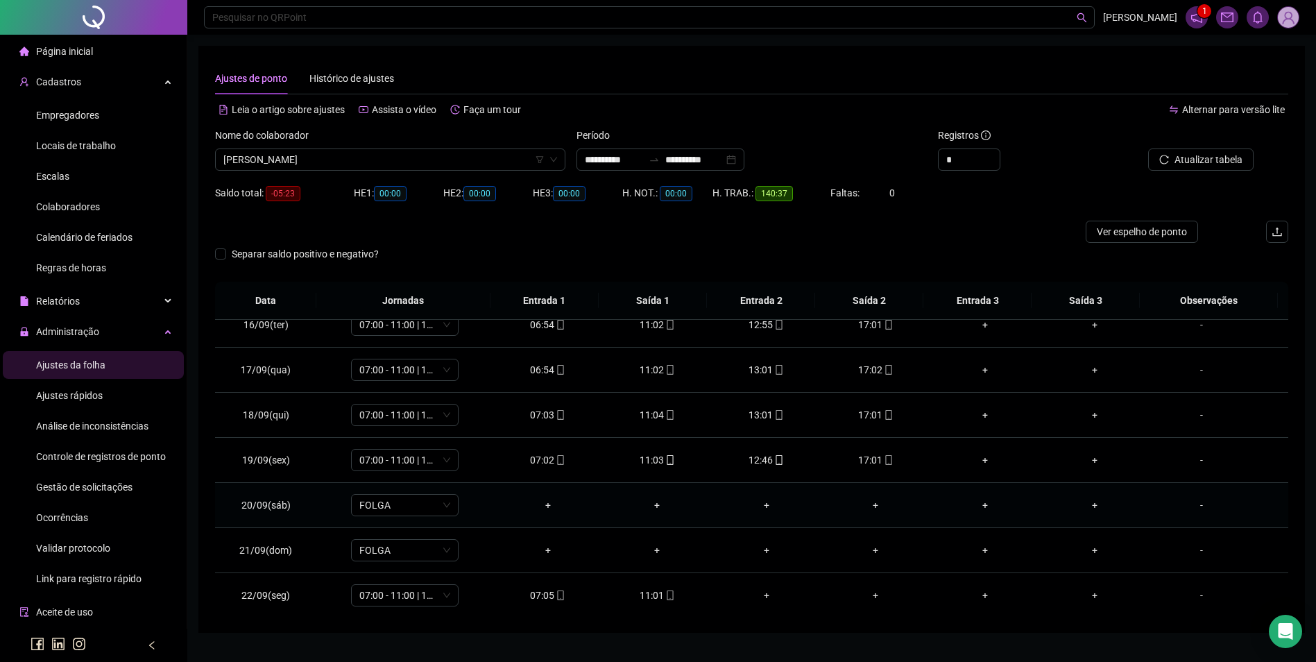
scroll to position [696, 0]
click at [304, 160] on span "[PERSON_NAME]" at bounding box center [390, 159] width 334 height 21
click at [1195, 152] on span "Buscar registros" at bounding box center [1207, 159] width 71 height 15
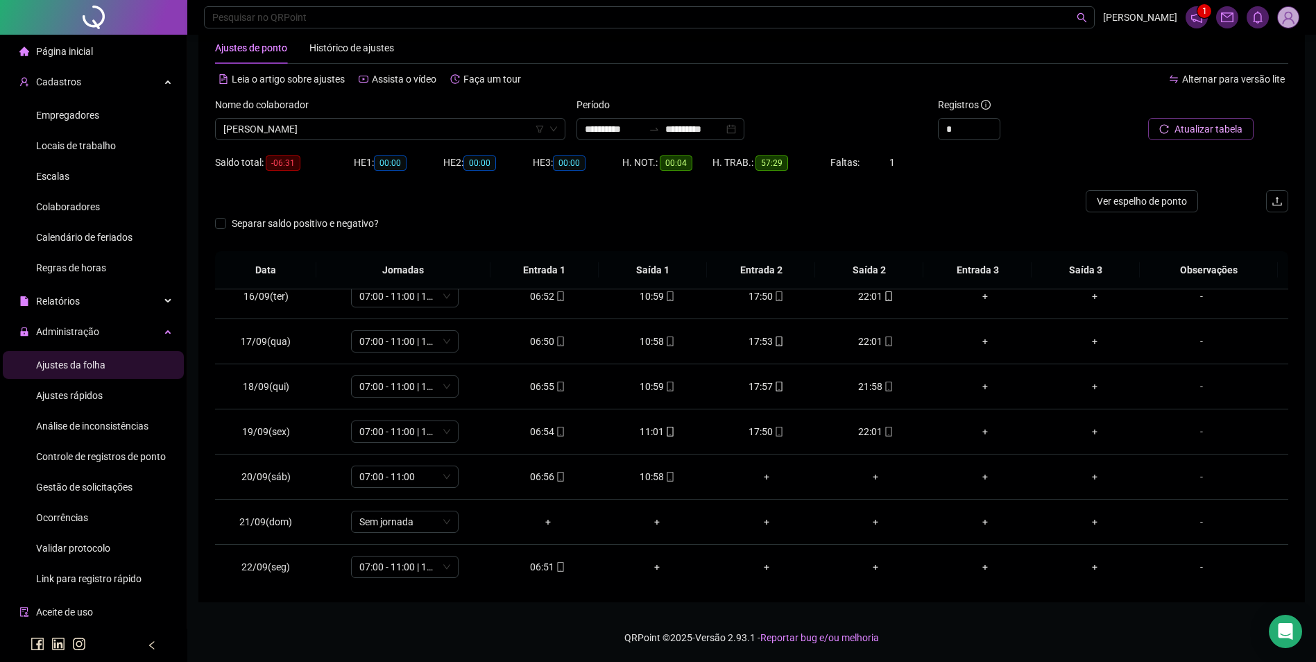
scroll to position [696, 0]
click at [1203, 126] on span "Atualizar tabela" at bounding box center [1208, 128] width 68 height 15
click at [1148, 205] on span "Ver espelho de ponto" at bounding box center [1142, 201] width 90 height 15
click at [84, 210] on span "Colaboradores" at bounding box center [68, 206] width 64 height 11
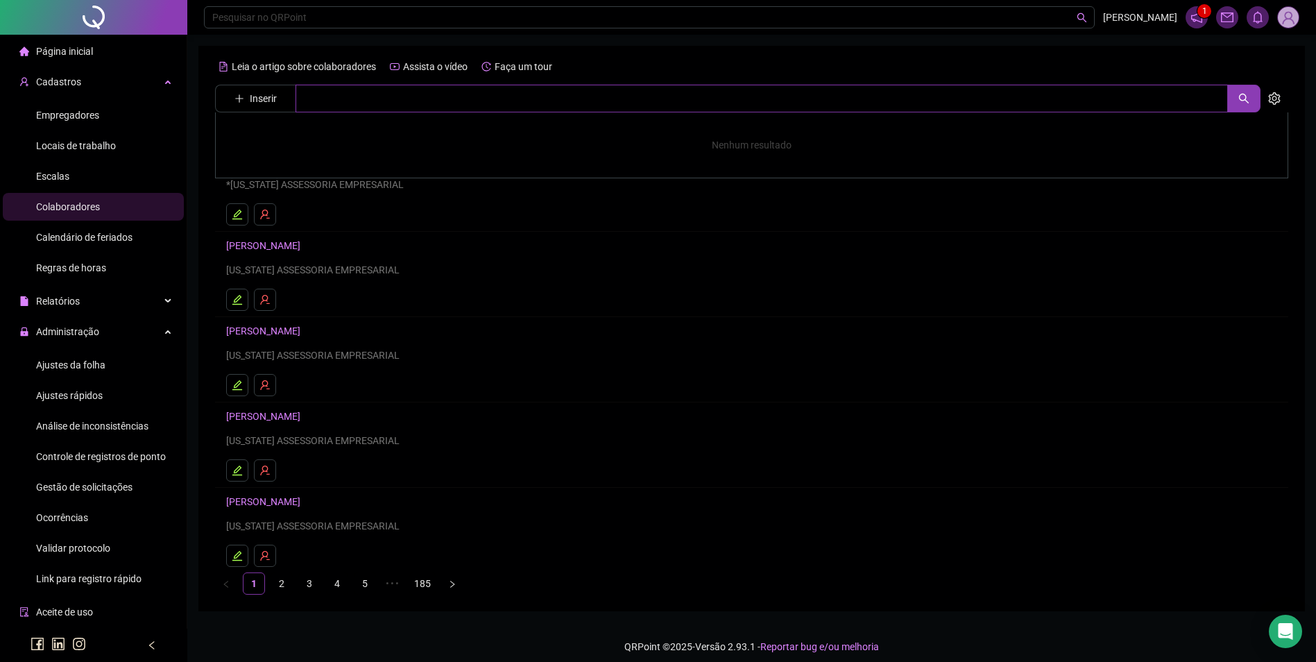
click at [368, 105] on input "text" at bounding box center [761, 99] width 932 height 28
click at [315, 139] on link "[PERSON_NAME]" at bounding box center [278, 139] width 74 height 11
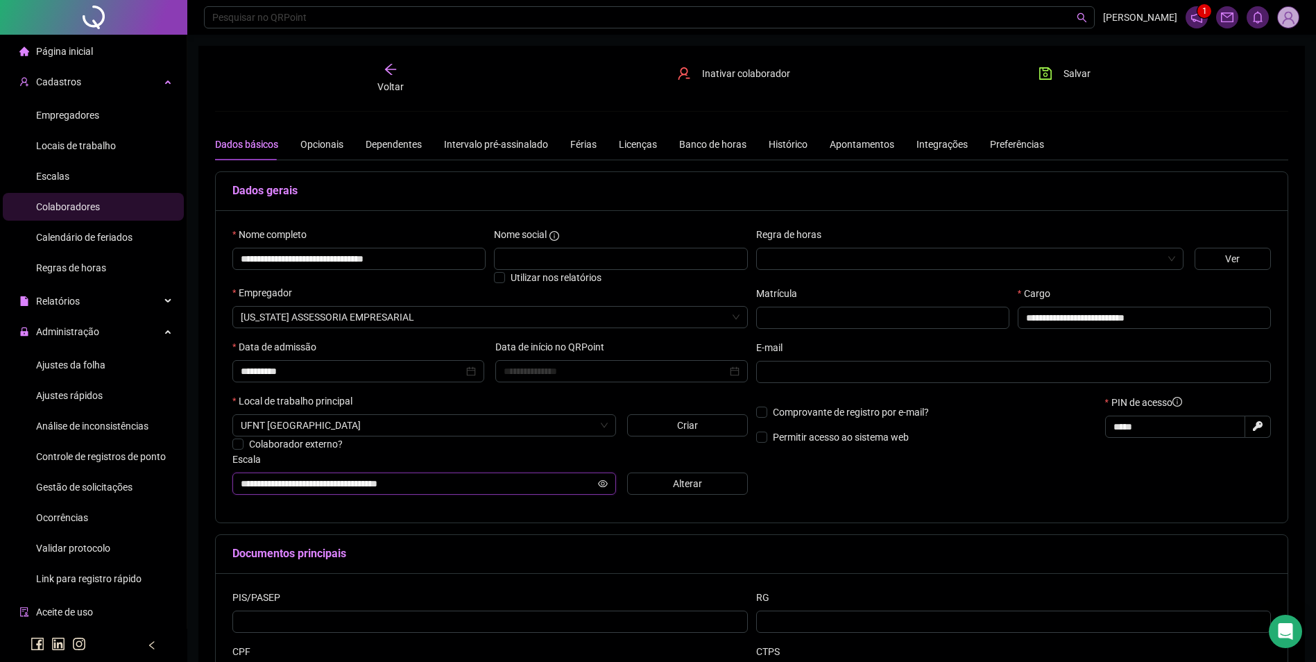
click at [442, 483] on input "**********" at bounding box center [418, 483] width 354 height 15
click at [652, 485] on button "Alterar" at bounding box center [687, 483] width 121 height 22
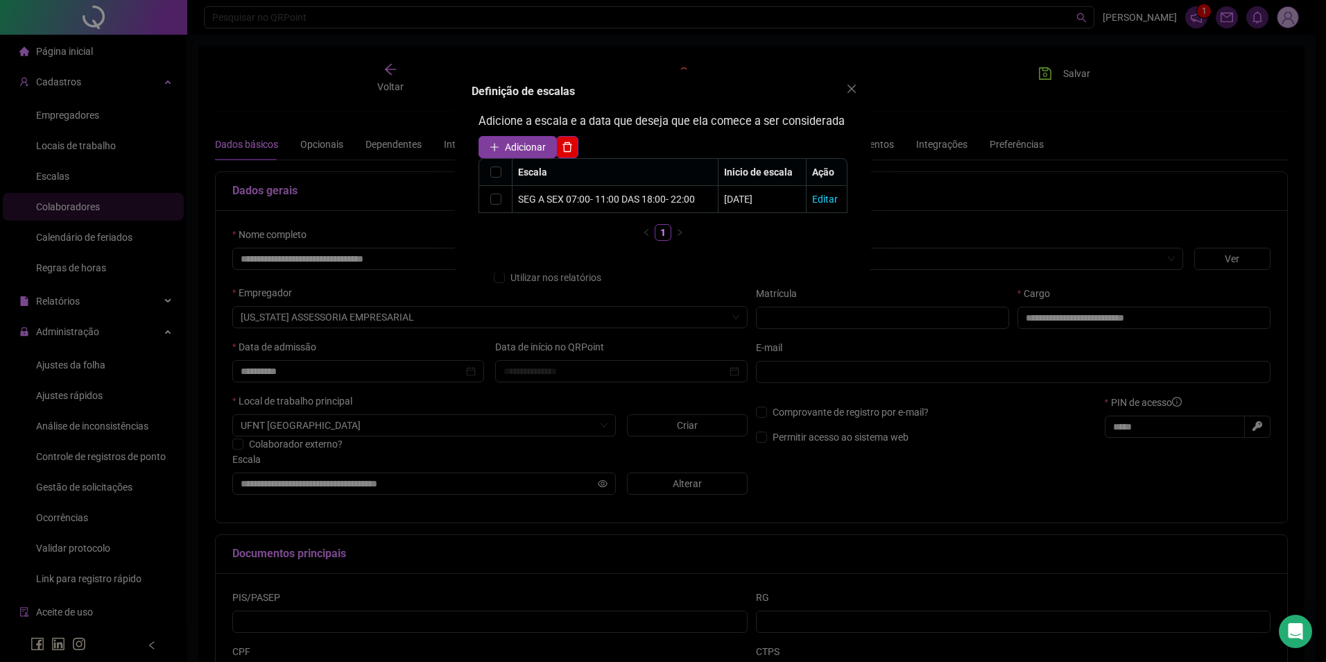
click at [535, 154] on span "Adicionar" at bounding box center [525, 146] width 41 height 15
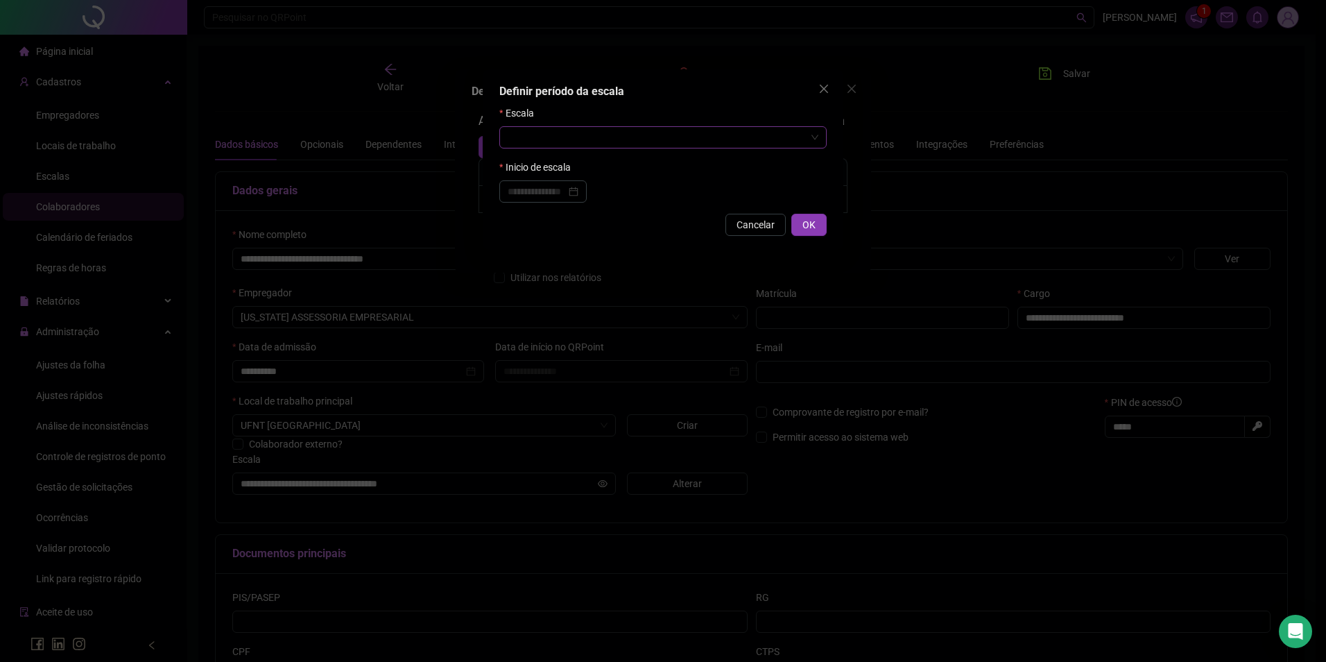
click at [568, 141] on input "search" at bounding box center [657, 137] width 298 height 21
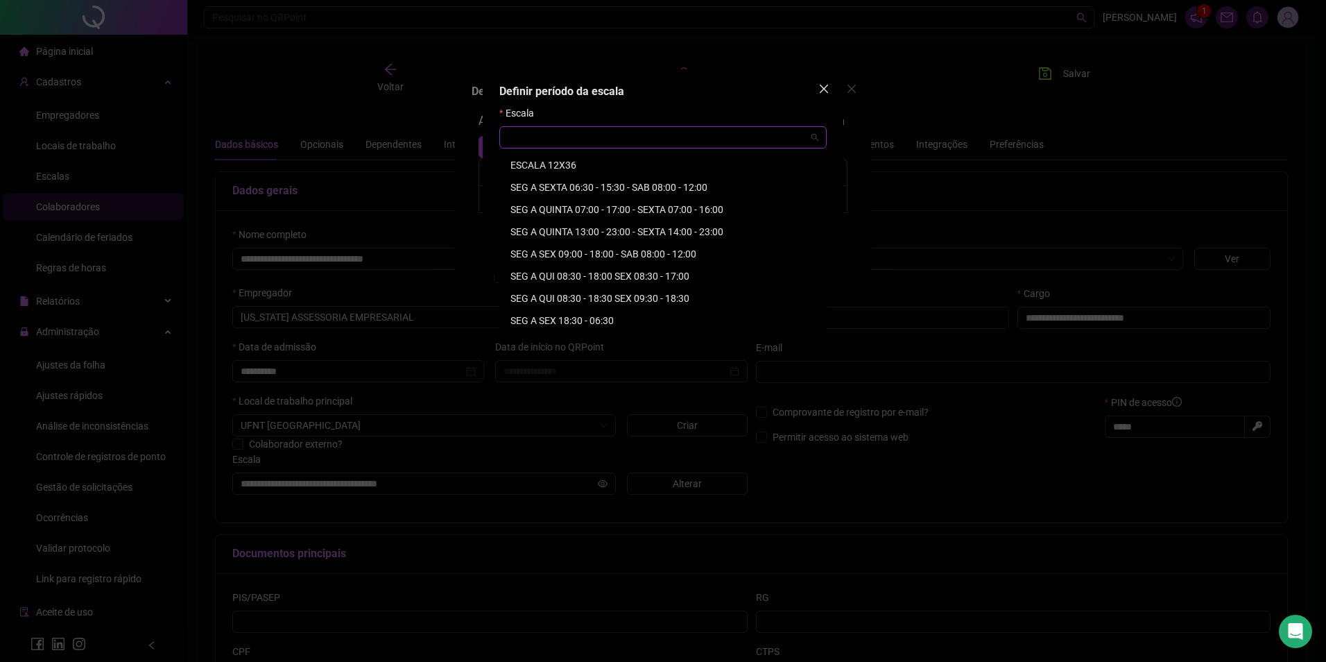
click at [822, 92] on icon "close" at bounding box center [824, 89] width 8 height 8
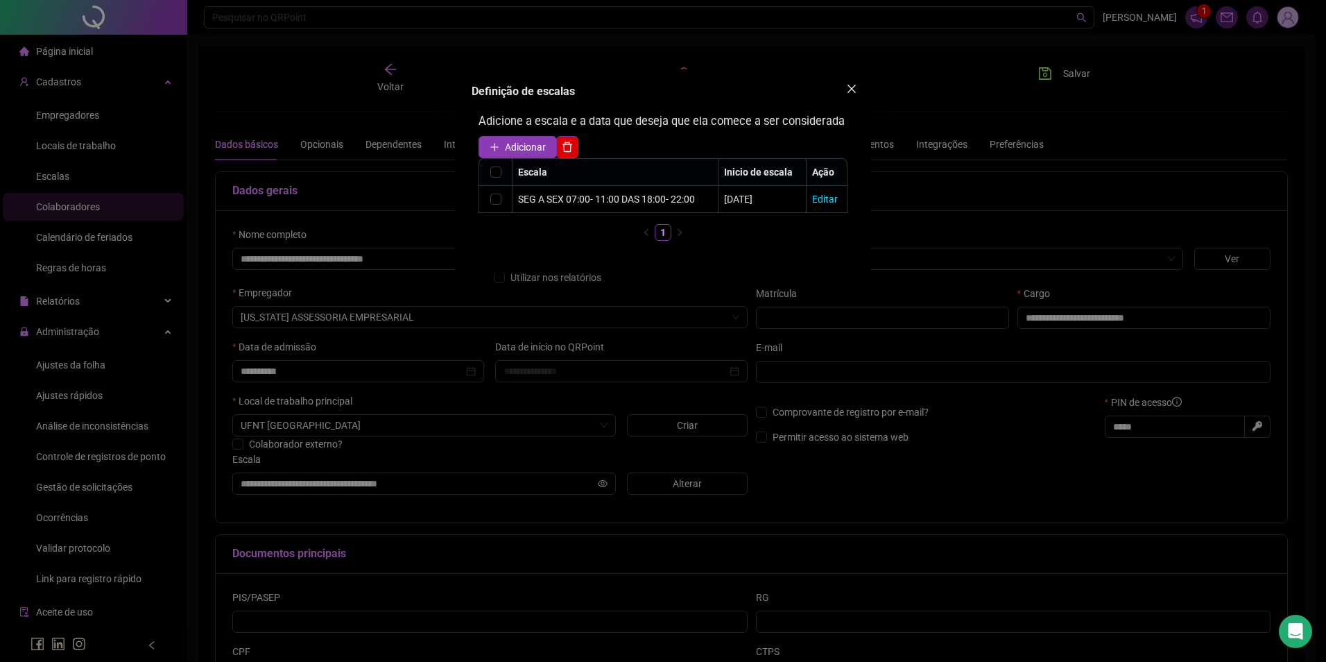
click at [850, 87] on icon "close" at bounding box center [852, 89] width 8 height 8
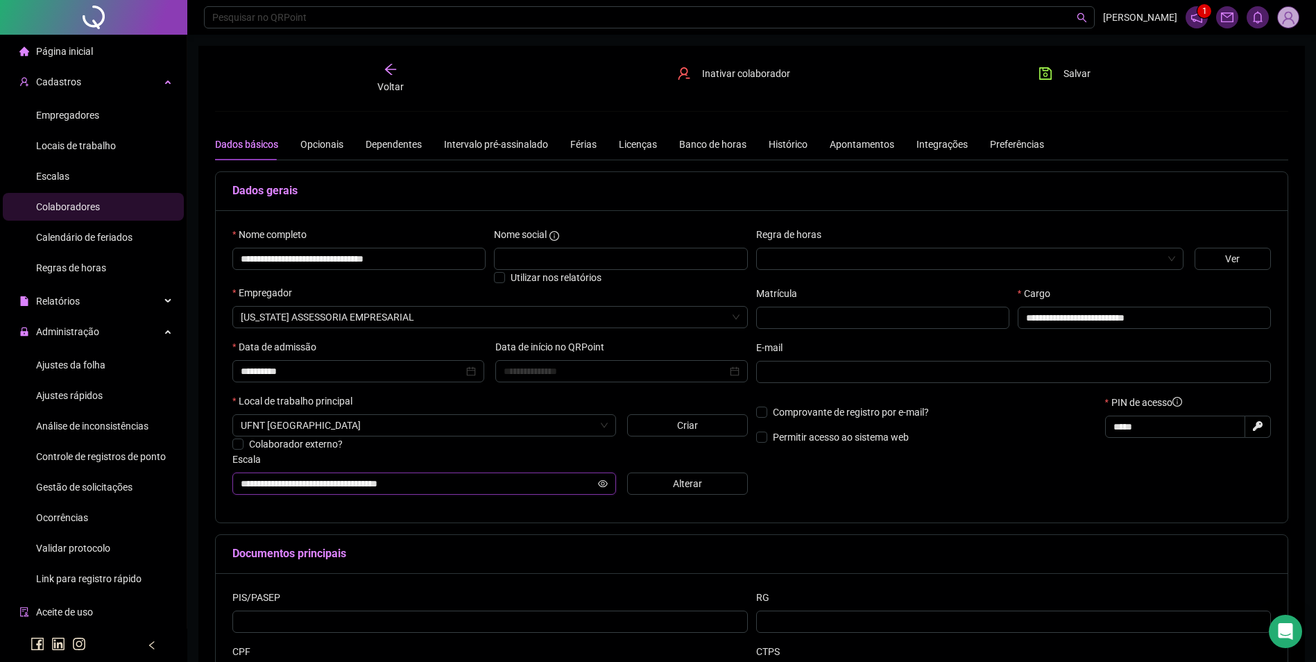
drag, startPoint x: 433, startPoint y: 488, endPoint x: 180, endPoint y: 482, distance: 253.2
click at [180, 482] on div "**********" at bounding box center [658, 395] width 1316 height 791
click at [74, 184] on li "Escalas" at bounding box center [93, 176] width 181 height 28
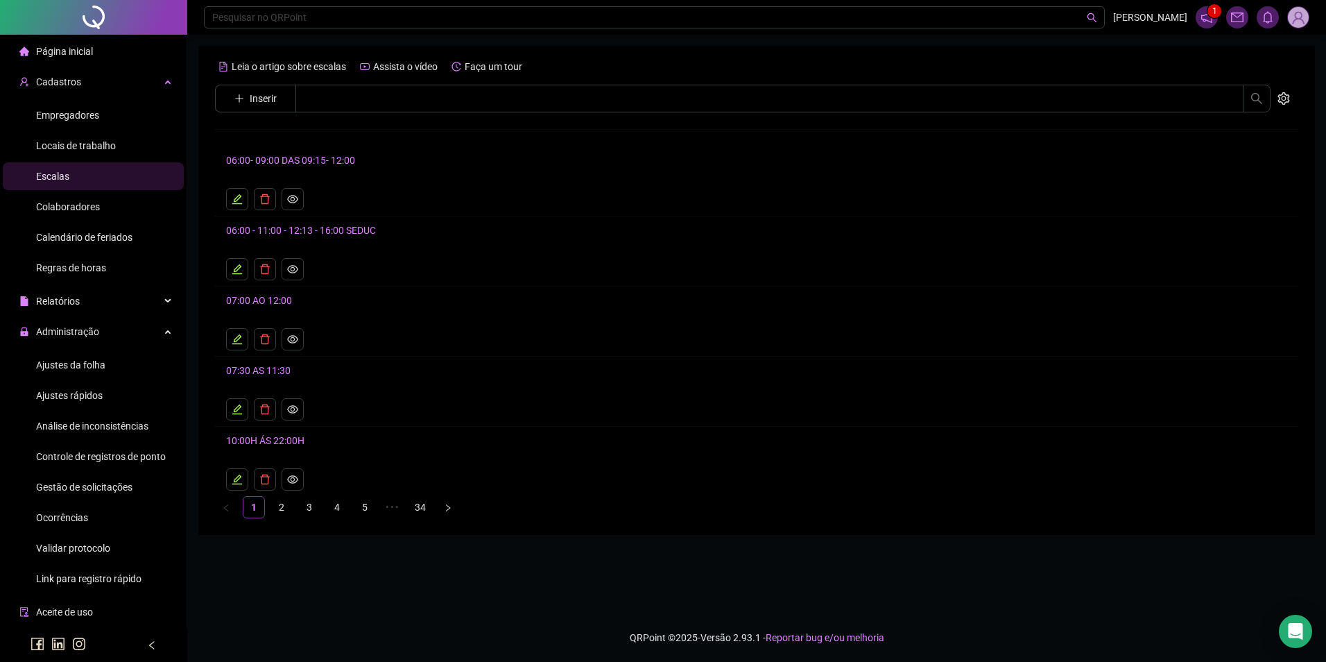
click at [261, 103] on span "Inserir" at bounding box center [263, 98] width 27 height 15
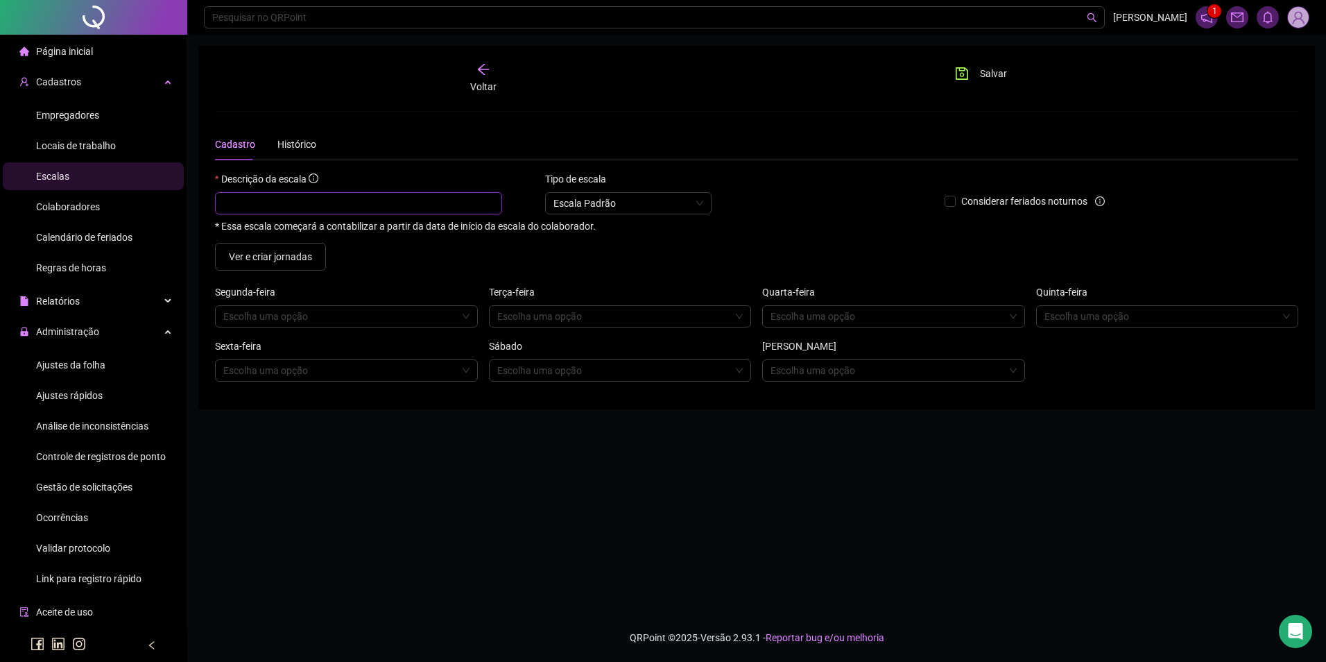
click at [284, 210] on input "text" at bounding box center [358, 203] width 287 height 22
paste input "**********"
click at [402, 205] on input "**********" at bounding box center [358, 203] width 287 height 22
click at [370, 205] on input "**********" at bounding box center [358, 203] width 287 height 22
click at [293, 205] on input "**********" at bounding box center [358, 203] width 287 height 22
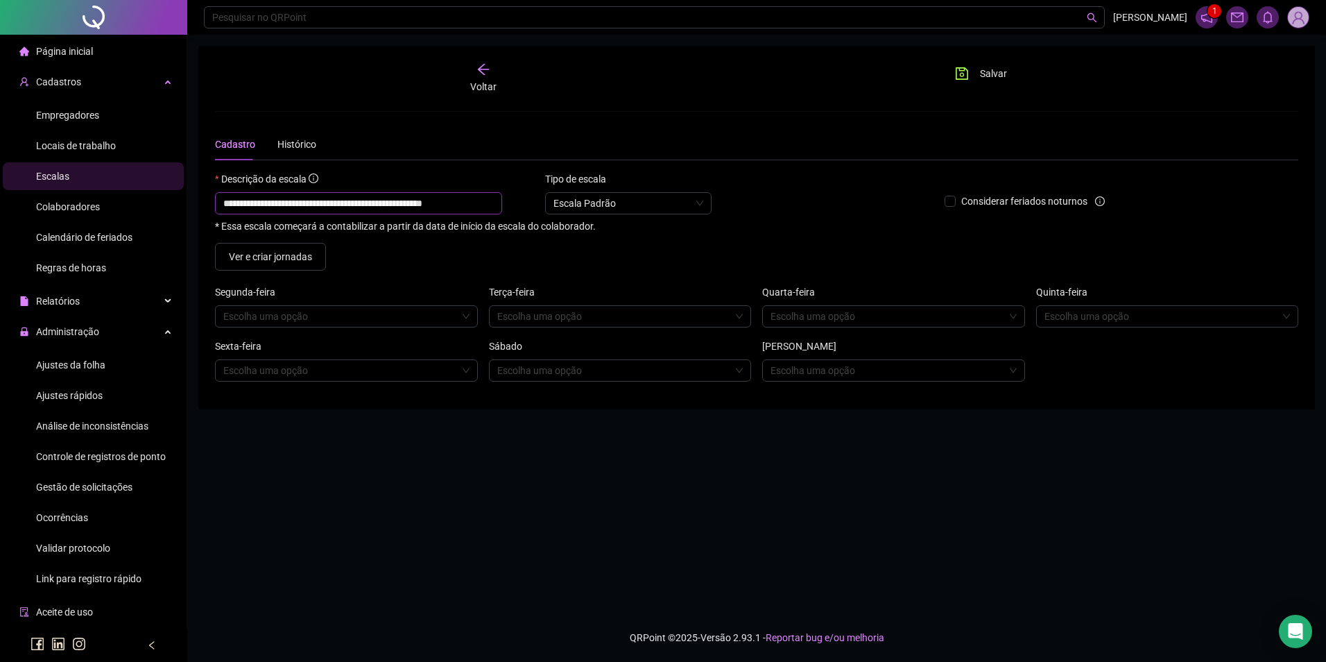
click at [447, 202] on input "**********" at bounding box center [358, 203] width 287 height 22
click at [295, 324] on input "search" at bounding box center [340, 316] width 234 height 21
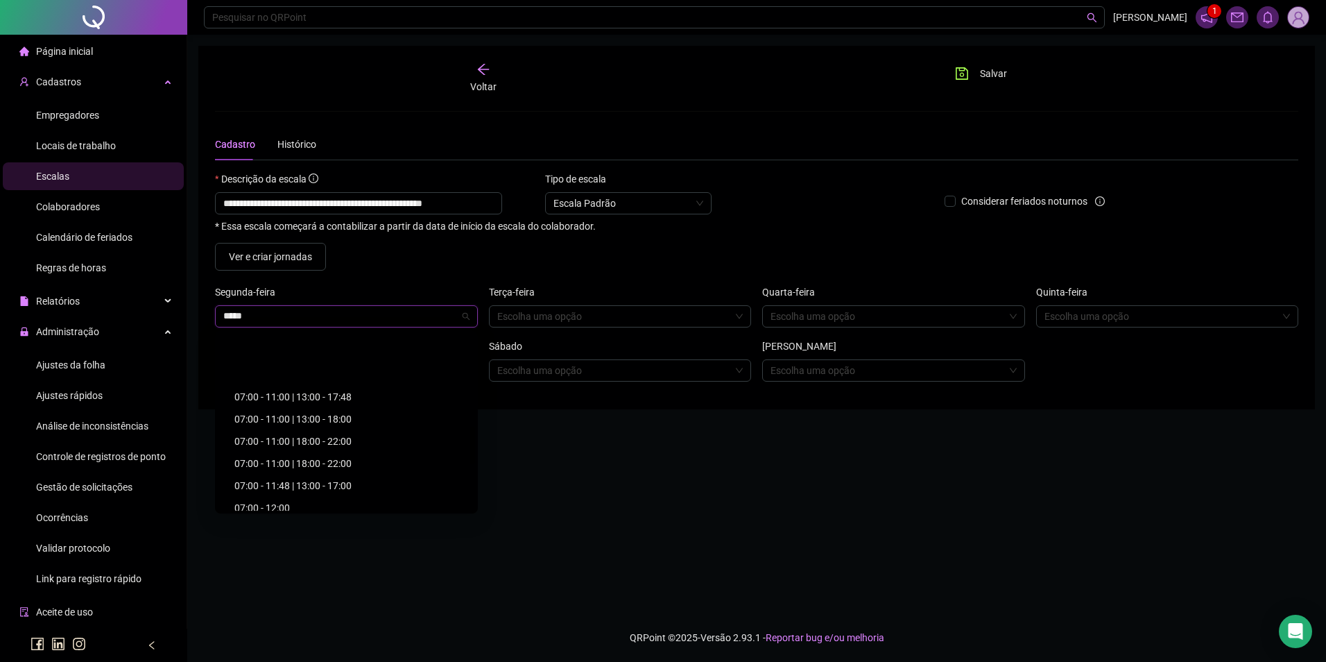
scroll to position [416, 0]
click at [339, 391] on div "07:00 - 11:00 | 18:00 - 22:00" at bounding box center [350, 393] width 232 height 15
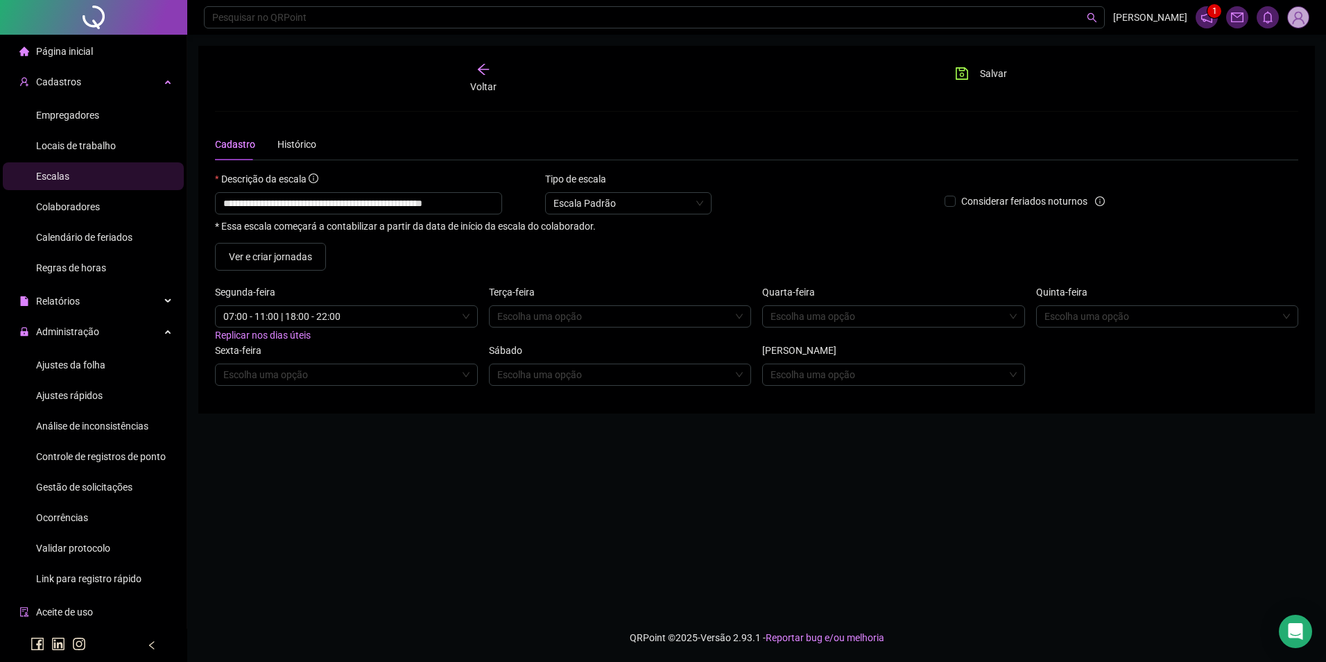
click at [299, 335] on span "Replicar nos dias úteis" at bounding box center [263, 334] width 96 height 11
click at [521, 375] on input "search" at bounding box center [614, 374] width 234 height 21
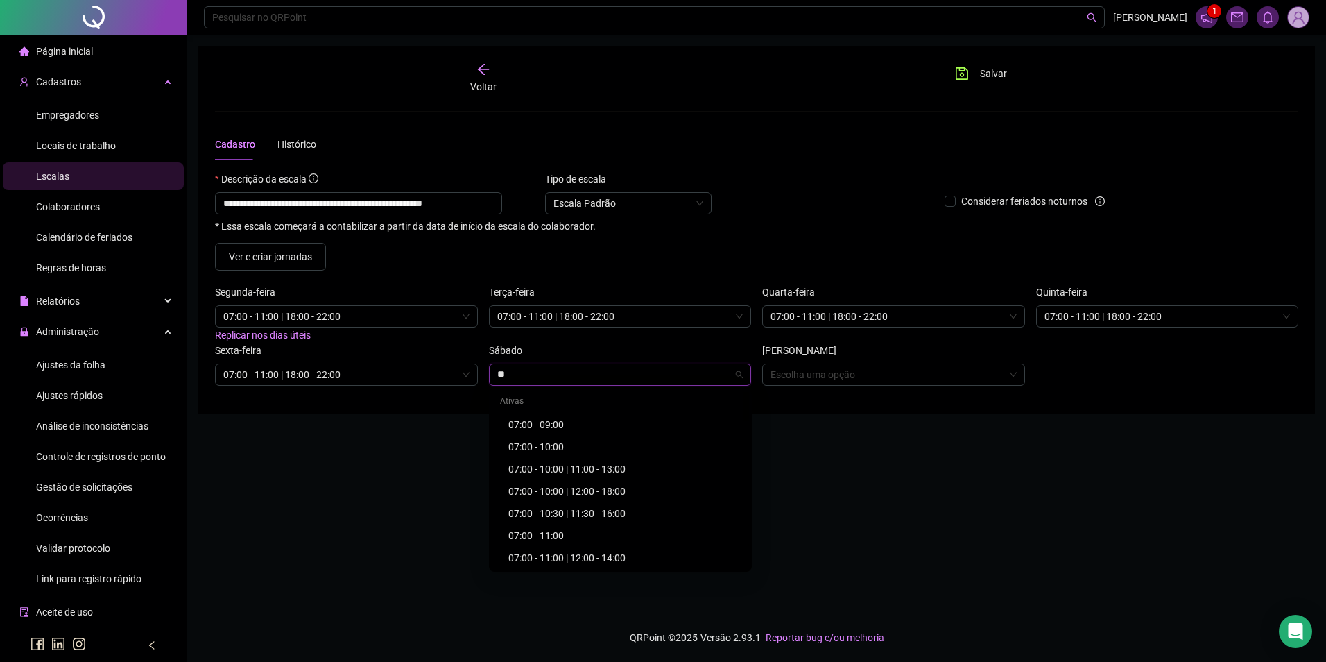
click at [545, 533] on div "07:00 - 11:00" at bounding box center [624, 535] width 232 height 15
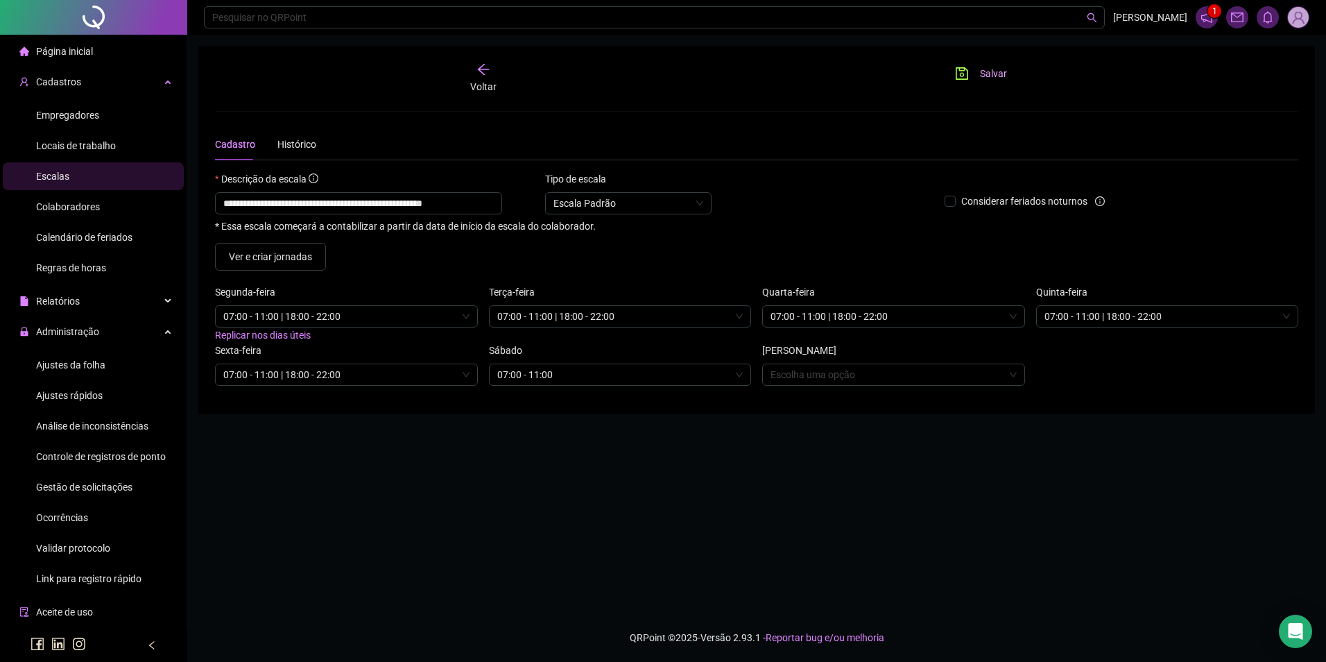
click at [993, 71] on span "Salvar" at bounding box center [993, 73] width 27 height 15
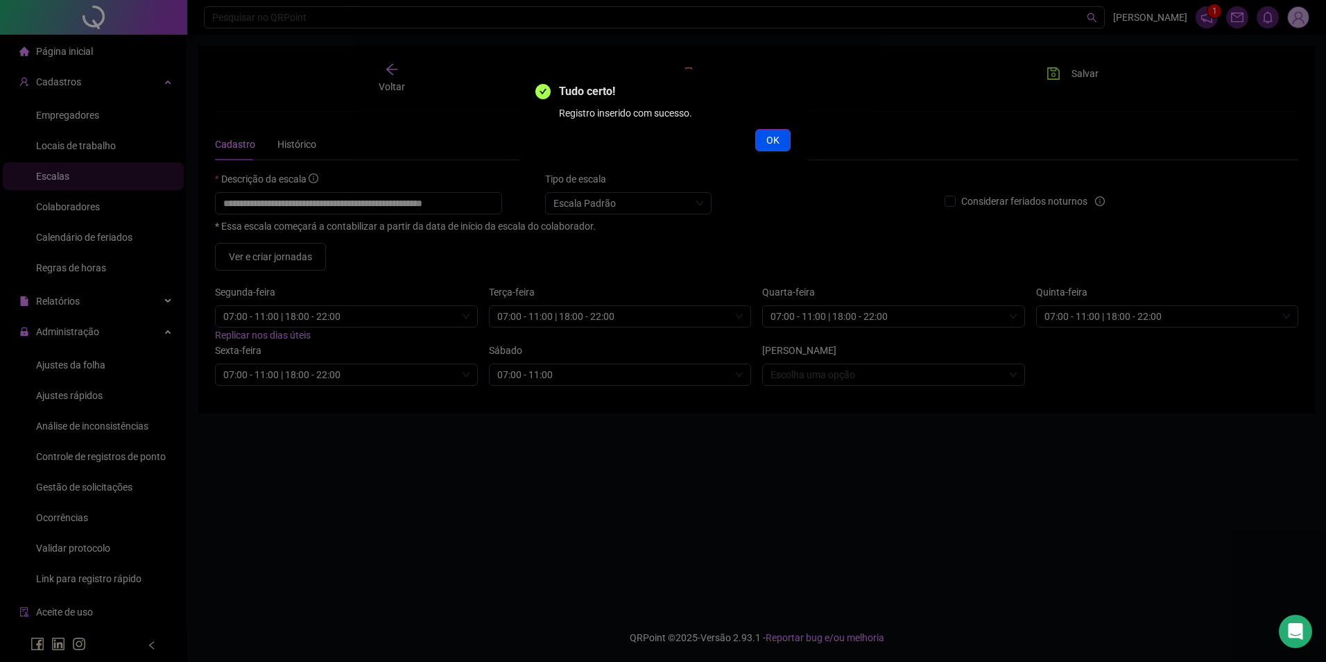
click at [769, 141] on span "OK" at bounding box center [772, 139] width 13 height 15
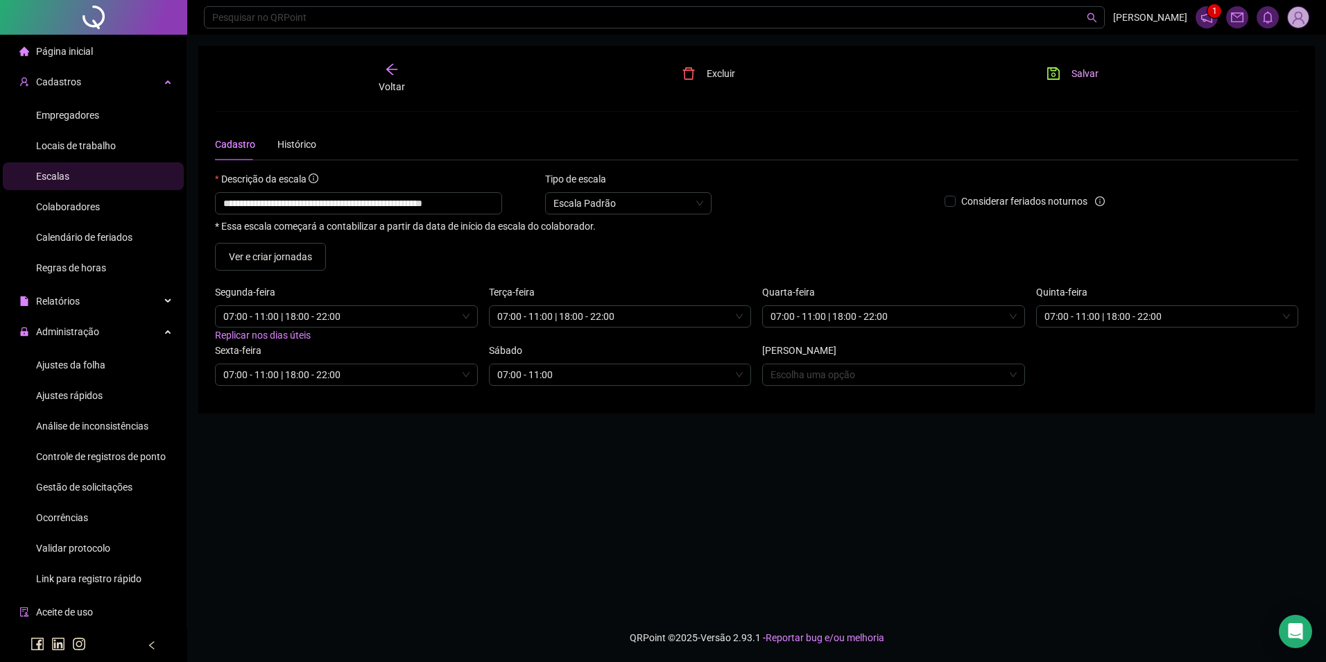
click at [1058, 69] on icon "save" at bounding box center [1054, 74] width 14 height 14
click at [91, 367] on span "Ajustes da folha" at bounding box center [70, 364] width 69 height 11
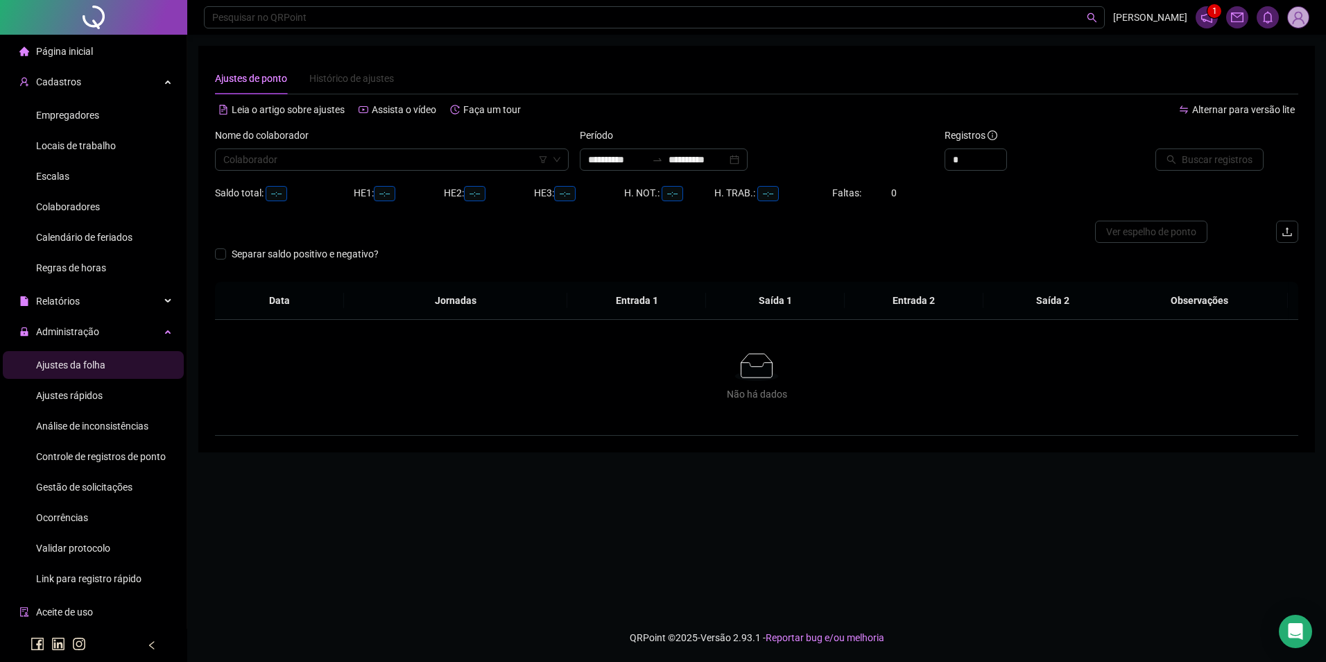
click at [90, 211] on span "Colaboradores" at bounding box center [68, 206] width 64 height 11
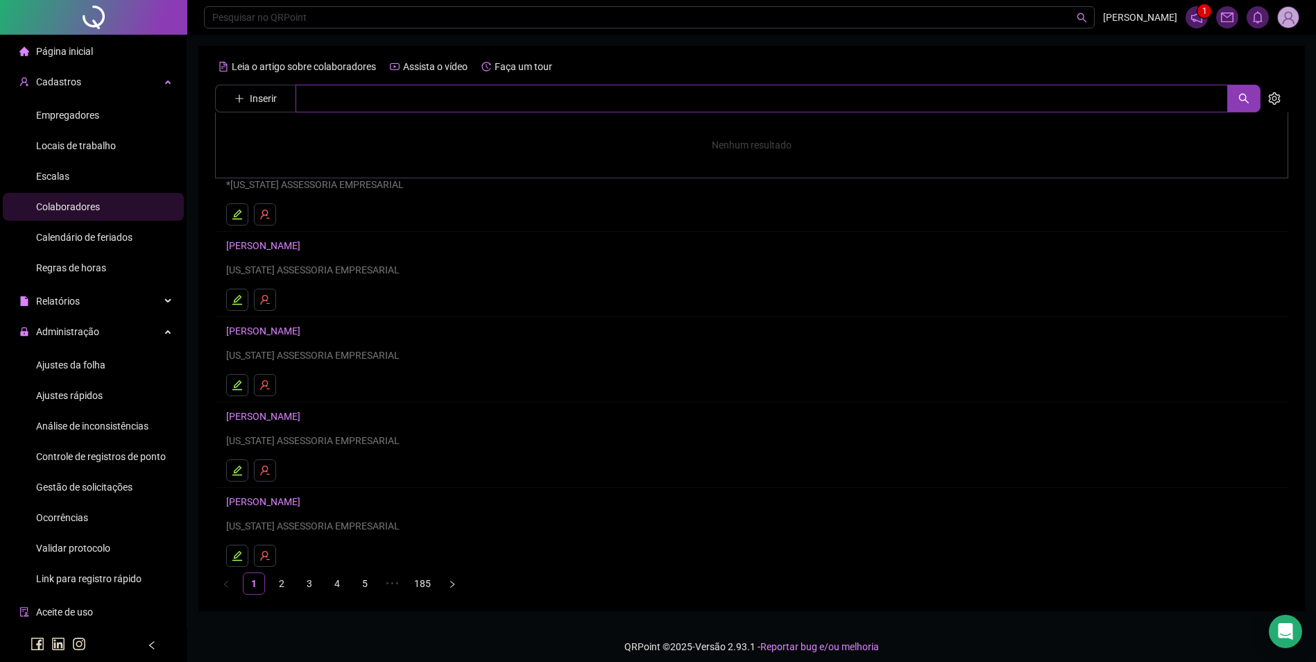
click at [354, 104] on input "text" at bounding box center [761, 99] width 932 height 28
click at [315, 137] on link "[PERSON_NAME]" at bounding box center [278, 139] width 74 height 11
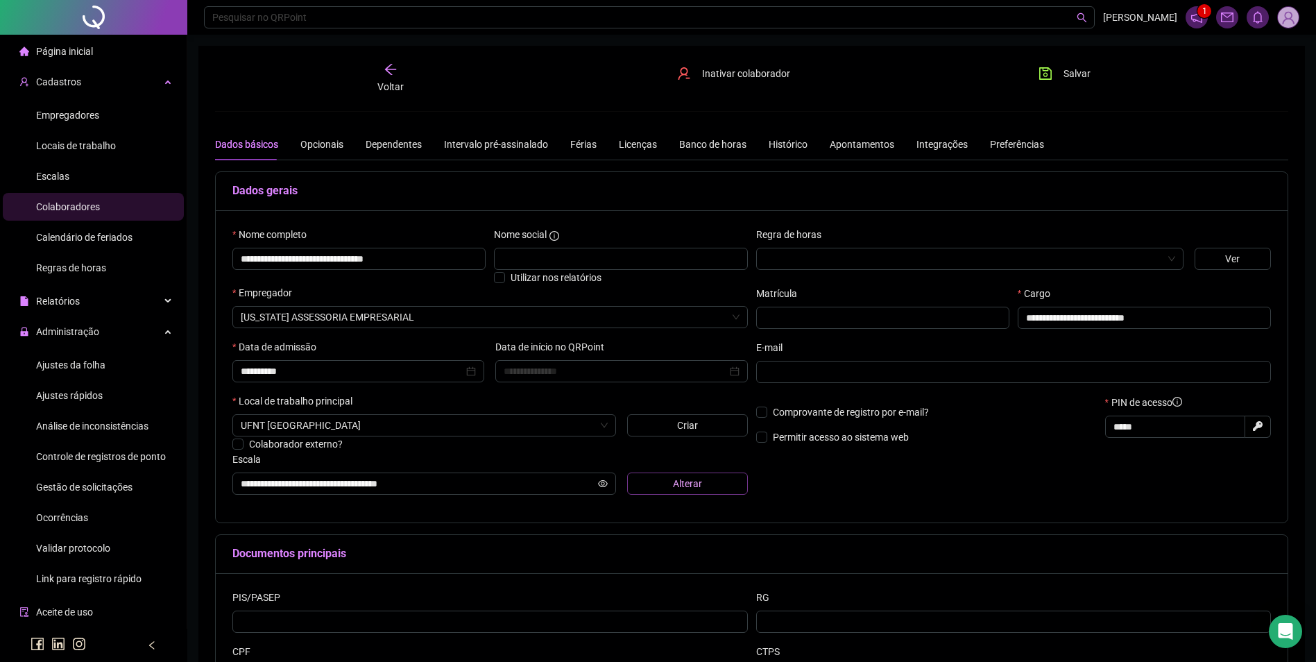
click at [651, 483] on button "Alterar" at bounding box center [687, 483] width 121 height 22
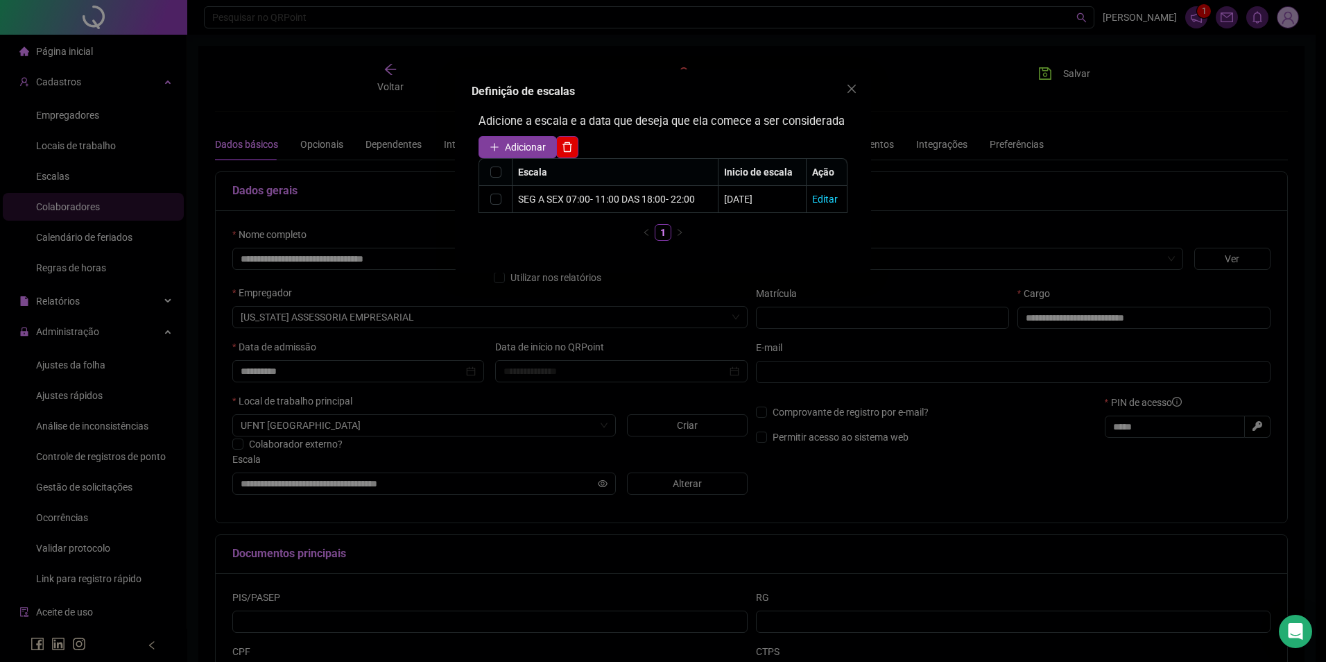
click at [539, 144] on span "Adicionar" at bounding box center [525, 146] width 41 height 15
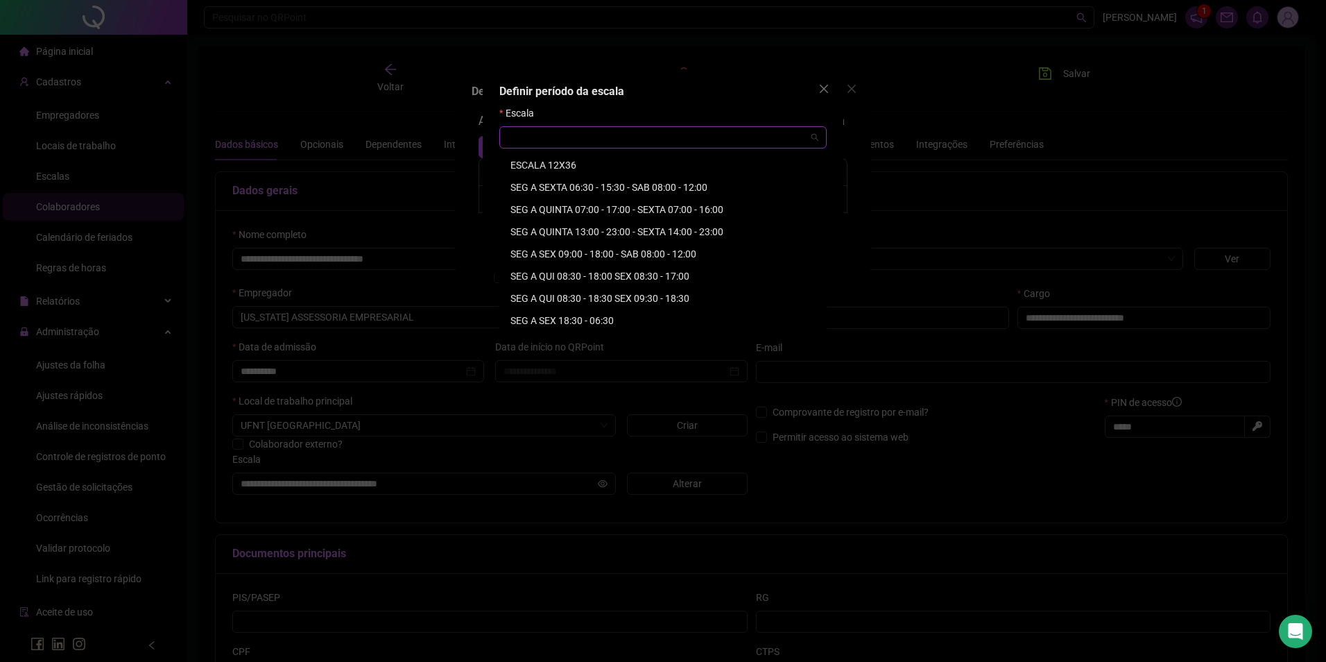
click at [543, 143] on input "search" at bounding box center [657, 137] width 298 height 21
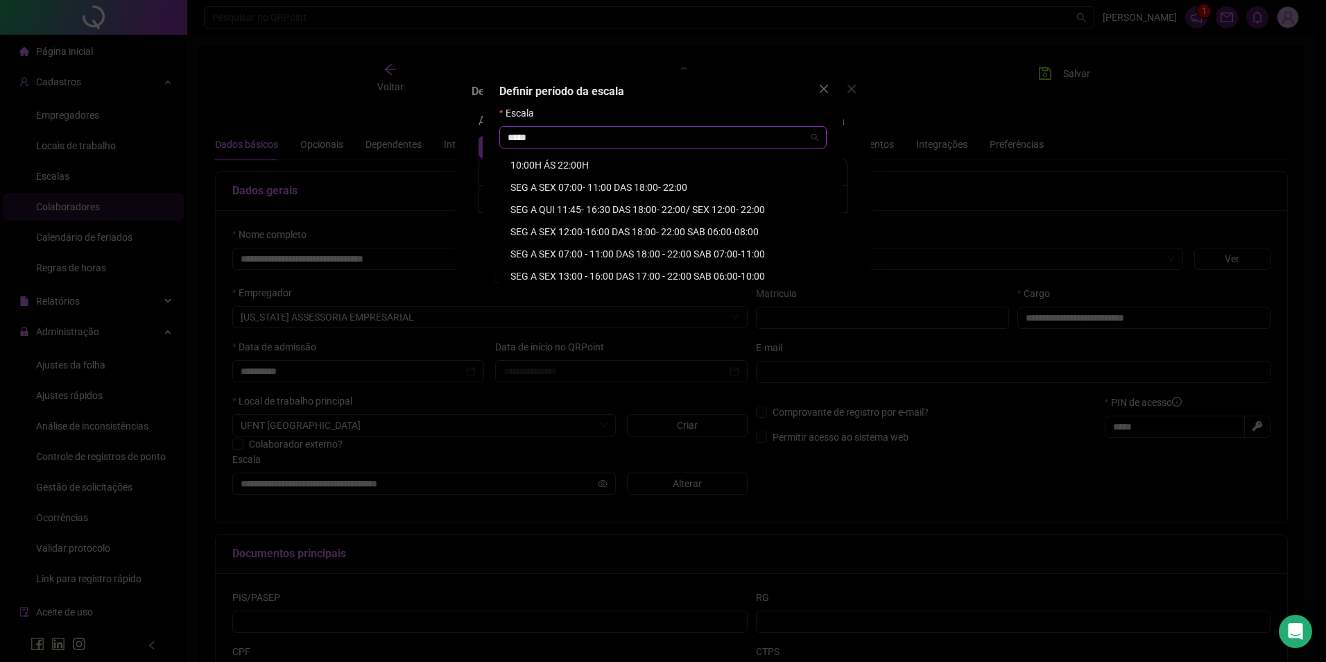
click at [689, 252] on div "SEG A SEX 07:00 - 11:00 DAS 18:00 - 22:00 SAB 07:00-11:00" at bounding box center [662, 253] width 305 height 15
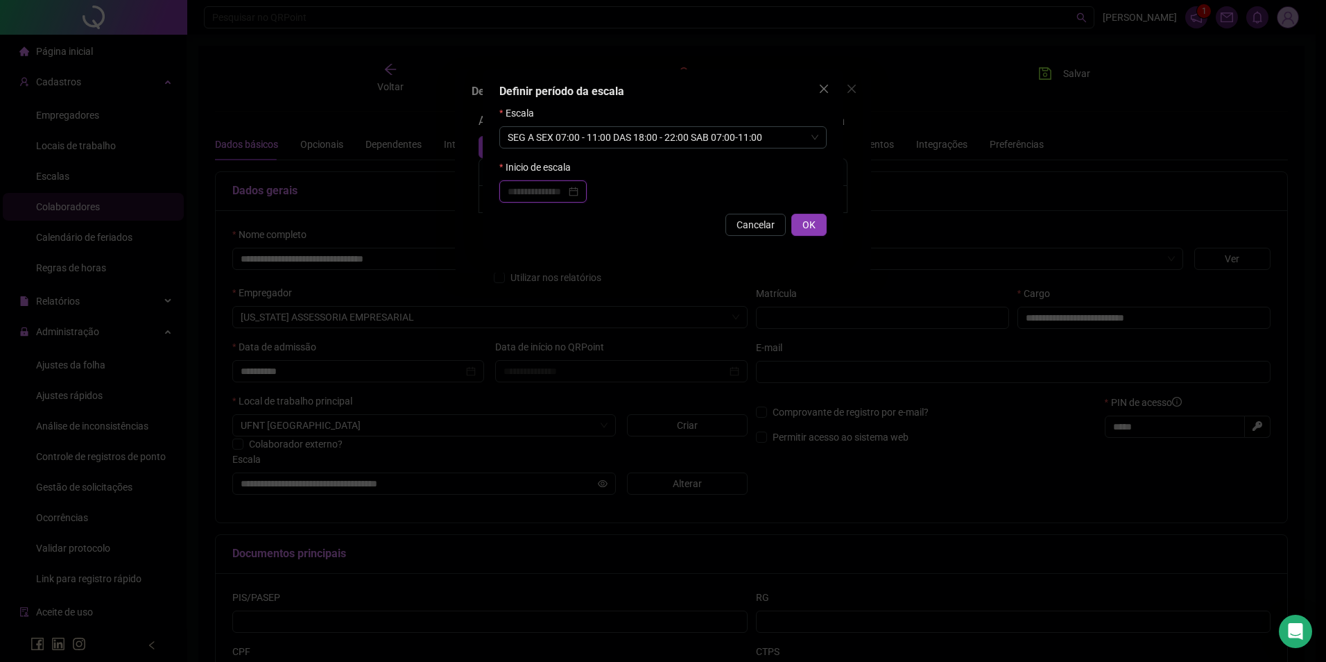
click at [565, 186] on input at bounding box center [537, 191] width 58 height 15
click at [547, 273] on div "01" at bounding box center [549, 275] width 25 height 15
click at [807, 225] on span "OK" at bounding box center [809, 224] width 13 height 15
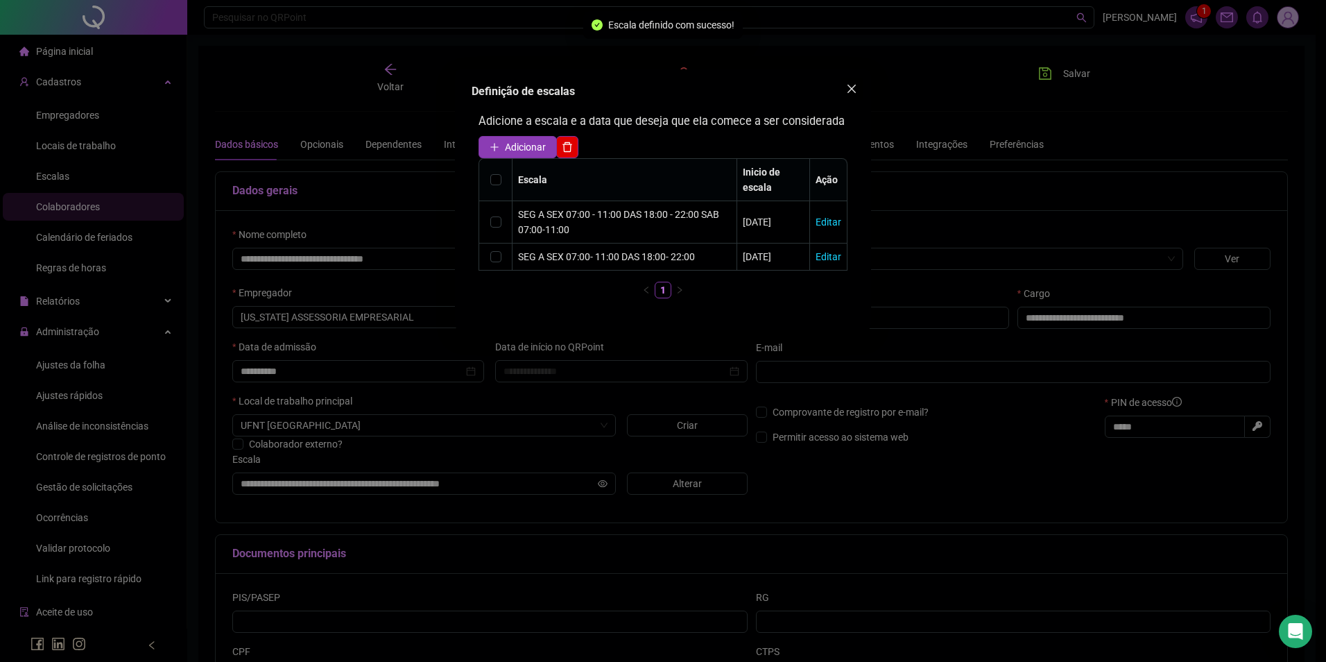
click at [850, 89] on icon "close" at bounding box center [851, 88] width 11 height 11
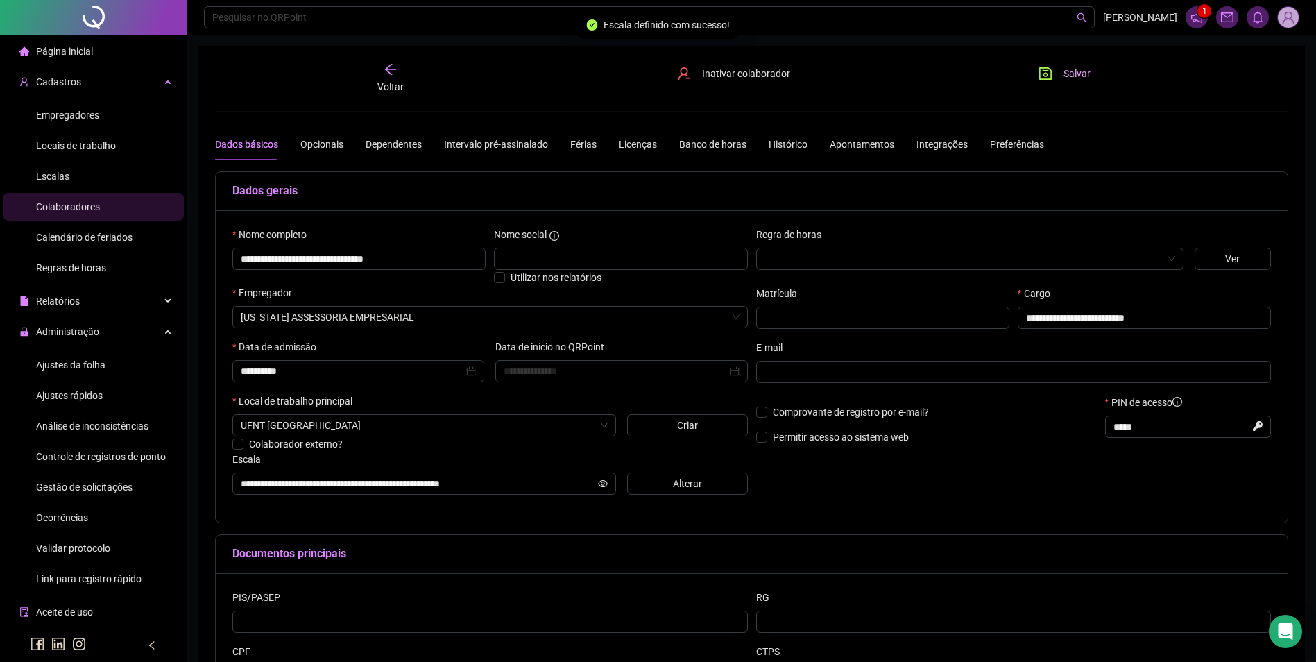
click at [1067, 74] on span "Salvar" at bounding box center [1076, 73] width 27 height 15
drag, startPoint x: 436, startPoint y: 258, endPoint x: 187, endPoint y: 265, distance: 249.1
click at [187, 265] on div "**********" at bounding box center [658, 395] width 1316 height 791
click at [73, 359] on span "Ajustes da folha" at bounding box center [70, 364] width 69 height 11
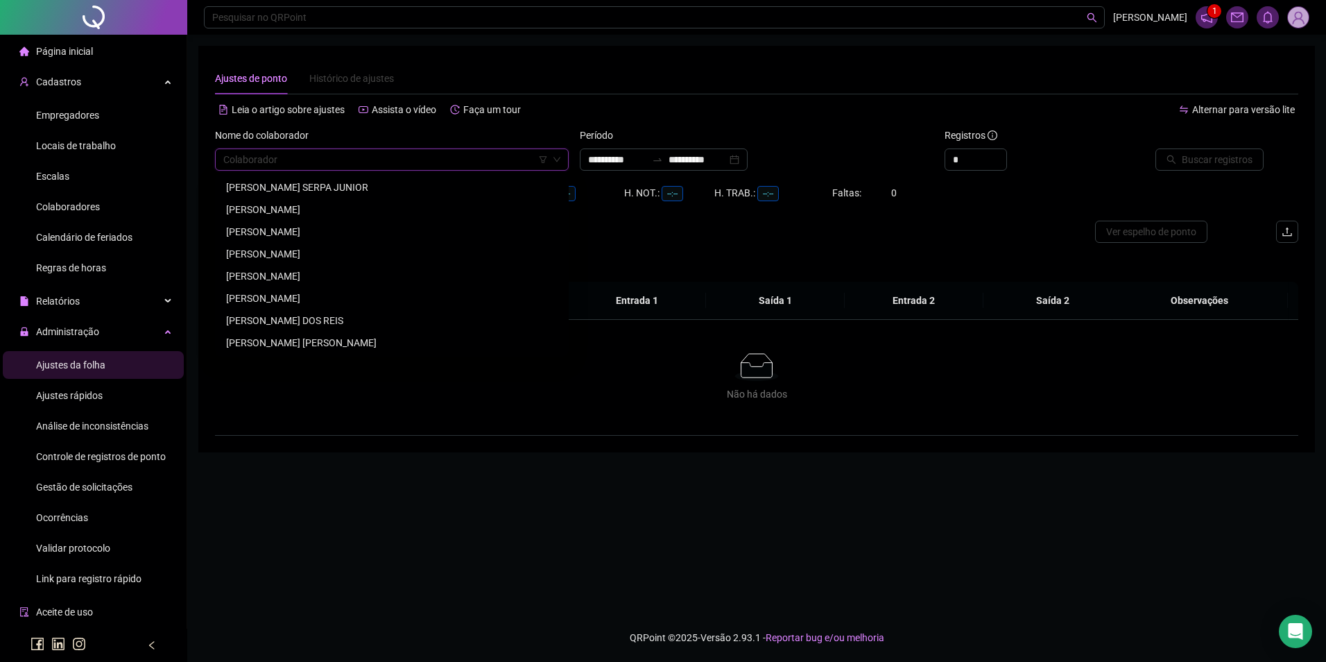
click at [326, 164] on input "search" at bounding box center [385, 159] width 325 height 21
paste input "**********"
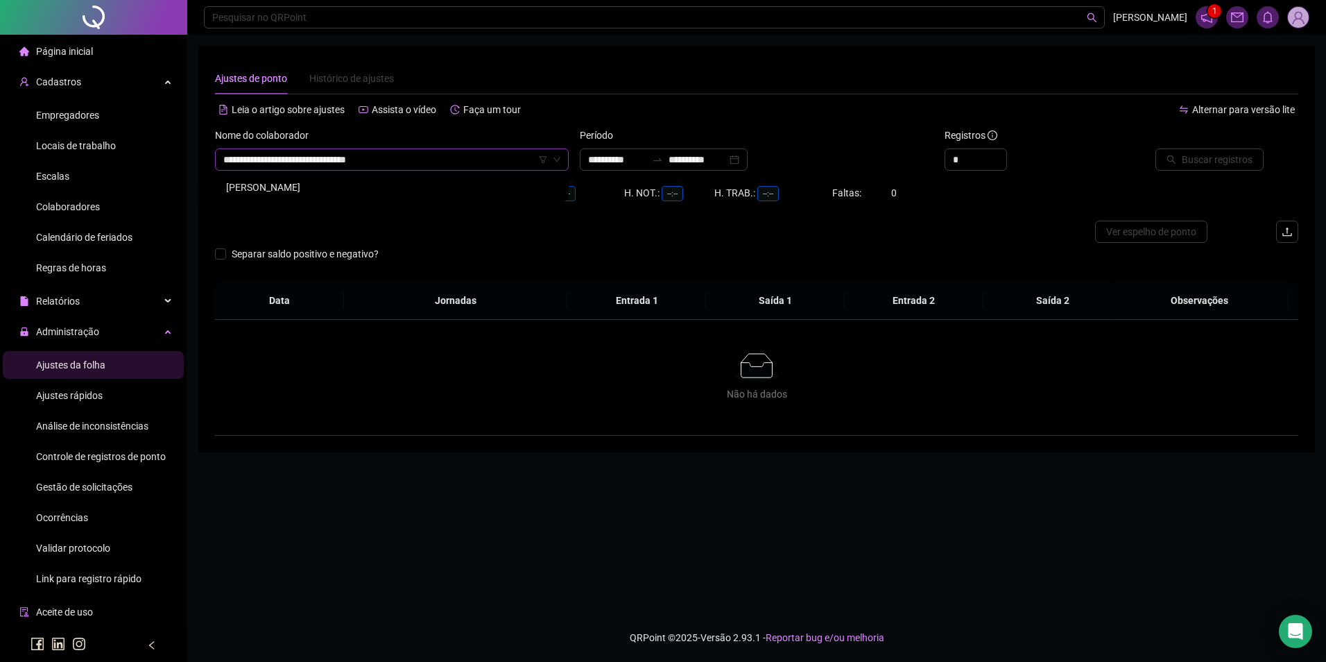
click at [330, 189] on div "[PERSON_NAME]" at bounding box center [392, 187] width 332 height 15
click at [698, 156] on input "**********" at bounding box center [698, 159] width 58 height 15
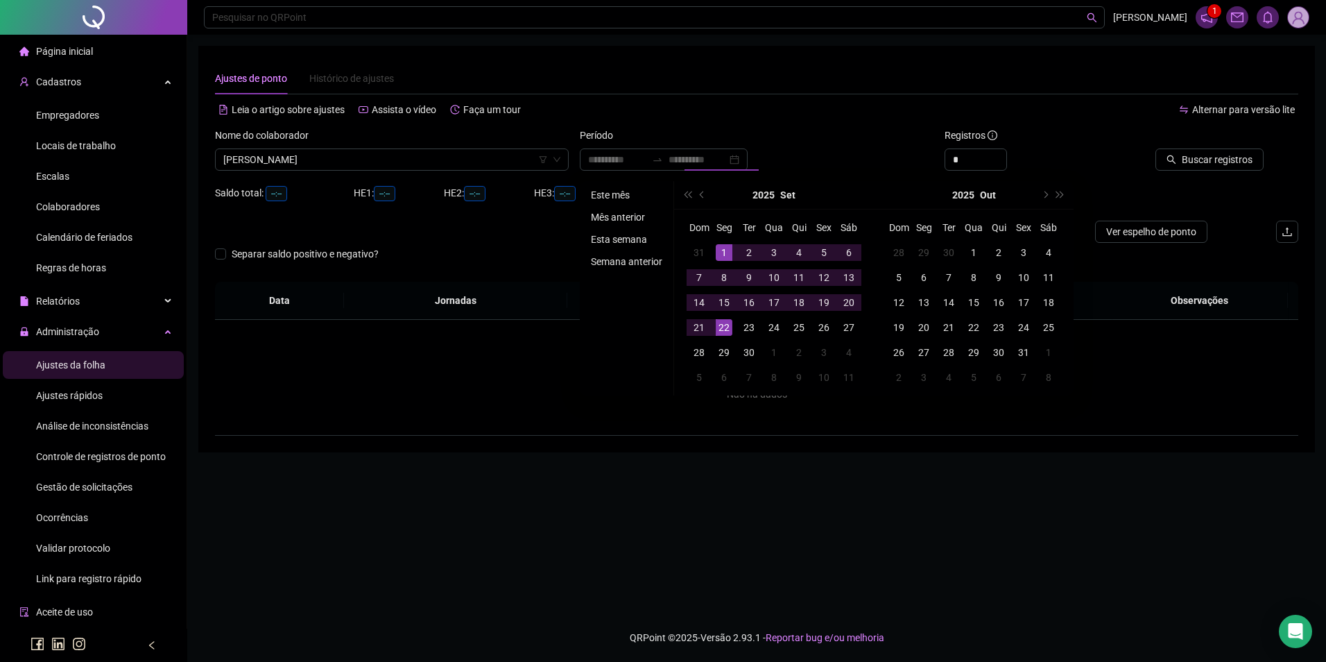
click at [622, 192] on li "Este mês" at bounding box center [626, 195] width 83 height 17
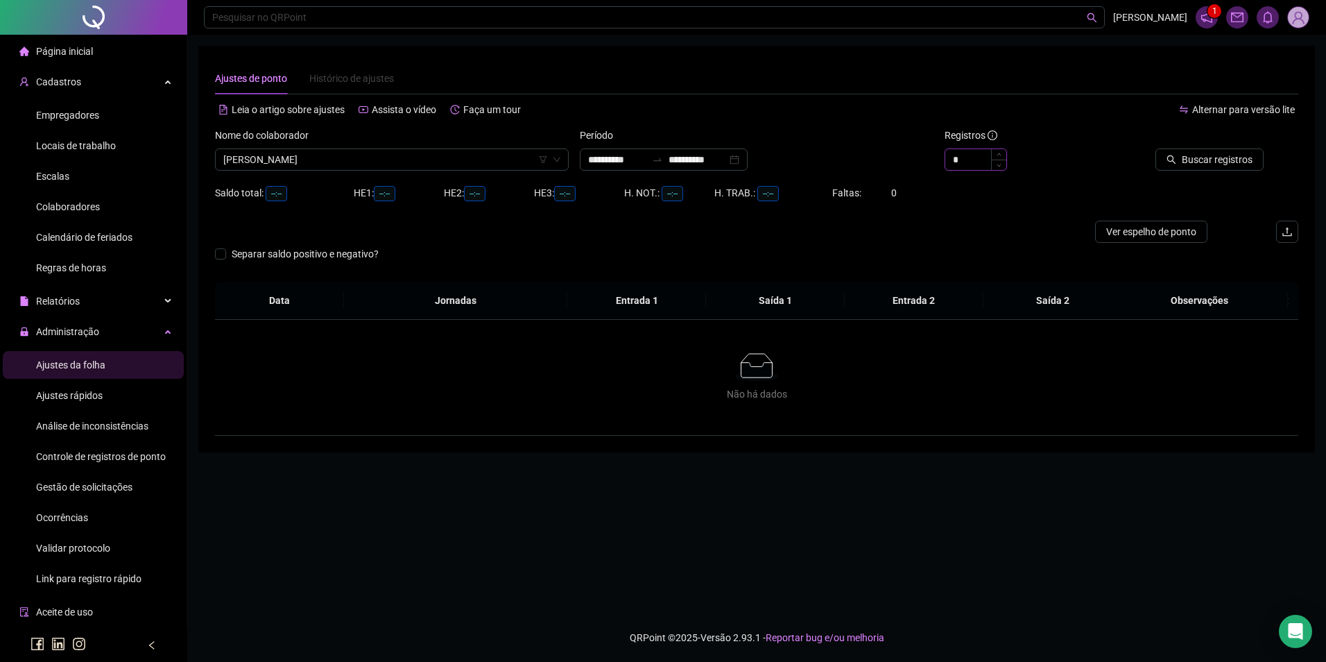
click at [1001, 155] on icon "up" at bounding box center [999, 154] width 5 height 5
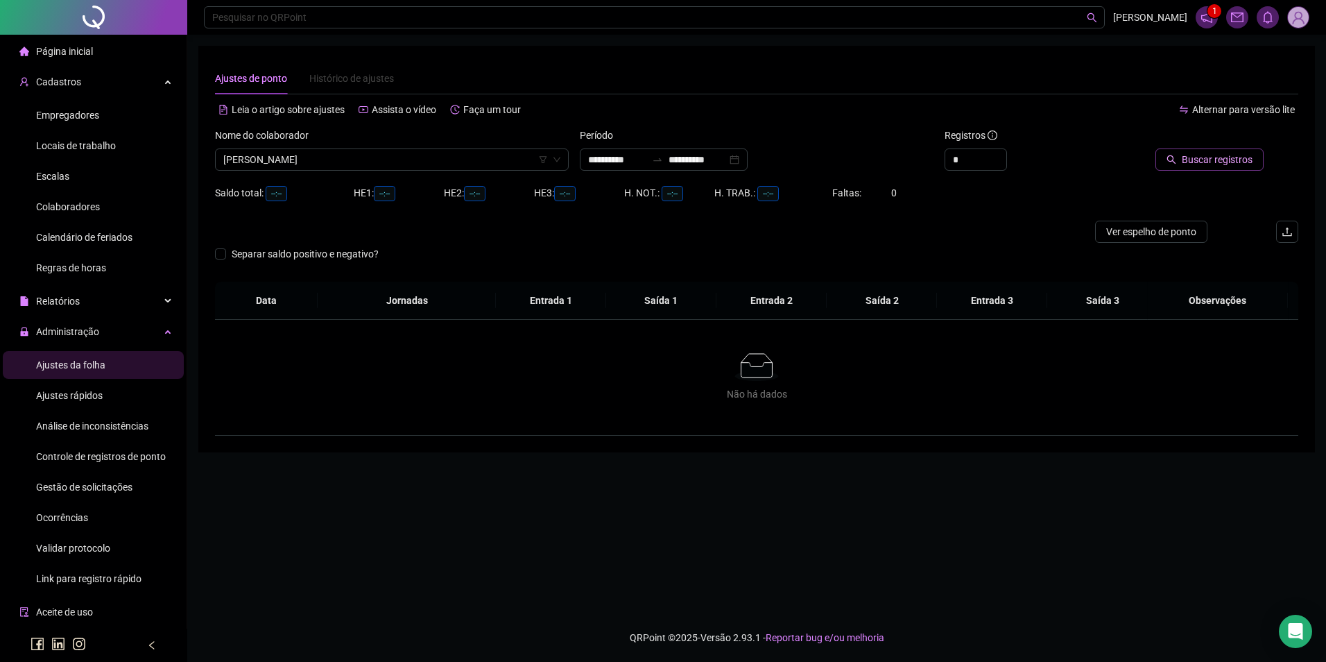
click at [1208, 157] on span "Buscar registros" at bounding box center [1217, 159] width 71 height 15
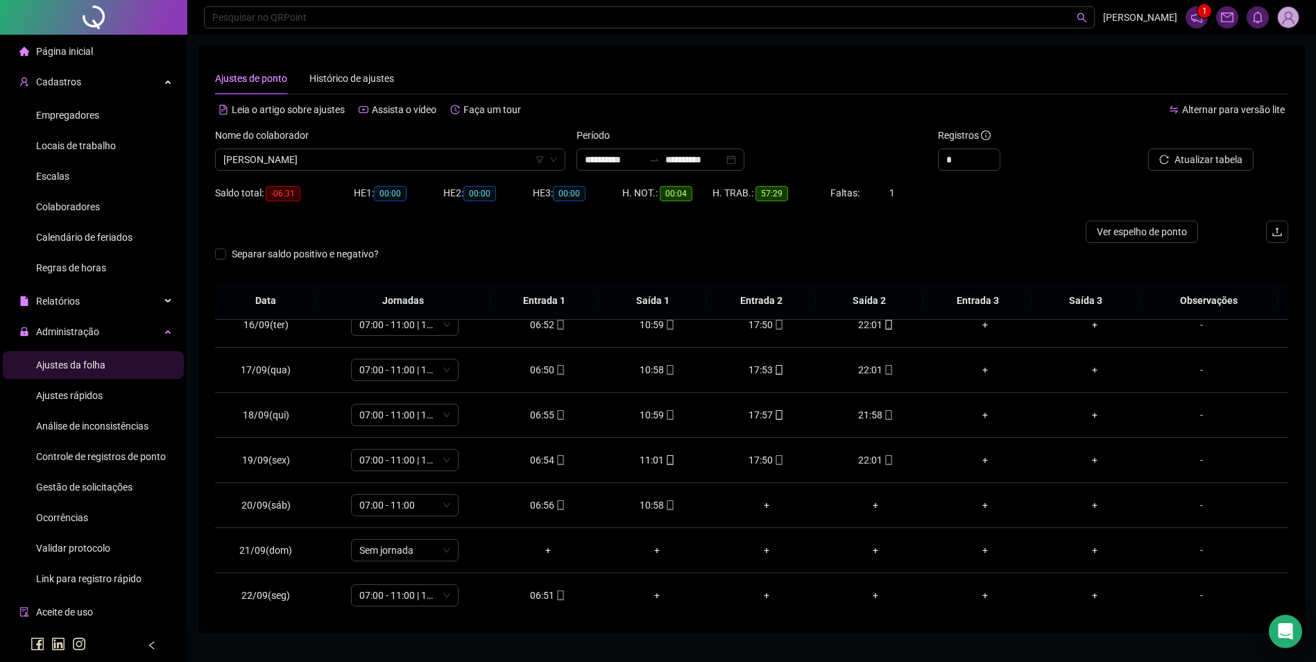
scroll to position [696, 0]
click at [1157, 227] on span "Ver espelho de ponto" at bounding box center [1142, 231] width 90 height 15
click at [101, 483] on span "Gestão de solicitações" at bounding box center [84, 486] width 96 height 11
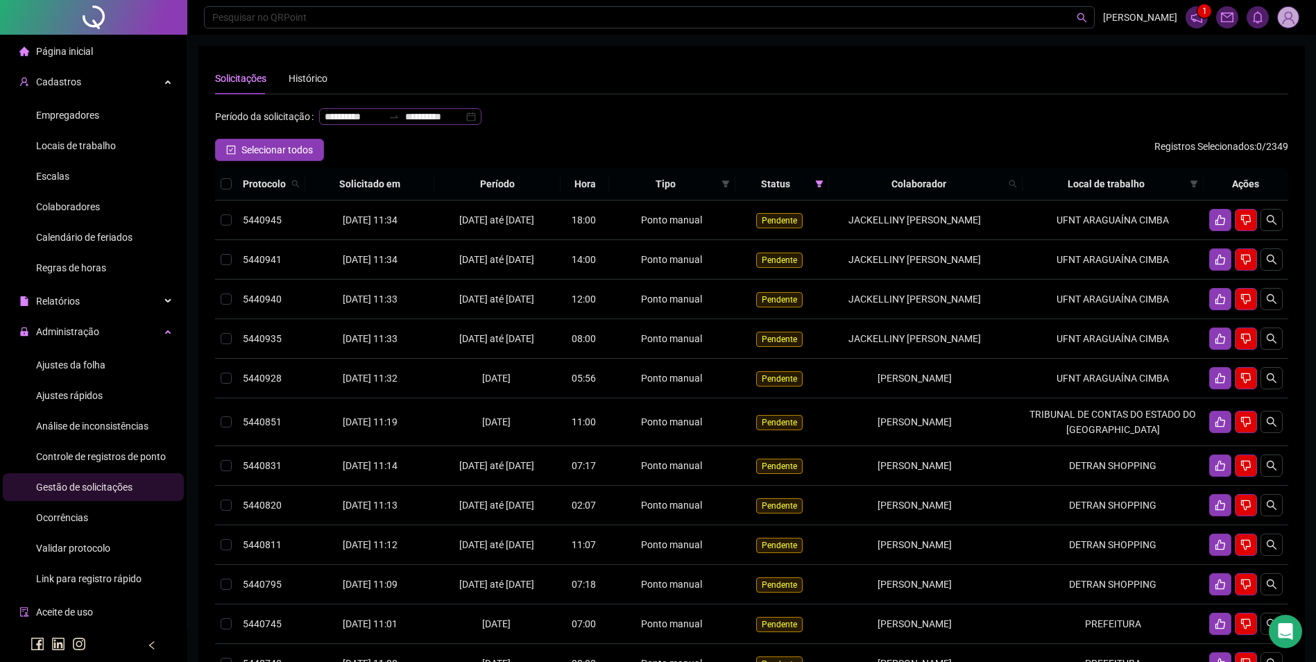
click at [383, 122] on div at bounding box center [394, 116] width 22 height 11
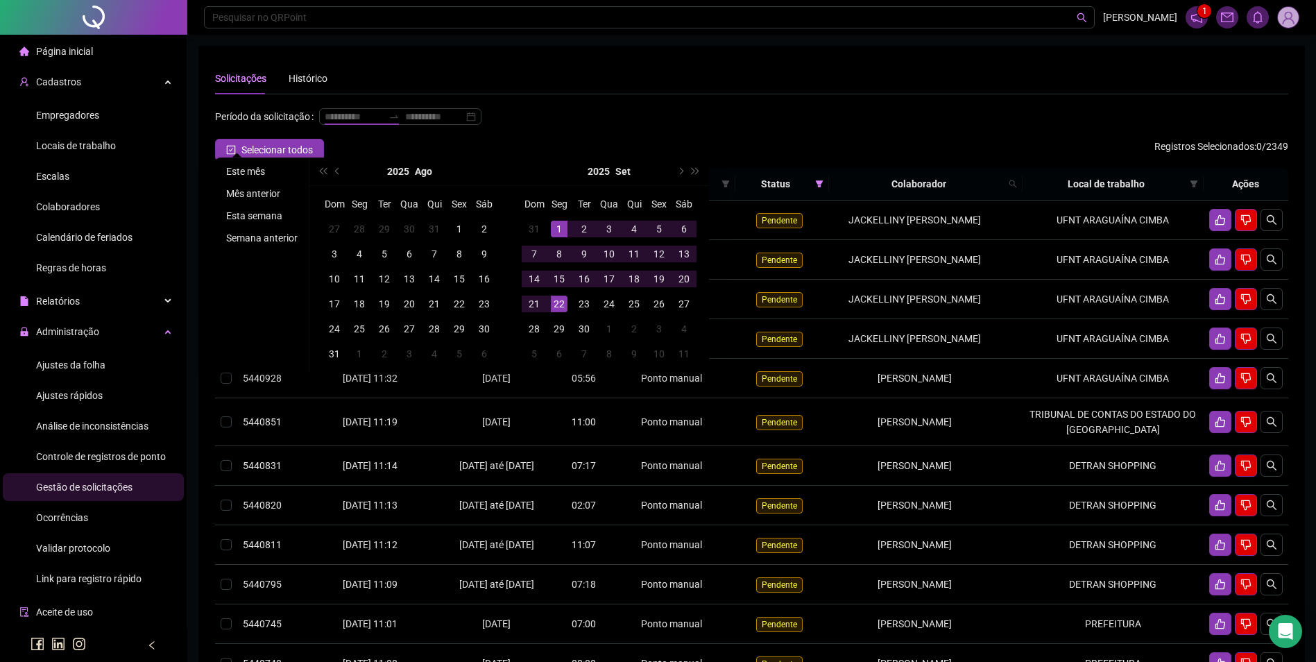
click at [232, 175] on li "Este mês" at bounding box center [262, 171] width 83 height 17
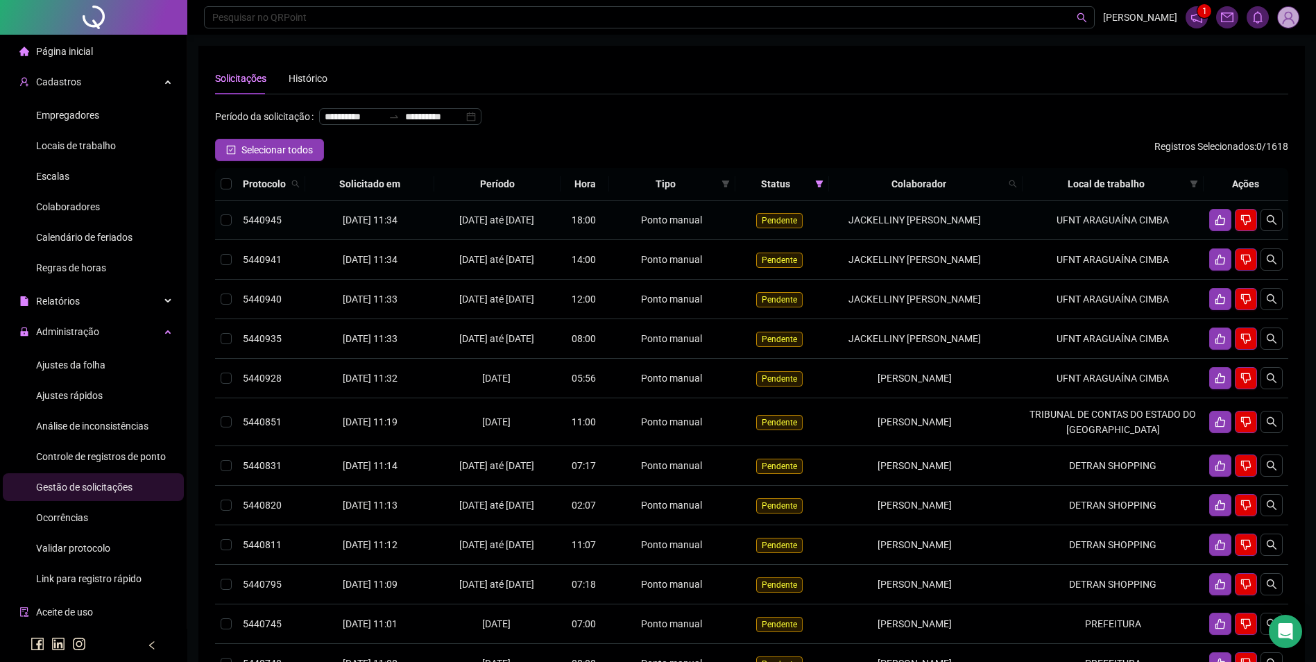
click at [1086, 237] on td "UFNT ARAGUAÍNA CIMBA" at bounding box center [1112, 220] width 181 height 40
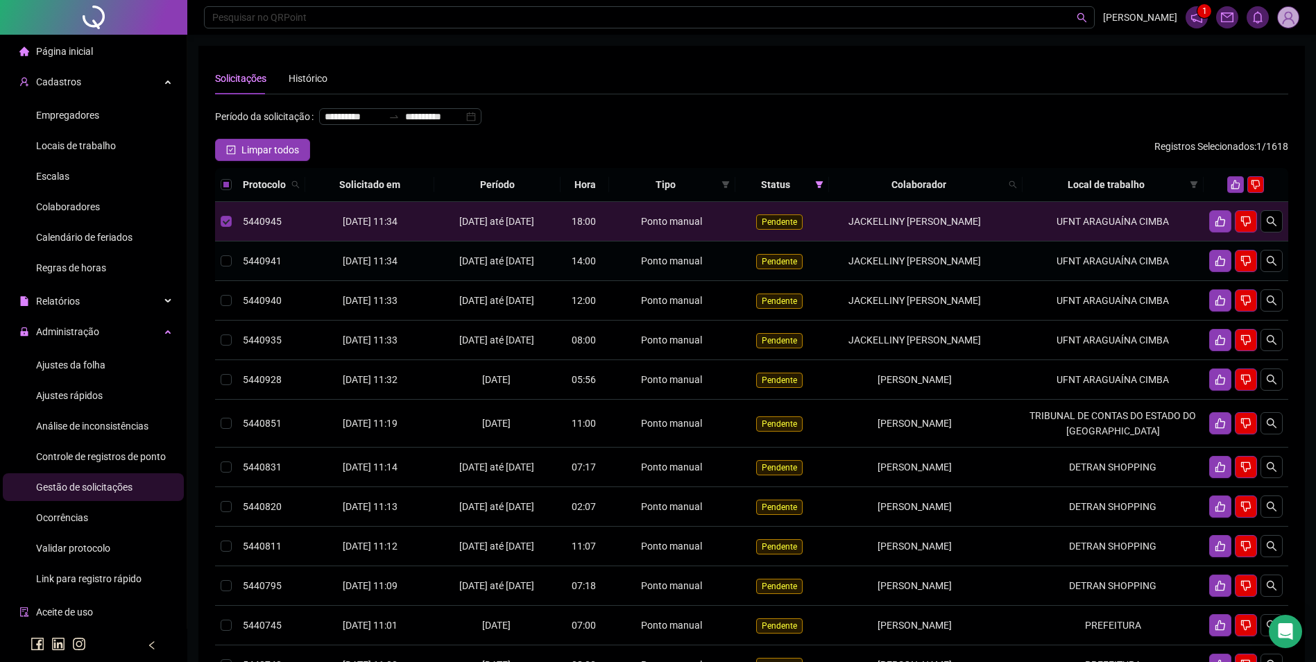
click at [1098, 281] on td "UFNT ARAGUAÍNA CIMBA" at bounding box center [1112, 261] width 181 height 40
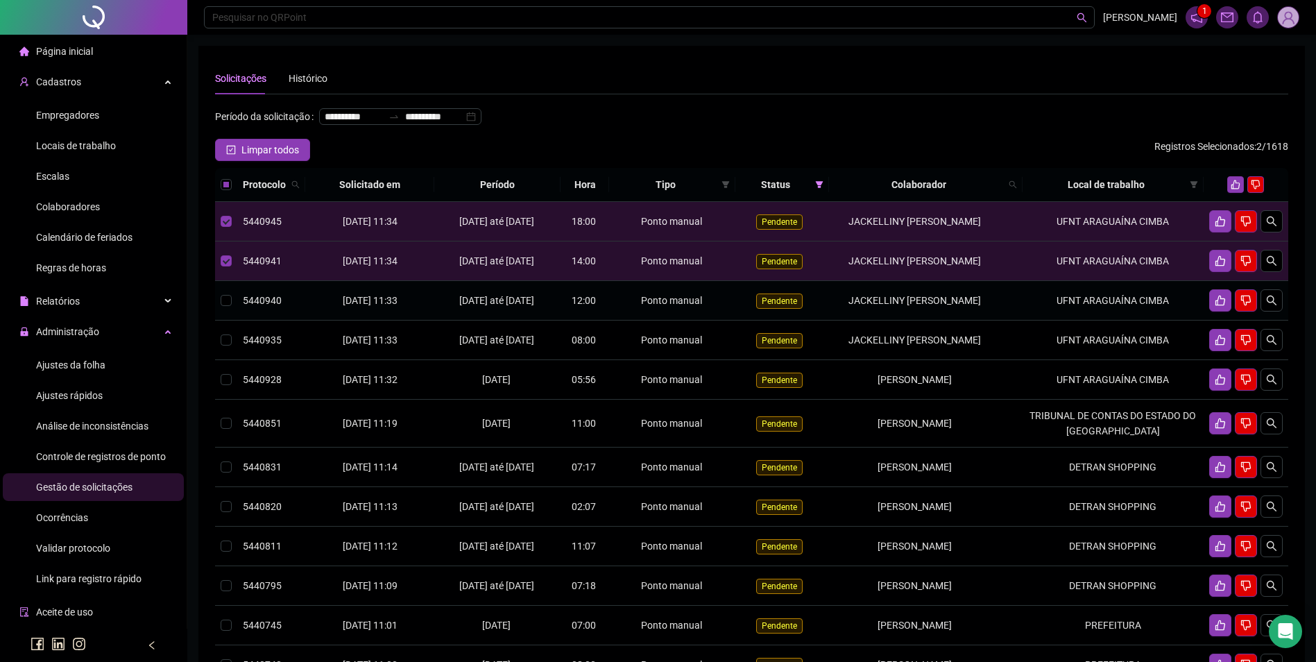
click at [1104, 320] on td "UFNT ARAGUAÍNA CIMBA" at bounding box center [1112, 301] width 181 height 40
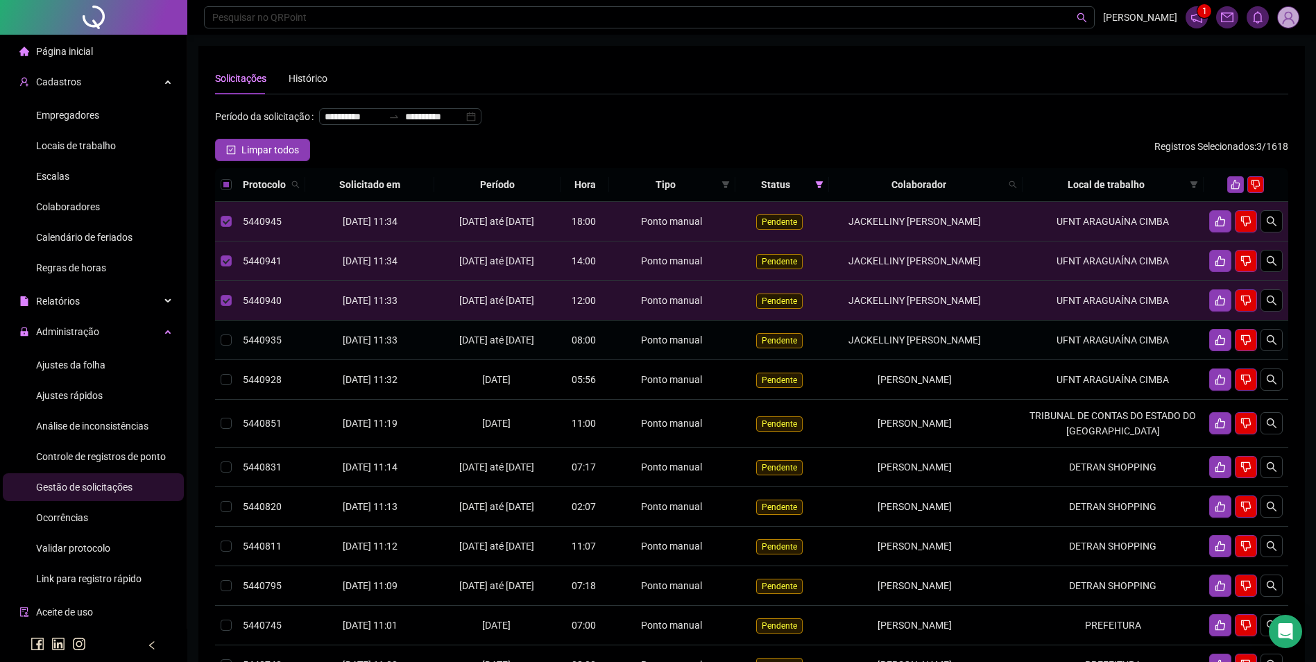
click at [1073, 360] on td "UFNT ARAGUAÍNA CIMBA" at bounding box center [1112, 340] width 181 height 40
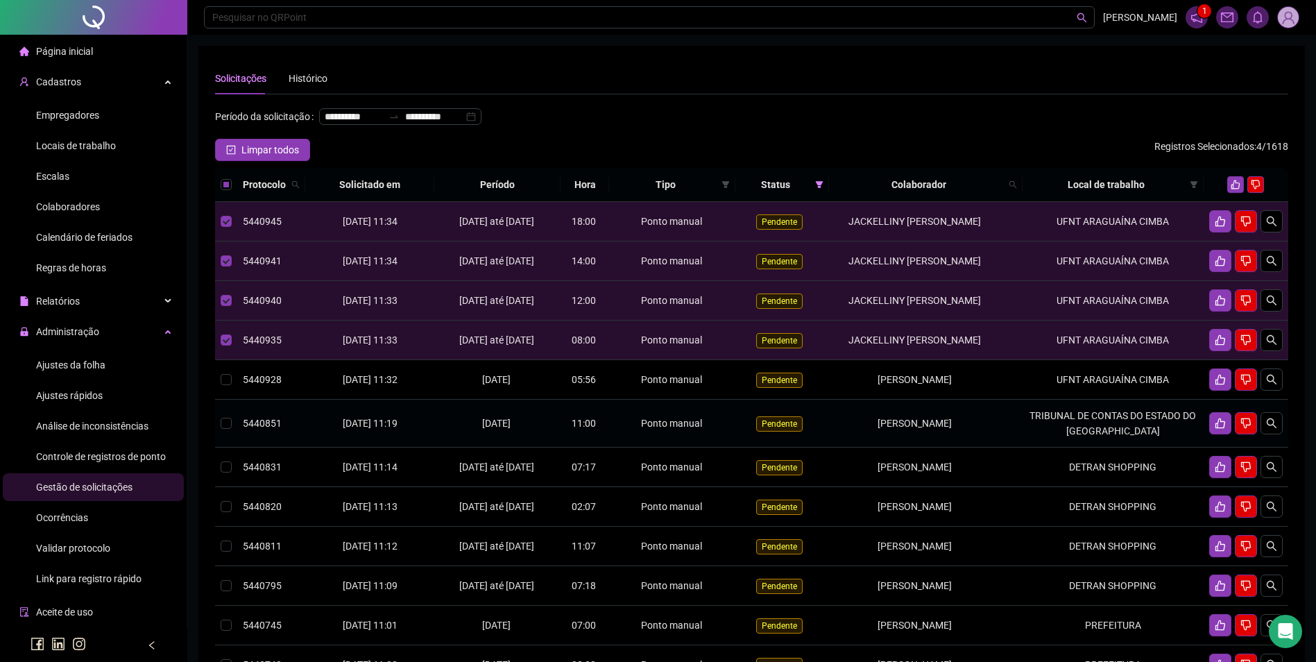
click at [1072, 447] on td "TRIBUNAL DE CONTAS DO ESTADO DO [GEOGRAPHIC_DATA]" at bounding box center [1112, 424] width 181 height 48
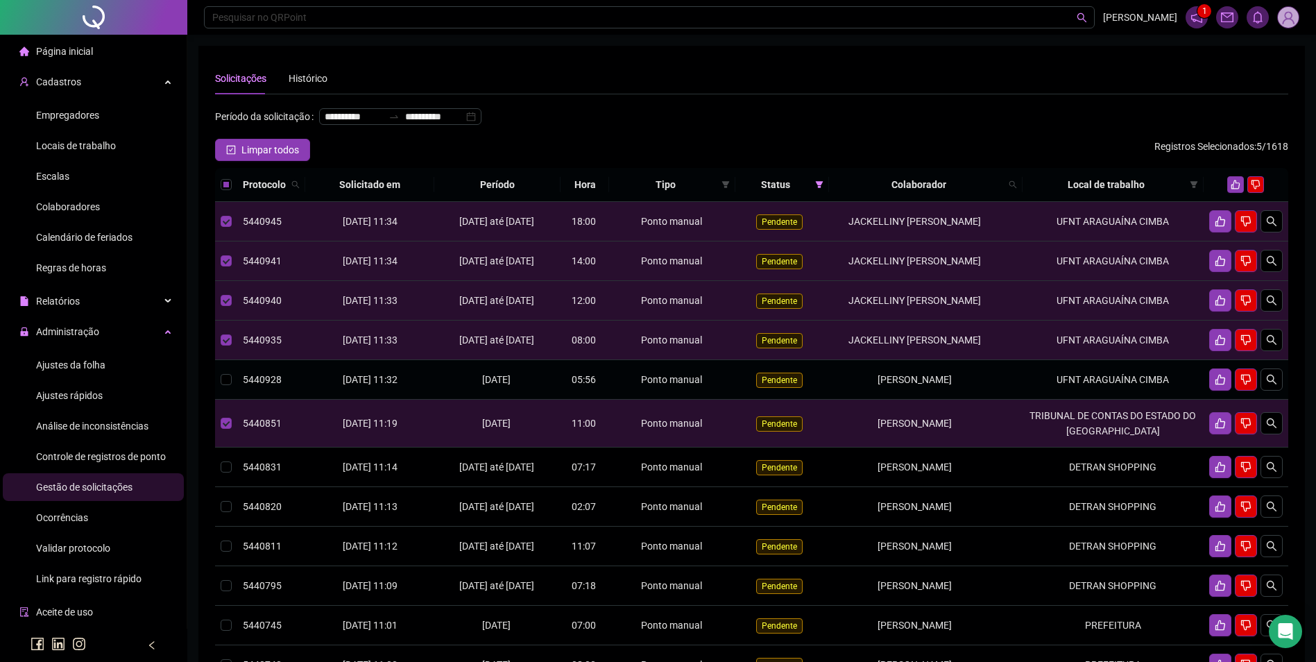
click at [1076, 400] on td "UFNT ARAGUAÍNA CIMBA" at bounding box center [1112, 380] width 181 height 40
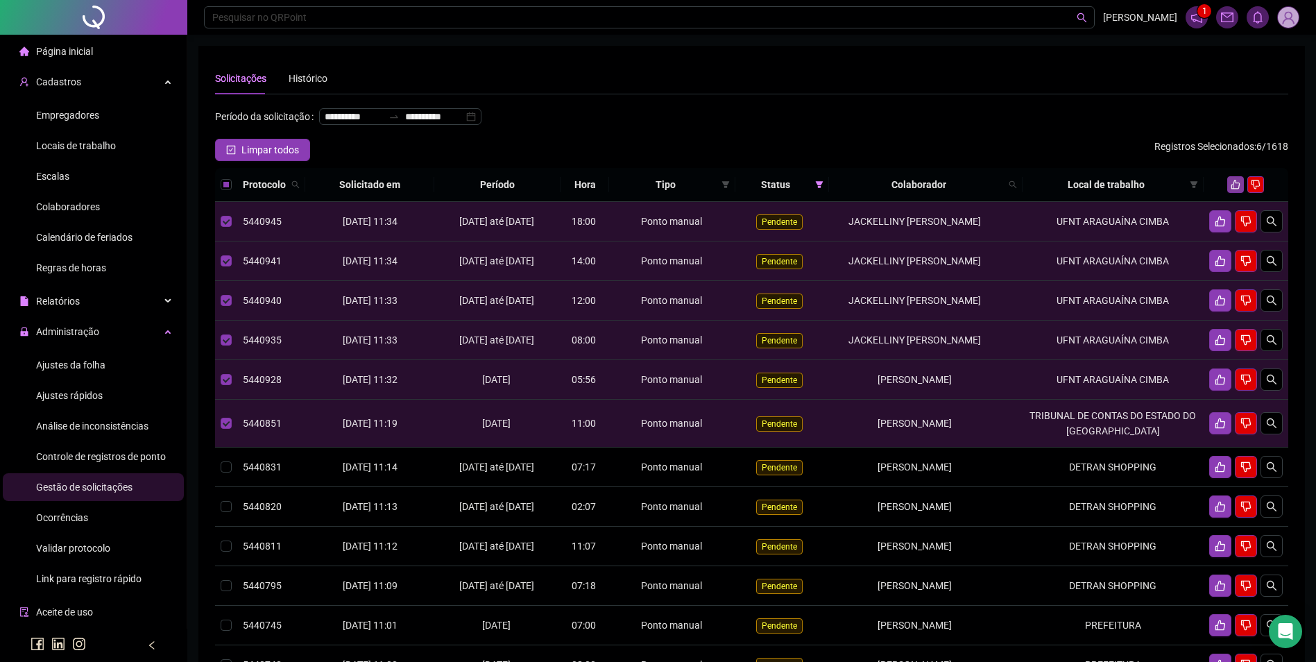
click at [1237, 189] on icon "like" at bounding box center [1235, 185] width 10 height 10
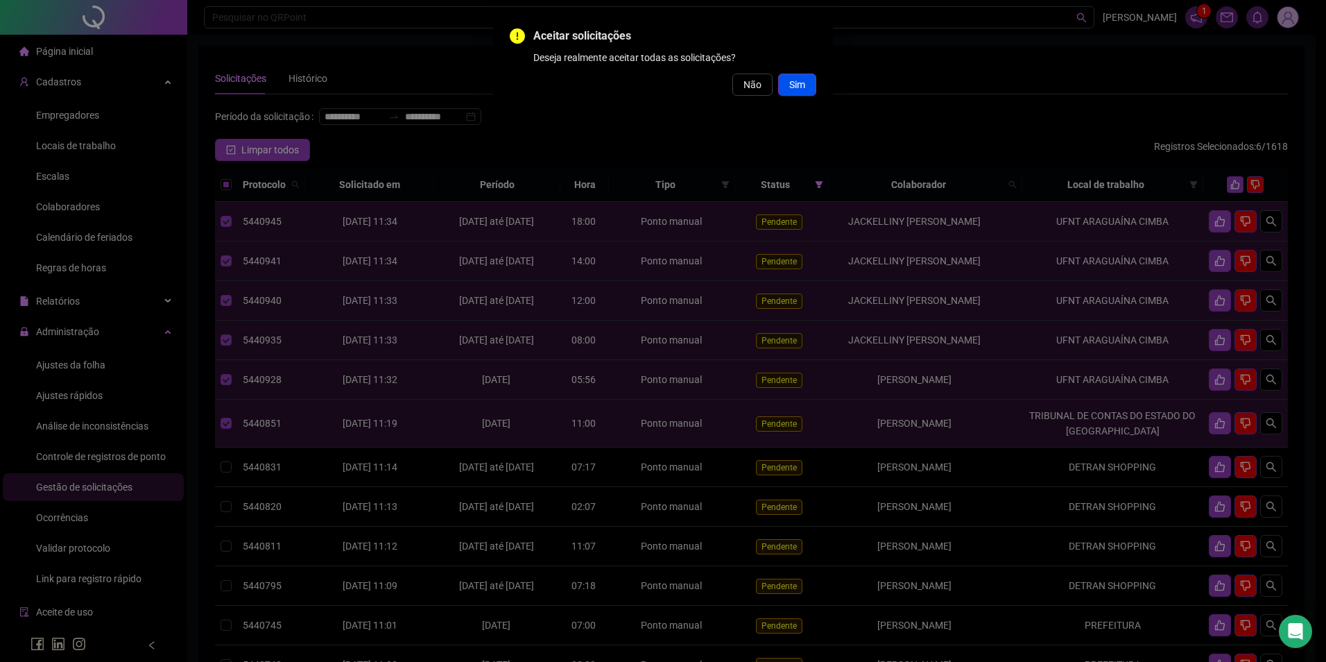
click at [795, 83] on span "Sim" at bounding box center [797, 84] width 16 height 15
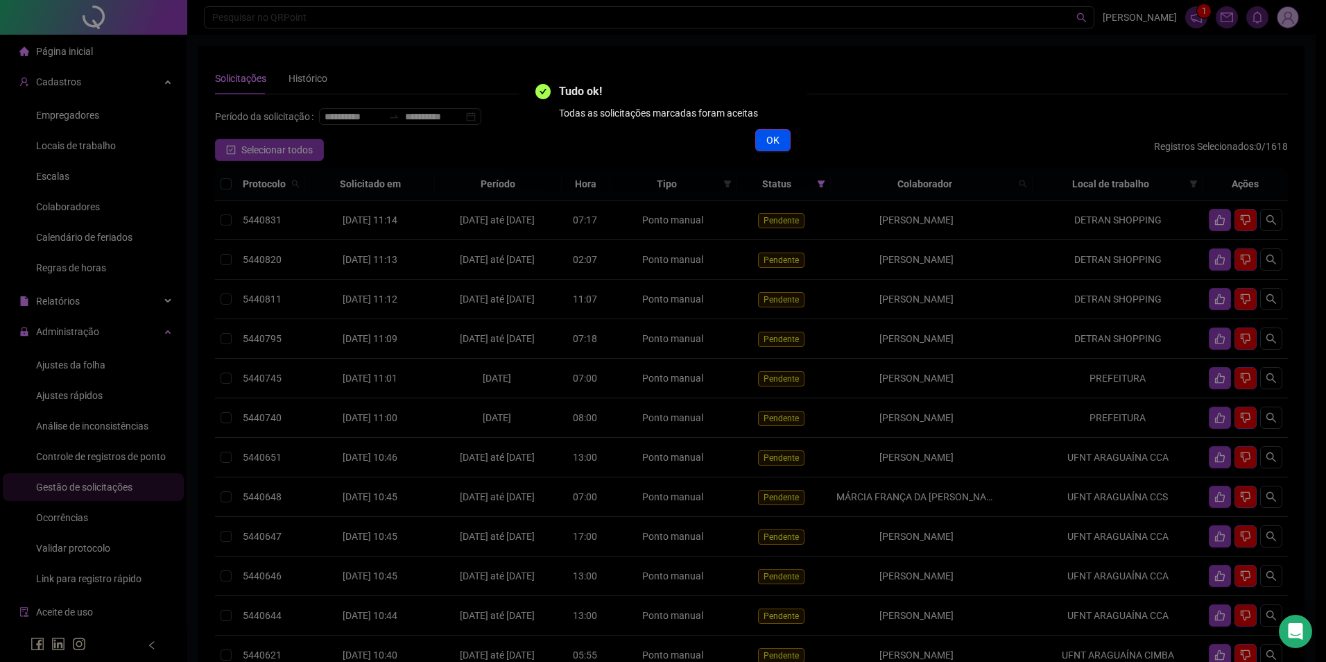
click at [774, 135] on span "OK" at bounding box center [772, 139] width 13 height 15
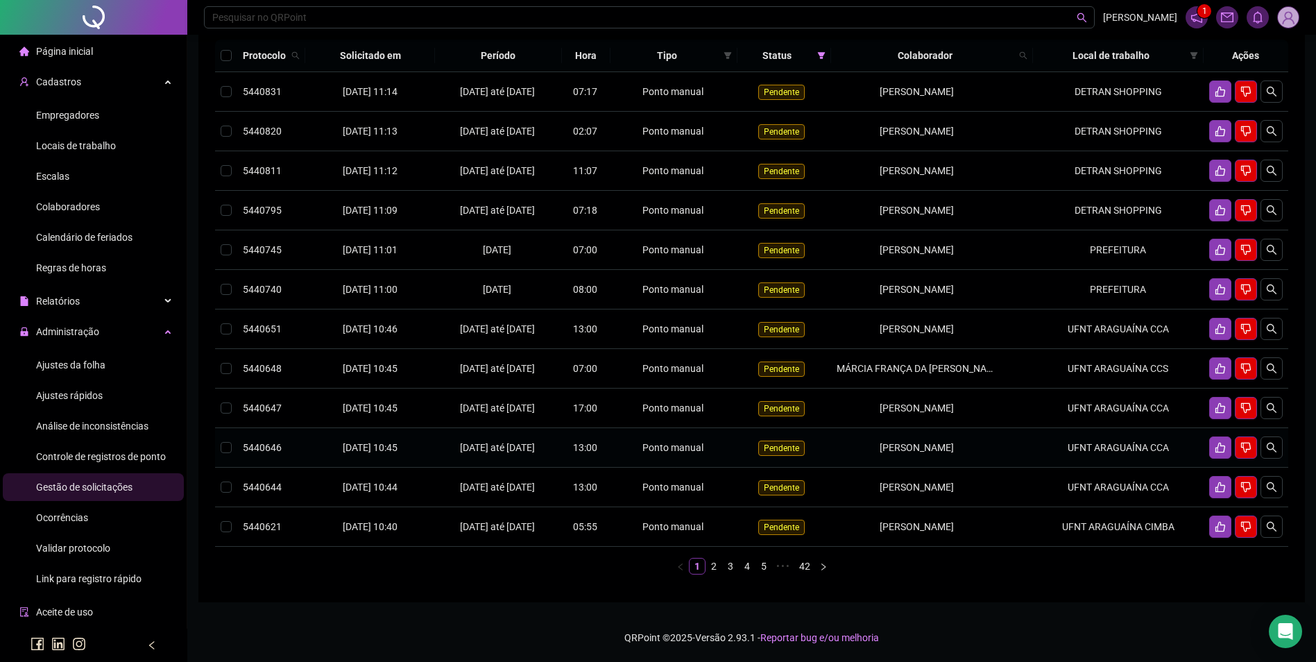
scroll to position [208, 0]
click at [1157, 309] on td "UFNT ARAGUAÍNA CCA" at bounding box center [1118, 329] width 171 height 40
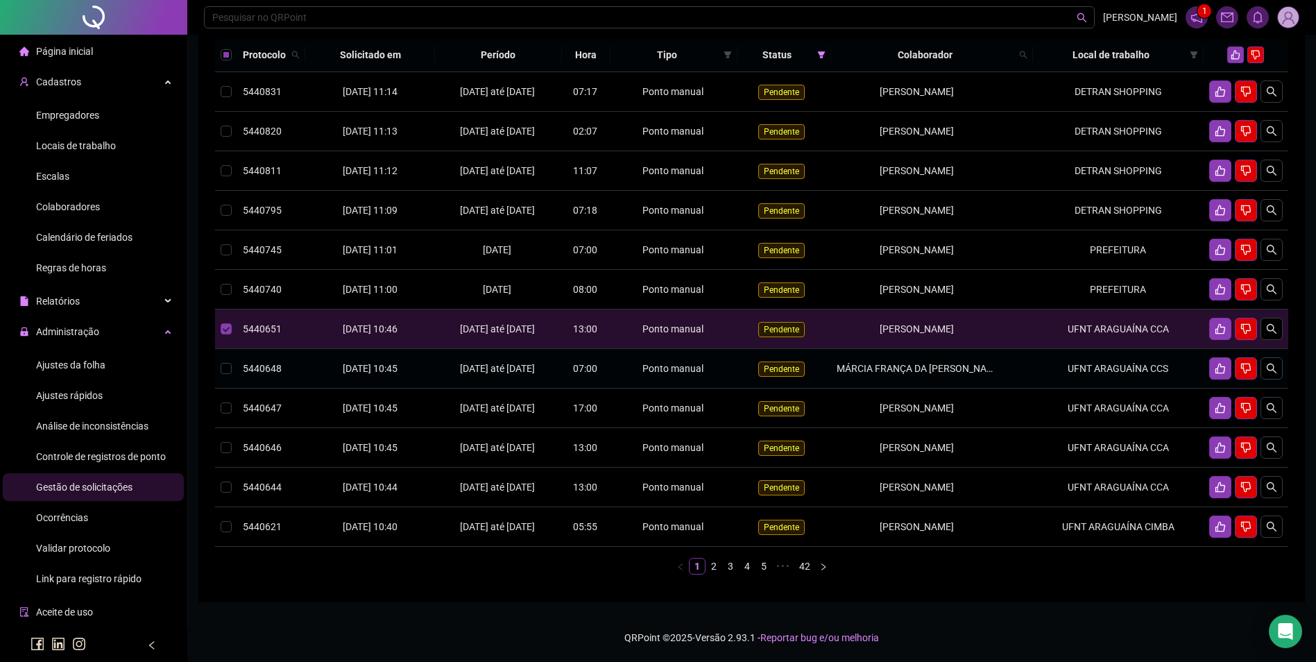
click at [1128, 357] on td "UFNT ARAGUAÍNA CCS" at bounding box center [1118, 369] width 171 height 40
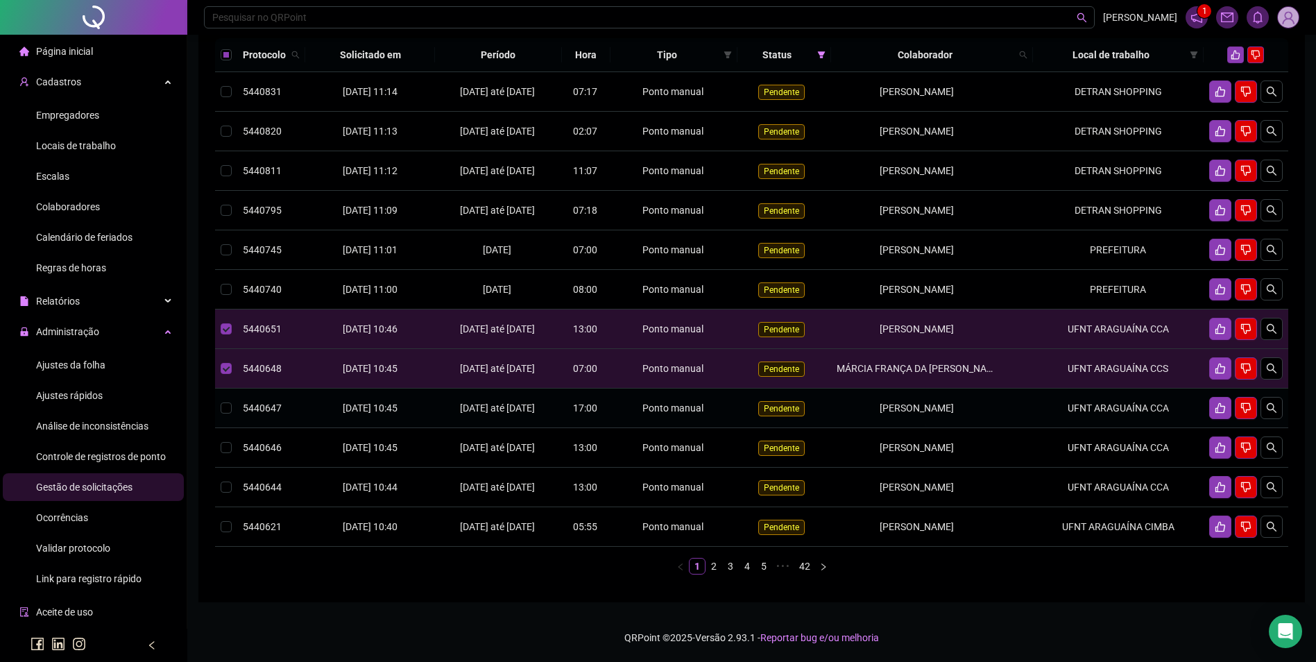
click at [1126, 413] on td "UFNT ARAGUAÍNA CCA" at bounding box center [1118, 408] width 171 height 40
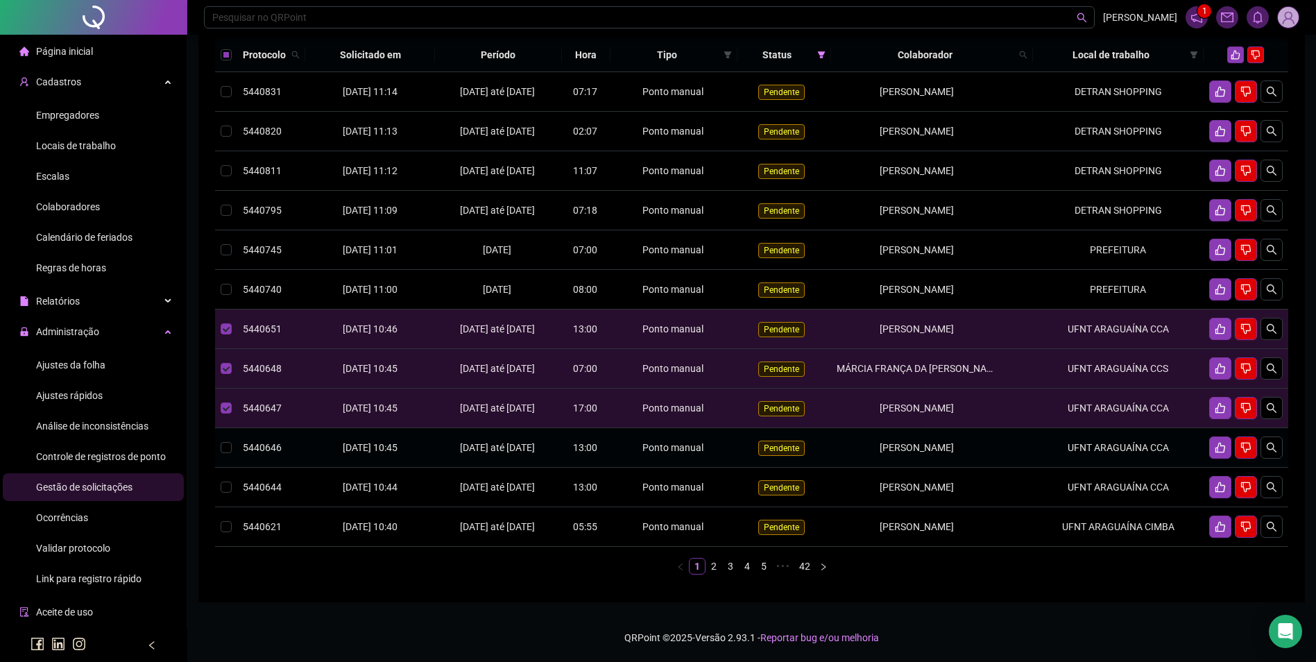
click at [1124, 454] on td "UFNT ARAGUAÍNA CCA" at bounding box center [1118, 448] width 171 height 40
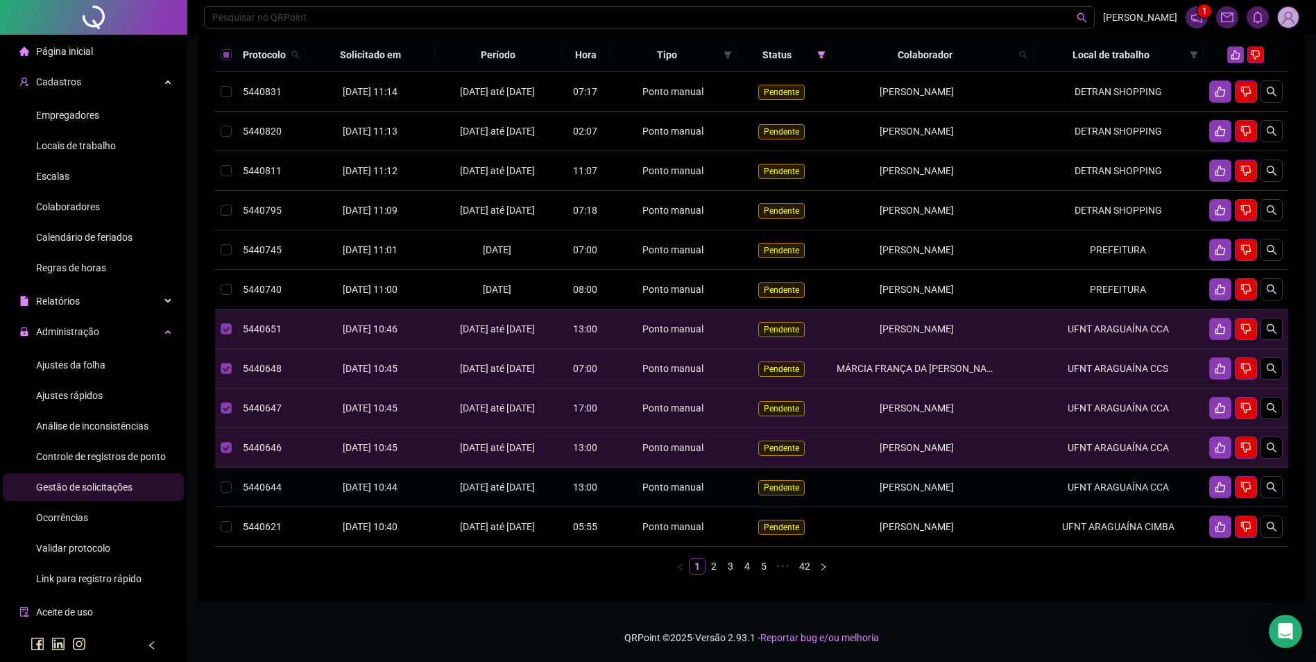
click at [1044, 507] on td "UFNT ARAGUAÍNA CCA" at bounding box center [1118, 487] width 171 height 40
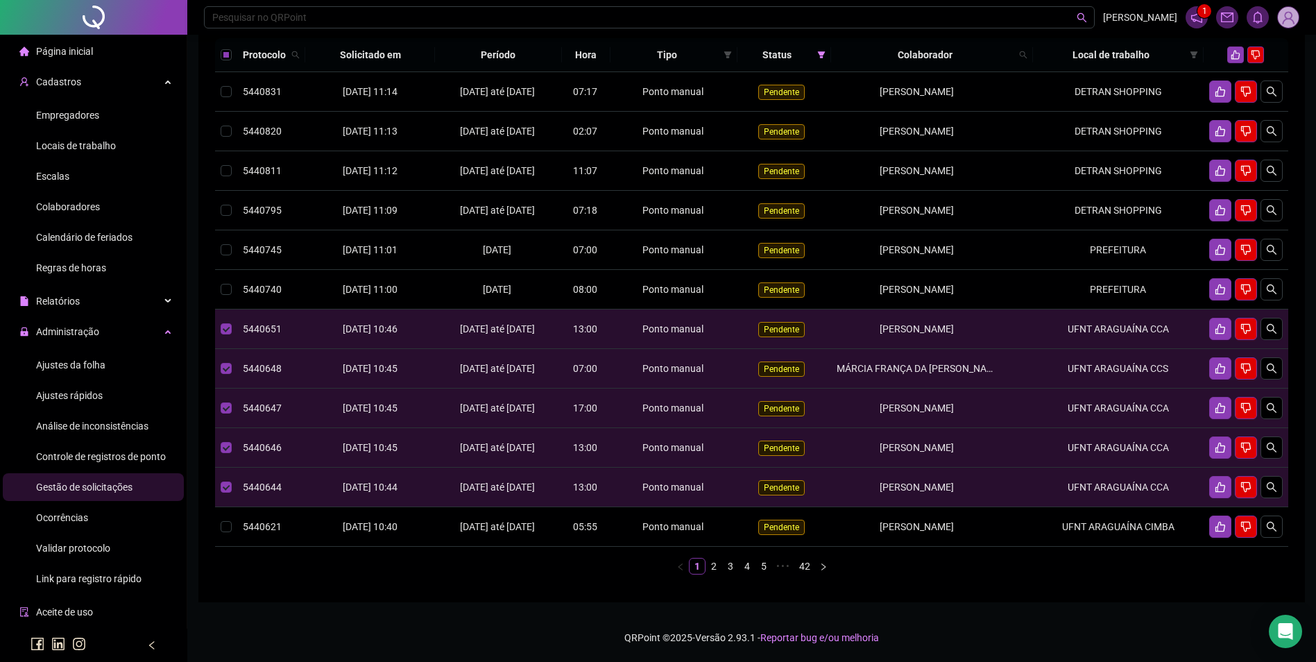
click at [1074, 574] on div "Protocolo Solicitado em Período Hora Tipo Status Colaborador Local de trabalho …" at bounding box center [751, 306] width 1073 height 536
click at [1090, 547] on td "UFNT ARAGUAÍNA CIMBA" at bounding box center [1118, 527] width 171 height 40
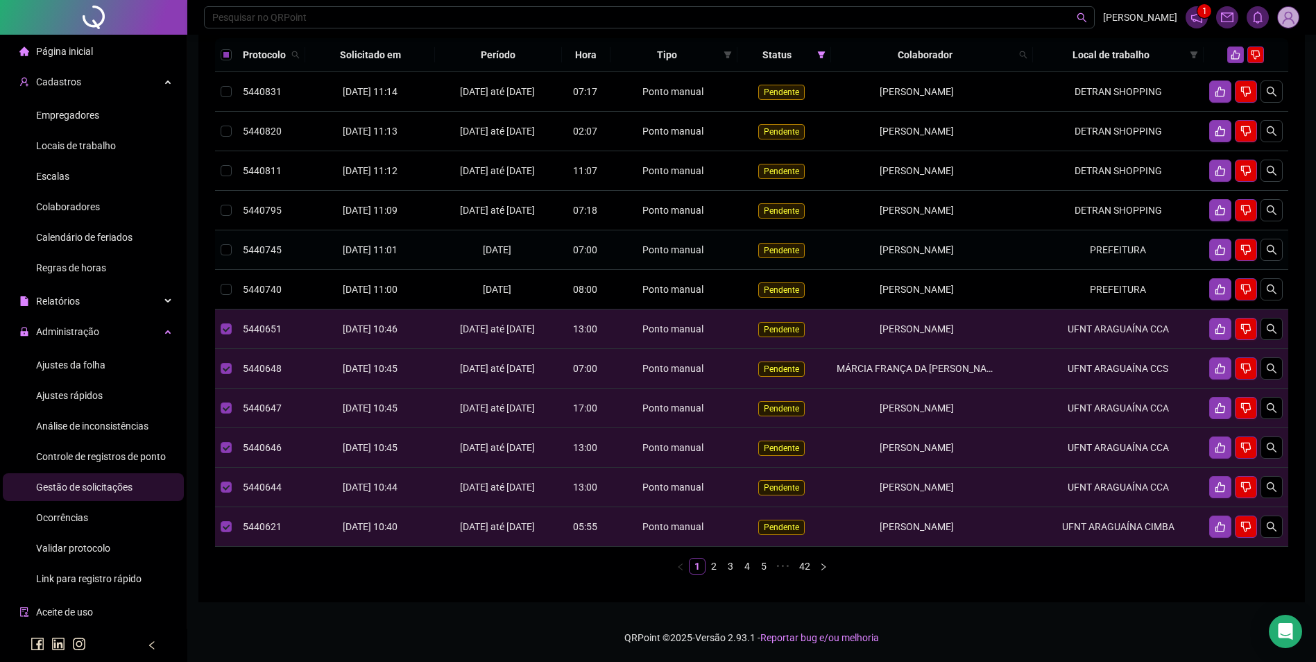
scroll to position [139, 0]
click at [1238, 61] on button "button" at bounding box center [1235, 54] width 17 height 17
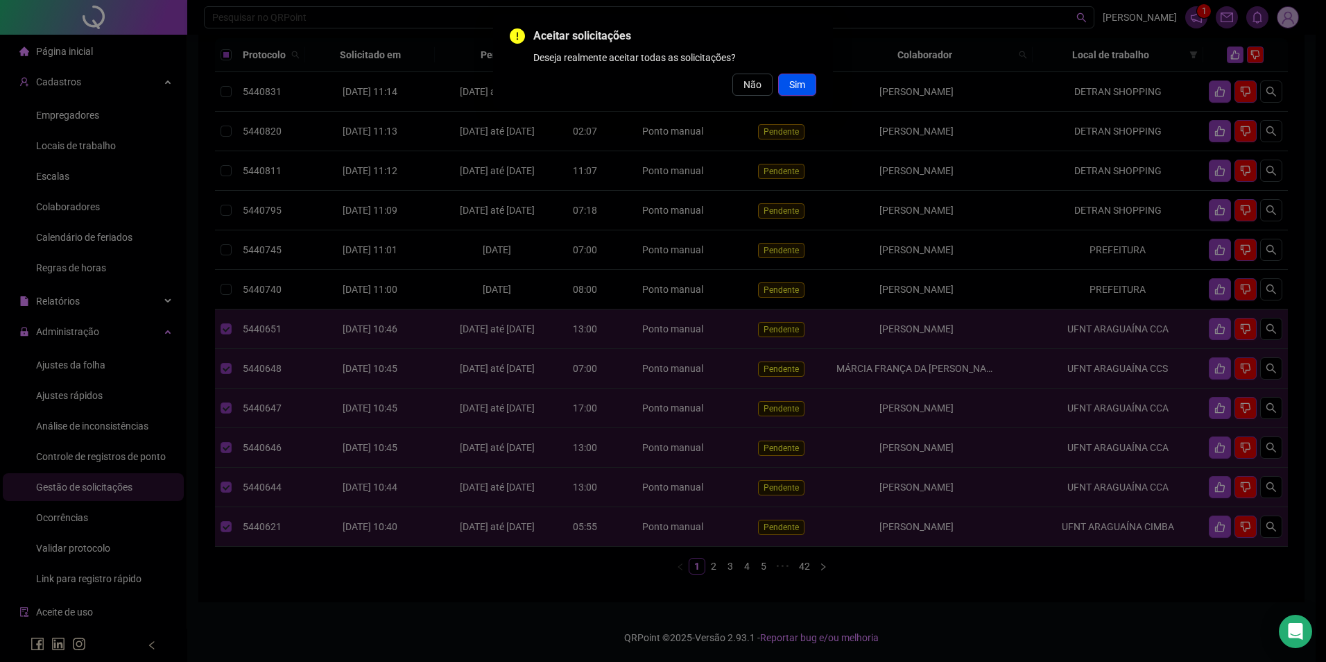
click at [803, 85] on span "Sim" at bounding box center [797, 84] width 16 height 15
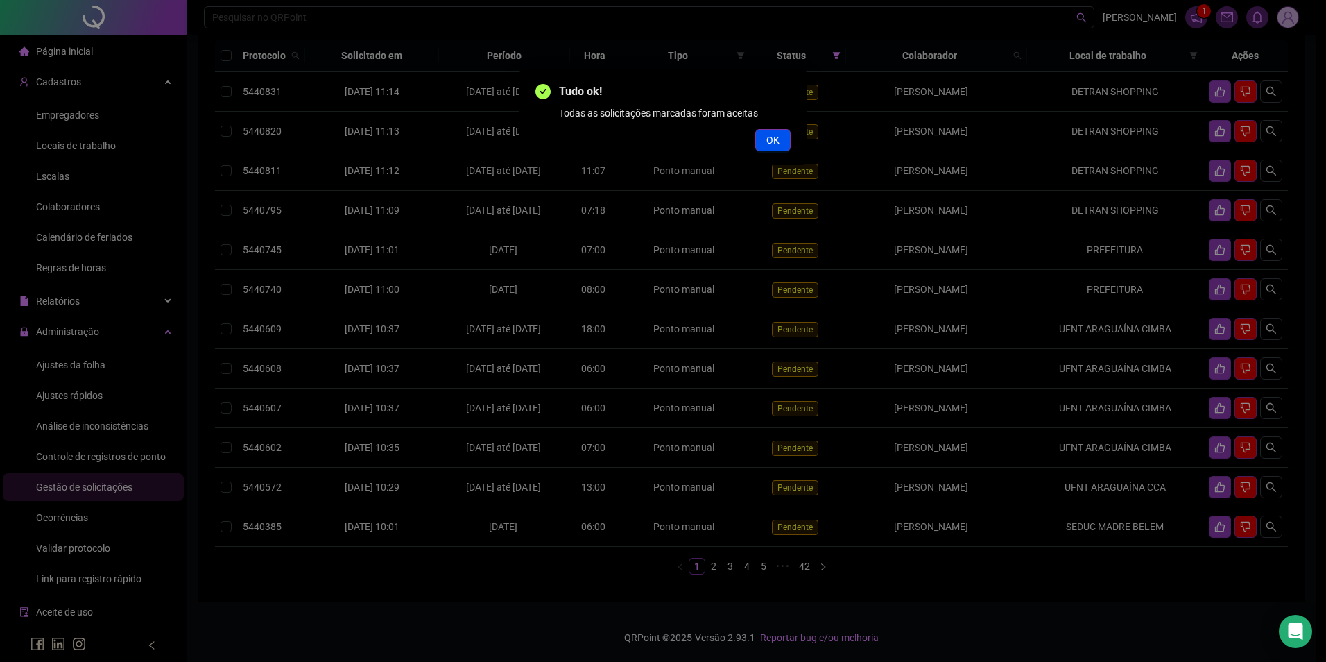
click at [773, 134] on span "OK" at bounding box center [772, 139] width 13 height 15
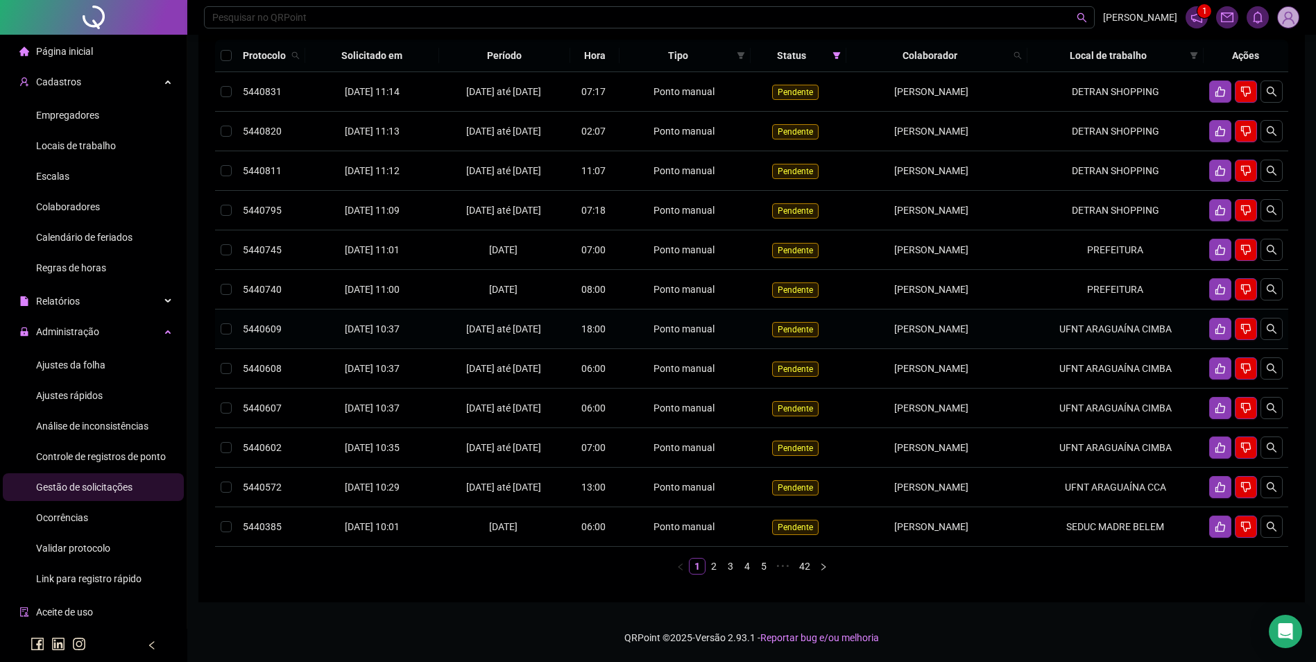
click at [1070, 349] on td "UFNT ARAGUAÍNA CIMBA" at bounding box center [1115, 329] width 176 height 40
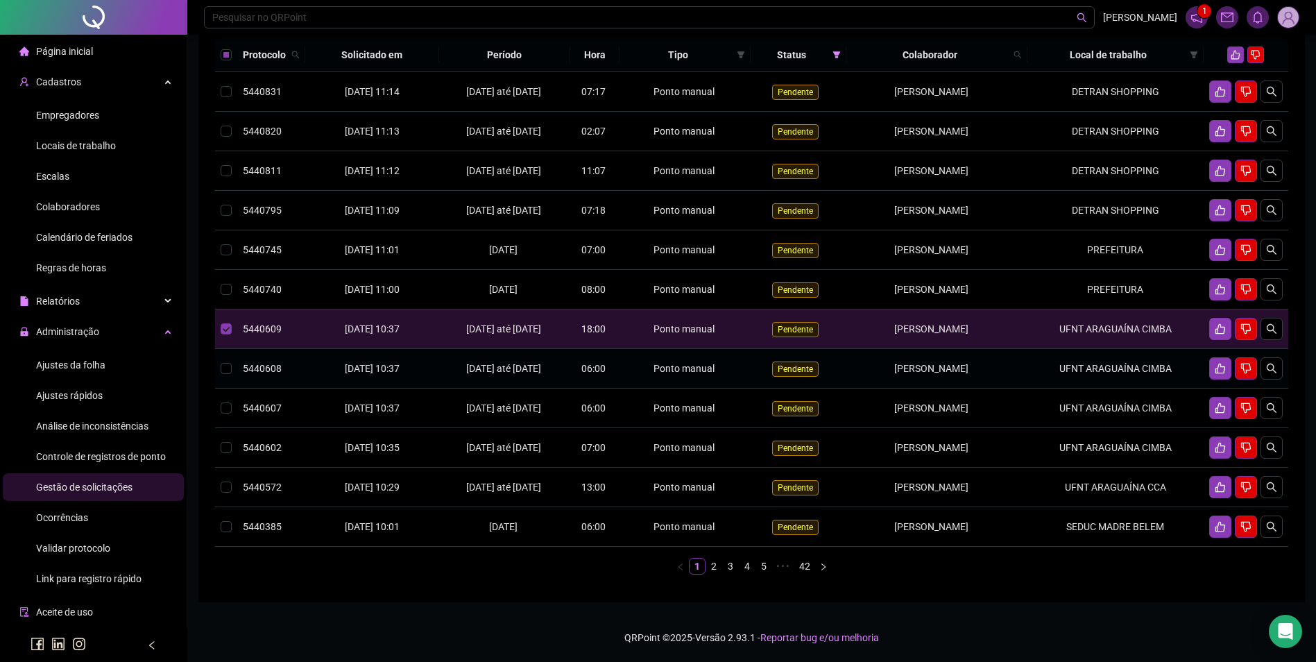
click at [1074, 388] on td "UFNT ARAGUAÍNA CIMBA" at bounding box center [1115, 369] width 176 height 40
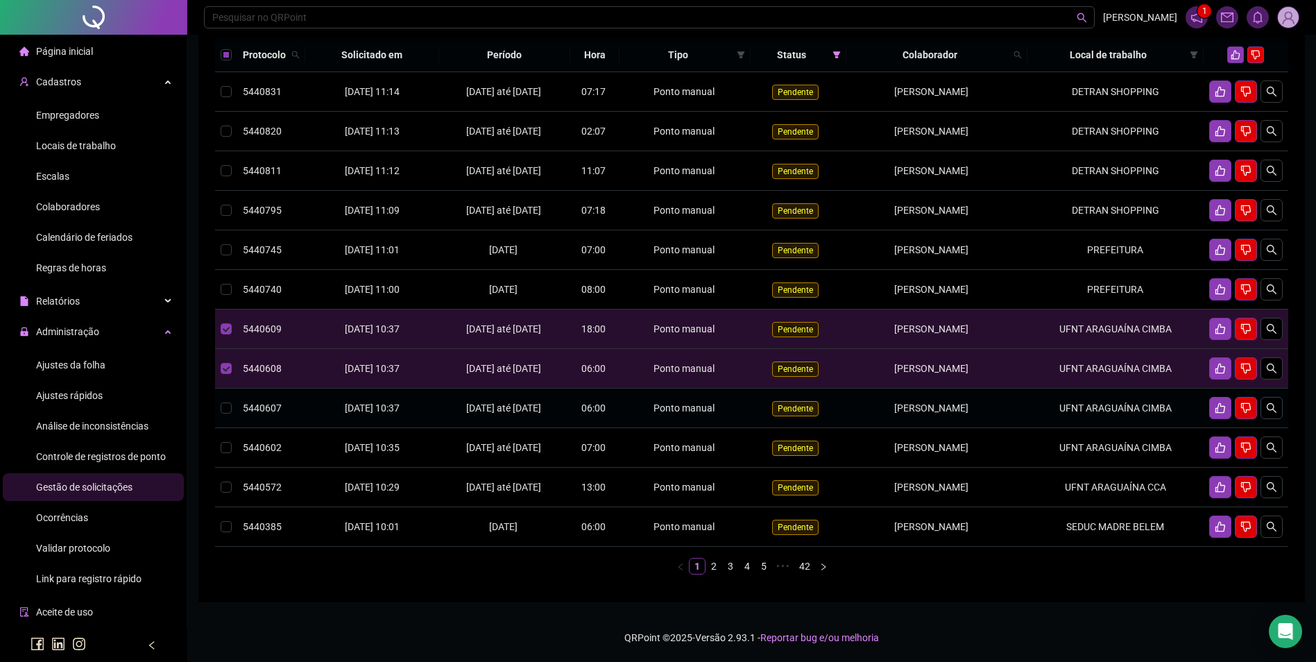
click at [1084, 428] on td "UFNT ARAGUAÍNA CIMBA" at bounding box center [1115, 408] width 176 height 40
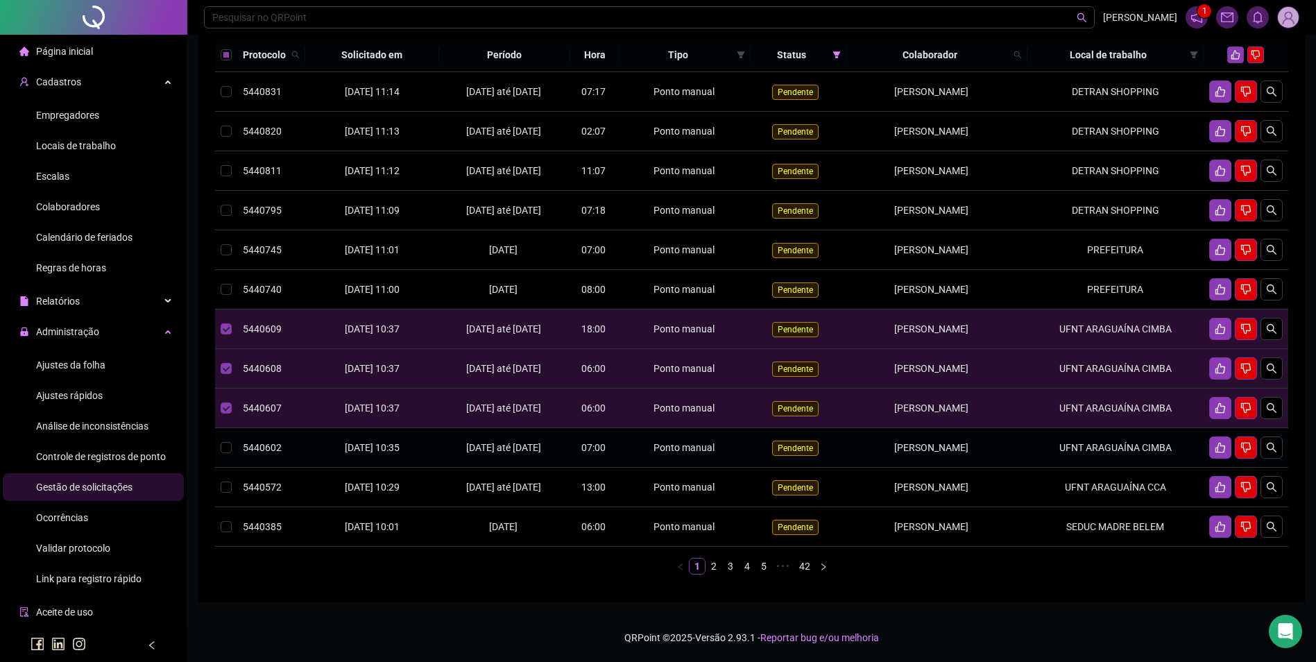
click at [1059, 467] on td "UFNT ARAGUAÍNA CIMBA" at bounding box center [1115, 448] width 176 height 40
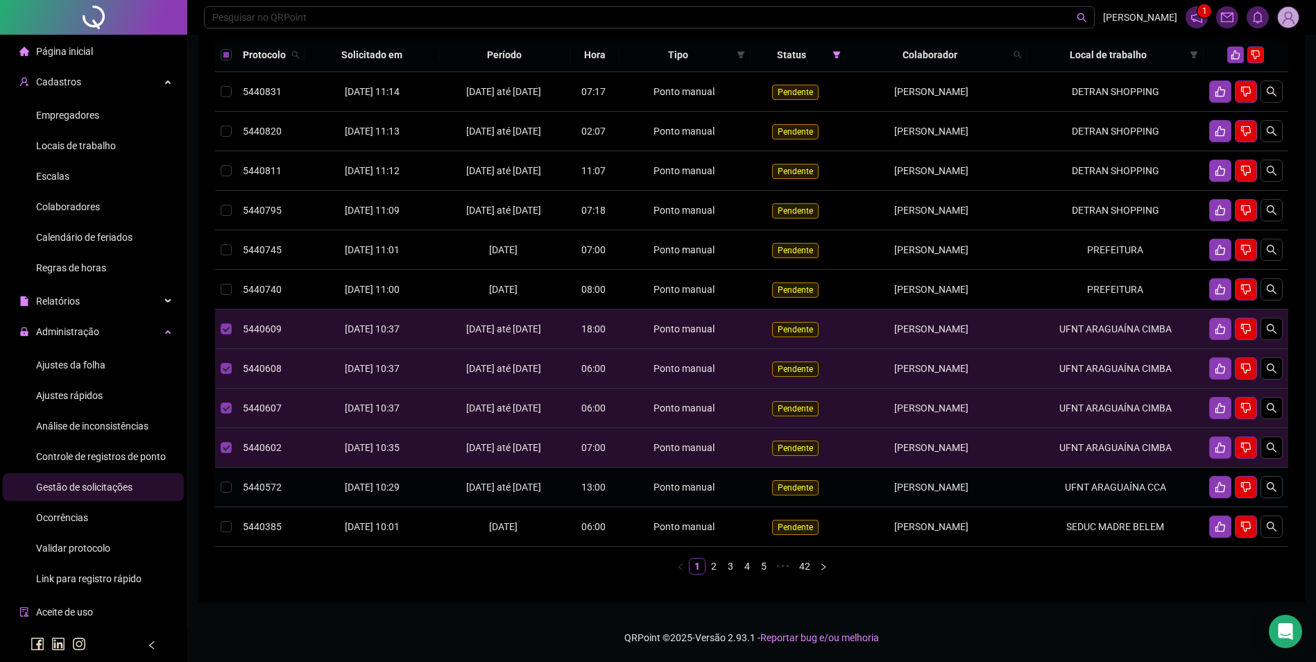
click at [894, 492] on span "[PERSON_NAME]" at bounding box center [931, 486] width 74 height 11
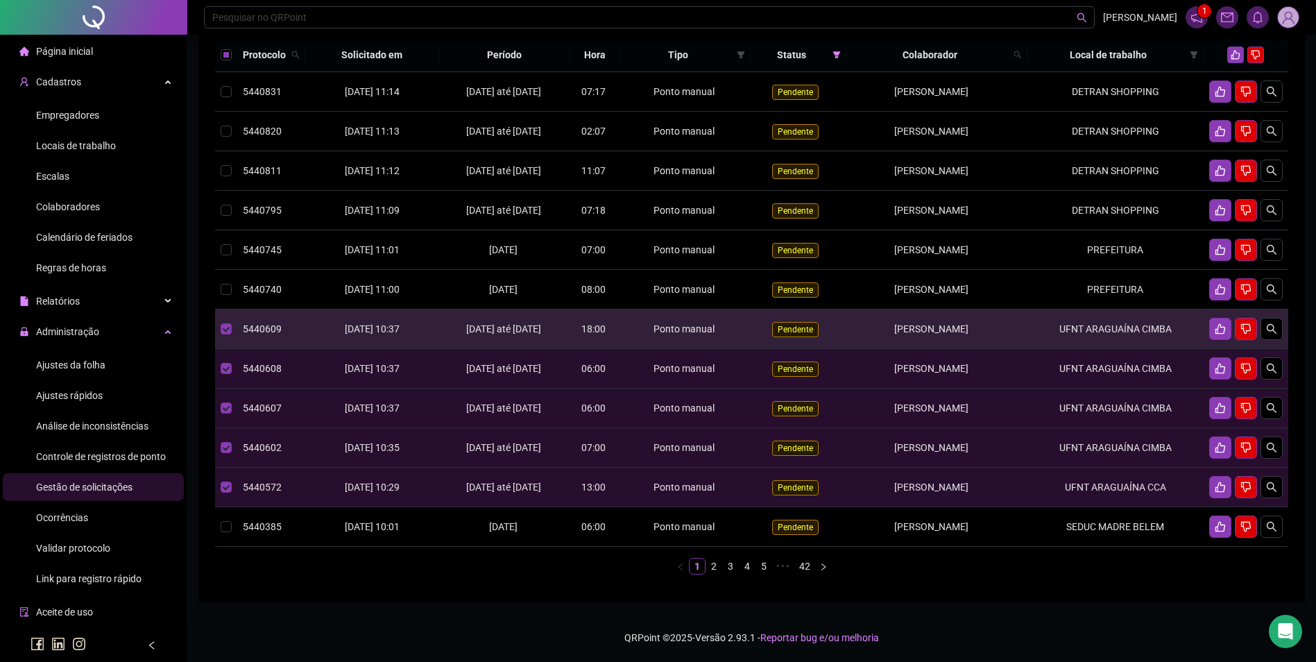
scroll to position [69, 0]
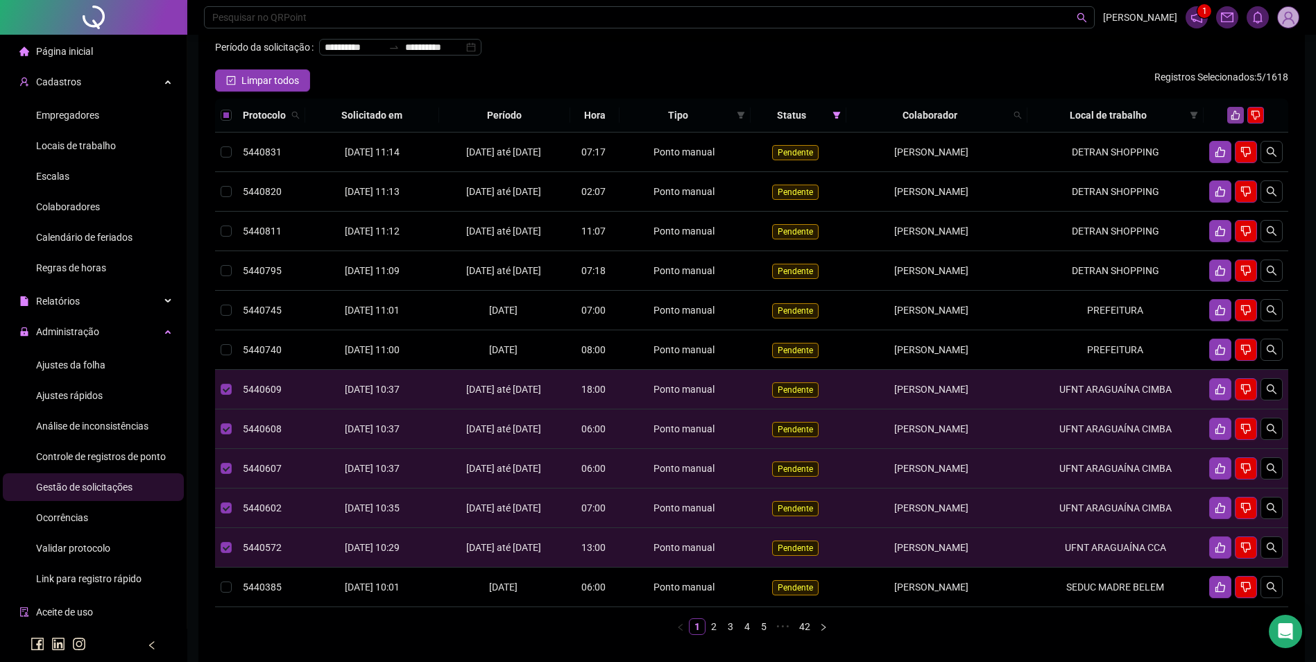
click at [1238, 120] on icon "like" at bounding box center [1235, 115] width 10 height 10
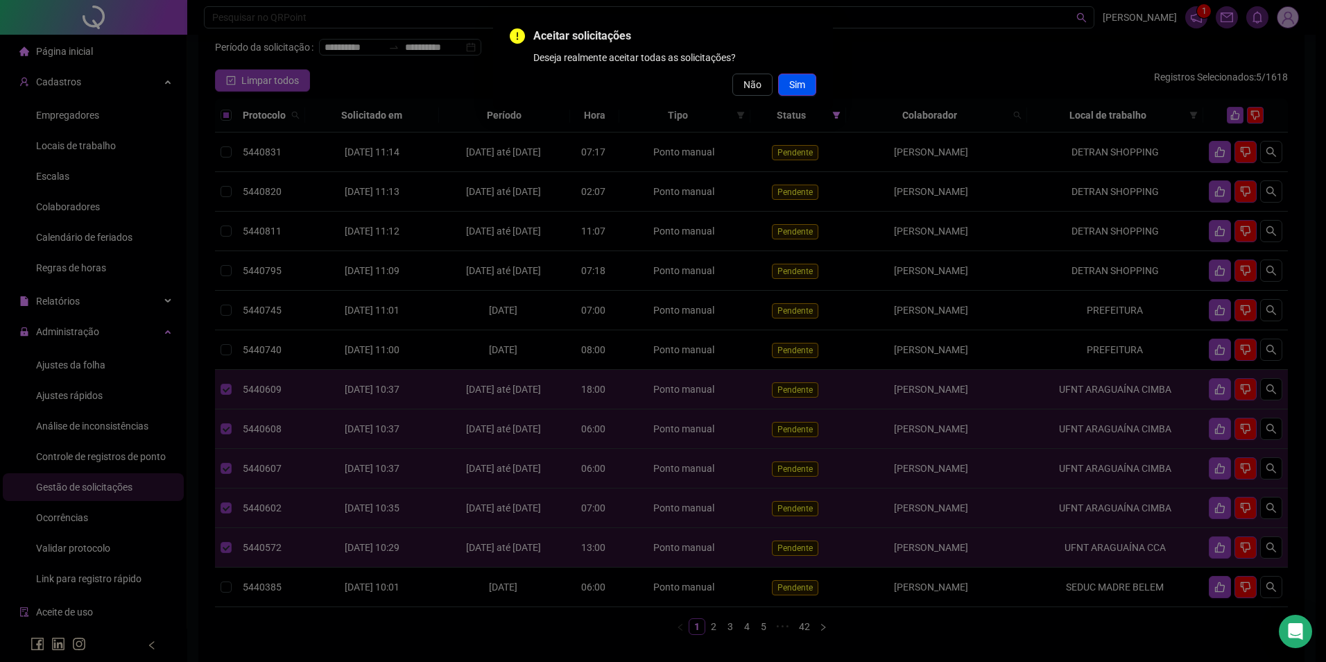
click at [784, 75] on button "Sim" at bounding box center [797, 85] width 38 height 22
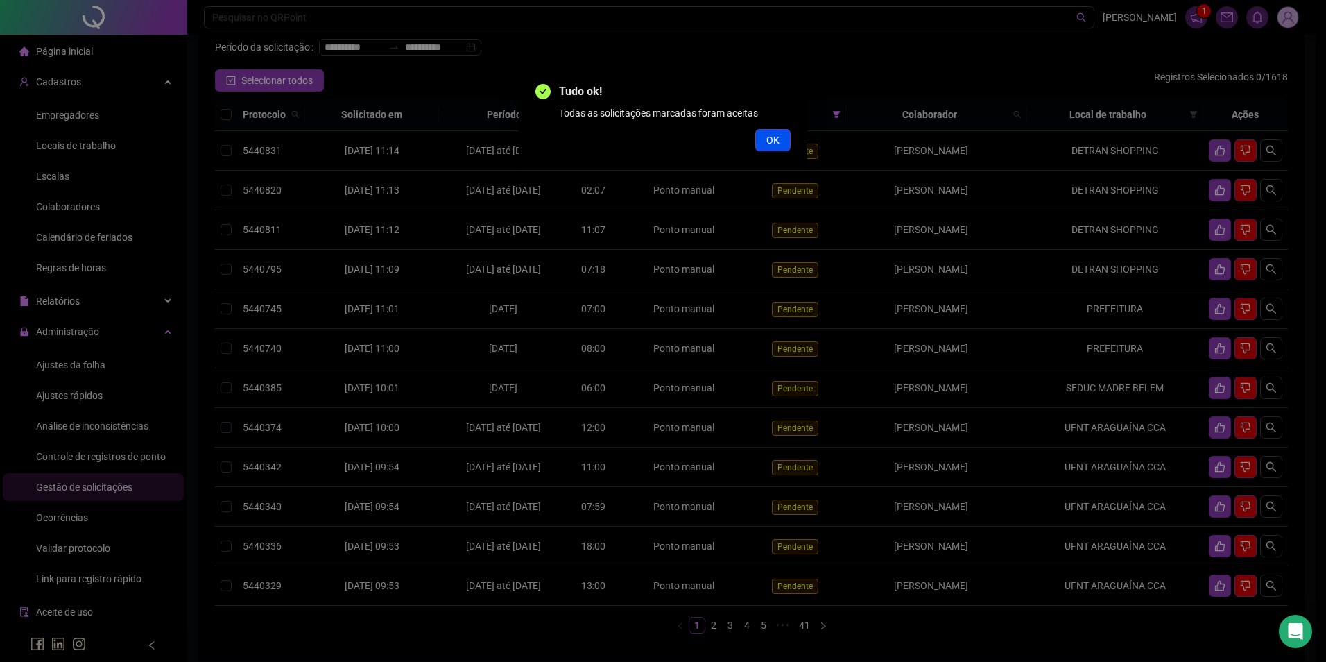
click at [765, 143] on button "OK" at bounding box center [772, 140] width 35 height 22
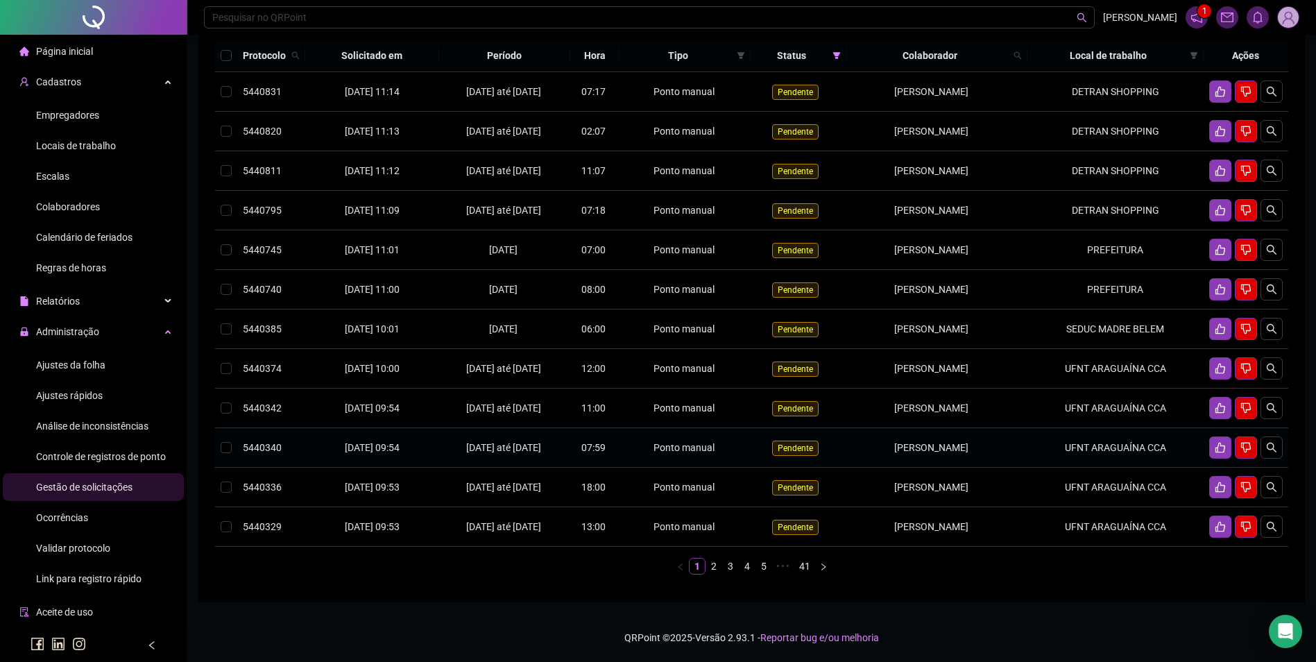
scroll to position [225, 0]
click at [1148, 349] on td "UFNT ARAGUAÍNA CCA" at bounding box center [1115, 369] width 176 height 40
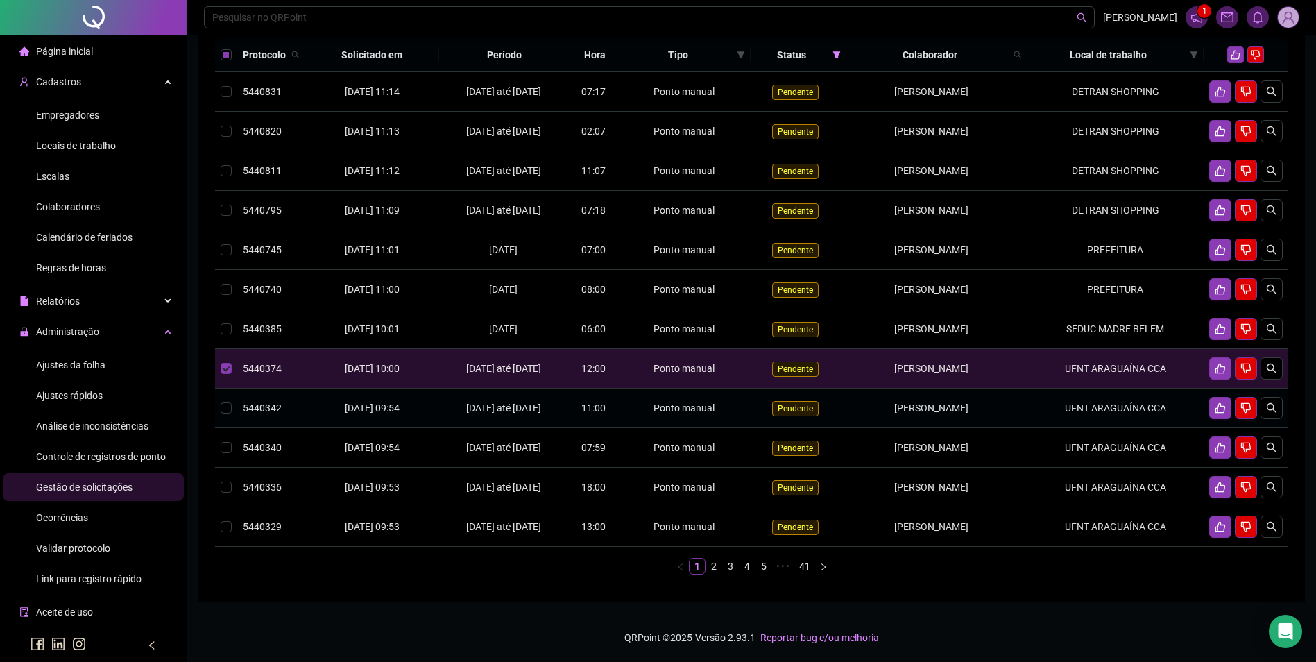
click at [1143, 395] on td "UFNT ARAGUAÍNA CCA" at bounding box center [1115, 408] width 176 height 40
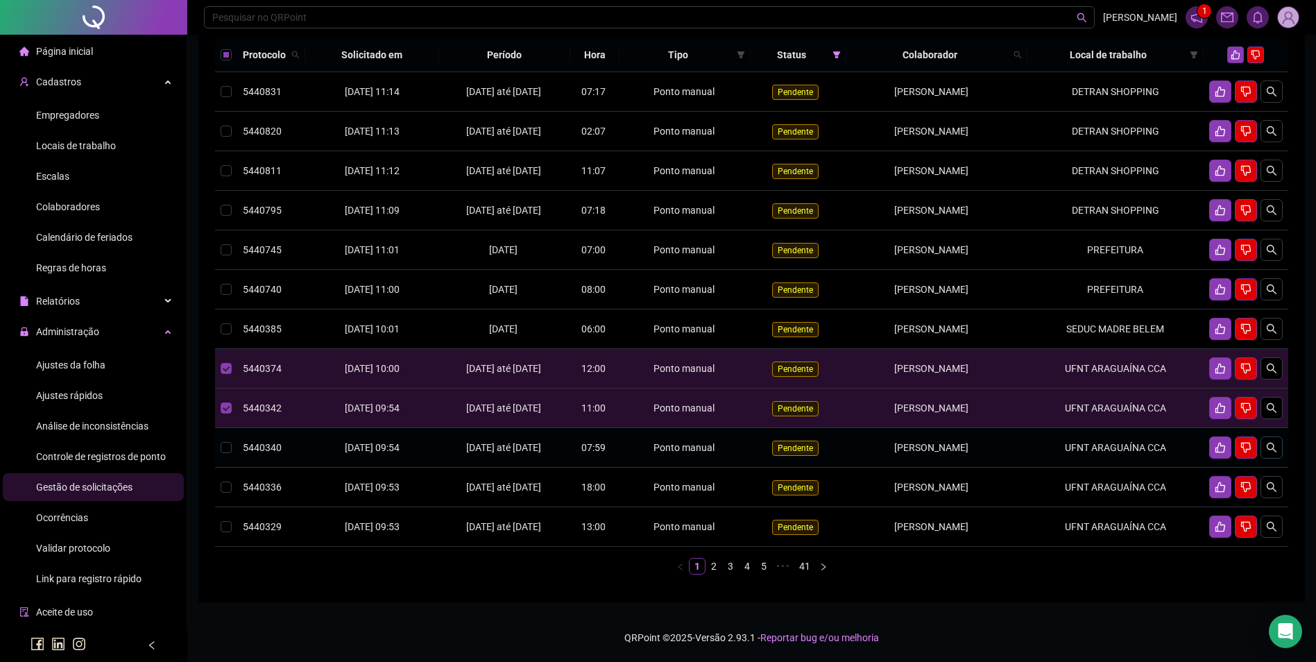
click at [1151, 433] on td "UFNT ARAGUAÍNA CCA" at bounding box center [1115, 448] width 176 height 40
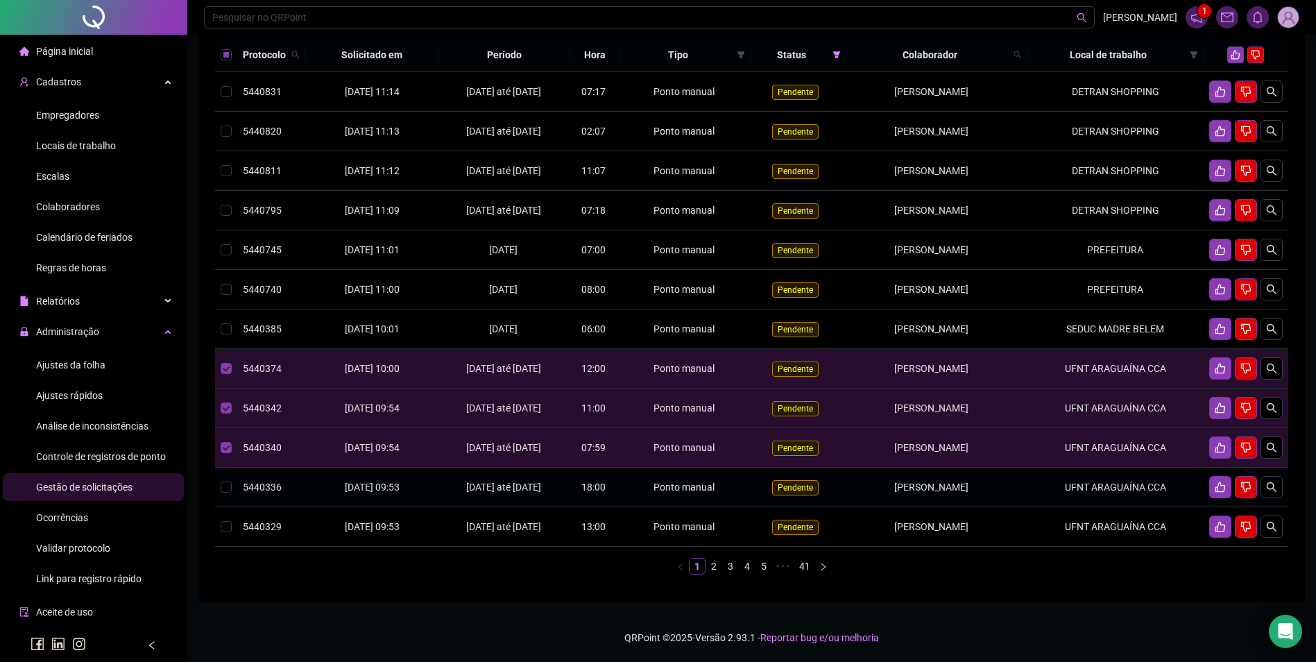
click at [1145, 477] on td "UFNT ARAGUAÍNA CCA" at bounding box center [1115, 487] width 176 height 40
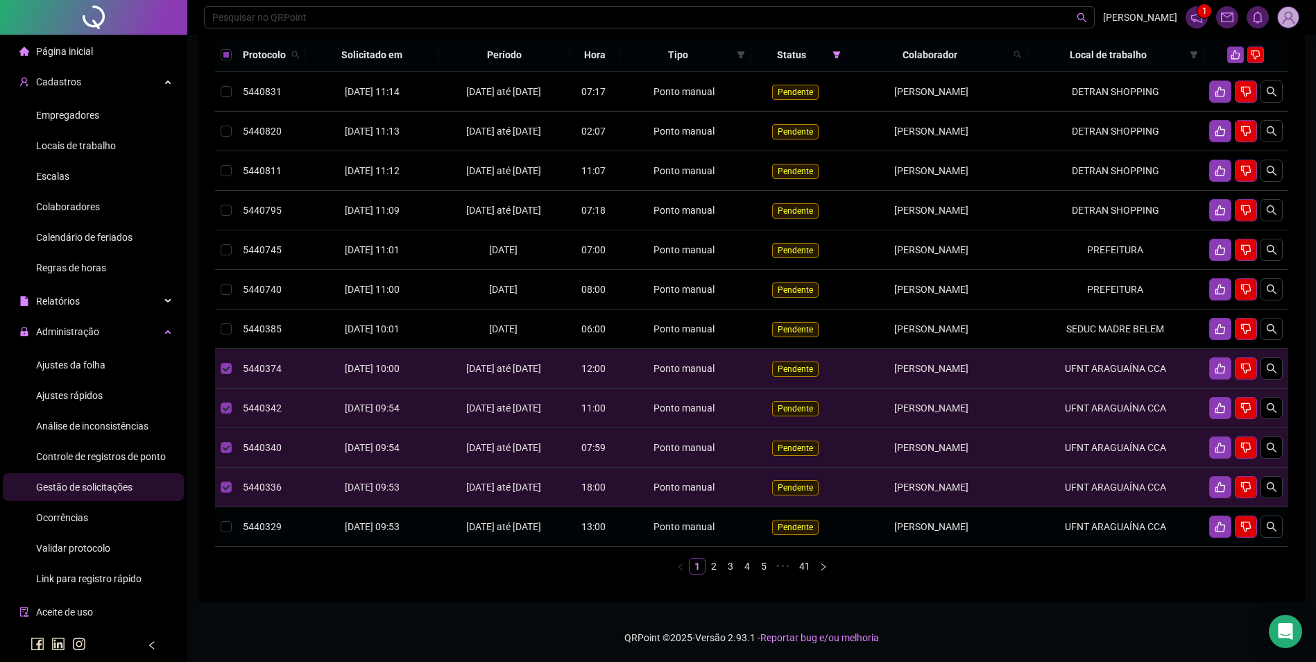
click at [1158, 540] on td "UFNT ARAGUAÍNA CCA" at bounding box center [1115, 527] width 176 height 40
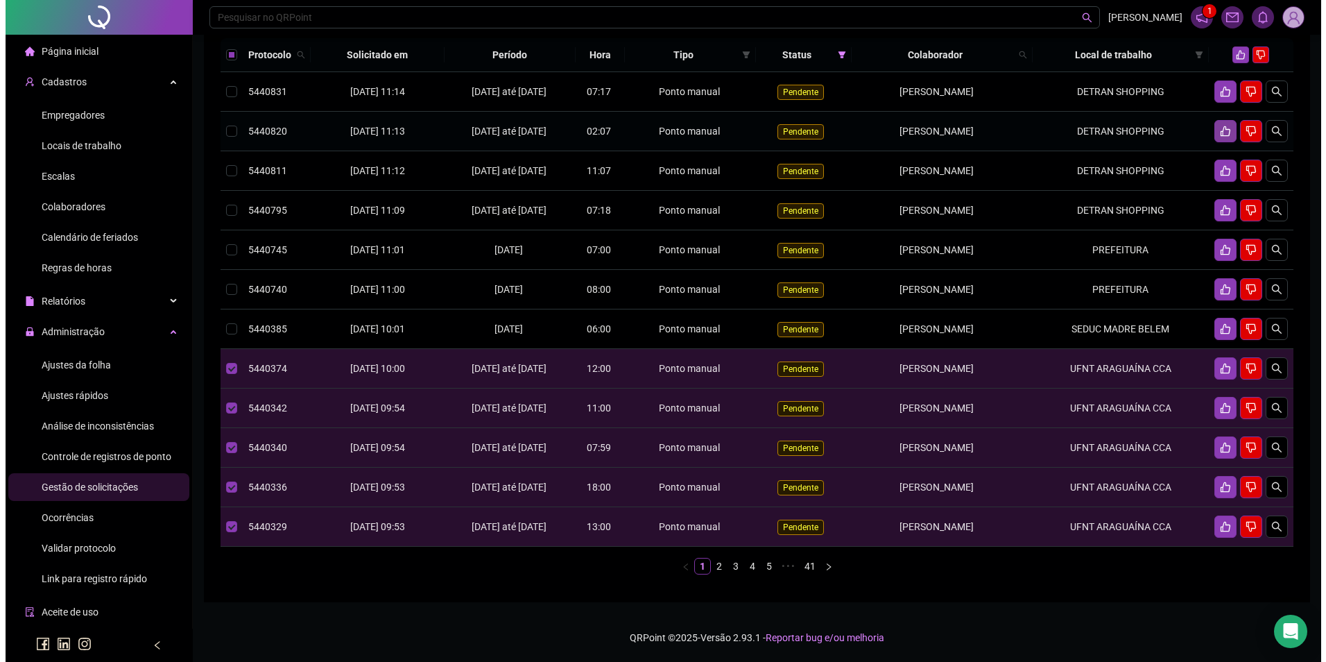
scroll to position [156, 0]
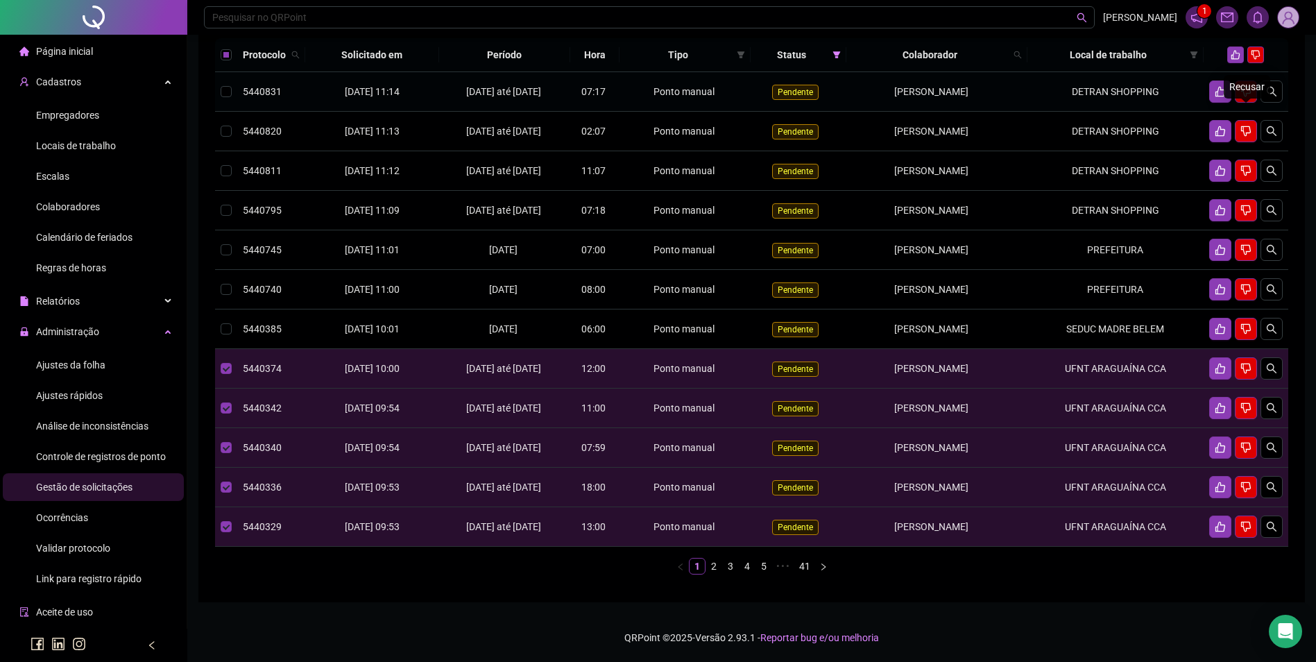
click at [1233, 75] on div "Recusar" at bounding box center [1247, 87] width 46 height 24
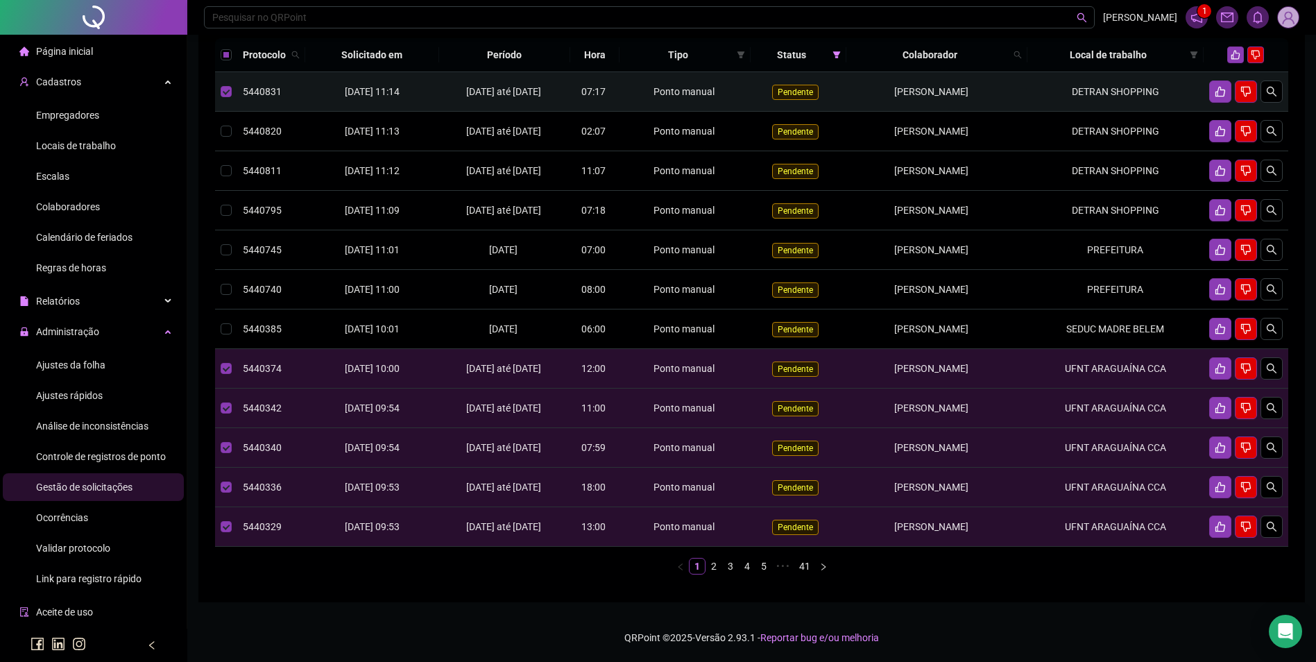
click at [1156, 76] on td "DETRAN SHOPPING" at bounding box center [1115, 92] width 176 height 40
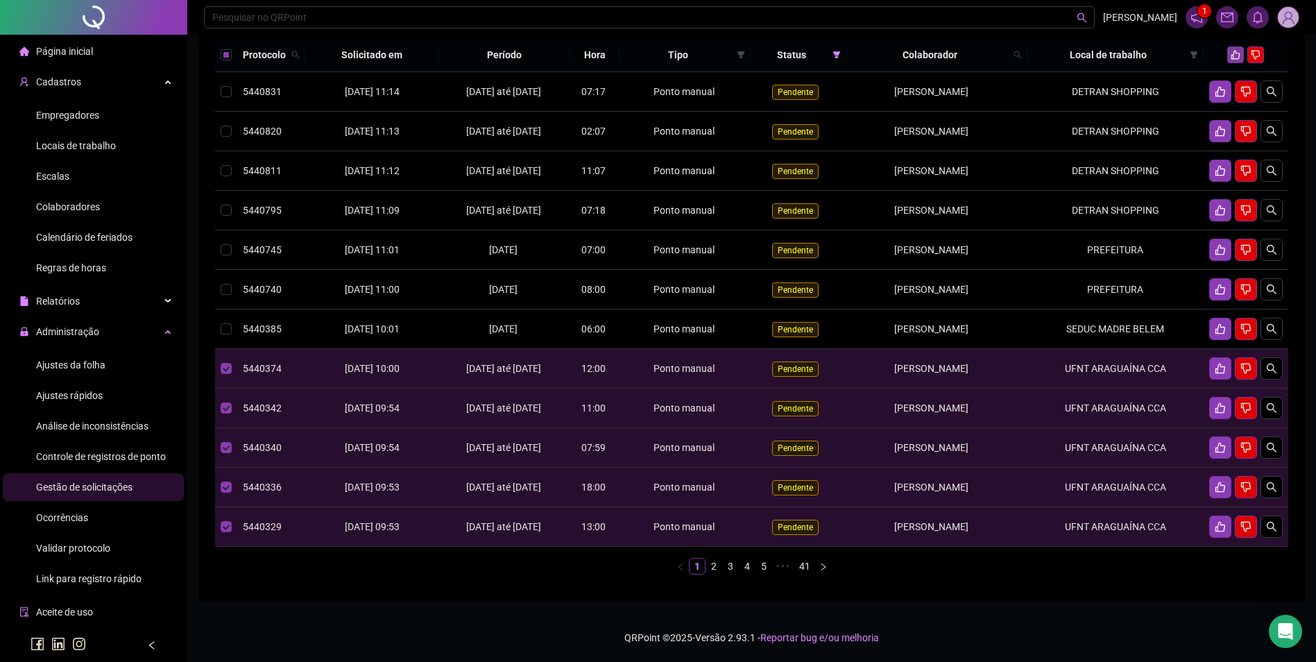
click at [1237, 50] on icon "like" at bounding box center [1235, 55] width 10 height 10
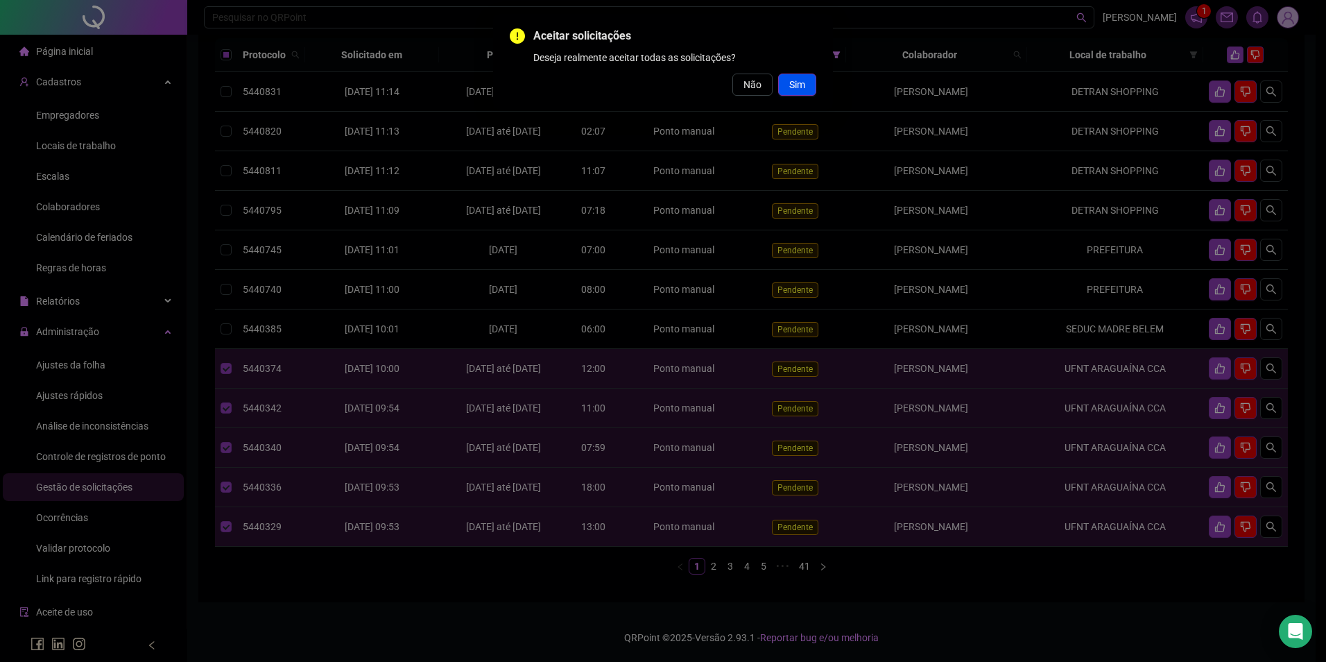
click at [811, 77] on button "Sim" at bounding box center [797, 85] width 38 height 22
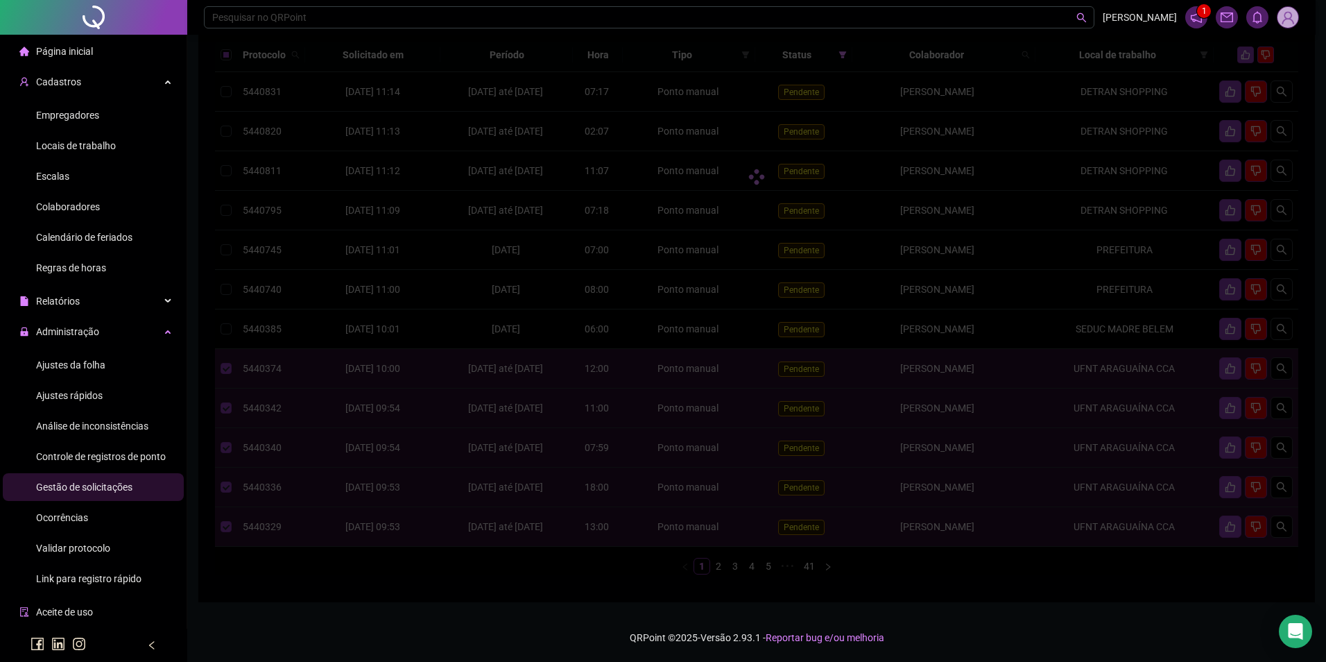
scroll to position [152, 0]
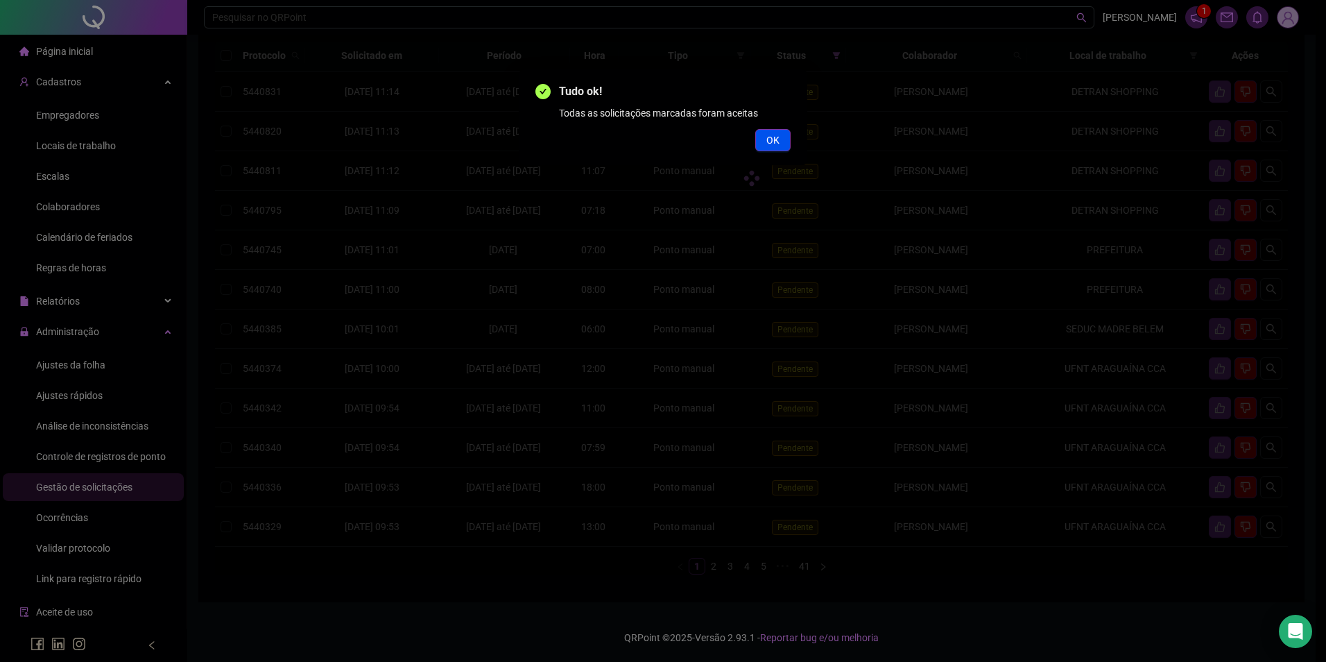
click at [778, 148] on button "OK" at bounding box center [772, 140] width 35 height 22
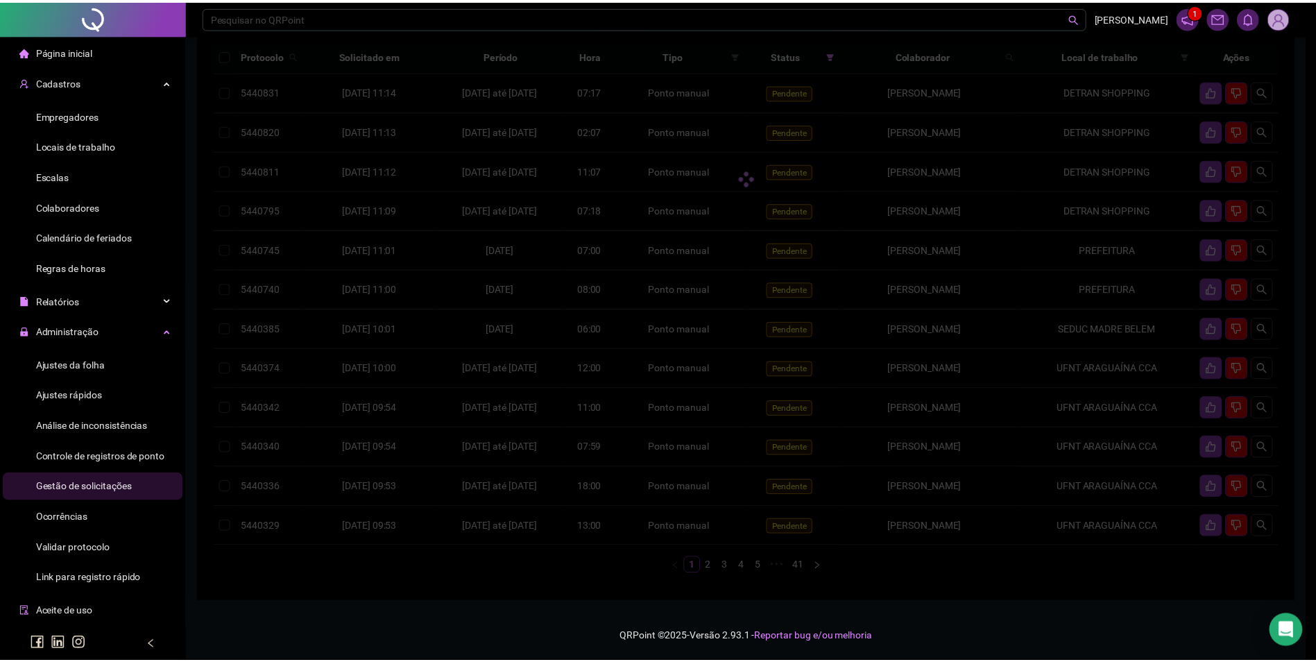
scroll to position [151, 0]
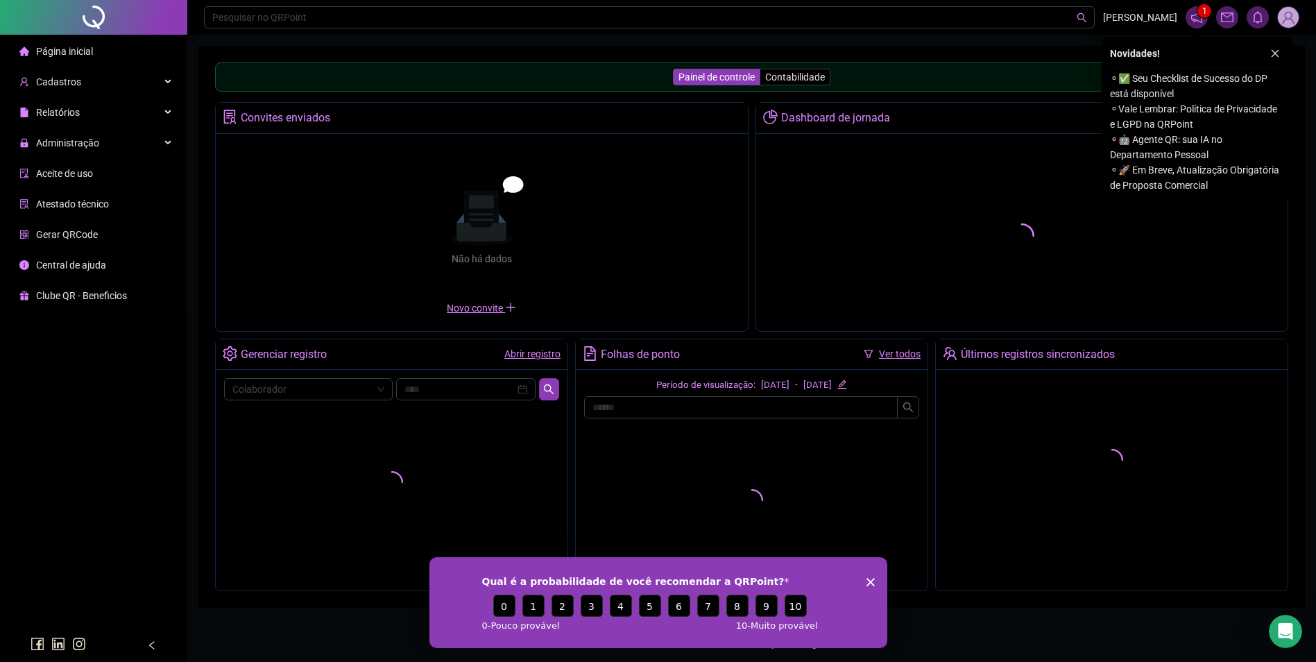
click at [1279, 52] on icon "close" at bounding box center [1275, 54] width 10 height 10
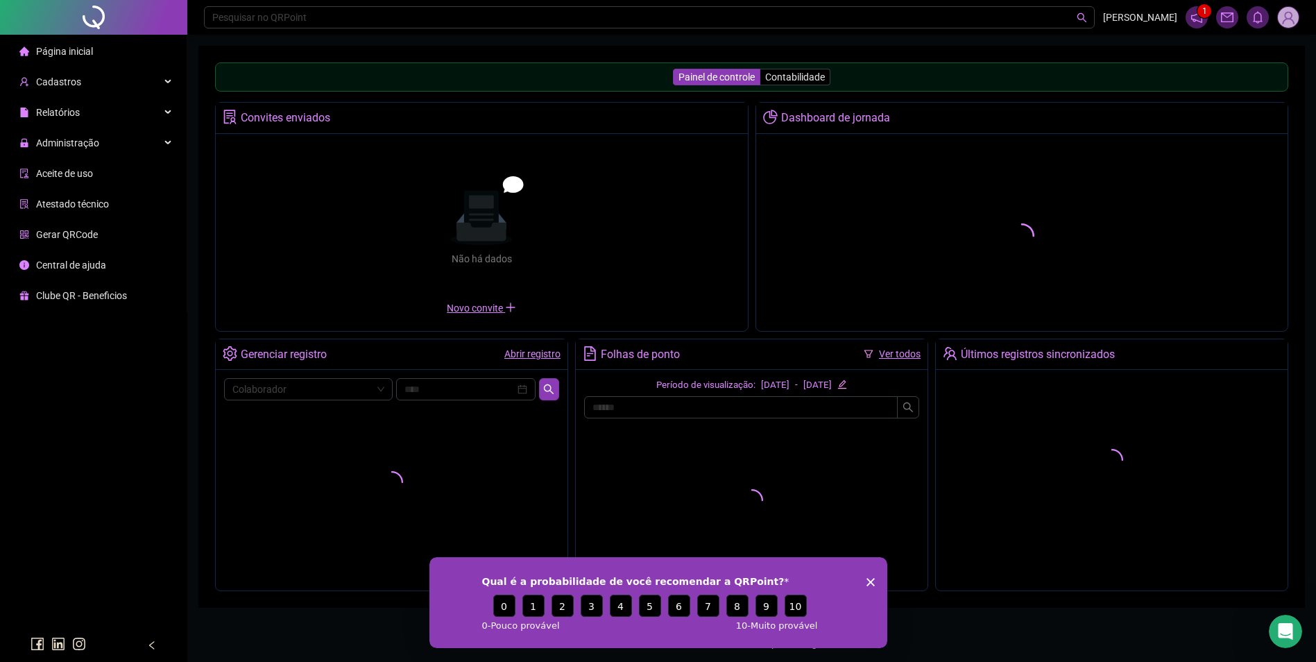
click at [78, 140] on span "Administração" at bounding box center [67, 142] width 63 height 11
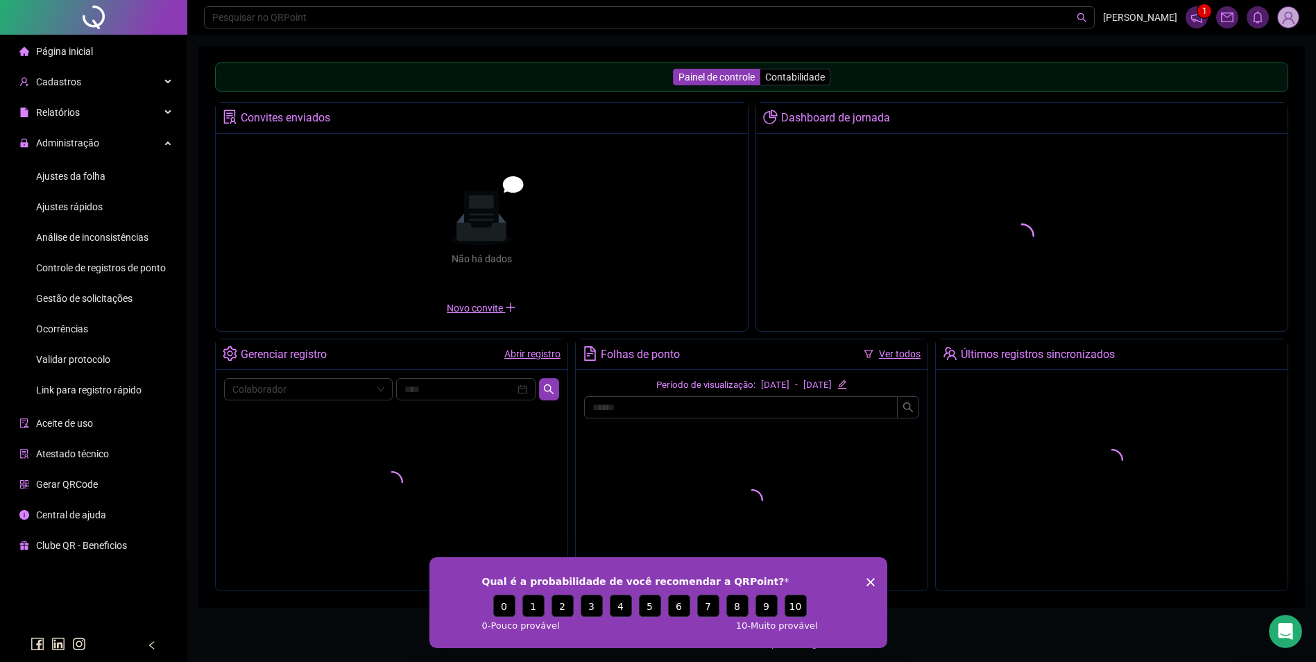
click at [81, 179] on span "Ajustes da folha" at bounding box center [70, 176] width 69 height 11
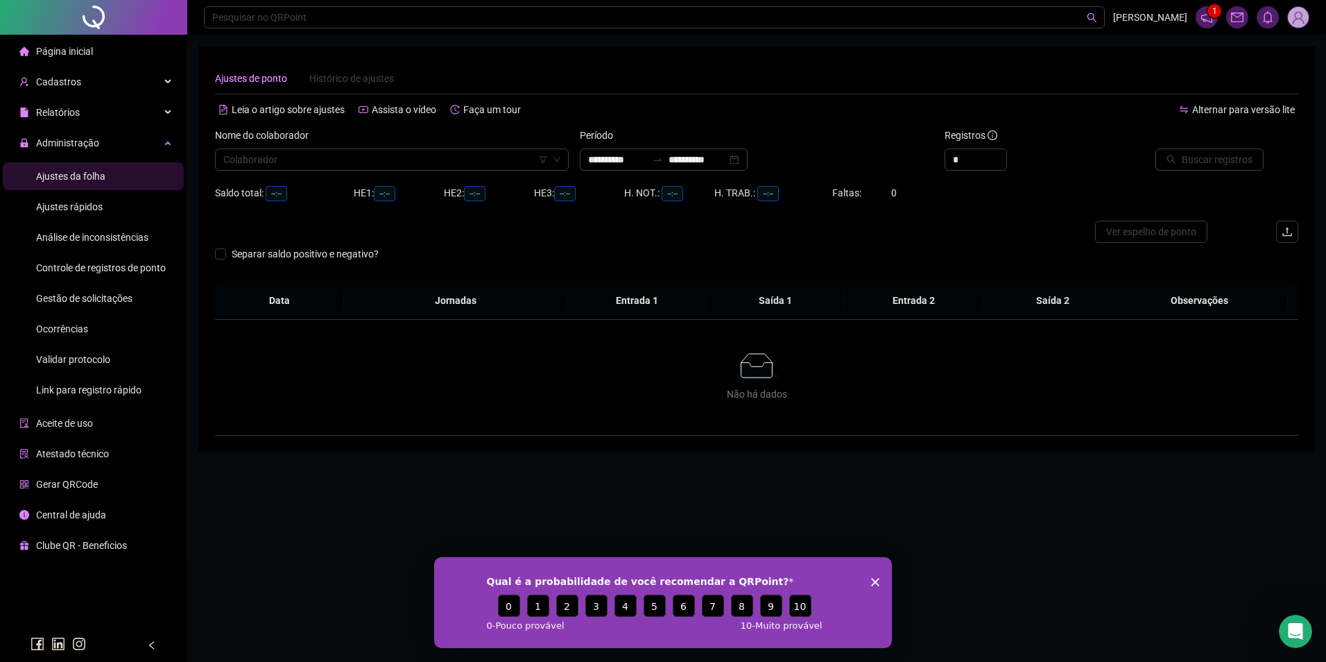
type input "**********"
click at [86, 304] on div "Gestão de solicitações" at bounding box center [84, 298] width 96 height 28
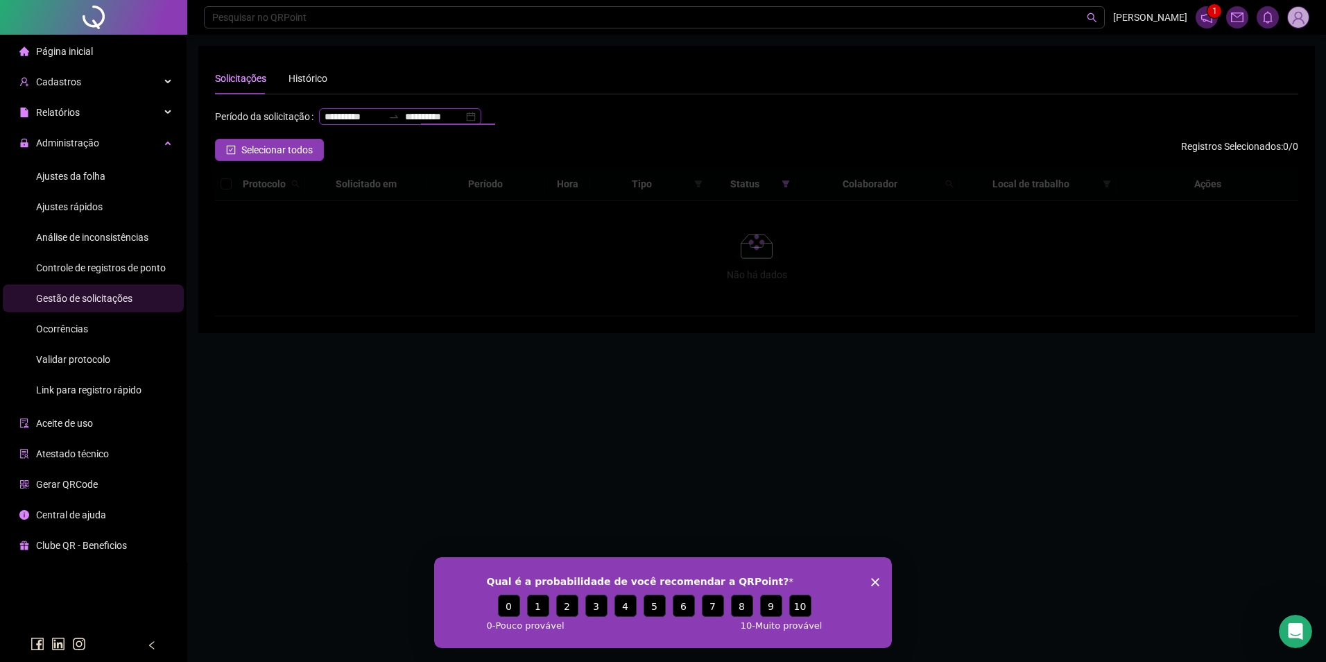
click at [405, 124] on input "**********" at bounding box center [434, 116] width 58 height 15
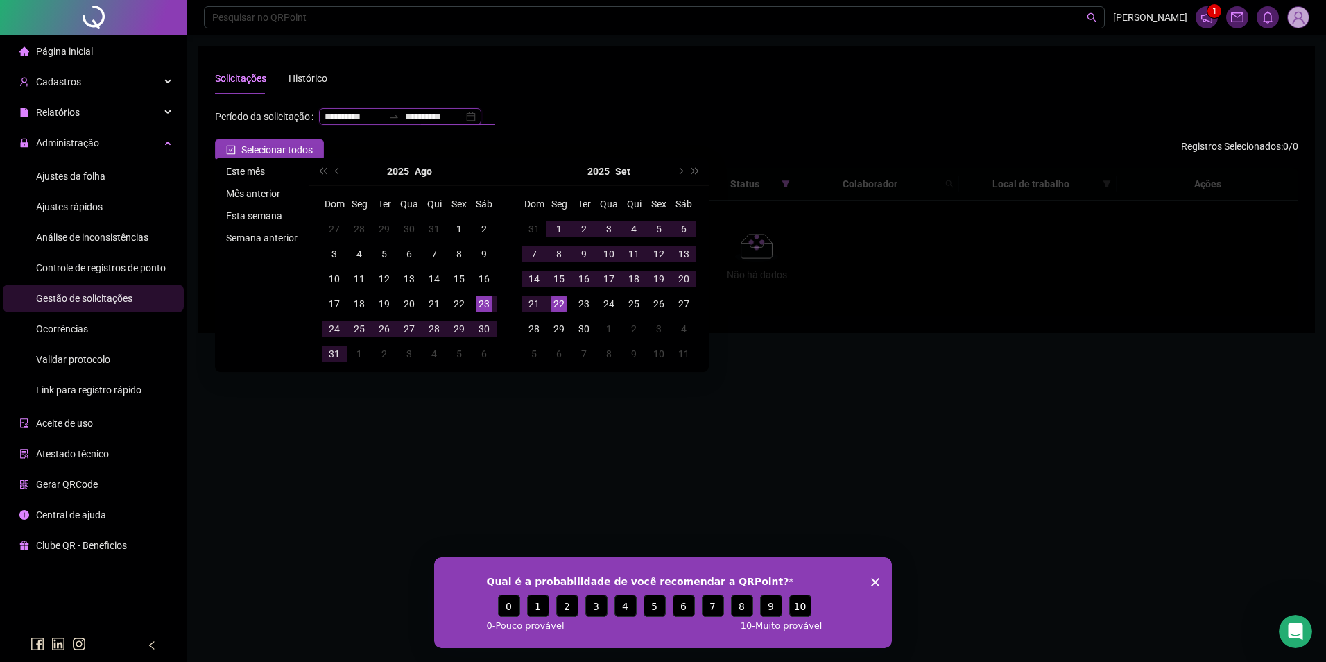
type input "**********"
click at [225, 173] on li "Este mês" at bounding box center [262, 171] width 83 height 17
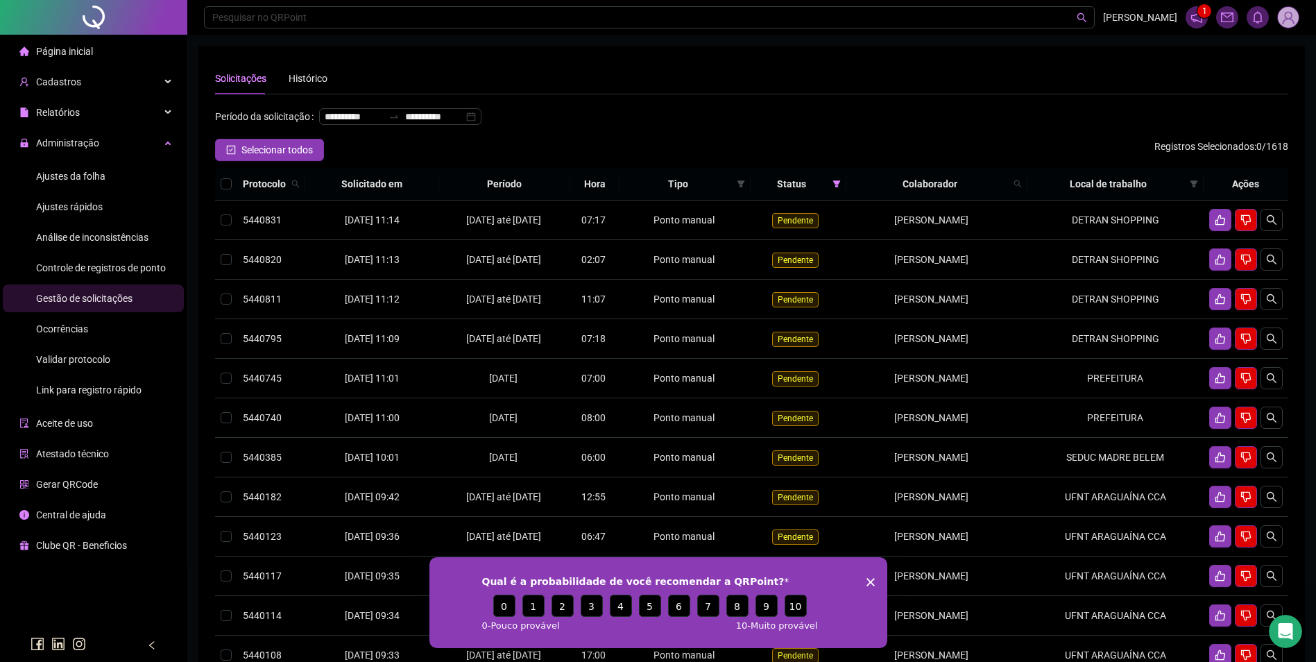
click at [873, 580] on icon "Encerrar pesquisa" at bounding box center [870, 581] width 8 height 8
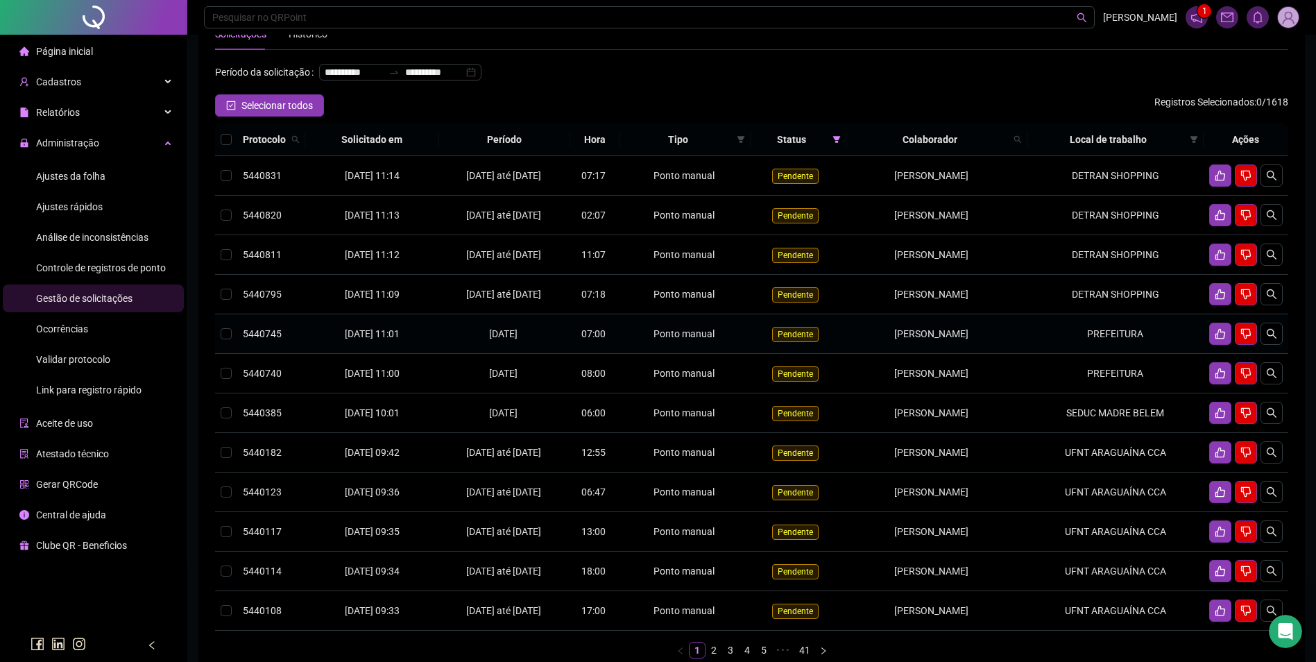
scroll to position [139, 0]
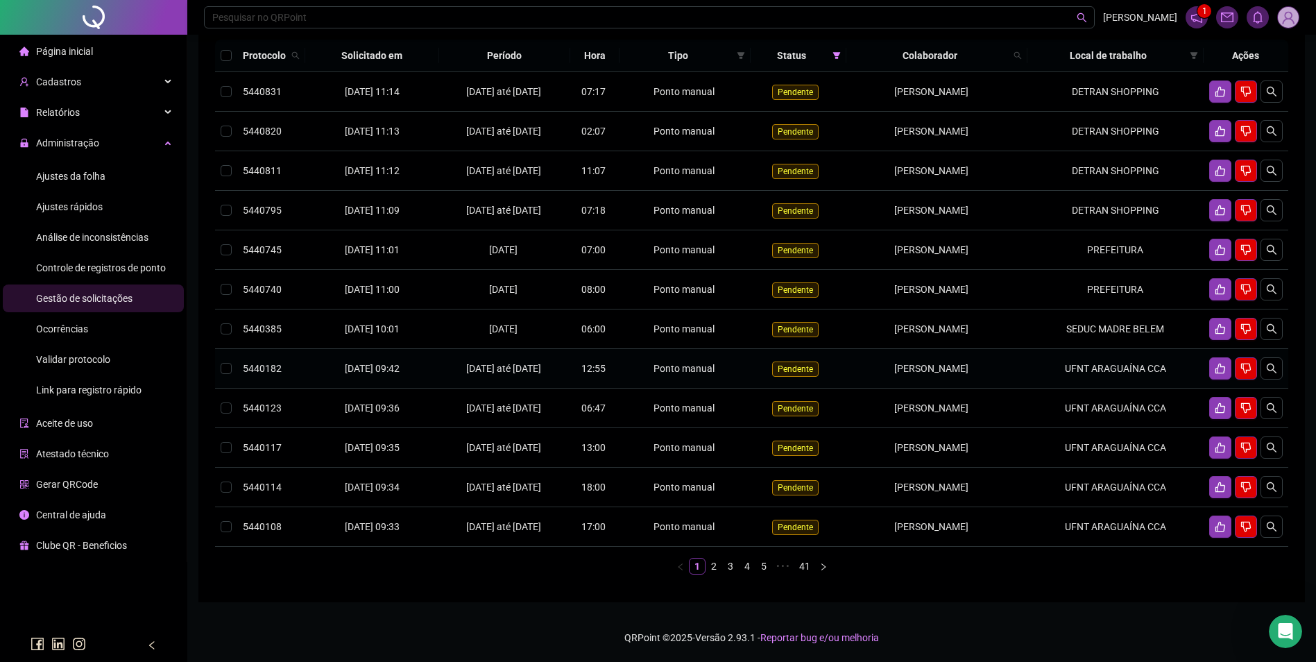
click at [1112, 388] on td "UFNT ARAGUAÍNA CCA" at bounding box center [1115, 369] width 176 height 40
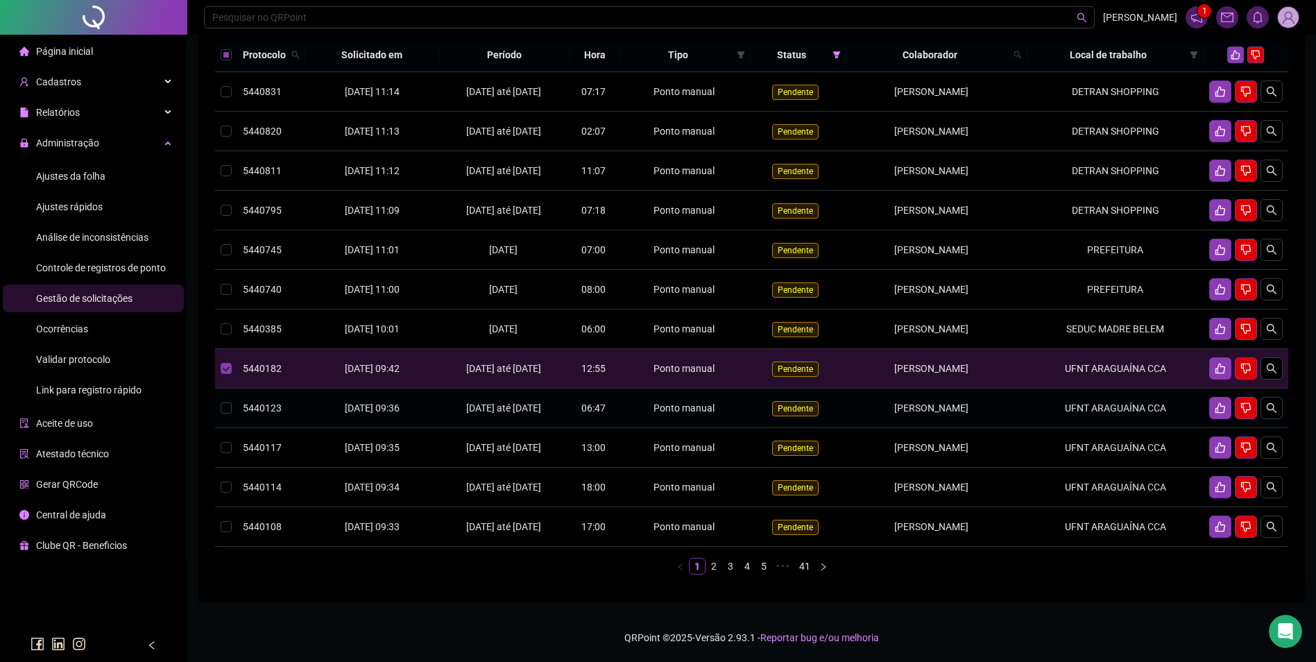
click at [1090, 428] on td "UFNT ARAGUAÍNA CCA" at bounding box center [1115, 408] width 176 height 40
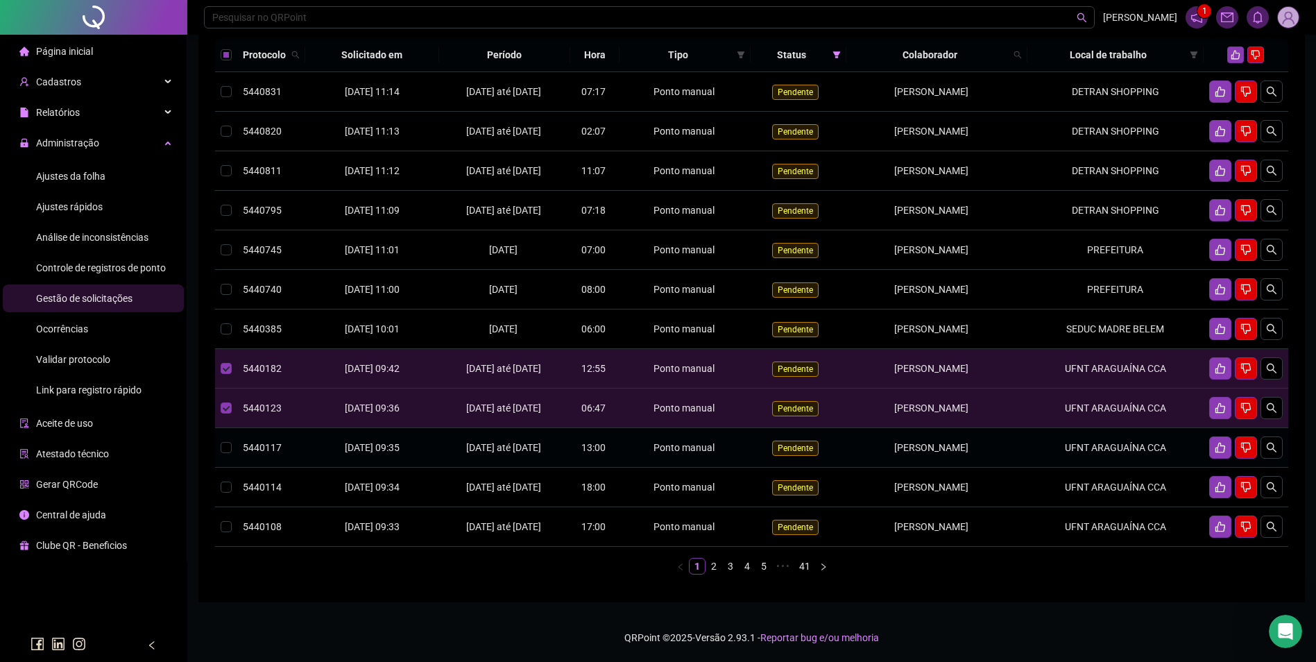
click at [1027, 467] on td "[PERSON_NAME]" at bounding box center [936, 448] width 181 height 40
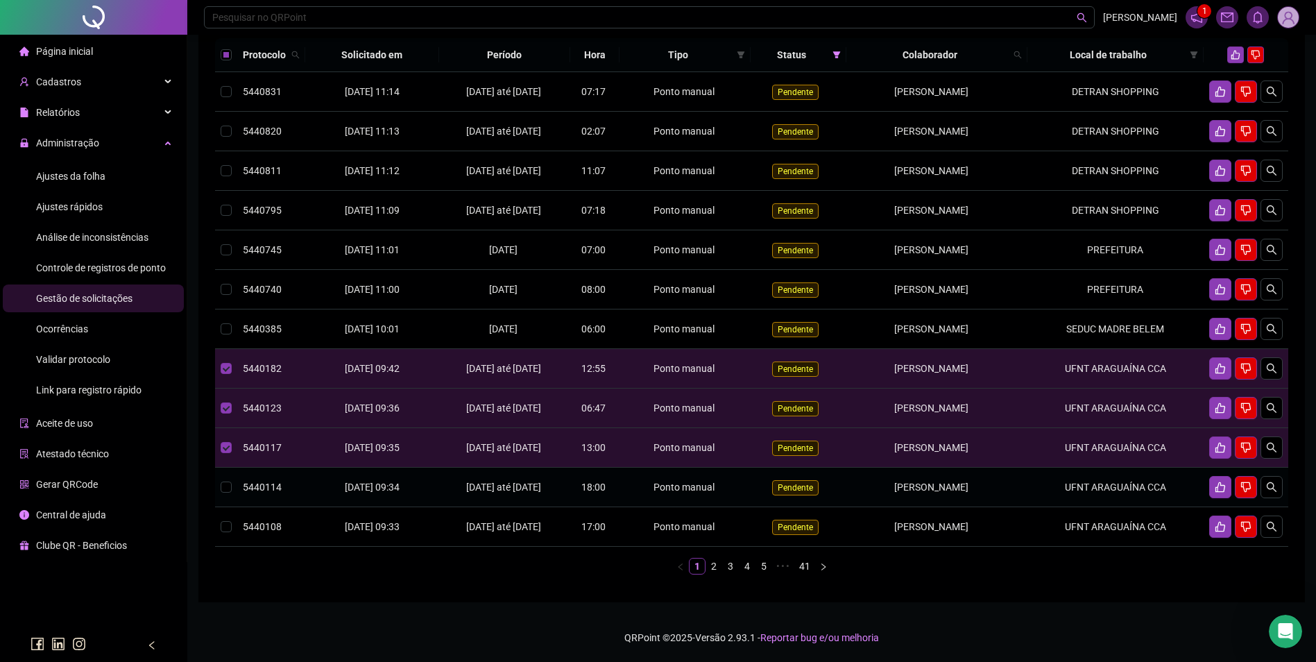
click at [994, 507] on td "[PERSON_NAME]" at bounding box center [936, 487] width 181 height 40
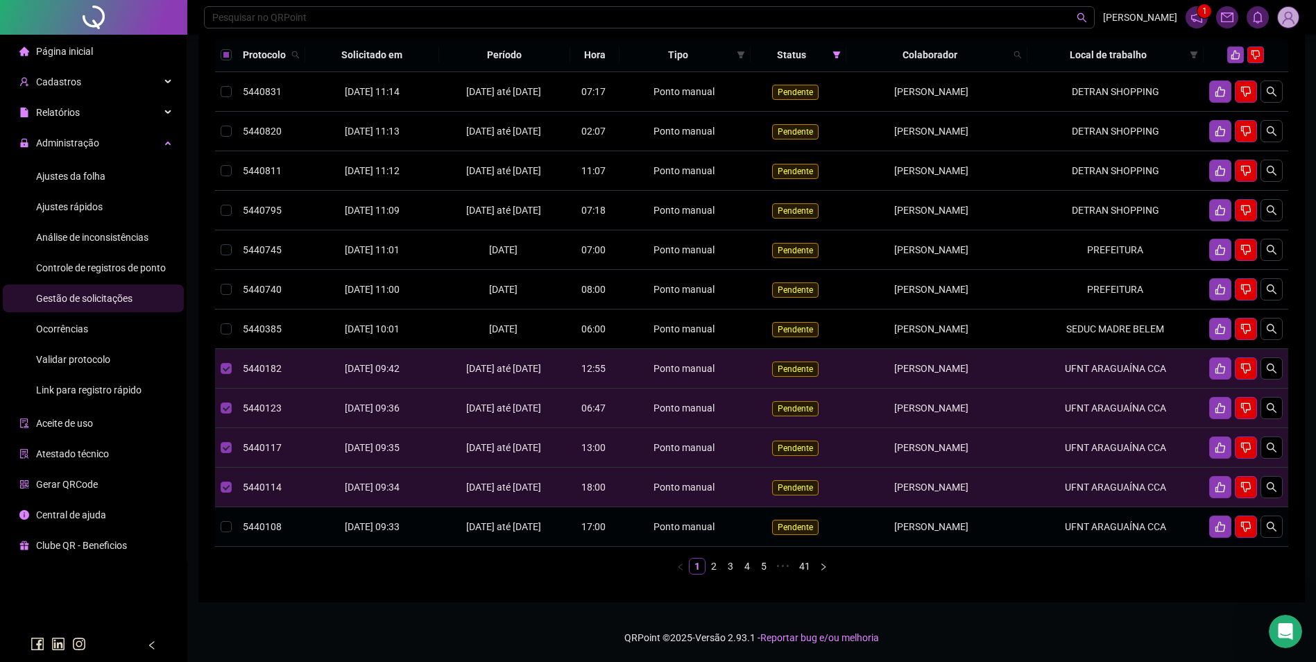
click at [1042, 547] on td "UFNT ARAGUAÍNA CCA" at bounding box center [1115, 527] width 176 height 40
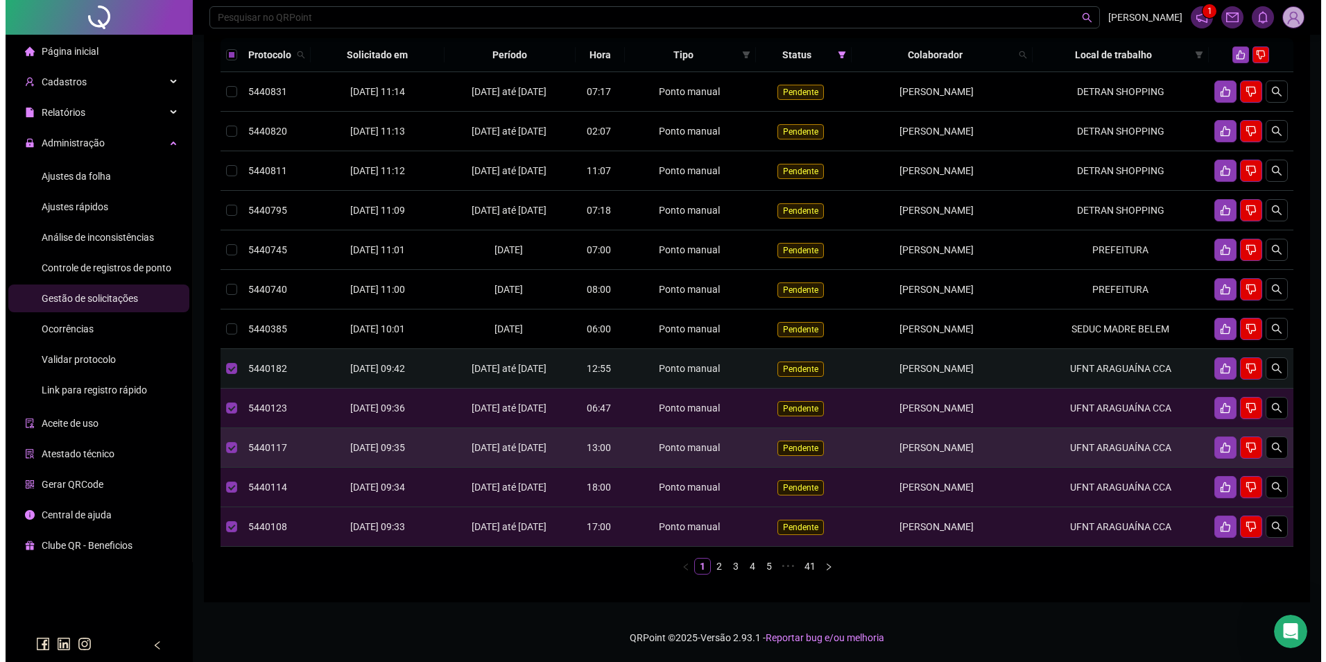
scroll to position [157, 0]
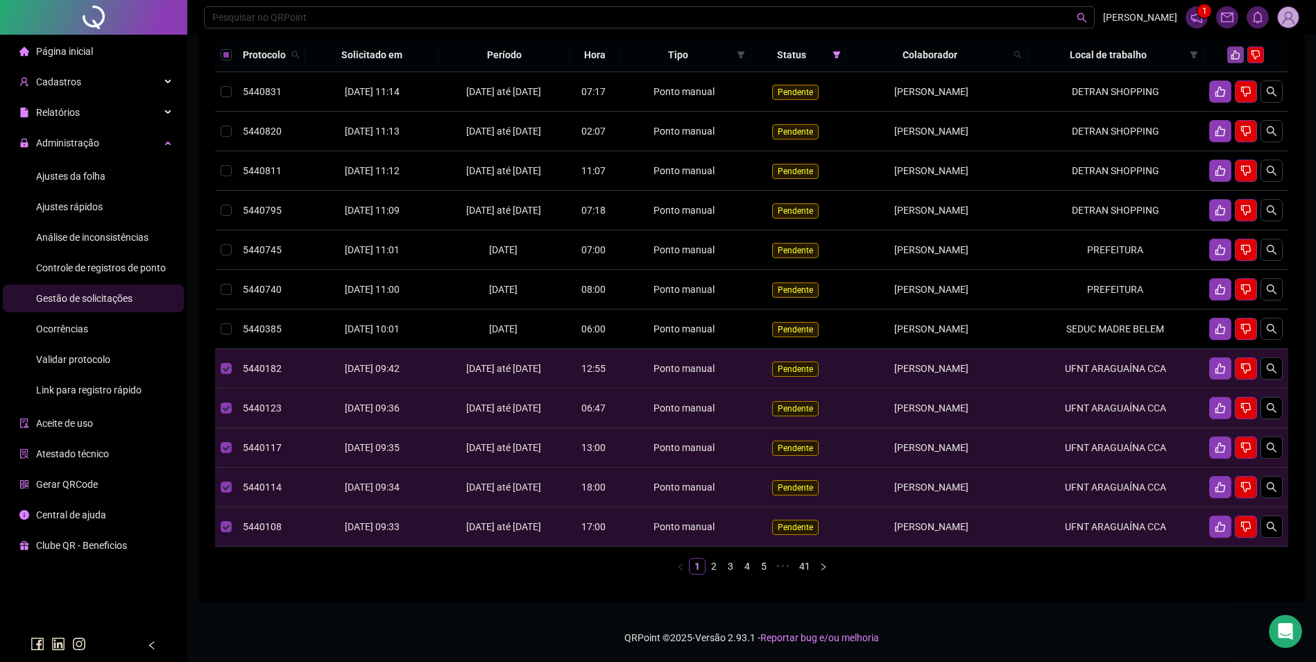
click at [1235, 50] on icon "like" at bounding box center [1235, 55] width 10 height 10
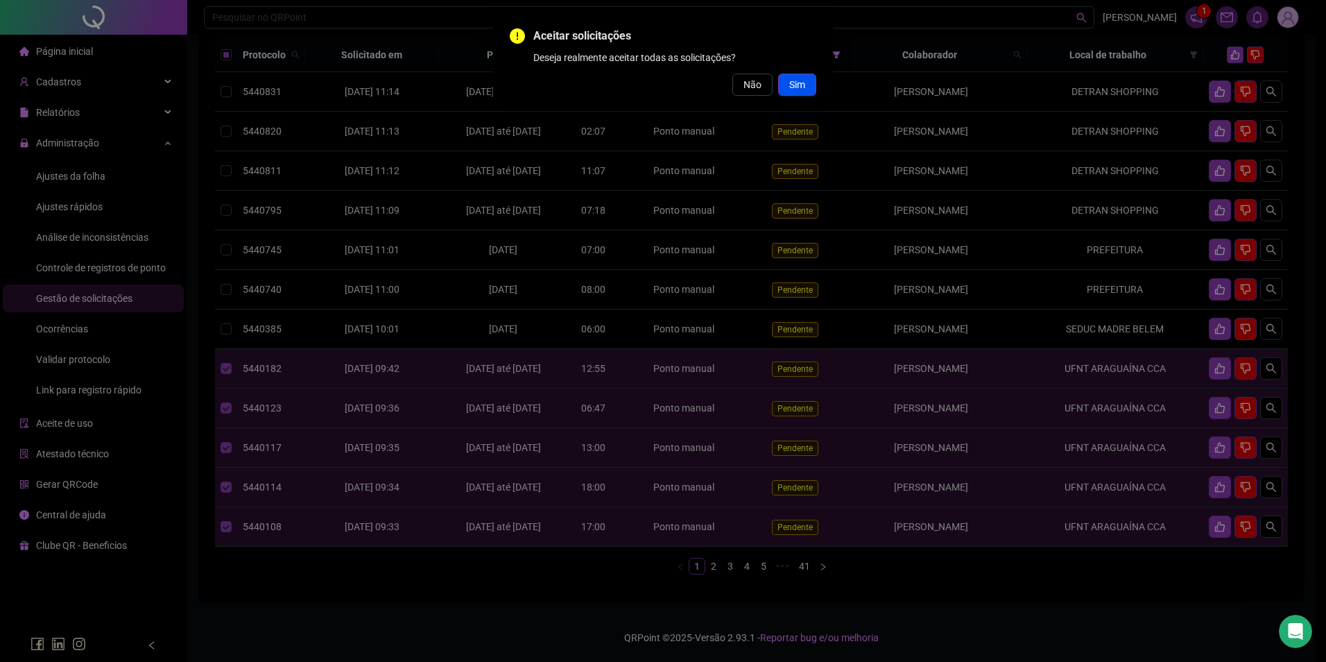
click at [789, 75] on button "Sim" at bounding box center [797, 85] width 38 height 22
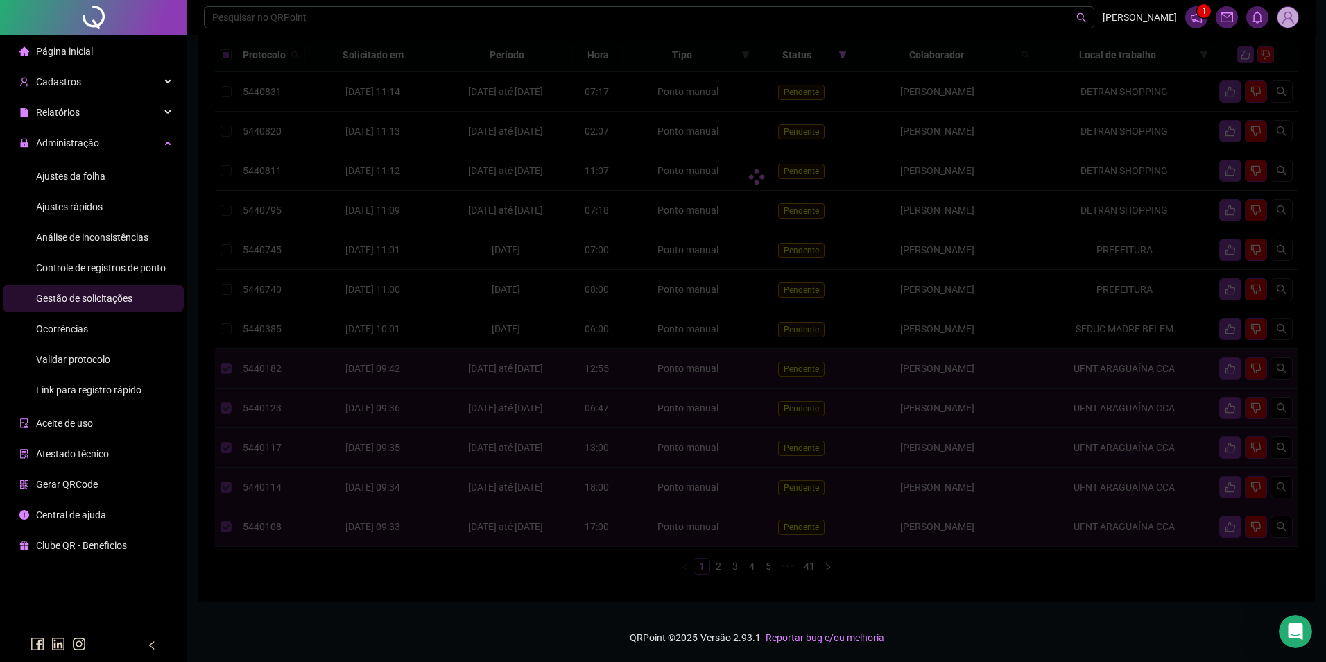
scroll to position [152, 0]
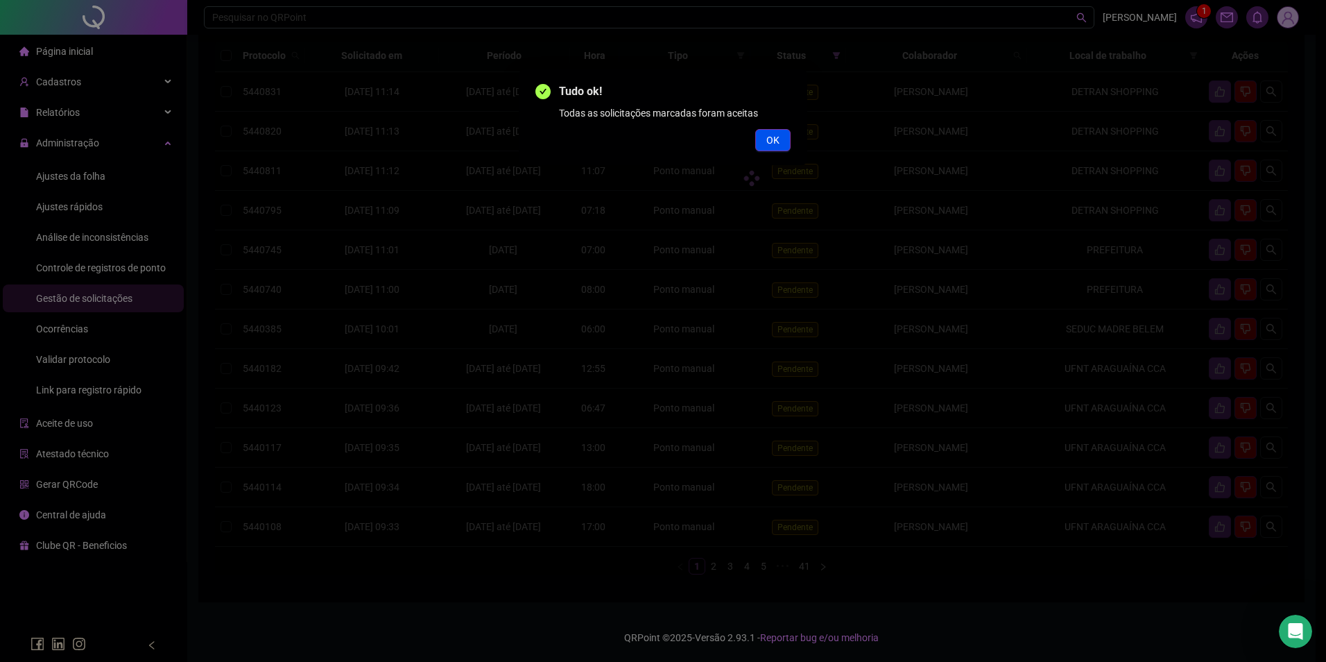
click at [772, 138] on span "OK" at bounding box center [772, 139] width 13 height 15
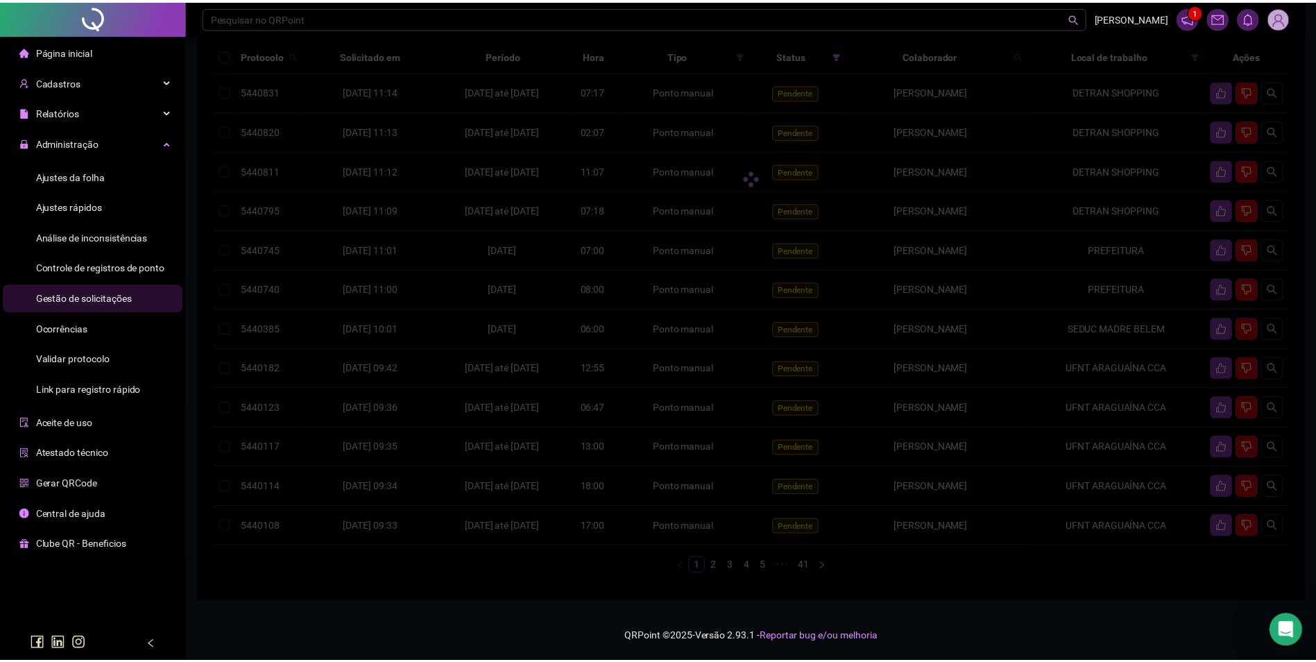
scroll to position [151, 0]
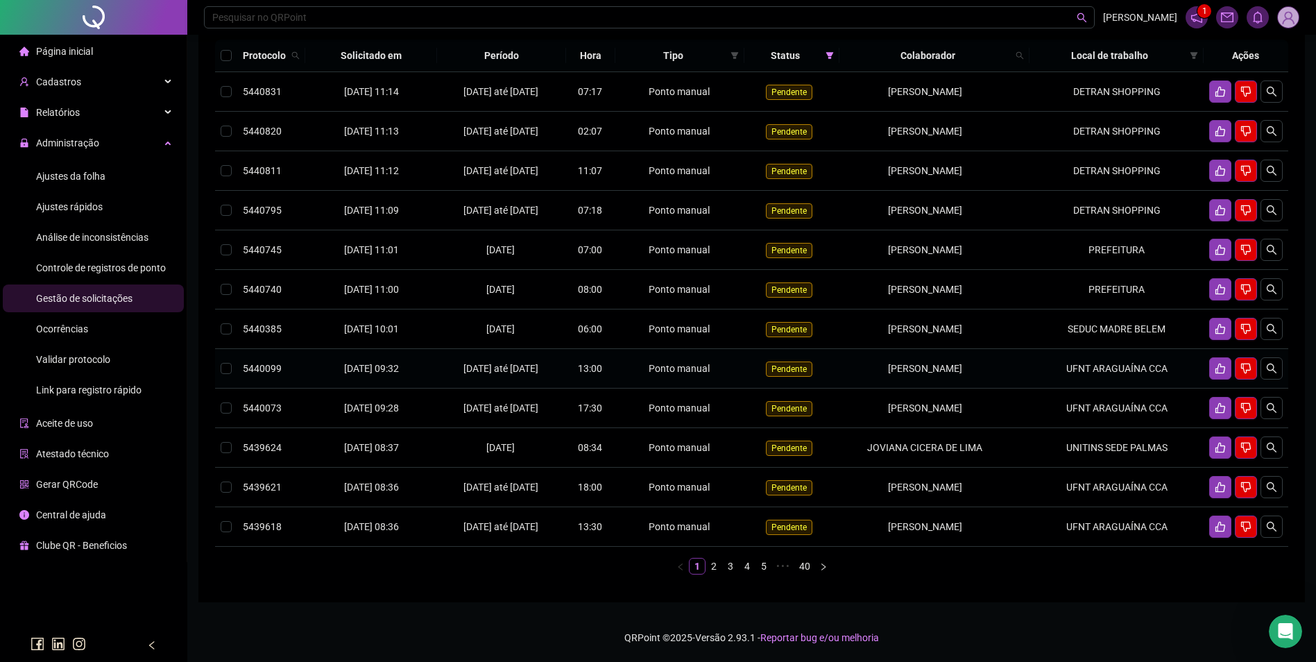
click at [1058, 388] on td "UFNT ARAGUAÍNA CCA" at bounding box center [1116, 369] width 174 height 40
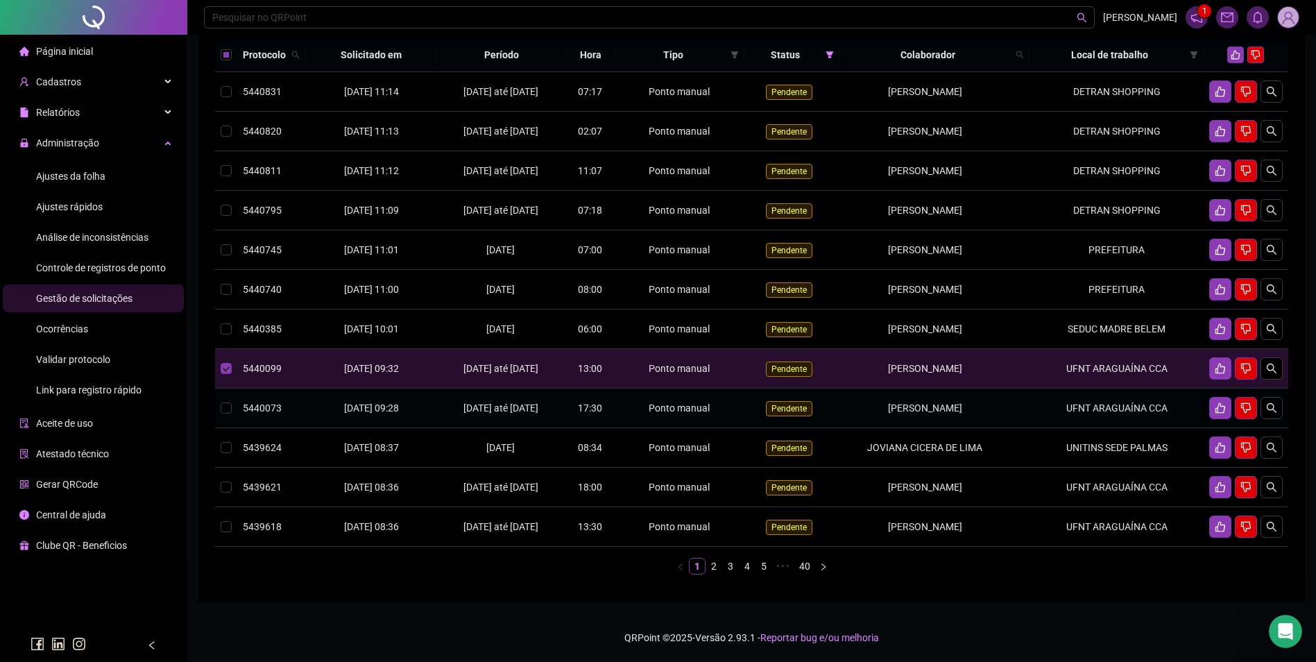
click at [1062, 428] on td "UFNT ARAGUAÍNA CCA" at bounding box center [1116, 408] width 174 height 40
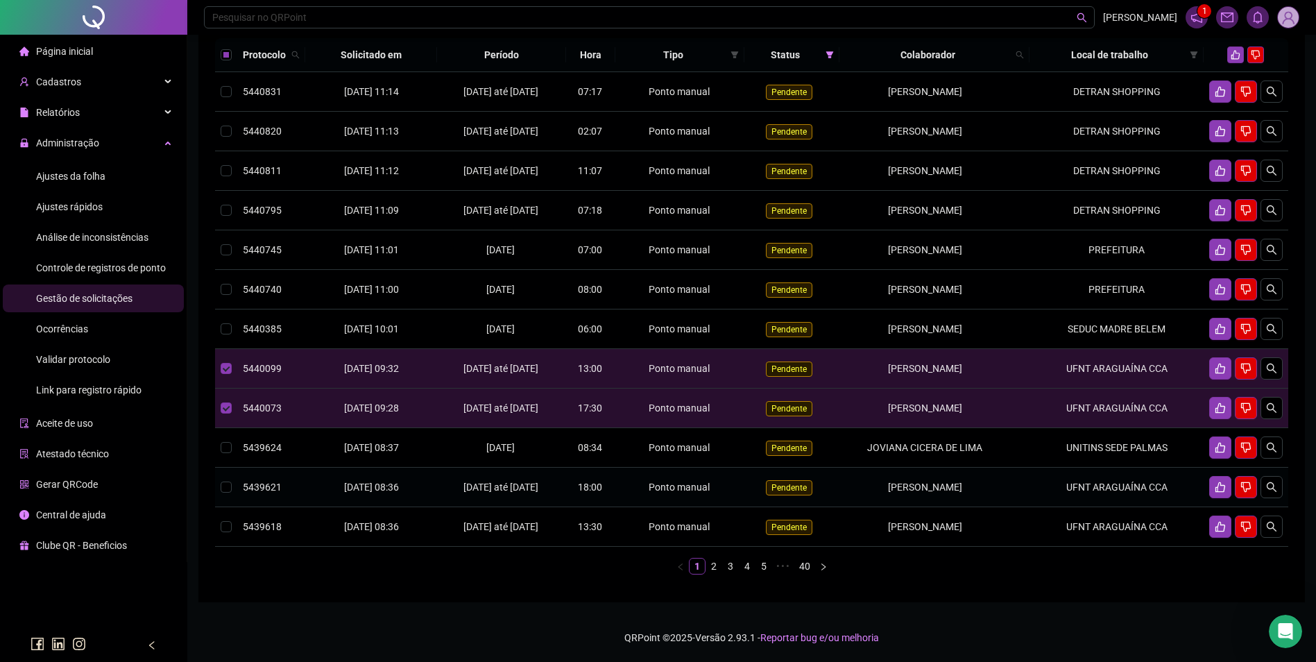
click at [1057, 507] on td "UFNT ARAGUAÍNA CCA" at bounding box center [1116, 487] width 174 height 40
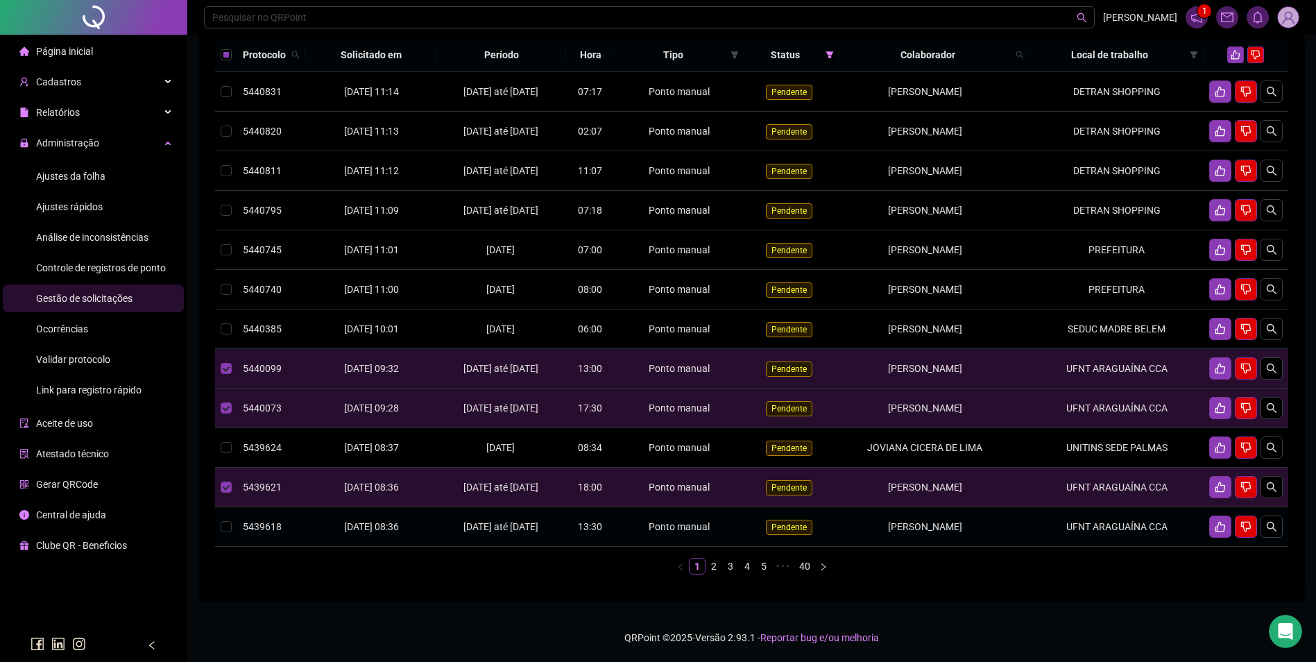
click at [905, 532] on span "JOSAFAN DE SOUSA GOMES" at bounding box center [925, 526] width 74 height 11
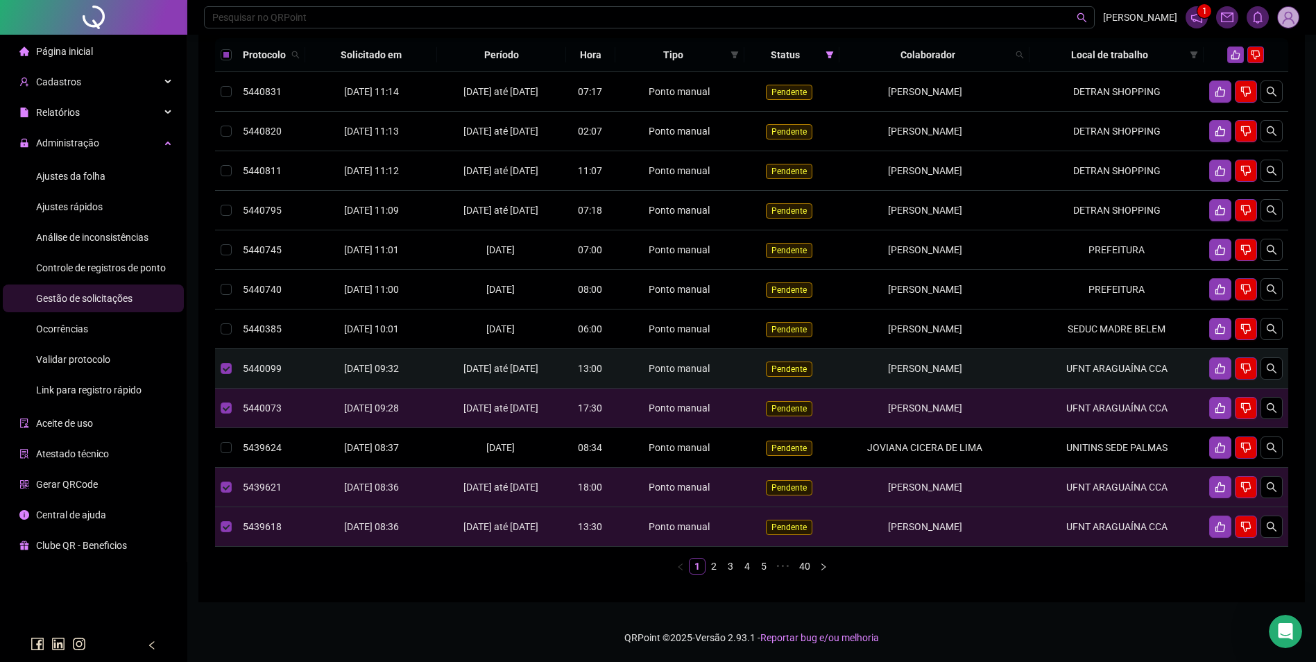
scroll to position [81, 0]
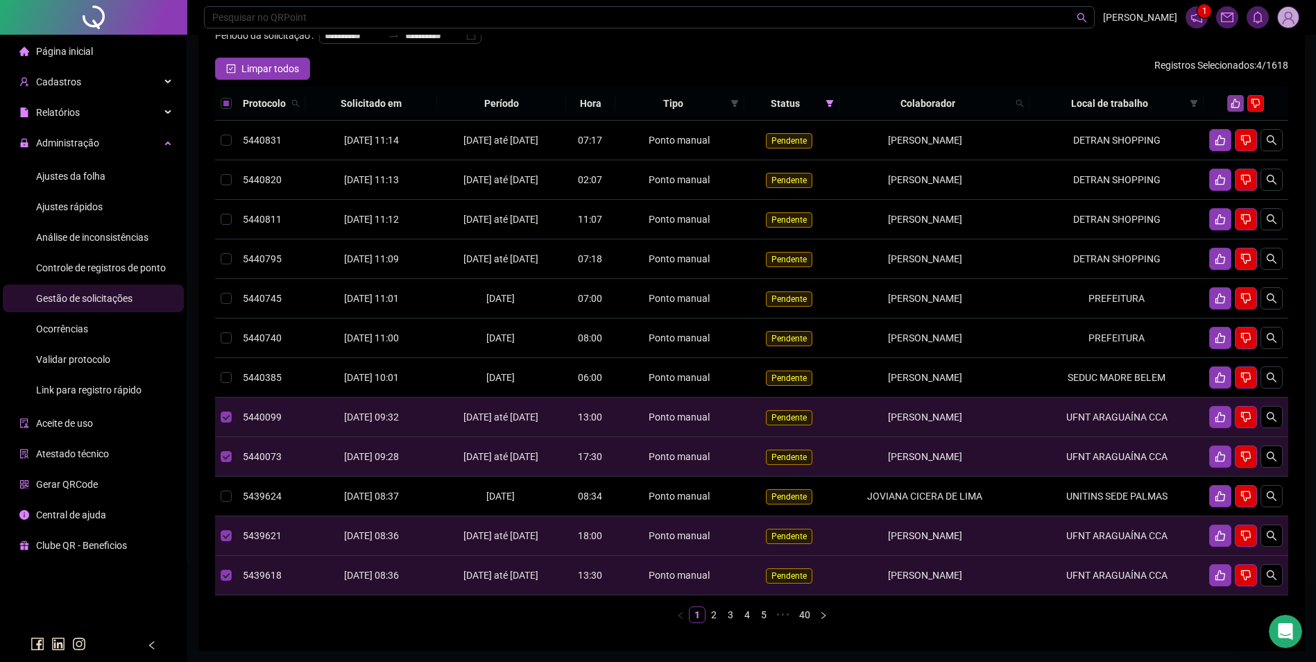
click at [1233, 108] on icon "like" at bounding box center [1235, 103] width 9 height 9
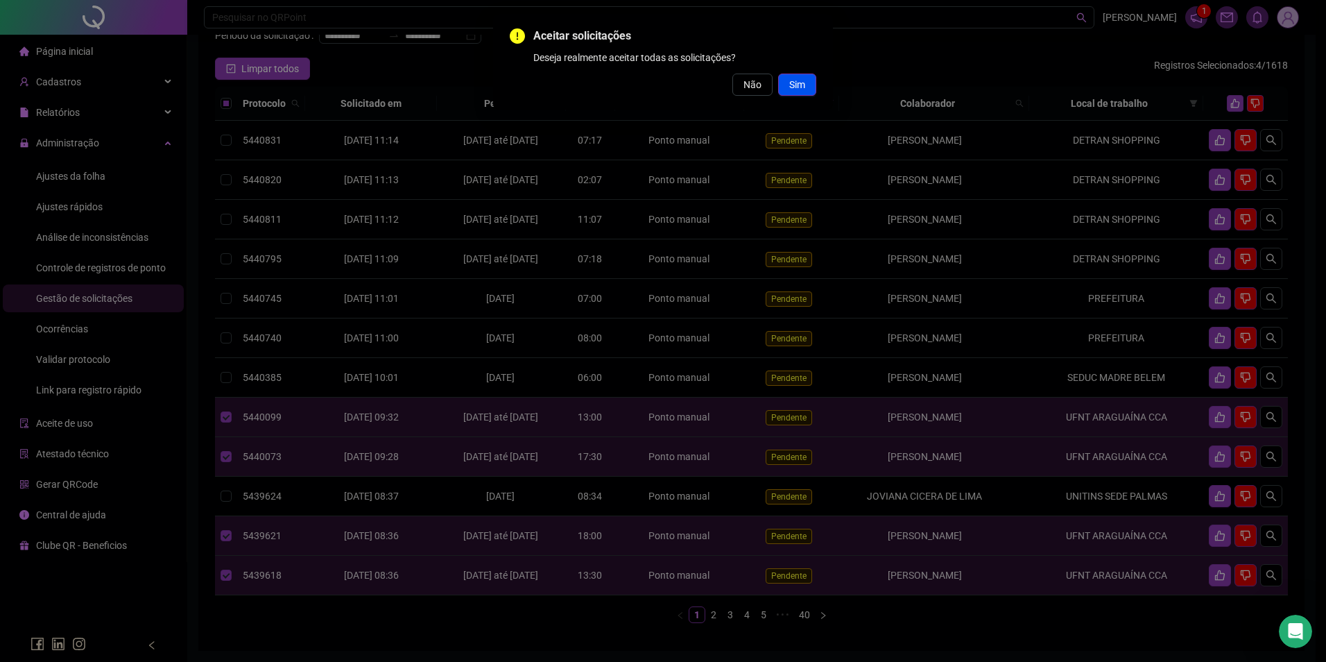
click at [797, 82] on span "Sim" at bounding box center [797, 84] width 16 height 15
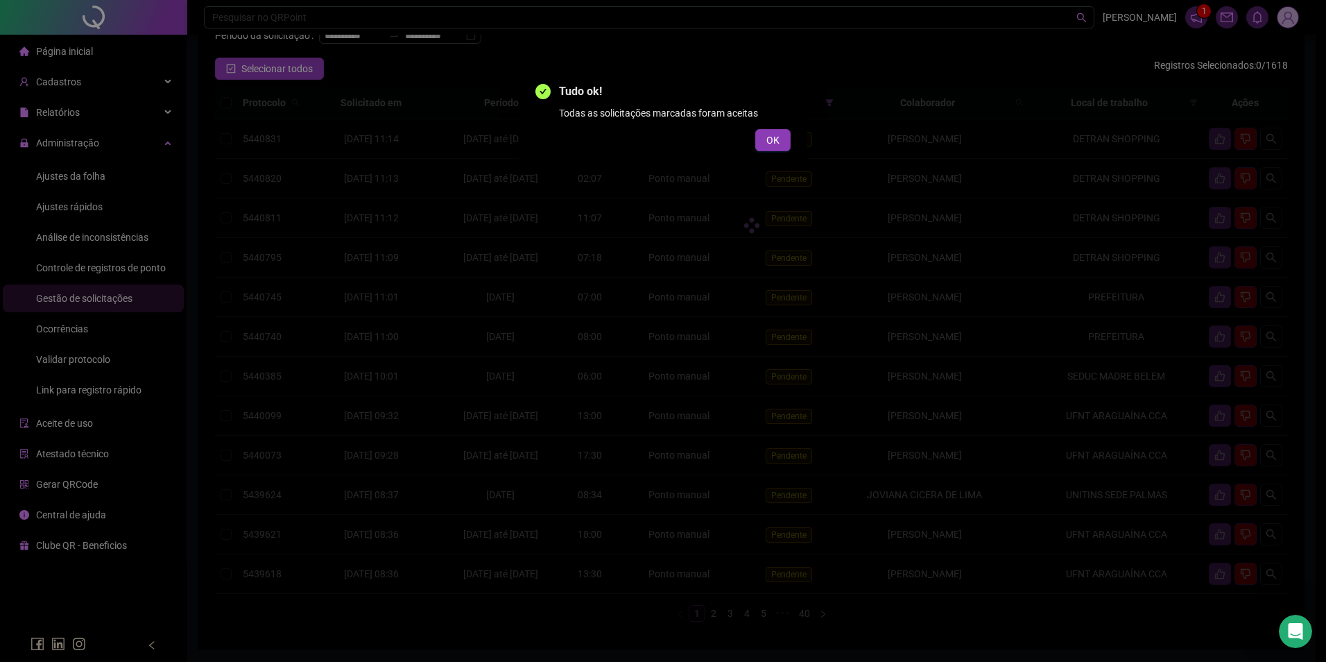
click at [769, 117] on div "Todas as solicitações marcadas foram aceitas" at bounding box center [675, 112] width 232 height 15
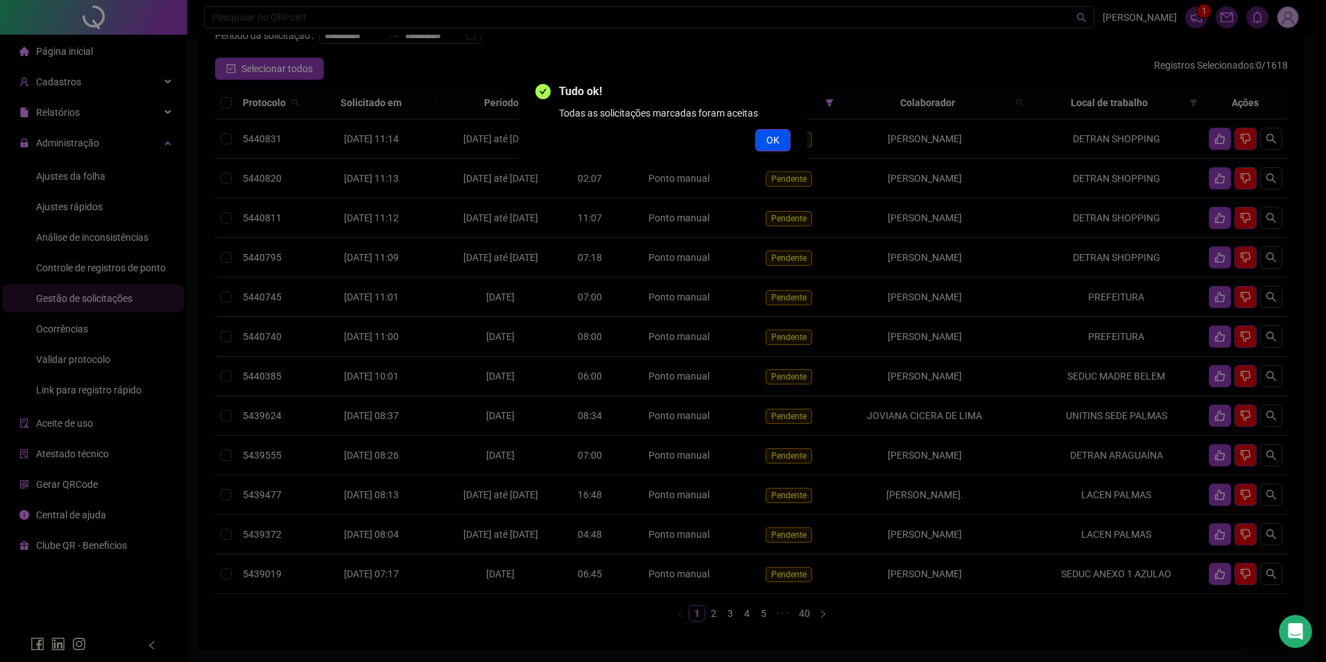
click at [779, 144] on span "OK" at bounding box center [772, 139] width 13 height 15
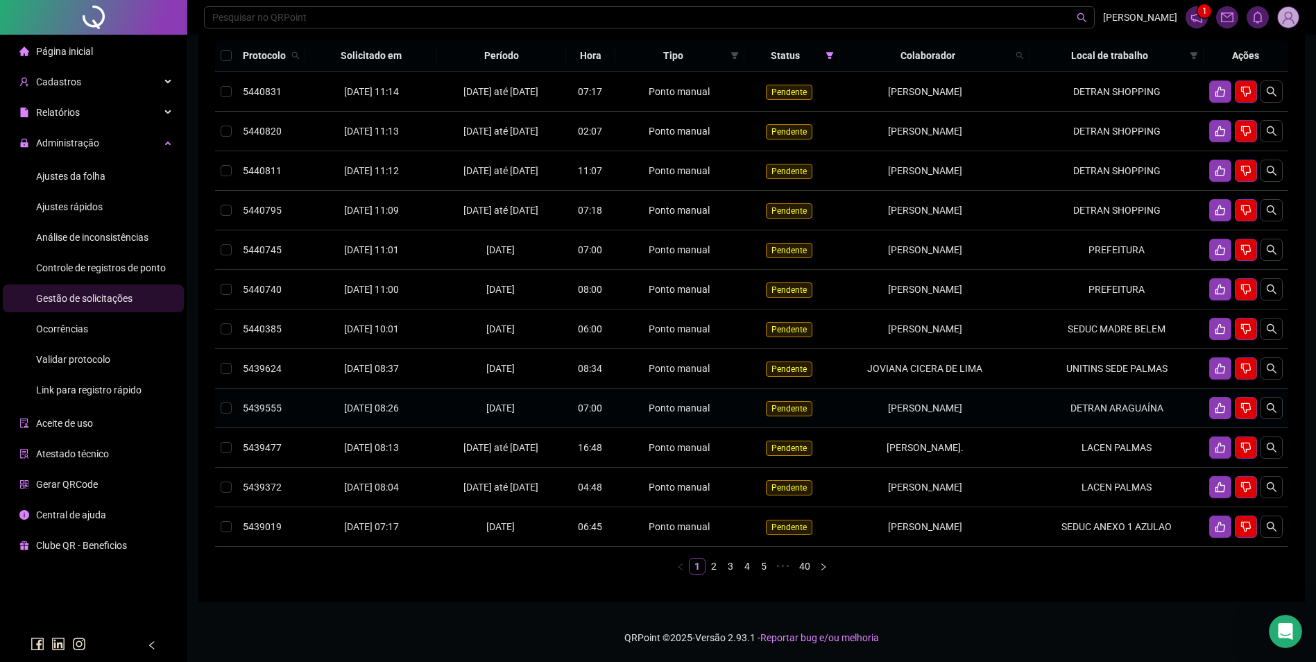
scroll to position [200, 0]
click at [713, 563] on link "2" at bounding box center [713, 565] width 15 height 15
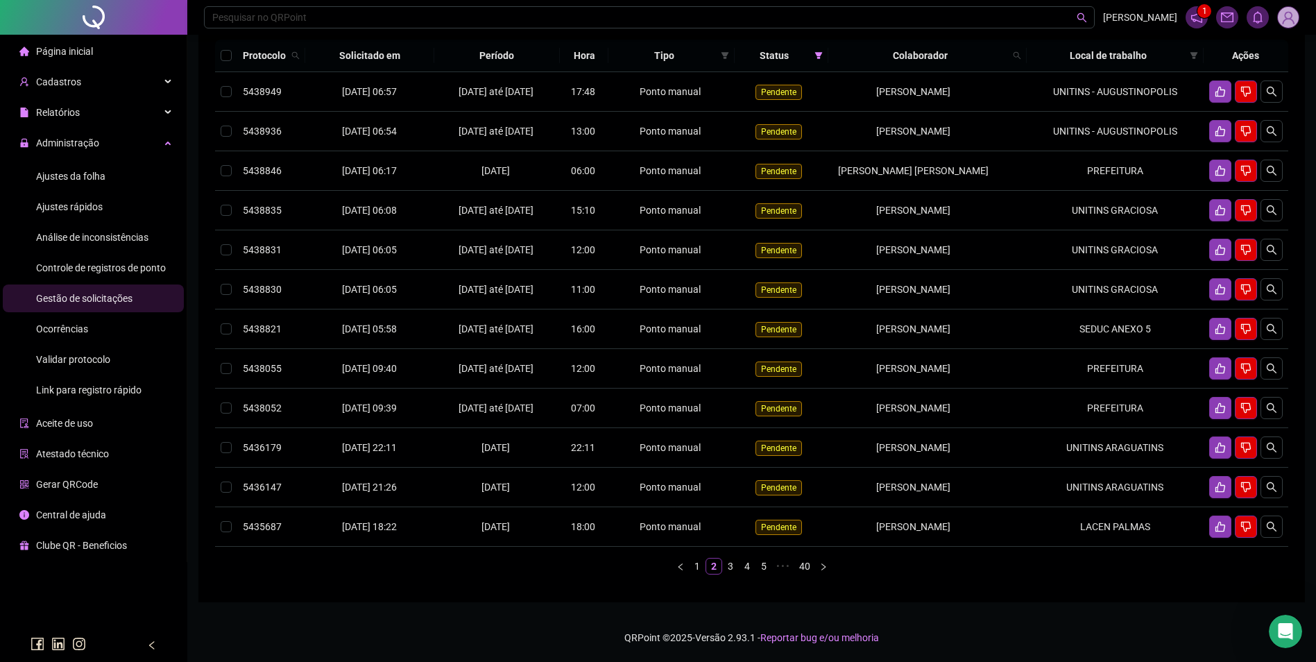
click at [728, 574] on link "3" at bounding box center [730, 565] width 15 height 15
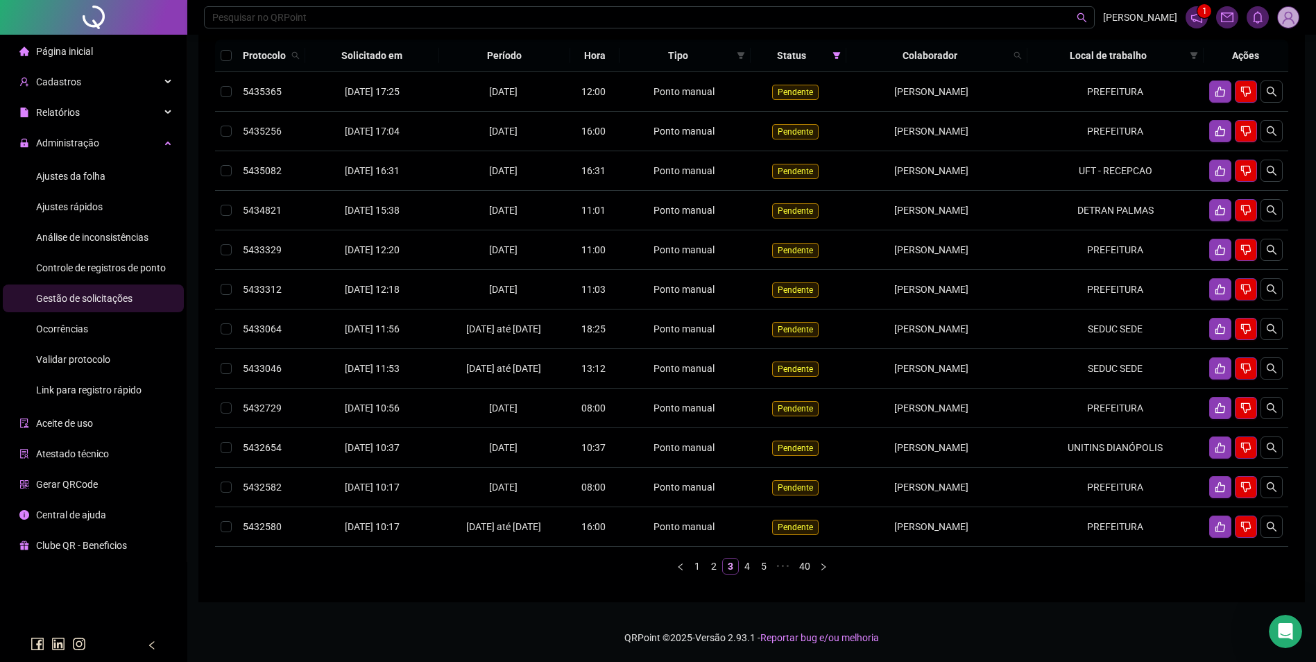
scroll to position [175, 0]
click at [697, 567] on link "1" at bounding box center [696, 565] width 15 height 15
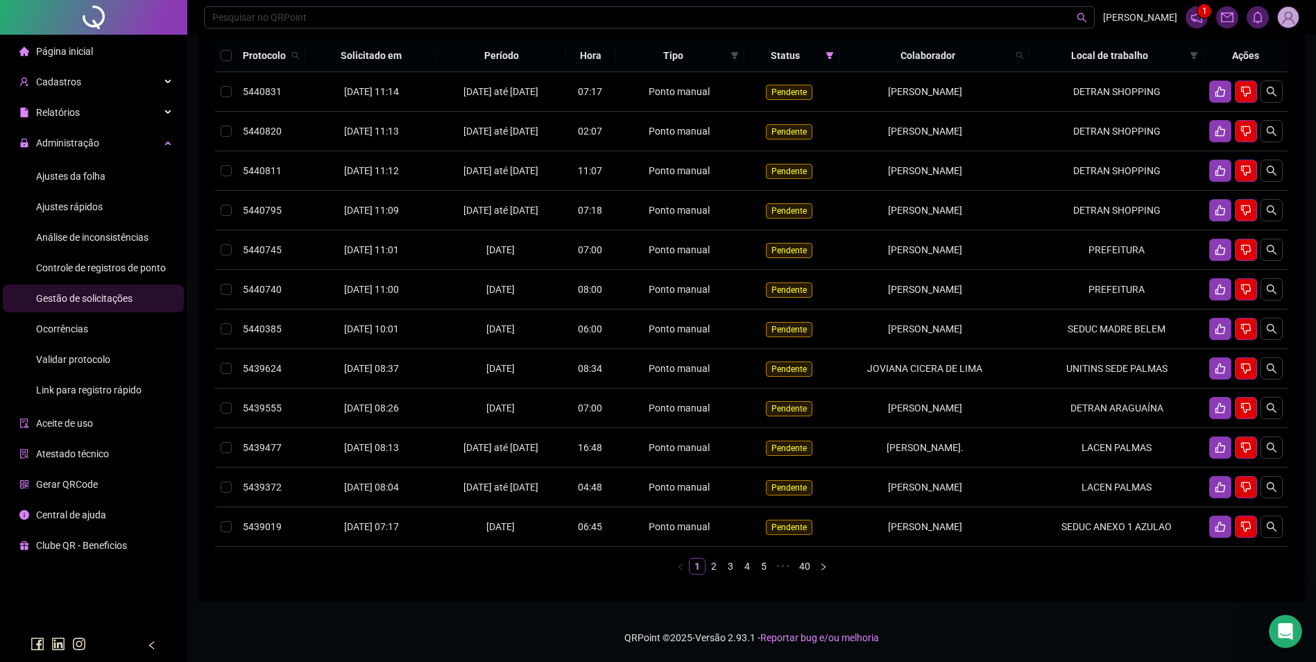
click at [86, 173] on span "Ajustes da folha" at bounding box center [70, 176] width 69 height 11
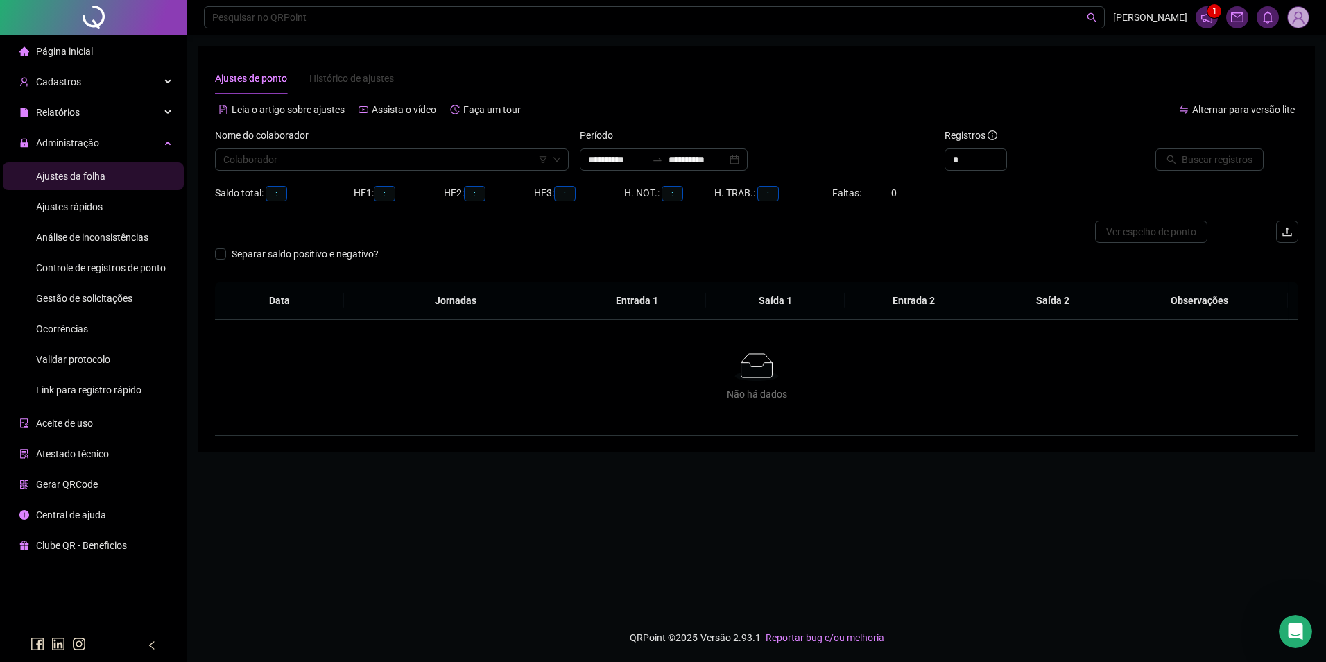
type input "**********"
click at [286, 163] on input "search" at bounding box center [385, 159] width 325 height 21
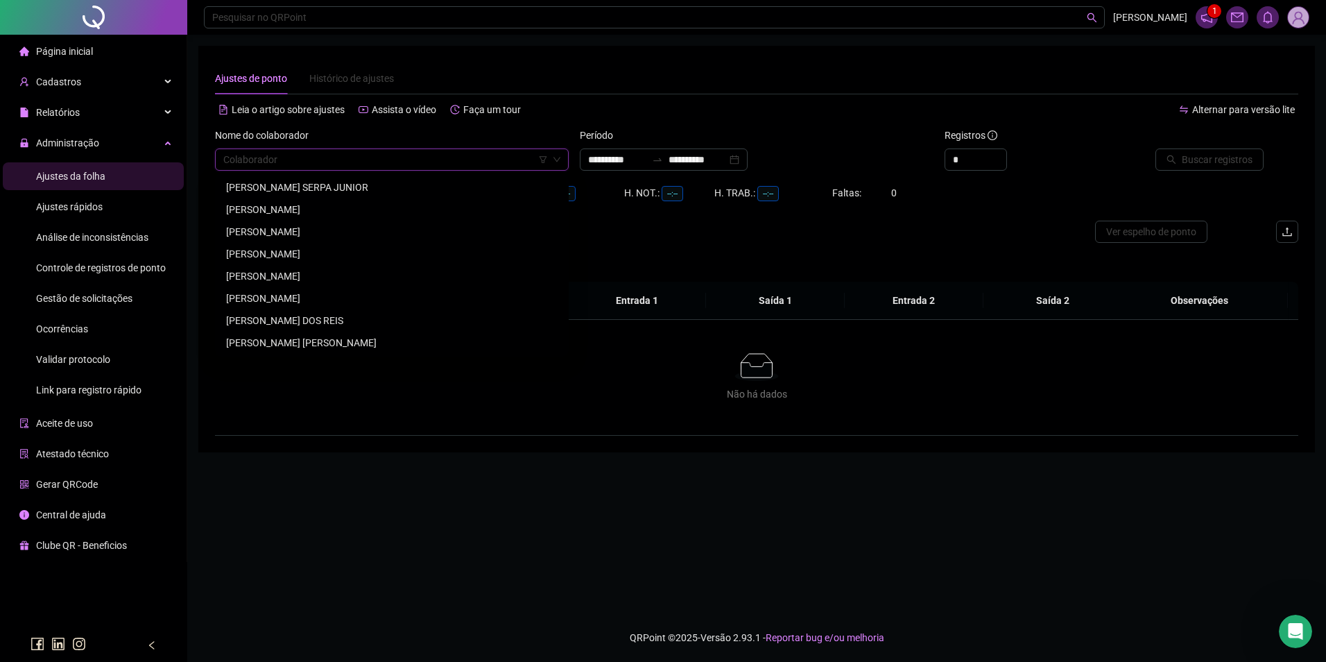
paste input "**********"
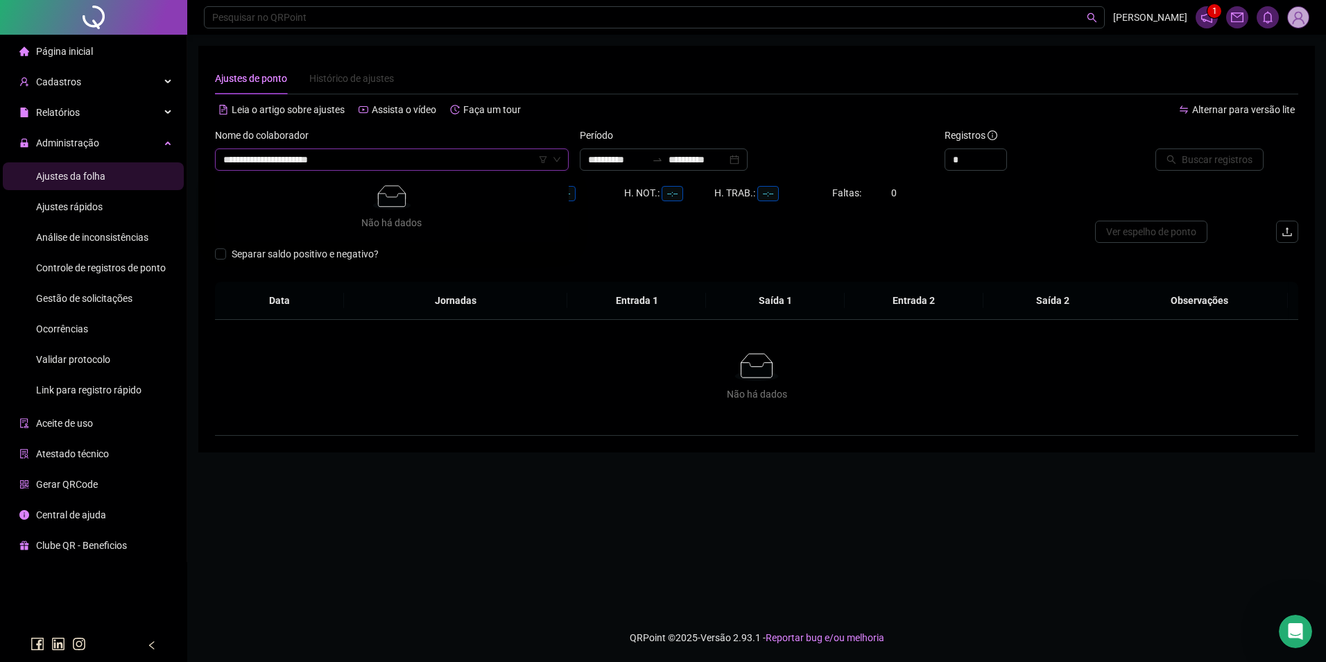
click at [226, 164] on input "**********" at bounding box center [385, 159] width 325 height 21
click at [368, 158] on input "**********" at bounding box center [385, 159] width 325 height 21
click at [240, 161] on input "**********" at bounding box center [385, 159] width 325 height 21
click at [326, 160] on input "**********" at bounding box center [385, 159] width 325 height 21
drag, startPoint x: 326, startPoint y: 160, endPoint x: 246, endPoint y: 164, distance: 79.9
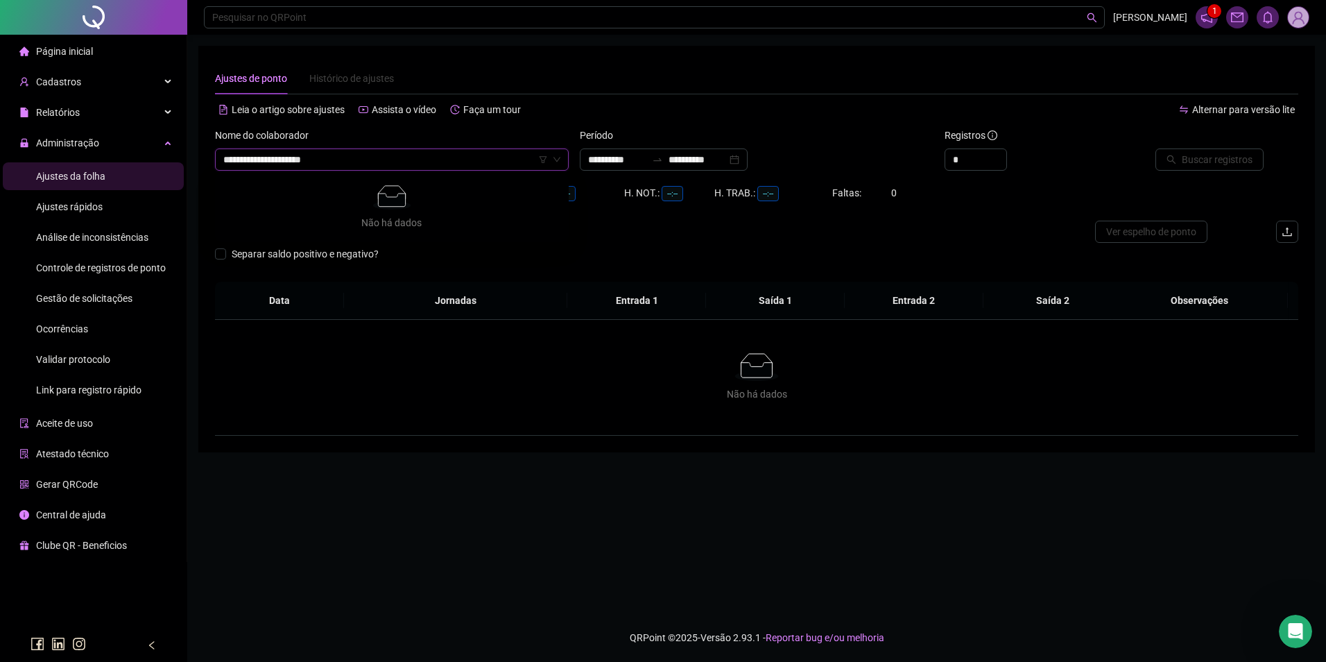
click at [246, 164] on input "**********" at bounding box center [385, 159] width 325 height 21
type input "*****"
click at [307, 205] on div "OZEIAS BATISTA DE SOUSA" at bounding box center [392, 209] width 332 height 15
click at [687, 166] on input "**********" at bounding box center [698, 159] width 58 height 15
type input "**********"
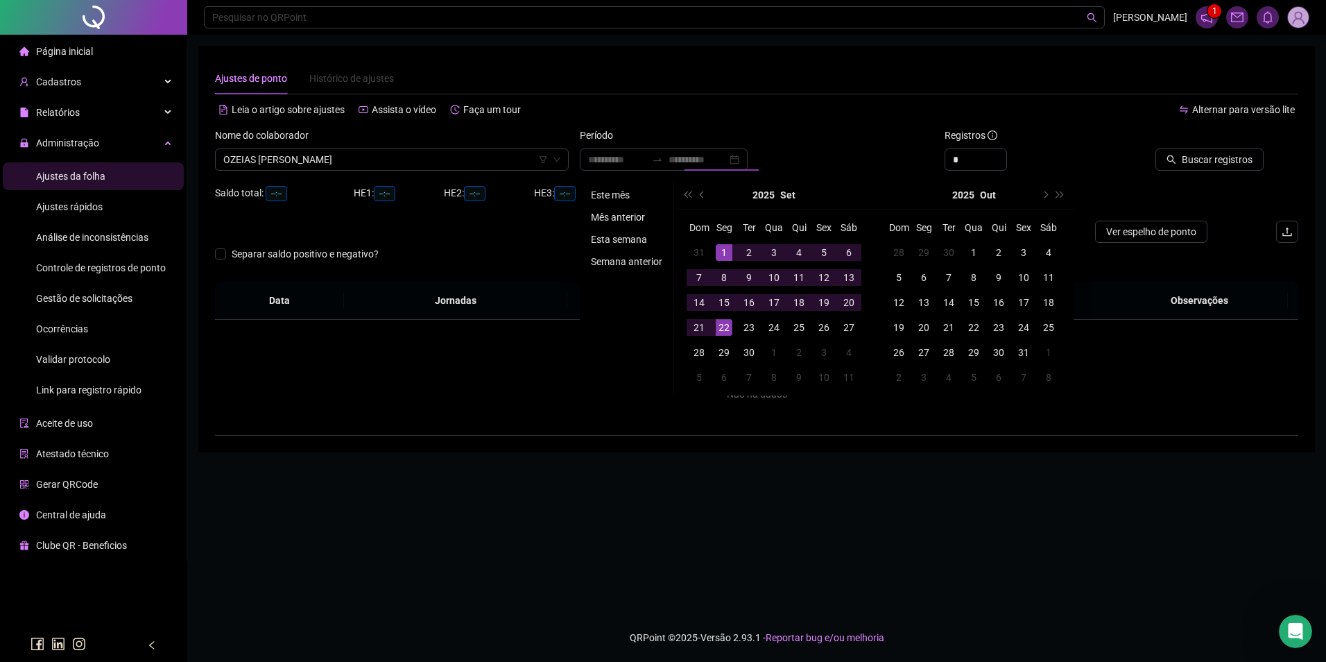
click at [616, 194] on li "Este mês" at bounding box center [626, 195] width 83 height 17
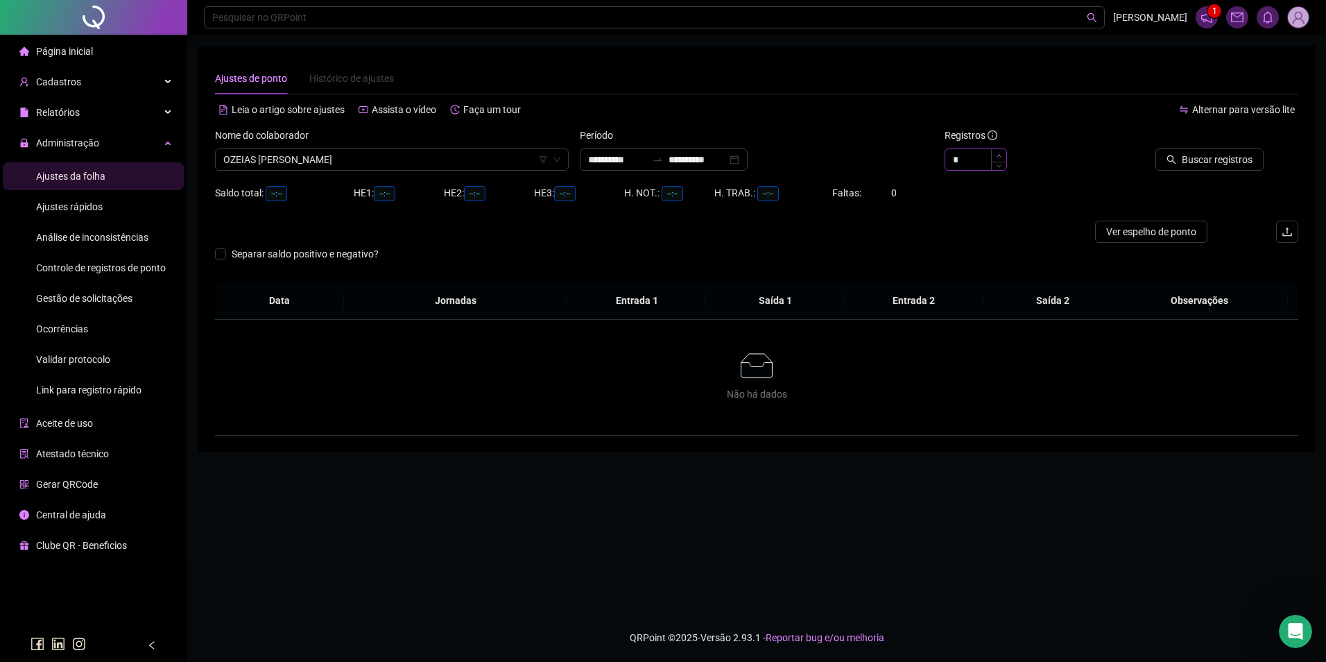
type input "*"
click at [999, 157] on icon "up" at bounding box center [999, 155] width 5 height 5
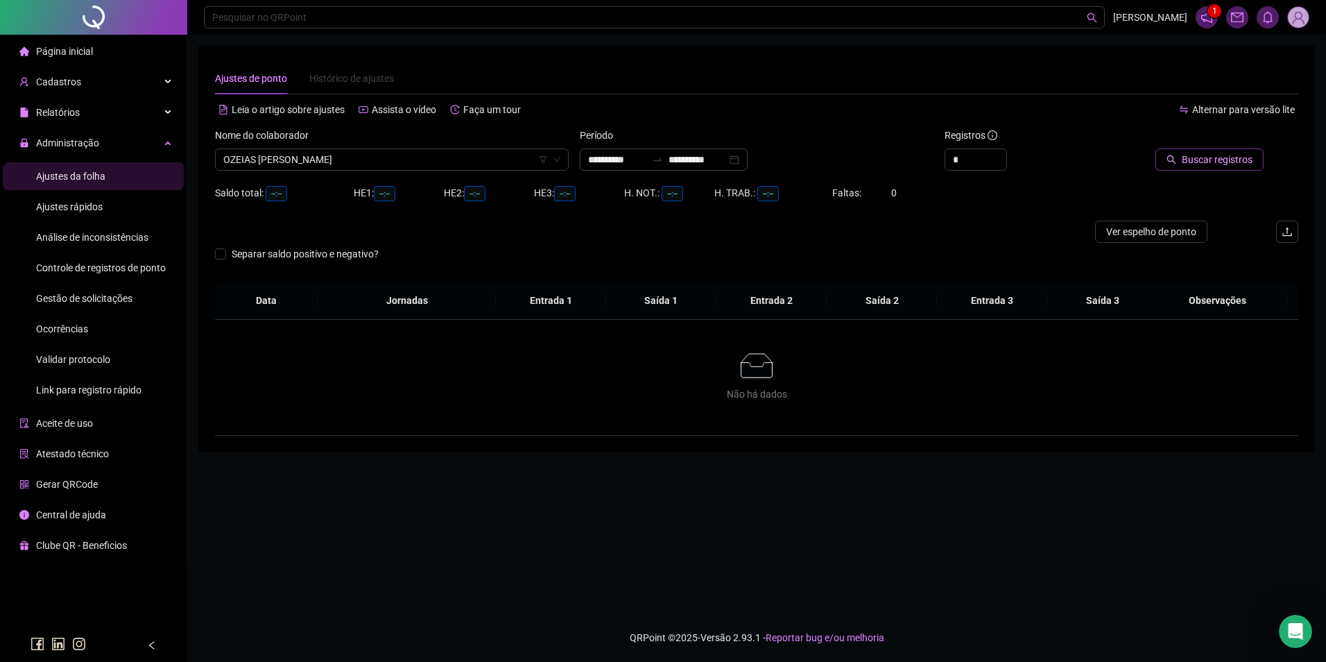
click at [1205, 164] on span "Buscar registros" at bounding box center [1217, 159] width 71 height 15
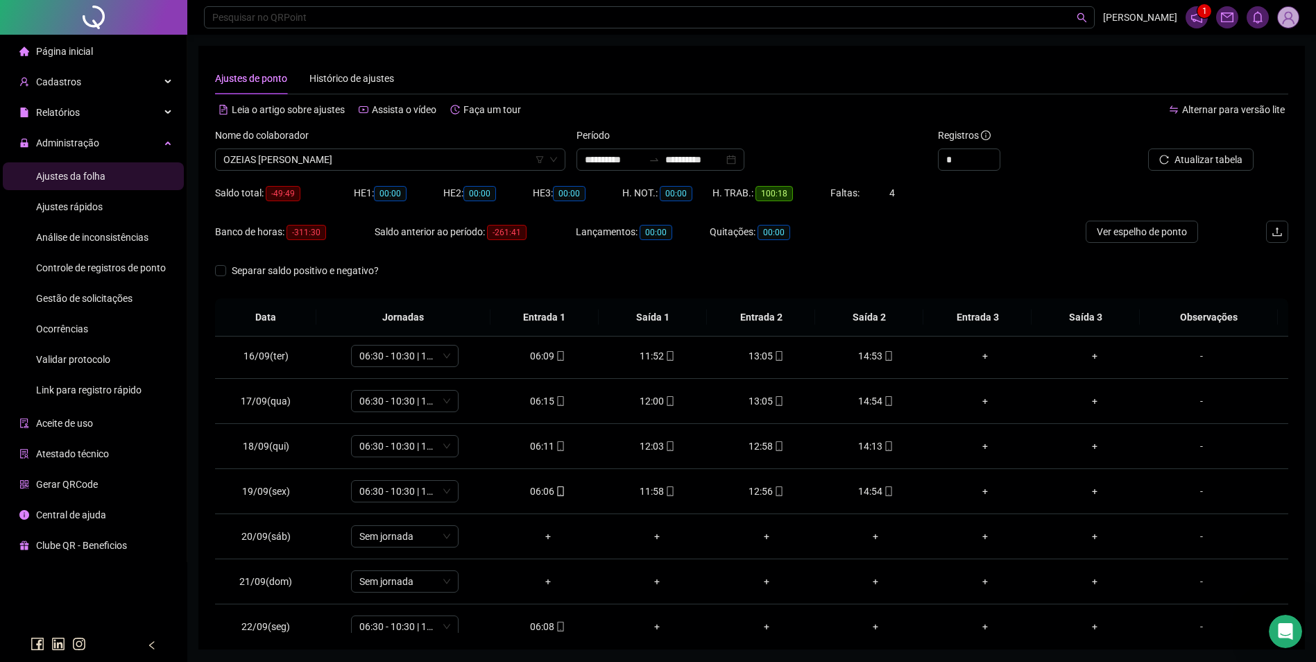
scroll to position [696, 0]
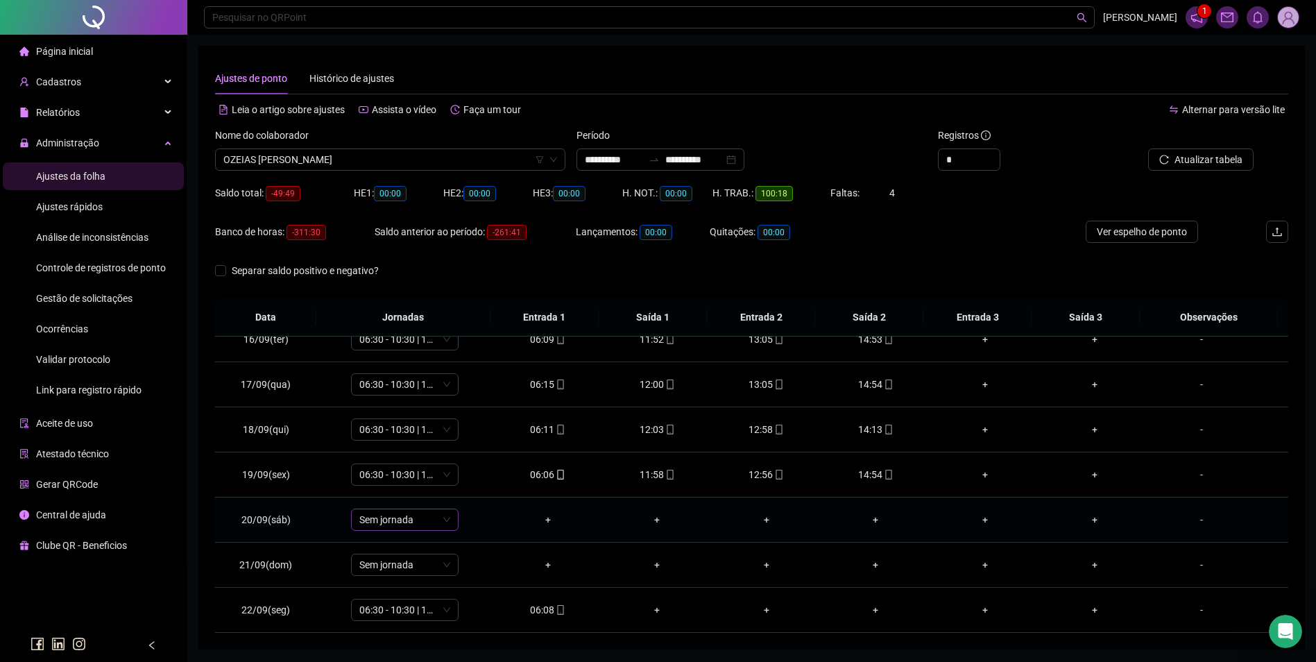
click at [375, 522] on span "Sem jornada" at bounding box center [404, 519] width 91 height 21
type input "**"
click at [650, 458] on td "11:58" at bounding box center [657, 474] width 110 height 45
click at [425, 524] on span "Sem jornada" at bounding box center [404, 519] width 91 height 21
type input "**"
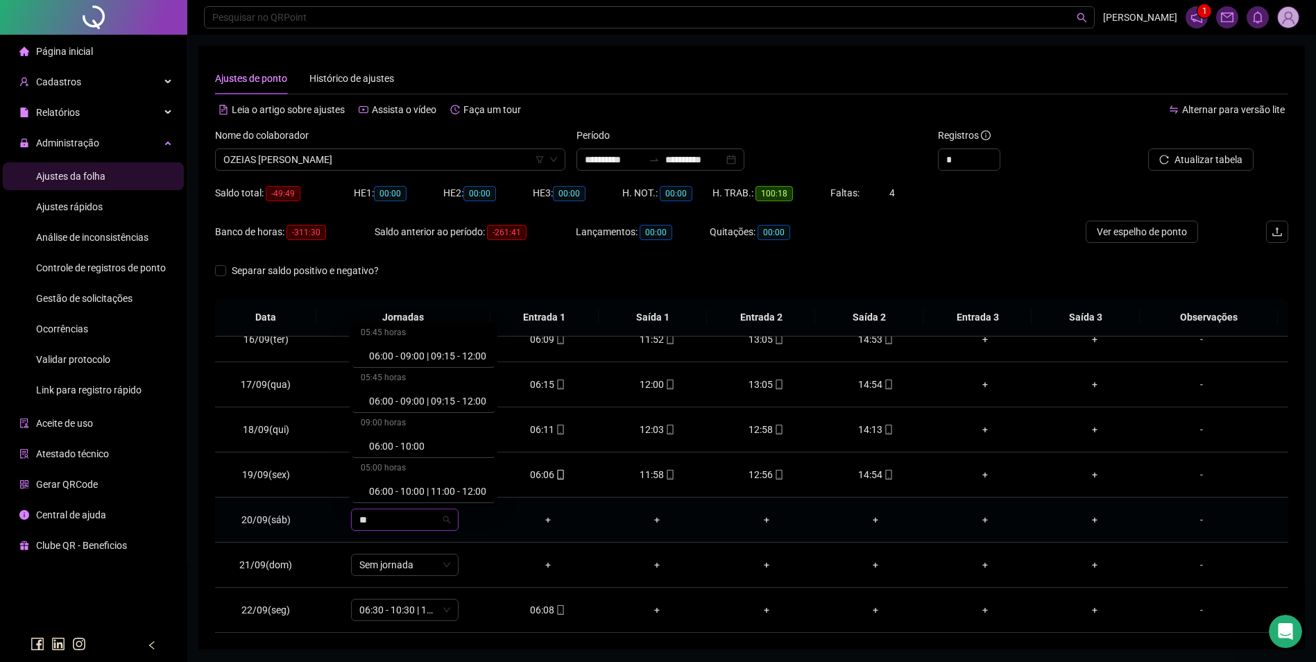
scroll to position [139, 0]
click at [418, 448] on div "06:00 - 10:00" at bounding box center [427, 445] width 117 height 15
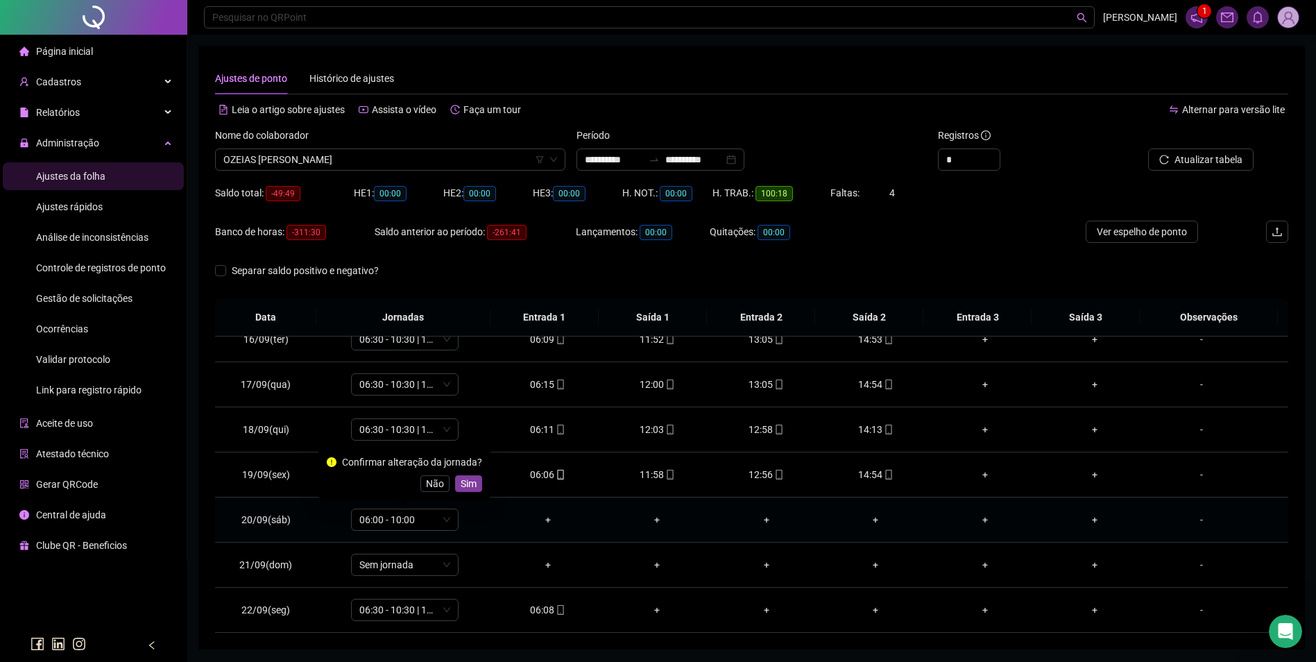
click at [468, 484] on span "Sim" at bounding box center [469, 483] width 16 height 15
click at [1187, 521] on div "-" at bounding box center [1201, 519] width 82 height 15
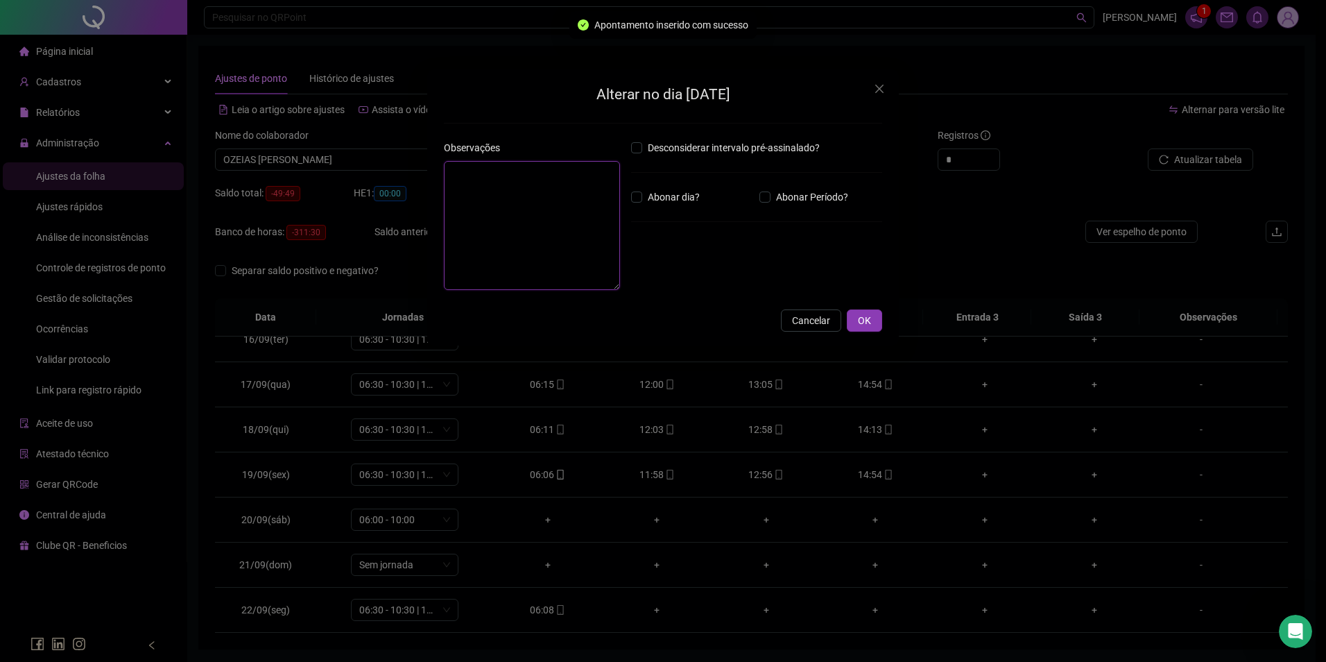
click at [504, 214] on textarea at bounding box center [532, 225] width 176 height 129
type textarea "*****"
click at [875, 316] on button "OK" at bounding box center [864, 320] width 35 height 22
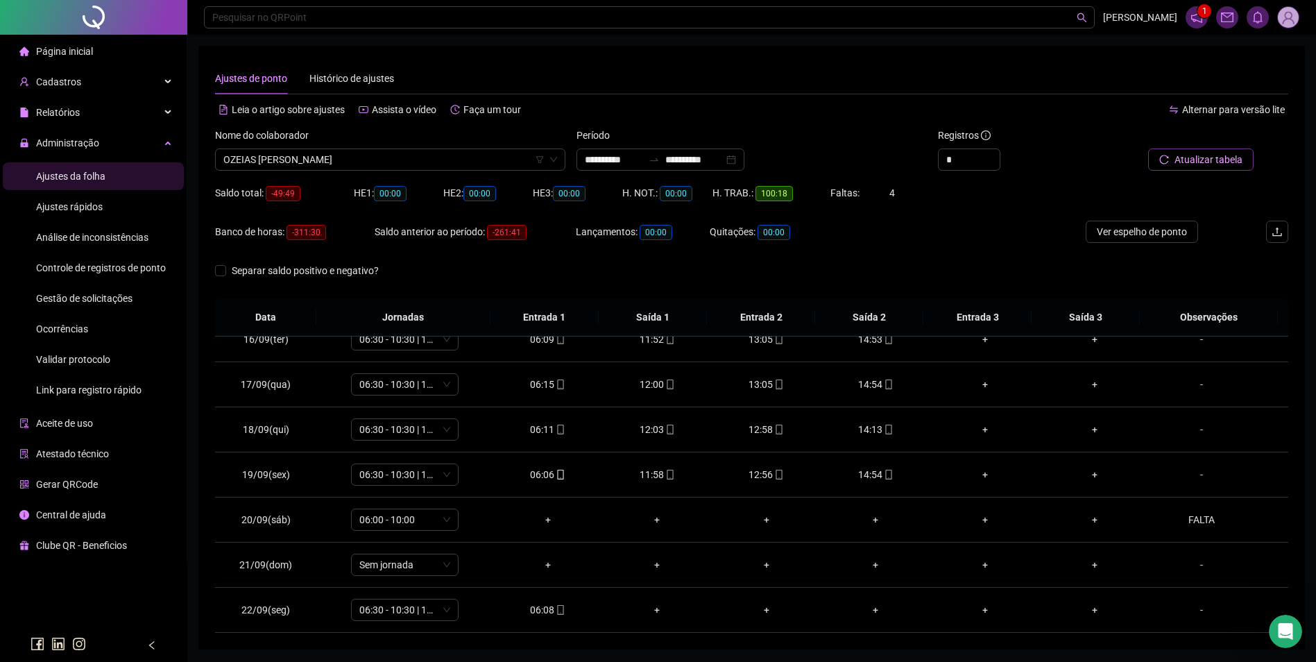
click at [1219, 156] on span "Atualizar tabela" at bounding box center [1208, 159] width 68 height 15
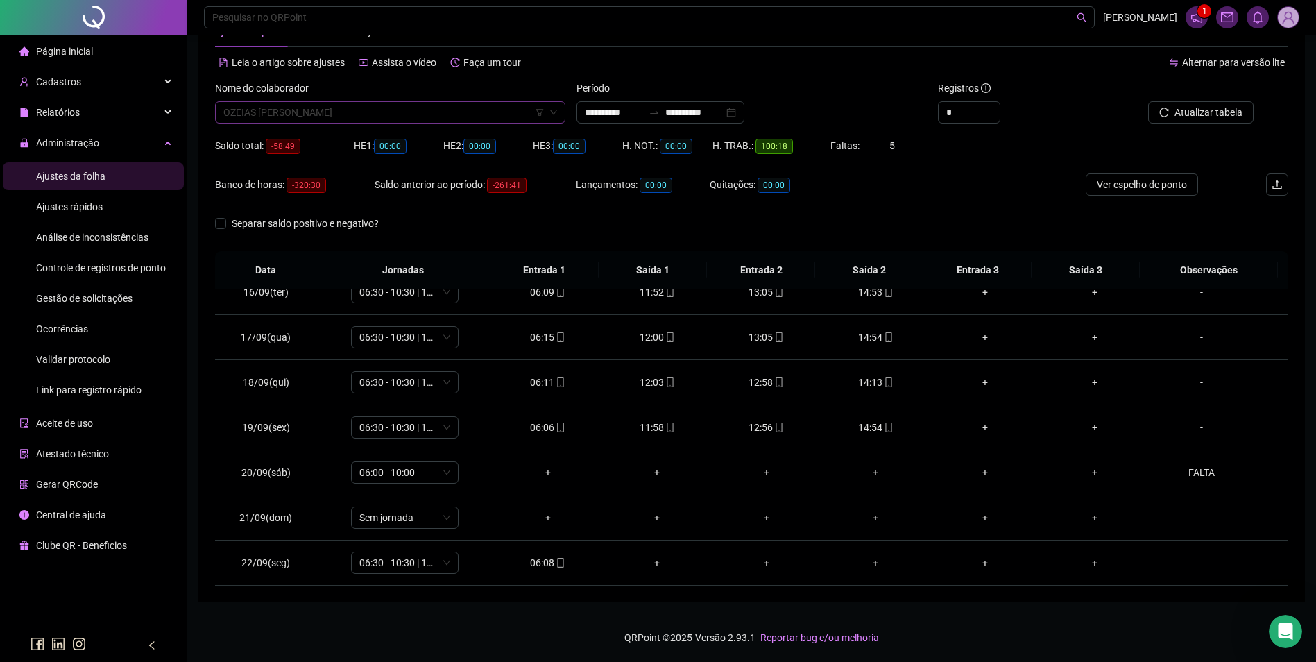
scroll to position [15692, 0]
click at [386, 111] on span "OZEIAS BATISTA DE SOUSA" at bounding box center [390, 112] width 334 height 21
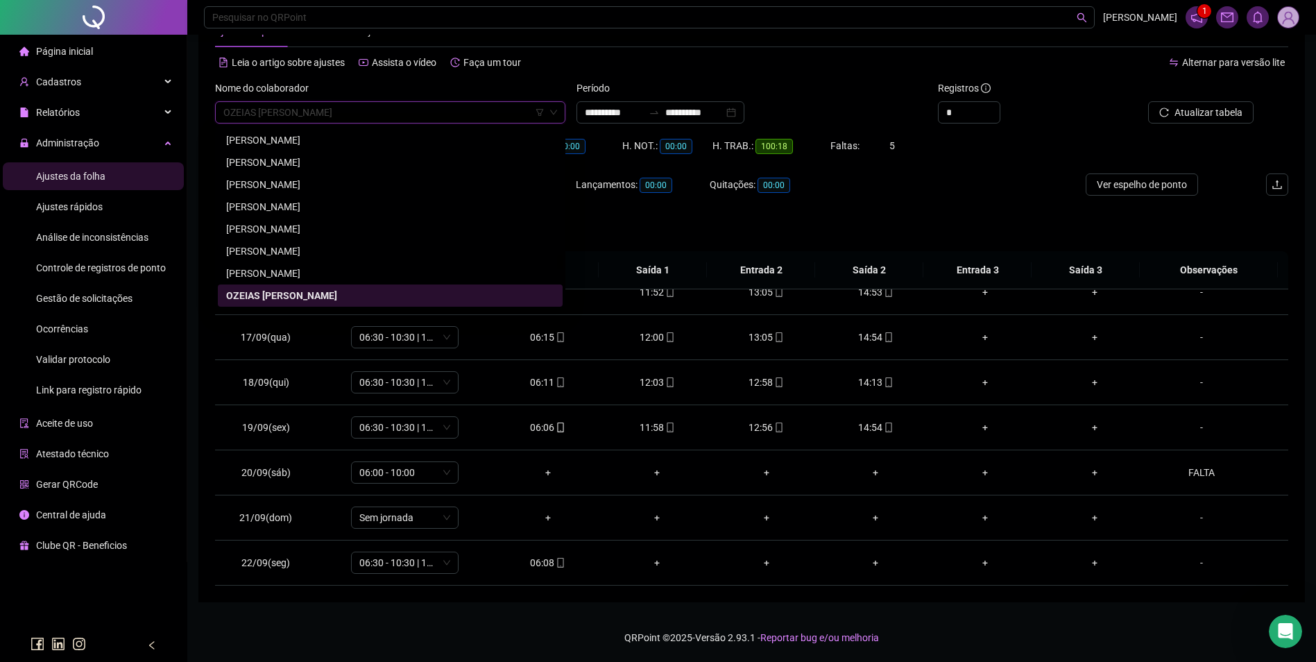
paste input "**********"
type input "**********"
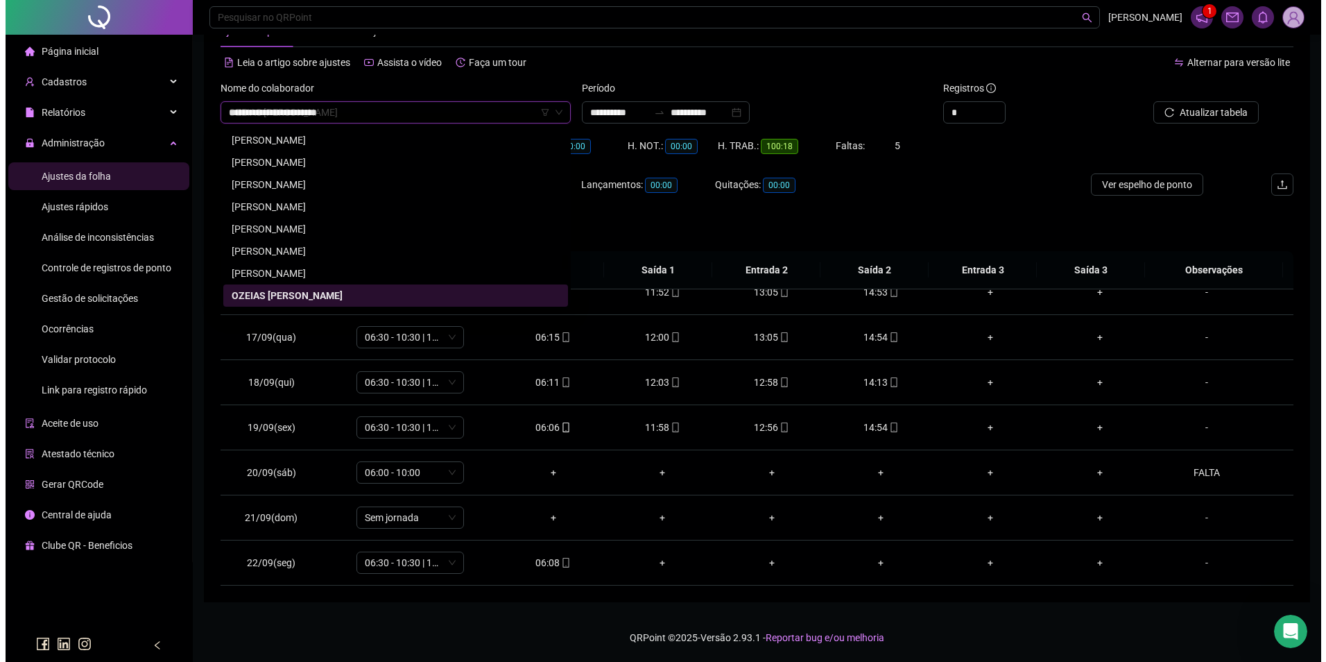
scroll to position [0, 0]
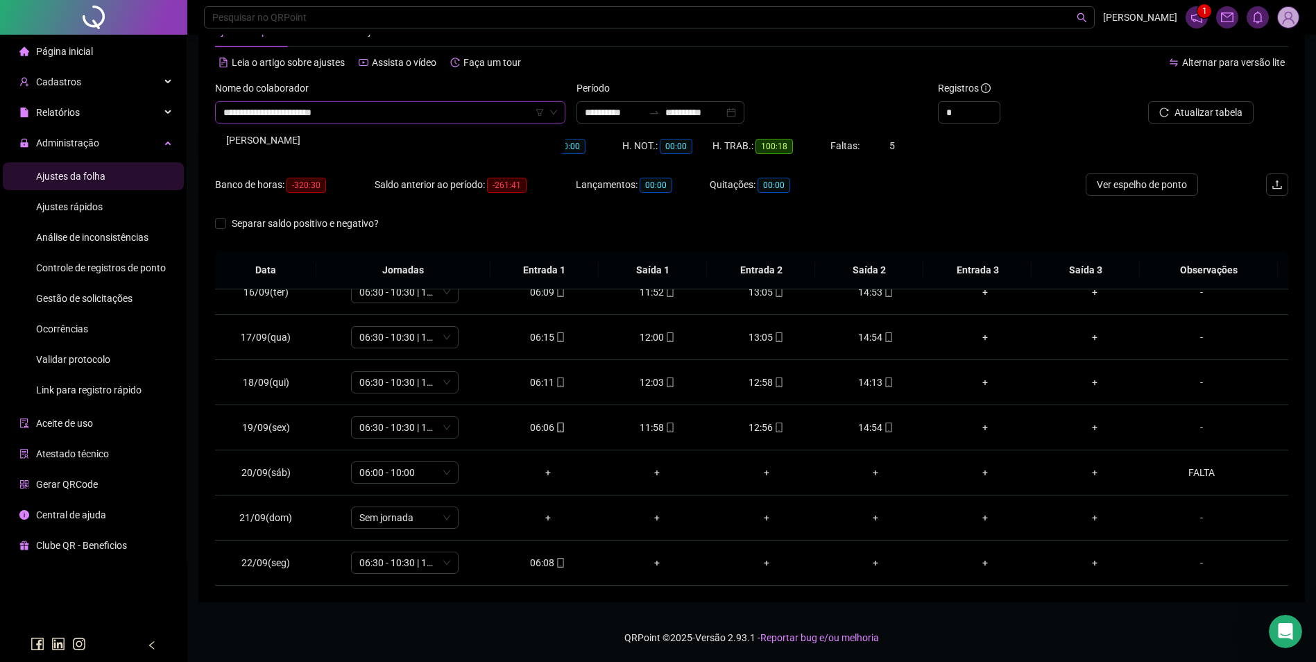
click at [334, 138] on div "[PERSON_NAME]" at bounding box center [390, 139] width 328 height 15
click at [1232, 114] on span "Buscar registros" at bounding box center [1207, 112] width 71 height 15
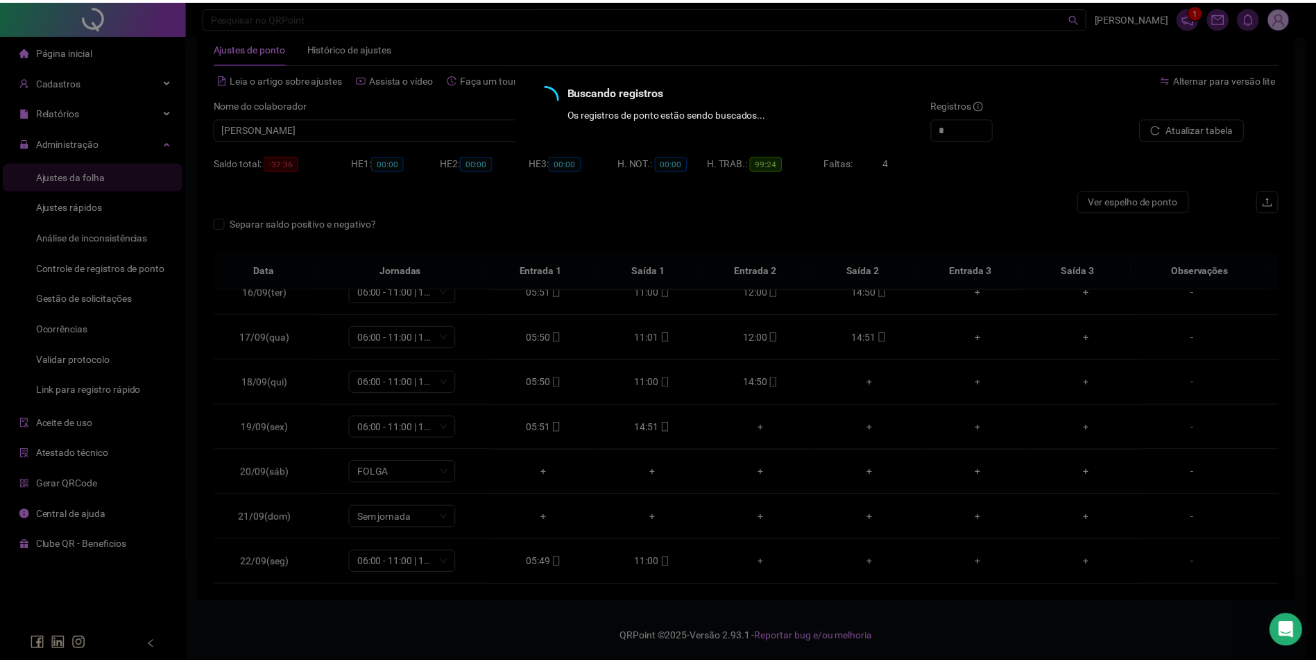
scroll to position [31, 0]
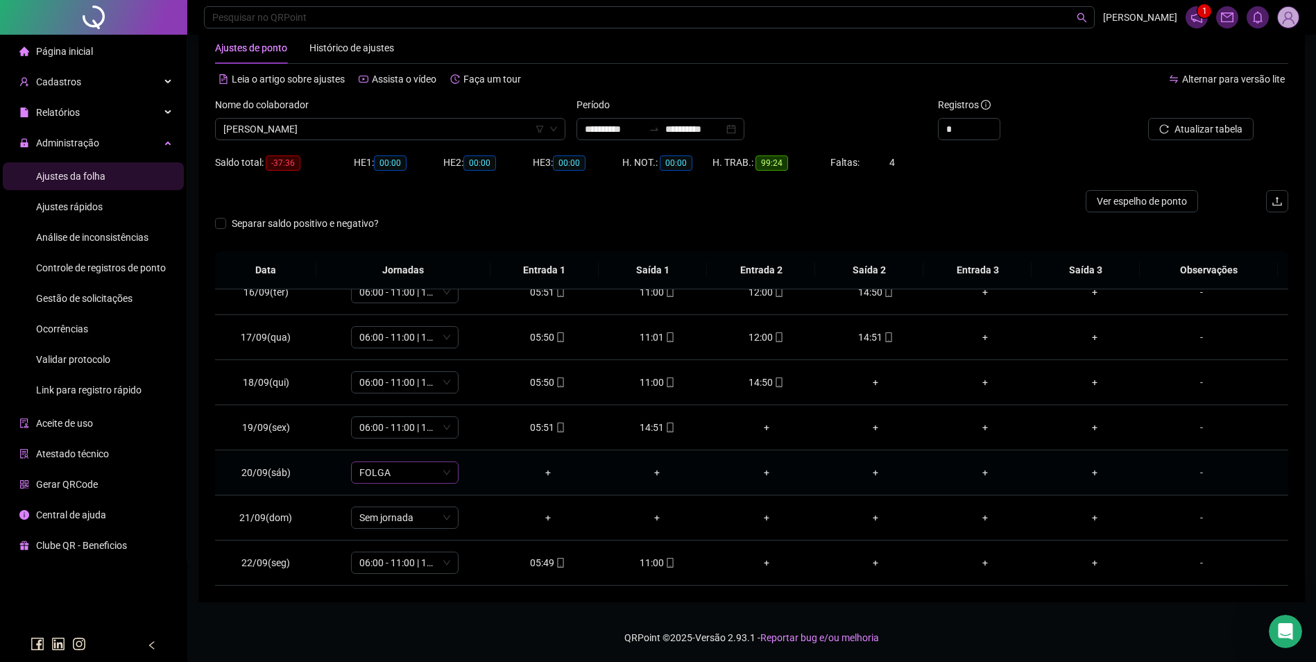
click at [388, 472] on span "FOLGA" at bounding box center [404, 472] width 91 height 21
click at [593, 481] on td "+" at bounding box center [548, 472] width 110 height 45
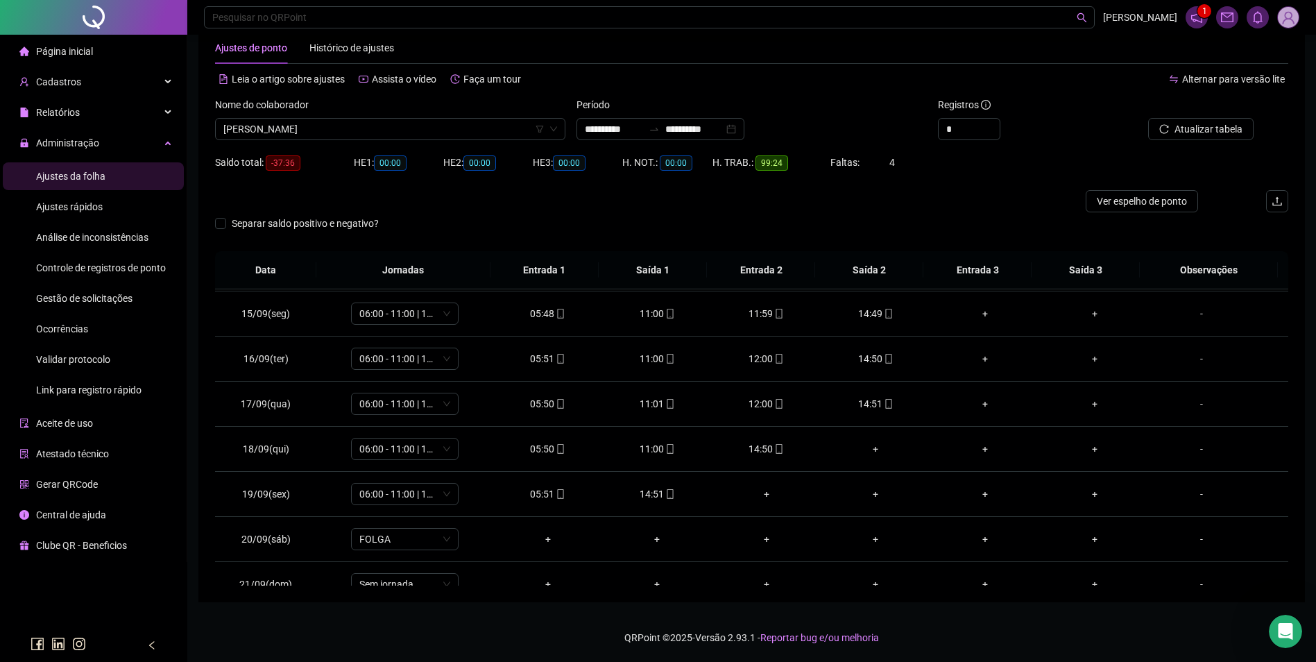
scroll to position [696, 0]
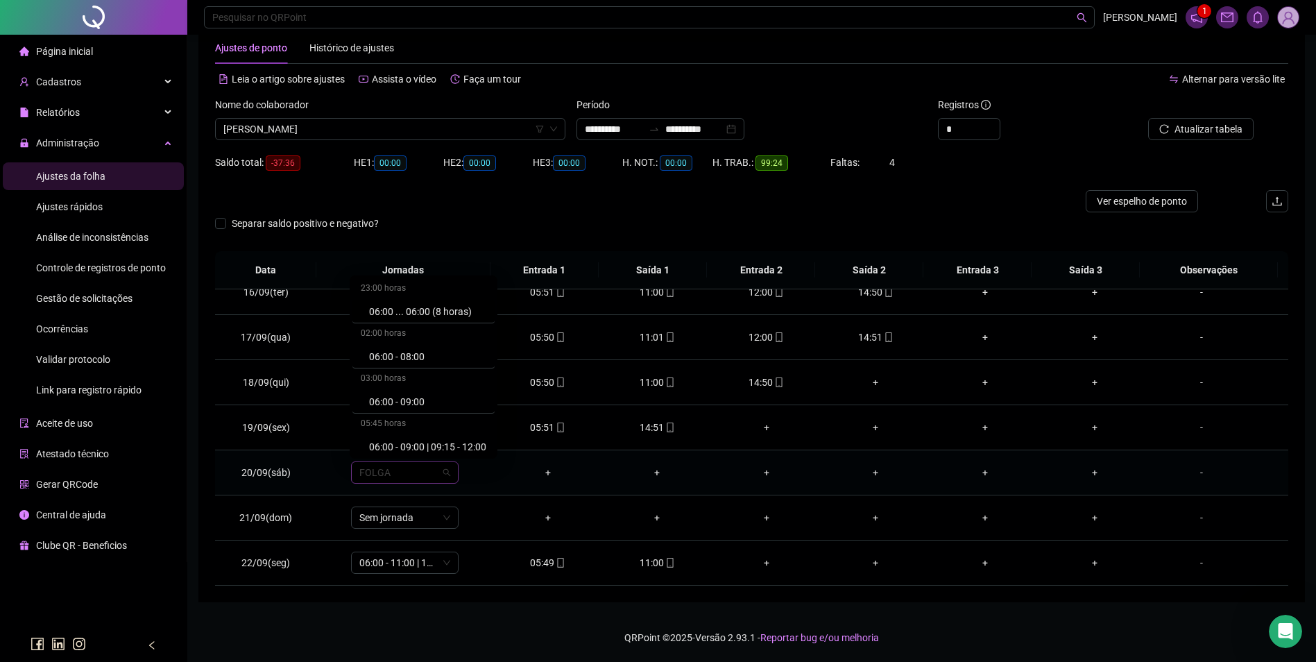
click at [418, 474] on span "FOLGA" at bounding box center [404, 472] width 91 height 21
type input "**"
click at [409, 398] on div "06:00 - 10:00" at bounding box center [427, 398] width 117 height 15
click at [470, 434] on span "Sim" at bounding box center [469, 436] width 16 height 15
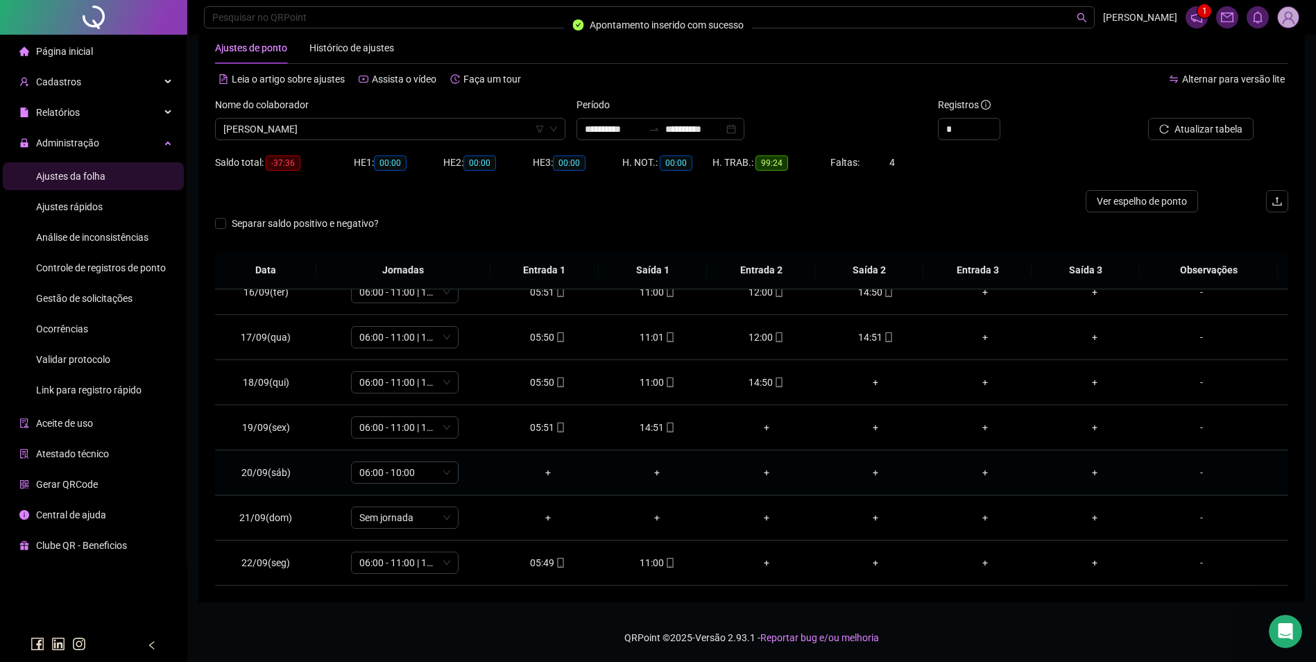
click at [1190, 473] on div "-" at bounding box center [1201, 472] width 82 height 15
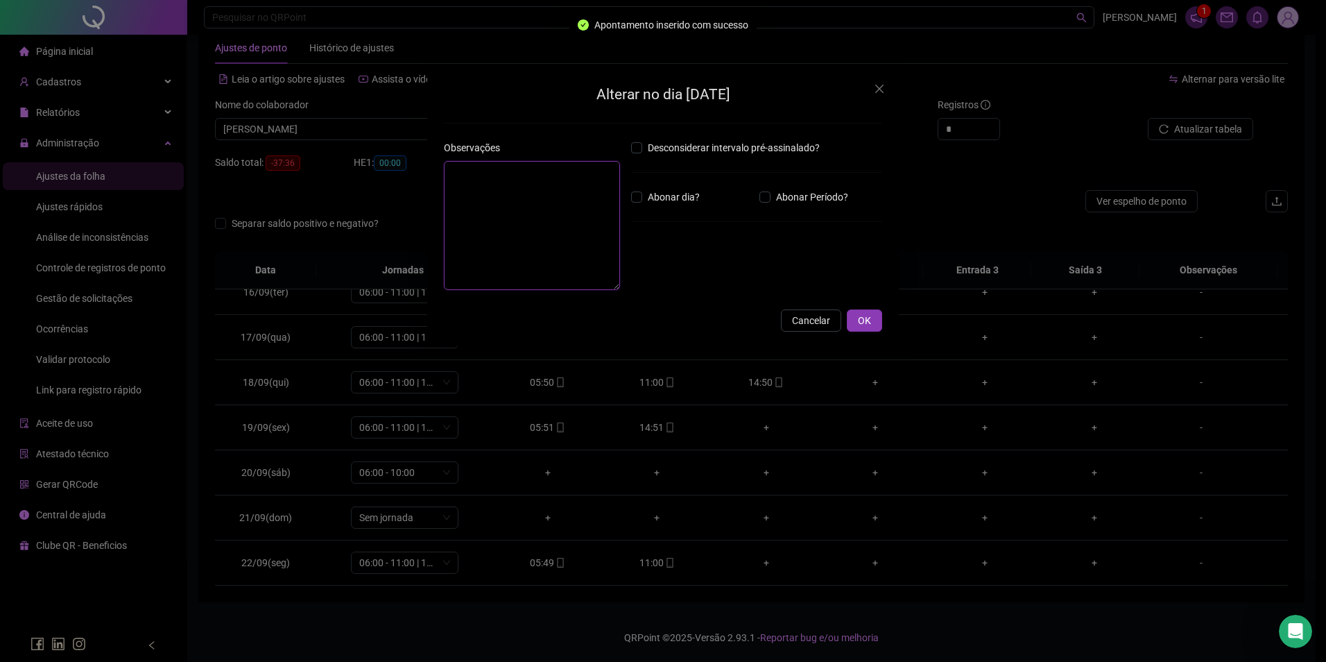
click at [501, 227] on textarea at bounding box center [532, 225] width 176 height 129
type textarea "*****"
click at [872, 327] on button "OK" at bounding box center [864, 320] width 35 height 22
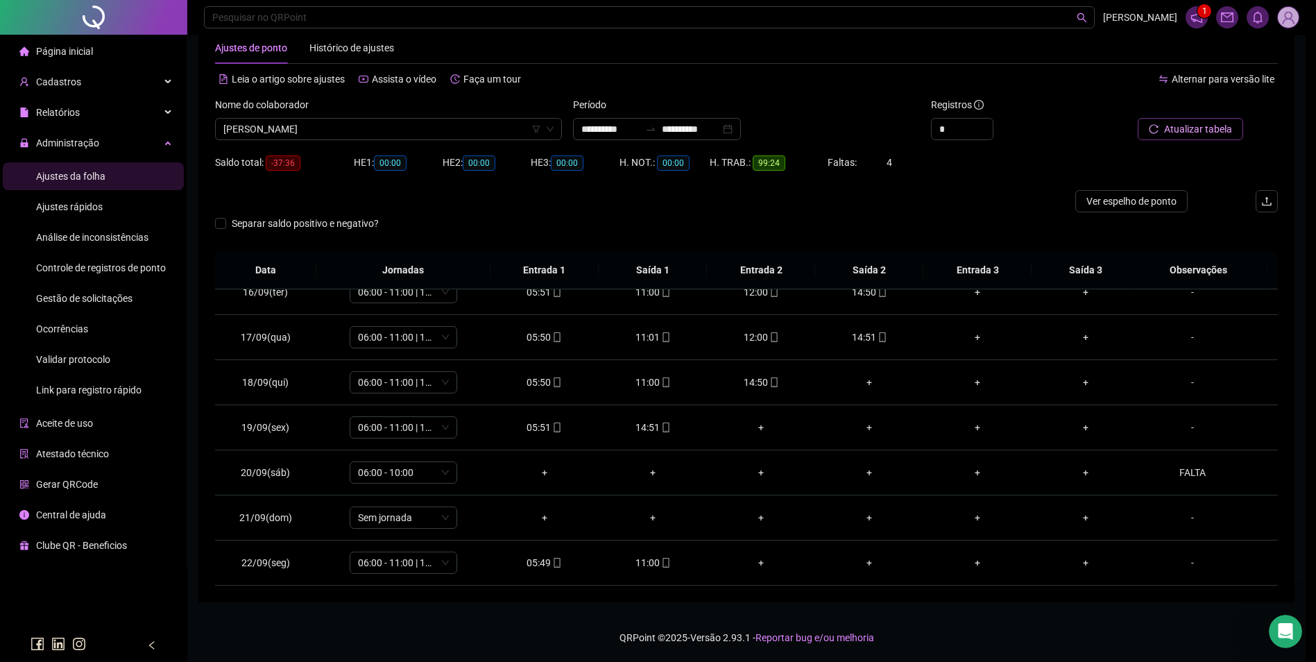
click at [1212, 126] on span "Atualizar tabela" at bounding box center [1198, 128] width 68 height 15
click at [442, 132] on span "[PERSON_NAME]" at bounding box center [390, 129] width 334 height 21
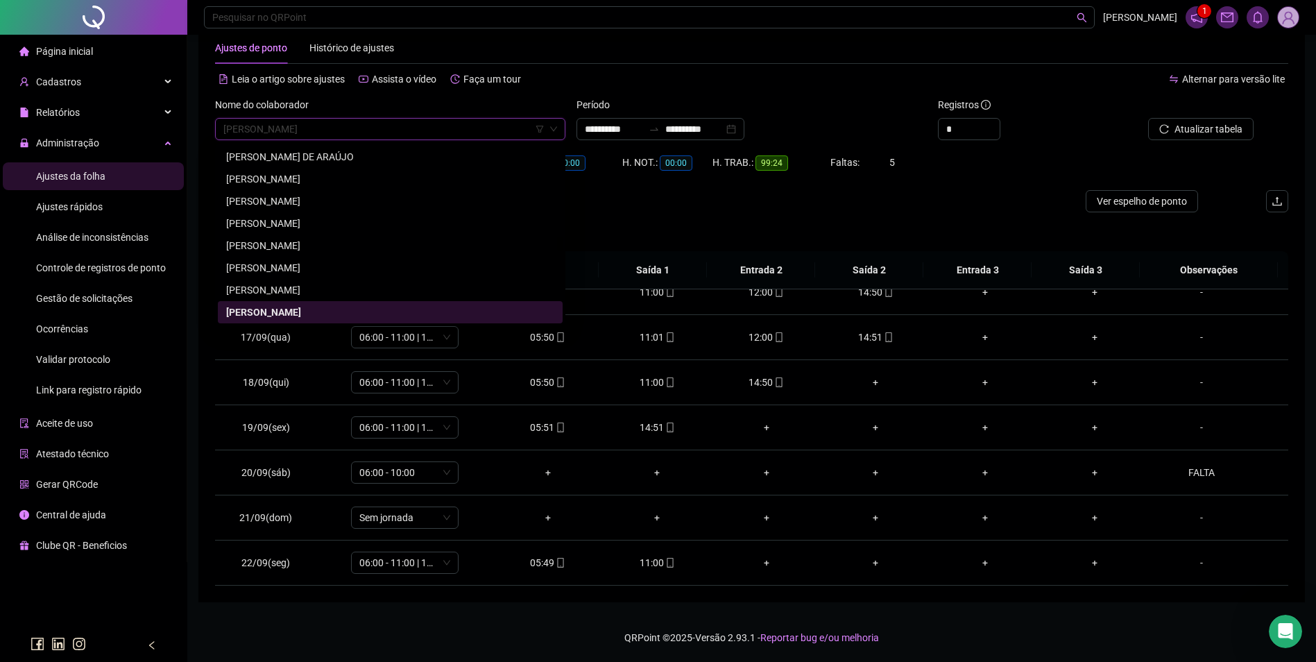
paste input "**********"
type input "**********"
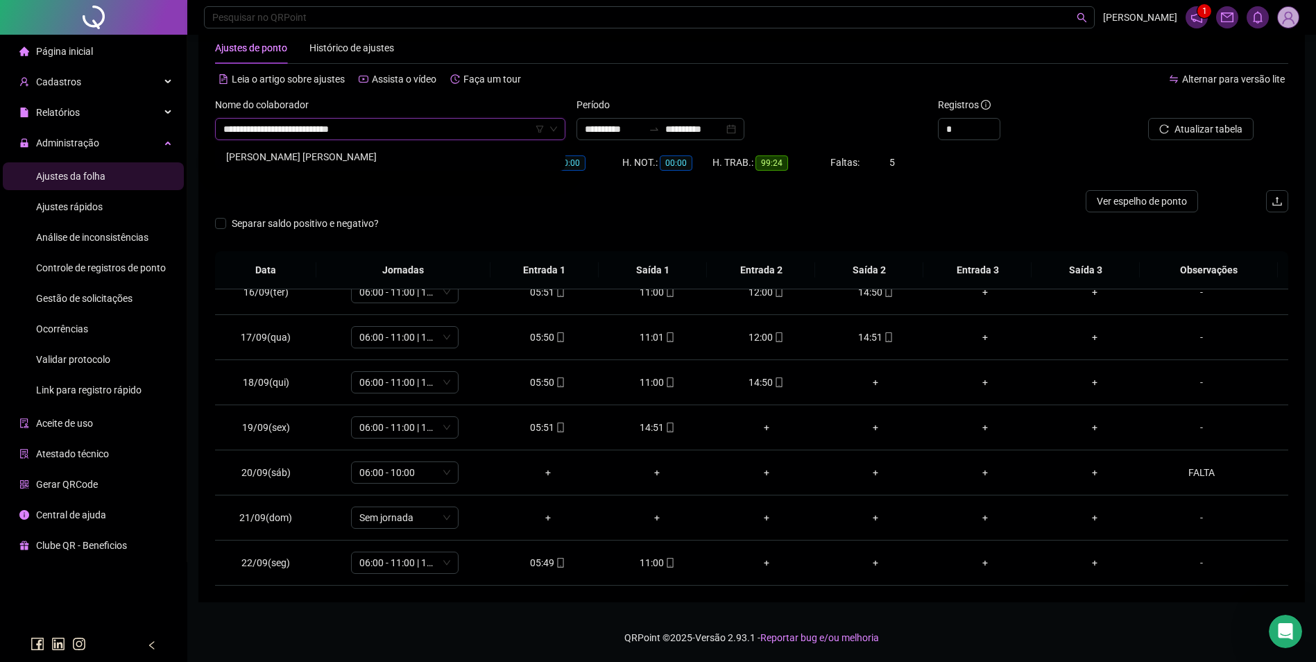
scroll to position [0, 0]
click at [342, 153] on div "LETÍCIA RAMOS RICARDO DA SILVA" at bounding box center [390, 156] width 328 height 15
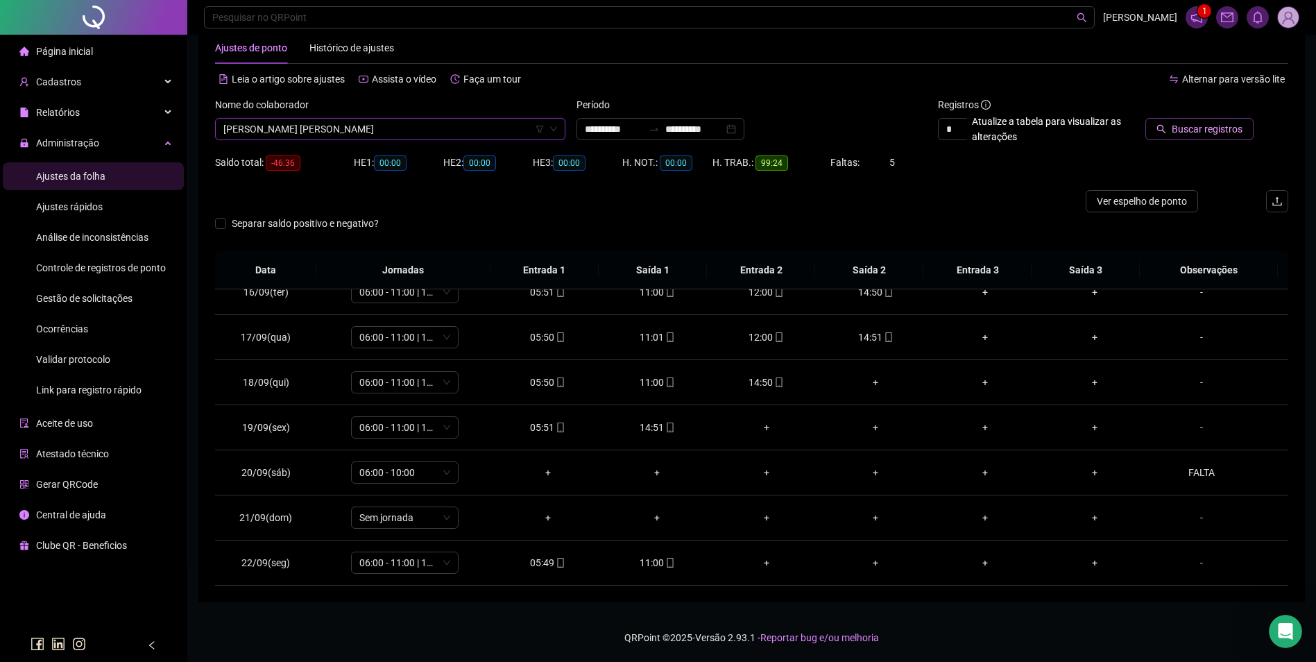
click at [1203, 127] on span "Buscar registros" at bounding box center [1207, 128] width 71 height 15
click at [413, 470] on span "FOLGA" at bounding box center [404, 472] width 91 height 21
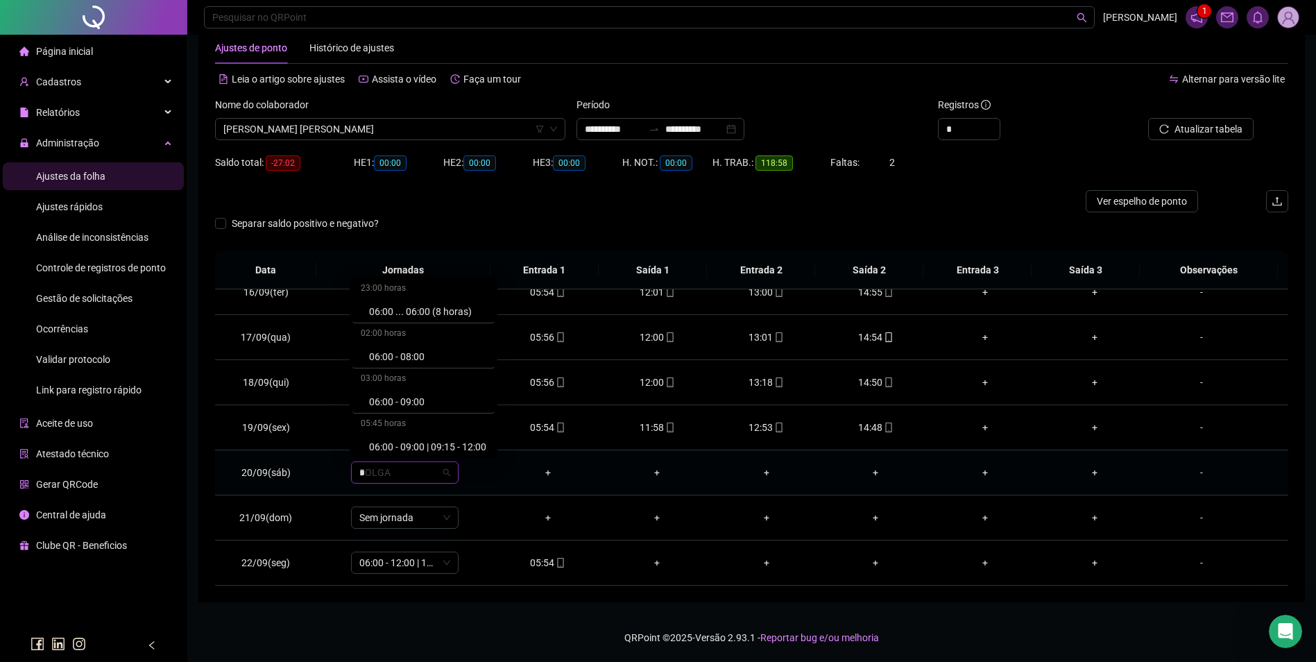
type input "**"
click at [413, 406] on div "06:00 - 10:00" at bounding box center [423, 398] width 142 height 23
click at [470, 436] on span "Sim" at bounding box center [469, 436] width 16 height 15
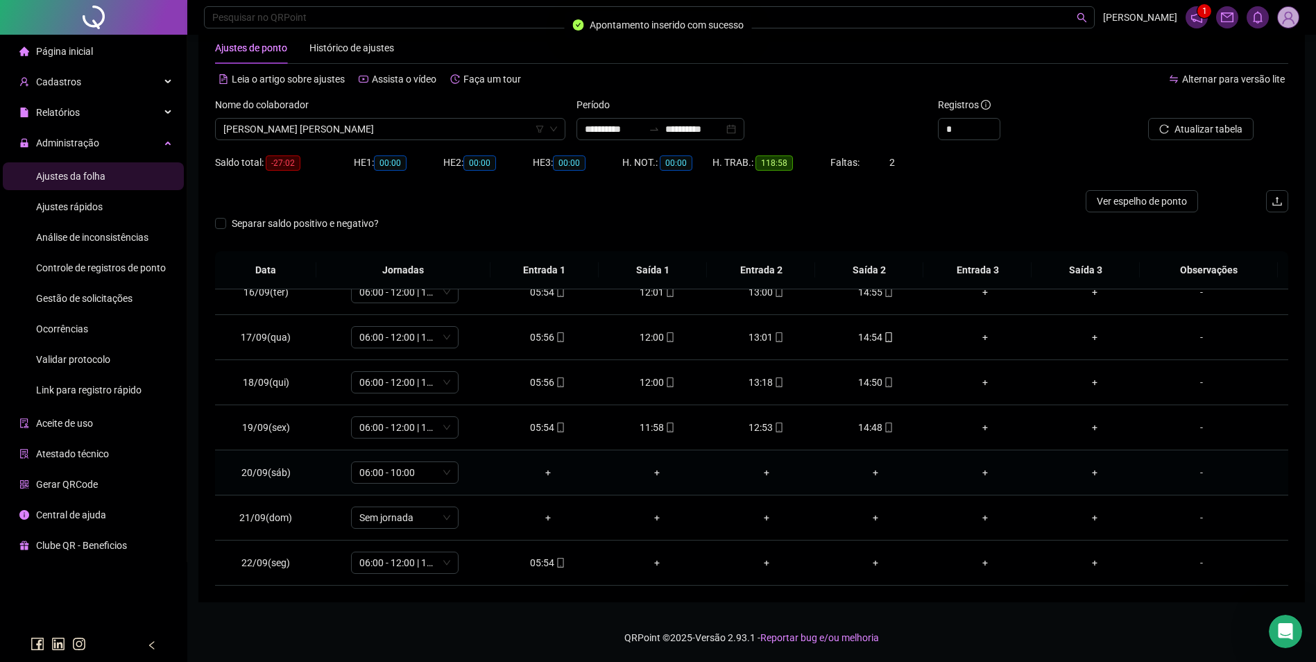
click at [1193, 470] on div "-" at bounding box center [1201, 472] width 82 height 15
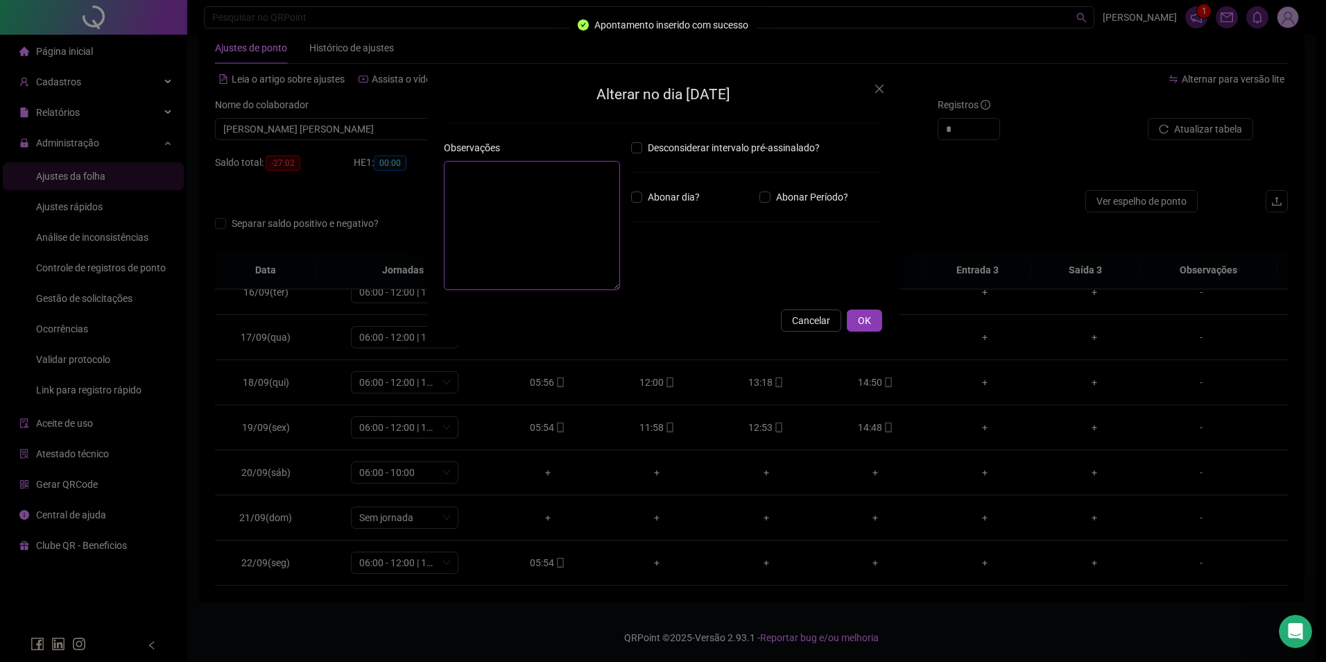
click at [508, 213] on textarea at bounding box center [532, 225] width 176 height 129
type textarea "*****"
click at [875, 328] on button "OK" at bounding box center [864, 320] width 35 height 22
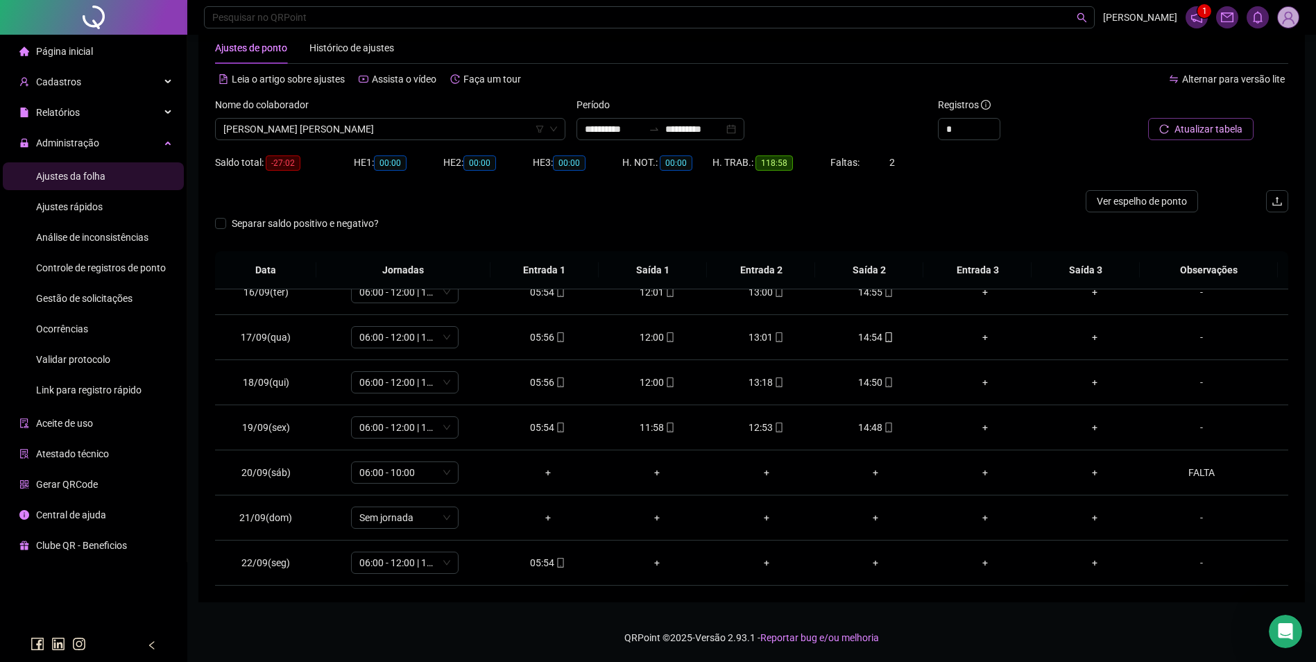
click at [1214, 129] on span "Atualizar tabela" at bounding box center [1208, 128] width 68 height 15
click at [389, 128] on span "LETÍCIA RAMOS RICARDO DA SILVA" at bounding box center [390, 129] width 334 height 21
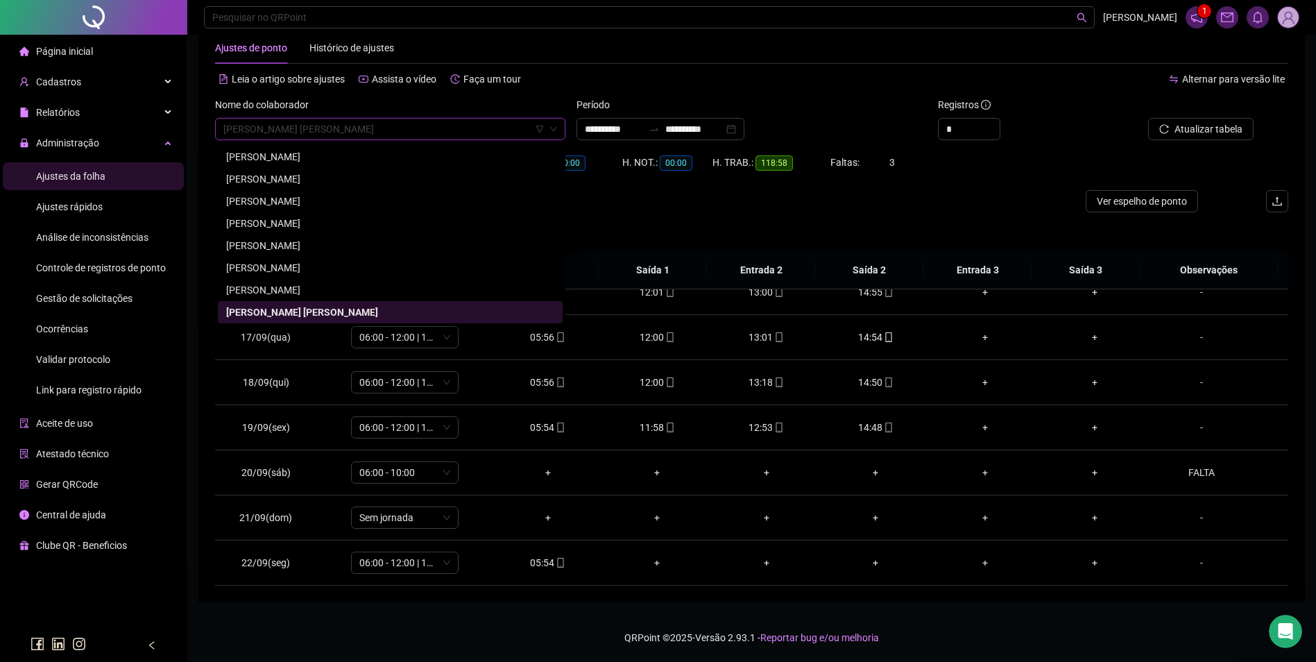
paste input "**********"
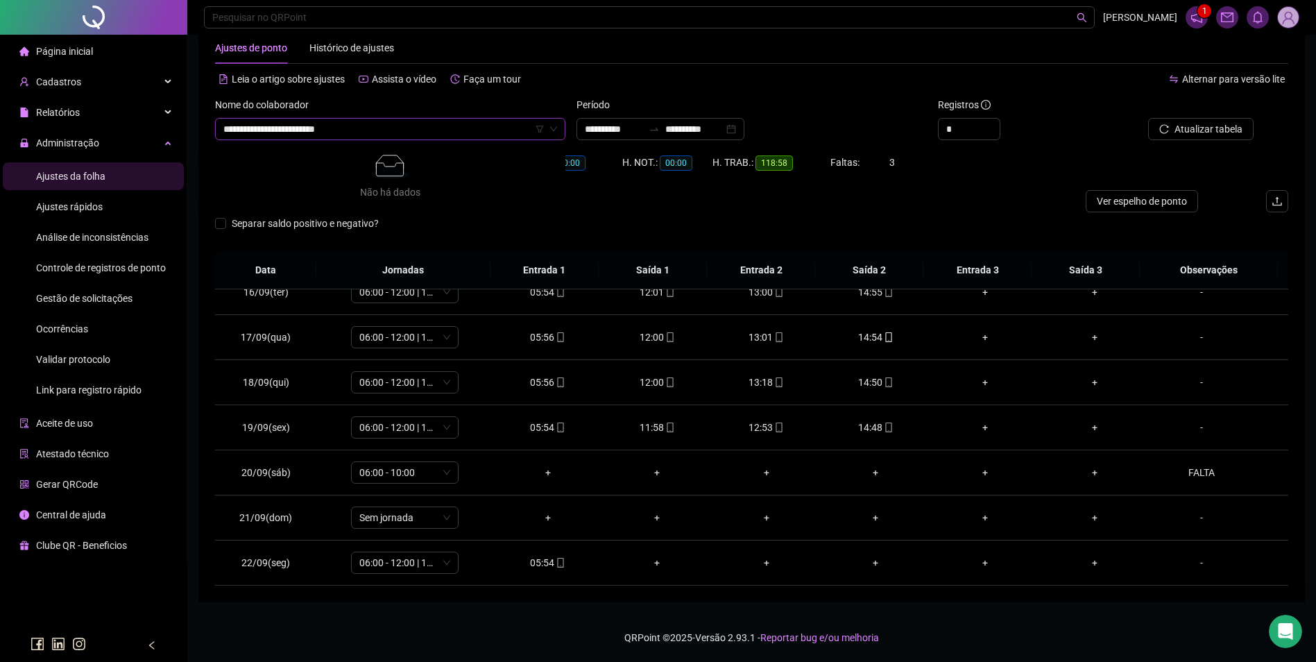
click at [233, 128] on input "**********" at bounding box center [383, 129] width 321 height 21
type input "**********"
click at [318, 153] on div "FLAVIA FERREIRA DOS SANTOS" at bounding box center [390, 156] width 328 height 15
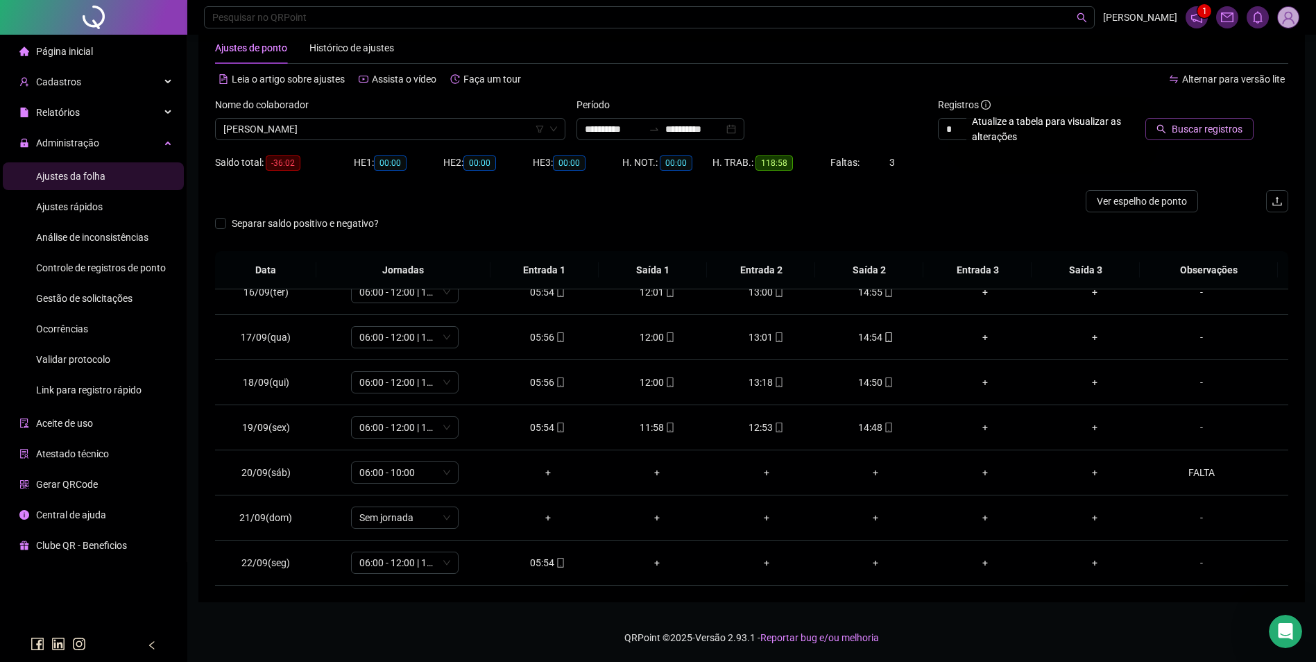
click at [1214, 126] on span "Buscar registros" at bounding box center [1207, 128] width 71 height 15
click at [428, 477] on span "FOLGA" at bounding box center [404, 472] width 91 height 21
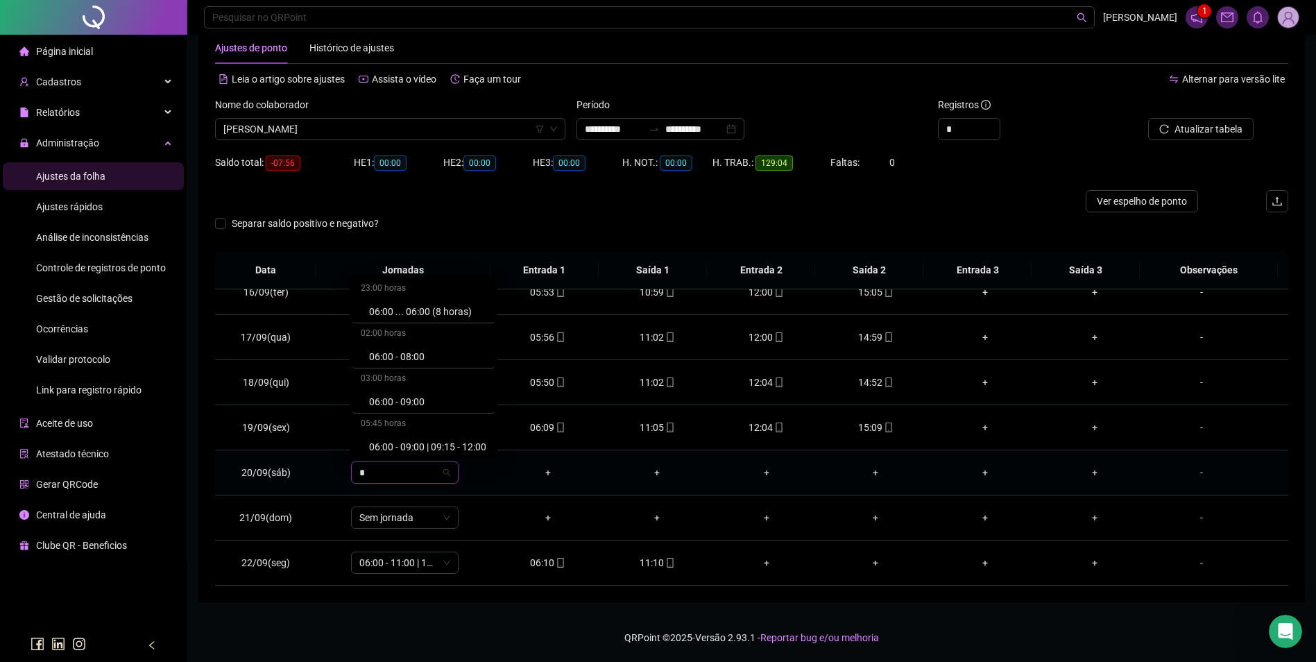
type input "**"
click at [415, 397] on div "06:00 - 10:00" at bounding box center [427, 398] width 117 height 15
click at [458, 445] on div "Confirmar alteração da jornada? Não Sim" at bounding box center [404, 426] width 172 height 54
click at [467, 434] on span "Sim" at bounding box center [469, 436] width 16 height 15
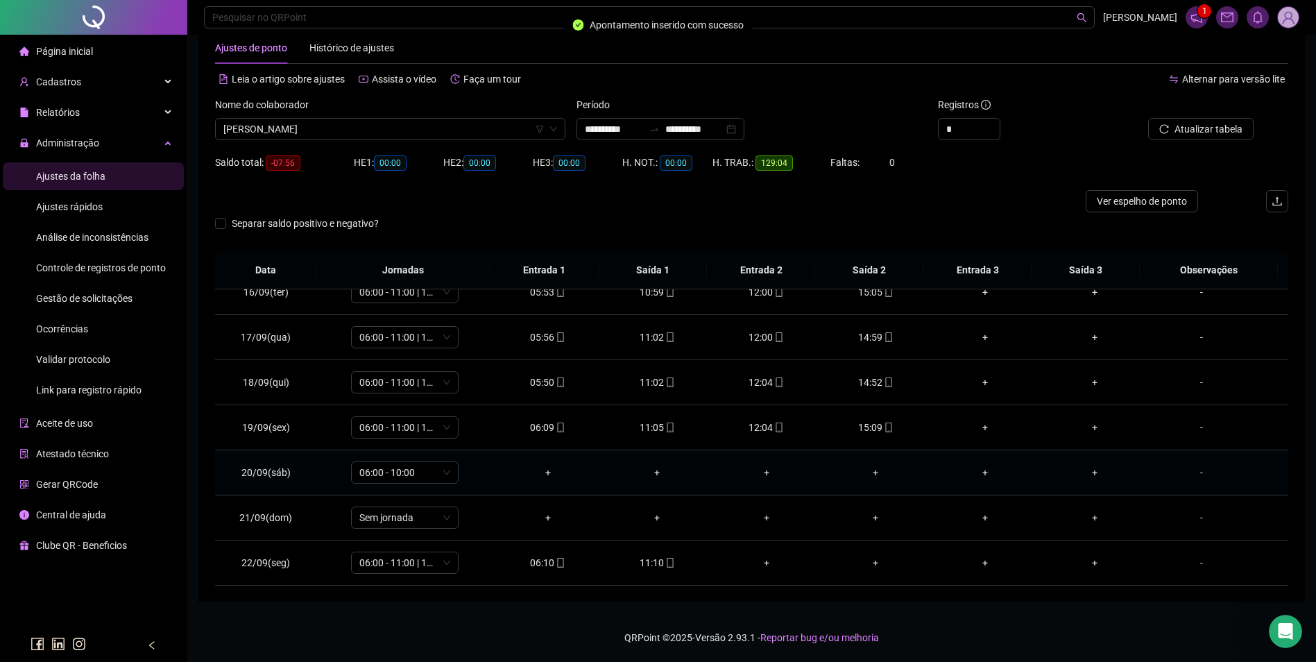
click at [1194, 471] on div "-" at bounding box center [1201, 472] width 82 height 15
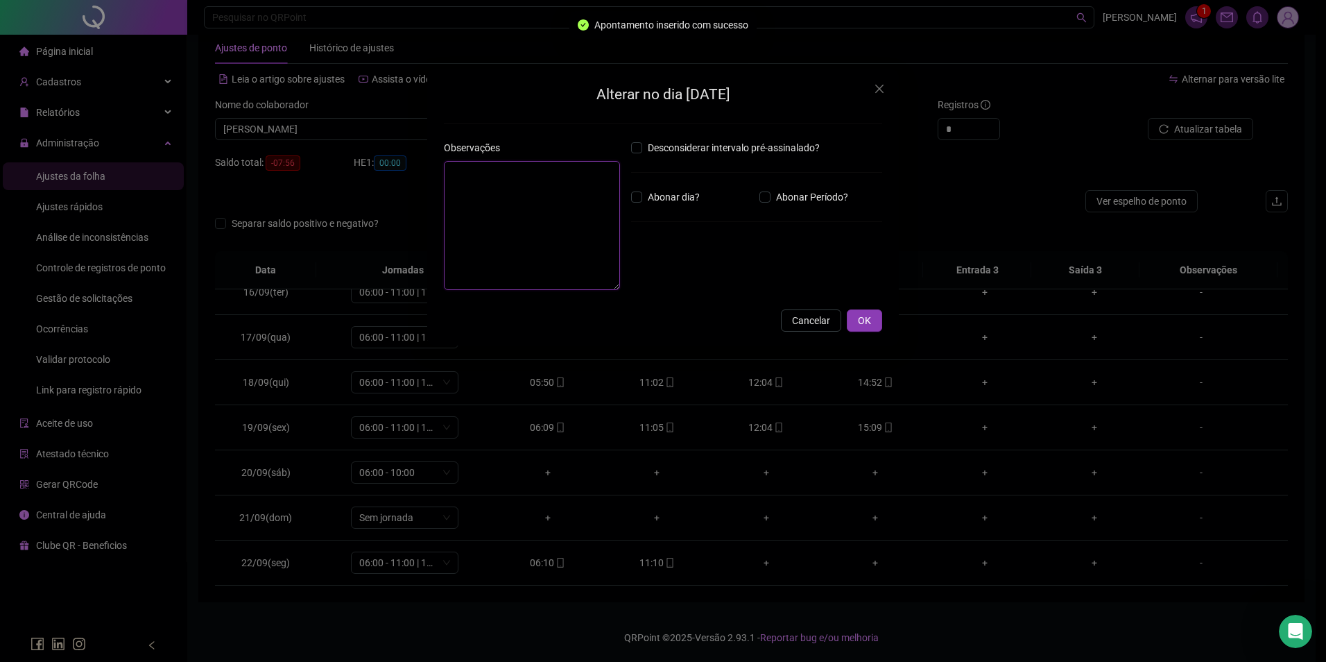
click at [486, 261] on textarea at bounding box center [532, 225] width 176 height 129
type textarea "*****"
click at [869, 320] on span "OK" at bounding box center [864, 320] width 13 height 15
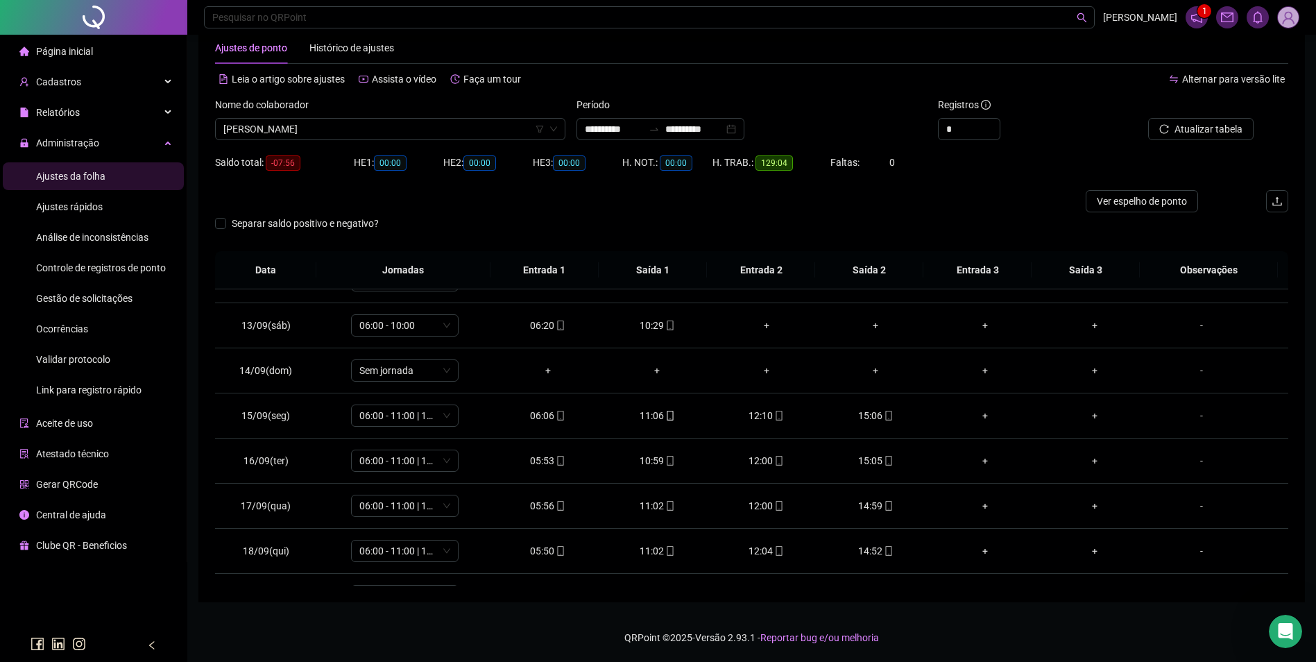
scroll to position [557, 0]
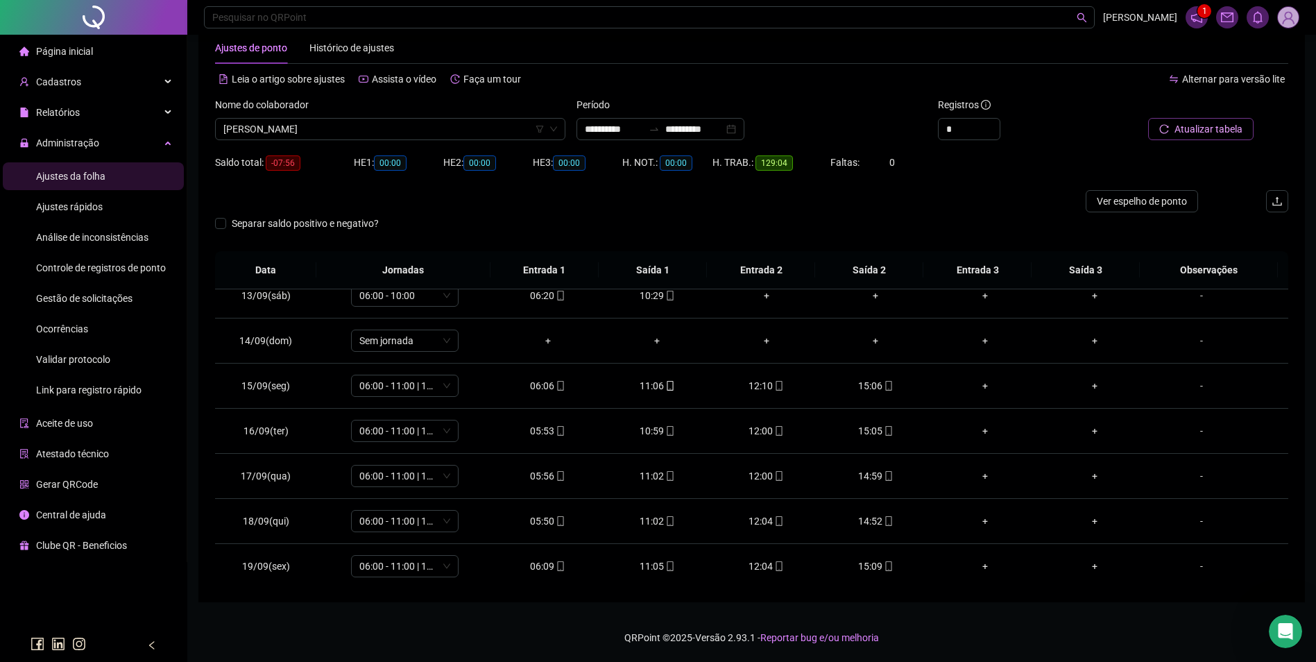
click at [1199, 119] on button "Atualizar tabela" at bounding box center [1200, 129] width 105 height 22
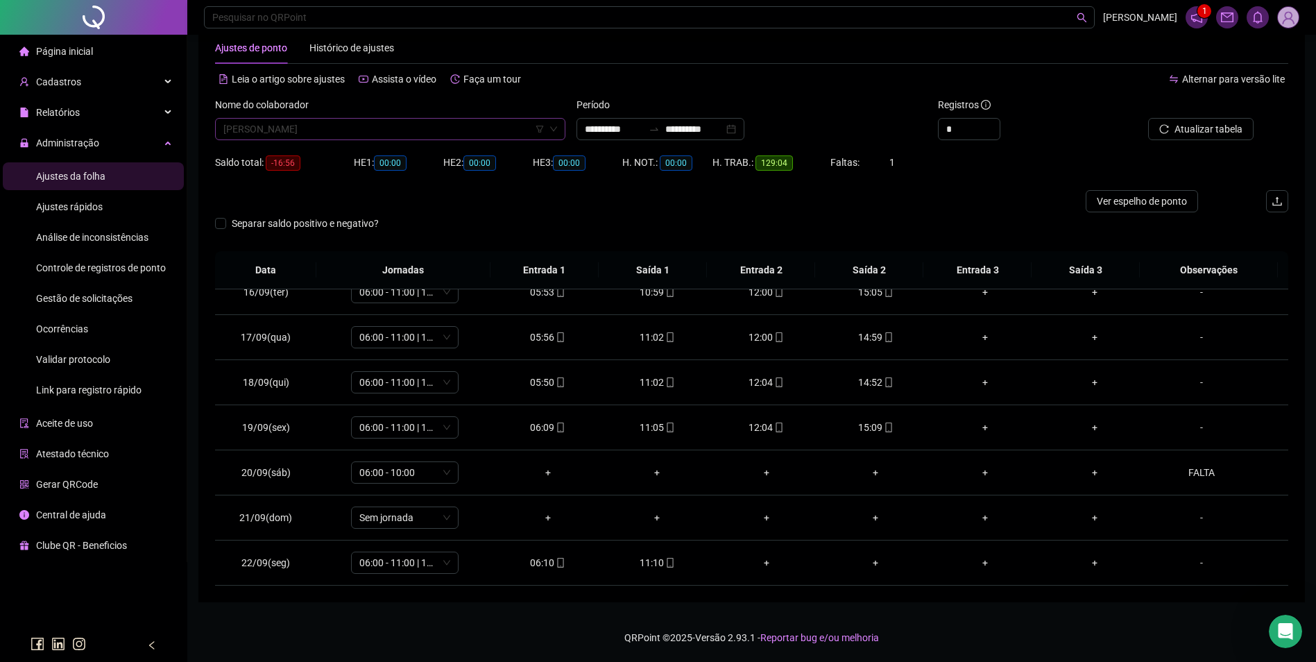
scroll to position [6148, 0]
click at [393, 128] on span "FLAVIA FERREIRA DOS SANTOS" at bounding box center [390, 129] width 334 height 21
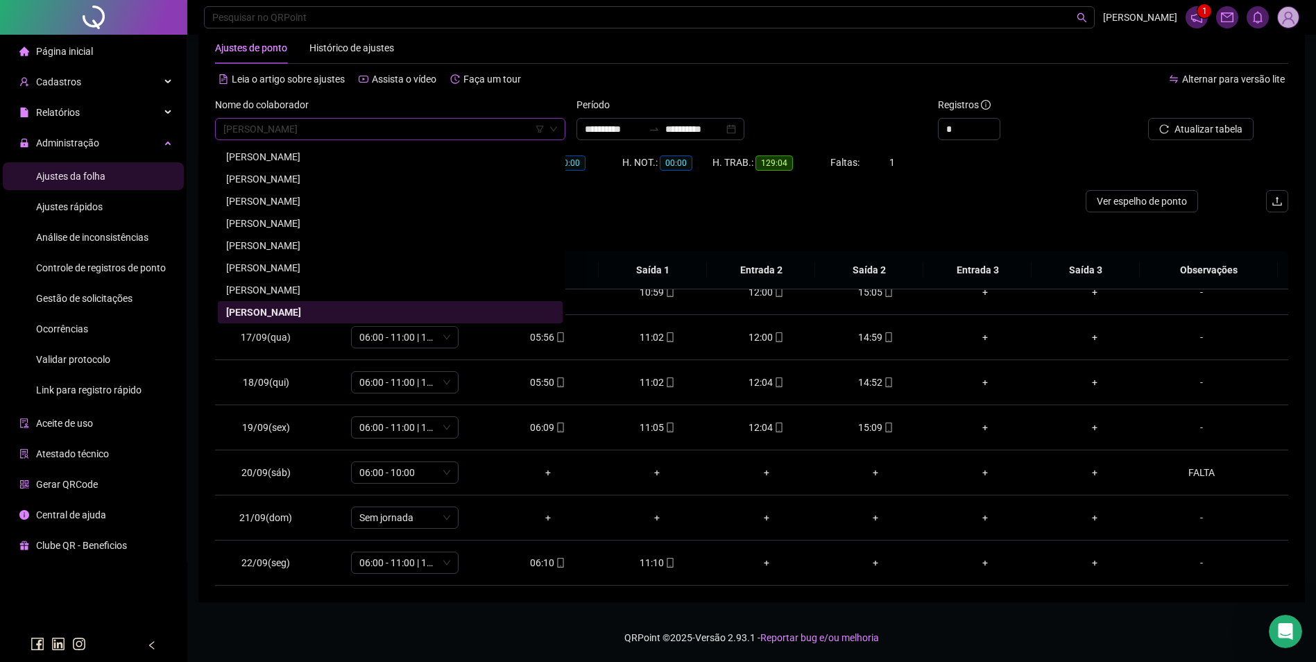
paste input "**********"
type input "**********"
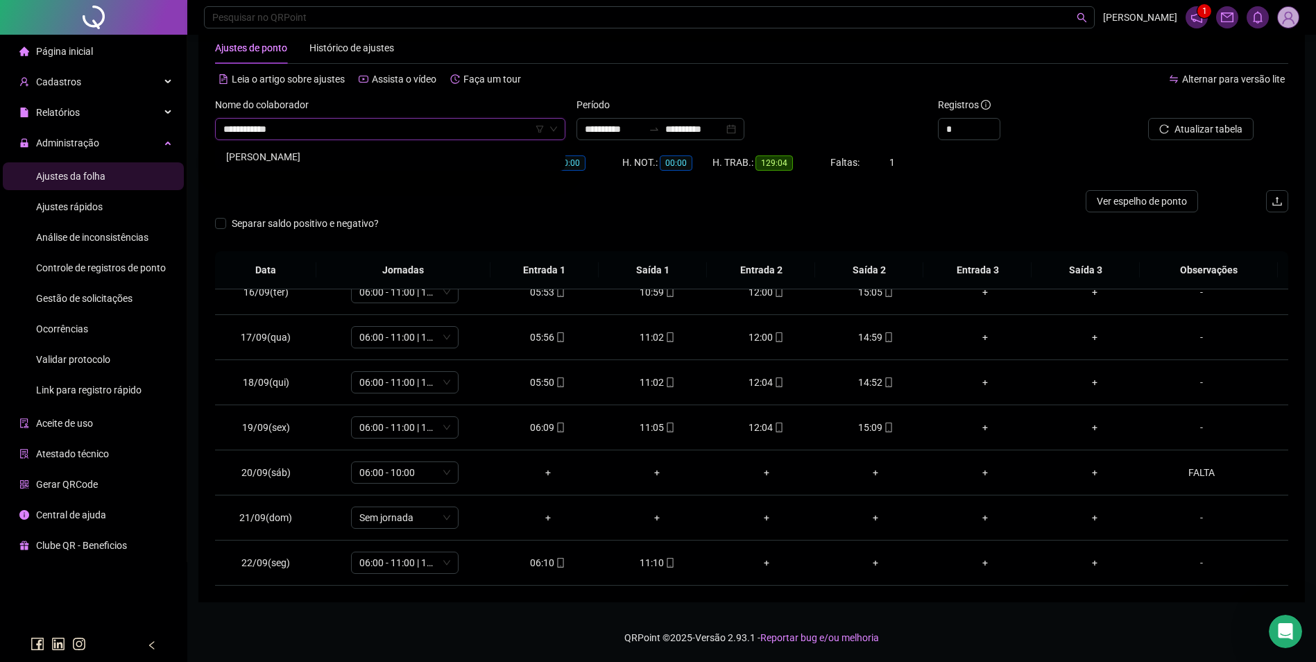
click at [312, 160] on div "[PERSON_NAME]" at bounding box center [390, 156] width 328 height 15
click at [1183, 125] on span "Buscar registros" at bounding box center [1207, 128] width 71 height 15
click at [417, 132] on span "[PERSON_NAME]" at bounding box center [390, 129] width 334 height 21
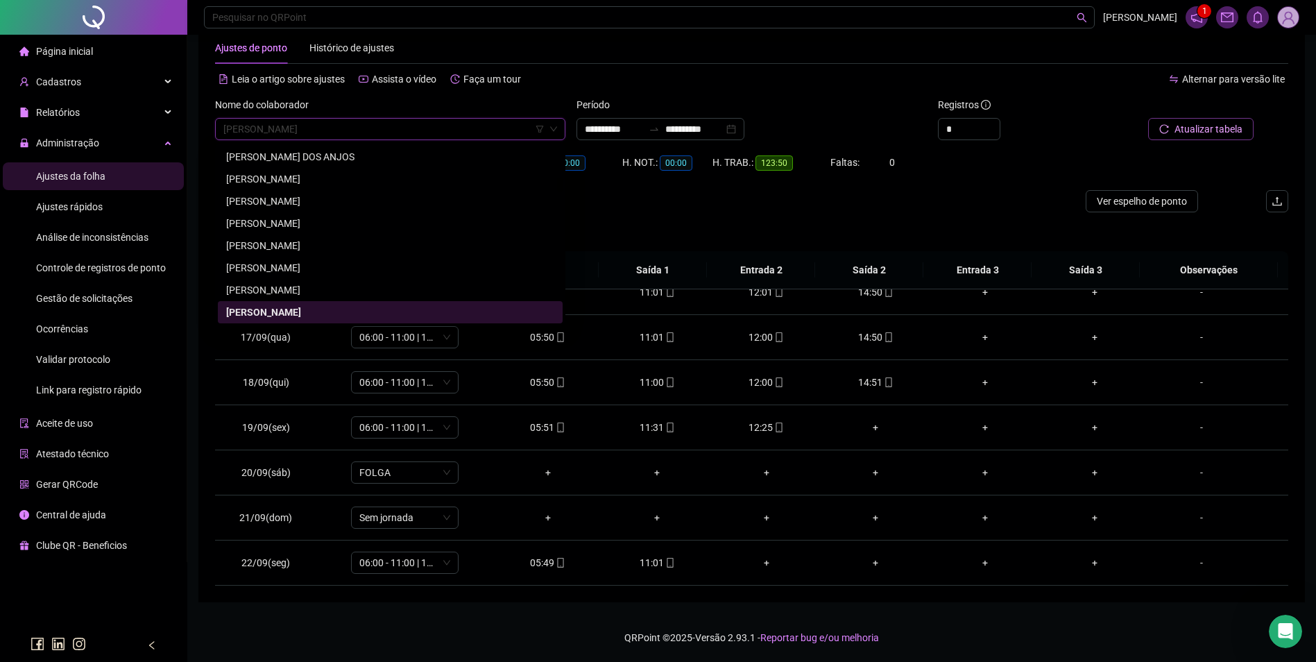
paste input "**********"
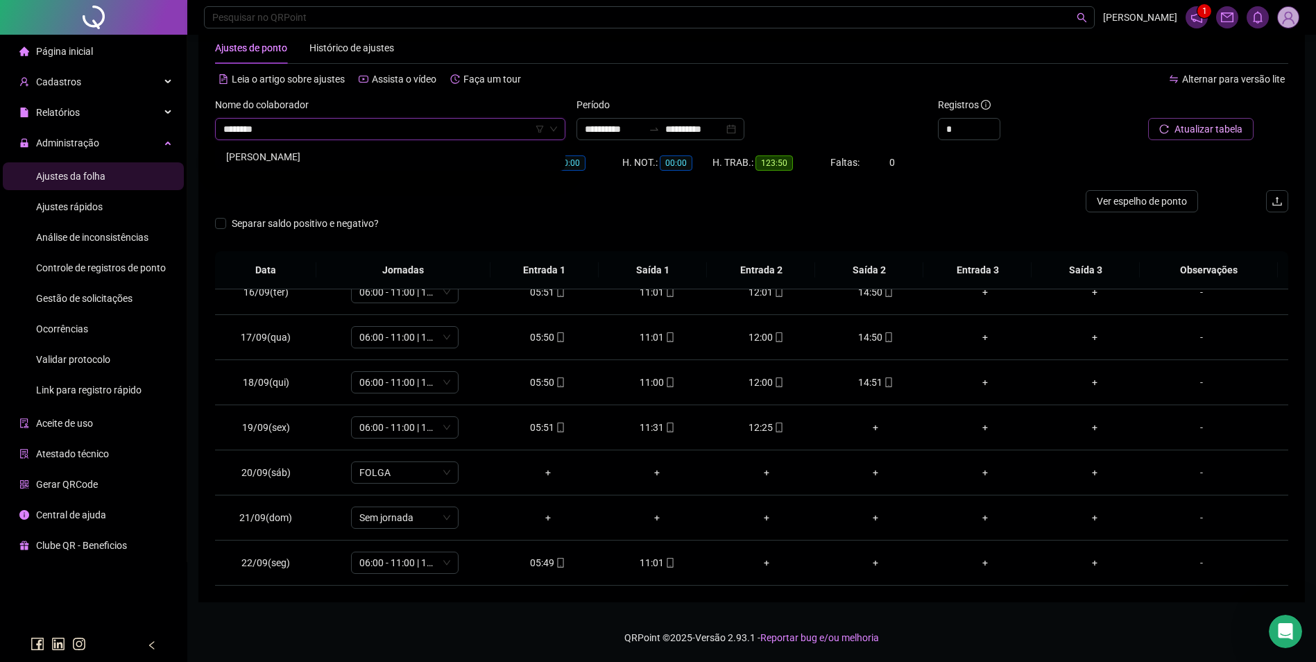
type input "*******"
click at [288, 178] on div "PEDRO DE JESUS SANTOS" at bounding box center [390, 178] width 328 height 15
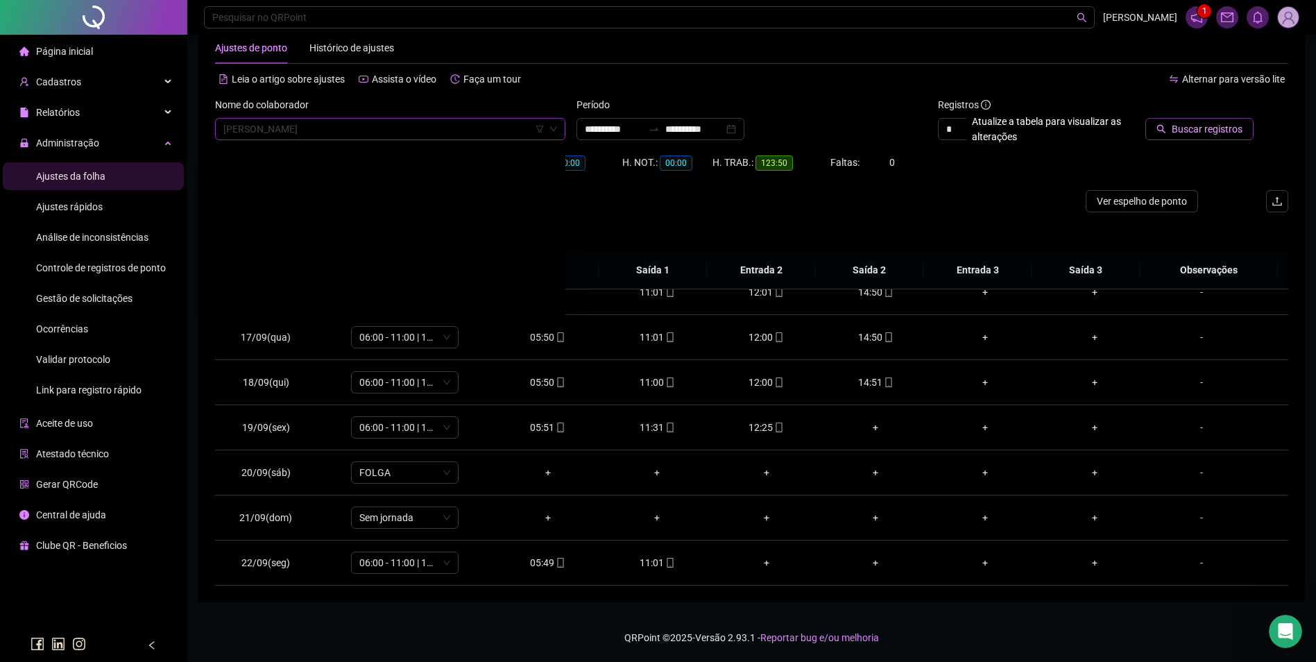
scroll to position [16070, 0]
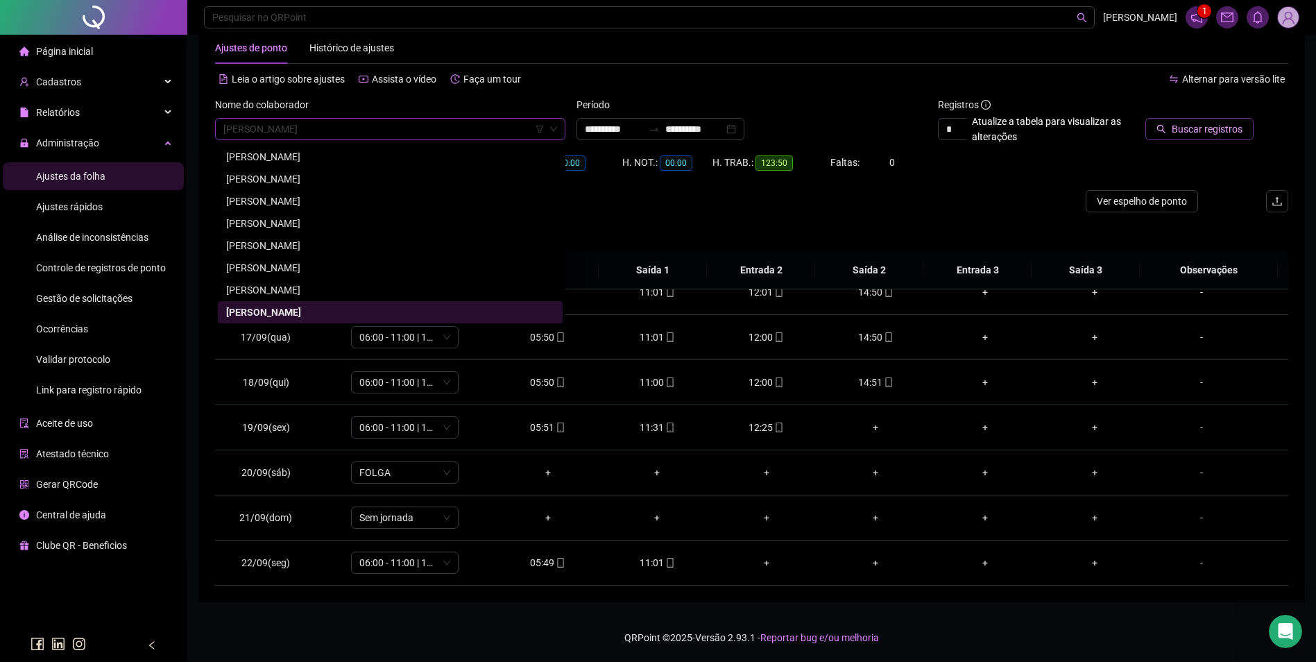
drag, startPoint x: 352, startPoint y: 129, endPoint x: 281, endPoint y: 130, distance: 71.5
click at [281, 130] on span "PEDRO DE JESUS SANTOS" at bounding box center [390, 129] width 334 height 21
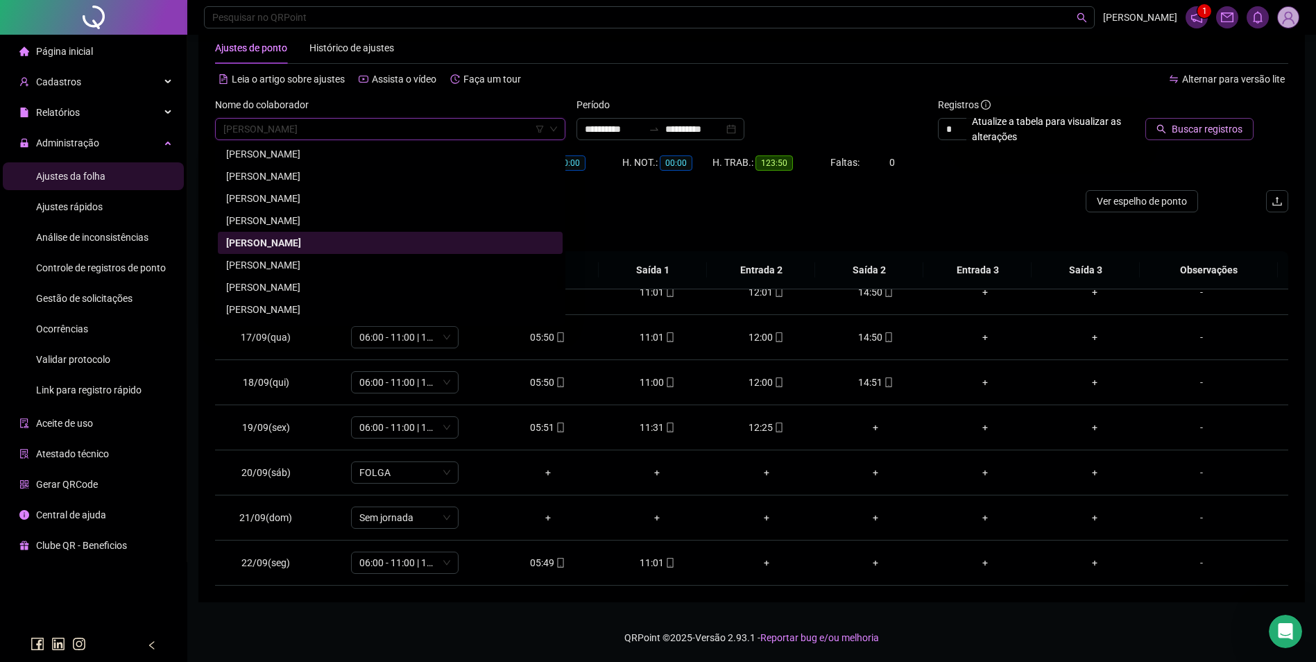
click at [320, 243] on div "PEDRO DE JESUS SANTOS" at bounding box center [390, 242] width 328 height 15
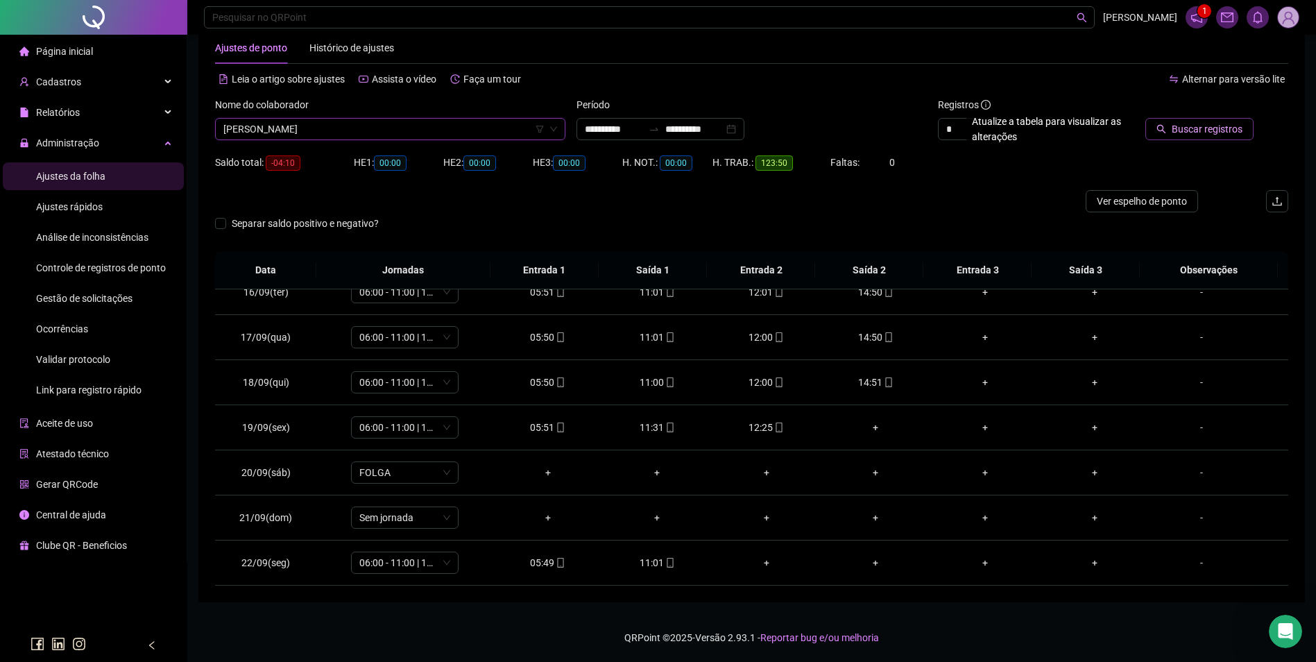
click at [1193, 121] on button "Buscar registros" at bounding box center [1199, 129] width 108 height 22
click at [882, 422] on span at bounding box center [887, 427] width 11 height 11
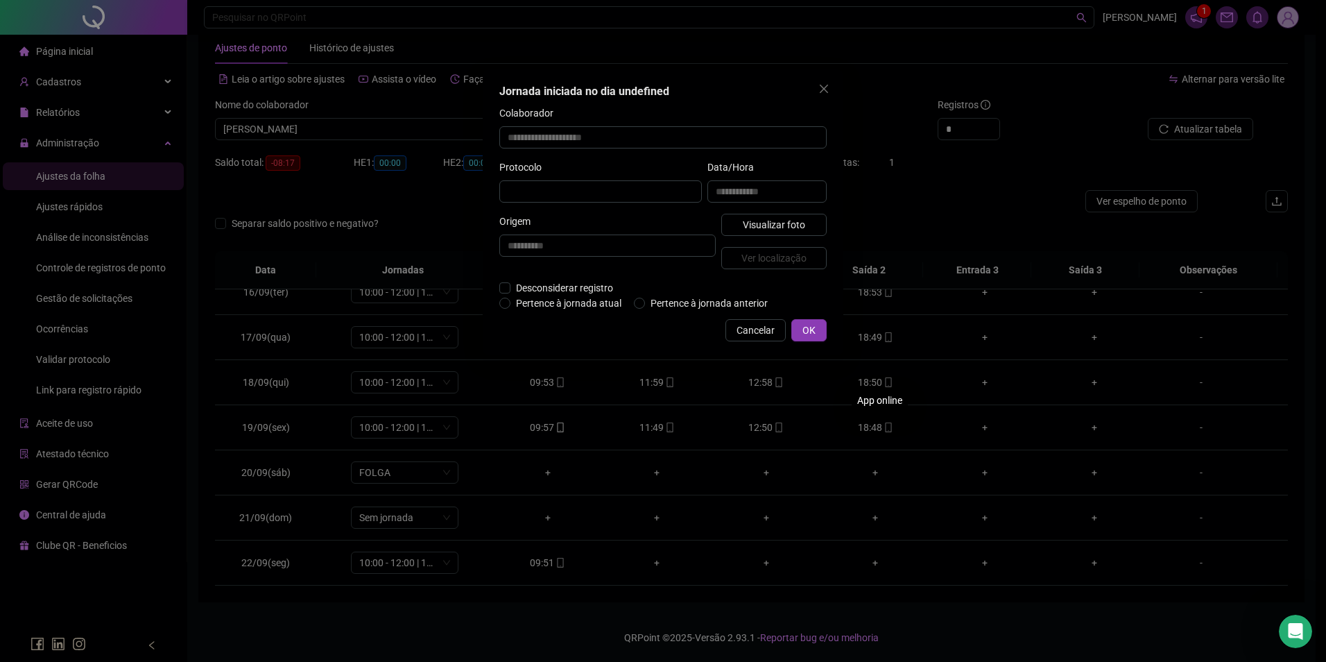
type input "**********"
click at [782, 228] on span "Visualizar foto" at bounding box center [774, 225] width 62 height 15
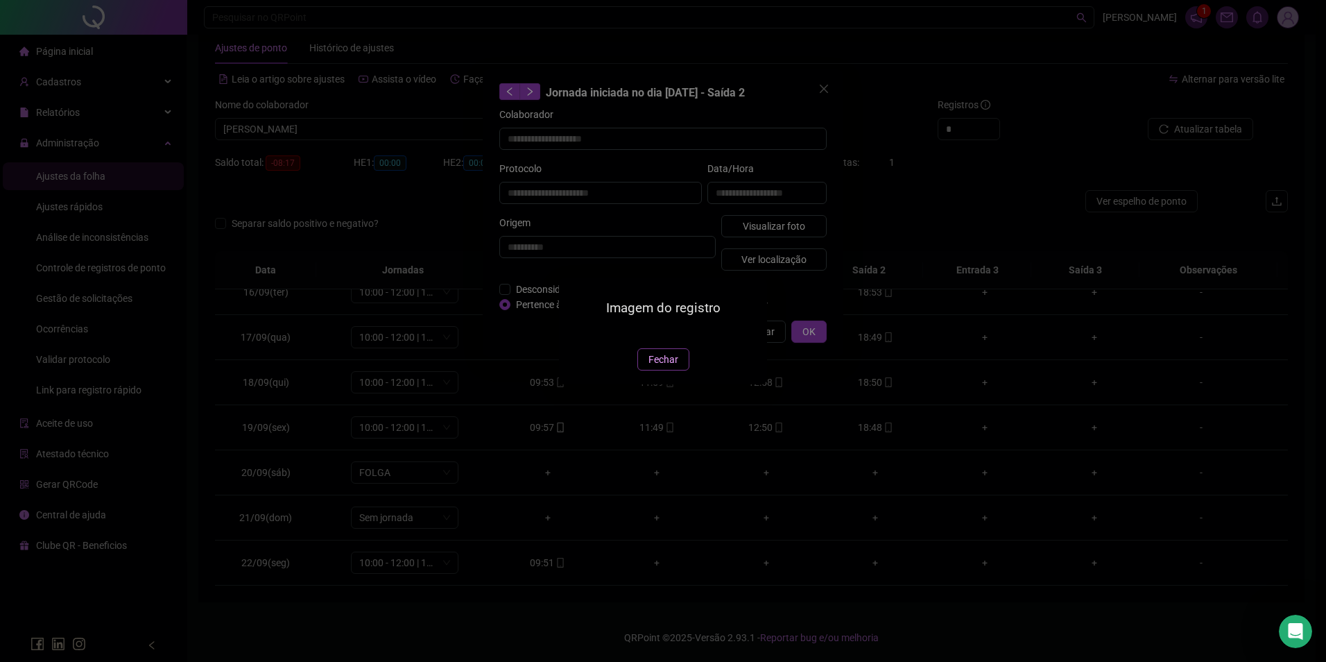
click at [667, 367] on span "Fechar" at bounding box center [664, 359] width 30 height 15
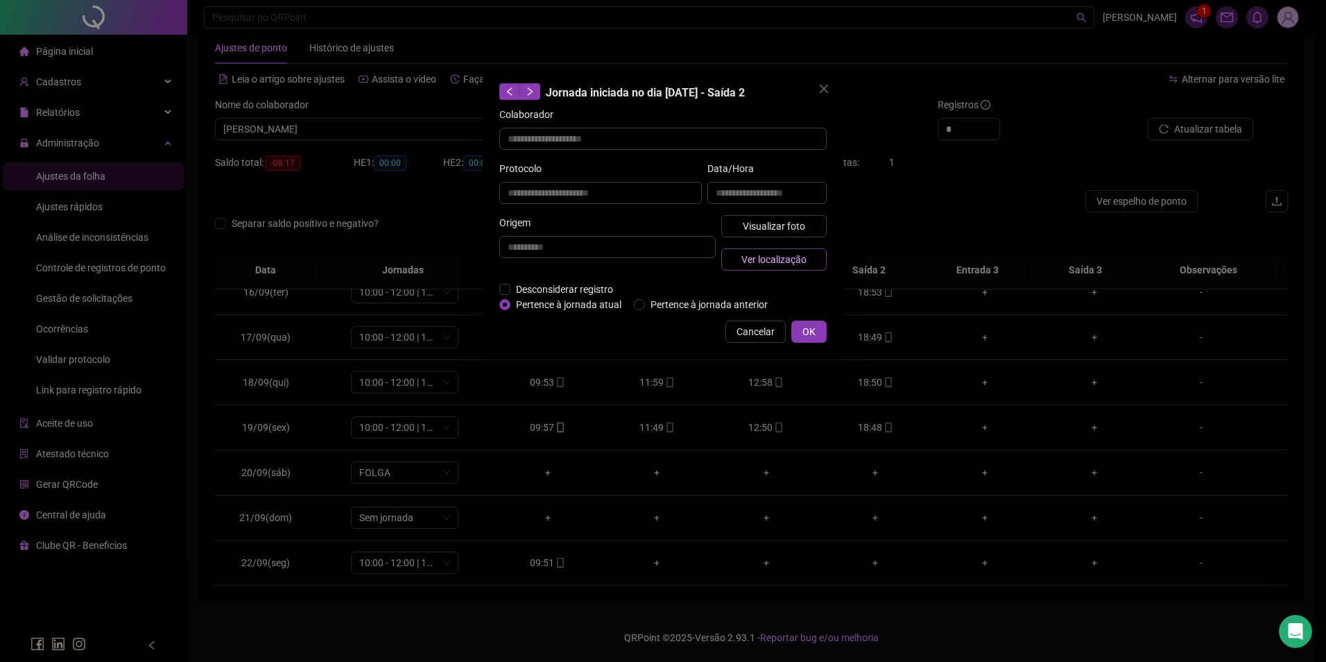
click at [771, 260] on span "Ver localização" at bounding box center [773, 259] width 65 height 15
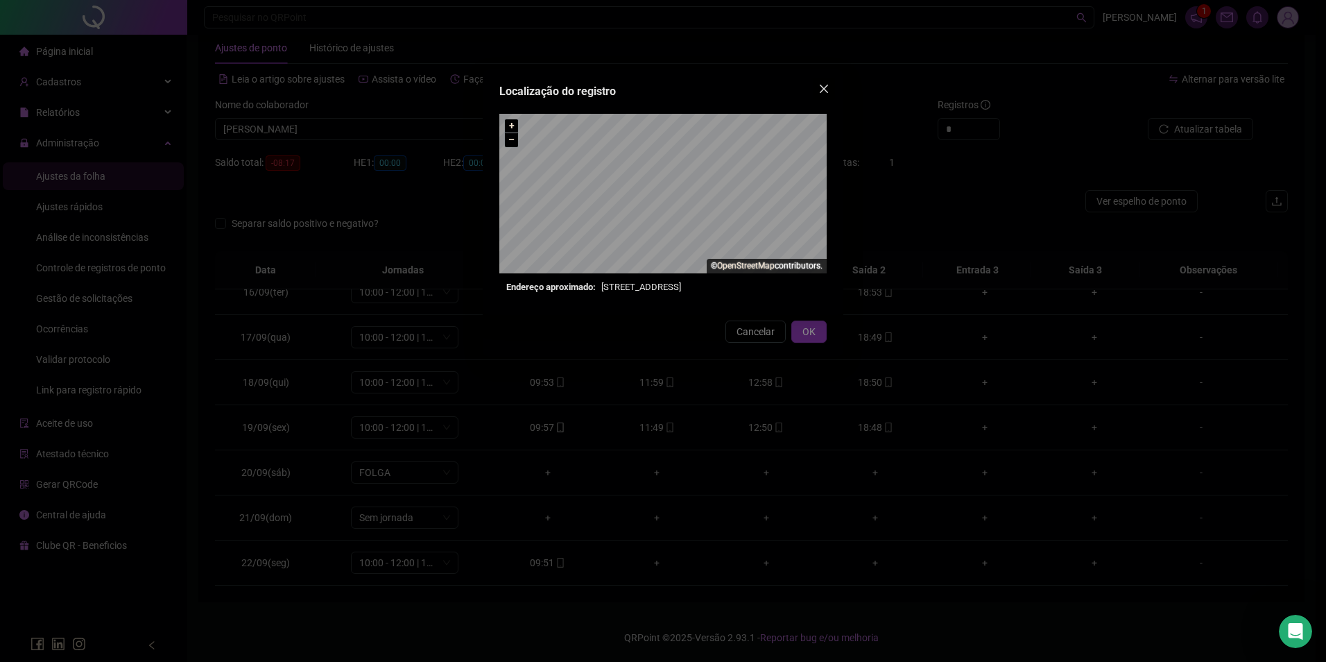
click at [820, 85] on icon "close" at bounding box center [823, 88] width 11 height 11
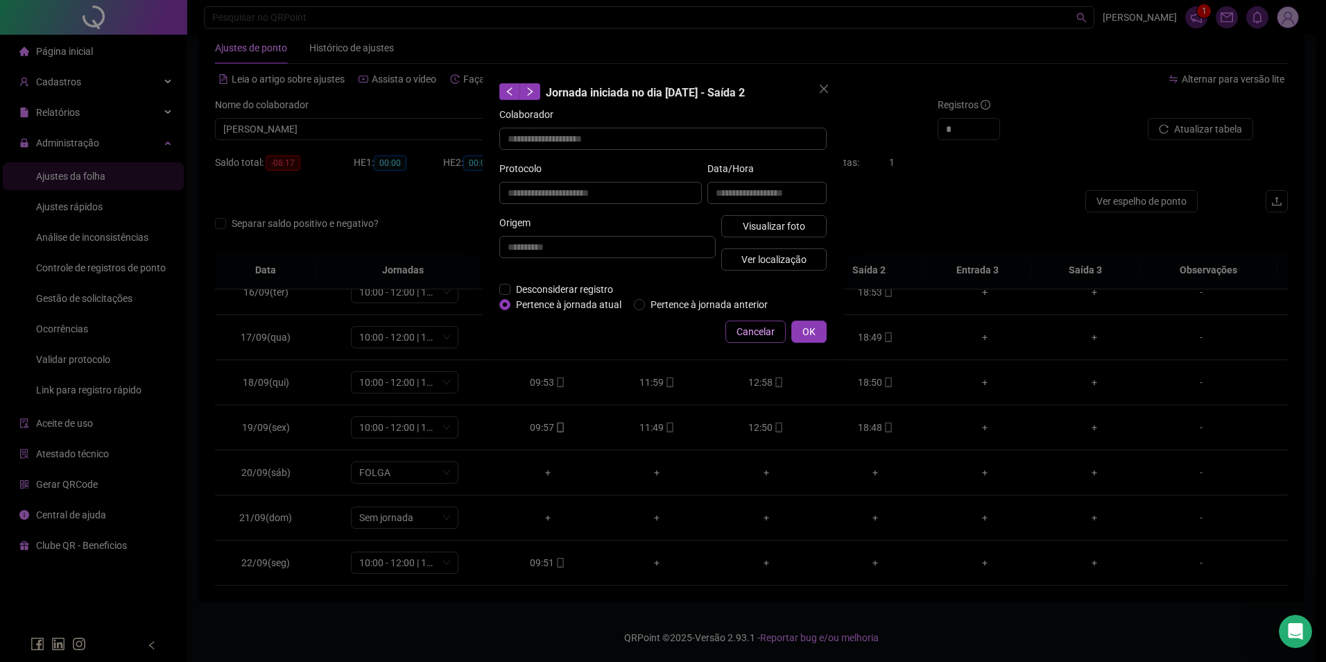
click at [768, 334] on span "Cancelar" at bounding box center [756, 331] width 38 height 15
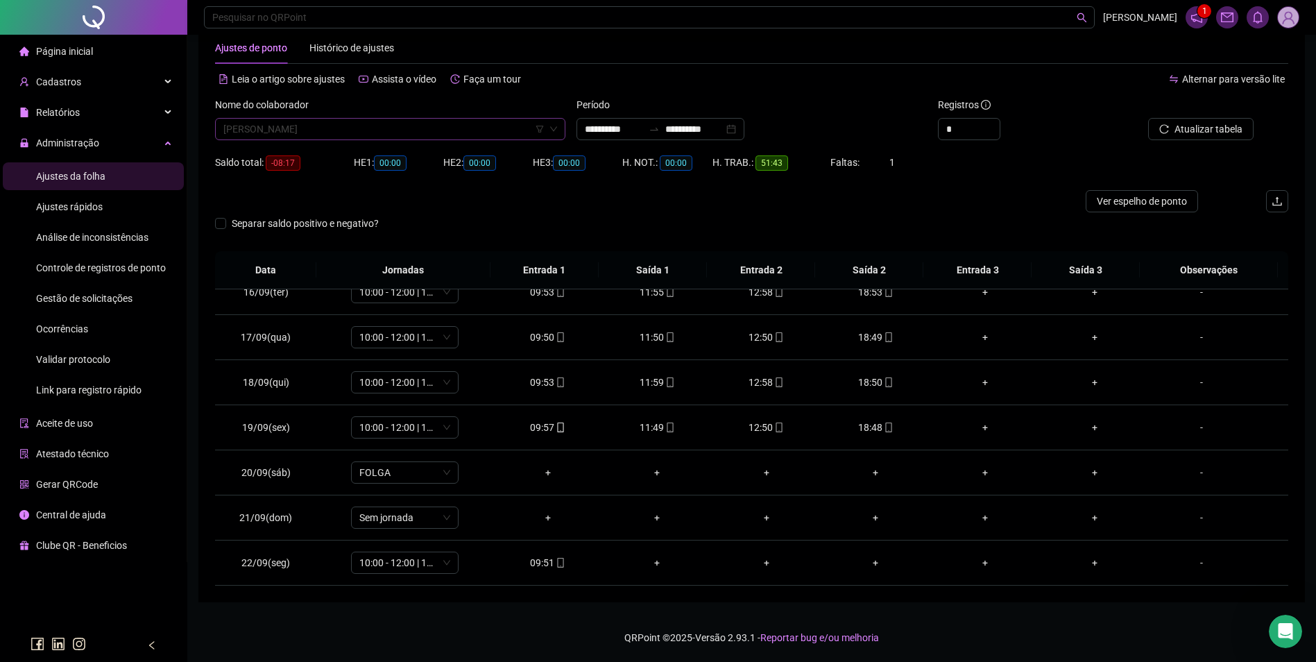
click at [413, 132] on span "PEDRO DE JESUS SANTOS" at bounding box center [390, 129] width 334 height 21
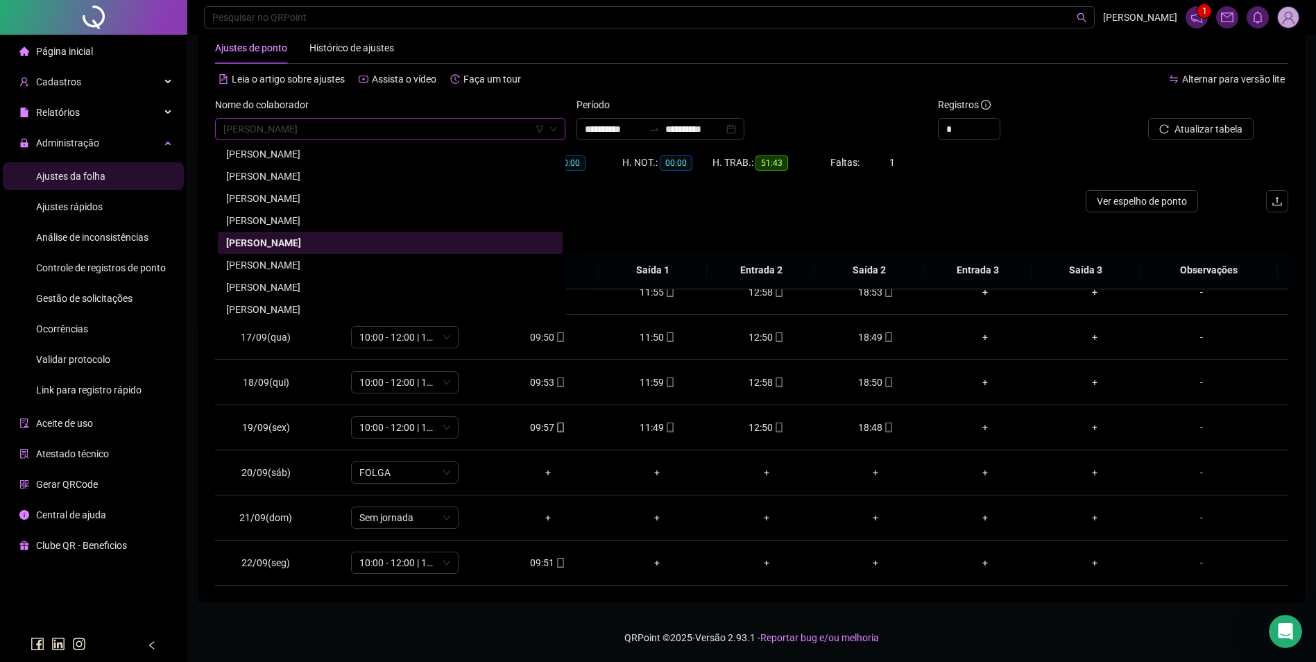
paste input "*****"
type input "*****"
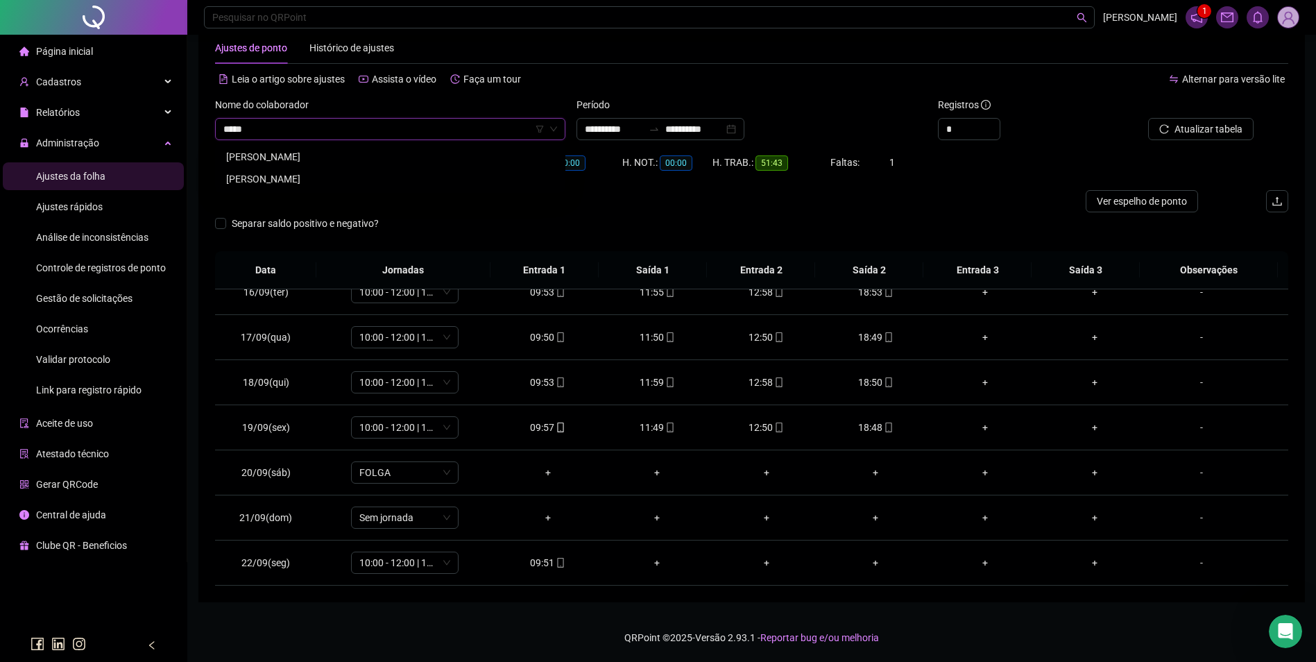
click at [316, 182] on div "[PERSON_NAME]" at bounding box center [390, 178] width 328 height 15
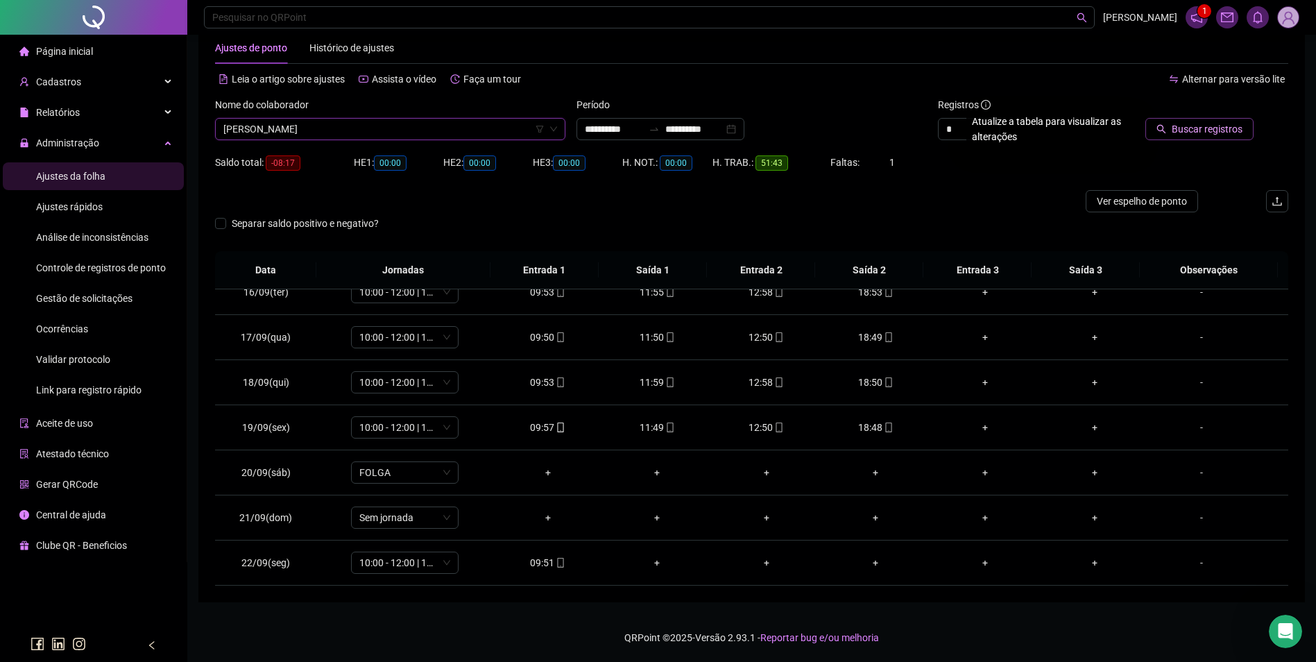
click at [1214, 127] on span "Buscar registros" at bounding box center [1207, 128] width 71 height 15
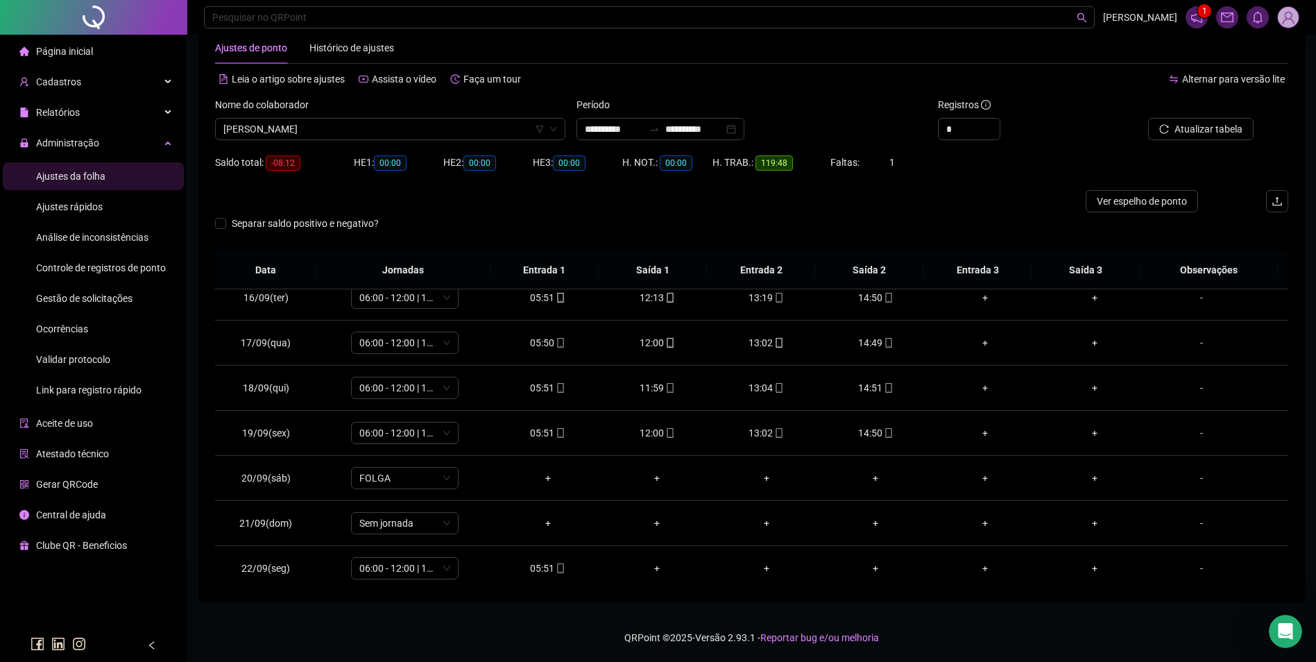
scroll to position [696, 0]
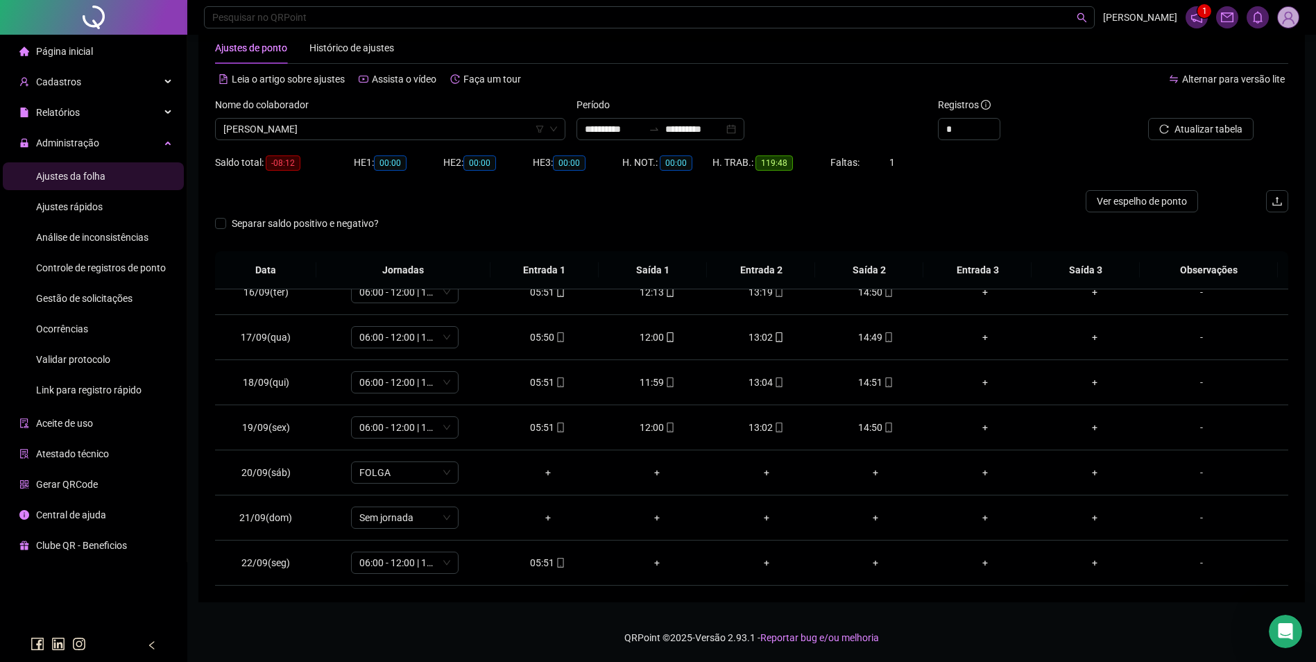
click at [96, 300] on span "Gestão de solicitações" at bounding box center [84, 298] width 96 height 11
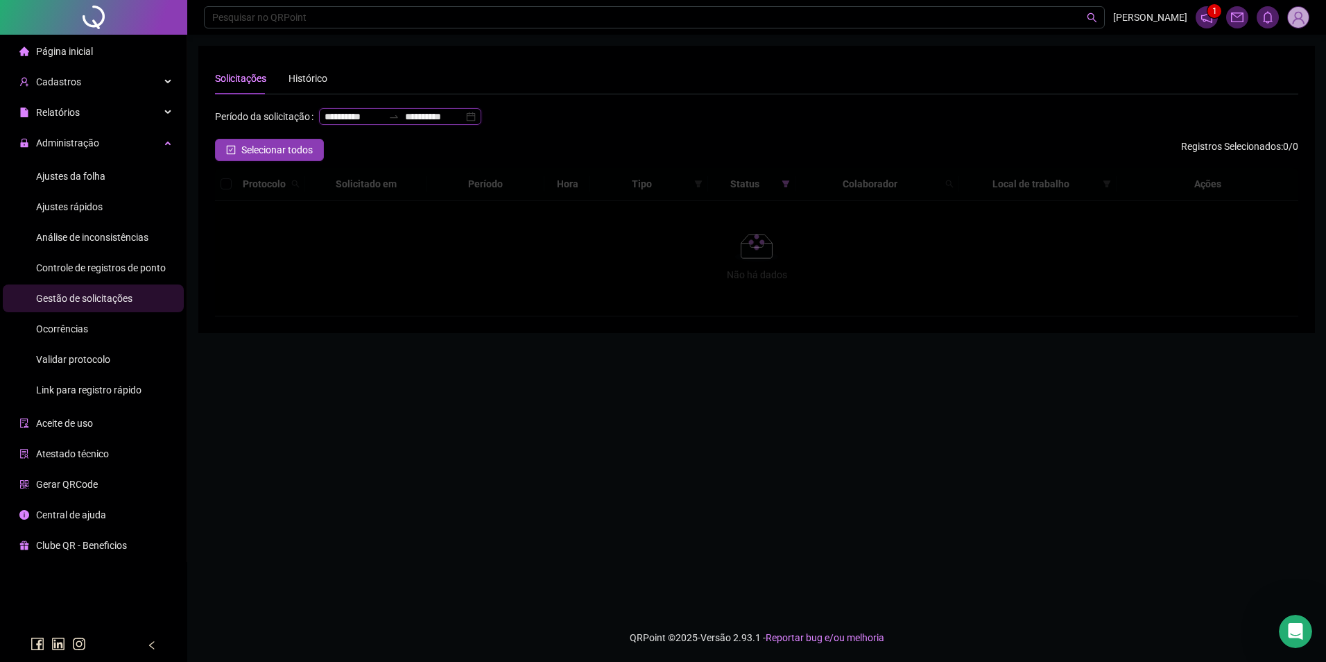
click at [405, 124] on input "**********" at bounding box center [434, 116] width 58 height 15
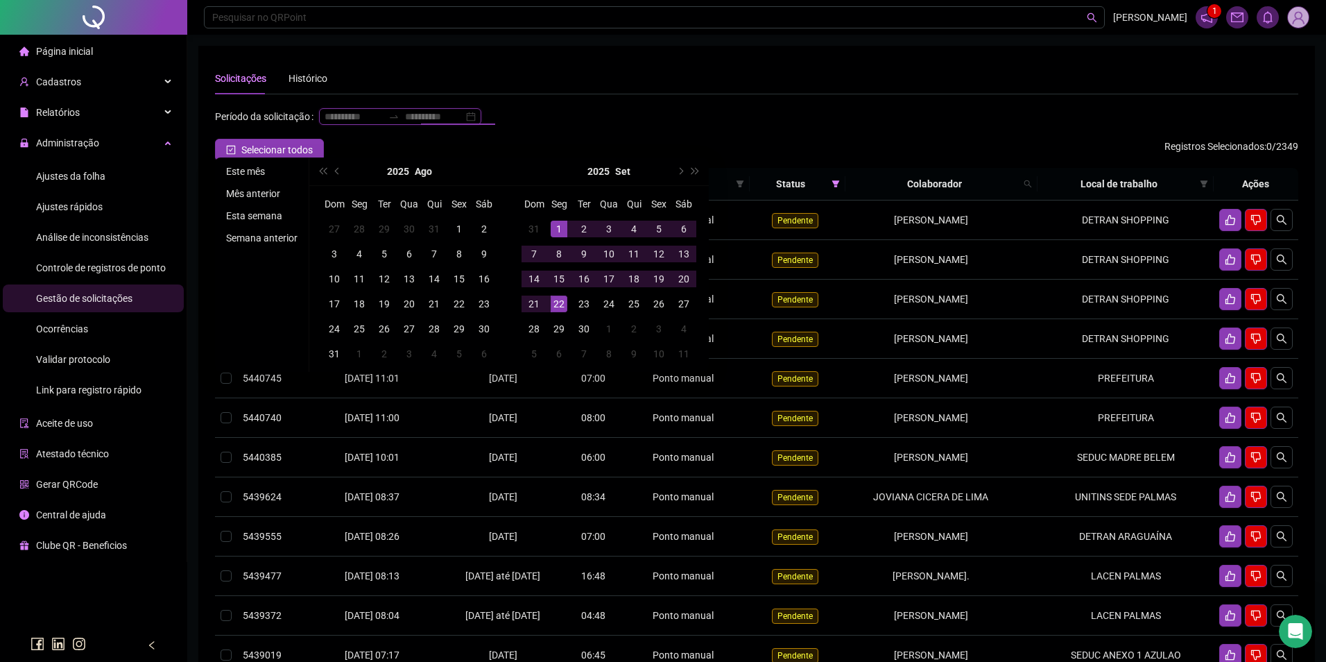
type input "**********"
click at [256, 169] on li "Este mês" at bounding box center [262, 171] width 83 height 17
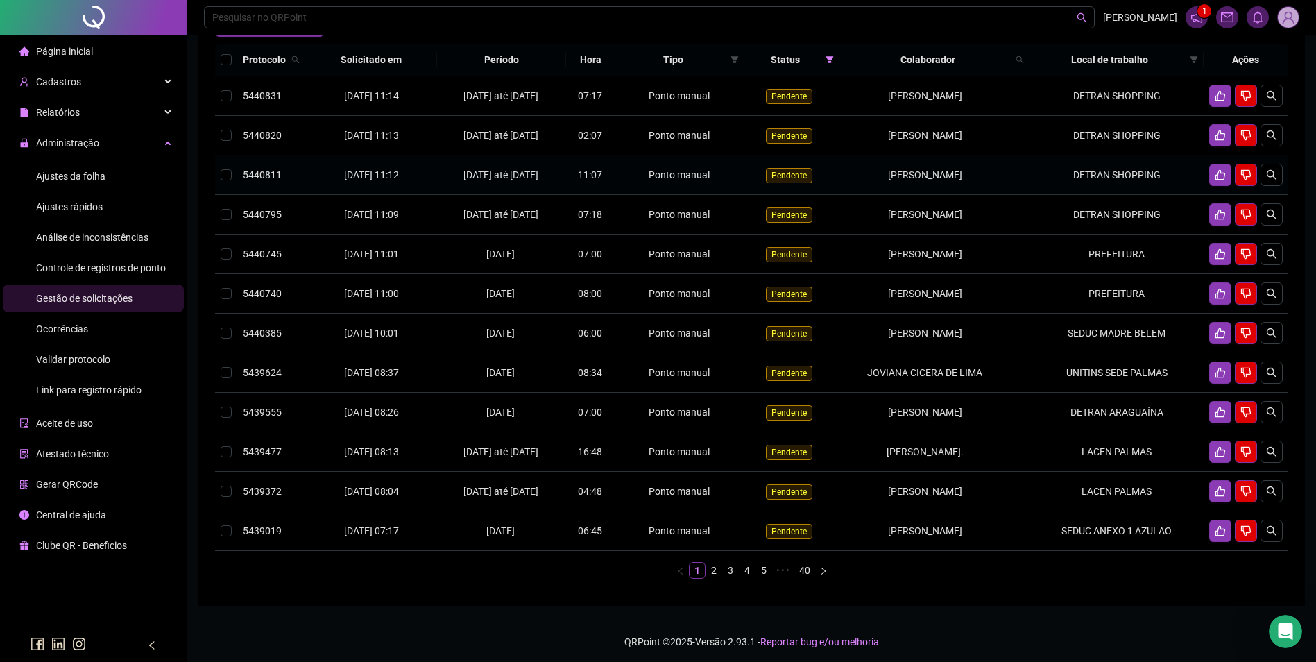
scroll to position [139, 0]
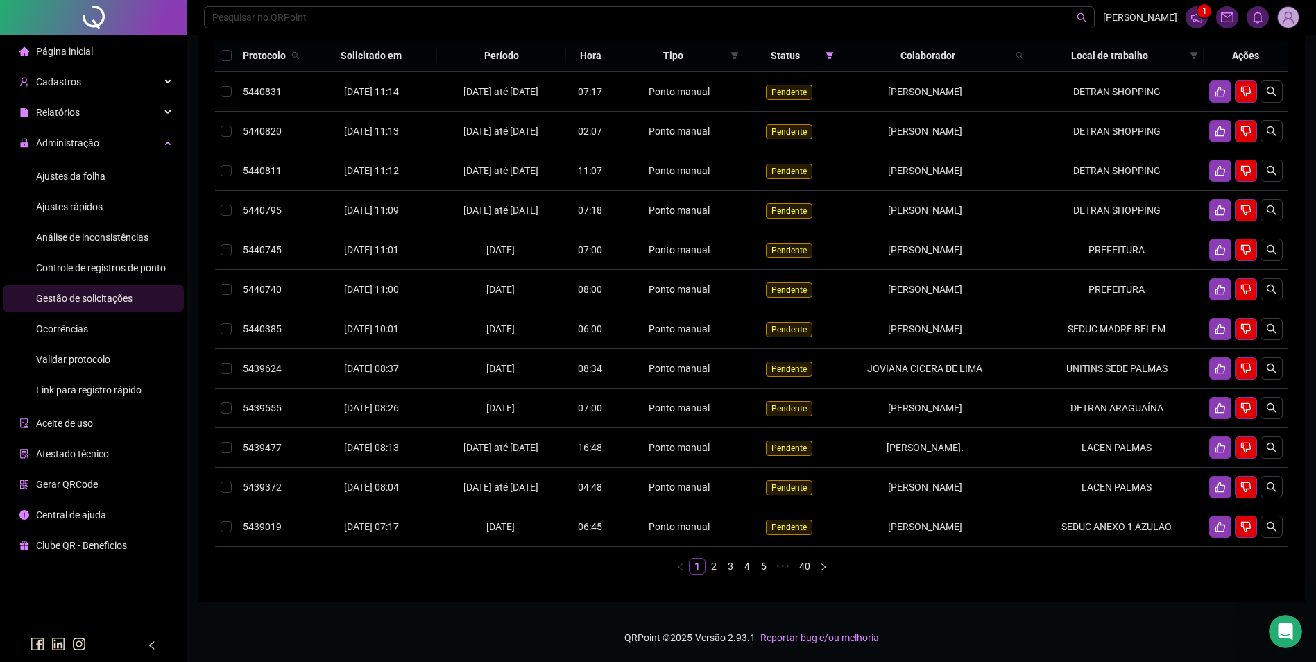
click at [710, 574] on link "2" at bounding box center [713, 565] width 15 height 15
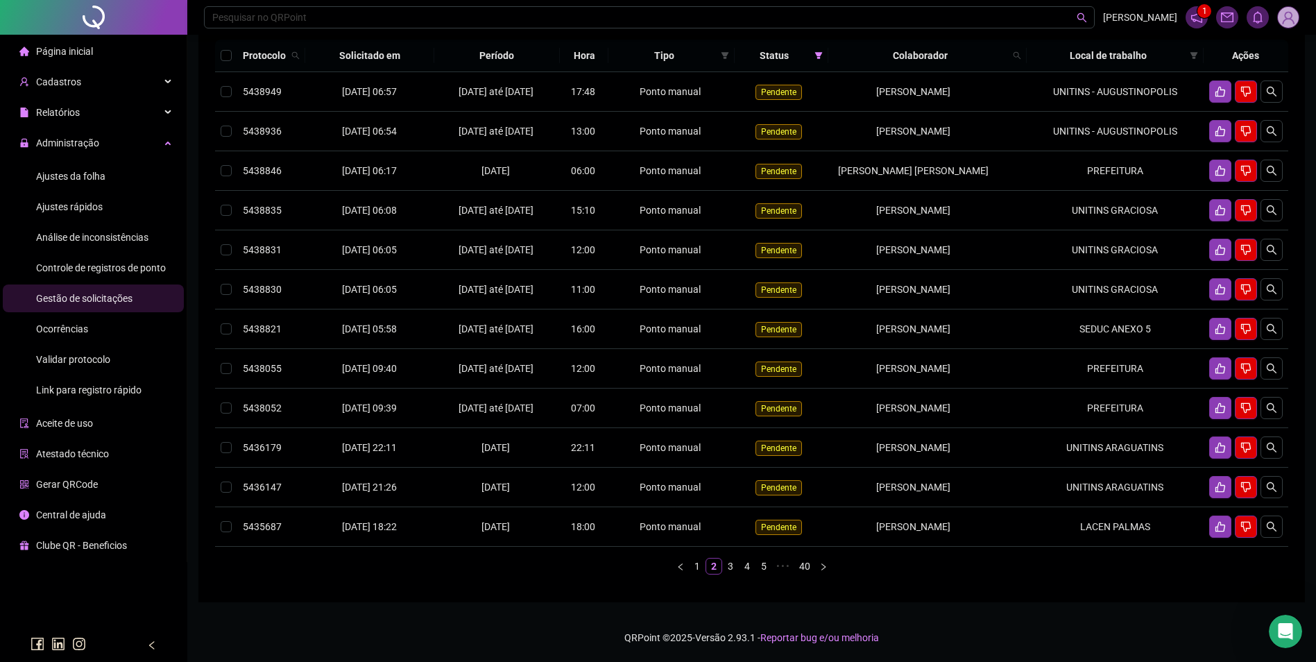
click at [1205, 11] on span "1" at bounding box center [1204, 11] width 5 height 10
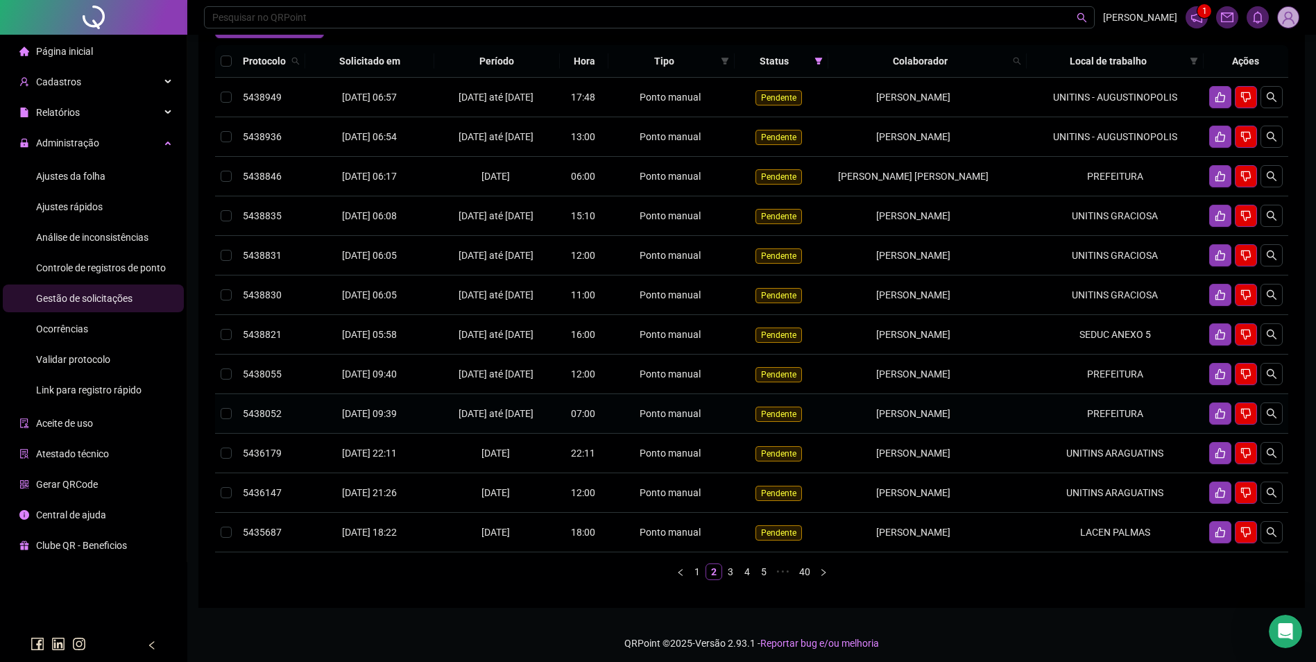
scroll to position [148, 0]
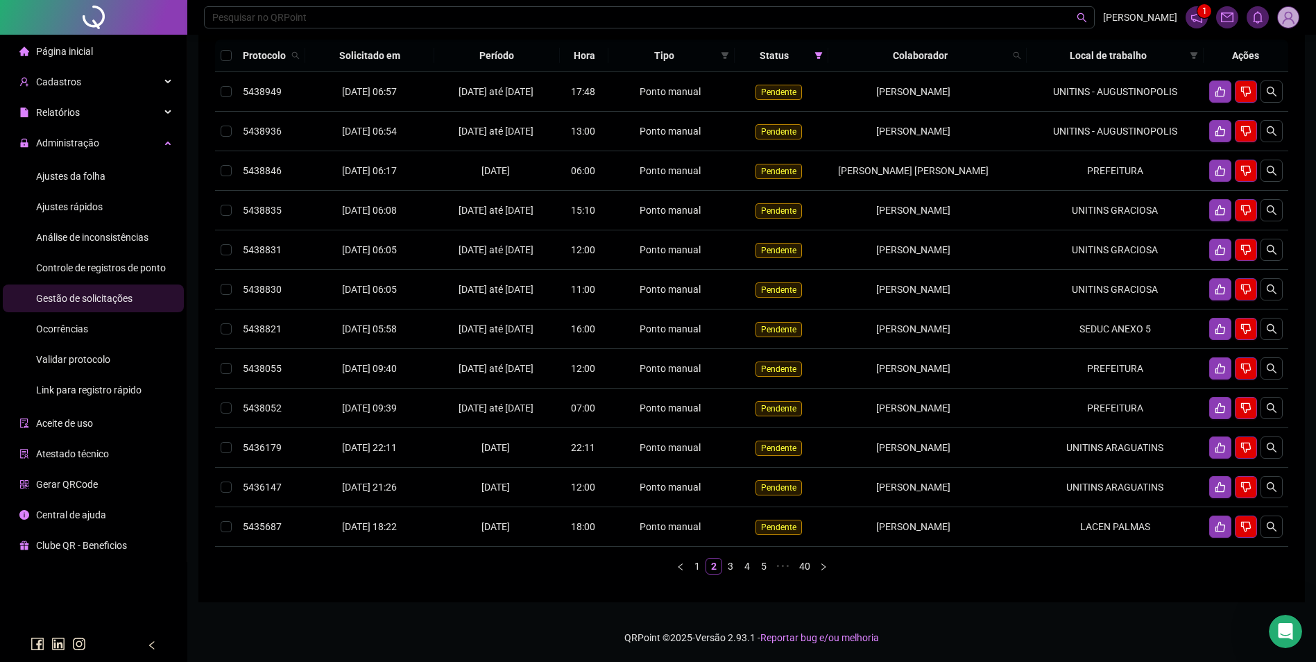
click at [732, 574] on link "3" at bounding box center [730, 565] width 15 height 15
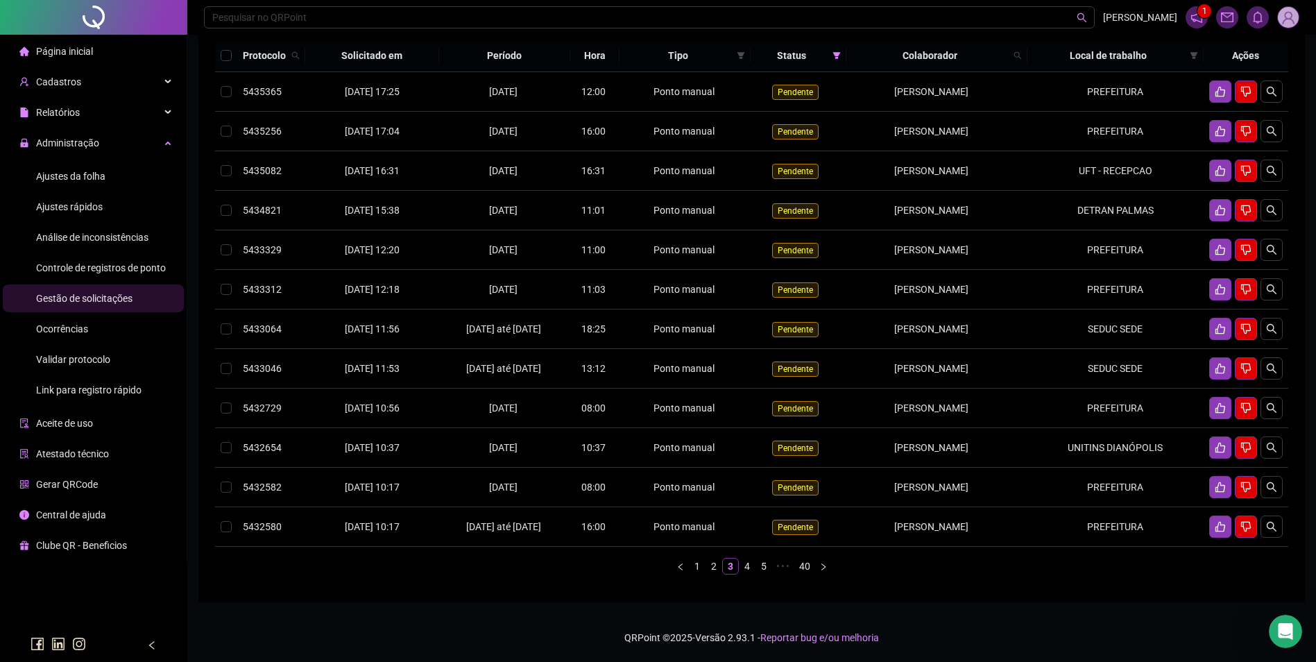
click at [695, 574] on link "1" at bounding box center [696, 565] width 15 height 15
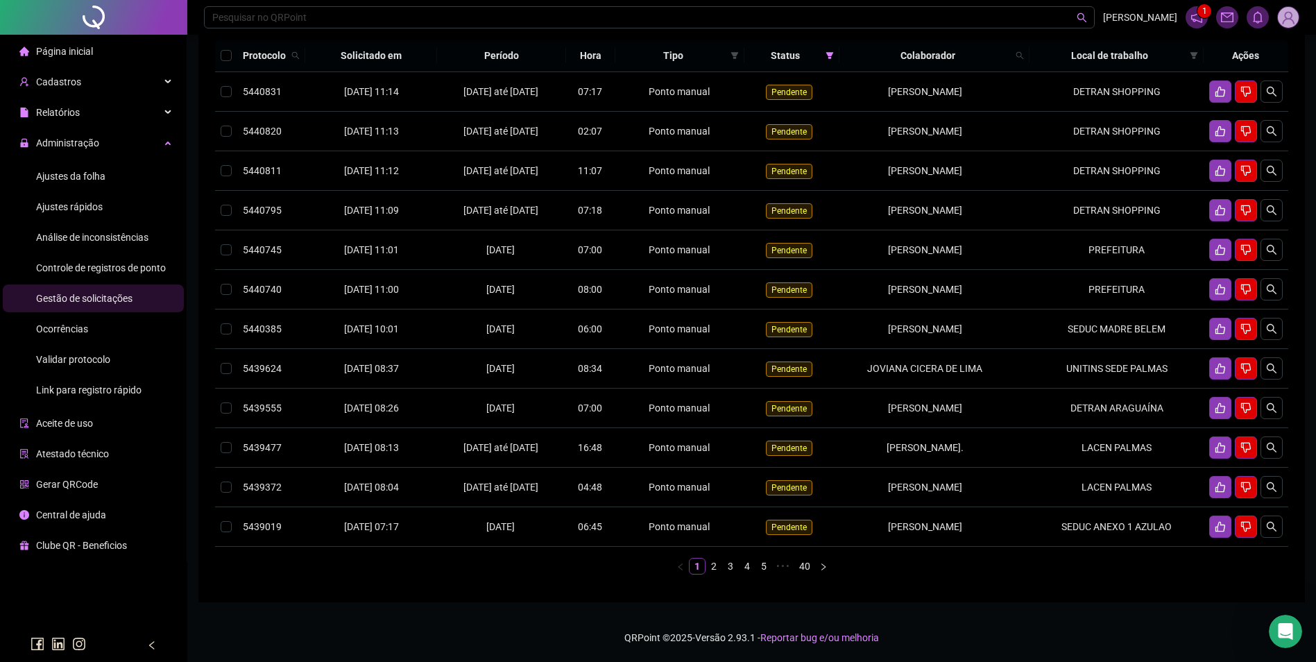
click at [85, 175] on span "Ajustes da folha" at bounding box center [70, 176] width 69 height 11
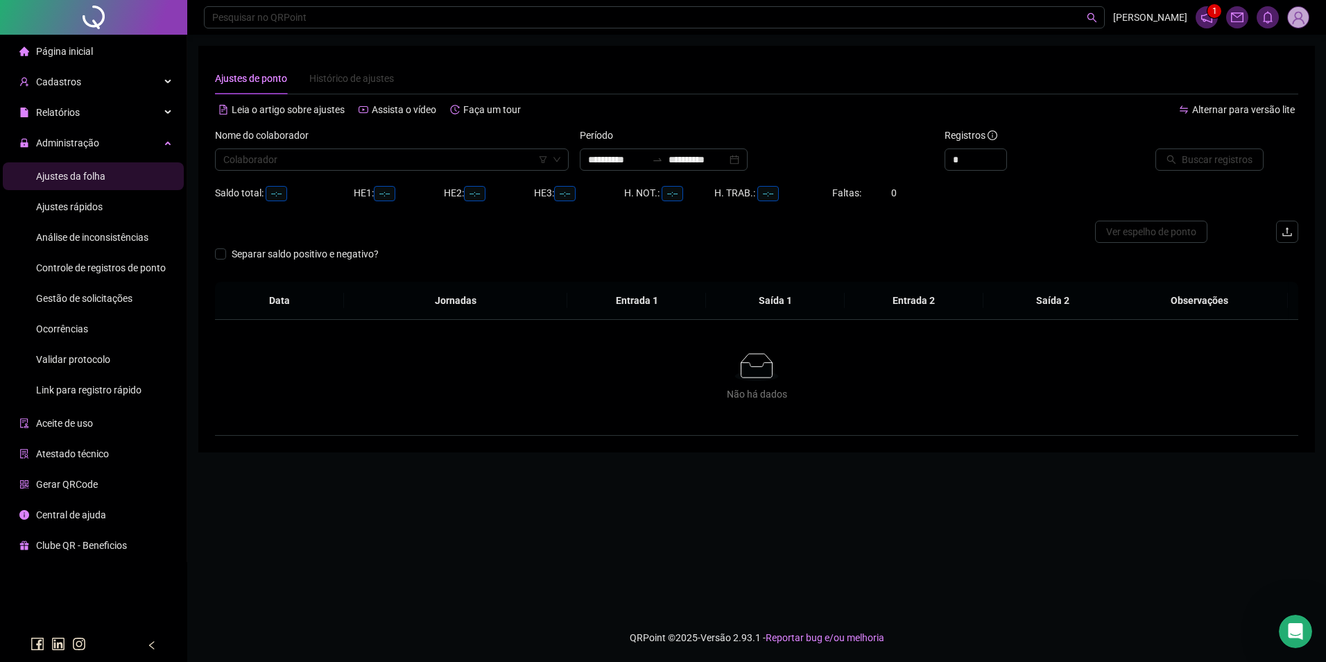
type input "**********"
click at [316, 159] on input "search" at bounding box center [385, 159] width 325 height 21
click at [1298, 26] on img at bounding box center [1298, 17] width 21 height 21
click at [1230, 160] on span "Sair" at bounding box center [1246, 155] width 103 height 15
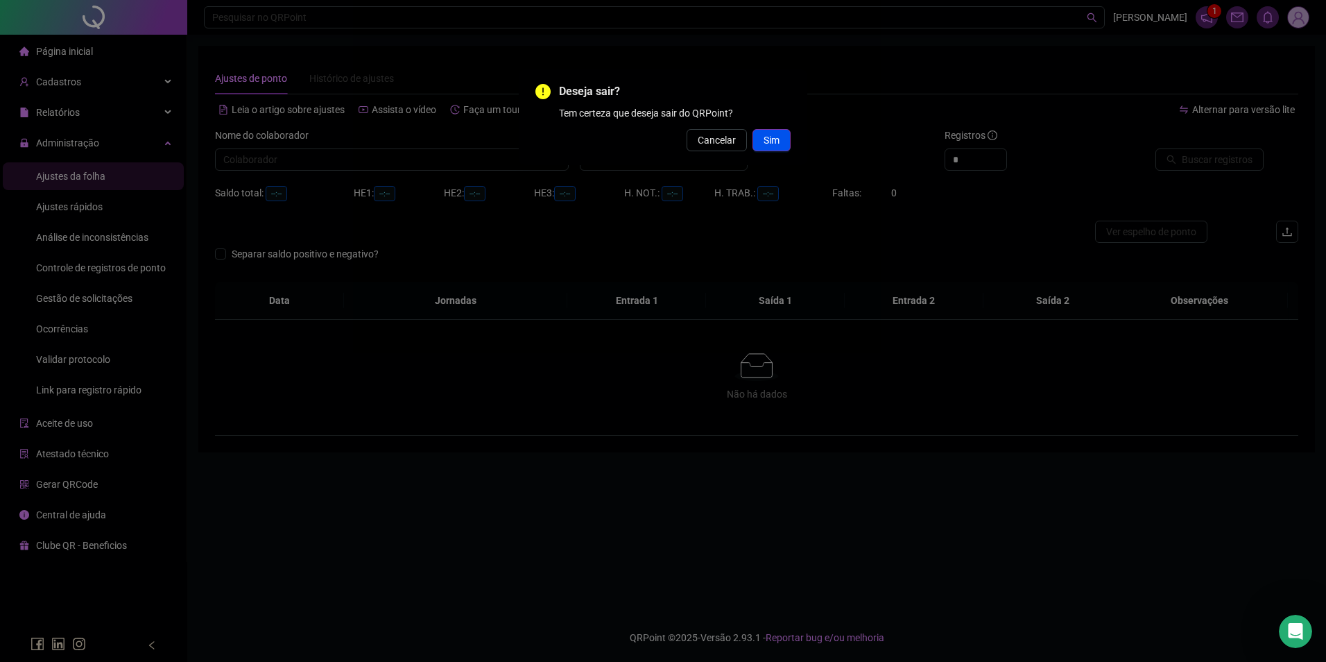
click at [765, 138] on span "Sim" at bounding box center [772, 139] width 16 height 15
